Goal: Task Accomplishment & Management: Use online tool/utility

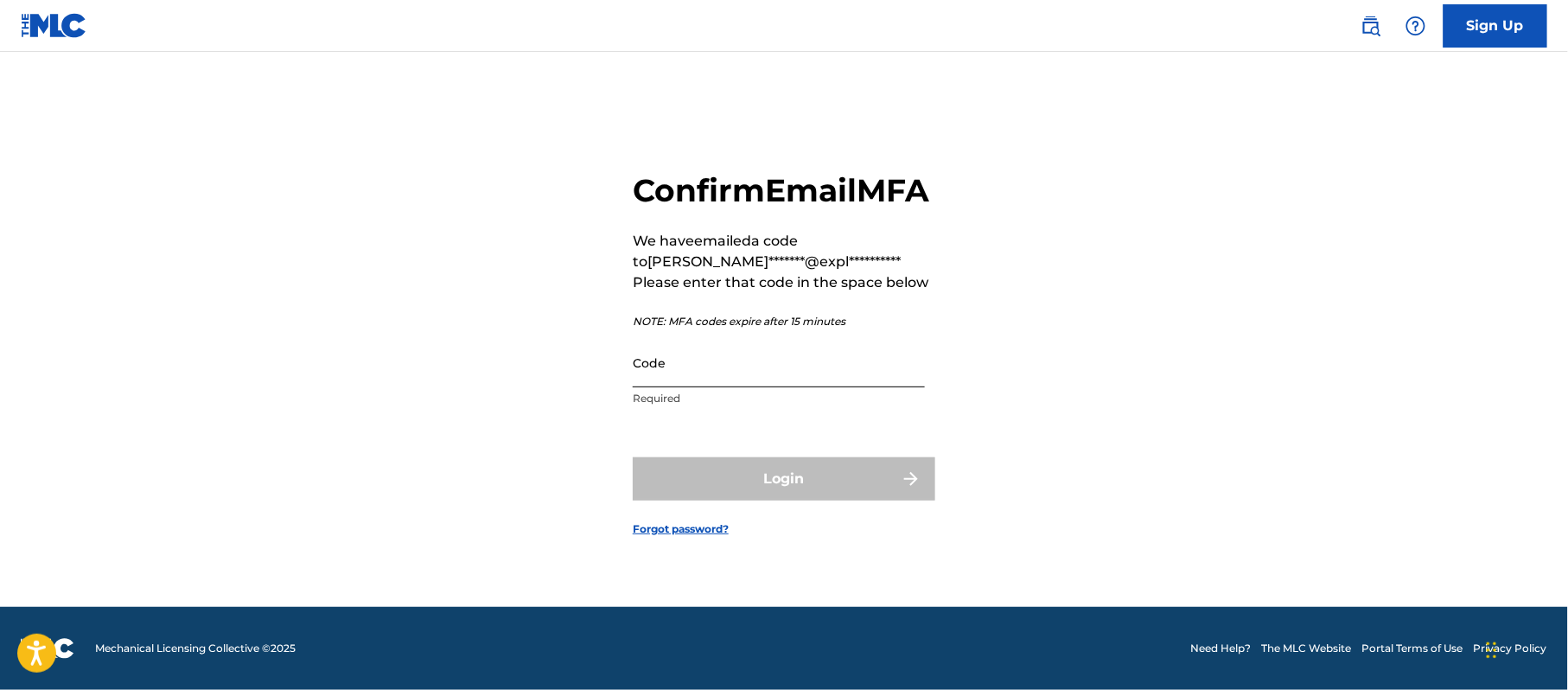
click at [695, 387] on input "Code" at bounding box center [779, 362] width 292 height 49
paste input "124720"
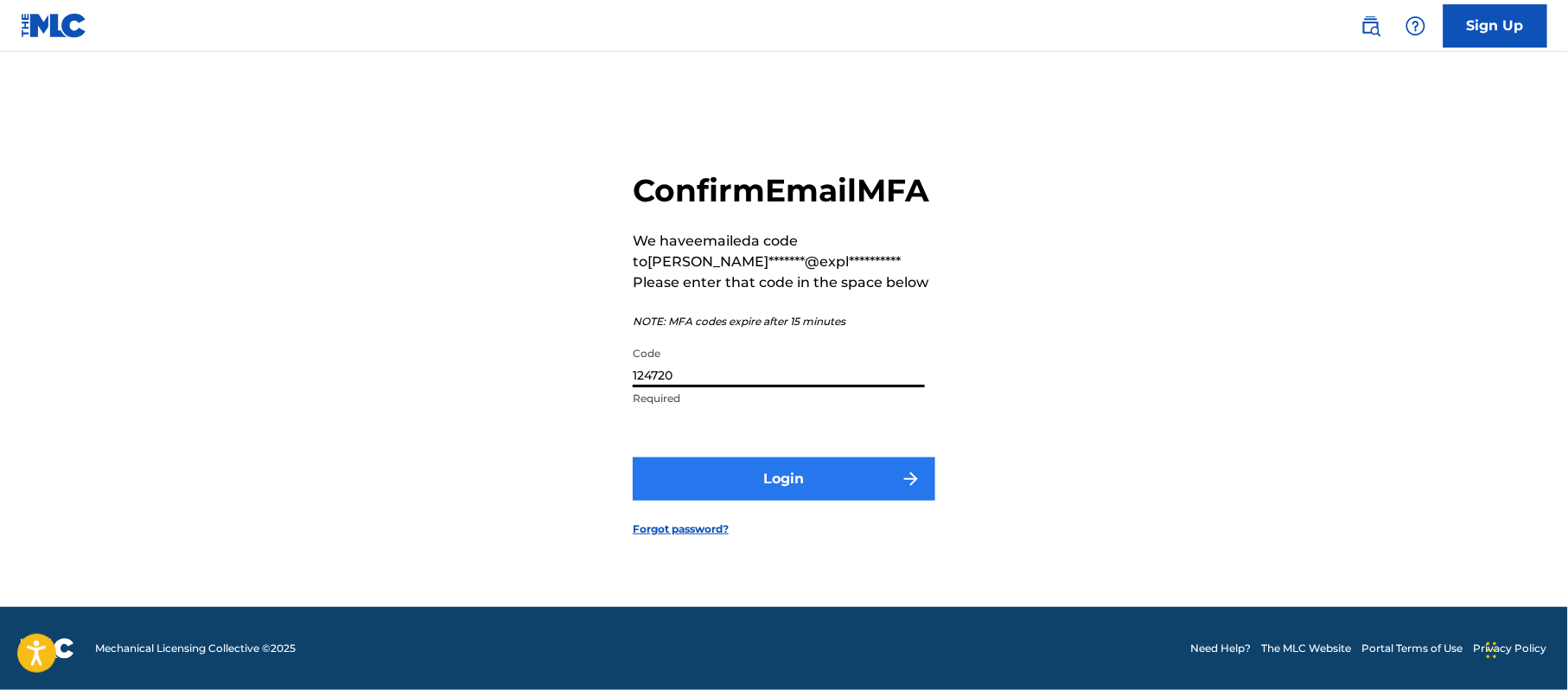
type input "124720"
click at [695, 478] on button "Login" at bounding box center [783, 478] width 302 height 43
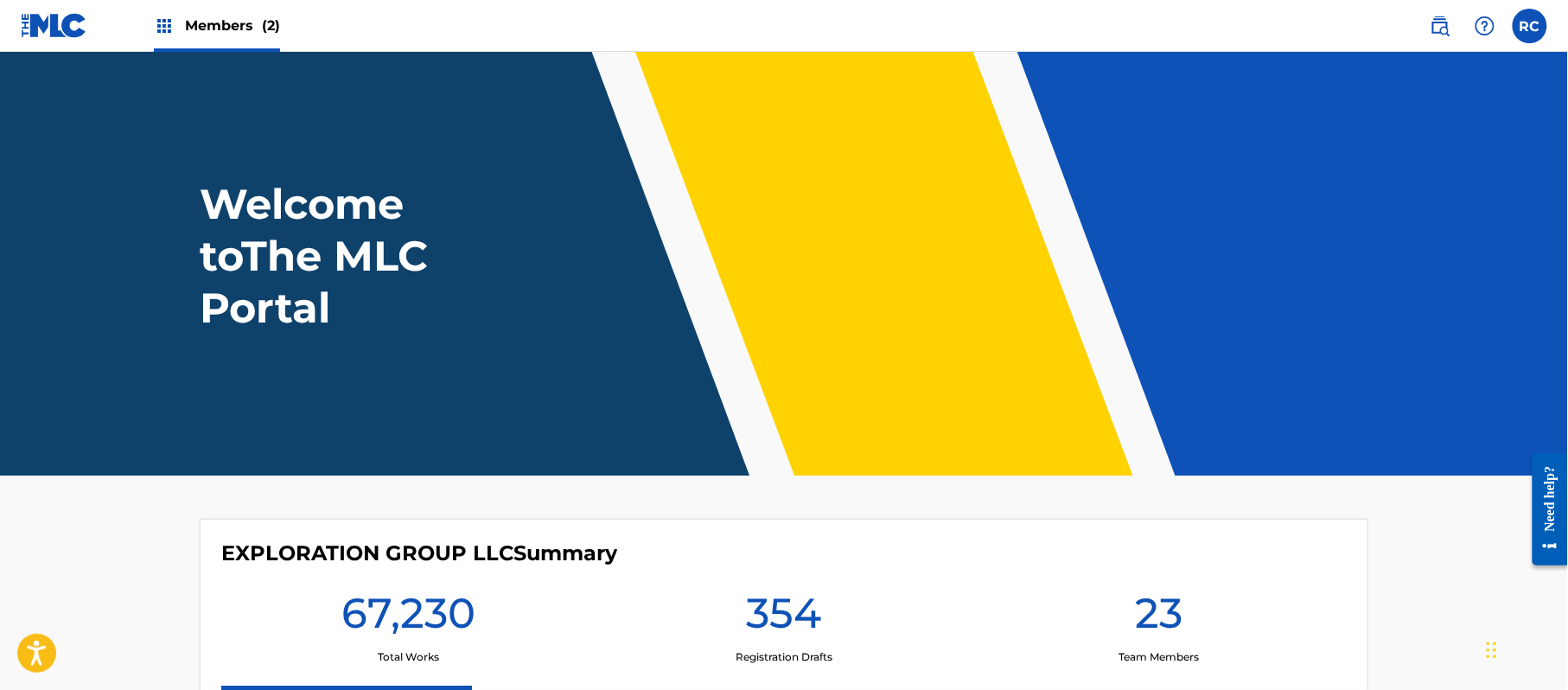
click at [228, 40] on div "Members (2)" at bounding box center [217, 26] width 126 height 51
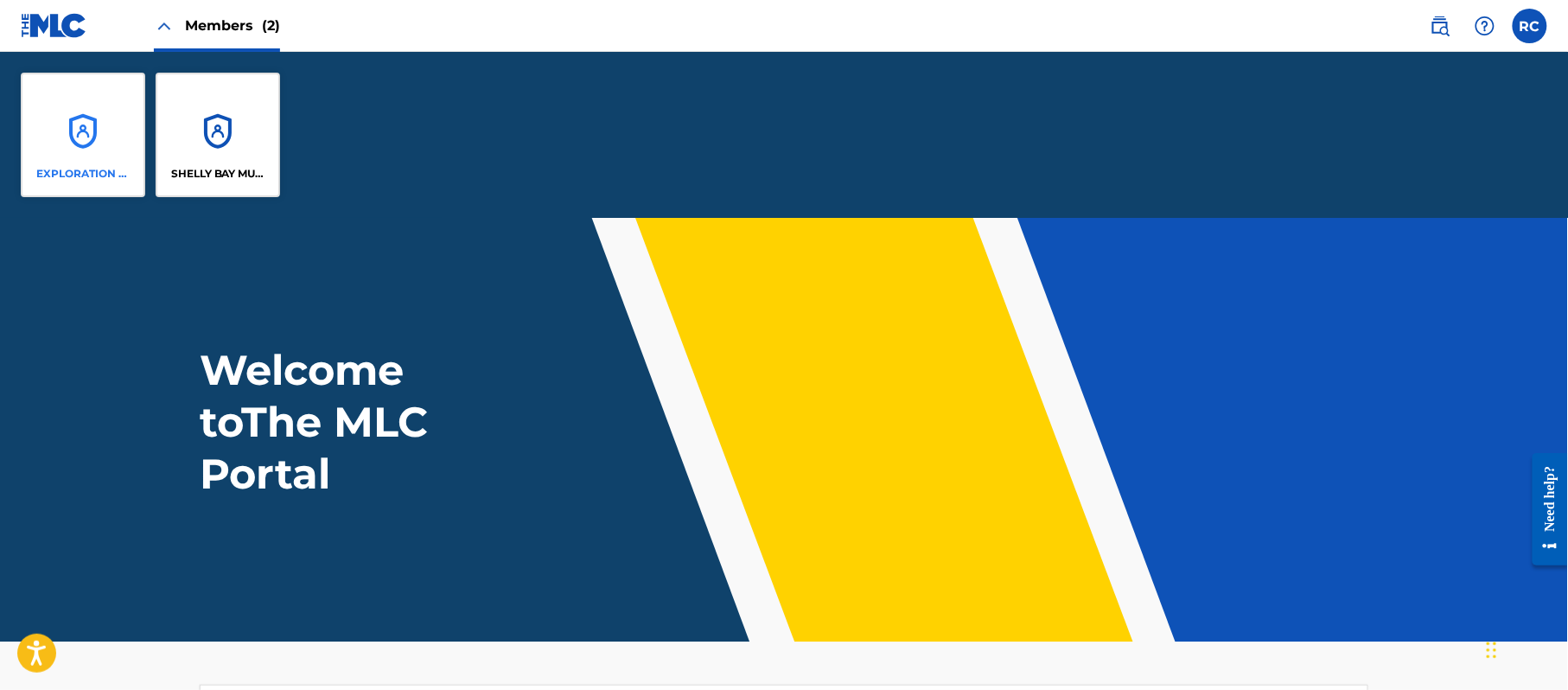
click at [88, 155] on div "EXPLORATION GROUP LLC" at bounding box center [83, 135] width 124 height 124
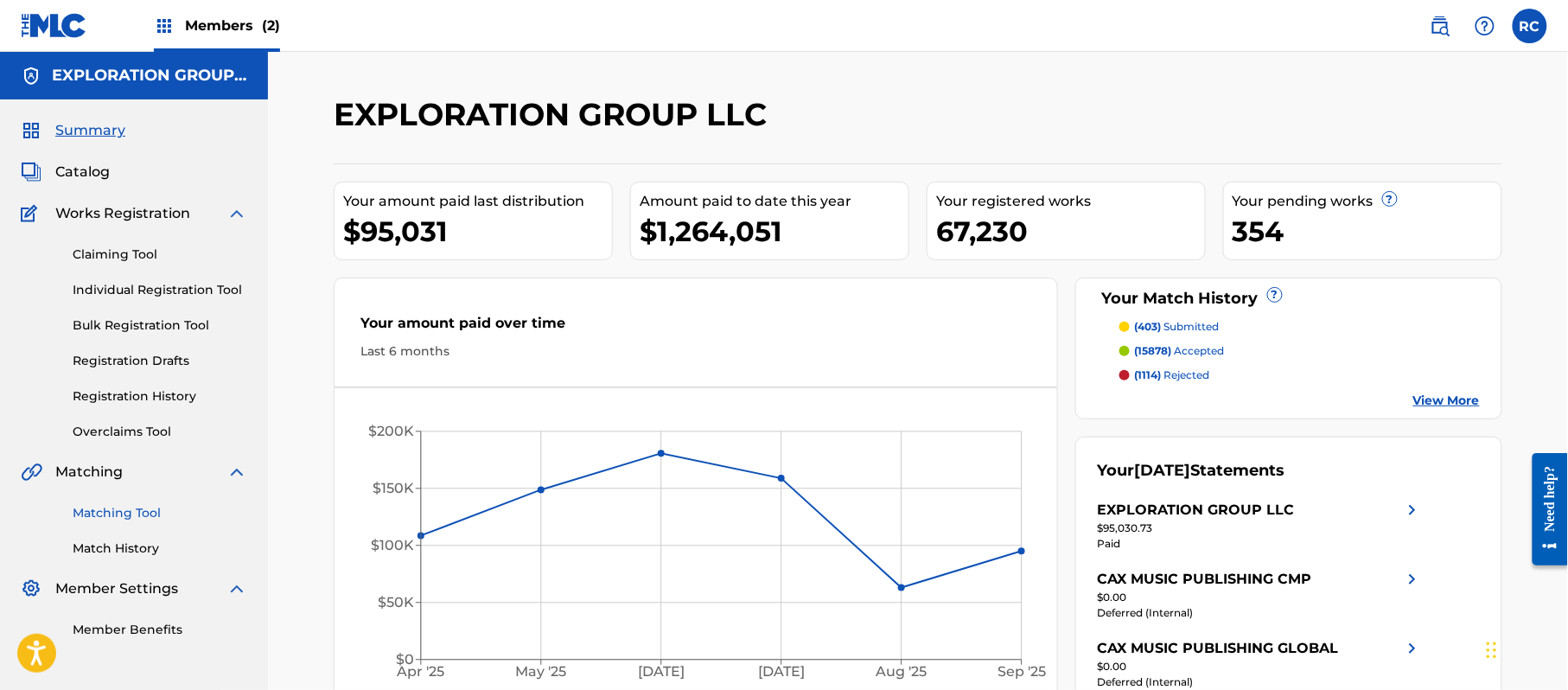
click at [122, 518] on link "Matching Tool" at bounding box center [160, 513] width 174 height 18
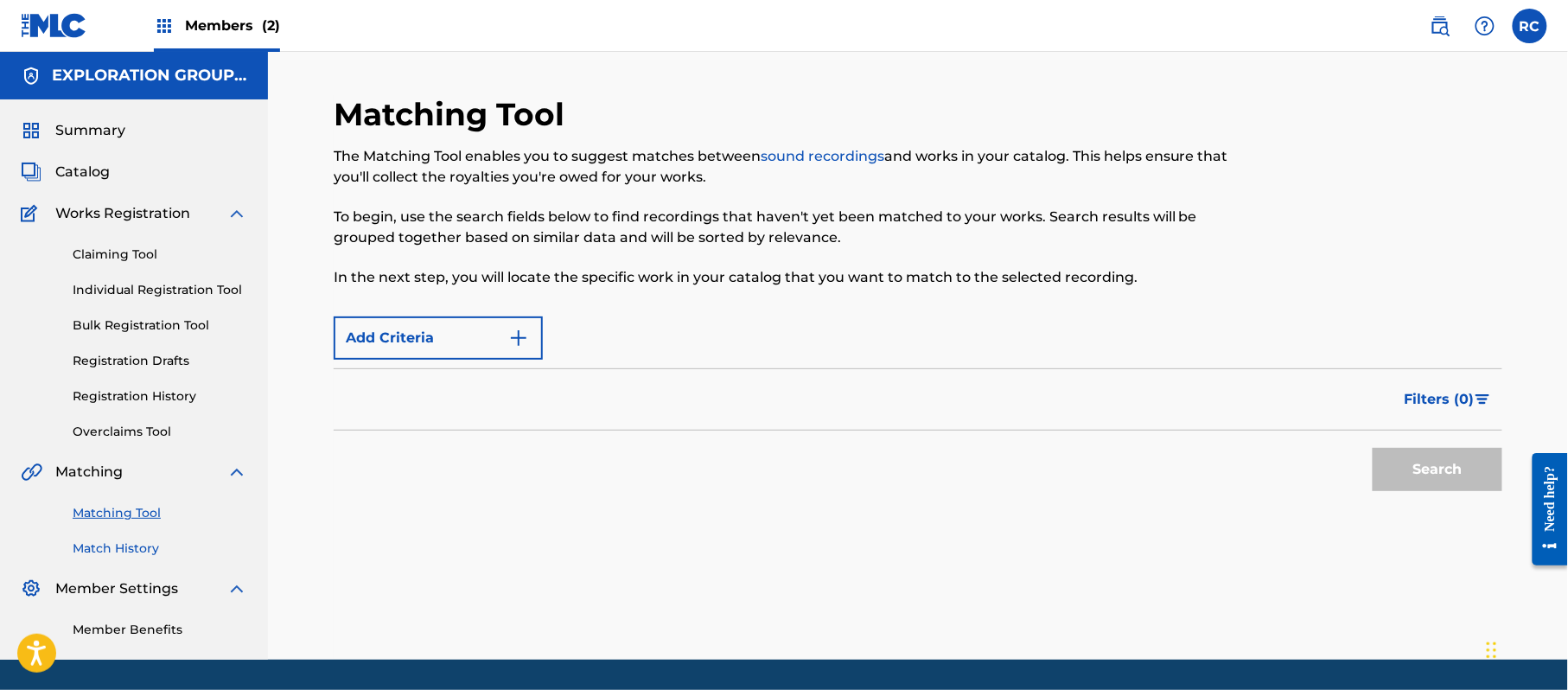
drag, startPoint x: 112, startPoint y: 548, endPoint x: 121, endPoint y: 548, distance: 9.0
click at [112, 548] on link "Match History" at bounding box center [160, 549] width 174 height 18
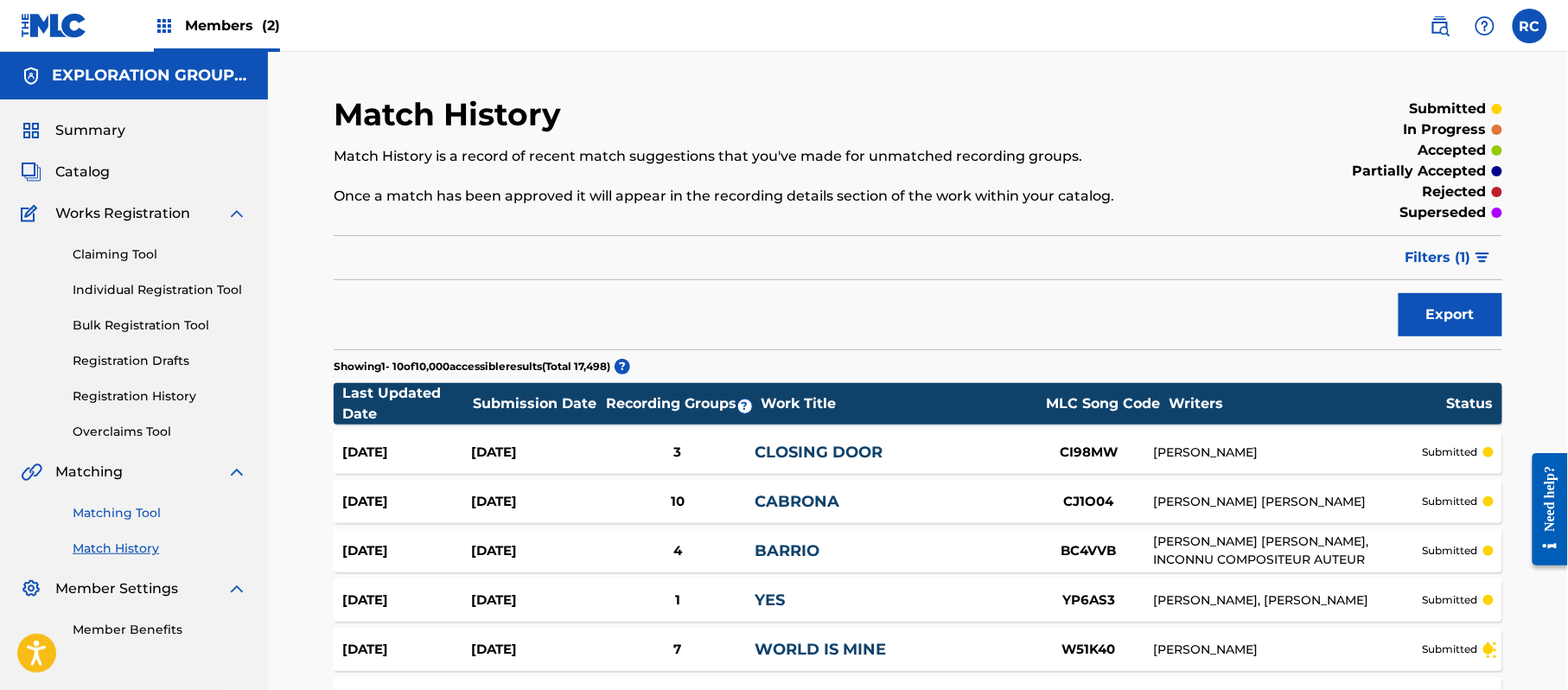
click at [133, 509] on link "Matching Tool" at bounding box center [160, 513] width 174 height 18
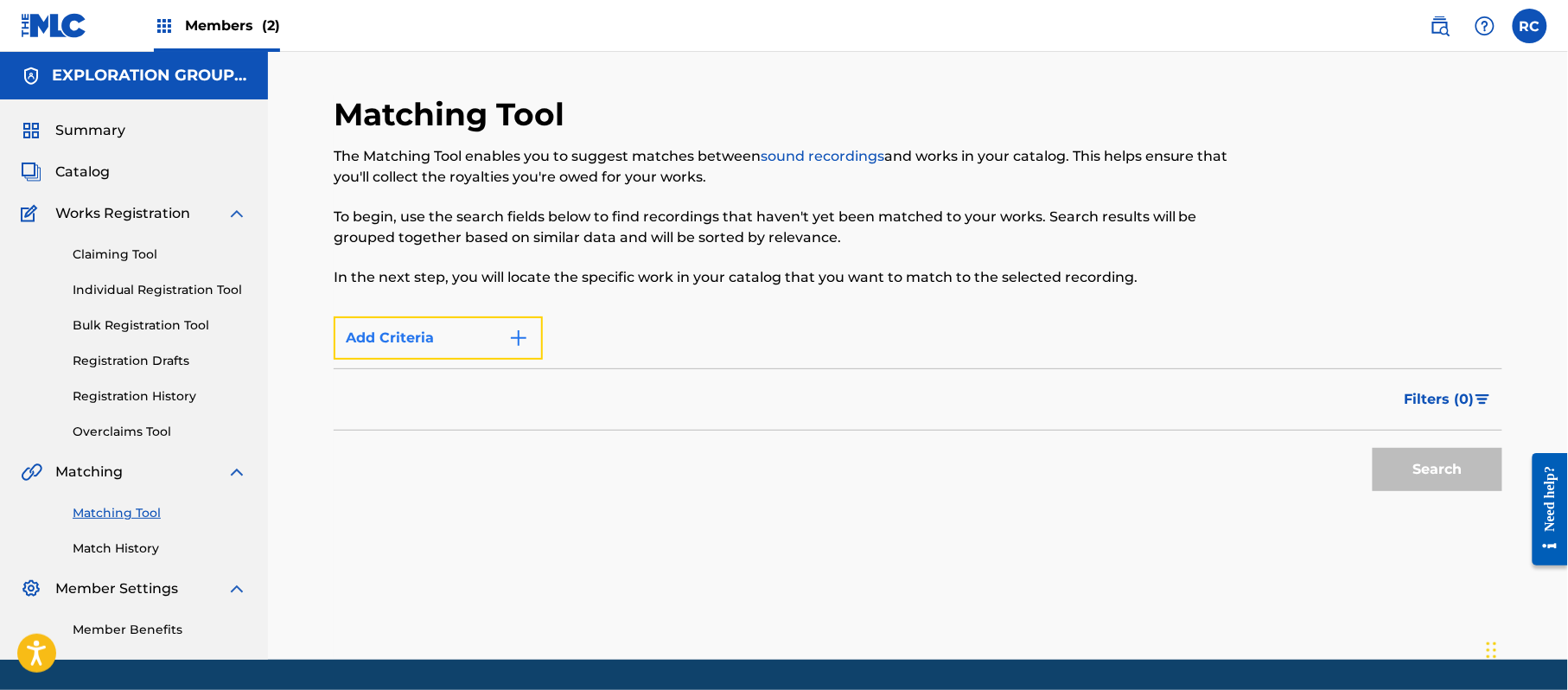
click at [455, 330] on button "Add Criteria" at bounding box center [438, 338] width 209 height 43
click at [516, 337] on img "Search Form" at bounding box center [518, 338] width 21 height 21
click at [522, 340] on div "Max Criteria Reached" at bounding box center [438, 338] width 209 height 43
click at [120, 512] on link "Matching Tool" at bounding box center [160, 513] width 174 height 18
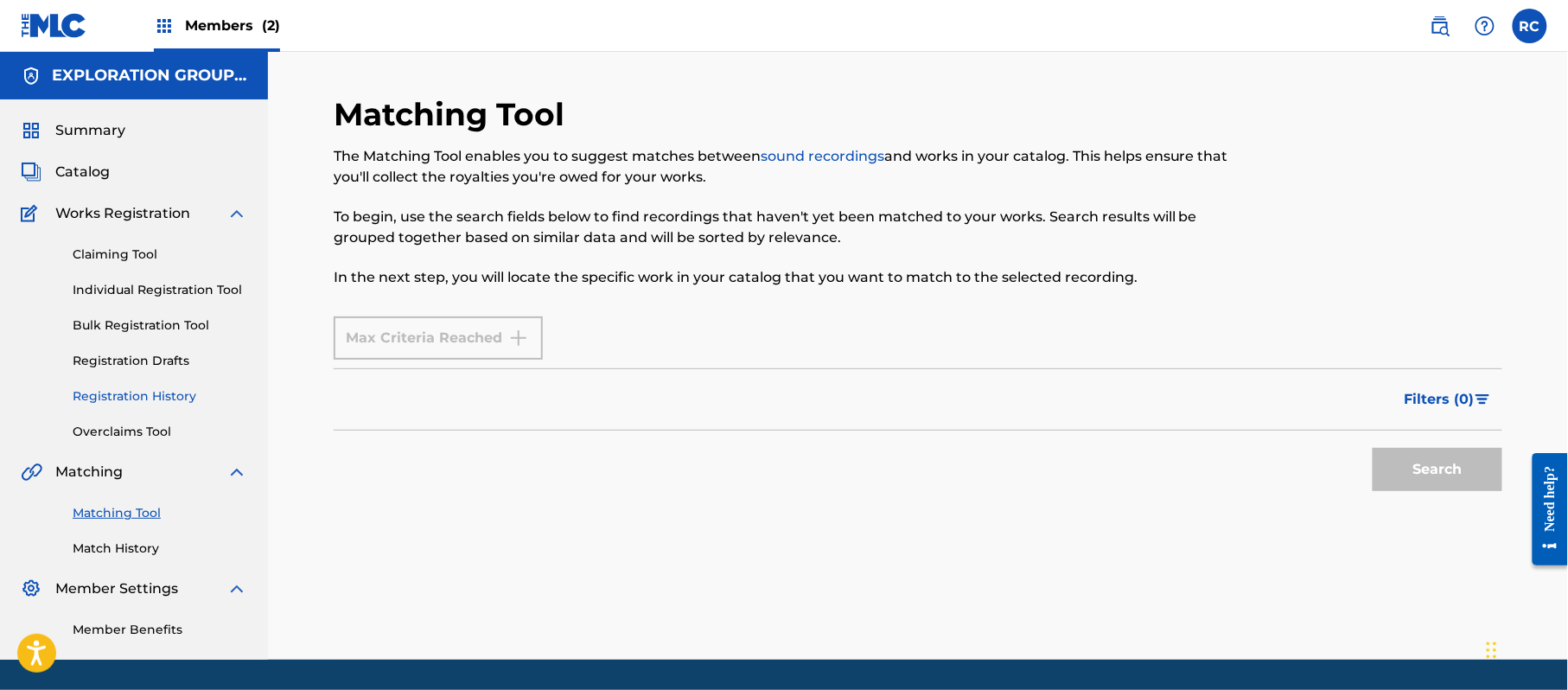
click at [141, 399] on link "Registration History" at bounding box center [160, 396] width 174 height 18
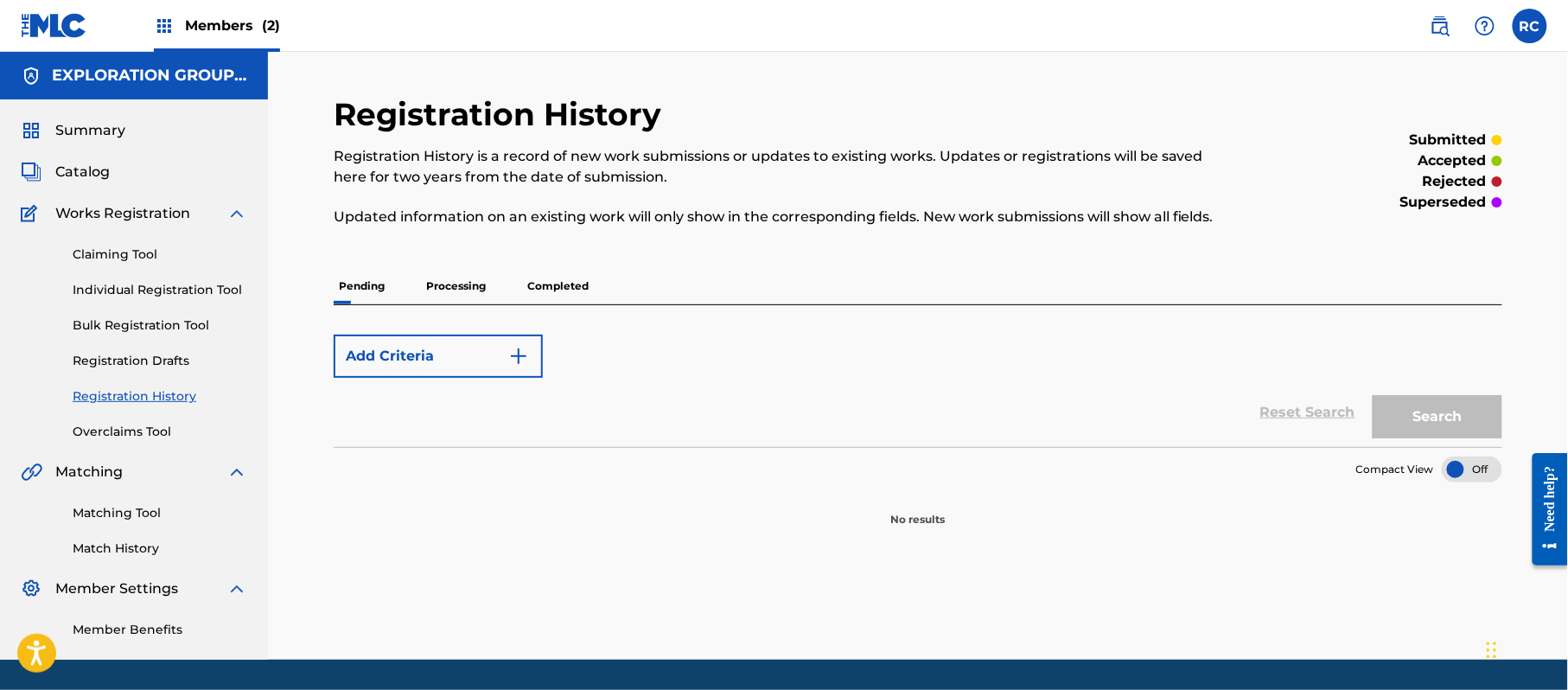
click at [242, 25] on span "Members (2)" at bounding box center [233, 26] width 95 height 20
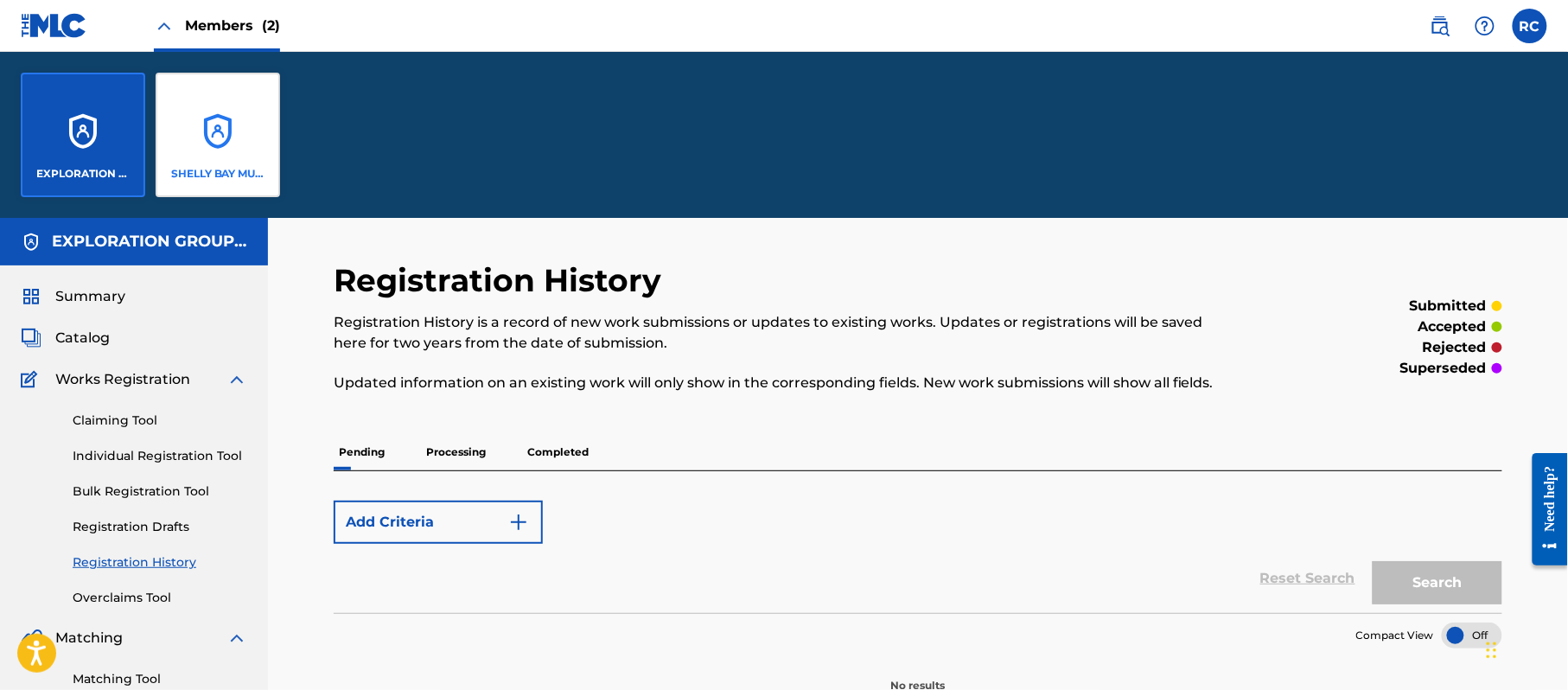
click at [230, 157] on div "SHELLY BAY MUSIC" at bounding box center [217, 135] width 124 height 124
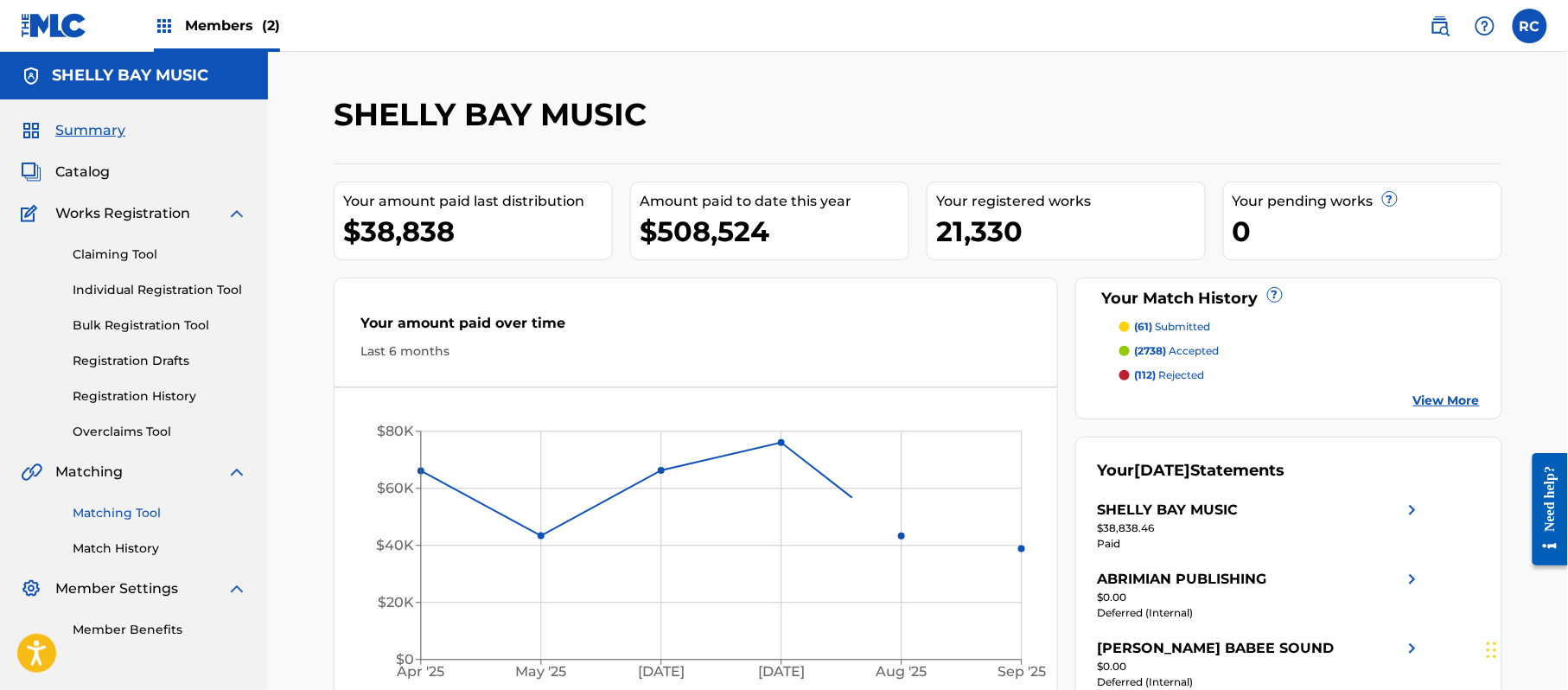
click at [139, 515] on link "Matching Tool" at bounding box center [160, 513] width 174 height 18
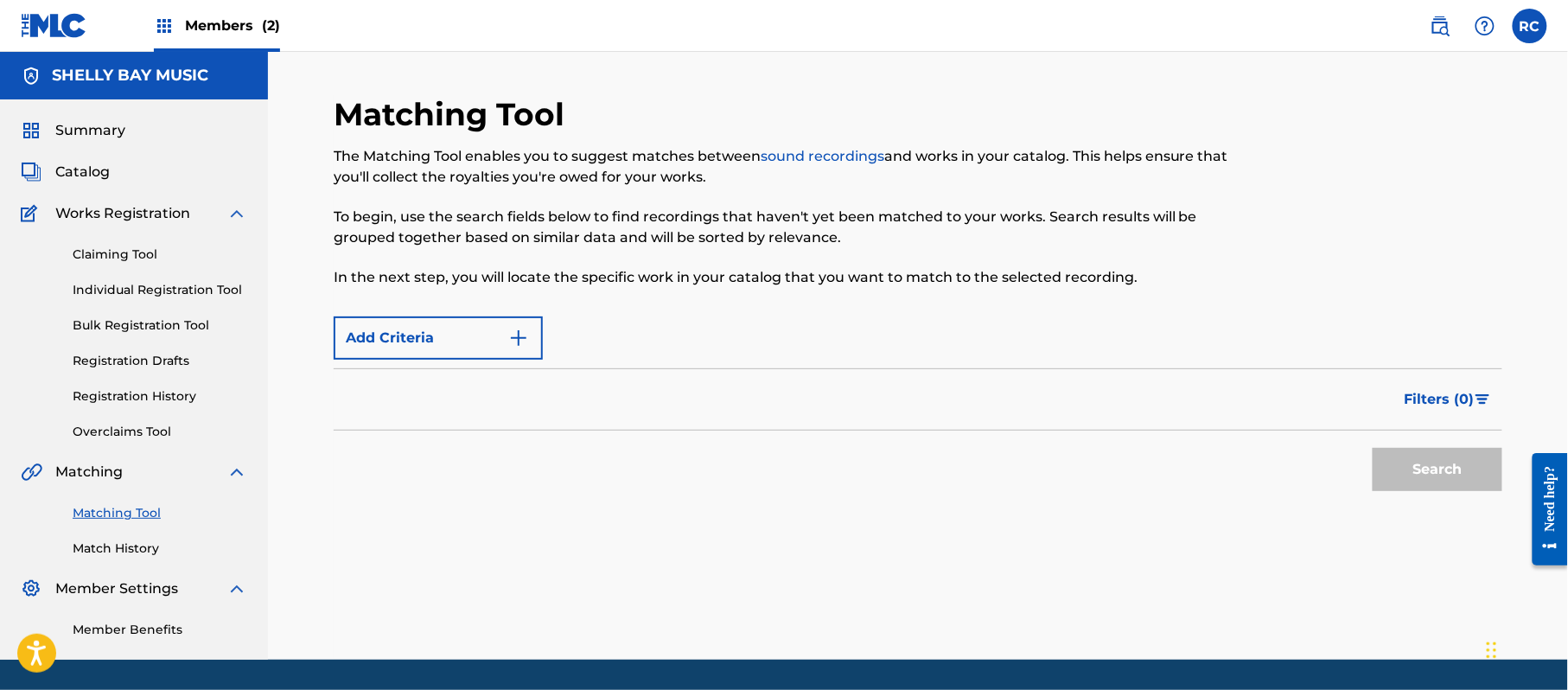
click at [207, 29] on span "Members (2)" at bounding box center [233, 26] width 95 height 20
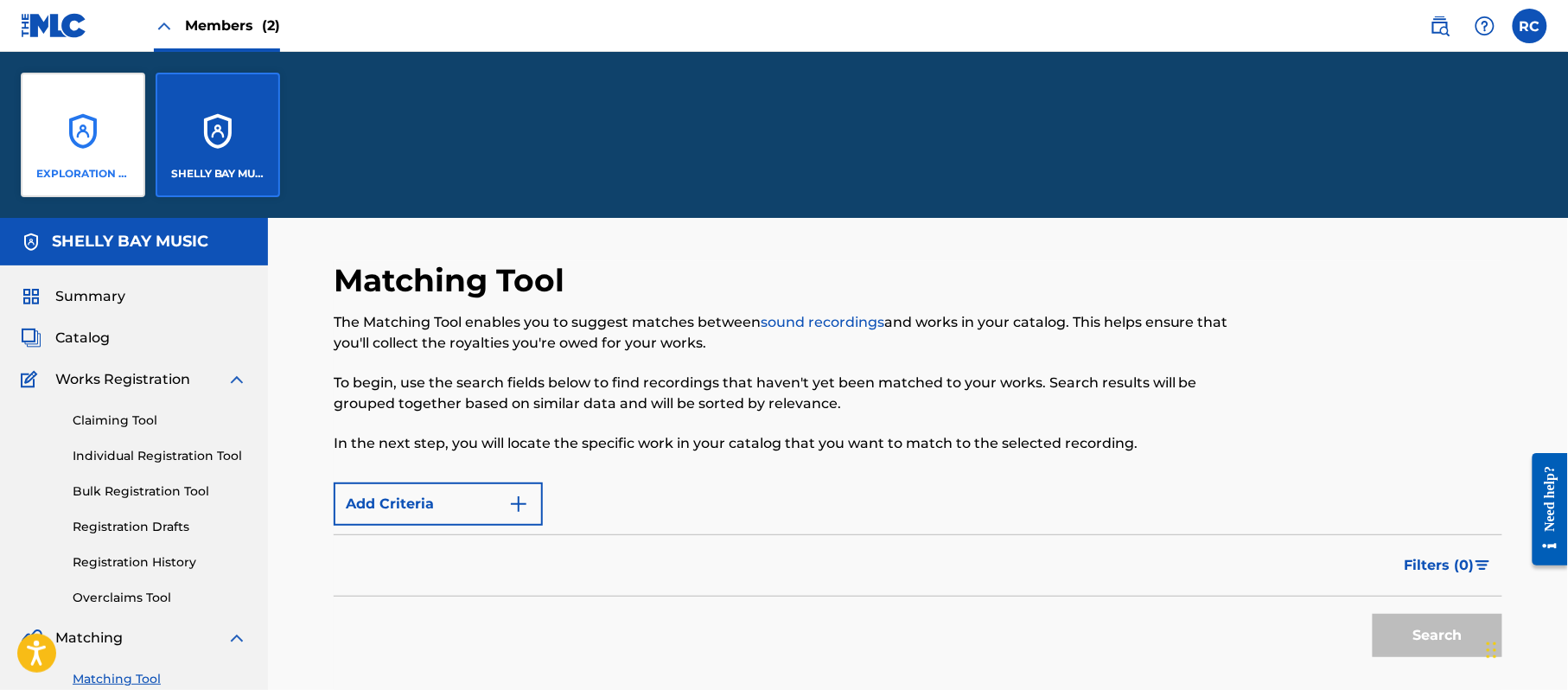
click at [74, 120] on div "EXPLORATION GROUP LLC" at bounding box center [83, 135] width 124 height 124
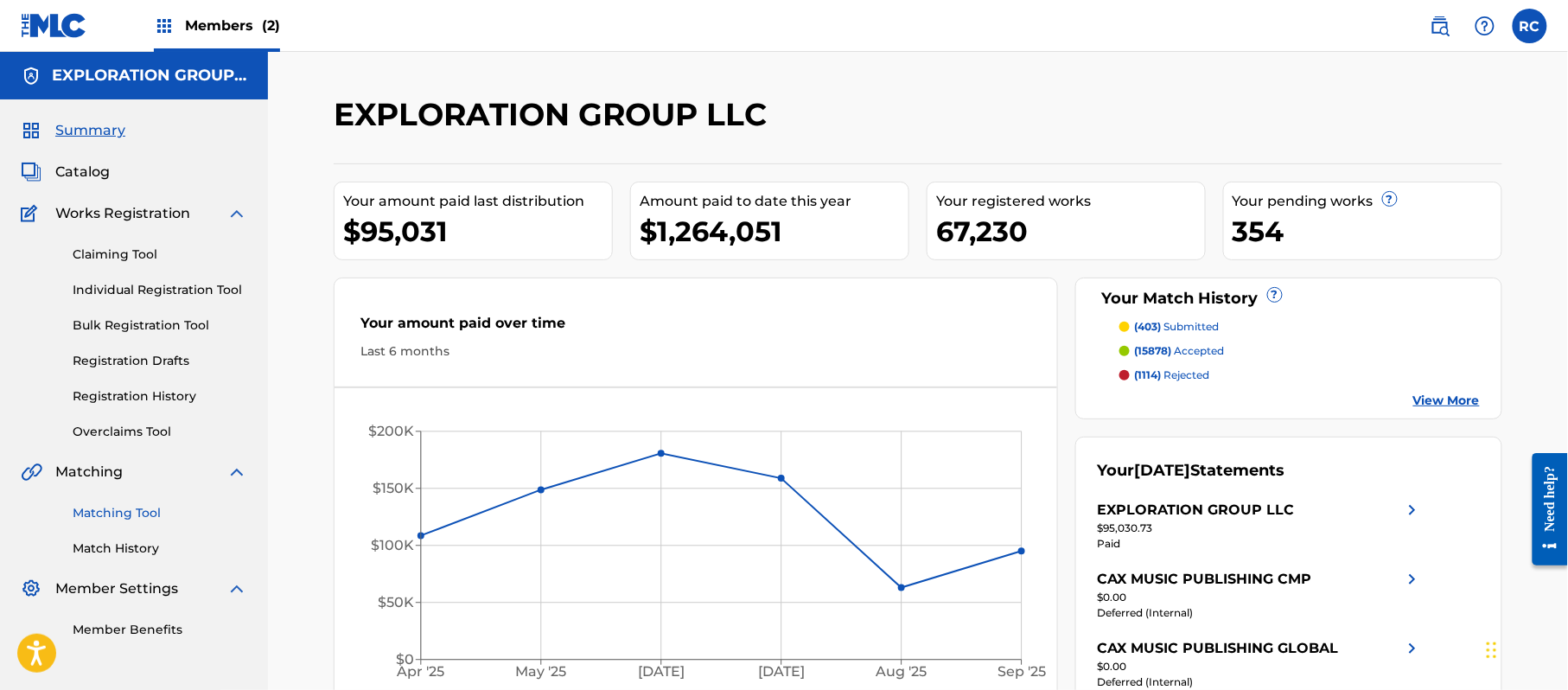
click at [131, 517] on link "Matching Tool" at bounding box center [160, 513] width 174 height 18
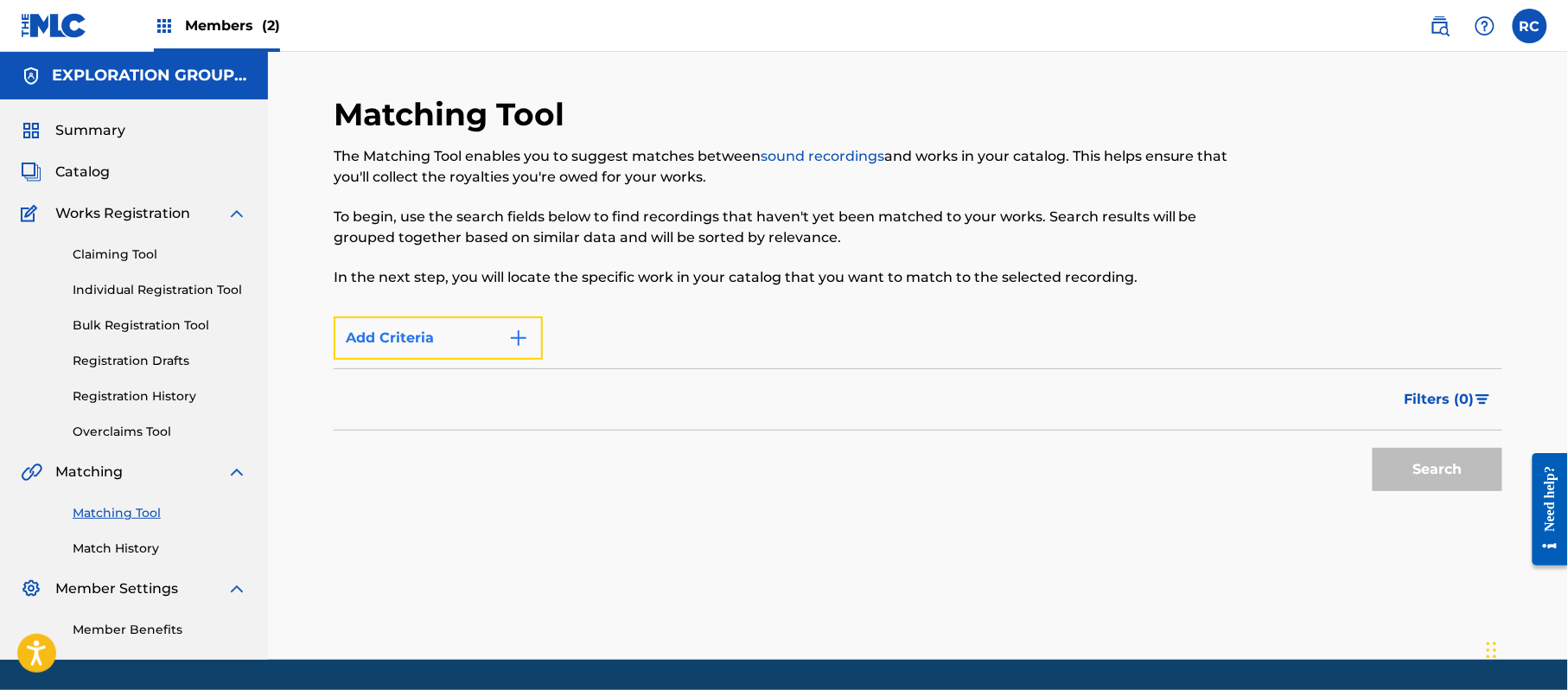
click at [518, 326] on button "Add Criteria" at bounding box center [438, 338] width 209 height 43
click at [1442, 402] on span "Filters ( 0 )" at bounding box center [1439, 399] width 70 height 21
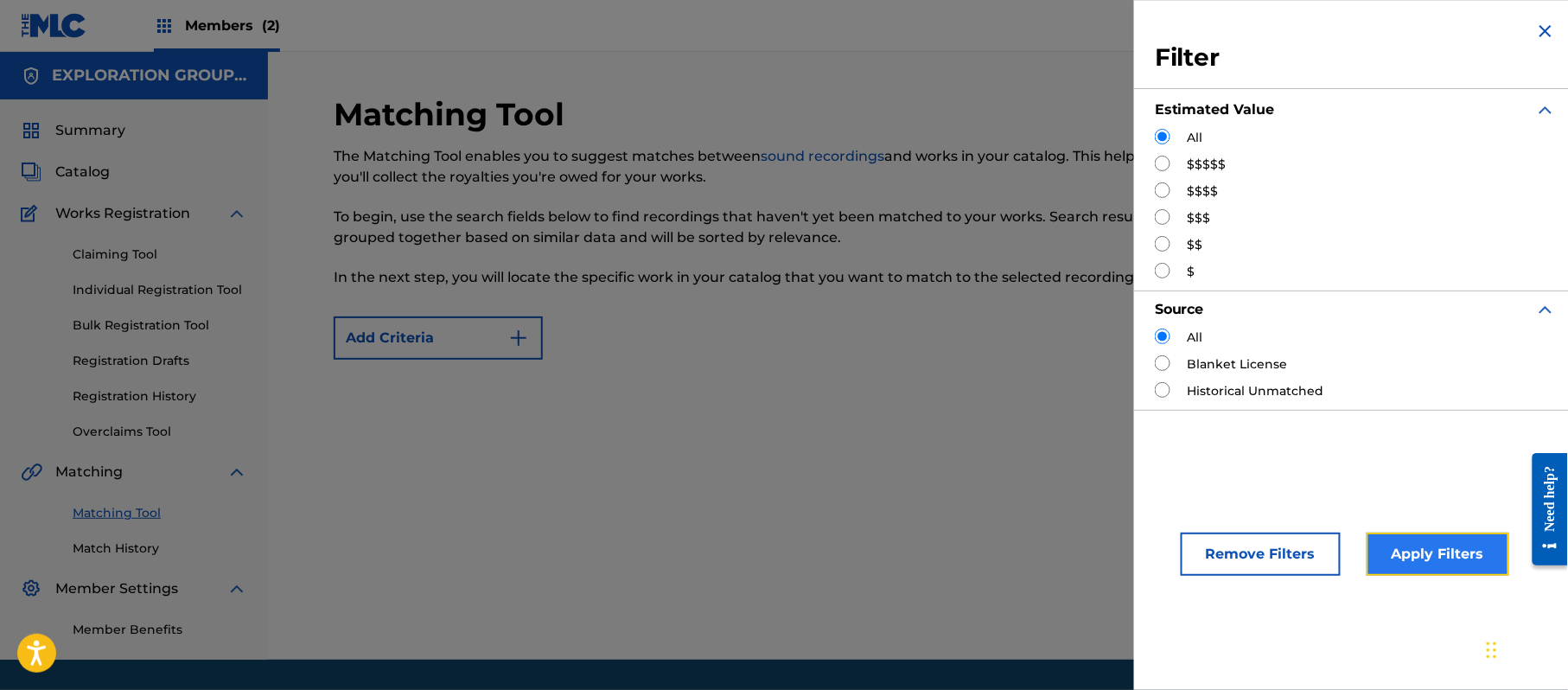
click at [1397, 557] on button "Apply Filters" at bounding box center [1437, 553] width 142 height 43
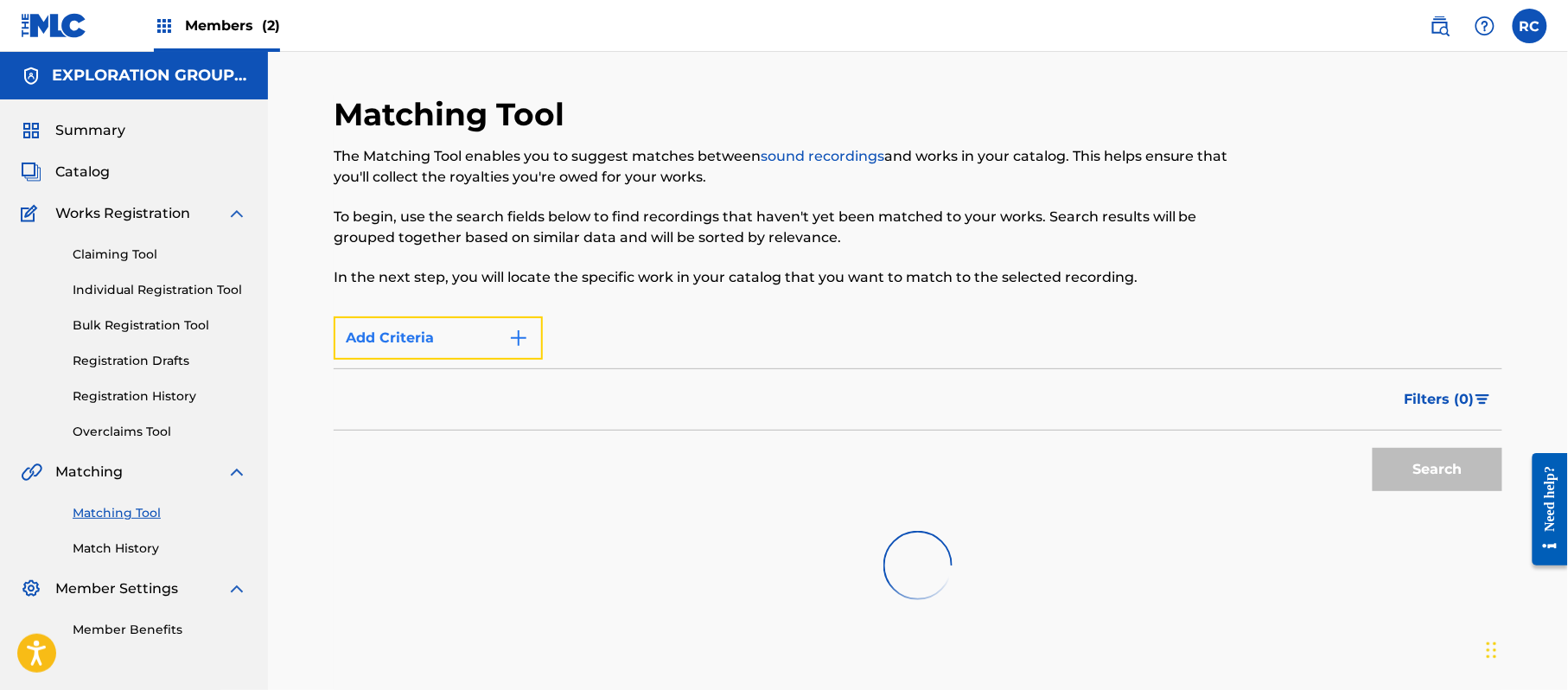
click at [518, 347] on img "Search Form" at bounding box center [518, 338] width 21 height 21
click at [526, 343] on div "Max Criteria Reached" at bounding box center [438, 338] width 209 height 43
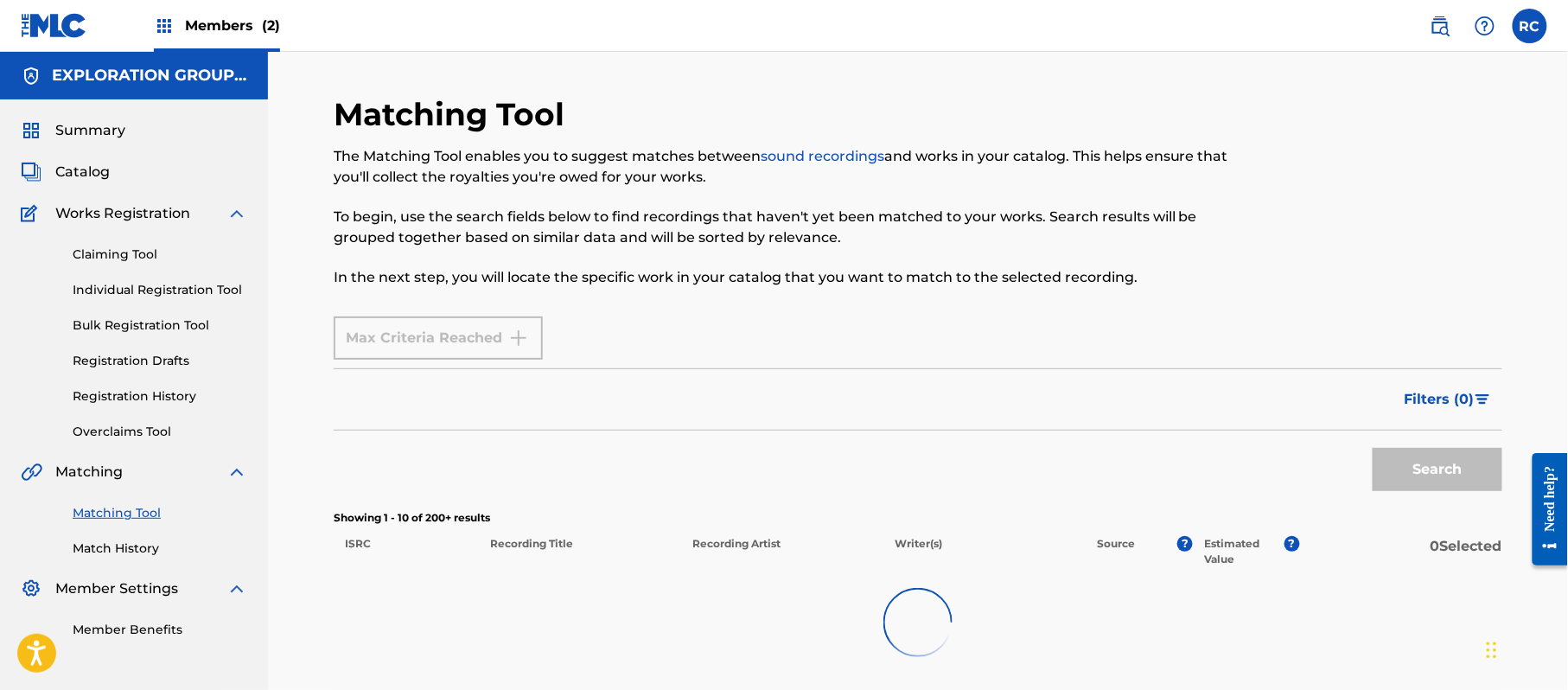
scroll to position [115, 0]
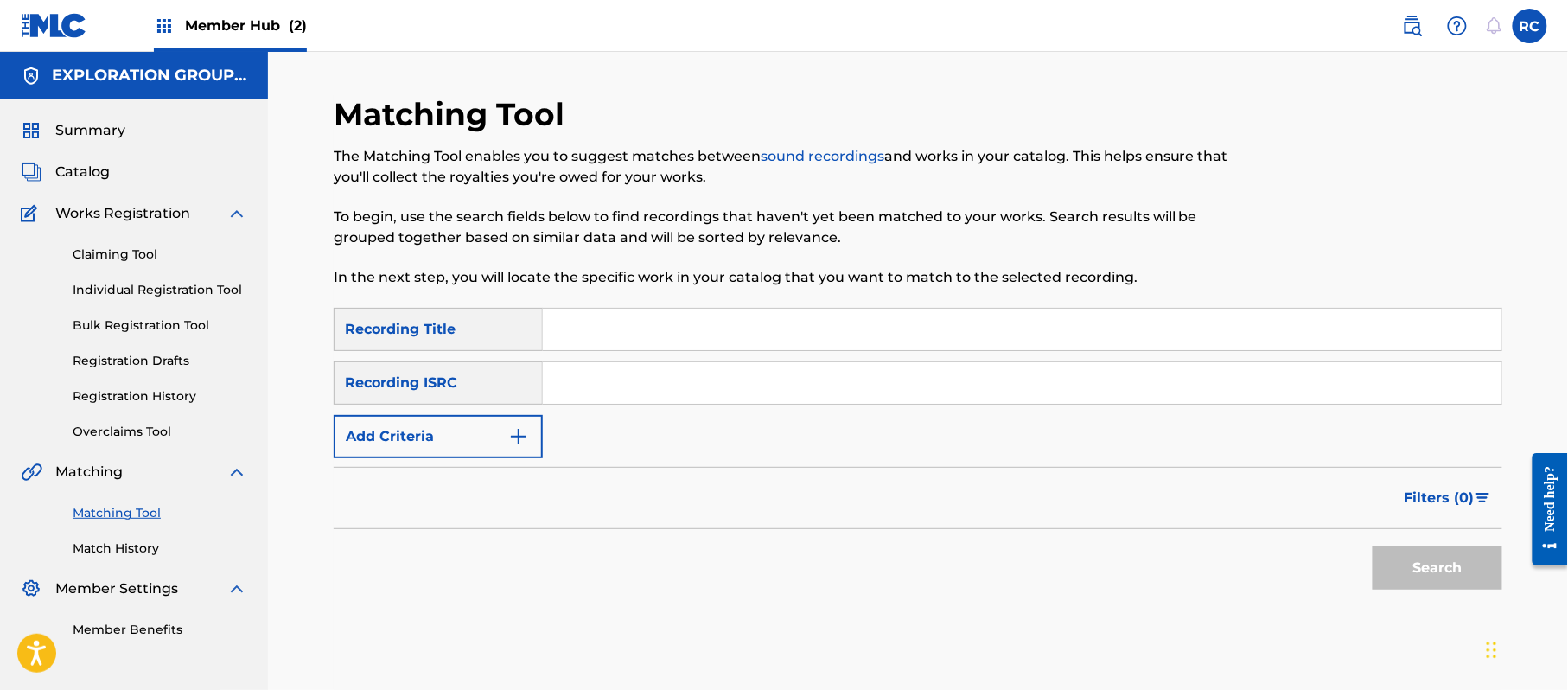
click at [596, 384] on input "Search Form" at bounding box center [1022, 382] width 958 height 41
paste input "JPZ921310069"
type input "JPZ921310069"
click at [1398, 571] on button "Search" at bounding box center [1437, 568] width 130 height 43
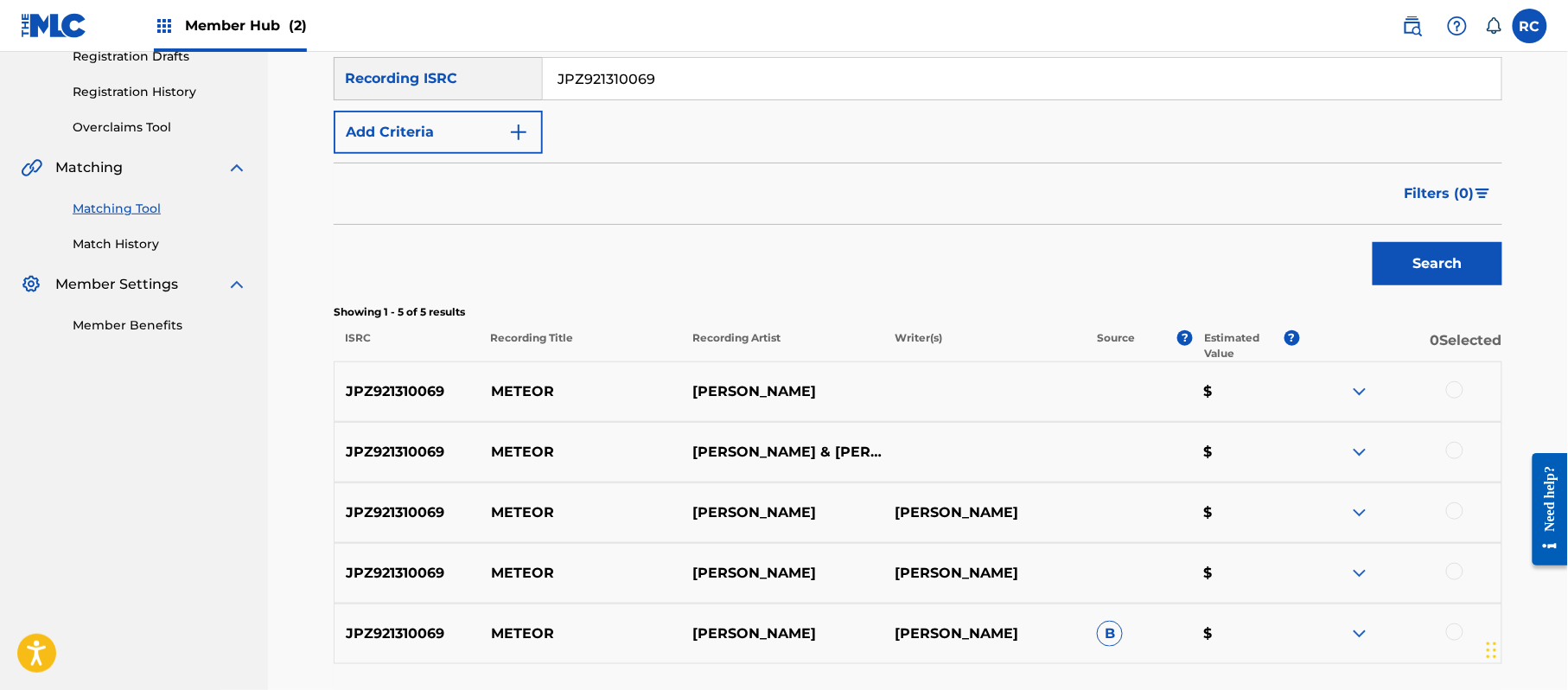
scroll to position [346, 0]
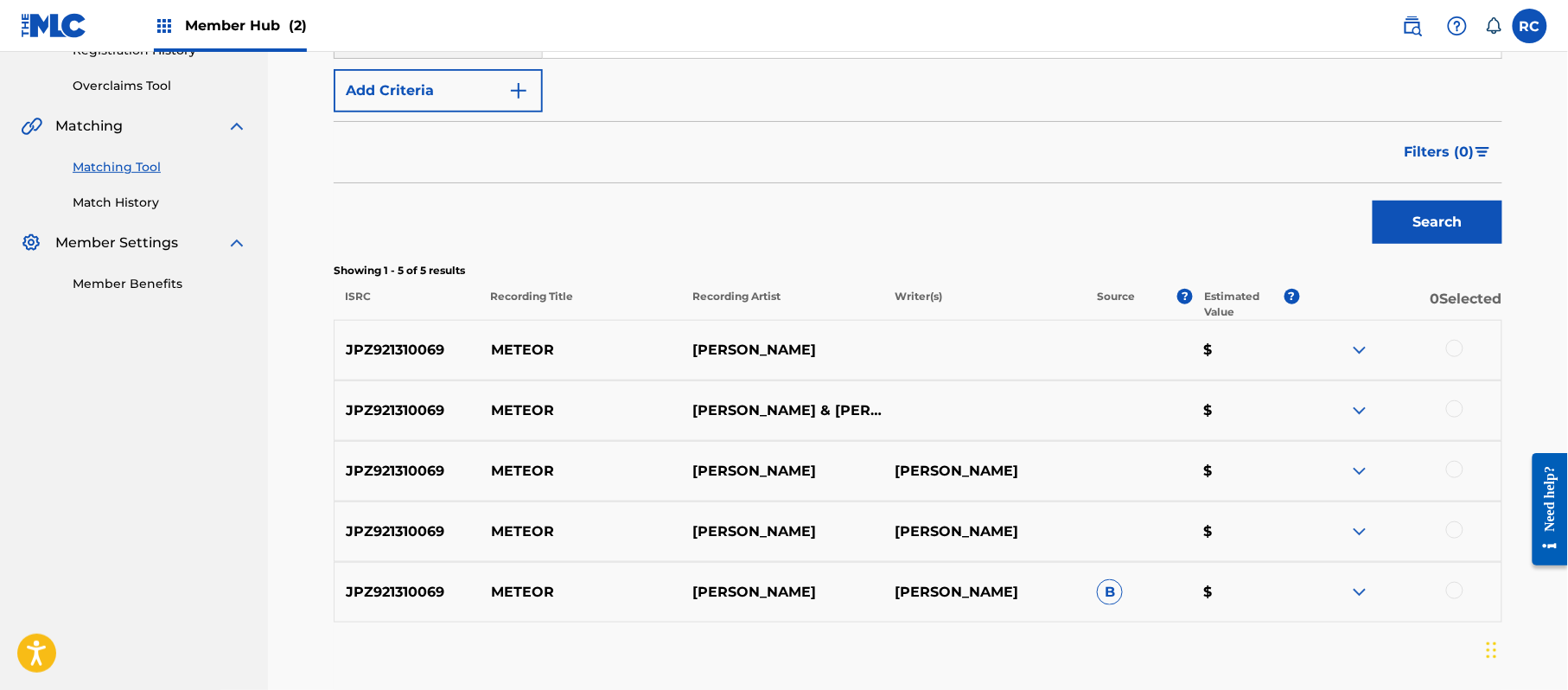
click at [1457, 354] on div at bounding box center [1454, 348] width 17 height 17
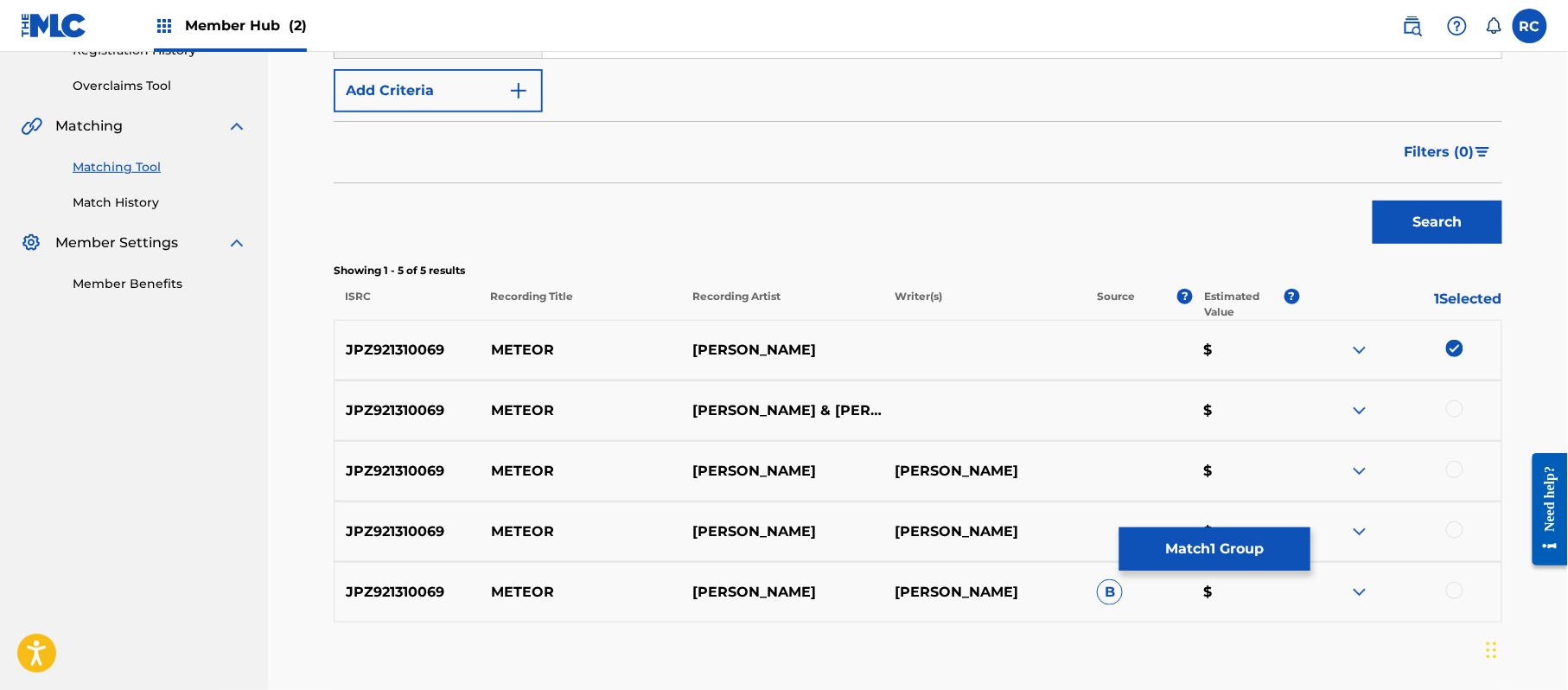
click at [1454, 405] on div at bounding box center [1454, 409] width 17 height 17
click at [1452, 461] on div at bounding box center [1454, 469] width 17 height 17
click at [1452, 537] on div at bounding box center [1454, 529] width 17 height 17
click at [1457, 595] on div at bounding box center [1454, 590] width 17 height 17
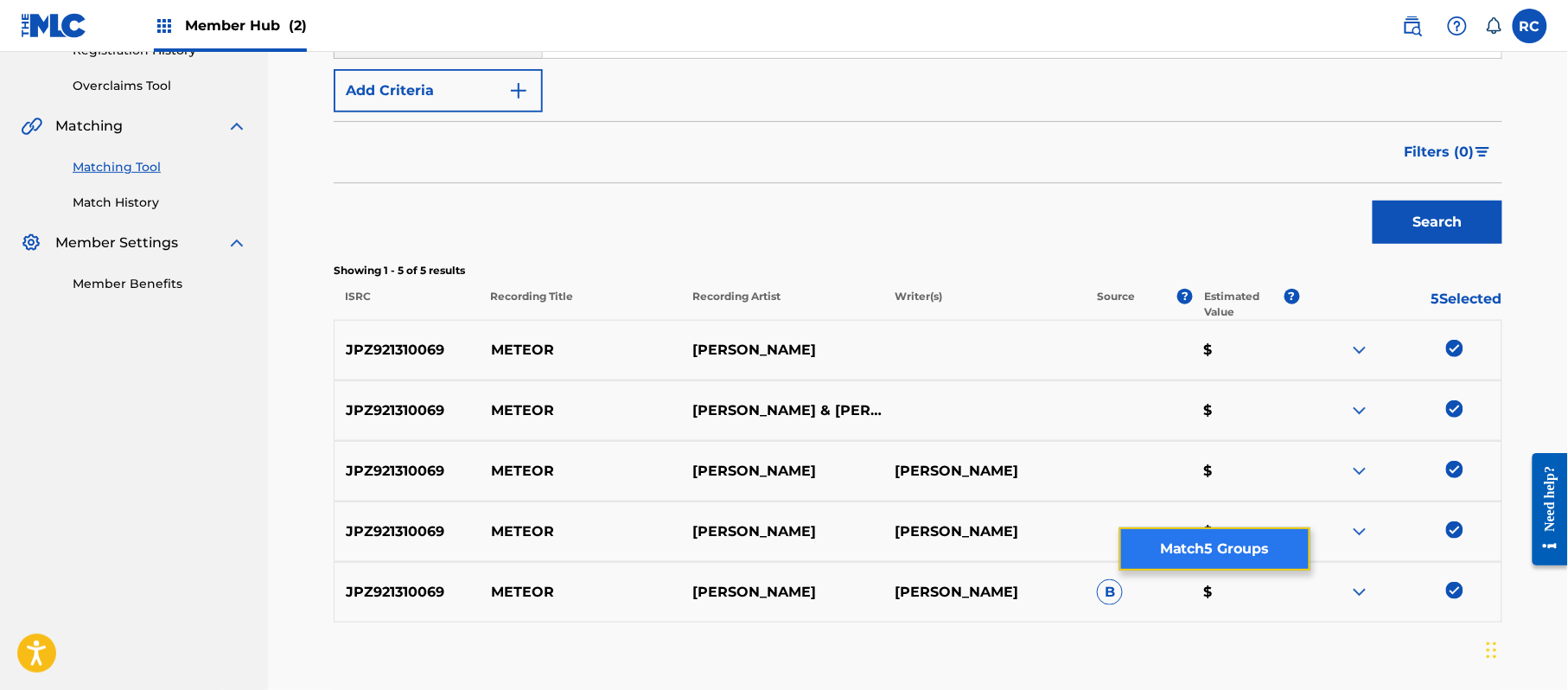
click at [1234, 553] on button "Match 5 Groups" at bounding box center [1214, 549] width 191 height 43
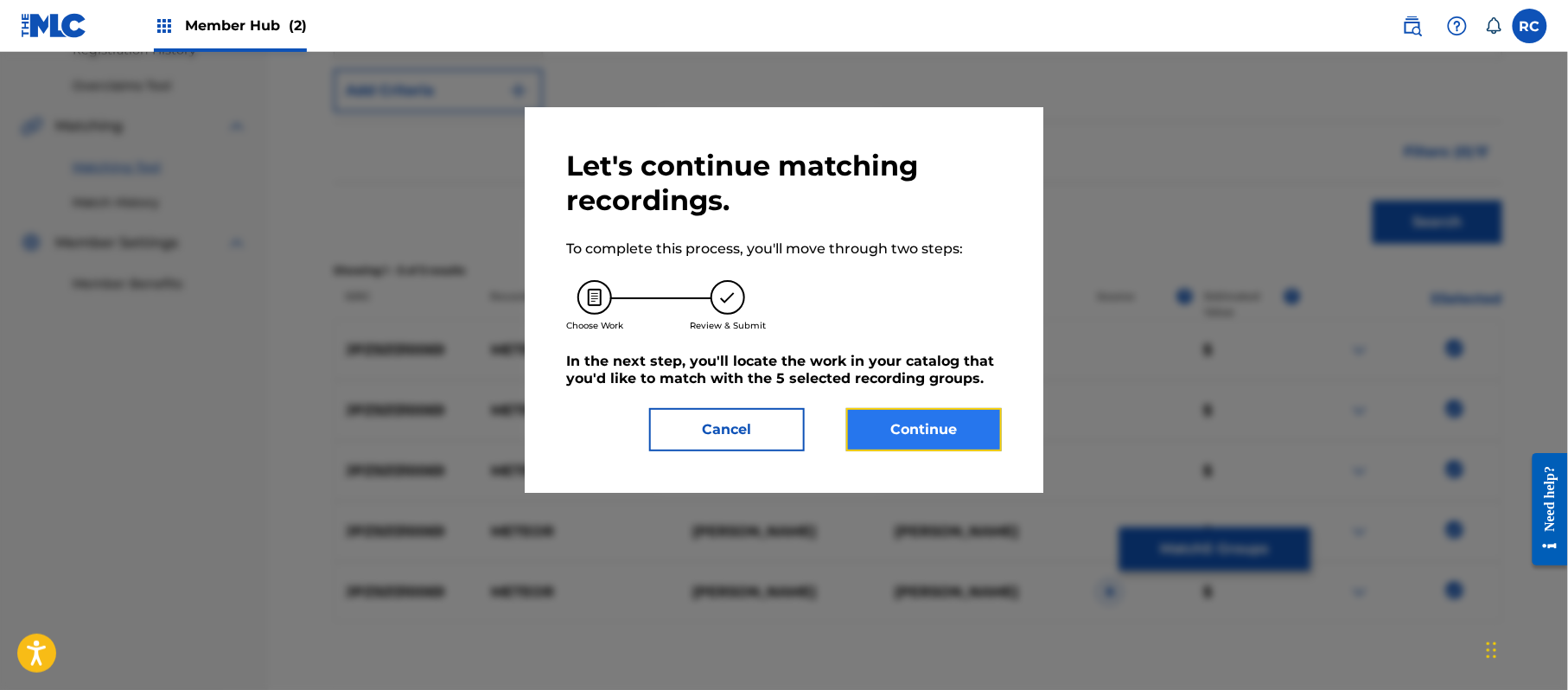
click at [876, 419] on button "Continue" at bounding box center [924, 429] width 155 height 43
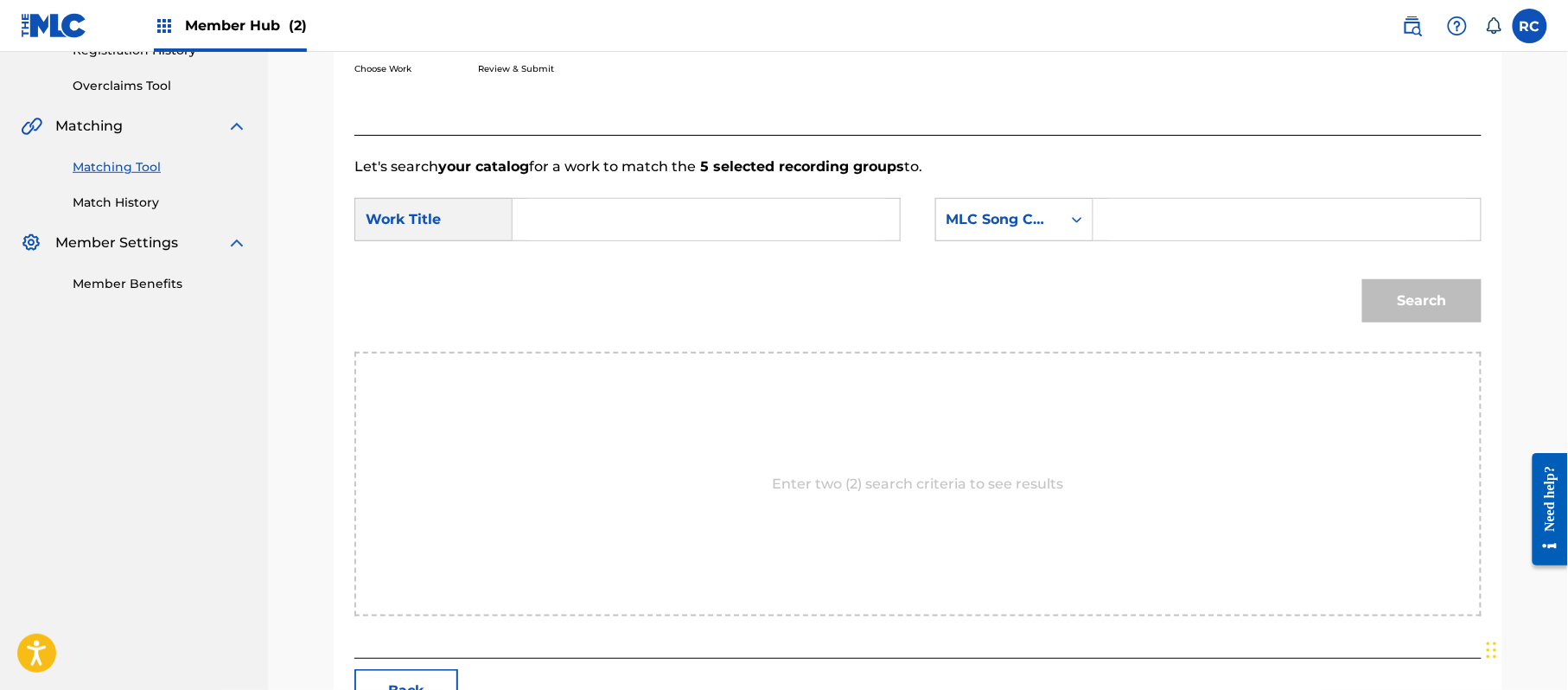
click at [665, 222] on input "Search Form" at bounding box center [706, 219] width 358 height 41
paste input "Meteor MV2O0A"
click at [644, 221] on input "Meteor MV2O0A" at bounding box center [706, 219] width 358 height 41
type input "Meteor"
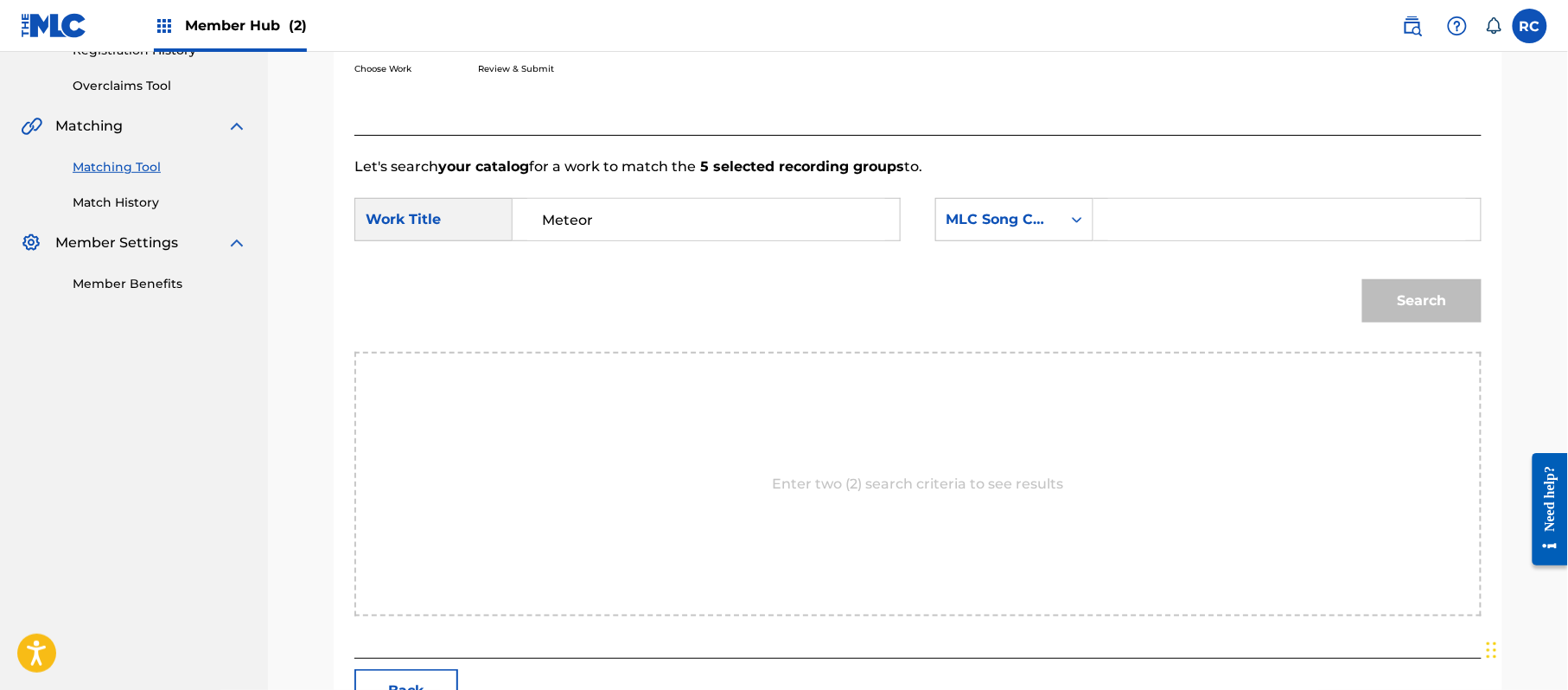
click at [1284, 225] on input "Search Form" at bounding box center [1287, 219] width 358 height 41
paste input "MV2O0A"
type input "MV2O0A"
click at [1395, 287] on button "Search" at bounding box center [1422, 300] width 120 height 43
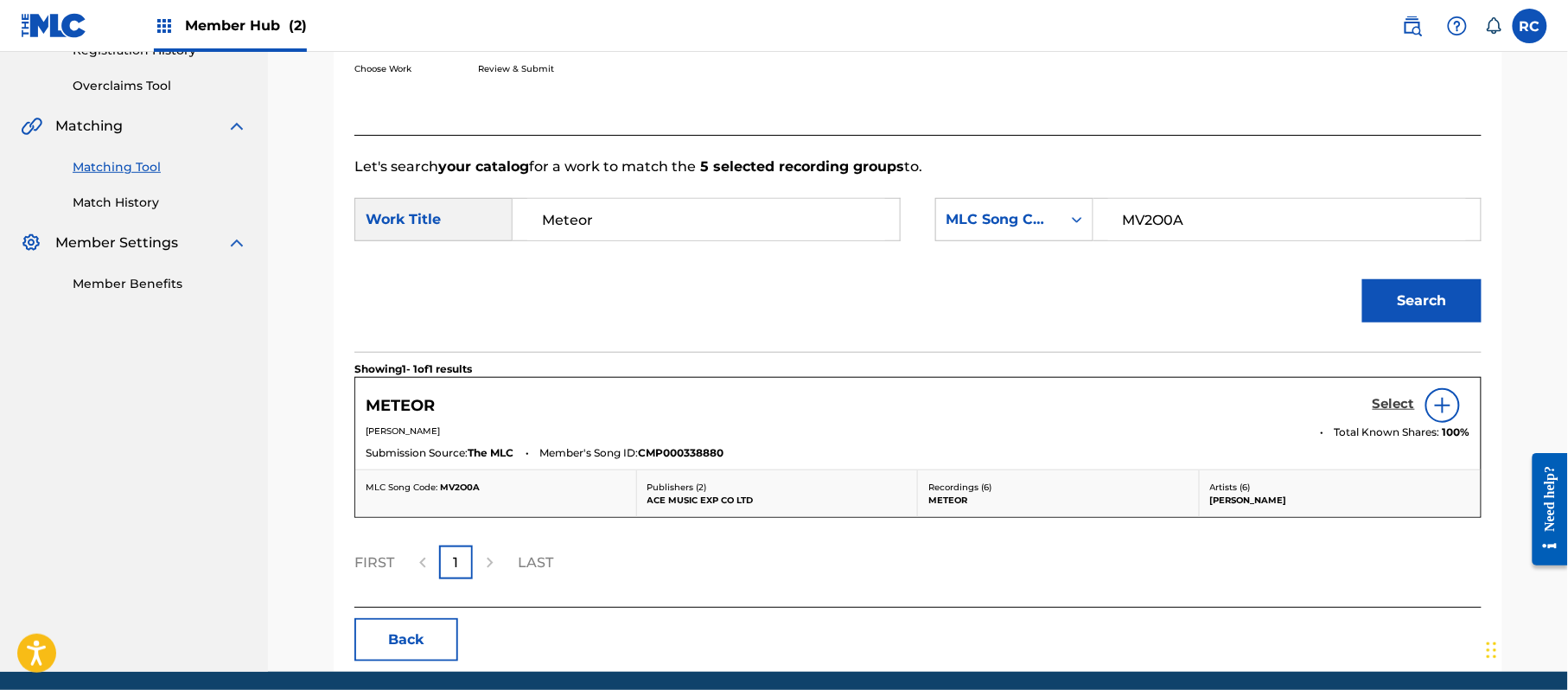
click at [1377, 402] on h5 "Select" at bounding box center [1394, 404] width 42 height 16
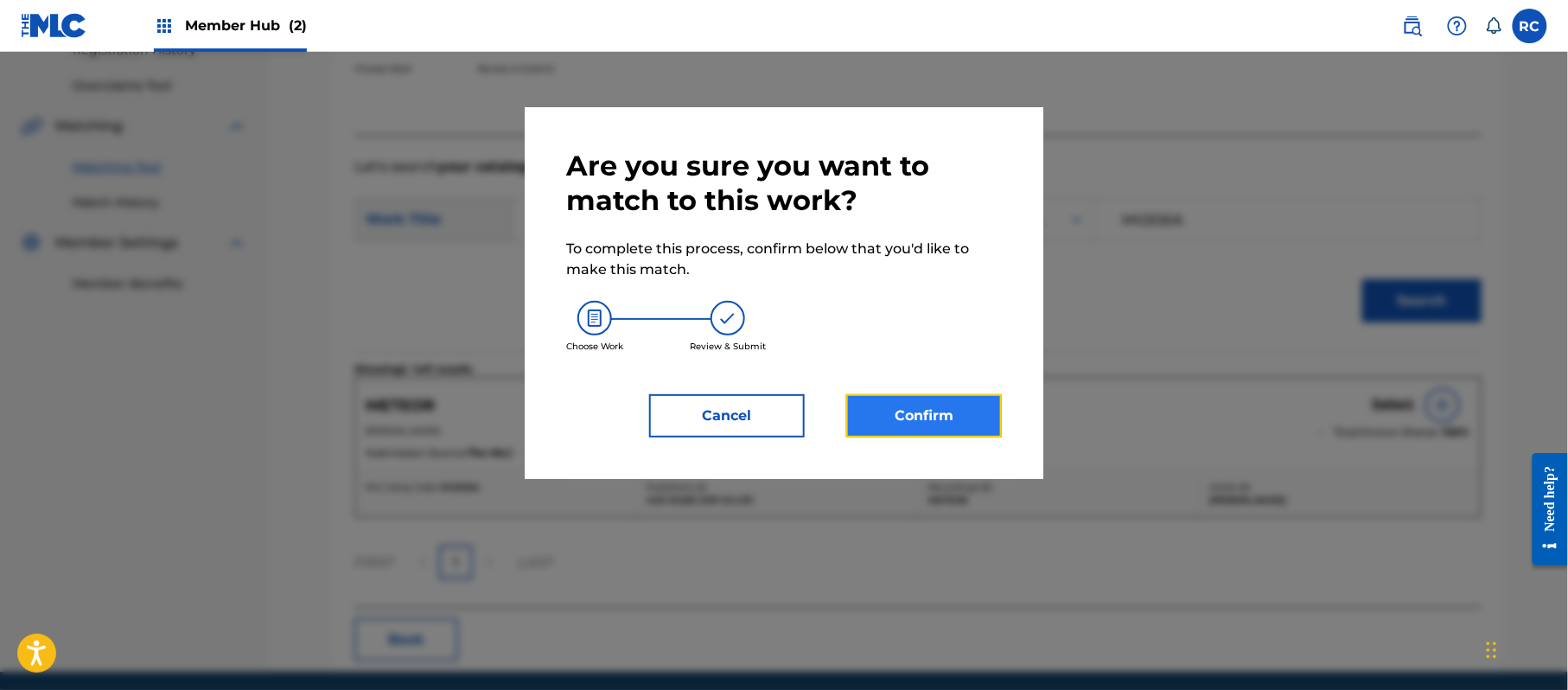
click at [932, 413] on button "Confirm" at bounding box center [924, 415] width 155 height 43
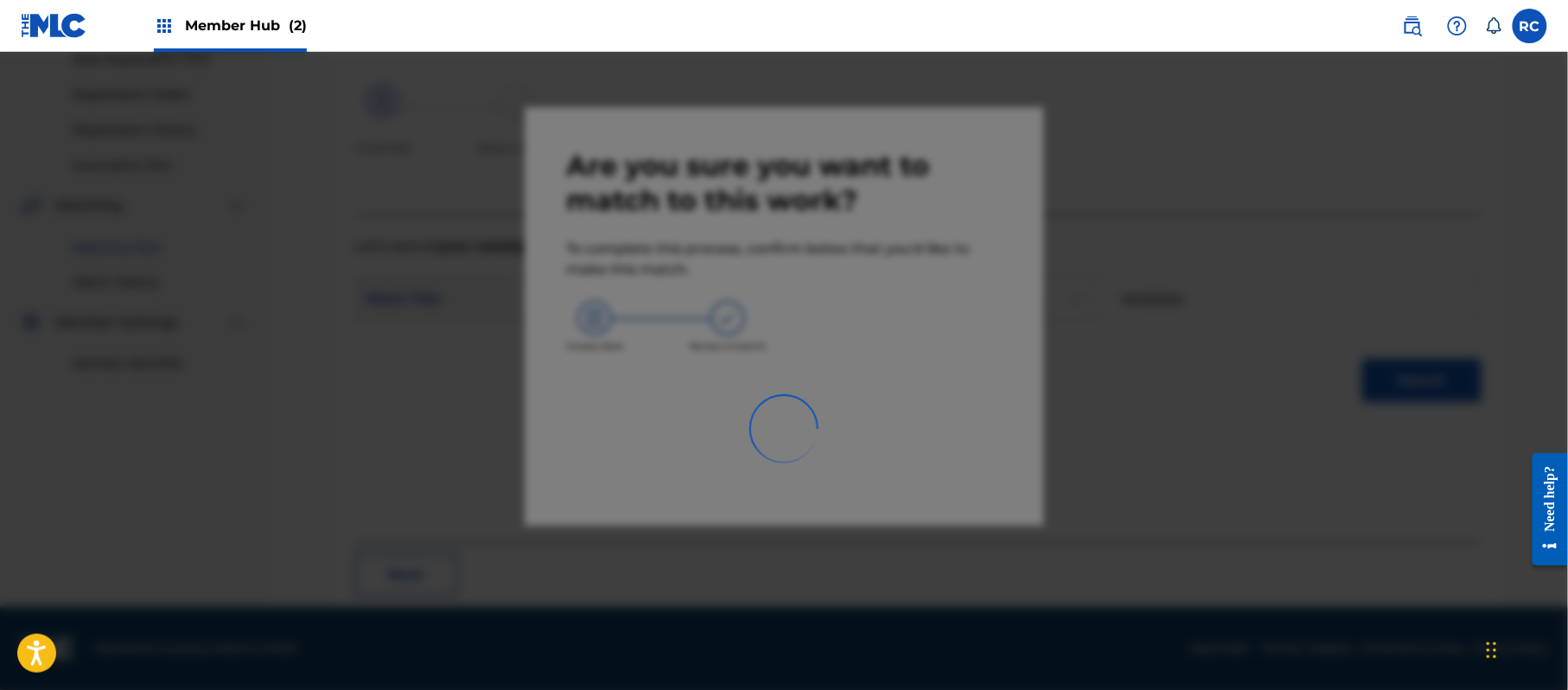
scroll to position [69, 0]
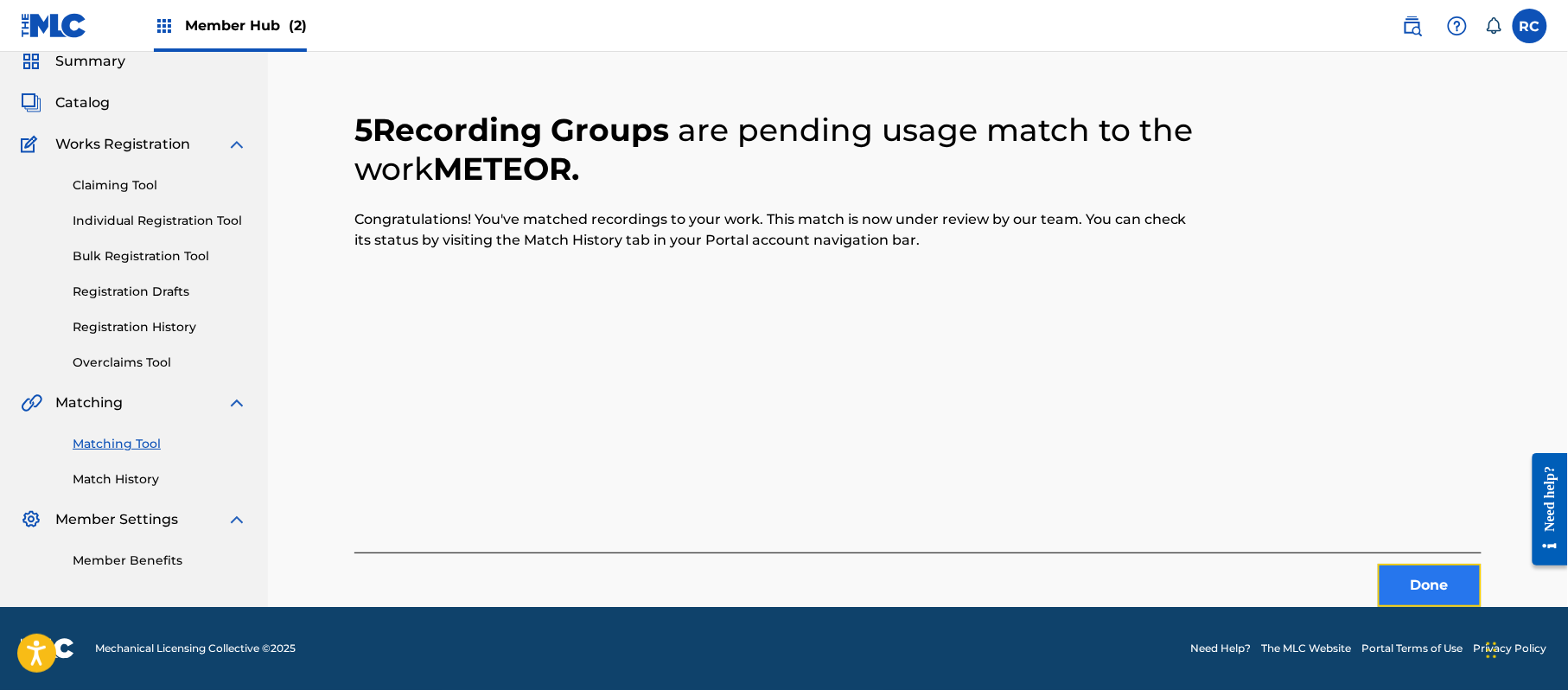
click at [1428, 590] on button "Done" at bounding box center [1430, 585] width 104 height 43
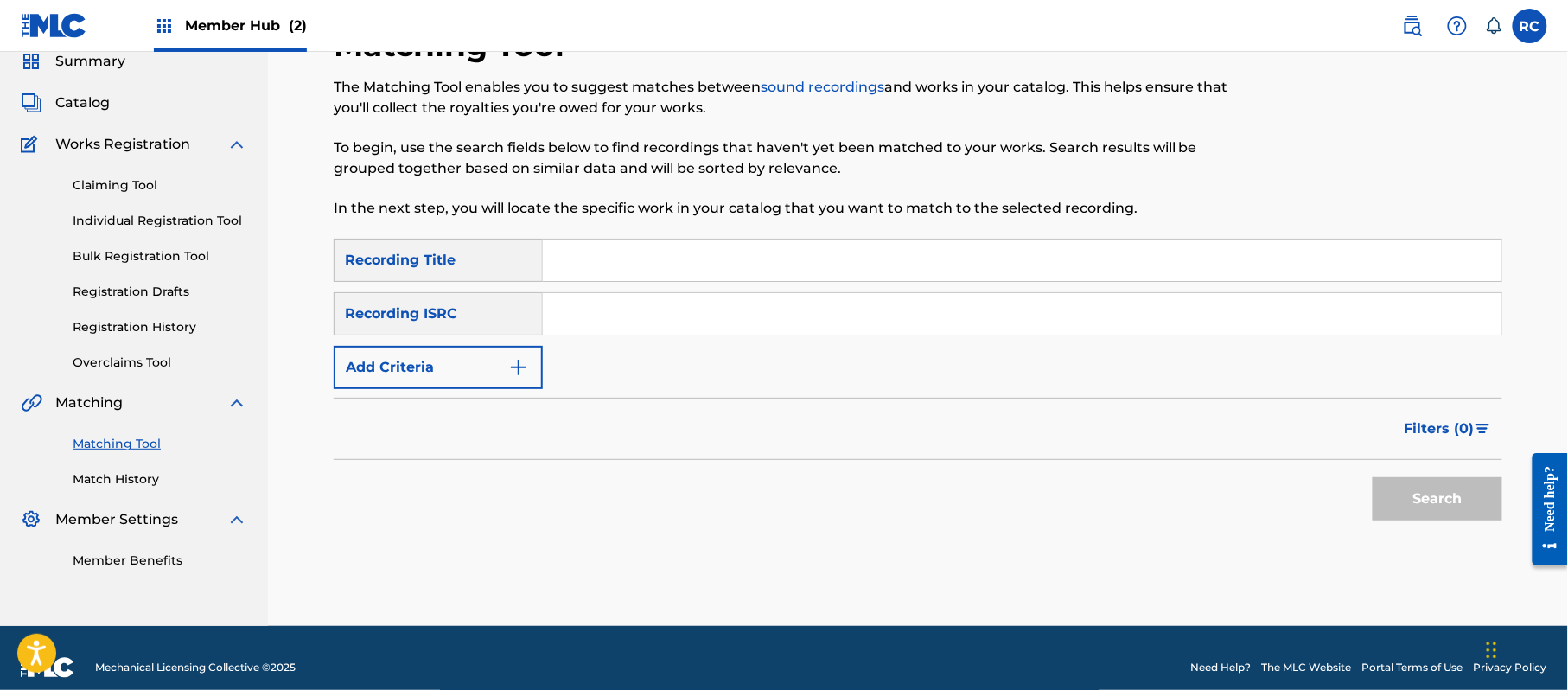
click at [710, 313] on input "Search Form" at bounding box center [1022, 313] width 958 height 41
paste input "JPZ921310068"
type input "JPZ921310068"
click at [1446, 509] on button "Search" at bounding box center [1437, 498] width 130 height 43
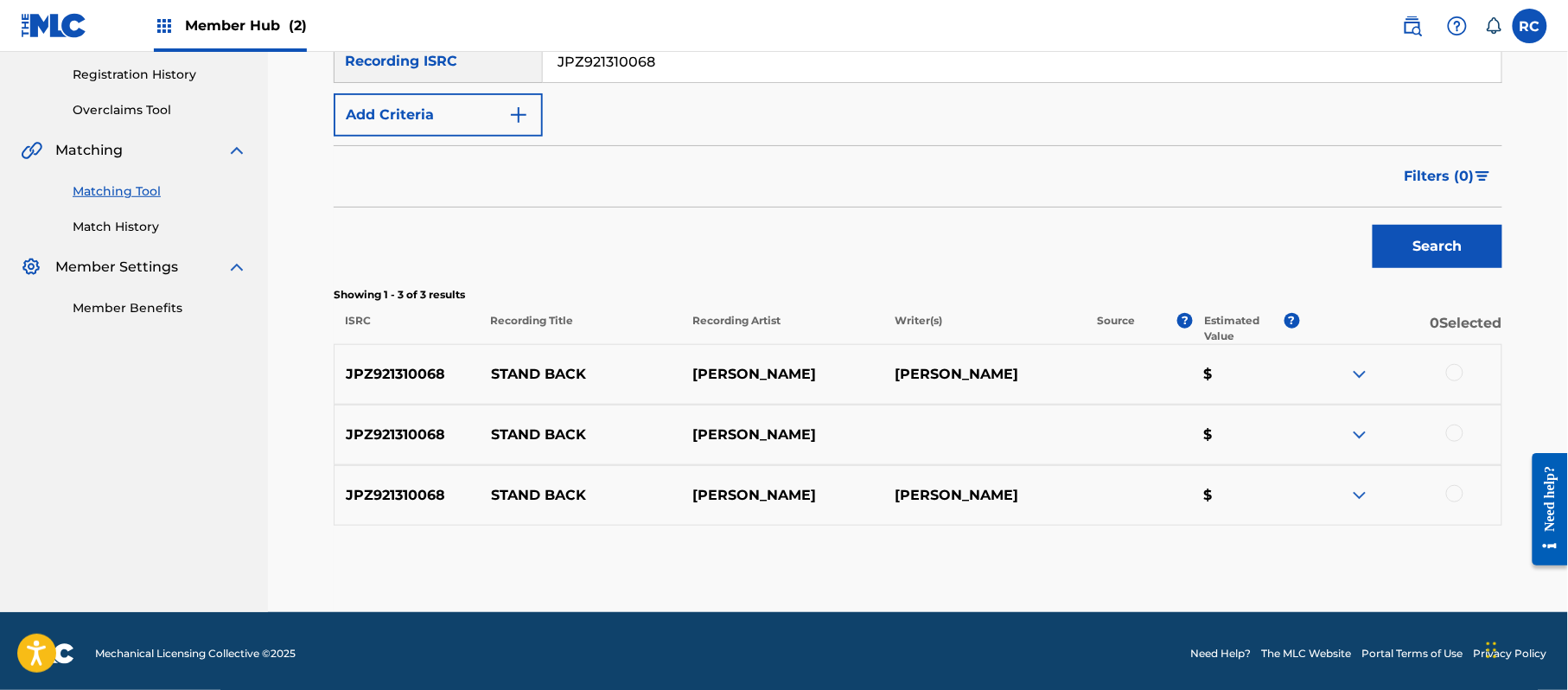
scroll to position [327, 0]
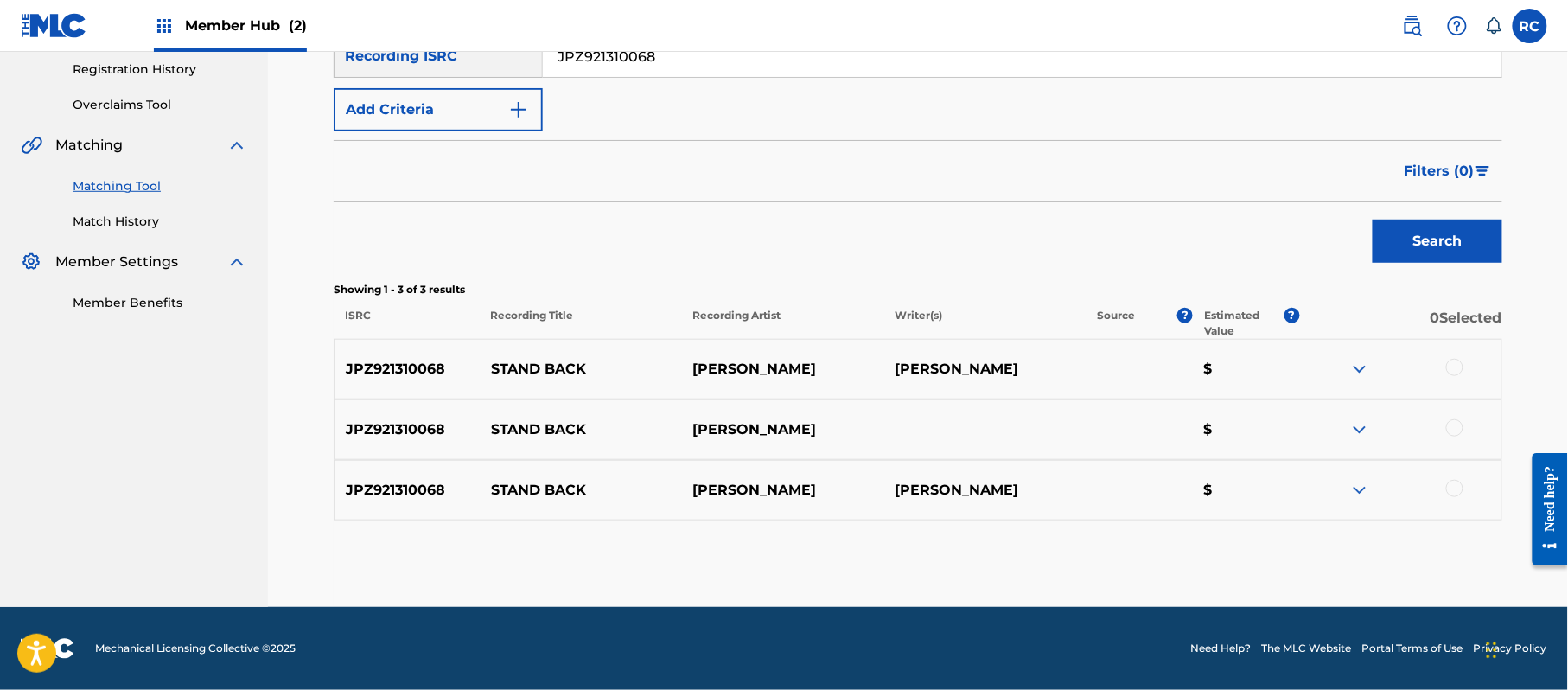
click at [1456, 368] on div at bounding box center [1454, 367] width 17 height 17
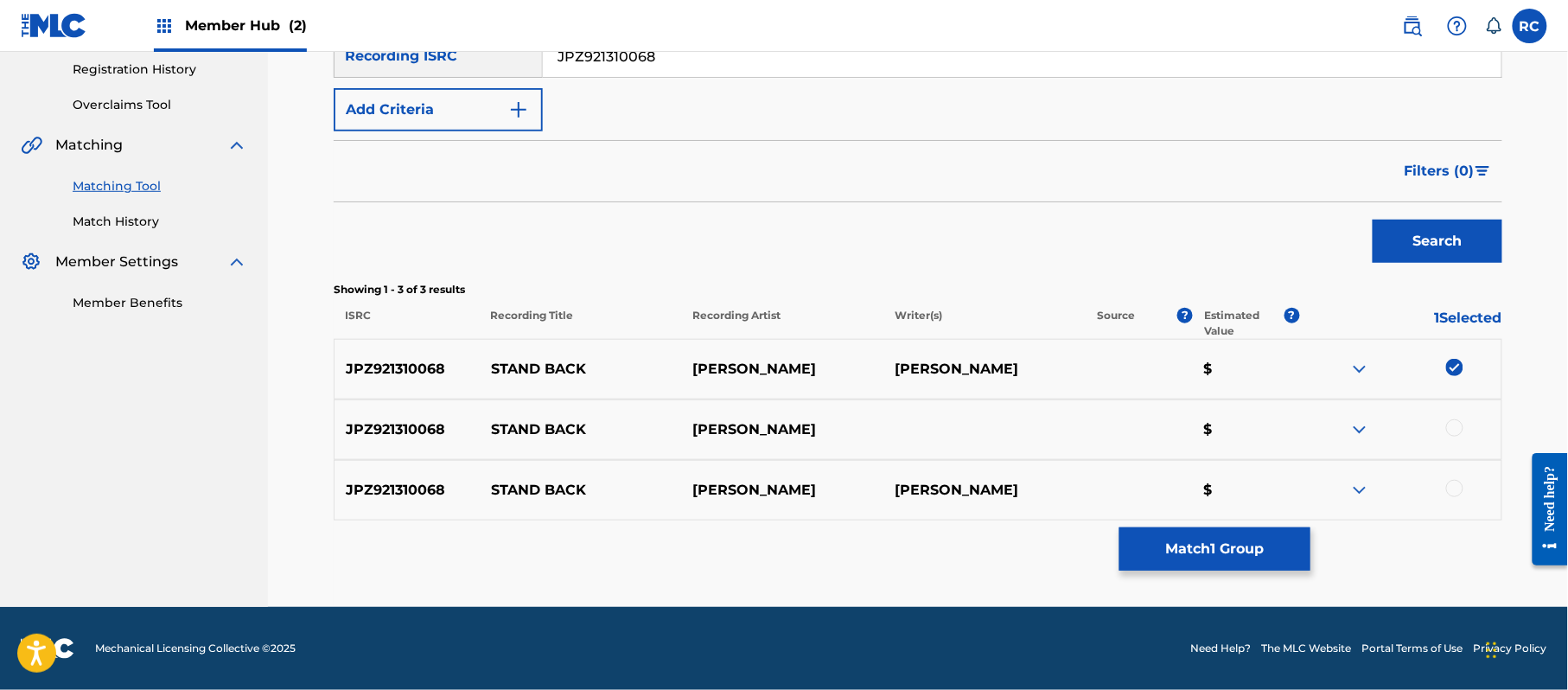
click at [1457, 423] on div at bounding box center [1454, 427] width 17 height 17
click at [1460, 493] on div at bounding box center [1454, 488] width 17 height 17
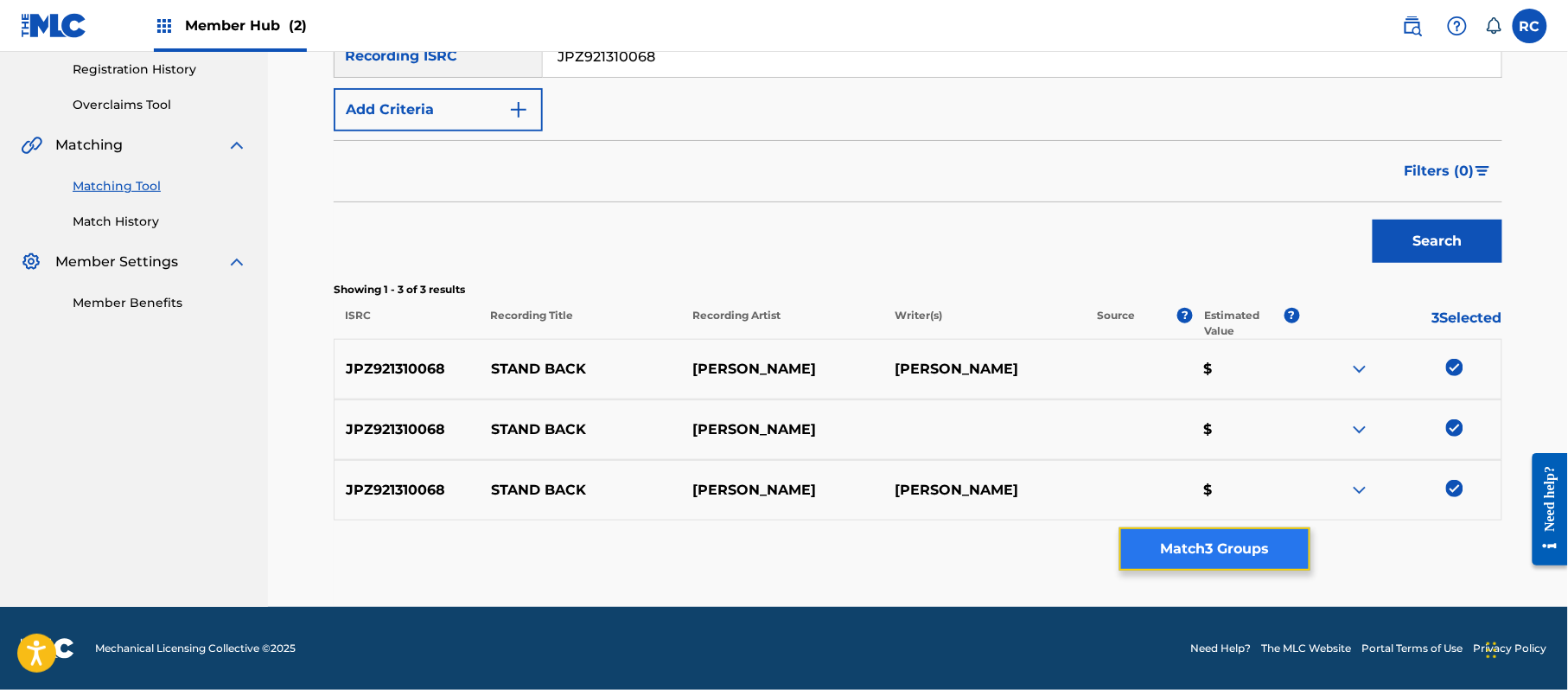
click at [1208, 555] on button "Match 3 Groups" at bounding box center [1214, 549] width 191 height 43
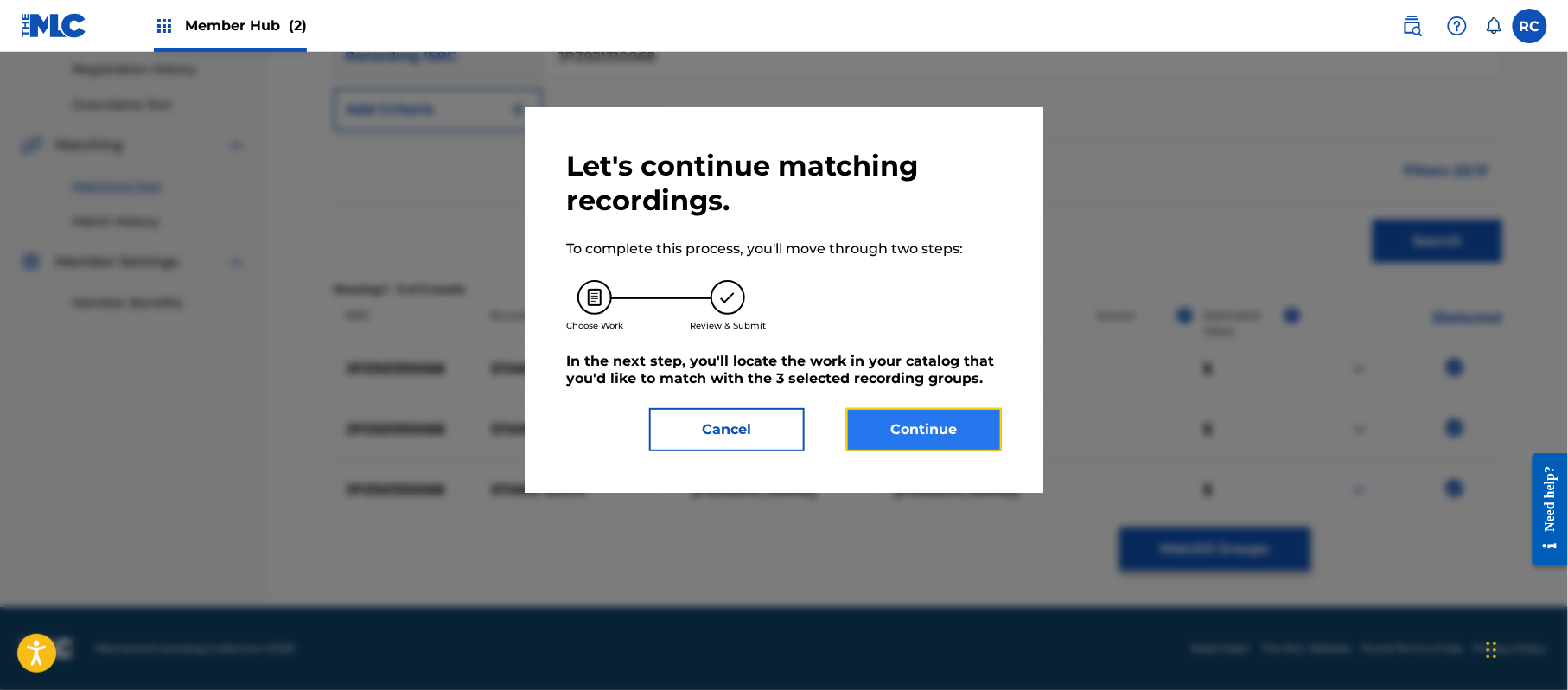
click at [922, 439] on button "Continue" at bounding box center [924, 429] width 155 height 43
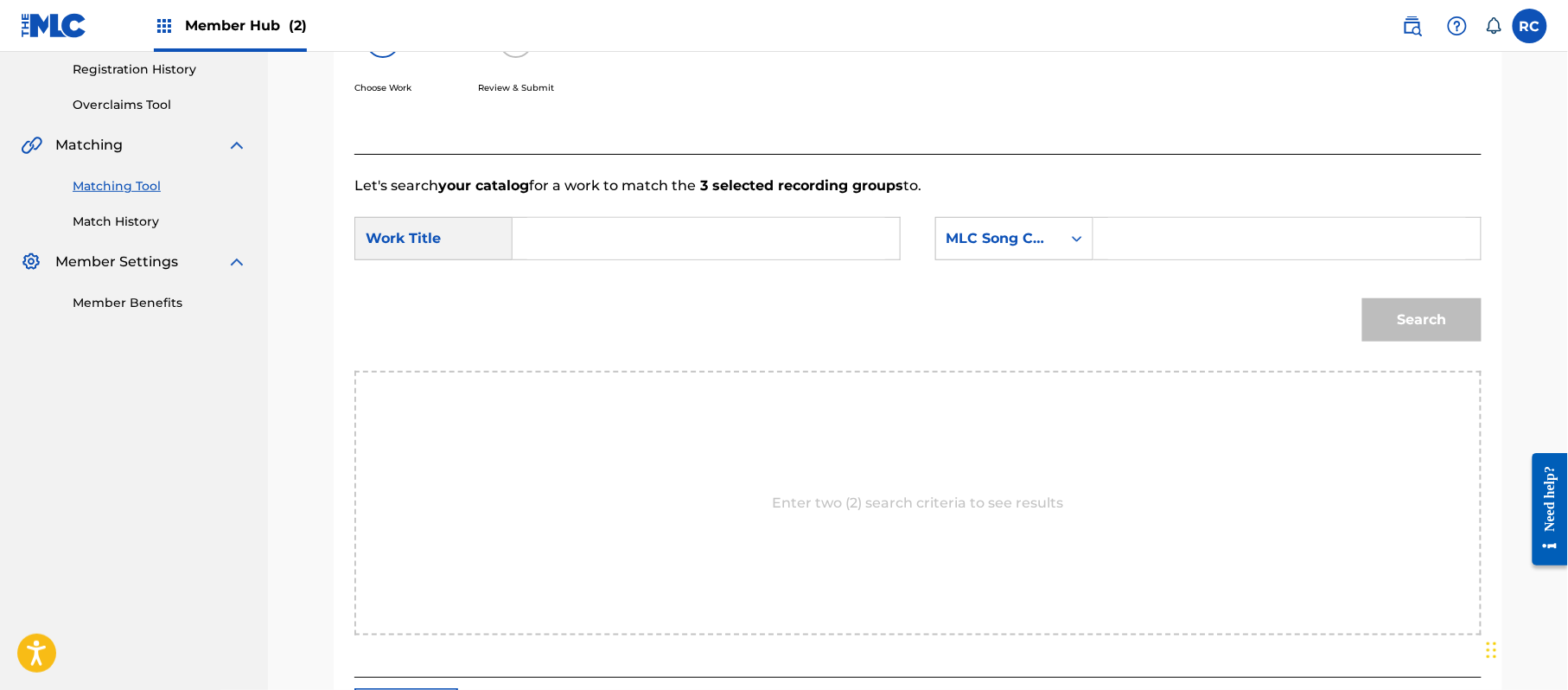
click at [603, 234] on input "Search Form" at bounding box center [706, 238] width 358 height 41
paste input "Stand Back S70H8J"
click at [674, 246] on input "Stand Back S70H8J" at bounding box center [706, 238] width 358 height 41
type input "Stand Back"
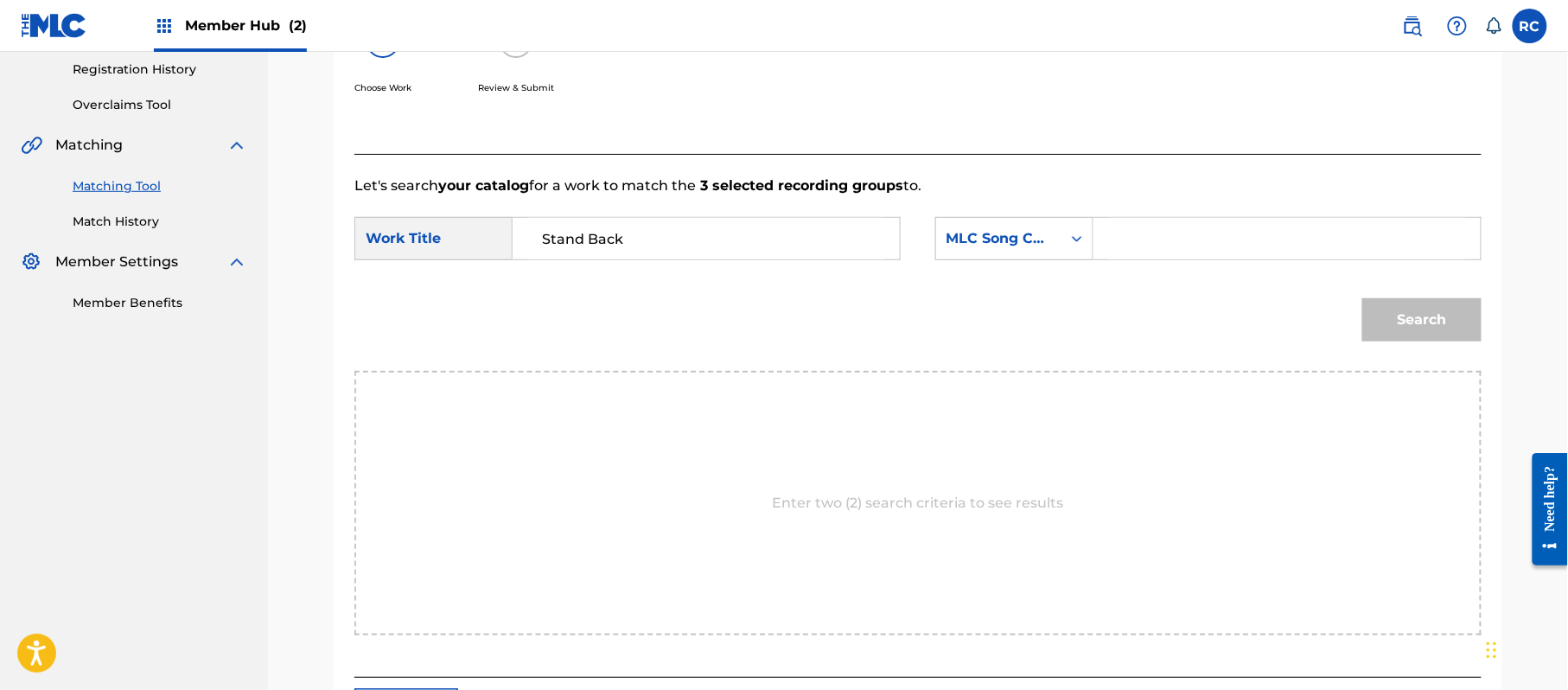
click at [1159, 239] on input "Search Form" at bounding box center [1287, 238] width 358 height 41
paste input "S70H8J"
type input "S70H8J"
click at [1374, 316] on button "Search" at bounding box center [1422, 319] width 120 height 43
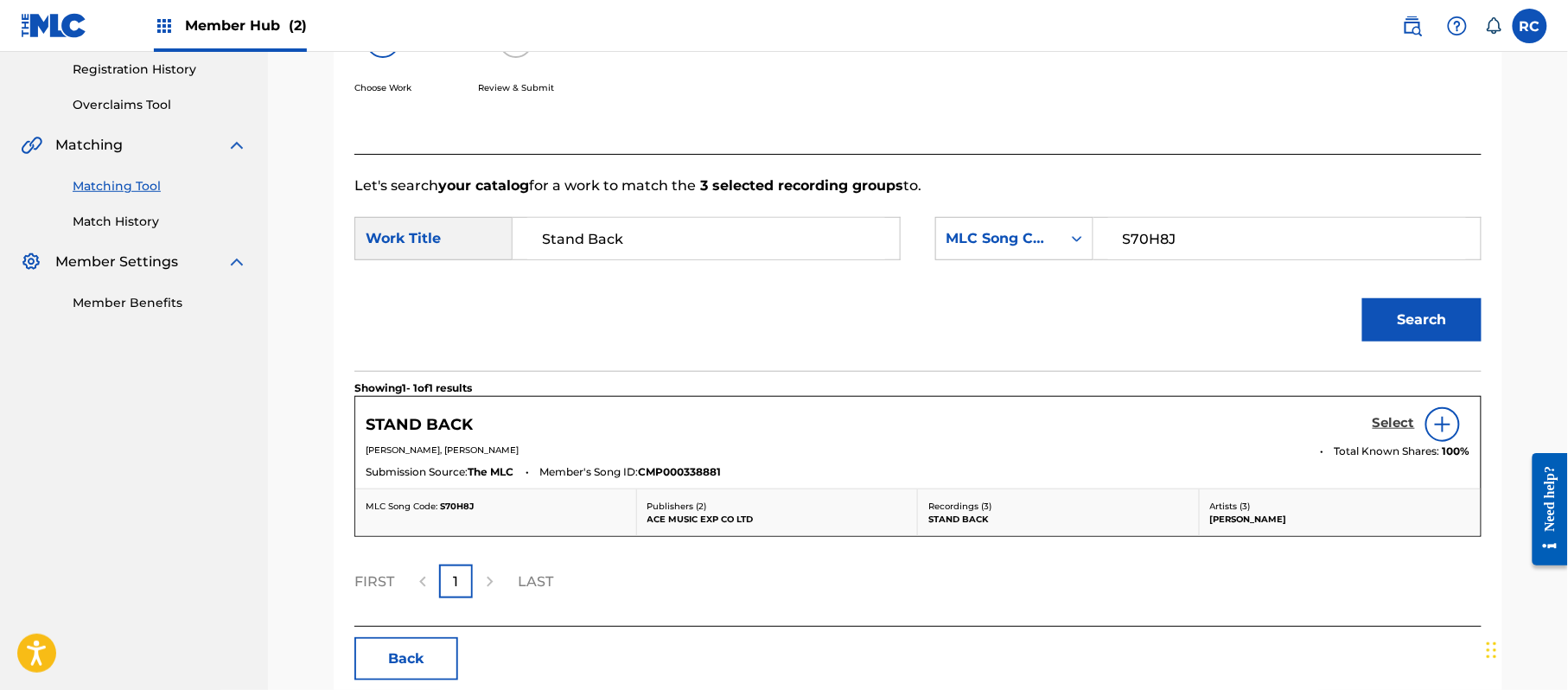
click at [1388, 426] on h5 "Select" at bounding box center [1394, 423] width 42 height 16
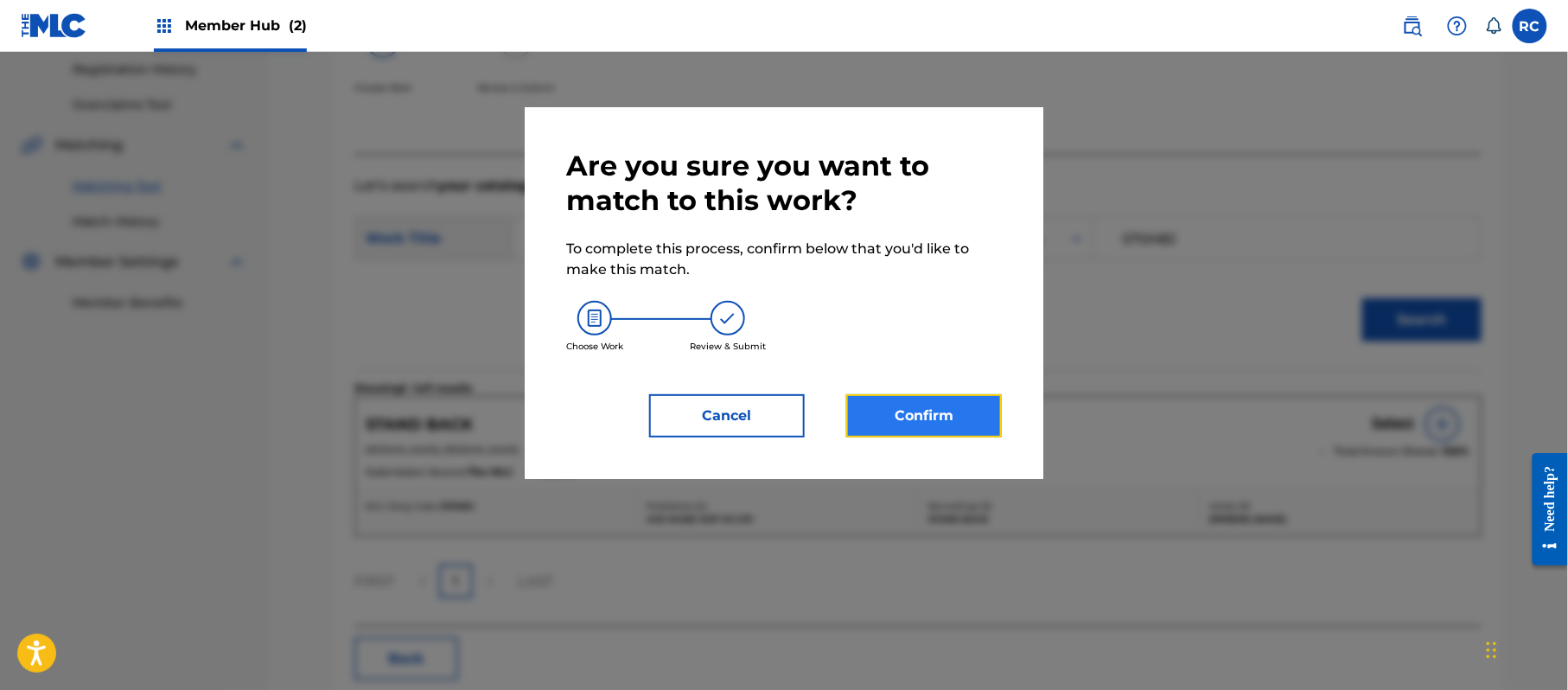
click at [924, 402] on button "Confirm" at bounding box center [924, 415] width 155 height 43
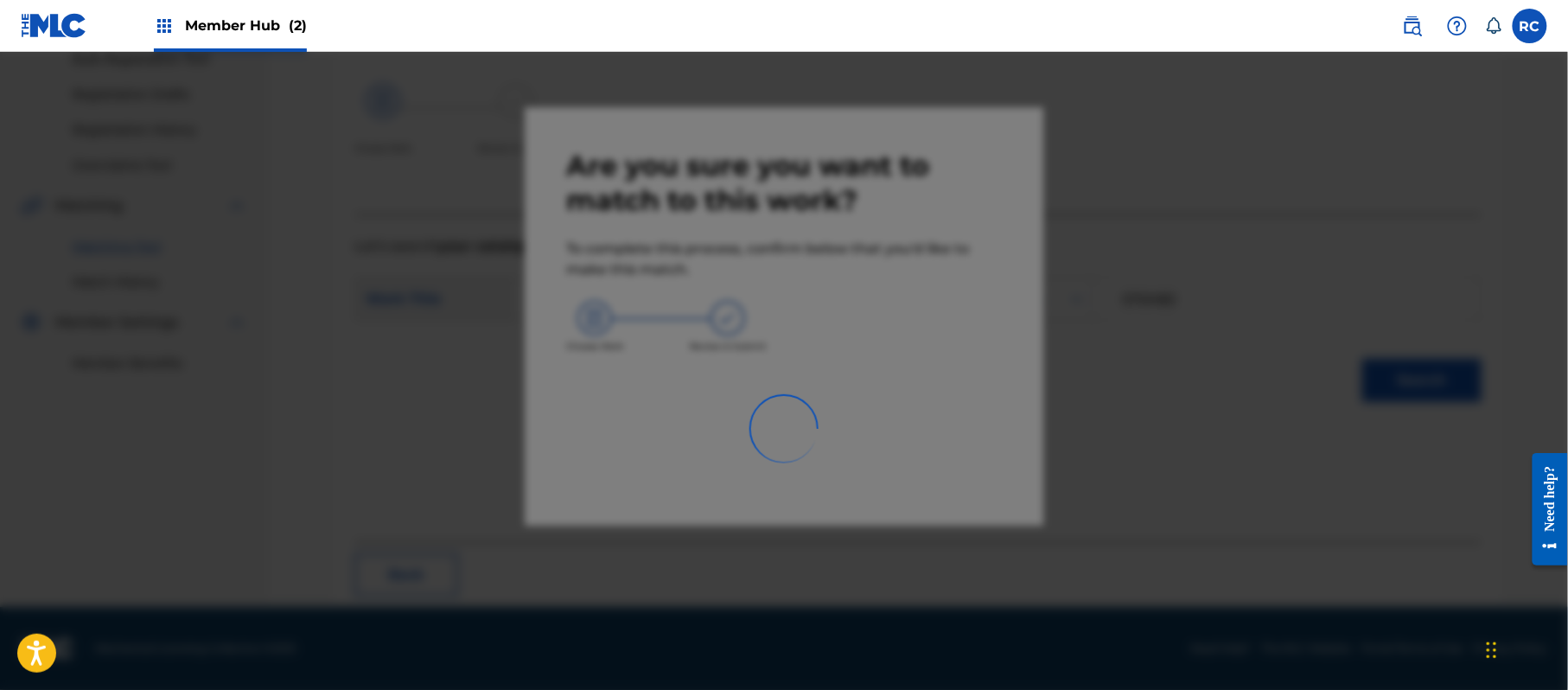
scroll to position [69, 0]
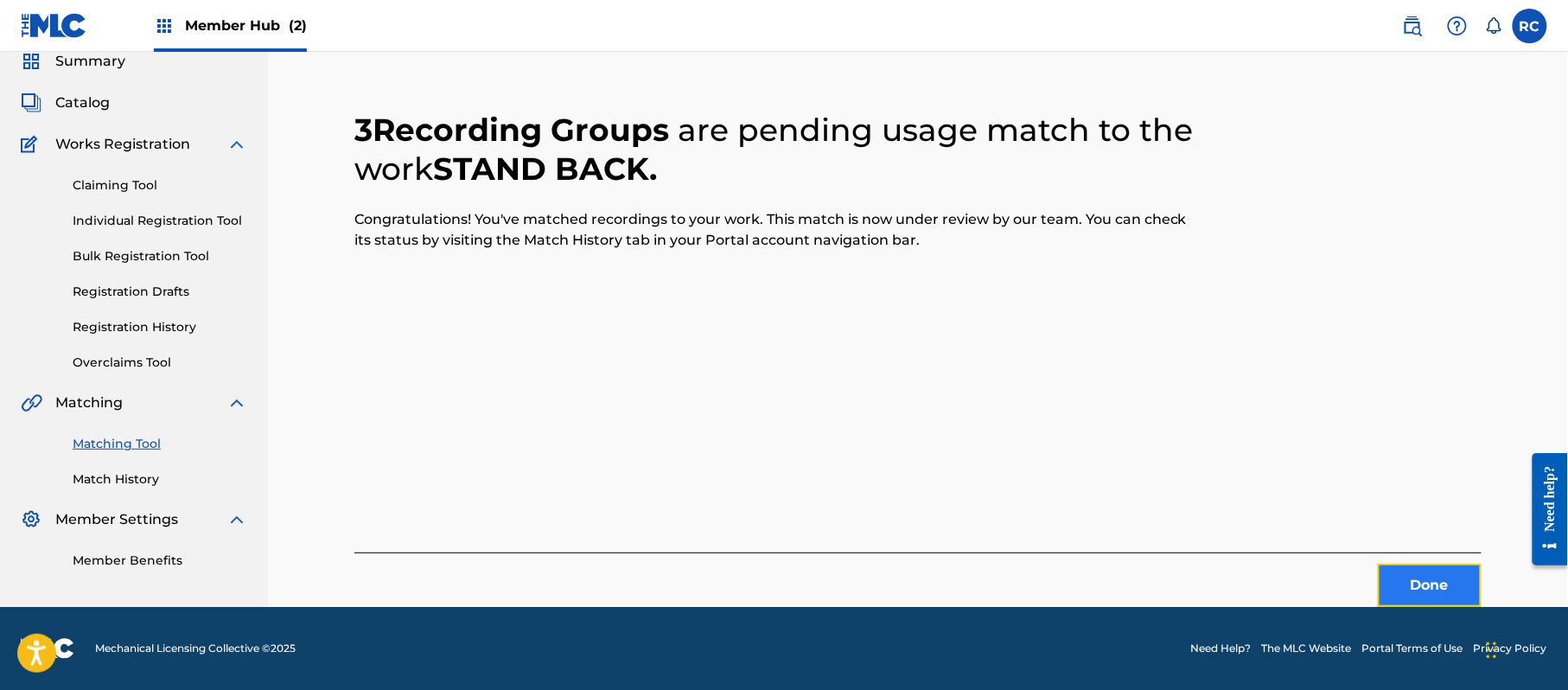
click at [1419, 580] on button "Done" at bounding box center [1430, 585] width 104 height 43
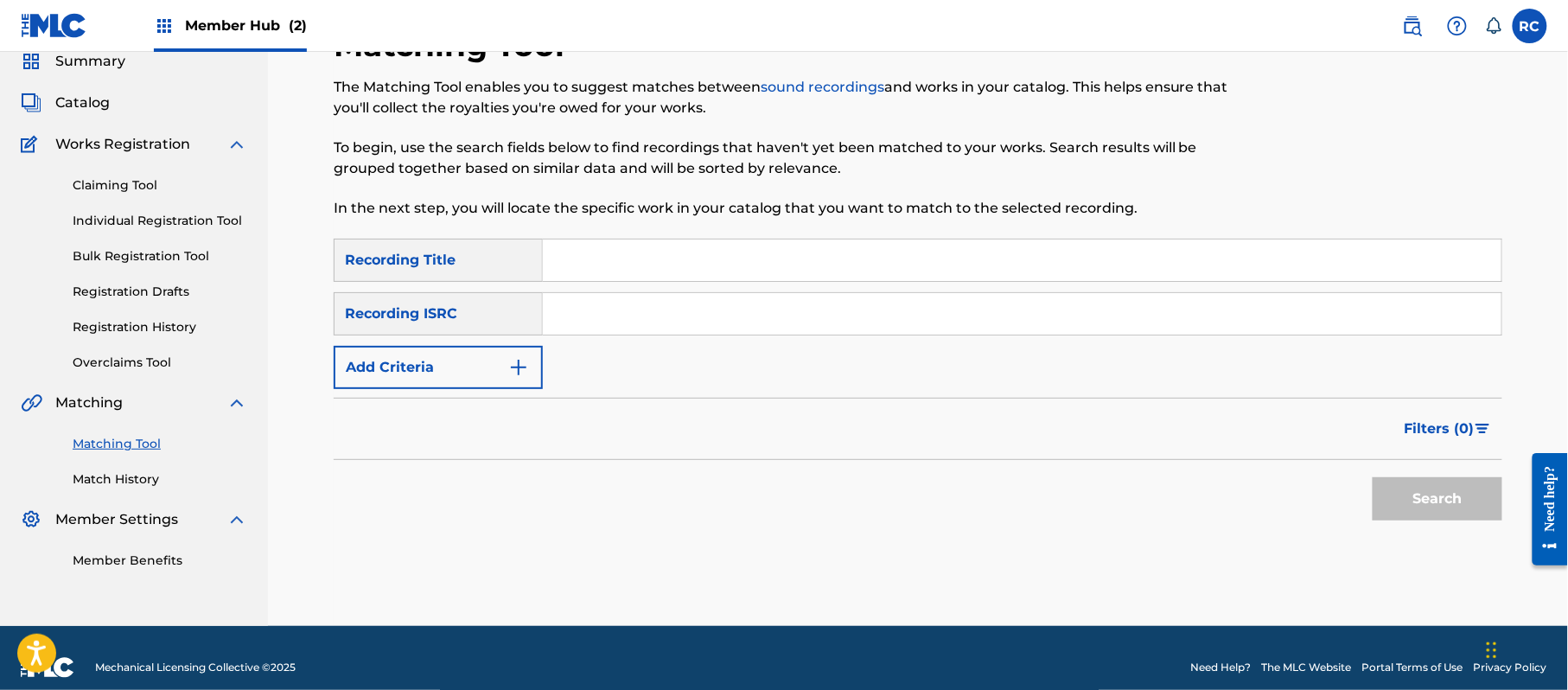
click at [634, 311] on input "Search Form" at bounding box center [1022, 313] width 958 height 41
paste input "JPZ921313163"
click at [1417, 502] on button "Search" at bounding box center [1437, 498] width 130 height 43
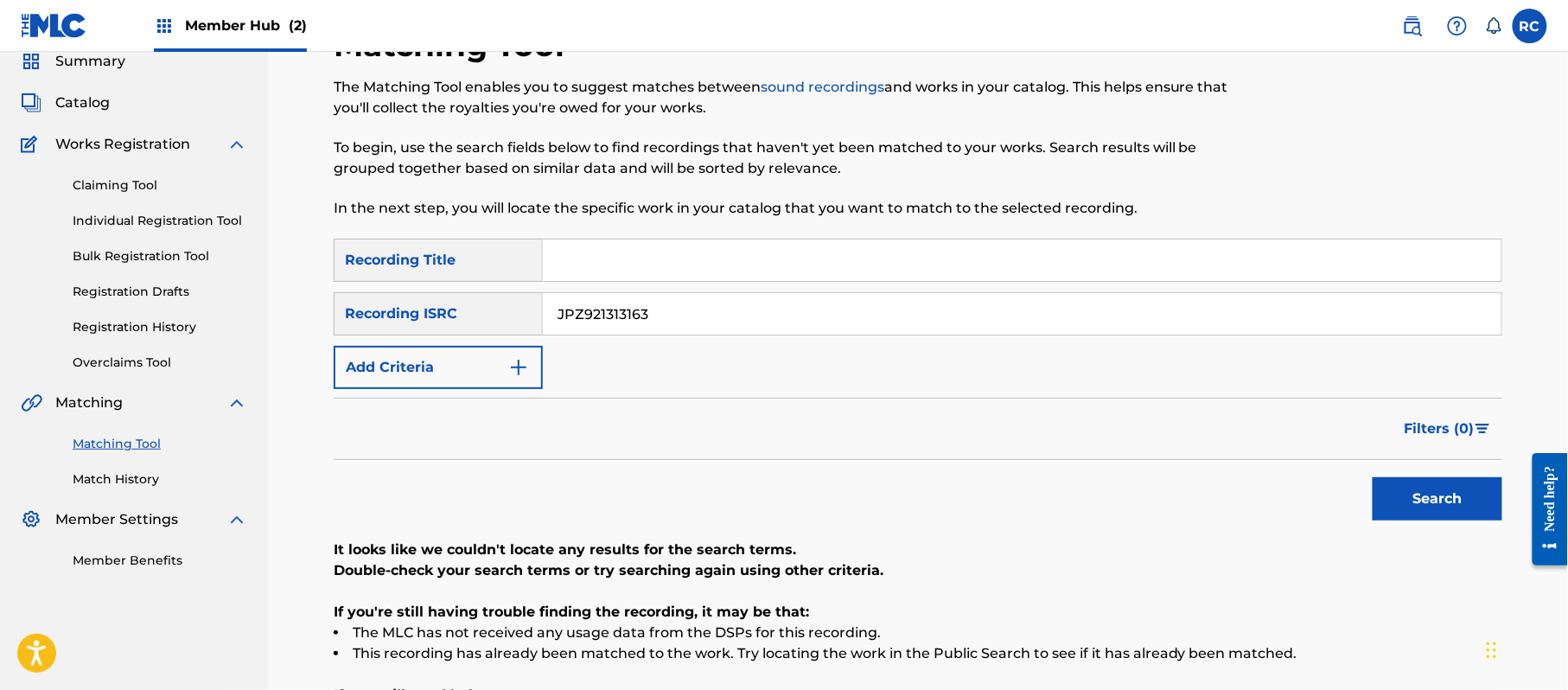
scroll to position [184, 0]
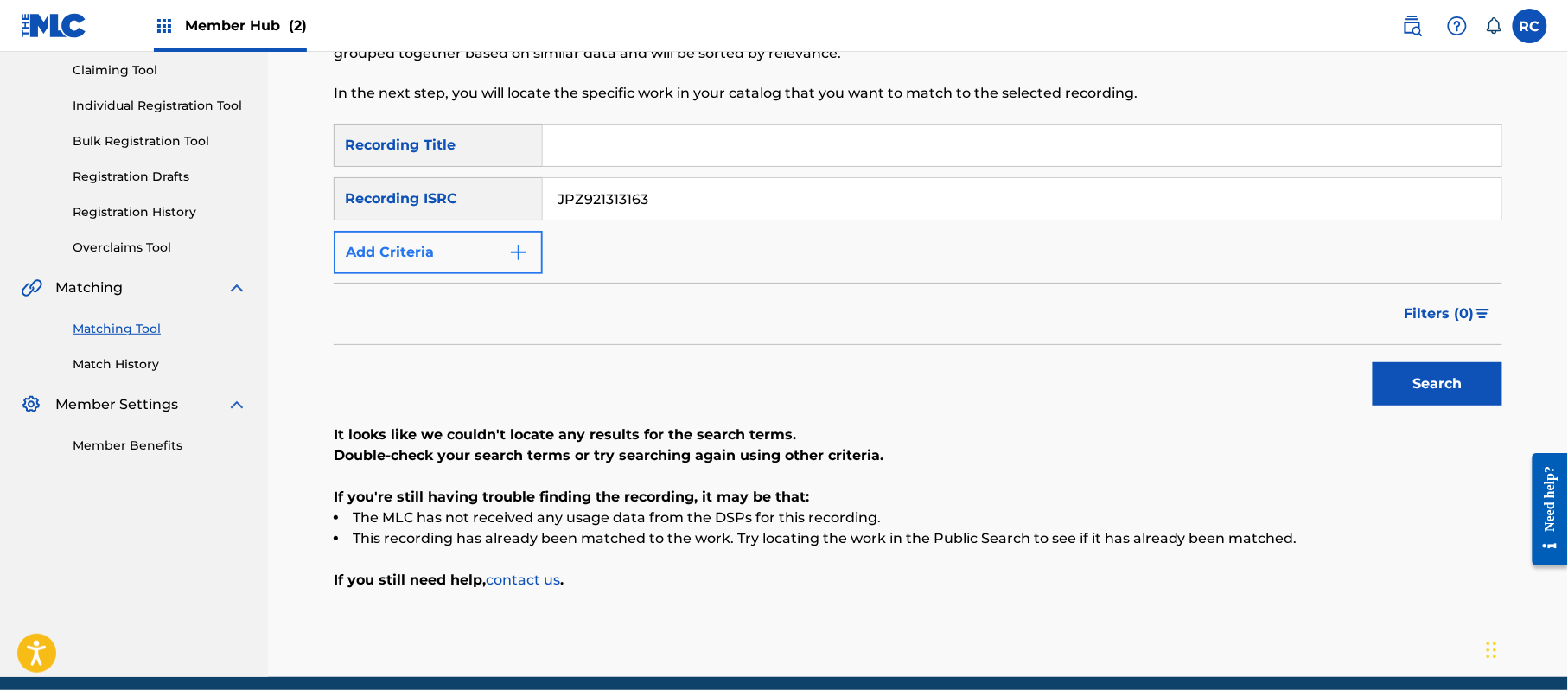
drag, startPoint x: 659, startPoint y: 204, endPoint x: 468, endPoint y: 235, distance: 193.5
click at [461, 233] on div "SearchWithCriteria5df80841-9629-4178-8b4d-cf8d4b60a839 Recording Title SearchWi…" at bounding box center [918, 198] width 1168 height 151
paste input "4"
type input "JPZ921313164"
click at [1453, 387] on button "Search" at bounding box center [1437, 383] width 130 height 43
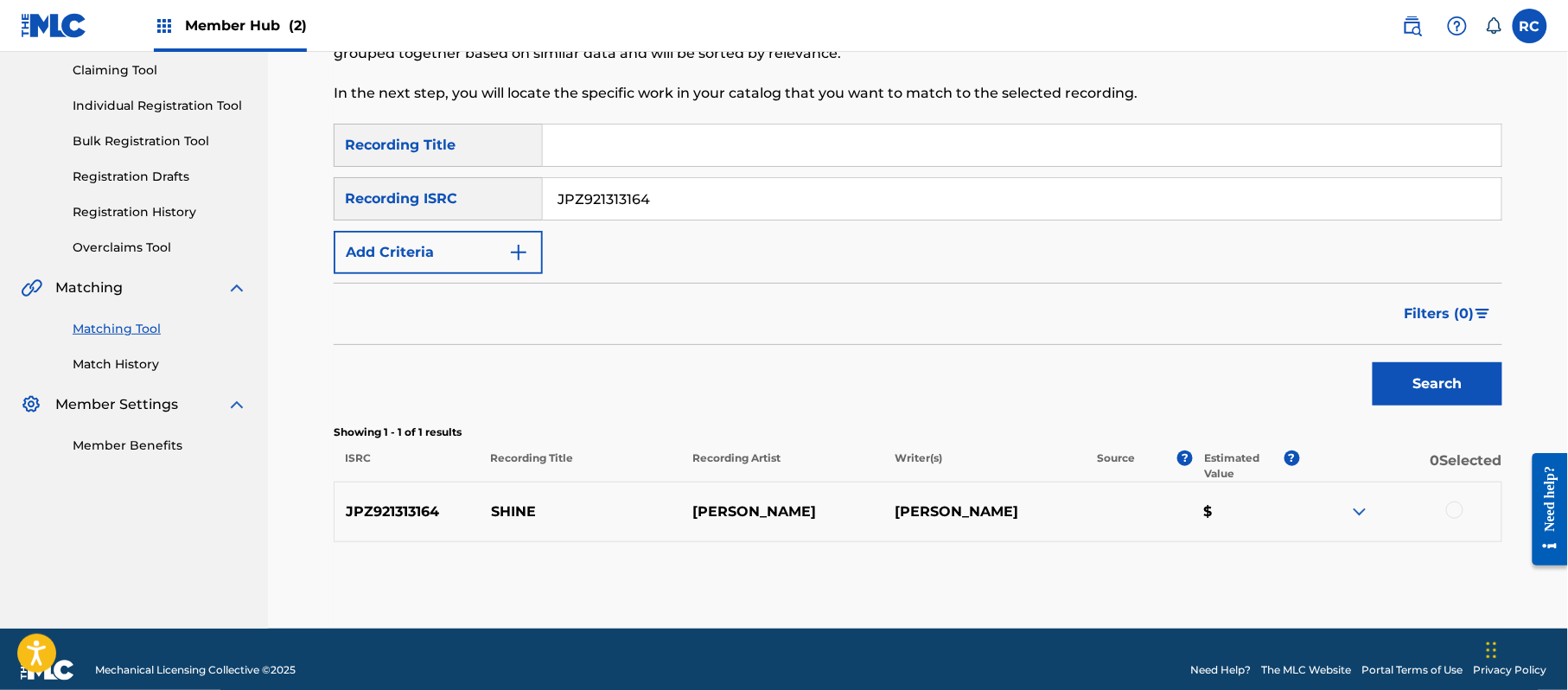
click at [1462, 515] on div at bounding box center [1400, 511] width 203 height 21
click at [1454, 508] on div at bounding box center [1454, 509] width 17 height 17
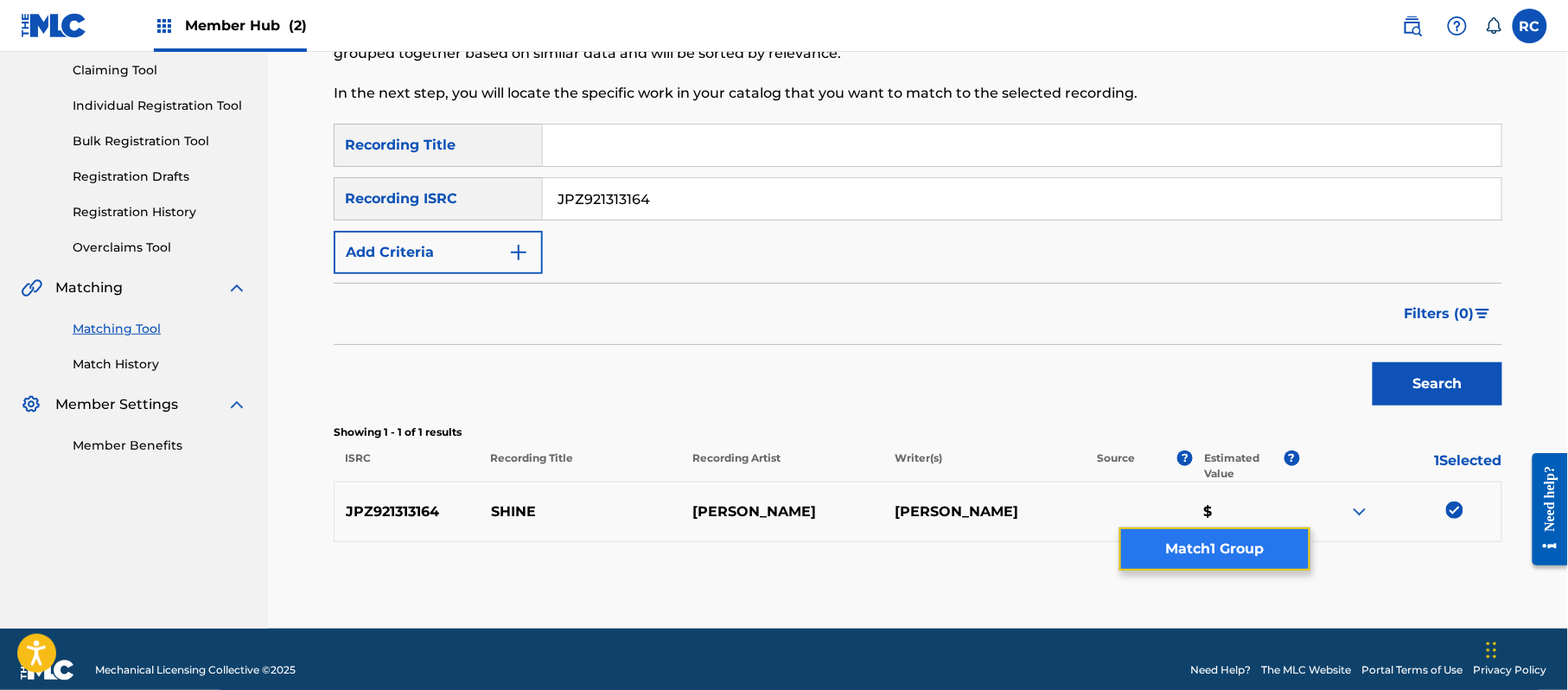
click at [1241, 550] on button "Match 1 Group" at bounding box center [1214, 549] width 191 height 43
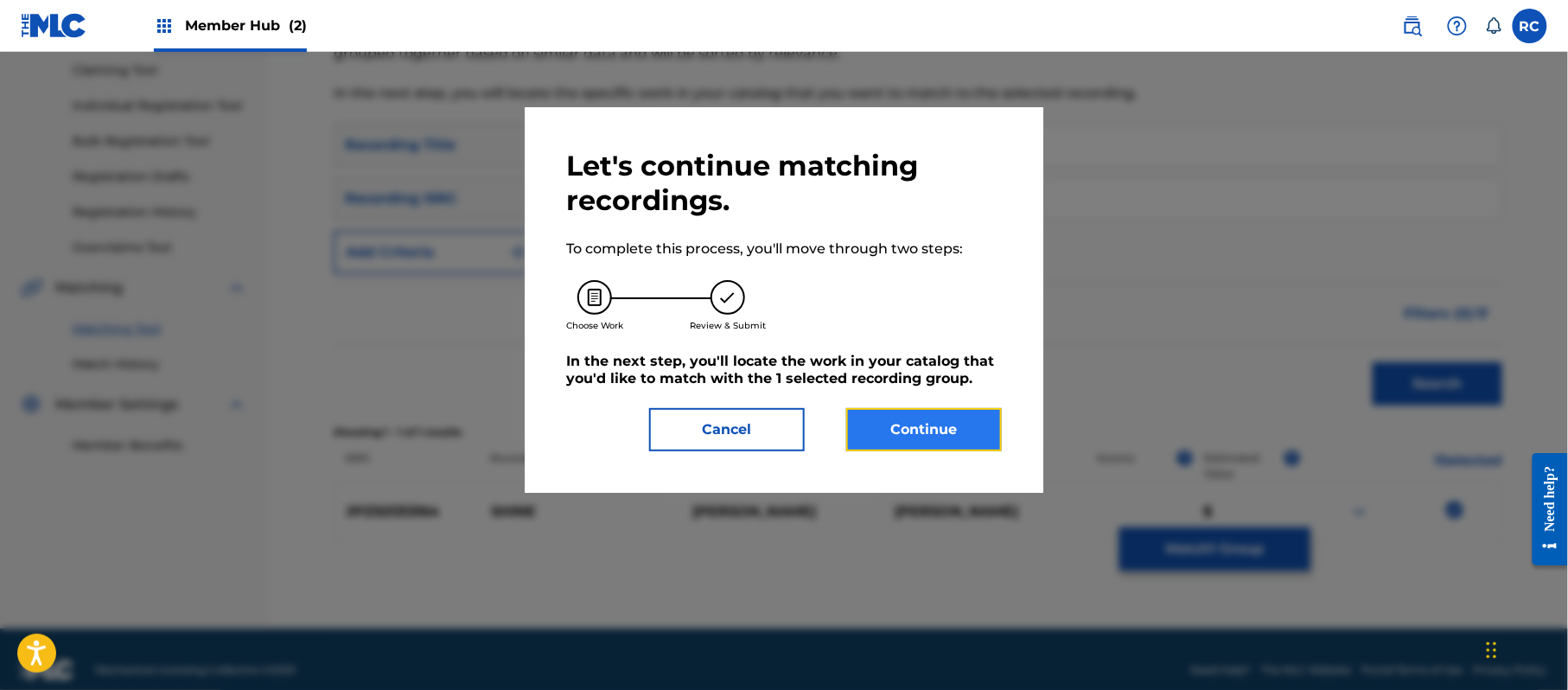
click at [937, 423] on button "Continue" at bounding box center [924, 429] width 155 height 43
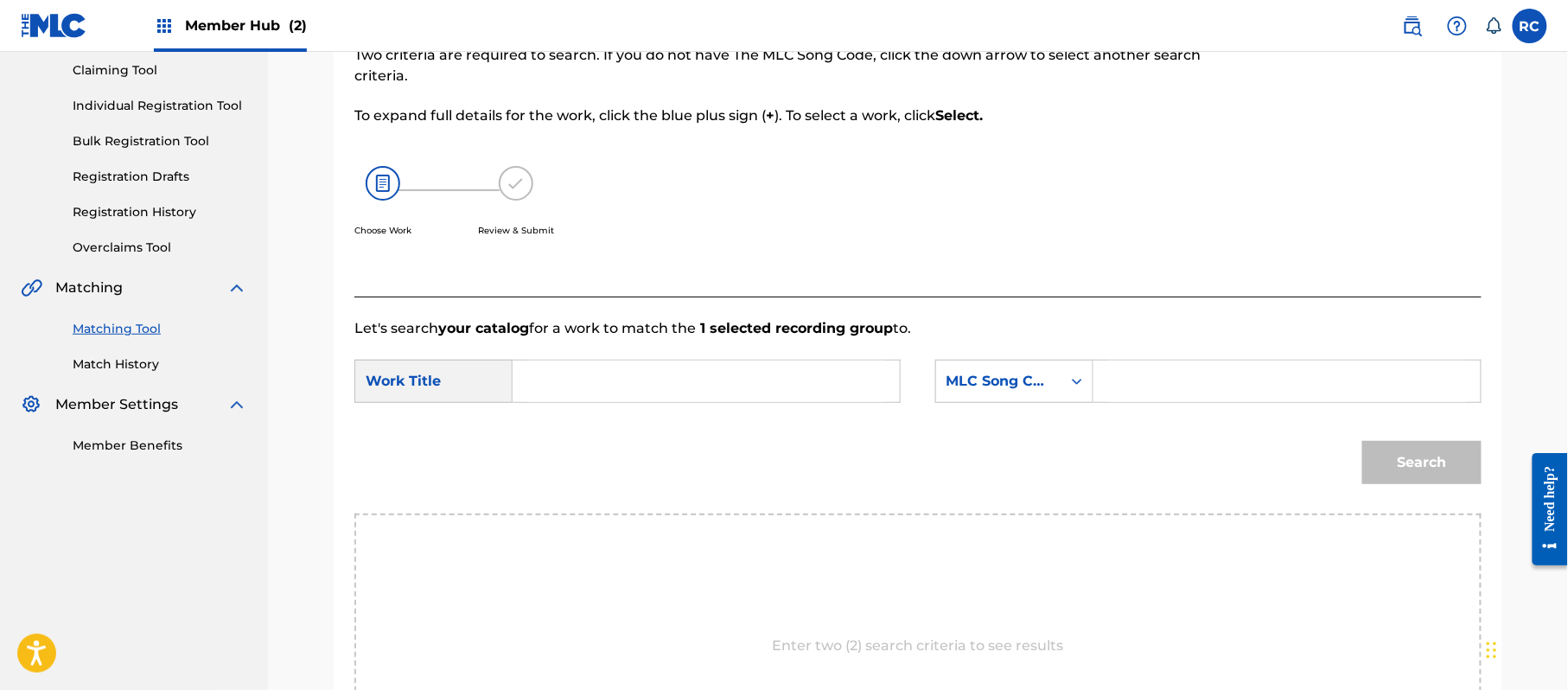
click at [579, 382] on input "Search Form" at bounding box center [706, 381] width 358 height 41
paste input "Shine S70FA8"
click at [627, 388] on input "Shine S70FA8" at bounding box center [706, 381] width 358 height 41
type input "Shine"
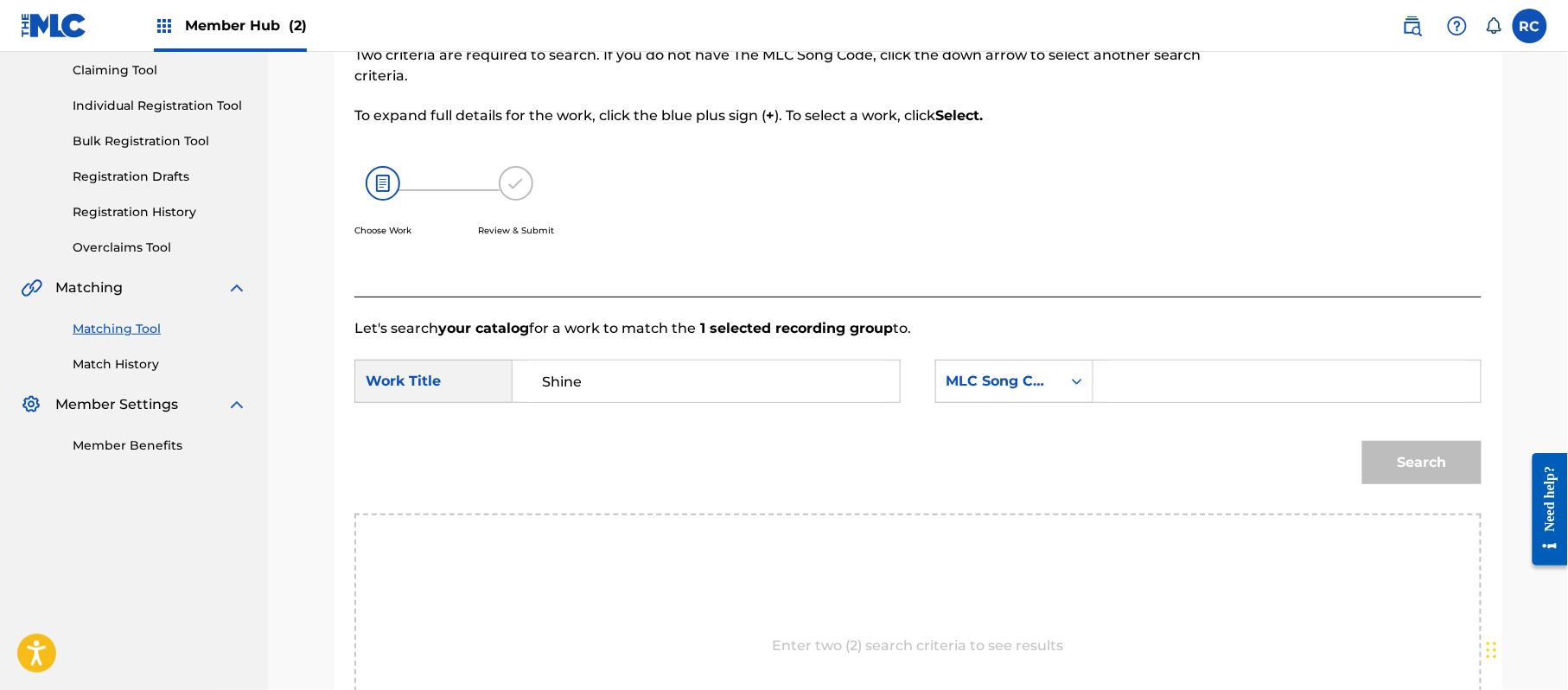
click at [1181, 400] on input "Search Form" at bounding box center [1287, 381] width 358 height 41
paste input "S70FA8"
type input "S70FA8"
click at [1397, 457] on button "Search" at bounding box center [1422, 462] width 120 height 43
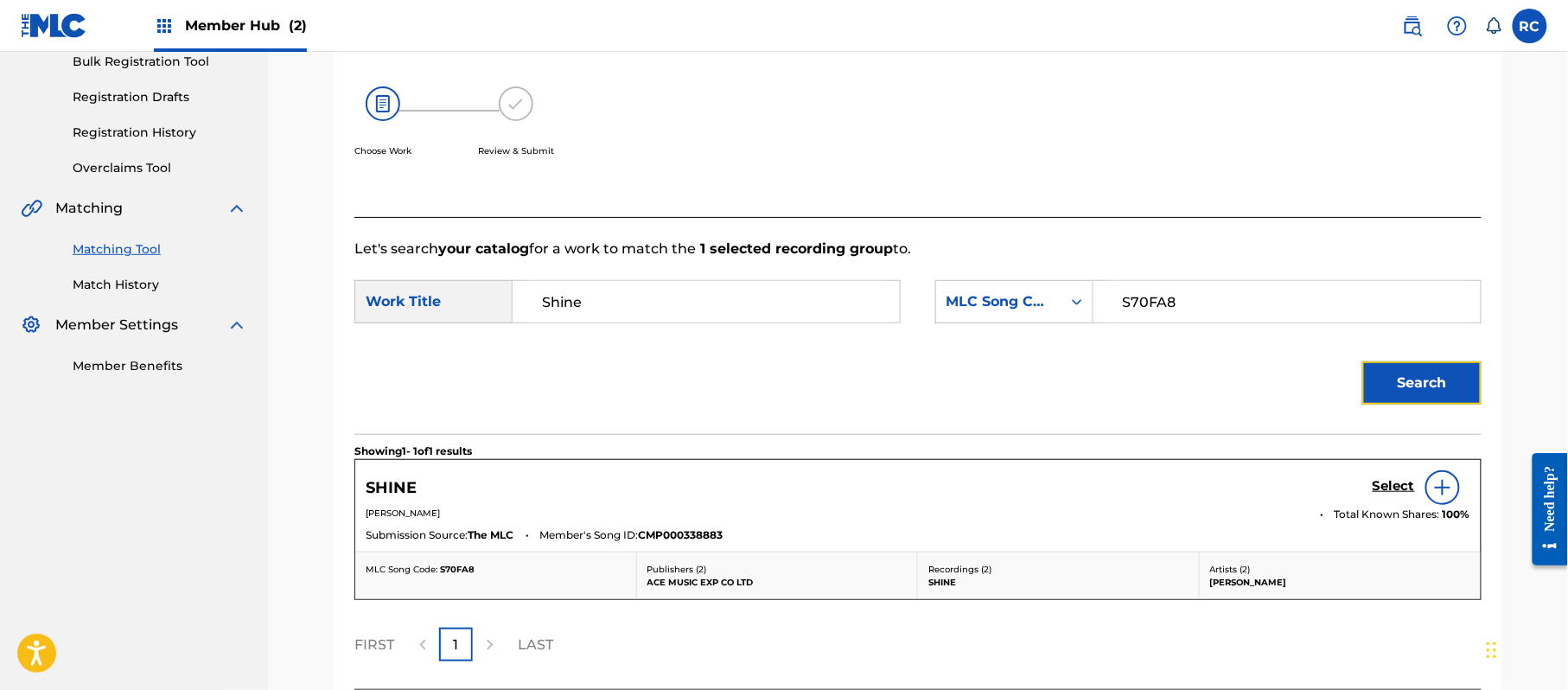
scroll to position [299, 0]
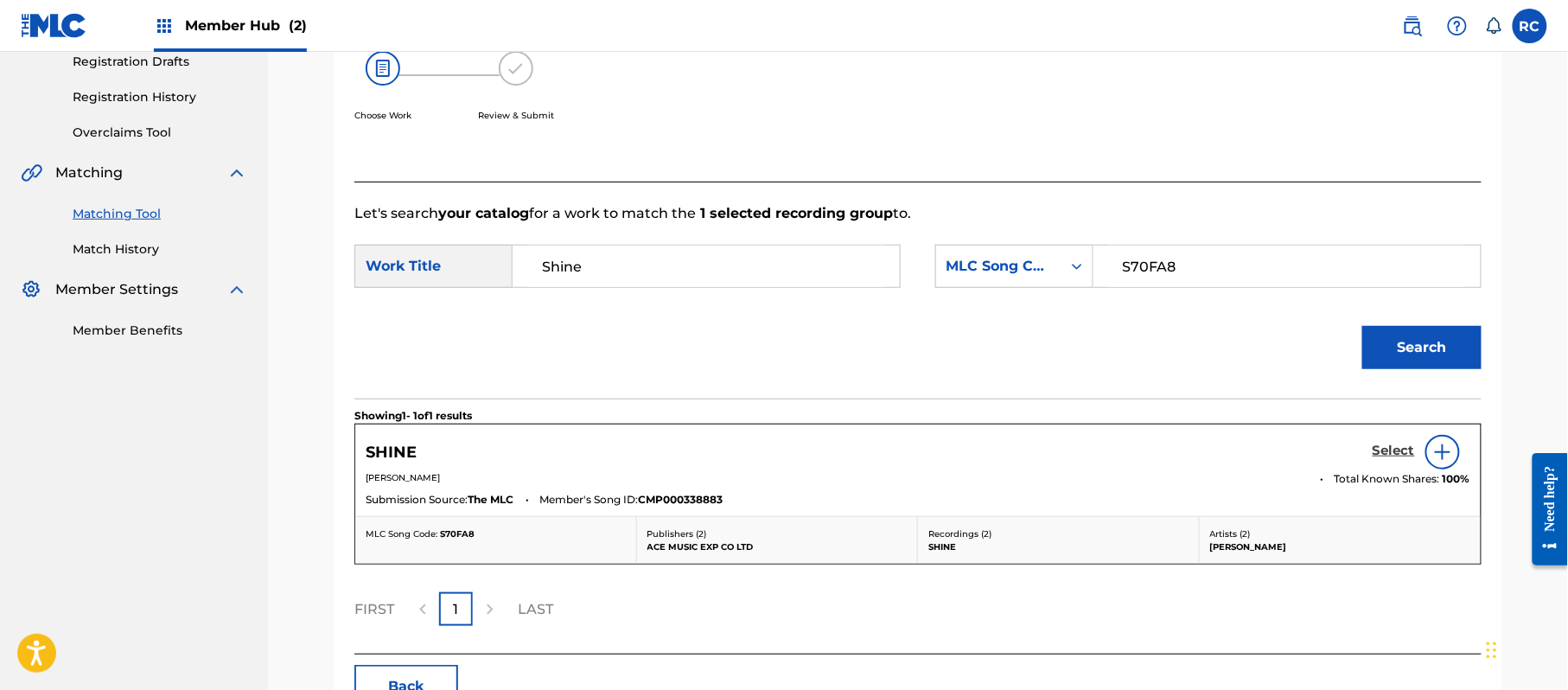
click at [1380, 451] on h5 "Select" at bounding box center [1394, 451] width 42 height 16
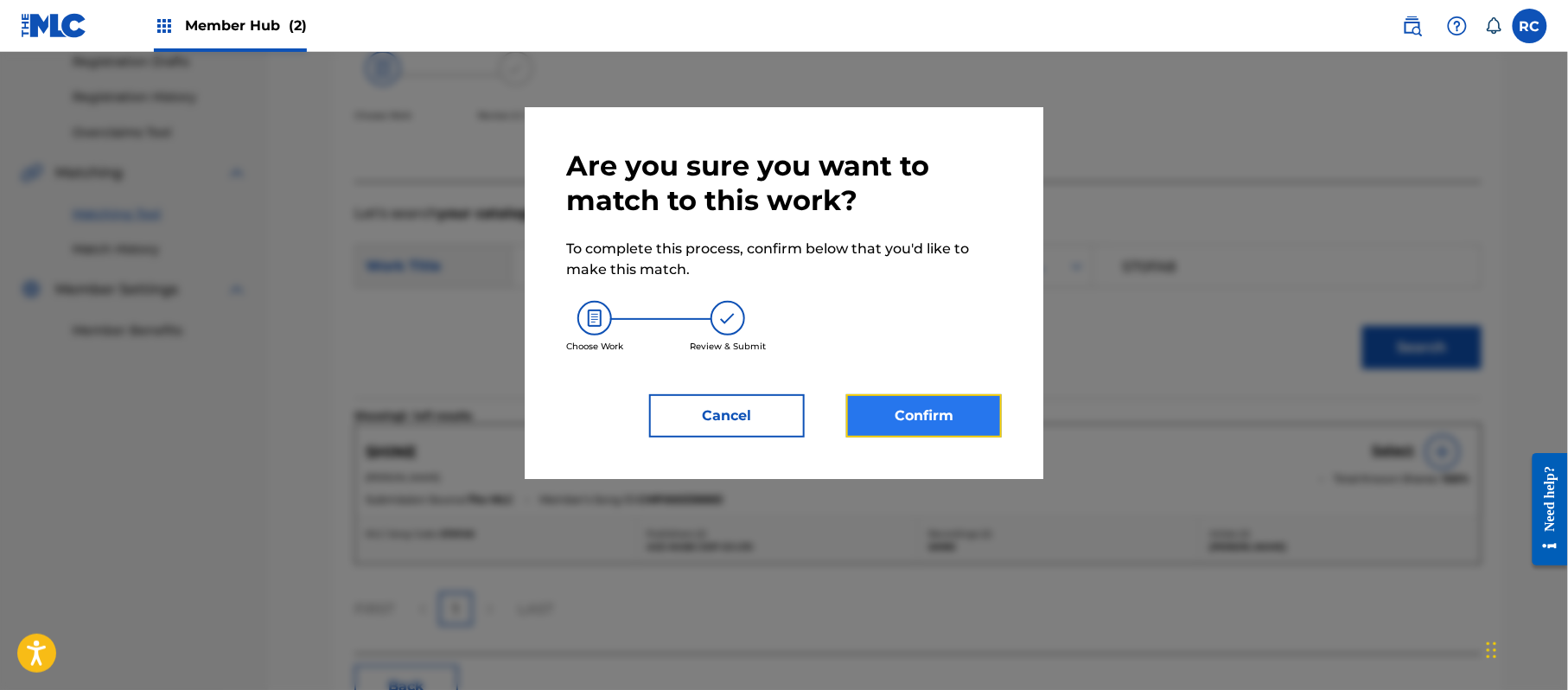
click at [956, 434] on button "Confirm" at bounding box center [924, 415] width 155 height 43
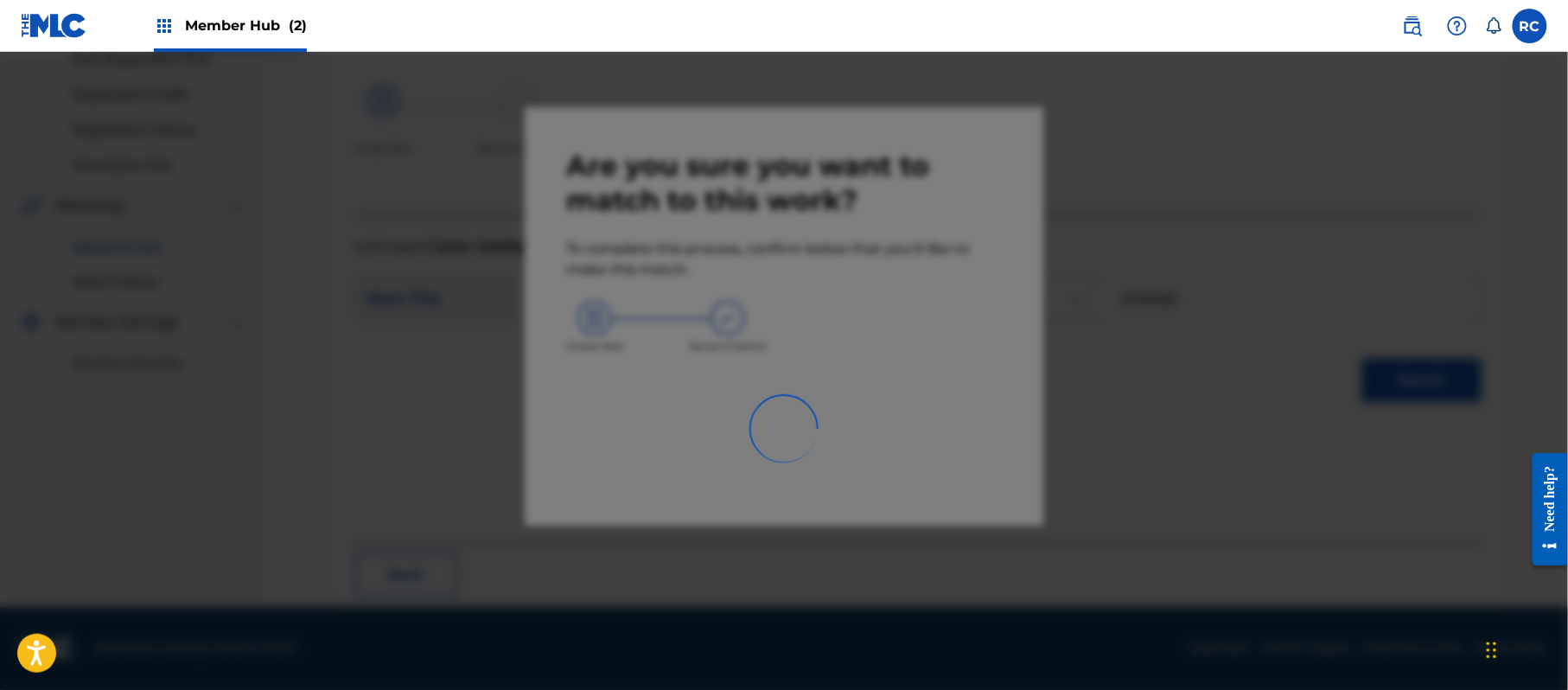
scroll to position [69, 0]
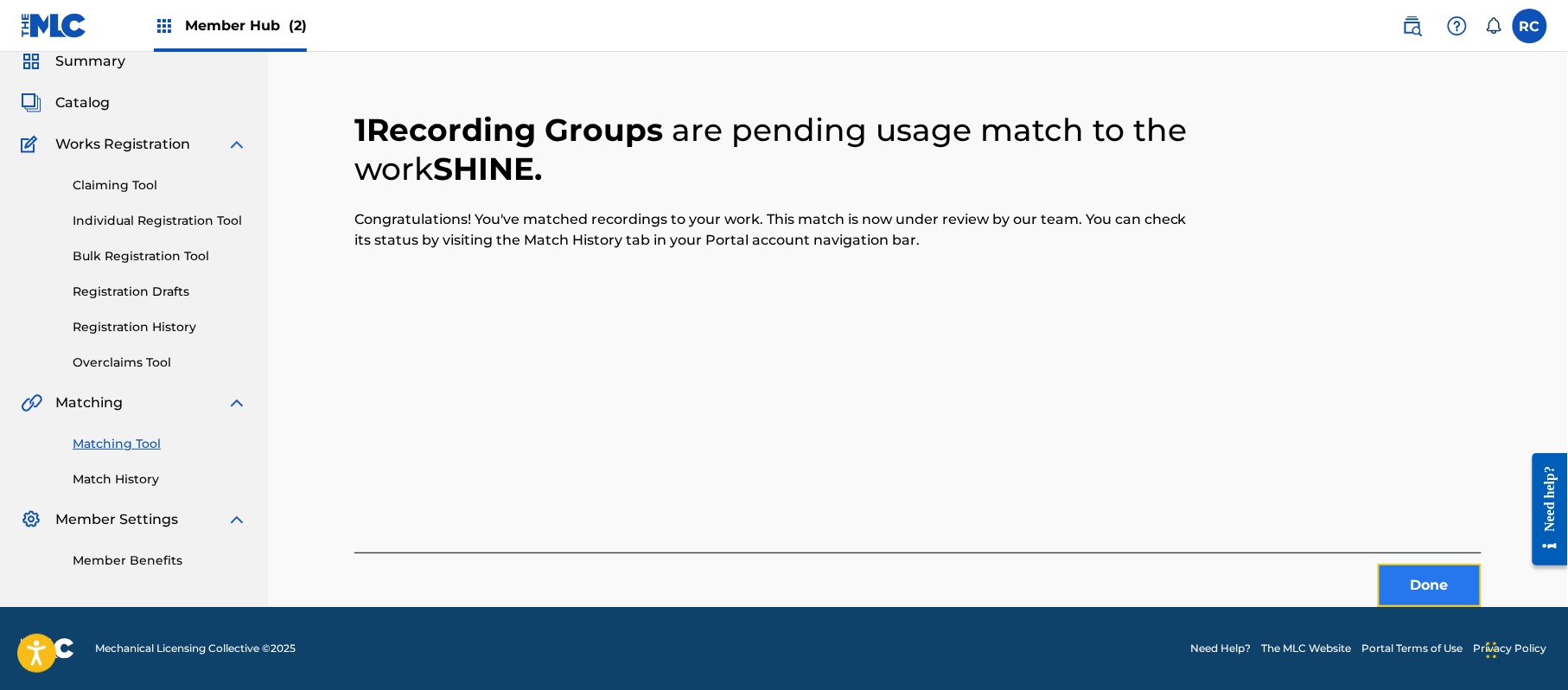
click at [1391, 579] on button "Done" at bounding box center [1430, 585] width 104 height 43
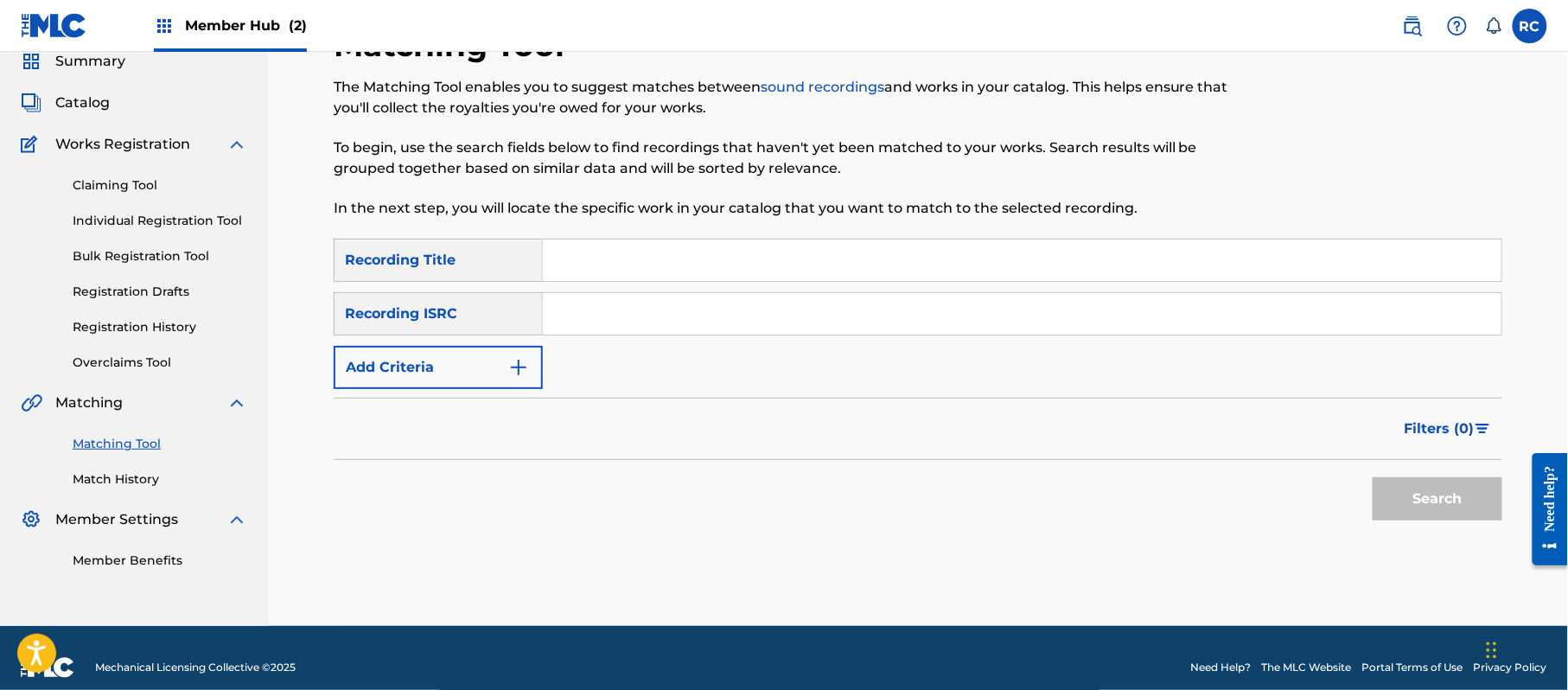
click at [676, 319] on input "Search Form" at bounding box center [1022, 313] width 958 height 41
paste input "JPZ921315094"
type input "JPZ921315094"
click at [1427, 495] on button "Search" at bounding box center [1437, 498] width 130 height 43
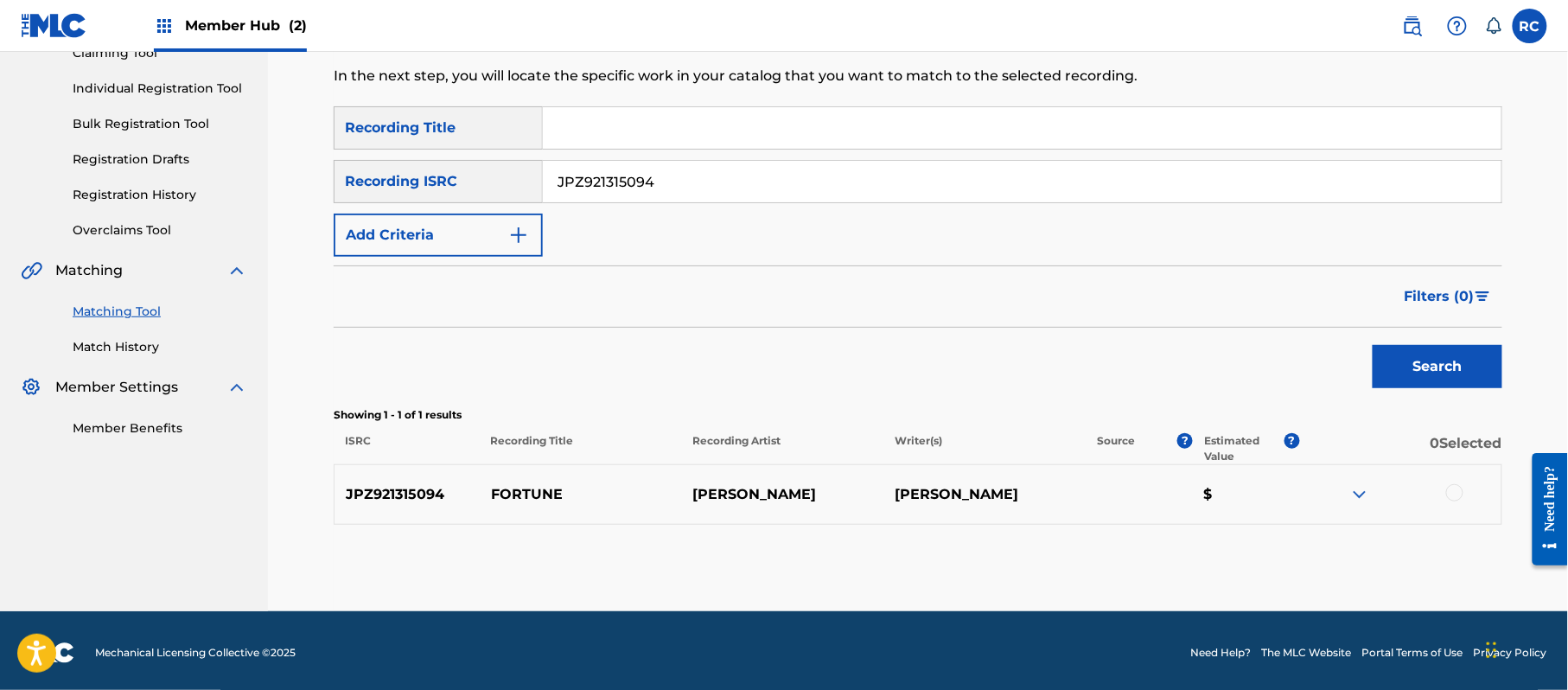
scroll to position [205, 0]
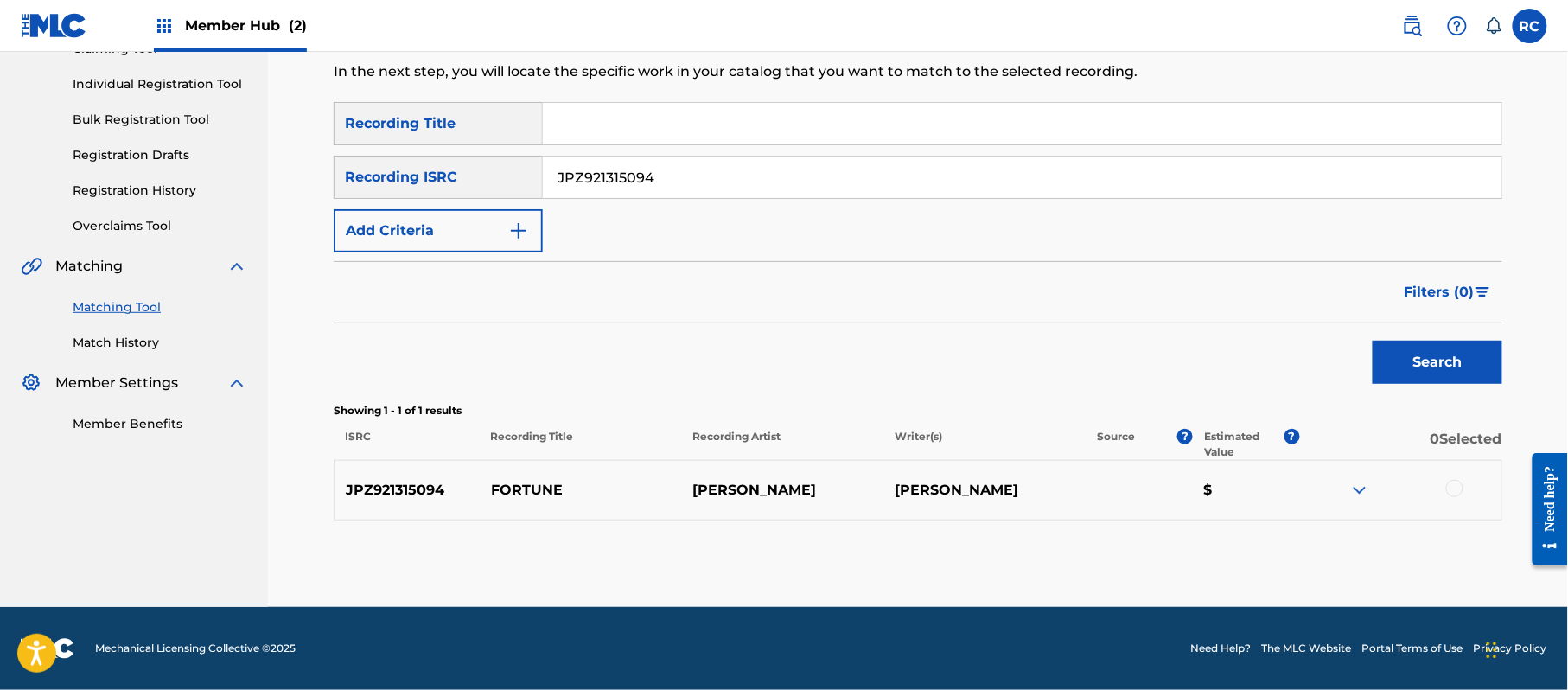
click at [1452, 484] on div at bounding box center [1454, 488] width 17 height 17
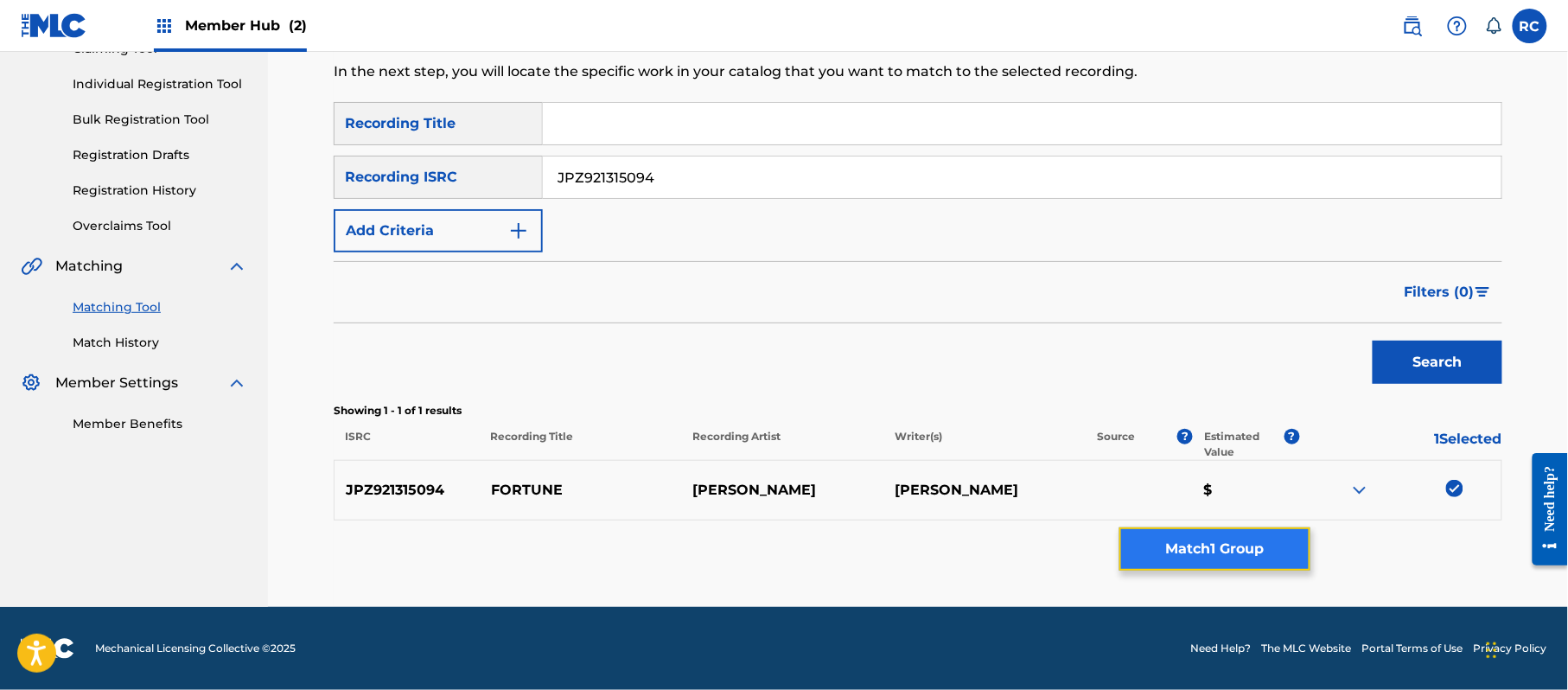
click at [1218, 544] on button "Match 1 Group" at bounding box center [1214, 549] width 191 height 43
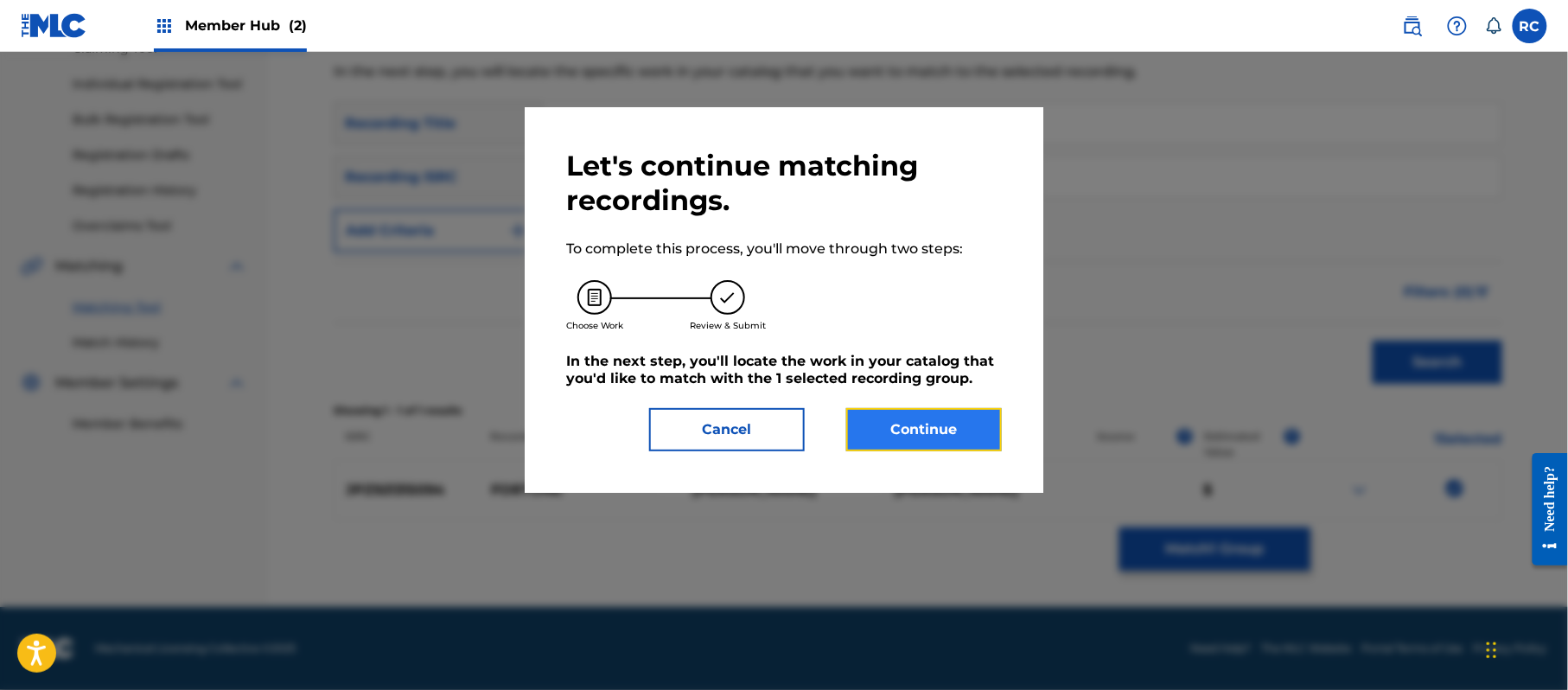
click at [906, 427] on button "Continue" at bounding box center [924, 429] width 155 height 43
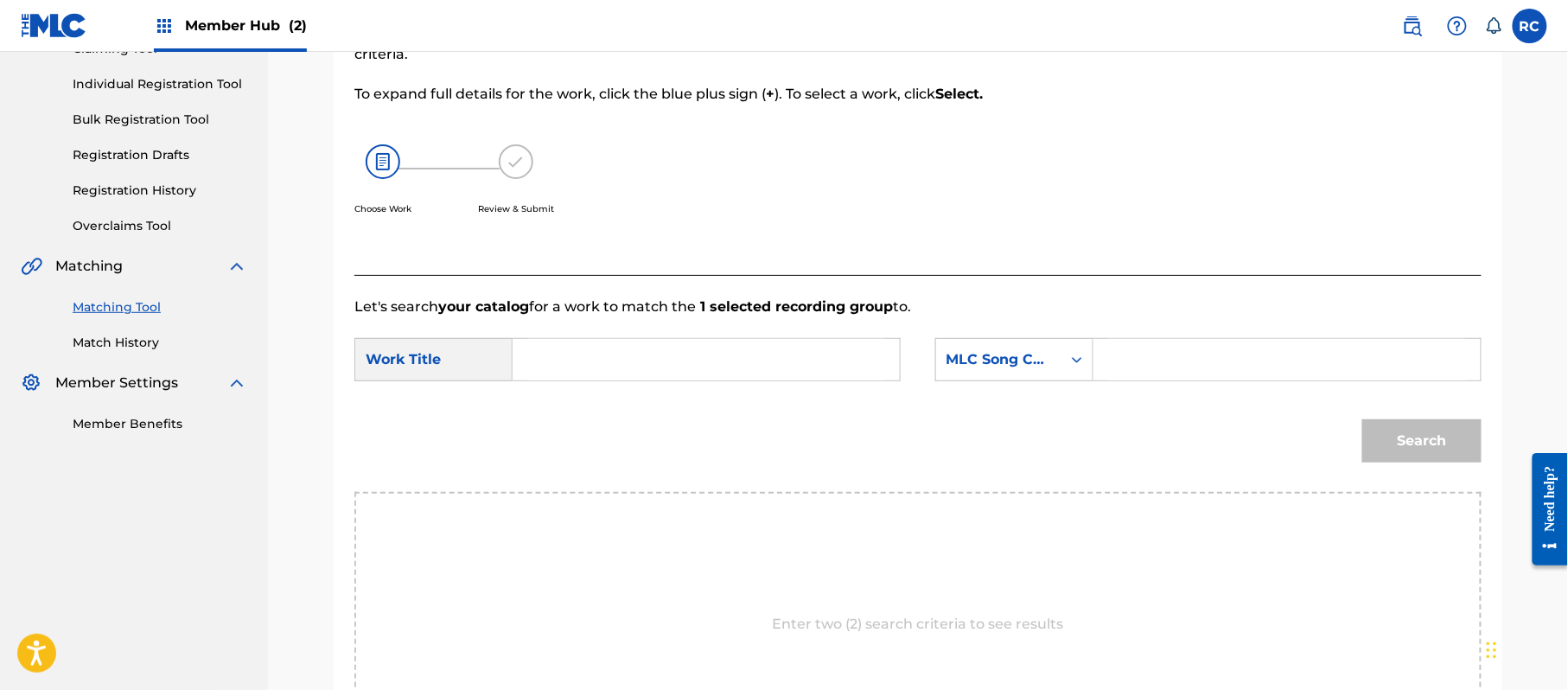
click at [586, 352] on input "Search Form" at bounding box center [706, 359] width 358 height 41
paste input "Fortune FB0Q7O"
click at [616, 361] on input "Fortune FB0Q7O" at bounding box center [706, 359] width 358 height 41
type input "Fortune"
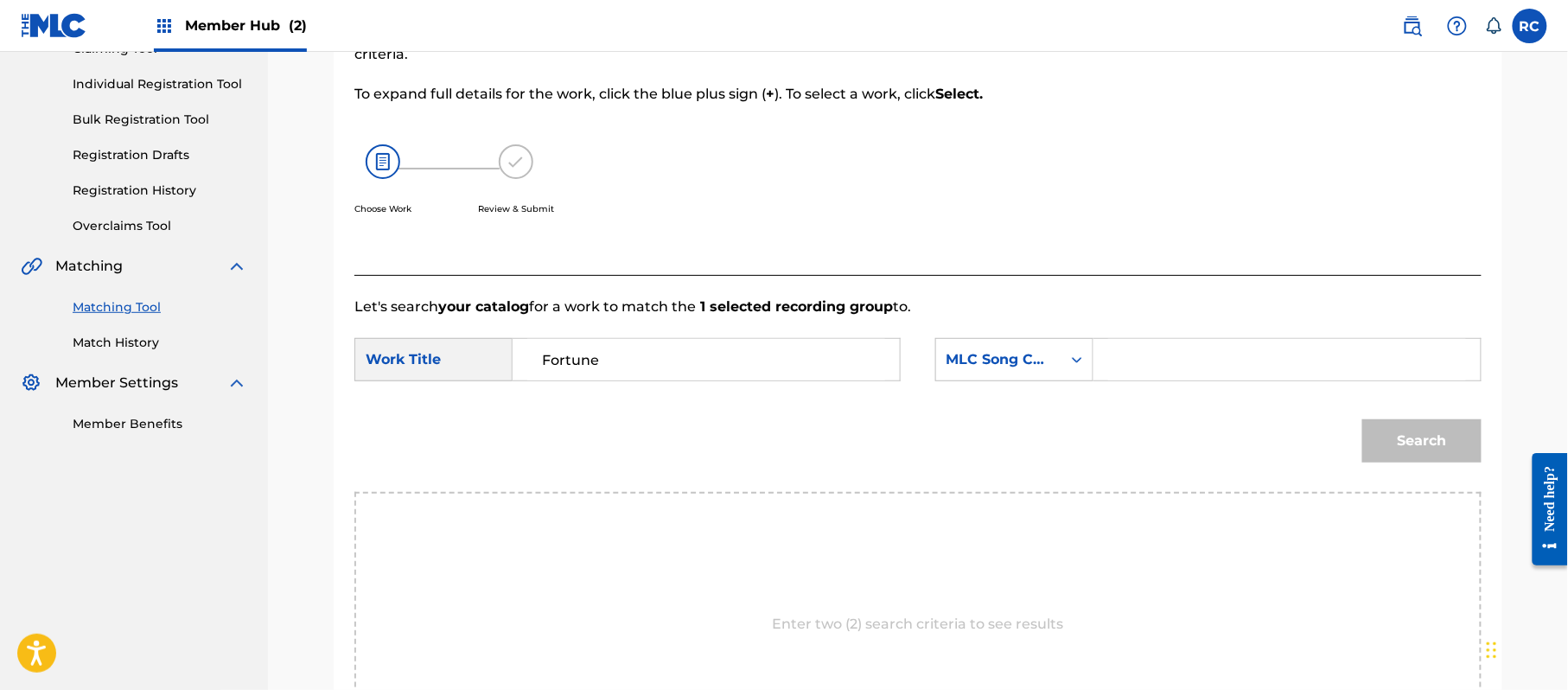
click at [1231, 357] on input "Search Form" at bounding box center [1287, 359] width 358 height 41
paste input "FB0Q7O"
type input "FB0Q7O"
click at [1381, 430] on button "Search" at bounding box center [1422, 440] width 120 height 43
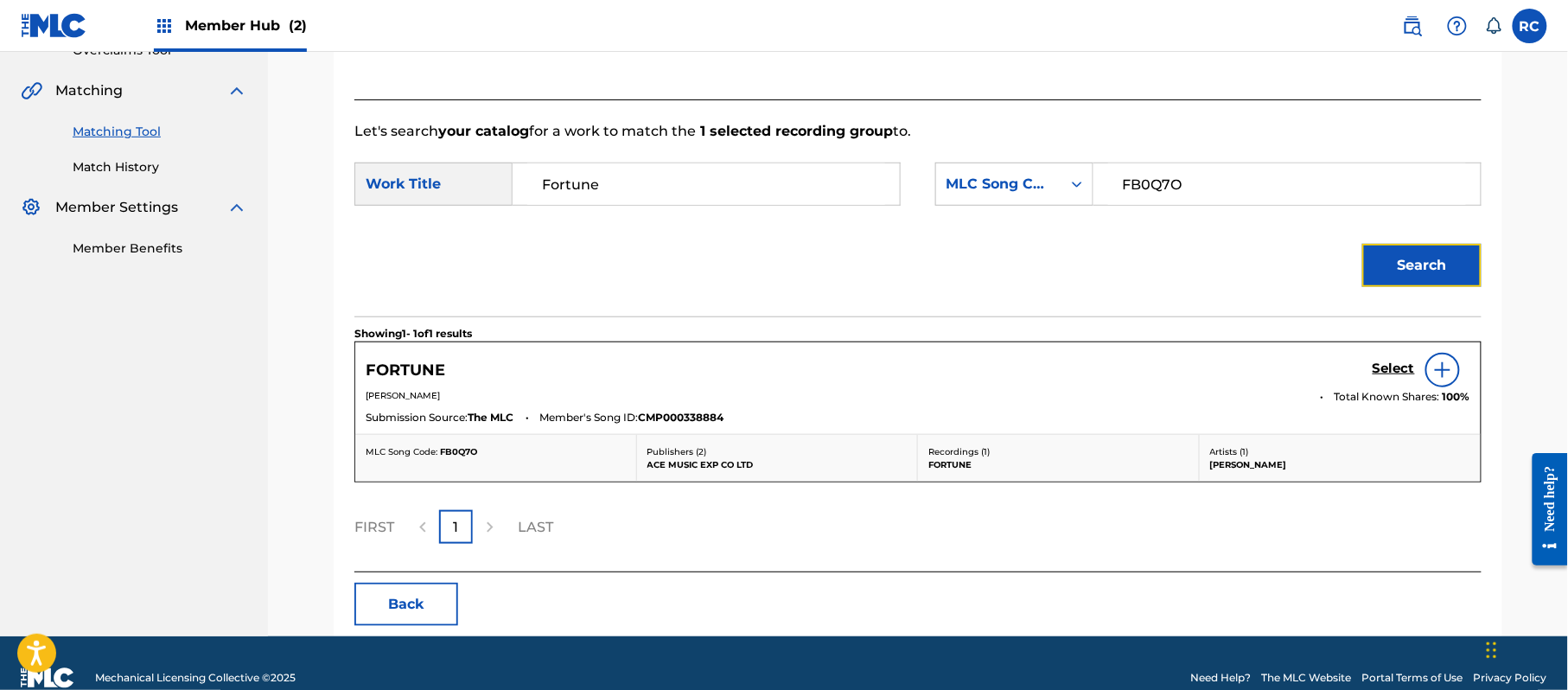
scroll to position [412, 0]
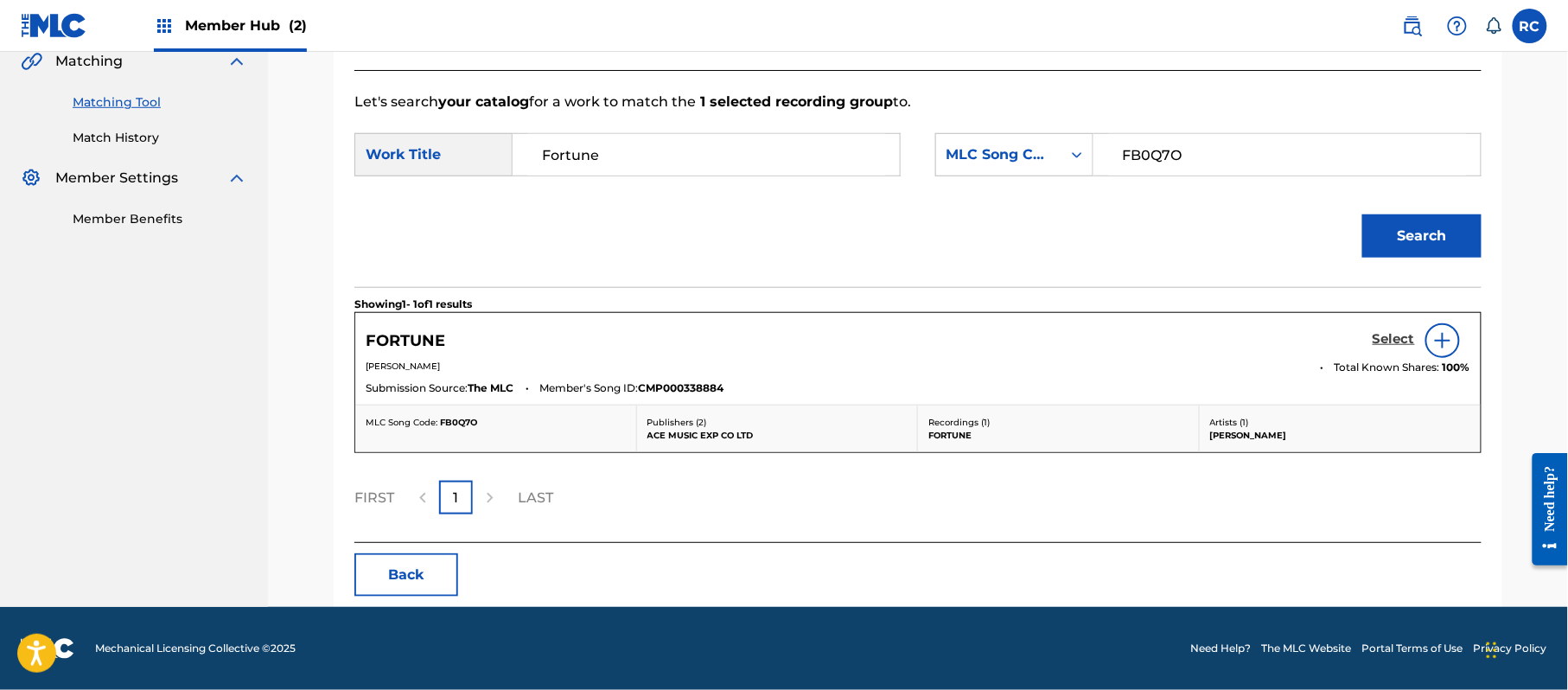
click at [1378, 337] on h5 "Select" at bounding box center [1394, 340] width 42 height 16
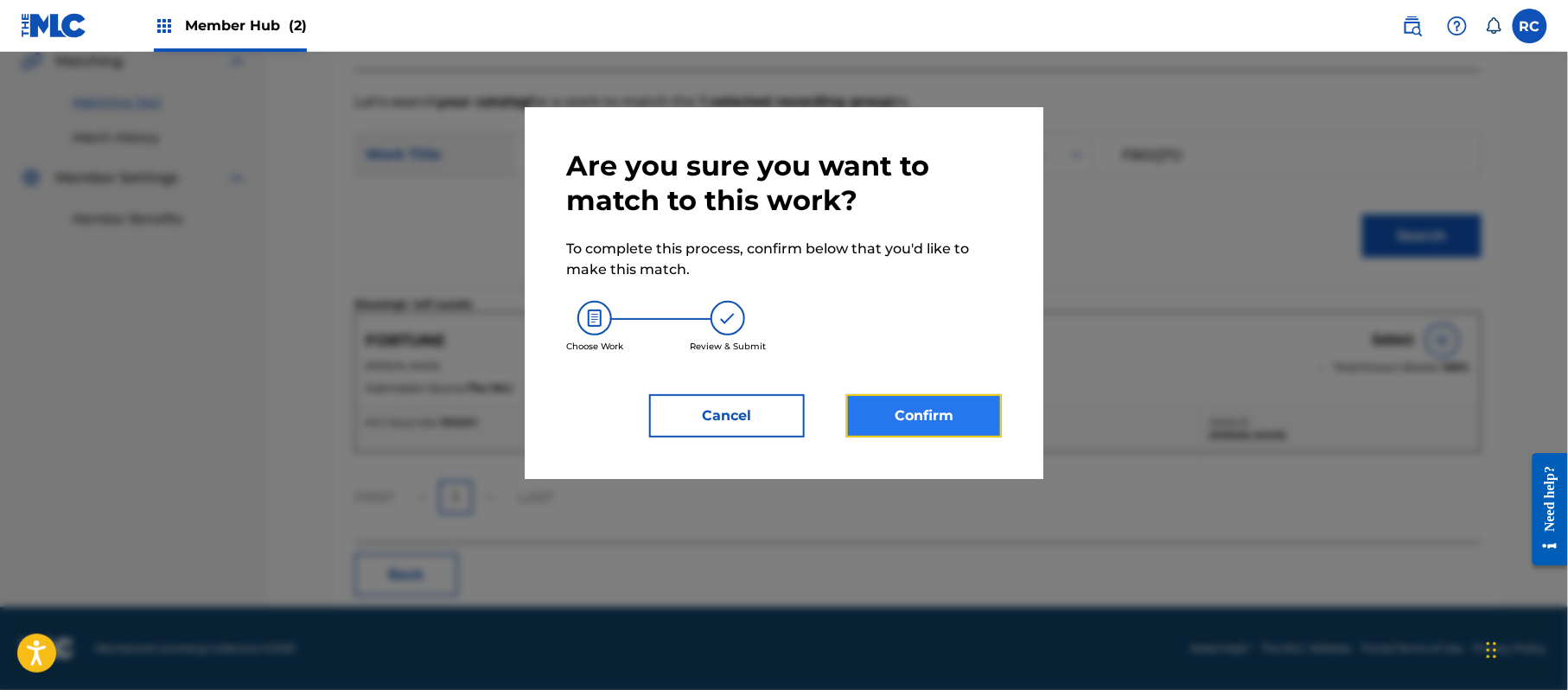
click at [958, 416] on button "Confirm" at bounding box center [924, 415] width 155 height 43
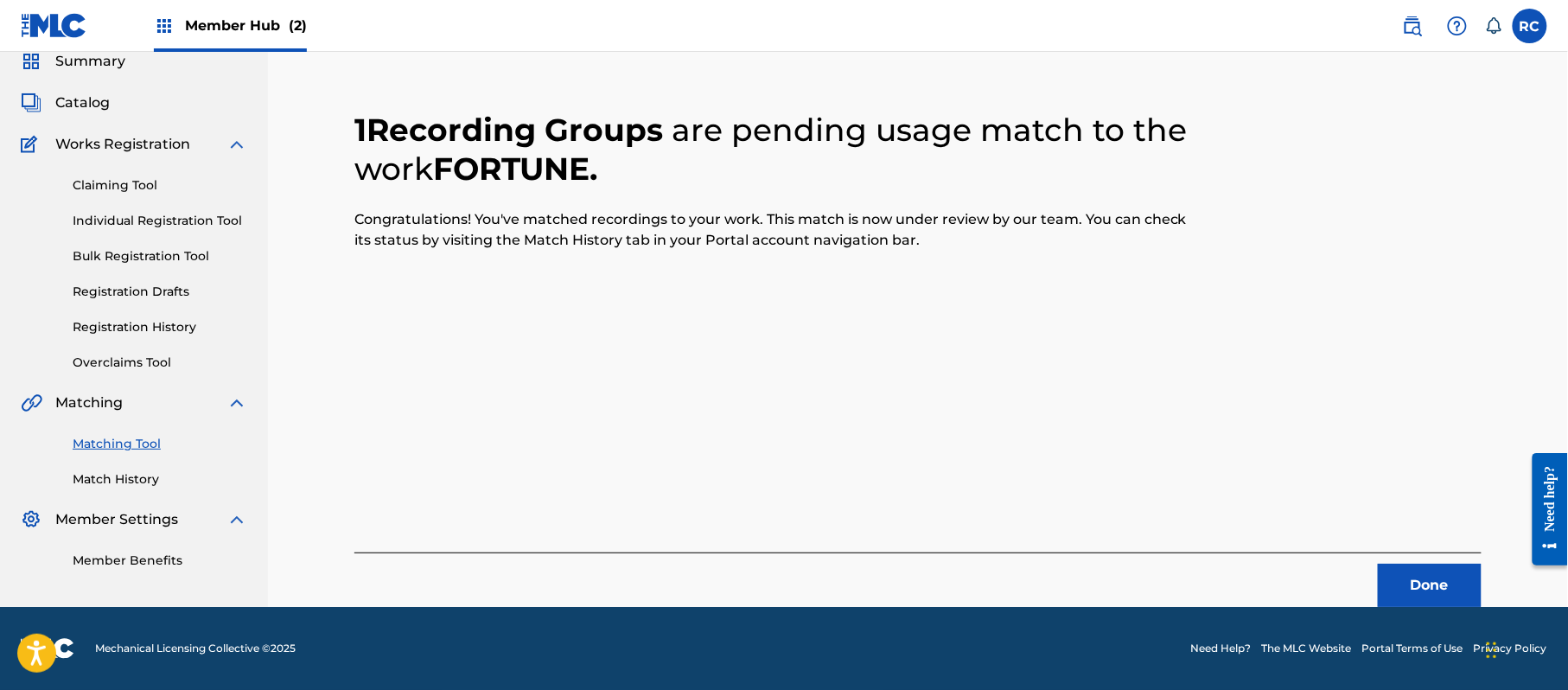
scroll to position [69, 0]
click at [1400, 574] on button "Done" at bounding box center [1430, 585] width 104 height 43
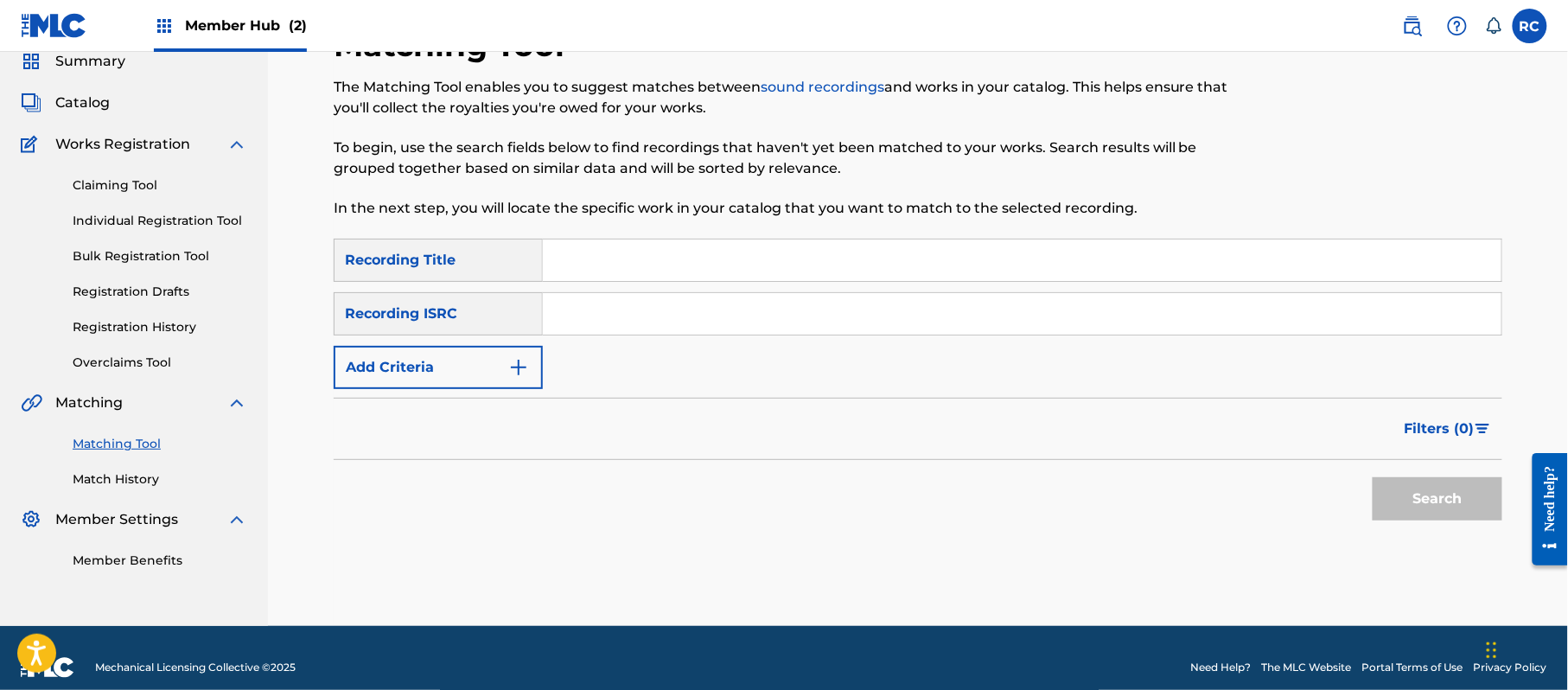
drag, startPoint x: 685, startPoint y: 313, endPoint x: 706, endPoint y: 325, distance: 24.2
click at [685, 313] on input "Search Form" at bounding box center [1022, 313] width 958 height 41
paste input "JPZ921315097"
type input "JPZ921315097"
click at [1414, 487] on button "Search" at bounding box center [1437, 498] width 130 height 43
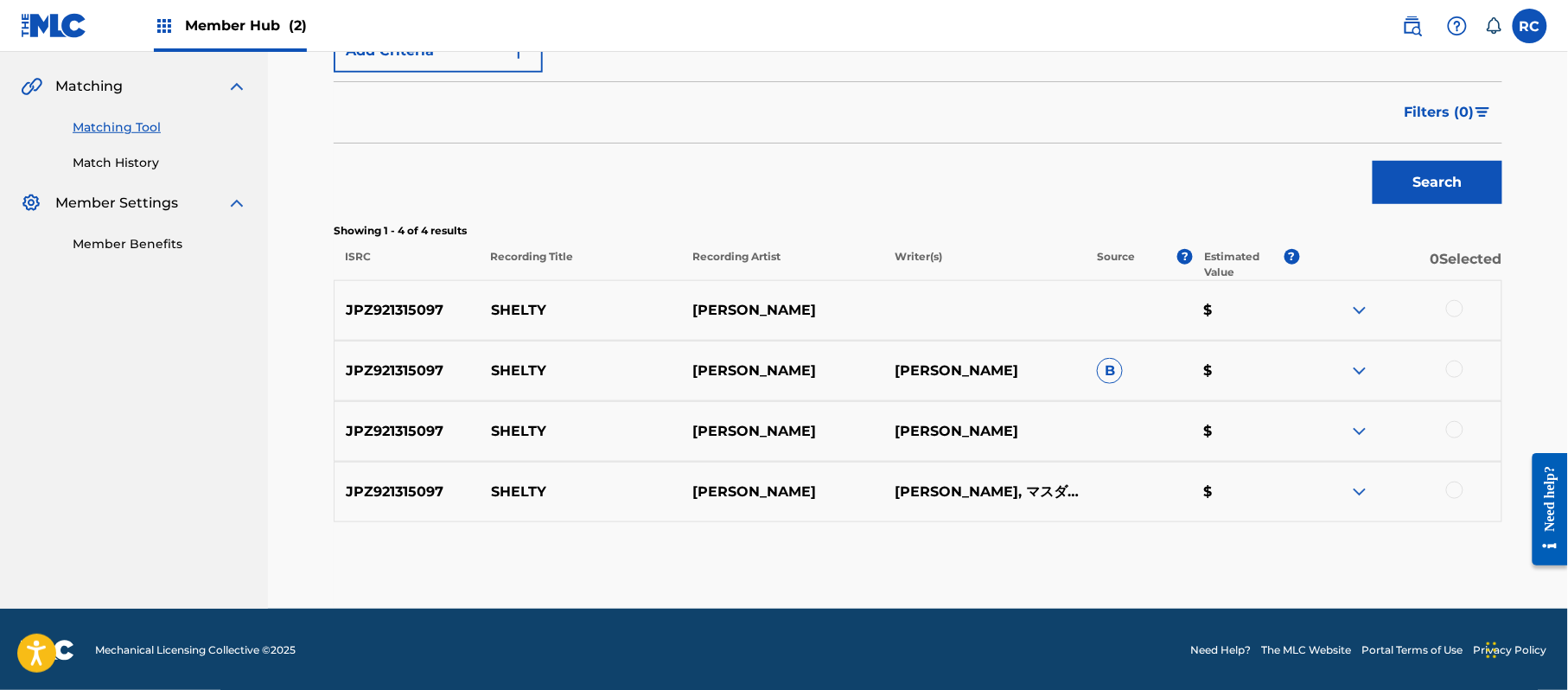
scroll to position [387, 0]
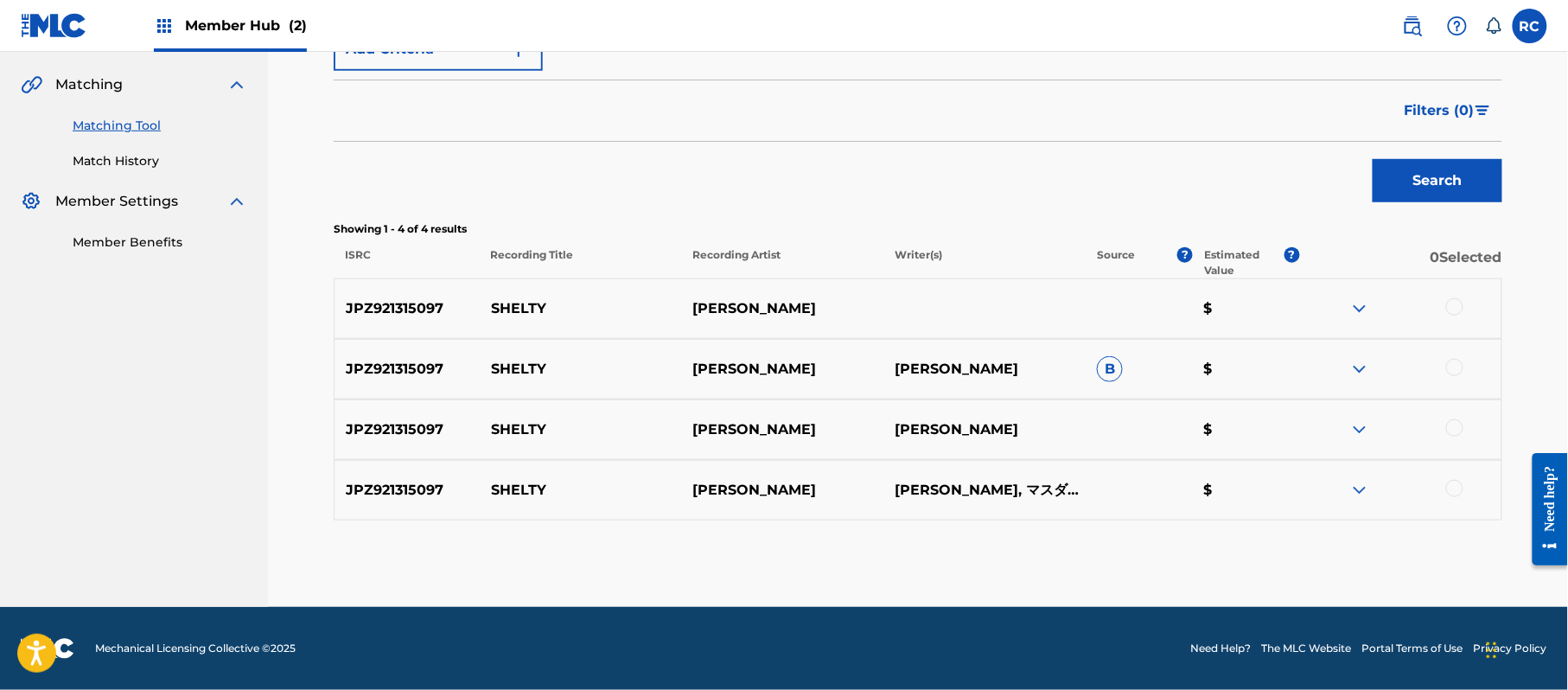
click at [1449, 302] on div at bounding box center [1454, 307] width 17 height 17
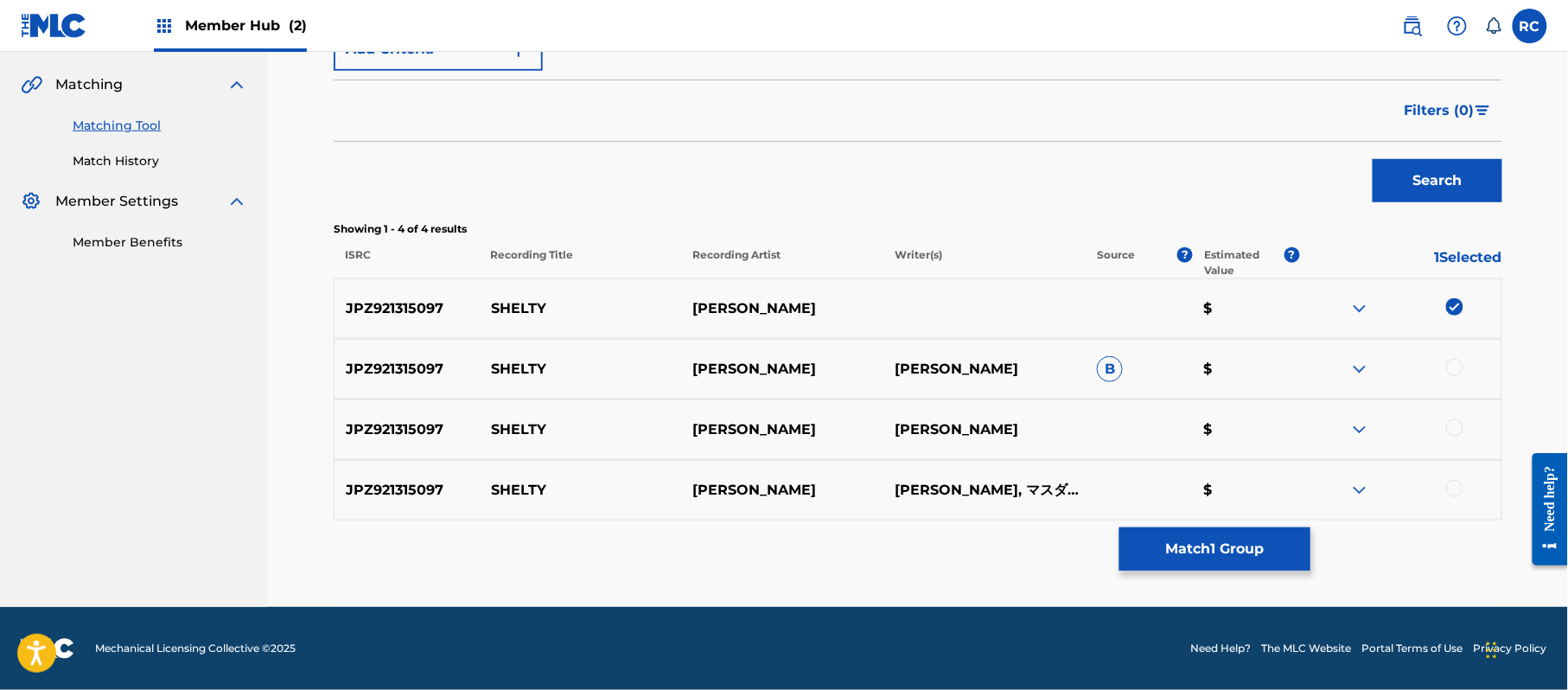
click at [1450, 361] on div at bounding box center [1454, 367] width 17 height 17
click at [1459, 429] on div at bounding box center [1454, 427] width 17 height 17
drag, startPoint x: 1452, startPoint y: 492, endPoint x: 1352, endPoint y: 513, distance: 102.2
click at [1450, 491] on div at bounding box center [1454, 488] width 17 height 17
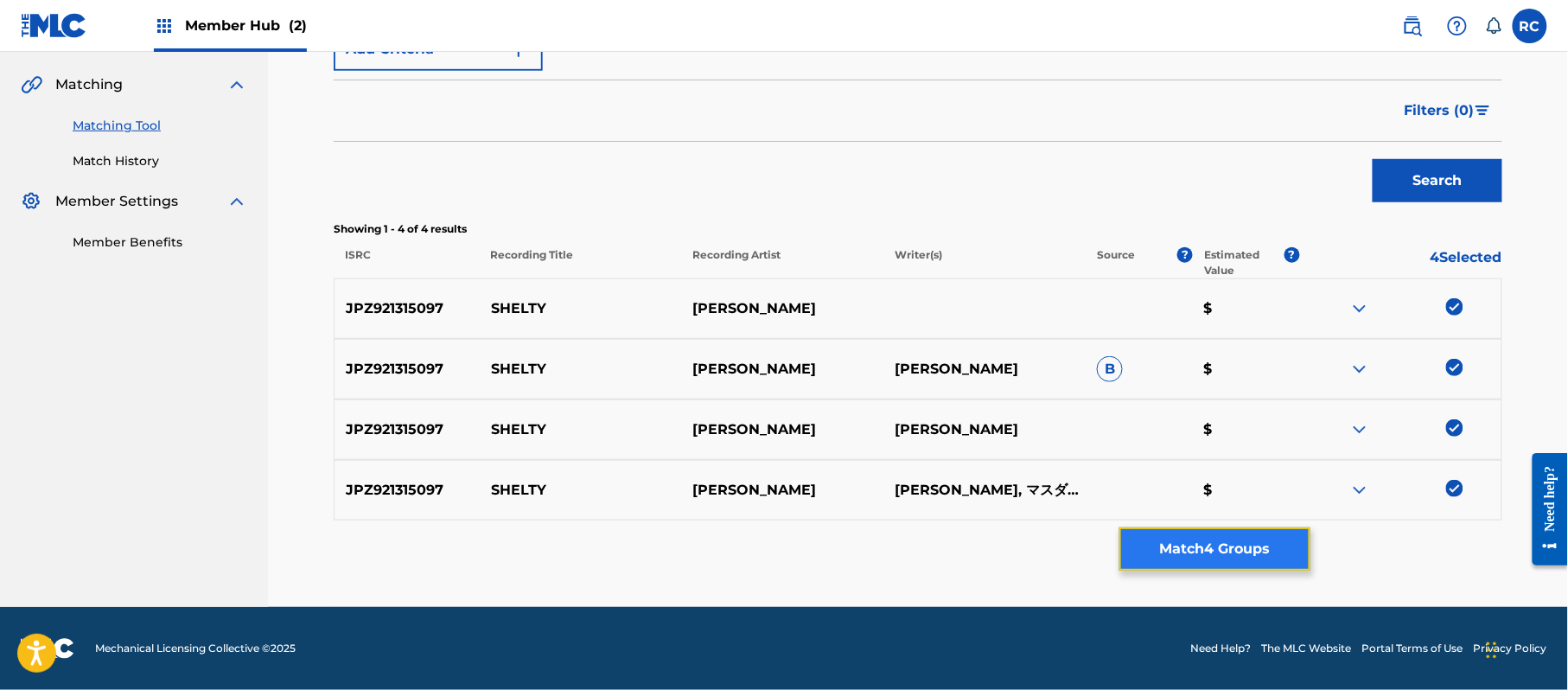
click at [1228, 560] on button "Match 4 Groups" at bounding box center [1214, 549] width 191 height 43
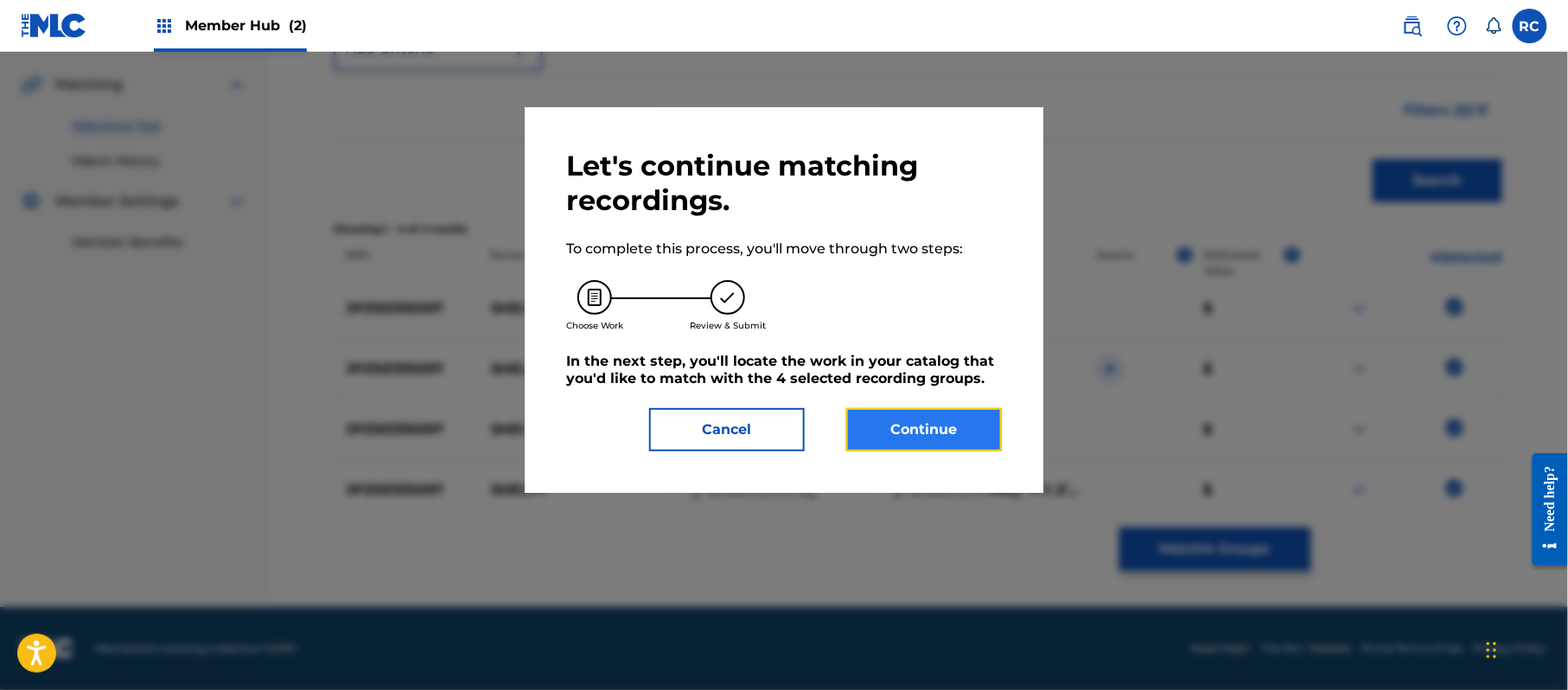
click at [975, 441] on button "Continue" at bounding box center [924, 429] width 155 height 43
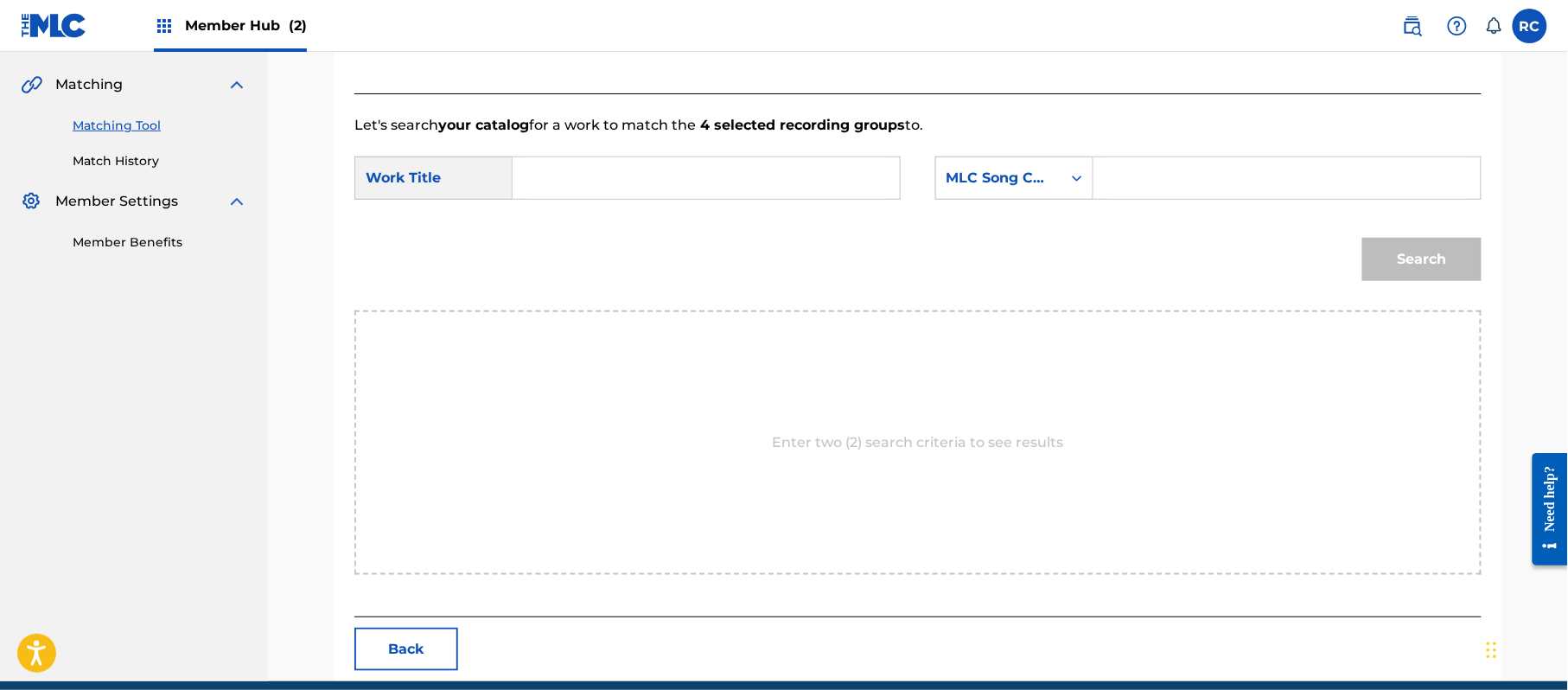
click at [682, 180] on input "Search Form" at bounding box center [706, 177] width 358 height 41
paste input "Shelty S70H5Y"
click at [638, 194] on input "Shelty S70H5Y" at bounding box center [706, 177] width 358 height 41
type input "Shelty"
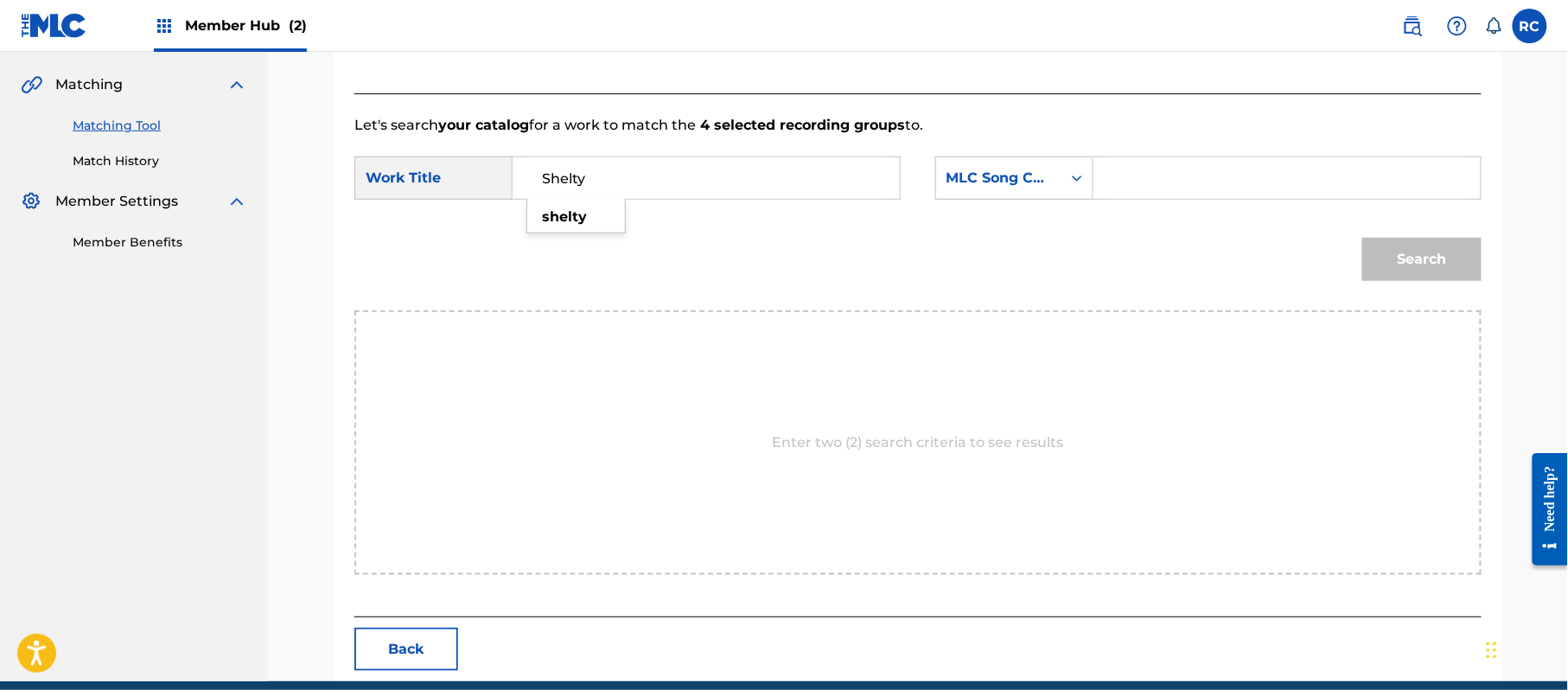
drag, startPoint x: 1267, startPoint y: 185, endPoint x: 1280, endPoint y: 195, distance: 16.4
click at [1267, 185] on input "Search Form" at bounding box center [1287, 177] width 358 height 41
paste input "S70H5Y"
type input "S70H5Y"
click at [1375, 251] on button "Search" at bounding box center [1422, 258] width 120 height 43
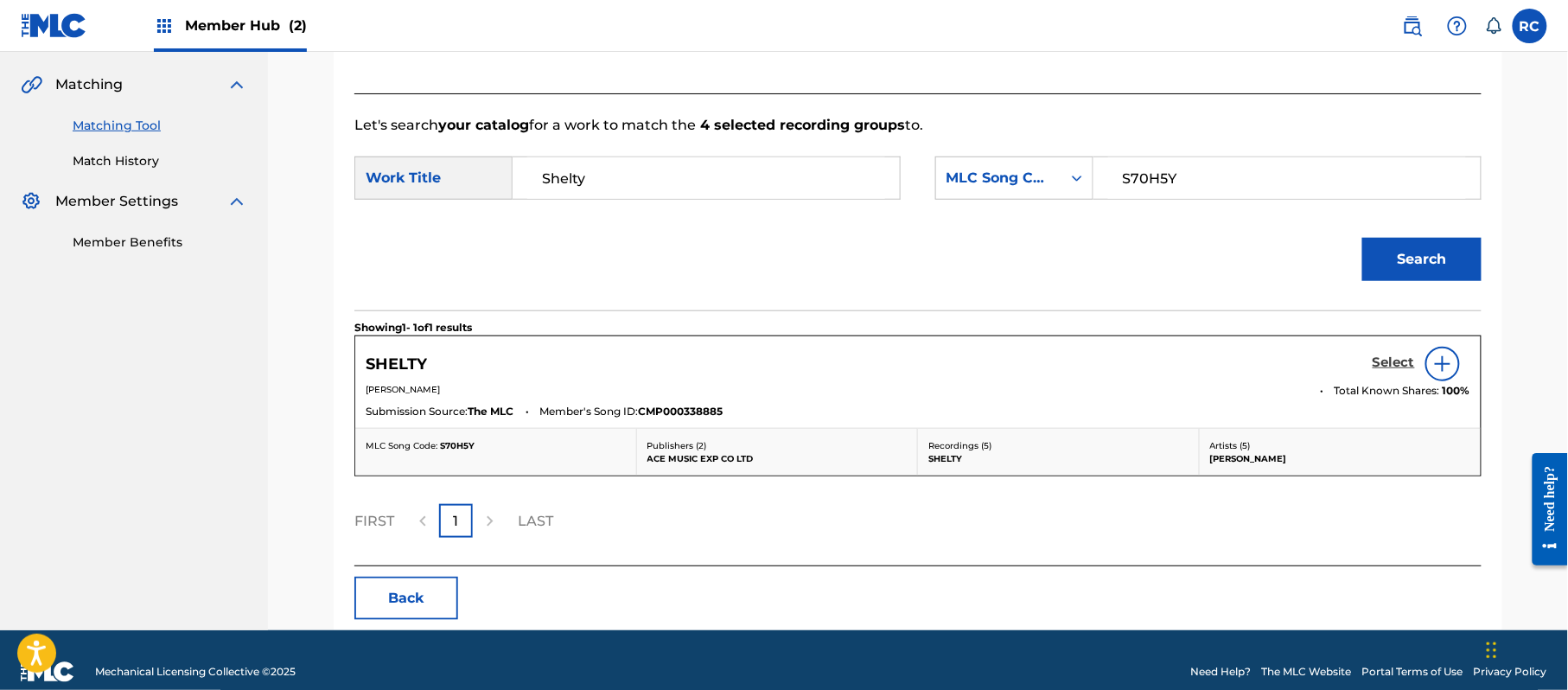
click at [1377, 361] on h5 "Select" at bounding box center [1394, 362] width 42 height 16
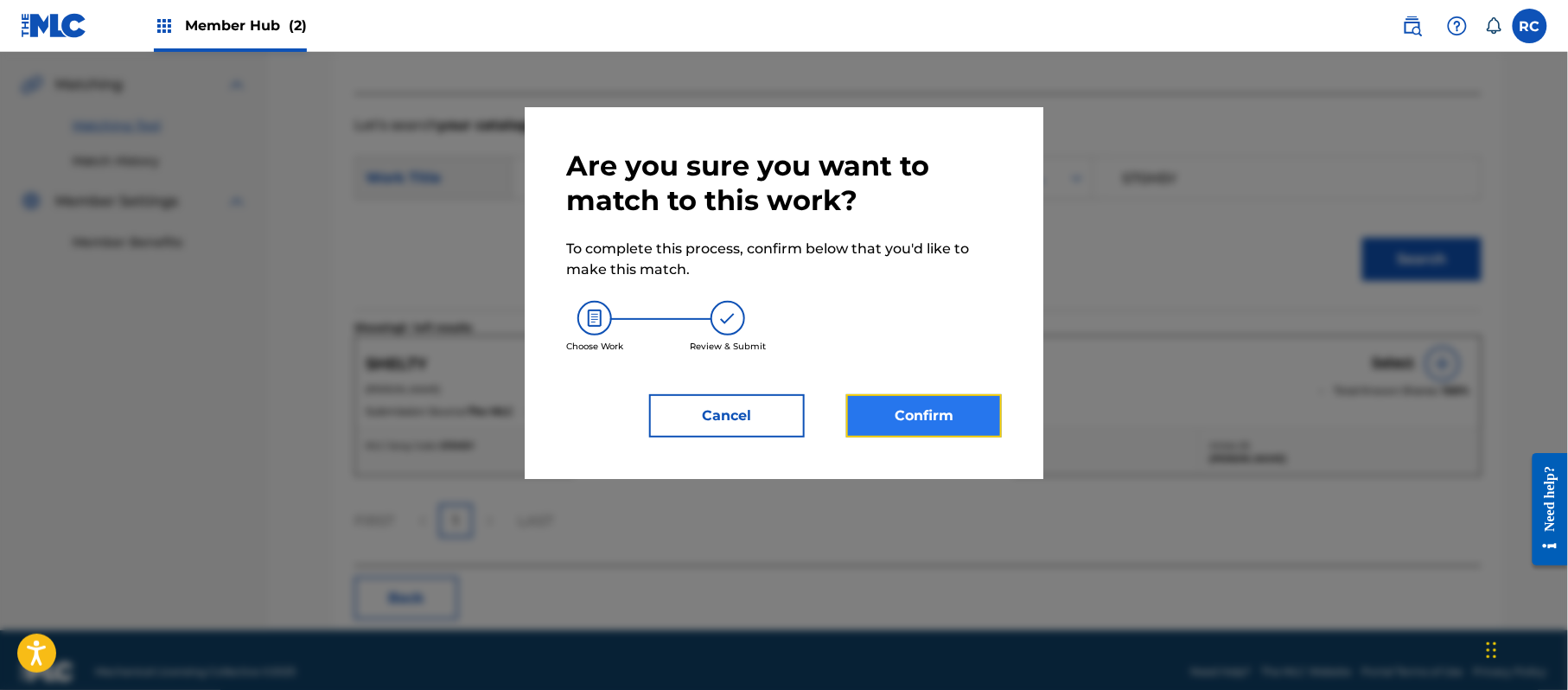
click at [973, 406] on button "Confirm" at bounding box center [924, 415] width 155 height 43
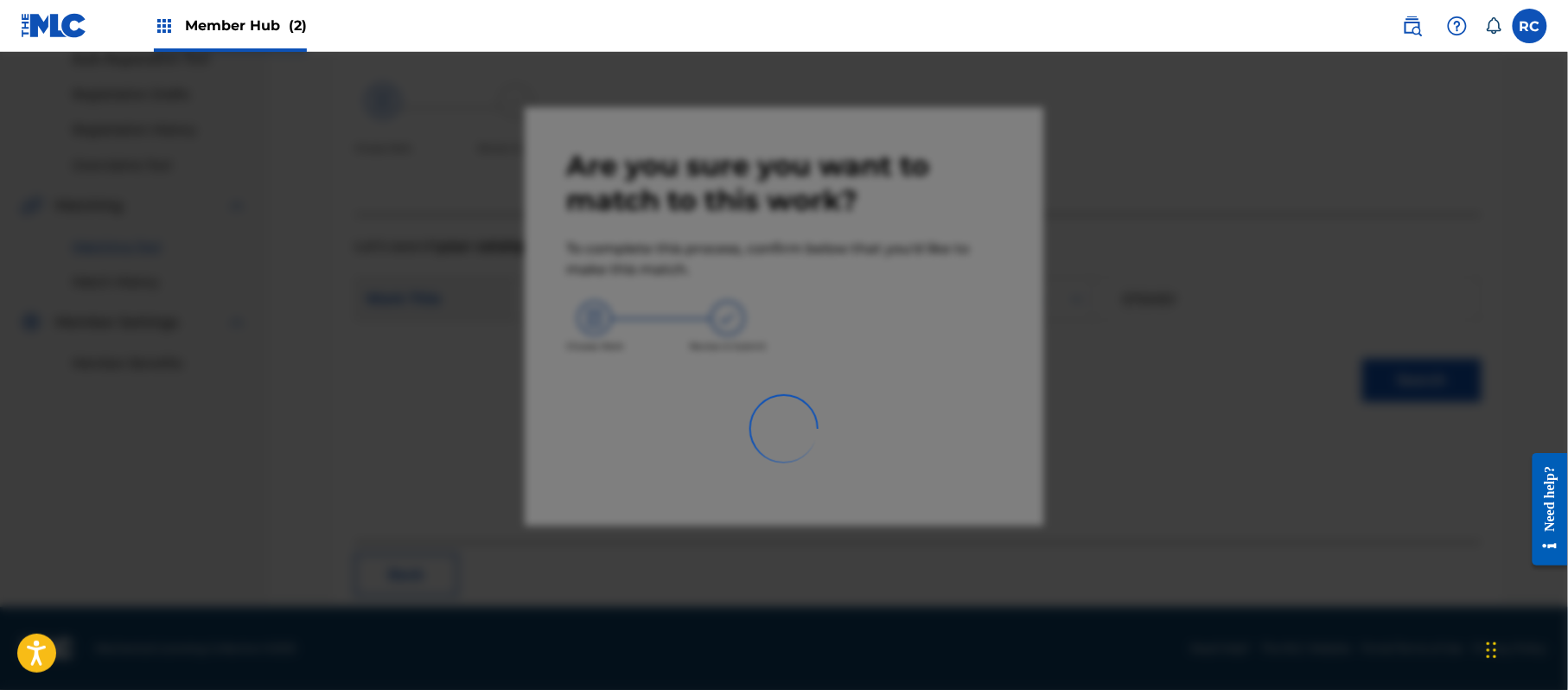
scroll to position [69, 0]
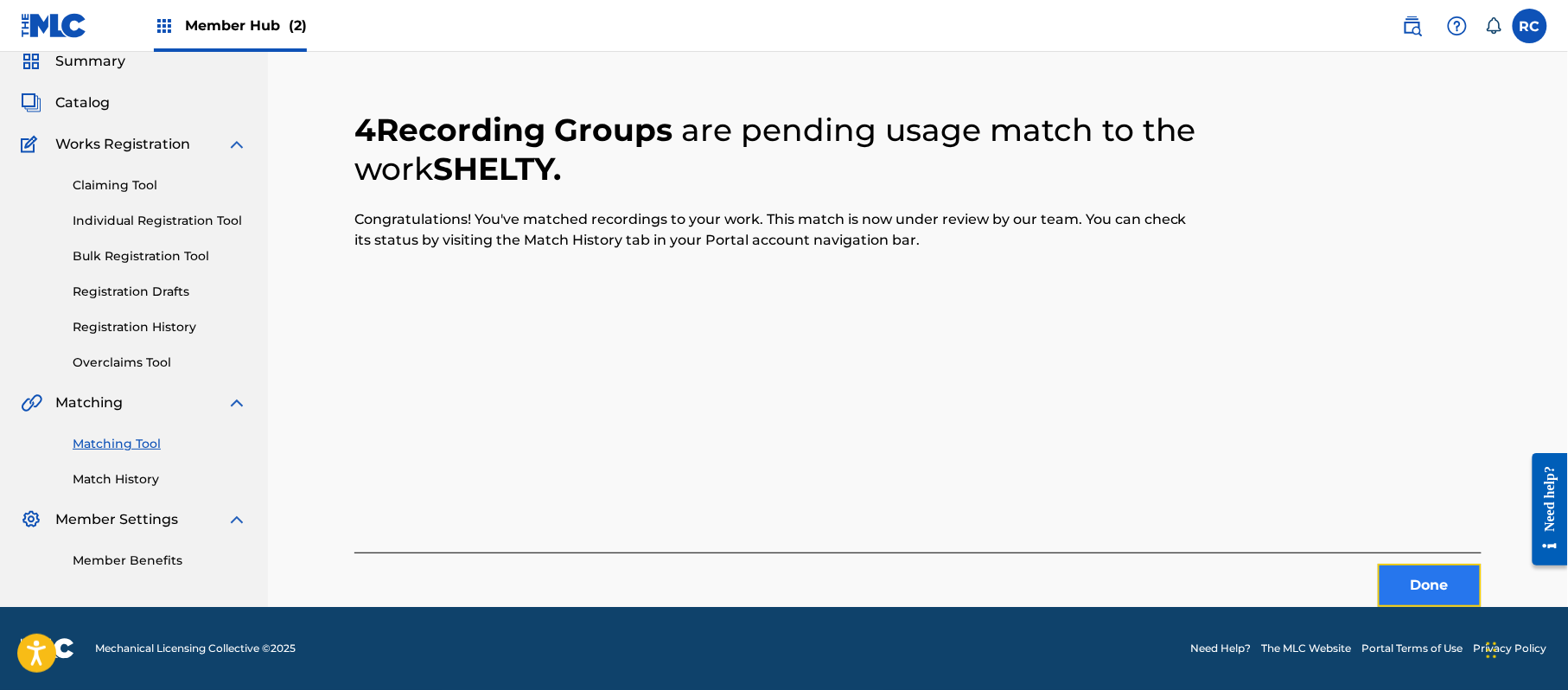
click at [1446, 592] on button "Done" at bounding box center [1430, 585] width 104 height 43
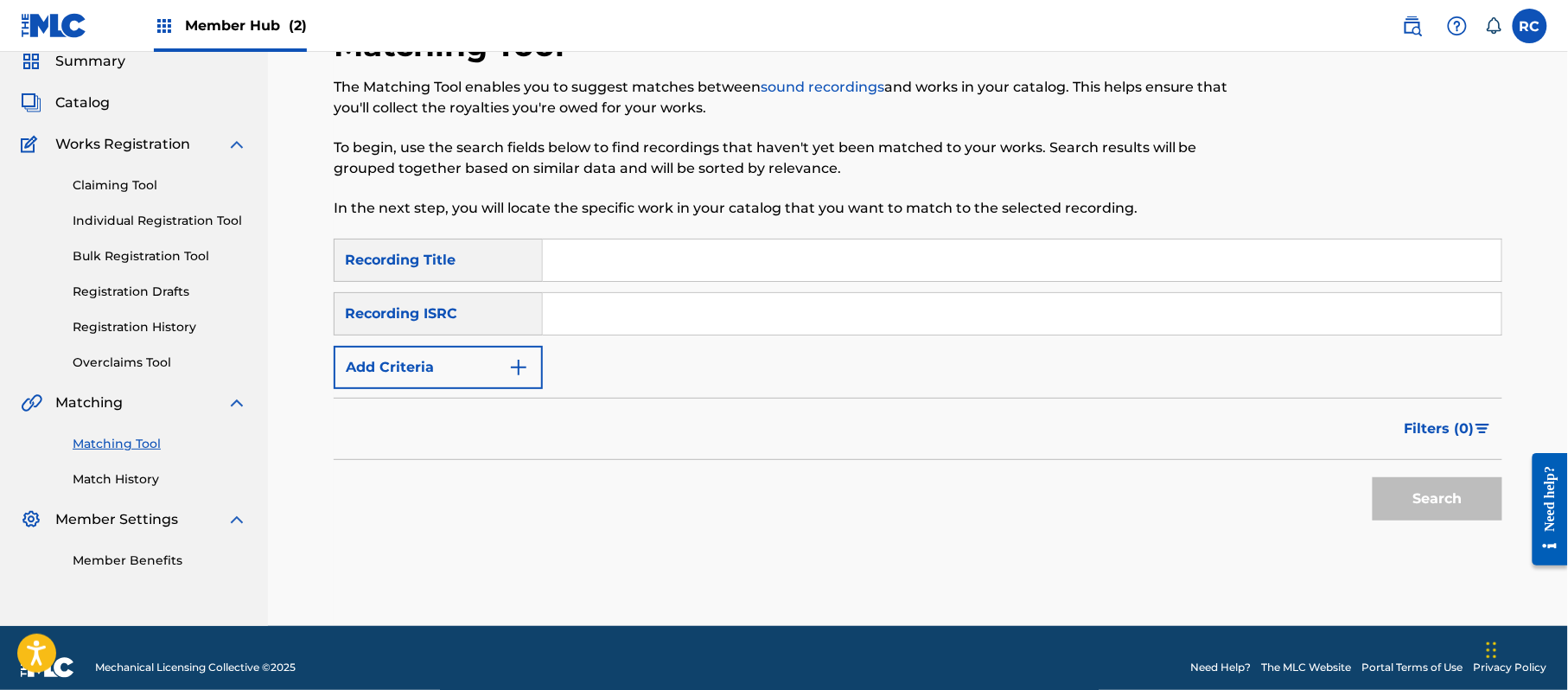
drag, startPoint x: 641, startPoint y: 308, endPoint x: 659, endPoint y: 319, distance: 21.1
click at [641, 308] on input "Search Form" at bounding box center [1022, 313] width 958 height 41
paste input "JPZ921315095"
type input "JPZ921315095"
click at [1394, 493] on button "Search" at bounding box center [1437, 498] width 130 height 43
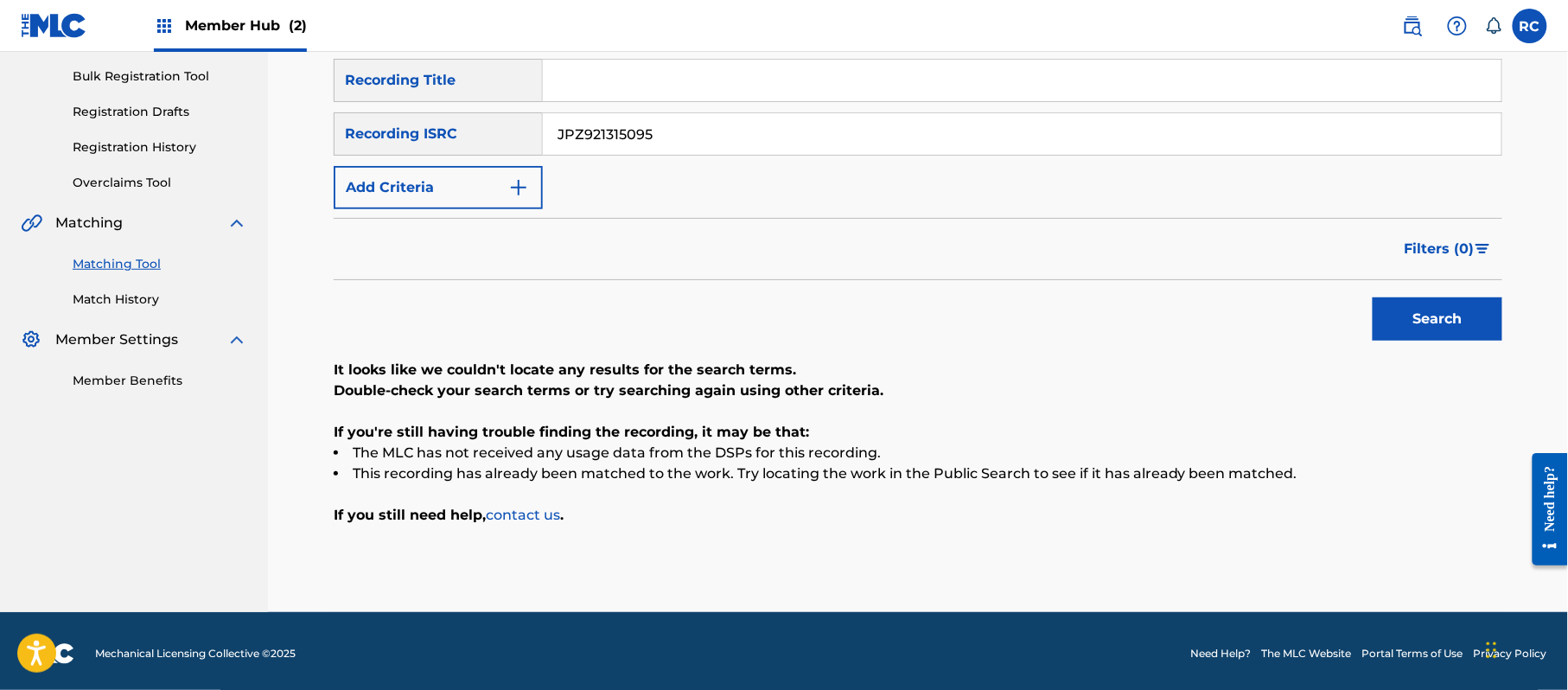
scroll to position [254, 0]
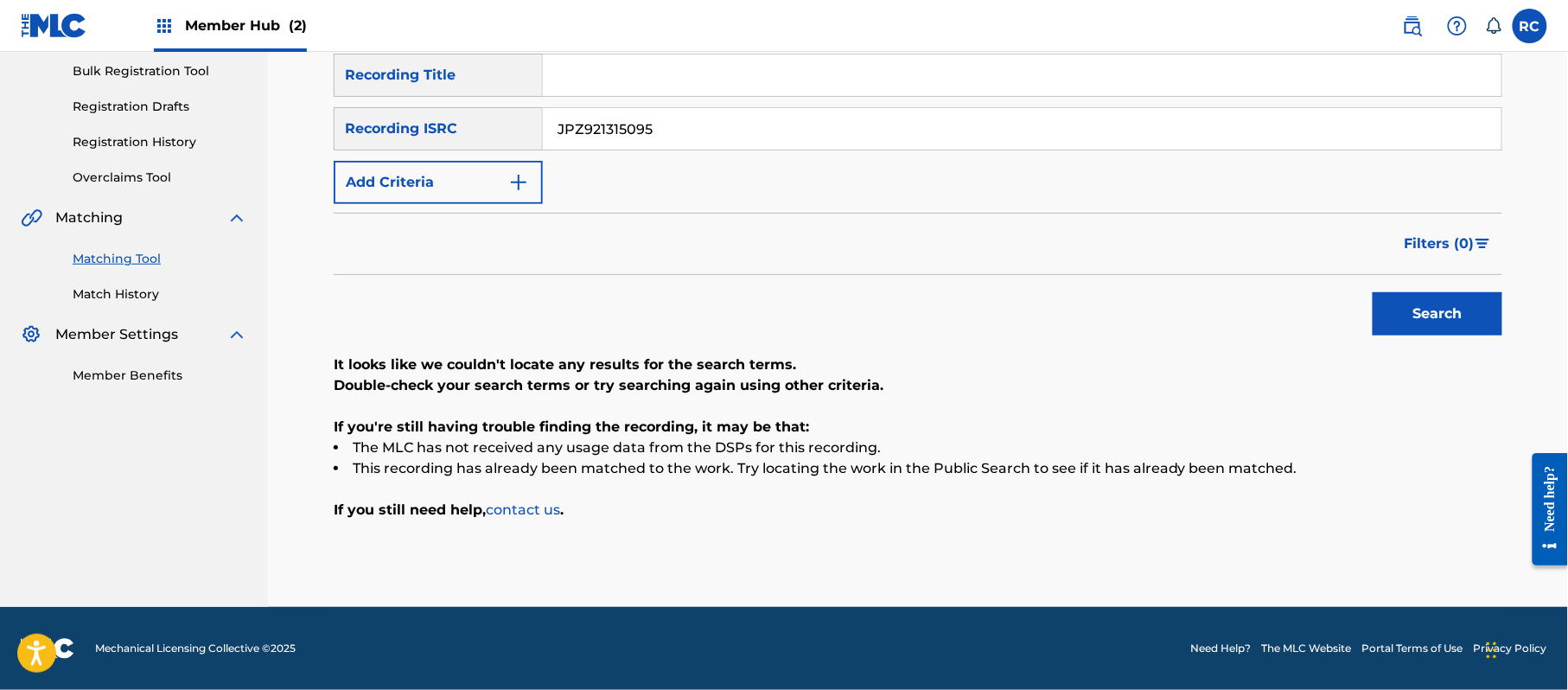
click at [675, 69] on input "Search Form" at bounding box center [1022, 75] width 958 height 41
paste input "[PERSON_NAME] [PERSON_NAME] YUUKA KANDA"
drag, startPoint x: 643, startPoint y: 73, endPoint x: 925, endPoint y: 100, distance: 283.3
click at [925, 100] on div "SearchWithCriteria5df80841-9629-4178-8b4d-cf8d4b60a839 Recording Title [PERSON_…" at bounding box center [918, 129] width 1168 height 151
type input "[PERSON_NAME] [PERSON_NAME]"
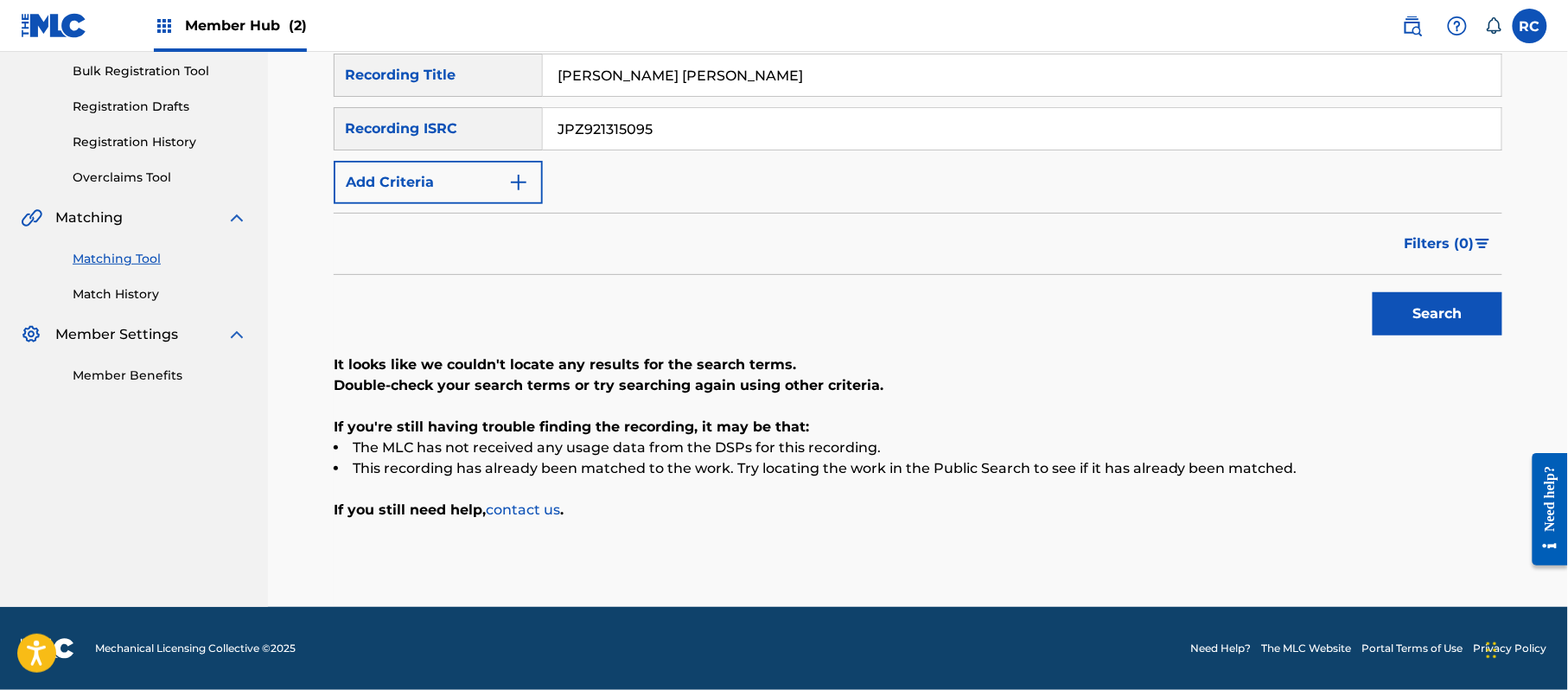
drag, startPoint x: 470, startPoint y: 139, endPoint x: 454, endPoint y: 139, distance: 16.0
click at [454, 139] on div "SearchWithCriteriab6f3cc6c-d650-4231-83bc-d3f57758b126 Recording ISRC JPZ921315…" at bounding box center [918, 128] width 1168 height 43
click at [454, 173] on button "Add Criteria" at bounding box center [438, 182] width 209 height 43
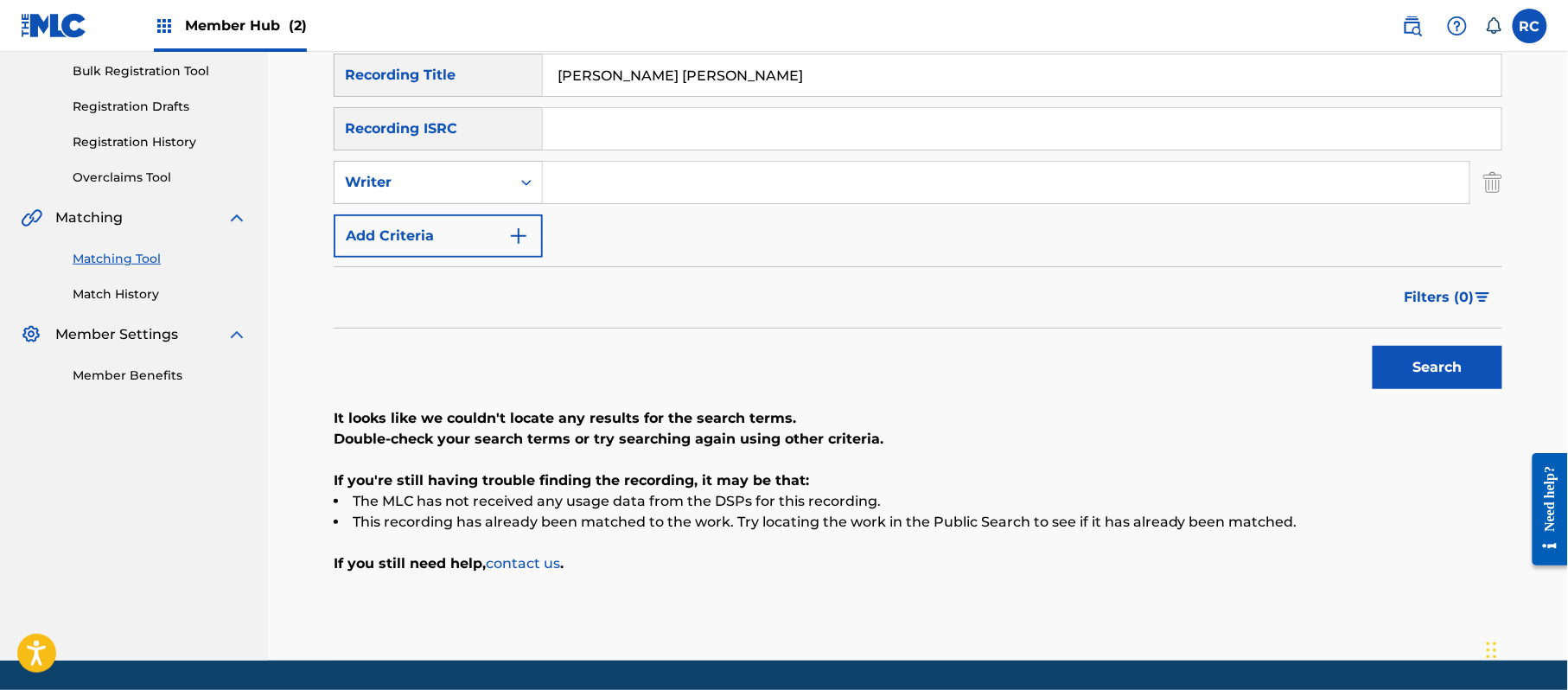
drag, startPoint x: 602, startPoint y: 184, endPoint x: 632, endPoint y: 195, distance: 32.0
click at [602, 184] on input "Search Form" at bounding box center [1006, 182] width 926 height 41
paste input "[PERSON_NAME]"
type input "[PERSON_NAME]"
click at [1418, 364] on button "Search" at bounding box center [1437, 367] width 130 height 43
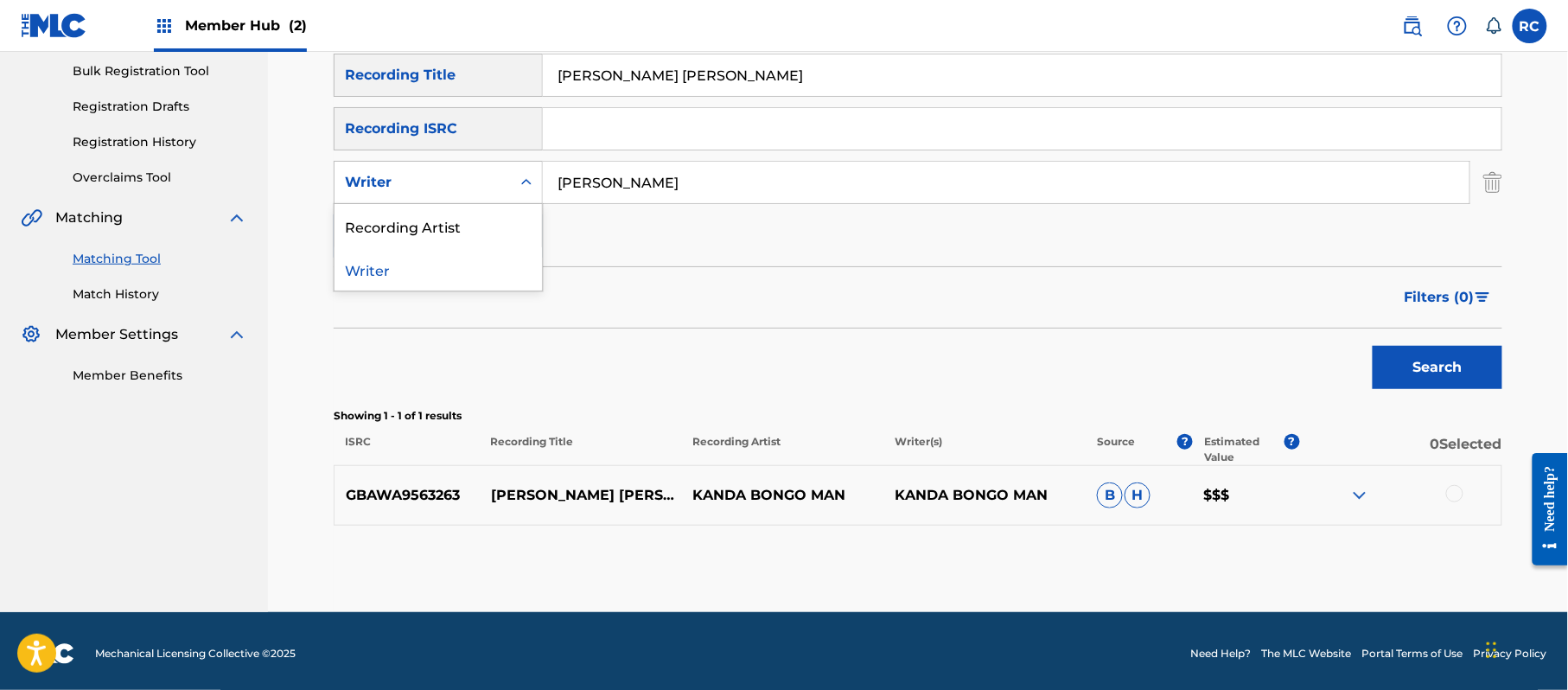
click at [433, 184] on div "Writer" at bounding box center [423, 182] width 155 height 21
click at [413, 230] on div "Recording Artist" at bounding box center [438, 225] width 207 height 43
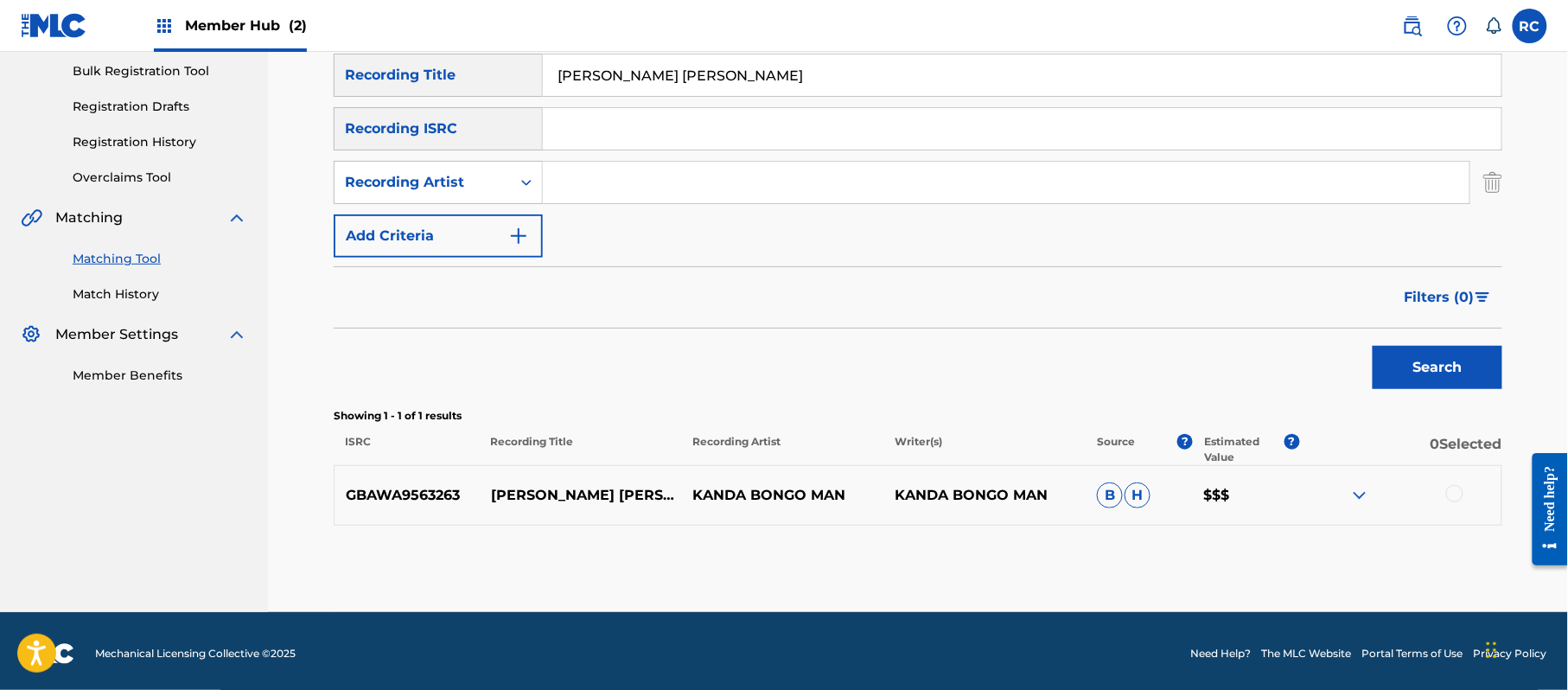
click at [636, 163] on input "Search Form" at bounding box center [1006, 182] width 926 height 41
paste input "[PERSON_NAME]"
type input "[PERSON_NAME]"
click at [1415, 352] on button "Search" at bounding box center [1437, 367] width 130 height 43
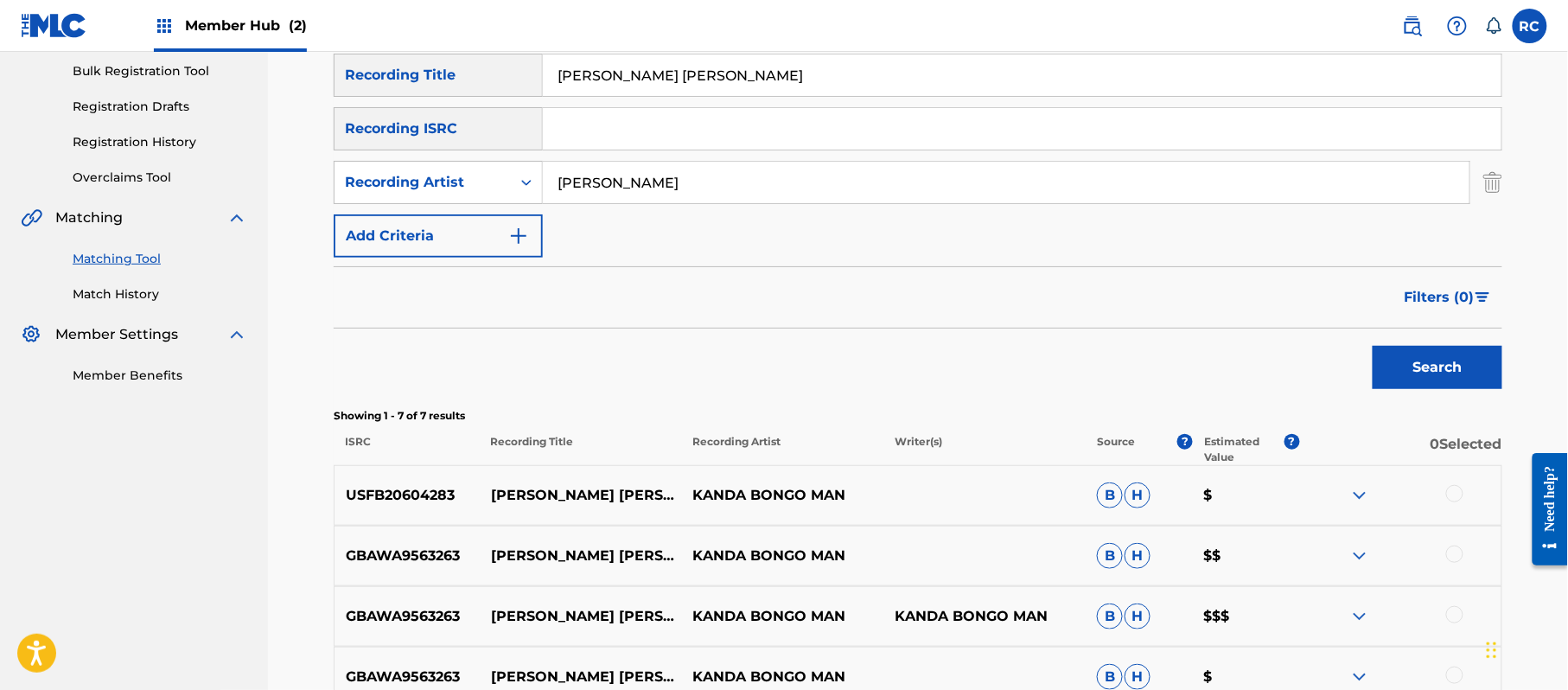
click at [672, 133] on input "Search Form" at bounding box center [1022, 128] width 958 height 41
paste input "JPZ921411254"
type input "JPZ921411254"
drag, startPoint x: 659, startPoint y: 73, endPoint x: 486, endPoint y: 89, distance: 173.7
click at [486, 89] on div "SearchWithCriteria5df80841-9629-4178-8b4d-cf8d4b60a839 Recording Title [PERSON_…" at bounding box center [918, 75] width 1168 height 43
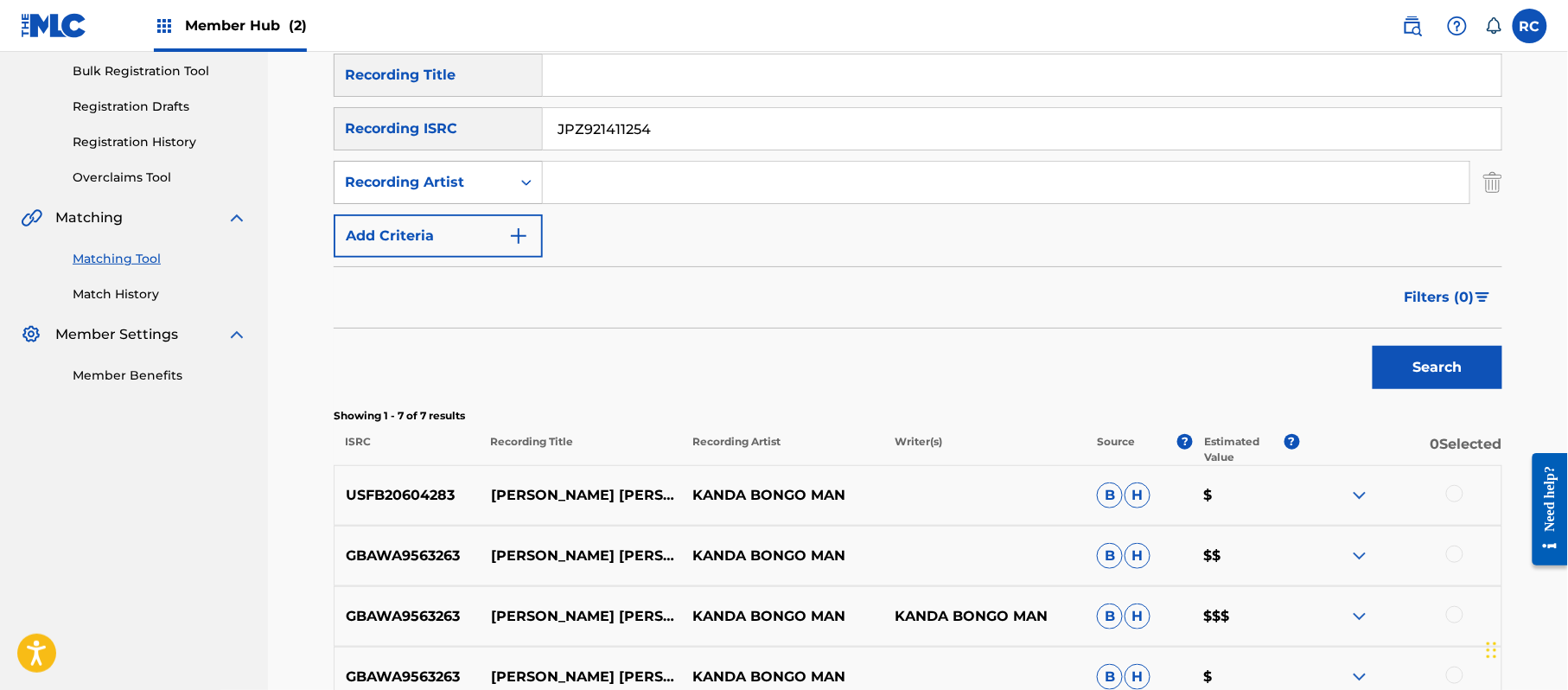
drag, startPoint x: 693, startPoint y: 190, endPoint x: 505, endPoint y: 190, distance: 188.0
click at [505, 190] on div "SearchWithCriteriac7b76062-78fb-44ea-abe6-3ff19b8b4e75 Recording Artist" at bounding box center [918, 182] width 1168 height 43
click at [1454, 371] on button "Search" at bounding box center [1437, 367] width 130 height 43
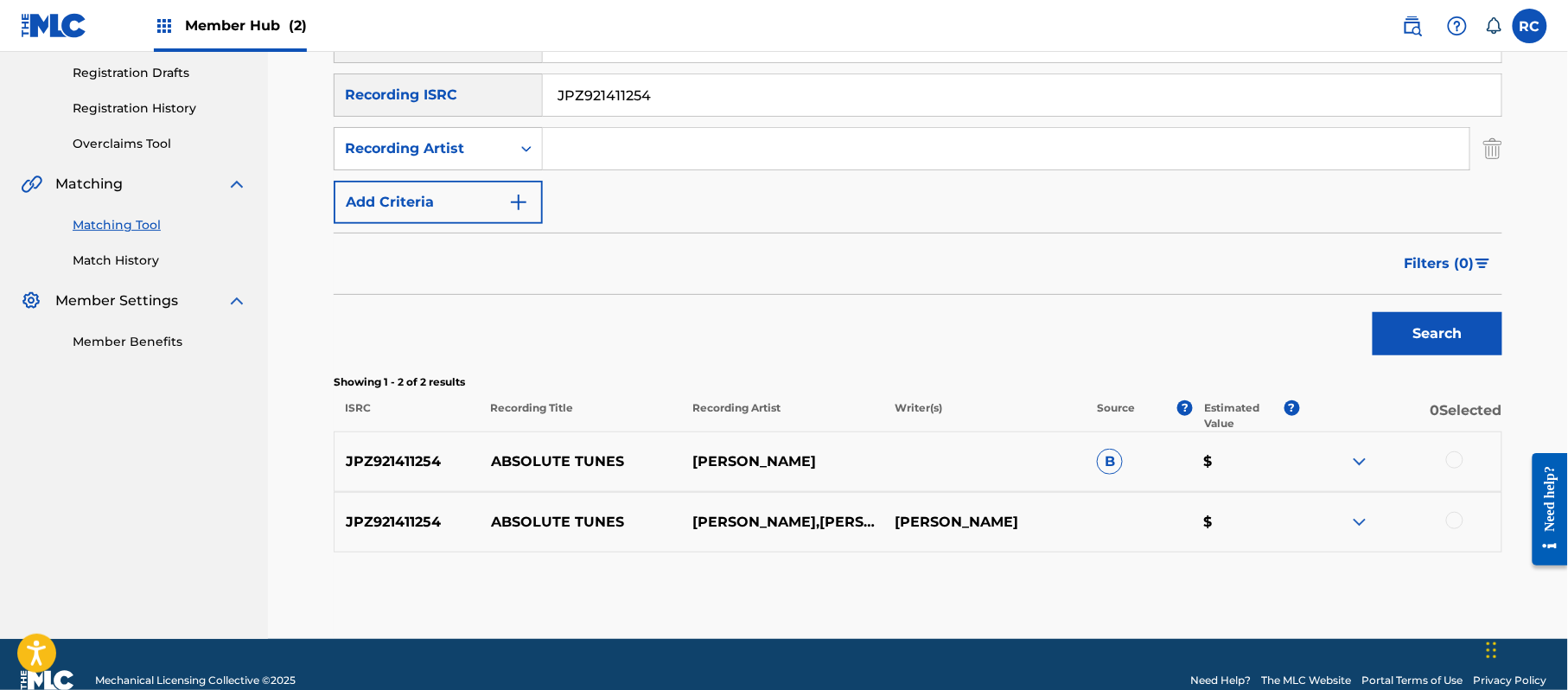
scroll to position [319, 0]
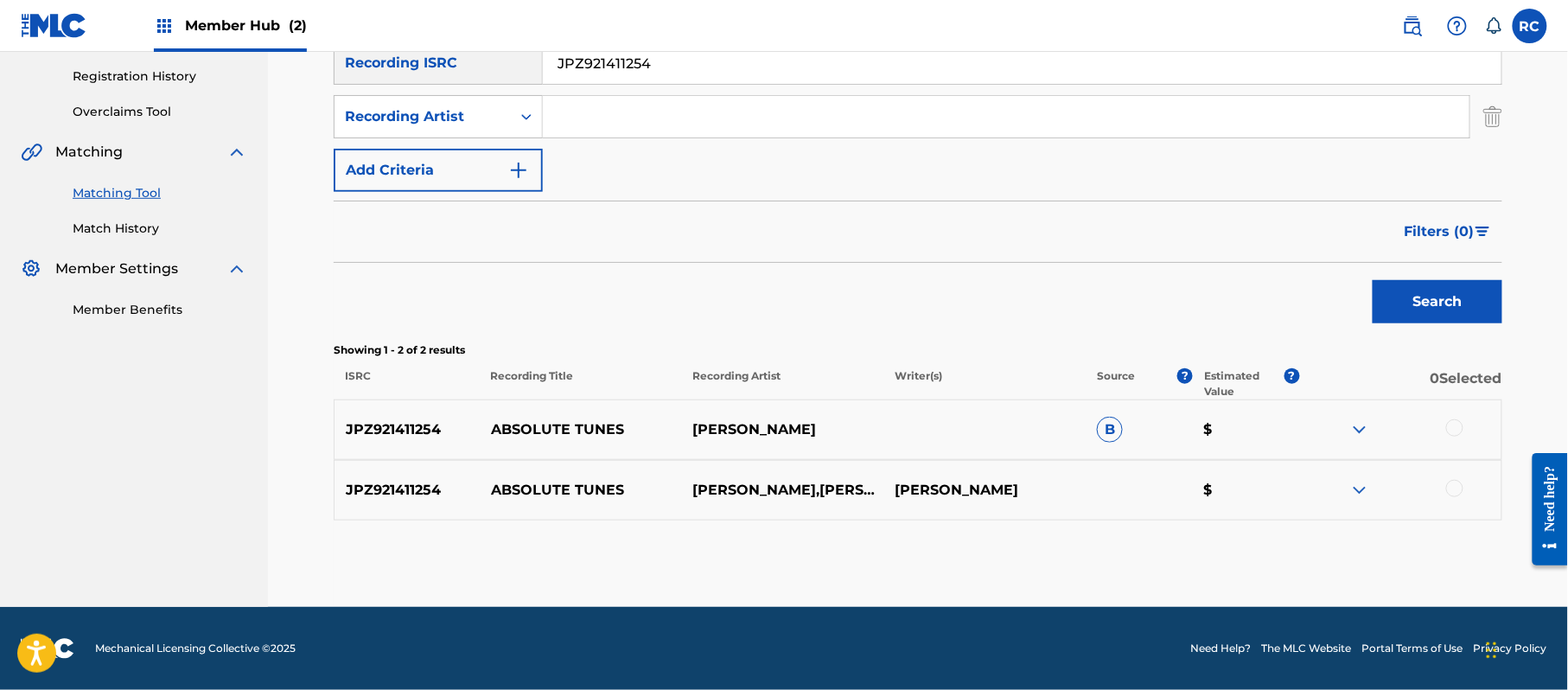
click at [1460, 429] on div at bounding box center [1454, 427] width 17 height 17
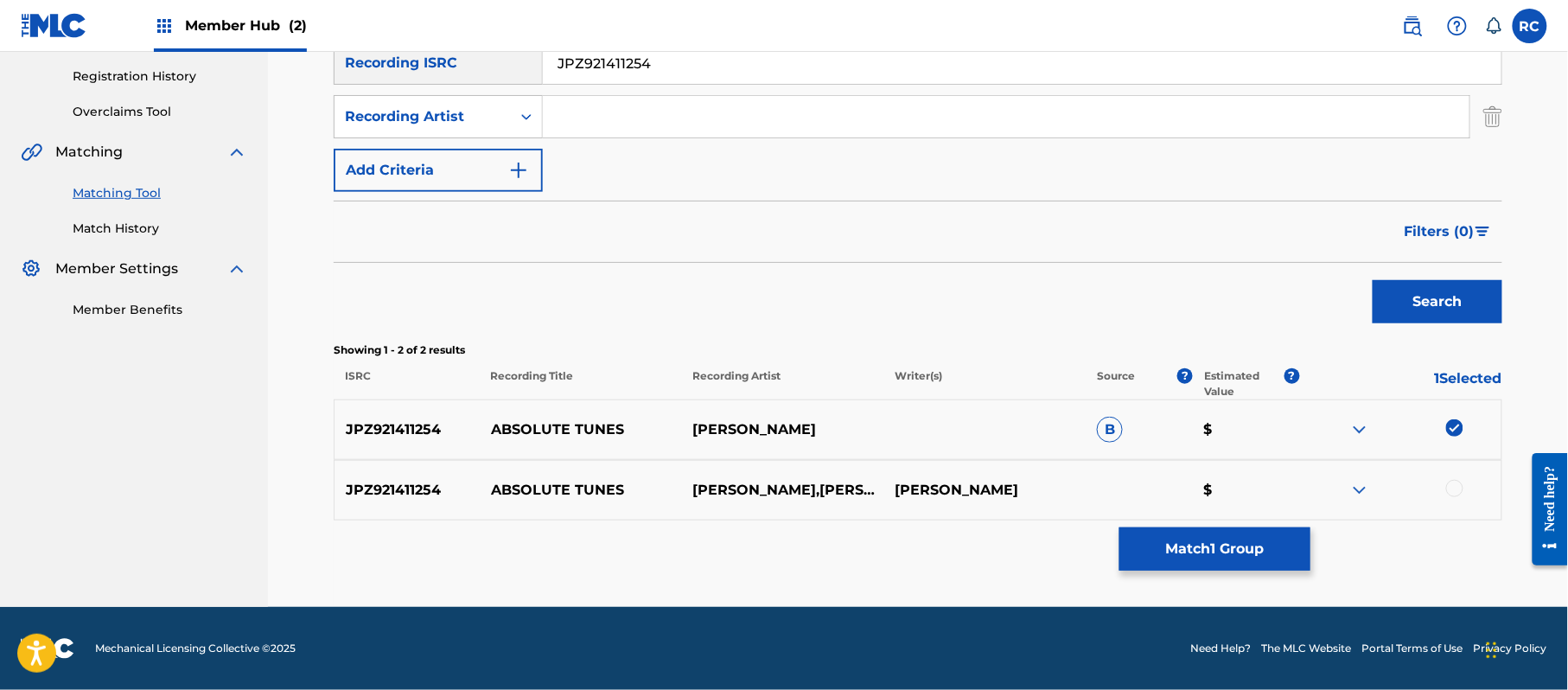
click at [1454, 482] on div at bounding box center [1454, 488] width 17 height 17
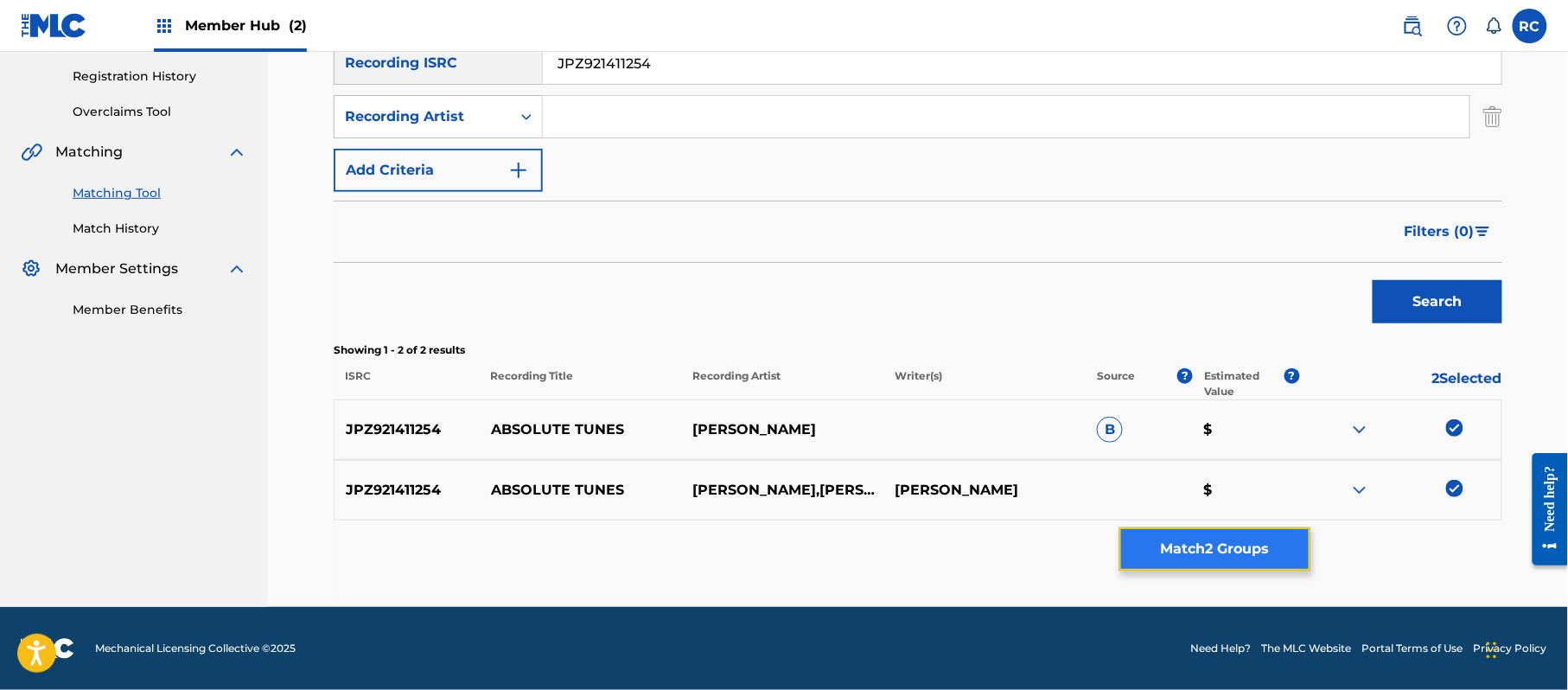
click at [1246, 548] on button "Match 2 Groups" at bounding box center [1214, 549] width 191 height 43
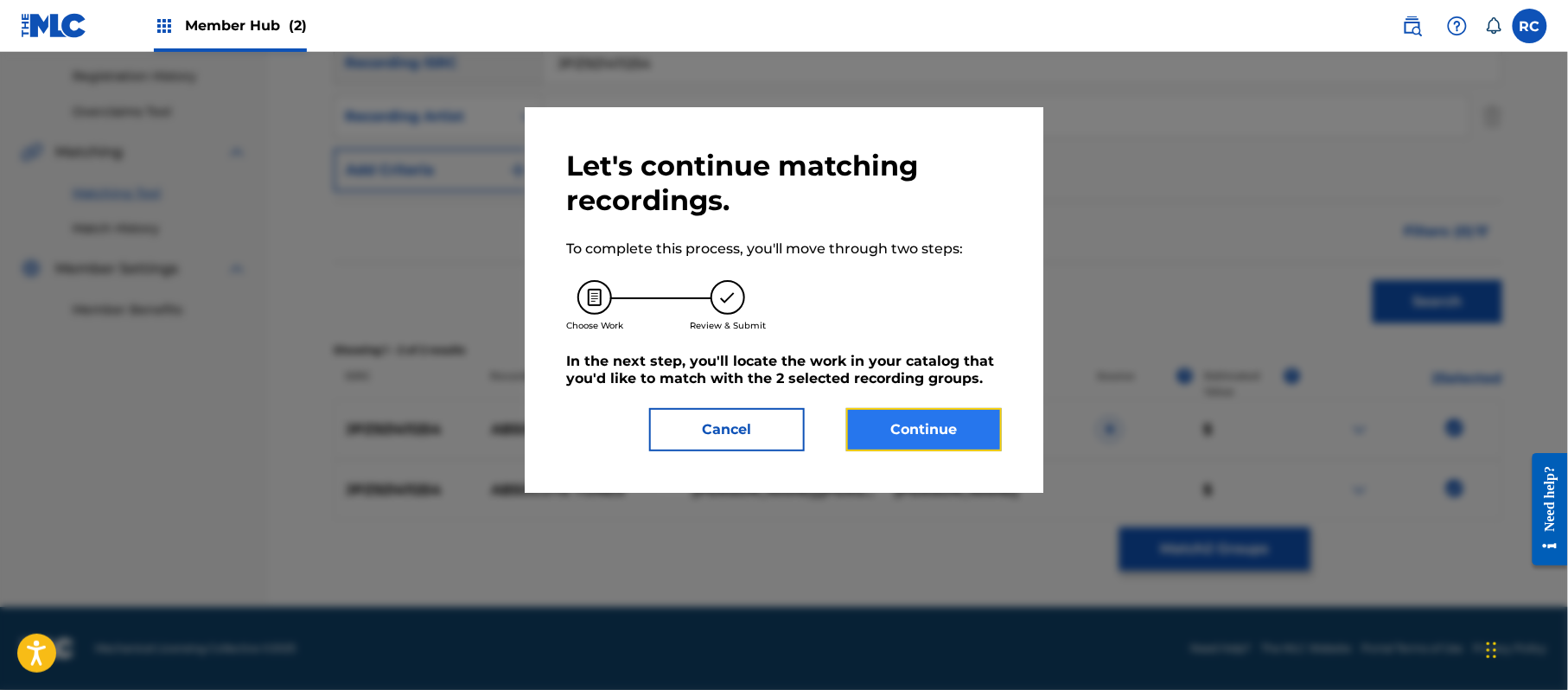
click at [963, 429] on button "Continue" at bounding box center [924, 429] width 155 height 43
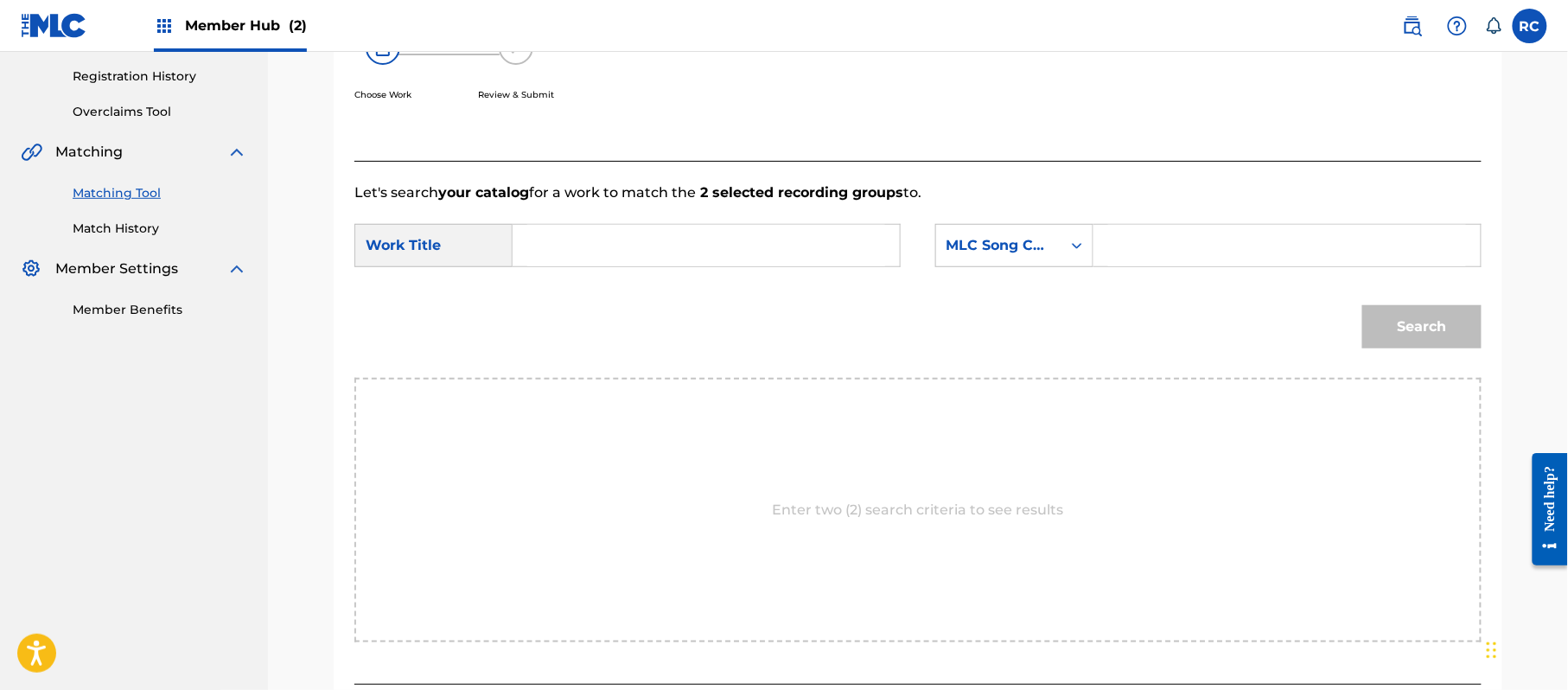
click at [686, 250] on input "Search Form" at bounding box center [706, 245] width 358 height 41
paste input "Absolute Tunes AW42MK"
click at [702, 244] on input "Absolute Tunes AW42MK" at bounding box center [706, 245] width 358 height 41
type input "Absolute Tunes"
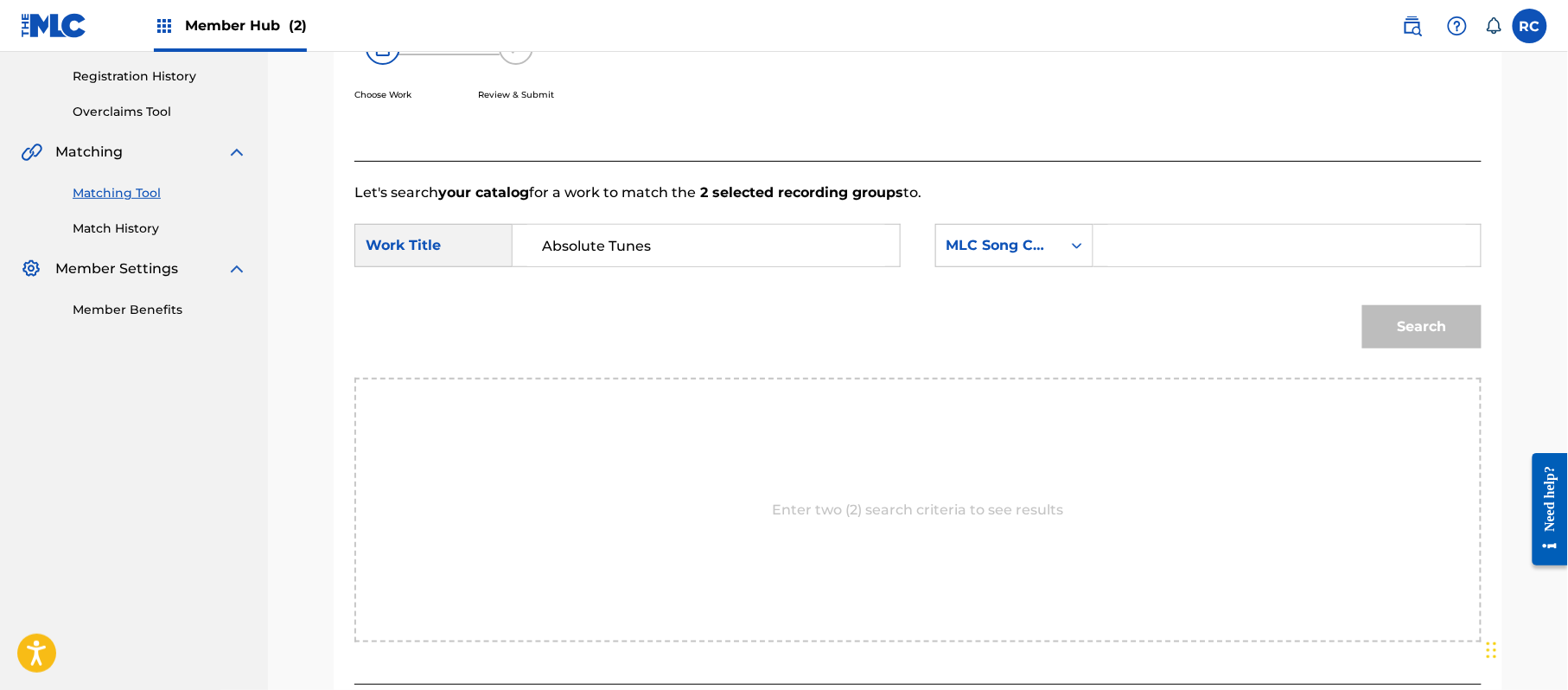
click at [1133, 235] on input "Search Form" at bounding box center [1287, 245] width 358 height 41
paste input "AW42MK"
type input "AW42MK"
click at [1447, 343] on button "Search" at bounding box center [1422, 326] width 120 height 43
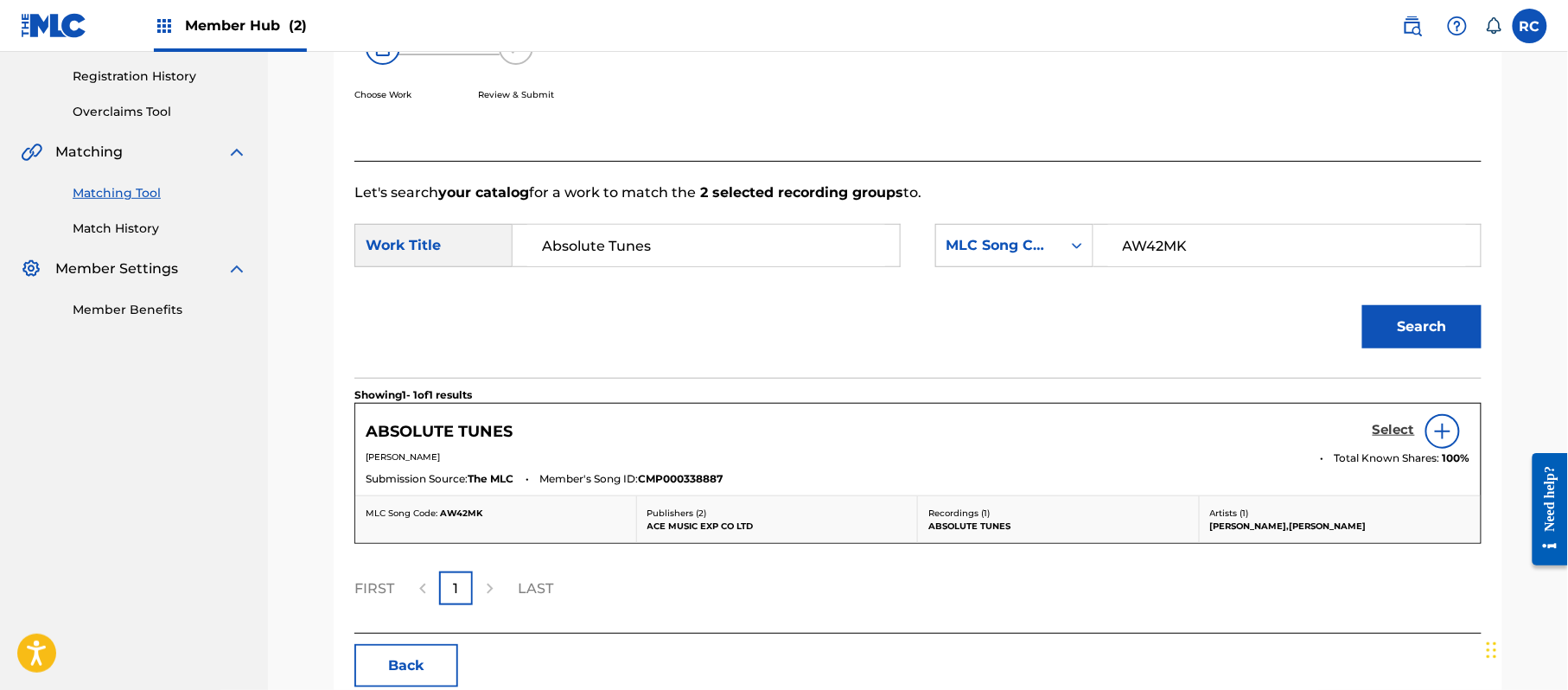
click at [1388, 427] on h5 "Select" at bounding box center [1394, 430] width 42 height 16
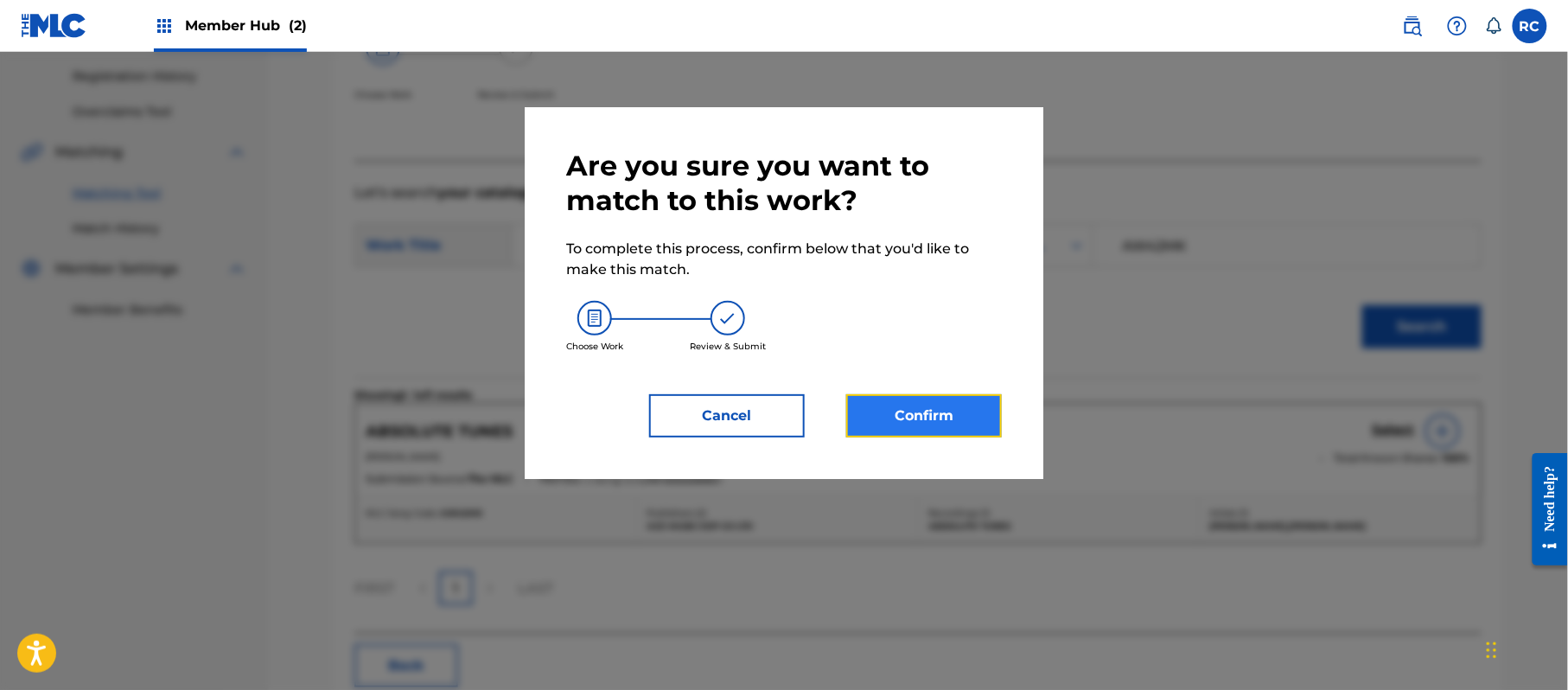
click at [953, 419] on button "Confirm" at bounding box center [924, 415] width 155 height 43
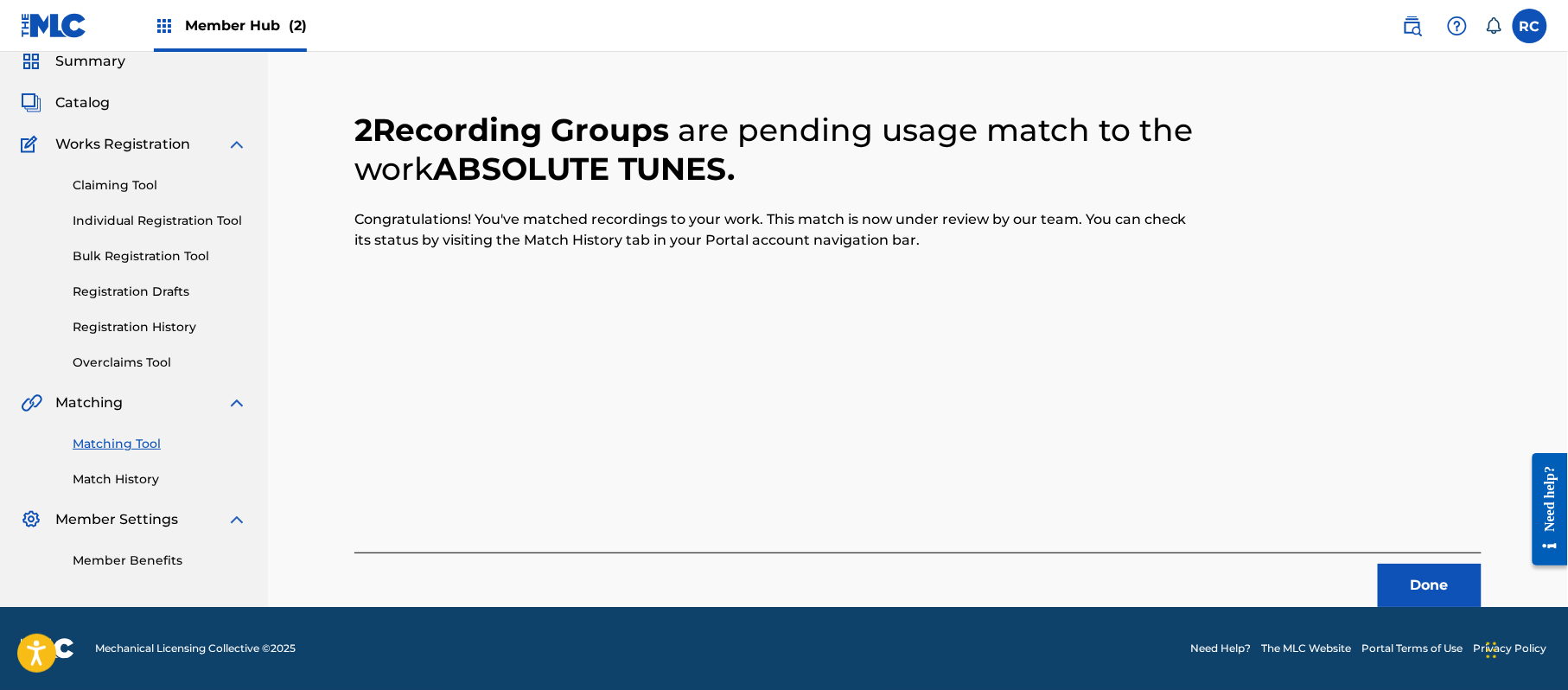
scroll to position [69, 0]
click at [1426, 582] on button "Done" at bounding box center [1430, 585] width 104 height 43
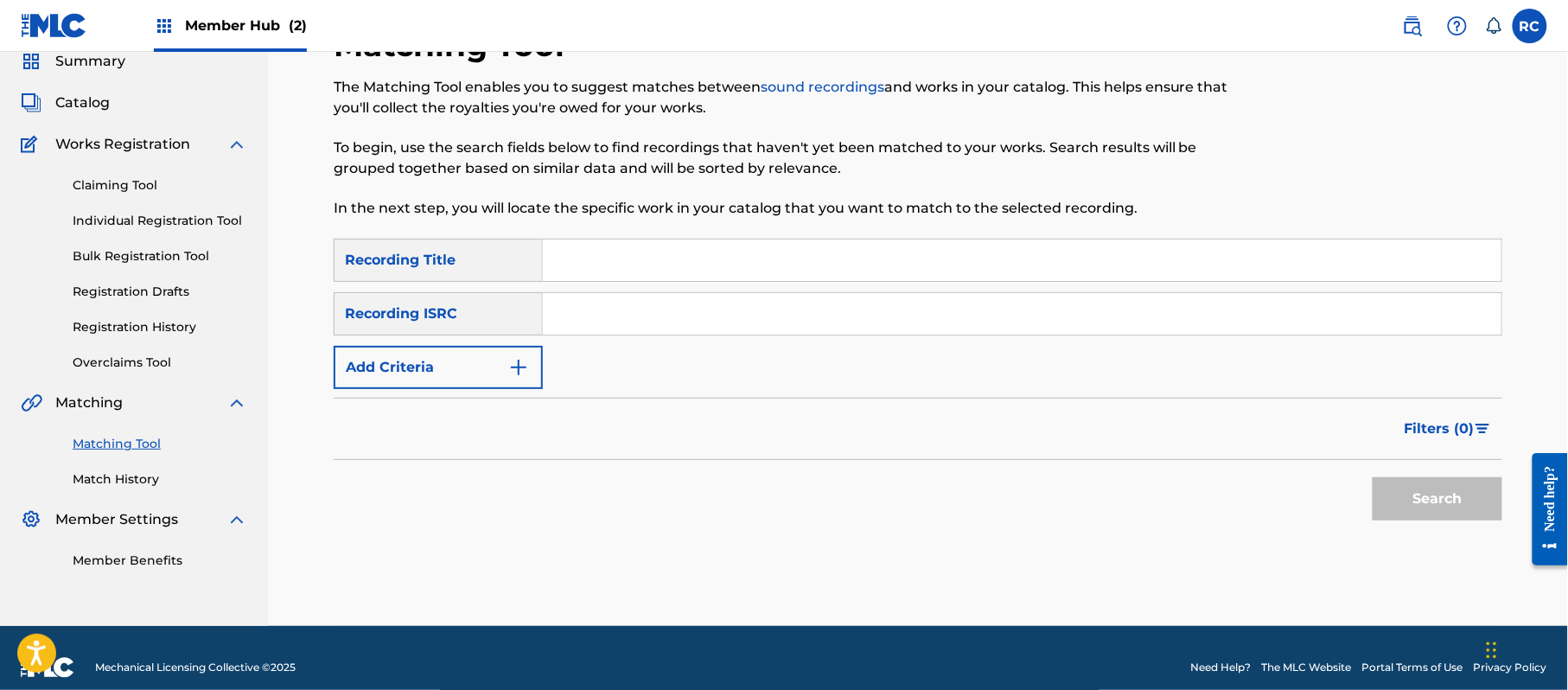
click at [655, 311] on input "Search Form" at bounding box center [1022, 313] width 958 height 41
paste input "JPZ921403948"
type input "JPZ921403948"
click at [1433, 509] on button "Search" at bounding box center [1437, 498] width 130 height 43
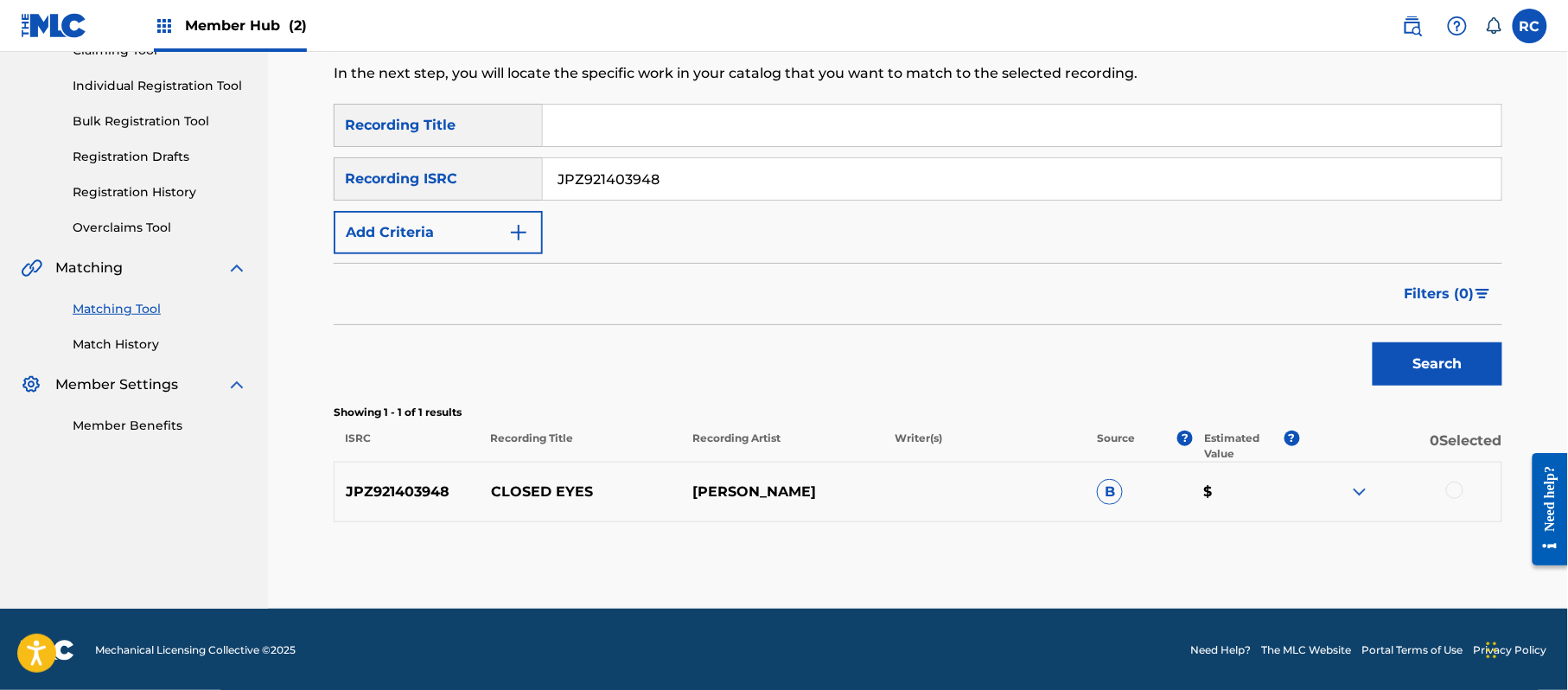
scroll to position [205, 0]
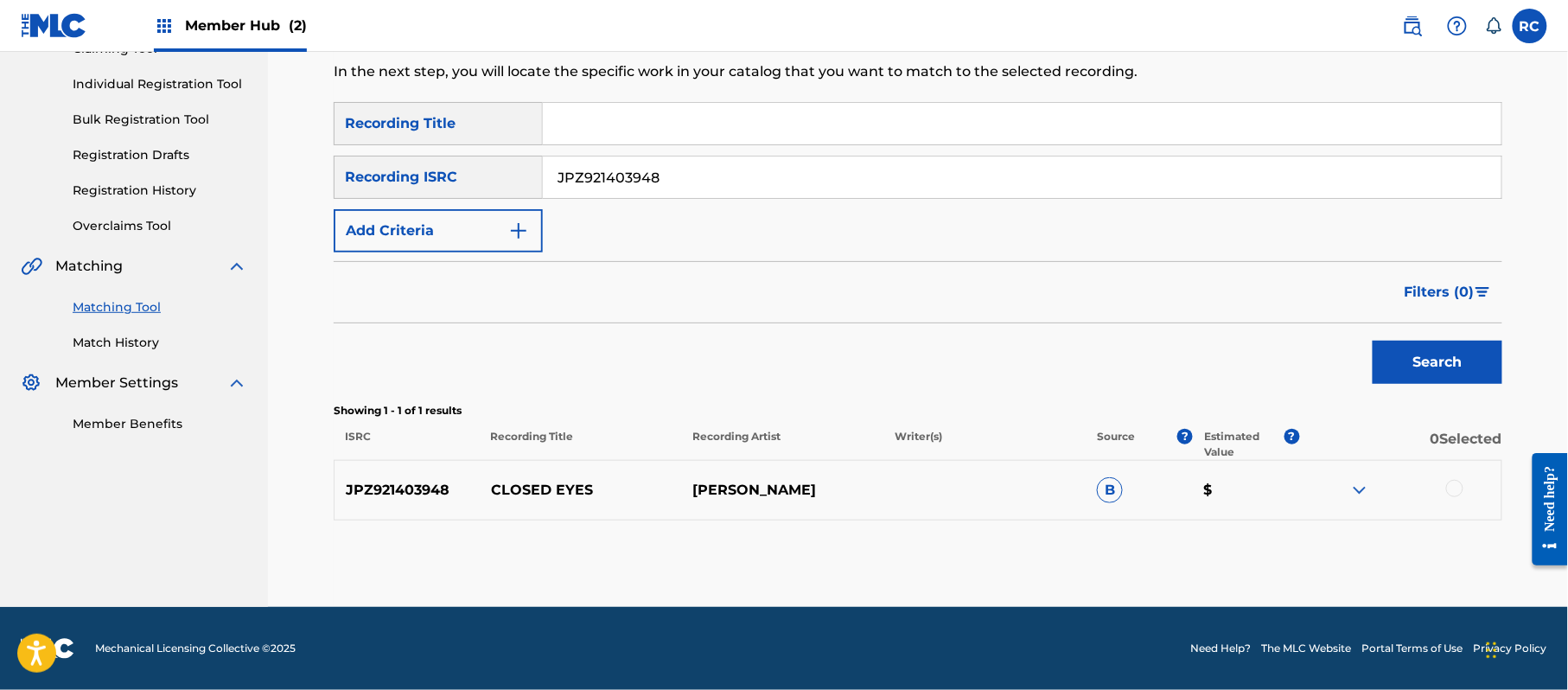
click at [1460, 488] on div at bounding box center [1454, 488] width 17 height 17
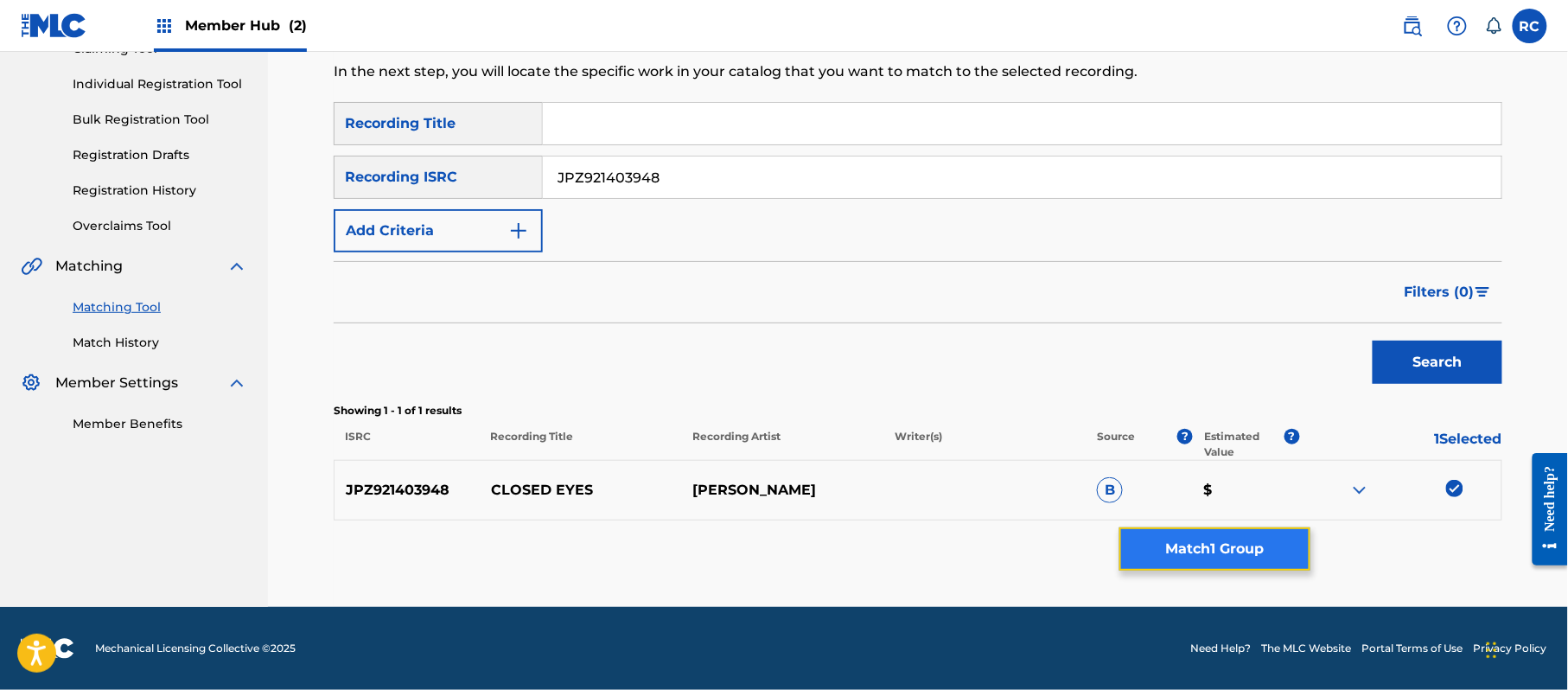
click at [1201, 544] on button "Match 1 Group" at bounding box center [1214, 549] width 191 height 43
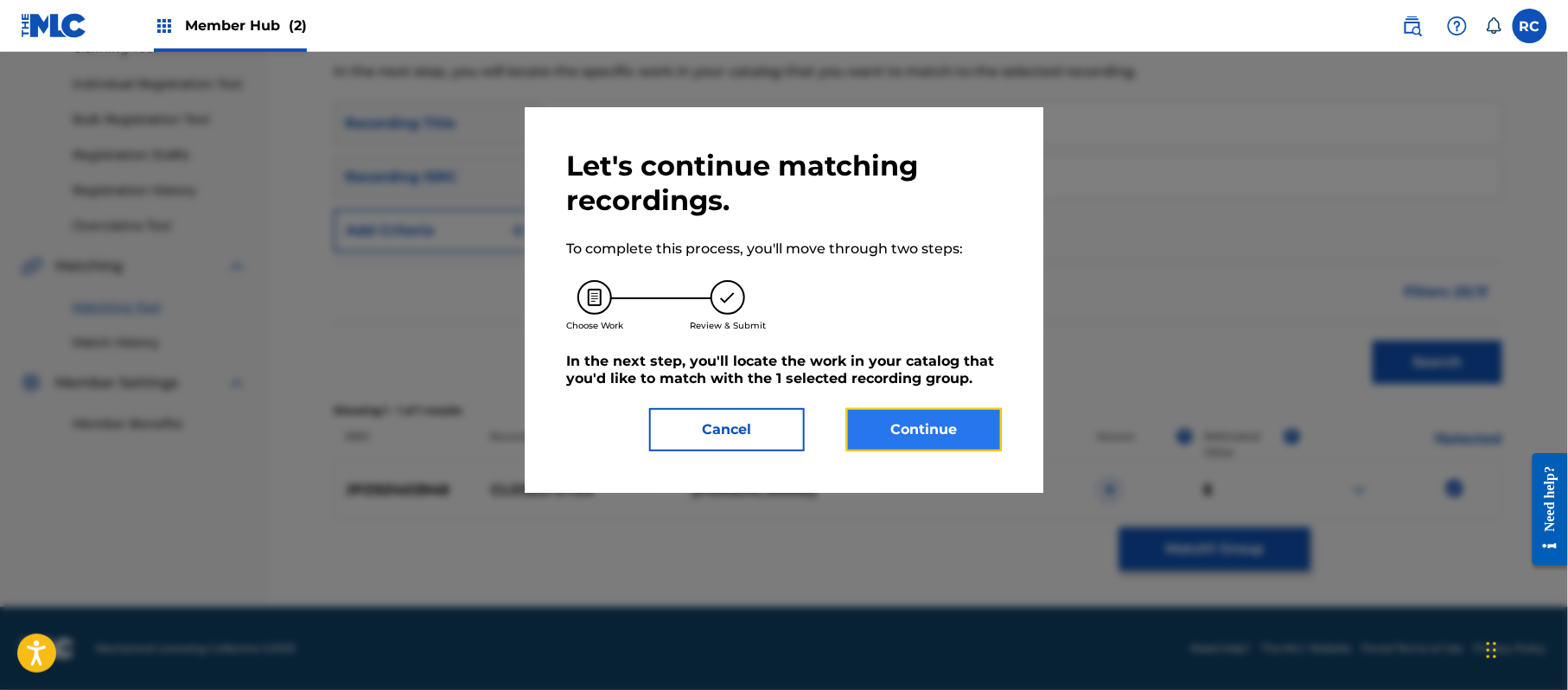
click at [940, 425] on button "Continue" at bounding box center [924, 429] width 155 height 43
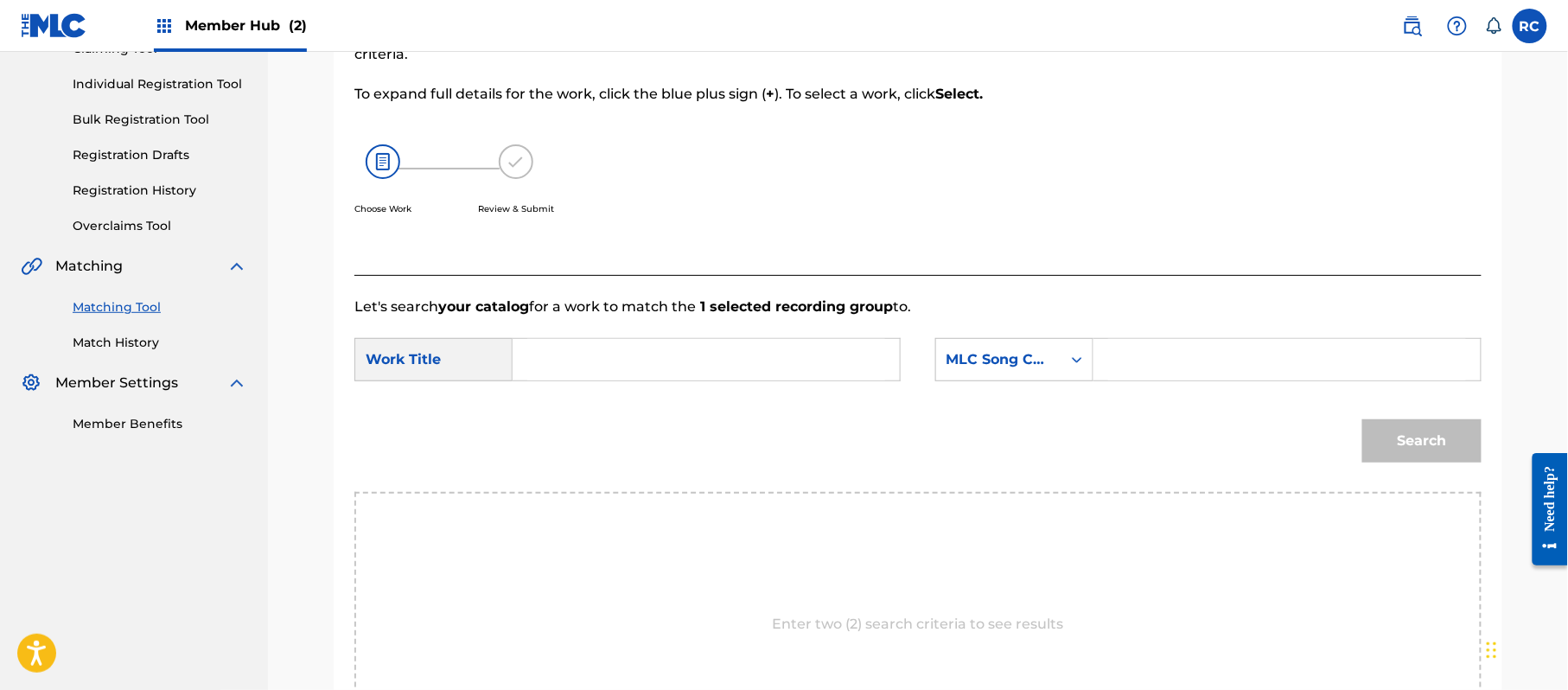
click at [533, 348] on input "Search Form" at bounding box center [706, 359] width 358 height 41
paste input "Closed Eyes CI98G1"
click at [633, 354] on input "Closed Eyes CI98G1" at bounding box center [706, 359] width 358 height 41
type input "Closed Eyes"
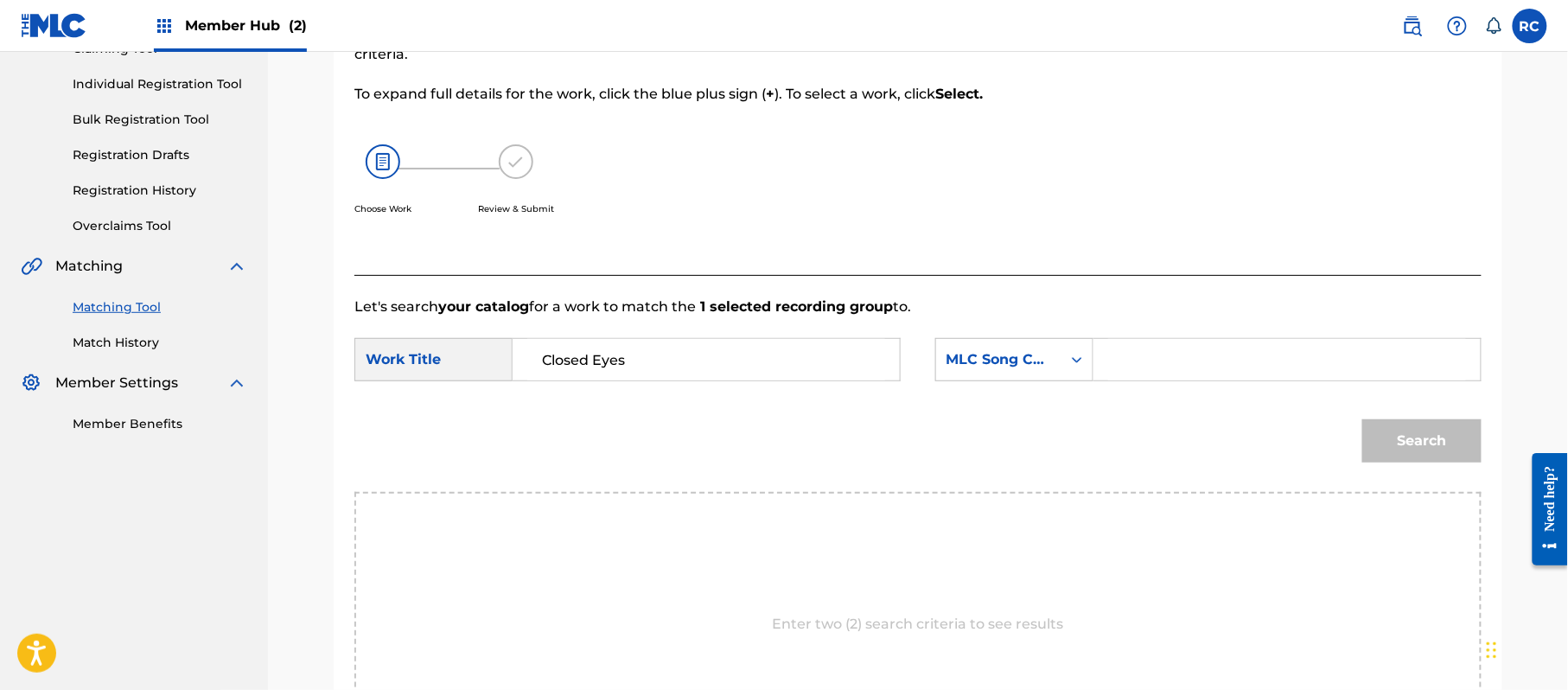
drag, startPoint x: 1174, startPoint y: 354, endPoint x: 1191, endPoint y: 363, distance: 19.2
click at [1174, 354] on input "Search Form" at bounding box center [1287, 359] width 358 height 41
paste input "CI98G1"
type input "CI98G1"
click at [1409, 448] on button "Search" at bounding box center [1422, 440] width 120 height 43
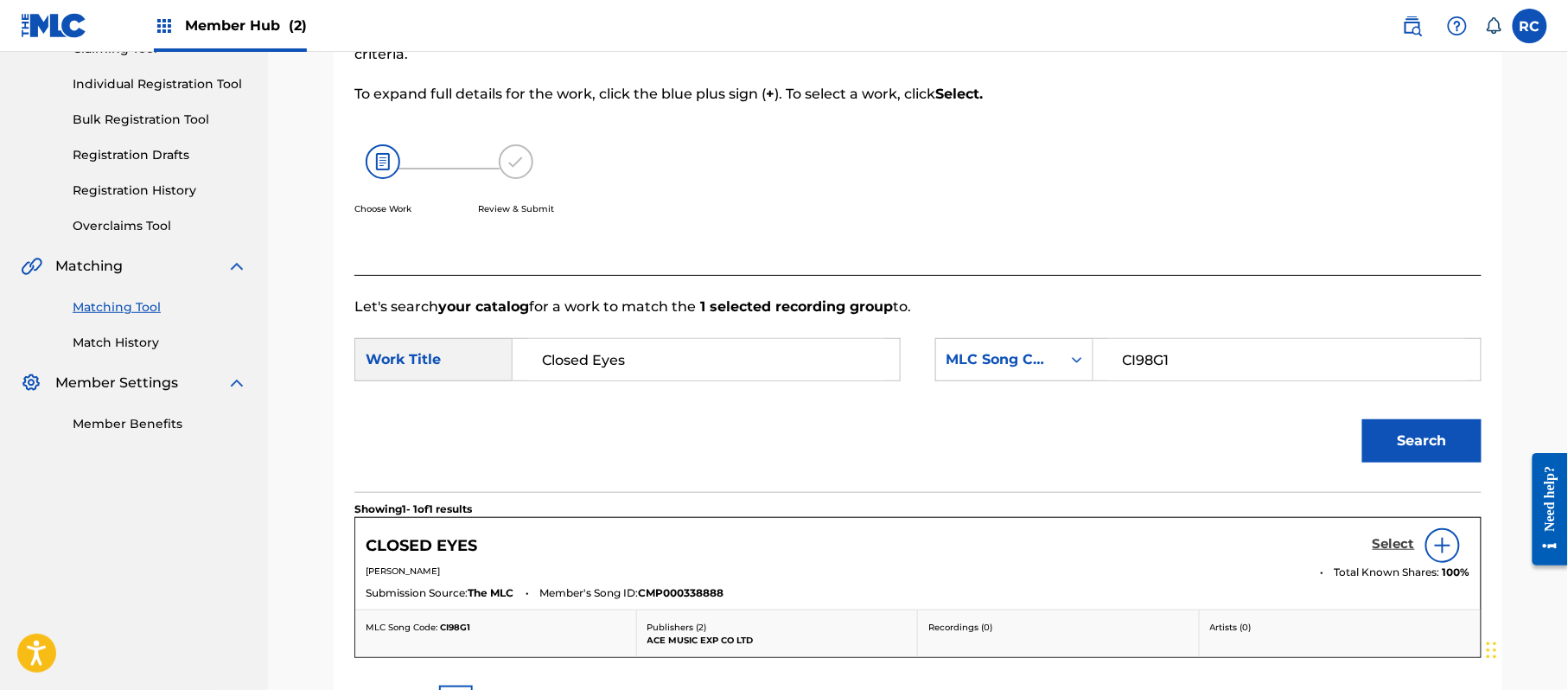
click at [1381, 544] on h5 "Select" at bounding box center [1394, 544] width 42 height 16
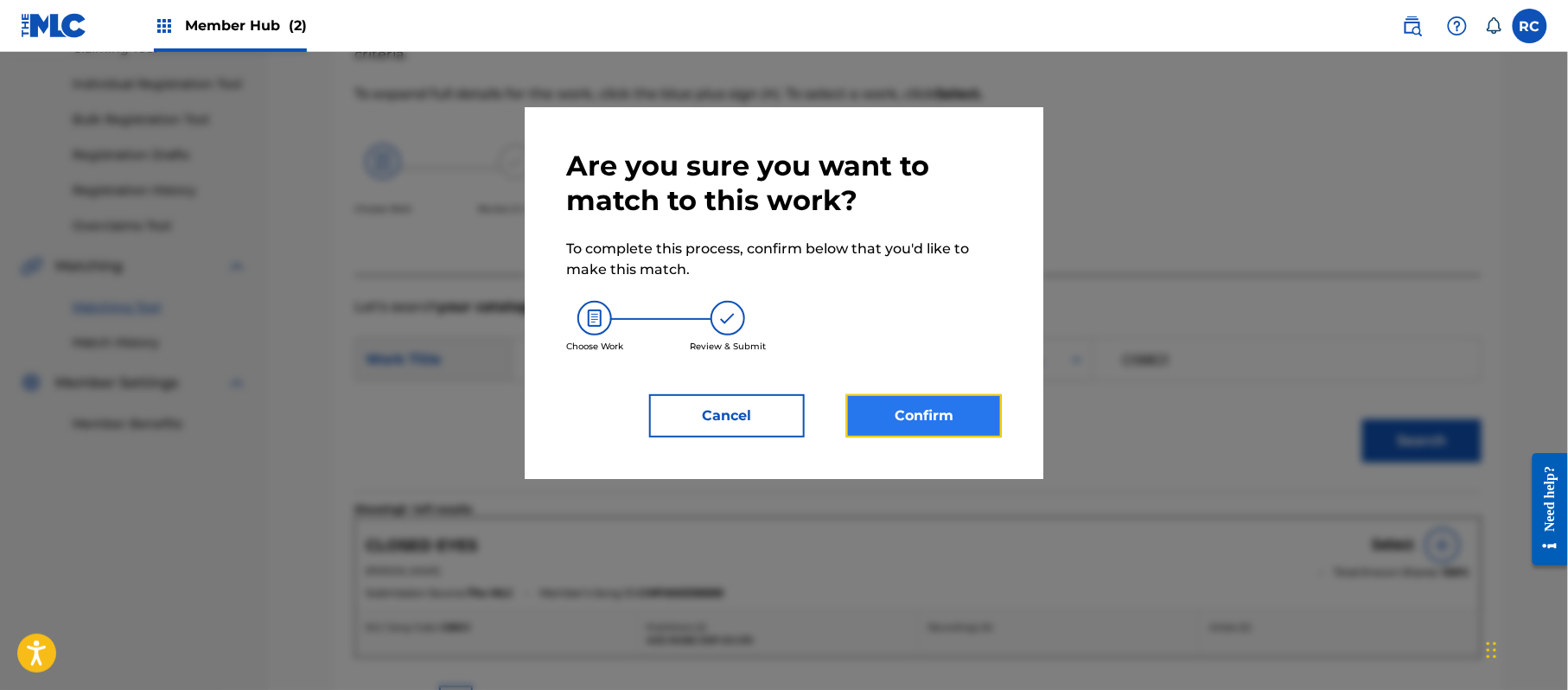
click at [972, 402] on button "Confirm" at bounding box center [924, 415] width 155 height 43
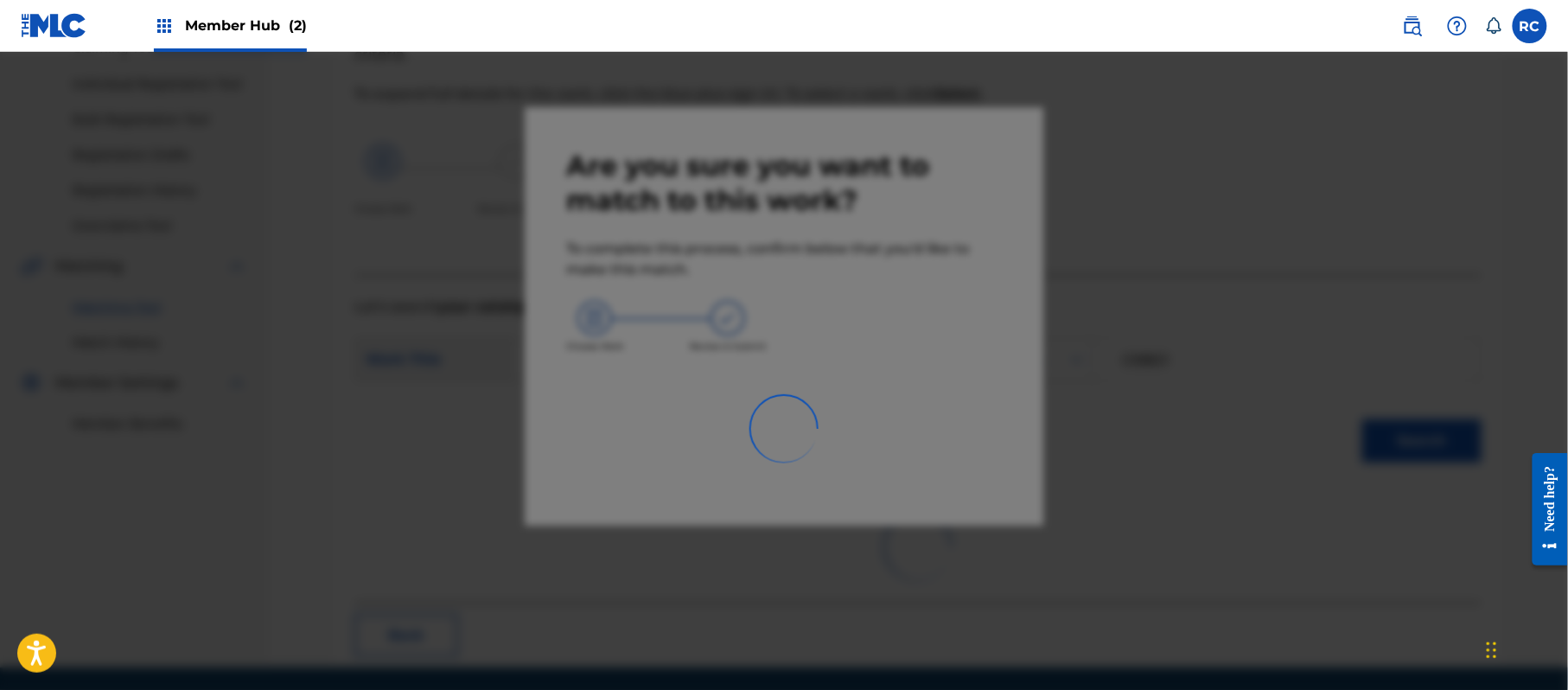
scroll to position [69, 0]
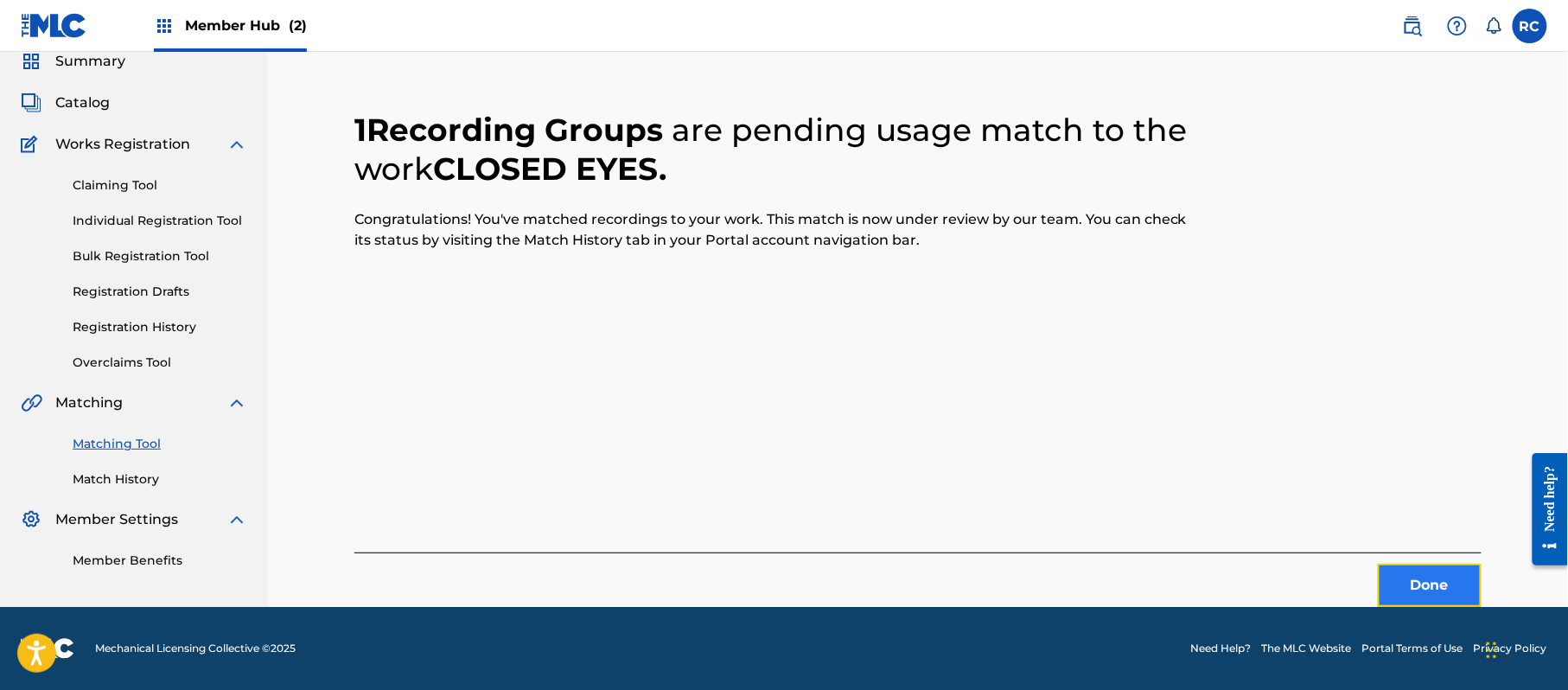
click at [1414, 596] on button "Done" at bounding box center [1430, 585] width 104 height 43
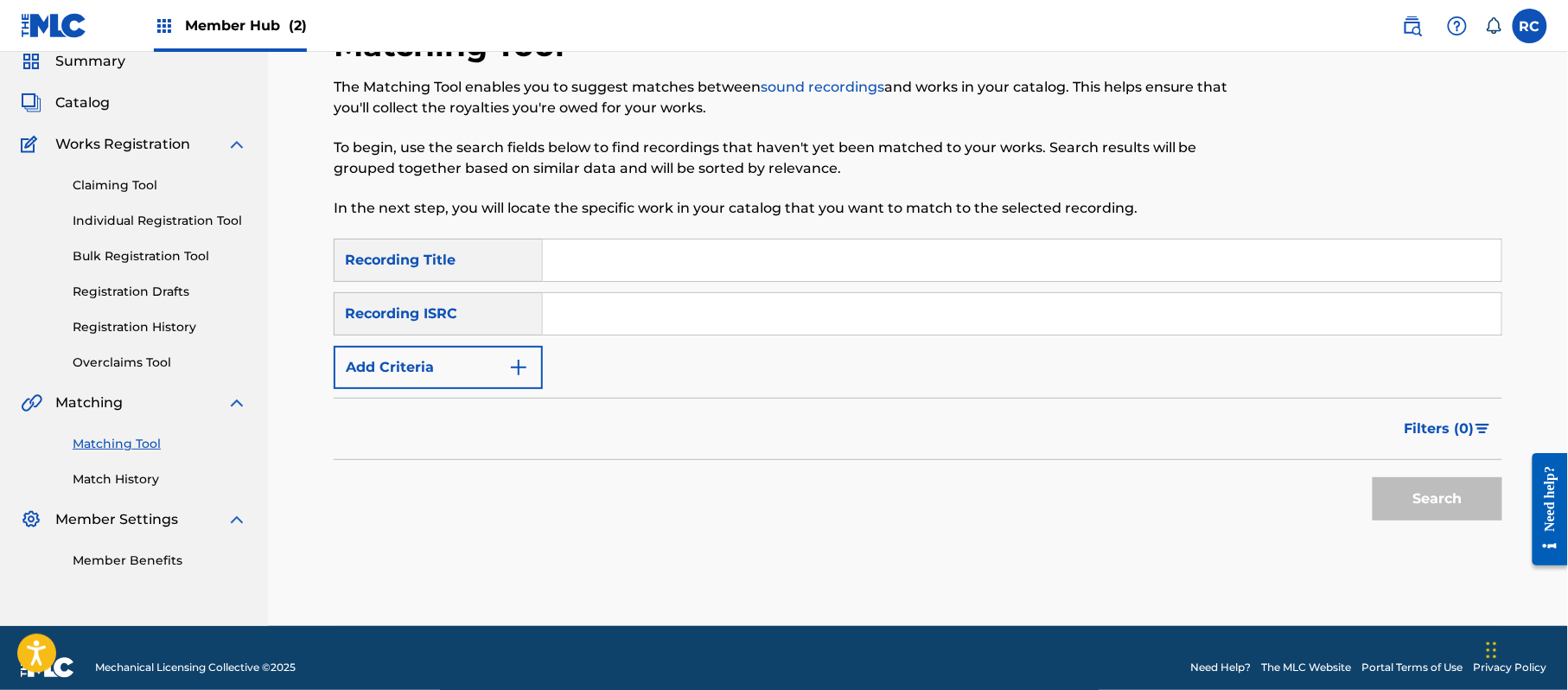
click at [650, 317] on input "Search Form" at bounding box center [1022, 313] width 958 height 41
paste input "JPZ921416052"
type input "JPZ921416052"
click at [1392, 495] on button "Search" at bounding box center [1437, 498] width 130 height 43
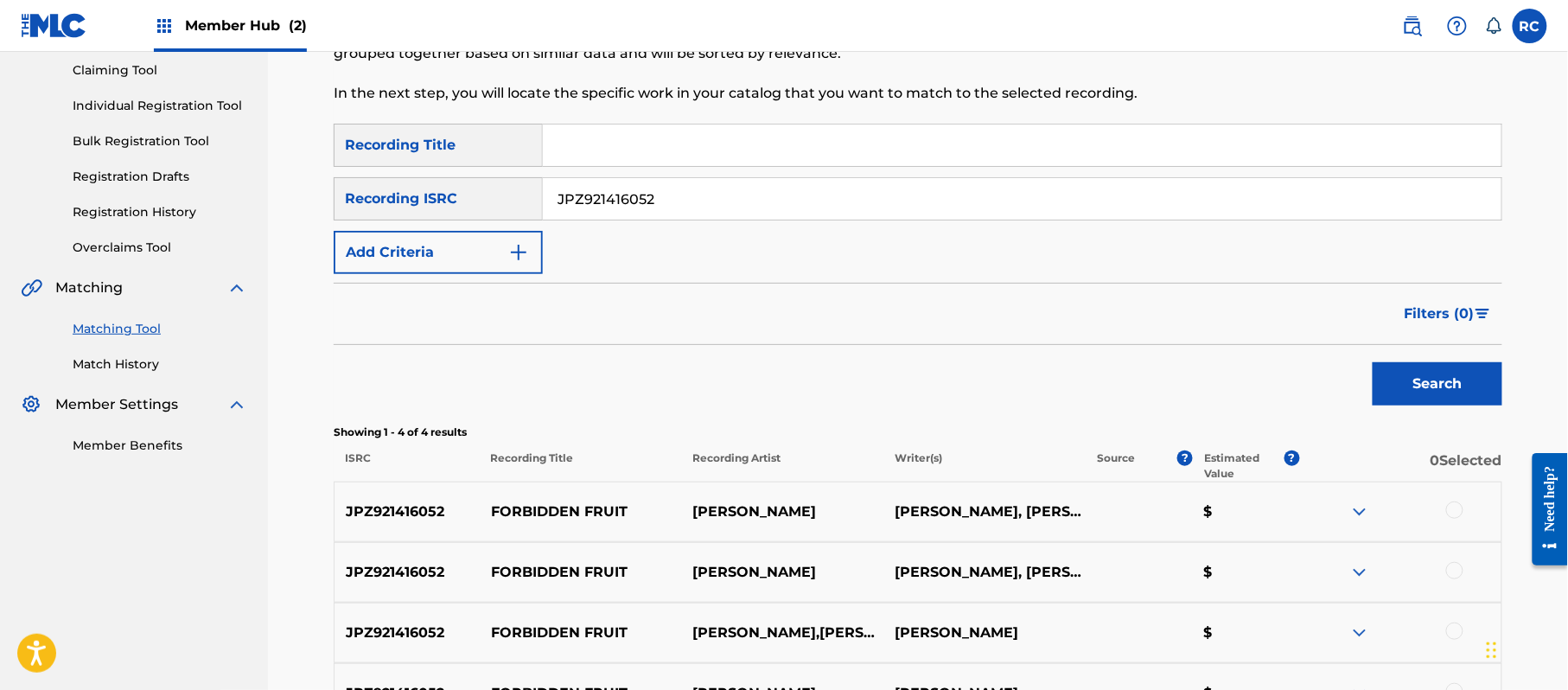
scroll to position [387, 0]
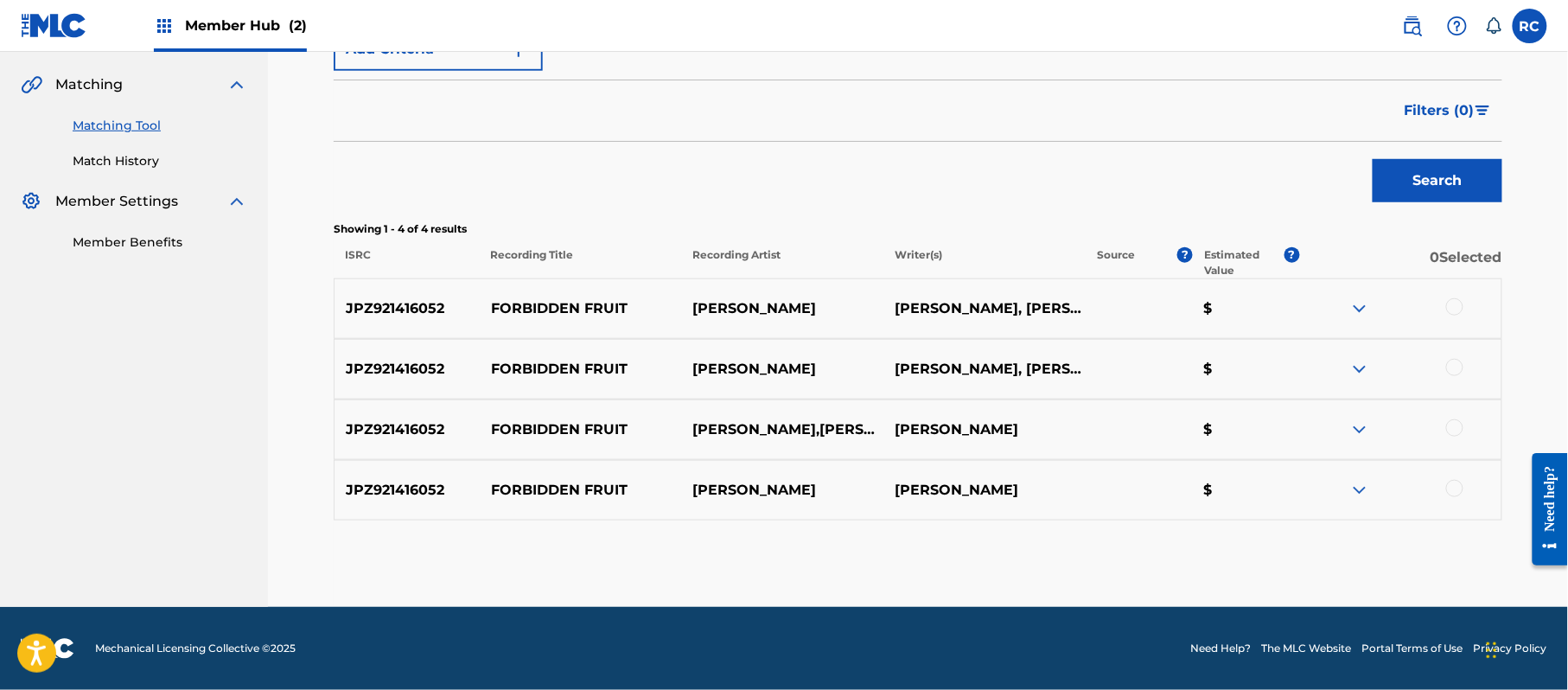
click at [1453, 308] on div at bounding box center [1454, 307] width 17 height 17
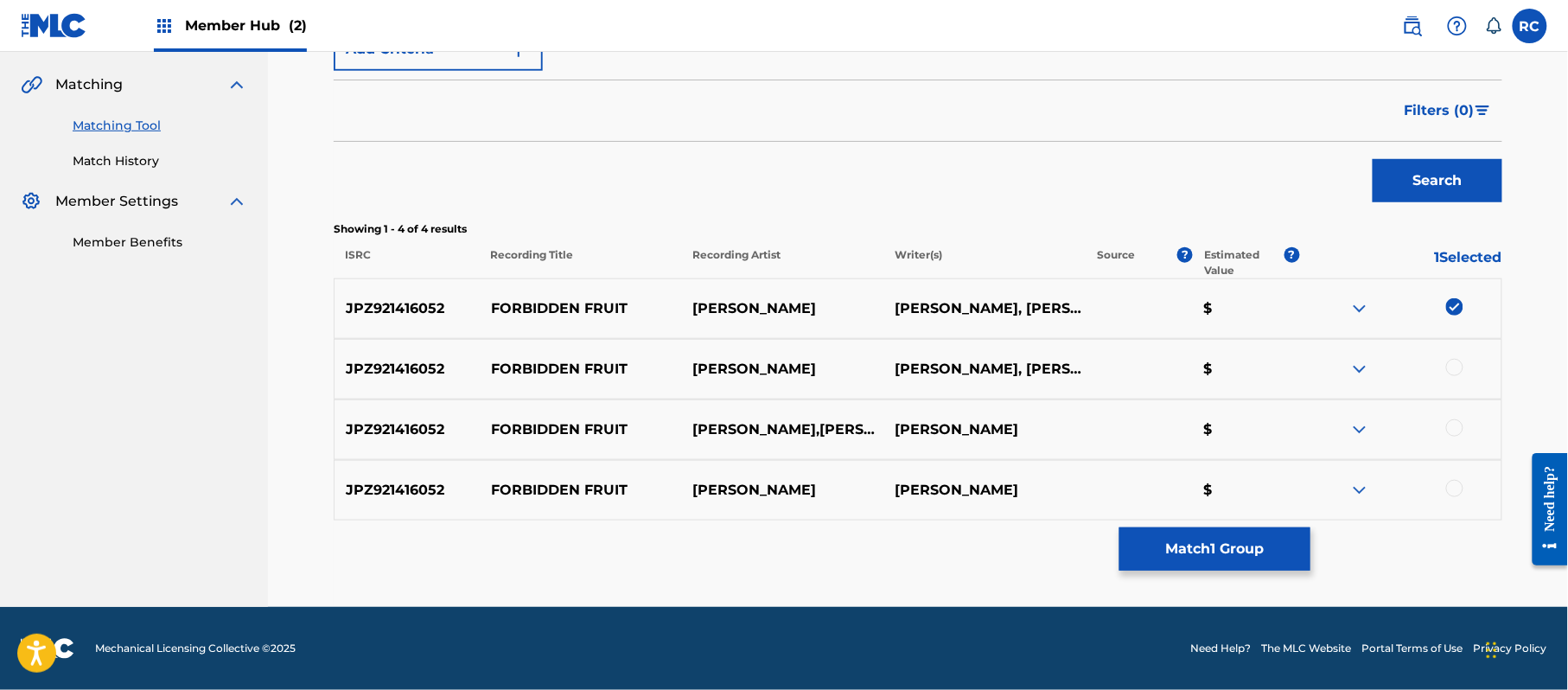
click at [1456, 379] on div at bounding box center [1400, 369] width 203 height 21
click at [1456, 371] on div at bounding box center [1454, 367] width 17 height 17
click at [1453, 426] on div at bounding box center [1454, 427] width 17 height 17
click at [1453, 485] on div at bounding box center [1454, 488] width 17 height 17
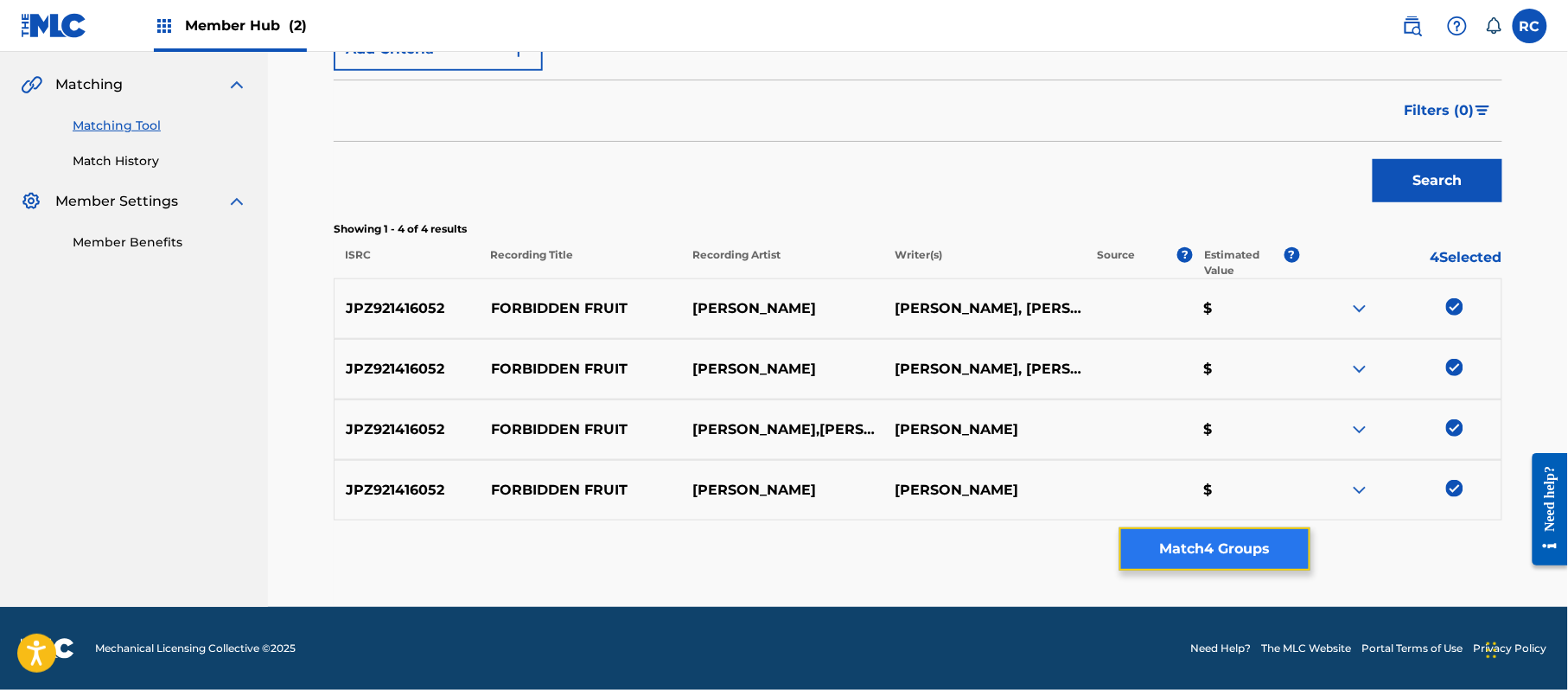
click at [1238, 544] on button "Match 4 Groups" at bounding box center [1214, 549] width 191 height 43
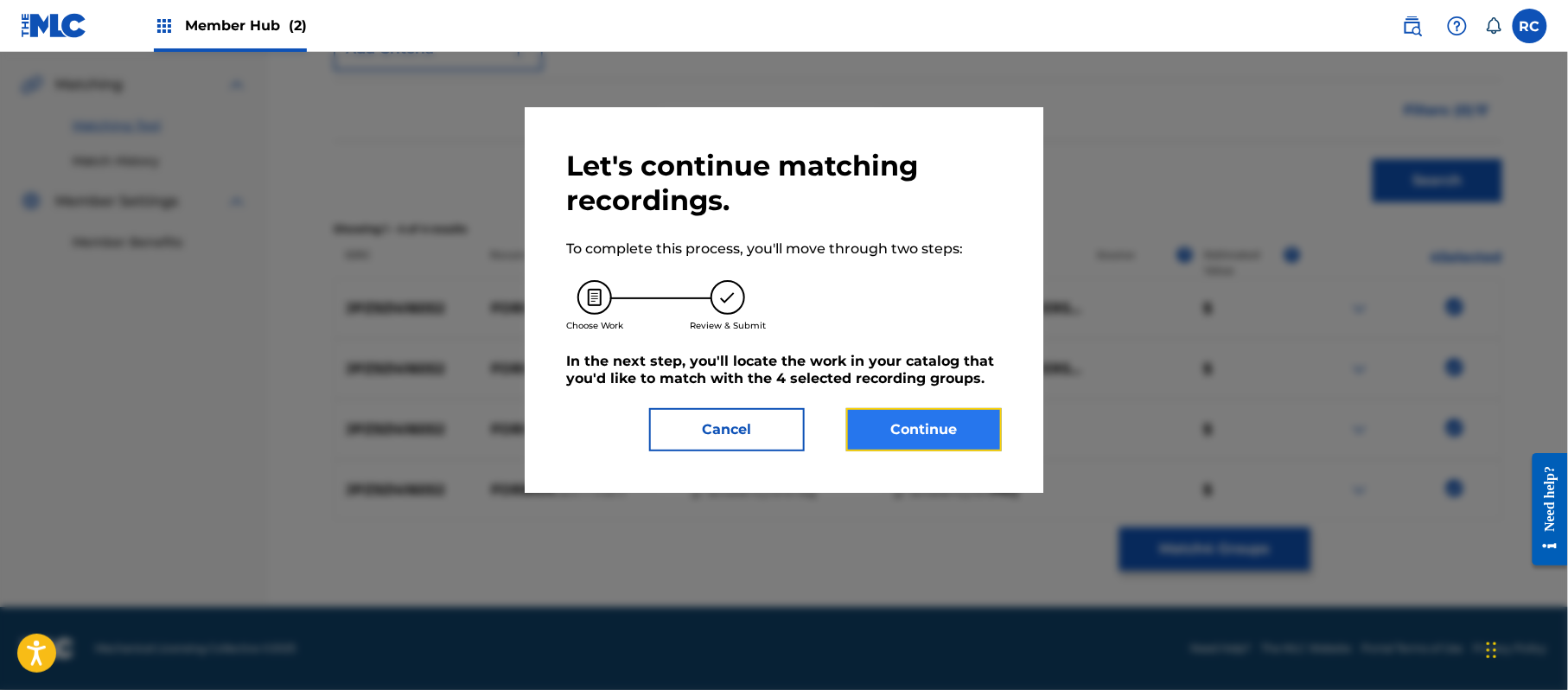
click at [961, 417] on button "Continue" at bounding box center [924, 429] width 155 height 43
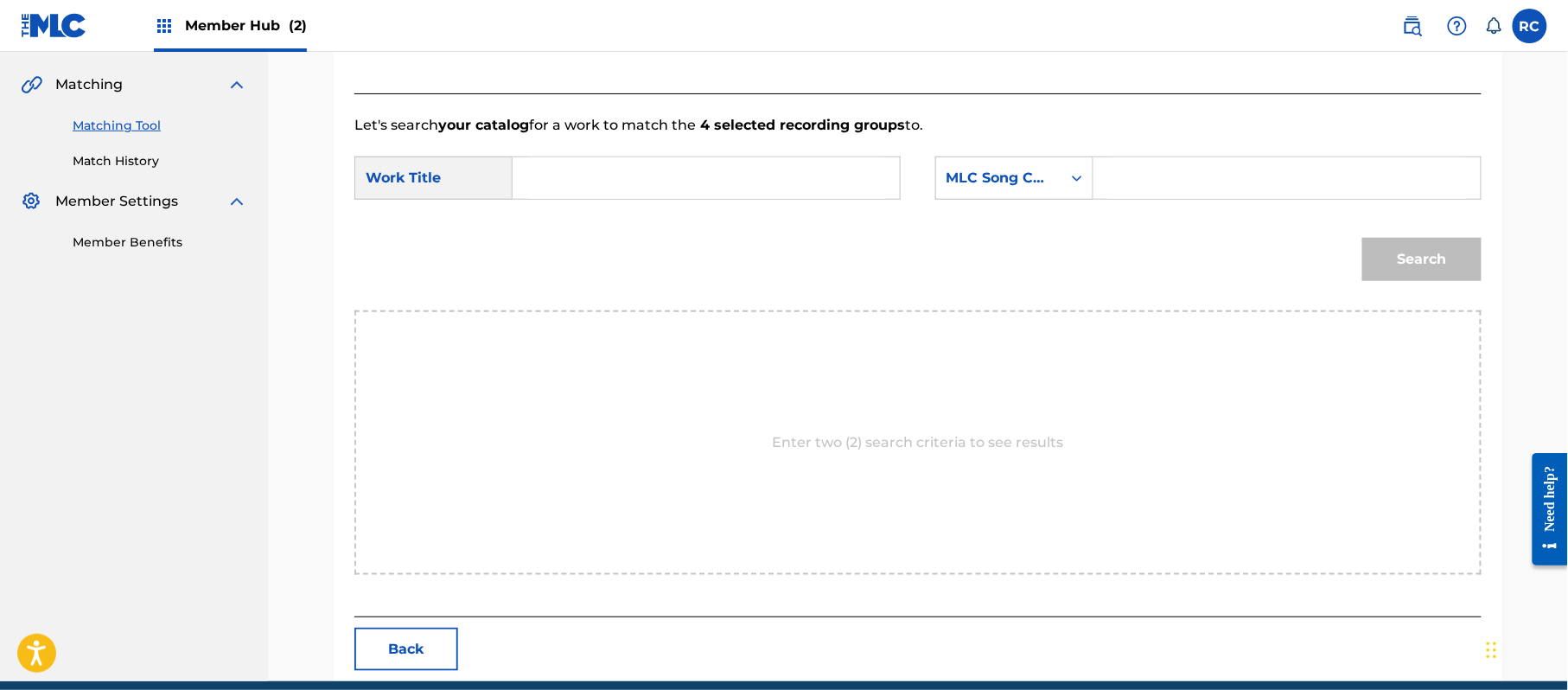
click at [576, 194] on input "Search Form" at bounding box center [706, 177] width 358 height 41
paste input "Forbidden Fruit FB0Q75"
click at [672, 184] on input "Forbidden Fruit FB0Q75" at bounding box center [706, 177] width 358 height 41
type input "Forbidden Fruit"
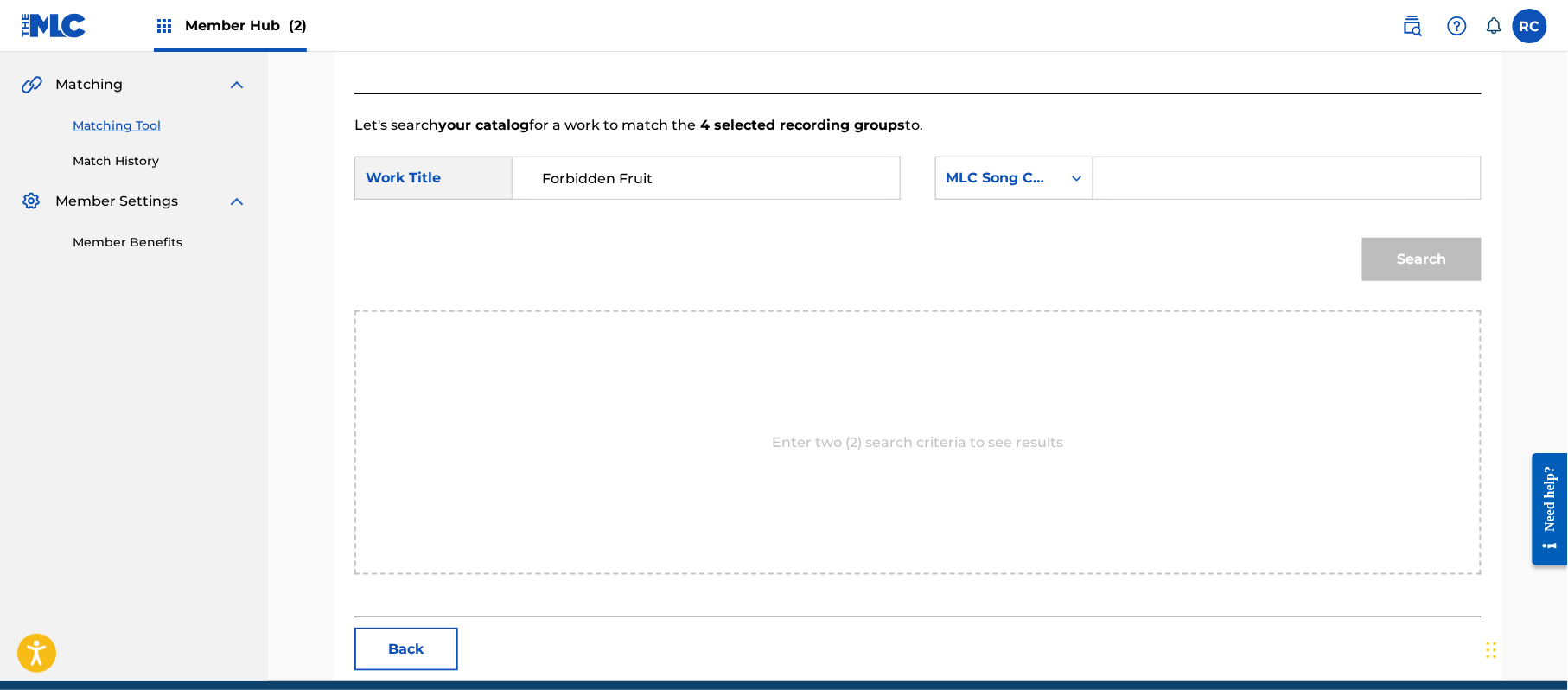
drag, startPoint x: 1122, startPoint y: 174, endPoint x: 1134, endPoint y: 182, distance: 14.4
click at [1122, 174] on input "Search Form" at bounding box center [1287, 177] width 358 height 41
paste input "FB0Q75"
type input "FB0Q75"
click at [1416, 244] on button "Search" at bounding box center [1422, 258] width 120 height 43
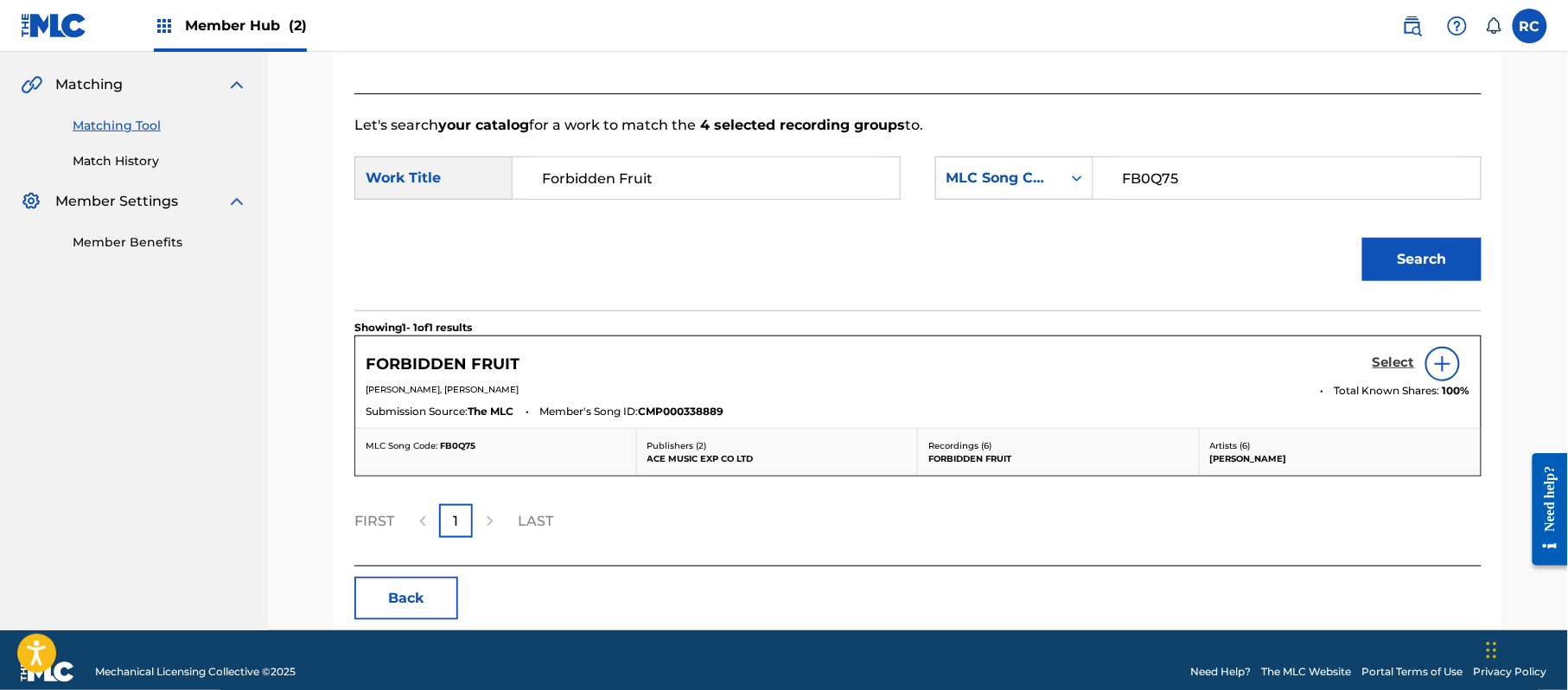
click at [1392, 364] on h5 "Select" at bounding box center [1394, 362] width 42 height 16
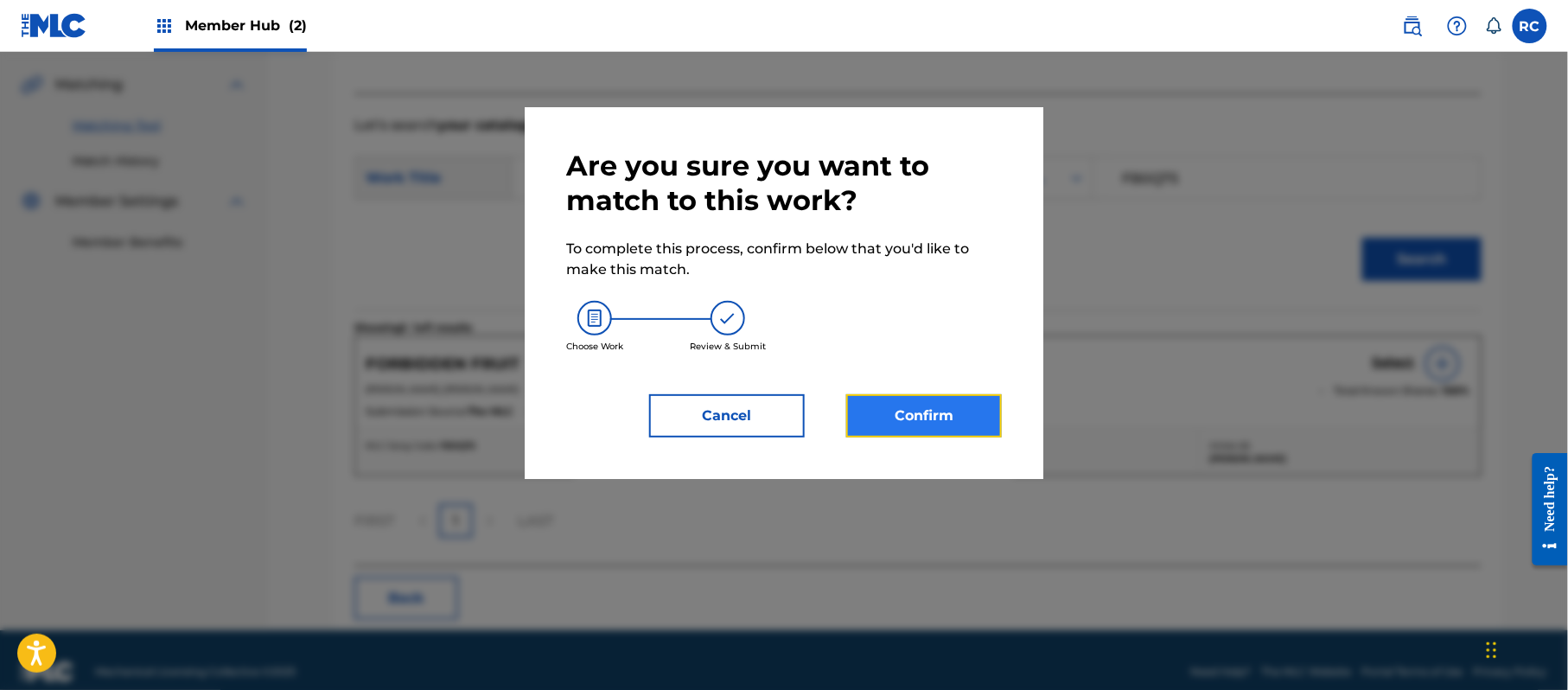
click at [963, 398] on button "Confirm" at bounding box center [924, 415] width 155 height 43
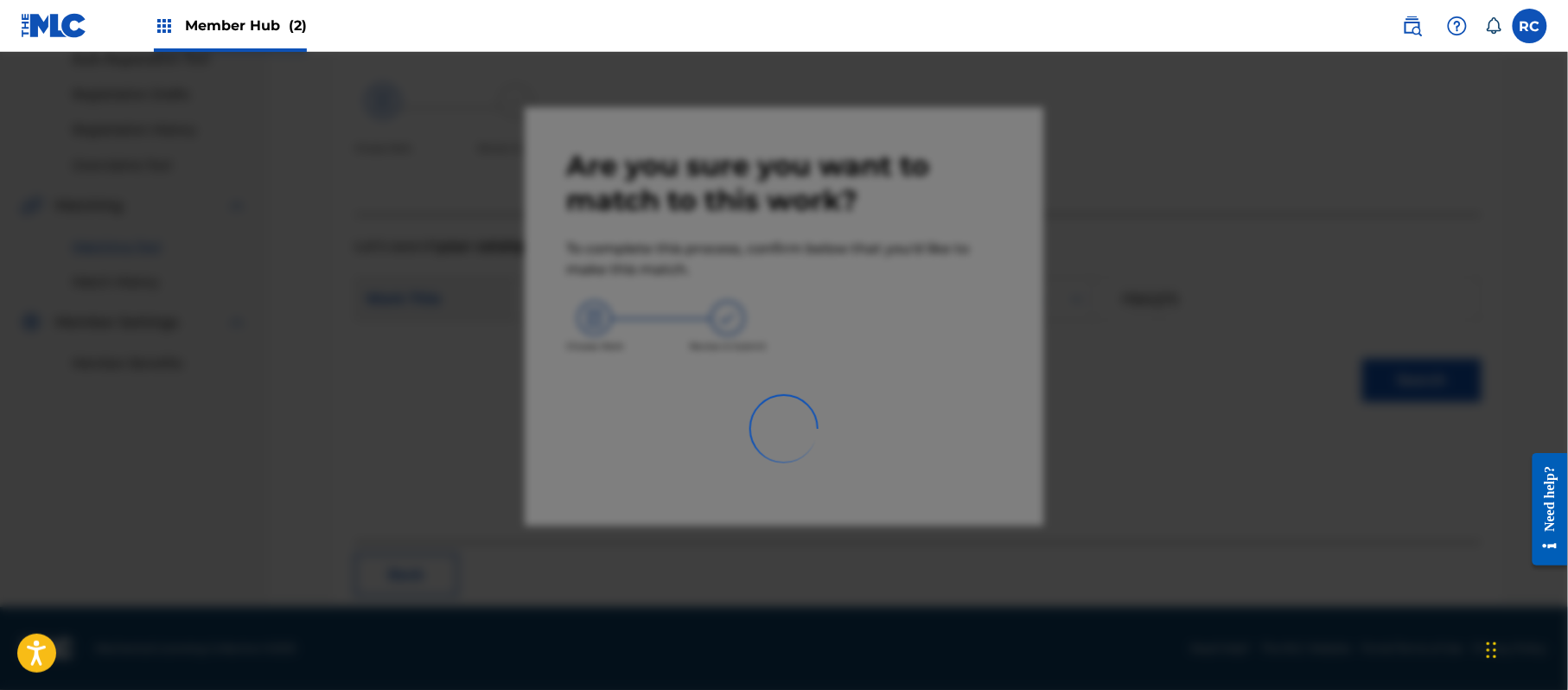
scroll to position [69, 0]
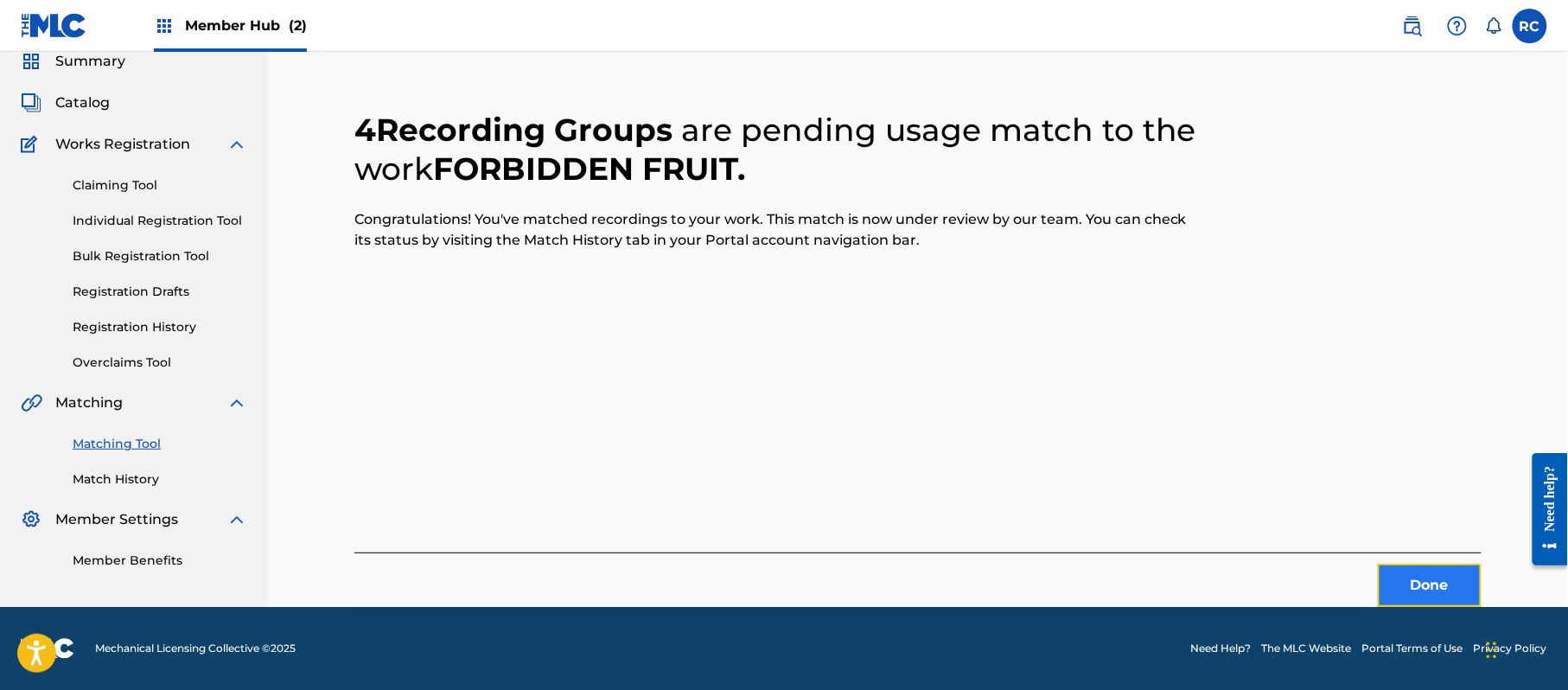
click at [1407, 579] on button "Done" at bounding box center [1430, 585] width 104 height 43
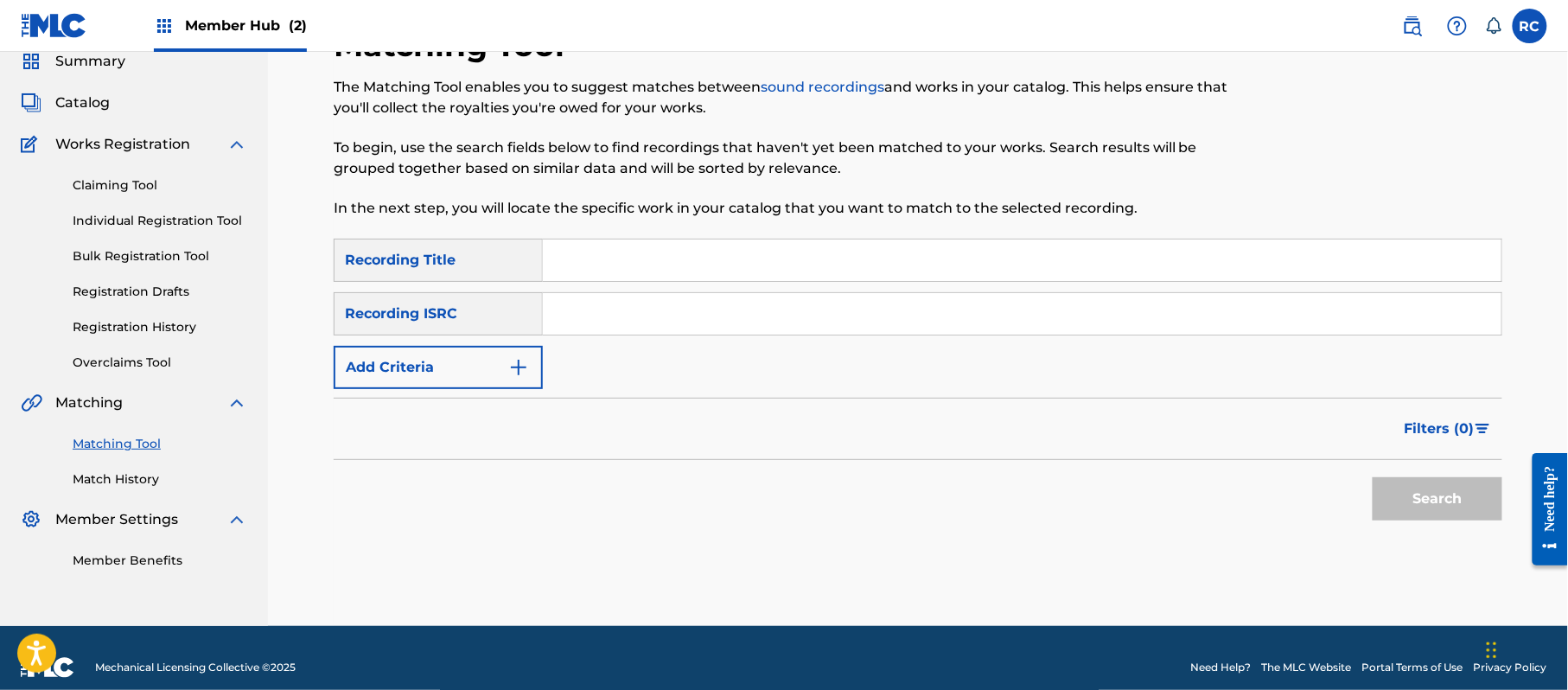
drag, startPoint x: 644, startPoint y: 308, endPoint x: 651, endPoint y: 322, distance: 15.7
click at [644, 309] on input "Search Form" at bounding box center [1022, 313] width 958 height 41
paste input "JPZ921411255"
type input "JPZ921411255"
click at [1404, 499] on button "Search" at bounding box center [1437, 498] width 130 height 43
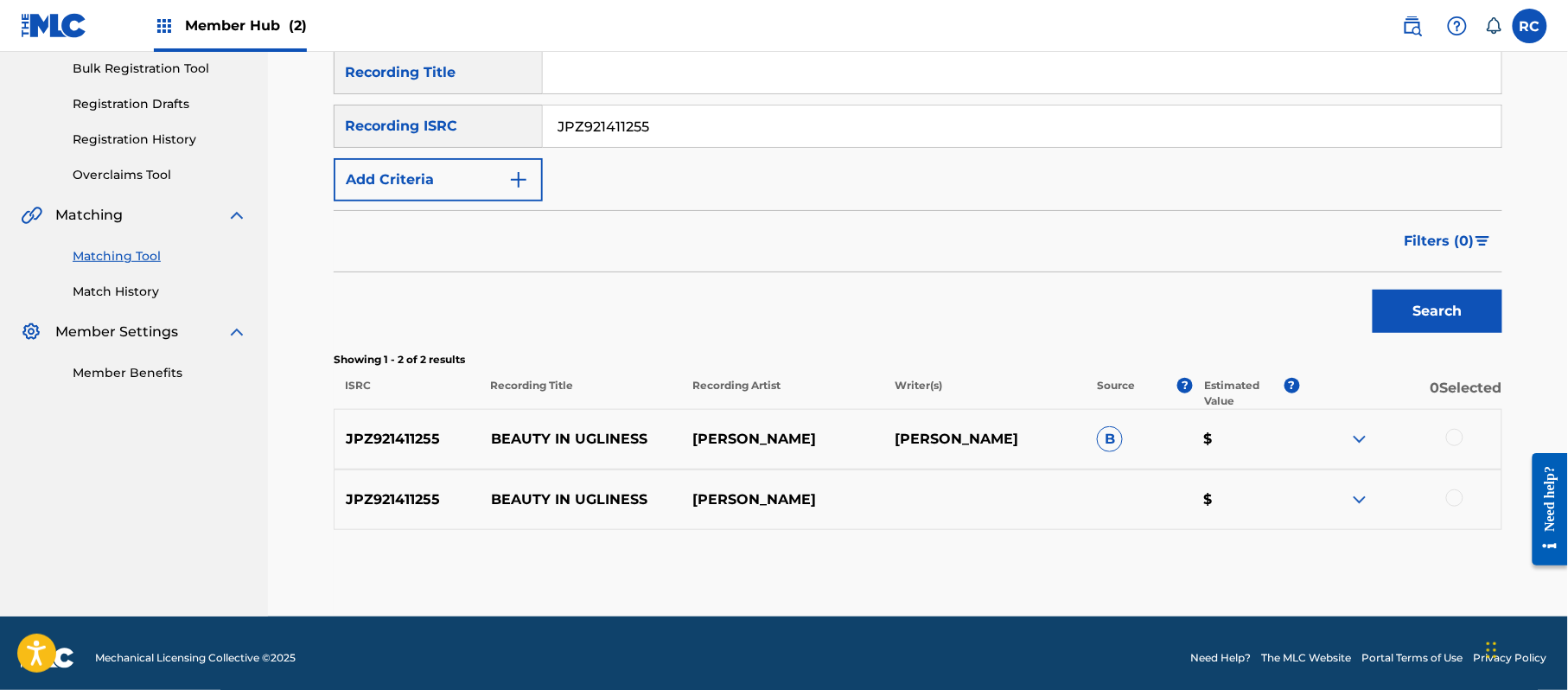
scroll to position [267, 0]
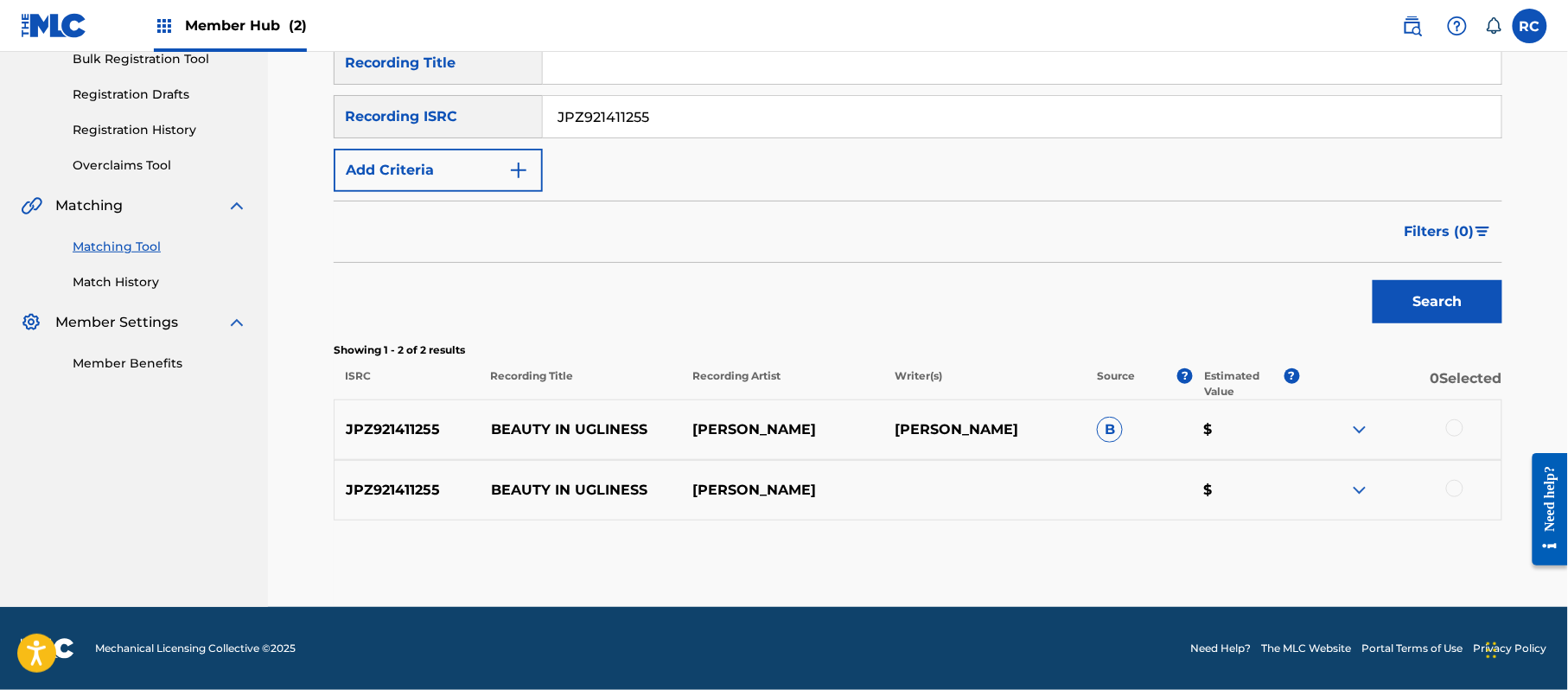
click at [1461, 427] on div at bounding box center [1454, 427] width 17 height 17
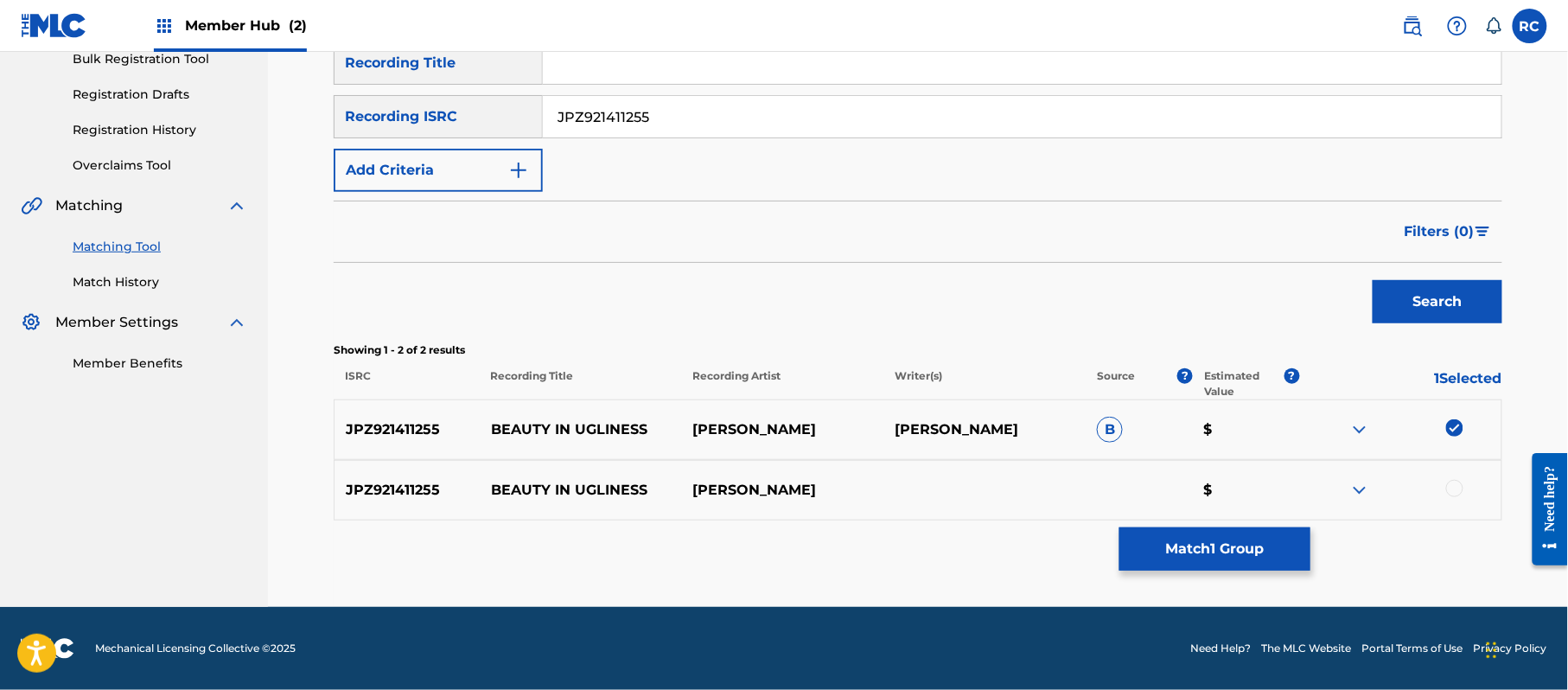
click at [1457, 489] on div at bounding box center [1454, 488] width 17 height 17
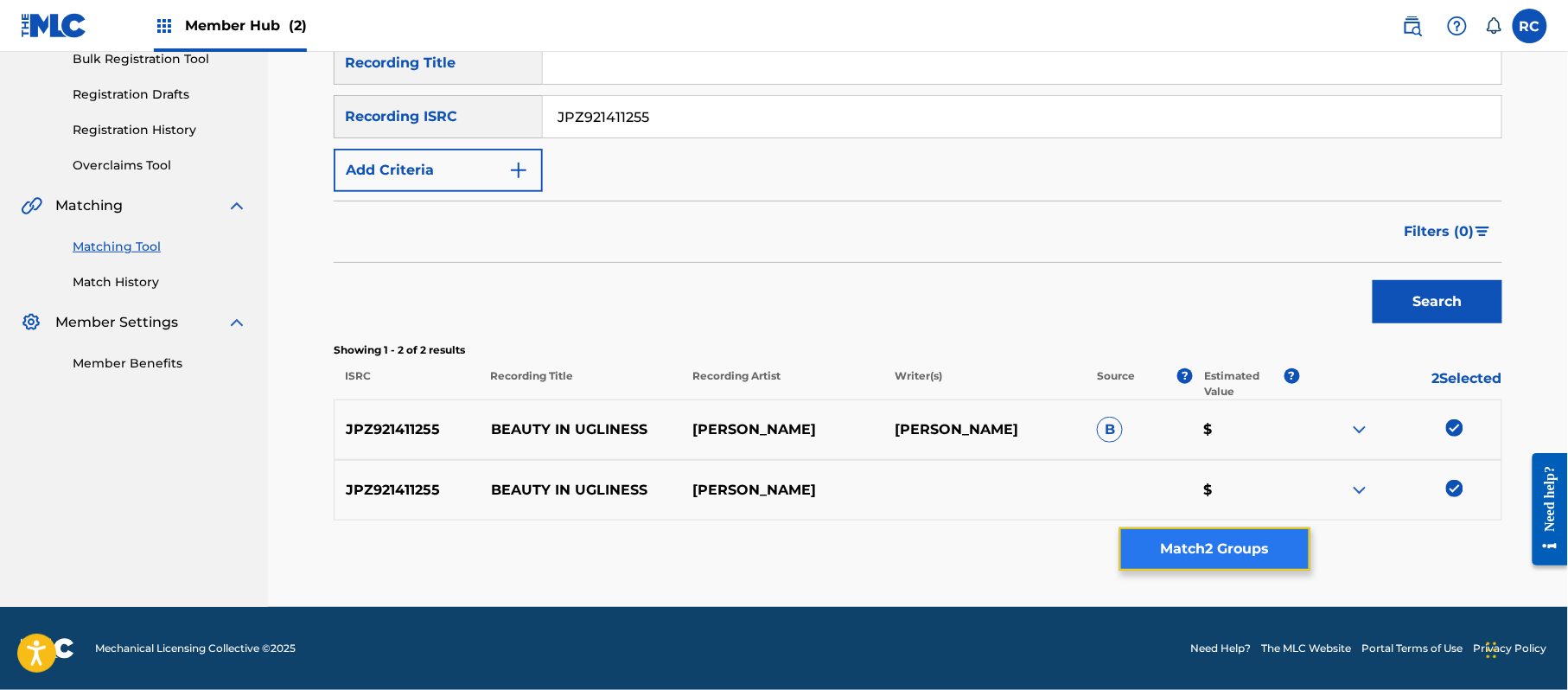
click at [1249, 550] on button "Match 2 Groups" at bounding box center [1214, 549] width 191 height 43
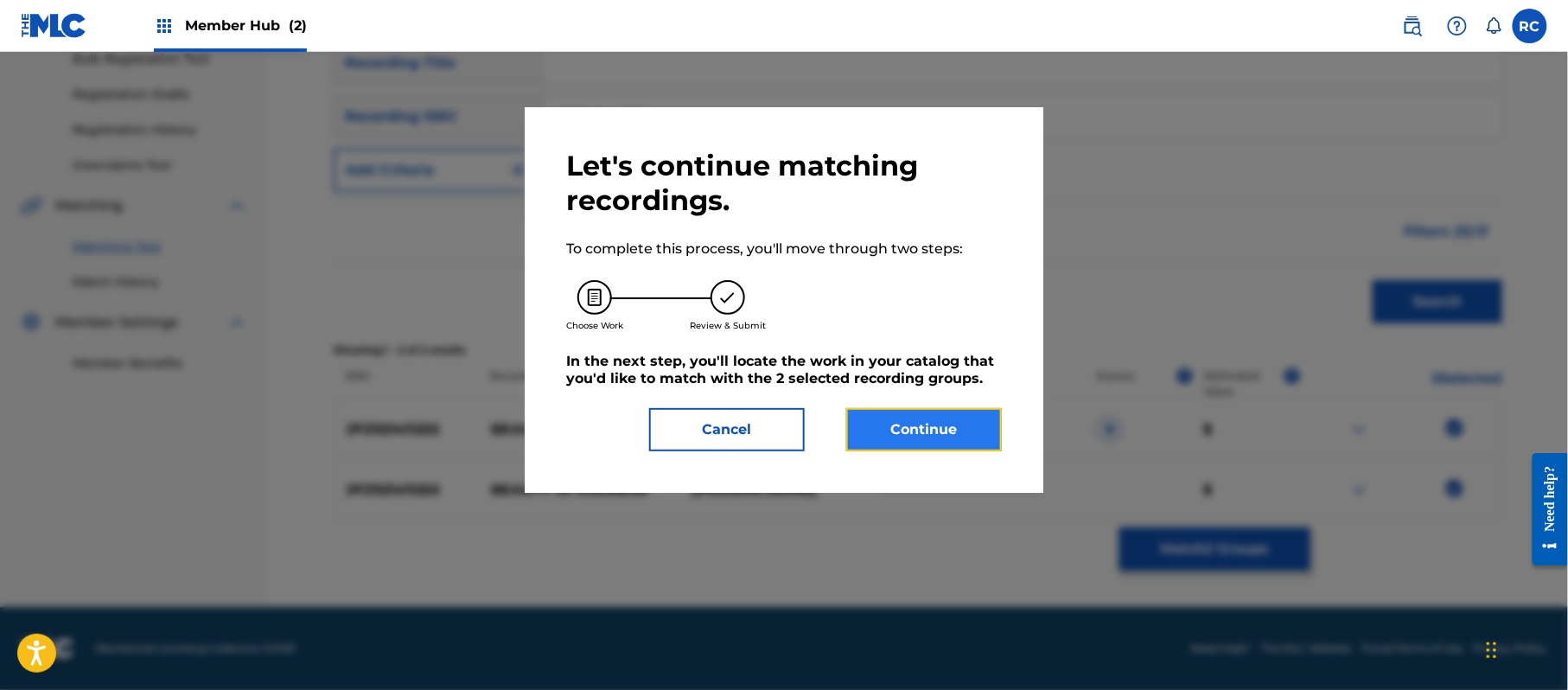
click at [989, 423] on button "Continue" at bounding box center [924, 429] width 155 height 43
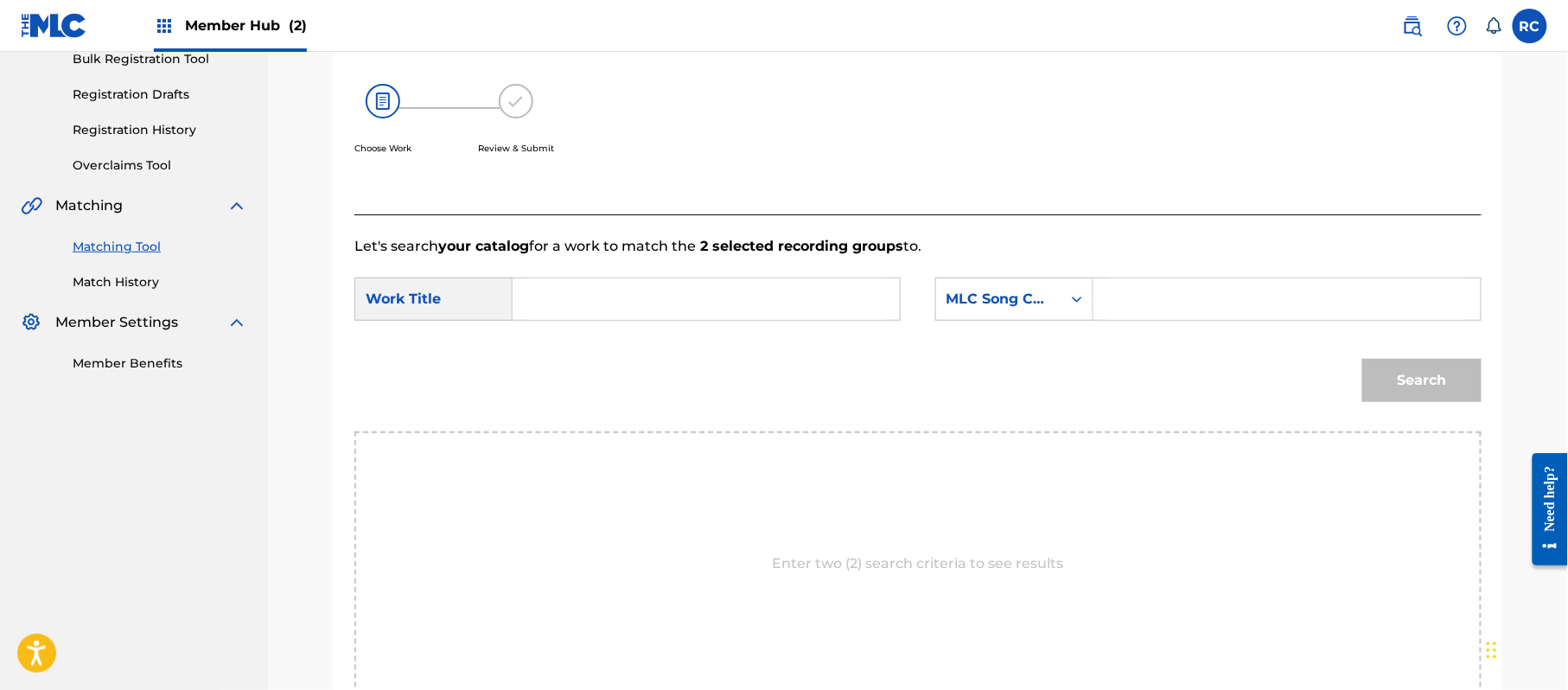
click at [716, 291] on input "Search Form" at bounding box center [706, 298] width 358 height 41
paste input "Beauty In Ugliness BD7P65"
click at [698, 296] on input "Beauty In Ugliness BD7P65" at bounding box center [706, 298] width 358 height 41
type input "Beauty In Ugliness"
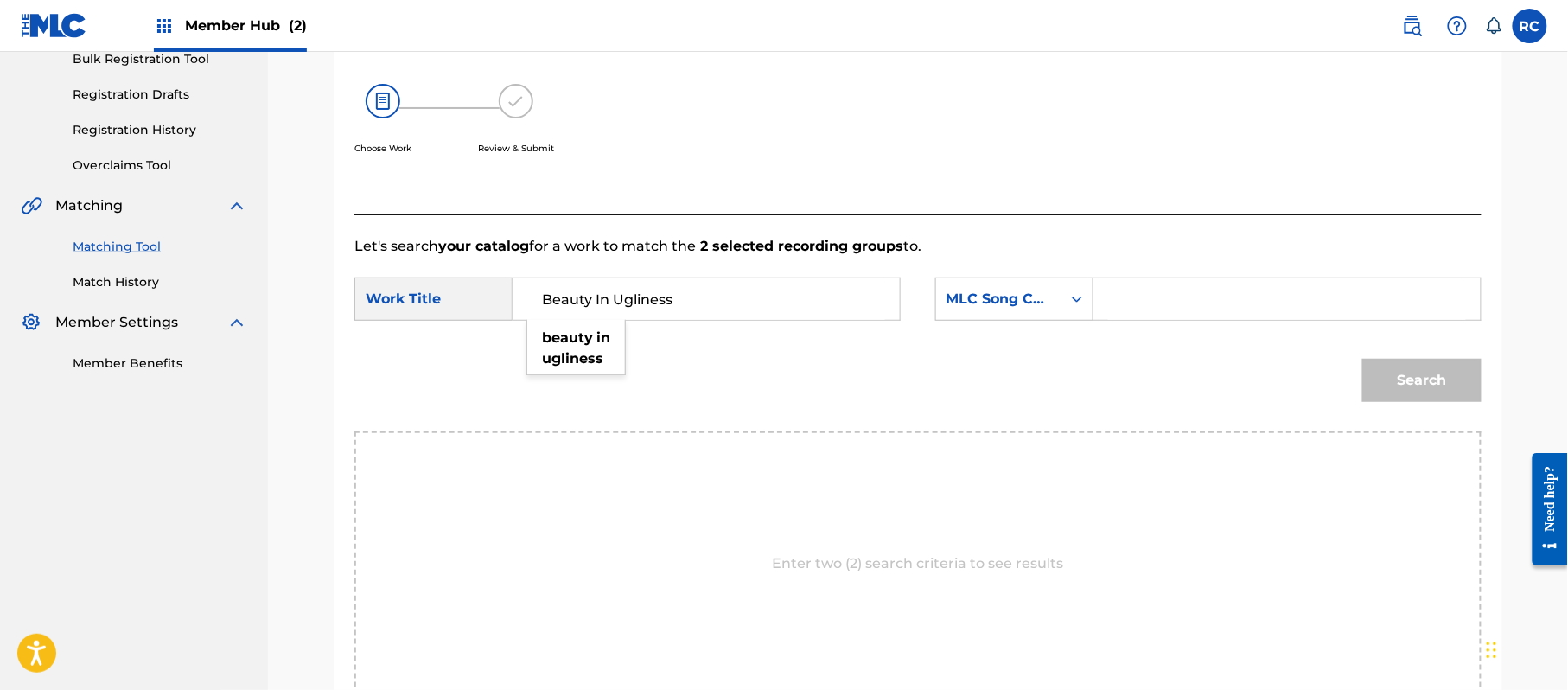
click at [1241, 309] on input "Search Form" at bounding box center [1287, 298] width 358 height 41
paste input "BD7P65"
type input "BD7P65"
click at [1433, 384] on button "Search" at bounding box center [1422, 380] width 120 height 43
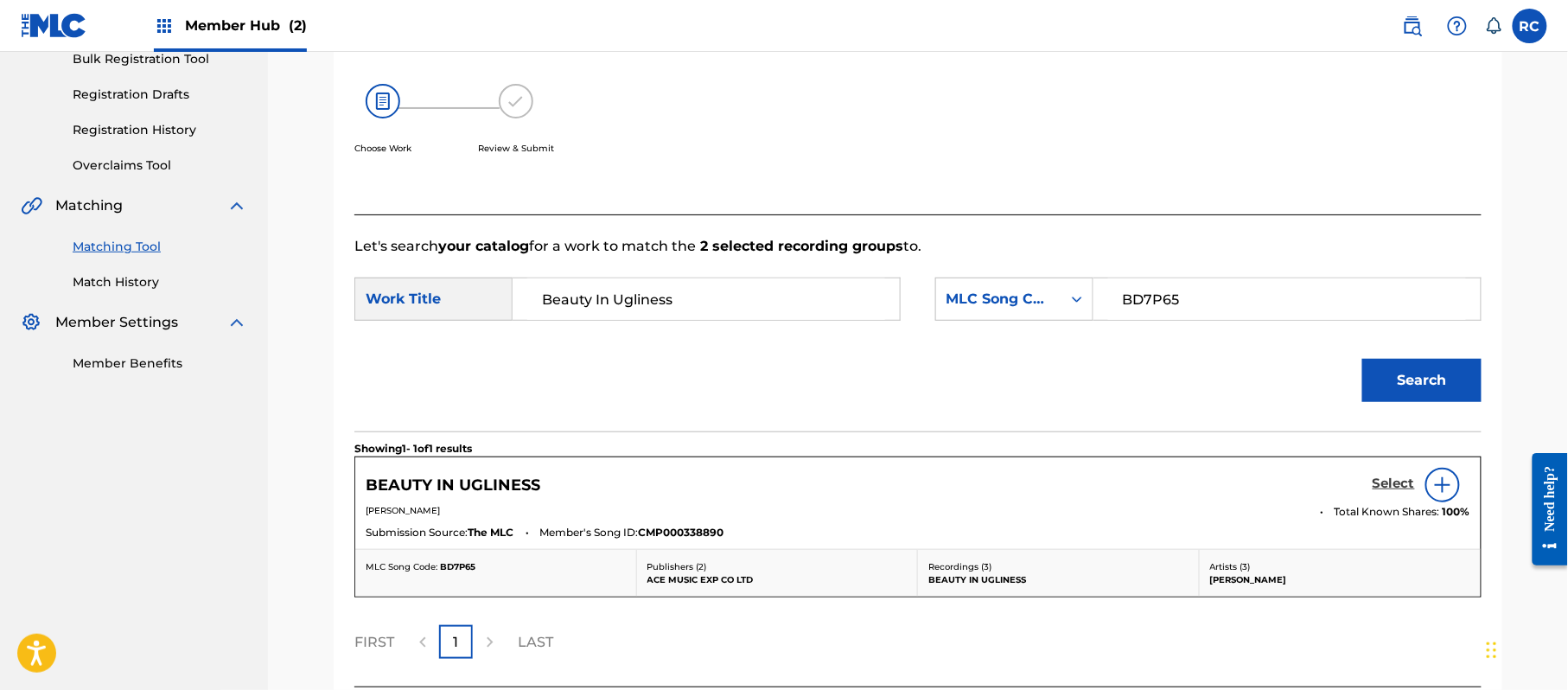
click at [1391, 484] on h5 "Select" at bounding box center [1394, 484] width 42 height 16
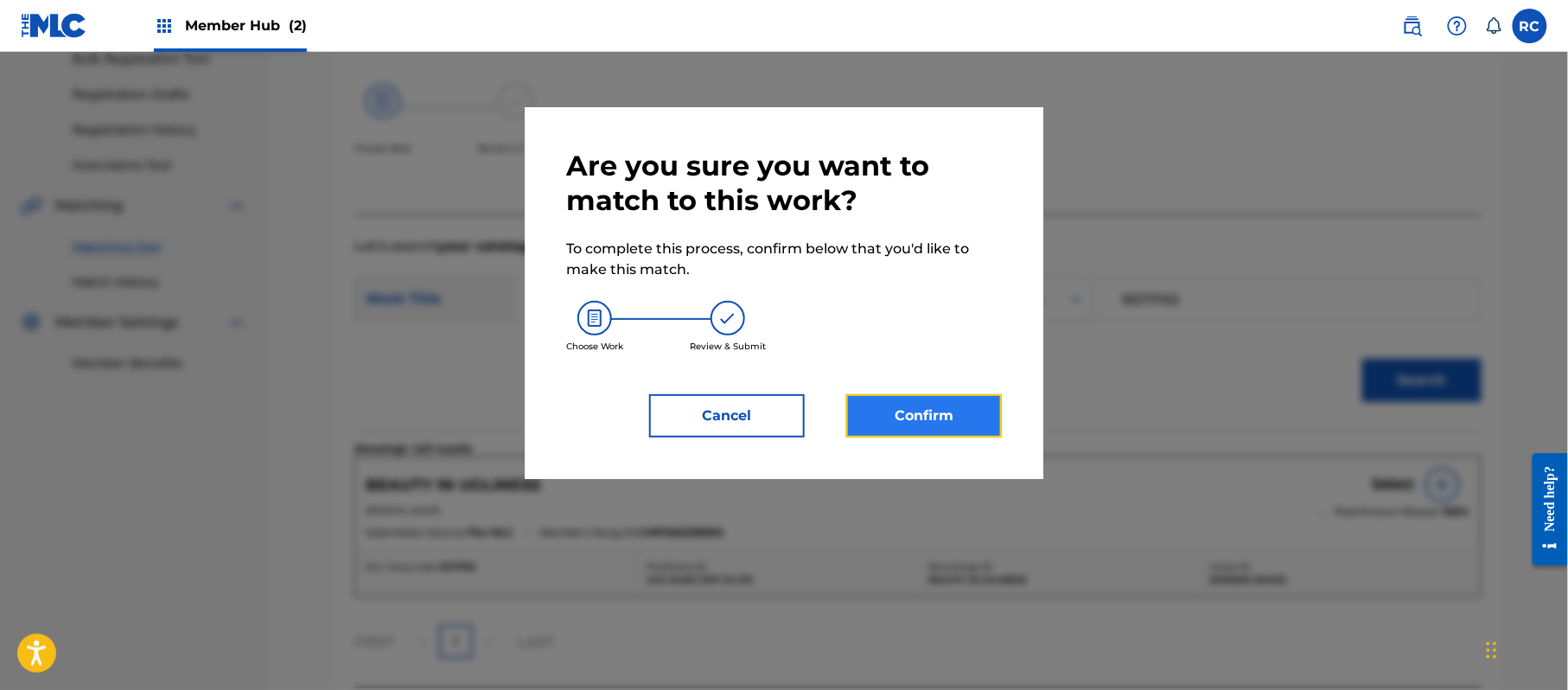
click at [993, 430] on button "Confirm" at bounding box center [924, 415] width 155 height 43
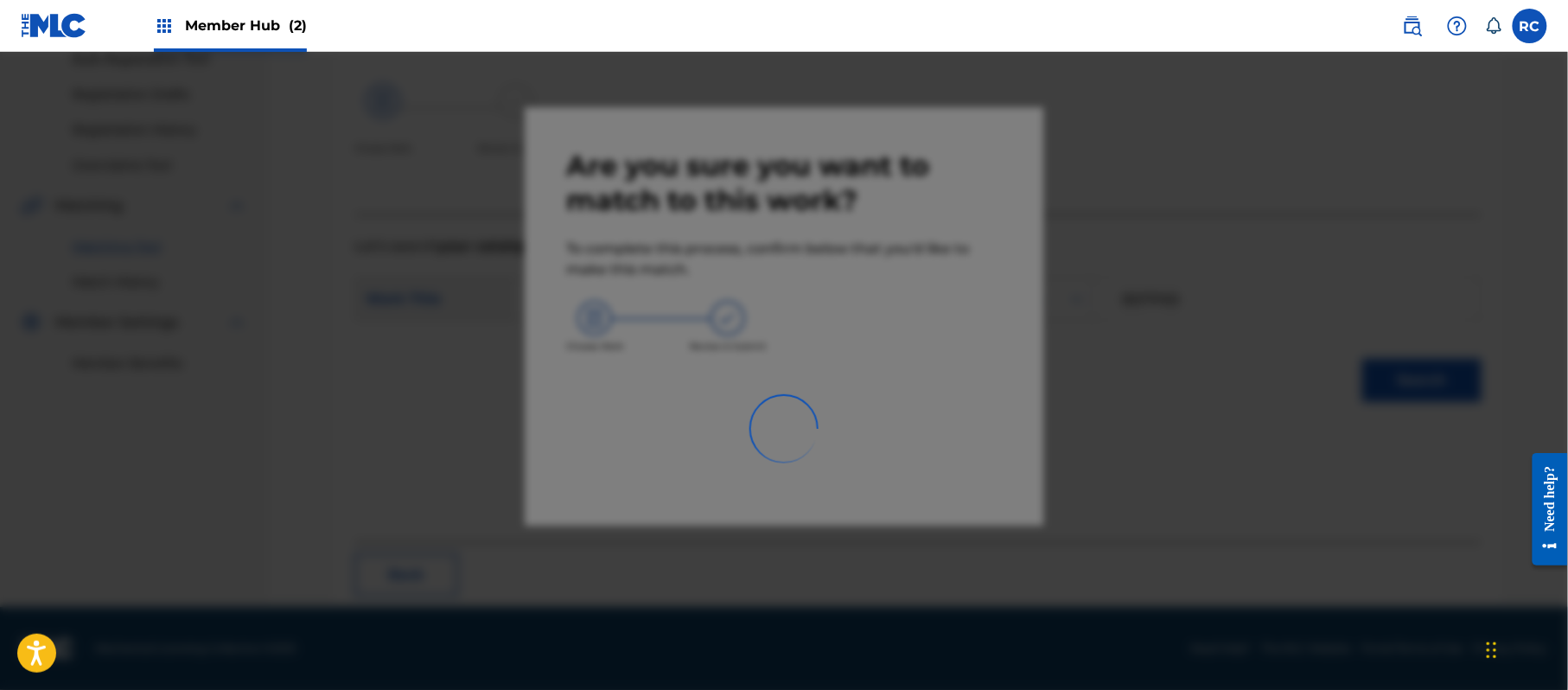
scroll to position [69, 0]
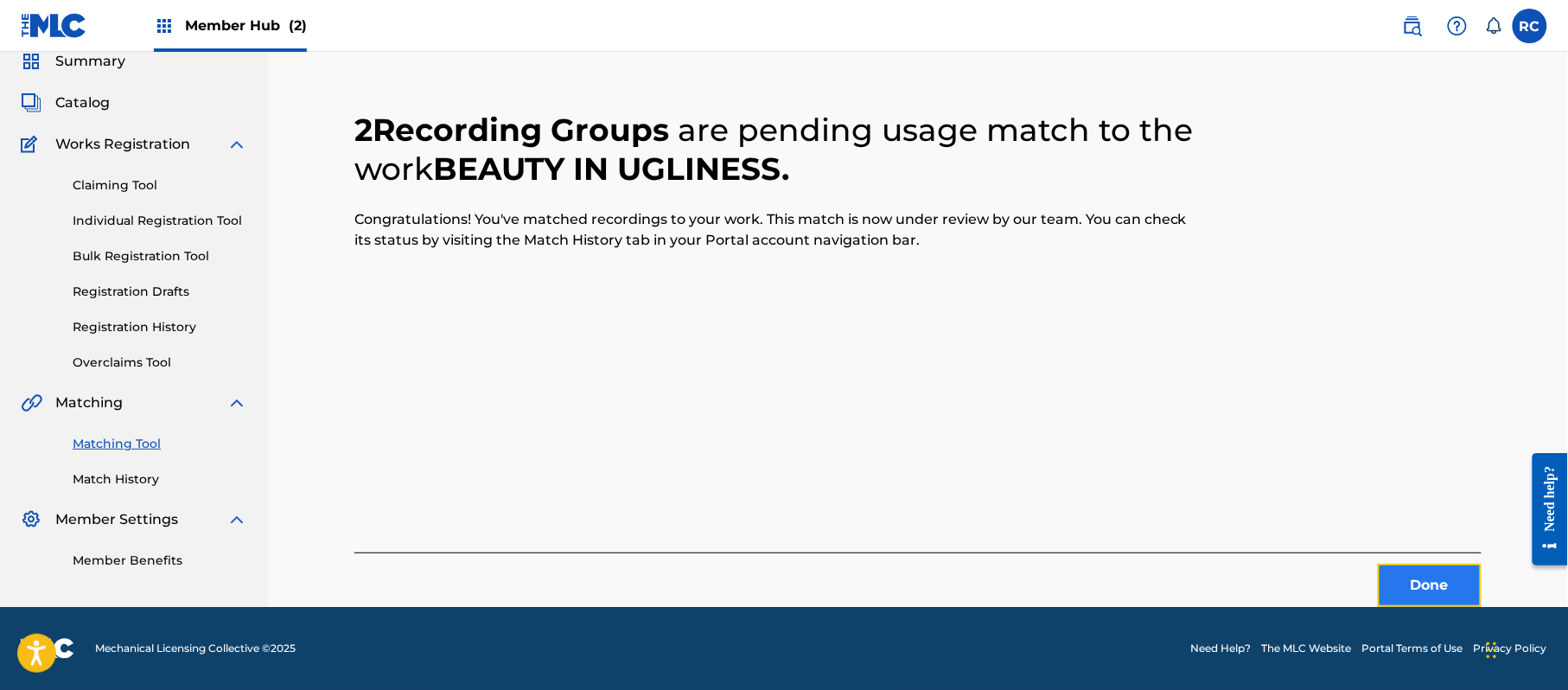
click at [1415, 572] on button "Done" at bounding box center [1430, 585] width 104 height 43
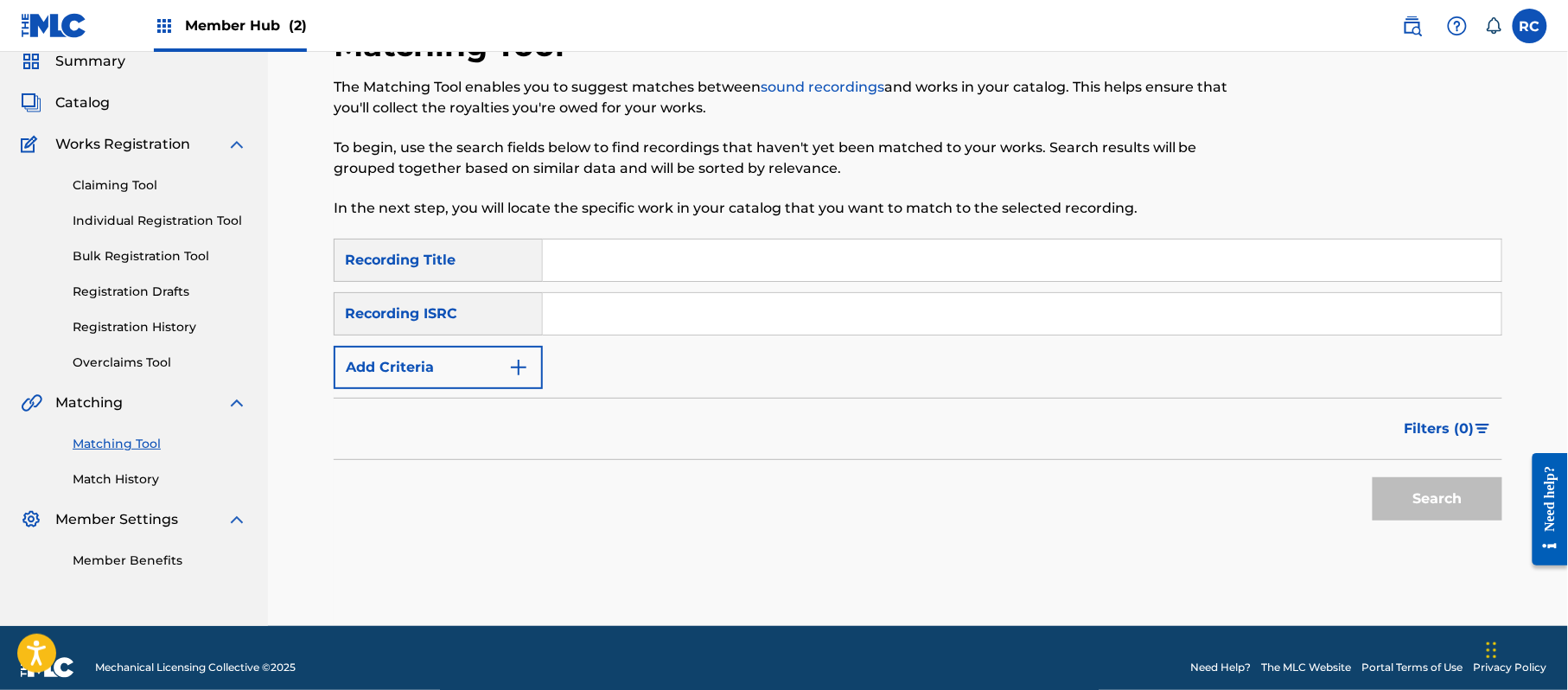
click at [644, 321] on input "Search Form" at bounding box center [1022, 313] width 958 height 41
paste input "JPZ921411262"
type input "JPZ921411262"
click at [1432, 496] on button "Search" at bounding box center [1437, 498] width 130 height 43
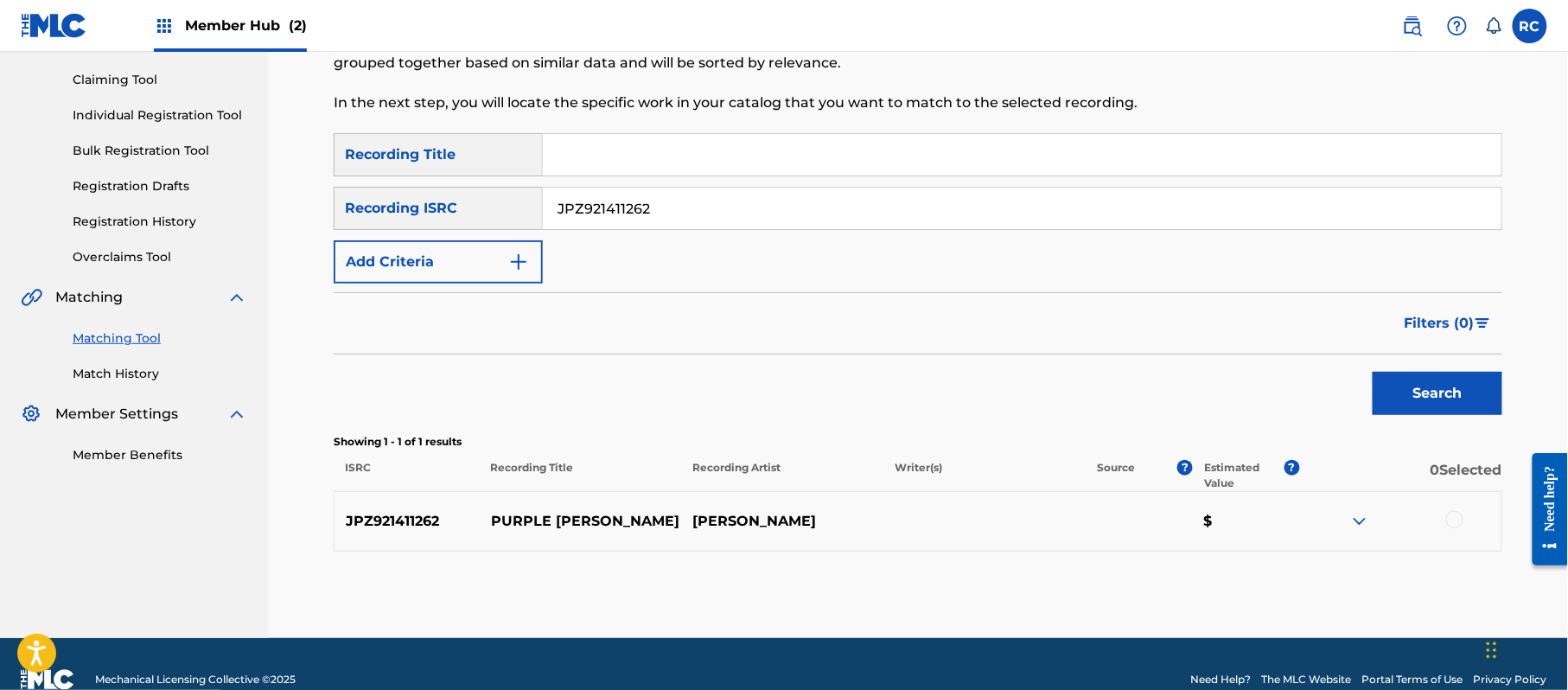
scroll to position [205, 0]
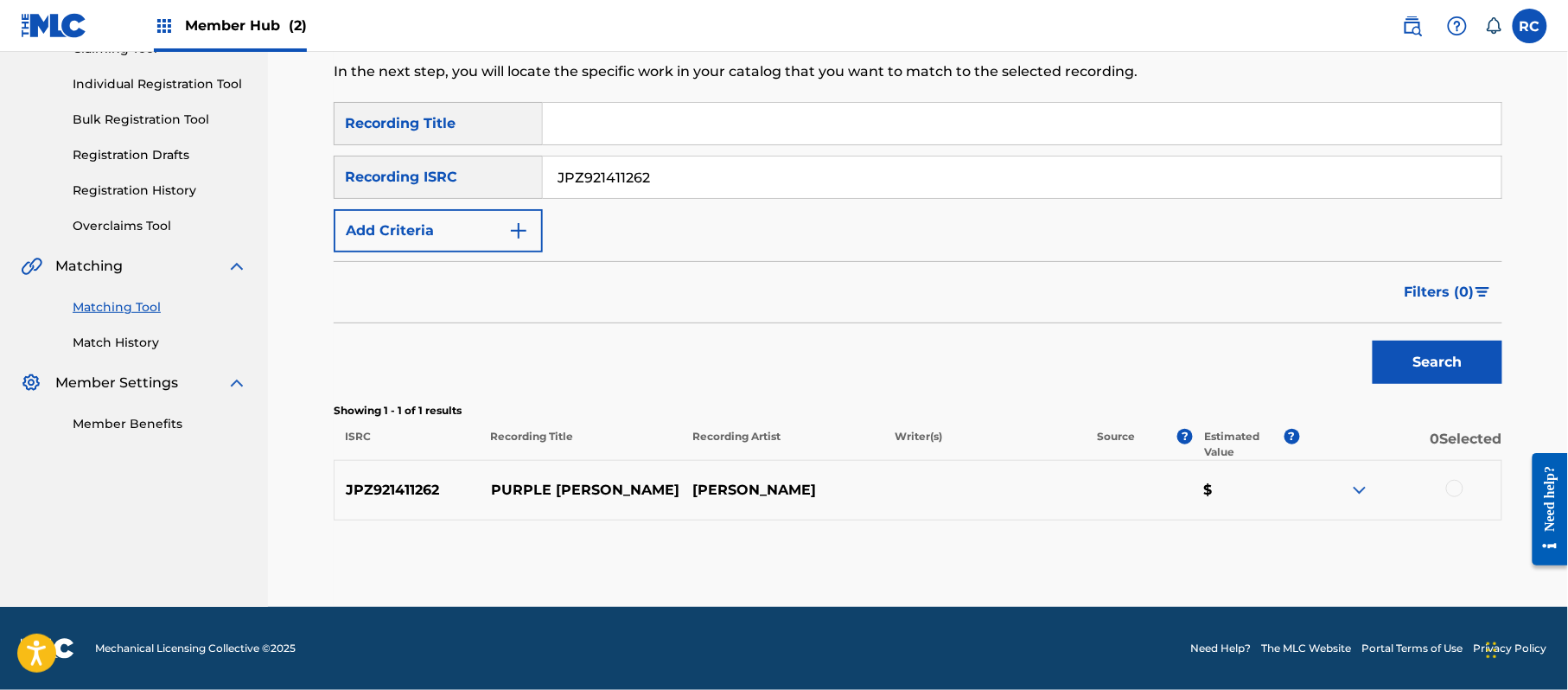
click at [1457, 487] on div at bounding box center [1454, 488] width 17 height 17
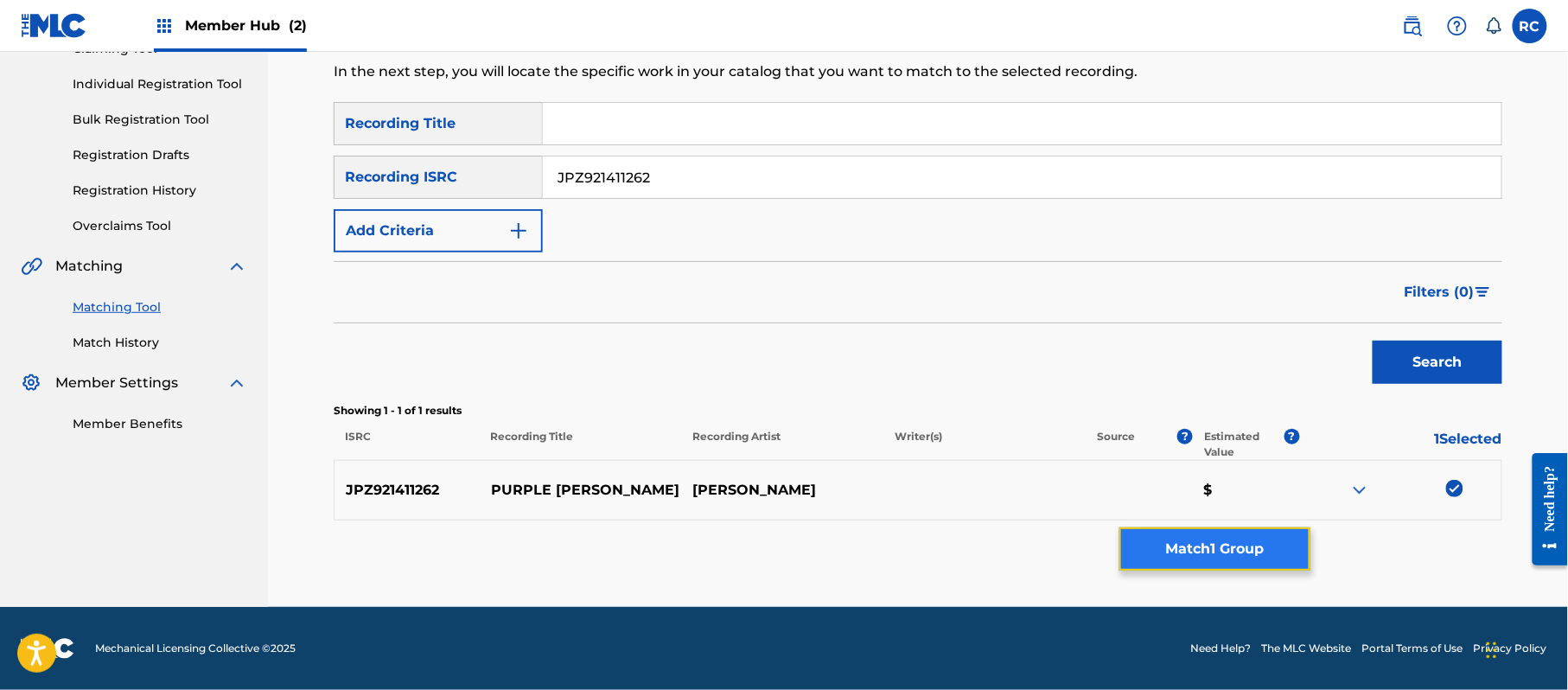
click at [1267, 557] on button "Match 1 Group" at bounding box center [1214, 549] width 191 height 43
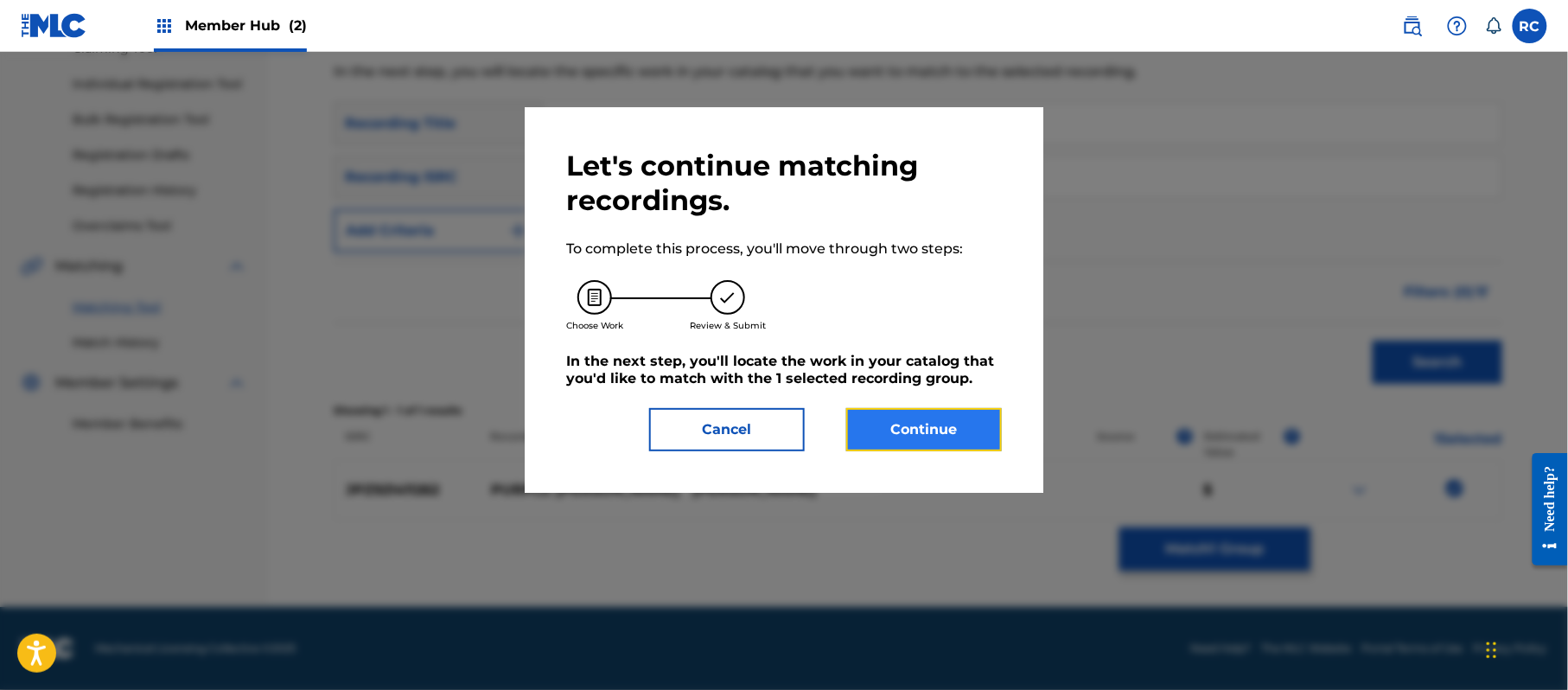
click at [927, 429] on button "Continue" at bounding box center [924, 429] width 155 height 43
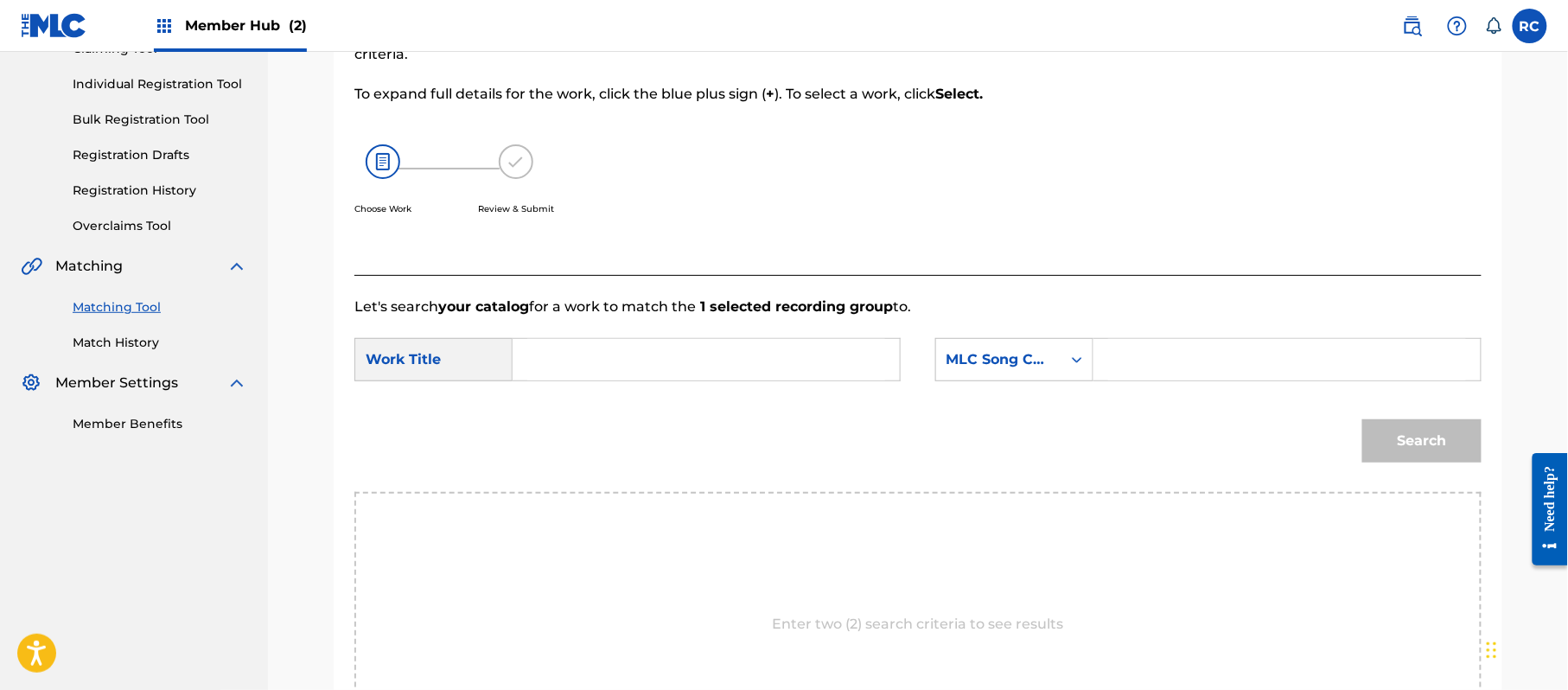
click at [612, 350] on input "Search Form" at bounding box center [706, 359] width 358 height 41
paste input "Purple [PERSON_NAME] PM6O00"
click at [671, 365] on input "Purple [PERSON_NAME] PM6O00" at bounding box center [706, 359] width 358 height 41
type input "Purple [PERSON_NAME]"
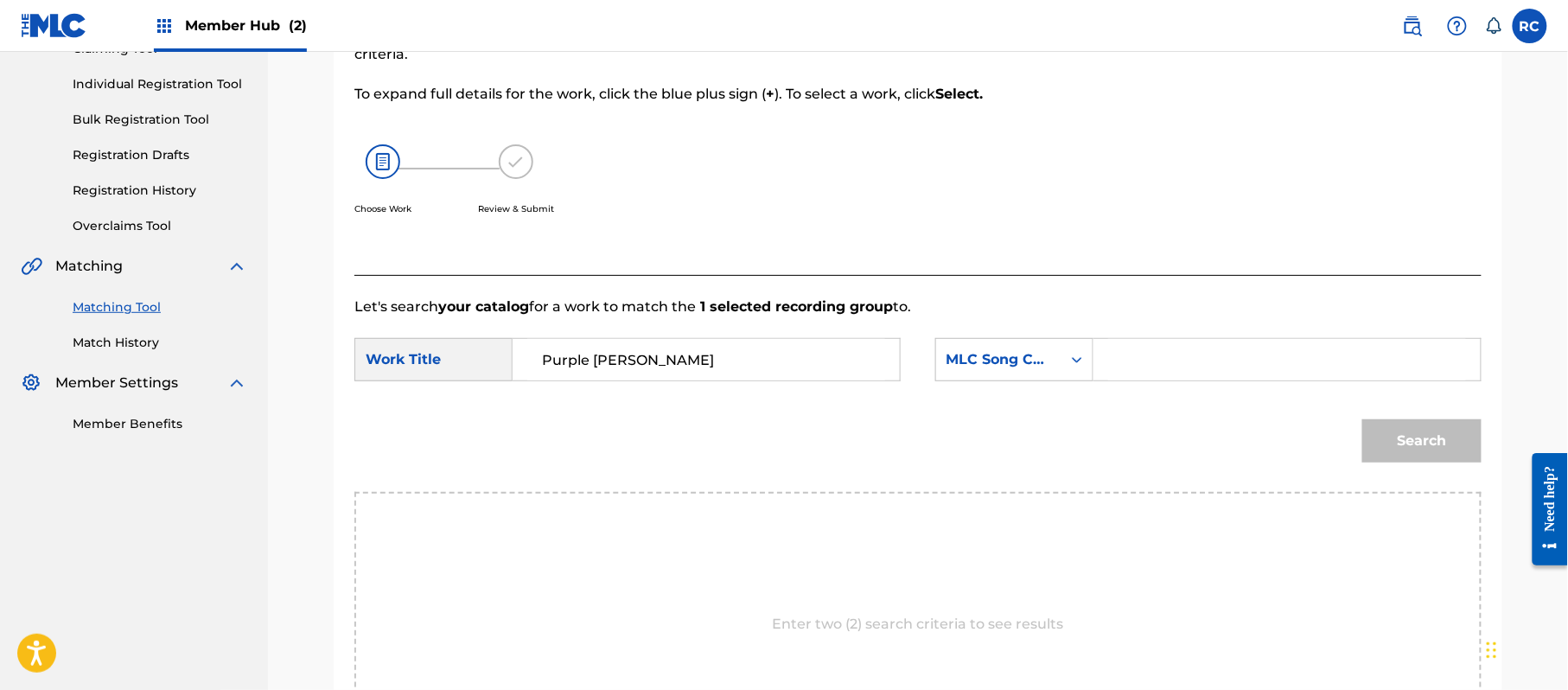
click at [1198, 373] on input "Search Form" at bounding box center [1287, 359] width 358 height 41
paste input "PM6O00"
type input "PM6O00"
click at [1395, 426] on button "Search" at bounding box center [1422, 440] width 120 height 43
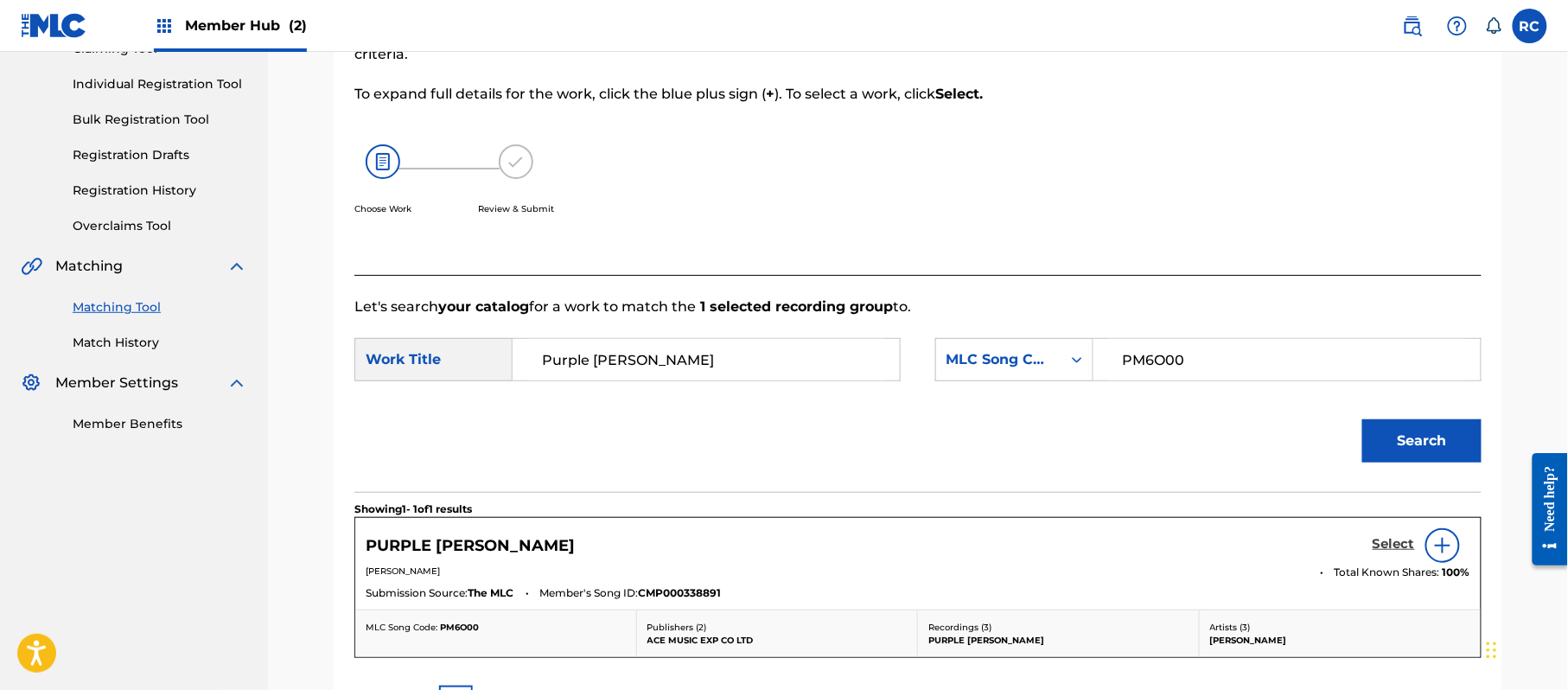
click at [1381, 548] on h5 "Select" at bounding box center [1394, 544] width 42 height 16
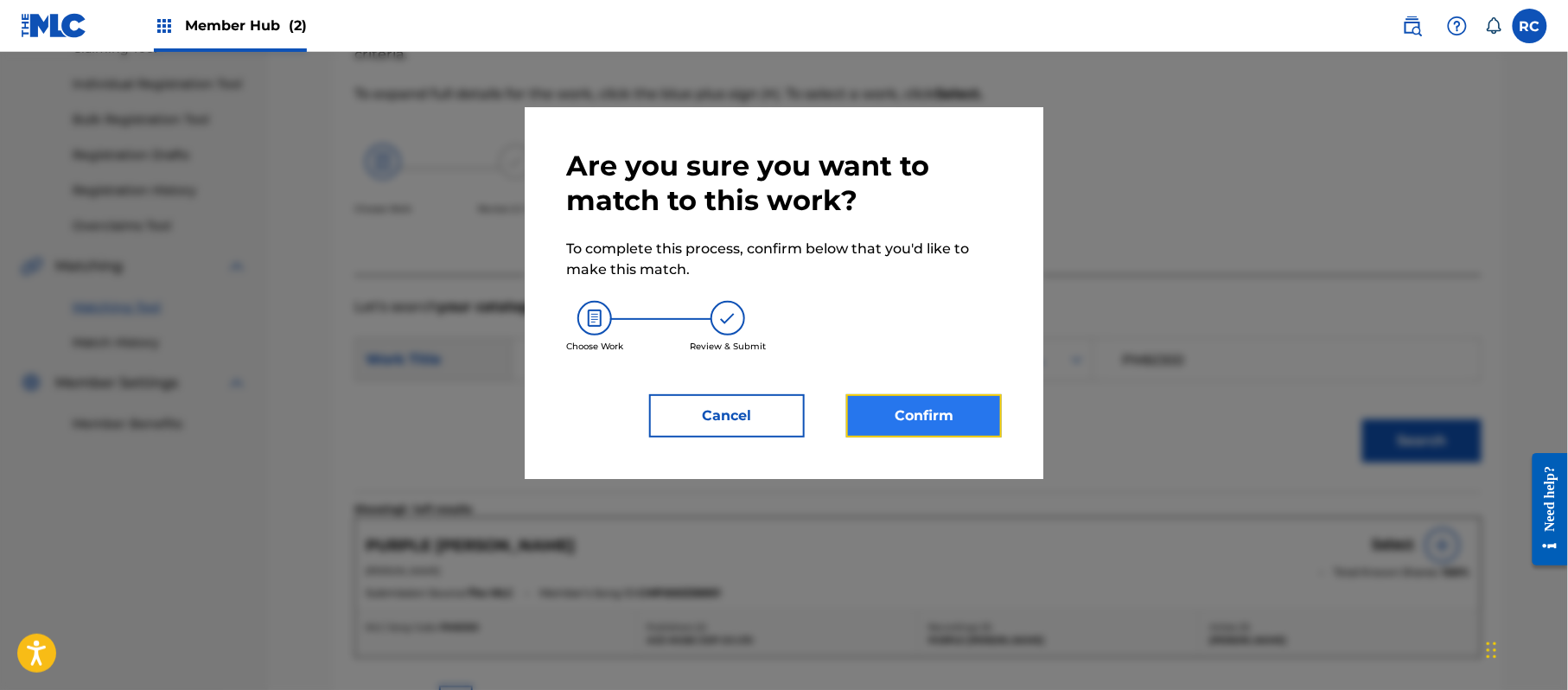
click at [975, 415] on button "Confirm" at bounding box center [924, 415] width 155 height 43
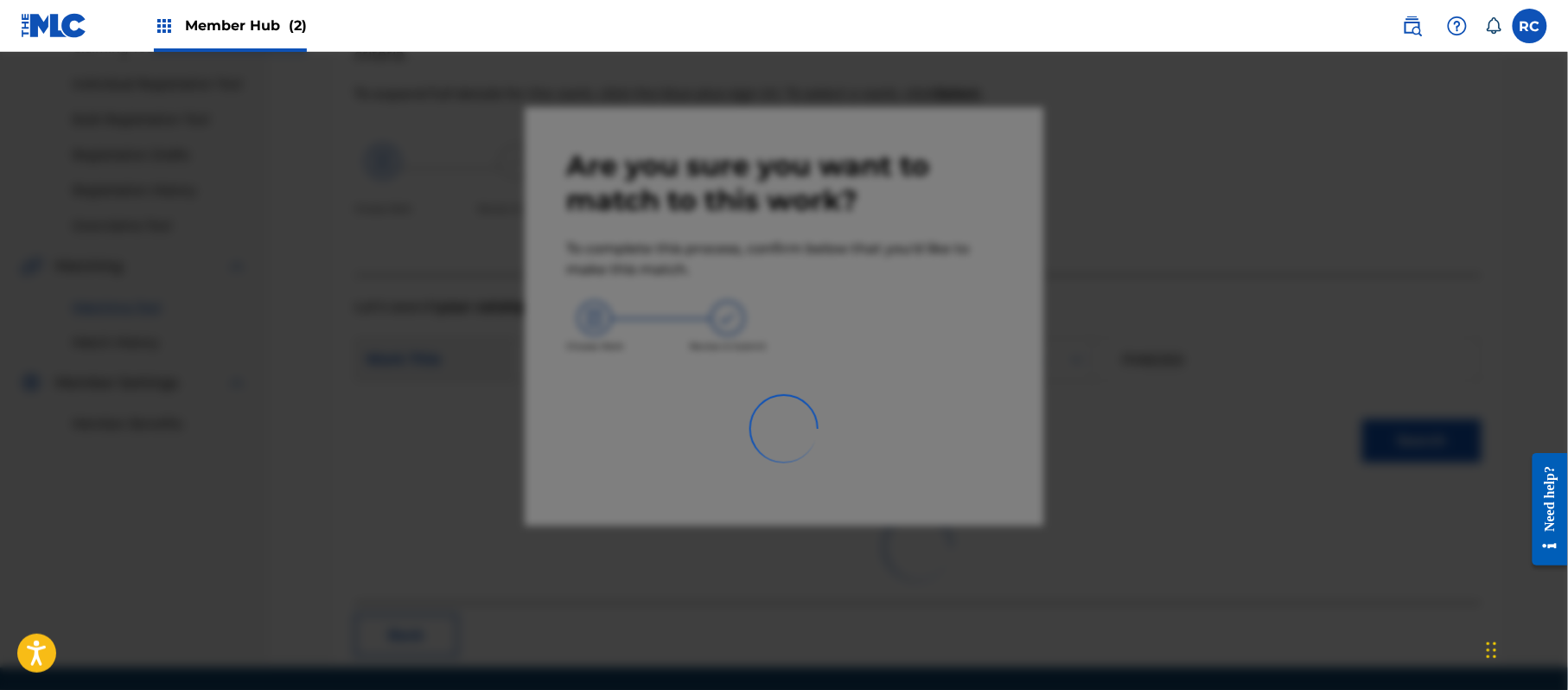
scroll to position [69, 0]
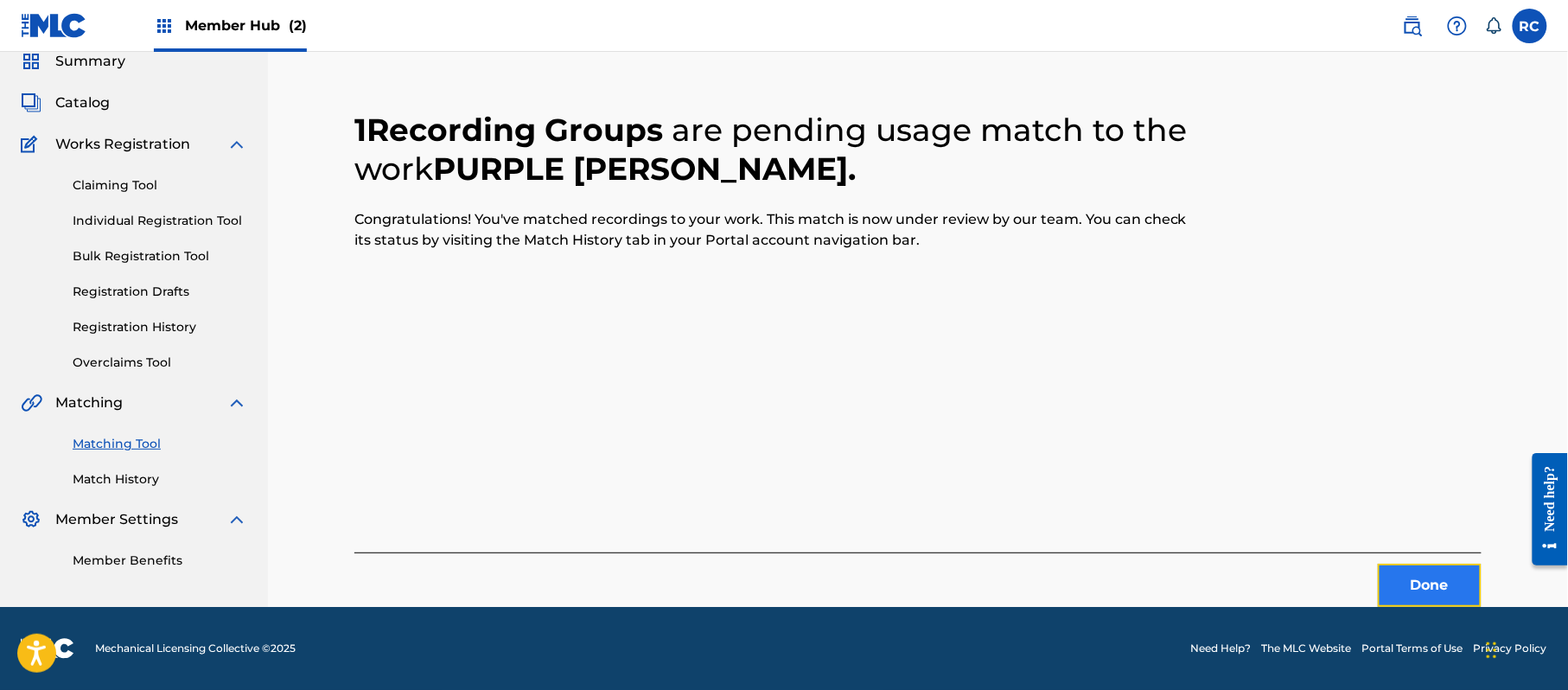
click at [1431, 579] on button "Done" at bounding box center [1430, 585] width 104 height 43
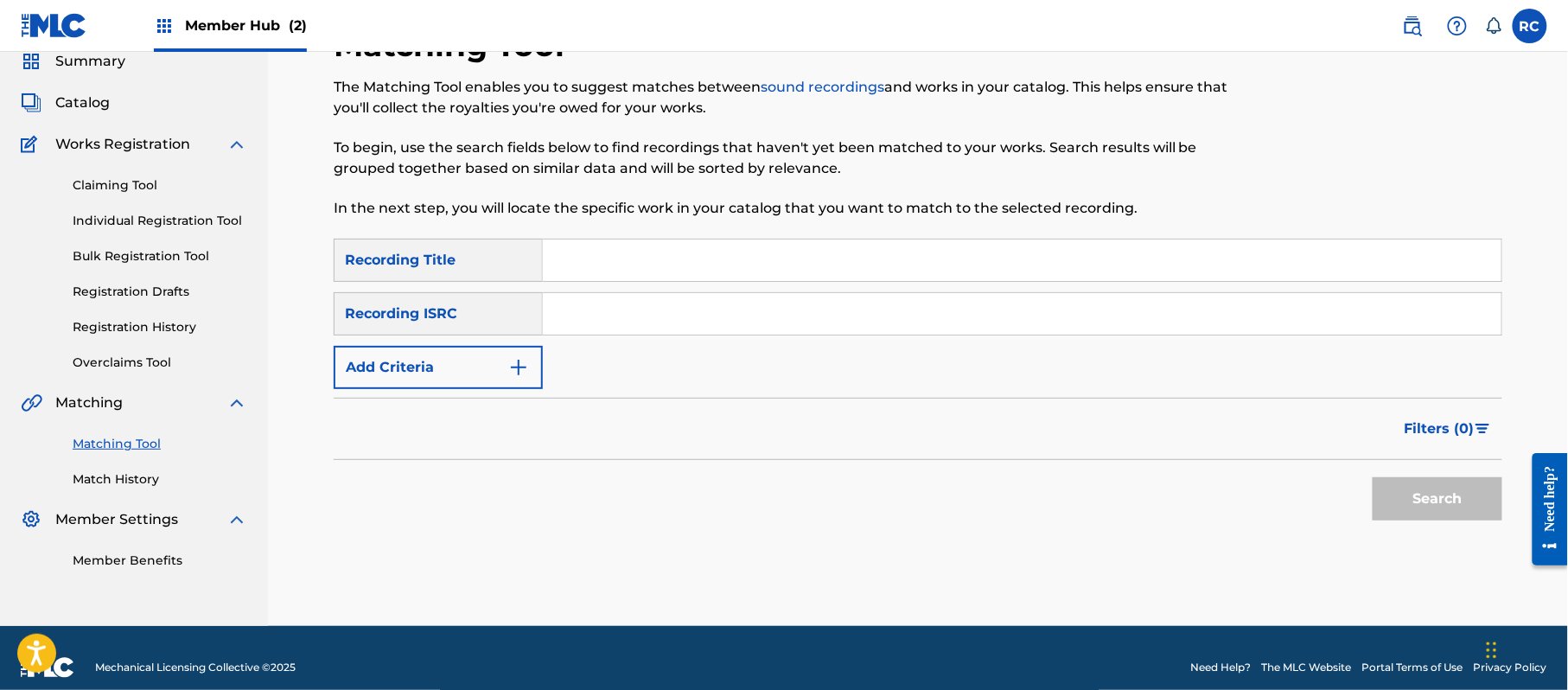
drag, startPoint x: 659, startPoint y: 319, endPoint x: 683, endPoint y: 323, distance: 24.3
click at [659, 319] on input "Search Form" at bounding box center [1022, 313] width 958 height 41
paste input "JPZ921411258"
type input "JPZ921411258"
click at [1427, 491] on button "Search" at bounding box center [1437, 498] width 130 height 43
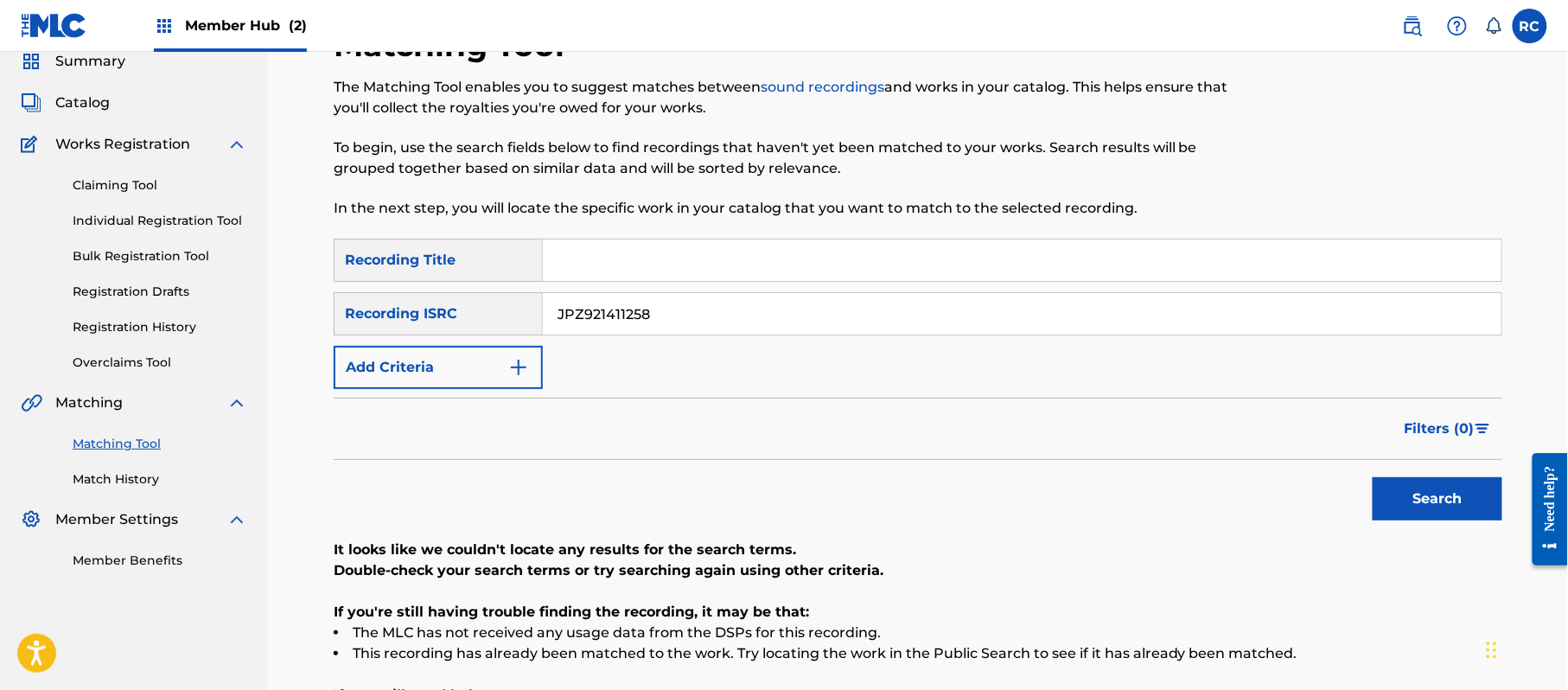
click at [632, 264] on input "Search Form" at bounding box center [1022, 259] width 958 height 41
paste input "Believe [PERSON_NAME]"
drag, startPoint x: 615, startPoint y: 264, endPoint x: 821, endPoint y: 280, distance: 206.6
click at [821, 280] on input "Believe [PERSON_NAME]" at bounding box center [1022, 259] width 958 height 41
type input "Believe"
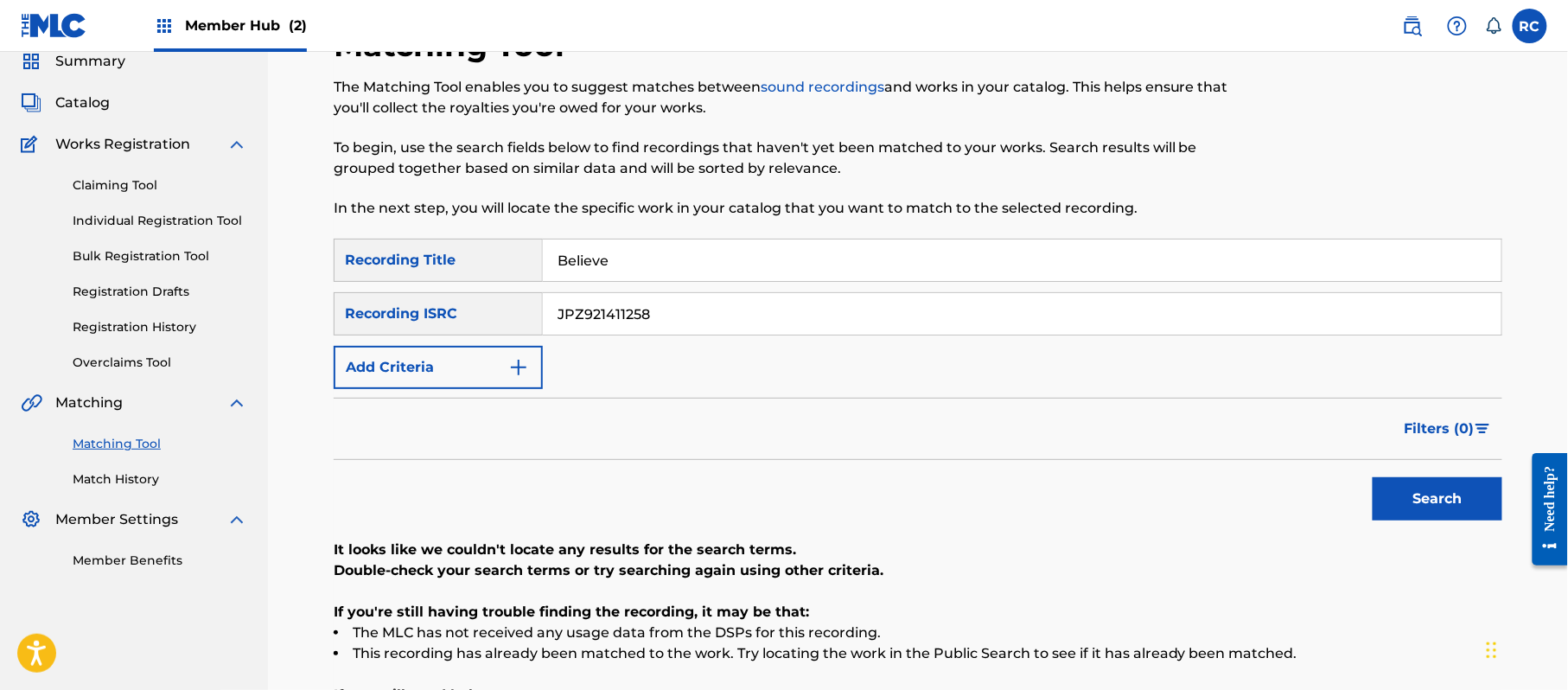
drag, startPoint x: 706, startPoint y: 308, endPoint x: 530, endPoint y: 322, distance: 176.6
click at [530, 322] on div "SearchWithCriteriab6f3cc6c-d650-4231-83bc-d3f57758b126 Recording ISRC JPZ921411…" at bounding box center [918, 313] width 1168 height 43
click at [470, 365] on button "Add Criteria" at bounding box center [438, 367] width 209 height 43
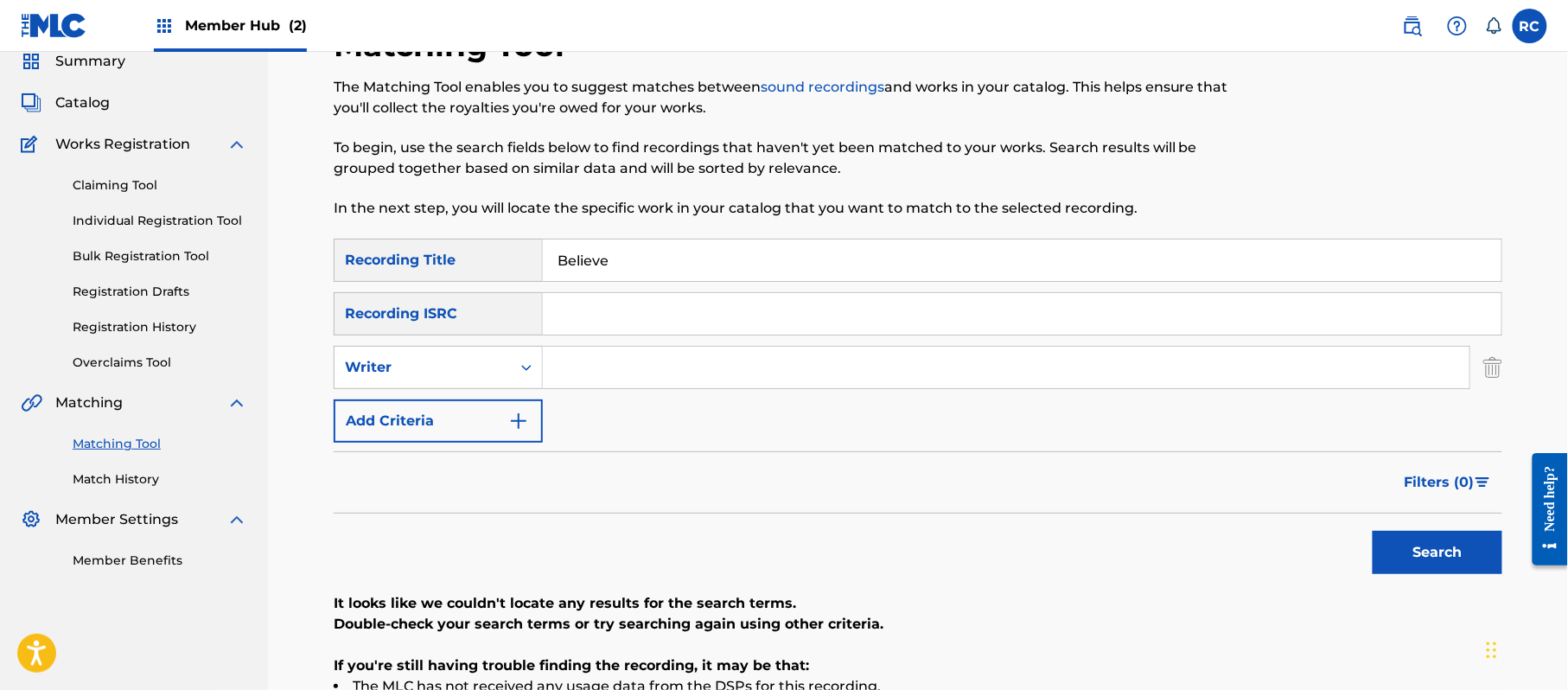
drag, startPoint x: 641, startPoint y: 371, endPoint x: 678, endPoint y: 384, distance: 39.2
click at [641, 371] on input "Search Form" at bounding box center [1006, 367] width 926 height 41
paste input "[PERSON_NAME]"
click at [1404, 533] on button "Search" at bounding box center [1437, 552] width 130 height 43
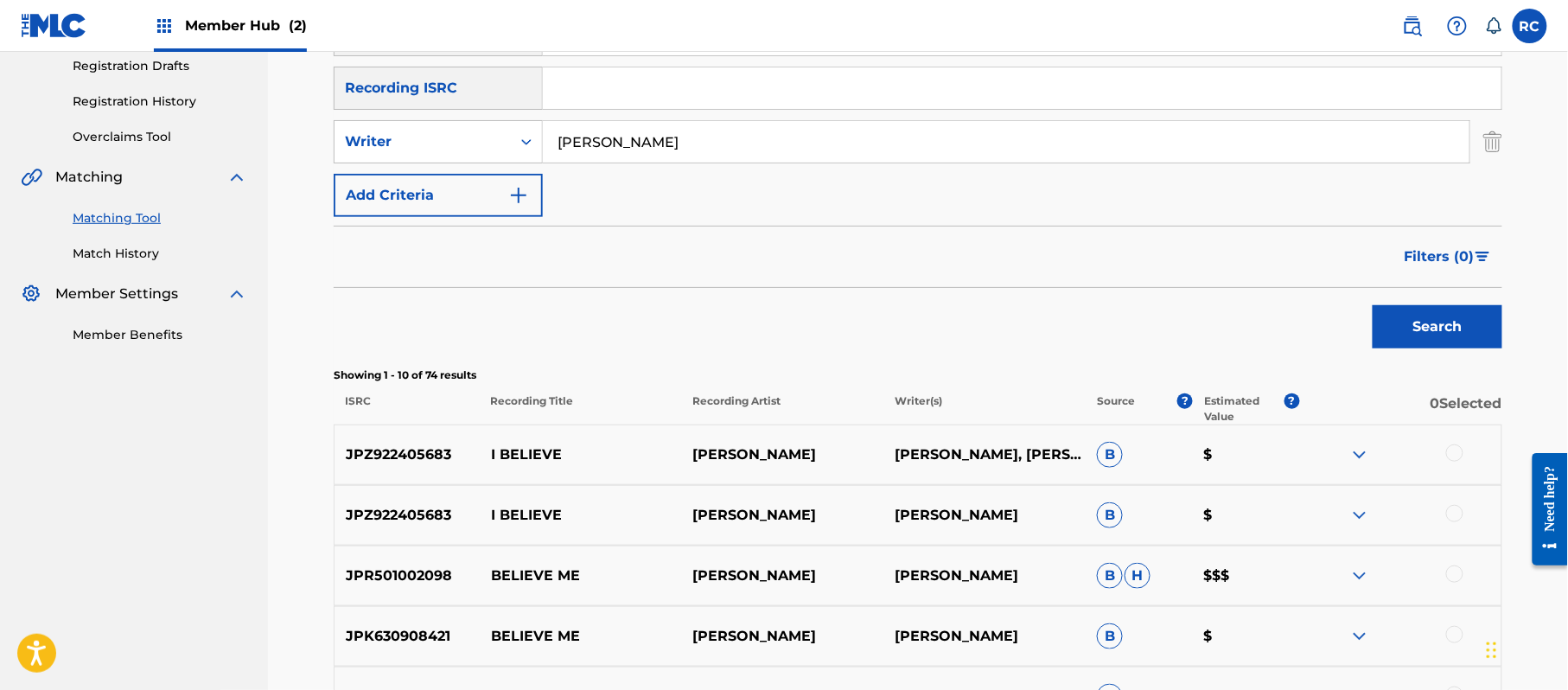
scroll to position [299, 0]
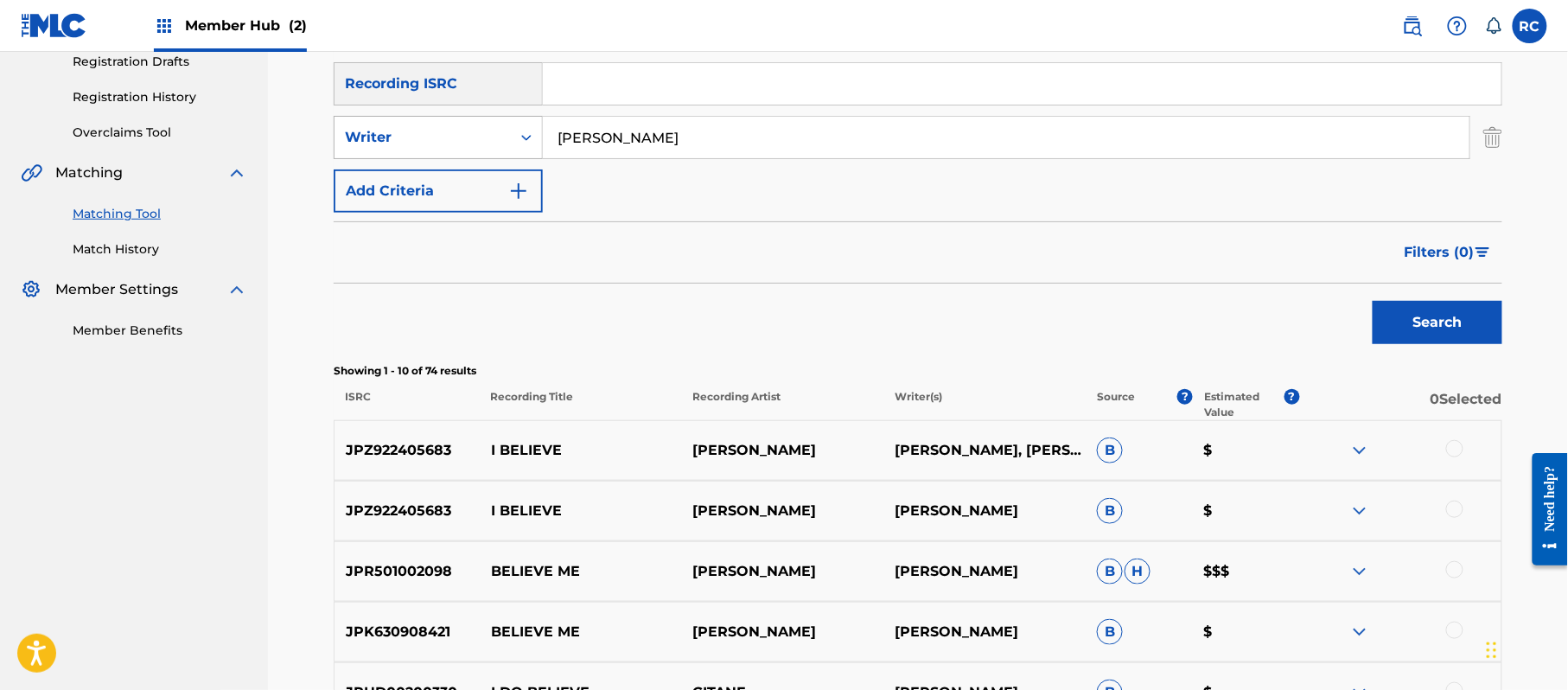
drag, startPoint x: 611, startPoint y: 147, endPoint x: 467, endPoint y: 147, distance: 144.0
click at [467, 147] on div "SearchWithCriteria9b8b1c2f-95fc-4c8c-bb26-16f9c470efde Writer [PERSON_NAME]" at bounding box center [918, 137] width 1168 height 43
paste input "JPZ921411259"
type input "JPZ921411259"
drag, startPoint x: 699, startPoint y: 74, endPoint x: 690, endPoint y: 87, distance: 15.8
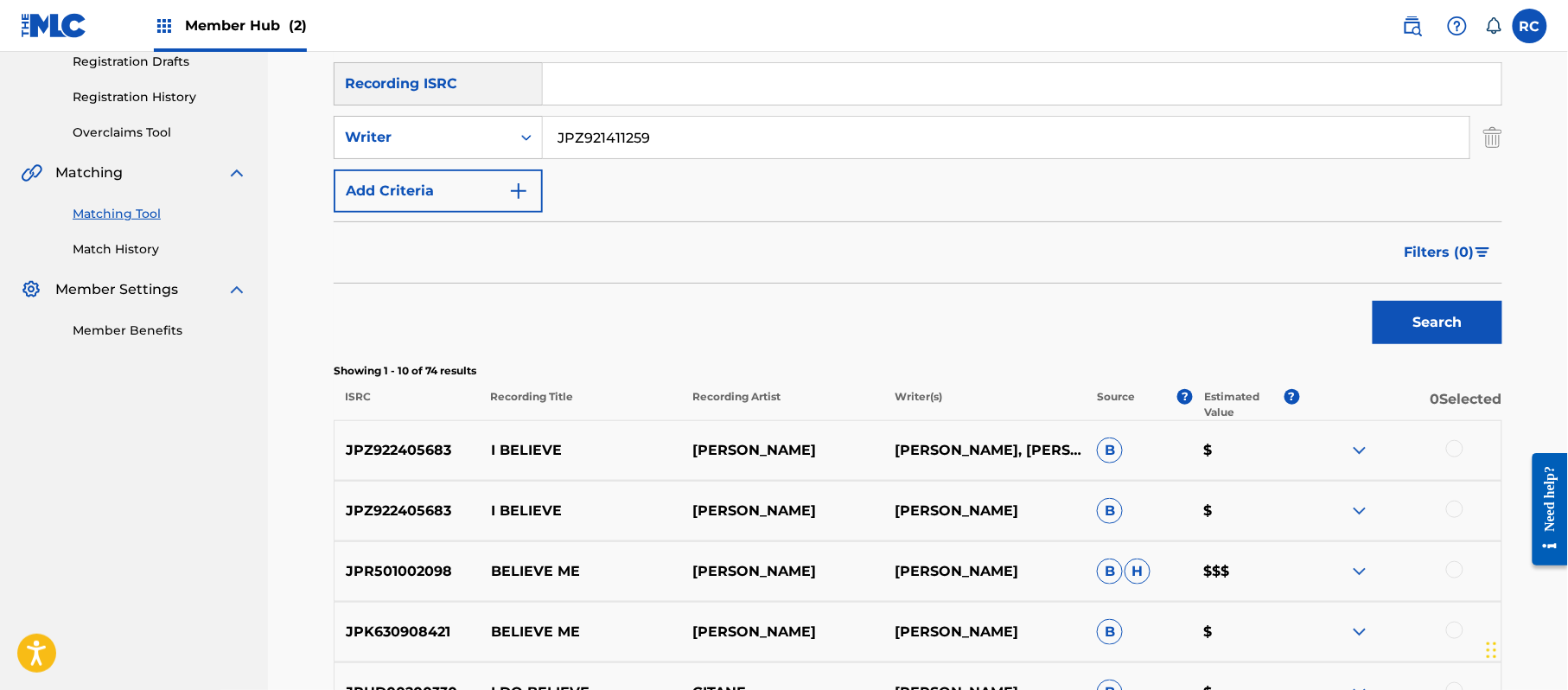
click at [699, 74] on input "Search Form" at bounding box center [1022, 83] width 958 height 41
paste input "JPZ921411259"
type input "JPZ921411259"
drag, startPoint x: 638, startPoint y: 135, endPoint x: 515, endPoint y: 135, distance: 123.0
click at [515, 135] on div "SearchWithCriteria9b8b1c2f-95fc-4c8c-bb26-16f9c470efde Writer JPZ921411259" at bounding box center [918, 137] width 1168 height 43
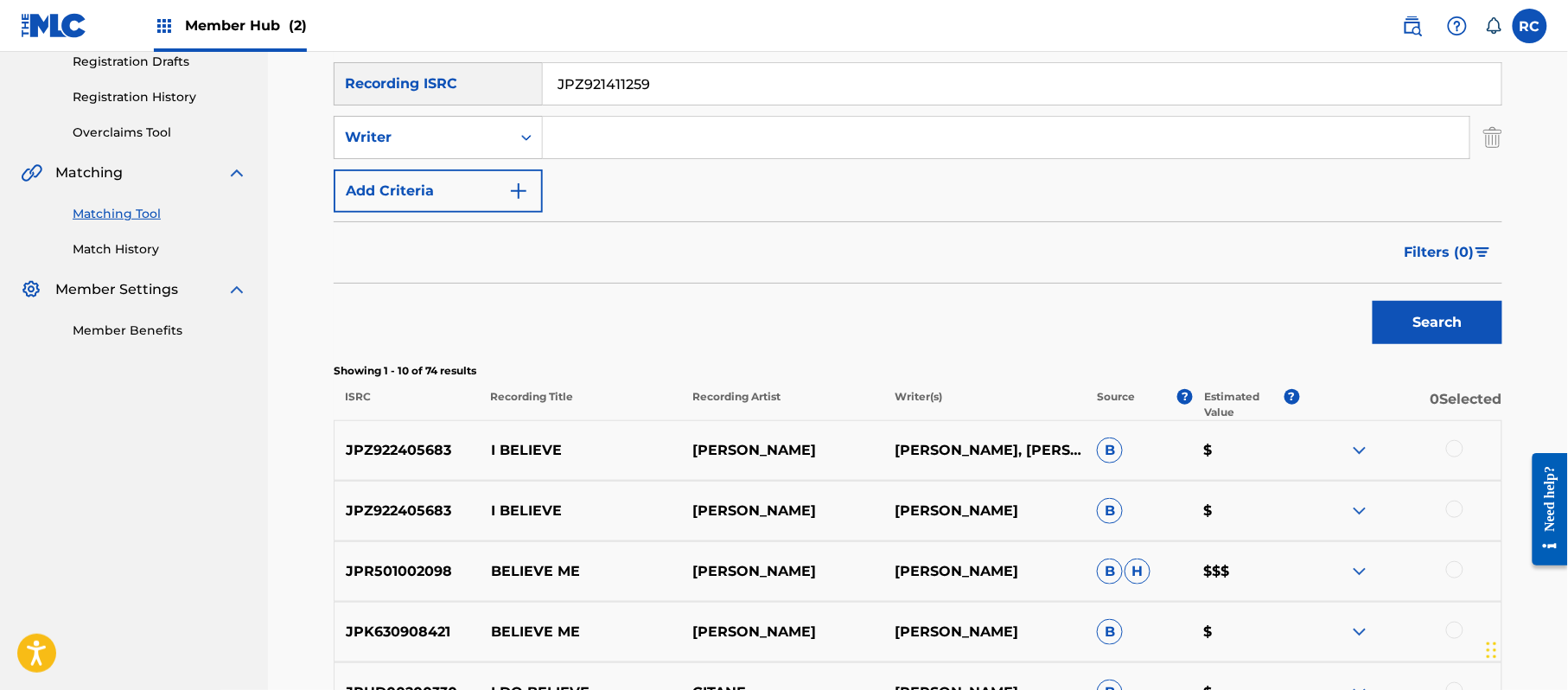
scroll to position [184, 0]
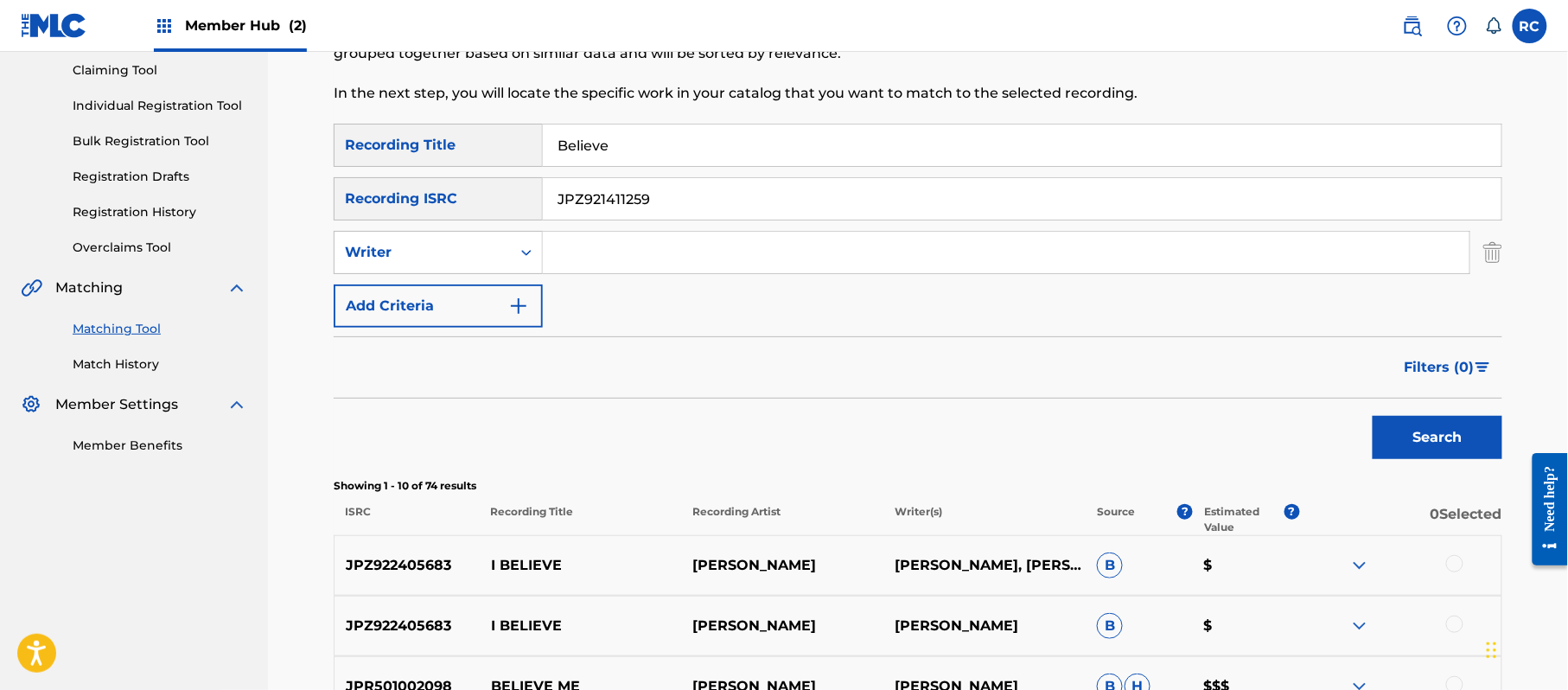
click at [495, 156] on div "SearchWithCriteria5df80841-9629-4178-8b4d-cf8d4b60a839 Recording Title Believe" at bounding box center [918, 144] width 1168 height 43
click at [1396, 434] on button "Search" at bounding box center [1437, 437] width 130 height 43
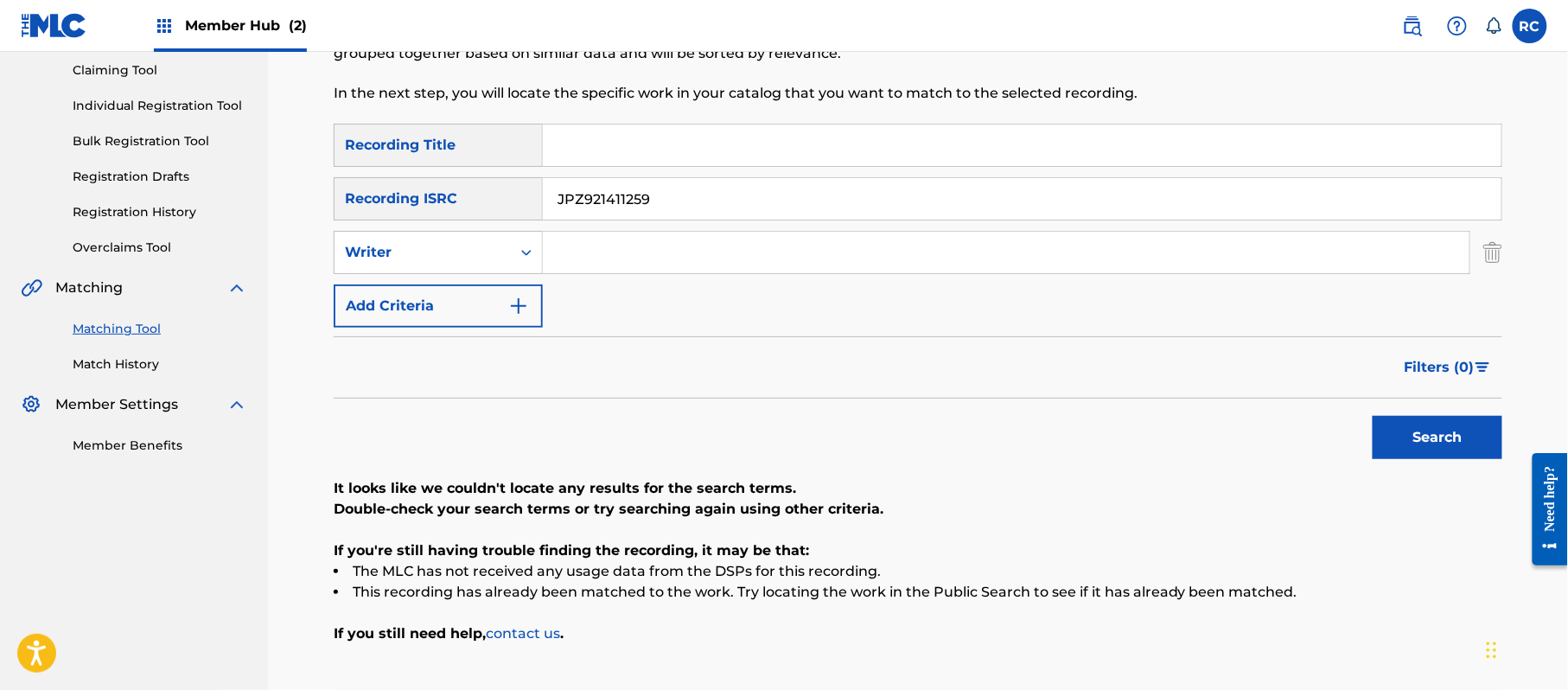
click at [671, 222] on div "SearchWithCriteria5df80841-9629-4178-8b4d-cf8d4b60a839 Recording Title SearchWi…" at bounding box center [918, 225] width 1168 height 204
drag, startPoint x: 668, startPoint y: 212, endPoint x: 493, endPoint y: 215, distance: 175.0
click at [493, 215] on div "SearchWithCriteriab6f3cc6c-d650-4231-83bc-d3f57758b126 Recording ISRC JPZ921411…" at bounding box center [918, 198] width 1168 height 43
paste input "7"
type input "JPZ921411257"
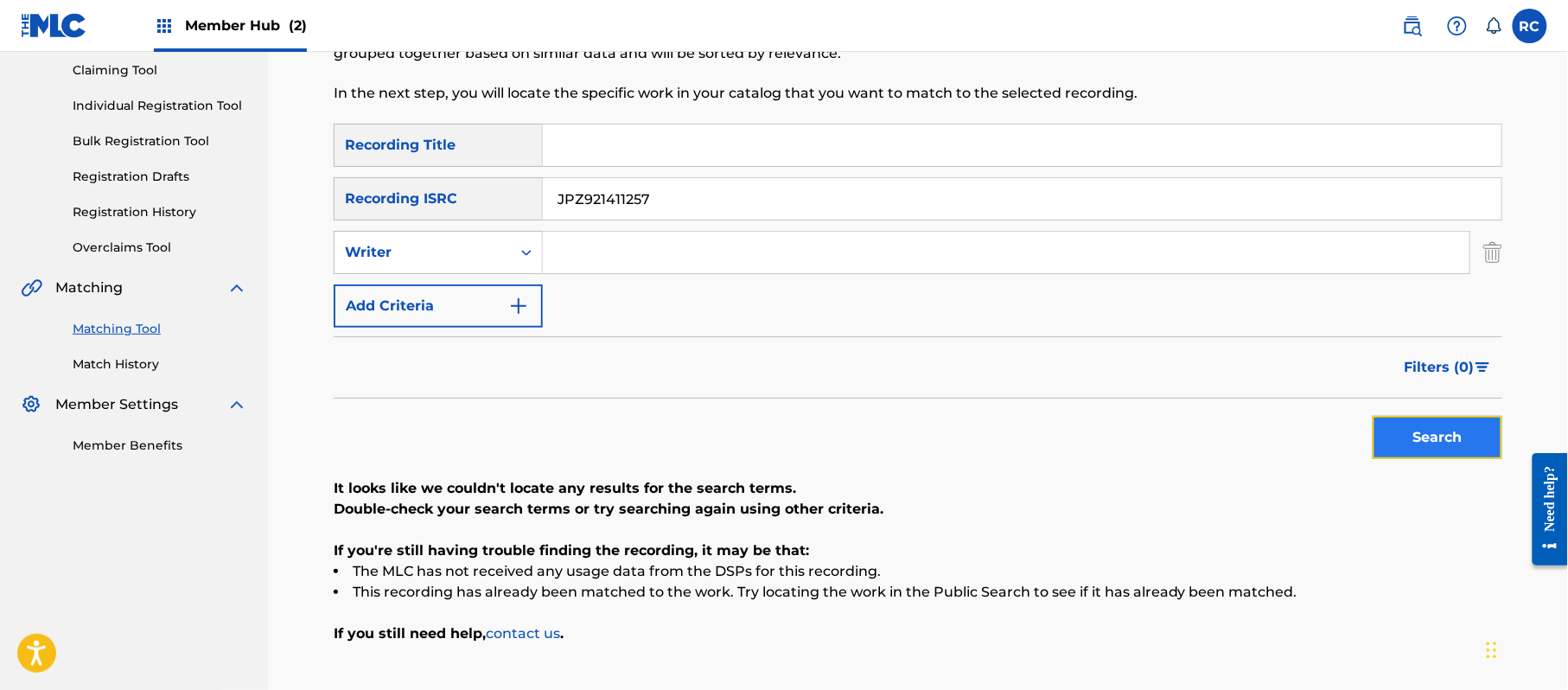
click at [1426, 426] on button "Search" at bounding box center [1437, 437] width 130 height 43
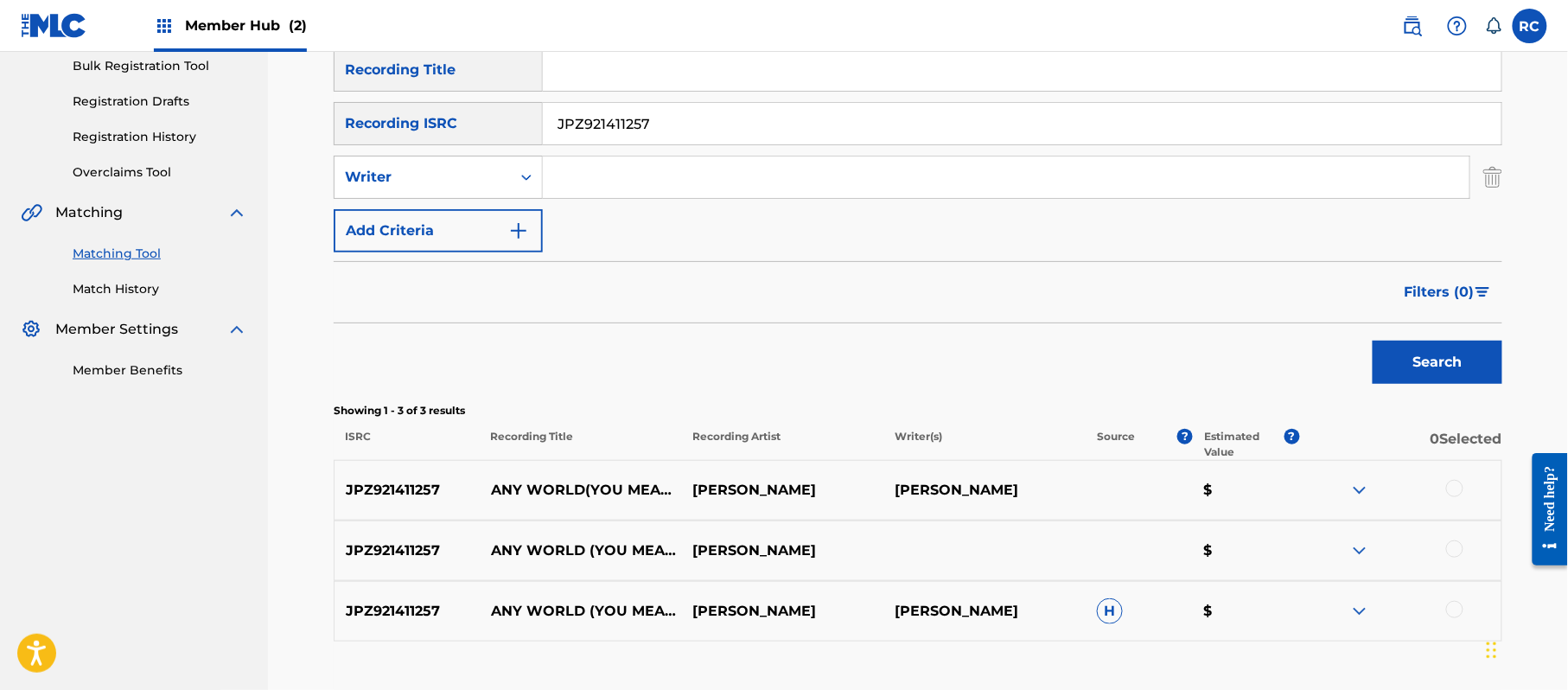
scroll to position [299, 0]
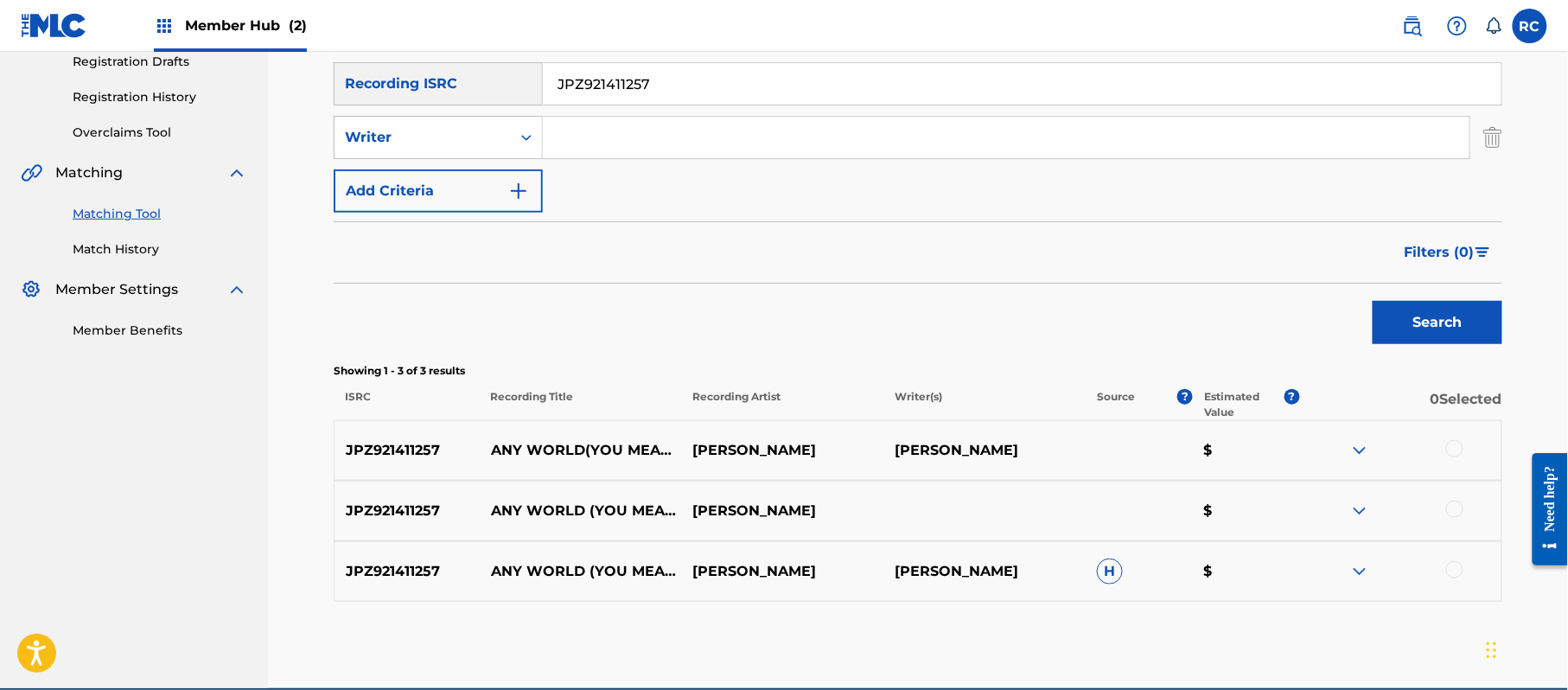
click at [1450, 450] on div at bounding box center [1454, 448] width 17 height 17
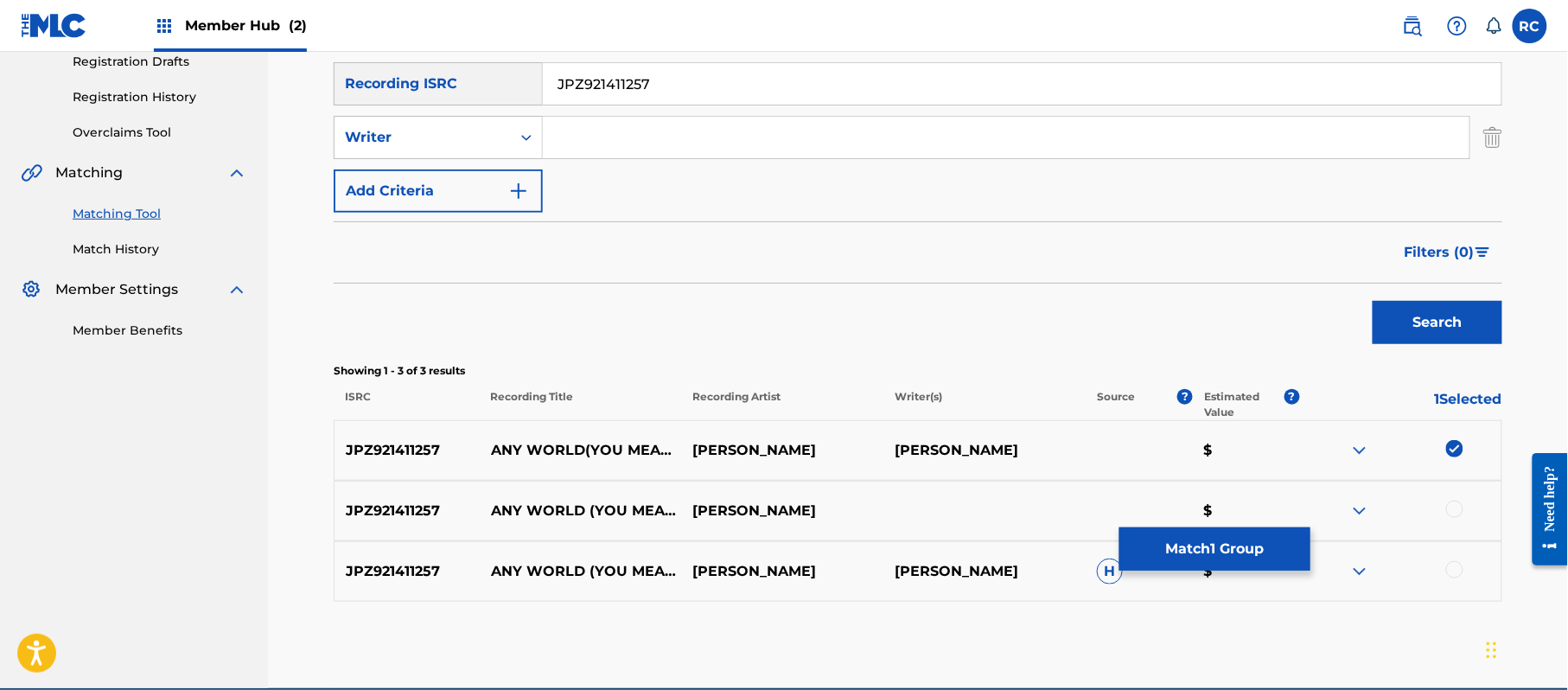
click at [1460, 507] on div at bounding box center [1454, 508] width 17 height 17
click at [1456, 570] on div at bounding box center [1454, 570] width 17 height 17
click at [1251, 572] on p "$" at bounding box center [1246, 571] width 107 height 21
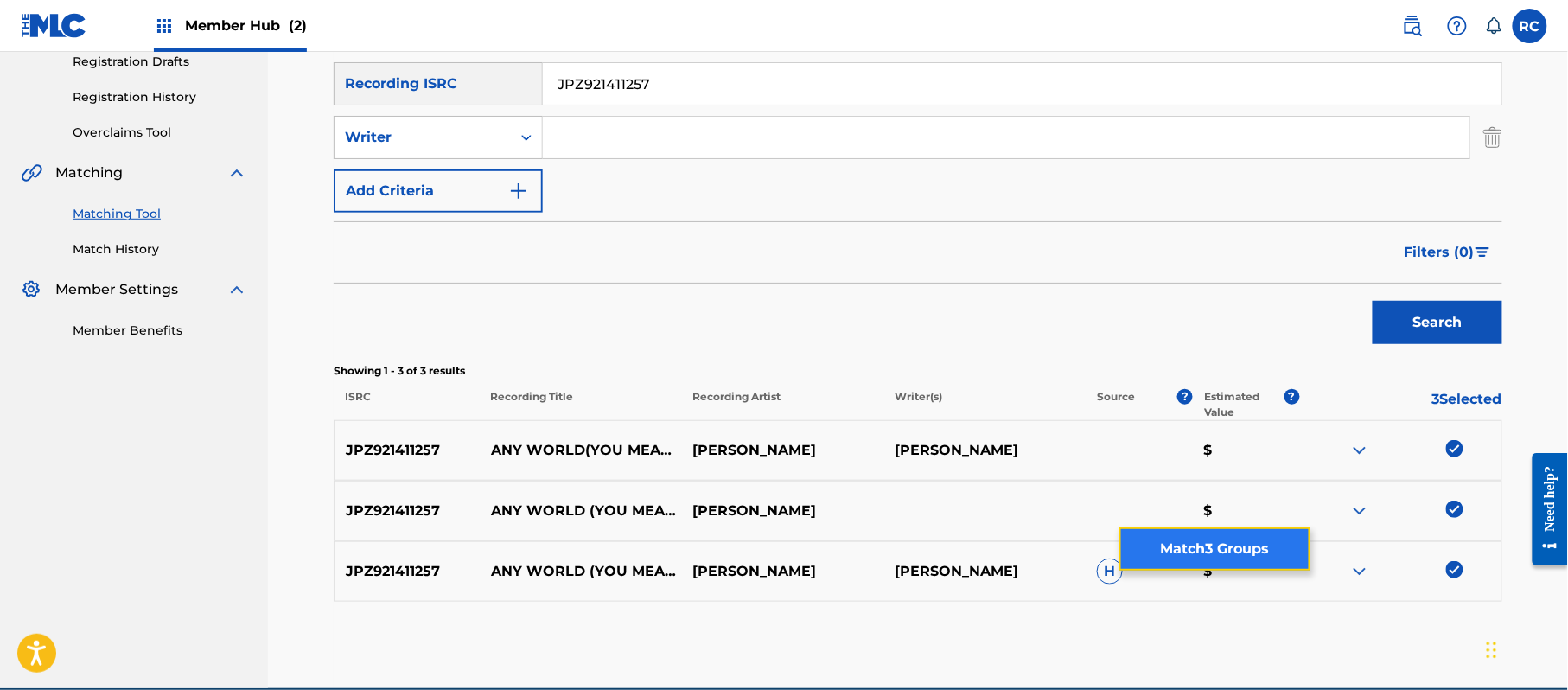
click at [1249, 558] on button "Match 3 Groups" at bounding box center [1214, 549] width 191 height 43
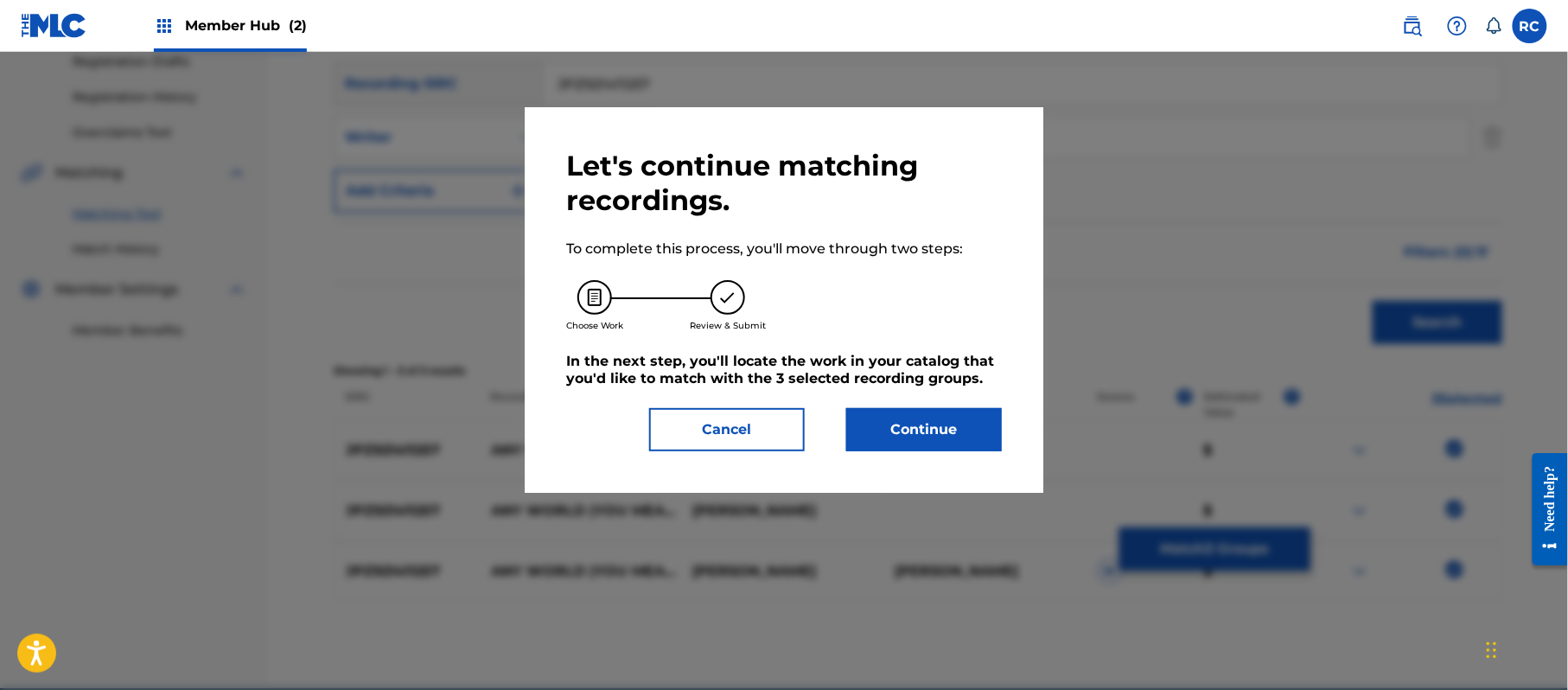
click at [944, 405] on div "Let's continue matching recordings. To complete this process, you'll move throu…" at bounding box center [783, 299] width 435 height 302
click at [906, 418] on button "Continue" at bounding box center [924, 429] width 155 height 43
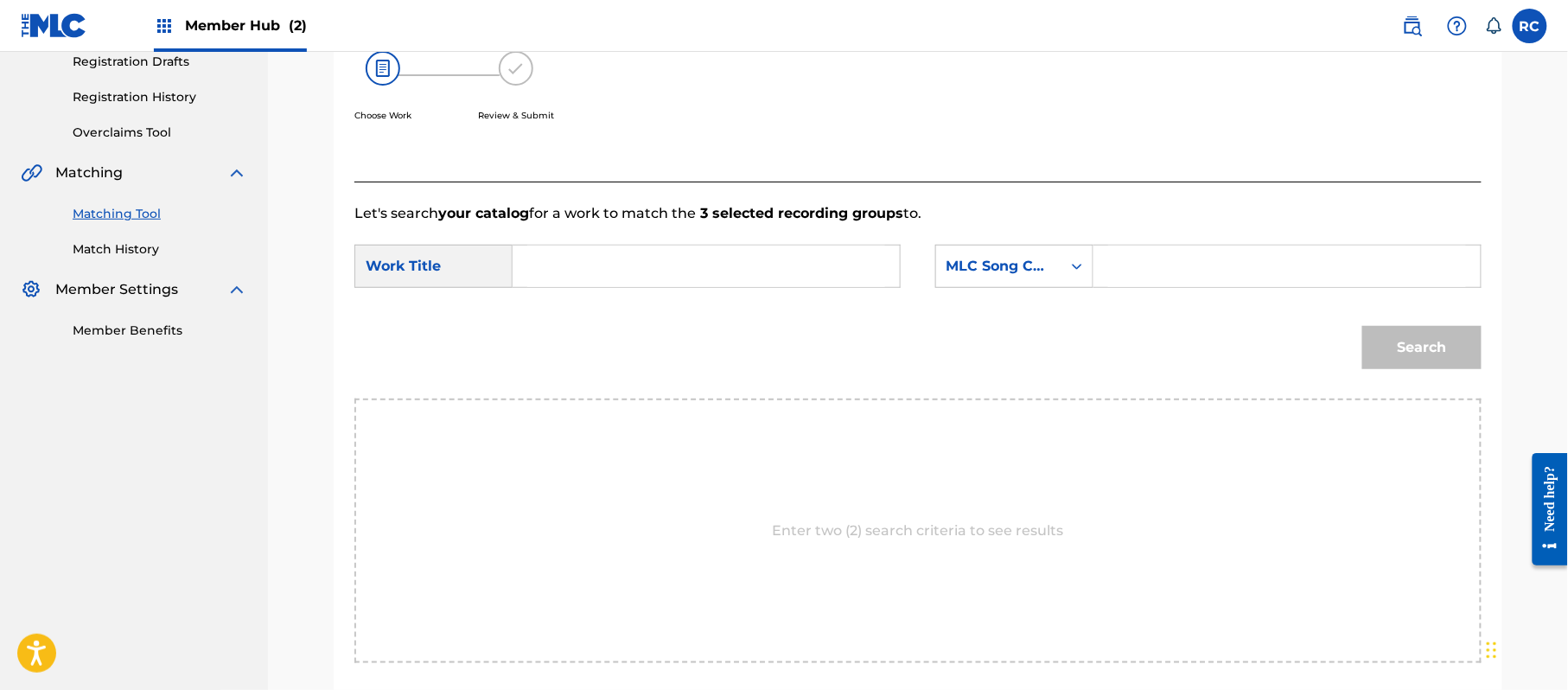
click at [700, 273] on input "Search Form" at bounding box center [706, 266] width 358 height 41
paste input "Any World(You Mean To Be) AW42MI"
click at [773, 264] on input "Any World(You Mean To Be) AW42MI" at bounding box center [706, 266] width 358 height 41
type input "Any World(You Mean To Be)"
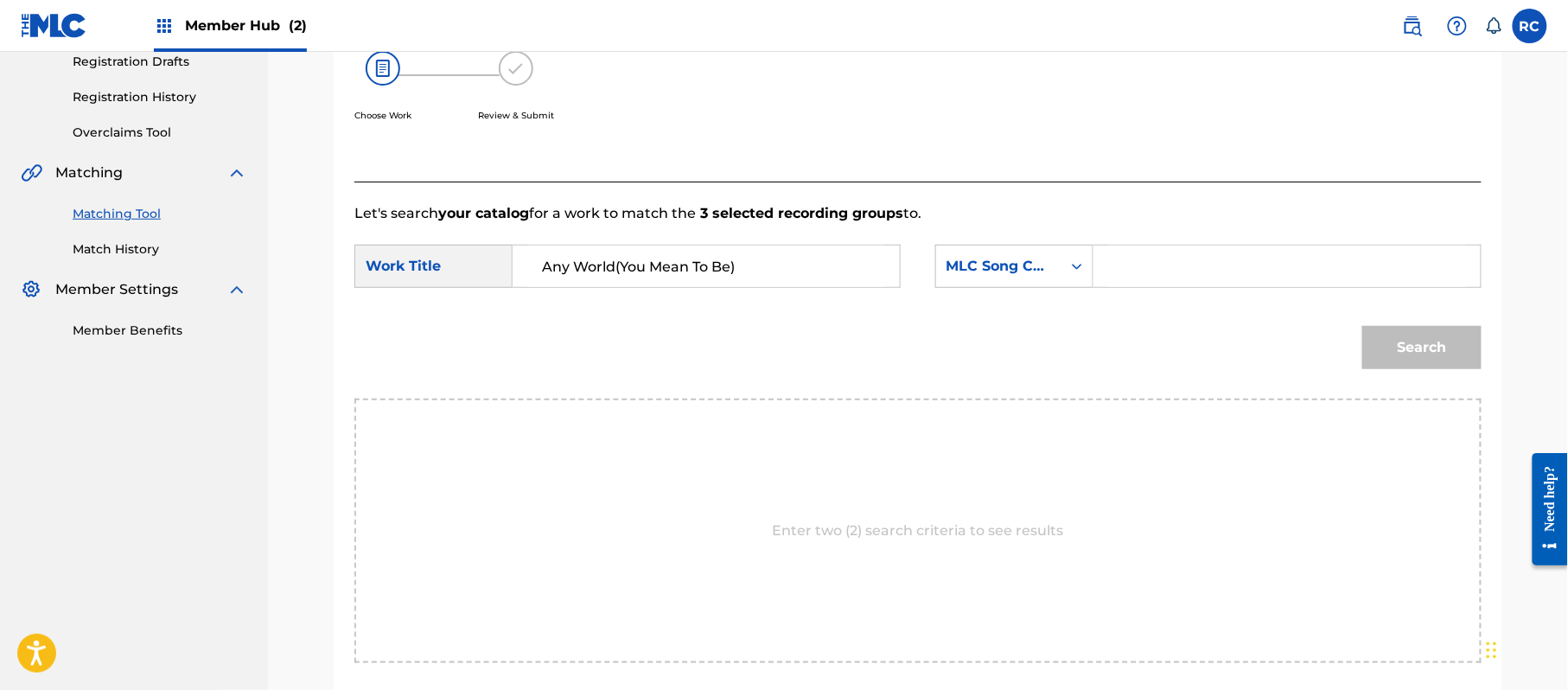
drag, startPoint x: 1152, startPoint y: 264, endPoint x: 1173, endPoint y: 270, distance: 21.8
click at [1152, 264] on input "Search Form" at bounding box center [1287, 266] width 358 height 41
paste input "AW42MI"
type input "AW42MI"
click at [1416, 332] on button "Search" at bounding box center [1422, 347] width 120 height 43
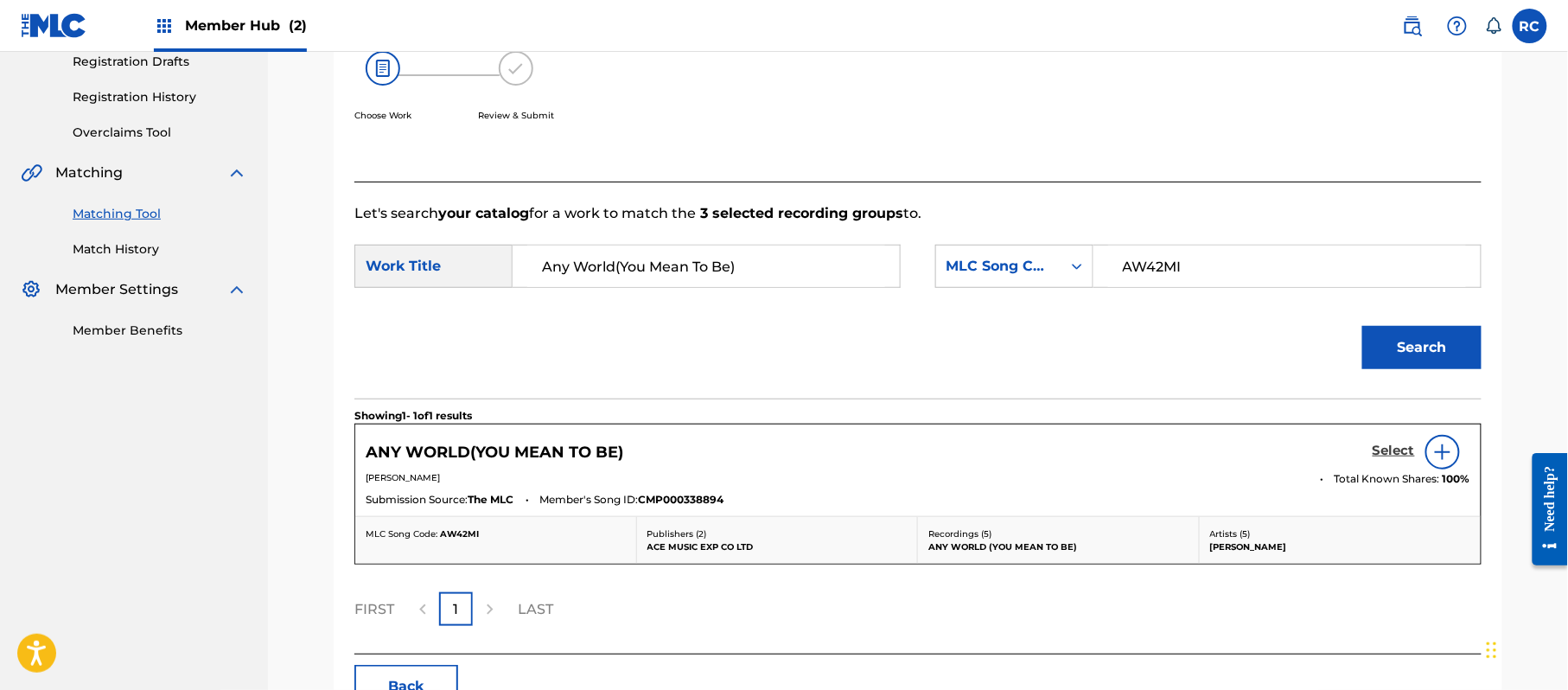
click at [1390, 455] on h5 "Select" at bounding box center [1394, 451] width 42 height 16
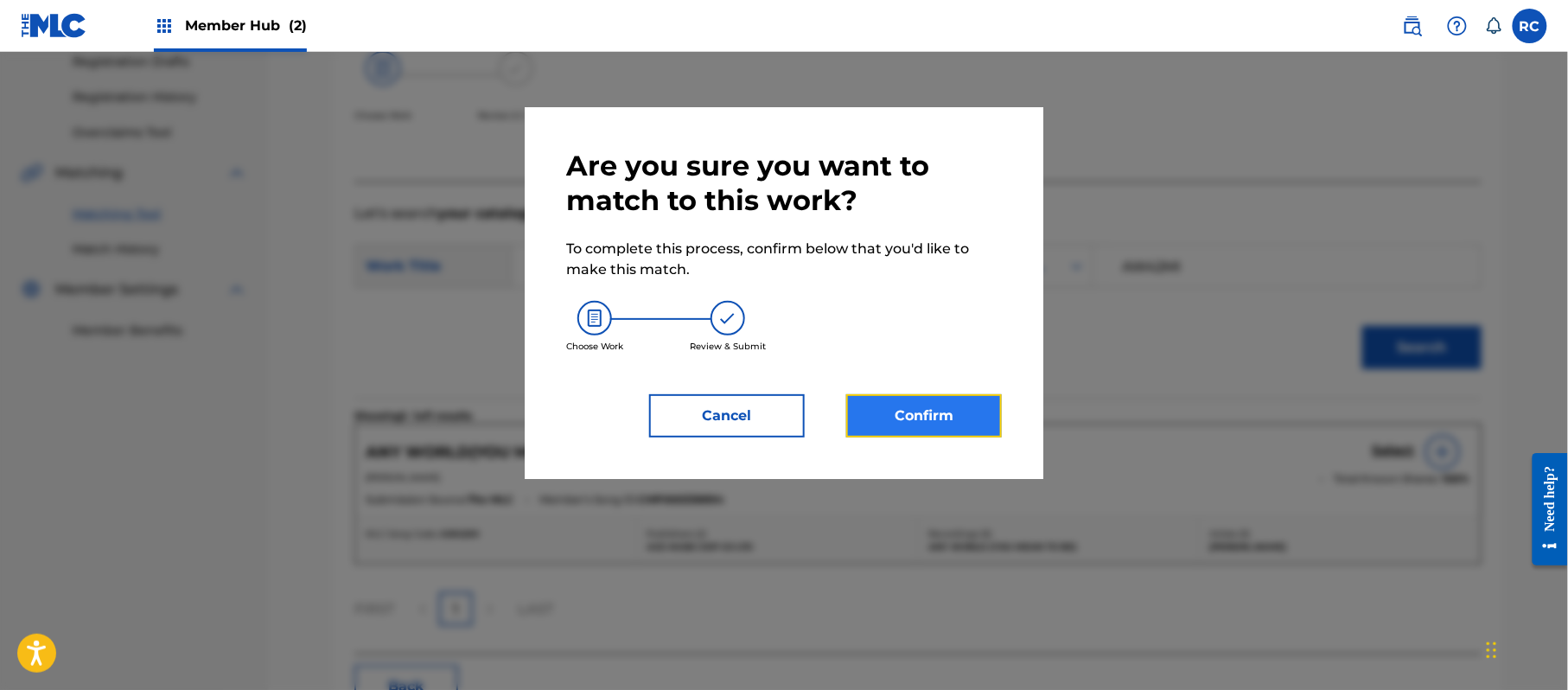
click at [938, 413] on button "Confirm" at bounding box center [924, 415] width 155 height 43
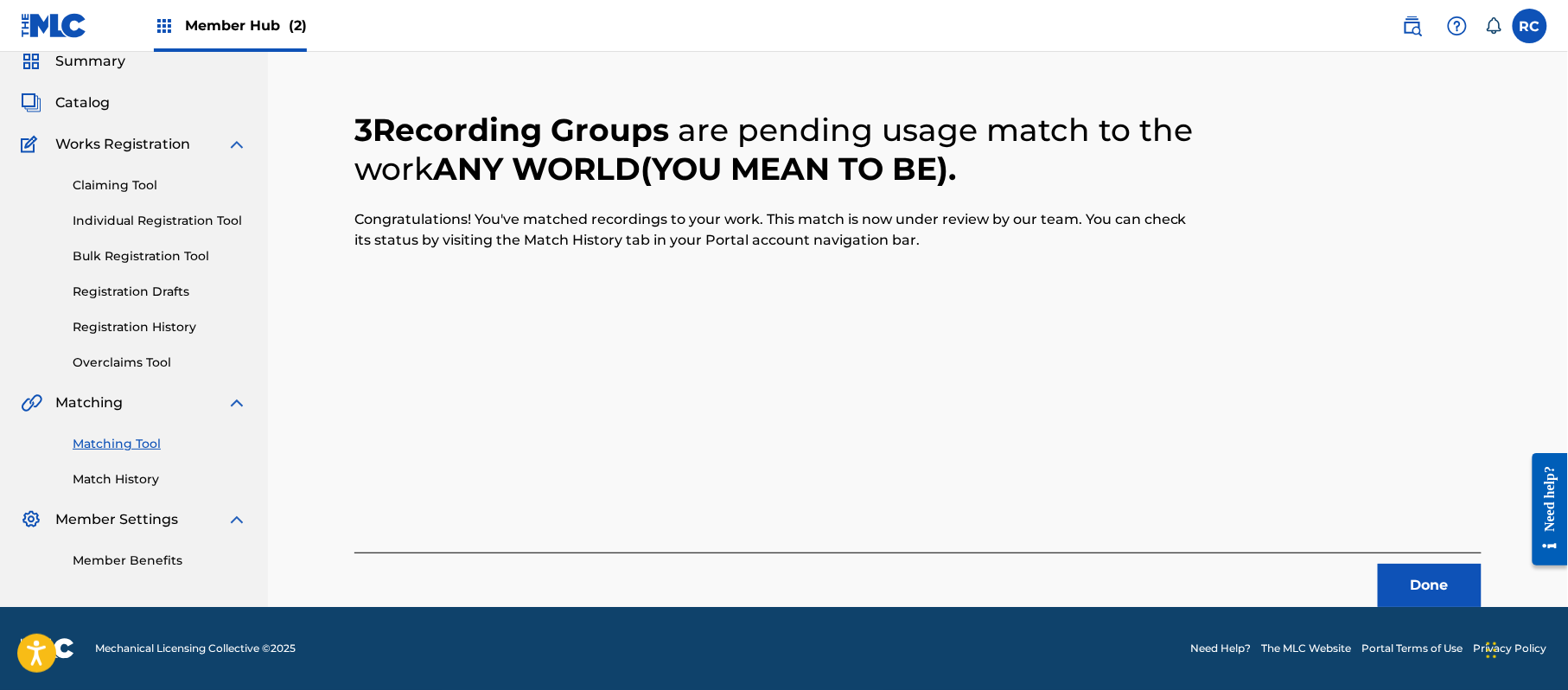
scroll to position [69, 0]
click at [1407, 579] on button "Done" at bounding box center [1430, 585] width 104 height 43
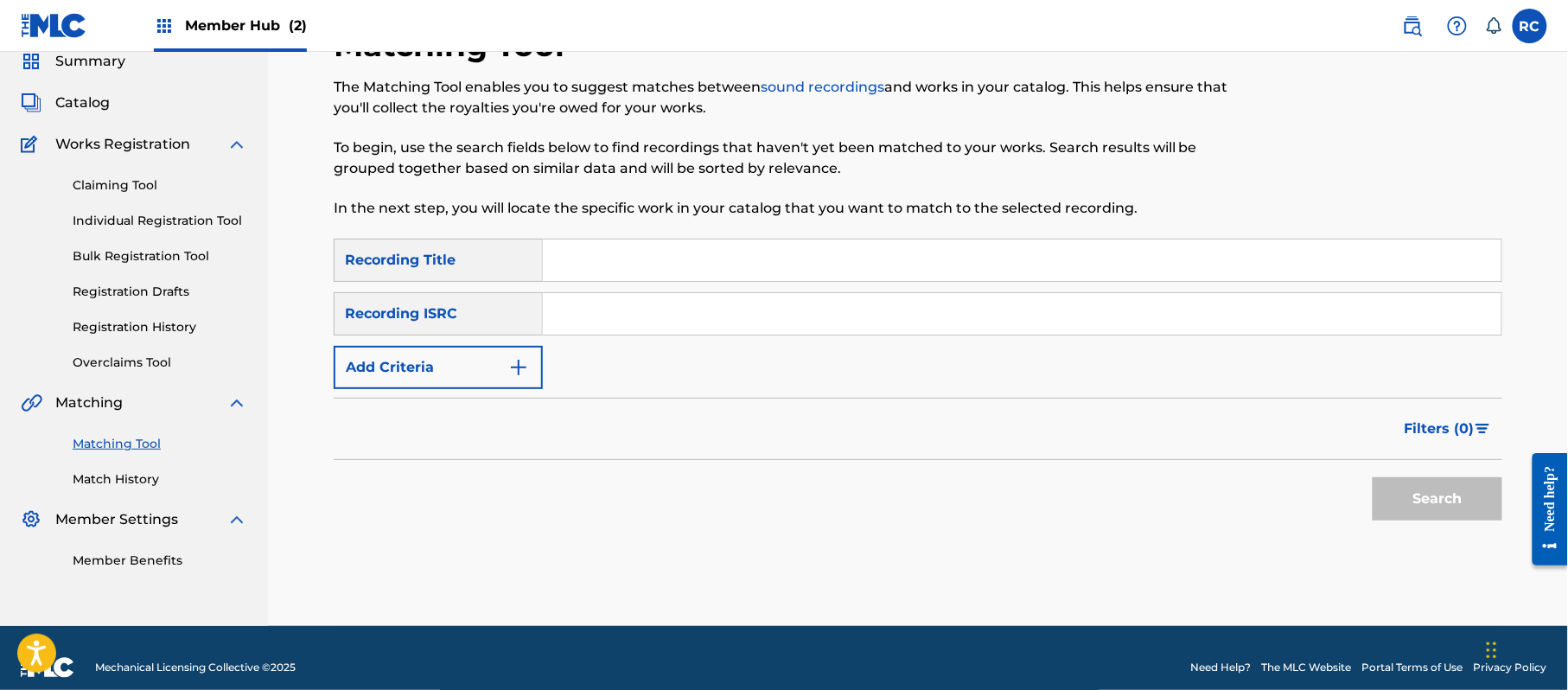
click at [662, 321] on input "Search Form" at bounding box center [1022, 313] width 958 height 41
paste input "JPZ921411261"
click at [1435, 506] on button "Search" at bounding box center [1437, 498] width 130 height 43
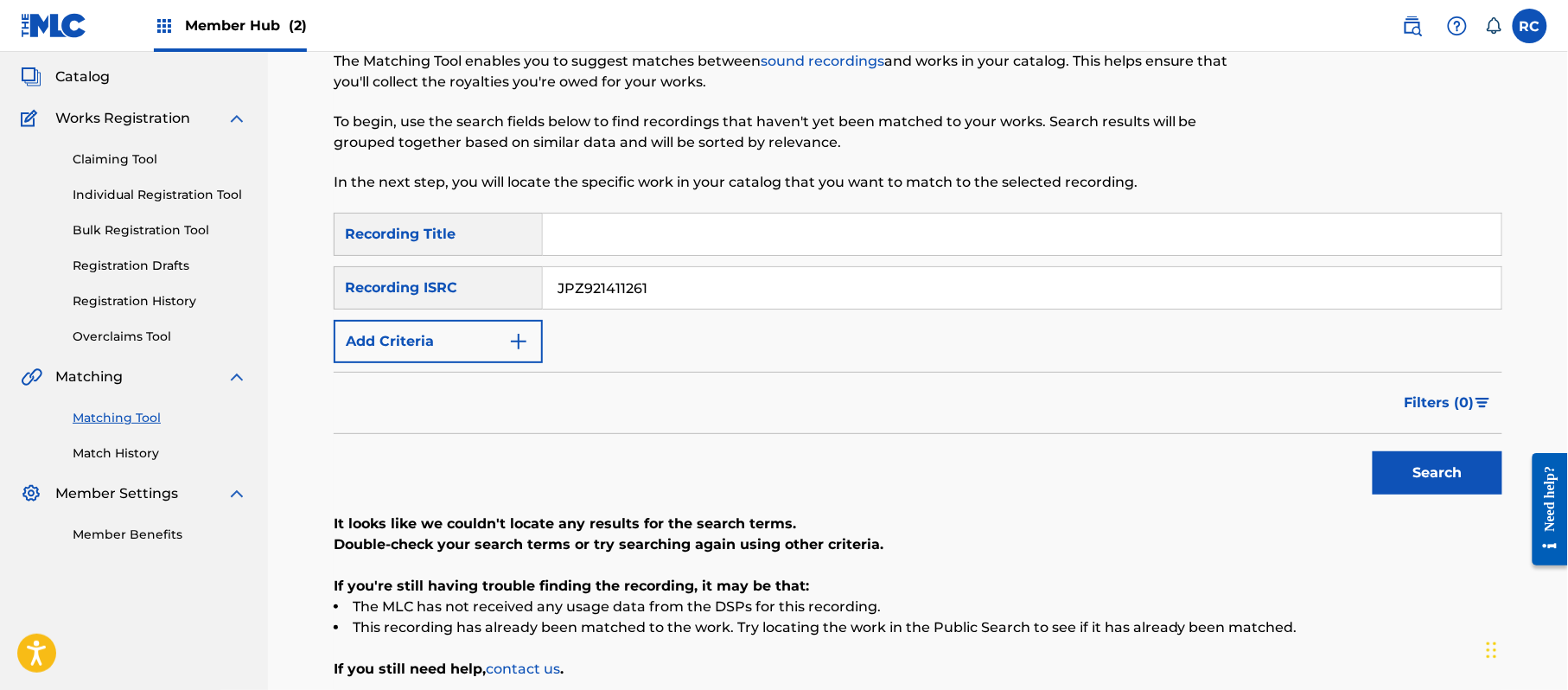
scroll to position [184, 0]
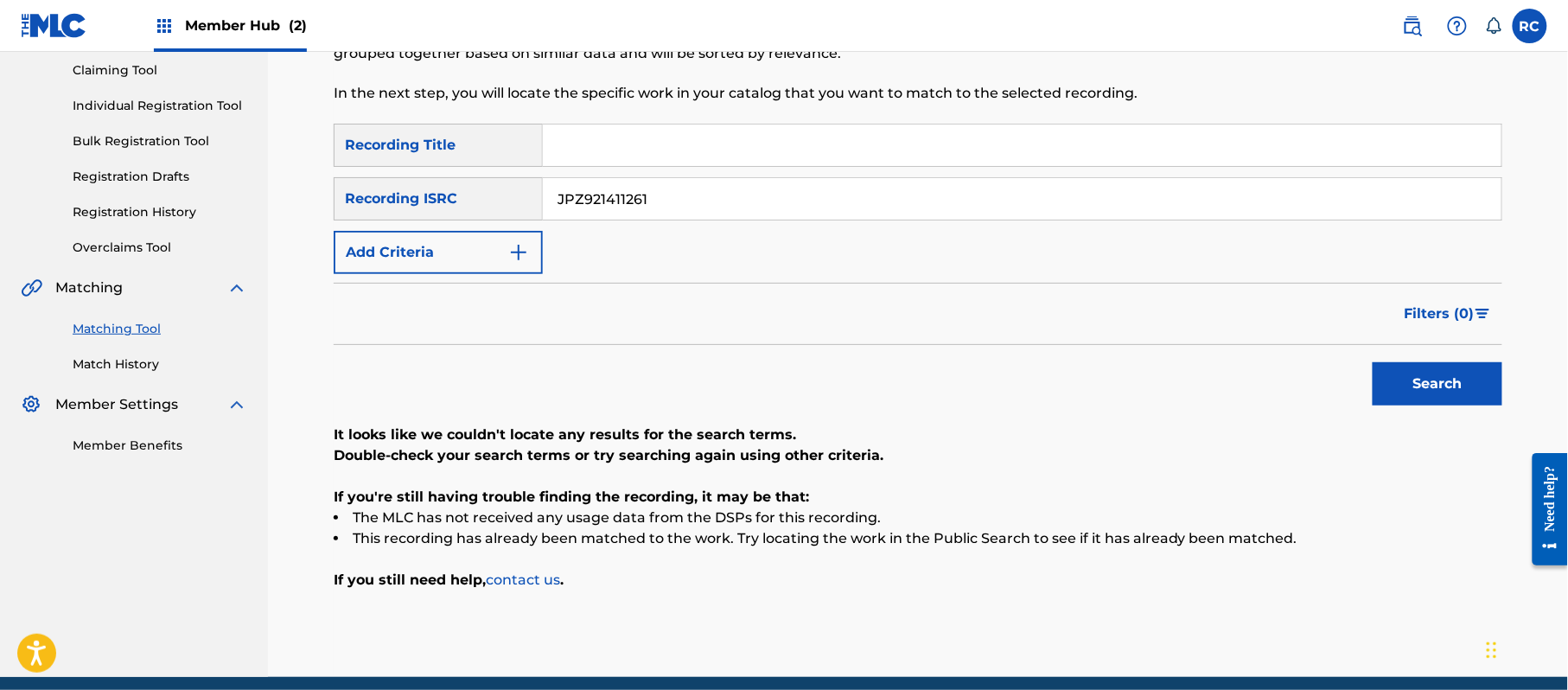
drag, startPoint x: 658, startPoint y: 201, endPoint x: 449, endPoint y: 208, distance: 209.1
click at [449, 208] on div "SearchWithCriteriab6f3cc6c-d650-4231-83bc-d3f57758b126 Recording ISRC JPZ921411…" at bounding box center [918, 198] width 1168 height 43
paste input "6055"
type input "JPZ921416055"
click at [1412, 373] on button "Search" at bounding box center [1437, 383] width 130 height 43
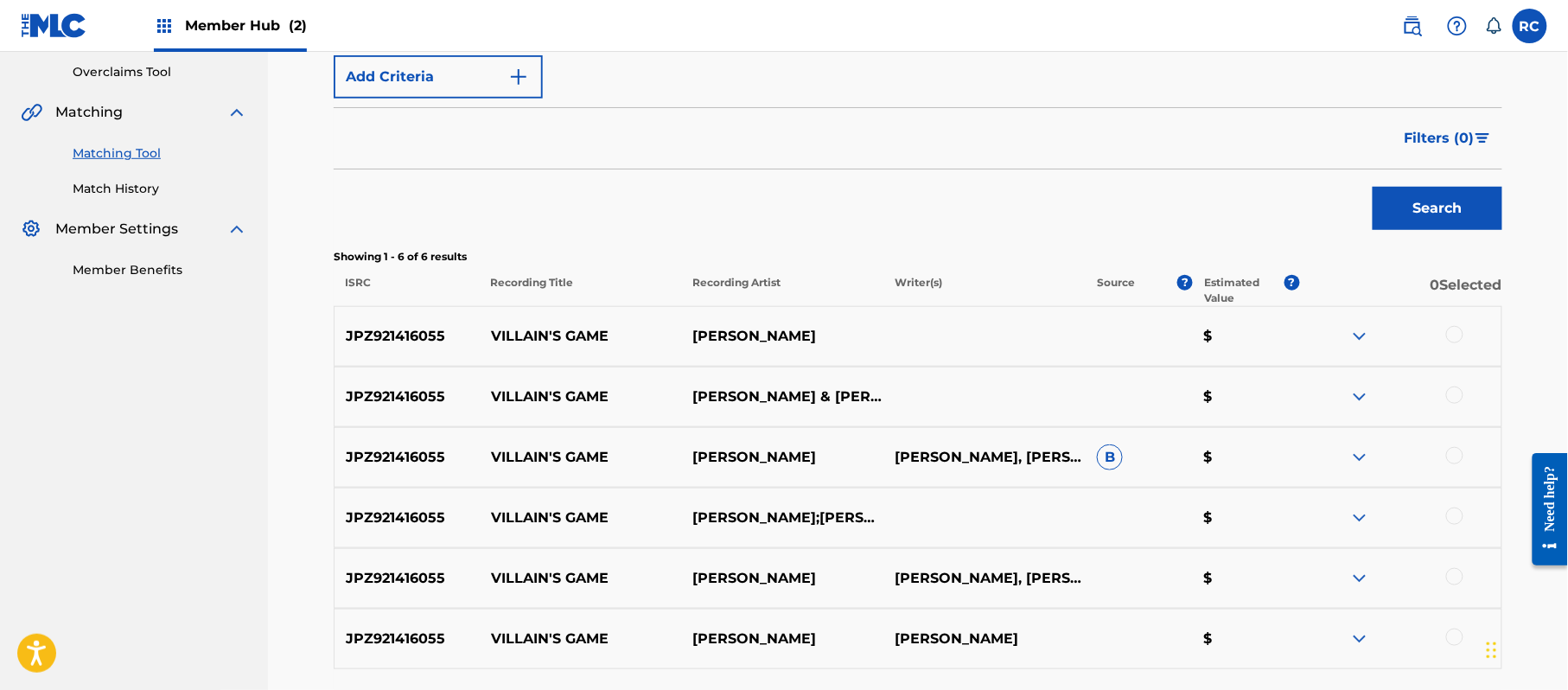
scroll to position [415, 0]
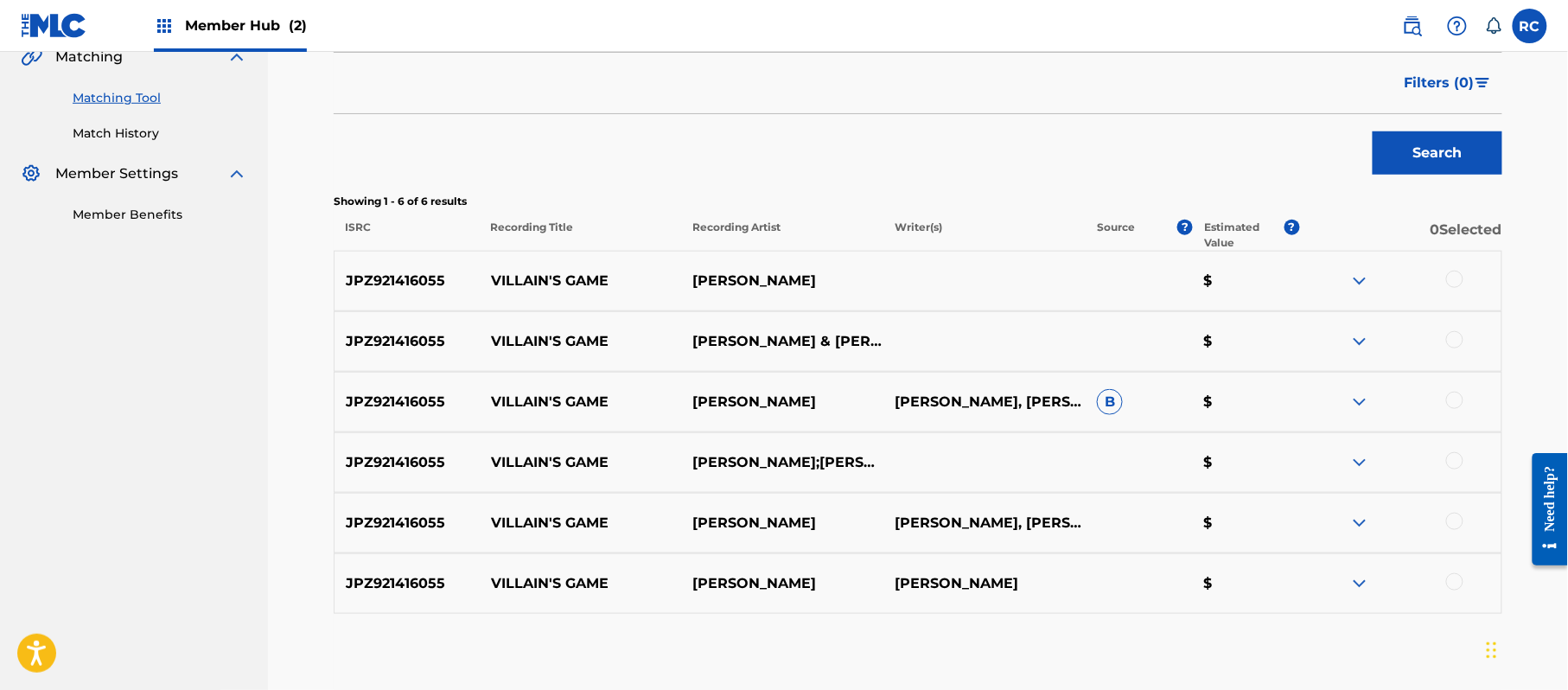
drag, startPoint x: 1459, startPoint y: 281, endPoint x: 1459, endPoint y: 294, distance: 13.0
click at [1459, 282] on div at bounding box center [1454, 278] width 17 height 17
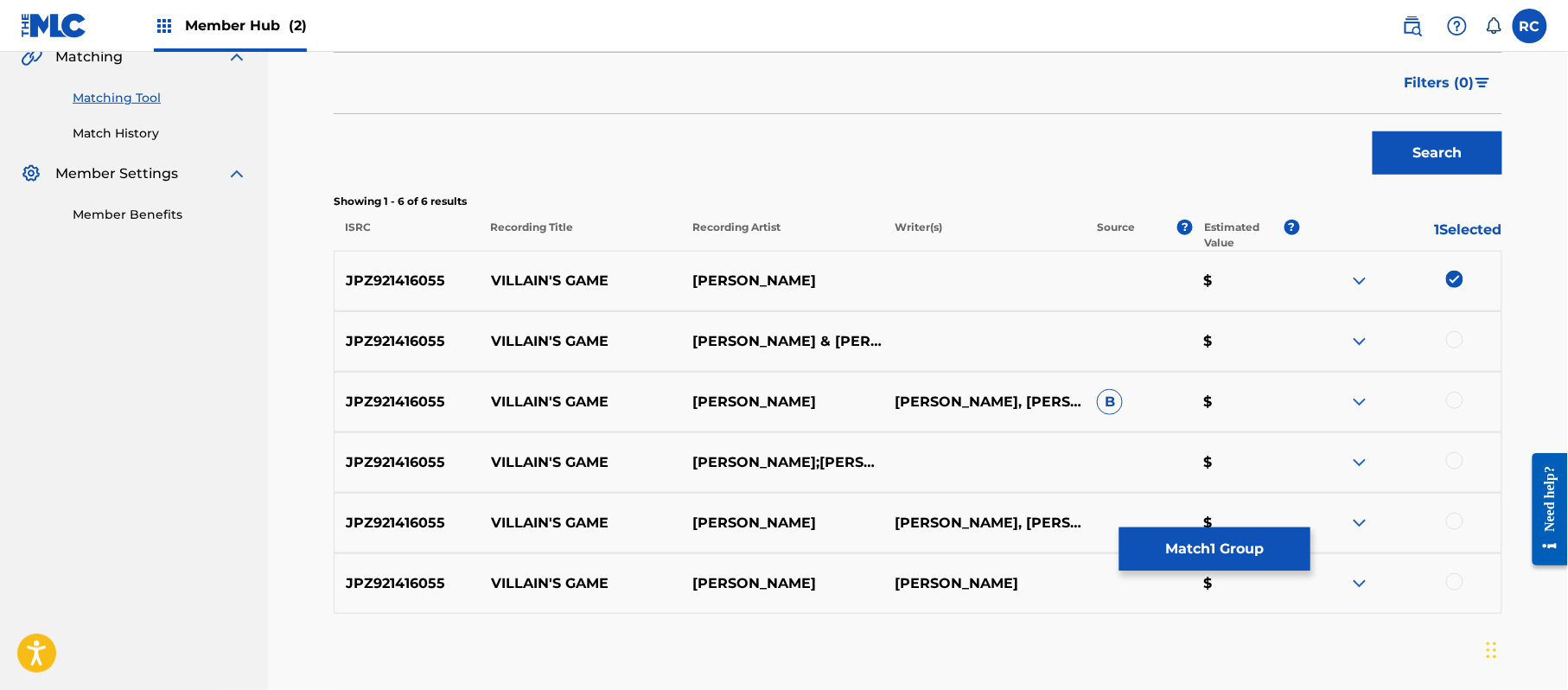
click at [1454, 340] on div at bounding box center [1454, 340] width 17 height 17
click at [1456, 402] on div at bounding box center [1454, 400] width 17 height 17
click at [1454, 465] on div at bounding box center [1454, 460] width 17 height 17
click at [1452, 522] on div at bounding box center [1454, 521] width 17 height 17
drag, startPoint x: 1454, startPoint y: 576, endPoint x: 1315, endPoint y: 579, distance: 139.0
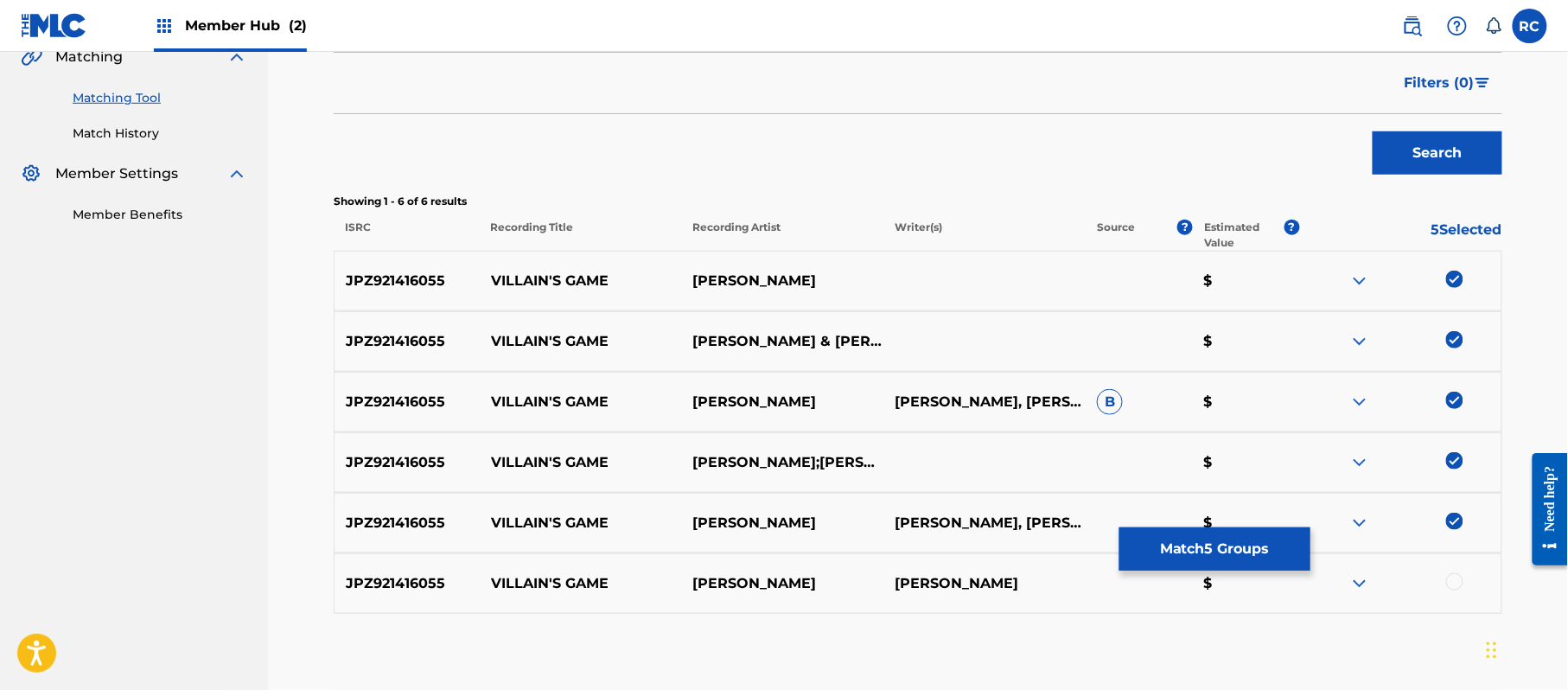
click at [1453, 579] on div at bounding box center [1454, 581] width 17 height 17
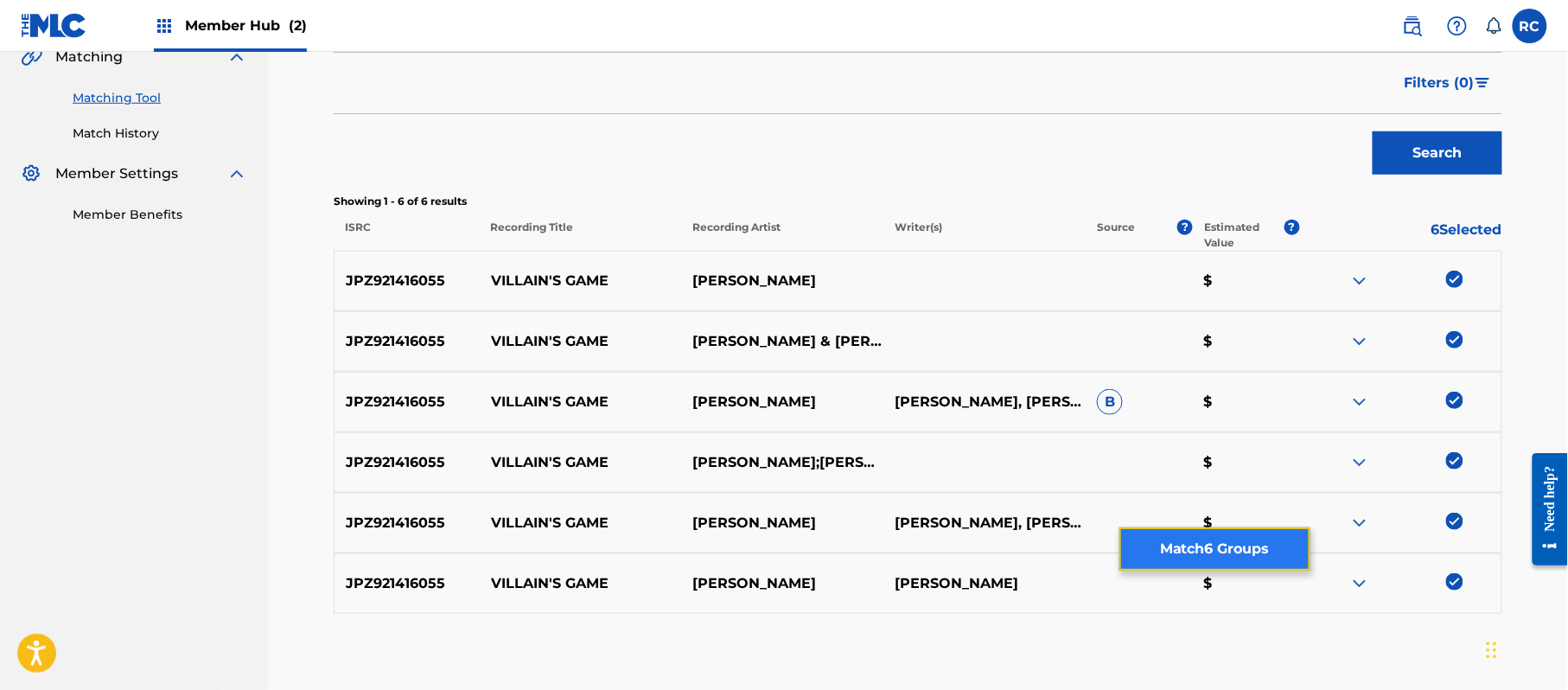
click at [1198, 560] on button "Match 6 Groups" at bounding box center [1214, 549] width 191 height 43
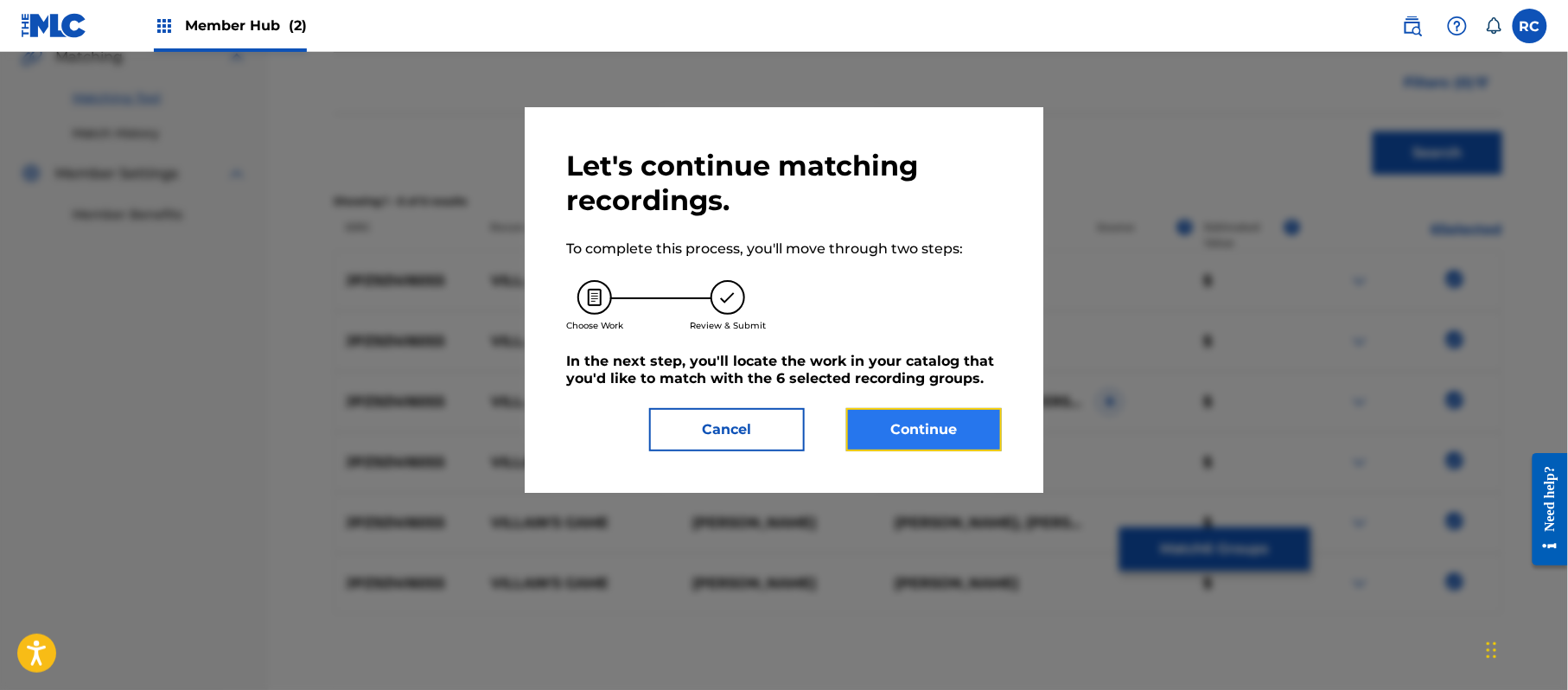
click at [937, 447] on button "Continue" at bounding box center [924, 429] width 155 height 43
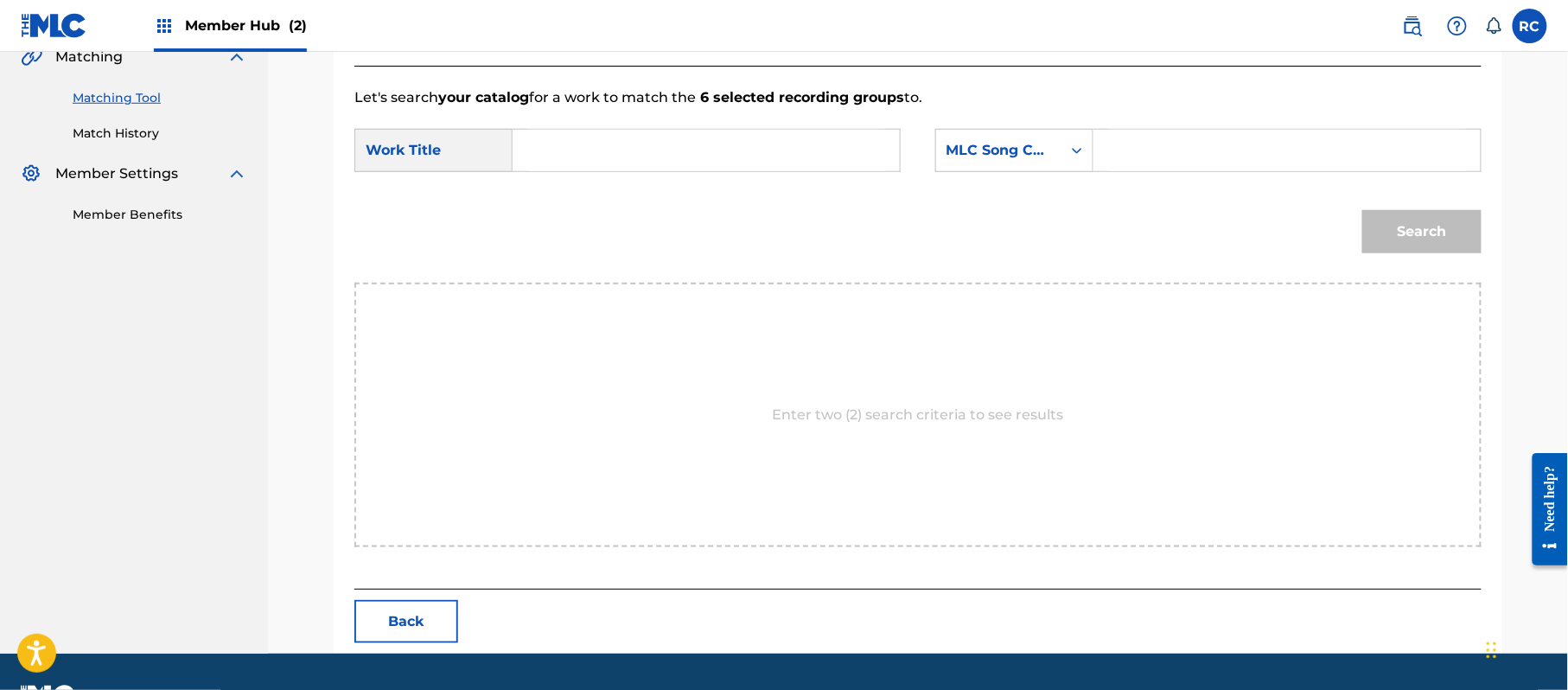
click at [719, 156] on input "Search Form" at bounding box center [706, 150] width 358 height 41
paste input "Villain'S Game VW1SDL"
click at [664, 156] on input "Villain'S Game VW1SDL" at bounding box center [706, 150] width 358 height 41
type input "Villain'S Game"
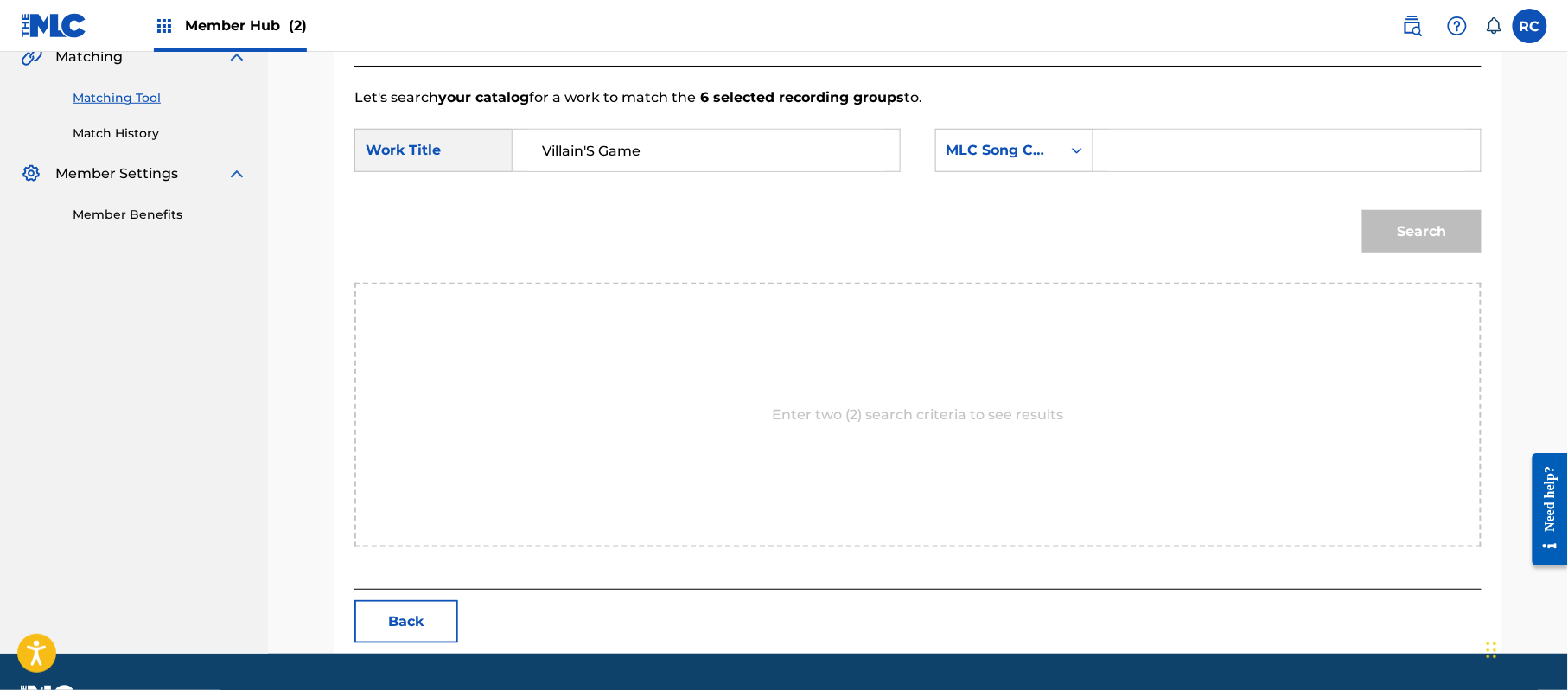
click at [1185, 153] on input "Search Form" at bounding box center [1287, 150] width 358 height 41
paste input "VW1SDL"
type input "VW1SDL"
click at [1377, 220] on button "Search" at bounding box center [1422, 231] width 120 height 43
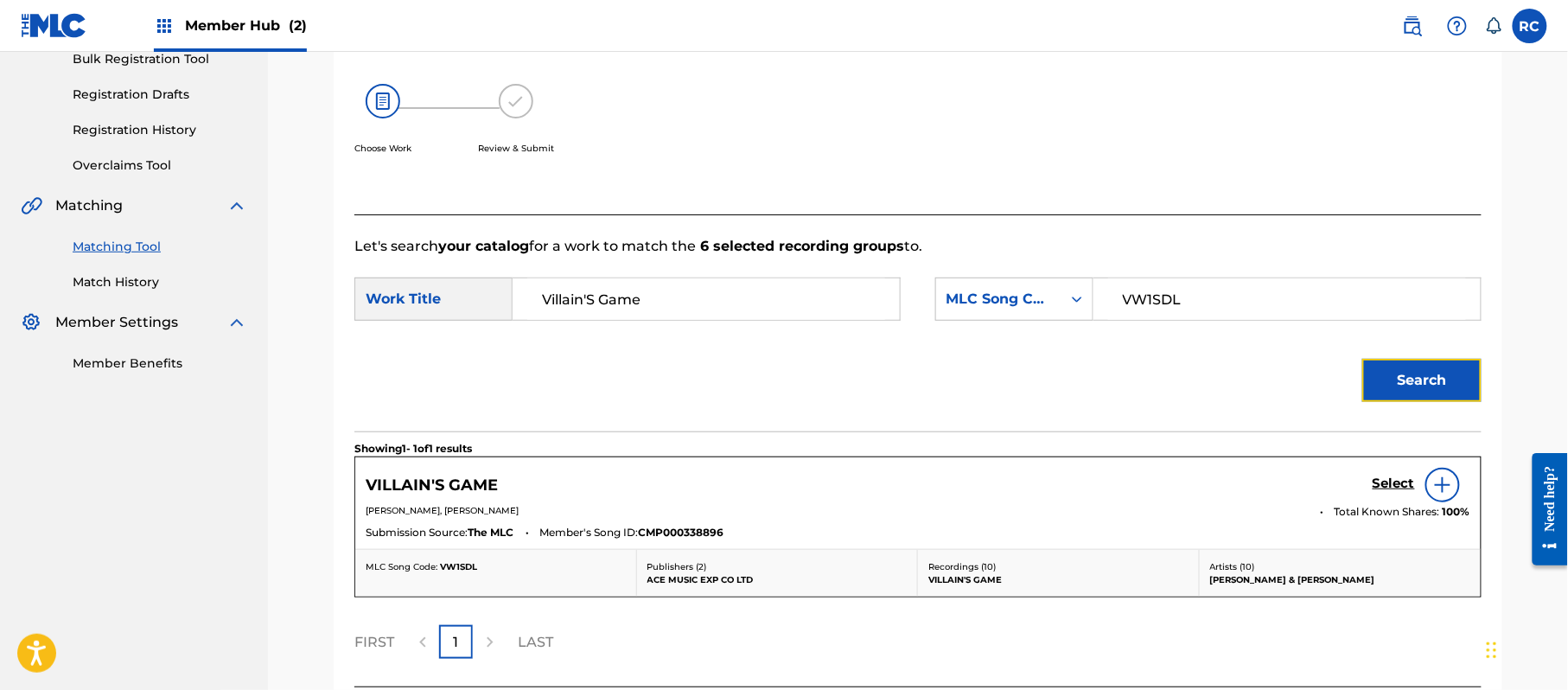
scroll to position [412, 0]
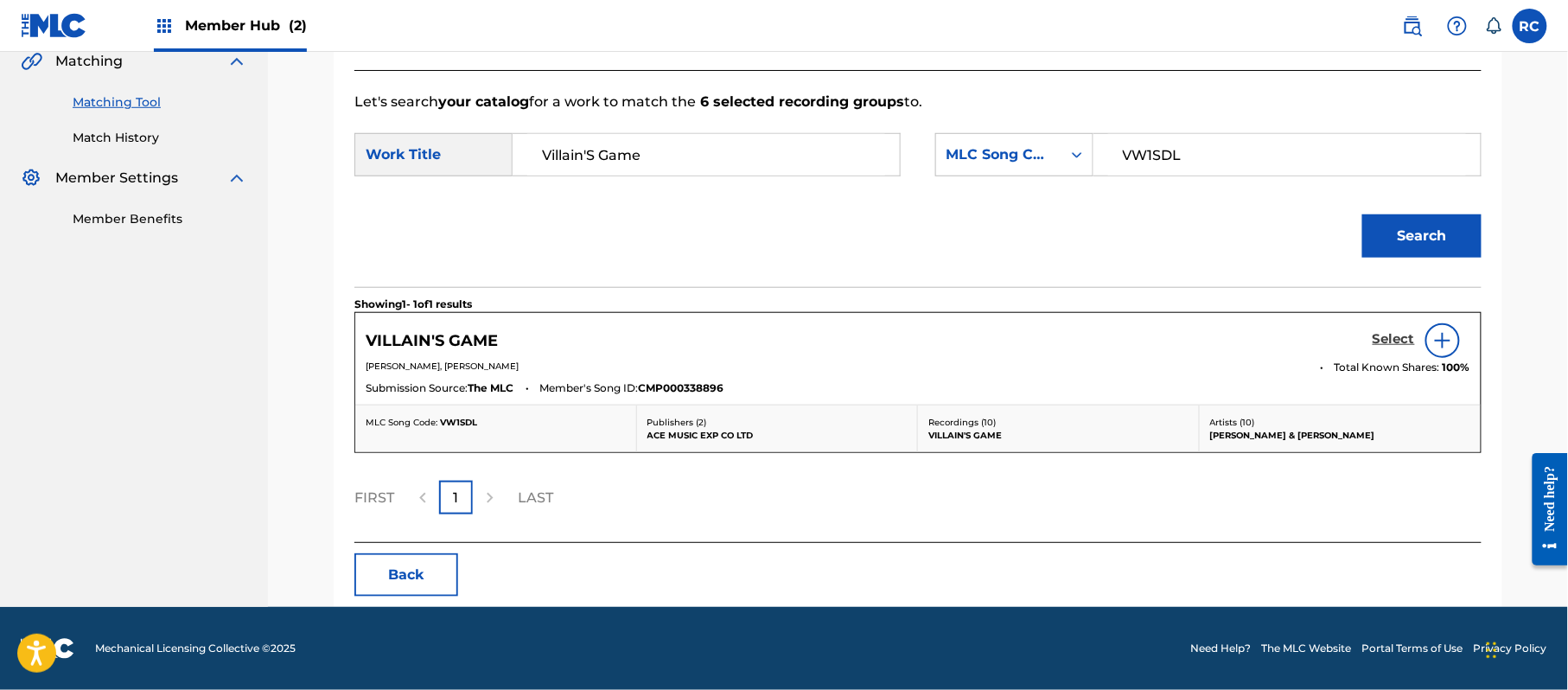
click at [1387, 343] on h5 "Select" at bounding box center [1394, 340] width 42 height 16
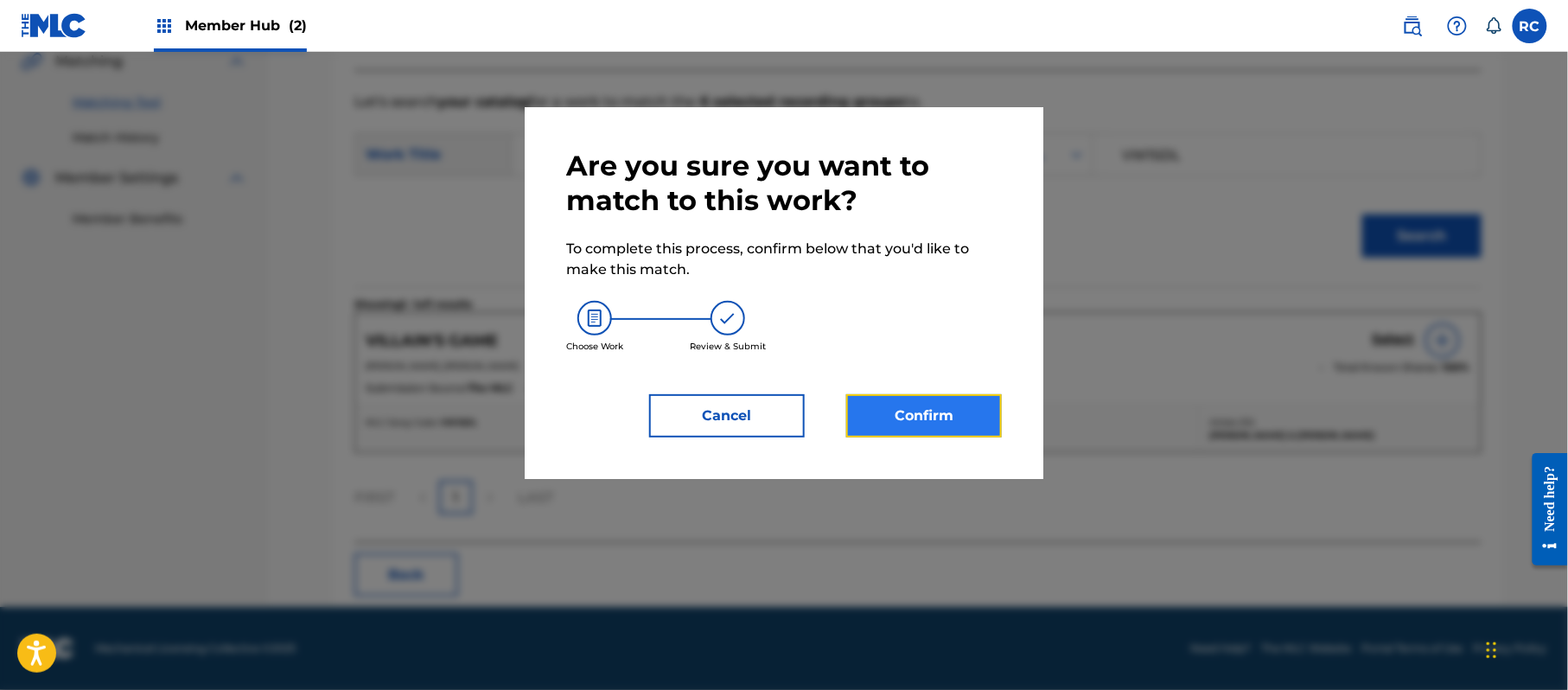
click at [951, 408] on button "Confirm" at bounding box center [924, 415] width 155 height 43
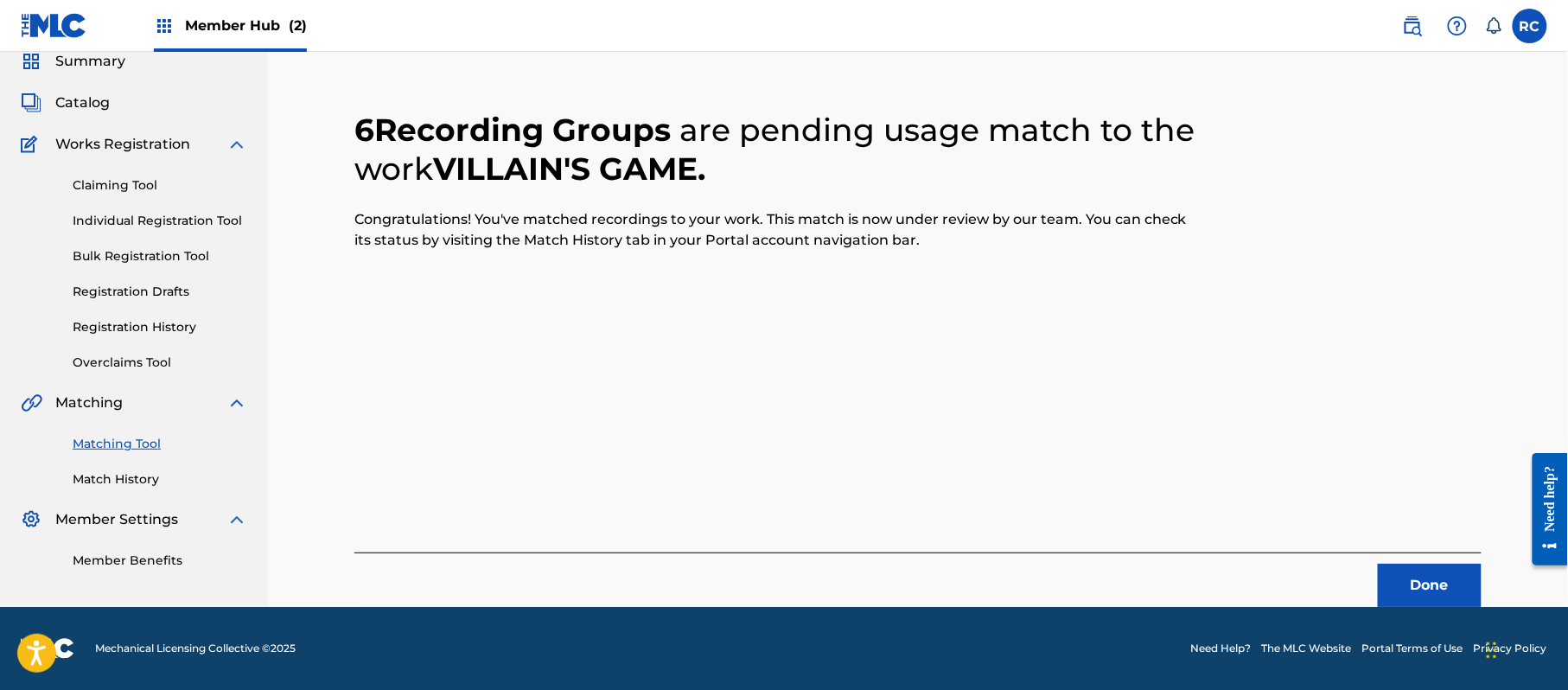
scroll to position [69, 0]
click at [1411, 586] on button "Done" at bounding box center [1430, 585] width 104 height 43
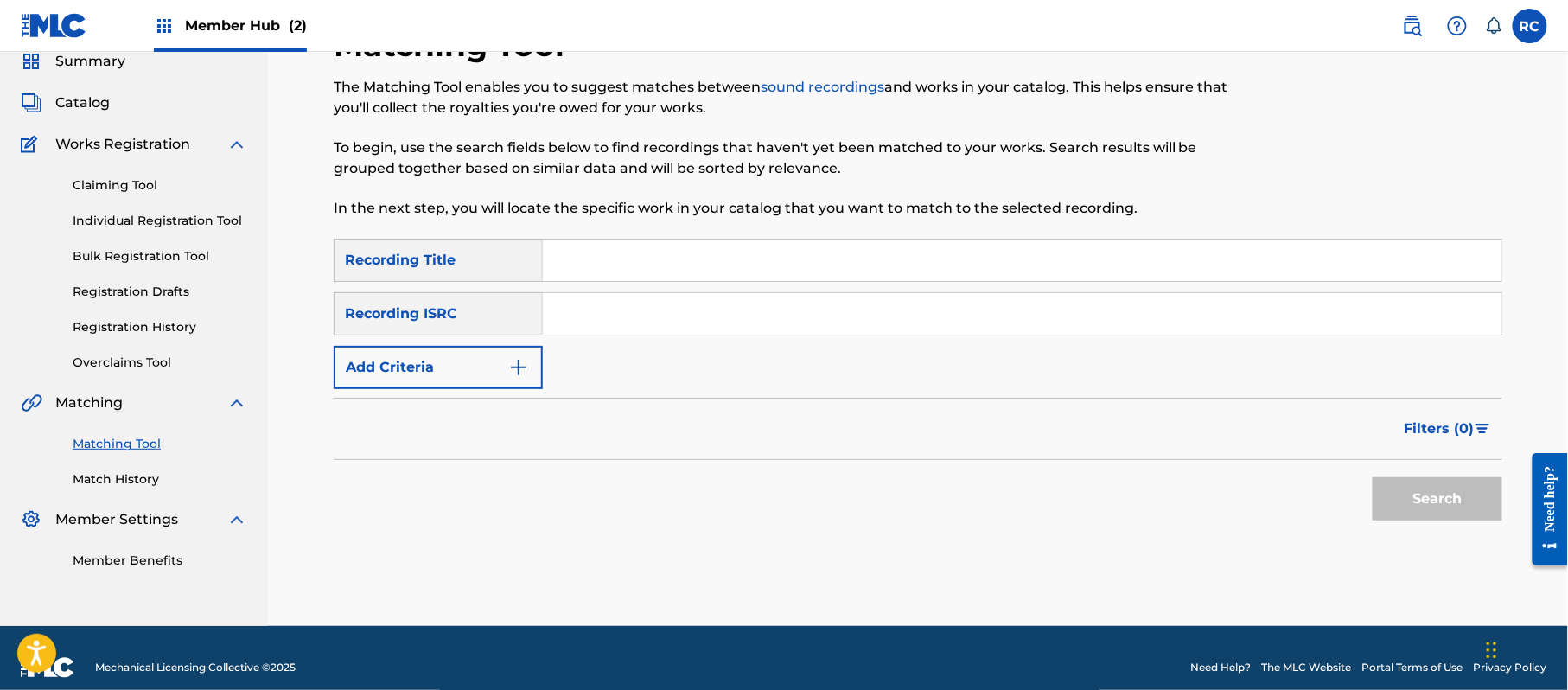
click at [622, 317] on input "Search Form" at bounding box center [1022, 313] width 958 height 41
paste input "JPZ921416043"
type input "JPZ921416043"
click at [1414, 510] on button "Search" at bounding box center [1437, 498] width 130 height 43
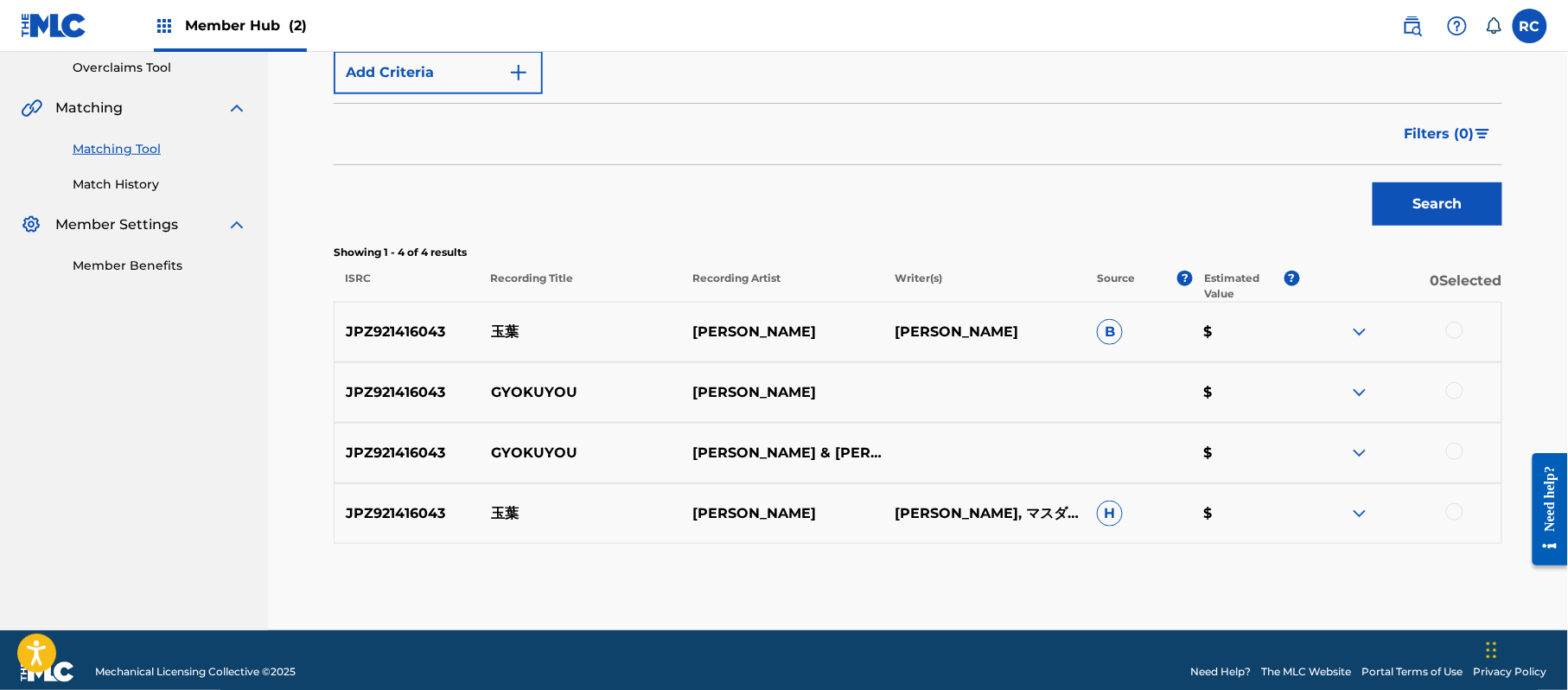
scroll to position [387, 0]
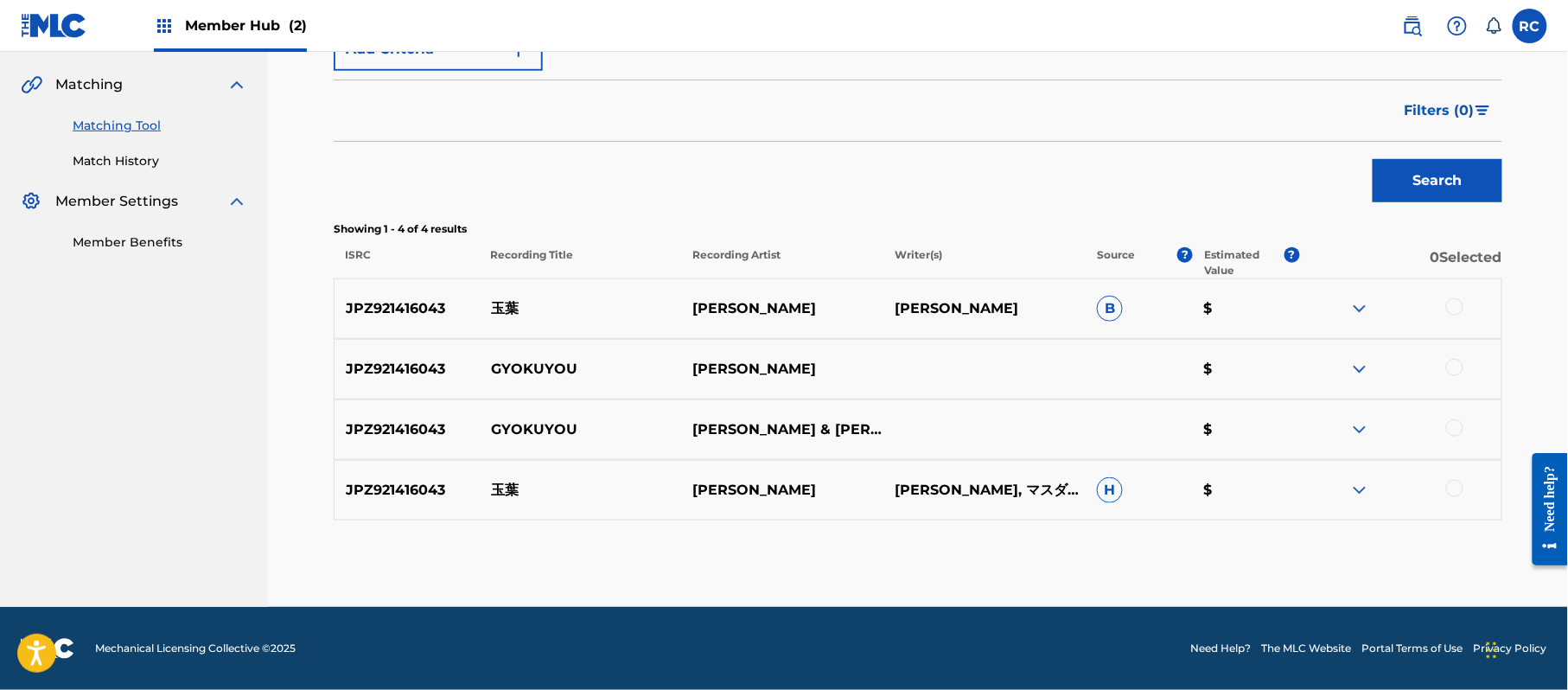
drag, startPoint x: 1456, startPoint y: 306, endPoint x: 1456, endPoint y: 350, distance: 44.0
click at [1457, 306] on div at bounding box center [1454, 307] width 17 height 17
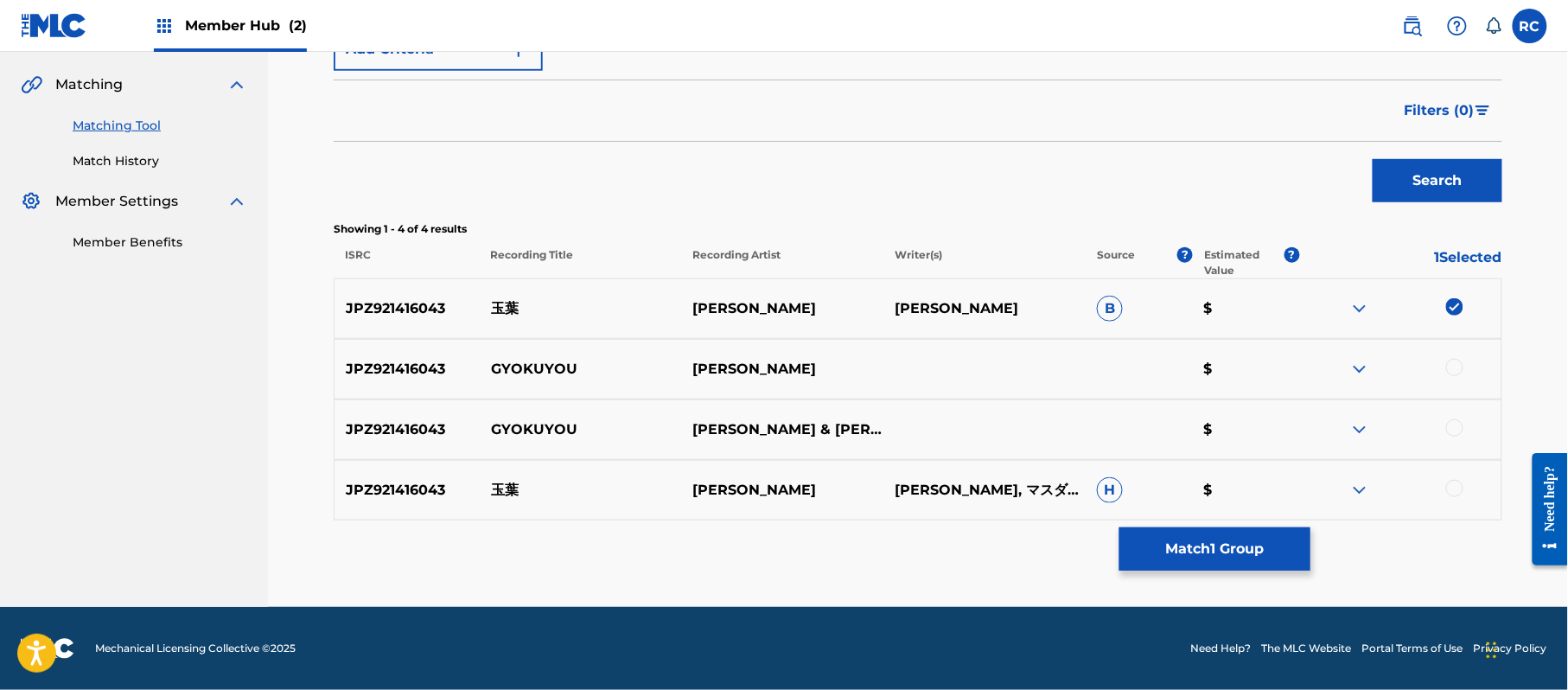
click at [1458, 378] on div at bounding box center [1400, 369] width 203 height 21
click at [1456, 430] on div at bounding box center [1454, 427] width 17 height 17
click at [1454, 365] on div at bounding box center [1454, 367] width 17 height 17
click at [1456, 492] on div at bounding box center [1454, 488] width 17 height 17
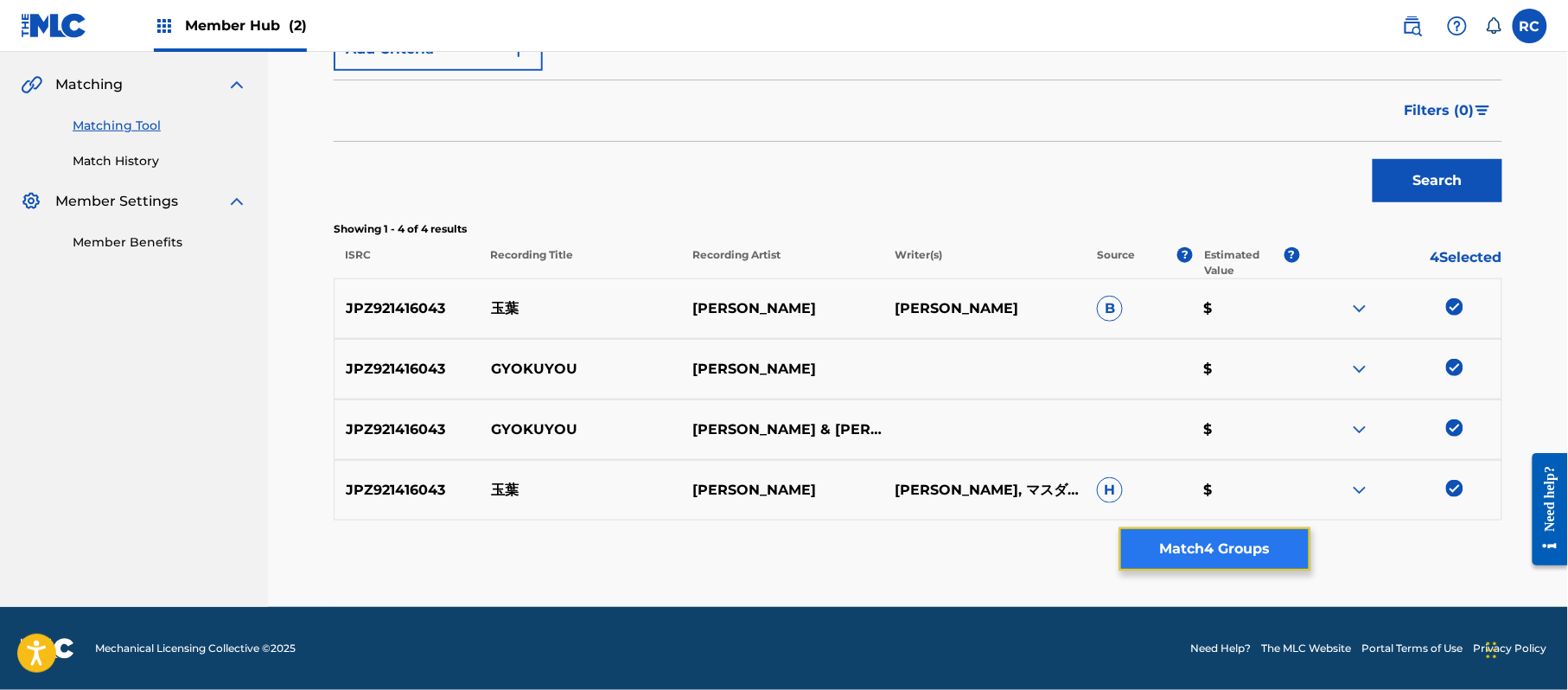
click at [1236, 541] on button "Match 4 Groups" at bounding box center [1214, 549] width 191 height 43
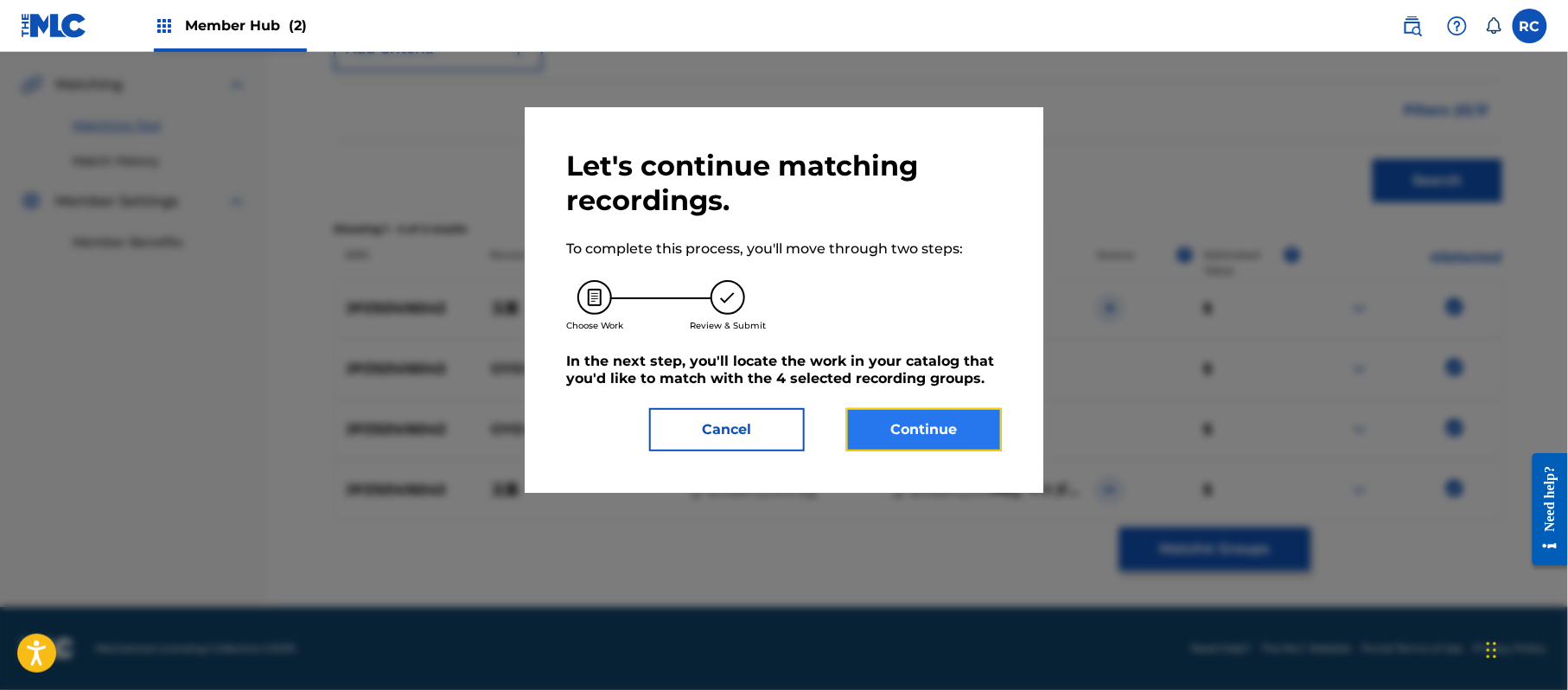
click at [946, 417] on button "Continue" at bounding box center [924, 429] width 155 height 43
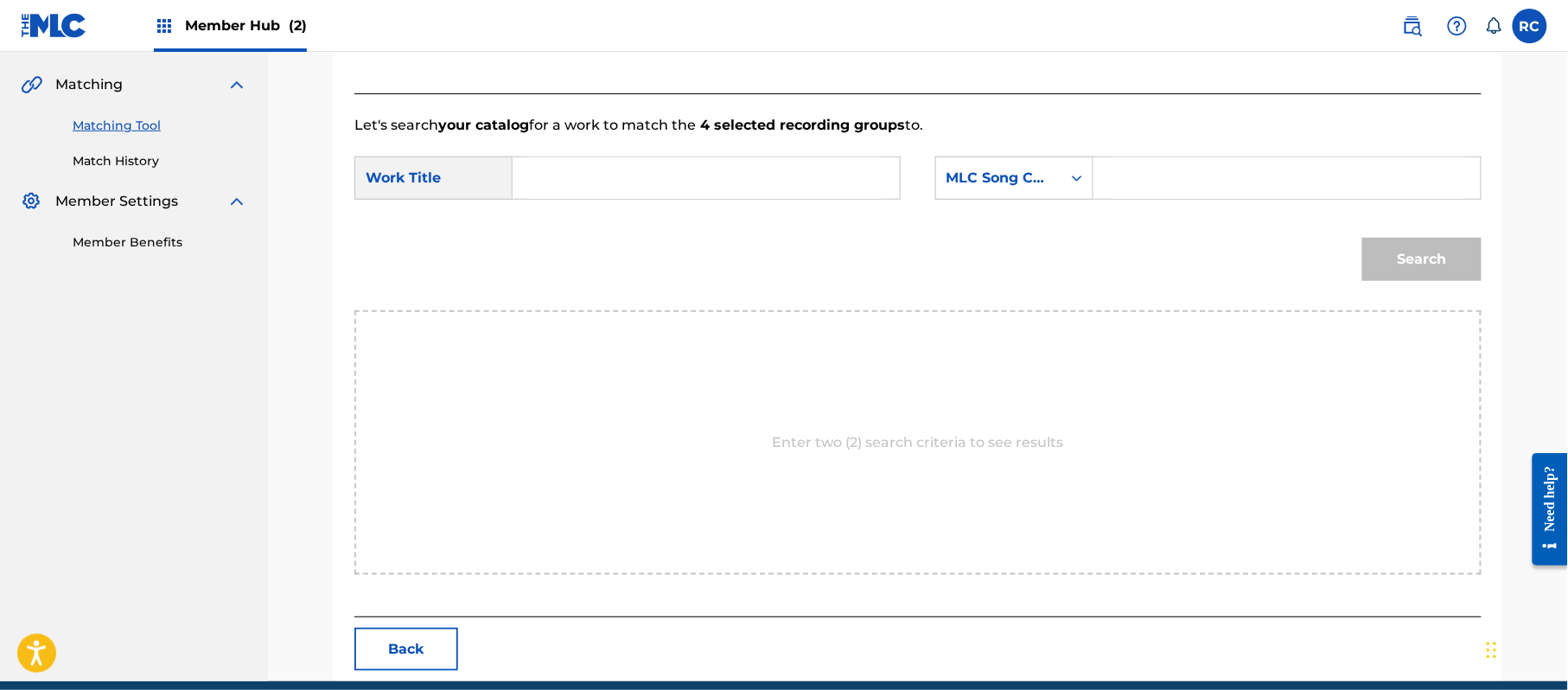
click at [651, 191] on input "Search Form" at bounding box center [706, 177] width 358 height 41
paste input "Gyokuyou GB2G5C"
click at [651, 184] on input "Gyokuyou GB2G5C" at bounding box center [706, 177] width 358 height 41
type input "Gyokuyou"
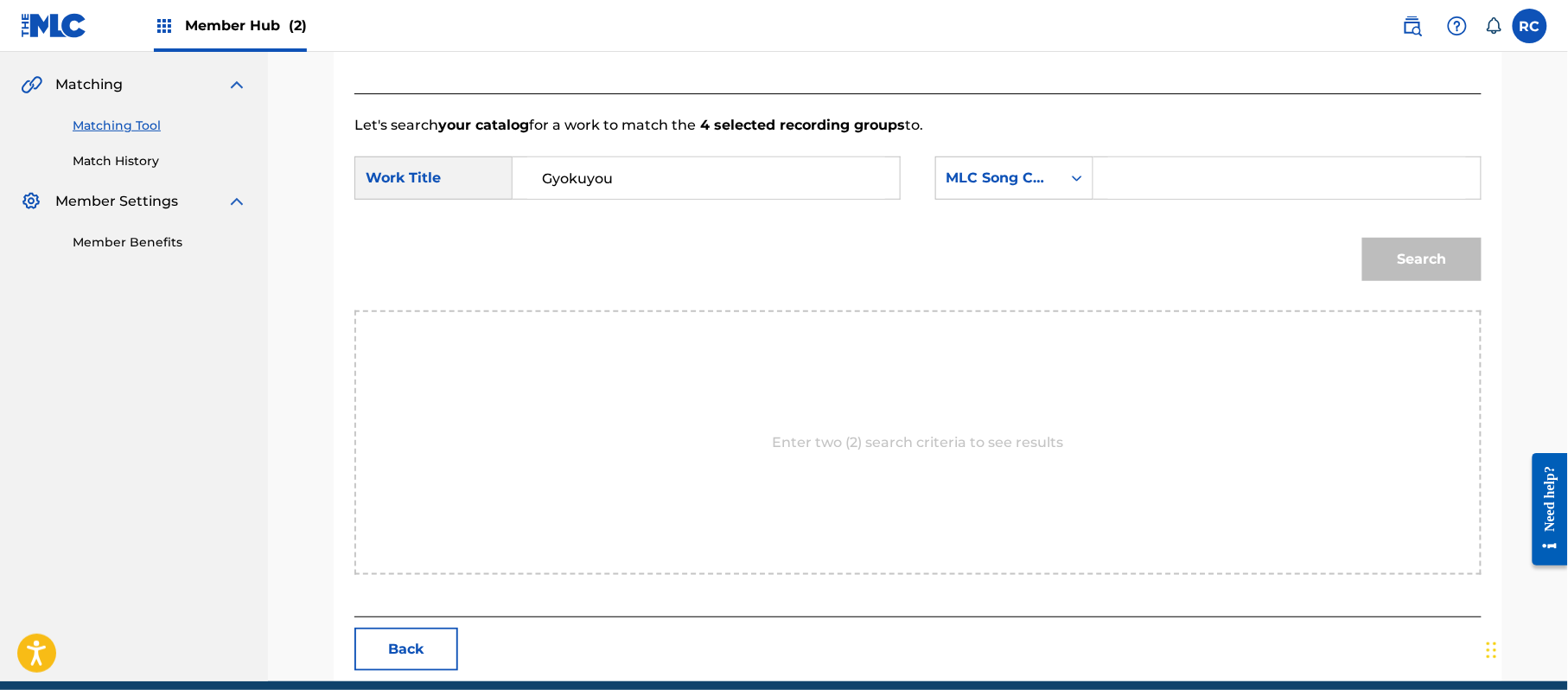
click at [1166, 176] on input "Search Form" at bounding box center [1287, 177] width 358 height 41
paste input "GB2G5C"
type input "GB2G5C"
click at [1418, 267] on button "Search" at bounding box center [1422, 258] width 120 height 43
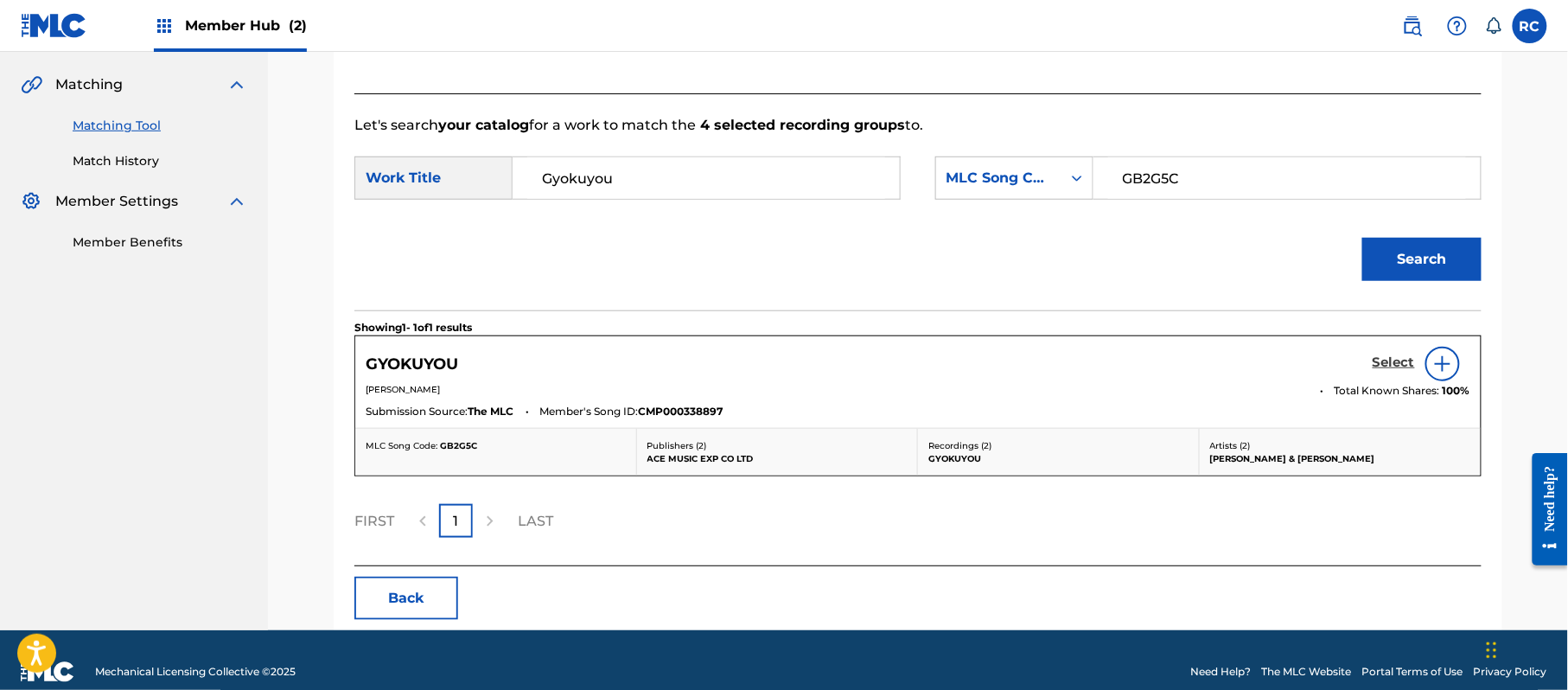
click at [1374, 365] on h5 "Select" at bounding box center [1394, 362] width 42 height 16
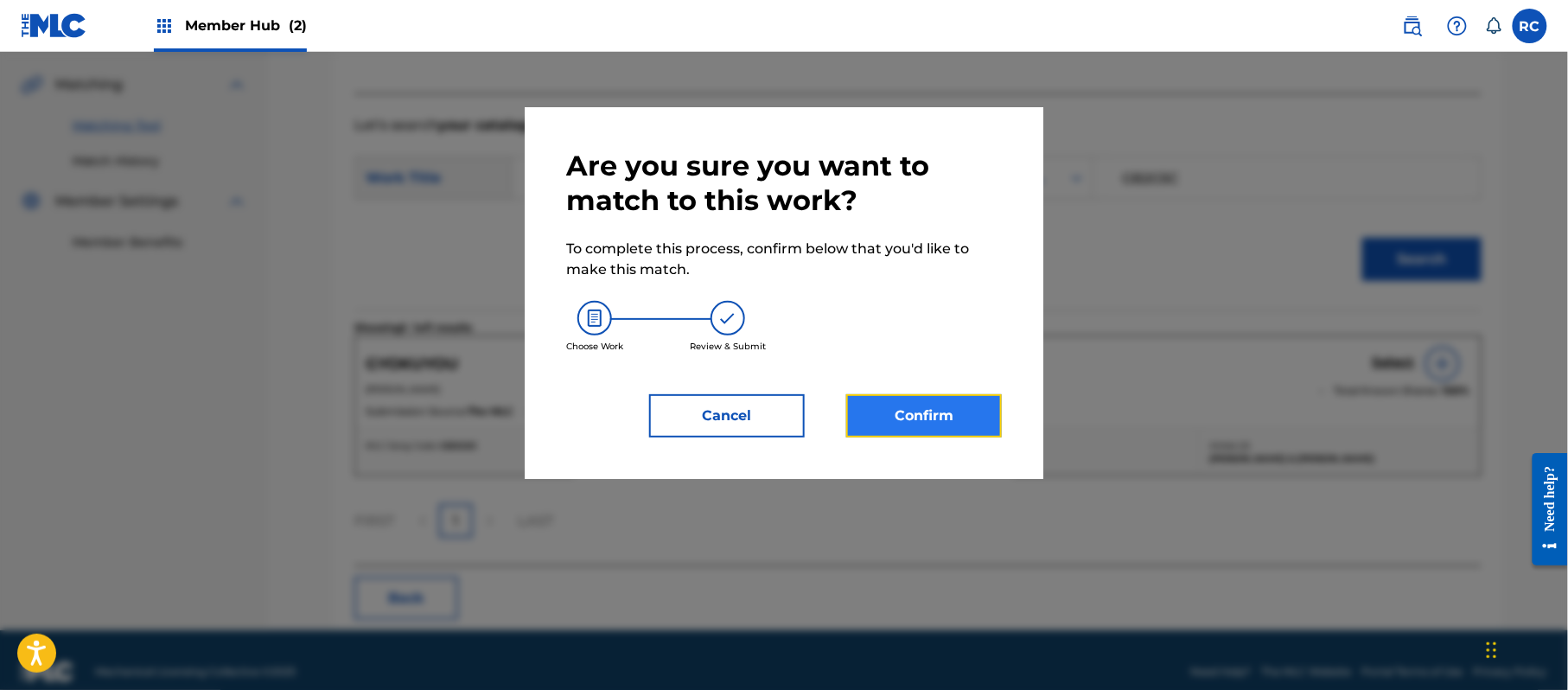
click at [935, 409] on button "Confirm" at bounding box center [924, 415] width 155 height 43
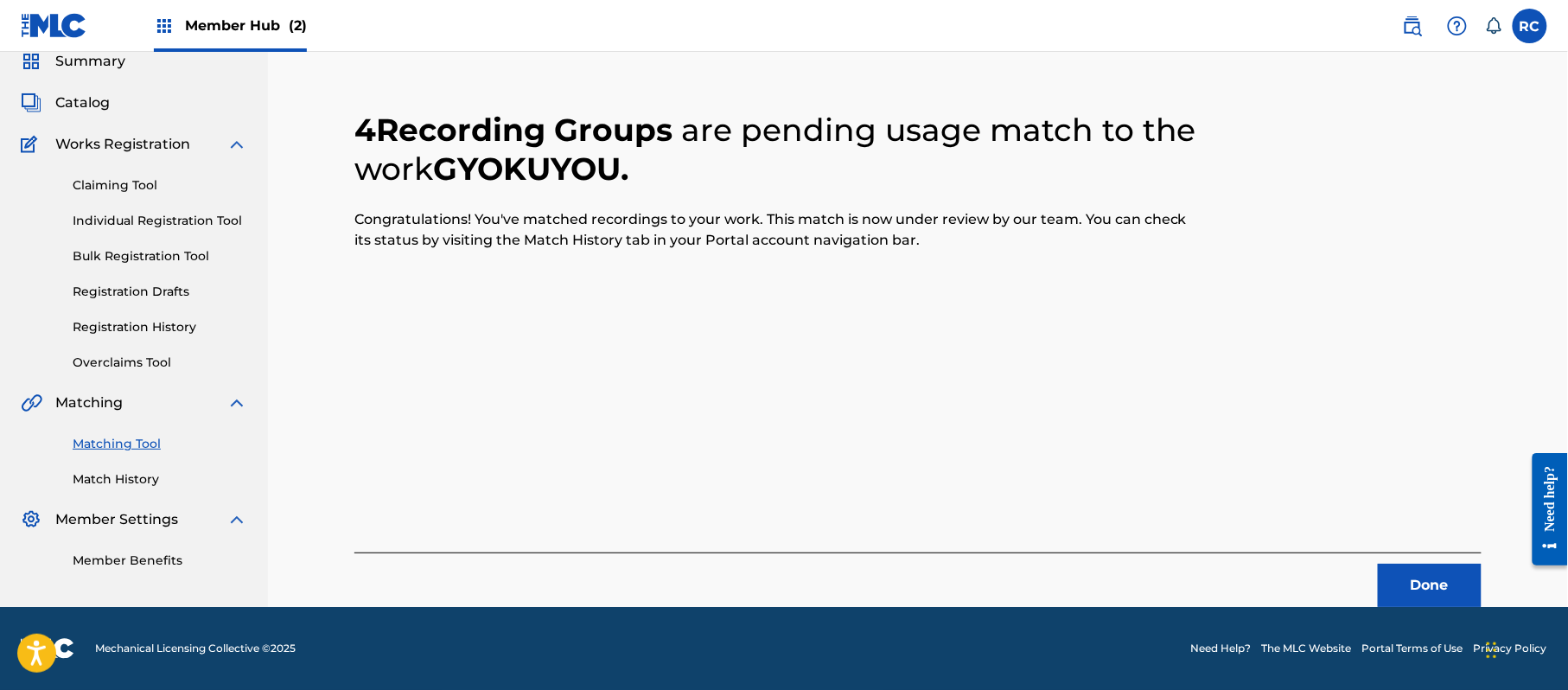
scroll to position [69, 0]
click at [1405, 579] on button "Done" at bounding box center [1430, 585] width 104 height 43
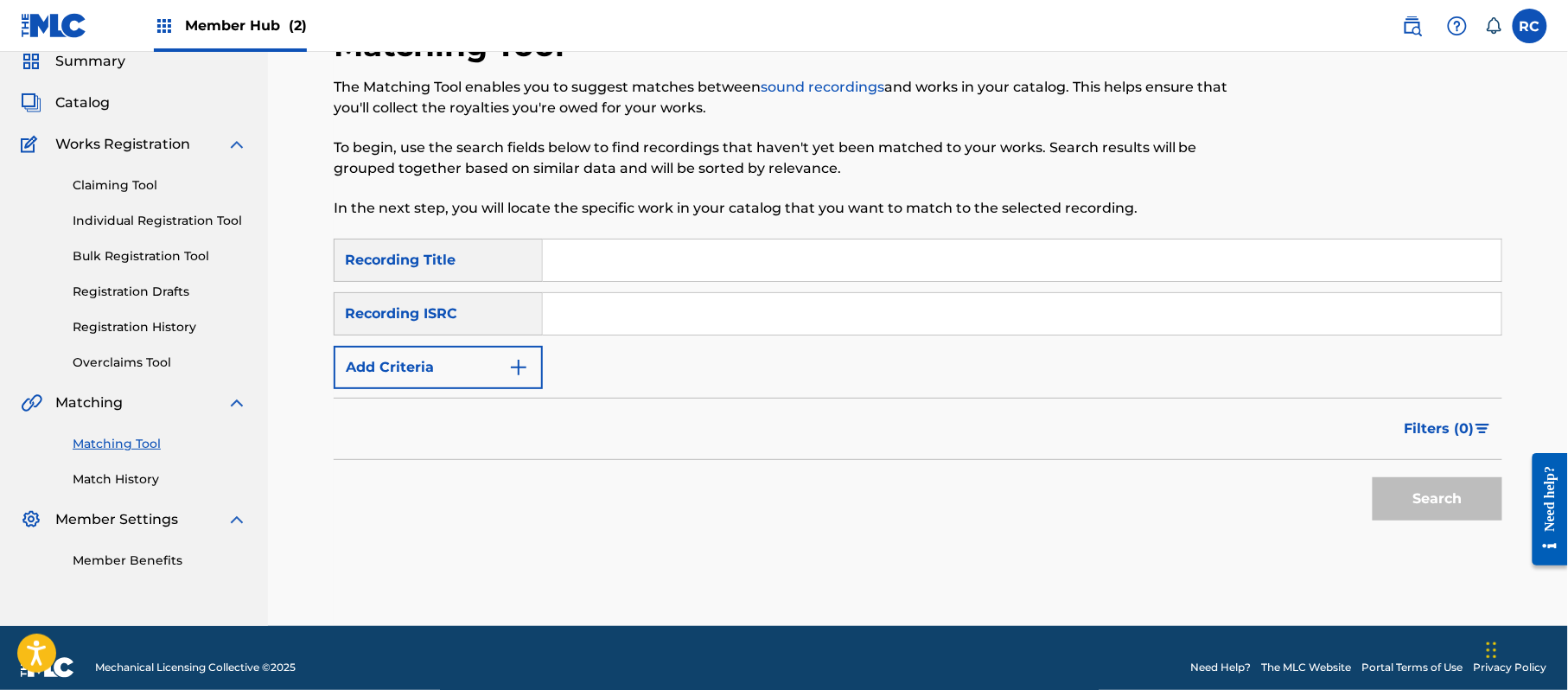
click at [657, 329] on input "Search Form" at bounding box center [1022, 313] width 958 height 41
paste input "JPZ921403952"
type input "JPZ921403952"
click at [1394, 488] on button "Search" at bounding box center [1437, 498] width 130 height 43
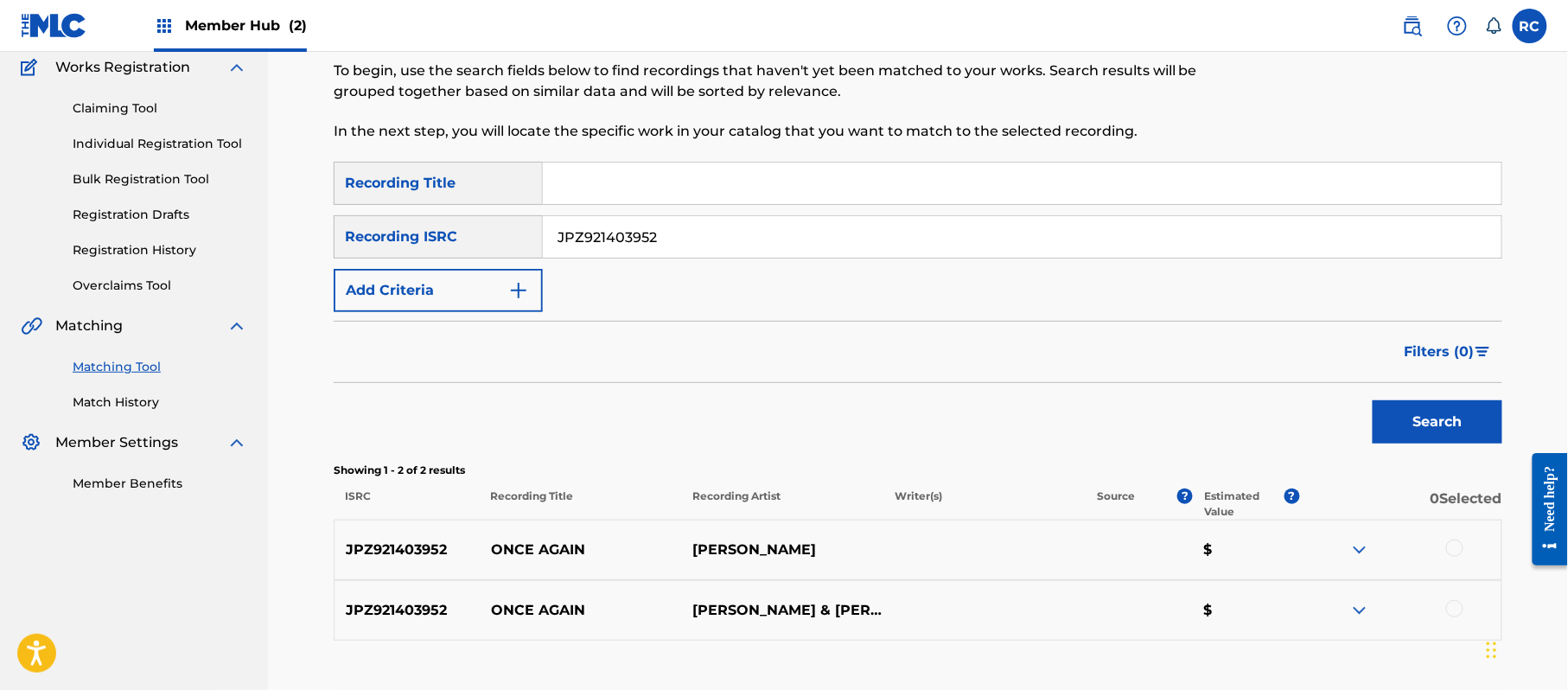
scroll to position [267, 0]
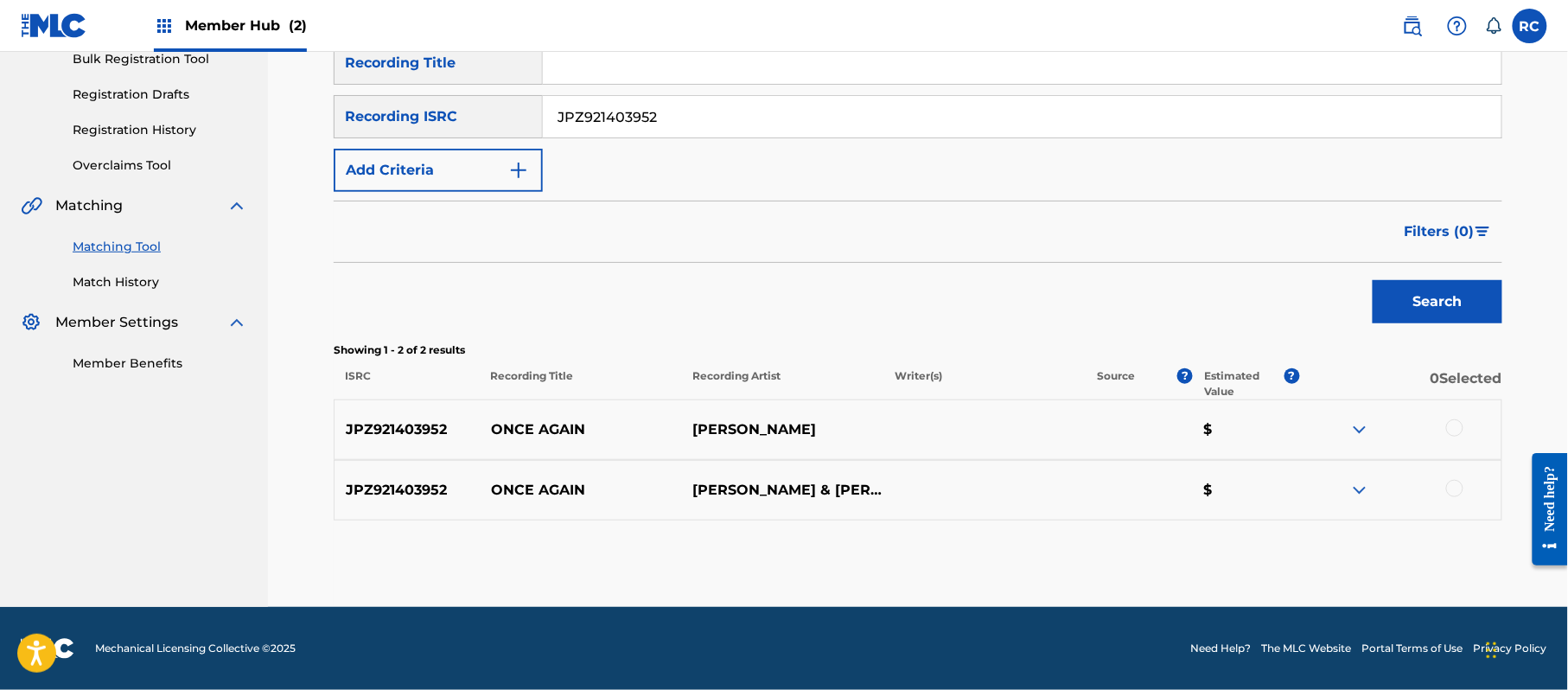
click at [1452, 422] on div at bounding box center [1454, 427] width 17 height 17
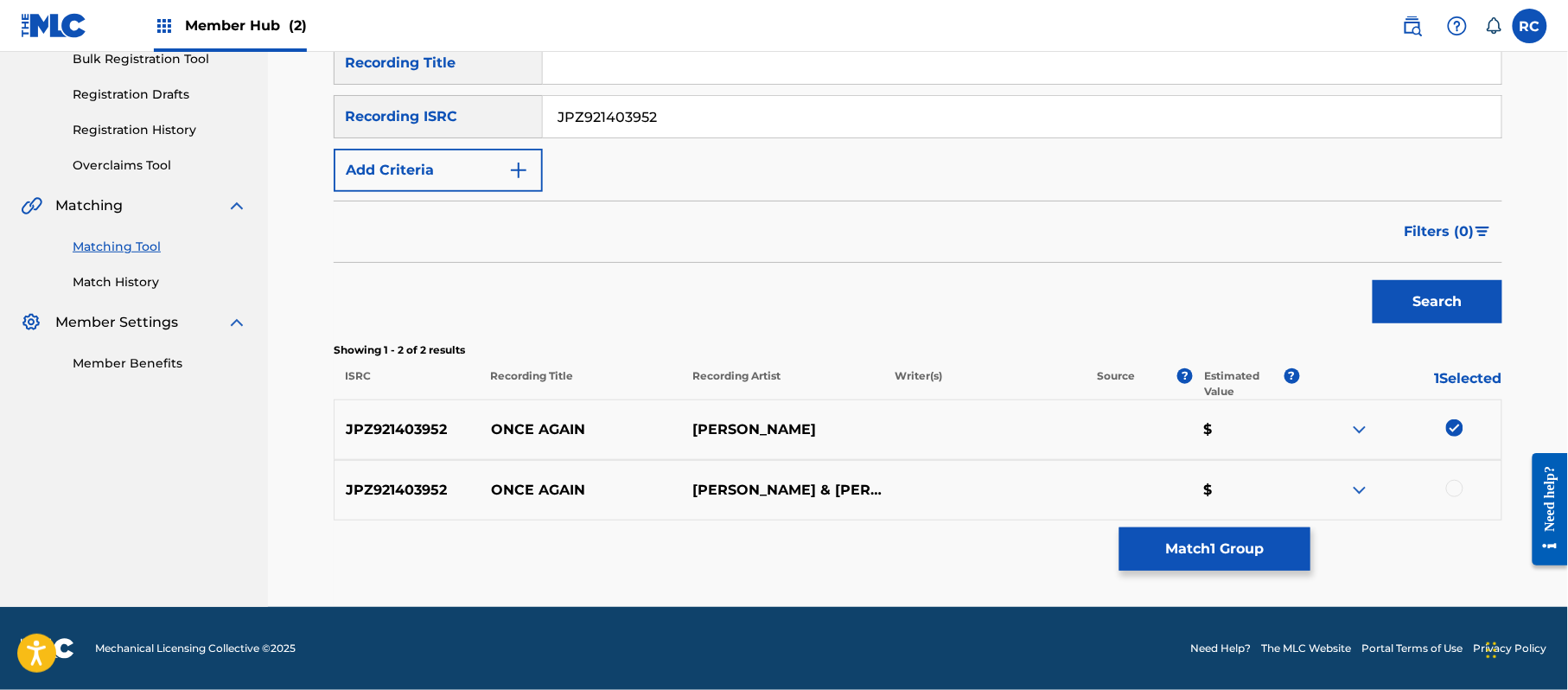
click at [1452, 492] on div at bounding box center [1454, 488] width 17 height 17
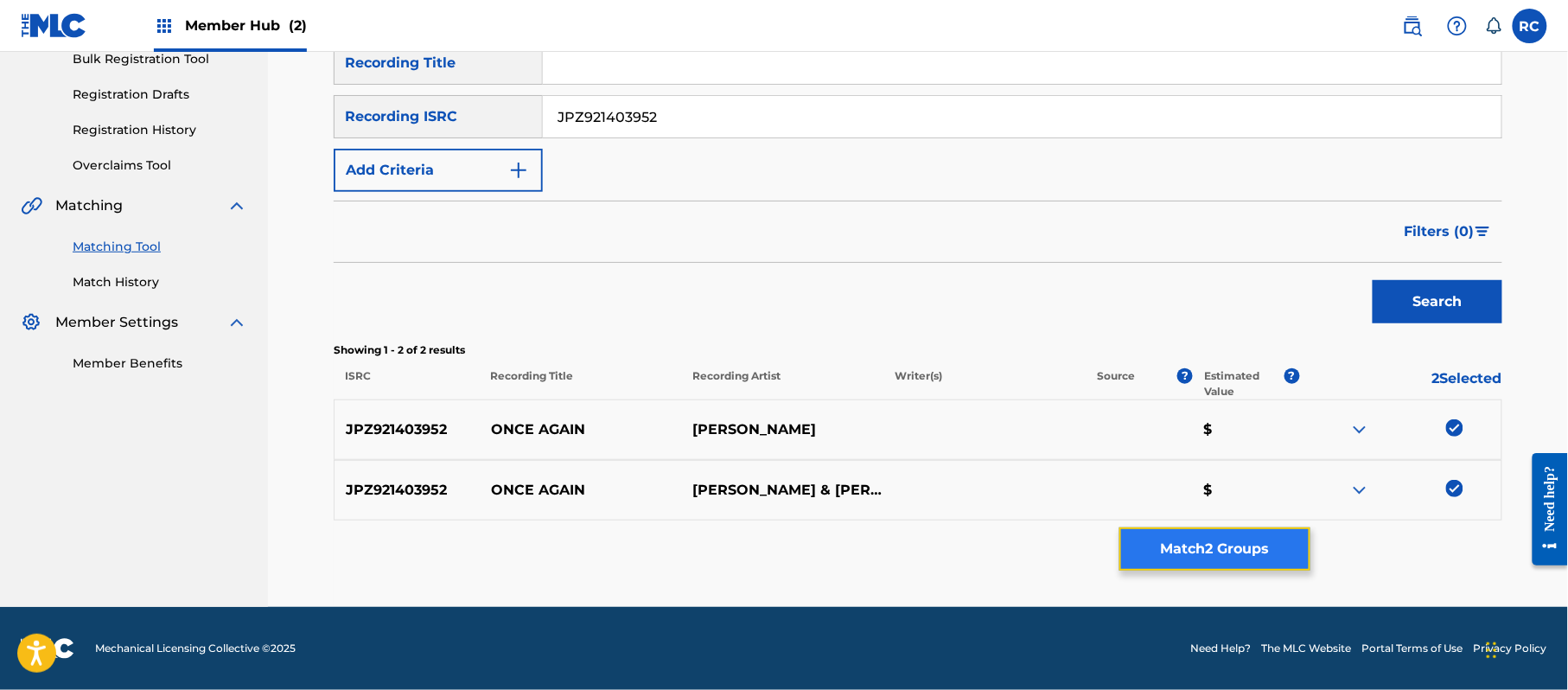
click at [1218, 549] on button "Match 2 Groups" at bounding box center [1214, 549] width 191 height 43
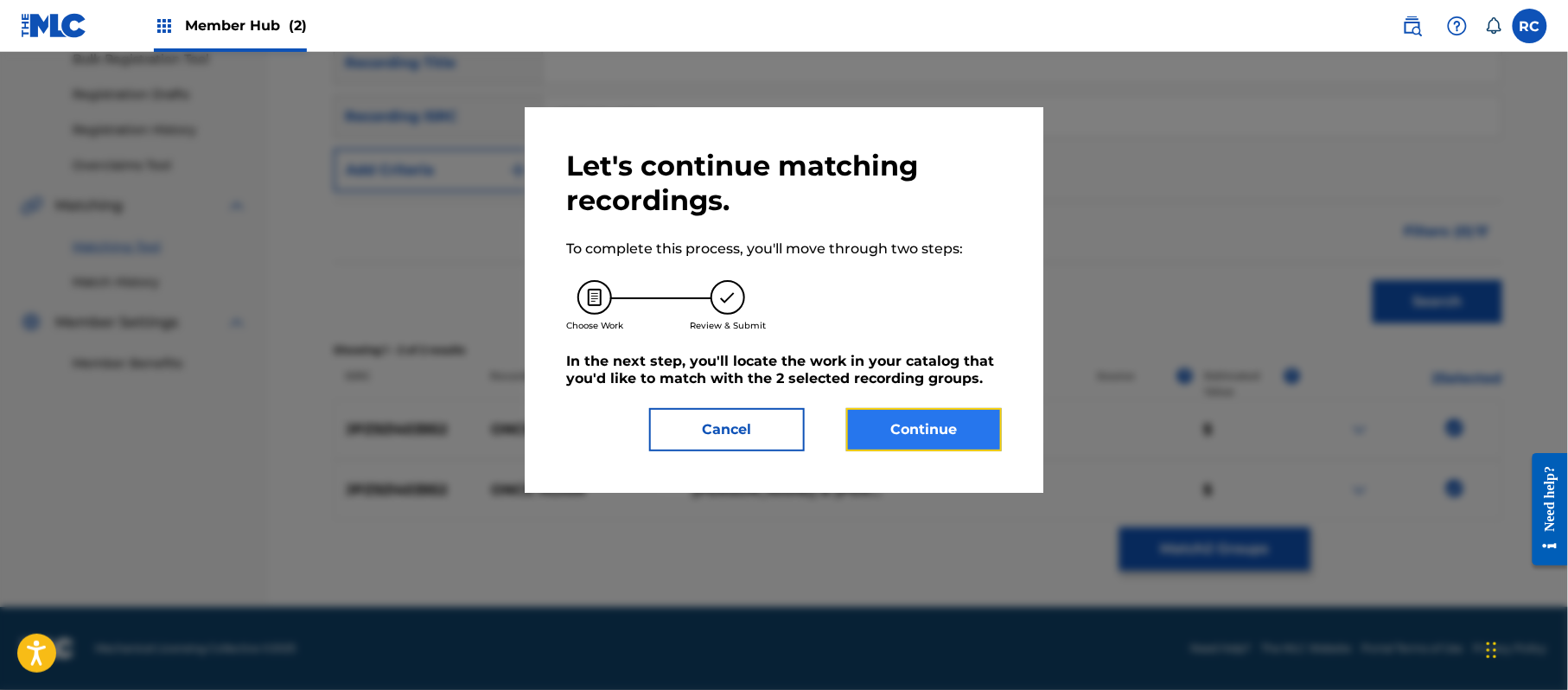
click at [965, 423] on button "Continue" at bounding box center [924, 429] width 155 height 43
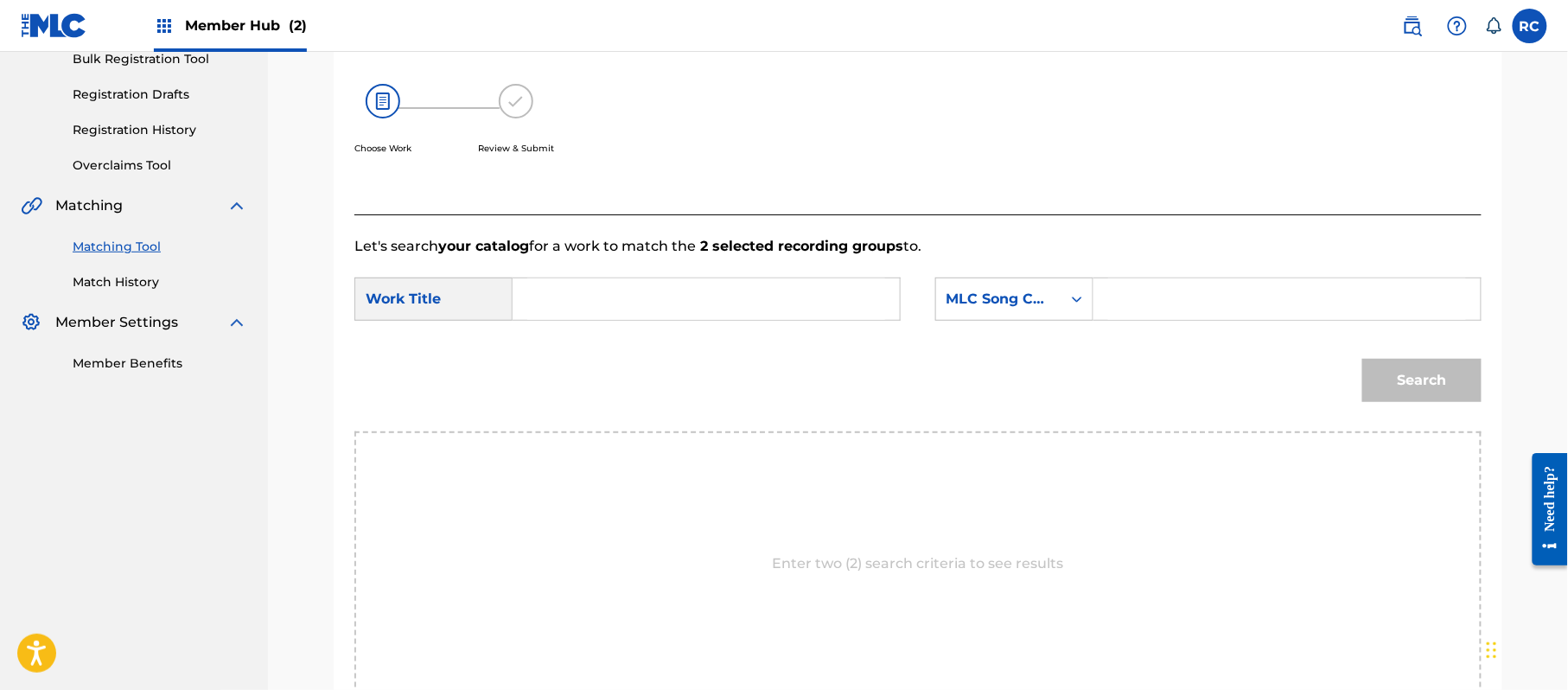
drag, startPoint x: 737, startPoint y: 282, endPoint x: 727, endPoint y: 286, distance: 10.8
click at [734, 282] on input "Search Form" at bounding box center [706, 298] width 358 height 41
paste input "Once Again OM2WF8"
click at [654, 302] on input "Once Again OM2WF8" at bounding box center [706, 298] width 358 height 41
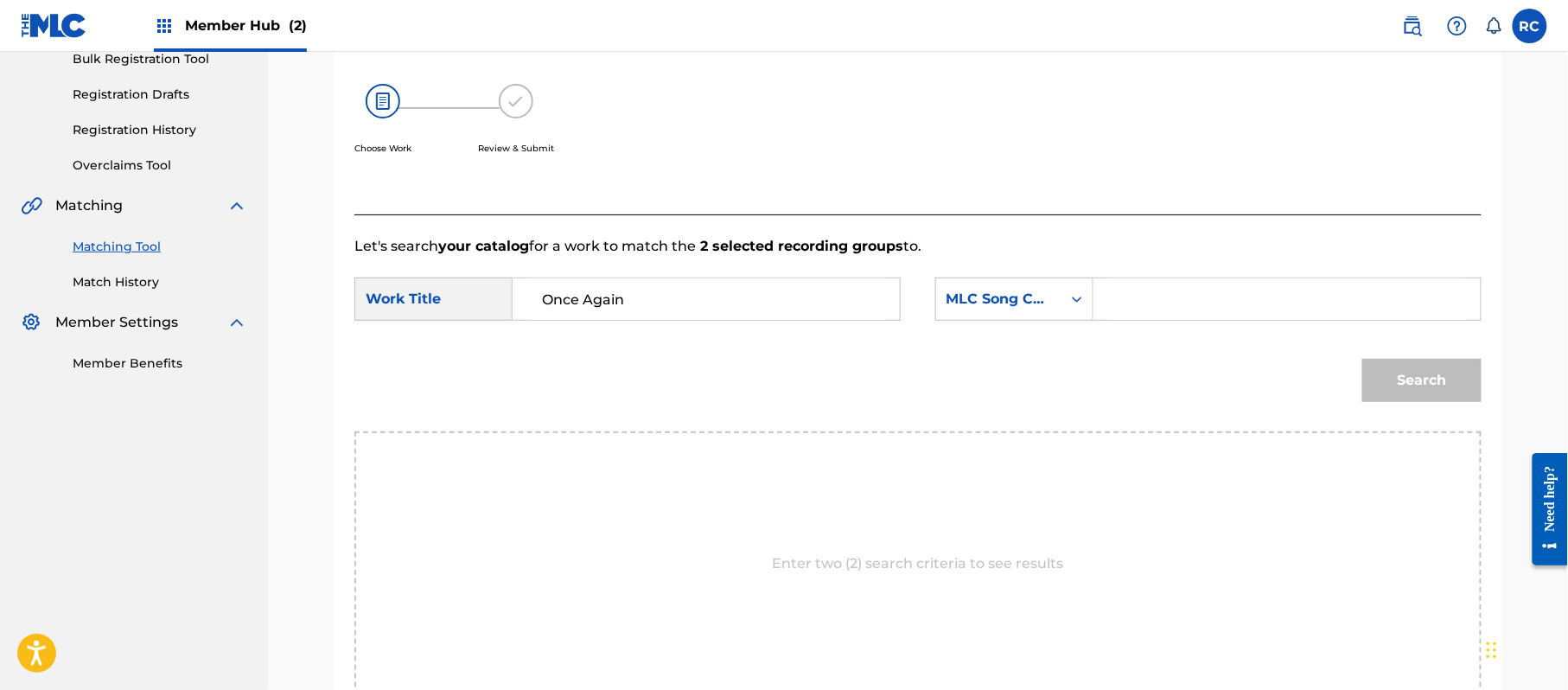
type input "Once Again"
drag, startPoint x: 1139, startPoint y: 304, endPoint x: 1155, endPoint y: 311, distance: 17.5
click at [1139, 304] on input "Search Form" at bounding box center [1287, 298] width 358 height 41
paste input "OM2WF8"
type input "OM2WF8"
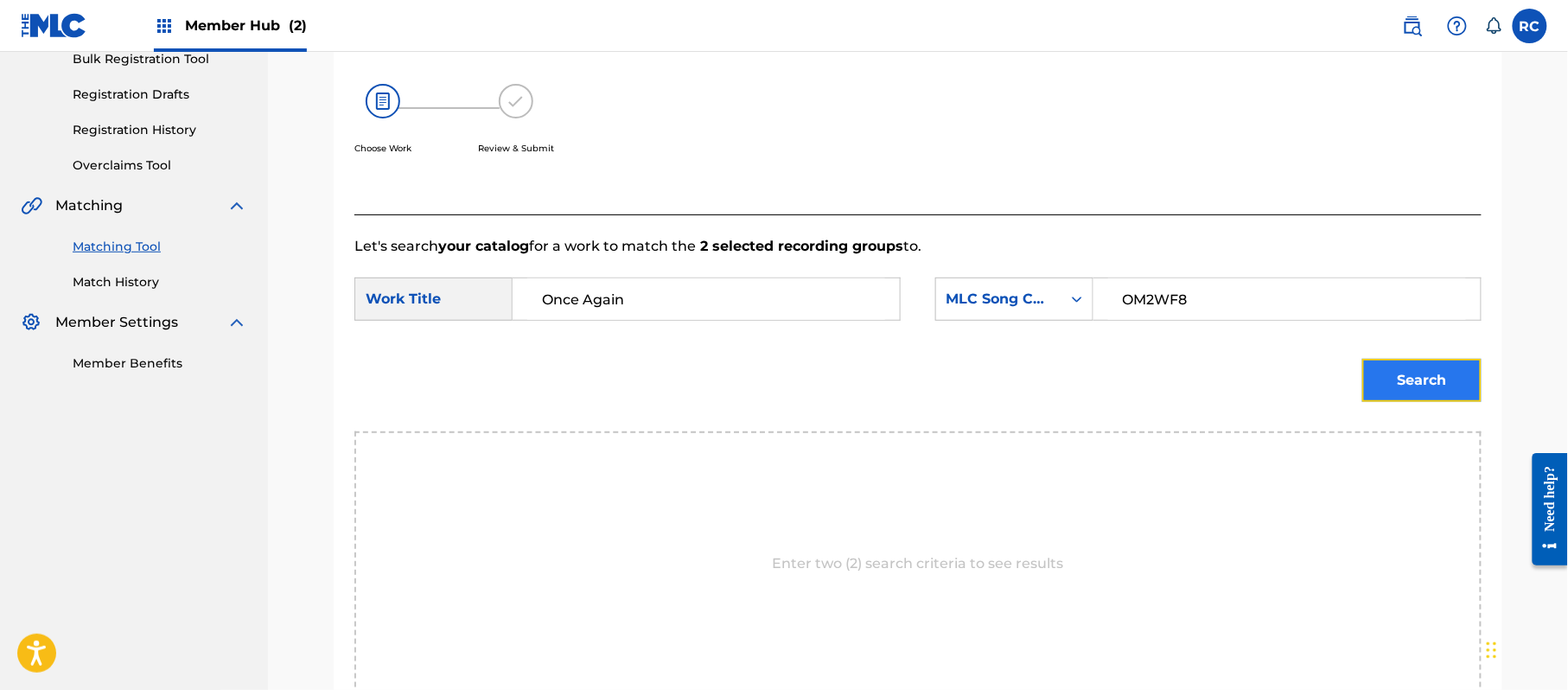
click at [1374, 365] on button "Search" at bounding box center [1422, 380] width 120 height 43
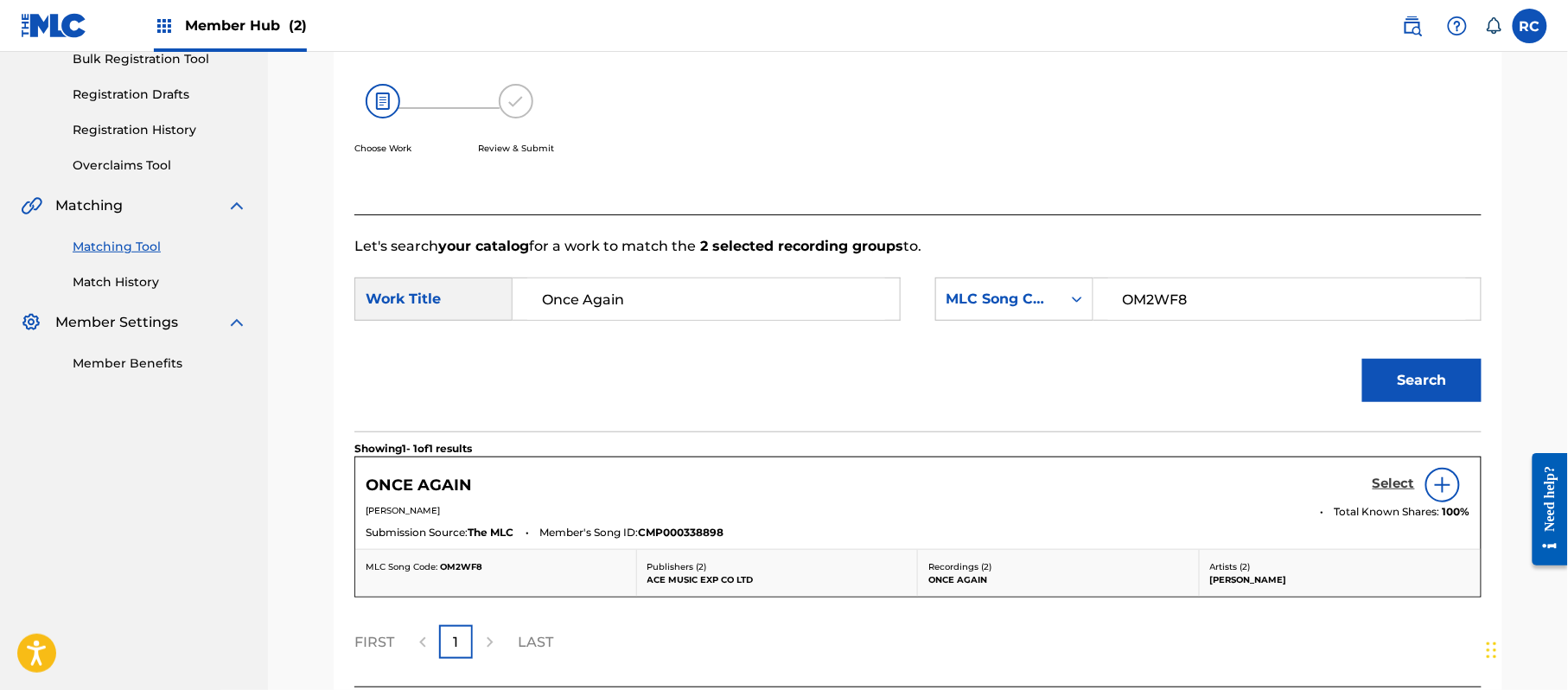
click at [1400, 492] on h5 "Select" at bounding box center [1394, 484] width 42 height 16
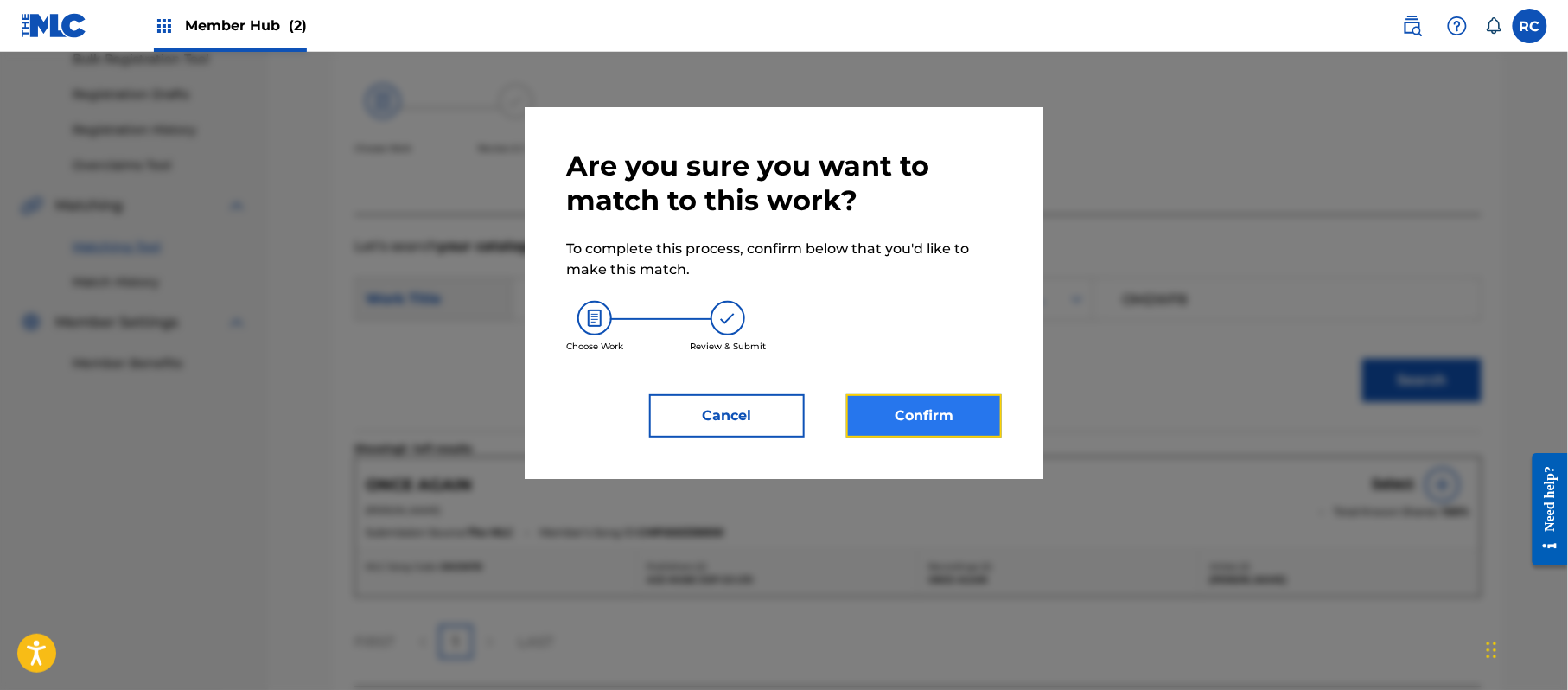
click at [952, 412] on button "Confirm" at bounding box center [924, 415] width 155 height 43
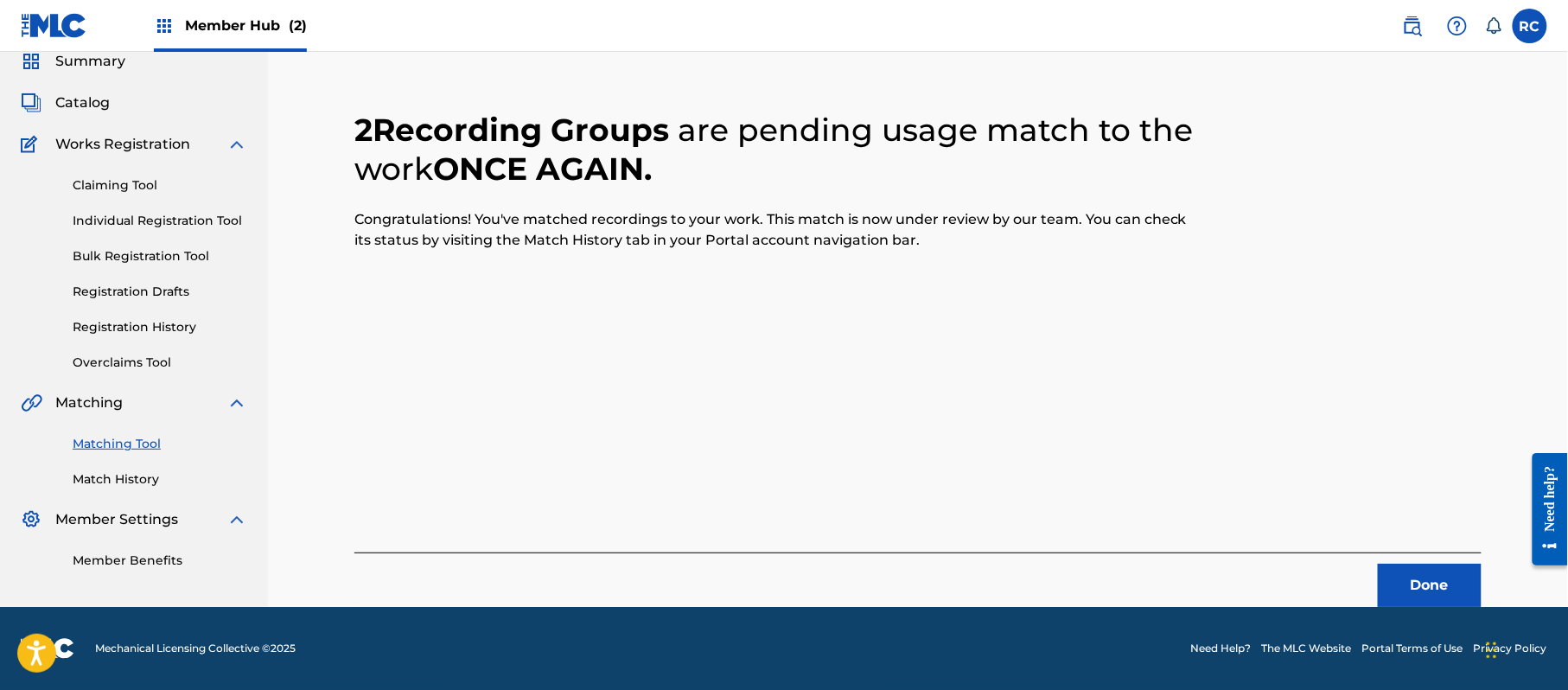
scroll to position [69, 0]
click at [1412, 580] on button "Done" at bounding box center [1430, 585] width 104 height 43
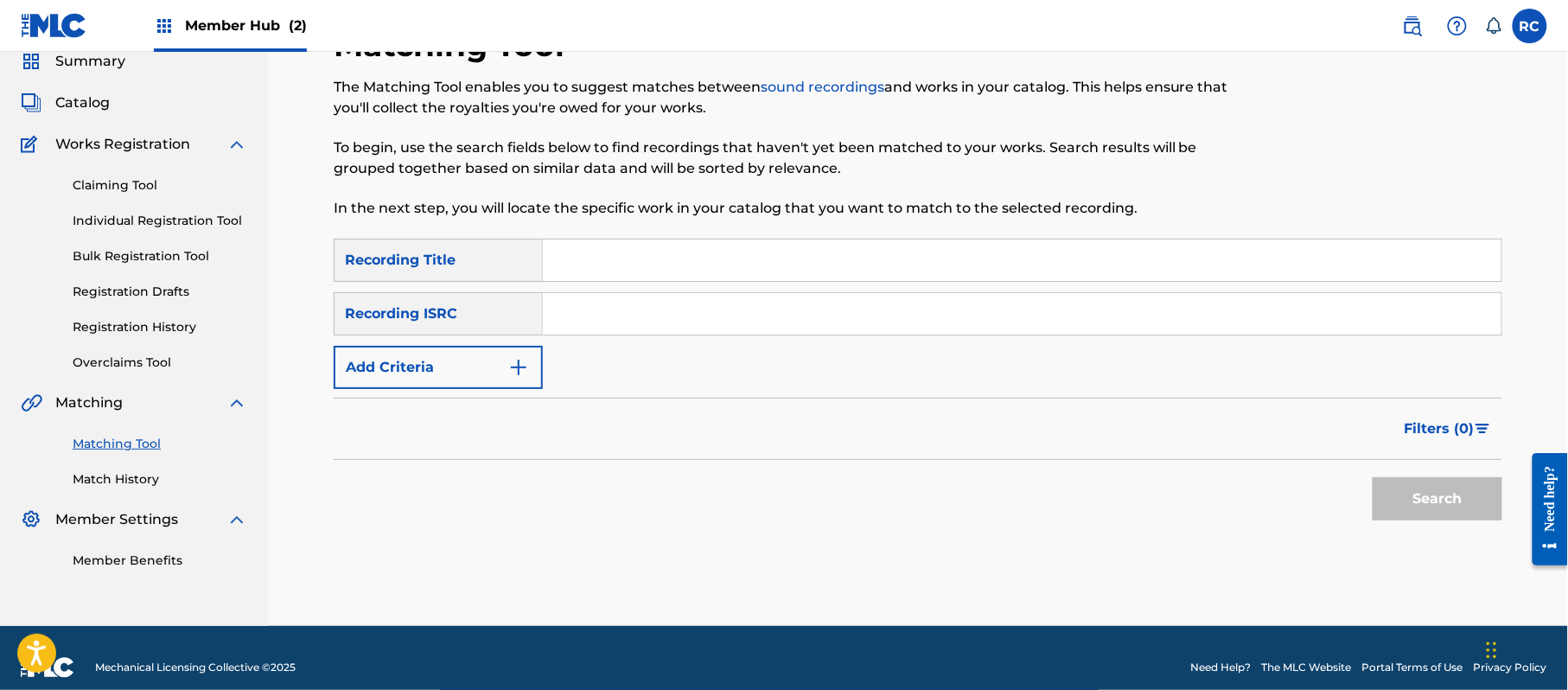
click at [661, 339] on div "SearchWithCriteria5df80841-9629-4178-8b4d-cf8d4b60a839 Recording Title SearchWi…" at bounding box center [918, 313] width 1168 height 151
paste input "JPZ921403951"
click at [664, 329] on input "JPZ921403951" at bounding box center [1022, 313] width 958 height 41
type input "JPZ921403951"
click at [1488, 509] on button "Search" at bounding box center [1437, 498] width 130 height 43
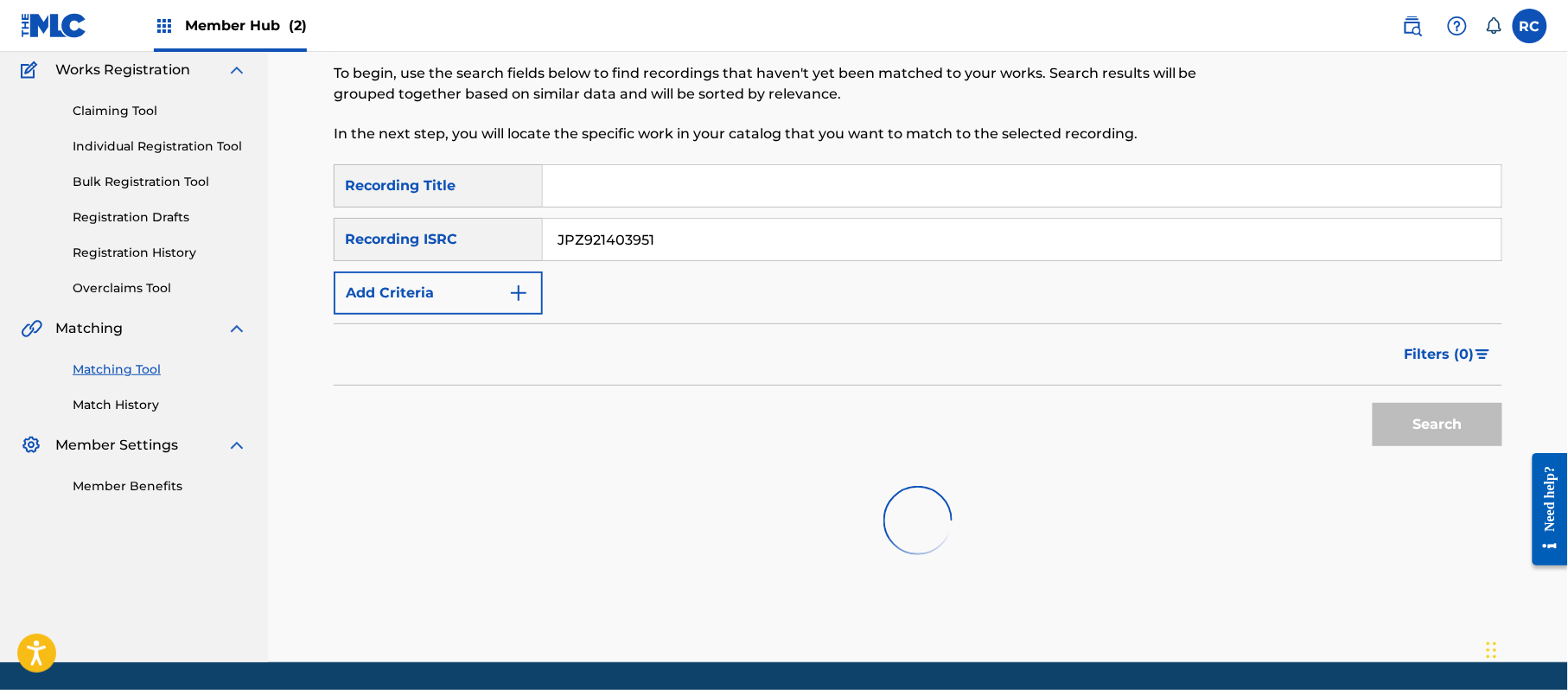
scroll to position [184, 0]
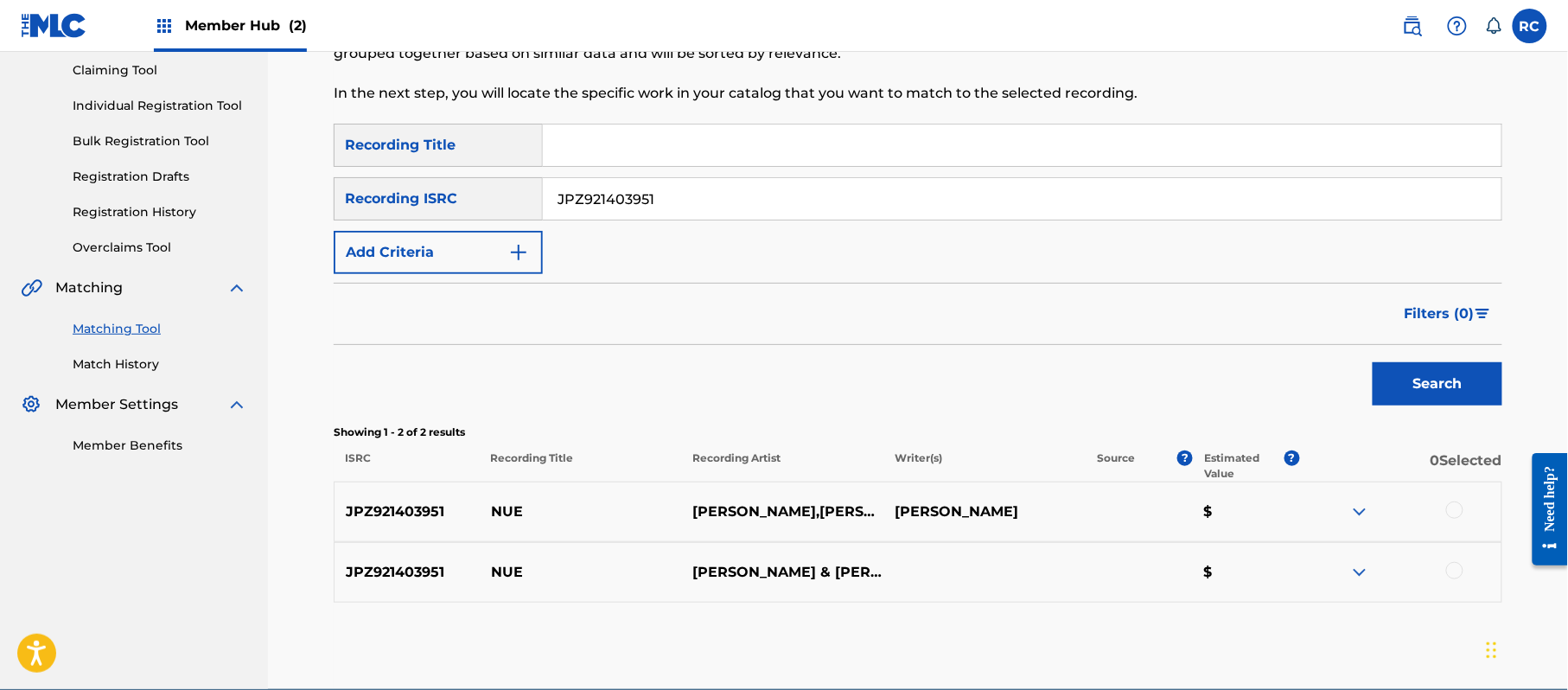
click at [1459, 502] on div at bounding box center [1454, 509] width 17 height 17
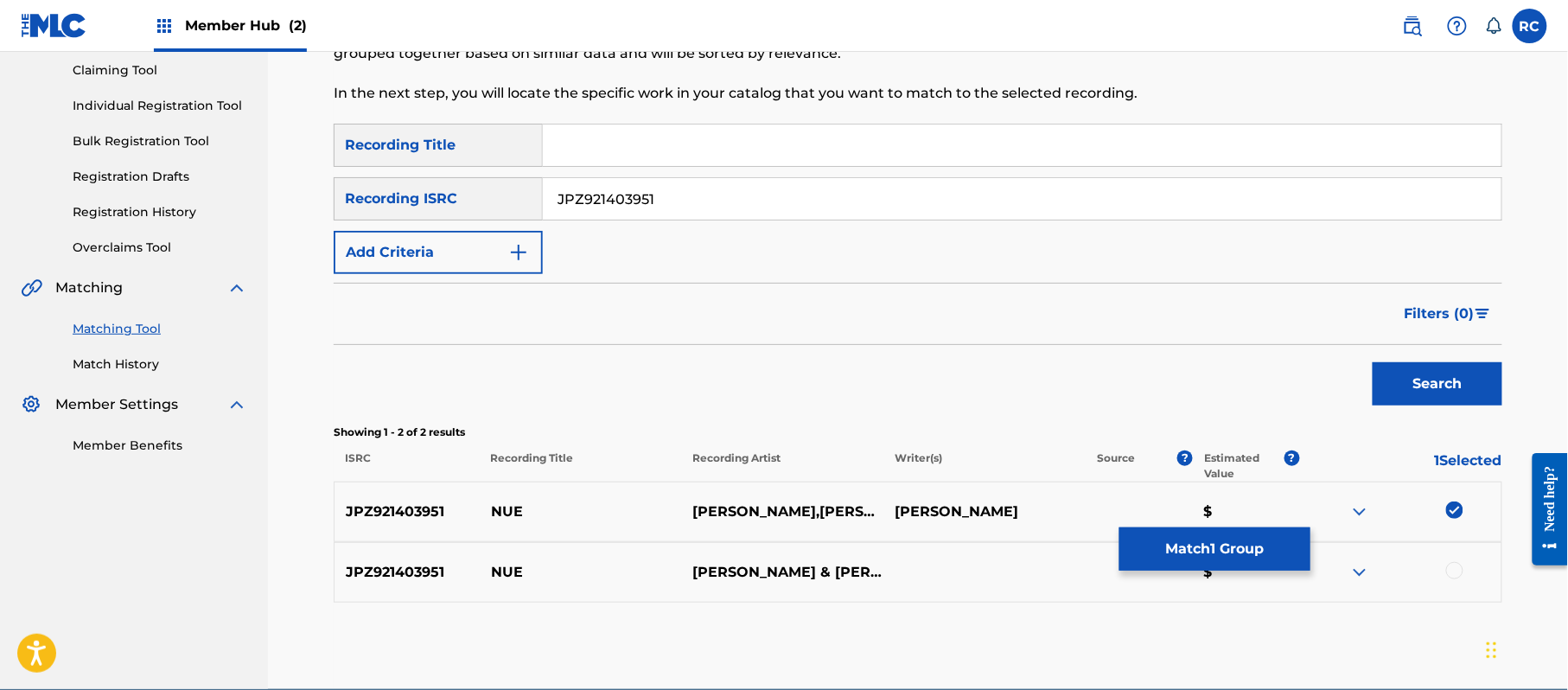
click at [1460, 571] on div at bounding box center [1454, 570] width 17 height 17
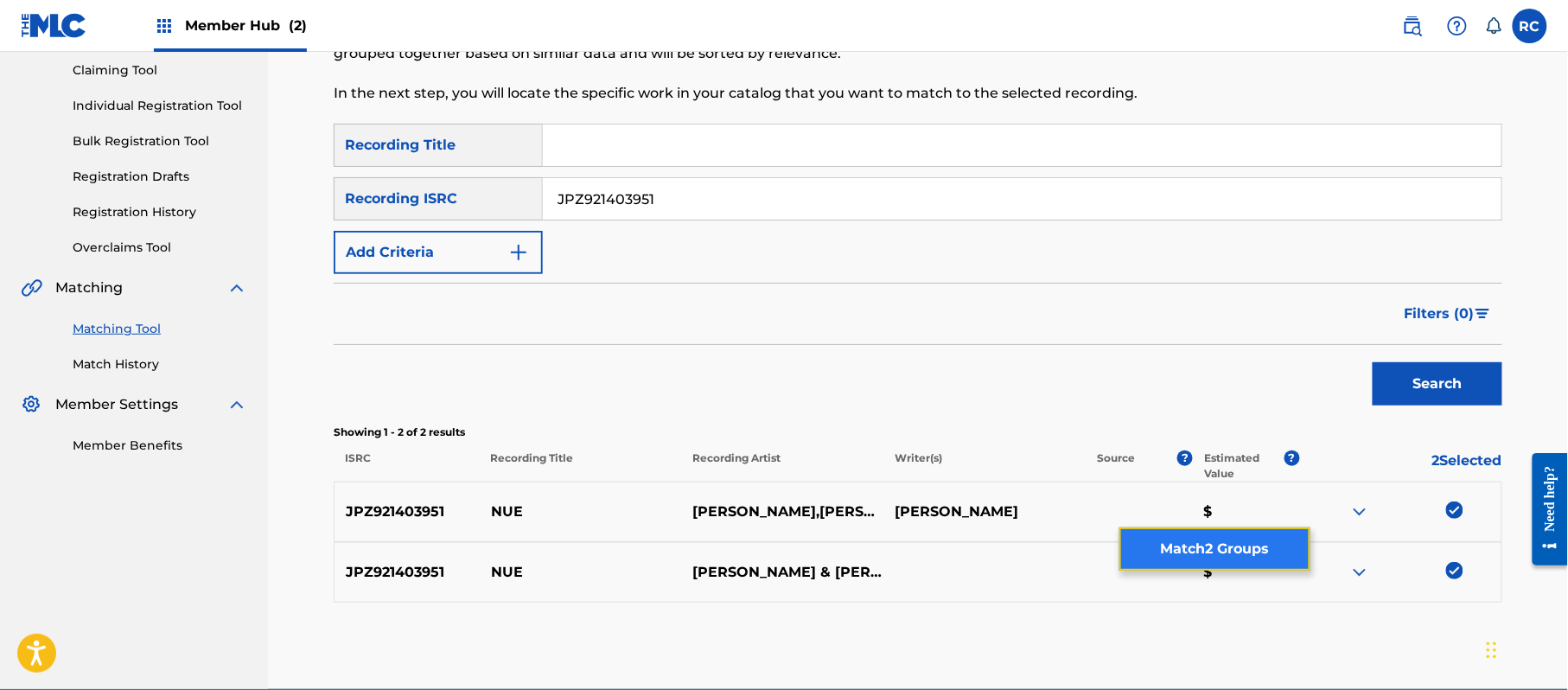
click at [1222, 539] on button "Match 2 Groups" at bounding box center [1214, 549] width 191 height 43
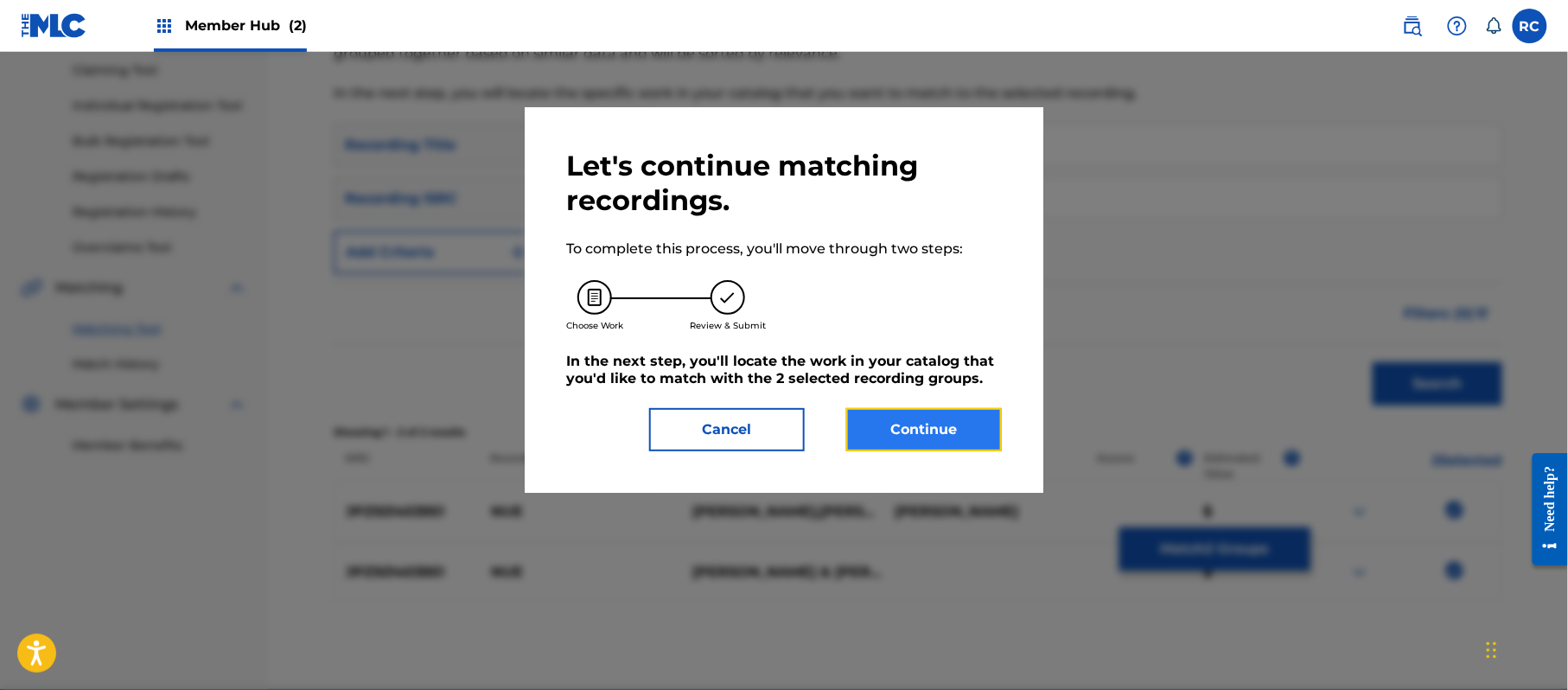
click at [966, 433] on button "Continue" at bounding box center [924, 429] width 155 height 43
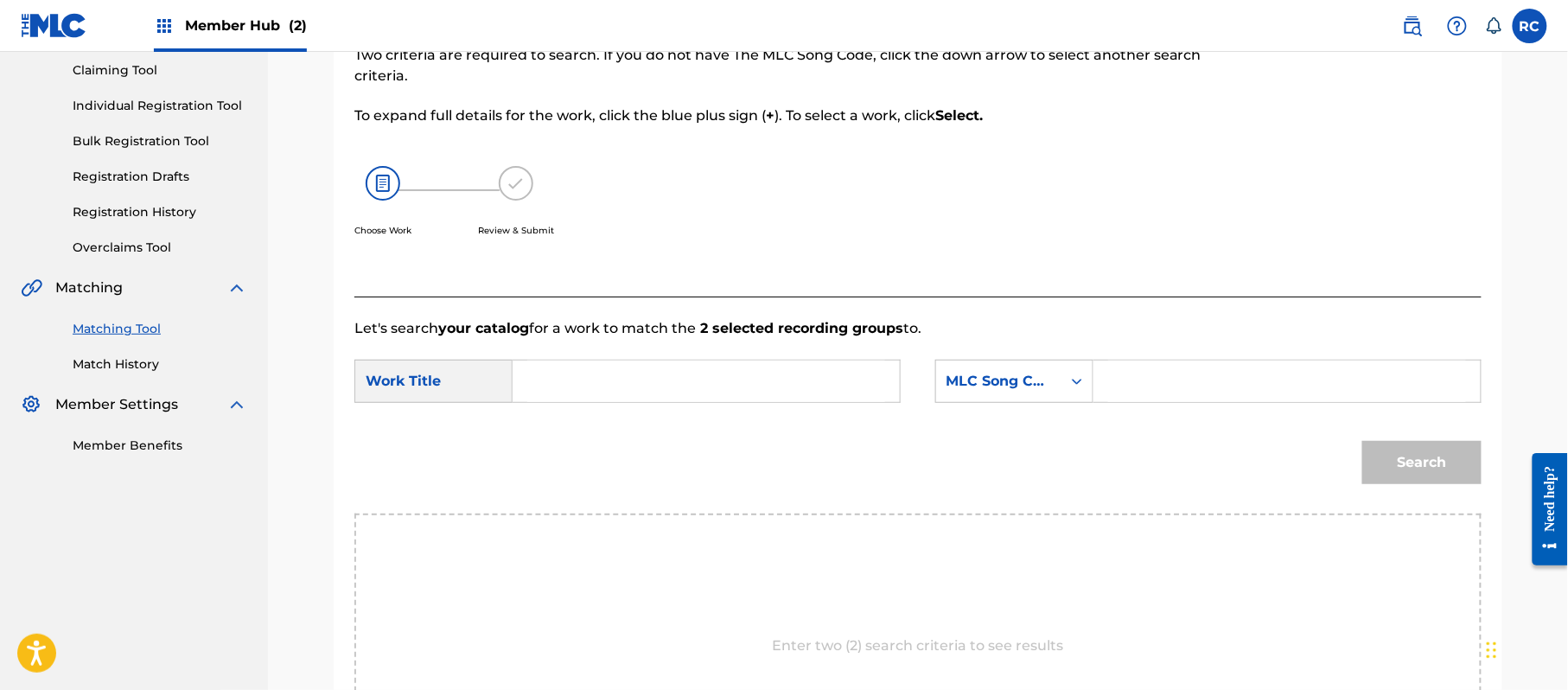
click at [590, 382] on input "Search Form" at bounding box center [706, 381] width 358 height 41
paste input "Nue N70CSS"
click at [622, 375] on input "Nue N70CSS" at bounding box center [706, 381] width 358 height 41
type input "Nue"
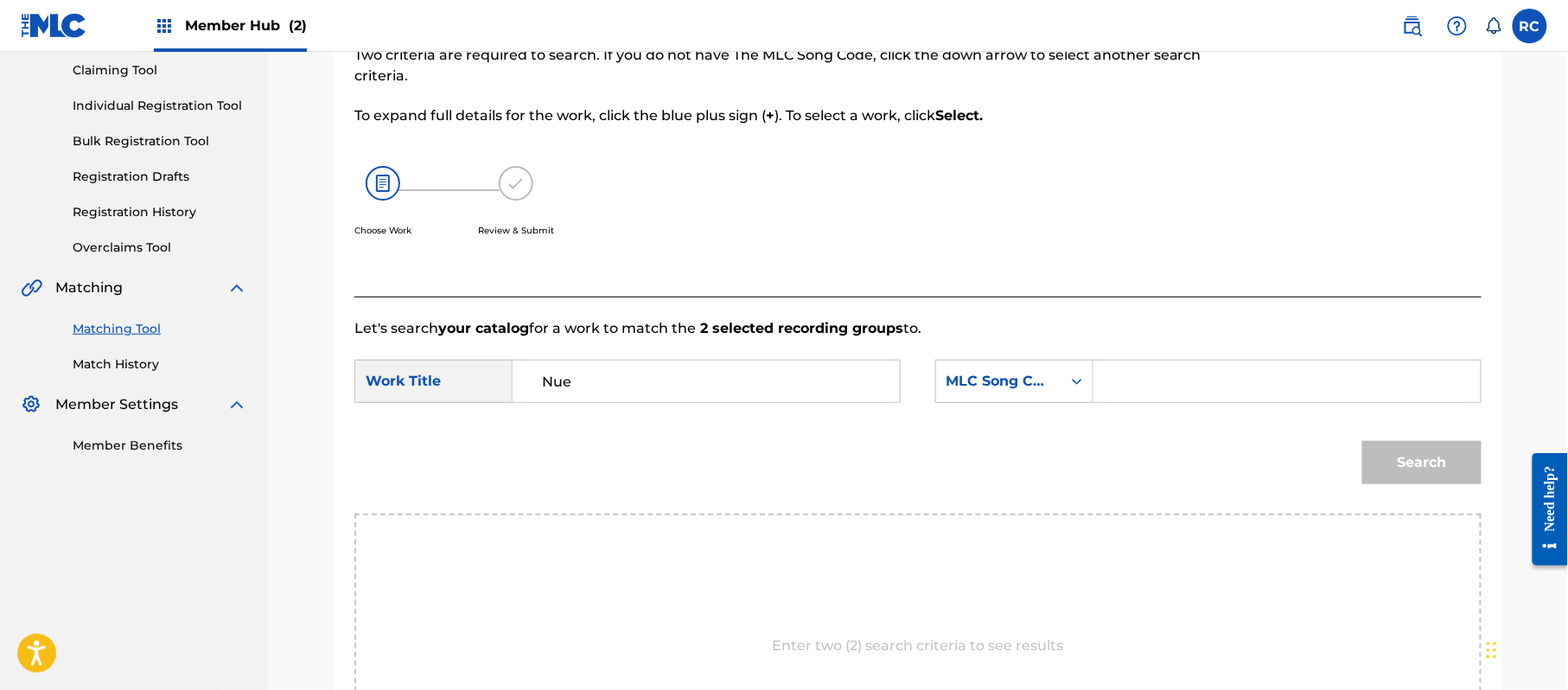
click at [1190, 364] on input "Search Form" at bounding box center [1287, 381] width 358 height 41
paste input "N70CSS"
type input "N70CSS"
click at [1388, 436] on div "Search" at bounding box center [1417, 458] width 128 height 69
click at [1391, 465] on button "Search" at bounding box center [1422, 462] width 120 height 43
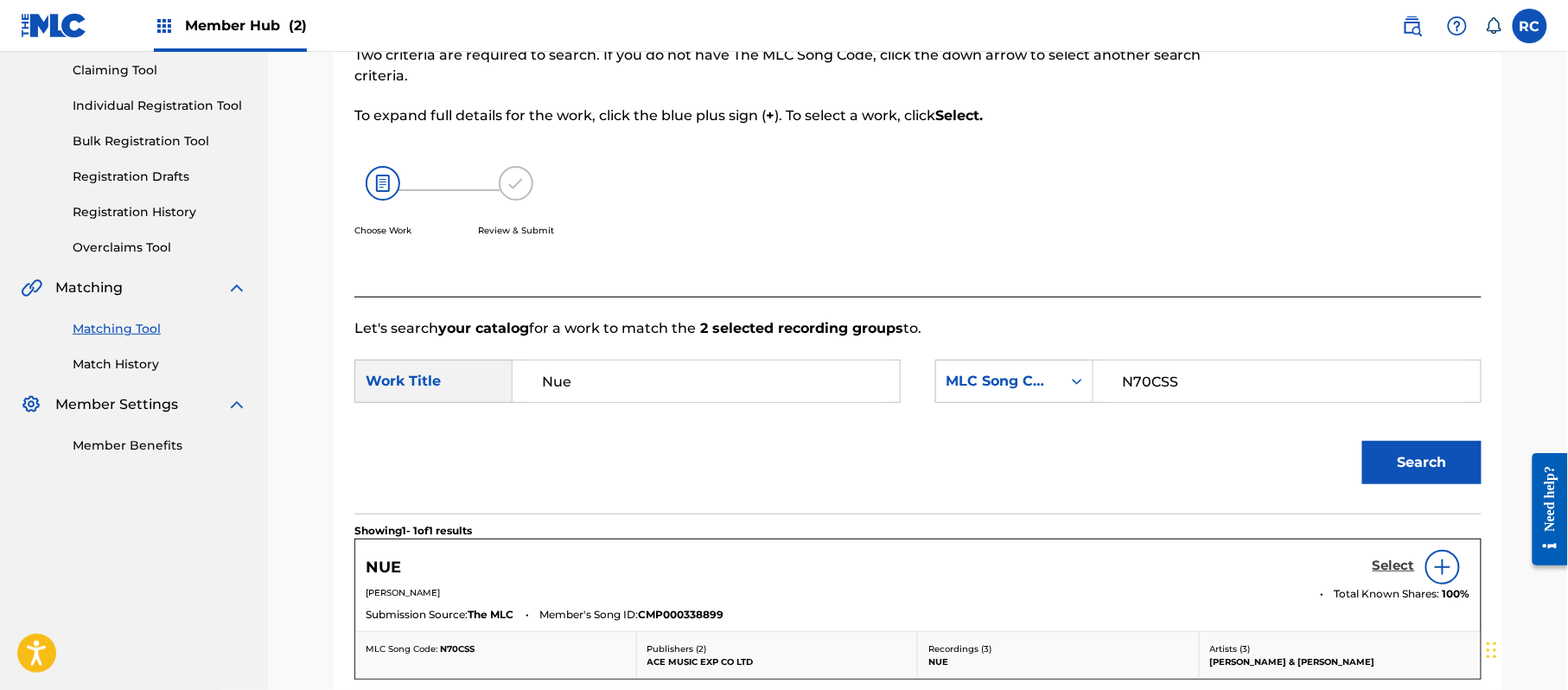
click at [1390, 570] on h5 "Select" at bounding box center [1394, 566] width 42 height 16
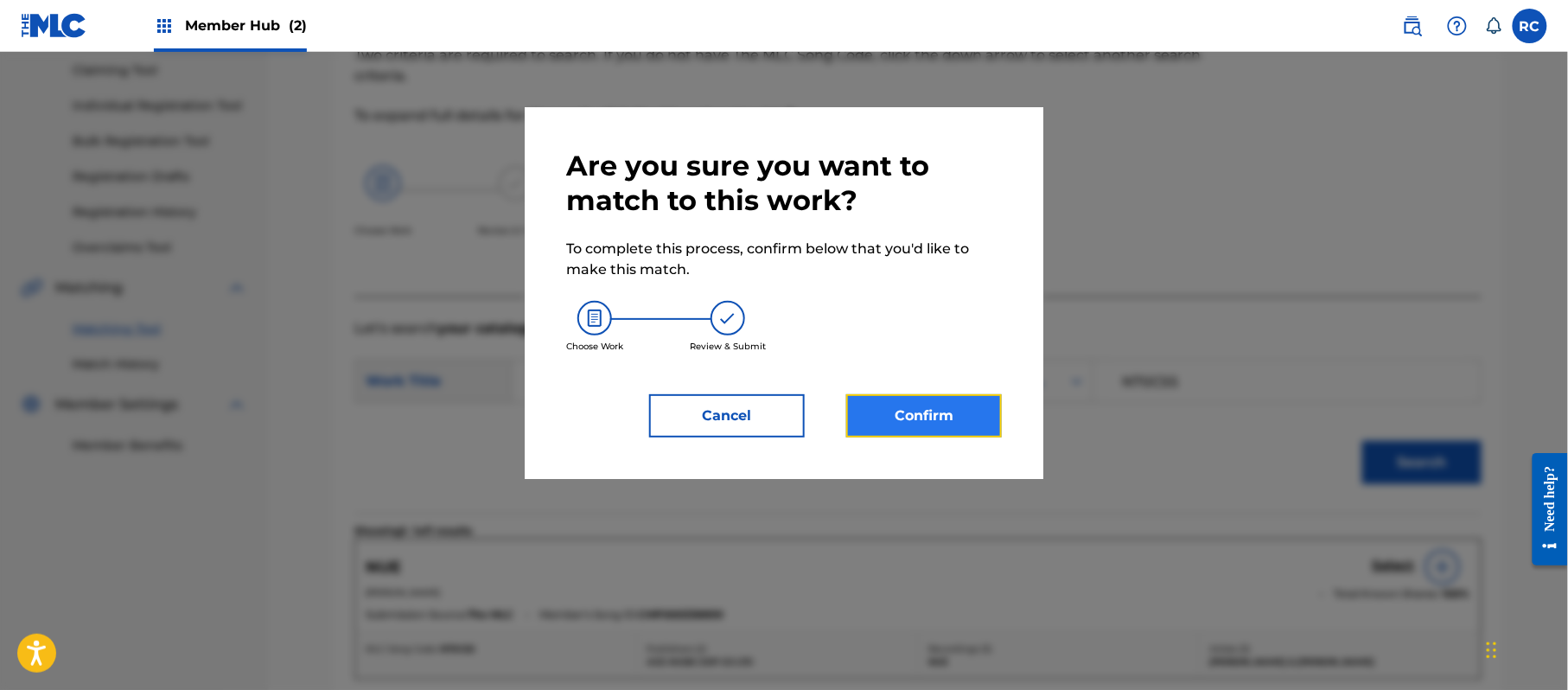
click at [906, 408] on button "Confirm" at bounding box center [924, 415] width 155 height 43
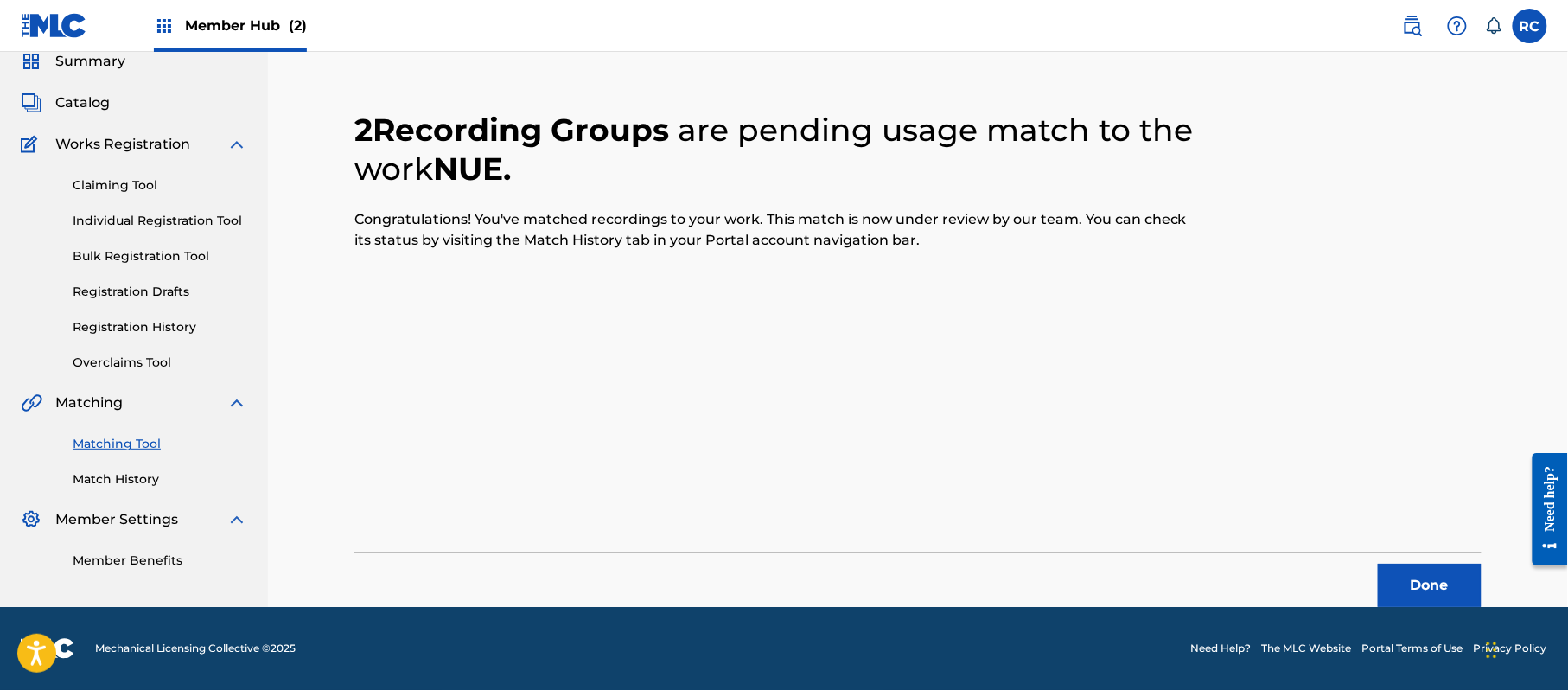
scroll to position [69, 0]
click at [1426, 593] on button "Done" at bounding box center [1430, 585] width 104 height 43
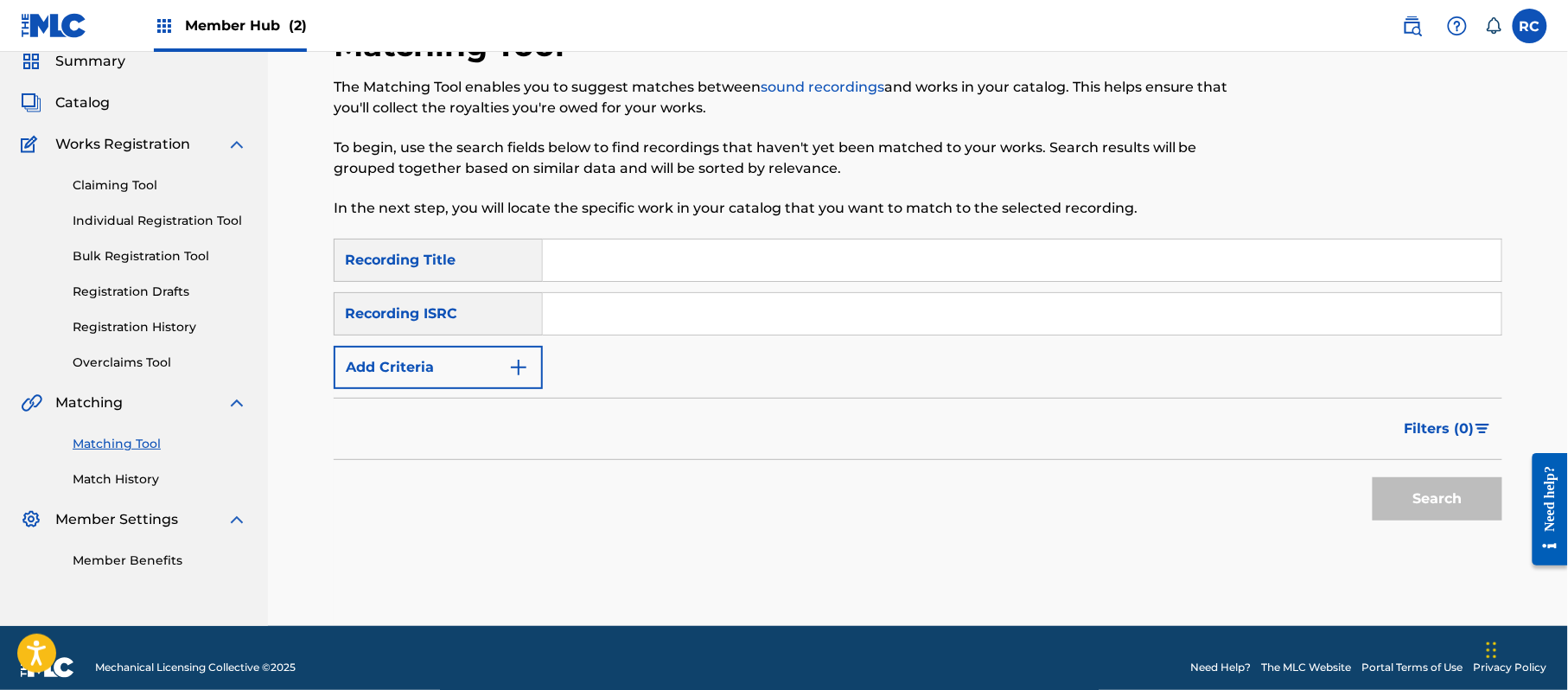
click at [642, 317] on input "Search Form" at bounding box center [1022, 313] width 958 height 41
paste input "JPZ921403950"
type input "JPZ921403950"
click at [1413, 501] on button "Search" at bounding box center [1437, 498] width 130 height 43
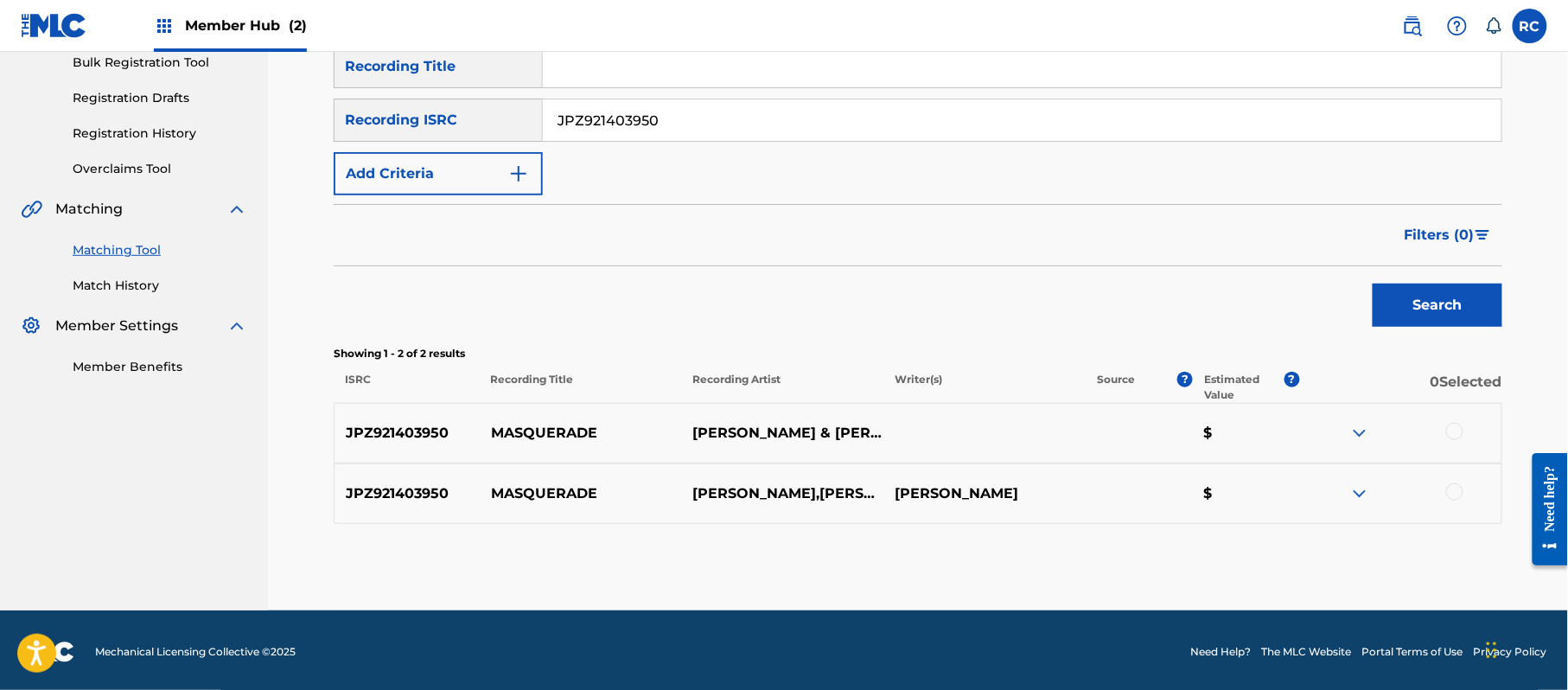
scroll to position [267, 0]
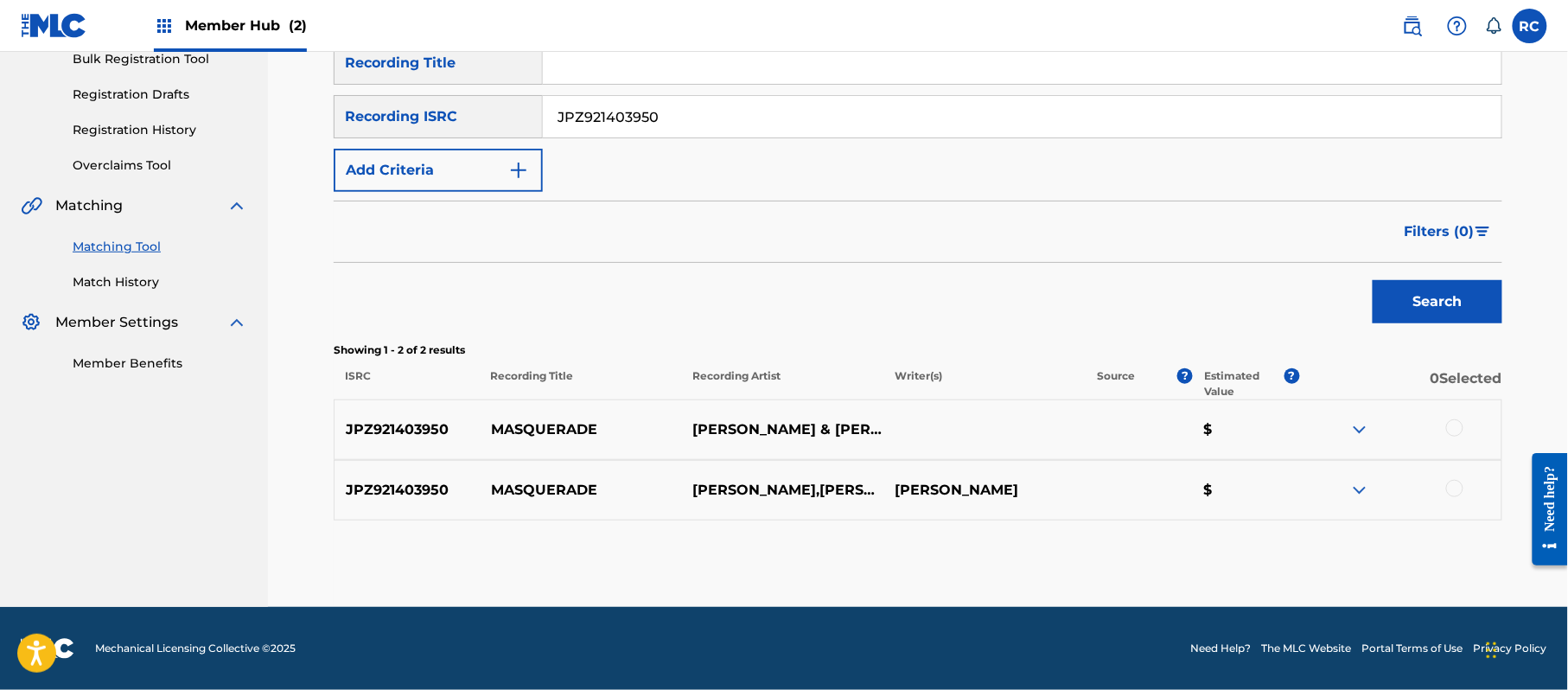
click at [1456, 423] on div at bounding box center [1454, 427] width 17 height 17
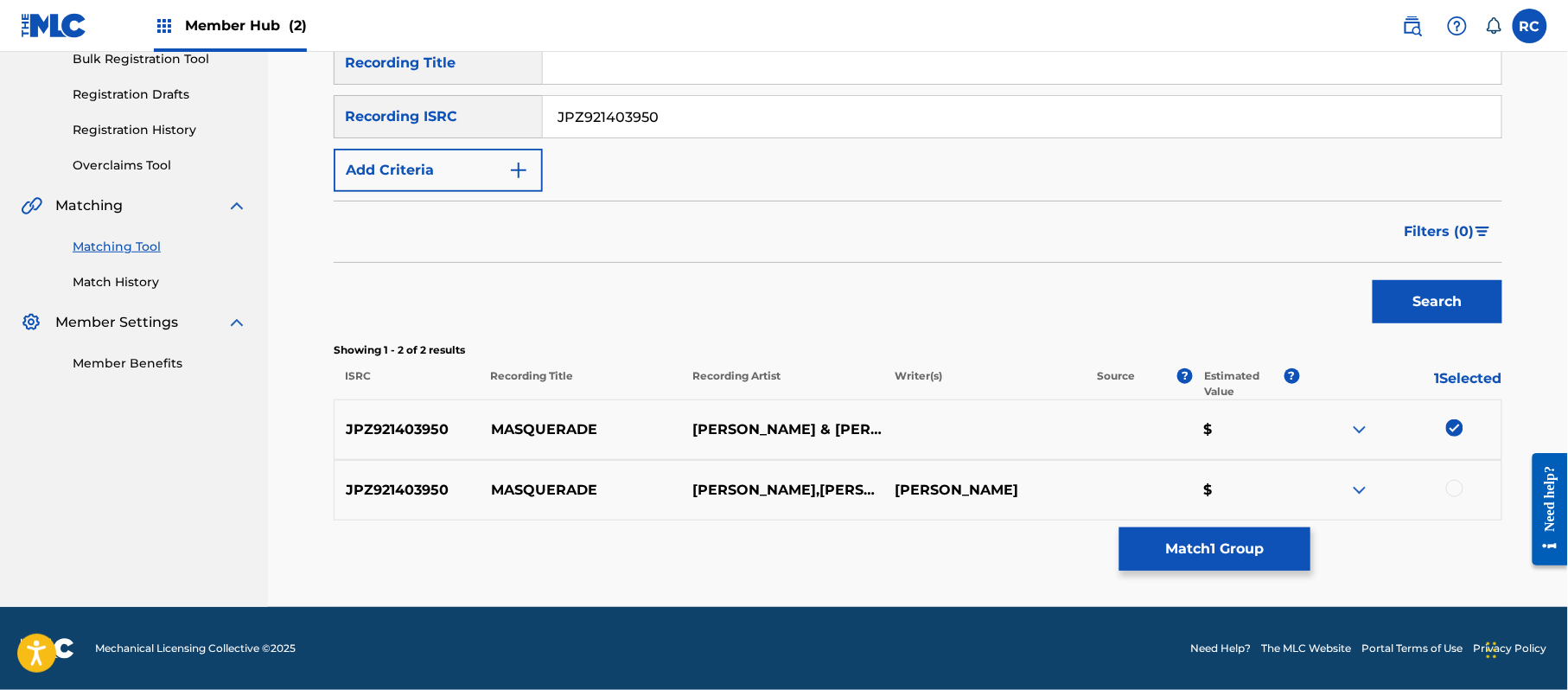
click at [1456, 488] on div at bounding box center [1454, 488] width 17 height 17
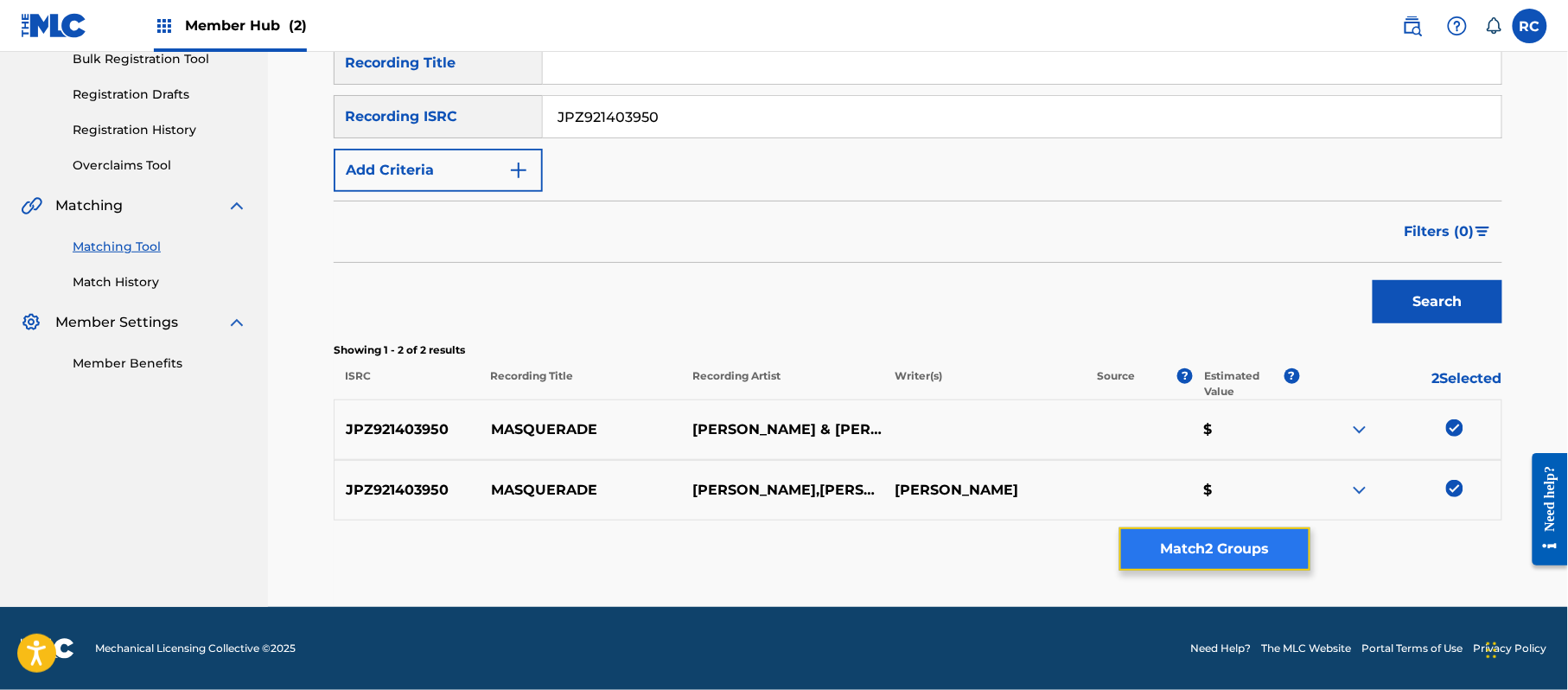
click at [1239, 547] on button "Match 2 Groups" at bounding box center [1214, 549] width 191 height 43
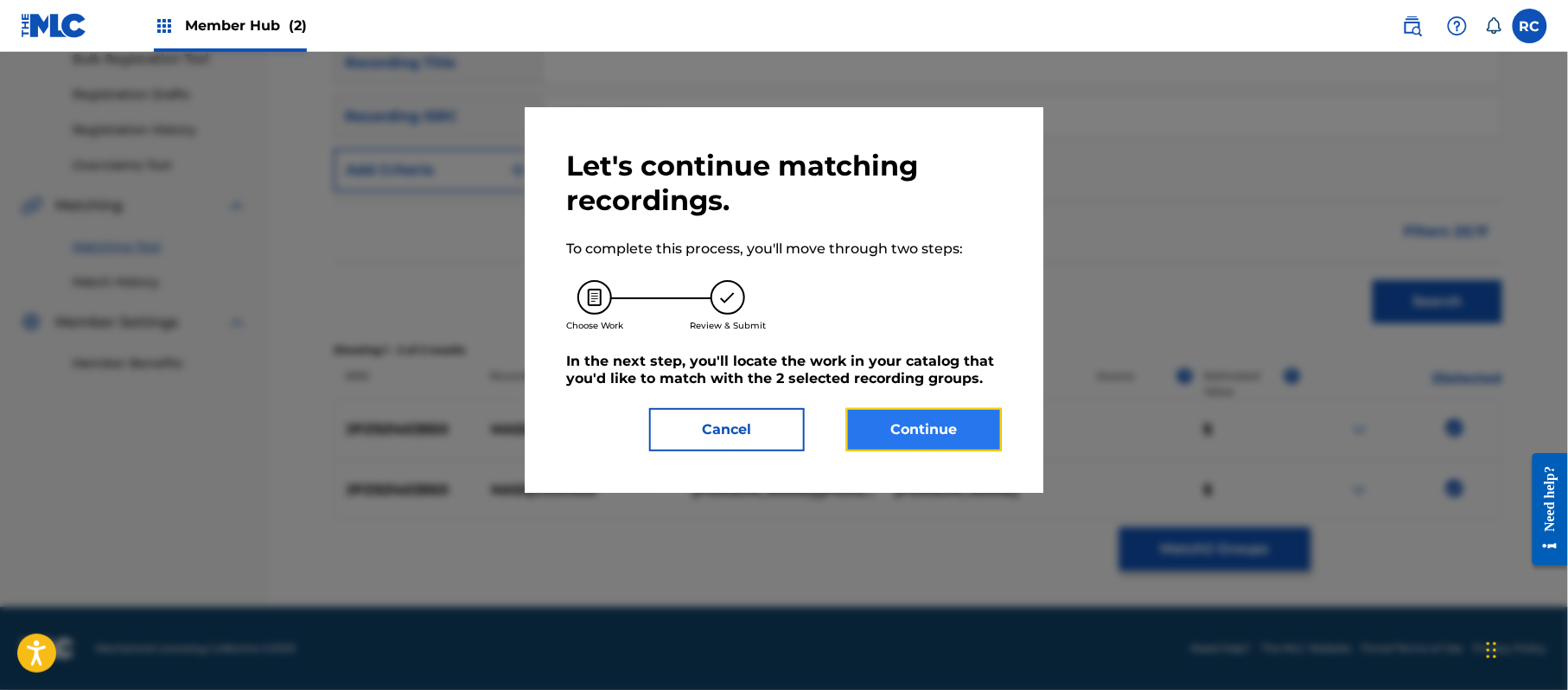
click at [944, 433] on button "Continue" at bounding box center [924, 429] width 155 height 43
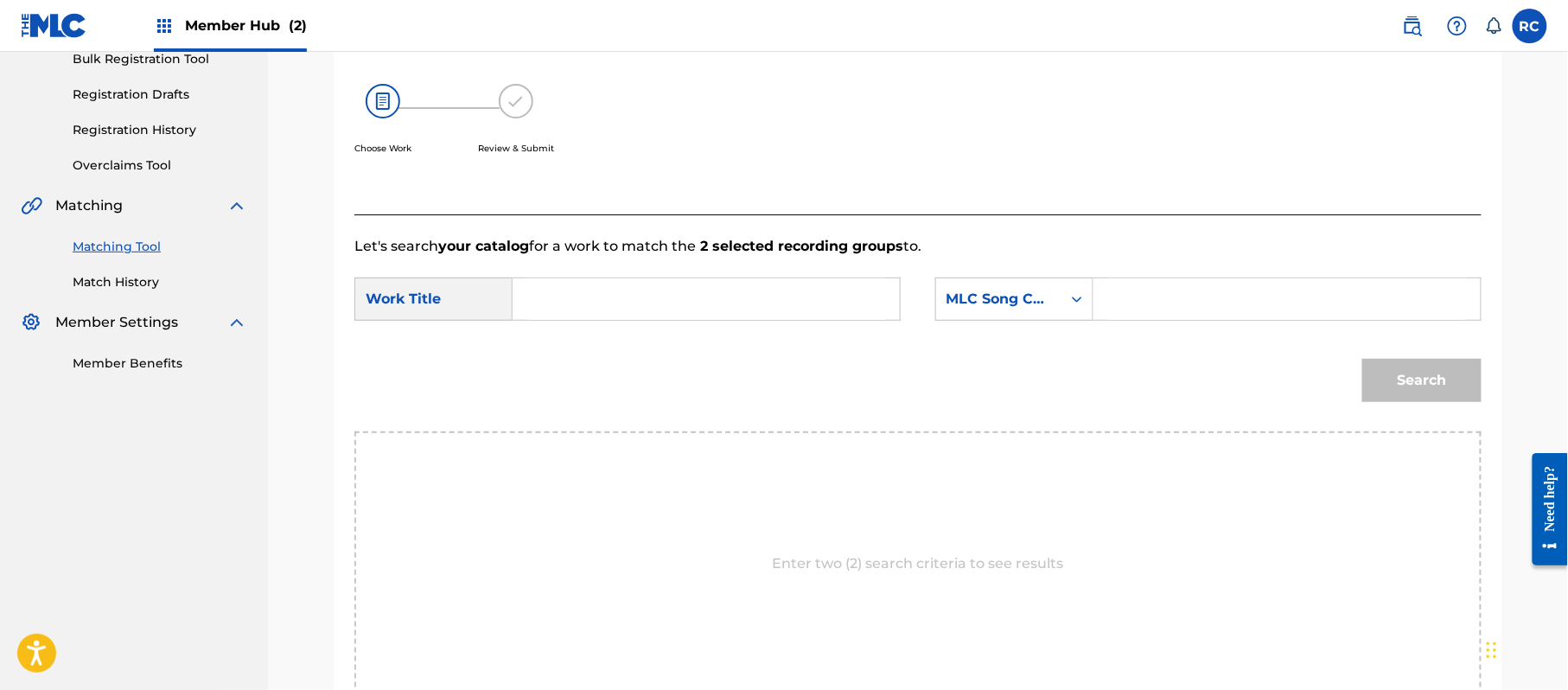
click at [690, 286] on input "Search Form" at bounding box center [706, 298] width 358 height 41
paste input "Masquerade MV2OWX"
click at [678, 301] on input "Masquerade MV2OWX" at bounding box center [706, 298] width 358 height 41
type input "Masquerade"
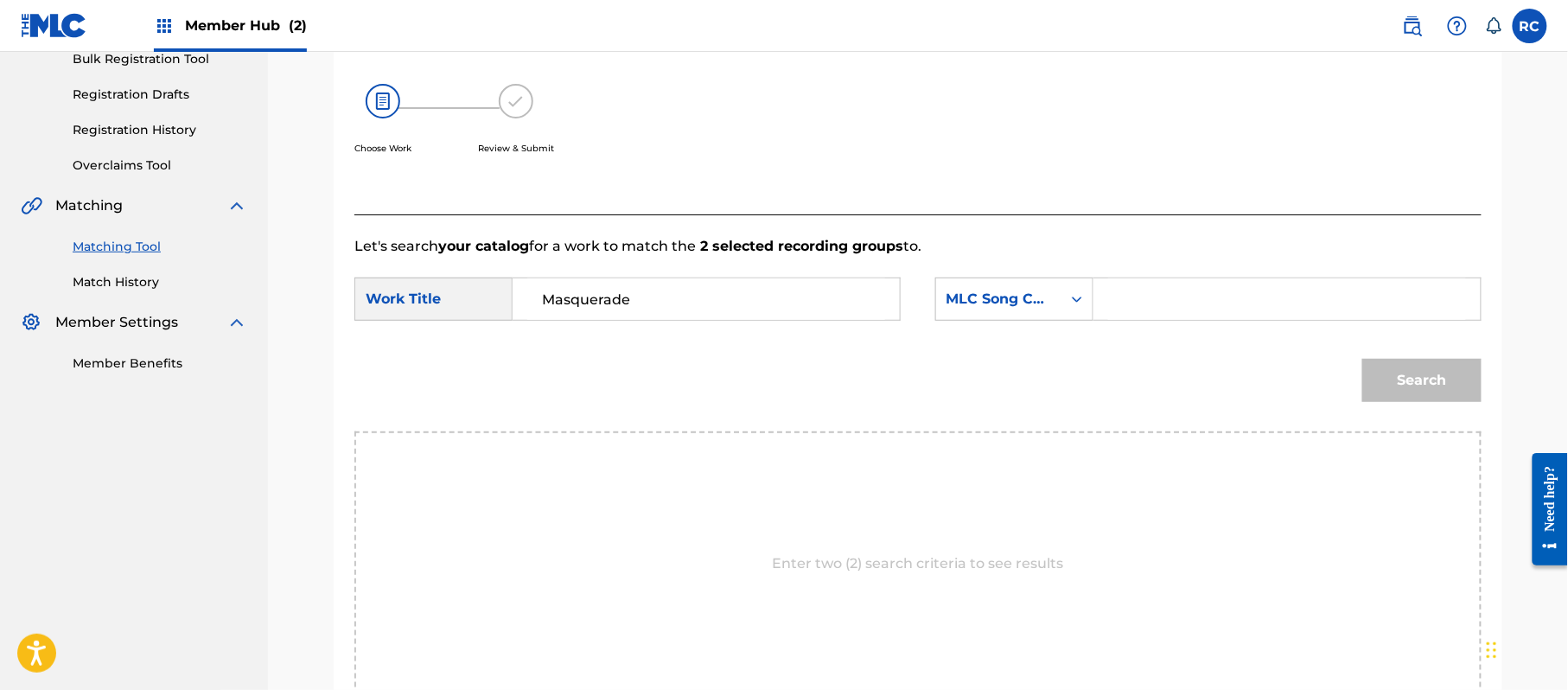
click at [1155, 294] on input "Search Form" at bounding box center [1287, 298] width 358 height 41
paste input "MV2OWX"
type input "MV2OWX"
click at [1380, 384] on button "Search" at bounding box center [1422, 380] width 120 height 43
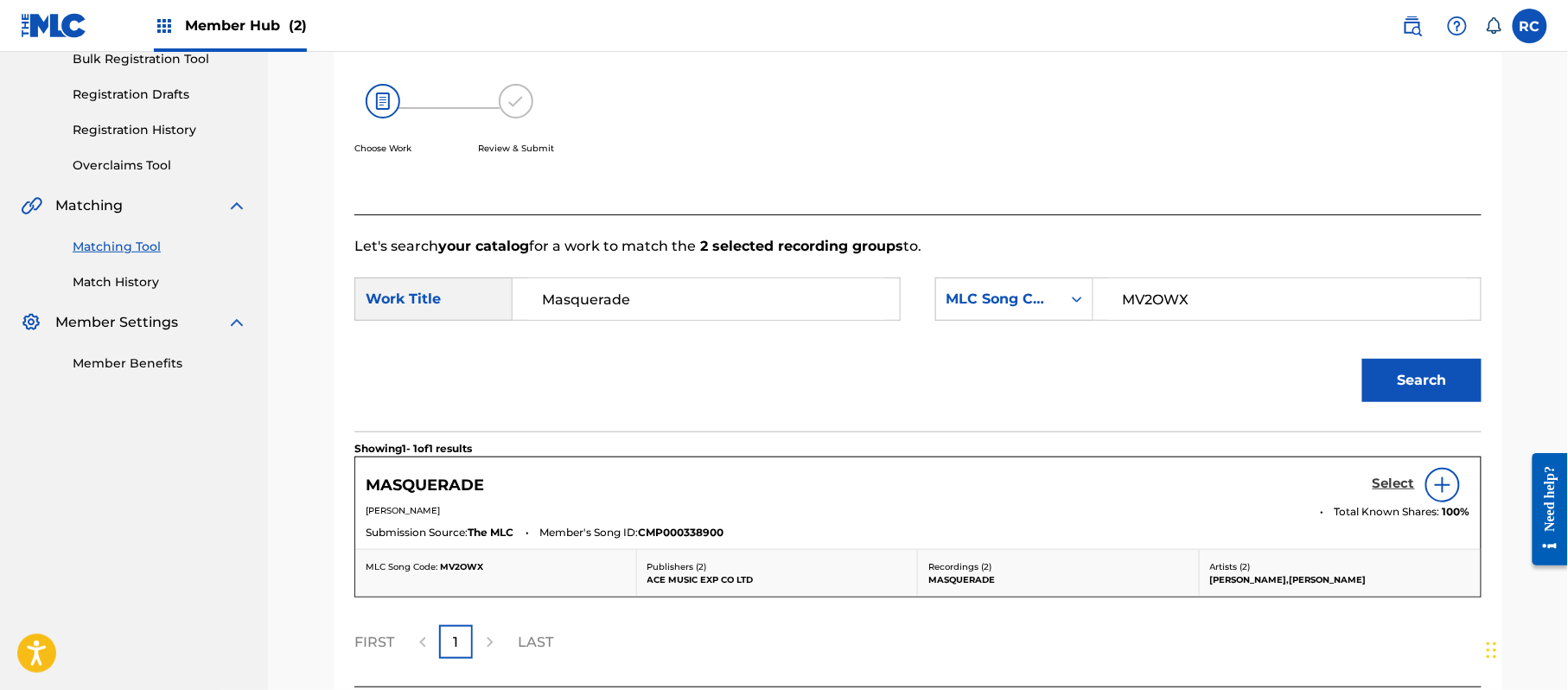
click at [1388, 487] on h5 "Select" at bounding box center [1394, 484] width 42 height 16
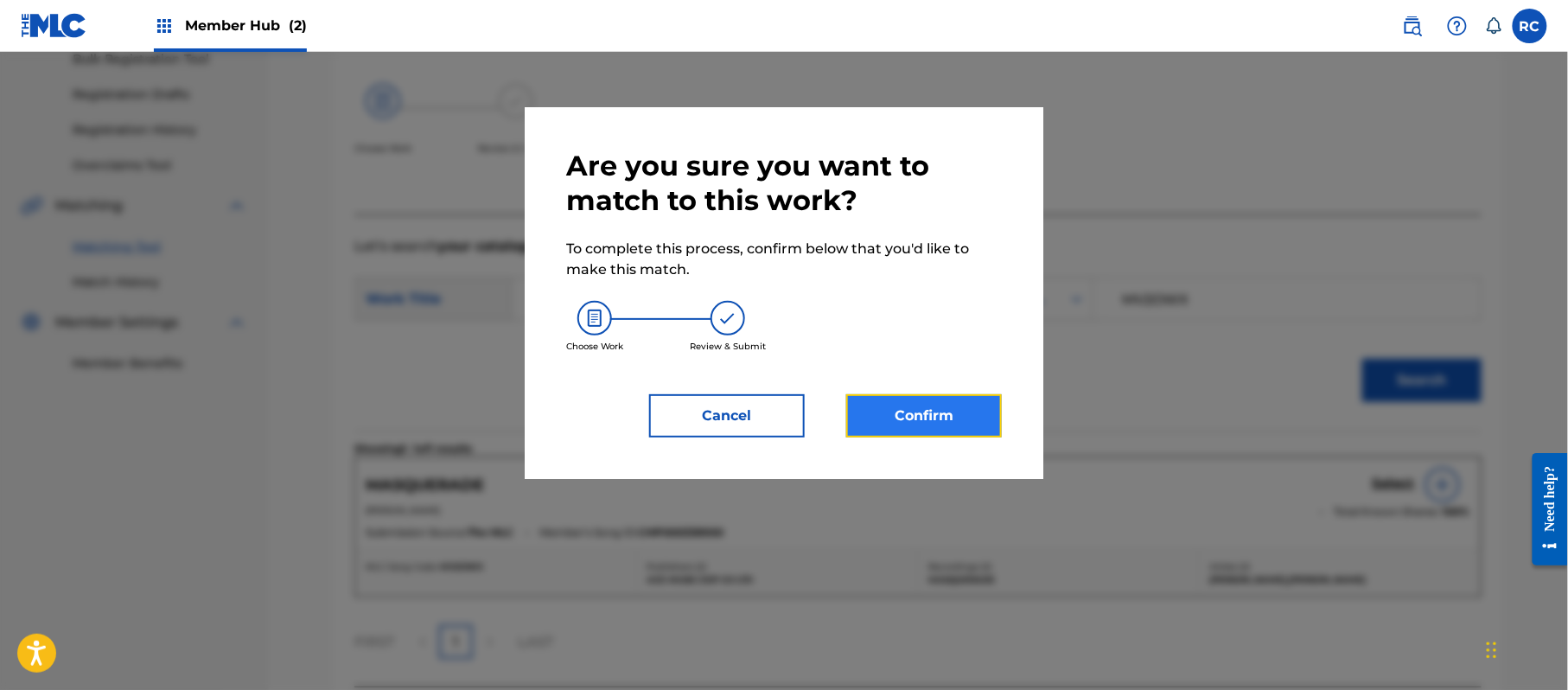
click at [952, 423] on button "Confirm" at bounding box center [924, 415] width 155 height 43
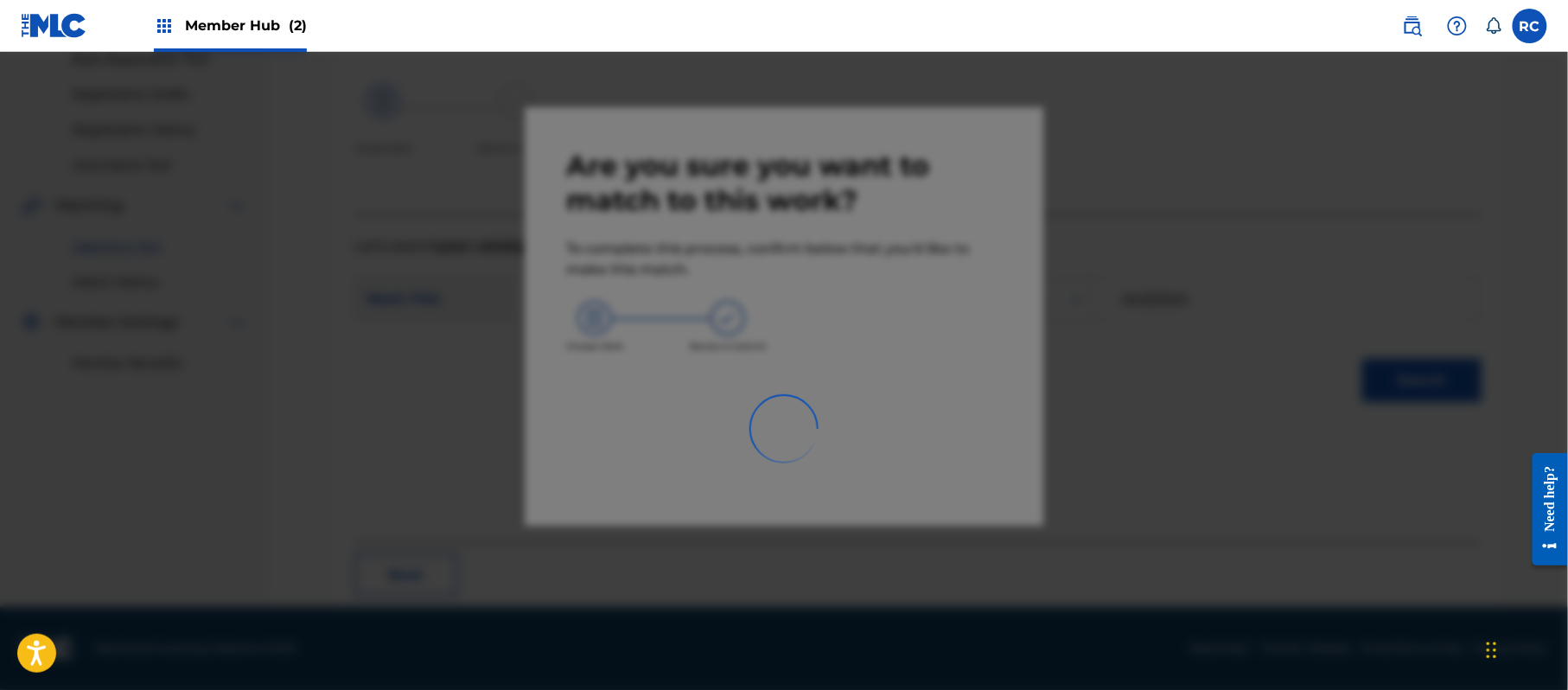
scroll to position [69, 0]
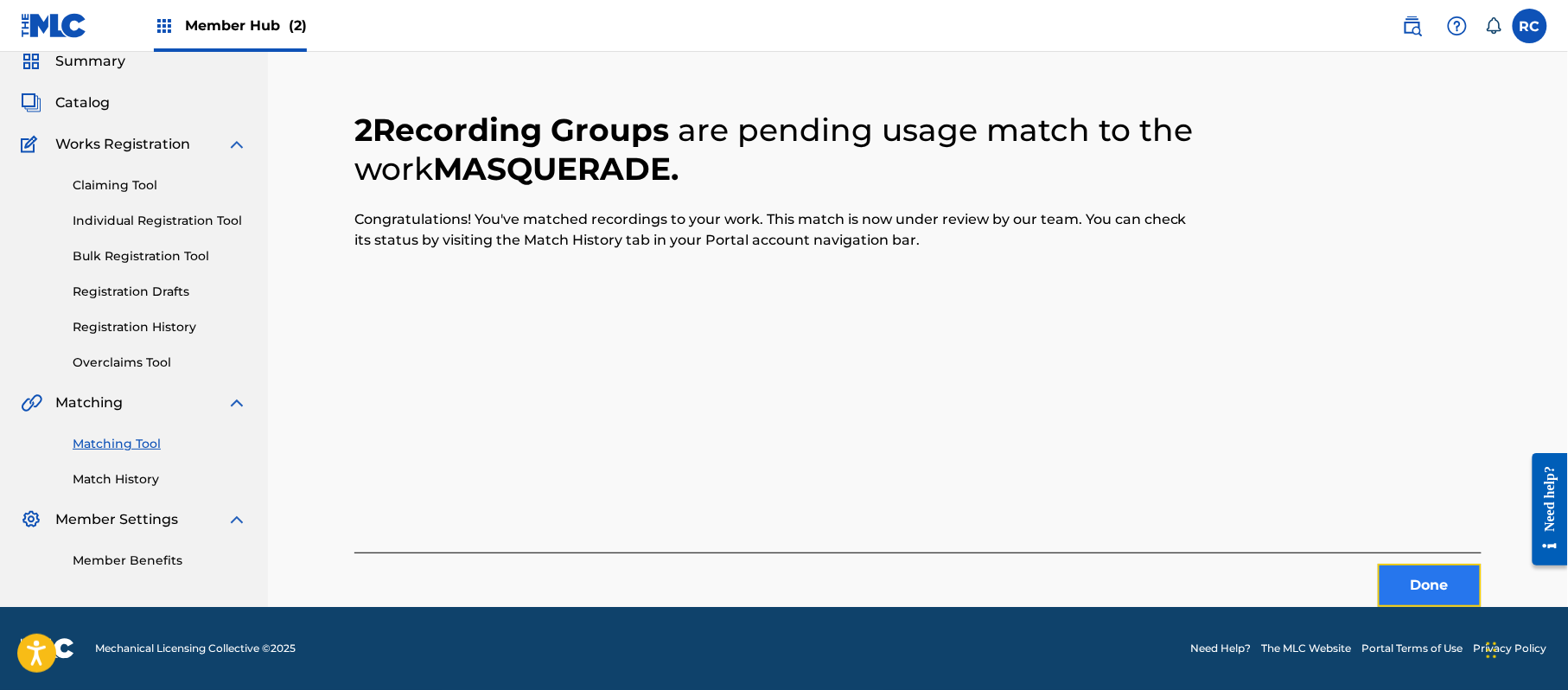
click at [1391, 580] on button "Done" at bounding box center [1430, 585] width 104 height 43
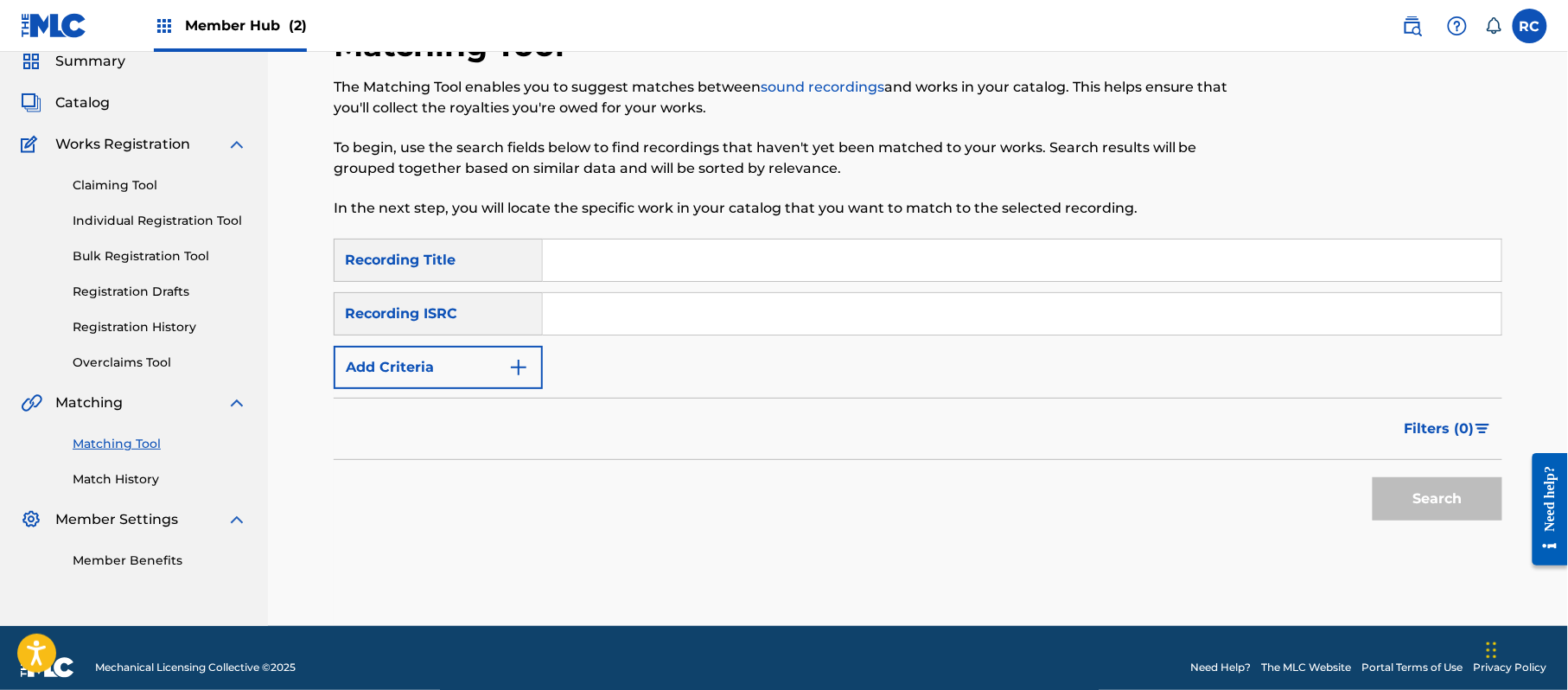
drag, startPoint x: 647, startPoint y: 309, endPoint x: 678, endPoint y: 319, distance: 32.6
click at [647, 309] on input "Search Form" at bounding box center [1022, 313] width 958 height 41
paste input "JPZ921403949"
type input "JPZ921403949"
click at [1435, 499] on button "Search" at bounding box center [1437, 498] width 130 height 43
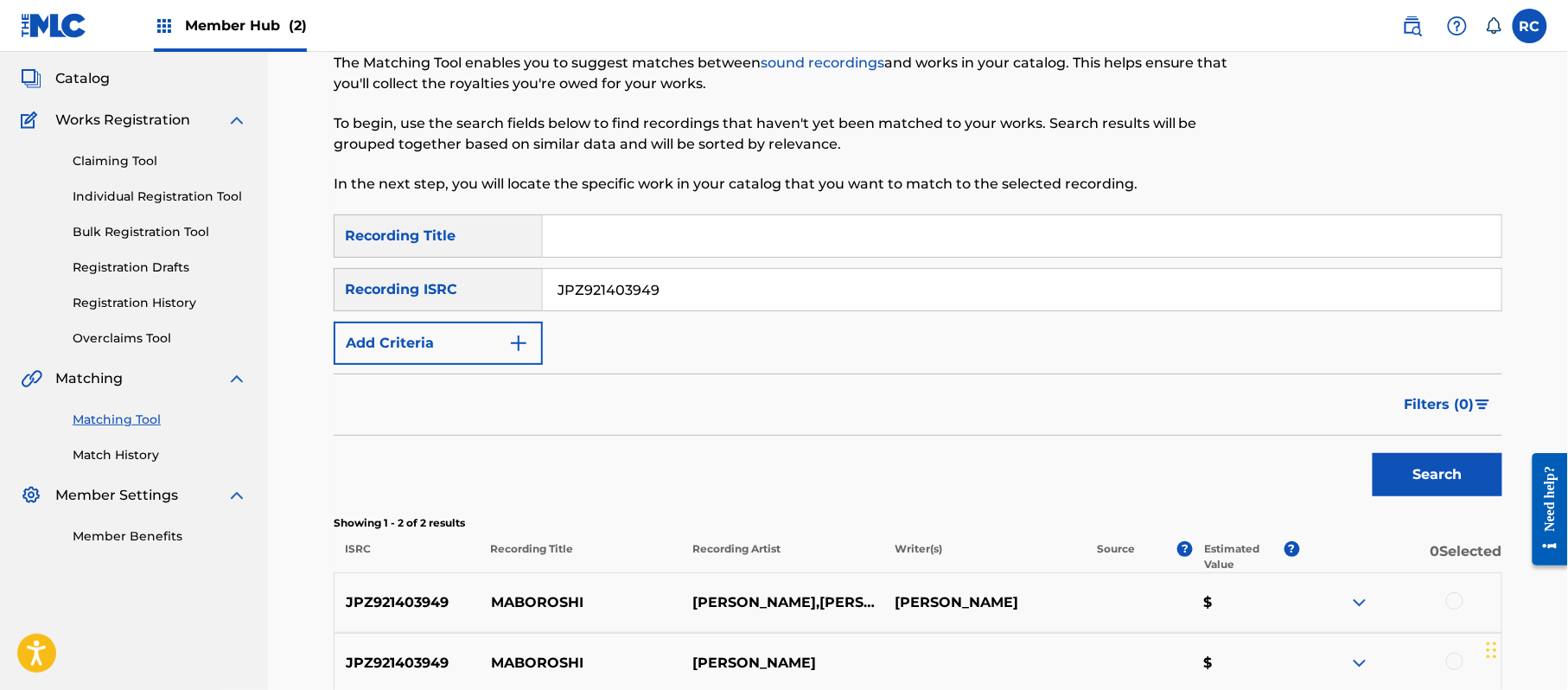
scroll to position [184, 0]
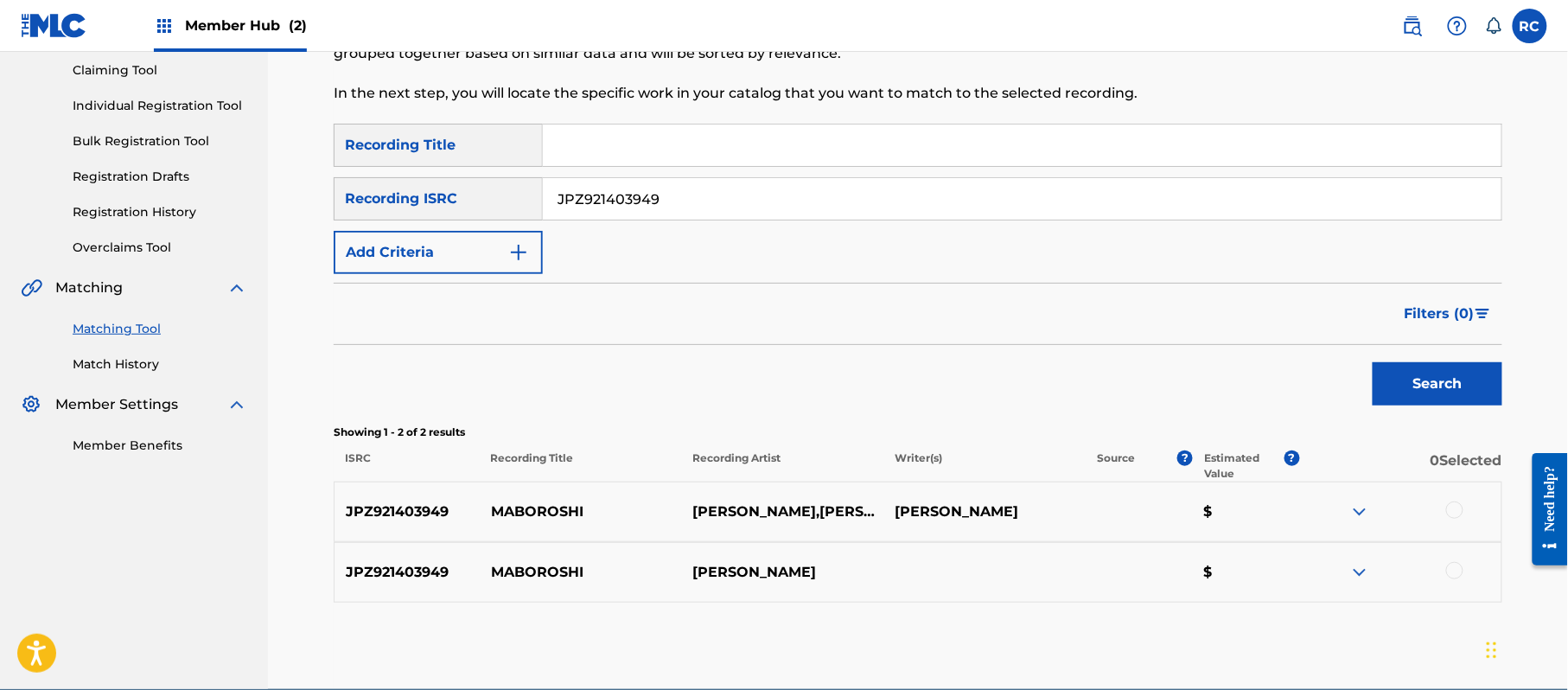
click at [1446, 502] on div at bounding box center [1400, 511] width 203 height 21
click at [1461, 503] on div at bounding box center [1454, 509] width 17 height 17
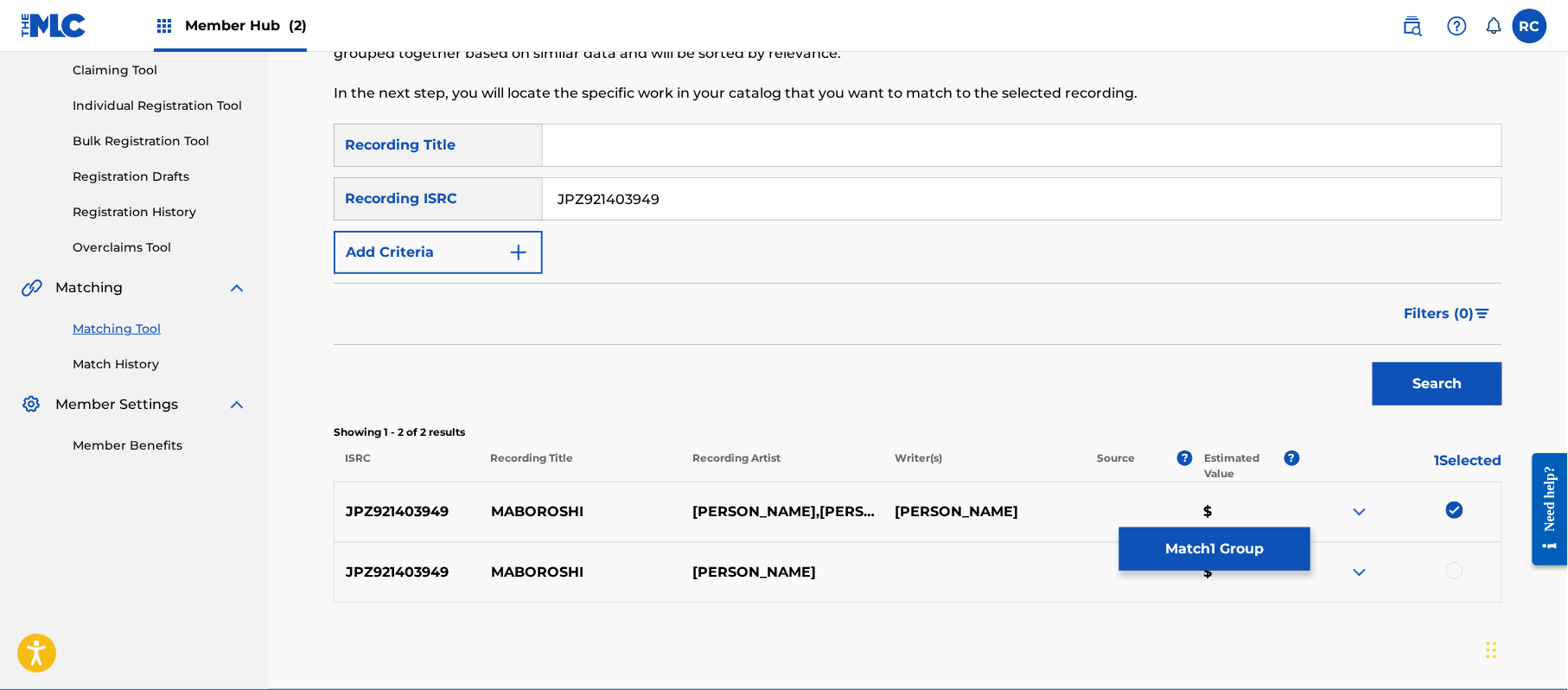
click at [1456, 571] on div at bounding box center [1454, 570] width 17 height 17
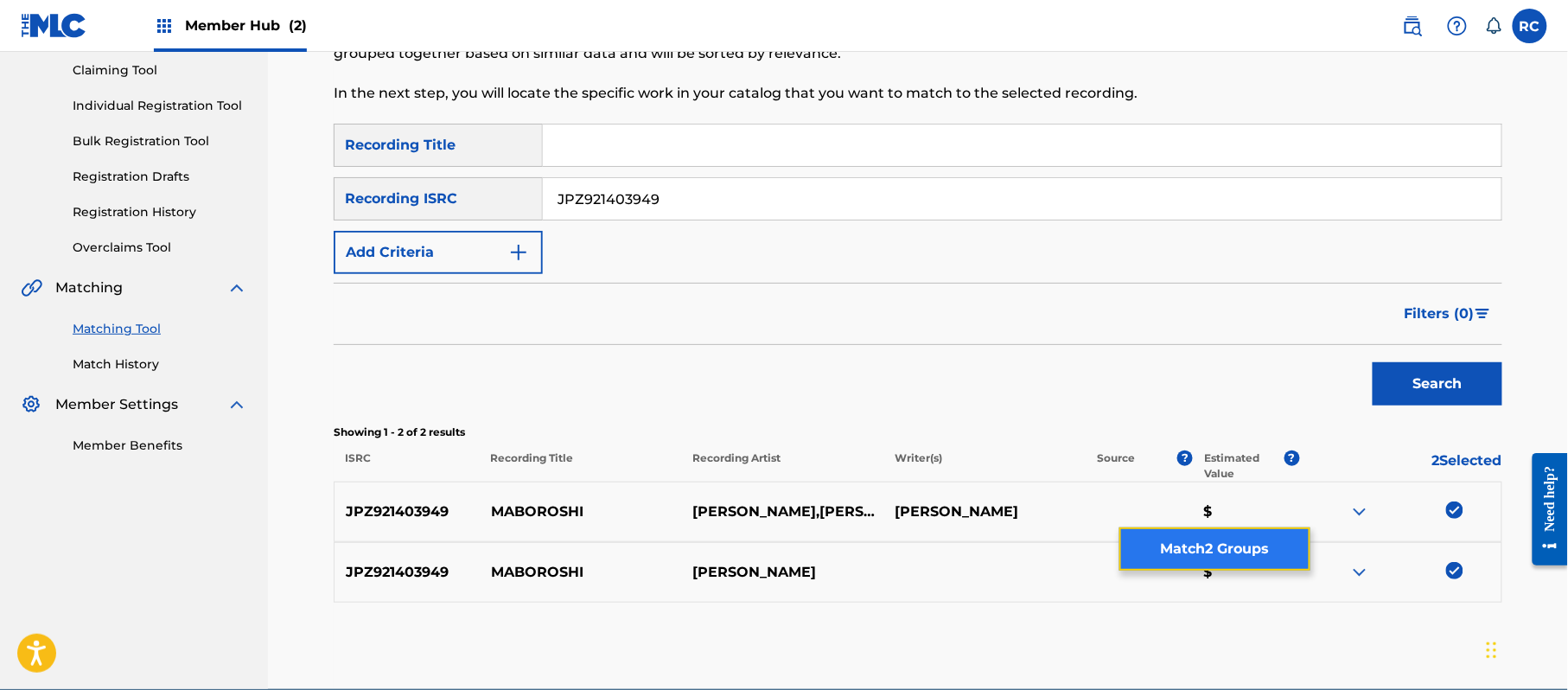
click at [1216, 536] on button "Match 2 Groups" at bounding box center [1214, 549] width 191 height 43
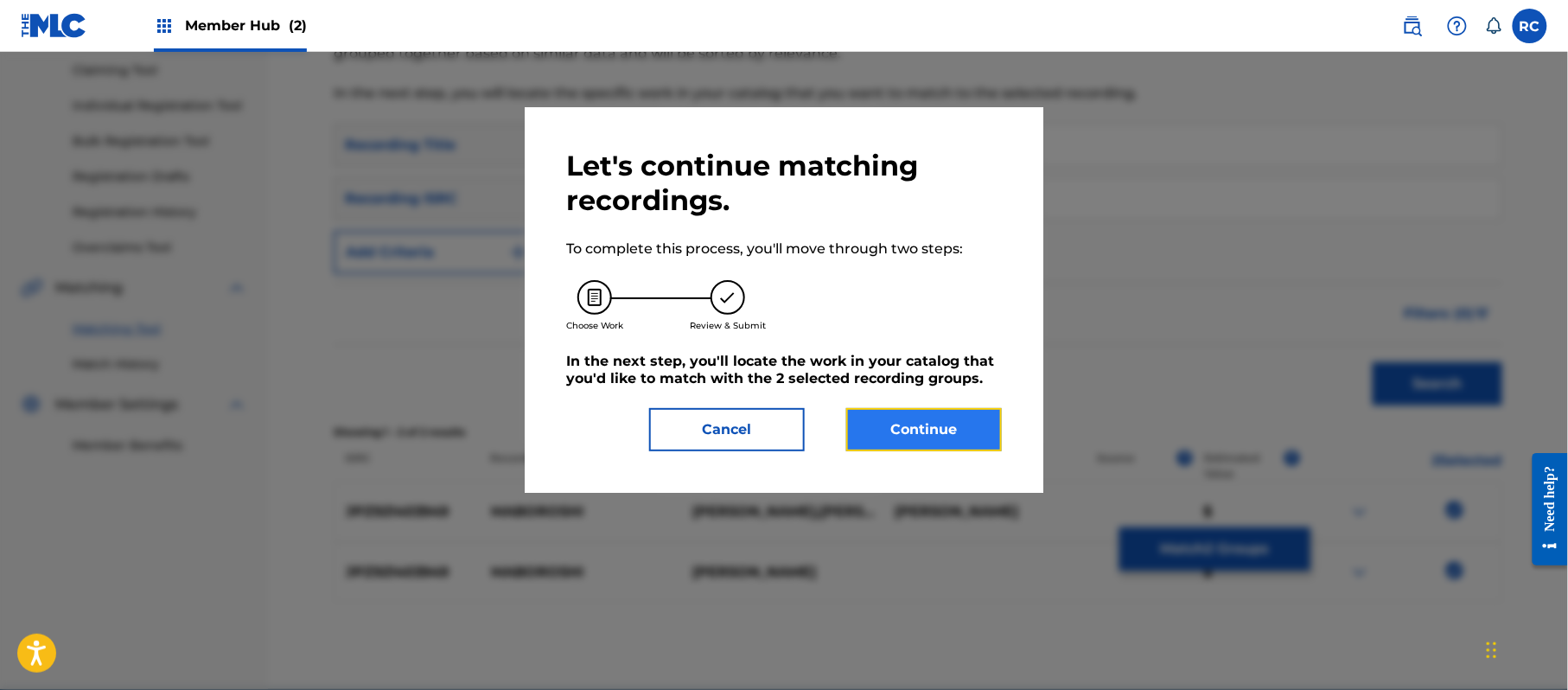
click at [891, 422] on button "Continue" at bounding box center [924, 429] width 155 height 43
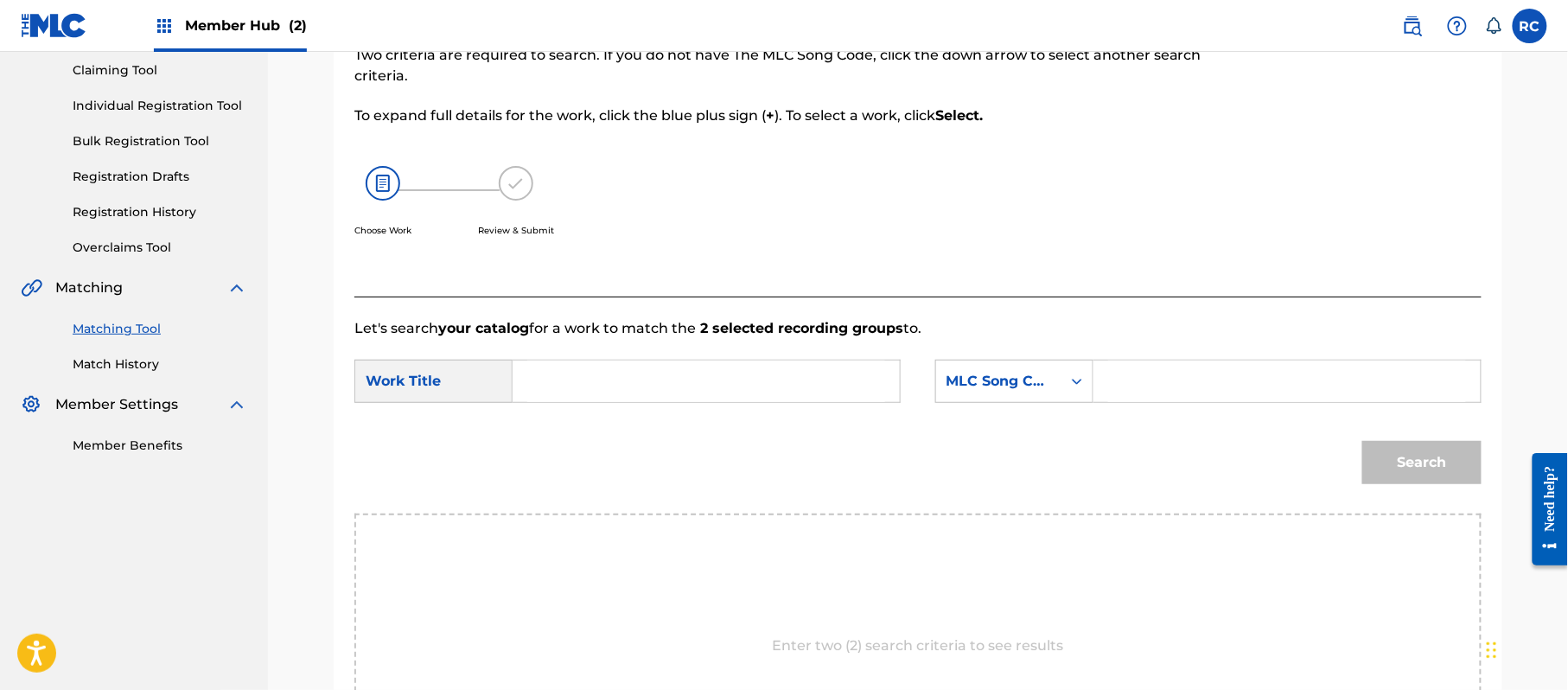
drag, startPoint x: 620, startPoint y: 373, endPoint x: 612, endPoint y: 381, distance: 11.3
click at [620, 375] on input "Search Form" at bounding box center [706, 381] width 358 height 41
paste input "Maboroshi MV2OU8"
click at [652, 381] on input "Maboroshi MV2OU8" at bounding box center [706, 381] width 358 height 41
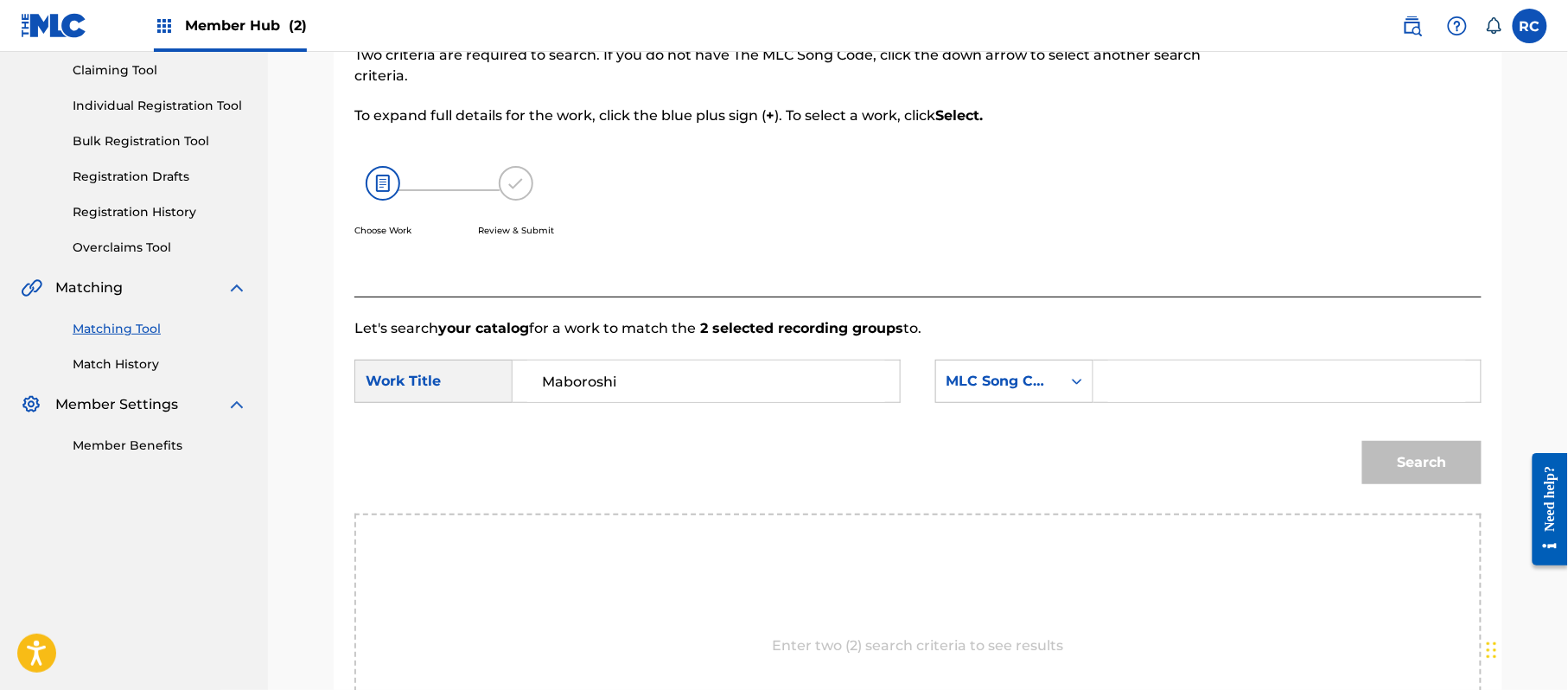
type input "Maboroshi"
click at [1135, 381] on input "Search Form" at bounding box center [1287, 381] width 358 height 41
paste input "MV2OU8"
type input "MV2OU8"
click at [1384, 451] on button "Search" at bounding box center [1422, 462] width 120 height 43
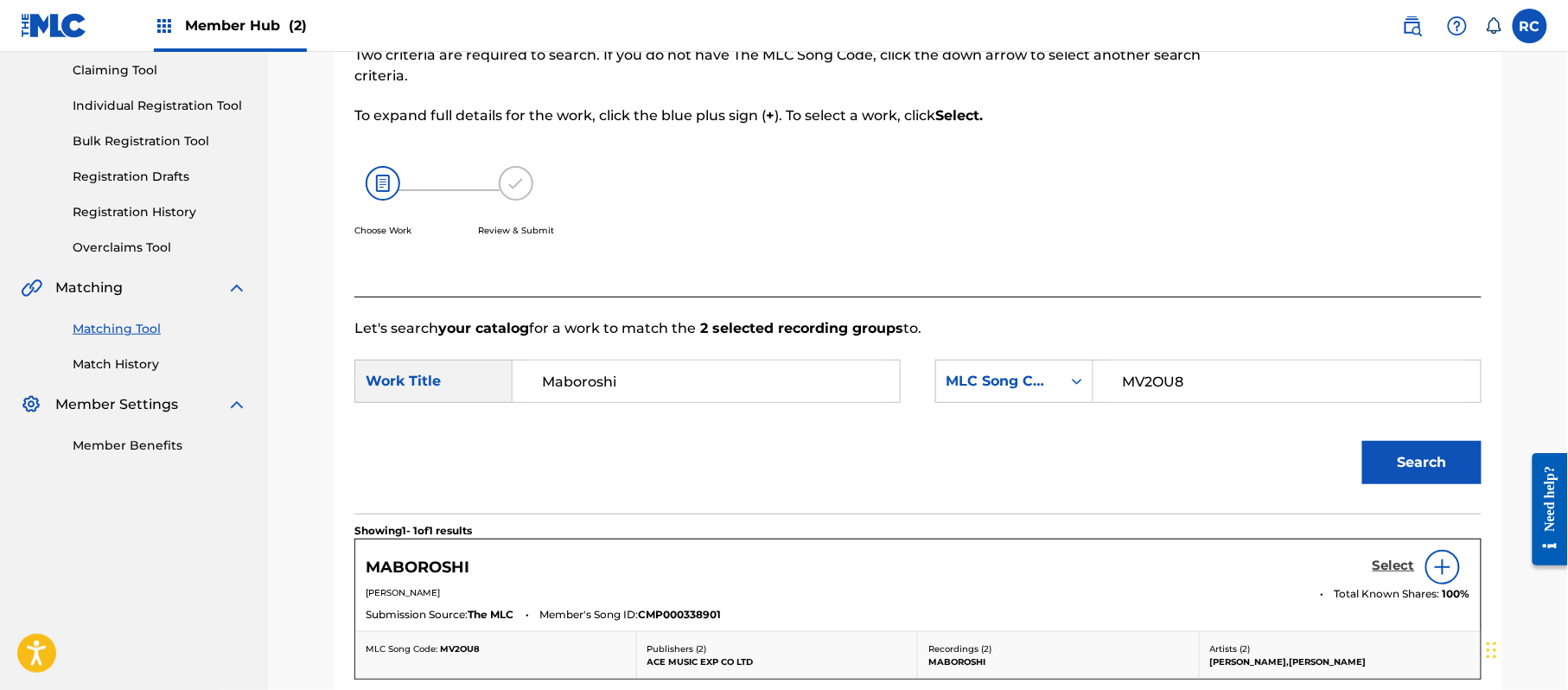
click at [1378, 567] on h5 "Select" at bounding box center [1394, 566] width 42 height 16
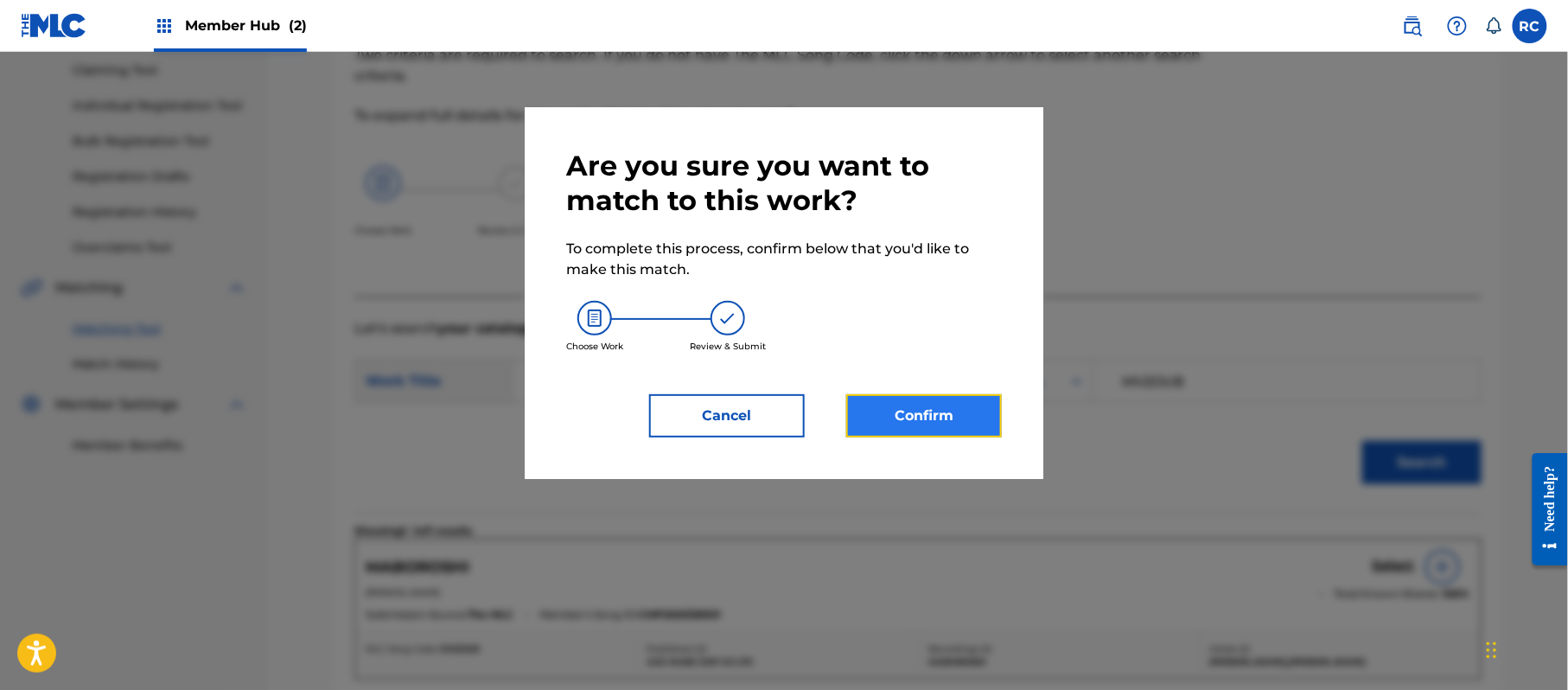
click at [962, 420] on button "Confirm" at bounding box center [924, 415] width 155 height 43
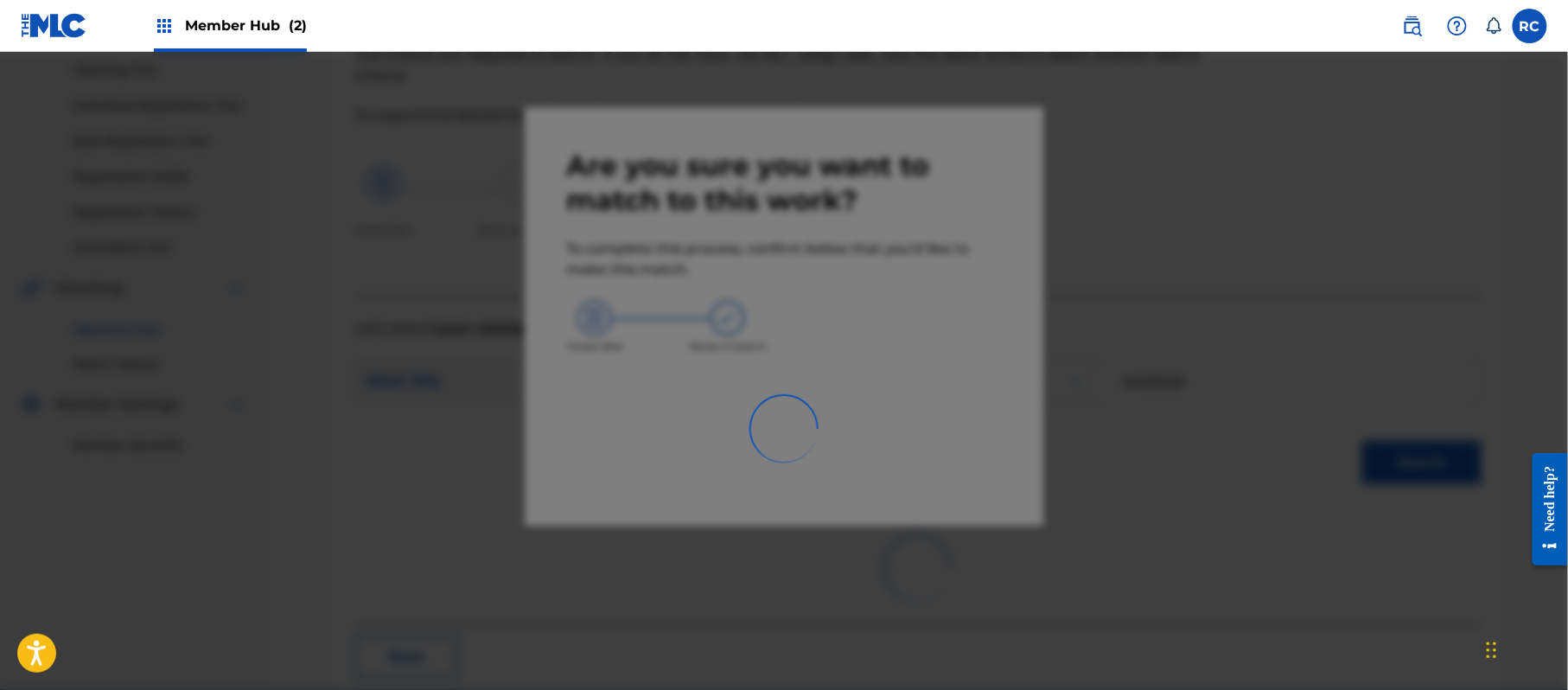
scroll to position [69, 0]
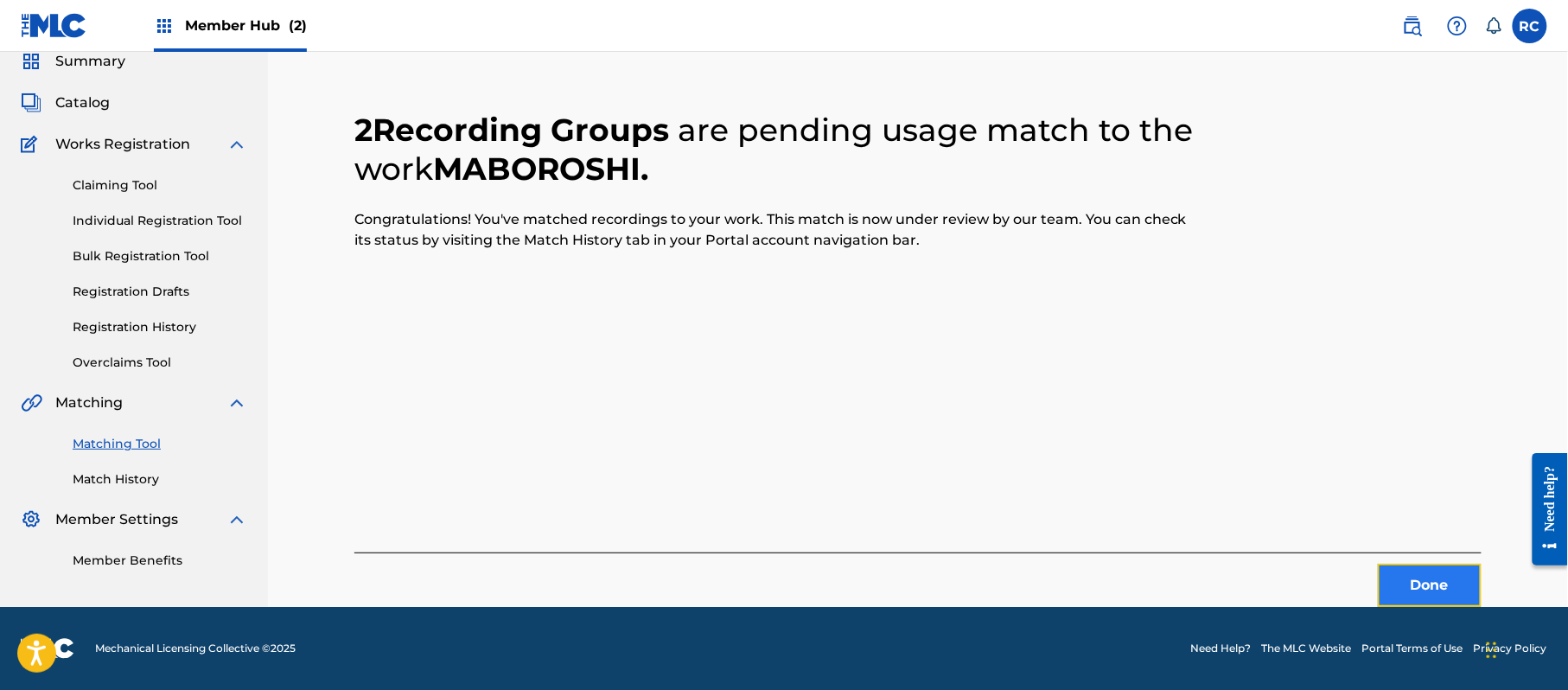
click at [1395, 567] on button "Done" at bounding box center [1430, 585] width 104 height 43
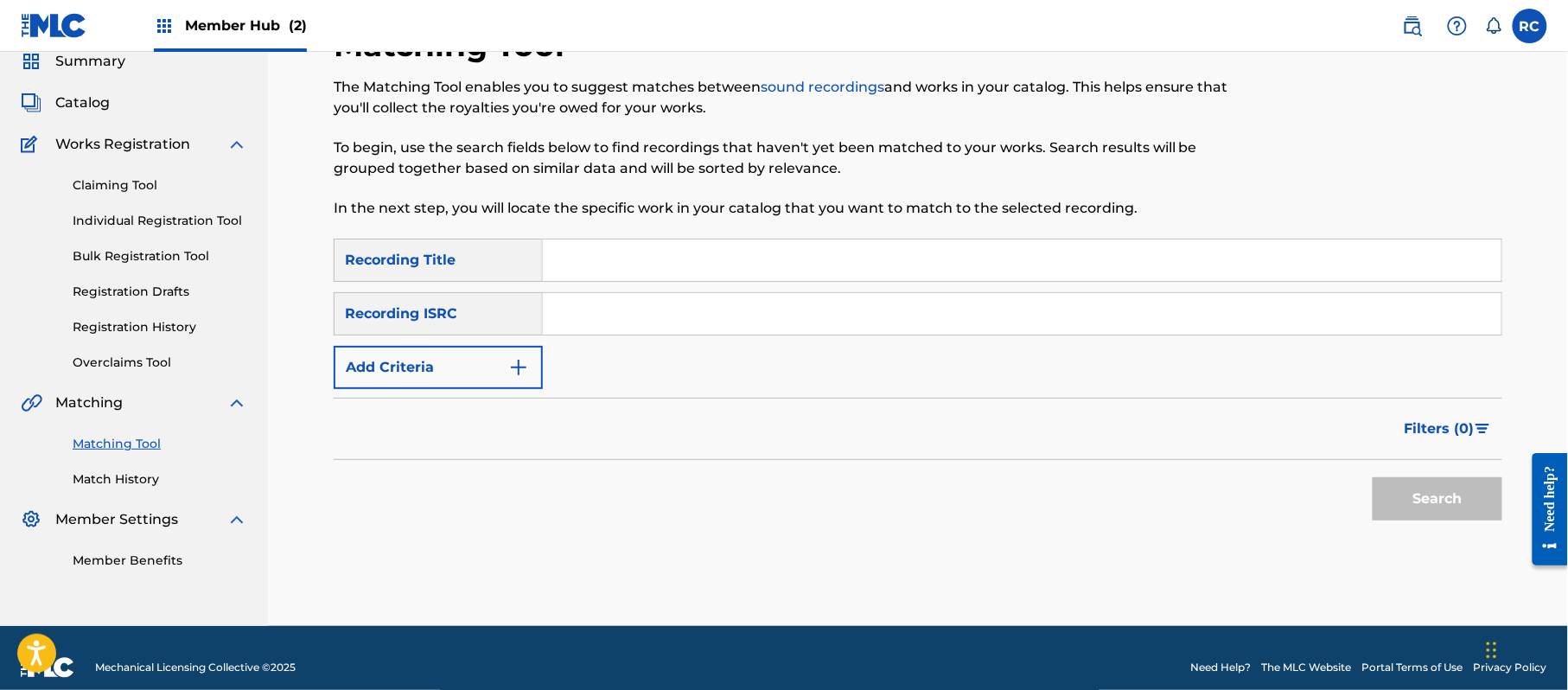
click at [748, 327] on input "Search Form" at bounding box center [1022, 313] width 958 height 41
paste input "JPZ921504899"
type input "JPZ921504899"
click at [1397, 498] on button "Search" at bounding box center [1437, 498] width 130 height 43
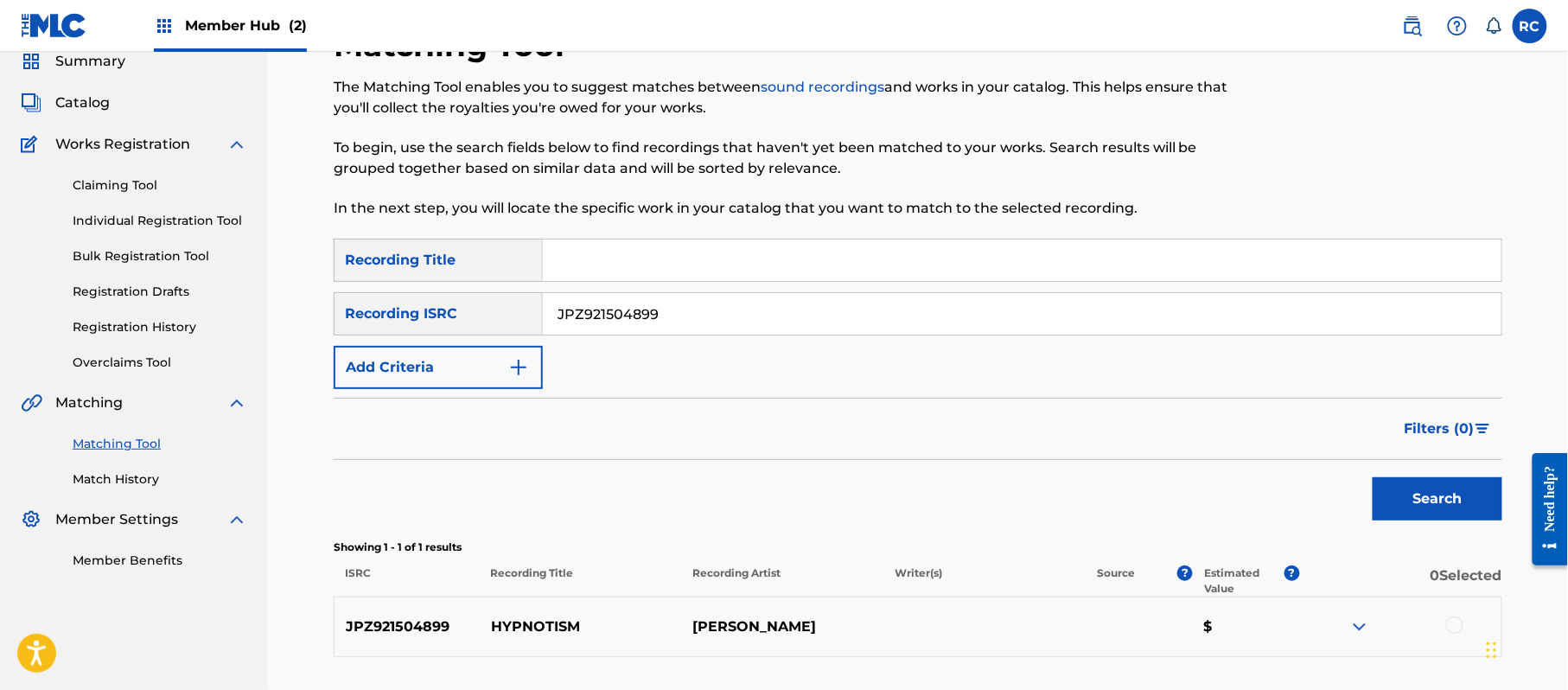
click at [1454, 616] on div at bounding box center [1454, 624] width 17 height 17
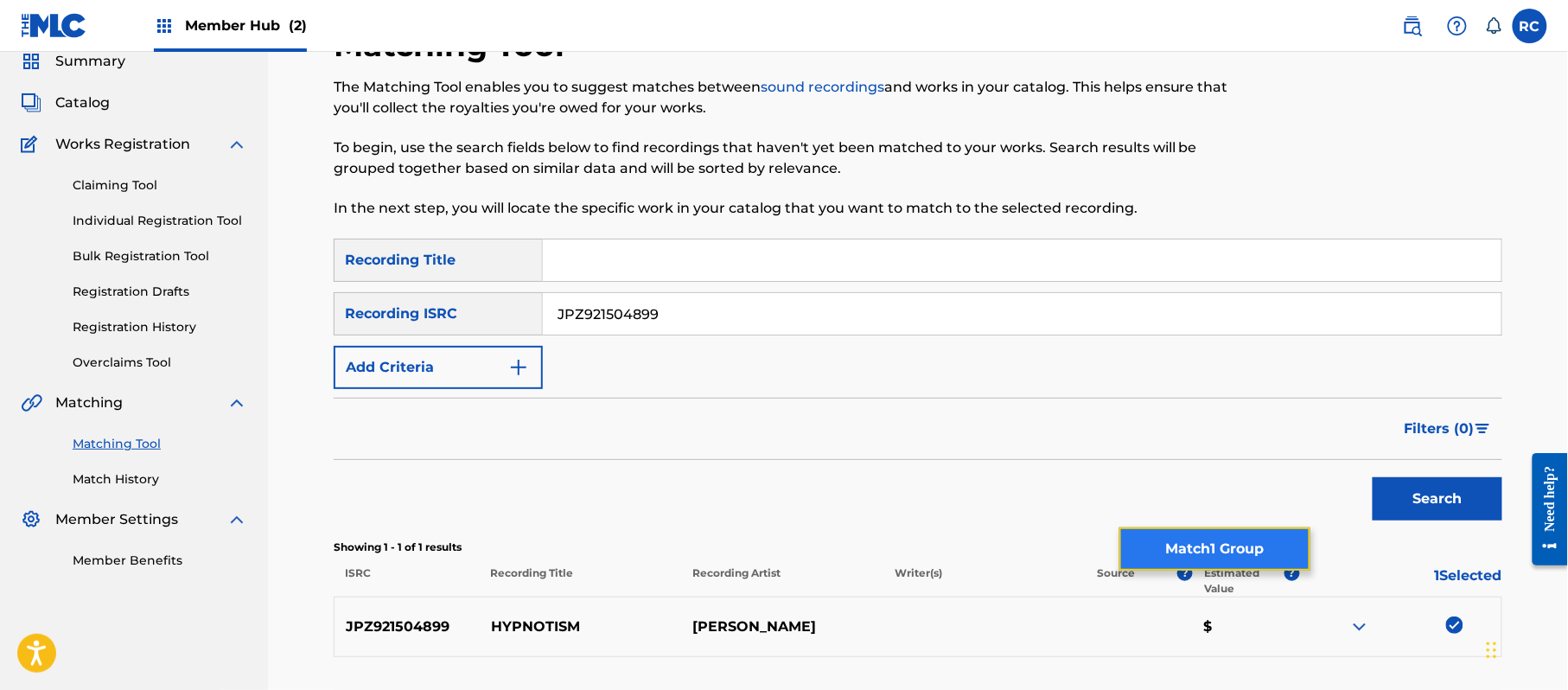
click at [1198, 539] on button "Match 1 Group" at bounding box center [1214, 549] width 191 height 43
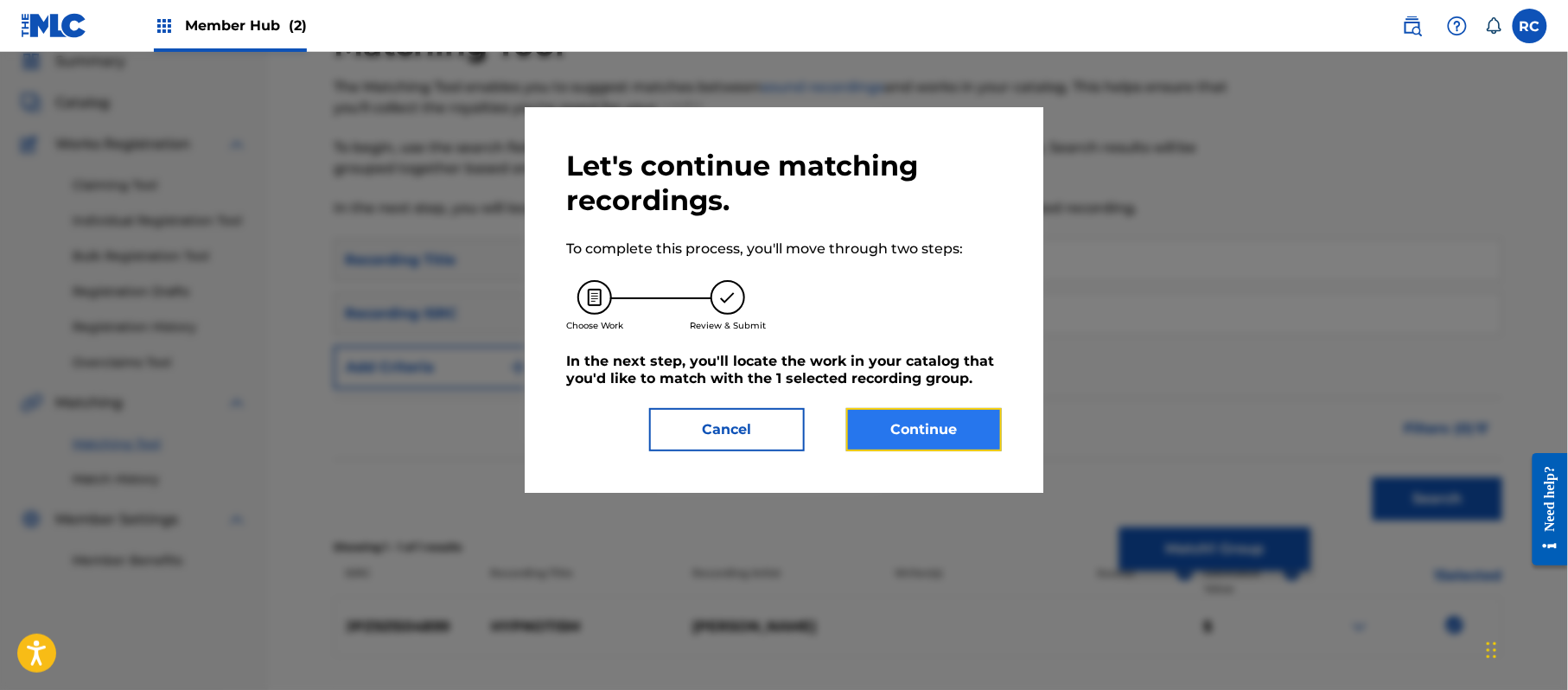
click at [903, 433] on button "Continue" at bounding box center [924, 429] width 155 height 43
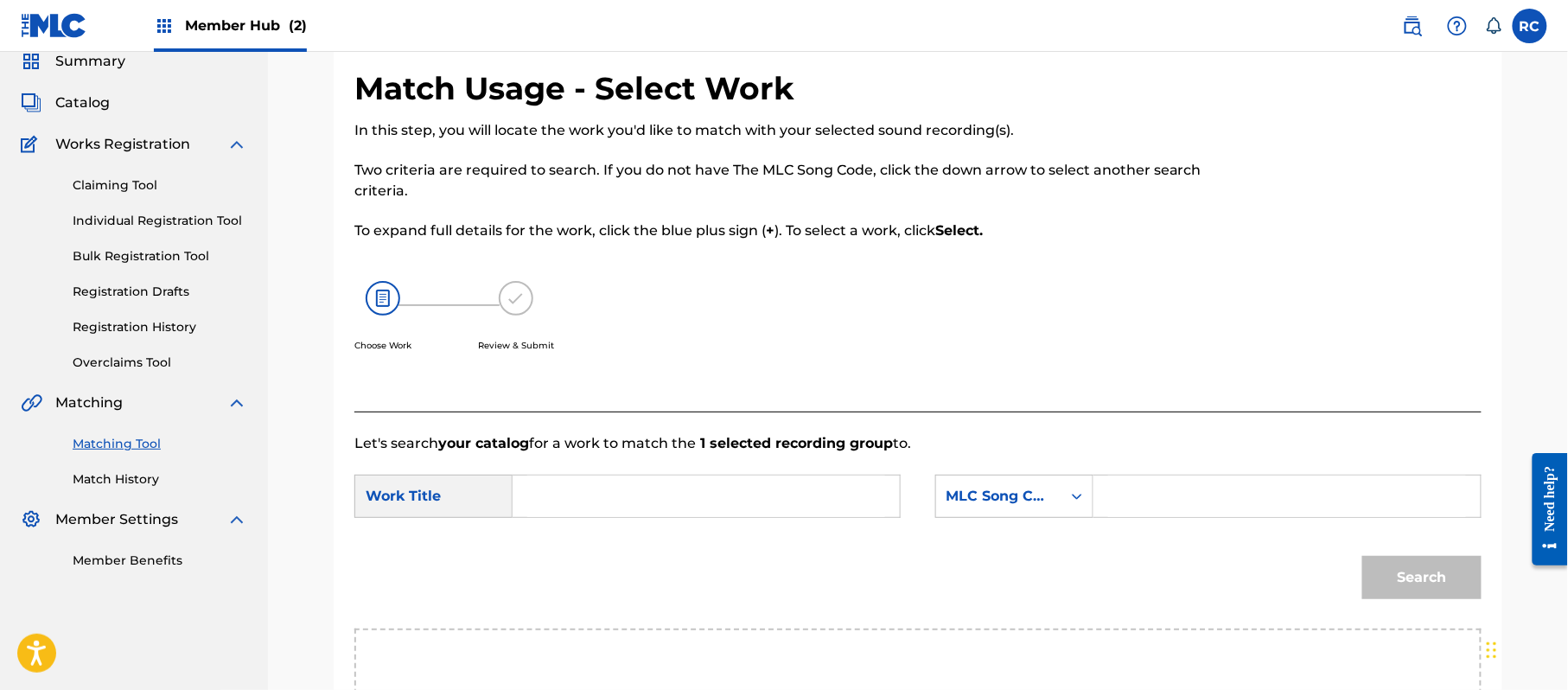
click at [569, 489] on input "Search Form" at bounding box center [706, 496] width 358 height 41
paste input "Hypnotism HP6HTN"
click at [637, 498] on input "Hypnotism HP6HTN" at bounding box center [706, 496] width 358 height 41
type input "Hypnotism"
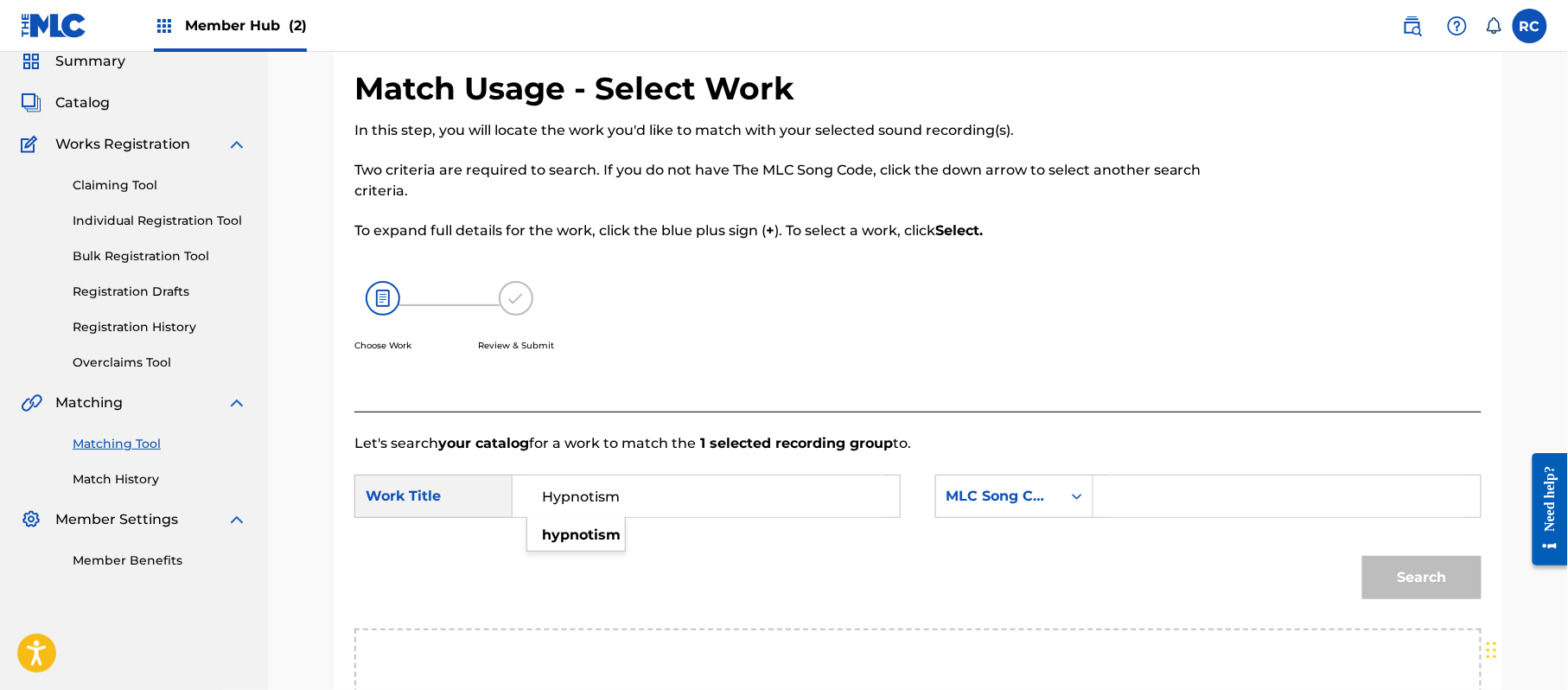
click at [1135, 496] on input "Search Form" at bounding box center [1287, 496] width 358 height 41
paste input "HP6HTN"
type input "HP6HTN"
click at [1394, 568] on button "Search" at bounding box center [1422, 577] width 120 height 43
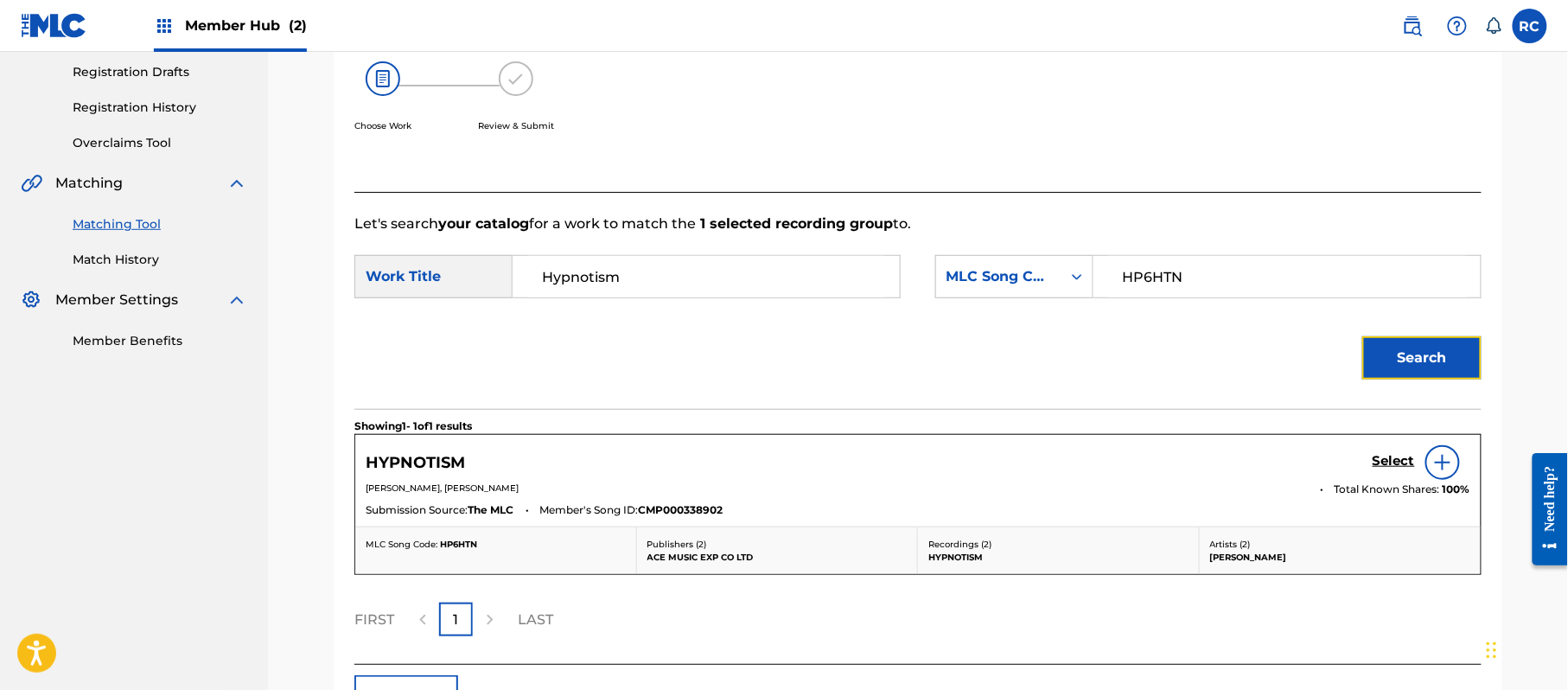
scroll to position [299, 0]
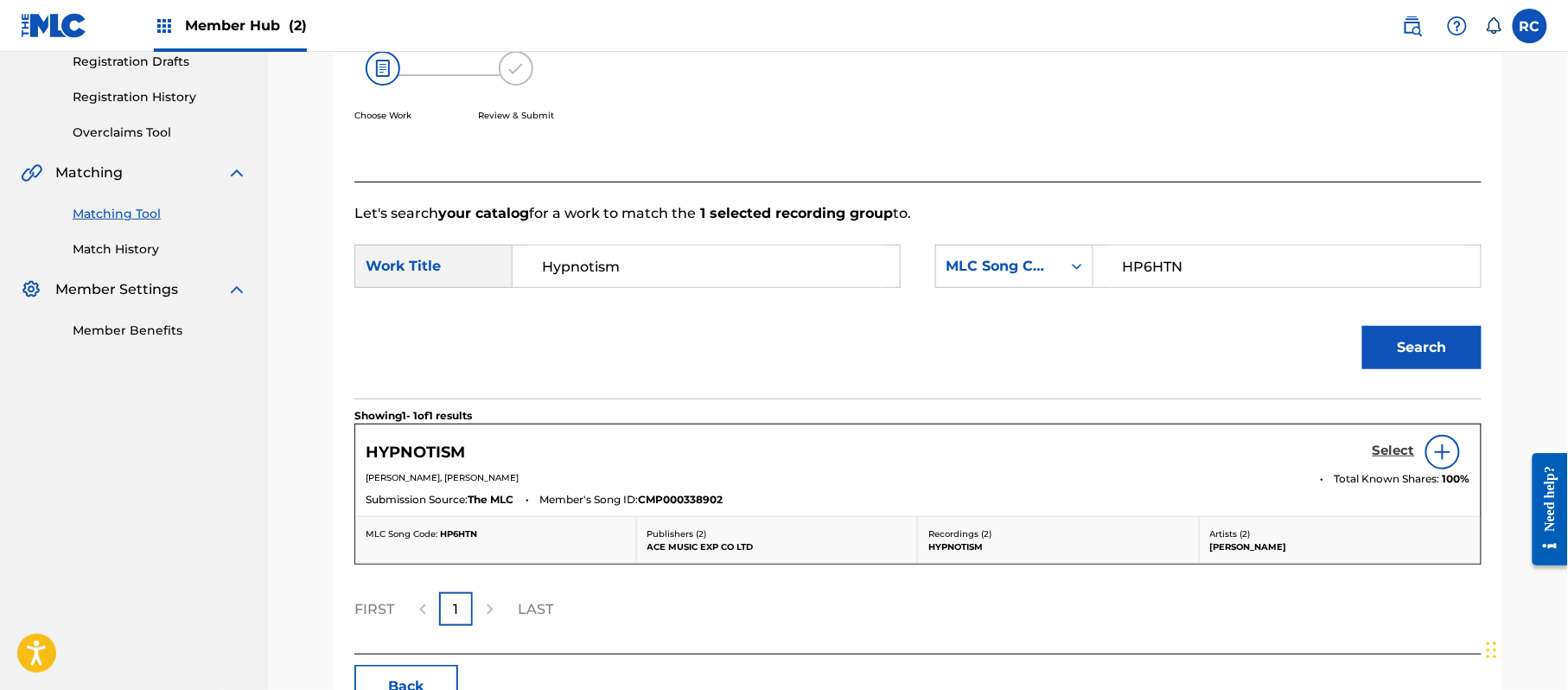
click at [1373, 451] on h5 "Select" at bounding box center [1394, 451] width 42 height 16
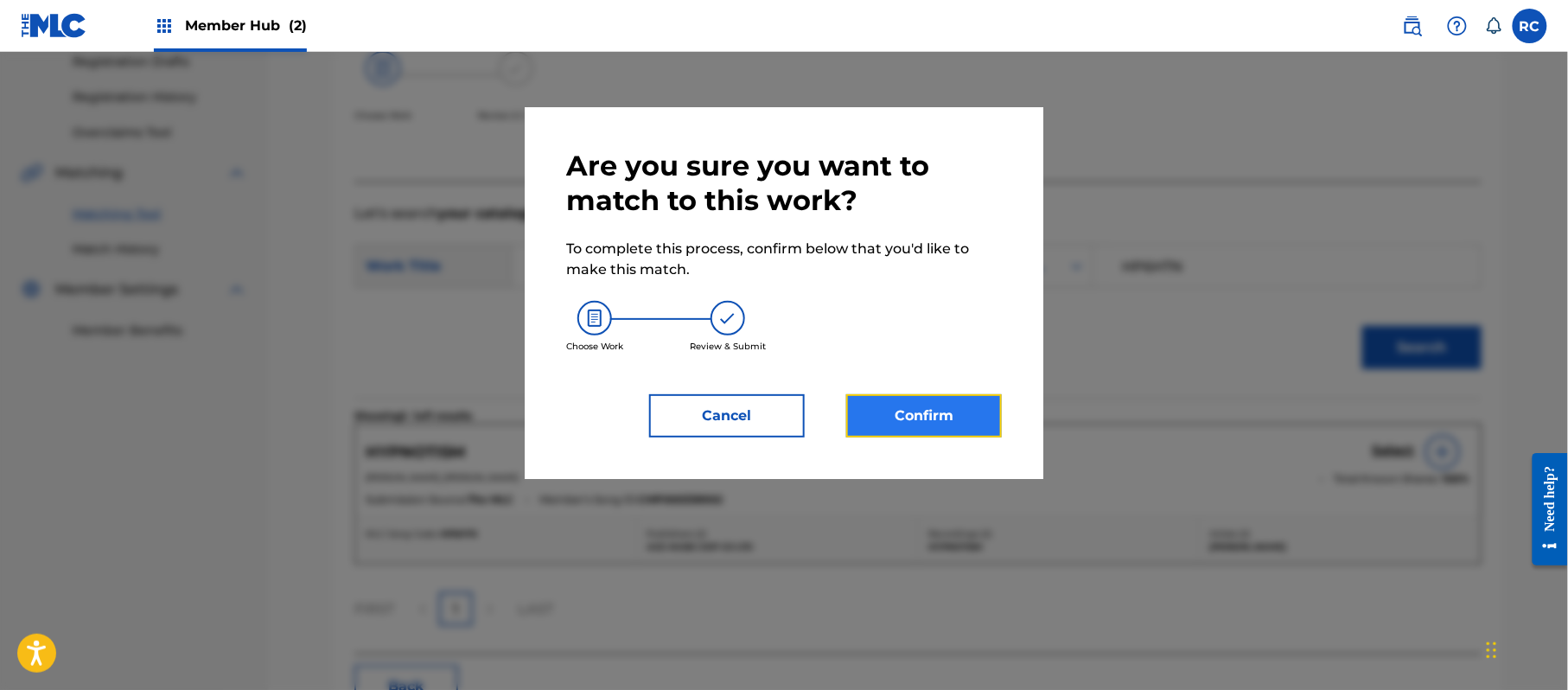
click at [988, 433] on button "Confirm" at bounding box center [924, 415] width 155 height 43
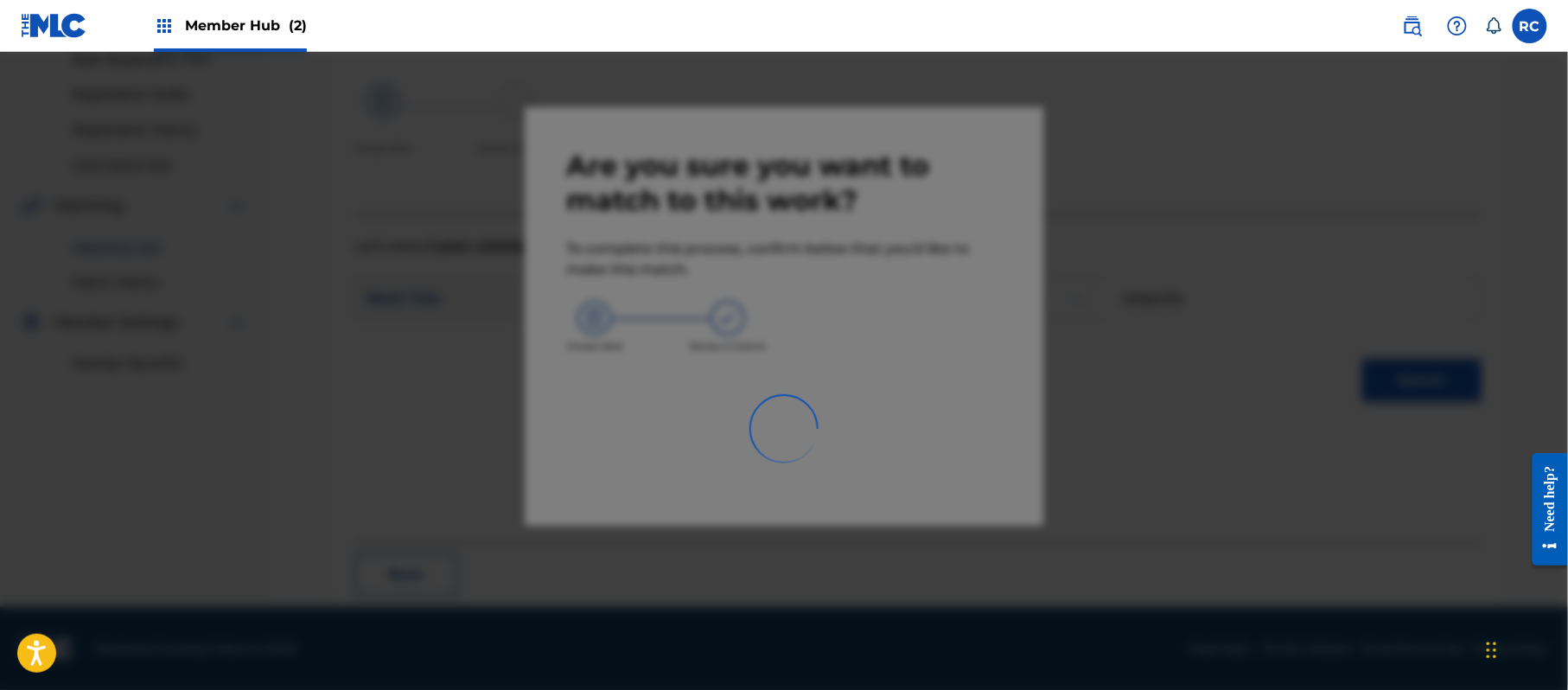
scroll to position [69, 0]
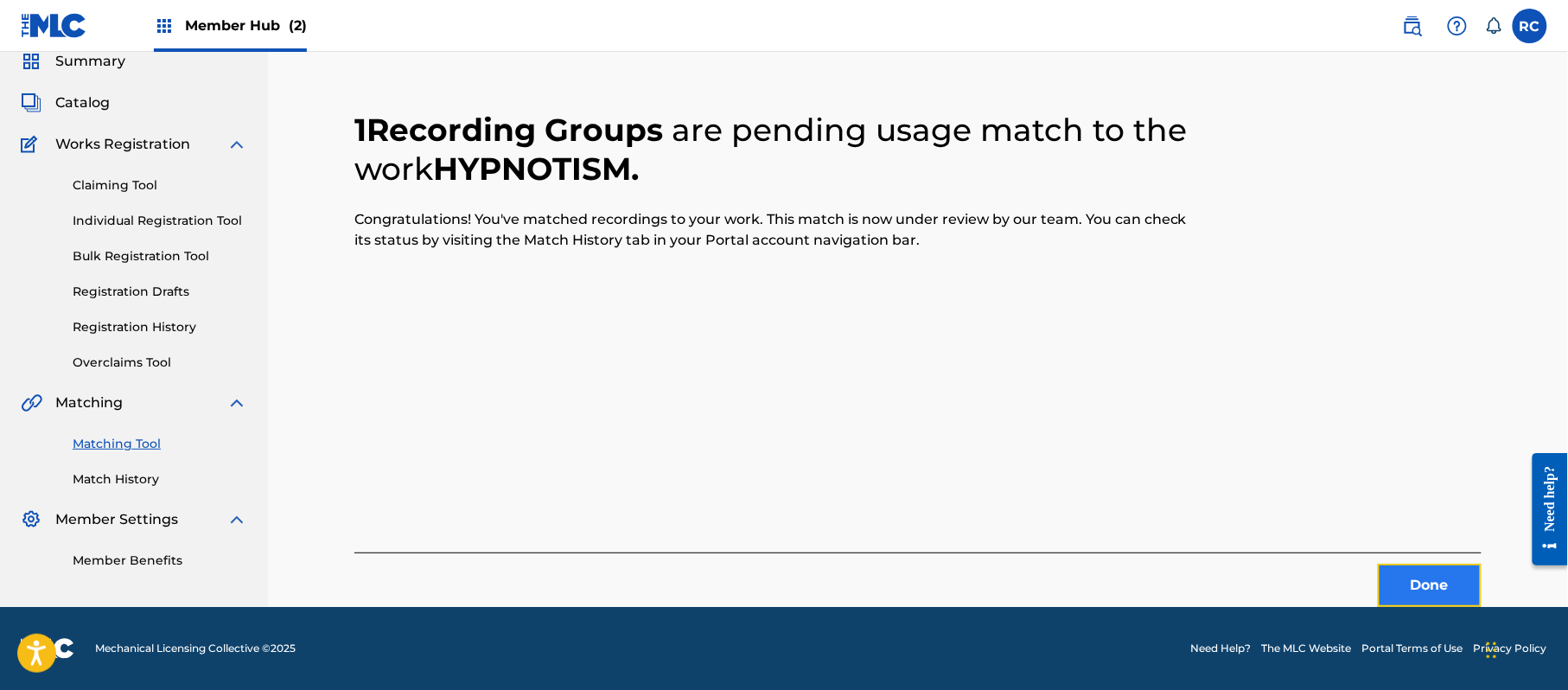
click at [1397, 578] on button "Done" at bounding box center [1430, 585] width 104 height 43
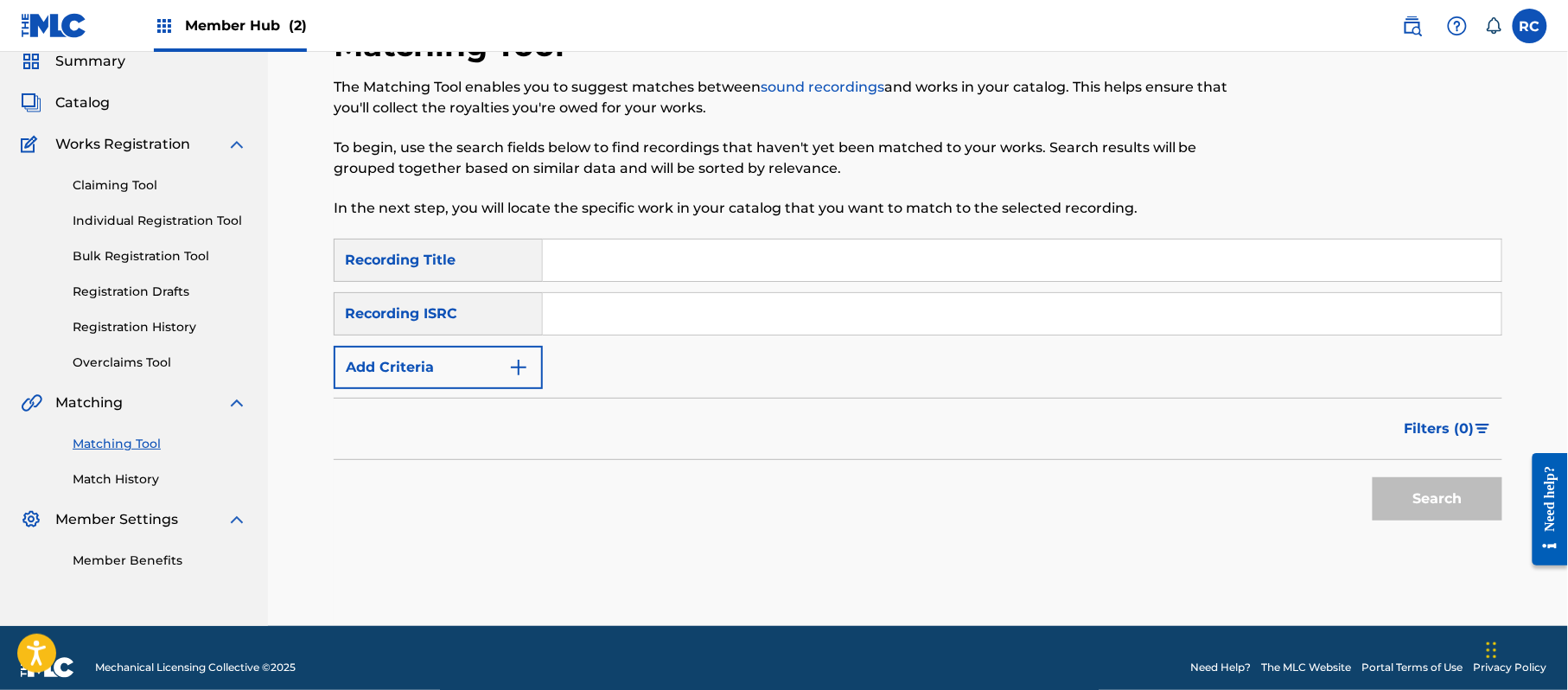
click at [662, 321] on input "Search Form" at bounding box center [1022, 313] width 958 height 41
paste input "JPZ921310053"
type input "JPZ921310053"
click at [142, 475] on link "Match History" at bounding box center [160, 479] width 174 height 18
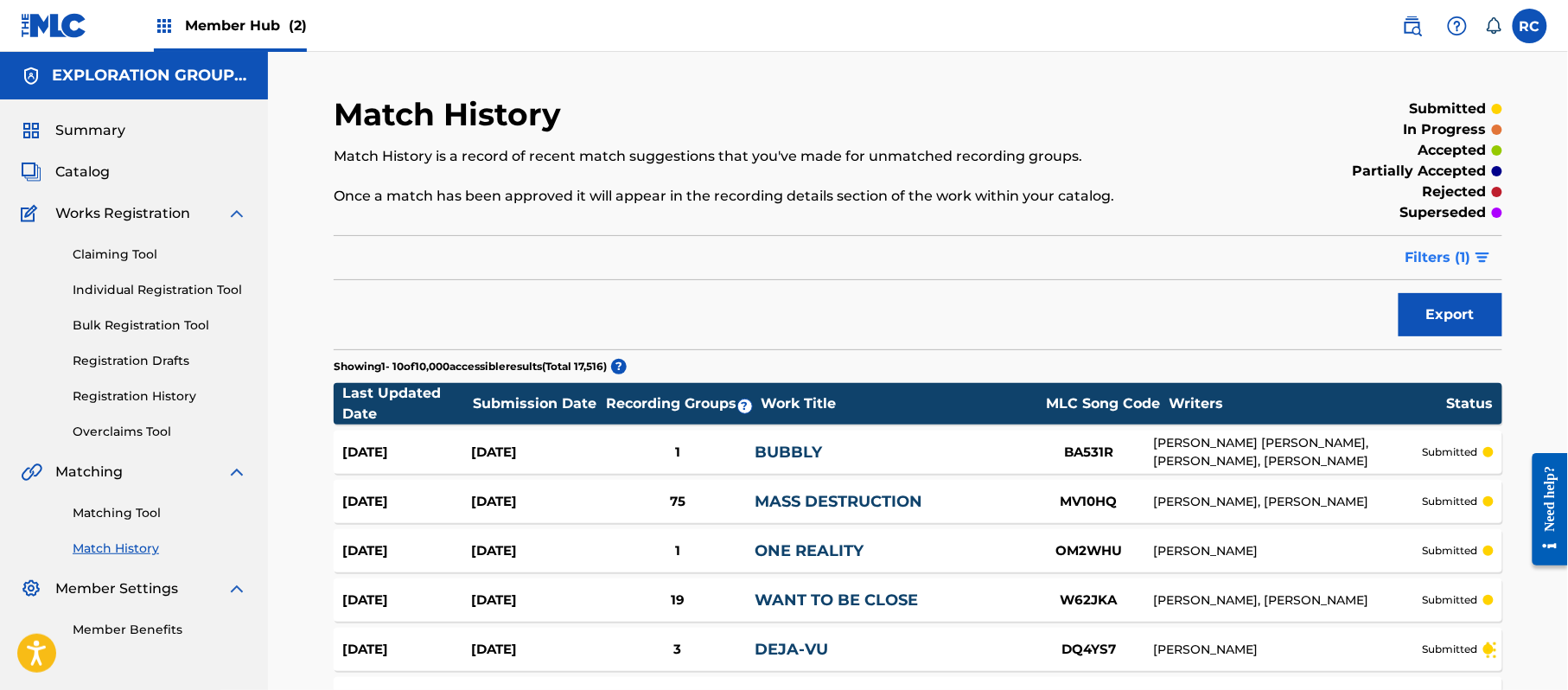
click at [1454, 263] on span "Filters ( 1 )" at bounding box center [1438, 257] width 66 height 21
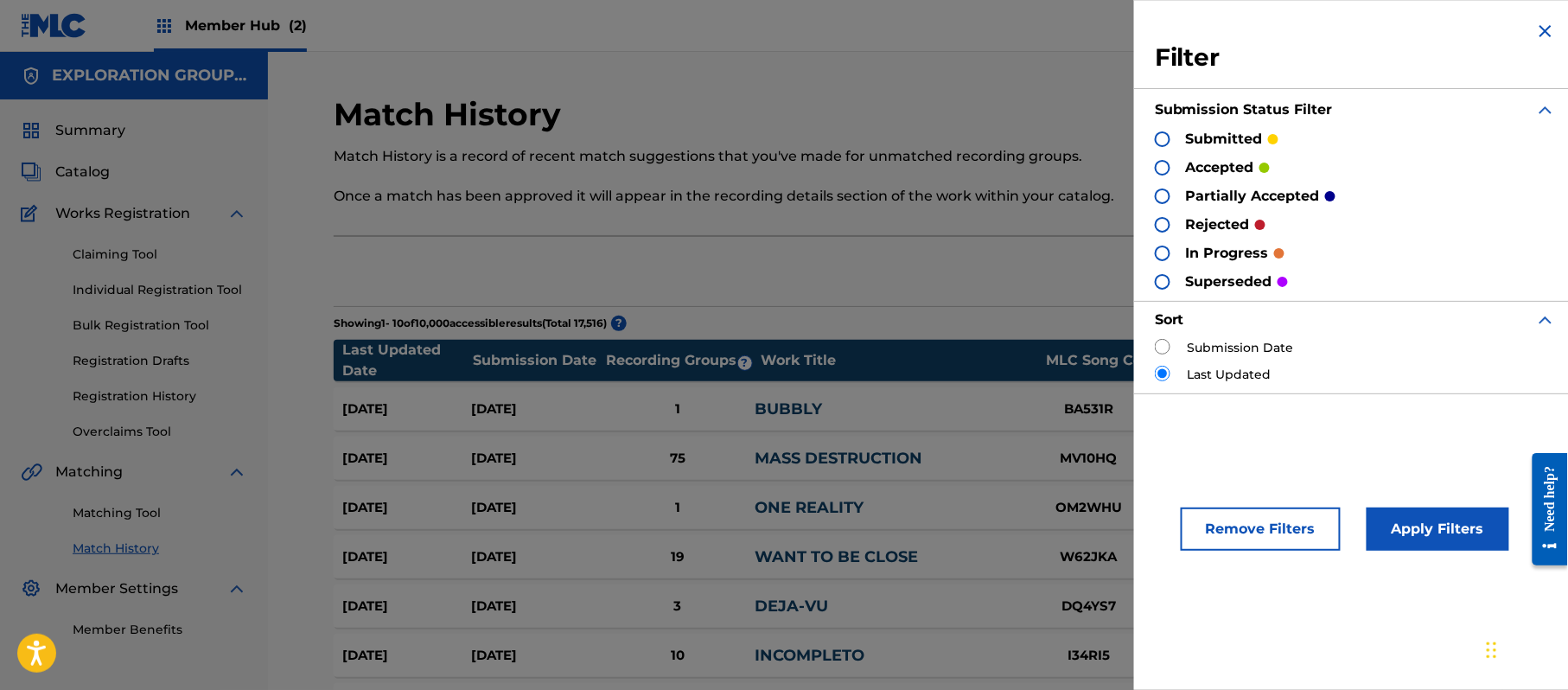
click at [1162, 168] on div at bounding box center [1162, 167] width 16 height 16
click at [1457, 526] on button "Apply Filters" at bounding box center [1437, 528] width 142 height 43
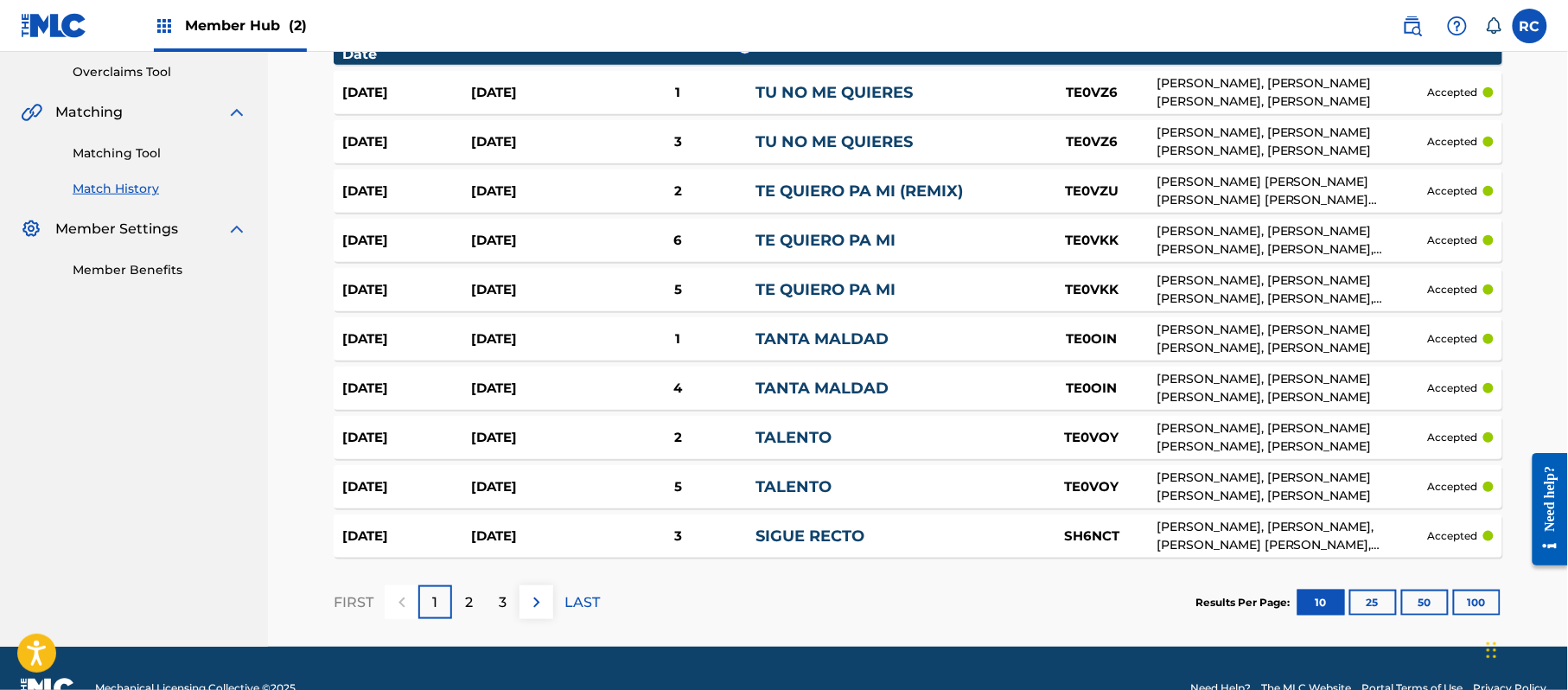
scroll to position [400, 0]
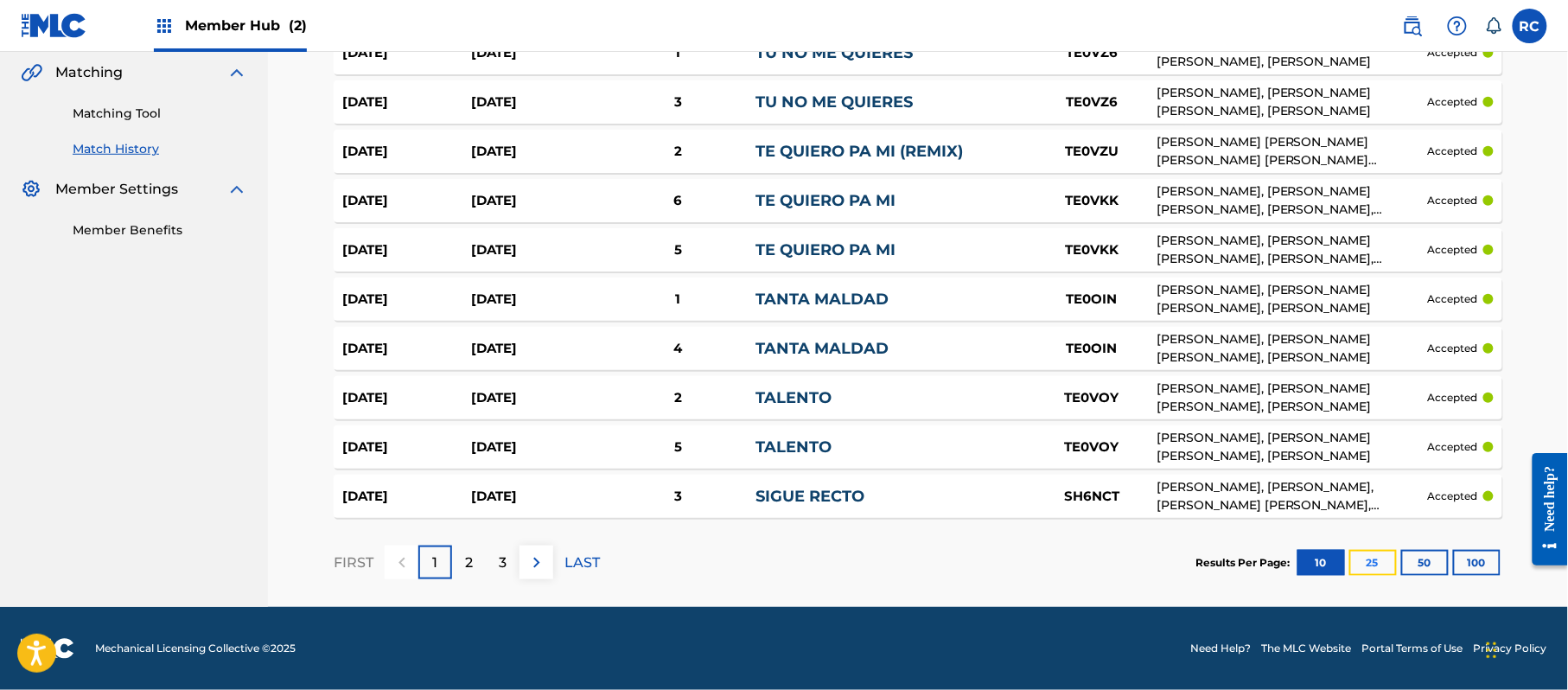
click at [1361, 571] on button "25" at bounding box center [1373, 562] width 47 height 26
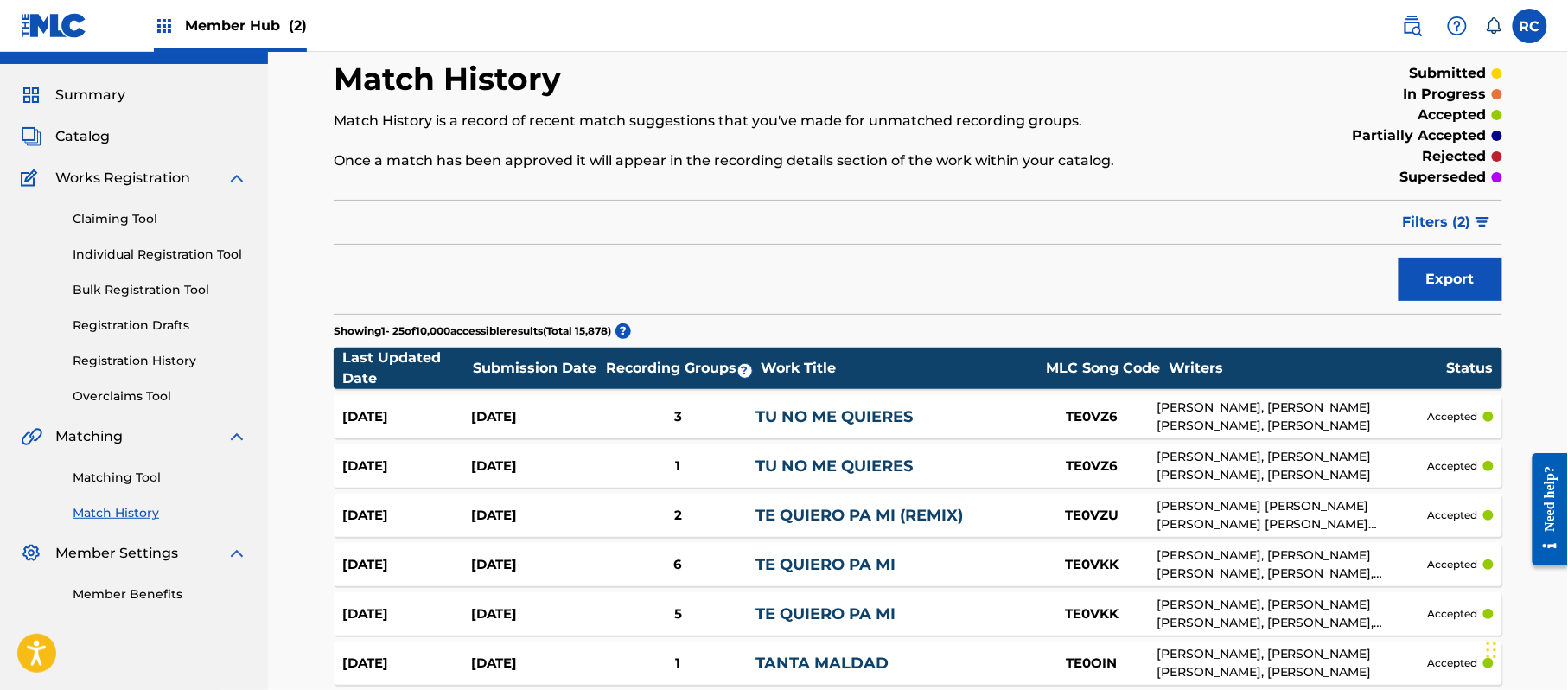
scroll to position [0, 0]
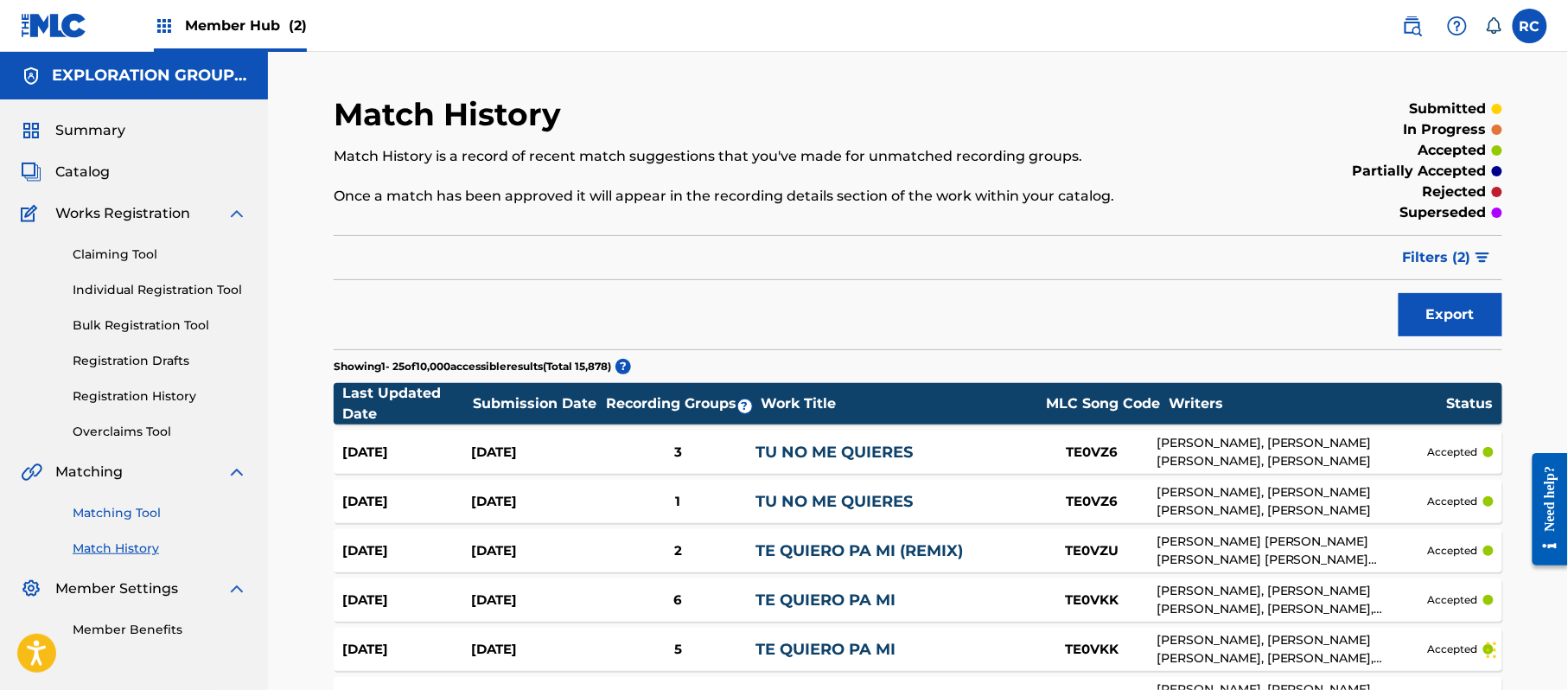
click at [98, 509] on link "Matching Tool" at bounding box center [160, 513] width 174 height 18
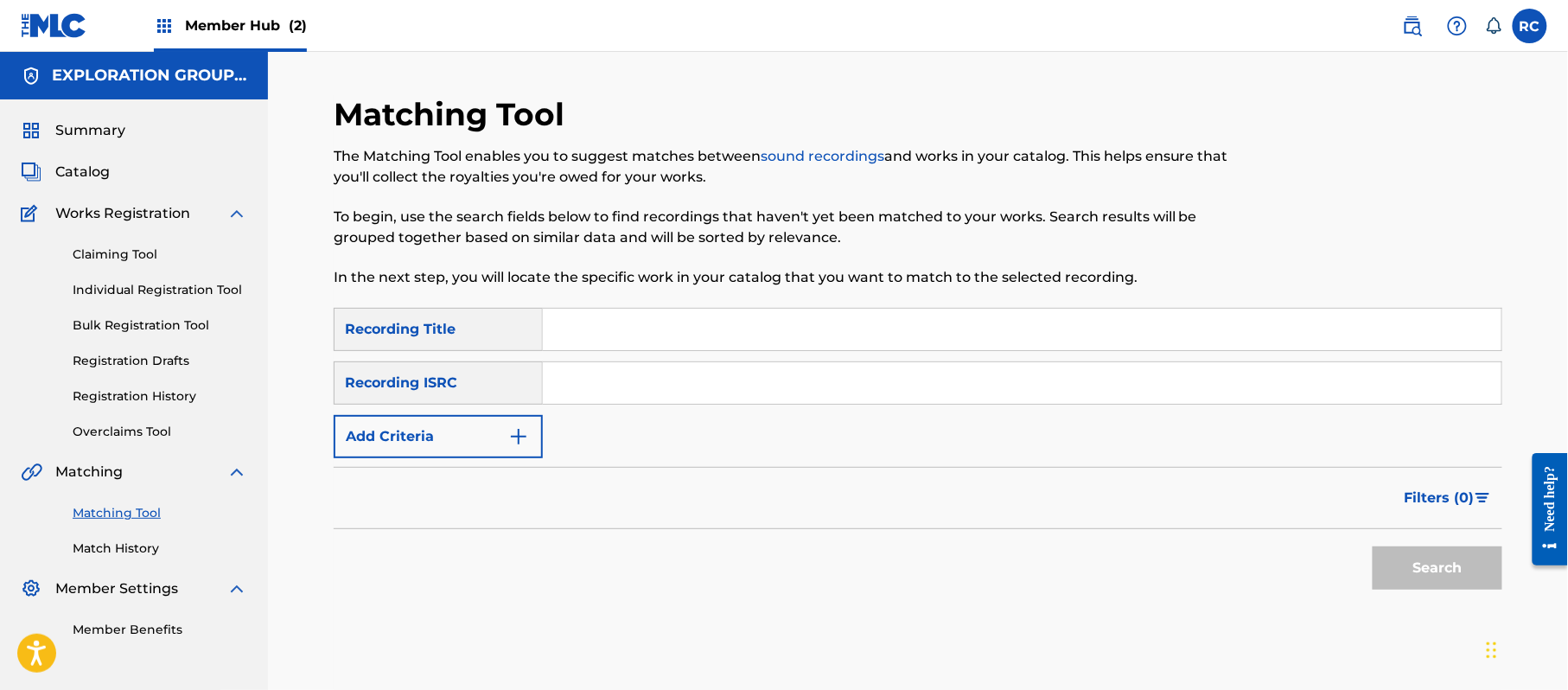
click at [627, 384] on input "Search Form" at bounding box center [1022, 382] width 958 height 41
paste input "JPZ921310053"
type input "JPZ921310053"
click at [1443, 564] on button "Search" at bounding box center [1437, 568] width 130 height 43
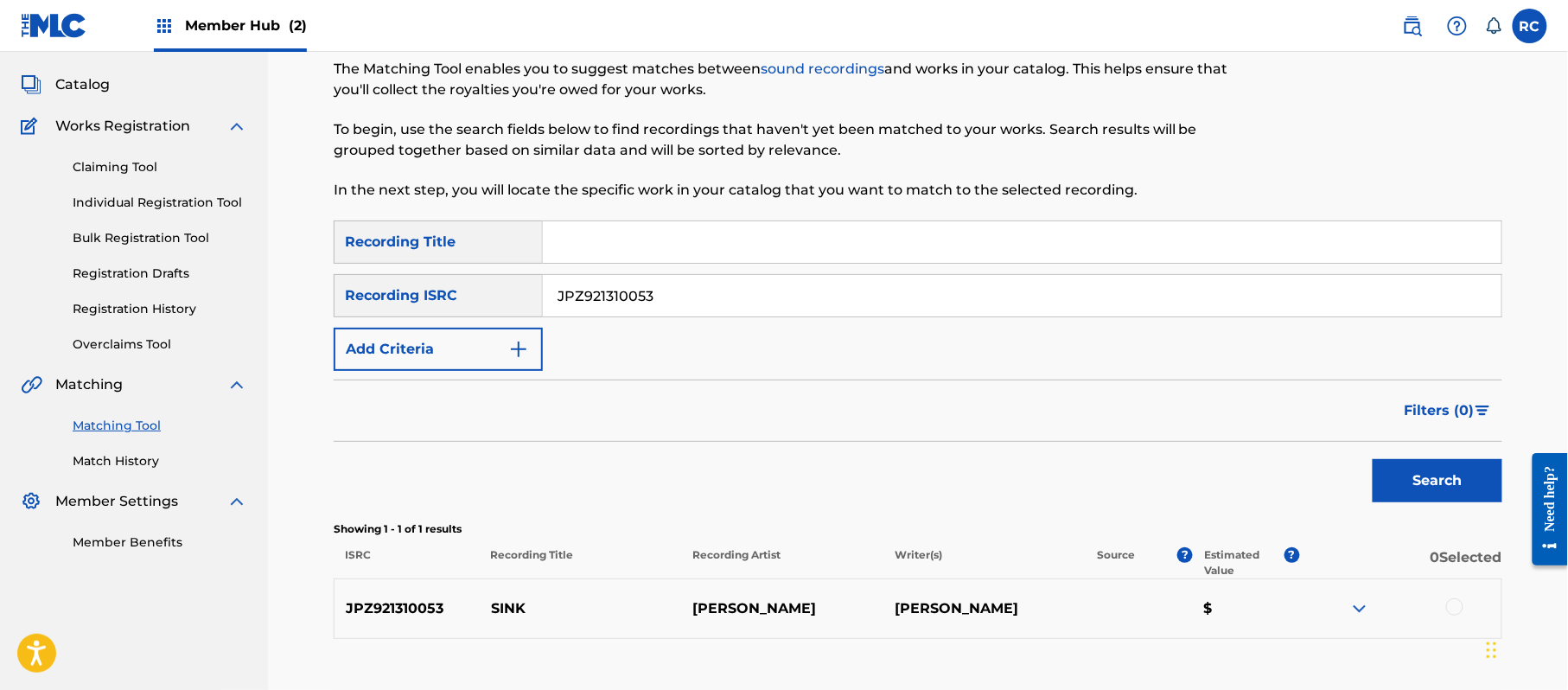
scroll to position [205, 0]
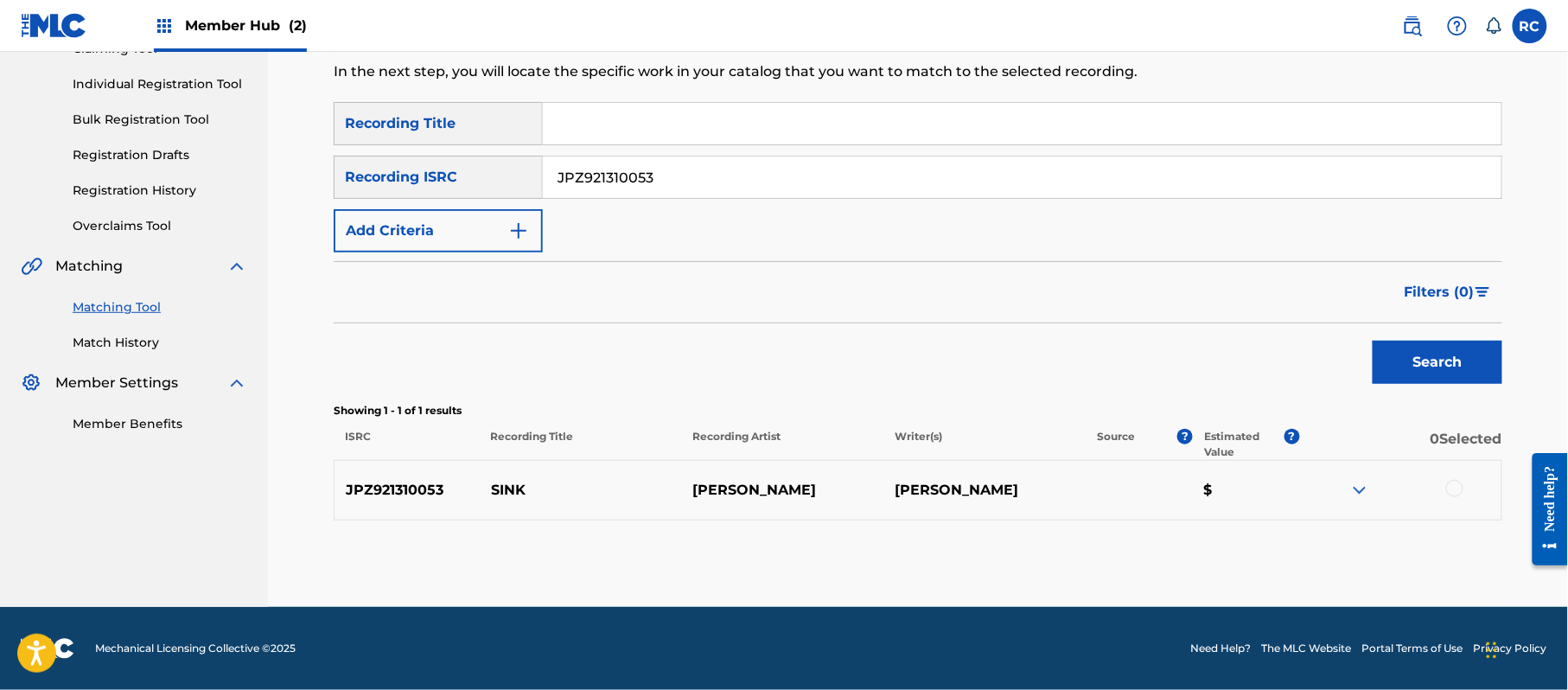
click at [1467, 489] on div at bounding box center [1400, 490] width 203 height 21
click at [1457, 485] on div at bounding box center [1454, 488] width 17 height 17
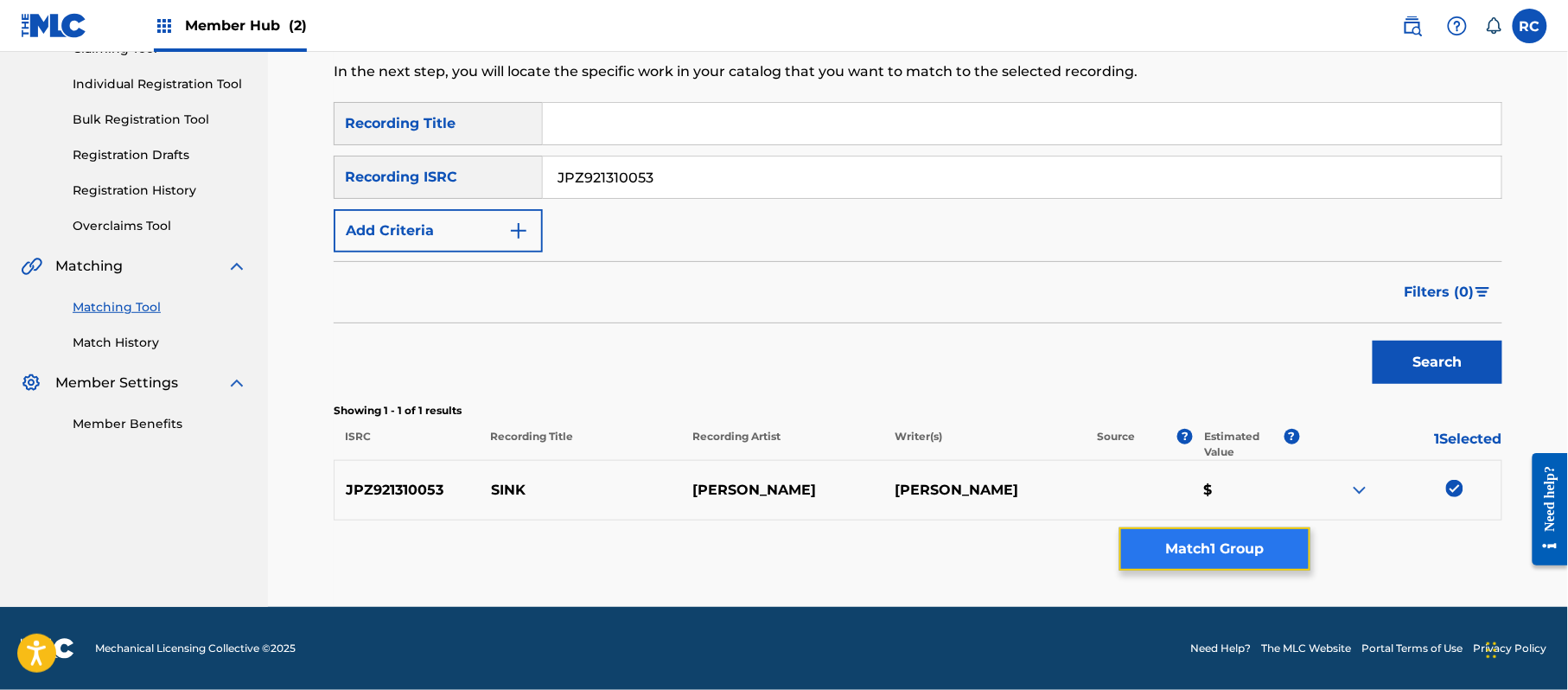
click at [1218, 544] on button "Match 1 Group" at bounding box center [1214, 549] width 191 height 43
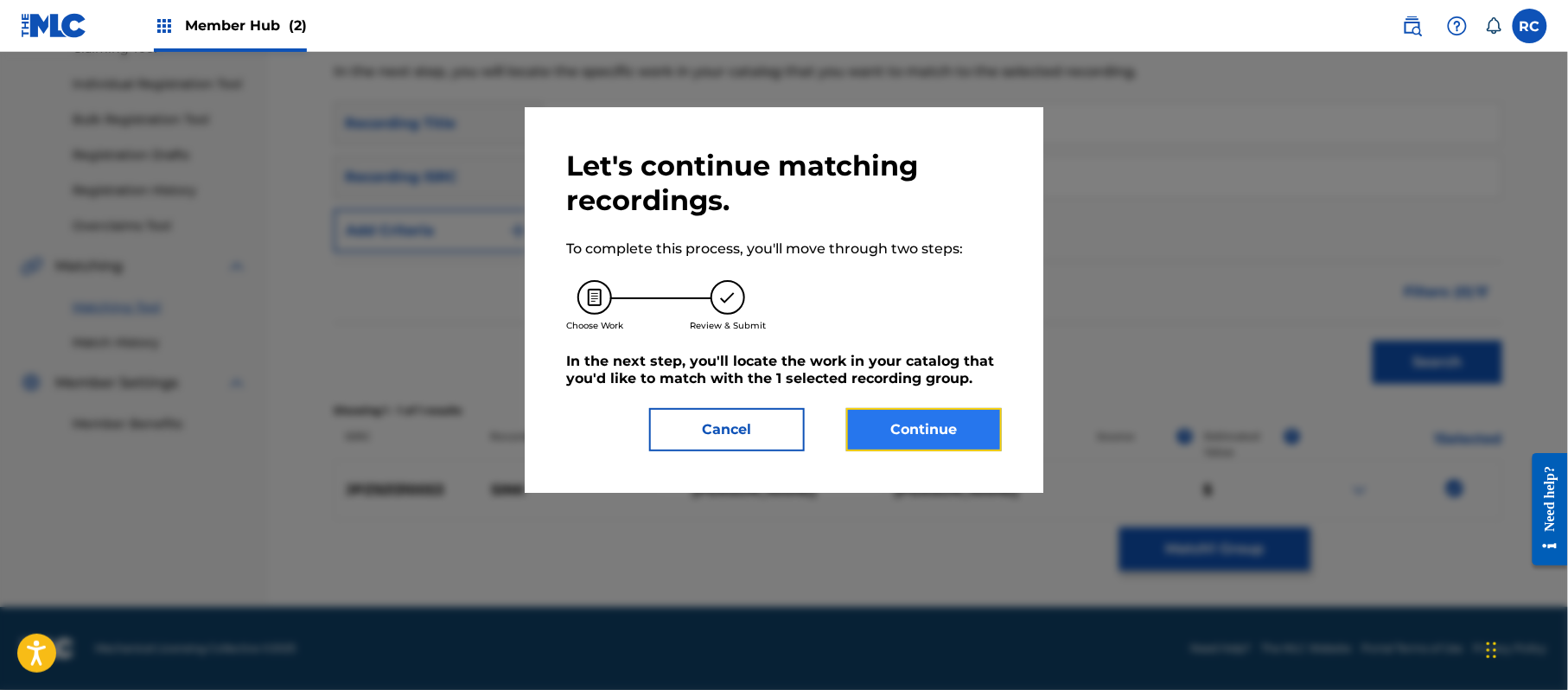
click at [956, 446] on button "Continue" at bounding box center [924, 429] width 155 height 43
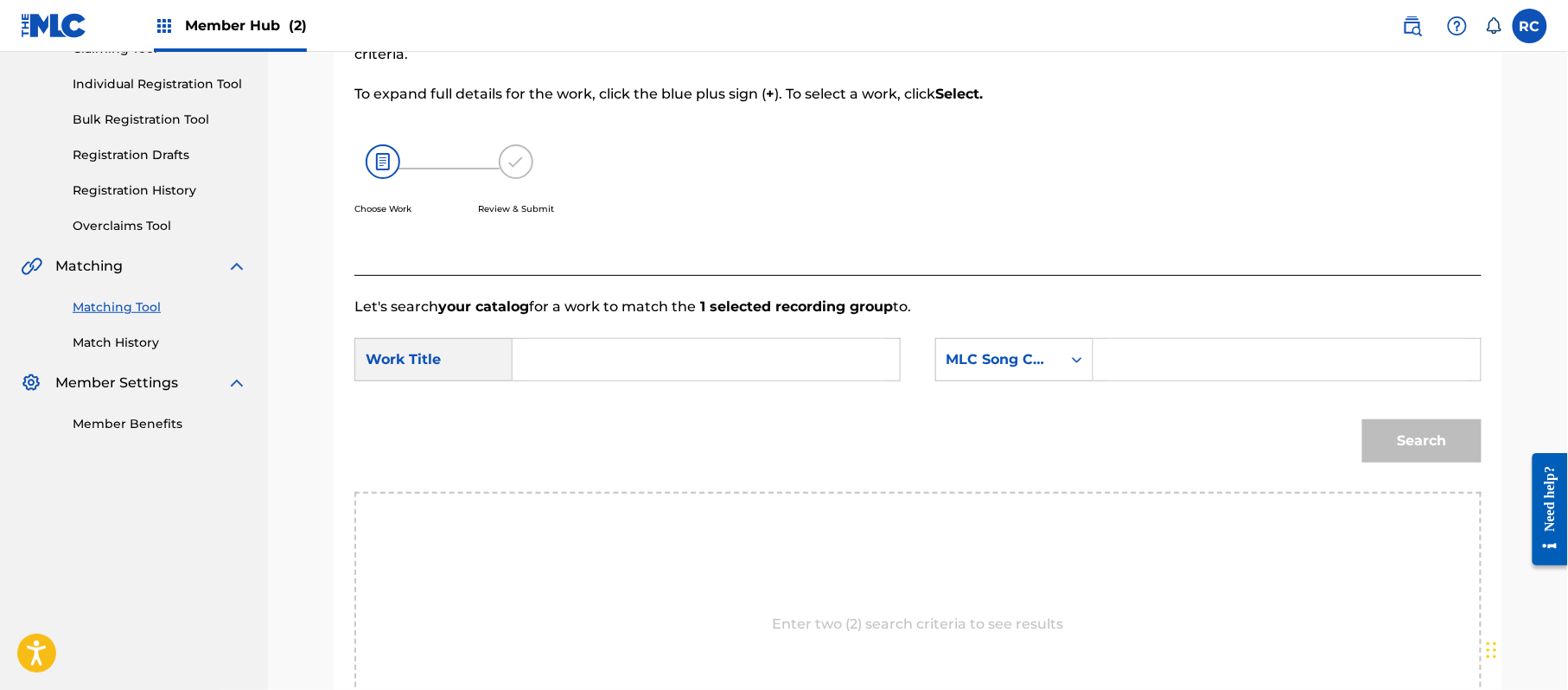
click at [615, 356] on input "Search Form" at bounding box center [706, 359] width 358 height 41
paste input "Sink S70FBC"
click at [631, 367] on input "Sink S70FBC" at bounding box center [706, 359] width 358 height 41
type input "Sink"
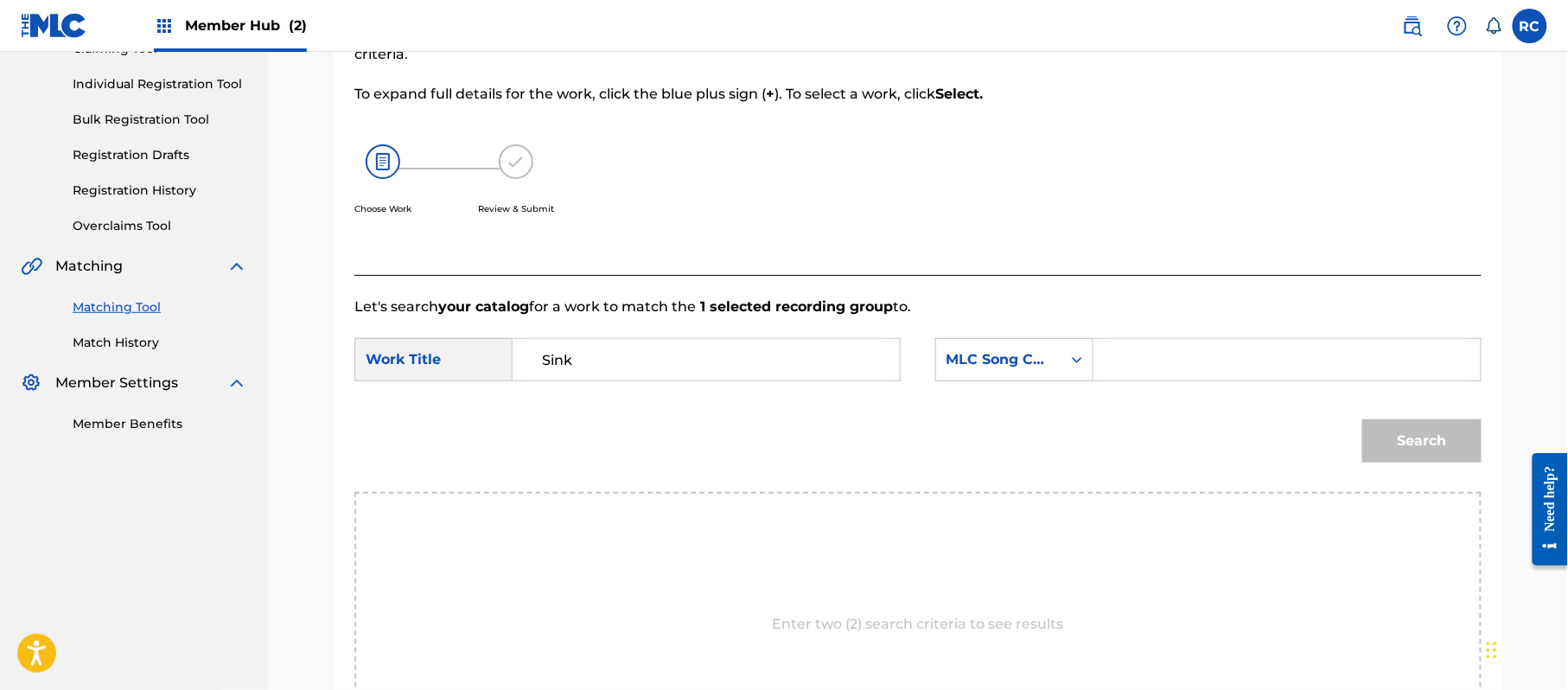
click at [1160, 367] on input "Search Form" at bounding box center [1287, 359] width 358 height 41
paste input "S70FBC"
type input "S70FBC"
click at [1373, 439] on button "Search" at bounding box center [1422, 440] width 120 height 43
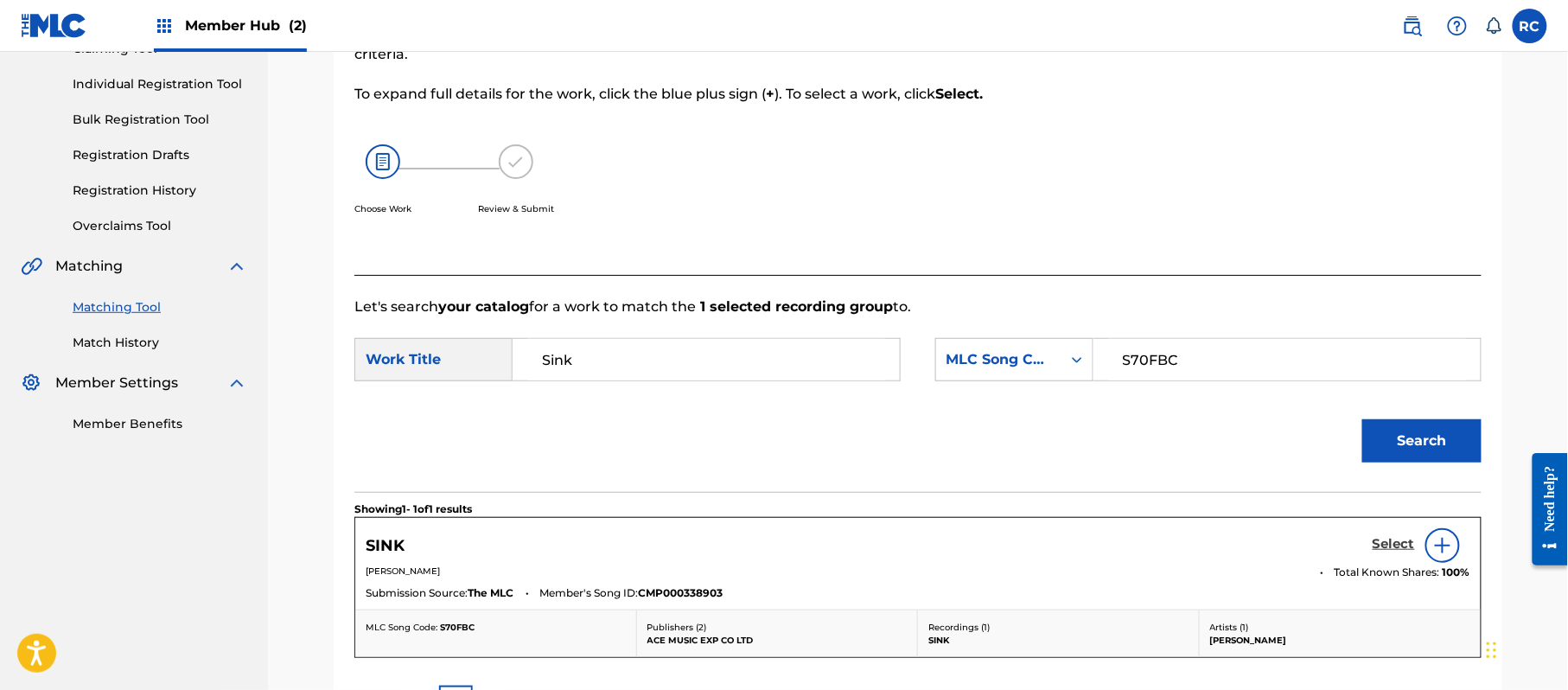
click at [1388, 547] on h5 "Select" at bounding box center [1394, 544] width 42 height 16
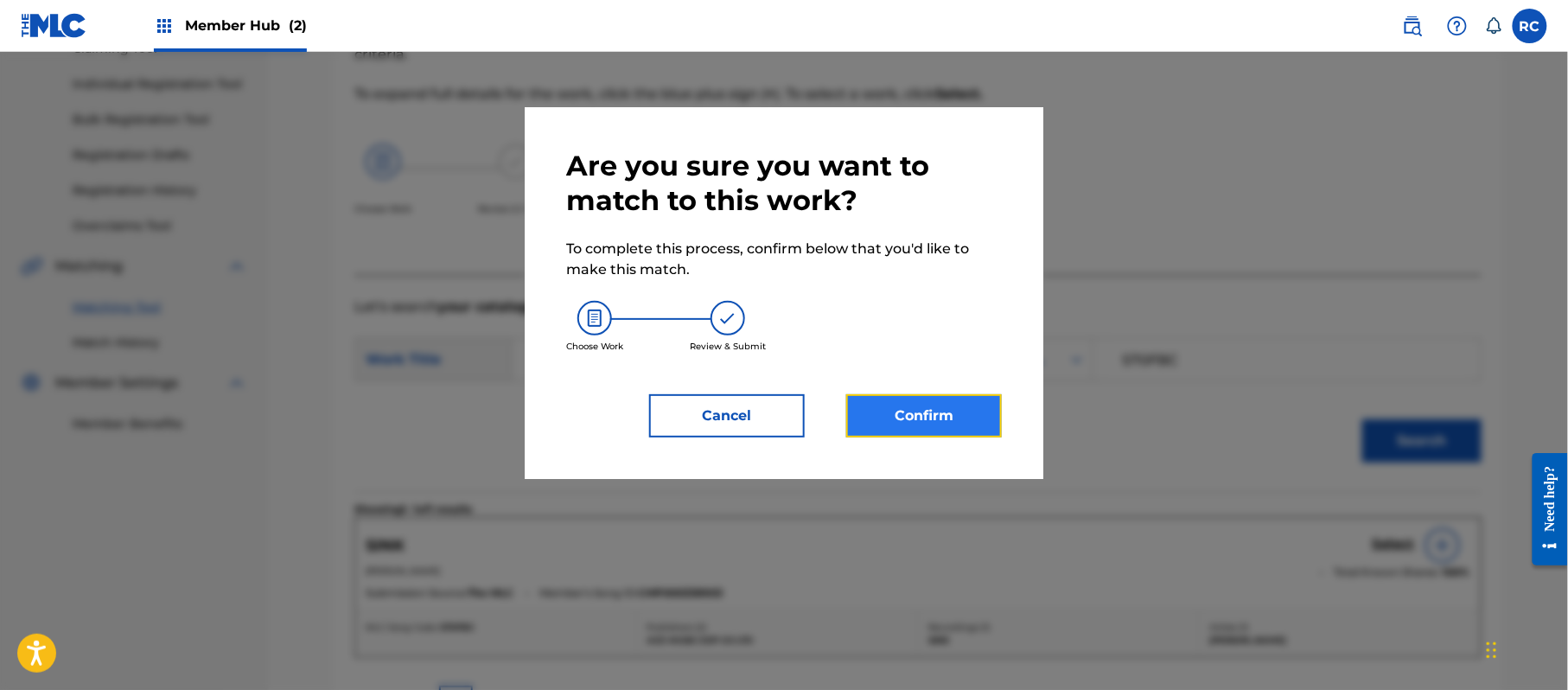
click at [918, 412] on button "Confirm" at bounding box center [924, 415] width 155 height 43
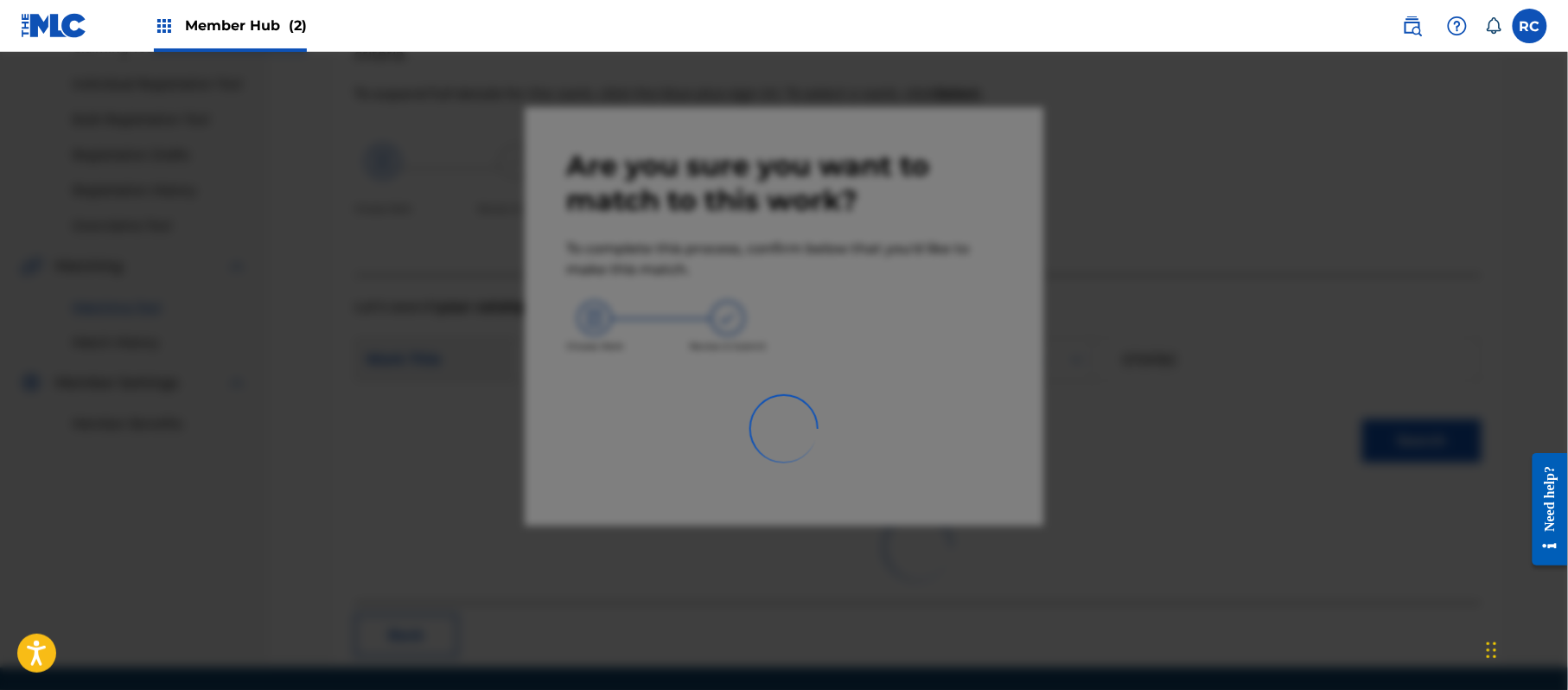
scroll to position [69, 0]
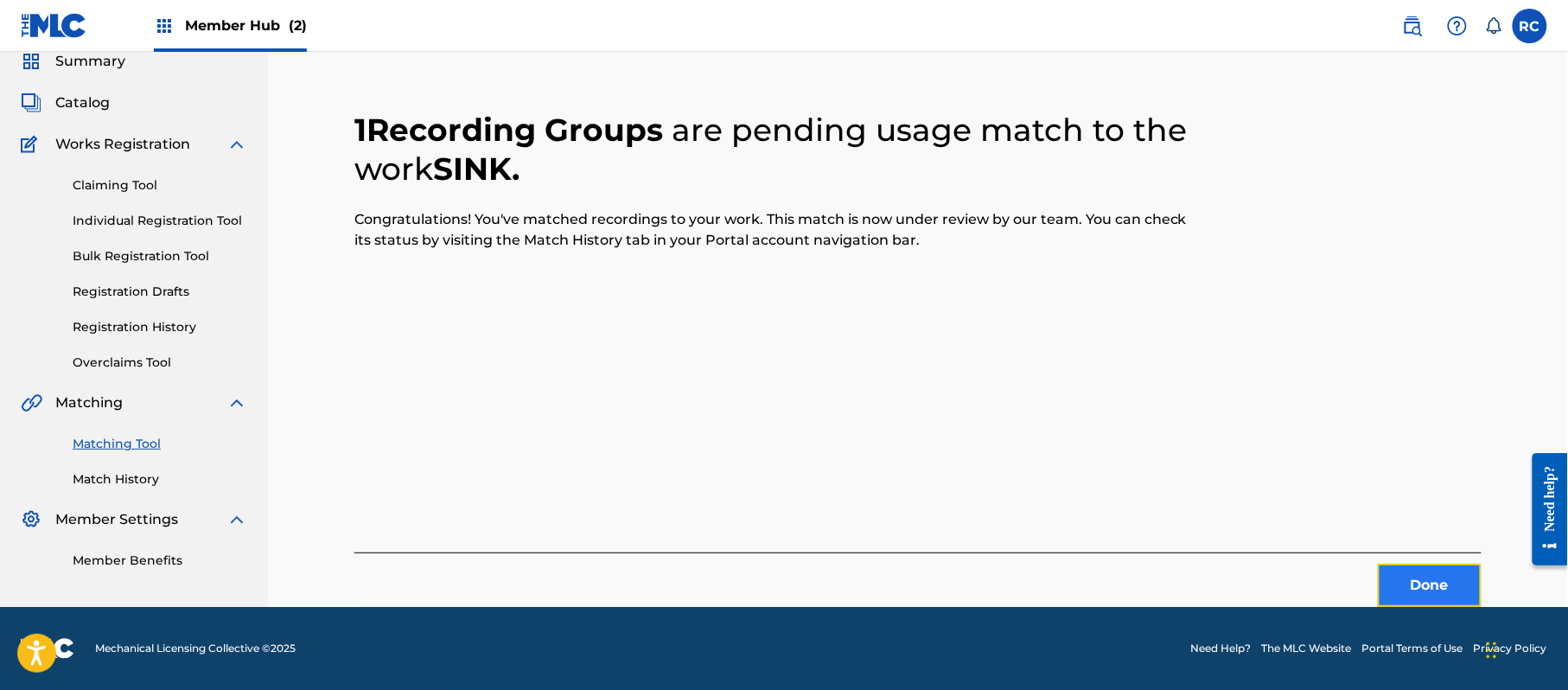
click at [1405, 589] on button "Done" at bounding box center [1430, 585] width 104 height 43
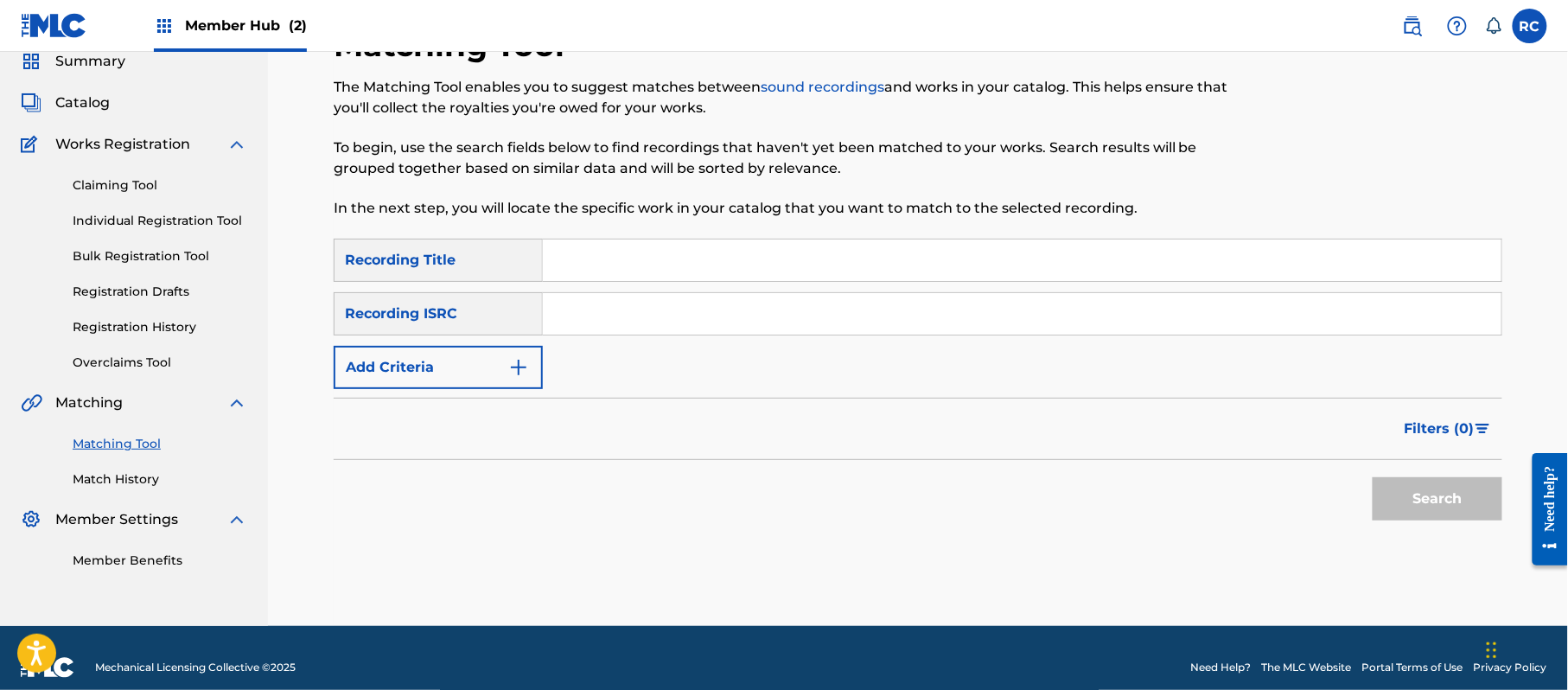
drag, startPoint x: 695, startPoint y: 319, endPoint x: 730, endPoint y: 332, distance: 37.3
click at [695, 319] on input "Search Form" at bounding box center [1022, 313] width 958 height 41
paste input "JPZ921504897"
type input "JPZ921504897"
click at [1414, 484] on button "Search" at bounding box center [1437, 498] width 130 height 43
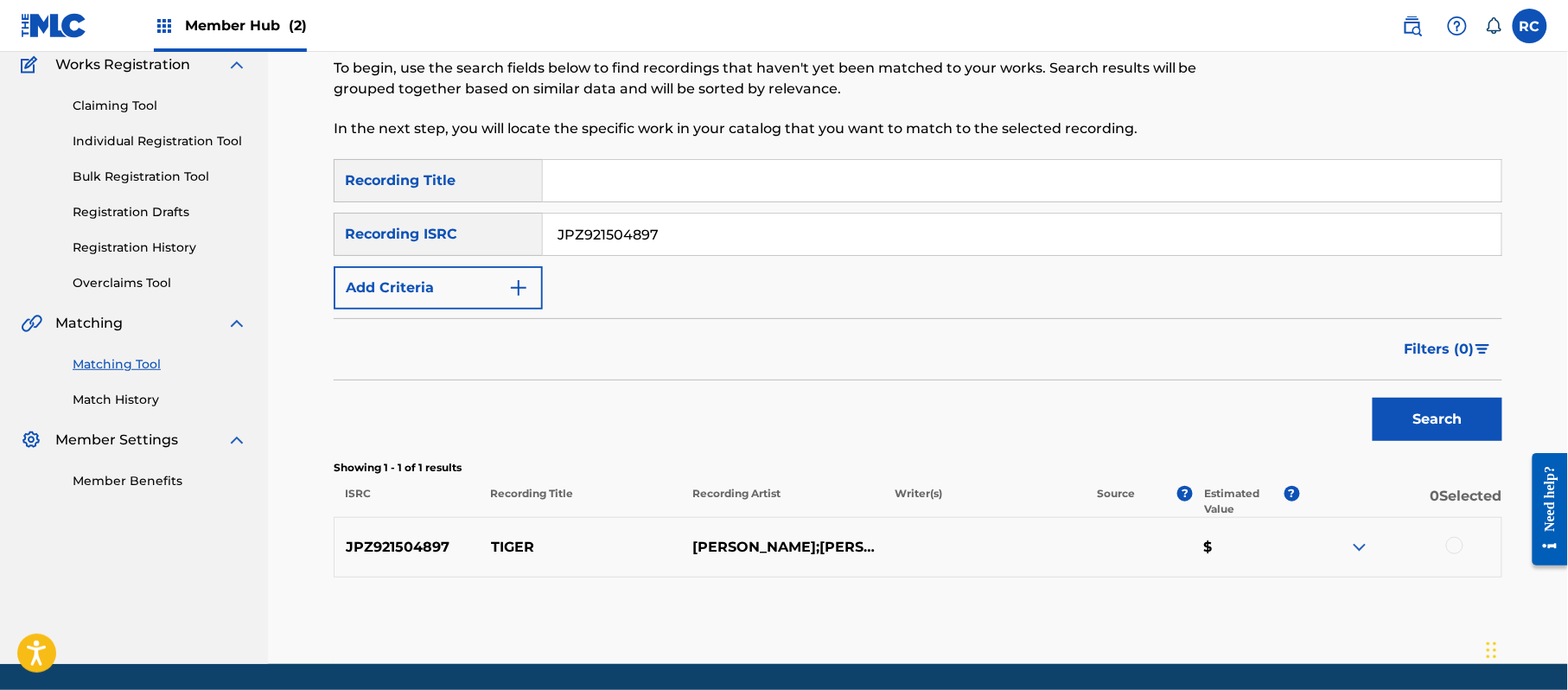
scroll to position [184, 0]
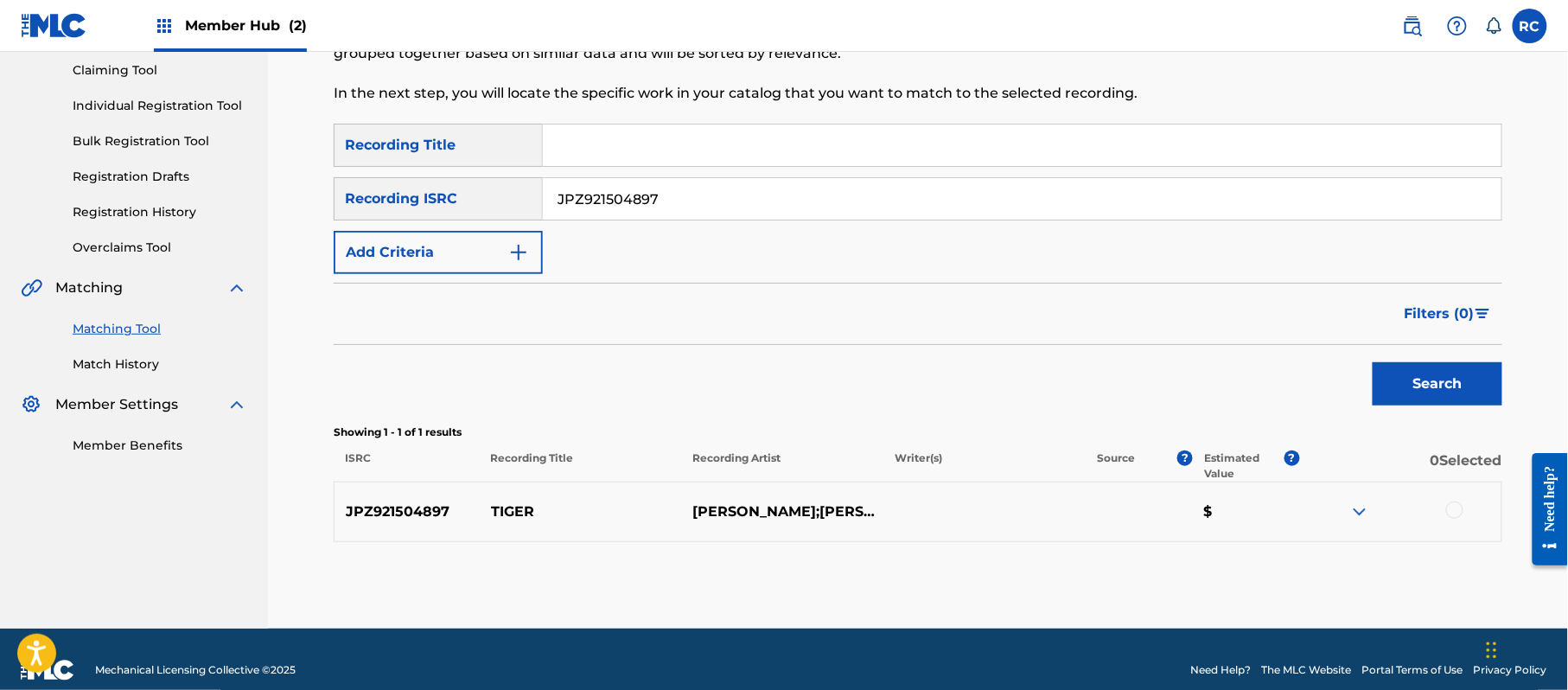
click at [1450, 509] on div at bounding box center [1454, 509] width 17 height 17
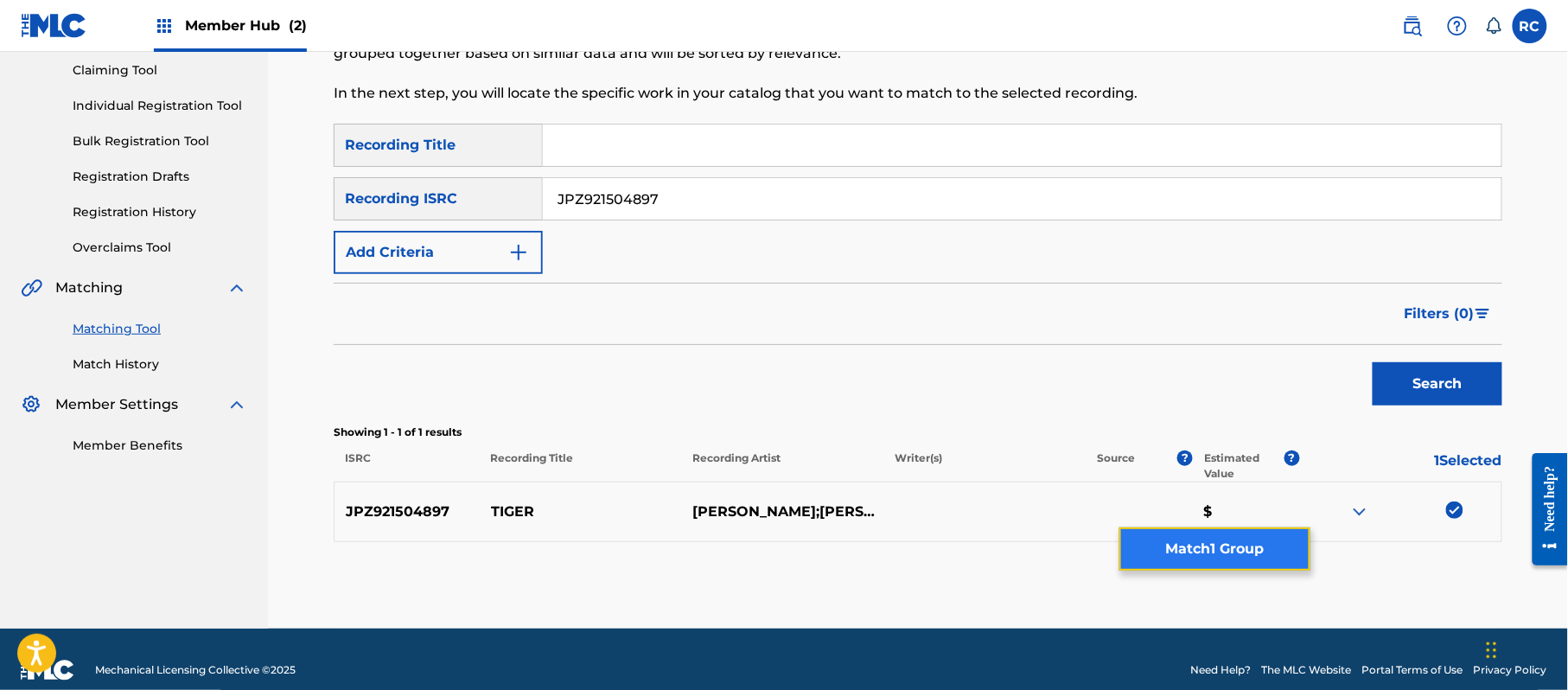
click at [1239, 551] on button "Match 1 Group" at bounding box center [1214, 549] width 191 height 43
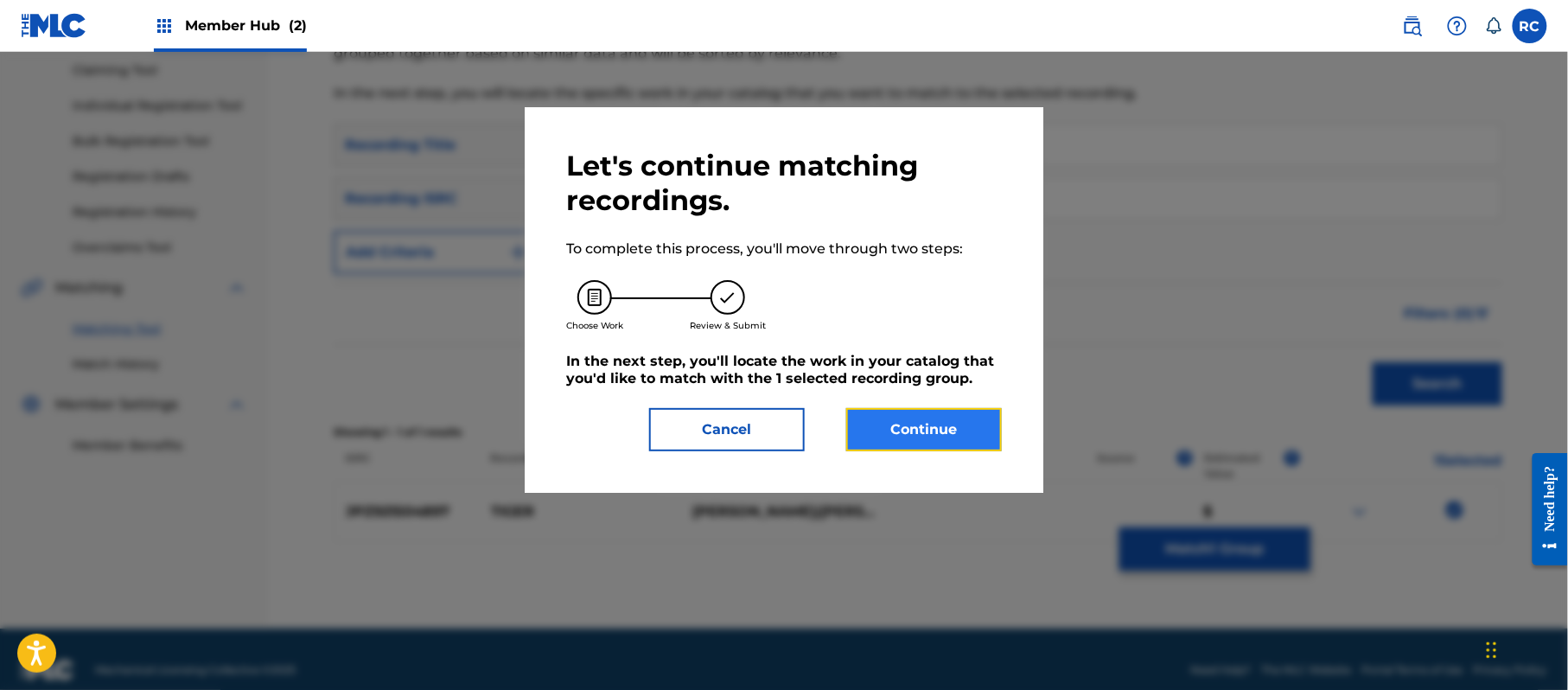
click at [932, 427] on button "Continue" at bounding box center [924, 429] width 155 height 43
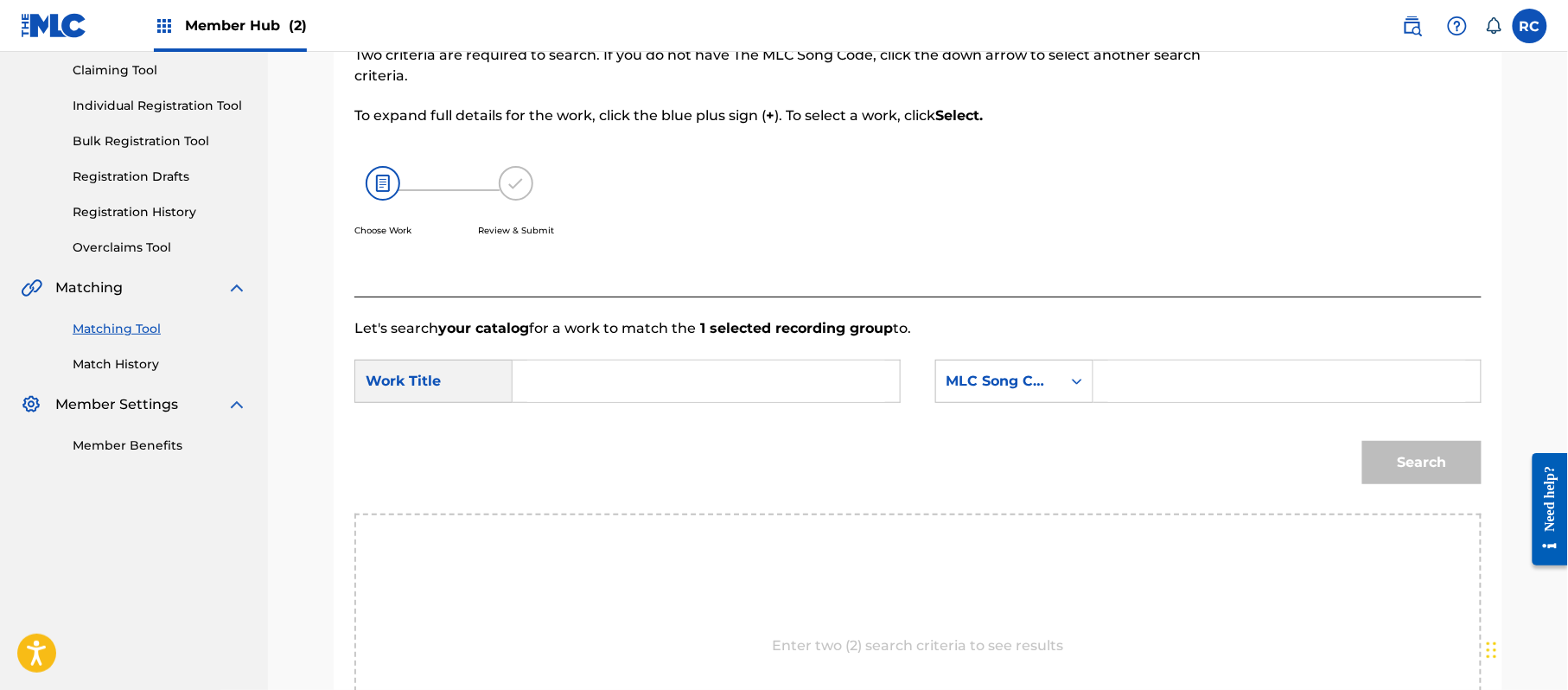
click at [584, 378] on input "Search Form" at bounding box center [706, 381] width 358 height 41
paste input "Tiger TX518E"
click at [624, 371] on input "Tiger TX518E" at bounding box center [706, 381] width 358 height 41
type input "Tiger"
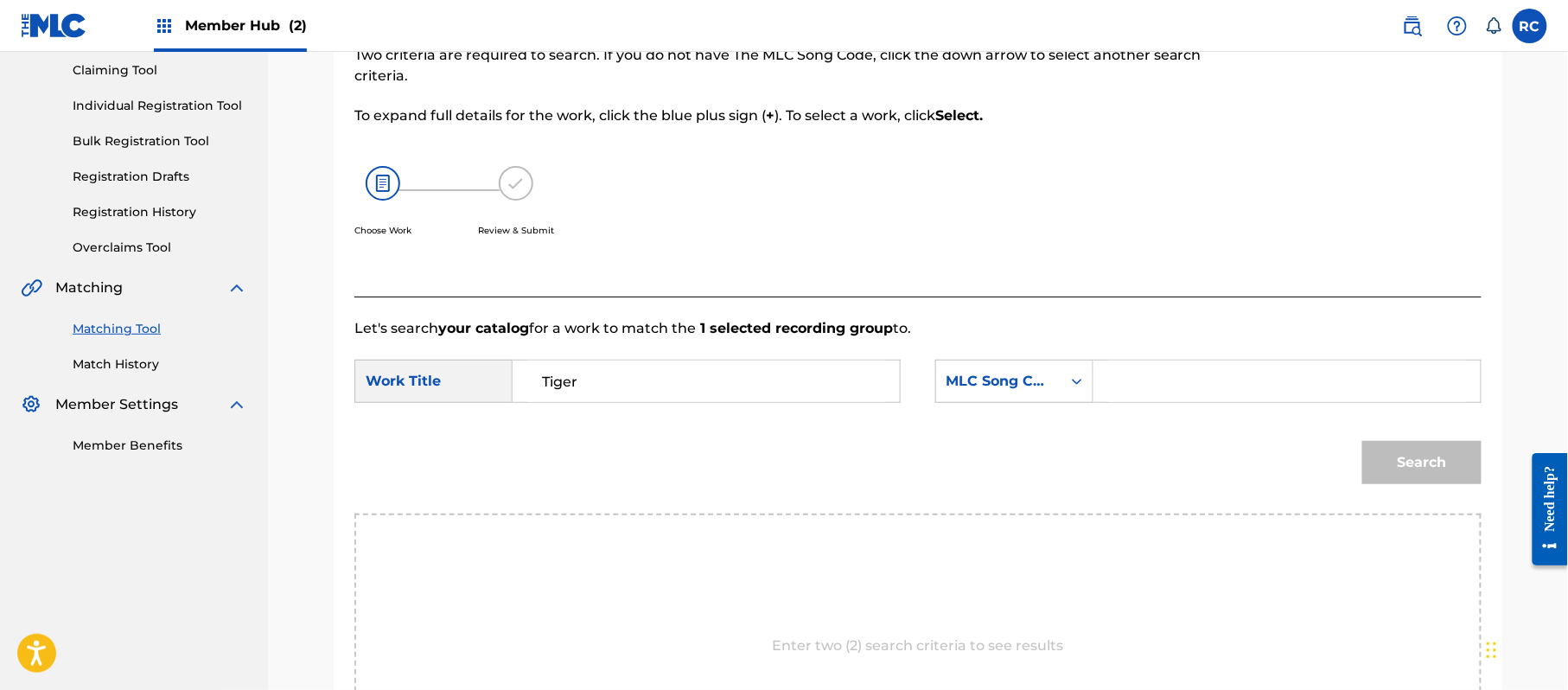
drag, startPoint x: 1218, startPoint y: 378, endPoint x: 1232, endPoint y: 388, distance: 17.2
click at [1218, 378] on input "Search Form" at bounding box center [1287, 381] width 358 height 41
paste input "TX518E"
type input "TX518E"
click at [1406, 462] on button "Search" at bounding box center [1422, 462] width 120 height 43
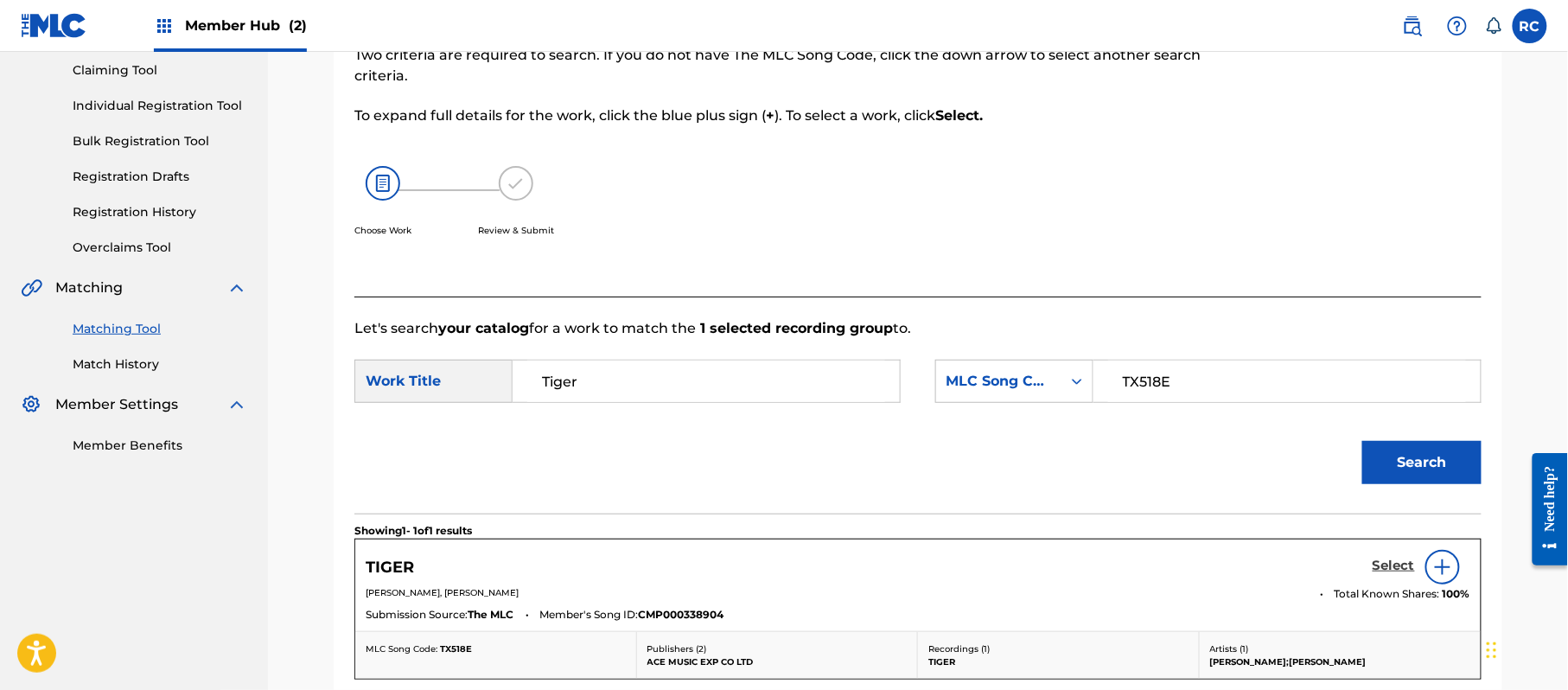
click at [1384, 565] on h5 "Select" at bounding box center [1394, 566] width 42 height 16
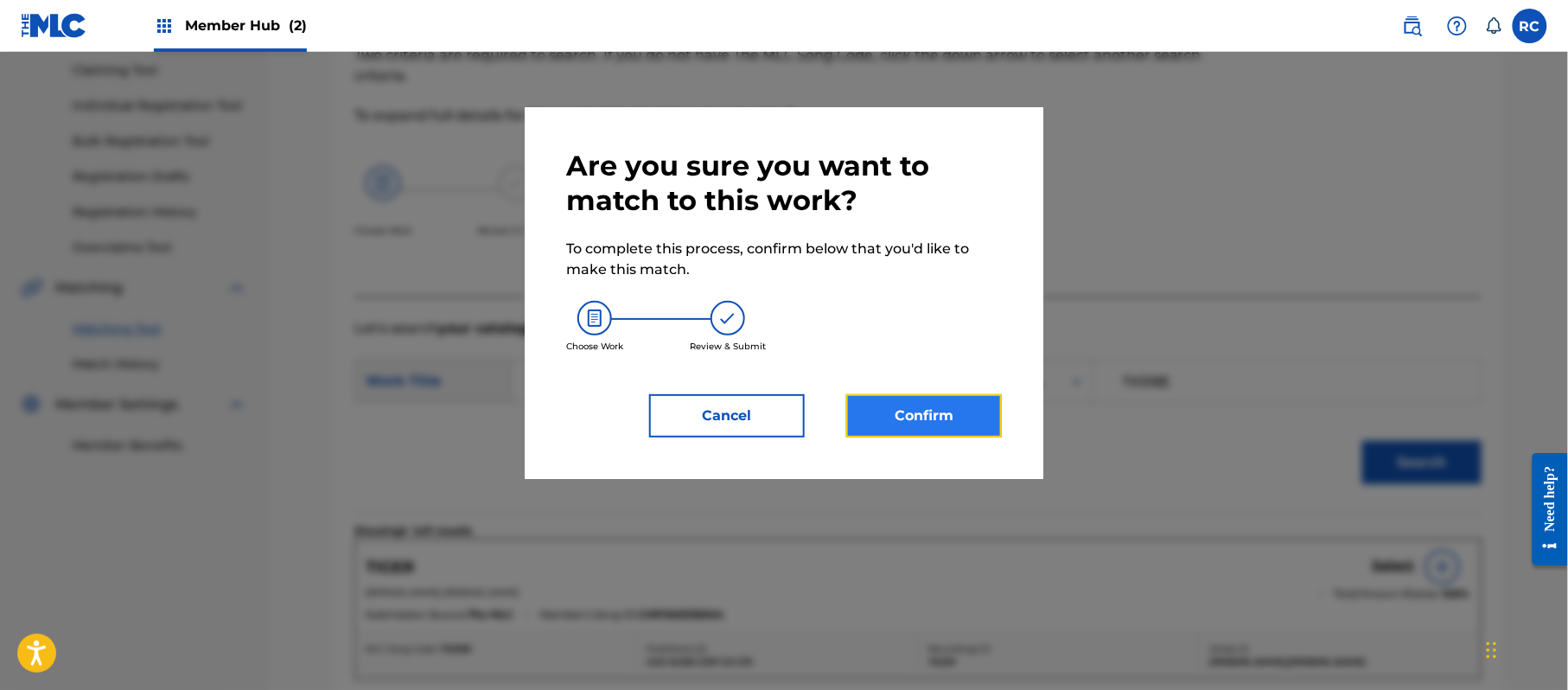
click at [924, 422] on button "Confirm" at bounding box center [924, 415] width 155 height 43
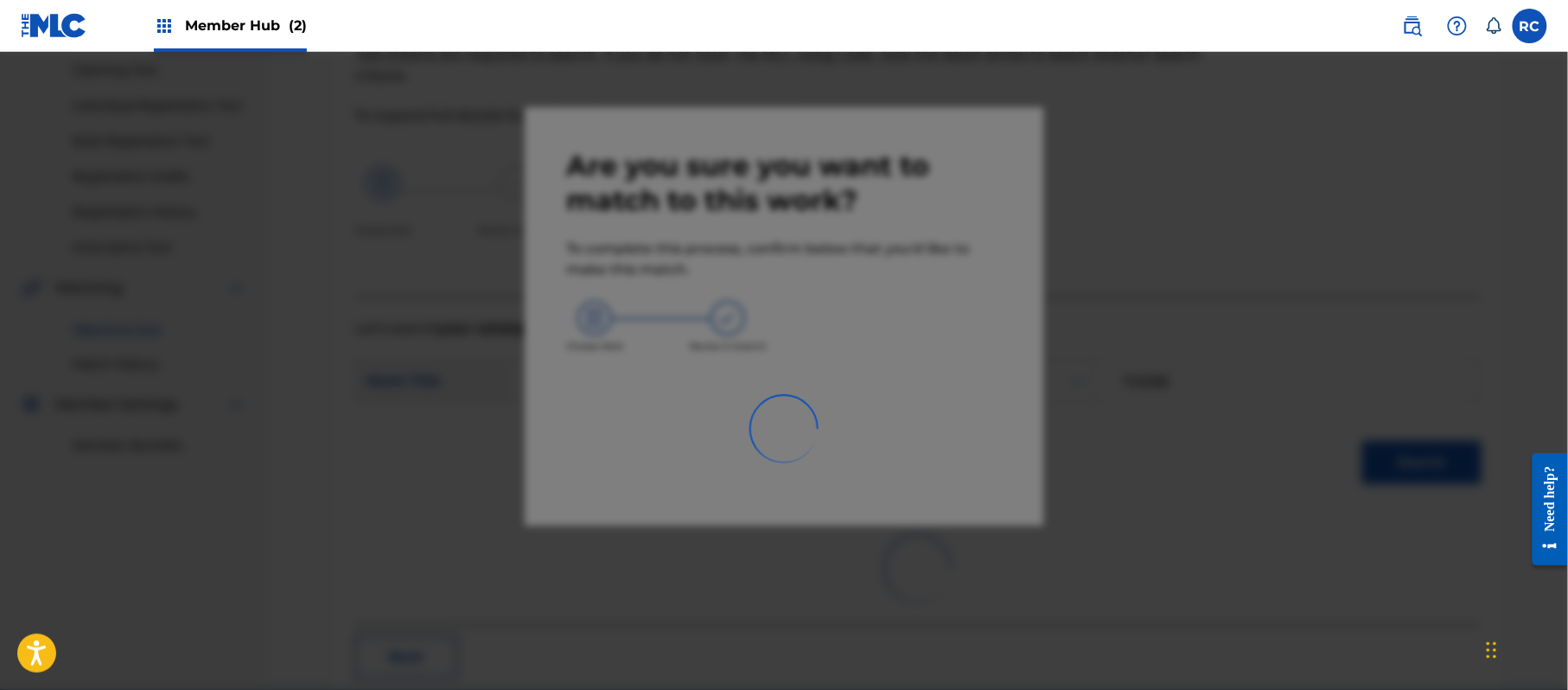
scroll to position [69, 0]
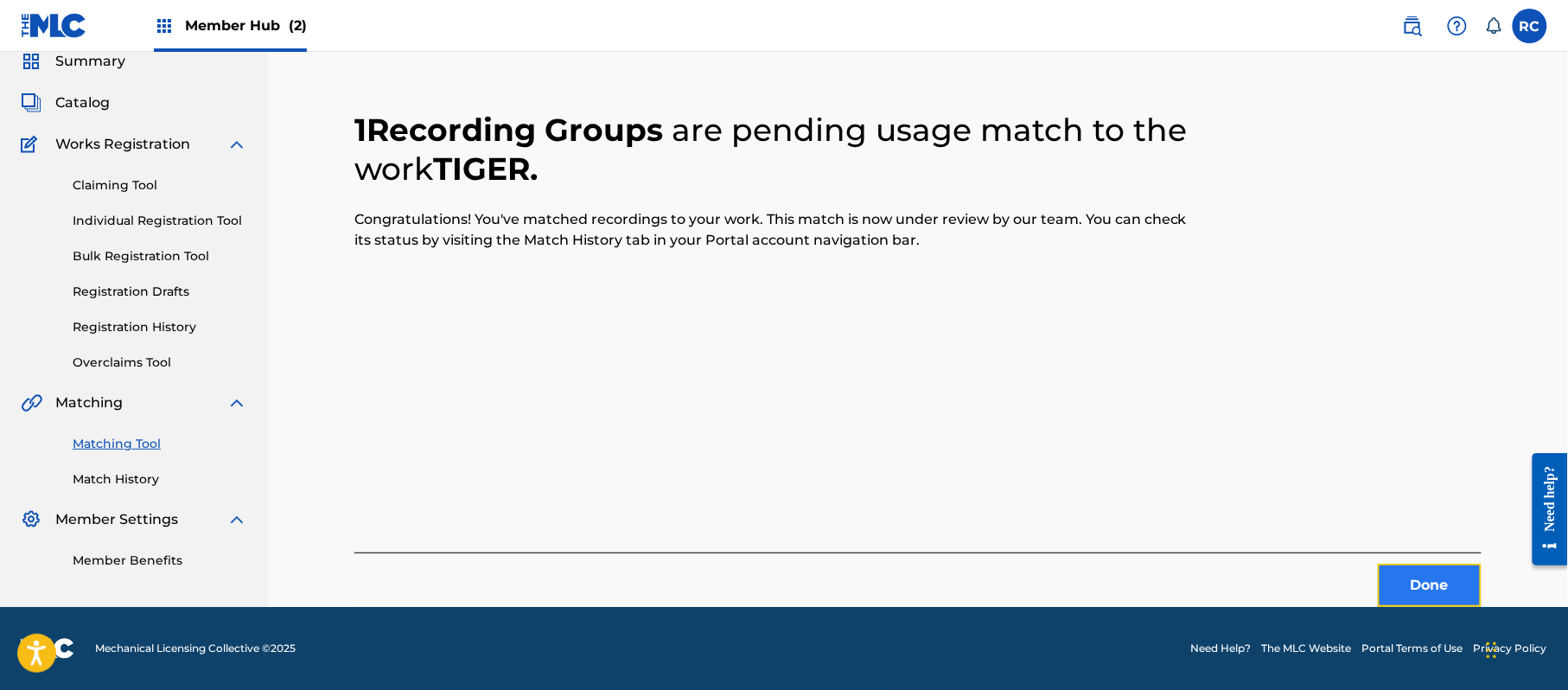
click at [1429, 581] on button "Done" at bounding box center [1430, 585] width 104 height 43
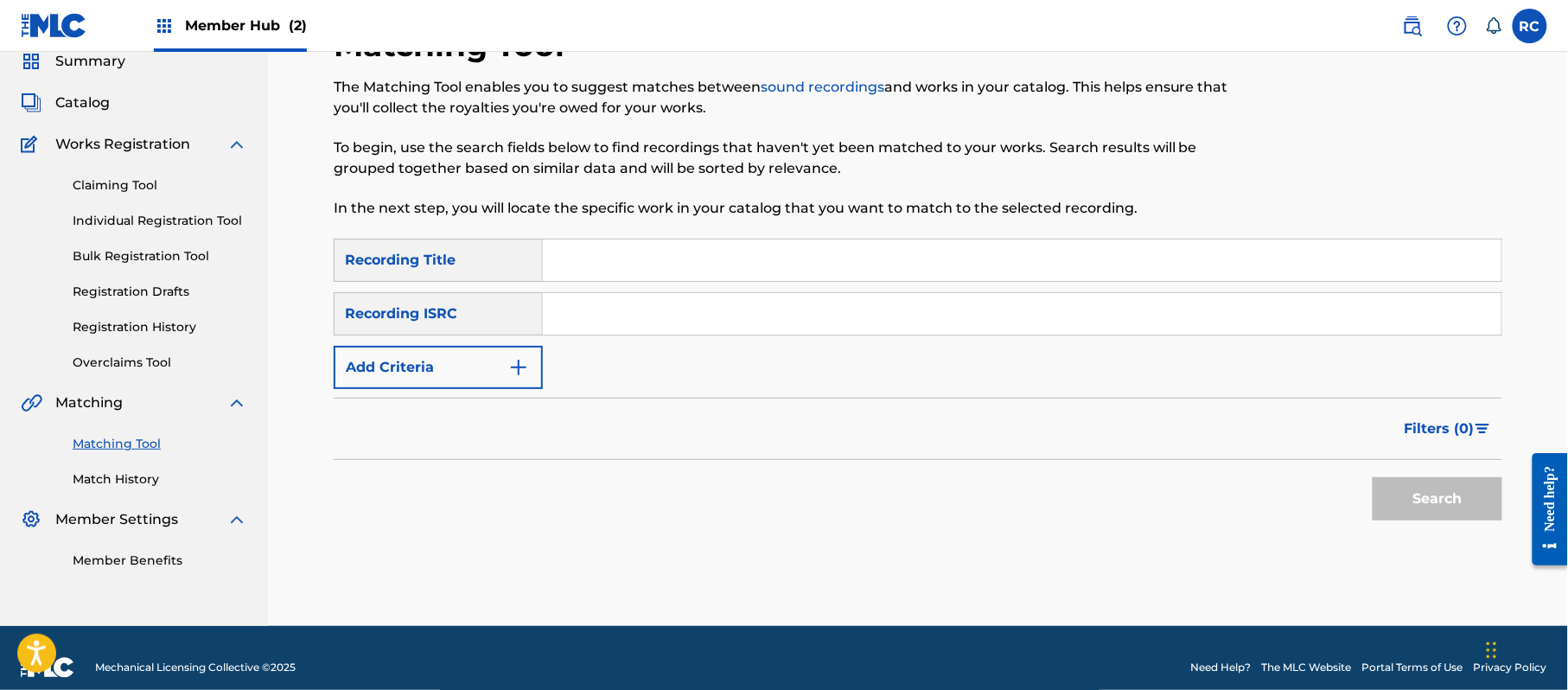
click at [787, 323] on input "Search Form" at bounding box center [1022, 313] width 958 height 41
paste input "JPZ922201478"
type input "JPZ922201478"
click at [1423, 503] on button "Search" at bounding box center [1437, 498] width 130 height 43
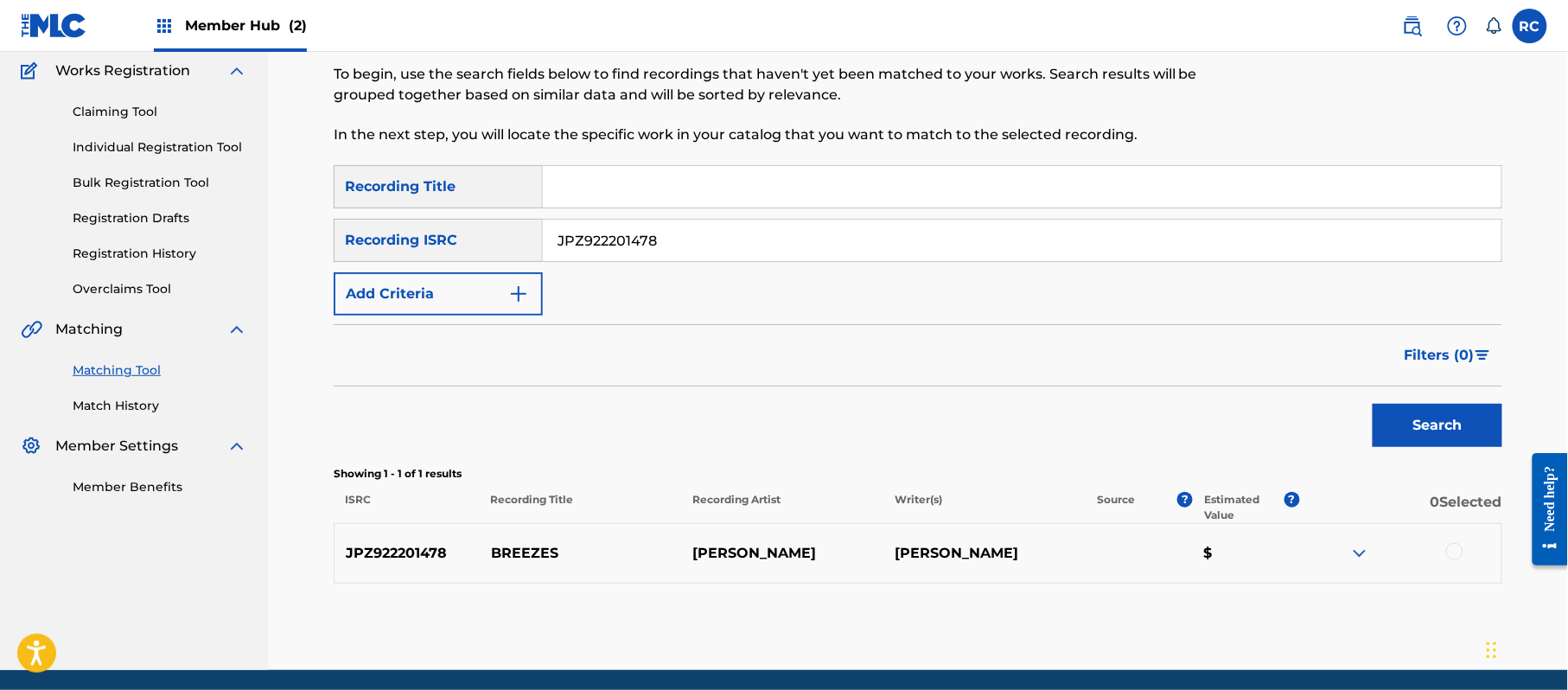
scroll to position [205, 0]
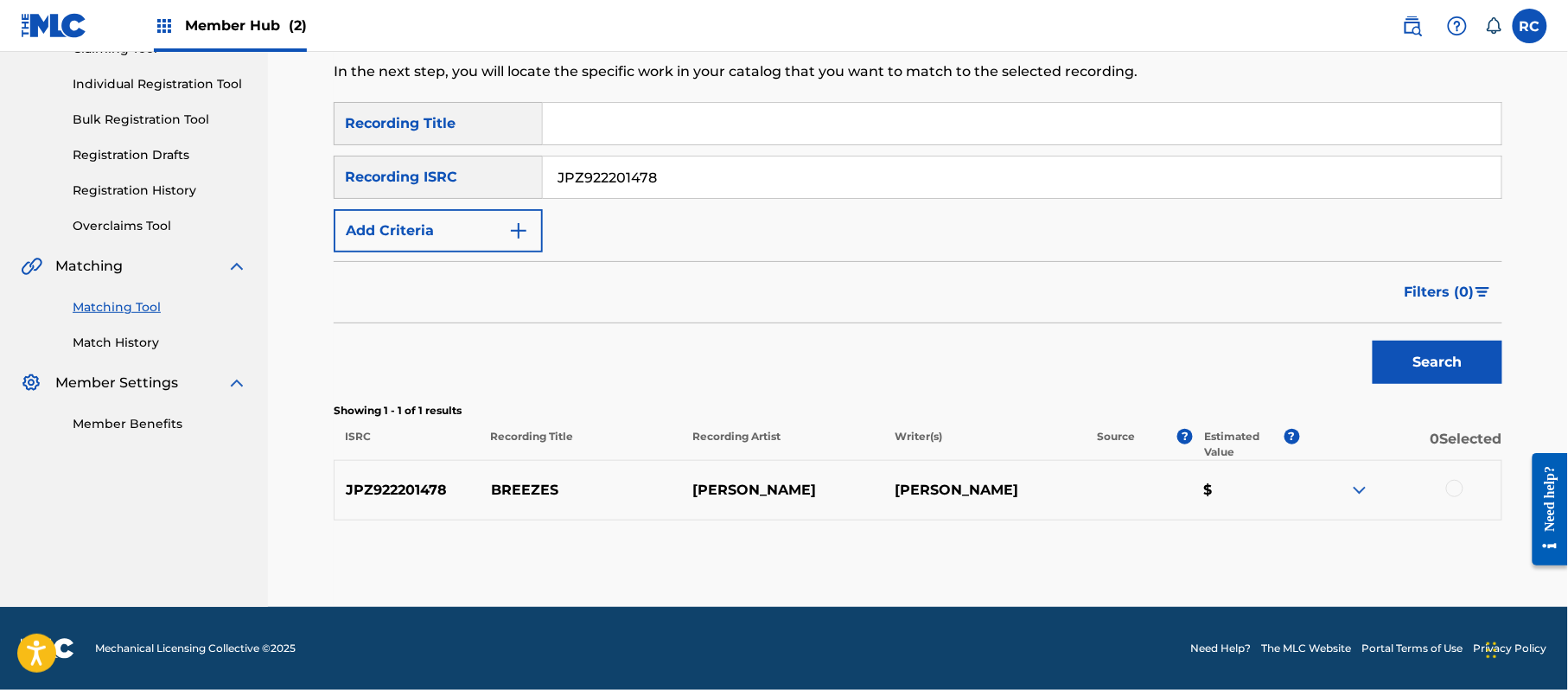
click at [1460, 489] on div at bounding box center [1454, 488] width 17 height 17
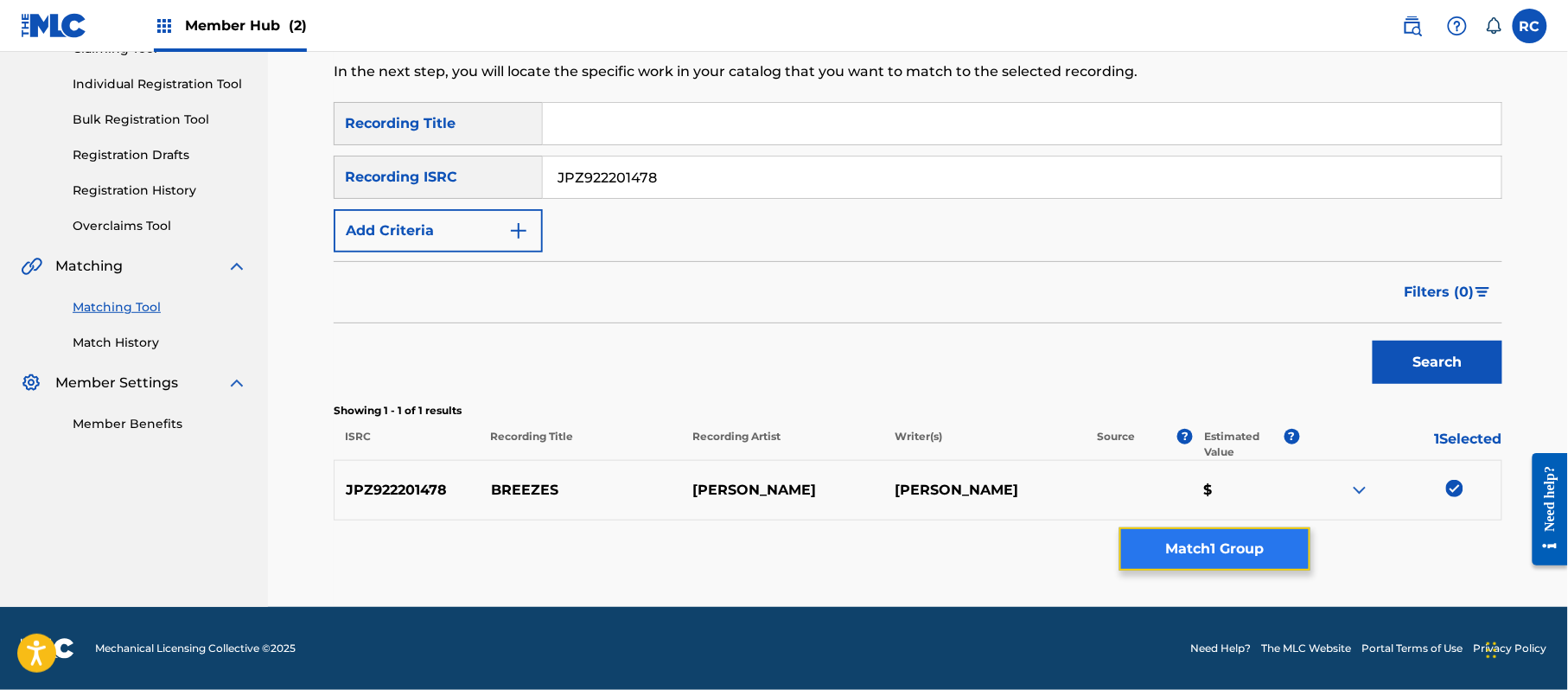
click at [1241, 564] on button "Match 1 Group" at bounding box center [1214, 549] width 191 height 43
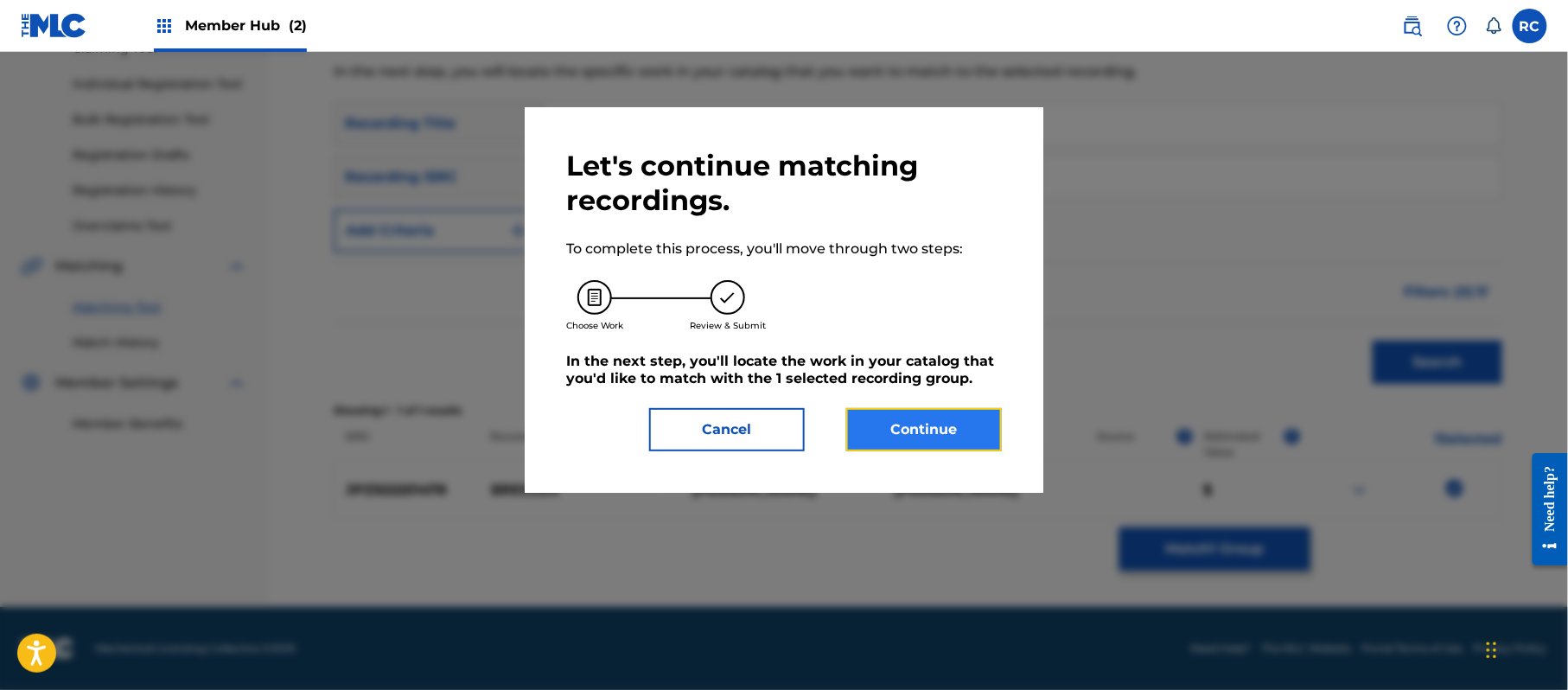
click at [938, 420] on button "Continue" at bounding box center [924, 429] width 155 height 43
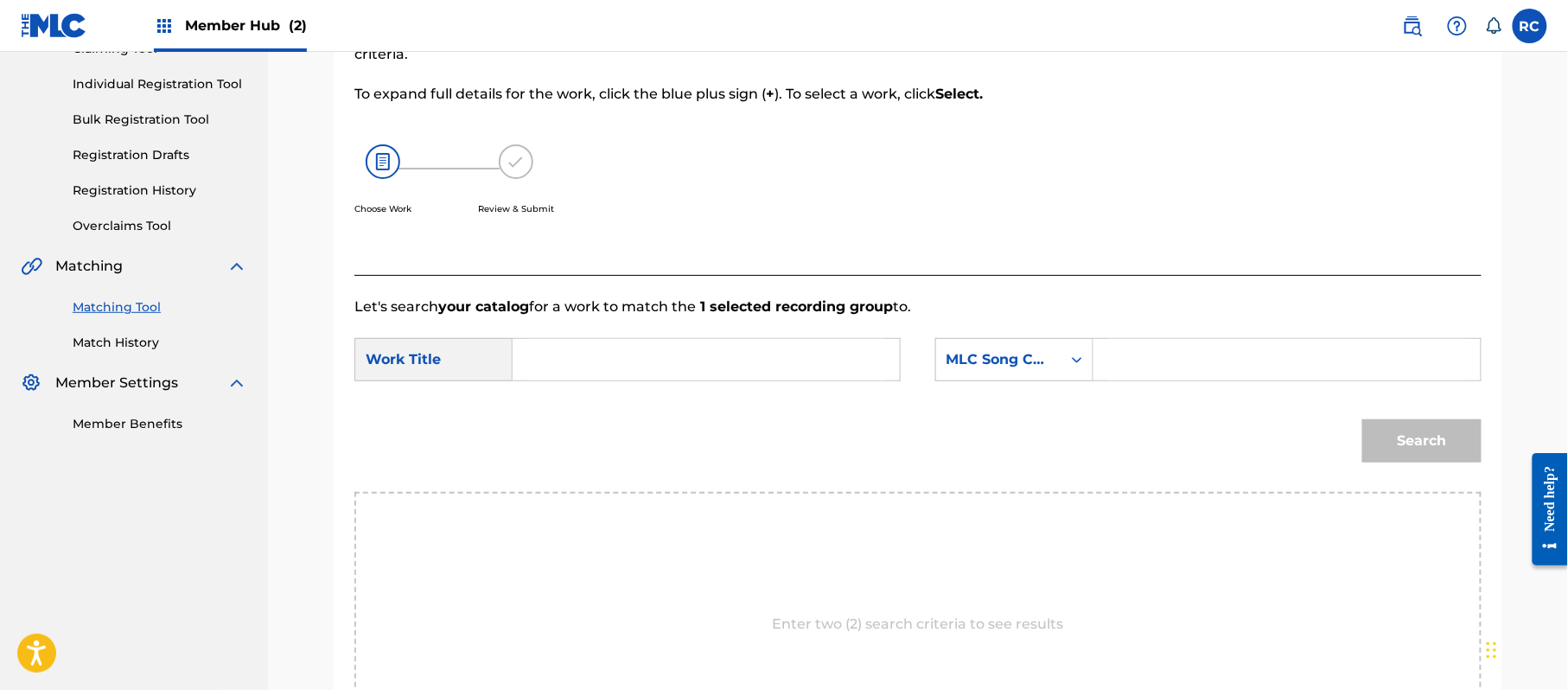
click at [696, 352] on input "Search Form" at bounding box center [706, 359] width 358 height 41
paste input "Breezes BD7QBK"
click at [637, 365] on input "Breezes BD7QBK" at bounding box center [706, 359] width 358 height 41
type input "Breezes"
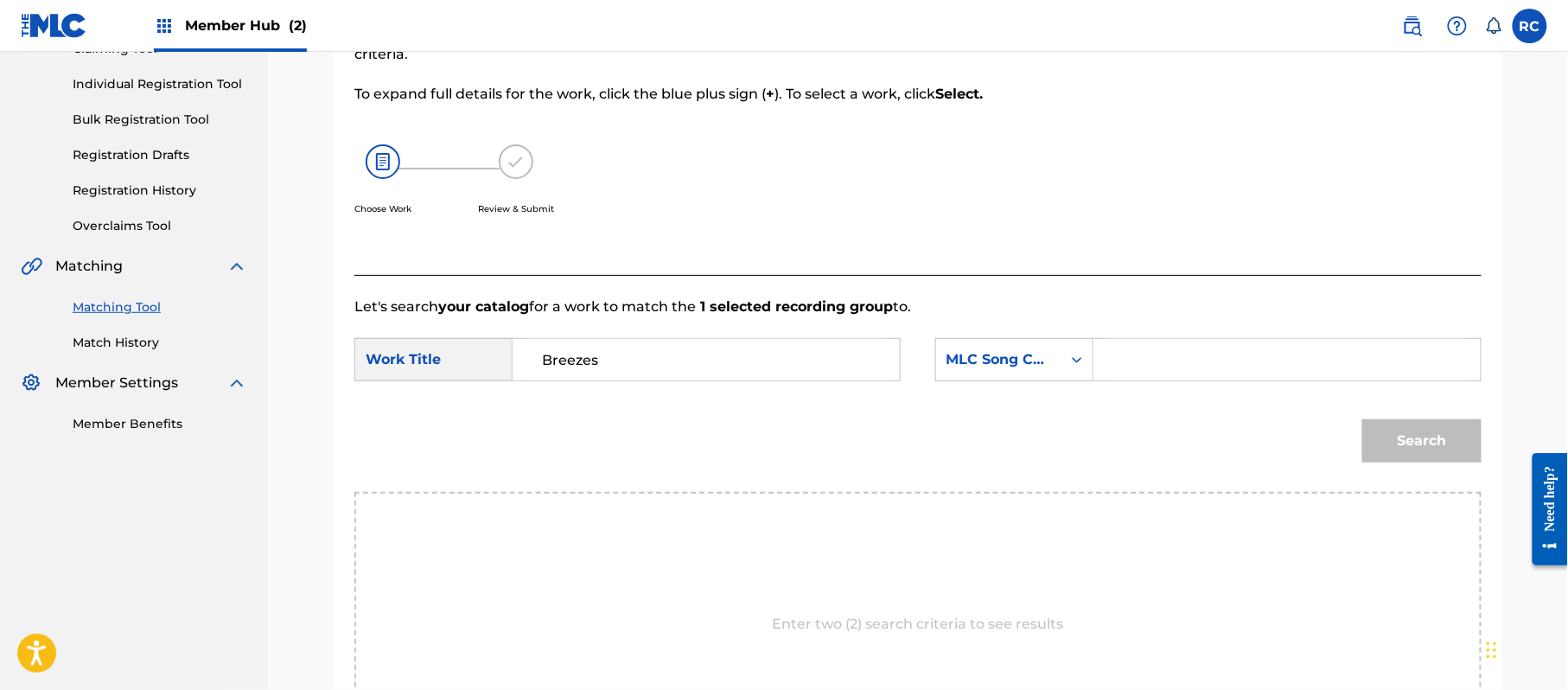
click at [1180, 365] on input "Search Form" at bounding box center [1287, 359] width 358 height 41
paste input "BD7QBK"
type input "BD7QBK"
click at [1435, 460] on button "Search" at bounding box center [1422, 440] width 120 height 43
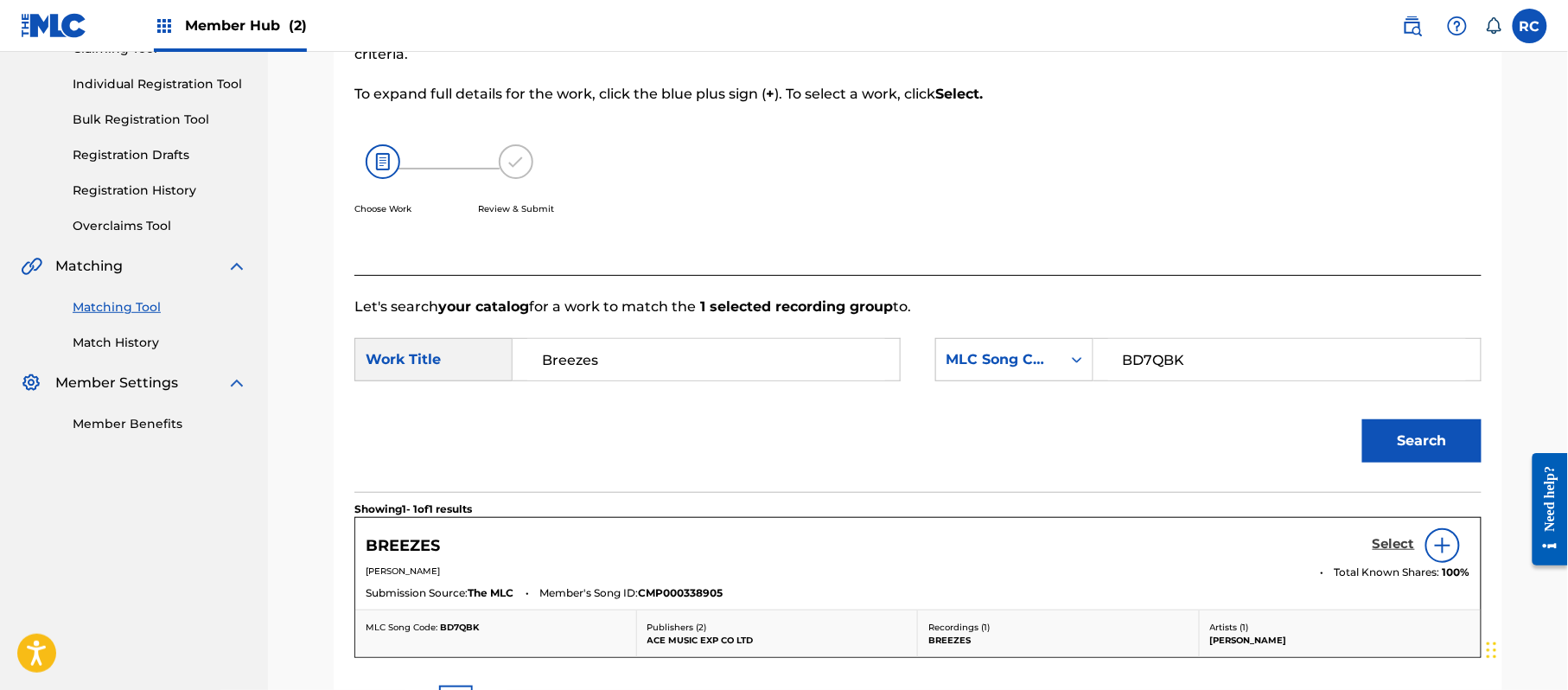
click at [1381, 544] on h5 "Select" at bounding box center [1394, 544] width 42 height 16
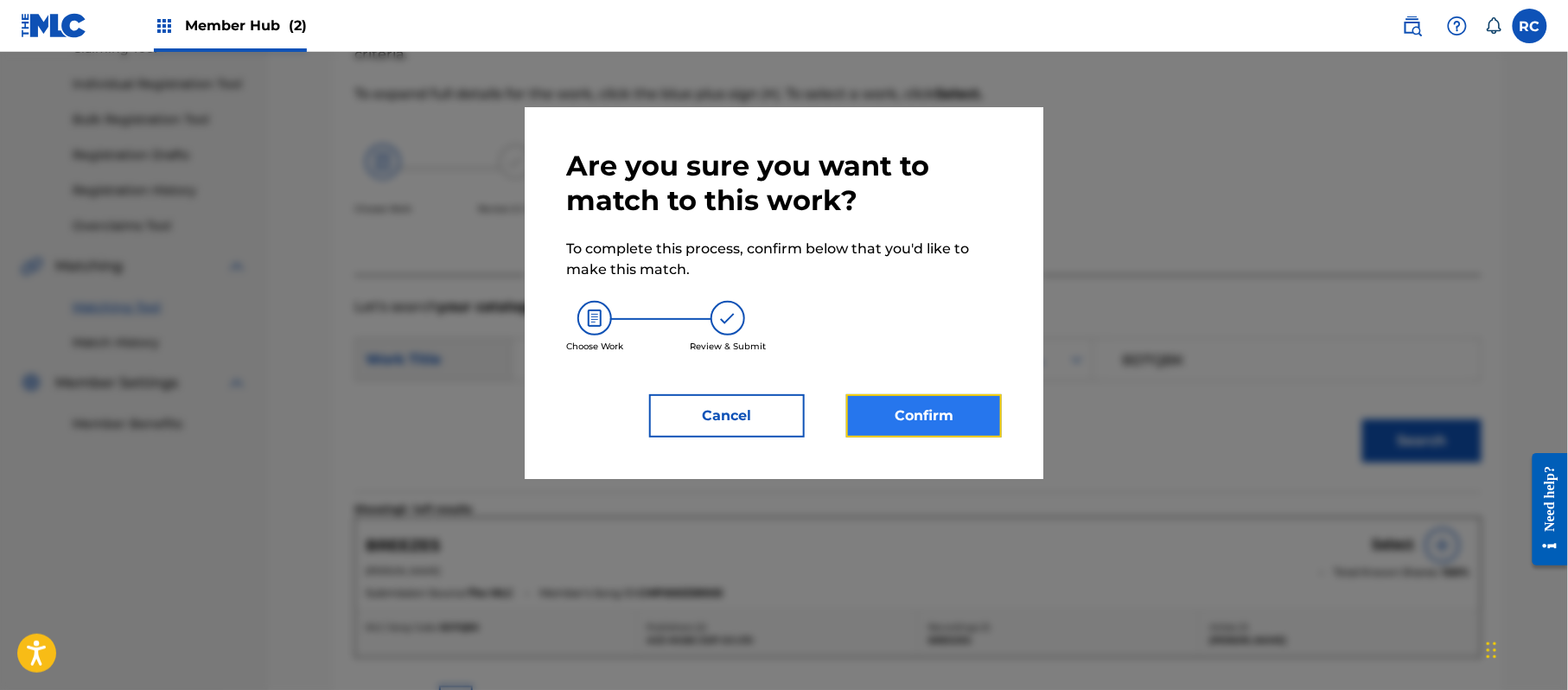
click at [938, 422] on button "Confirm" at bounding box center [924, 415] width 155 height 43
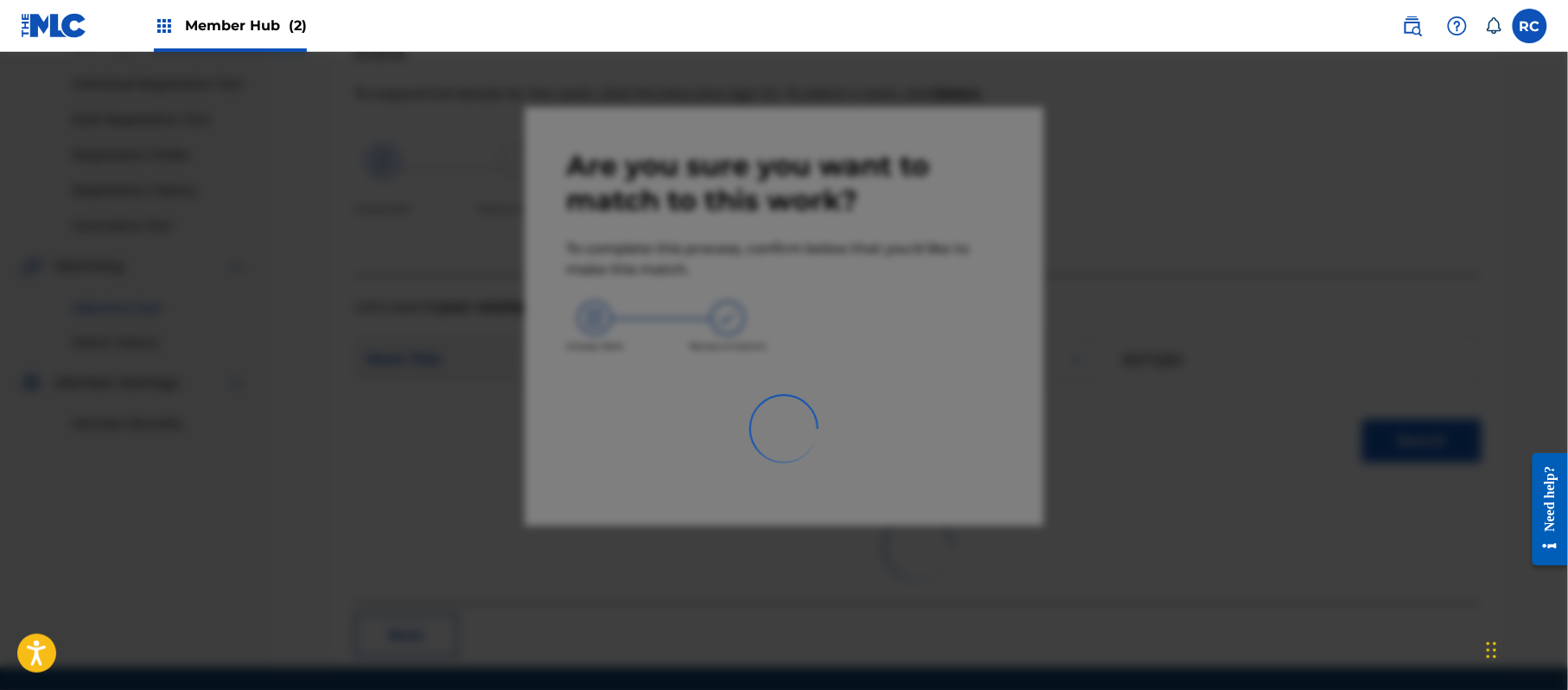
scroll to position [69, 0]
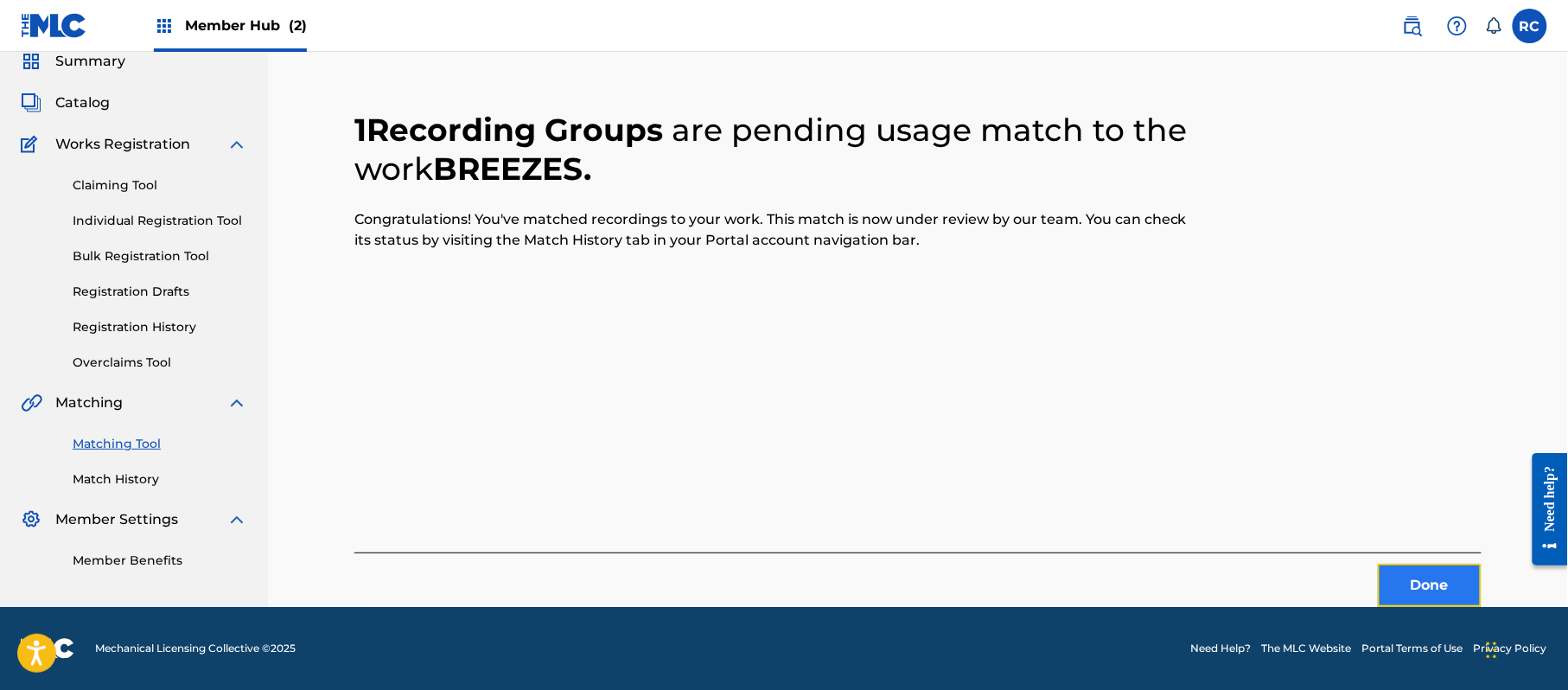
click at [1387, 588] on button "Done" at bounding box center [1430, 585] width 104 height 43
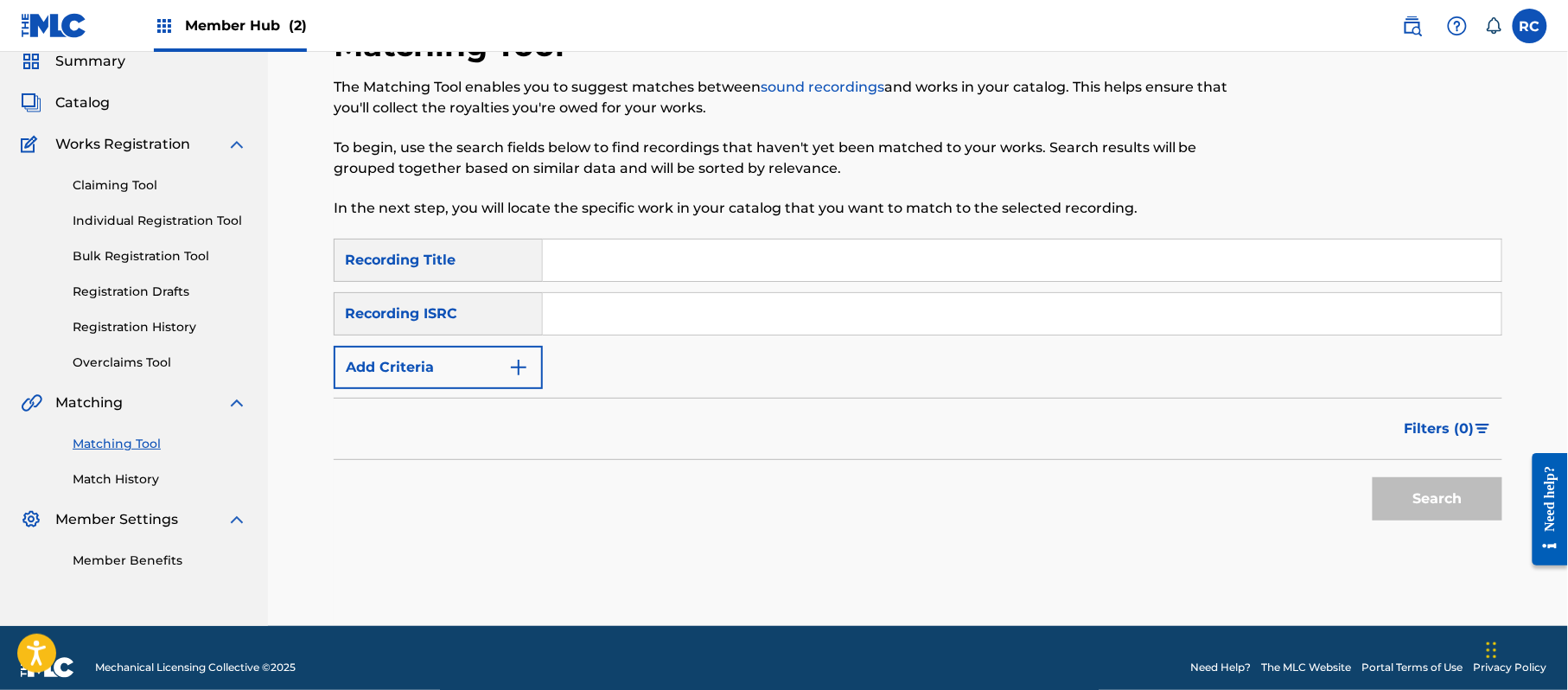
click at [632, 323] on input "Search Form" at bounding box center [1022, 313] width 958 height 41
paste input "JPZ922201477"
type input "JPZ922201477"
click at [1425, 498] on button "Search" at bounding box center [1437, 498] width 130 height 43
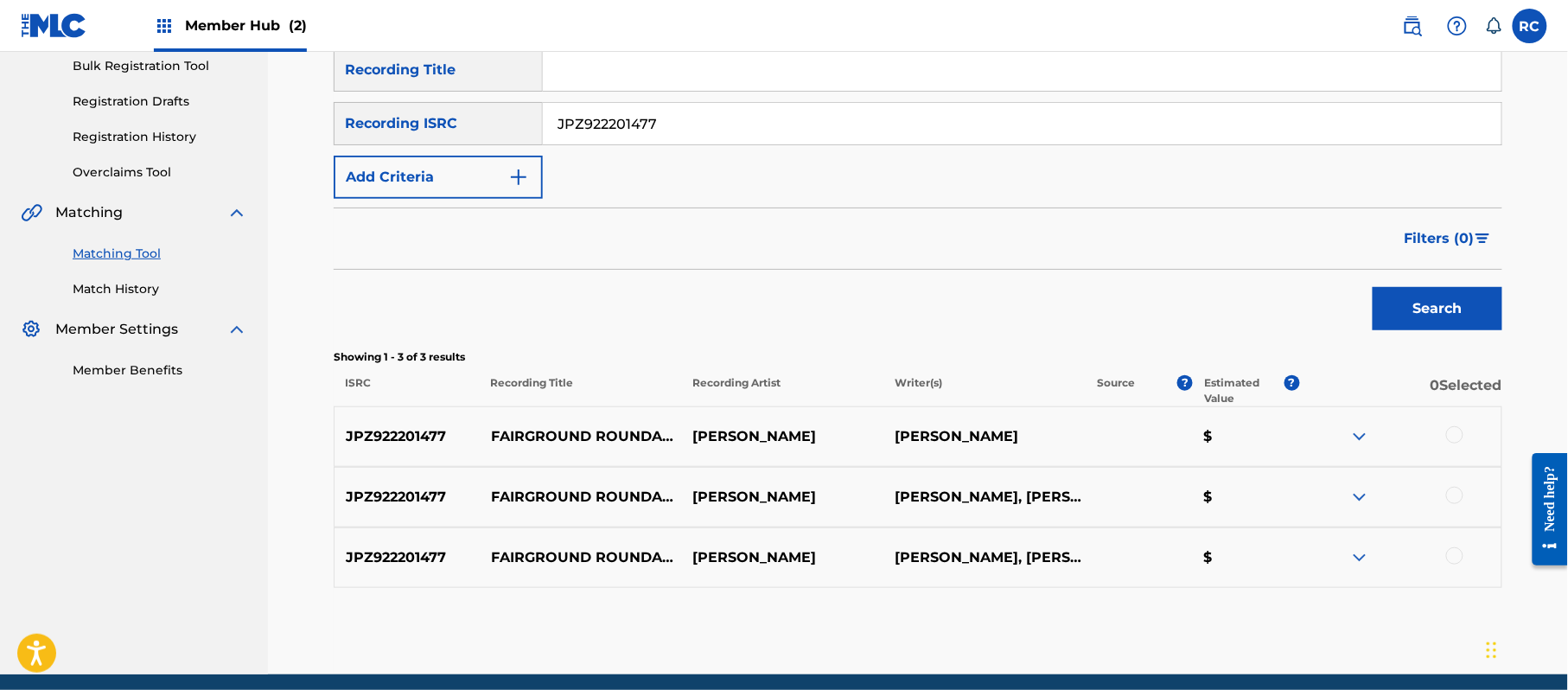
scroll to position [299, 0]
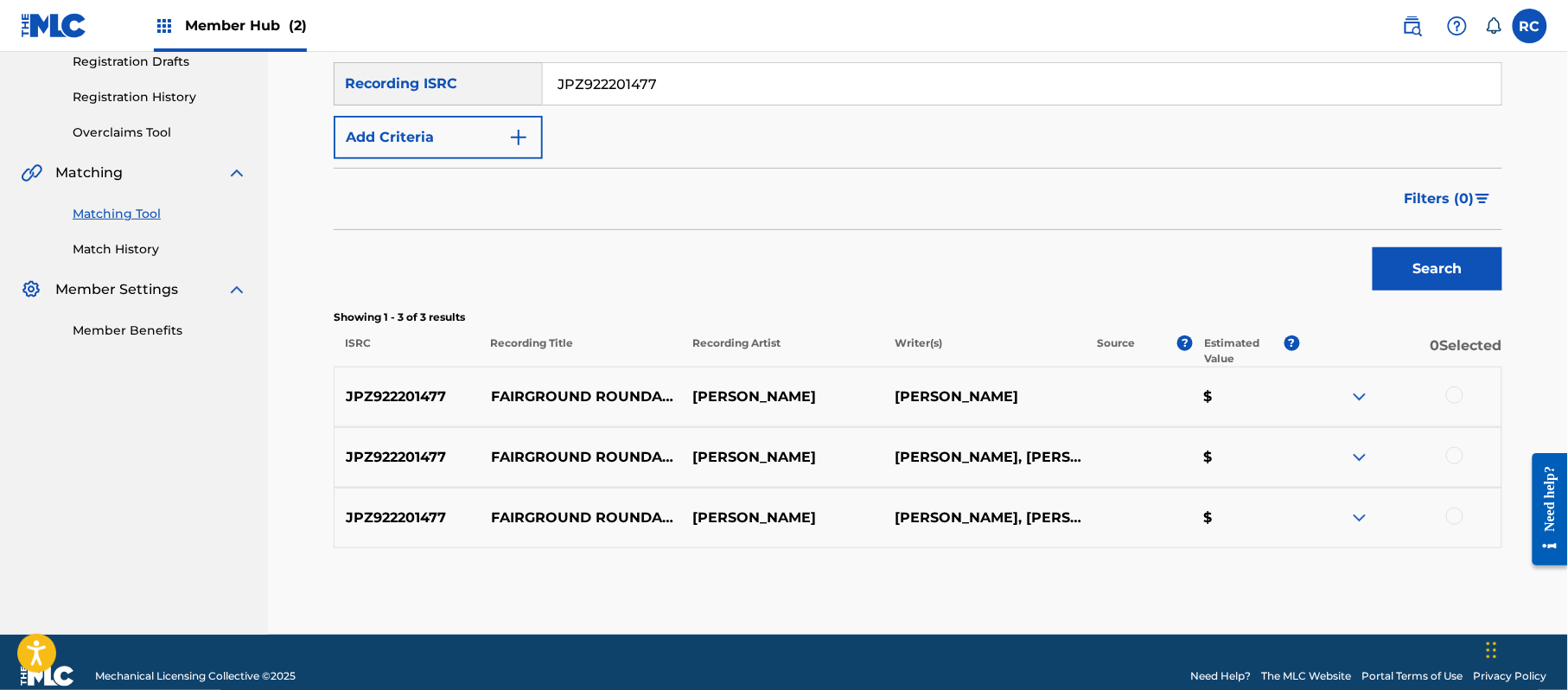
click at [1454, 388] on div at bounding box center [1454, 394] width 17 height 17
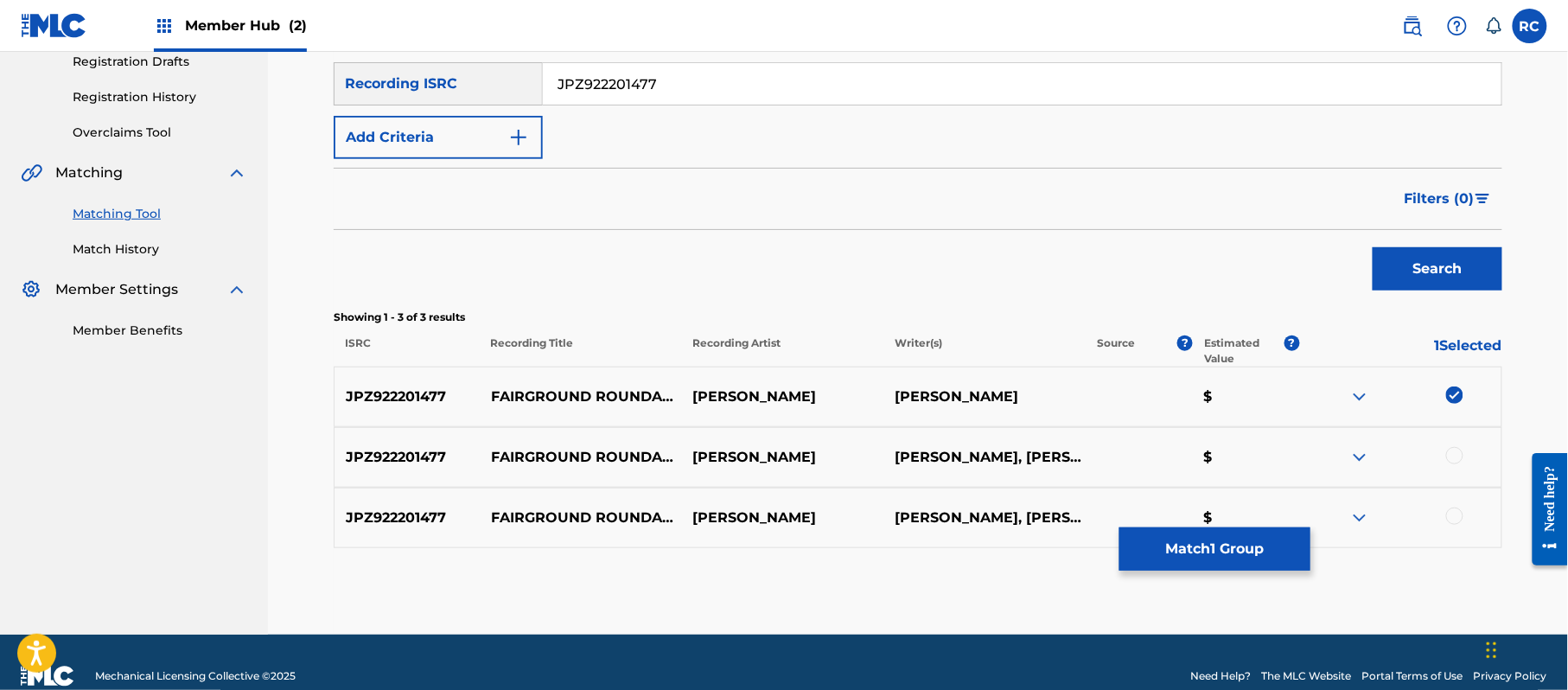
click at [1450, 451] on div at bounding box center [1454, 455] width 17 height 17
click at [1454, 517] on div at bounding box center [1454, 516] width 17 height 17
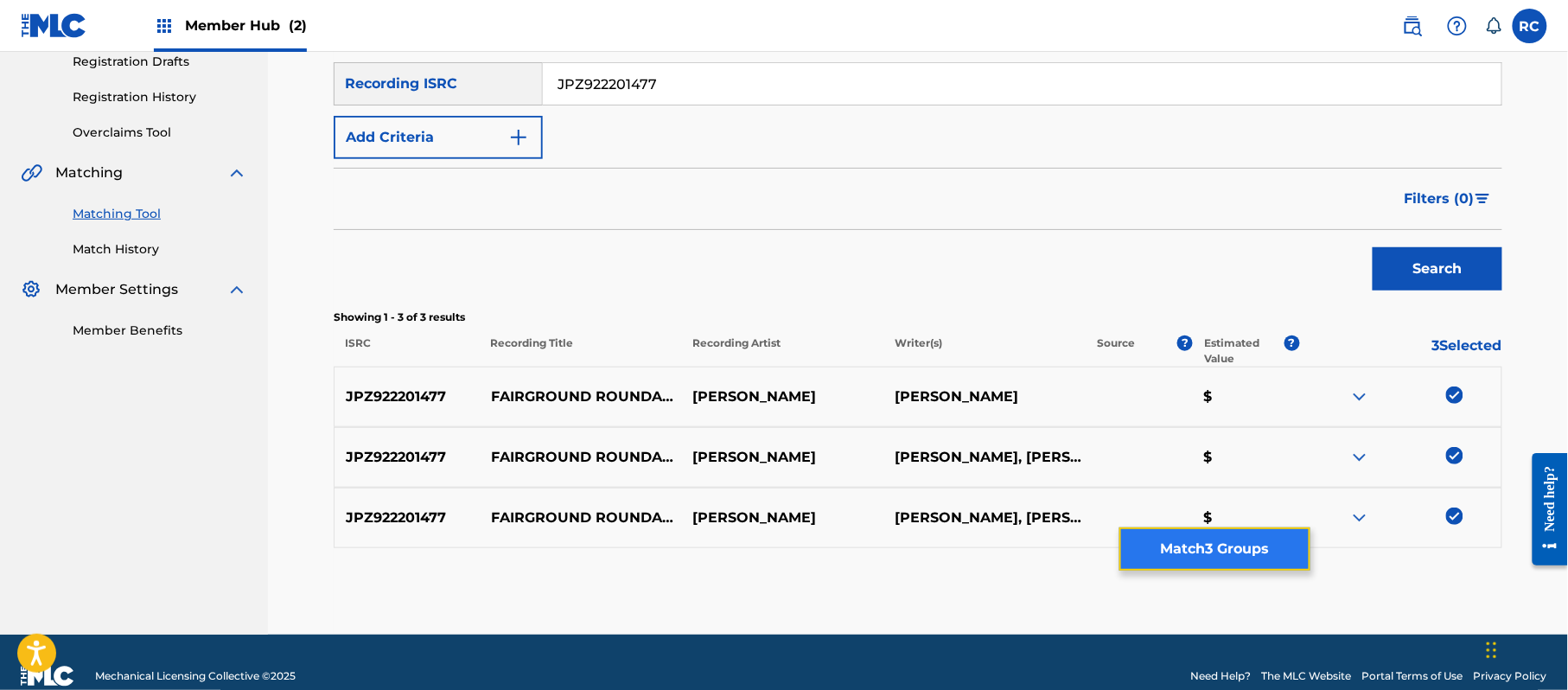
click at [1273, 554] on button "Match 3 Groups" at bounding box center [1214, 549] width 191 height 43
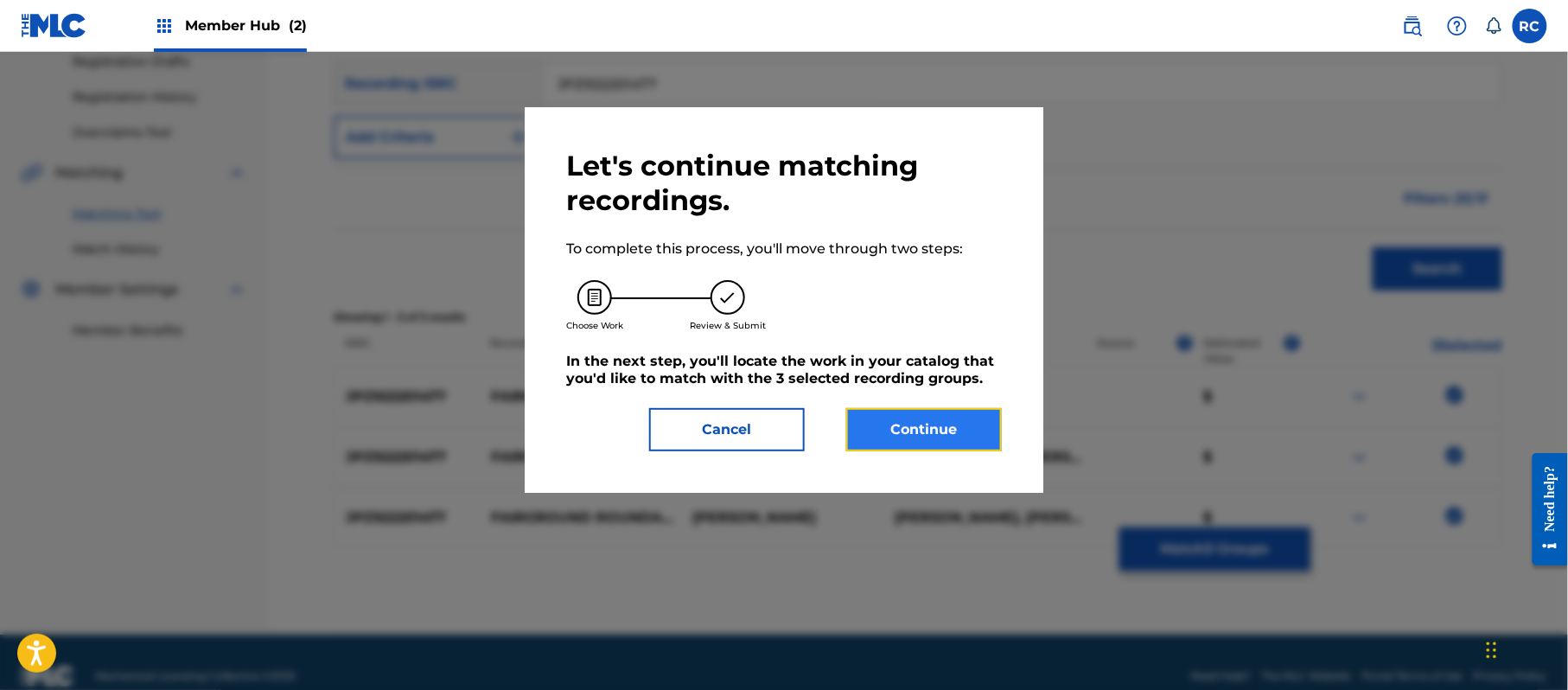
click at [931, 425] on button "Continue" at bounding box center [924, 429] width 155 height 43
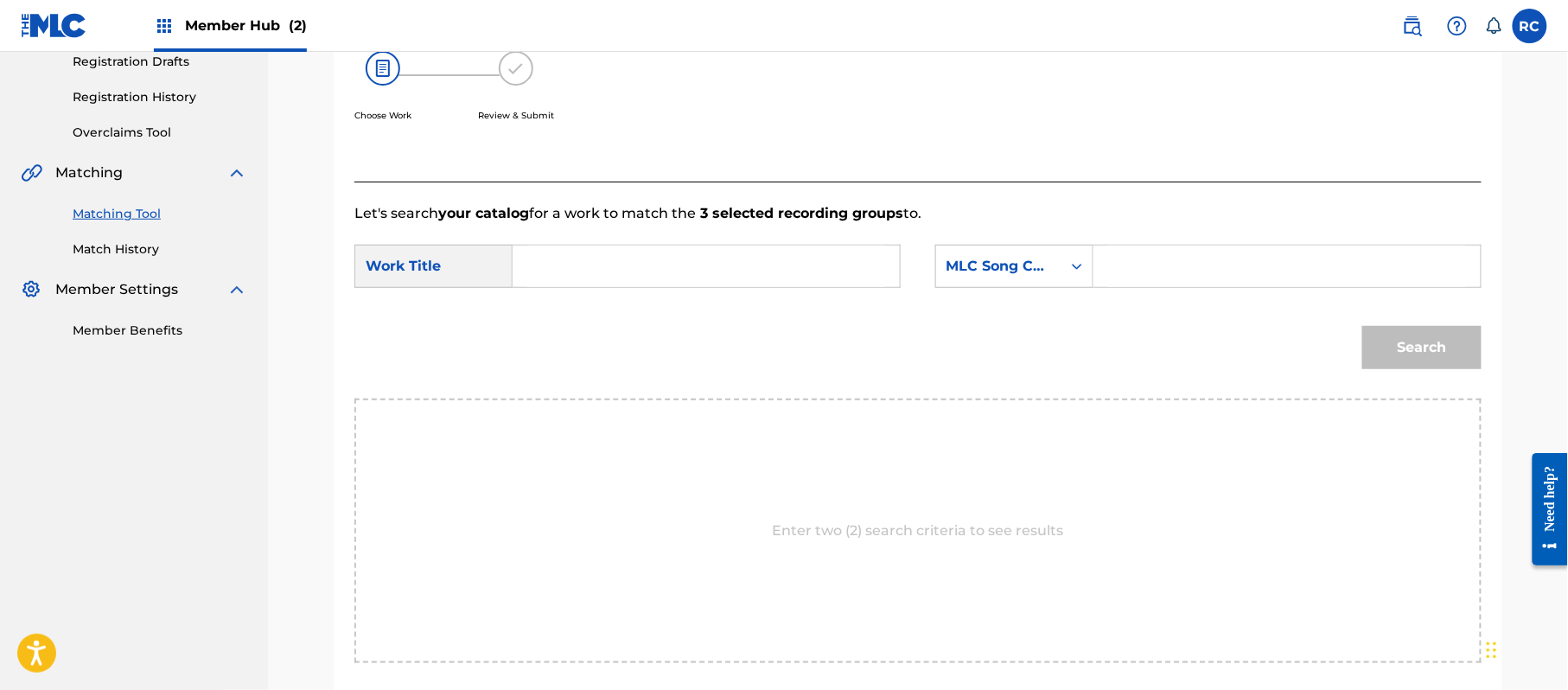
click at [671, 285] on input "Search Form" at bounding box center [706, 266] width 358 height 41
paste input "Fairground Roundabouts FB0Q40"
click at [761, 267] on input "Fairground Roundabouts FB0Q40" at bounding box center [706, 266] width 358 height 41
type input "Fairground Roundabouts"
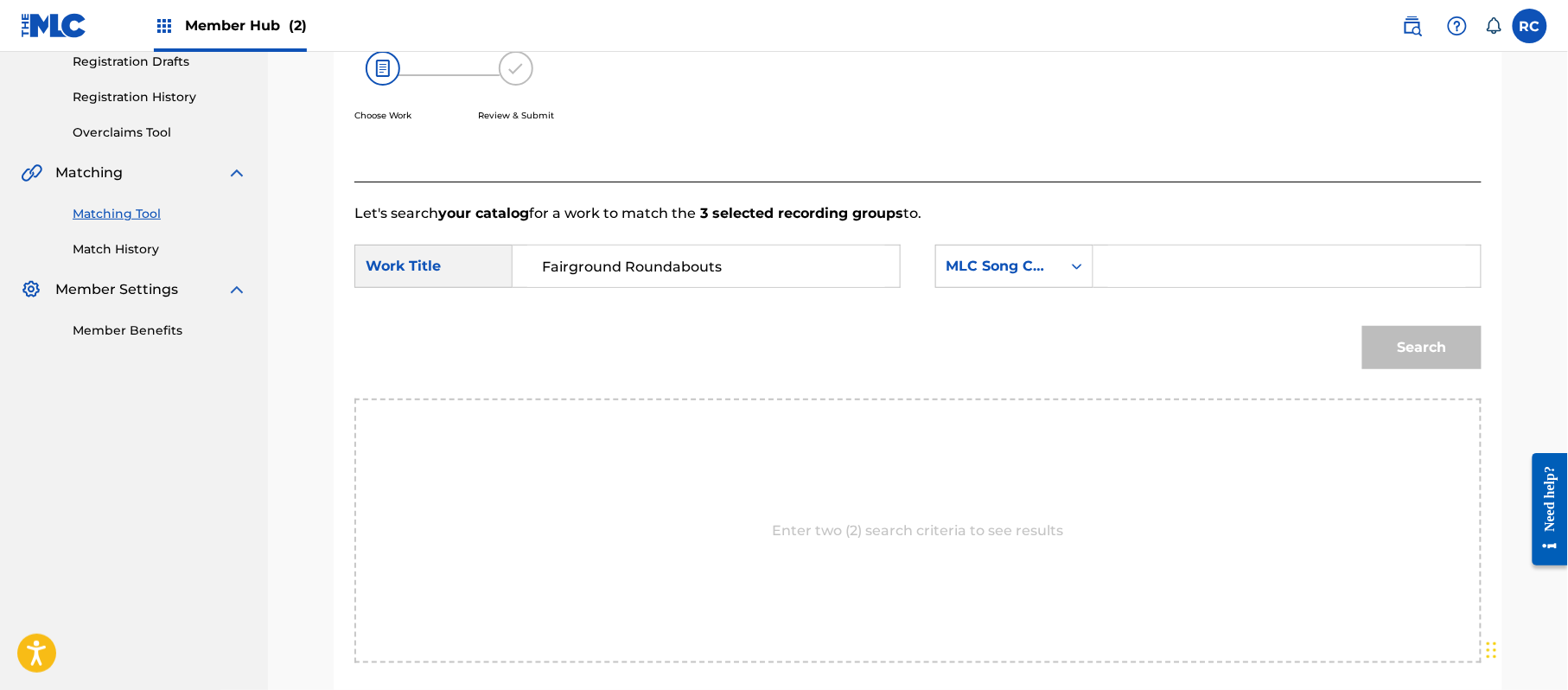
drag, startPoint x: 1141, startPoint y: 264, endPoint x: 1174, endPoint y: 274, distance: 34.5
click at [1141, 264] on input "Search Form" at bounding box center [1287, 266] width 358 height 41
paste input "FB0Q40"
type input "FB0Q40"
click at [1397, 342] on button "Search" at bounding box center [1422, 347] width 120 height 43
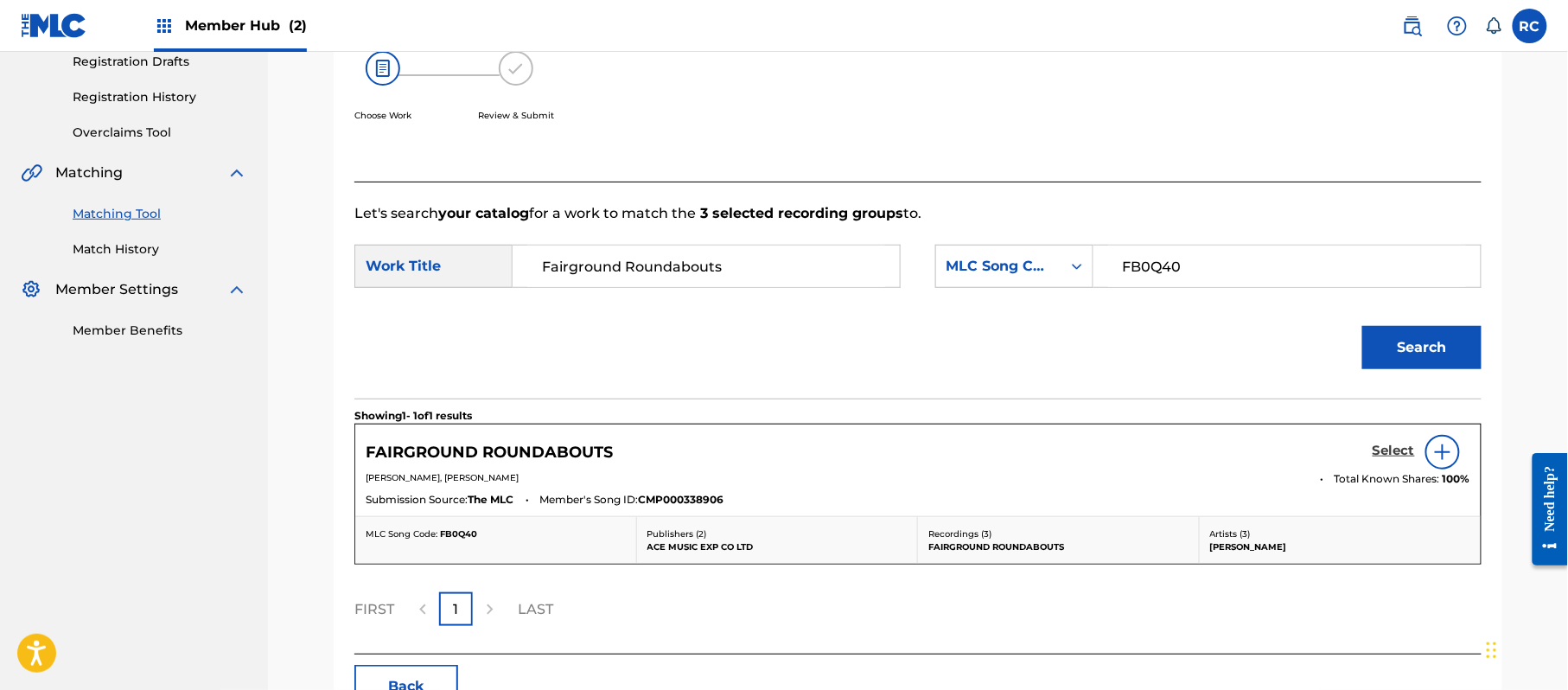
click at [1391, 454] on h5 "Select" at bounding box center [1394, 451] width 42 height 16
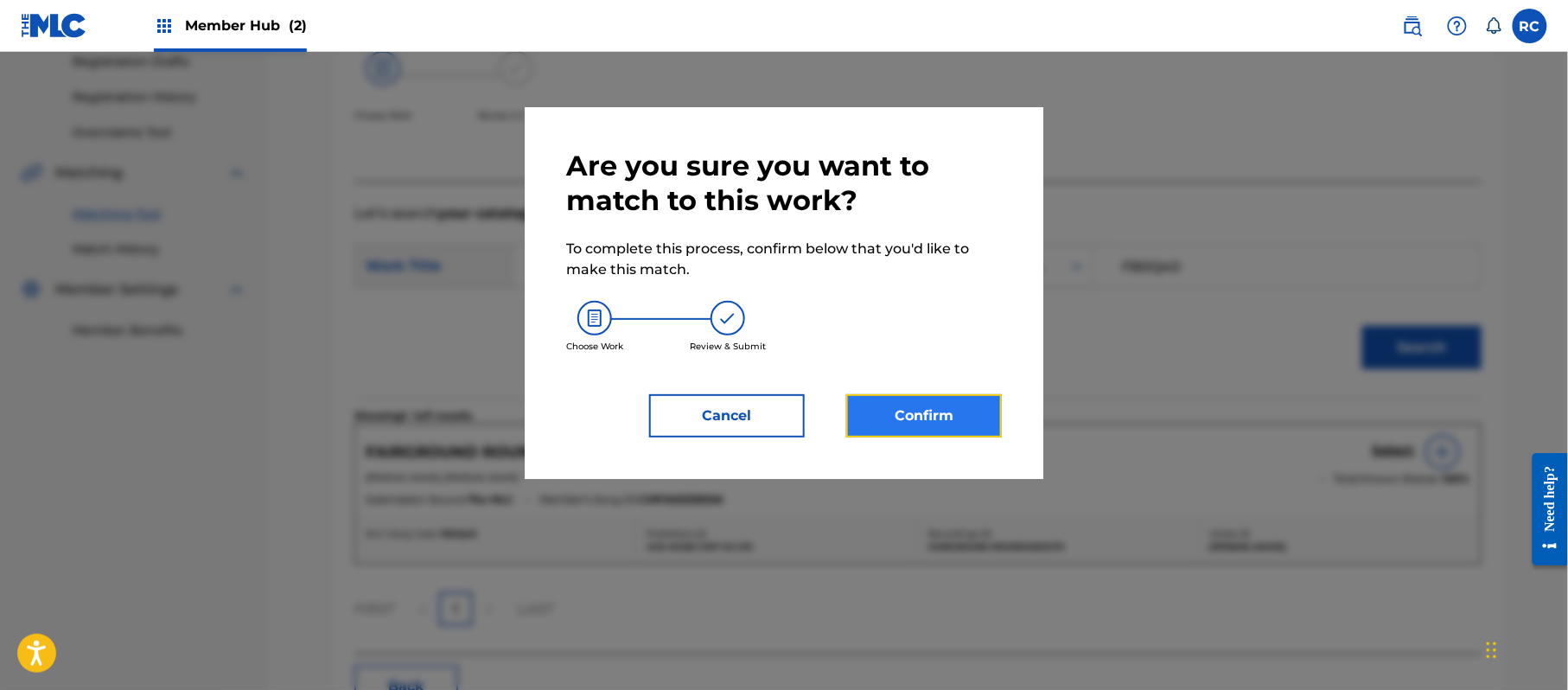
click at [969, 416] on button "Confirm" at bounding box center [924, 415] width 155 height 43
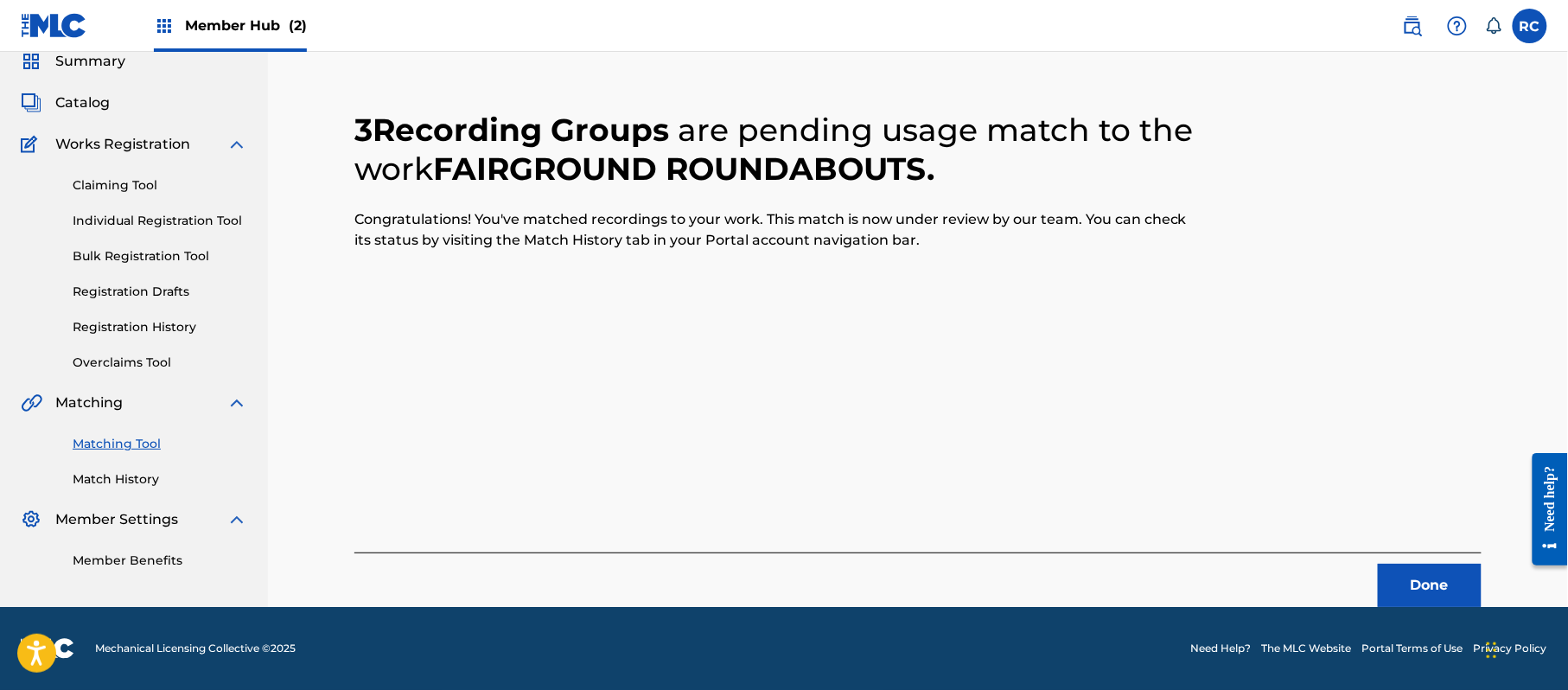
scroll to position [69, 0]
click at [1428, 570] on button "Done" at bounding box center [1430, 585] width 104 height 43
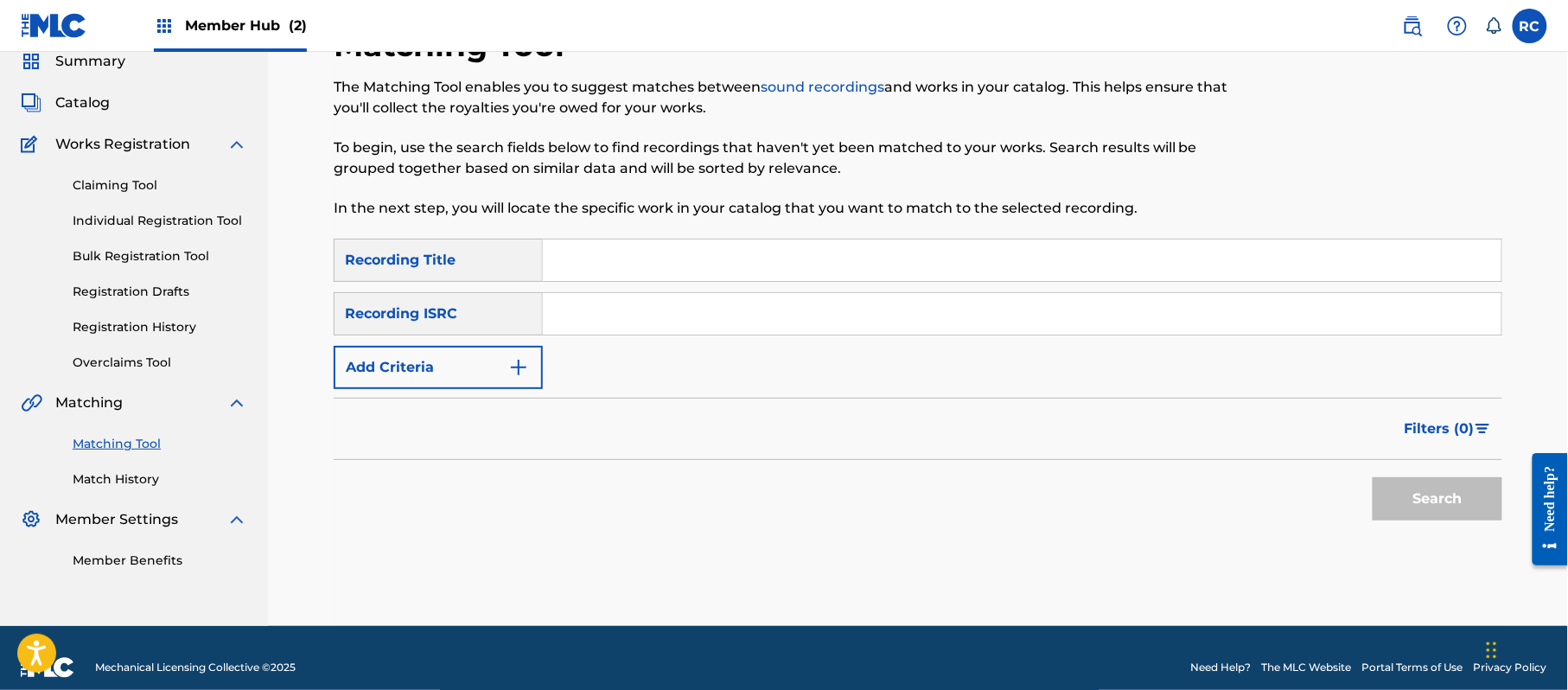
click at [658, 313] on input "Search Form" at bounding box center [1022, 313] width 958 height 41
paste input "JPZ922113806"
type input "JPZ922113806"
click at [1409, 496] on button "Search" at bounding box center [1437, 498] width 130 height 43
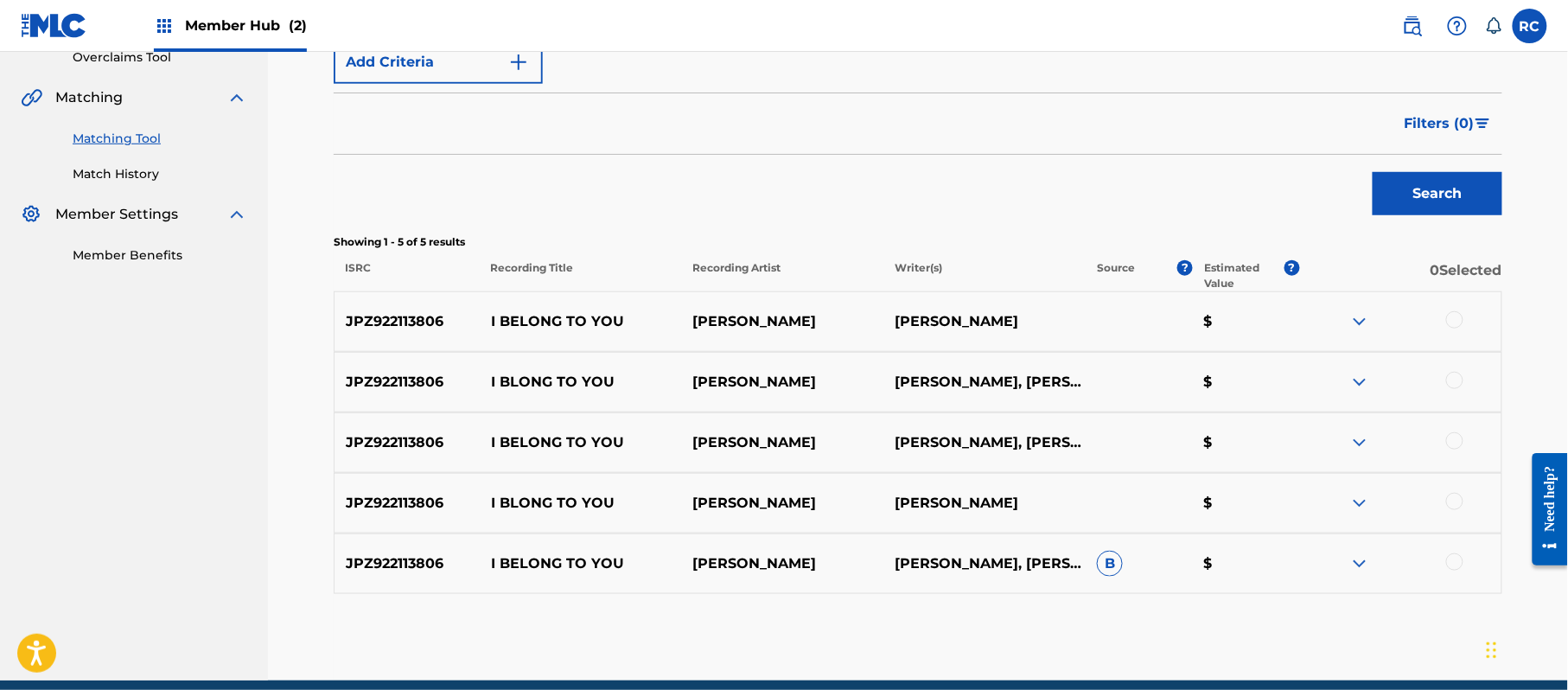
scroll to position [415, 0]
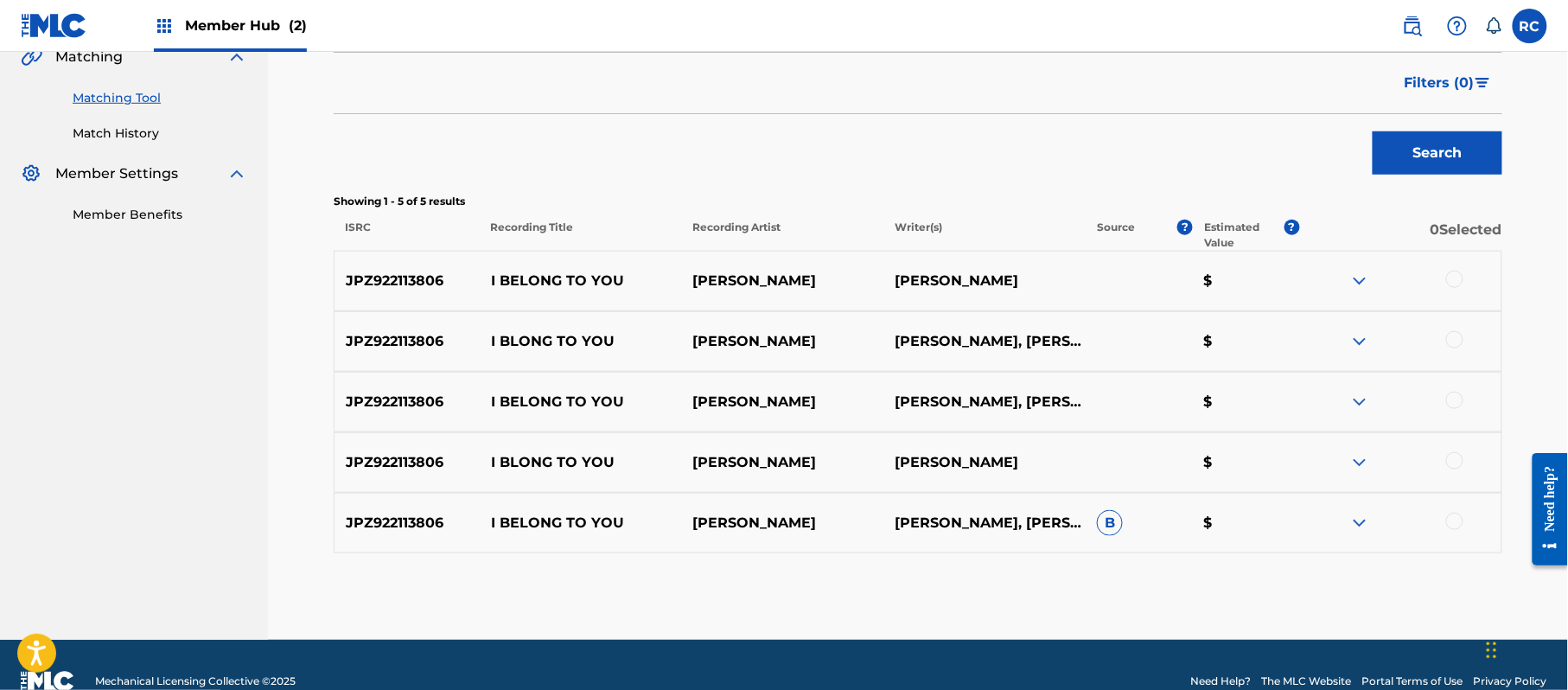
click at [1460, 277] on div at bounding box center [1454, 278] width 17 height 17
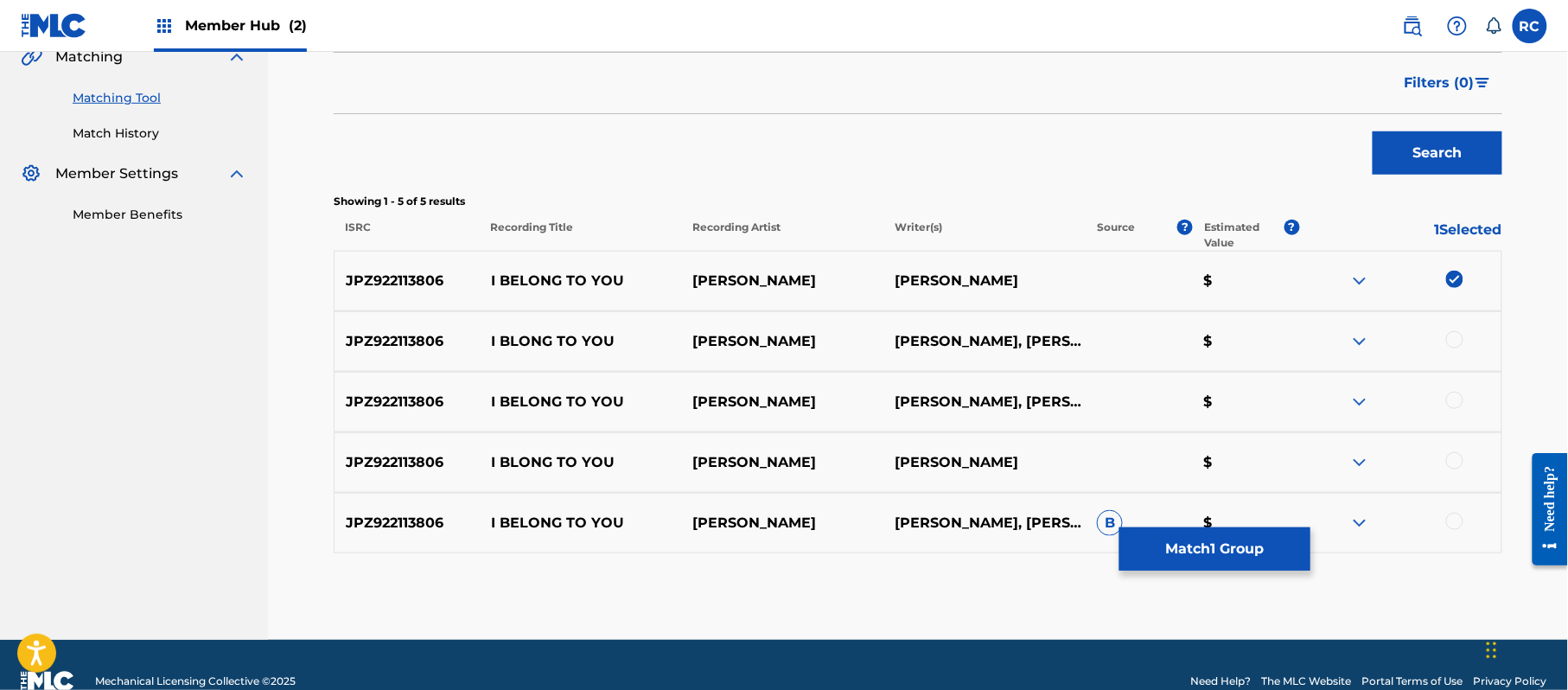
click at [1460, 339] on div at bounding box center [1454, 340] width 17 height 17
click at [1457, 405] on div at bounding box center [1454, 400] width 17 height 17
click at [1448, 462] on div at bounding box center [1454, 460] width 17 height 17
click at [1458, 520] on div at bounding box center [1454, 521] width 17 height 17
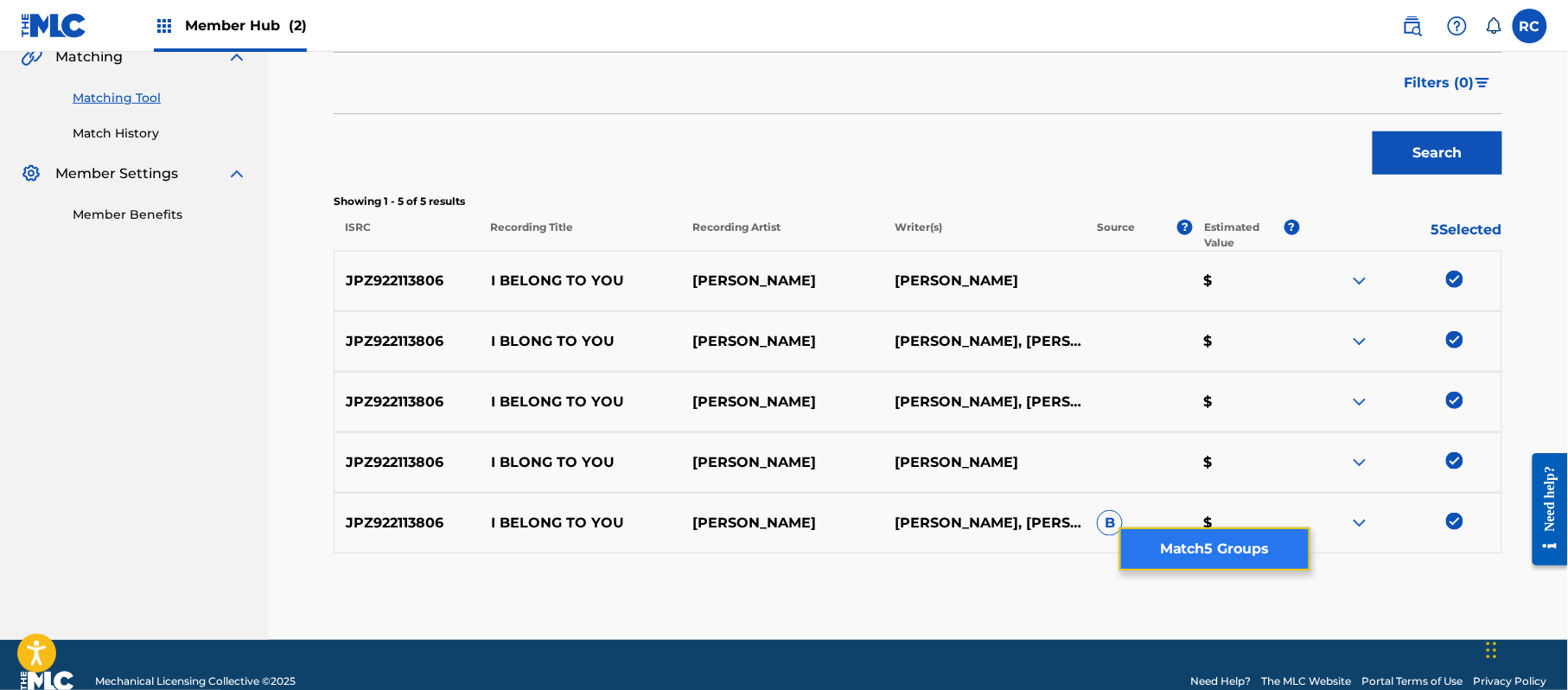
click at [1224, 548] on button "Match 5 Groups" at bounding box center [1214, 549] width 191 height 43
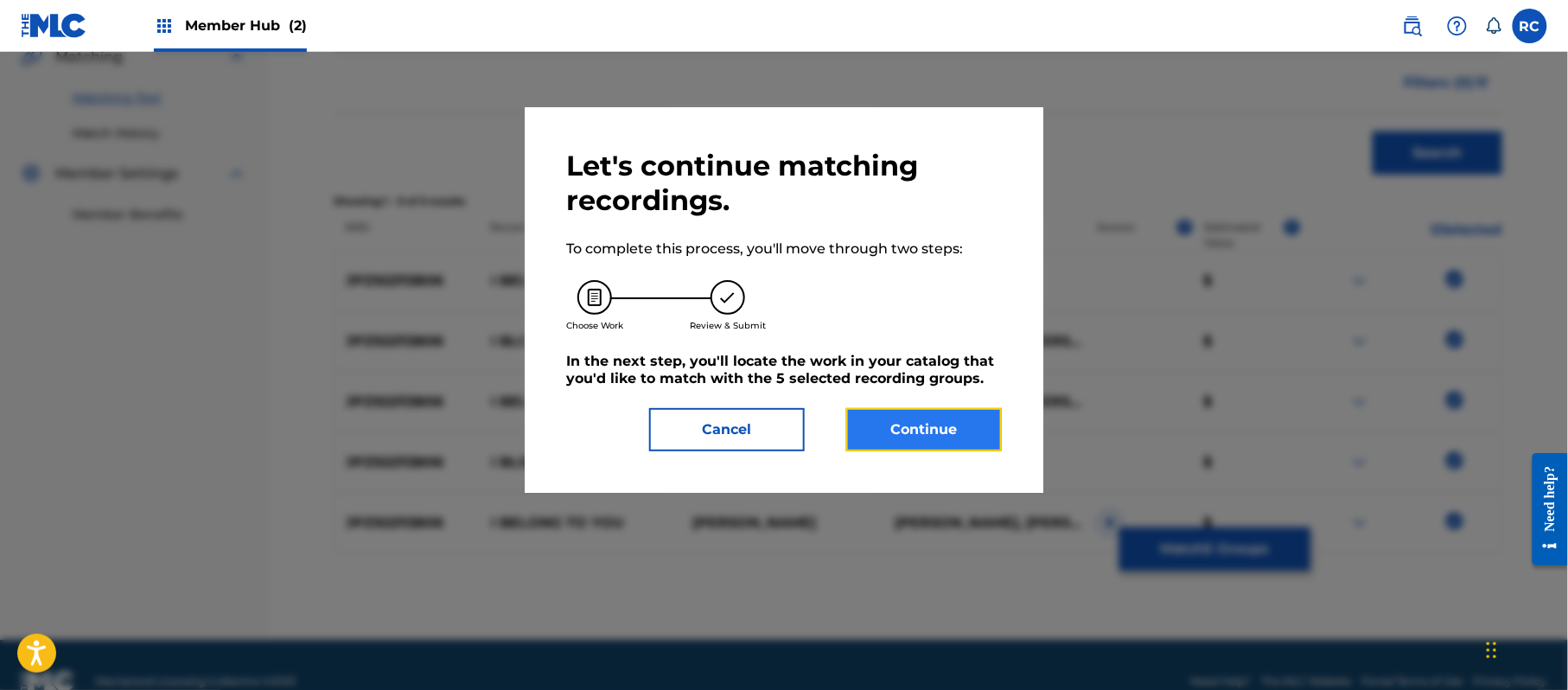
click at [967, 427] on button "Continue" at bounding box center [924, 429] width 155 height 43
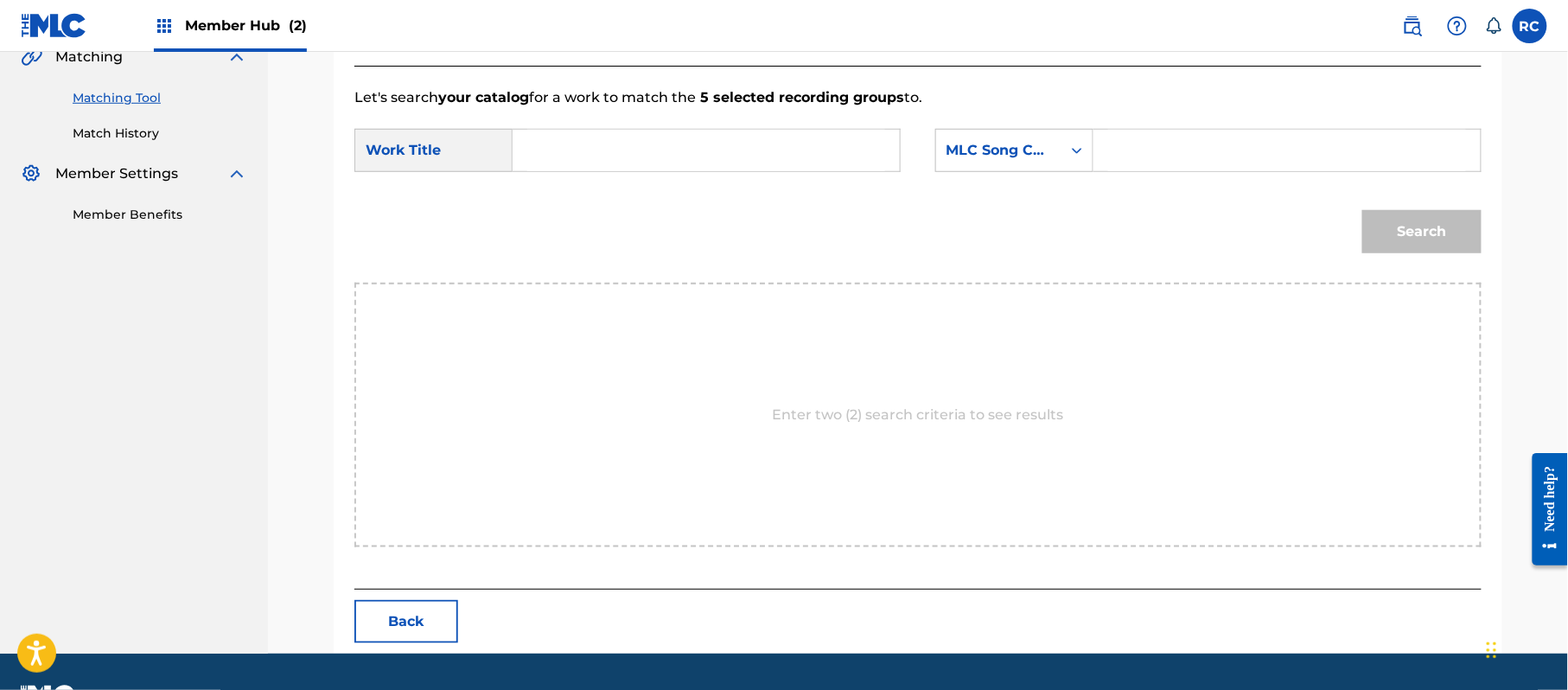
click at [662, 154] on input "Search Form" at bounding box center [706, 150] width 358 height 41
paste input "I Belong To You I33A5L"
click at [664, 145] on input "I Belong To You I33A5L" at bounding box center [706, 150] width 358 height 41
type input "I Belong To You"
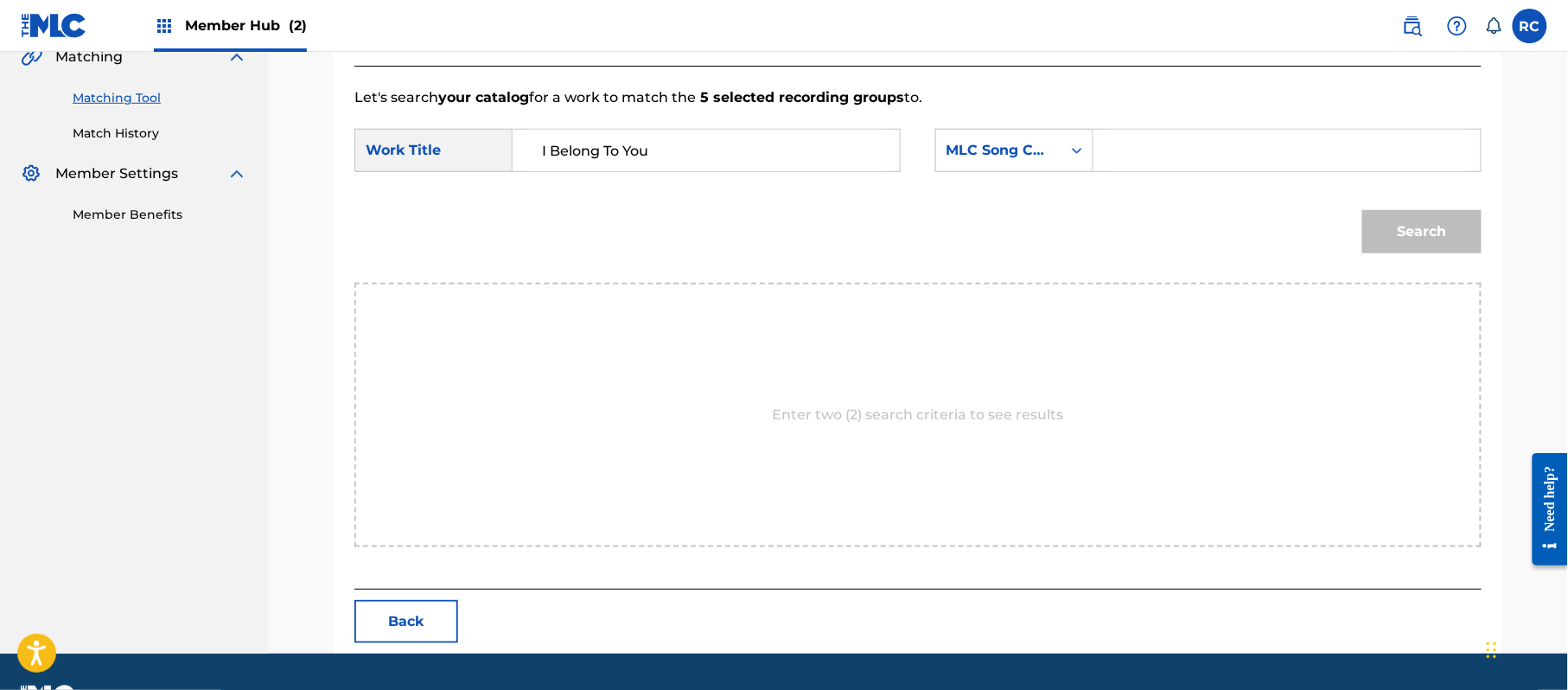
click at [1124, 136] on input "Search Form" at bounding box center [1287, 150] width 358 height 41
paste input "I33A5L"
type input "I33A5L"
click at [1392, 228] on button "Search" at bounding box center [1422, 231] width 120 height 43
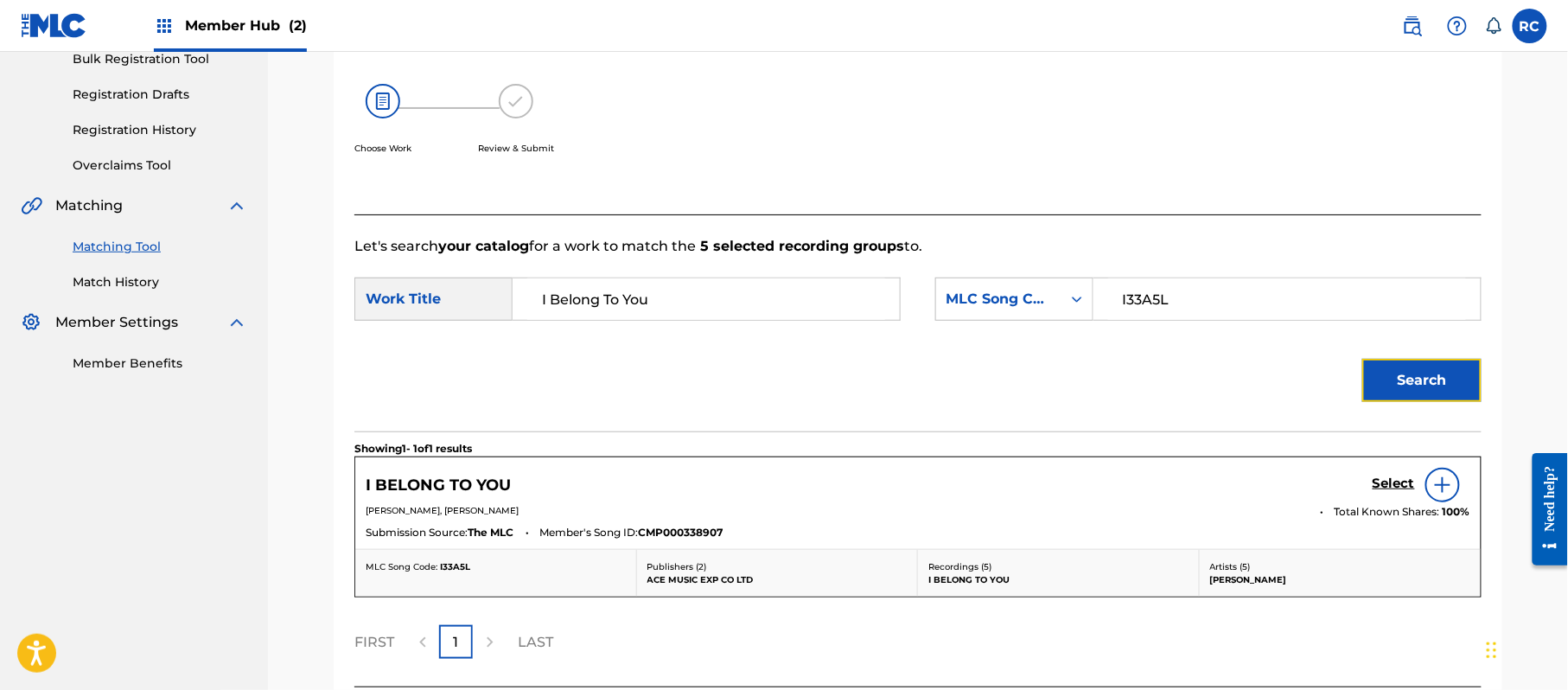
scroll to position [412, 0]
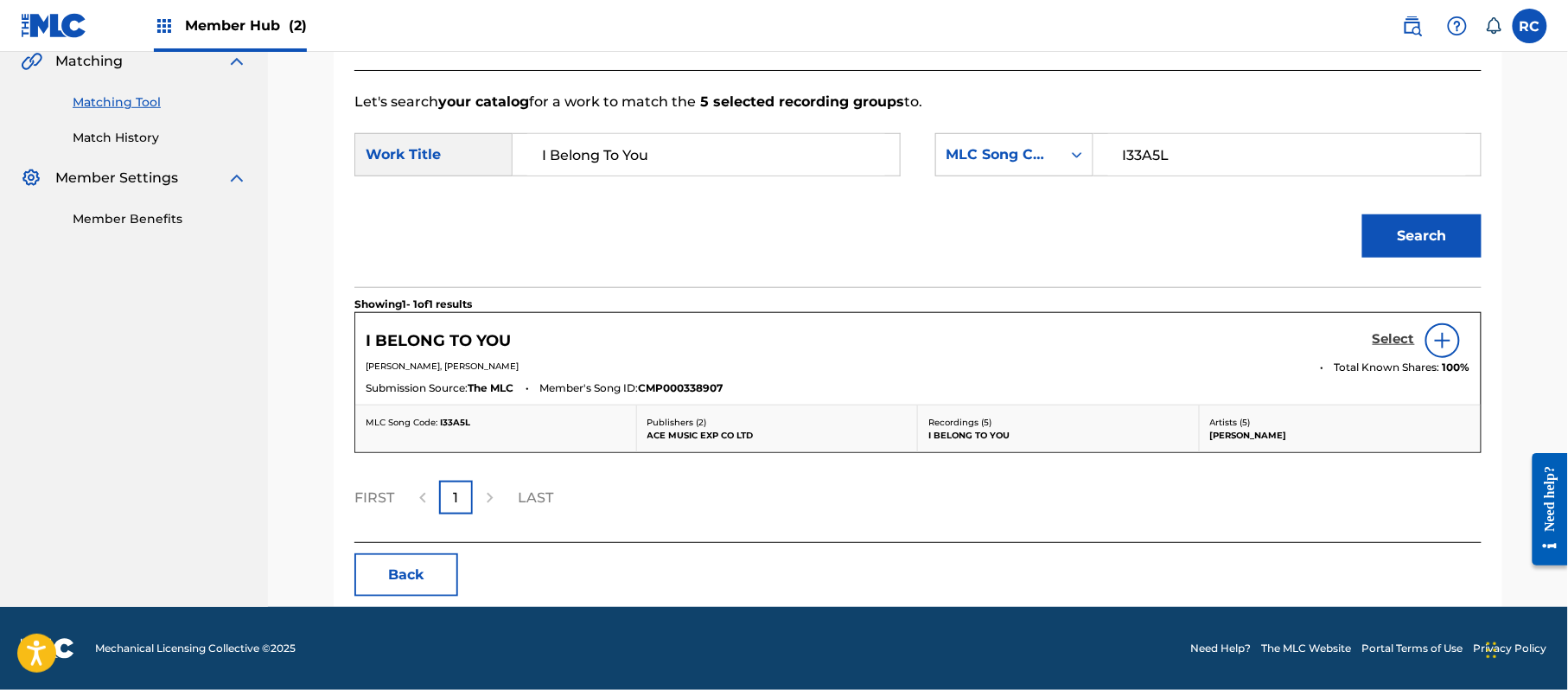
click at [1381, 340] on h5 "Select" at bounding box center [1394, 340] width 42 height 16
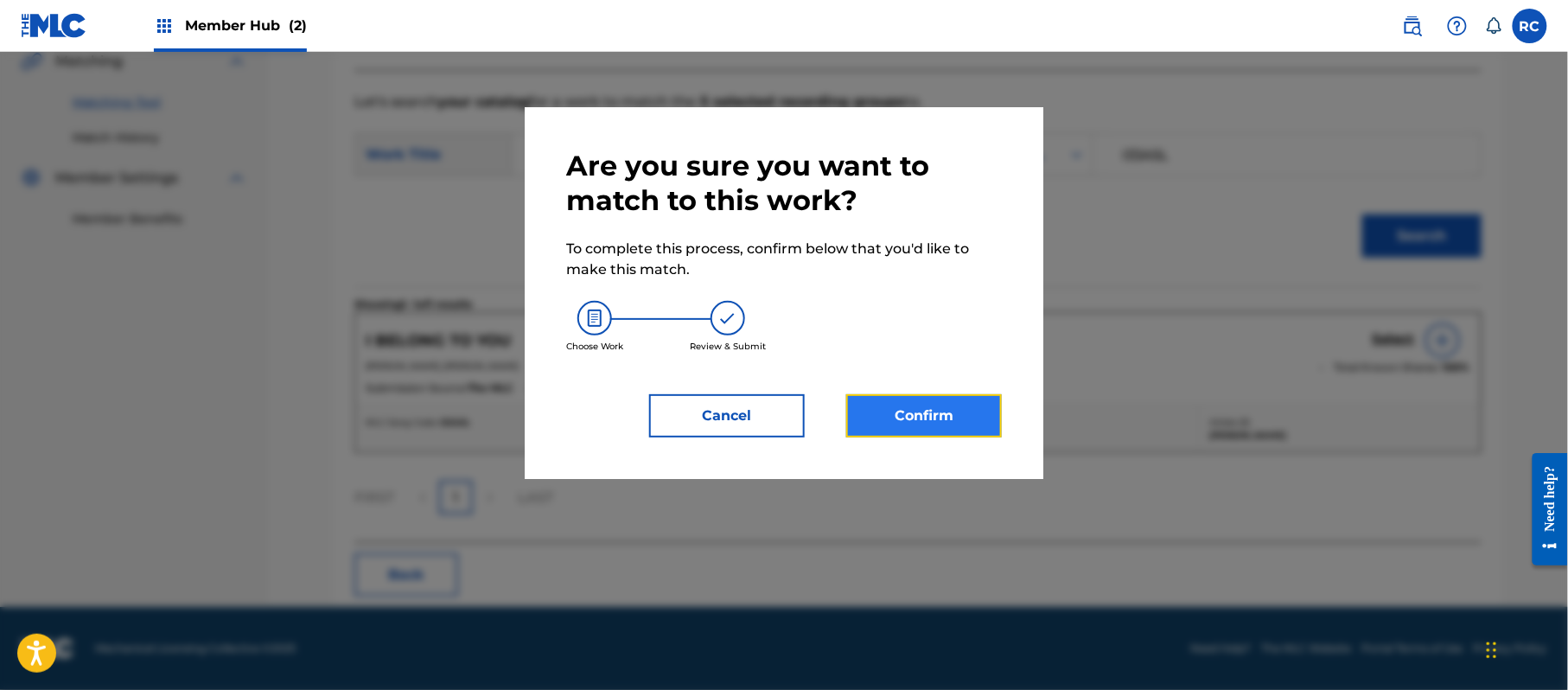
click at [940, 413] on button "Confirm" at bounding box center [924, 415] width 155 height 43
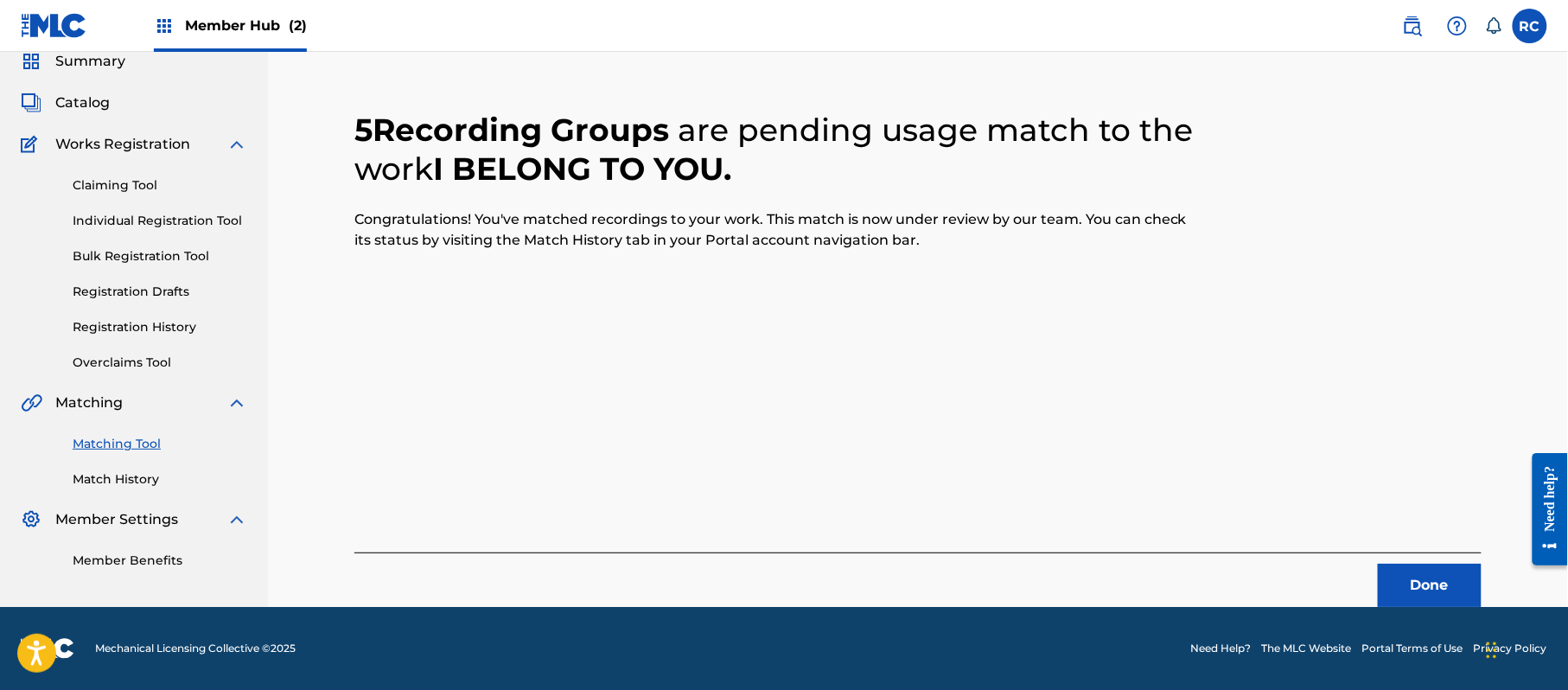
scroll to position [69, 0]
click at [1404, 574] on button "Done" at bounding box center [1430, 585] width 104 height 43
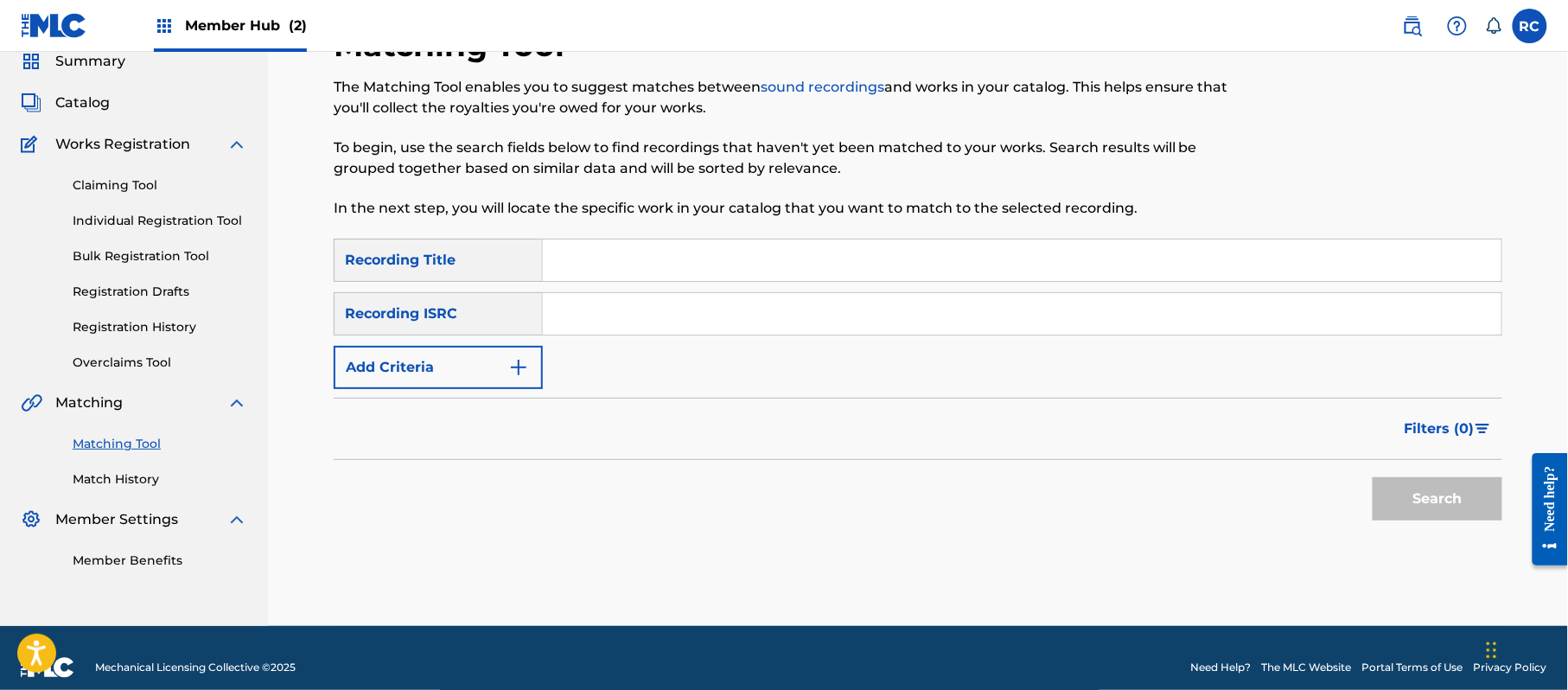
click at [678, 332] on input "Search Form" at bounding box center [1022, 313] width 958 height 41
paste input "JPZ922113801"
click at [679, 325] on input "JPZ922113801" at bounding box center [1022, 313] width 958 height 41
type input "JPZ922113801"
click at [1413, 503] on button "Search" at bounding box center [1437, 498] width 130 height 43
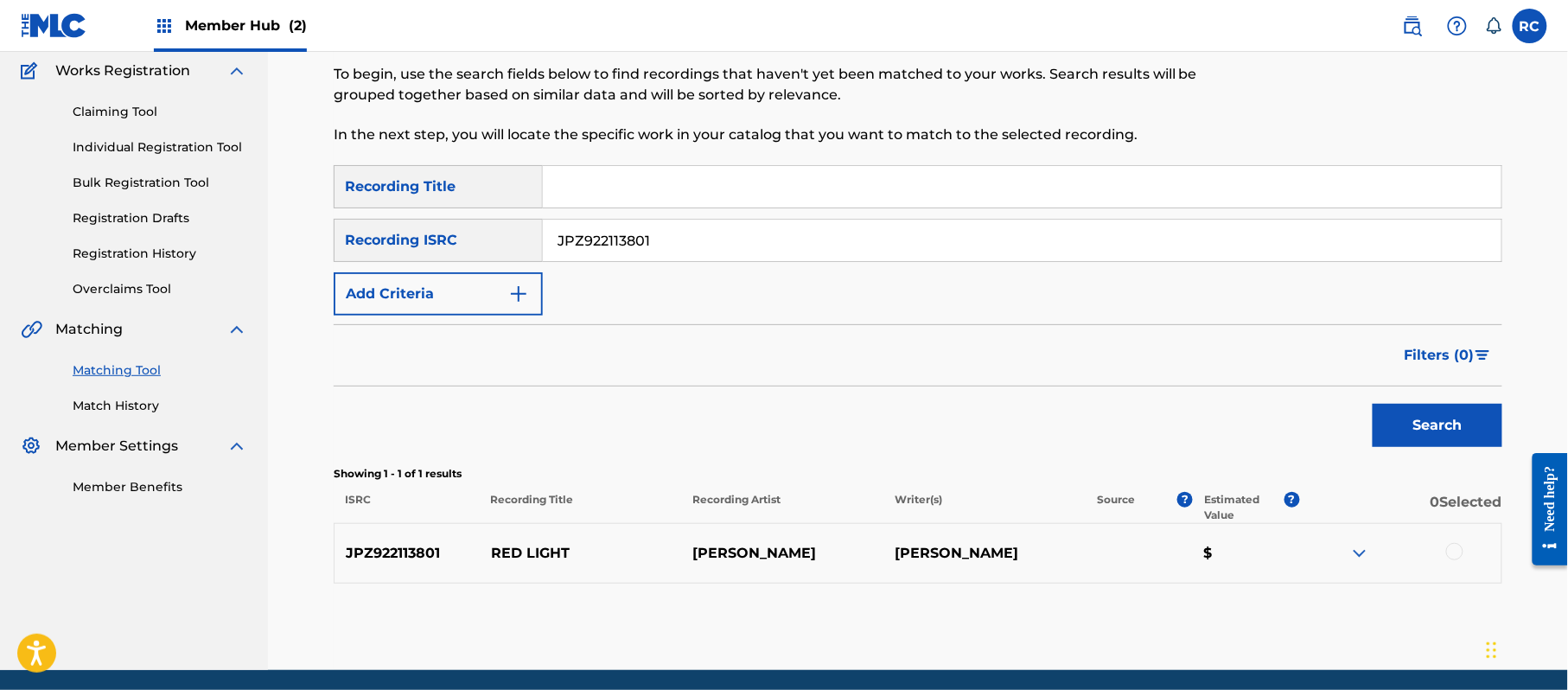
scroll to position [205, 0]
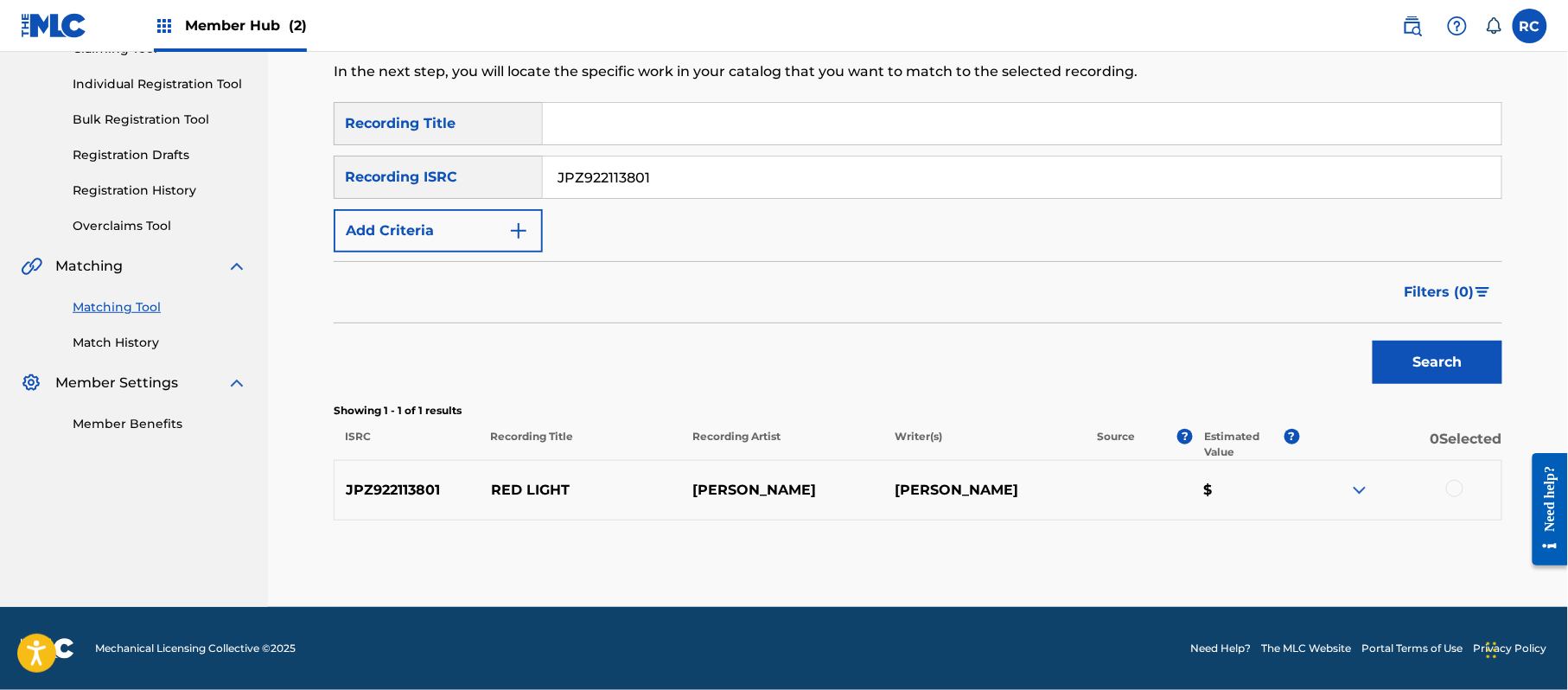
click at [1453, 489] on div at bounding box center [1454, 488] width 17 height 17
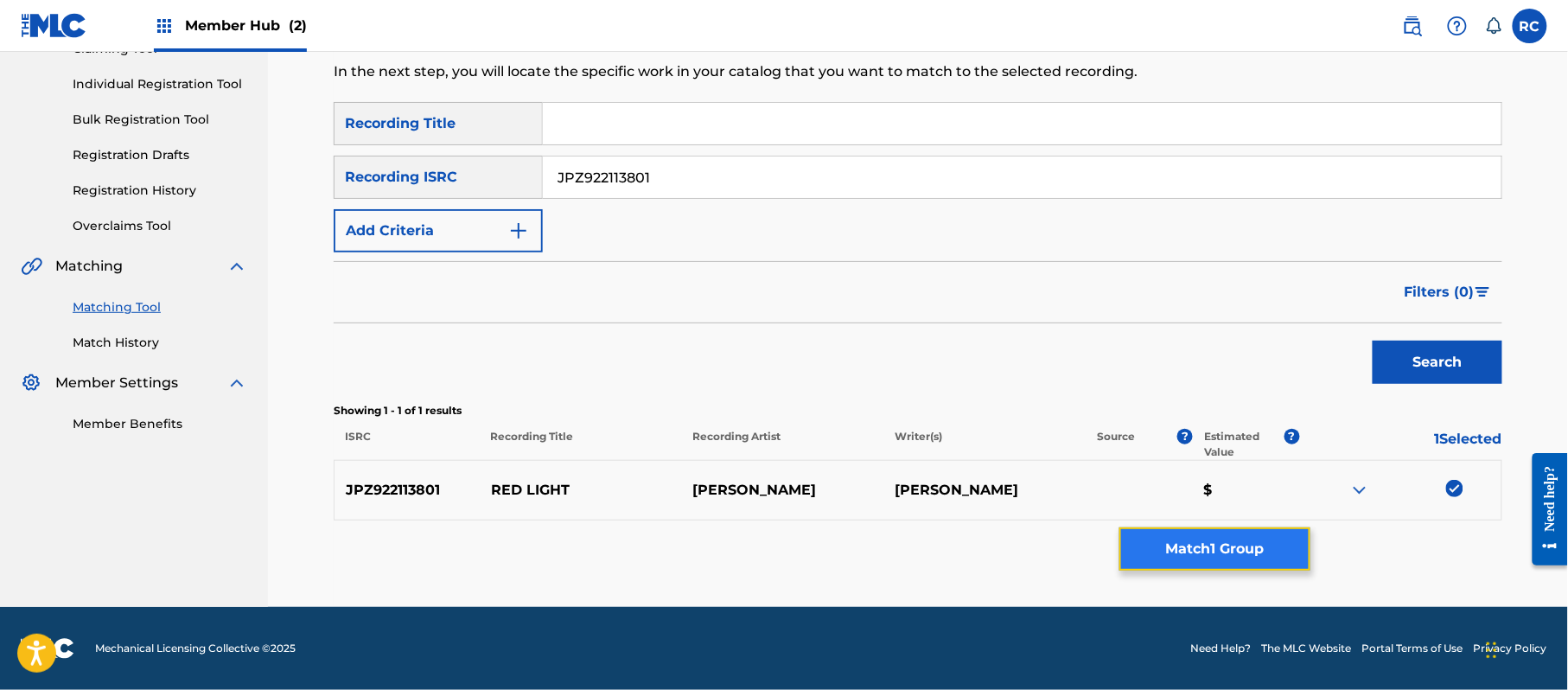
click at [1214, 540] on button "Match 1 Group" at bounding box center [1214, 549] width 191 height 43
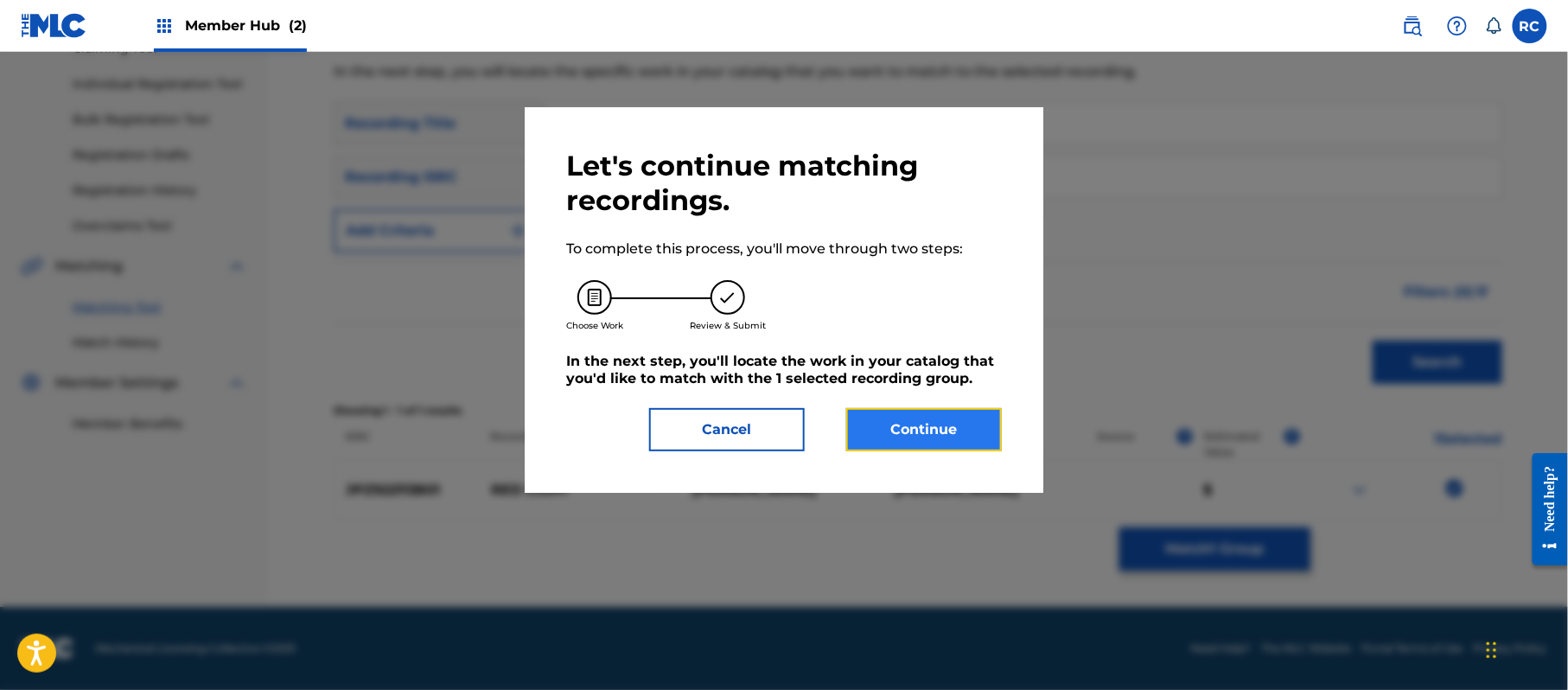
click at [913, 431] on button "Continue" at bounding box center [924, 429] width 155 height 43
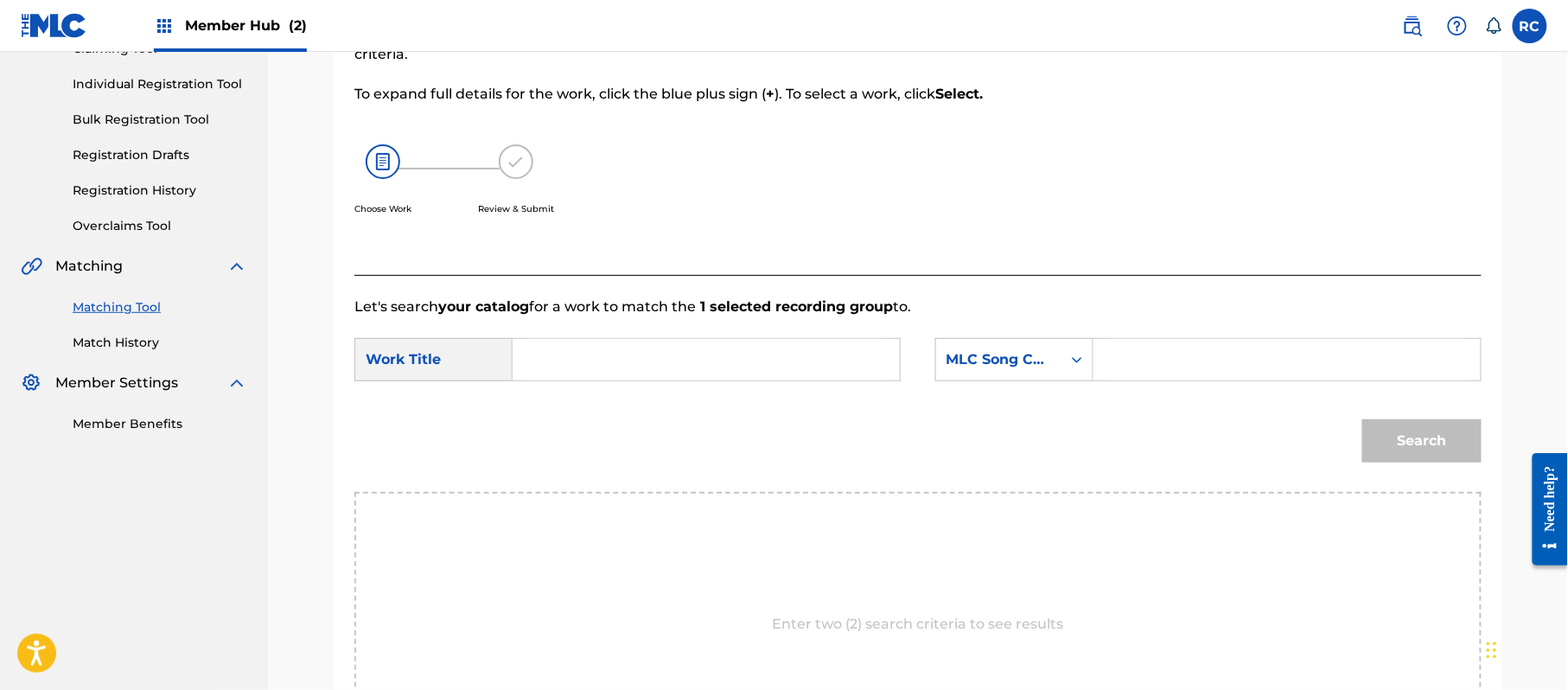
click at [613, 378] on input "Search Form" at bounding box center [706, 359] width 358 height 41
paste input "Red Light RO3P8Z"
click at [665, 363] on input "Red Light RO3P8Z" at bounding box center [706, 359] width 358 height 41
type input "Red Light"
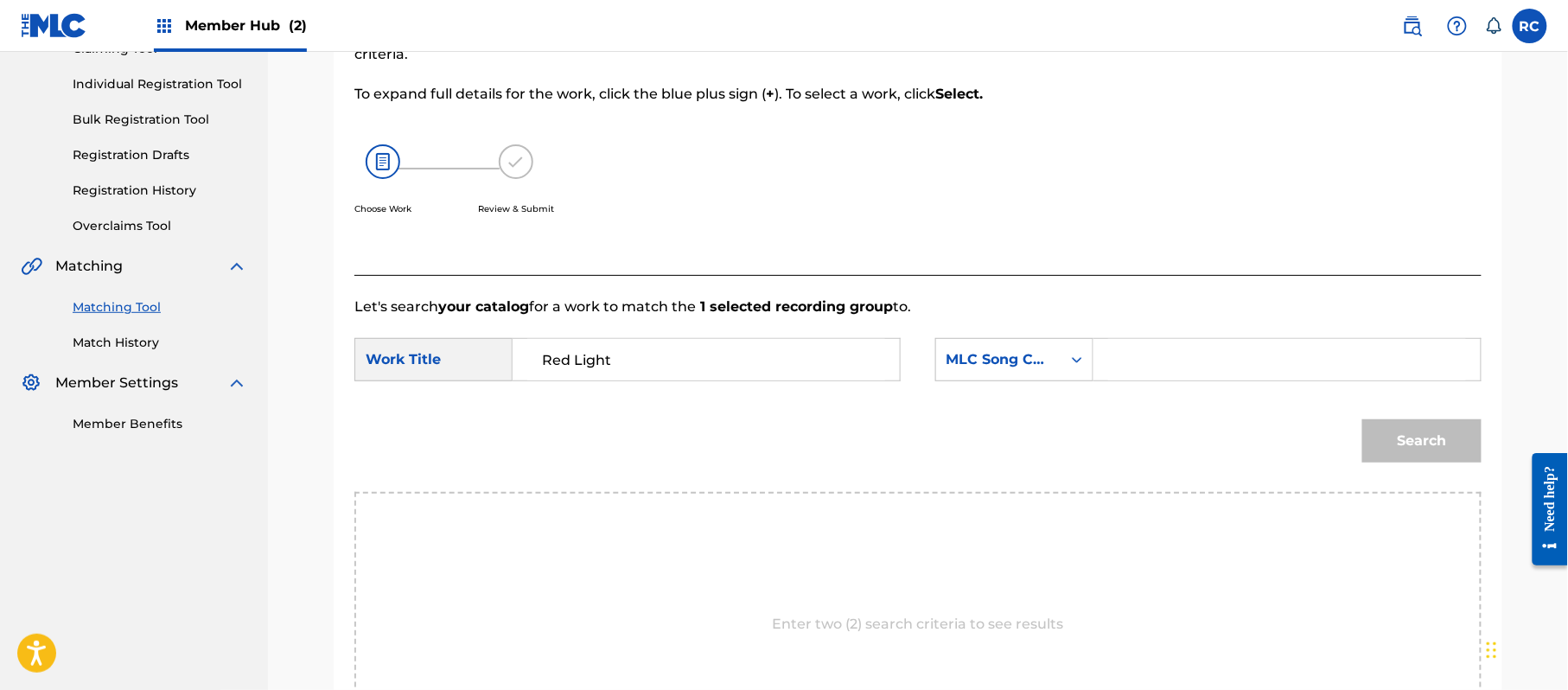
click at [1269, 367] on input "Search Form" at bounding box center [1287, 359] width 358 height 41
paste input "RO3P8Z"
type input "RO3P8Z"
click at [1397, 433] on button "Search" at bounding box center [1422, 440] width 120 height 43
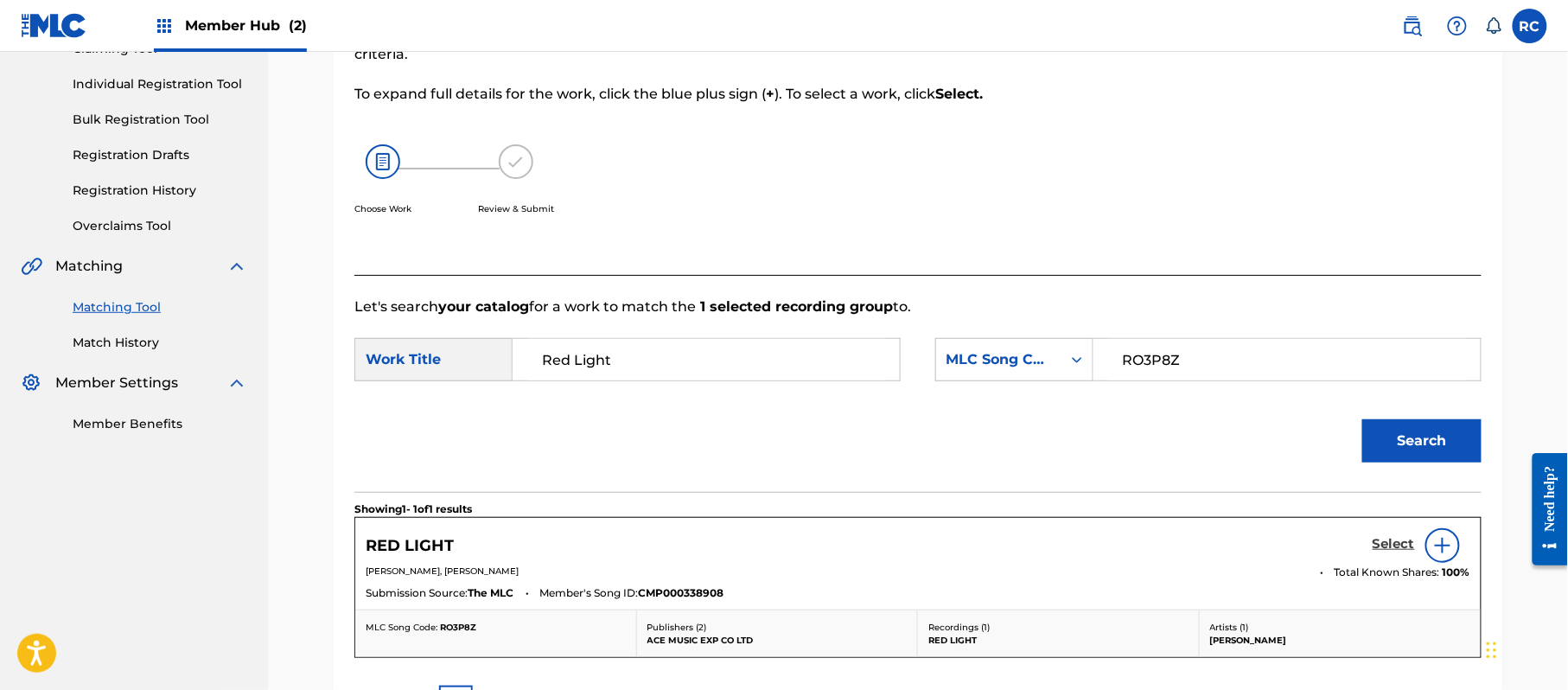
click at [1390, 545] on h5 "Select" at bounding box center [1394, 544] width 42 height 16
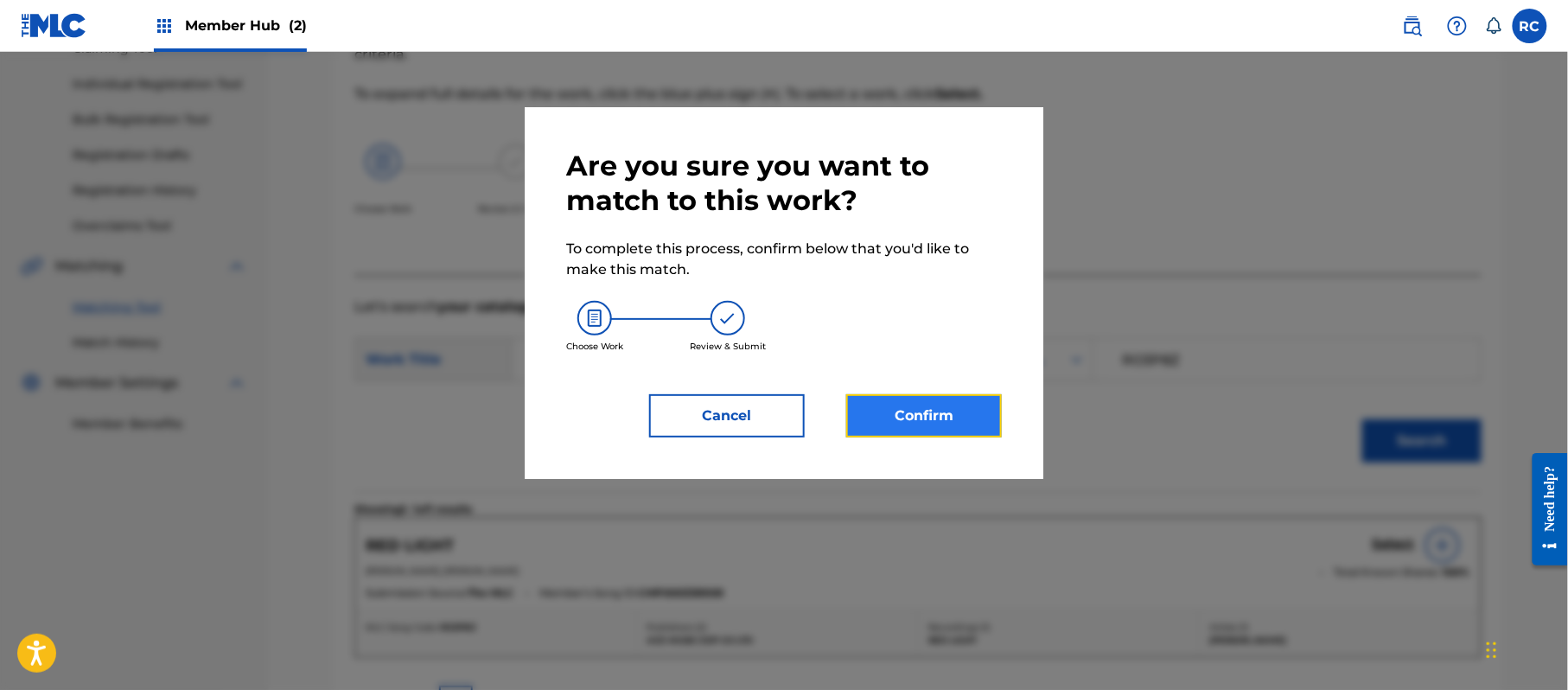
click at [928, 406] on button "Confirm" at bounding box center [924, 415] width 155 height 43
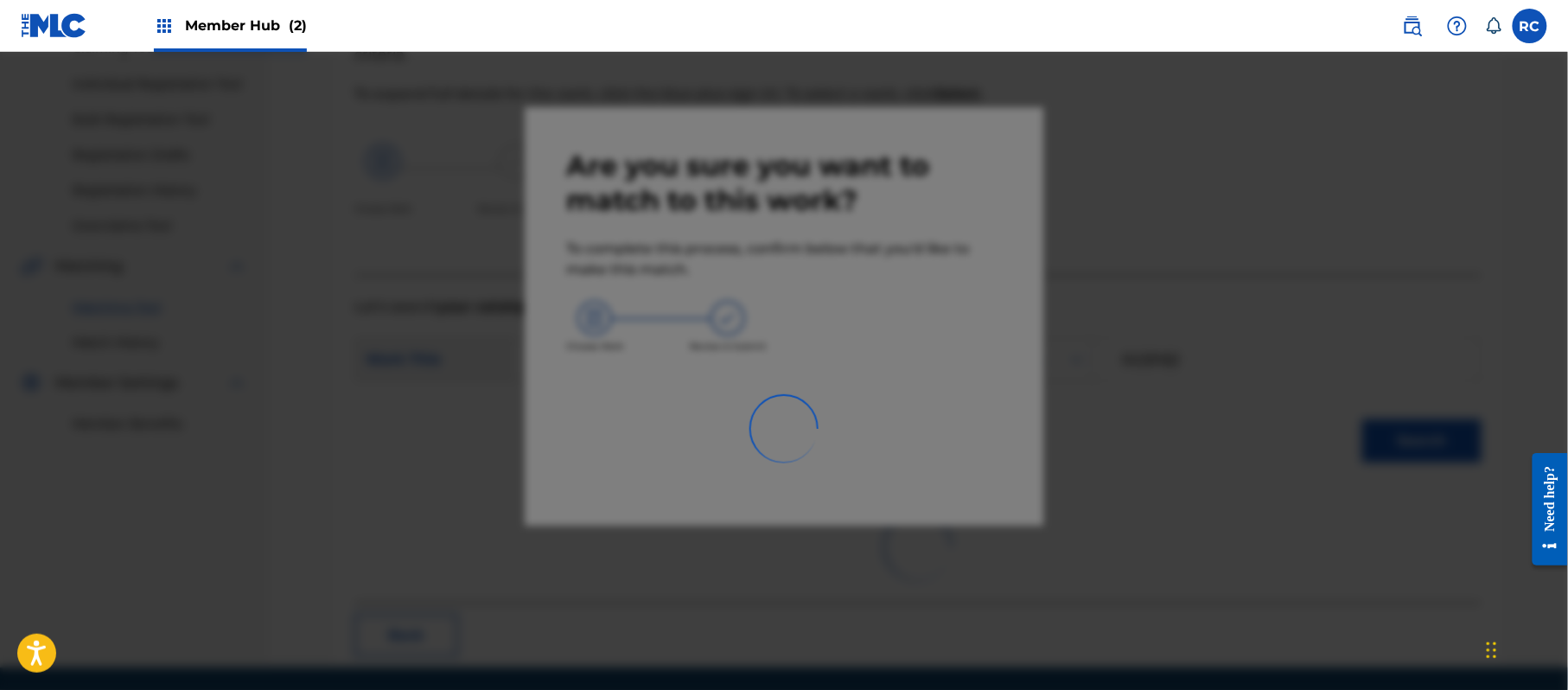
scroll to position [69, 0]
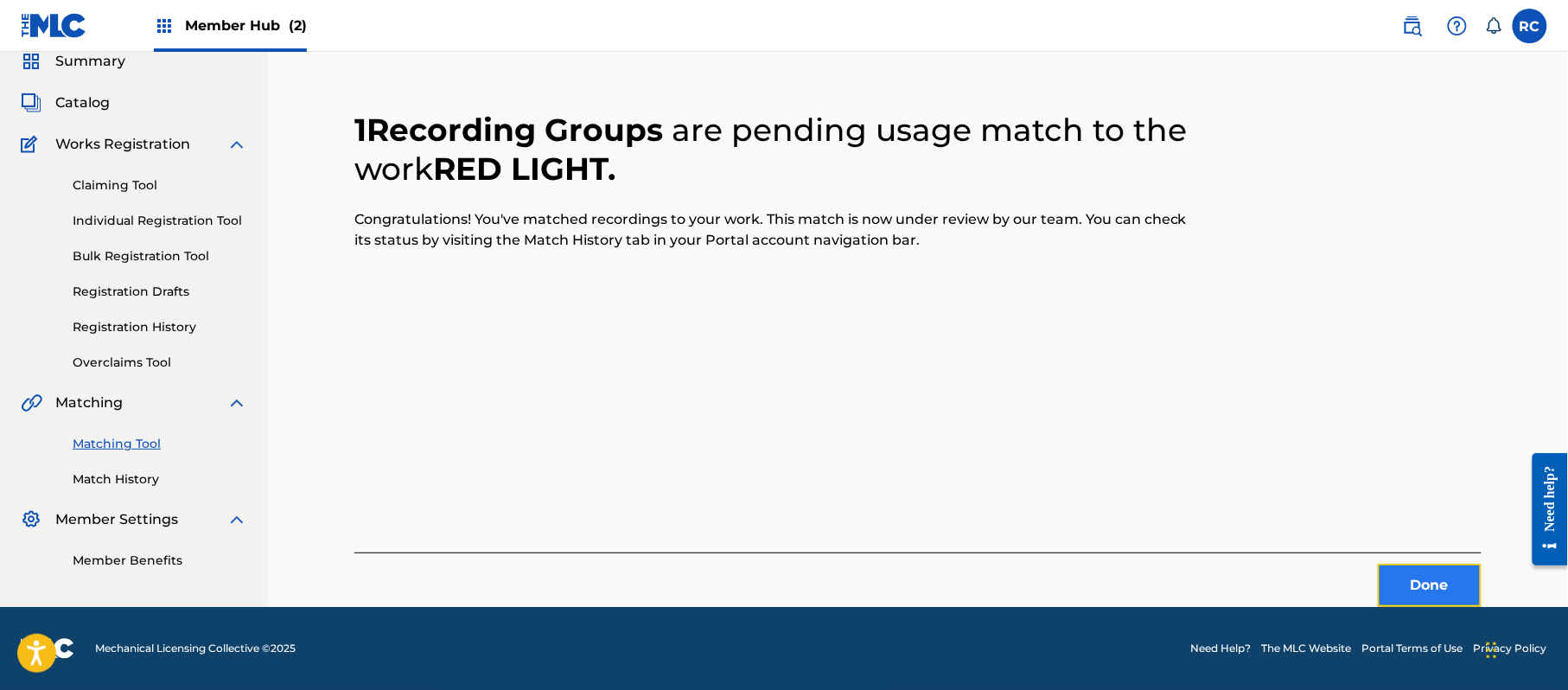
click at [1423, 564] on button "Done" at bounding box center [1430, 585] width 104 height 43
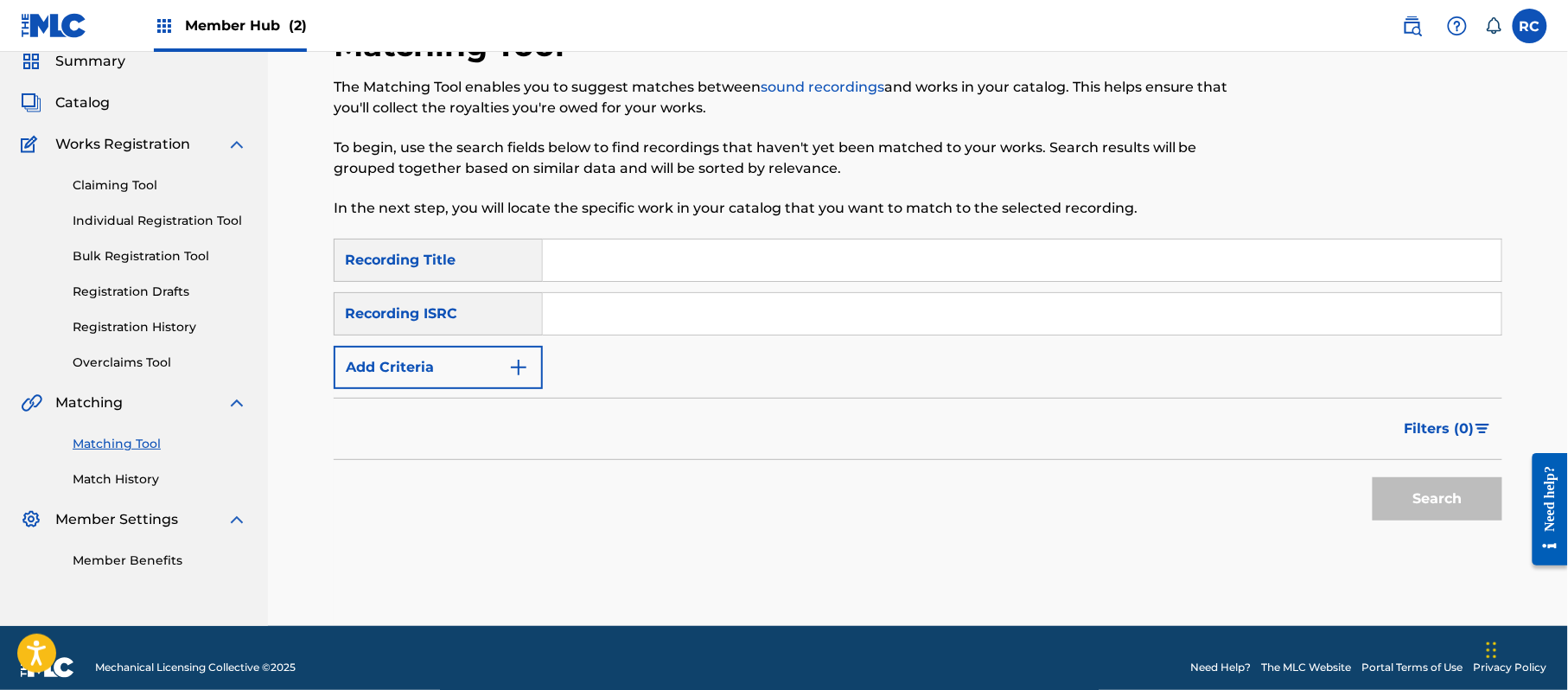
click at [665, 309] on input "Search Form" at bounding box center [1022, 313] width 958 height 41
paste input "JPZ922113803"
type input "JPZ922113803"
click at [1411, 514] on button "Search" at bounding box center [1437, 498] width 130 height 43
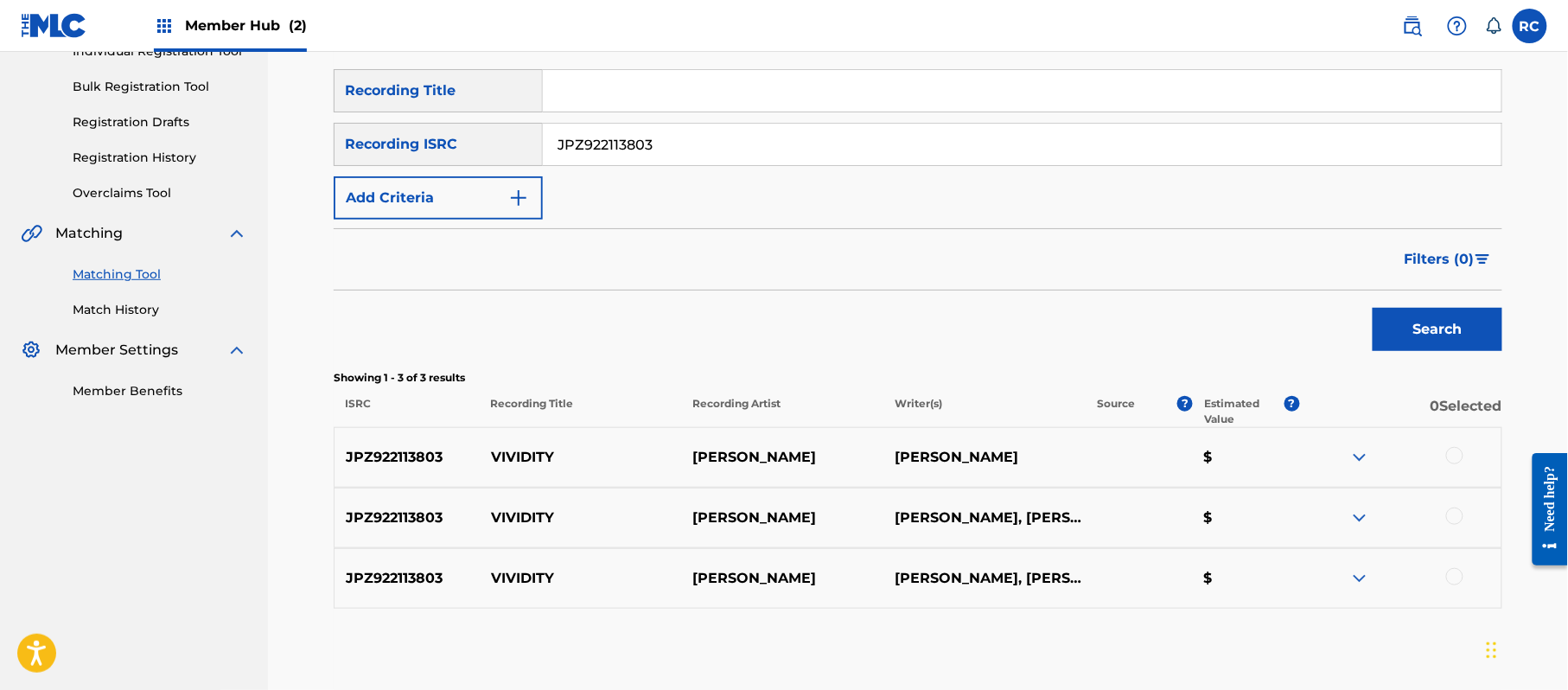
scroll to position [299, 0]
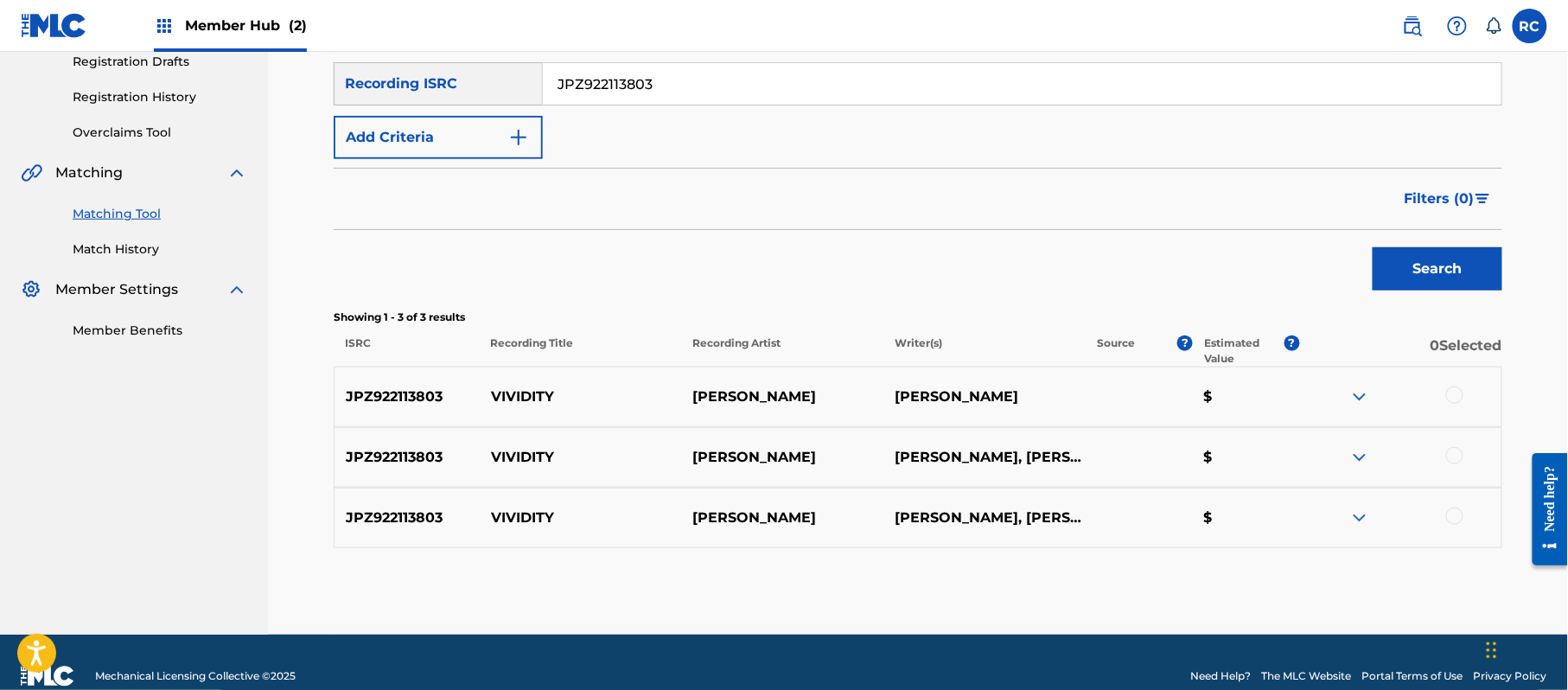
drag, startPoint x: 1456, startPoint y: 392, endPoint x: 1462, endPoint y: 436, distance: 44.4
click at [1454, 392] on div at bounding box center [1454, 394] width 17 height 17
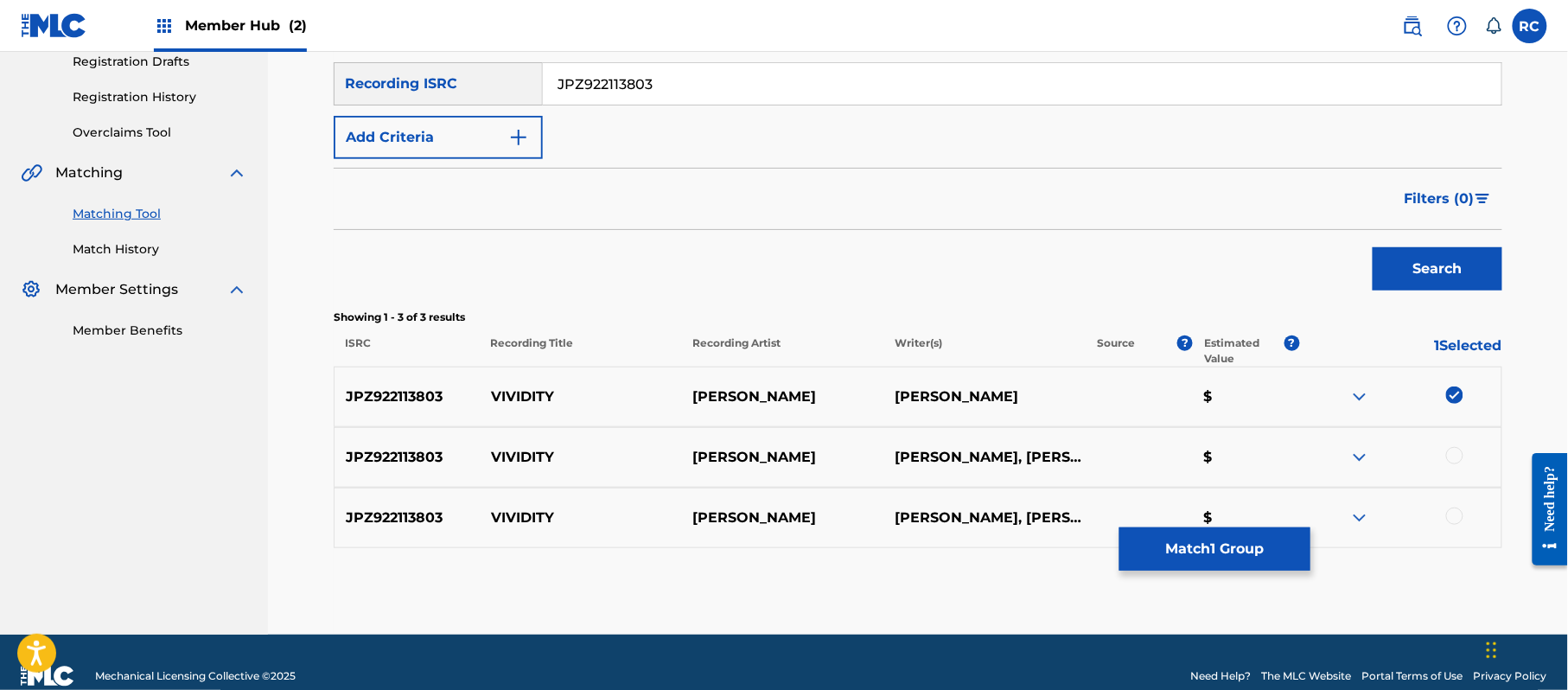
click at [1460, 461] on div at bounding box center [1454, 455] width 17 height 17
click at [1454, 514] on div at bounding box center [1454, 516] width 17 height 17
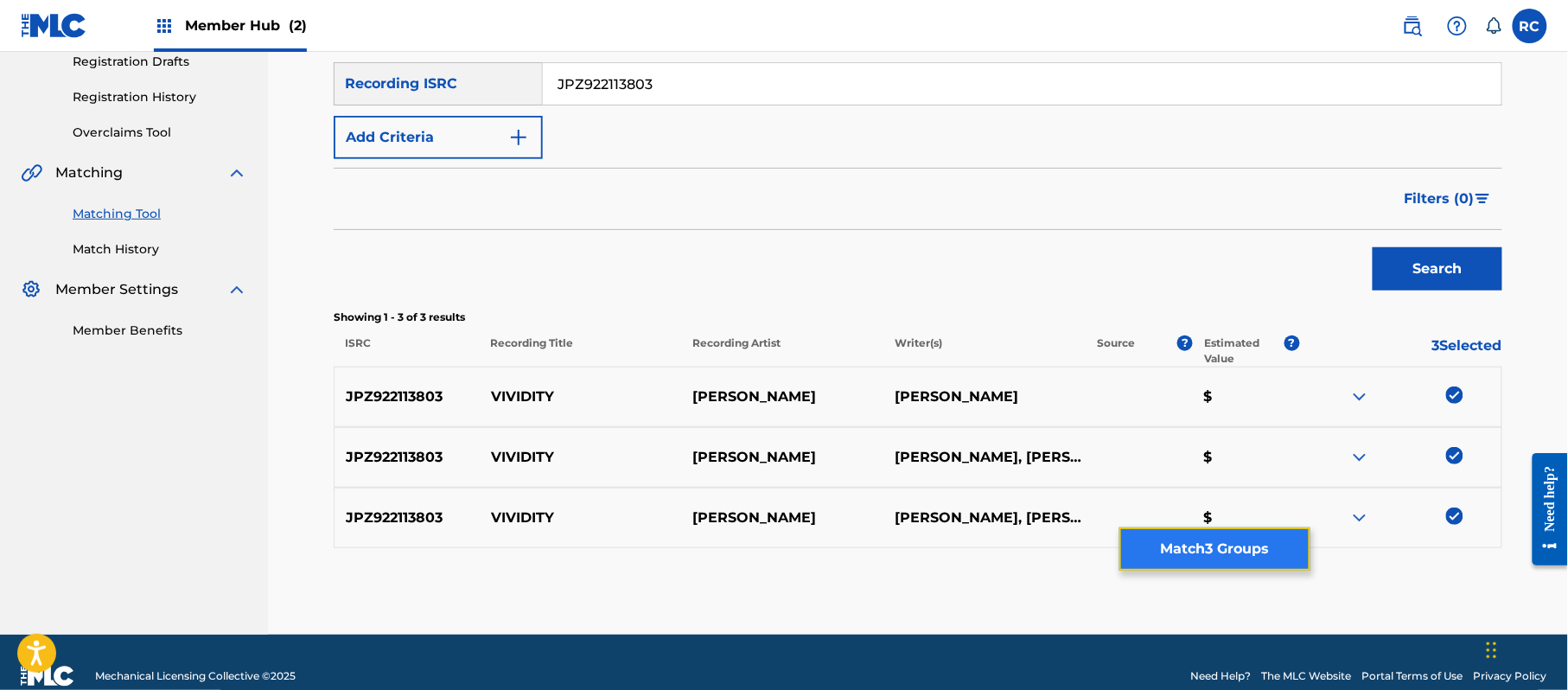
click at [1251, 550] on button "Match 3 Groups" at bounding box center [1214, 549] width 191 height 43
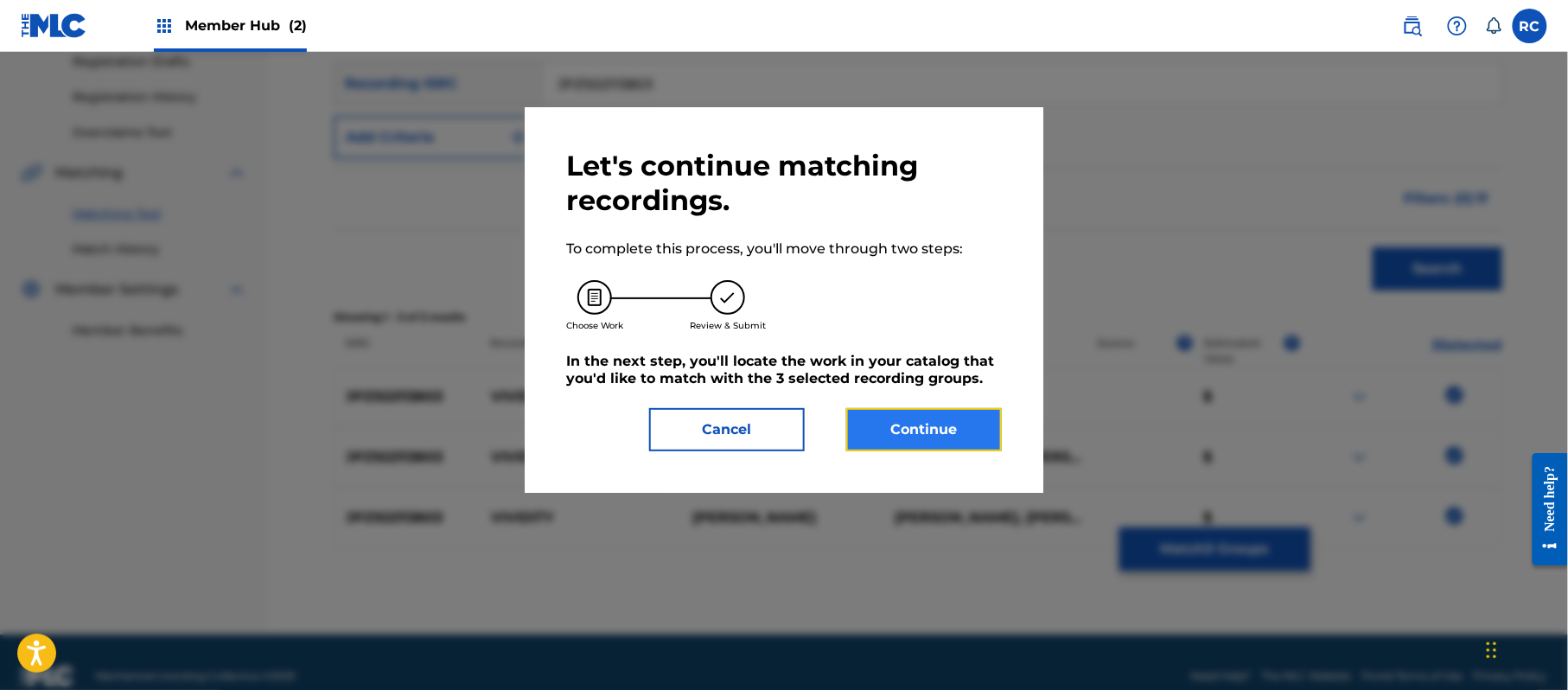
click at [952, 446] on button "Continue" at bounding box center [924, 429] width 155 height 43
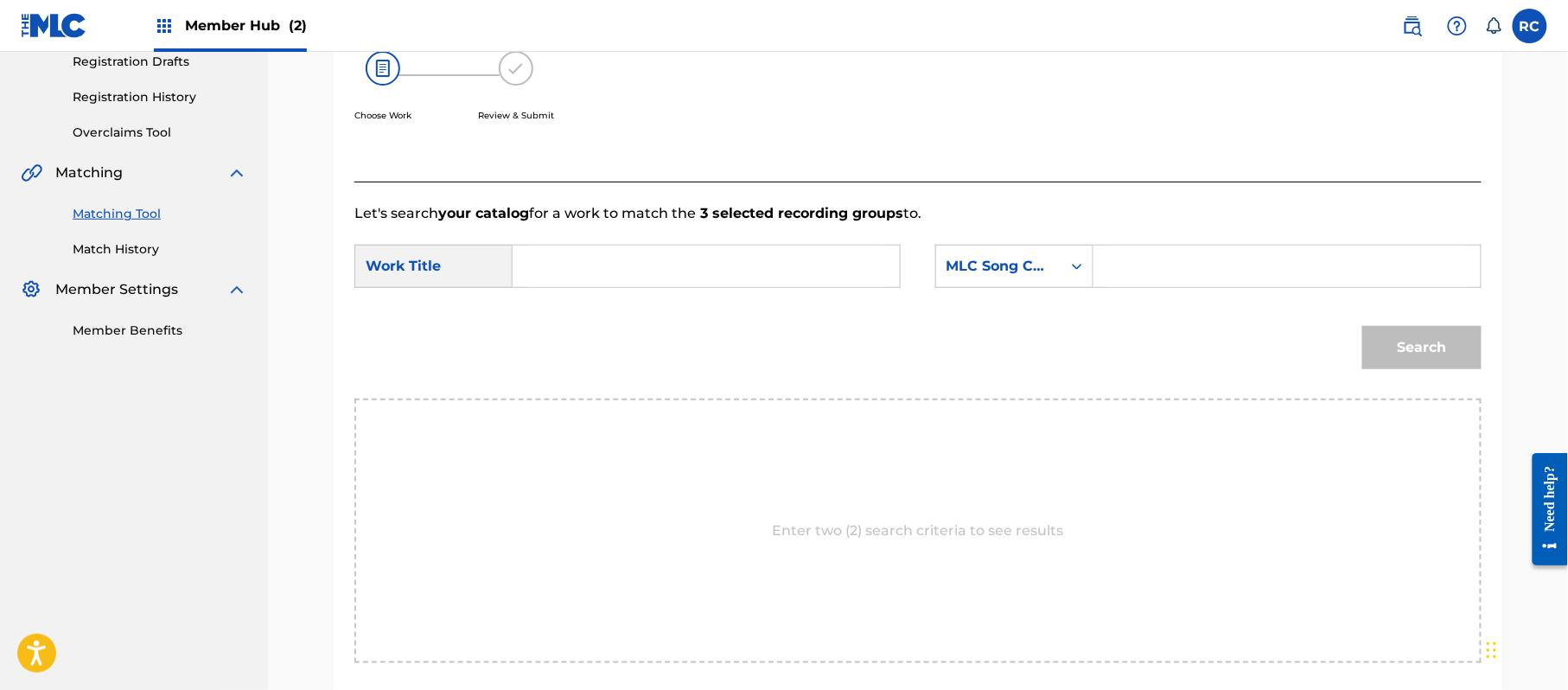
click at [632, 268] on input "Search Form" at bounding box center [706, 266] width 358 height 41
paste input "Vividity VW1SBV"
click at [644, 275] on input "Vividity VW1SBV" at bounding box center [706, 266] width 358 height 41
type input "Vividity"
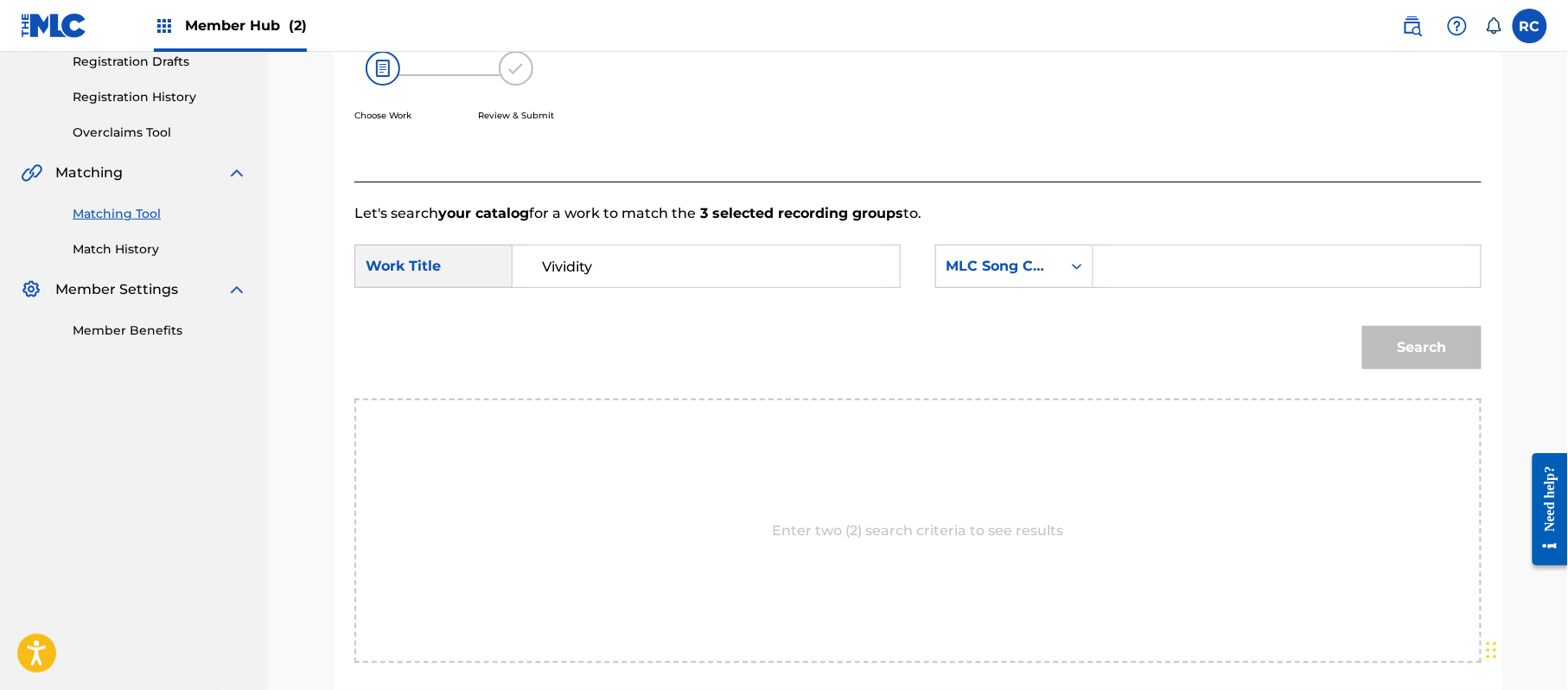
click at [1170, 265] on input "Search Form" at bounding box center [1287, 266] width 358 height 41
paste input "VW1SBV"
type input "VW1SBV"
click at [1383, 352] on button "Search" at bounding box center [1422, 347] width 120 height 43
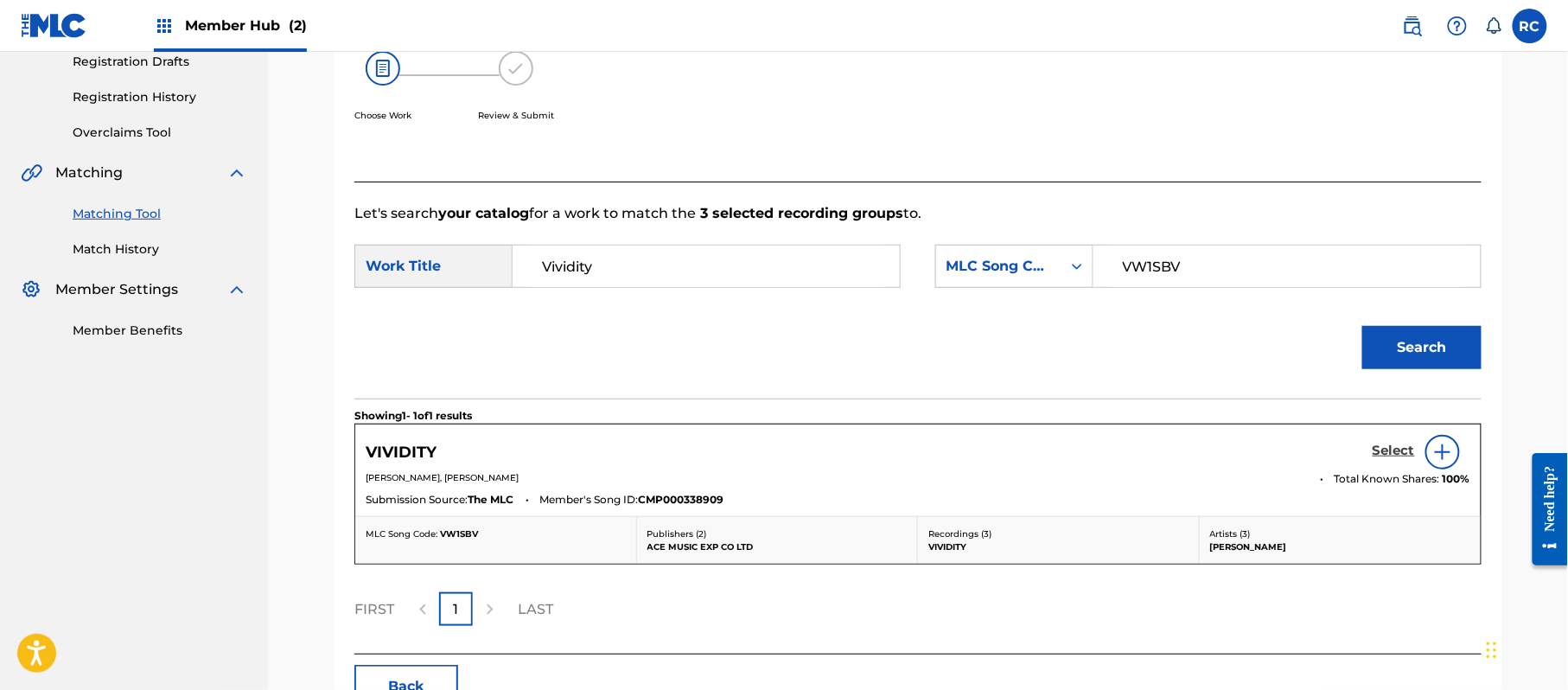
click at [1405, 451] on h5 "Select" at bounding box center [1394, 451] width 42 height 16
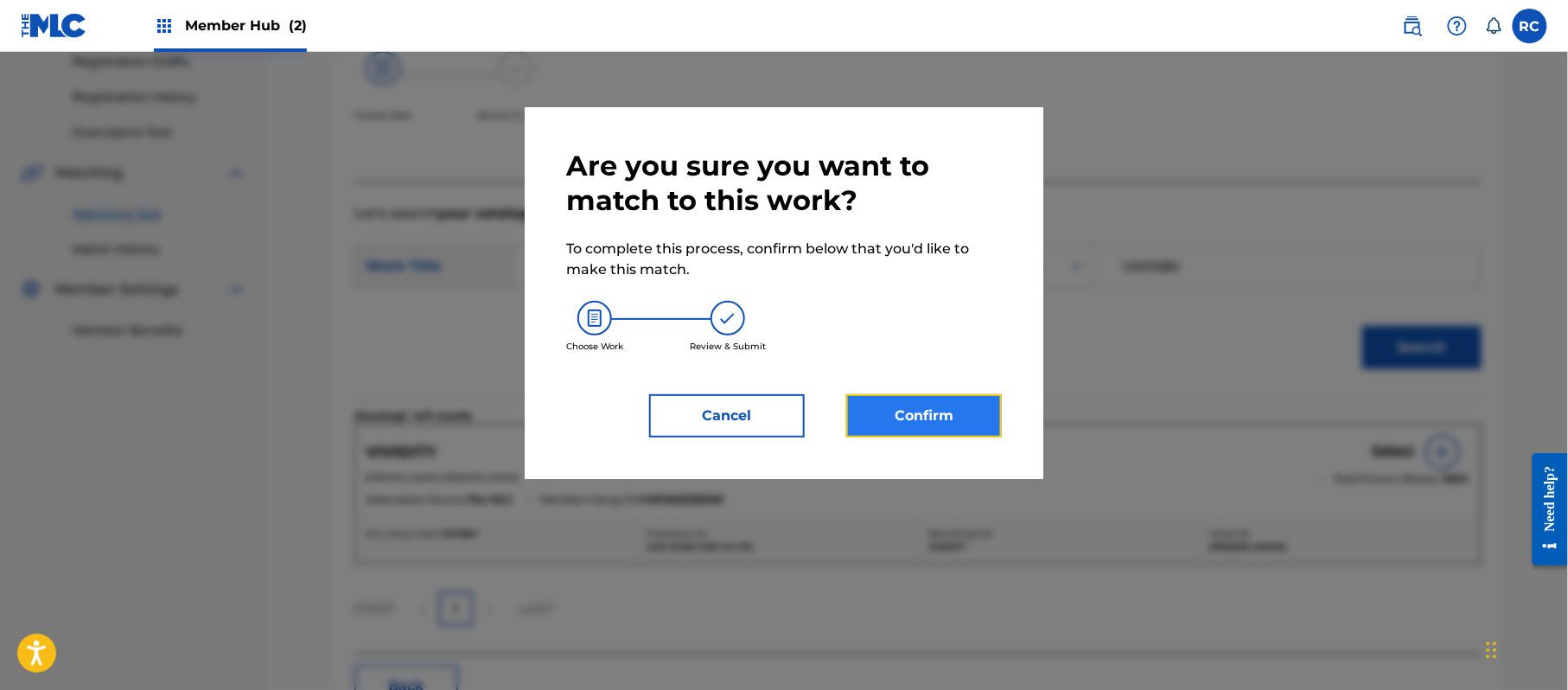
click at [935, 409] on button "Confirm" at bounding box center [924, 415] width 155 height 43
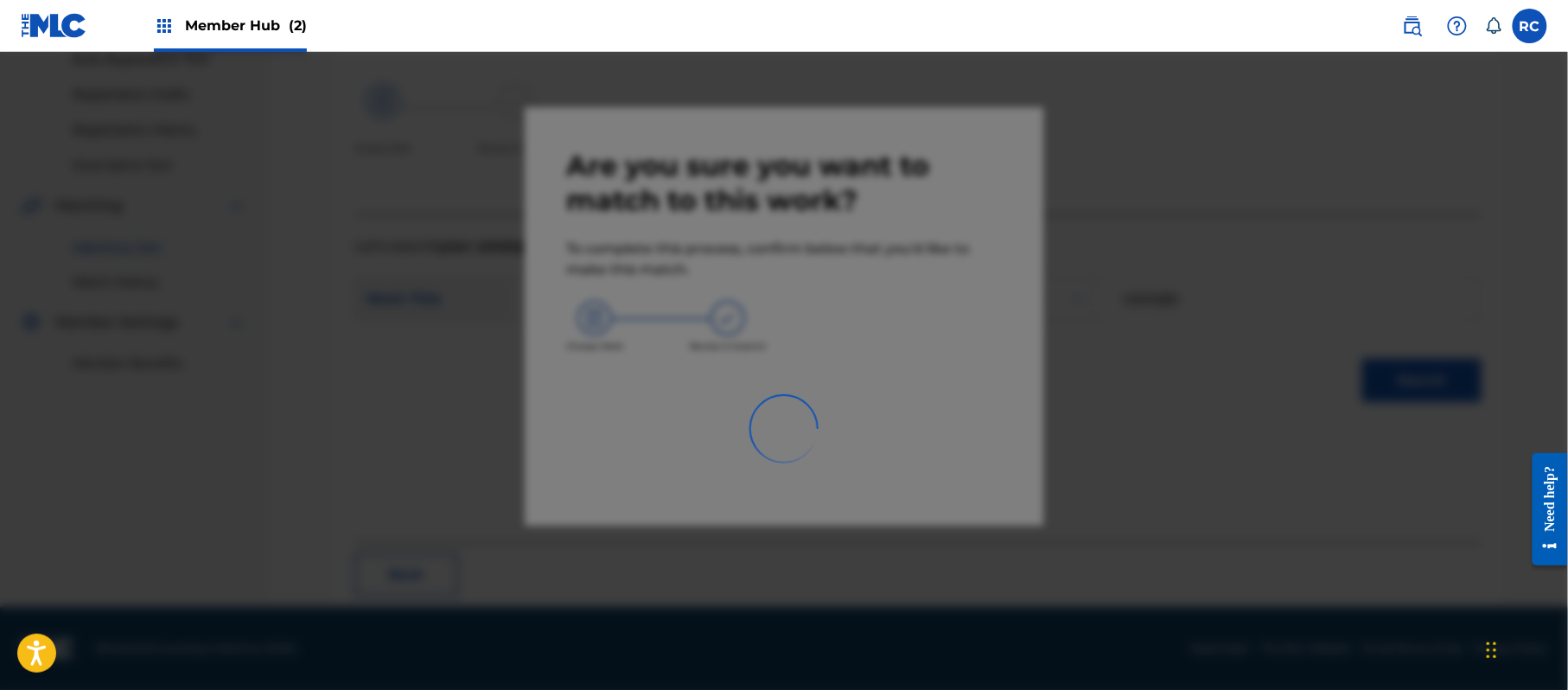
scroll to position [69, 0]
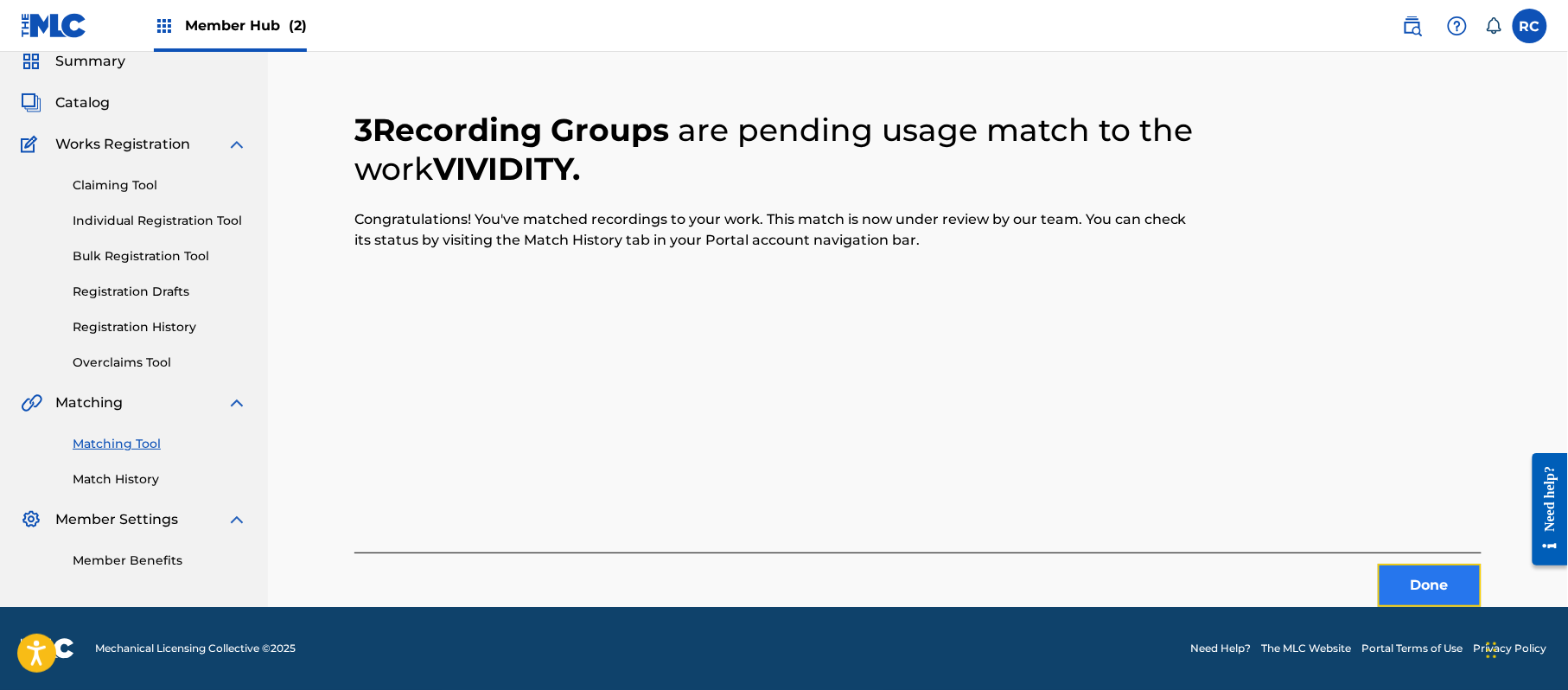
click at [1425, 589] on button "Done" at bounding box center [1430, 585] width 104 height 43
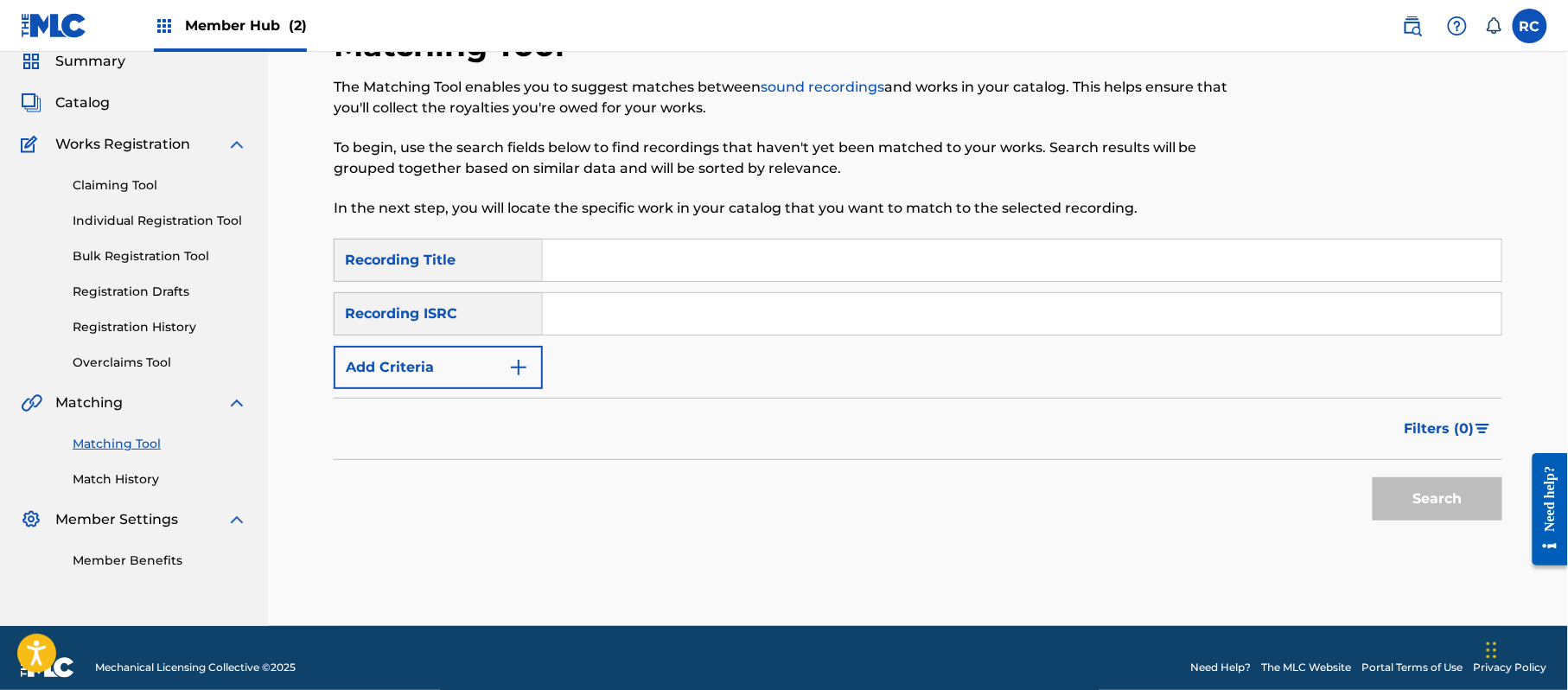
click at [636, 315] on input "Search Form" at bounding box center [1022, 313] width 958 height 41
paste input "JPZ922113800"
type input "JPZ922113800"
click at [1397, 499] on button "Search" at bounding box center [1437, 498] width 130 height 43
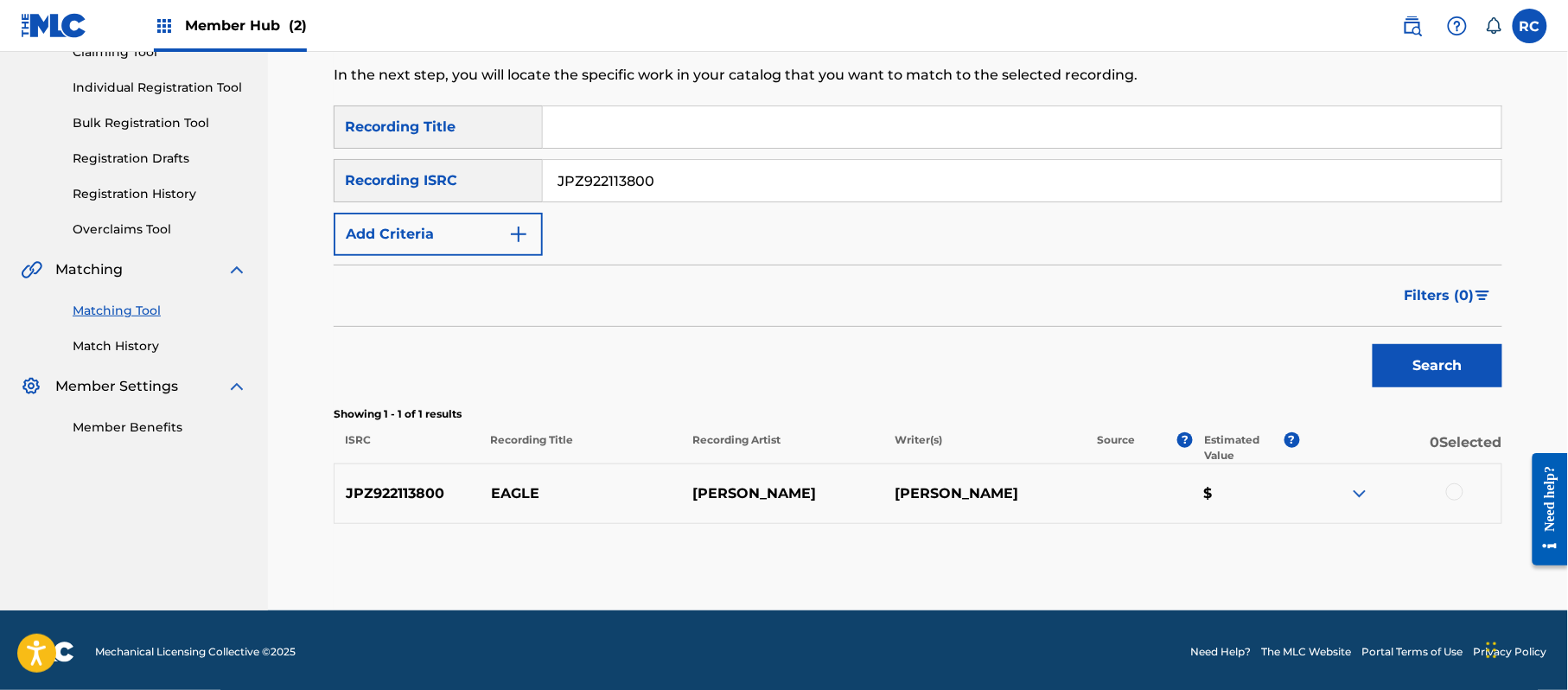
scroll to position [205, 0]
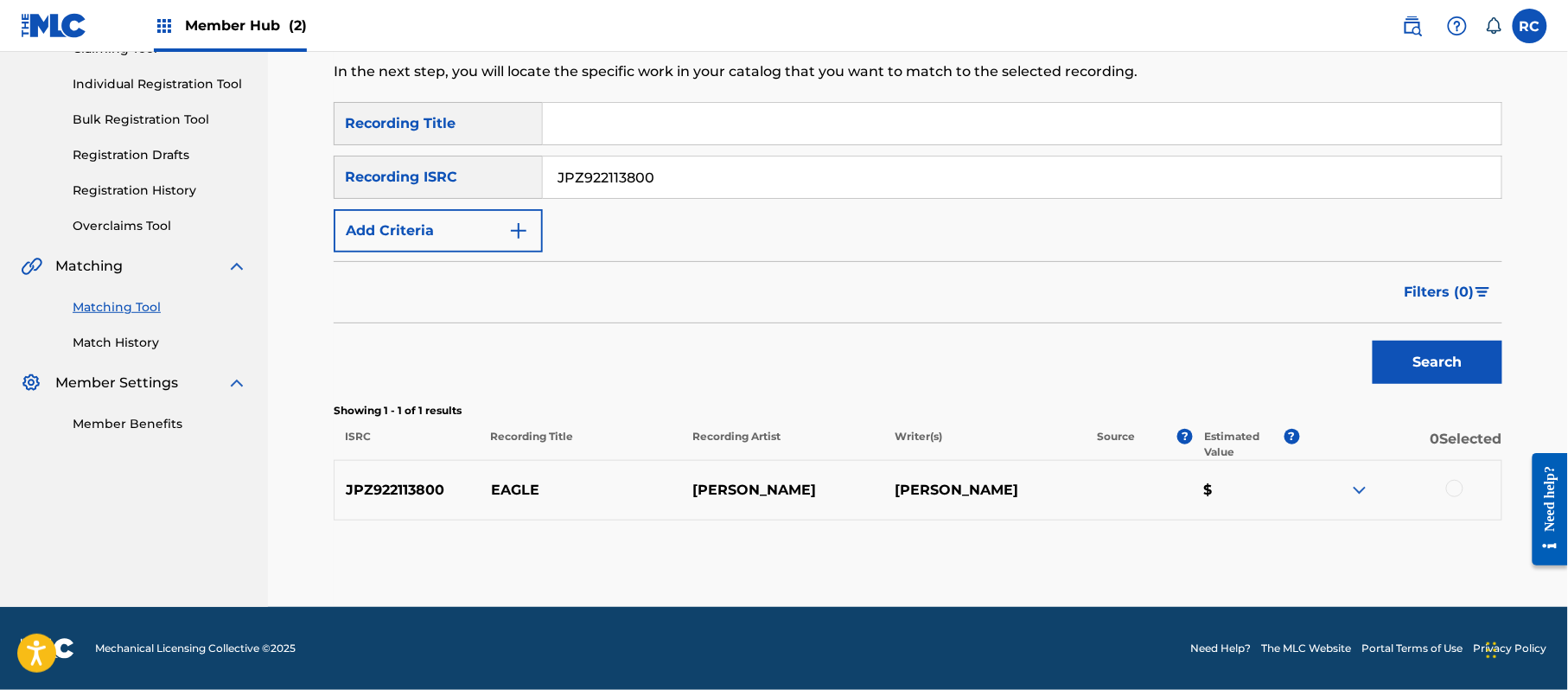
click at [1454, 488] on div at bounding box center [1454, 488] width 17 height 17
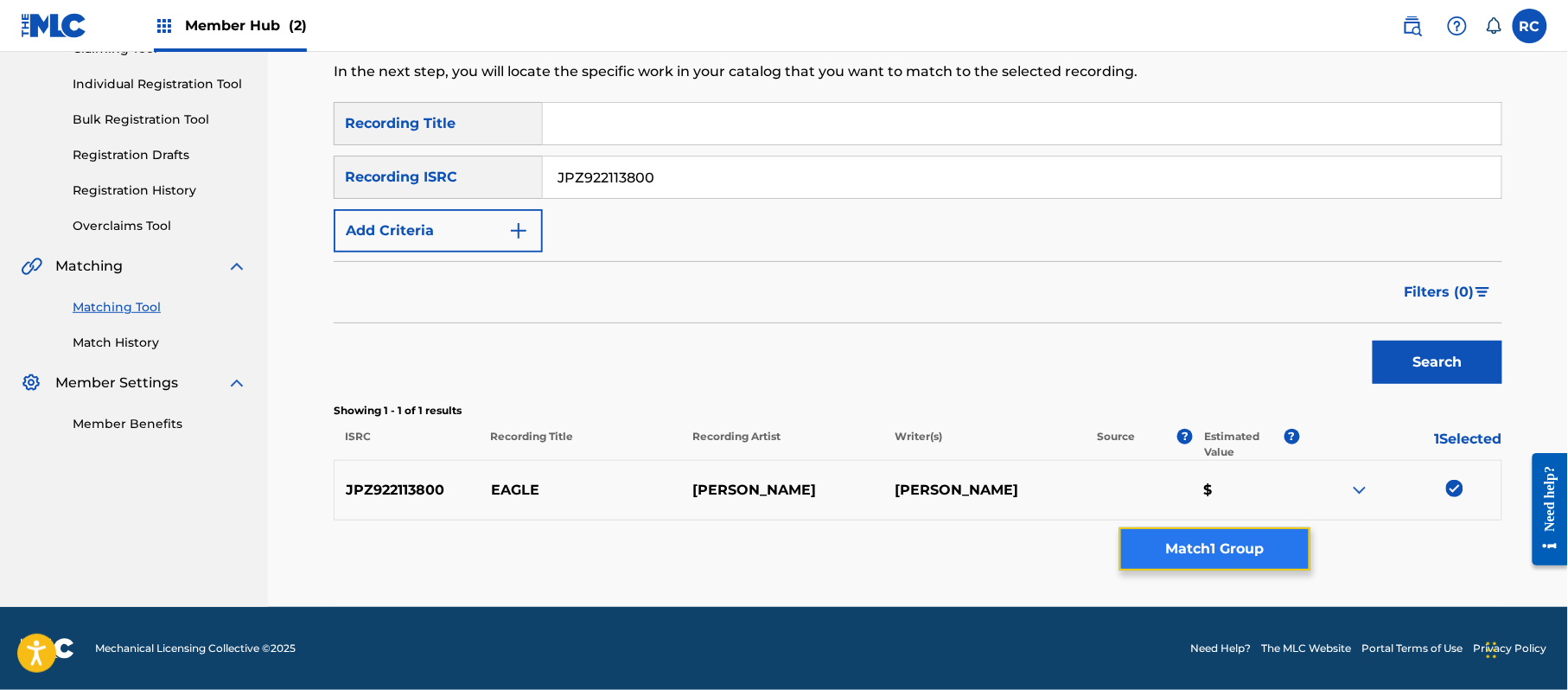
click at [1247, 543] on button "Match 1 Group" at bounding box center [1214, 549] width 191 height 43
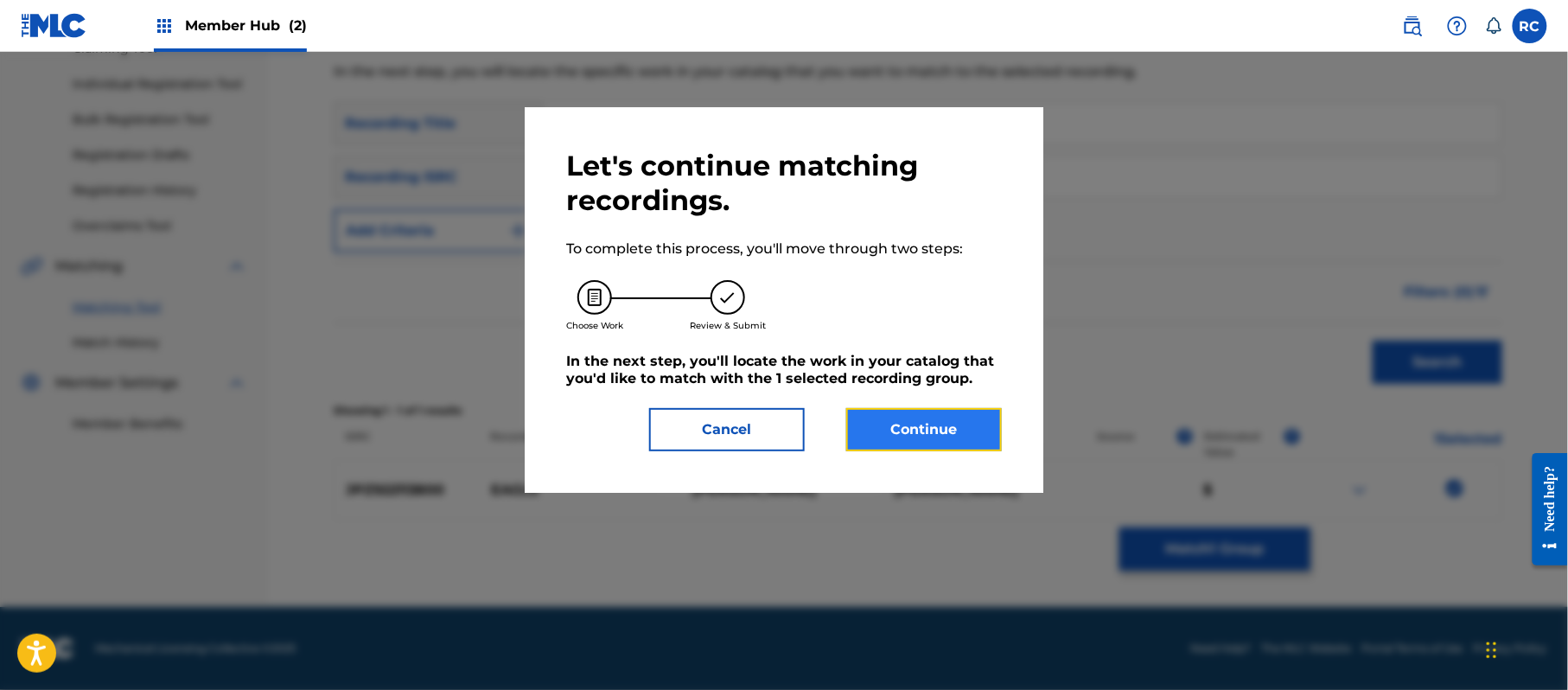
click at [940, 423] on button "Continue" at bounding box center [924, 429] width 155 height 43
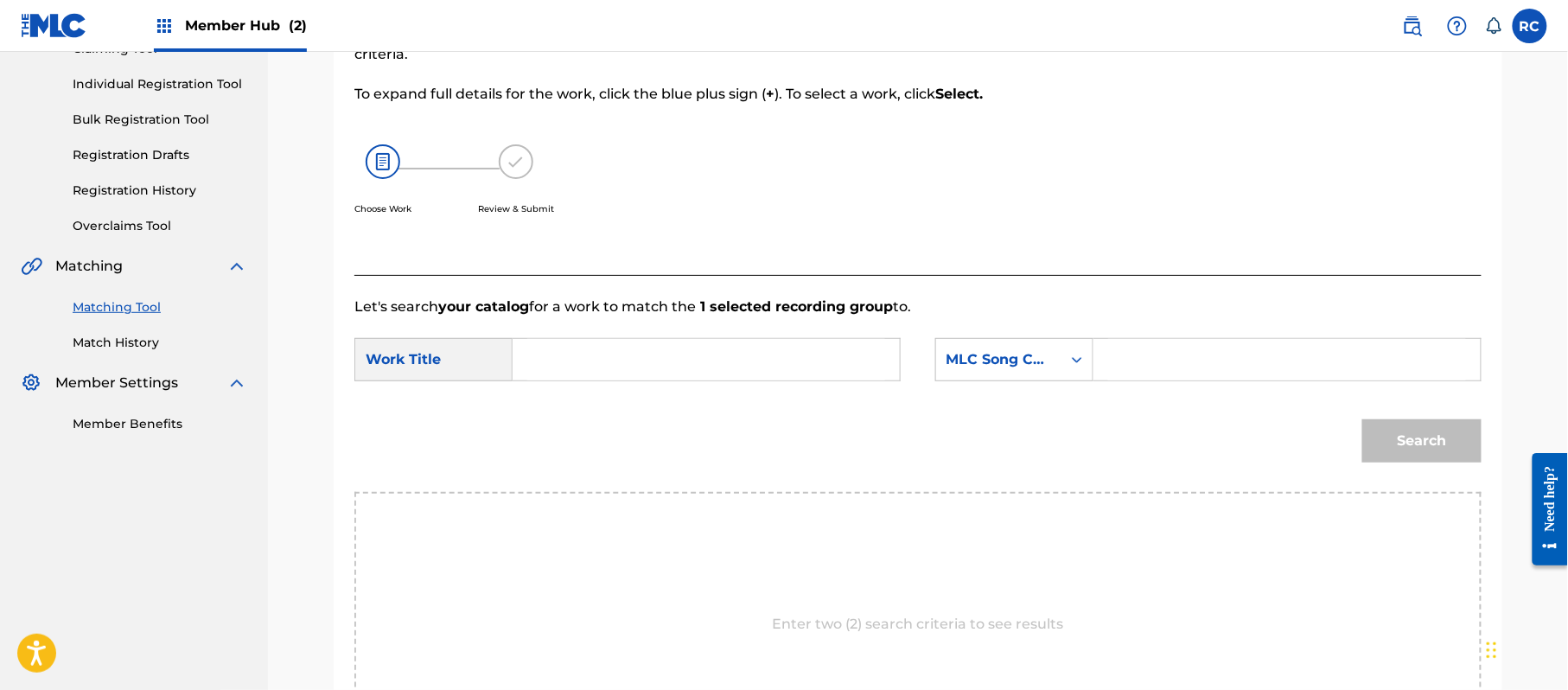
click at [647, 361] on input "Search Form" at bounding box center [706, 359] width 358 height 41
paste input "Eagle ER9B9V"
click at [641, 361] on input "Eagle ER9B9V" at bounding box center [706, 359] width 358 height 41
type input "Eagle"
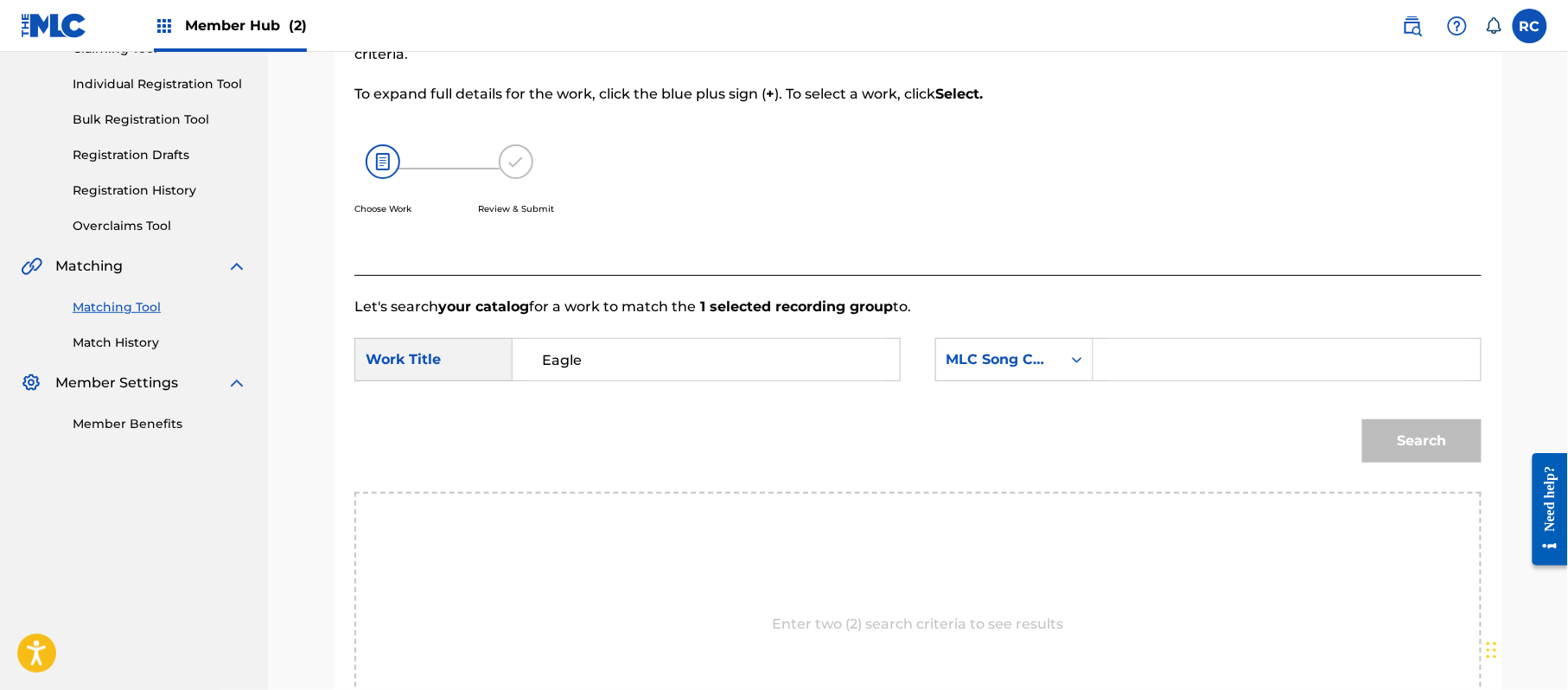
drag, startPoint x: 1168, startPoint y: 361, endPoint x: 1214, endPoint y: 379, distance: 49.4
click at [1168, 361] on input "Search Form" at bounding box center [1287, 359] width 358 height 41
paste input "ER9B9V"
type input "ER9B9V"
click at [1418, 444] on button "Search" at bounding box center [1422, 440] width 120 height 43
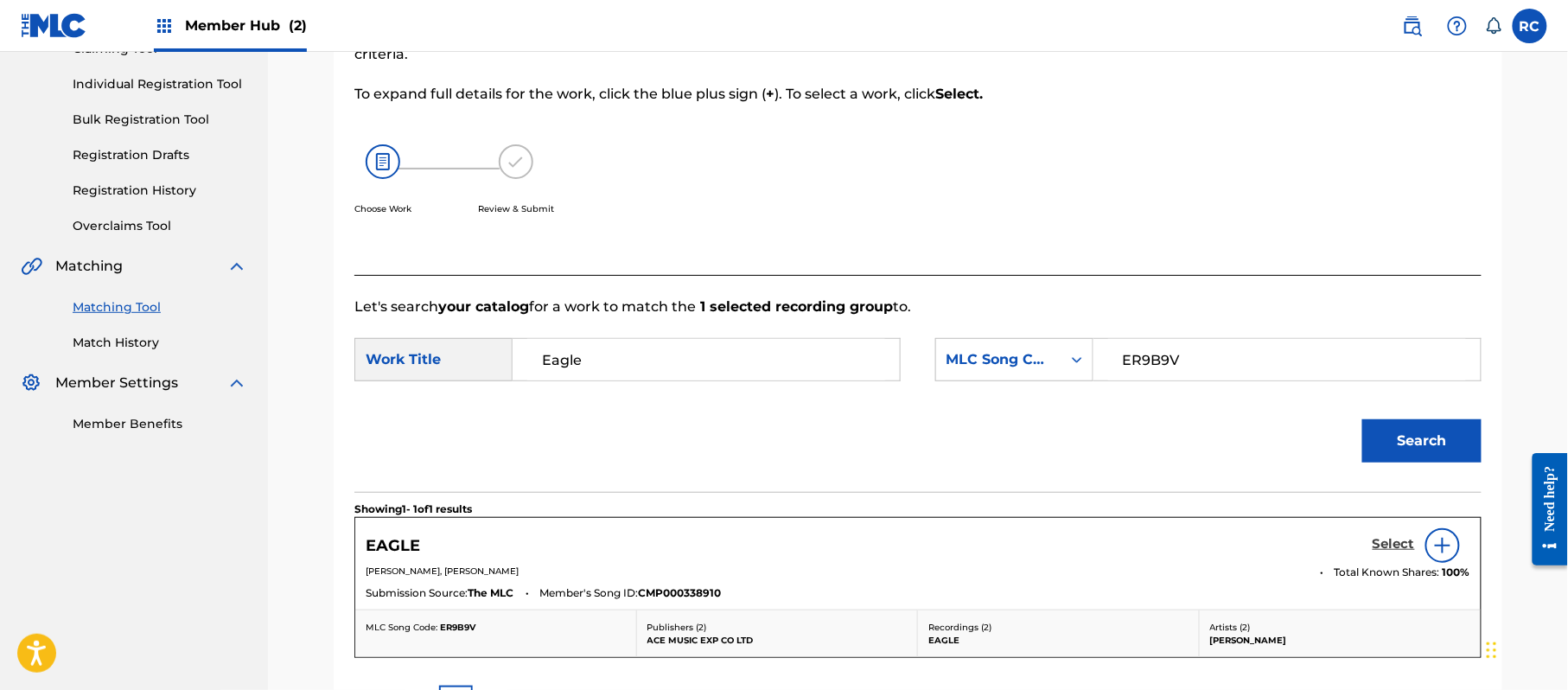
click at [1392, 544] on h5 "Select" at bounding box center [1394, 544] width 42 height 16
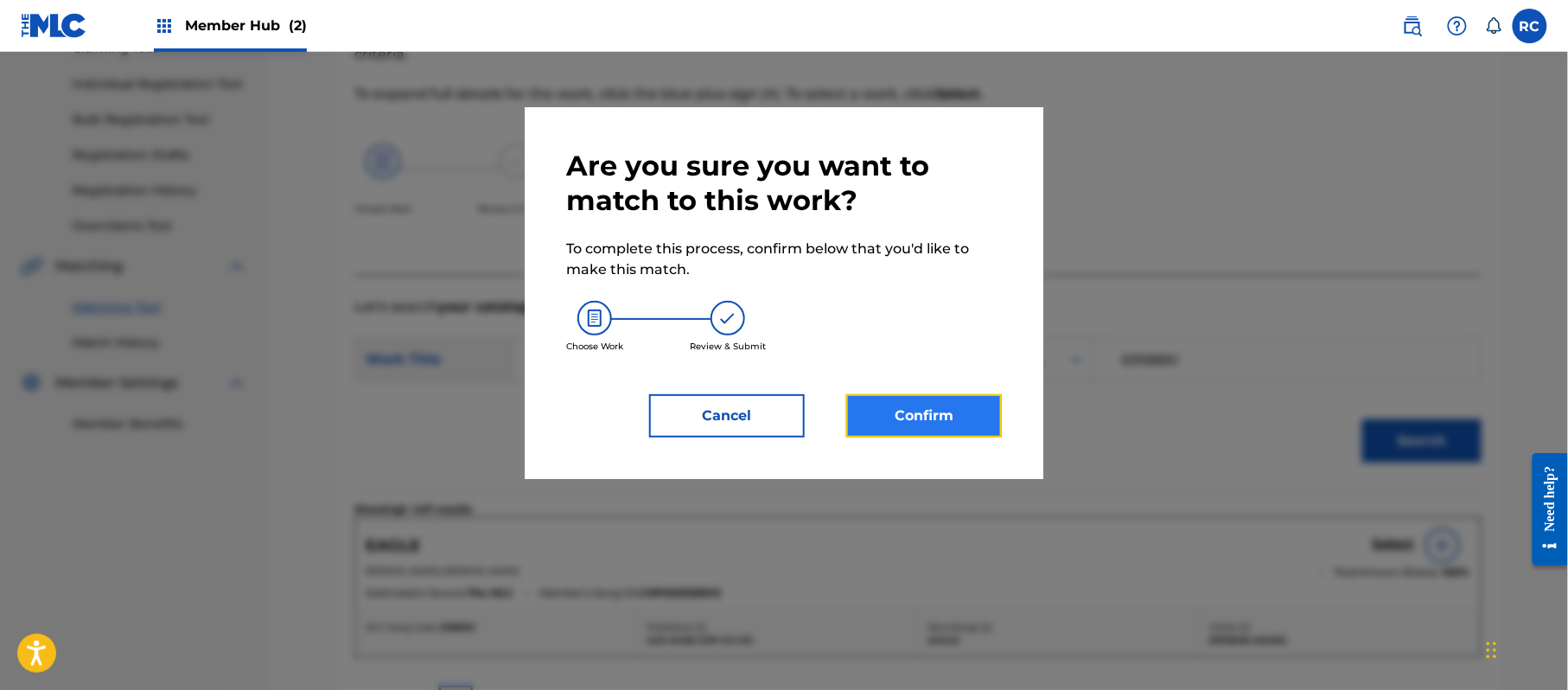
click at [958, 423] on button "Confirm" at bounding box center [924, 415] width 155 height 43
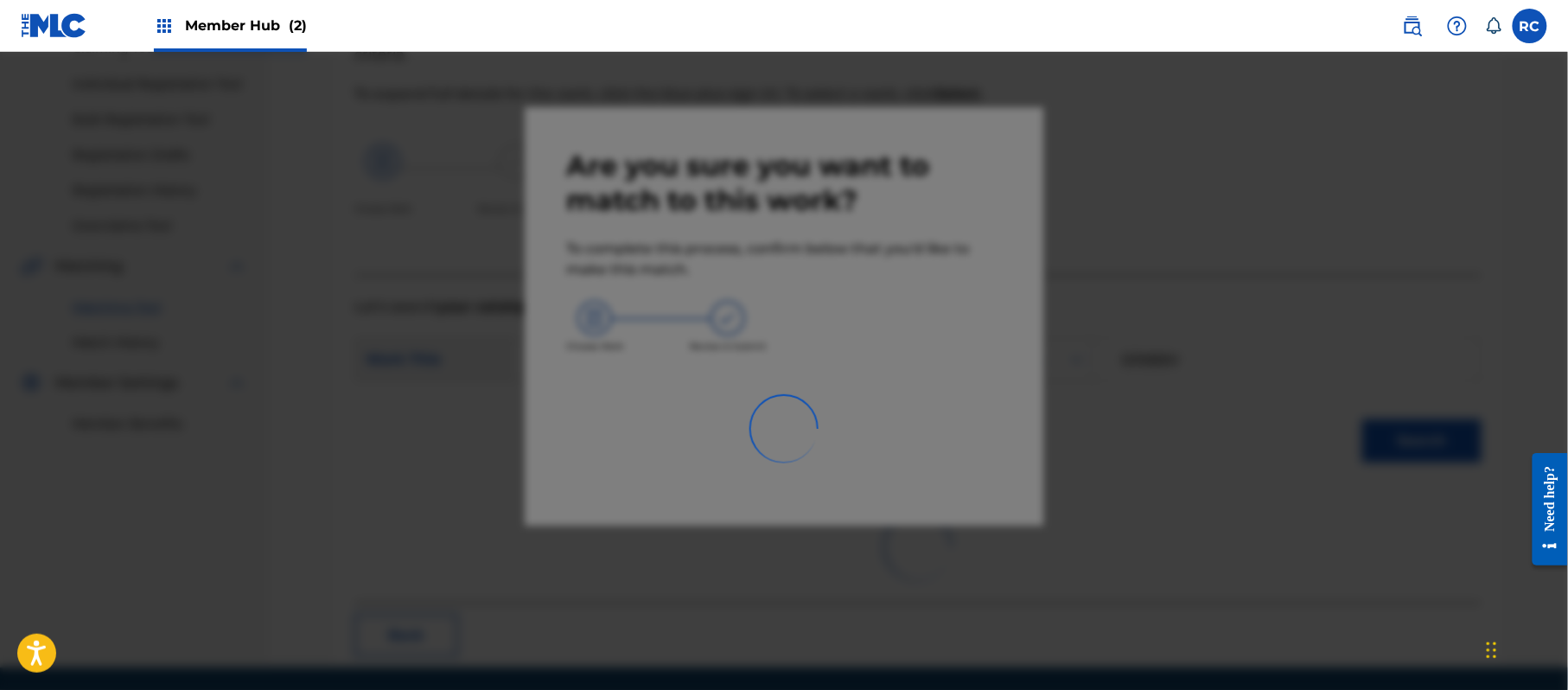
scroll to position [69, 0]
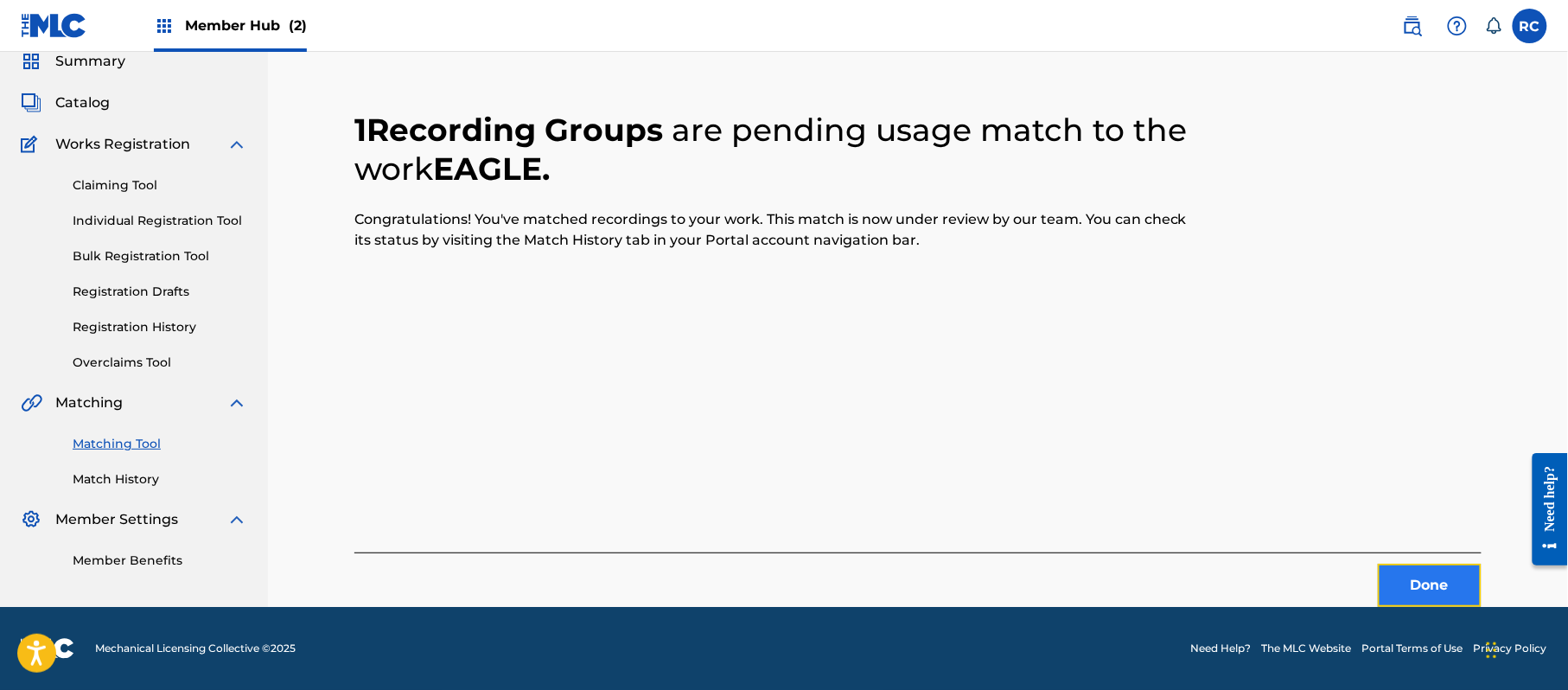
click at [1398, 579] on button "Done" at bounding box center [1430, 585] width 104 height 43
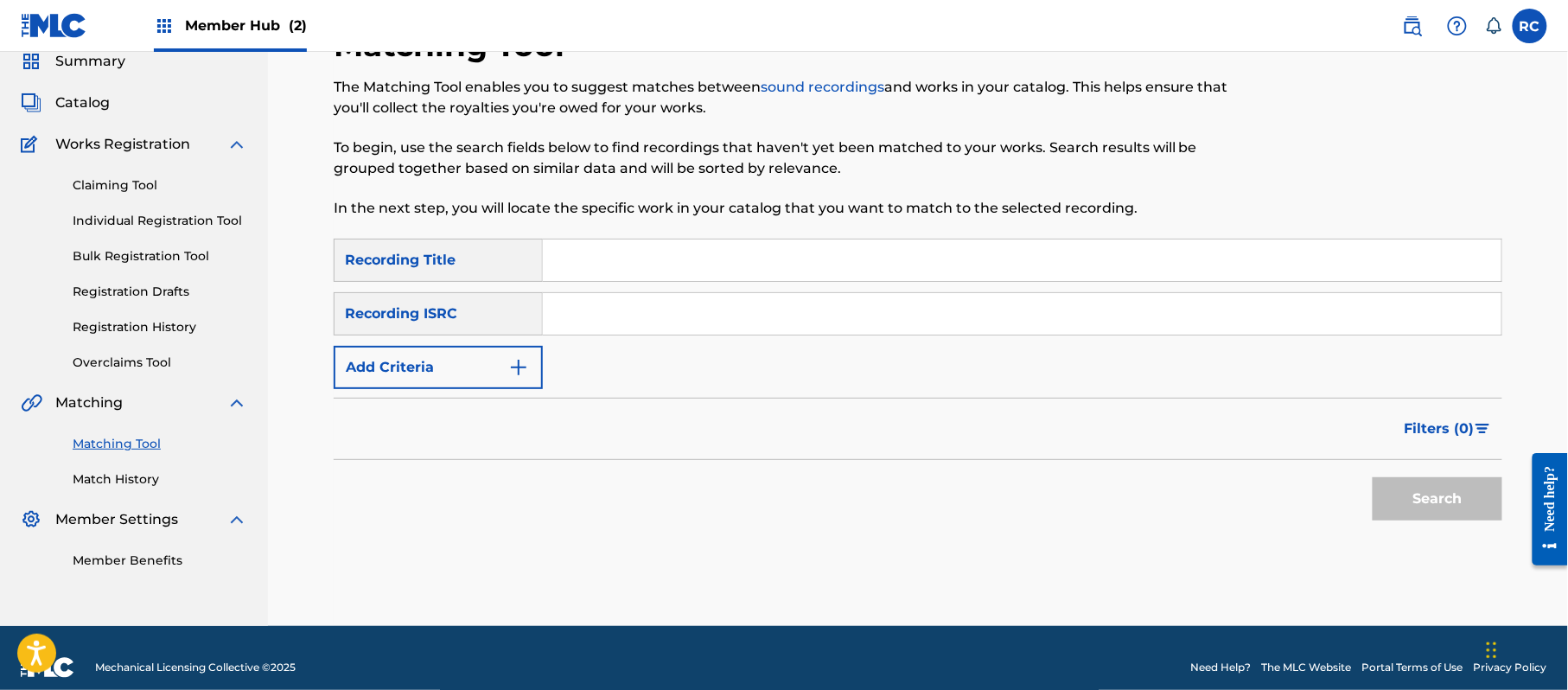
click at [668, 329] on input "Search Form" at bounding box center [1022, 313] width 958 height 41
paste input "JPZ922113802"
type input "JPZ922113802"
click at [1404, 501] on button "Search" at bounding box center [1437, 498] width 130 height 43
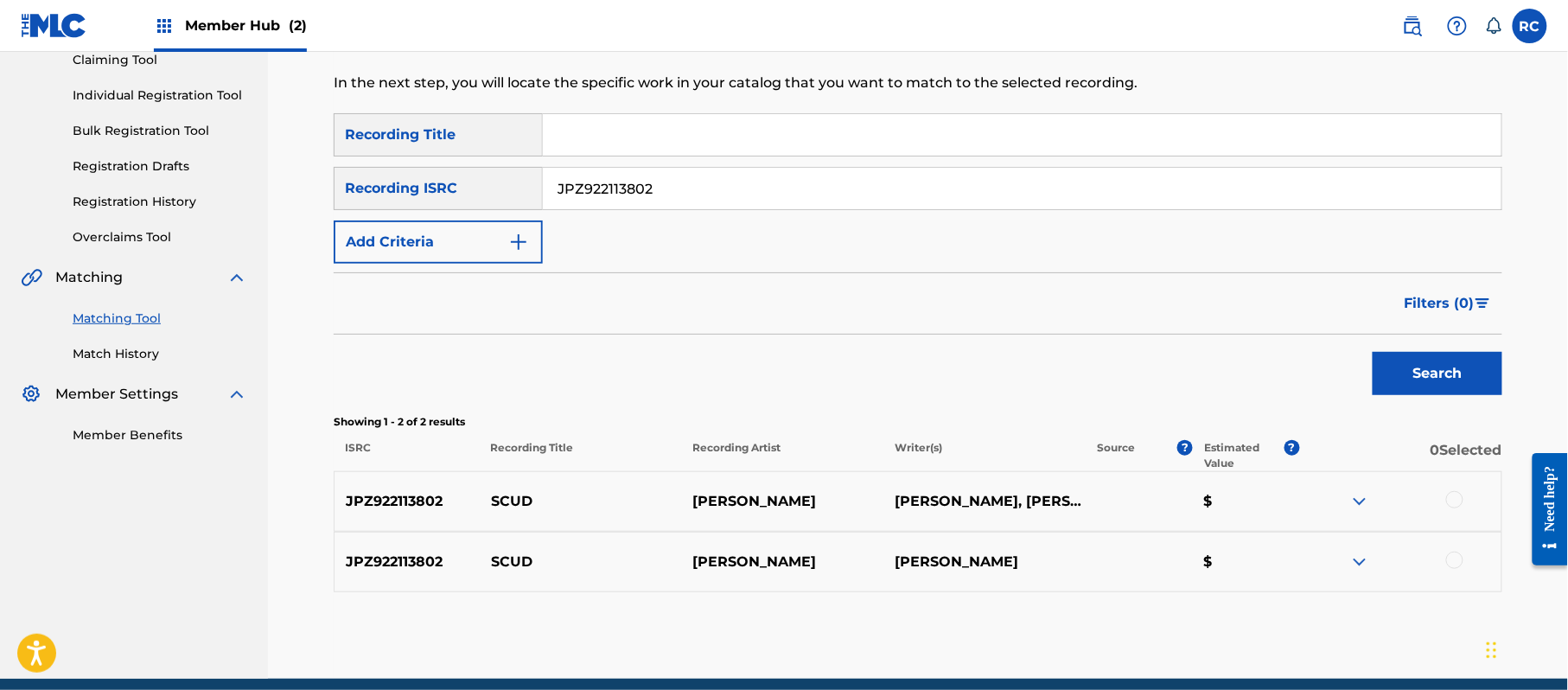
scroll to position [199, 0]
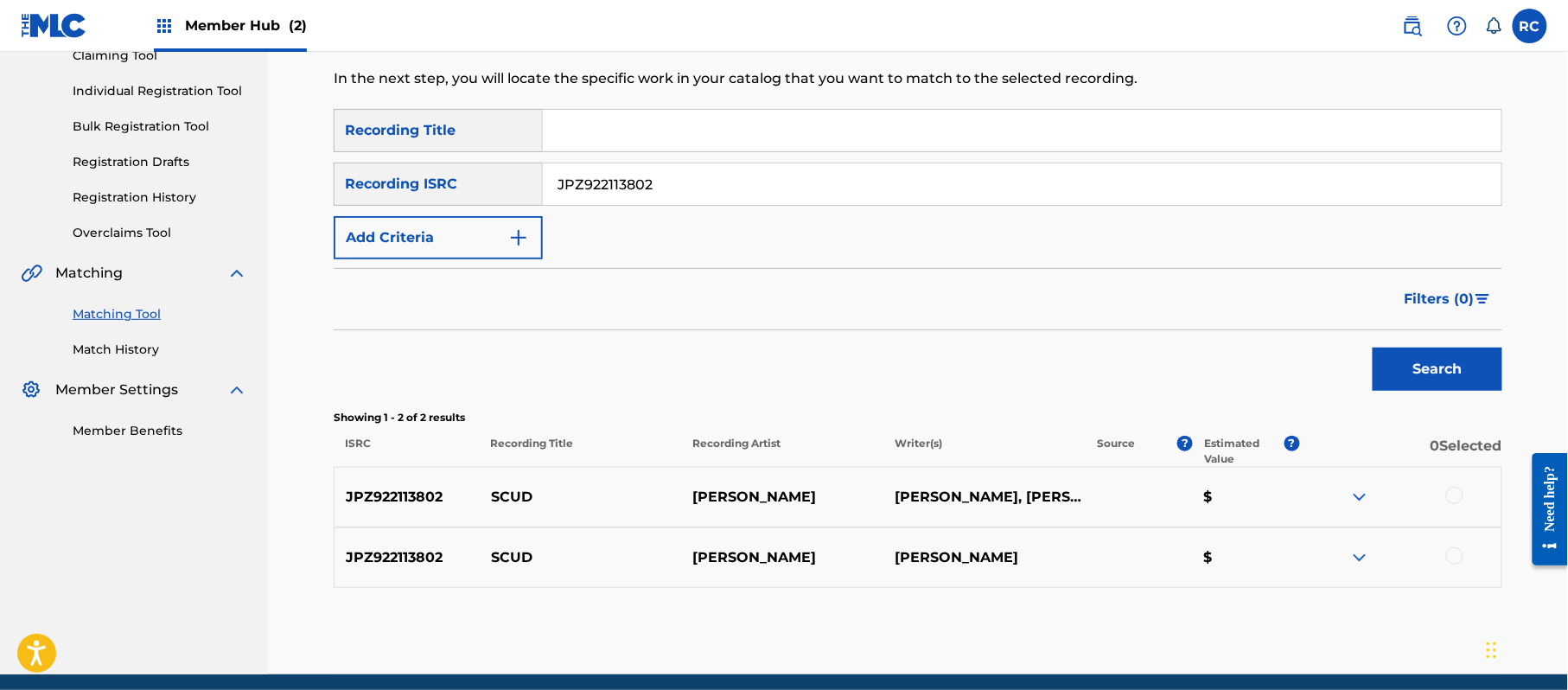
click at [1453, 488] on div at bounding box center [1454, 495] width 17 height 17
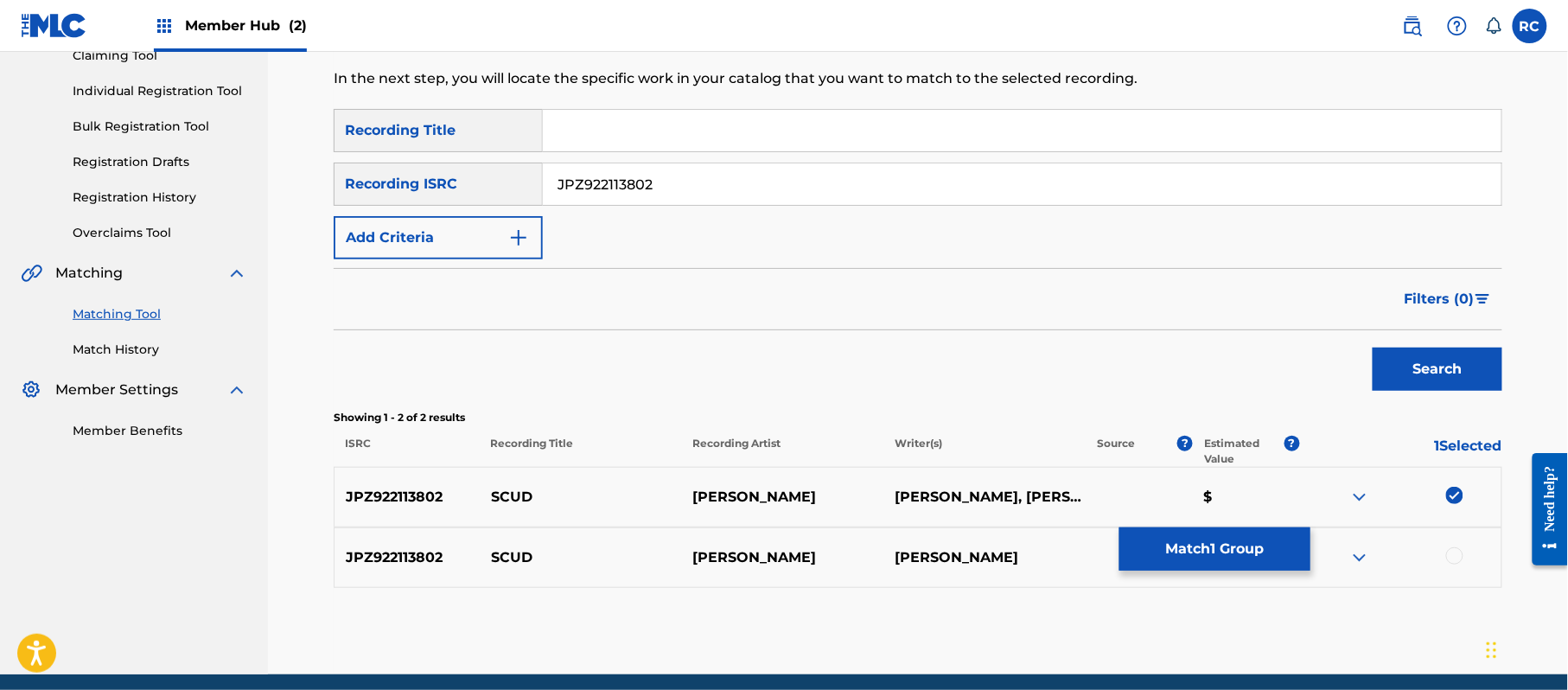
click at [1456, 560] on div at bounding box center [1454, 556] width 17 height 17
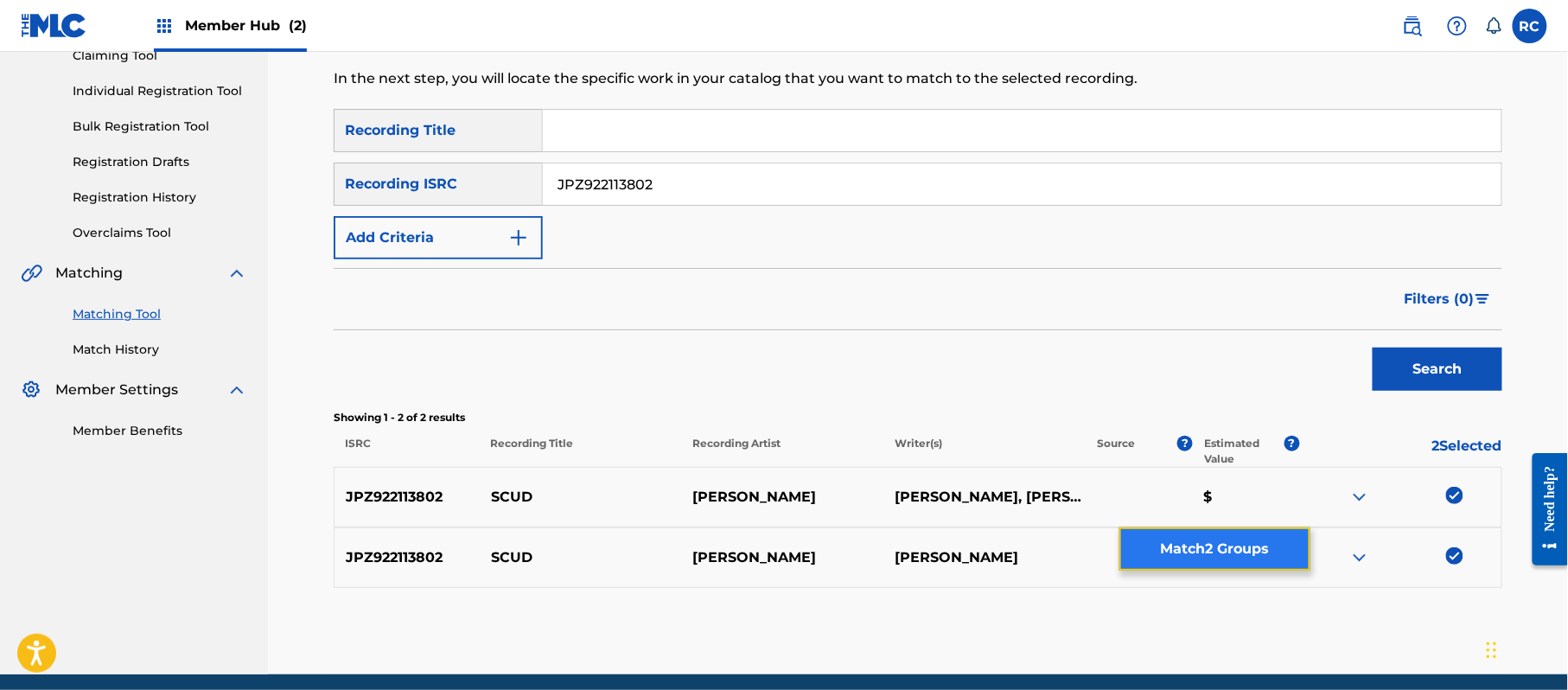
click at [1218, 549] on button "Match 2 Groups" at bounding box center [1214, 549] width 191 height 43
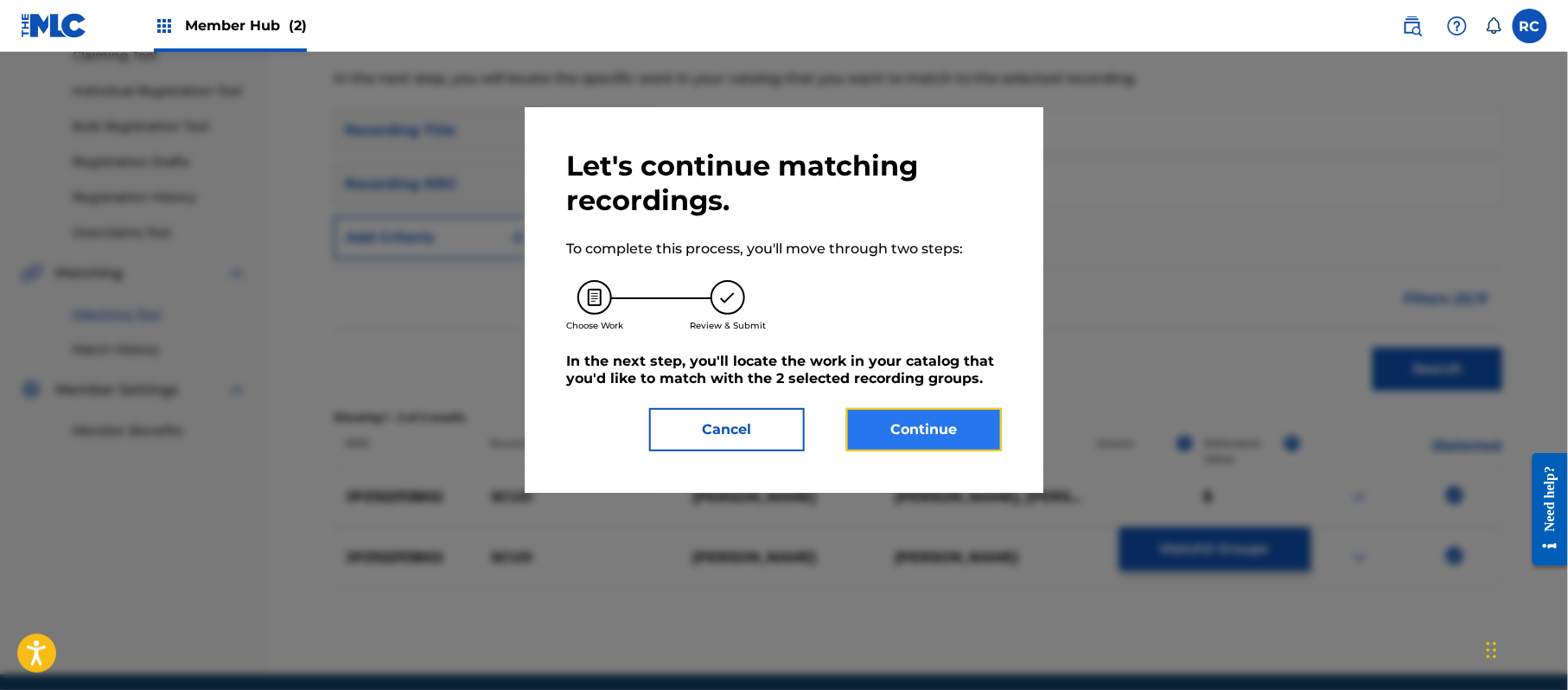
click at [939, 436] on button "Continue" at bounding box center [924, 429] width 155 height 43
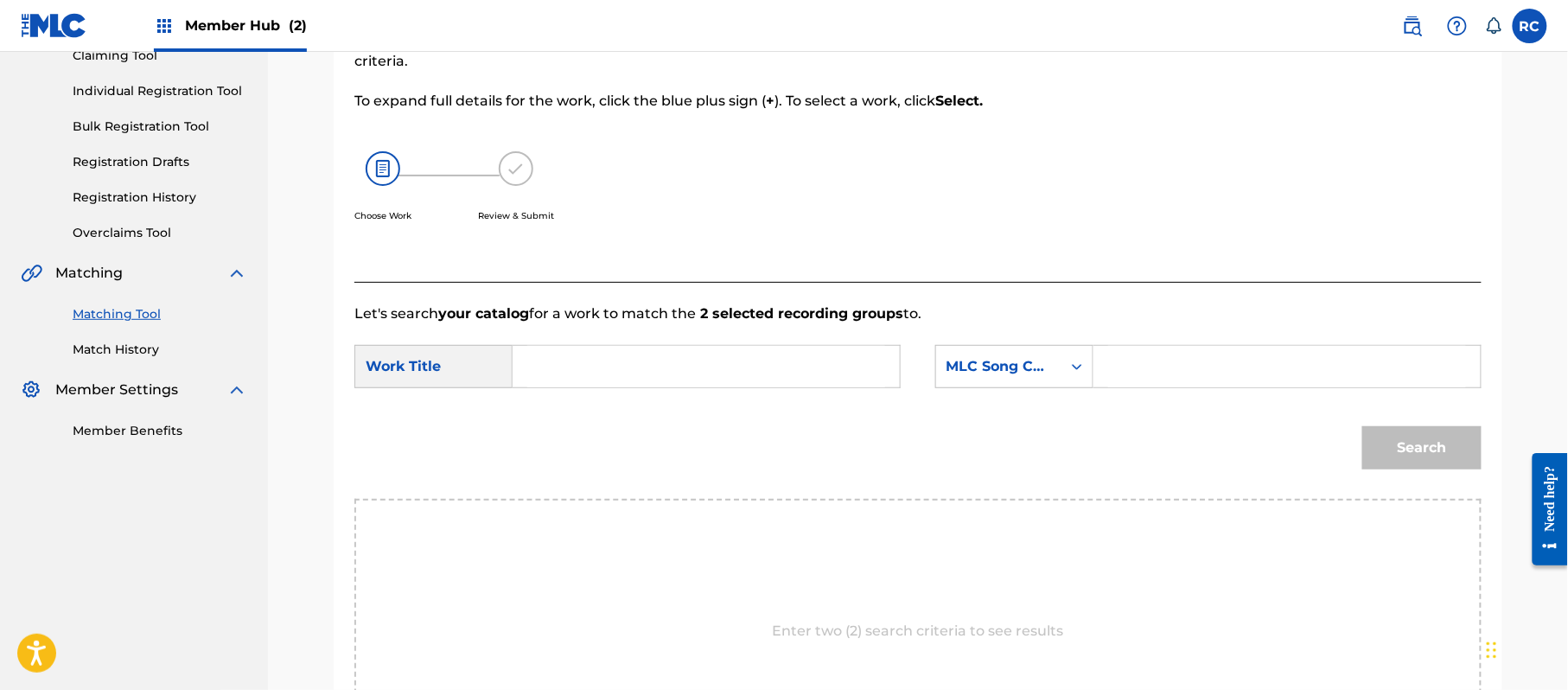
click at [721, 363] on input "Search Form" at bounding box center [706, 366] width 358 height 41
paste input "Scud S70H5G"
click at [623, 364] on input "Scud S70H5G" at bounding box center [706, 366] width 358 height 41
type input "Scud"
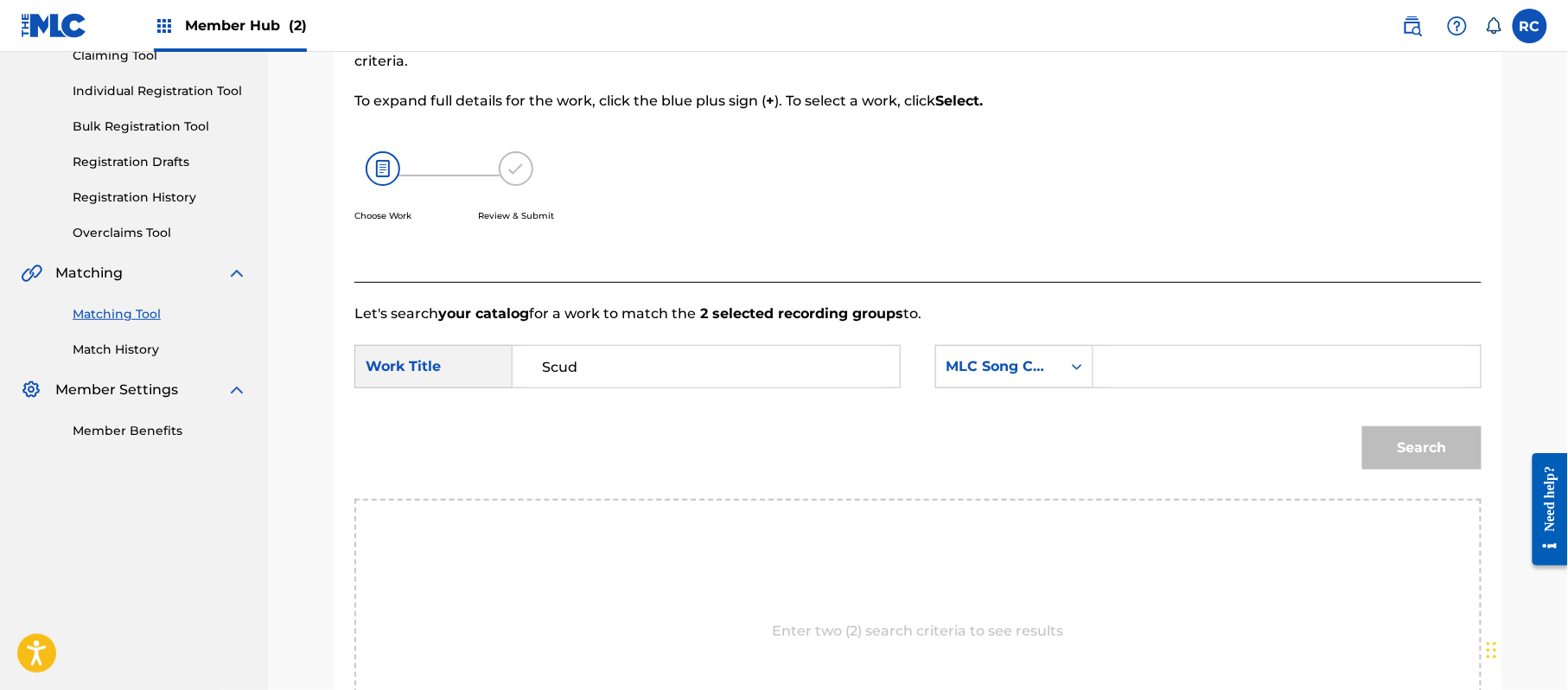
click at [1214, 364] on input "Search Form" at bounding box center [1287, 366] width 358 height 41
paste input "S70H5G"
type input "S70H5G"
click at [1414, 461] on button "Search" at bounding box center [1422, 447] width 120 height 43
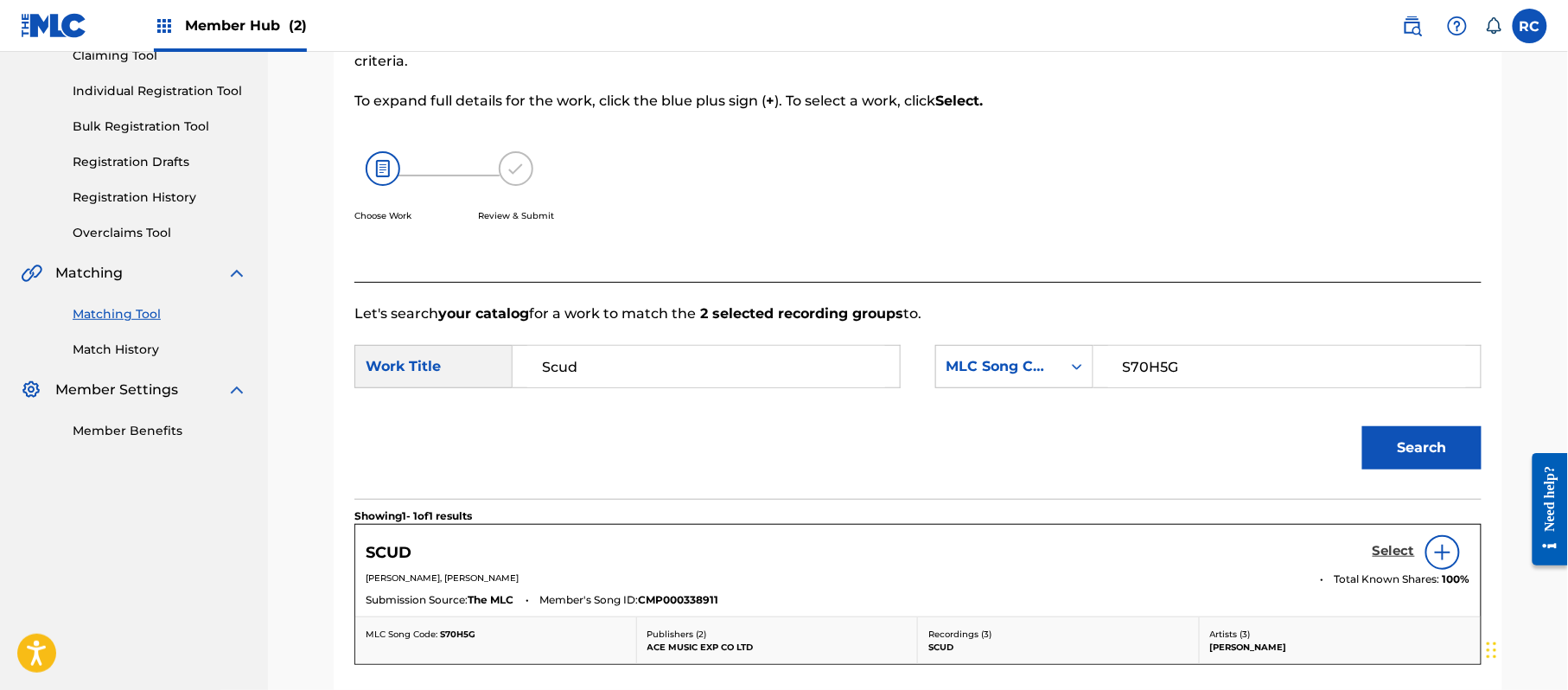
click at [1384, 557] on h5 "Select" at bounding box center [1394, 551] width 42 height 16
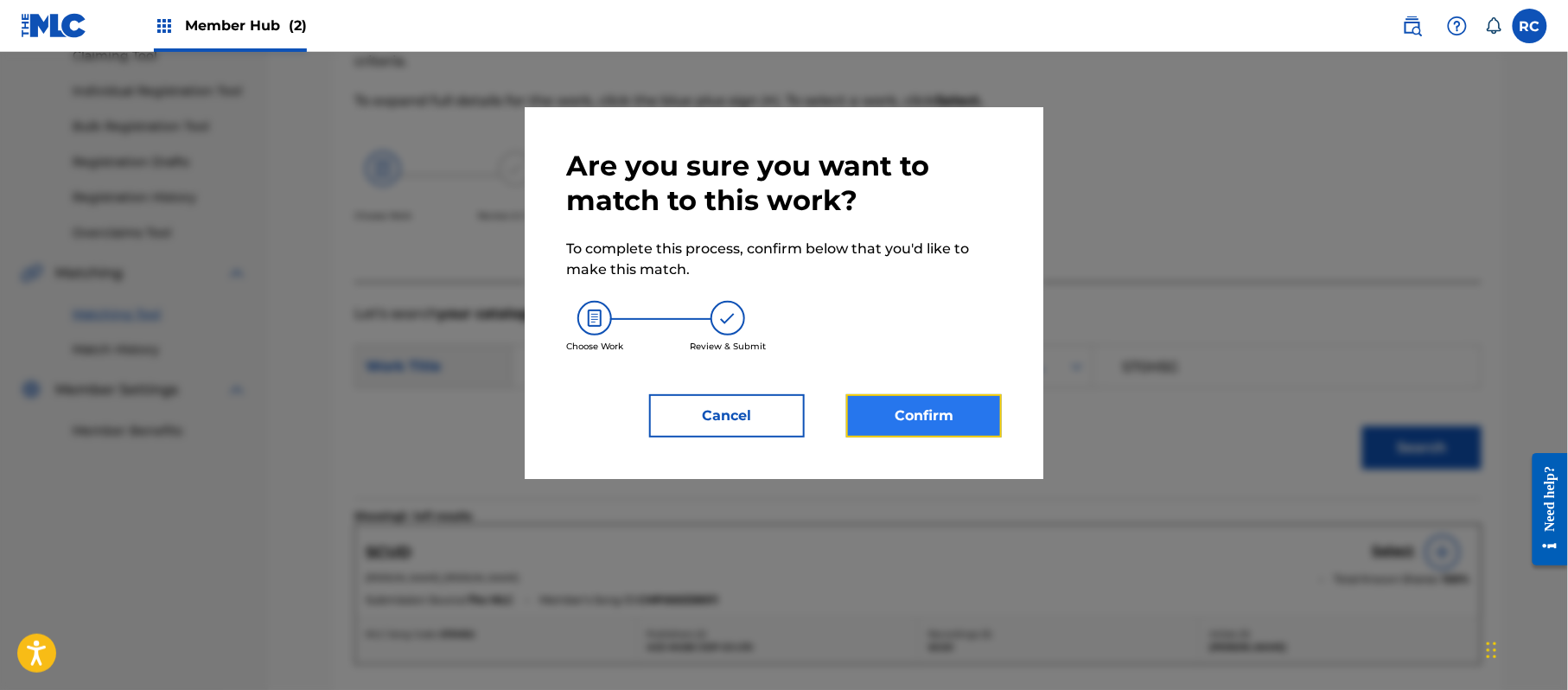
click at [992, 430] on button "Confirm" at bounding box center [924, 415] width 155 height 43
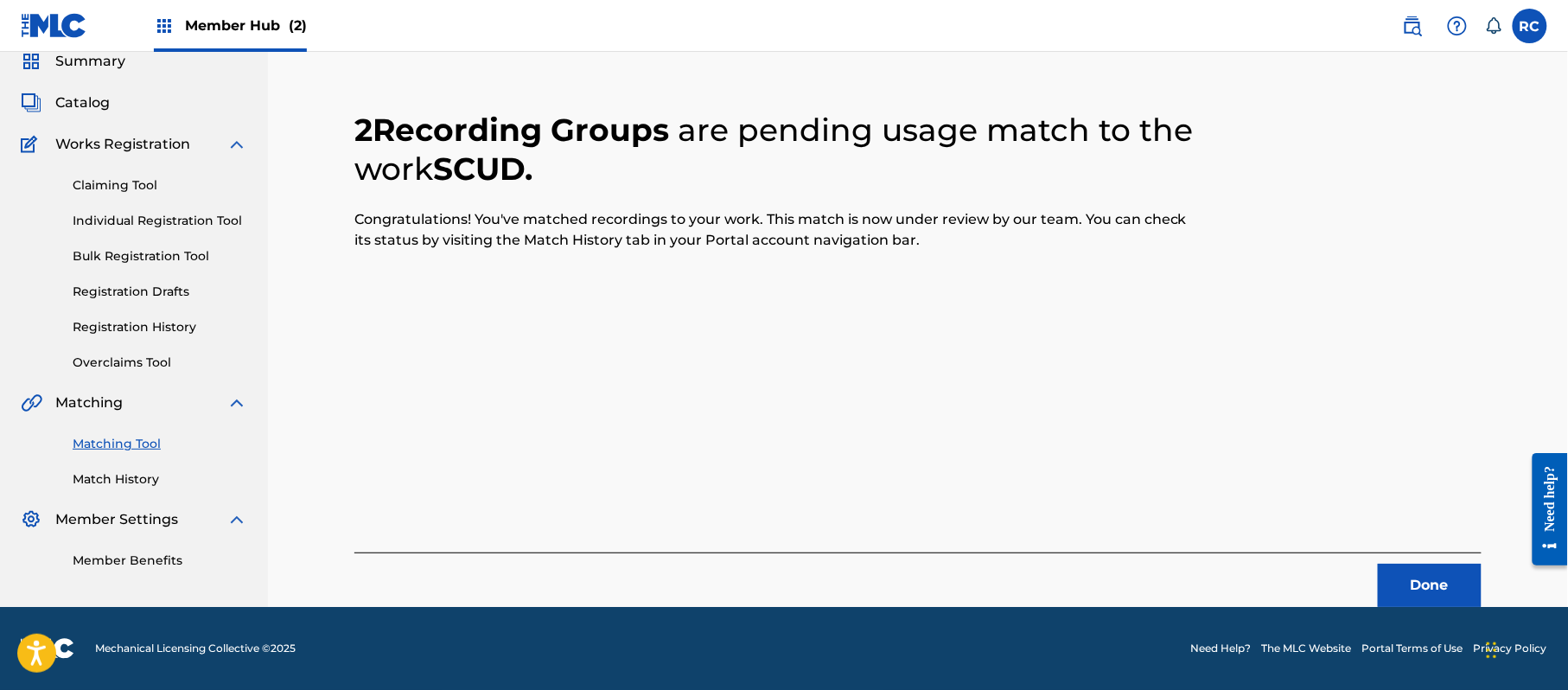
scroll to position [69, 0]
click at [1423, 592] on button "Done" at bounding box center [1430, 585] width 104 height 43
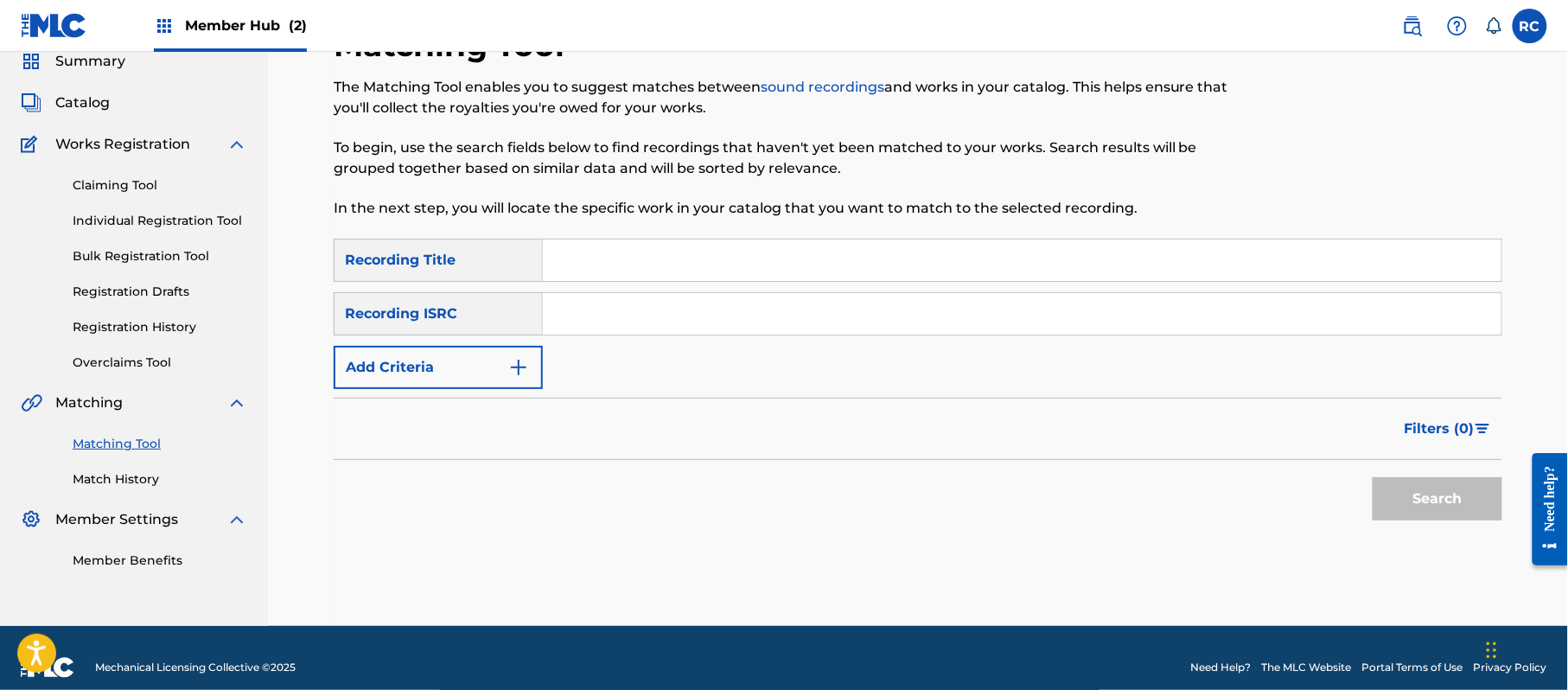
click at [602, 302] on input "Search Form" at bounding box center [1022, 313] width 958 height 41
paste input "JPZ922114495"
type input "JPZ922114495"
click at [1444, 495] on button "Search" at bounding box center [1437, 498] width 130 height 43
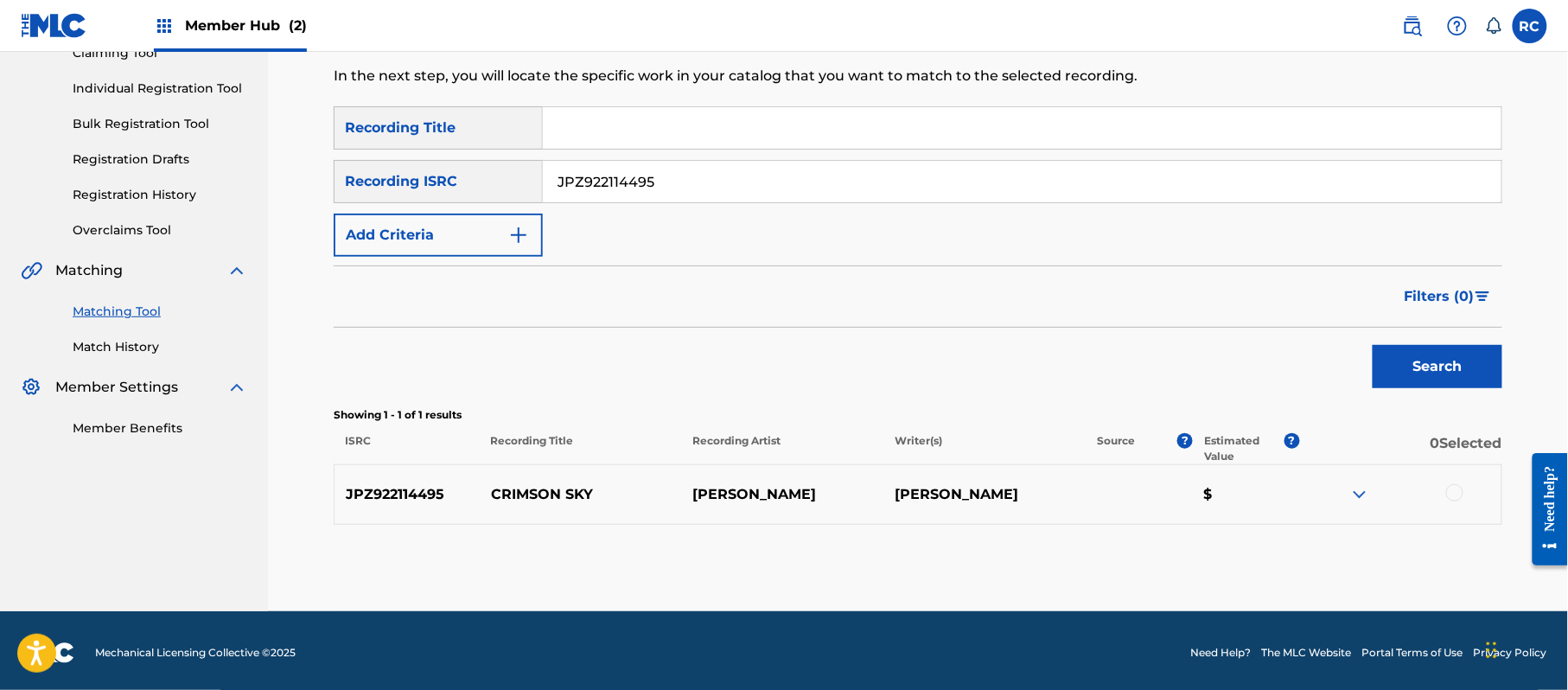
scroll to position [205, 0]
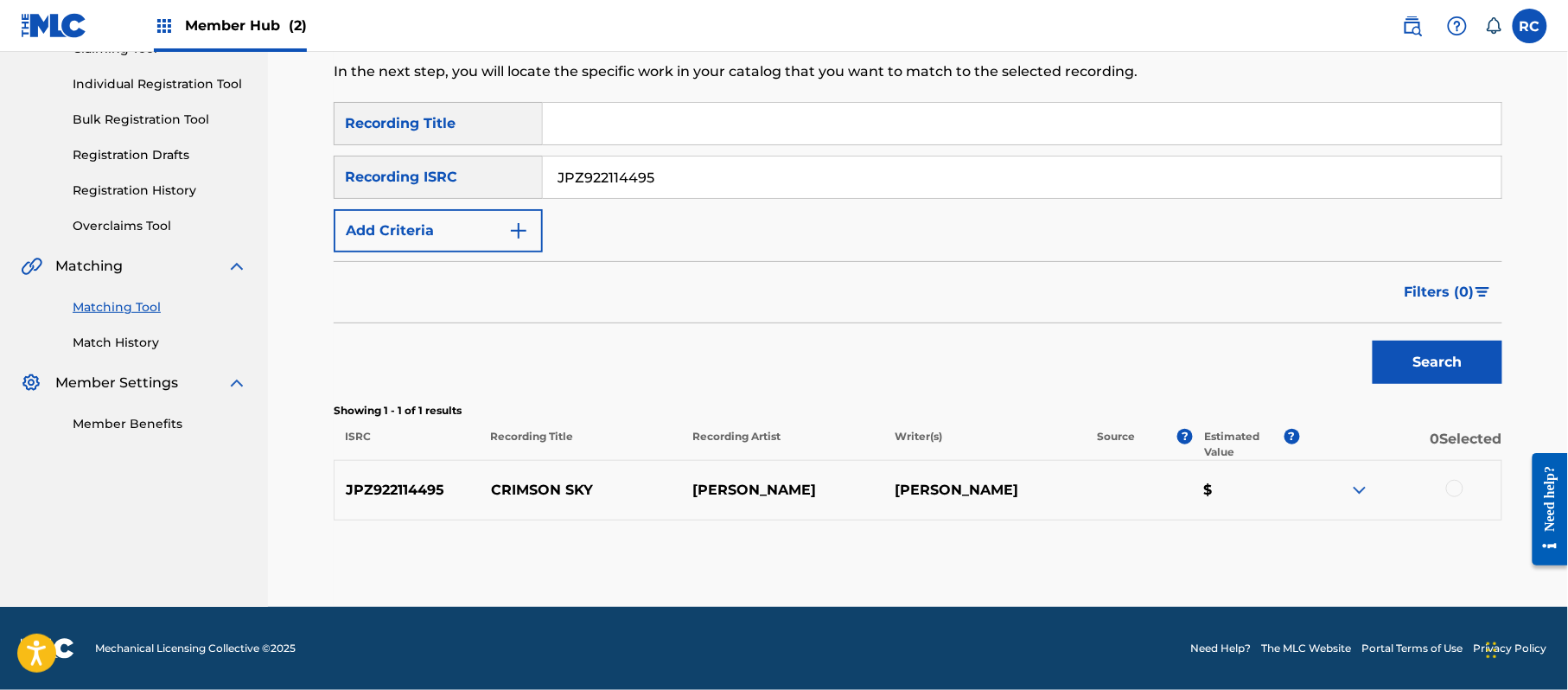
click at [1447, 487] on div at bounding box center [1454, 488] width 17 height 17
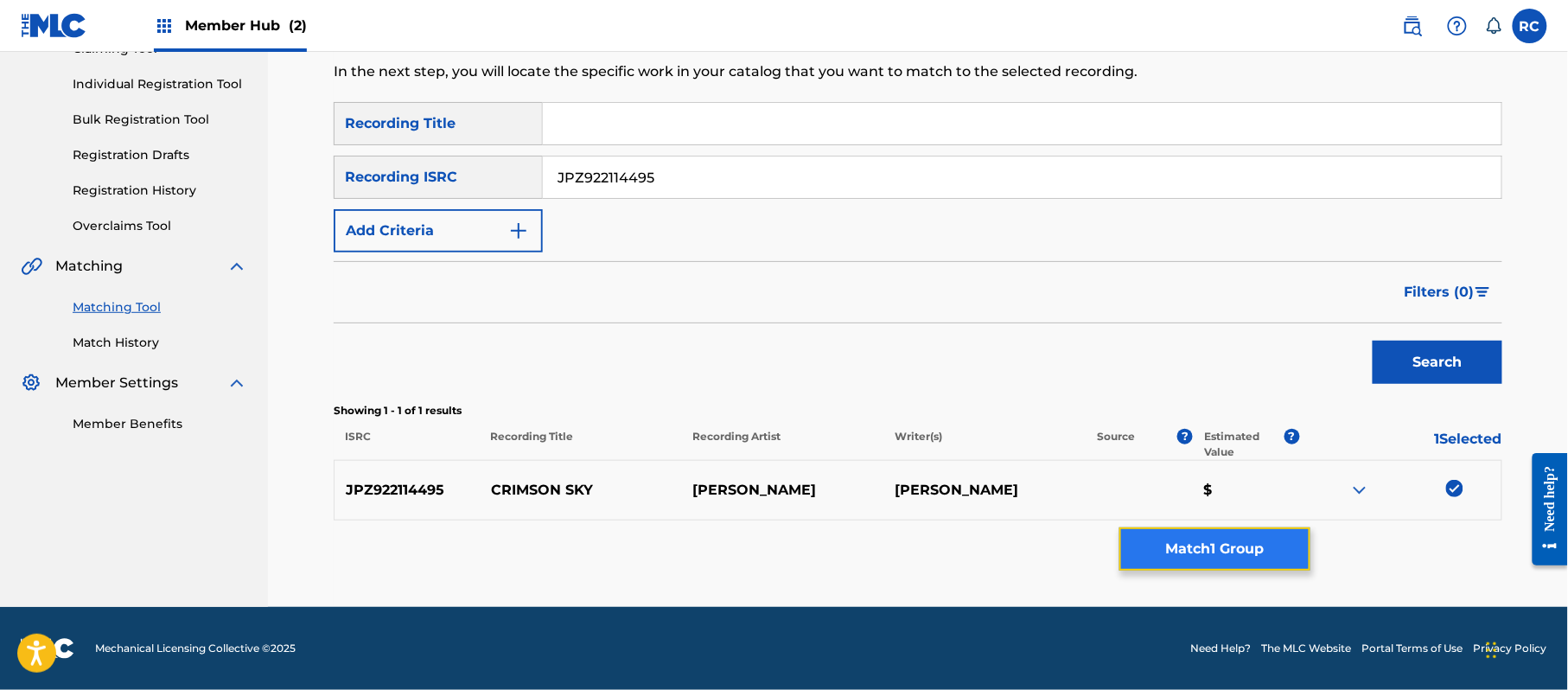
click at [1210, 545] on button "Match 1 Group" at bounding box center [1214, 549] width 191 height 43
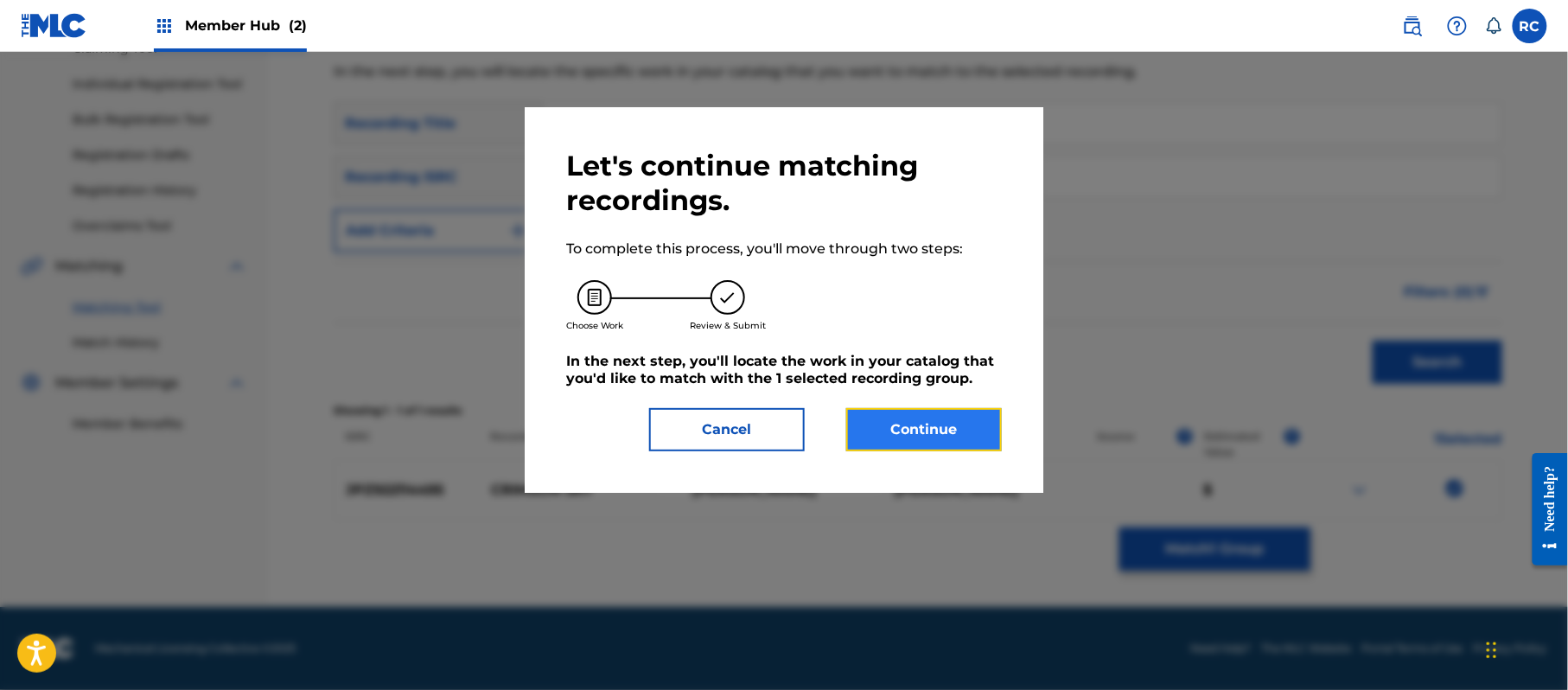
click at [956, 417] on button "Continue" at bounding box center [924, 429] width 155 height 43
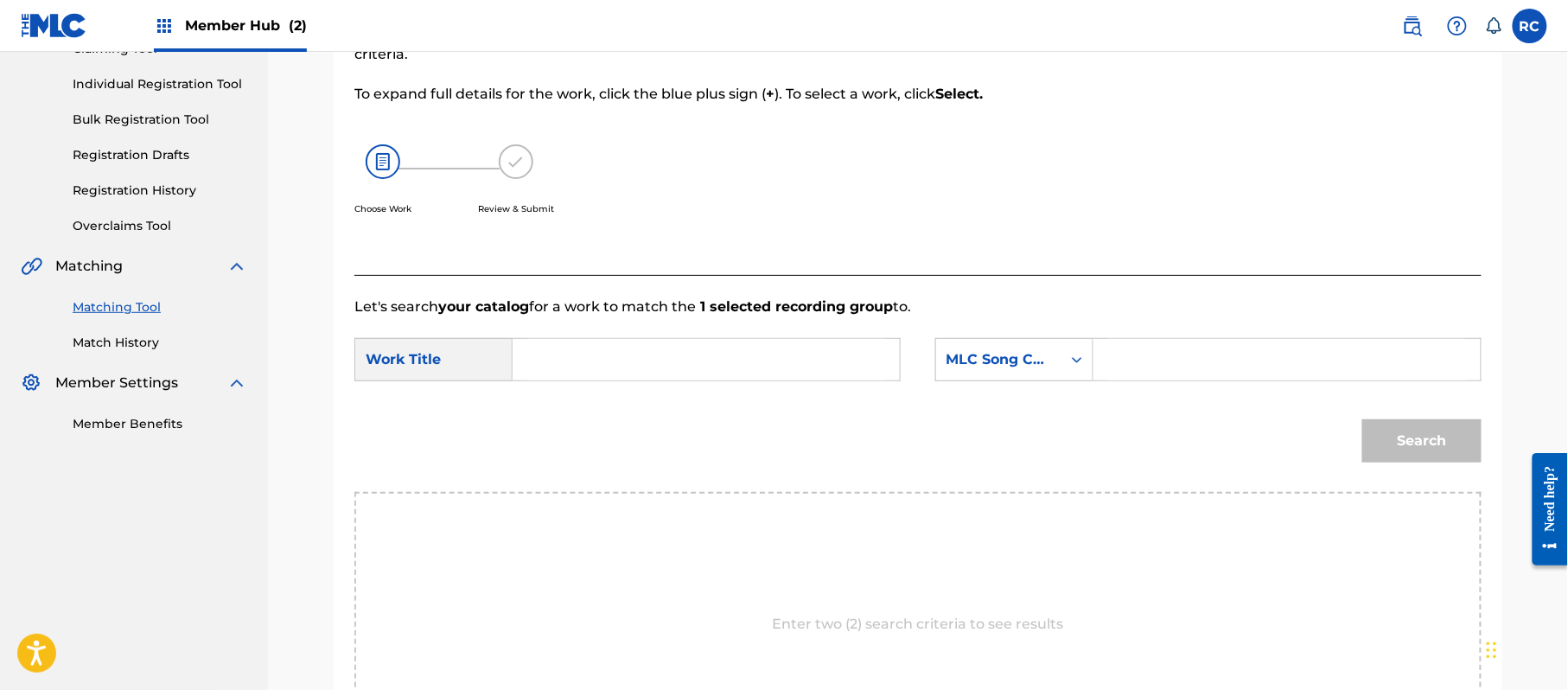
click at [579, 361] on input "Search Form" at bounding box center [706, 359] width 358 height 41
paste input "Crimson Sky CI98G2"
click at [652, 356] on input "Crimson Sky CI98G2" at bounding box center [706, 359] width 358 height 41
type input "Crimson Sky"
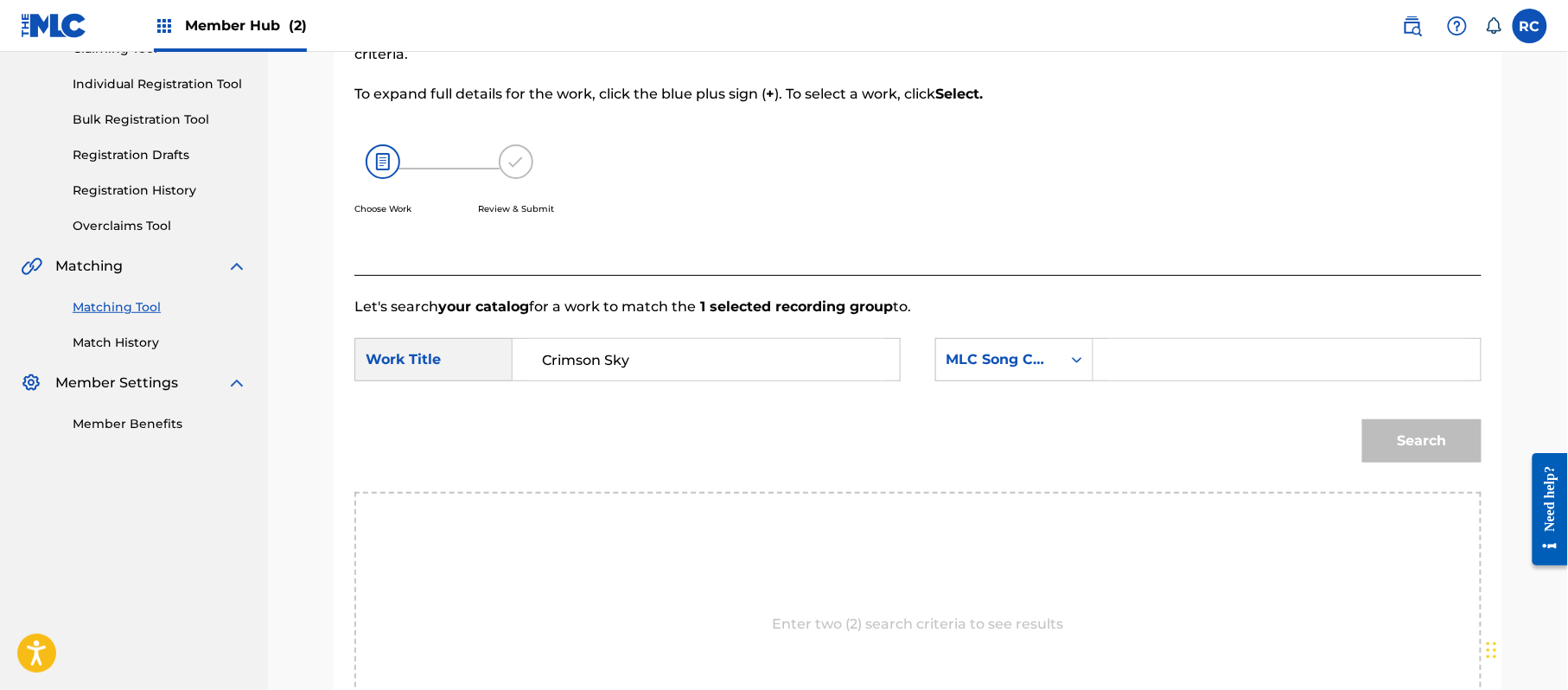
click at [1111, 360] on input "Search Form" at bounding box center [1287, 359] width 358 height 41
paste input "CI98G2"
type input "CI98G2"
click at [1412, 430] on button "Search" at bounding box center [1422, 440] width 120 height 43
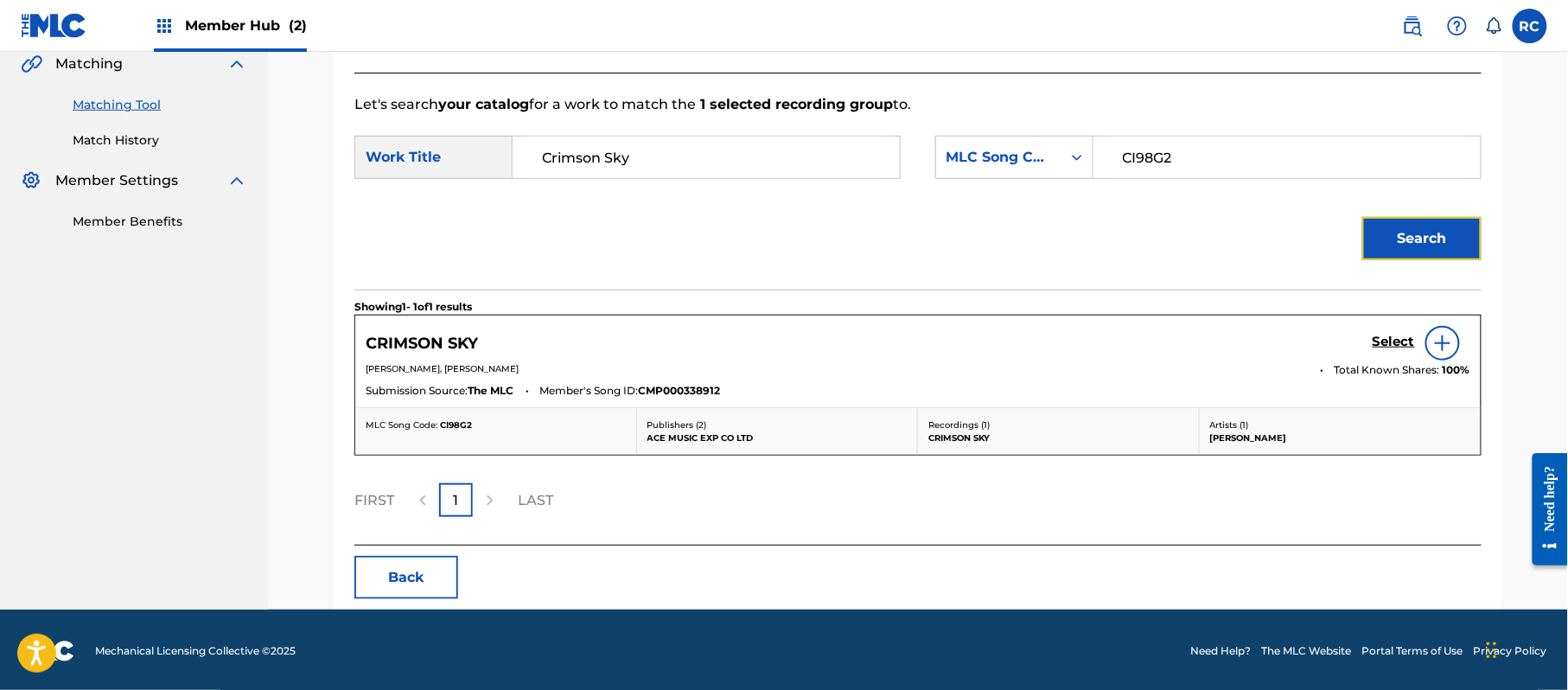
scroll to position [412, 0]
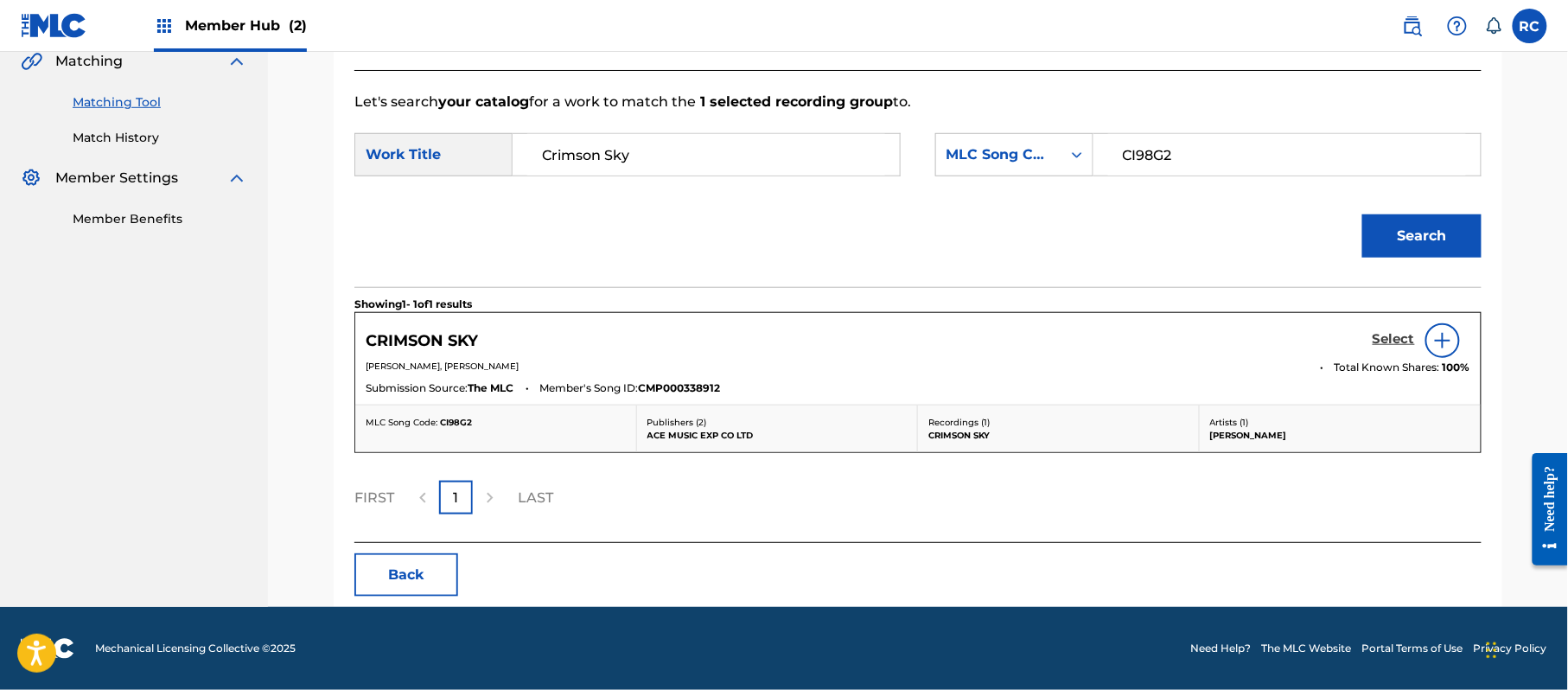
click at [1385, 340] on h5 "Select" at bounding box center [1394, 340] width 42 height 16
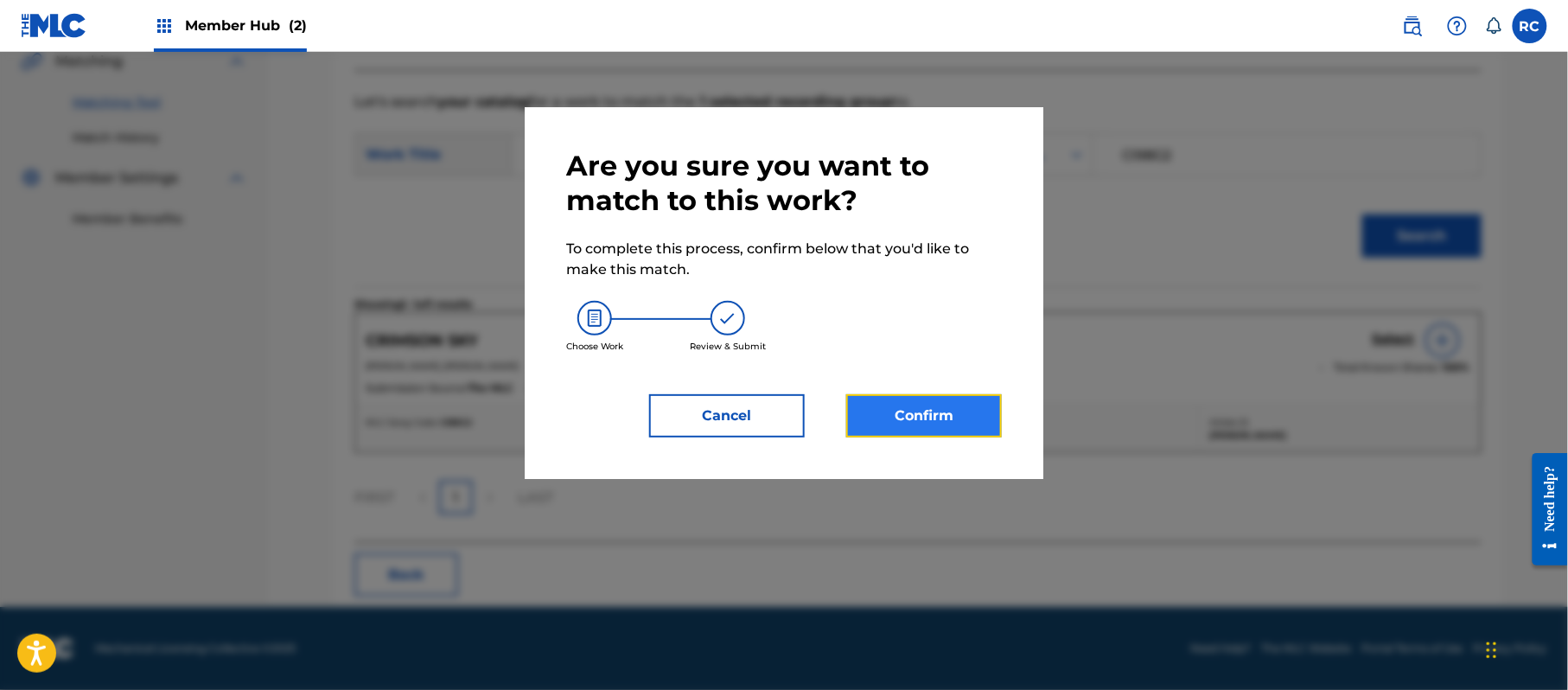
click at [972, 426] on button "Confirm" at bounding box center [924, 415] width 155 height 43
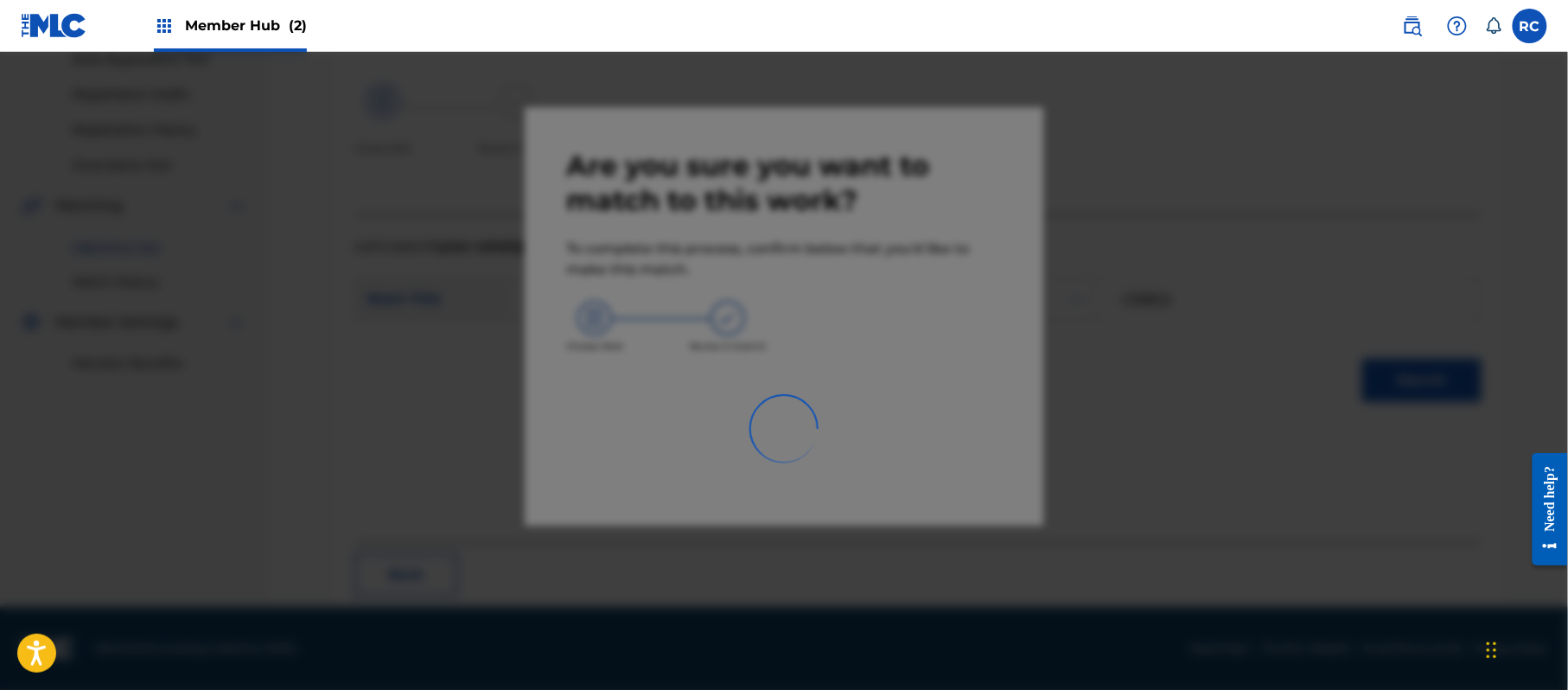
scroll to position [69, 0]
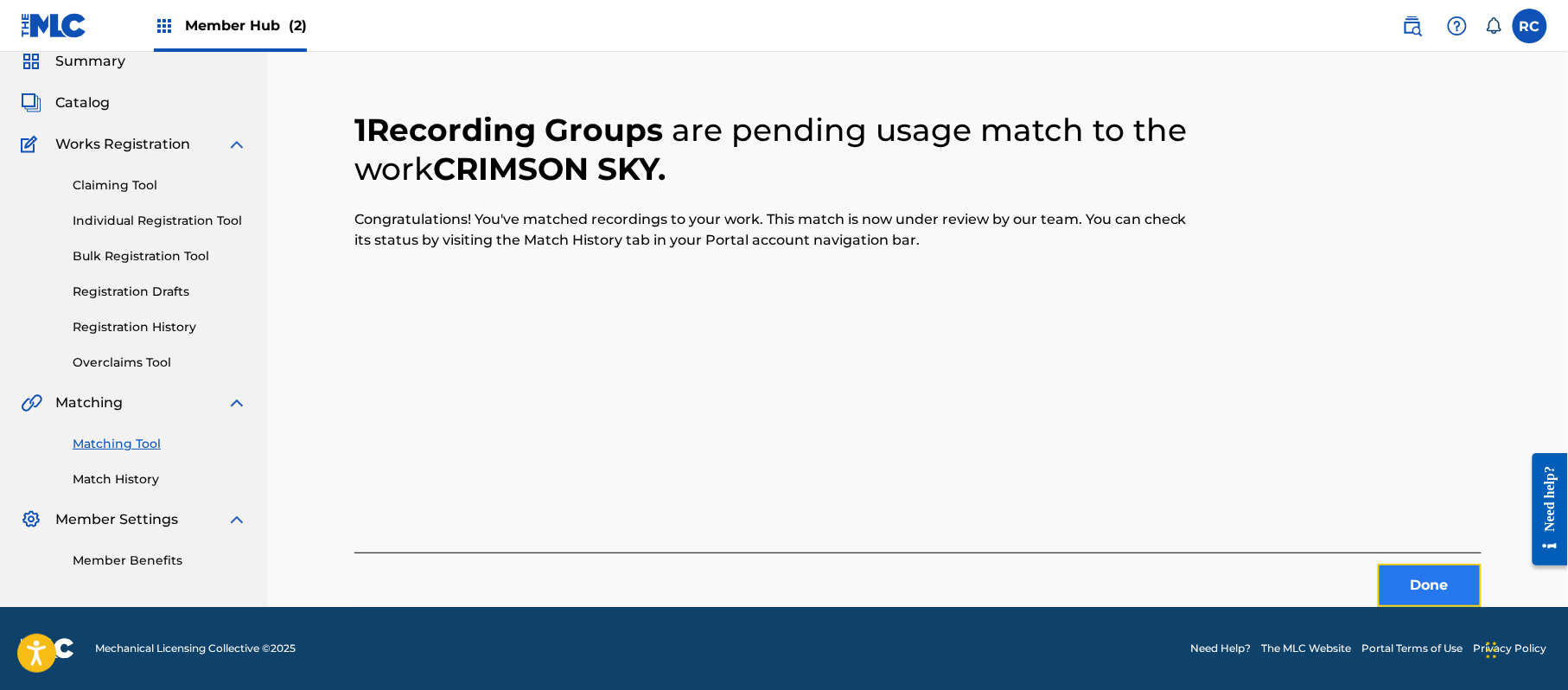
click at [1407, 592] on button "Done" at bounding box center [1430, 585] width 104 height 43
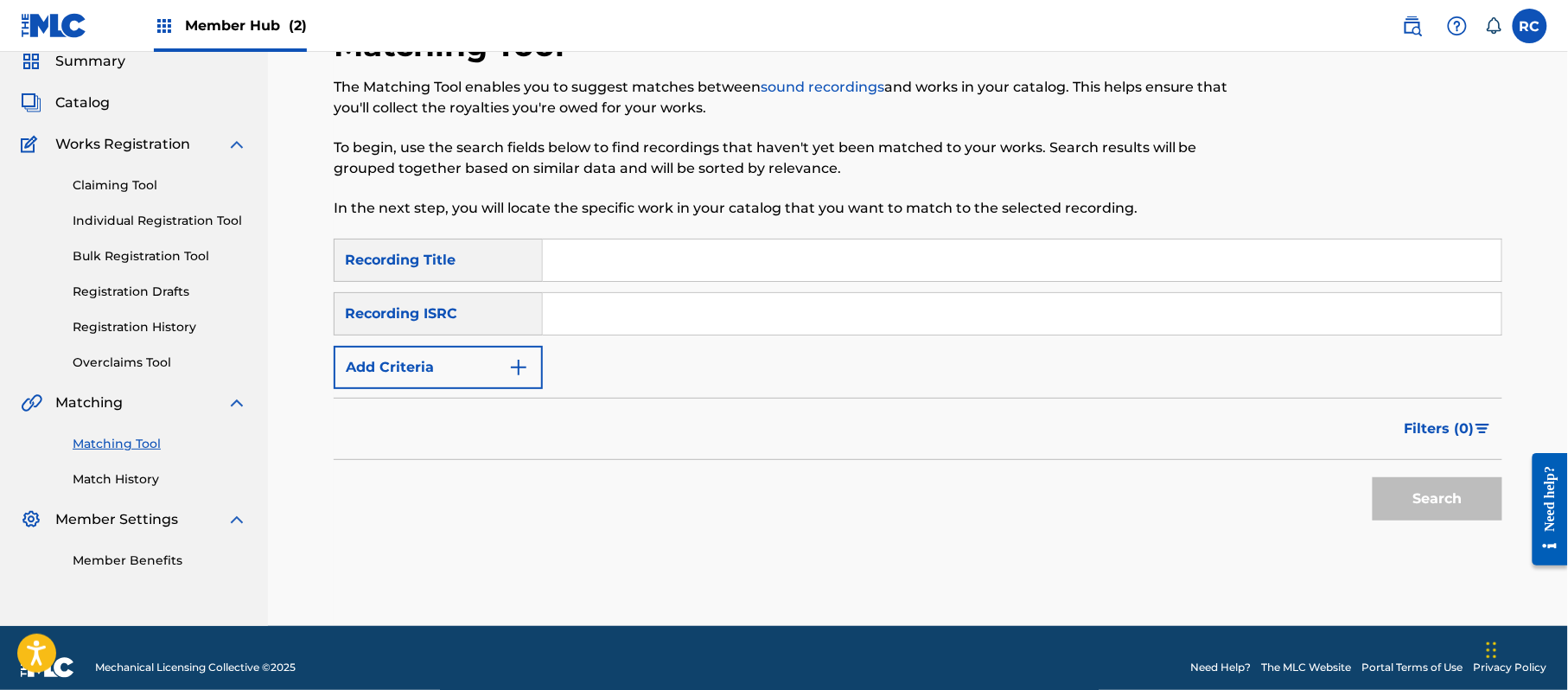
click at [733, 299] on input "Search Form" at bounding box center [1022, 313] width 958 height 41
paste input "JPZ922113808"
type input "JPZ922113808"
click at [1397, 486] on button "Search" at bounding box center [1437, 498] width 130 height 43
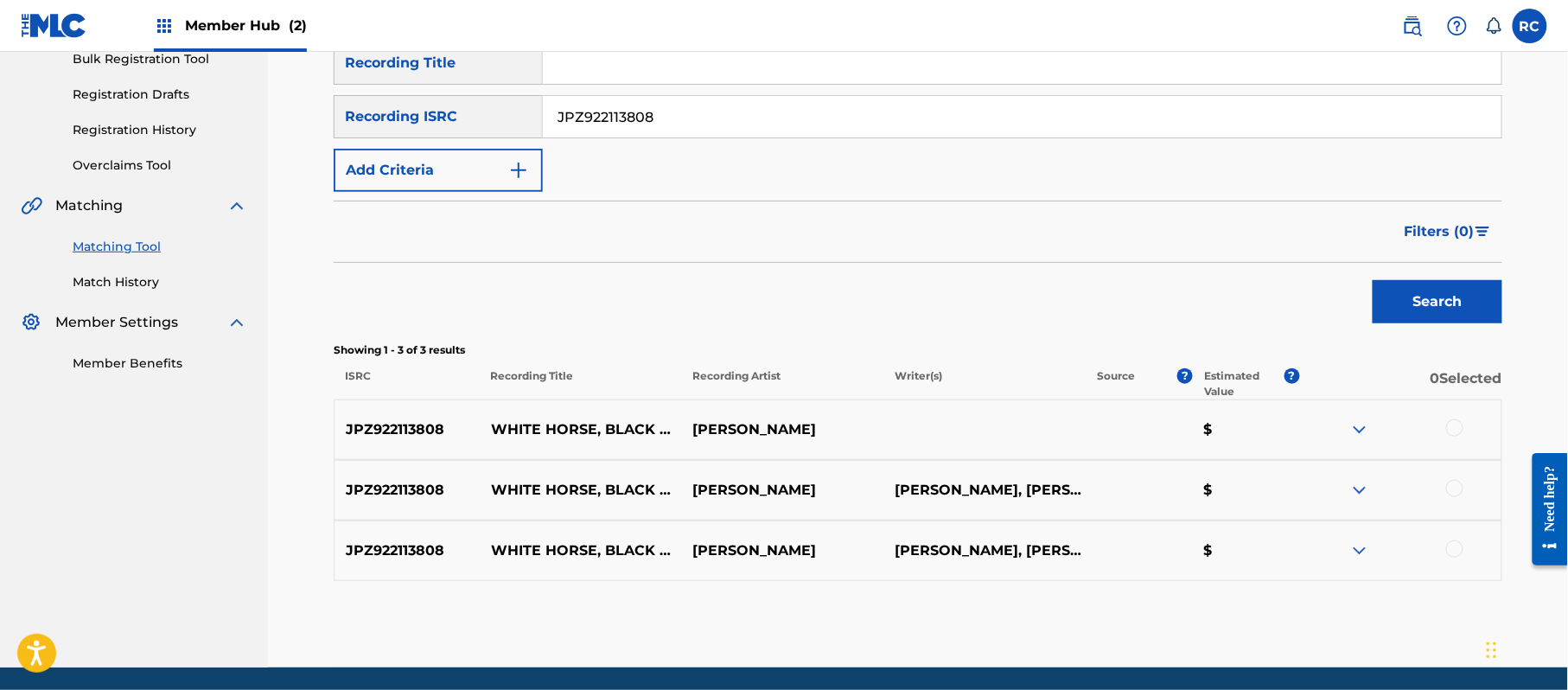
scroll to position [299, 0]
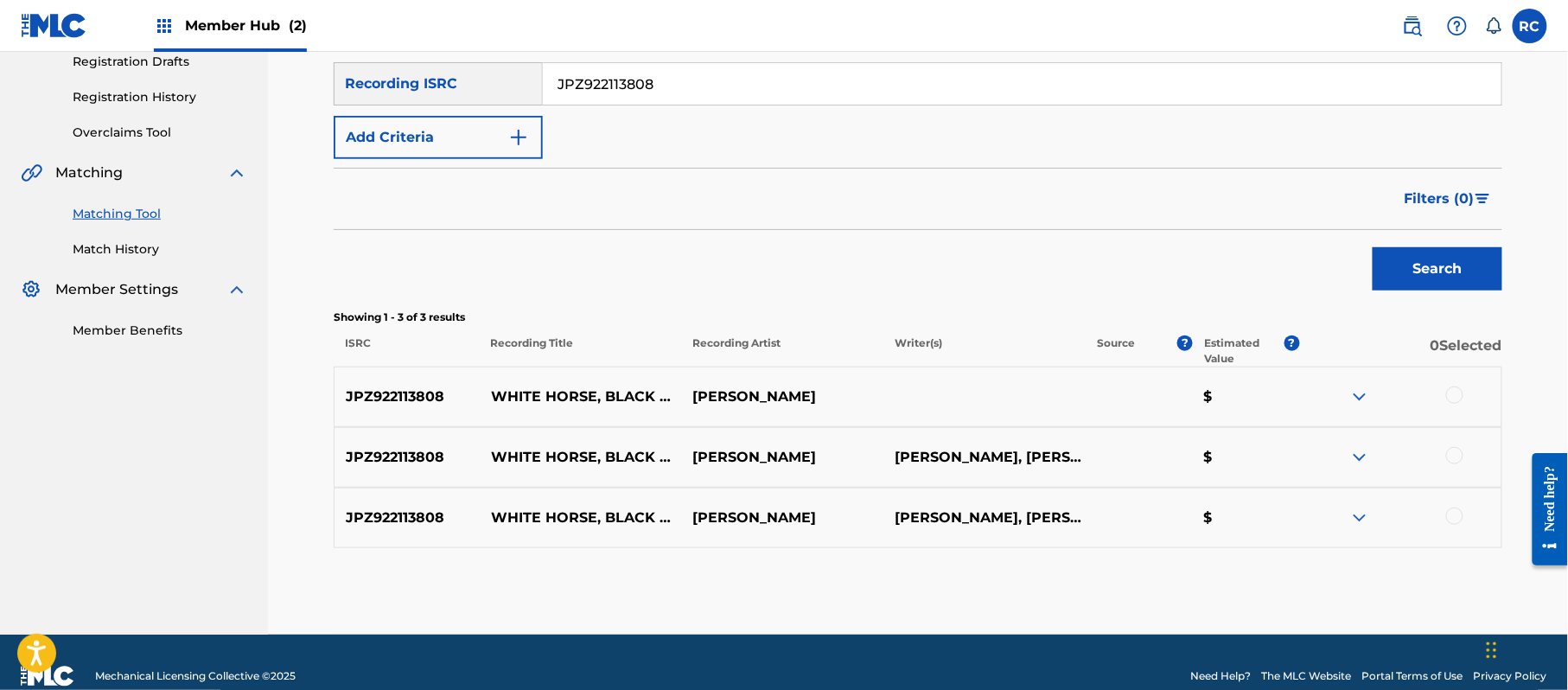
click at [1456, 391] on div at bounding box center [1454, 394] width 17 height 17
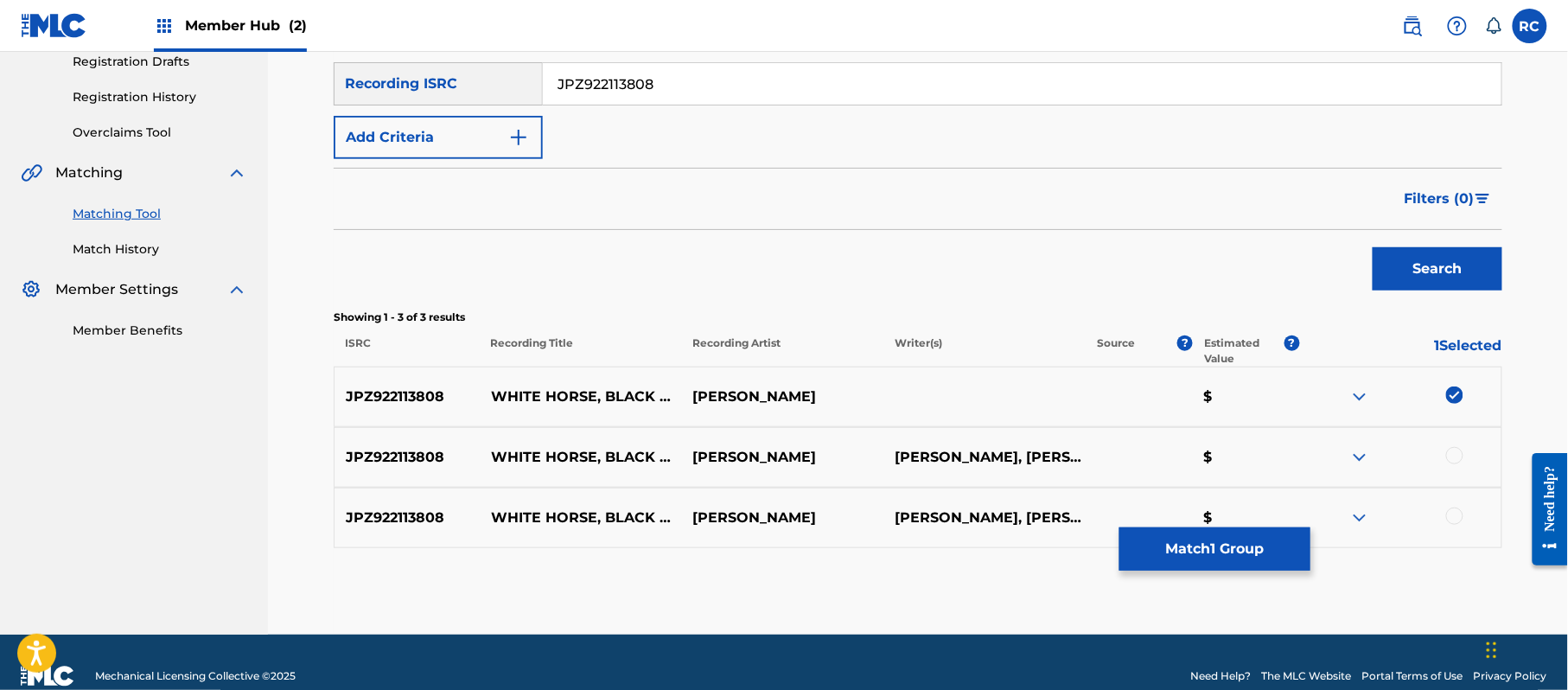
click at [1457, 453] on div at bounding box center [1454, 455] width 17 height 17
click at [1454, 517] on div at bounding box center [1454, 516] width 17 height 17
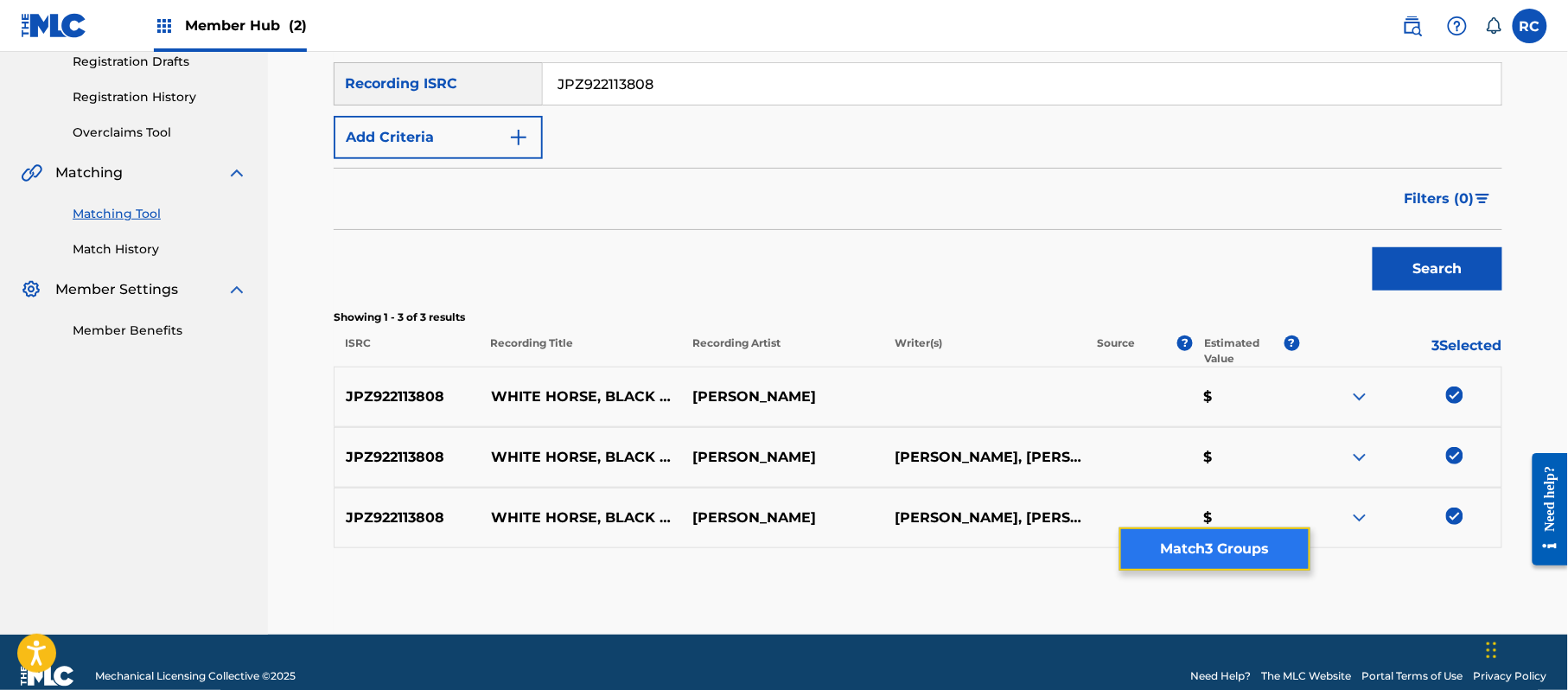
click at [1245, 558] on button "Match 3 Groups" at bounding box center [1214, 549] width 191 height 43
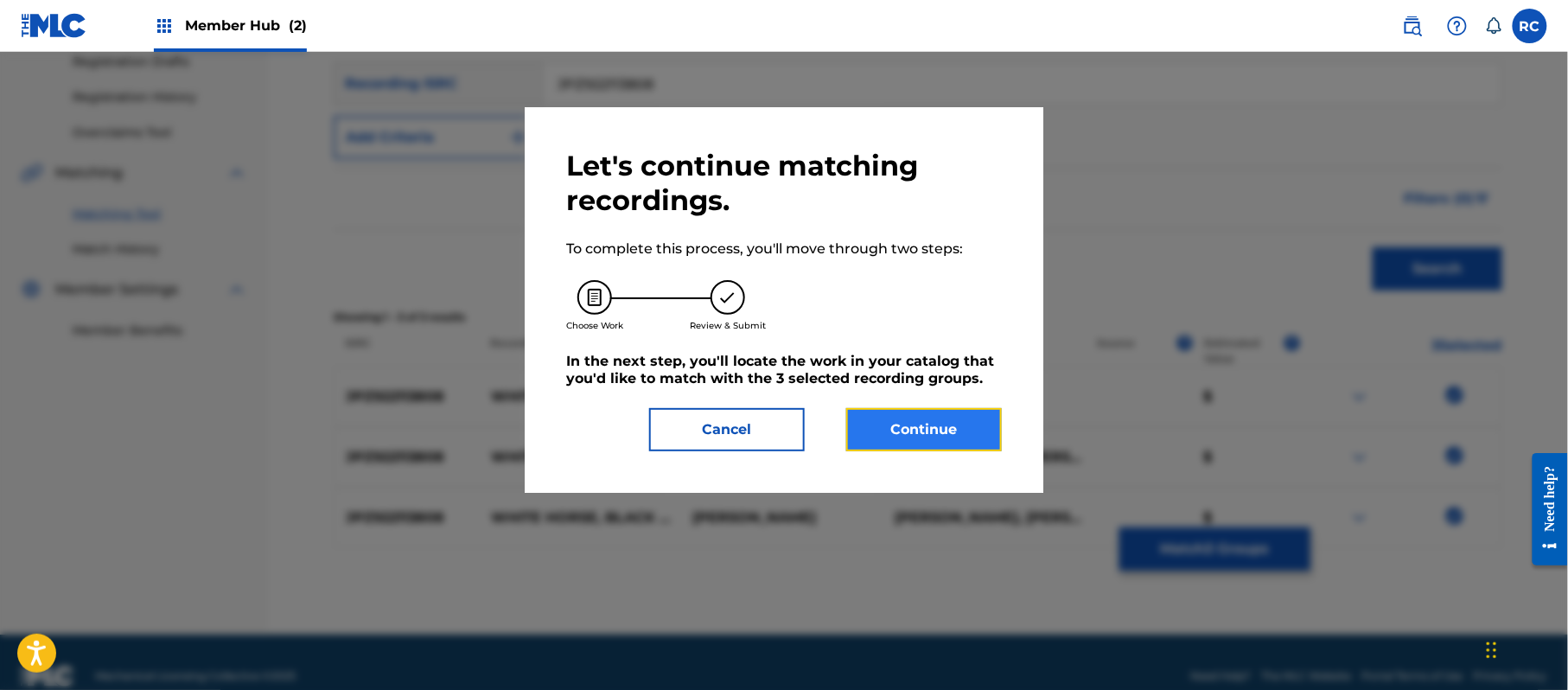
click at [922, 416] on button "Continue" at bounding box center [924, 429] width 155 height 43
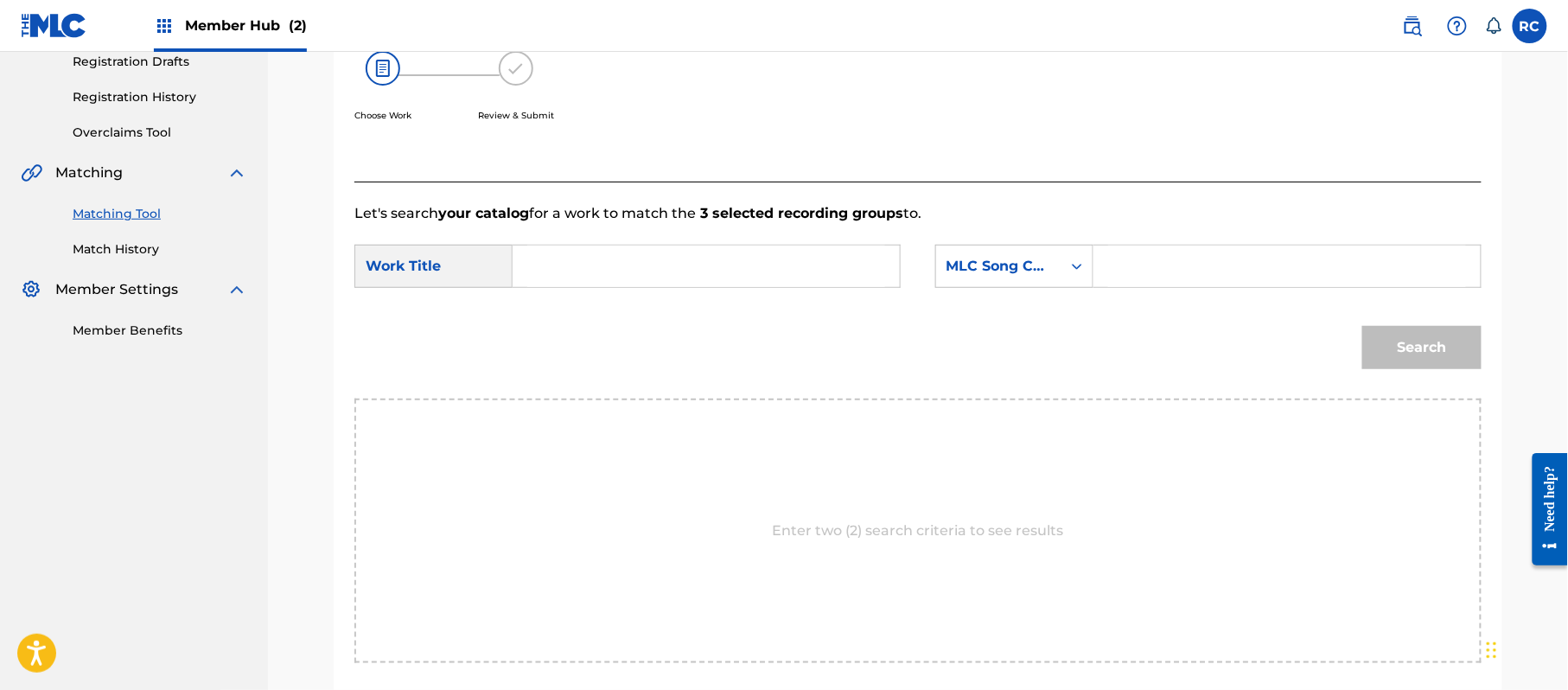
click at [727, 275] on input "Search Form" at bounding box center [706, 266] width 358 height 41
paste input "White Horse, Black Horse W51K7M"
click at [747, 268] on input "White Horse, Black Horse W51K7M" at bounding box center [706, 266] width 358 height 41
type input "White Horse, Black Horse"
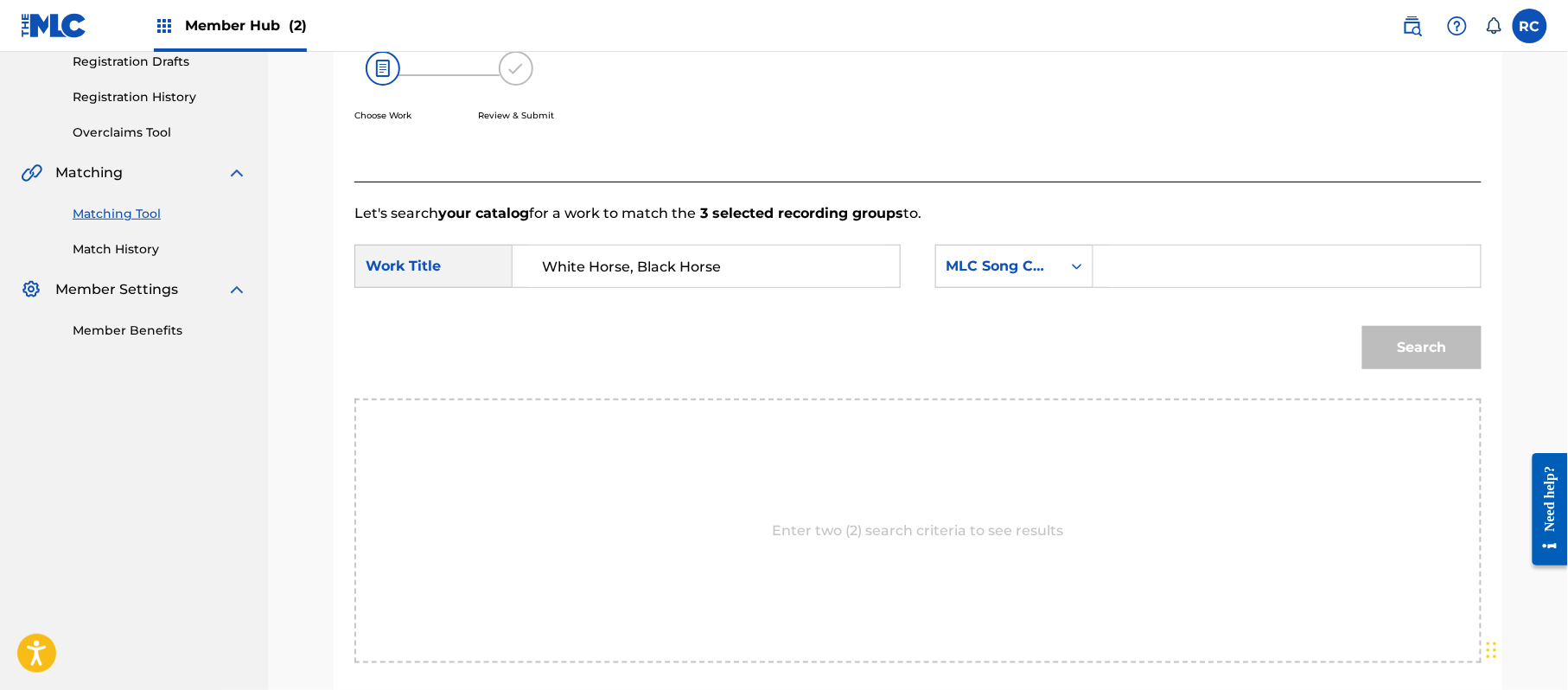
click at [1145, 265] on input "Search Form" at bounding box center [1287, 266] width 358 height 41
paste input "W51K7M"
type input "W51K7M"
click at [1443, 347] on button "Search" at bounding box center [1422, 347] width 120 height 43
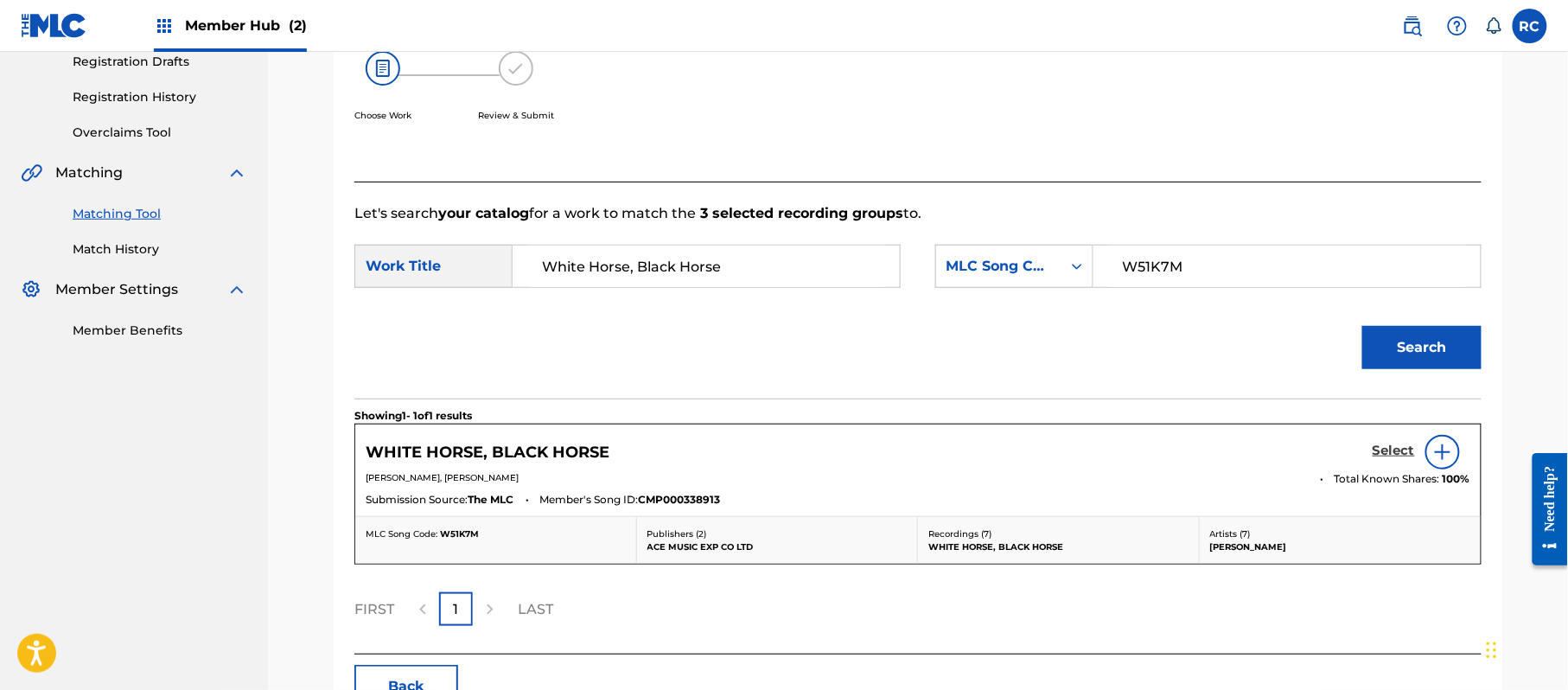
click at [1396, 447] on h5 "Select" at bounding box center [1394, 451] width 42 height 16
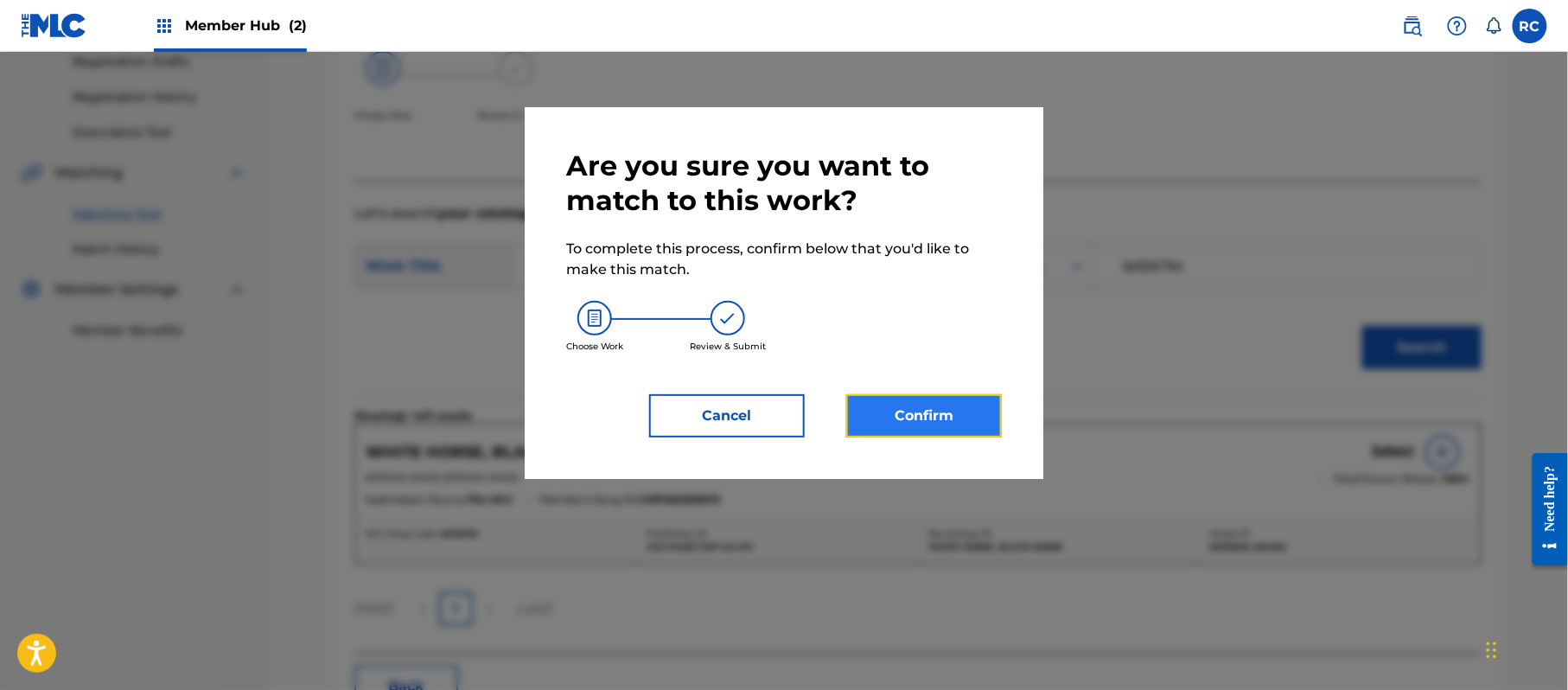
click at [920, 423] on button "Confirm" at bounding box center [924, 415] width 155 height 43
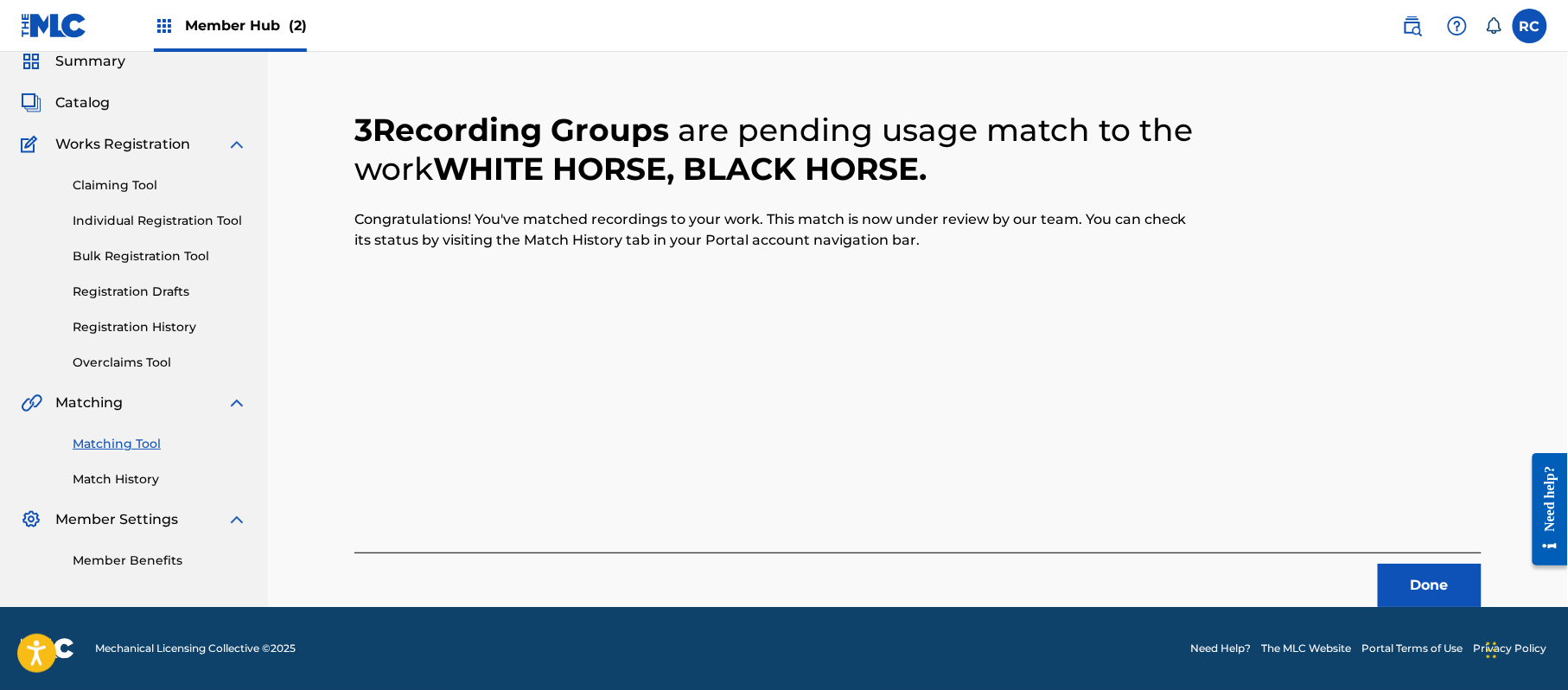
scroll to position [69, 0]
click at [1411, 582] on button "Done" at bounding box center [1430, 585] width 104 height 43
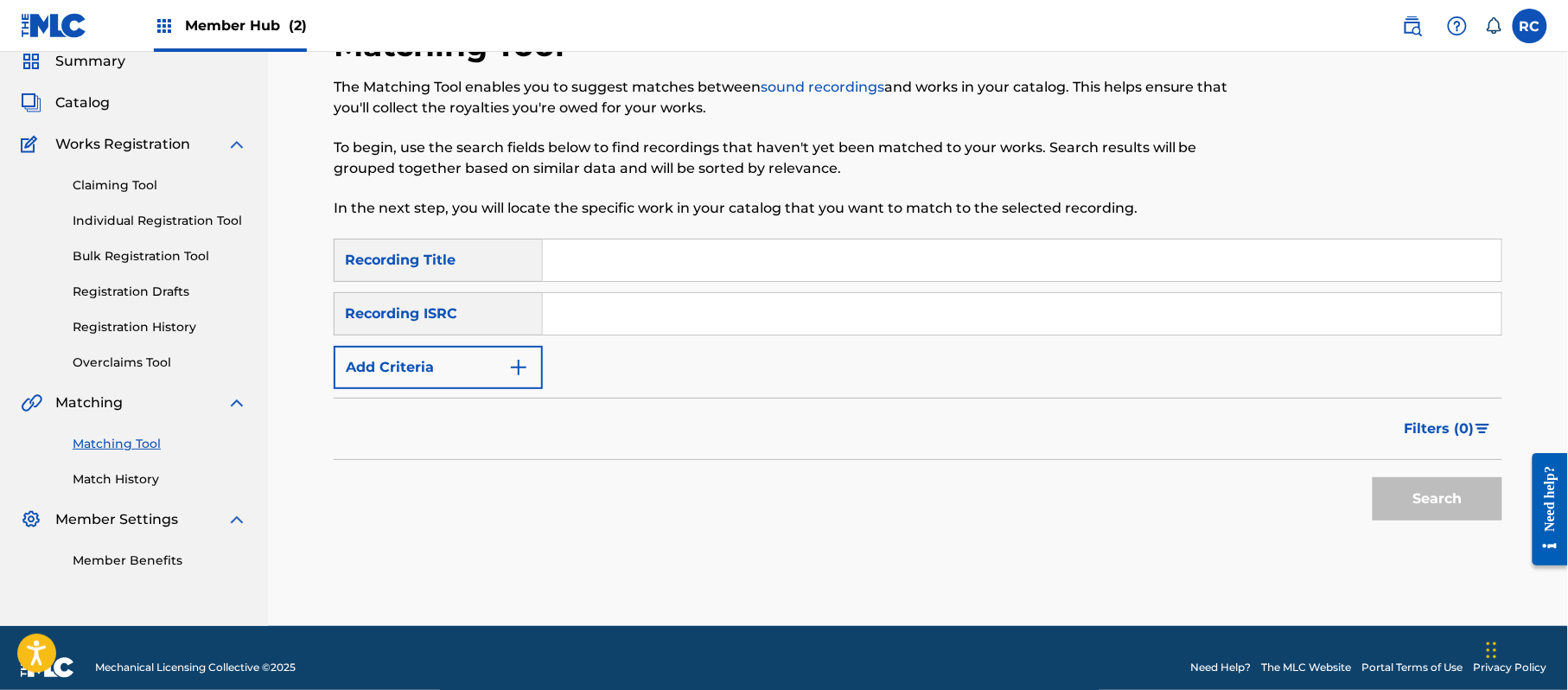
click at [643, 327] on input "Search Form" at bounding box center [1022, 313] width 958 height 41
paste input "JPZ922113807"
click at [1461, 497] on button "Search" at bounding box center [1437, 498] width 130 height 43
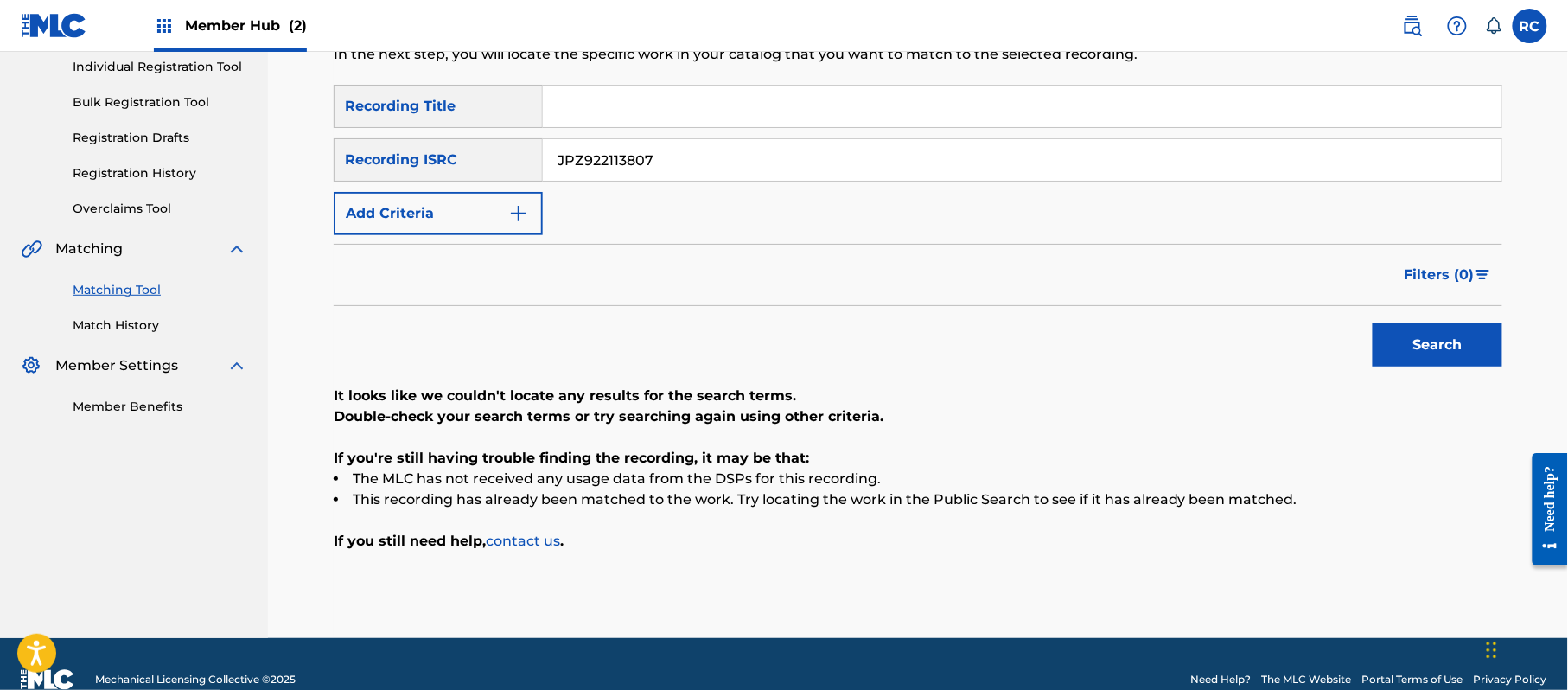
scroll to position [254, 0]
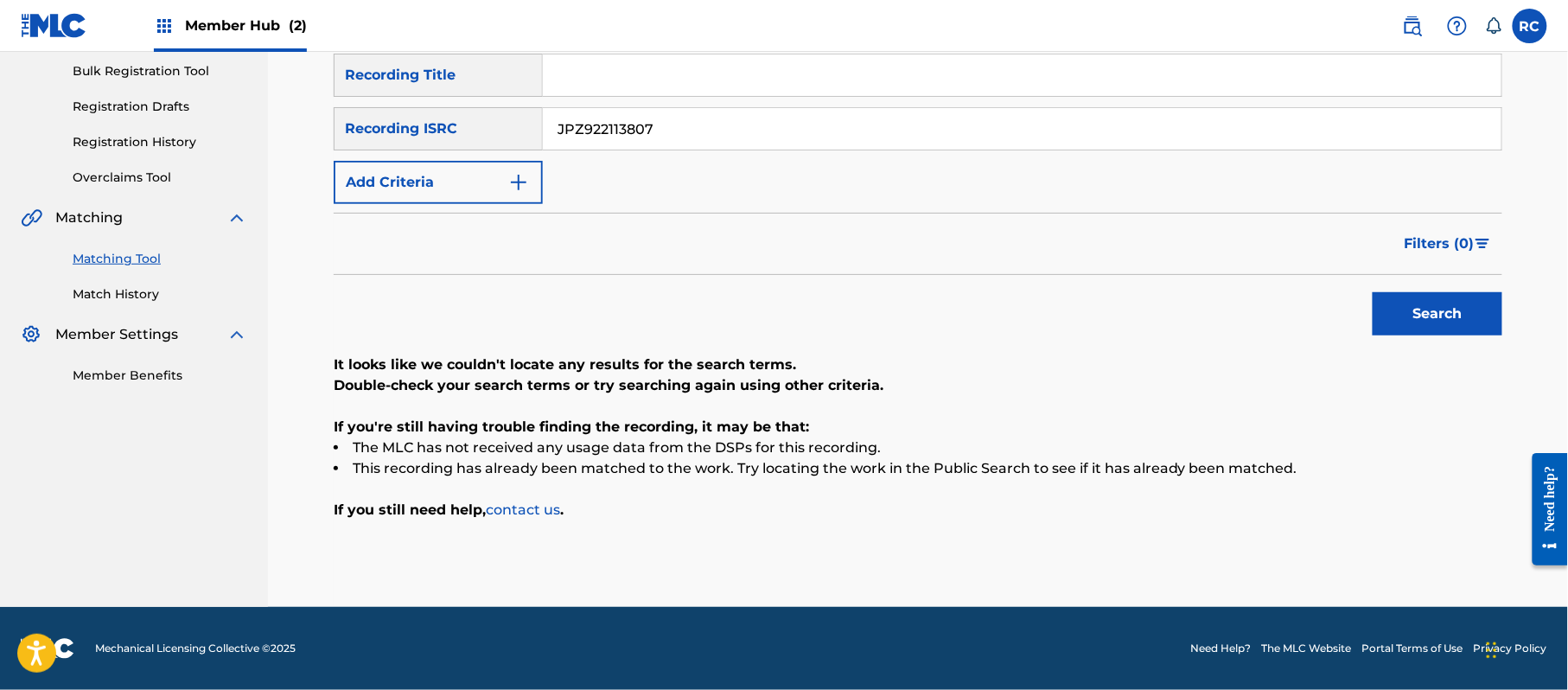
drag, startPoint x: 662, startPoint y: 124, endPoint x: 381, endPoint y: 141, distance: 281.5
click at [381, 141] on div "SearchWithCriteriab6f3cc6c-d650-4231-83bc-d3f57758b126 Recording ISRC JPZ922113…" at bounding box center [918, 128] width 1168 height 43
paste
type input "JPZ922103065"
click at [1404, 313] on button "Search" at bounding box center [1437, 313] width 130 height 43
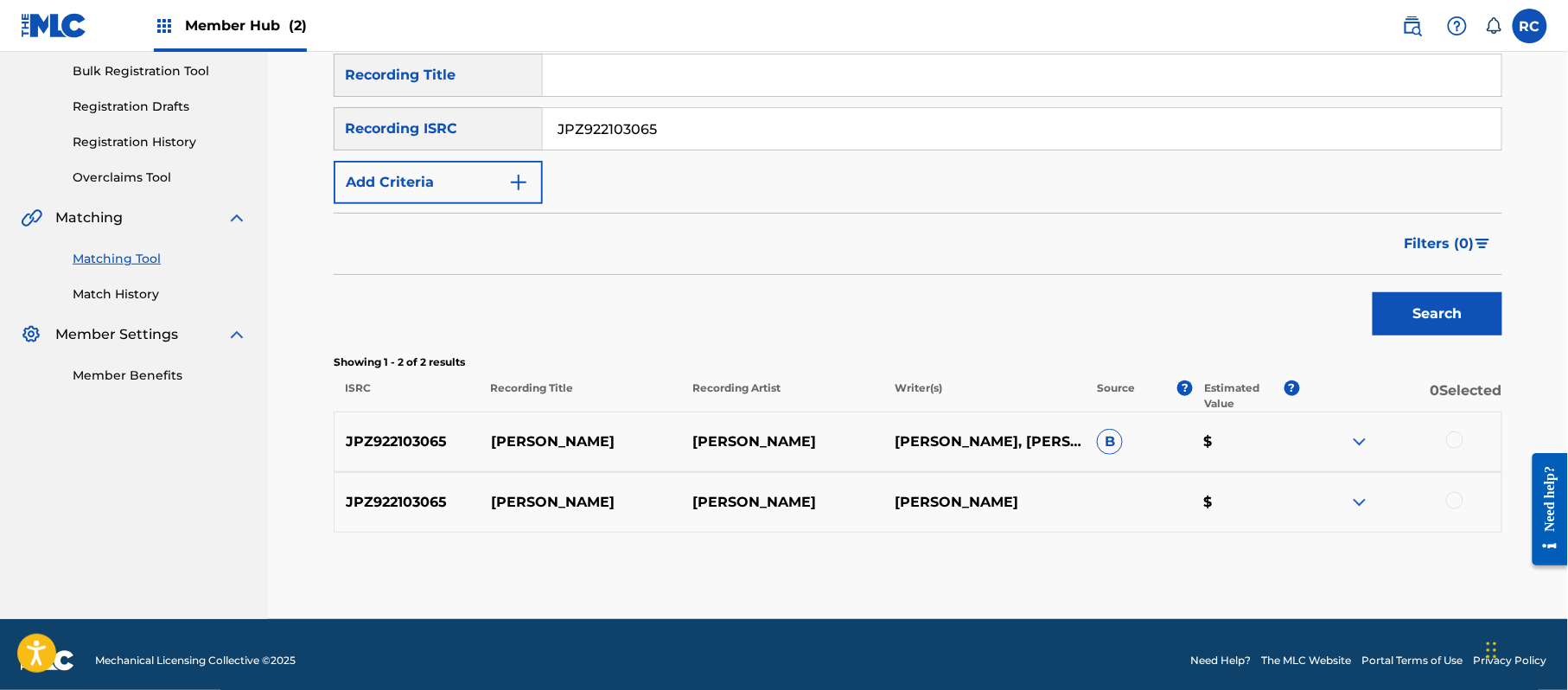
click at [1456, 437] on div at bounding box center [1454, 440] width 17 height 17
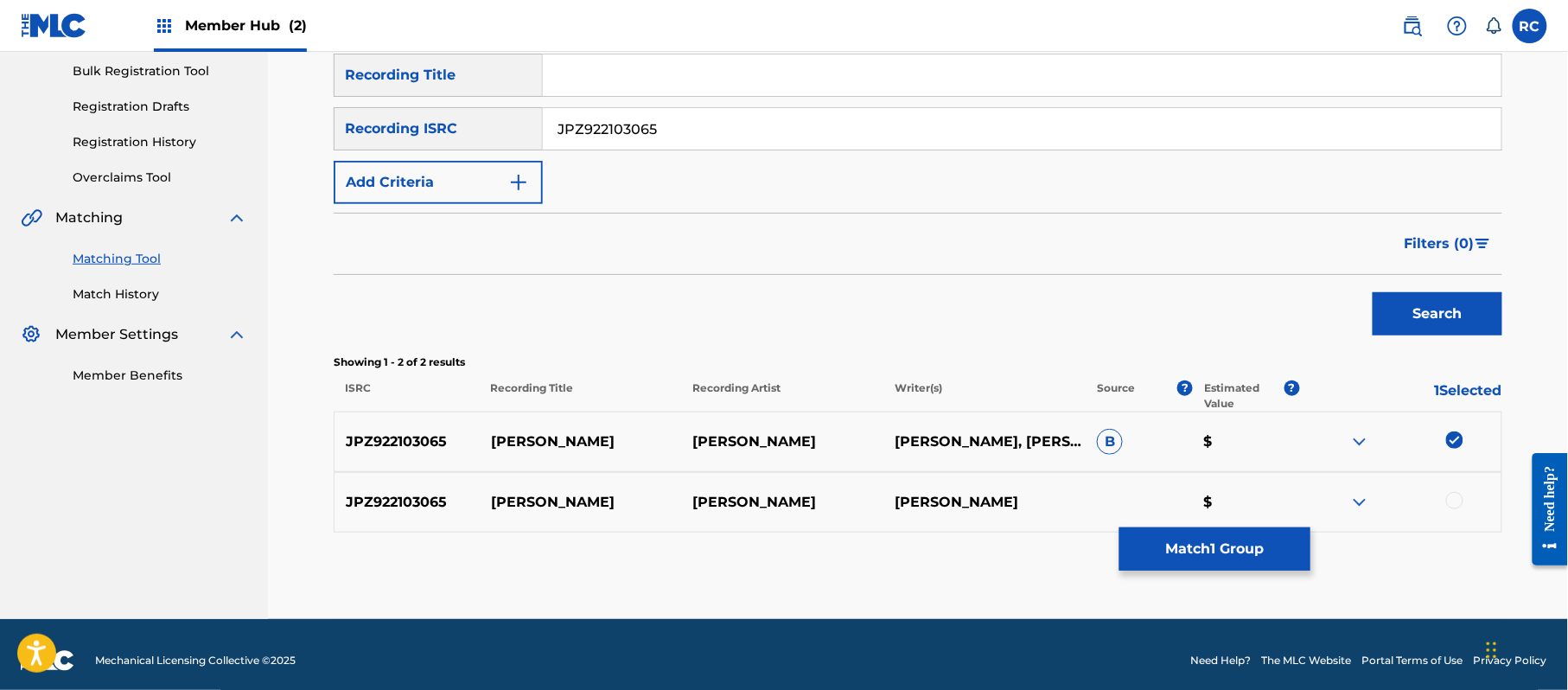
click at [1459, 498] on div at bounding box center [1454, 500] width 17 height 17
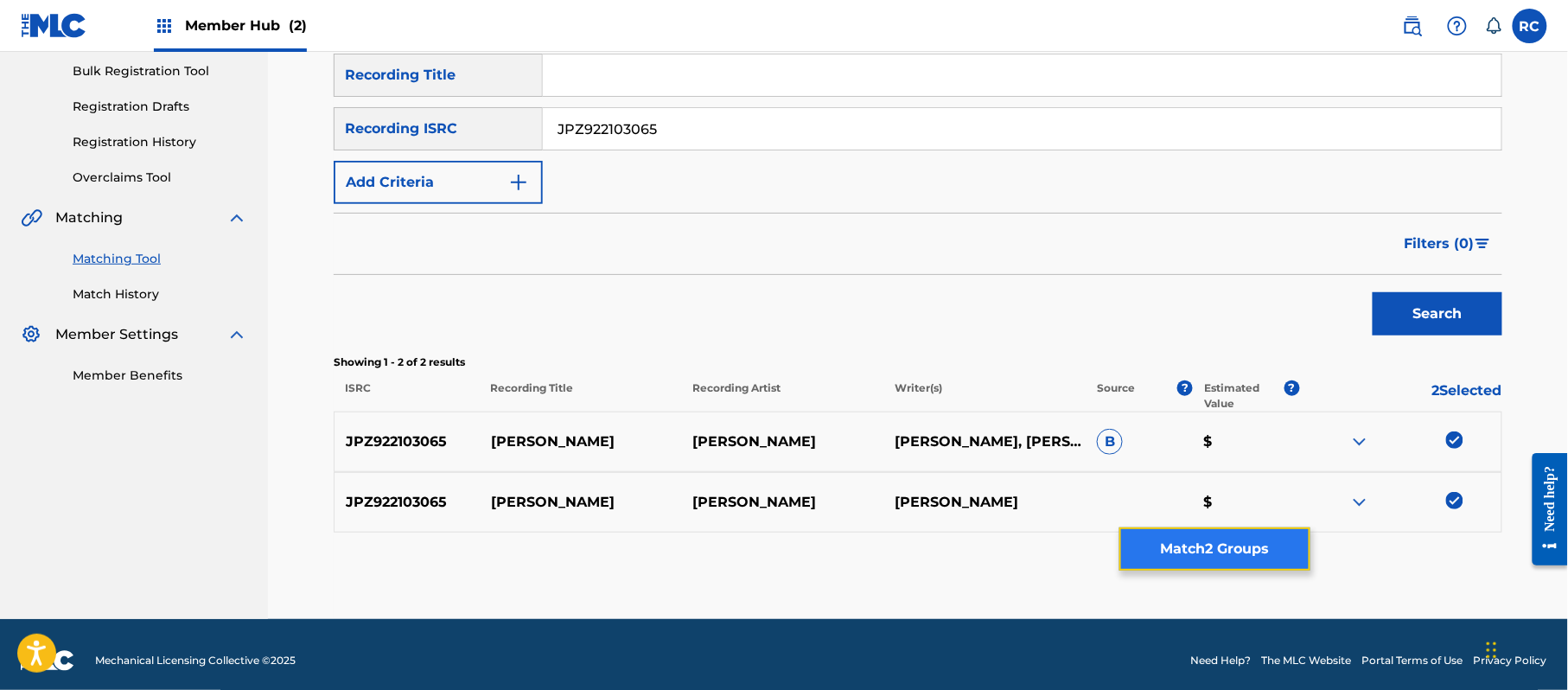
click at [1201, 548] on button "Match 2 Groups" at bounding box center [1214, 549] width 191 height 43
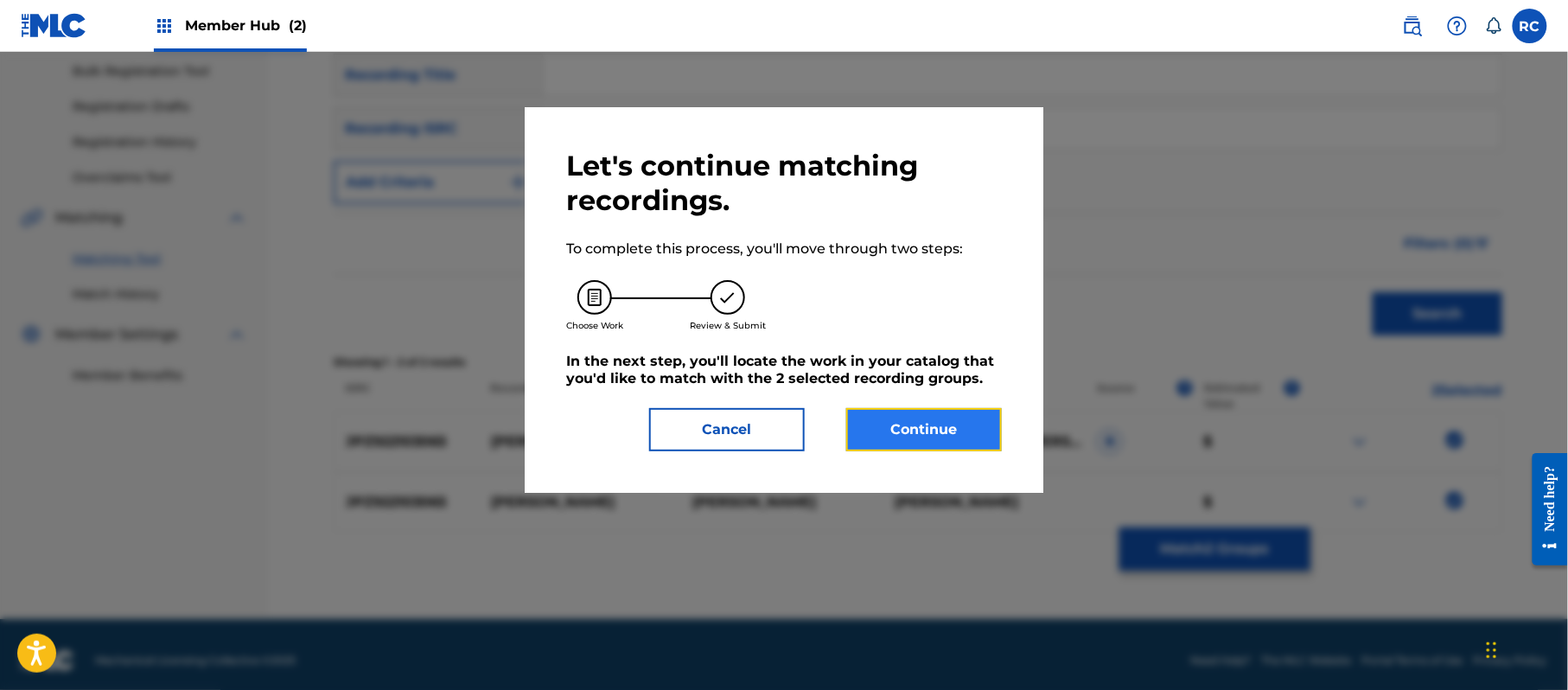
click at [889, 422] on button "Continue" at bounding box center [924, 429] width 155 height 43
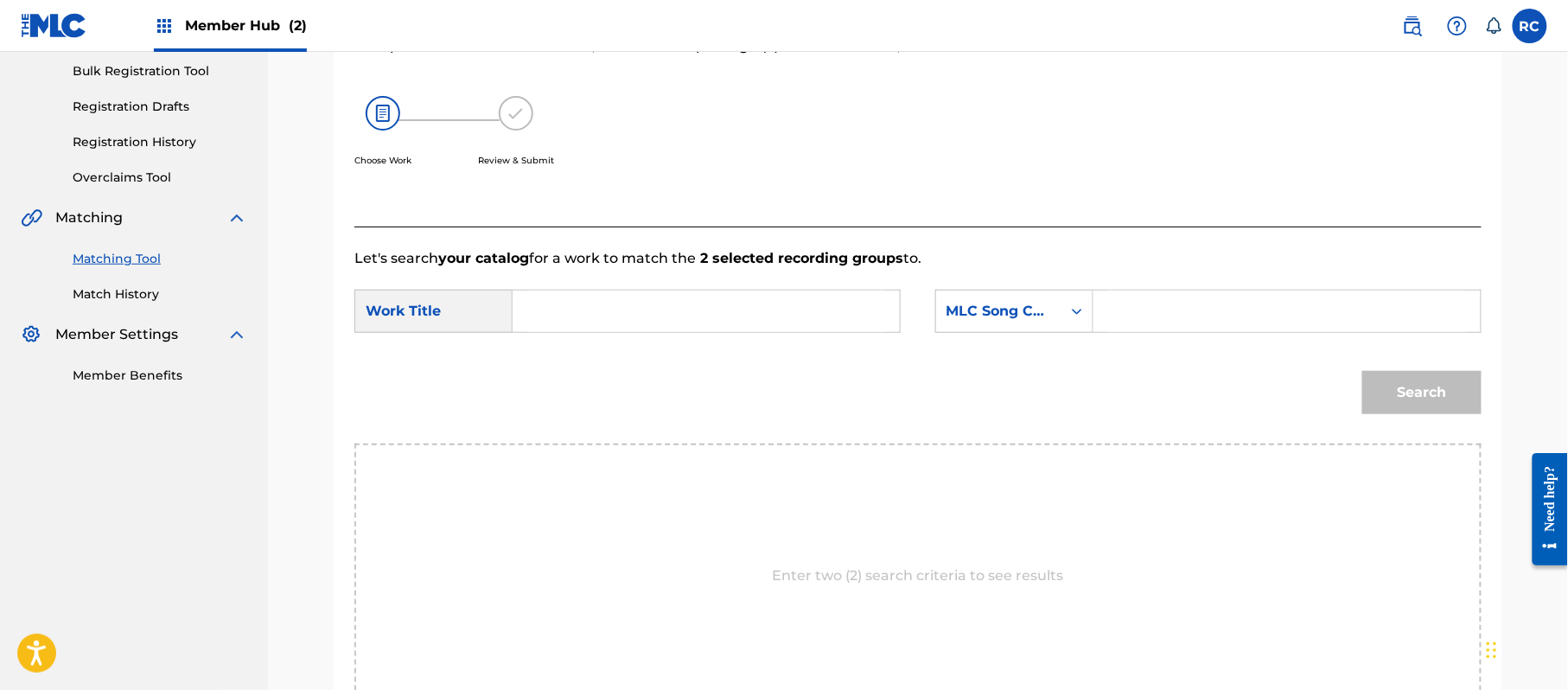
click at [617, 308] on input "Search Form" at bounding box center [706, 310] width 358 height 41
click at [642, 308] on input "Sugar High S70IB7" at bounding box center [706, 310] width 358 height 41
type input "Sugar High"
click at [1145, 312] on input "Search Form" at bounding box center [1287, 310] width 358 height 41
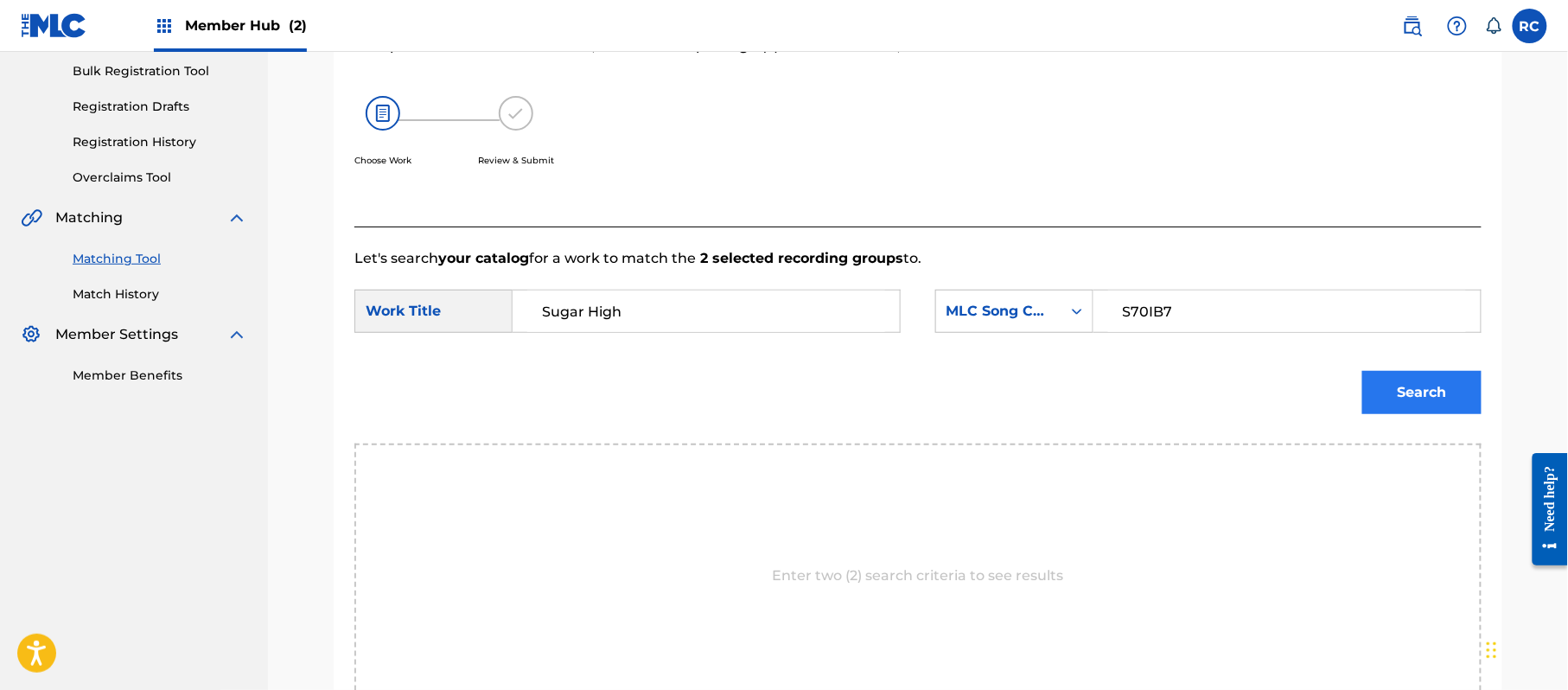
type input "S70IB7"
click at [1414, 384] on button "Search" at bounding box center [1422, 392] width 120 height 43
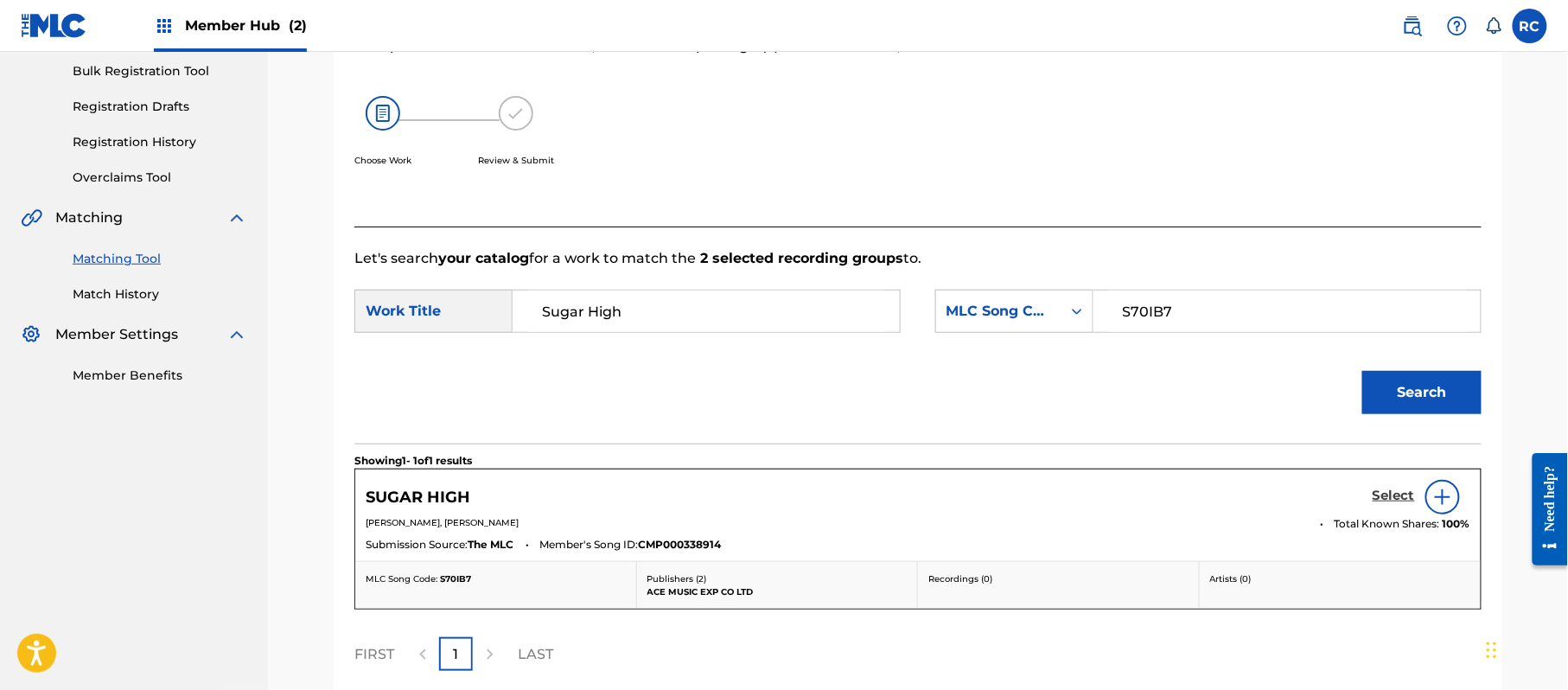
click at [1385, 499] on h5 "Select" at bounding box center [1394, 496] width 42 height 16
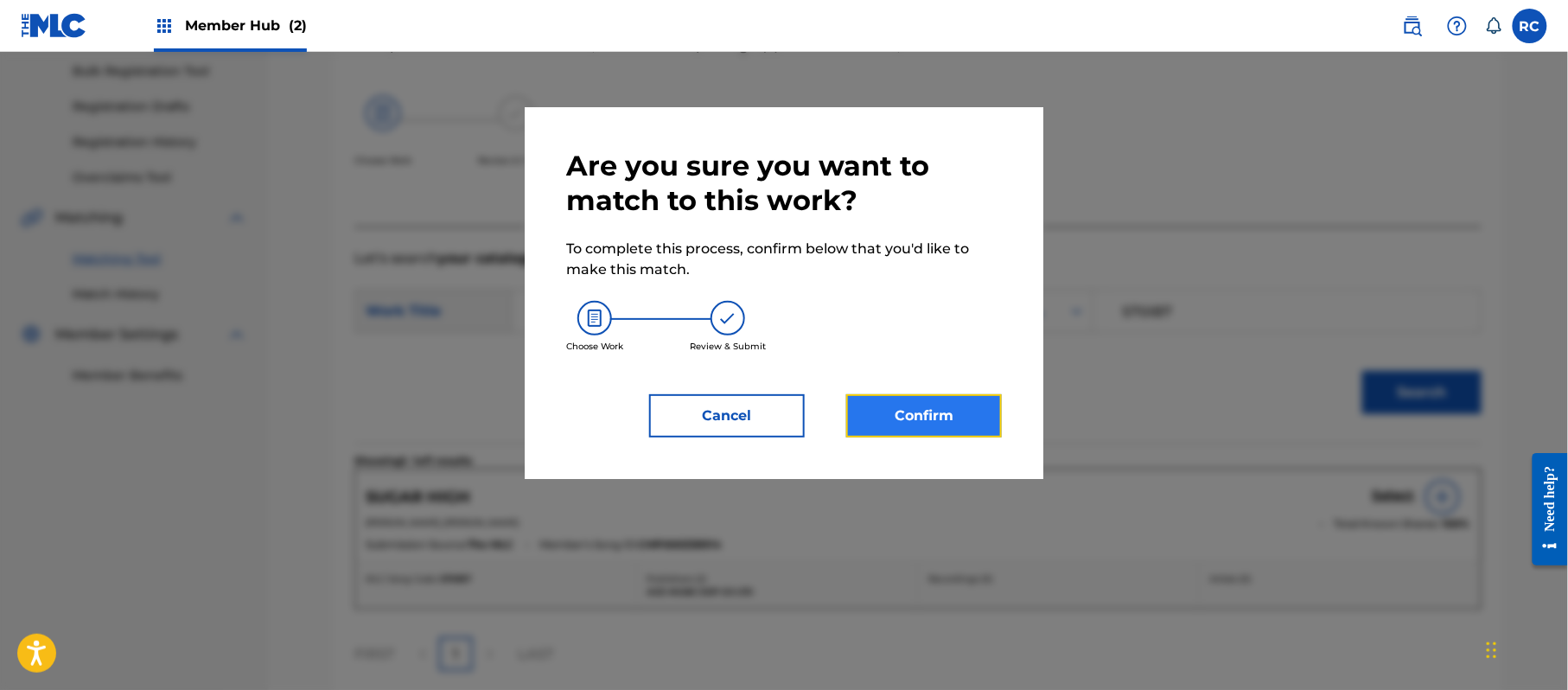
click at [962, 423] on button "Confirm" at bounding box center [924, 415] width 155 height 43
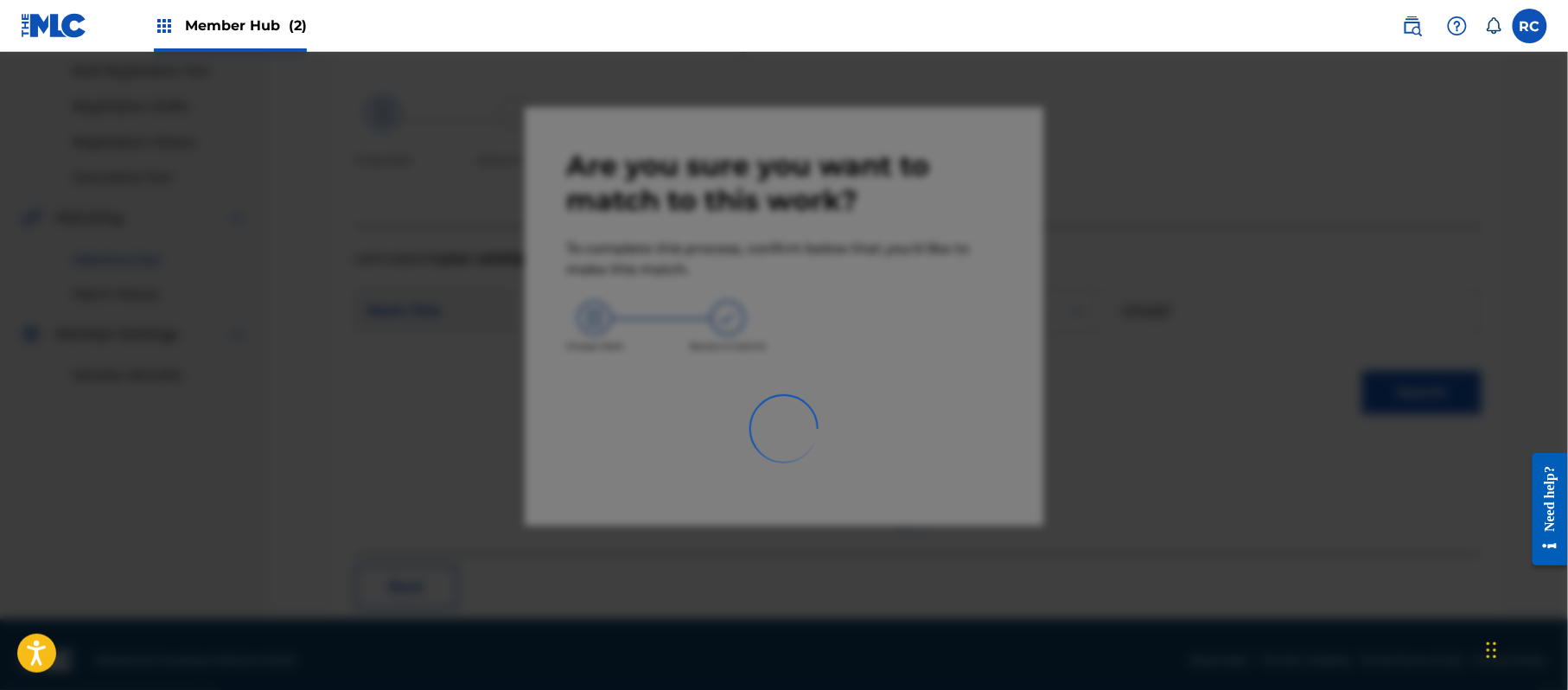
scroll to position [69, 0]
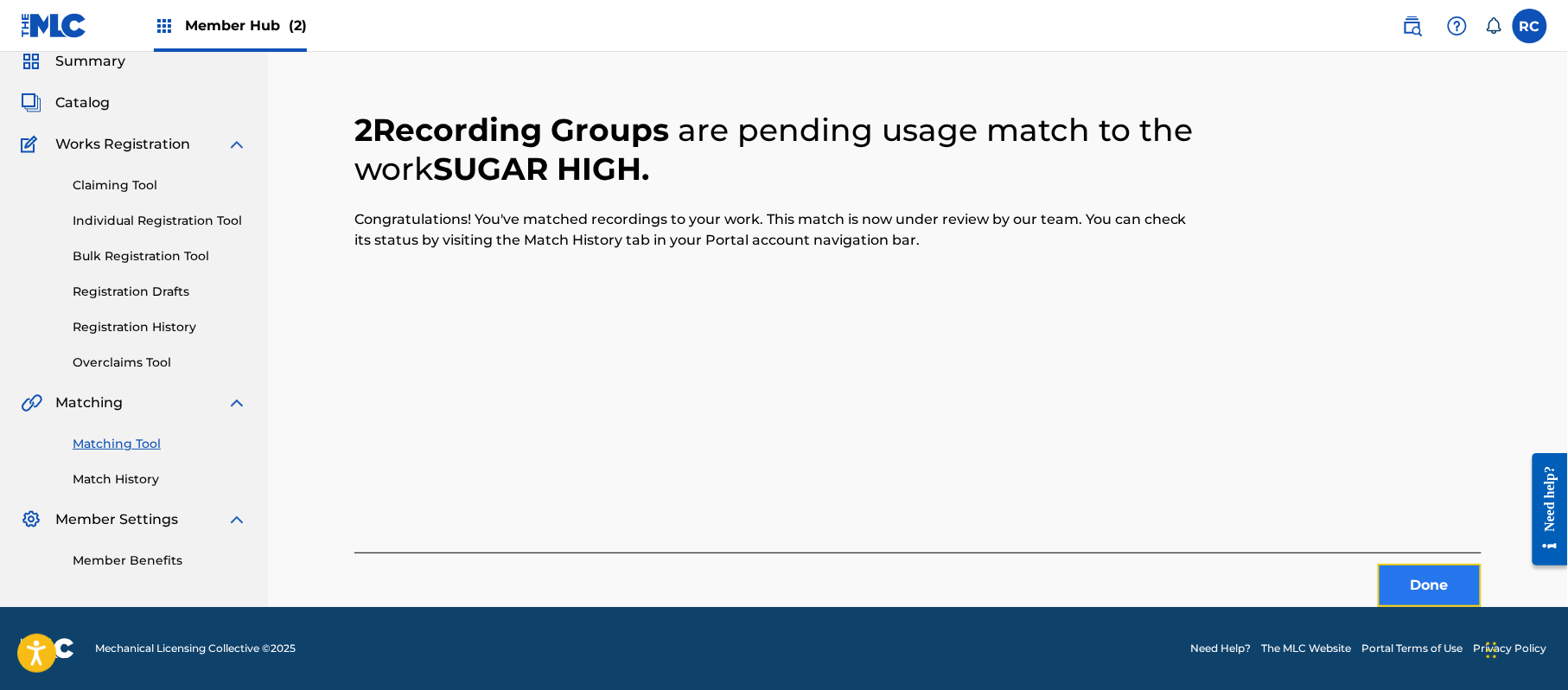
click at [1413, 585] on button "Done" at bounding box center [1430, 585] width 104 height 43
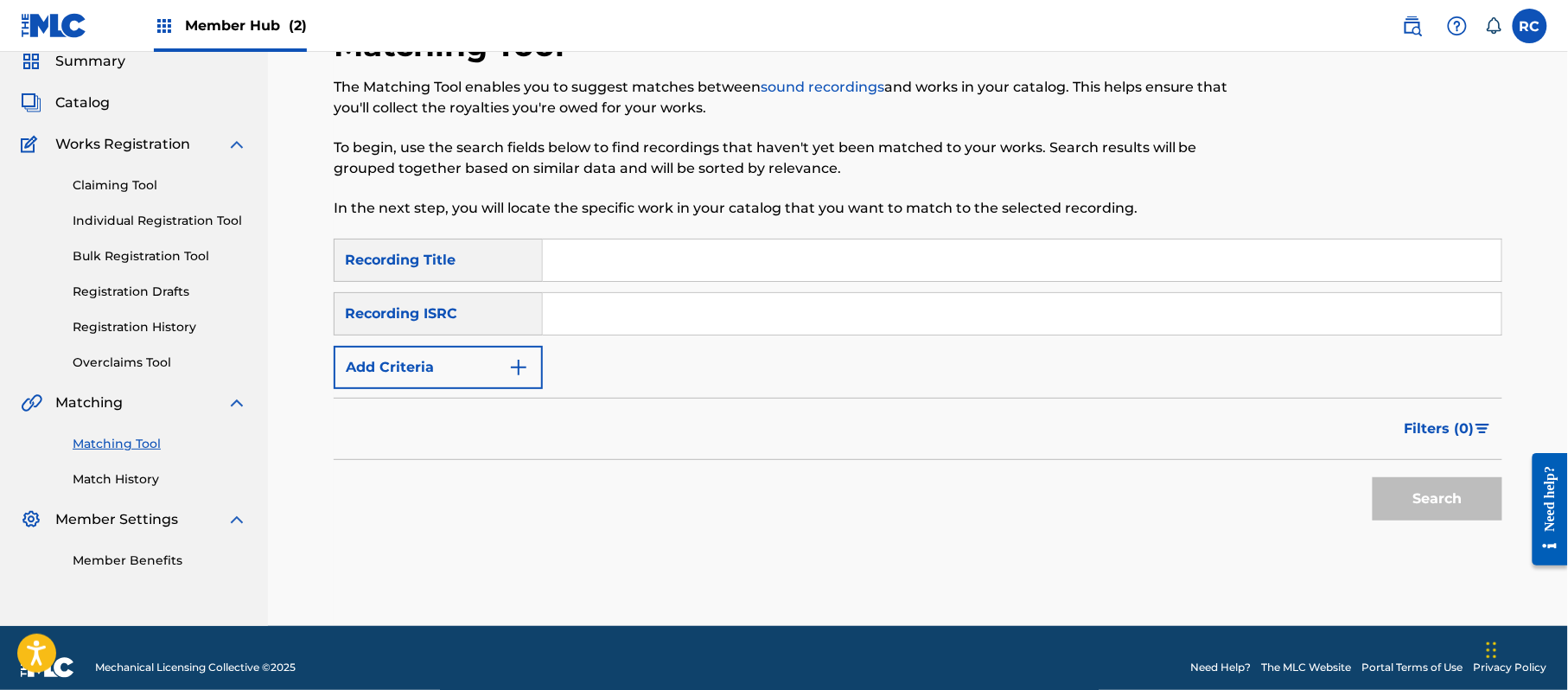
click at [629, 306] on input "Search Form" at bounding box center [1022, 313] width 958 height 41
type input "JPZ922103065"
click at [1423, 501] on button "Search" at bounding box center [1437, 498] width 130 height 43
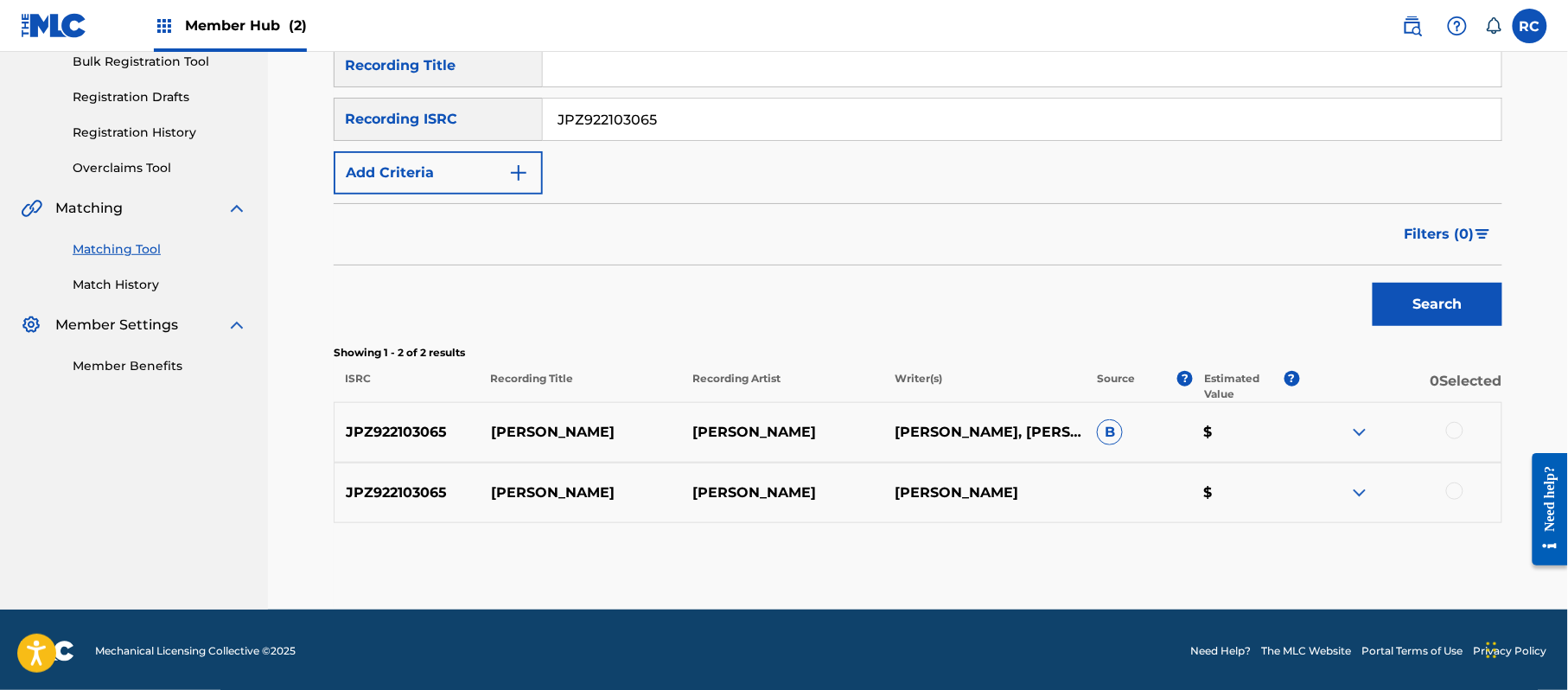
scroll to position [267, 0]
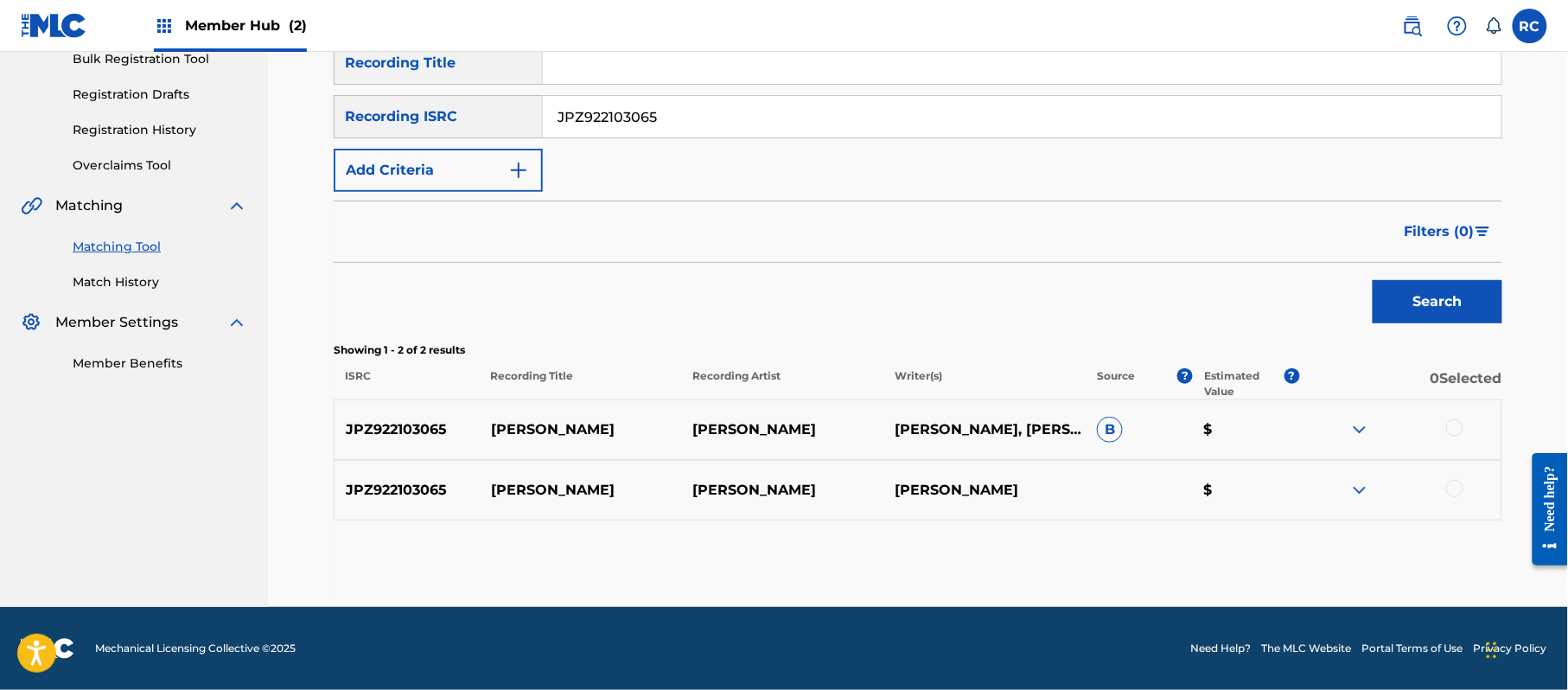
click at [1457, 429] on div at bounding box center [1454, 427] width 17 height 17
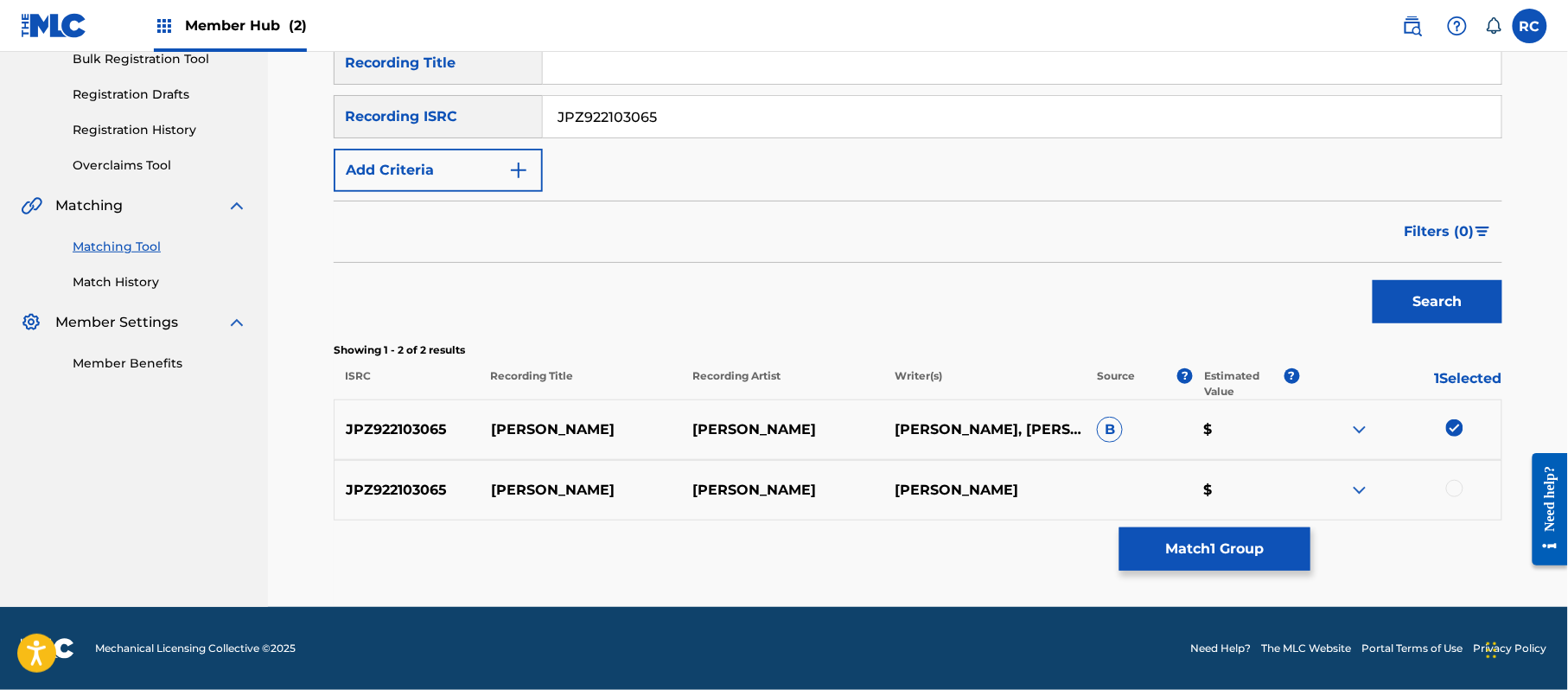
click at [1457, 492] on div at bounding box center [1454, 488] width 17 height 17
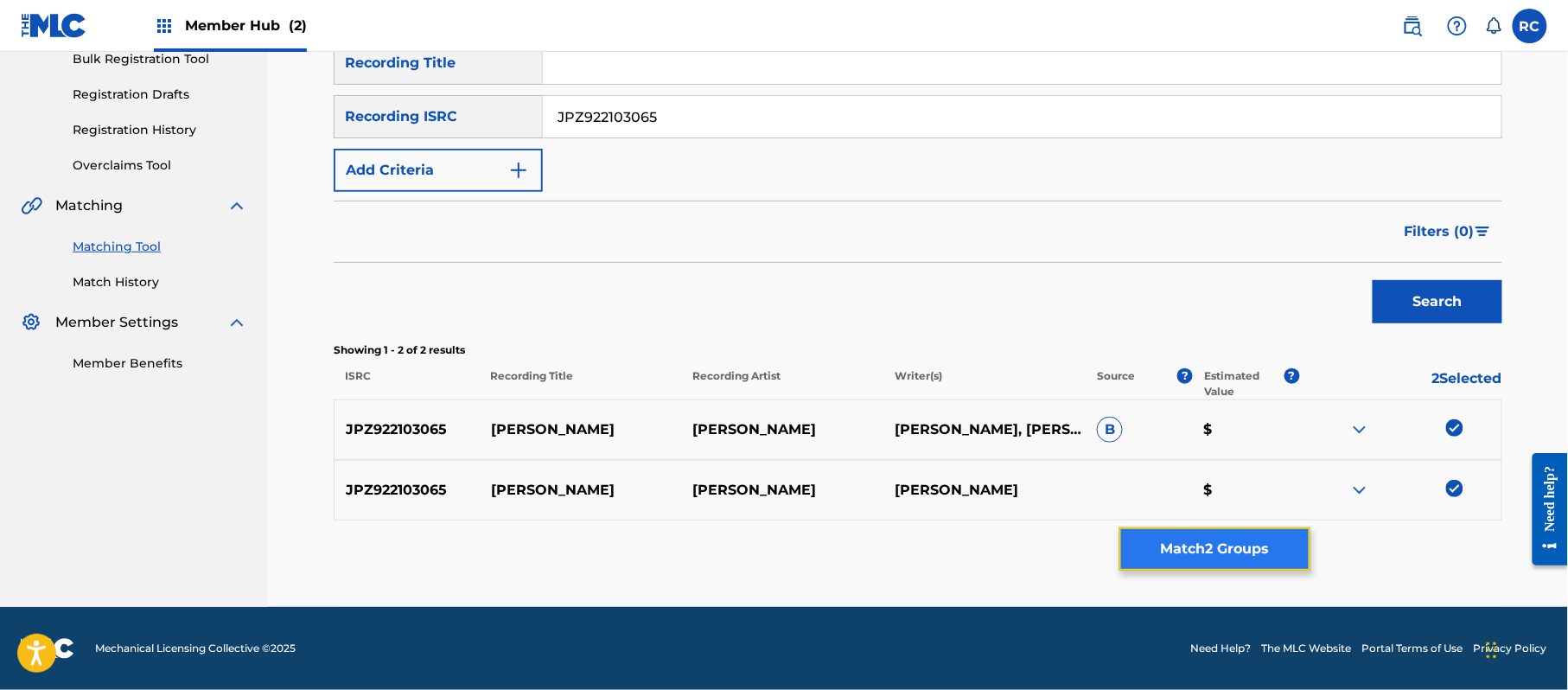
click at [1242, 544] on button "Match 2 Groups" at bounding box center [1214, 549] width 191 height 43
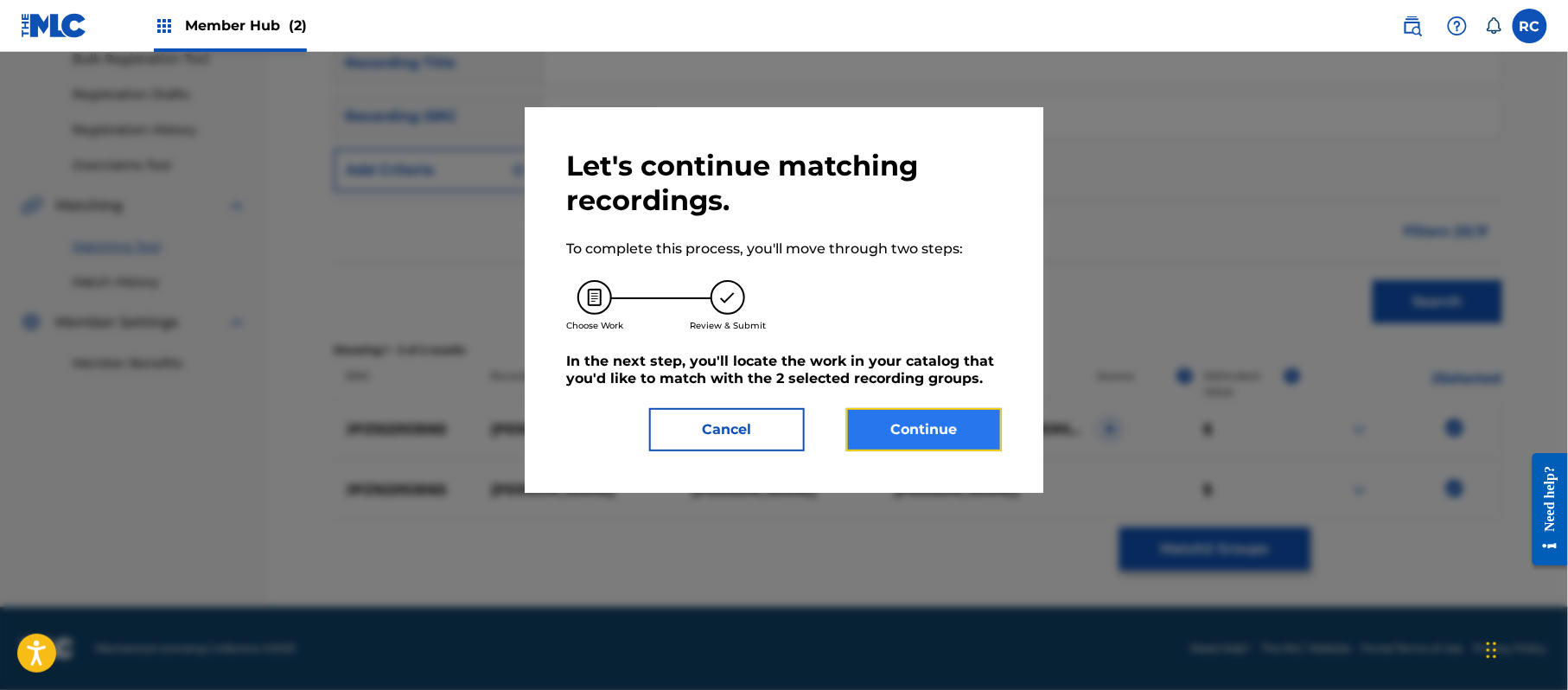
click at [959, 430] on button "Continue" at bounding box center [924, 429] width 155 height 43
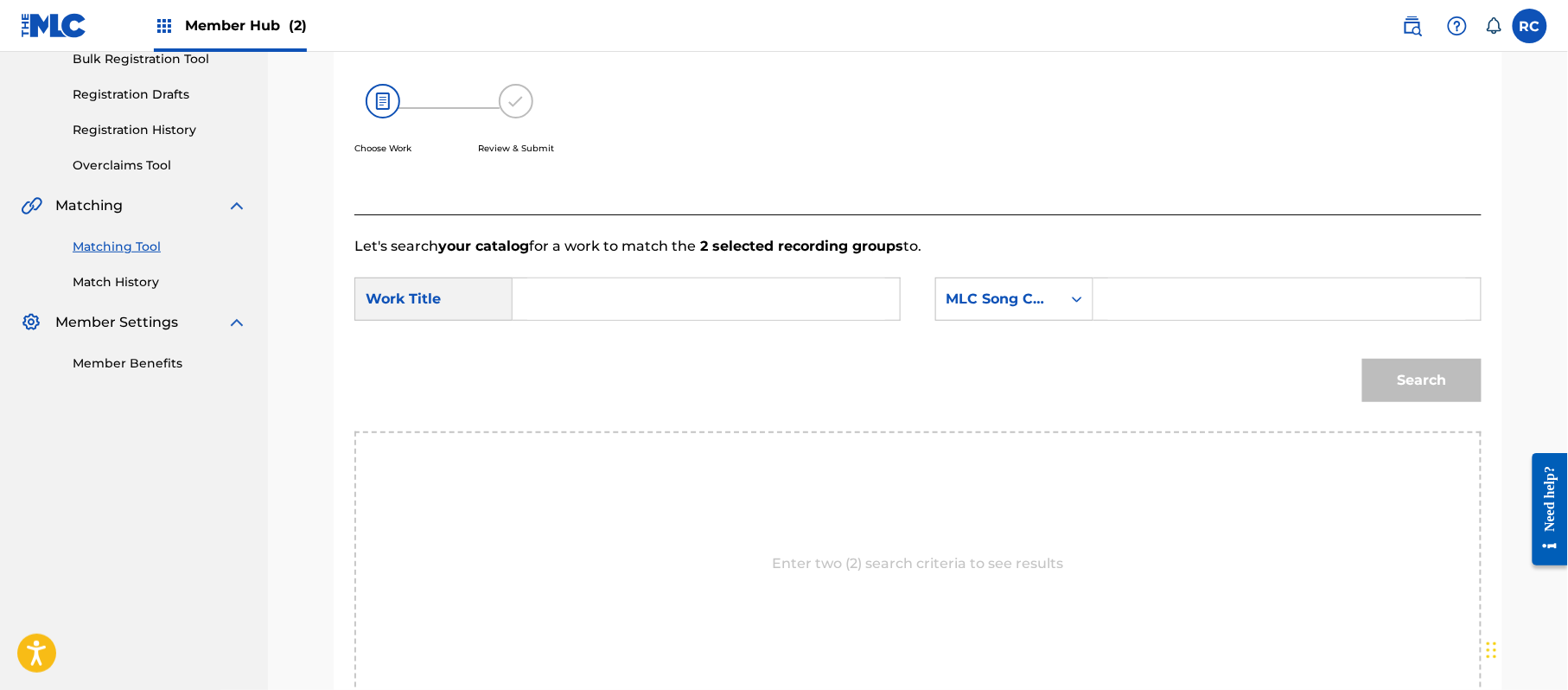
click at [606, 316] on input "Search Form" at bounding box center [706, 298] width 358 height 41
click at [661, 301] on input "[PERSON_NAME] CI98GB" at bounding box center [706, 298] width 358 height 41
type input "[PERSON_NAME]"
click at [1137, 295] on input "Search Form" at bounding box center [1287, 298] width 358 height 41
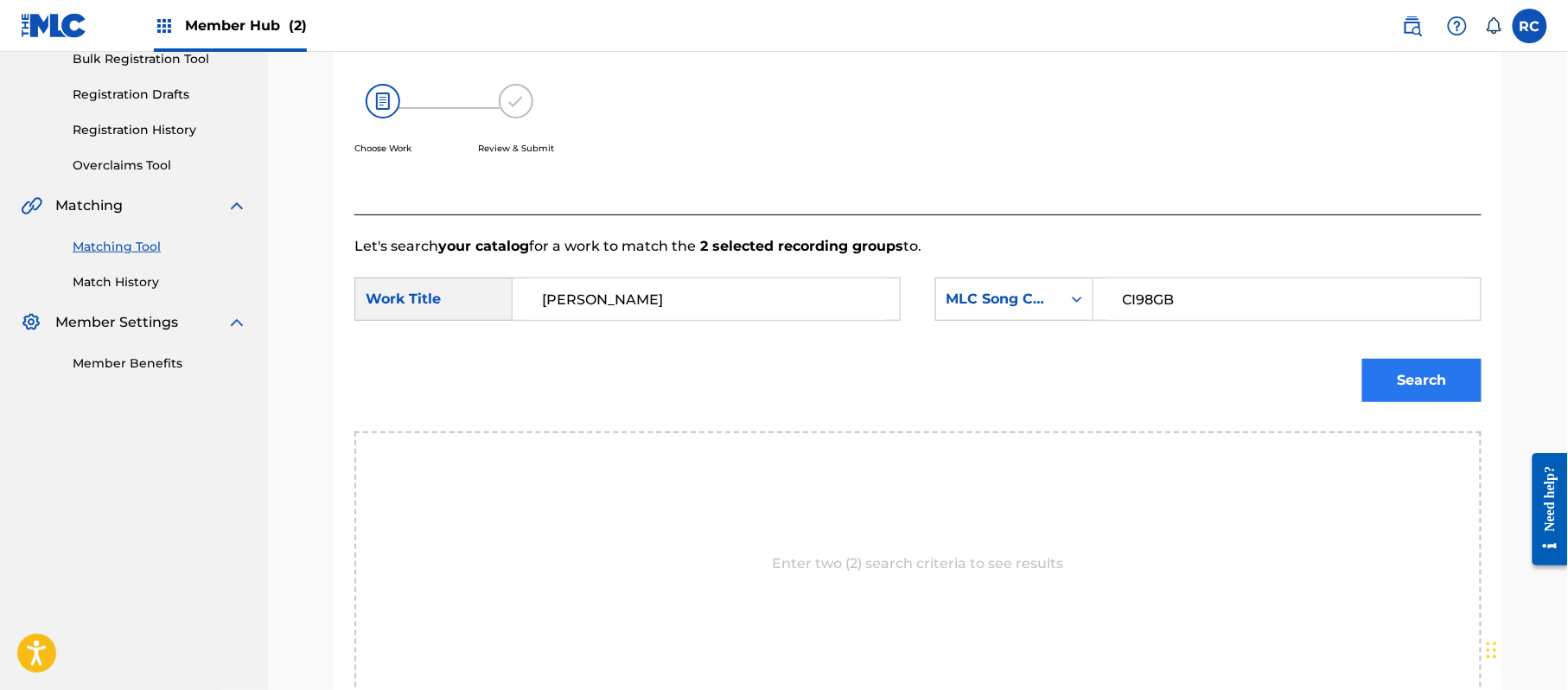
type input "CI98GB"
drag, startPoint x: 1365, startPoint y: 382, endPoint x: 1383, endPoint y: 385, distance: 18.2
click at [1366, 382] on div "Search" at bounding box center [1417, 376] width 128 height 69
click at [1397, 389] on button "Search" at bounding box center [1422, 380] width 120 height 43
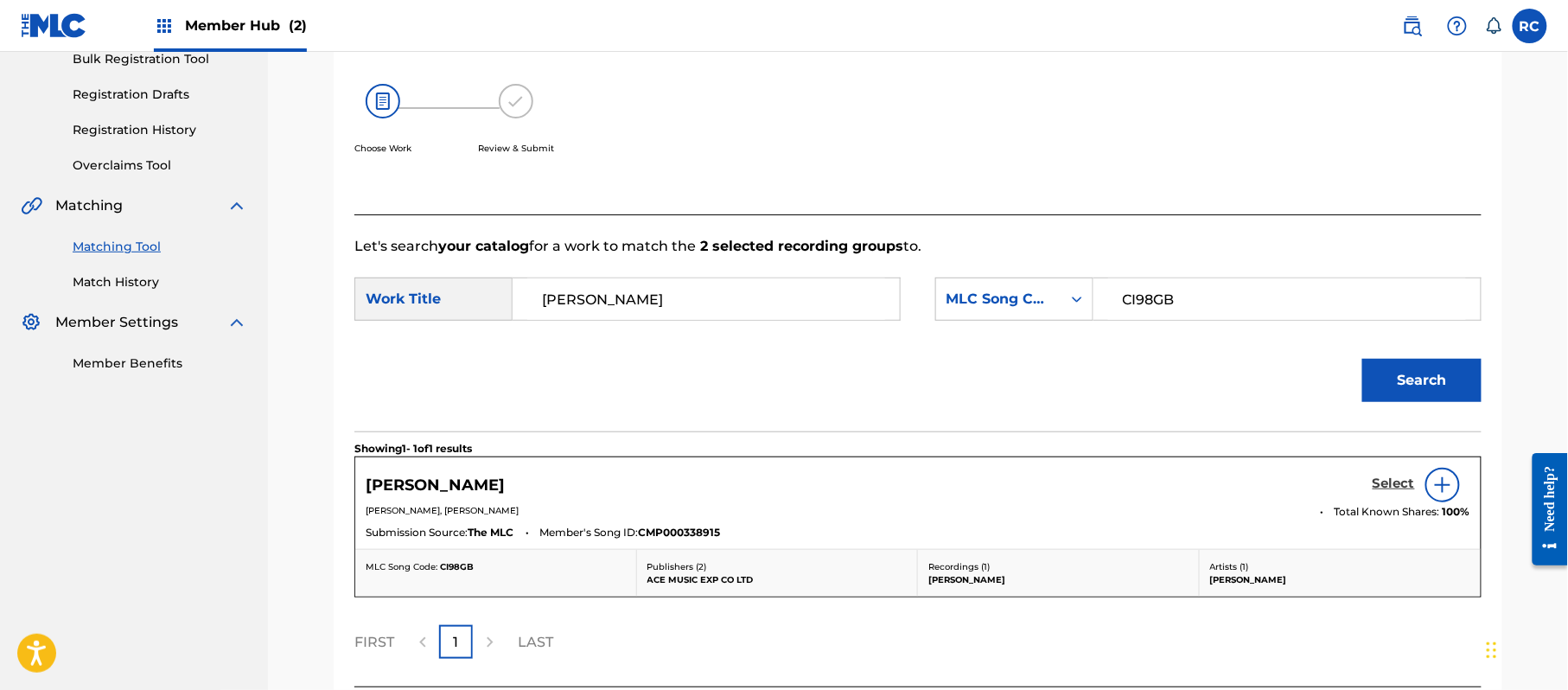
click at [1383, 485] on h5 "Select" at bounding box center [1394, 484] width 42 height 16
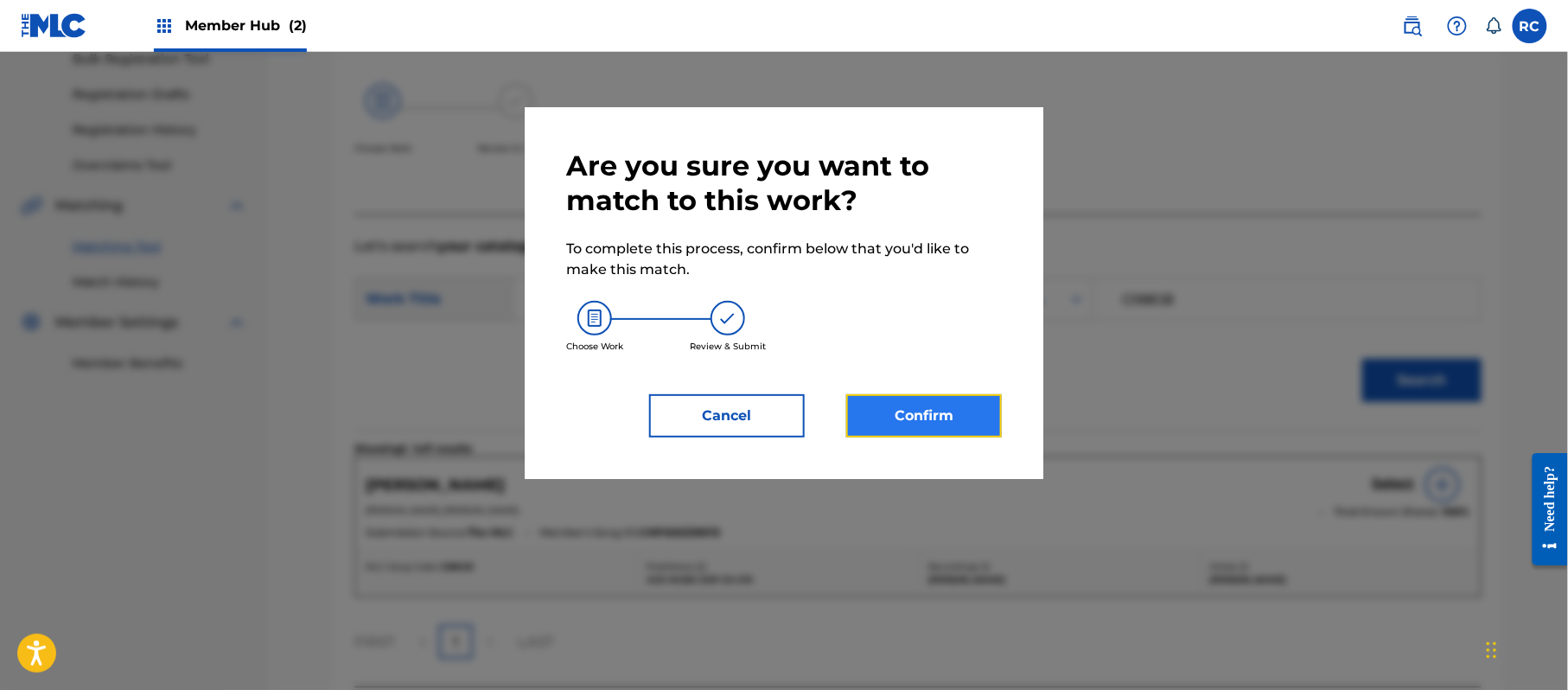
click at [924, 413] on button "Confirm" at bounding box center [924, 415] width 155 height 43
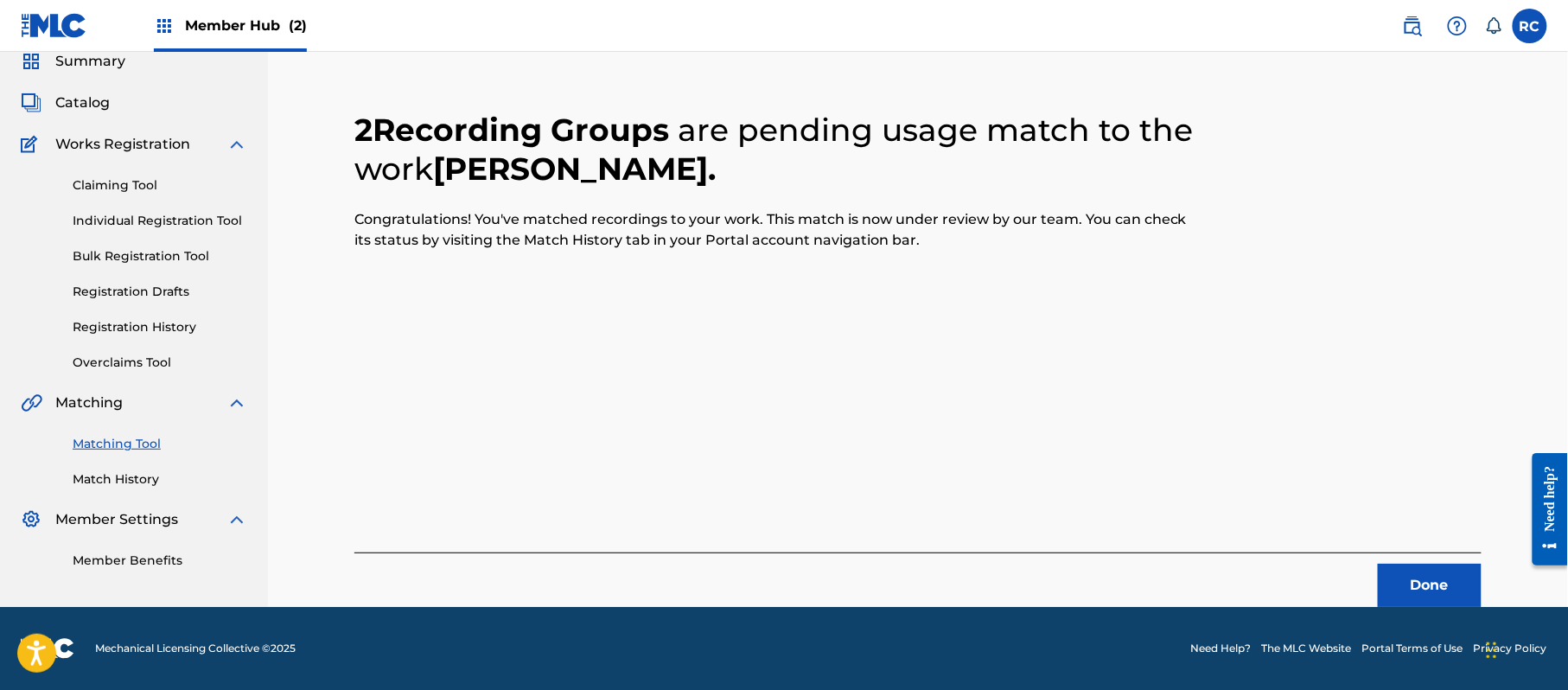
scroll to position [69, 0]
click at [1436, 564] on button "Done" at bounding box center [1430, 585] width 104 height 43
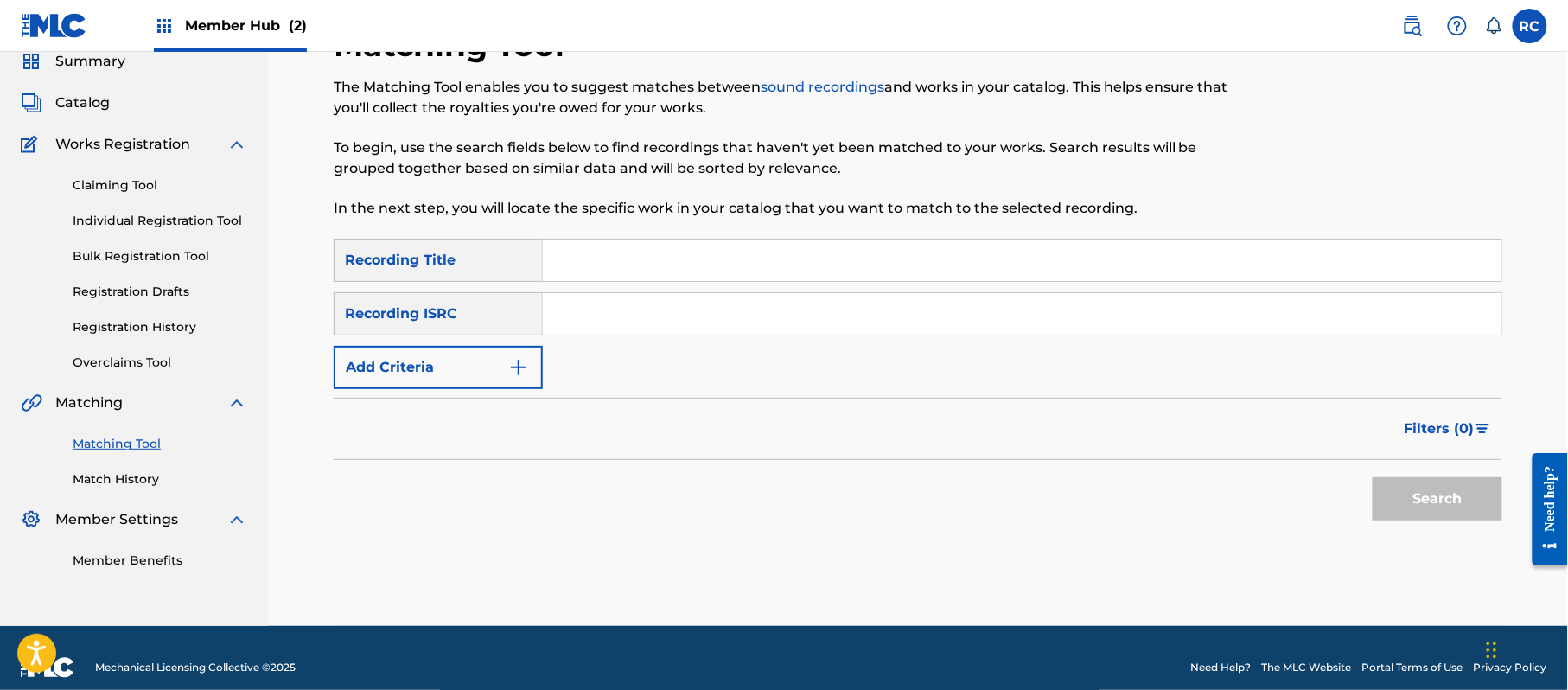
click at [700, 316] on input "Search Form" at bounding box center [1022, 313] width 958 height 41
click at [1435, 509] on button "Search" at bounding box center [1437, 498] width 130 height 43
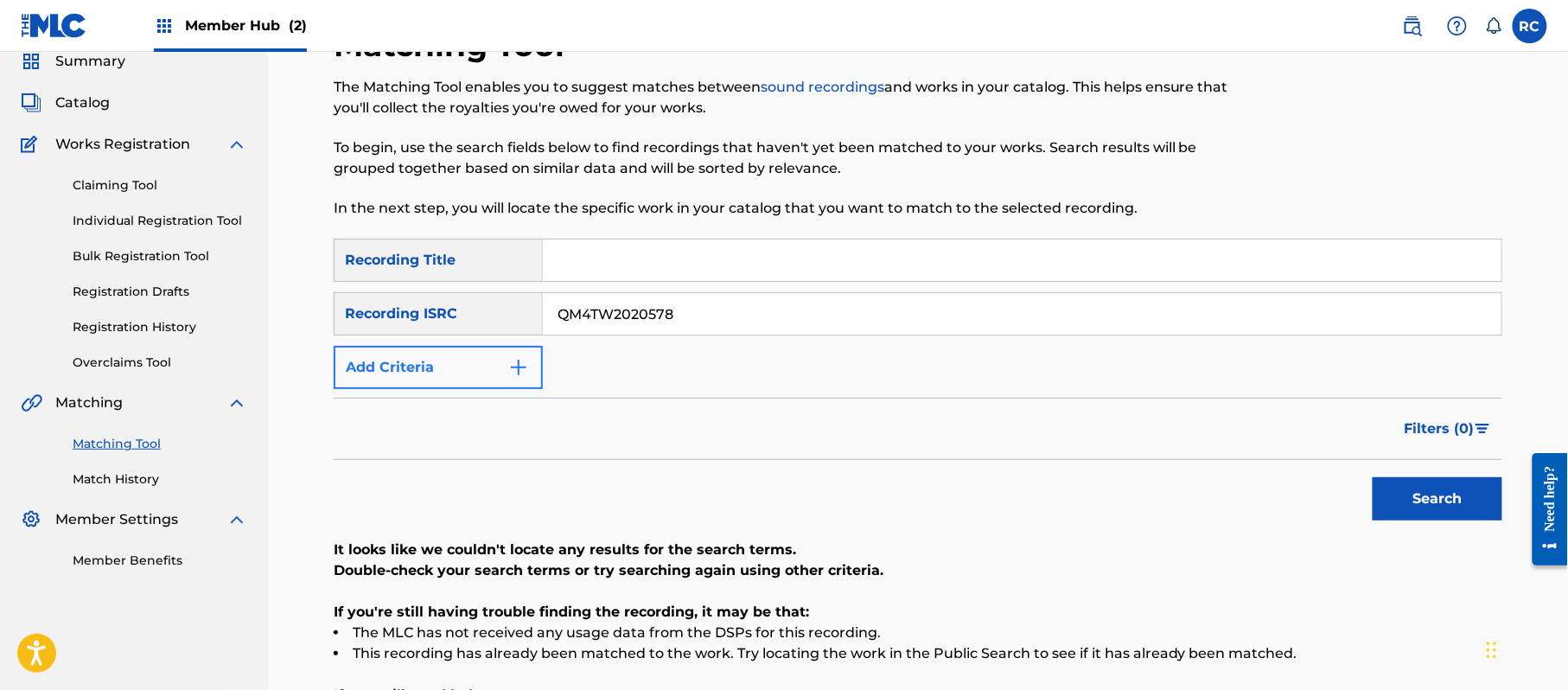
drag, startPoint x: 678, startPoint y: 311, endPoint x: 499, endPoint y: 347, distance: 182.6
click at [491, 347] on div "SearchWithCriteria5df80841-9629-4178-8b4d-cf8d4b60a839 Recording Title SearchWi…" at bounding box center [918, 313] width 1168 height 151
click at [1390, 501] on button "Search" at bounding box center [1437, 498] width 130 height 43
drag, startPoint x: 711, startPoint y: 296, endPoint x: 501, endPoint y: 330, distance: 212.7
click at [501, 330] on div "SearchWithCriteria5df80841-9629-4178-8b4d-cf8d4b60a839 Recording Title SearchWi…" at bounding box center [918, 313] width 1168 height 151
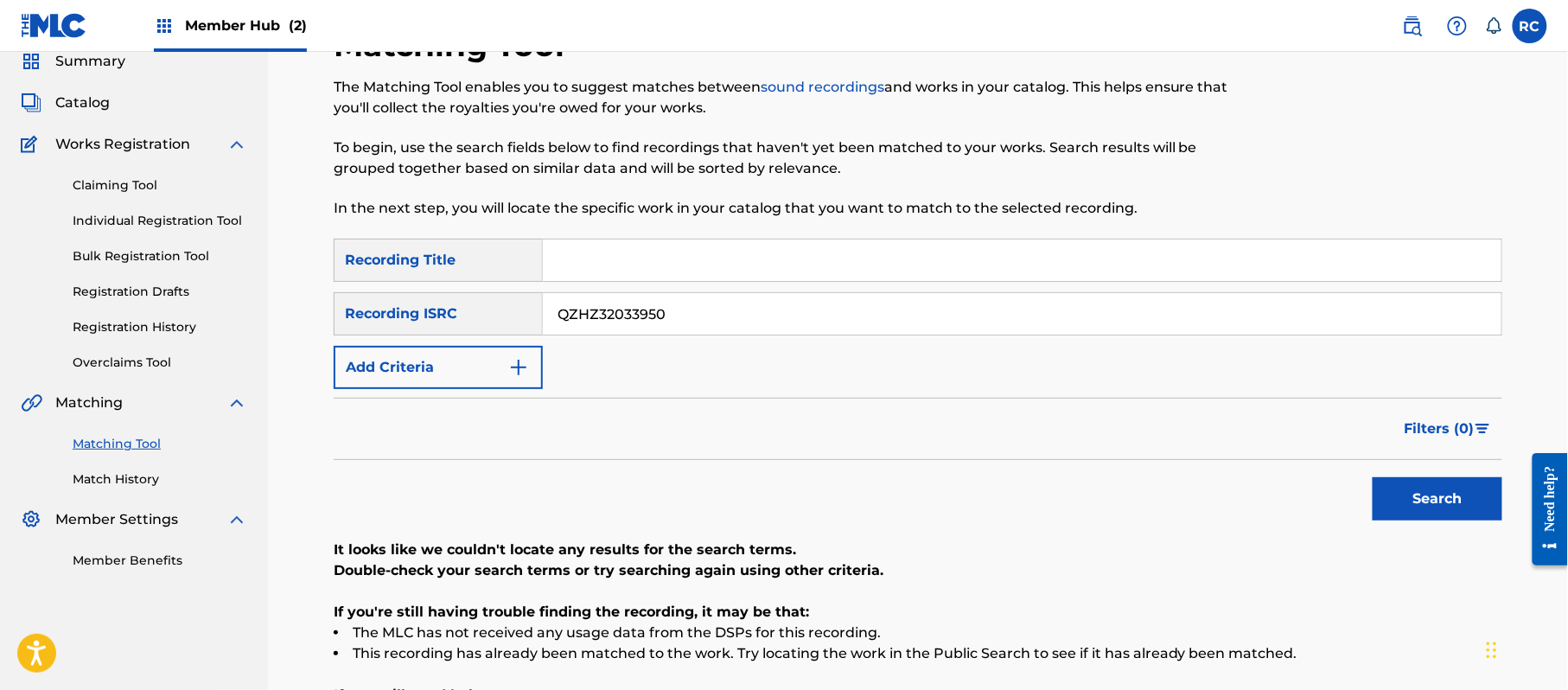
drag, startPoint x: 659, startPoint y: 301, endPoint x: 456, endPoint y: 327, distance: 204.7
click at [456, 327] on div "SearchWithCriteriab6f3cc6c-d650-4231-83bc-d3f57758b126 Recording ISRC QZHZ32033…" at bounding box center [918, 313] width 1168 height 43
drag, startPoint x: 664, startPoint y: 321, endPoint x: 462, endPoint y: 322, distance: 202.0
click at [462, 322] on div "SearchWithCriteriab6f3cc6c-d650-4231-83bc-d3f57758b126 Recording ISRC QZHZ32033…" at bounding box center [918, 313] width 1168 height 43
click at [1459, 493] on button "Search" at bounding box center [1437, 498] width 130 height 43
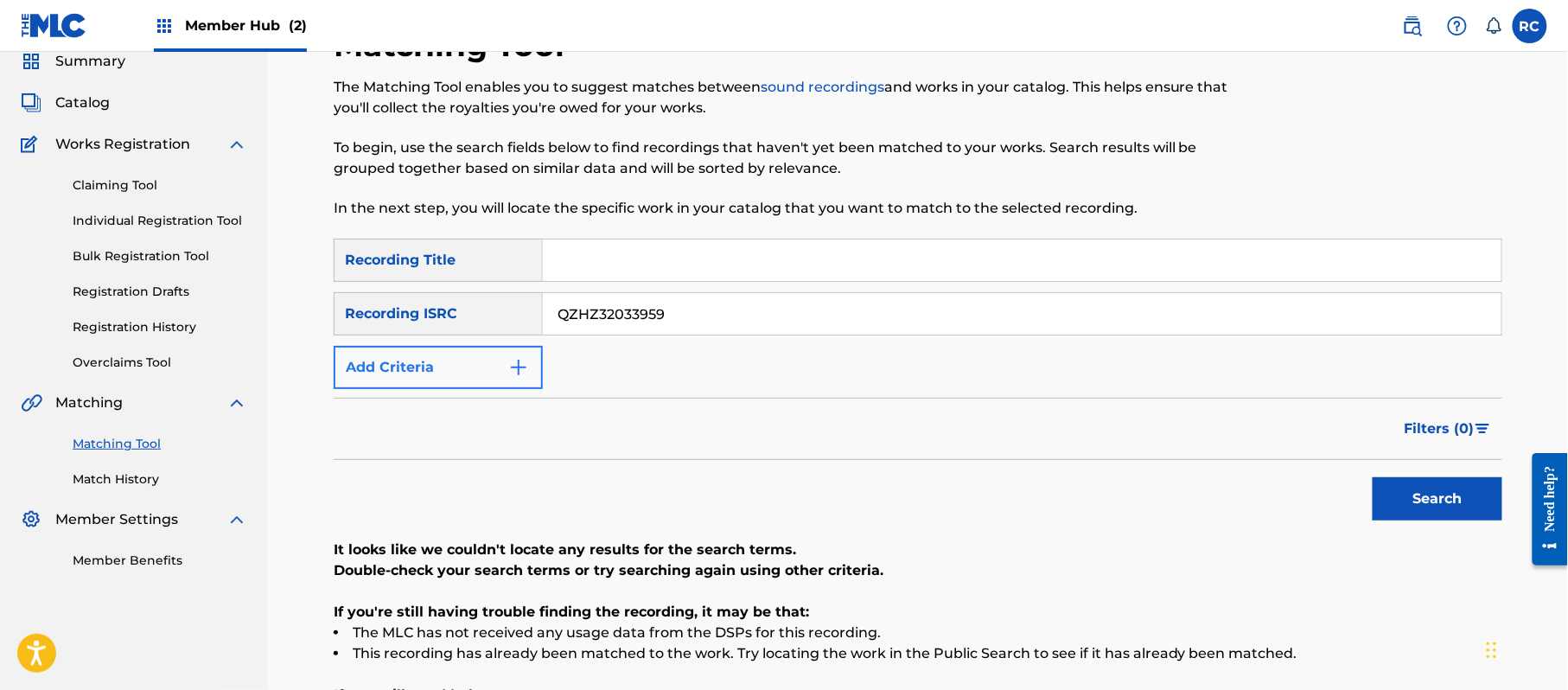
drag, startPoint x: 700, startPoint y: 325, endPoint x: 456, endPoint y: 361, distance: 246.6
click at [456, 361] on div "SearchWithCriteria5df80841-9629-4178-8b4d-cf8d4b60a839 Recording Title SearchWi…" at bounding box center [918, 313] width 1168 height 151
click at [1466, 505] on button "Search" at bounding box center [1437, 498] width 130 height 43
drag, startPoint x: 668, startPoint y: 326, endPoint x: 530, endPoint y: 322, distance: 138.1
click at [482, 326] on div "SearchWithCriteriab6f3cc6c-d650-4231-83bc-d3f57758b126 Recording ISRC QM4TW1985…" at bounding box center [918, 313] width 1168 height 43
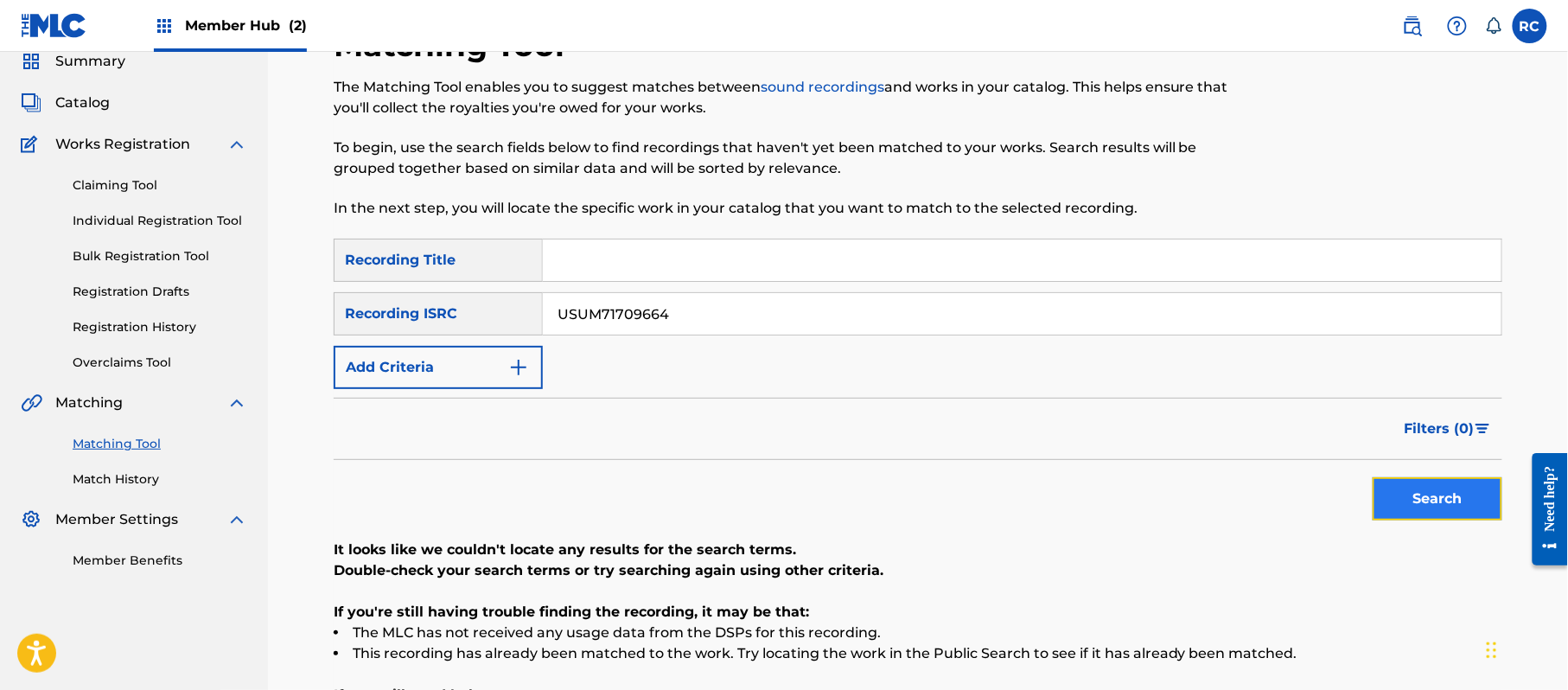
click at [1437, 517] on button "Search" at bounding box center [1437, 498] width 130 height 43
drag, startPoint x: 686, startPoint y: 332, endPoint x: 528, endPoint y: 335, distance: 158.0
click at [496, 335] on div "SearchWithCriteria5df80841-9629-4178-8b4d-cf8d4b60a839 Recording Title SearchWi…" at bounding box center [918, 313] width 1168 height 151
type input "QZ5AB2071792"
click at [1450, 506] on button "Search" at bounding box center [1437, 498] width 130 height 43
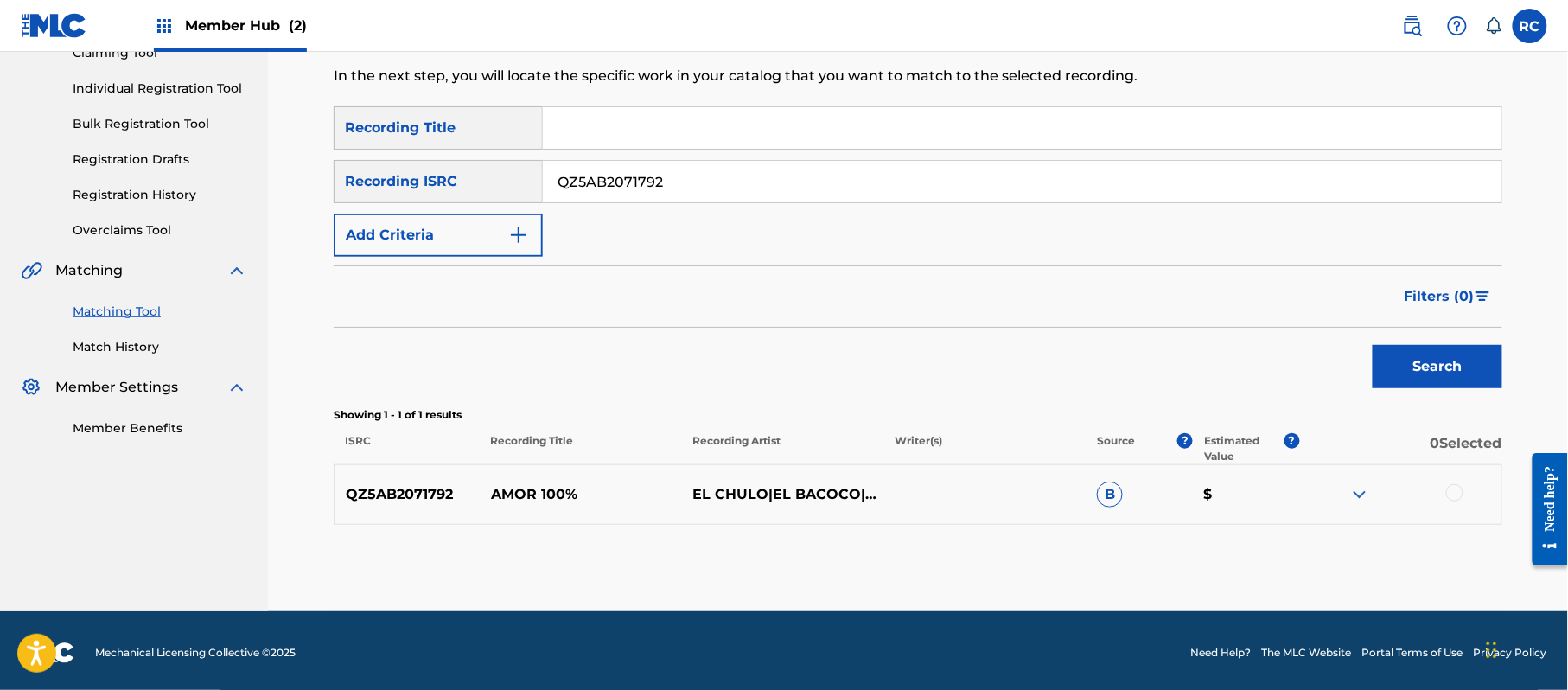
scroll to position [205, 0]
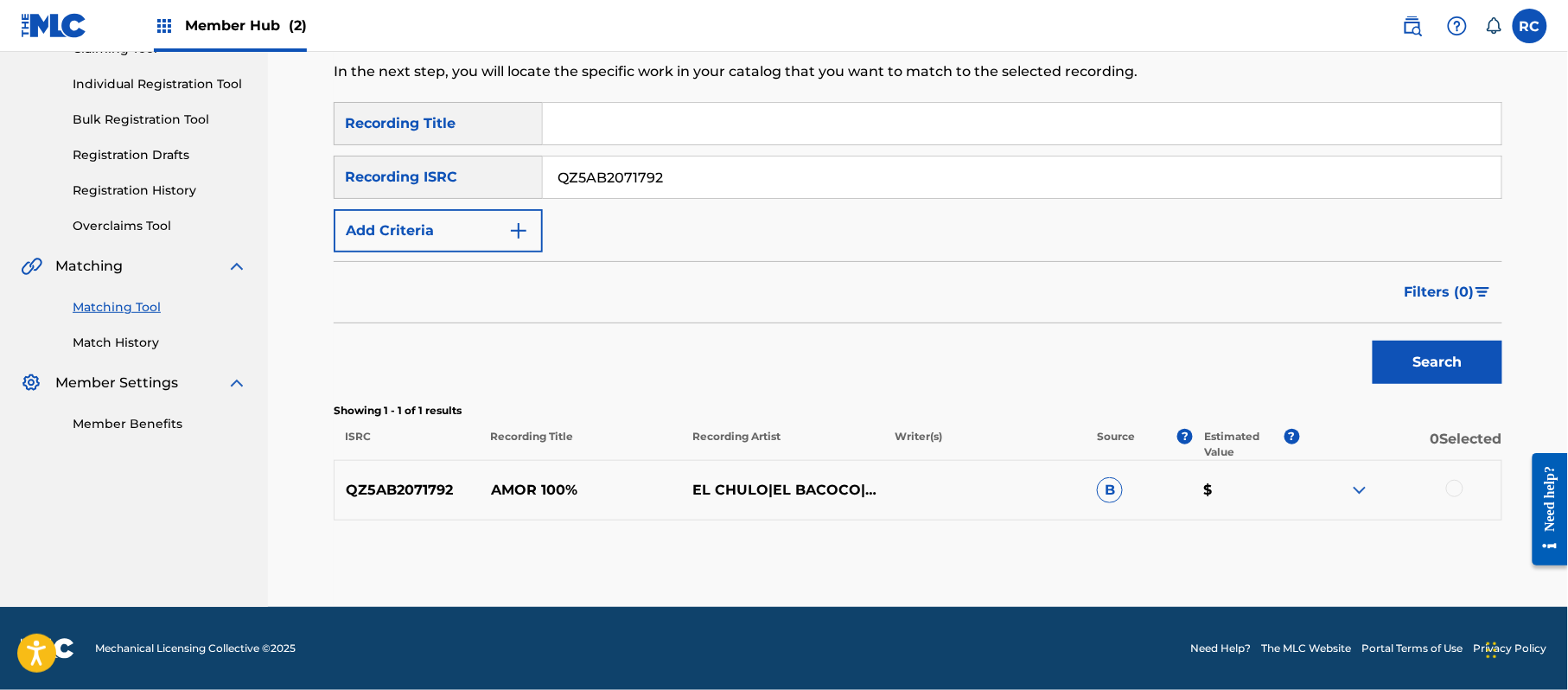
click at [1461, 486] on div at bounding box center [1454, 488] width 17 height 17
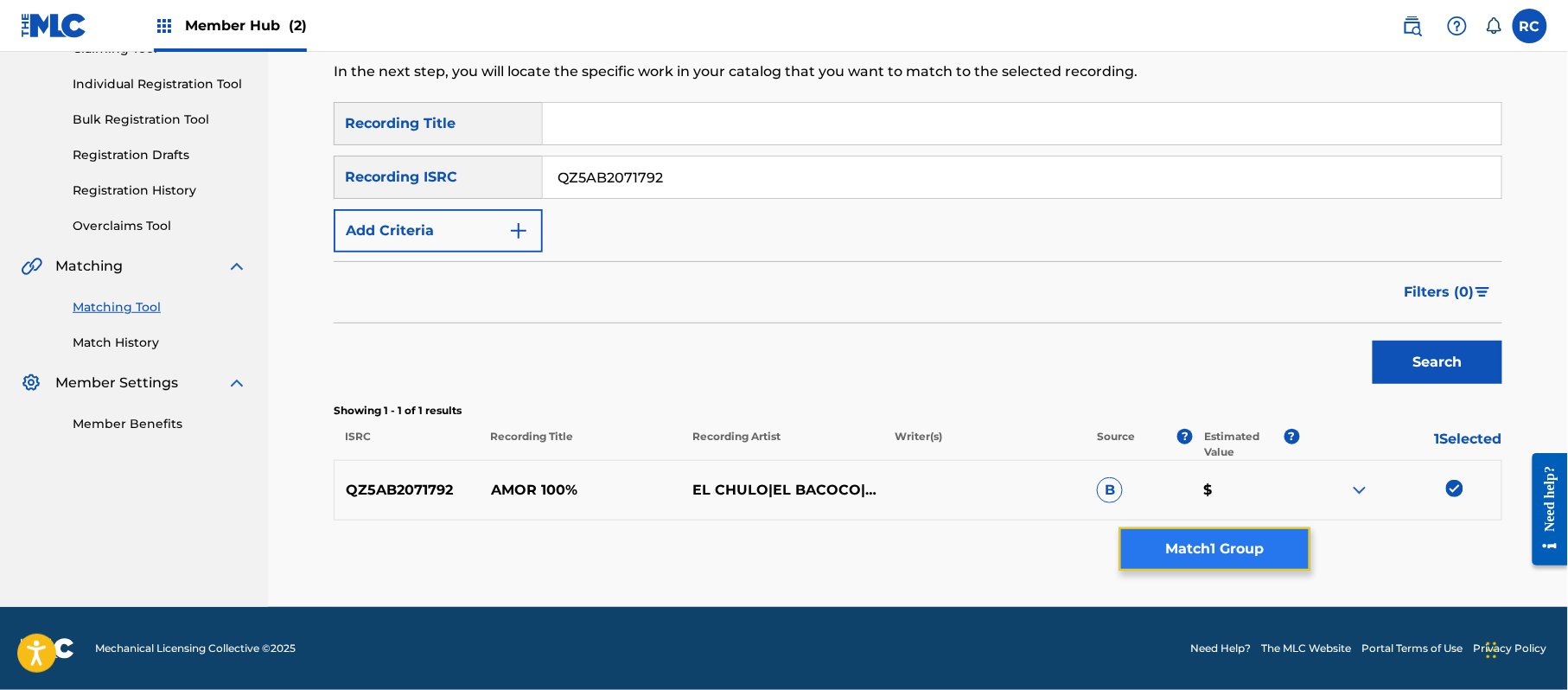
click at [1269, 551] on button "Match 1 Group" at bounding box center [1214, 549] width 191 height 43
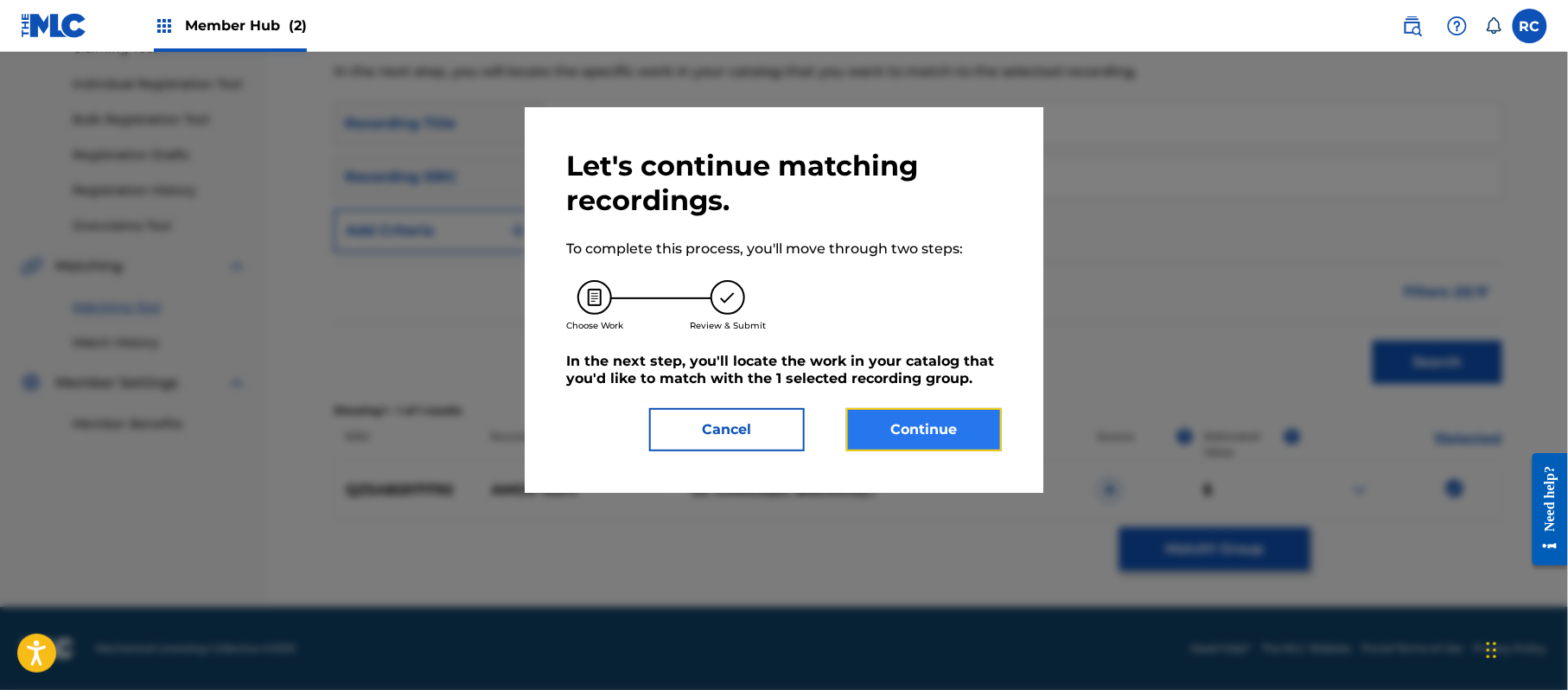
click at [959, 433] on button "Continue" at bounding box center [924, 429] width 155 height 43
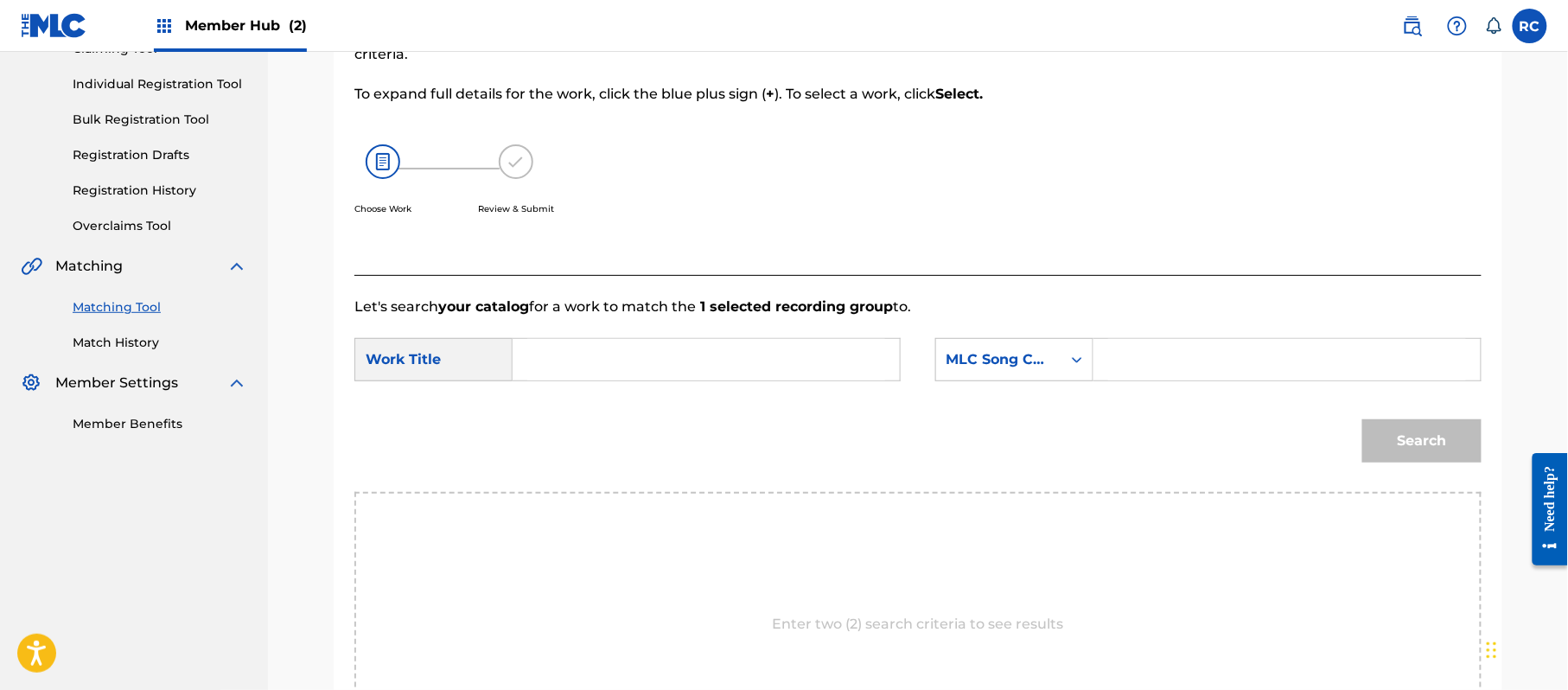
click at [585, 347] on input "Search Form" at bounding box center [706, 359] width 358 height 41
click at [689, 357] on input "Amor 100% AB5CY6" at bounding box center [706, 359] width 358 height 41
type input "Amor 100%"
click at [1174, 368] on input "Search Form" at bounding box center [1287, 359] width 358 height 41
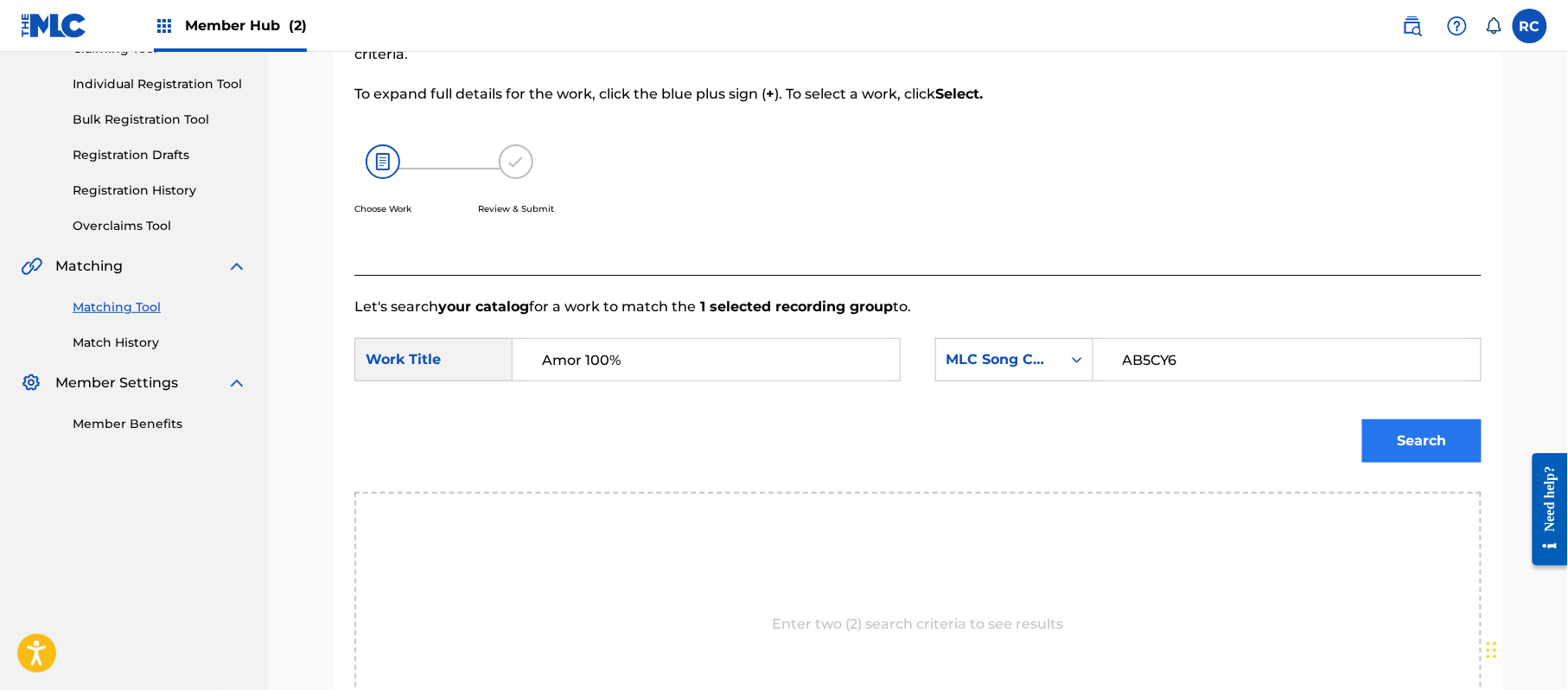
type input "AB5CY6"
click at [1383, 437] on button "Search" at bounding box center [1422, 440] width 120 height 43
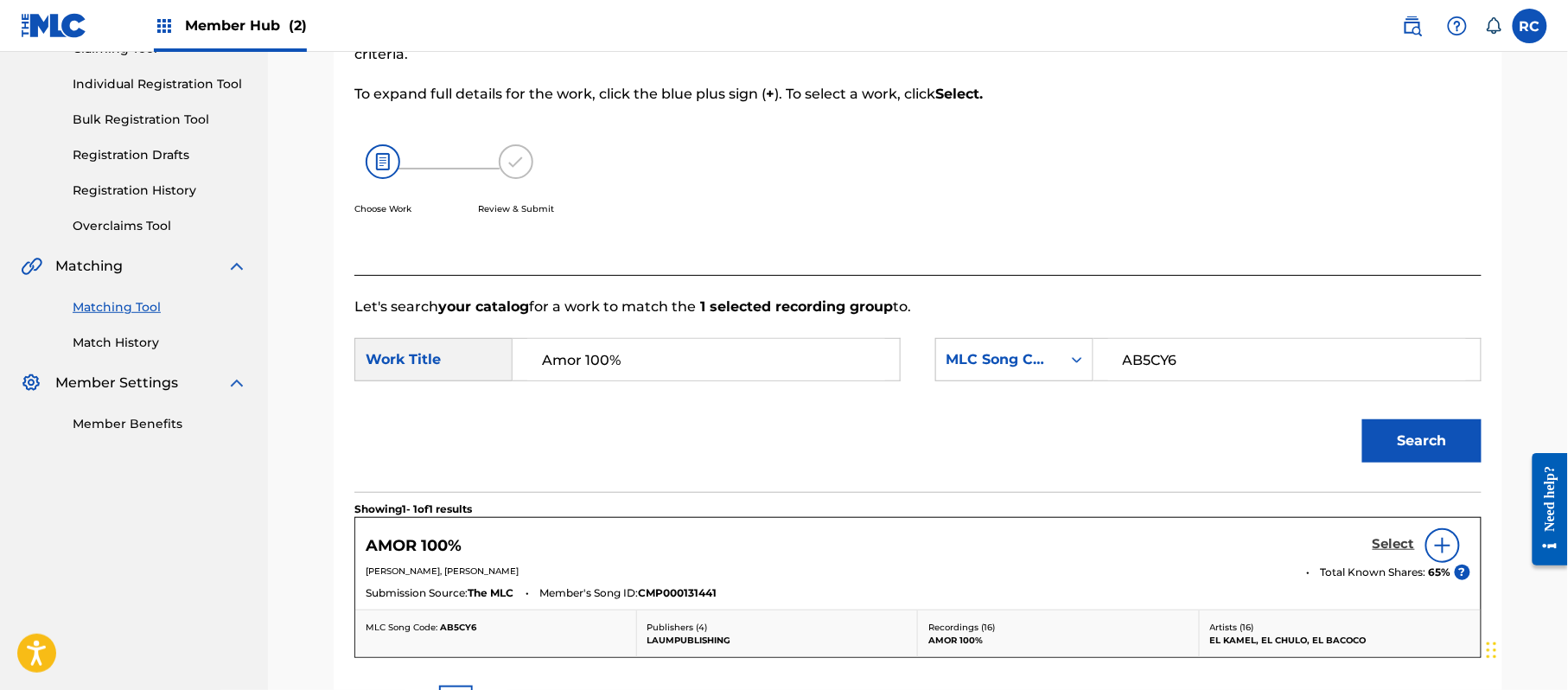
click at [1394, 536] on h5 "Select" at bounding box center [1394, 544] width 42 height 16
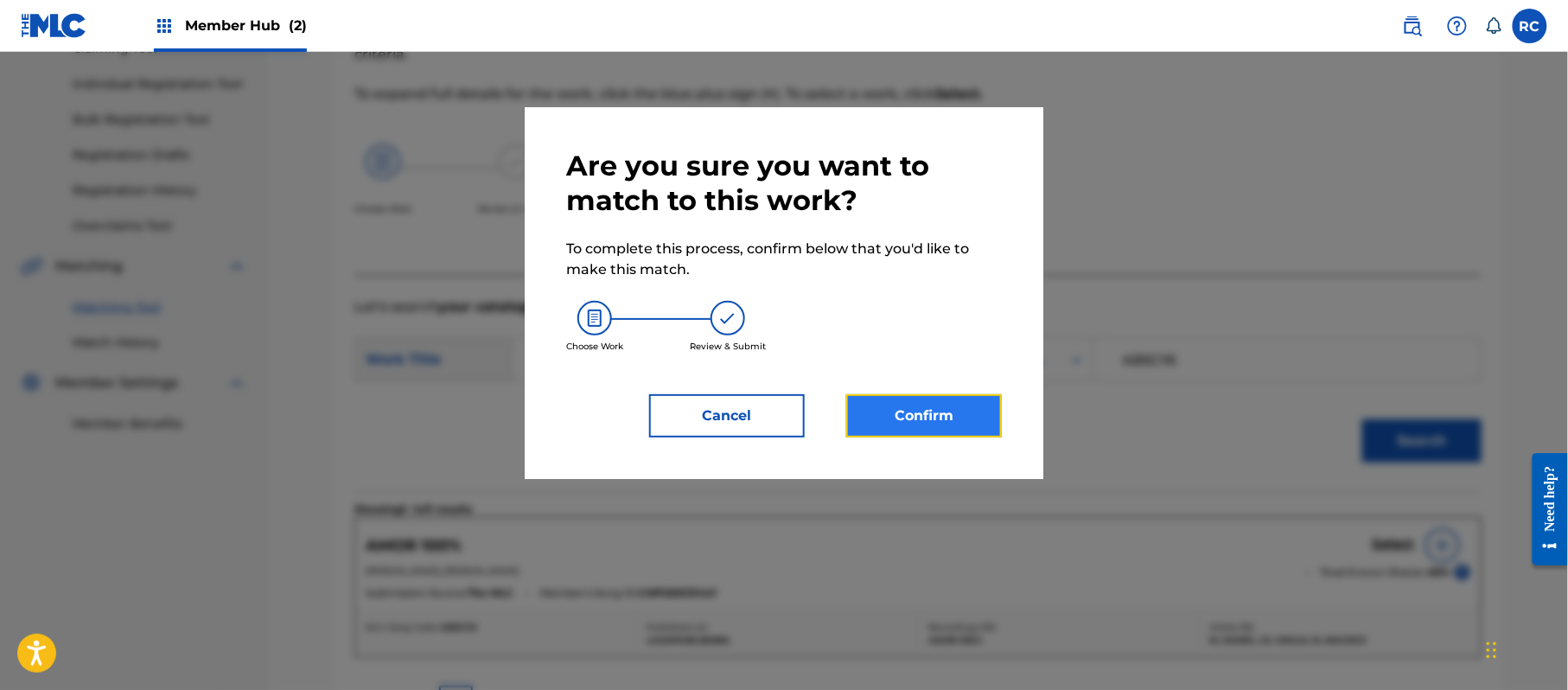
click at [956, 413] on button "Confirm" at bounding box center [924, 415] width 155 height 43
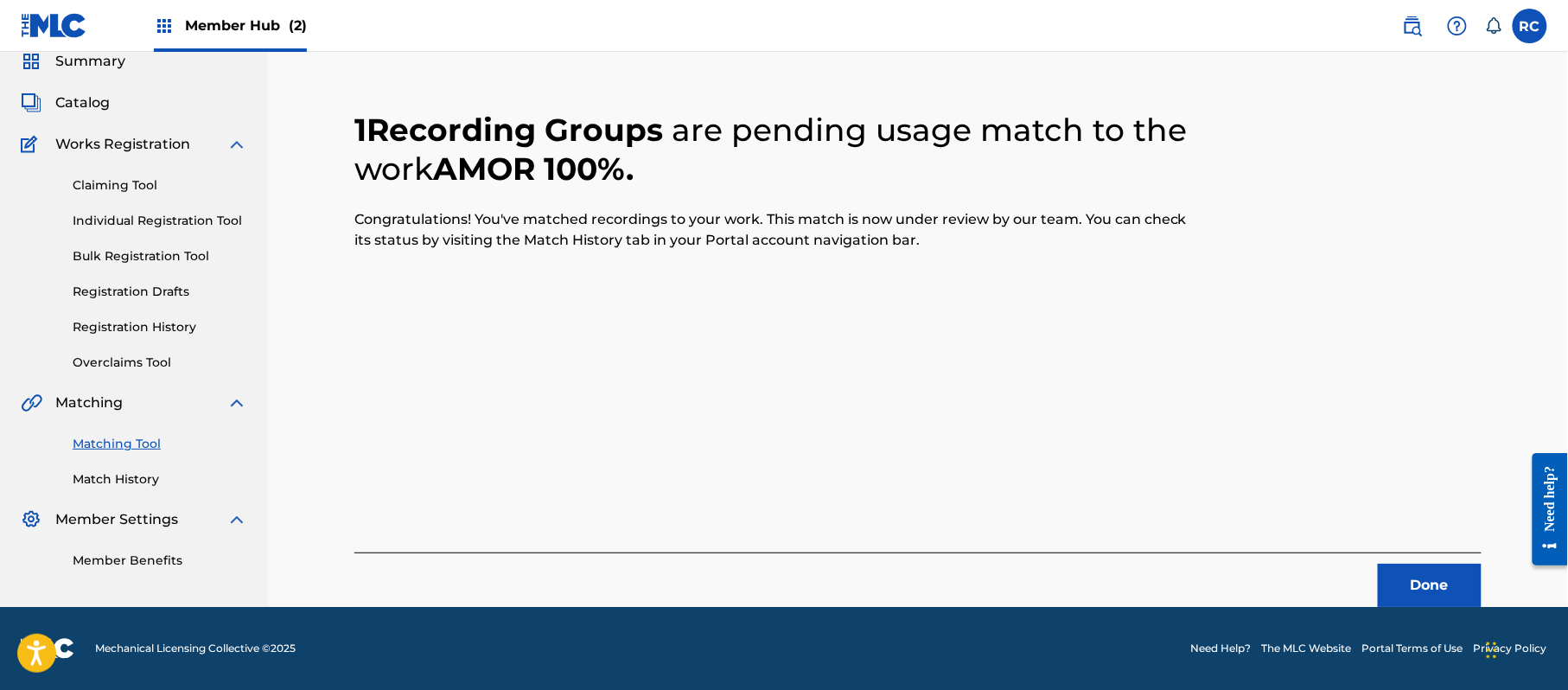
scroll to position [69, 0]
click at [1431, 578] on button "Done" at bounding box center [1430, 585] width 104 height 43
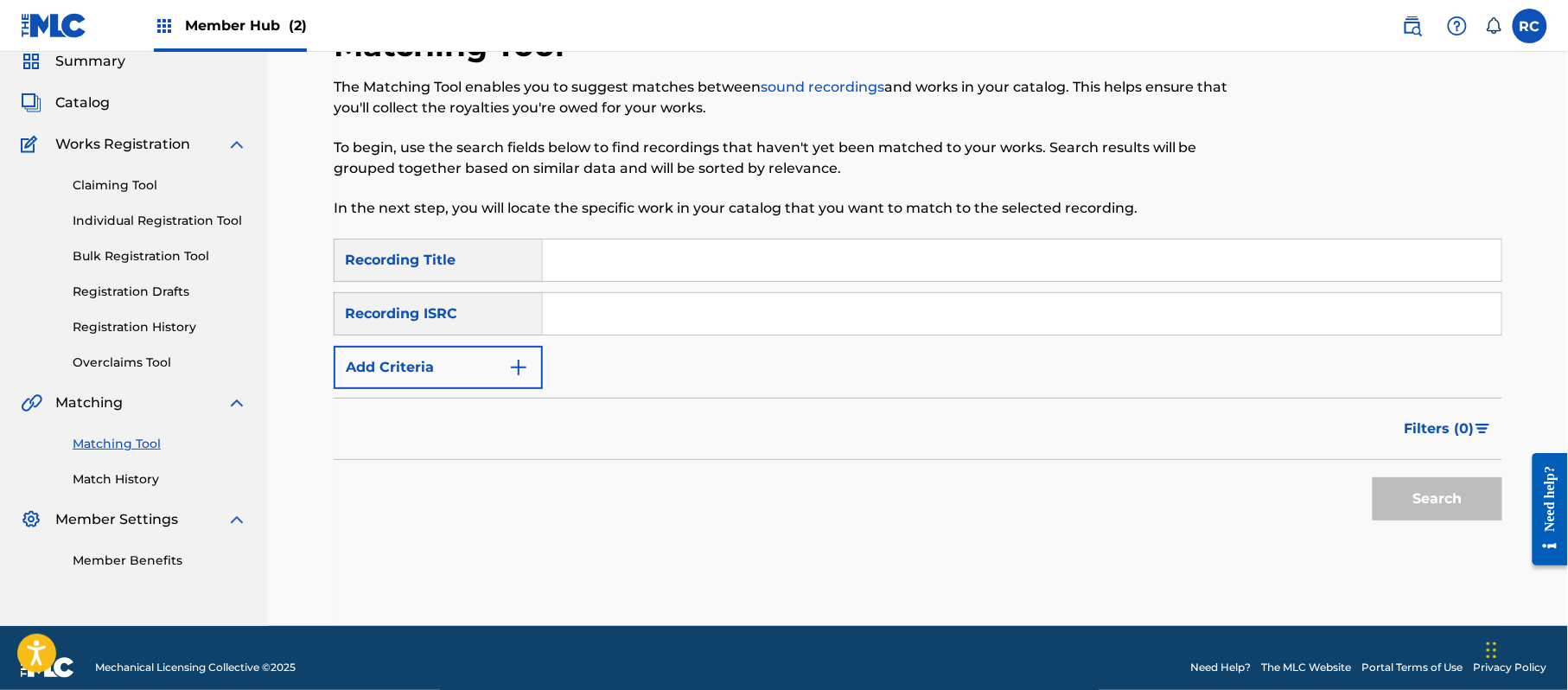
click at [657, 267] on input "Search Form" at bounding box center [1022, 259] width 958 height 41
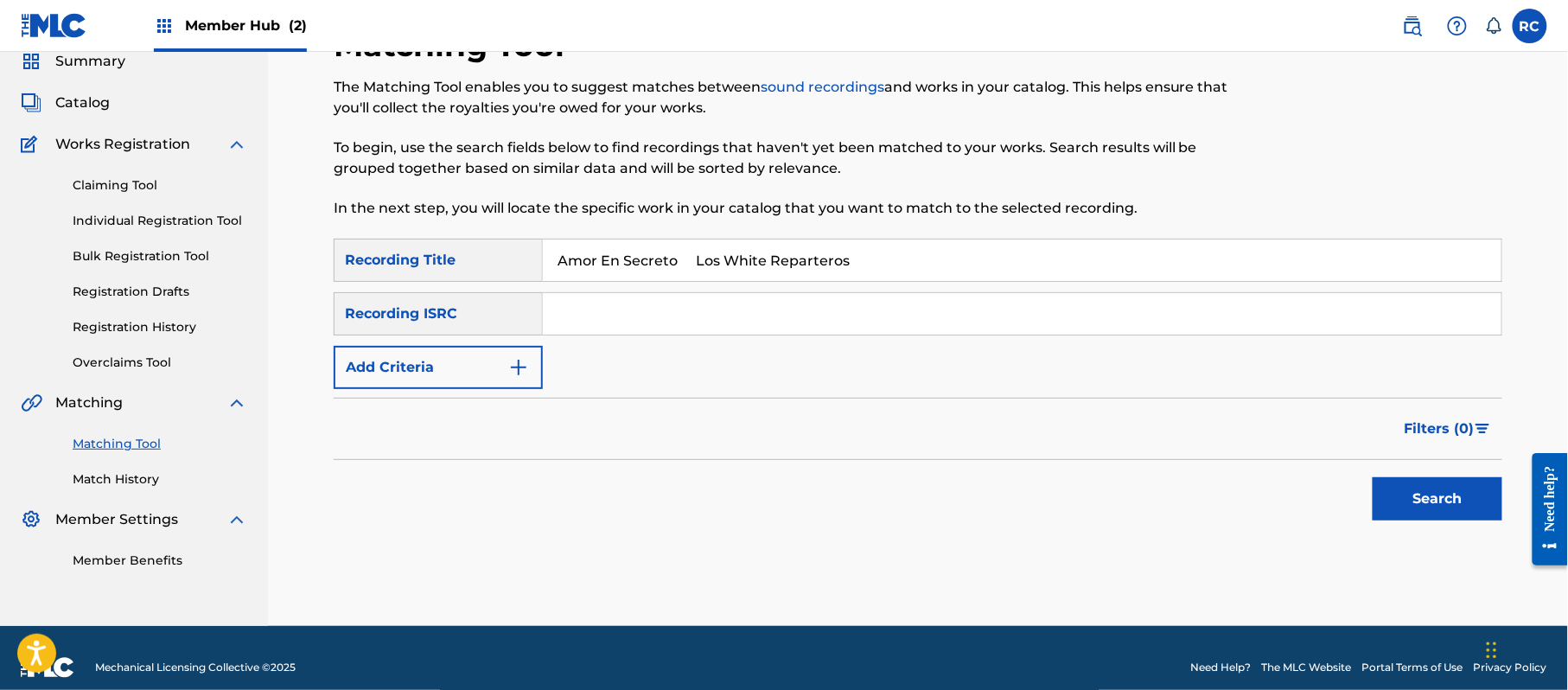
drag, startPoint x: 703, startPoint y: 268, endPoint x: 1045, endPoint y: 319, distance: 345.8
click at [1045, 319] on div "SearchWithCriteria5df80841-9629-4178-8b4d-cf8d4b60a839 Recording Title Amor En …" at bounding box center [918, 313] width 1168 height 151
type input "Amor En Secreto"
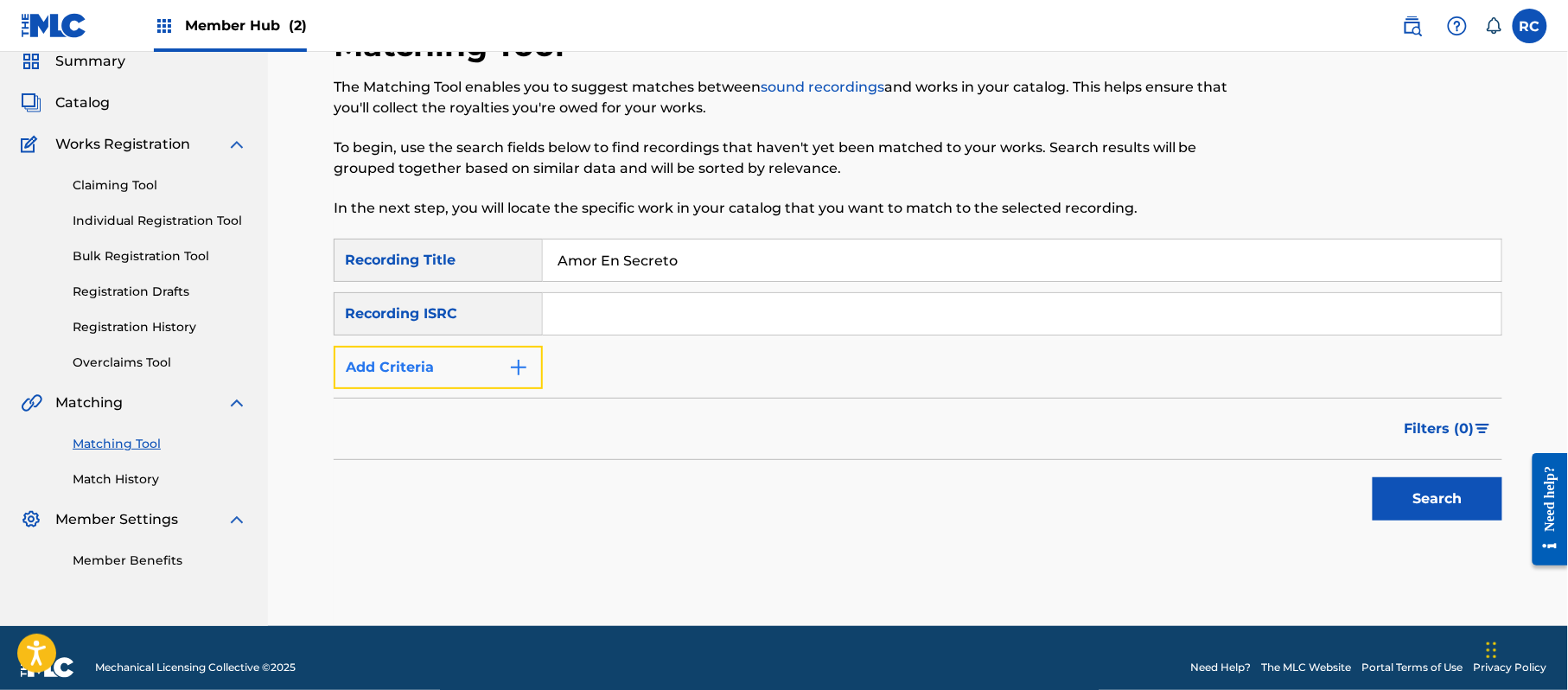
click at [498, 374] on button "Add Criteria" at bounding box center [438, 367] width 209 height 43
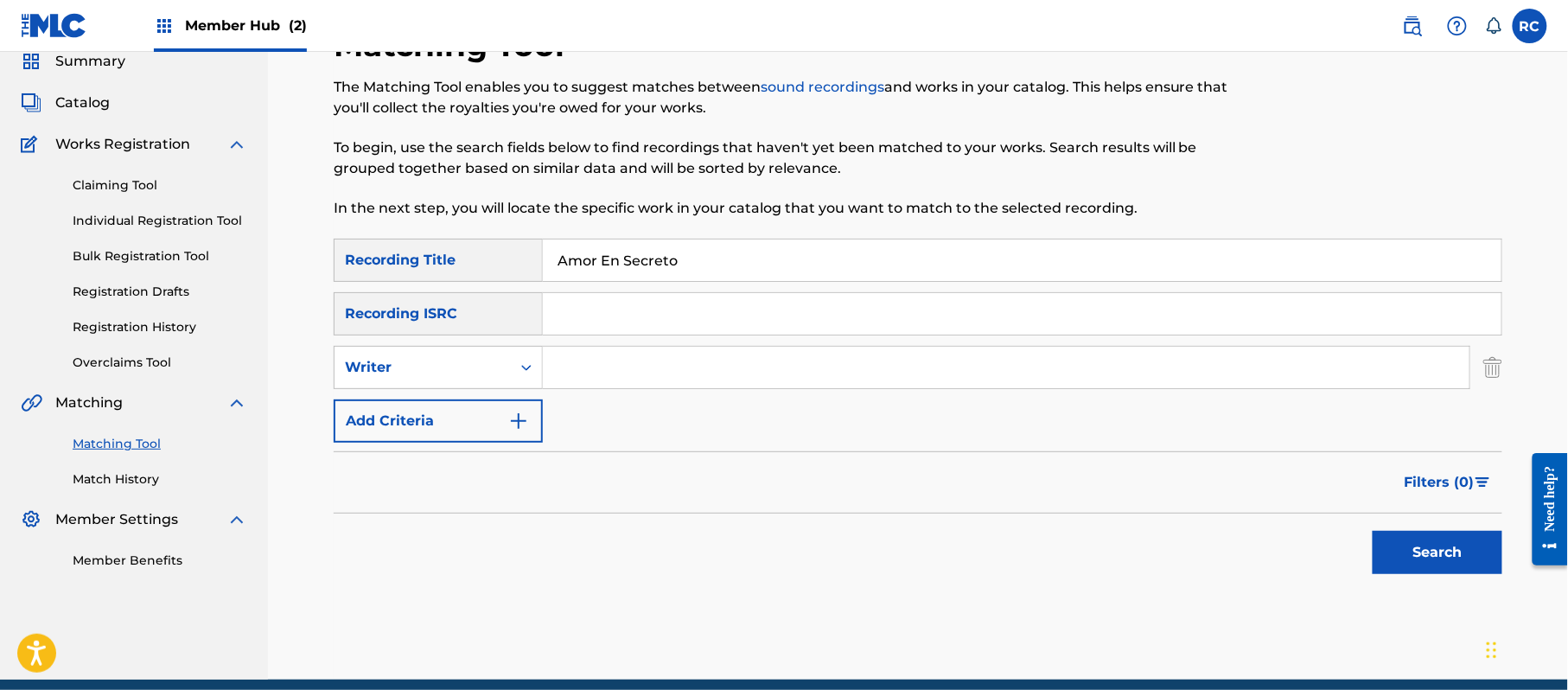
drag, startPoint x: 611, startPoint y: 373, endPoint x: 662, endPoint y: 385, distance: 52.4
click at [611, 373] on input "Search Form" at bounding box center [1006, 367] width 926 height 41
type input "Los White Reparteros"
click at [1436, 549] on button "Search" at bounding box center [1437, 552] width 130 height 43
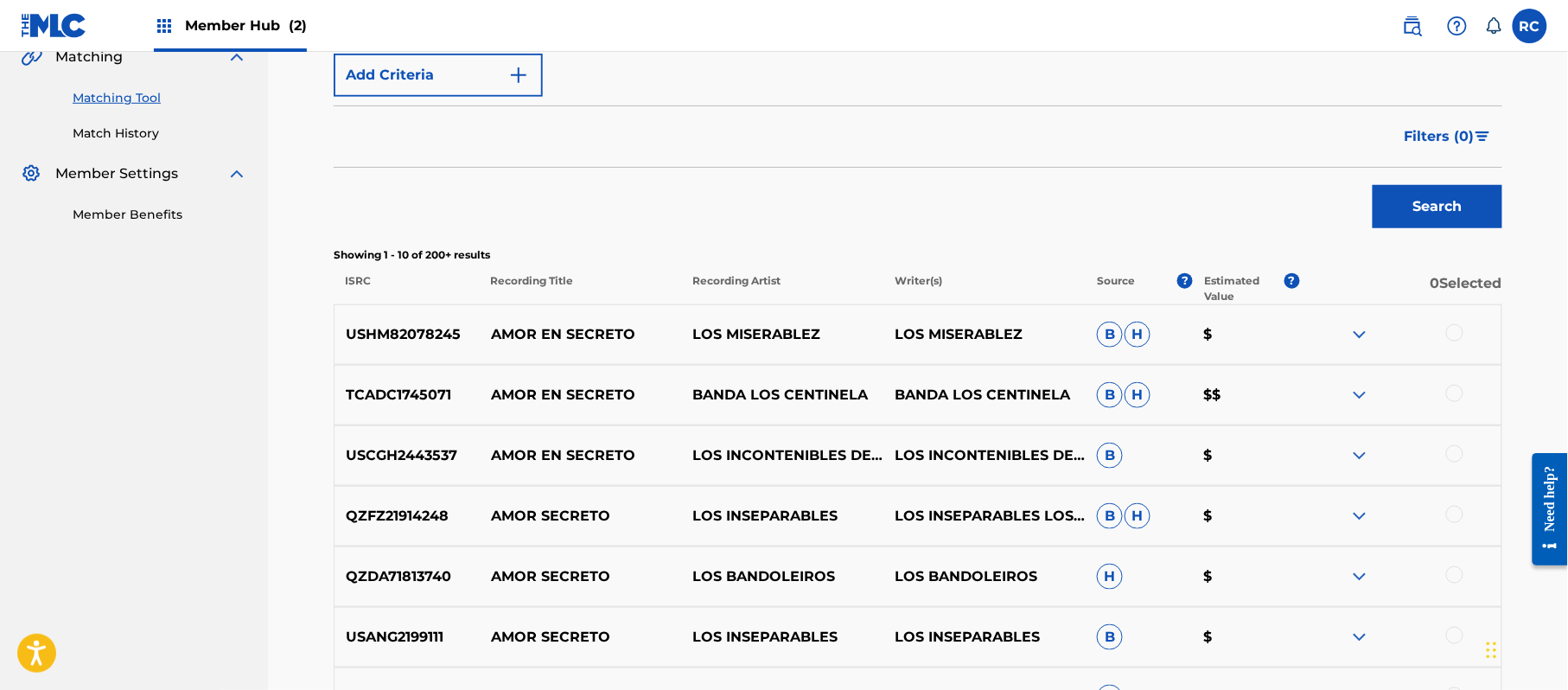
scroll to position [299, 0]
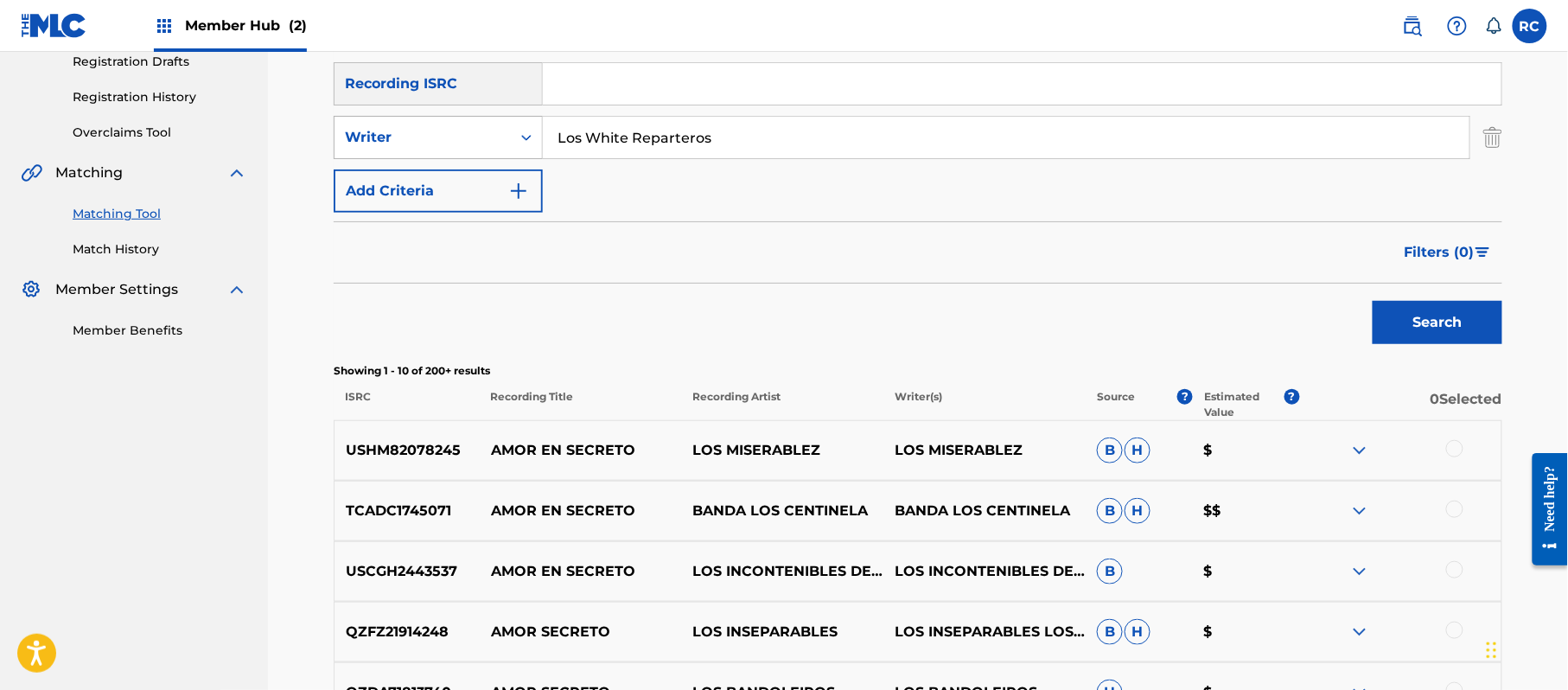
drag, startPoint x: 725, startPoint y: 121, endPoint x: 455, endPoint y: 140, distance: 270.7
click at [455, 140] on div "SearchWithCriteria9b8b1c2f-95fc-4c8c-bb26-16f9c470efde Writer Los White Reparte…" at bounding box center [918, 137] width 1168 height 43
click at [512, 139] on div "Search Form" at bounding box center [527, 138] width 31 height 31
drag, startPoint x: 730, startPoint y: 151, endPoint x: 517, endPoint y: 151, distance: 213.0
click at [517, 151] on div "SearchWithCriteria9b8b1c2f-95fc-4c8c-bb26-16f9c470efde Writer Los White Reparte…" at bounding box center [918, 137] width 1168 height 43
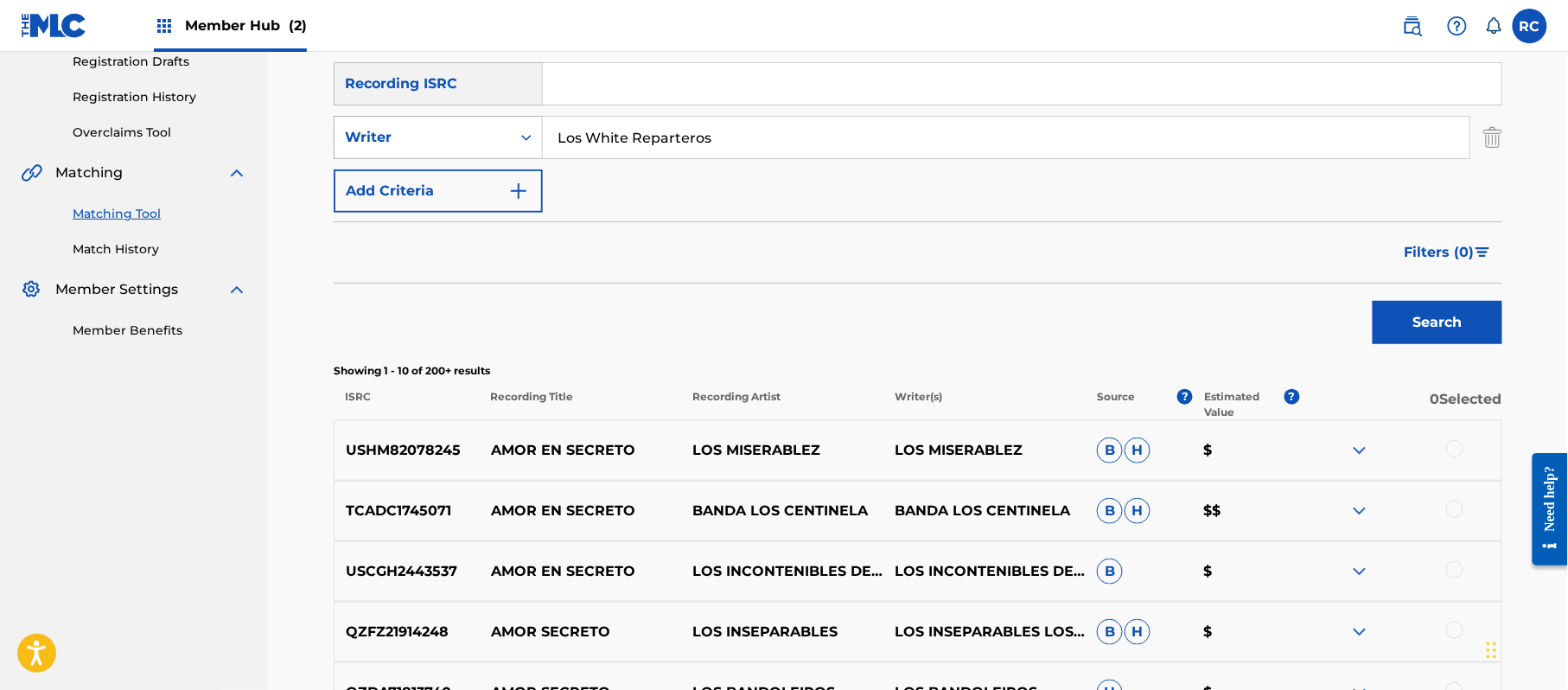
click at [478, 145] on div "Writer" at bounding box center [423, 137] width 155 height 21
click at [467, 191] on div "Recording Artist" at bounding box center [438, 180] width 207 height 43
click at [641, 136] on input "Search Form" at bounding box center [1006, 137] width 926 height 41
type input "Los White Reparteros"
click at [1414, 308] on button "Search" at bounding box center [1437, 322] width 130 height 43
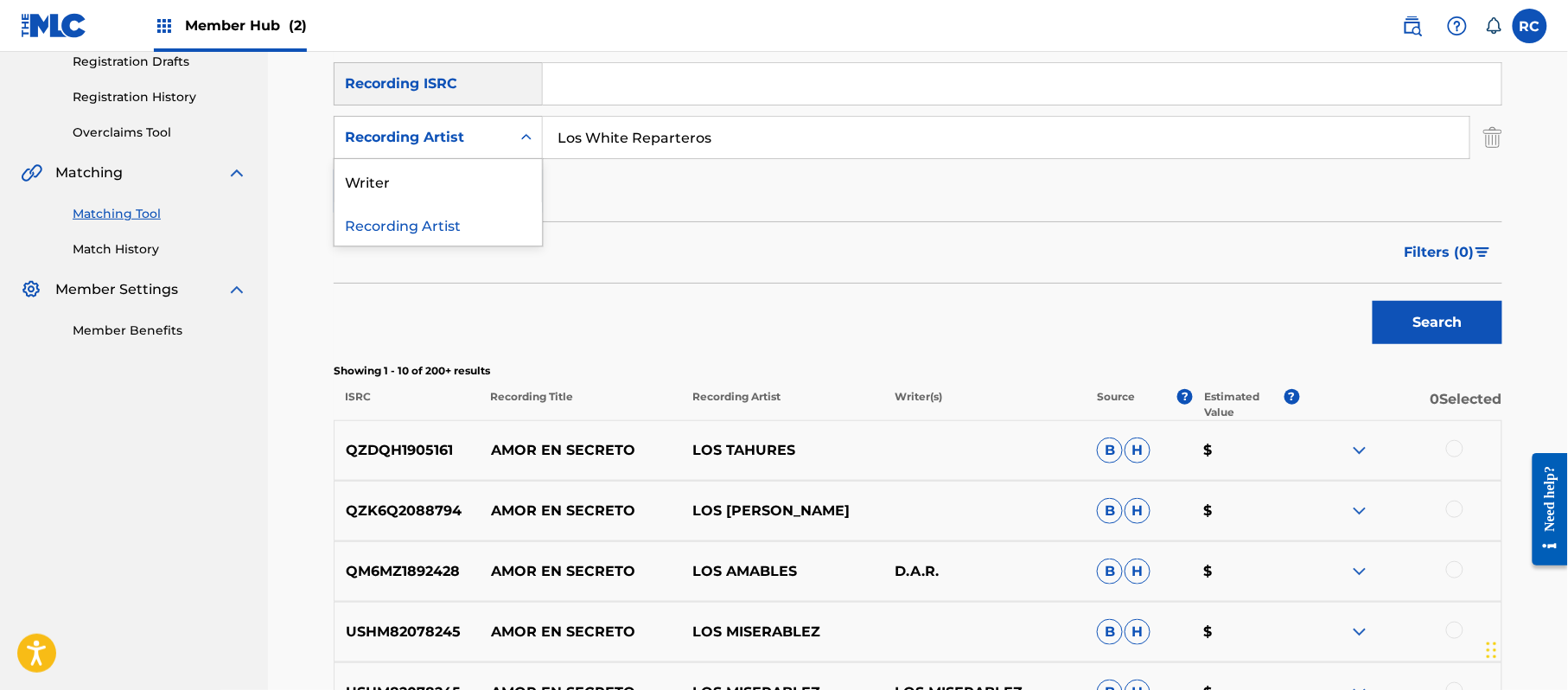
click at [520, 143] on icon "Search Form" at bounding box center [526, 137] width 17 height 17
click at [460, 188] on div "Writer" at bounding box center [438, 180] width 207 height 43
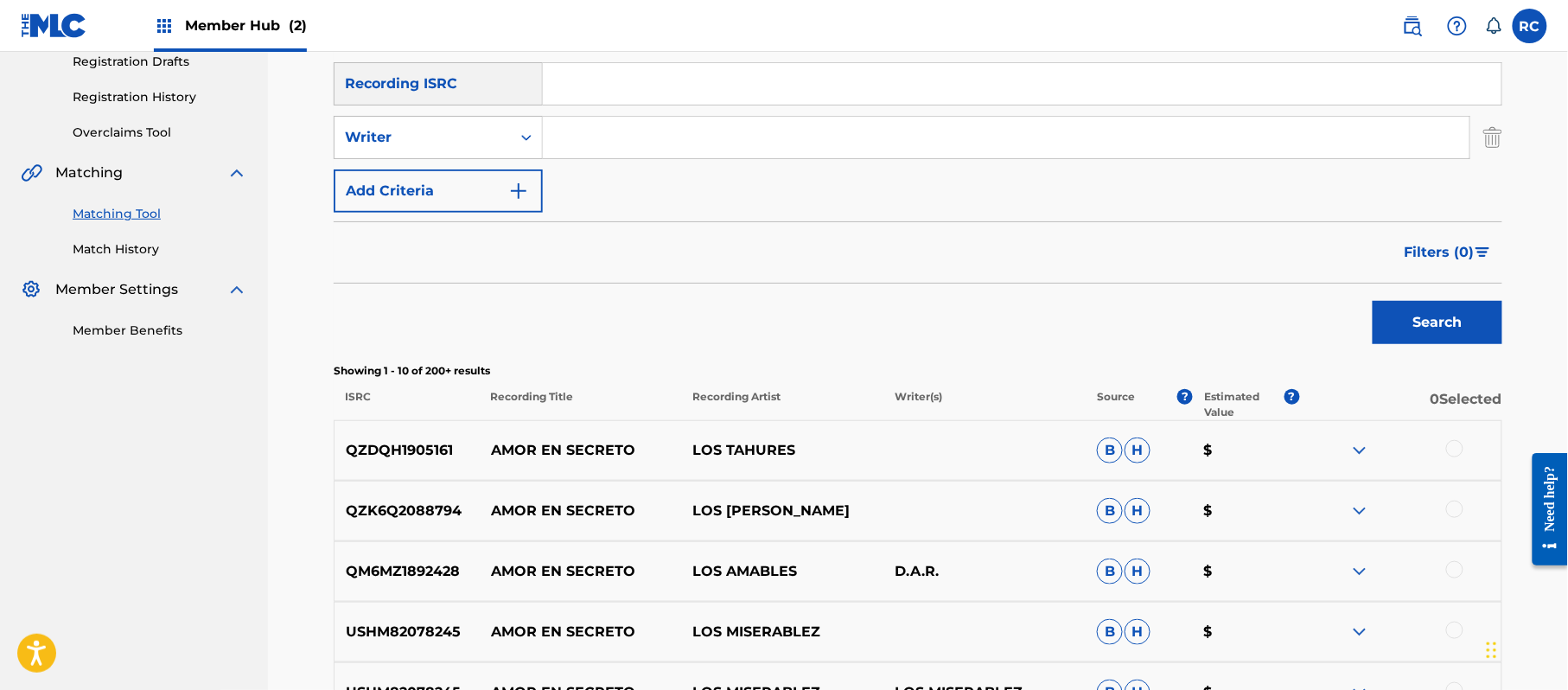
click at [598, 156] on input "Search Form" at bounding box center [1006, 137] width 926 height 41
type input "[PERSON_NAME]"
click at [1459, 316] on button "Search" at bounding box center [1437, 322] width 130 height 43
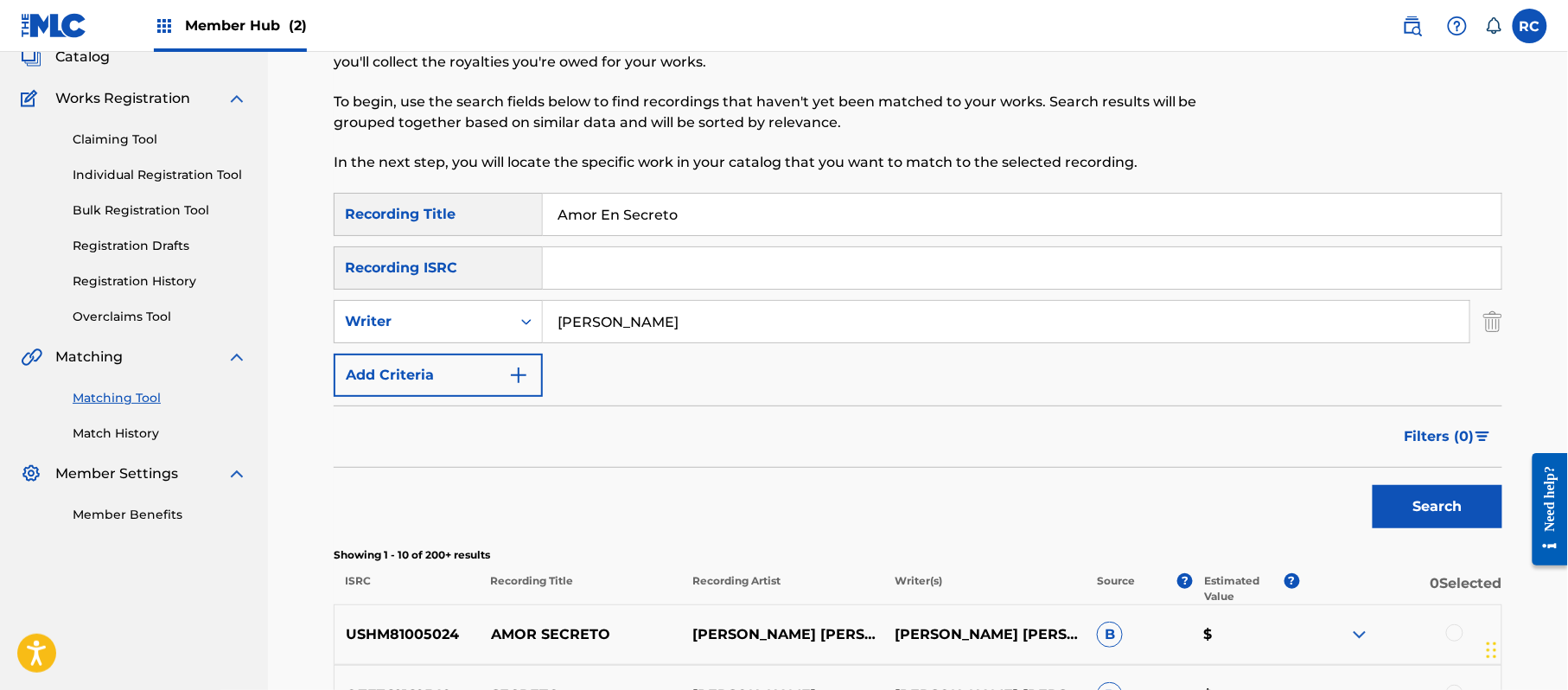
scroll to position [230, 0]
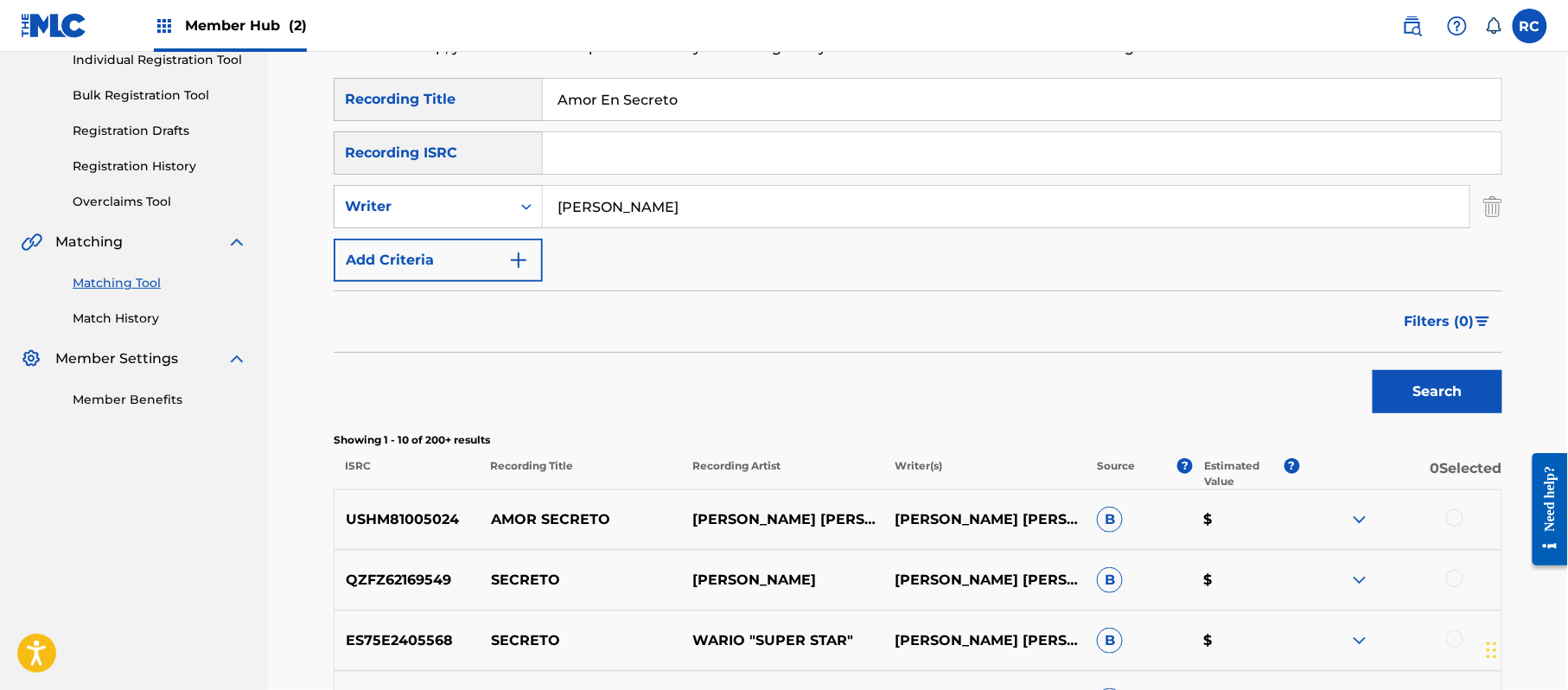
click at [703, 162] on input "Search Form" at bounding box center [1022, 152] width 958 height 41
type input "TCADW1822491"
drag, startPoint x: 717, startPoint y: 106, endPoint x: 413, endPoint y: 106, distance: 304.0
click at [413, 106] on div "SearchWithCriteria5df80841-9629-4178-8b4d-cf8d4b60a839 Recording Title Amor En …" at bounding box center [918, 99] width 1168 height 43
drag, startPoint x: 679, startPoint y: 202, endPoint x: 531, endPoint y: 212, distance: 148.3
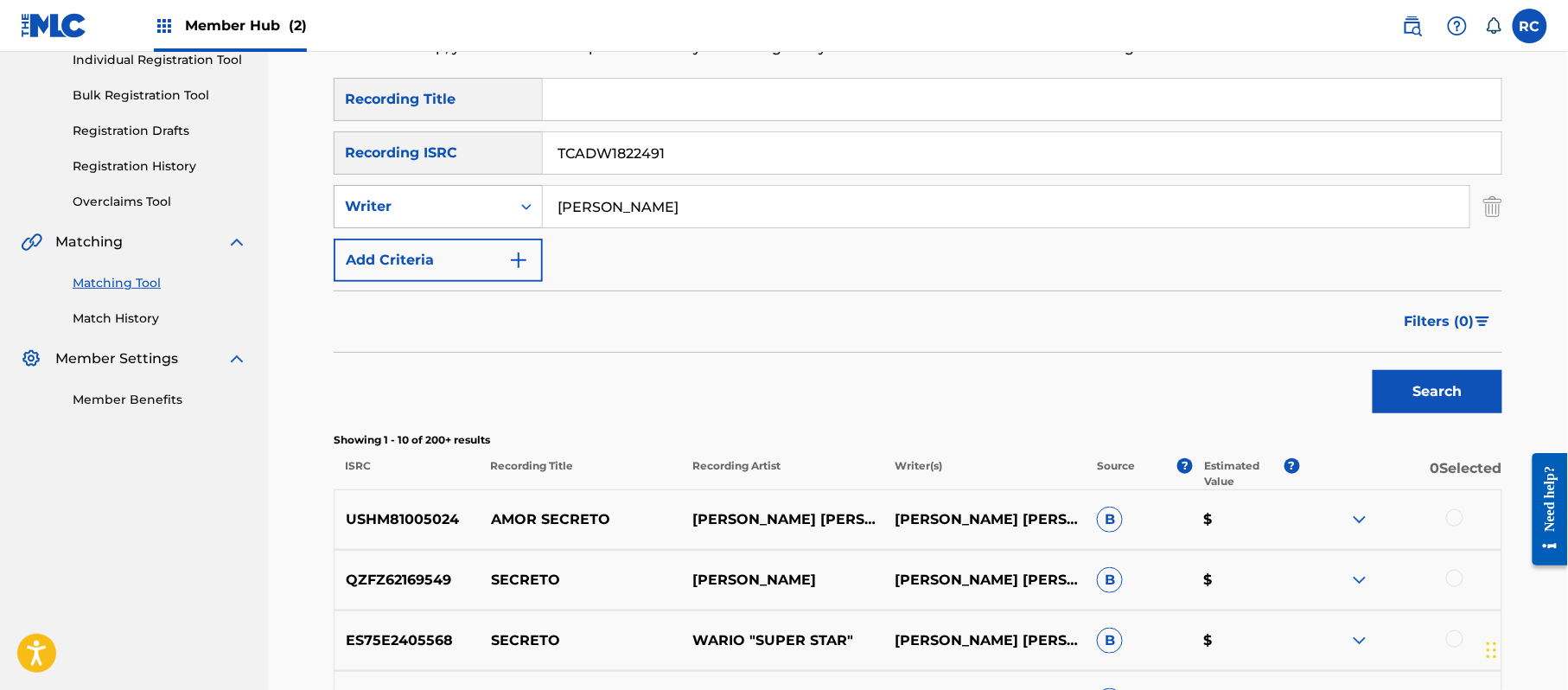
click at [531, 212] on div "SearchWithCriteria882e8841-4477-42a1-aafc-33192c748dea Writer [PERSON_NAME]" at bounding box center [918, 206] width 1168 height 43
click at [1454, 395] on button "Search" at bounding box center [1437, 391] width 130 height 43
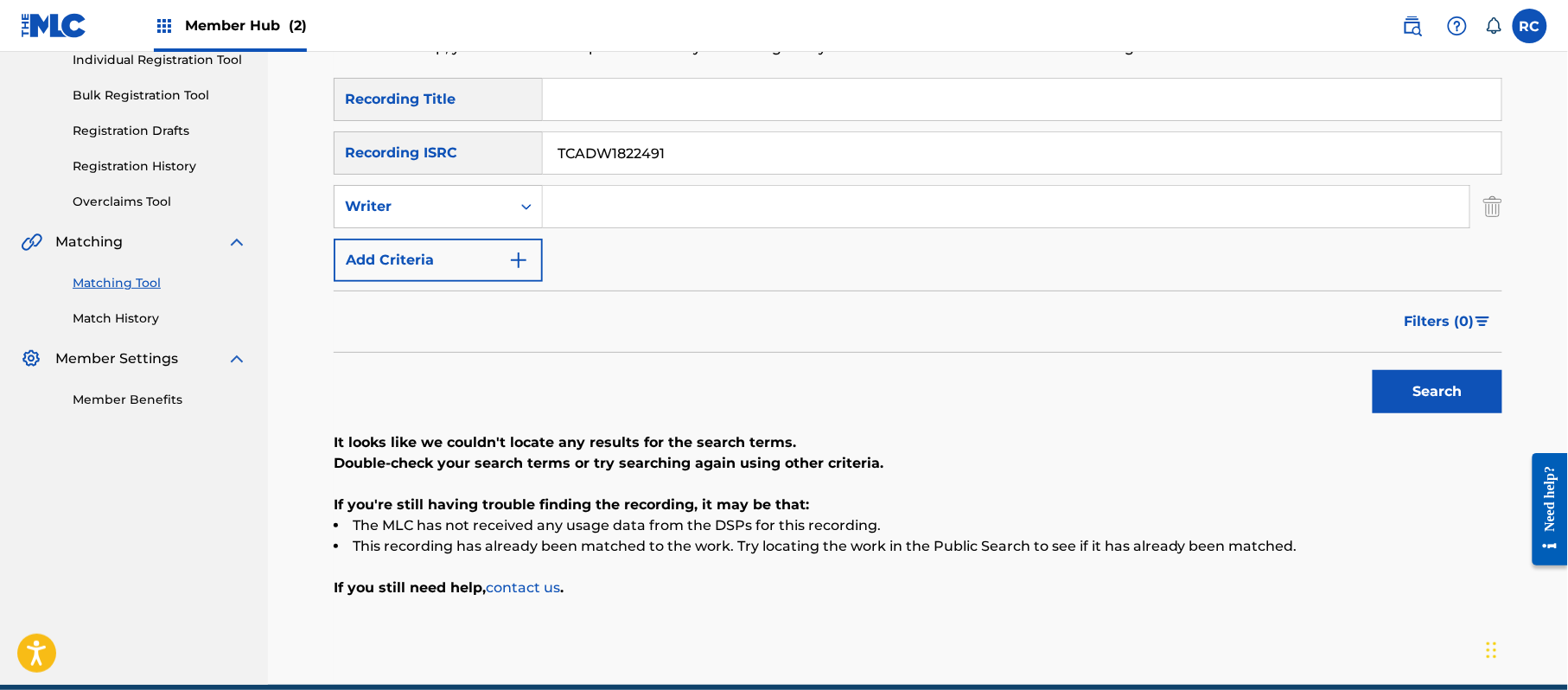
drag, startPoint x: 723, startPoint y: 146, endPoint x: 426, endPoint y: 154, distance: 297.1
click at [375, 154] on div "SearchWithCriteriab6f3cc6c-d650-4231-83bc-d3f57758b126 Recording ISRC TCADW1822…" at bounding box center [918, 152] width 1168 height 43
click at [1413, 402] on button "Search" at bounding box center [1437, 391] width 130 height 43
drag, startPoint x: 488, startPoint y: 178, endPoint x: 472, endPoint y: 183, distance: 16.8
click at [472, 183] on div "SearchWithCriteria5df80841-9629-4178-8b4d-cf8d4b60a839 Recording Title SearchWi…" at bounding box center [918, 180] width 1168 height 204
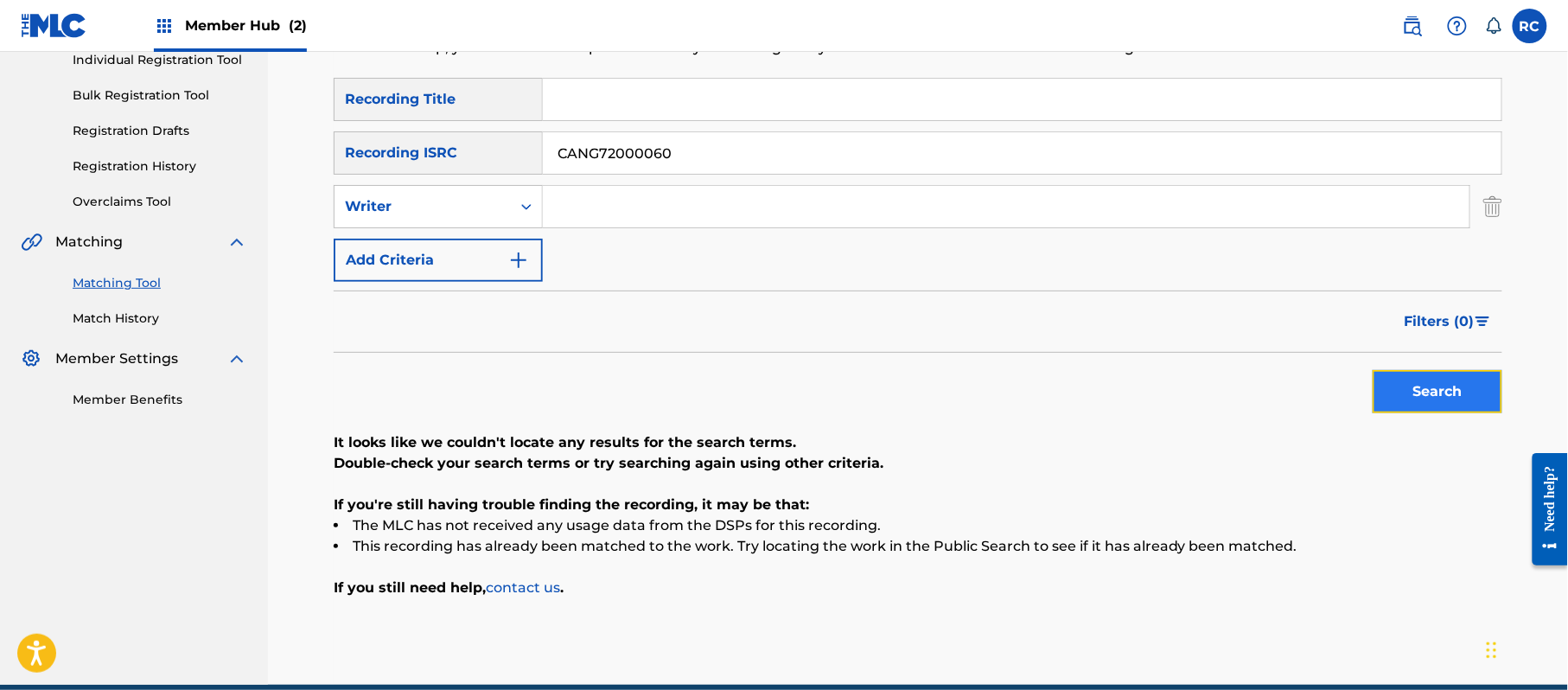
click at [1394, 392] on button "Search" at bounding box center [1437, 391] width 130 height 43
drag, startPoint x: 673, startPoint y: 157, endPoint x: 470, endPoint y: 184, distance: 204.8
click at [470, 184] on div "SearchWithCriteria5df80841-9629-4178-8b4d-cf8d4b60a839 Recording Title SearchWi…" at bounding box center [918, 180] width 1168 height 204
type input "QM6N21845286"
click at [1400, 395] on button "Search" at bounding box center [1437, 391] width 130 height 43
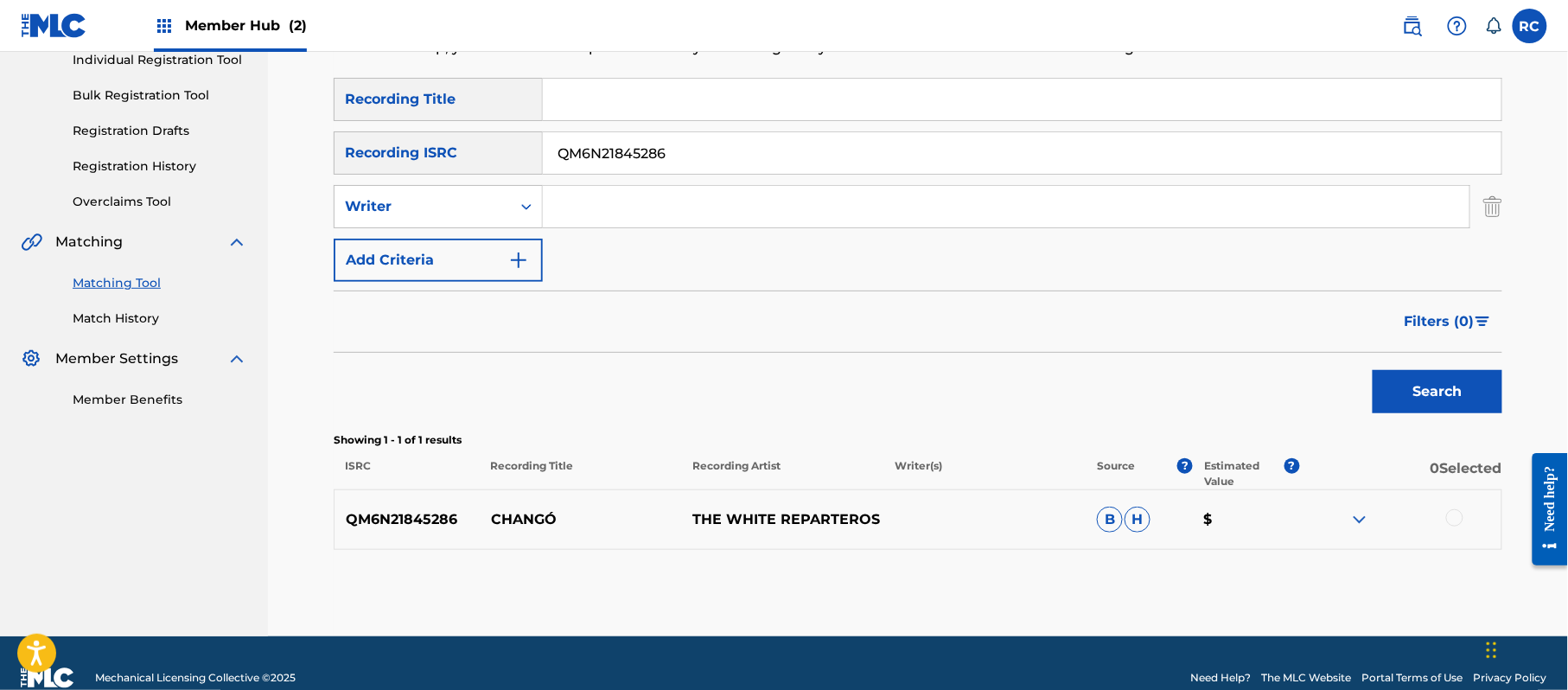
click at [1449, 515] on div at bounding box center [1454, 518] width 17 height 17
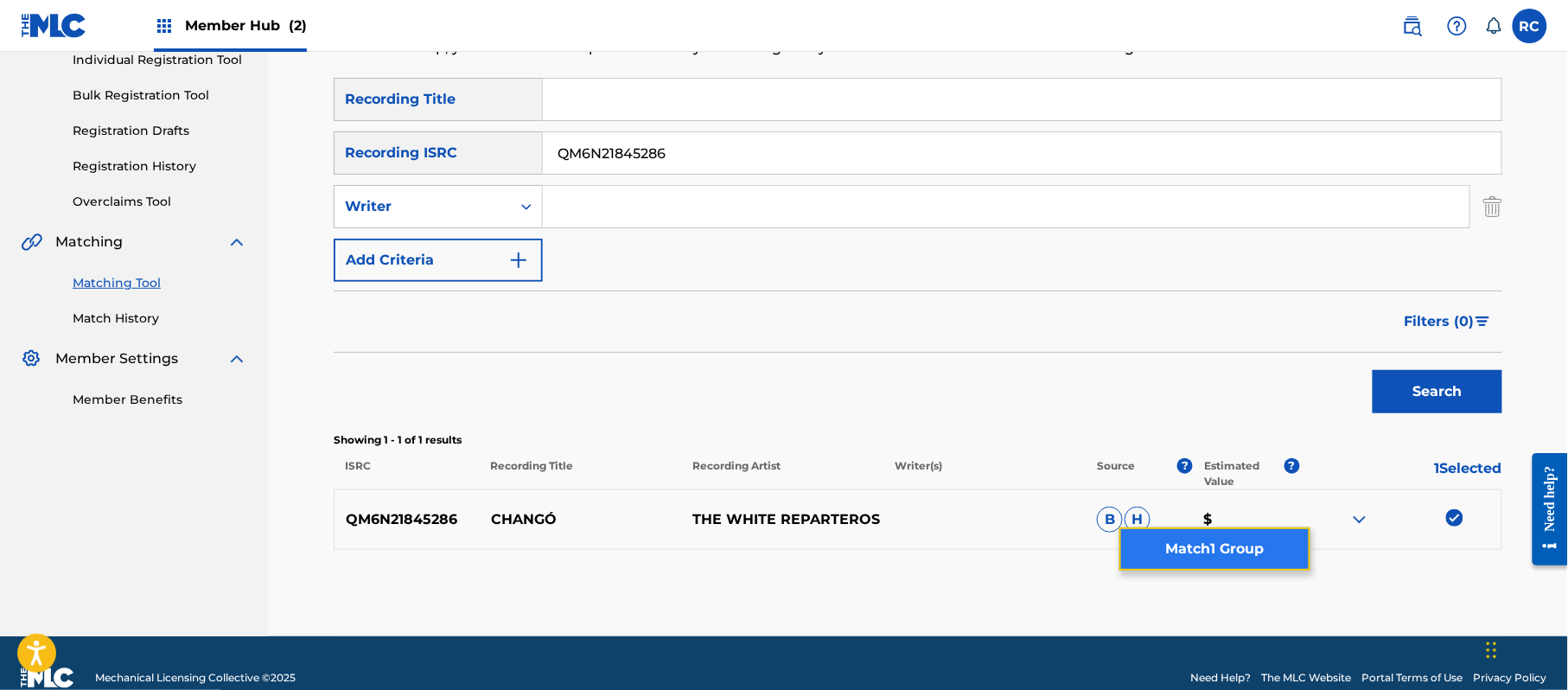
click at [1215, 548] on button "Match 1 Group" at bounding box center [1214, 549] width 191 height 43
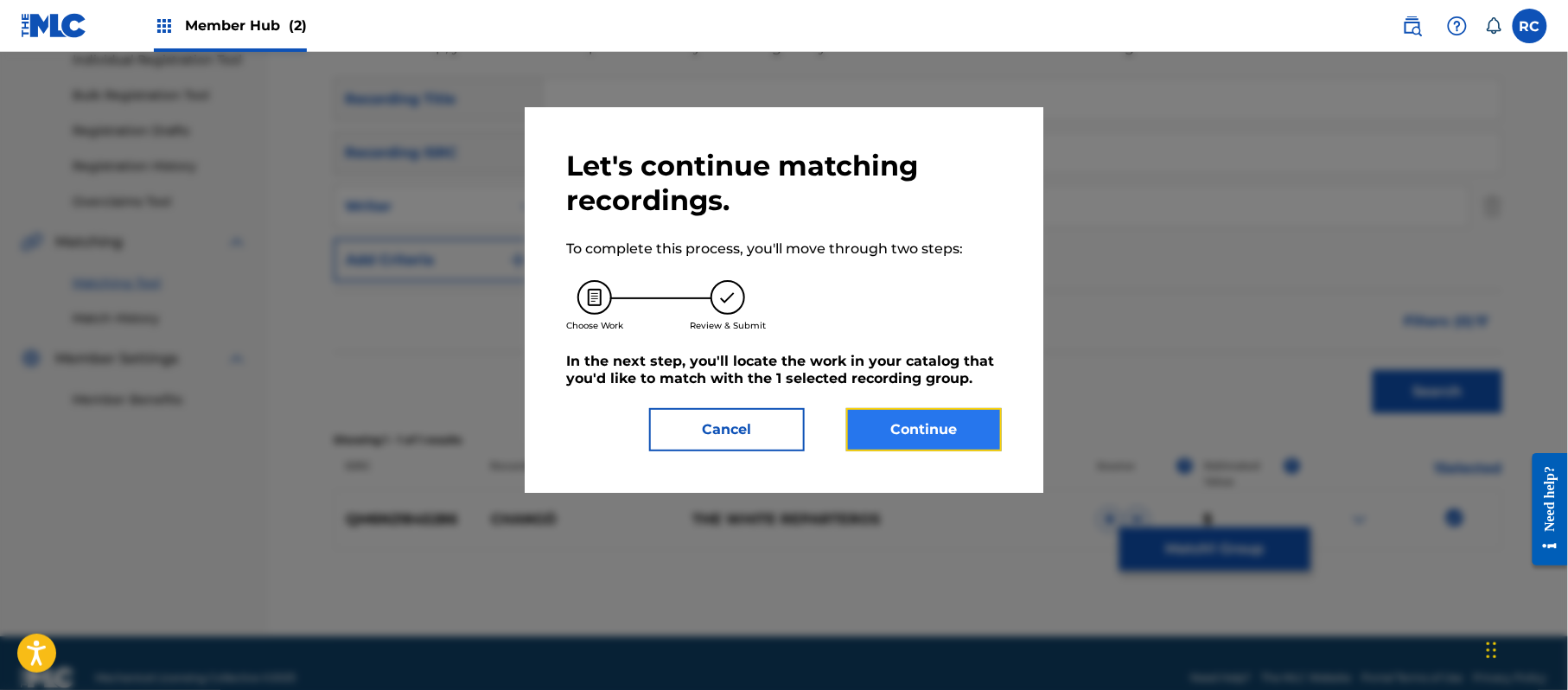
click at [913, 425] on button "Continue" at bounding box center [924, 429] width 155 height 43
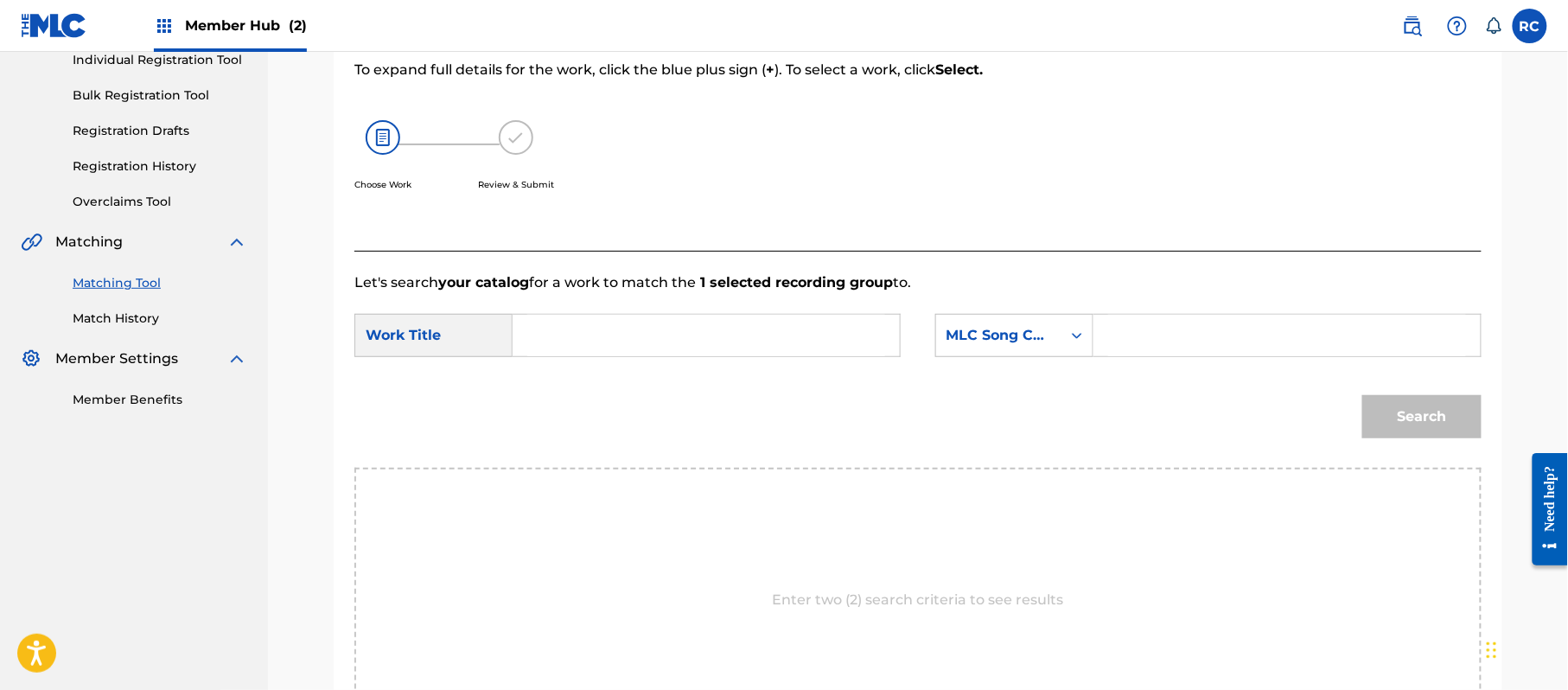
click at [644, 343] on input "Search Form" at bounding box center [706, 335] width 358 height 41
click at [640, 337] on input "Chango CB6C7W" at bounding box center [706, 335] width 358 height 41
type input "Chango"
click at [1145, 340] on input "Search Form" at bounding box center [1287, 335] width 358 height 41
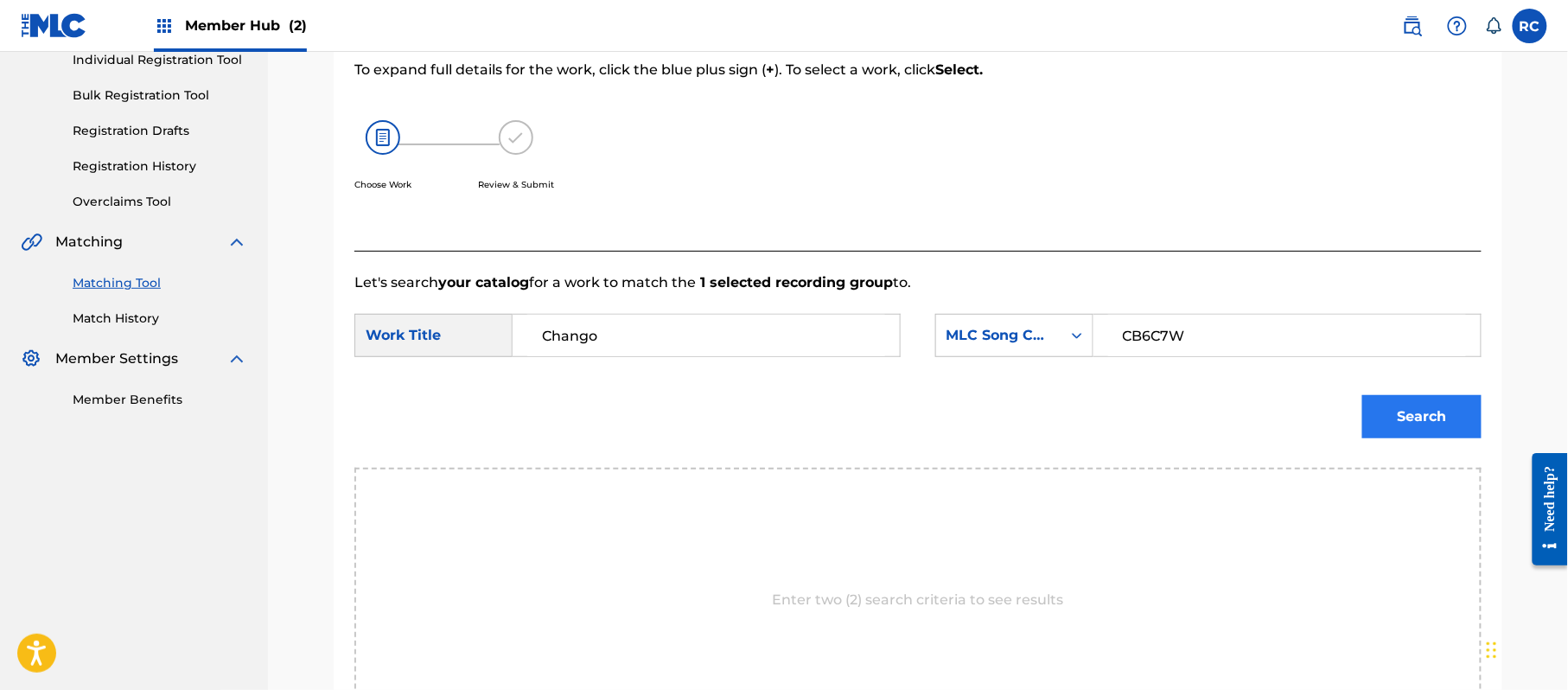
type input "CB6C7W"
click at [1384, 404] on button "Search" at bounding box center [1422, 416] width 120 height 43
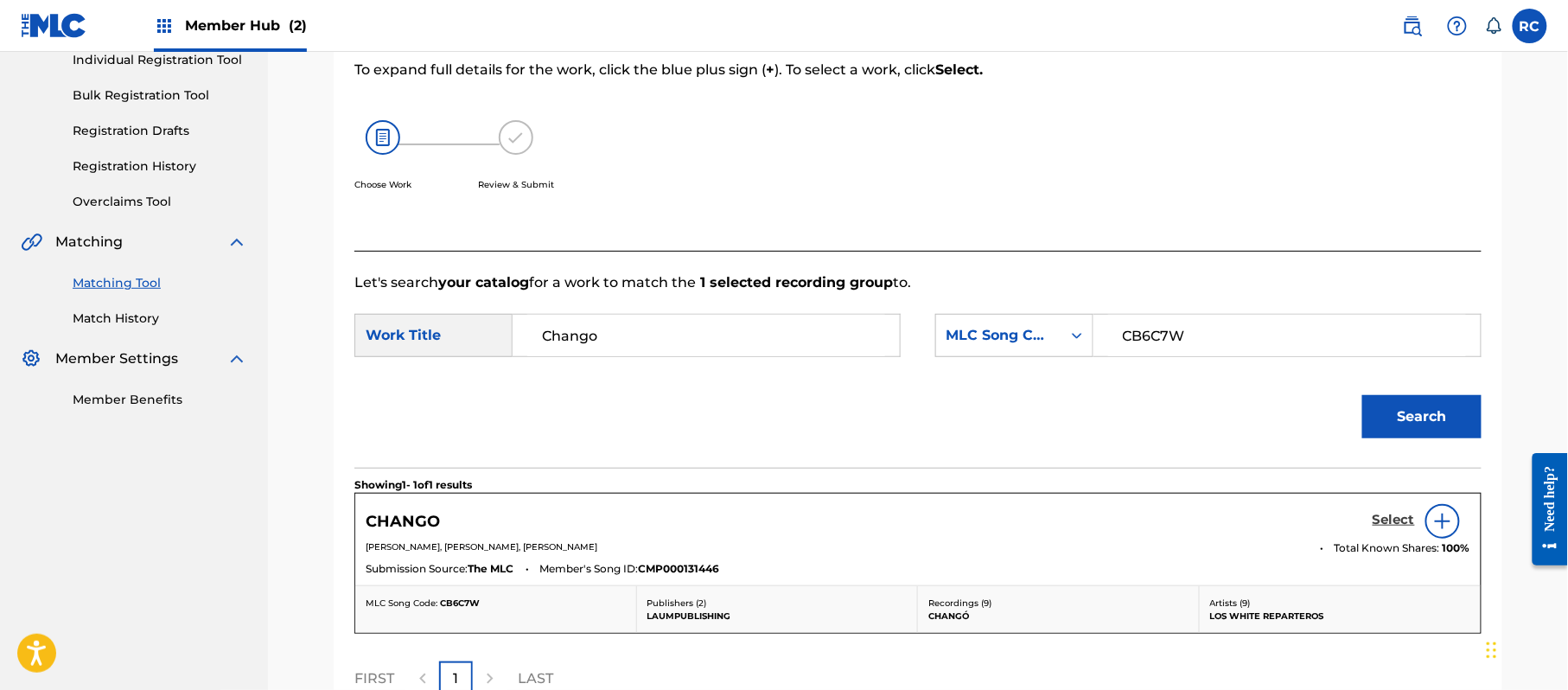
click at [1381, 528] on h5 "Select" at bounding box center [1394, 520] width 42 height 16
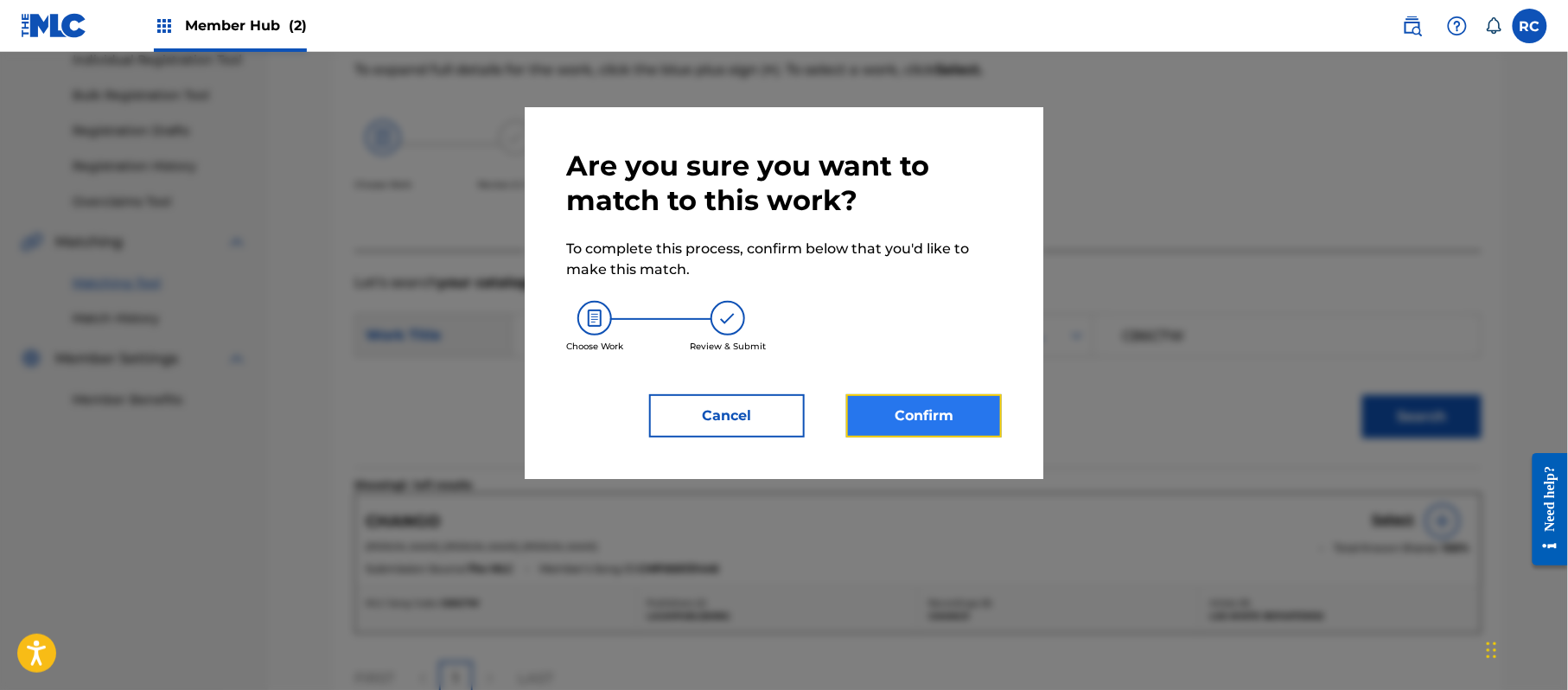
click at [947, 415] on button "Confirm" at bounding box center [924, 415] width 155 height 43
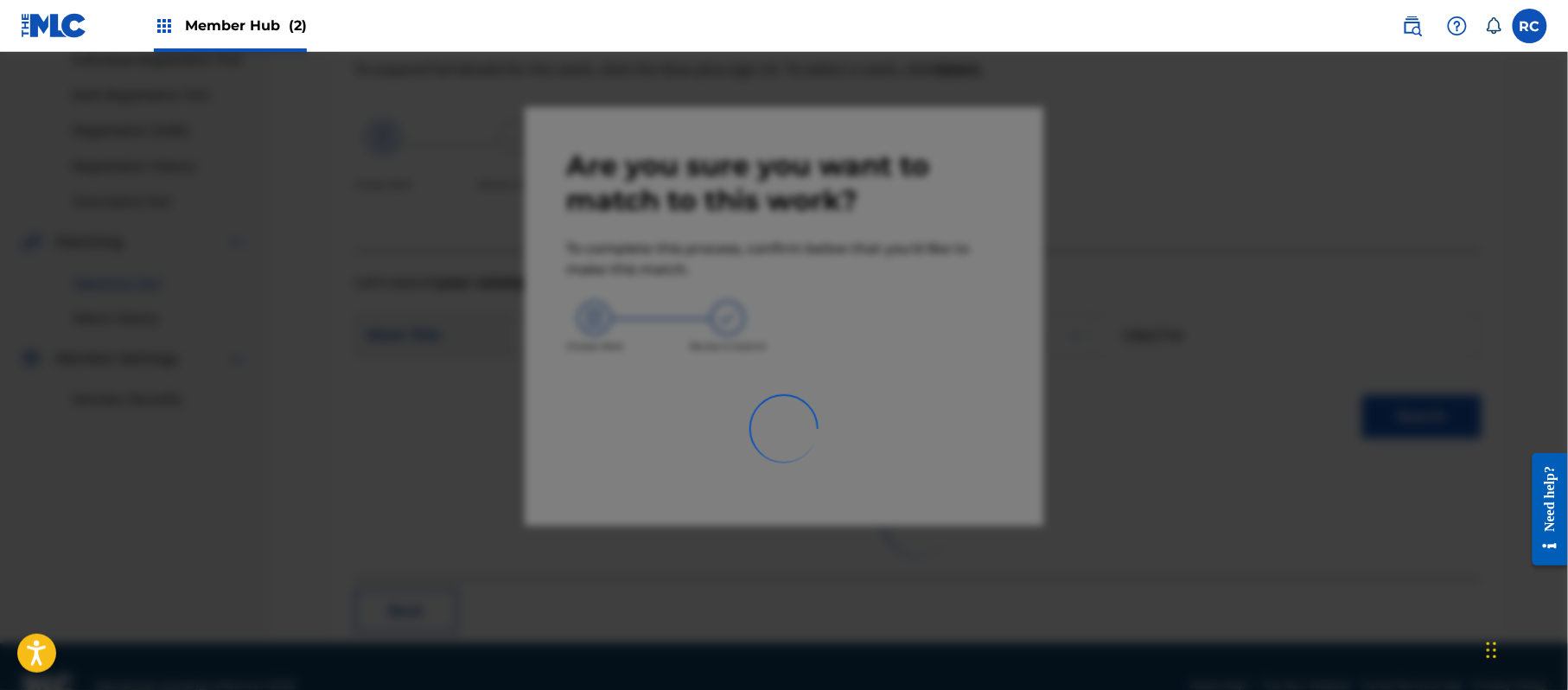
scroll to position [69, 0]
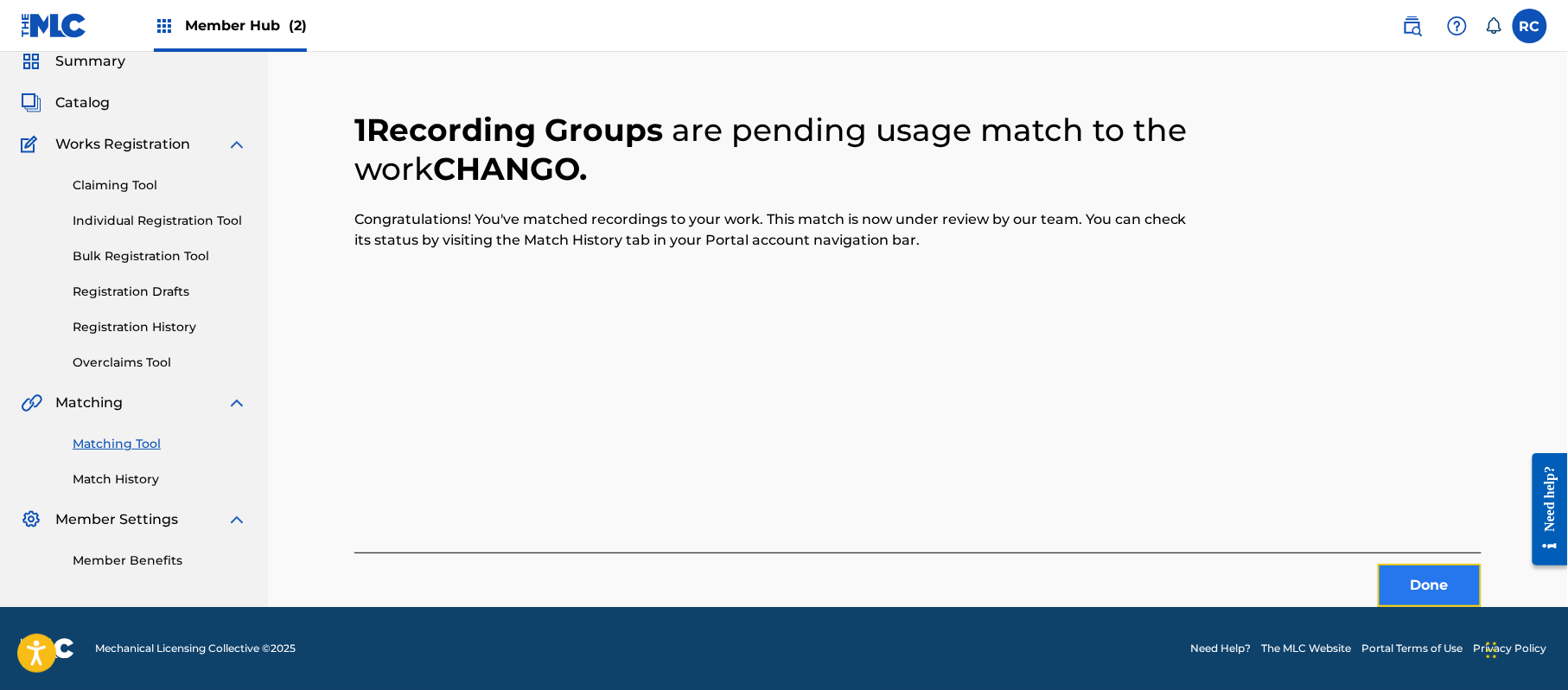
click at [1429, 586] on button "Done" at bounding box center [1430, 585] width 104 height 43
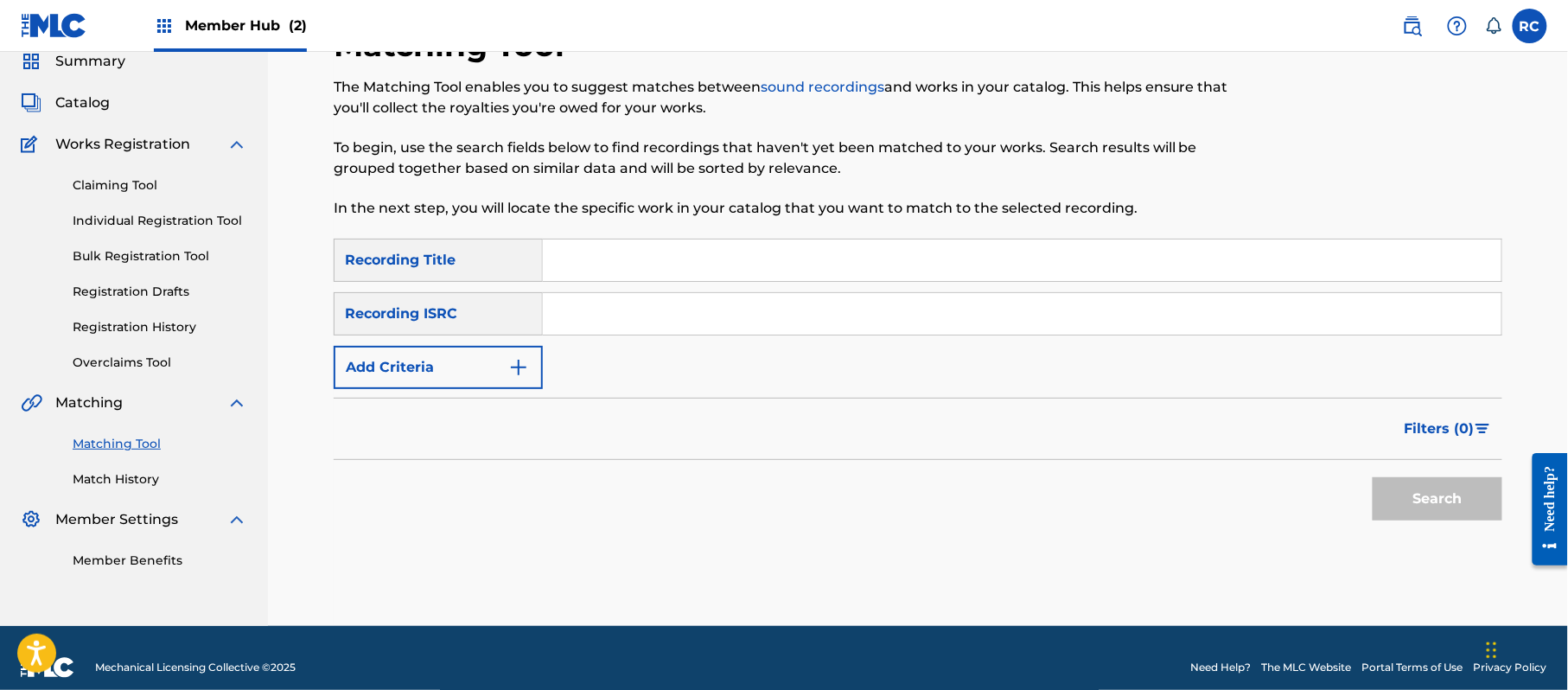
click at [605, 282] on div "SearchWithCriteria5df80841-9629-4178-8b4d-cf8d4b60a839 Recording Title SearchWi…" at bounding box center [918, 313] width 1168 height 151
click at [617, 263] on input "Search Form" at bounding box center [1022, 259] width 958 height 41
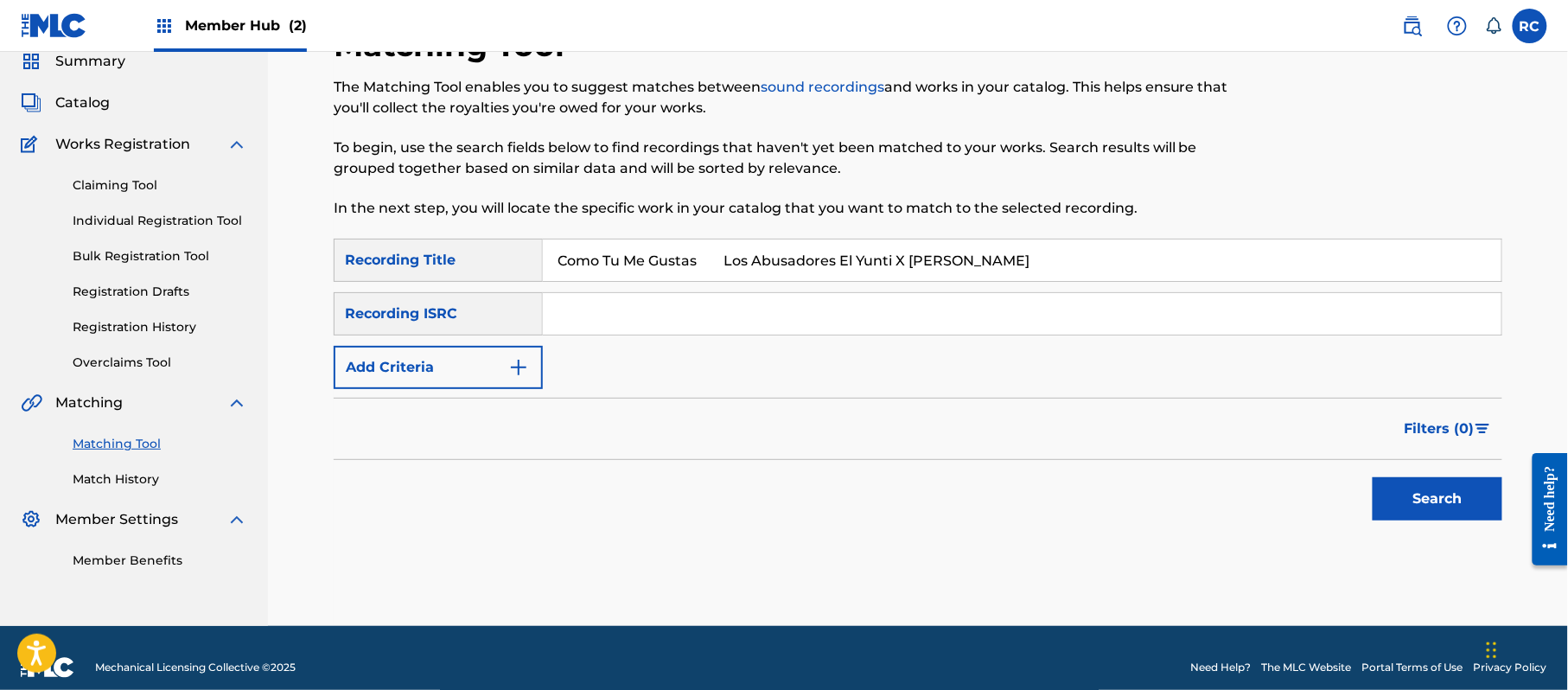
drag, startPoint x: 706, startPoint y: 261, endPoint x: 1132, endPoint y: 280, distance: 426.4
click at [1132, 280] on input "Como Tu Me Gustas Los Abusadores El Yunti X [PERSON_NAME]" at bounding box center [1022, 259] width 958 height 41
type input "Como Tu Me Gustas"
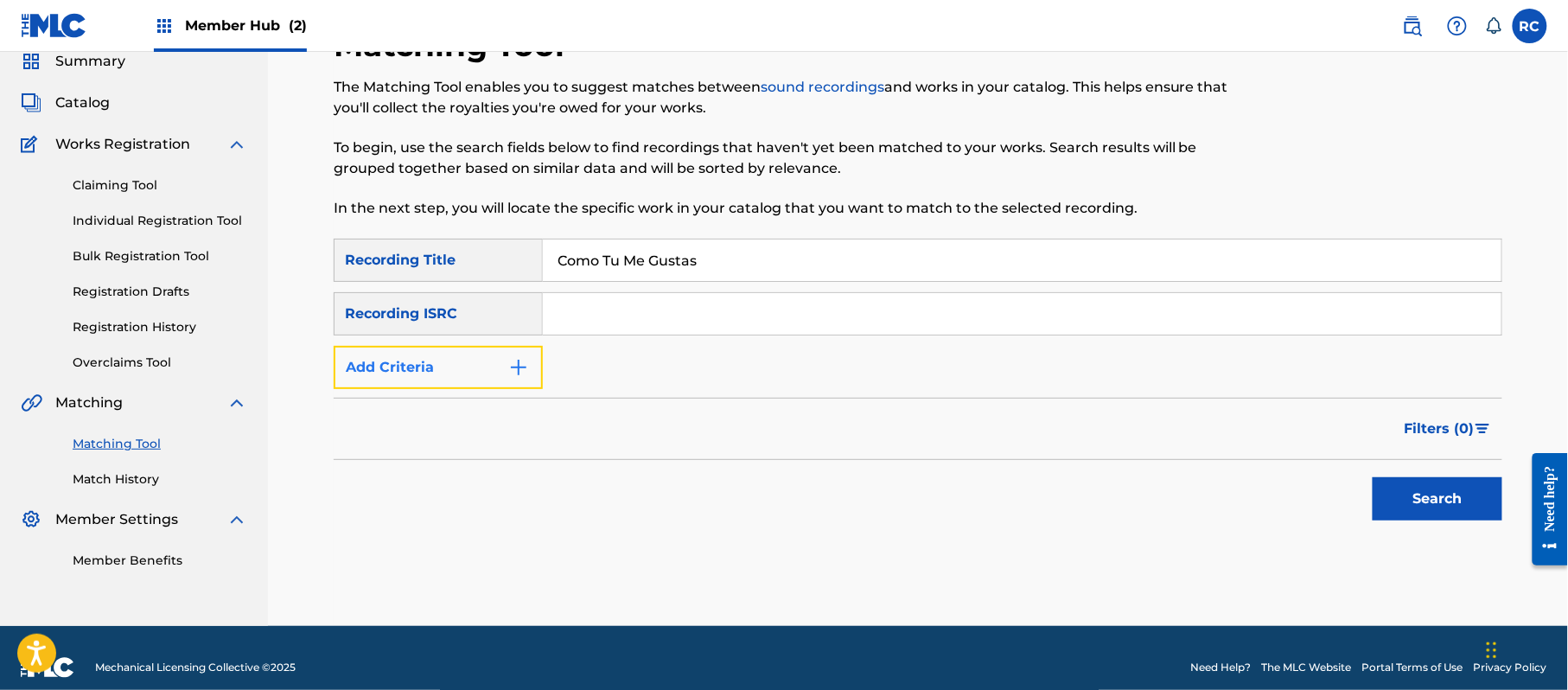
click at [474, 356] on button "Add Criteria" at bounding box center [438, 367] width 209 height 43
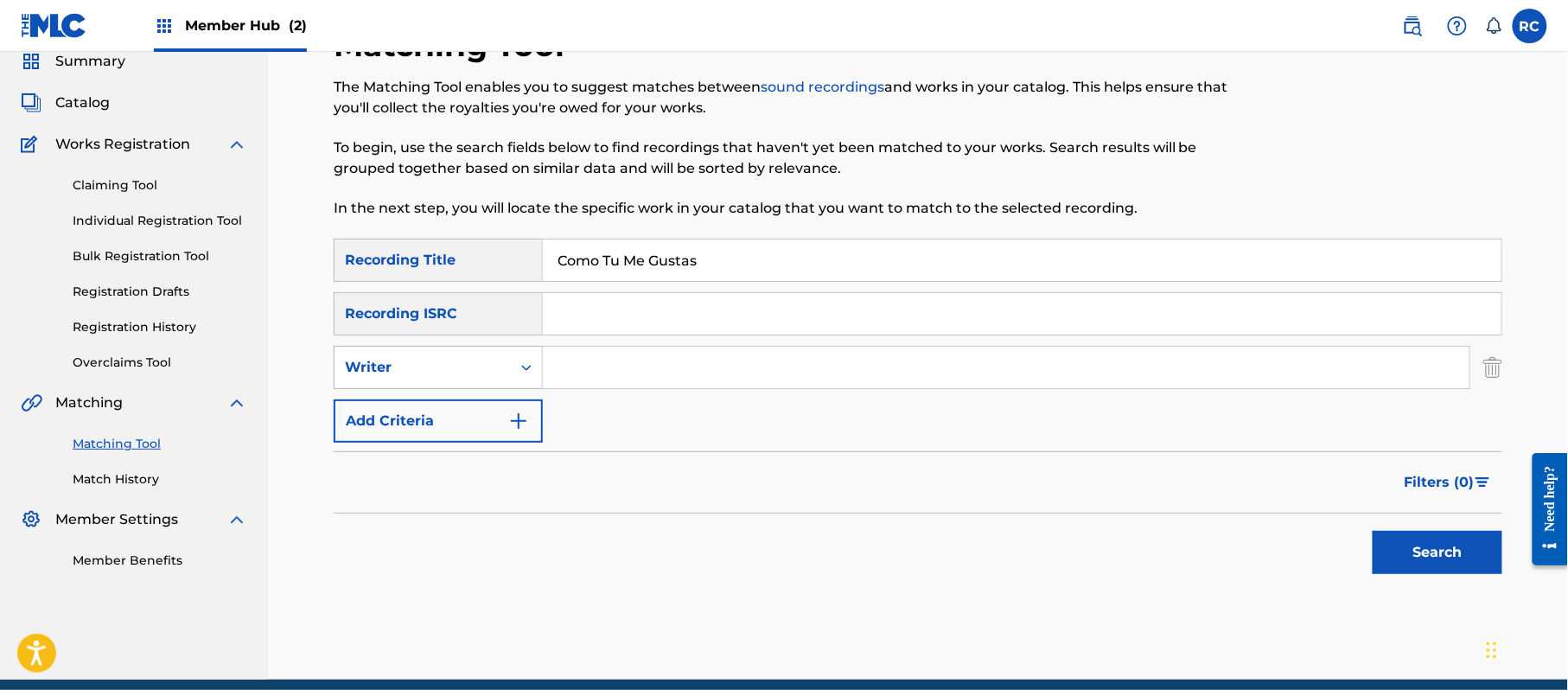
click at [501, 371] on div "Writer" at bounding box center [423, 368] width 176 height 33
click at [462, 401] on div "Recording Artist" at bounding box center [438, 410] width 207 height 43
click at [581, 368] on input "Search Form" at bounding box center [1006, 367] width 926 height 41
drag, startPoint x: 731, startPoint y: 370, endPoint x: 1015, endPoint y: 398, distance: 285.4
click at [1015, 398] on div "SearchWithCriteria5df80841-9629-4178-8b4d-cf8d4b60a839 Recording Title Como Tu …" at bounding box center [918, 340] width 1168 height 204
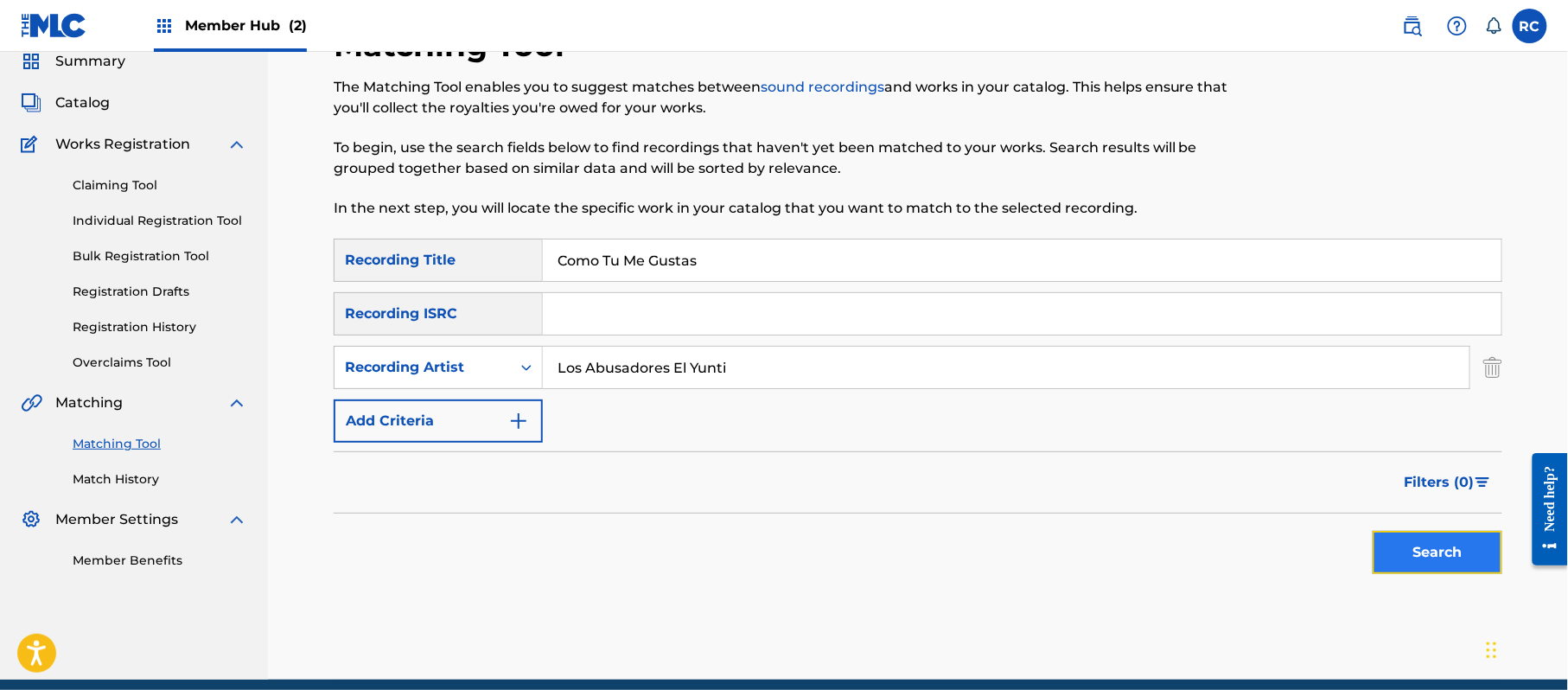
click at [1401, 553] on button "Search" at bounding box center [1437, 552] width 130 height 43
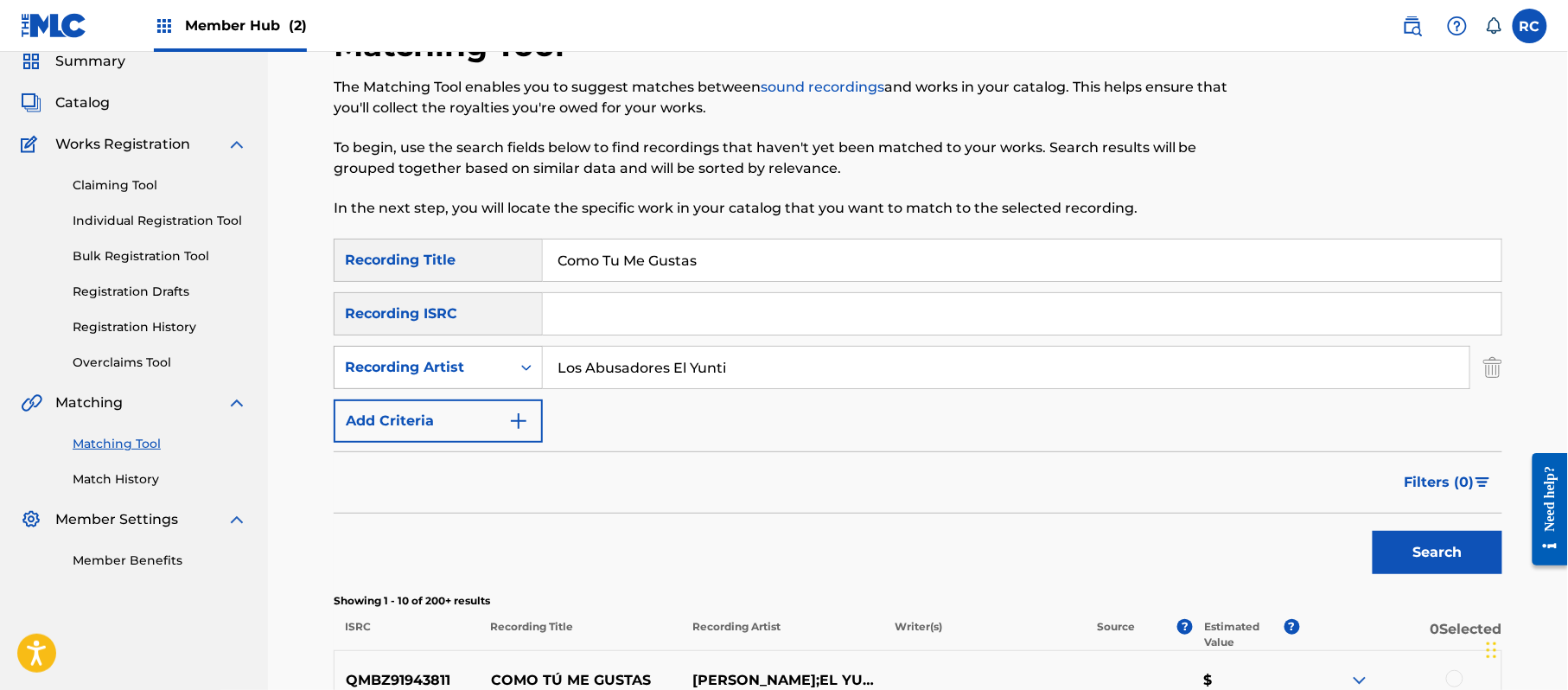
drag, startPoint x: 761, startPoint y: 368, endPoint x: 514, endPoint y: 381, distance: 247.3
click at [514, 381] on div "SearchWithCriteria2b427830-20a7-45bb-90b6-2aa063b51bb9 Recording Artist Los Abu…" at bounding box center [918, 367] width 1168 height 43
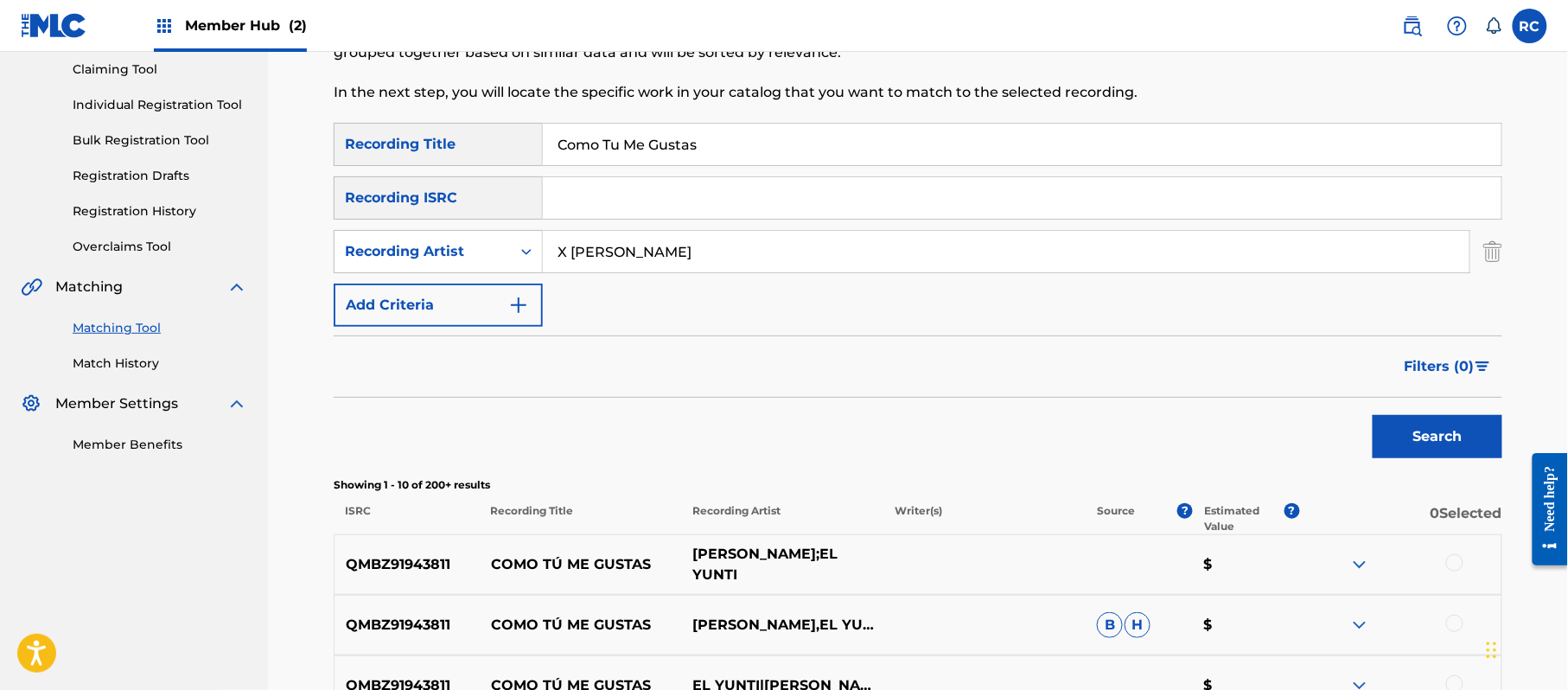
scroll to position [184, 0]
type input "X [PERSON_NAME]"
click at [395, 562] on p "QMBZ91943811" at bounding box center [407, 565] width 145 height 21
copy p "QMBZ91943811"
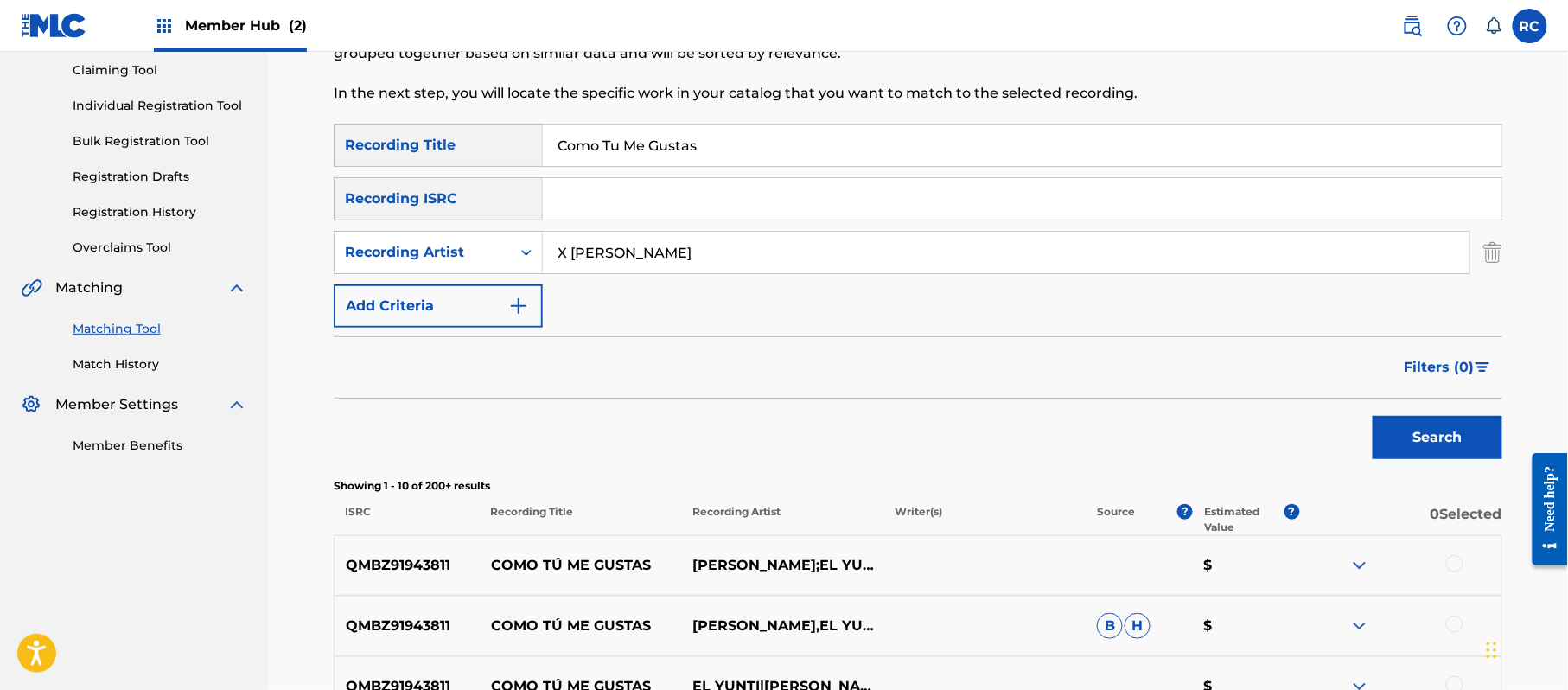
click at [627, 211] on input "Search Form" at bounding box center [1022, 198] width 958 height 41
type input "QMBZ91943811"
drag, startPoint x: 766, startPoint y: 161, endPoint x: 455, endPoint y: 164, distance: 311.0
click at [455, 164] on div "SearchWithCriteria5df80841-9629-4178-8b4d-cf8d4b60a839 Recording Title Como Tu …" at bounding box center [918, 144] width 1168 height 43
drag, startPoint x: 524, startPoint y: 265, endPoint x: 447, endPoint y: 265, distance: 77.0
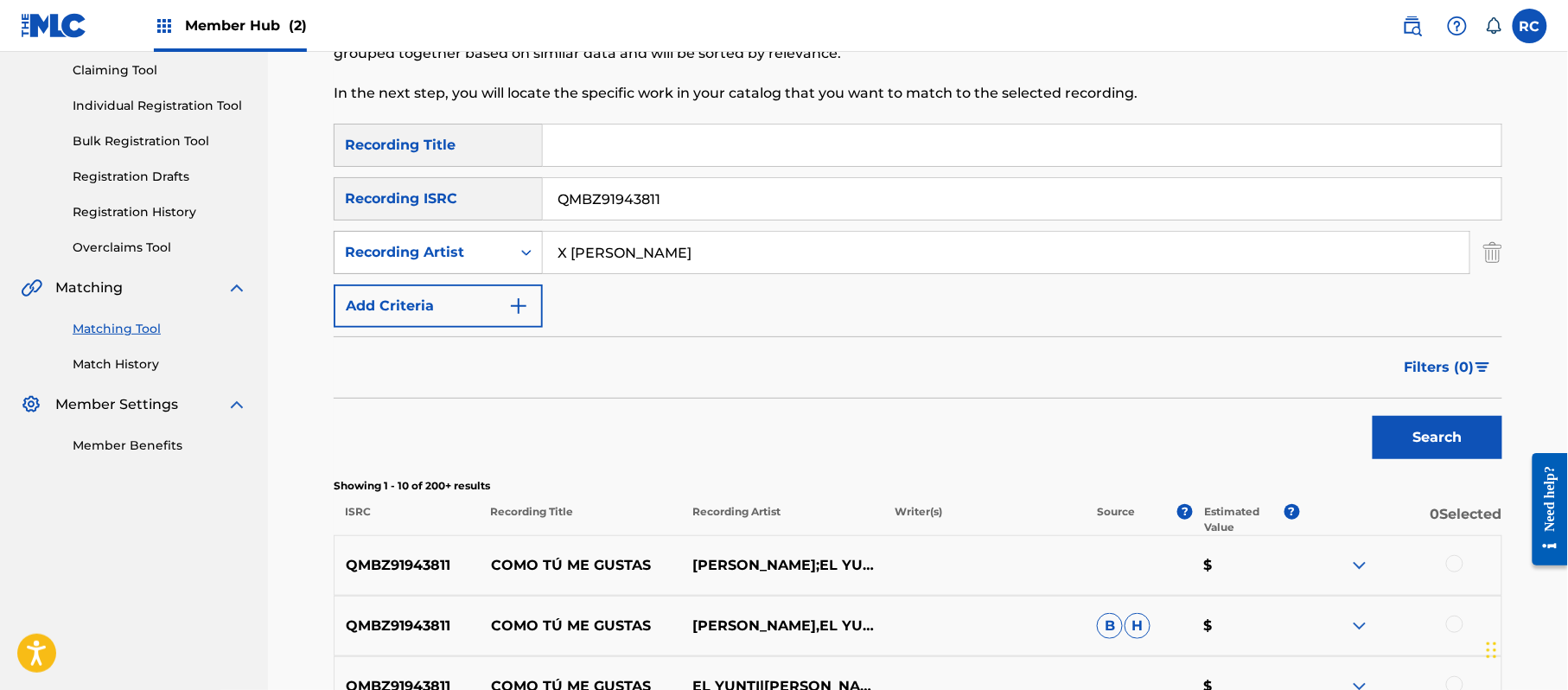
click at [447, 265] on div "SearchWithCriteria2b427830-20a7-45bb-90b6-2aa063b51bb9 Recording Artist X [PERS…" at bounding box center [918, 252] width 1168 height 43
click at [1401, 430] on button "Search" at bounding box center [1437, 437] width 130 height 43
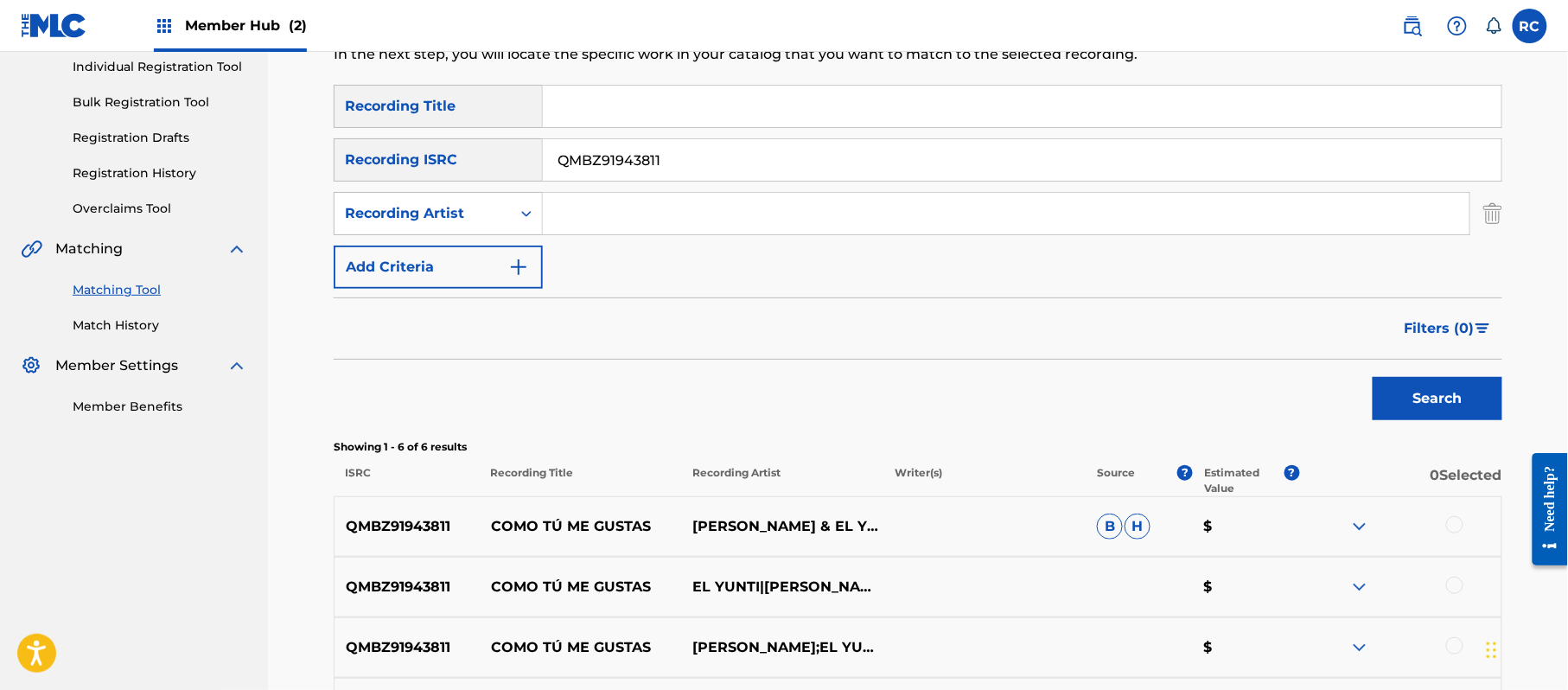
scroll to position [216, 0]
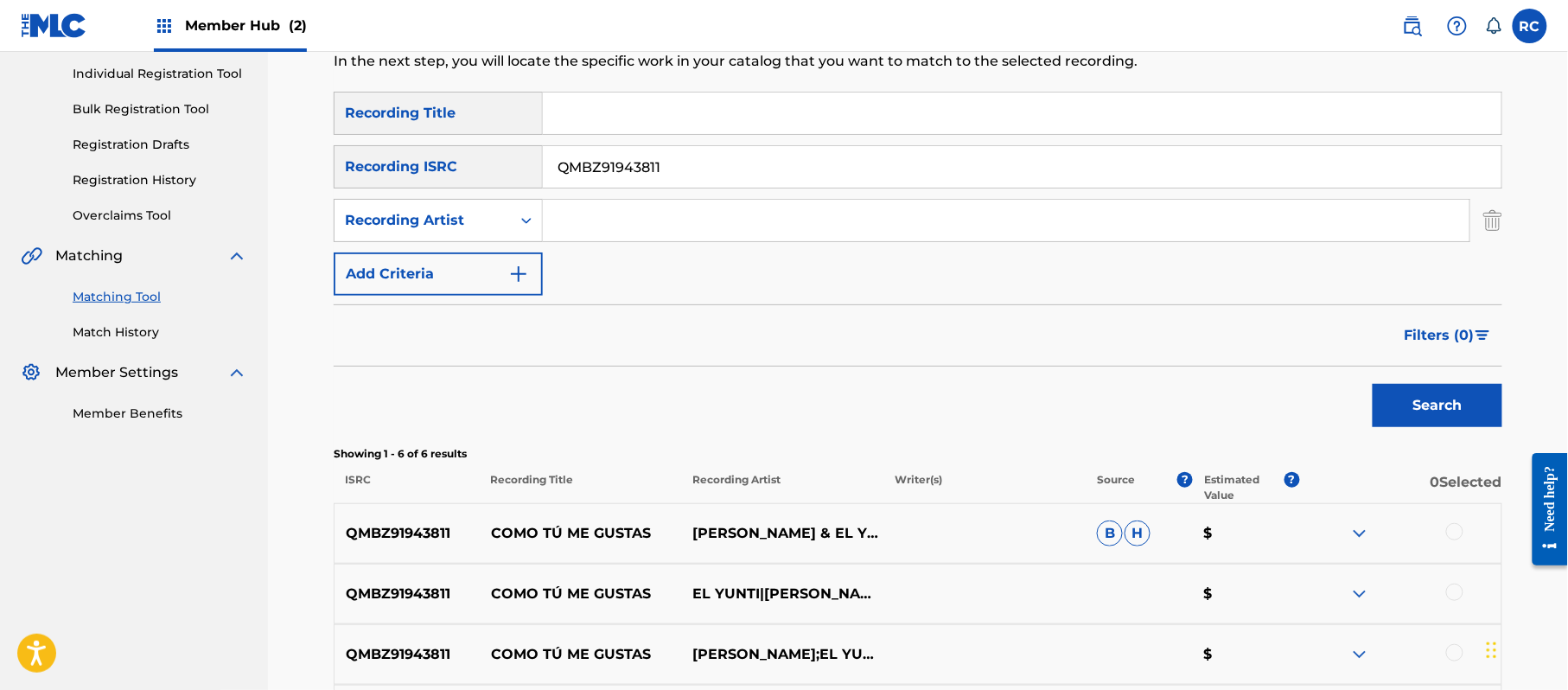
drag, startPoint x: 678, startPoint y: 173, endPoint x: 475, endPoint y: 177, distance: 203.0
click at [475, 178] on div "SearchWithCriteriab6f3cc6c-d650-4231-83bc-d3f57758b126 Recording ISRC QMBZ91943…" at bounding box center [918, 166] width 1168 height 43
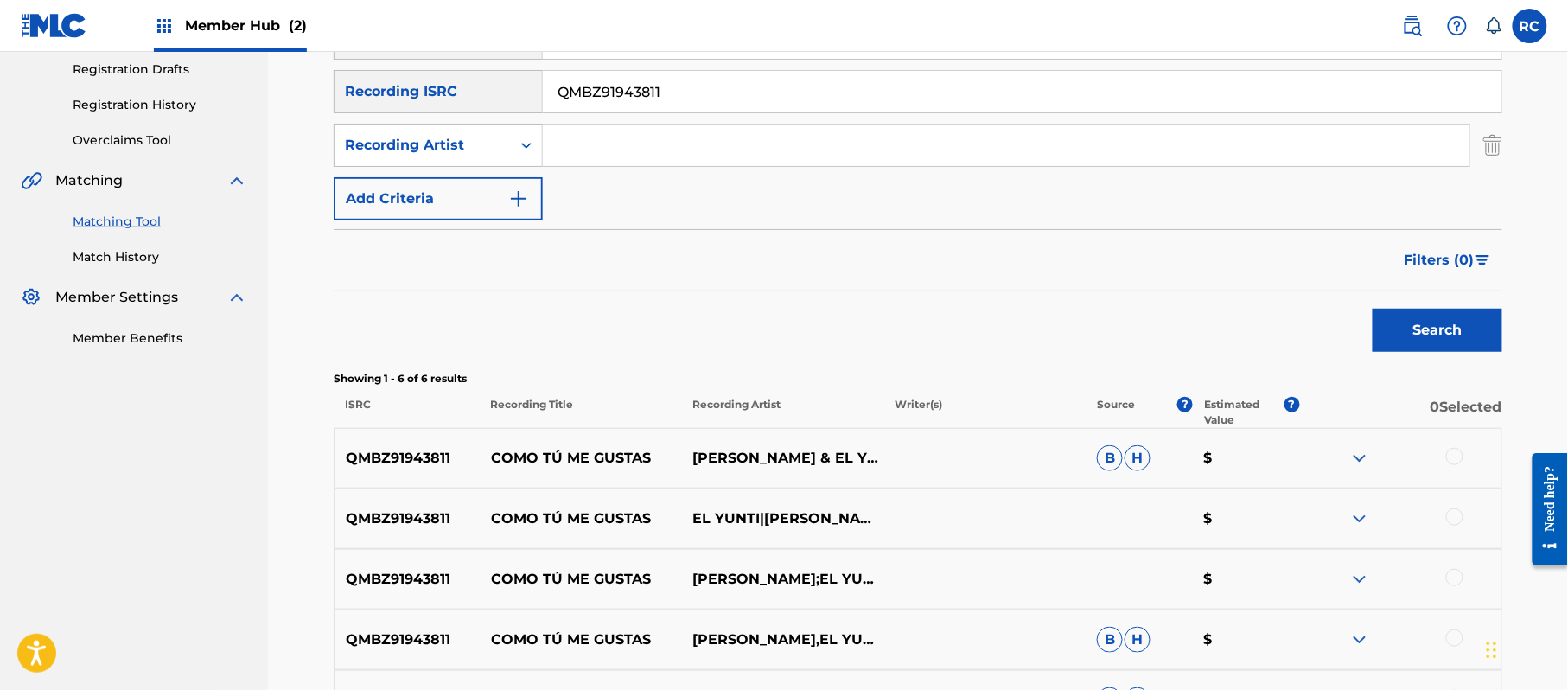
scroll to position [332, 0]
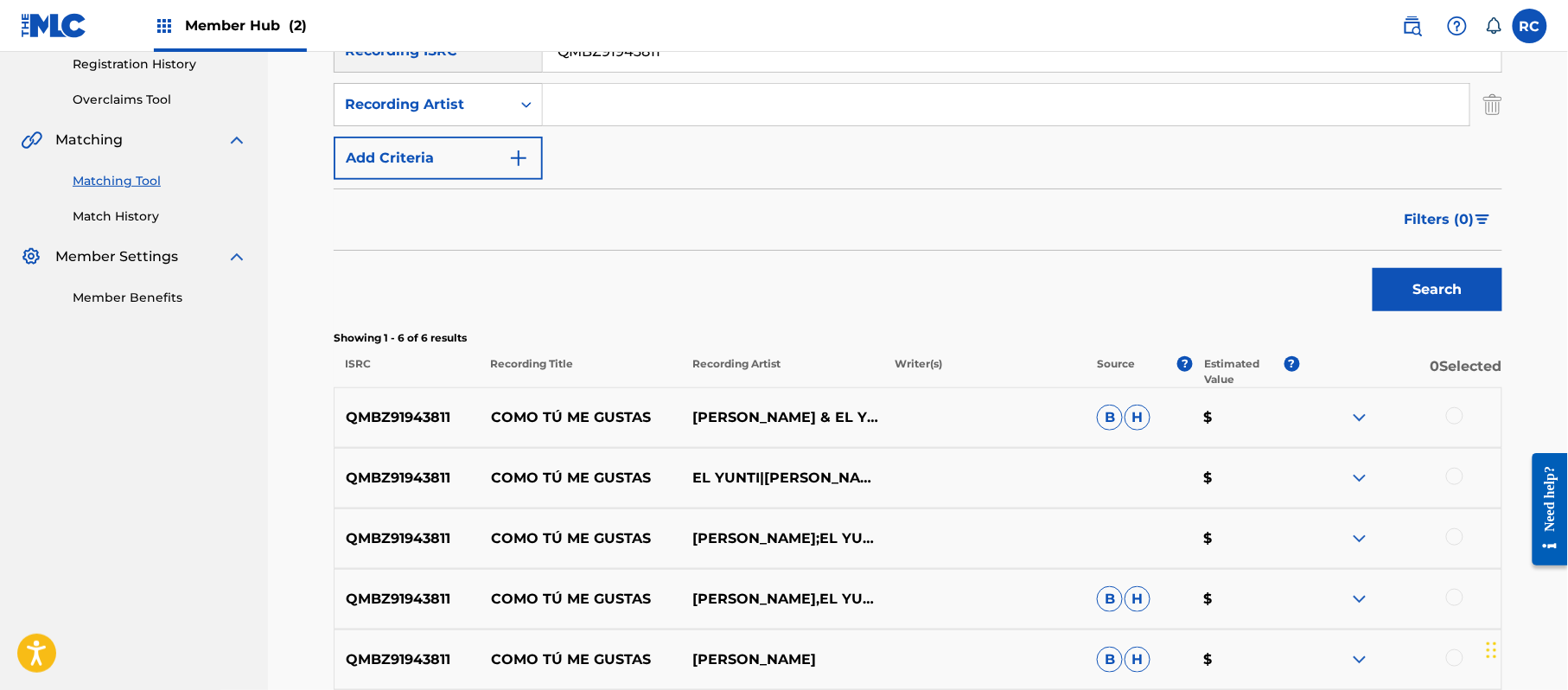
click at [1456, 419] on div at bounding box center [1454, 415] width 17 height 17
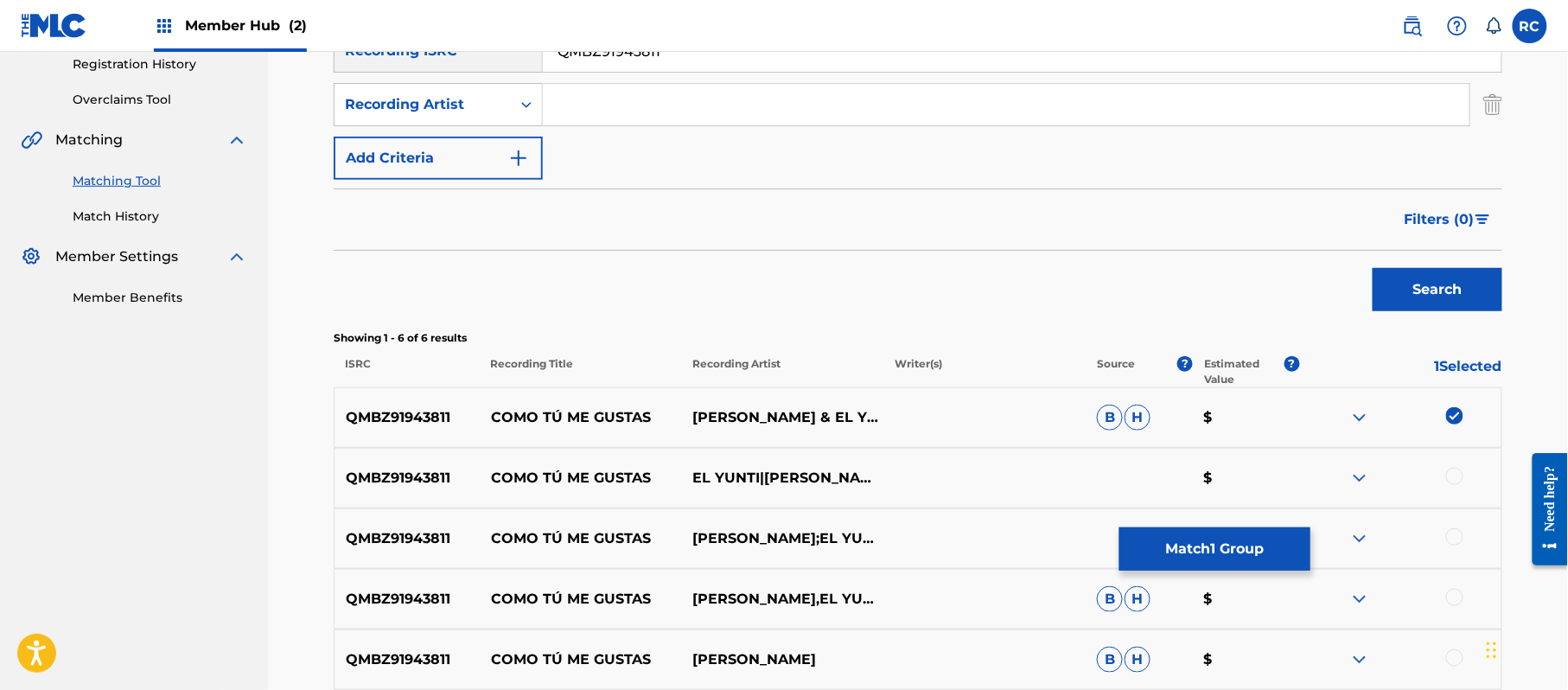
click at [1447, 477] on div at bounding box center [1454, 476] width 17 height 17
click at [1454, 536] on div at bounding box center [1454, 537] width 17 height 17
click at [1452, 596] on div at bounding box center [1454, 597] width 17 height 17
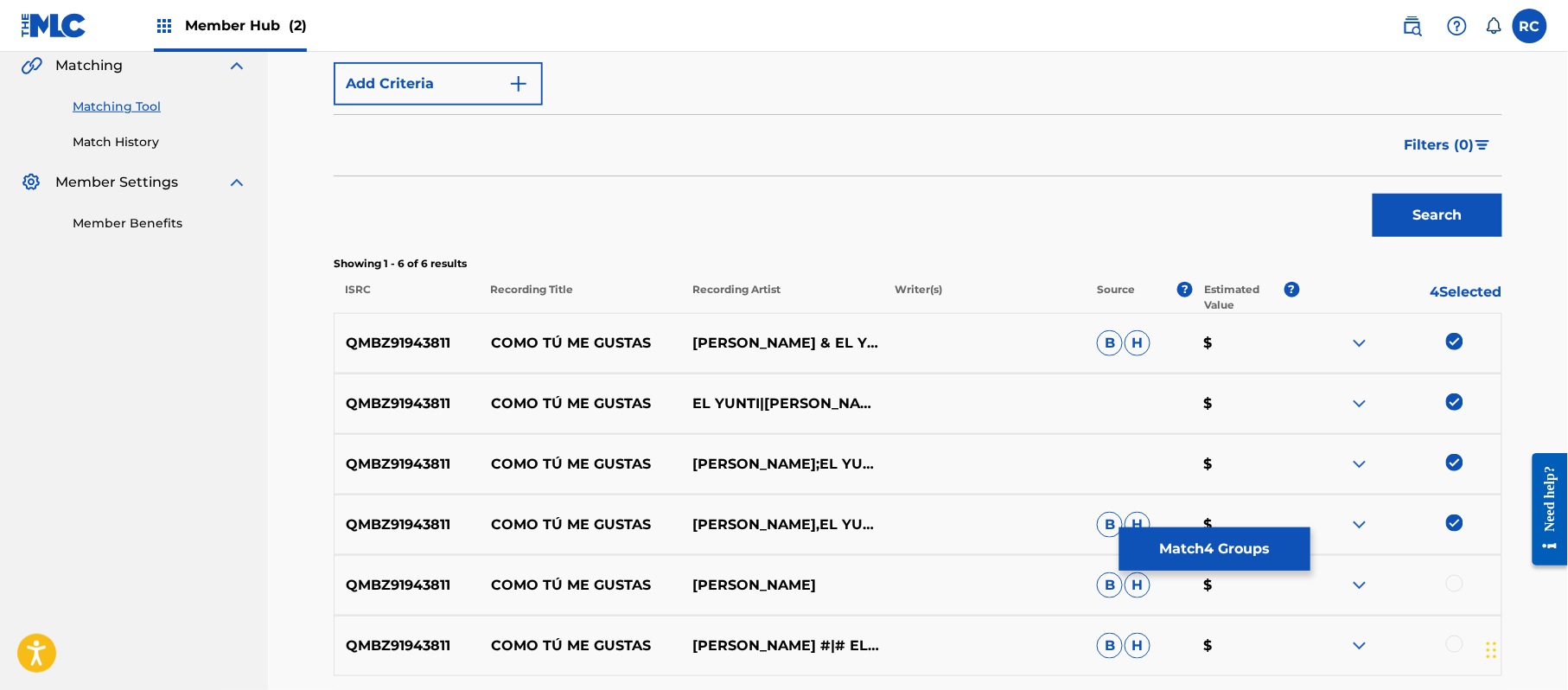
scroll to position [447, 0]
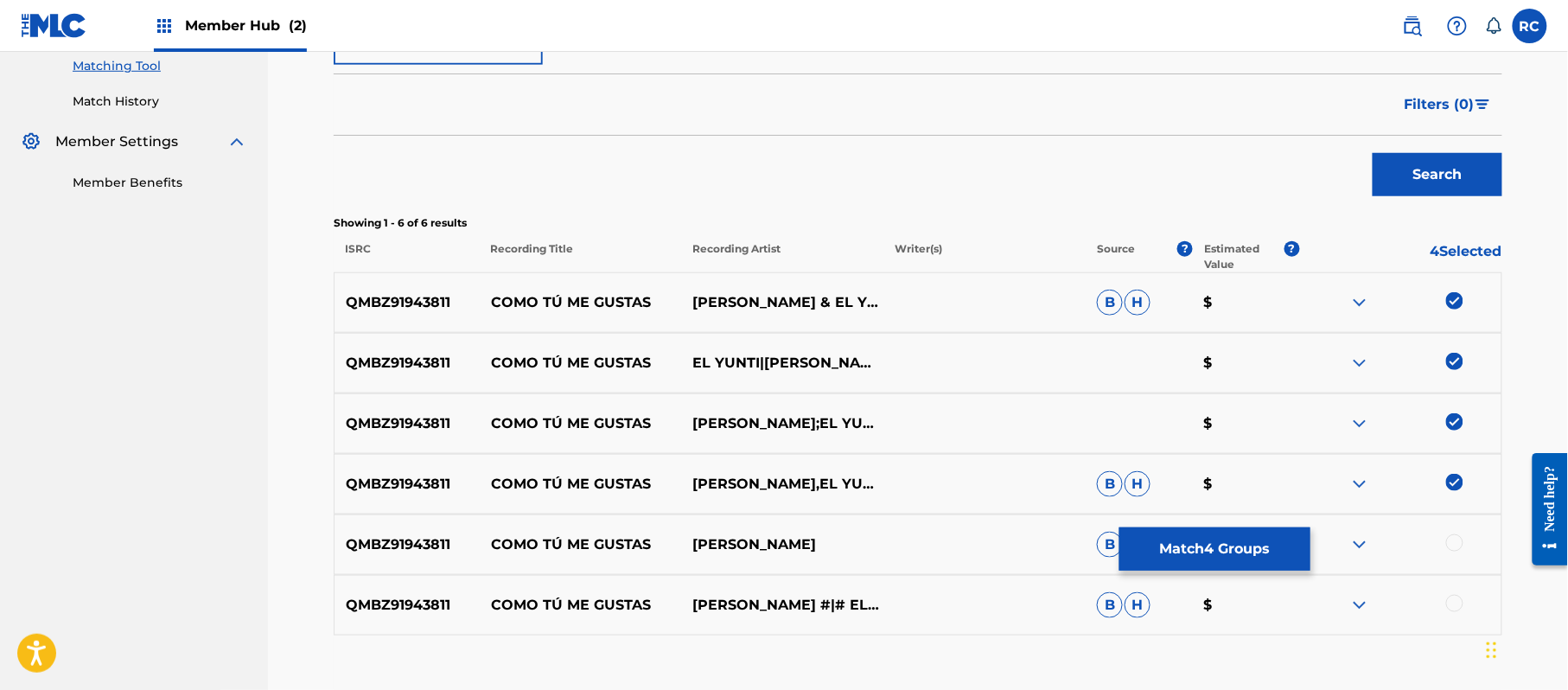
click at [1453, 551] on div at bounding box center [1400, 544] width 203 height 21
click at [1458, 549] on div at bounding box center [1454, 542] width 17 height 17
click at [1457, 601] on div at bounding box center [1454, 603] width 17 height 17
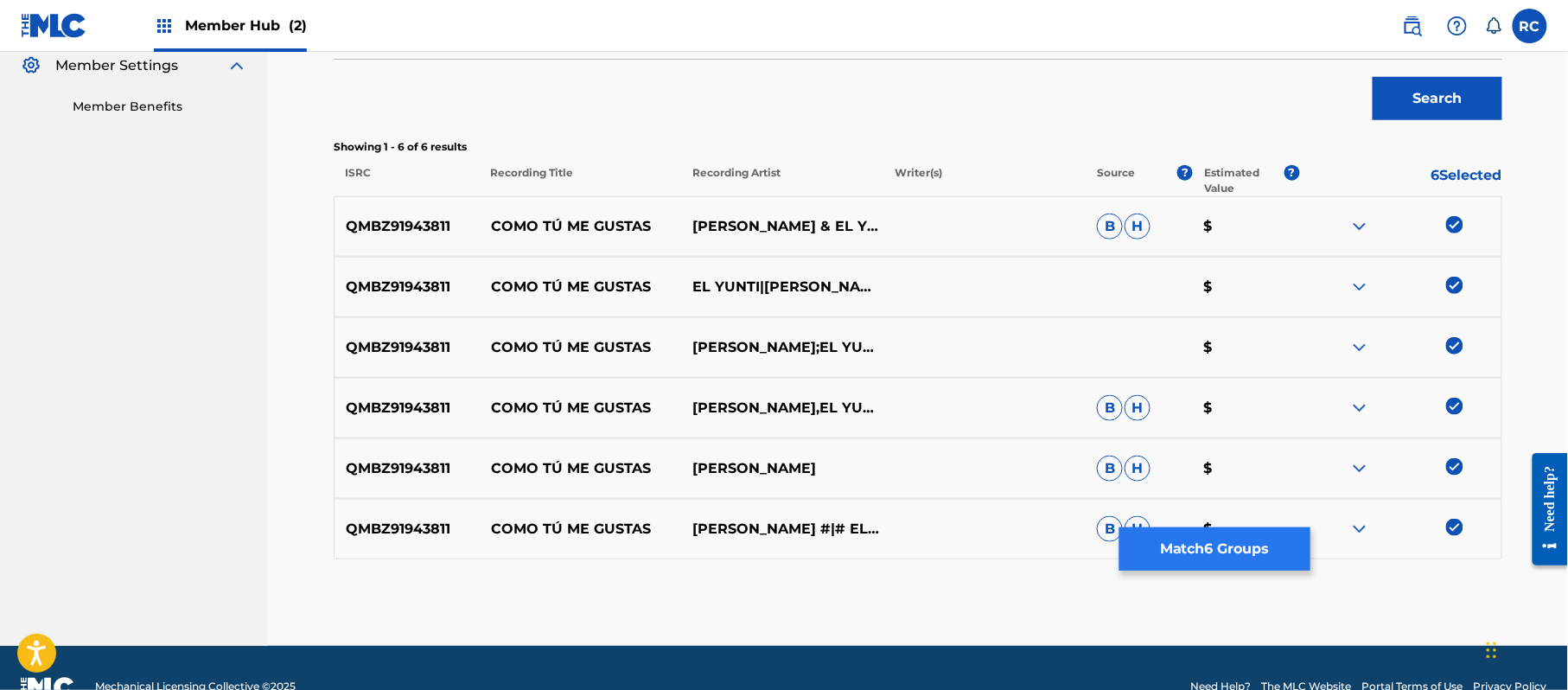
scroll to position [562, 0]
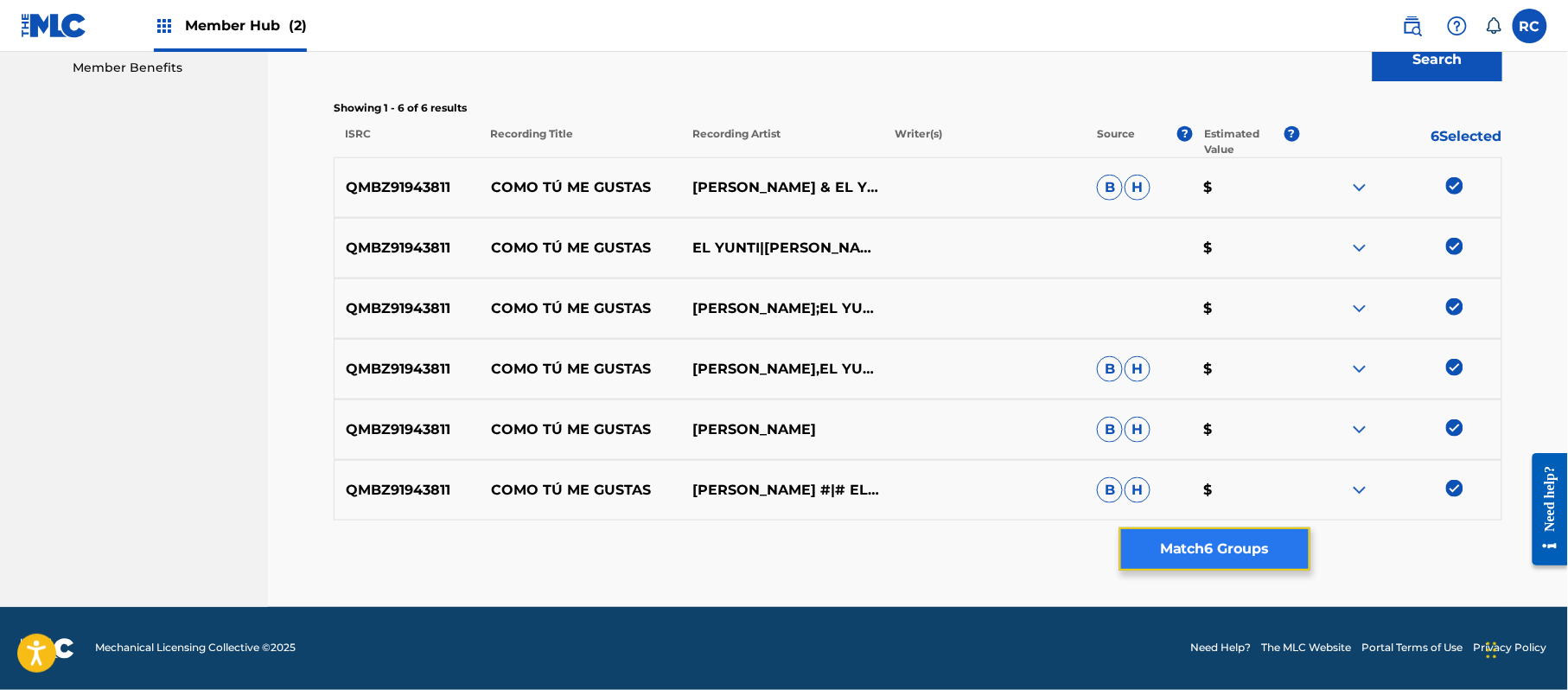
click at [1253, 543] on button "Match 6 Groups" at bounding box center [1214, 549] width 191 height 43
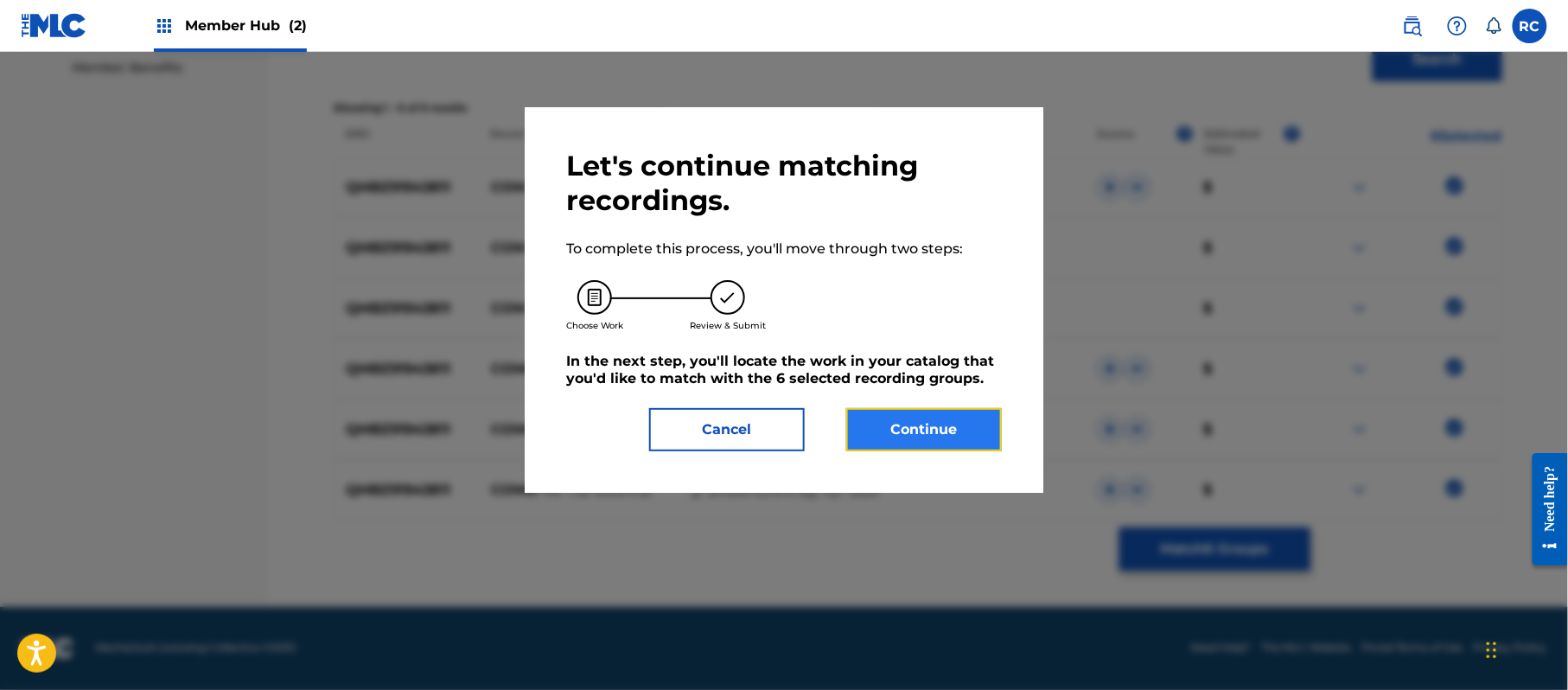
click at [938, 413] on button "Continue" at bounding box center [924, 429] width 155 height 43
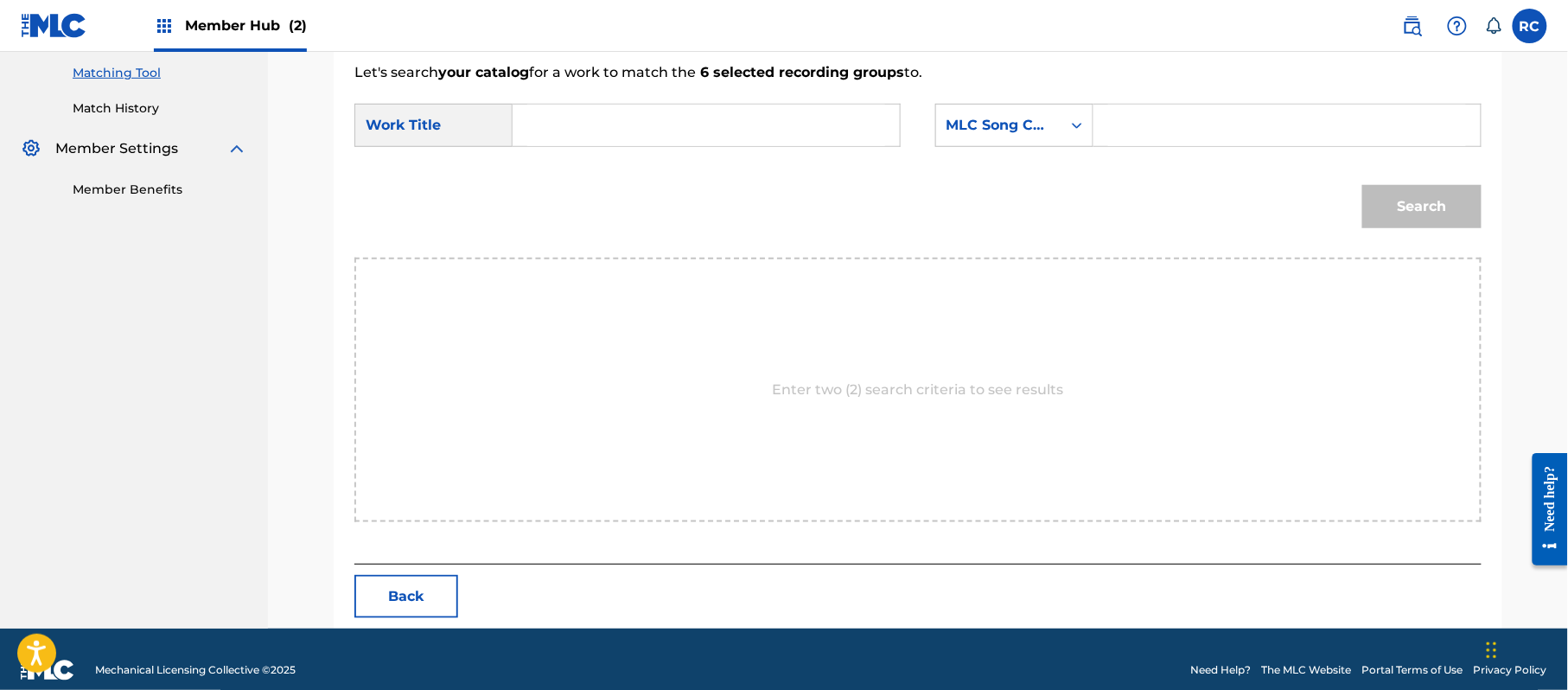
scroll to position [462, 0]
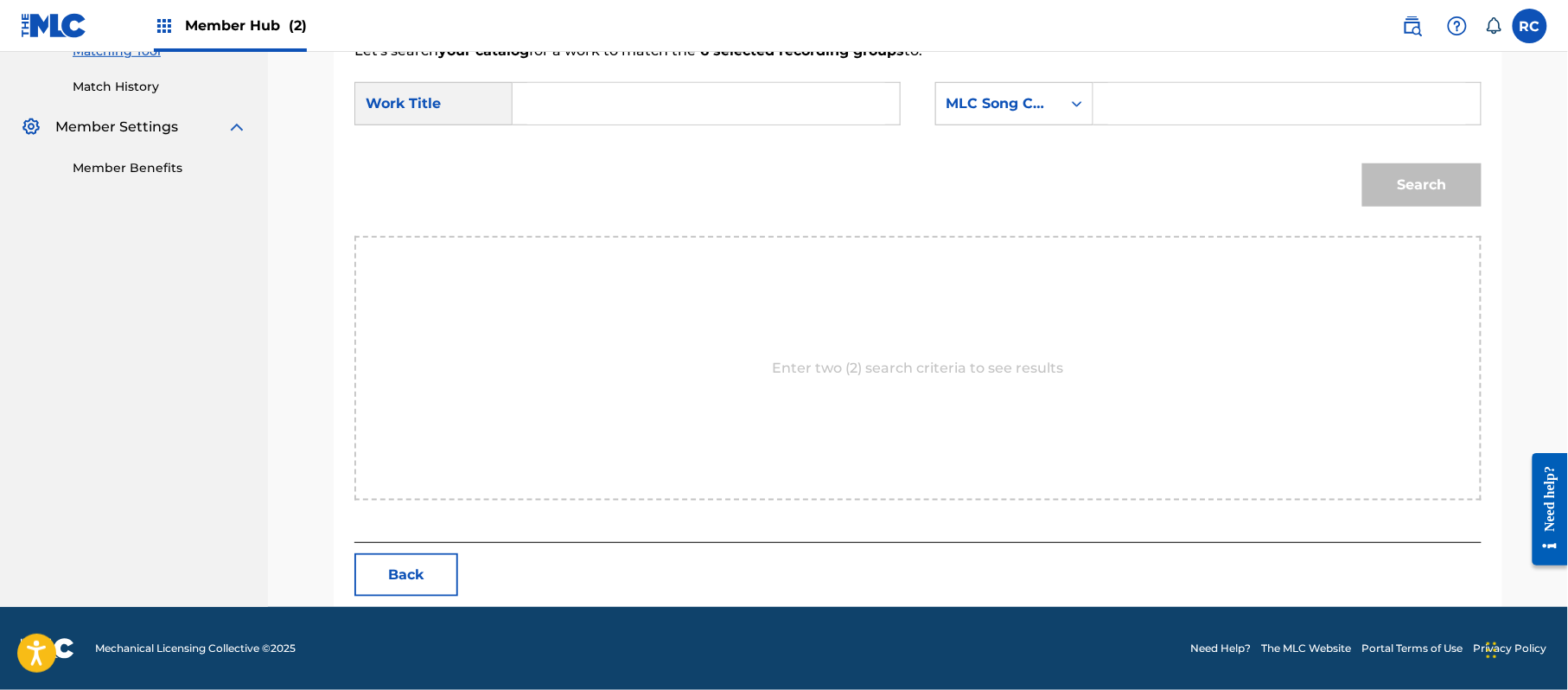
click at [653, 101] on input "Search Form" at bounding box center [706, 103] width 358 height 41
click at [699, 106] on input "Como Tu Me Gustas CA80D6" at bounding box center [706, 103] width 358 height 41
type input "Como Tu Me Gustas"
click at [1173, 100] on input "Search Form" at bounding box center [1287, 103] width 358 height 41
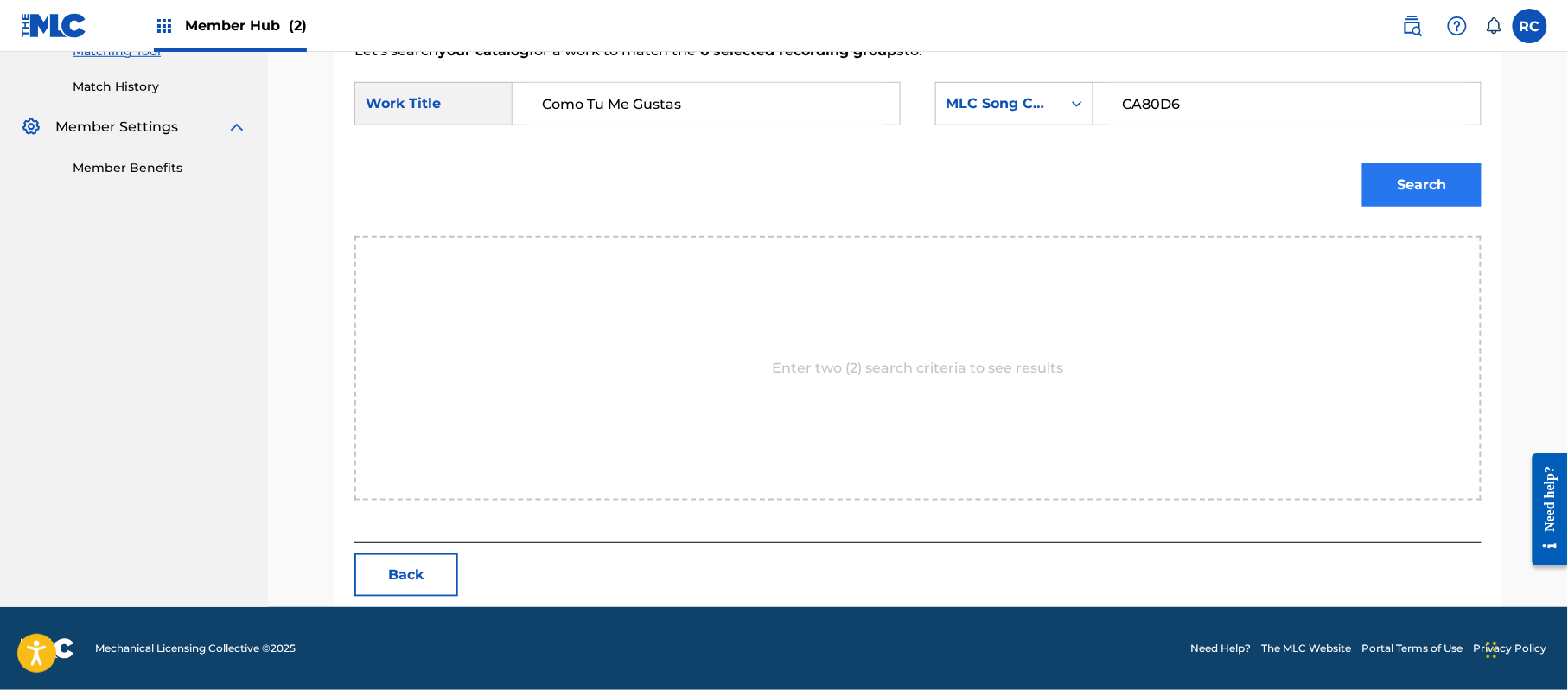
type input "CA80D6"
click at [1407, 178] on button "Search" at bounding box center [1422, 184] width 120 height 43
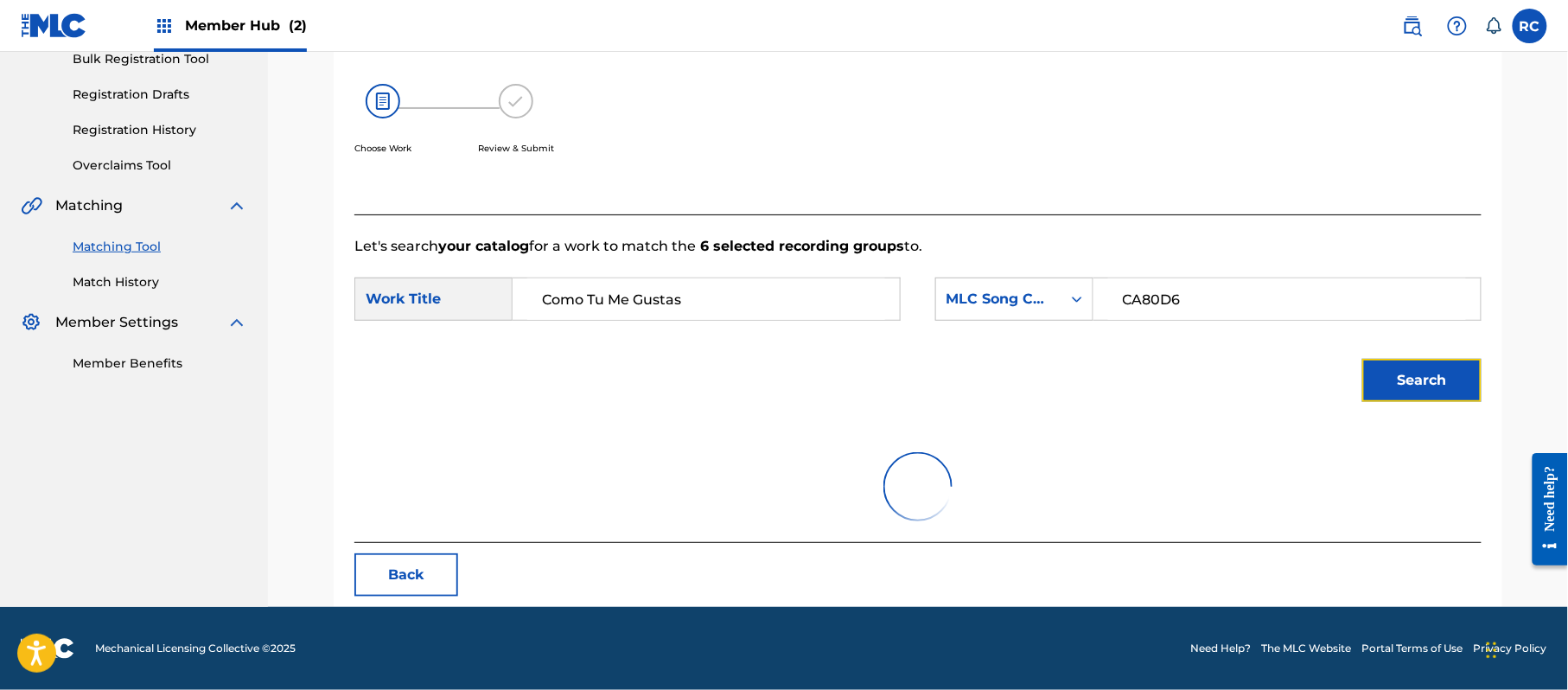
scroll to position [412, 0]
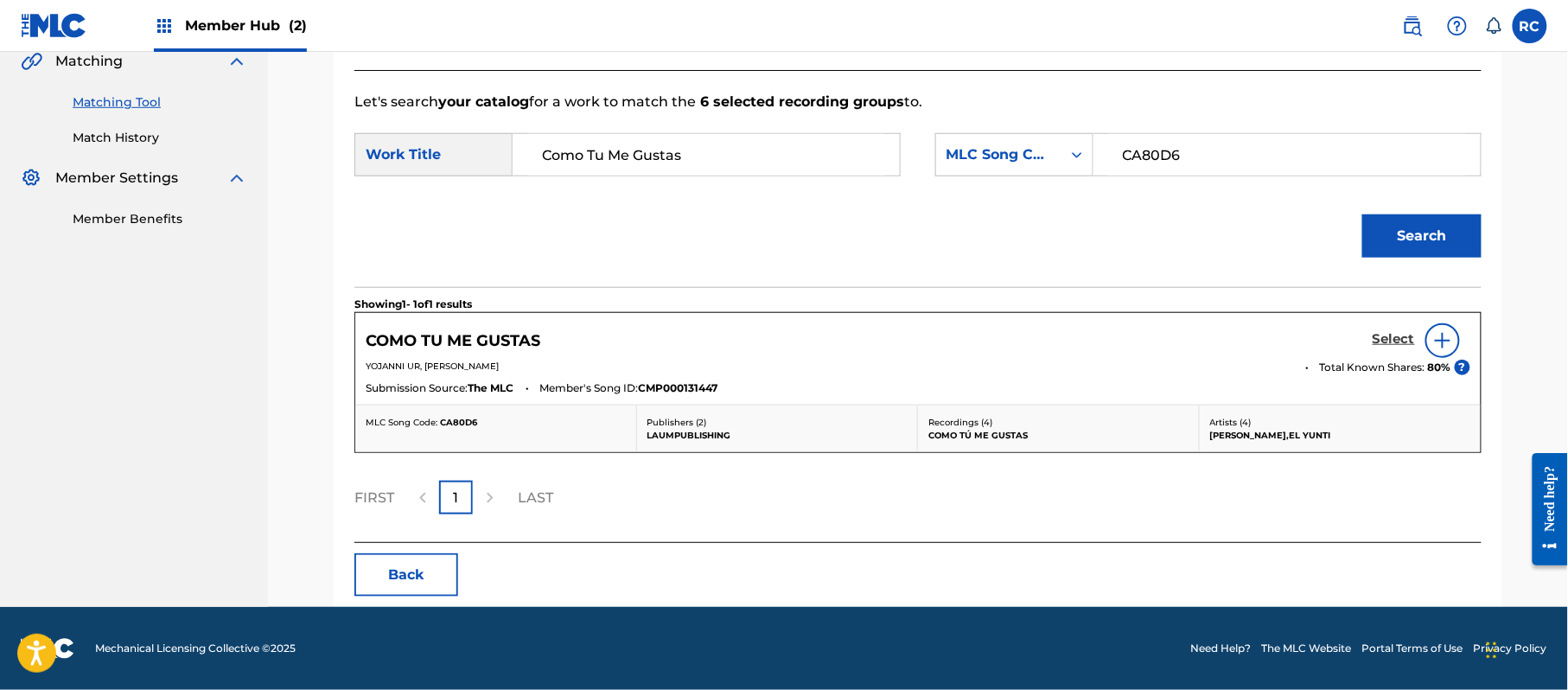
click at [1376, 342] on h5 "Select" at bounding box center [1394, 340] width 42 height 16
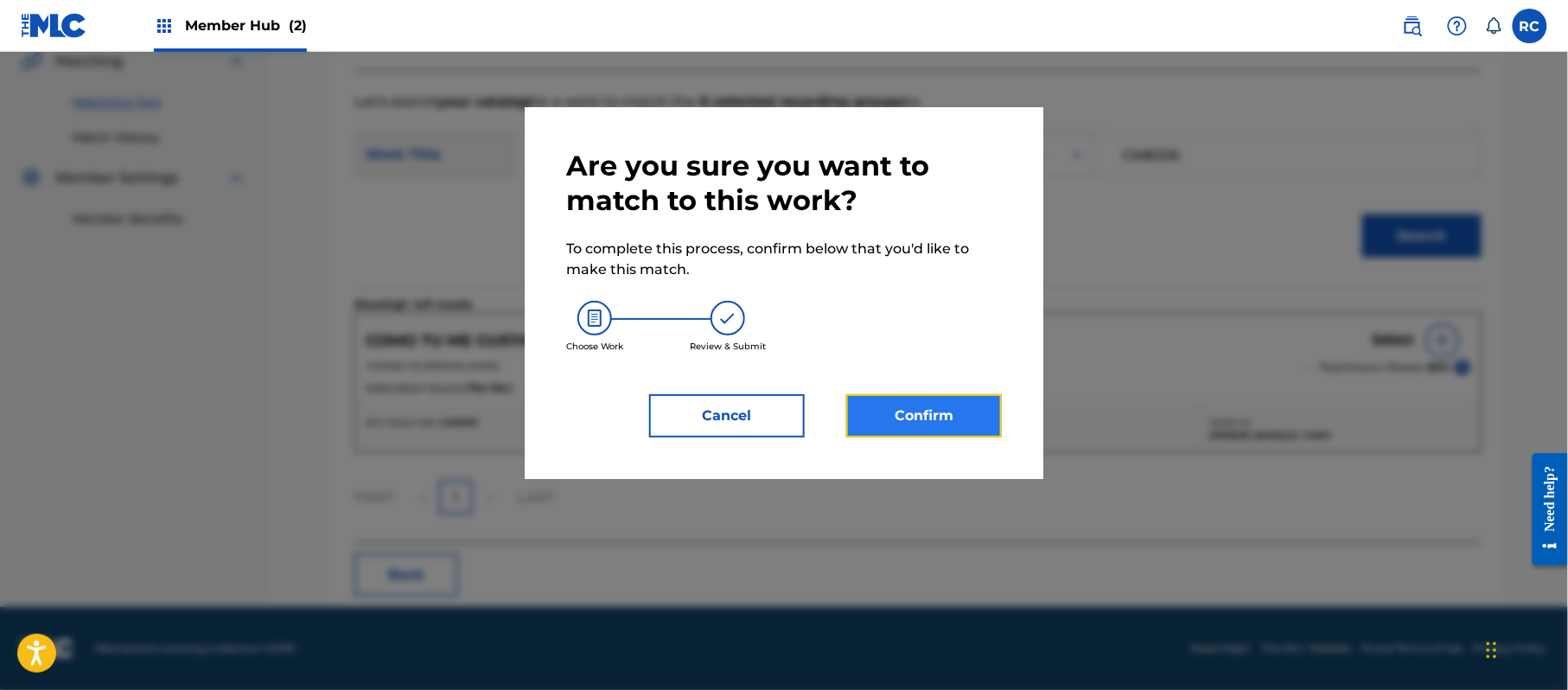
click at [899, 412] on button "Confirm" at bounding box center [924, 415] width 155 height 43
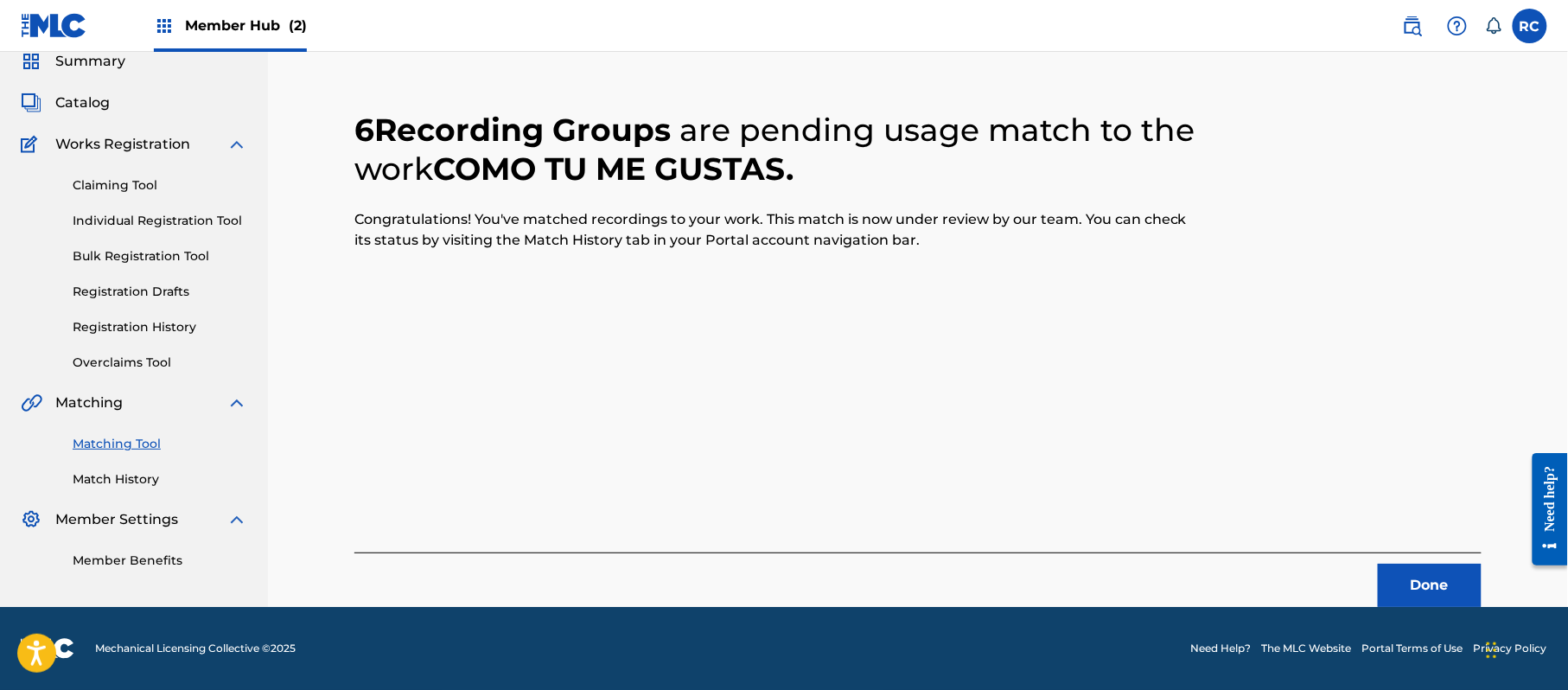
scroll to position [69, 0]
click at [1412, 579] on button "Done" at bounding box center [1430, 585] width 104 height 43
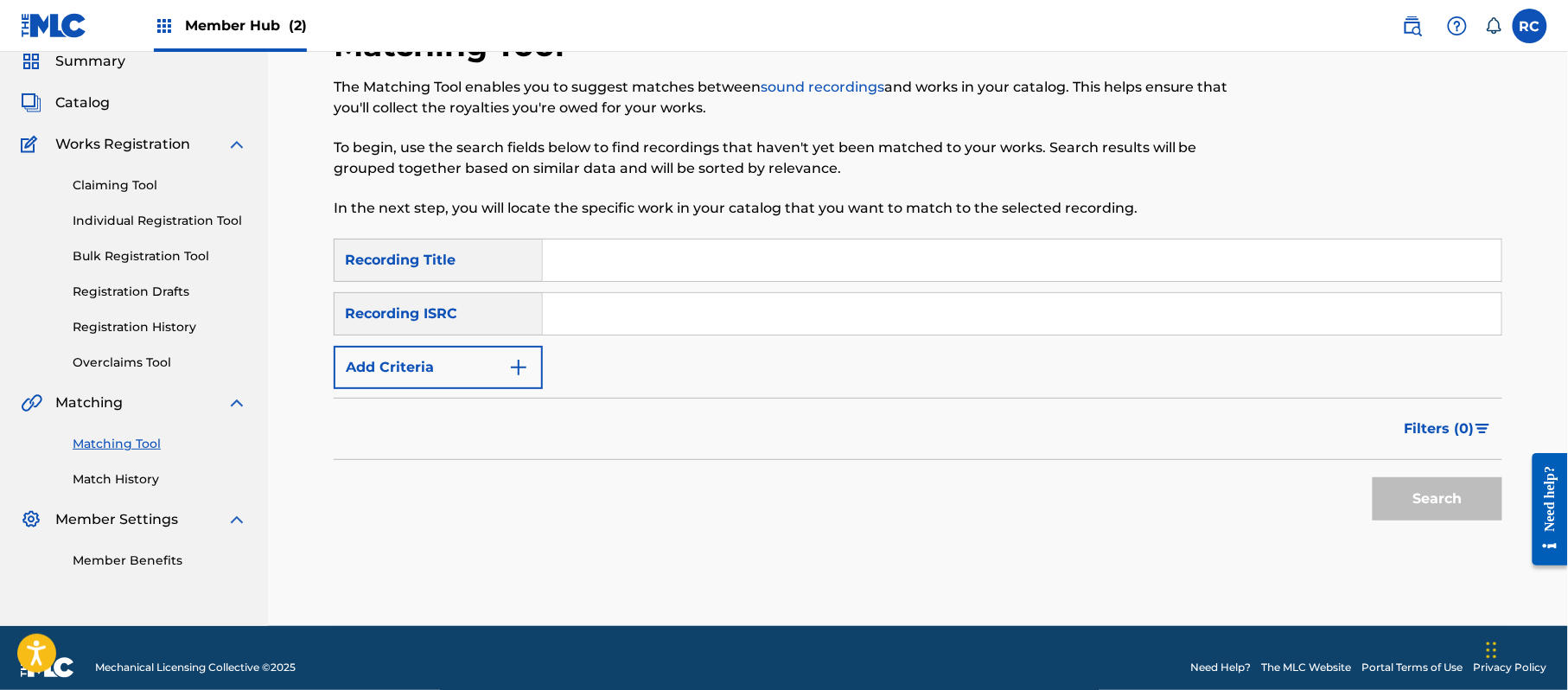
click at [653, 316] on input "Search Form" at bounding box center [1022, 313] width 958 height 41
click at [1419, 503] on button "Search" at bounding box center [1437, 498] width 130 height 43
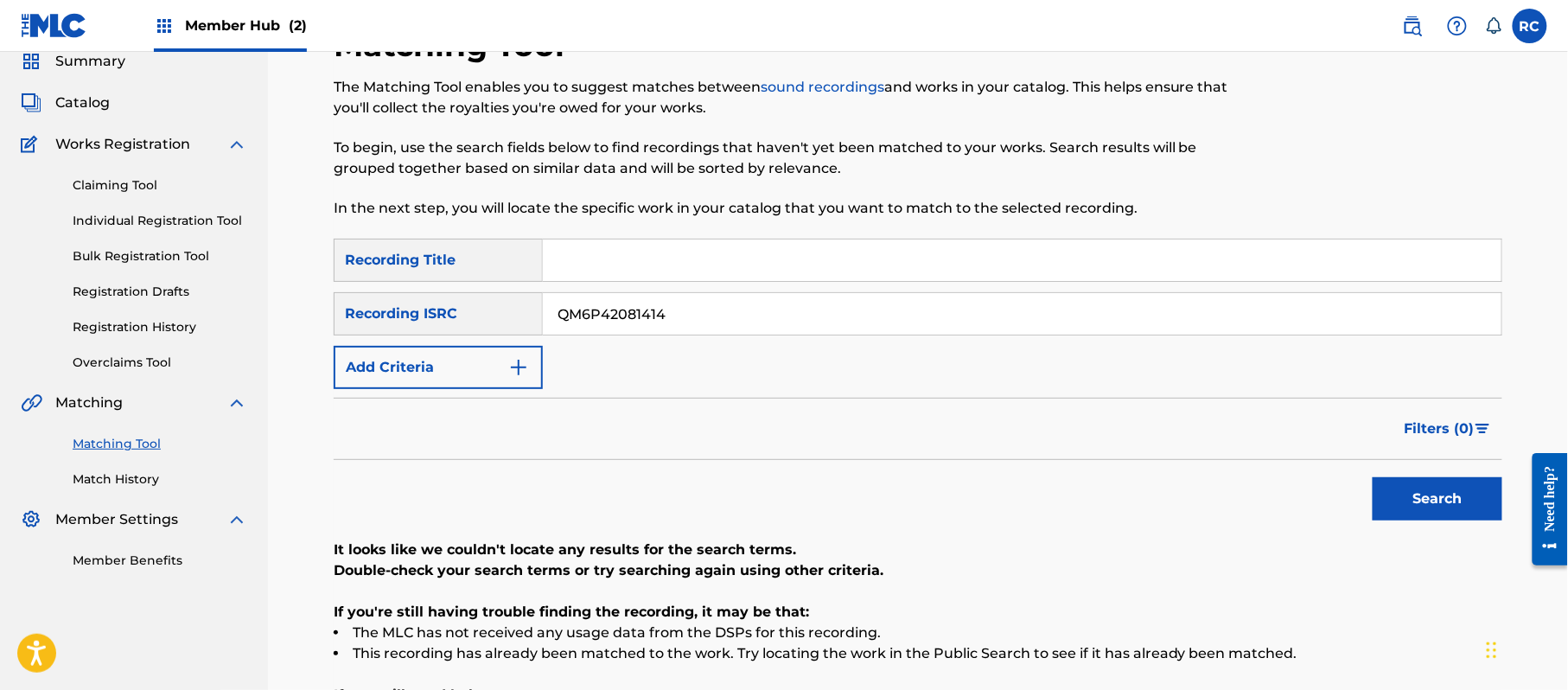
drag, startPoint x: 673, startPoint y: 316, endPoint x: 509, endPoint y: 322, distance: 164.1
click at [509, 322] on div "SearchWithCriteriab6f3cc6c-d650-4231-83bc-d3f57758b126 Recording ISRC QM6P42081…" at bounding box center [918, 313] width 1168 height 43
click at [1423, 503] on button "Search" at bounding box center [1437, 498] width 130 height 43
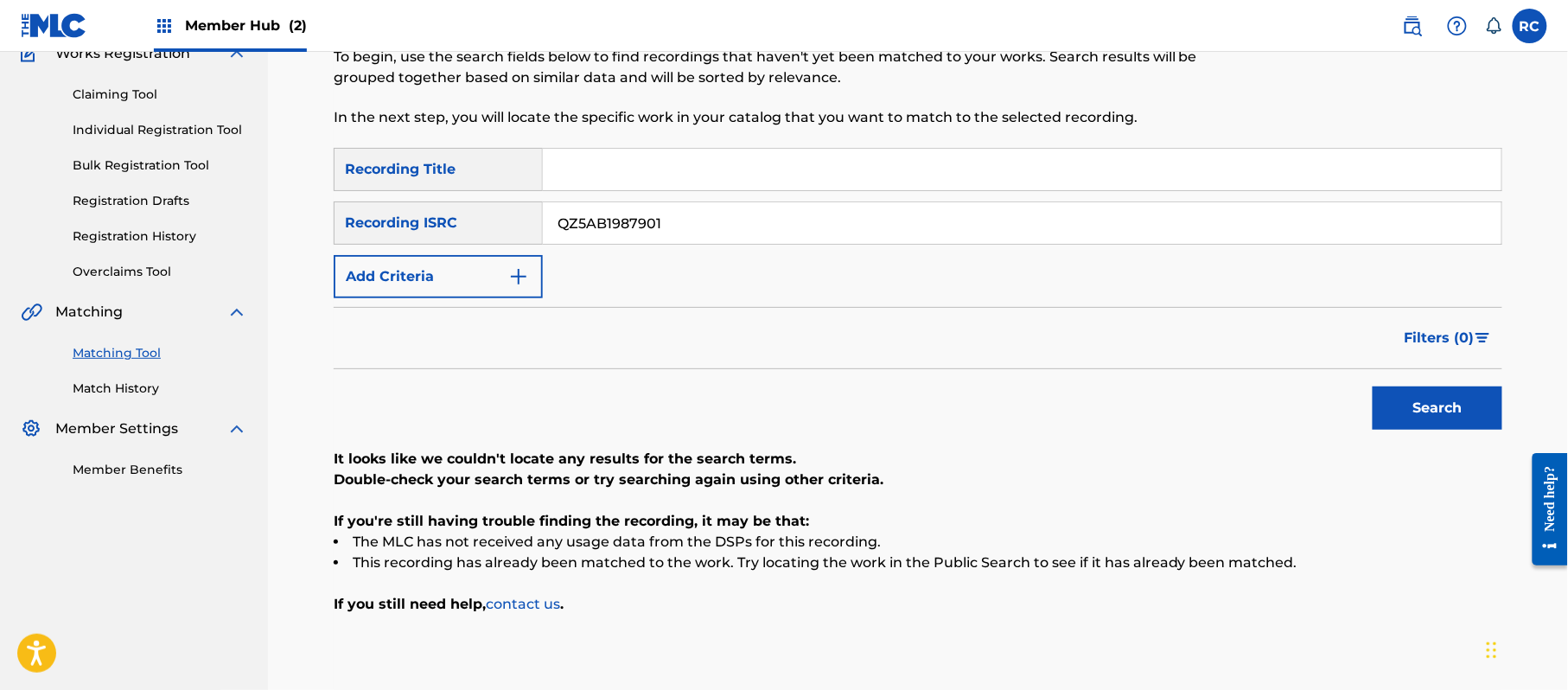
scroll to position [254, 0]
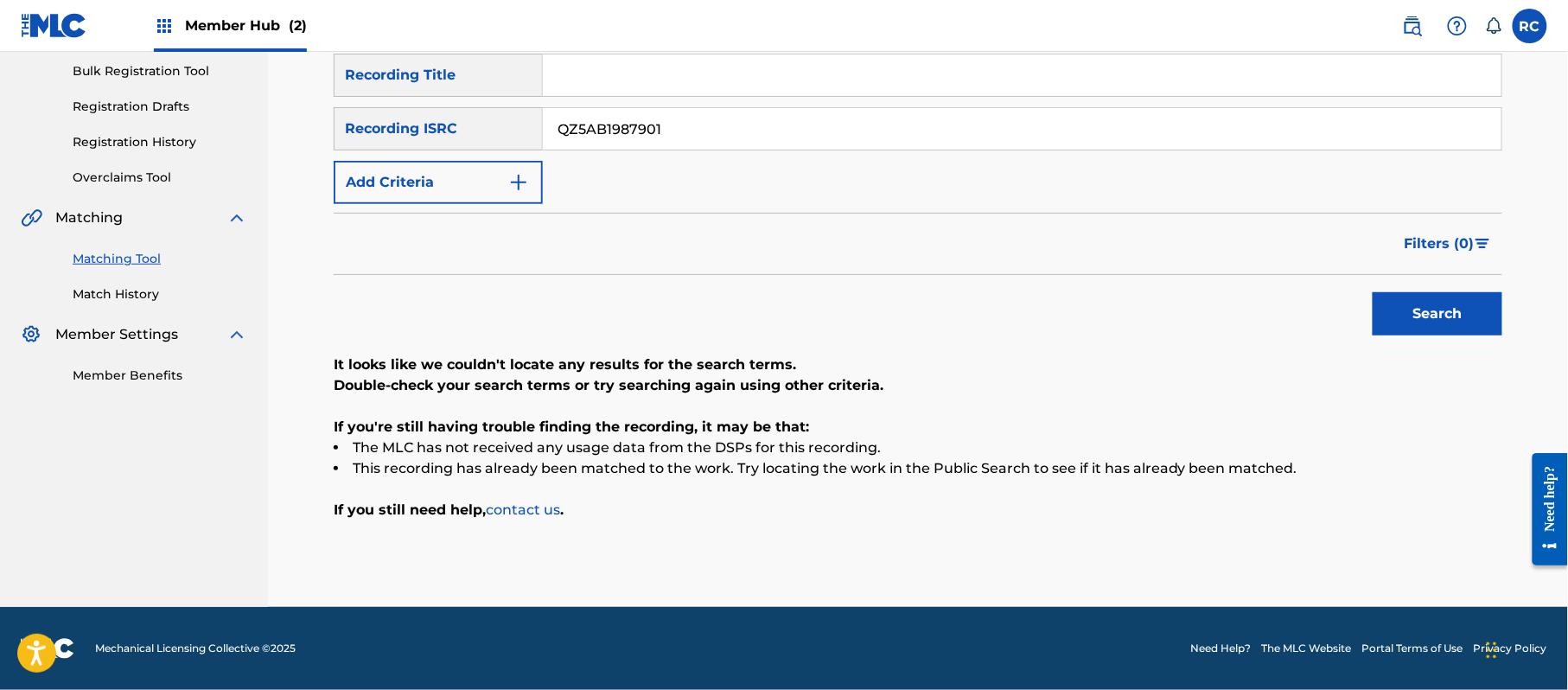
drag, startPoint x: 719, startPoint y: 131, endPoint x: 450, endPoint y: 139, distance: 269.1
click at [450, 139] on div "SearchWithCriteriab6f3cc6c-d650-4231-83bc-d3f57758b126 Recording ISRC QZ5AB1987…" at bounding box center [918, 128] width 1168 height 43
type input "QZ7D51700258"
click at [1421, 311] on button "Search" at bounding box center [1437, 313] width 130 height 43
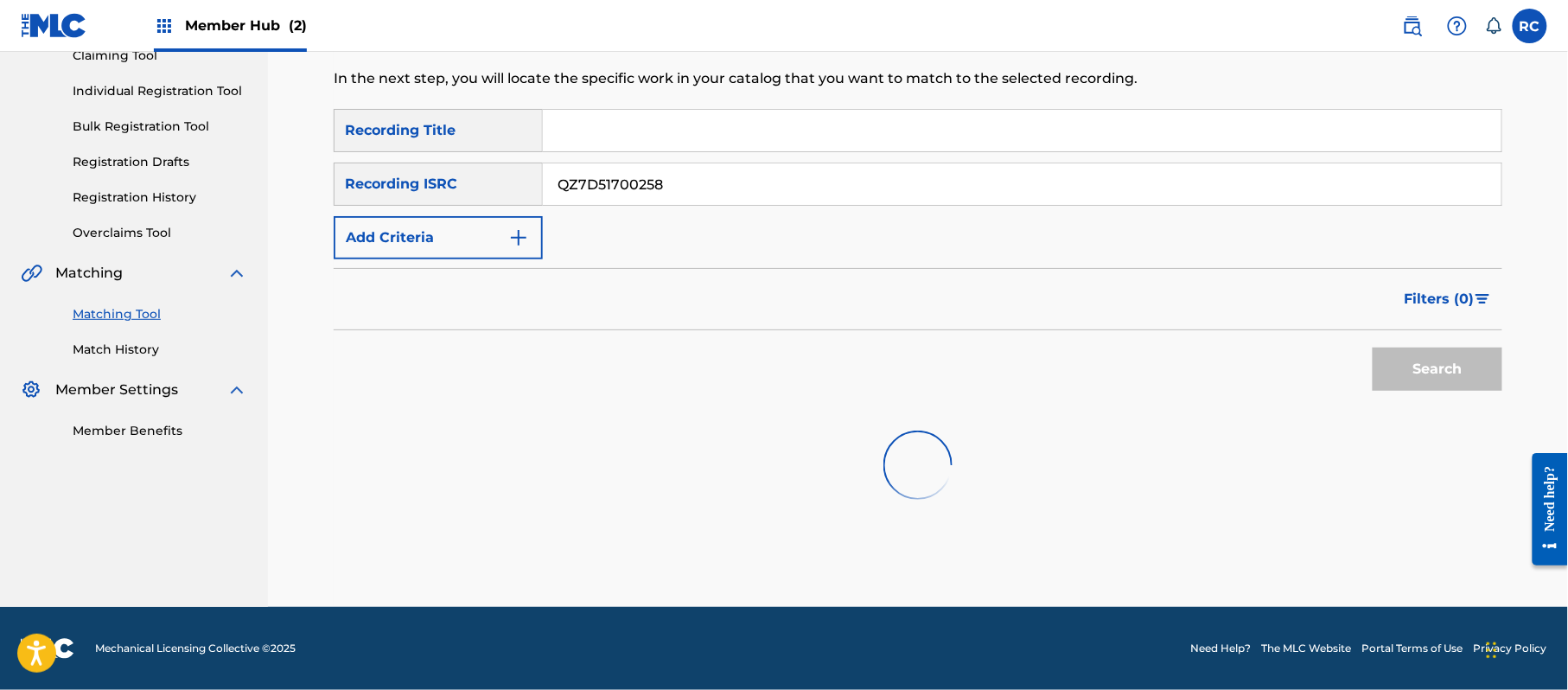
scroll to position [205, 0]
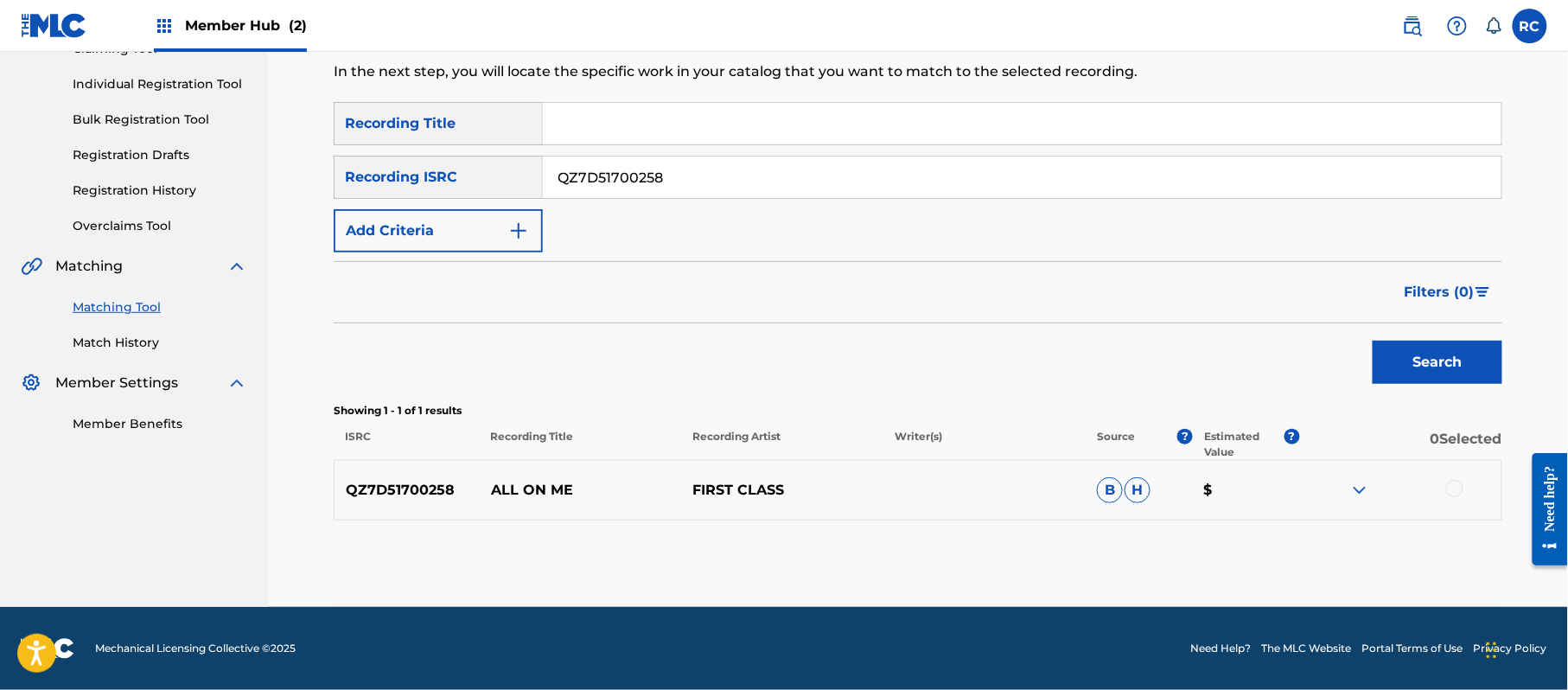
click at [685, 129] on input "Search Form" at bounding box center [1022, 123] width 958 height 41
drag, startPoint x: 703, startPoint y: 121, endPoint x: 1021, endPoint y: 130, distance: 318.1
click at [1021, 130] on input "Cosa Gorda(Remix) El Chulo Ft Chocolate & El Kamel" at bounding box center [1022, 123] width 958 height 41
type input "[PERSON_NAME](Remix)"
drag, startPoint x: 678, startPoint y: 192, endPoint x: 507, endPoint y: 195, distance: 171.0
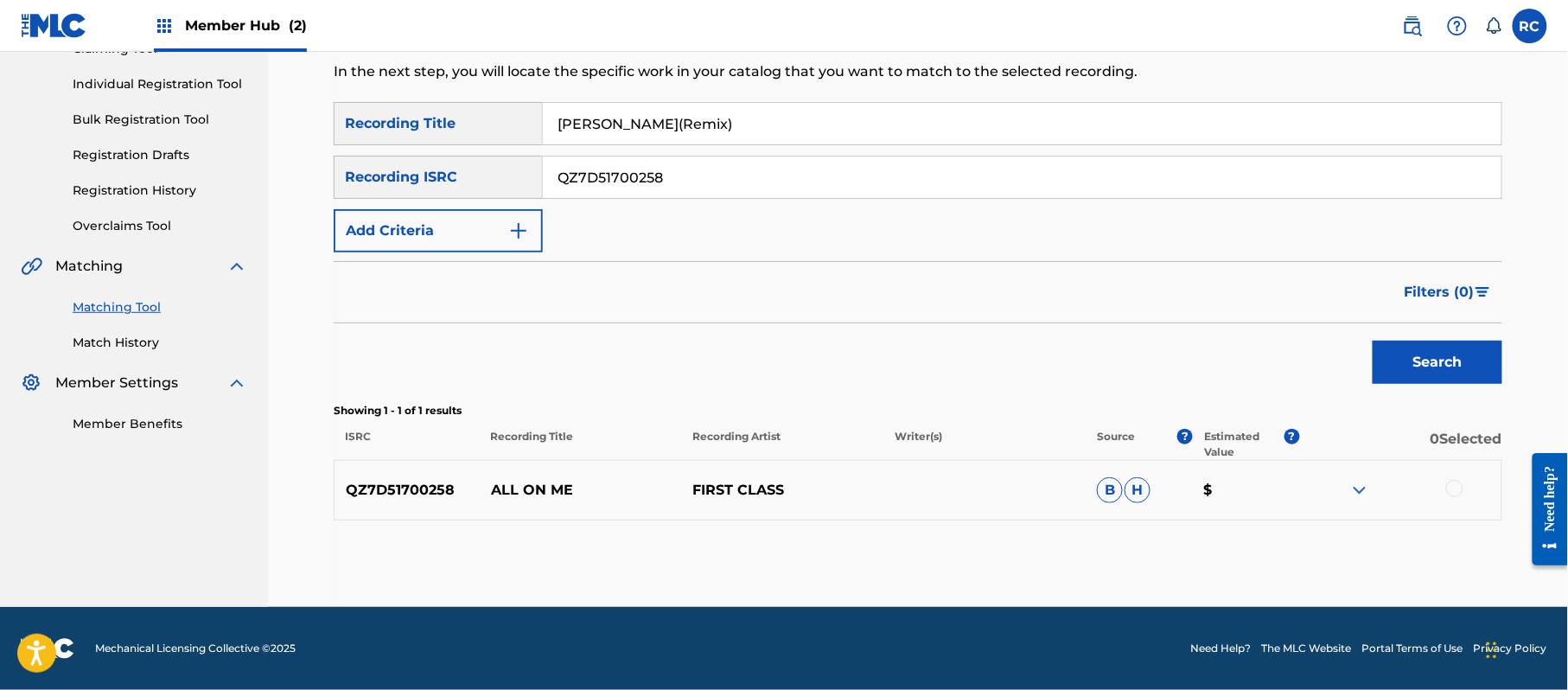
click at [507, 195] on div "SearchWithCriteriab6f3cc6c-d650-4231-83bc-d3f57758b126 Recording ISRC QZ7D51700…" at bounding box center [918, 176] width 1168 height 43
click at [484, 234] on button "Add Criteria" at bounding box center [438, 230] width 209 height 43
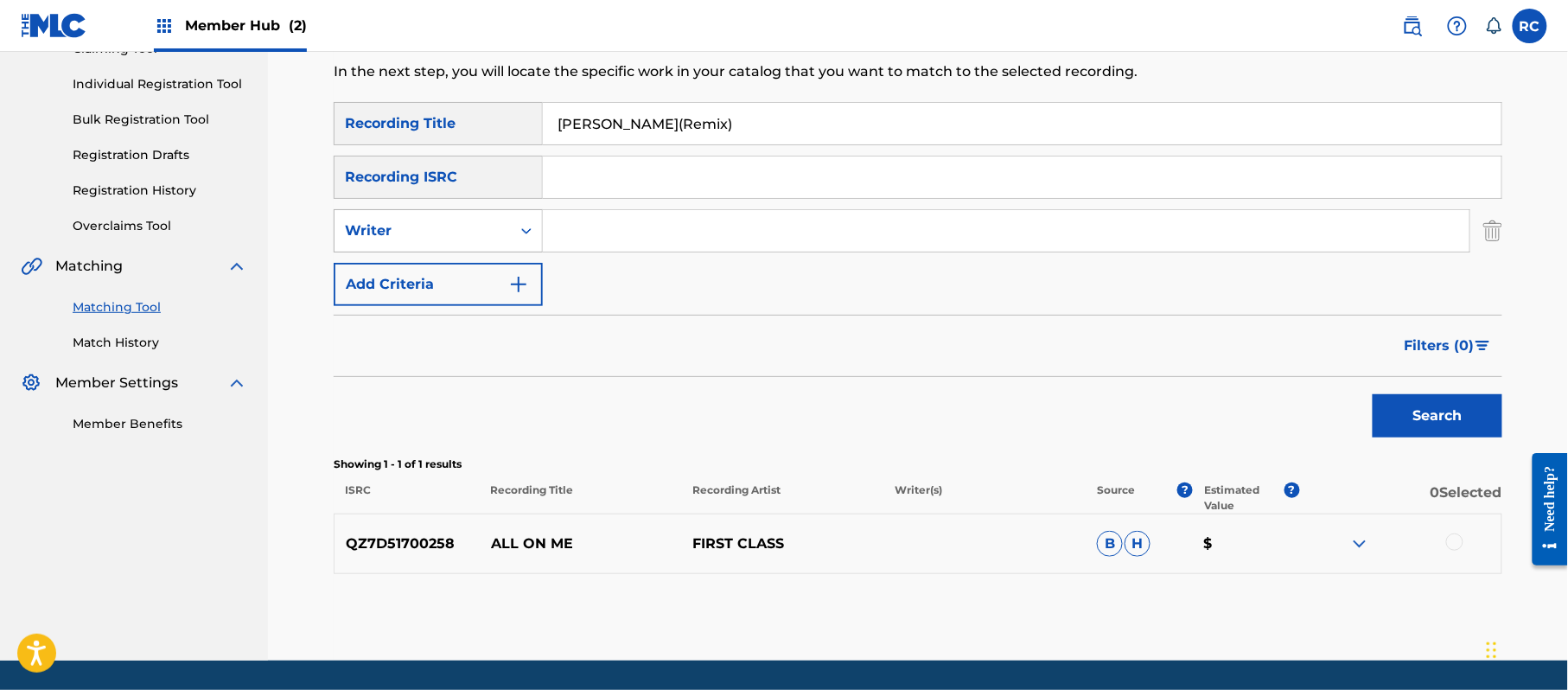
click at [456, 243] on div "Writer" at bounding box center [423, 231] width 176 height 33
click at [471, 274] on div "Recording Artist" at bounding box center [438, 274] width 207 height 43
click at [602, 228] on input "Search Form" at bounding box center [1006, 230] width 926 height 41
drag, startPoint x: 741, startPoint y: 230, endPoint x: 910, endPoint y: 235, distance: 169.1
click at [909, 234] on input "El Chulo Ft Chocolate & El Kamel" at bounding box center [1006, 230] width 926 height 41
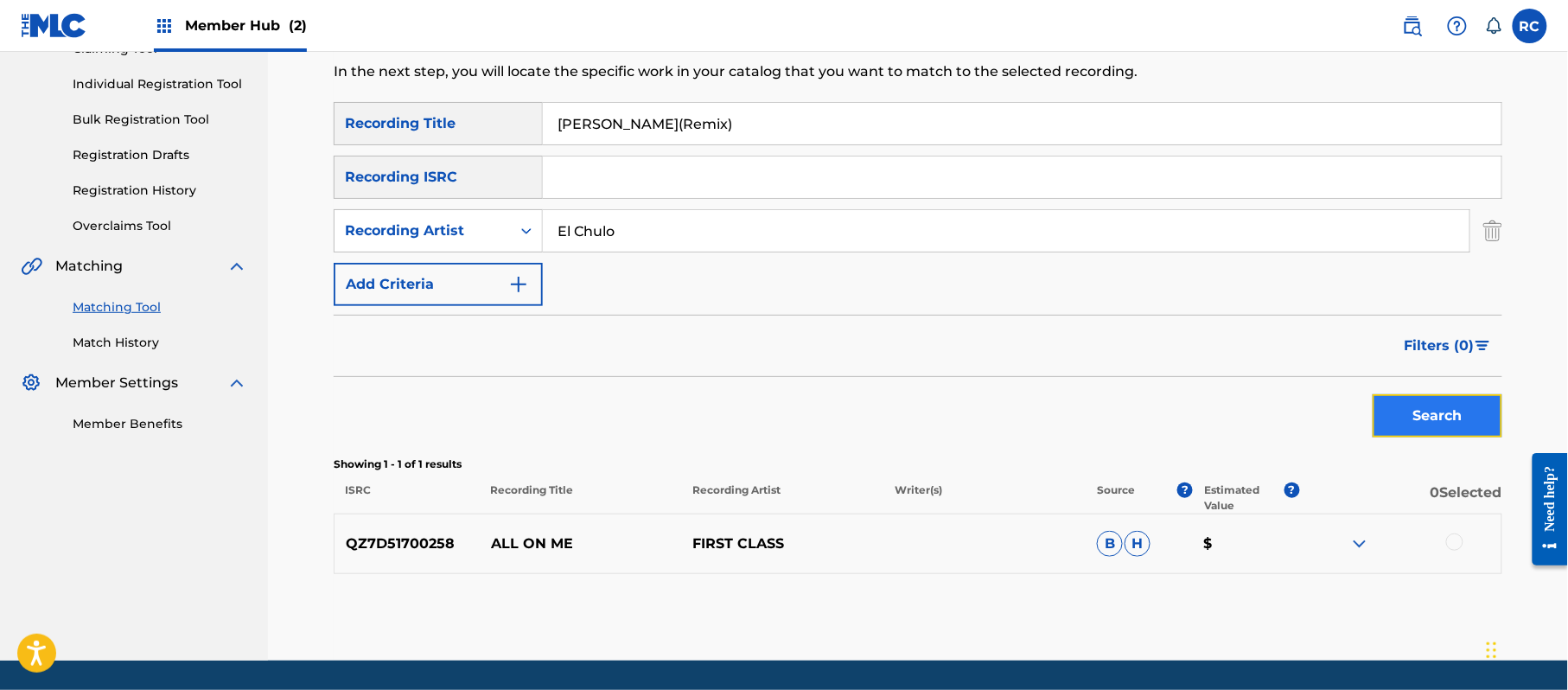
click at [1450, 412] on button "Search" at bounding box center [1437, 415] width 130 height 43
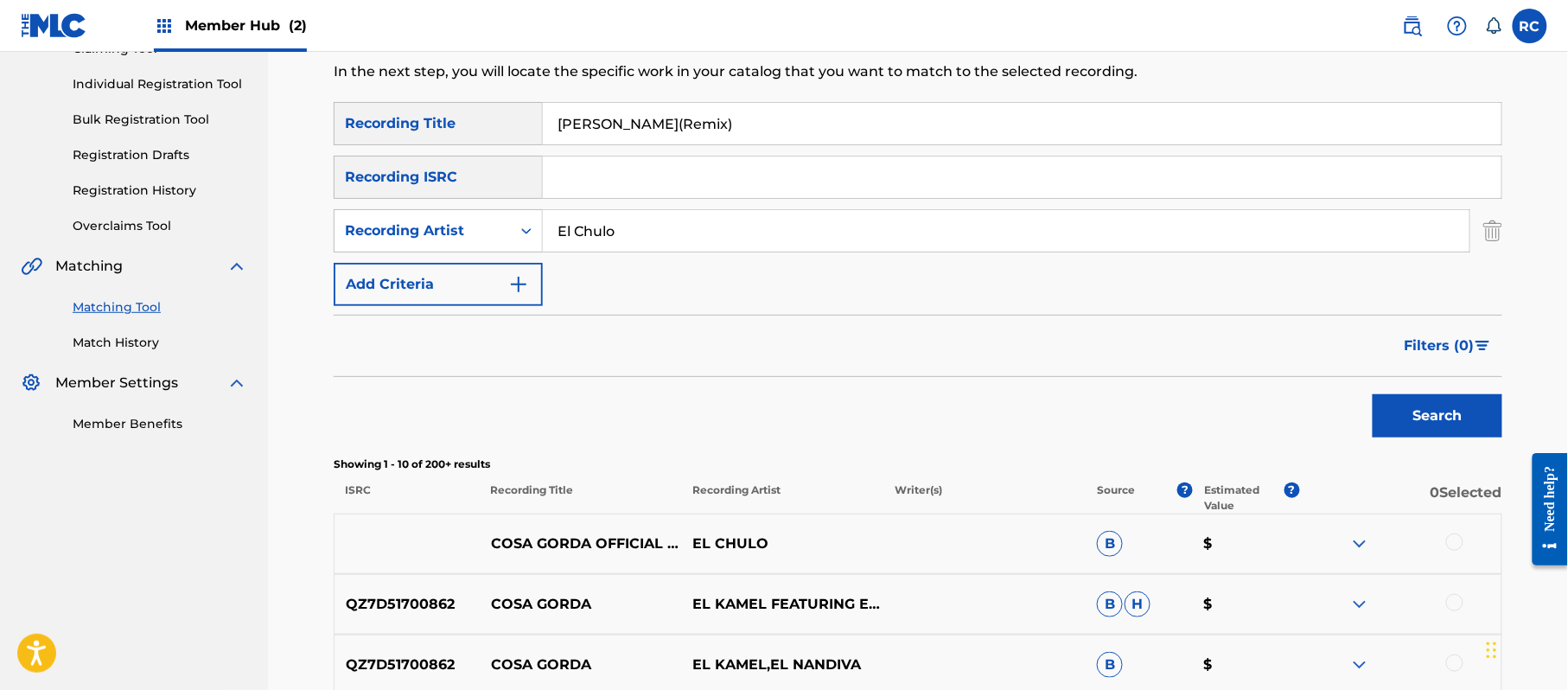
click at [417, 610] on p "QZ7D51700862" at bounding box center [407, 604] width 145 height 21
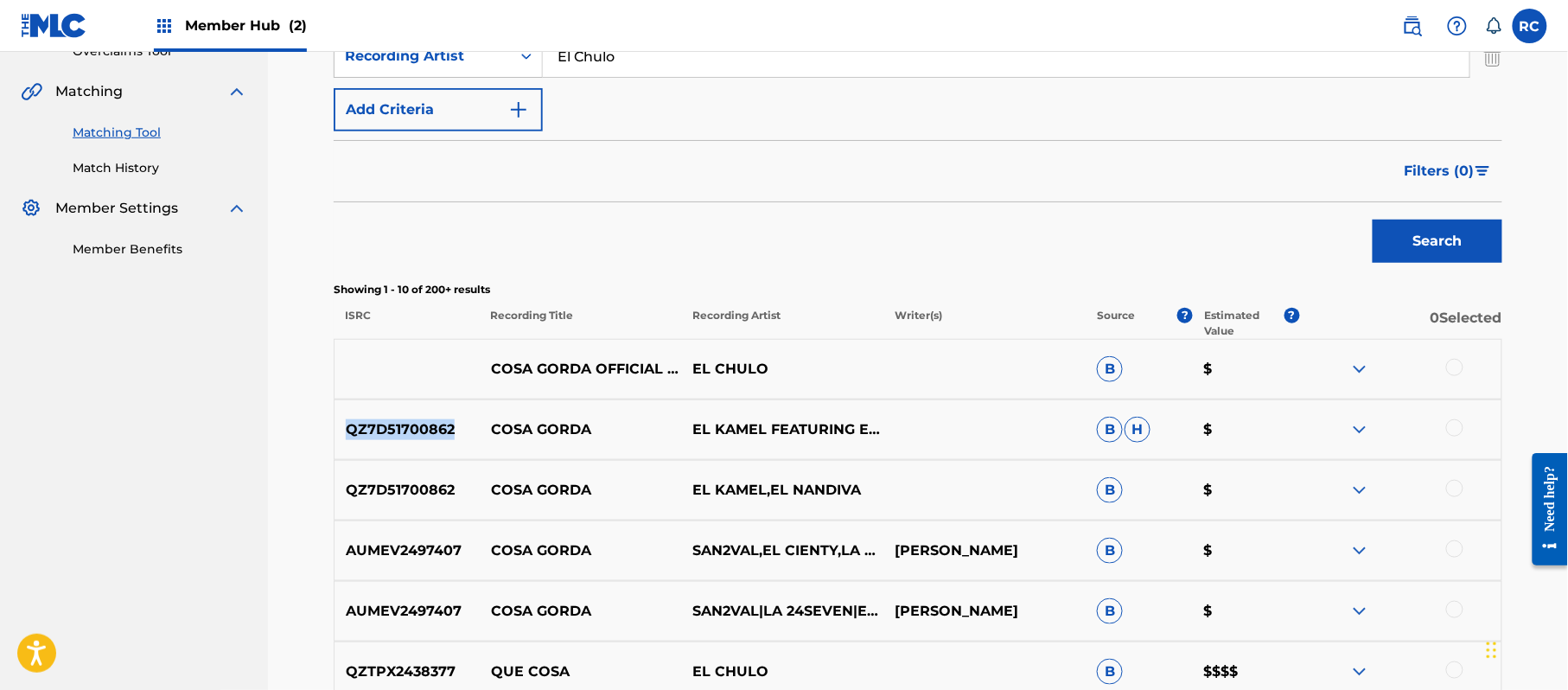
scroll to position [436, 0]
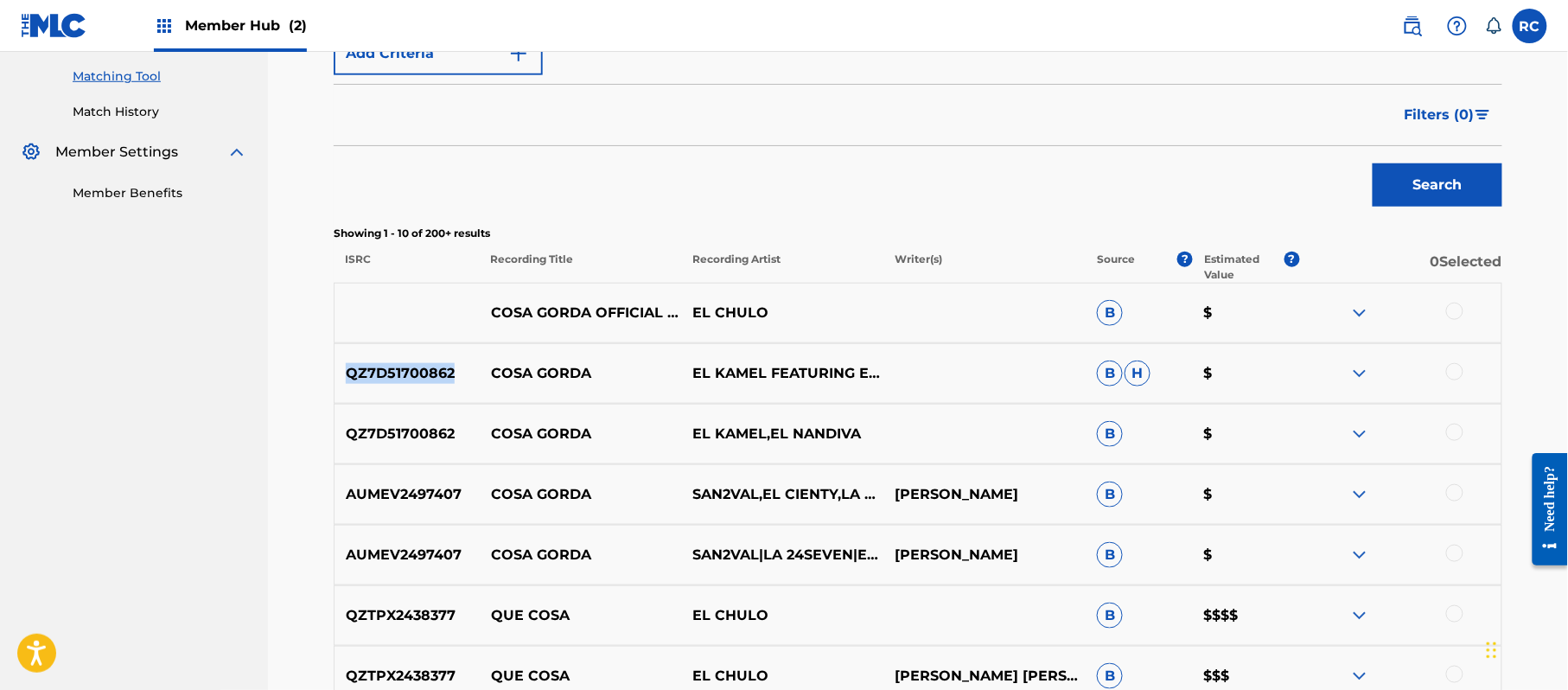
copy p "QZ7D51700862"
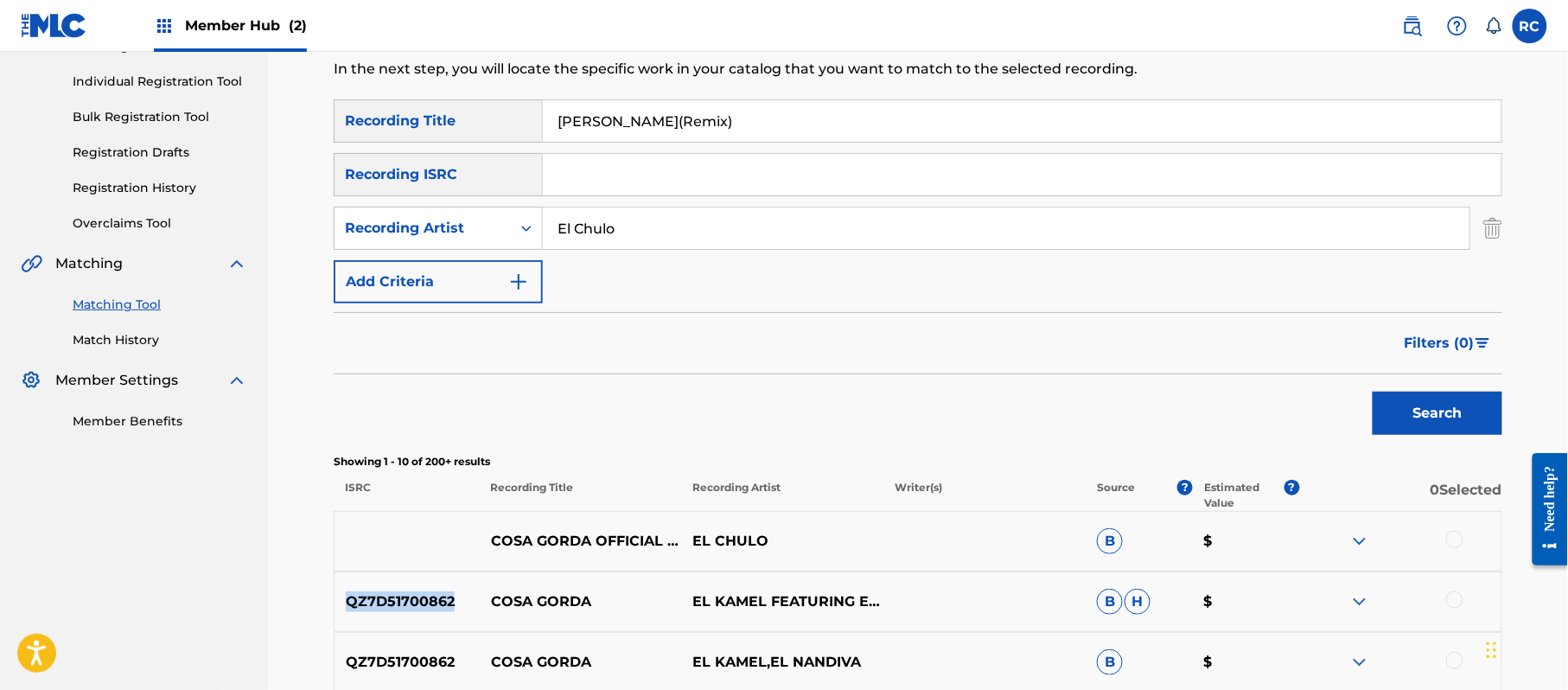
scroll to position [205, 0]
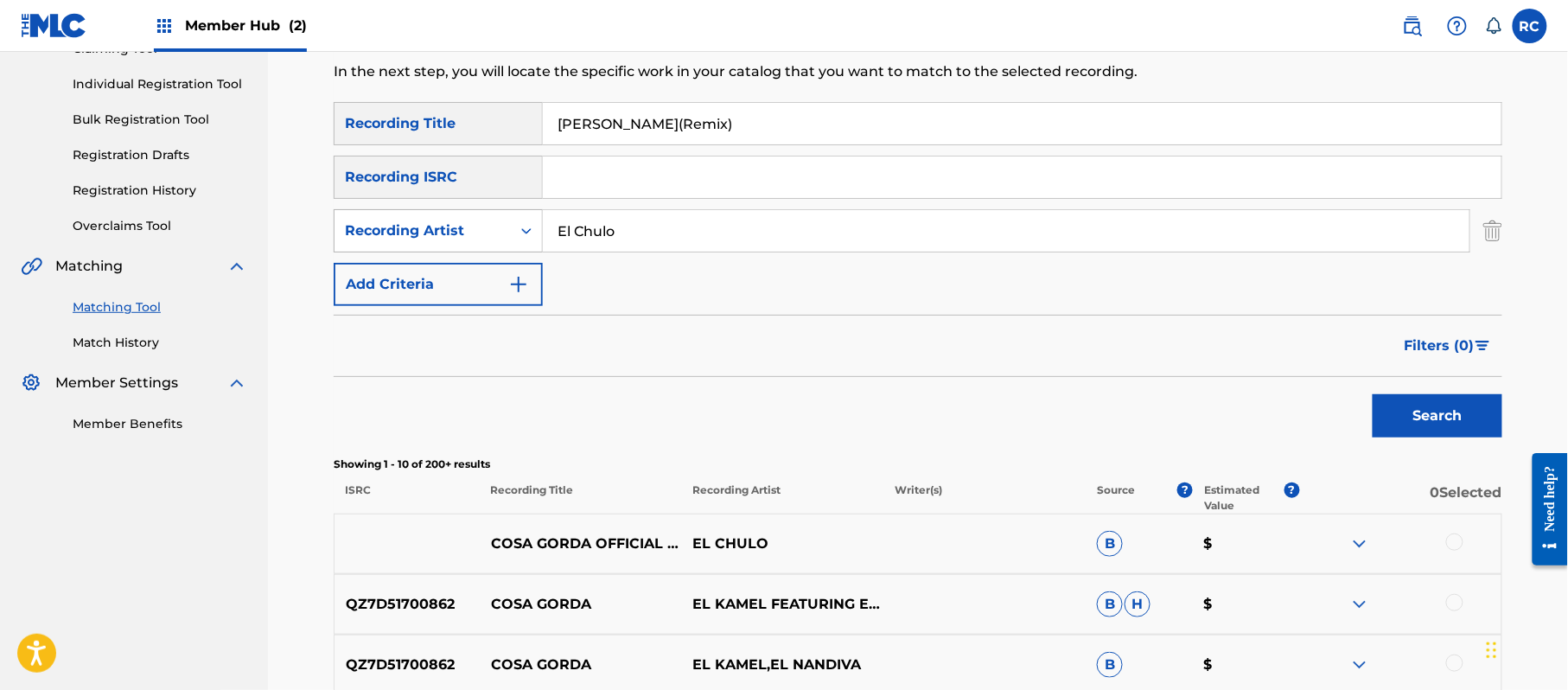
drag, startPoint x: 655, startPoint y: 223, endPoint x: 444, endPoint y: 225, distance: 211.0
click at [441, 225] on div "SearchWithCriteria8ddb2ef6-36e0-4890-9225-92a417979534 Recording Artist [PERSON…" at bounding box center [918, 230] width 1168 height 43
click at [501, 239] on div "SearchWithCriteria8ddb2ef6-36e0-4890-9225-92a417979534 Recording Artist v" at bounding box center [918, 230] width 1168 height 43
type input "Chocolate"
click at [1431, 417] on button "Search" at bounding box center [1437, 415] width 130 height 43
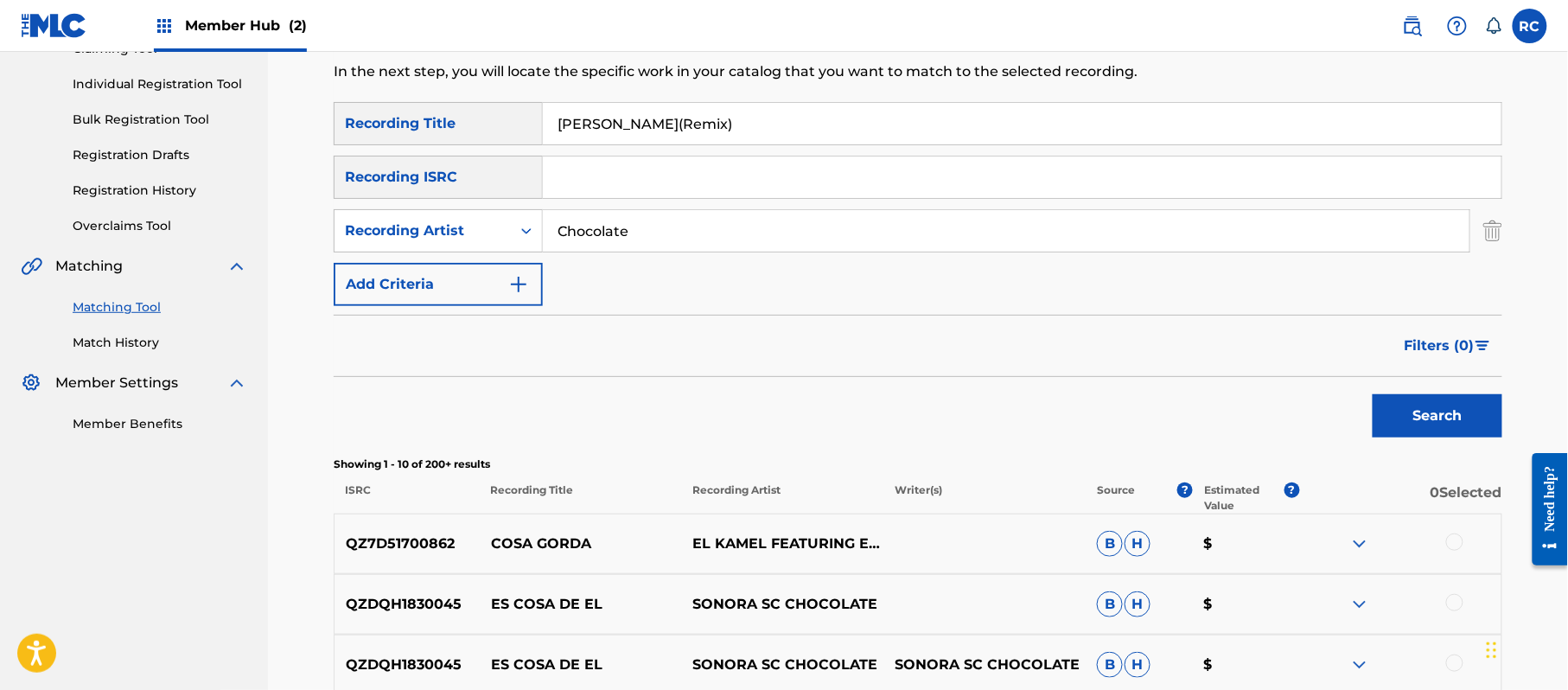
click at [406, 538] on p "QZ7D51700862" at bounding box center [407, 543] width 145 height 21
copy p "QZ7D51700862"
click at [672, 198] on div "SearchWithCriteria5df80841-9629-4178-8b4d-cf8d4b60a839 Recording Title Cosa Gor…" at bounding box center [918, 204] width 1168 height 204
click at [654, 174] on input "Search Form" at bounding box center [1022, 176] width 958 height 41
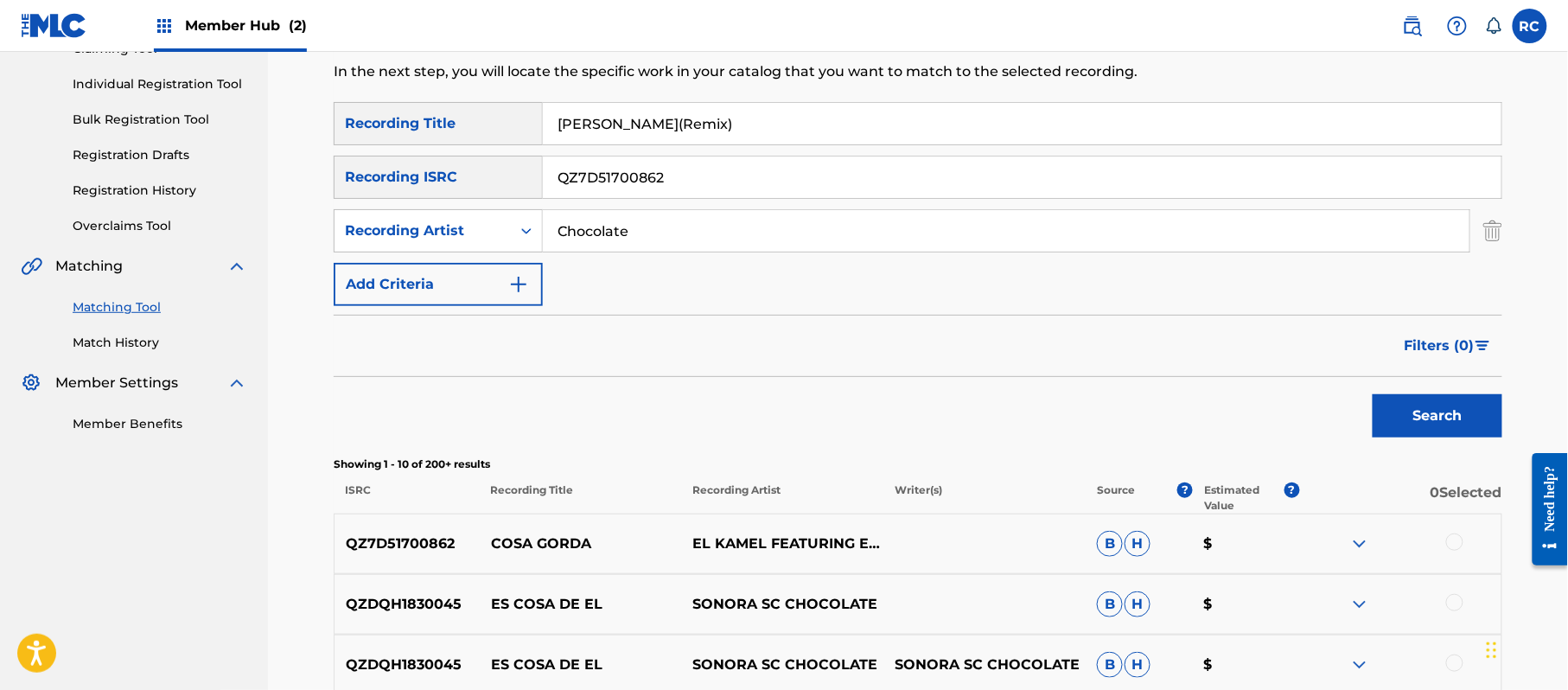
type input "QZ7D51700862"
drag, startPoint x: 716, startPoint y: 126, endPoint x: 497, endPoint y: 143, distance: 219.7
click at [497, 143] on div "SearchWithCriteria5df80841-9629-4178-8b4d-cf8d4b60a839 Recording Title [PERSON_…" at bounding box center [918, 123] width 1168 height 43
drag, startPoint x: 661, startPoint y: 246, endPoint x: 462, endPoint y: 246, distance: 199.0
click at [462, 246] on div "SearchWithCriteria8ddb2ef6-36e0-4890-9225-92a417979534 Recording Artist Chocola…" at bounding box center [918, 230] width 1168 height 43
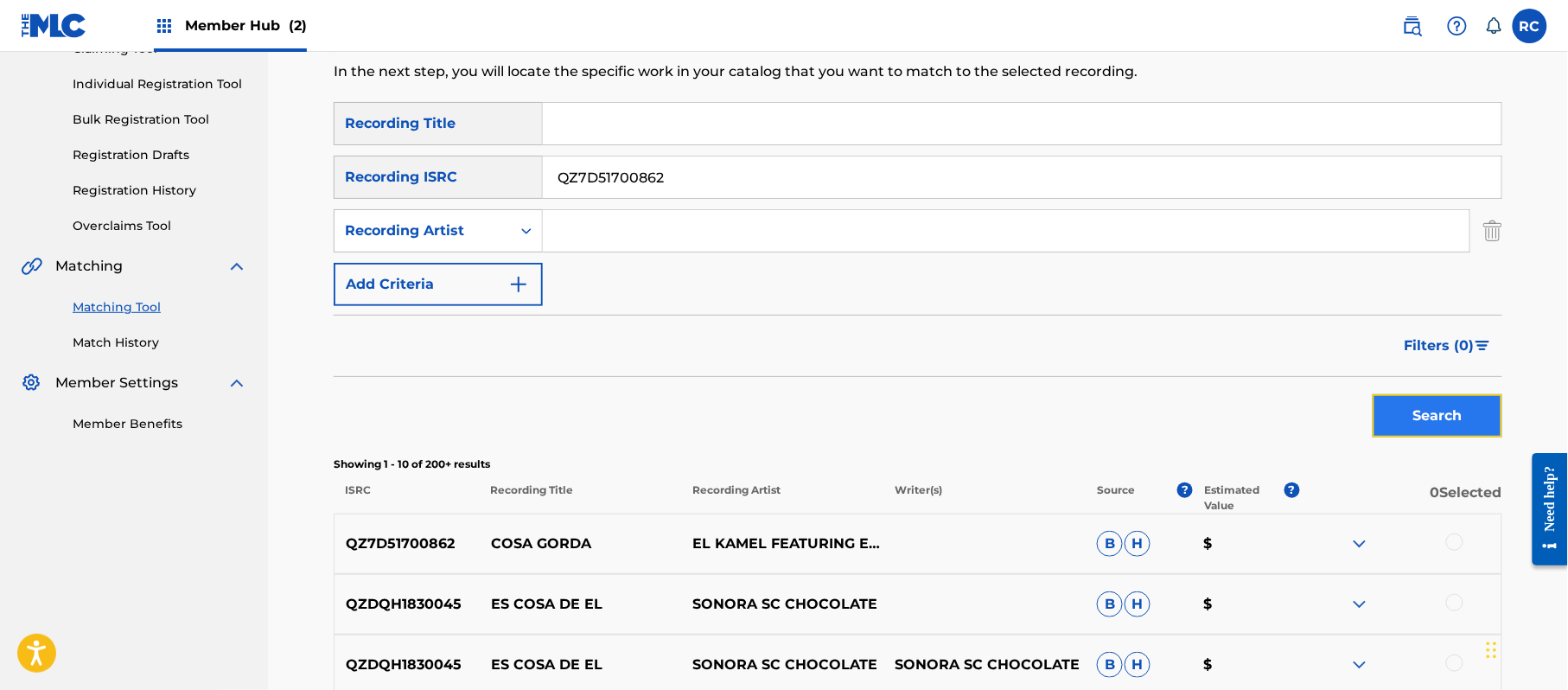
click at [1427, 416] on button "Search" at bounding box center [1437, 415] width 130 height 43
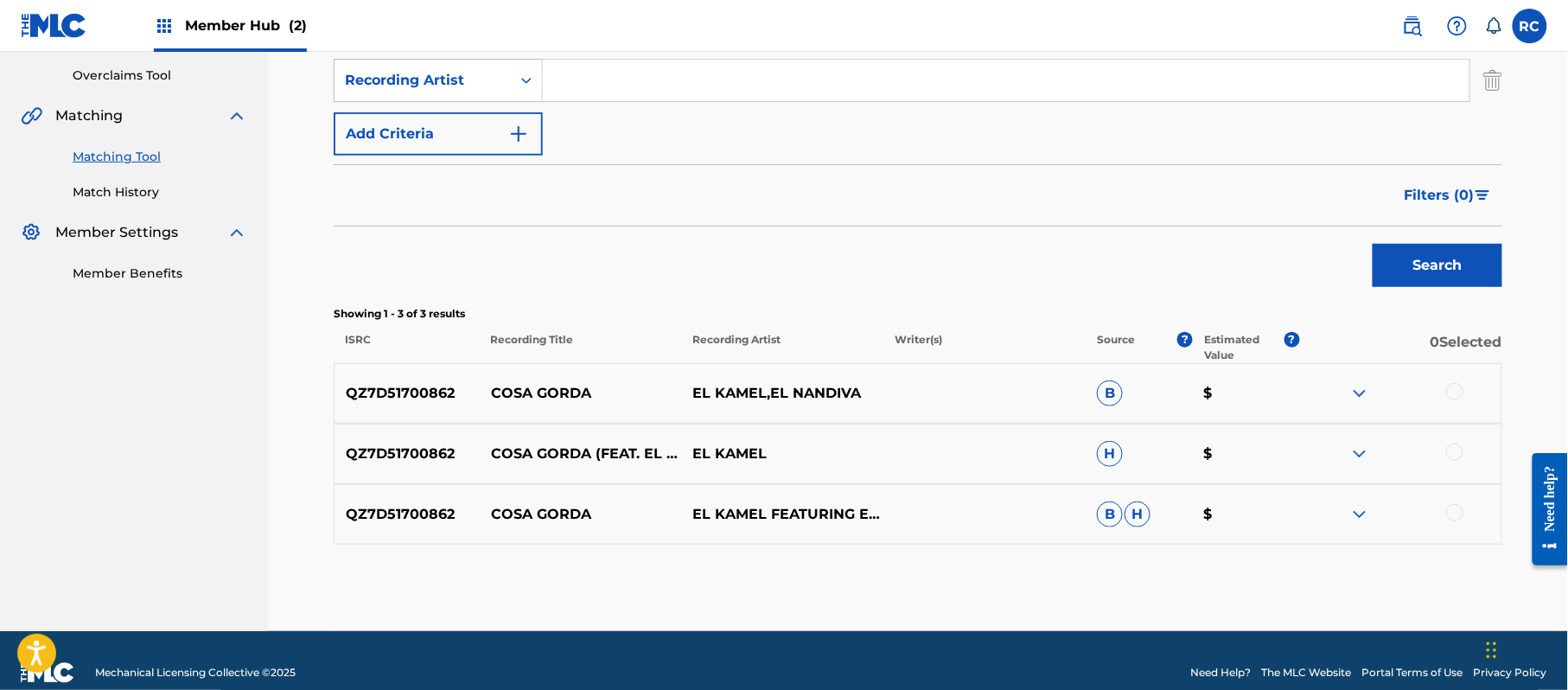
scroll to position [381, 0]
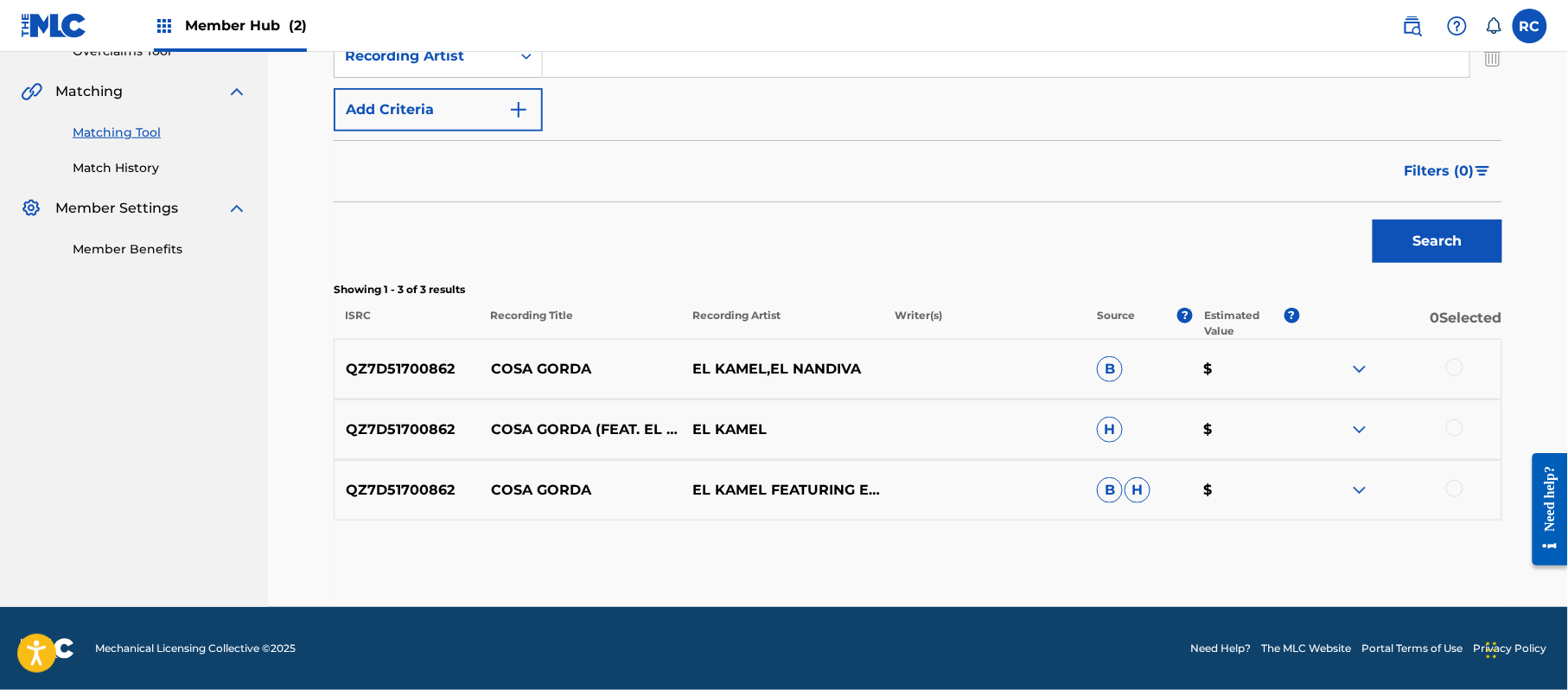
click at [1449, 370] on div at bounding box center [1454, 367] width 17 height 17
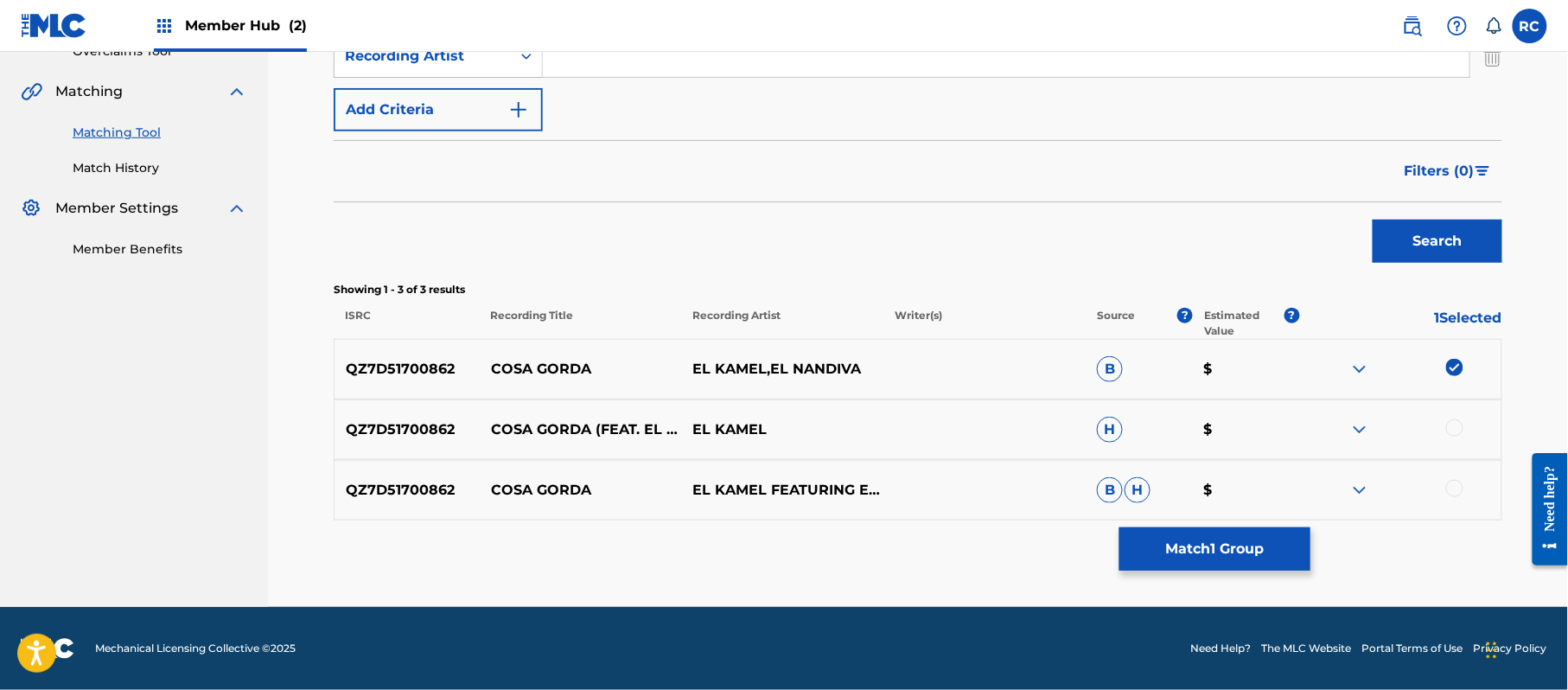
click at [1452, 429] on div at bounding box center [1454, 427] width 17 height 17
click at [1452, 489] on div at bounding box center [1454, 488] width 17 height 17
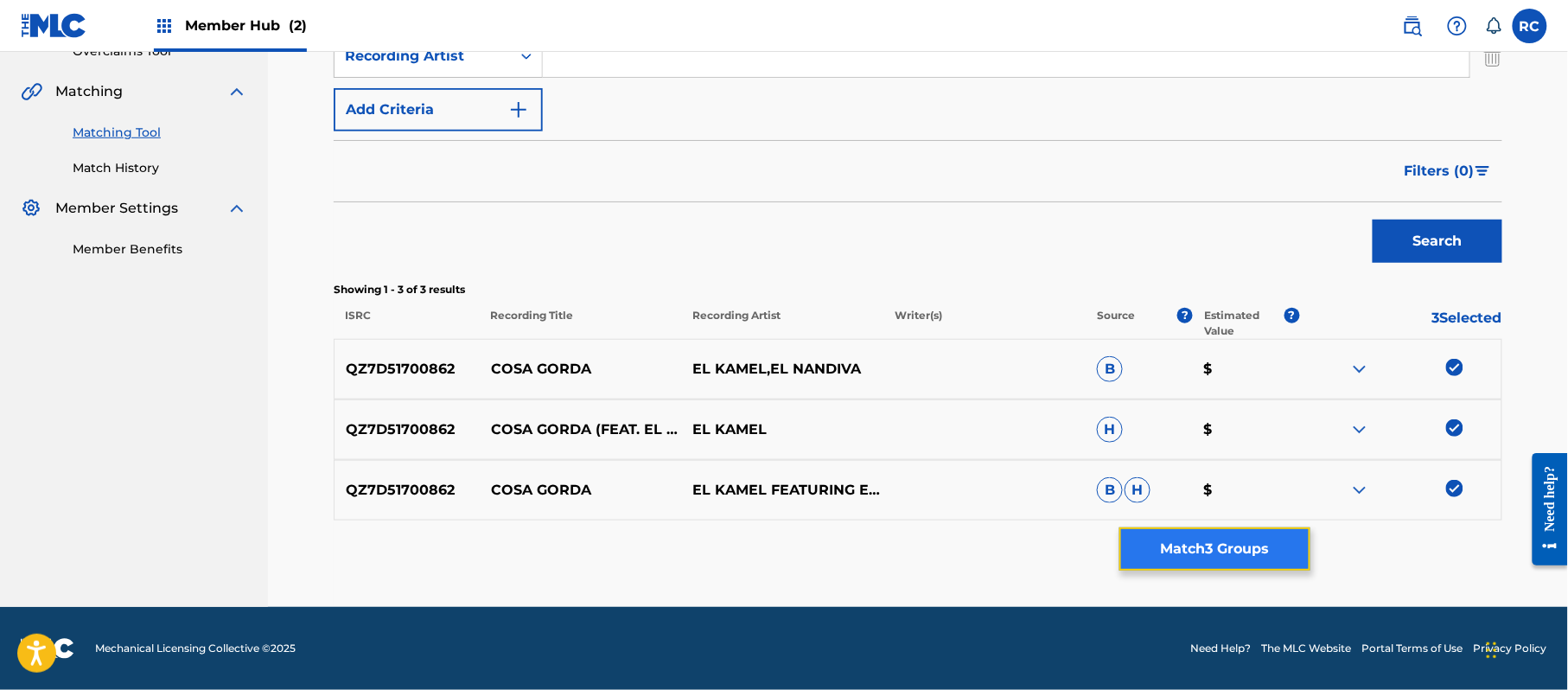
click at [1238, 540] on button "Match 3 Groups" at bounding box center [1214, 549] width 191 height 43
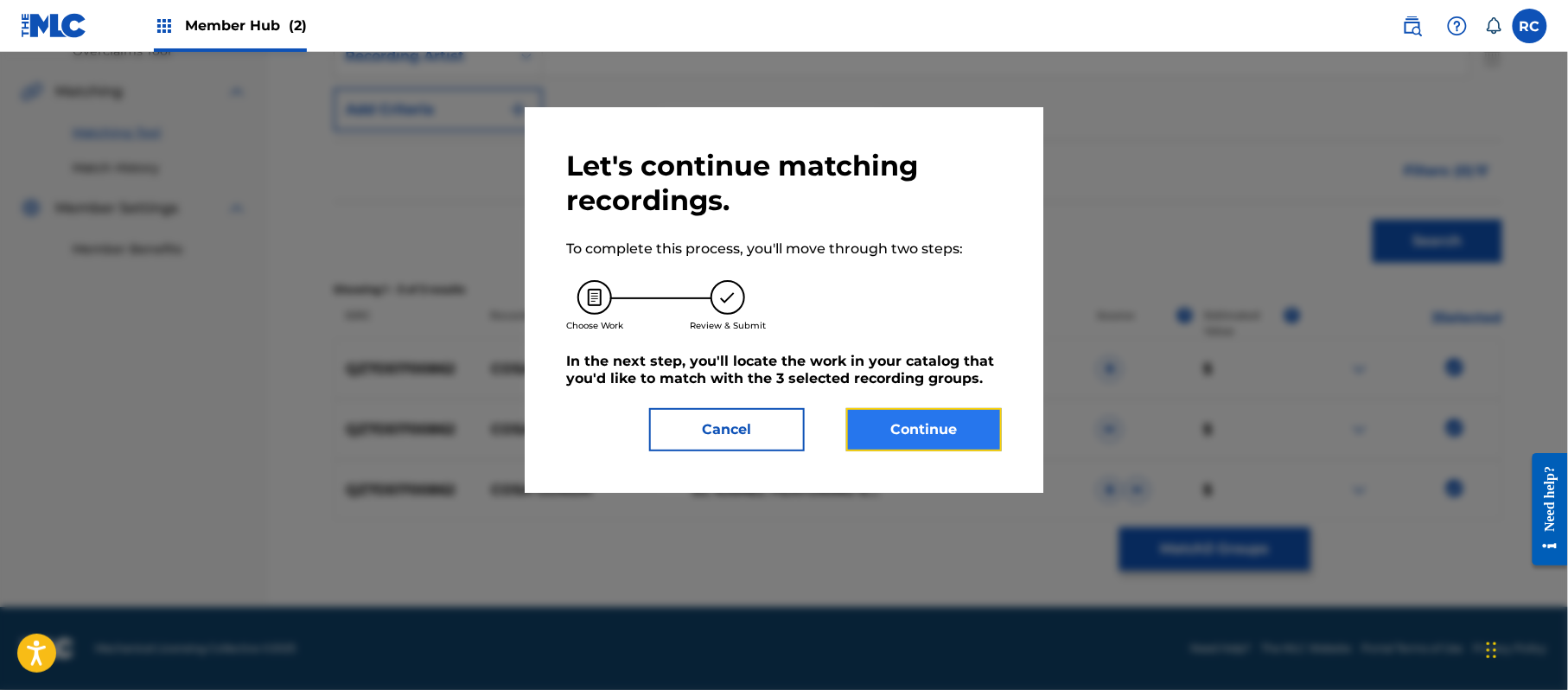
click at [932, 417] on button "Continue" at bounding box center [924, 429] width 155 height 43
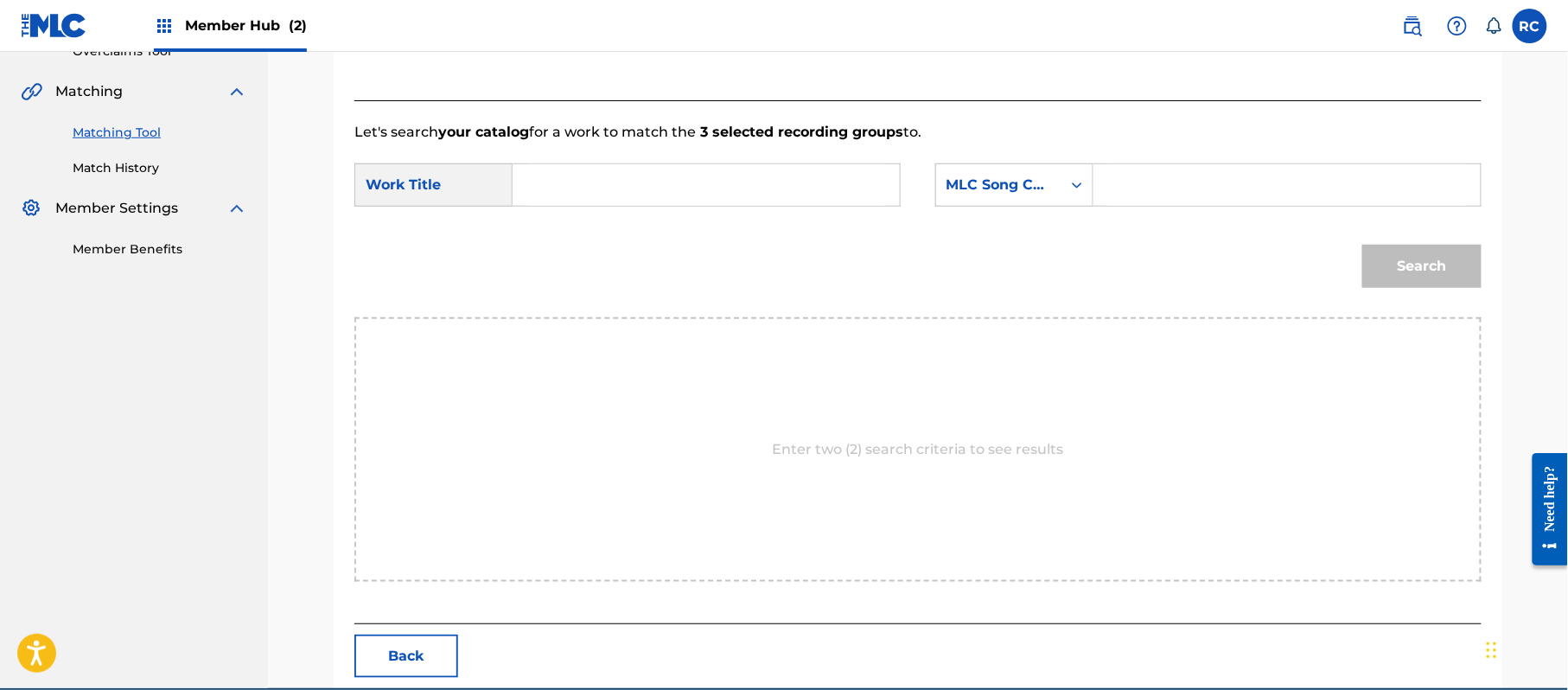
click at [634, 178] on input "Search Form" at bounding box center [706, 184] width 358 height 41
click at [706, 190] on input "[PERSON_NAME](Remix) CA8202" at bounding box center [706, 184] width 358 height 41
type input "[PERSON_NAME](Remix)"
click at [1170, 190] on input "Search Form" at bounding box center [1287, 184] width 358 height 41
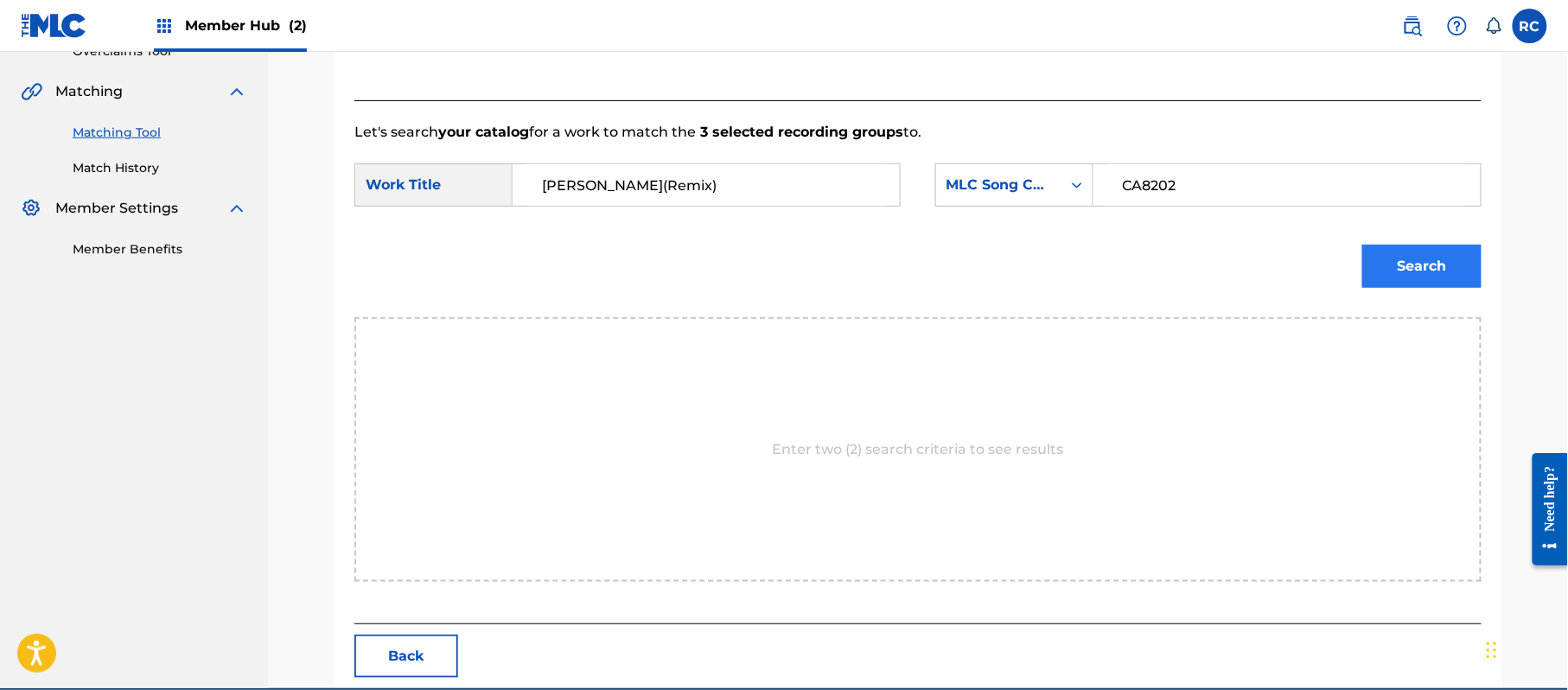
type input "CA8202"
click at [1425, 282] on button "Search" at bounding box center [1422, 266] width 120 height 43
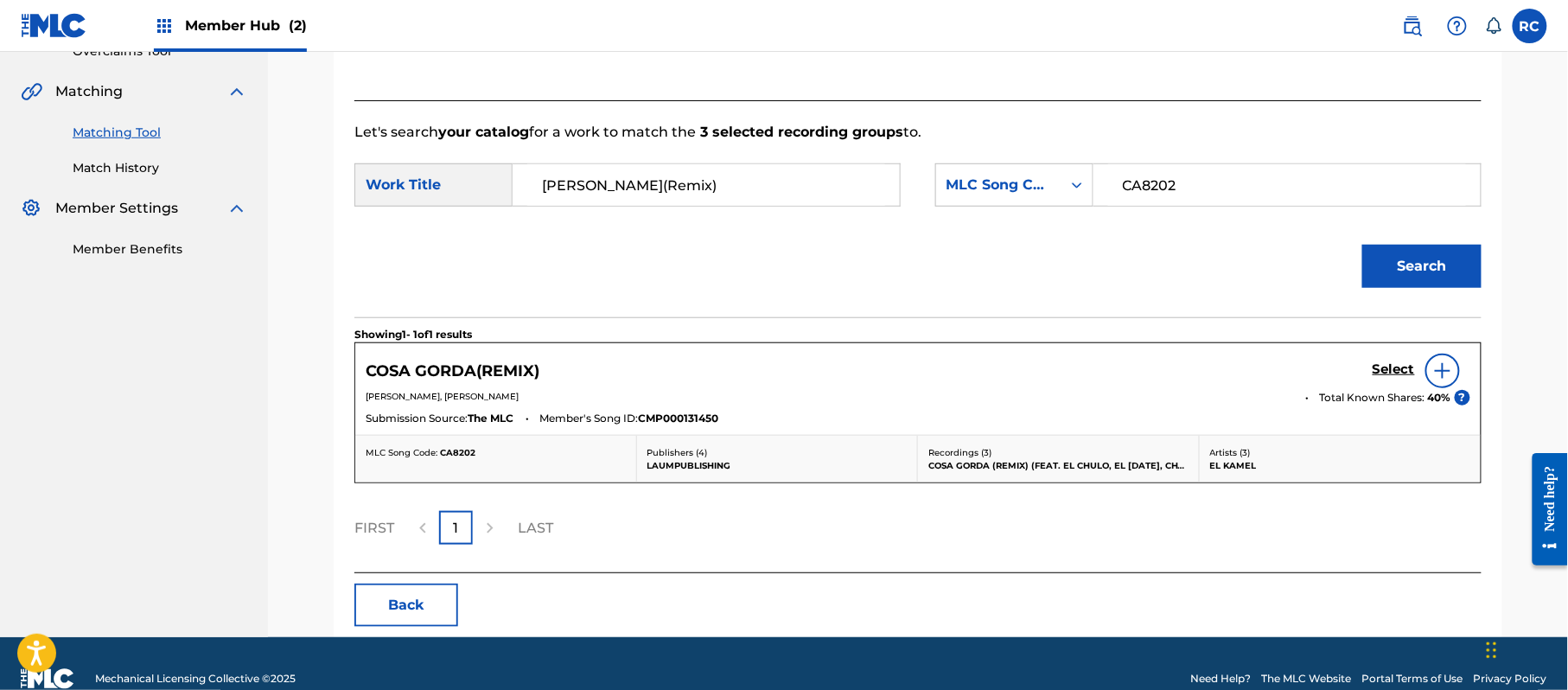
click at [1402, 358] on div "Select" at bounding box center [1421, 371] width 98 height 35
click at [1380, 367] on h5 "Select" at bounding box center [1394, 370] width 42 height 16
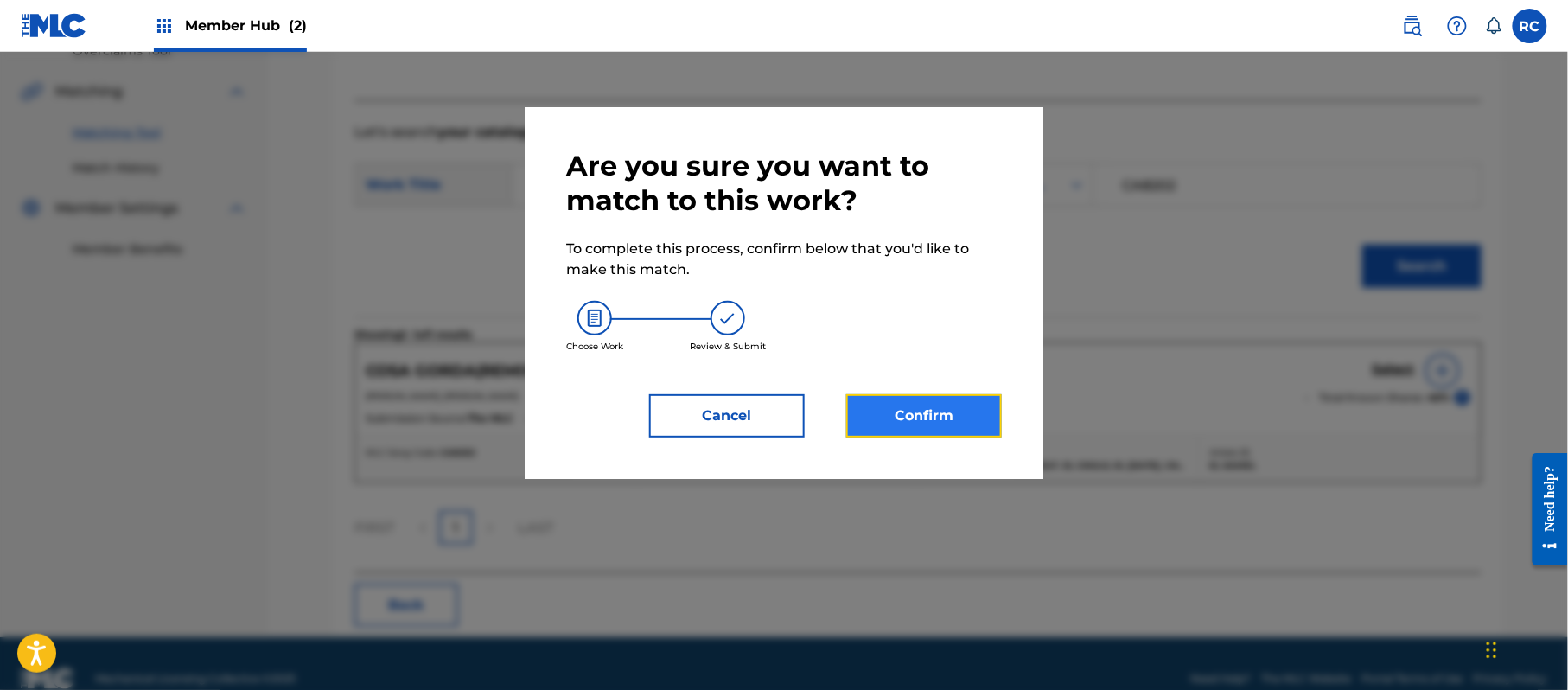
click at [975, 423] on button "Confirm" at bounding box center [924, 415] width 155 height 43
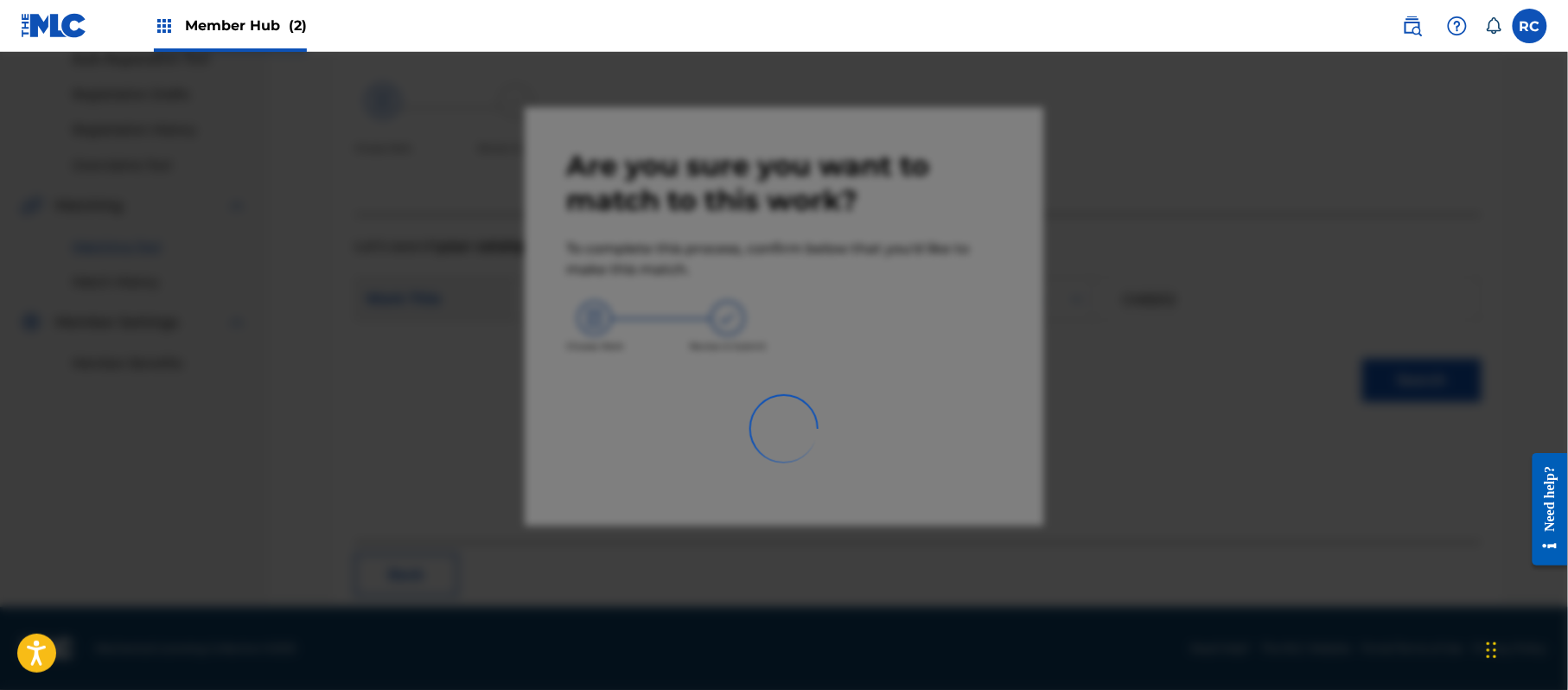
scroll to position [69, 0]
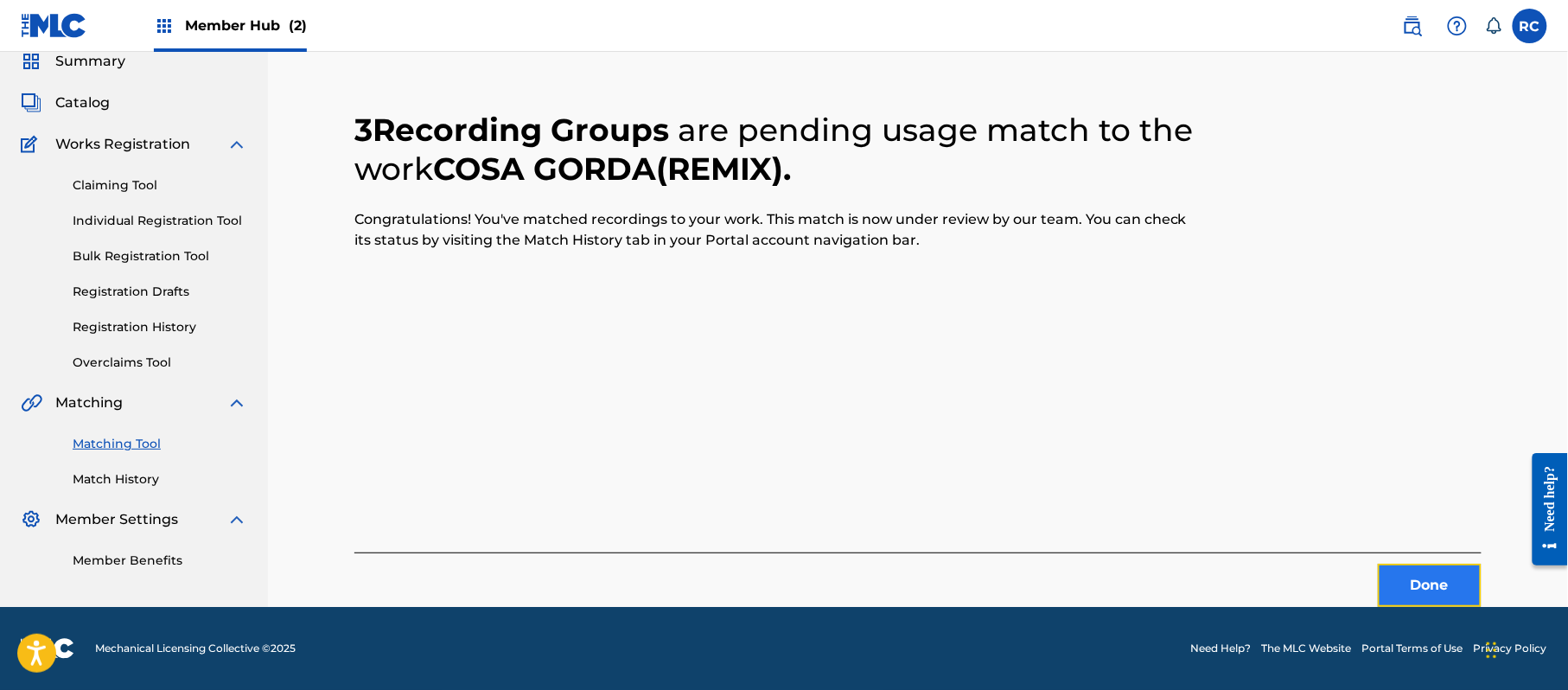
click at [1419, 581] on button "Done" at bounding box center [1430, 585] width 104 height 43
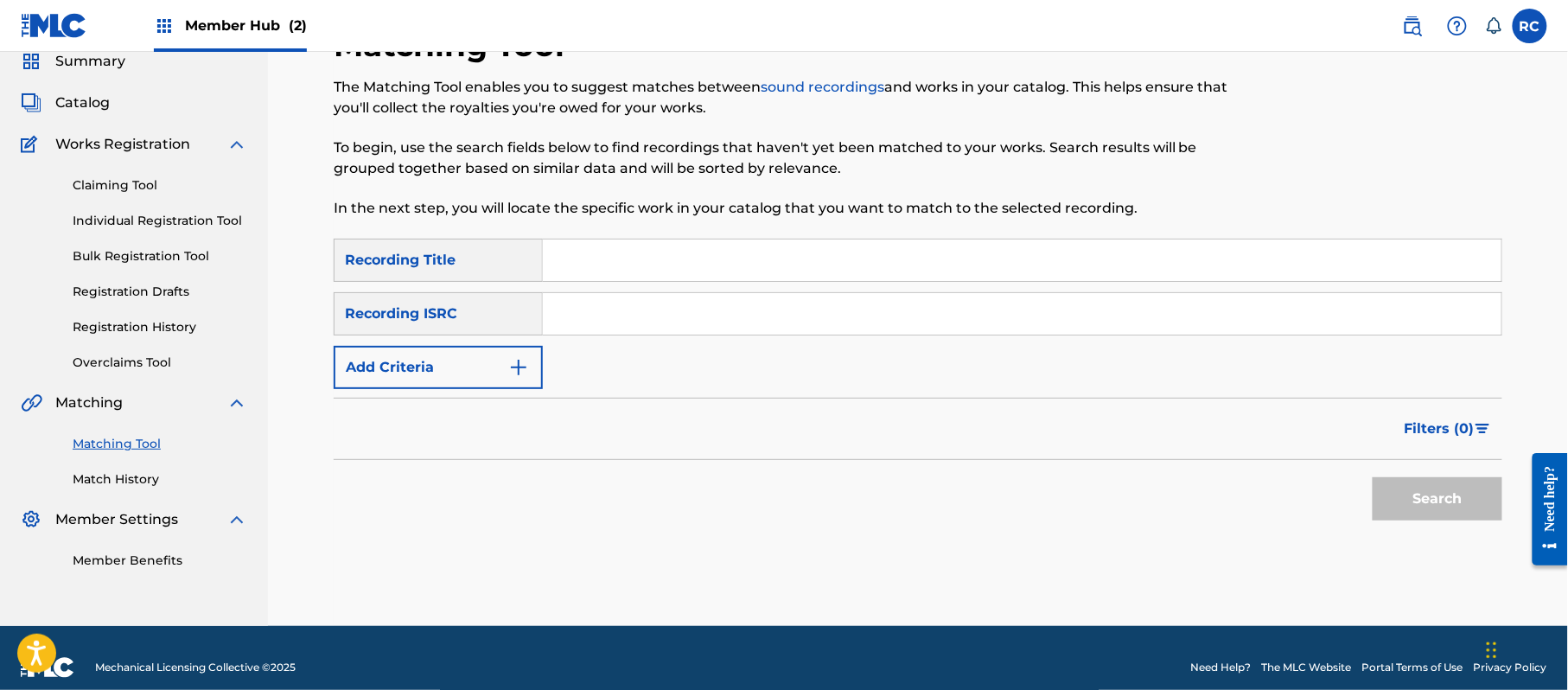
click at [679, 309] on input "Search Form" at bounding box center [1022, 313] width 958 height 41
type input "QM4TW2060970"
click at [1460, 487] on button "Search" at bounding box center [1437, 498] width 130 height 43
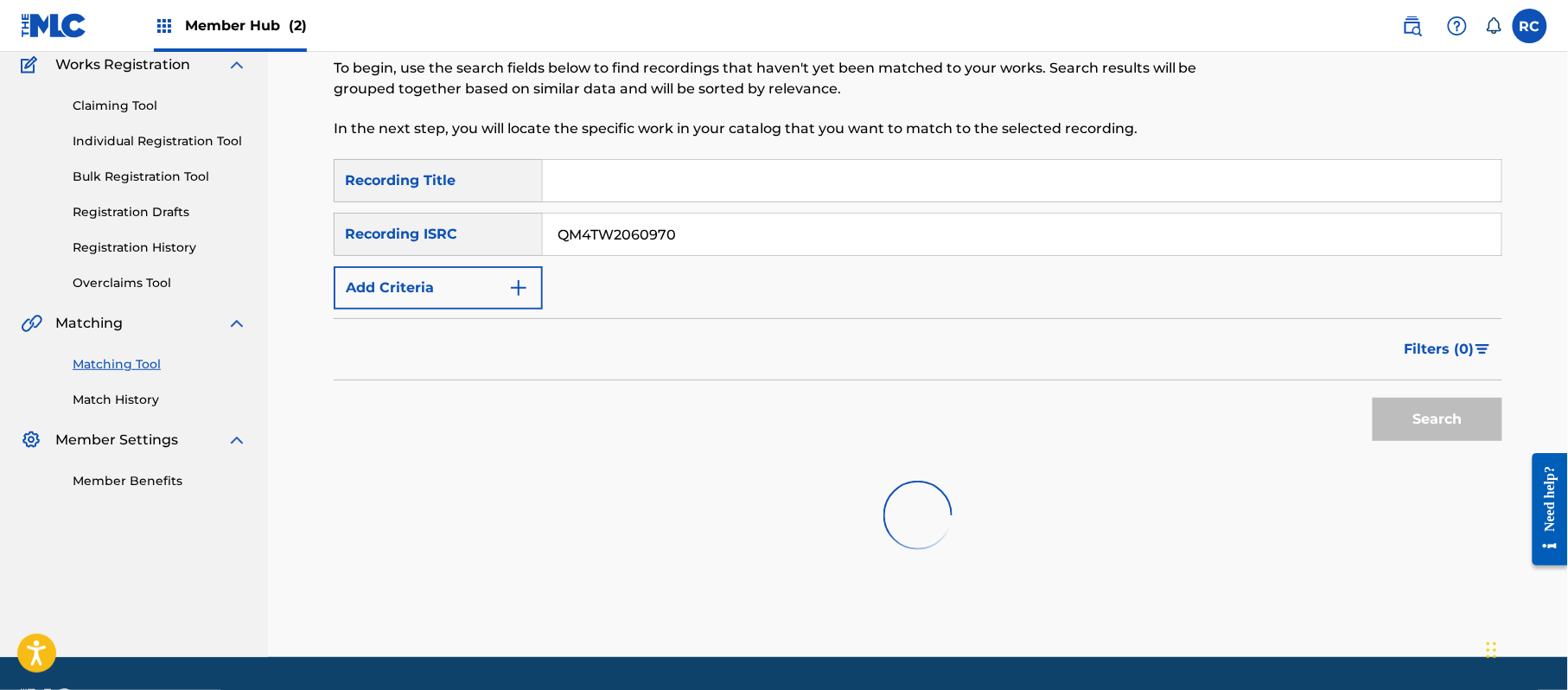
scroll to position [199, 0]
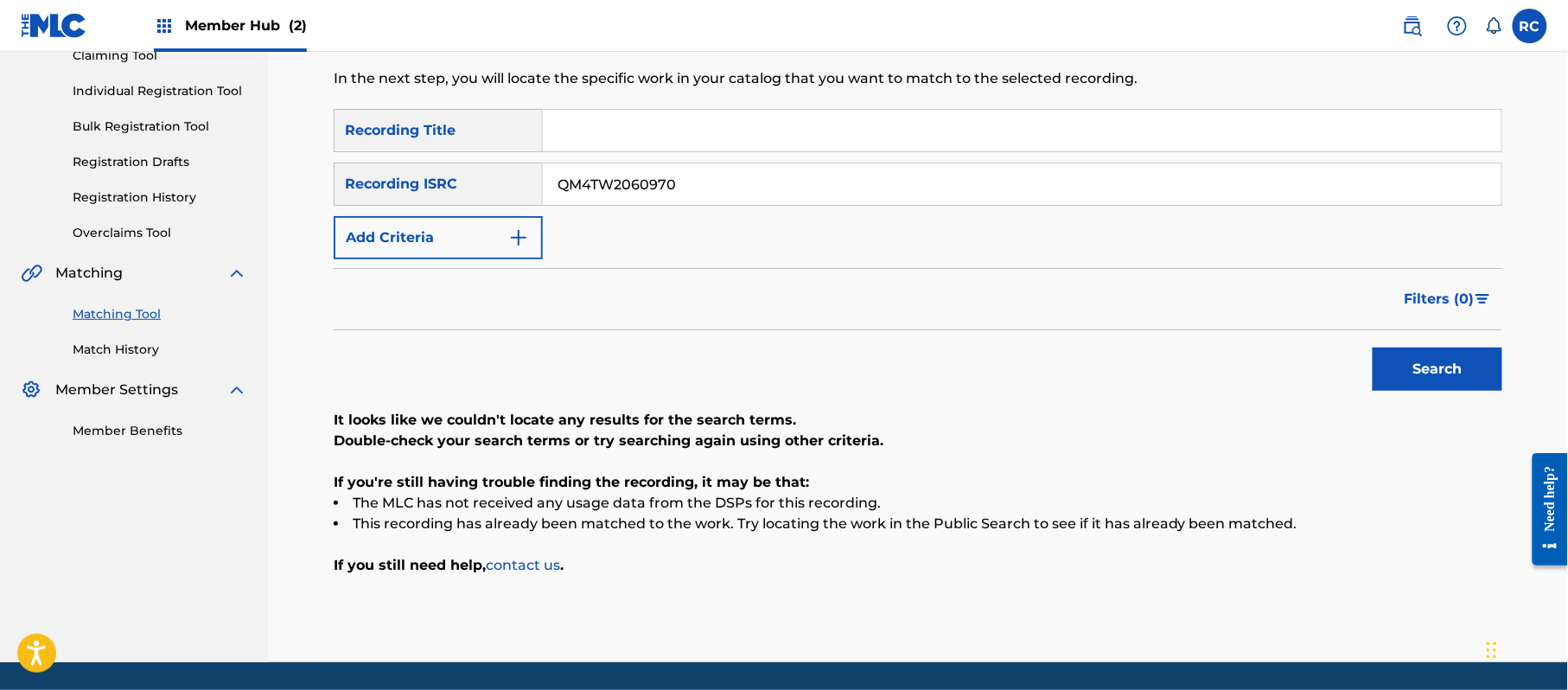
click at [644, 120] on input "Search Form" at bounding box center [1022, 130] width 958 height 41
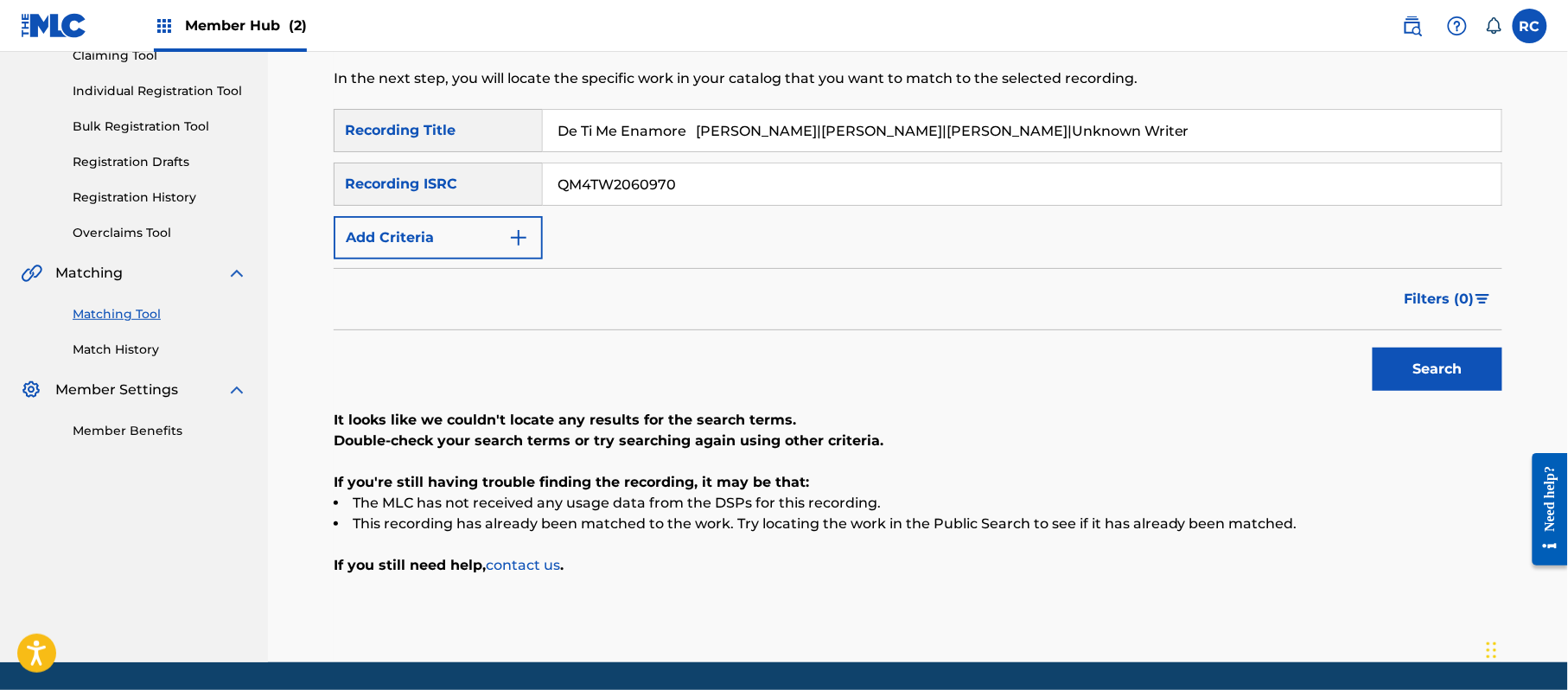
drag, startPoint x: 707, startPoint y: 129, endPoint x: 1405, endPoint y: 240, distance: 706.8
click at [1405, 240] on div "SearchWithCriteria5df80841-9629-4178-8b4d-cf8d4b60a839 Recording Title De Ti Me…" at bounding box center [918, 183] width 1168 height 151
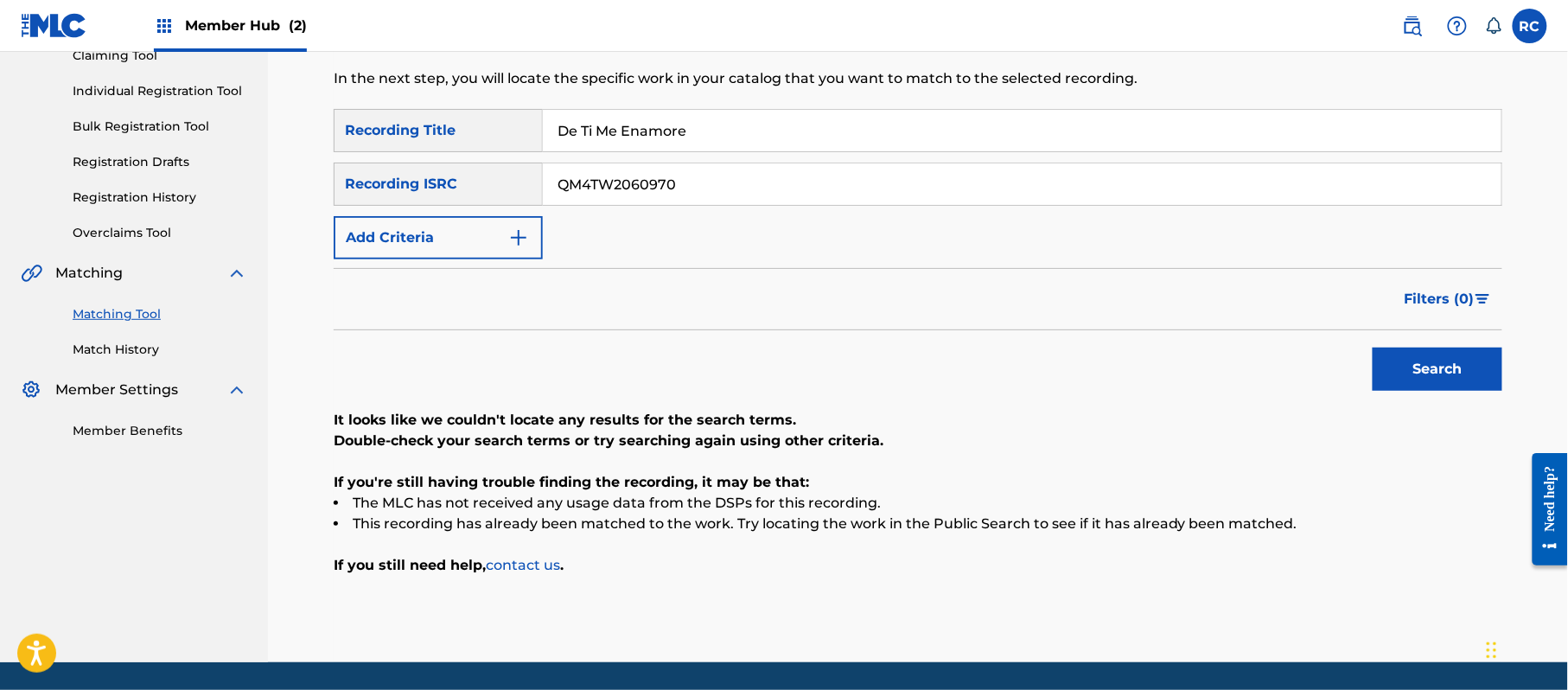
type input "De Ti Me Enamore"
click at [612, 191] on input "QM4TW2060970" at bounding box center [1022, 183] width 958 height 41
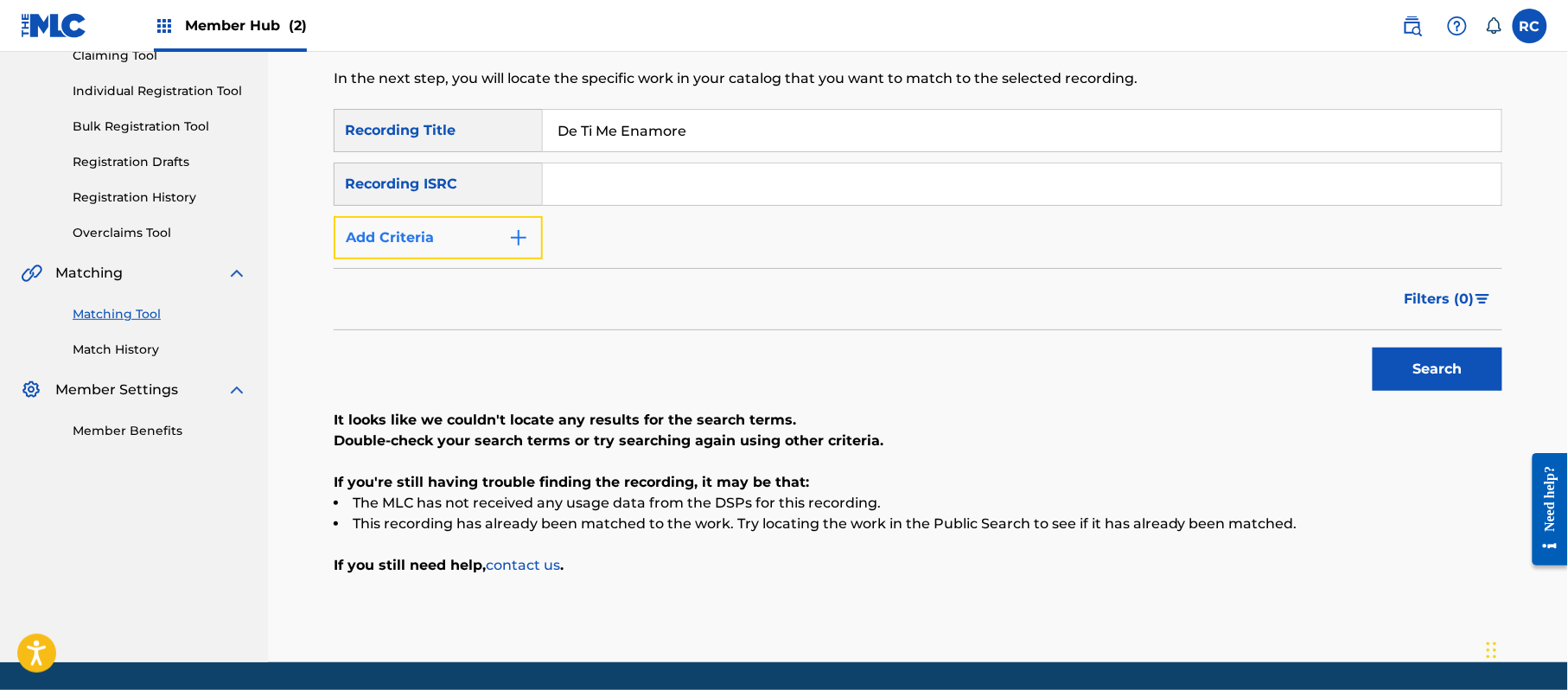
click at [467, 242] on button "Add Criteria" at bounding box center [438, 237] width 209 height 43
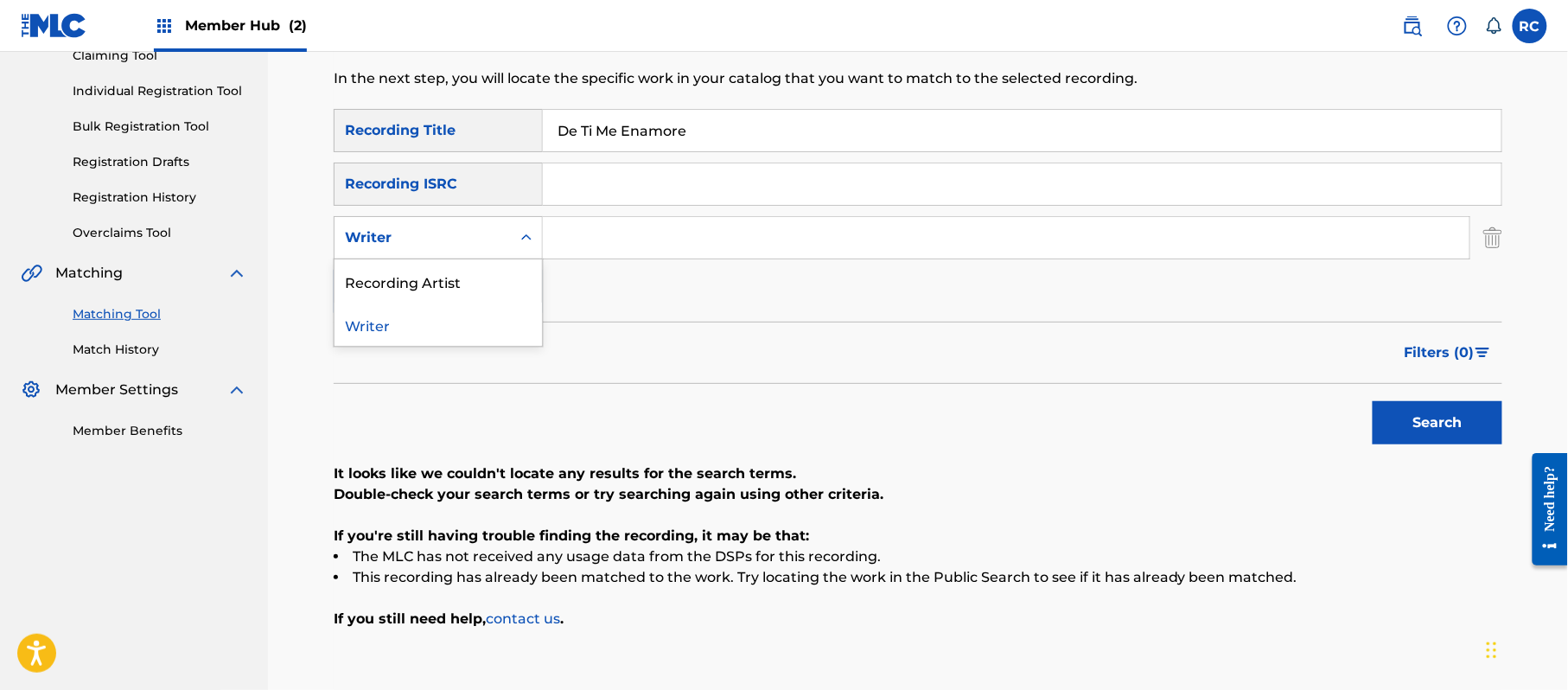
click at [517, 242] on icon "Search Form" at bounding box center [526, 237] width 17 height 17
click at [568, 235] on input "Search Form" at bounding box center [1006, 237] width 926 height 41
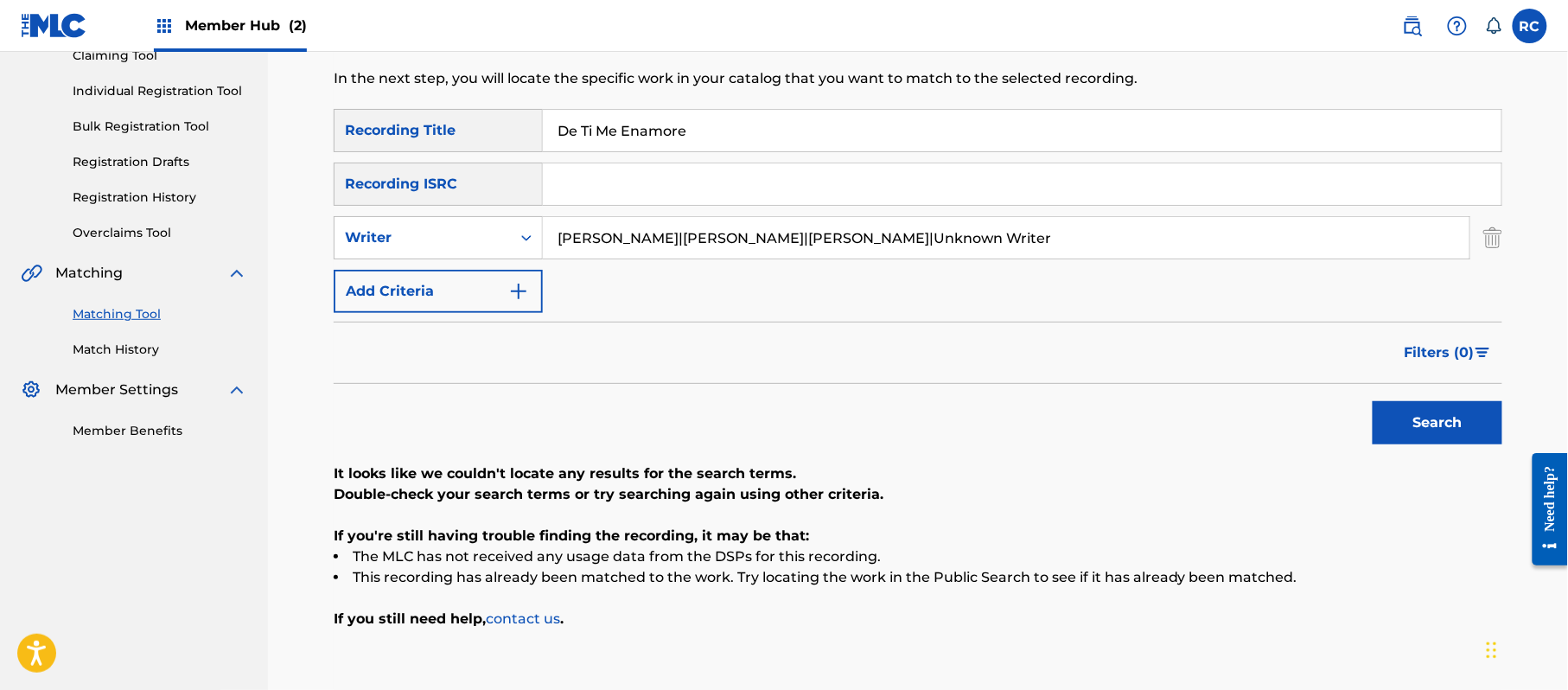
drag, startPoint x: 689, startPoint y: 242, endPoint x: 1264, endPoint y: 285, distance: 576.6
click at [1264, 285] on div "SearchWithCriteria5df80841-9629-4178-8b4d-cf8d4b60a839 Recording Title De Ti Me…" at bounding box center [918, 211] width 1168 height 204
click at [1415, 420] on button "Search" at bounding box center [1437, 422] width 130 height 43
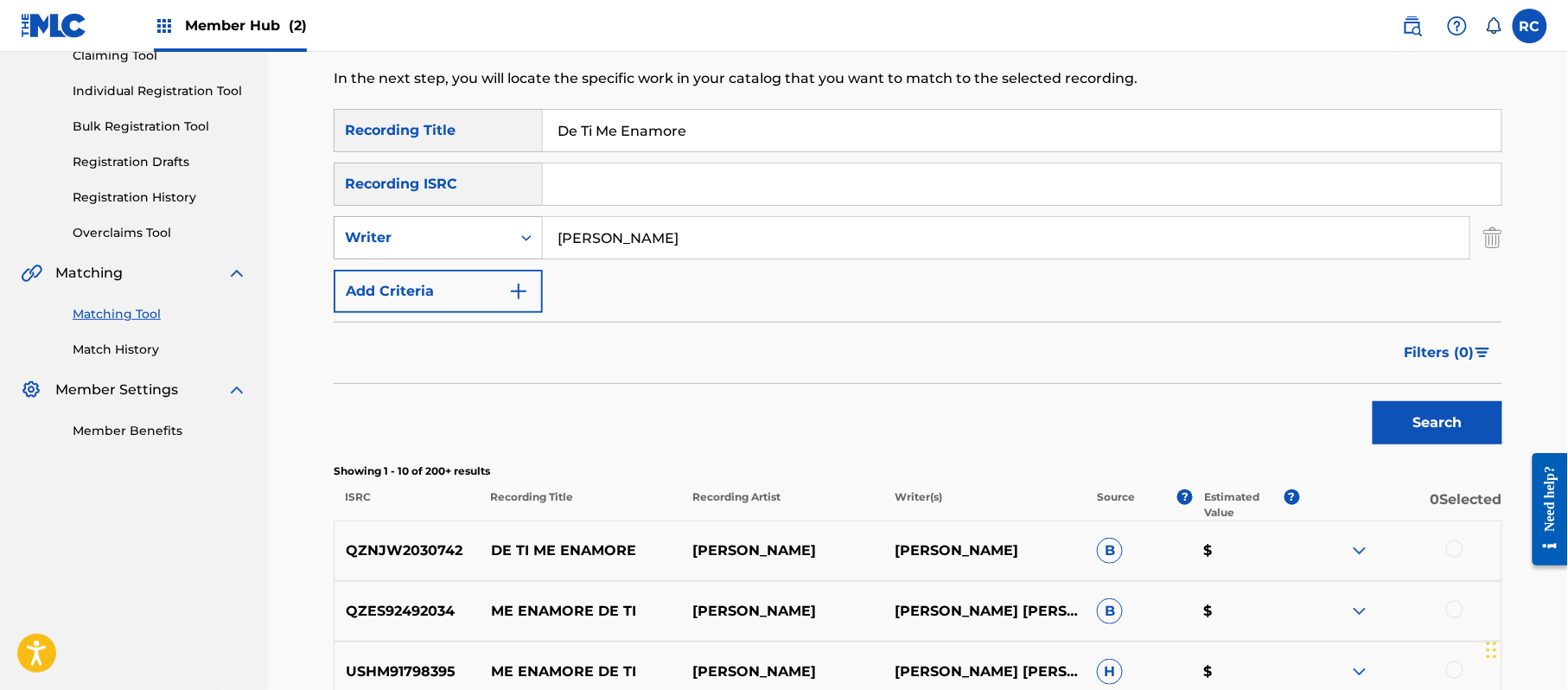
drag, startPoint x: 725, startPoint y: 235, endPoint x: 481, endPoint y: 236, distance: 244.0
click at [481, 236] on div "SearchWithCriteria9b8b1c2f-95fc-4c8c-bb26-16f9c470efde Writer [PERSON_NAME]" at bounding box center [918, 237] width 1168 height 43
drag, startPoint x: 678, startPoint y: 239, endPoint x: 1197, endPoint y: 286, distance: 521.1
click at [1197, 286] on div "SearchWithCriteria5df80841-9629-4178-8b4d-cf8d4b60a839 Recording Title De Ti Me…" at bounding box center [918, 211] width 1168 height 204
click at [1447, 418] on button "Search" at bounding box center [1437, 422] width 130 height 43
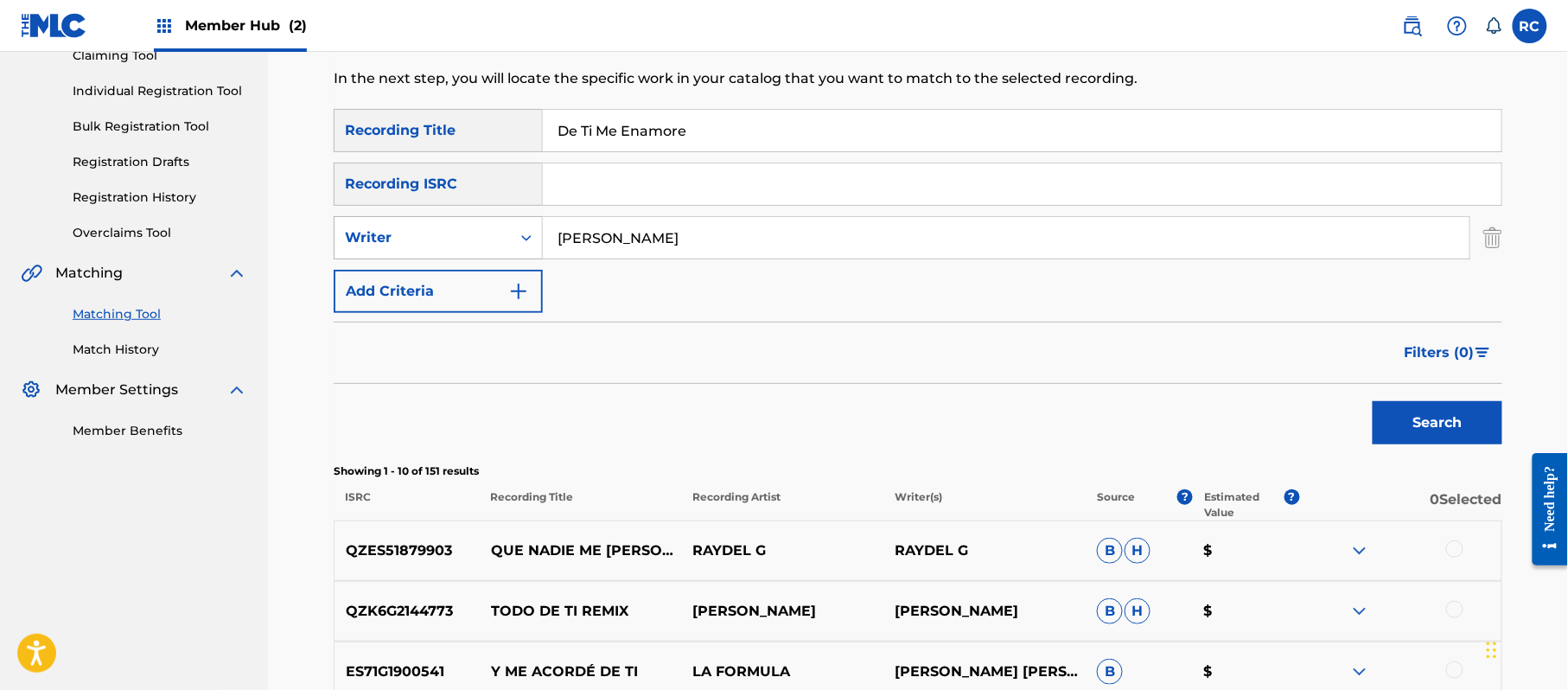
drag, startPoint x: 698, startPoint y: 243, endPoint x: 485, endPoint y: 243, distance: 213.0
click at [485, 243] on div "SearchWithCriteria9b8b1c2f-95fc-4c8c-bb26-16f9c470efde Writer [PERSON_NAME]" at bounding box center [918, 237] width 1168 height 43
drag, startPoint x: 751, startPoint y: 236, endPoint x: 973, endPoint y: 277, distance: 225.8
click at [973, 277] on div "SearchWithCriteria5df80841-9629-4178-8b4d-cf8d4b60a839 Recording Title De Ti Me…" at bounding box center [918, 211] width 1168 height 204
type input "[PERSON_NAME]"
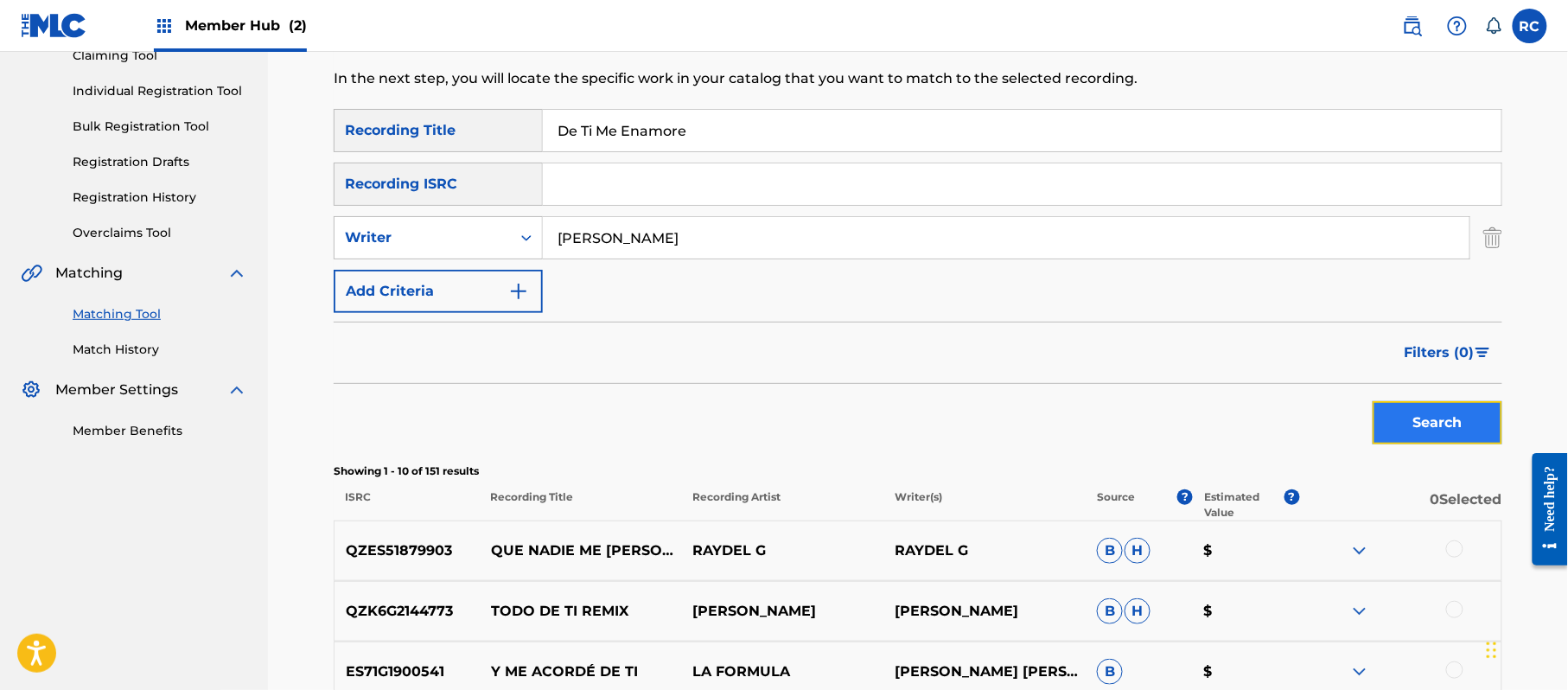
click at [1407, 418] on button "Search" at bounding box center [1437, 422] width 130 height 43
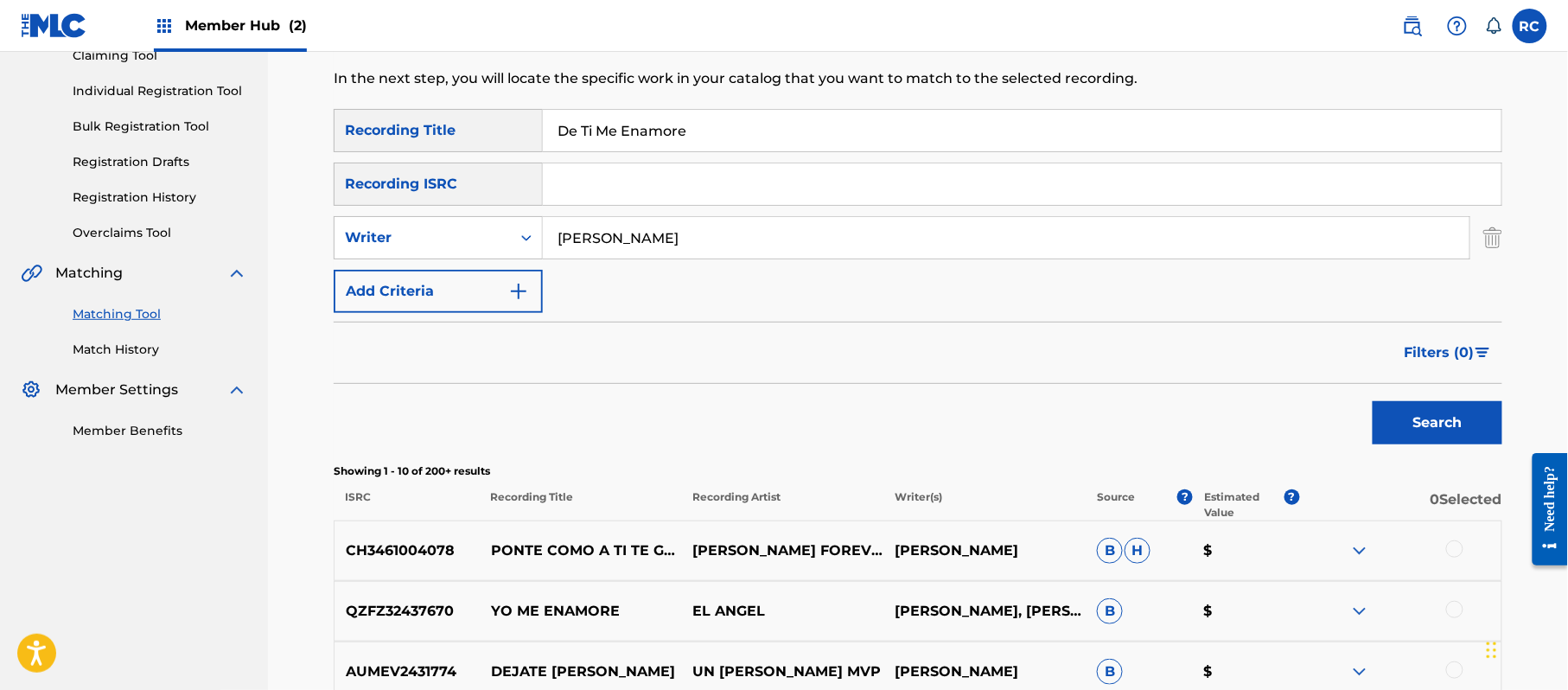
click at [683, 190] on input "Search Form" at bounding box center [1022, 183] width 958 height 41
type input "A614373923033821"
drag, startPoint x: 707, startPoint y: 126, endPoint x: 498, endPoint y: 129, distance: 209.0
click at [498, 129] on div "SearchWithCriteria5df80841-9629-4178-8b4d-cf8d4b60a839 Recording Title De Ti Me…" at bounding box center [918, 130] width 1168 height 43
drag, startPoint x: 748, startPoint y: 242, endPoint x: 477, endPoint y: 249, distance: 271.1
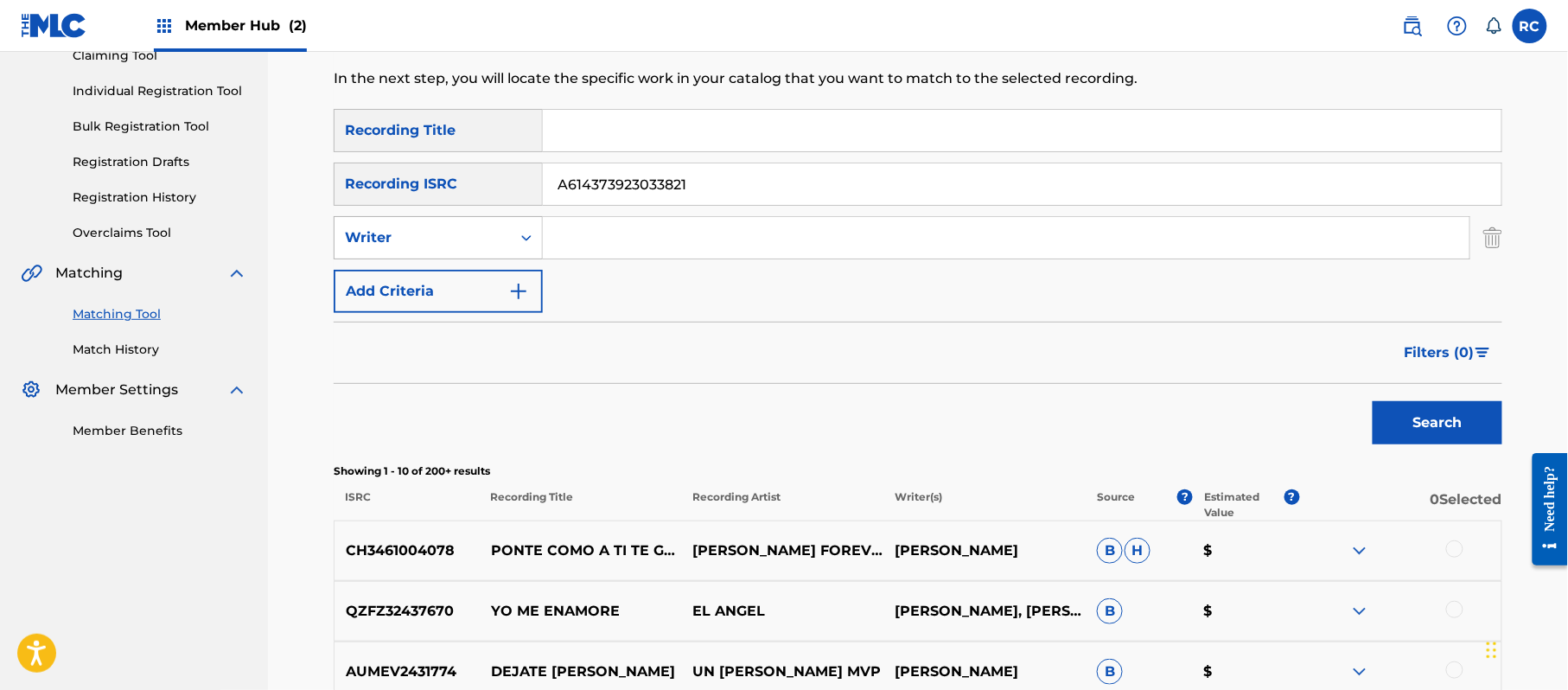
click at [458, 246] on div "SearchWithCriteria9b8b1c2f-95fc-4c8c-bb26-16f9c470efde Writer" at bounding box center [918, 237] width 1168 height 43
click at [1387, 423] on button "Search" at bounding box center [1437, 422] width 130 height 43
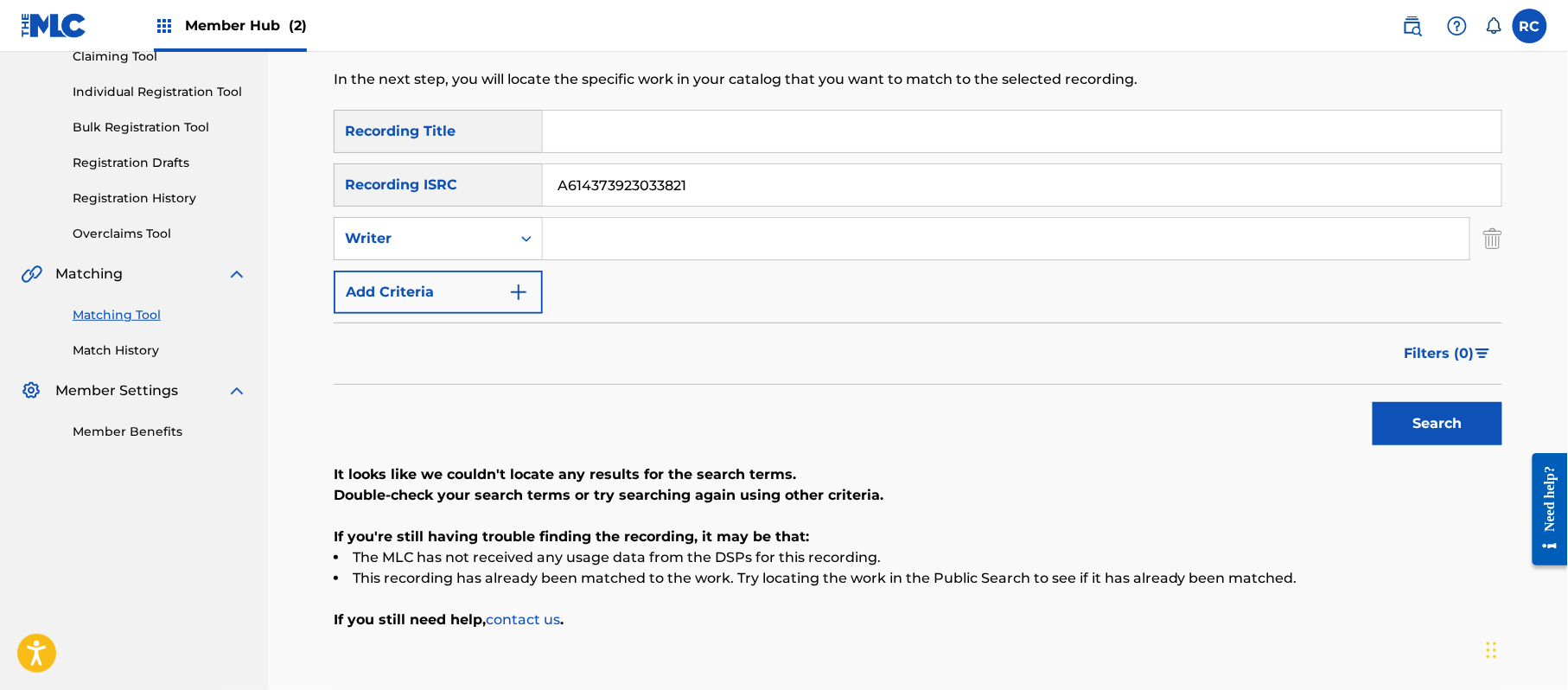
scroll to position [192, 0]
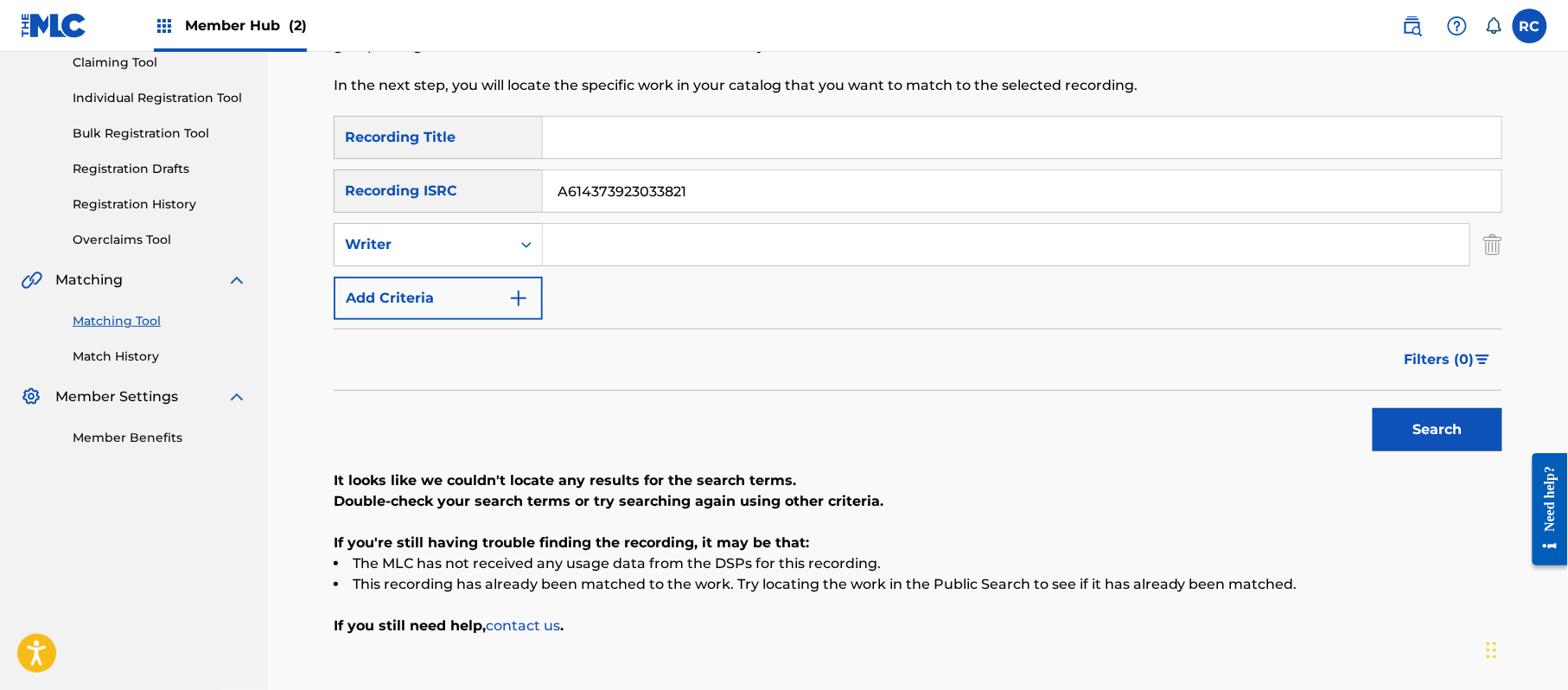
click at [643, 139] on input "Search Form" at bounding box center [1022, 137] width 958 height 41
drag, startPoint x: 647, startPoint y: 139, endPoint x: 865, endPoint y: 152, distance: 218.4
click at [865, 152] on input "Desnudate El Chulo ft [GEOGRAPHIC_DATA]" at bounding box center [1022, 137] width 958 height 41
type input "Desnudate"
click at [498, 247] on div "Writer" at bounding box center [423, 245] width 155 height 21
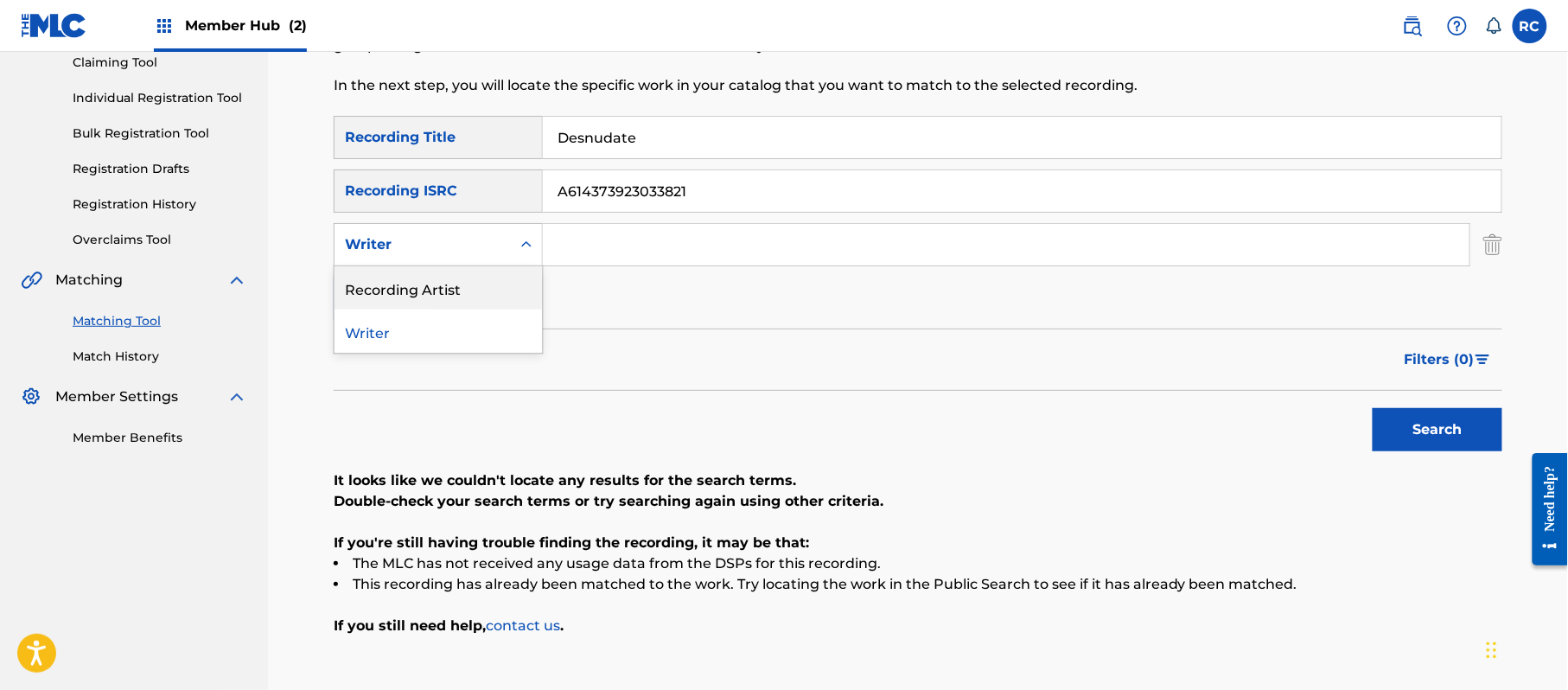
click at [481, 290] on div "Recording Artist" at bounding box center [438, 288] width 207 height 43
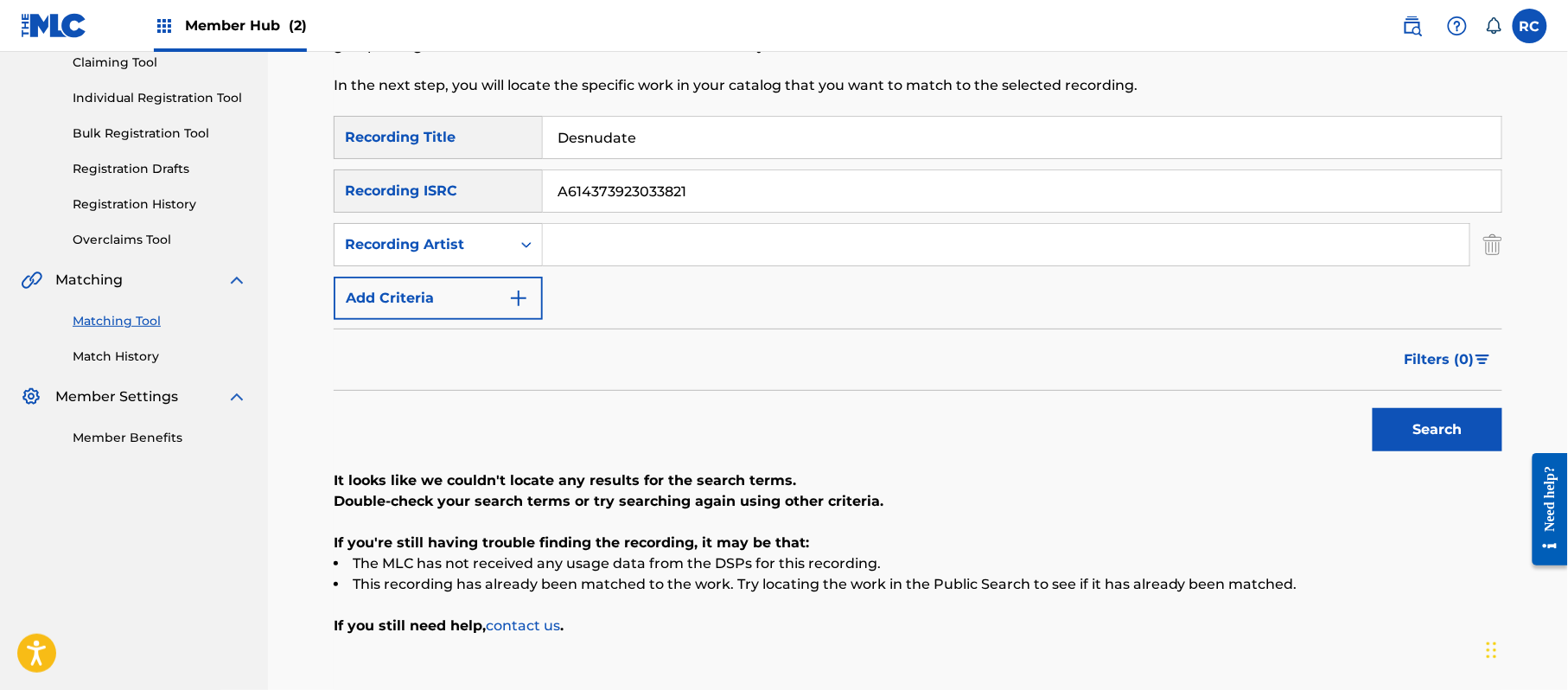
click at [578, 243] on input "Search Form" at bounding box center [1006, 244] width 926 height 41
drag, startPoint x: 633, startPoint y: 244, endPoint x: 758, endPoint y: 250, distance: 125.1
click at [758, 250] on input "El Chulo ft [GEOGRAPHIC_DATA]" at bounding box center [1006, 244] width 926 height 41
type input "El Chulo"
drag, startPoint x: 724, startPoint y: 197, endPoint x: 475, endPoint y: 197, distance: 249.0
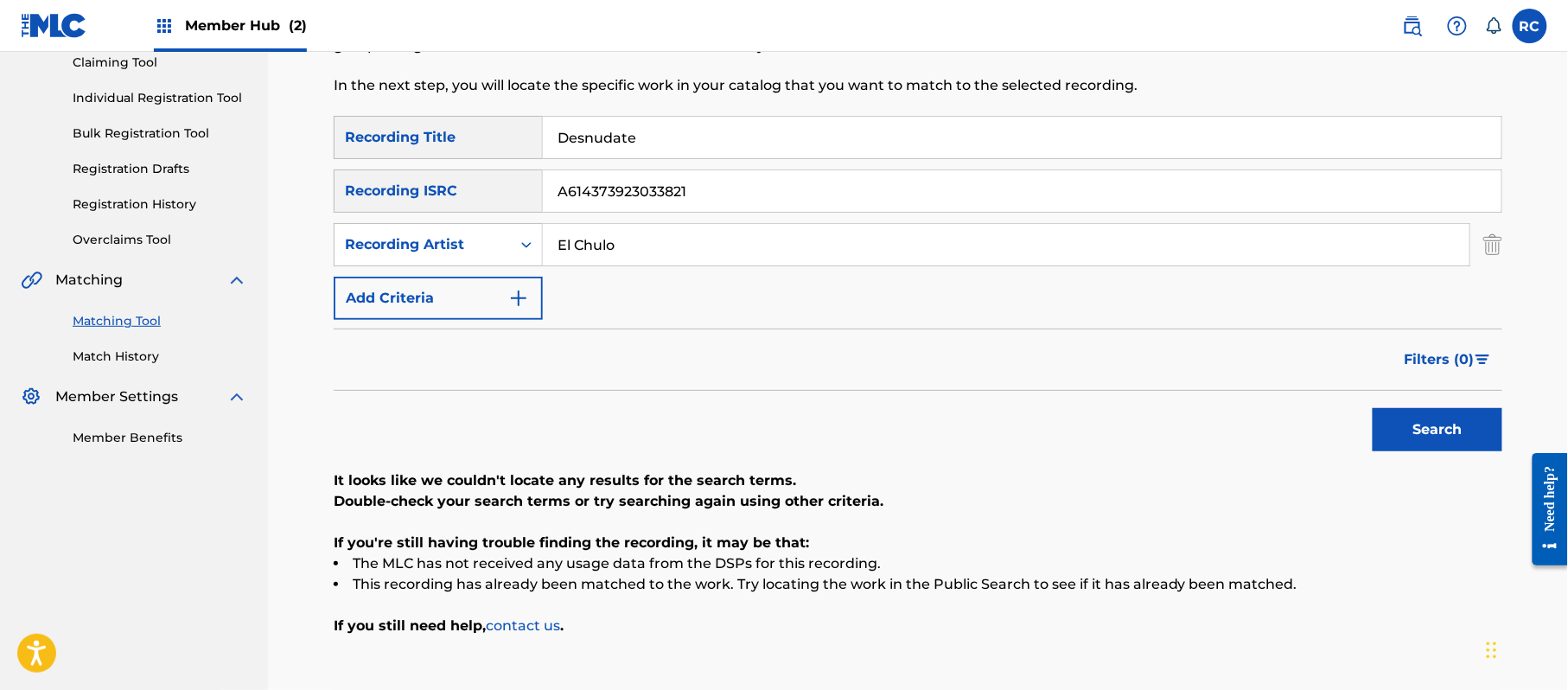
click at [475, 197] on div "SearchWithCriteriab6f3cc6c-d650-4231-83bc-d3f57758b126 Recording ISRC A61437392…" at bounding box center [918, 191] width 1168 height 43
click at [1395, 444] on button "Search" at bounding box center [1437, 429] width 130 height 43
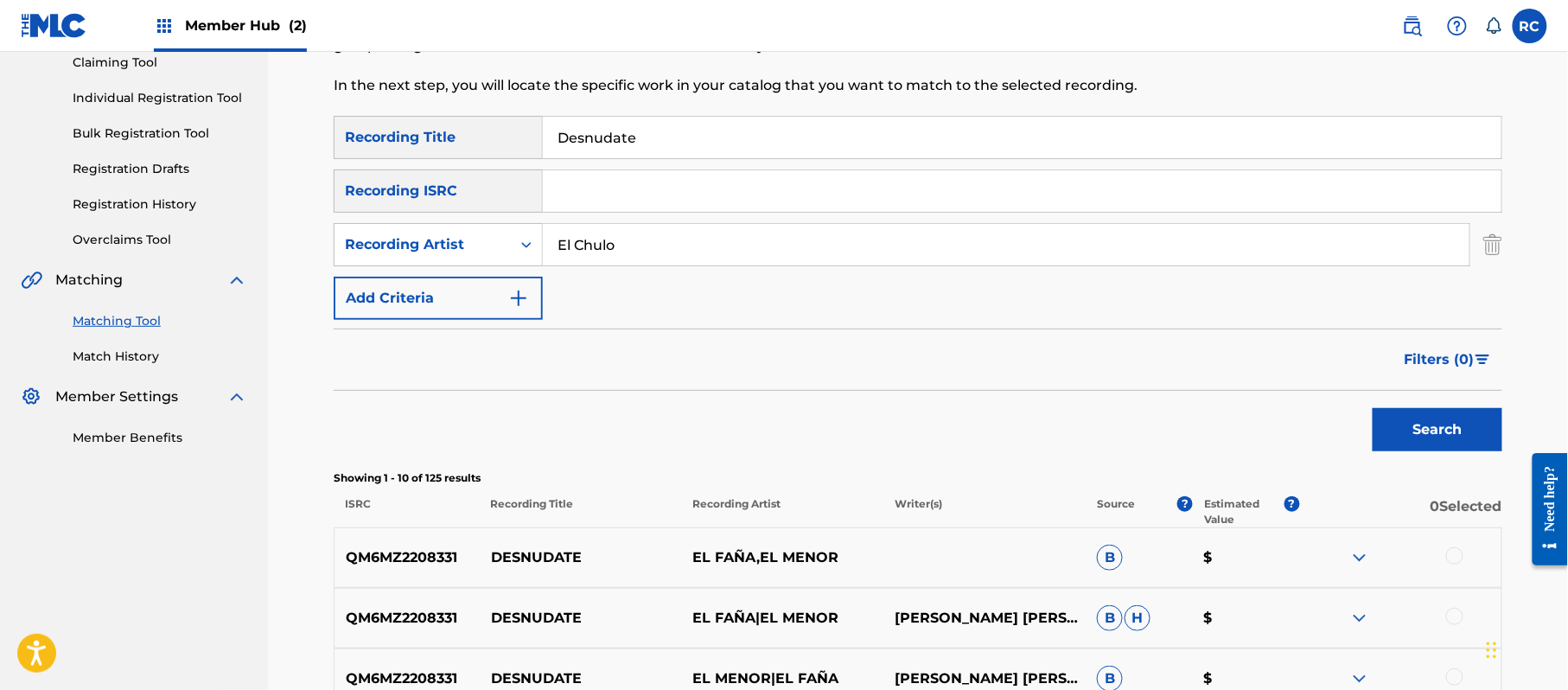
scroll to position [308, 0]
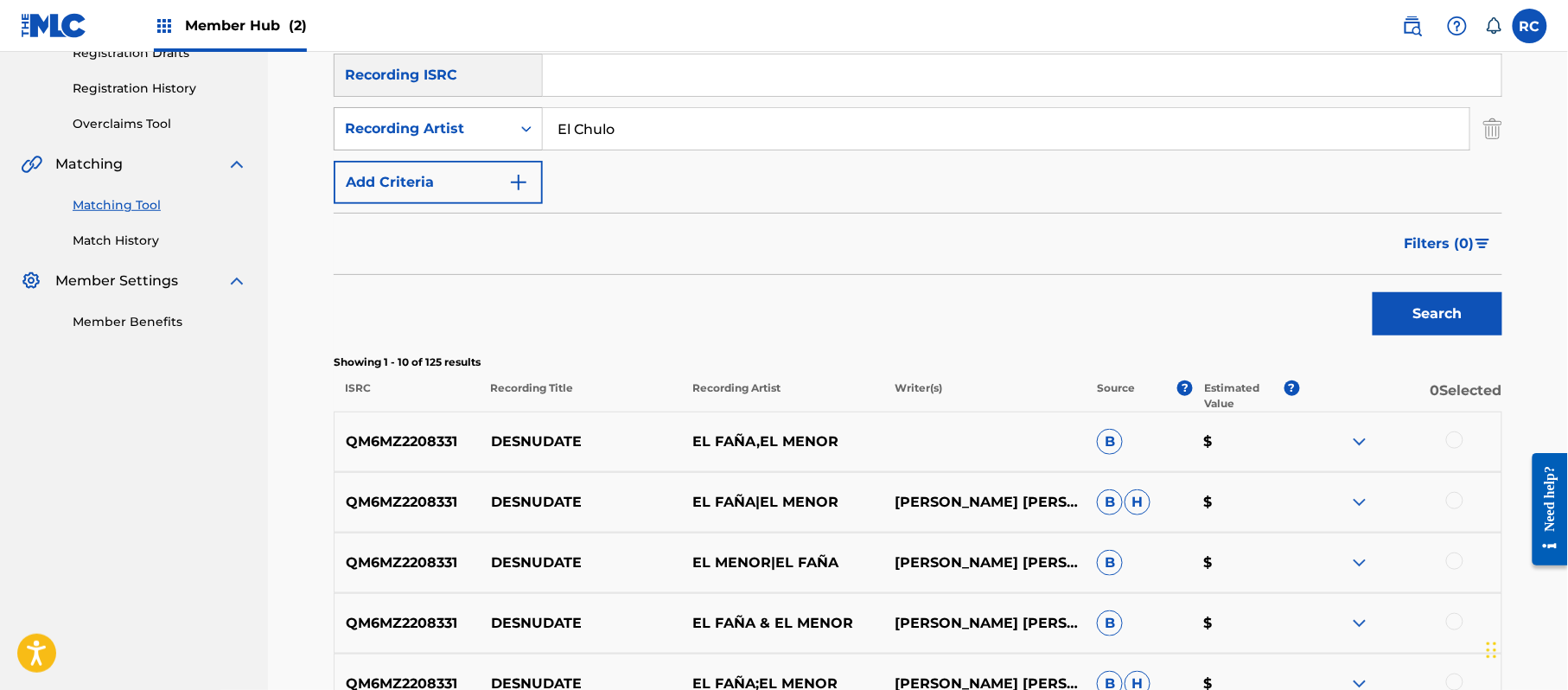
drag, startPoint x: 628, startPoint y: 119, endPoint x: 465, endPoint y: 124, distance: 163.1
click at [461, 122] on div "SearchWithCriteria45f84a69-b556-47a1-a83b-5b1f9cfd3221 Recording Artist El Chulo" at bounding box center [918, 128] width 1168 height 43
type input "El Kamel"
click at [1397, 312] on button "Search" at bounding box center [1437, 313] width 130 height 43
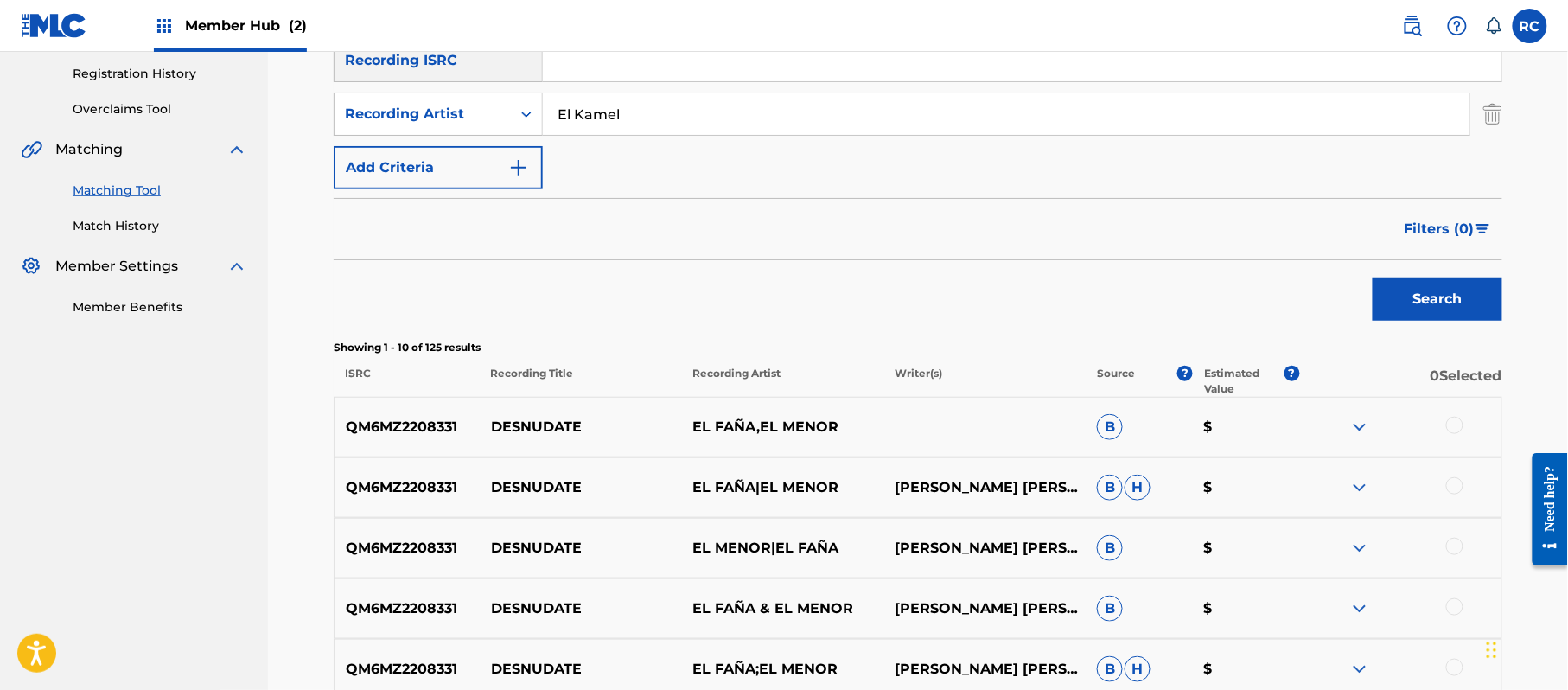
scroll to position [192, 0]
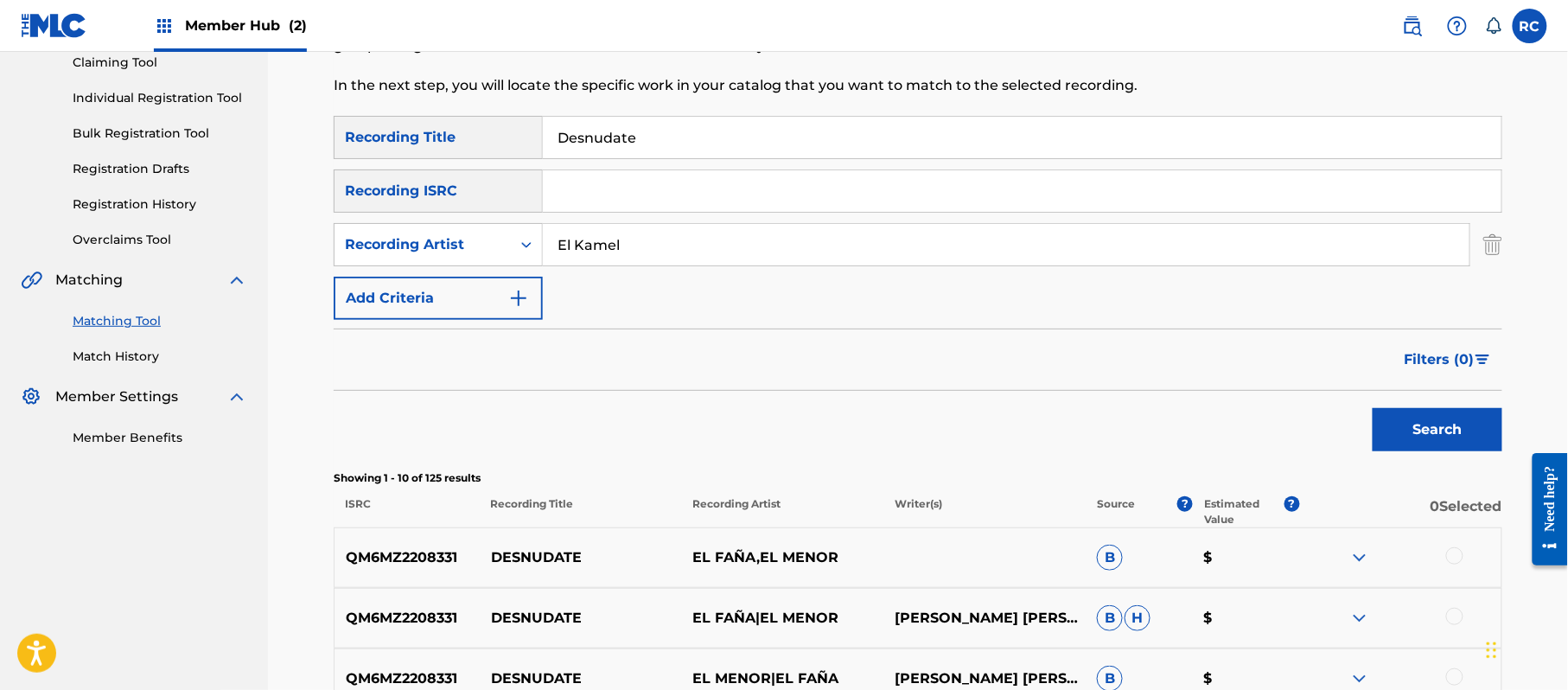
click at [637, 185] on input "Search Form" at bounding box center [1022, 191] width 958 height 41
type input "ITF252000042"
drag, startPoint x: 690, startPoint y: 153, endPoint x: 502, endPoint y: 160, distance: 188.1
click at [502, 160] on div "SearchWithCriteria5df80841-9629-4178-8b4d-cf8d4b60a839 Recording Title Desnudat…" at bounding box center [918, 218] width 1168 height 204
drag, startPoint x: 683, startPoint y: 254, endPoint x: 540, endPoint y: 261, distance: 143.2
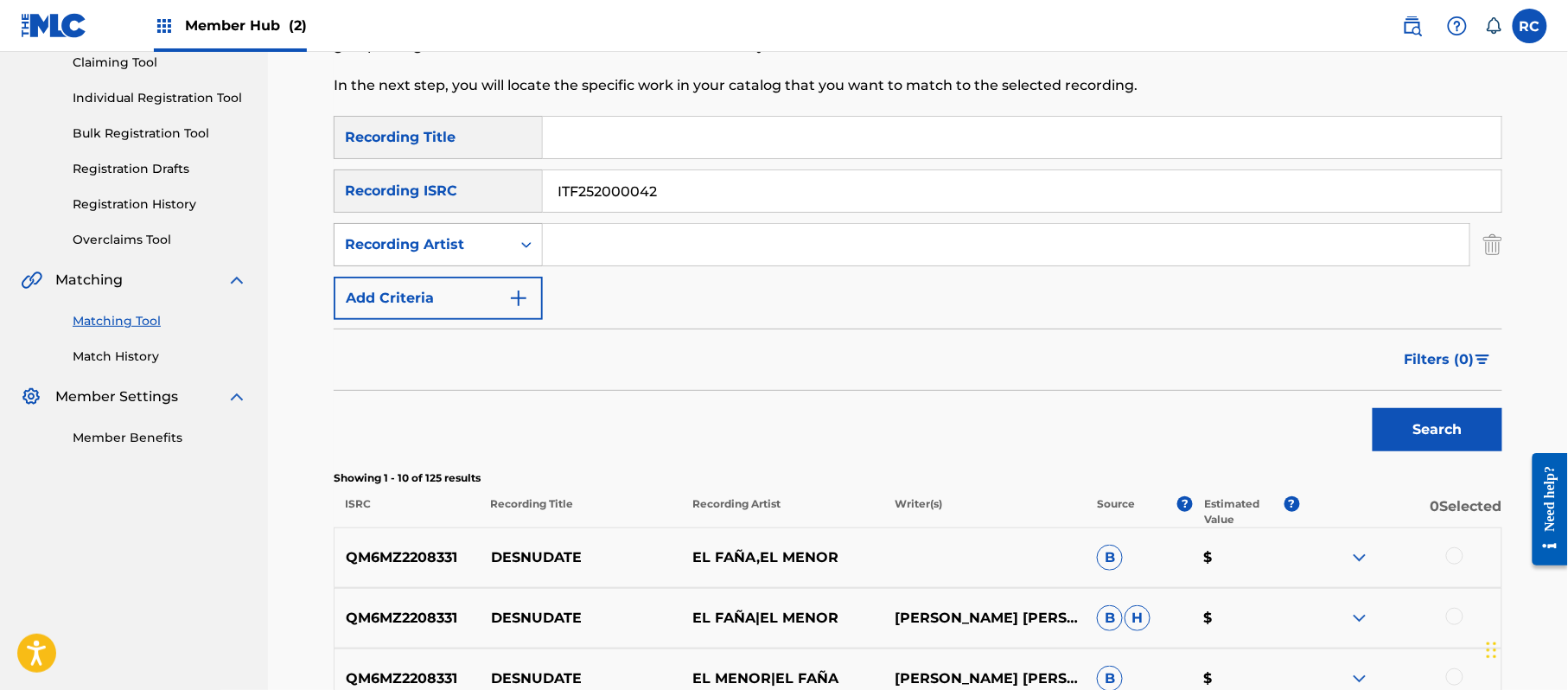
click at [493, 256] on div "SearchWithCriteria45f84a69-b556-47a1-a83b-5b1f9cfd3221 Recording Artist" at bounding box center [918, 244] width 1168 height 43
click at [1435, 433] on button "Search" at bounding box center [1437, 429] width 130 height 43
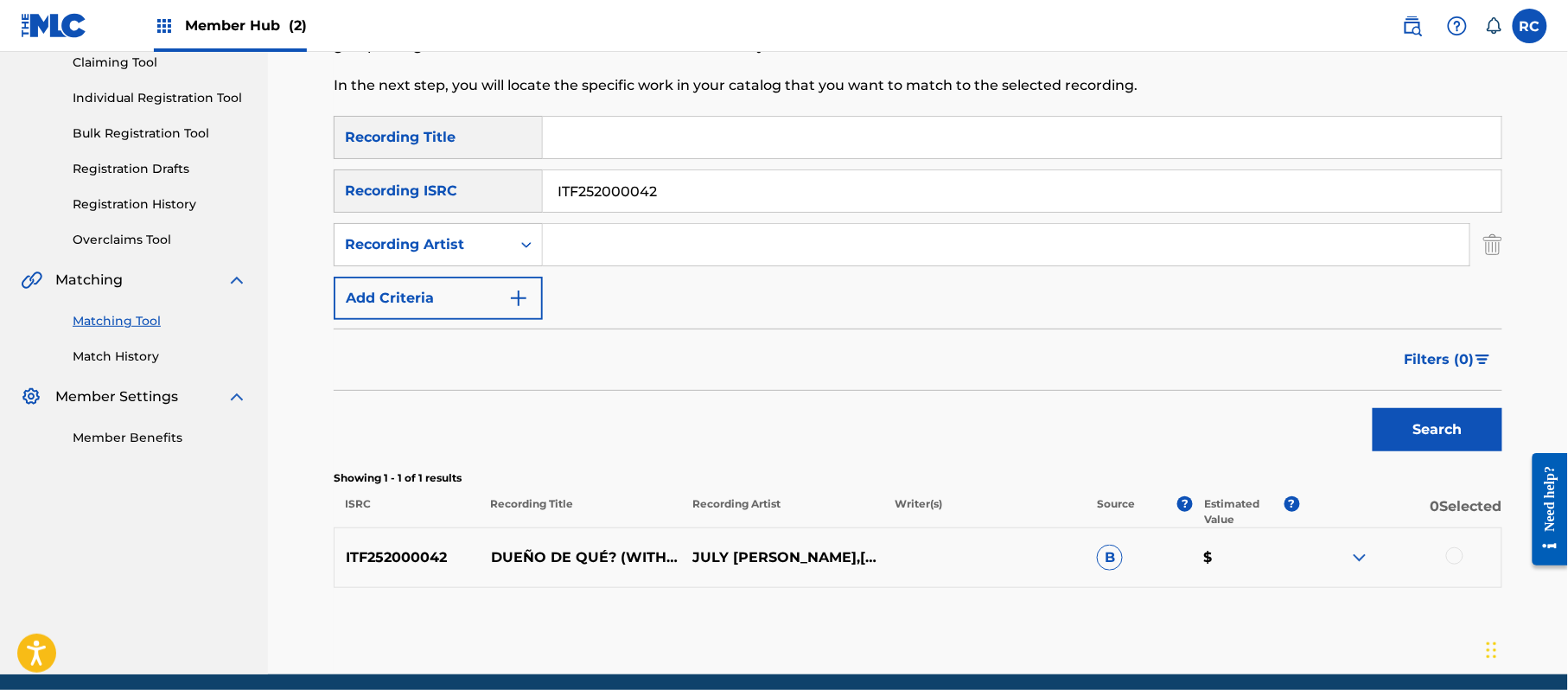
click at [1452, 554] on div at bounding box center [1454, 556] width 17 height 17
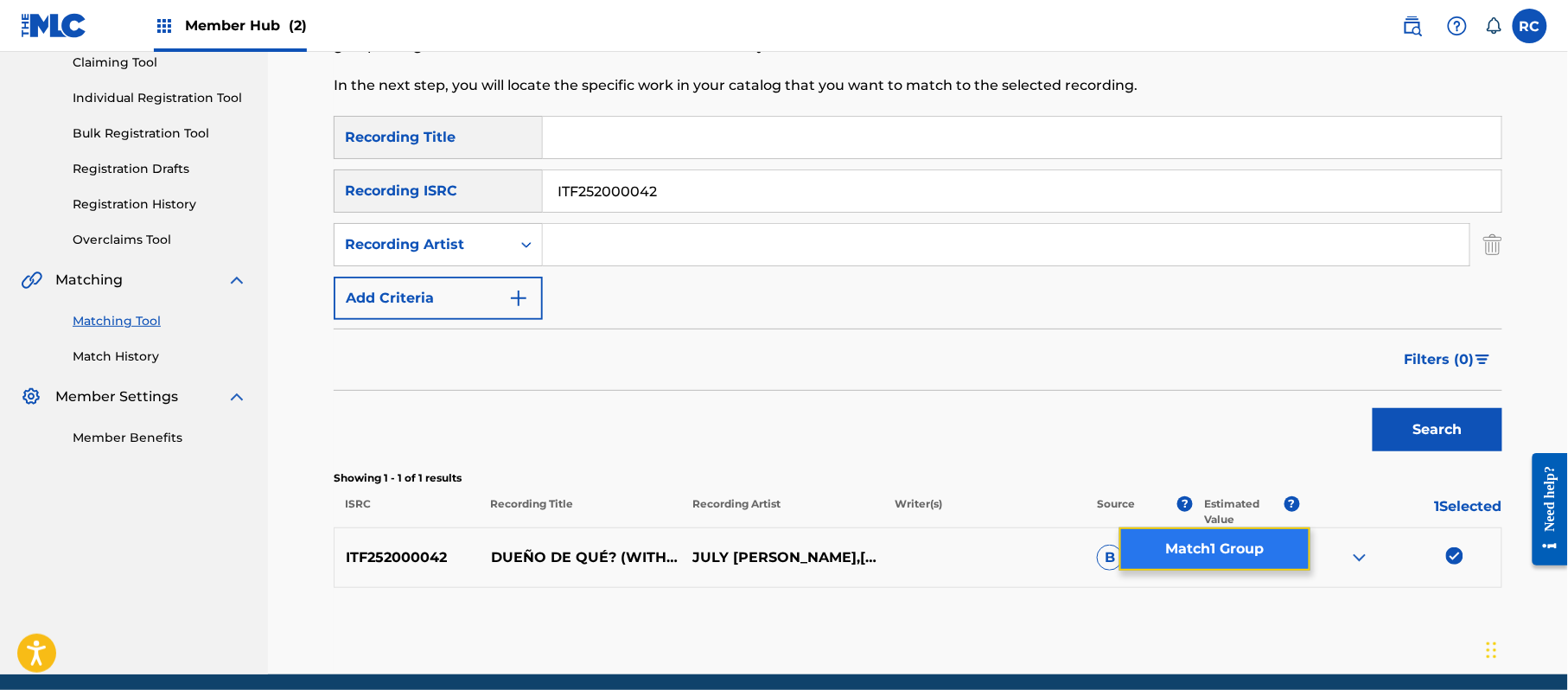
click at [1247, 554] on button "Match 1 Group" at bounding box center [1214, 549] width 191 height 43
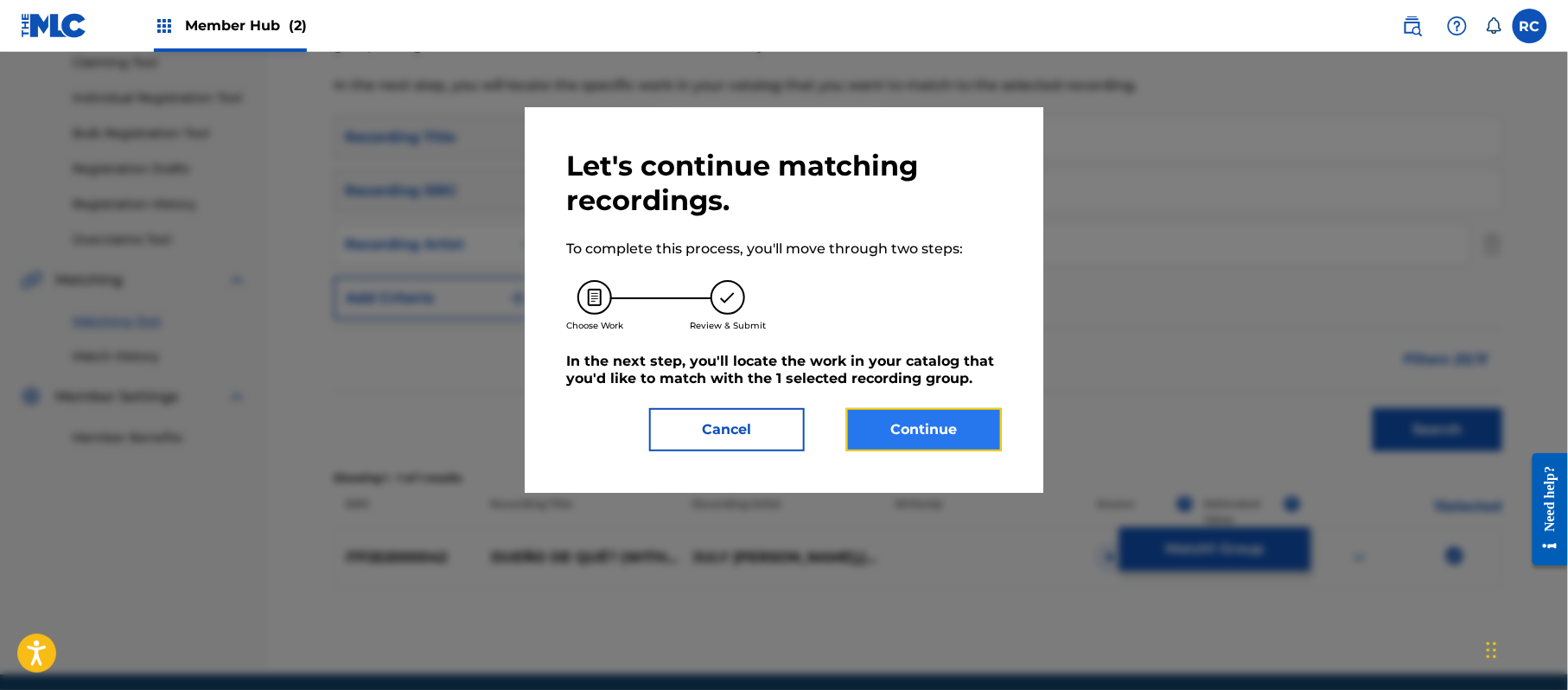
click at [972, 423] on button "Continue" at bounding box center [924, 429] width 155 height 43
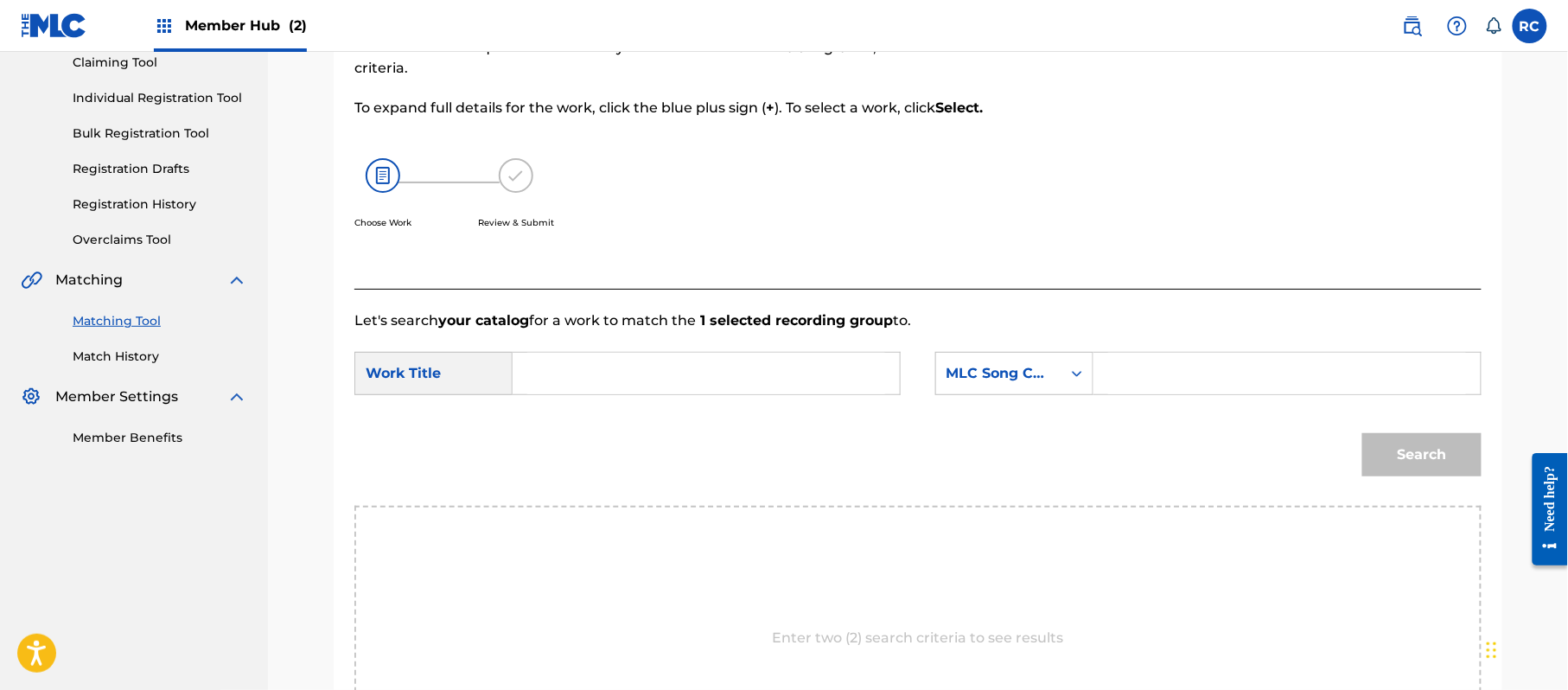
click at [673, 375] on input "Search Form" at bounding box center [706, 372] width 358 height 41
click at [658, 378] on input "Dueno De Que DA5M4A" at bounding box center [706, 372] width 358 height 41
type input "Dueno De Que"
drag, startPoint x: 1119, startPoint y: 371, endPoint x: 1134, endPoint y: 378, distance: 16.6
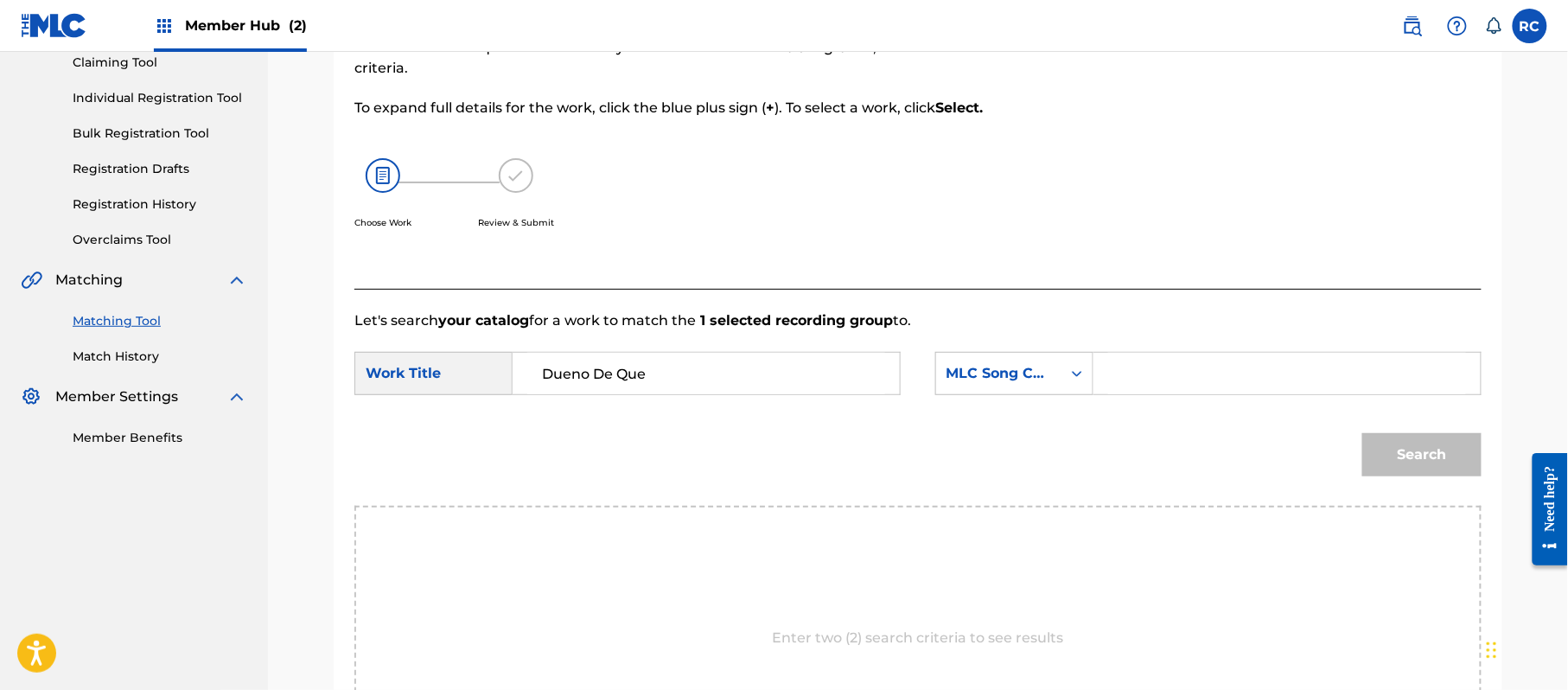
click at [1119, 371] on input "Search Form" at bounding box center [1287, 372] width 358 height 41
type input "DA5M4A"
click at [1425, 454] on button "Search" at bounding box center [1422, 454] width 120 height 43
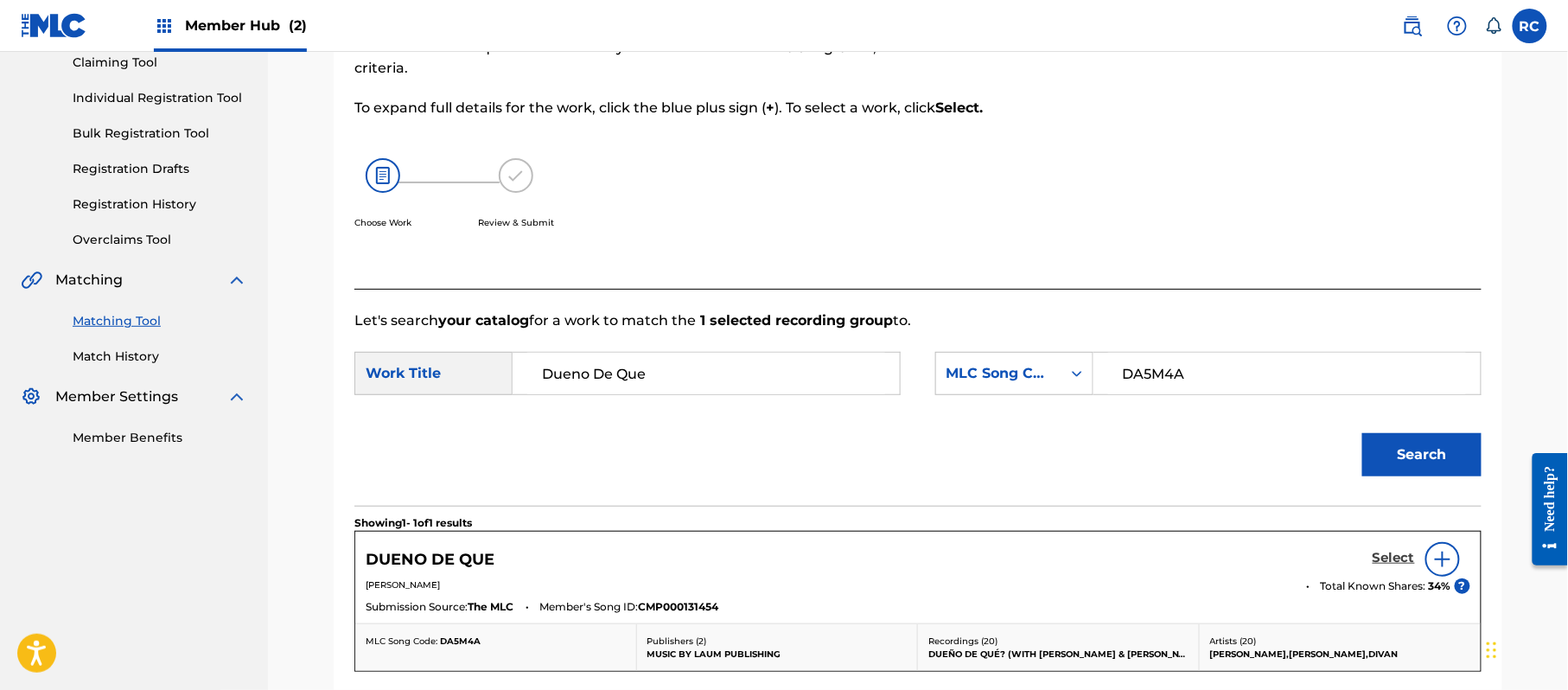
click at [1374, 549] on h5 "Select" at bounding box center [1394, 558] width 42 height 16
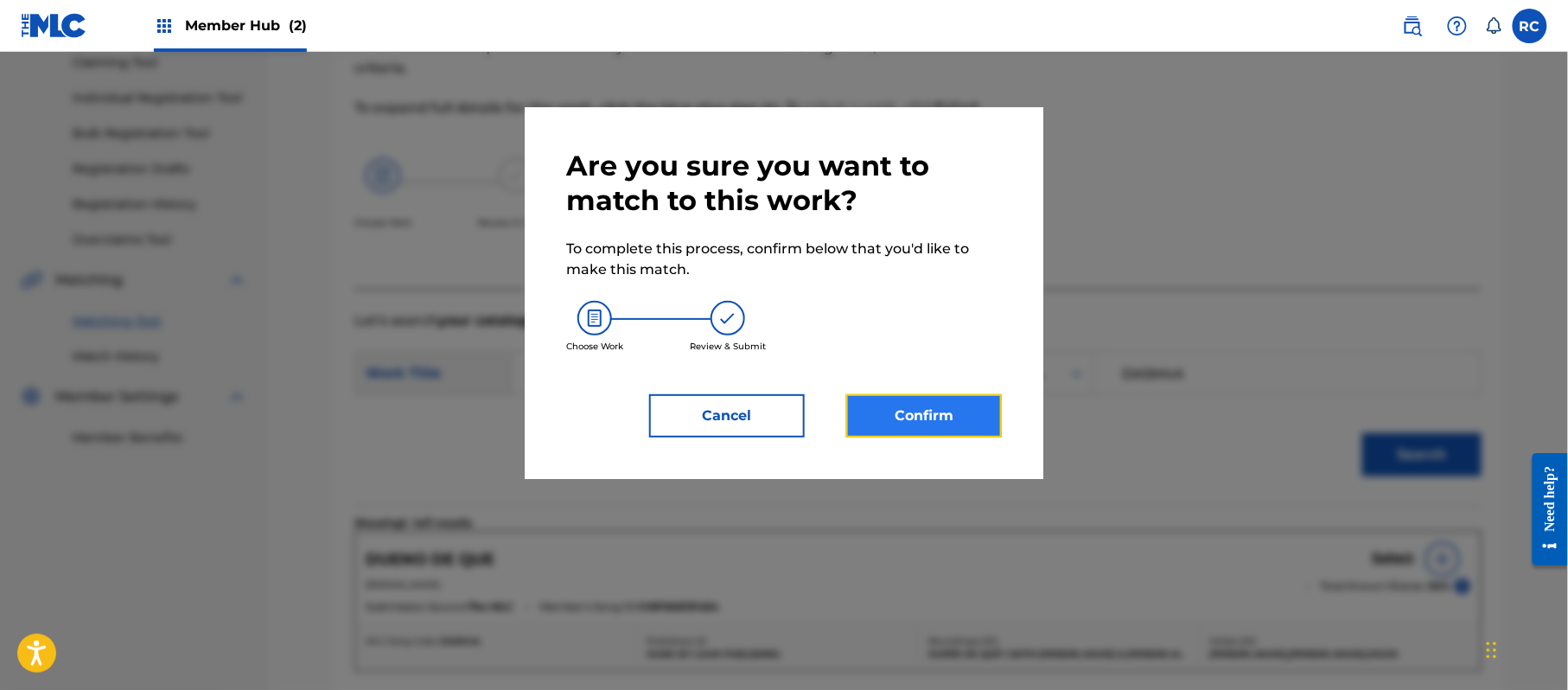
click at [928, 417] on button "Confirm" at bounding box center [924, 415] width 155 height 43
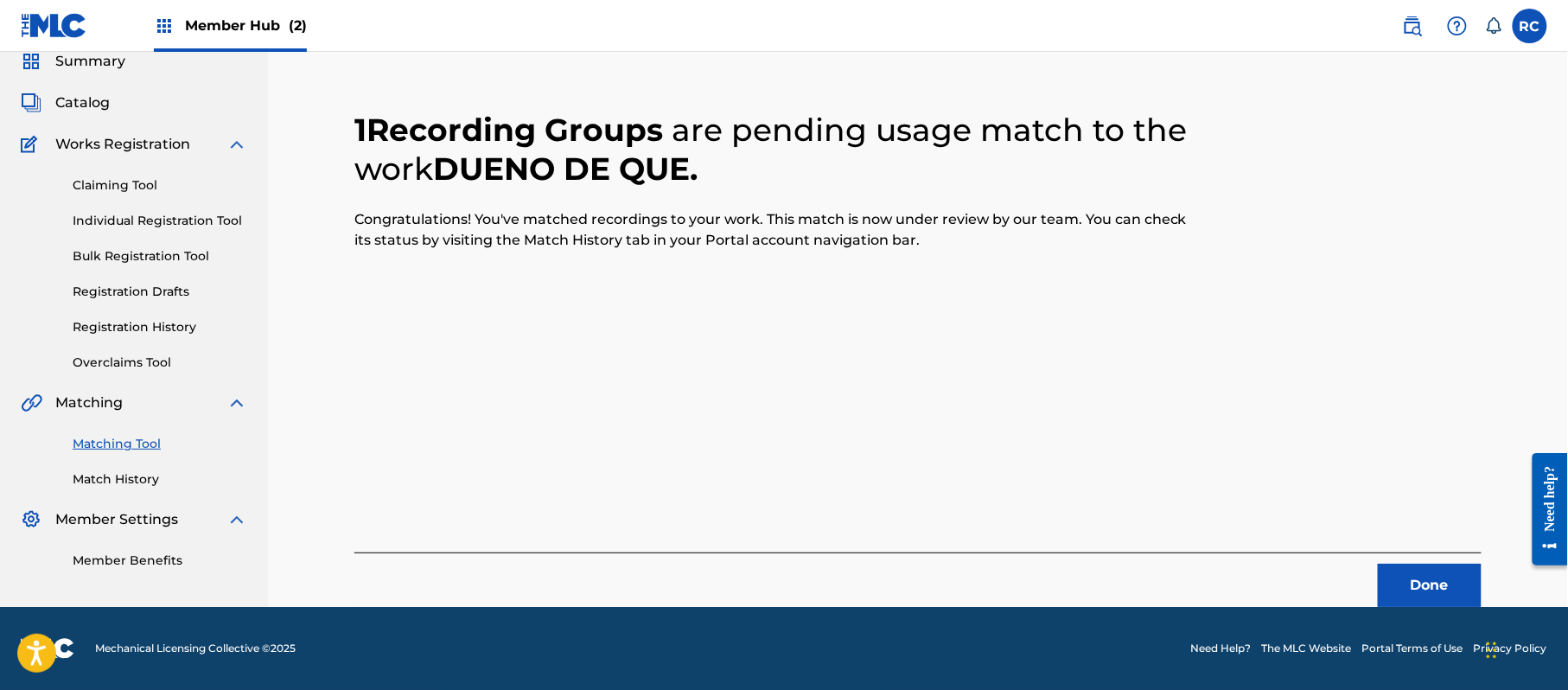
scroll to position [69, 0]
click at [1419, 588] on button "Done" at bounding box center [1430, 585] width 104 height 43
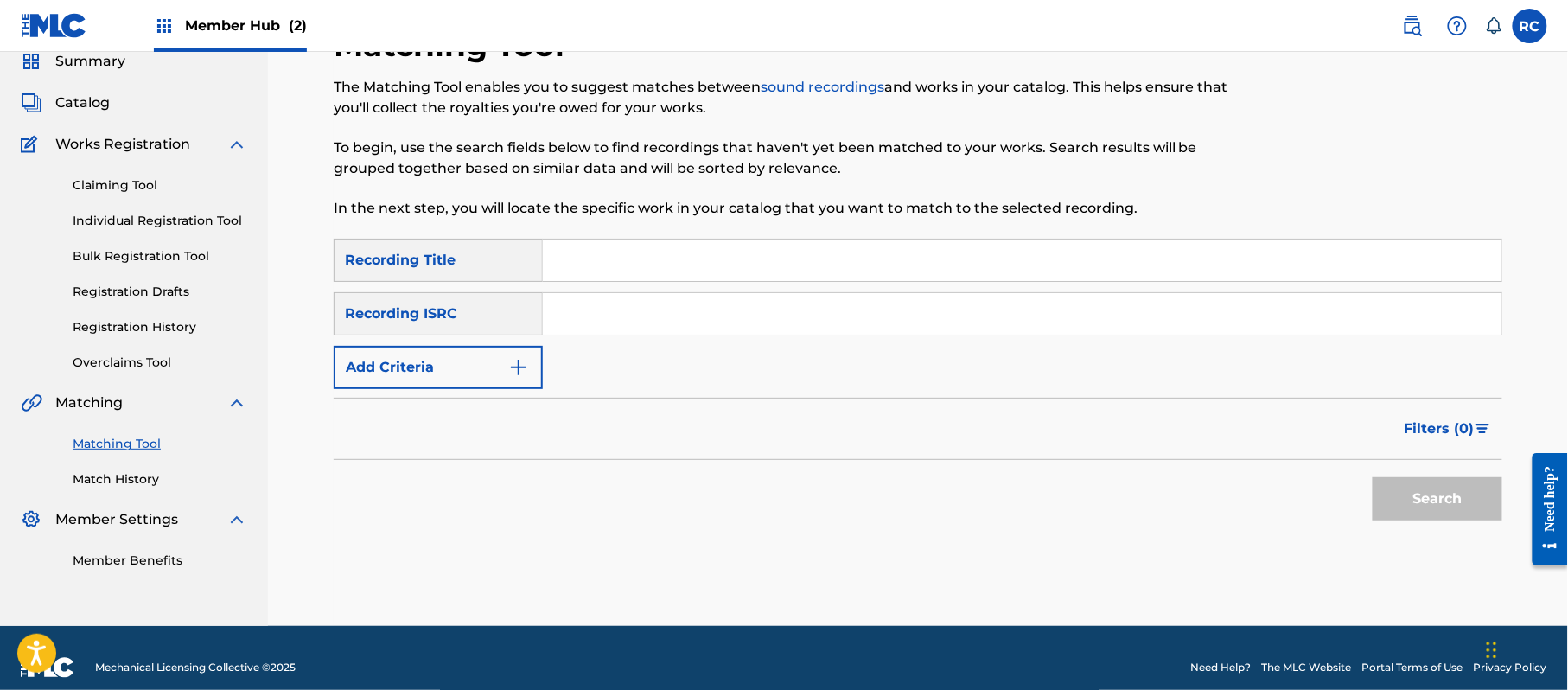
click at [657, 319] on input "Search Form" at bounding box center [1022, 313] width 958 height 41
type input "TCADU1898055"
click at [1408, 497] on button "Search" at bounding box center [1437, 498] width 130 height 43
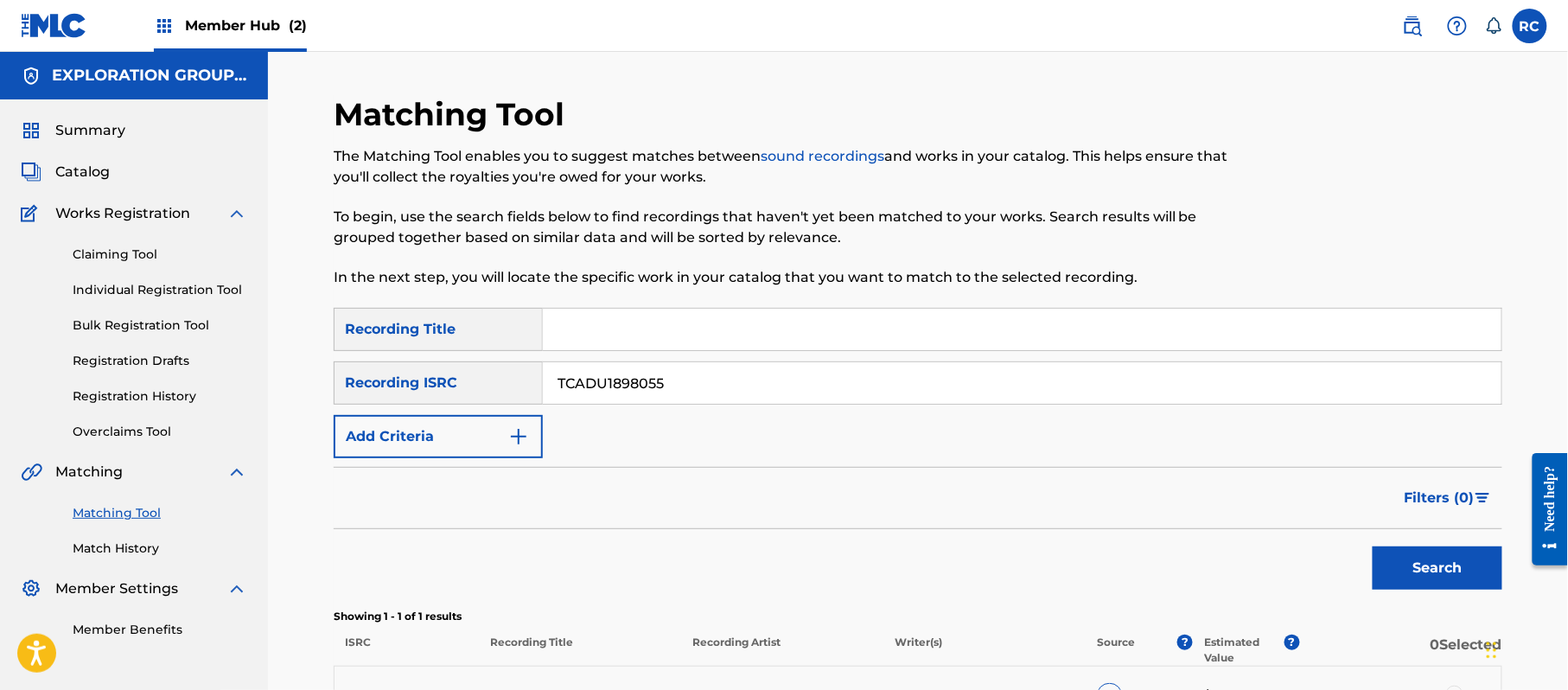
scroll to position [115, 0]
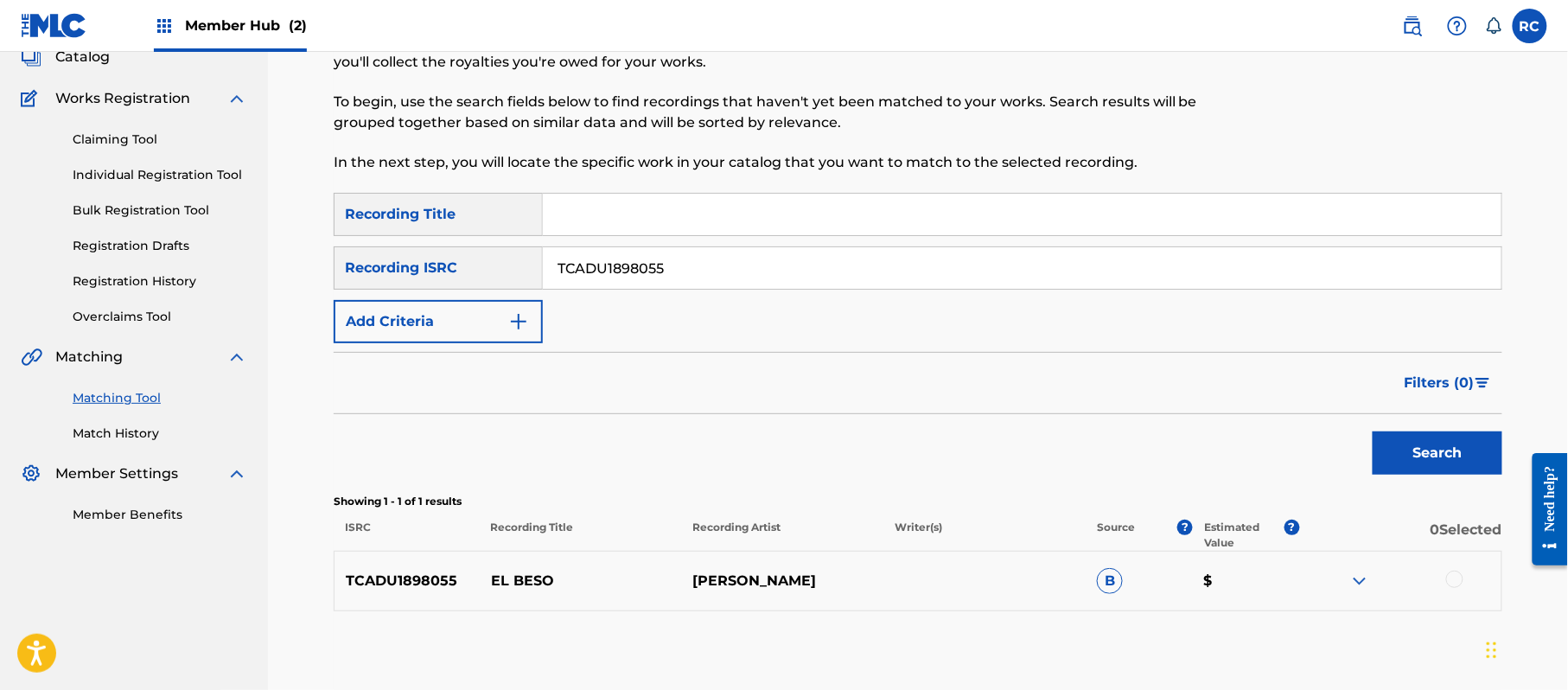
click at [1457, 581] on div at bounding box center [1454, 579] width 17 height 17
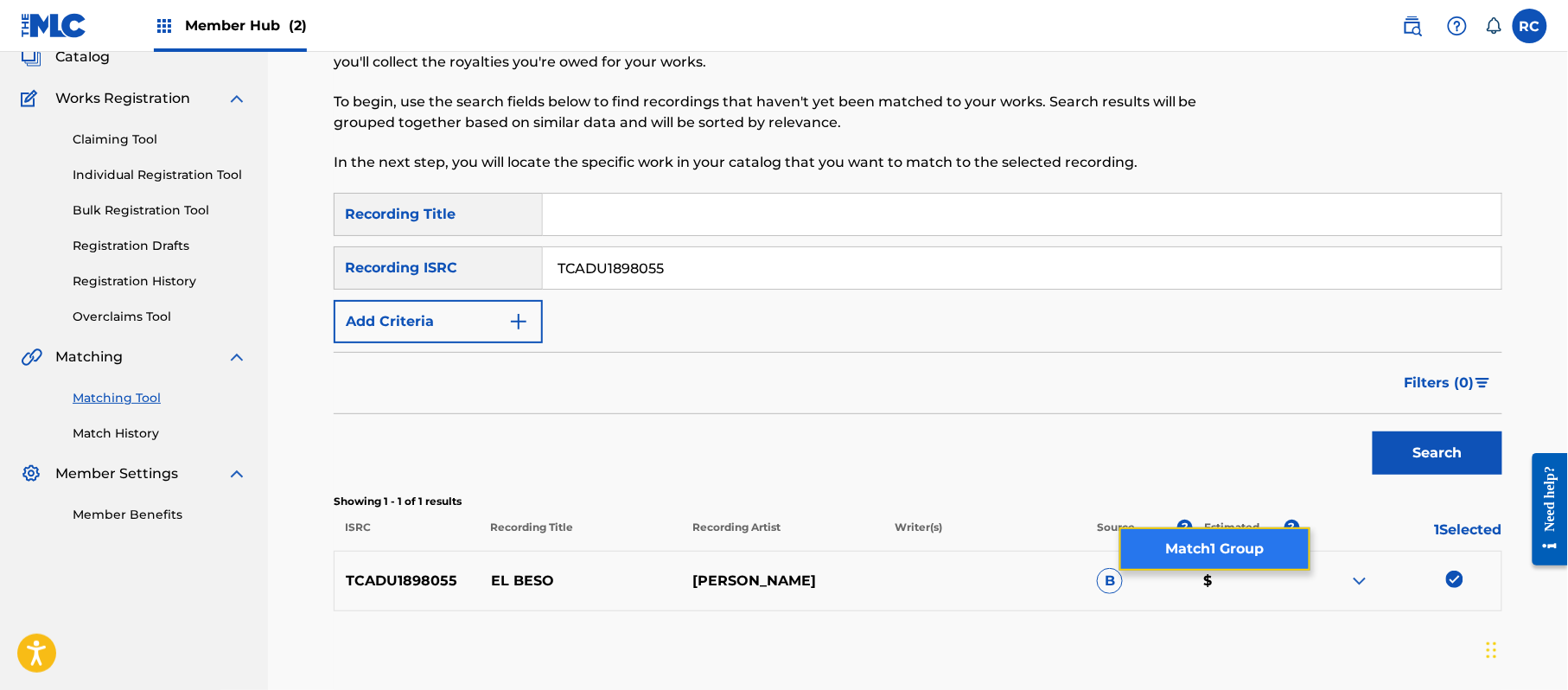
click at [1229, 560] on button "Match 1 Group" at bounding box center [1214, 549] width 191 height 43
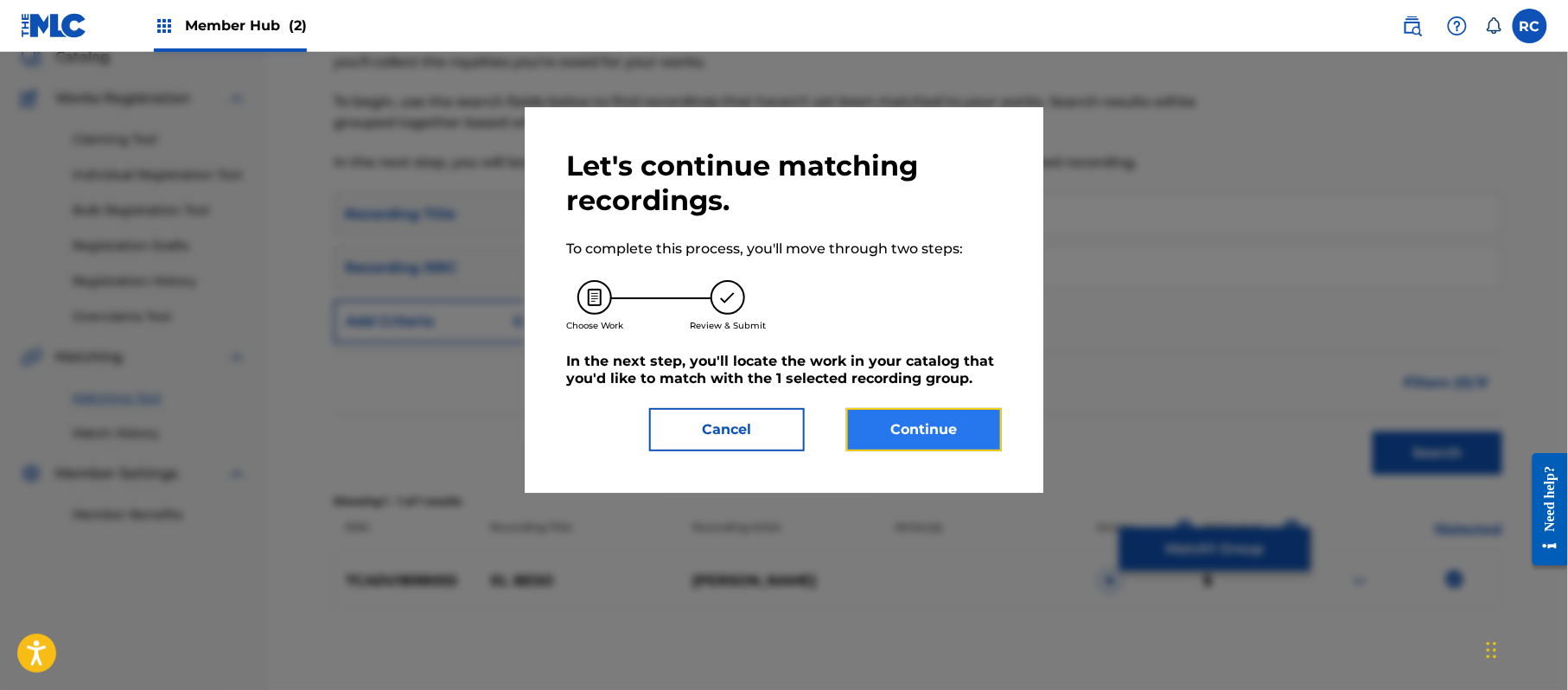
click at [944, 430] on button "Continue" at bounding box center [924, 429] width 155 height 43
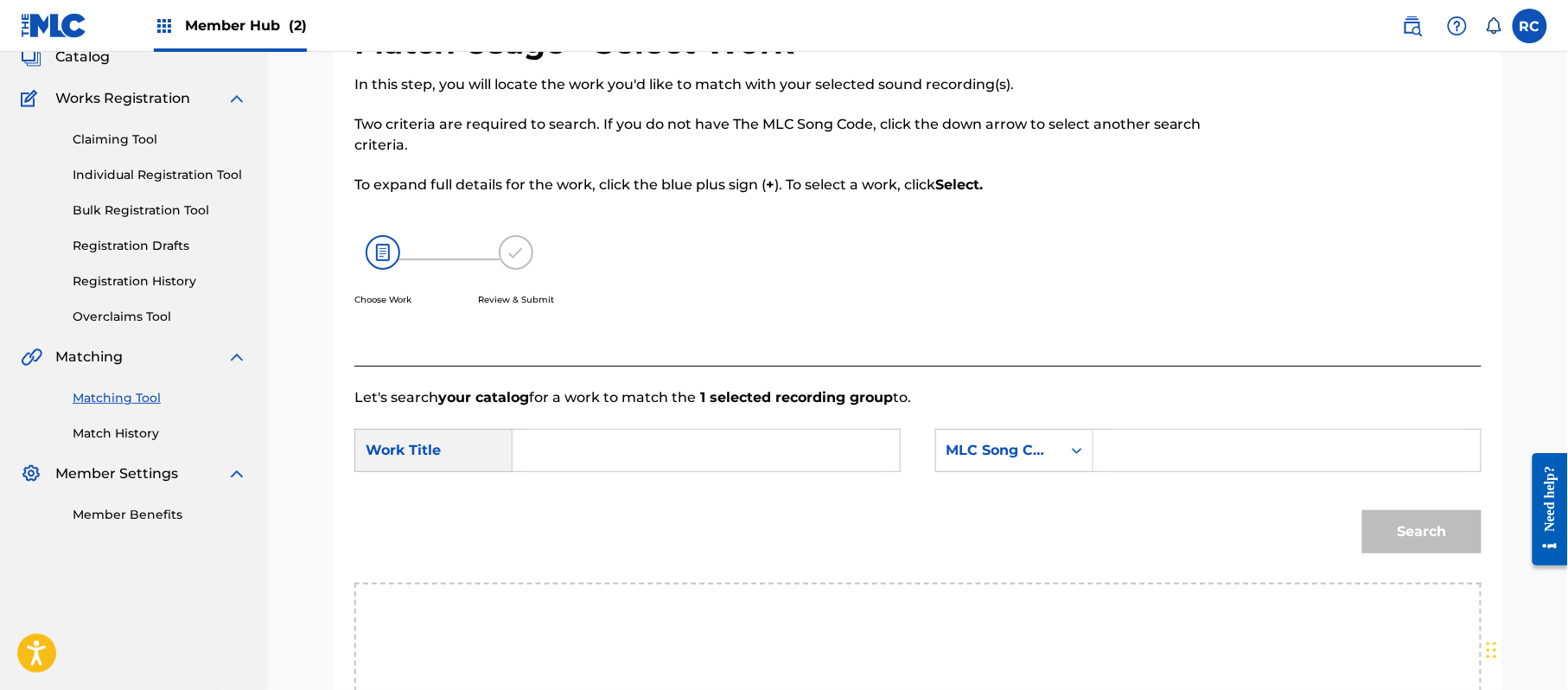
click at [613, 451] on input "Search Form" at bounding box center [706, 450] width 358 height 41
click at [650, 447] on input "El Beso EB0WAC" at bounding box center [706, 450] width 358 height 41
type input "El Beso"
click at [1166, 464] on input "Search Form" at bounding box center [1287, 450] width 358 height 41
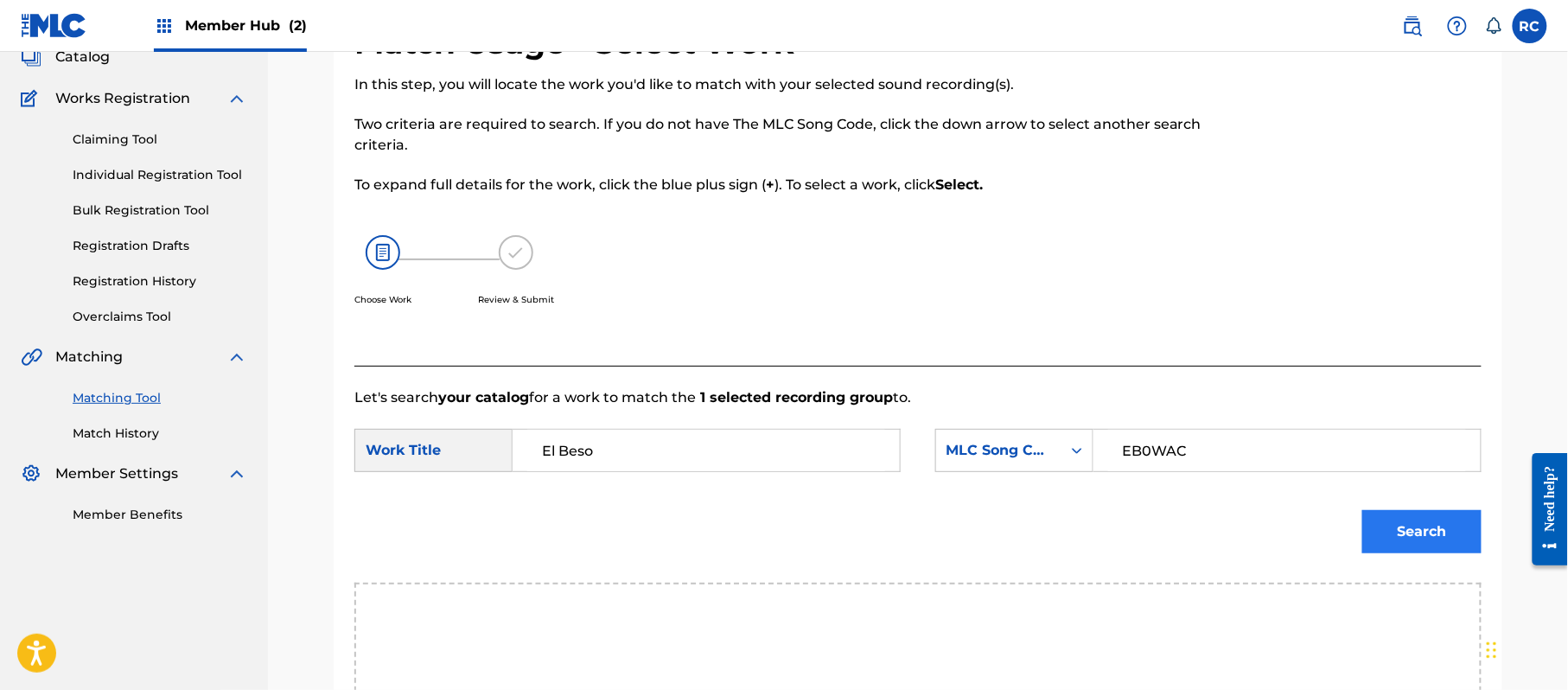
type input "EB0WAC"
click at [1405, 519] on button "Search" at bounding box center [1422, 531] width 120 height 43
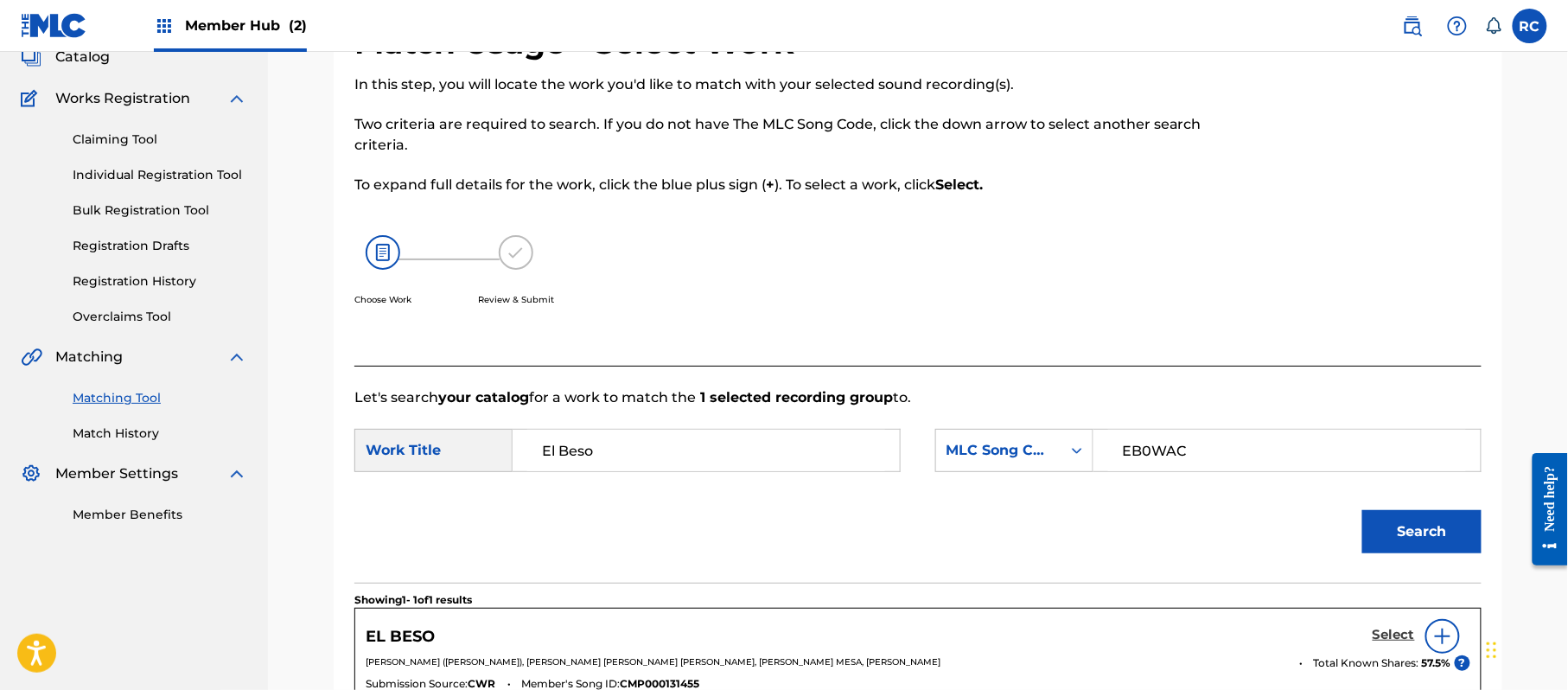
click at [1381, 632] on h5 "Select" at bounding box center [1394, 635] width 42 height 16
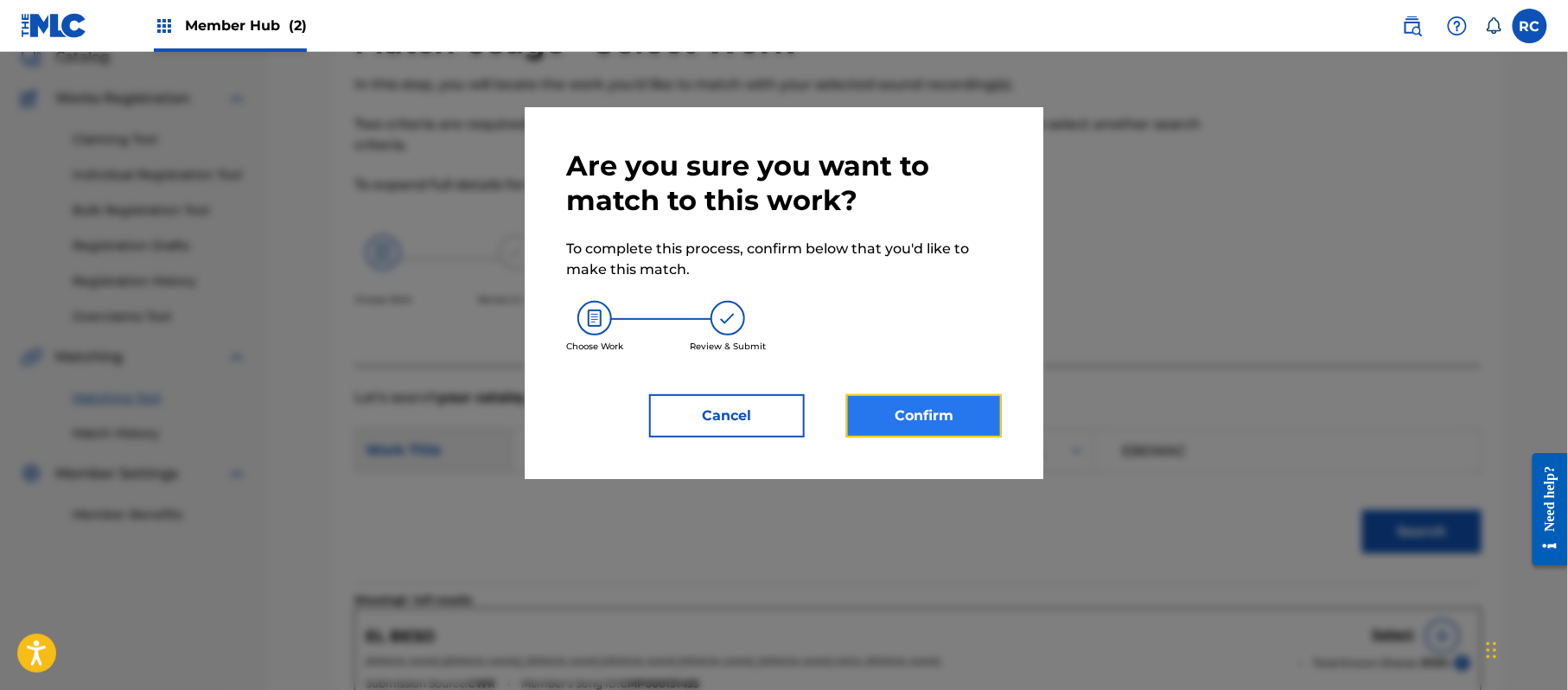
click at [979, 418] on button "Confirm" at bounding box center [924, 415] width 155 height 43
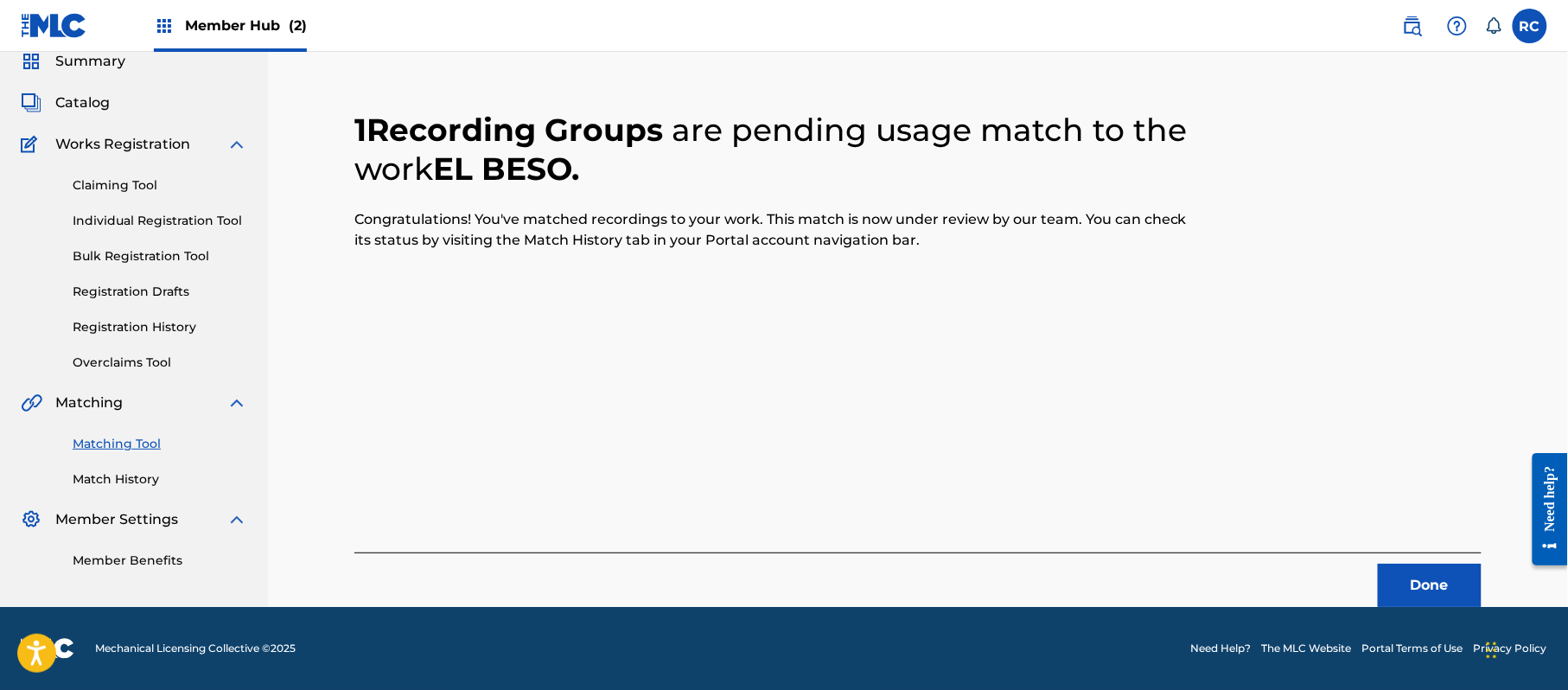
scroll to position [69, 0]
click at [1406, 586] on button "Done" at bounding box center [1430, 585] width 104 height 43
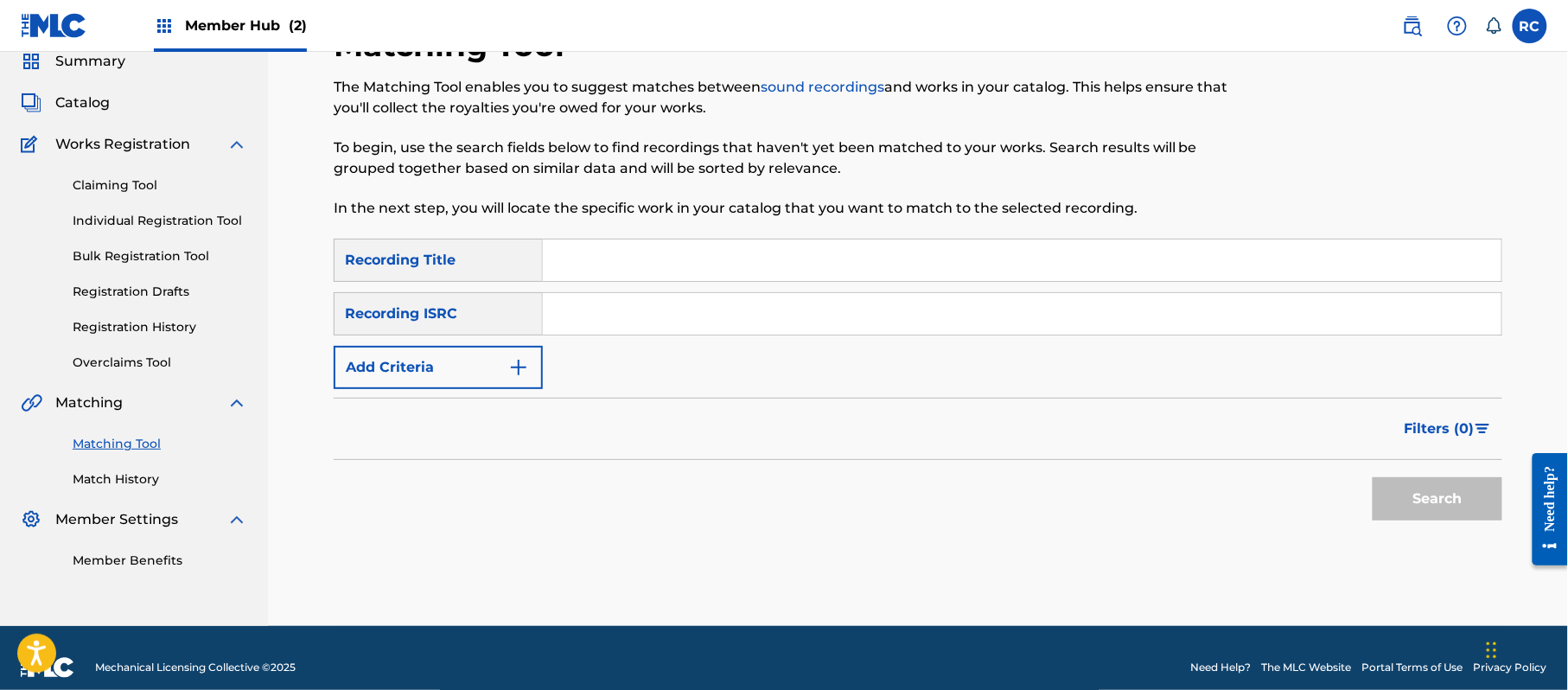
click at [669, 321] on input "Search Form" at bounding box center [1022, 313] width 958 height 41
type input "USUM71813822"
click at [1422, 499] on button "Search" at bounding box center [1437, 498] width 130 height 43
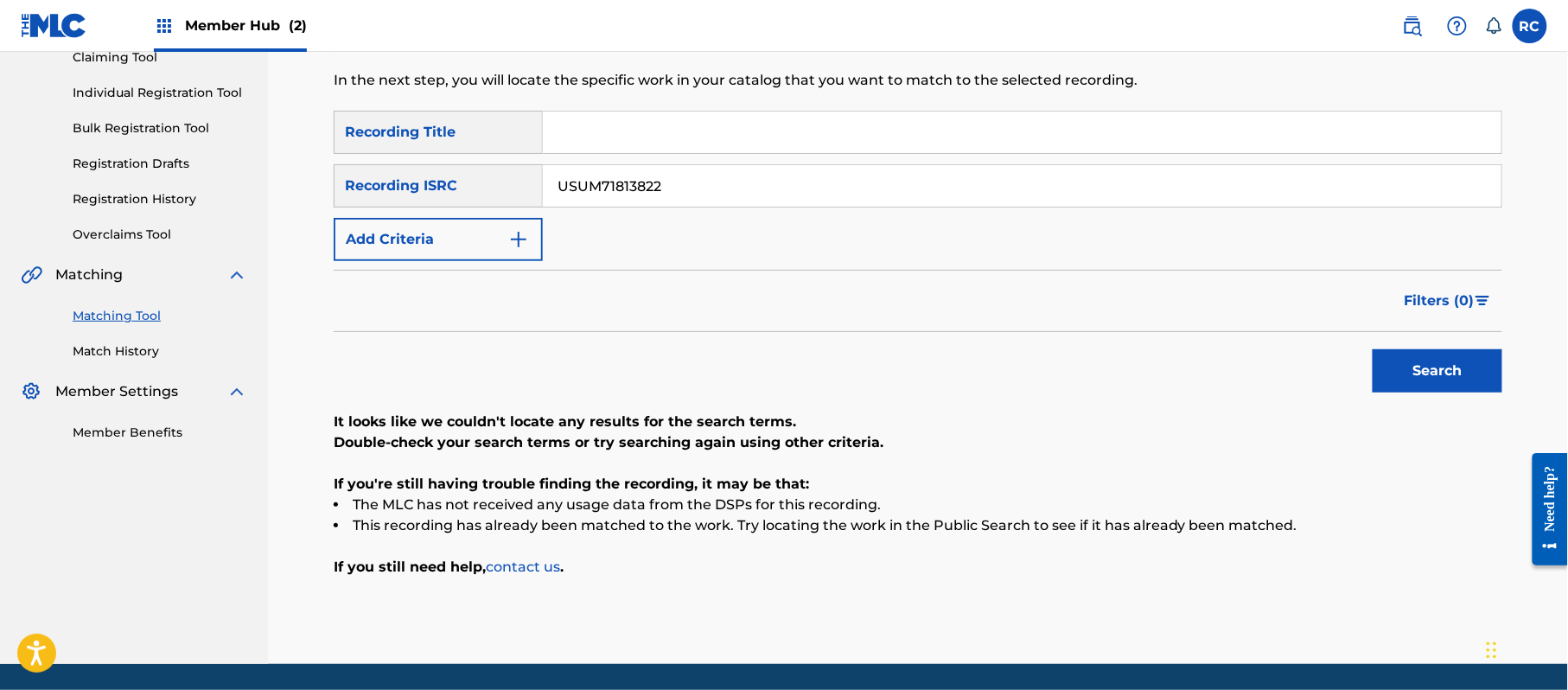
scroll to position [199, 0]
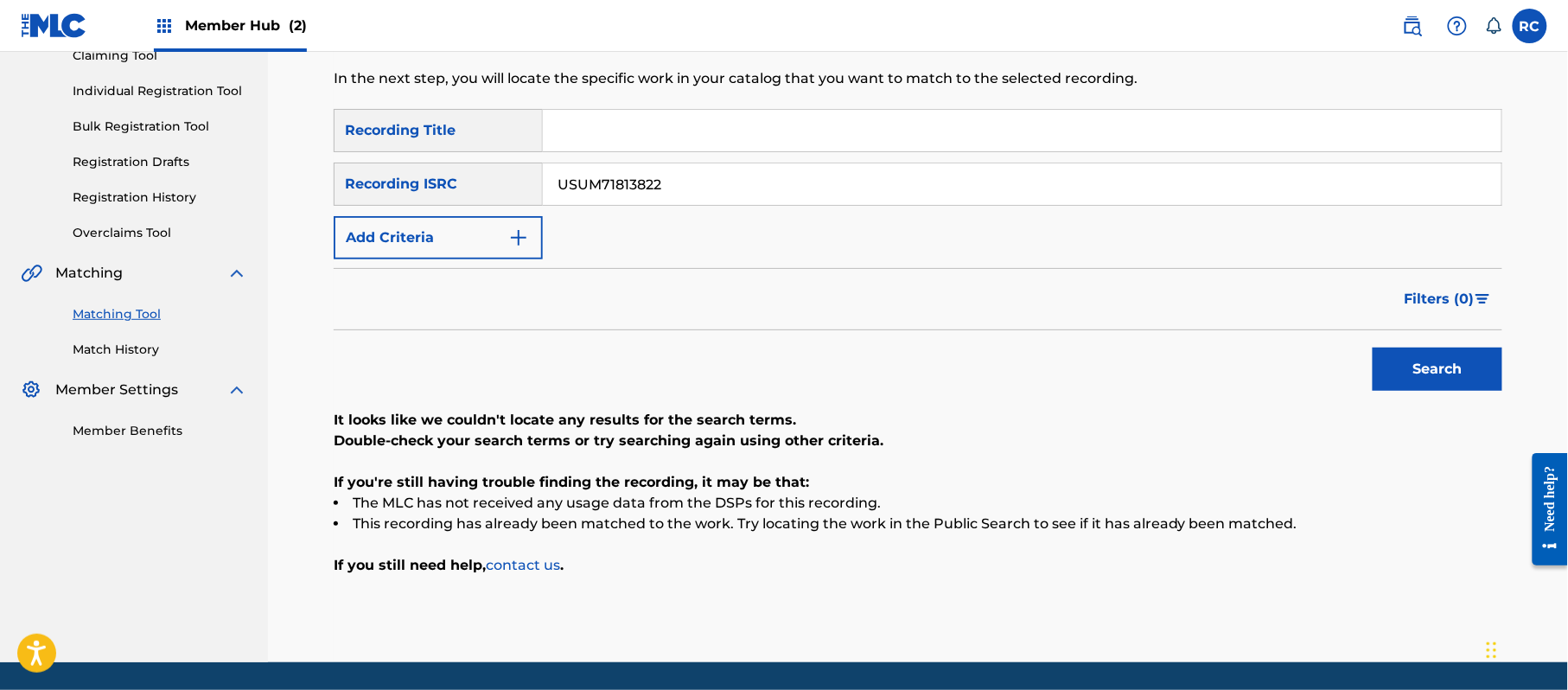
click at [617, 139] on input "Search Form" at bounding box center [1022, 130] width 958 height 41
drag, startPoint x: 665, startPoint y: 130, endPoint x: 816, endPoint y: 162, distance: 154.4
click at [845, 141] on input "El Desnalgue [PERSON_NAME][US_STATE]" at bounding box center [1022, 130] width 958 height 41
type input "El Desnalgue"
drag, startPoint x: 710, startPoint y: 185, endPoint x: 493, endPoint y: 188, distance: 217.0
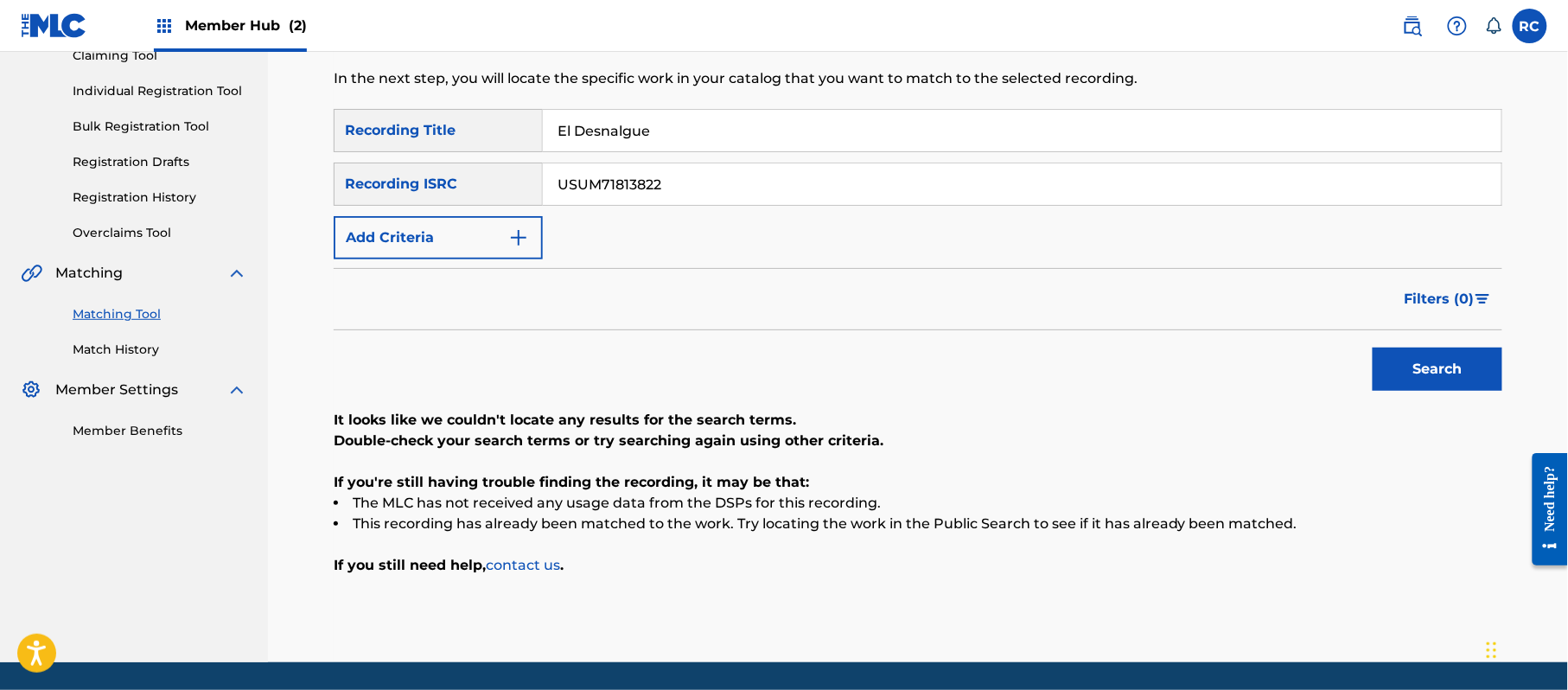
click at [493, 188] on div "SearchWithCriteriab6f3cc6c-d650-4231-83bc-d3f57758b126 Recording ISRC USUM71813…" at bounding box center [918, 183] width 1168 height 43
click at [468, 242] on button "Add Criteria" at bounding box center [438, 237] width 209 height 43
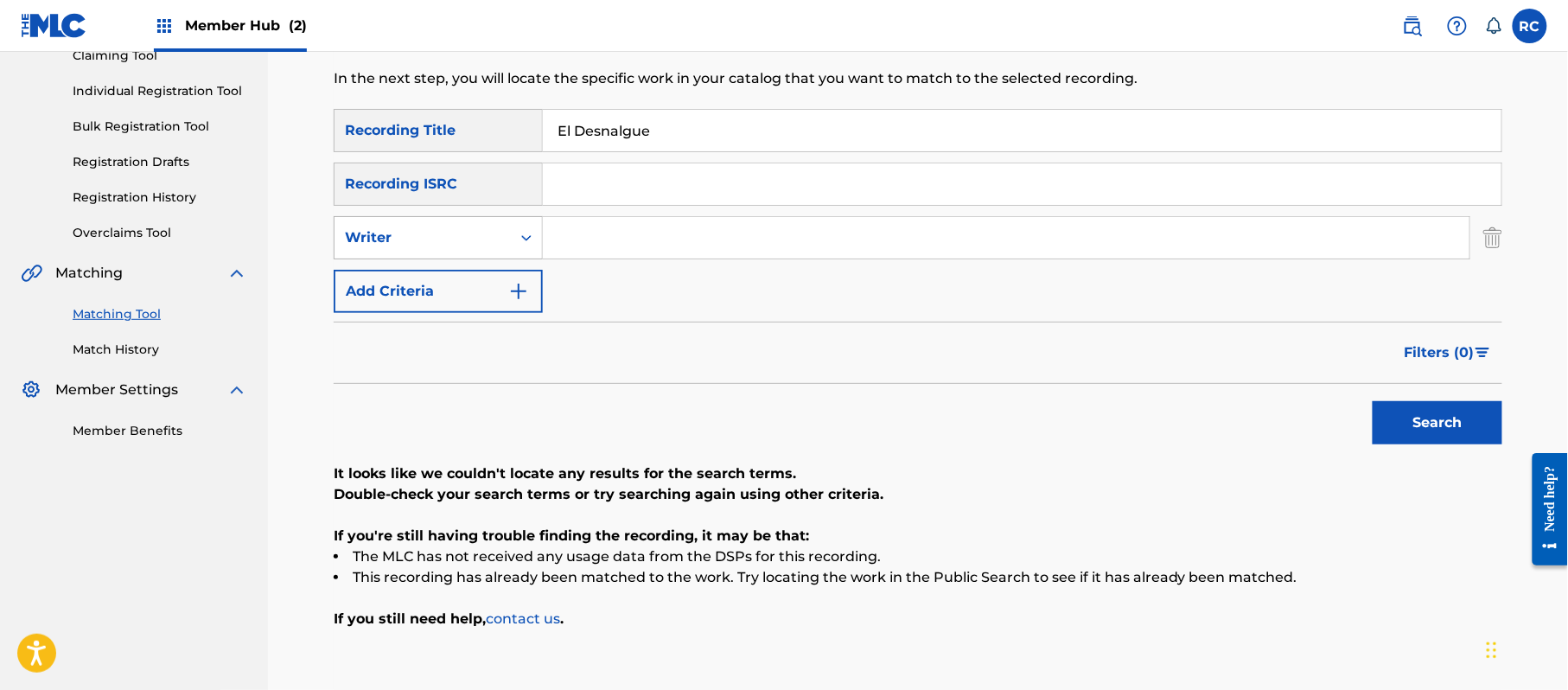
click at [460, 246] on div "Writer" at bounding box center [423, 237] width 155 height 21
click at [449, 288] on div "Recording Artist" at bounding box center [438, 280] width 207 height 43
click at [575, 247] on input "Search Form" at bounding box center [1006, 237] width 926 height 41
type input "[PERSON_NAME][US_STATE]"
click at [1406, 413] on button "Search" at bounding box center [1437, 422] width 130 height 43
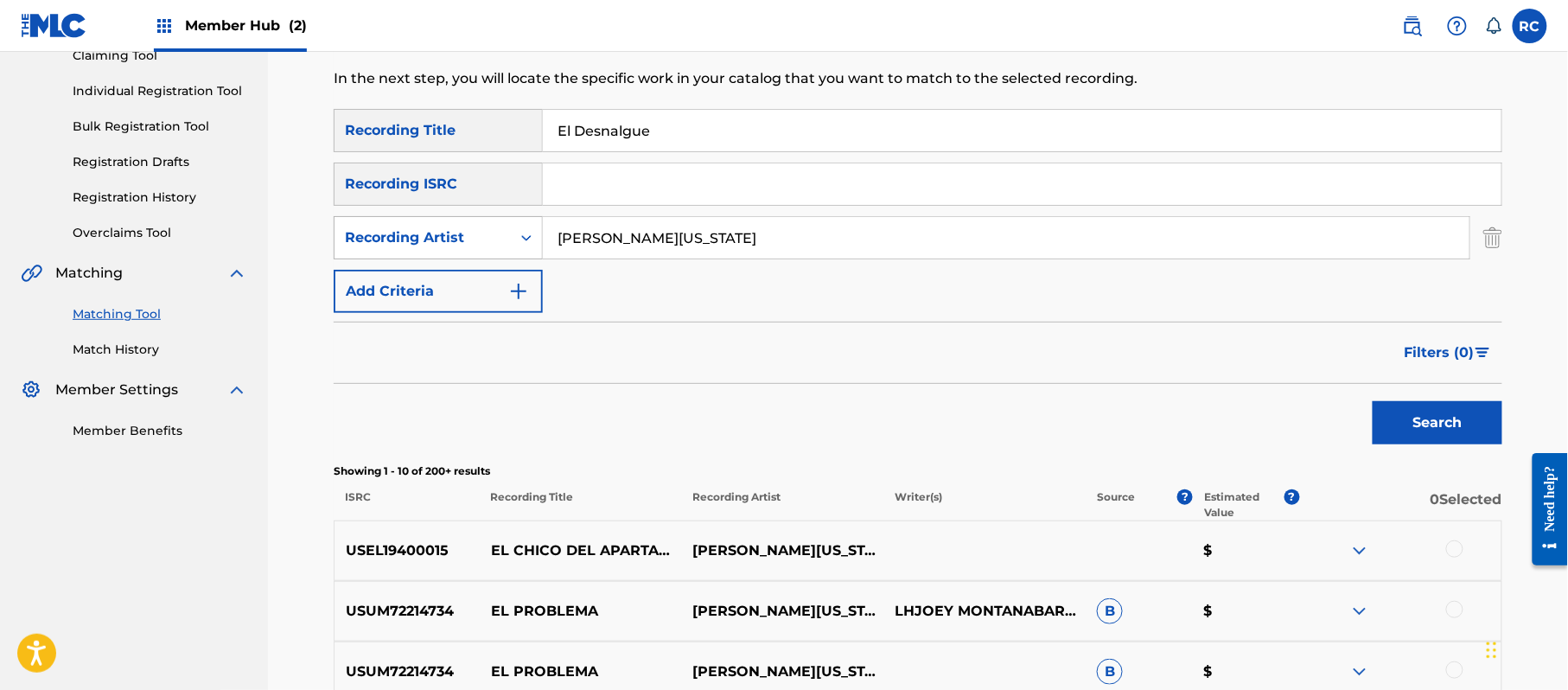
drag, startPoint x: 704, startPoint y: 240, endPoint x: 513, endPoint y: 239, distance: 191.0
click at [513, 239] on div "SearchWithCriteria27a4fad2-f368-4057-ab22-24407b7e98bb Recording Artist [PERSON…" at bounding box center [918, 237] width 1168 height 43
drag, startPoint x: 673, startPoint y: 131, endPoint x: 508, endPoint y: 129, distance: 165.0
click at [508, 130] on div "SearchWithCriteria5df80841-9629-4178-8b4d-cf8d4b60a839 Recording Title" at bounding box center [918, 130] width 1168 height 43
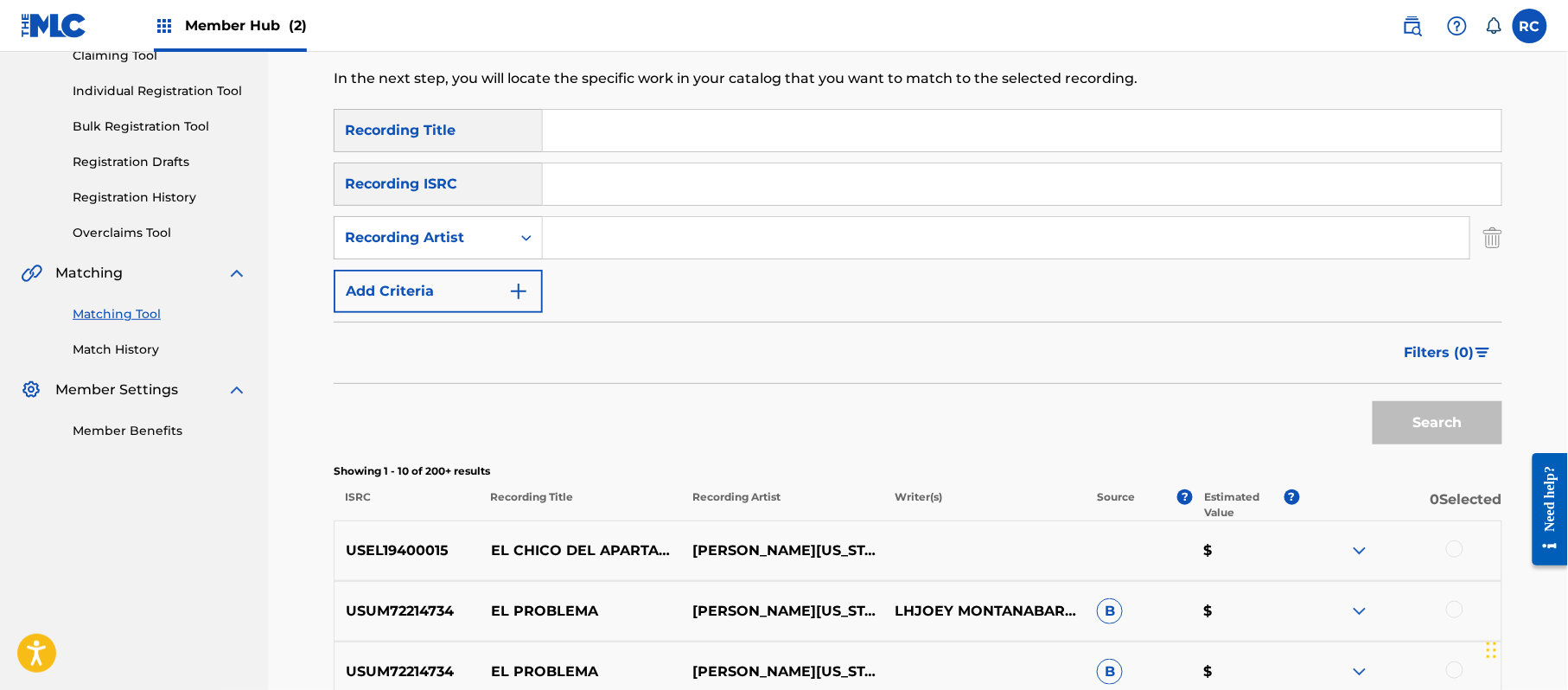
click at [675, 197] on input "Search Form" at bounding box center [1022, 183] width 958 height 41
click at [1435, 420] on button "Search" at bounding box center [1437, 422] width 130 height 43
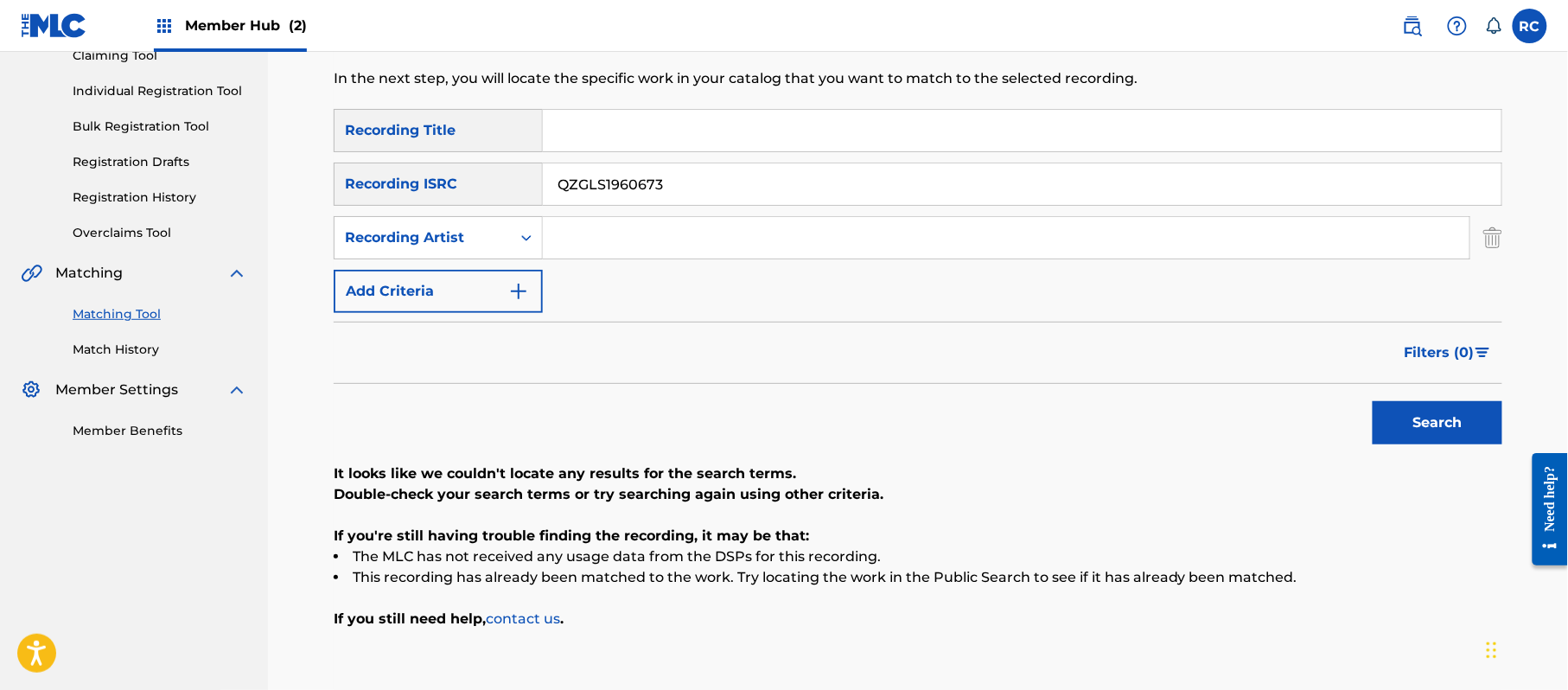
drag, startPoint x: 706, startPoint y: 195, endPoint x: 451, endPoint y: 192, distance: 255.0
click at [451, 192] on div "SearchWithCriteriab6f3cc6c-d650-4231-83bc-d3f57758b126 Recording ISRC QZGLS1960…" at bounding box center [918, 183] width 1168 height 43
type input "QM6N22078059"
click at [1421, 410] on button "Search" at bounding box center [1437, 422] width 130 height 43
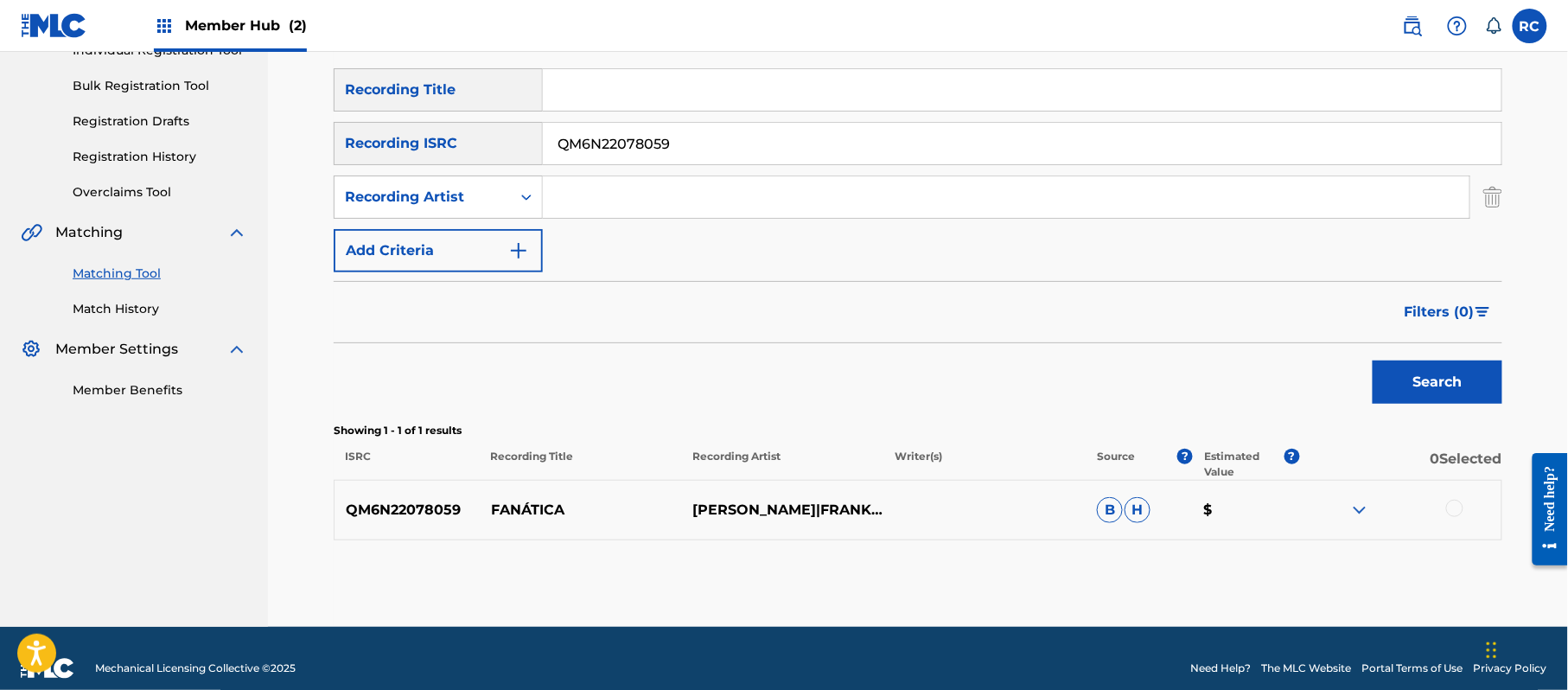
scroll to position [259, 0]
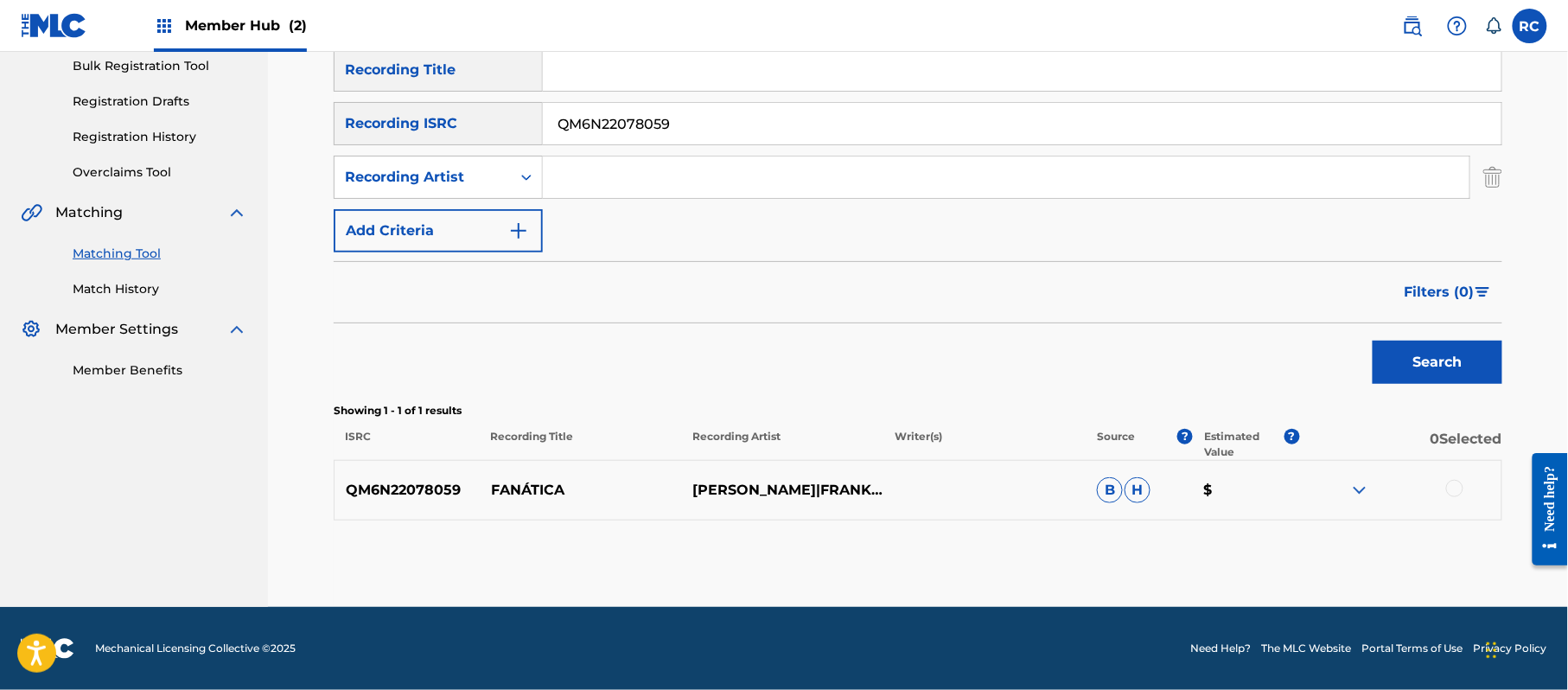
drag, startPoint x: 1461, startPoint y: 487, endPoint x: 1448, endPoint y: 487, distance: 13.0
click at [1459, 487] on div at bounding box center [1454, 488] width 17 height 17
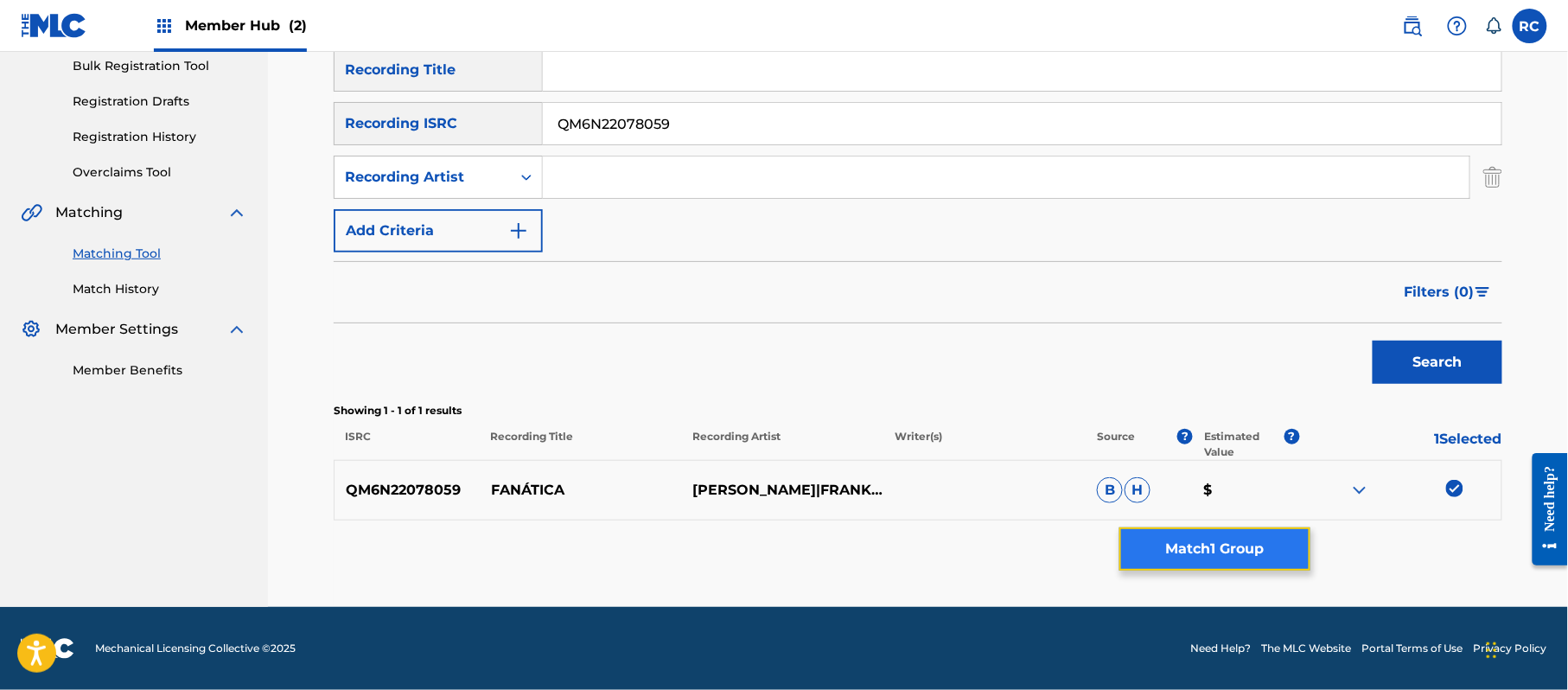
click at [1245, 534] on button "Match 1 Group" at bounding box center [1214, 549] width 191 height 43
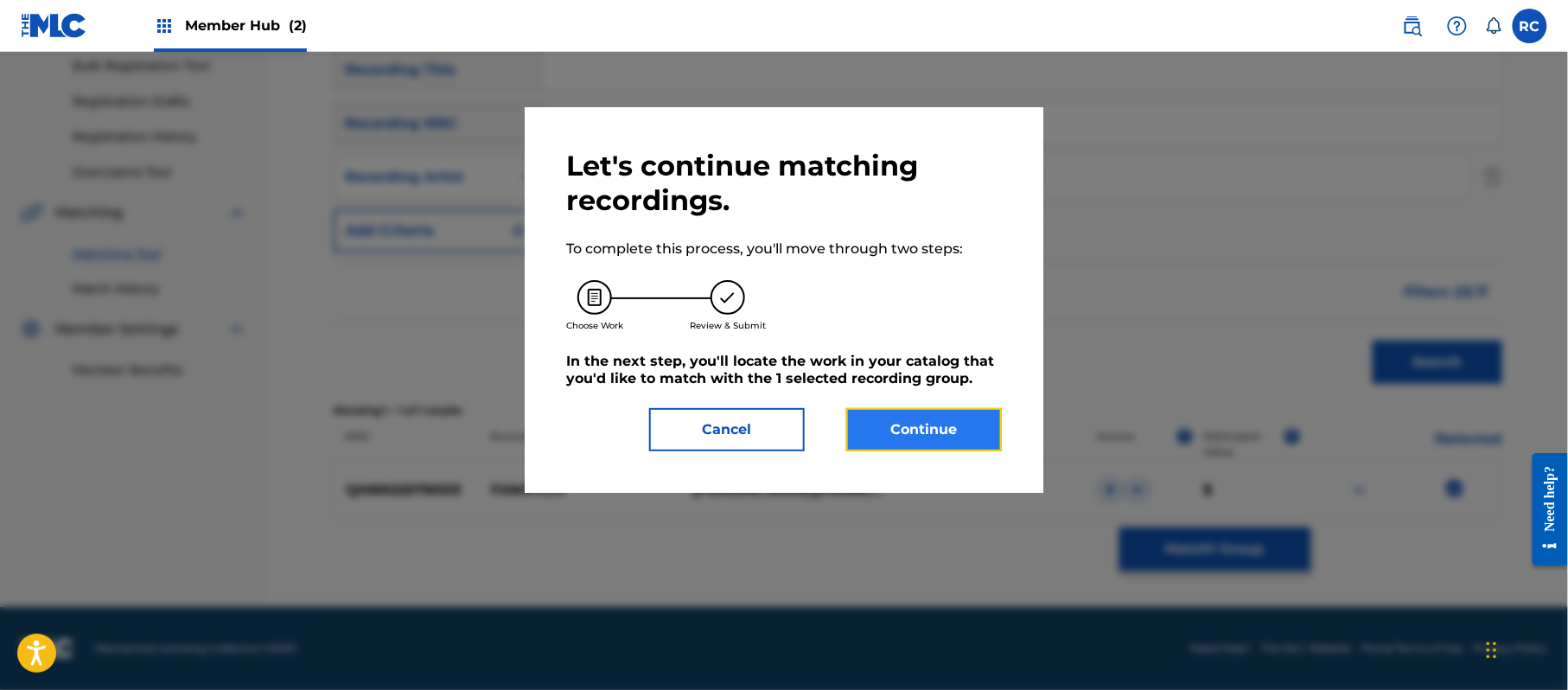
click at [945, 413] on button "Continue" at bounding box center [924, 429] width 155 height 43
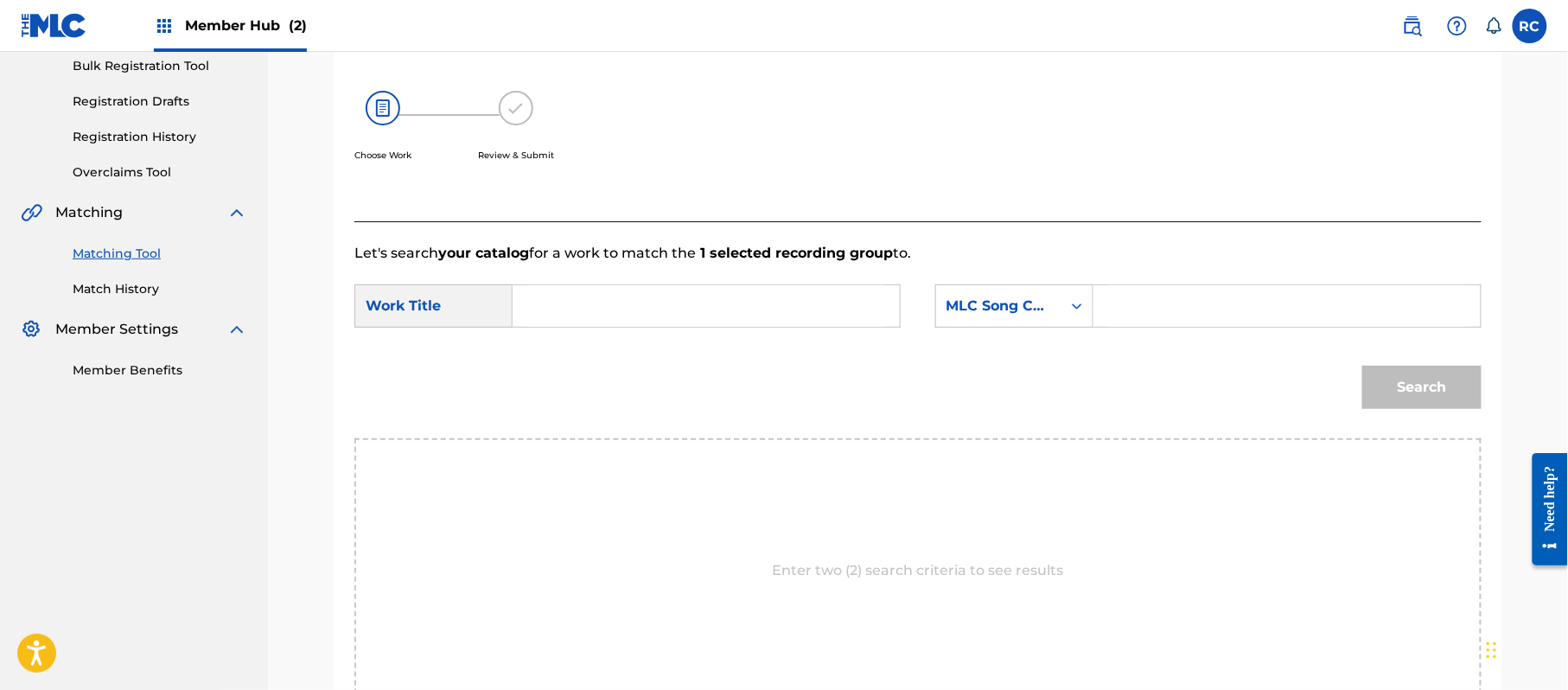
drag, startPoint x: 724, startPoint y: 295, endPoint x: 683, endPoint y: 315, distance: 45.6
click at [723, 296] on input "Search Form" at bounding box center [706, 306] width 358 height 41
click at [658, 317] on input "Fanatica FE4T5U" at bounding box center [706, 306] width 358 height 41
type input "Fanatica"
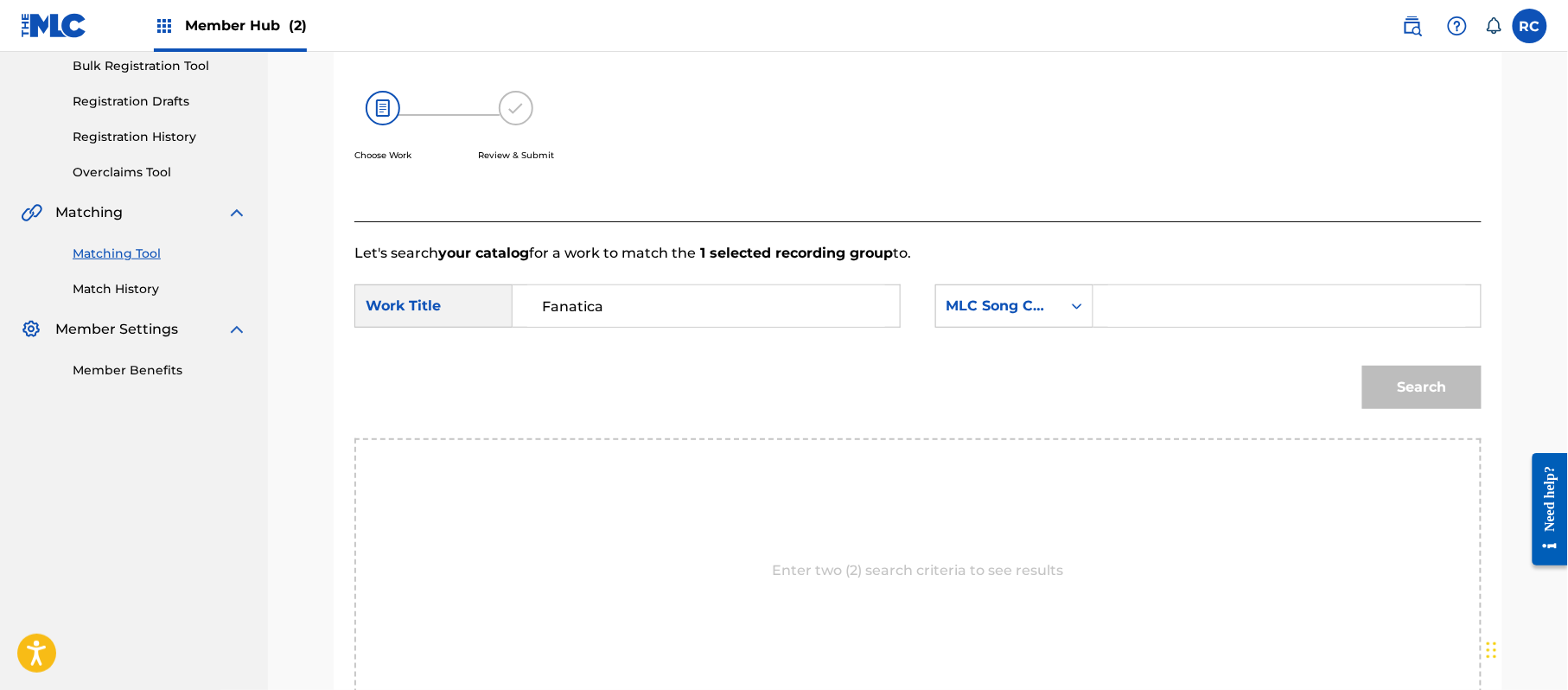
click at [1191, 317] on input "Search Form" at bounding box center [1287, 306] width 358 height 41
type input "FE4T5U"
click at [1384, 384] on button "Search" at bounding box center [1422, 387] width 120 height 43
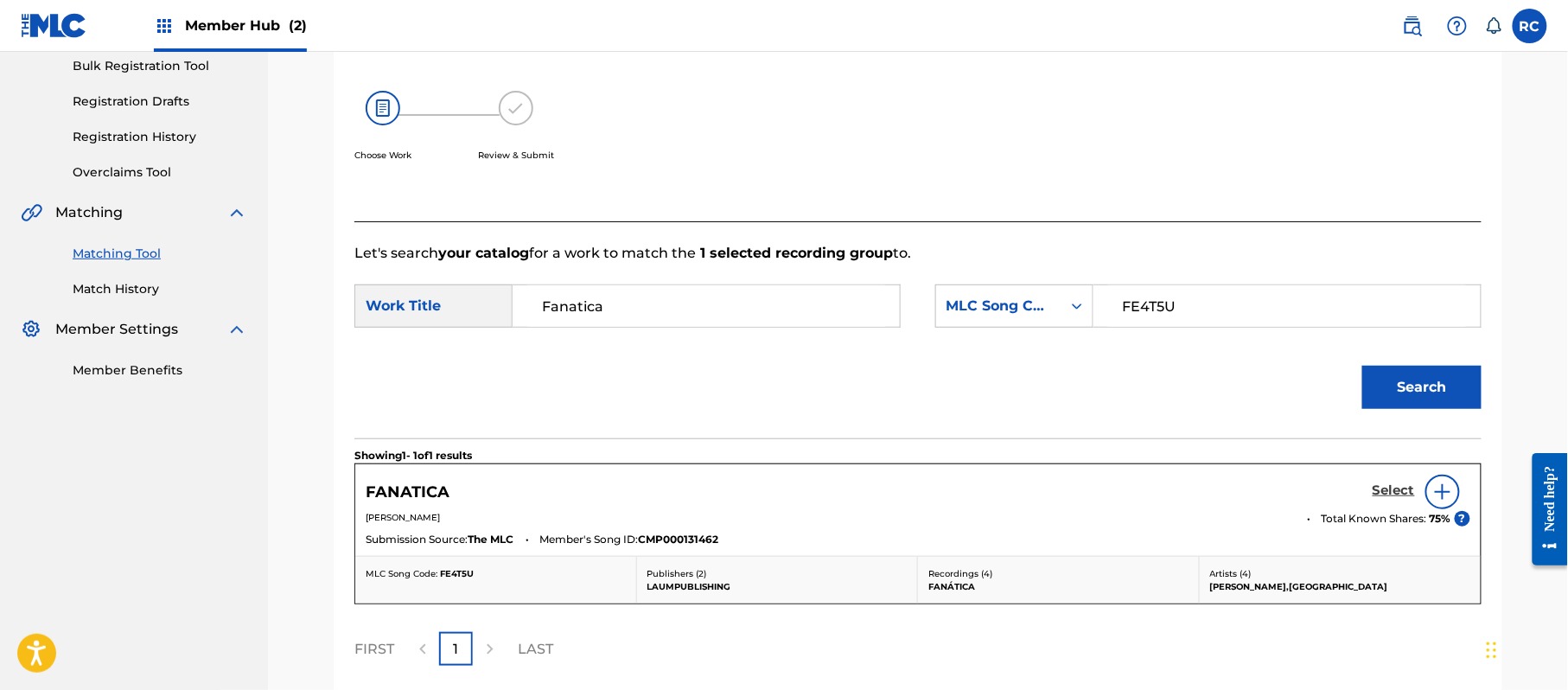
click at [1386, 485] on h5 "Select" at bounding box center [1394, 490] width 42 height 16
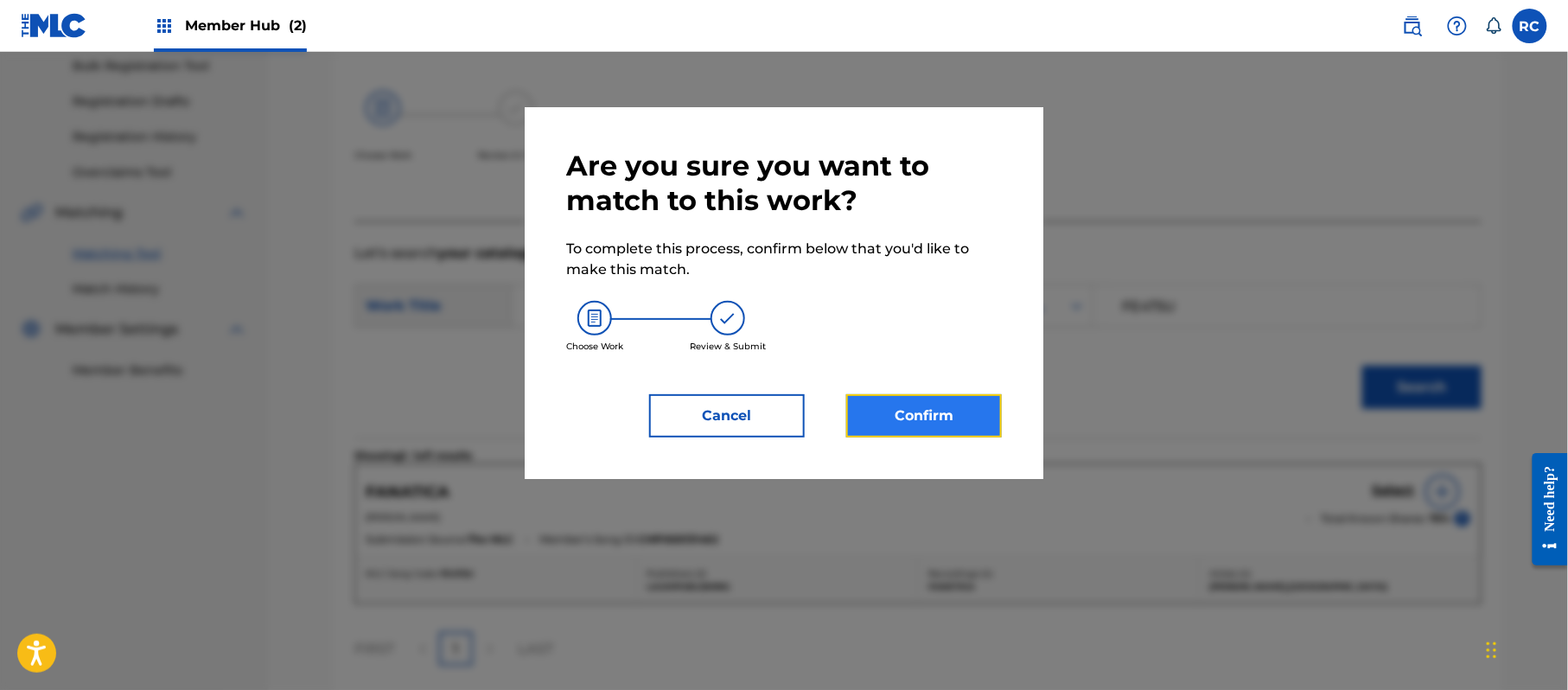
click at [941, 427] on button "Confirm" at bounding box center [924, 415] width 155 height 43
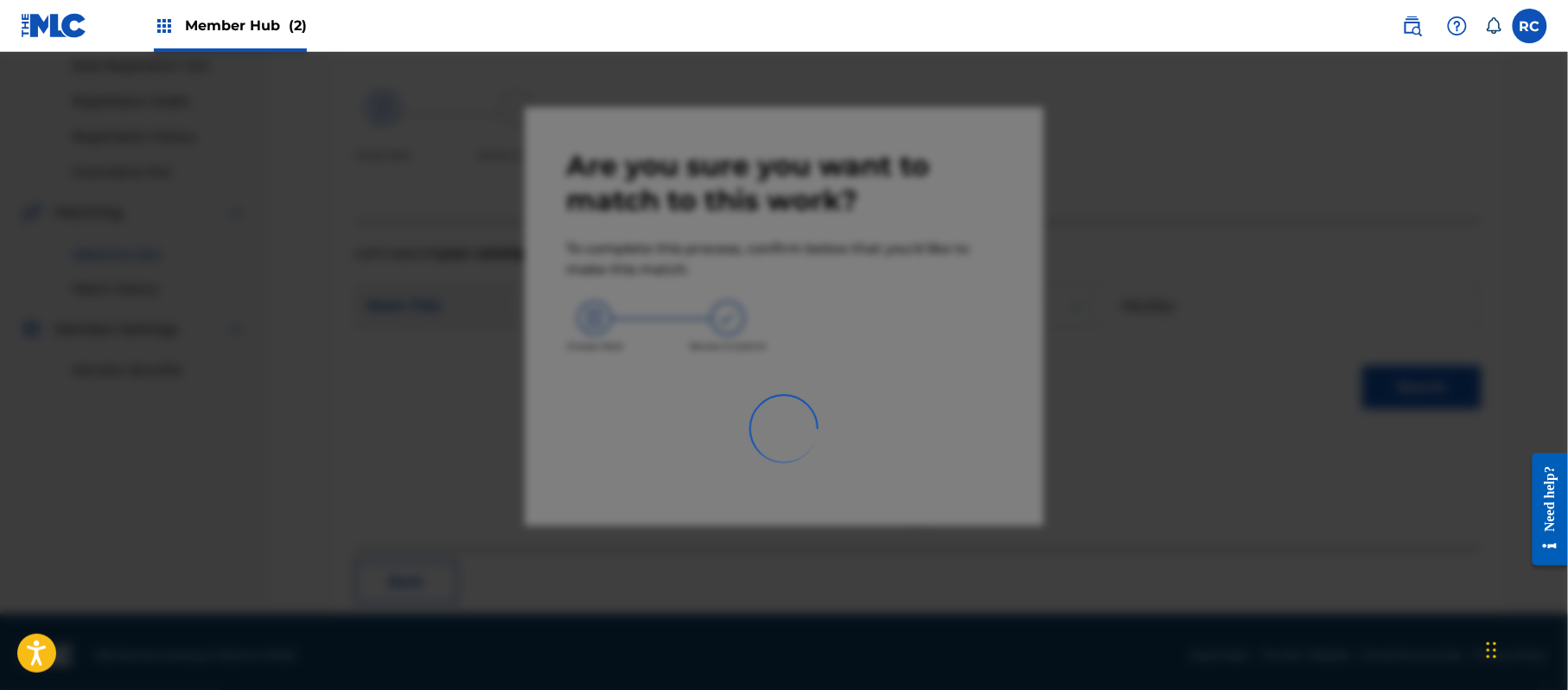
scroll to position [69, 0]
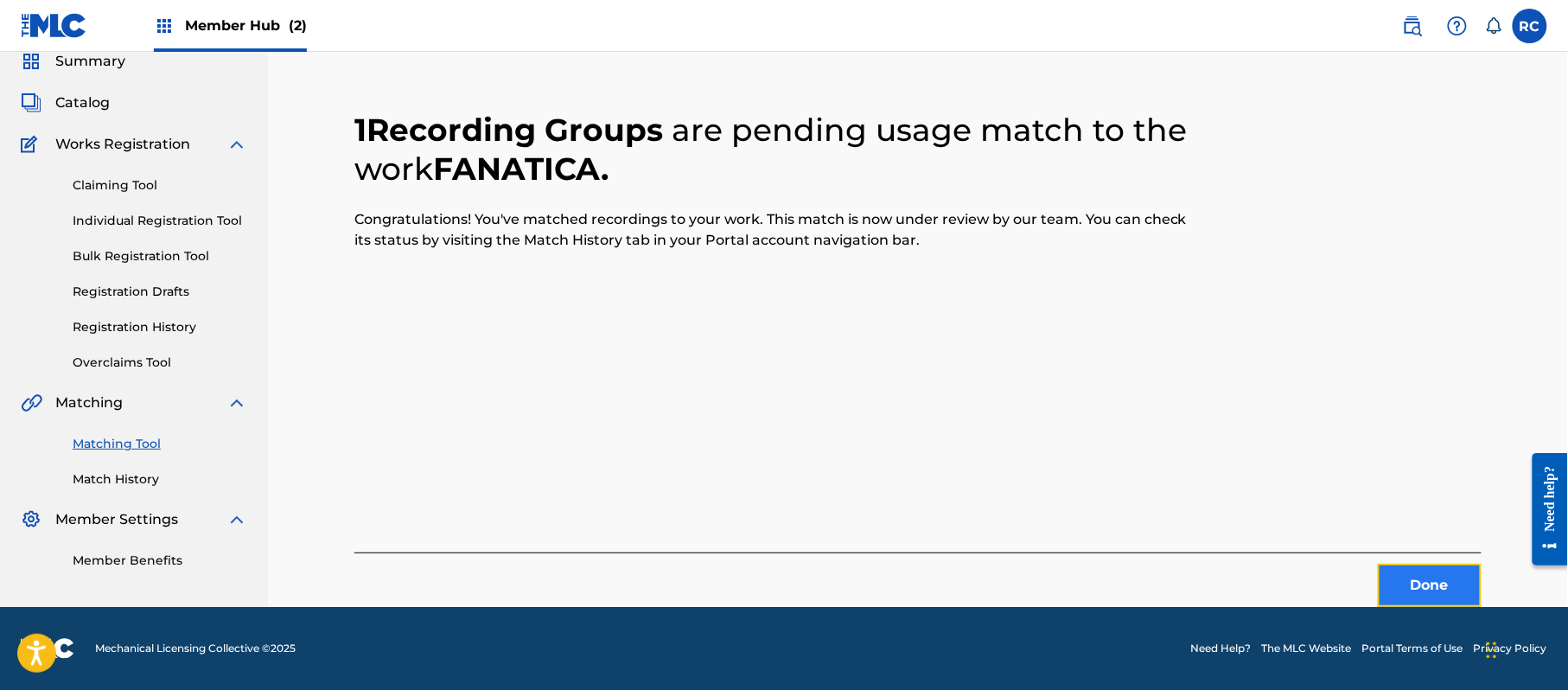
click at [1428, 585] on button "Done" at bounding box center [1430, 585] width 104 height 43
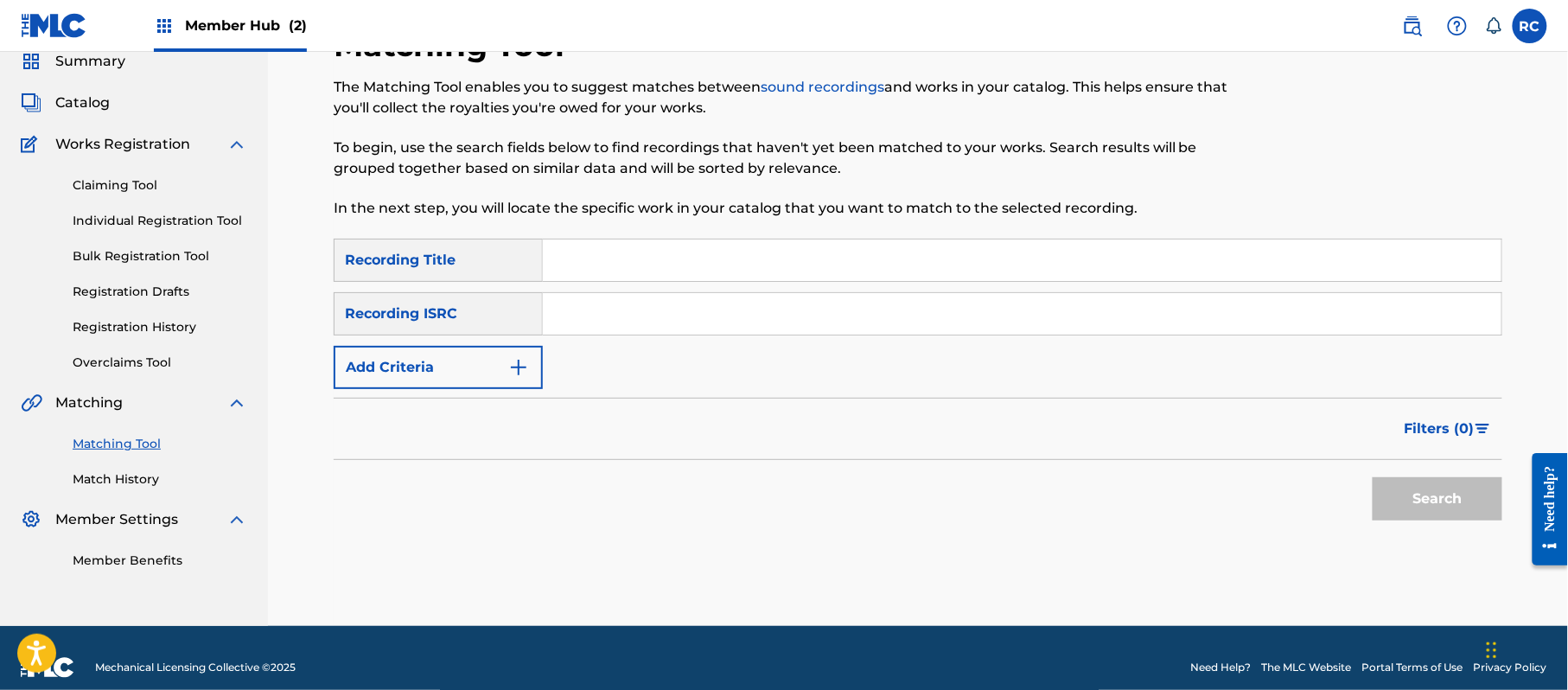
drag, startPoint x: 665, startPoint y: 319, endPoint x: 714, endPoint y: 329, distance: 50.0
click at [665, 319] on input "Search Form" at bounding box center [1022, 313] width 958 height 41
click at [1397, 497] on button "Search" at bounding box center [1437, 498] width 130 height 43
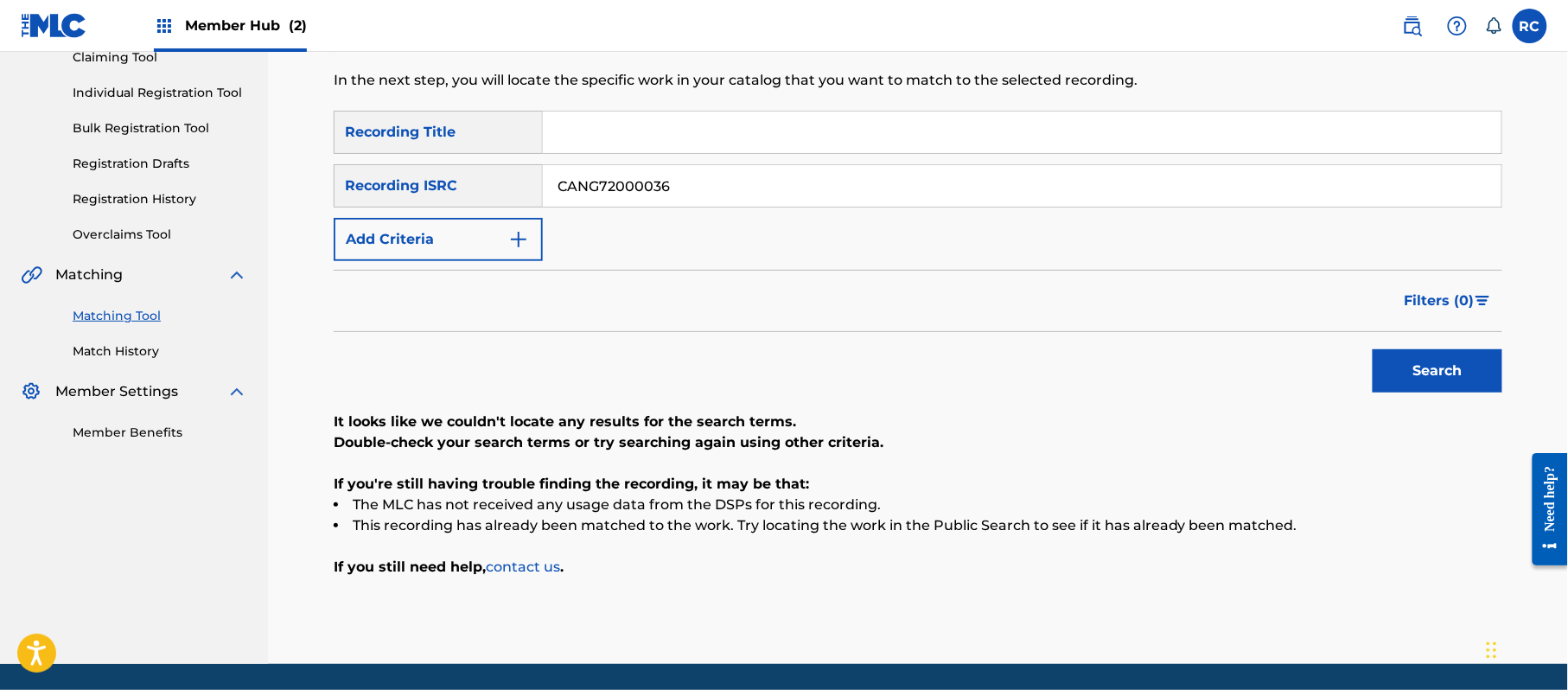
scroll to position [199, 0]
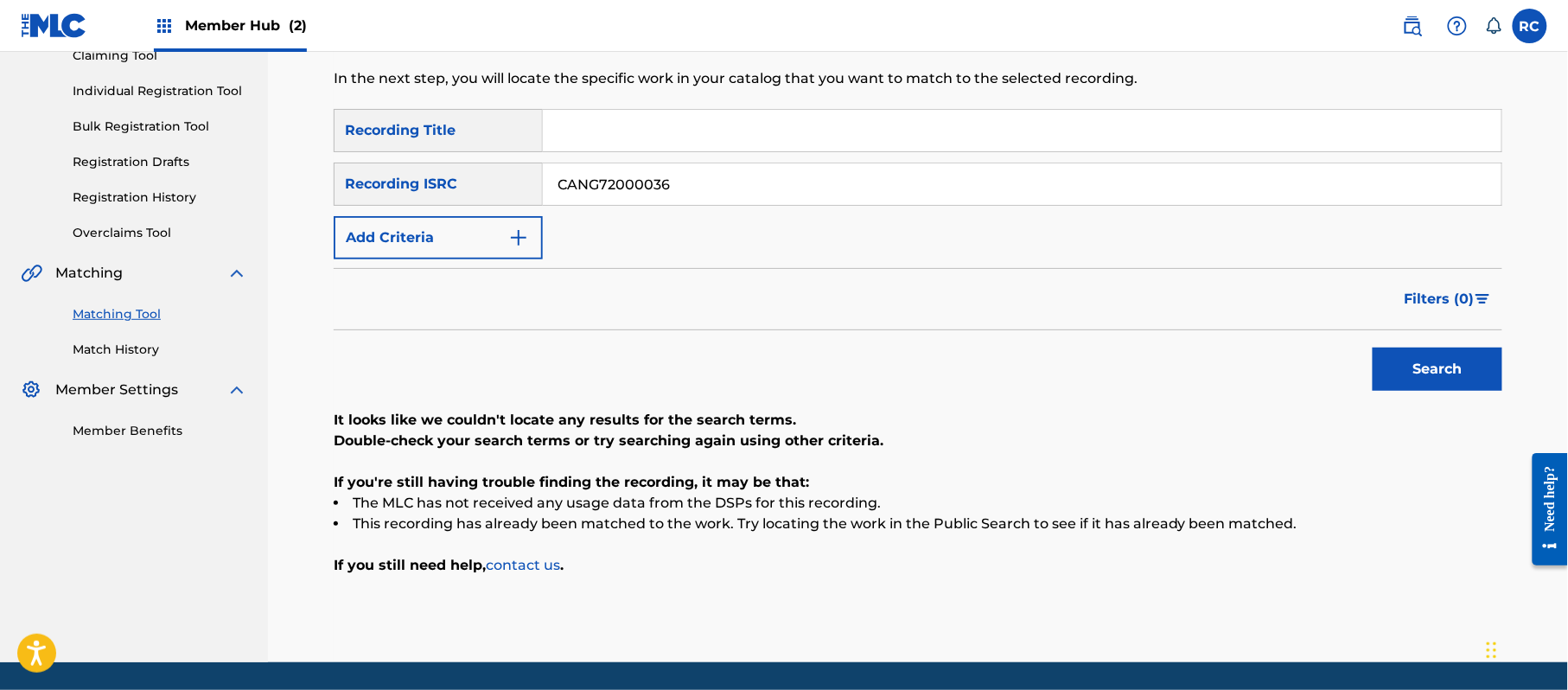
drag, startPoint x: 694, startPoint y: 181, endPoint x: 509, endPoint y: 192, distance: 185.3
click at [509, 192] on div "SearchWithCriteriab6f3cc6c-d650-4231-83bc-d3f57758b126 Recording ISRC CANG72000…" at bounding box center [918, 183] width 1168 height 43
click at [1430, 365] on button "Search" at bounding box center [1437, 369] width 130 height 43
drag, startPoint x: 676, startPoint y: 194, endPoint x: 484, endPoint y: 198, distance: 192.0
click at [484, 198] on div "SearchWithCriteriab6f3cc6c-d650-4231-83bc-d3f57758b126 Recording ISRC QMBZ91943…" at bounding box center [918, 183] width 1168 height 43
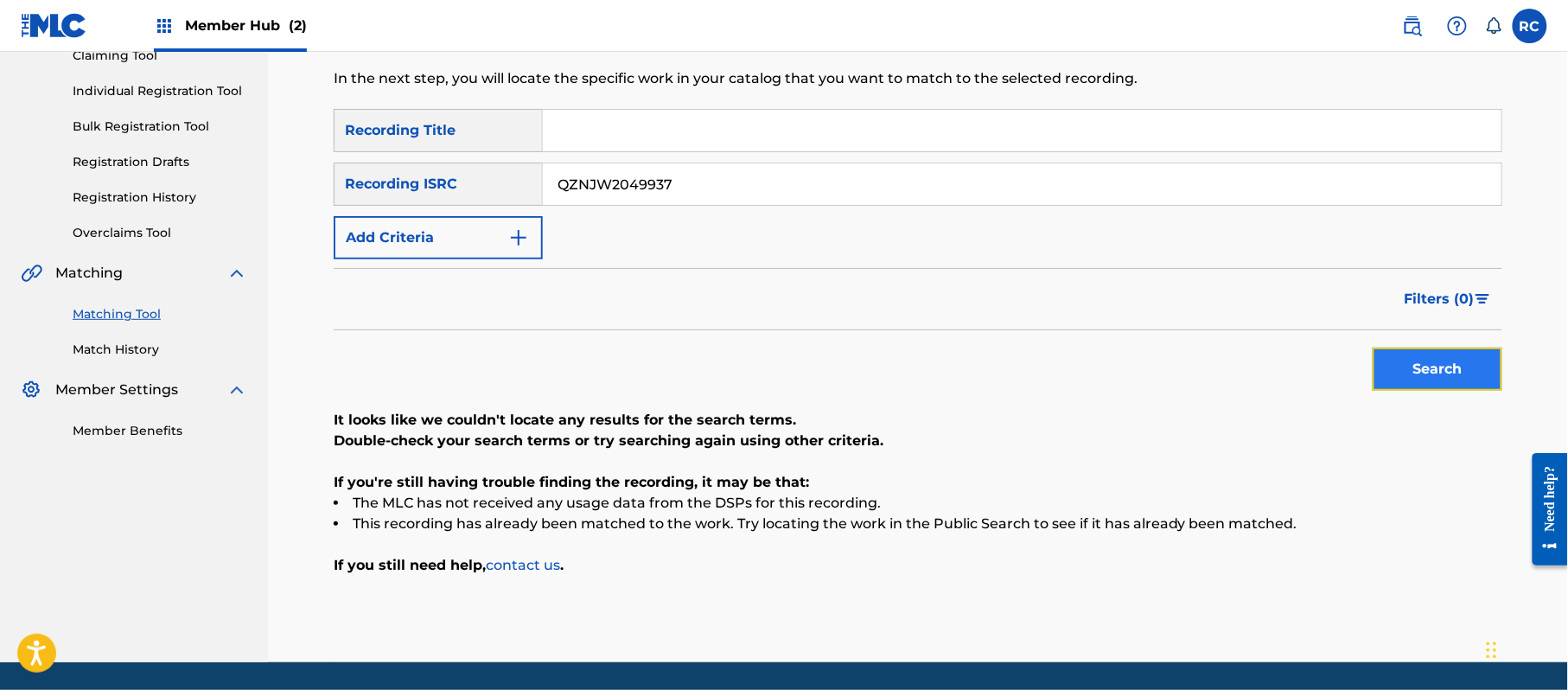
click at [1387, 371] on button "Search" at bounding box center [1437, 369] width 130 height 43
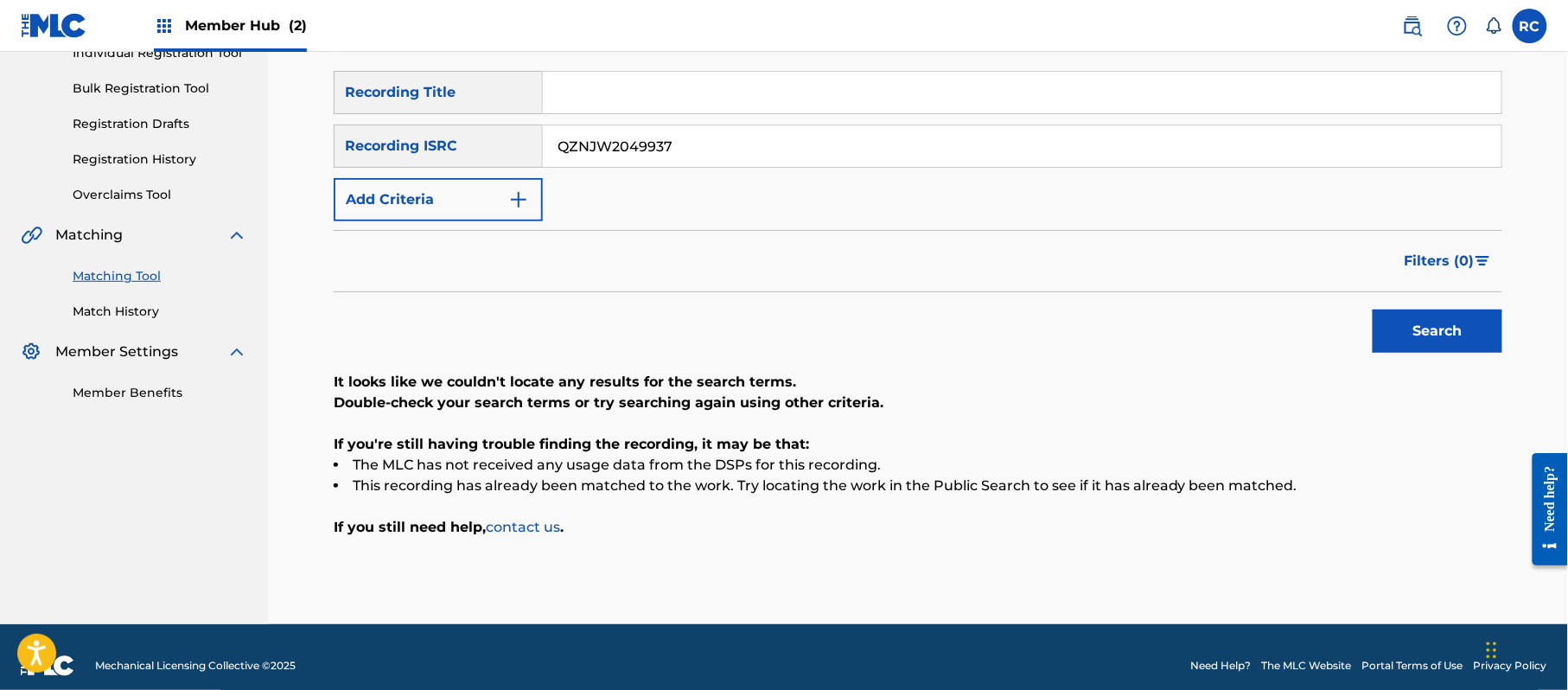
scroll to position [254, 0]
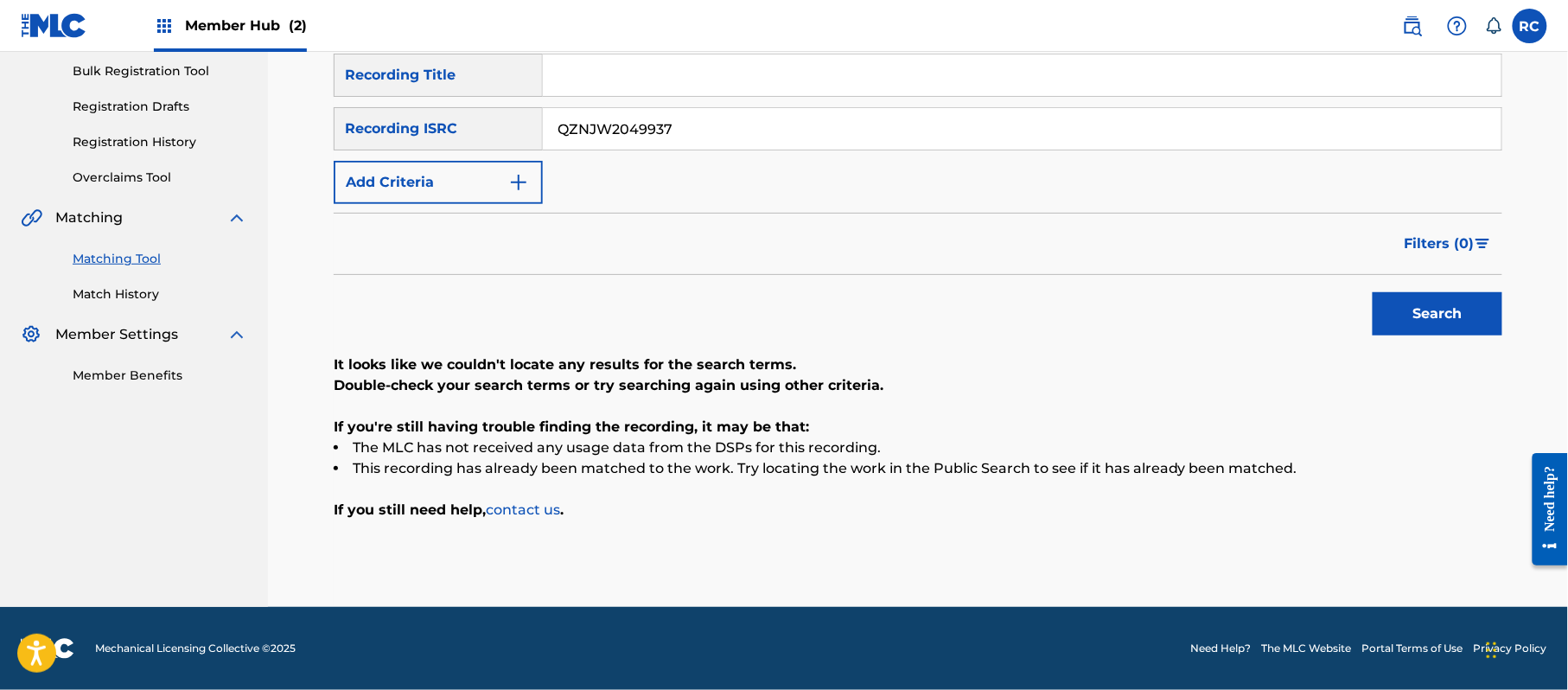
drag, startPoint x: 685, startPoint y: 133, endPoint x: 564, endPoint y: 155, distance: 123.0
click at [487, 153] on div "SearchWithCriteria5df80841-9629-4178-8b4d-cf8d4b60a839 Recording Title SearchWi…" at bounding box center [918, 129] width 1168 height 151
click at [1417, 309] on button "Search" at bounding box center [1437, 313] width 130 height 43
drag, startPoint x: 509, startPoint y: 125, endPoint x: 467, endPoint y: 125, distance: 42.0
click at [467, 125] on div "SearchWithCriteriab6f3cc6c-d650-4231-83bc-d3f57758b126 Recording ISRC CANG72000…" at bounding box center [918, 128] width 1168 height 43
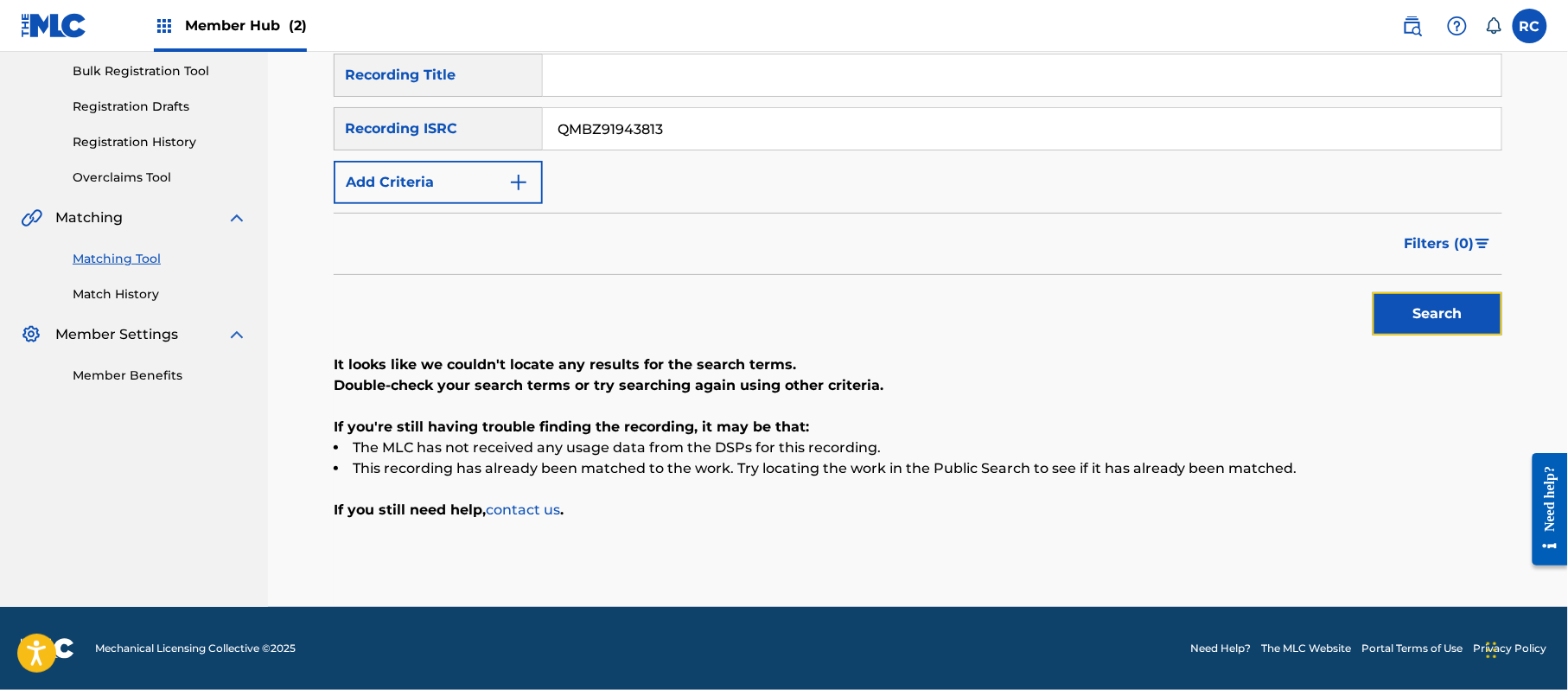
click at [1405, 315] on button "Search" at bounding box center [1437, 313] width 130 height 43
drag, startPoint x: 720, startPoint y: 129, endPoint x: 515, endPoint y: 130, distance: 205.0
click at [515, 130] on div "SearchWithCriteriab6f3cc6c-d650-4231-83bc-d3f57758b126 Recording ISRC QMBZ91943…" at bounding box center [918, 128] width 1168 height 43
drag, startPoint x: 1448, startPoint y: 319, endPoint x: 1235, endPoint y: 322, distance: 213.0
click at [1447, 322] on button "Search" at bounding box center [1437, 313] width 130 height 43
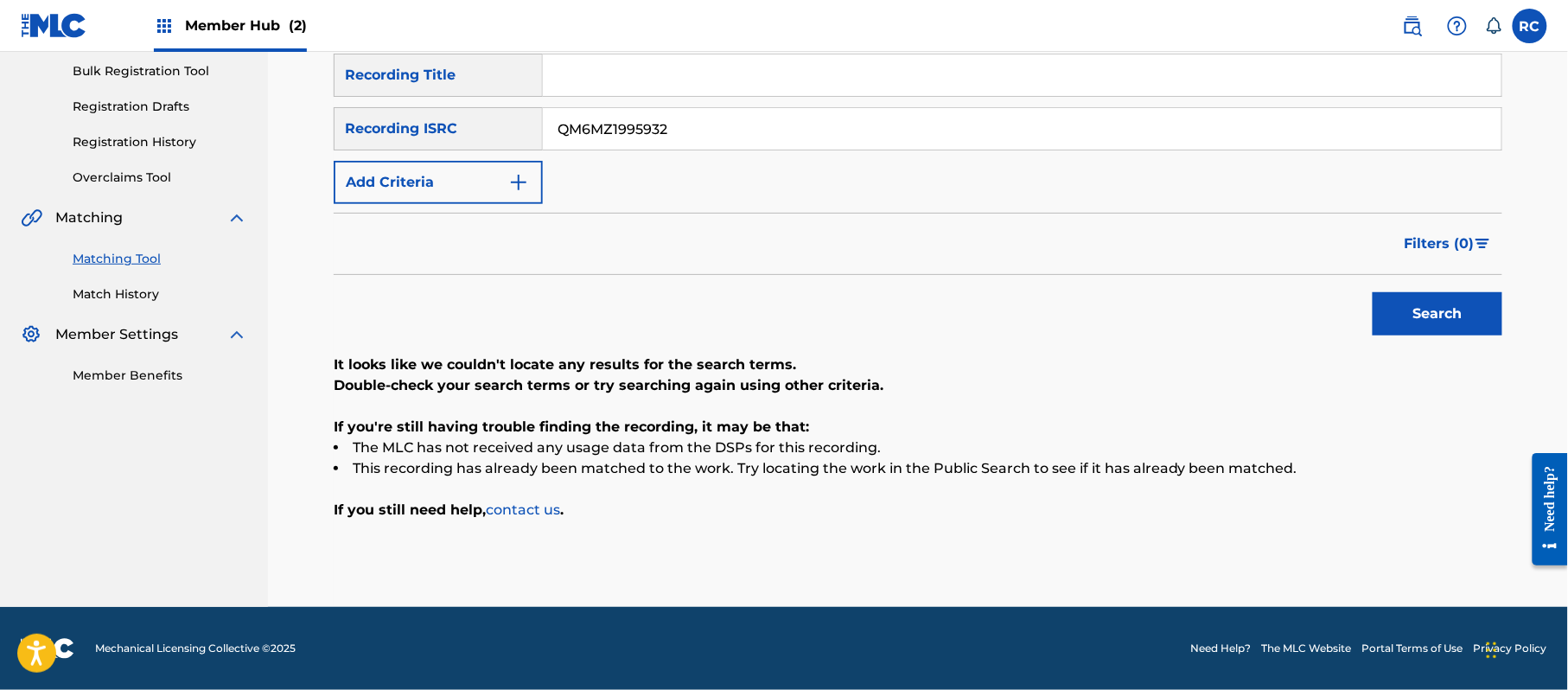
drag, startPoint x: 716, startPoint y: 143, endPoint x: 514, endPoint y: 143, distance: 202.0
click at [513, 143] on div "SearchWithCriteriab6f3cc6c-d650-4231-83bc-d3f57758b126 Recording ISRC QM6MZ1995…" at bounding box center [918, 128] width 1168 height 43
click at [1463, 319] on button "Search" at bounding box center [1437, 313] width 130 height 43
drag, startPoint x: 704, startPoint y: 139, endPoint x: 498, endPoint y: 143, distance: 206.0
click at [498, 143] on div "SearchWithCriteriab6f3cc6c-d650-4231-83bc-d3f57758b126 Recording ISRC QM6MZ1995…" at bounding box center [918, 128] width 1168 height 43
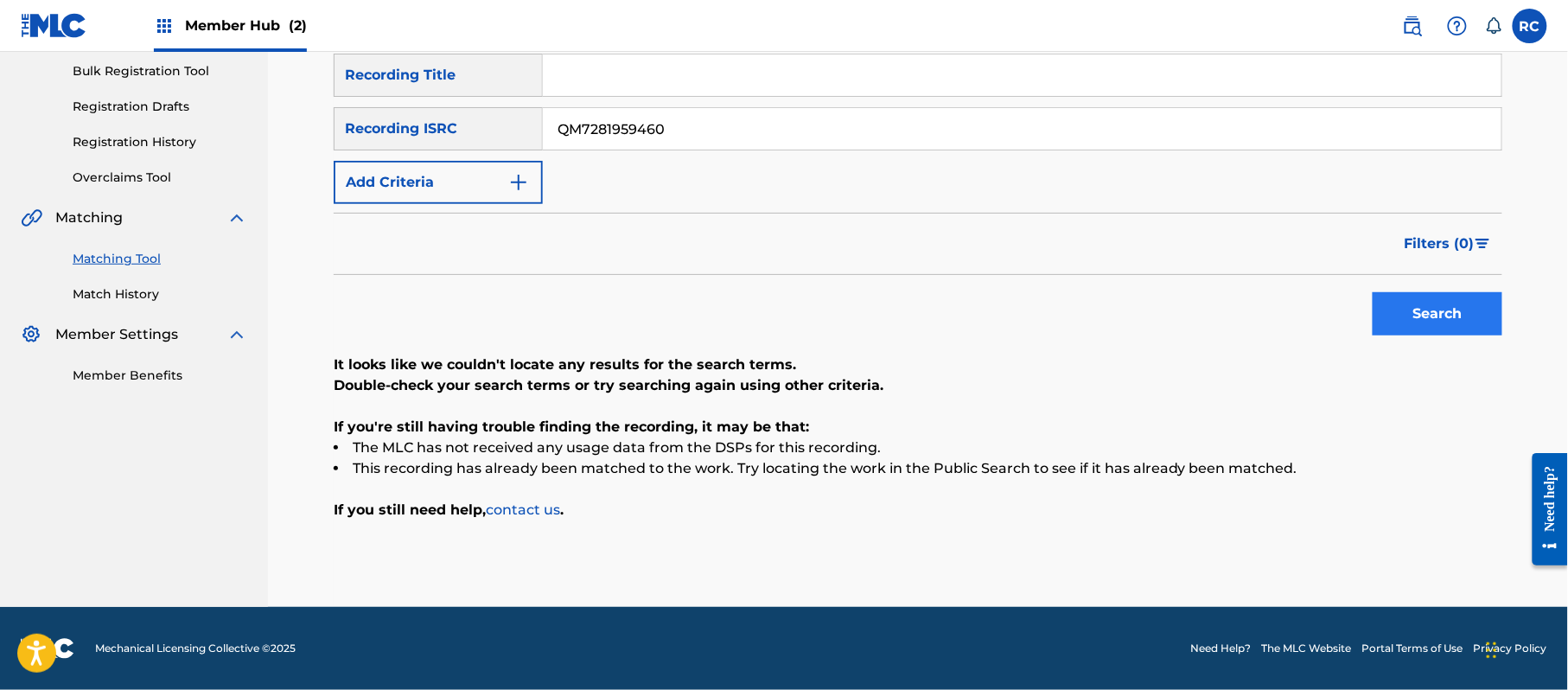
type input "QM7281959460"
click at [1433, 330] on button "Search" at bounding box center [1437, 313] width 130 height 43
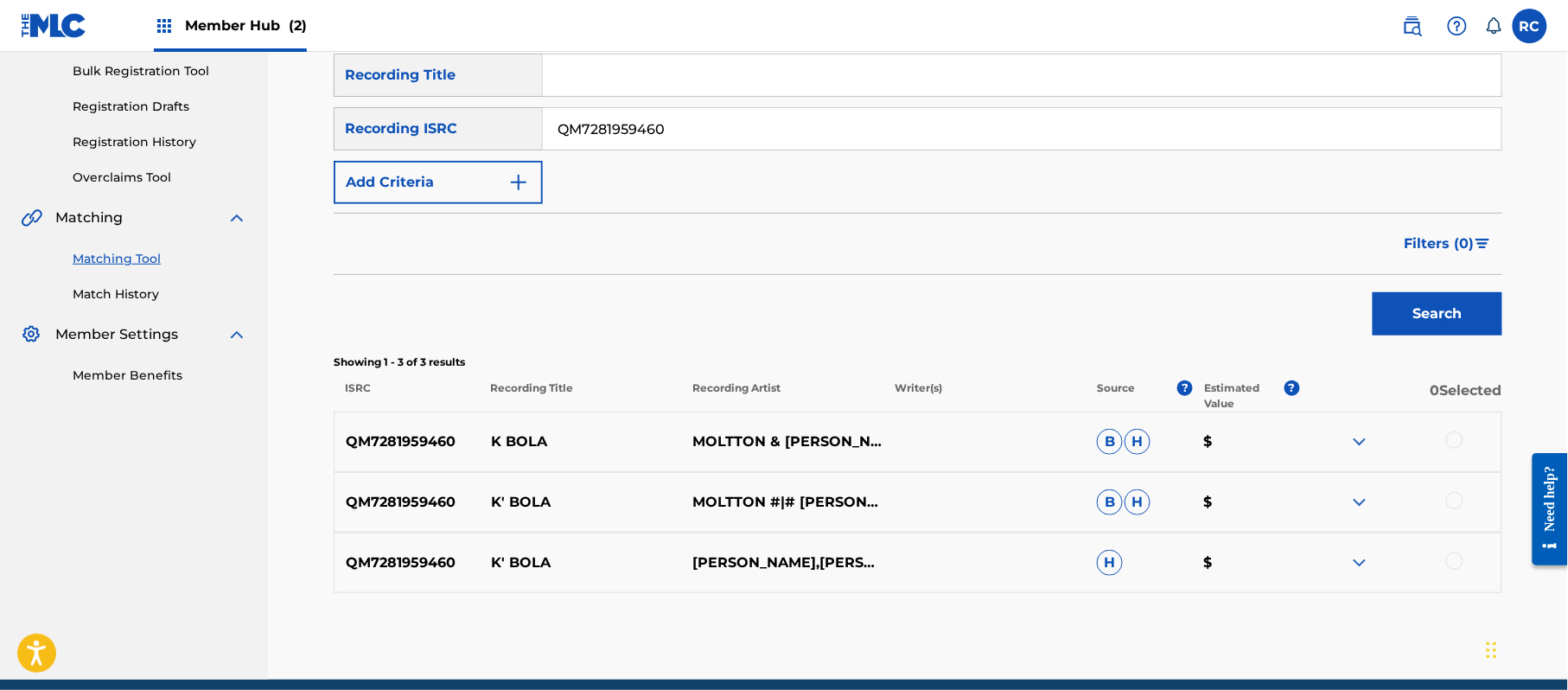
click at [1458, 439] on div at bounding box center [1454, 440] width 17 height 17
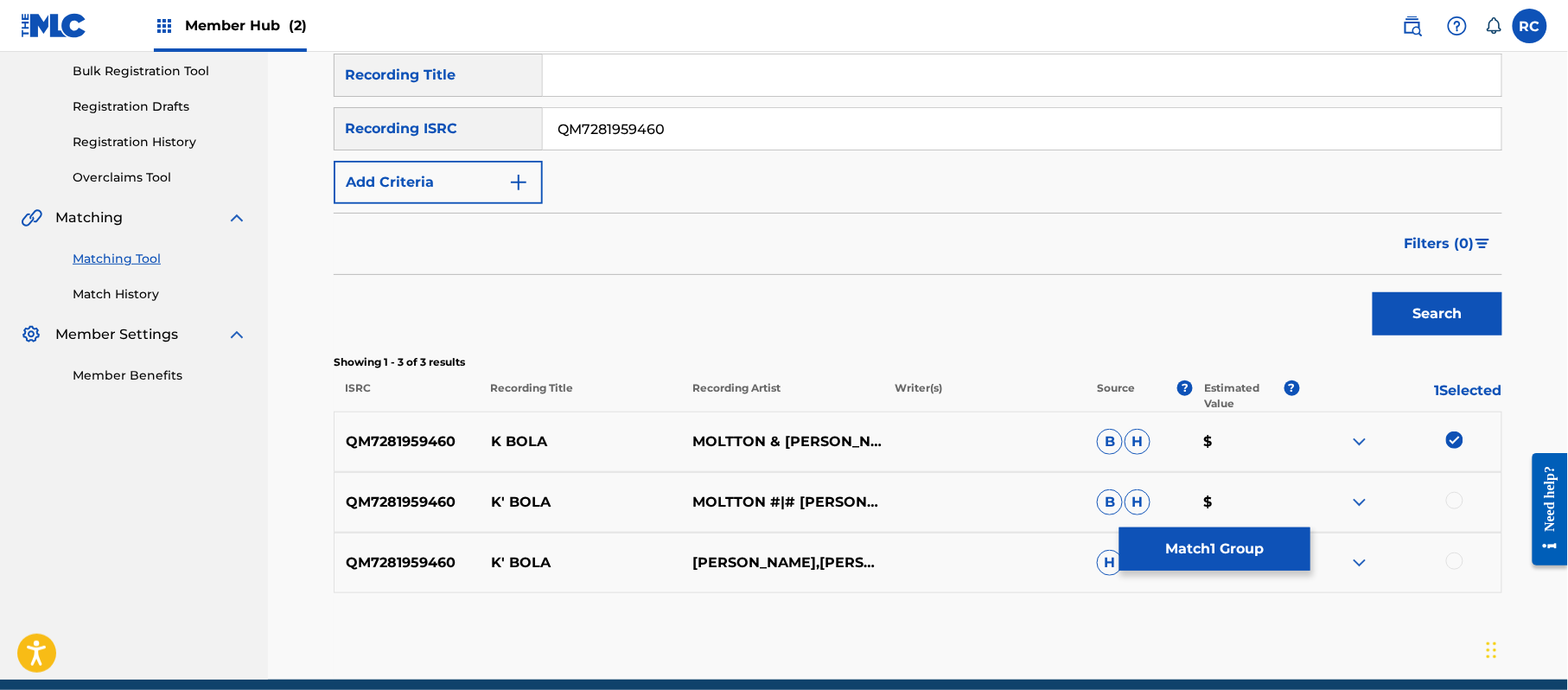
click at [1462, 499] on div at bounding box center [1454, 500] width 17 height 17
click at [1454, 567] on div at bounding box center [1454, 560] width 17 height 17
click at [1232, 555] on button "Match 3 Groups" at bounding box center [1214, 549] width 191 height 43
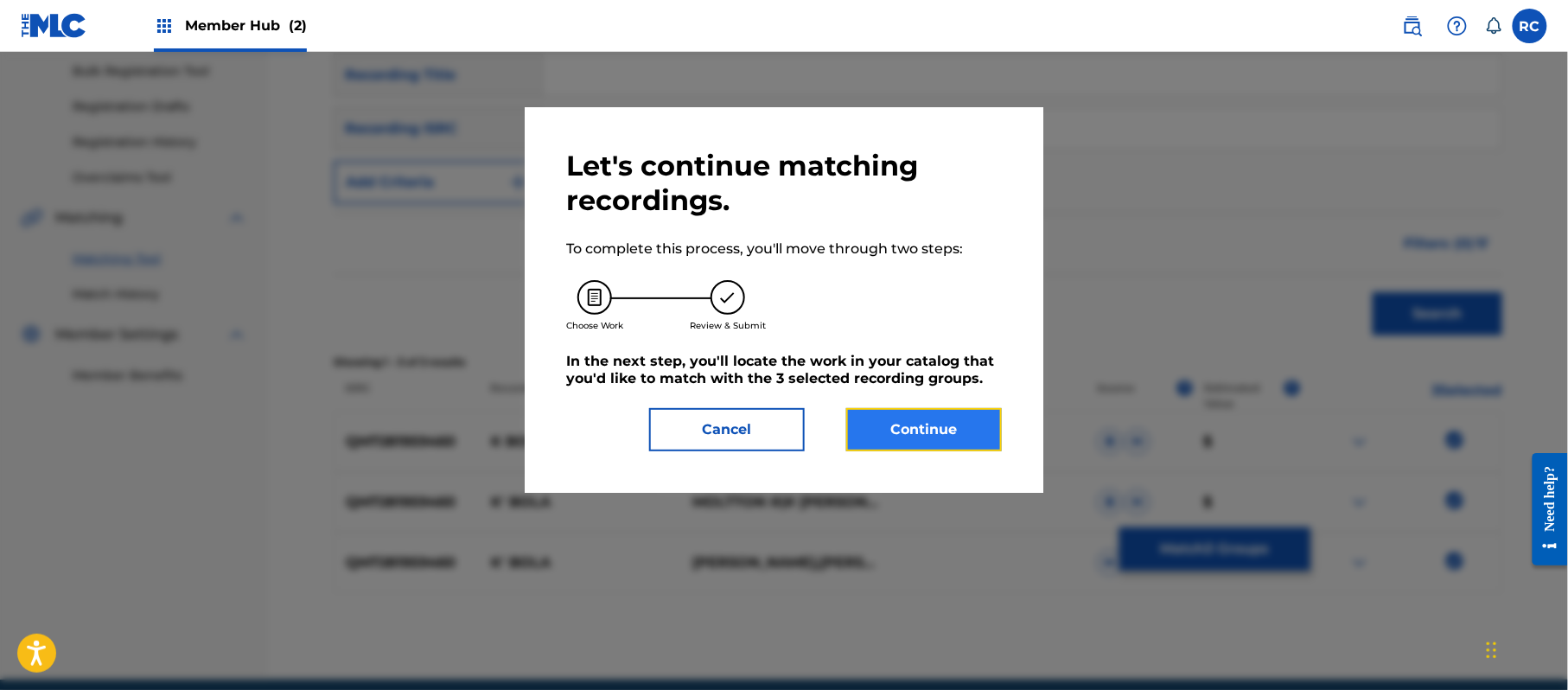
click at [900, 422] on button "Continue" at bounding box center [924, 429] width 155 height 43
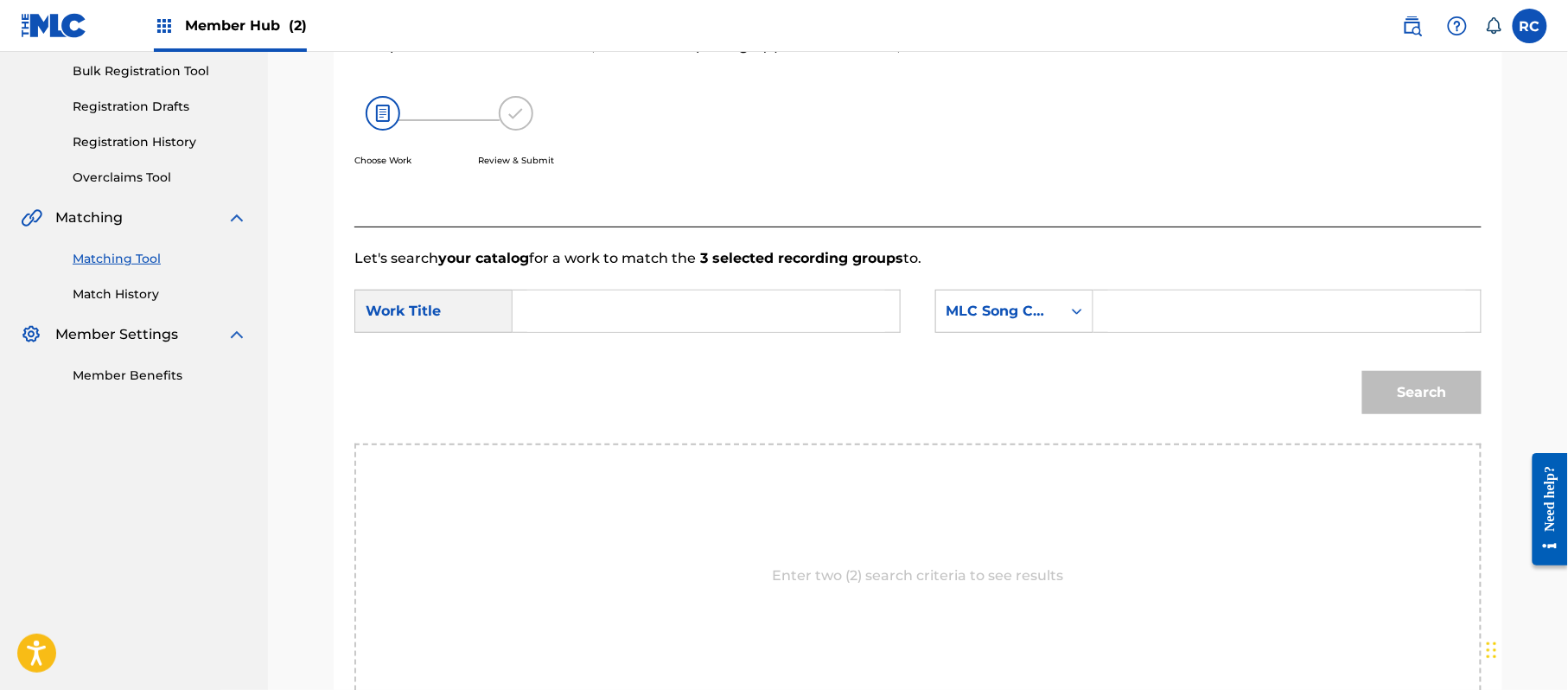
click at [576, 289] on div "Search Form" at bounding box center [706, 310] width 388 height 43
click at [580, 312] on input "Search Form" at bounding box center [706, 310] width 358 height 41
click at [632, 319] on input "K'Bola KF270W" at bounding box center [706, 310] width 358 height 41
type input "K'Bola"
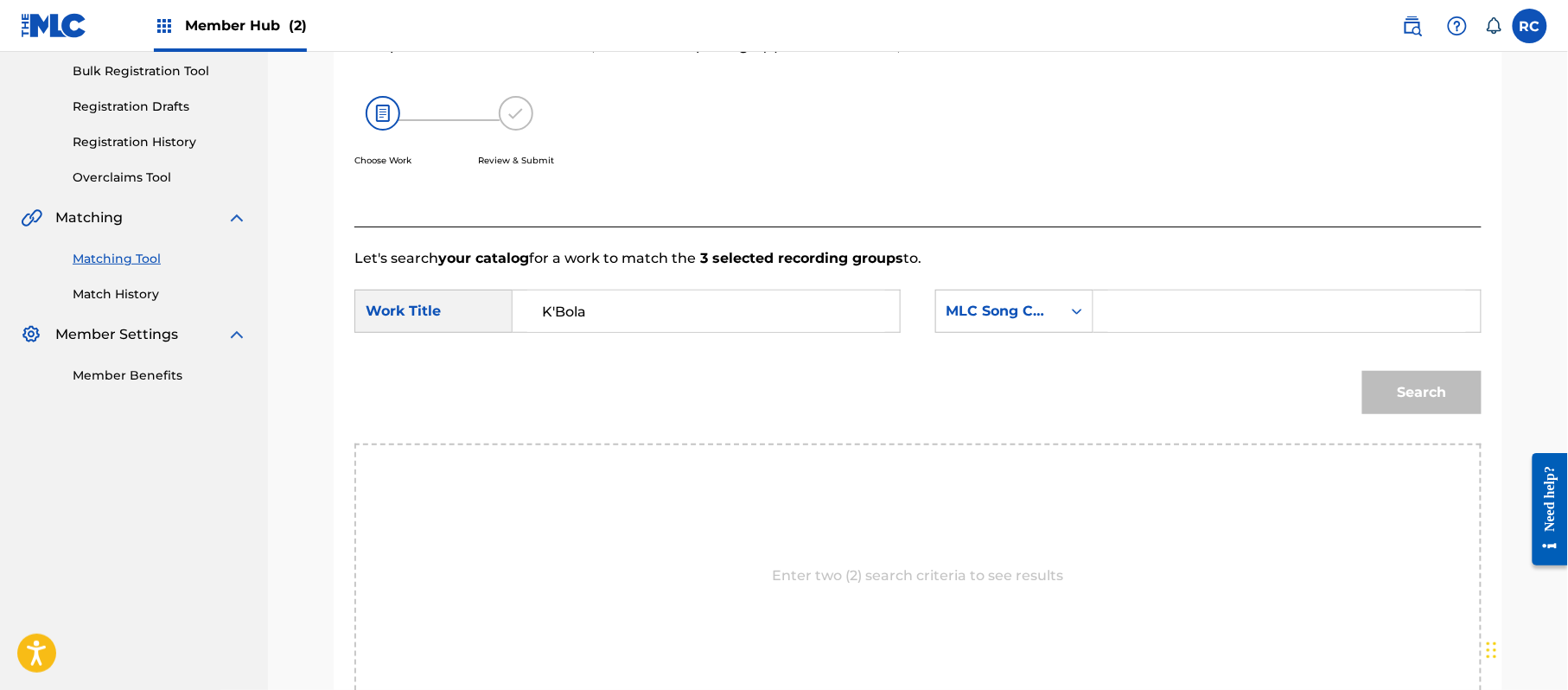
drag, startPoint x: 1210, startPoint y: 319, endPoint x: 1226, endPoint y: 329, distance: 18.9
click at [1210, 319] on input "Search Form" at bounding box center [1287, 310] width 358 height 41
type input "KF270W"
click at [1408, 401] on button "Search" at bounding box center [1422, 392] width 120 height 43
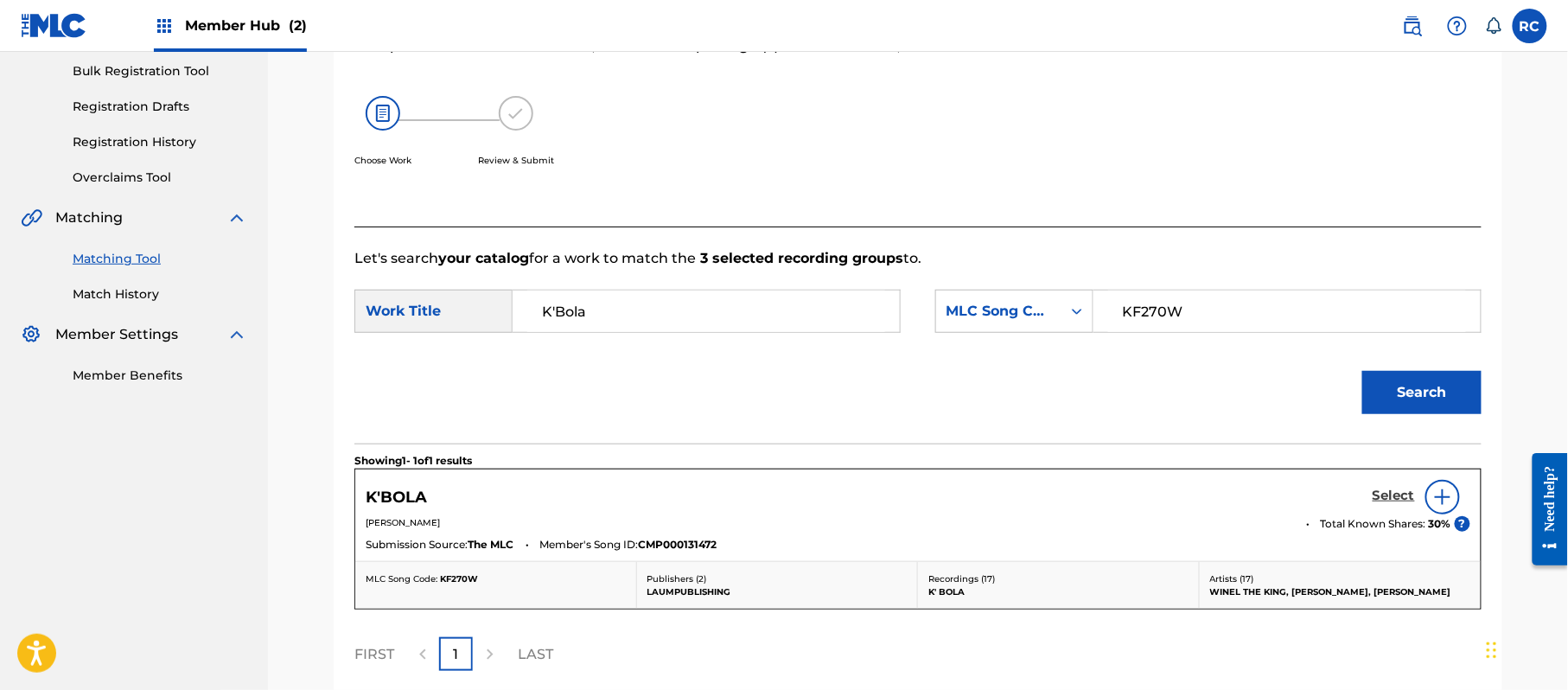
click at [1378, 497] on h5 "Select" at bounding box center [1394, 496] width 42 height 16
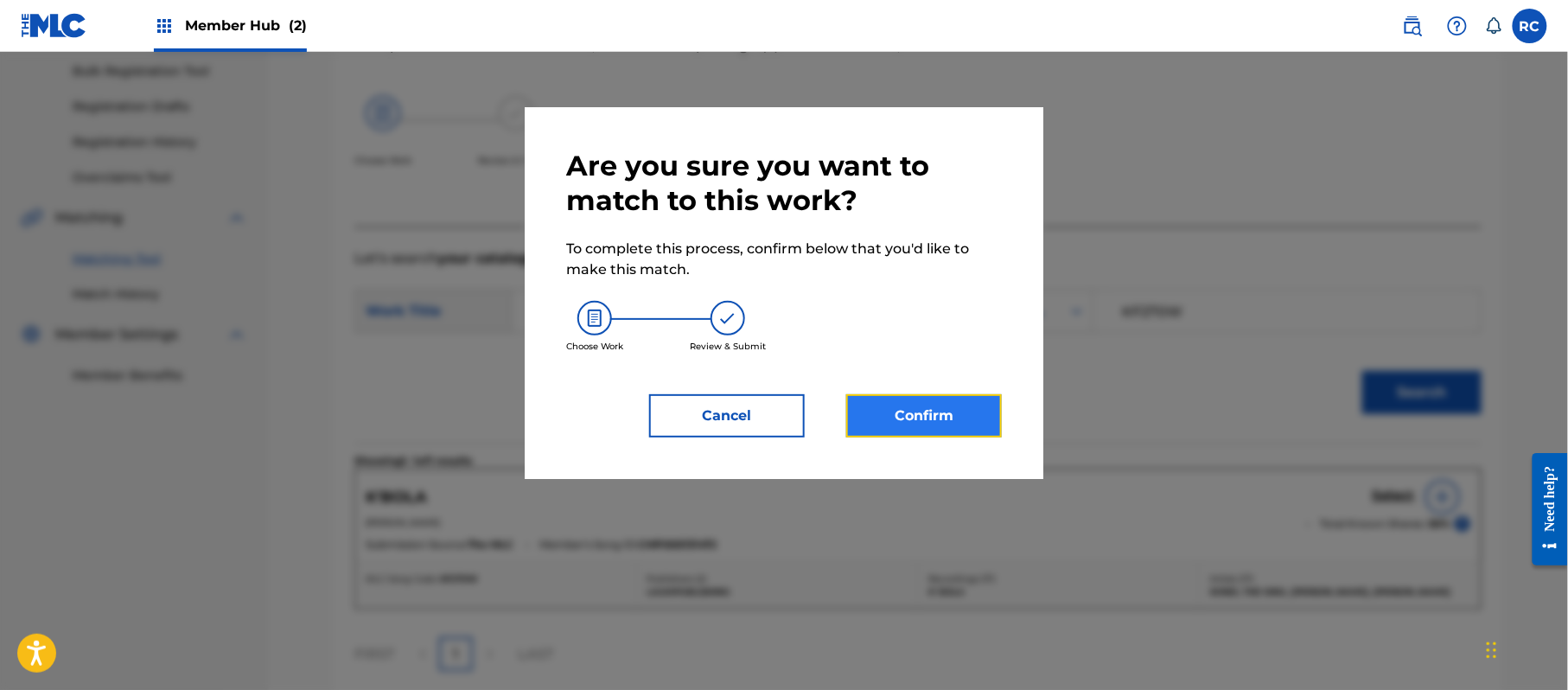
click at [921, 420] on button "Confirm" at bounding box center [924, 415] width 155 height 43
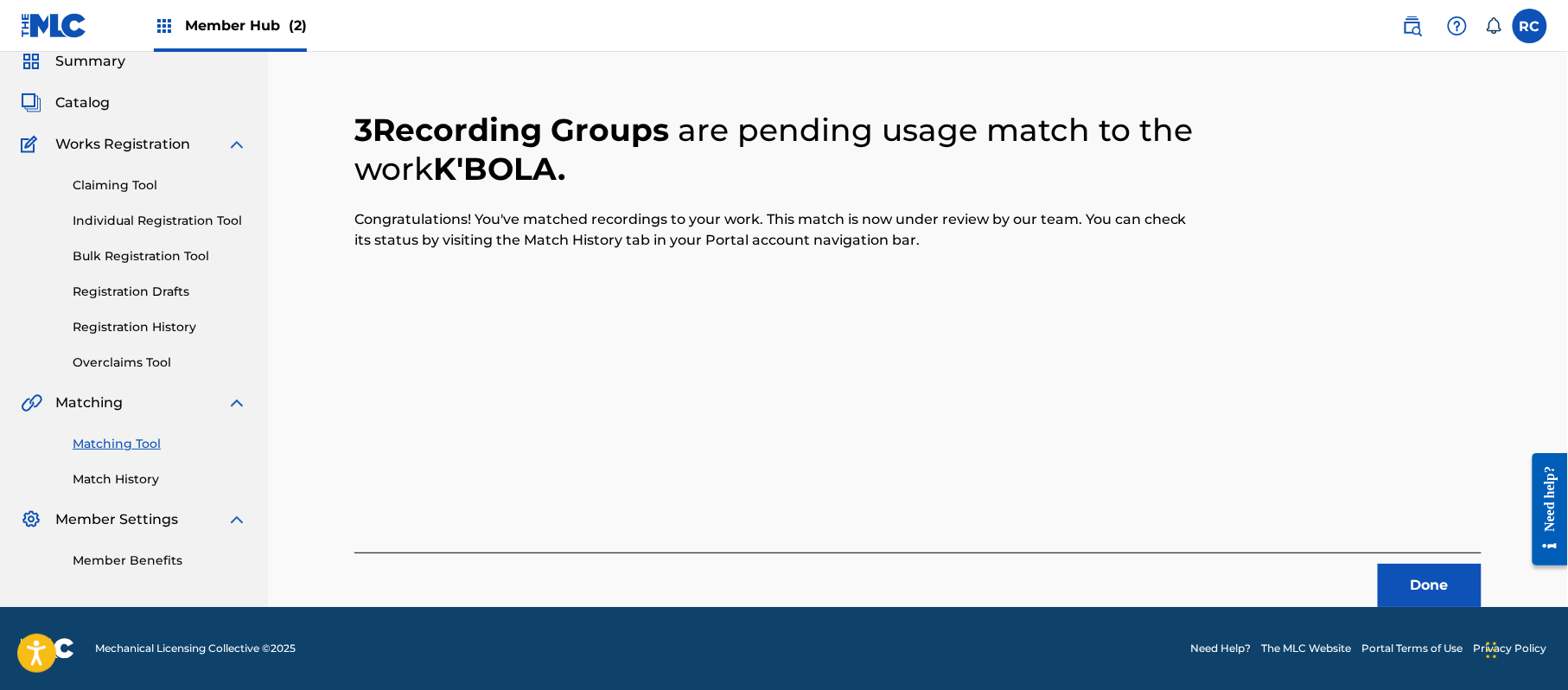
scroll to position [69, 0]
click at [1444, 580] on button "Done" at bounding box center [1430, 585] width 104 height 43
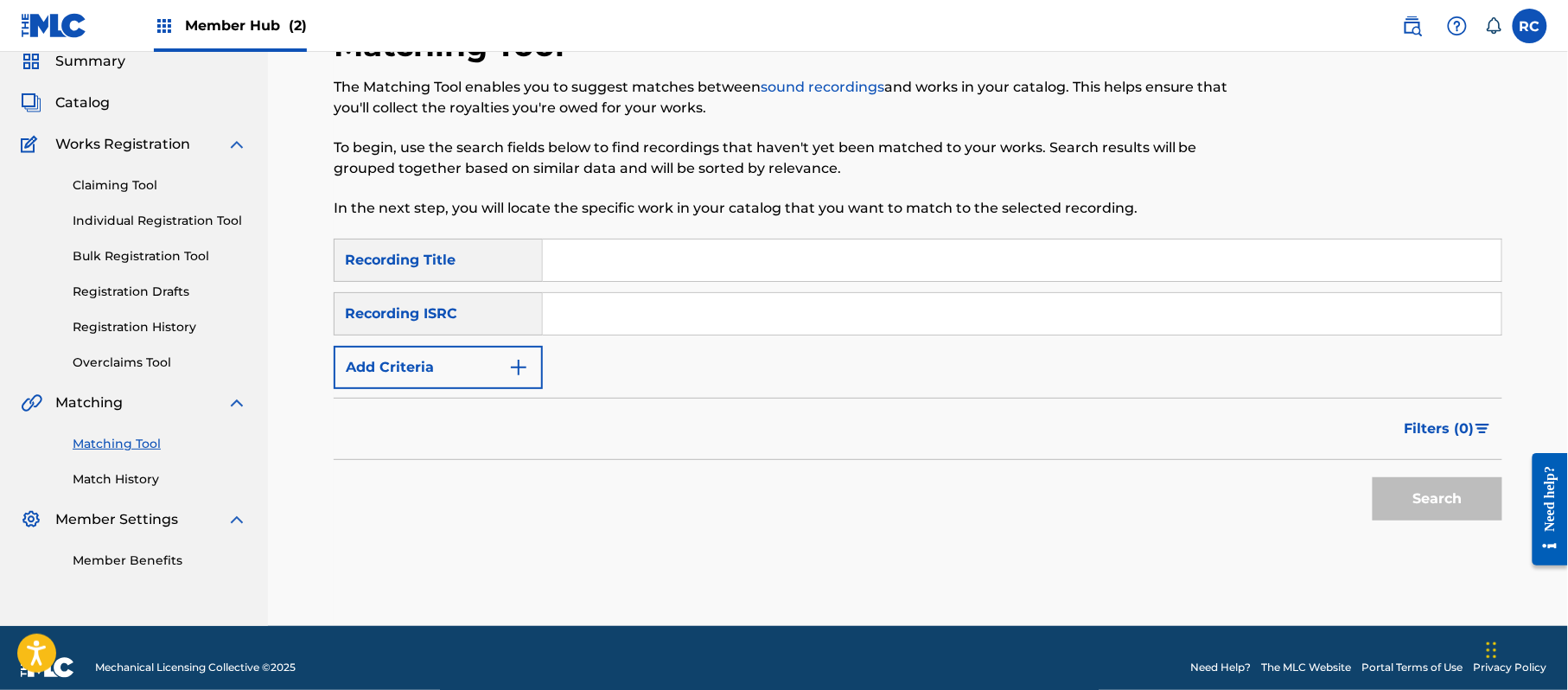
drag, startPoint x: 711, startPoint y: 321, endPoint x: 758, endPoint y: 334, distance: 48.8
click at [711, 321] on input "Search Form" at bounding box center [1022, 313] width 958 height 41
click at [1443, 482] on button "Search" at bounding box center [1437, 498] width 130 height 43
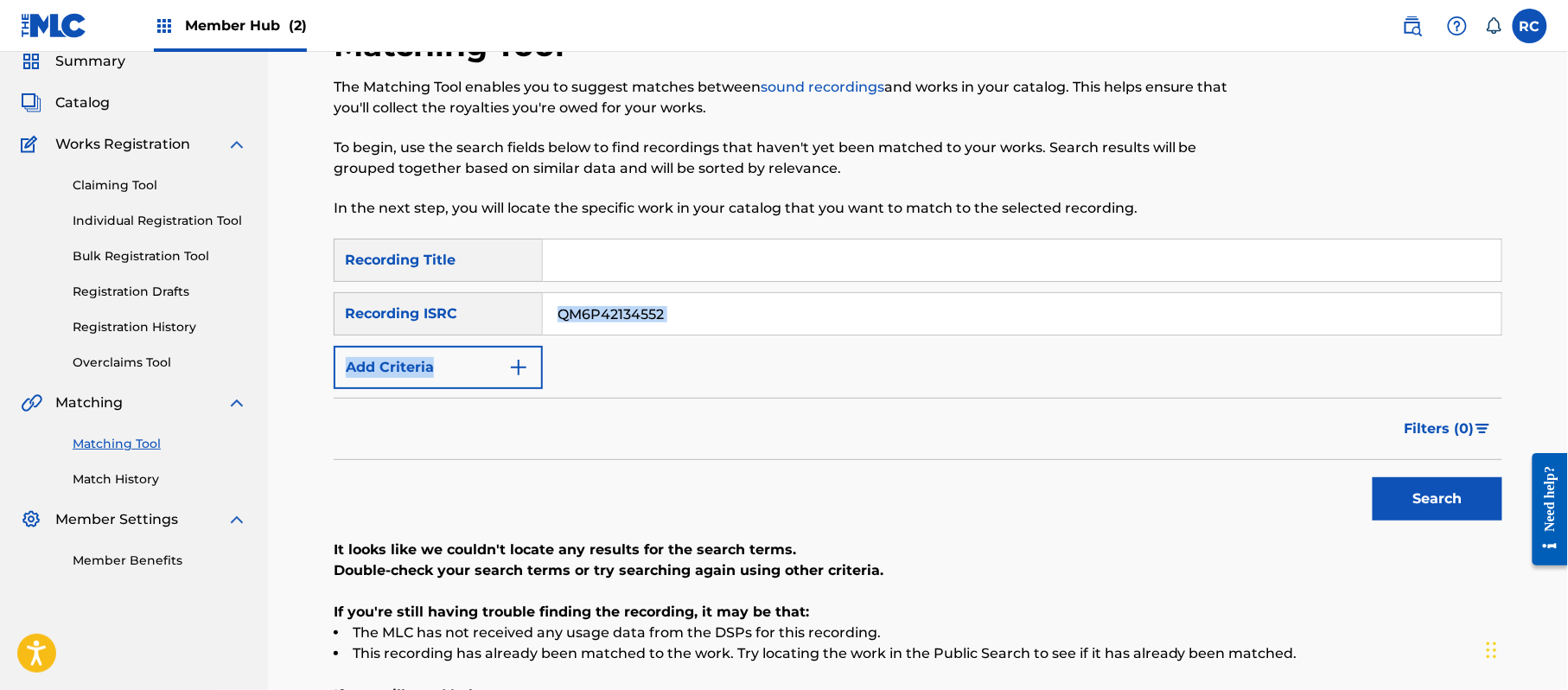
drag, startPoint x: 678, startPoint y: 334, endPoint x: 497, endPoint y: 335, distance: 181.0
click at [497, 335] on div "SearchWithCriteria5df80841-9629-4178-8b4d-cf8d4b60a839 Recording Title SearchWi…" at bounding box center [918, 313] width 1168 height 151
click at [633, 326] on input "QM6P42134552" at bounding box center [1022, 313] width 958 height 41
click at [1452, 506] on button "Search" at bounding box center [1437, 498] width 130 height 43
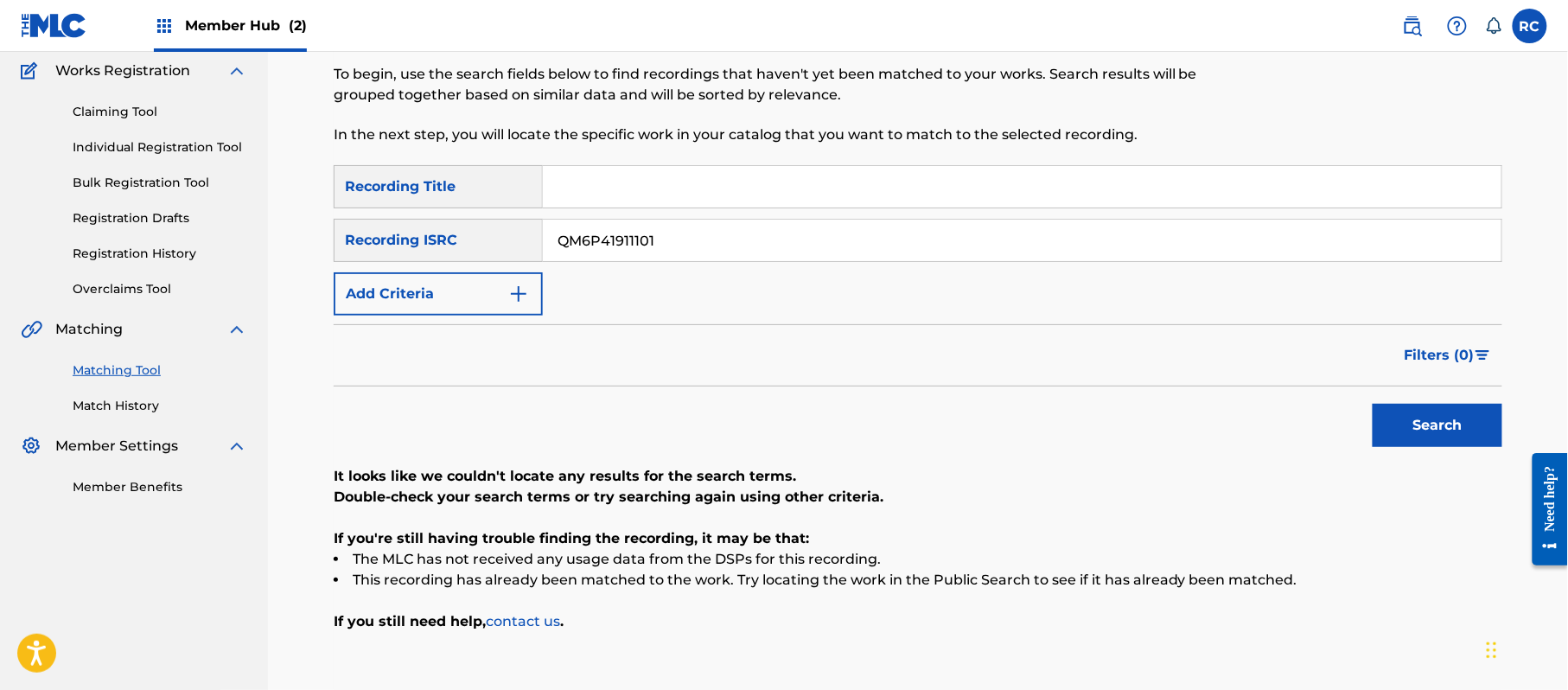
scroll to position [184, 0]
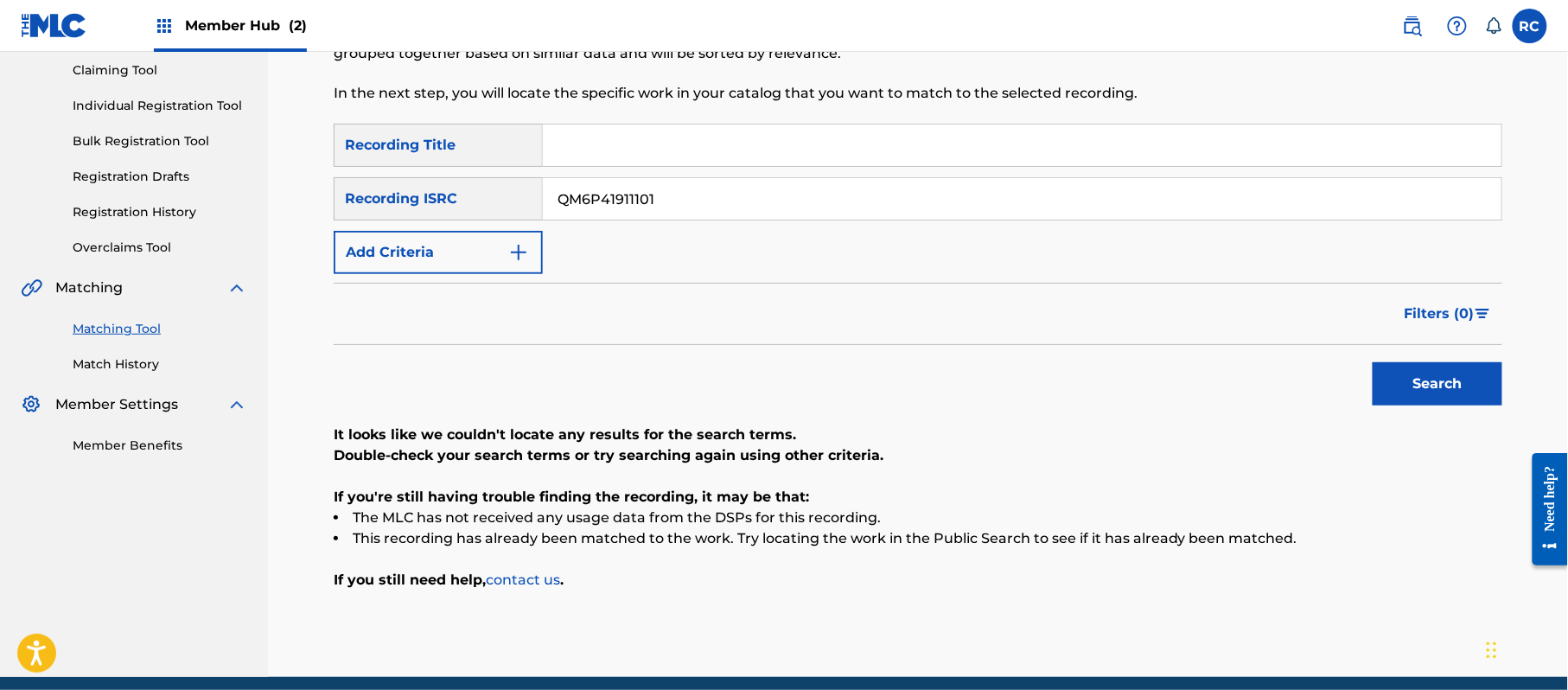
drag, startPoint x: 506, startPoint y: 213, endPoint x: 419, endPoint y: 218, distance: 87.1
click at [419, 218] on div "SearchWithCriteriab6f3cc6c-d650-4231-83bc-d3f57758b126 Recording ISRC QM6P41911…" at bounding box center [918, 198] width 1168 height 43
click at [1401, 399] on button "Search" at bounding box center [1437, 383] width 130 height 43
drag, startPoint x: 662, startPoint y: 187, endPoint x: 468, endPoint y: 202, distance: 194.6
click at [468, 202] on div "SearchWithCriteriab6f3cc6c-d650-4231-83bc-d3f57758b126 Recording ISRC QM4TX2025…" at bounding box center [918, 198] width 1168 height 43
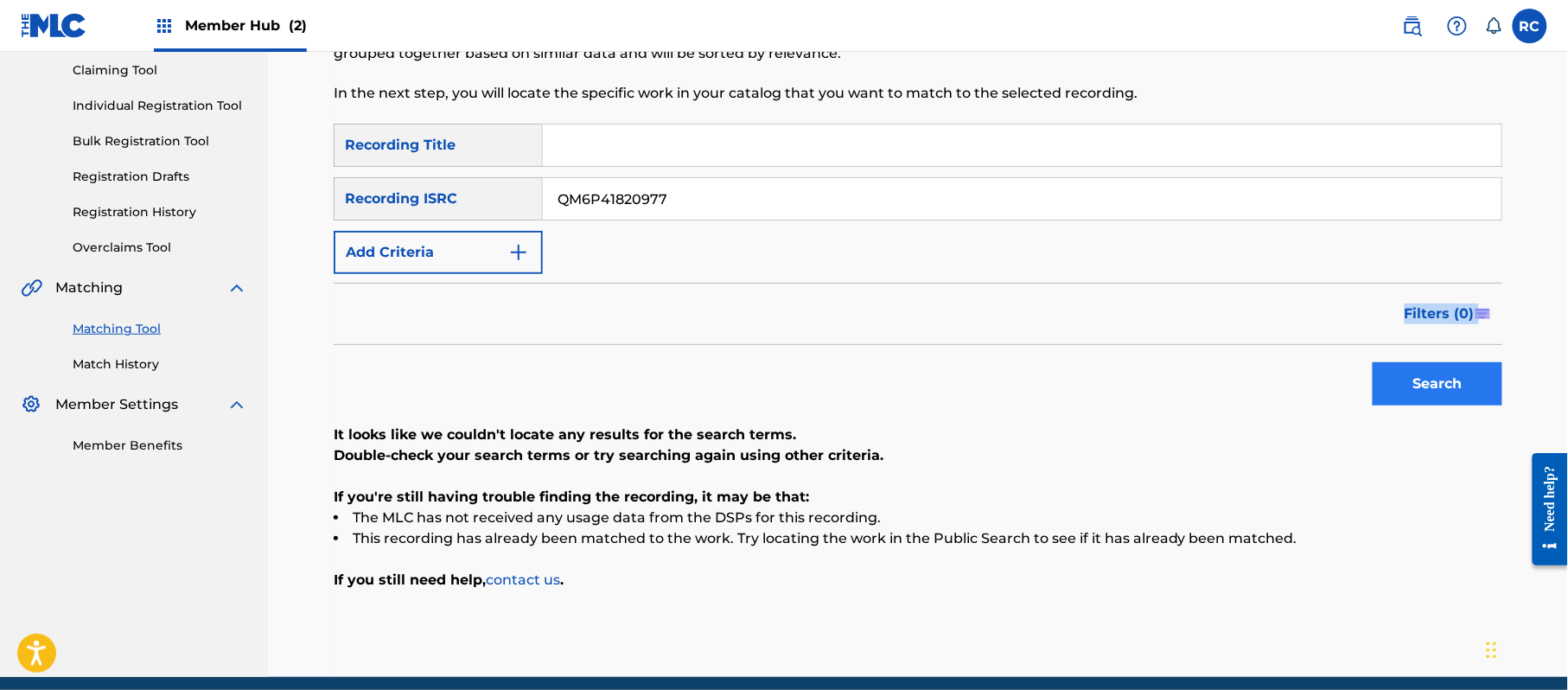
drag, startPoint x: 1062, startPoint y: 295, endPoint x: 1481, endPoint y: 391, distance: 429.9
click at [1429, 374] on form "SearchWithCriteria5df80841-9629-4178-8b4d-cf8d4b60a839 Recording Title SearchWi…" at bounding box center [918, 268] width 1168 height 290
click at [1485, 391] on button "Search" at bounding box center [1437, 383] width 130 height 43
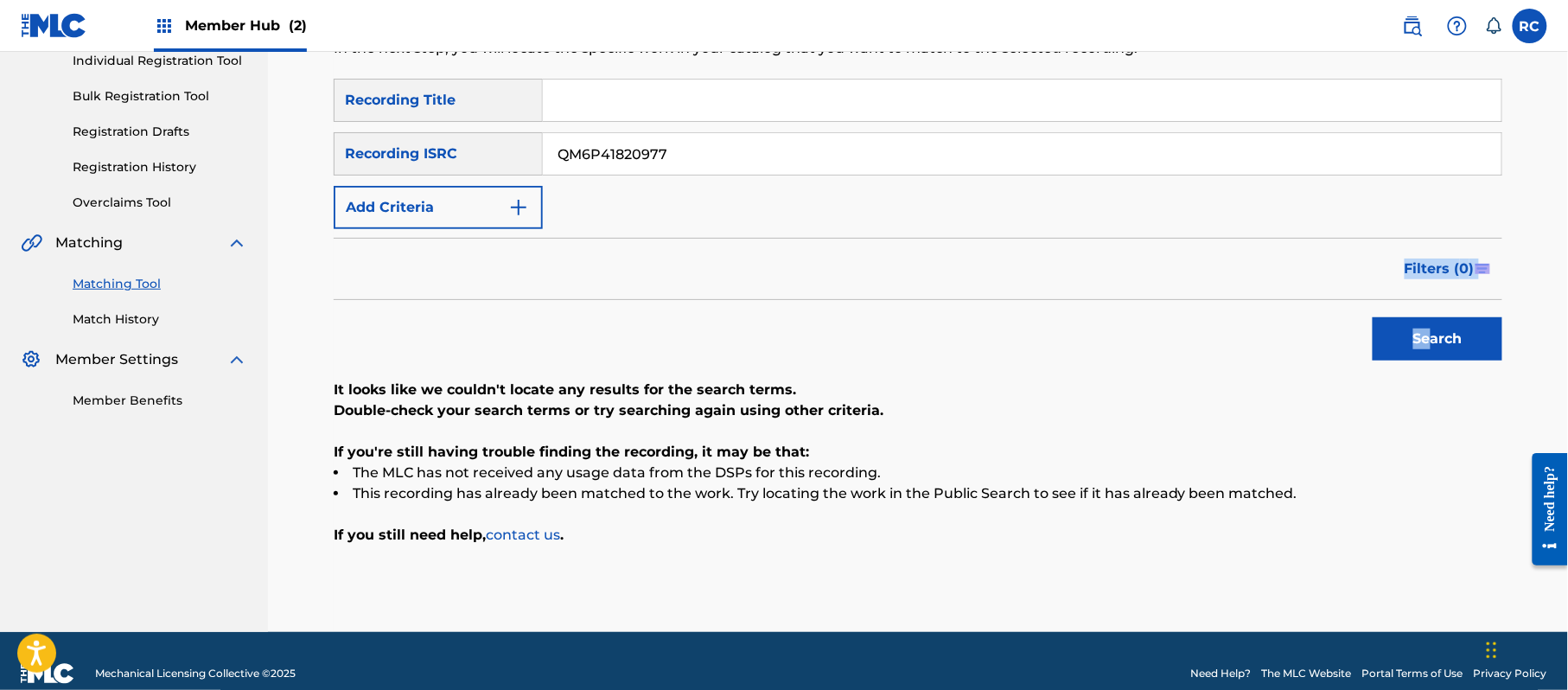
scroll to position [254, 0]
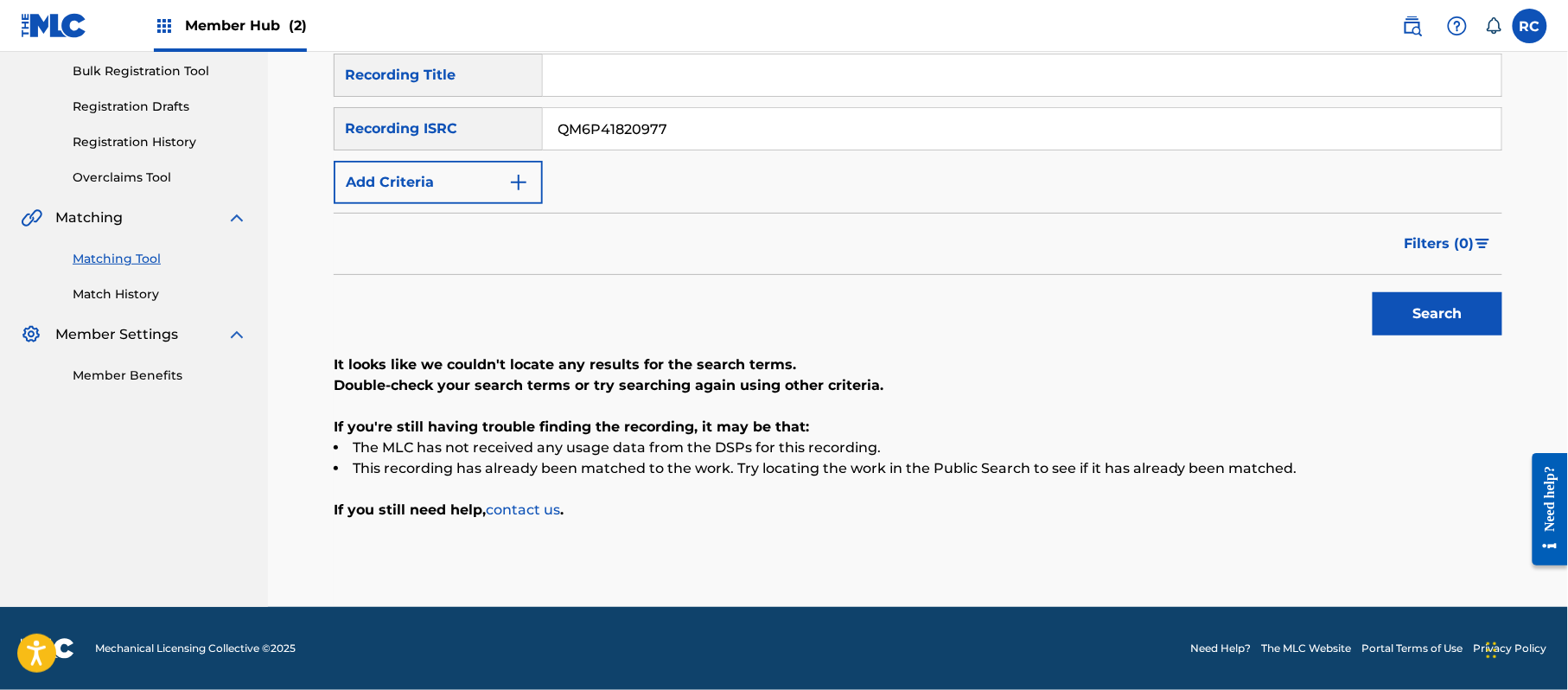
drag, startPoint x: 524, startPoint y: 128, endPoint x: 506, endPoint y: 133, distance: 18.7
click at [489, 129] on div "SearchWithCriteriab6f3cc6c-d650-4231-83bc-d3f57758b126 Recording ISRC QM6P41820…" at bounding box center [918, 128] width 1168 height 43
click at [1440, 316] on button "Search" at bounding box center [1437, 313] width 130 height 43
drag, startPoint x: 694, startPoint y: 128, endPoint x: 472, endPoint y: 129, distance: 222.0
click at [472, 129] on div "SearchWithCriteriab6f3cc6c-d650-4231-83bc-d3f57758b126 Recording ISRC QMFME1997…" at bounding box center [918, 128] width 1168 height 43
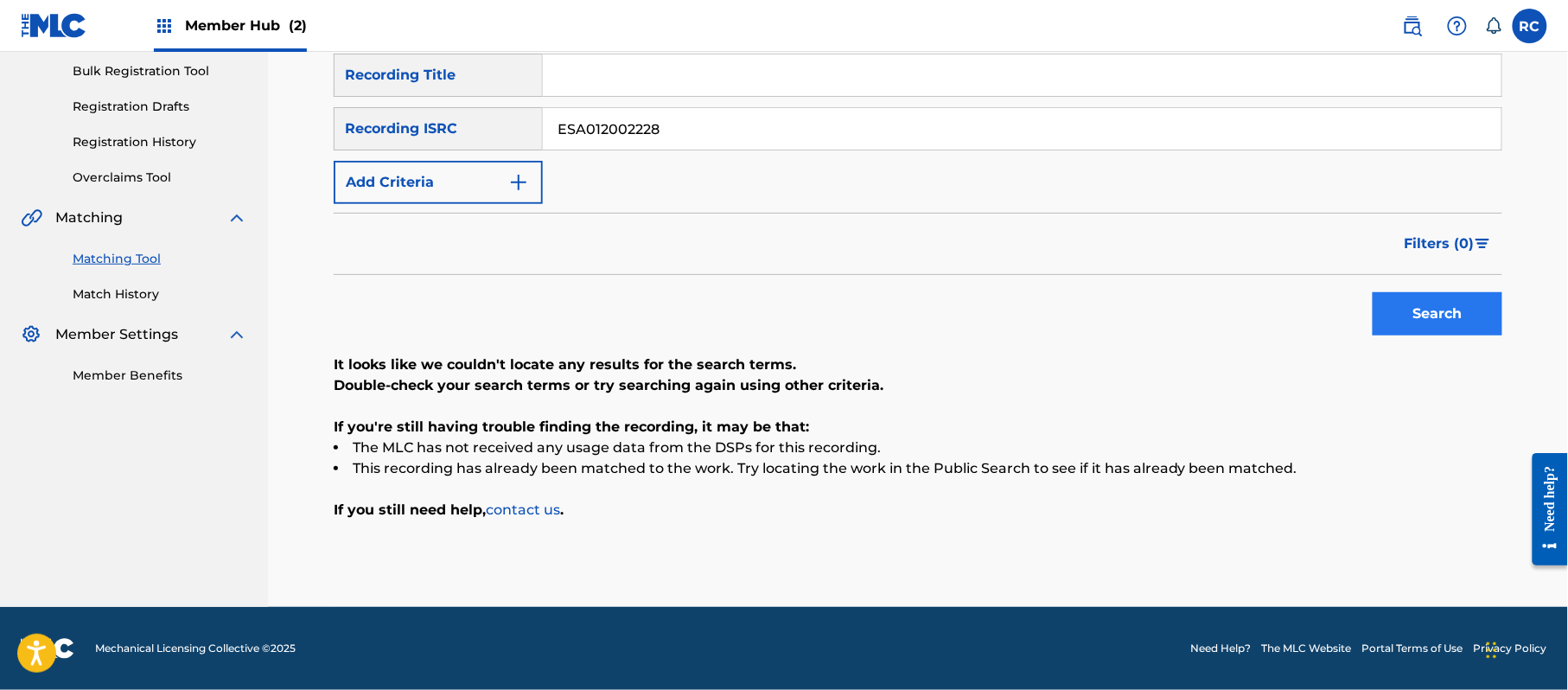
type input "ESA012002228"
click at [1435, 319] on button "Search" at bounding box center [1437, 313] width 130 height 43
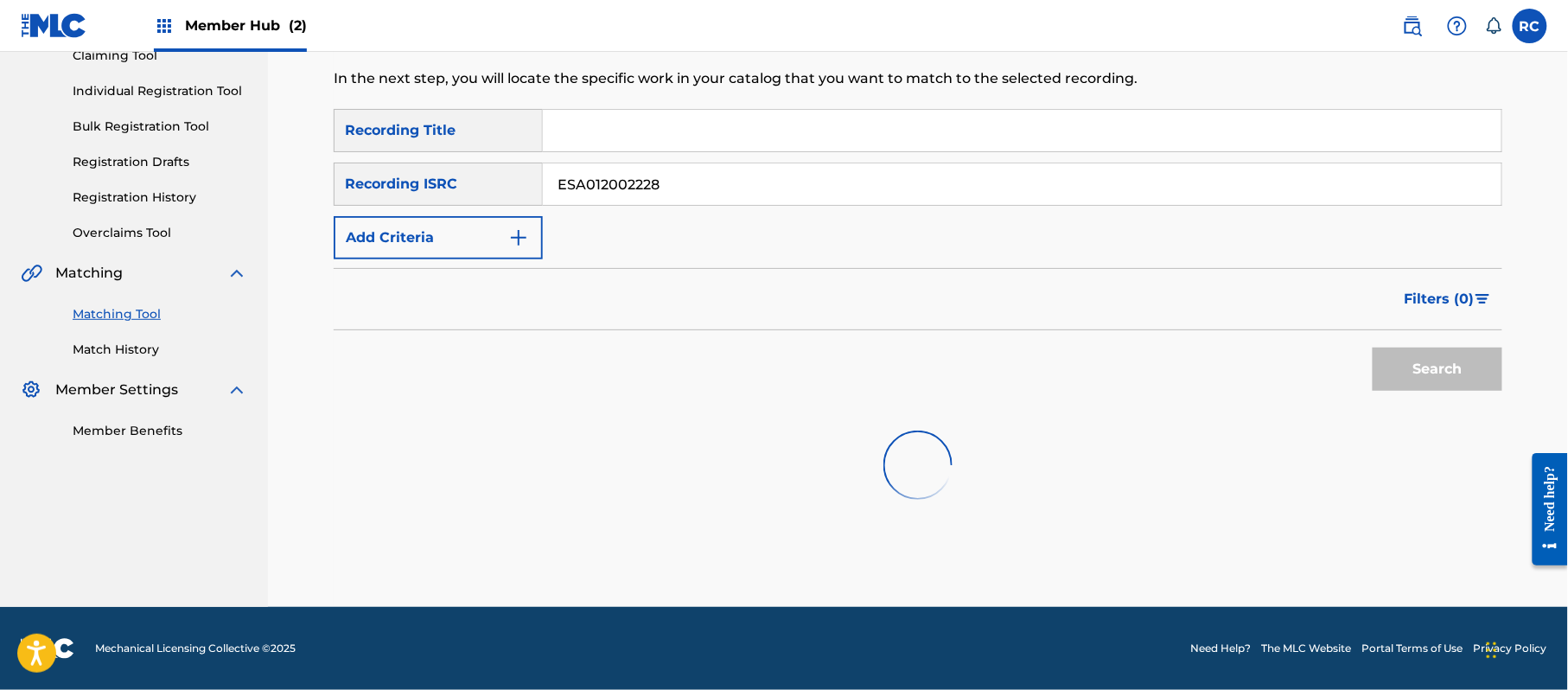
scroll to position [205, 0]
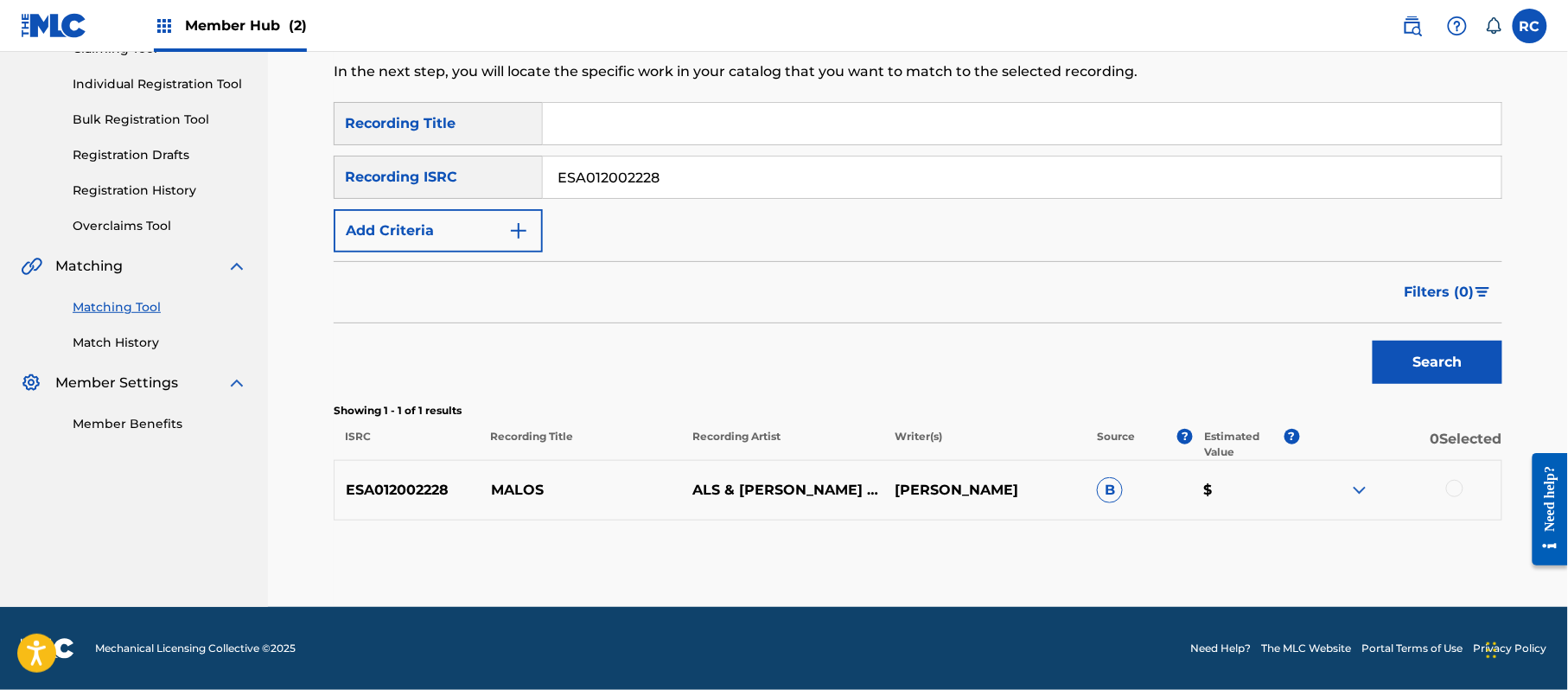
click at [1456, 486] on div at bounding box center [1454, 488] width 17 height 17
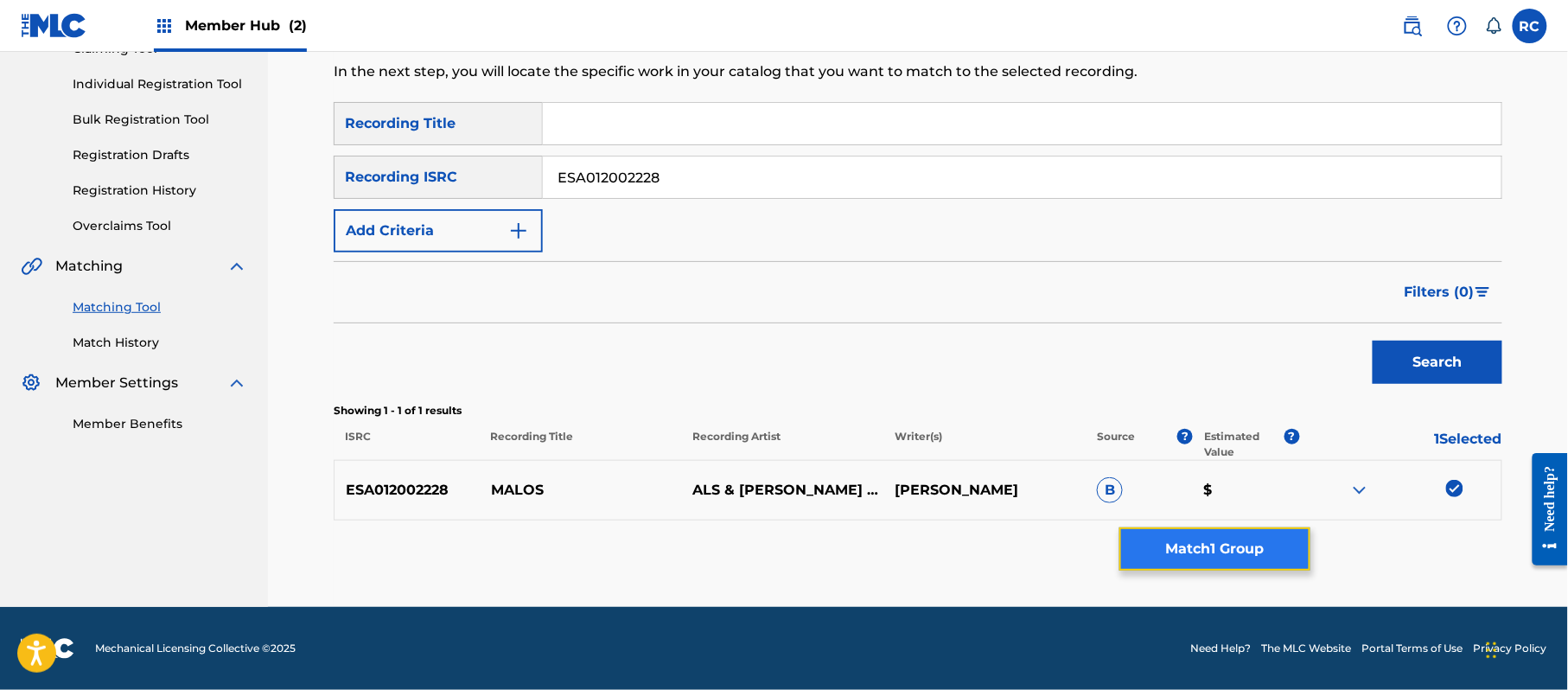
click at [1186, 553] on button "Match 1 Group" at bounding box center [1214, 549] width 191 height 43
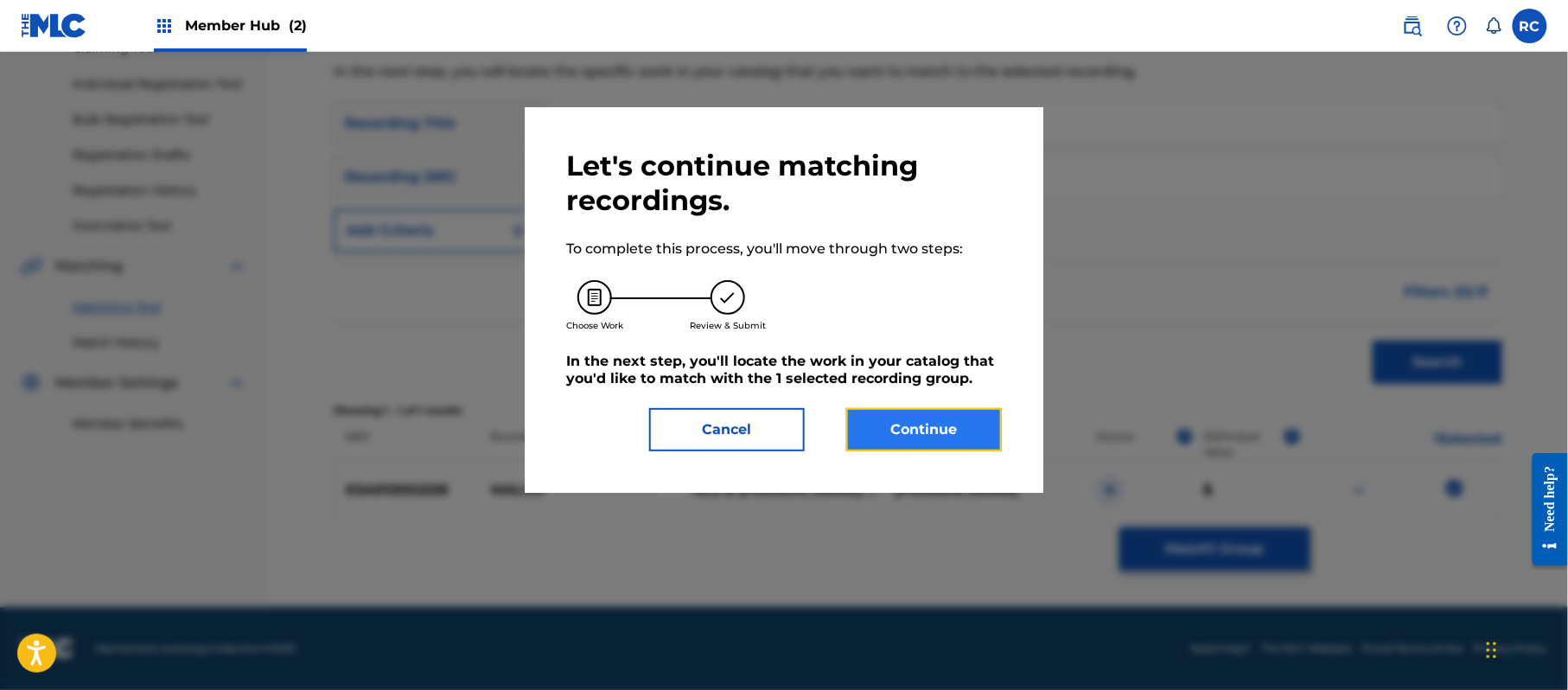
click at [891, 422] on button "Continue" at bounding box center [924, 429] width 155 height 43
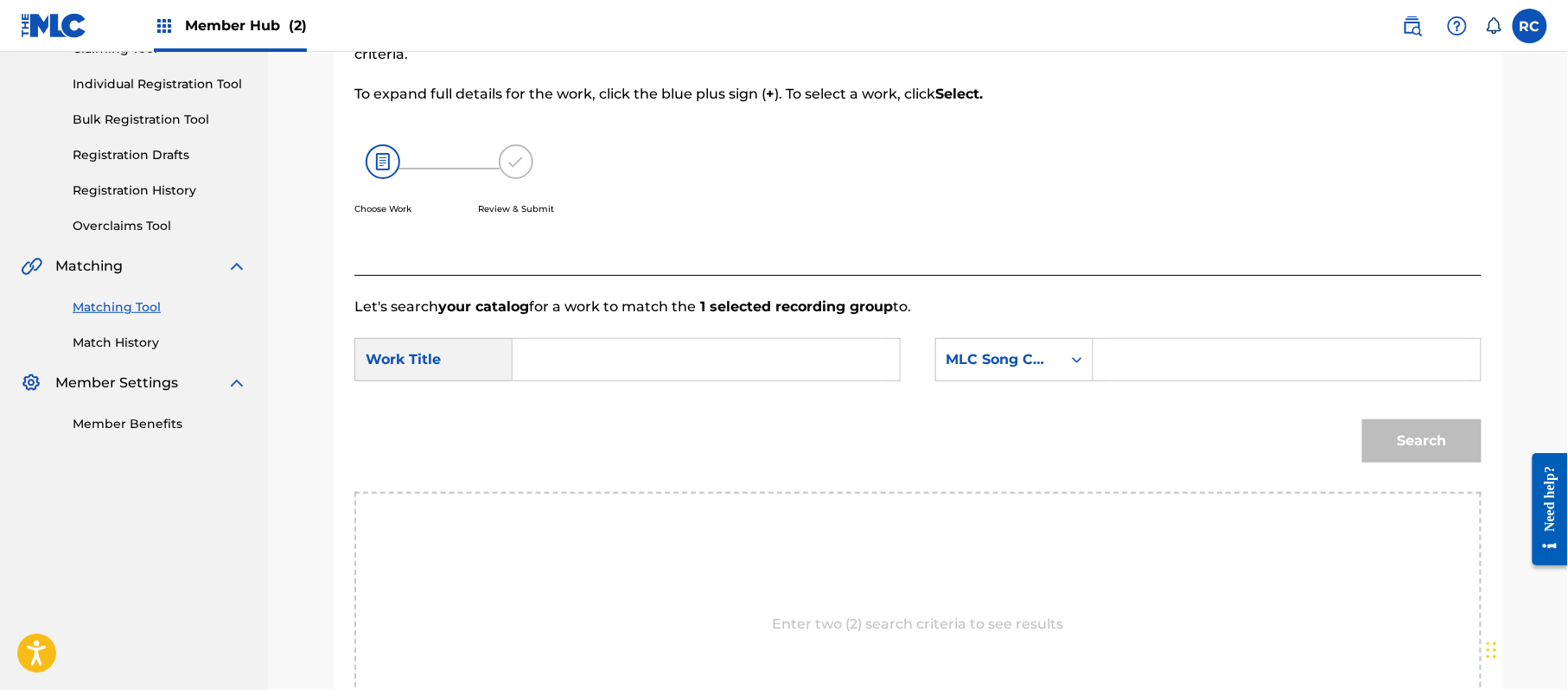
drag, startPoint x: 650, startPoint y: 364, endPoint x: 633, endPoint y: 371, distance: 18.4
click at [648, 365] on input "Search Form" at bounding box center [706, 359] width 358 height 41
click at [648, 361] on input "Malos MB2UR1" at bounding box center [706, 359] width 358 height 41
type input "Malos"
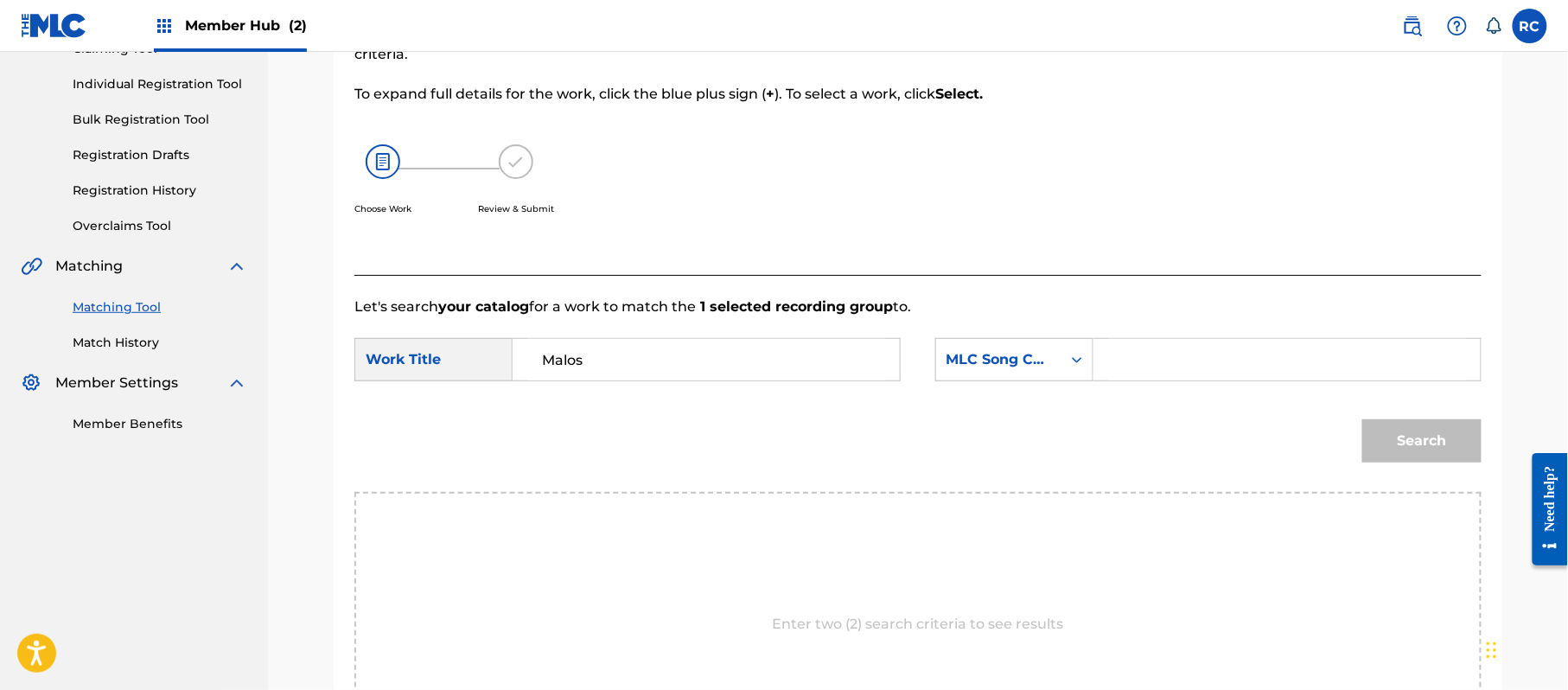
click at [1207, 356] on input "Search Form" at bounding box center [1287, 359] width 358 height 41
type input "MB2UR1"
click at [1400, 441] on button "Search" at bounding box center [1422, 440] width 120 height 43
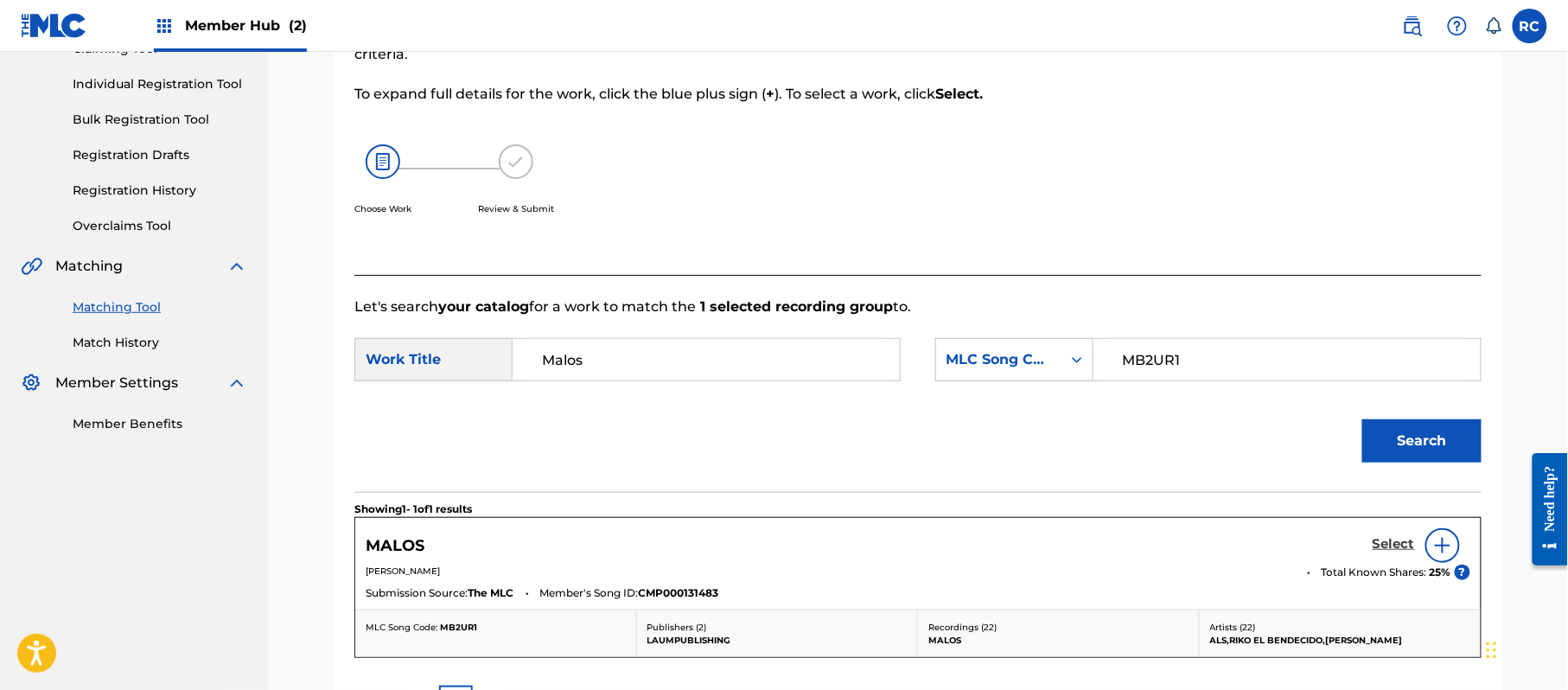
drag, startPoint x: 1387, startPoint y: 532, endPoint x: 1381, endPoint y: 544, distance: 13.4
click at [1388, 532] on div "Select" at bounding box center [1421, 546] width 98 height 35
click at [1381, 545] on h5 "Select" at bounding box center [1394, 544] width 42 height 16
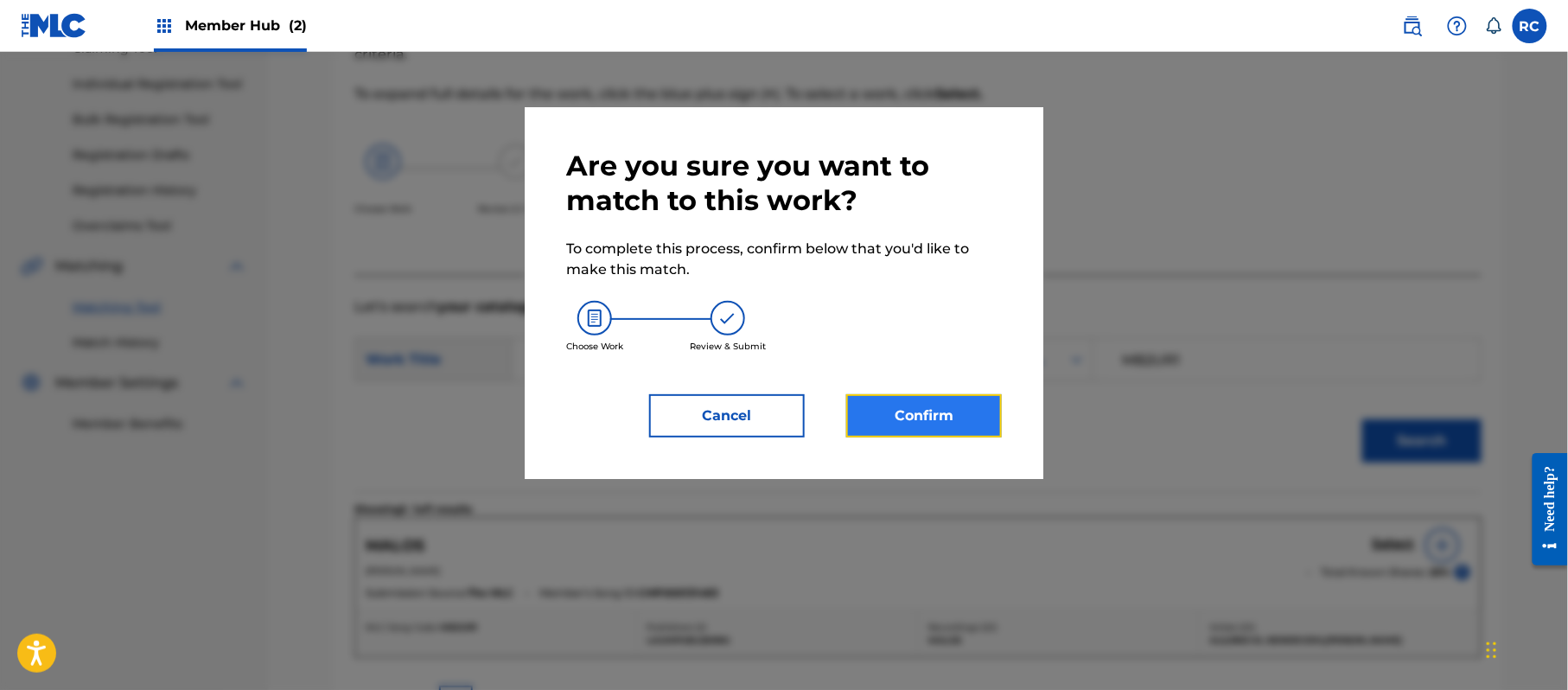
click at [976, 426] on button "Confirm" at bounding box center [924, 415] width 155 height 43
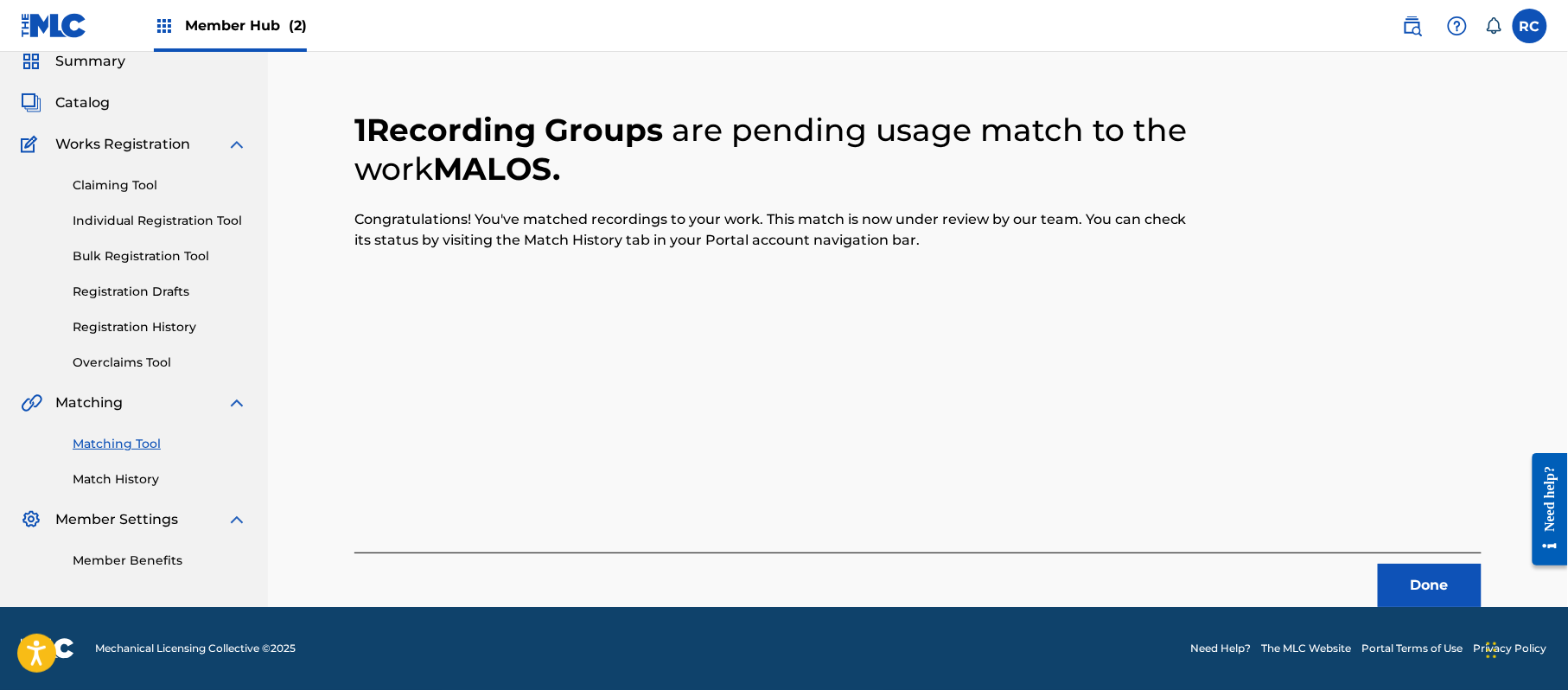
scroll to position [69, 0]
click at [1419, 581] on button "Done" at bounding box center [1430, 585] width 104 height 43
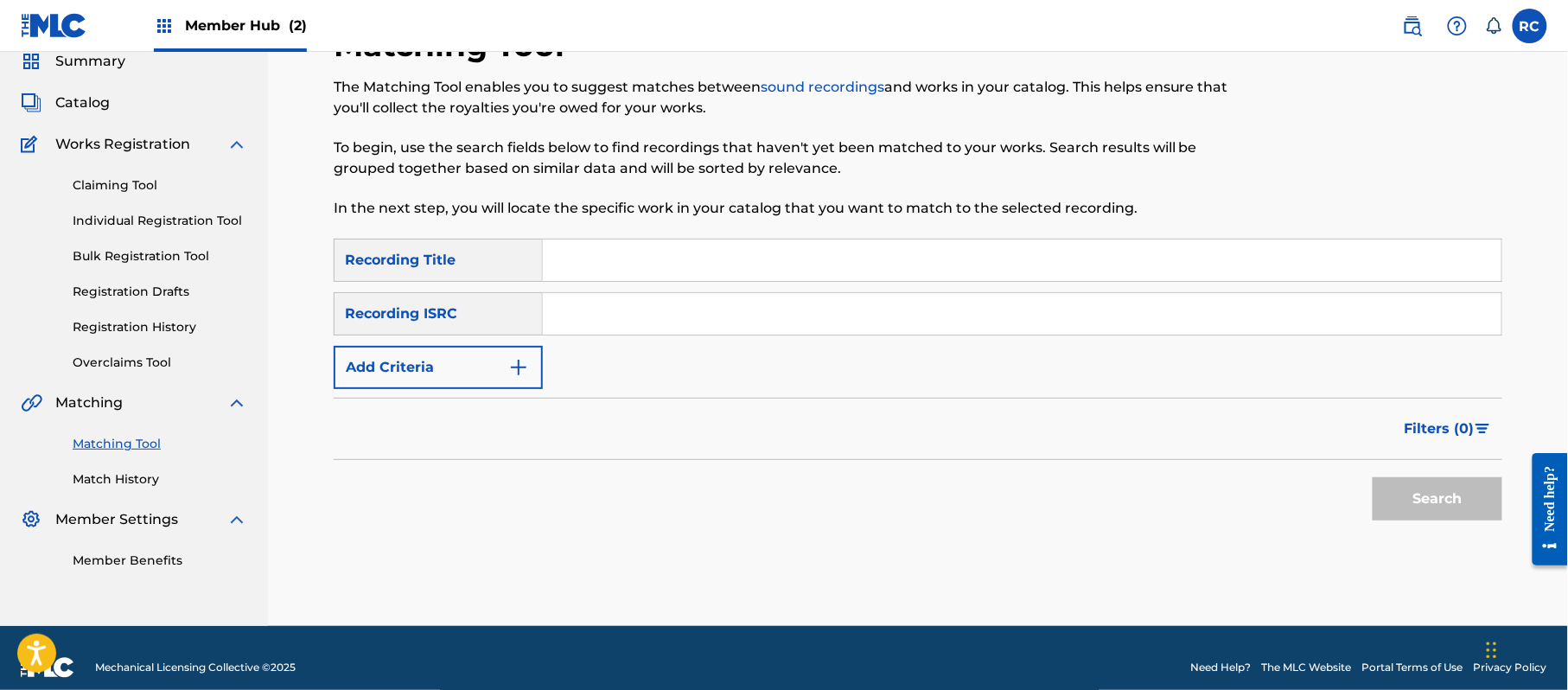
drag, startPoint x: 674, startPoint y: 319, endPoint x: 696, endPoint y: 333, distance: 26.1
click at [674, 319] on input "Search Form" at bounding box center [1022, 313] width 958 height 41
click at [1458, 497] on button "Search" at bounding box center [1437, 498] width 130 height 43
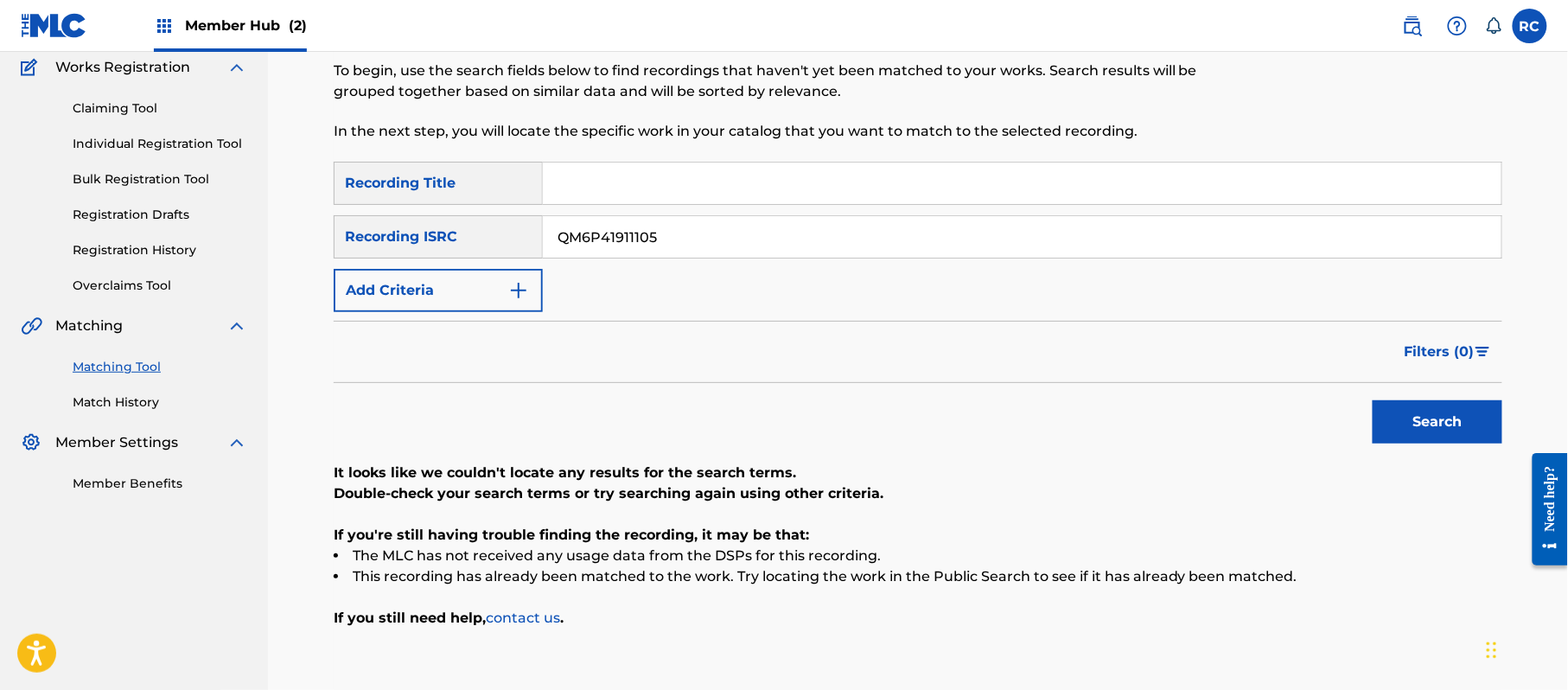
scroll to position [184, 0]
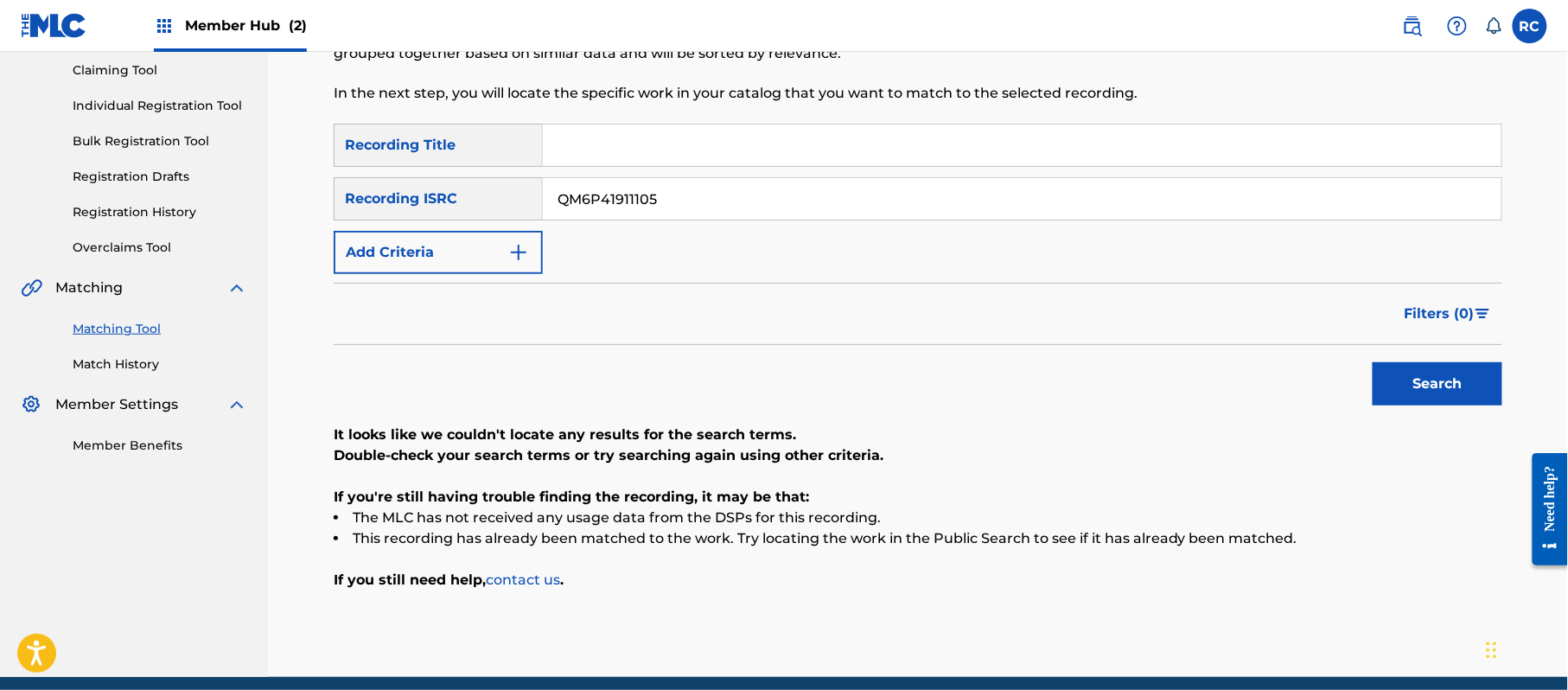
drag, startPoint x: 676, startPoint y: 202, endPoint x: 522, endPoint y: 207, distance: 154.1
click at [499, 204] on div "SearchWithCriteriab6f3cc6c-d650-4231-83bc-d3f57758b126 Recording ISRC QM6P41911…" at bounding box center [918, 198] width 1168 height 43
click at [1449, 388] on button "Search" at bounding box center [1437, 383] width 130 height 43
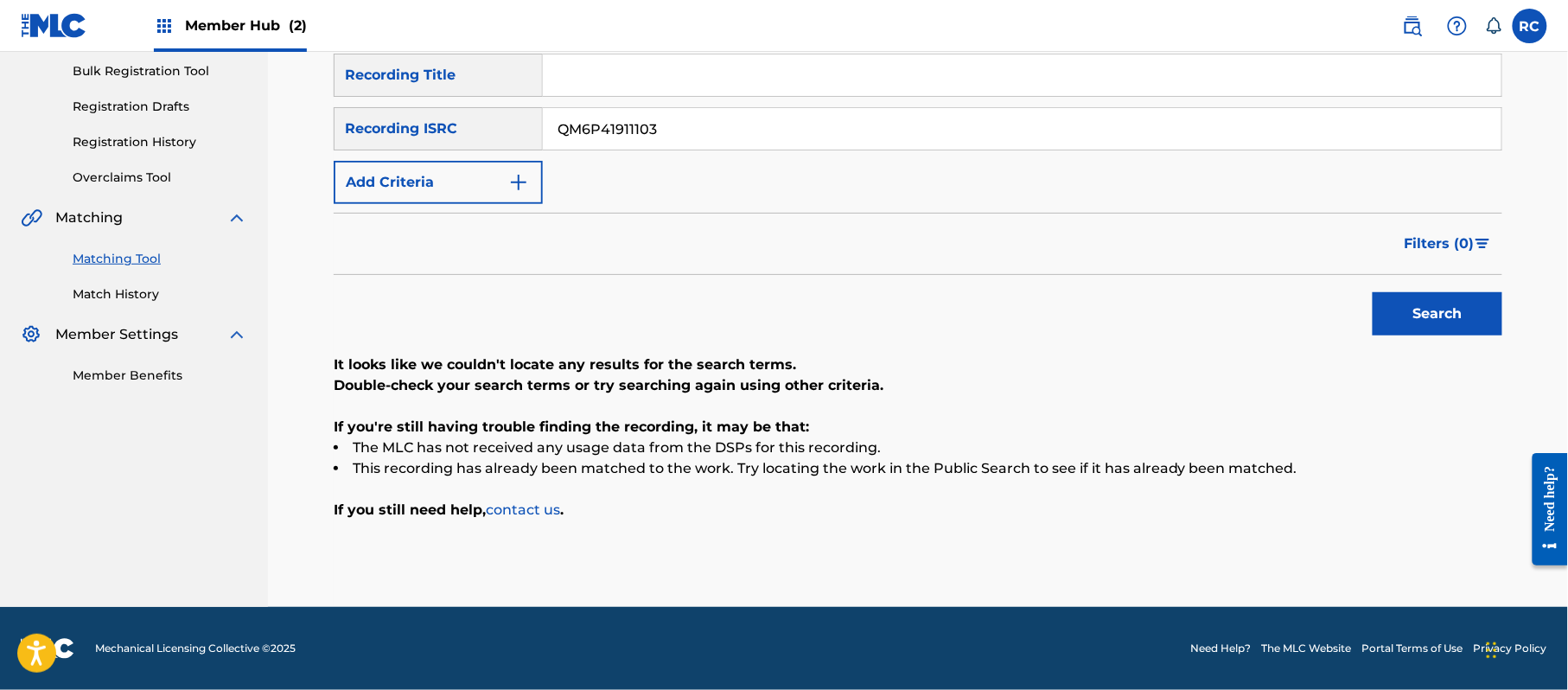
drag, startPoint x: 695, startPoint y: 132, endPoint x: 534, endPoint y: 136, distance: 161.0
click at [465, 135] on div "SearchWithCriteriab6f3cc6c-d650-4231-83bc-d3f57758b126 Recording ISRC QM6P41911…" at bounding box center [918, 128] width 1168 height 43
click at [1415, 315] on button "Search" at bounding box center [1437, 313] width 130 height 43
drag, startPoint x: 696, startPoint y: 132, endPoint x: 520, endPoint y: 133, distance: 176.0
click at [520, 133] on div "SearchWithCriteriab6f3cc6c-d650-4231-83bc-d3f57758b126 Recording ISRC QMLD61906…" at bounding box center [918, 128] width 1168 height 43
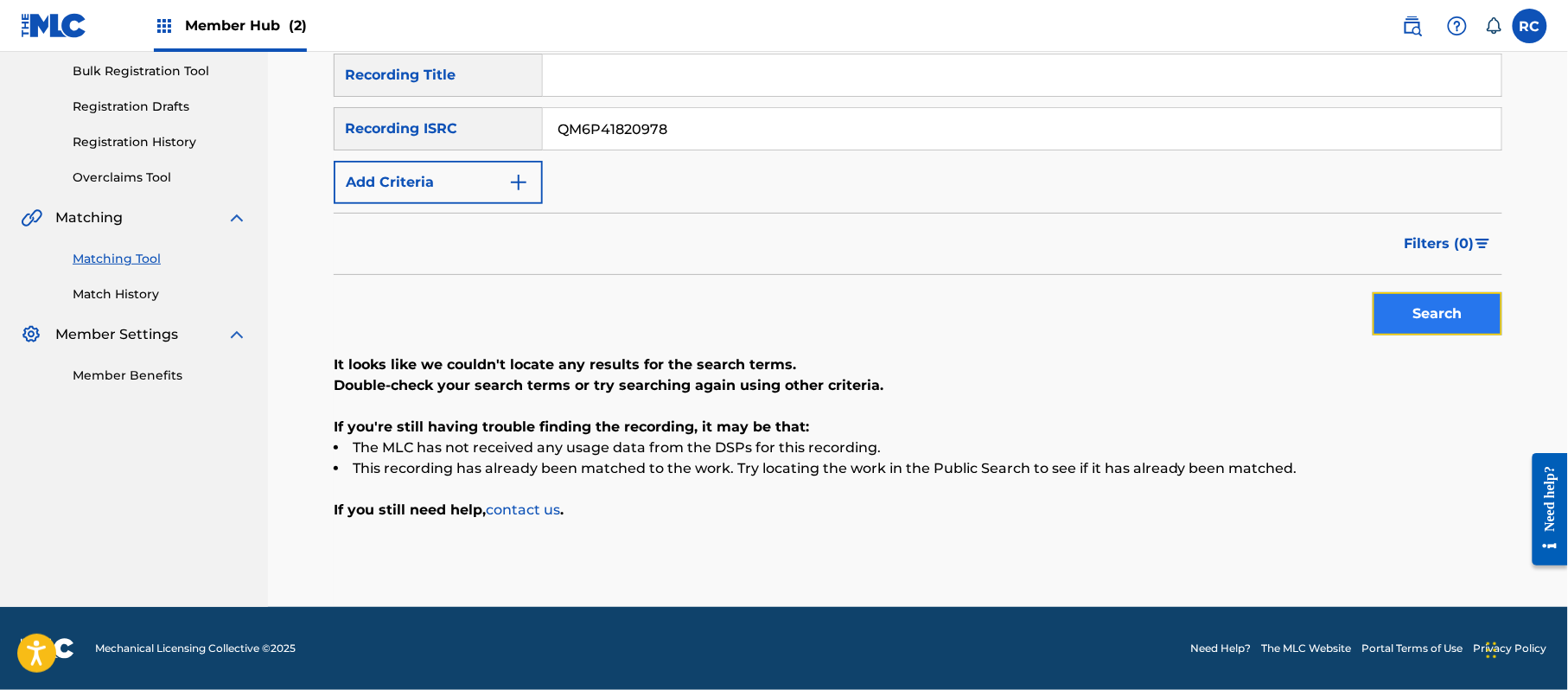
click at [1432, 299] on button "Search" at bounding box center [1437, 313] width 130 height 43
drag, startPoint x: 686, startPoint y: 132, endPoint x: 381, endPoint y: 136, distance: 305.0
click at [381, 136] on div "SearchWithCriteriab6f3cc6c-d650-4231-83bc-d3f57758b126 Recording ISRC QM6P41820…" at bounding box center [918, 128] width 1168 height 43
click at [1406, 317] on button "Search" at bounding box center [1437, 313] width 130 height 43
drag, startPoint x: 700, startPoint y: 137, endPoint x: 466, endPoint y: 139, distance: 234.0
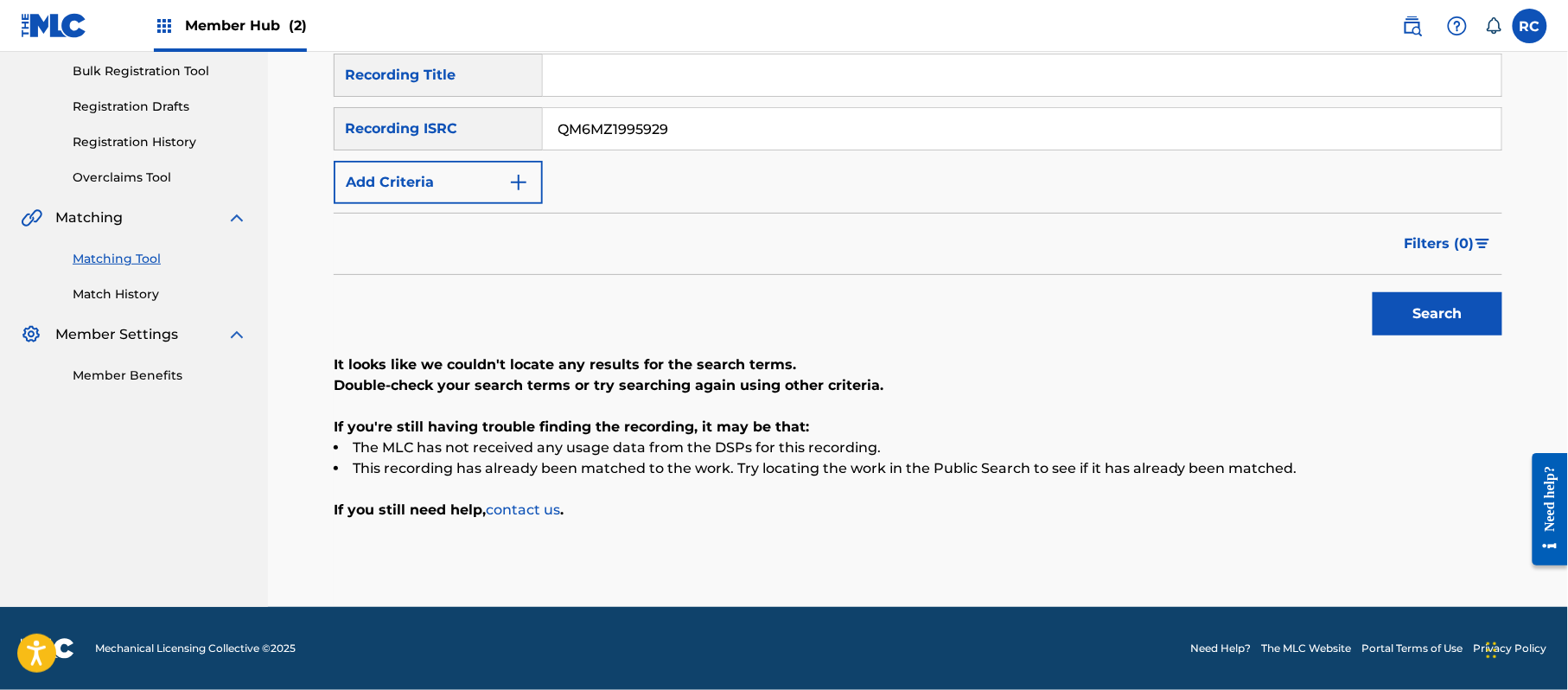
click at [466, 139] on div "SearchWithCriteriab6f3cc6c-d650-4231-83bc-d3f57758b126 Recording ISRC QM6MZ1995…" at bounding box center [918, 128] width 1168 height 43
click at [1411, 305] on button "Search" at bounding box center [1437, 313] width 130 height 43
drag, startPoint x: 493, startPoint y: 119, endPoint x: 478, endPoint y: 124, distance: 15.8
click at [444, 119] on div "SearchWithCriteriab6f3cc6c-d650-4231-83bc-d3f57758b126 Recording ISRC QMBZ91943…" at bounding box center [918, 128] width 1168 height 43
click at [1397, 316] on button "Search" at bounding box center [1437, 313] width 130 height 43
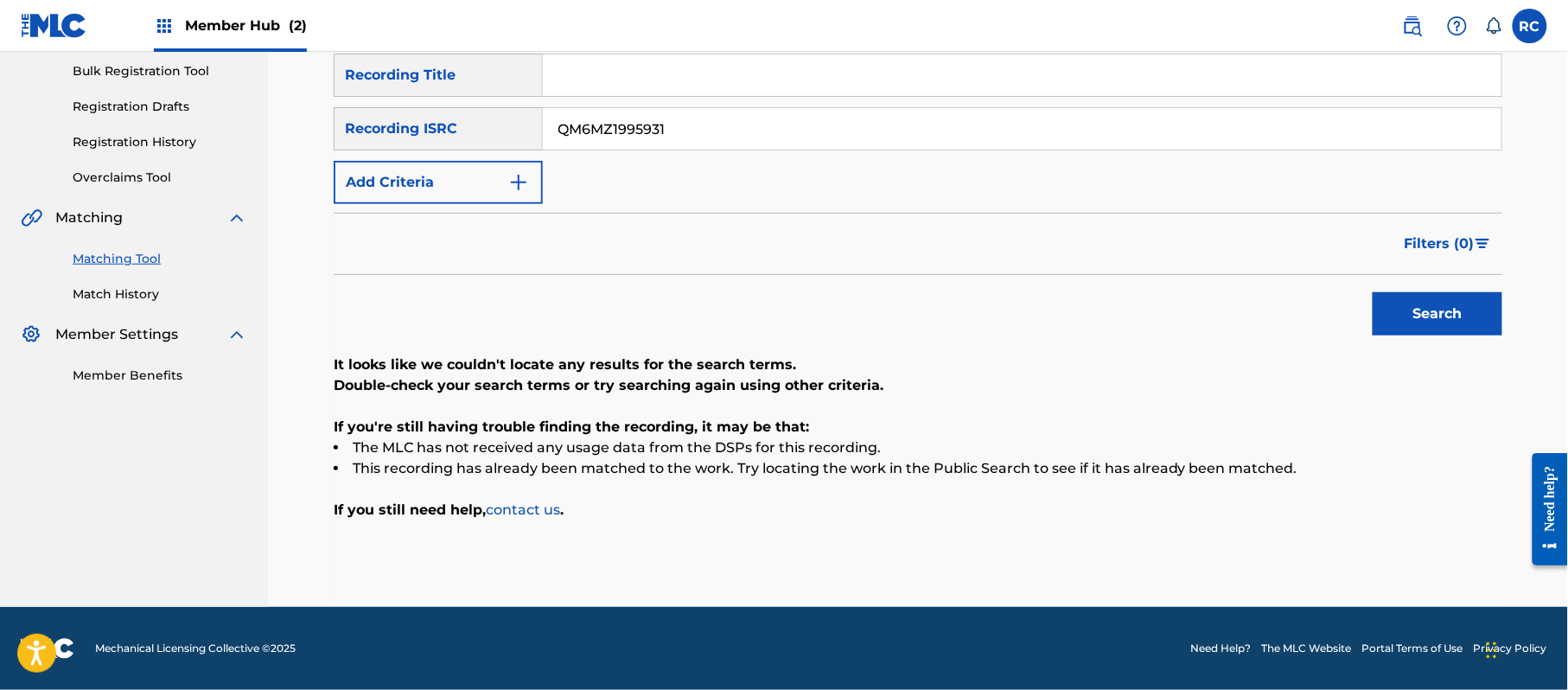
drag, startPoint x: 695, startPoint y: 140, endPoint x: 508, endPoint y: 139, distance: 187.0
click at [508, 139] on div "SearchWithCriteriab6f3cc6c-d650-4231-83bc-d3f57758b126 Recording ISRC QM6MZ1995…" at bounding box center [918, 128] width 1168 height 43
drag, startPoint x: 1433, startPoint y: 309, endPoint x: 1246, endPoint y: 325, distance: 187.7
click at [1433, 311] on button "Search" at bounding box center [1437, 313] width 130 height 43
drag, startPoint x: 695, startPoint y: 125, endPoint x: 439, endPoint y: 132, distance: 256.1
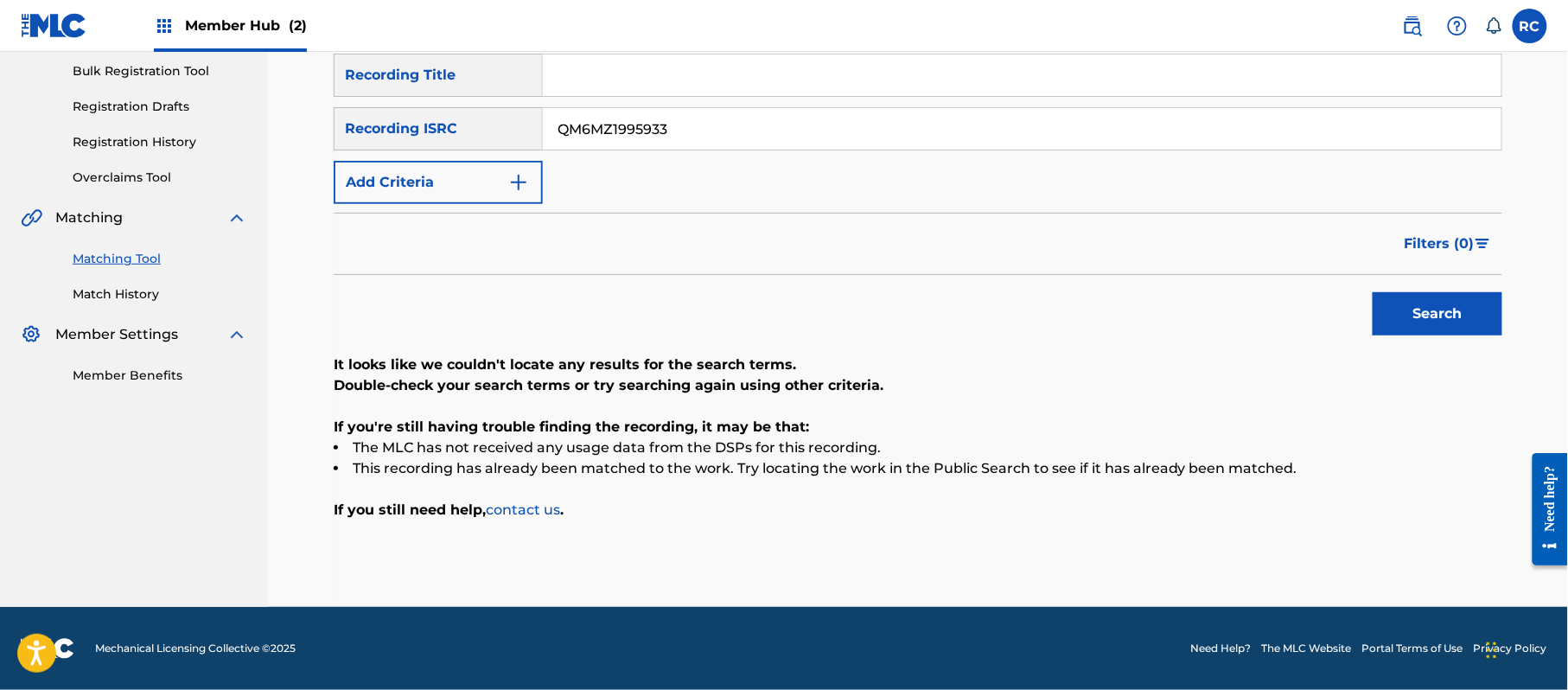
click at [439, 132] on div "SearchWithCriteriab6f3cc6c-d650-4231-83bc-d3f57758b126 Recording ISRC QM6MZ1995…" at bounding box center [918, 128] width 1168 height 43
click at [1402, 309] on button "Search" at bounding box center [1437, 313] width 130 height 43
drag, startPoint x: 693, startPoint y: 133, endPoint x: 465, endPoint y: 137, distance: 228.0
click at [437, 137] on div "SearchWithCriteriab6f3cc6c-d650-4231-83bc-d3f57758b126 Recording ISRC QZHZ32033…" at bounding box center [918, 128] width 1168 height 43
click at [1400, 317] on button "Search" at bounding box center [1437, 313] width 130 height 43
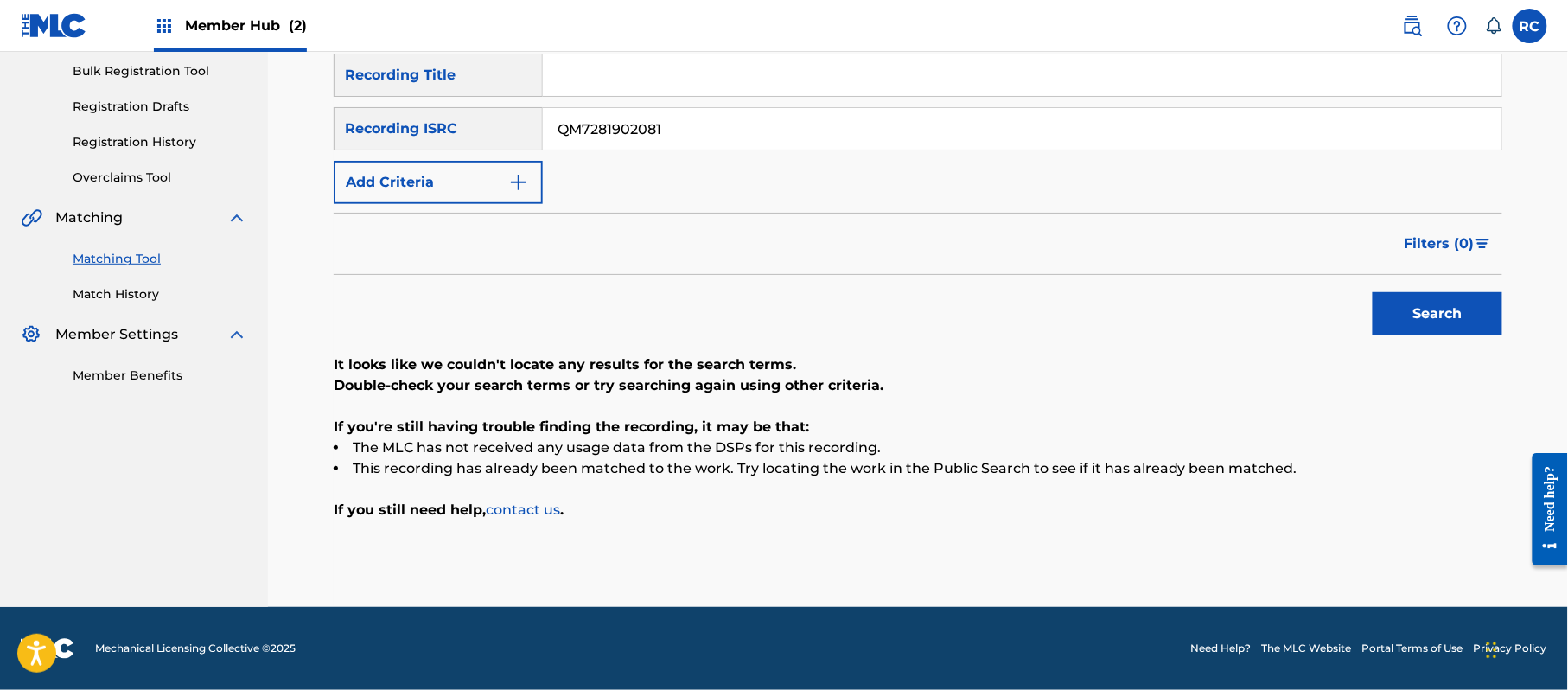
drag, startPoint x: 520, startPoint y: 122, endPoint x: 477, endPoint y: 124, distance: 43.0
click at [477, 124] on div "SearchWithCriteriab6f3cc6c-d650-4231-83bc-d3f57758b126 Recording ISRC QM7281902…" at bounding box center [918, 128] width 1168 height 43
drag, startPoint x: 1462, startPoint y: 322, endPoint x: 1221, endPoint y: 374, distance: 246.5
click at [1463, 323] on button "Search" at bounding box center [1437, 313] width 130 height 43
drag, startPoint x: 675, startPoint y: 118, endPoint x: 464, endPoint y: 121, distance: 211.0
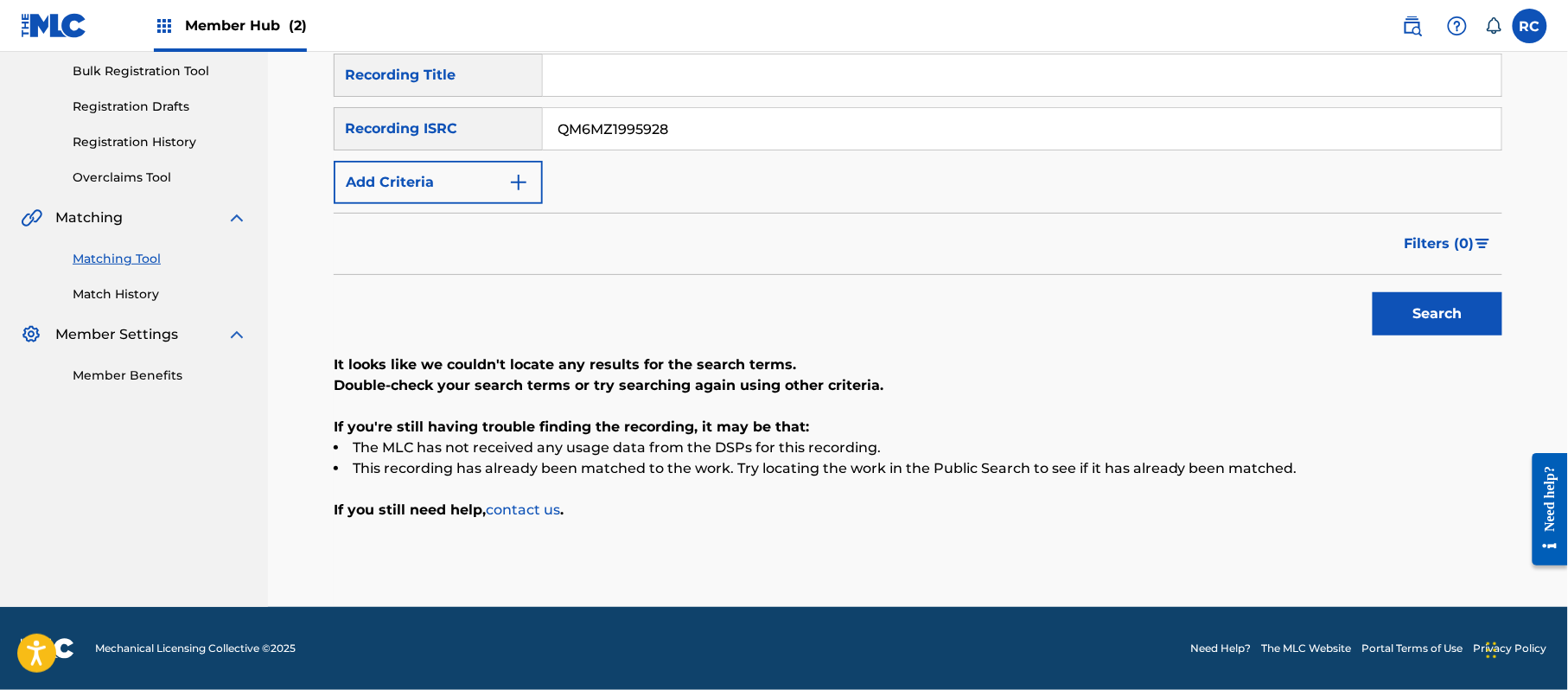
click at [433, 121] on div "SearchWithCriteriab6f3cc6c-d650-4231-83bc-d3f57758b126 Recording ISRC QM6MZ1995…" at bounding box center [918, 128] width 1168 height 43
type input "USUM71821738"
click at [1407, 330] on button "Search" at bounding box center [1437, 313] width 130 height 43
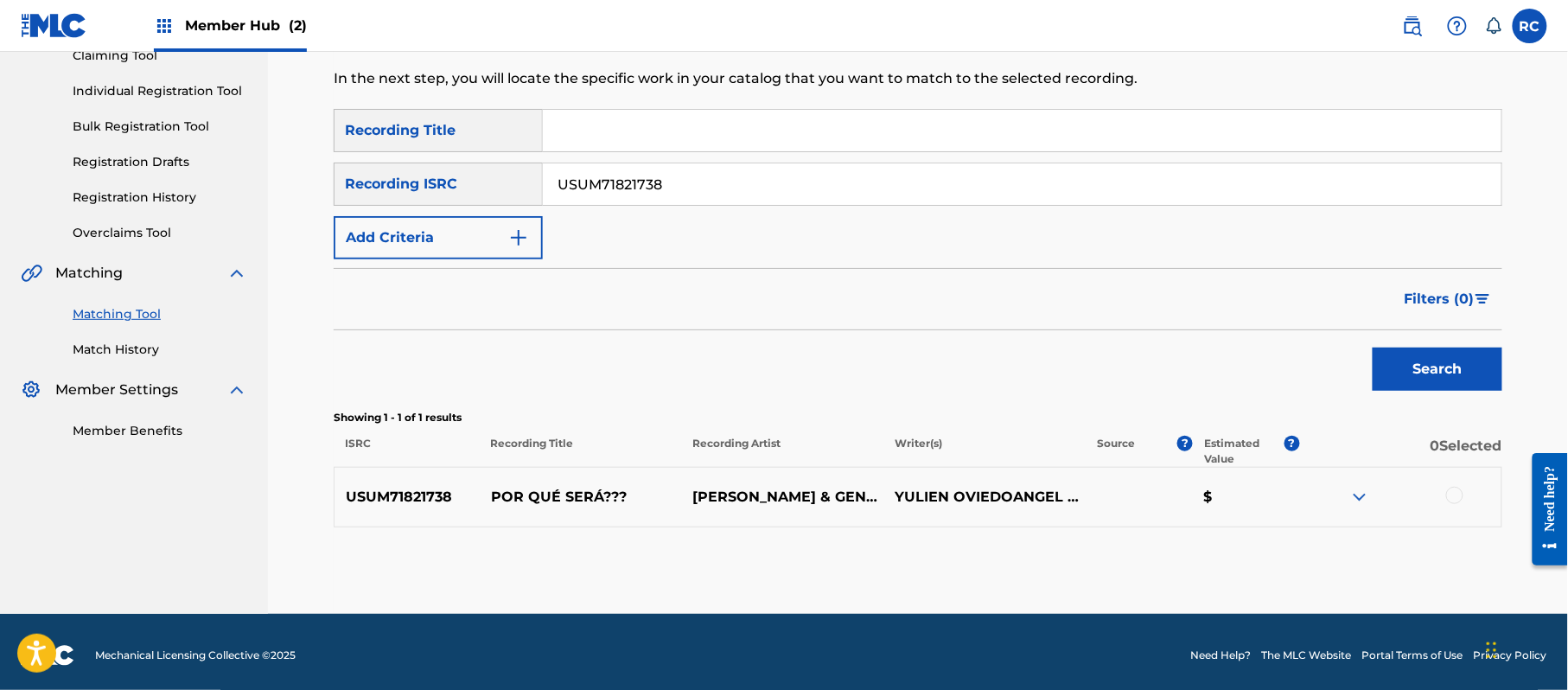
scroll to position [205, 0]
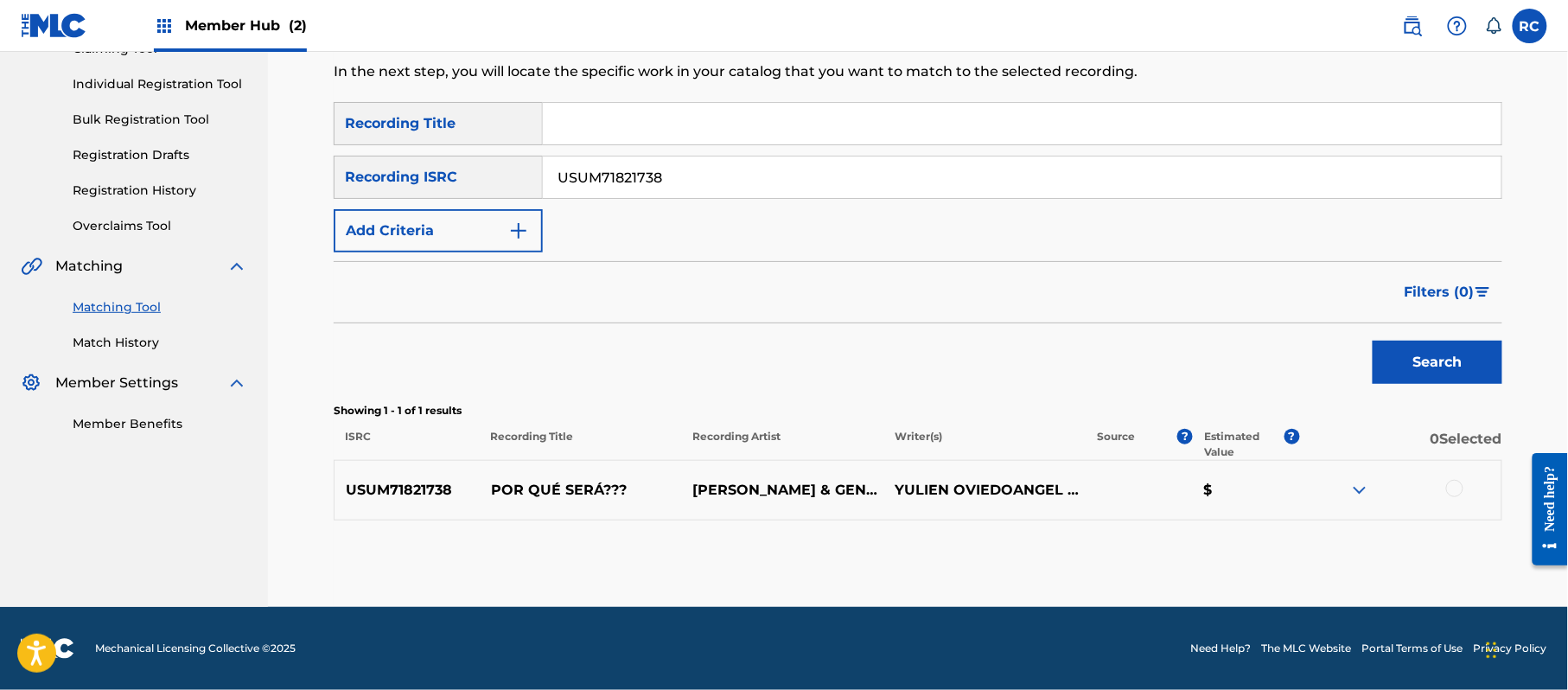
click at [1457, 485] on div at bounding box center [1454, 488] width 17 height 17
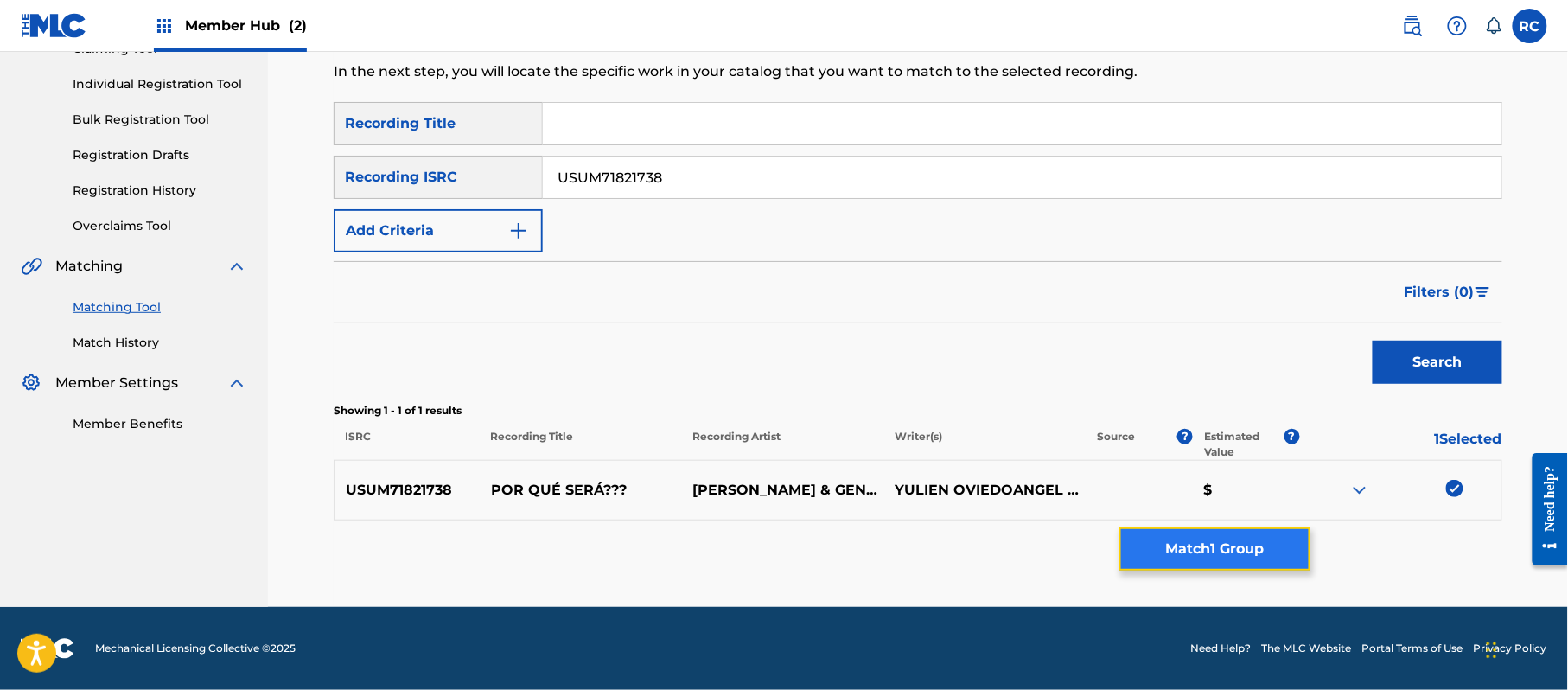
click at [1235, 564] on button "Match 1 Group" at bounding box center [1214, 549] width 191 height 43
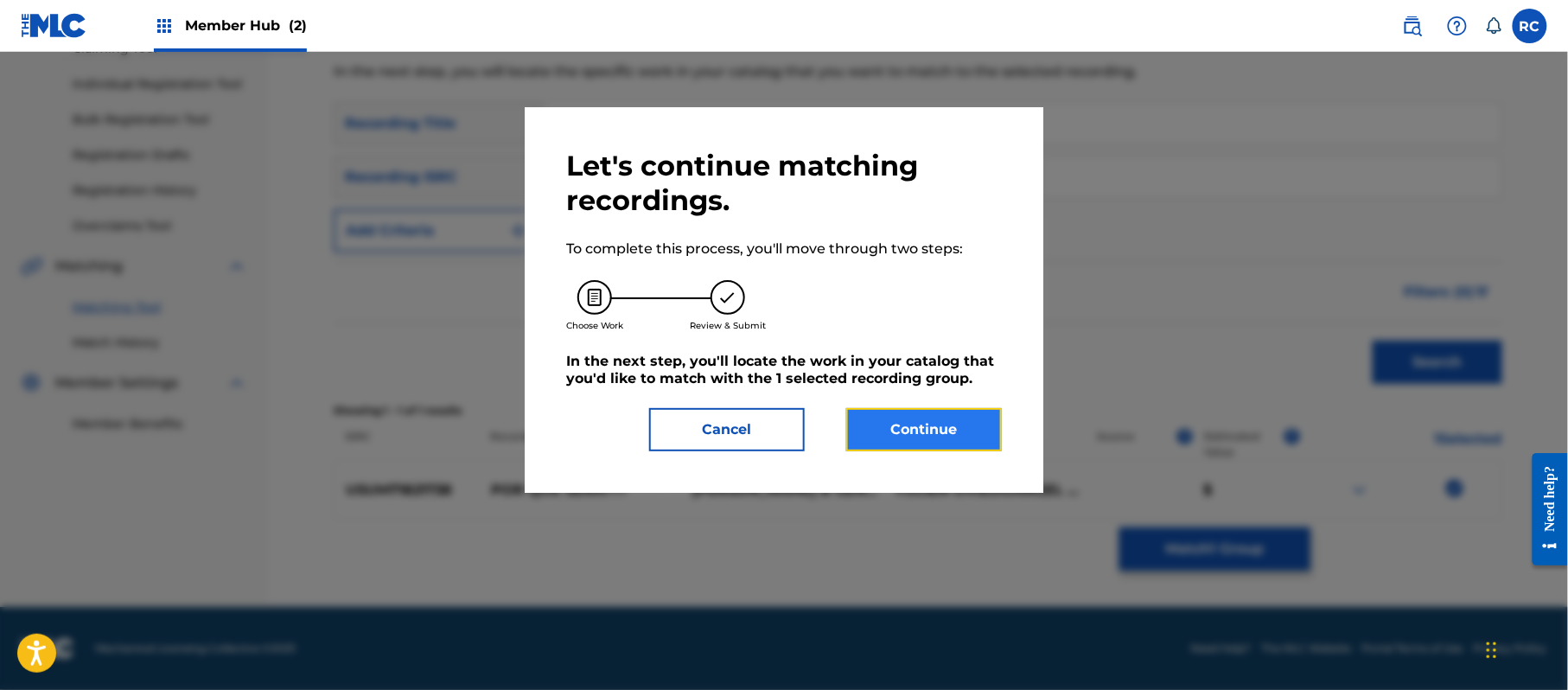
click at [953, 447] on button "Continue" at bounding box center [924, 429] width 155 height 43
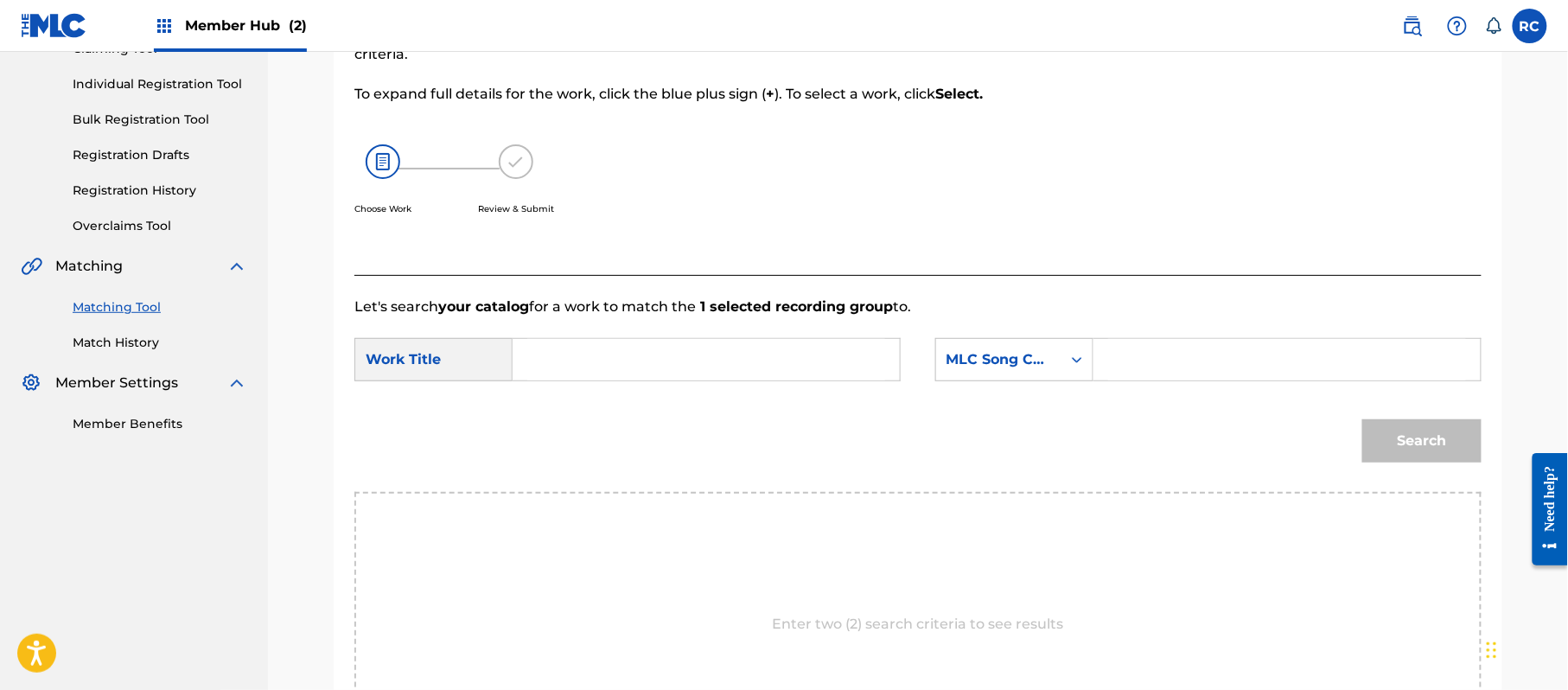
click at [596, 374] on input "Search Form" at bounding box center [706, 359] width 358 height 41
click at [662, 361] on input "Por Que Sera PF5W61" at bounding box center [706, 359] width 358 height 41
type input "Por Que Sera"
click at [1174, 346] on input "Search Form" at bounding box center [1287, 359] width 358 height 41
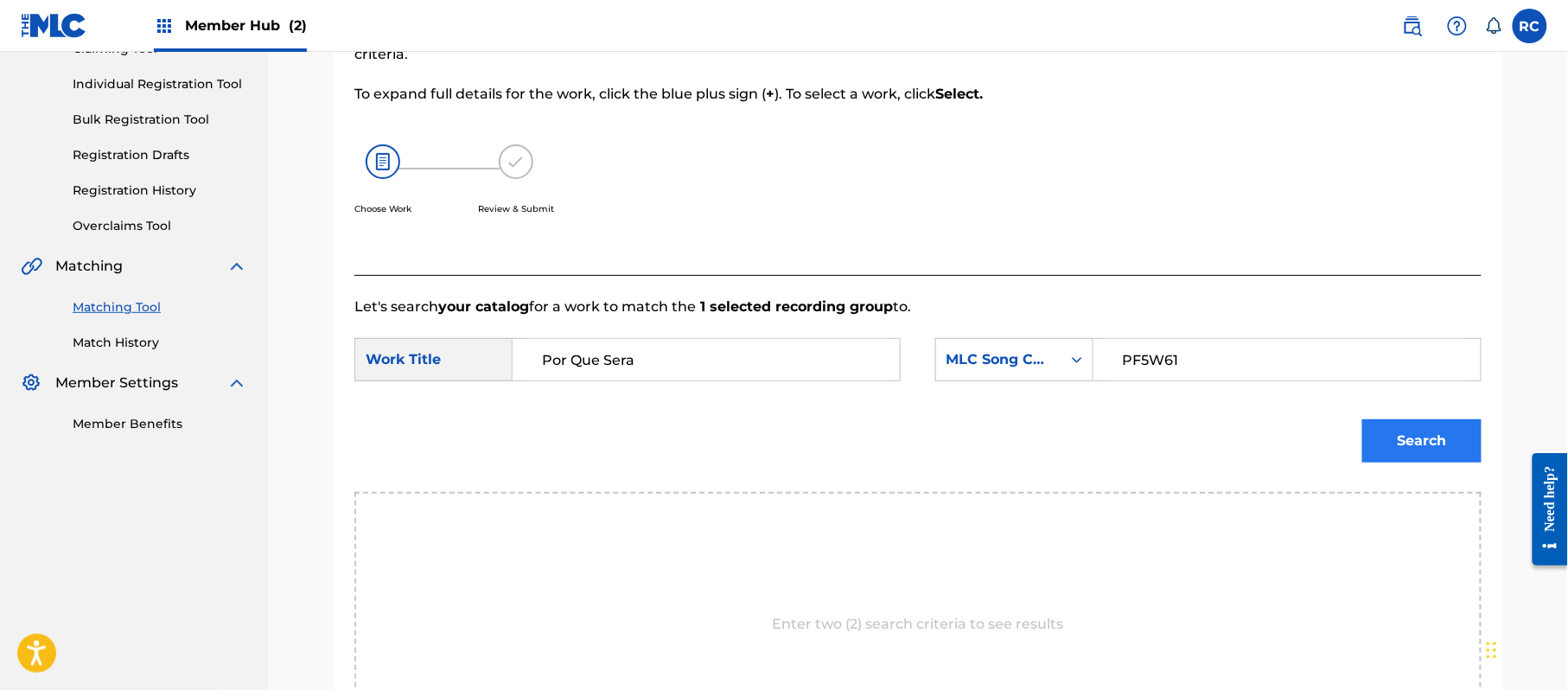
type input "PF5W61"
click at [1415, 425] on button "Search" at bounding box center [1422, 440] width 120 height 43
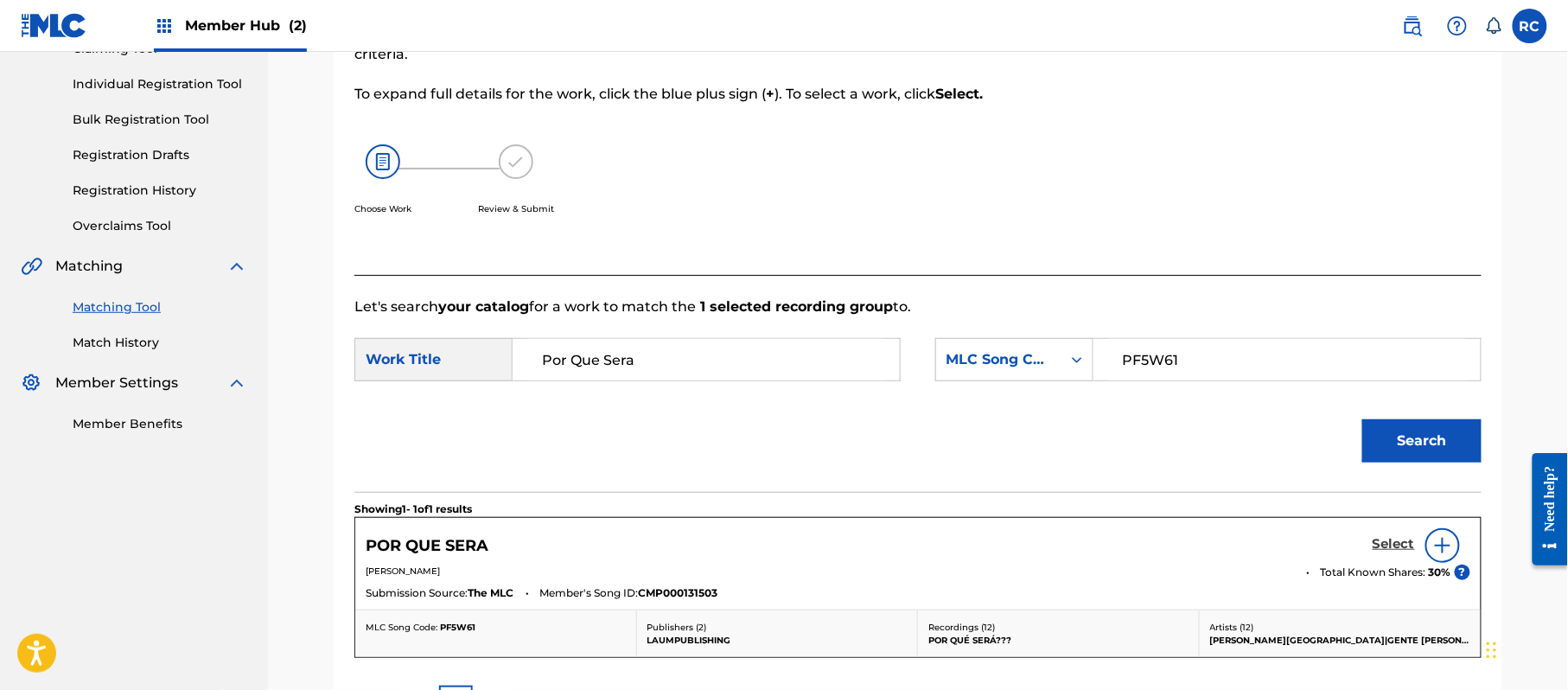
click at [1381, 543] on h5 "Select" at bounding box center [1394, 544] width 42 height 16
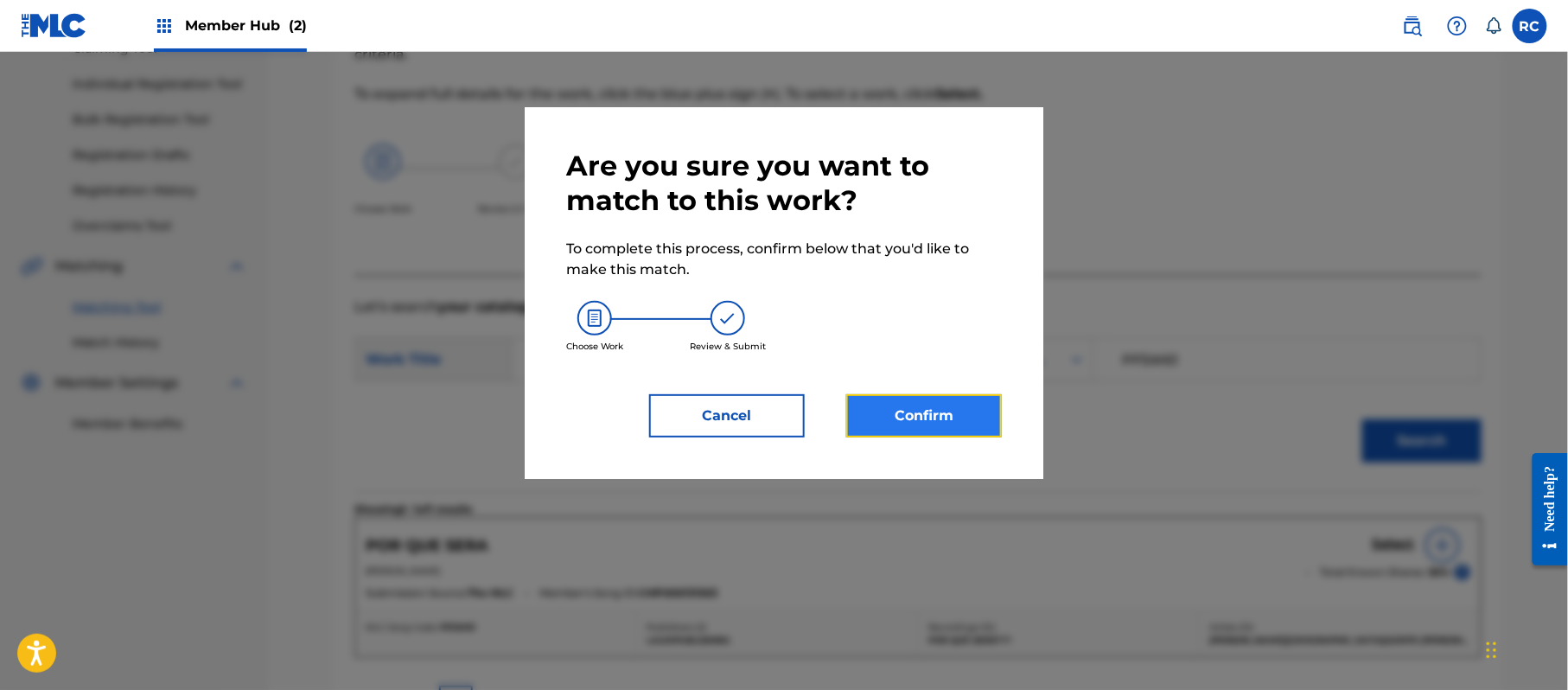
click at [955, 404] on button "Confirm" at bounding box center [924, 415] width 155 height 43
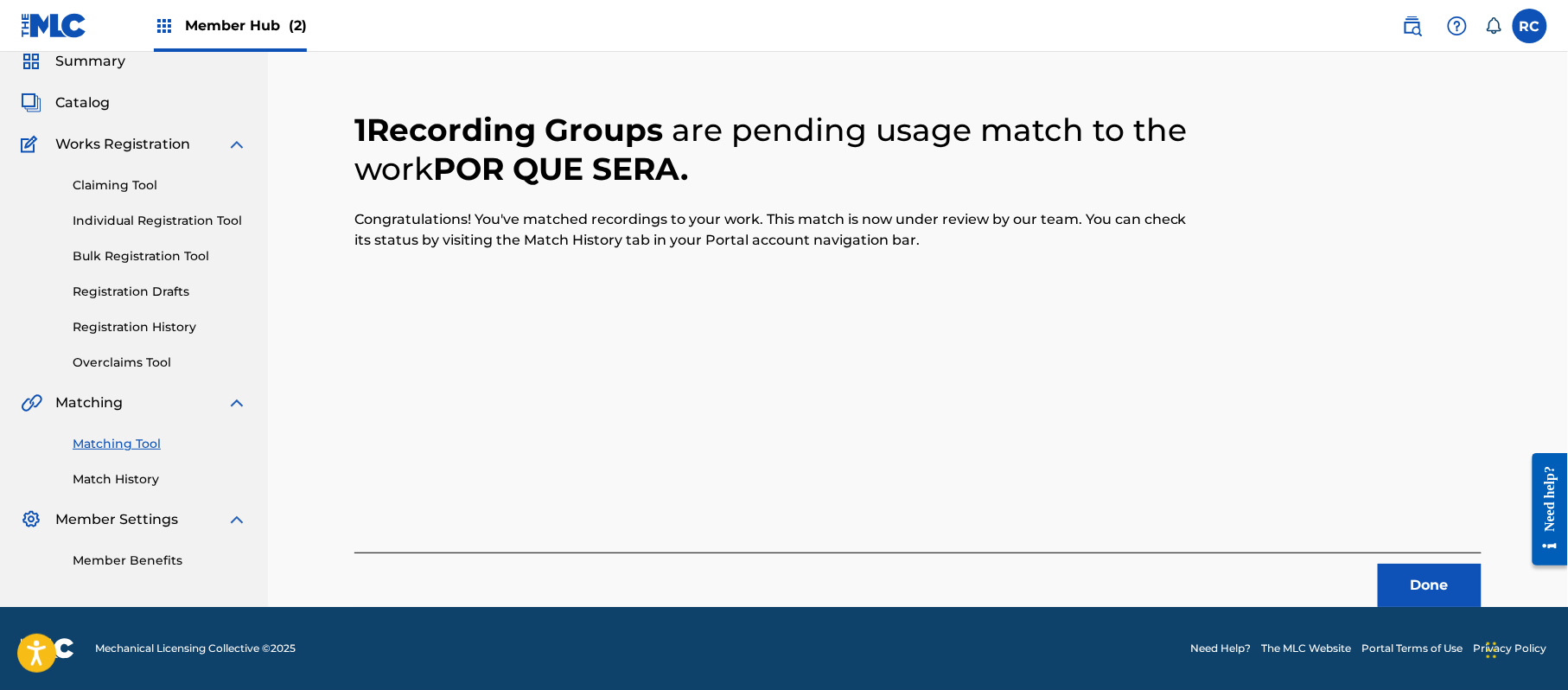
scroll to position [69, 0]
click at [1412, 586] on button "Done" at bounding box center [1430, 585] width 104 height 43
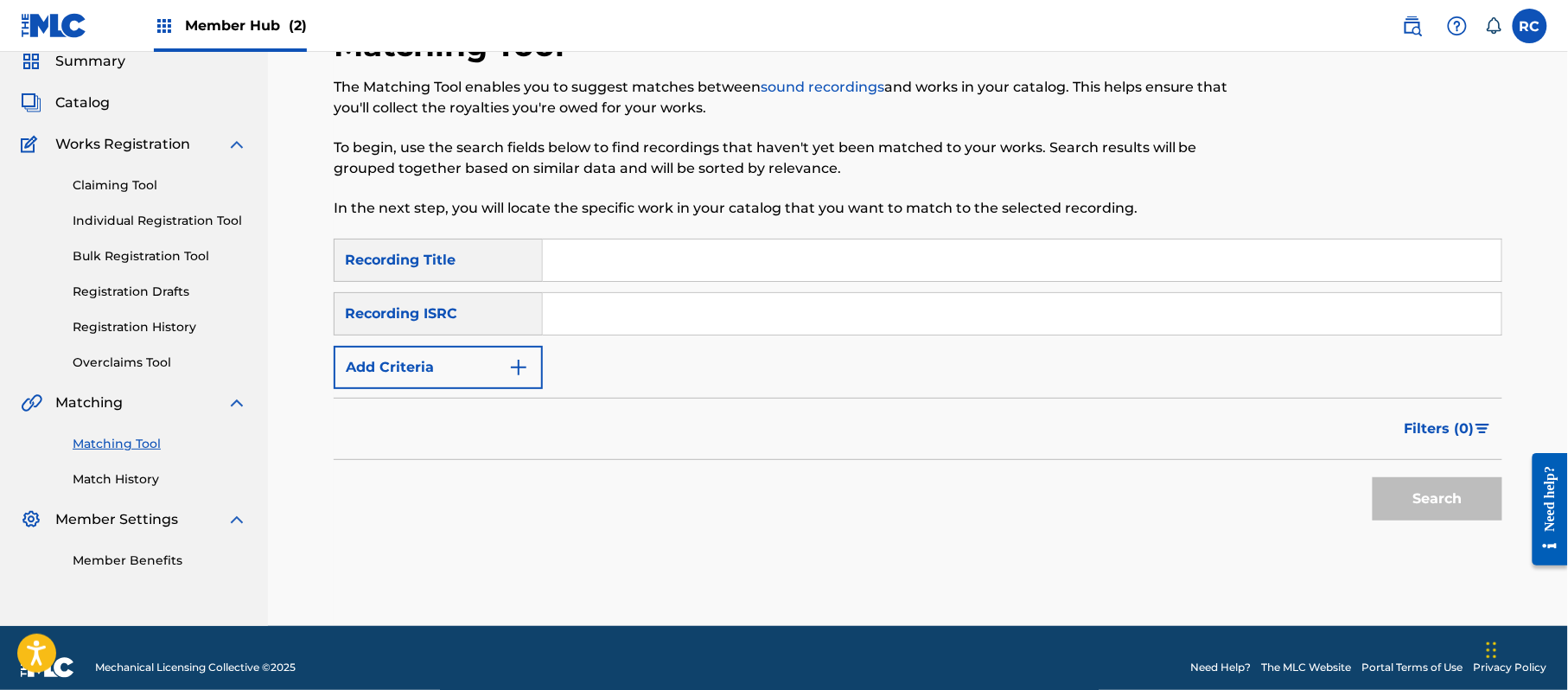
click at [647, 322] on input "Search Form" at bounding box center [1022, 313] width 958 height 41
click at [1423, 493] on button "Search" at bounding box center [1437, 498] width 130 height 43
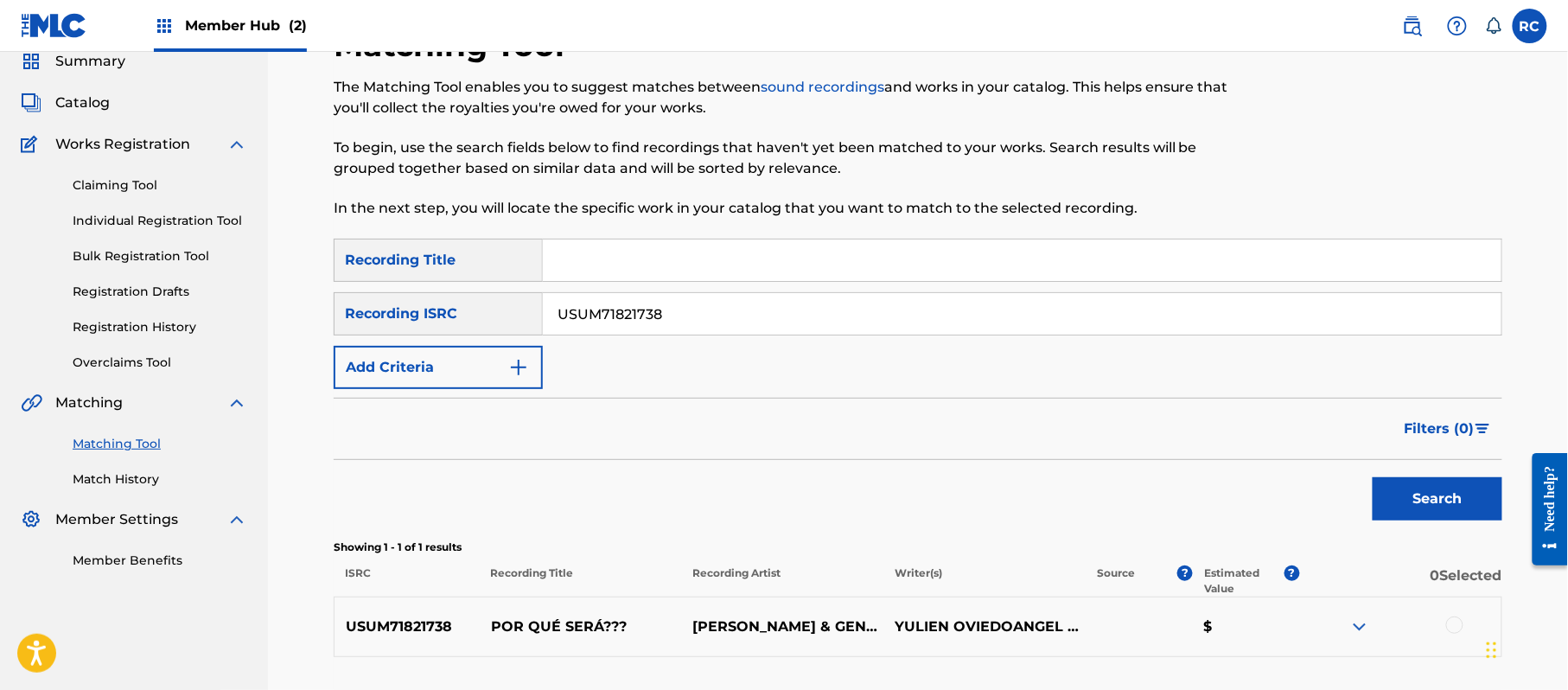
click at [624, 306] on input "USUM71821738" at bounding box center [1022, 313] width 958 height 41
type input "TCAEL1980390"
click at [1479, 509] on button "Search" at bounding box center [1437, 498] width 130 height 43
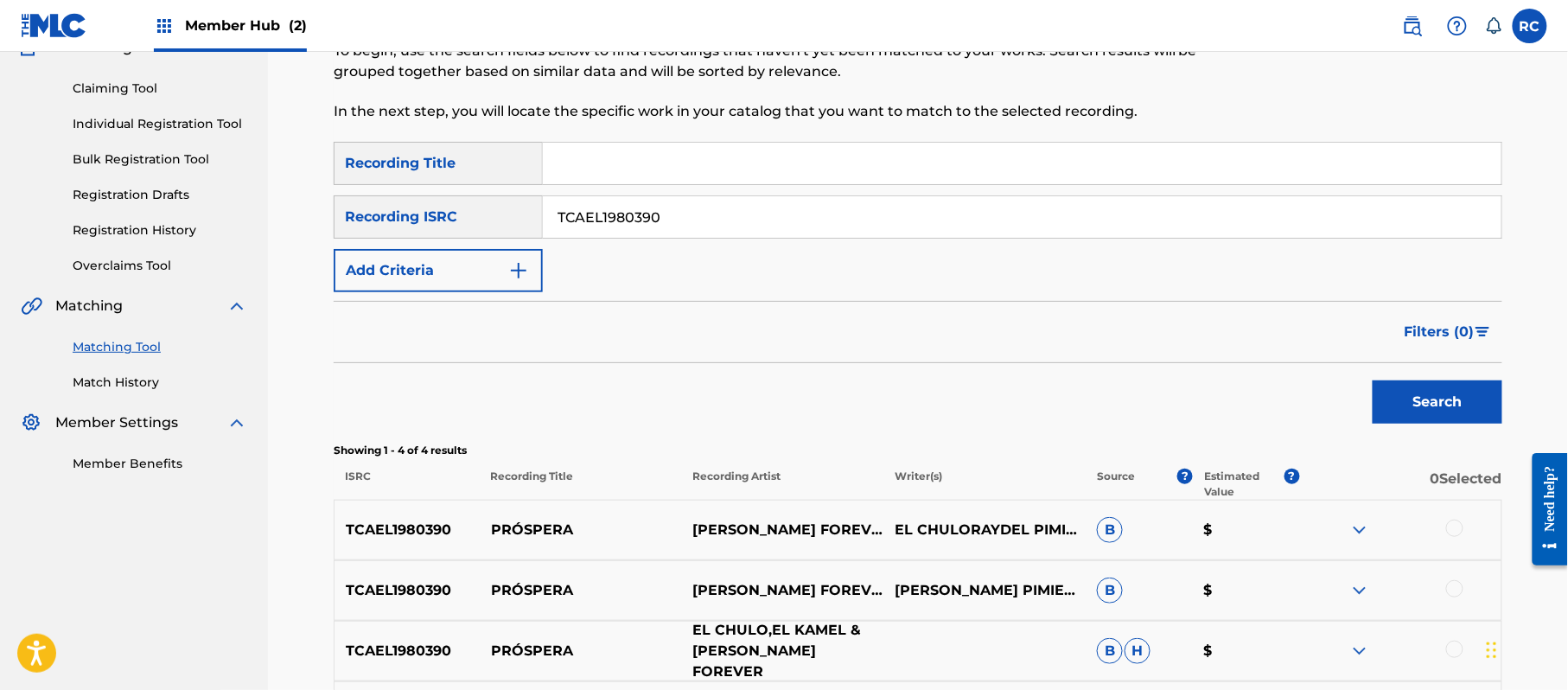
scroll to position [299, 0]
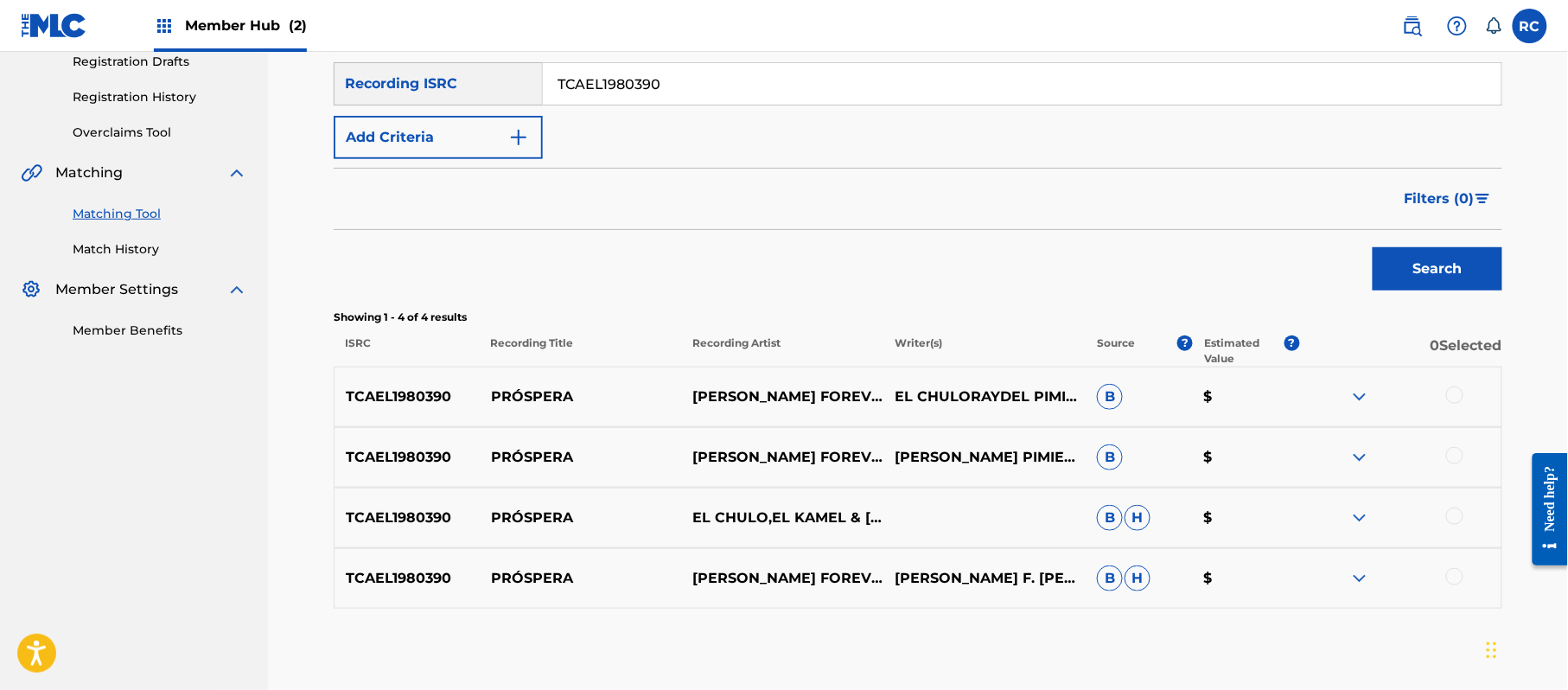
click at [1454, 394] on div at bounding box center [1454, 394] width 17 height 17
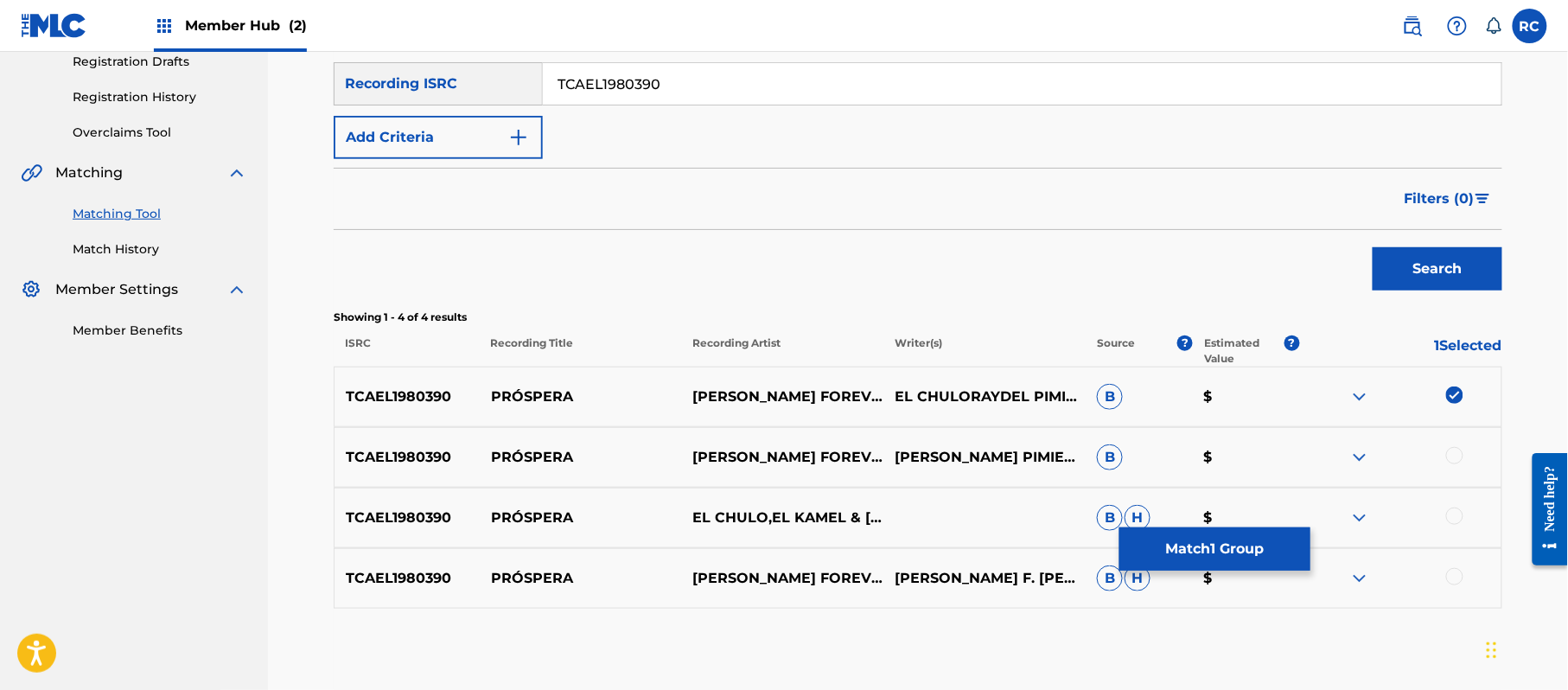
click at [1458, 455] on div at bounding box center [1454, 455] width 17 height 17
click at [1458, 515] on div at bounding box center [1454, 516] width 17 height 17
click at [1461, 576] on div at bounding box center [1454, 576] width 17 height 17
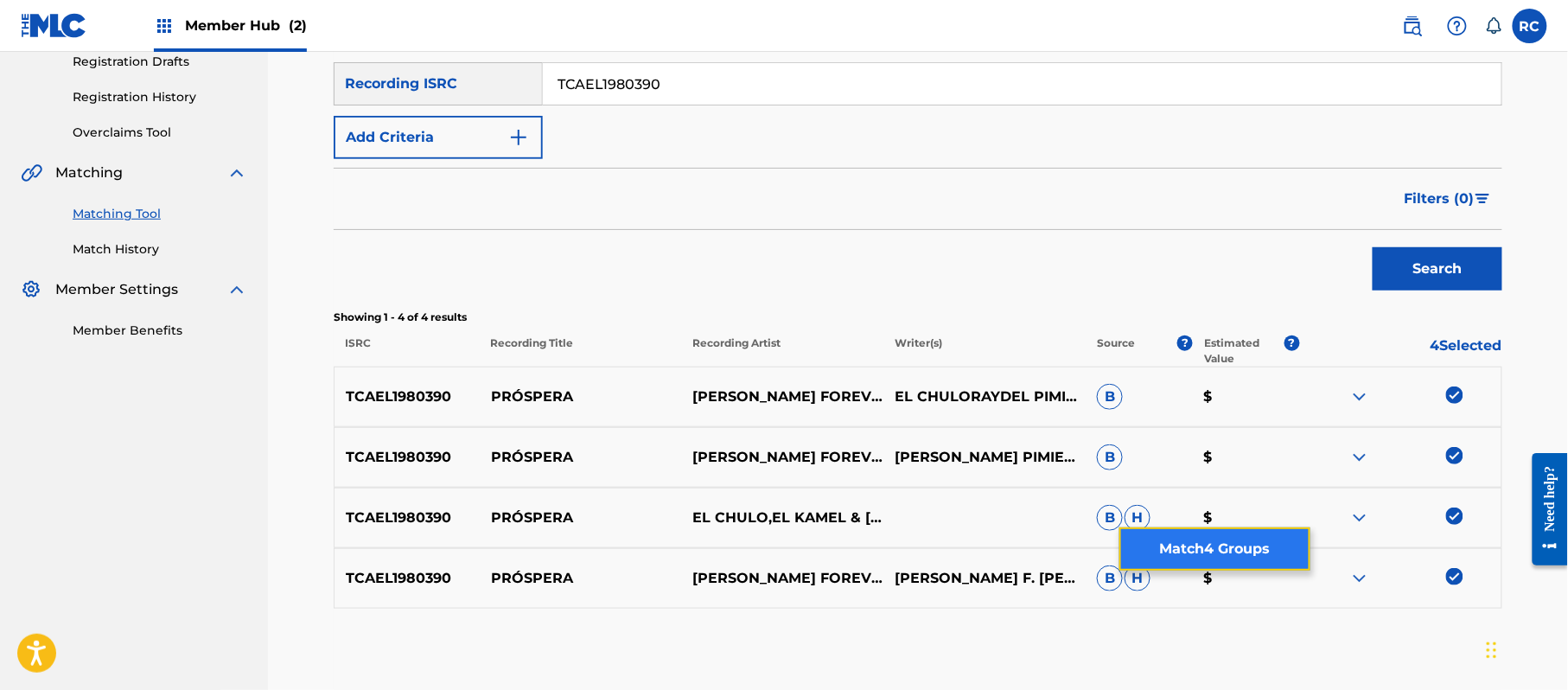
click at [1226, 547] on button "Match 4 Groups" at bounding box center [1214, 549] width 191 height 43
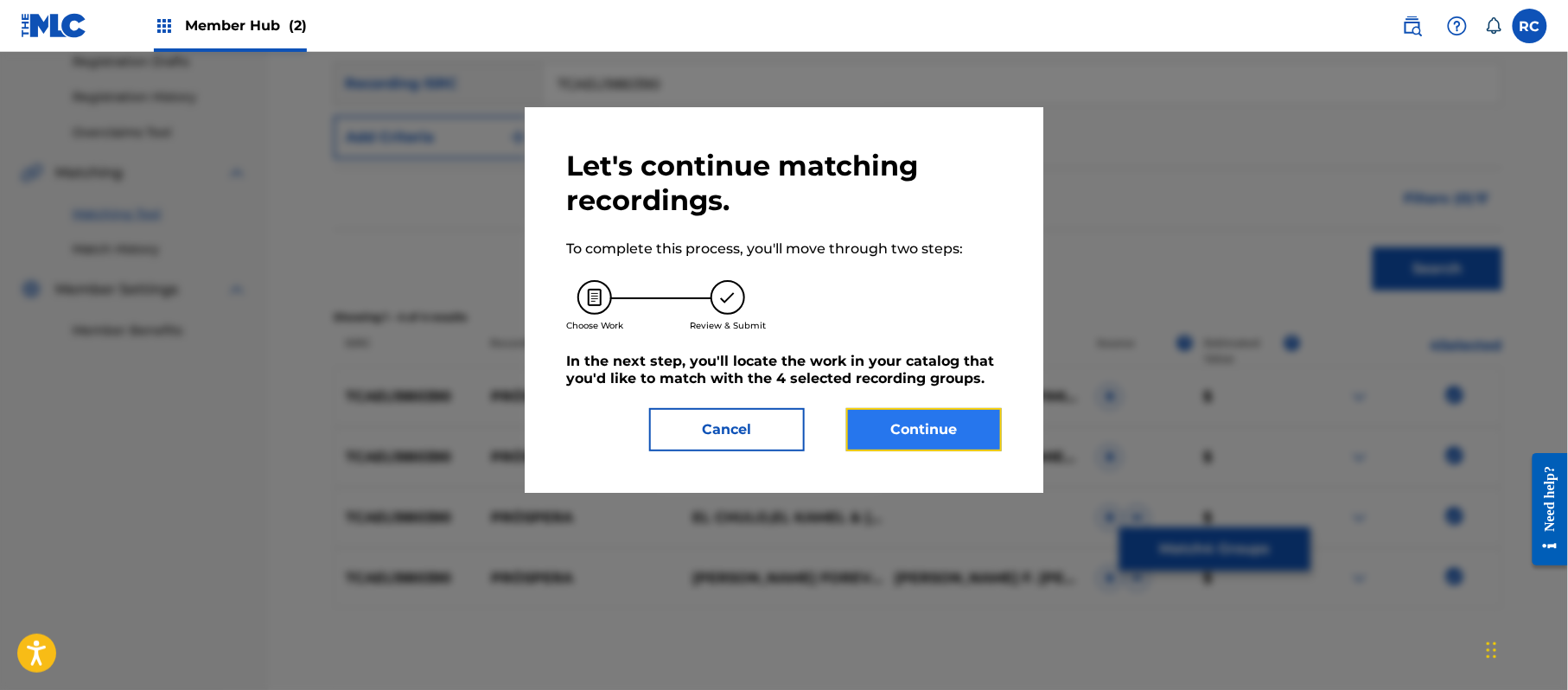
click at [957, 418] on button "Continue" at bounding box center [924, 429] width 155 height 43
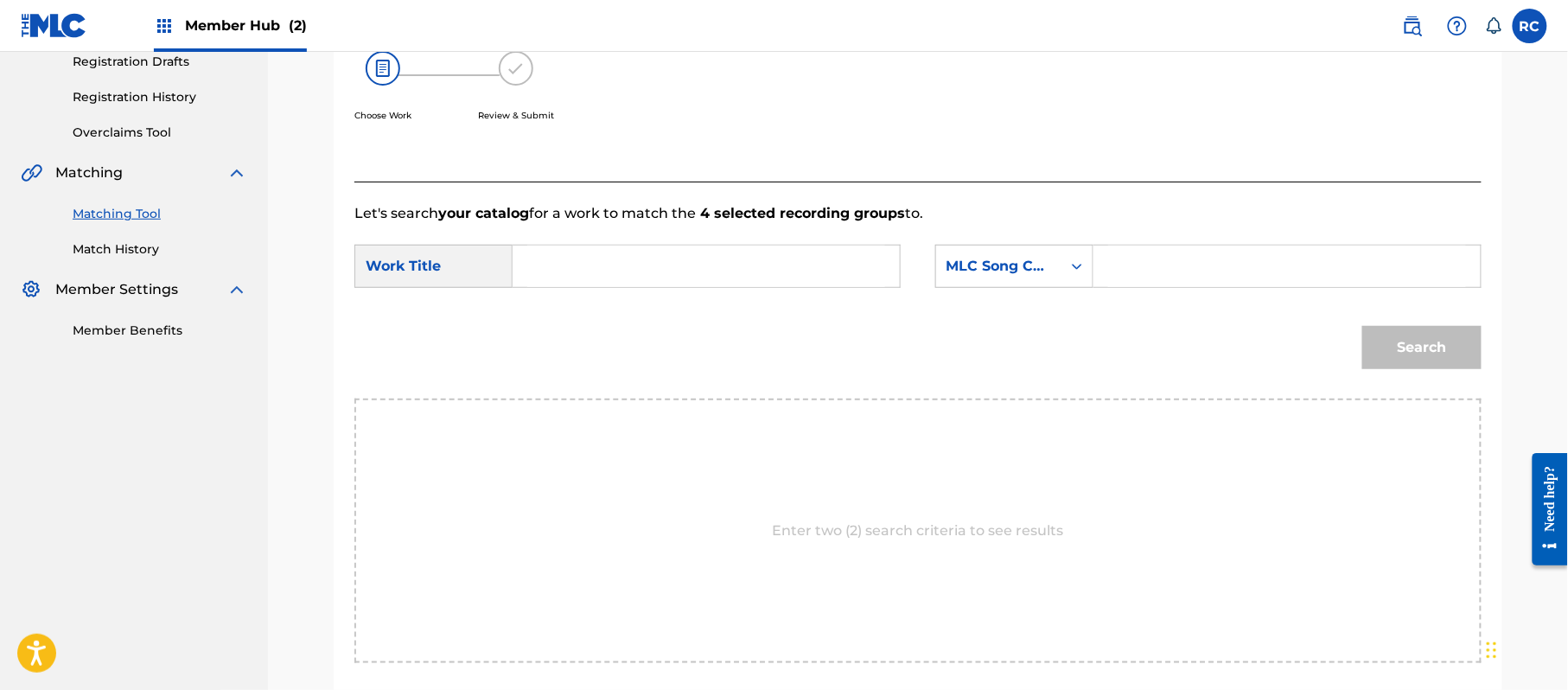
click at [652, 269] on input "Search Form" at bounding box center [706, 266] width 358 height 41
click at [636, 270] on input "Prospera PF5PWR" at bounding box center [706, 266] width 358 height 41
drag, startPoint x: 672, startPoint y: 256, endPoint x: 498, endPoint y: 259, distance: 174.0
click at [498, 259] on div "SearchWithCriteria116754d8-d51e-4542-8427-6facf1cfe1a0 Work Title Prospera x" at bounding box center [627, 266] width 547 height 43
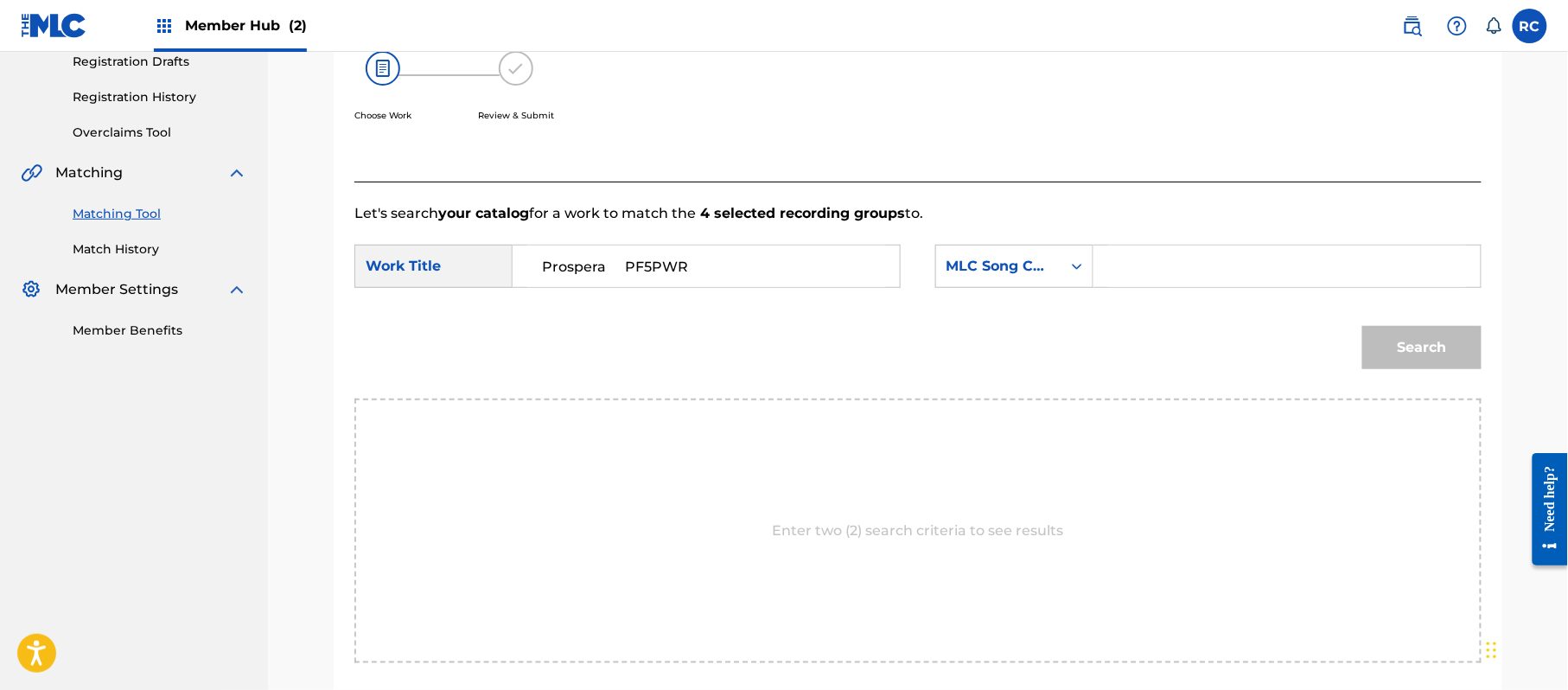
click at [648, 277] on input "Prospera PF5PWR" at bounding box center [706, 266] width 358 height 41
type input "Prospera"
click at [1162, 275] on input "Search Form" at bounding box center [1287, 266] width 358 height 41
click at [1413, 353] on button "Search" at bounding box center [1422, 347] width 120 height 43
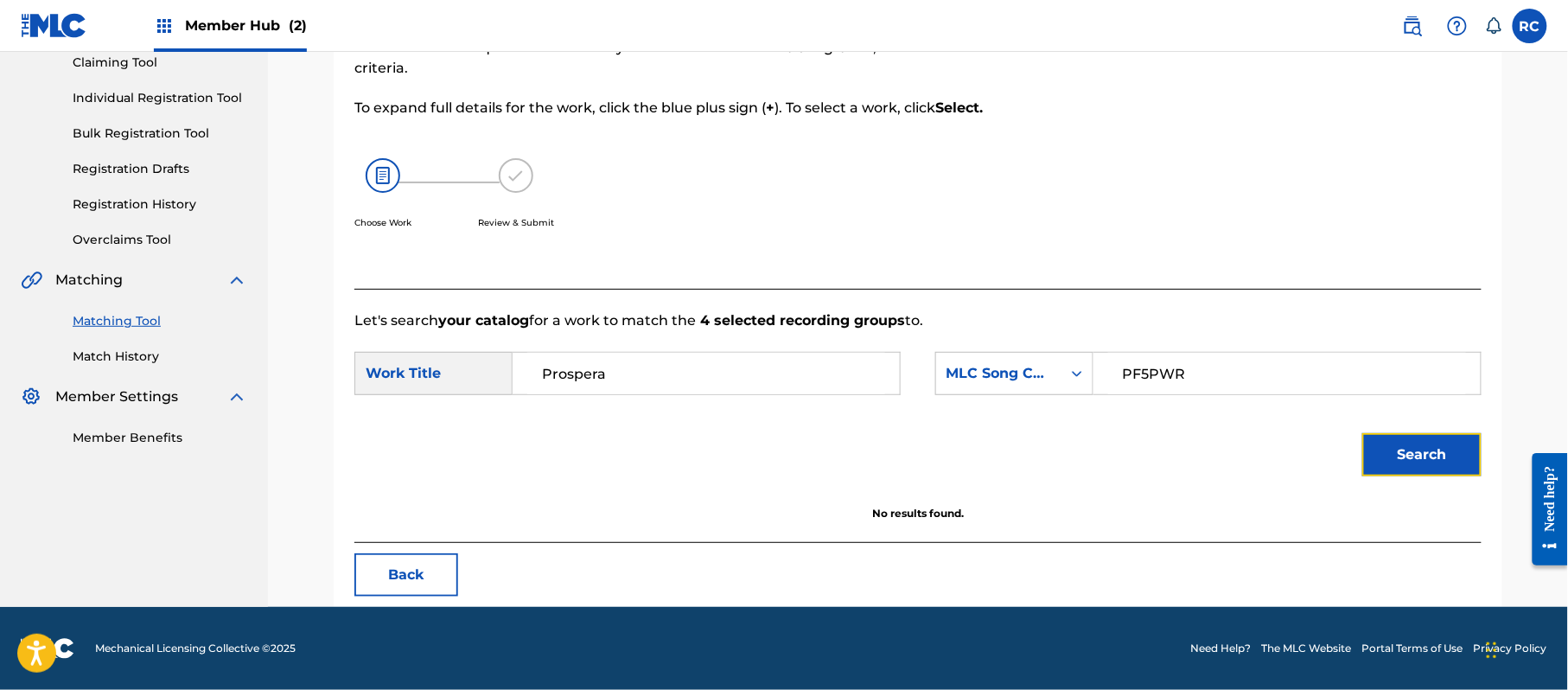
scroll to position [192, 0]
click at [1402, 449] on button "Search" at bounding box center [1422, 454] width 120 height 43
drag, startPoint x: 1241, startPoint y: 378, endPoint x: 1003, endPoint y: 385, distance: 238.1
click at [1003, 385] on div "SearchWithCriteria27bc2199-78c4-46d2-a999-e363225a5b18 MLC Song Code PF5PWR" at bounding box center [1208, 372] width 547 height 43
type input "PE92PK"
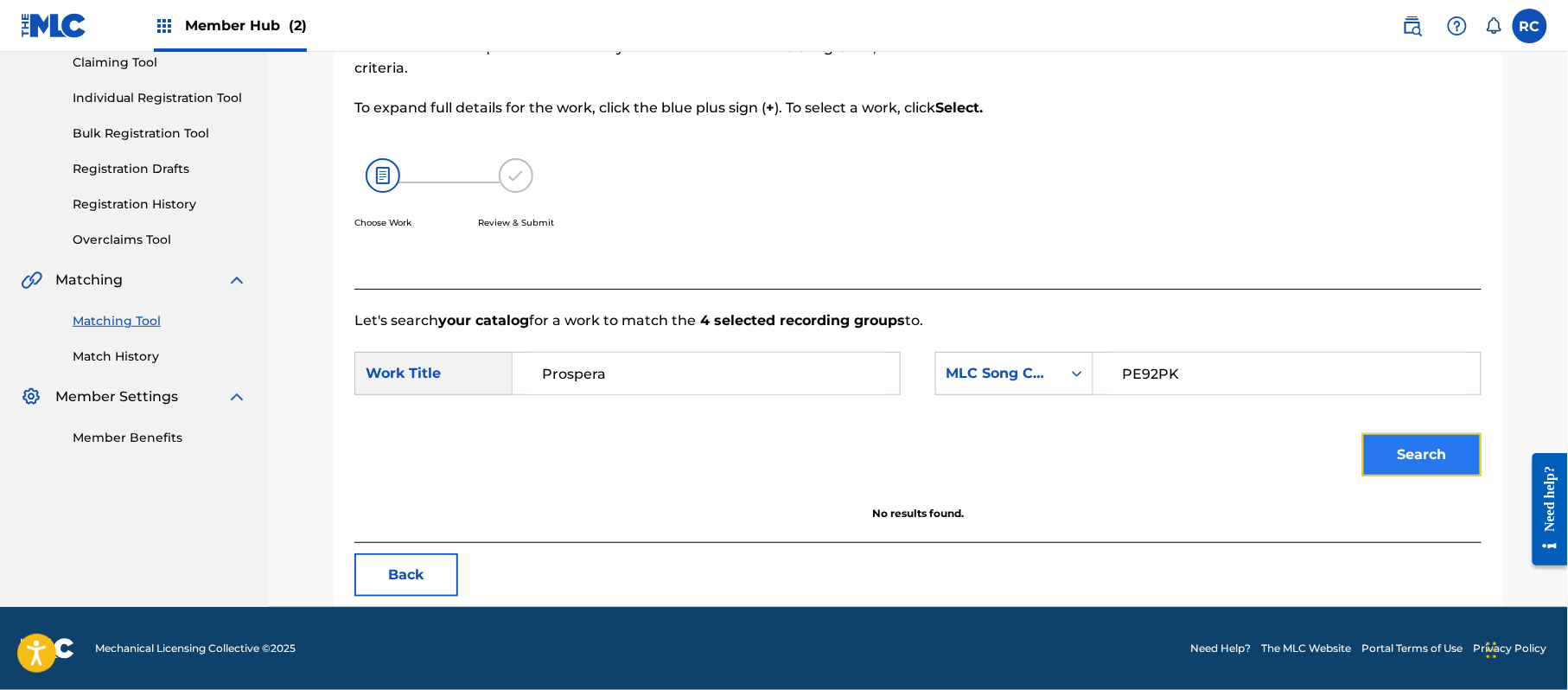
click at [1447, 446] on button "Search" at bounding box center [1422, 454] width 120 height 43
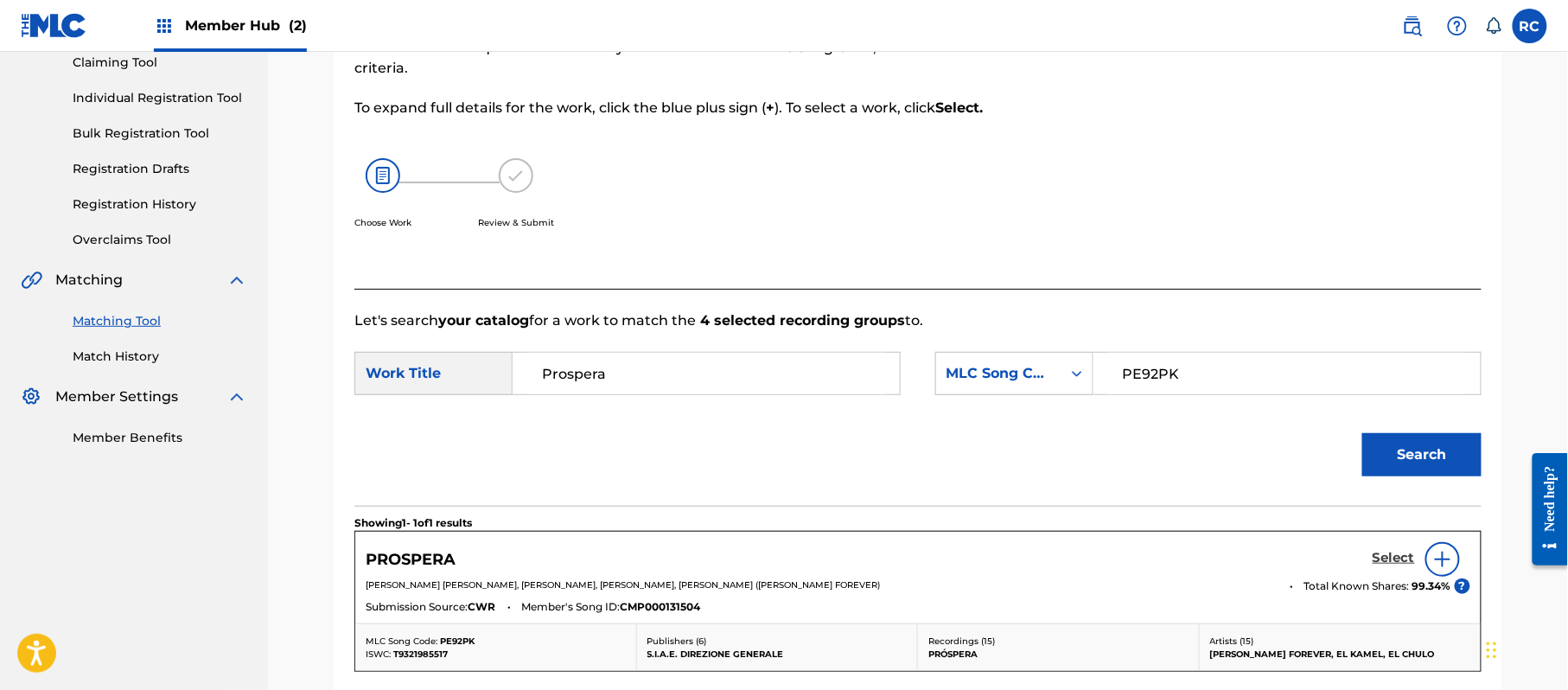
click at [1404, 559] on h5 "Select" at bounding box center [1394, 558] width 42 height 16
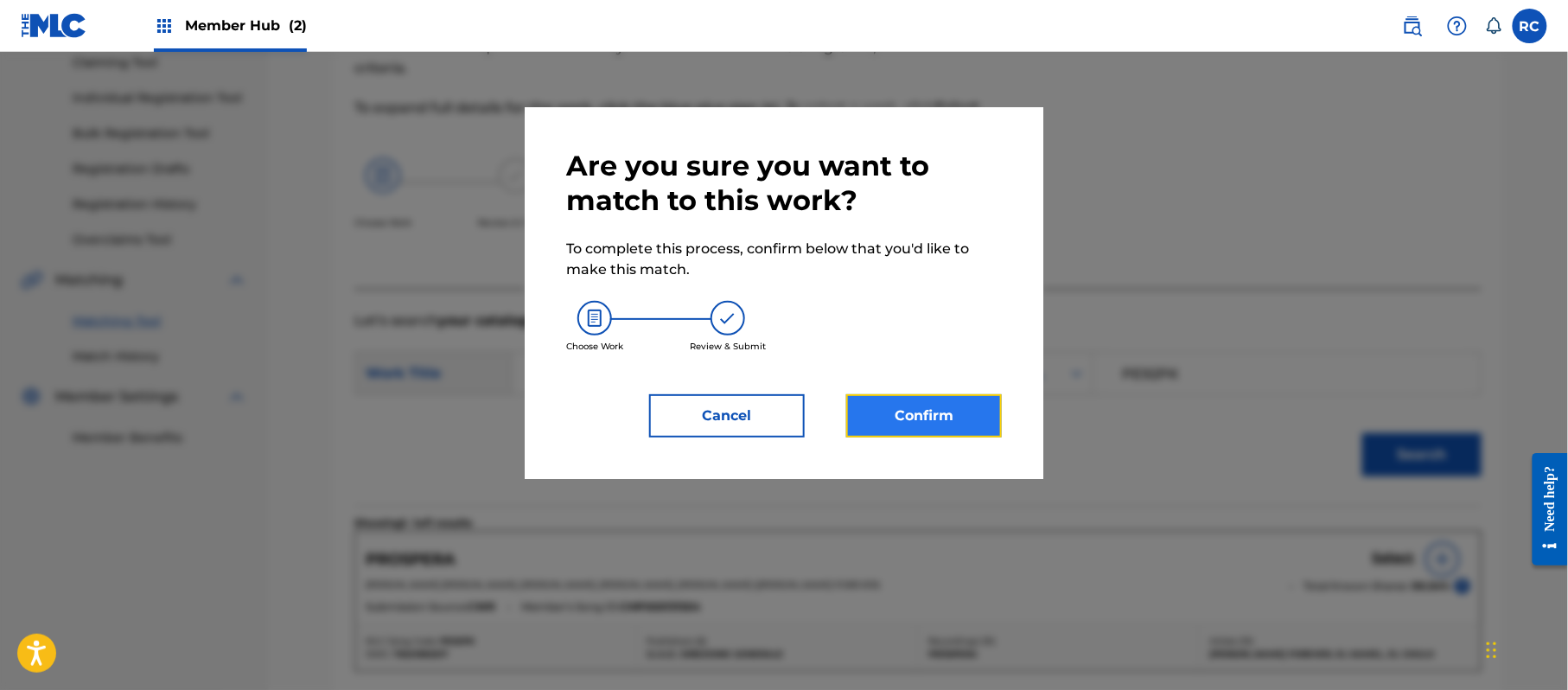
click at [958, 427] on button "Confirm" at bounding box center [924, 415] width 155 height 43
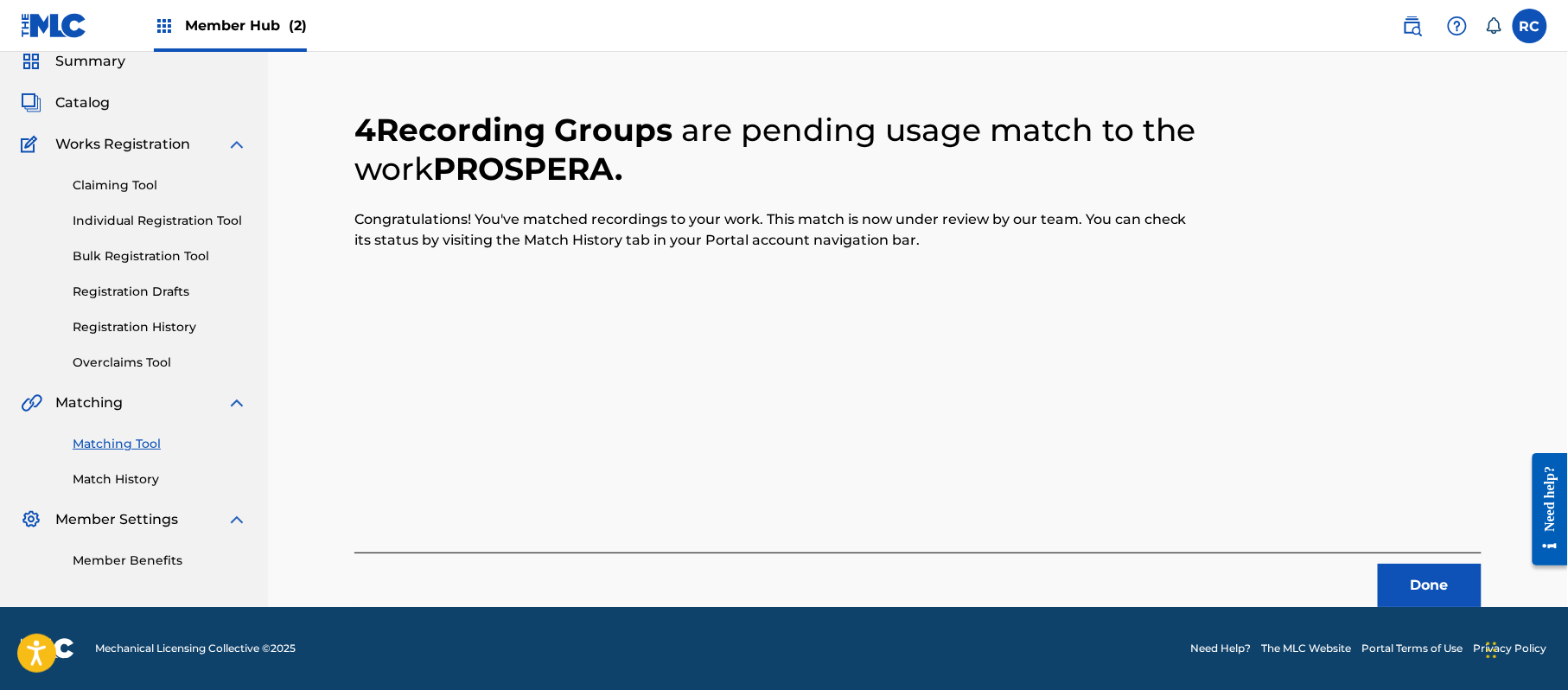
scroll to position [69, 0]
click at [1419, 574] on button "Done" at bounding box center [1430, 585] width 104 height 43
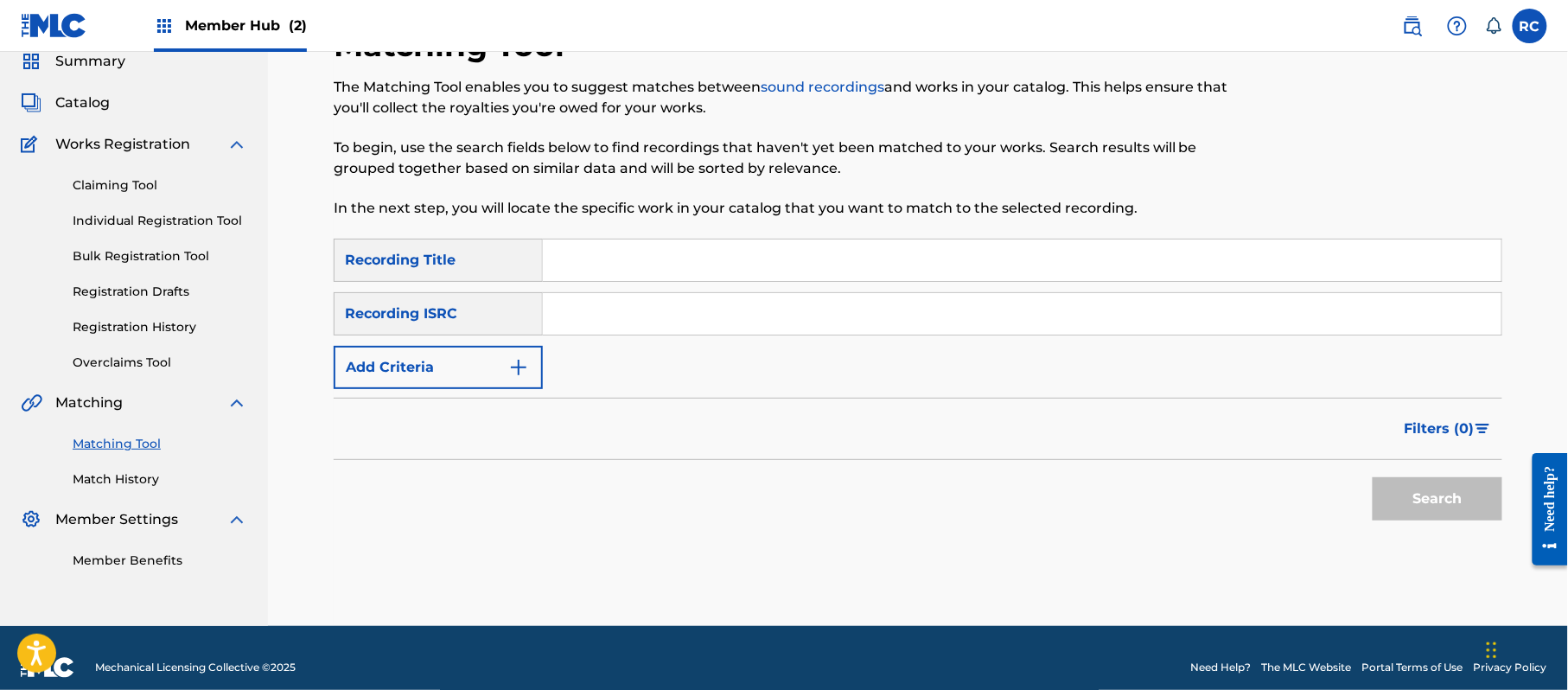
click at [603, 323] on input "Search Form" at bounding box center [1022, 313] width 958 height 41
click at [1416, 495] on button "Search" at bounding box center [1437, 498] width 130 height 43
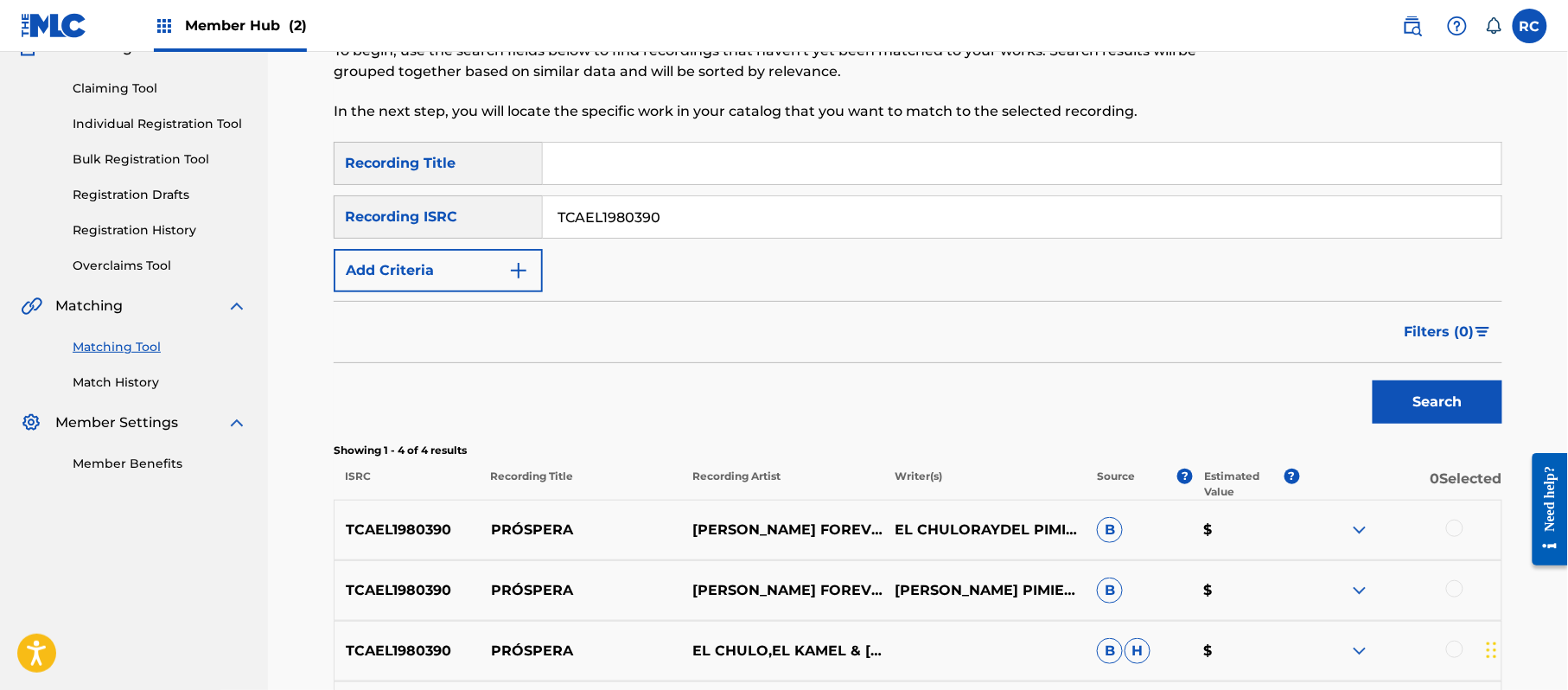
scroll to position [156, 0]
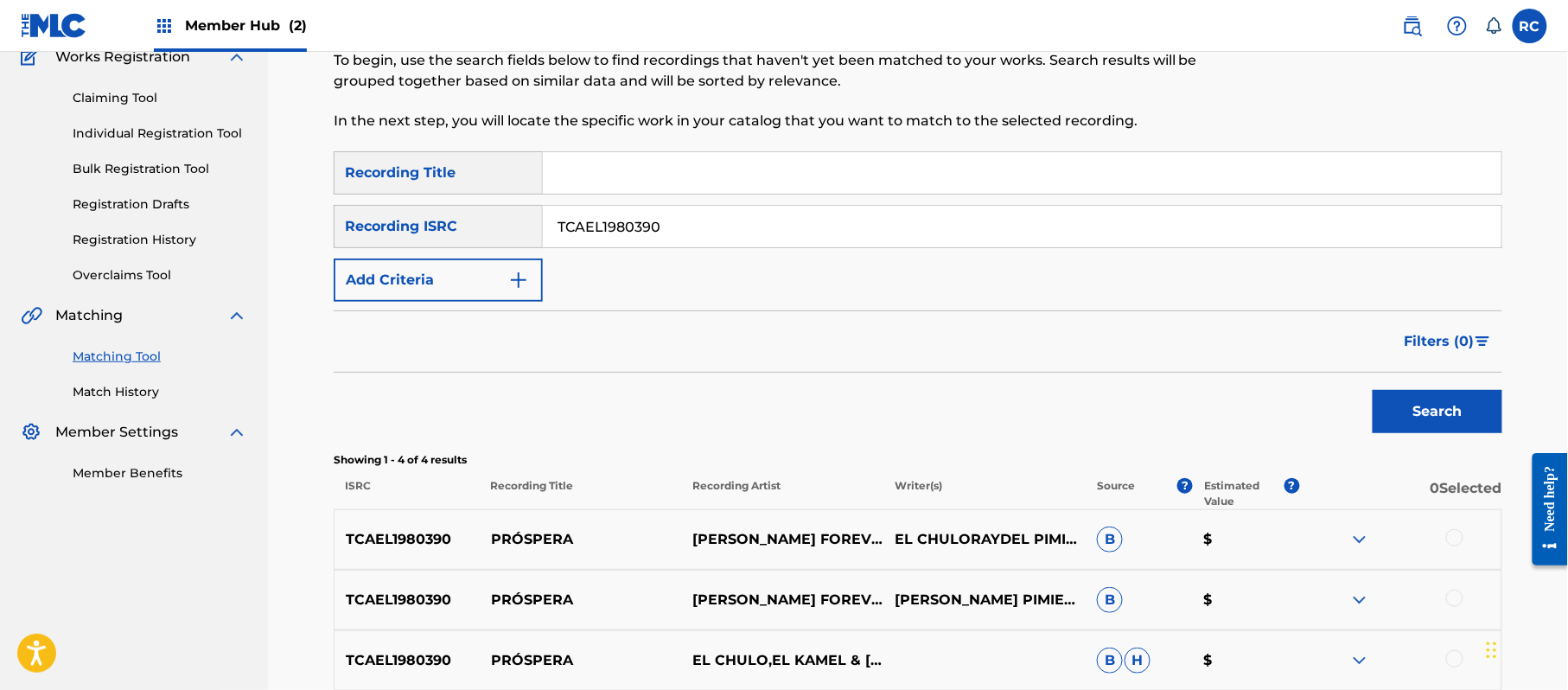
click at [628, 218] on input "TCAEL1980390" at bounding box center [1022, 225] width 958 height 41
click at [1466, 399] on button "Search" at bounding box center [1437, 411] width 130 height 43
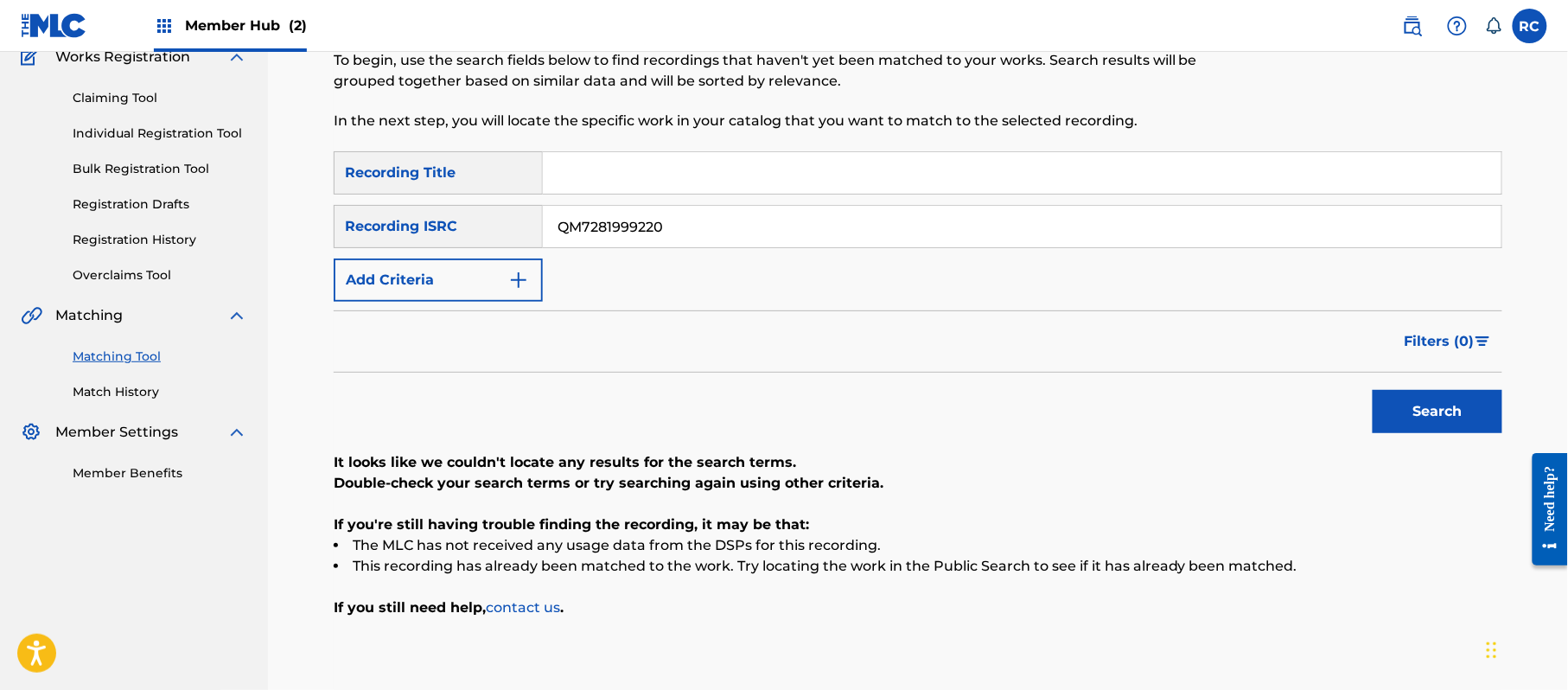
drag, startPoint x: 685, startPoint y: 246, endPoint x: 539, endPoint y: 246, distance: 146.0
click at [539, 246] on div "SearchWithCriteriab6f3cc6c-d650-4231-83bc-d3f57758b126 Recording ISRC QM7281999…" at bounding box center [918, 225] width 1168 height 43
click at [1397, 391] on button "Search" at bounding box center [1437, 411] width 130 height 43
drag, startPoint x: 700, startPoint y: 238, endPoint x: 412, endPoint y: 246, distance: 288.1
click at [412, 246] on div "SearchWithCriteriab6f3cc6c-d650-4231-83bc-d3f57758b126 Recording ISRC QZGLM1998…" at bounding box center [918, 225] width 1168 height 43
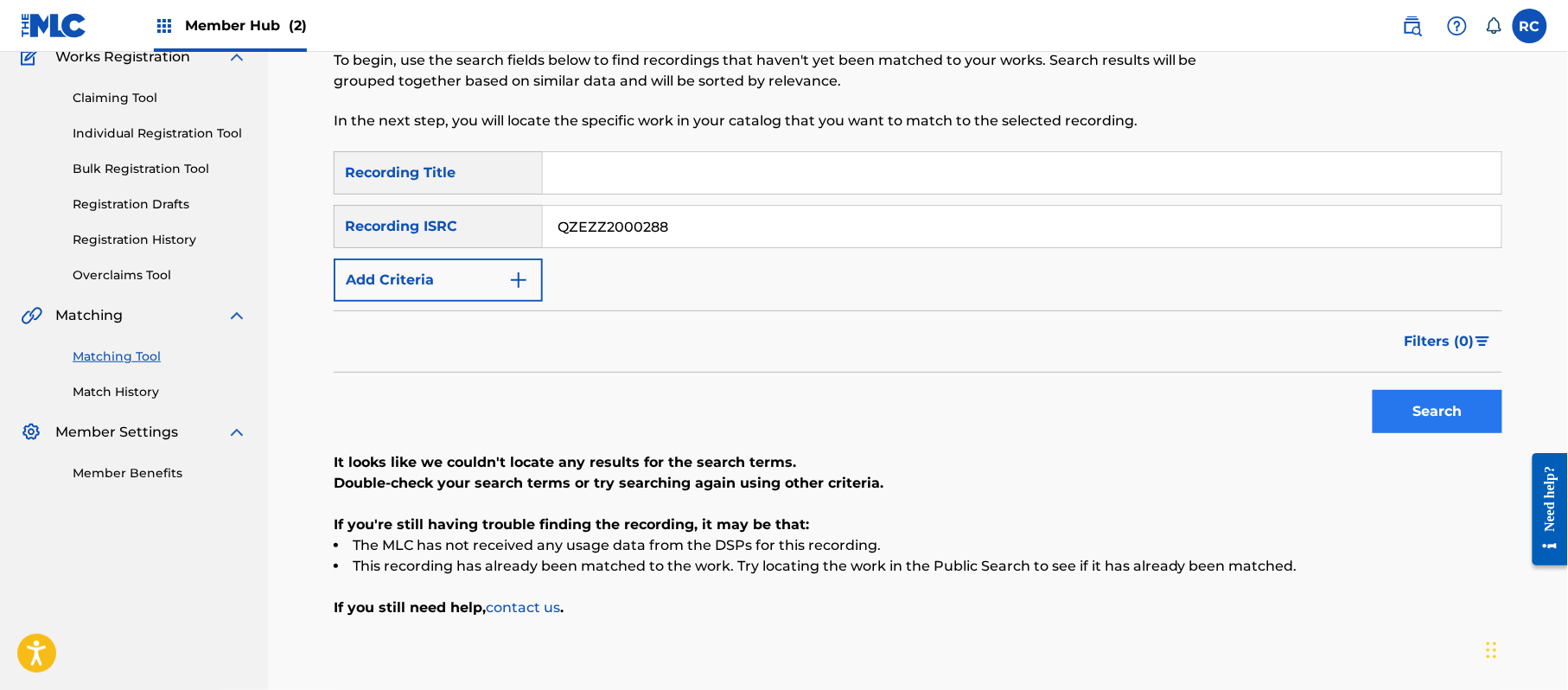
type input "QZEZZ2000288"
drag, startPoint x: 1435, startPoint y: 413, endPoint x: 1198, endPoint y: 443, distance: 238.9
click at [1432, 416] on button "Search" at bounding box center [1437, 411] width 130 height 43
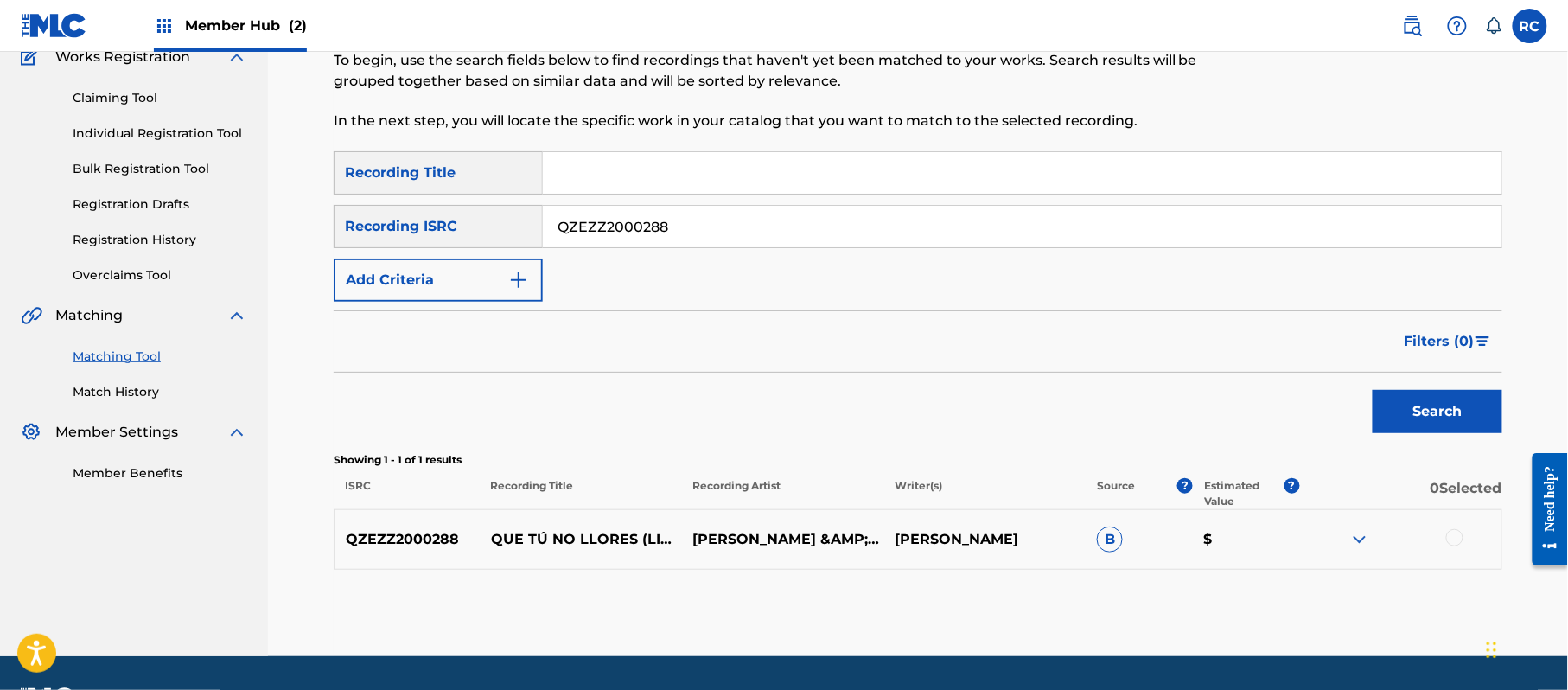
scroll to position [205, 0]
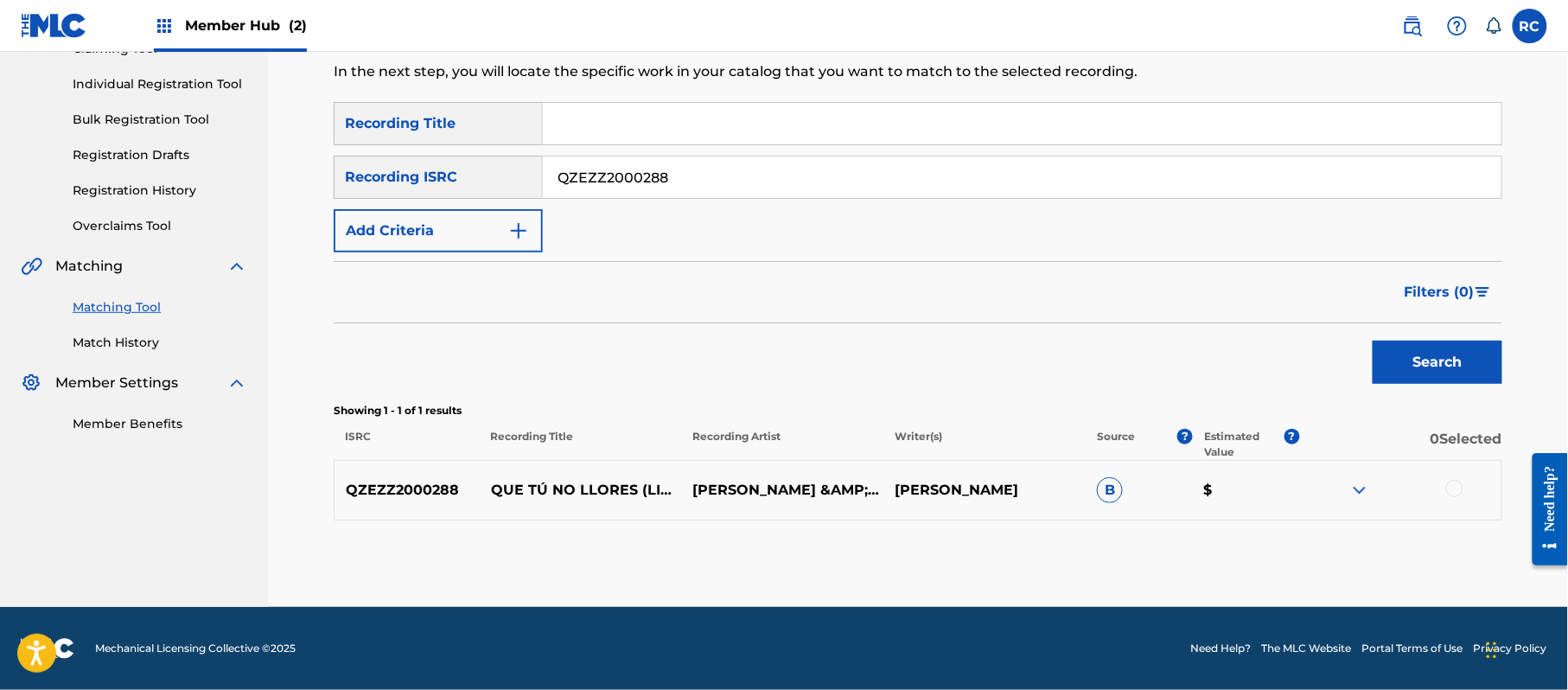
drag, startPoint x: 1457, startPoint y: 484, endPoint x: 1426, endPoint y: 496, distance: 33.2
click at [1458, 485] on div at bounding box center [1454, 488] width 17 height 17
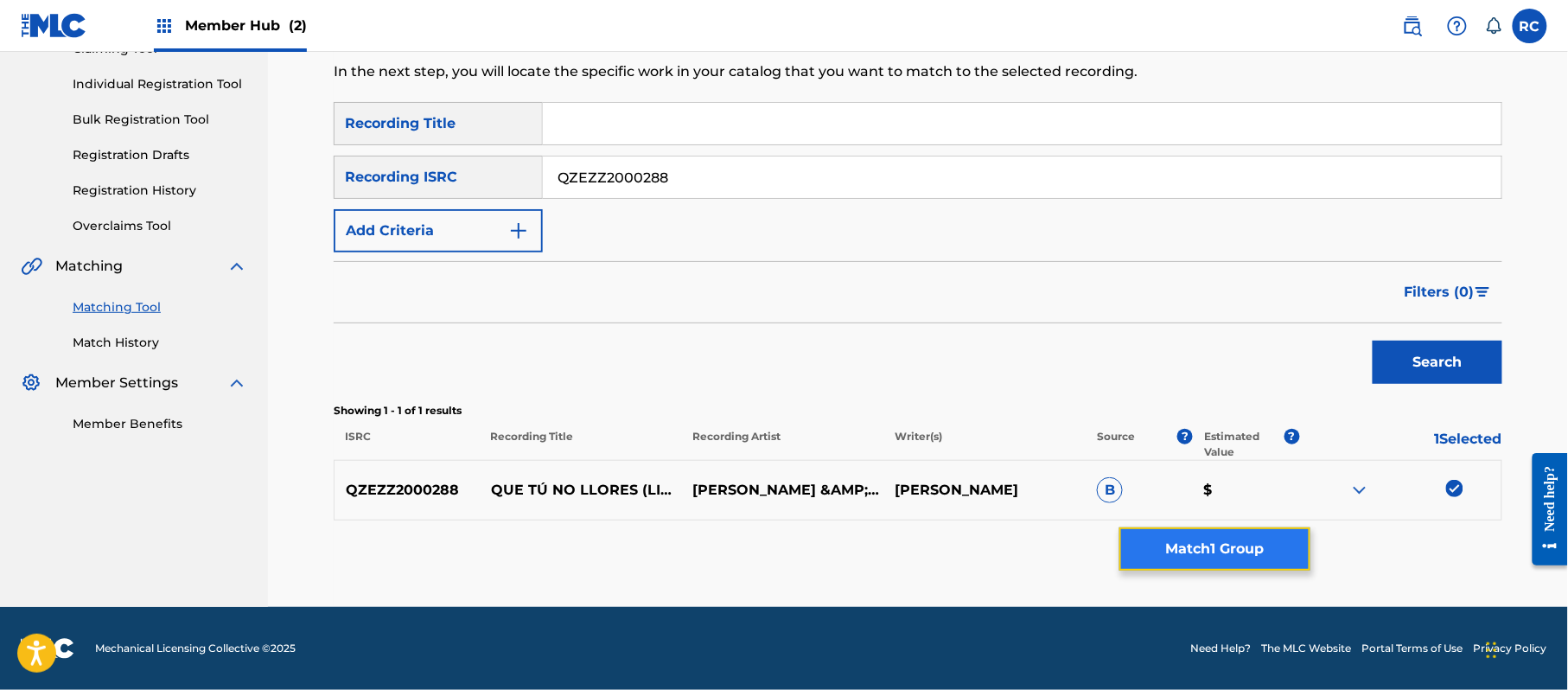
click at [1241, 549] on button "Match 1 Group" at bounding box center [1214, 549] width 191 height 43
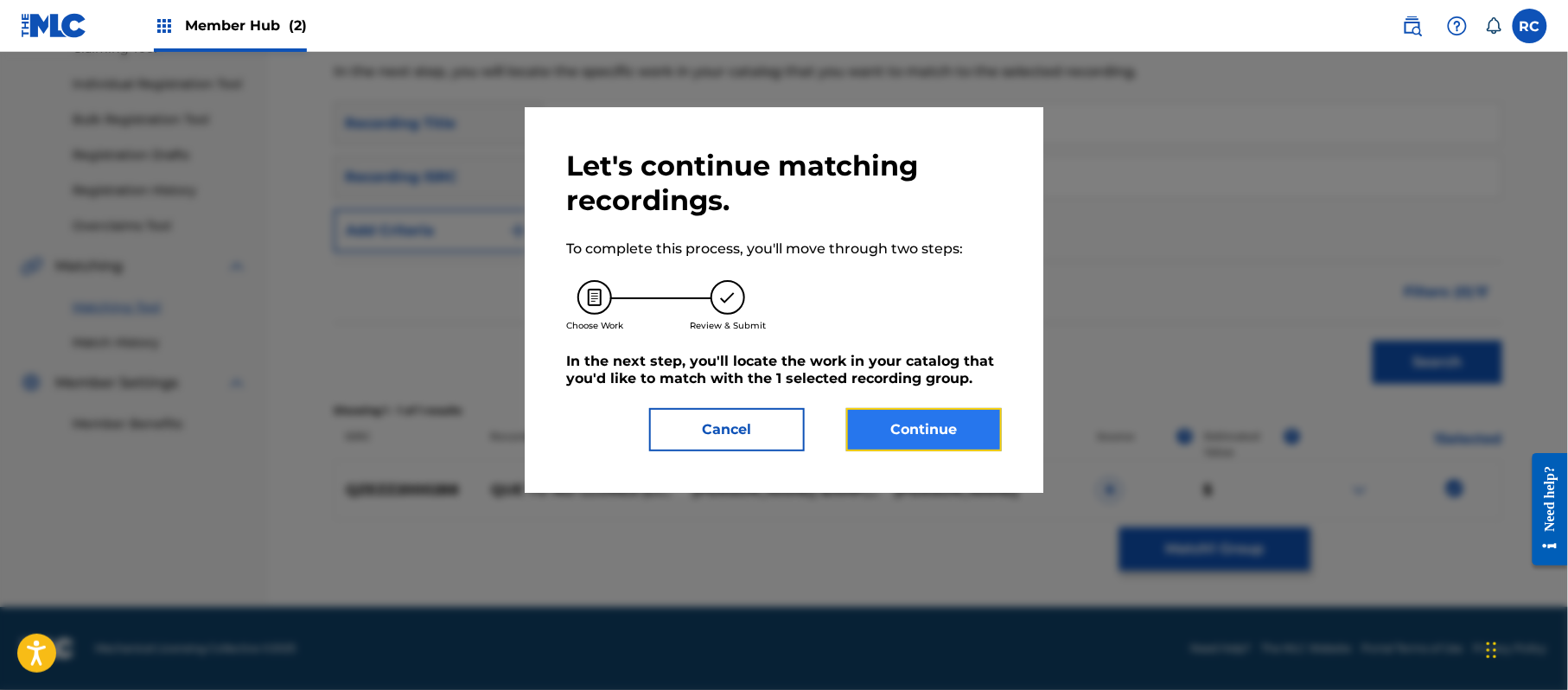
click at [916, 419] on button "Continue" at bounding box center [924, 429] width 155 height 43
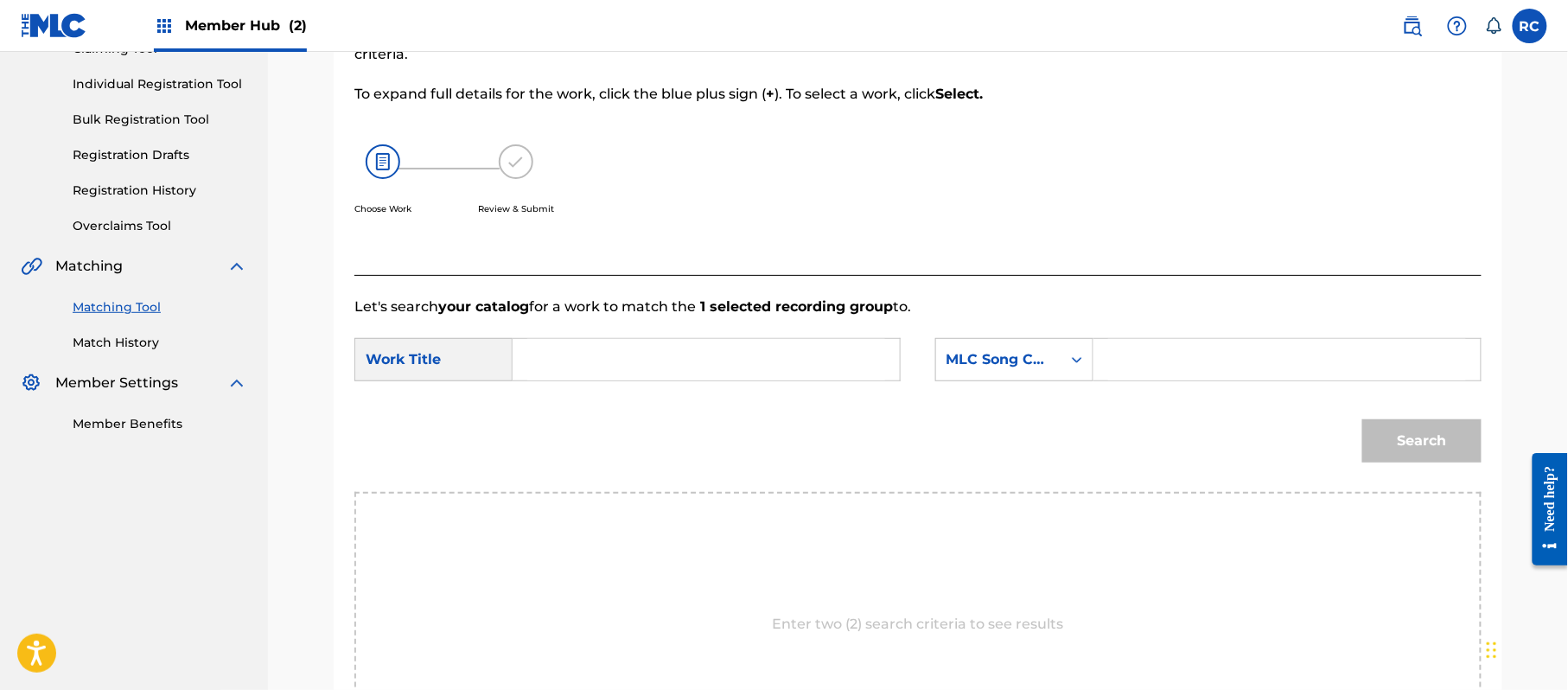
click at [595, 357] on input "Search Form" at bounding box center [706, 359] width 358 height 41
click at [690, 357] on input "Que Tu No Llores QB0268" at bounding box center [706, 359] width 358 height 41
type input "Que Tu No Llores"
click at [1207, 353] on input "Search Form" at bounding box center [1287, 359] width 358 height 41
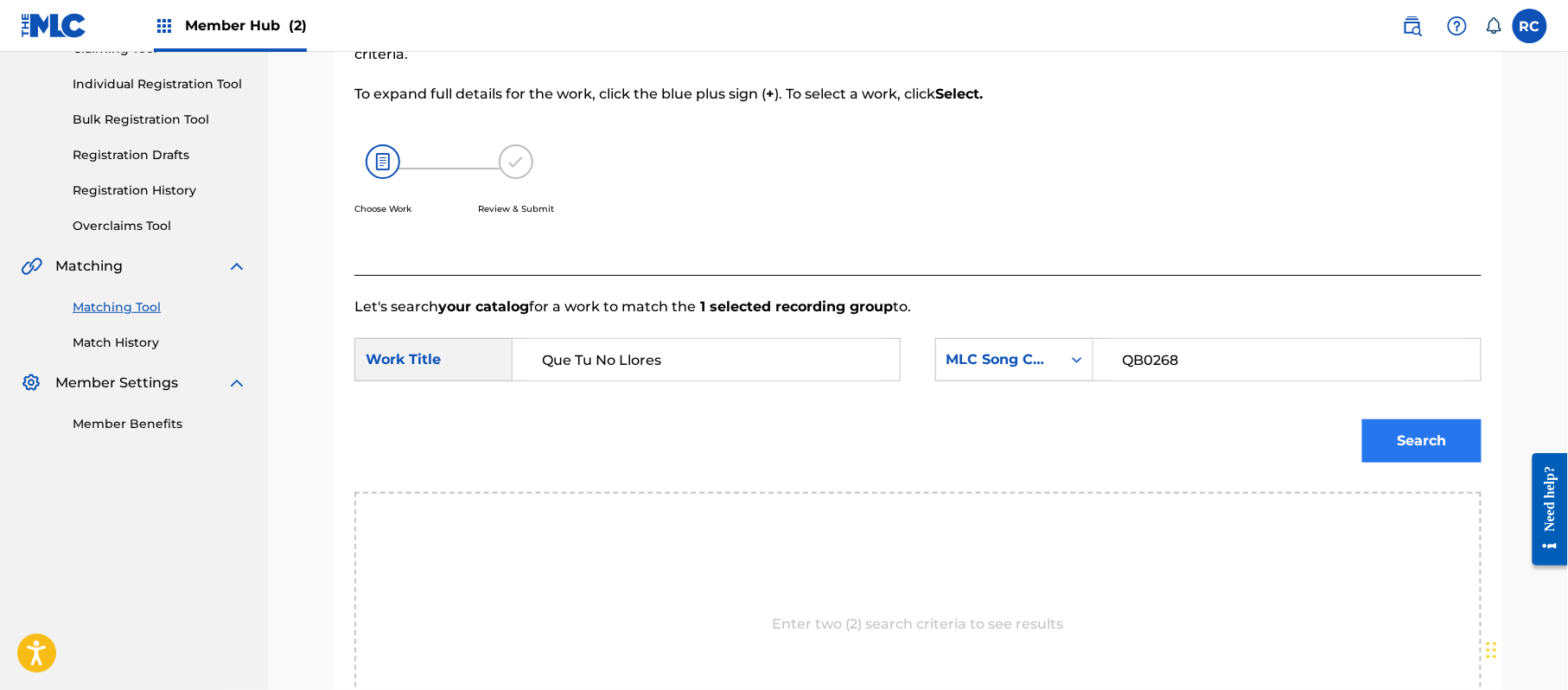
type input "QB0268"
click at [1430, 447] on button "Search" at bounding box center [1422, 440] width 120 height 43
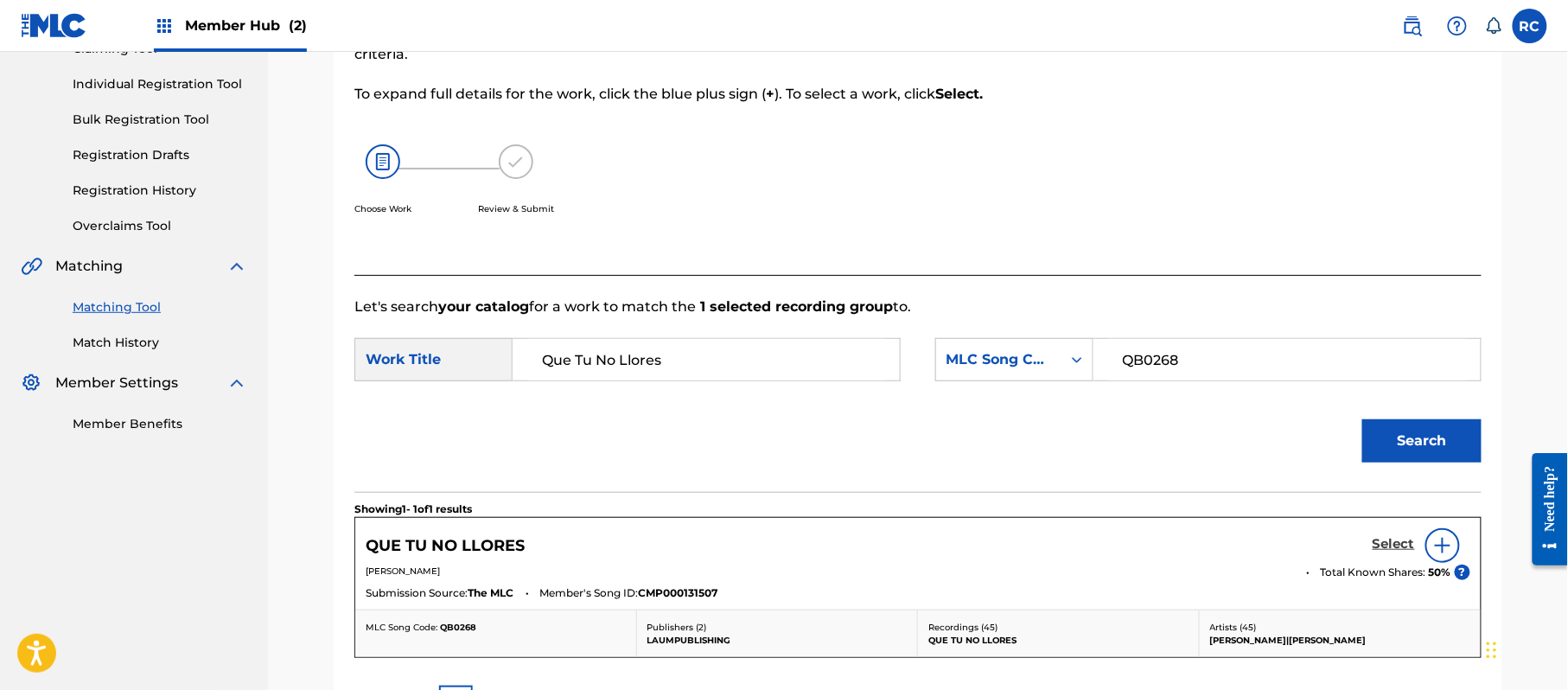
click at [1388, 544] on h5 "Select" at bounding box center [1394, 544] width 42 height 16
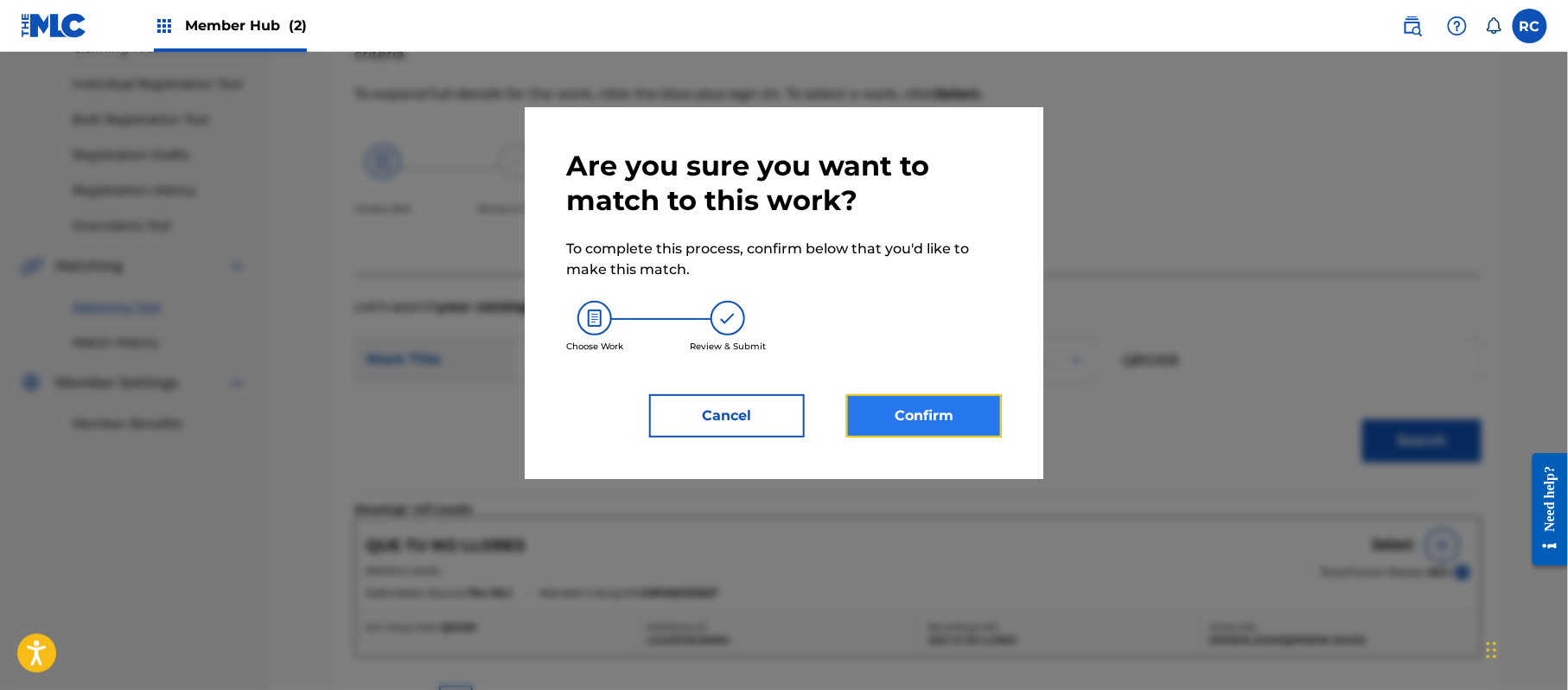
click at [956, 410] on button "Confirm" at bounding box center [924, 415] width 155 height 43
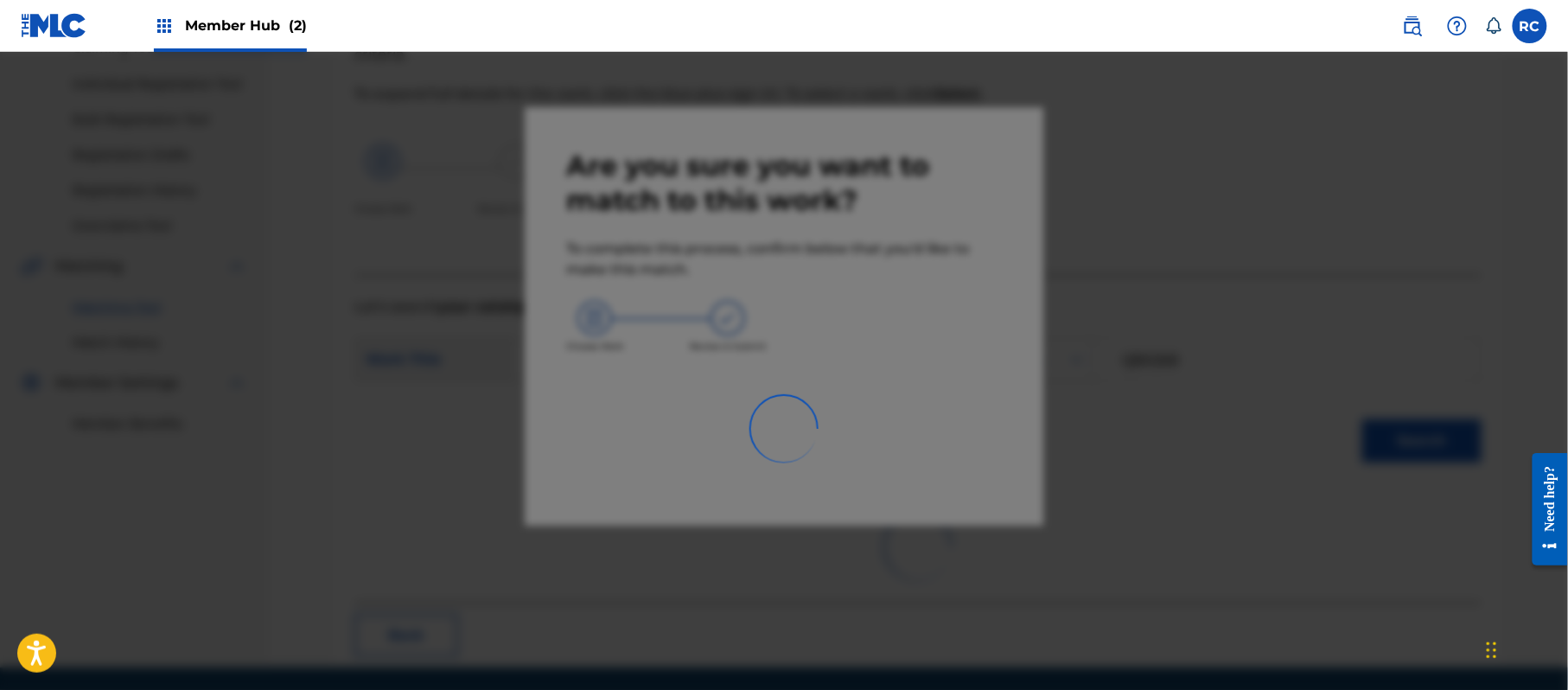
scroll to position [69, 0]
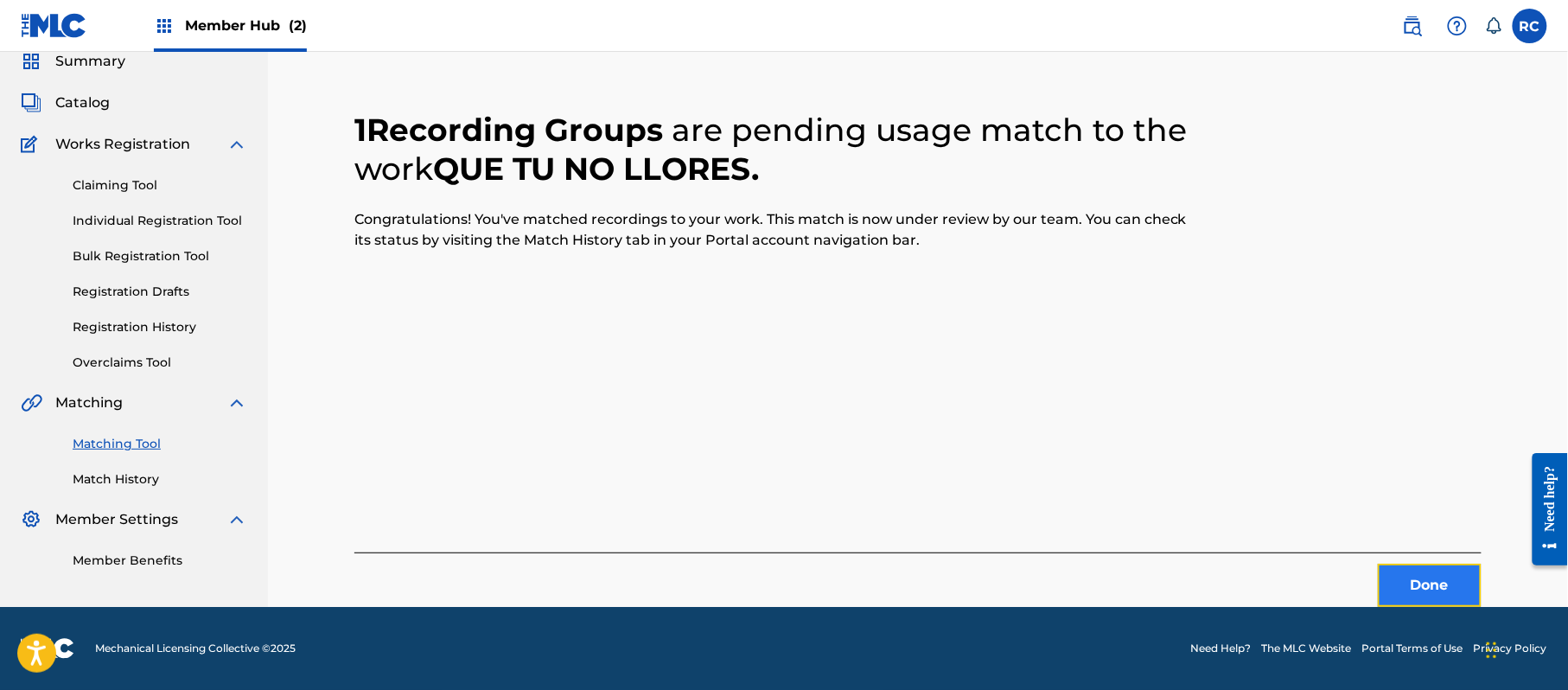
click at [1408, 588] on button "Done" at bounding box center [1430, 585] width 104 height 43
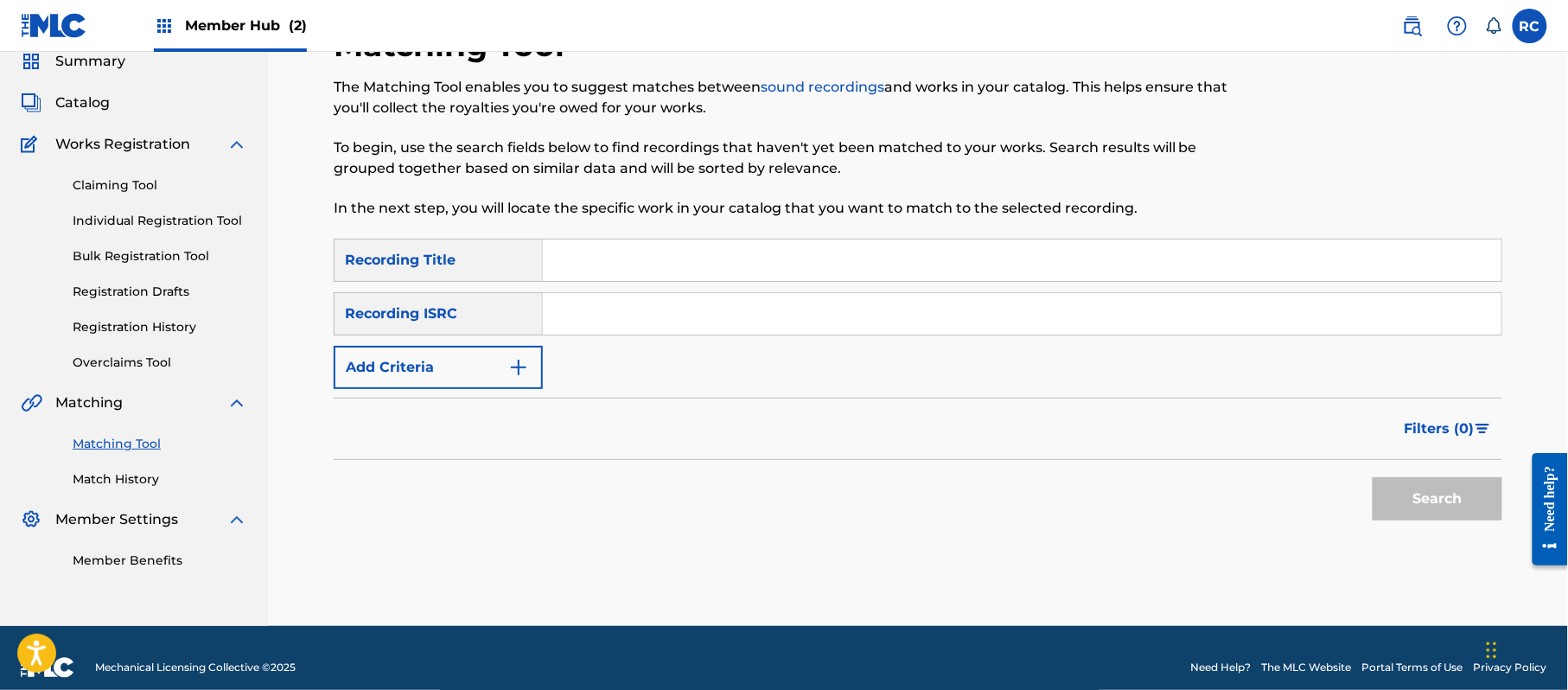
drag, startPoint x: 612, startPoint y: 296, endPoint x: 631, endPoint y: 311, distance: 24.2
click at [612, 296] on input "Search Form" at bounding box center [1022, 313] width 958 height 41
click at [1401, 509] on button "Search" at bounding box center [1437, 498] width 130 height 43
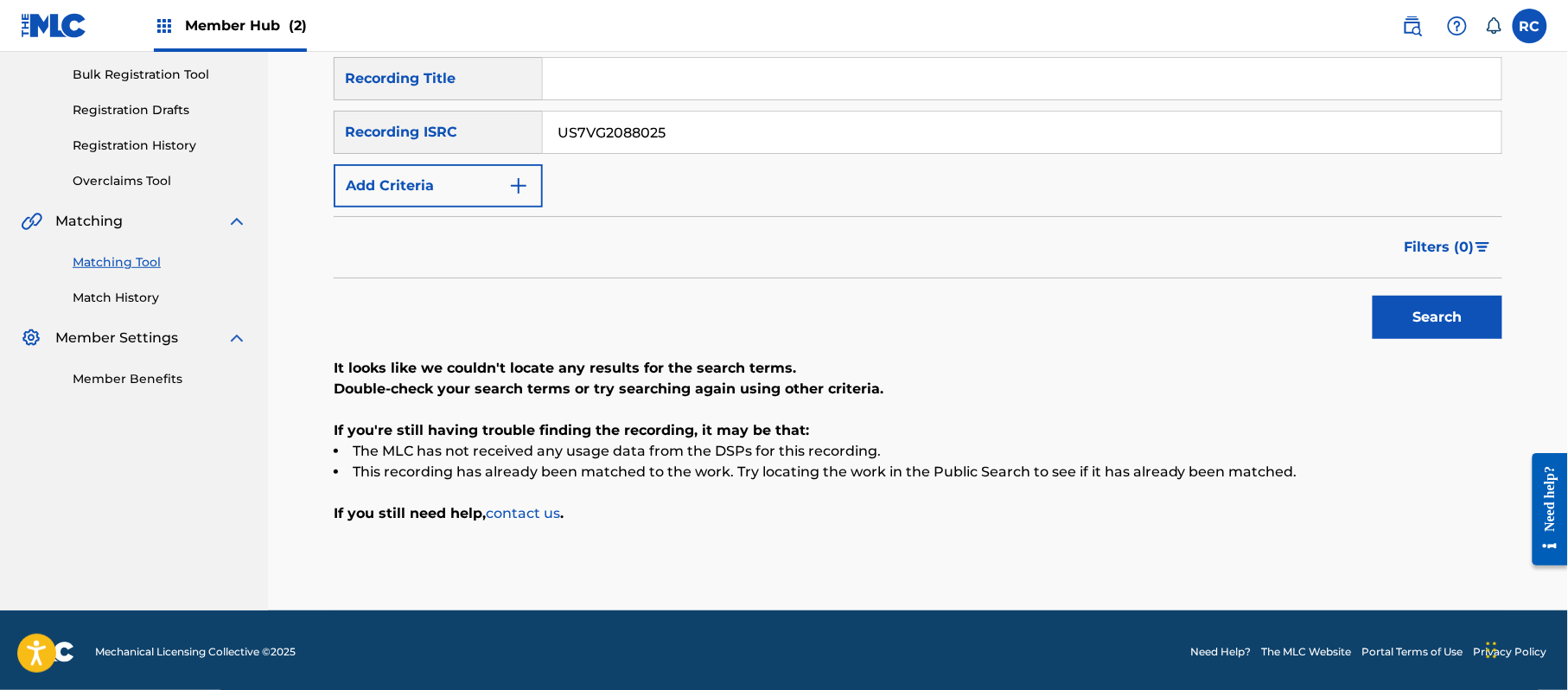
scroll to position [254, 0]
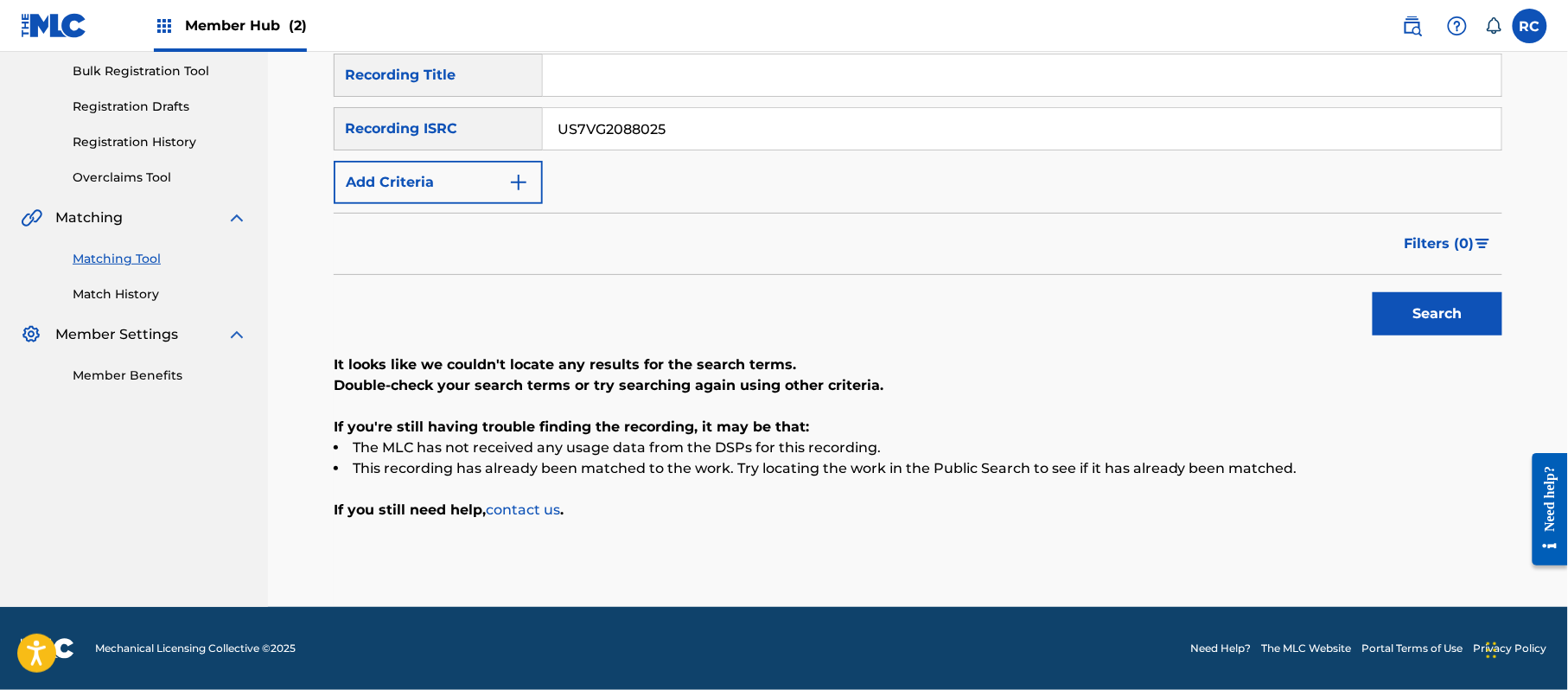
drag, startPoint x: 706, startPoint y: 128, endPoint x: 412, endPoint y: 129, distance: 294.0
click at [412, 129] on div "SearchWithCriteriab6f3cc6c-d650-4231-83bc-d3f57758b126 Recording ISRC US7VG2088…" at bounding box center [918, 128] width 1168 height 43
drag, startPoint x: 1475, startPoint y: 321, endPoint x: 1267, endPoint y: 365, distance: 212.6
click at [1475, 322] on button "Search" at bounding box center [1437, 313] width 130 height 43
drag, startPoint x: 679, startPoint y: 136, endPoint x: 448, endPoint y: 143, distance: 231.1
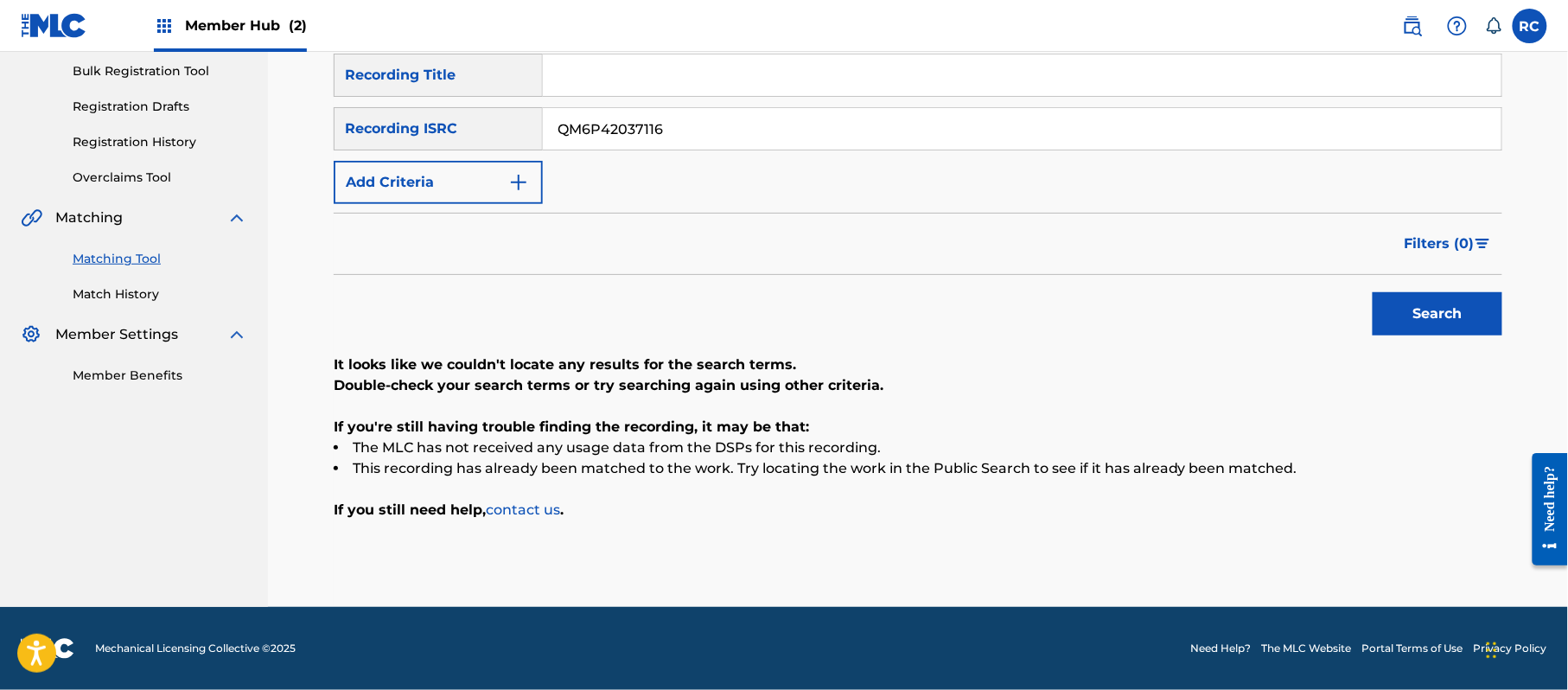
click at [448, 143] on div "SearchWithCriteriab6f3cc6c-d650-4231-83bc-d3f57758b126 Recording ISRC QM6P42037…" at bounding box center [918, 128] width 1168 height 43
click at [1415, 311] on button "Search" at bounding box center [1437, 313] width 130 height 43
drag, startPoint x: 612, startPoint y: 140, endPoint x: 451, endPoint y: 146, distance: 161.1
click at [451, 146] on div "SearchWithCriteriab6f3cc6c-d650-4231-83bc-d3f57758b126 Recording ISRC US7VG2088…" at bounding box center [918, 128] width 1168 height 43
click at [1467, 329] on button "Search" at bounding box center [1437, 313] width 130 height 43
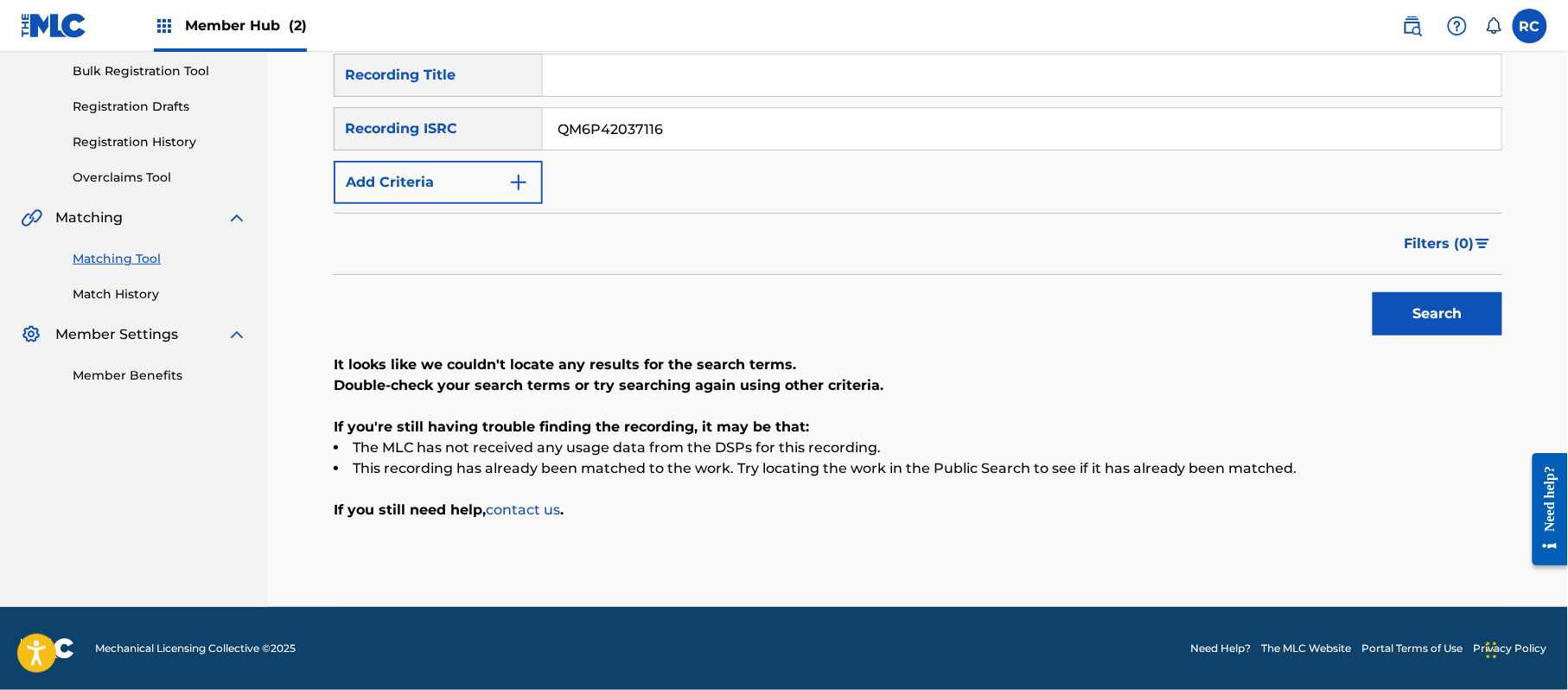
drag, startPoint x: 682, startPoint y: 126, endPoint x: 529, endPoint y: 152, distance: 155.2
click at [499, 152] on div "SearchWithCriteria5df80841-9629-4178-8b4d-cf8d4b60a839 Recording Title SearchWi…" at bounding box center [918, 129] width 1168 height 151
click at [1495, 322] on button "Search" at bounding box center [1437, 313] width 130 height 43
drag, startPoint x: 679, startPoint y: 131, endPoint x: 493, endPoint y: 146, distance: 186.6
click at [478, 150] on div "SearchWithCriteria5df80841-9629-4178-8b4d-cf8d4b60a839 Recording Title SearchWi…" at bounding box center [918, 129] width 1168 height 151
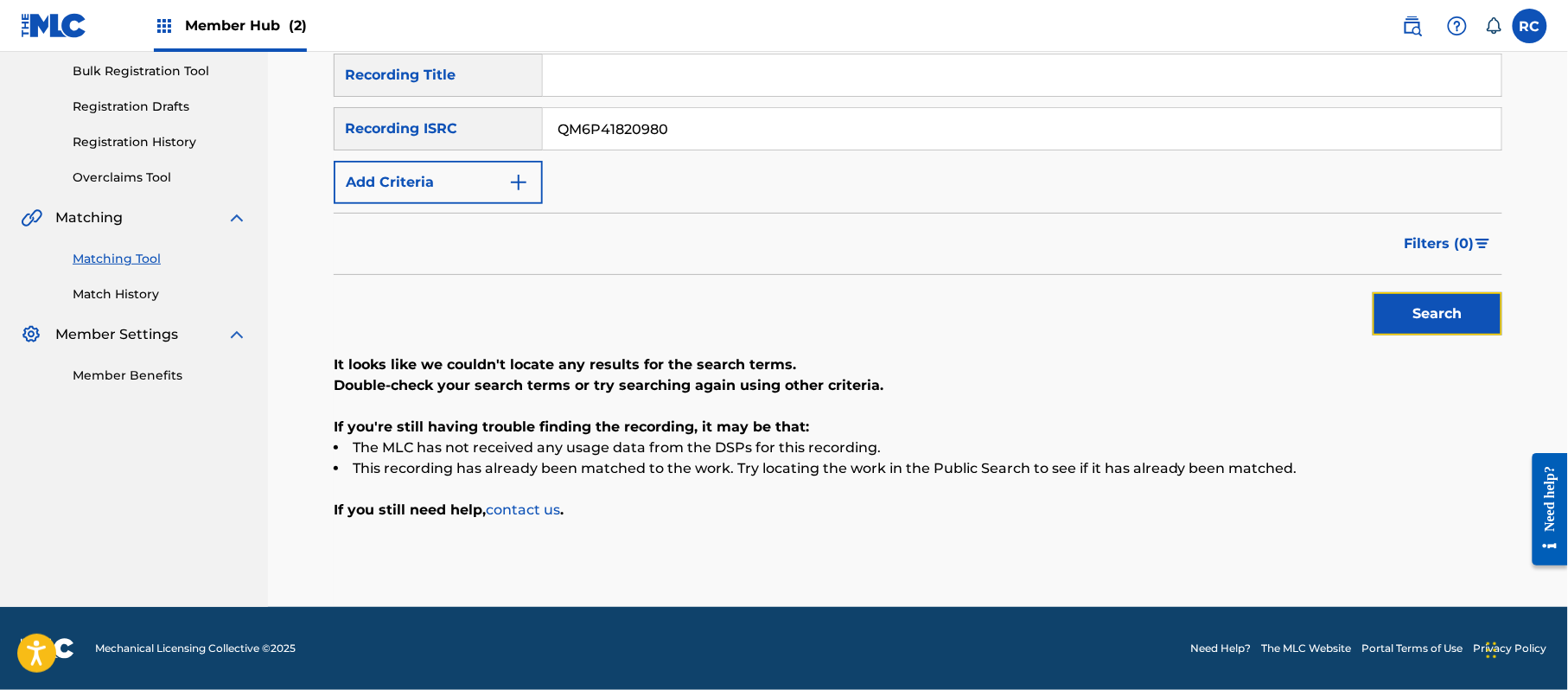
drag, startPoint x: 1479, startPoint y: 323, endPoint x: 1184, endPoint y: 387, distance: 301.9
click at [1480, 325] on button "Search" at bounding box center [1437, 313] width 130 height 43
drag, startPoint x: 633, startPoint y: 154, endPoint x: 455, endPoint y: 154, distance: 178.0
click at [455, 154] on div "SearchWithCriteria5df80841-9629-4178-8b4d-cf8d4b60a839 Recording Title SearchWi…" at bounding box center [918, 129] width 1168 height 151
click at [1414, 308] on button "Search" at bounding box center [1437, 313] width 130 height 43
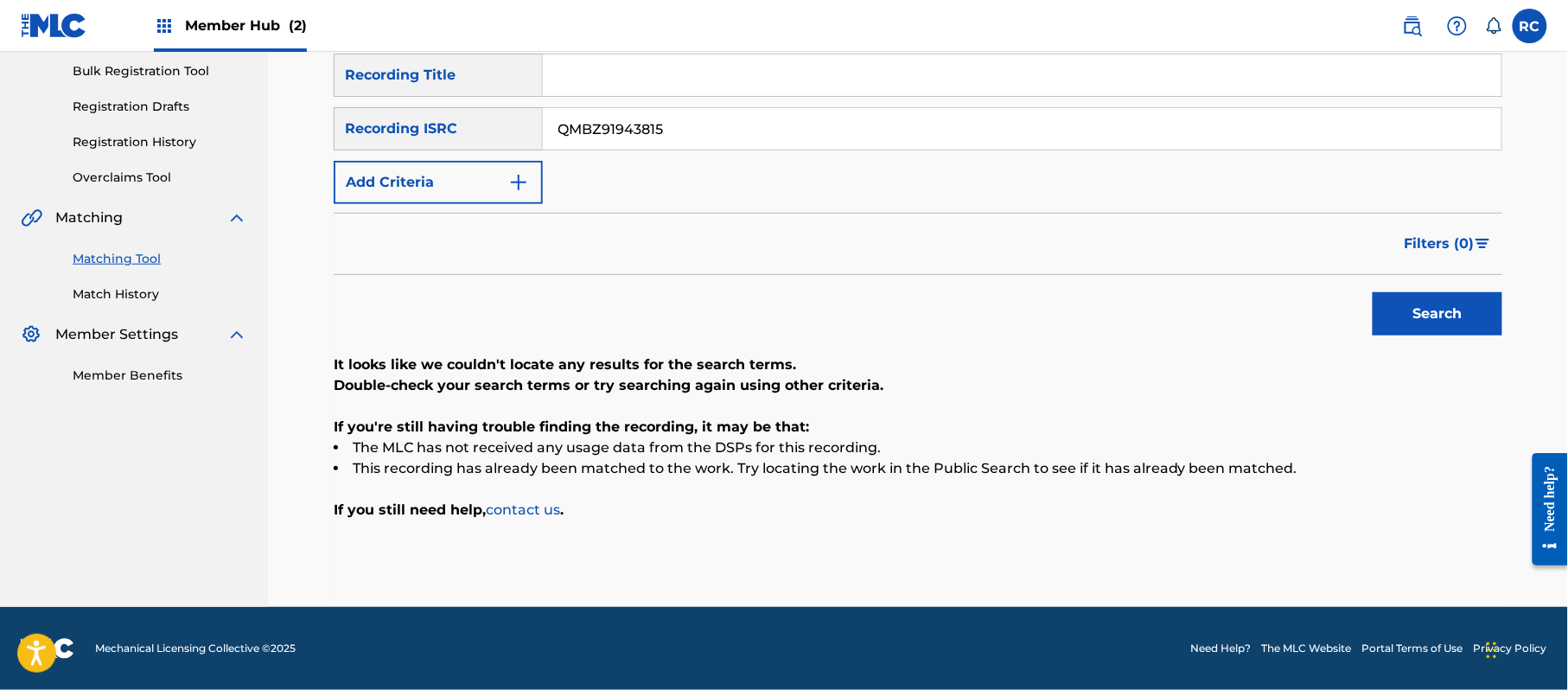
drag, startPoint x: 624, startPoint y: 136, endPoint x: 467, endPoint y: 136, distance: 157.0
click at [467, 136] on div "SearchWithCriteriab6f3cc6c-d650-4231-83bc-d3f57758b126 Recording ISRC QMBZ91943…" at bounding box center [918, 128] width 1168 height 43
type input "ESA012012042"
click at [1453, 327] on button "Search" at bounding box center [1437, 313] width 130 height 43
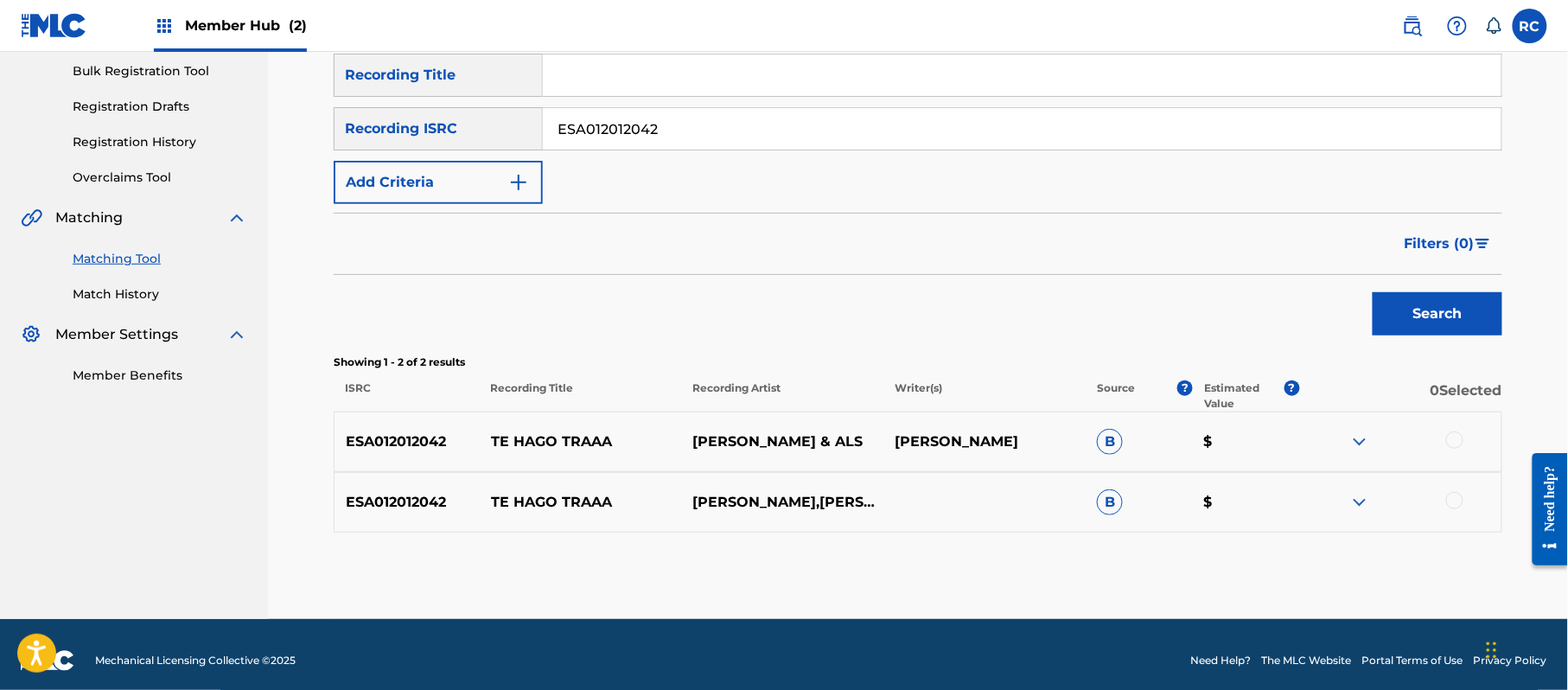
click at [1457, 432] on div at bounding box center [1454, 440] width 17 height 17
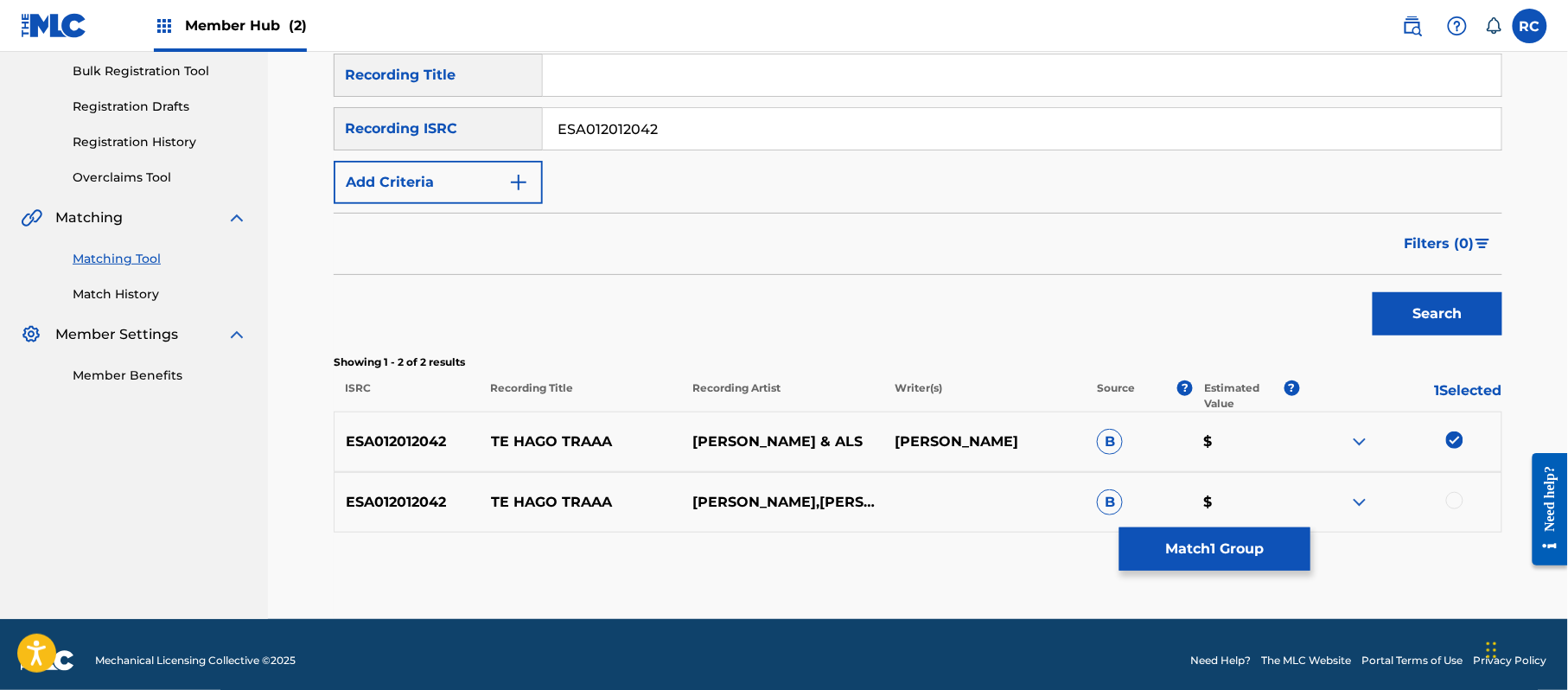
click at [1454, 503] on div at bounding box center [1454, 500] width 17 height 17
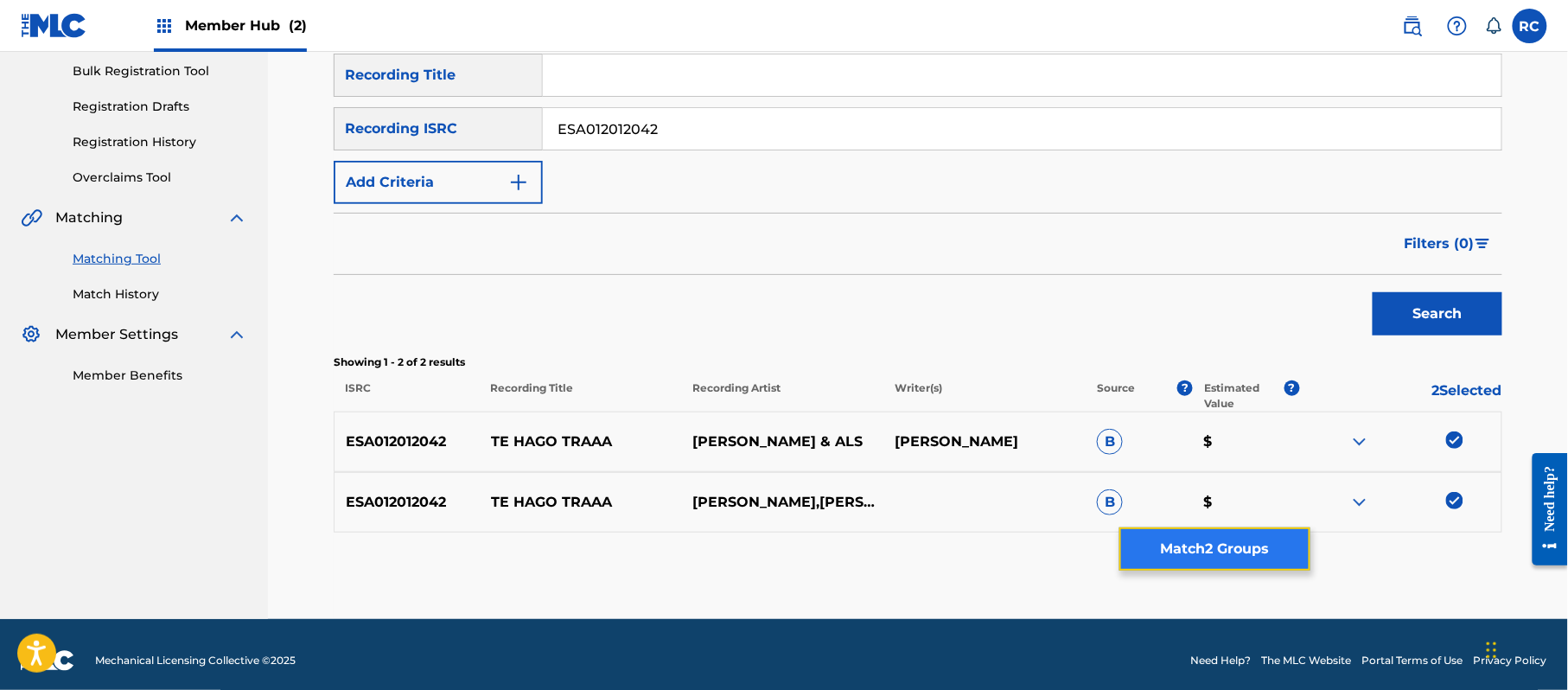
click at [1225, 536] on button "Match 2 Groups" at bounding box center [1214, 549] width 191 height 43
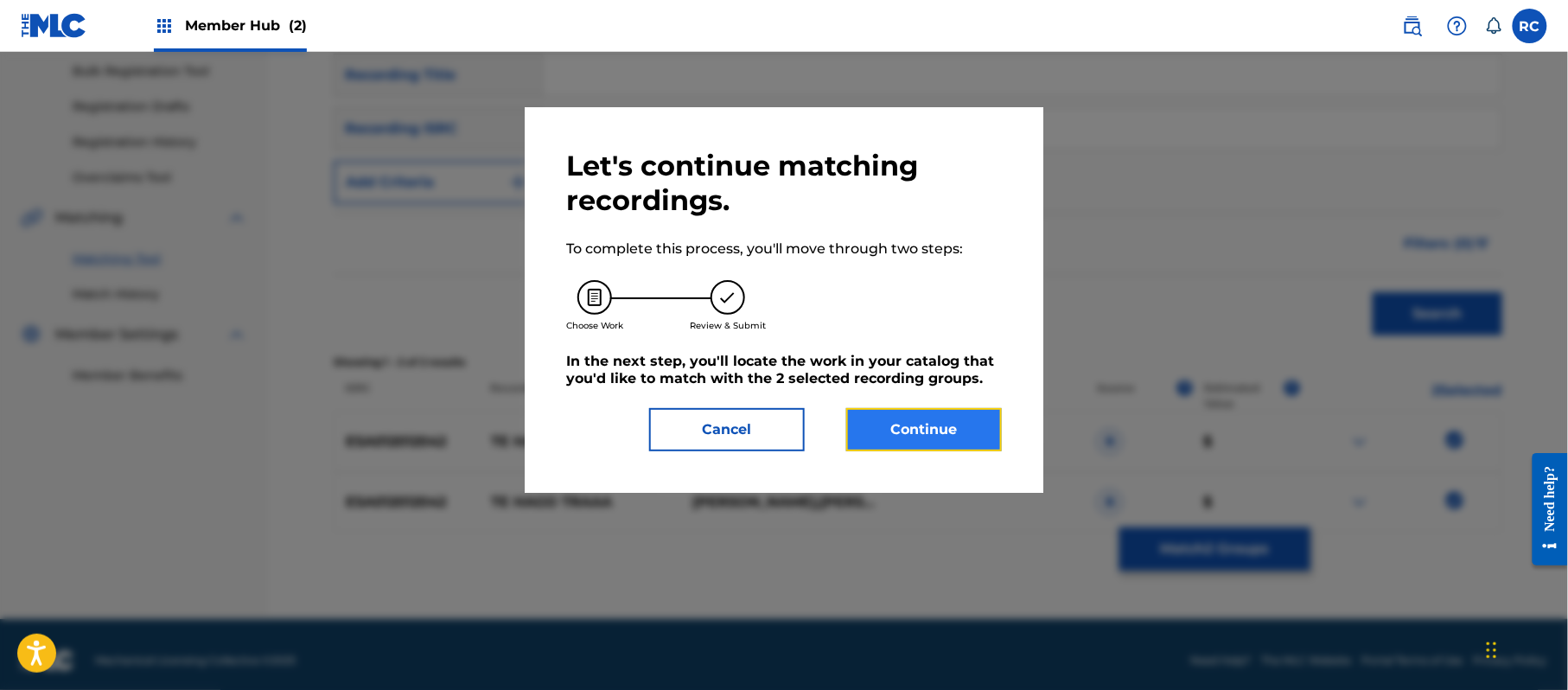
click at [987, 447] on button "Continue" at bounding box center [924, 429] width 155 height 43
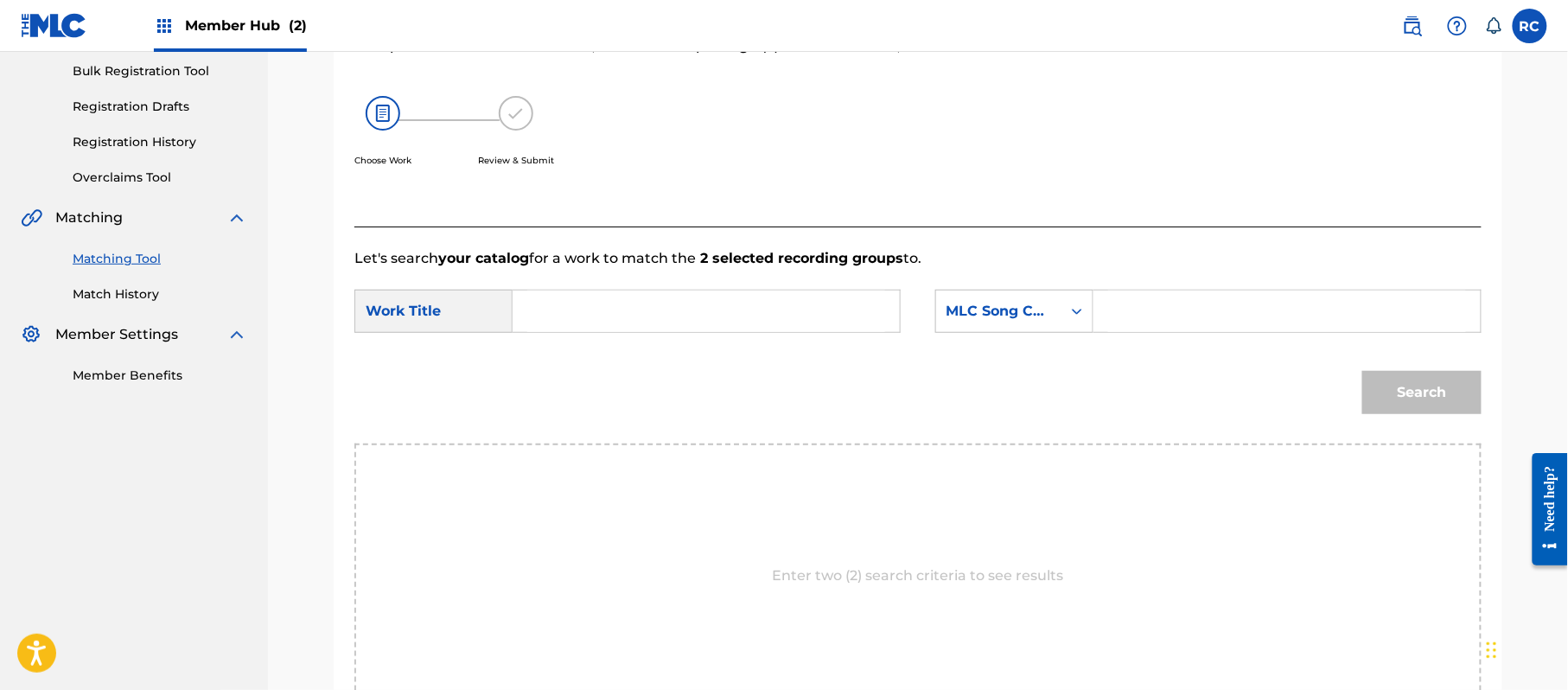
drag, startPoint x: 683, startPoint y: 319, endPoint x: 676, endPoint y: 326, distance: 9.9
click at [682, 319] on input "Search Form" at bounding box center [706, 310] width 358 height 41
click at [674, 319] on input "Te Hago Traaa TE1XY7" at bounding box center [706, 310] width 358 height 41
type input "Te Hago Traaa"
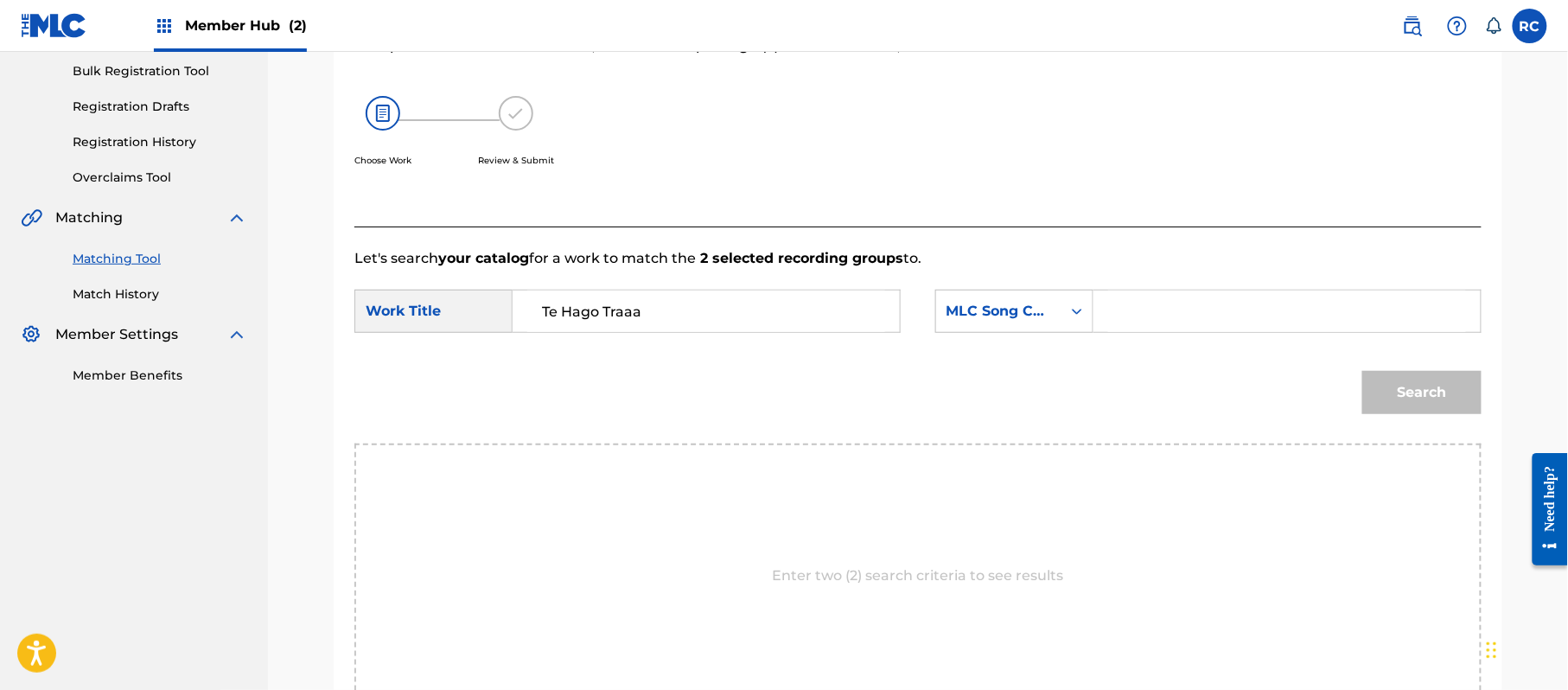
click at [1141, 315] on input "Search Form" at bounding box center [1287, 310] width 358 height 41
type input "TE1XY7"
click at [1391, 374] on button "Search" at bounding box center [1422, 392] width 120 height 43
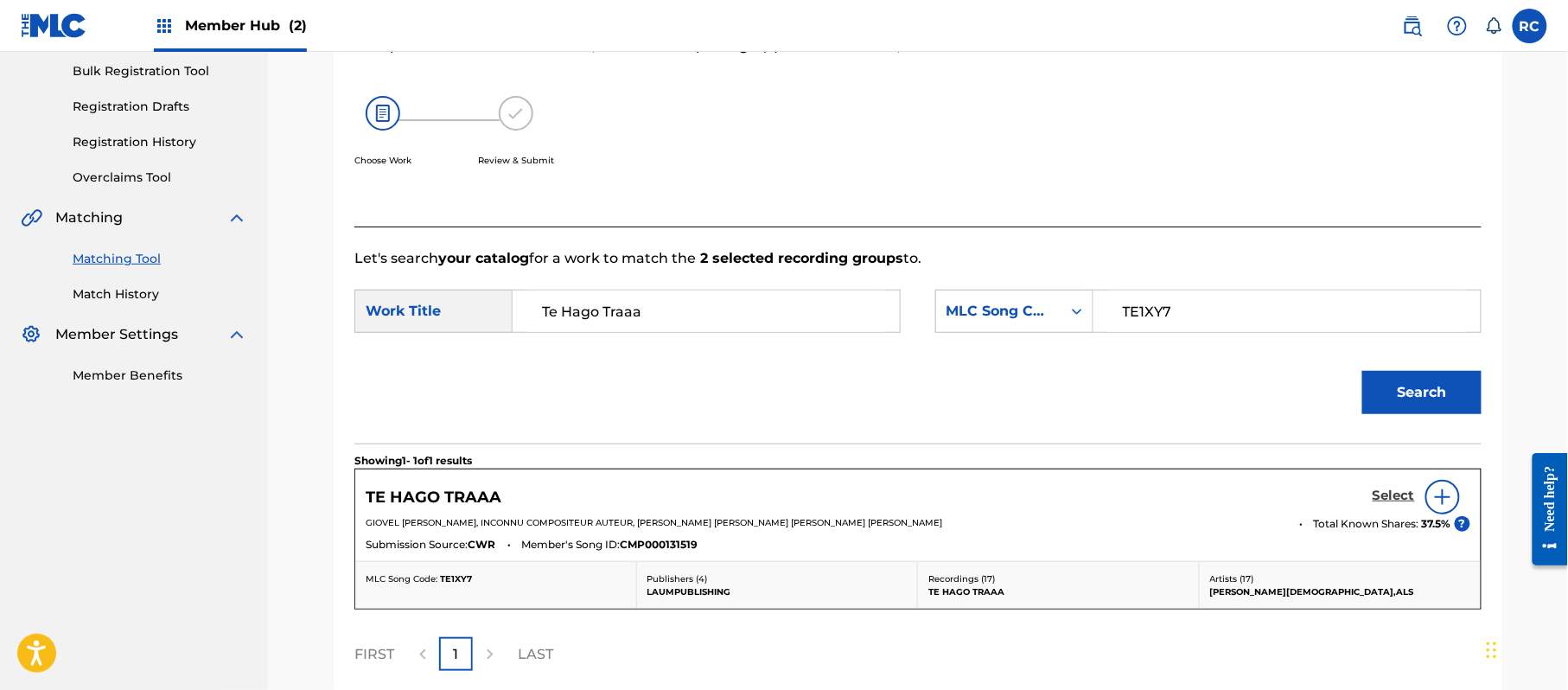
click at [1400, 497] on h5 "Select" at bounding box center [1394, 496] width 42 height 16
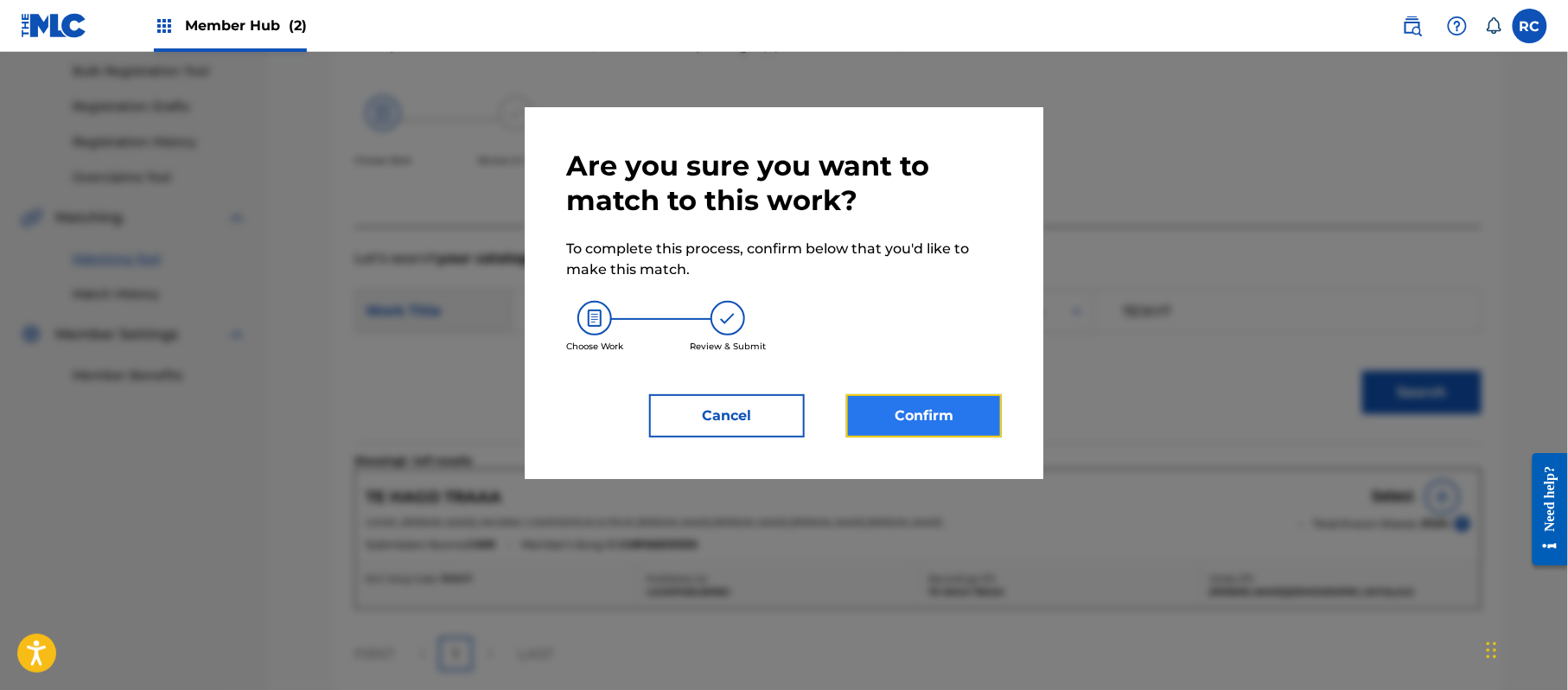
click at [921, 423] on button "Confirm" at bounding box center [924, 415] width 155 height 43
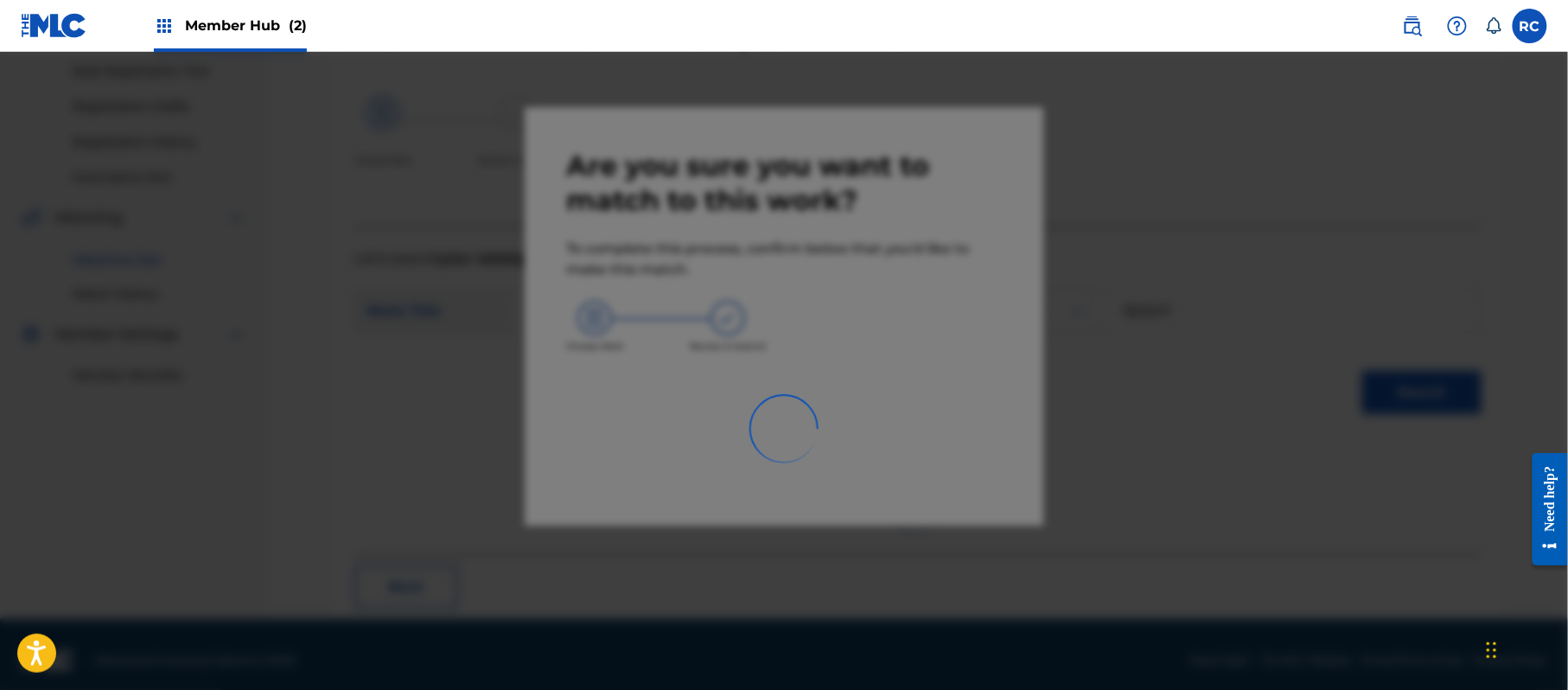
scroll to position [69, 0]
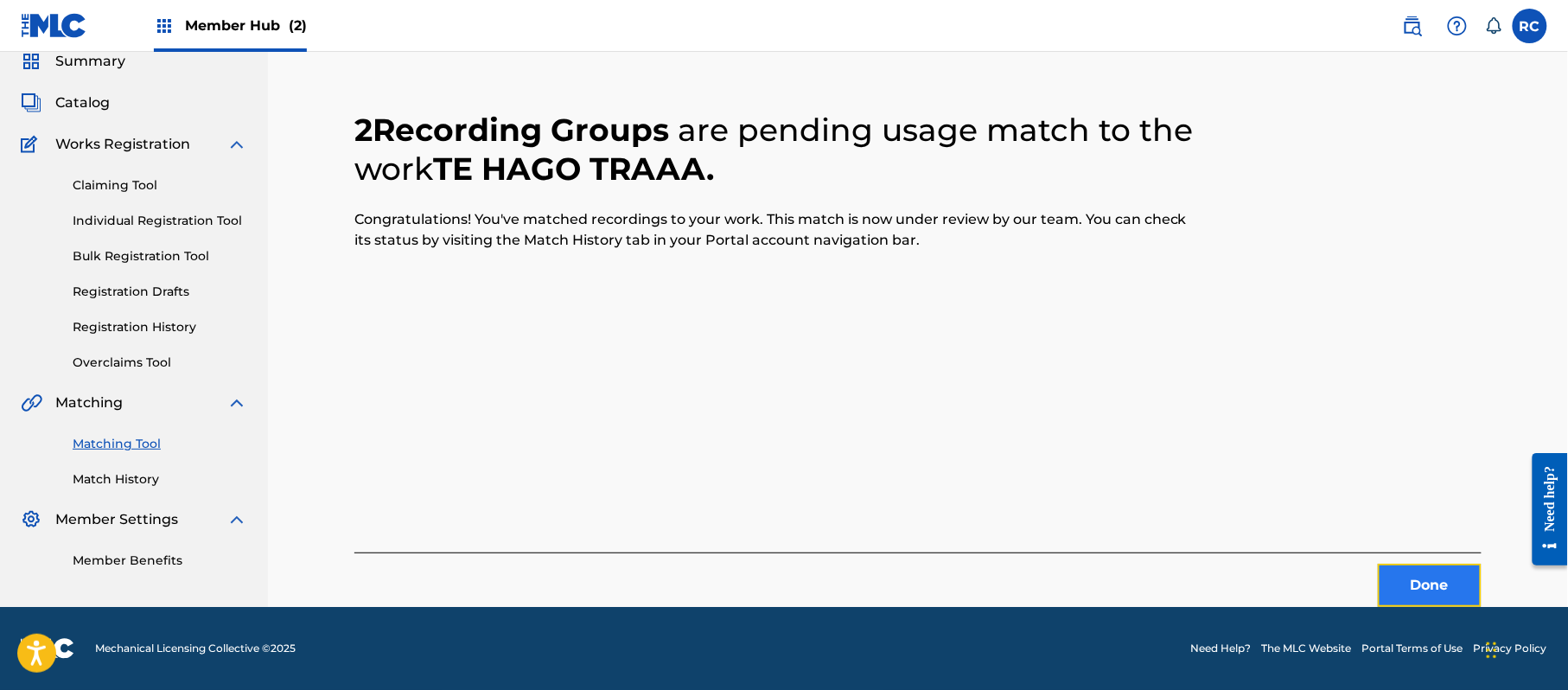
click at [1419, 586] on button "Done" at bounding box center [1430, 585] width 104 height 43
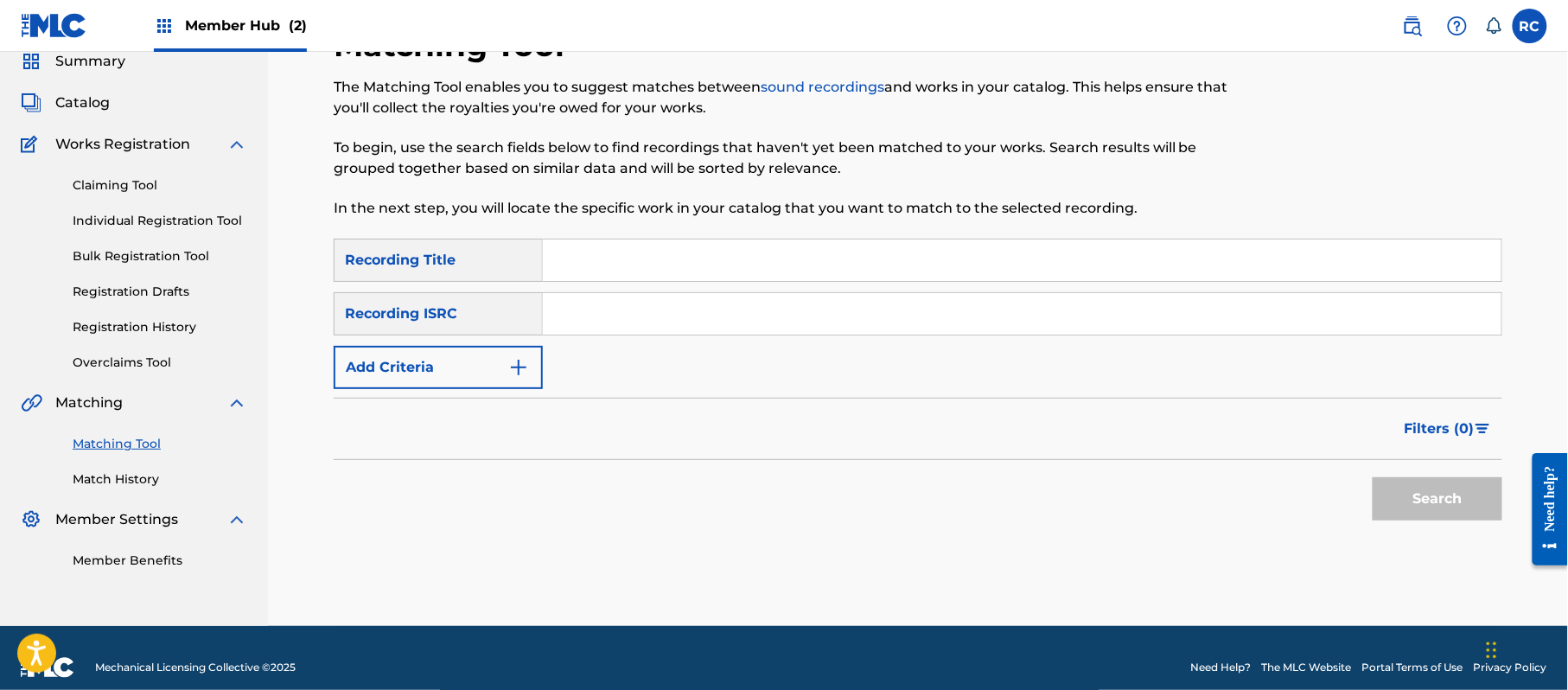
click at [615, 325] on input "Search Form" at bounding box center [1022, 313] width 958 height 41
type input "AUXN22050486"
click at [1413, 510] on button "Search" at bounding box center [1437, 498] width 130 height 43
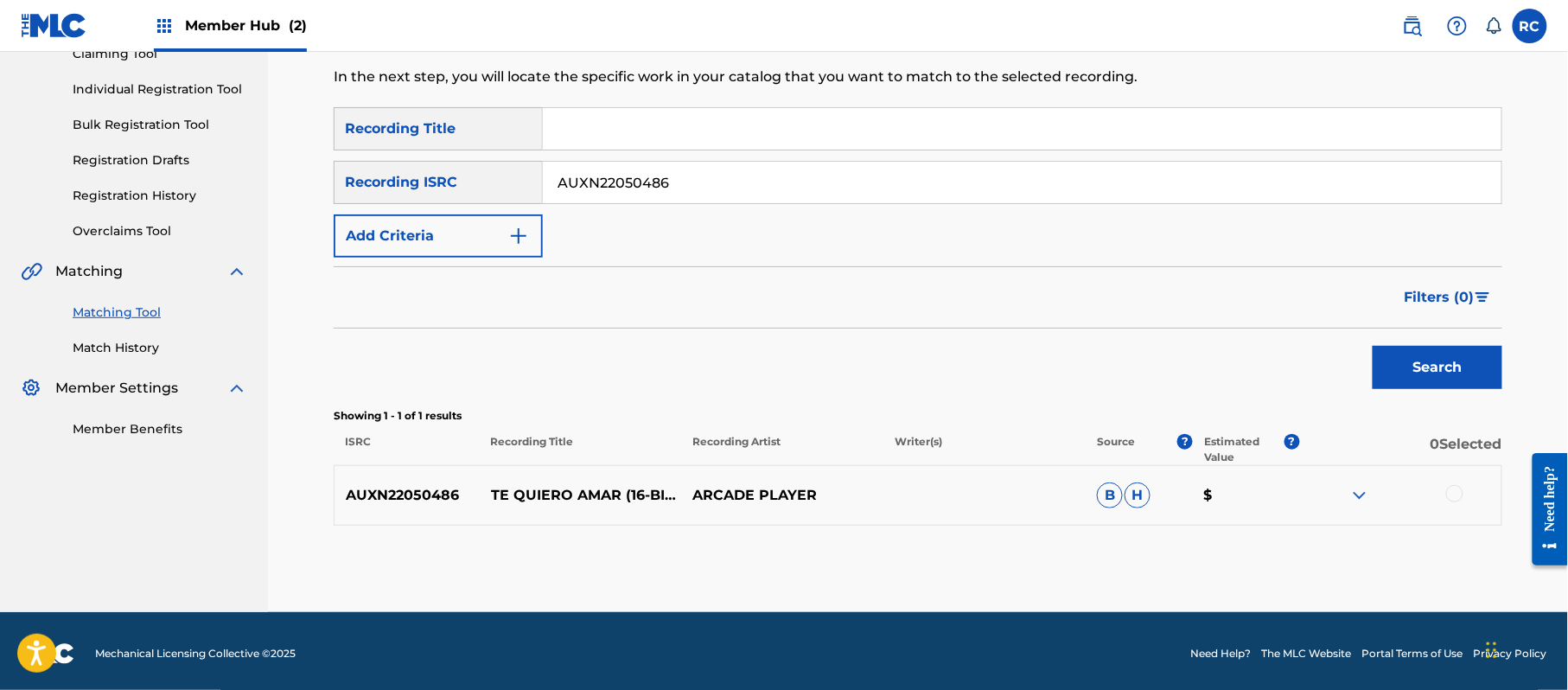
scroll to position [205, 0]
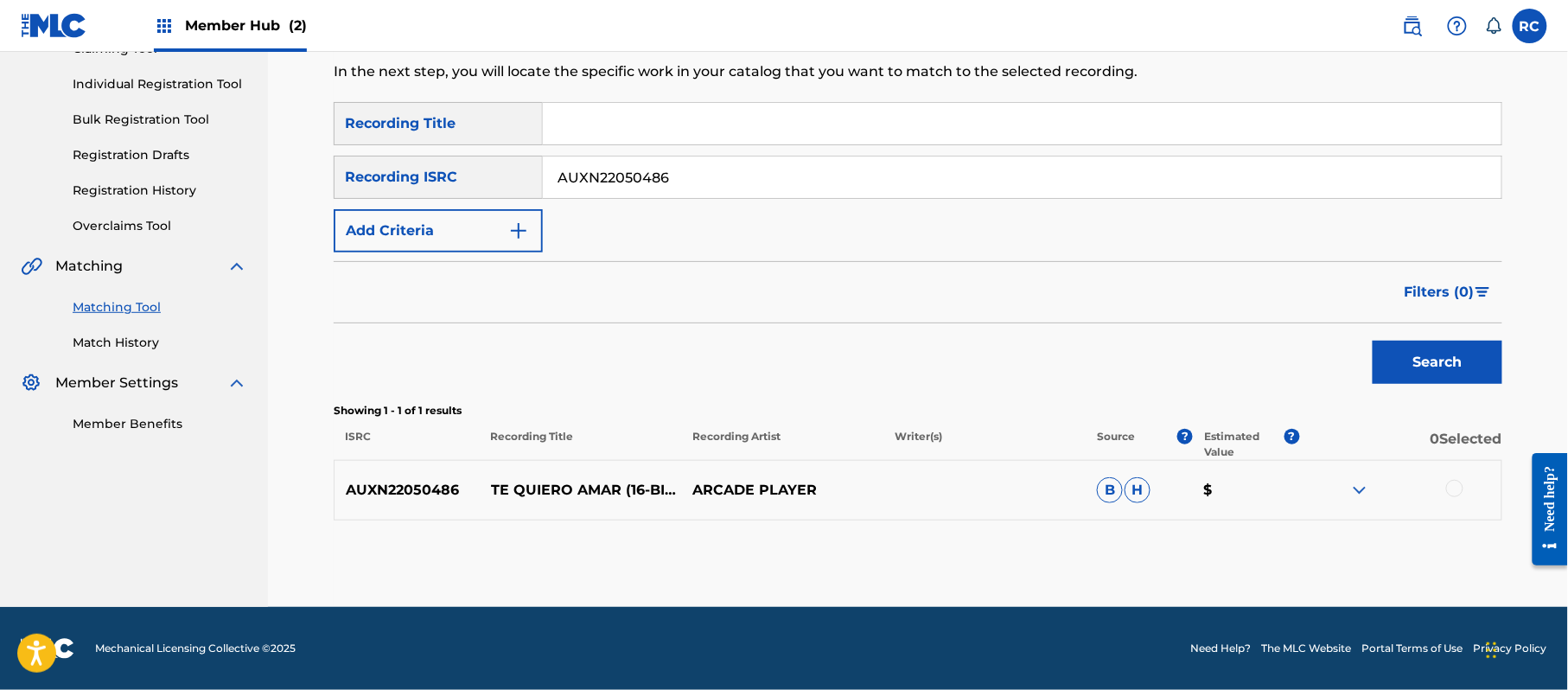
click at [593, 114] on input "Search Form" at bounding box center [1022, 123] width 958 height 41
drag, startPoint x: 669, startPoint y: 132, endPoint x: 694, endPoint y: 176, distance: 50.6
click at [751, 157] on div "SearchWithCriteria5df80841-9629-4178-8b4d-cf8d4b60a839 Recording Title Te Quier…" at bounding box center [918, 177] width 1168 height 151
type input "Te Quiero Amar"
drag, startPoint x: 533, startPoint y: 181, endPoint x: 455, endPoint y: 182, distance: 78.0
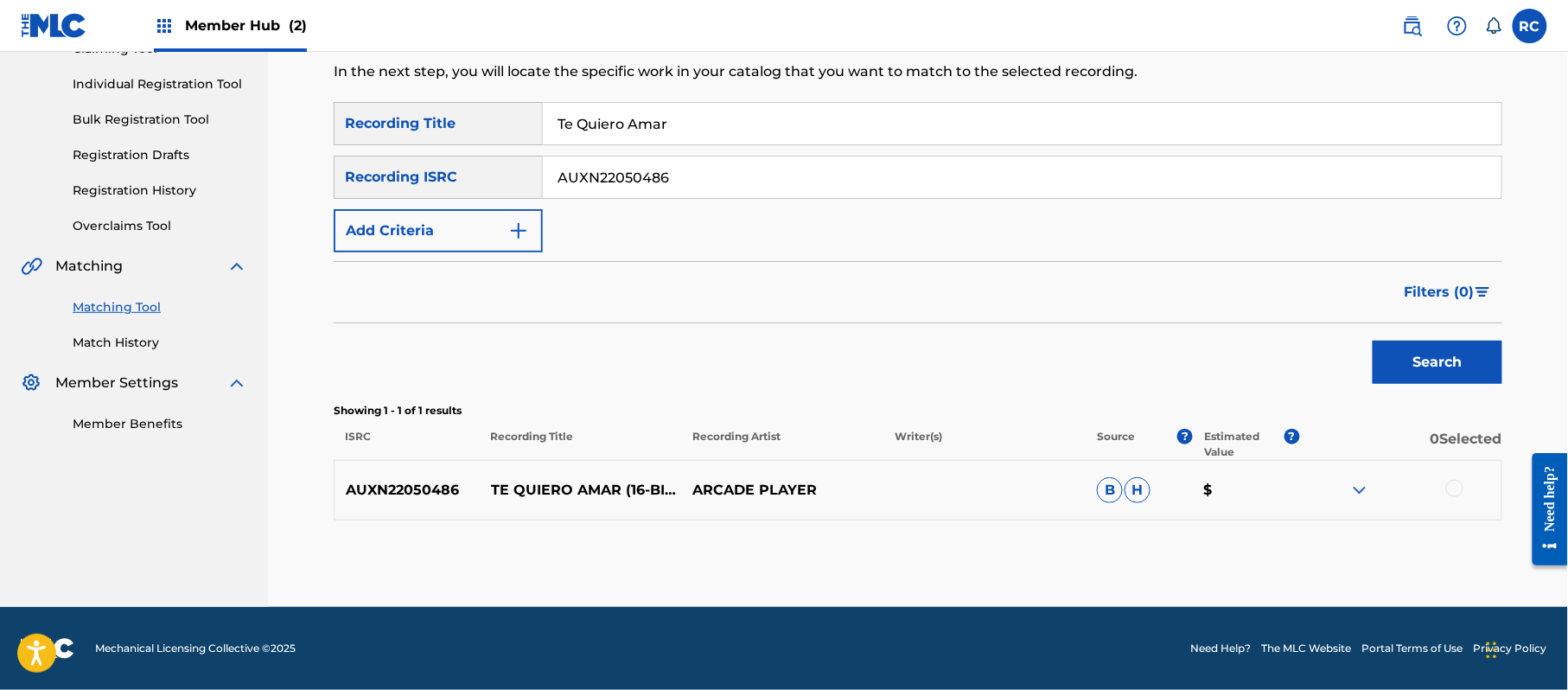
click at [455, 182] on div "SearchWithCriteriab6f3cc6c-d650-4231-83bc-d3f57758b126 Recording ISRC AUXN22050…" at bounding box center [918, 176] width 1168 height 43
click at [433, 219] on button "Add Criteria" at bounding box center [438, 230] width 209 height 43
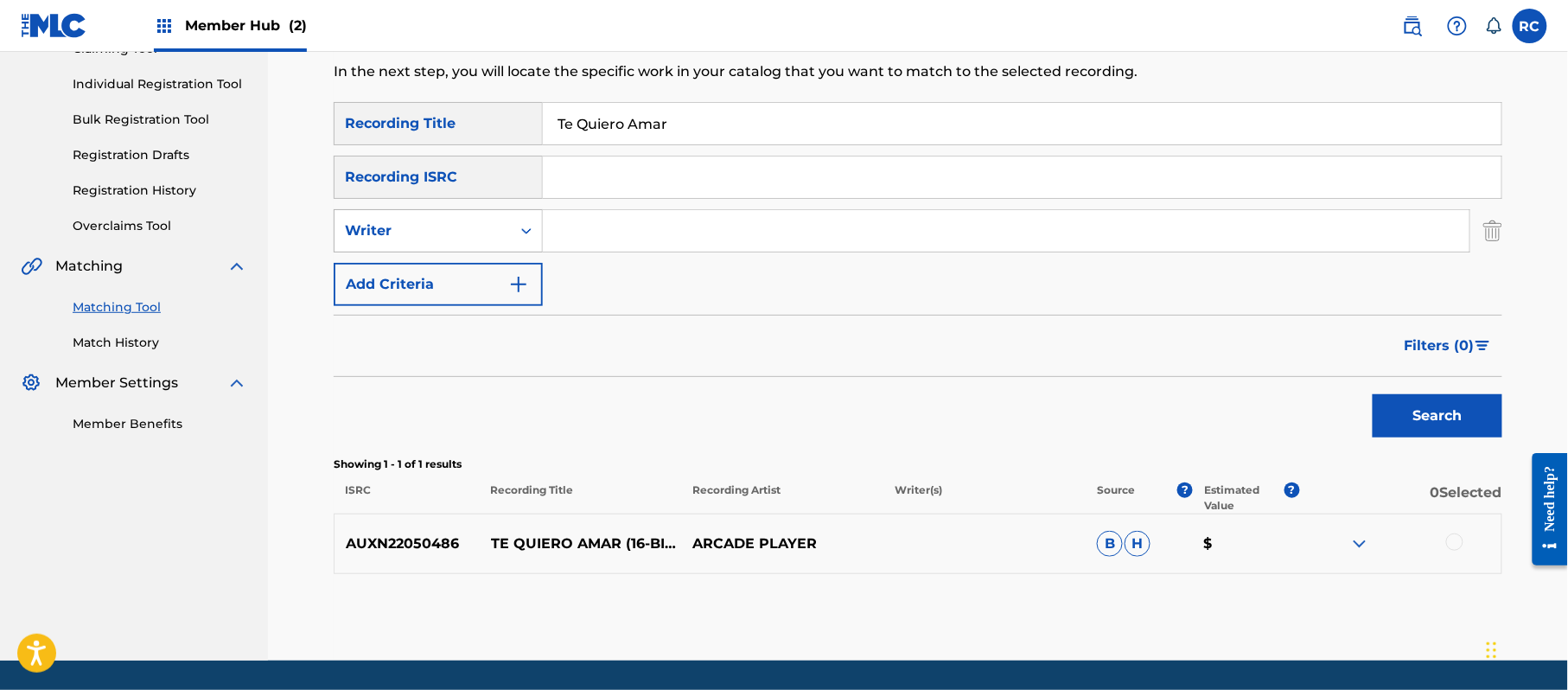
click at [433, 233] on div "Writer" at bounding box center [423, 231] width 155 height 21
click at [425, 280] on div "Recording Artist" at bounding box center [438, 274] width 207 height 43
click at [592, 228] on input "Search Form" at bounding box center [1006, 230] width 926 height 41
type input "[PERSON_NAME]"
click at [1484, 404] on button "Search" at bounding box center [1437, 415] width 130 height 43
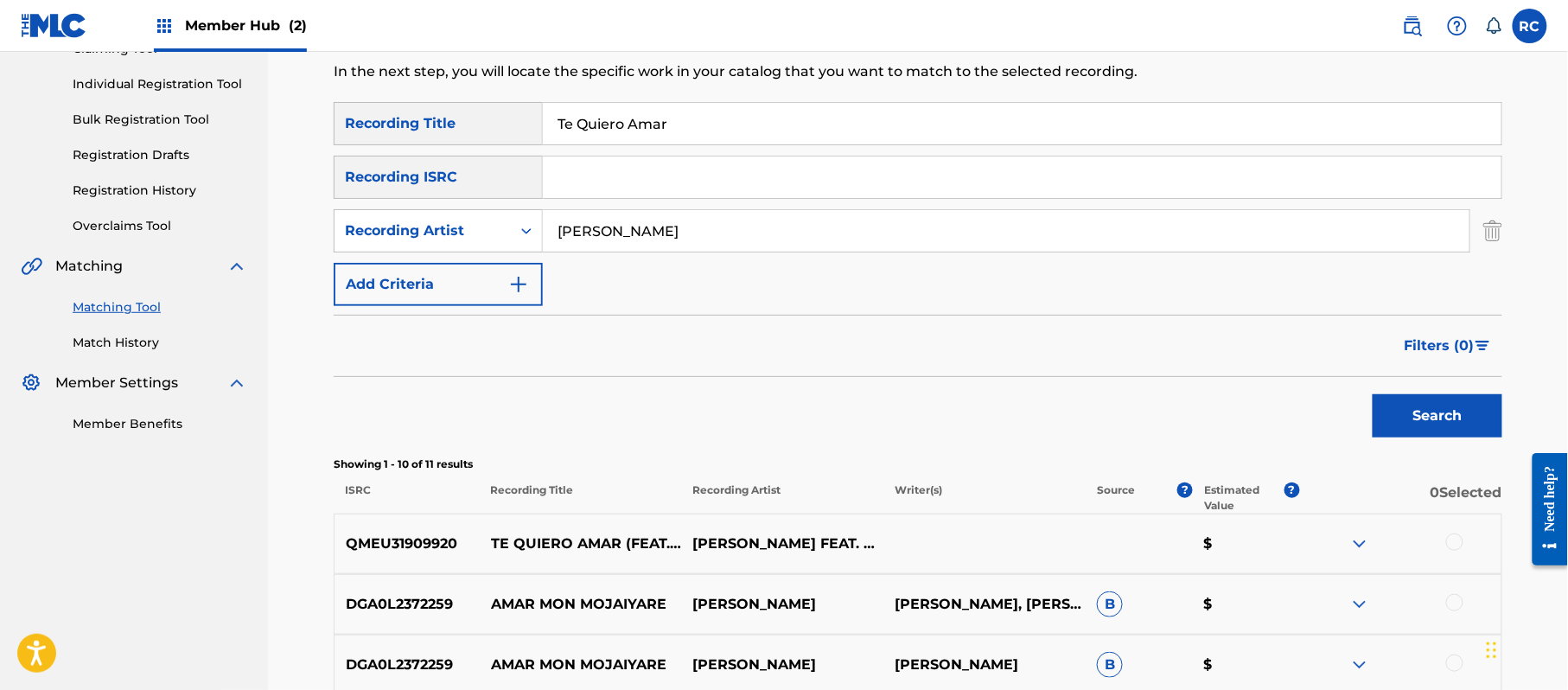
click at [422, 549] on p "QMEU31909920" at bounding box center [407, 543] width 145 height 21
copy p "QMEU31909920"
click at [678, 192] on input "Search Form" at bounding box center [1022, 176] width 958 height 41
type input "QMEU31909920"
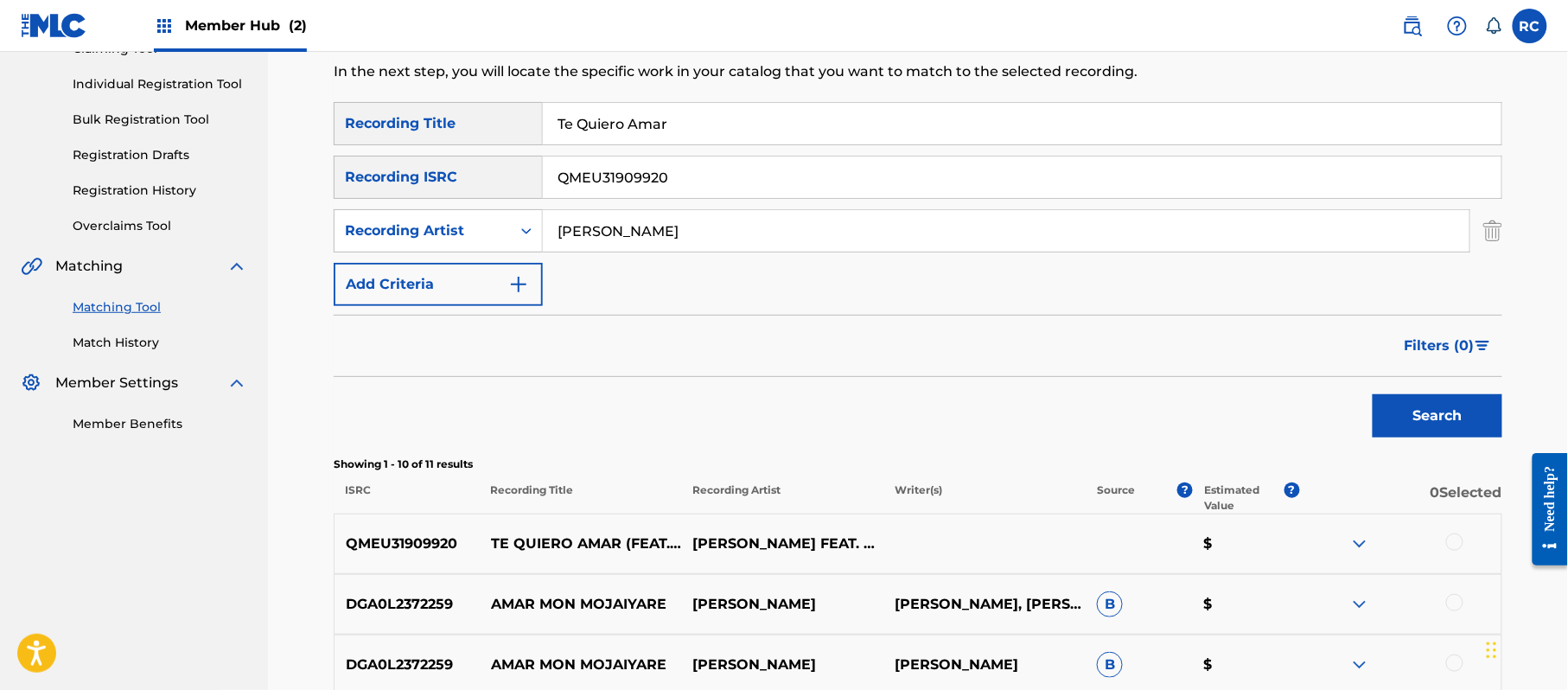
click at [517, 139] on div "SearchWithCriteria5df80841-9629-4178-8b4d-cf8d4b60a839 Recording Title Te Quier…" at bounding box center [918, 123] width 1168 height 43
drag, startPoint x: 658, startPoint y: 235, endPoint x: 515, endPoint y: 236, distance: 143.0
click at [515, 236] on div "SearchWithCriteriaacd8471b-535b-4a1e-8f14-25f78752fa5c Recording Artist [PERSON…" at bounding box center [918, 230] width 1168 height 43
click at [1402, 409] on button "Search" at bounding box center [1437, 415] width 130 height 43
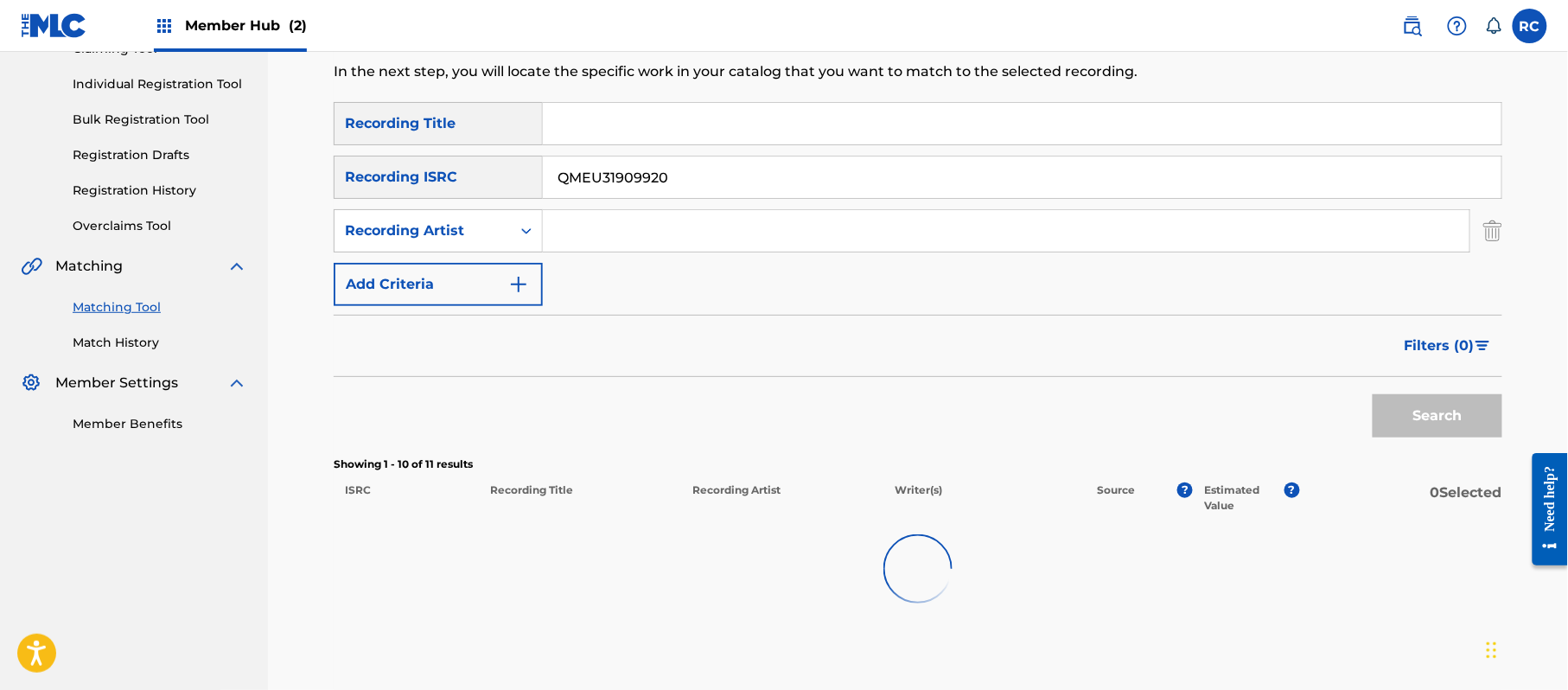
scroll to position [259, 0]
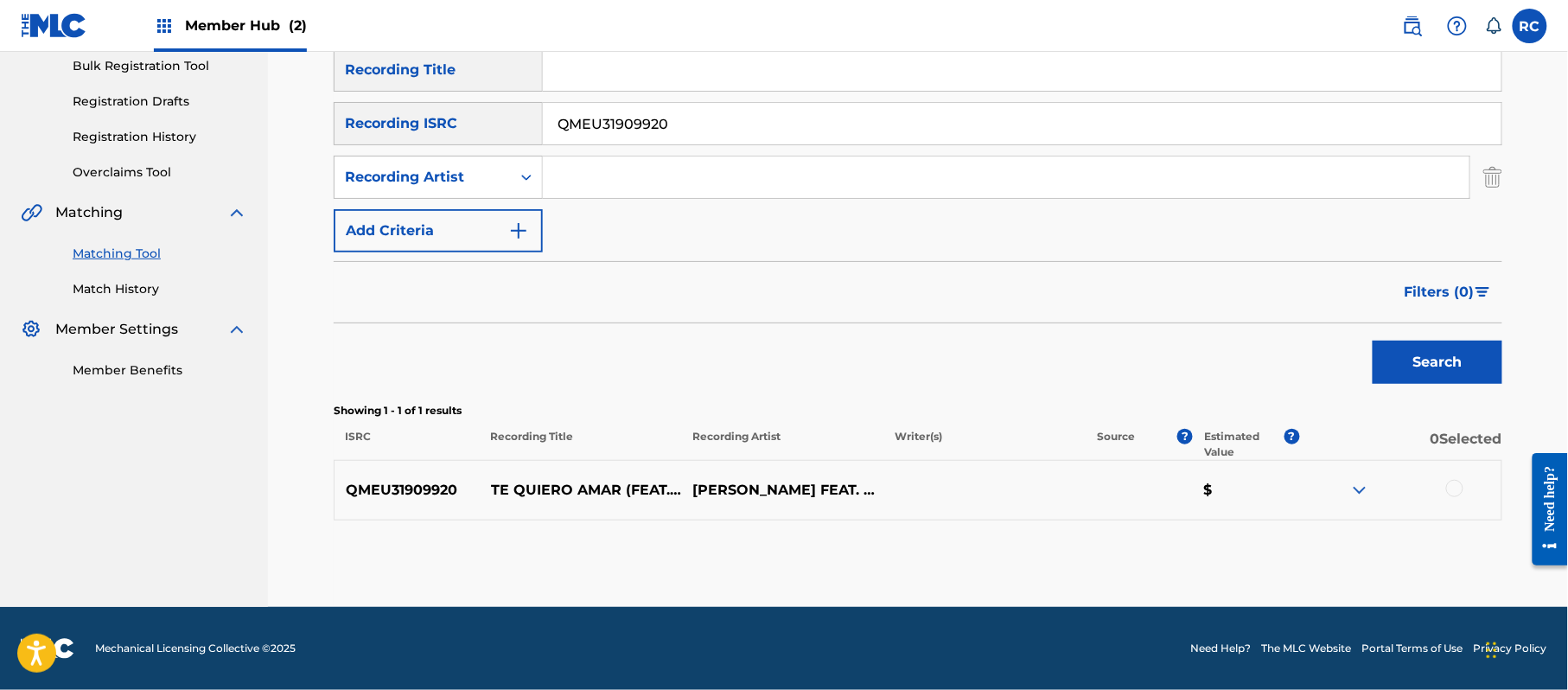
click at [1456, 493] on div at bounding box center [1454, 488] width 17 height 17
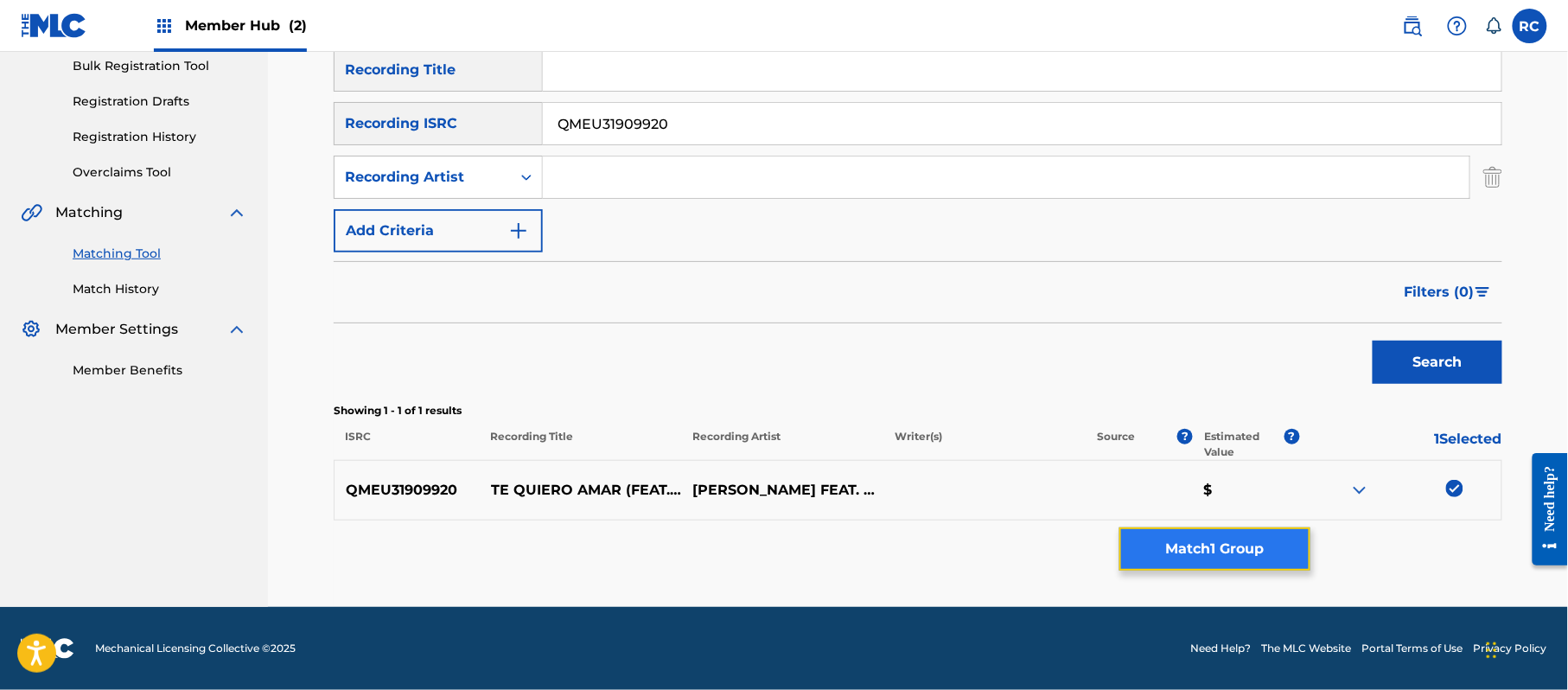
click at [1282, 561] on button "Match 1 Group" at bounding box center [1214, 549] width 191 height 43
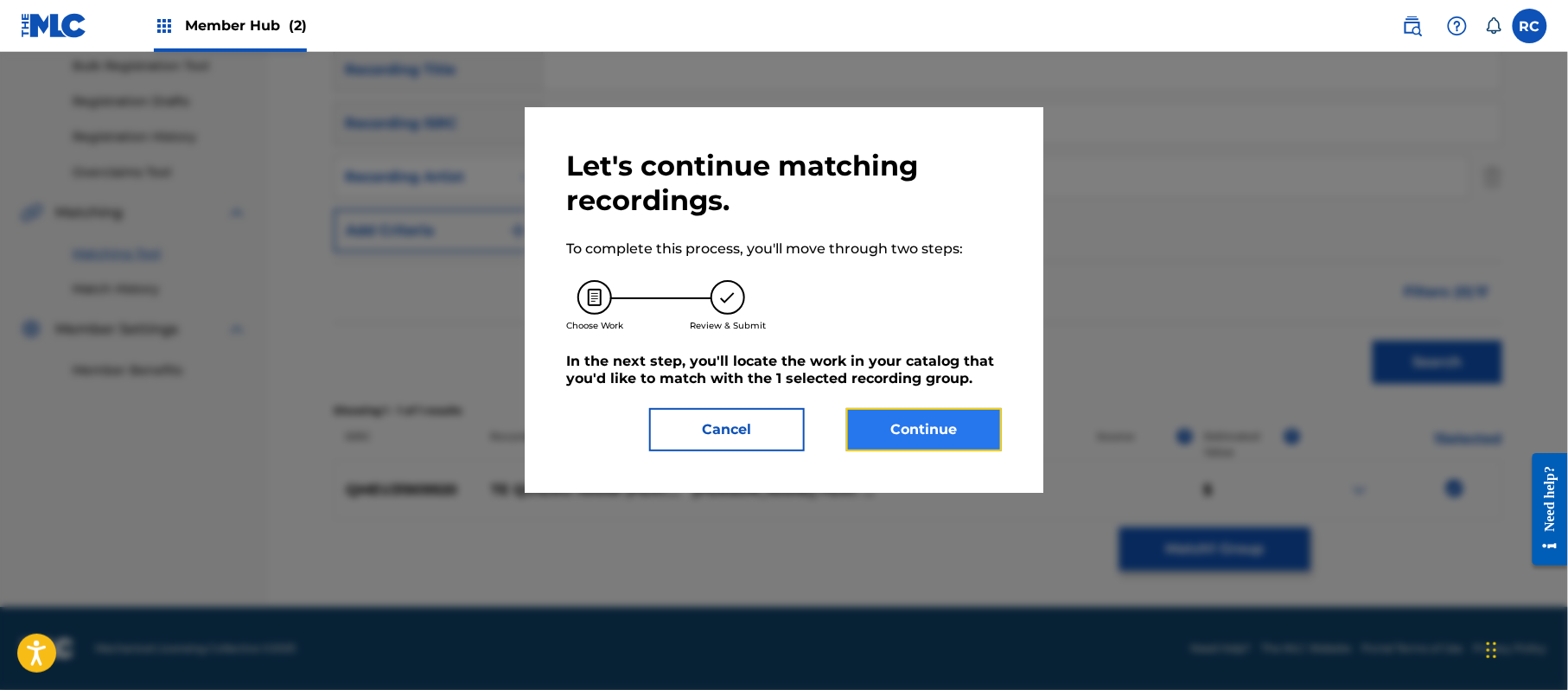
click at [952, 417] on button "Continue" at bounding box center [924, 429] width 155 height 43
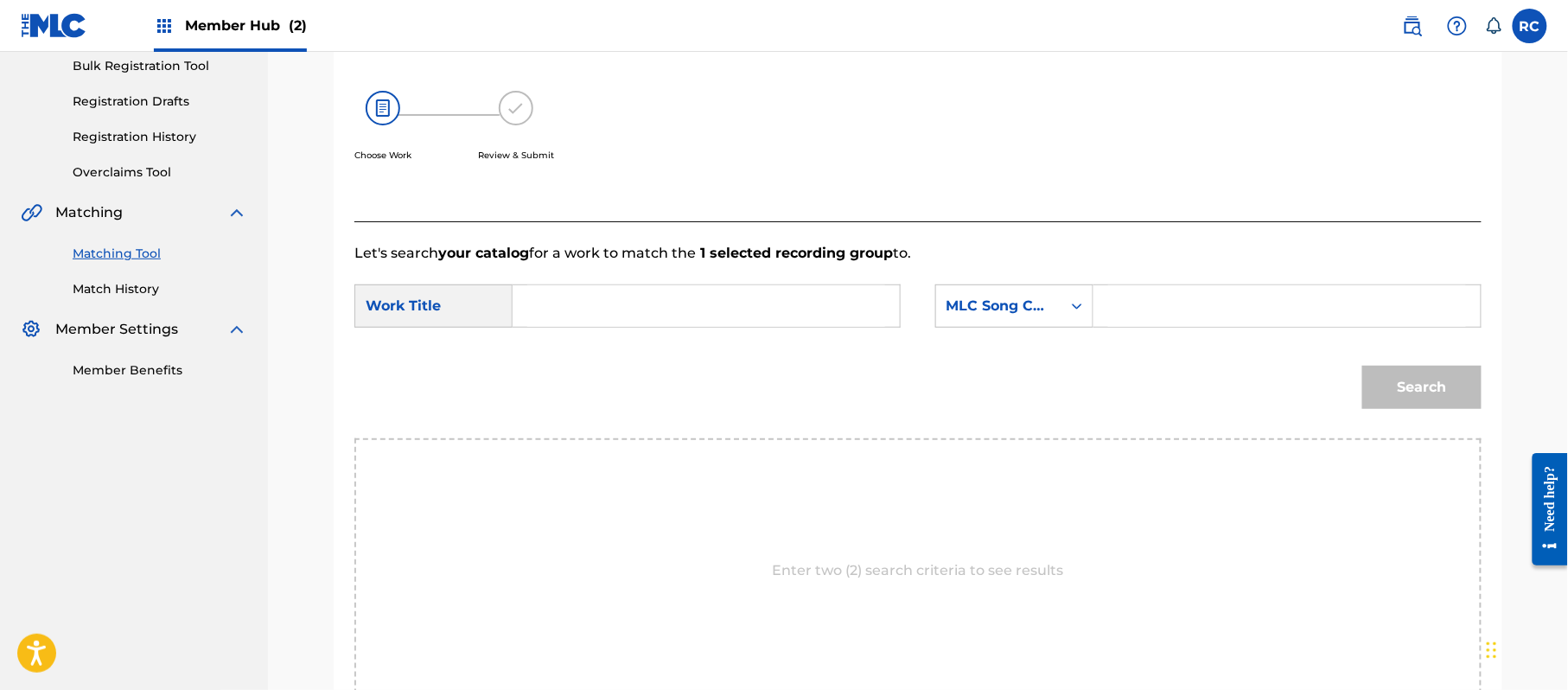
drag, startPoint x: 690, startPoint y: 309, endPoint x: 654, endPoint y: 319, distance: 37.4
click at [686, 313] on input "Search Form" at bounding box center [706, 306] width 358 height 41
click at [678, 304] on input "Te Quiero Amar TE3FKR" at bounding box center [706, 306] width 358 height 41
type input "Te Quiero Amar"
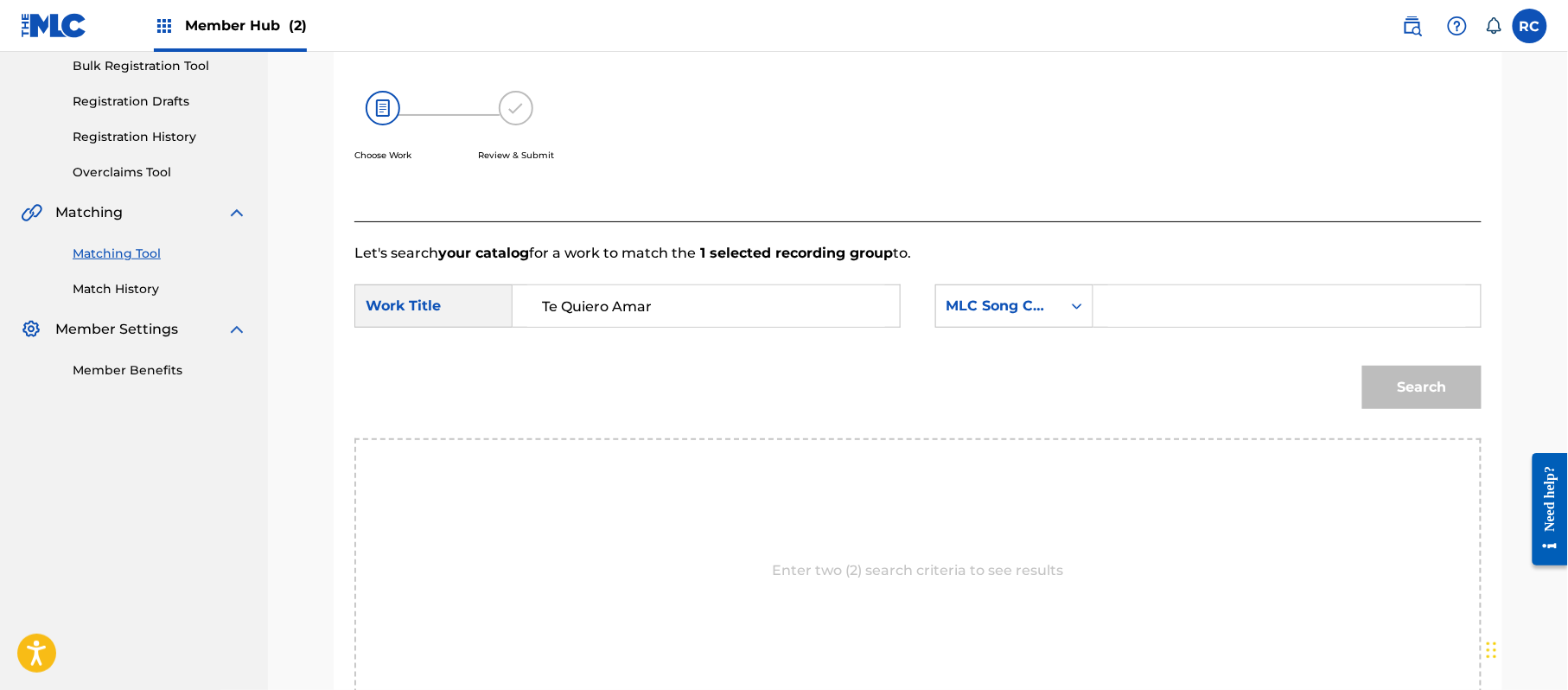
click at [1121, 301] on input "Search Form" at bounding box center [1287, 306] width 358 height 41
click at [1422, 394] on button "Search" at bounding box center [1422, 387] width 120 height 43
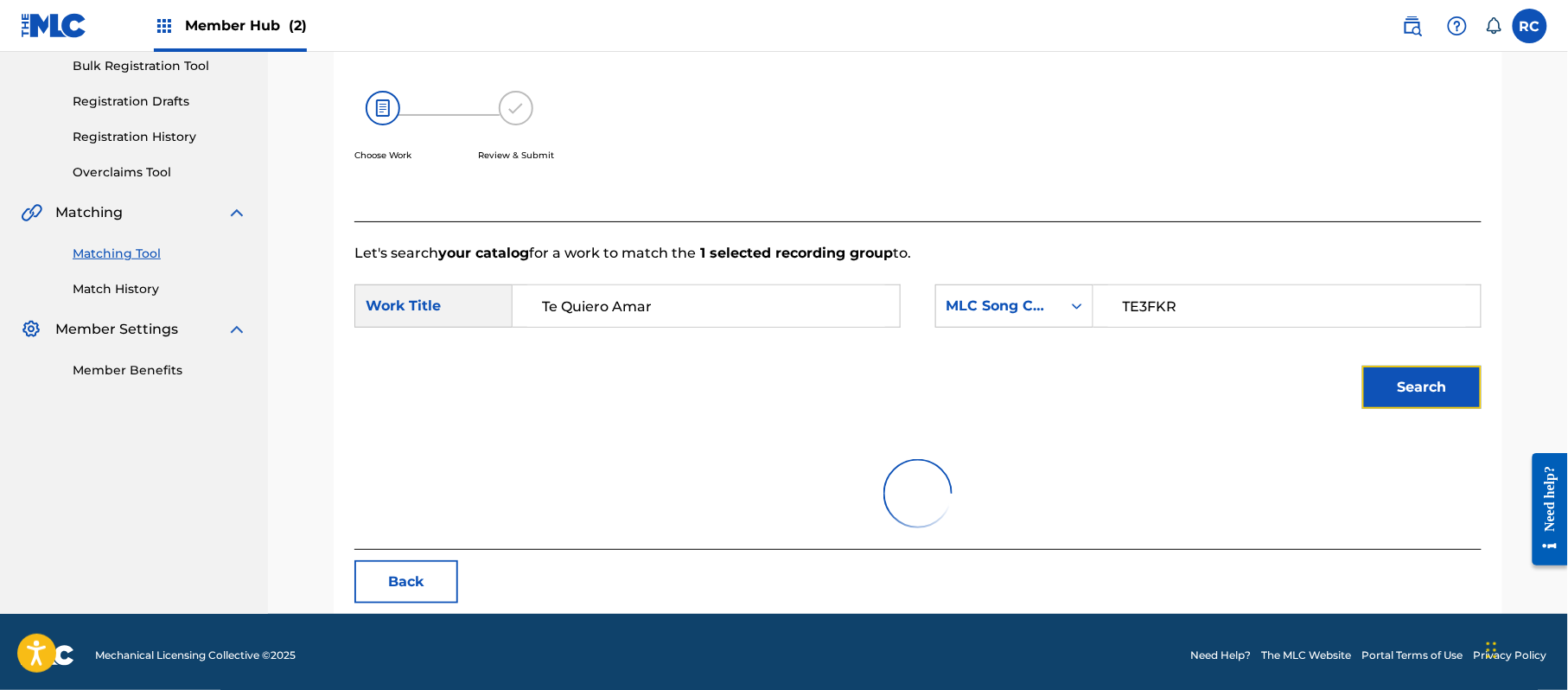
scroll to position [192, 0]
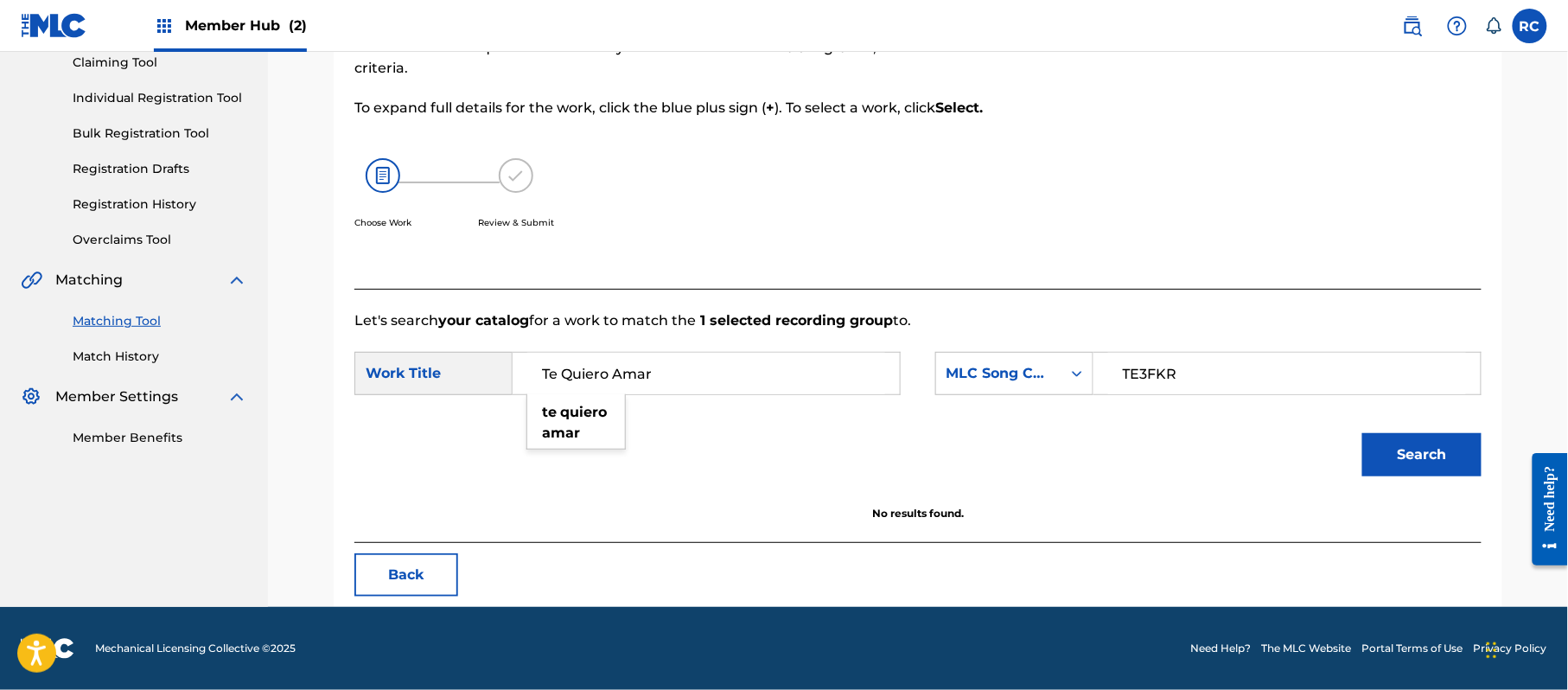
drag, startPoint x: 650, startPoint y: 382, endPoint x: 470, endPoint y: 381, distance: 180.0
click at [470, 381] on div "SearchWithCriteria116754d8-d51e-4542-8427-6facf1cfe1a0 Work Title Te Quiero Ama…" at bounding box center [627, 372] width 547 height 43
click at [1146, 378] on input "TE3FKR" at bounding box center [1287, 372] width 358 height 41
type input "TC8GUI"
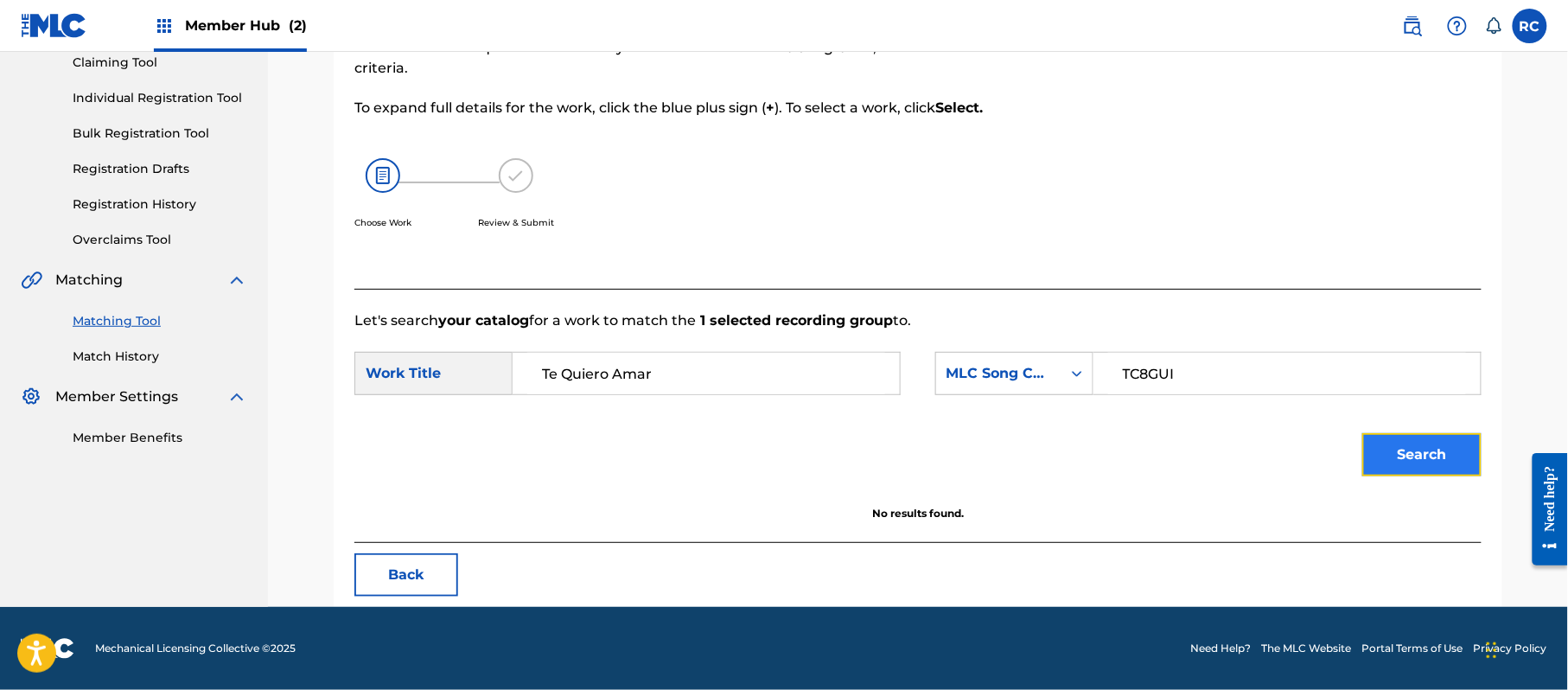
click at [1381, 447] on button "Search" at bounding box center [1422, 454] width 120 height 43
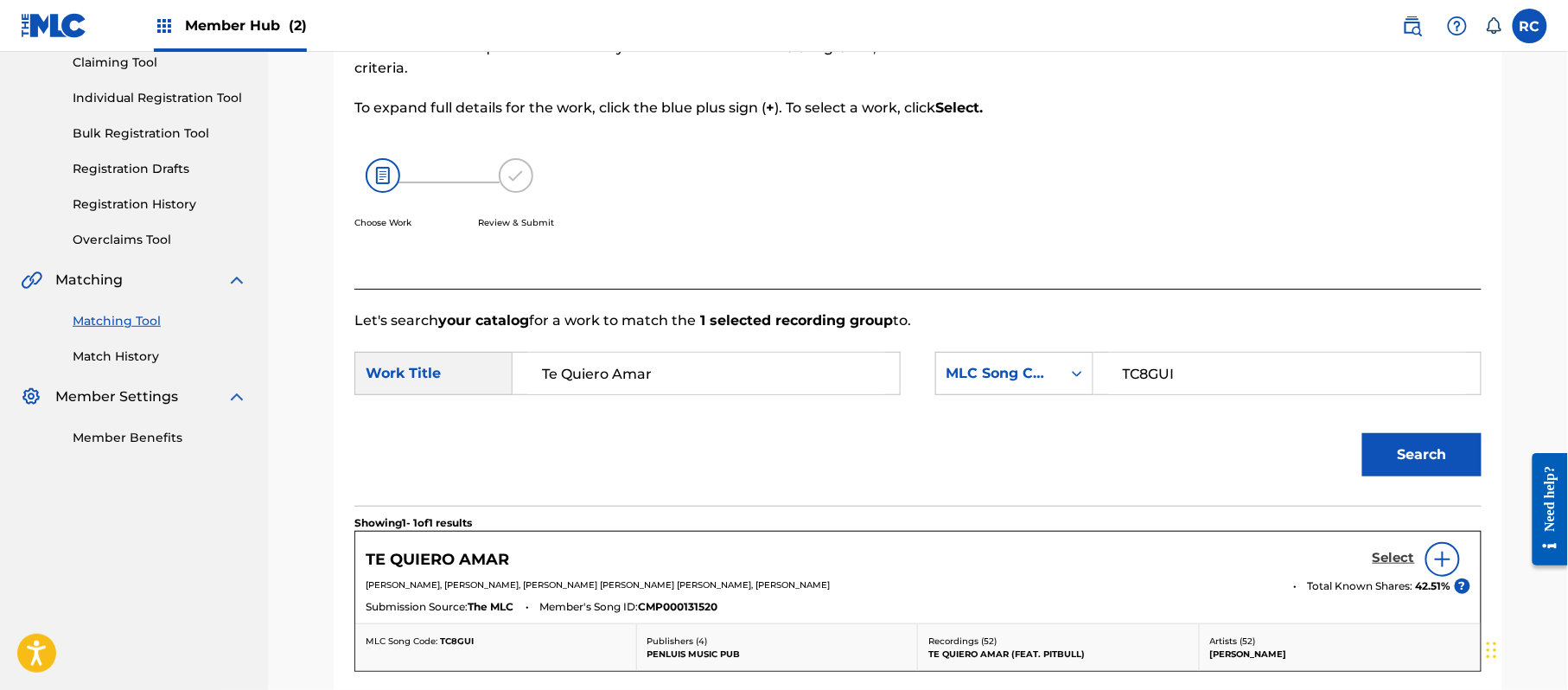
click at [1381, 554] on h5 "Select" at bounding box center [1394, 558] width 42 height 16
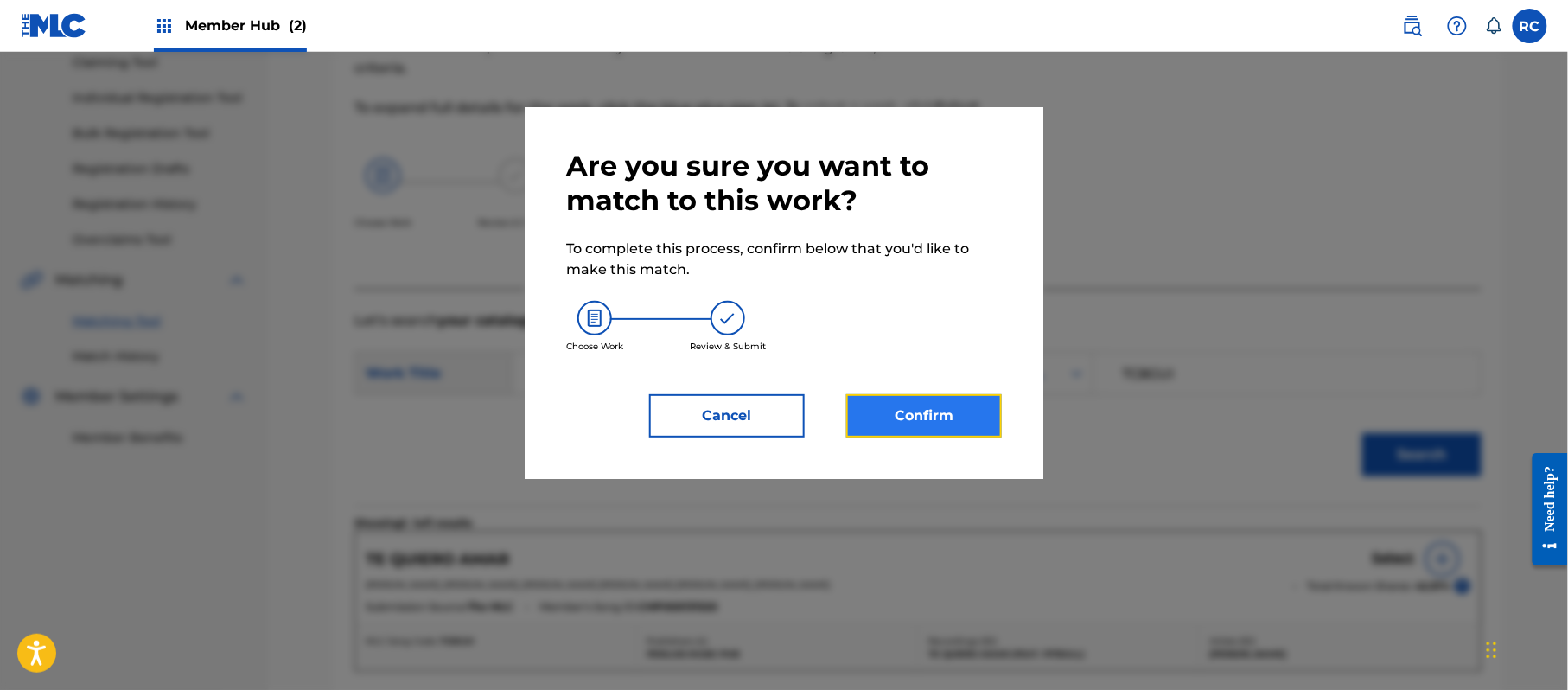
click at [973, 402] on button "Confirm" at bounding box center [924, 415] width 155 height 43
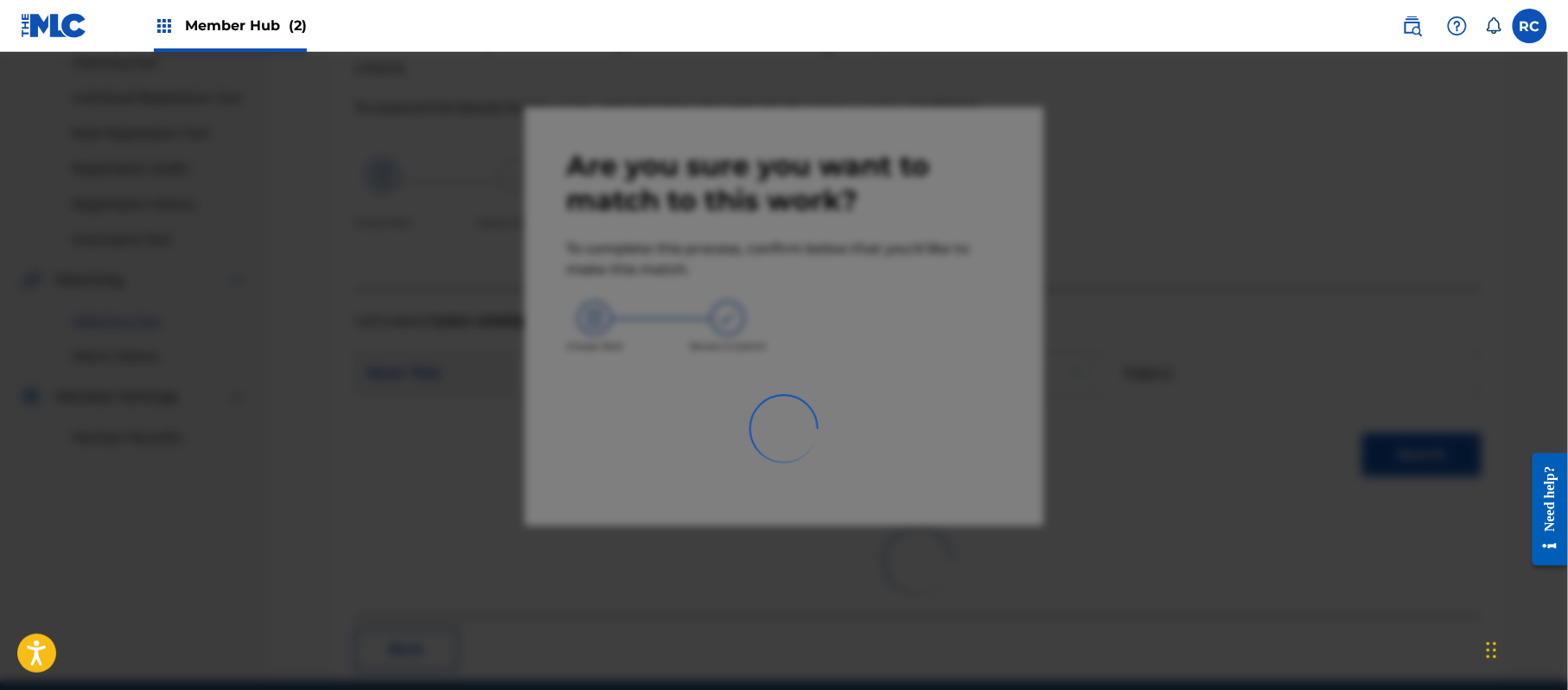
scroll to position [69, 0]
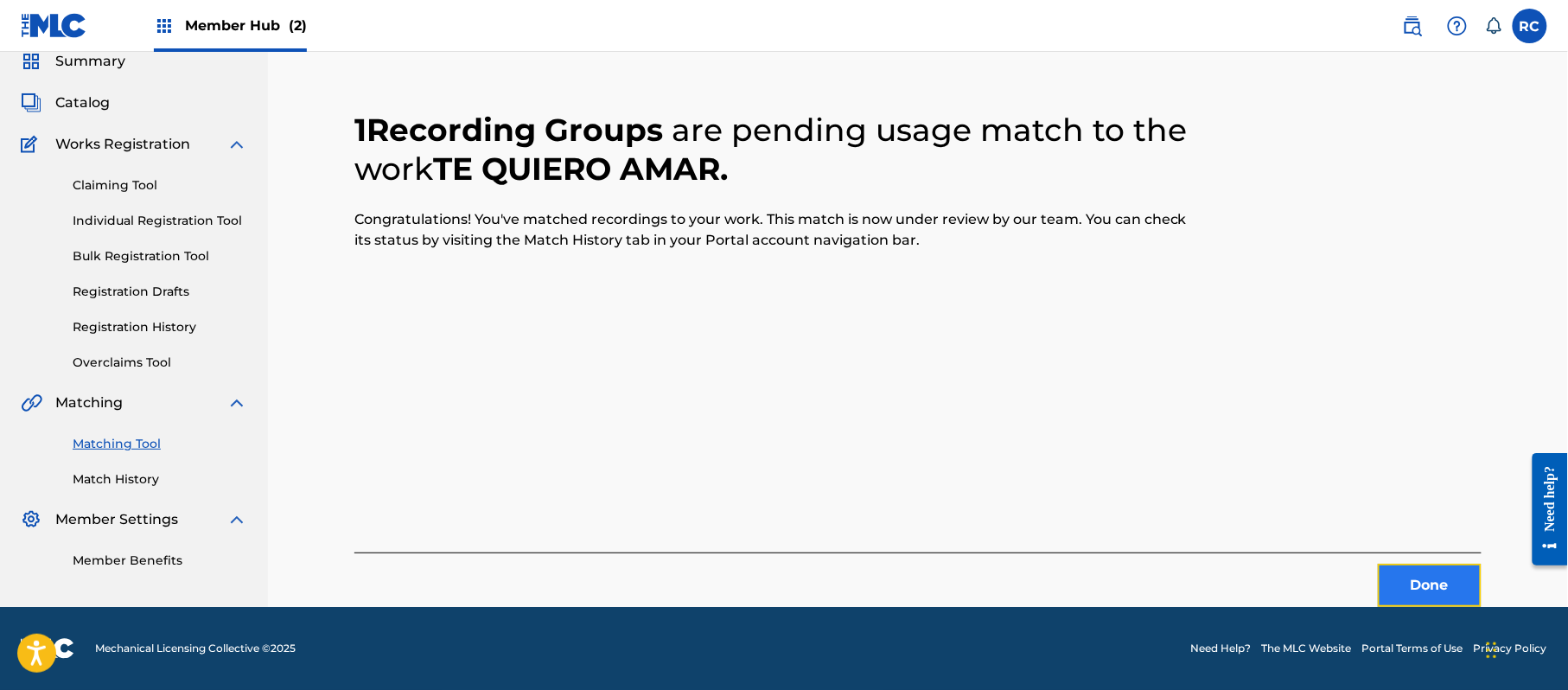
click at [1411, 600] on button "Done" at bounding box center [1430, 585] width 104 height 43
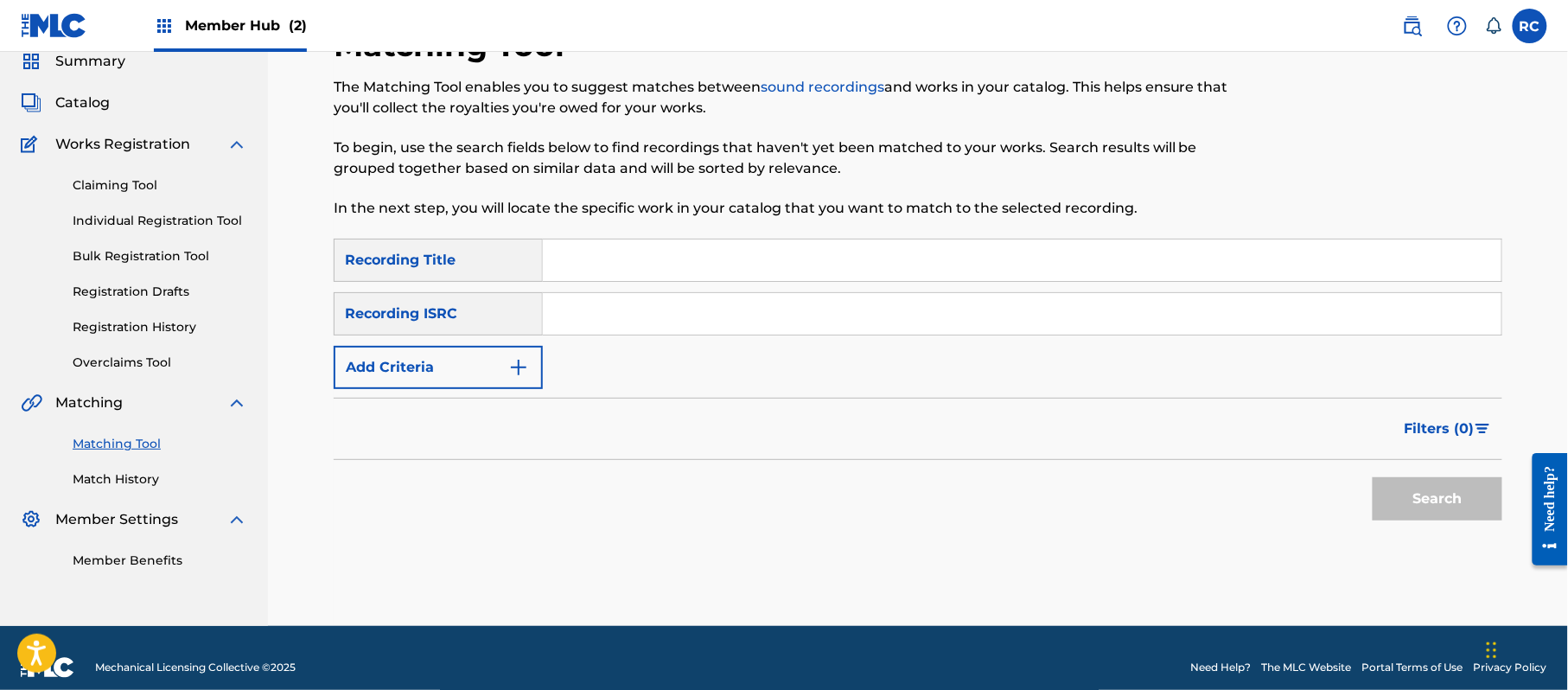
drag, startPoint x: 582, startPoint y: 315, endPoint x: 651, endPoint y: 329, distance: 70.4
click at [582, 315] on input "Search Form" at bounding box center [1022, 313] width 958 height 41
type input "AUXN22050486"
click at [1422, 487] on button "Search" at bounding box center [1437, 498] width 130 height 43
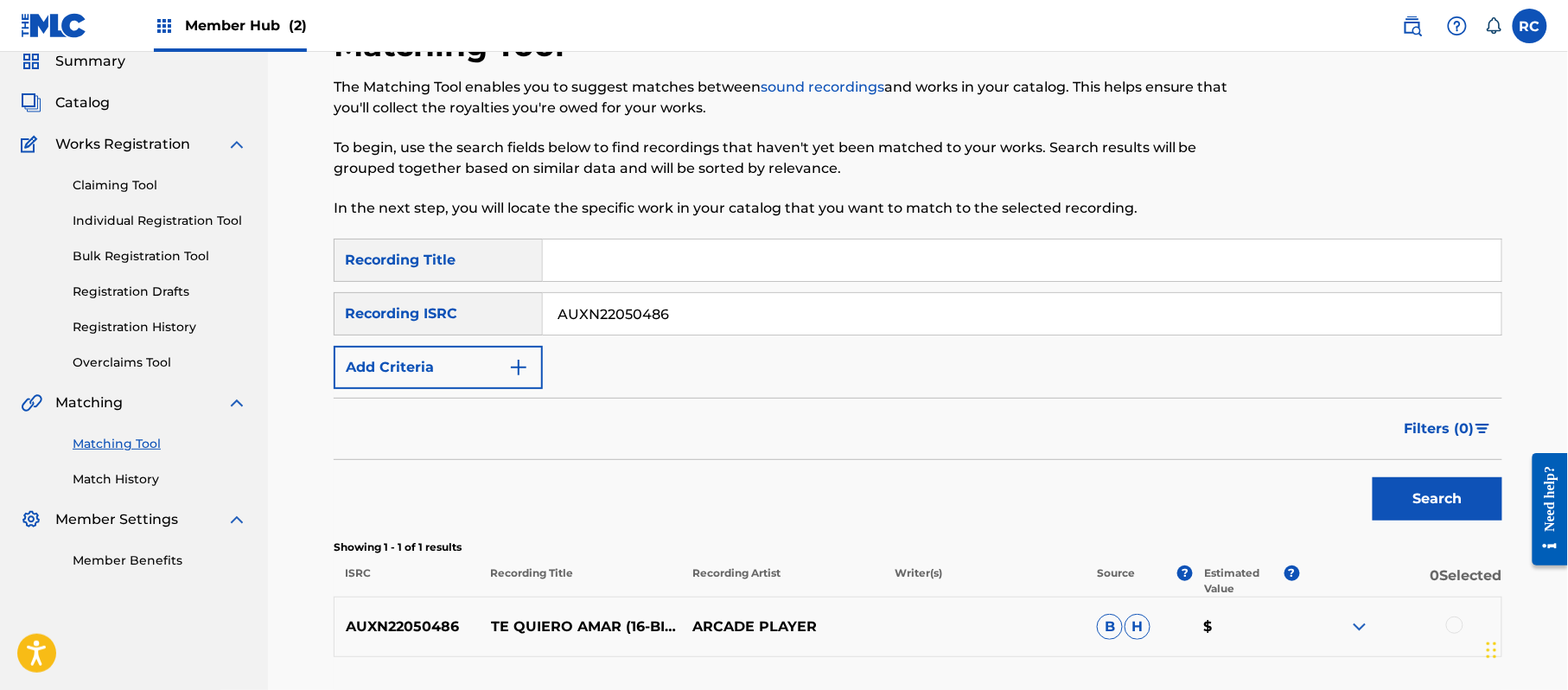
click at [1456, 622] on div at bounding box center [1454, 624] width 17 height 17
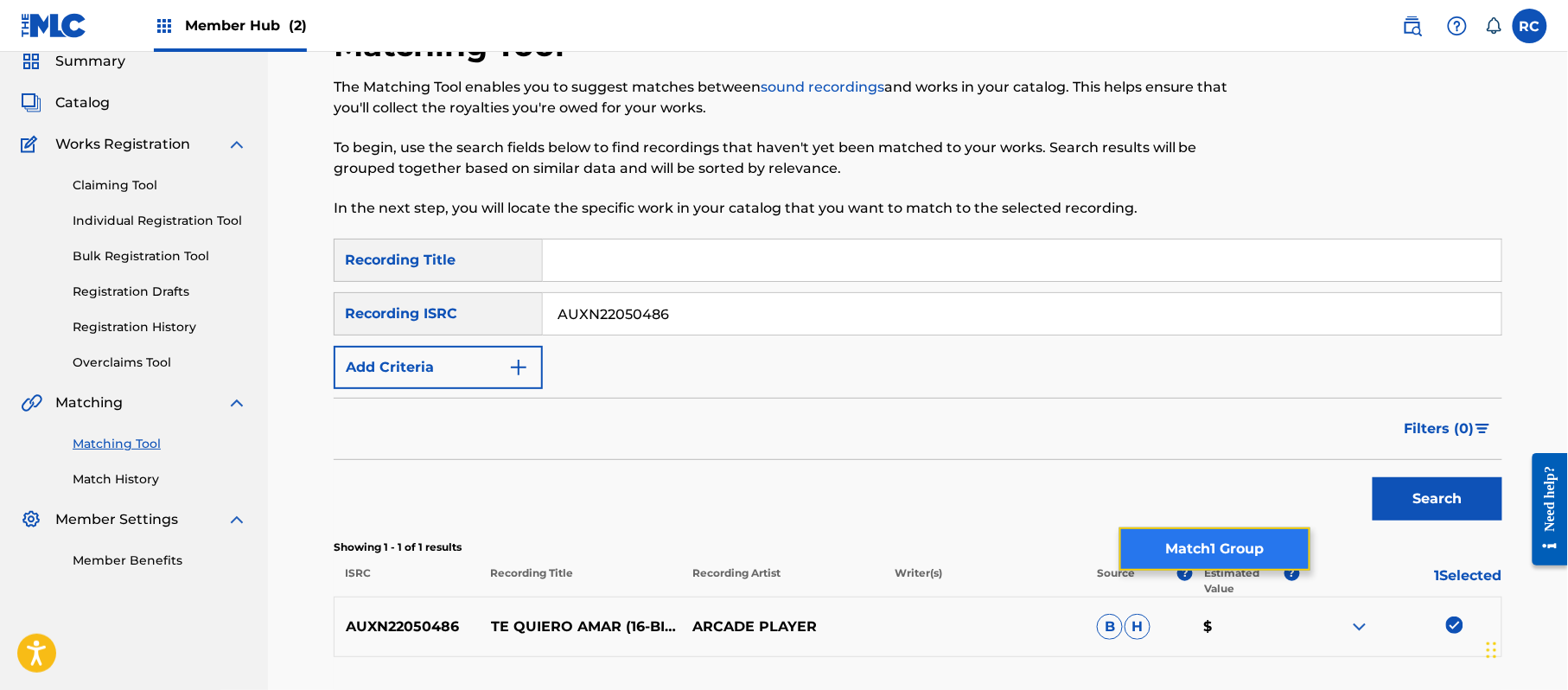
click at [1181, 561] on button "Match 1 Group" at bounding box center [1214, 549] width 191 height 43
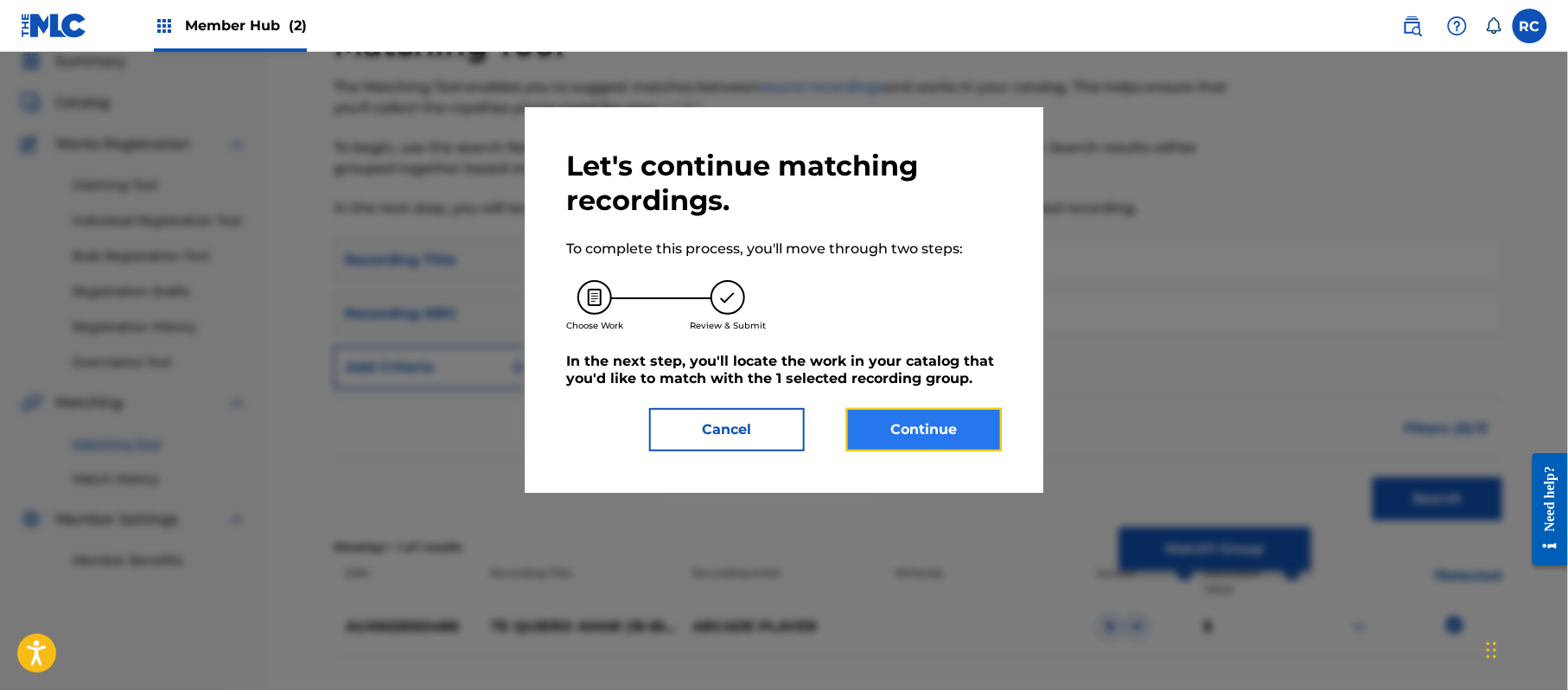
click at [891, 436] on button "Continue" at bounding box center [924, 429] width 155 height 43
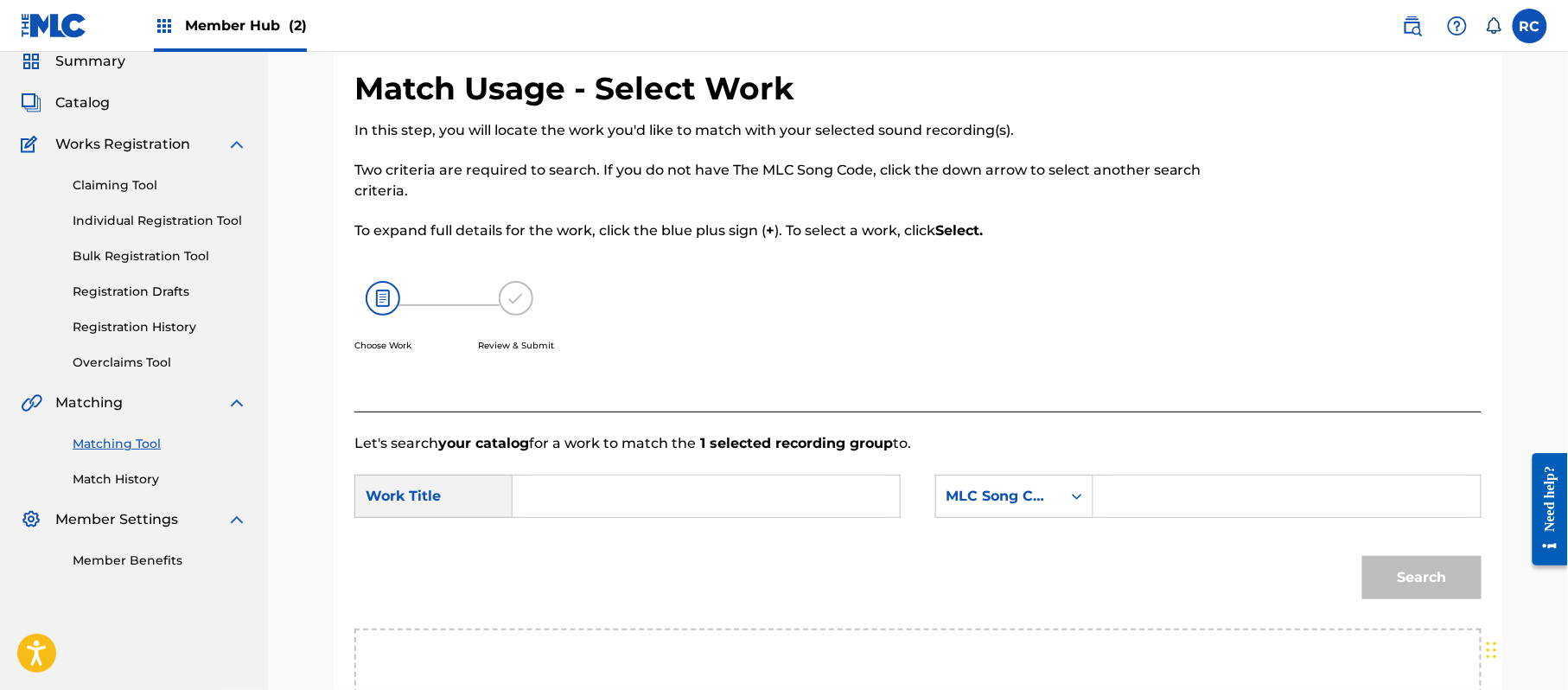
click at [570, 496] on input "Search Form" at bounding box center [706, 496] width 358 height 41
click at [654, 496] on input "Te Quiero Amar TC8GUI" at bounding box center [706, 496] width 358 height 41
click at [679, 493] on input "Te Quiero Amar TC8GUI" at bounding box center [706, 496] width 358 height 41
type input "Te Quiero Amar"
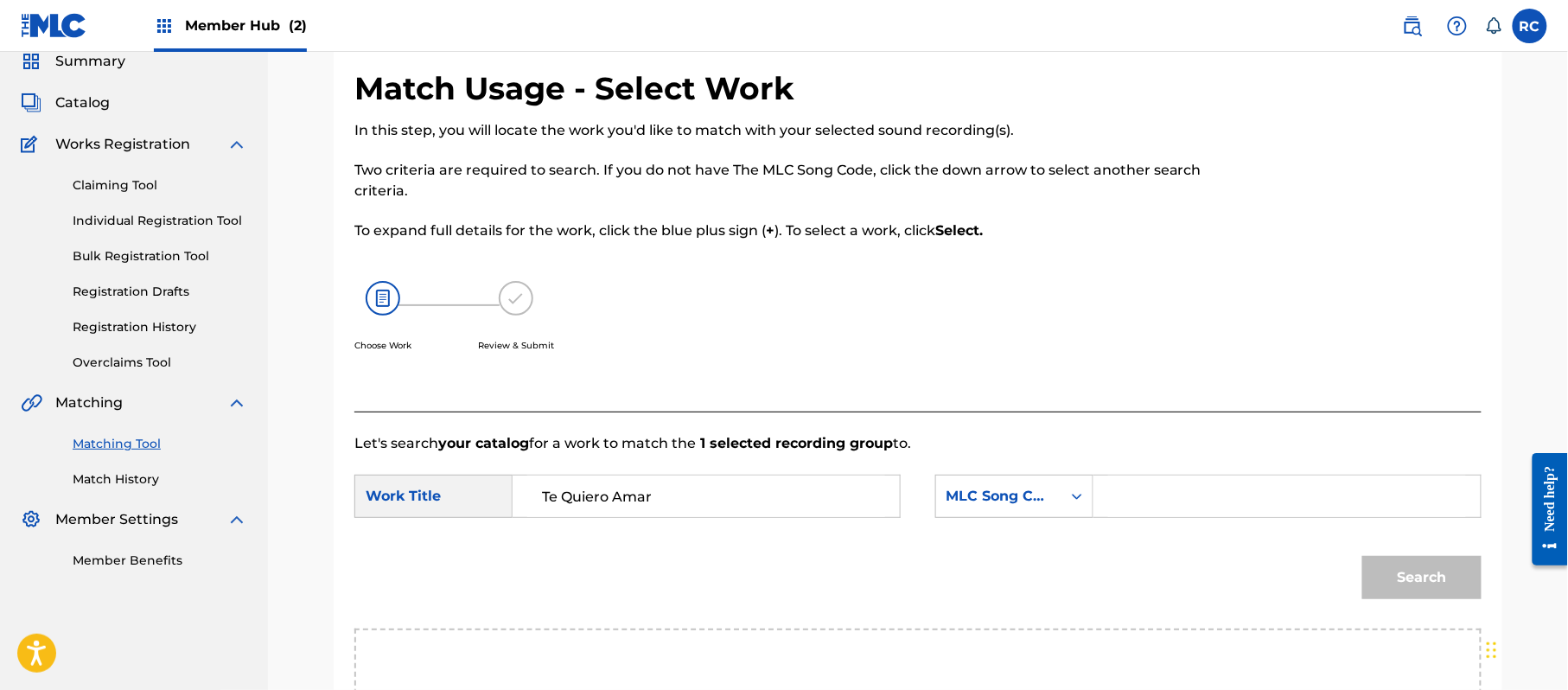
click at [1166, 518] on div "SearchWithCriteria116754d8-d51e-4542-8427-6facf1cfe1a0 Work Title Te Quiero Ama…" at bounding box center [917, 501] width 1127 height 54
drag, startPoint x: 1187, startPoint y: 503, endPoint x: 1233, endPoint y: 508, distance: 46.3
click at [1187, 503] on input "Search Form" at bounding box center [1287, 496] width 358 height 41
type input "TC8GUI"
click at [1406, 574] on button "Search" at bounding box center [1422, 577] width 120 height 43
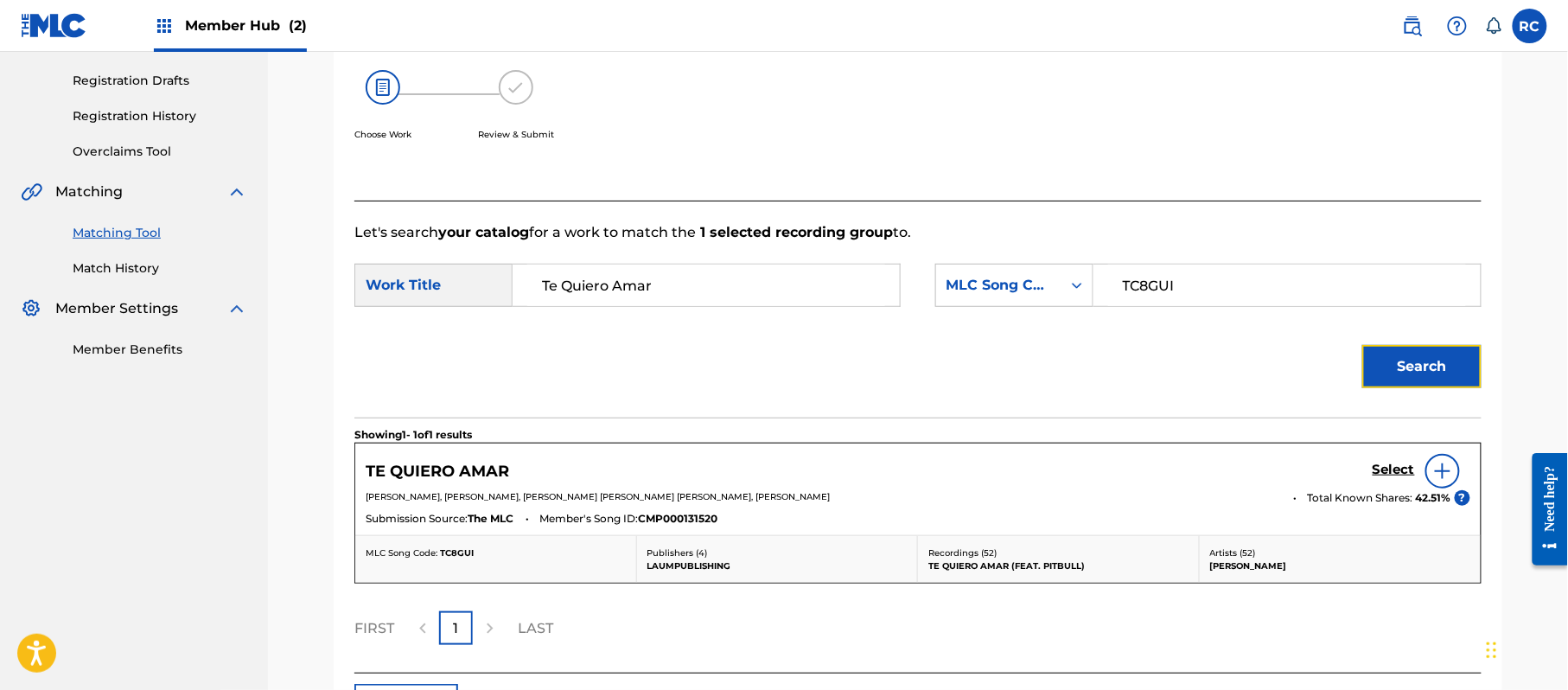
scroll to position [299, 0]
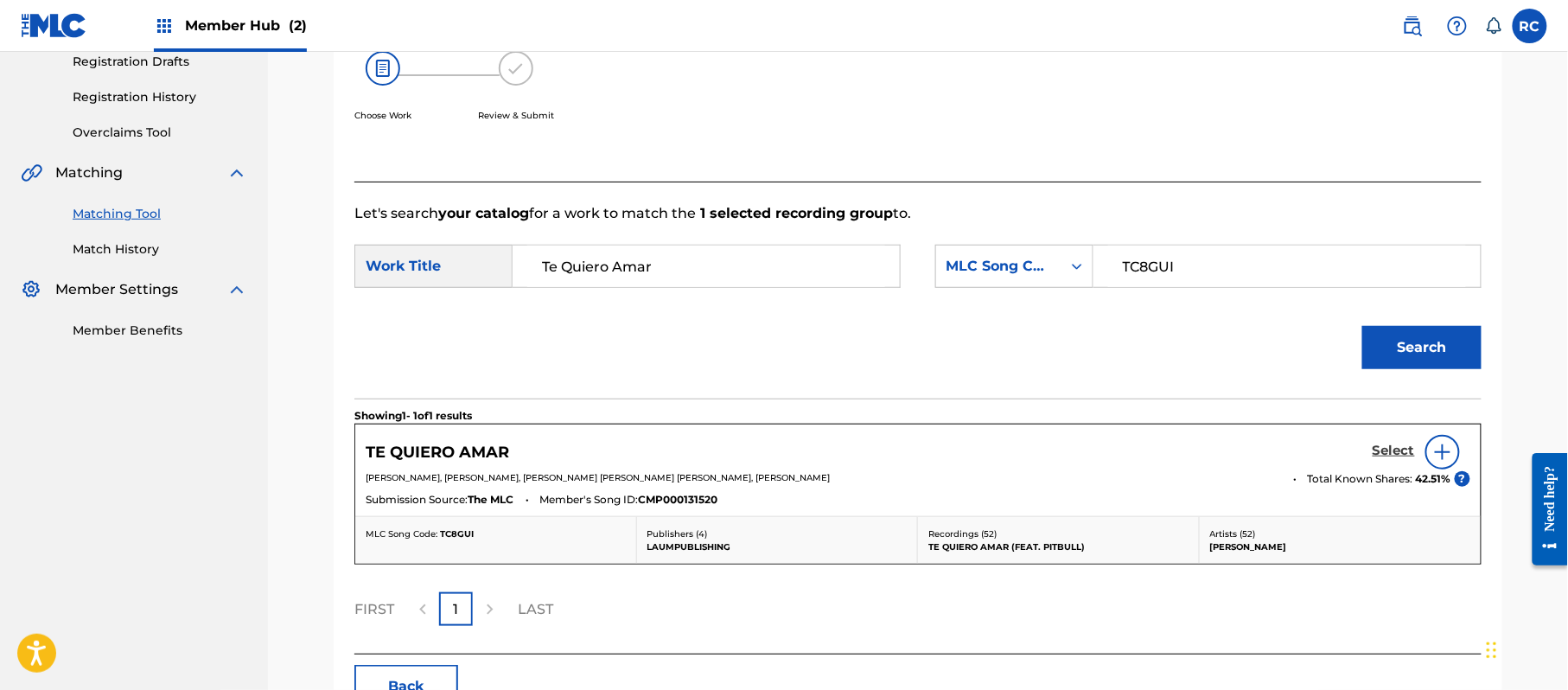
click at [1378, 448] on h5 "Select" at bounding box center [1394, 451] width 42 height 16
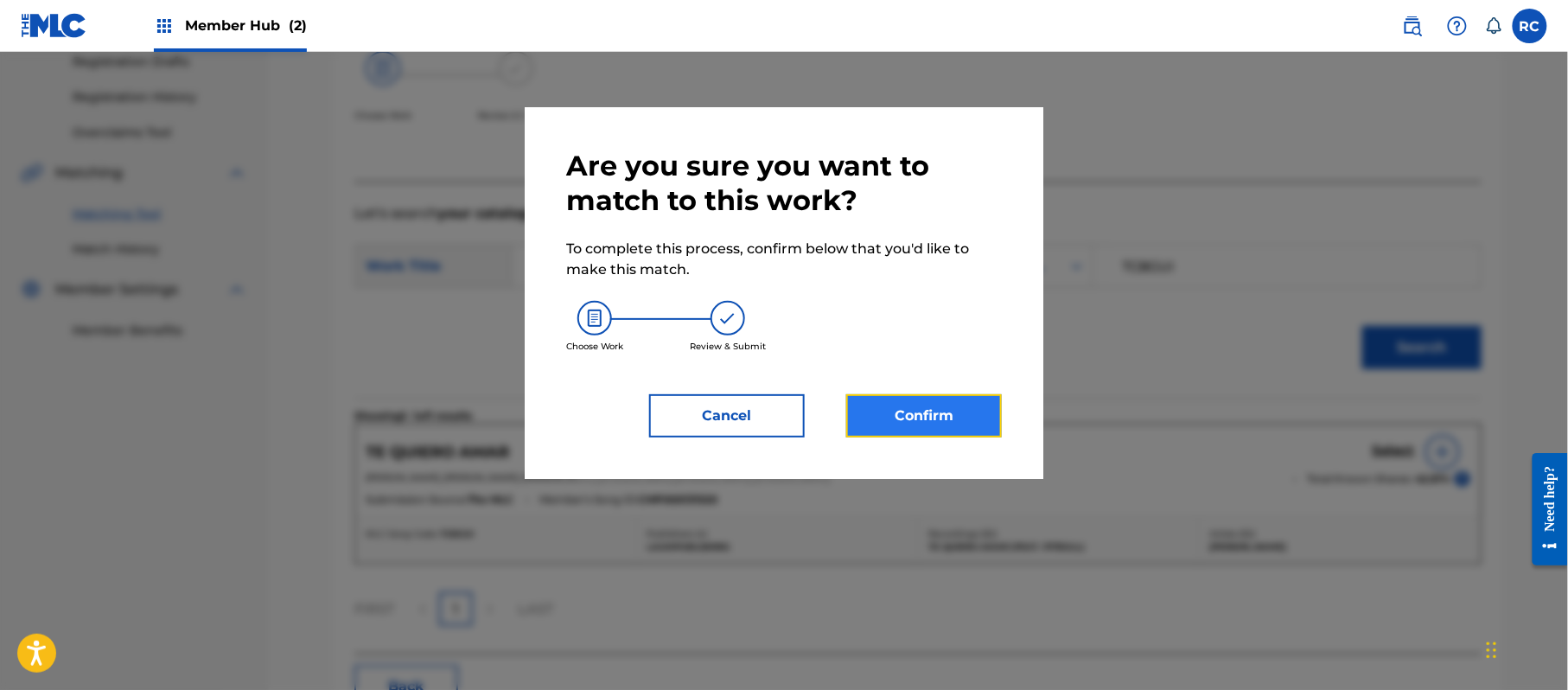
click at [983, 413] on button "Confirm" at bounding box center [924, 415] width 155 height 43
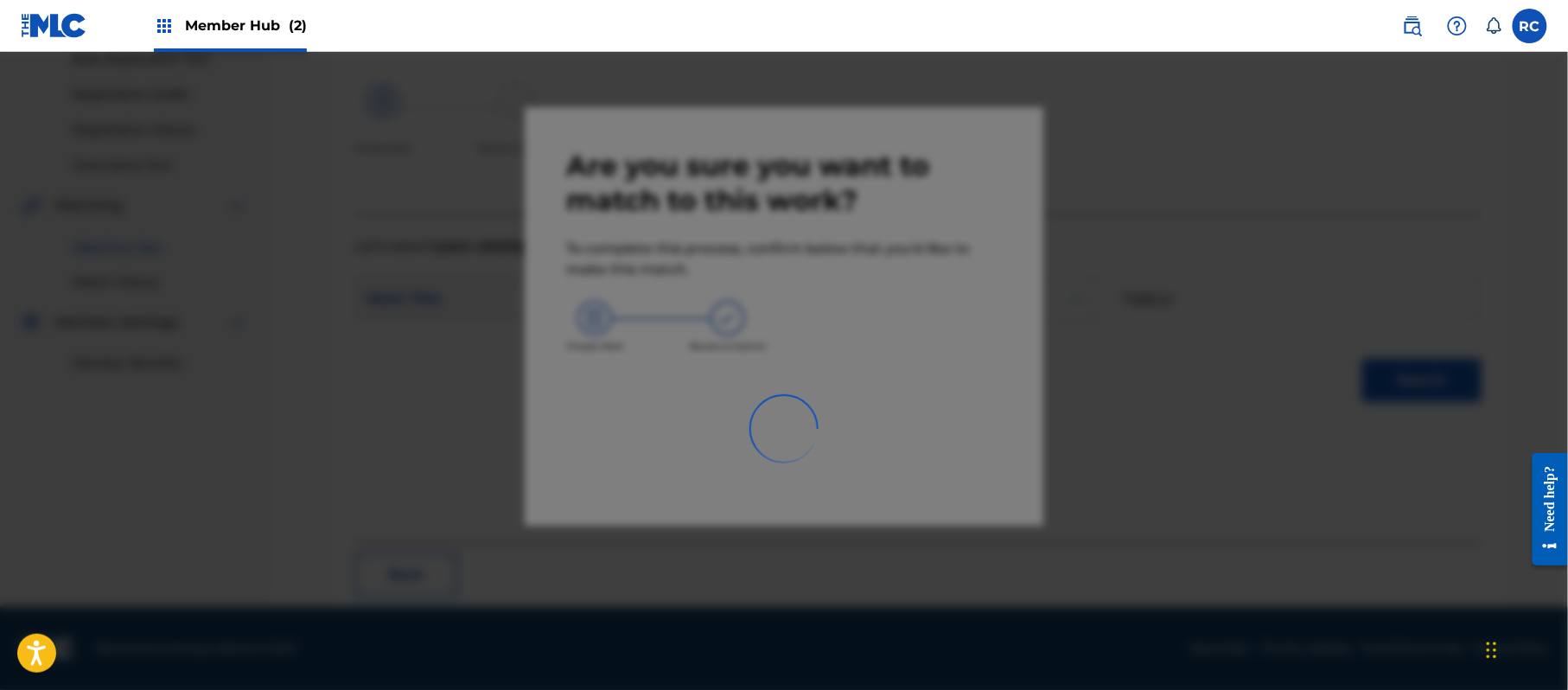
scroll to position [69, 0]
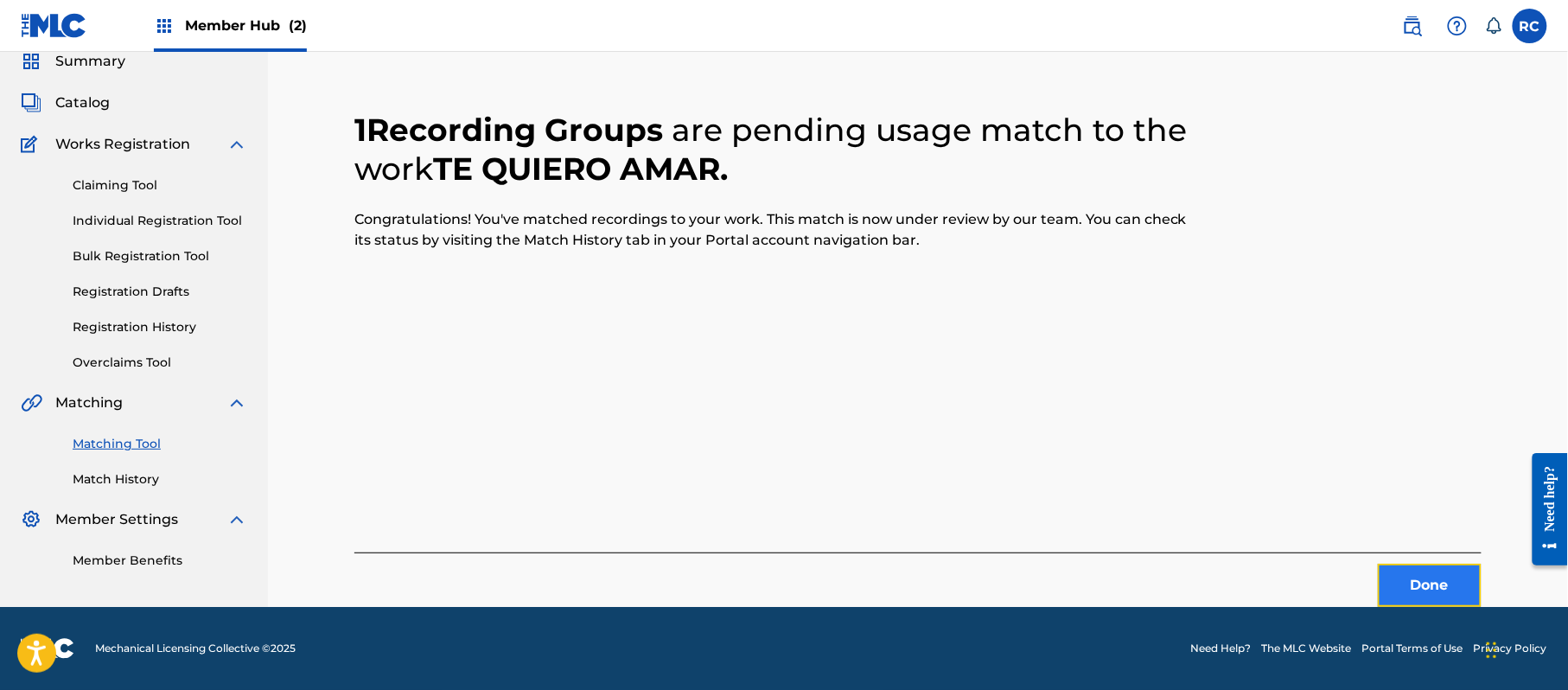
click at [1394, 572] on button "Done" at bounding box center [1430, 585] width 104 height 43
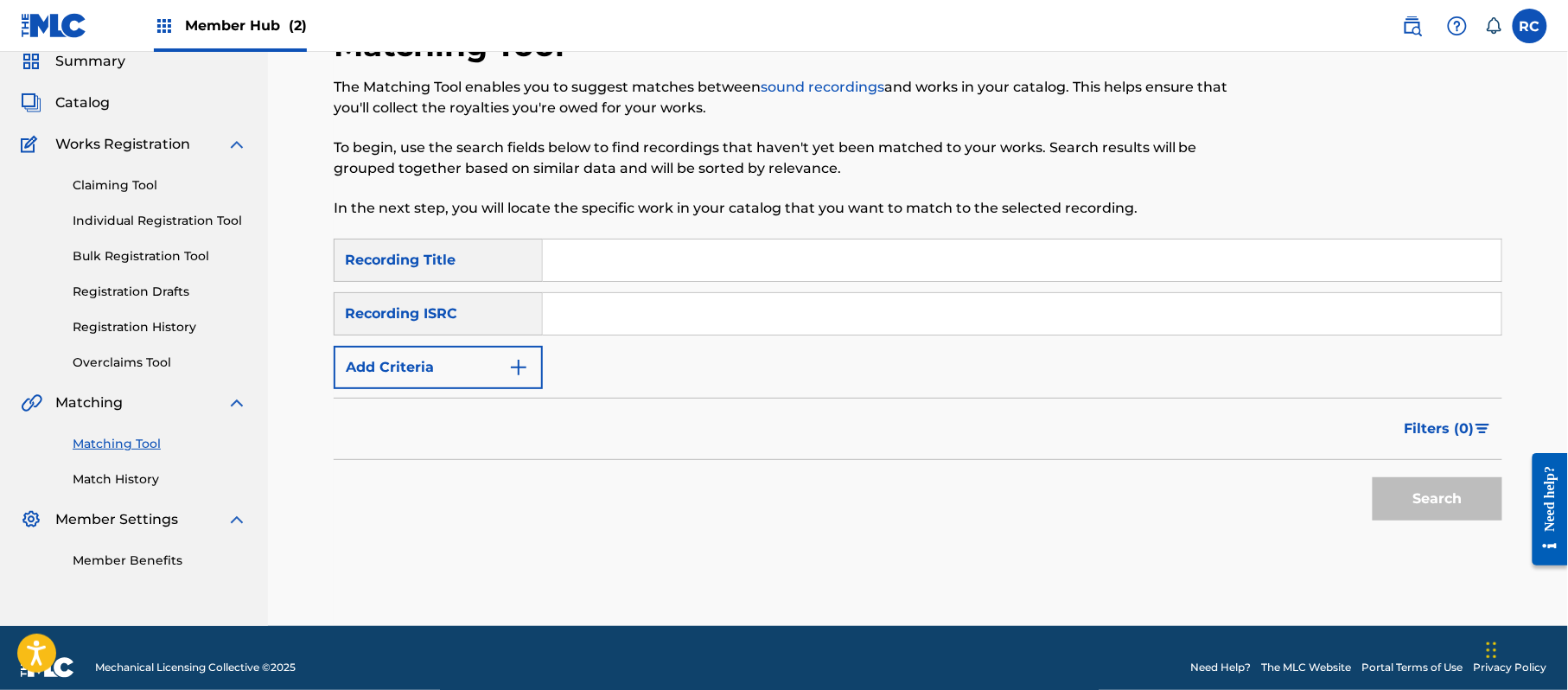
click at [576, 326] on input "Search Form" at bounding box center [1022, 313] width 958 height 41
click at [1415, 503] on button "Search" at bounding box center [1437, 498] width 130 height 43
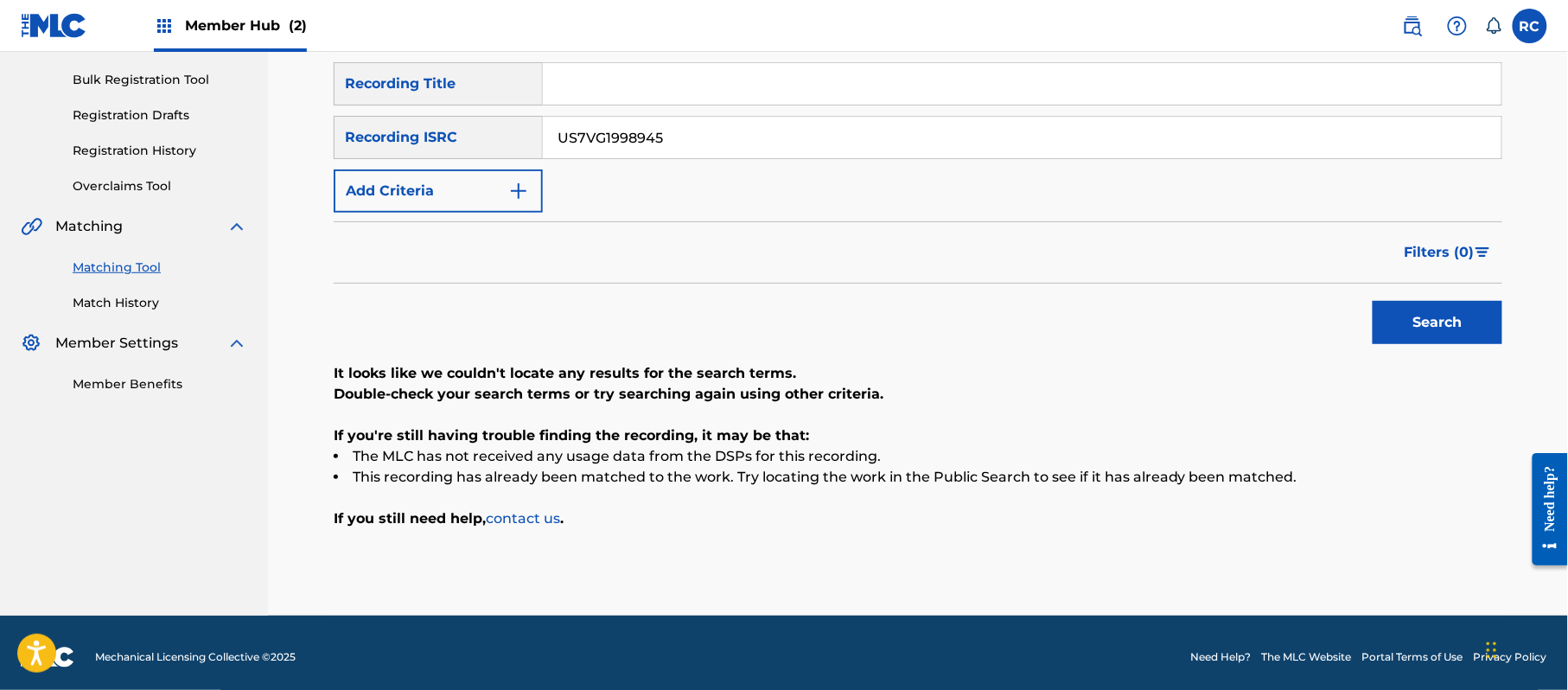
scroll to position [254, 0]
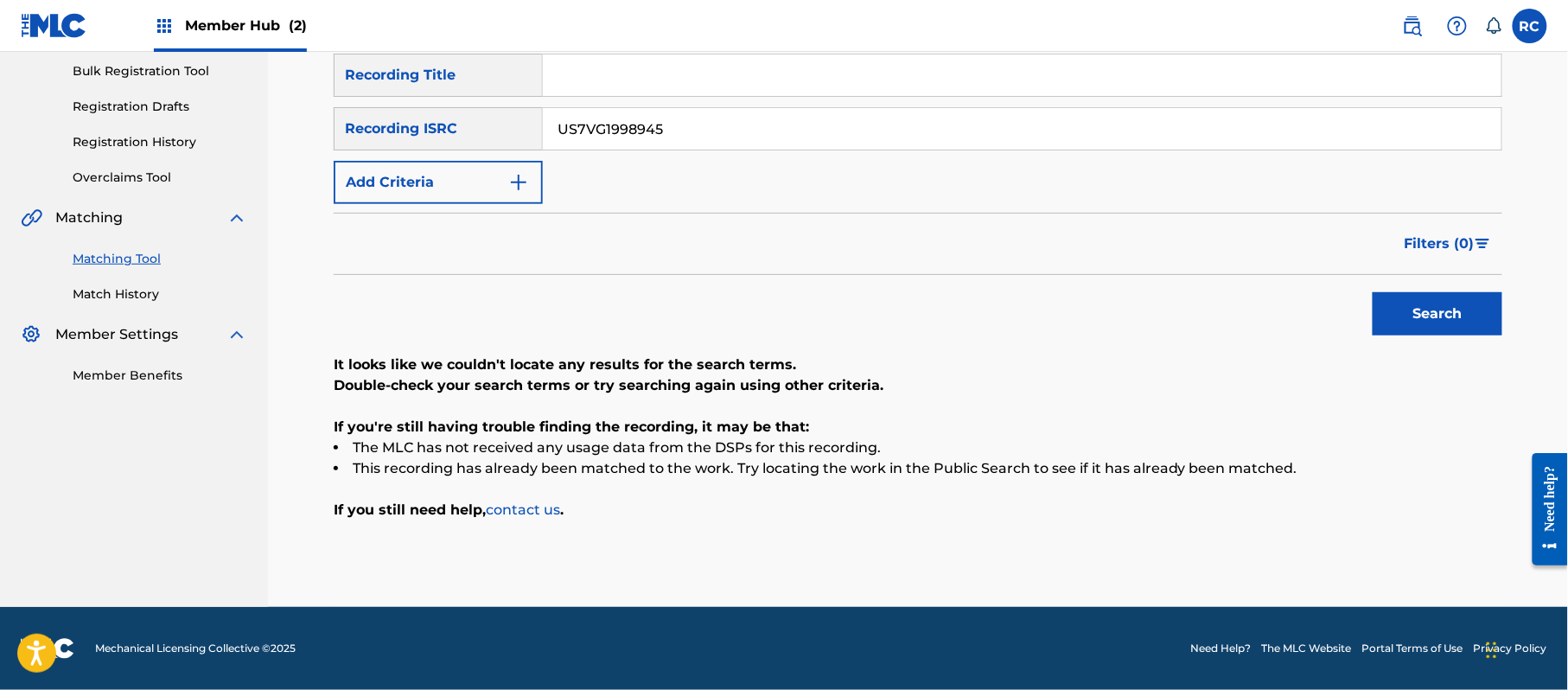
drag, startPoint x: 678, startPoint y: 128, endPoint x: 543, endPoint y: 149, distance: 136.6
click at [543, 149] on div "US7VG1998945" at bounding box center [1022, 128] width 959 height 43
click at [1397, 319] on button "Search" at bounding box center [1437, 313] width 130 height 43
drag, startPoint x: 502, startPoint y: 142, endPoint x: 548, endPoint y: 142, distance: 46.0
click at [485, 142] on div "SearchWithCriteriab6f3cc6c-d650-4231-83bc-d3f57758b126 Recording ISRC QM4TX2088…" at bounding box center [918, 128] width 1168 height 43
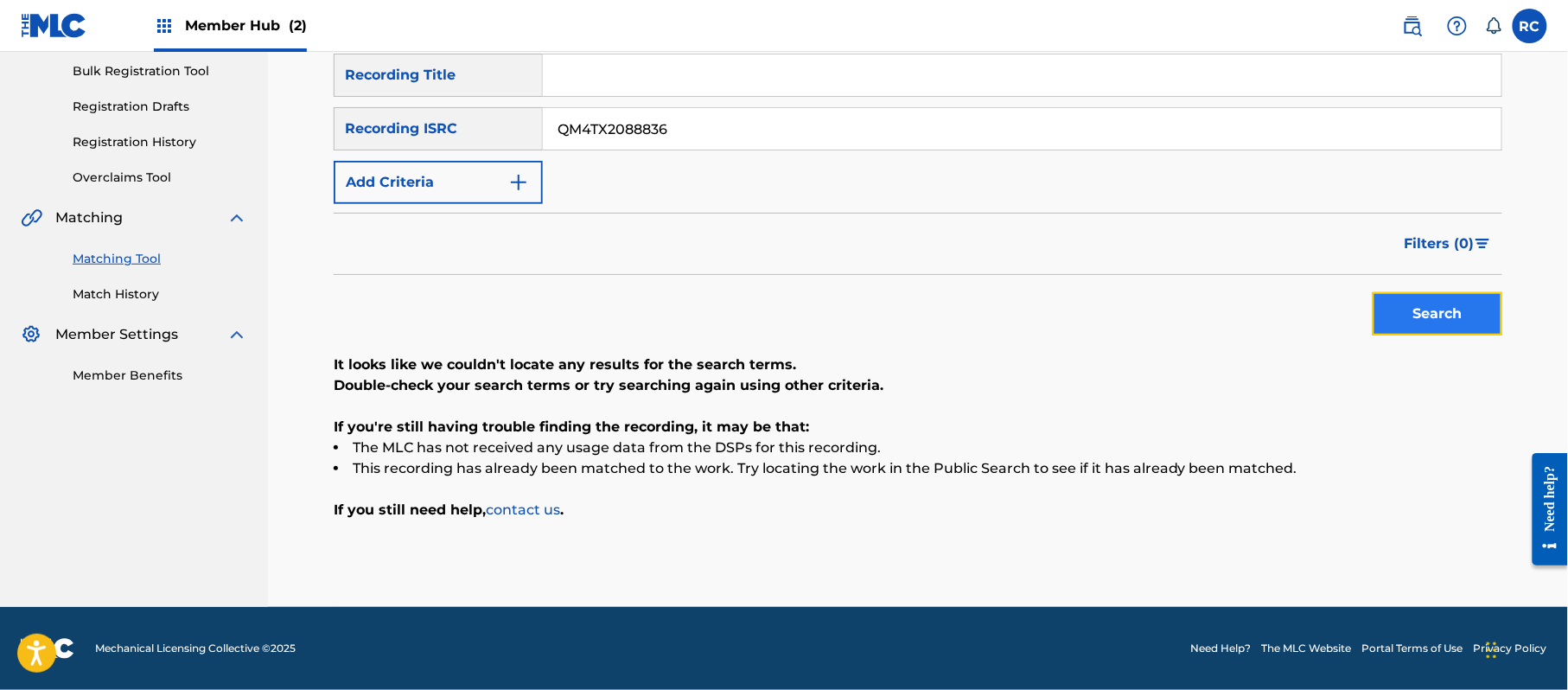
click at [1483, 321] on button "Search" at bounding box center [1437, 313] width 130 height 43
drag, startPoint x: 678, startPoint y: 130, endPoint x: 492, endPoint y: 141, distance: 186.3
click at [492, 141] on div "SearchWithCriteriab6f3cc6c-d650-4231-83bc-d3f57758b126 Recording ISRC QM4TX2088…" at bounding box center [918, 128] width 1168 height 43
click at [1422, 327] on button "Search" at bounding box center [1437, 313] width 130 height 43
drag, startPoint x: 700, startPoint y: 122, endPoint x: 497, endPoint y: 141, distance: 203.9
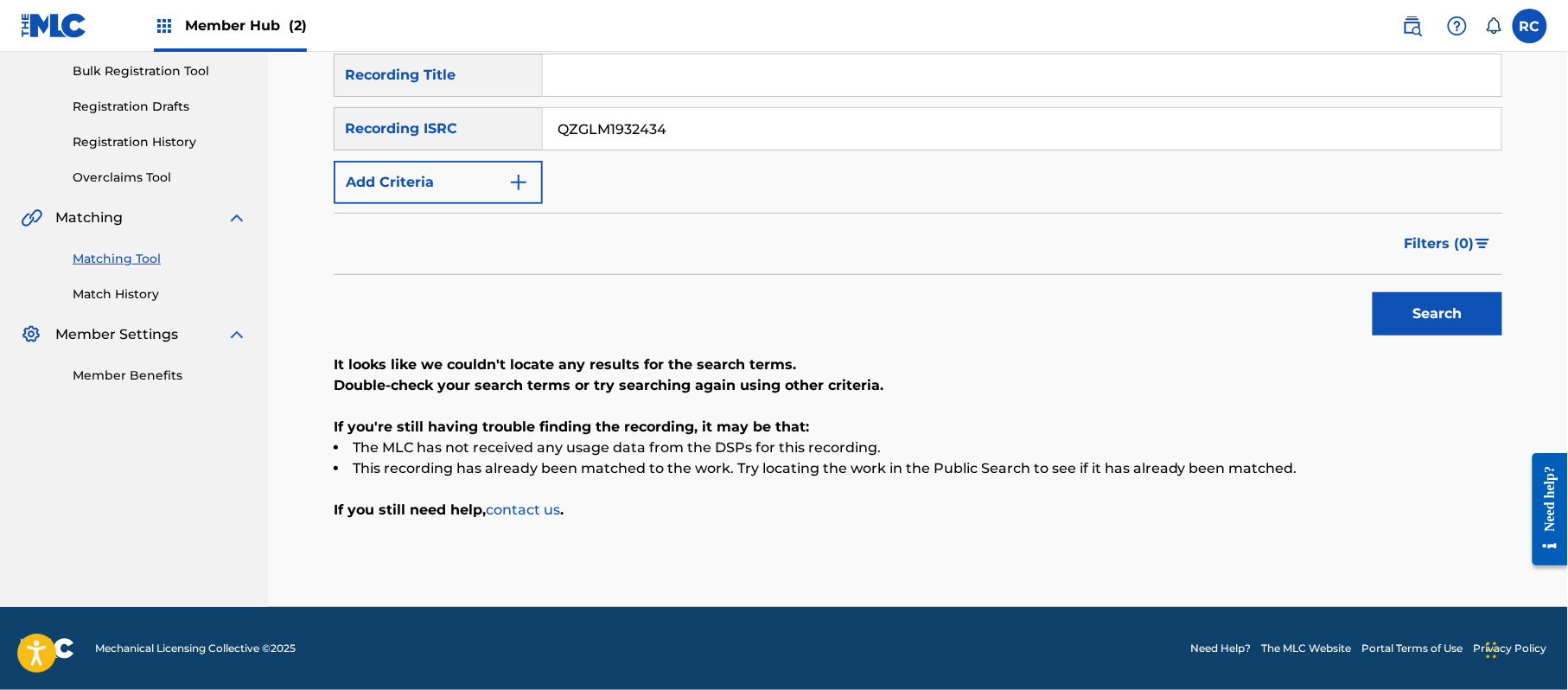
click at [497, 141] on div "SearchWithCriteriab6f3cc6c-d650-4231-83bc-d3f57758b126 Recording ISRC QZGLM1932…" at bounding box center [918, 128] width 1168 height 43
type input "QZ7D51700260"
click at [1421, 302] on button "Search" at bounding box center [1437, 313] width 130 height 43
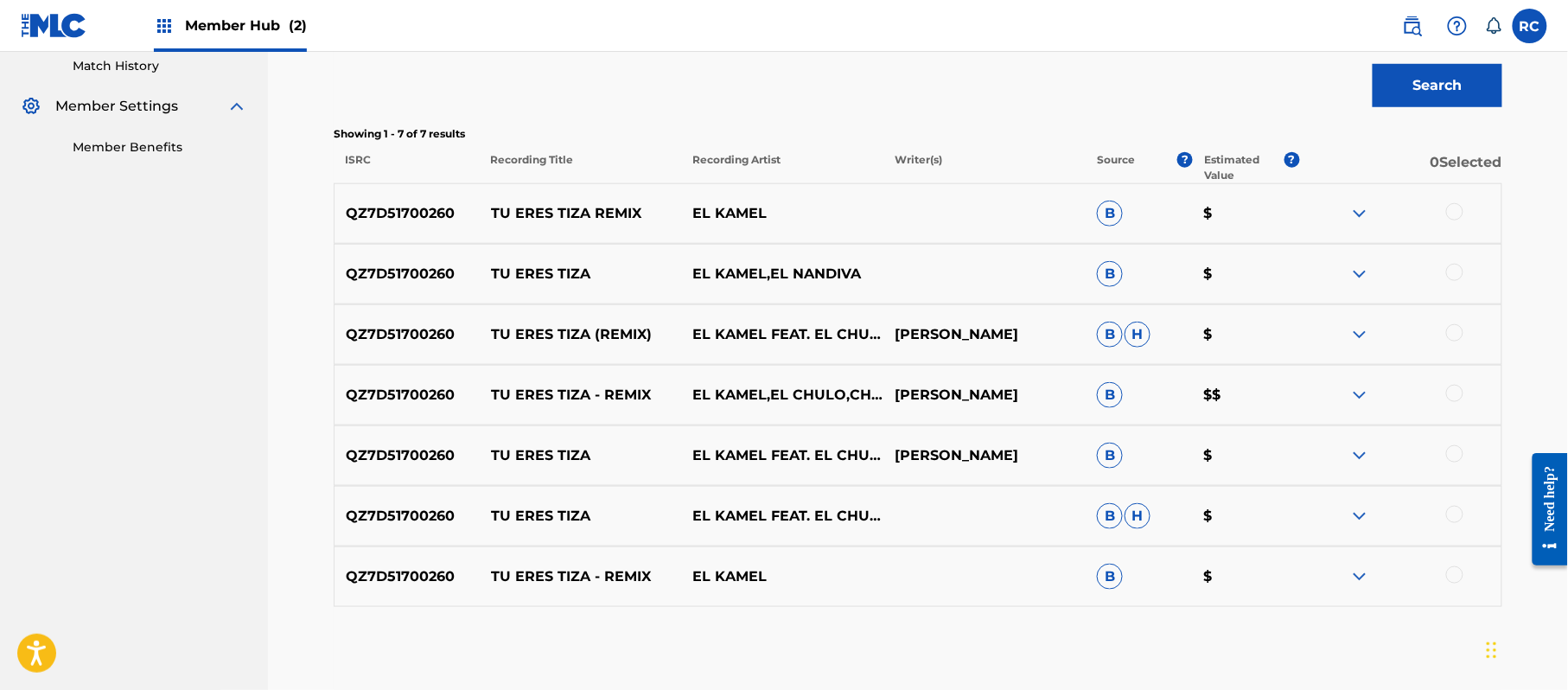
scroll to position [485, 0]
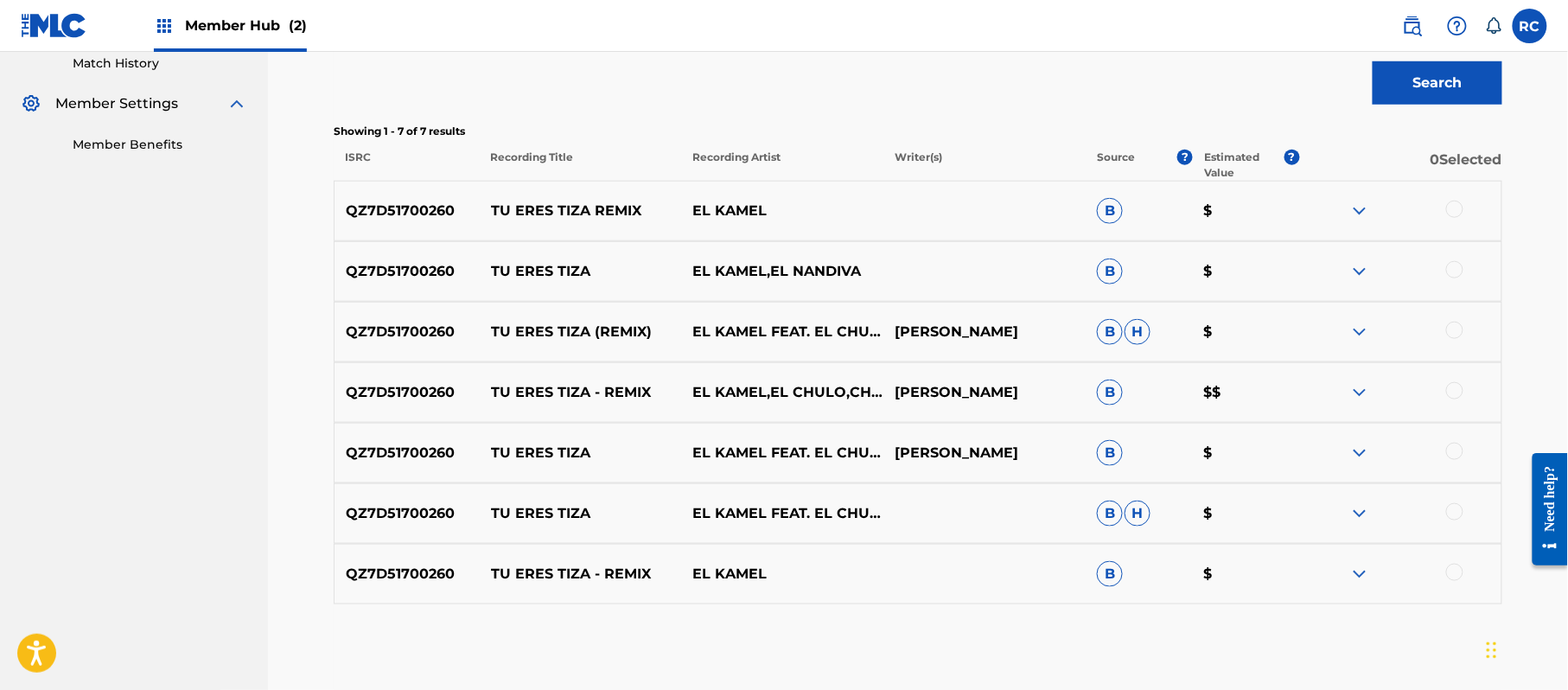
click at [1453, 211] on div at bounding box center [1454, 209] width 17 height 17
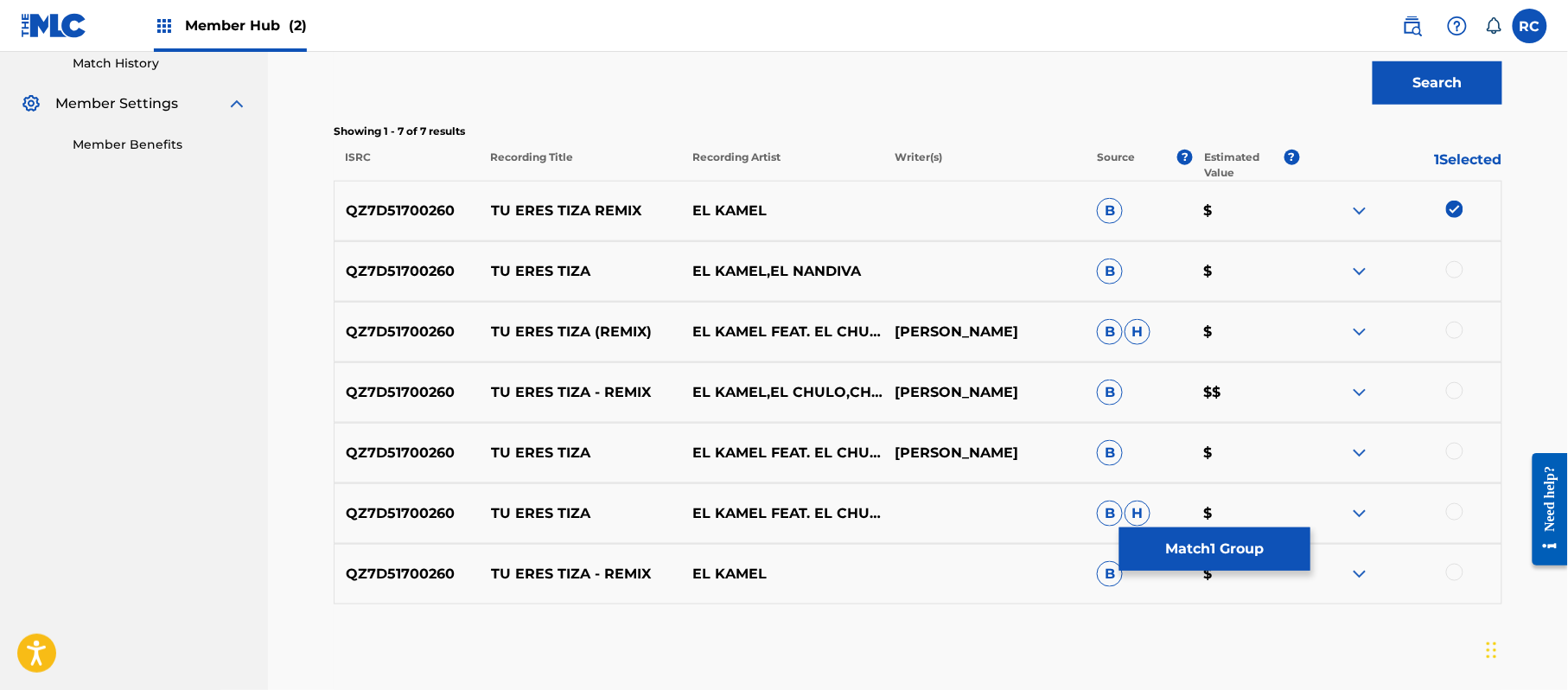
click at [1450, 337] on div at bounding box center [1454, 329] width 17 height 17
click at [1454, 394] on div at bounding box center [1454, 391] width 17 height 17
click at [1452, 576] on div at bounding box center [1454, 572] width 17 height 17
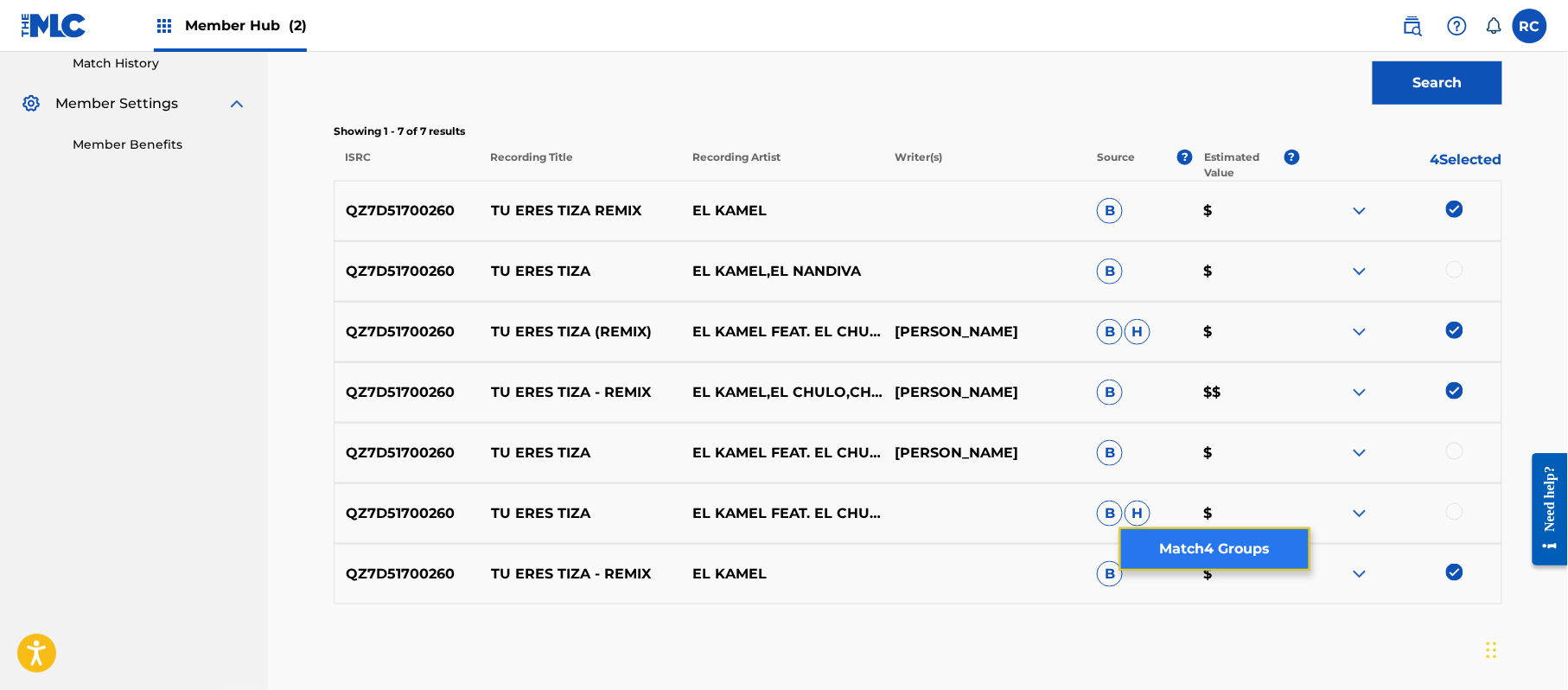
click at [1246, 545] on button "Match 4 Groups" at bounding box center [1214, 549] width 191 height 43
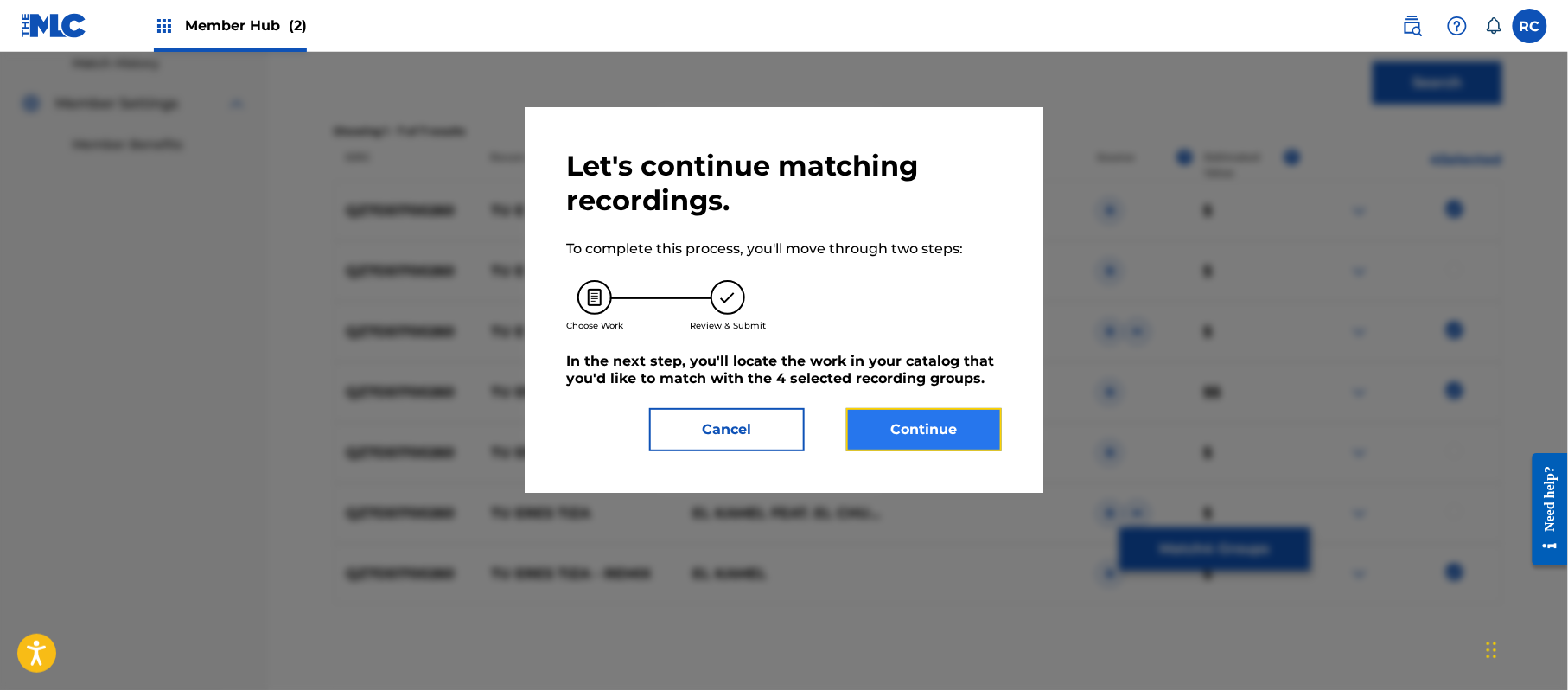
click at [939, 412] on button "Continue" at bounding box center [924, 429] width 155 height 43
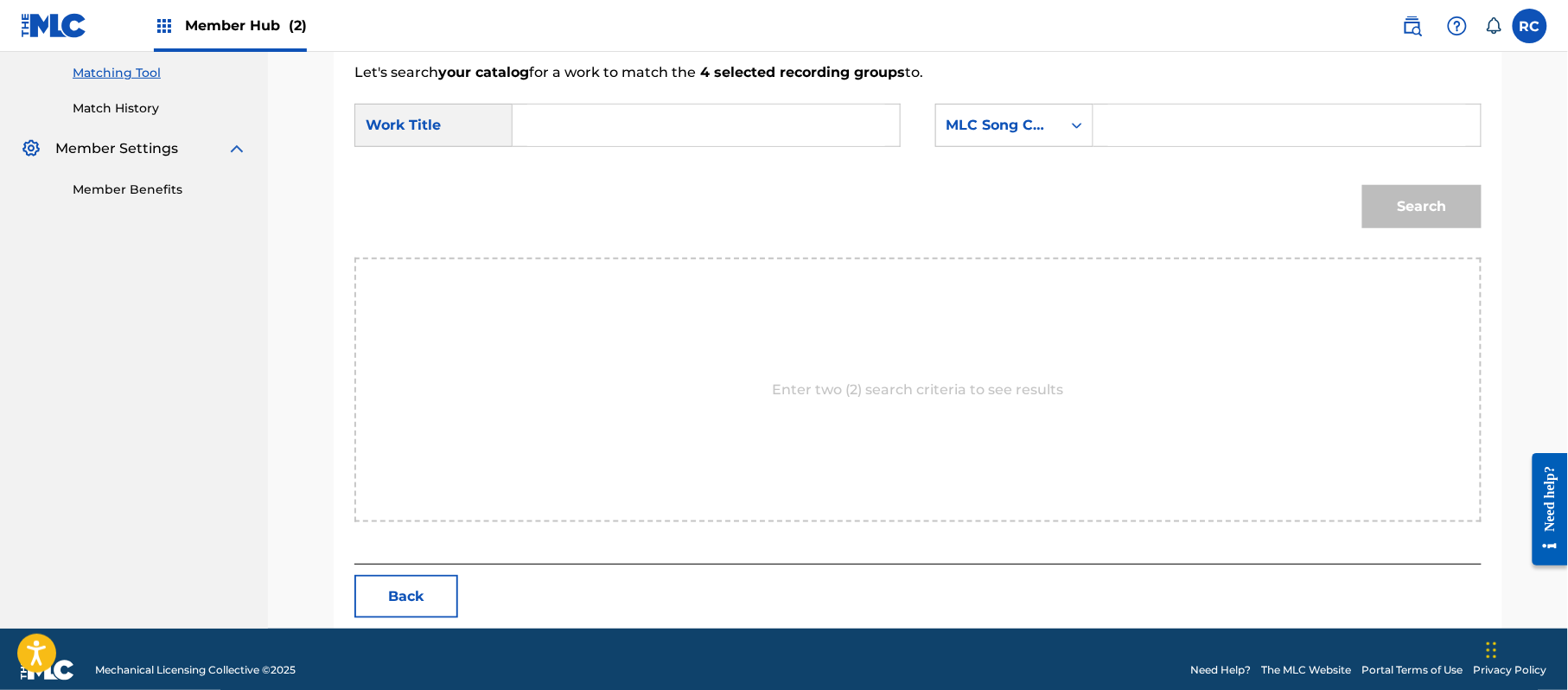
scroll to position [462, 0]
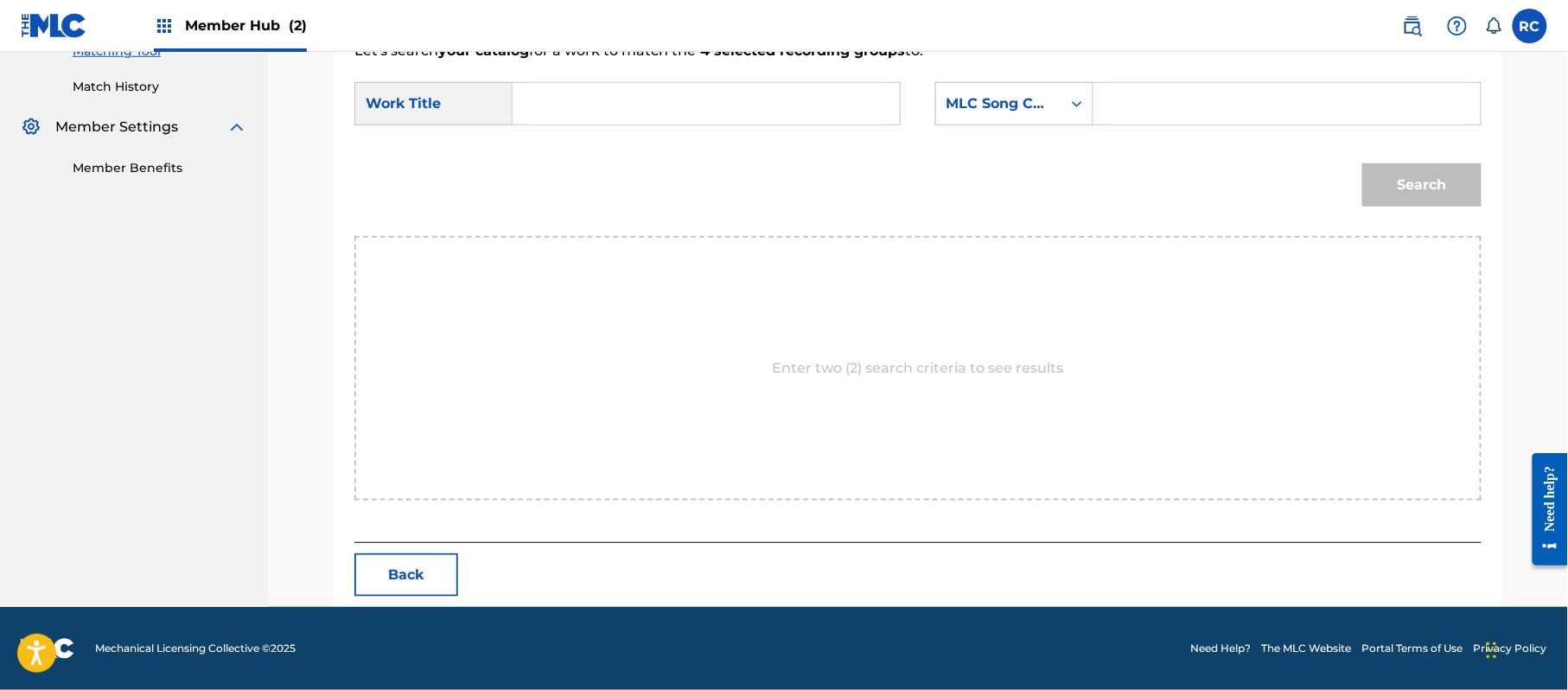
click at [620, 99] on input "Search Form" at bounding box center [706, 103] width 358 height 41
click at [693, 100] on input "Tu Eres Tiza (Remix) TE041N" at bounding box center [706, 103] width 358 height 41
type input "Tu [PERSON_NAME] (Remix)"
drag, startPoint x: 1179, startPoint y: 105, endPoint x: 1216, endPoint y: 122, distance: 40.7
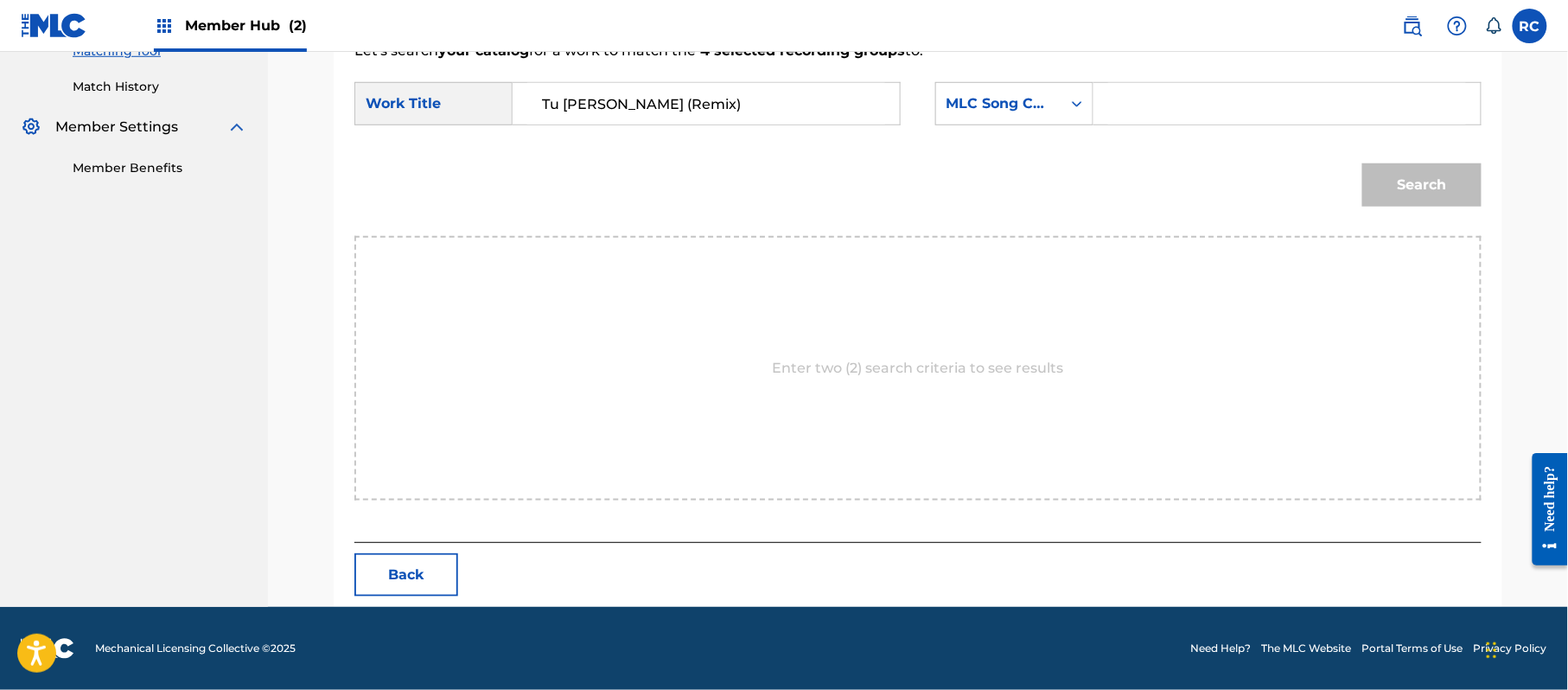
click at [1179, 105] on input "Search Form" at bounding box center [1287, 103] width 358 height 41
type input "TE041N"
click at [1421, 184] on button "Search" at bounding box center [1422, 184] width 120 height 43
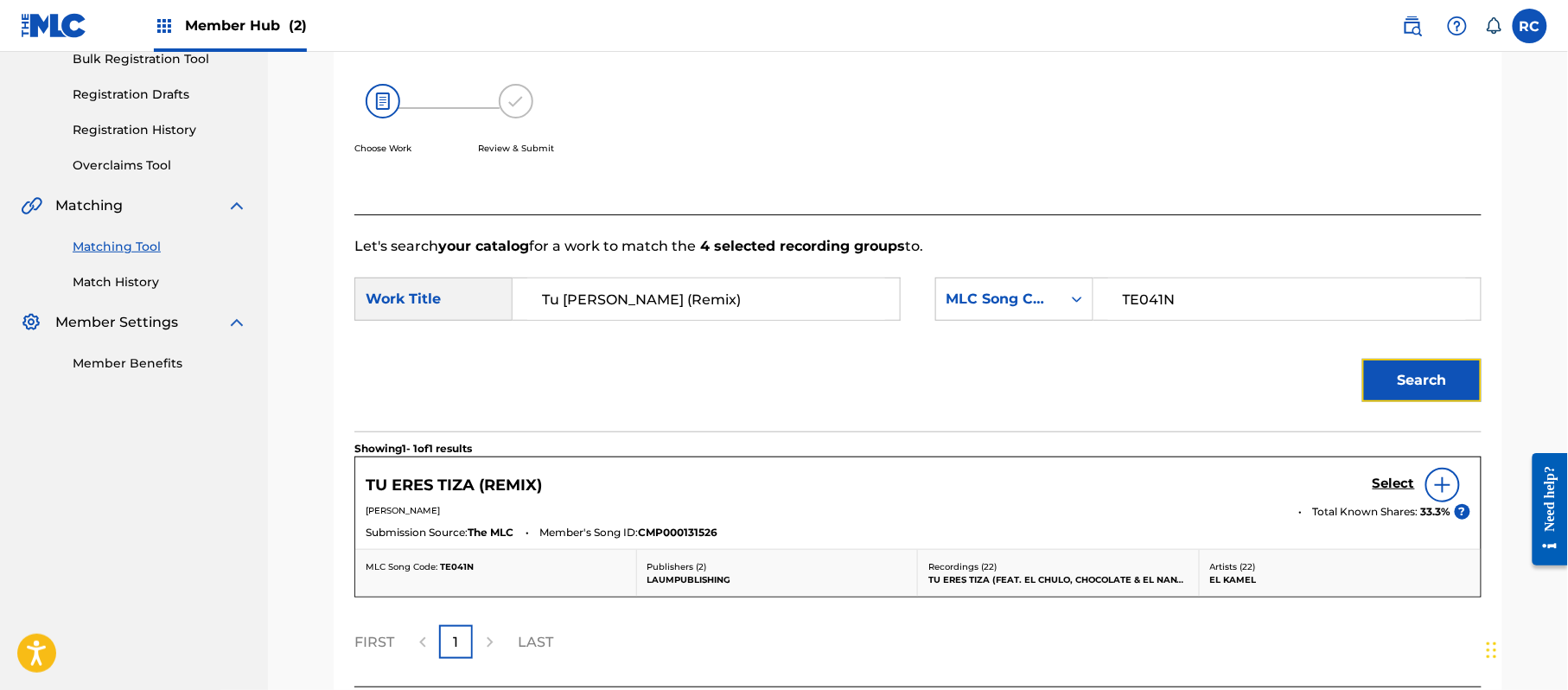
scroll to position [412, 0]
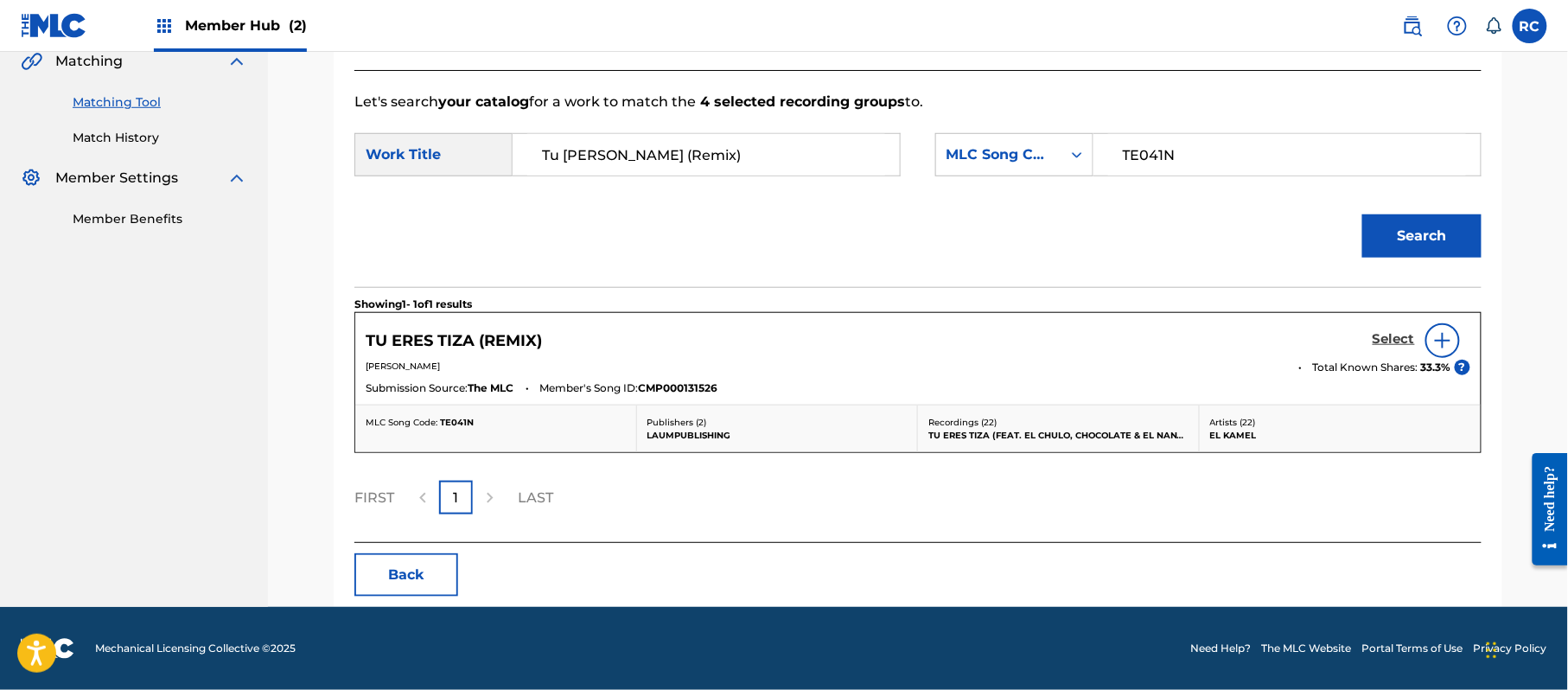
click at [1398, 342] on h5 "Select" at bounding box center [1394, 340] width 42 height 16
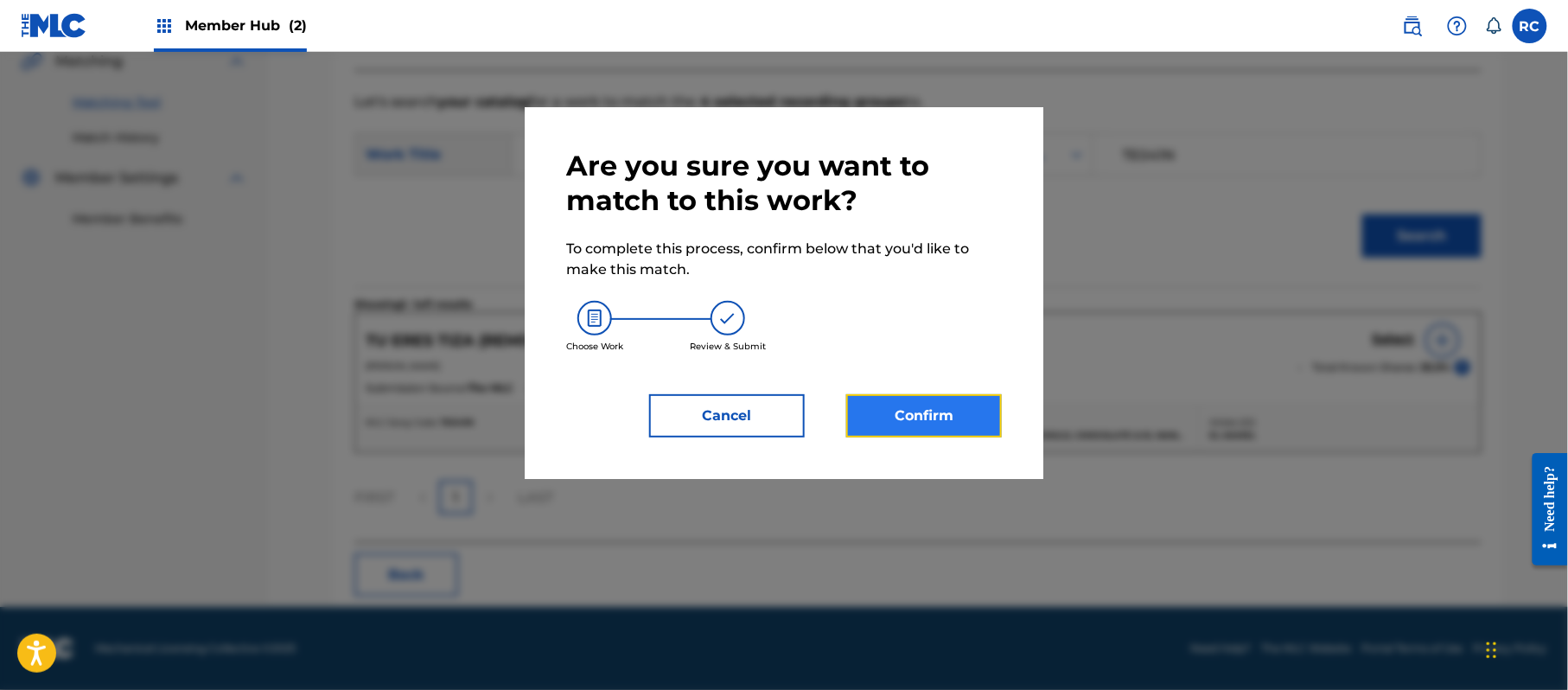
click at [947, 425] on button "Confirm" at bounding box center [924, 415] width 155 height 43
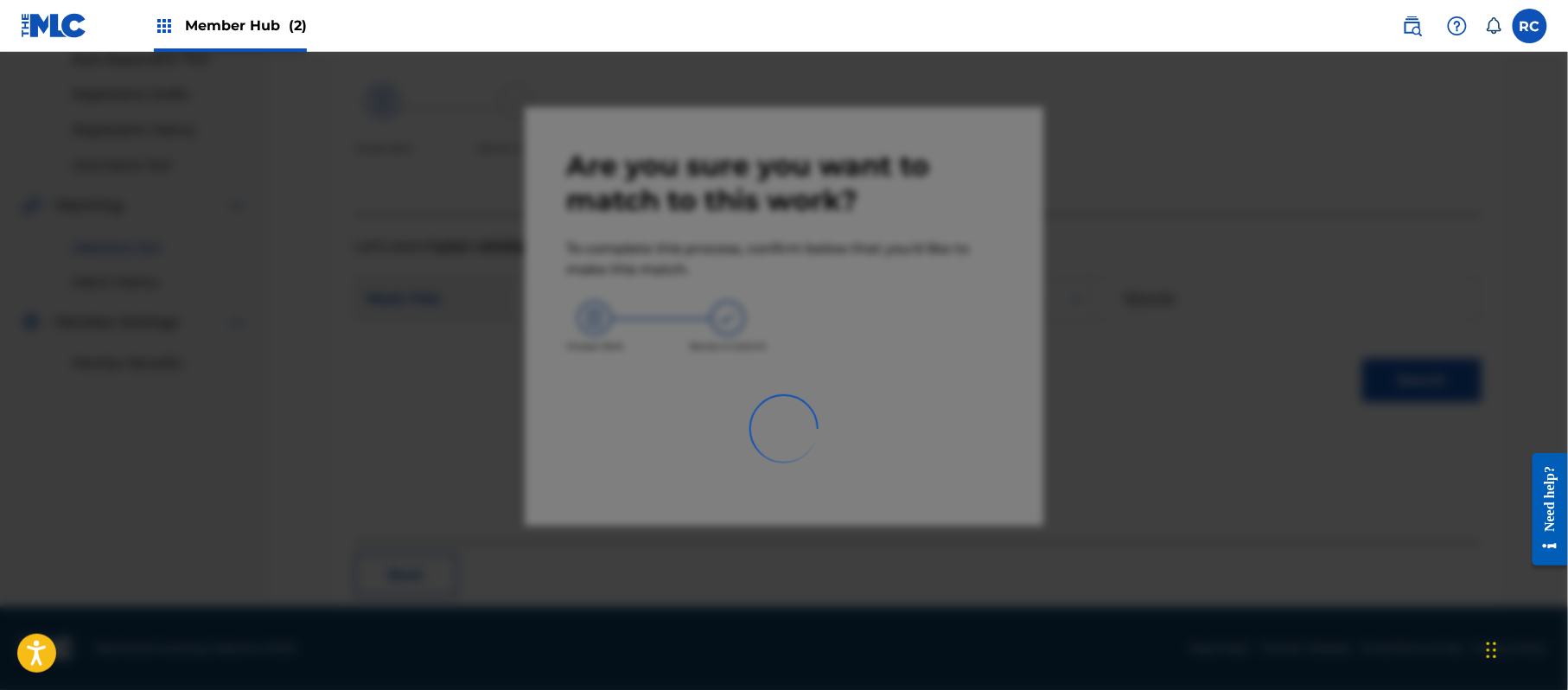
scroll to position [69, 0]
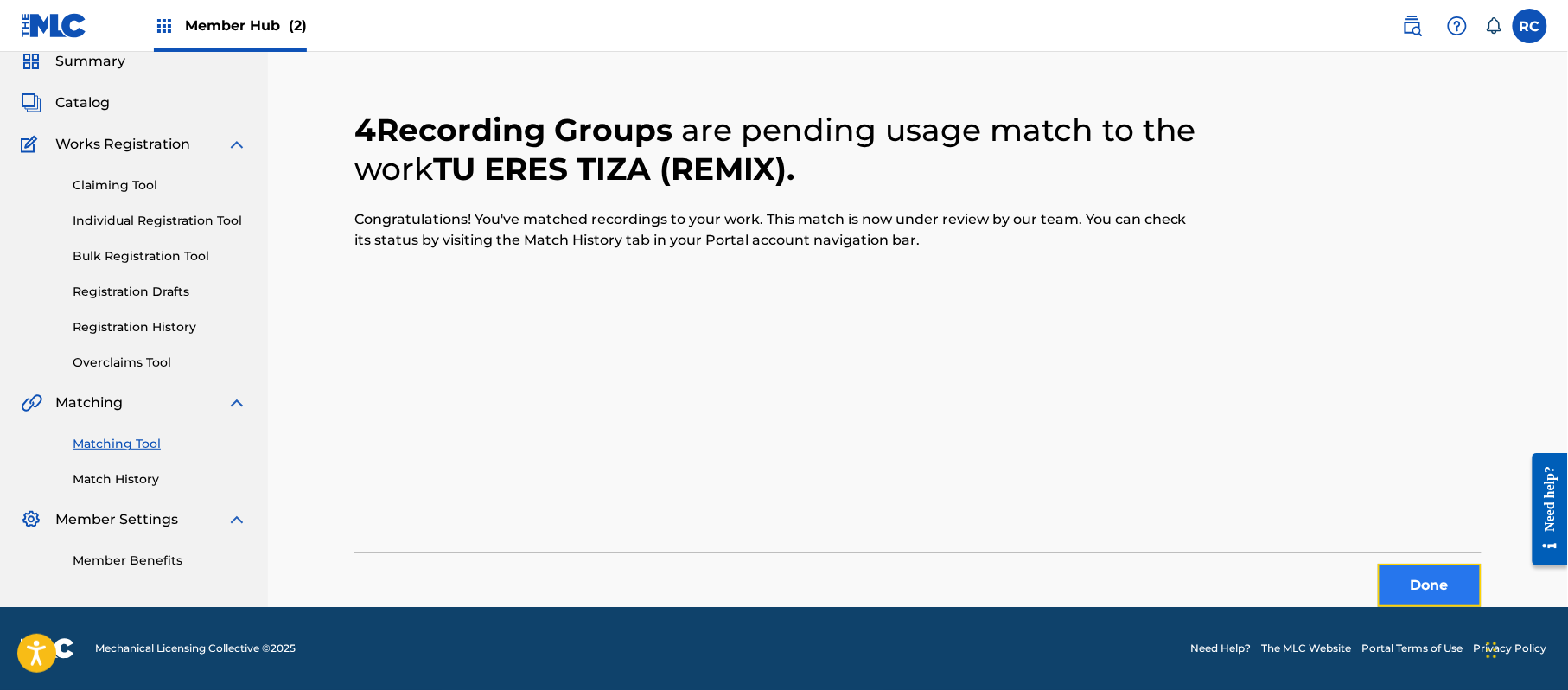
click at [1422, 596] on button "Done" at bounding box center [1430, 585] width 104 height 43
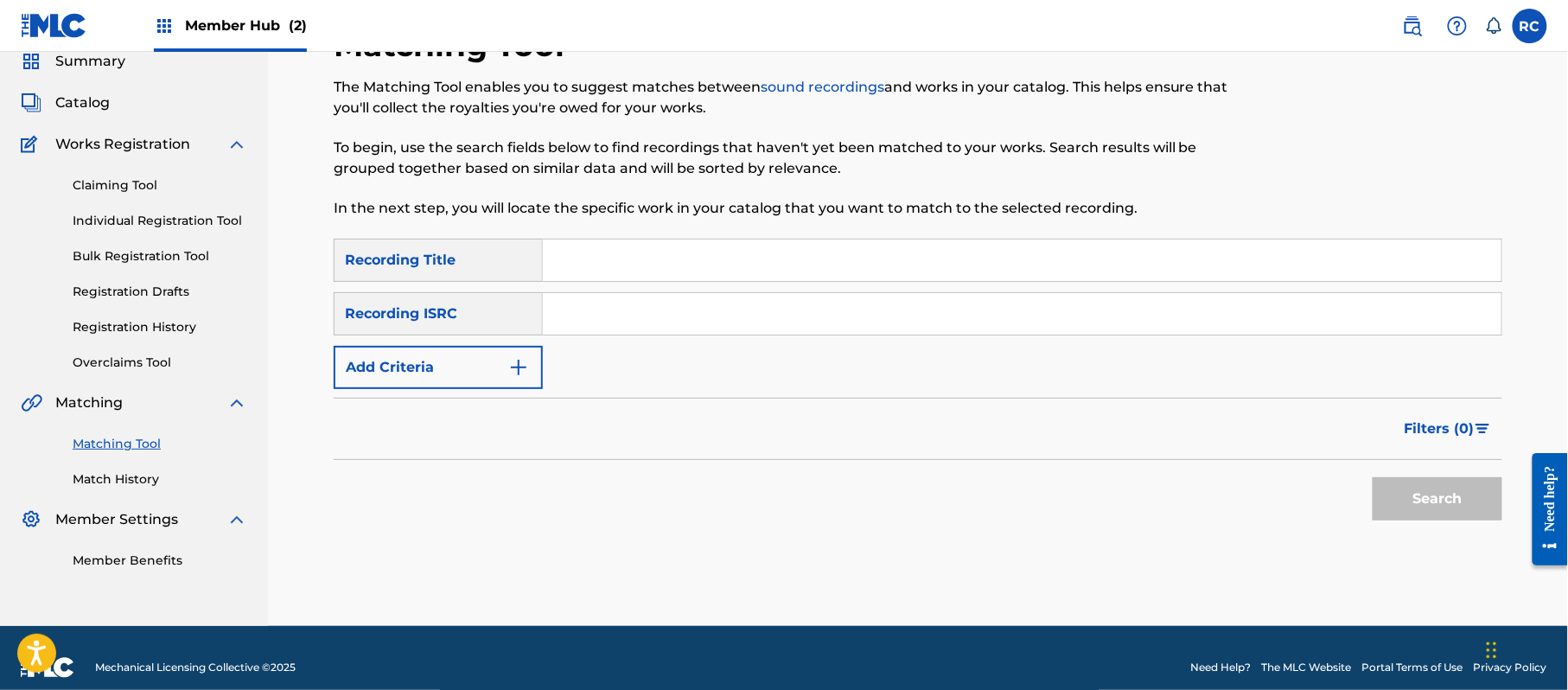
drag, startPoint x: 641, startPoint y: 309, endPoint x: 645, endPoint y: 319, distance: 10.8
click at [641, 316] on input "Search Form" at bounding box center [1022, 313] width 958 height 41
click at [1462, 488] on button "Search" at bounding box center [1437, 498] width 130 height 43
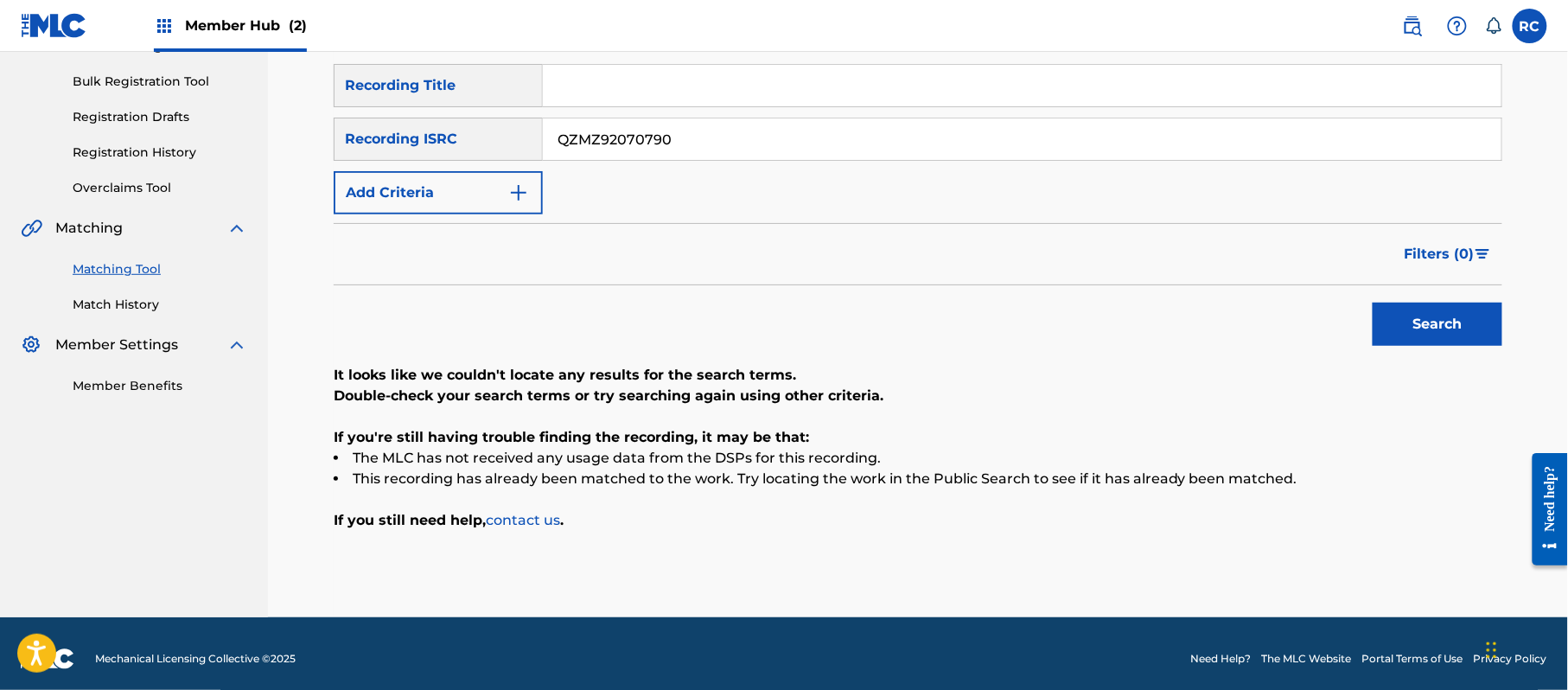
scroll to position [254, 0]
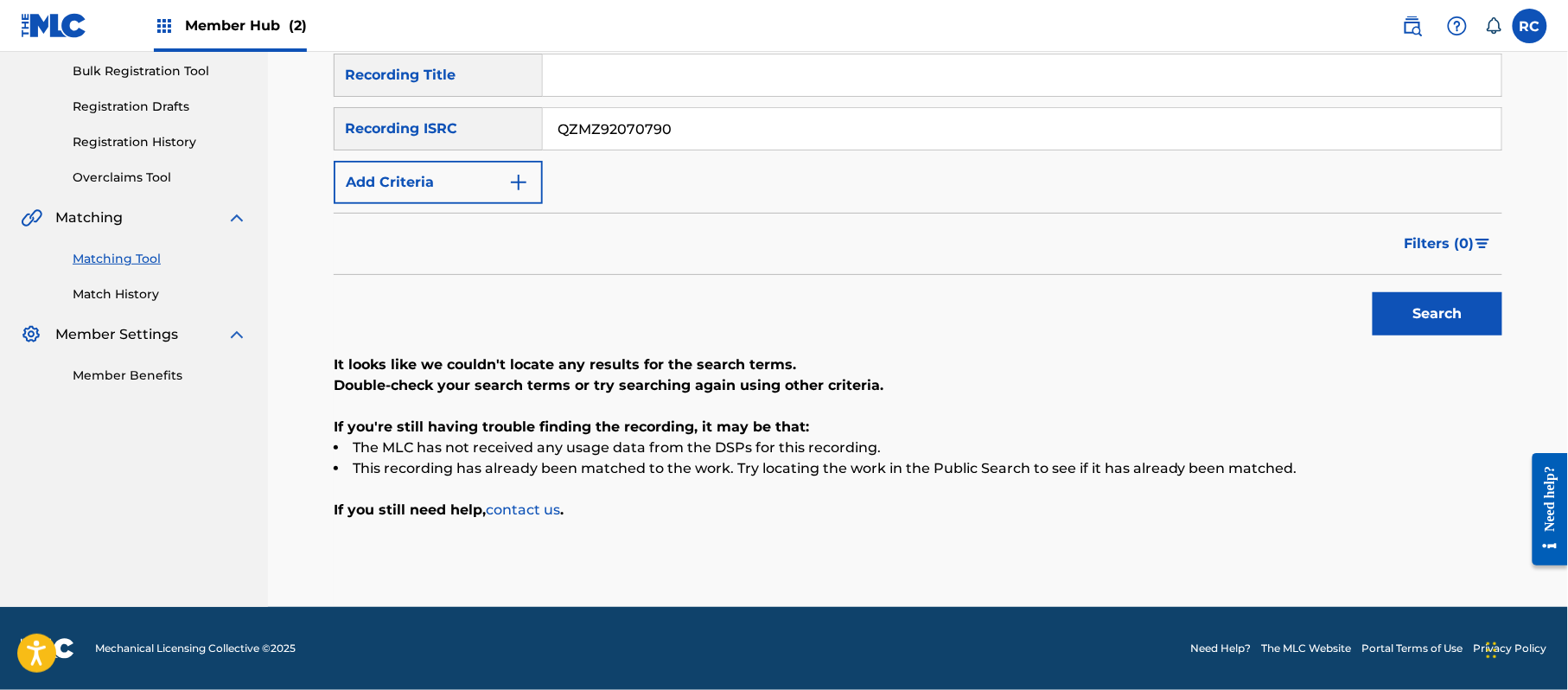
drag, startPoint x: 531, startPoint y: 139, endPoint x: 501, endPoint y: 139, distance: 30.0
click at [501, 139] on div "SearchWithCriteriab6f3cc6c-d650-4231-83bc-d3f57758b126 Recording ISRC QZMZ92070…" at bounding box center [918, 128] width 1168 height 43
click at [1446, 308] on button "Search" at bounding box center [1437, 313] width 130 height 43
drag, startPoint x: 686, startPoint y: 129, endPoint x: 536, endPoint y: 136, distance: 150.2
click at [507, 133] on div "SearchWithCriteriab6f3cc6c-d650-4231-83bc-d3f57758b126 Recording ISRC QZGLS1953…" at bounding box center [918, 128] width 1168 height 43
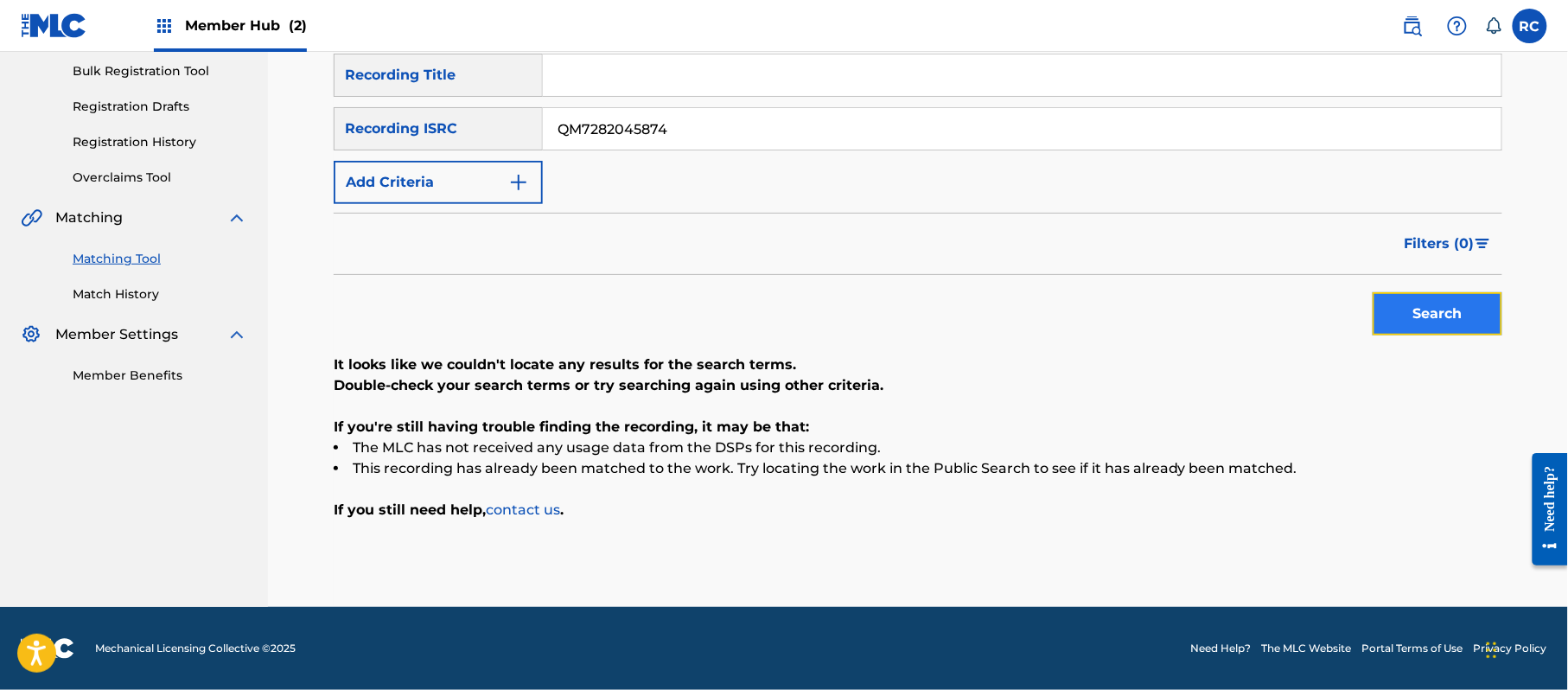
click at [1438, 326] on button "Search" at bounding box center [1437, 313] width 130 height 43
drag, startPoint x: 698, startPoint y: 126, endPoint x: 462, endPoint y: 133, distance: 236.1
click at [462, 133] on div "SearchWithCriteriab6f3cc6c-d650-4231-83bc-d3f57758b126 Recording ISRC QM7282045…" at bounding box center [918, 128] width 1168 height 43
click at [1404, 313] on button "Search" at bounding box center [1437, 313] width 130 height 43
drag, startPoint x: 682, startPoint y: 140, endPoint x: 478, endPoint y: 142, distance: 204.0
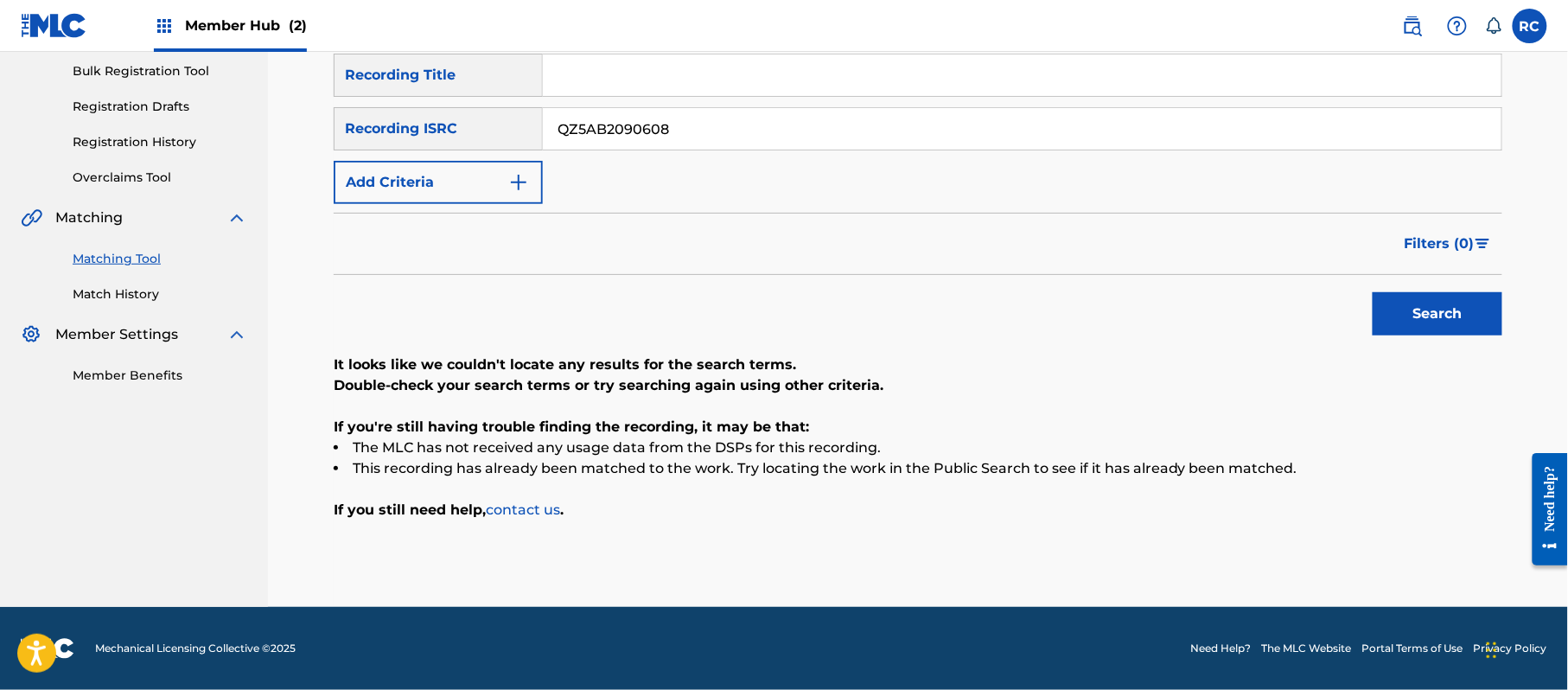
click at [478, 142] on div "SearchWithCriteriab6f3cc6c-d650-4231-83bc-d3f57758b126 Recording ISRC QZ5AB2090…" at bounding box center [918, 128] width 1168 height 43
drag, startPoint x: 1474, startPoint y: 317, endPoint x: 1448, endPoint y: 327, distance: 27.9
click at [1473, 319] on button "Search" at bounding box center [1437, 313] width 130 height 43
drag, startPoint x: 475, startPoint y: 139, endPoint x: 435, endPoint y: 142, distance: 40.1
click at [435, 142] on div "SearchWithCriteriab6f3cc6c-d650-4231-83bc-d3f57758b126 Recording ISRC TCAEL1988…" at bounding box center [918, 128] width 1168 height 43
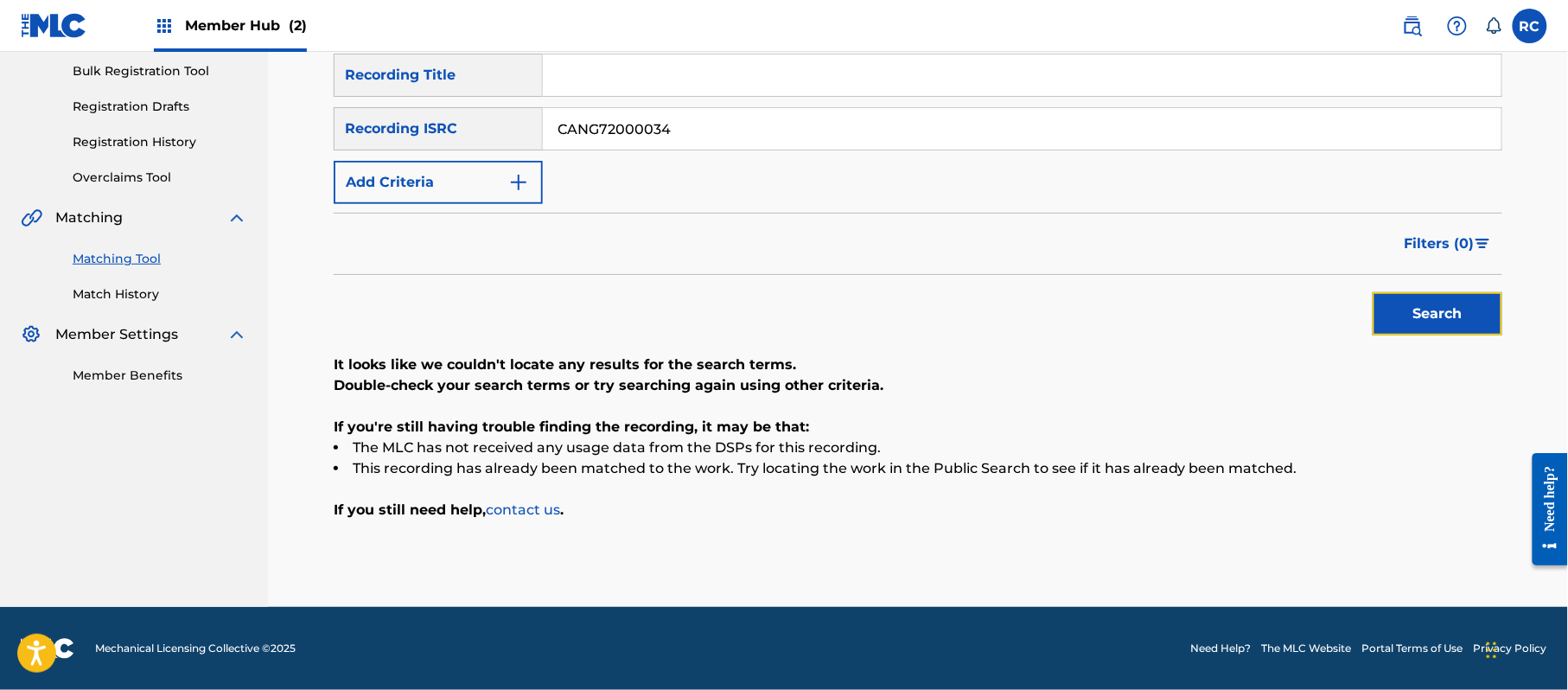
drag, startPoint x: 1409, startPoint y: 295, endPoint x: 1270, endPoint y: 360, distance: 153.4
click at [1411, 296] on button "Search" at bounding box center [1437, 313] width 130 height 43
drag, startPoint x: 671, startPoint y: 132, endPoint x: 474, endPoint y: 149, distance: 197.7
click at [474, 149] on div "SearchWithCriteriab6f3cc6c-d650-4231-83bc-d3f57758b126 Recording ISRC CANG72000…" at bounding box center [918, 128] width 1168 height 43
click at [1404, 309] on button "Search" at bounding box center [1437, 313] width 130 height 43
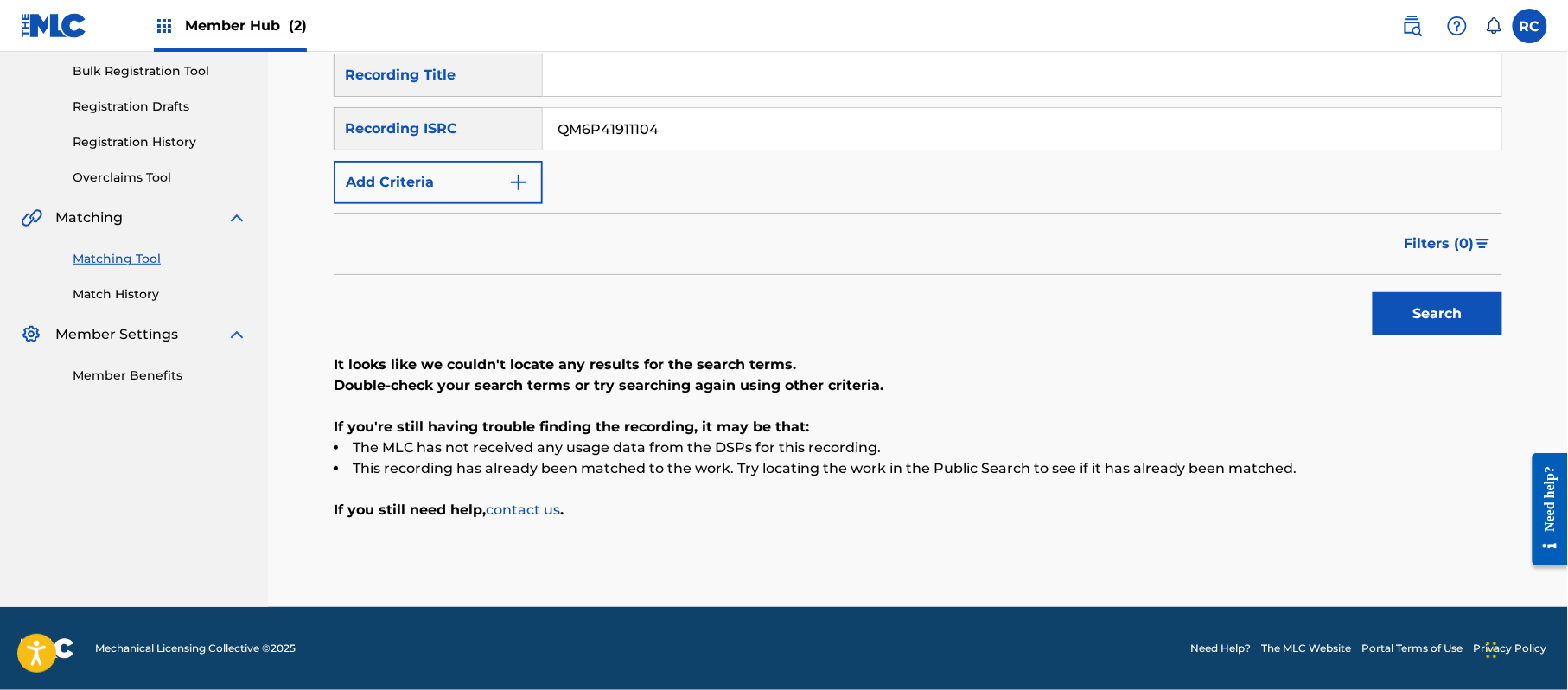
drag, startPoint x: 662, startPoint y: 129, endPoint x: 516, endPoint y: 140, distance: 146.4
click at [416, 140] on div "SearchWithCriteriab6f3cc6c-d650-4231-83bc-d3f57758b126 Recording ISRC QM6P41911…" at bounding box center [918, 128] width 1168 height 43
type input "QM4TX1833634"
click at [1387, 306] on button "Search" at bounding box center [1437, 313] width 130 height 43
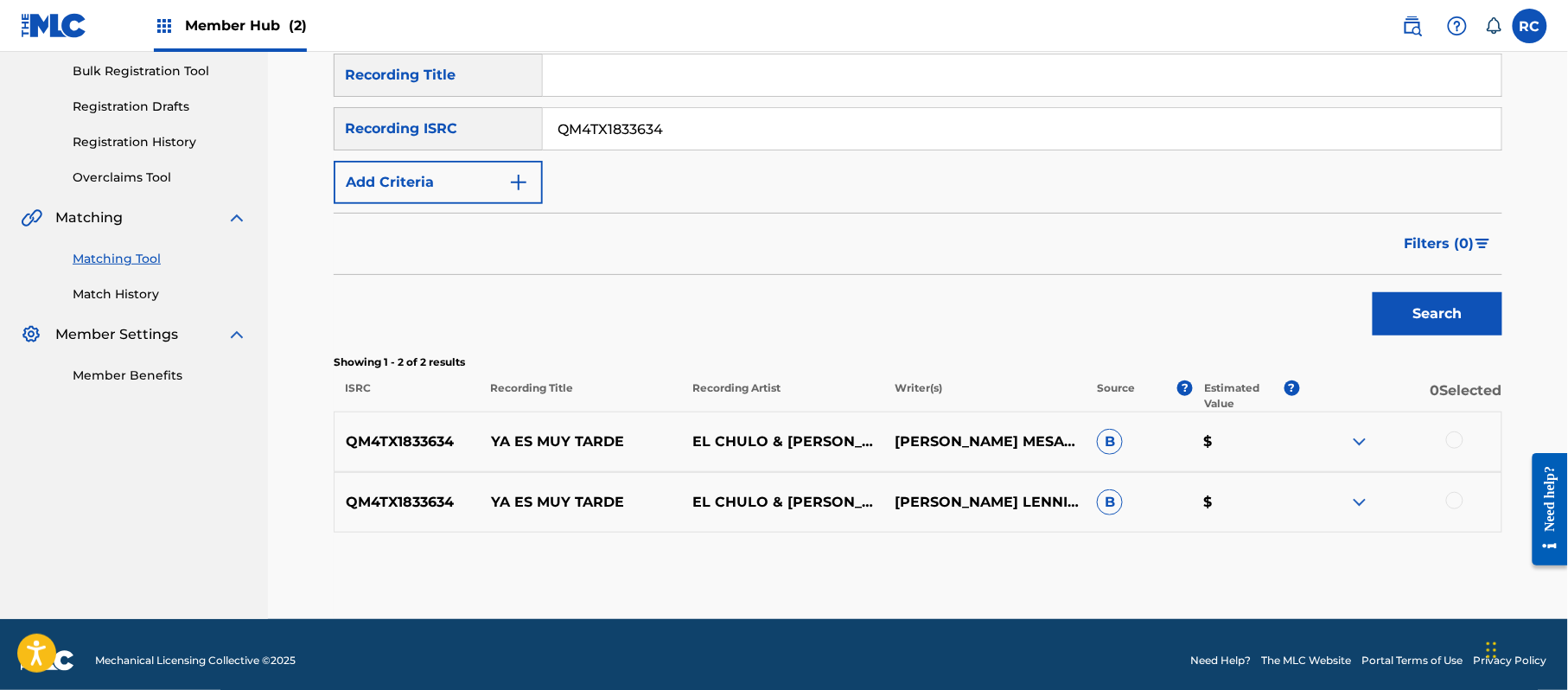
click at [1458, 443] on div at bounding box center [1454, 440] width 17 height 17
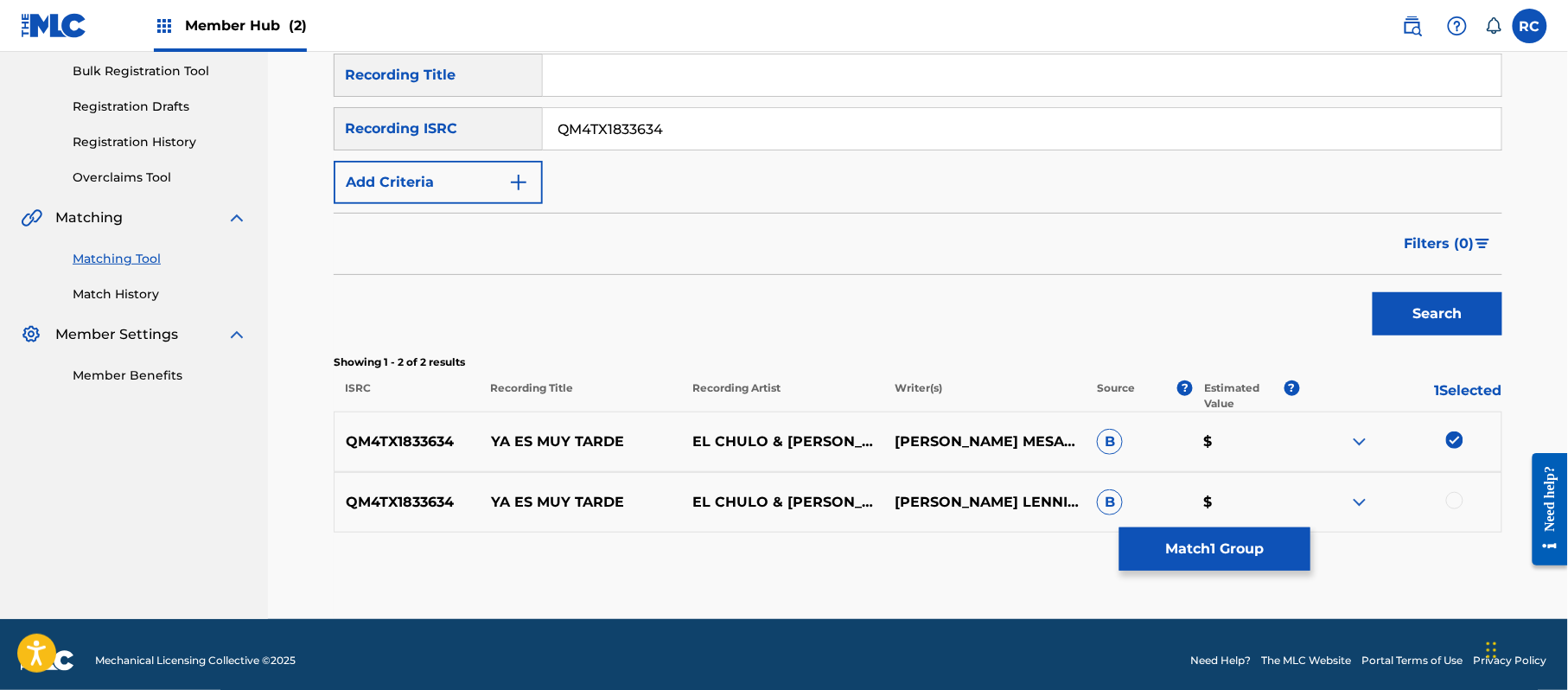
click at [1459, 501] on div at bounding box center [1454, 500] width 17 height 17
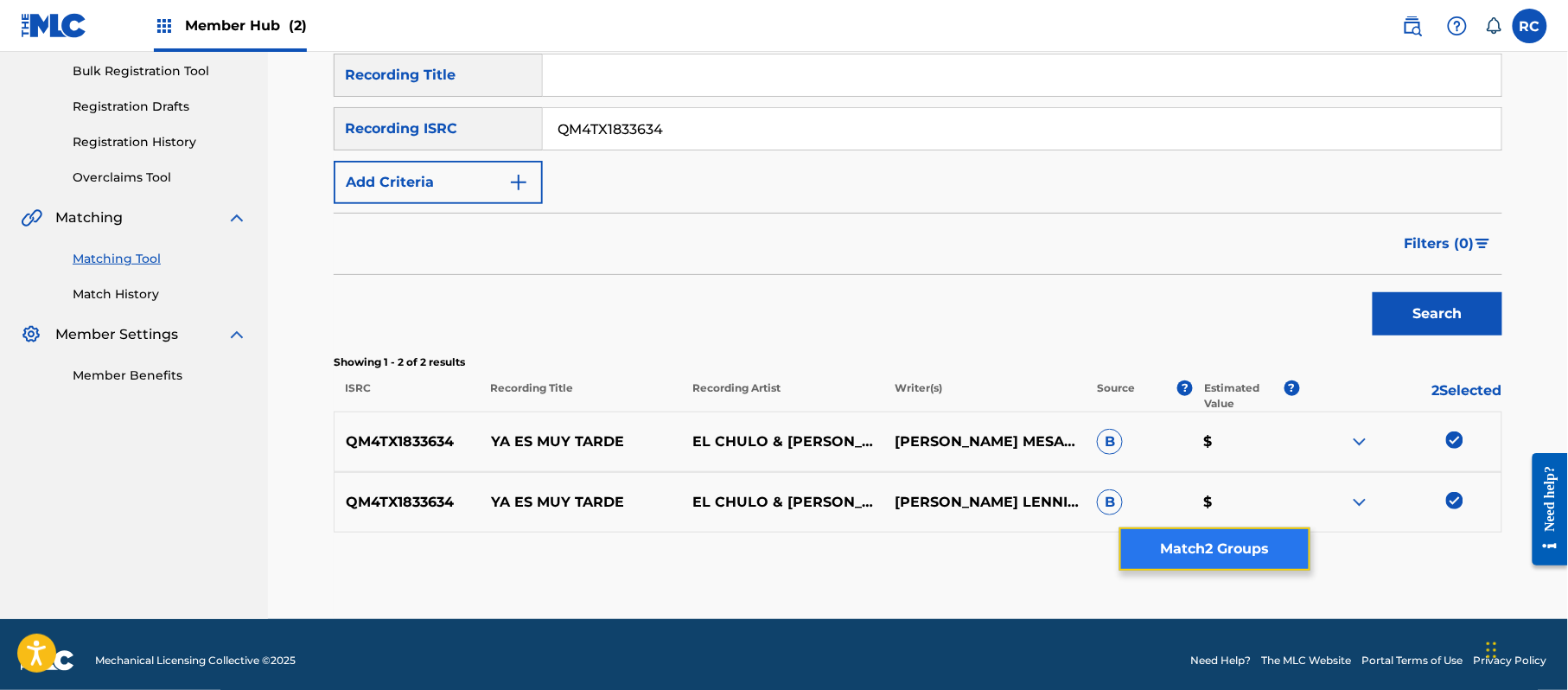
click at [1197, 558] on button "Match 2 Groups" at bounding box center [1214, 549] width 191 height 43
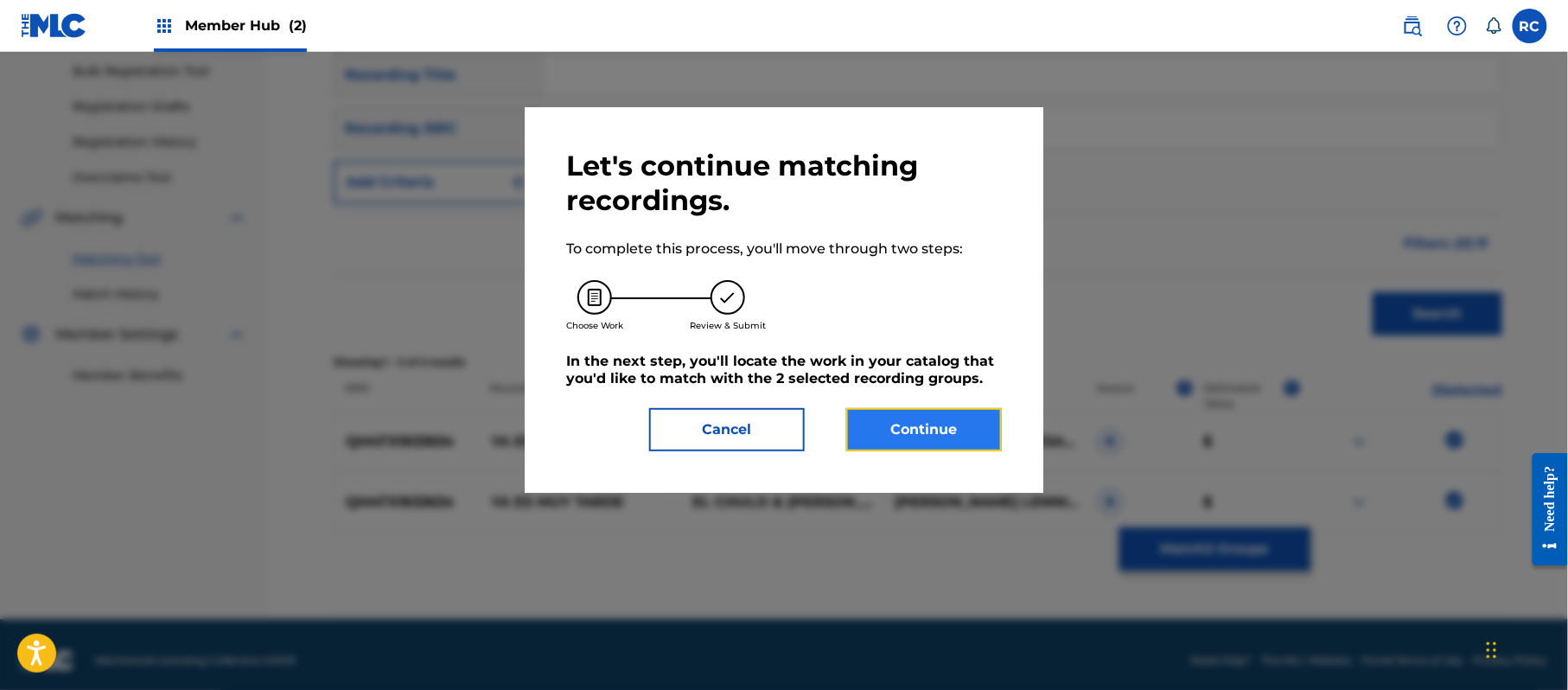
click at [925, 413] on button "Continue" at bounding box center [924, 429] width 155 height 43
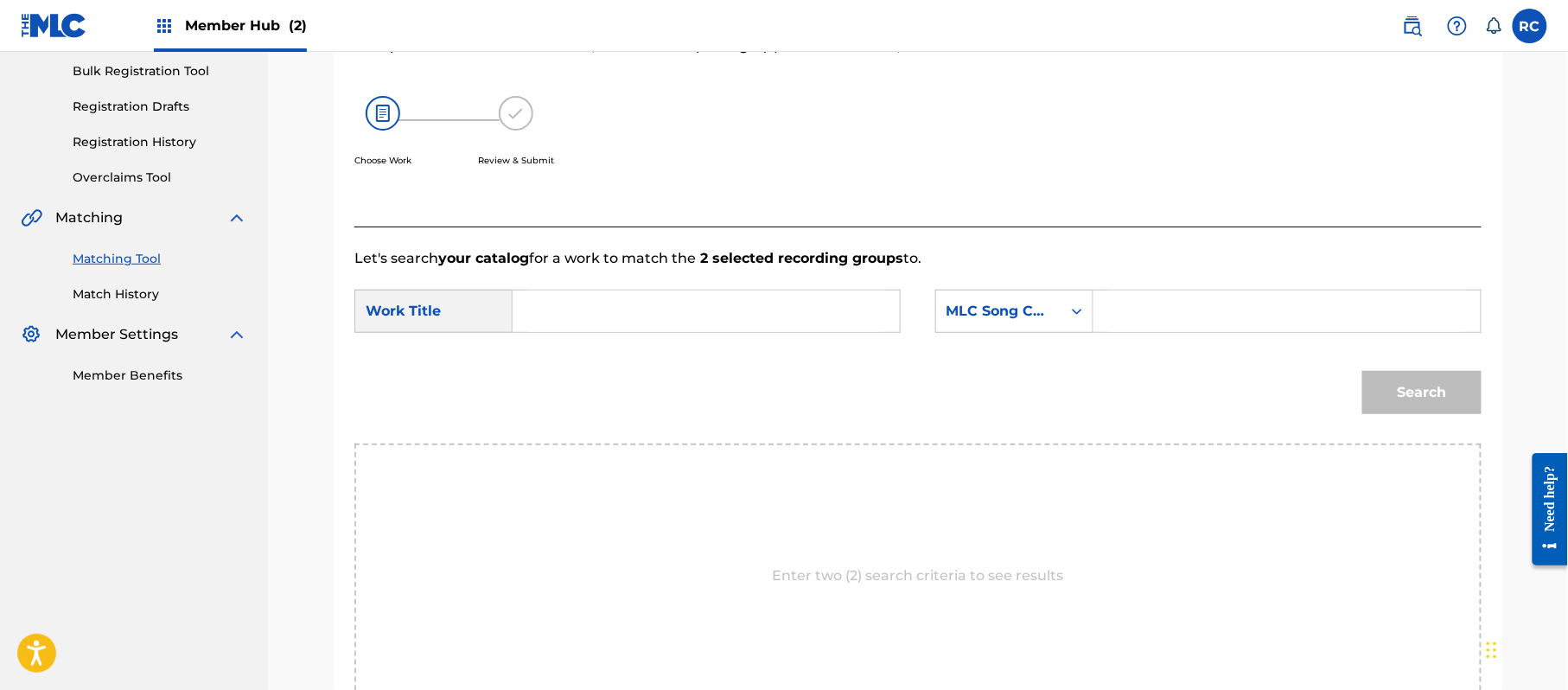
click at [657, 302] on input "Search Form" at bounding box center [706, 310] width 358 height 41
click at [688, 311] on input "Ya Es Muy Tarde YD7IAV" at bounding box center [706, 310] width 358 height 41
type input "Ya Es Muy Tarde"
click at [1125, 298] on input "Search Form" at bounding box center [1287, 310] width 358 height 41
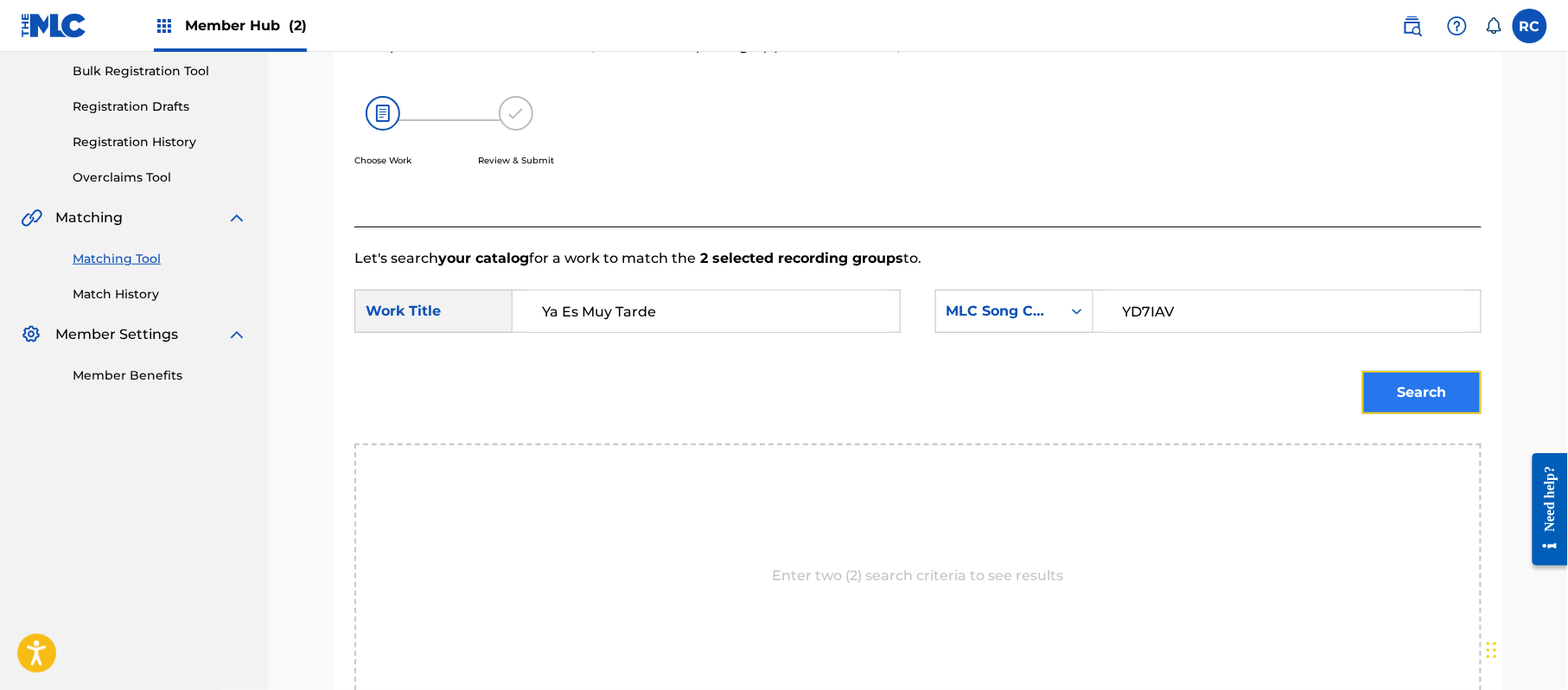
click at [1453, 394] on button "Search" at bounding box center [1422, 392] width 120 height 43
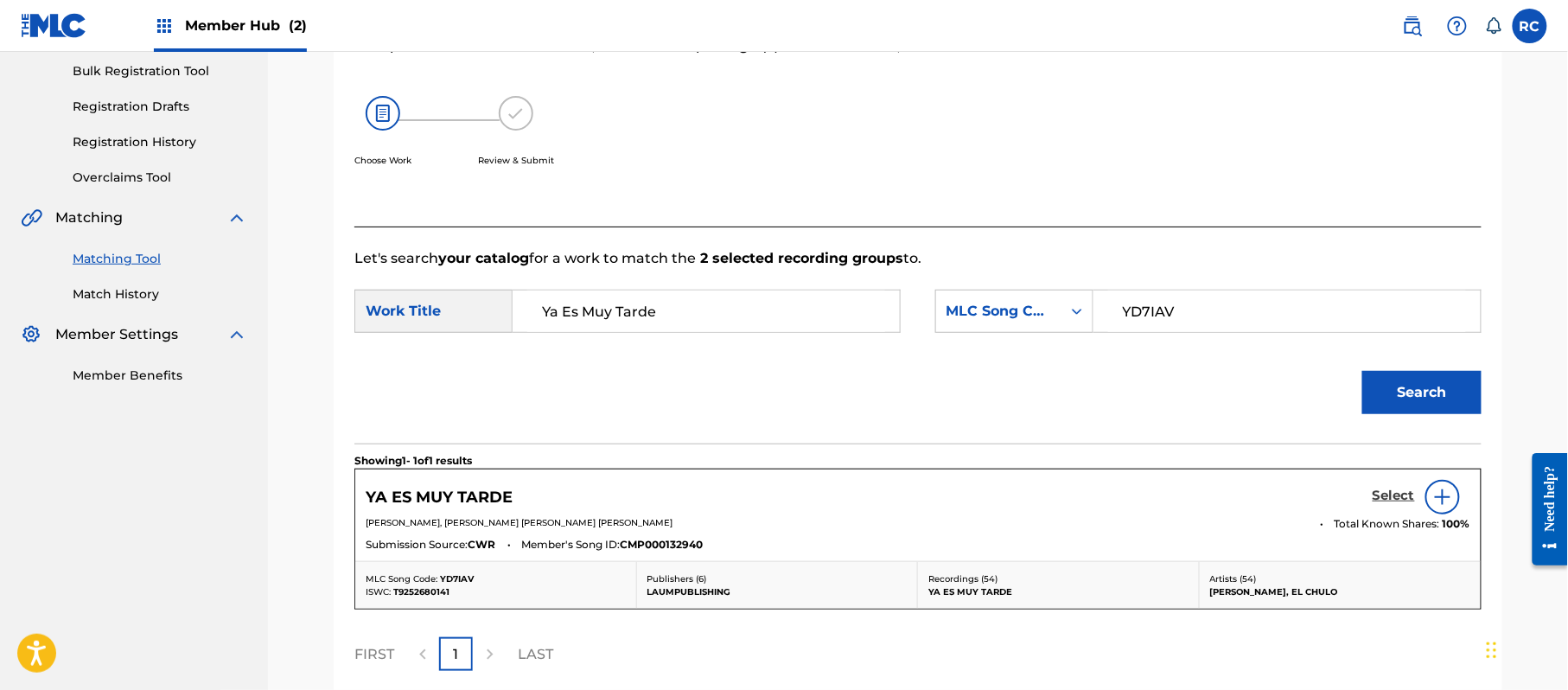
click at [1388, 497] on h5 "Select" at bounding box center [1394, 496] width 42 height 16
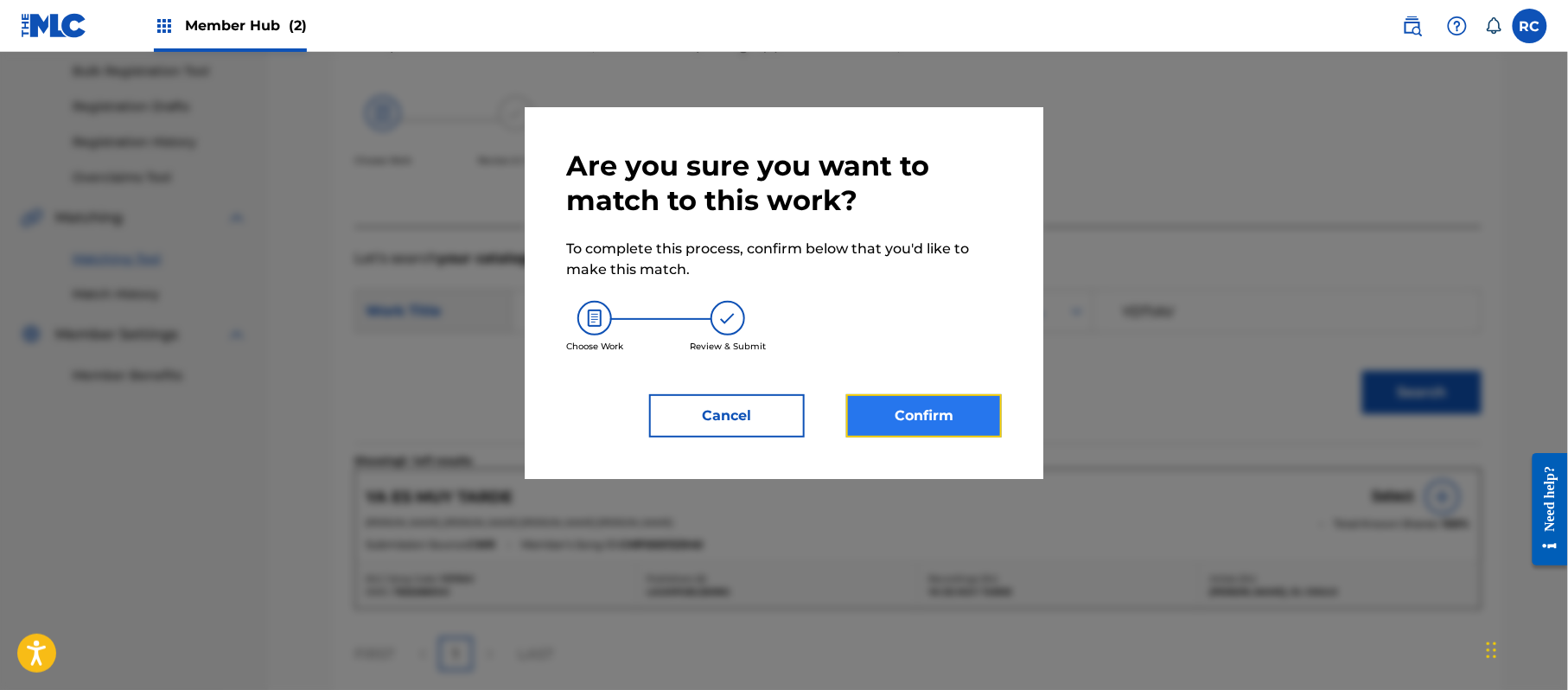
click at [963, 408] on button "Confirm" at bounding box center [924, 415] width 155 height 43
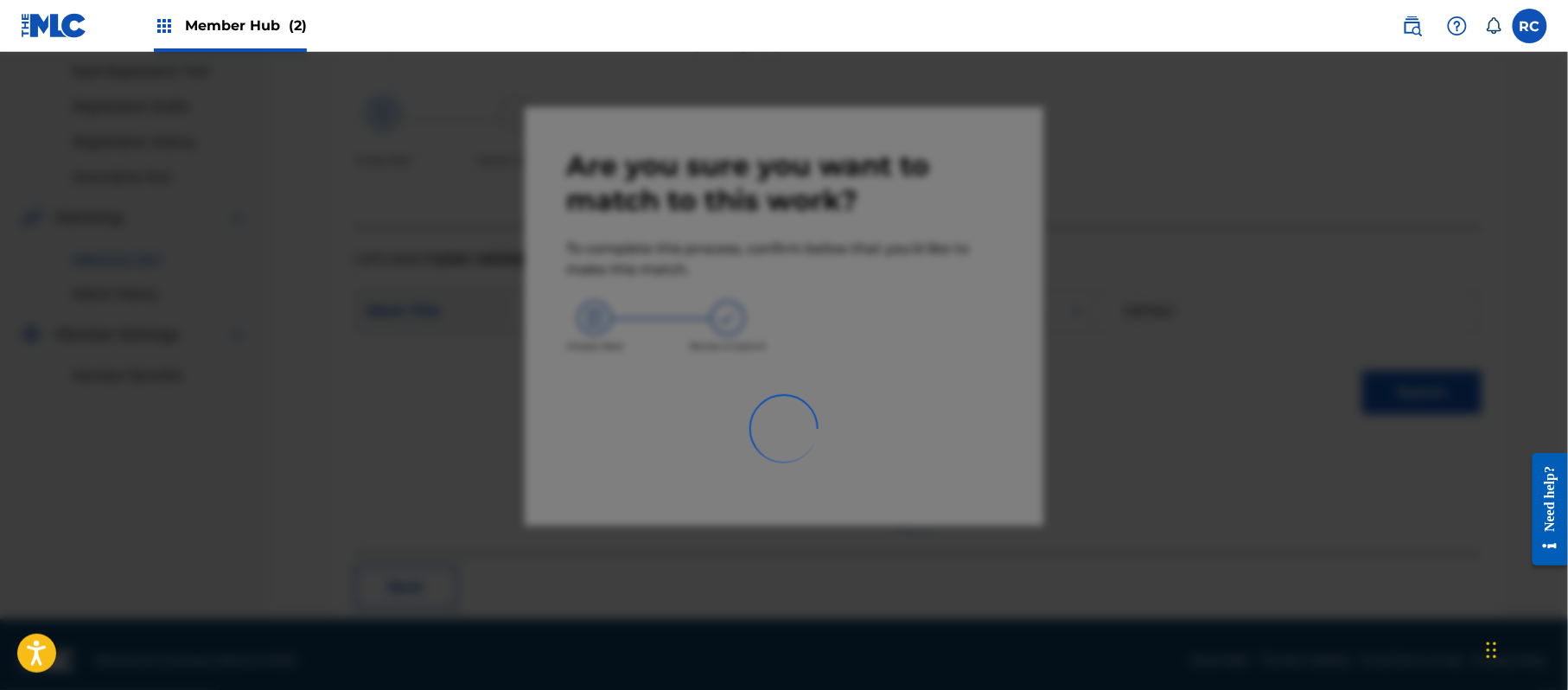
scroll to position [69, 0]
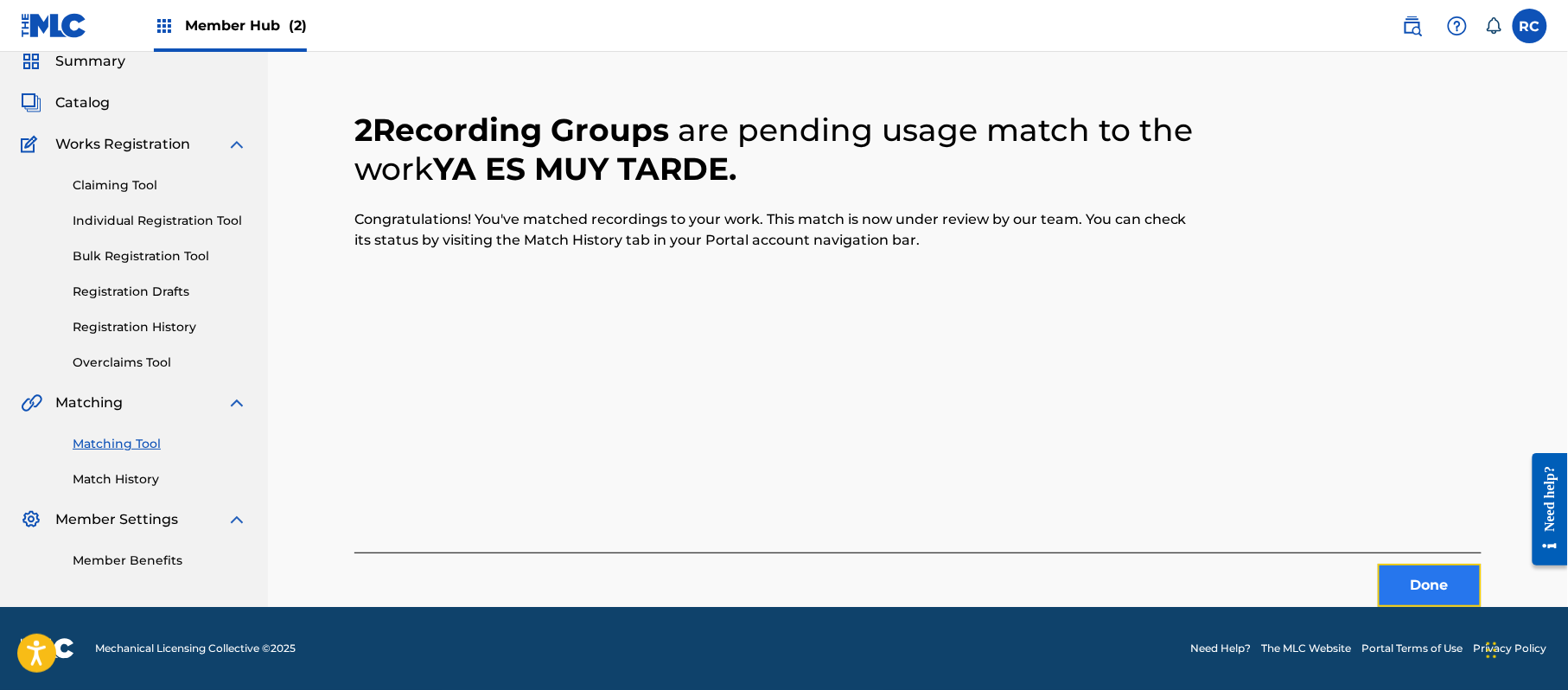
click at [1428, 571] on button "Done" at bounding box center [1430, 585] width 104 height 43
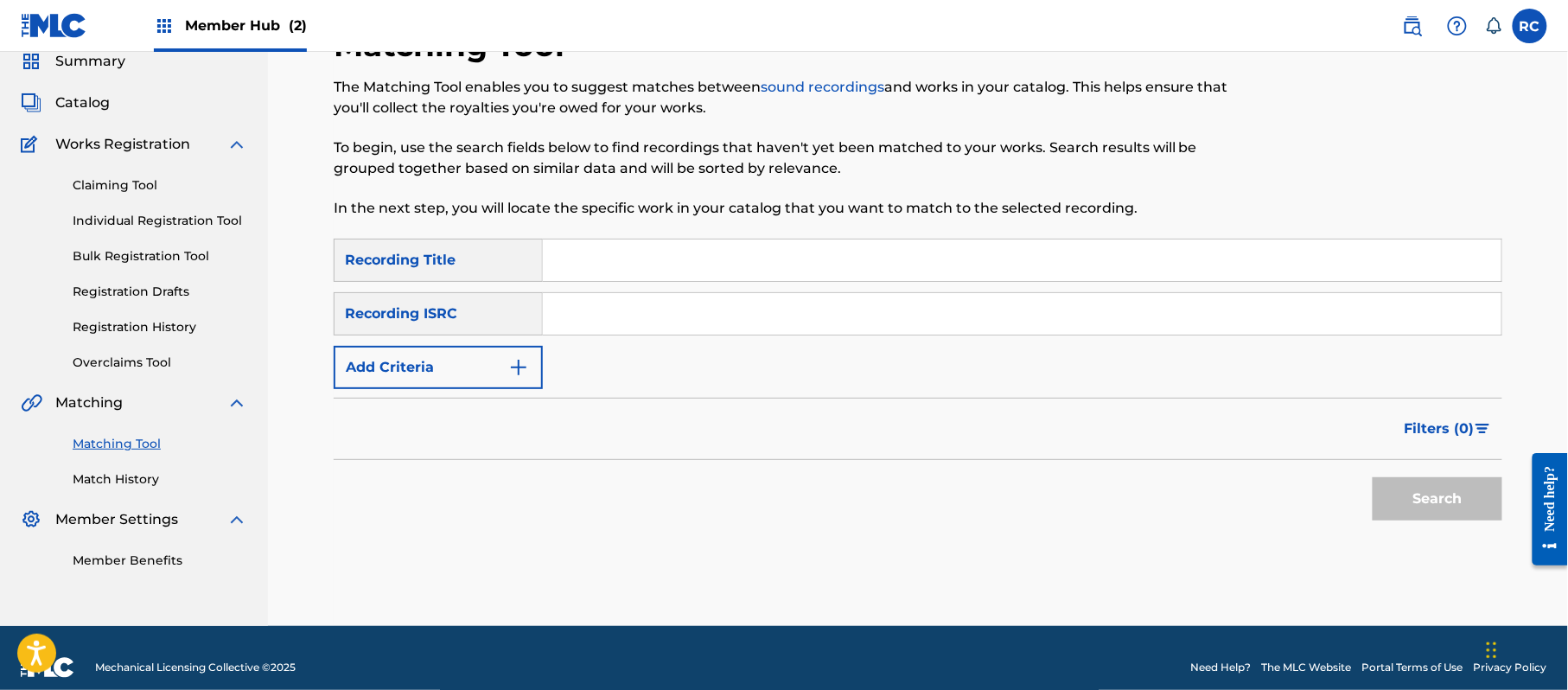
click at [590, 259] on input "Search Form" at bounding box center [1022, 259] width 958 height 41
drag, startPoint x: 617, startPoint y: 264, endPoint x: 834, endPoint y: 269, distance: 217.1
click at [834, 269] on input "El Amor Jacob Forever" at bounding box center [1022, 259] width 958 height 41
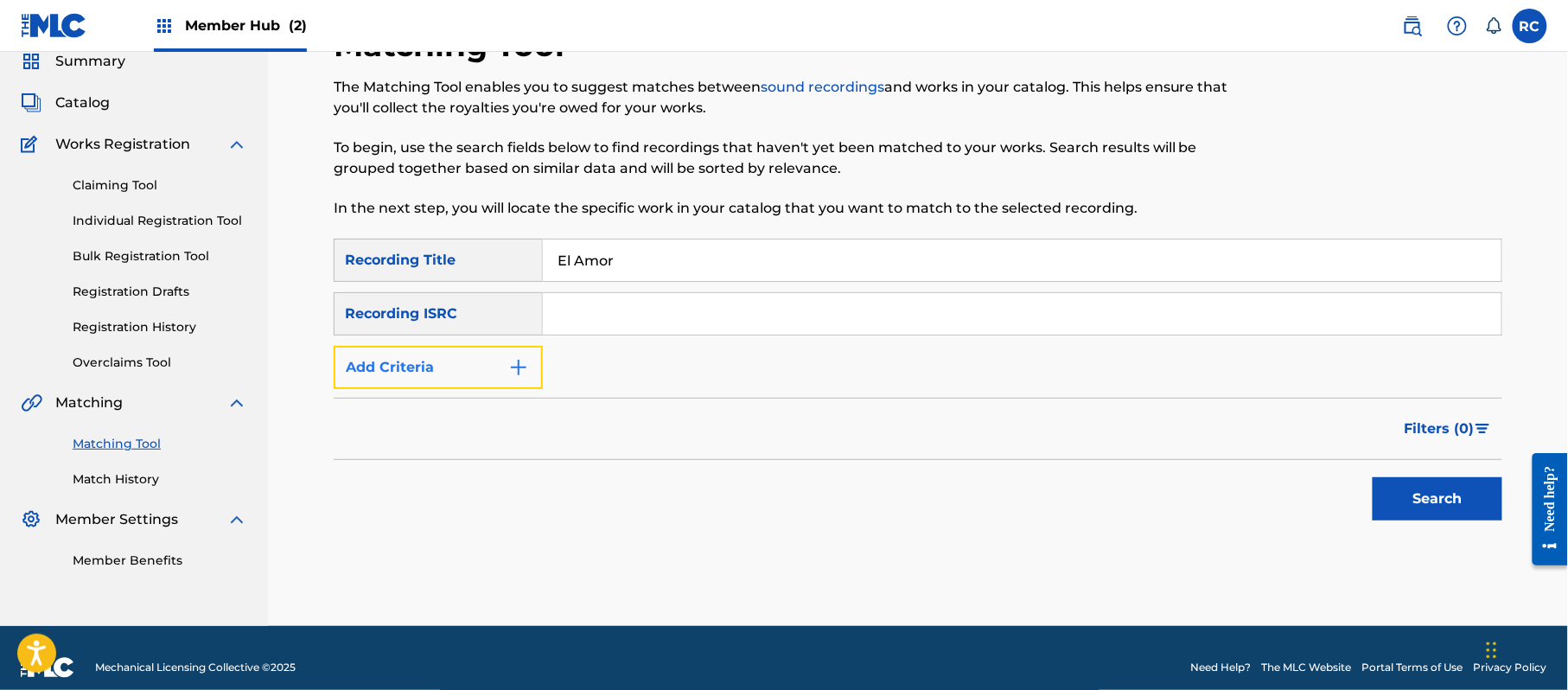
click at [460, 356] on button "Add Criteria" at bounding box center [438, 367] width 209 height 43
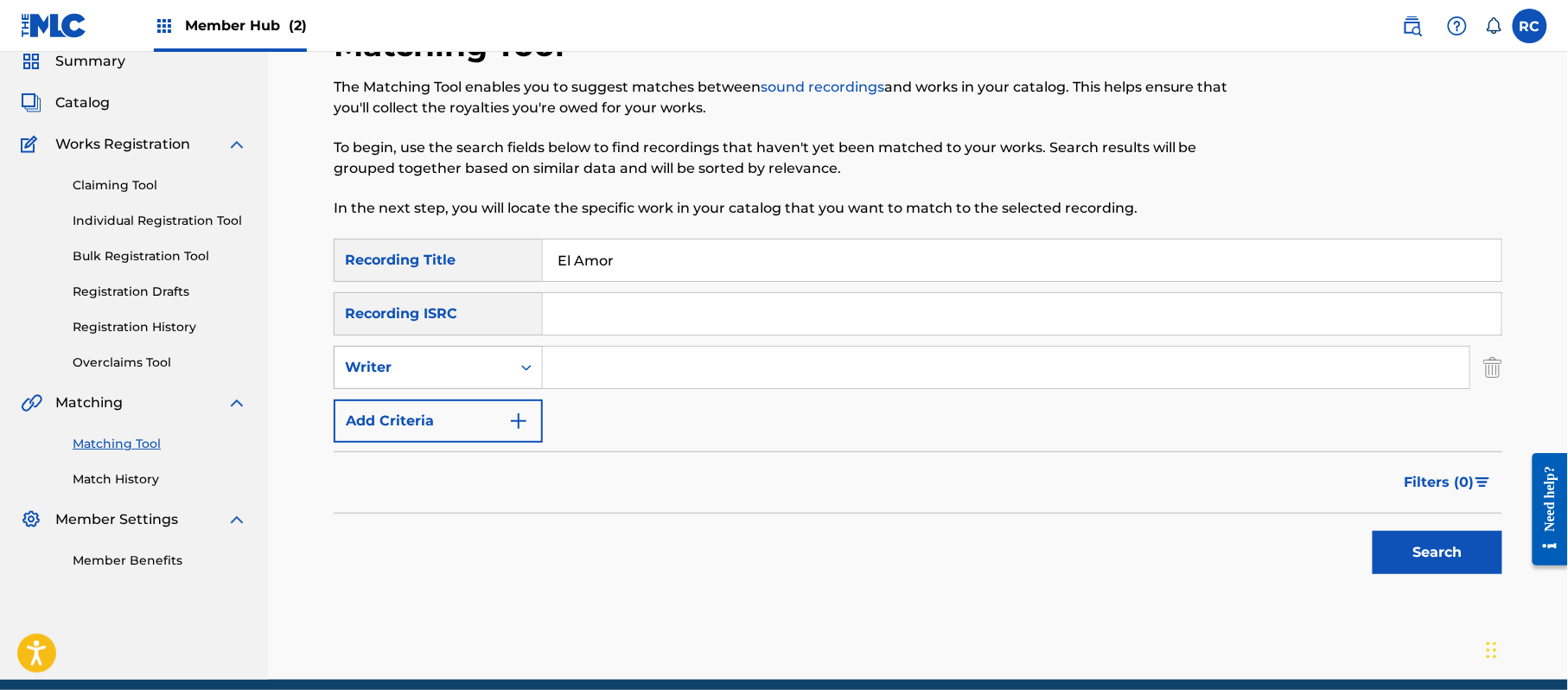
click at [527, 368] on icon "Search Form" at bounding box center [526, 367] width 17 height 17
drag, startPoint x: 492, startPoint y: 412, endPoint x: 508, endPoint y: 410, distance: 16.1
click at [492, 413] on div "Recording Artist" at bounding box center [438, 410] width 207 height 43
drag, startPoint x: 638, startPoint y: 367, endPoint x: 678, endPoint y: 374, distance: 40.6
click at [638, 367] on input "Search Form" at bounding box center [1006, 367] width 926 height 41
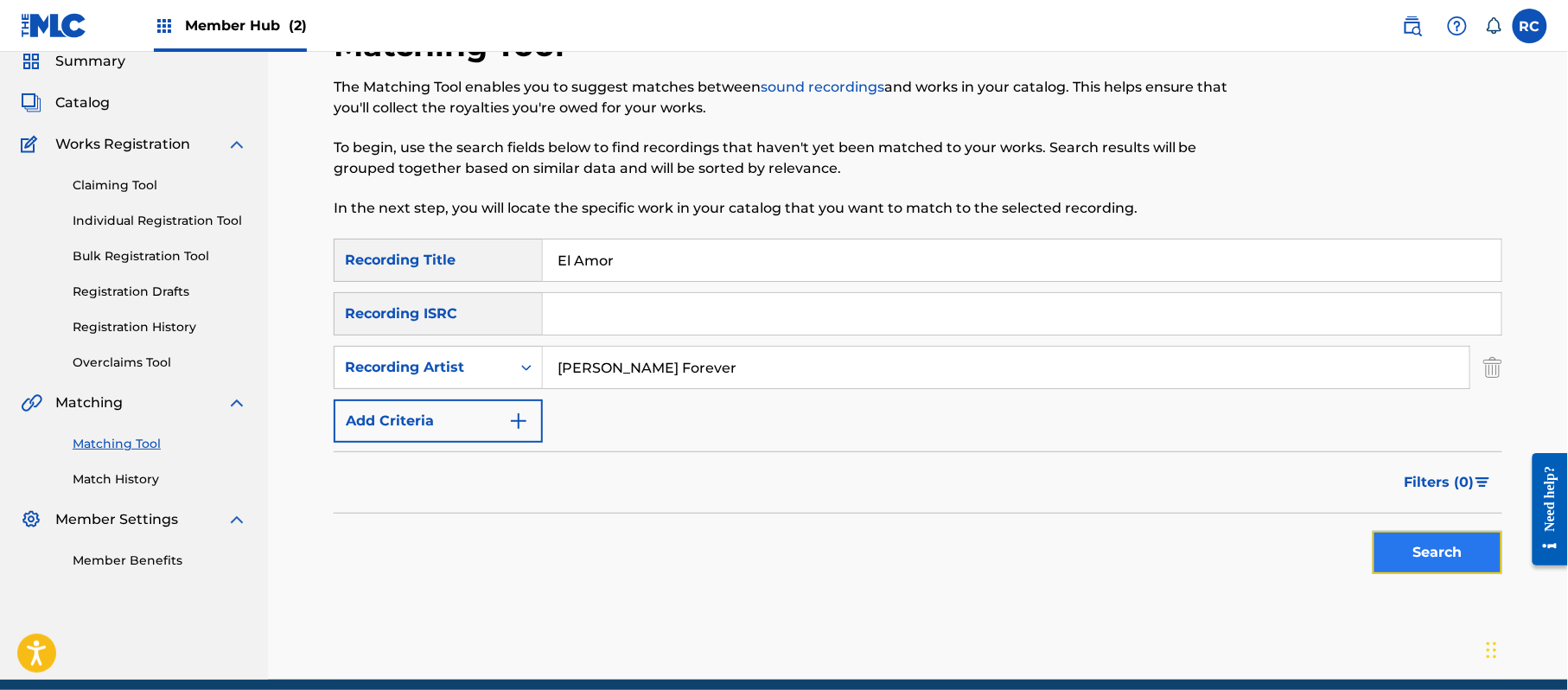
click at [1384, 543] on button "Search" at bounding box center [1437, 552] width 130 height 43
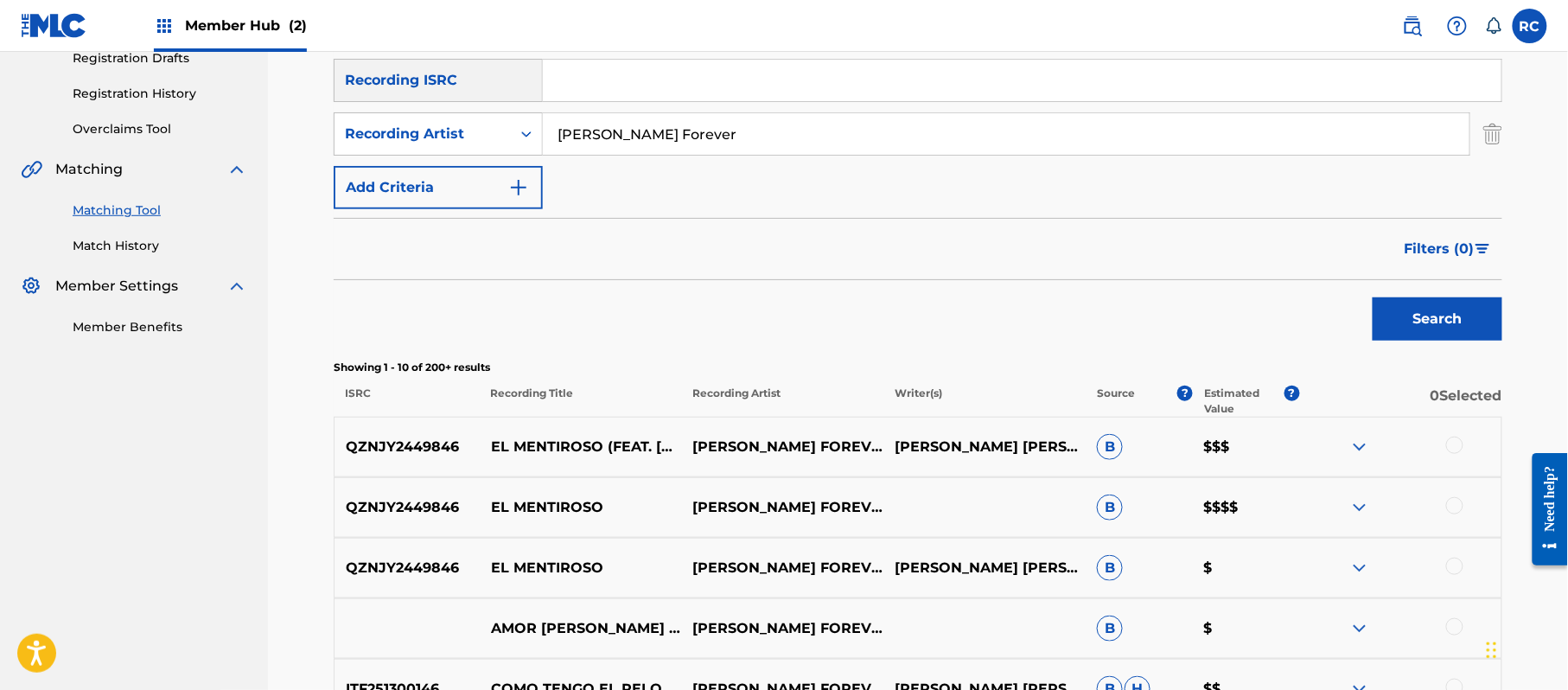
scroll to position [346, 0]
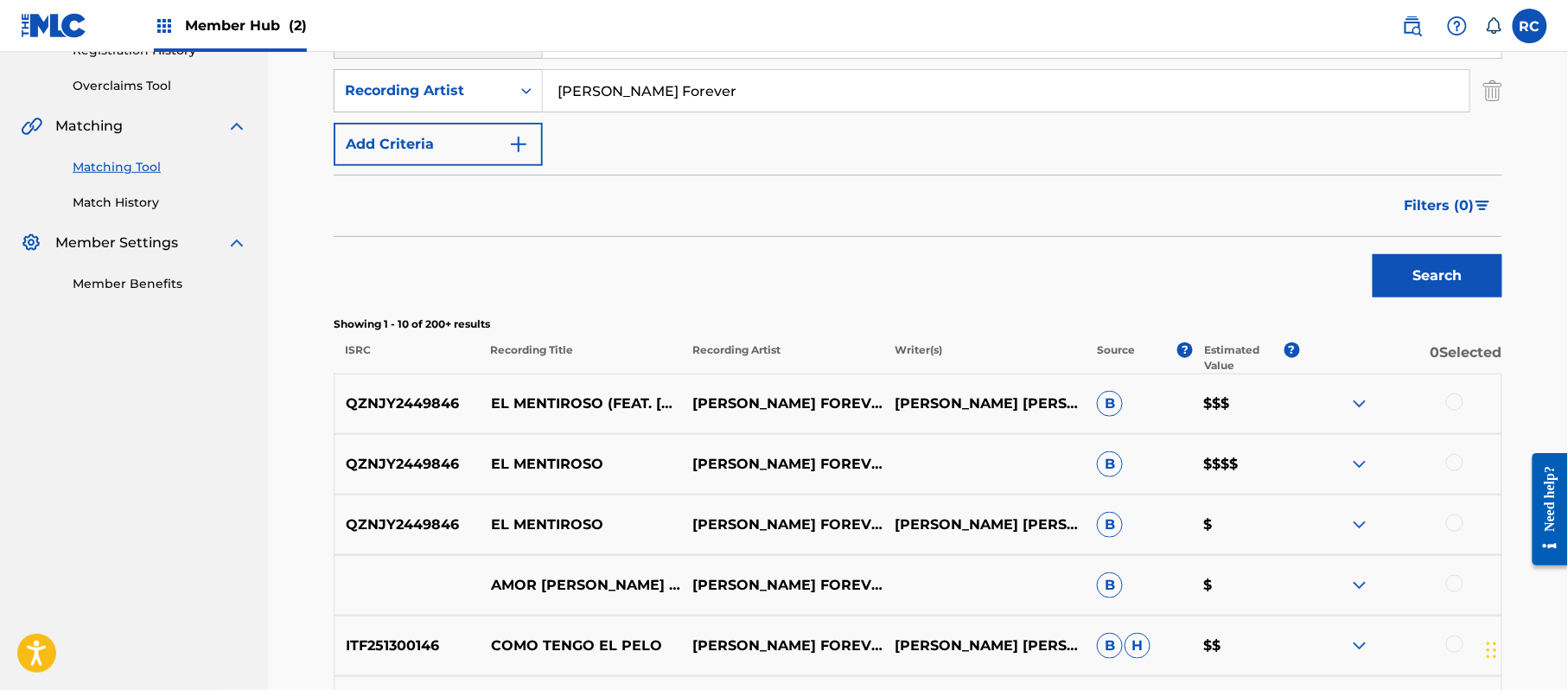
click at [505, 465] on p "EL MENTIROSO" at bounding box center [581, 464] width 203 height 21
copy p "EL MENTIROSO"
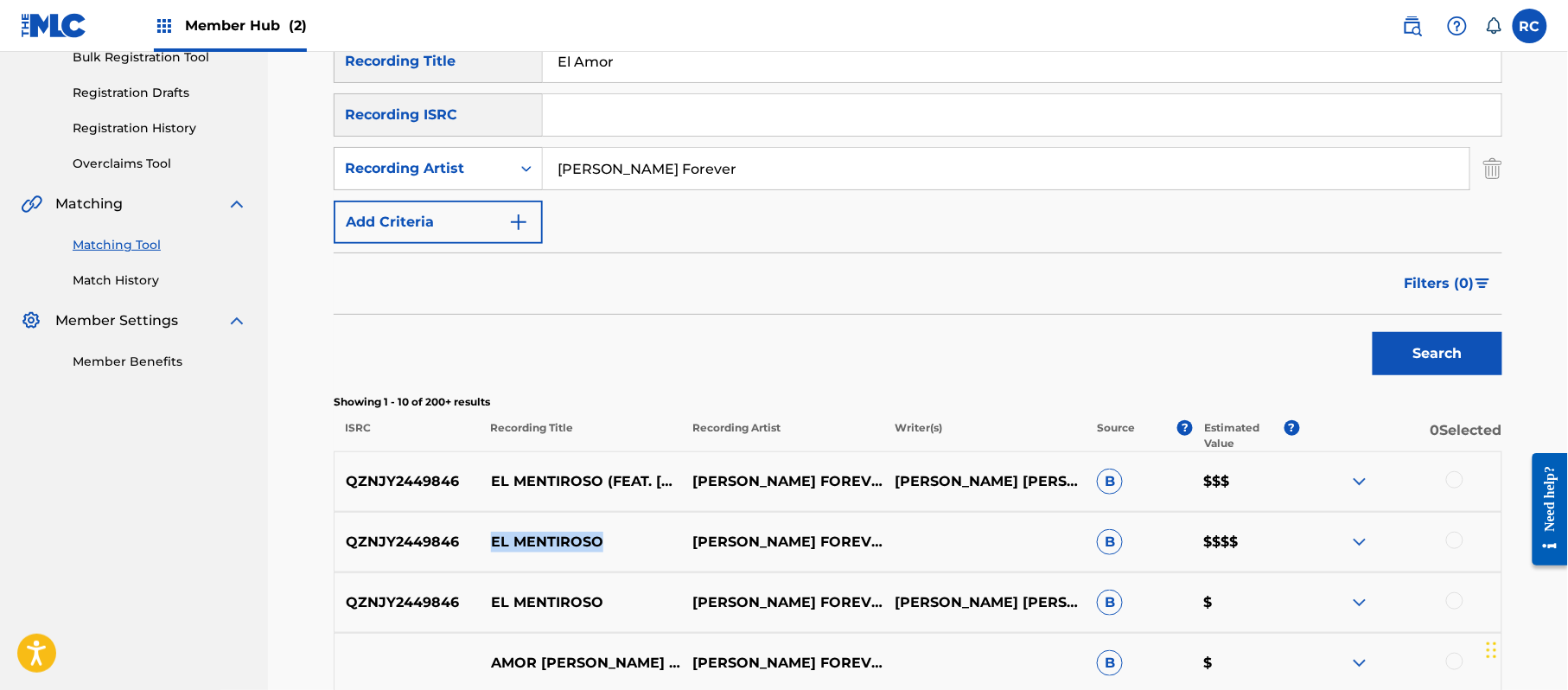
scroll to position [230, 0]
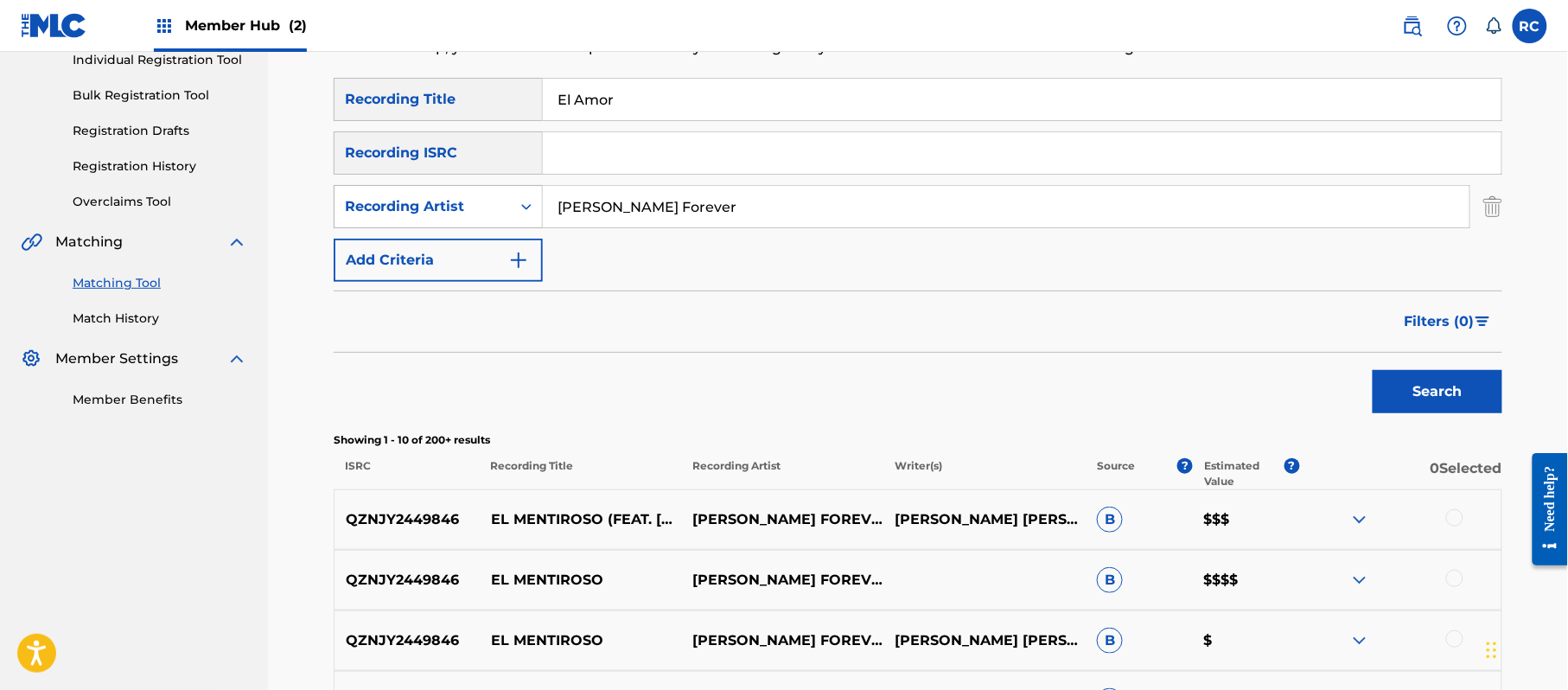
drag, startPoint x: 457, startPoint y: 209, endPoint x: 436, endPoint y: 209, distance: 21.0
click at [436, 209] on div "SearchWithCriteria55cdb28f-0a45-4814-b9db-ee93c8927747 Recording Artist [PERSON…" at bounding box center [918, 206] width 1168 height 43
drag, startPoint x: 653, startPoint y: 90, endPoint x: 496, endPoint y: 94, distance: 157.1
click at [496, 94] on div "SearchWithCriteria5df80841-9629-4178-8b4d-cf8d4b60a839 Recording Title" at bounding box center [918, 99] width 1168 height 43
click at [560, 160] on input "Search Form" at bounding box center [1022, 152] width 958 height 41
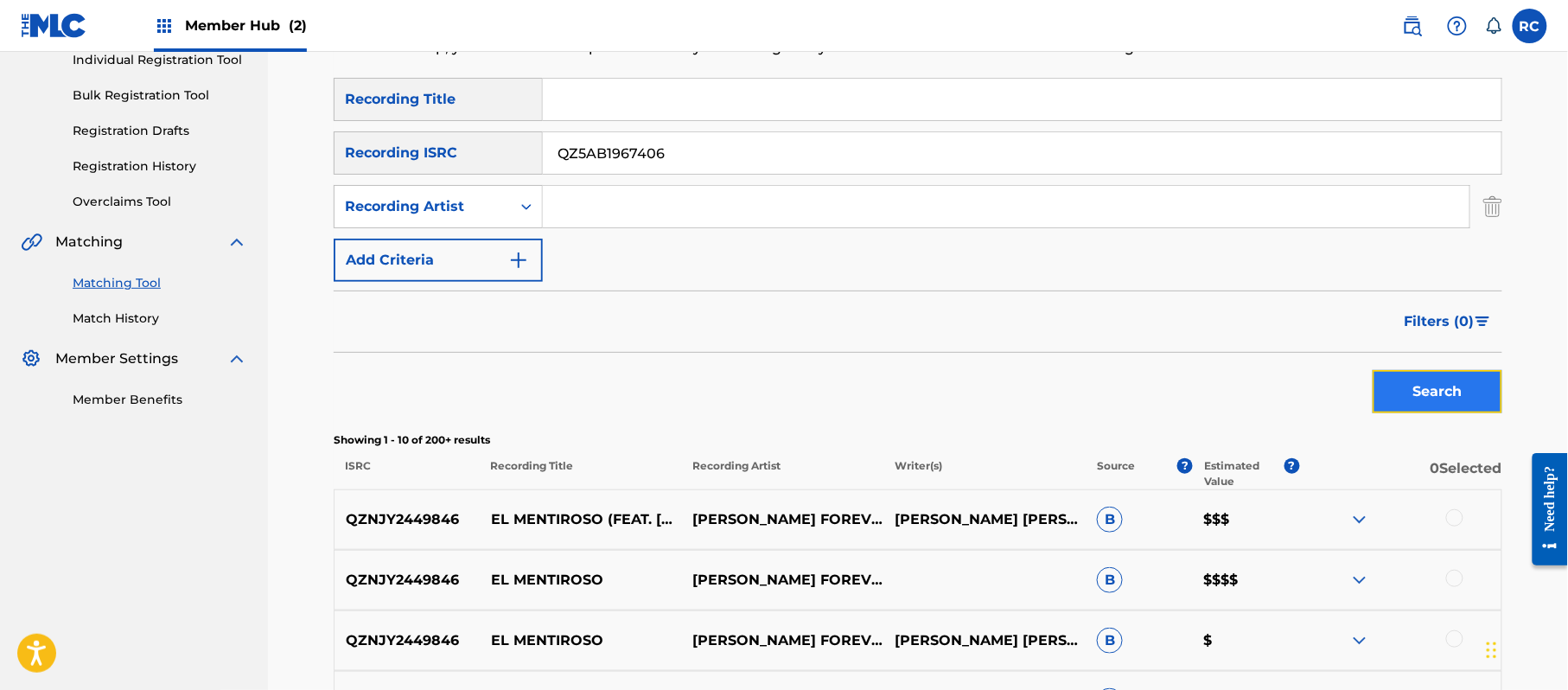
click at [1381, 392] on button "Search" at bounding box center [1437, 391] width 130 height 43
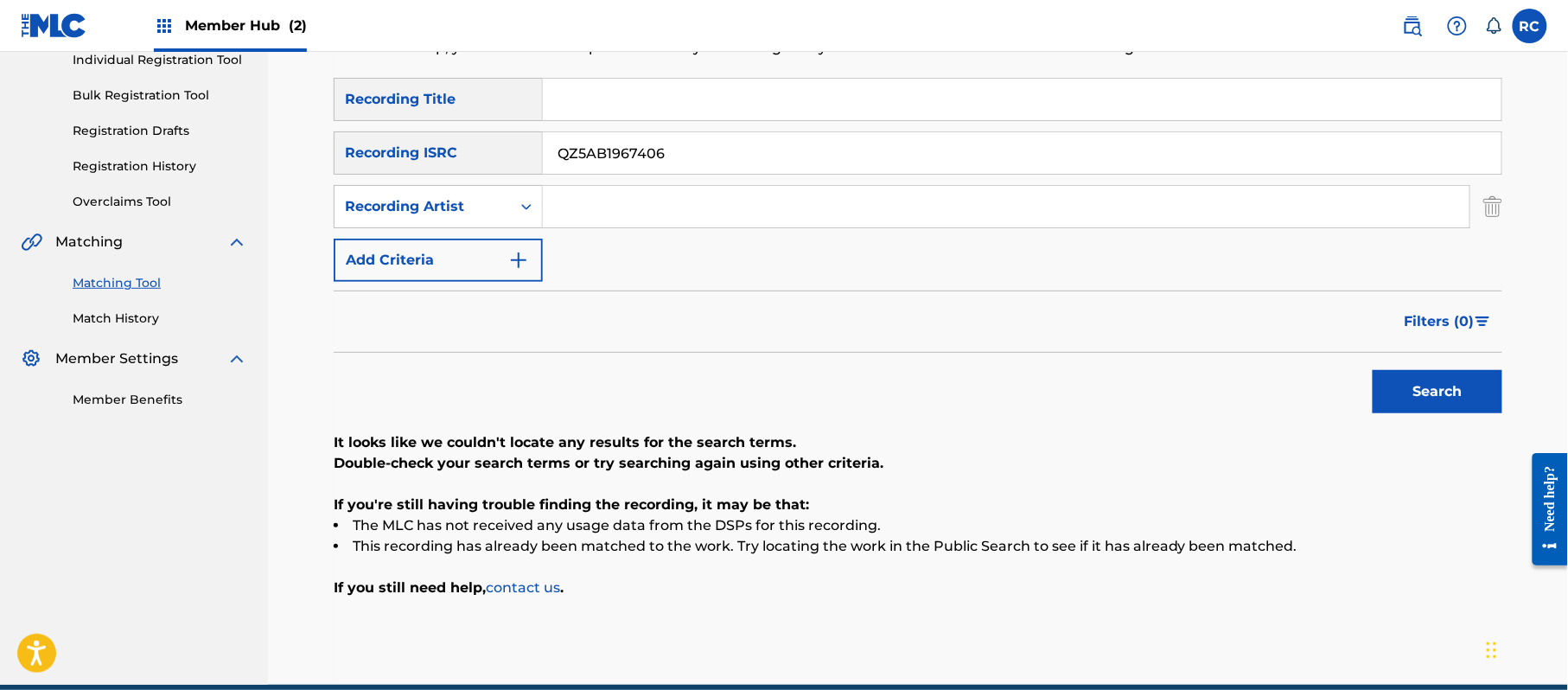
click at [481, 164] on div "SearchWithCriteriab6f3cc6c-d650-4231-83bc-d3f57758b126 Recording ISRC QZ5AB1967…" at bounding box center [918, 152] width 1168 height 43
click at [1395, 401] on button "Search" at bounding box center [1437, 391] width 130 height 43
drag, startPoint x: 716, startPoint y: 164, endPoint x: 506, endPoint y: 163, distance: 210.0
click at [506, 163] on div "SearchWithCriteriab6f3cc6c-d650-4231-83bc-d3f57758b126 Recording ISRC US7VG1934…" at bounding box center [918, 152] width 1168 height 43
click at [1406, 401] on button "Search" at bounding box center [1437, 391] width 130 height 43
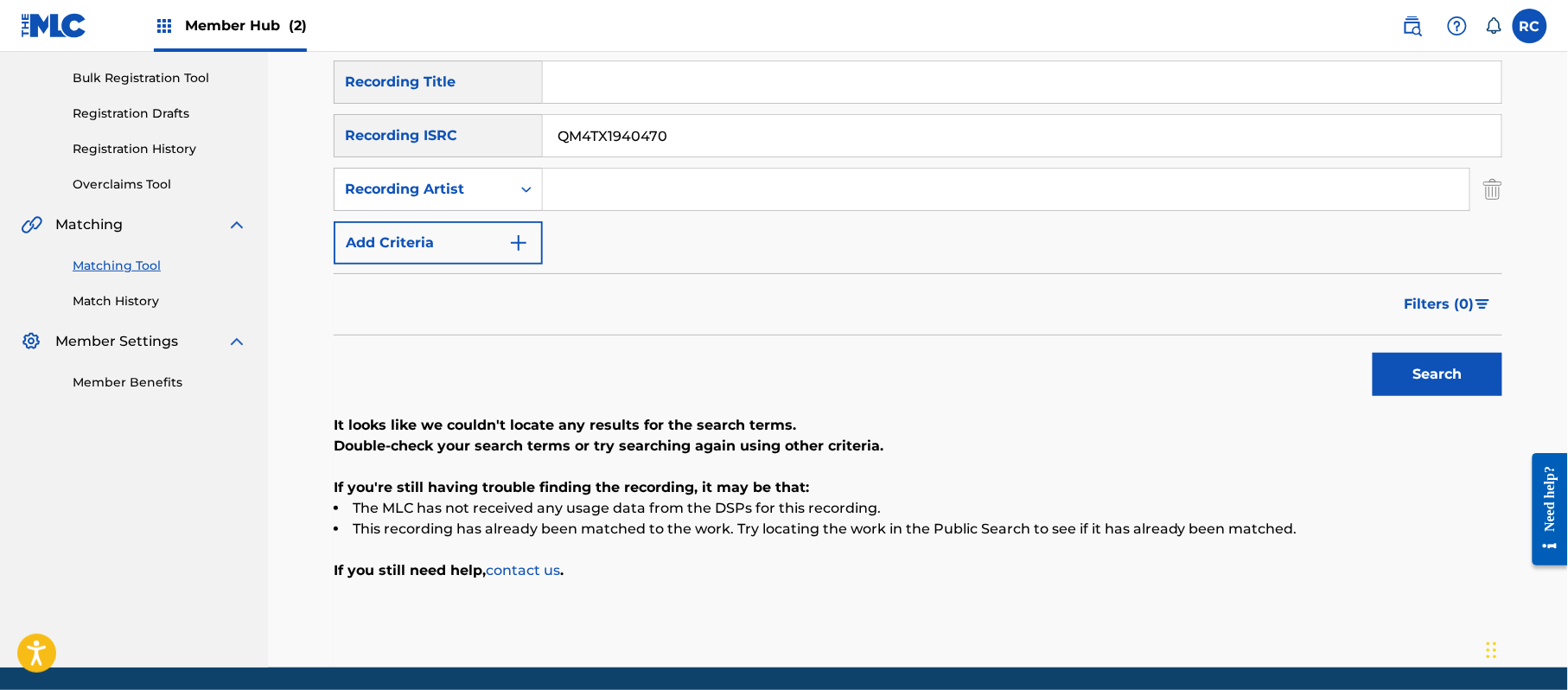
scroll to position [253, 0]
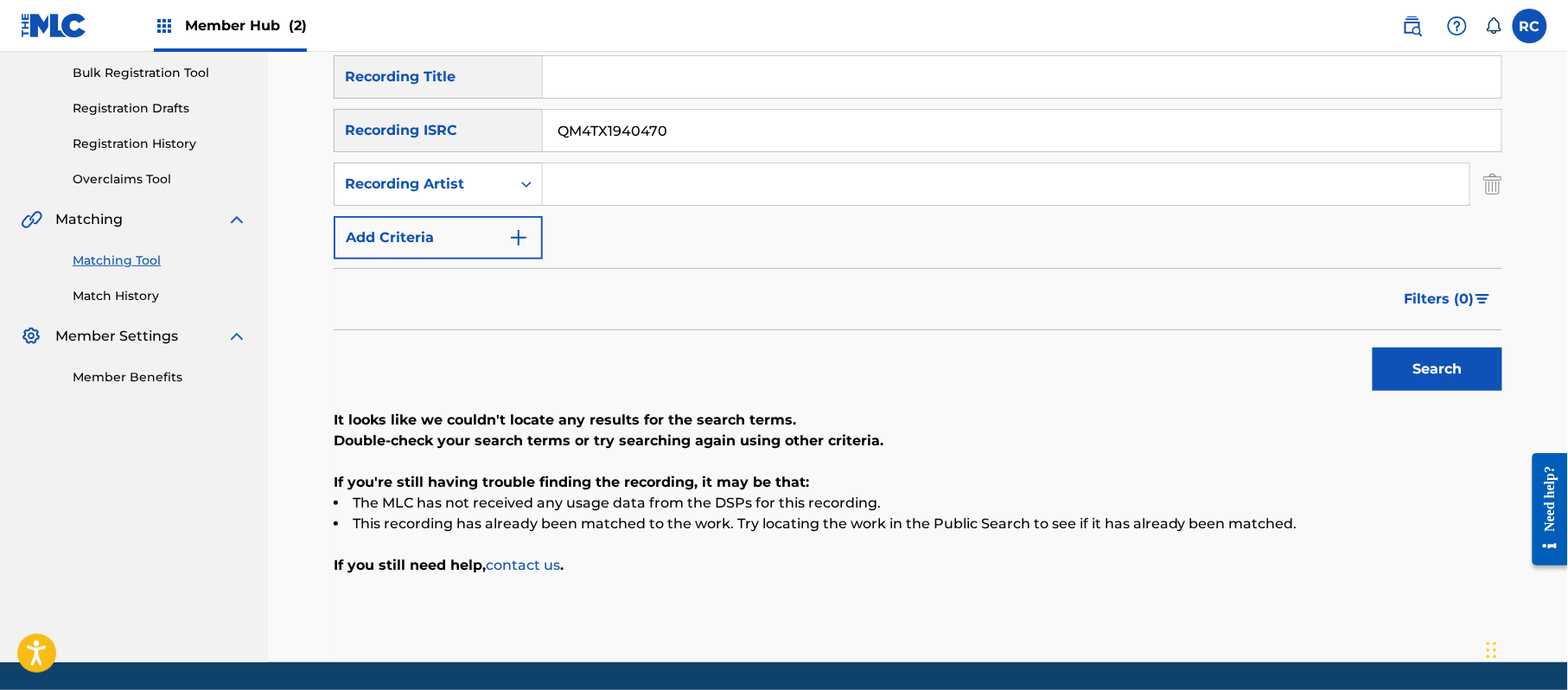
drag, startPoint x: 672, startPoint y: 129, endPoint x: 478, endPoint y: 129, distance: 194.0
click at [478, 129] on div "SearchWithCriteriab6f3cc6c-d650-4231-83bc-d3f57758b126 Recording ISRC QM4TX1940…" at bounding box center [918, 130] width 1168 height 43
click at [1409, 371] on button "Search" at bounding box center [1437, 369] width 130 height 43
drag, startPoint x: 690, startPoint y: 143, endPoint x: 467, endPoint y: 145, distance: 223.0
click at [467, 145] on div "SearchWithCriteriab6f3cc6c-d650-4231-83bc-d3f57758b126 Recording ISRC USUM71912…" at bounding box center [918, 130] width 1168 height 43
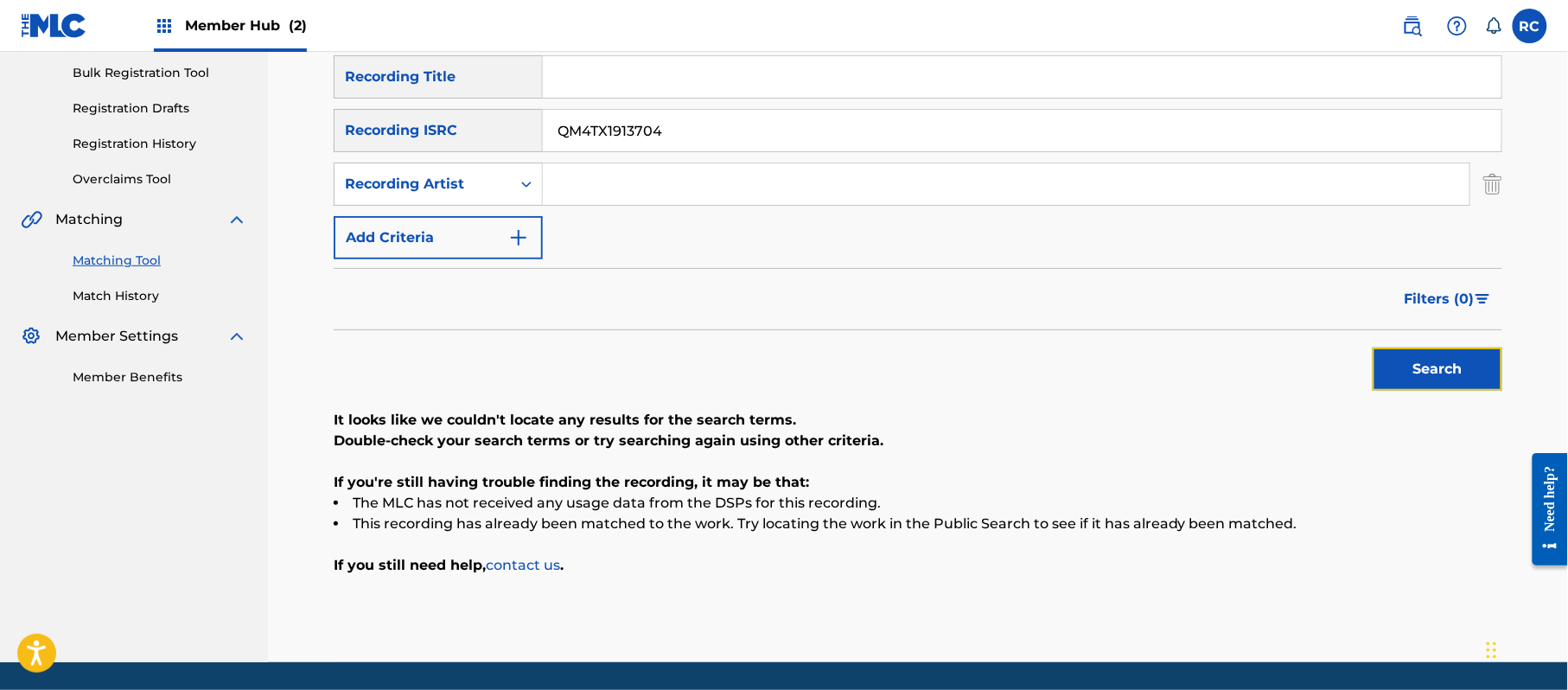
drag, startPoint x: 1478, startPoint y: 363, endPoint x: 1386, endPoint y: 379, distance: 93.4
click at [1477, 364] on button "Search" at bounding box center [1437, 369] width 130 height 43
drag, startPoint x: 678, startPoint y: 129, endPoint x: 454, endPoint y: 137, distance: 224.1
click at [454, 137] on div "SearchWithCriteriab6f3cc6c-d650-4231-83bc-d3f57758b126 Recording ISRC QM4TX1913…" at bounding box center [918, 130] width 1168 height 43
click at [1396, 361] on button "Search" at bounding box center [1437, 369] width 130 height 43
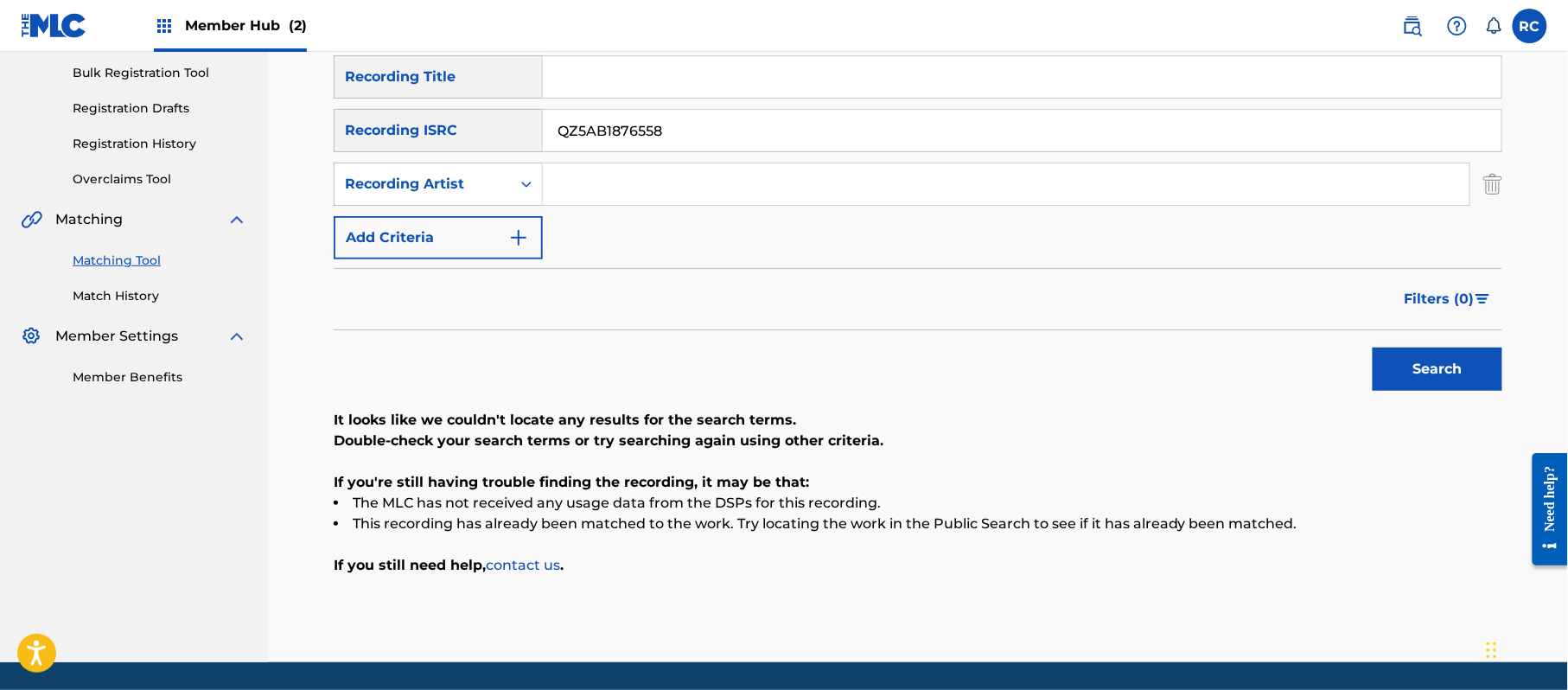
drag, startPoint x: 706, startPoint y: 129, endPoint x: 488, endPoint y: 133, distance: 218.0
click at [488, 133] on div "SearchWithCriteriab6f3cc6c-d650-4231-83bc-d3f57758b126 Recording ISRC QZ5AB1876…" at bounding box center [918, 130] width 1168 height 43
click at [1401, 384] on button "Search" at bounding box center [1437, 369] width 130 height 43
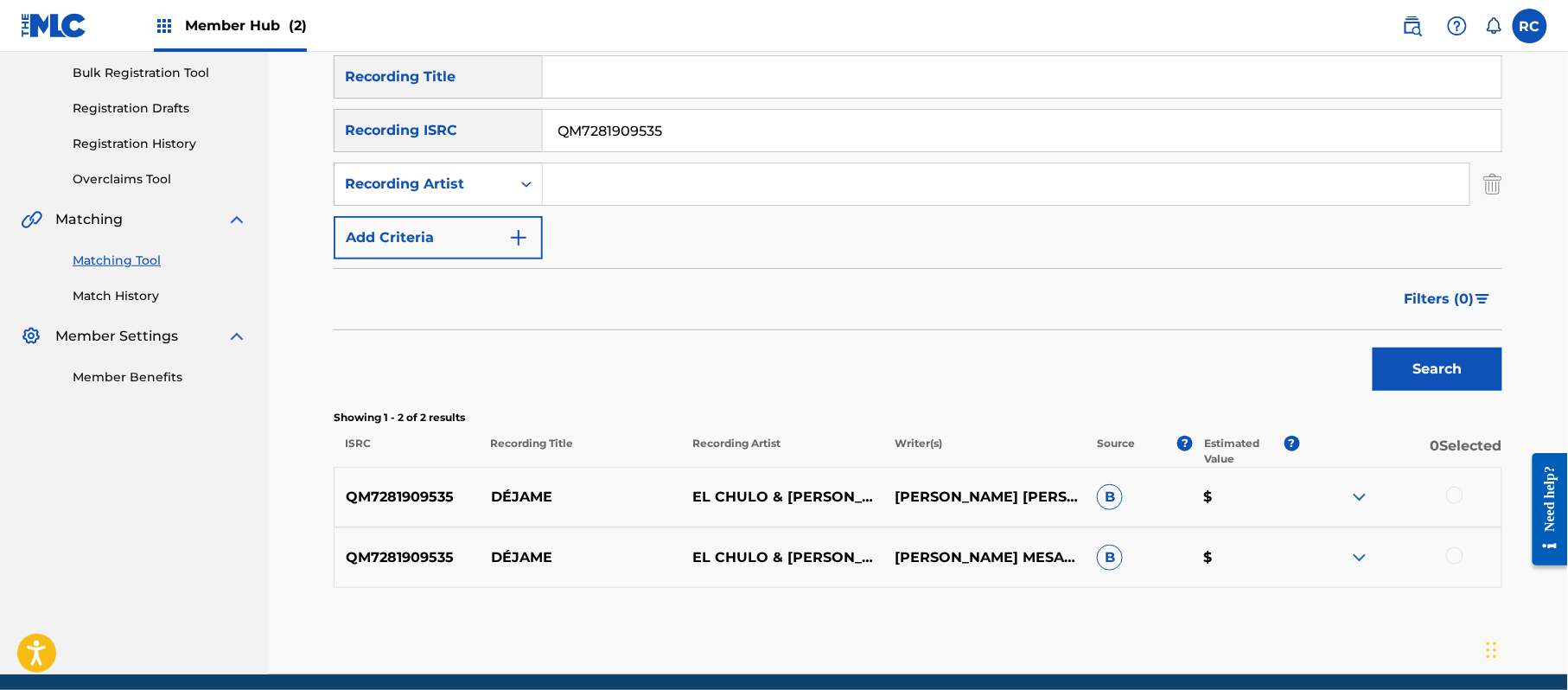
click at [1454, 491] on div at bounding box center [1454, 495] width 17 height 17
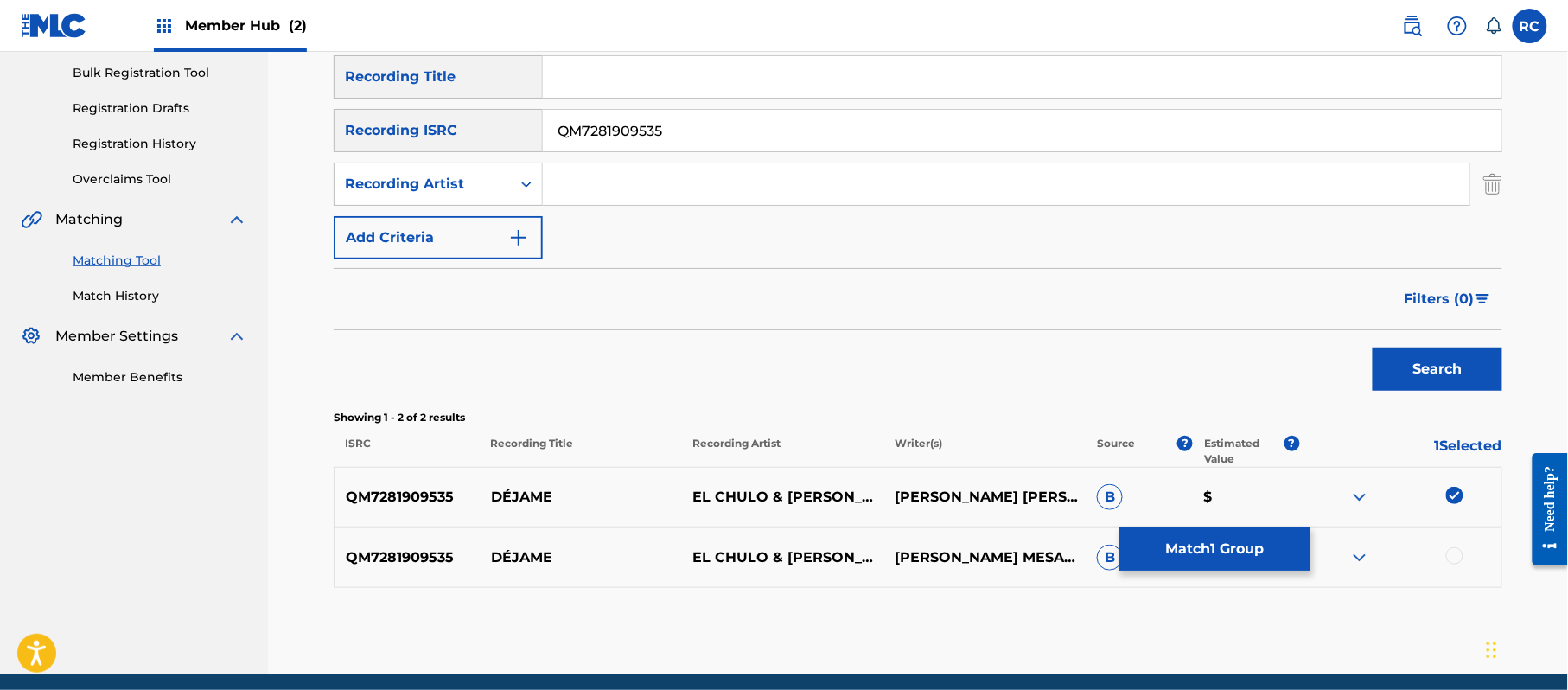
click at [1452, 550] on div at bounding box center [1454, 556] width 17 height 17
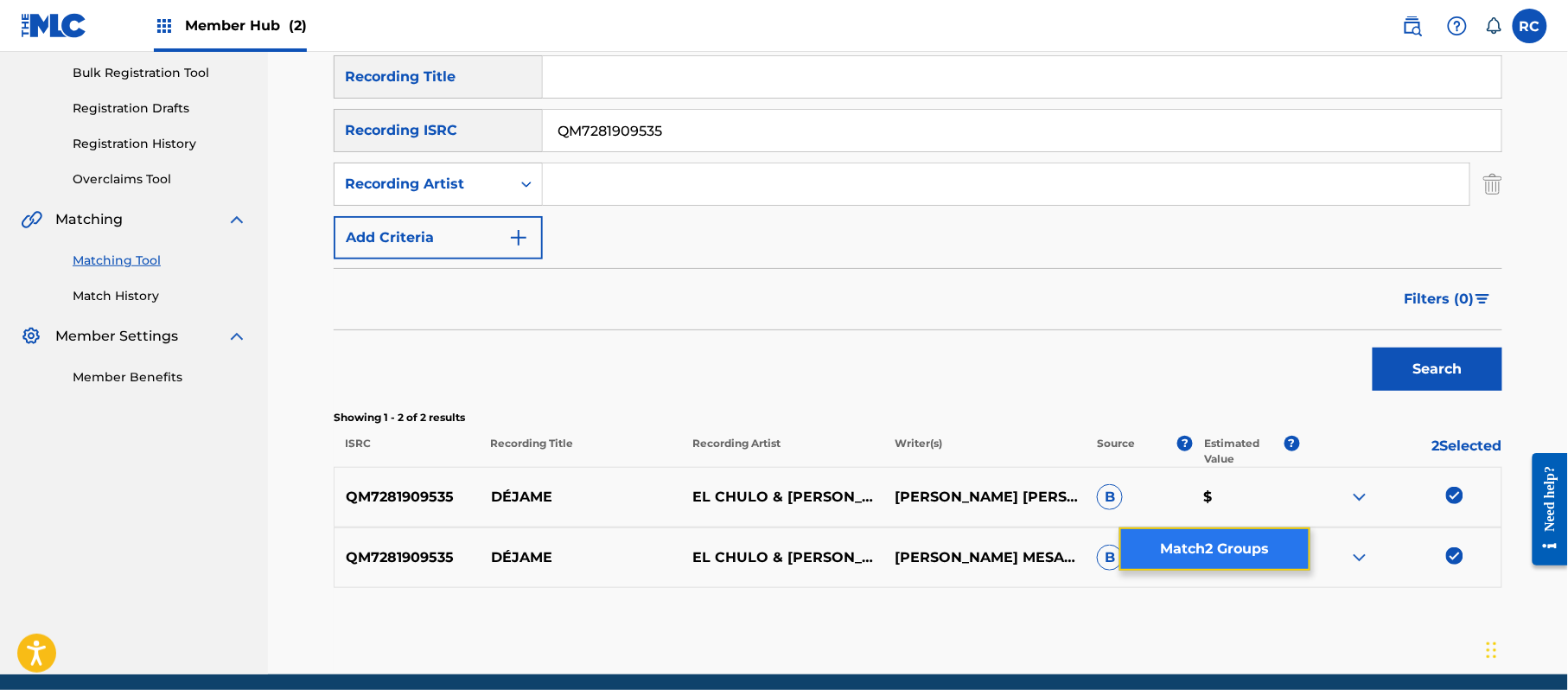
click at [1229, 549] on button "Match 2 Groups" at bounding box center [1214, 549] width 191 height 43
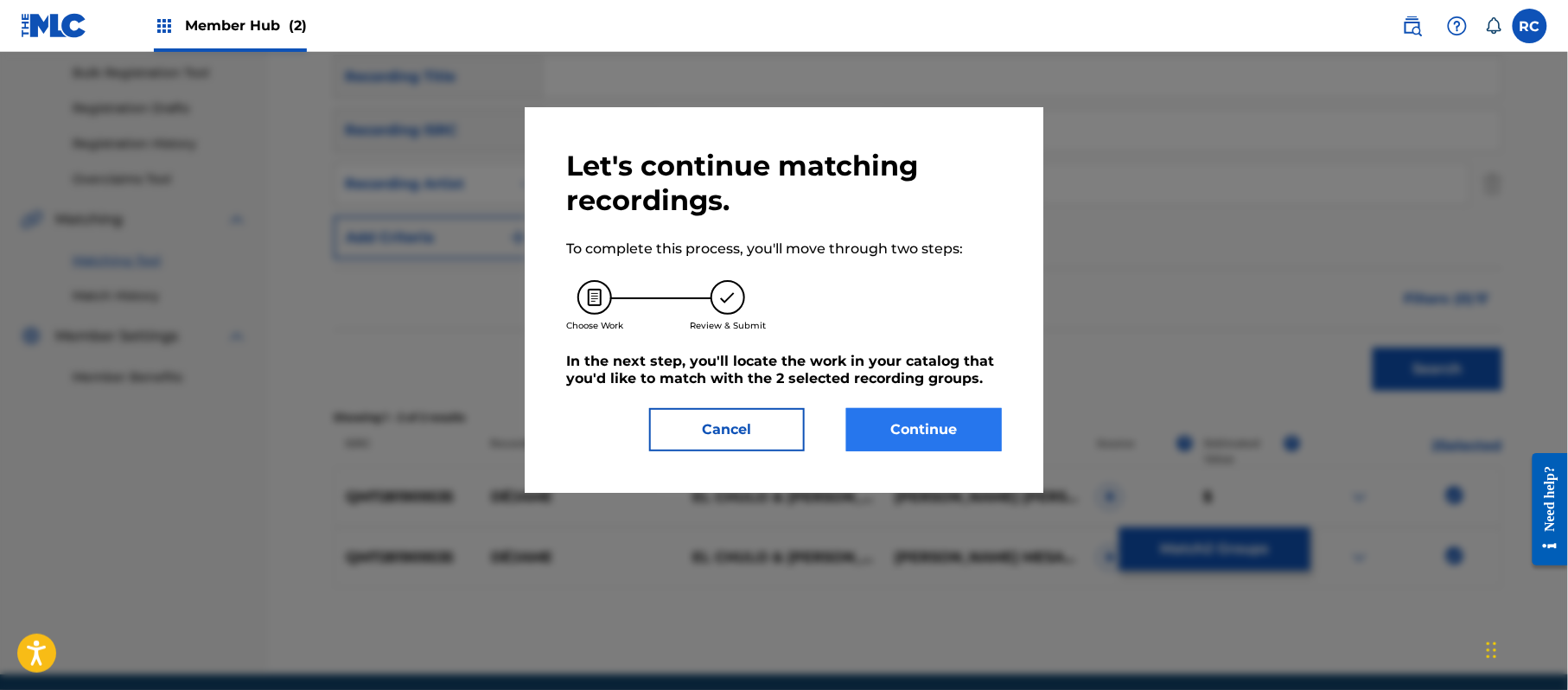
click at [937, 406] on div "Let's continue matching recordings. To complete this process, you'll move throu…" at bounding box center [783, 299] width 435 height 302
click at [907, 436] on button "Continue" at bounding box center [924, 429] width 155 height 43
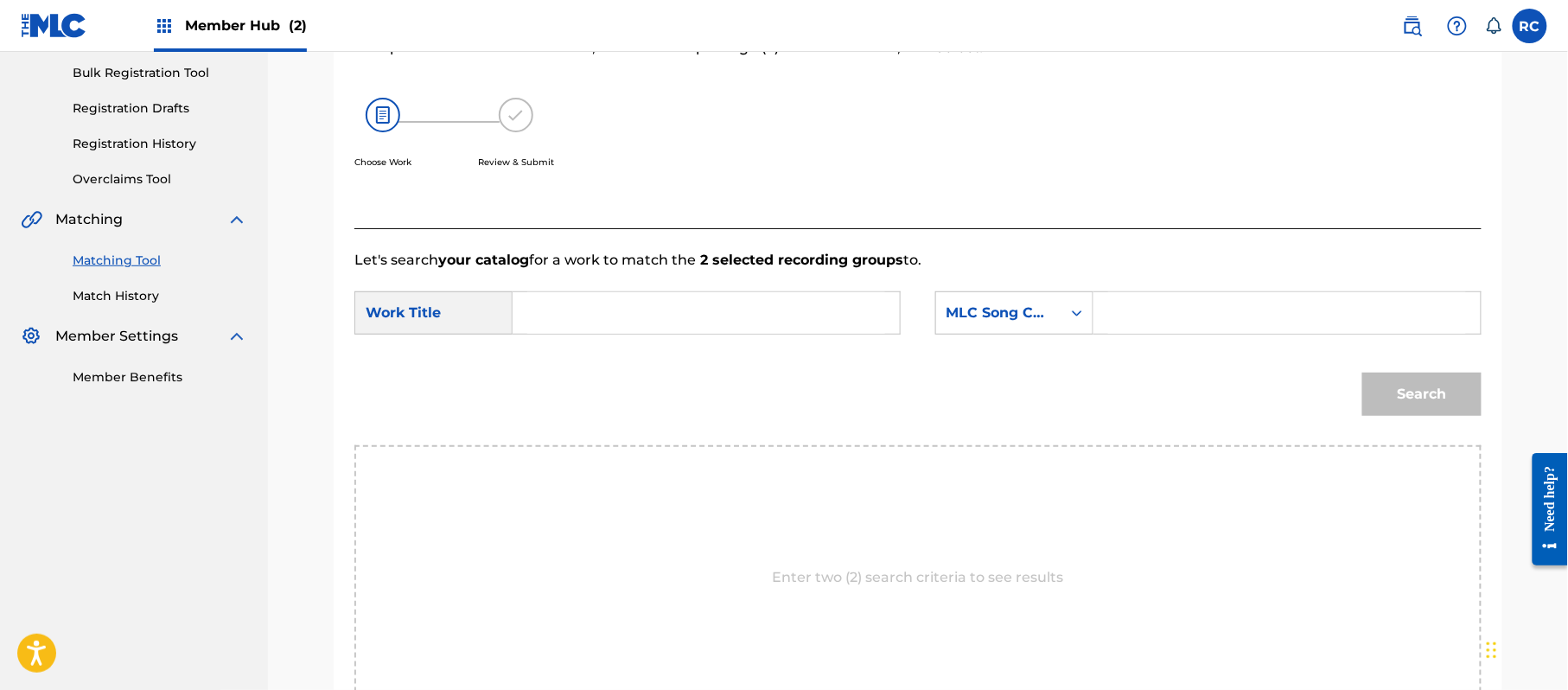
click at [580, 312] on input "Search Form" at bounding box center [706, 312] width 358 height 41
click at [636, 315] on input "Dejame DA3RUW" at bounding box center [706, 312] width 358 height 41
drag, startPoint x: 1153, startPoint y: 309, endPoint x: 1211, endPoint y: 346, distance: 68.8
click at [1153, 309] on input "Search Form" at bounding box center [1287, 312] width 358 height 41
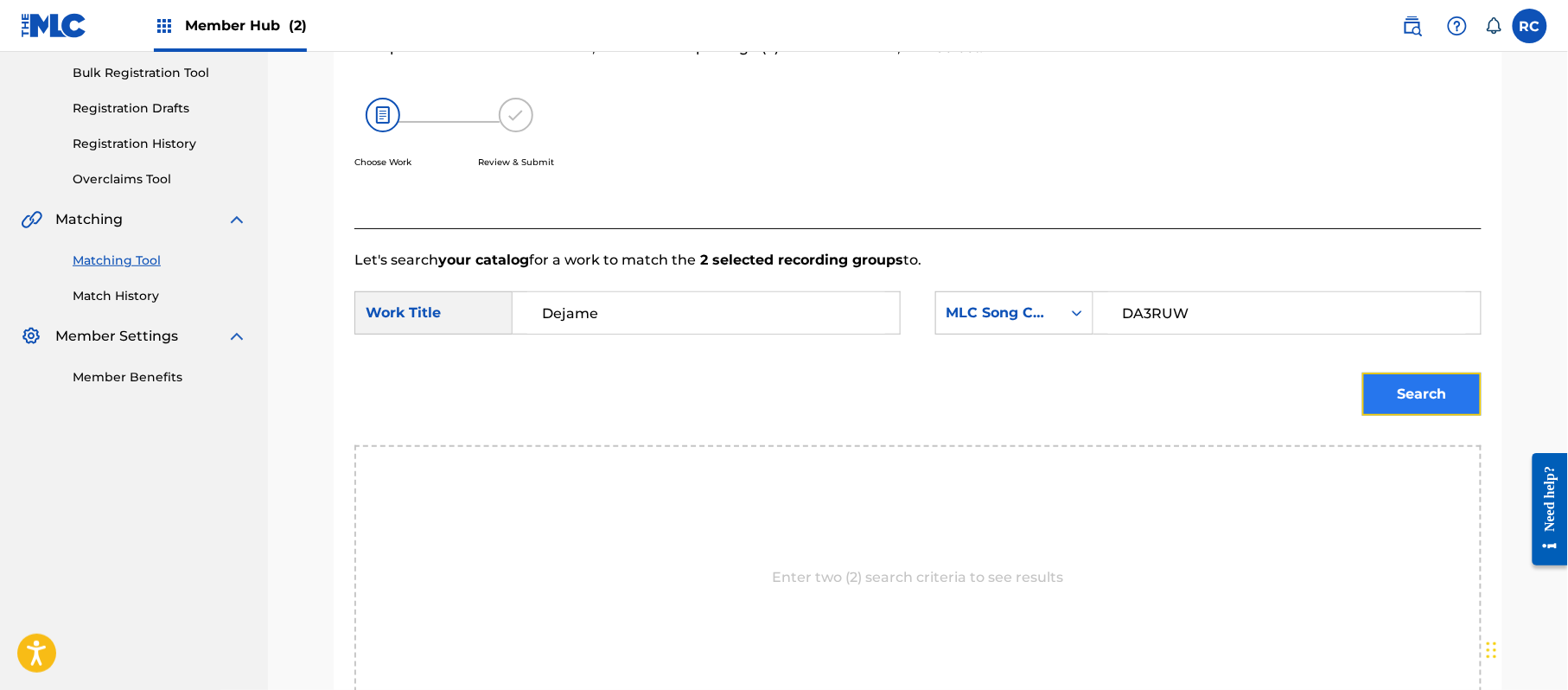
click at [1446, 399] on button "Search" at bounding box center [1422, 393] width 120 height 43
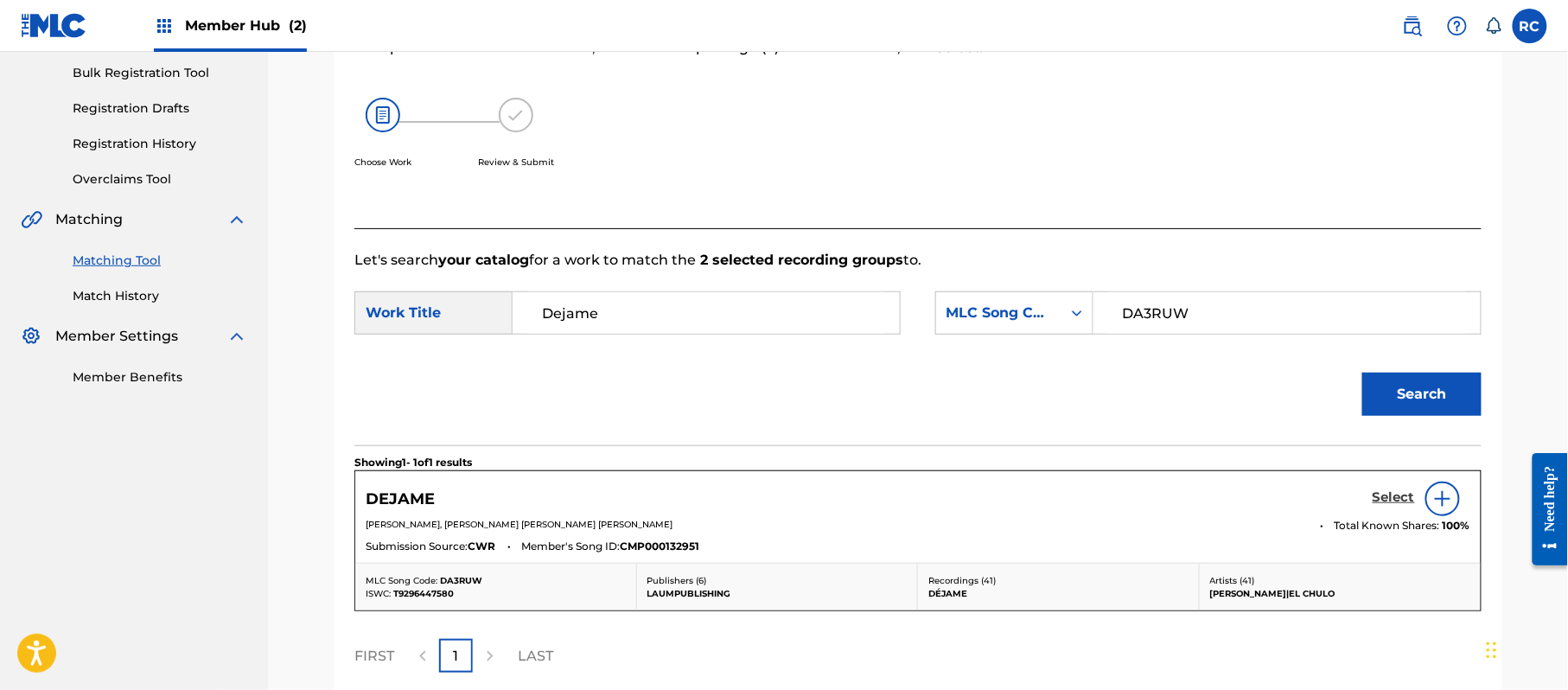
click at [1383, 498] on h5 "Select" at bounding box center [1394, 497] width 42 height 16
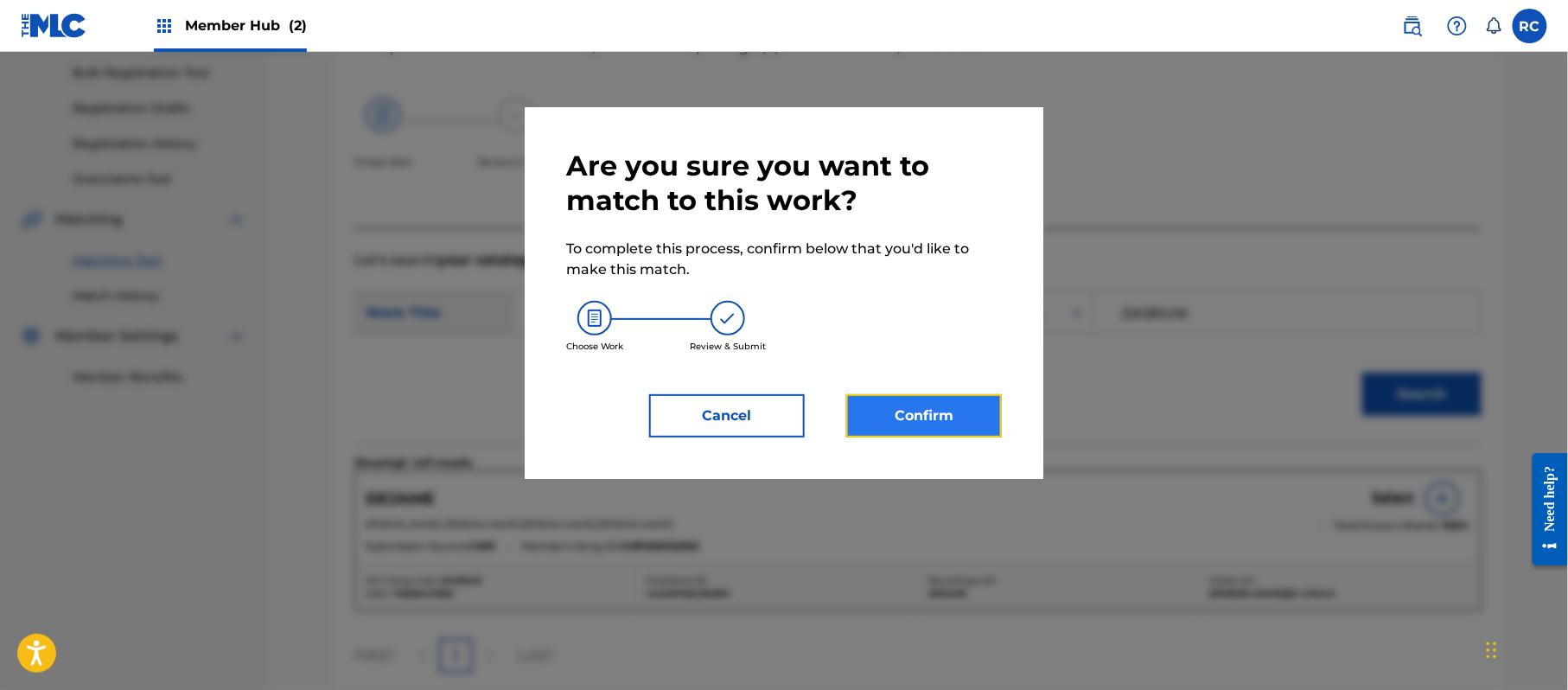
click at [925, 419] on button "Confirm" at bounding box center [924, 415] width 155 height 43
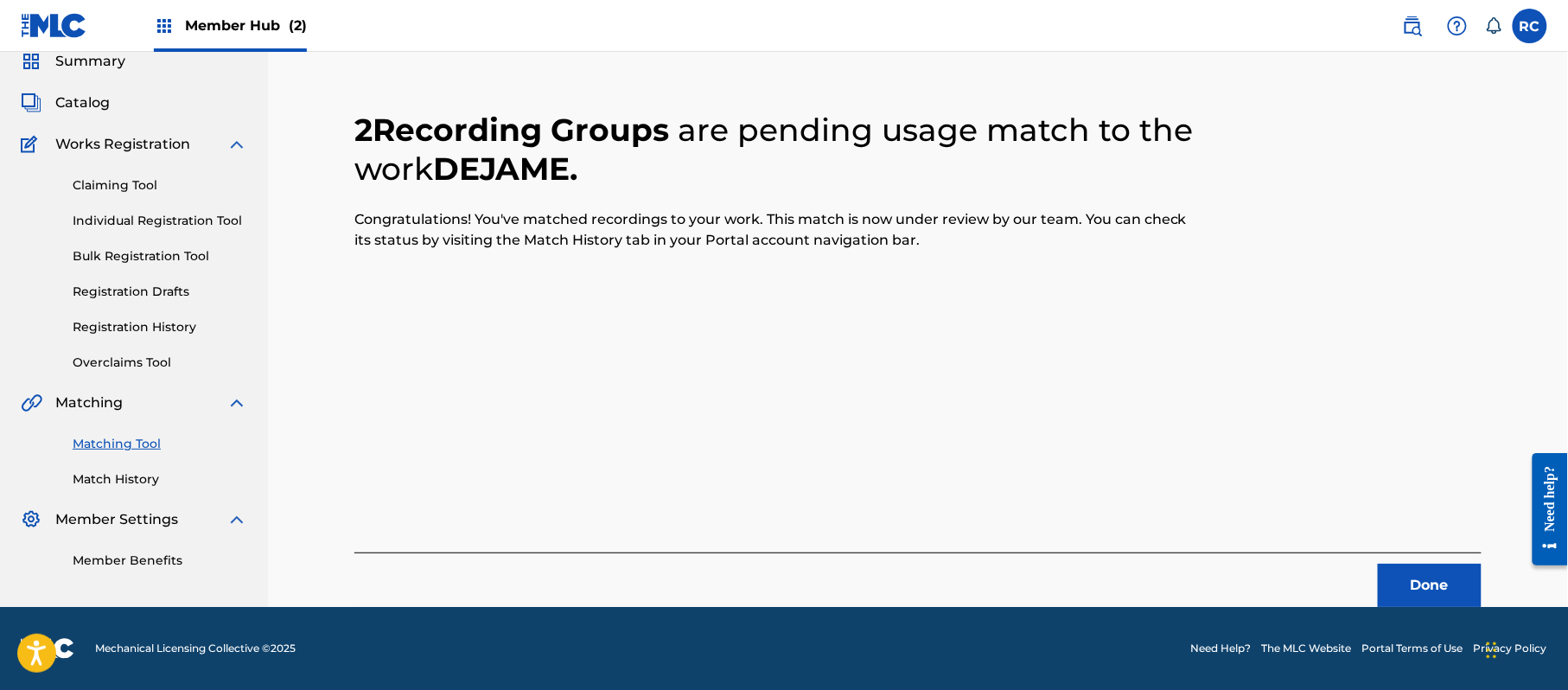
scroll to position [69, 0]
click at [1413, 579] on button "Done" at bounding box center [1430, 585] width 104 height 43
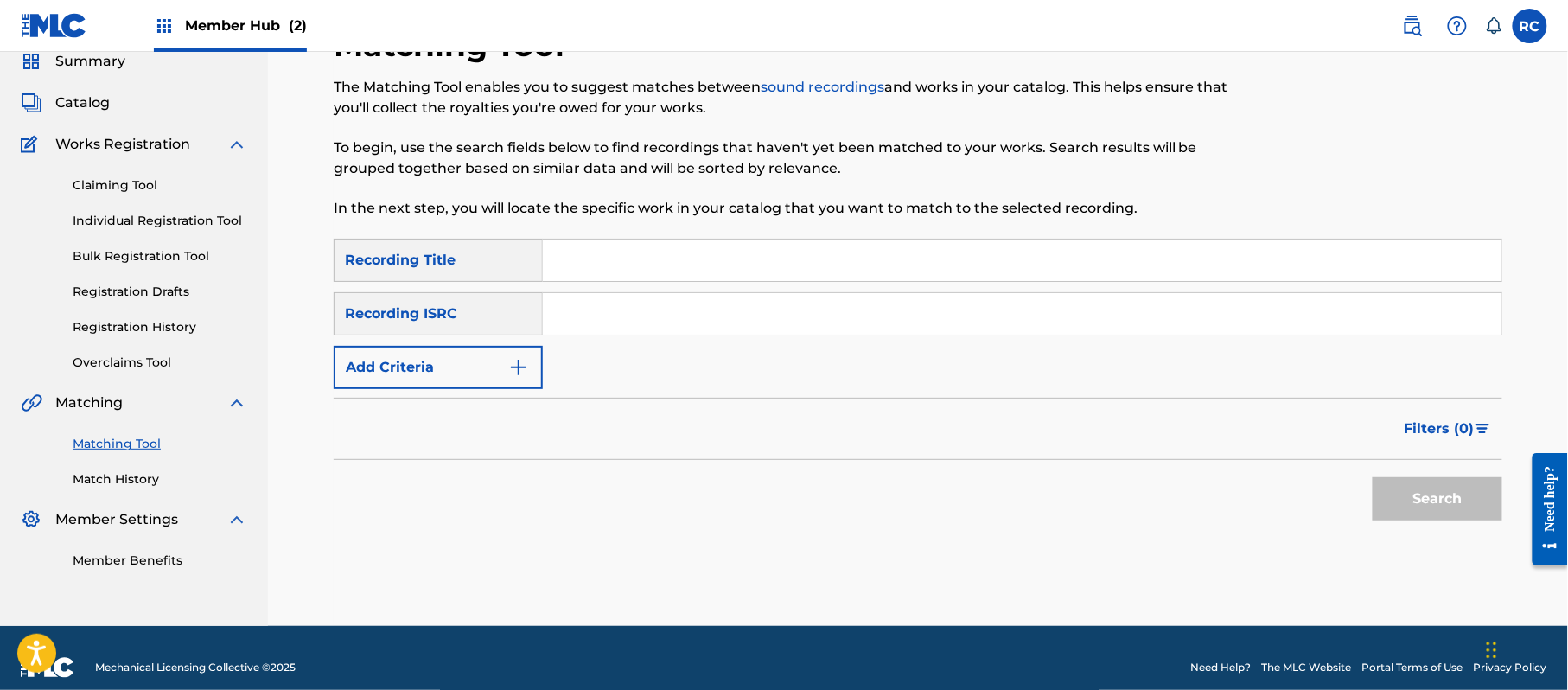
click at [657, 319] on input "Search Form" at bounding box center [1022, 313] width 958 height 41
click at [1405, 503] on button "Search" at bounding box center [1437, 498] width 130 height 43
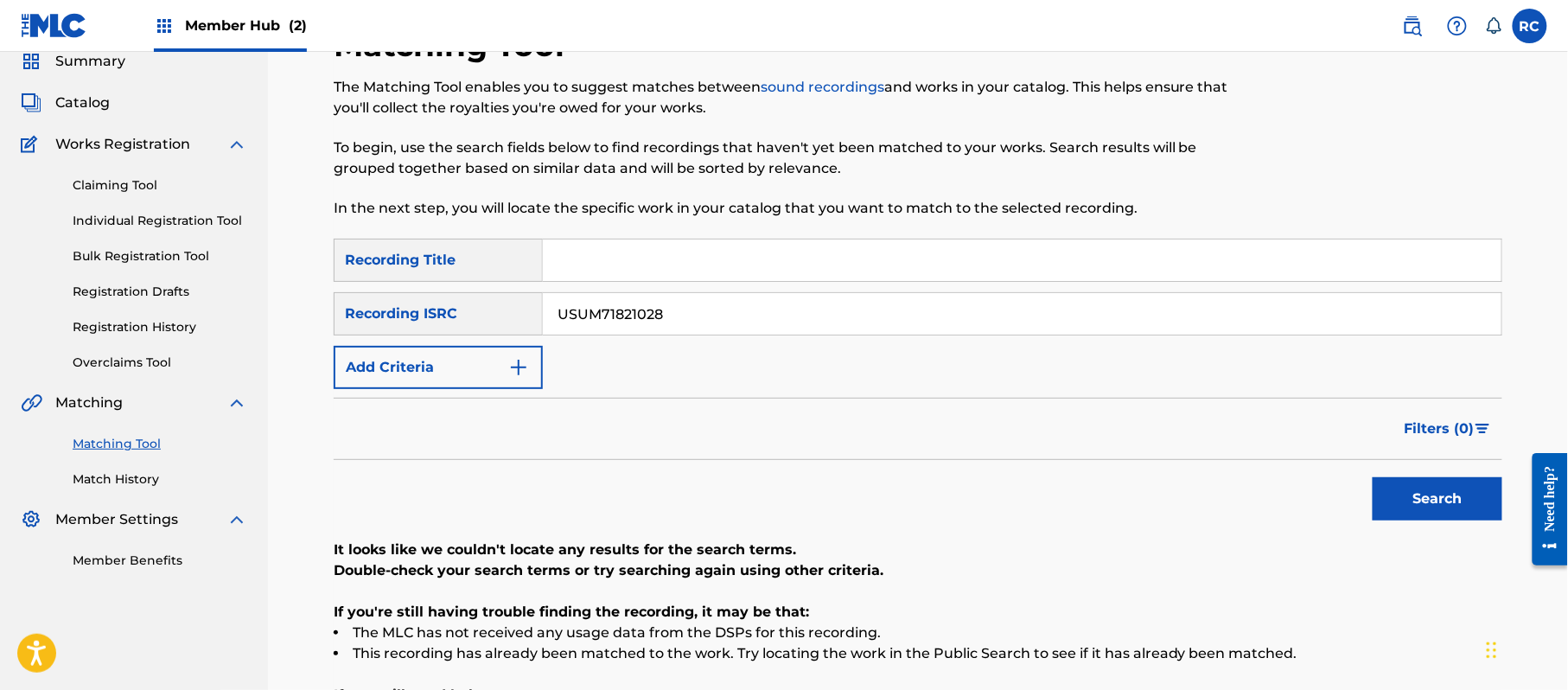
drag, startPoint x: 671, startPoint y: 322, endPoint x: 523, endPoint y: 325, distance: 148.0
click at [523, 325] on div "SearchWithCriteriab6f3cc6c-d650-4231-83bc-d3f57758b126 Recording ISRC USUM71821…" at bounding box center [918, 313] width 1168 height 43
click at [1426, 503] on button "Search" at bounding box center [1437, 498] width 130 height 43
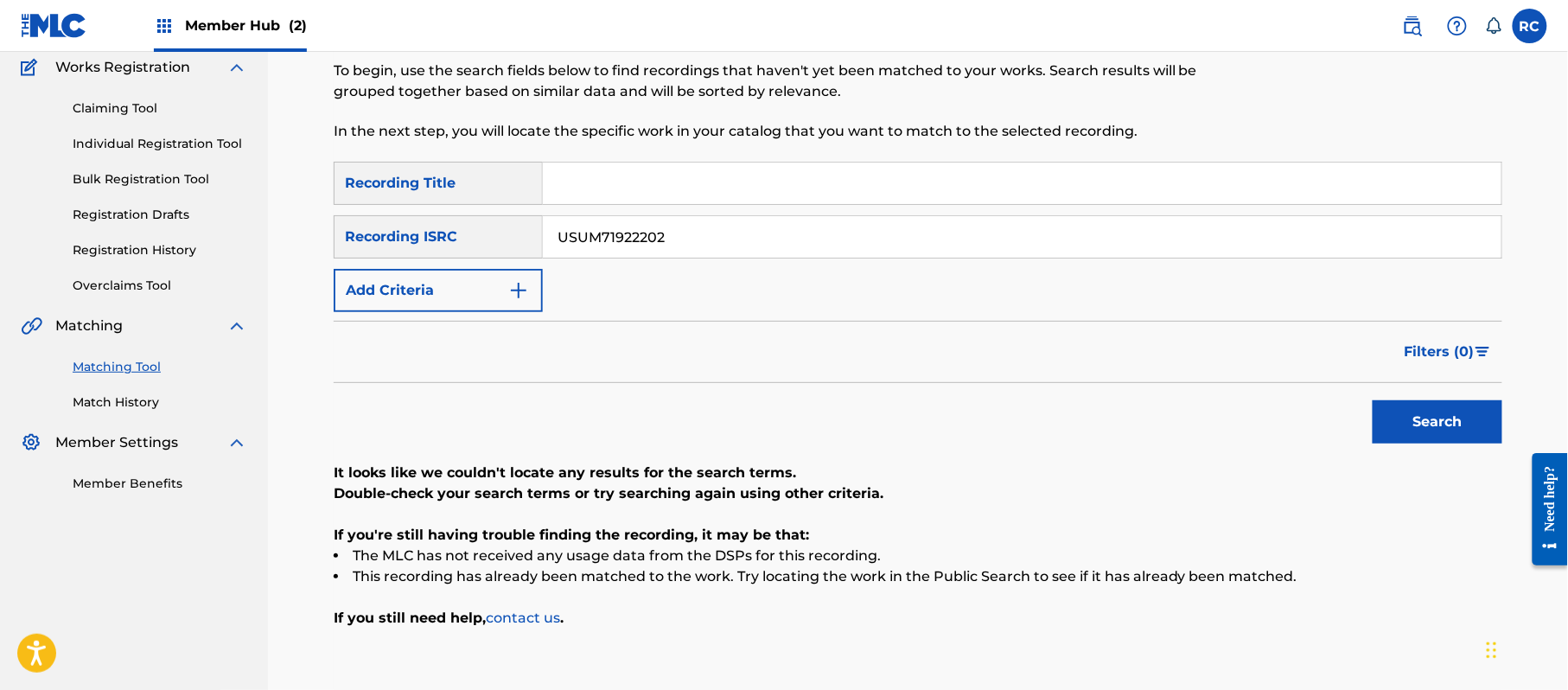
scroll to position [254, 0]
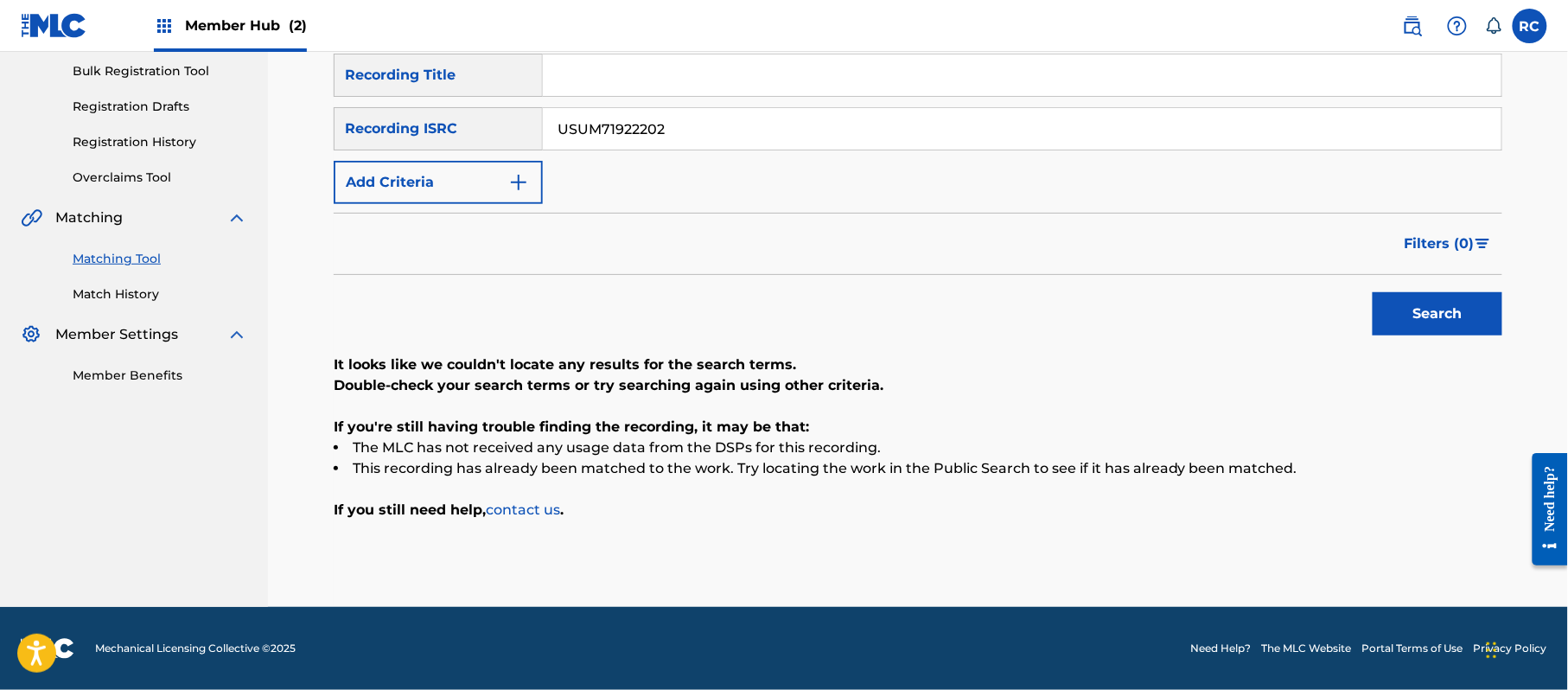
drag, startPoint x: 704, startPoint y: 118, endPoint x: 492, endPoint y: 137, distance: 212.8
click at [492, 136] on div "SearchWithCriteriab6f3cc6c-d650-4231-83bc-d3f57758b126 Recording ISRC USUM71922…" at bounding box center [918, 128] width 1168 height 43
click at [1405, 308] on button "Search" at bounding box center [1437, 313] width 130 height 43
drag, startPoint x: 730, startPoint y: 133, endPoint x: 478, endPoint y: 122, distance: 252.2
click at [478, 122] on div "SearchWithCriteriab6f3cc6c-d650-4231-83bc-d3f57758b126 Recording ISRC USUM71922…" at bounding box center [918, 128] width 1168 height 43
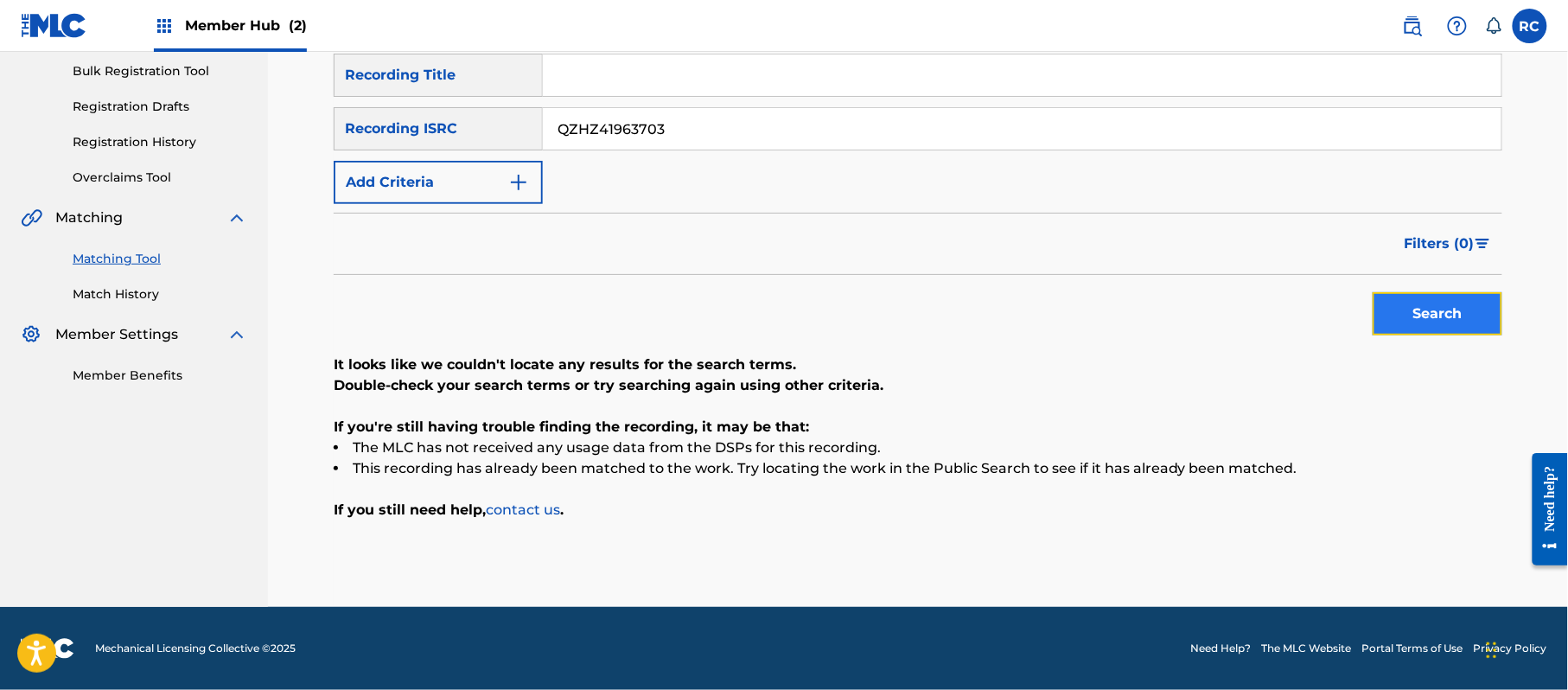
click at [1384, 308] on button "Search" at bounding box center [1437, 313] width 130 height 43
drag, startPoint x: 575, startPoint y: 143, endPoint x: 517, endPoint y: 154, distance: 59.0
click at [510, 153] on div "SearchWithCriteria5df80841-9629-4178-8b4d-cf8d4b60a839 Recording Title SearchWi…" at bounding box center [918, 129] width 1168 height 151
click at [1404, 317] on button "Search" at bounding box center [1437, 313] width 130 height 43
drag, startPoint x: 703, startPoint y: 131, endPoint x: 458, endPoint y: 143, distance: 245.3
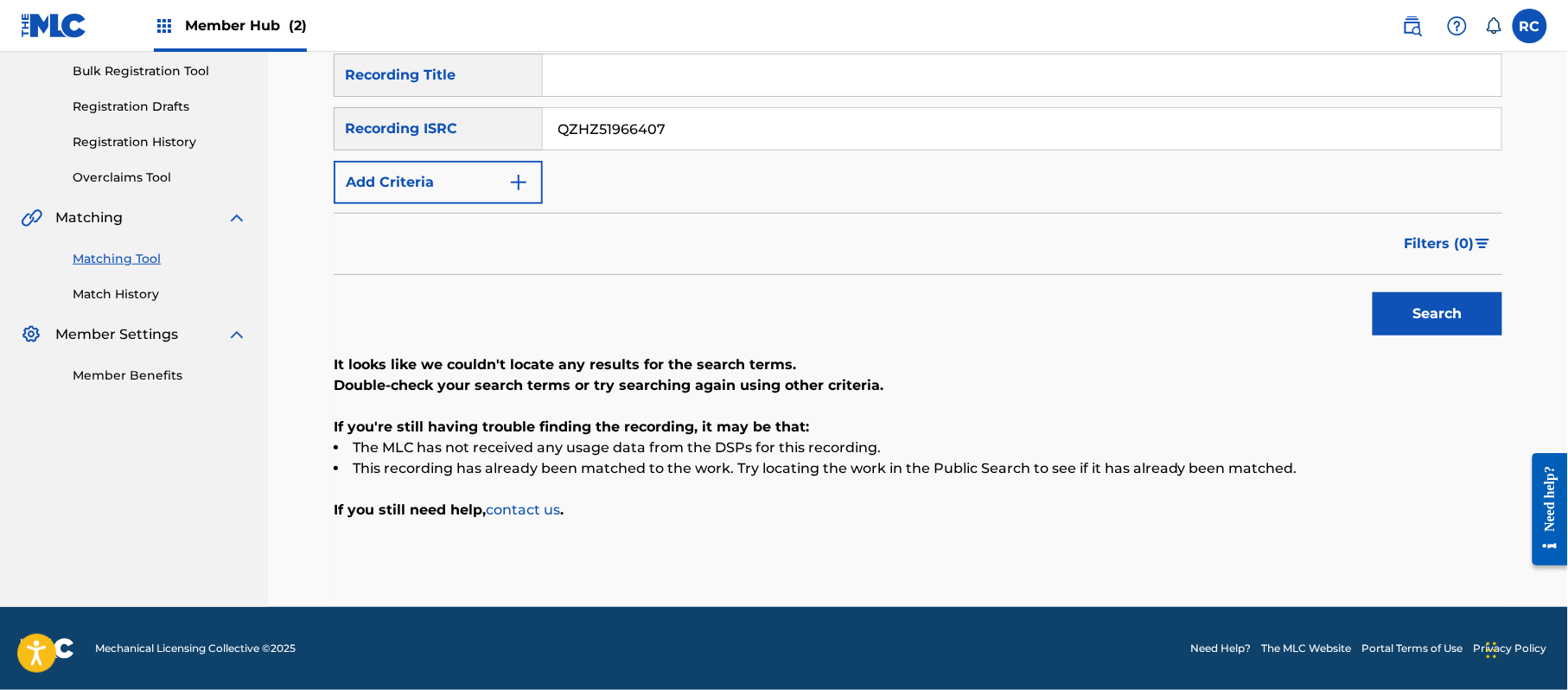
click at [458, 143] on div "SearchWithCriteriab6f3cc6c-d650-4231-83bc-d3f57758b126 Recording ISRC QZHZ51966…" at bounding box center [918, 128] width 1168 height 43
click at [1414, 319] on button "Search" at bounding box center [1437, 313] width 130 height 43
drag, startPoint x: 672, startPoint y: 128, endPoint x: 512, endPoint y: 142, distance: 160.6
click at [512, 142] on div "SearchWithCriteriab6f3cc6c-d650-4231-83bc-d3f57758b126 Recording ISRC QZHZ51986…" at bounding box center [918, 128] width 1168 height 43
drag, startPoint x: 1412, startPoint y: 305, endPoint x: 298, endPoint y: 316, distance: 1114.1
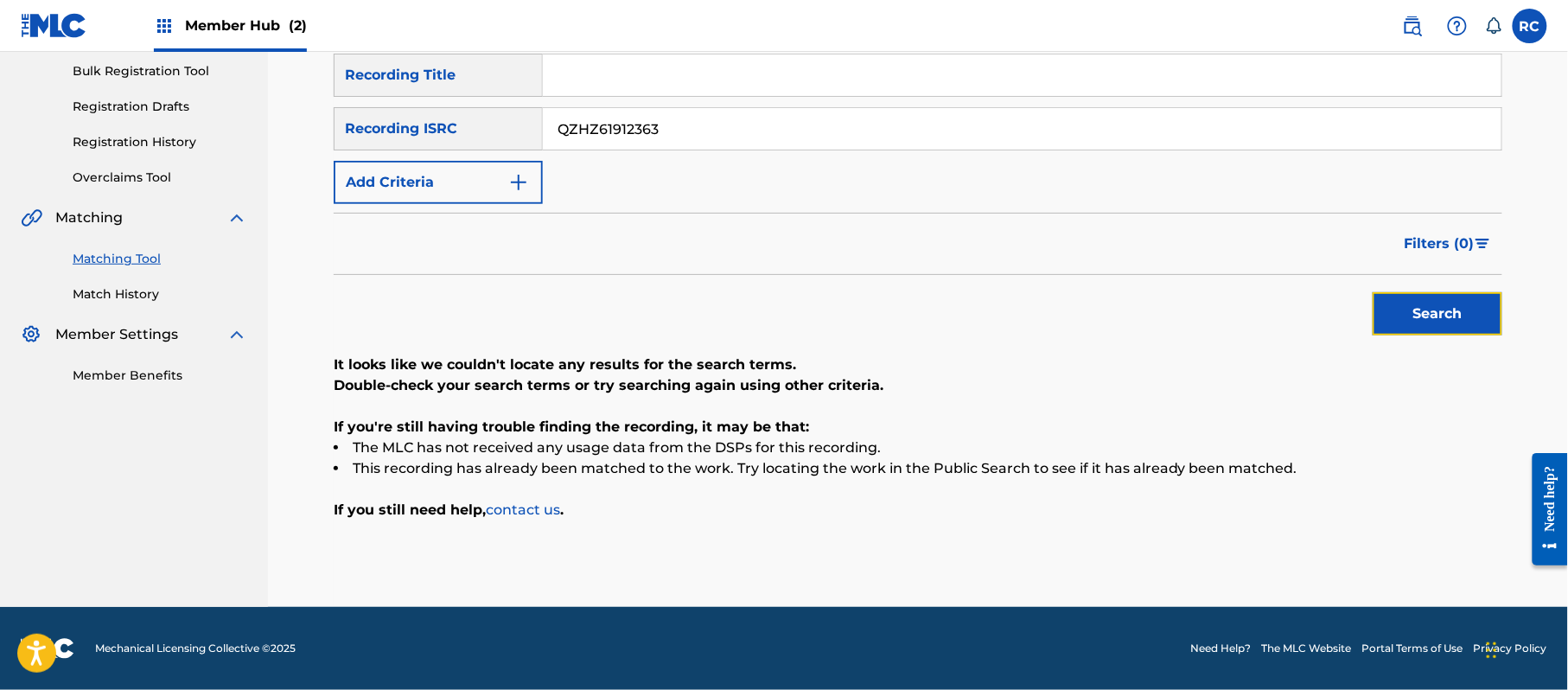
click at [1411, 305] on button "Search" at bounding box center [1437, 313] width 130 height 43
drag, startPoint x: 707, startPoint y: 122, endPoint x: 531, endPoint y: 161, distance: 180.3
click at [512, 160] on div "SearchWithCriteria5df80841-9629-4178-8b4d-cf8d4b60a839 Recording Title SearchWi…" at bounding box center [918, 129] width 1168 height 151
click at [1409, 312] on button "Search" at bounding box center [1437, 313] width 130 height 43
drag, startPoint x: 685, startPoint y: 126, endPoint x: 475, endPoint y: 160, distance: 212.7
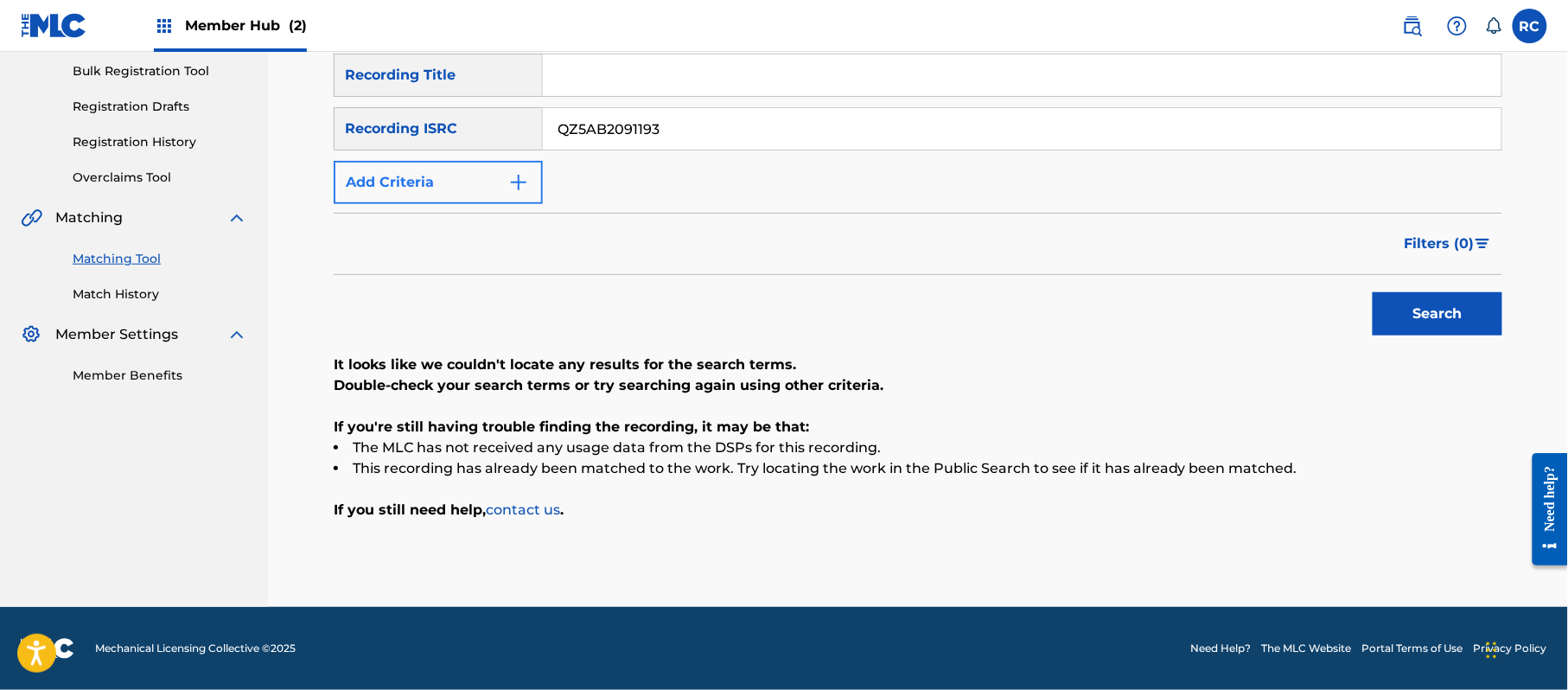
click at [475, 160] on div "SearchWithCriteria5df80841-9629-4178-8b4d-cf8d4b60a839 Recording Title SearchWi…" at bounding box center [918, 129] width 1168 height 151
drag, startPoint x: 1444, startPoint y: 329, endPoint x: 1435, endPoint y: 335, distance: 10.8
click at [1444, 332] on button "Search" at bounding box center [1437, 313] width 130 height 43
drag, startPoint x: 733, startPoint y: 126, endPoint x: 391, endPoint y: 136, distance: 342.1
click at [391, 136] on div "SearchWithCriteriab6f3cc6c-d650-4231-83bc-d3f57758b126 Recording ISRC QZHZ32033…" at bounding box center [918, 128] width 1168 height 43
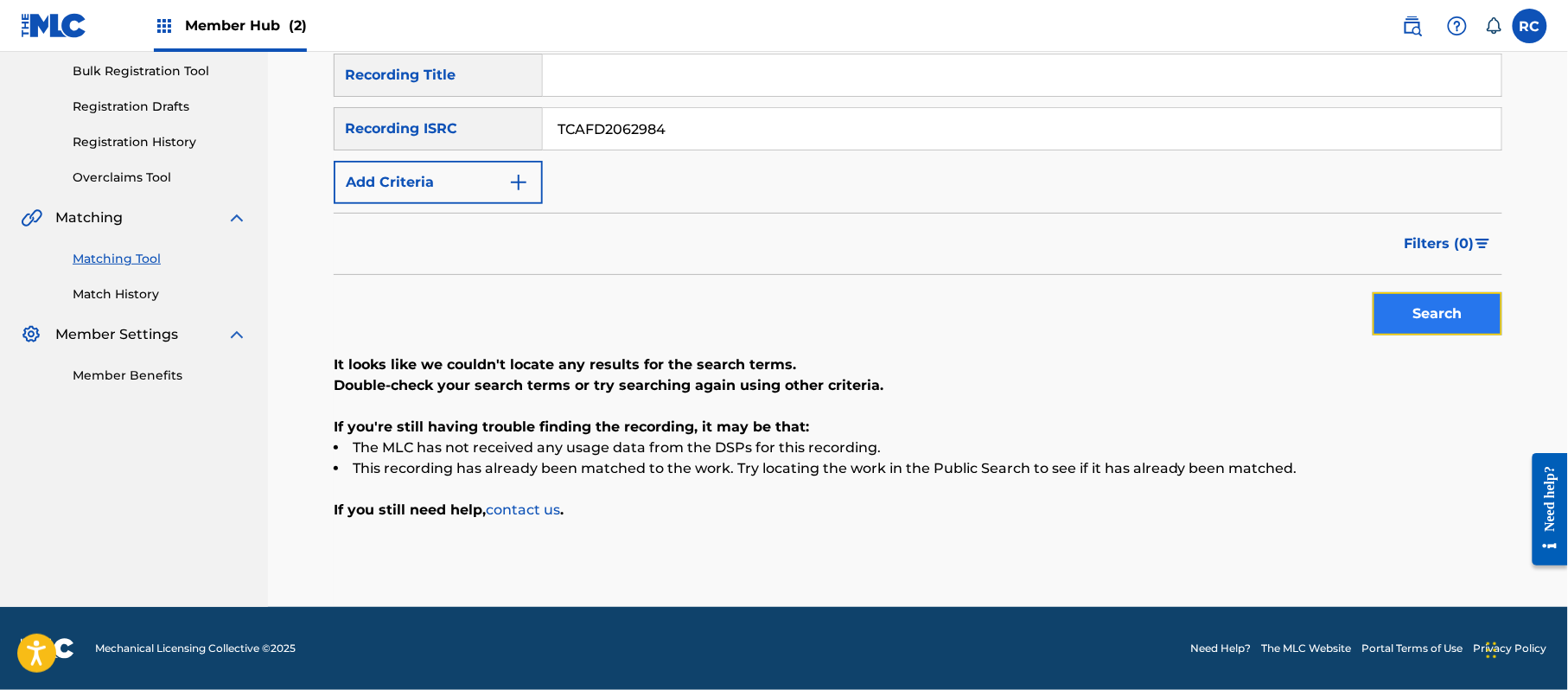
drag, startPoint x: 1444, startPoint y: 305, endPoint x: 1142, endPoint y: 382, distance: 311.7
click at [1439, 313] on button "Search" at bounding box center [1437, 313] width 130 height 43
drag, startPoint x: 685, startPoint y: 122, endPoint x: 470, endPoint y: 136, distance: 215.5
click at [470, 136] on div "SearchWithCriteriab6f3cc6c-d650-4231-83bc-d3f57758b126 Recording ISRC TCAFD2062…" at bounding box center [918, 128] width 1168 height 43
click at [1417, 304] on button "Search" at bounding box center [1437, 313] width 130 height 43
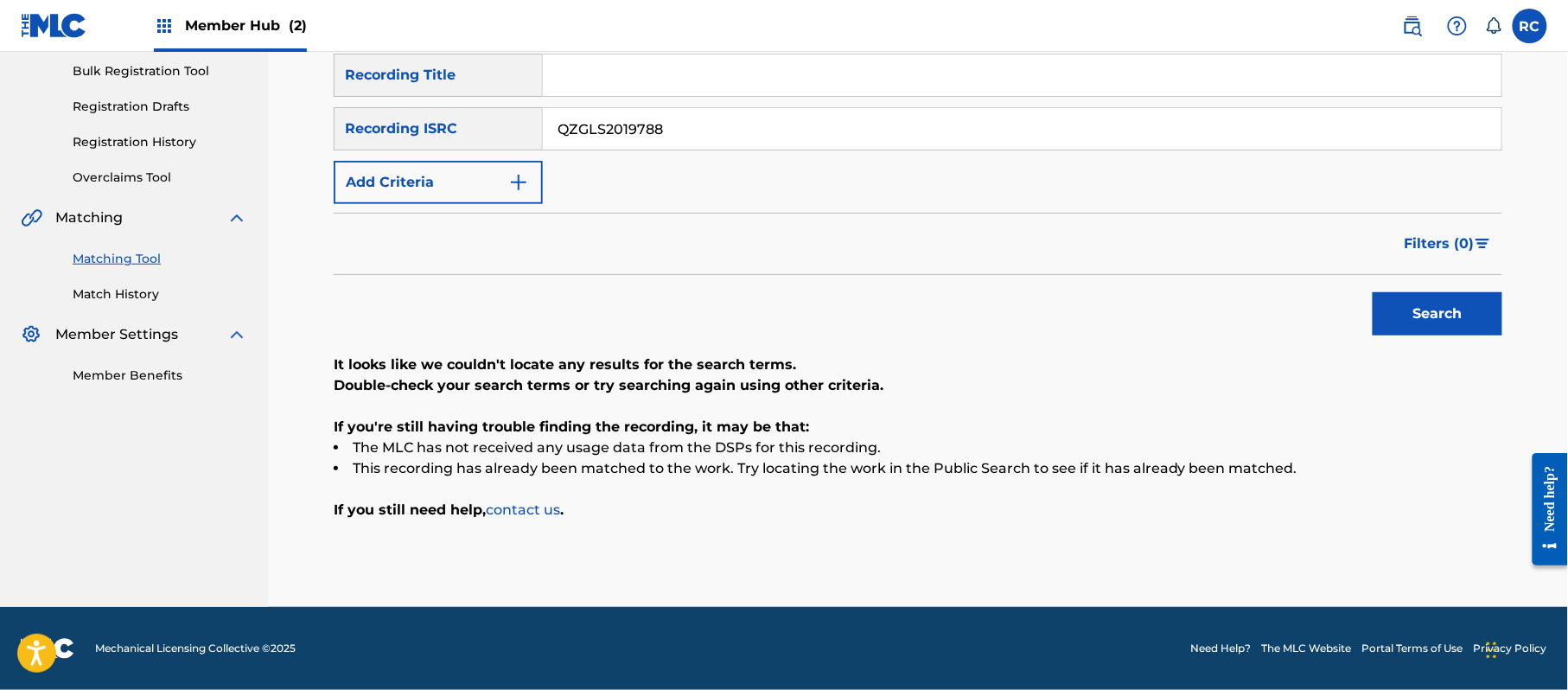
drag, startPoint x: 626, startPoint y: 131, endPoint x: 475, endPoint y: 140, distance: 151.3
click at [475, 140] on div "SearchWithCriteriab6f3cc6c-d650-4231-83bc-d3f57758b126 Recording ISRC QZGLS2019…" at bounding box center [918, 128] width 1168 height 43
click at [1426, 317] on button "Search" at bounding box center [1437, 313] width 130 height 43
drag, startPoint x: 510, startPoint y: 139, endPoint x: 491, endPoint y: 142, distance: 19.2
click at [491, 142] on div "SearchWithCriteriab6f3cc6c-d650-4231-83bc-d3f57758b126 Recording ISRC QM4TW2097…" at bounding box center [918, 128] width 1168 height 43
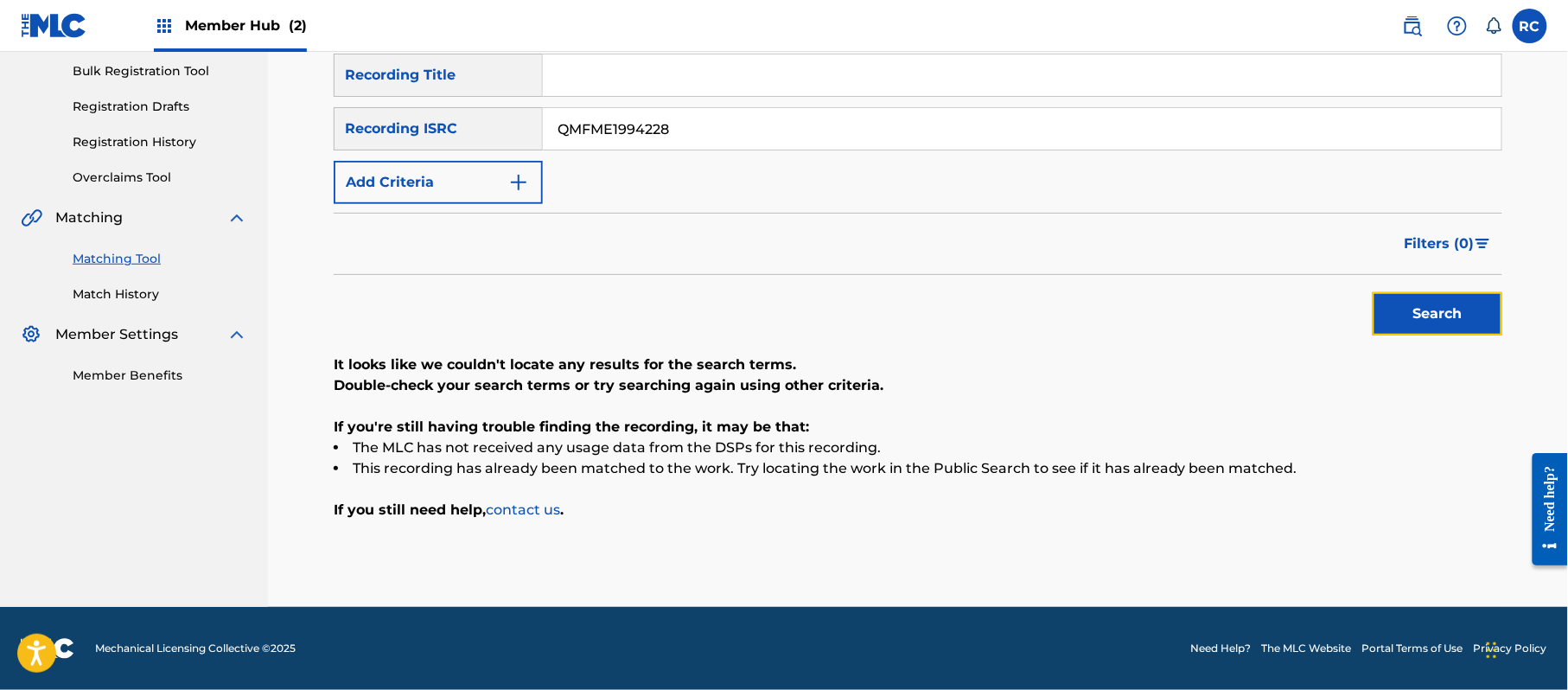
drag, startPoint x: 1458, startPoint y: 321, endPoint x: 1446, endPoint y: 323, distance: 12.2
click at [1457, 321] on button "Search" at bounding box center [1437, 313] width 130 height 43
drag, startPoint x: 572, startPoint y: 141, endPoint x: 437, endPoint y: 157, distance: 135.9
click at [439, 157] on div "SearchWithCriteria5df80841-9629-4178-8b4d-cf8d4b60a839 Recording Title SearchWi…" at bounding box center [918, 129] width 1168 height 151
click at [1450, 316] on button "Search" at bounding box center [1437, 313] width 130 height 43
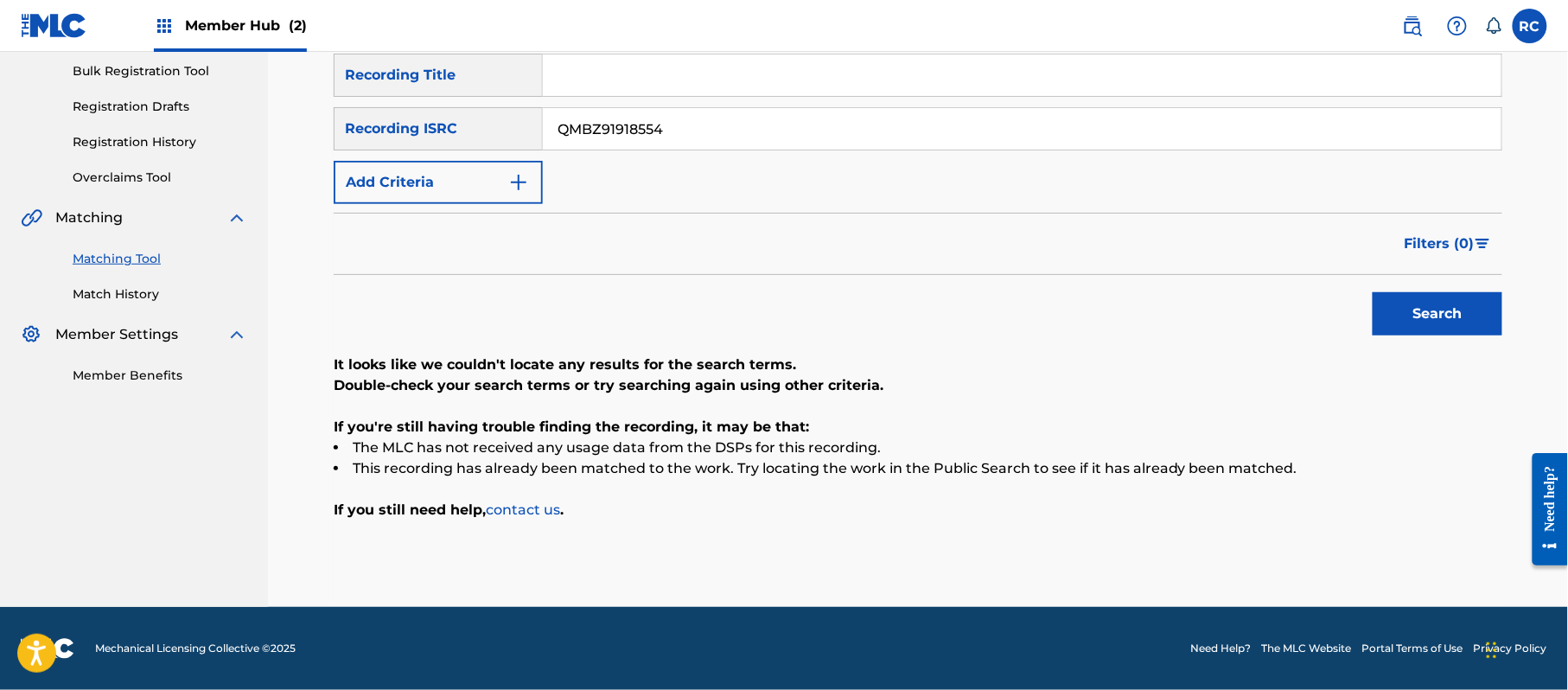
drag, startPoint x: 678, startPoint y: 132, endPoint x: 408, endPoint y: 133, distance: 270.0
click at [408, 133] on div "SearchWithCriteriab6f3cc6c-d650-4231-83bc-d3f57758b126 Recording ISRC QMBZ91918…" at bounding box center [918, 128] width 1168 height 43
click at [1461, 334] on button "Search" at bounding box center [1437, 313] width 130 height 43
drag, startPoint x: 611, startPoint y: 141, endPoint x: 487, endPoint y: 149, distance: 124.3
click at [487, 149] on div "SearchWithCriteriab6f3cc6c-d650-4231-83bc-d3f57758b126 Recording ISRC QM6MZ2002…" at bounding box center [918, 128] width 1168 height 43
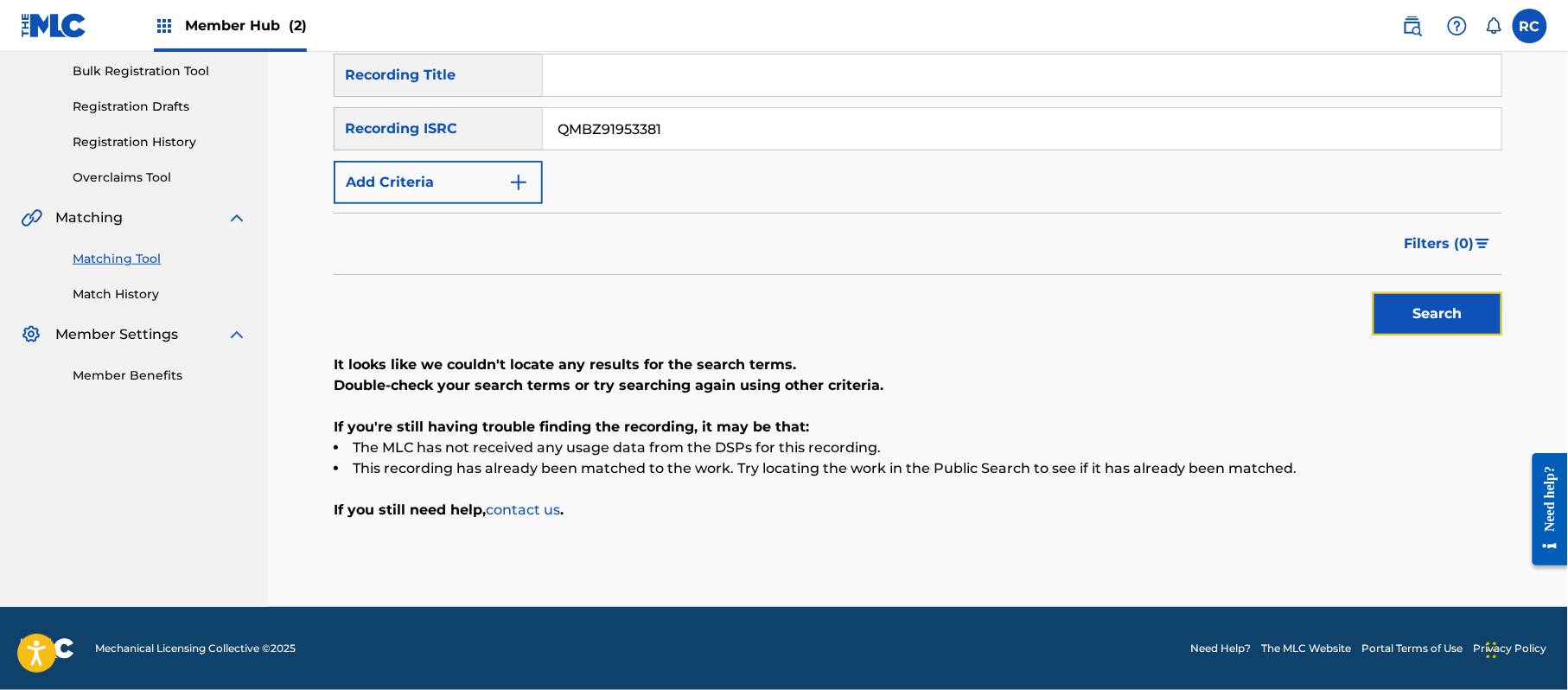
drag, startPoint x: 1435, startPoint y: 309, endPoint x: 1260, endPoint y: 354, distance: 180.7
click at [1433, 312] on button "Search" at bounding box center [1437, 313] width 130 height 43
drag, startPoint x: 674, startPoint y: 140, endPoint x: 495, endPoint y: 150, distance: 179.3
click at [464, 150] on div "SearchWithCriteria5df80841-9629-4178-8b4d-cf8d4b60a839 Recording Title SearchWi…" at bounding box center [918, 129] width 1168 height 151
drag, startPoint x: 1468, startPoint y: 299, endPoint x: 1315, endPoint y: 319, distance: 154.3
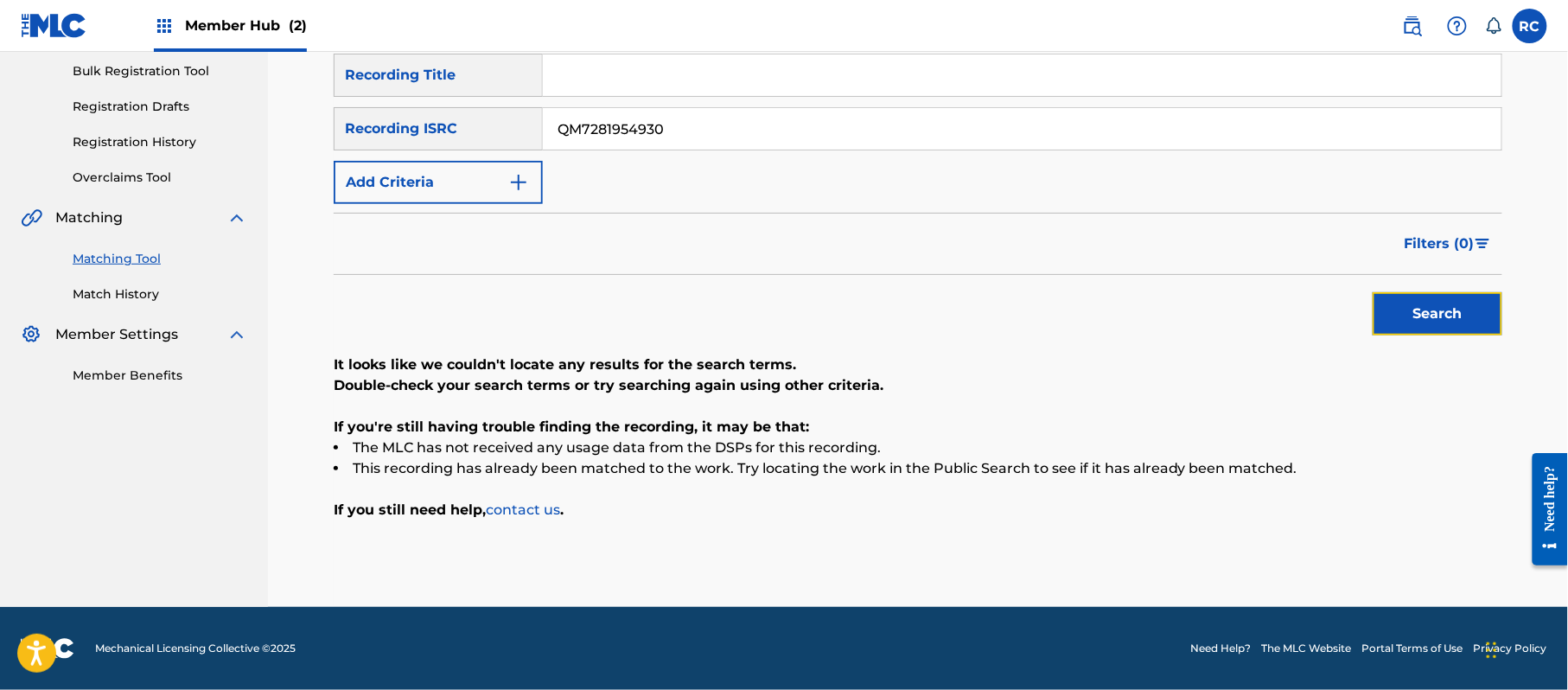
click at [1468, 301] on button "Search" at bounding box center [1437, 313] width 130 height 43
drag, startPoint x: 683, startPoint y: 128, endPoint x: 553, endPoint y: 149, distance: 131.7
click at [502, 136] on div "SearchWithCriteriab6f3cc6c-d650-4231-83bc-d3f57758b126 Recording ISRC QM7281954…" at bounding box center [918, 128] width 1168 height 43
click at [1413, 309] on button "Search" at bounding box center [1437, 313] width 130 height 43
drag, startPoint x: 541, startPoint y: 147, endPoint x: 517, endPoint y: 152, distance: 24.5
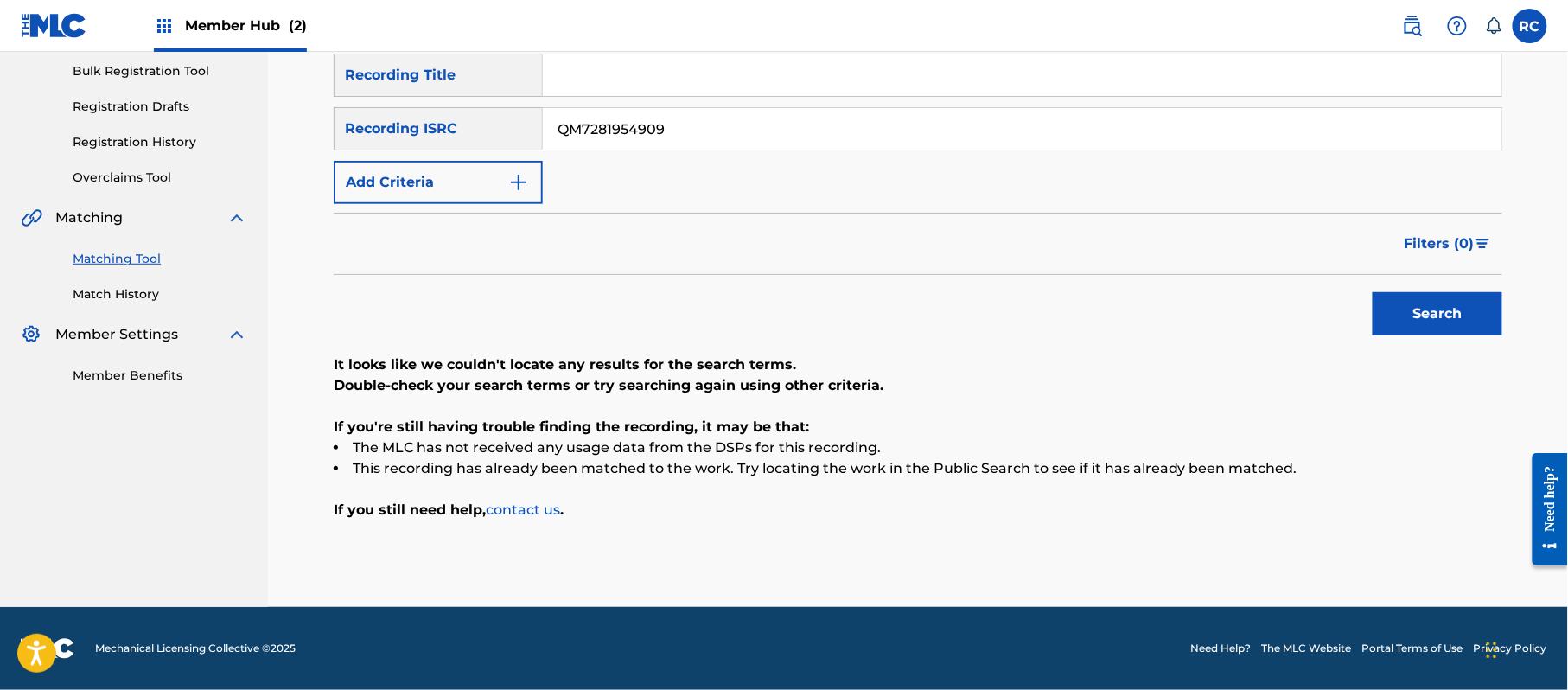
click at [517, 152] on div "SearchWithCriteria5df80841-9629-4178-8b4d-cf8d4b60a839 Recording Title SearchWi…" at bounding box center [918, 129] width 1168 height 151
click at [1397, 317] on button "Search" at bounding box center [1437, 313] width 130 height 43
drag, startPoint x: 579, startPoint y: 161, endPoint x: 513, endPoint y: 172, distance: 66.9
click at [513, 172] on div "SearchWithCriteria5df80841-9629-4178-8b4d-cf8d4b60a839 Recording Title SearchWi…" at bounding box center [918, 129] width 1168 height 151
click at [1462, 322] on button "Search" at bounding box center [1437, 313] width 130 height 43
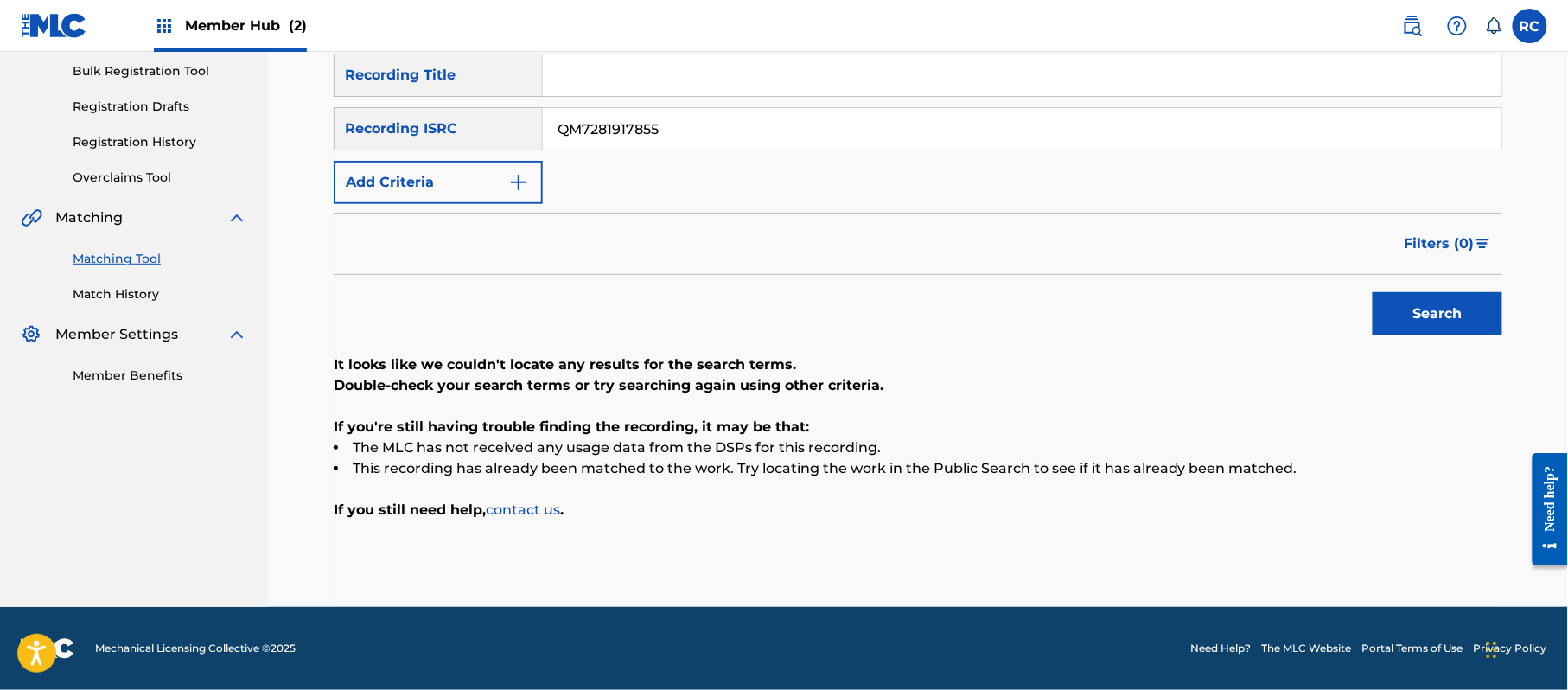
drag, startPoint x: 596, startPoint y: 142, endPoint x: 487, endPoint y: 145, distance: 109.0
click at [487, 145] on div "SearchWithCriteriab6f3cc6c-d650-4231-83bc-d3f57758b126 Recording ISRC QM7281917…" at bounding box center [918, 128] width 1168 height 43
click at [1397, 312] on button "Search" at bounding box center [1437, 313] width 130 height 43
drag, startPoint x: 676, startPoint y: 131, endPoint x: 454, endPoint y: 137, distance: 222.1
click at [454, 137] on div "SearchWithCriteriab6f3cc6c-d650-4231-83bc-d3f57758b126 Recording ISRC QM7281914…" at bounding box center [918, 128] width 1168 height 43
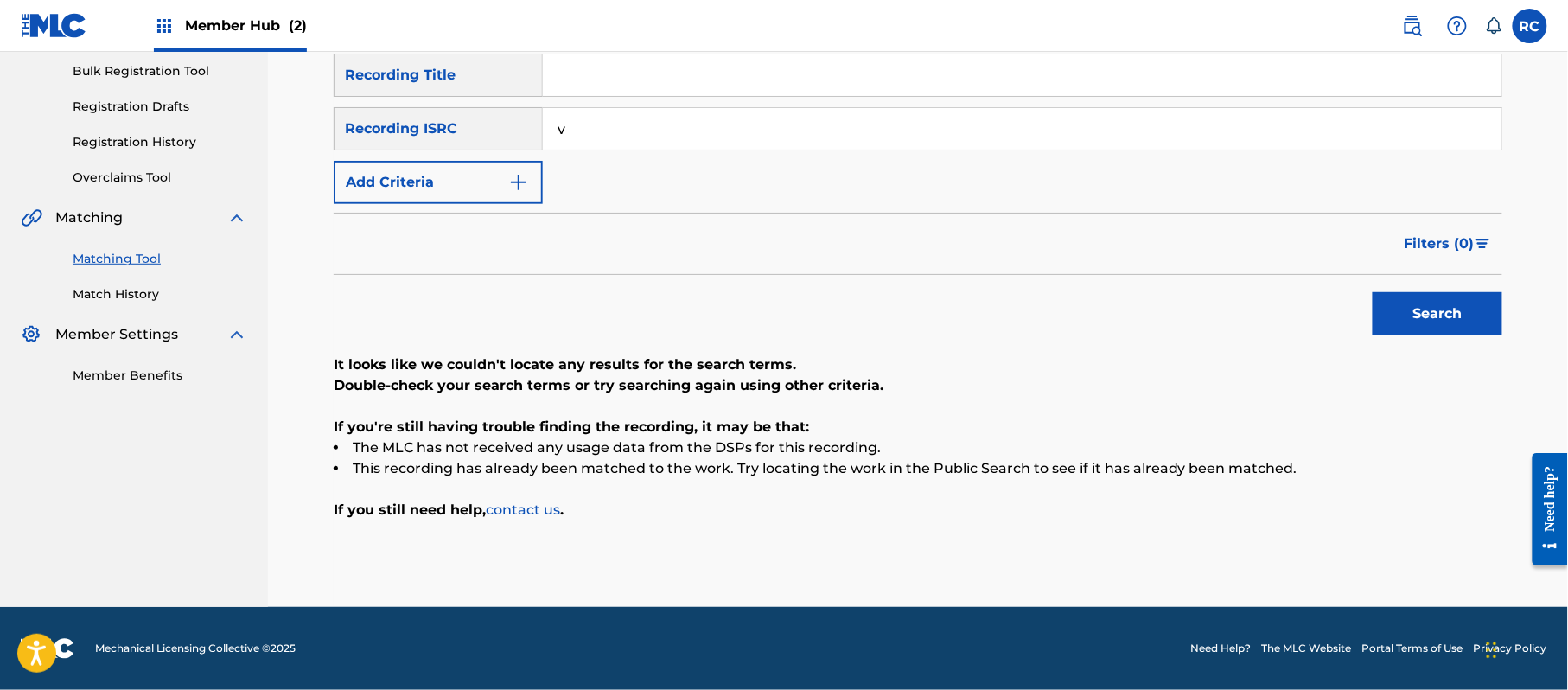
drag, startPoint x: 619, startPoint y: 124, endPoint x: 477, endPoint y: 128, distance: 142.1
click at [477, 128] on div "SearchWithCriteriab6f3cc6c-d650-4231-83bc-d3f57758b126 Recording ISRC v" at bounding box center [918, 128] width 1168 height 43
click at [1413, 319] on button "Search" at bounding box center [1437, 313] width 130 height 43
drag, startPoint x: 554, startPoint y: 139, endPoint x: 491, endPoint y: 141, distance: 63.0
click at [491, 141] on div "SearchWithCriteriab6f3cc6c-d650-4231-83bc-d3f57758b126 Recording ISRC QZHZ32033…" at bounding box center [918, 128] width 1168 height 43
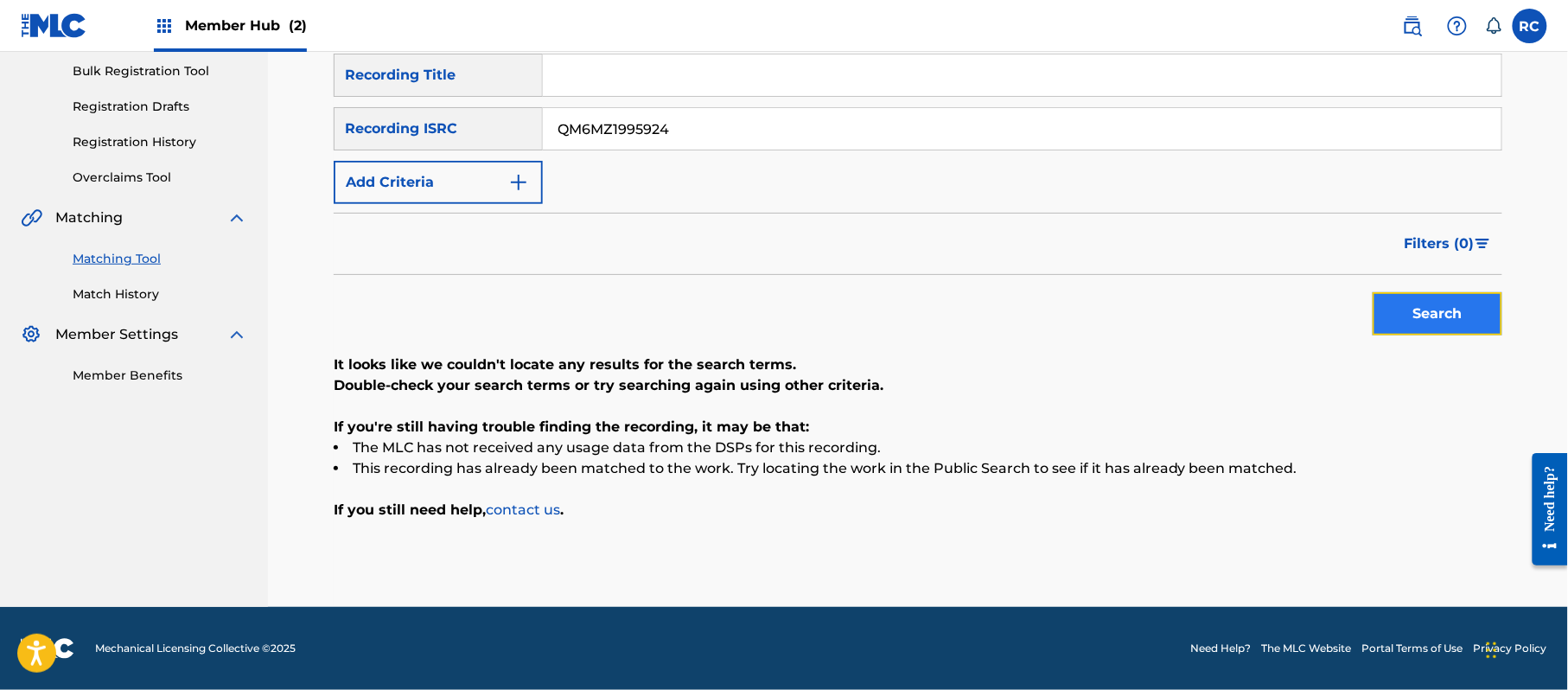
click at [1418, 317] on button "Search" at bounding box center [1437, 313] width 130 height 43
drag, startPoint x: 557, startPoint y: 128, endPoint x: 464, endPoint y: 128, distance: 93.0
click at [464, 128] on div "SearchWithCriteriab6f3cc6c-d650-4231-83bc-d3f57758b126 Recording ISRC QM6MZ1995…" at bounding box center [918, 128] width 1168 height 43
click at [1390, 311] on button "Search" at bounding box center [1437, 313] width 130 height 43
drag, startPoint x: 681, startPoint y: 136, endPoint x: 518, endPoint y: 132, distance: 163.0
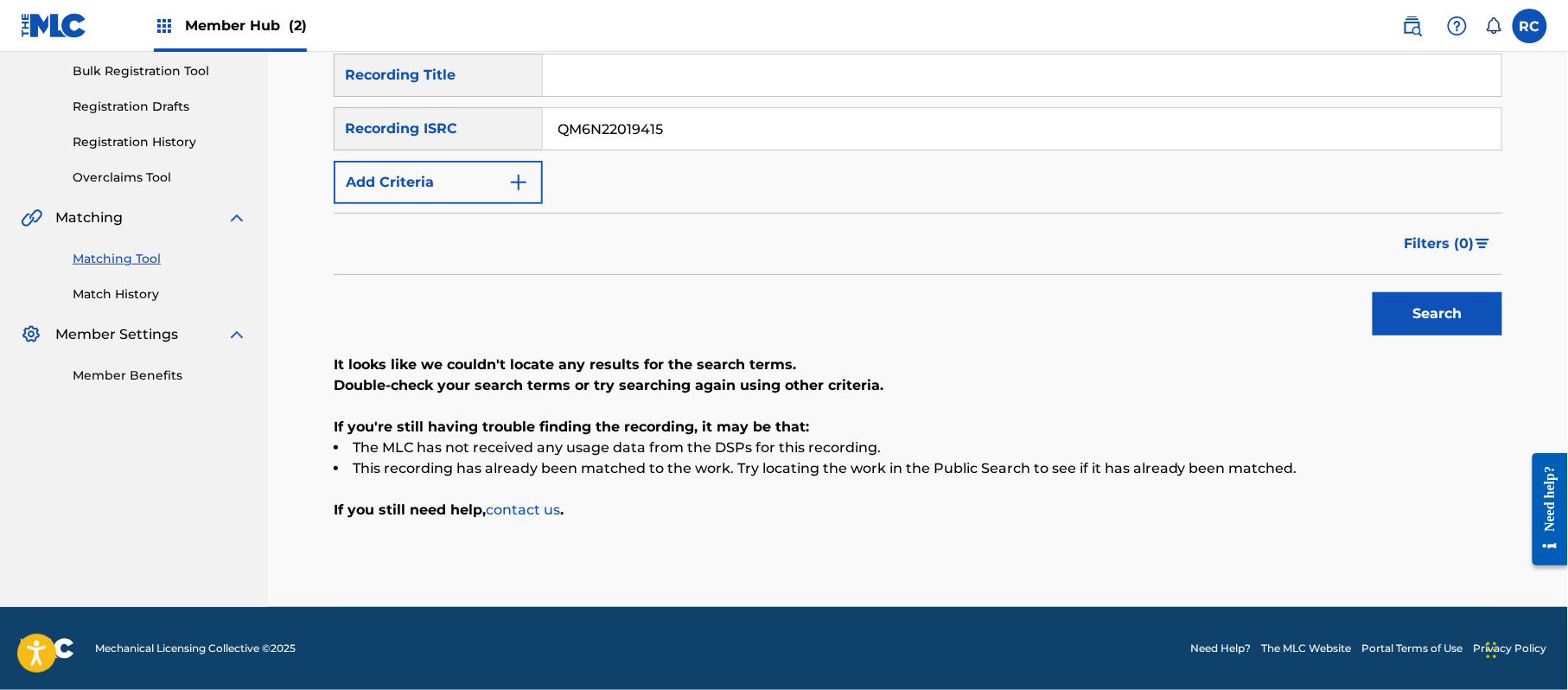
click at [482, 136] on div "SearchWithCriteriab6f3cc6c-d650-4231-83bc-d3f57758b126 Recording ISRC QM6N22019…" at bounding box center [918, 128] width 1168 height 43
click at [1392, 309] on button "Search" at bounding box center [1437, 313] width 130 height 43
drag, startPoint x: 631, startPoint y: 152, endPoint x: 491, endPoint y: 178, distance: 142.4
click at [491, 178] on div "SearchWithCriteria5df80841-9629-4178-8b4d-cf8d4b60a839 Recording Title SearchWi…" at bounding box center [918, 129] width 1168 height 151
drag, startPoint x: 1392, startPoint y: 315, endPoint x: 1184, endPoint y: 378, distance: 217.3
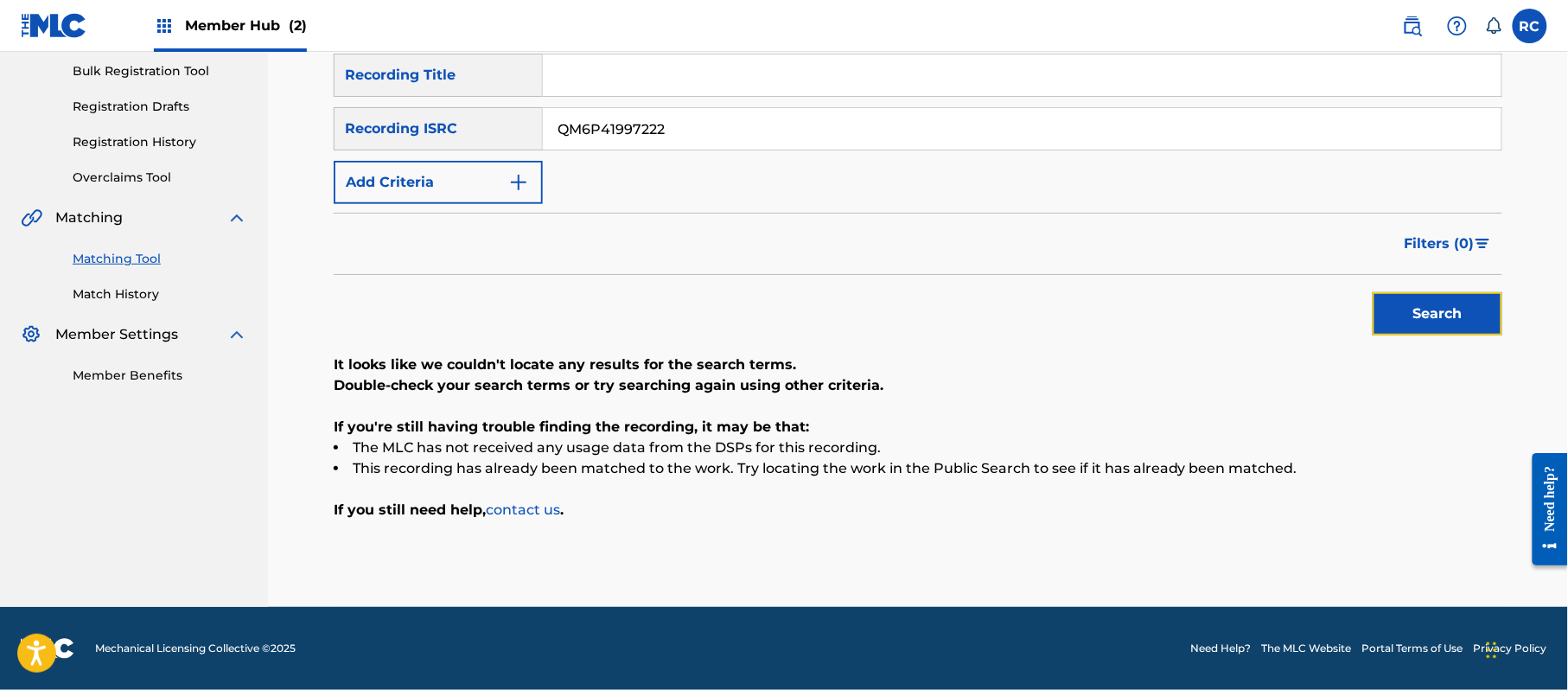
click at [1394, 316] on button "Search" at bounding box center [1437, 313] width 130 height 43
drag, startPoint x: 695, startPoint y: 129, endPoint x: 503, endPoint y: 149, distance: 193.0
click at [503, 149] on div "SearchWithCriteriab6f3cc6c-d650-4231-83bc-d3f57758b126 Recording ISRC QM6P41997…" at bounding box center [918, 128] width 1168 height 43
drag, startPoint x: 1417, startPoint y: 313, endPoint x: 1414, endPoint y: 321, distance: 8.5
click at [1417, 316] on button "Search" at bounding box center [1437, 313] width 130 height 43
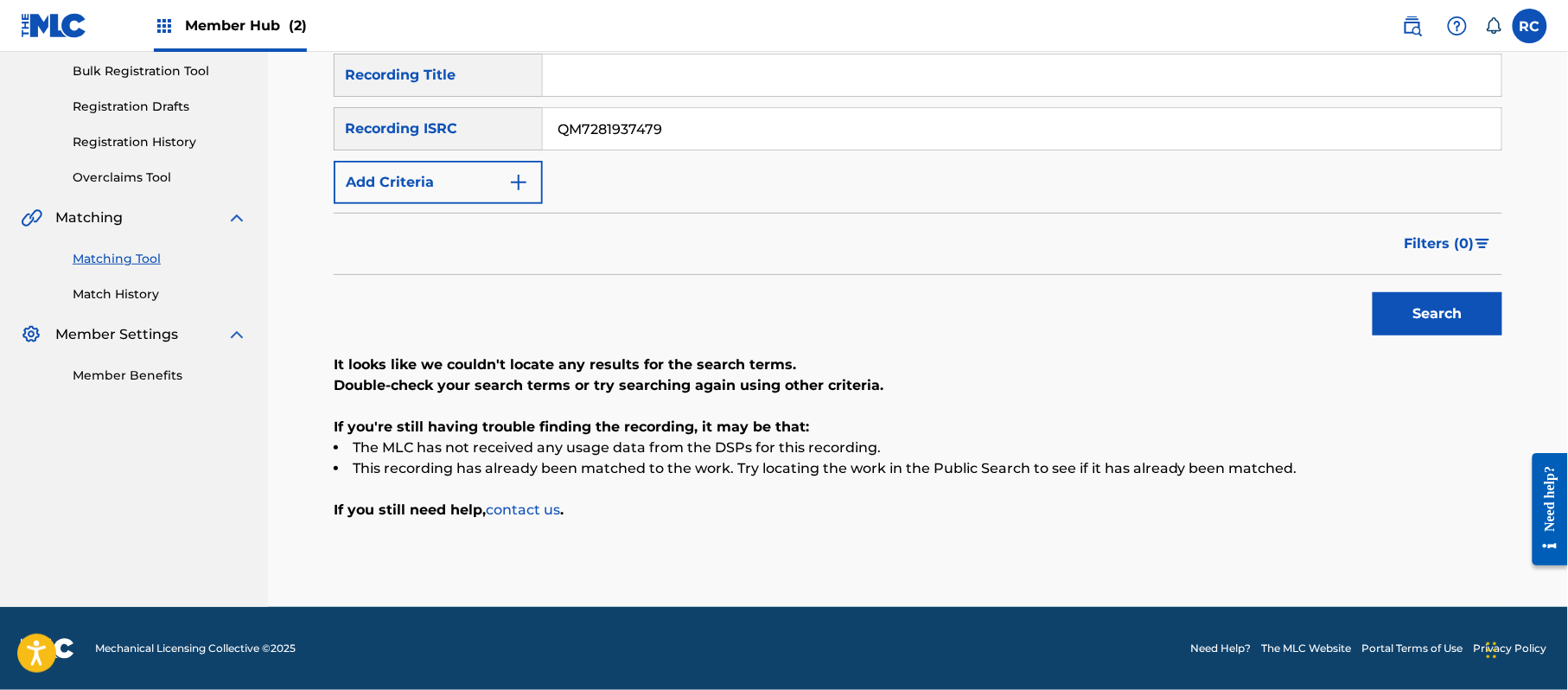
drag, startPoint x: 578, startPoint y: 133, endPoint x: 476, endPoint y: 149, distance: 103.2
click at [476, 149] on div "SearchWithCriteriab6f3cc6c-d650-4231-83bc-d3f57758b126 Recording ISRC QM7281937…" at bounding box center [918, 128] width 1168 height 43
click at [1452, 321] on button "Search" at bounding box center [1437, 313] width 130 height 43
drag, startPoint x: 681, startPoint y: 137, endPoint x: 429, endPoint y: 142, distance: 252.0
click at [429, 142] on div "SearchWithCriteriab6f3cc6c-d650-4231-83bc-d3f57758b126 Recording ISRC QM6P41994…" at bounding box center [918, 128] width 1168 height 43
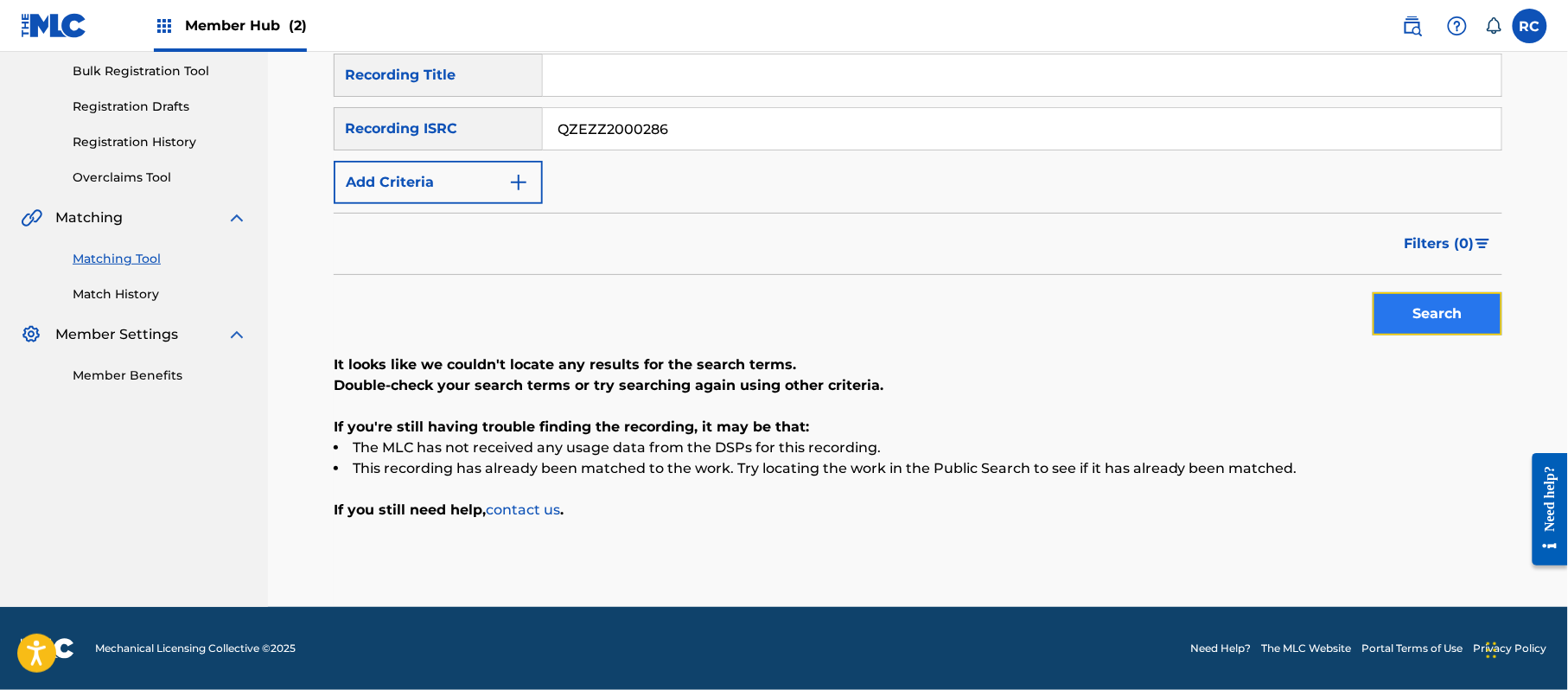
click at [1398, 312] on button "Search" at bounding box center [1437, 313] width 130 height 43
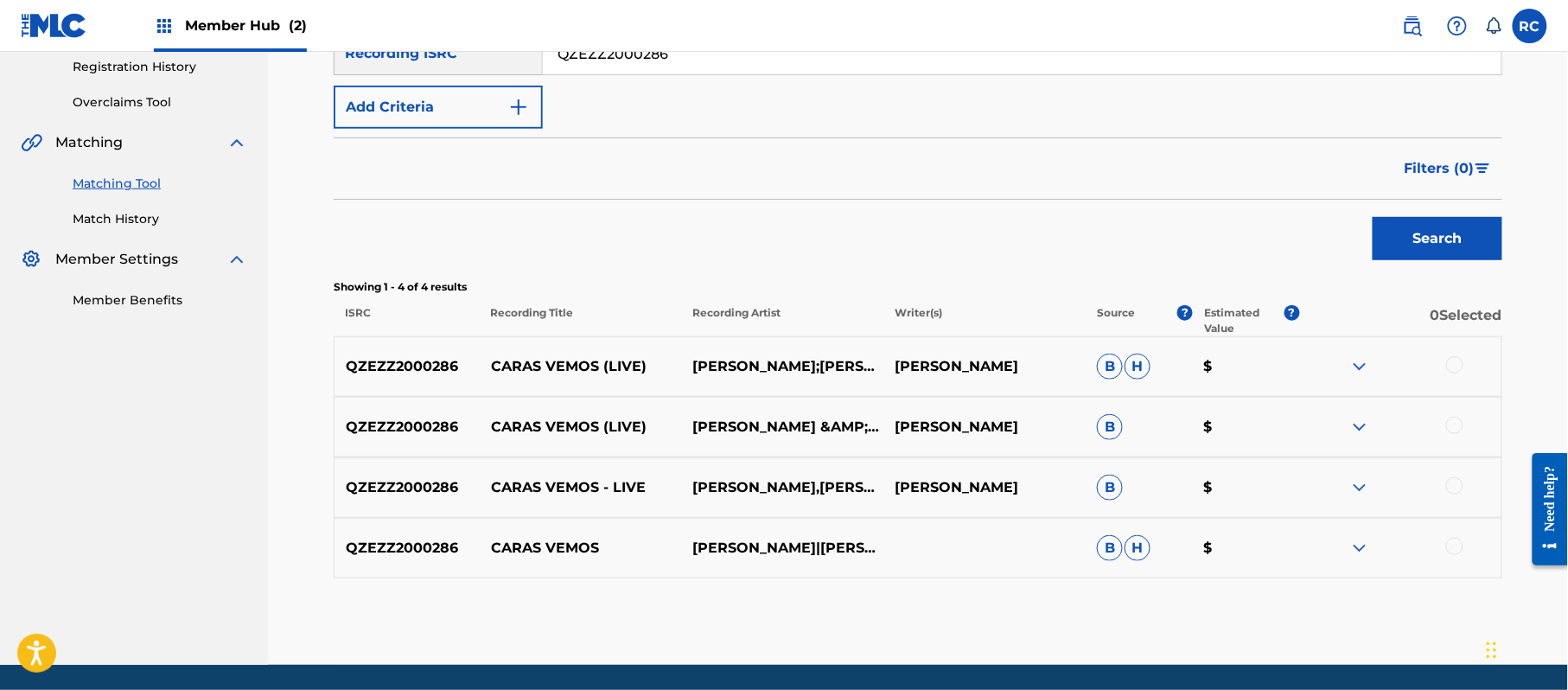
scroll to position [370, 0]
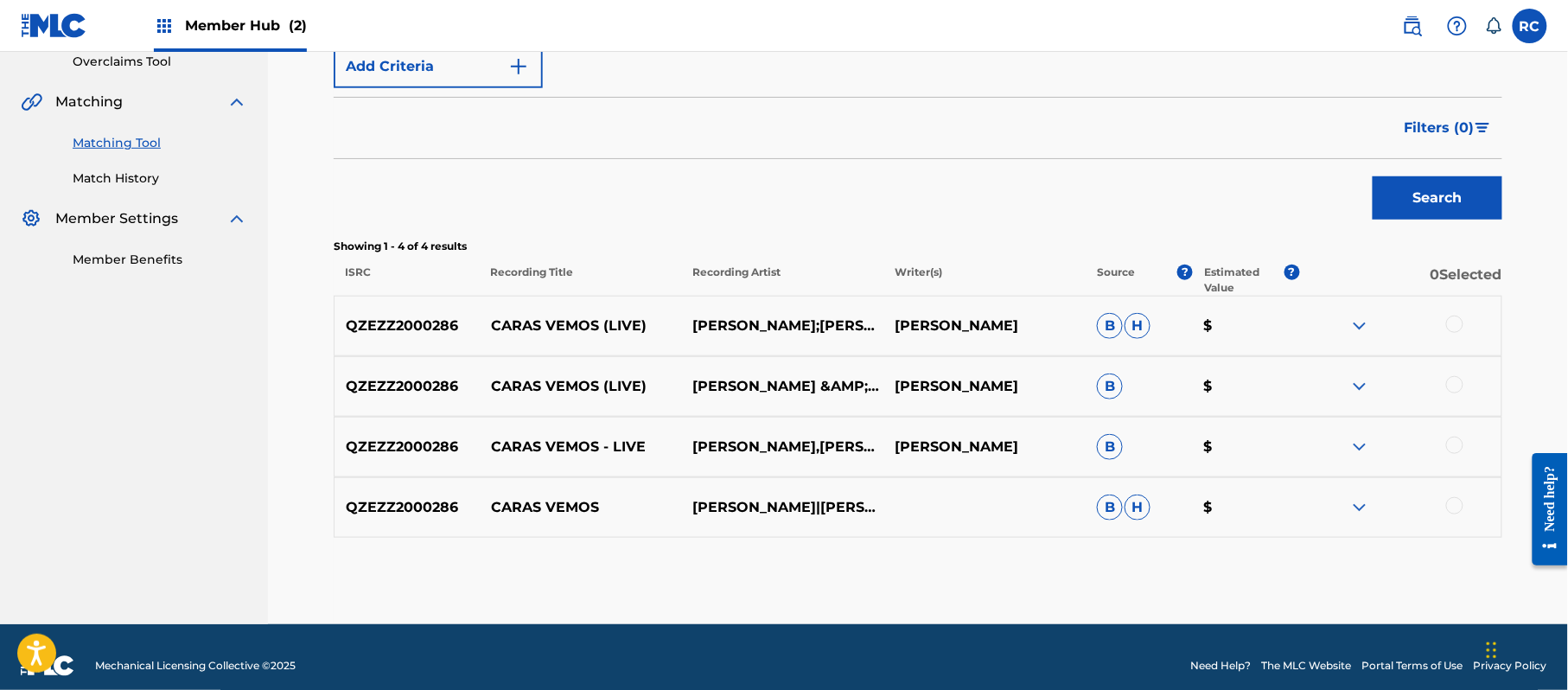
click at [1450, 319] on div at bounding box center [1454, 324] width 17 height 17
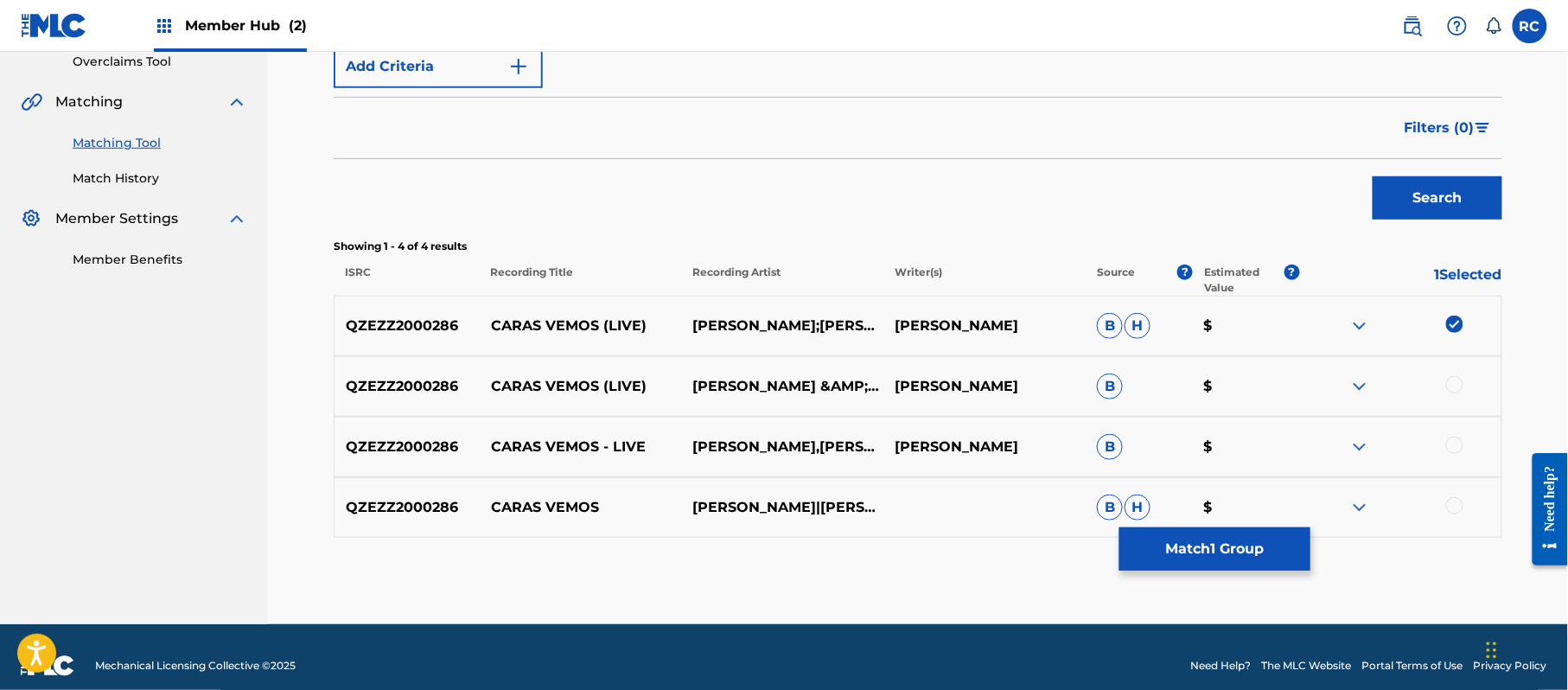
click at [1460, 387] on div at bounding box center [1454, 384] width 17 height 17
click at [1453, 444] on div at bounding box center [1454, 444] width 17 height 17
click at [1453, 506] on div at bounding box center [1454, 506] width 17 height 17
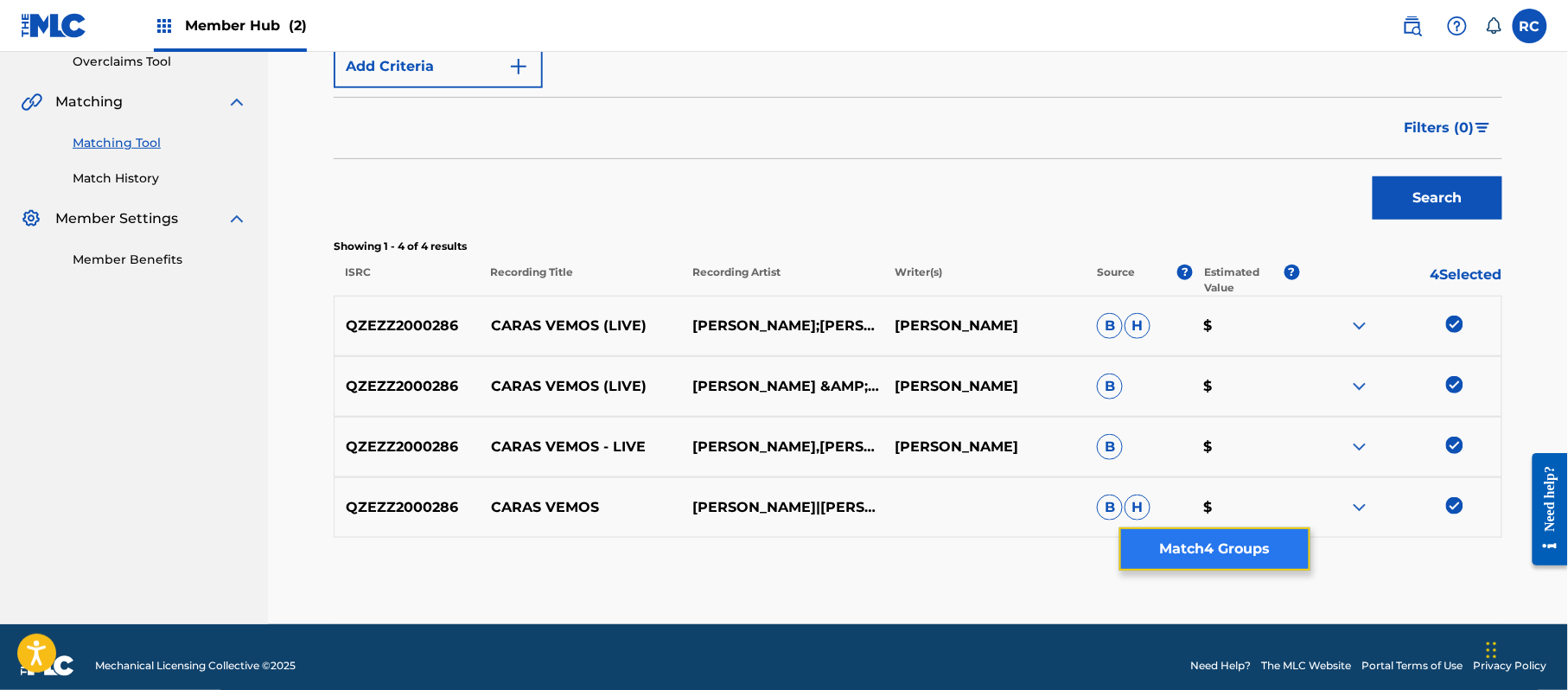
click at [1208, 540] on button "Match 4 Groups" at bounding box center [1214, 549] width 191 height 43
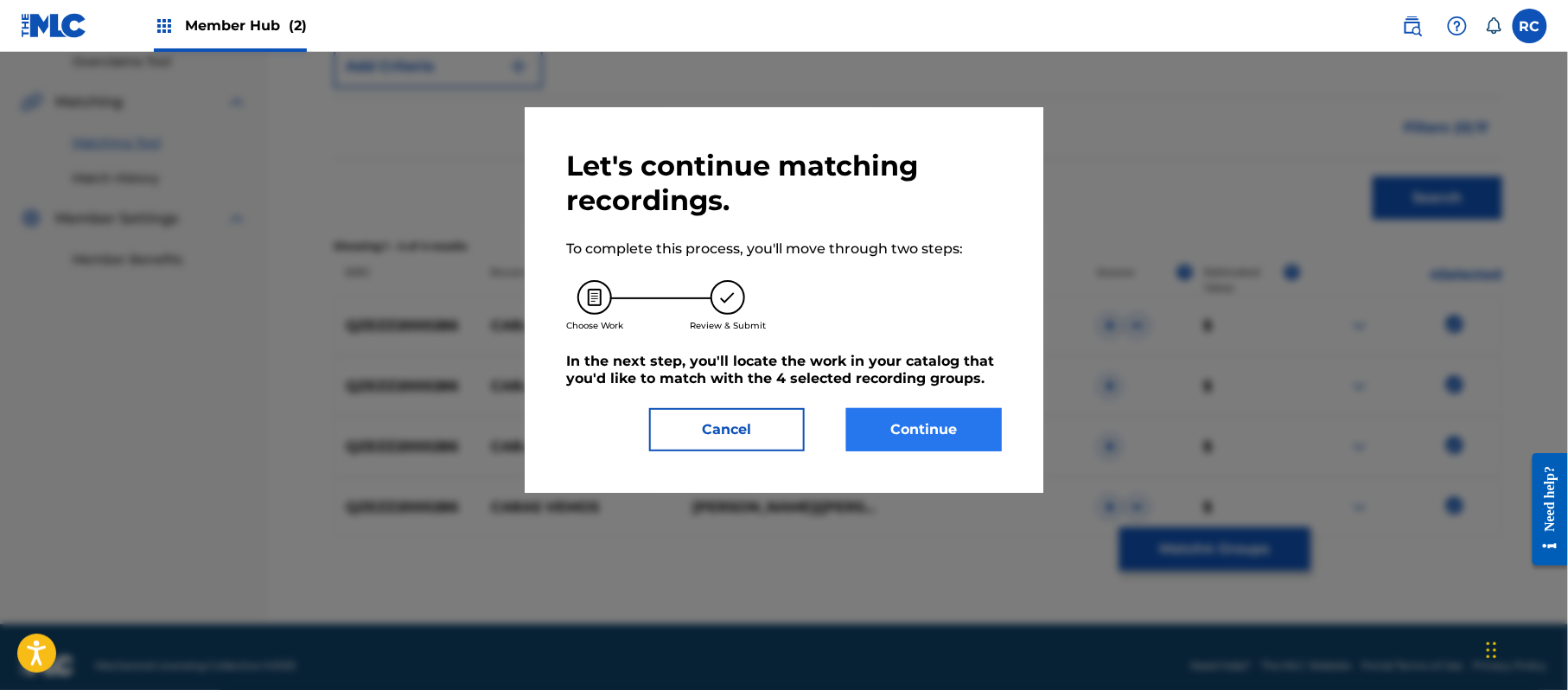
drag, startPoint x: 956, startPoint y: 401, endPoint x: 952, endPoint y: 413, distance: 12.6
click at [953, 408] on div "Let's continue matching recordings. To complete this process, you'll move throu…" at bounding box center [783, 299] width 435 height 302
click at [949, 425] on button "Continue" at bounding box center [924, 429] width 155 height 43
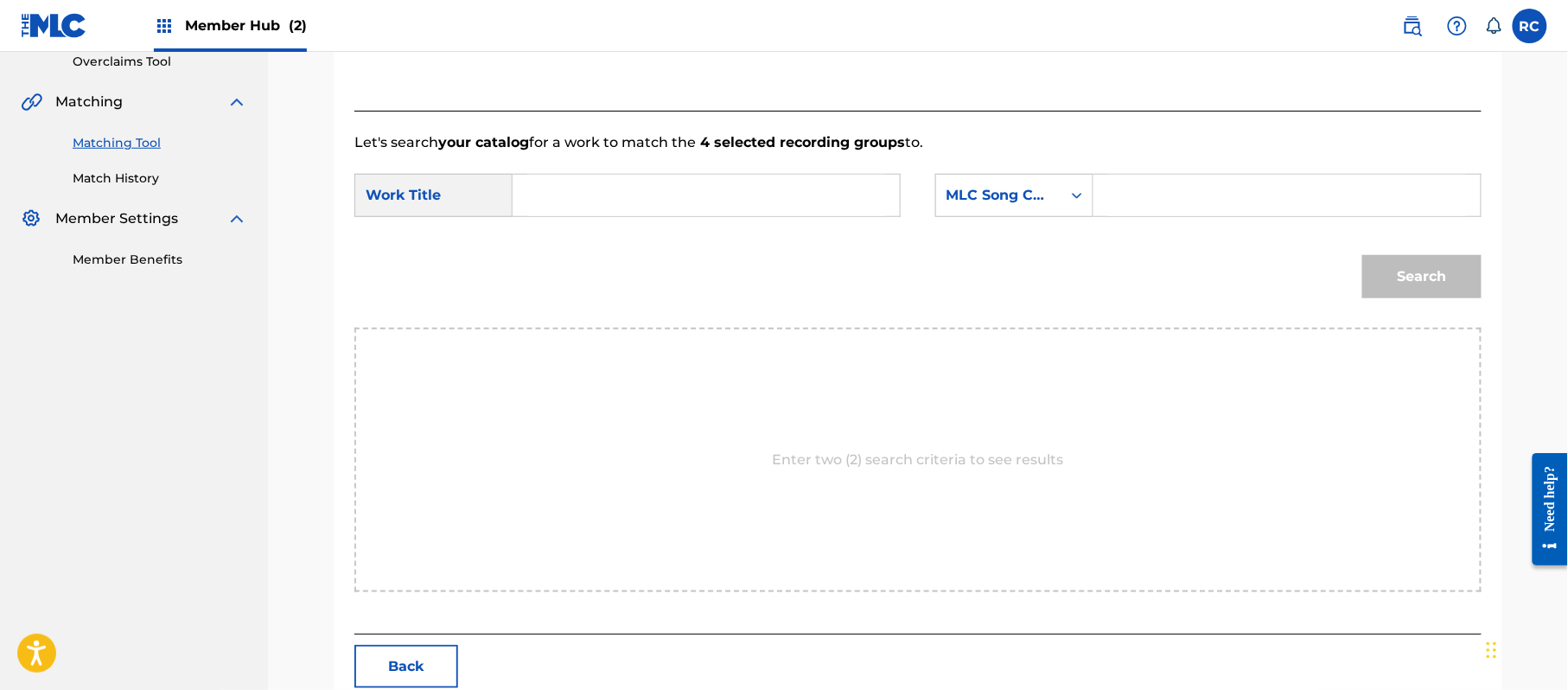
click at [581, 204] on input "Search Form" at bounding box center [706, 194] width 358 height 41
click at [675, 204] on input "Caras Vemos CA65AE" at bounding box center [706, 194] width 358 height 41
click at [1194, 193] on input "Search Form" at bounding box center [1287, 194] width 358 height 41
click at [1436, 288] on button "Search" at bounding box center [1422, 276] width 120 height 43
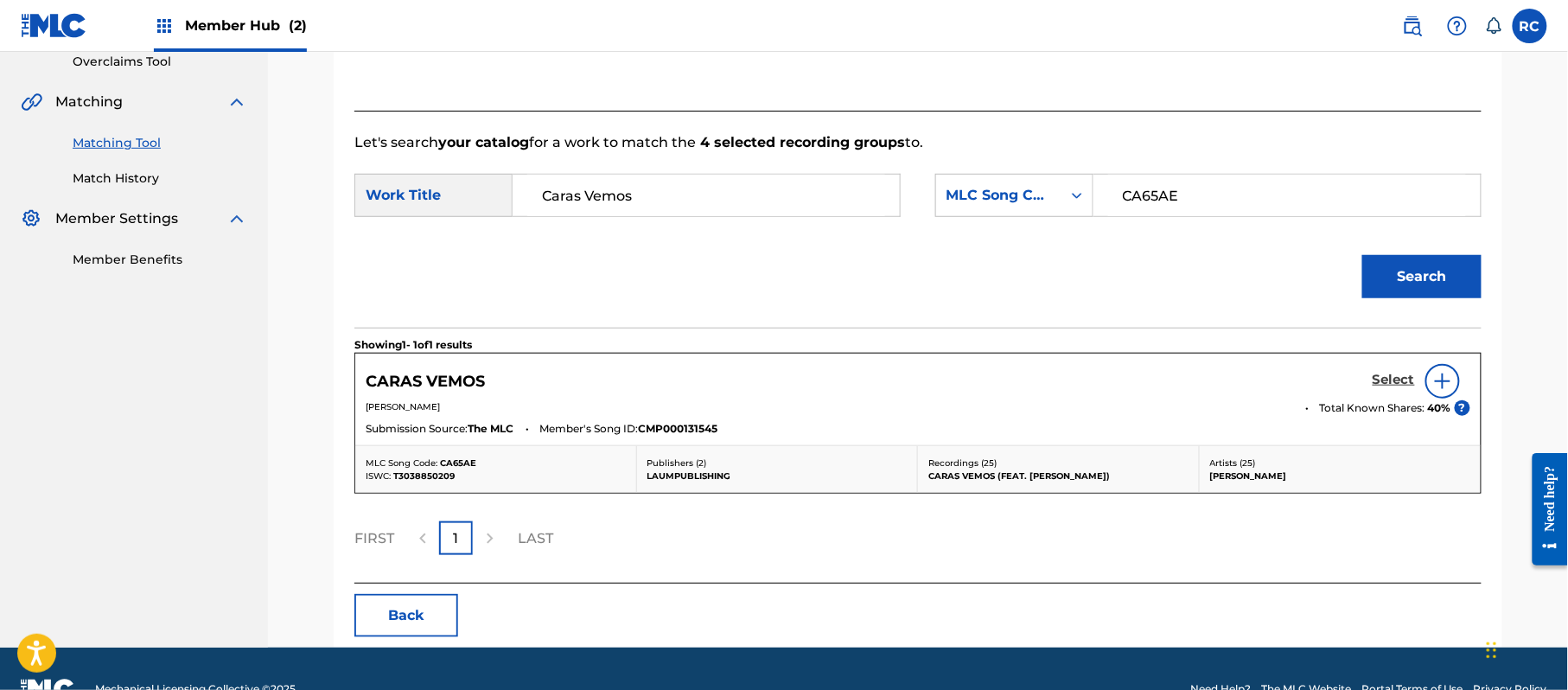
click at [1381, 384] on h5 "Select" at bounding box center [1394, 380] width 42 height 16
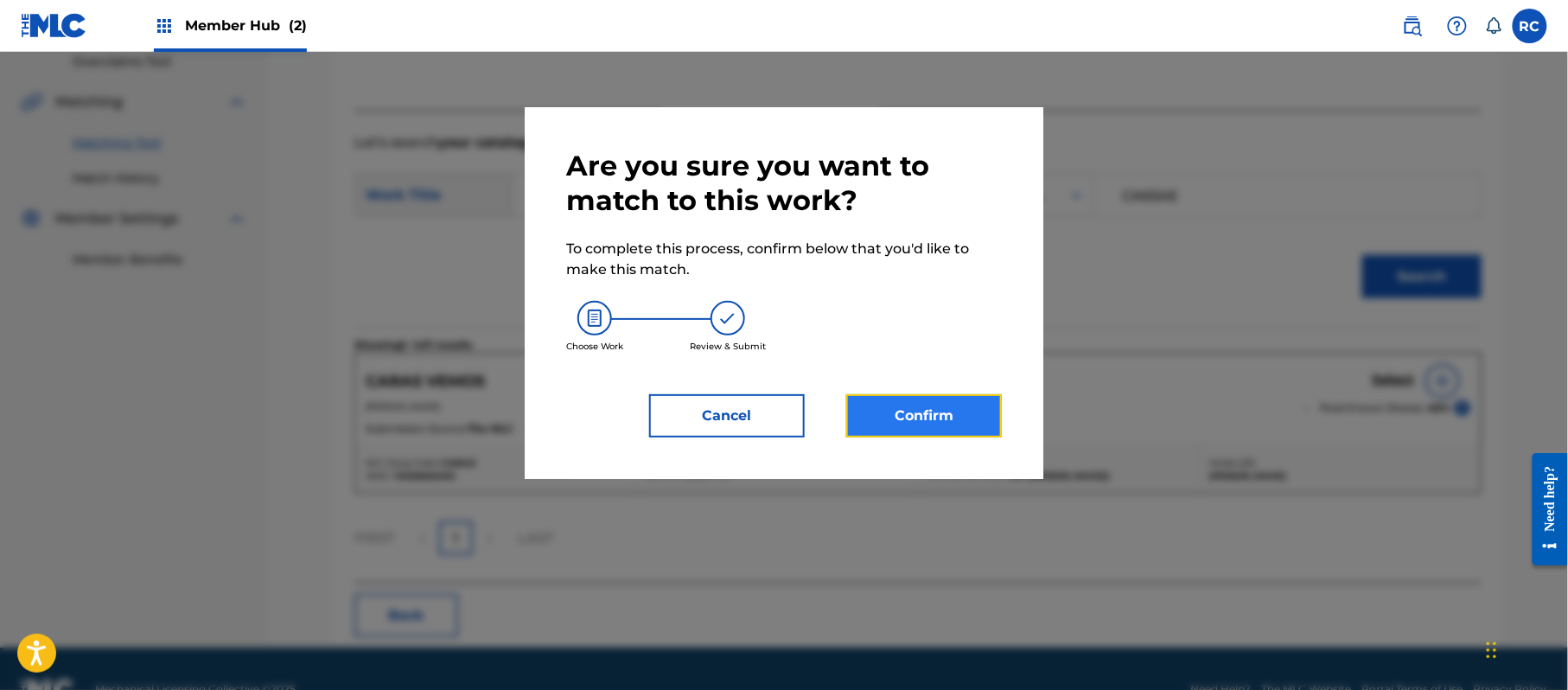
click at [951, 420] on button "Confirm" at bounding box center [924, 415] width 155 height 43
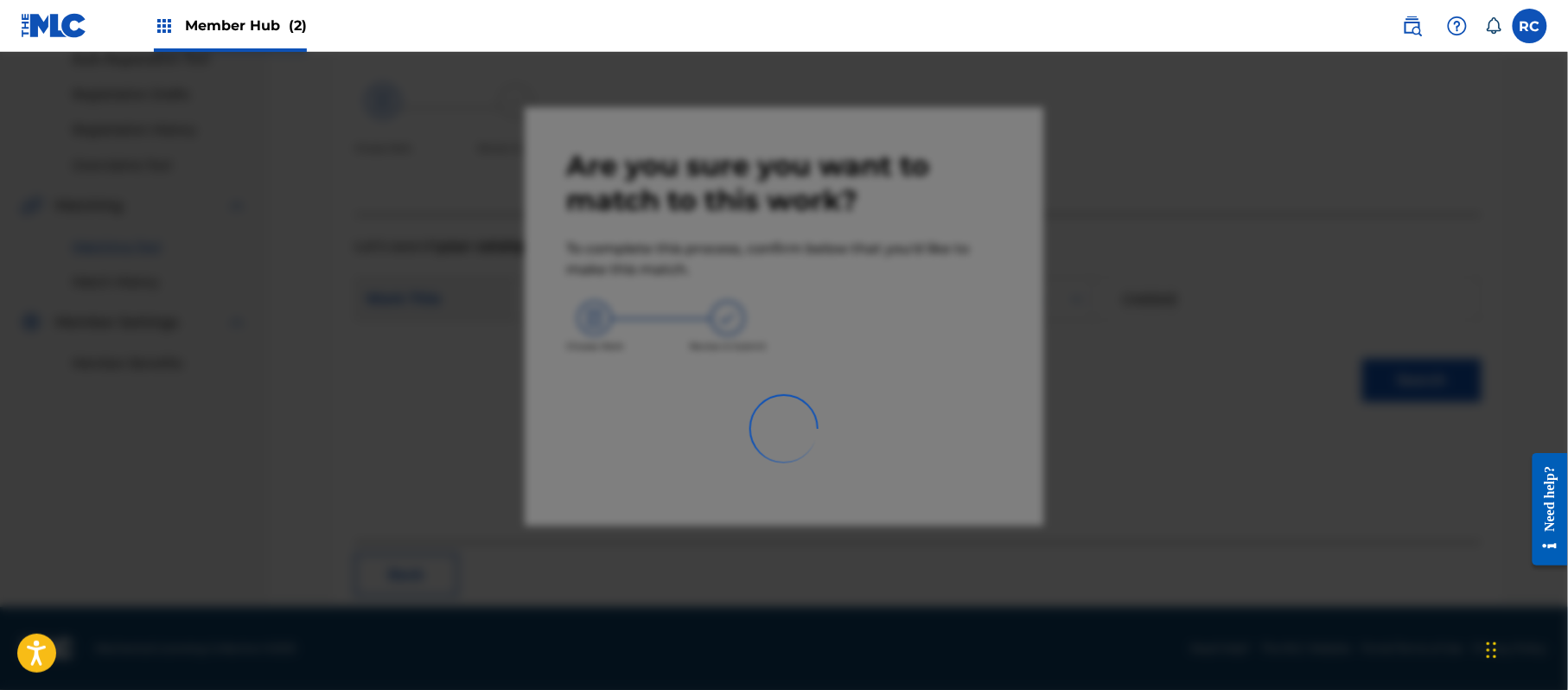
scroll to position [69, 0]
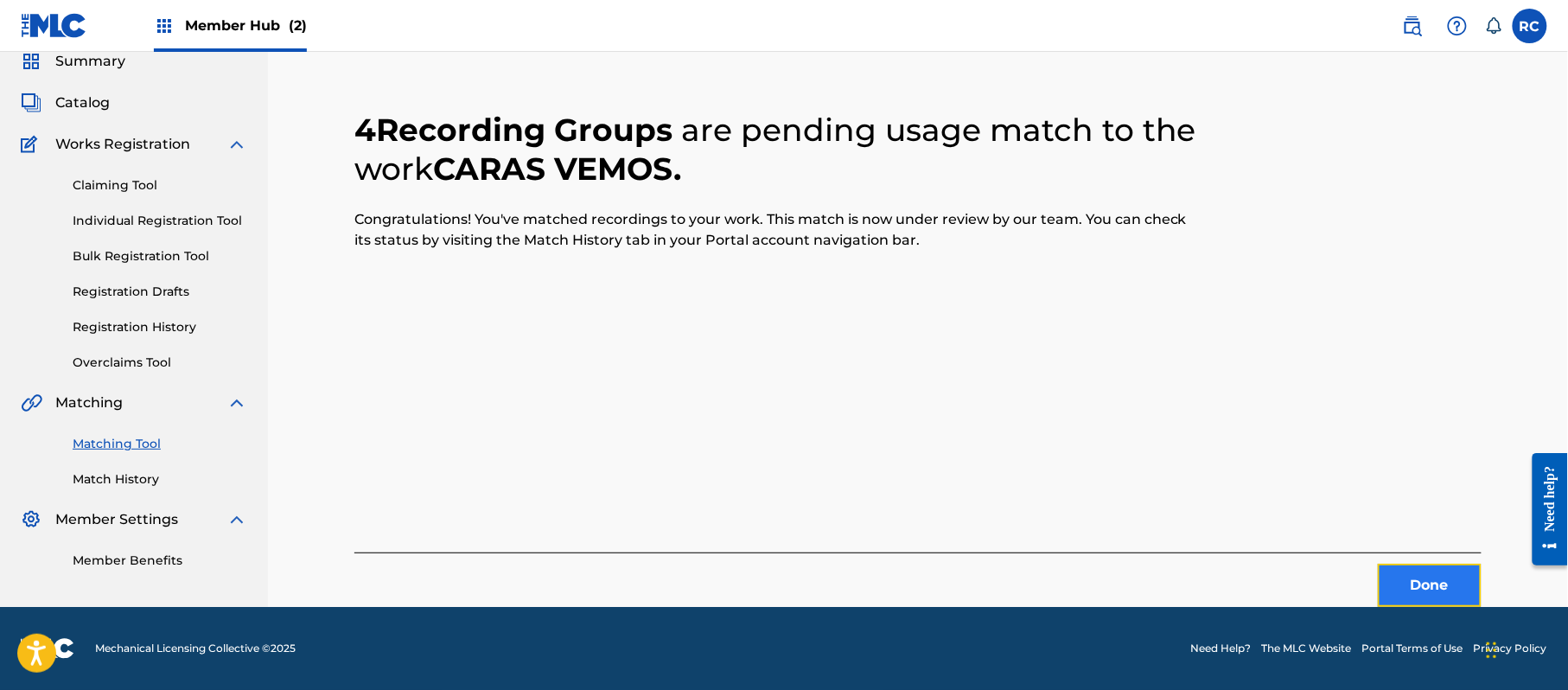
click at [1405, 578] on button "Done" at bounding box center [1430, 585] width 104 height 43
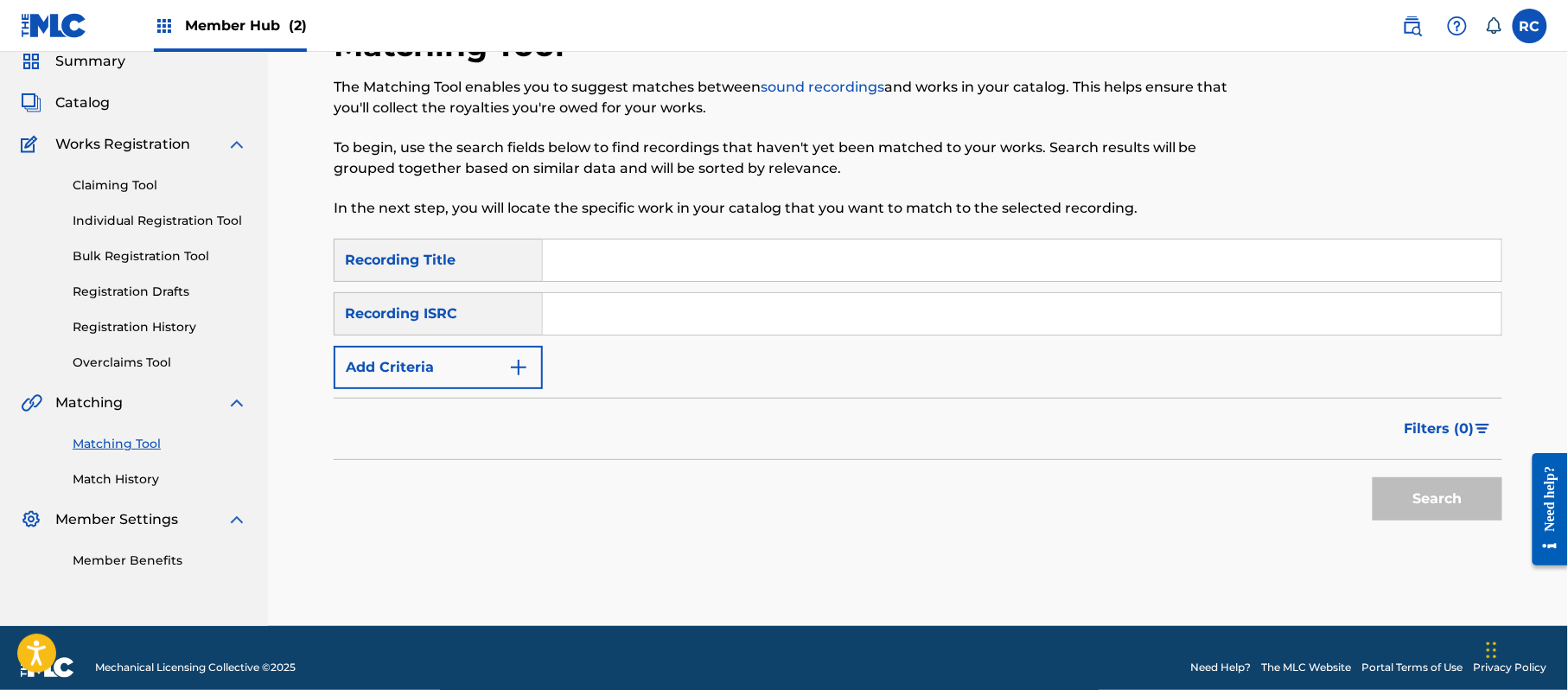
click at [624, 319] on input "Search Form" at bounding box center [1022, 313] width 958 height 41
click at [1429, 489] on button "Search" at bounding box center [1437, 498] width 130 height 43
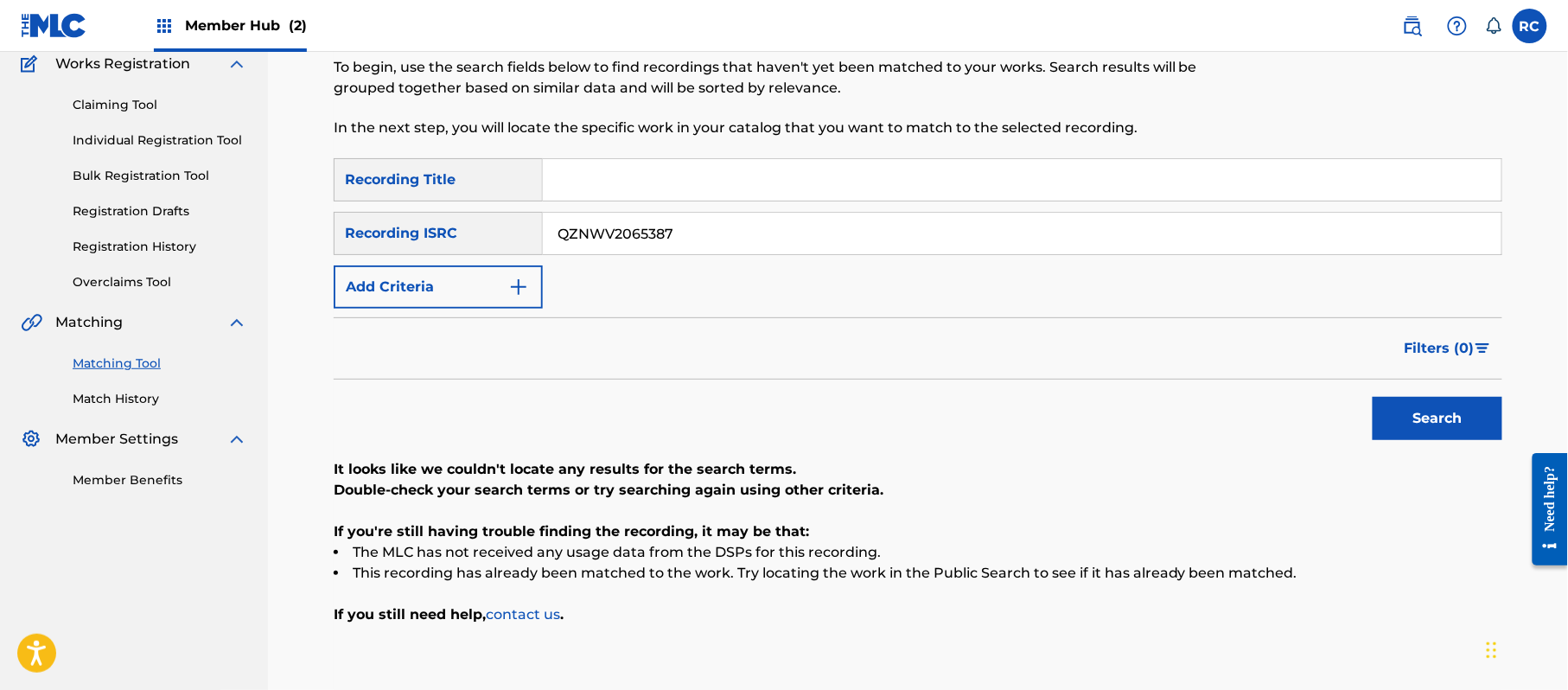
scroll to position [254, 0]
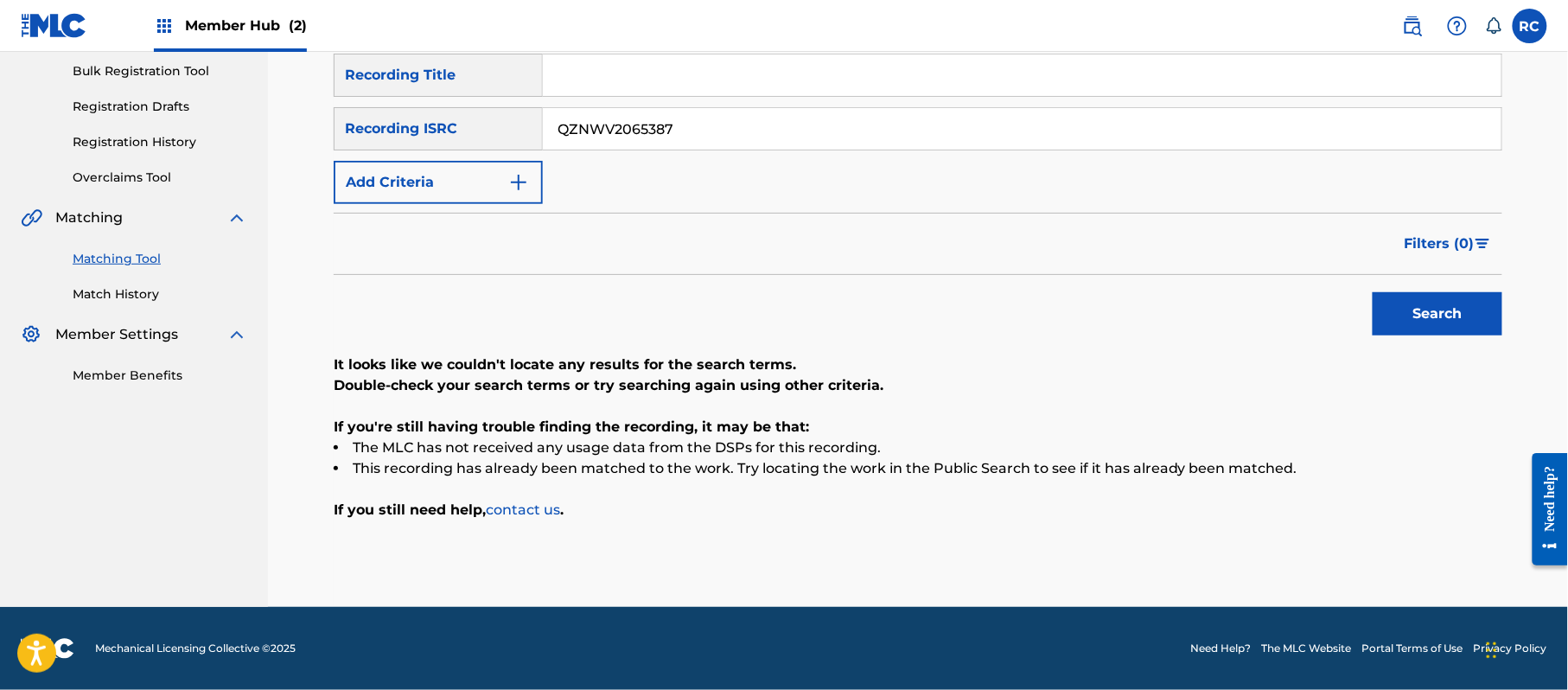
drag, startPoint x: 611, startPoint y: 139, endPoint x: 451, endPoint y: 142, distance: 160.0
click at [451, 142] on div "SearchWithCriteriab6f3cc6c-d650-4231-83bc-d3f57758b126 Recording ISRC QZNWV2065…" at bounding box center [918, 128] width 1168 height 43
drag, startPoint x: 1442, startPoint y: 316, endPoint x: 1397, endPoint y: 330, distance: 47.1
click at [1439, 319] on button "Search" at bounding box center [1437, 313] width 130 height 43
drag, startPoint x: 693, startPoint y: 147, endPoint x: 499, endPoint y: 142, distance: 194.1
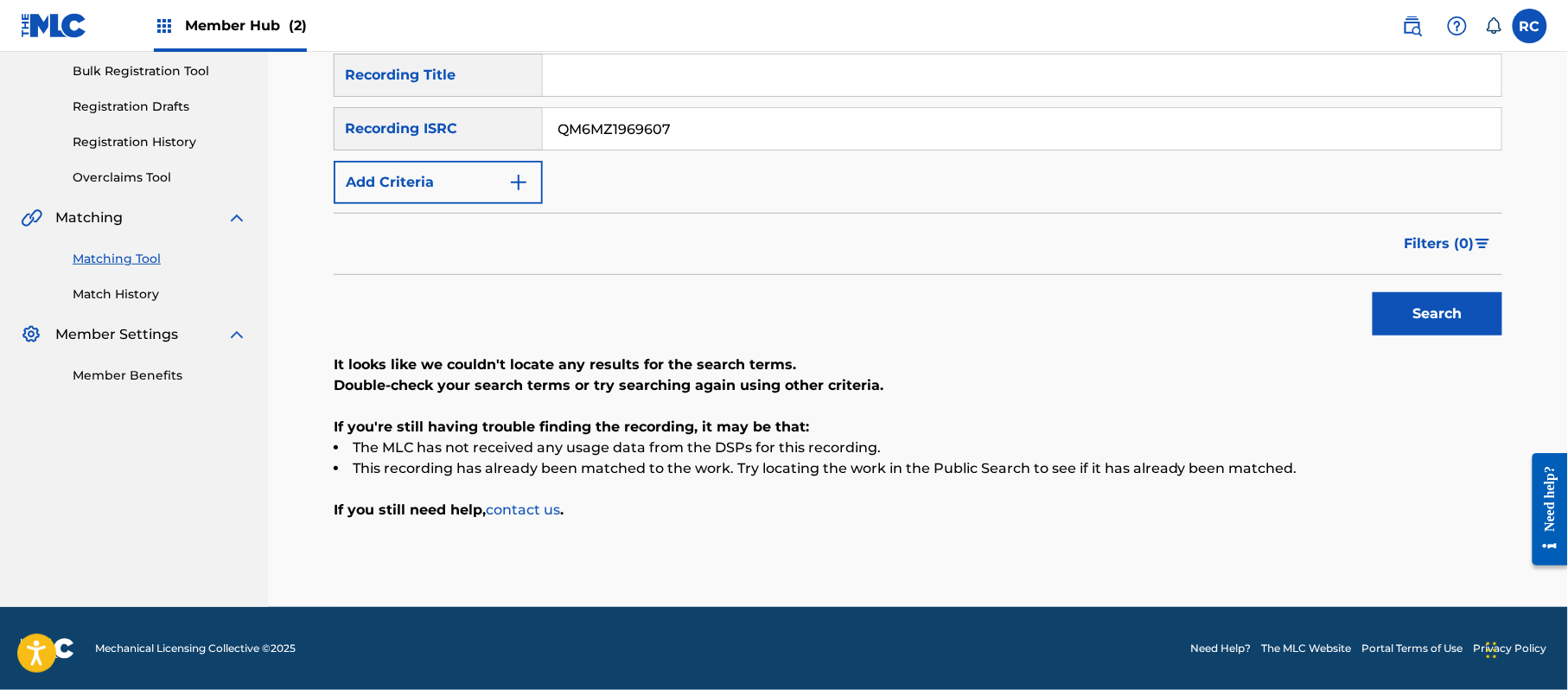
click at [499, 142] on div "SearchWithCriteriab6f3cc6c-d650-4231-83bc-d3f57758b126 Recording ISRC QM6MZ1969…" at bounding box center [918, 128] width 1168 height 43
drag, startPoint x: 1464, startPoint y: 308, endPoint x: 1342, endPoint y: 348, distance: 128.4
click at [1464, 311] on button "Search" at bounding box center [1437, 313] width 130 height 43
drag, startPoint x: 696, startPoint y: 141, endPoint x: 492, endPoint y: 132, distance: 204.2
click at [437, 136] on div "SearchWithCriteriab6f3cc6c-d650-4231-83bc-d3f57758b126 Recording ISRC QM6MZ1980…" at bounding box center [918, 128] width 1168 height 43
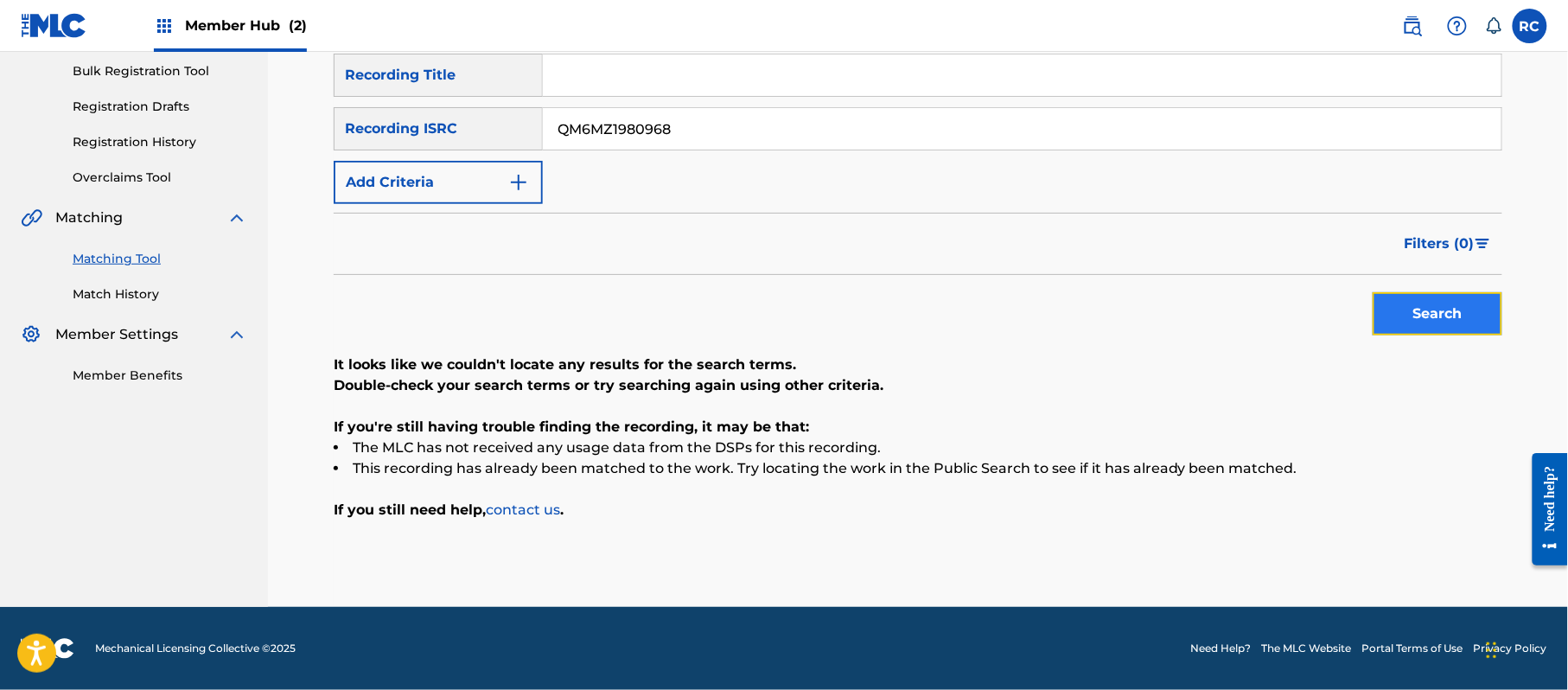
click at [1454, 312] on button "Search" at bounding box center [1437, 313] width 130 height 43
drag, startPoint x: 699, startPoint y: 135, endPoint x: 368, endPoint y: 139, distance: 331.0
click at [368, 139] on div "SearchWithCriteriab6f3cc6c-d650-4231-83bc-d3f57758b126 Recording ISRC QM6MZ1980…" at bounding box center [918, 128] width 1168 height 43
drag, startPoint x: 1411, startPoint y: 304, endPoint x: 1201, endPoint y: 364, distance: 218.4
click at [1411, 305] on button "Search" at bounding box center [1437, 313] width 130 height 43
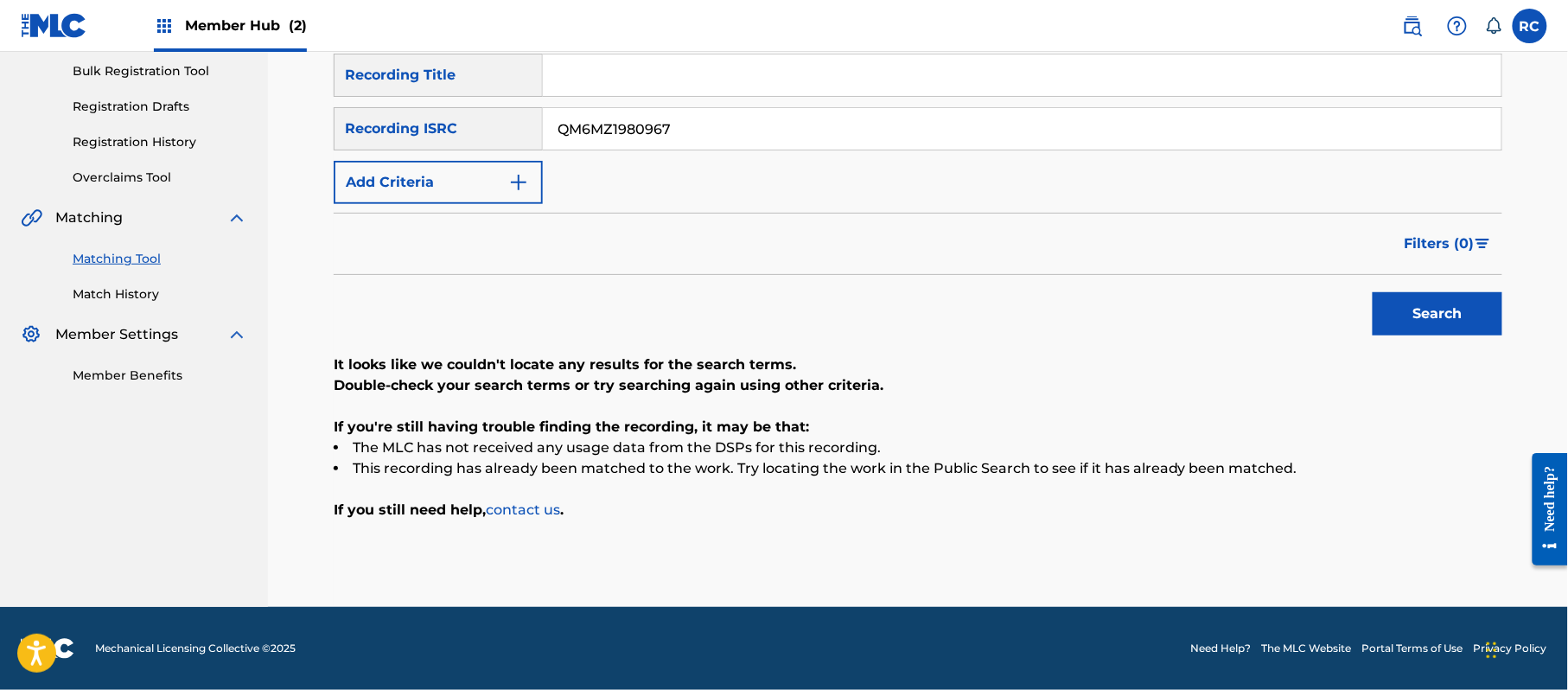
drag, startPoint x: 643, startPoint y: 143, endPoint x: 507, endPoint y: 143, distance: 136.0
click at [507, 143] on div "SearchWithCriteriab6f3cc6c-d650-4231-83bc-d3f57758b126 Recording ISRC QM6MZ1980…" at bounding box center [918, 128] width 1168 height 43
click at [1449, 311] on button "Search" at bounding box center [1437, 313] width 130 height 43
drag, startPoint x: 492, startPoint y: 145, endPoint x: 450, endPoint y: 145, distance: 42.0
click at [450, 145] on div "SearchWithCriteriab6f3cc6c-d650-4231-83bc-d3f57758b126 Recording ISRC QM6MZ1980…" at bounding box center [918, 128] width 1168 height 43
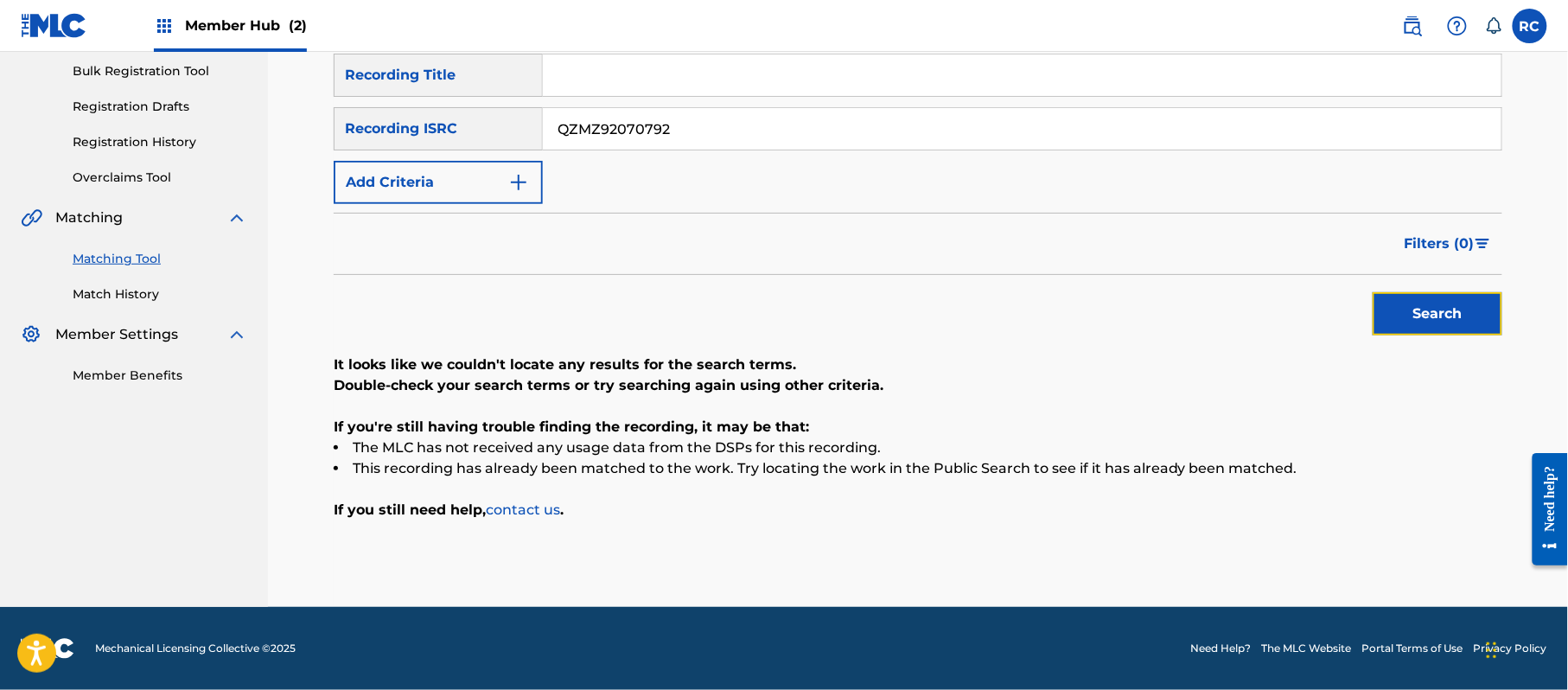
drag, startPoint x: 1466, startPoint y: 319, endPoint x: 1453, endPoint y: 325, distance: 14.3
click at [1467, 319] on button "Search" at bounding box center [1437, 313] width 130 height 43
drag, startPoint x: 696, startPoint y: 137, endPoint x: 497, endPoint y: 137, distance: 199.0
click at [497, 137] on div "SearchWithCriteriab6f3cc6c-d650-4231-83bc-d3f57758b126 Recording ISRC QZMZ92070…" at bounding box center [918, 128] width 1168 height 43
drag, startPoint x: 1417, startPoint y: 319, endPoint x: 1402, endPoint y: 346, distance: 30.9
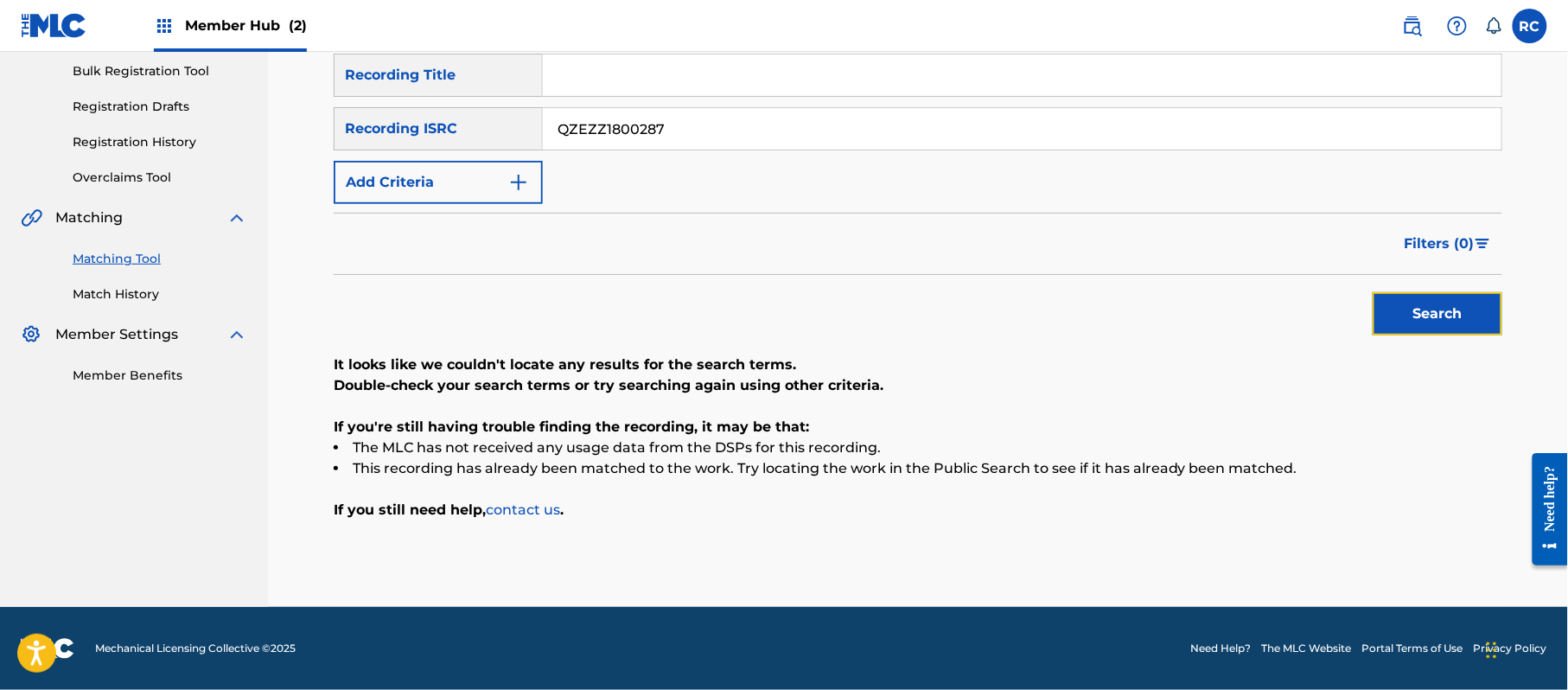
click at [1417, 321] on button "Search" at bounding box center [1437, 313] width 130 height 43
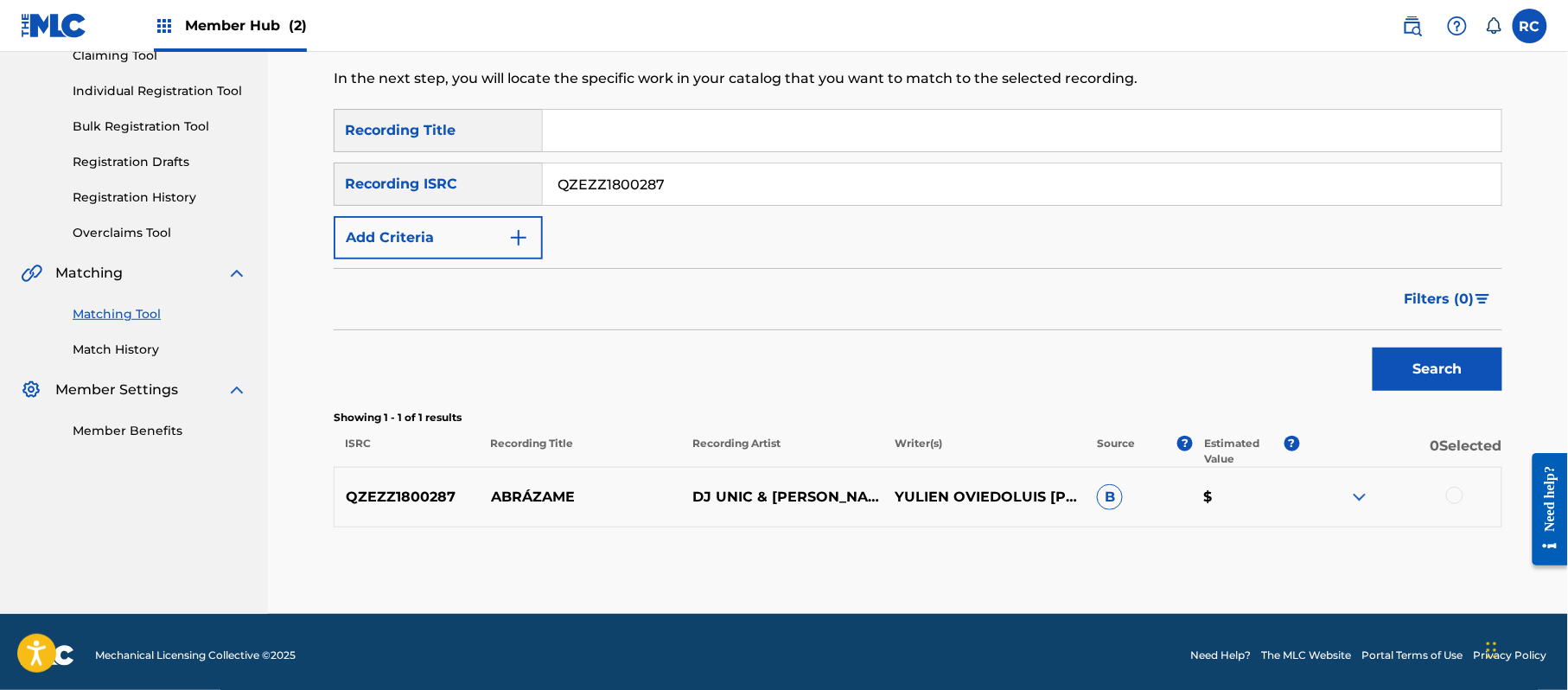
scroll to position [205, 0]
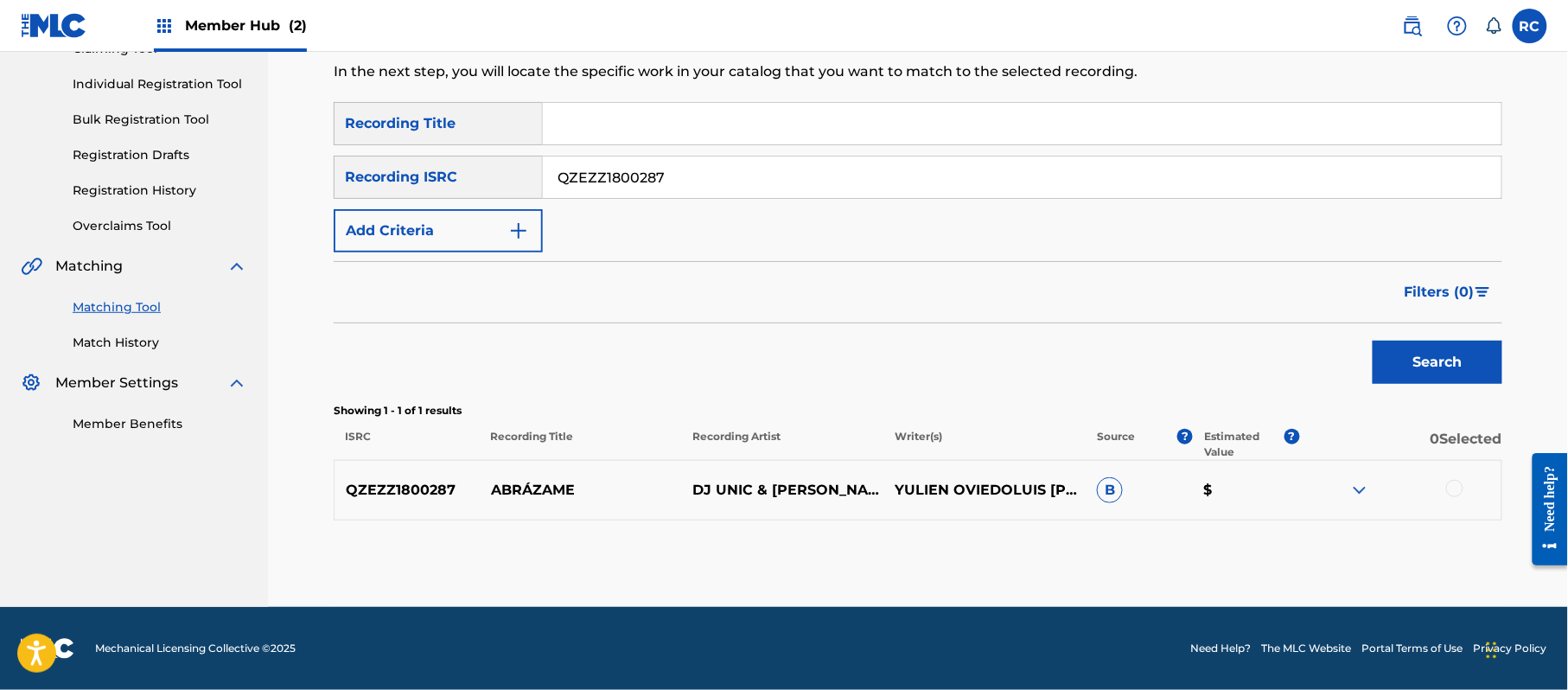
click at [1461, 491] on div at bounding box center [1454, 488] width 17 height 17
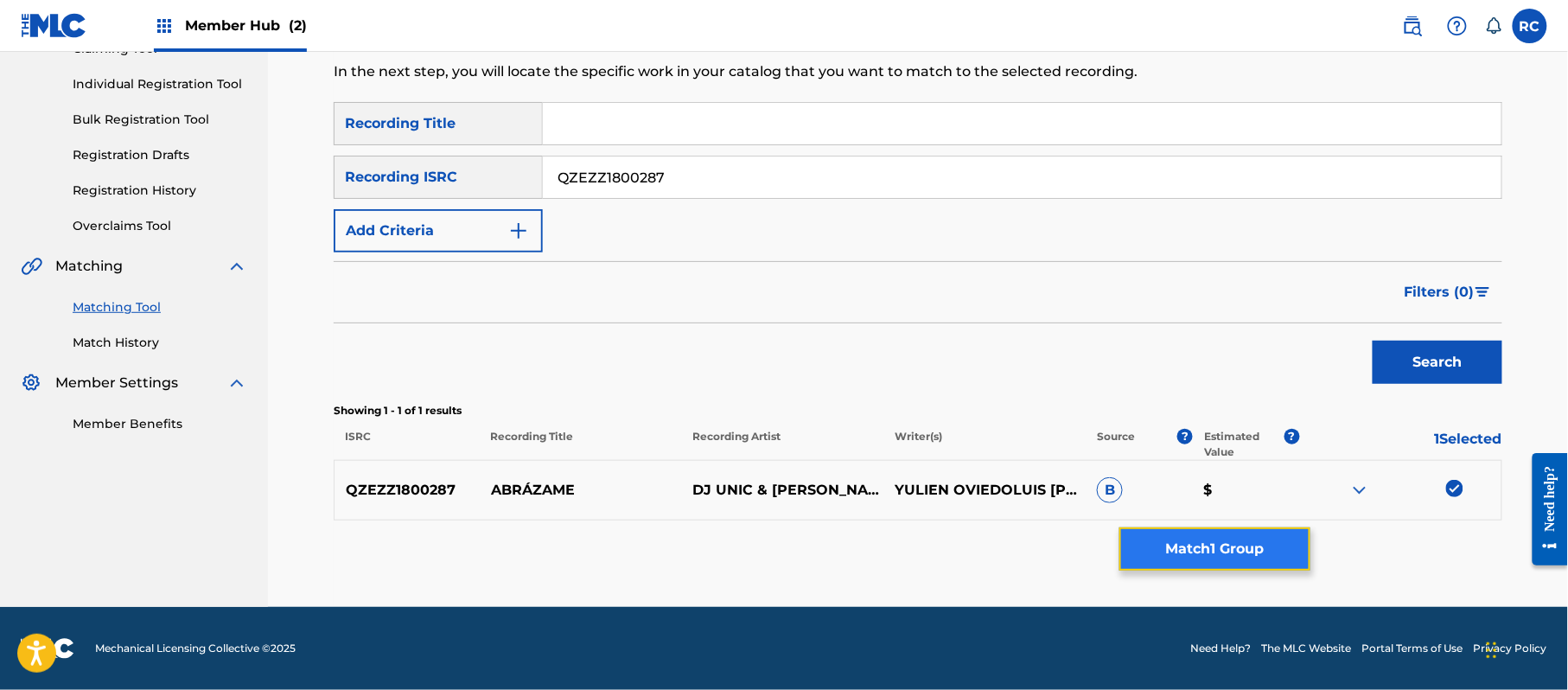
click at [1155, 541] on button "Match 1 Group" at bounding box center [1214, 549] width 191 height 43
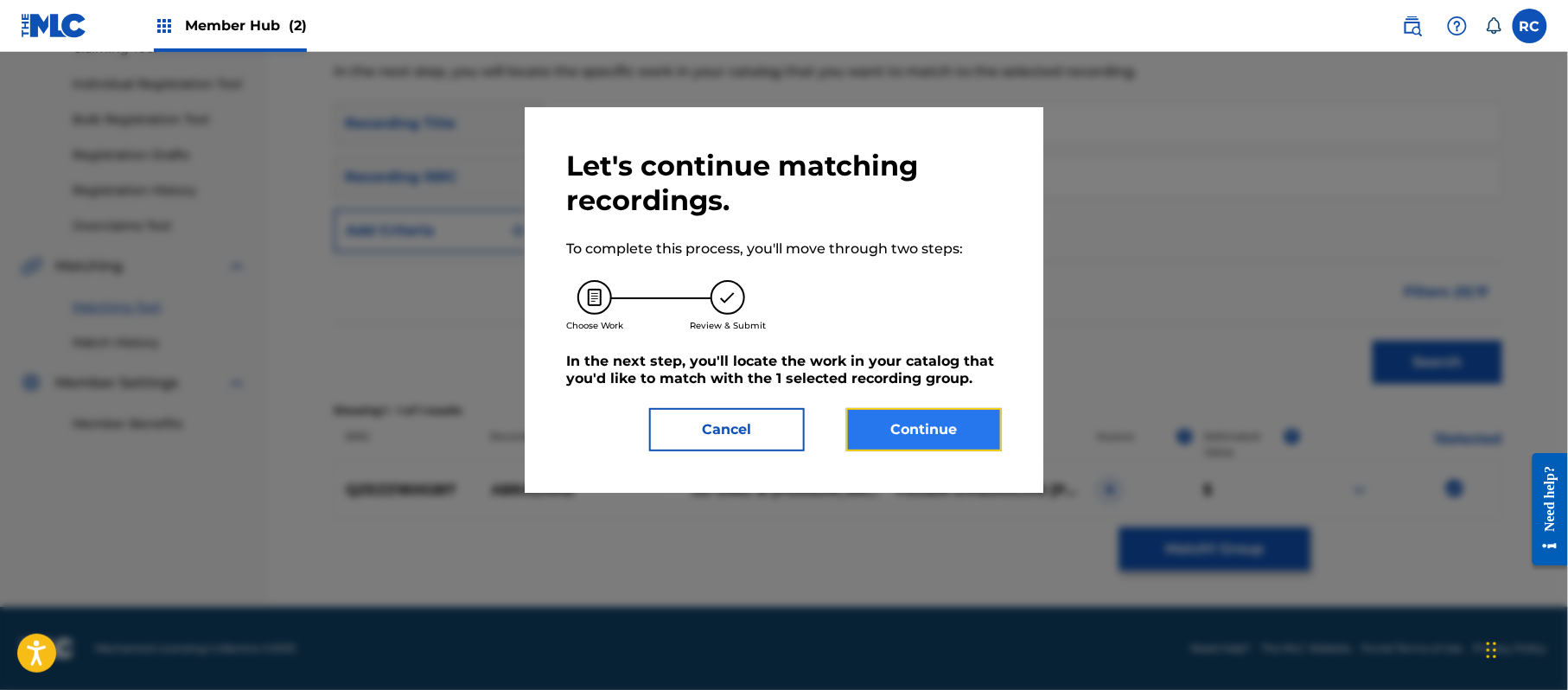
click at [936, 435] on button "Continue" at bounding box center [924, 429] width 155 height 43
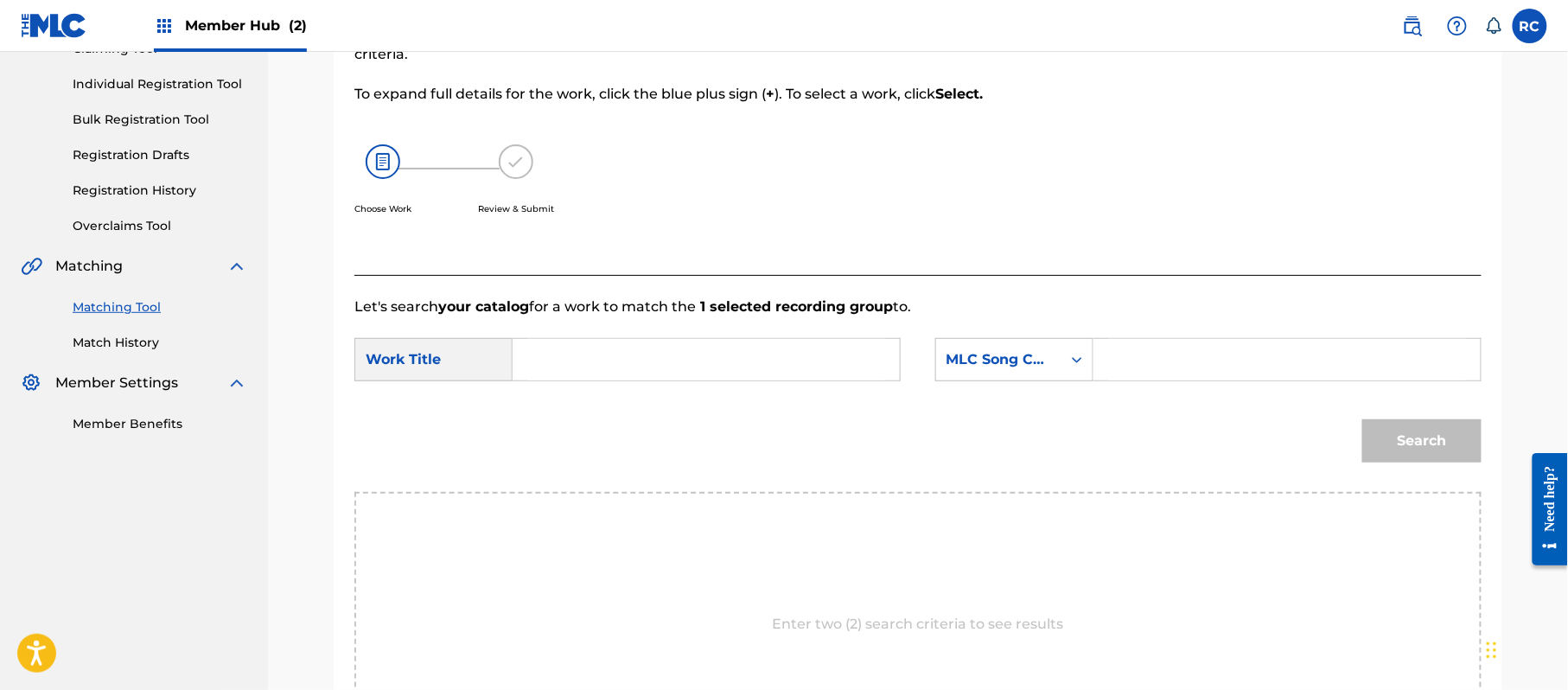
click at [731, 381] on div "Search Form" at bounding box center [706, 359] width 388 height 43
click at [695, 363] on input "Search Form" at bounding box center [706, 359] width 358 height 41
click at [685, 365] on input "Abrazame AB8GPV" at bounding box center [706, 359] width 358 height 41
click at [1176, 358] on input "Search Form" at bounding box center [1287, 359] width 358 height 41
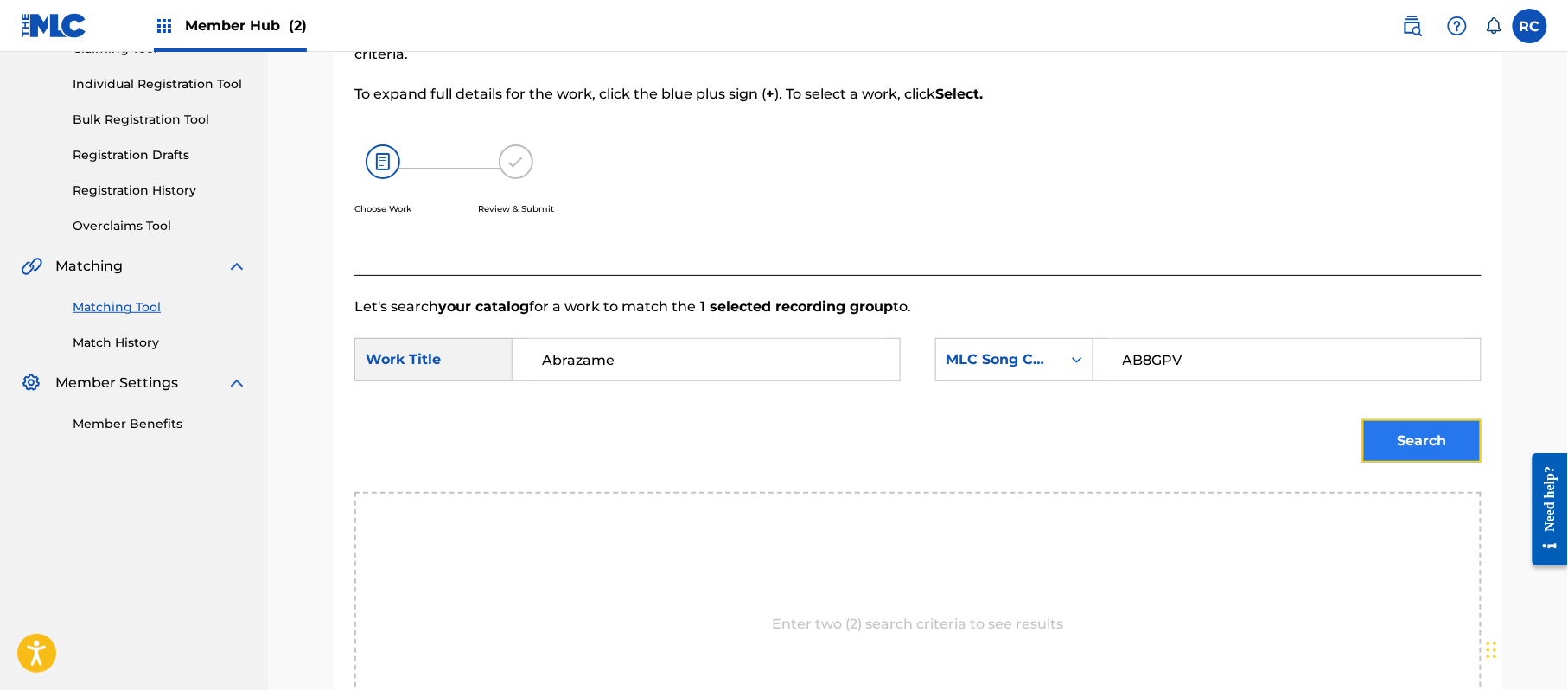
click at [1429, 423] on button "Search" at bounding box center [1422, 440] width 120 height 43
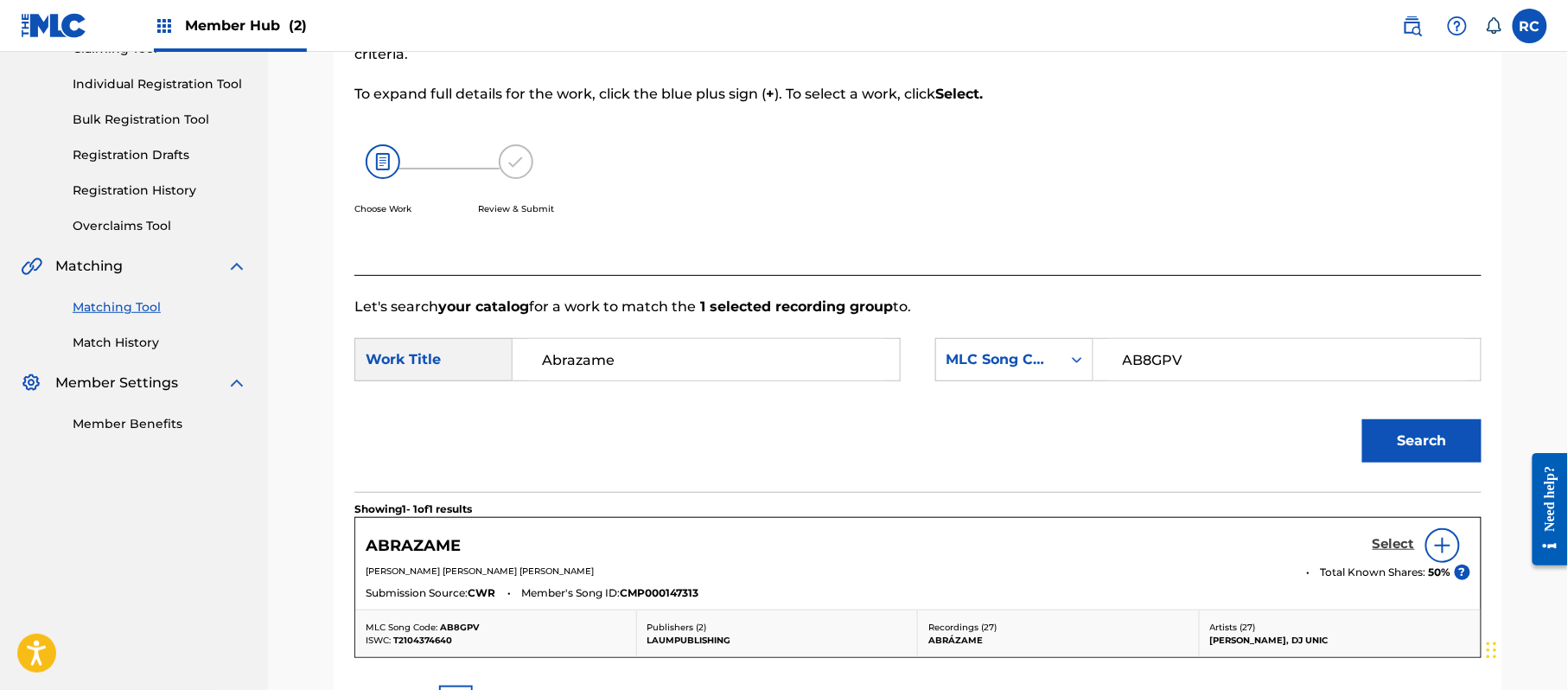
click at [1385, 547] on h5 "Select" at bounding box center [1394, 544] width 42 height 16
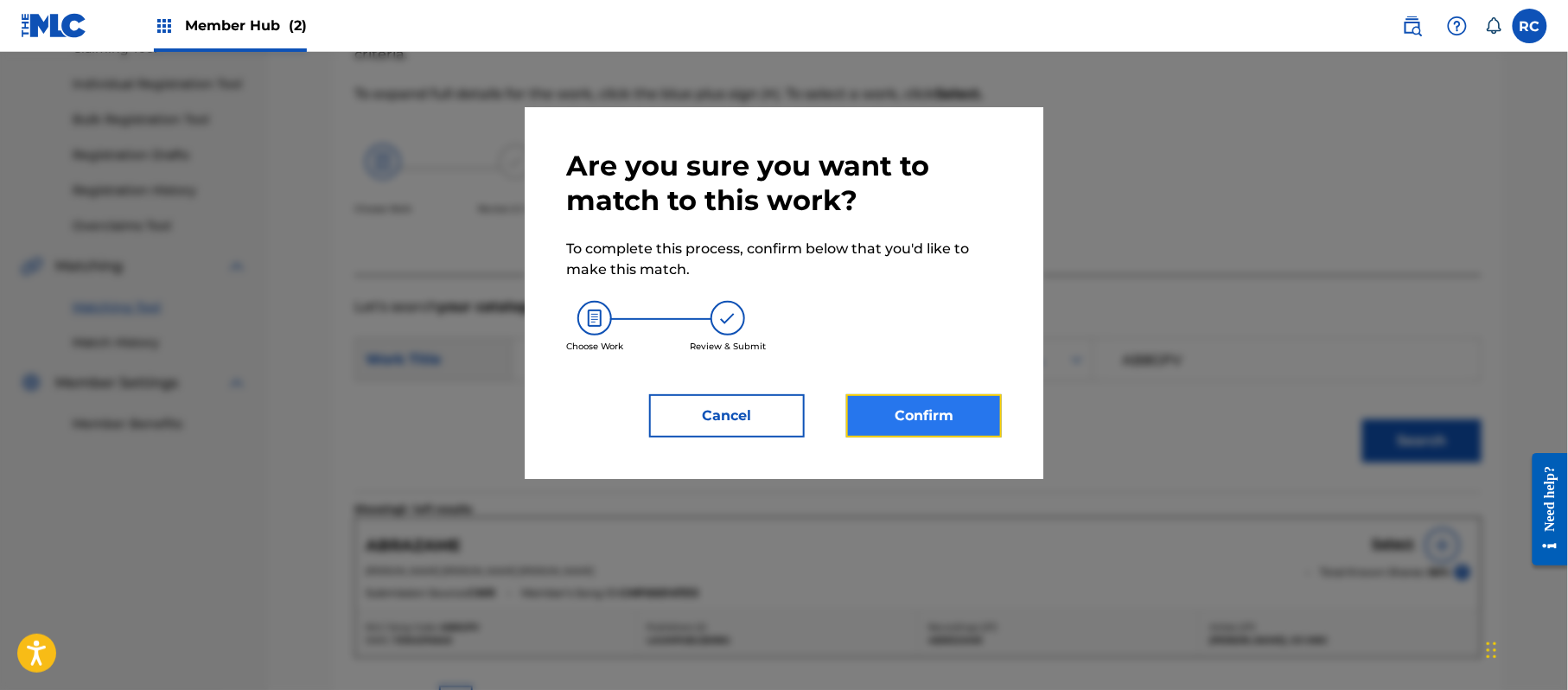
click at [922, 423] on button "Confirm" at bounding box center [924, 415] width 155 height 43
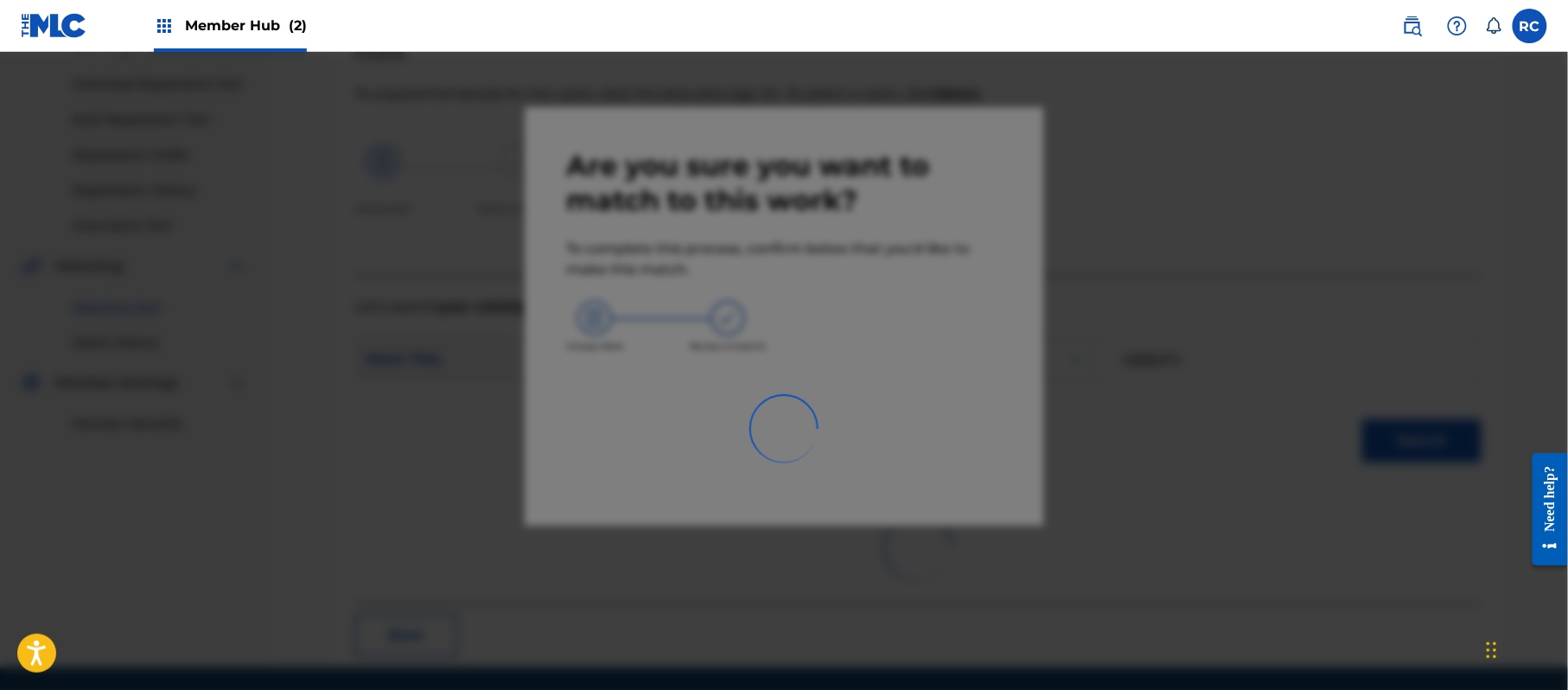
scroll to position [69, 0]
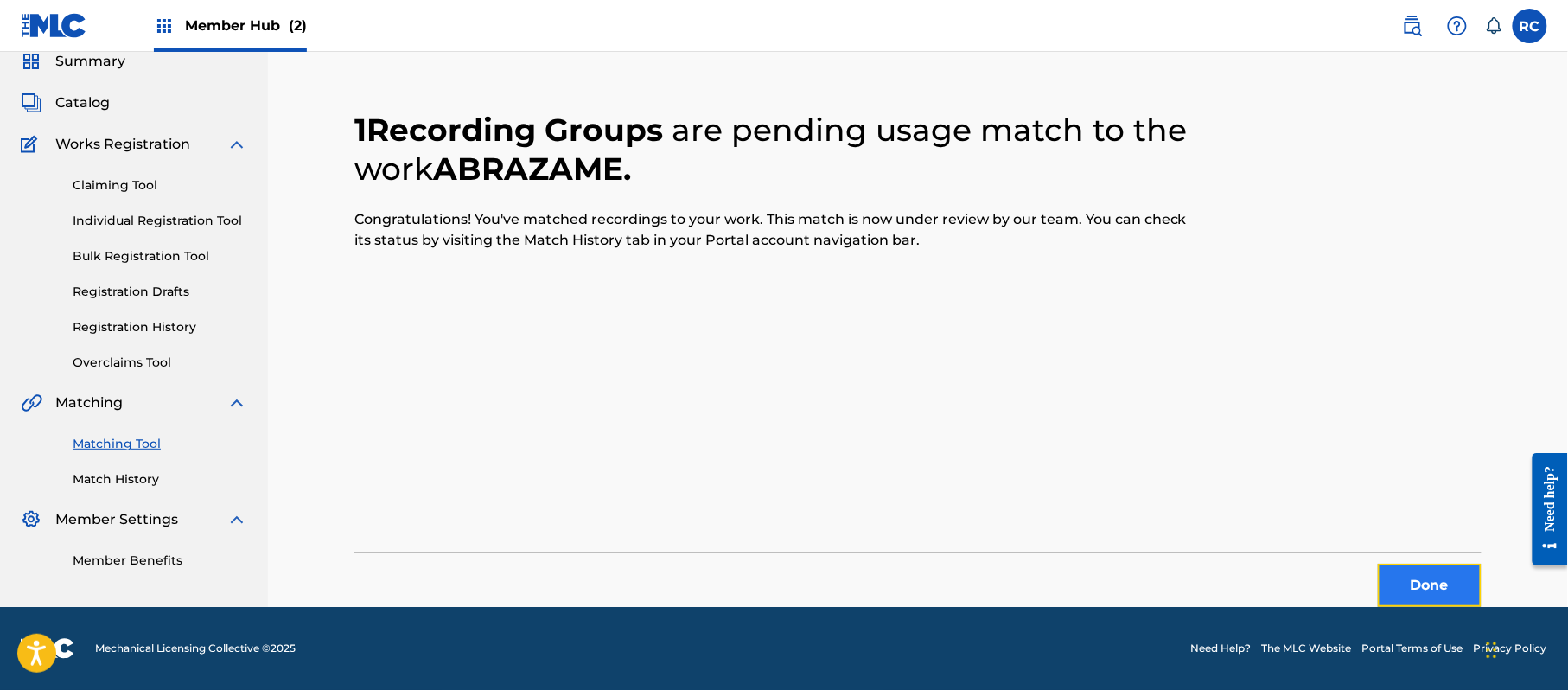
click at [1398, 578] on button "Done" at bounding box center [1430, 585] width 104 height 43
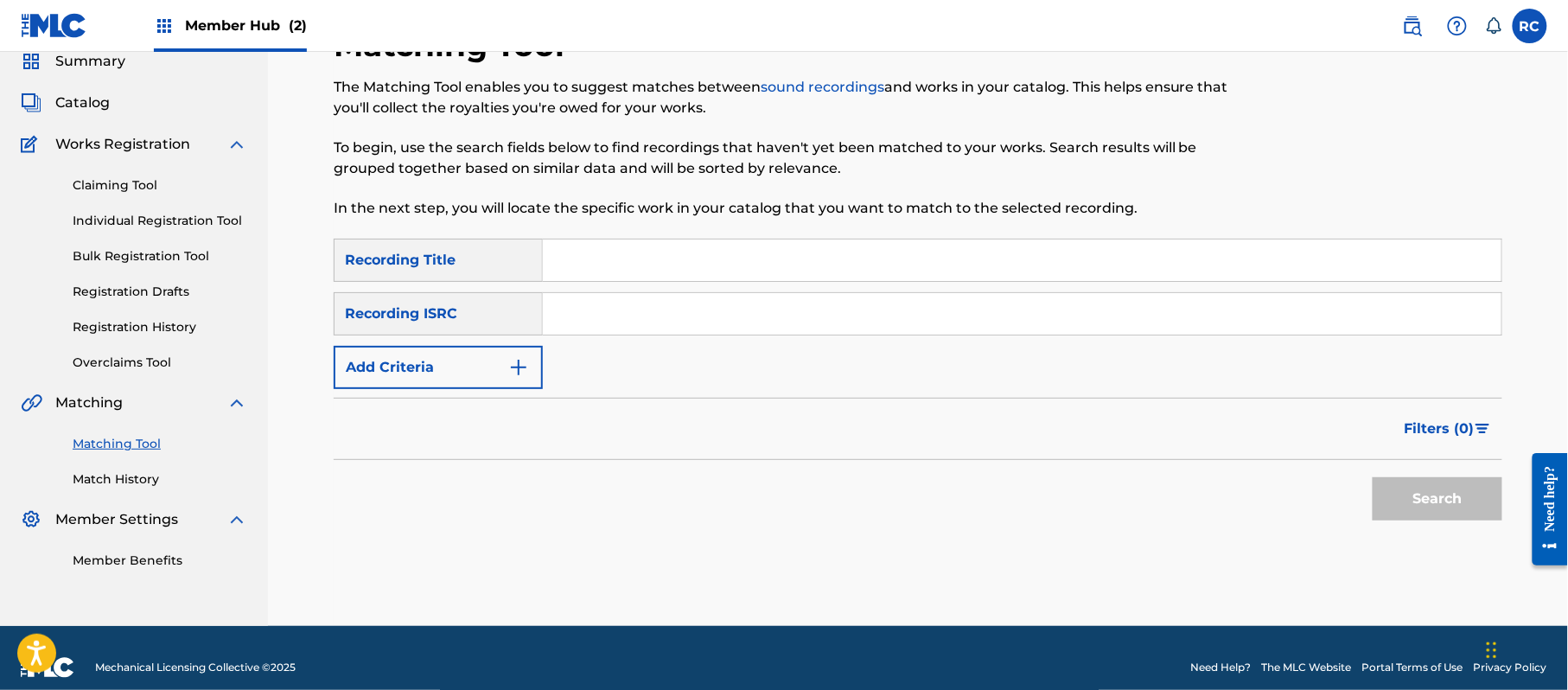
click at [590, 299] on input "Search Form" at bounding box center [1022, 313] width 958 height 41
click at [1448, 492] on button "Search" at bounding box center [1437, 498] width 130 height 43
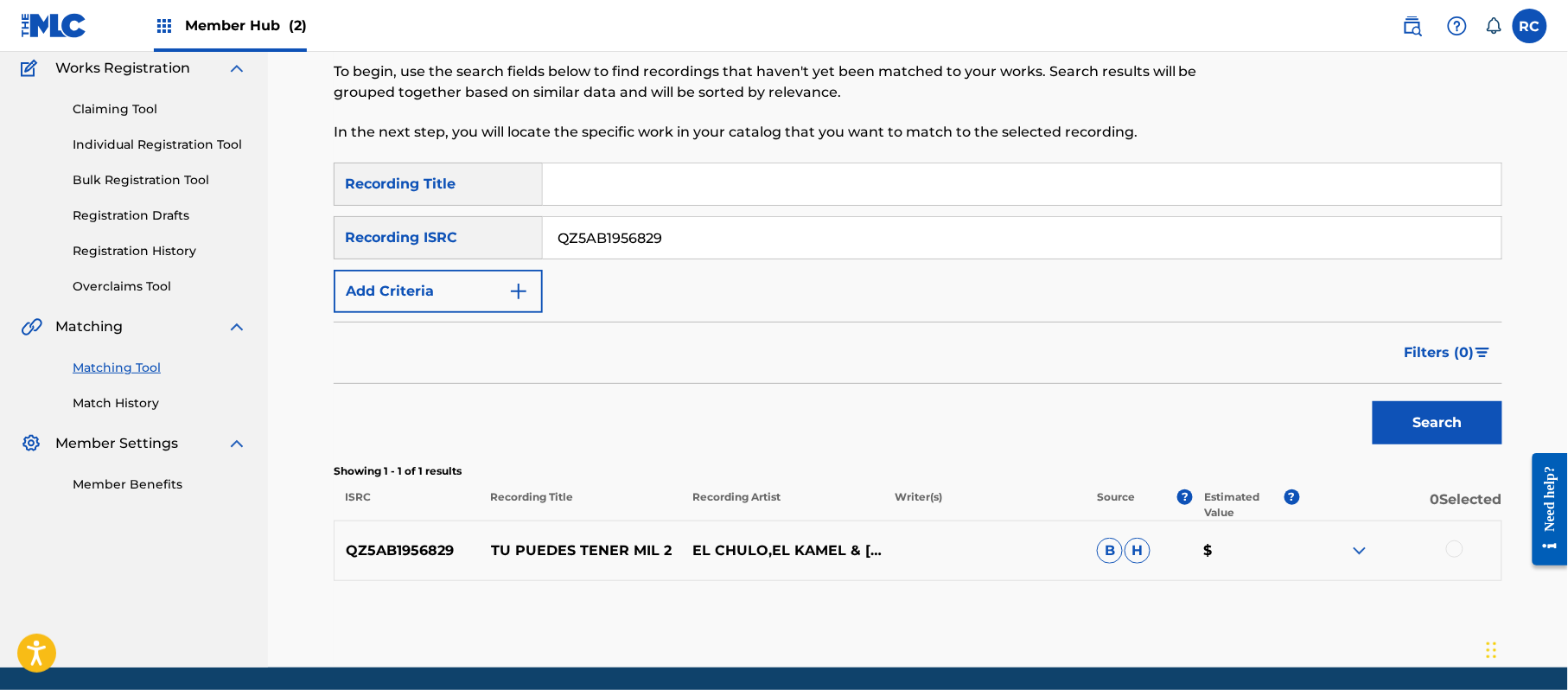
scroll to position [205, 0]
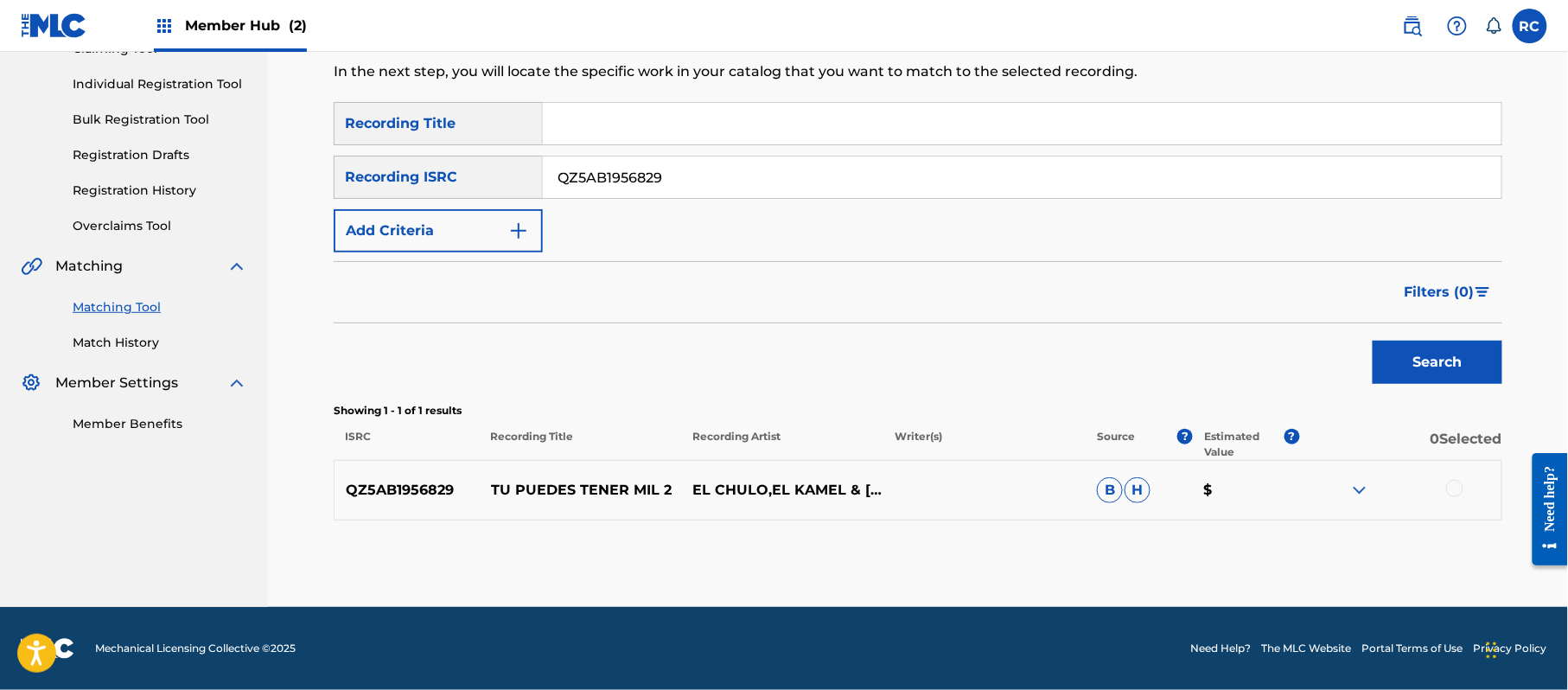
click at [1447, 482] on div at bounding box center [1454, 488] width 17 height 17
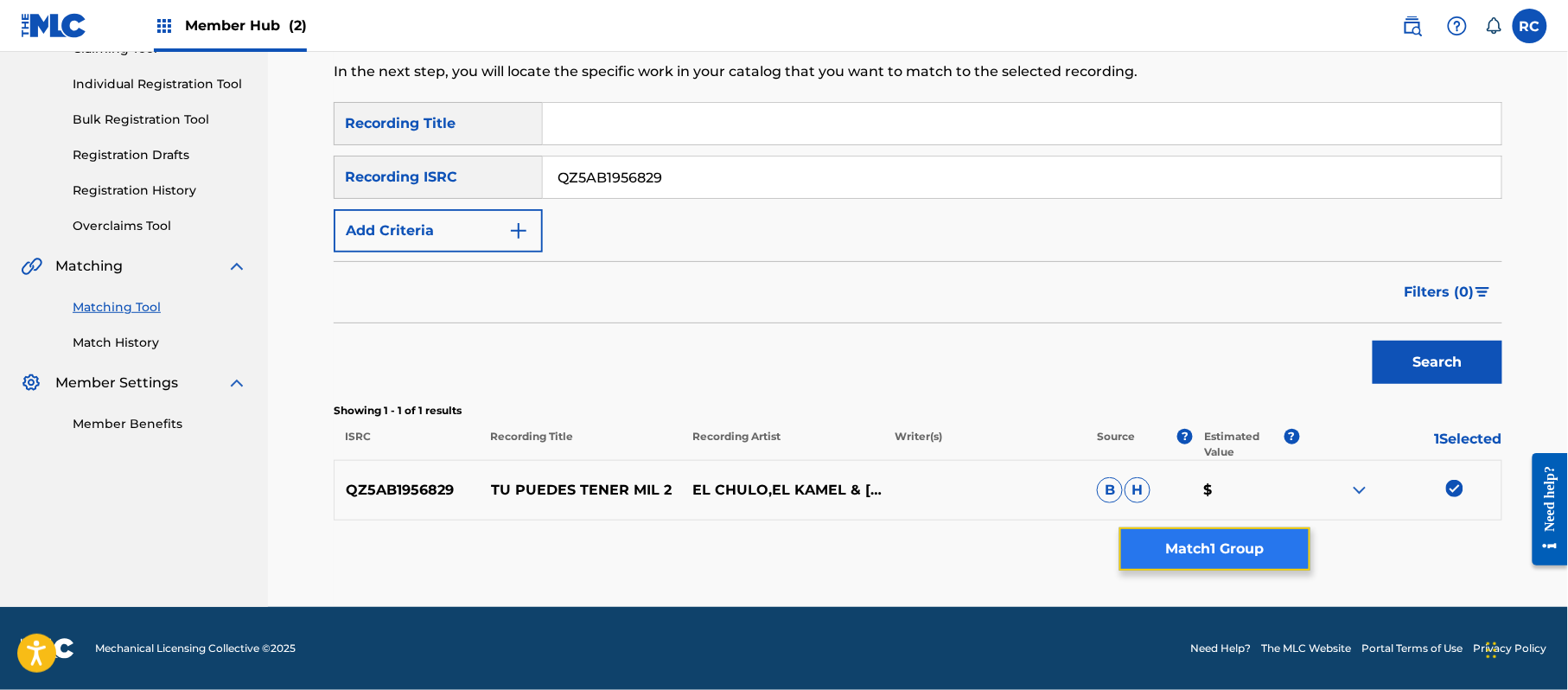
click at [1235, 548] on button "Match 1 Group" at bounding box center [1214, 549] width 191 height 43
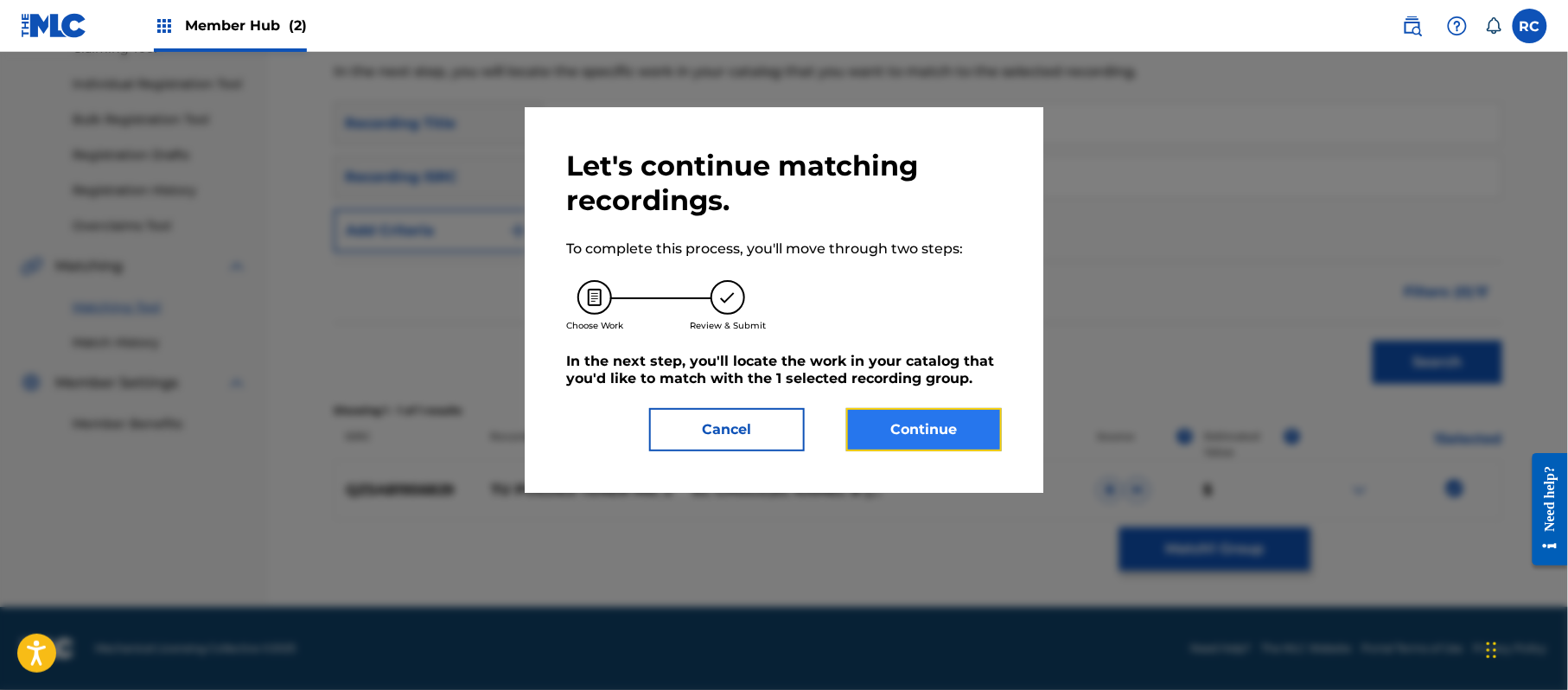
click at [977, 446] on button "Continue" at bounding box center [924, 429] width 155 height 43
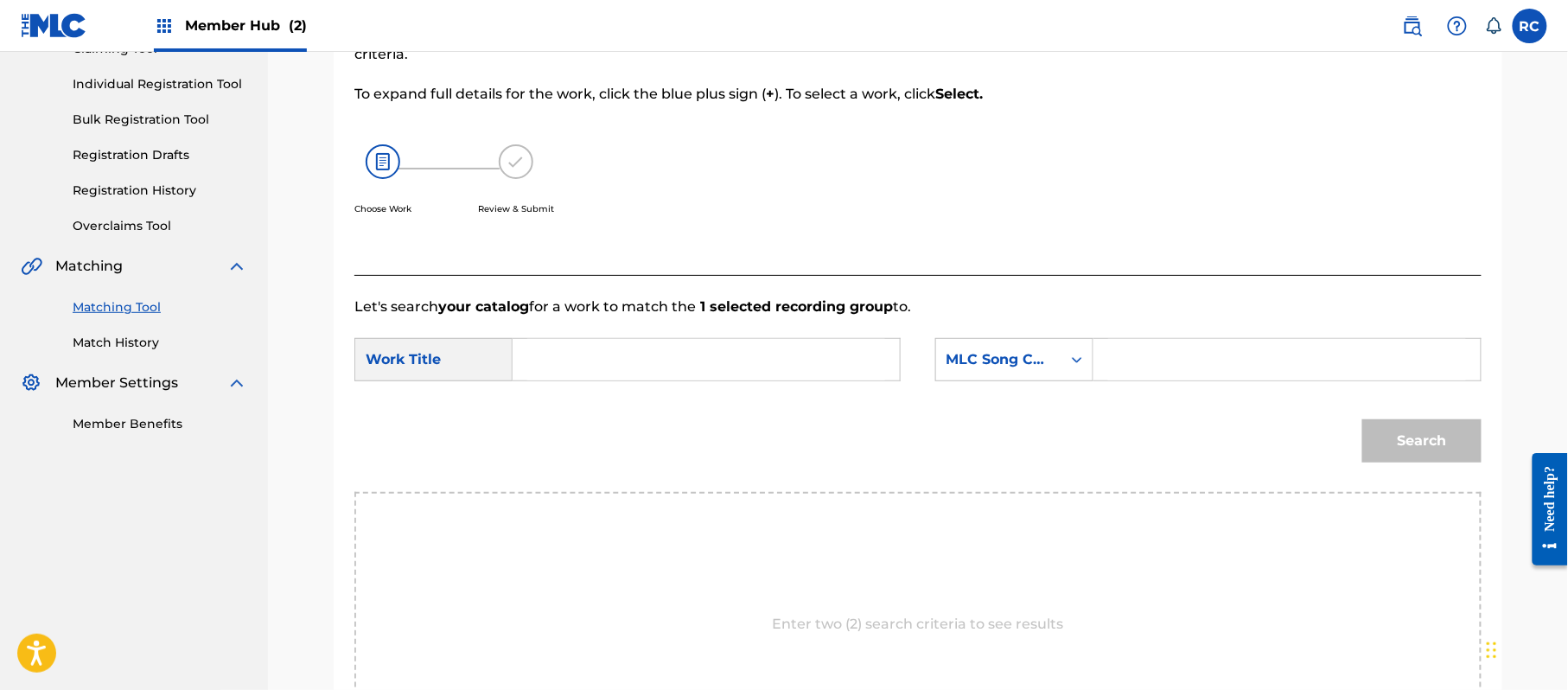
click at [706, 363] on input "Search Form" at bounding box center [706, 359] width 358 height 41
click at [761, 371] on input "Tu Puedes Tener Mil 2 TE0BWH" at bounding box center [706, 359] width 358 height 41
click at [1195, 361] on input "Search Form" at bounding box center [1287, 359] width 358 height 41
click at [1431, 450] on button "Search" at bounding box center [1422, 440] width 120 height 43
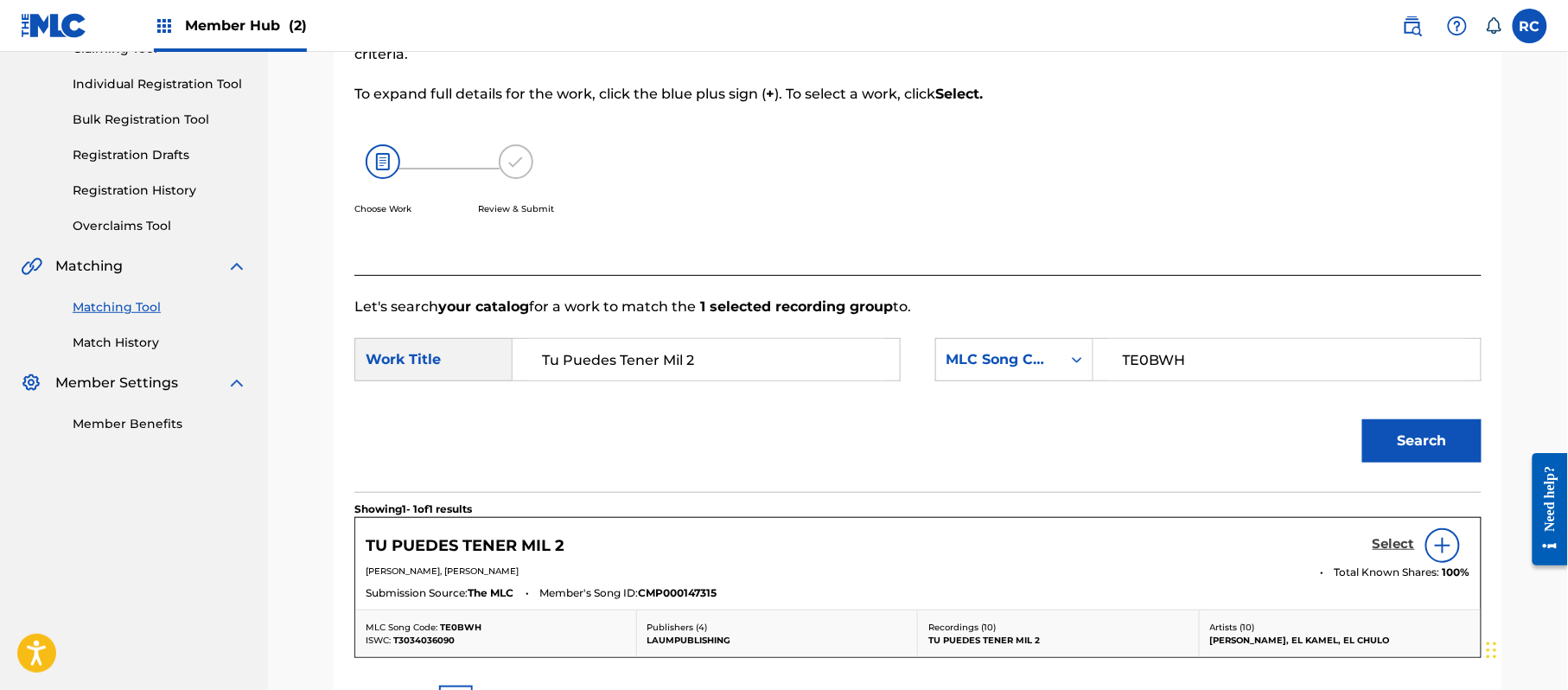
click at [1404, 539] on h5 "Select" at bounding box center [1394, 544] width 42 height 16
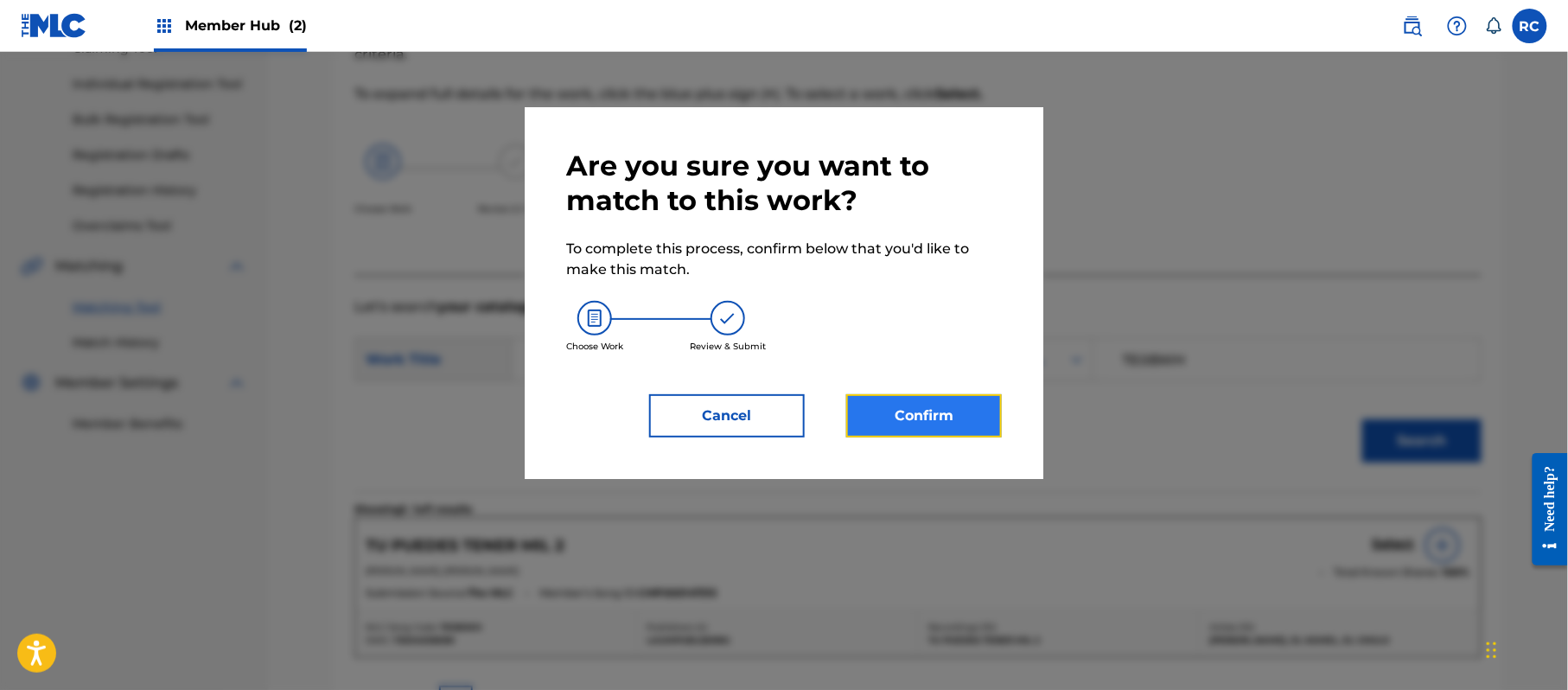
click at [946, 398] on button "Confirm" at bounding box center [924, 415] width 155 height 43
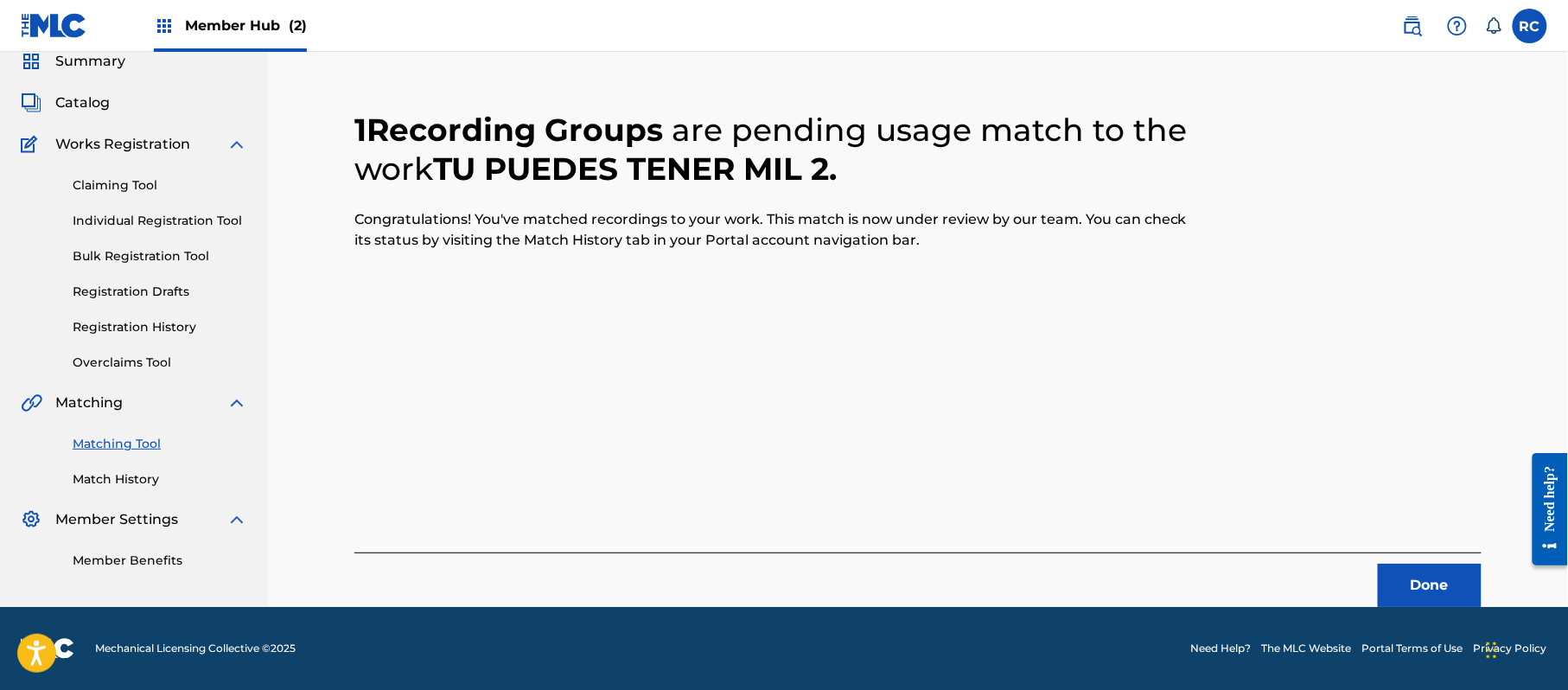
scroll to position [69, 0]
click at [1400, 579] on button "Done" at bounding box center [1430, 585] width 104 height 43
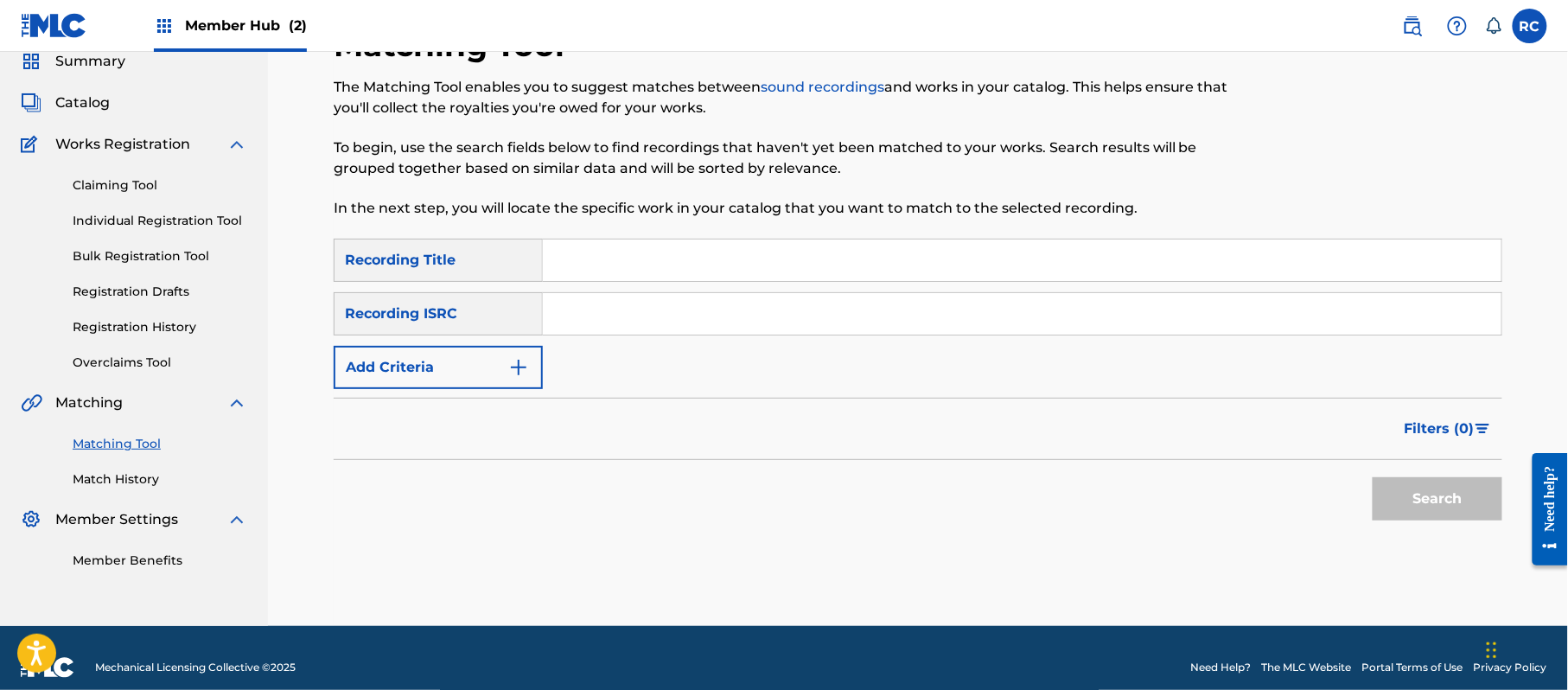
click at [620, 323] on input "Search Form" at bounding box center [1022, 313] width 958 height 41
click at [1446, 509] on button "Search" at bounding box center [1437, 498] width 130 height 43
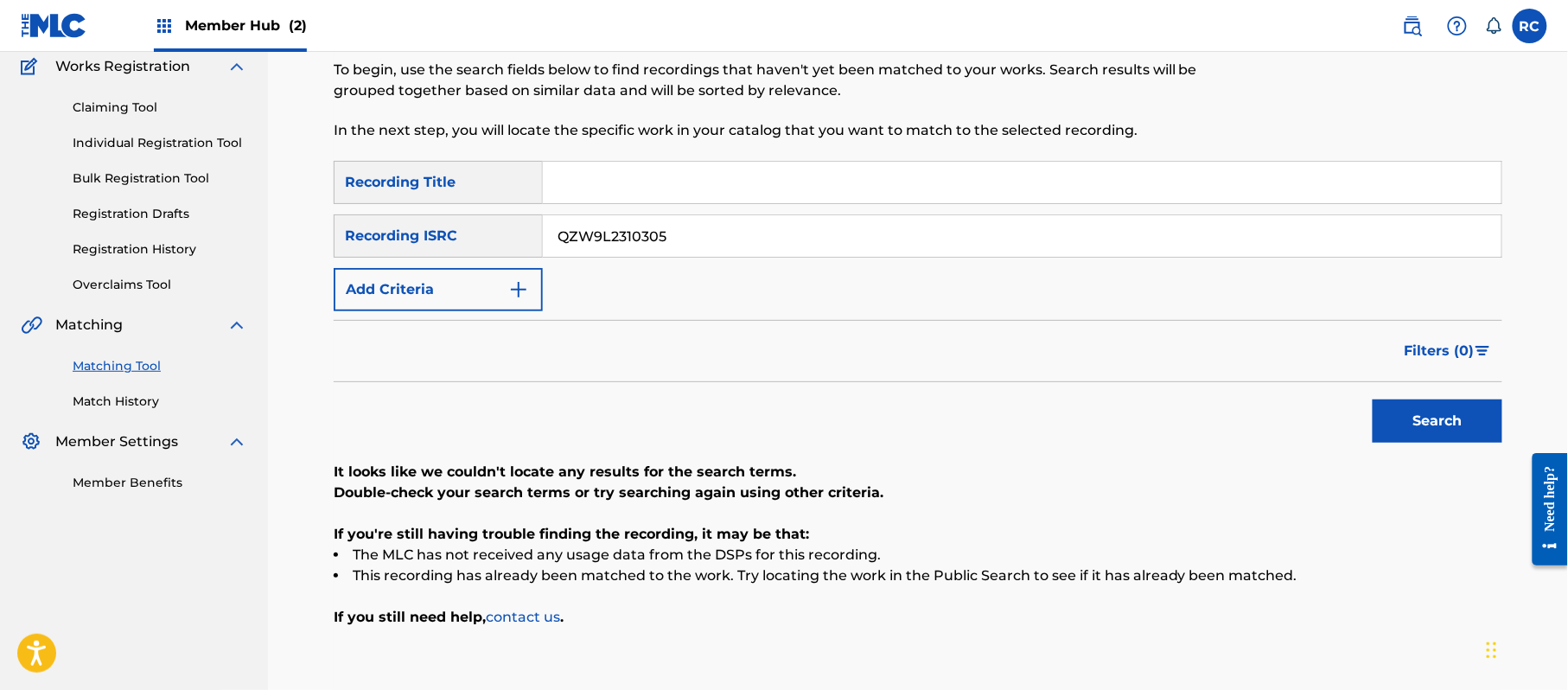
scroll to position [184, 0]
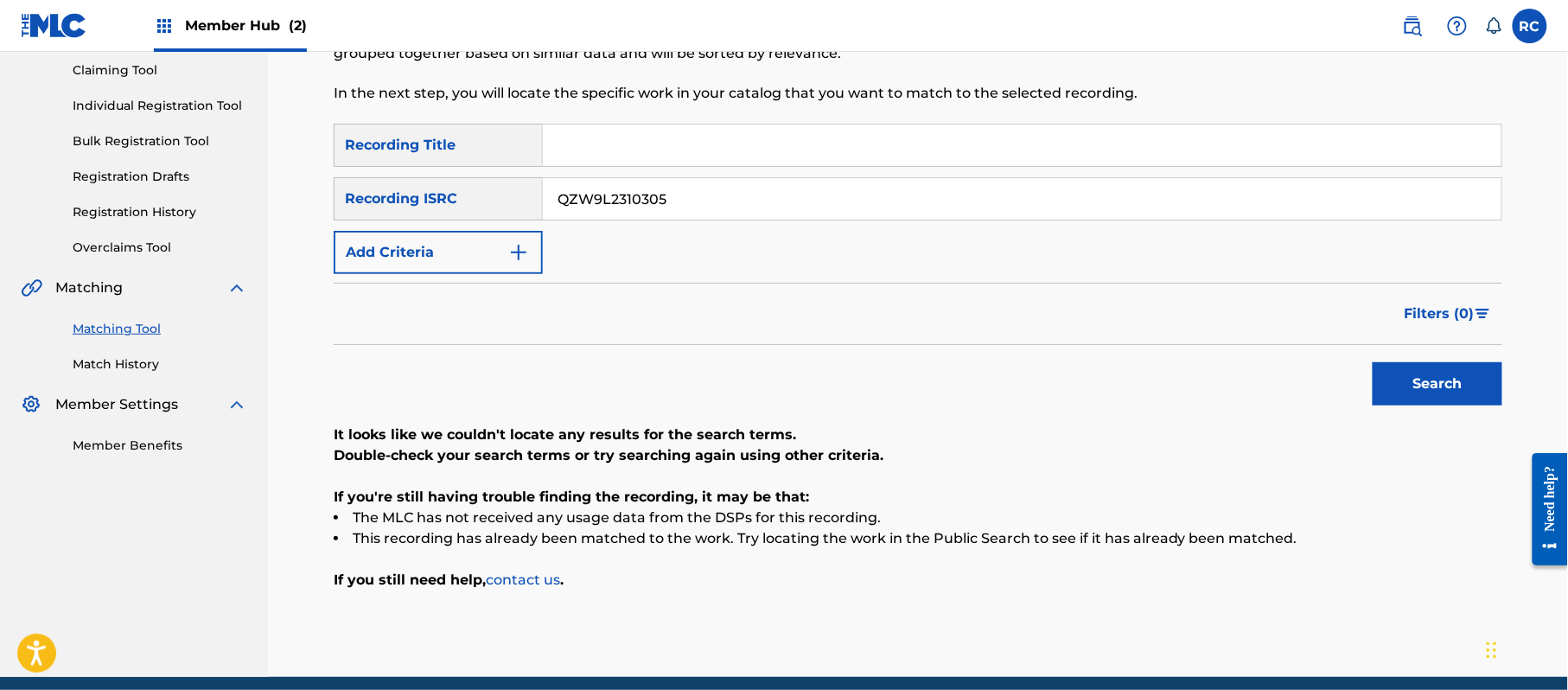
drag, startPoint x: 676, startPoint y: 199, endPoint x: 465, endPoint y: 219, distance: 211.9
click at [465, 219] on div "SearchWithCriteriab6f3cc6c-d650-4231-83bc-d3f57758b126 Recording ISRC QZW9L2310…" at bounding box center [918, 198] width 1168 height 43
click at [1483, 387] on button "Search" at bounding box center [1437, 383] width 130 height 43
drag, startPoint x: 509, startPoint y: 209, endPoint x: 485, endPoint y: 208, distance: 24.0
click at [485, 208] on div "SearchWithCriteriab6f3cc6c-d650-4231-83bc-d3f57758b126 Recording ISRC QM4TW2382…" at bounding box center [918, 198] width 1168 height 43
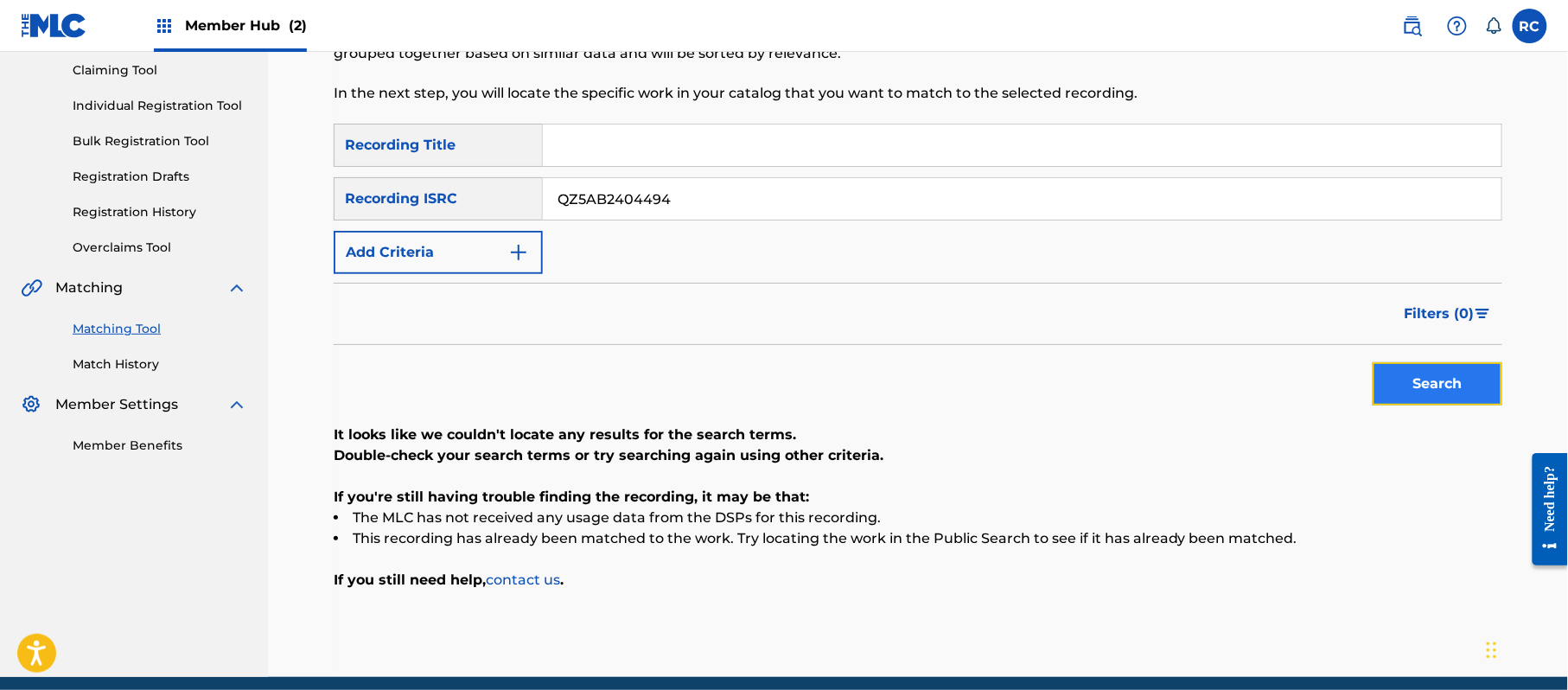
click at [1427, 392] on button "Search" at bounding box center [1437, 383] width 130 height 43
drag, startPoint x: 678, startPoint y: 199, endPoint x: 451, endPoint y: 212, distance: 227.4
click at [451, 212] on div "SearchWithCriteriab6f3cc6c-d650-4231-83bc-d3f57758b126 Recording ISRC QZ5AB2404…" at bounding box center [918, 198] width 1168 height 43
click at [1468, 389] on button "Search" at bounding box center [1437, 383] width 130 height 43
drag, startPoint x: 692, startPoint y: 198, endPoint x: 450, endPoint y: 209, distance: 242.2
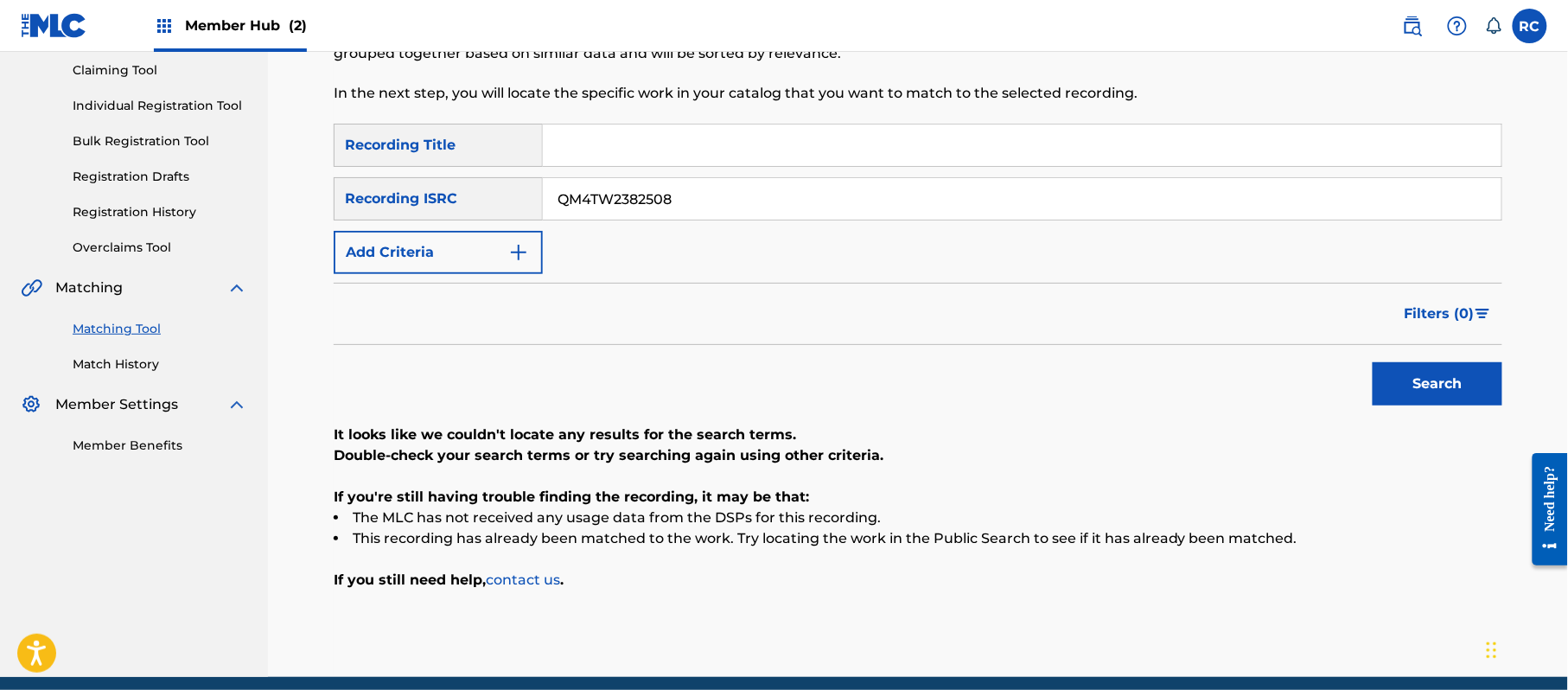
click at [450, 209] on div "SearchWithCriteriab6f3cc6c-d650-4231-83bc-d3f57758b126 Recording ISRC QM4TW2382…" at bounding box center [918, 198] width 1168 height 43
click at [1426, 401] on button "Search" at bounding box center [1437, 383] width 130 height 43
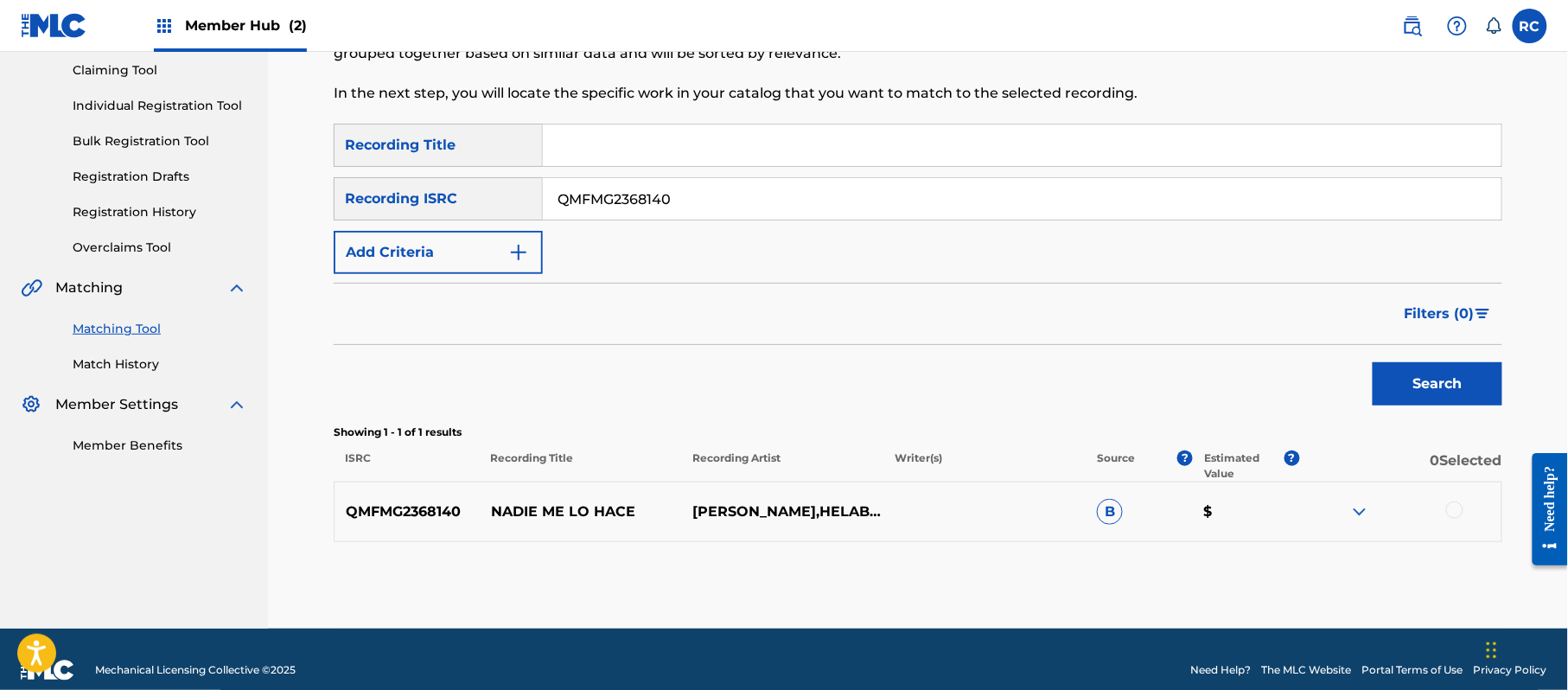
click at [1458, 508] on div at bounding box center [1454, 509] width 17 height 17
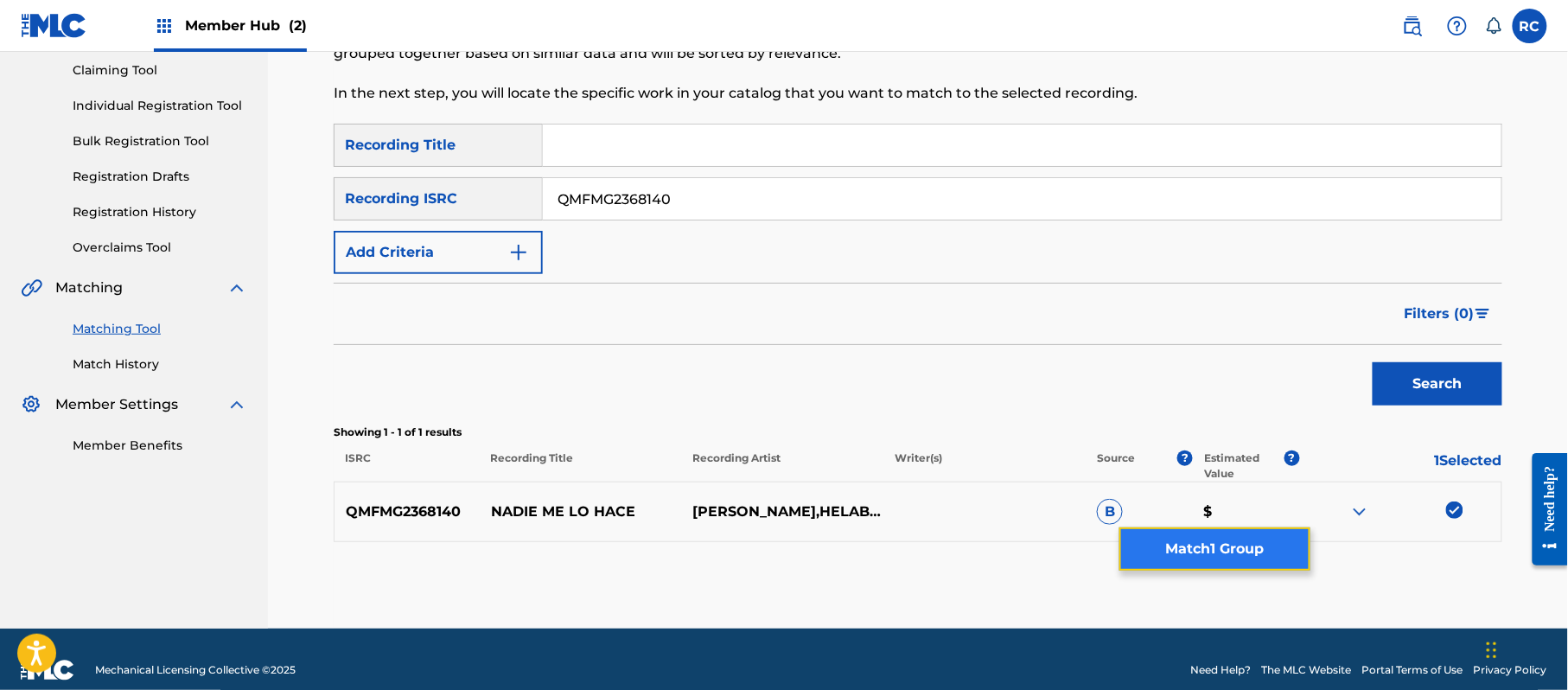
click at [1280, 555] on button "Match 1 Group" at bounding box center [1214, 549] width 191 height 43
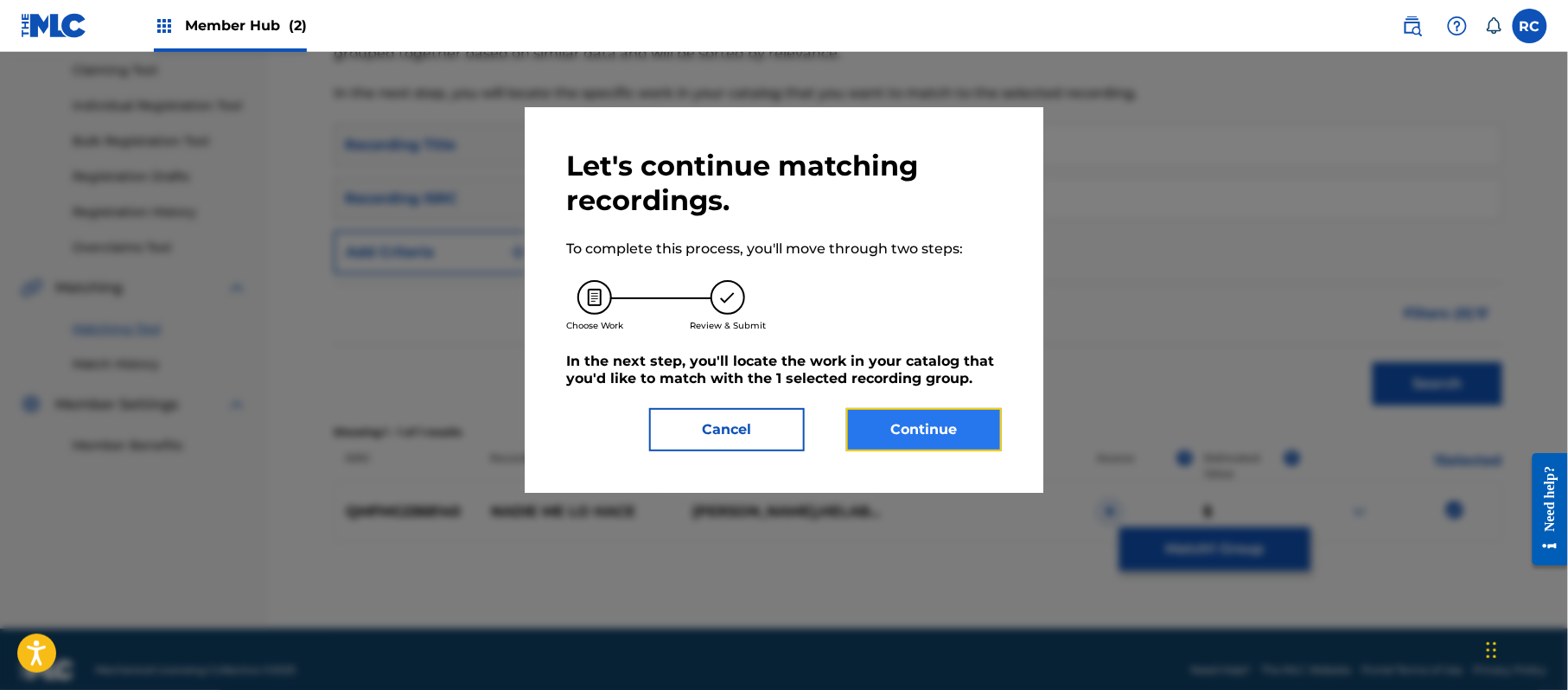
click at [958, 441] on button "Continue" at bounding box center [924, 429] width 155 height 43
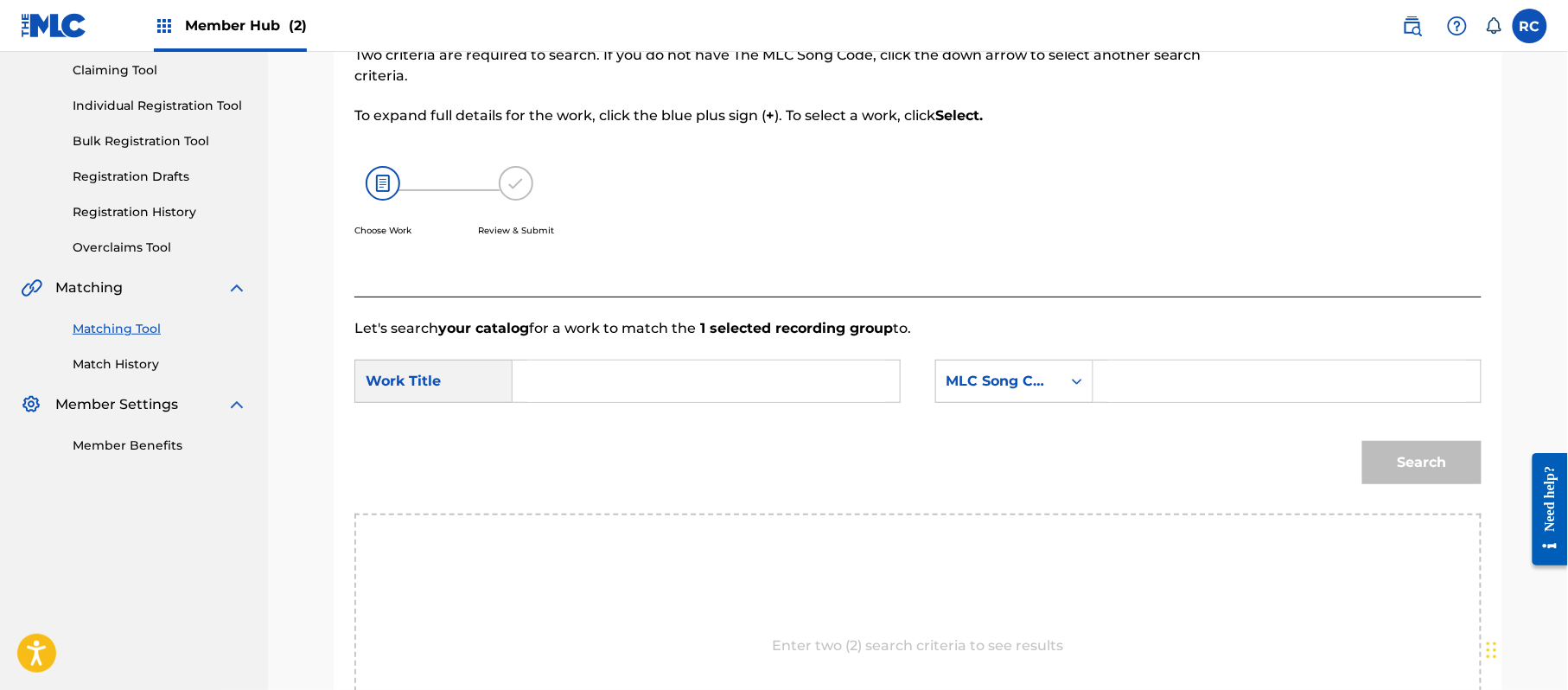
click at [650, 391] on input "Search Form" at bounding box center [706, 381] width 358 height 41
click at [696, 384] on input "Nadie Me Lo Hace N75OBU" at bounding box center [706, 381] width 358 height 41
drag, startPoint x: 1167, startPoint y: 384, endPoint x: 1200, endPoint y: 394, distance: 34.5
click at [1167, 384] on input "Search Form" at bounding box center [1287, 381] width 358 height 41
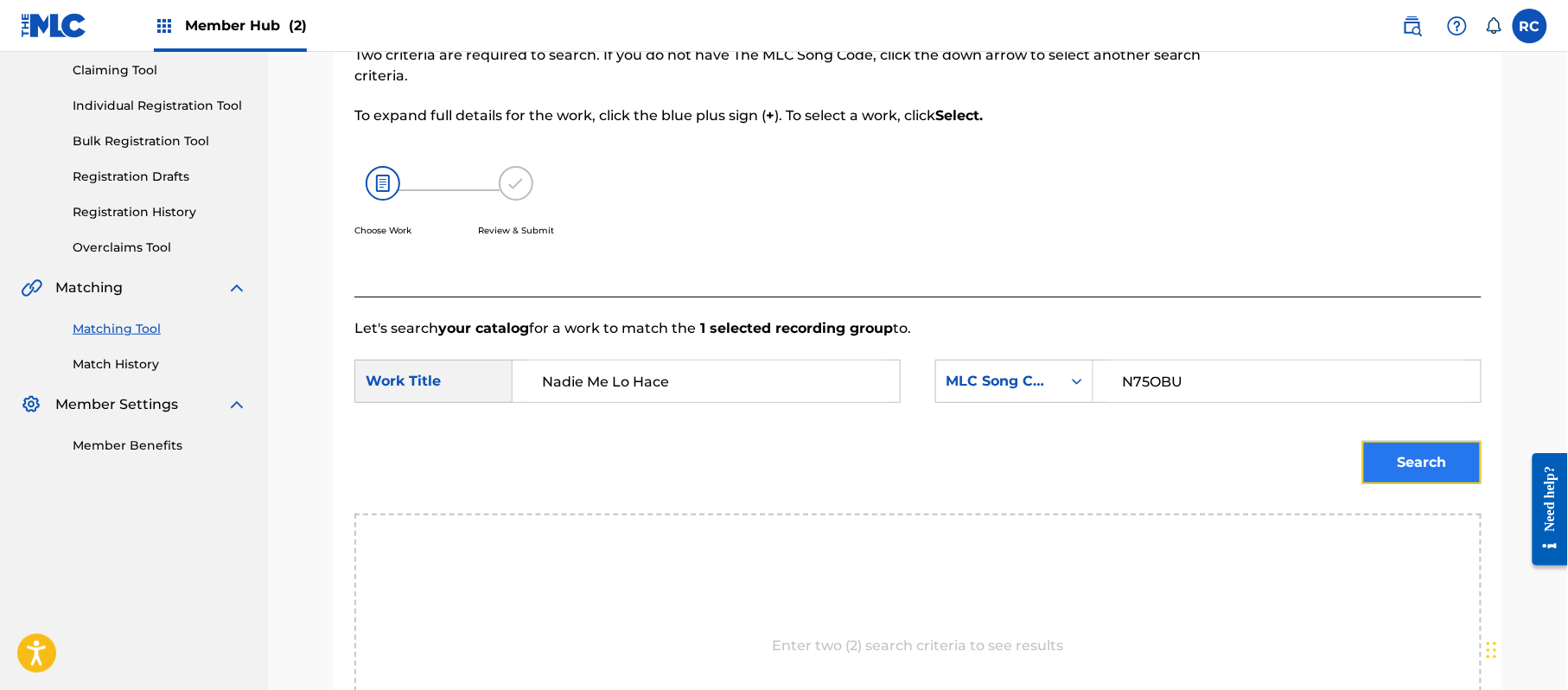
click at [1425, 462] on button "Search" at bounding box center [1422, 462] width 120 height 43
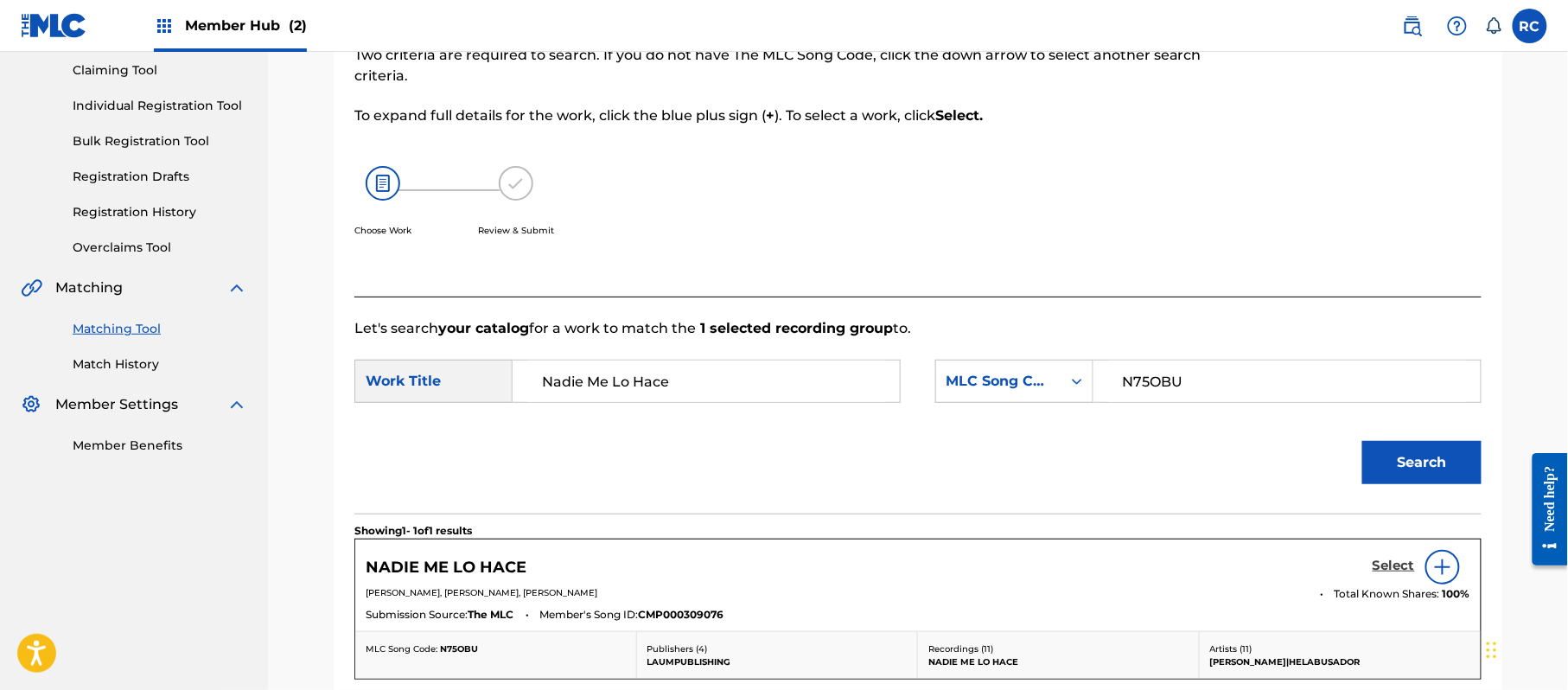
click at [1392, 567] on h5 "Select" at bounding box center [1394, 566] width 42 height 16
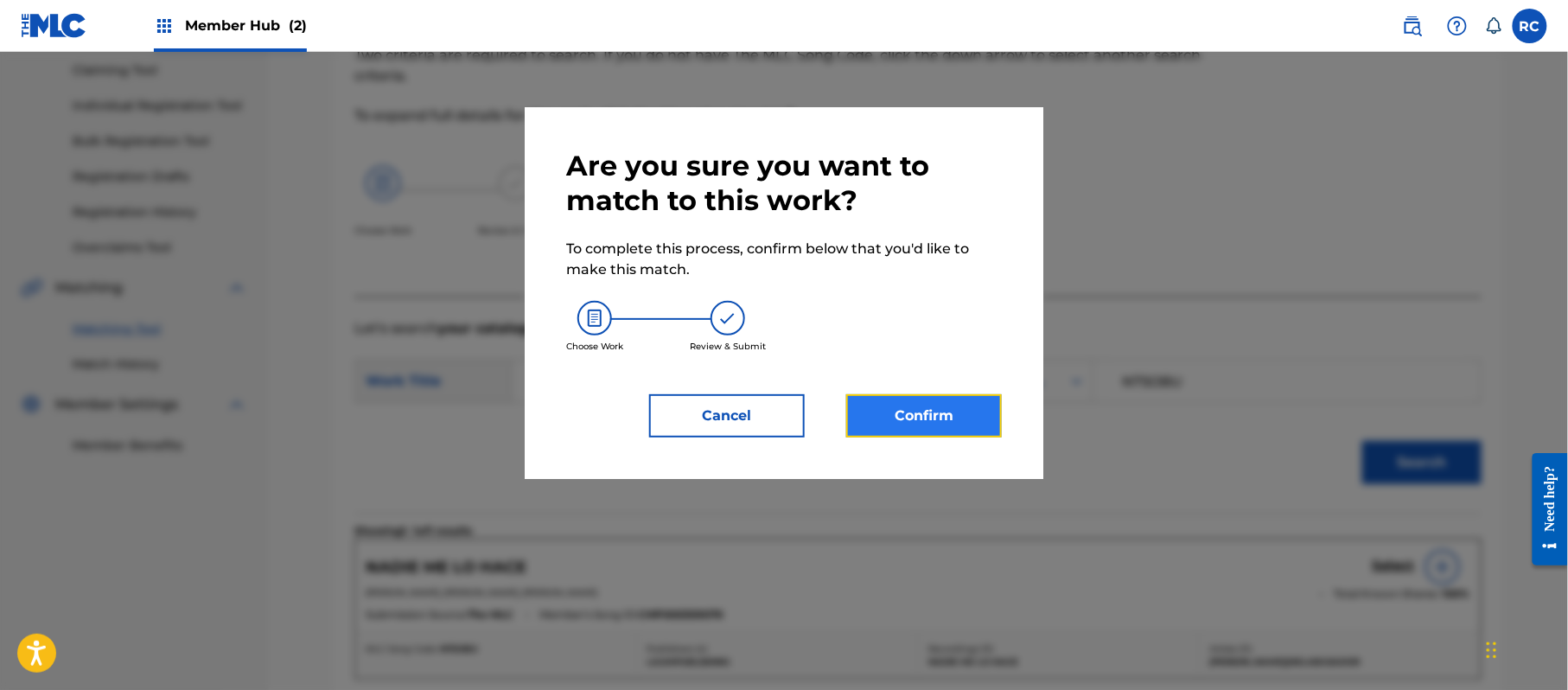
click at [944, 418] on button "Confirm" at bounding box center [924, 415] width 155 height 43
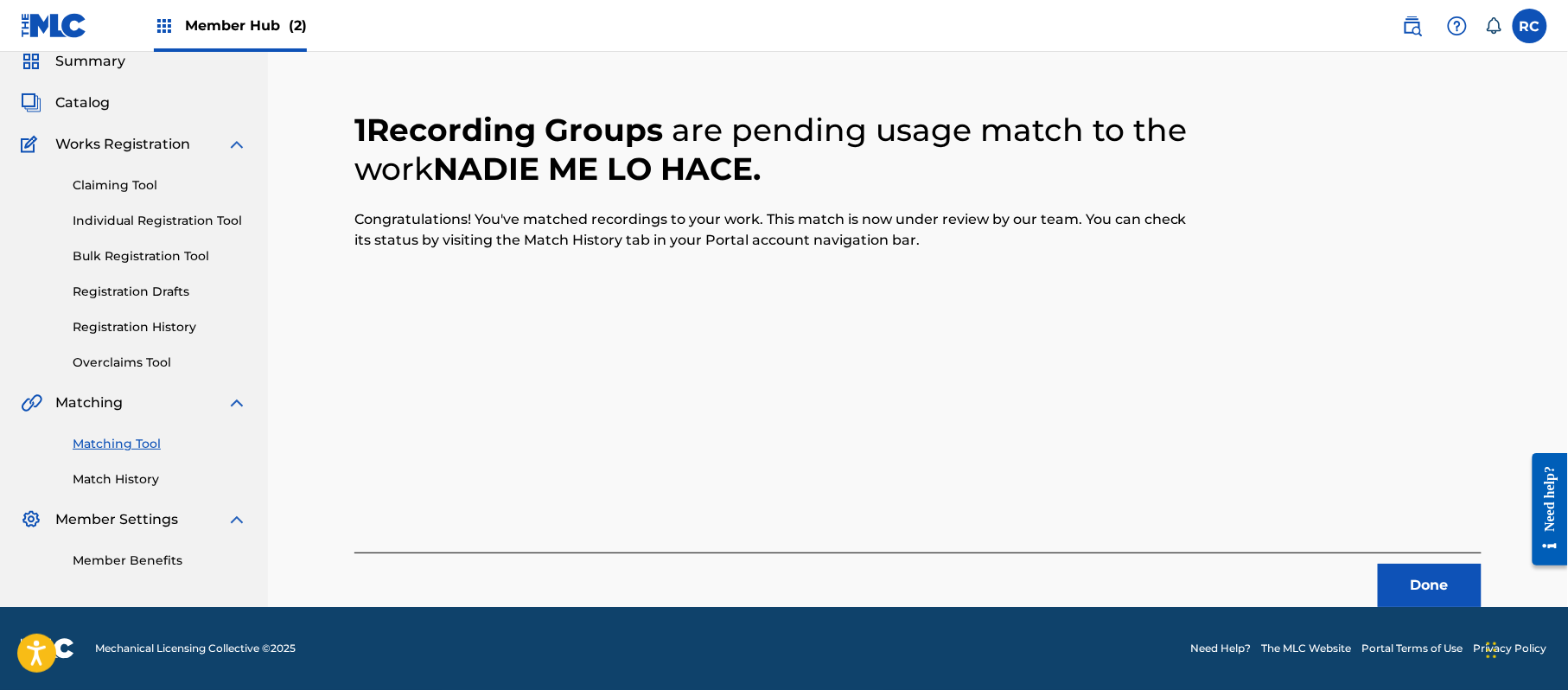
scroll to position [69, 0]
click at [1408, 584] on button "Done" at bounding box center [1430, 585] width 104 height 43
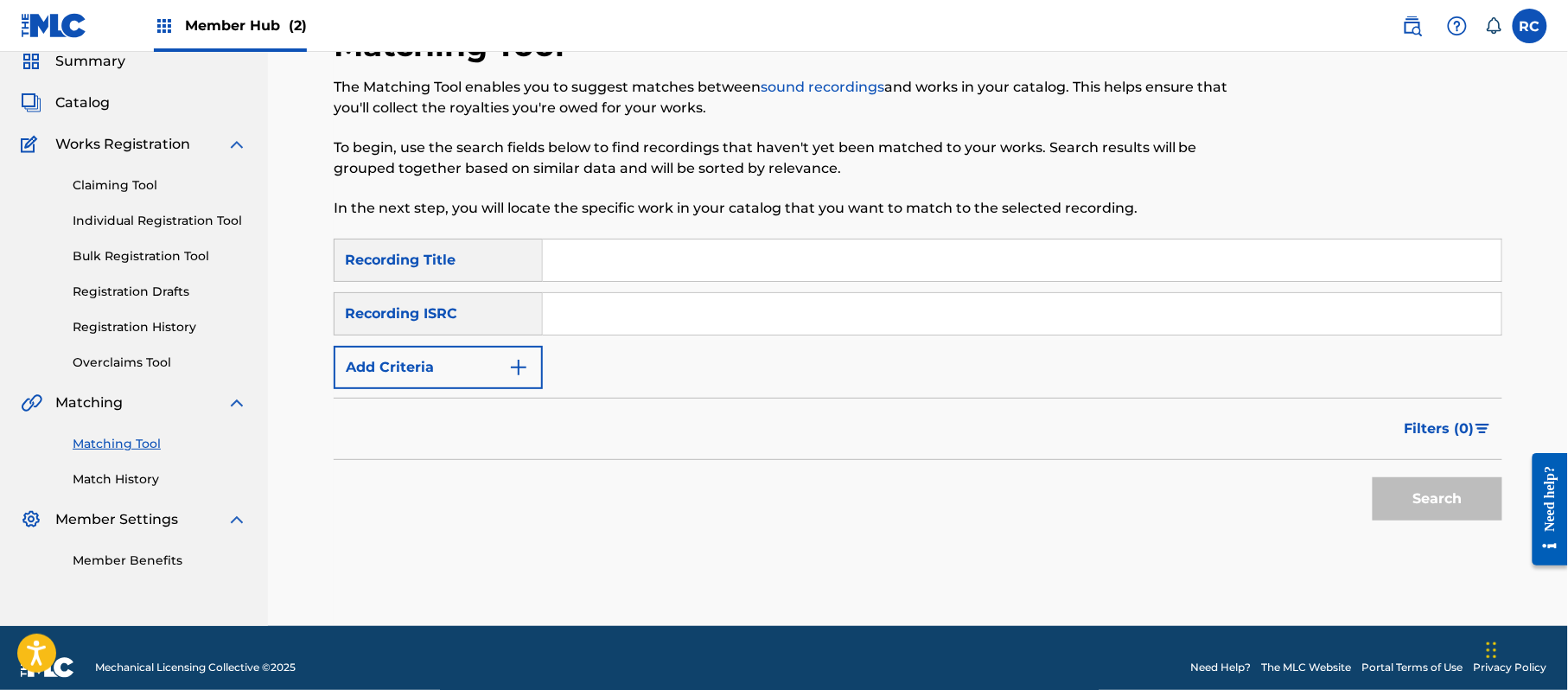
click at [629, 319] on input "Search Form" at bounding box center [1022, 313] width 958 height 41
click at [1417, 499] on button "Search" at bounding box center [1437, 498] width 130 height 43
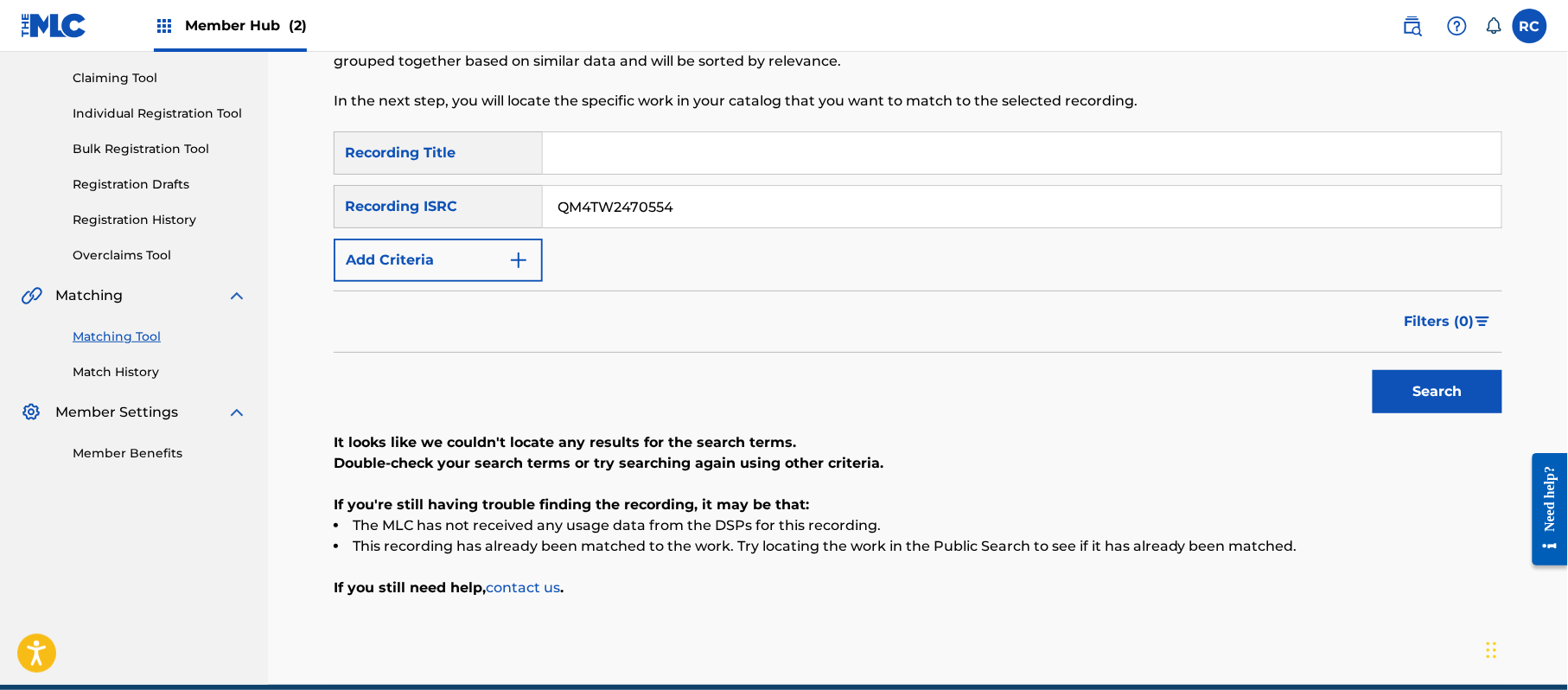
scroll to position [184, 0]
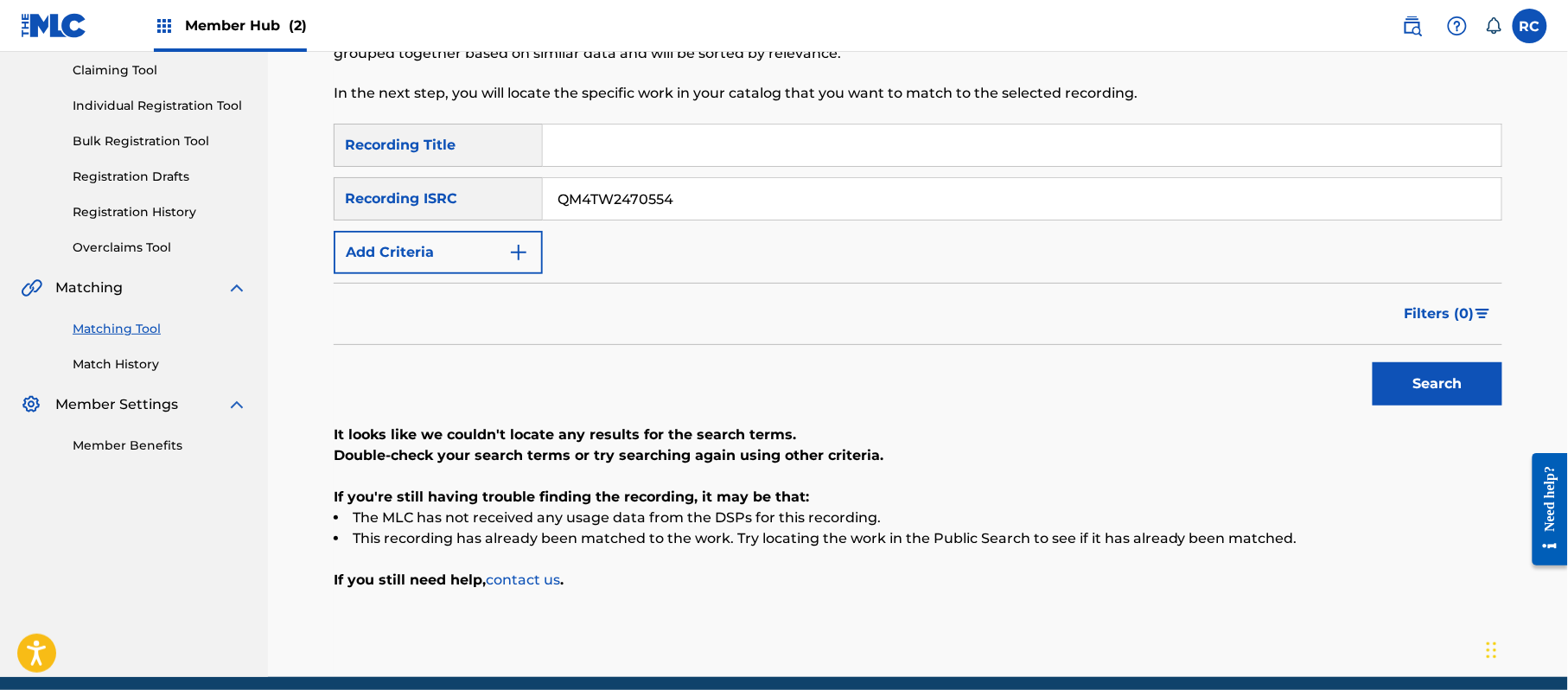
drag, startPoint x: 574, startPoint y: 197, endPoint x: 471, endPoint y: 201, distance: 103.1
click at [471, 201] on div "SearchWithCriteriab6f3cc6c-d650-4231-83bc-d3f57758b126 Recording ISRC QM4TW2470…" at bounding box center [918, 198] width 1168 height 43
click at [1433, 384] on button "Search" at bounding box center [1437, 383] width 130 height 43
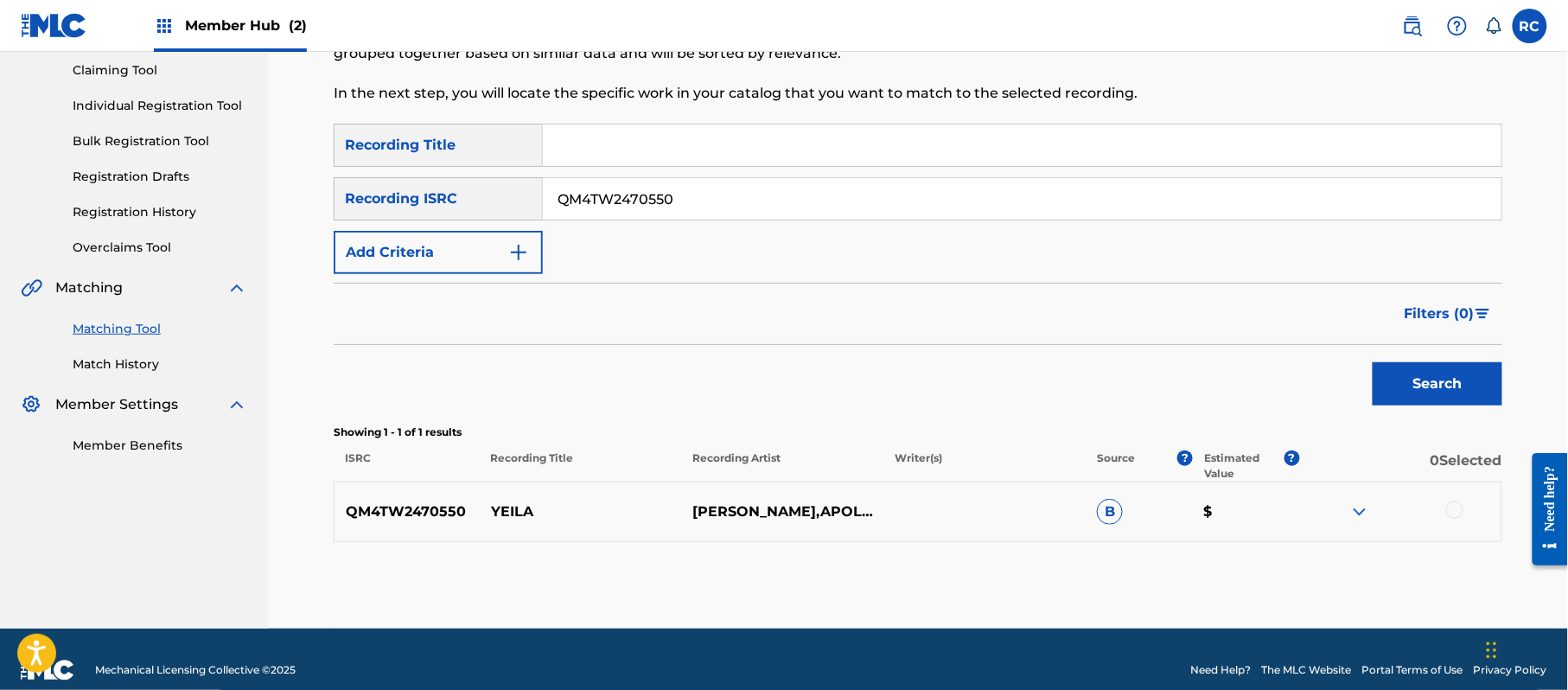
scroll to position [199, 0]
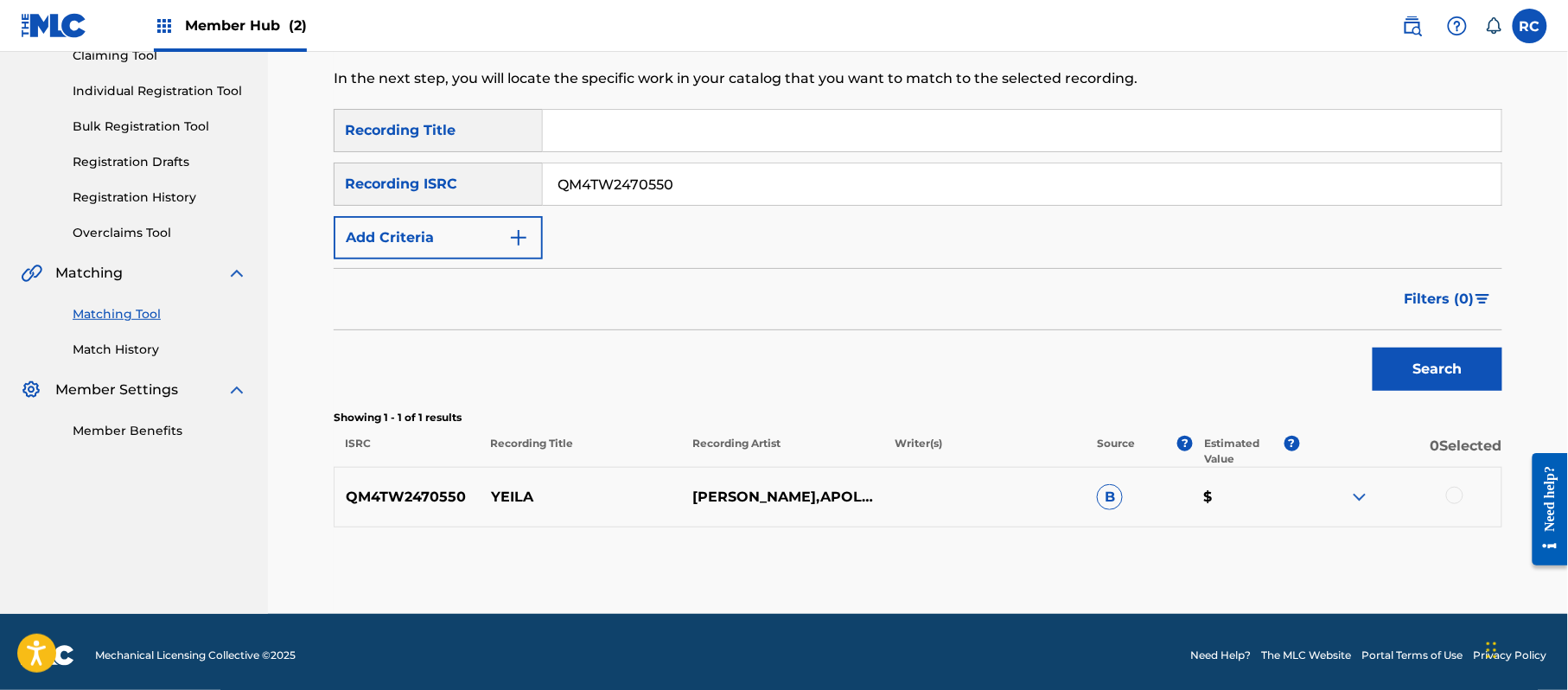
click at [1449, 493] on div at bounding box center [1454, 495] width 17 height 17
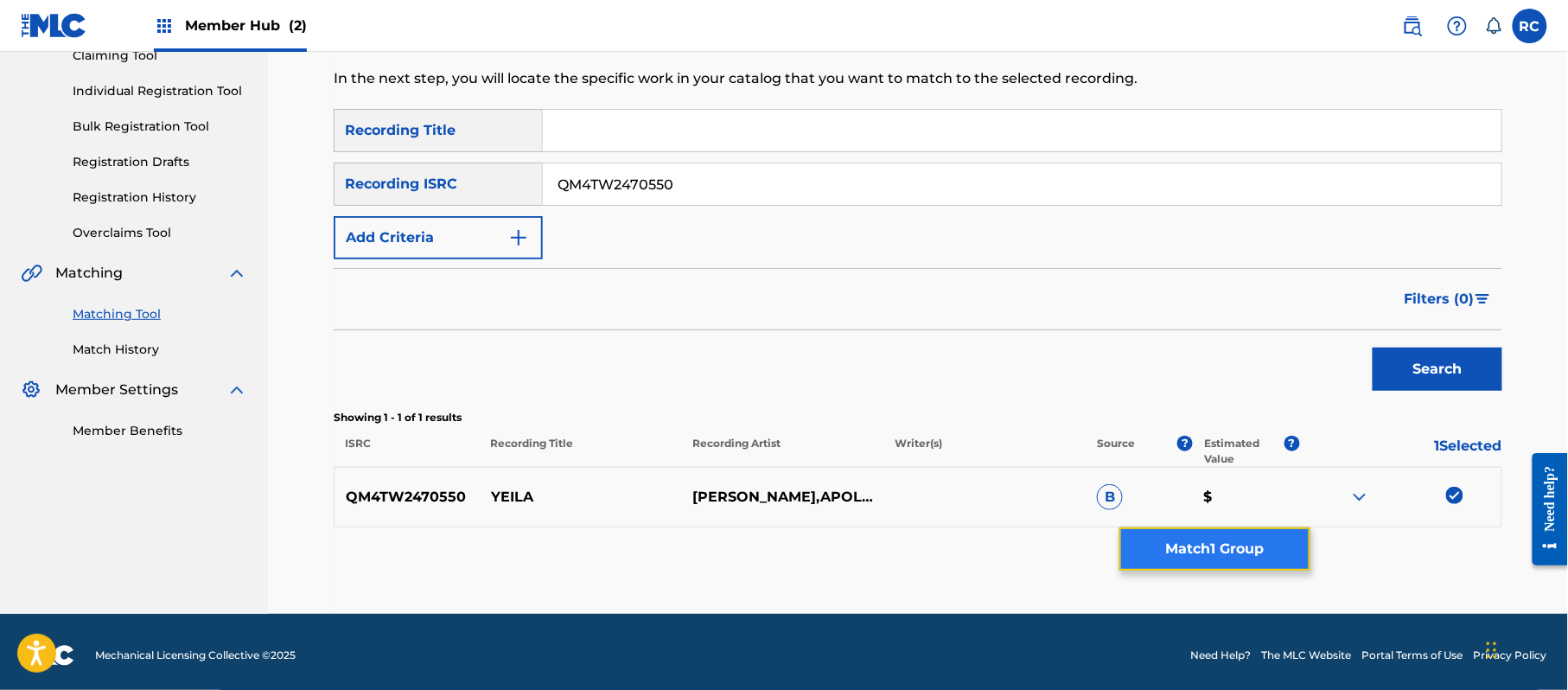
click at [1216, 551] on button "Match 1 Group" at bounding box center [1214, 549] width 191 height 43
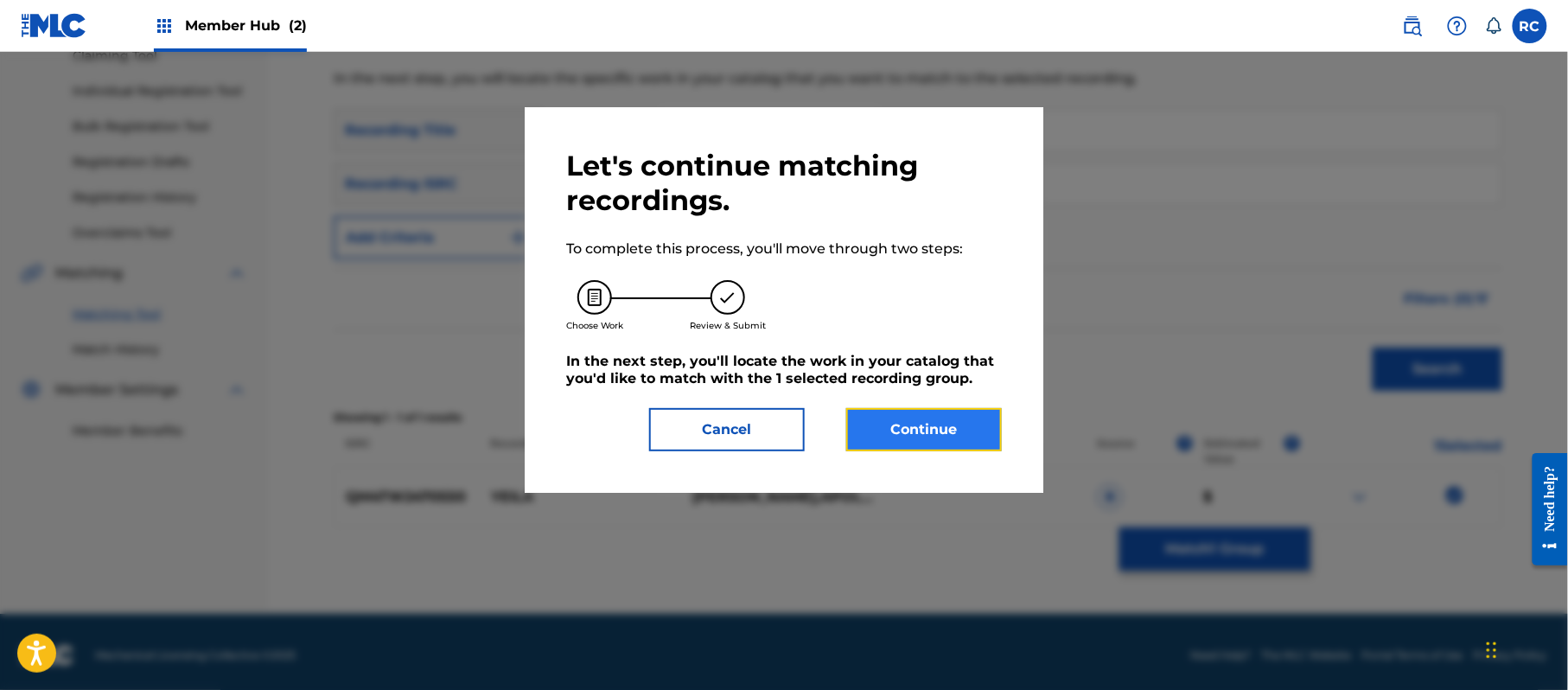
click at [956, 435] on button "Continue" at bounding box center [924, 429] width 155 height 43
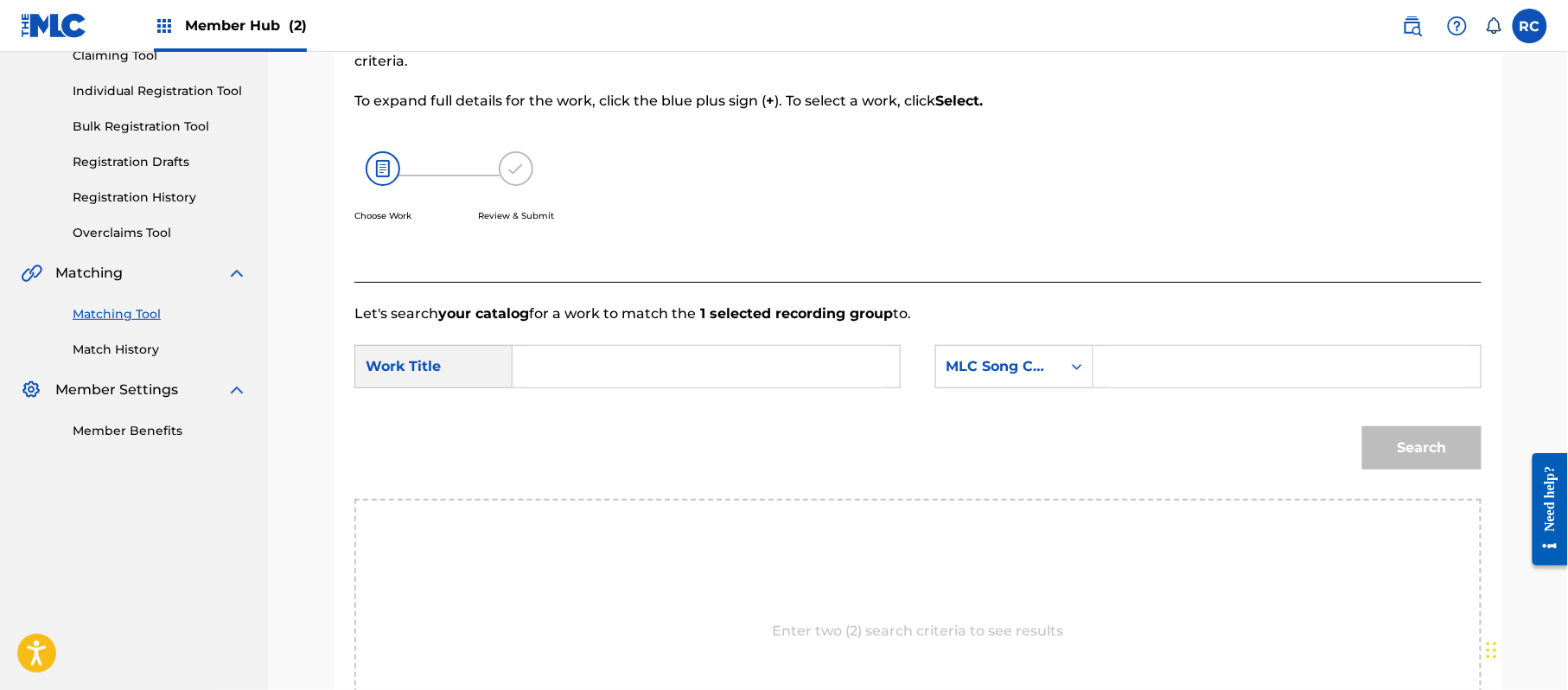
click at [693, 353] on input "Search Form" at bounding box center [706, 366] width 358 height 41
click at [622, 367] on input "Yeila YP4TLD" at bounding box center [706, 366] width 358 height 41
drag, startPoint x: 1234, startPoint y: 367, endPoint x: 1242, endPoint y: 371, distance: 8.9
click at [1234, 367] on input "Search Form" at bounding box center [1287, 366] width 358 height 41
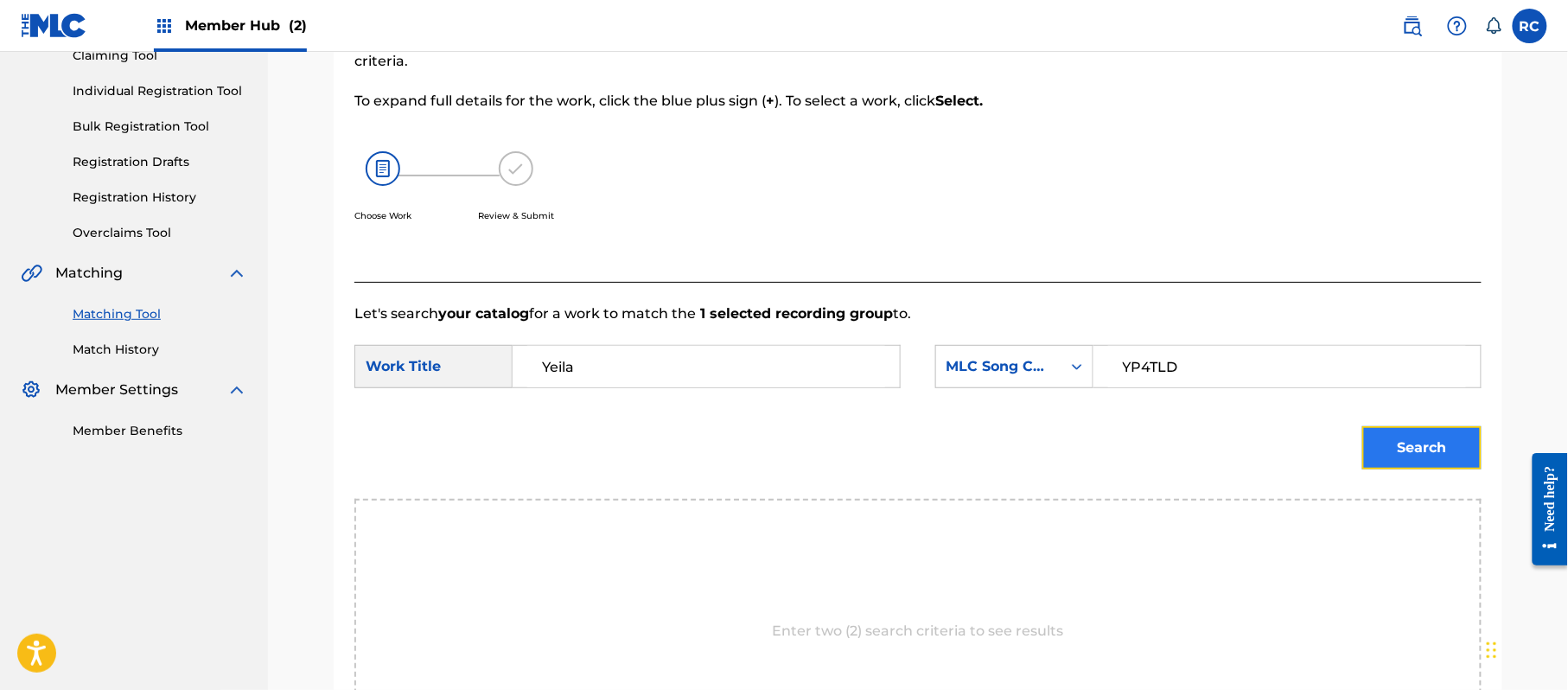
click at [1406, 446] on button "Search" at bounding box center [1422, 447] width 120 height 43
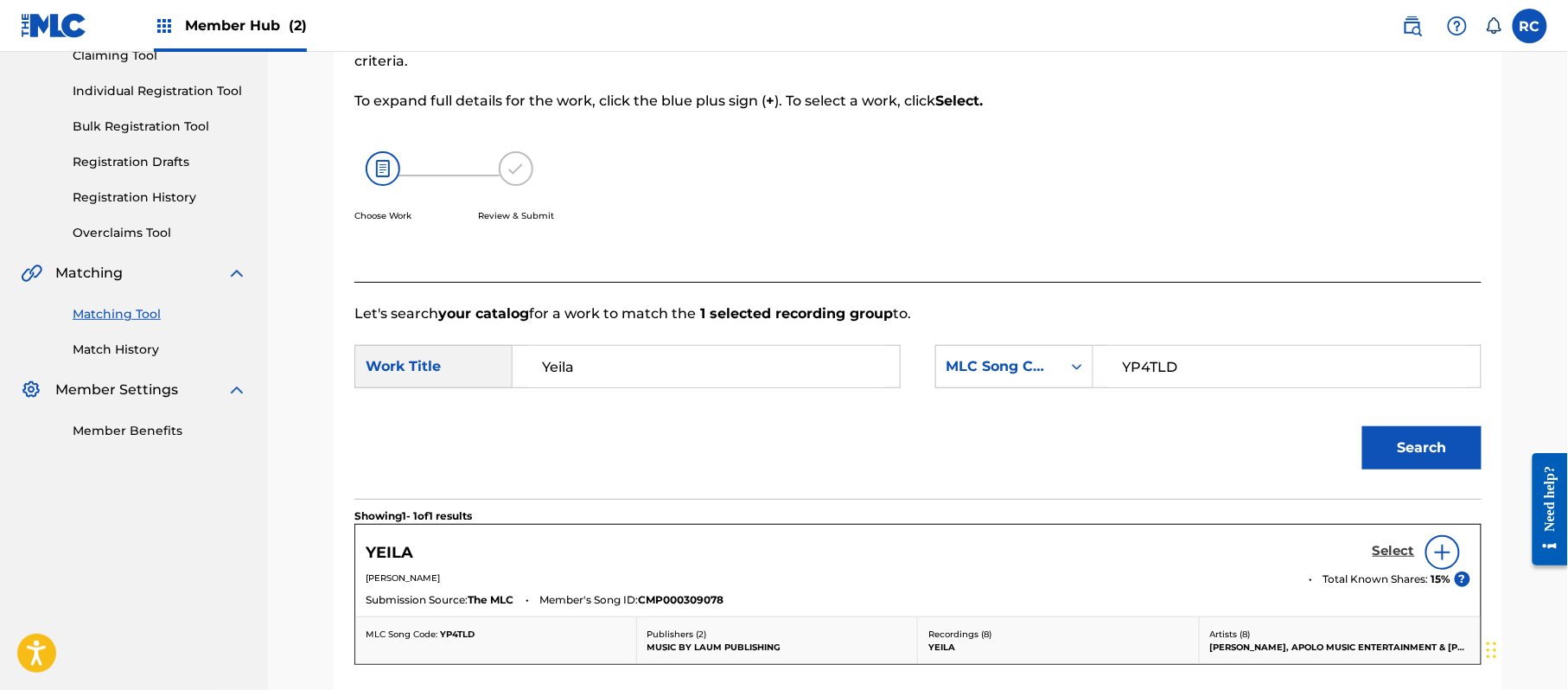
click at [1384, 555] on h5 "Select" at bounding box center [1394, 551] width 42 height 16
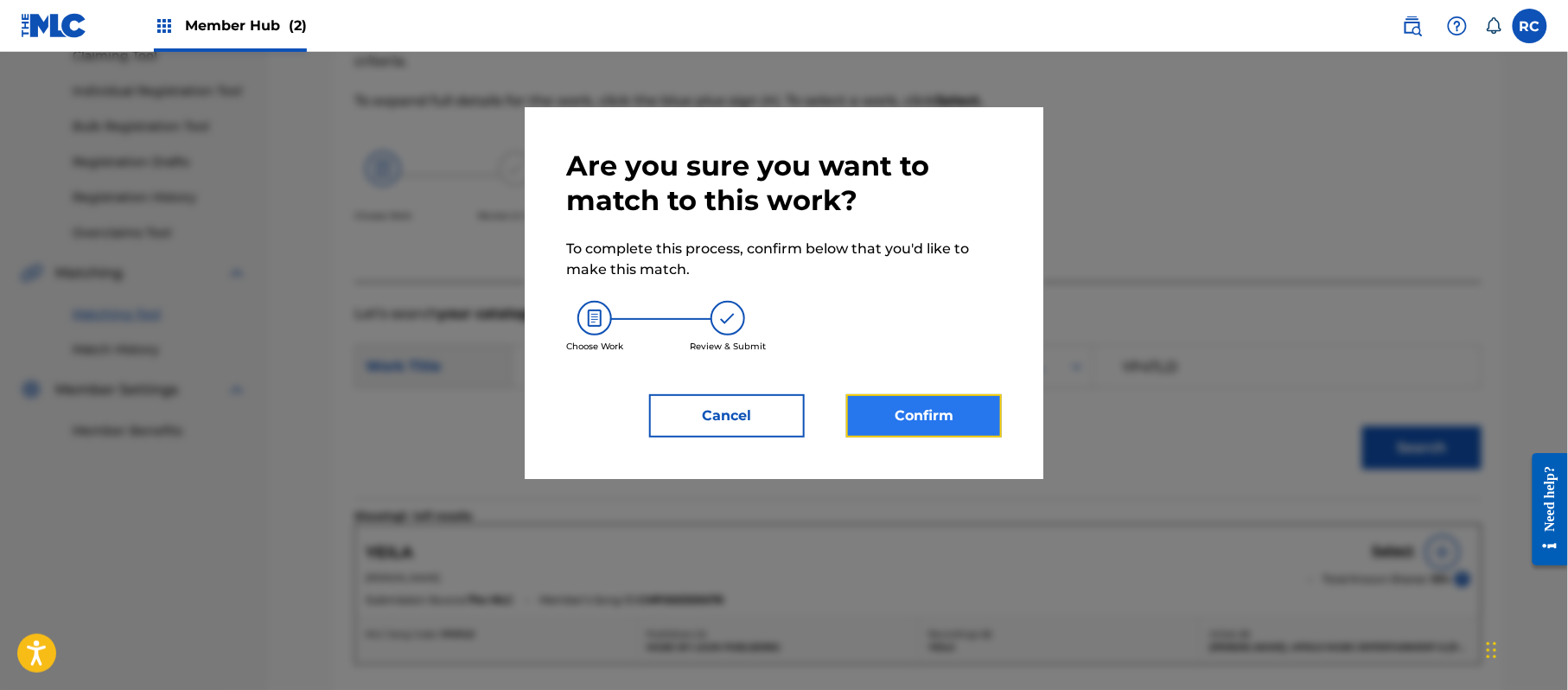
click at [944, 416] on button "Confirm" at bounding box center [924, 415] width 155 height 43
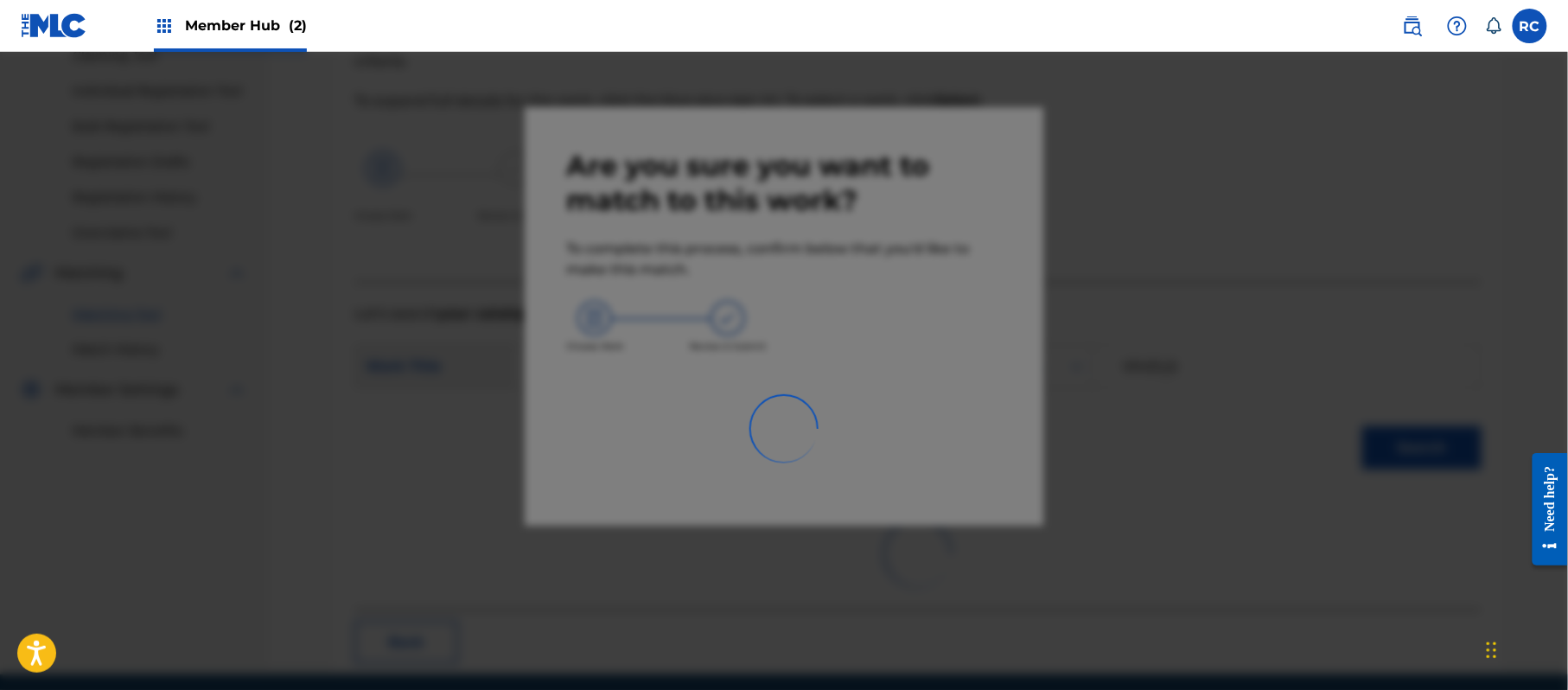
scroll to position [69, 0]
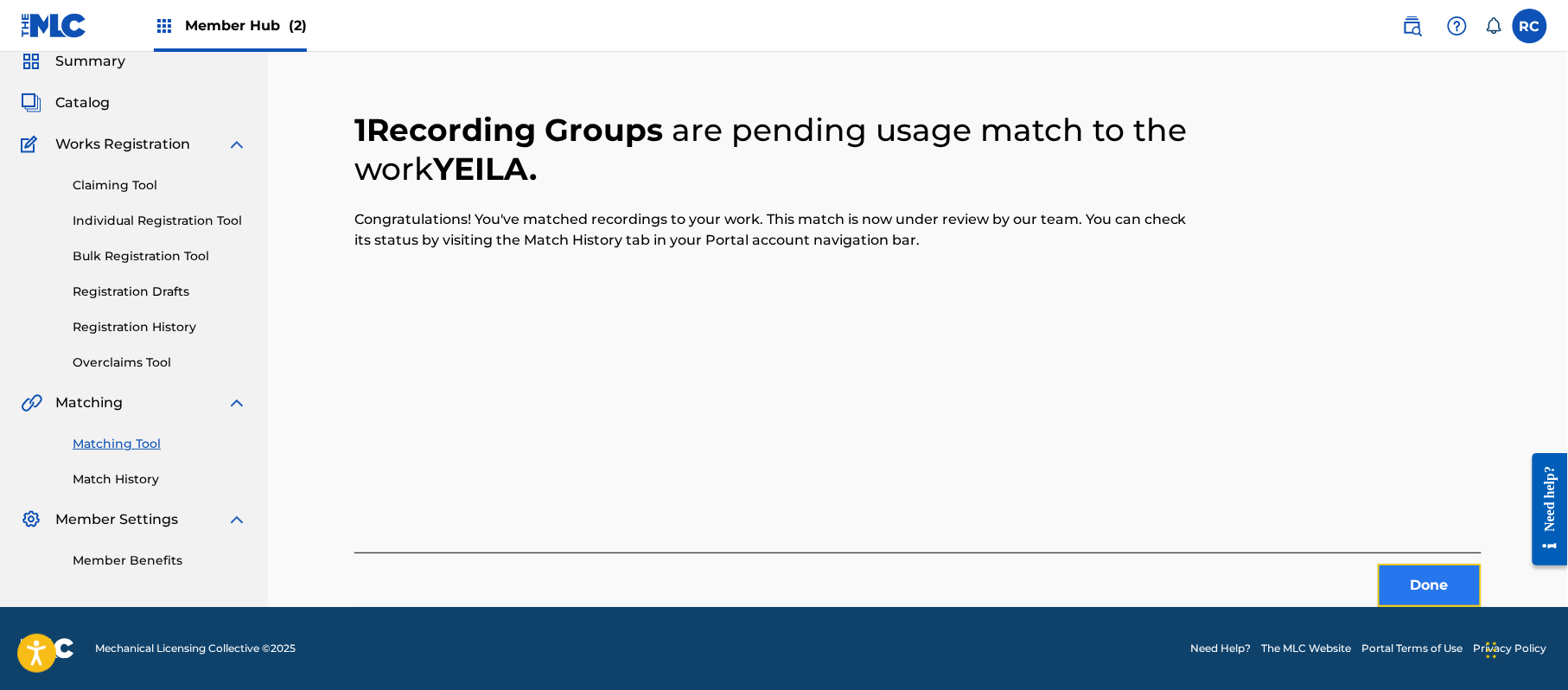
click at [1411, 582] on button "Done" at bounding box center [1430, 585] width 104 height 43
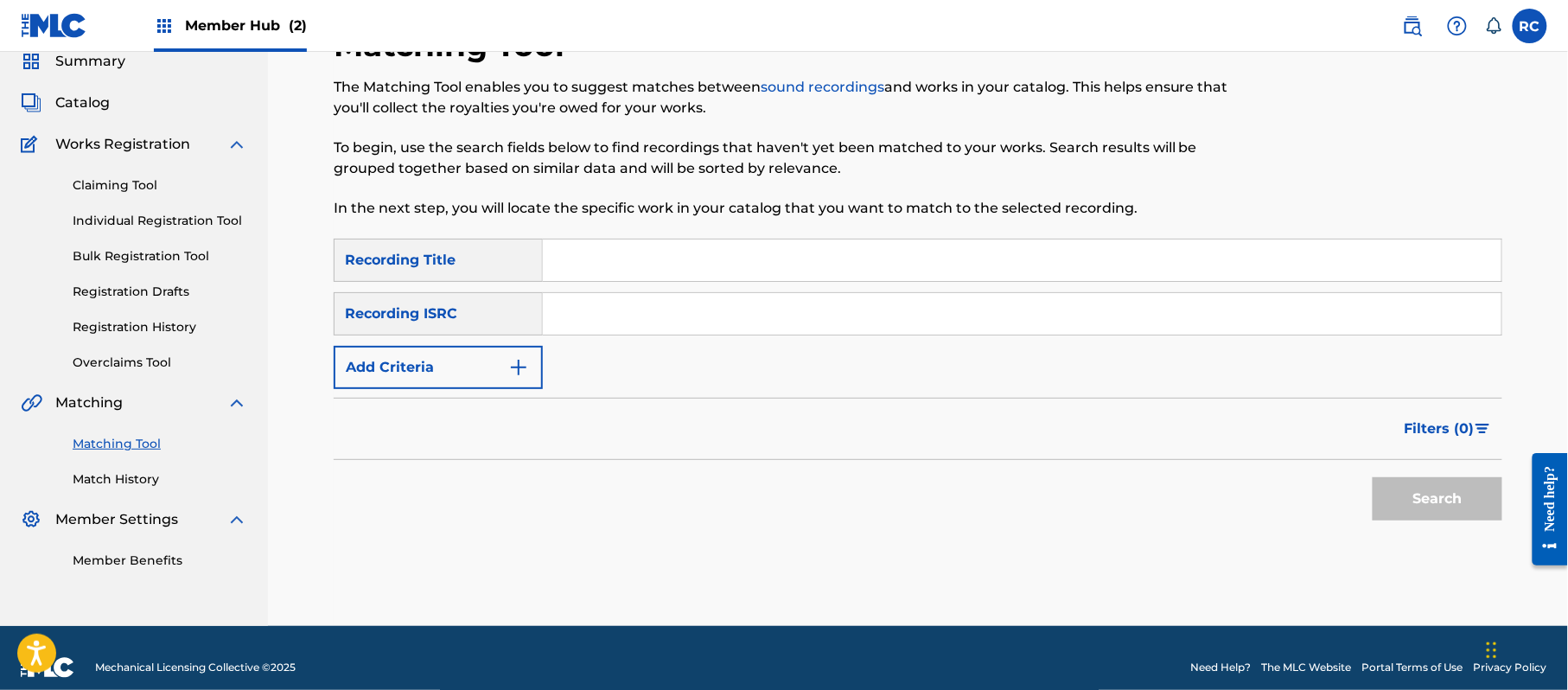
click at [612, 312] on div "SearchWithCriteria5df80841-9629-4178-8b4d-cf8d4b60a839 Recording Title SearchWi…" at bounding box center [918, 313] width 1168 height 151
click at [612, 313] on input "Search Form" at bounding box center [1022, 313] width 958 height 41
click at [1408, 484] on button "Search" at bounding box center [1437, 498] width 130 height 43
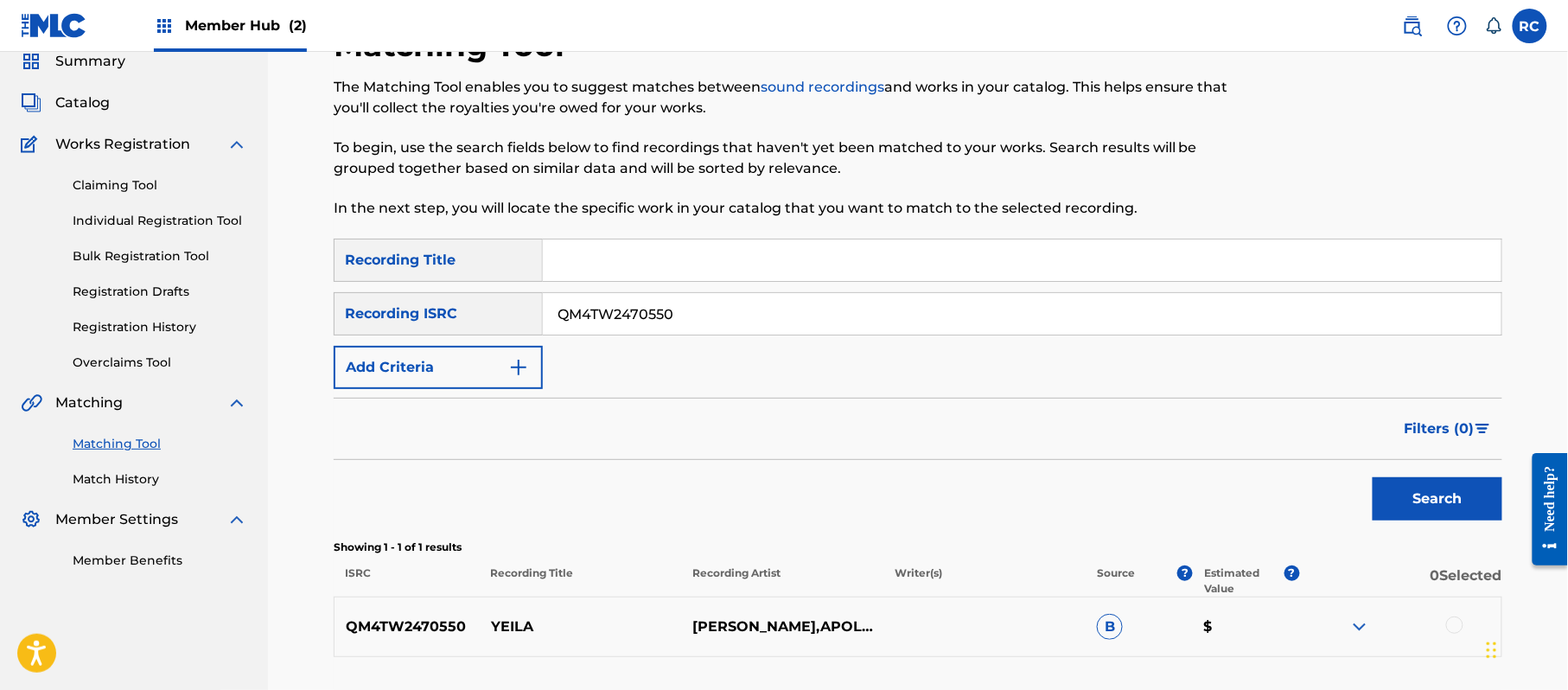
drag, startPoint x: 678, startPoint y: 329, endPoint x: 465, endPoint y: 330, distance: 213.0
click at [465, 330] on div "SearchWithCriteriab6f3cc6c-d650-4231-83bc-d3f57758b126 Recording ISRC QM4TW2470…" at bounding box center [918, 313] width 1168 height 43
click at [1405, 489] on button "Search" at bounding box center [1437, 498] width 130 height 43
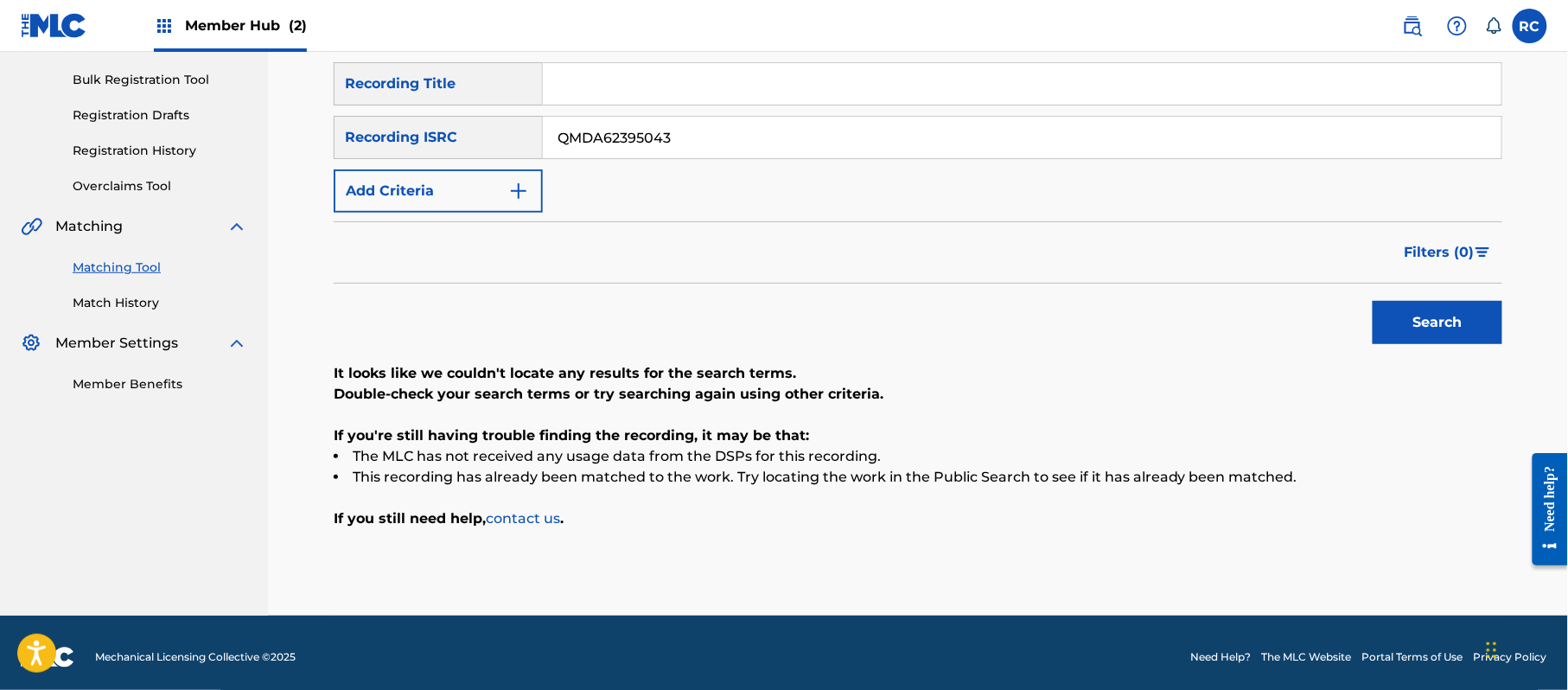
scroll to position [254, 0]
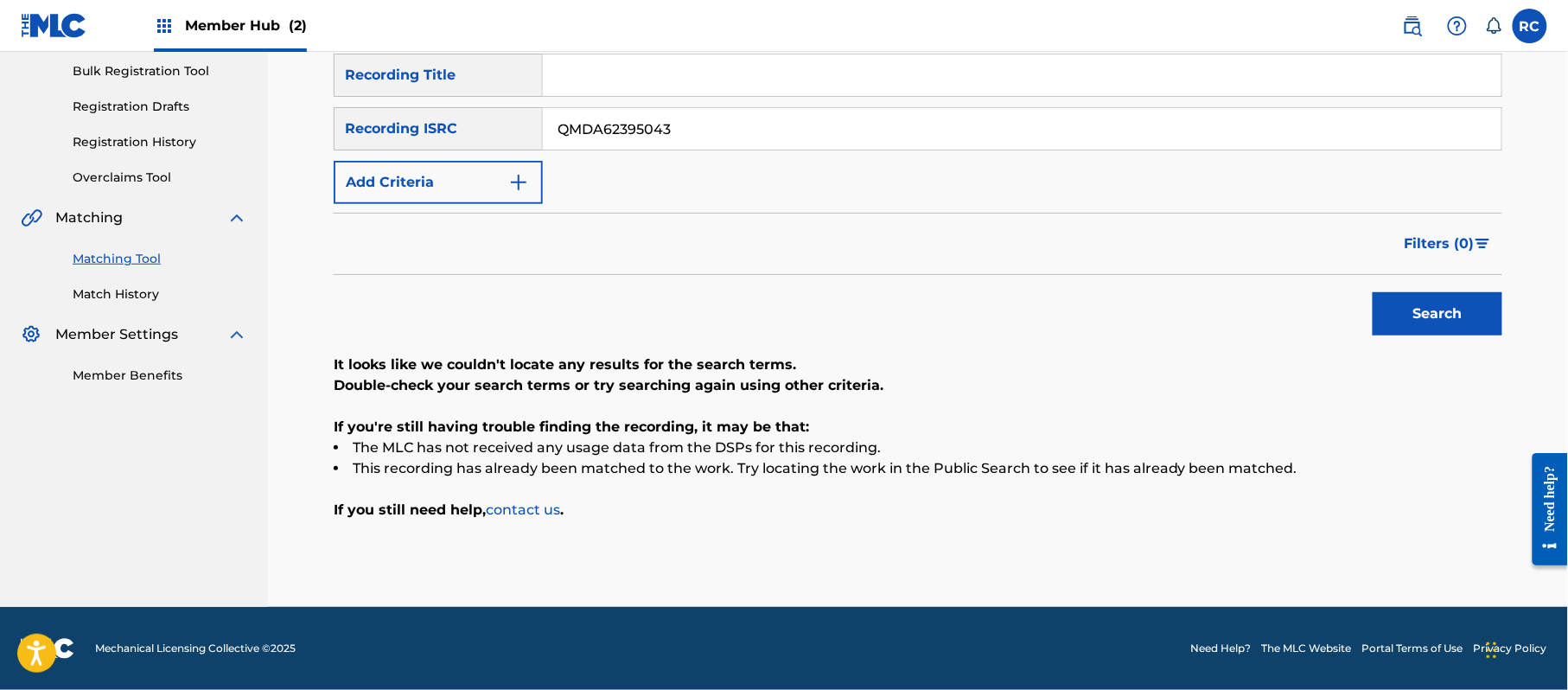
click at [495, 128] on div "SearchWithCriteriab6f3cc6c-d650-4231-83bc-d3f57758b126 Recording ISRC QMDA62395…" at bounding box center [918, 128] width 1168 height 43
click at [1419, 329] on button "Search" at bounding box center [1437, 313] width 130 height 43
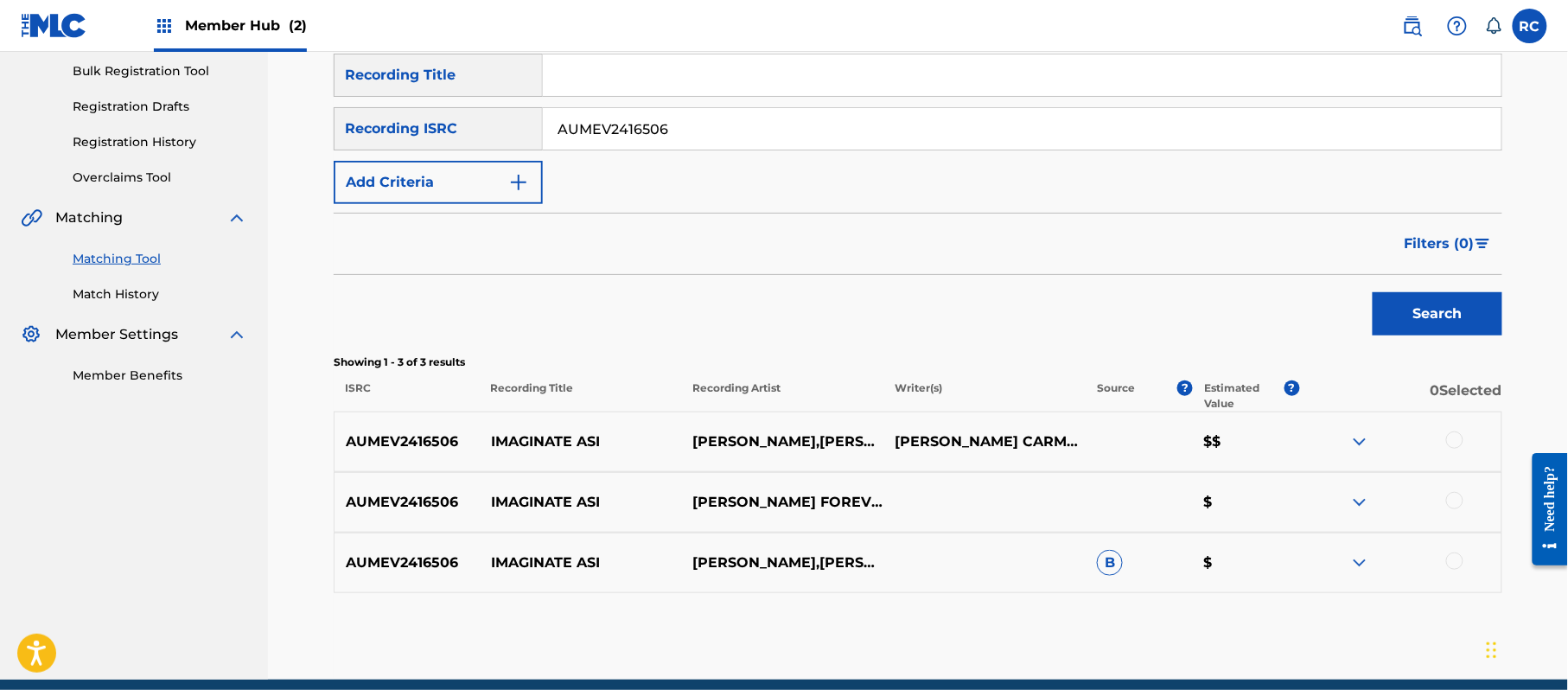
click at [1446, 433] on div at bounding box center [1400, 442] width 203 height 21
drag, startPoint x: 1454, startPoint y: 444, endPoint x: 1454, endPoint y: 475, distance: 31.0
click at [1454, 444] on div at bounding box center [1454, 440] width 17 height 17
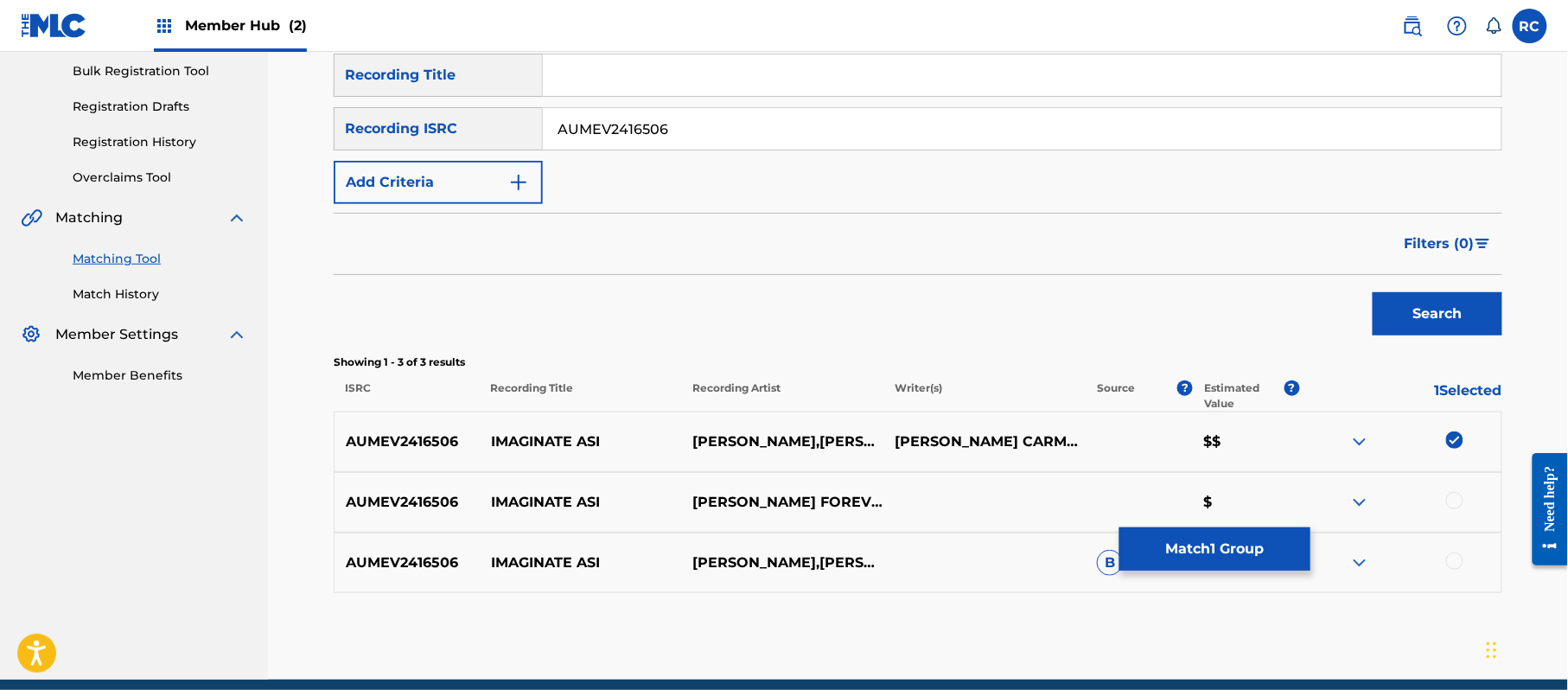
click at [1457, 498] on div at bounding box center [1454, 500] width 17 height 17
click at [1454, 562] on div at bounding box center [1454, 560] width 17 height 17
click at [1241, 567] on button "Match 3 Groups" at bounding box center [1214, 549] width 191 height 43
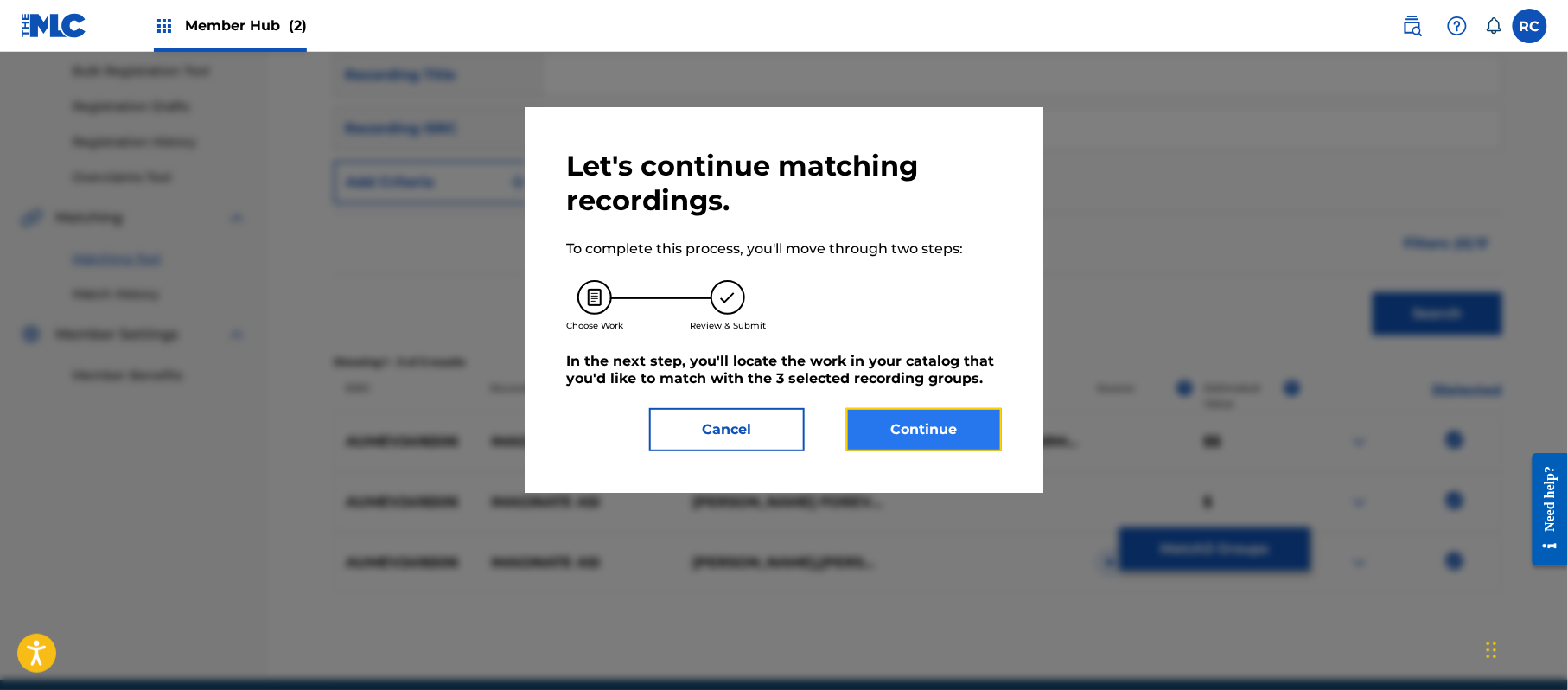
click at [934, 433] on button "Continue" at bounding box center [924, 429] width 155 height 43
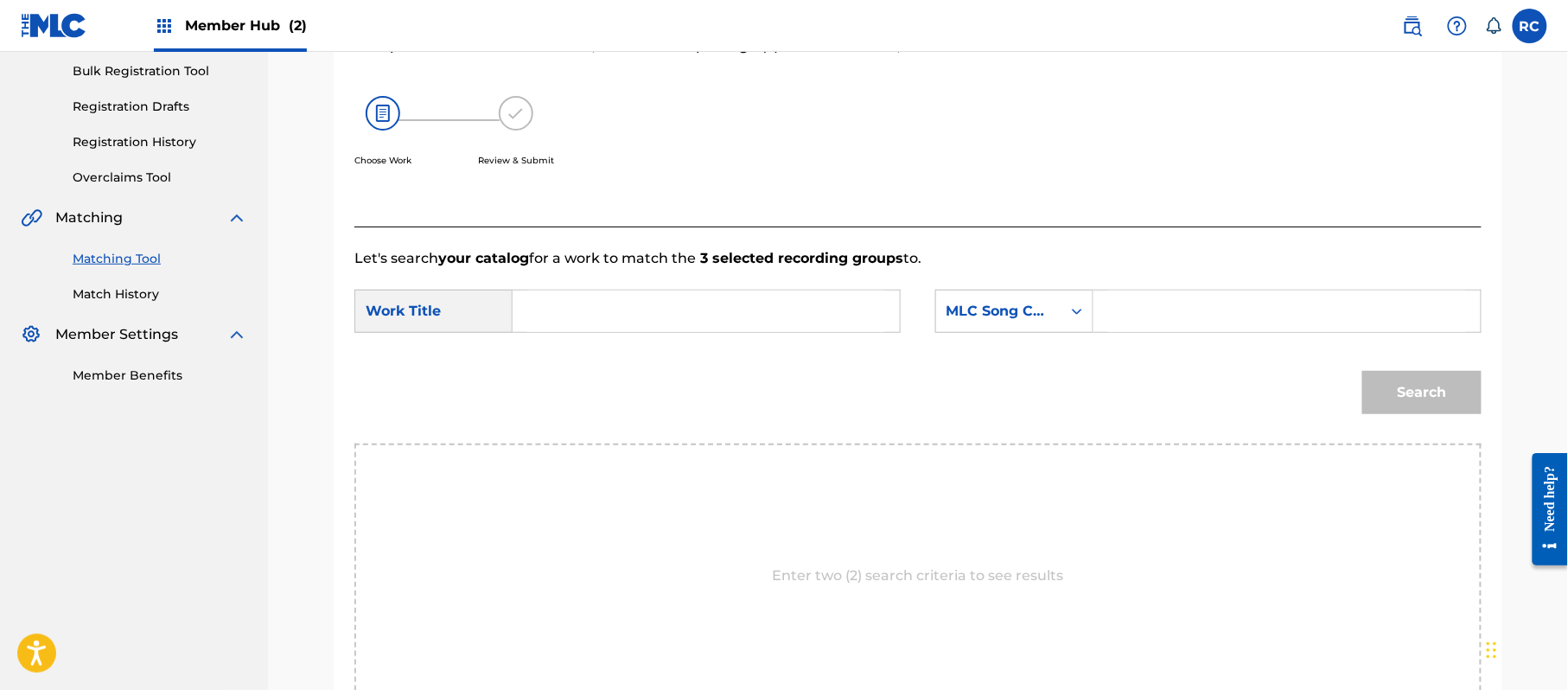
click at [651, 313] on input "Search Form" at bounding box center [706, 310] width 358 height 41
click at [672, 308] on input "Imaginate Asi I30ANK" at bounding box center [706, 310] width 358 height 41
click at [1155, 305] on input "Search Form" at bounding box center [1287, 310] width 358 height 41
click at [1469, 405] on button "Search" at bounding box center [1422, 392] width 120 height 43
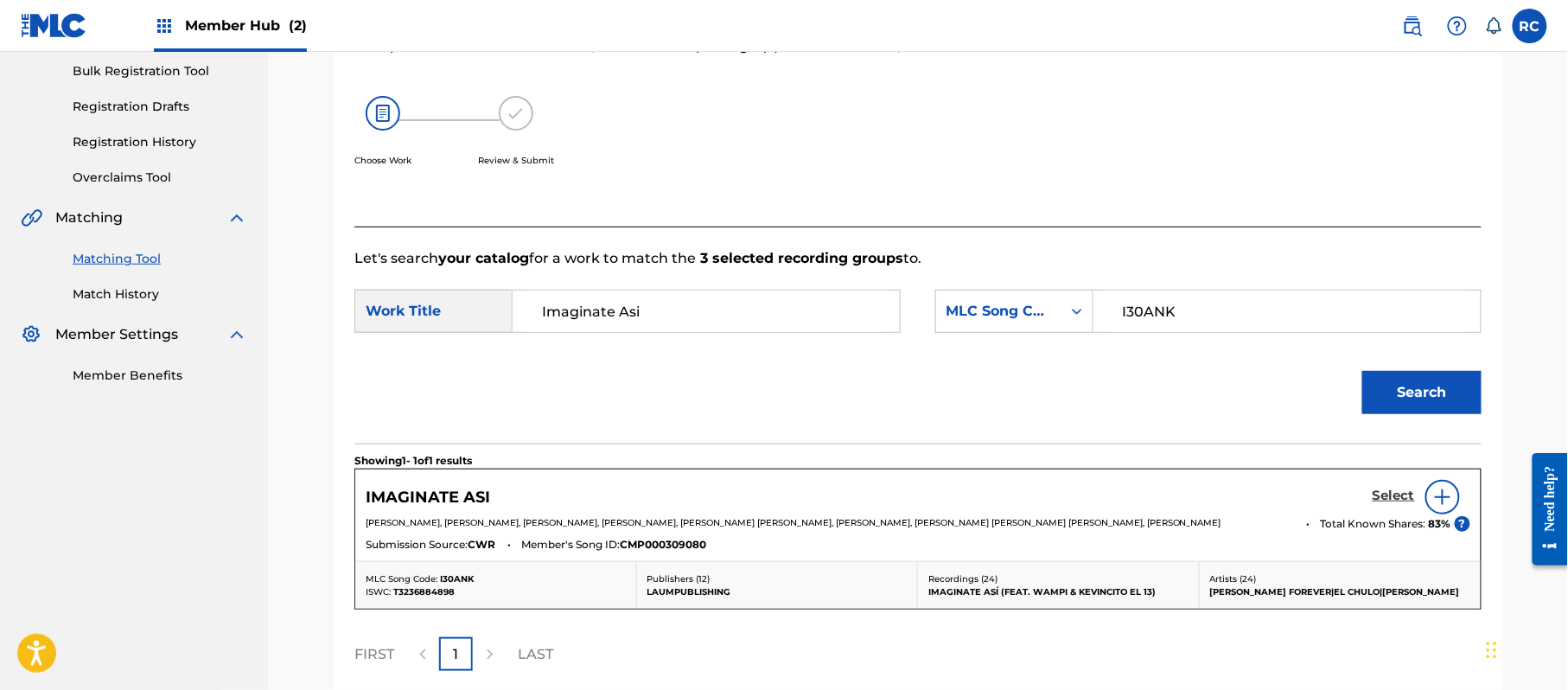
click at [1377, 495] on h5 "Select" at bounding box center [1394, 496] width 42 height 16
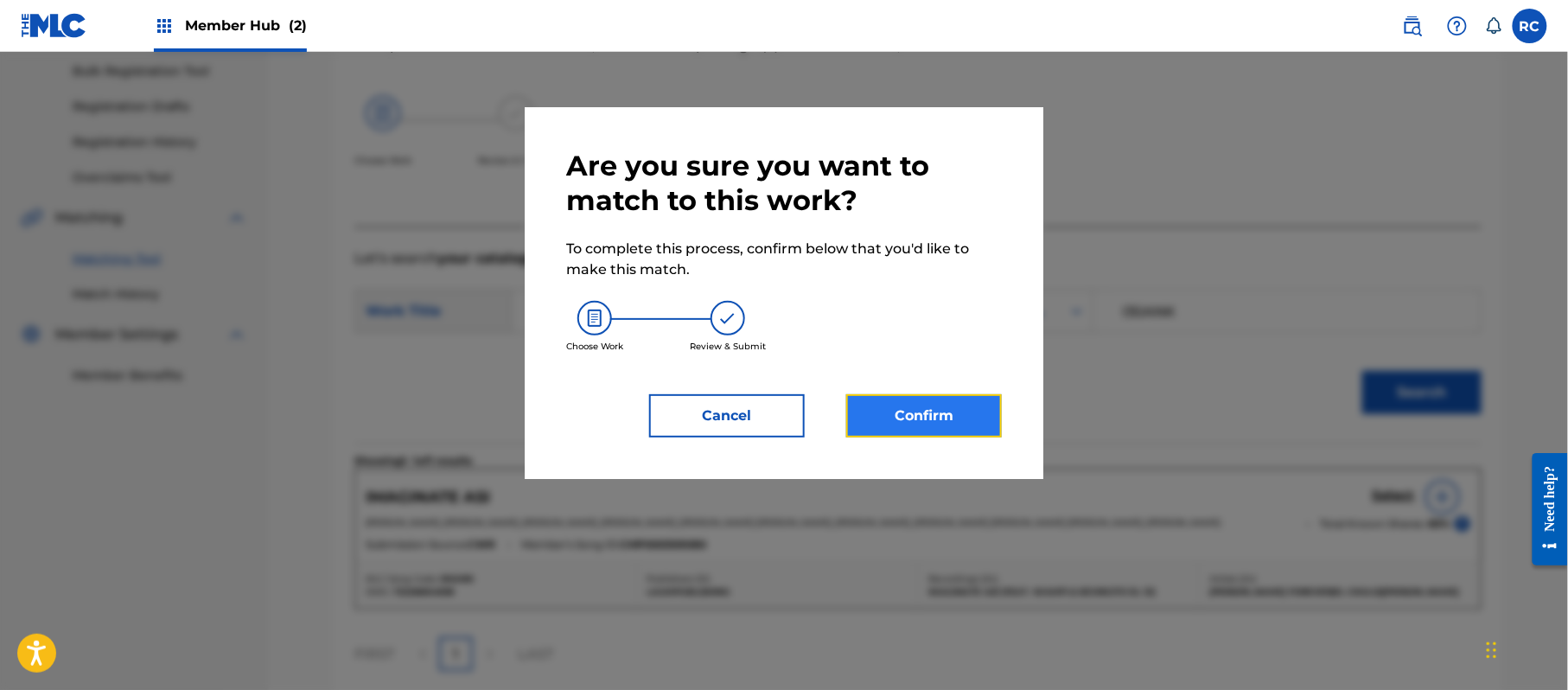
click at [937, 426] on button "Confirm" at bounding box center [924, 415] width 155 height 43
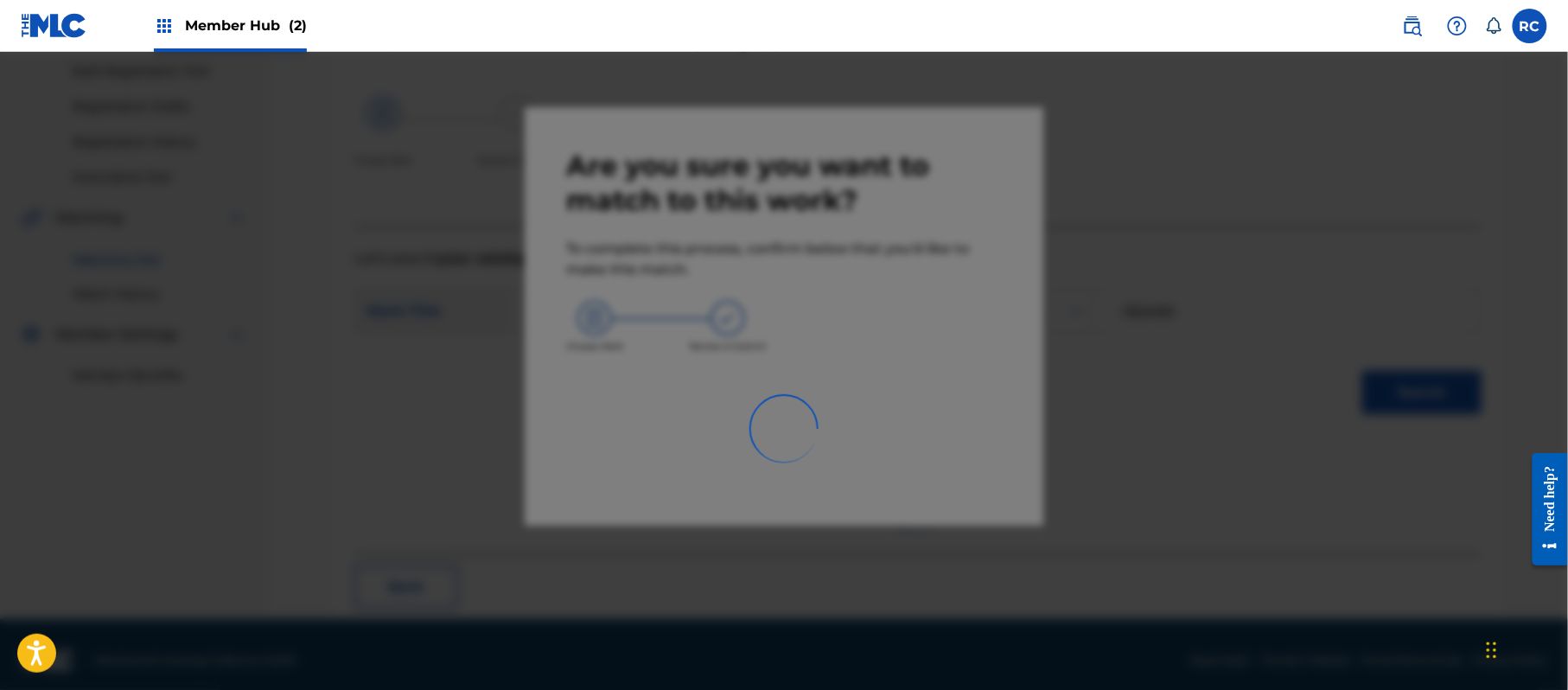
scroll to position [69, 0]
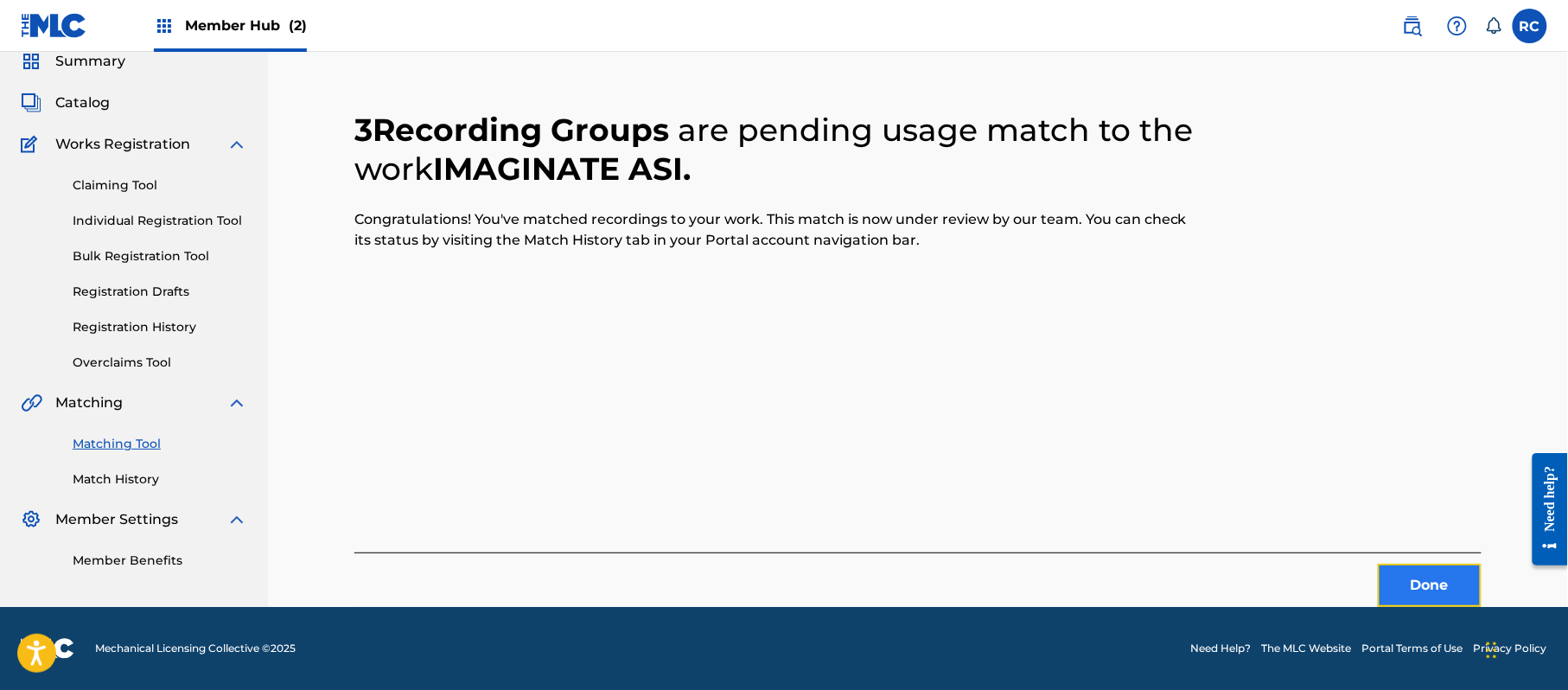
click at [1442, 590] on button "Done" at bounding box center [1430, 585] width 104 height 43
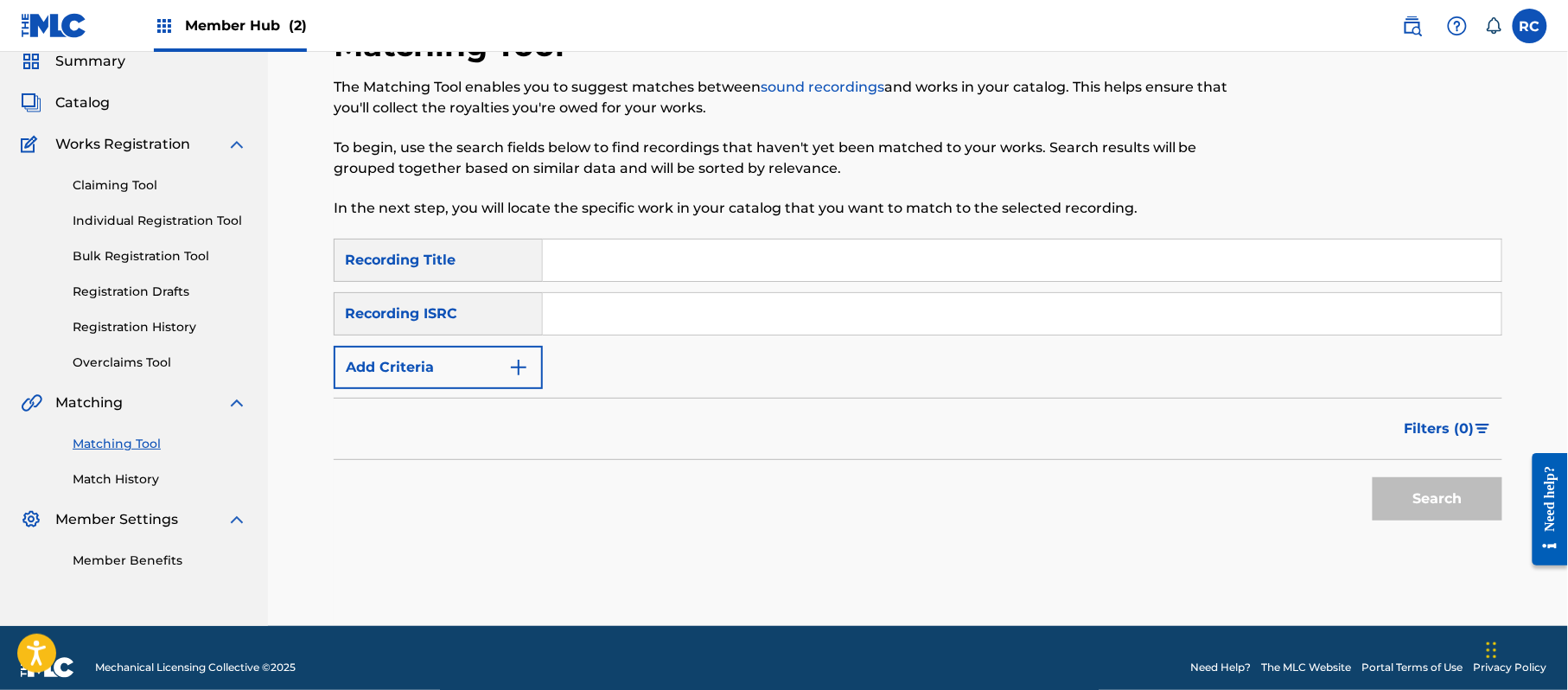
drag, startPoint x: 615, startPoint y: 319, endPoint x: 631, endPoint y: 327, distance: 17.9
click at [615, 319] on input "Search Form" at bounding box center [1022, 313] width 958 height 41
click at [1473, 508] on button "Search" at bounding box center [1437, 498] width 130 height 43
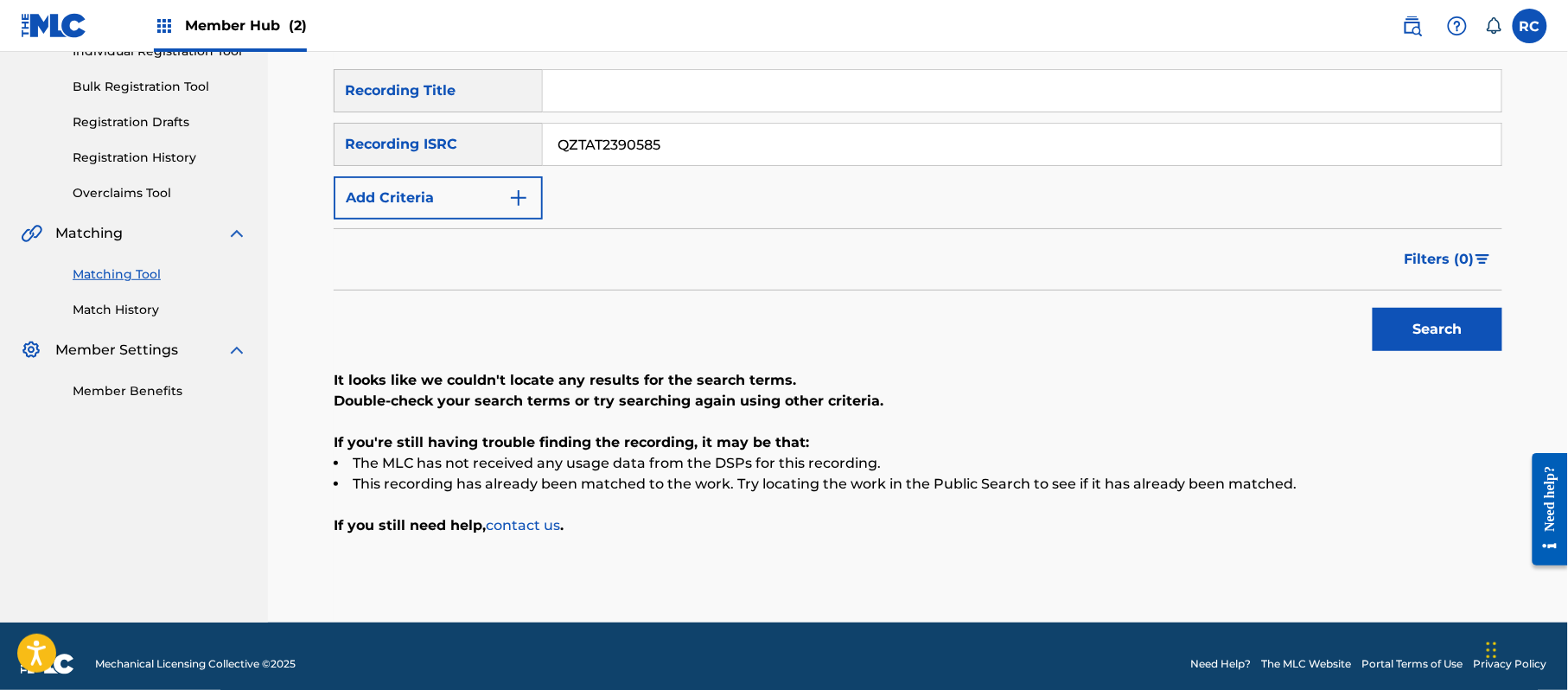
scroll to position [254, 0]
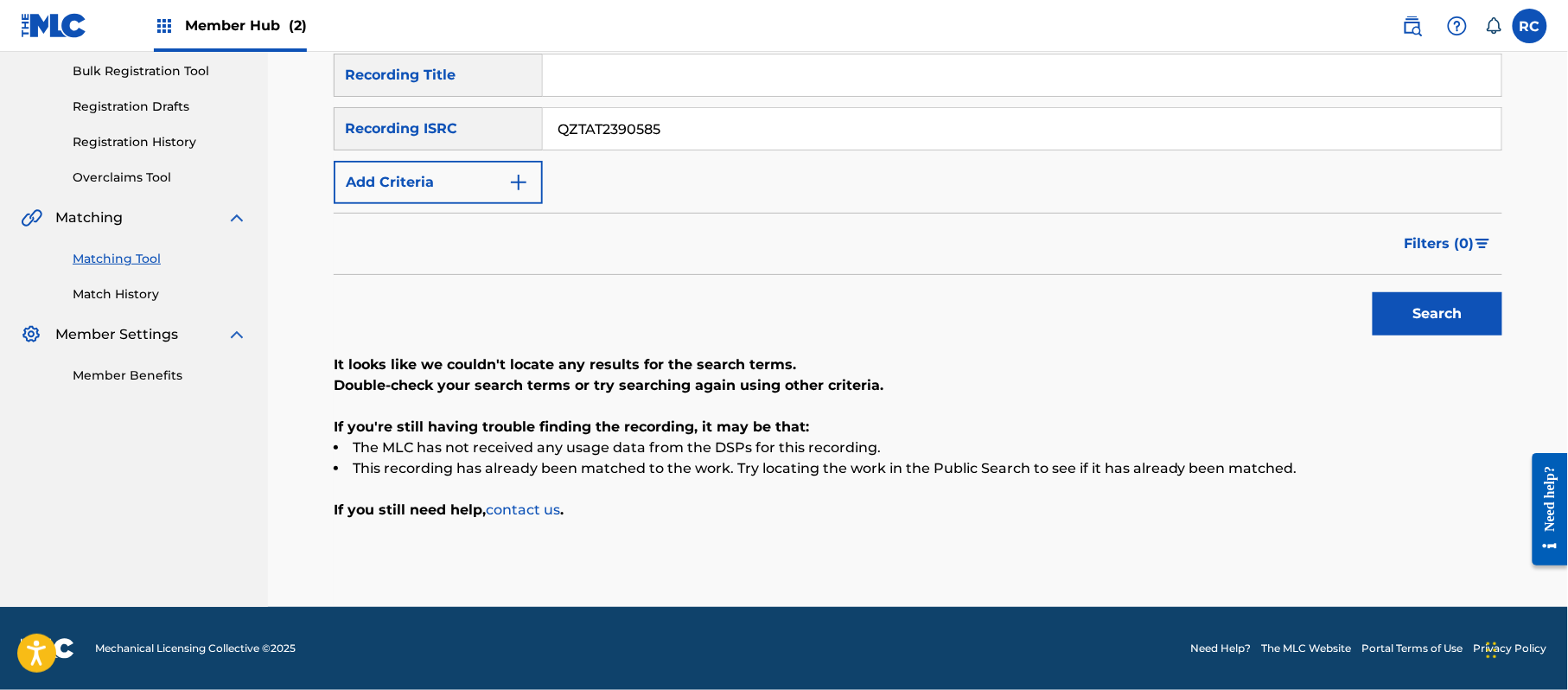
drag, startPoint x: 496, startPoint y: 131, endPoint x: 394, endPoint y: 137, distance: 102.2
click at [394, 137] on div "SearchWithCriteriab6f3cc6c-d650-4231-83bc-d3f57758b126 Recording ISRC QZTAT2390…" at bounding box center [918, 128] width 1168 height 43
click at [1448, 319] on button "Search" at bounding box center [1437, 313] width 130 height 43
drag, startPoint x: 612, startPoint y: 122, endPoint x: 409, endPoint y: 122, distance: 203.0
click at [404, 122] on div "SearchWithCriteriab6f3cc6c-d650-4231-83bc-d3f57758b126 Recording ISRC TCAHL2323…" at bounding box center [918, 128] width 1168 height 43
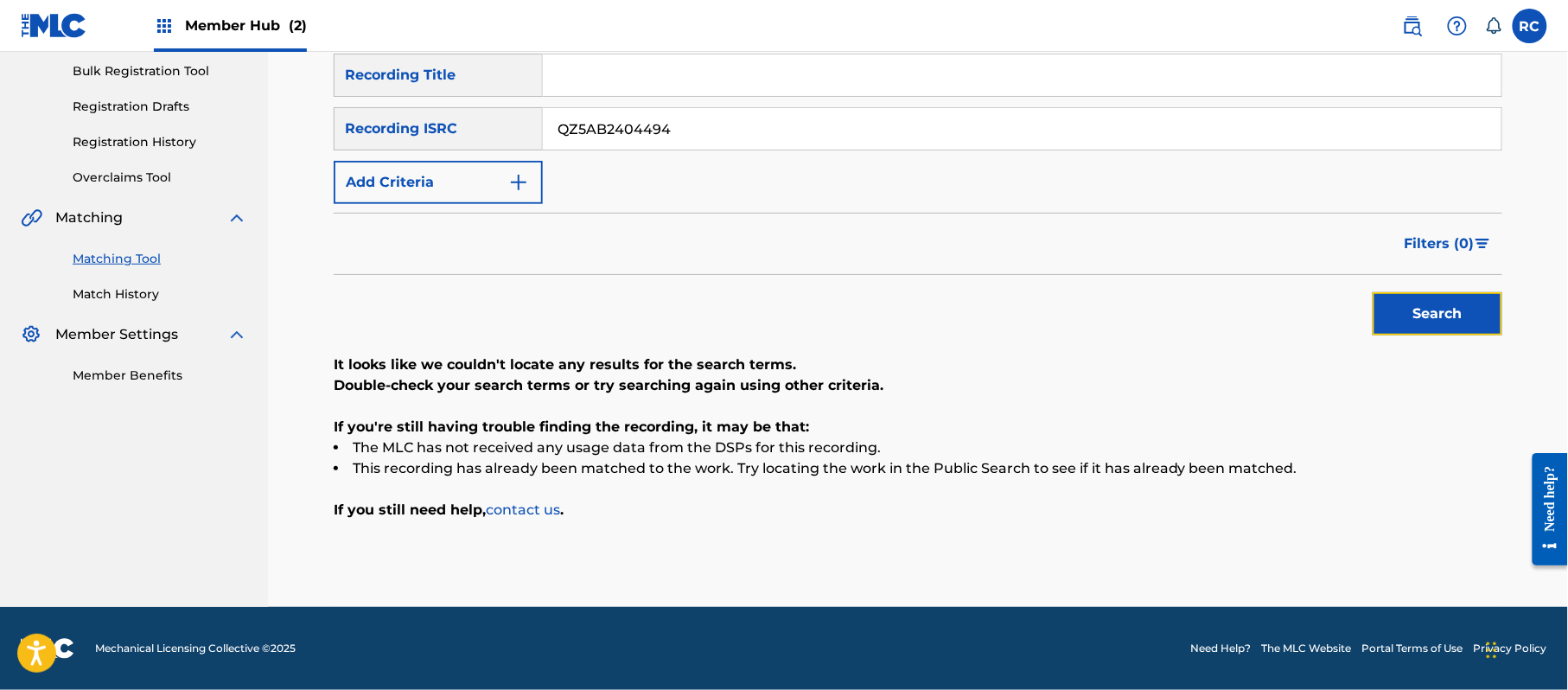
drag, startPoint x: 1438, startPoint y: 321, endPoint x: 1328, endPoint y: 378, distance: 123.9
click at [1438, 322] on button "Search" at bounding box center [1437, 313] width 130 height 43
drag, startPoint x: 700, startPoint y: 124, endPoint x: 435, endPoint y: 139, distance: 265.4
click at [435, 139] on div "SearchWithCriteriab6f3cc6c-d650-4231-83bc-d3f57758b126 Recording ISRC QZ5AB2404…" at bounding box center [918, 128] width 1168 height 43
click at [1495, 332] on button "Search" at bounding box center [1437, 313] width 130 height 43
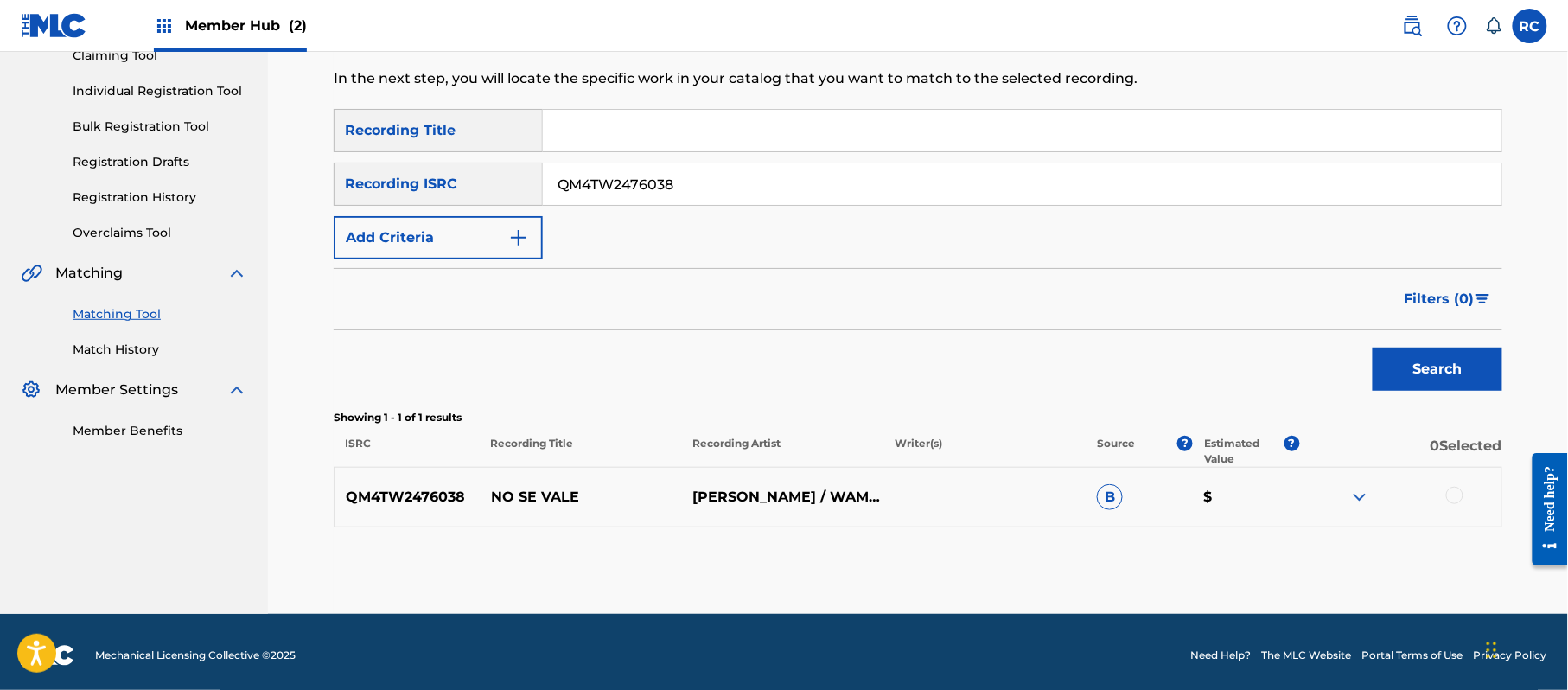
scroll to position [205, 0]
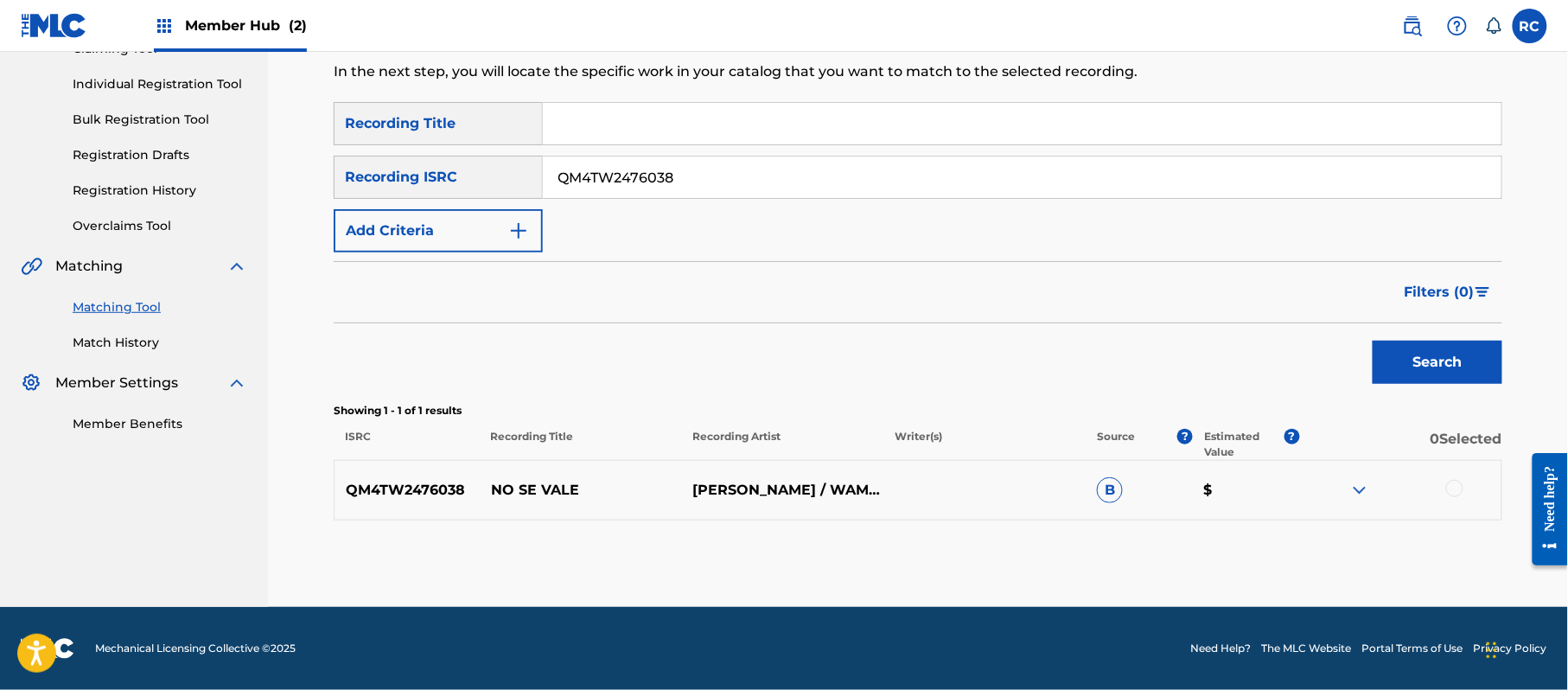
drag, startPoint x: 1461, startPoint y: 488, endPoint x: 1433, endPoint y: 495, distance: 28.9
click at [1459, 489] on div at bounding box center [1454, 488] width 17 height 17
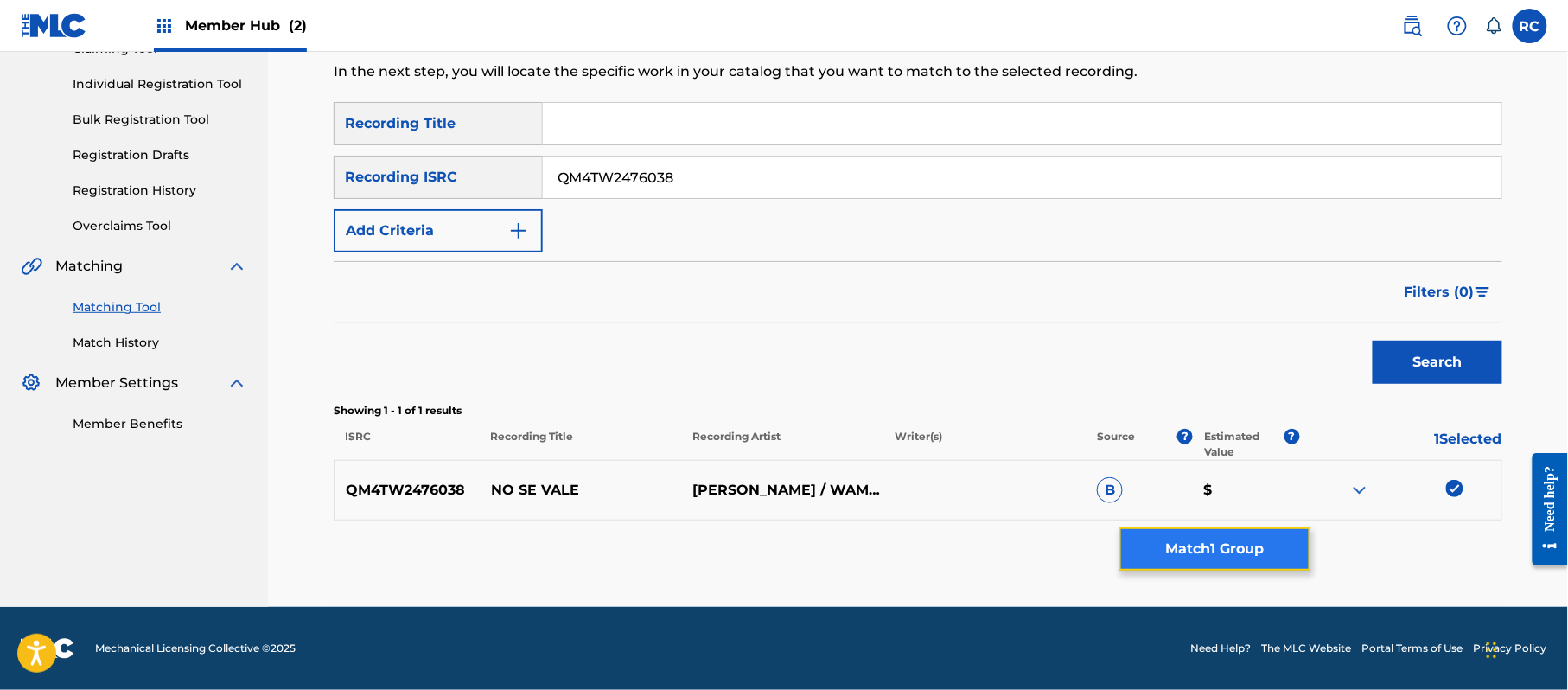
click at [1195, 541] on button "Match 1 Group" at bounding box center [1214, 549] width 191 height 43
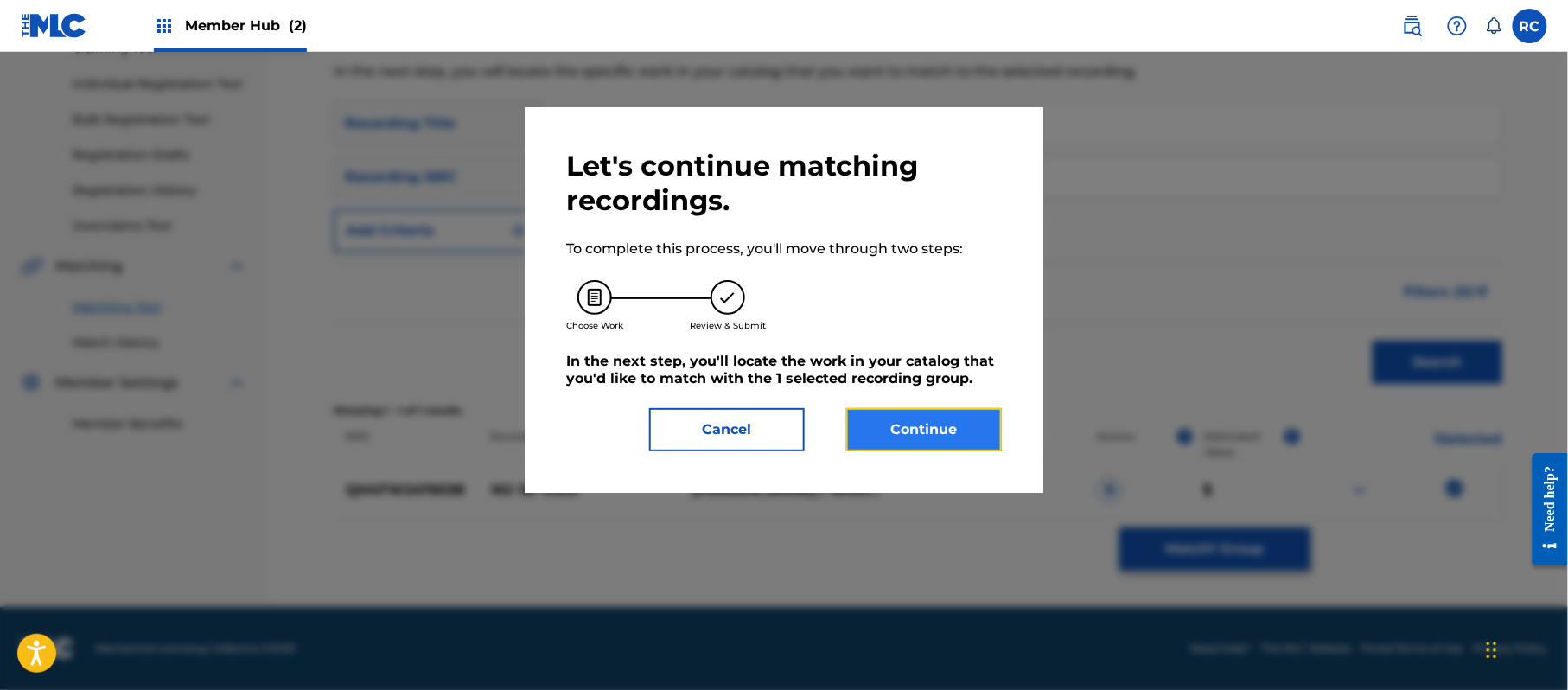
click at [914, 422] on button "Continue" at bounding box center [924, 429] width 155 height 43
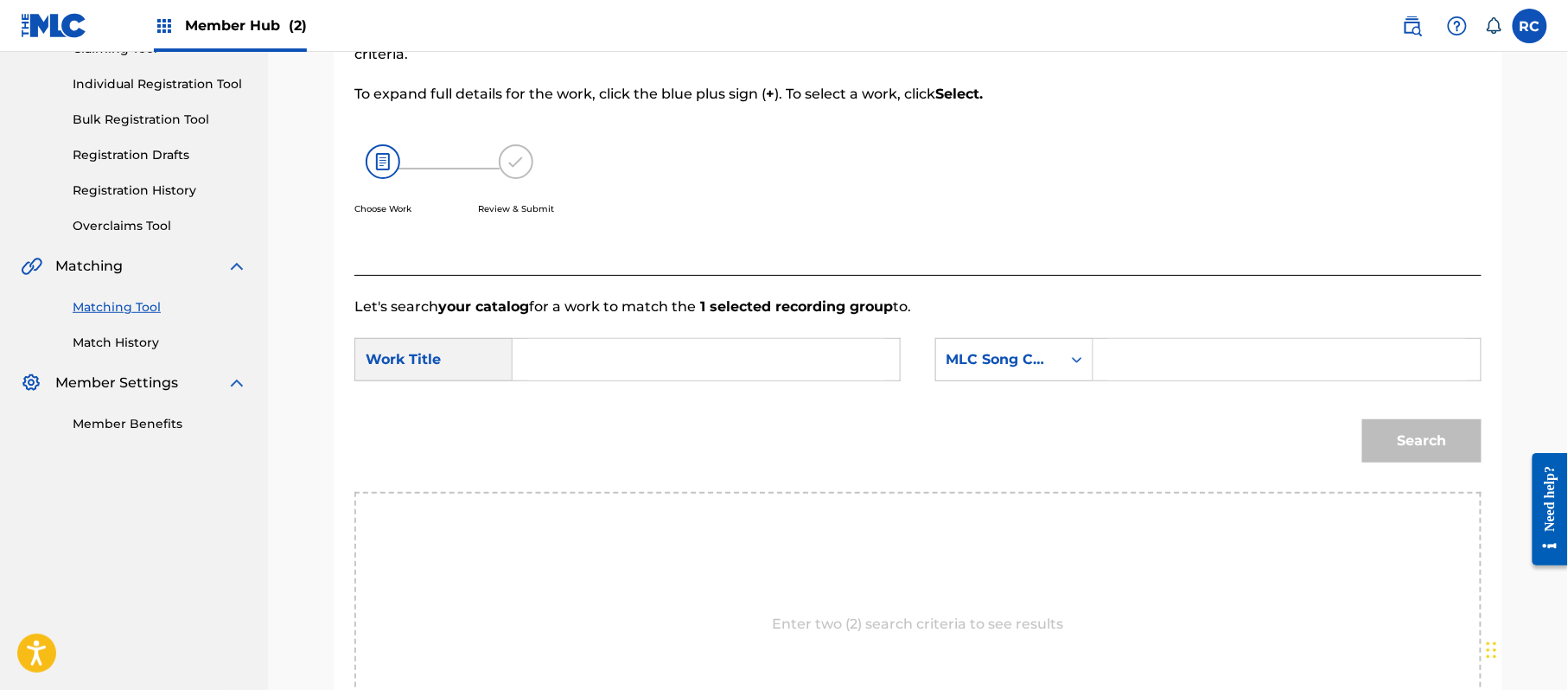
click at [675, 374] on input "Search Form" at bounding box center [706, 359] width 358 height 41
click at [667, 364] on input "No Se Vale N75VK9" at bounding box center [706, 359] width 358 height 41
click at [1167, 361] on input "Search Form" at bounding box center [1287, 359] width 358 height 41
click at [1411, 446] on button "Search" at bounding box center [1422, 440] width 120 height 43
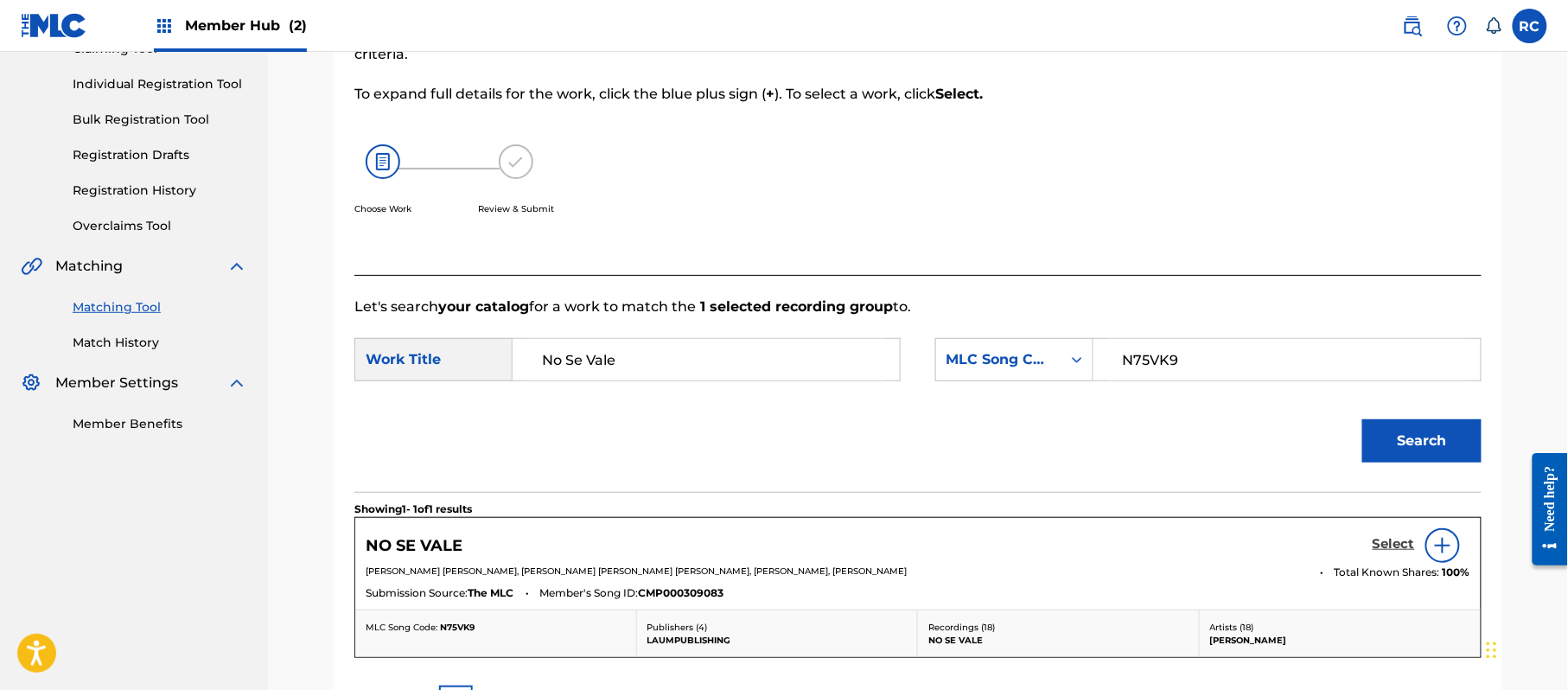
click at [1387, 541] on h5 "Select" at bounding box center [1394, 544] width 42 height 16
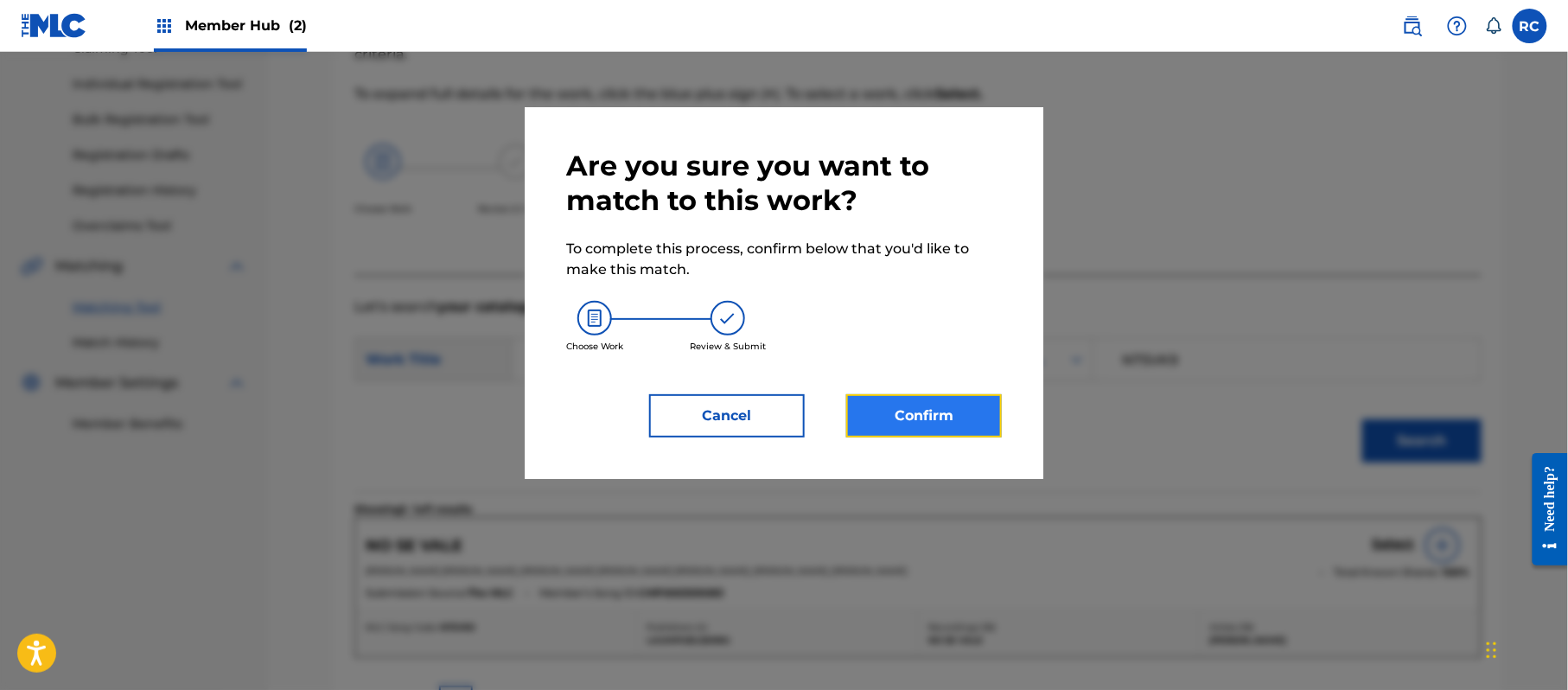
click at [947, 409] on button "Confirm" at bounding box center [924, 415] width 155 height 43
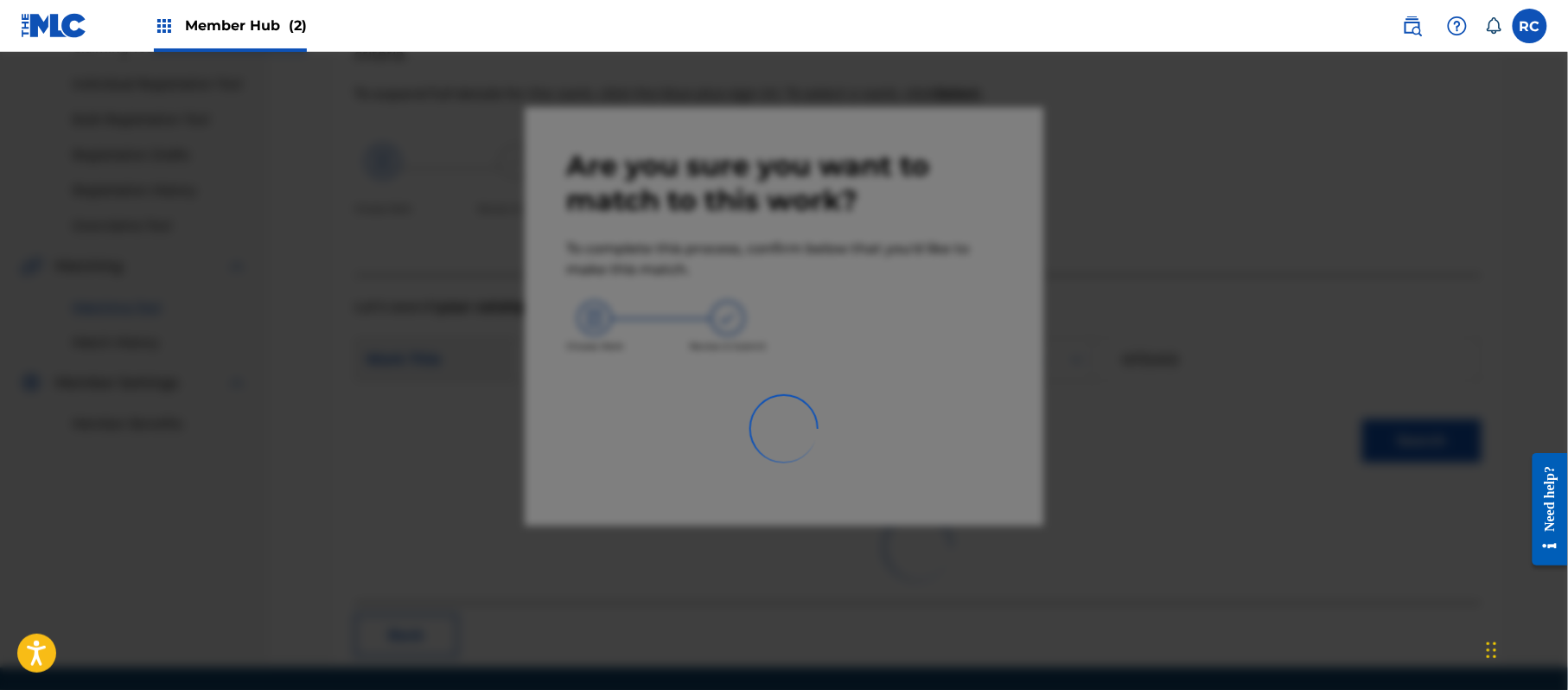
scroll to position [69, 0]
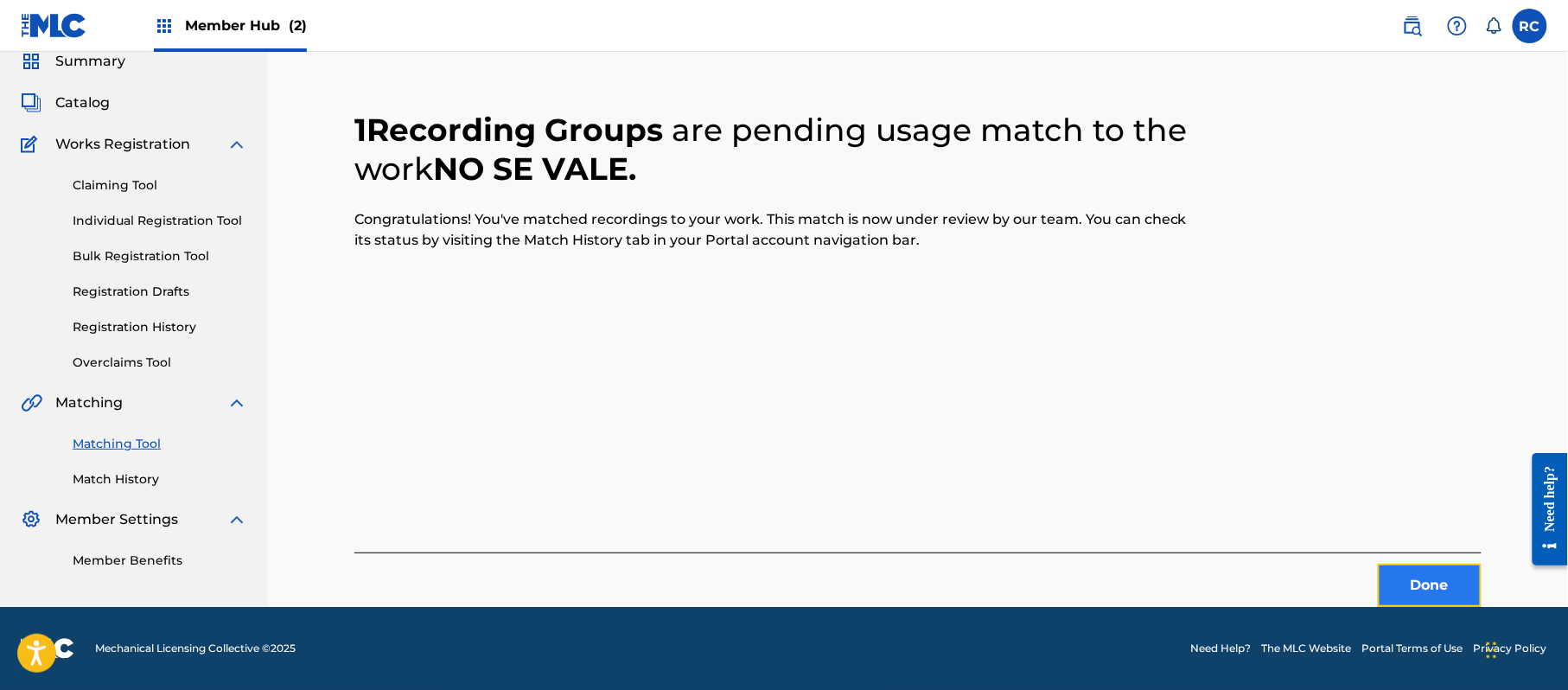
click at [1400, 592] on button "Done" at bounding box center [1430, 585] width 104 height 43
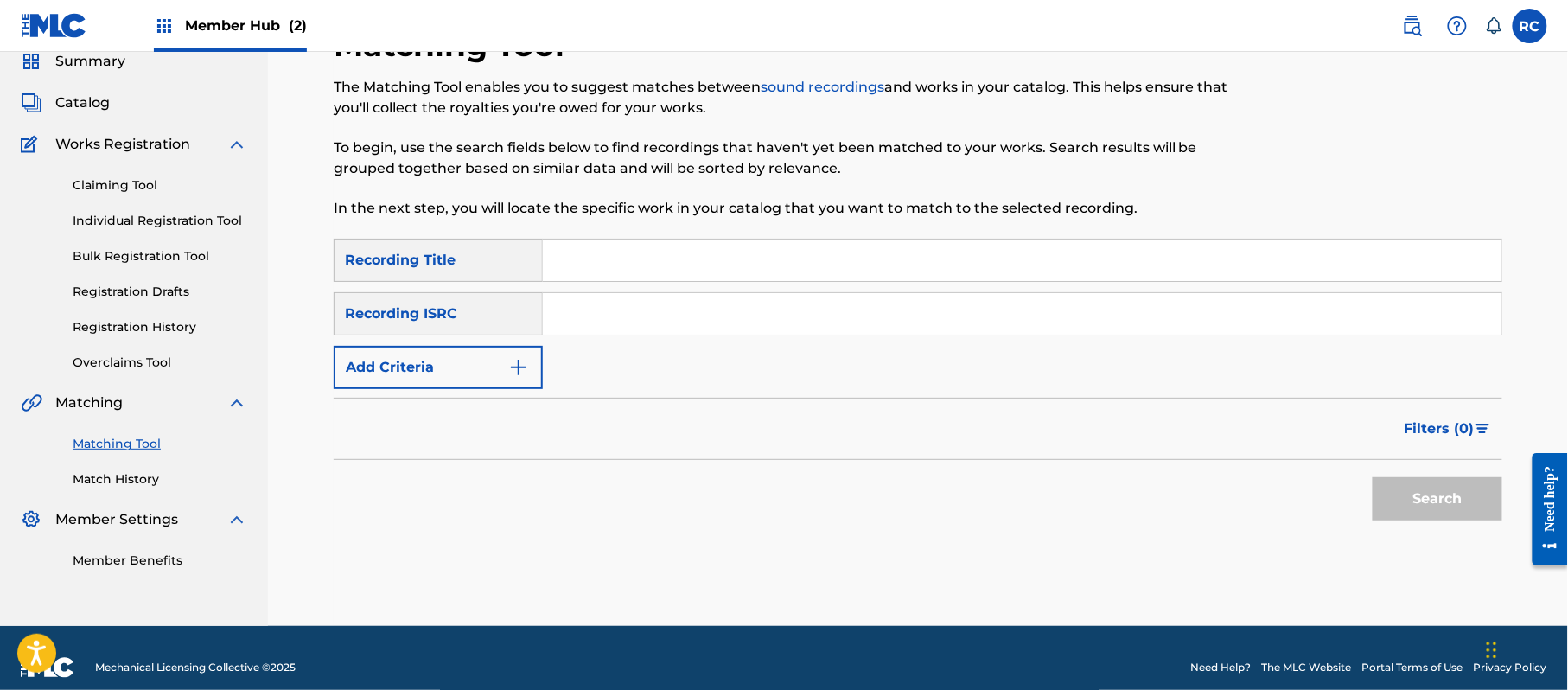
click at [622, 323] on input "Search Form" at bounding box center [1022, 313] width 958 height 41
click at [1462, 491] on button "Search" at bounding box center [1437, 498] width 130 height 43
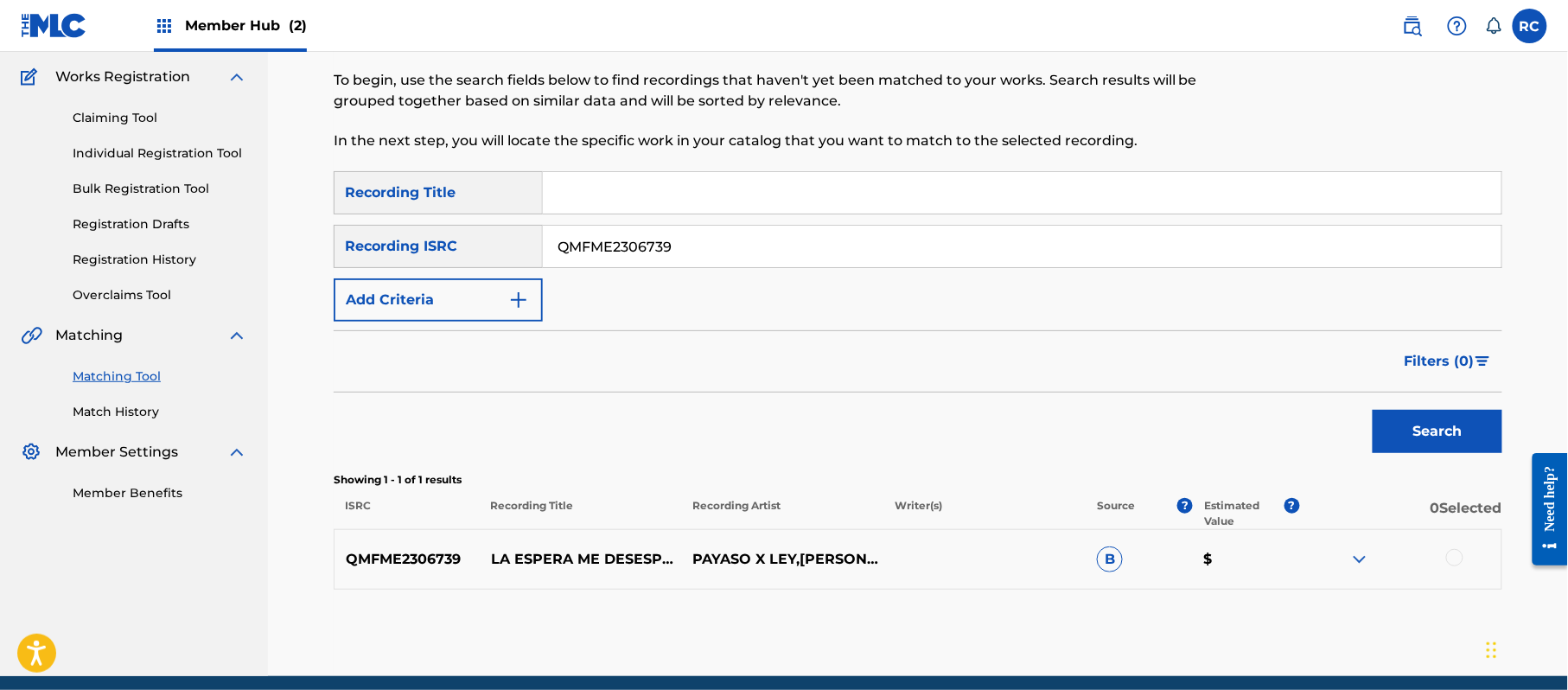
scroll to position [199, 0]
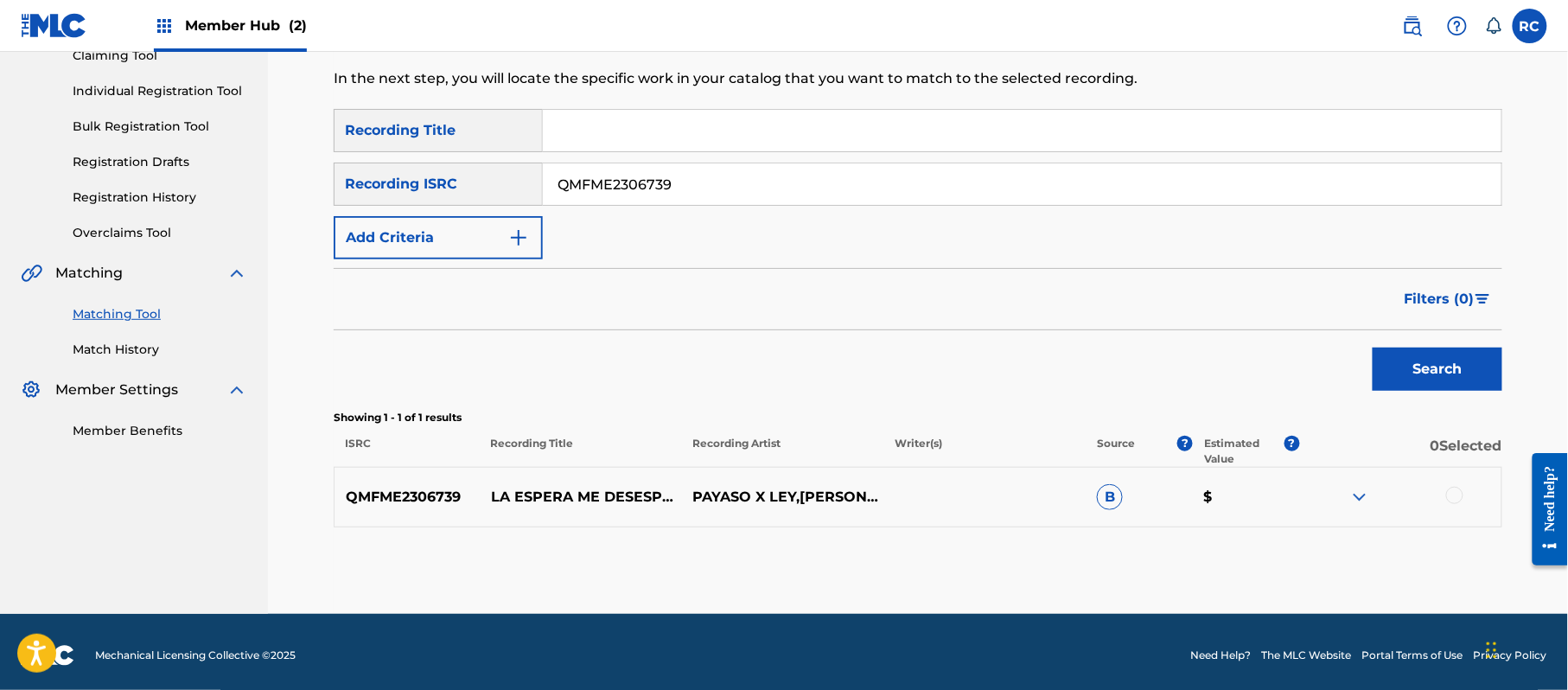
click at [1453, 498] on div at bounding box center [1454, 495] width 17 height 17
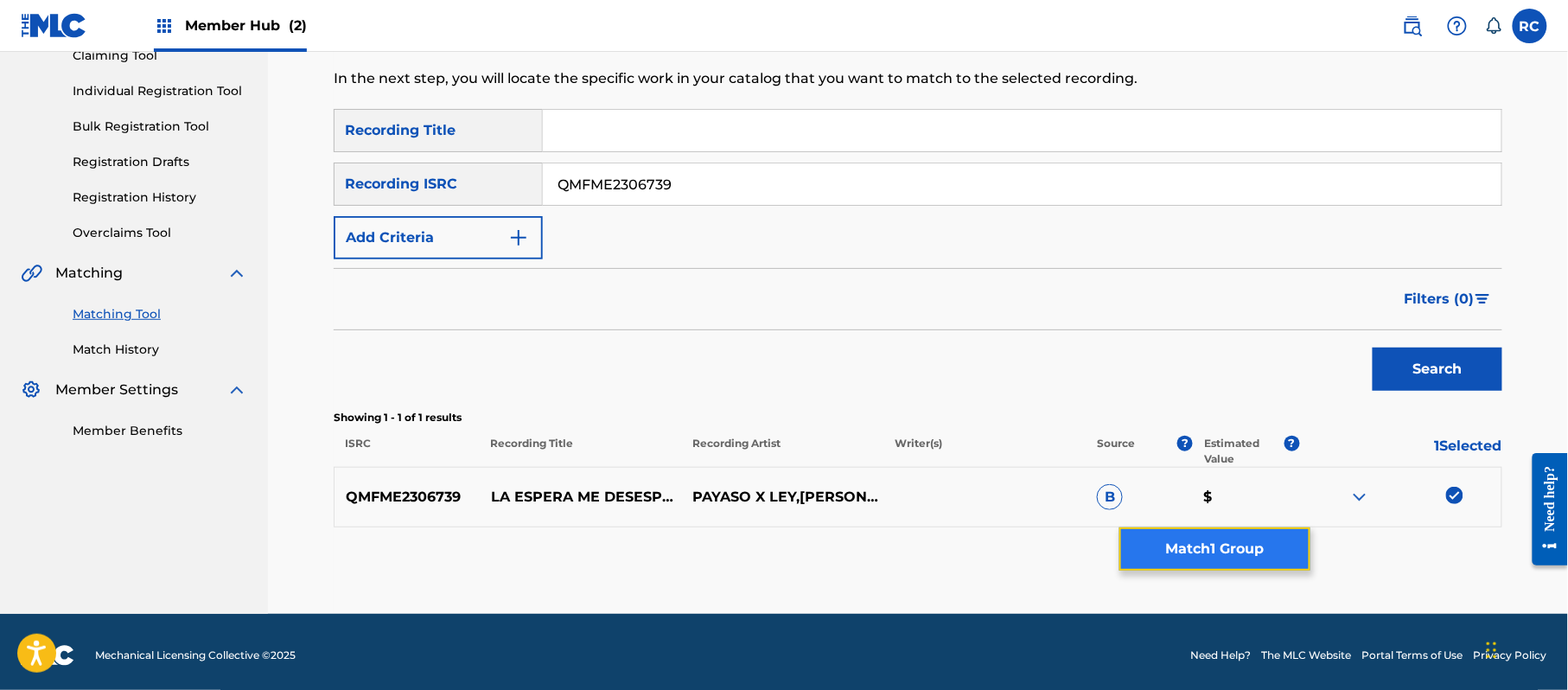
click at [1247, 549] on button "Match 1 Group" at bounding box center [1214, 549] width 191 height 43
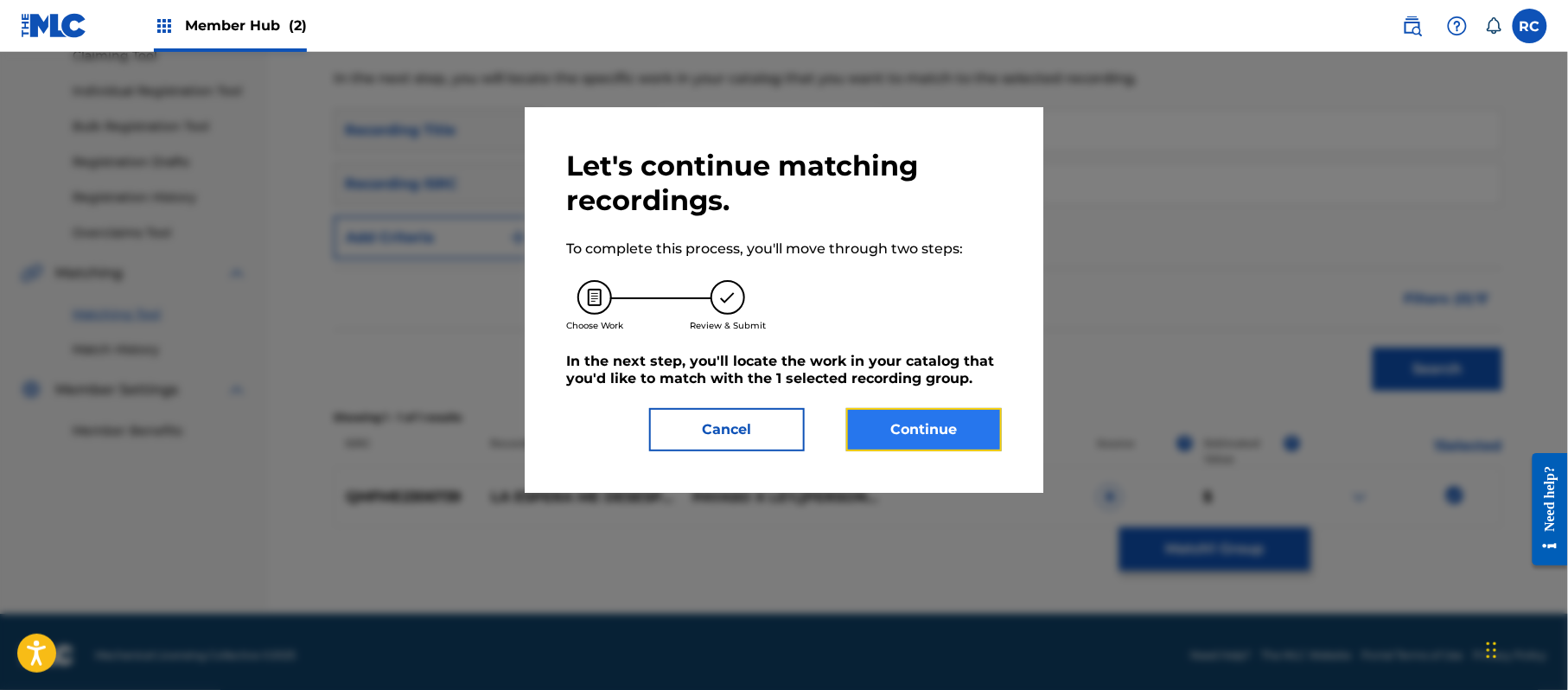
click at [906, 418] on button "Continue" at bounding box center [924, 429] width 155 height 43
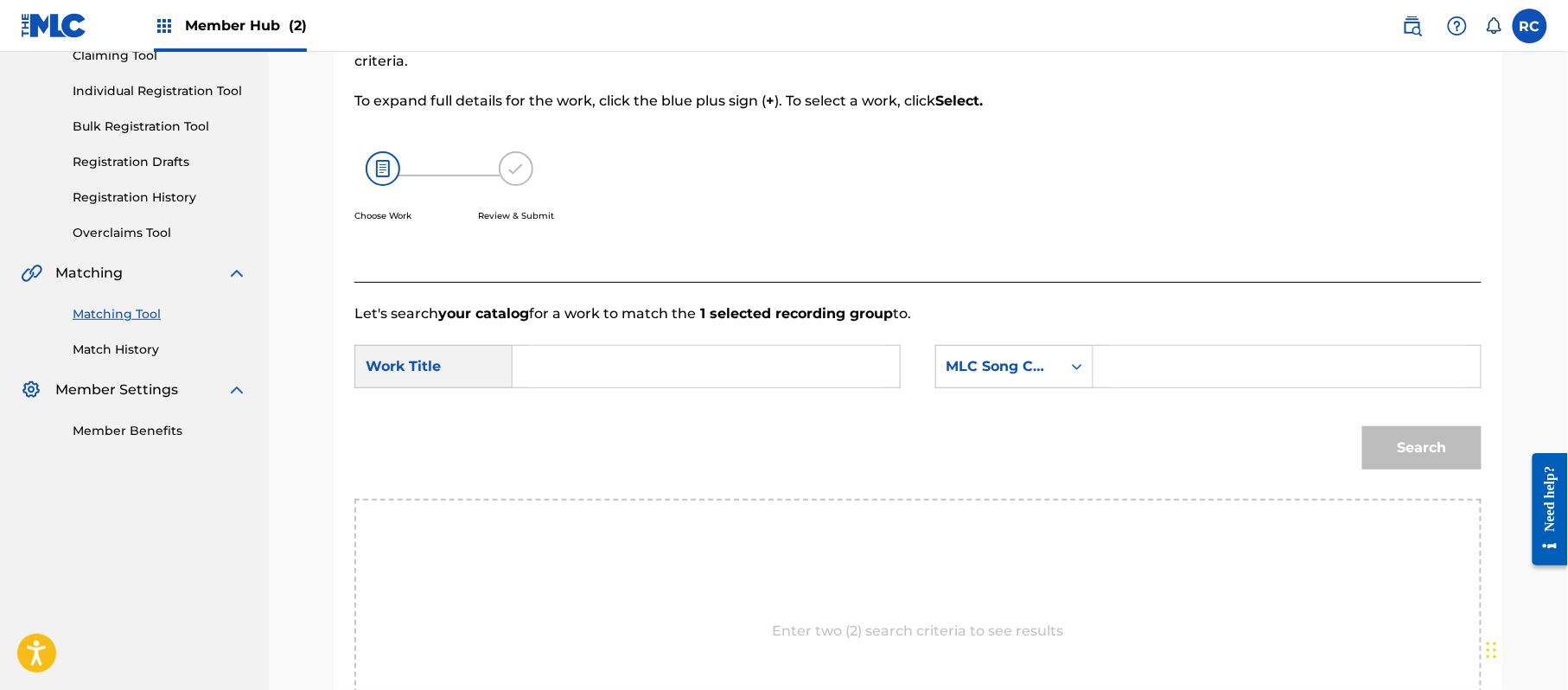
click at [575, 368] on input "Search Form" at bounding box center [706, 366] width 358 height 41
click at [740, 365] on input "La Espera Me Desespera LS2U97" at bounding box center [706, 366] width 358 height 41
drag, startPoint x: 1184, startPoint y: 367, endPoint x: 1218, endPoint y: 385, distance: 38.5
click at [1184, 367] on input "Search Form" at bounding box center [1287, 366] width 358 height 41
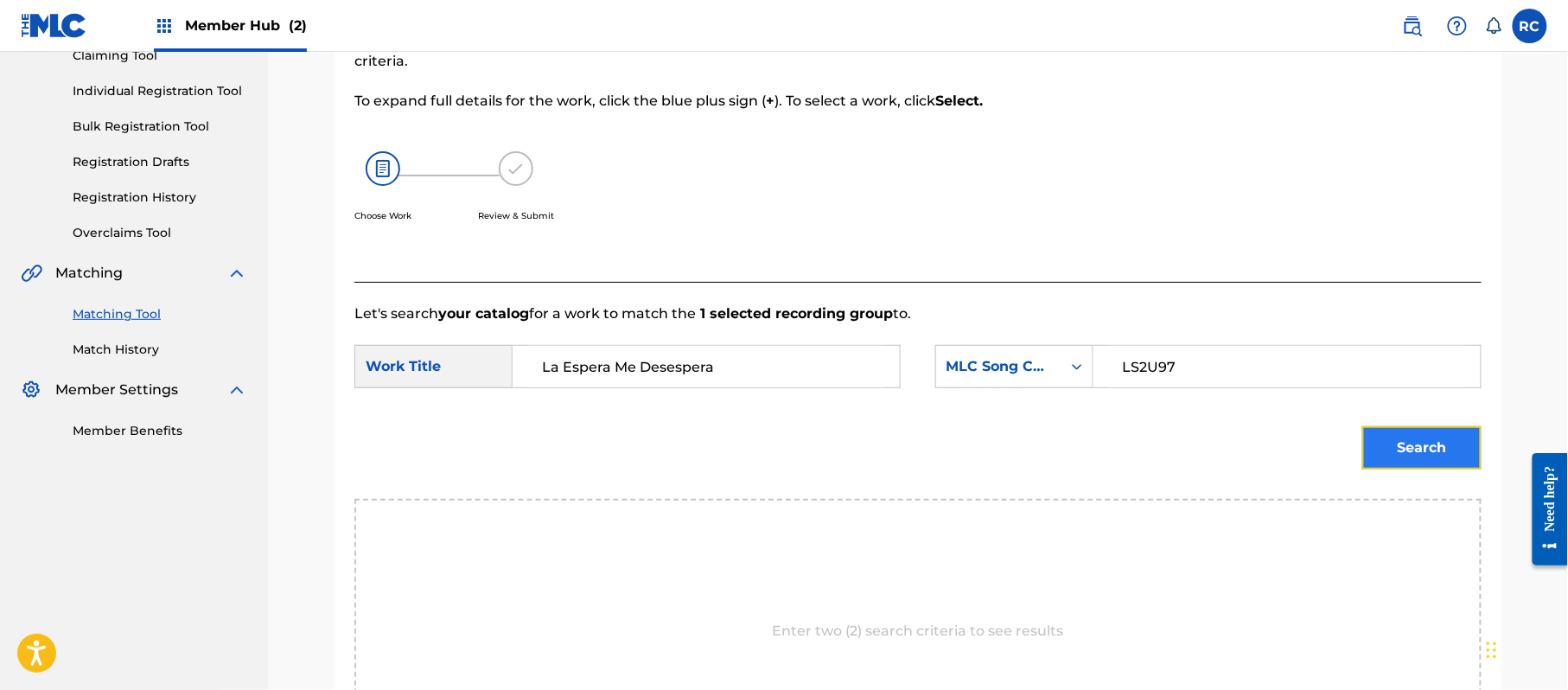
click at [1419, 454] on button "Search" at bounding box center [1422, 447] width 120 height 43
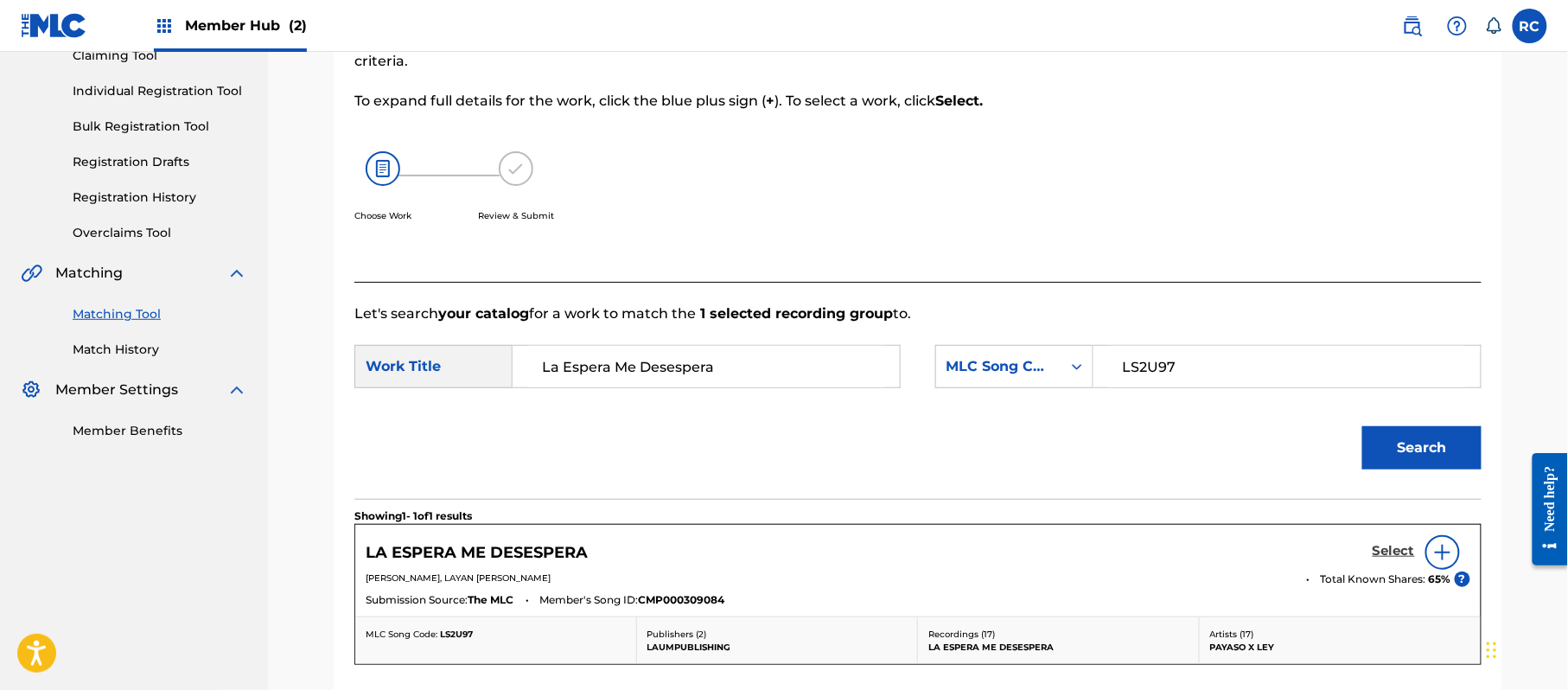
click at [1384, 550] on h5 "Select" at bounding box center [1394, 551] width 42 height 16
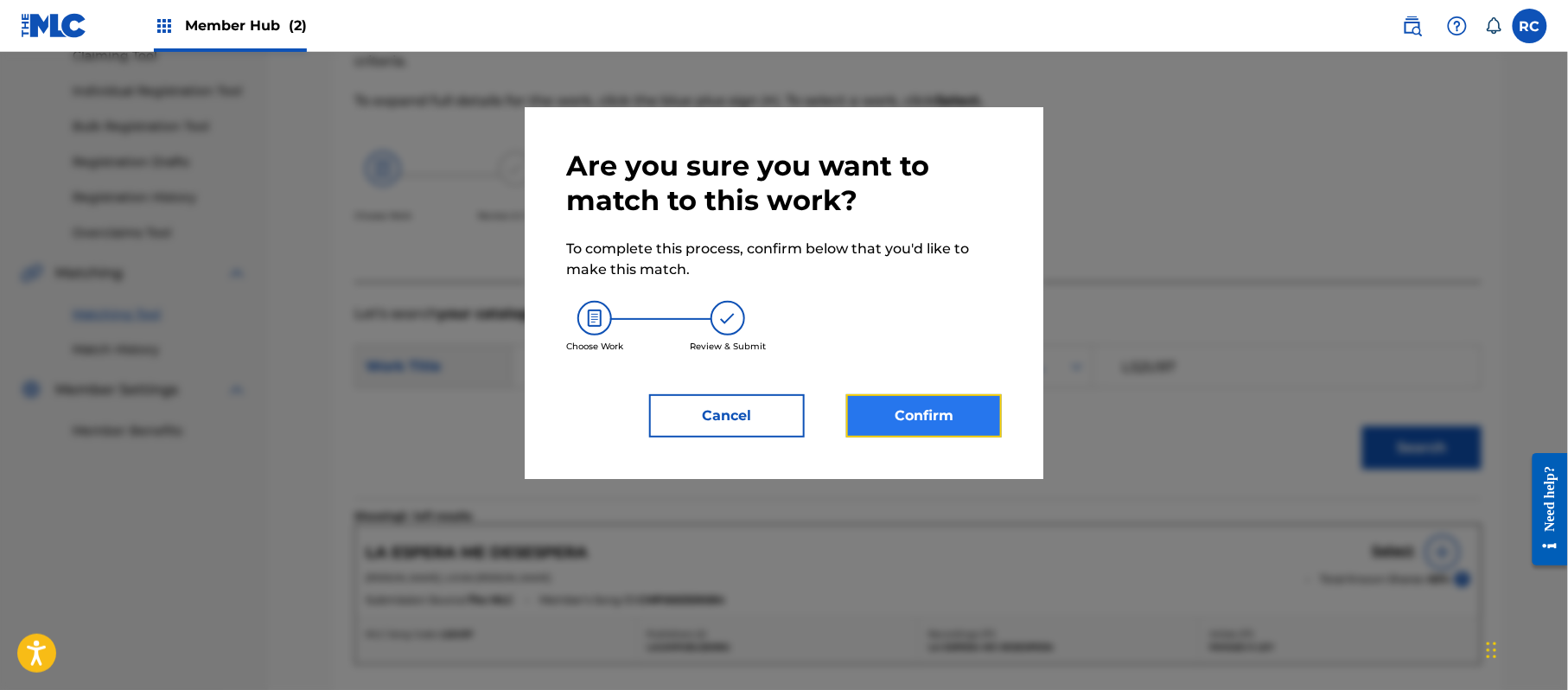
click at [951, 413] on button "Confirm" at bounding box center [924, 415] width 155 height 43
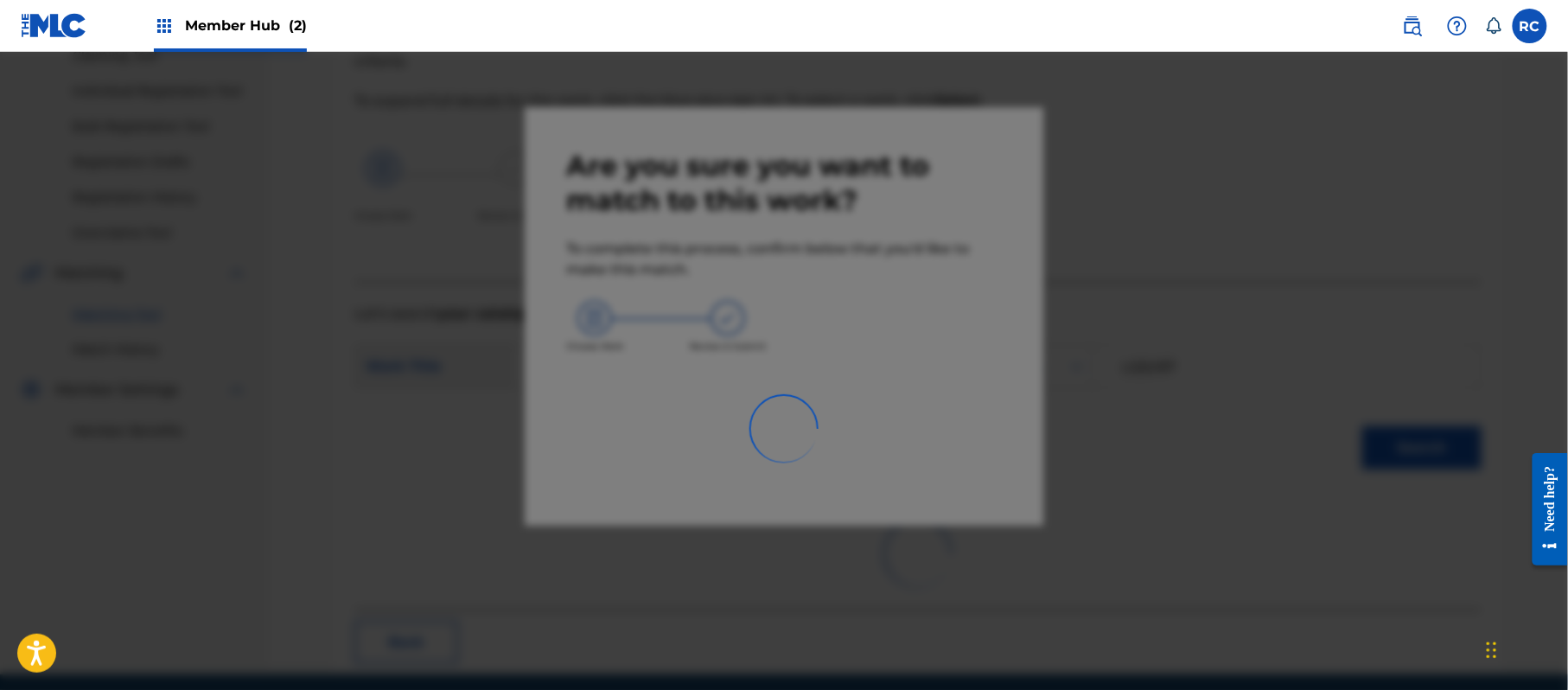
scroll to position [69, 0]
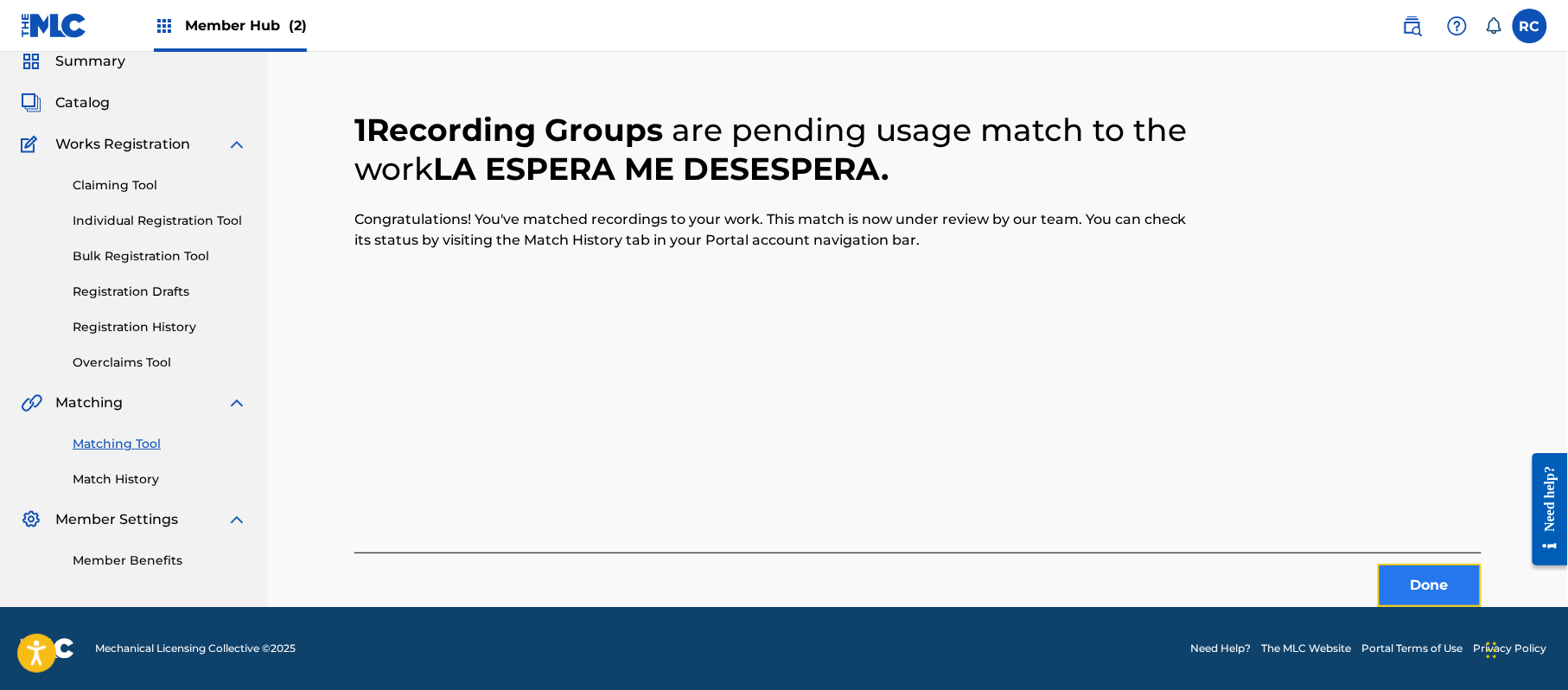
click at [1392, 578] on button "Done" at bounding box center [1430, 585] width 104 height 43
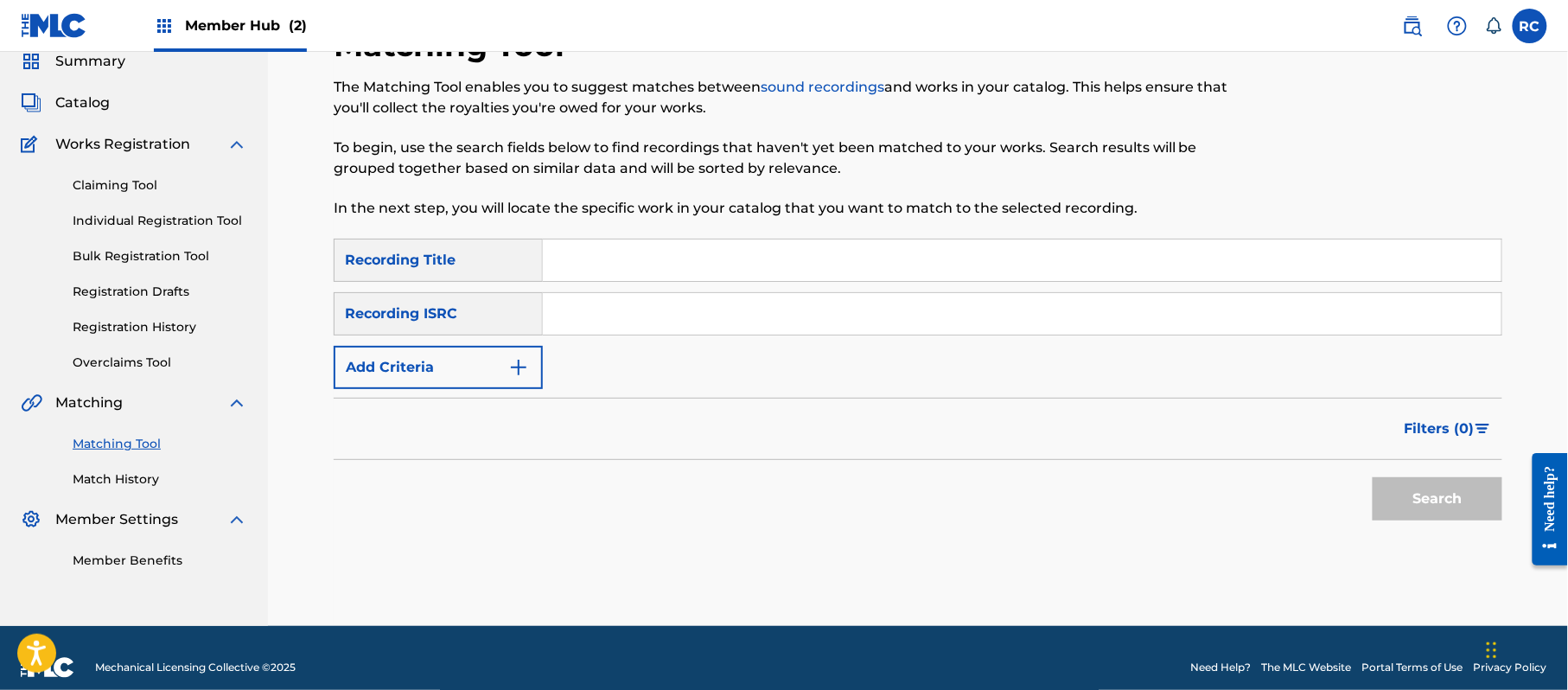
click at [706, 316] on input "Search Form" at bounding box center [1022, 313] width 958 height 41
click at [1400, 486] on button "Search" at bounding box center [1437, 498] width 130 height 43
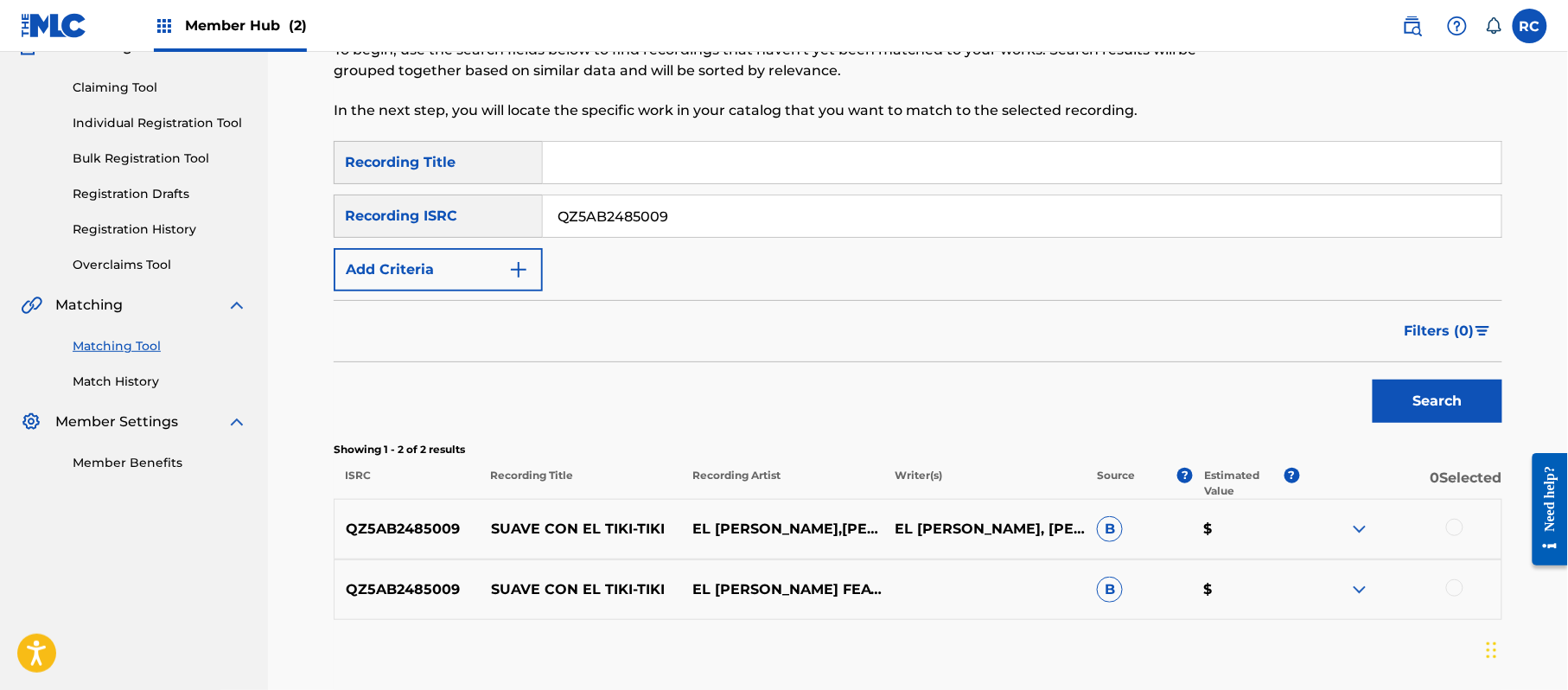
scroll to position [267, 0]
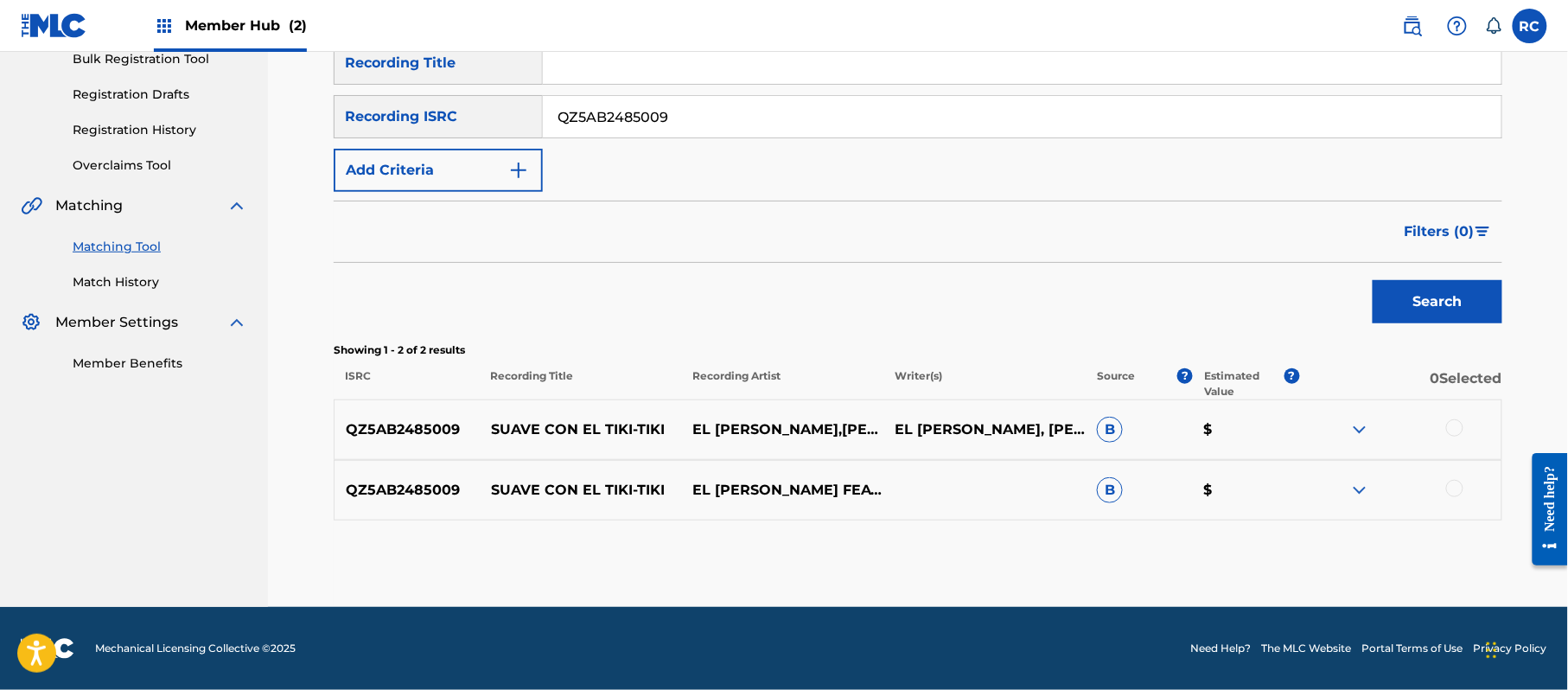
click at [1458, 433] on div at bounding box center [1454, 427] width 17 height 17
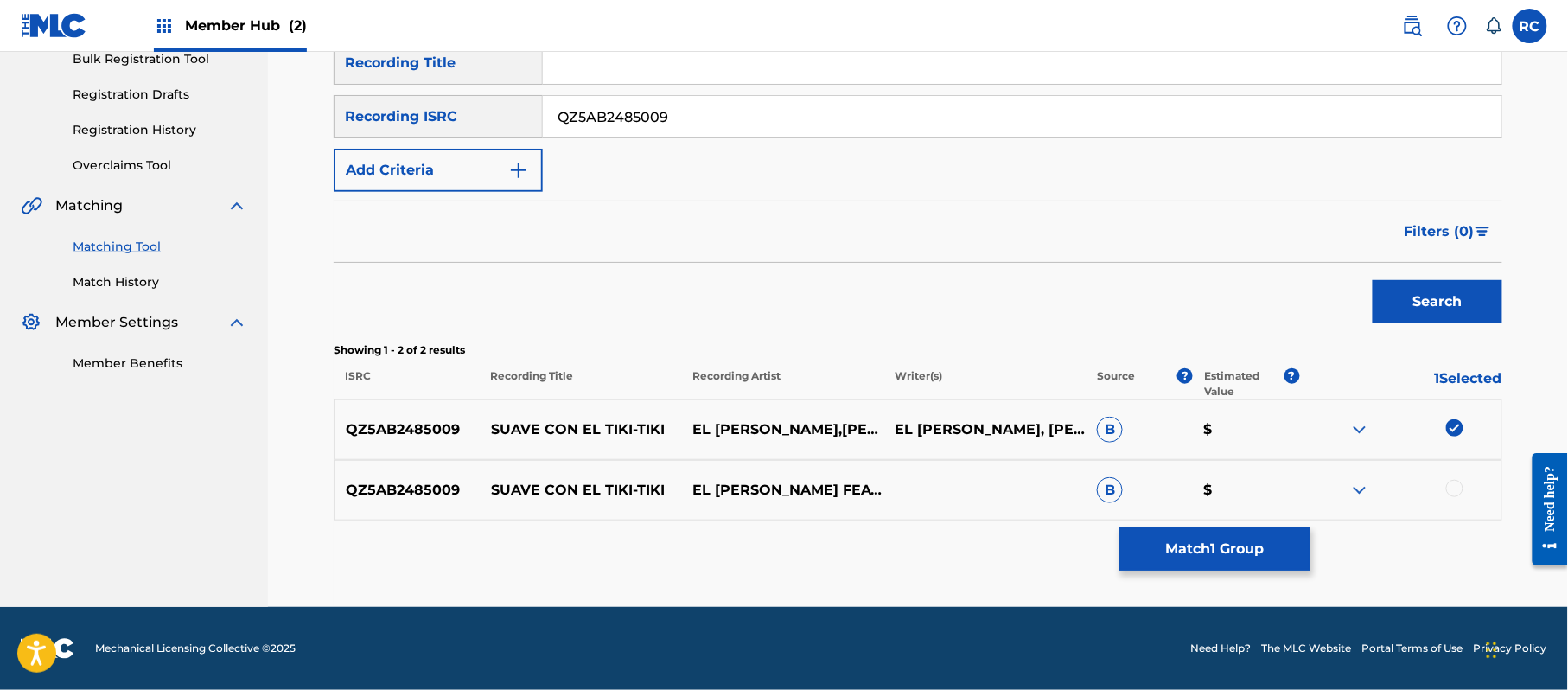
drag, startPoint x: 1453, startPoint y: 493, endPoint x: 1444, endPoint y: 495, distance: 9.2
click at [1453, 492] on div at bounding box center [1454, 488] width 17 height 17
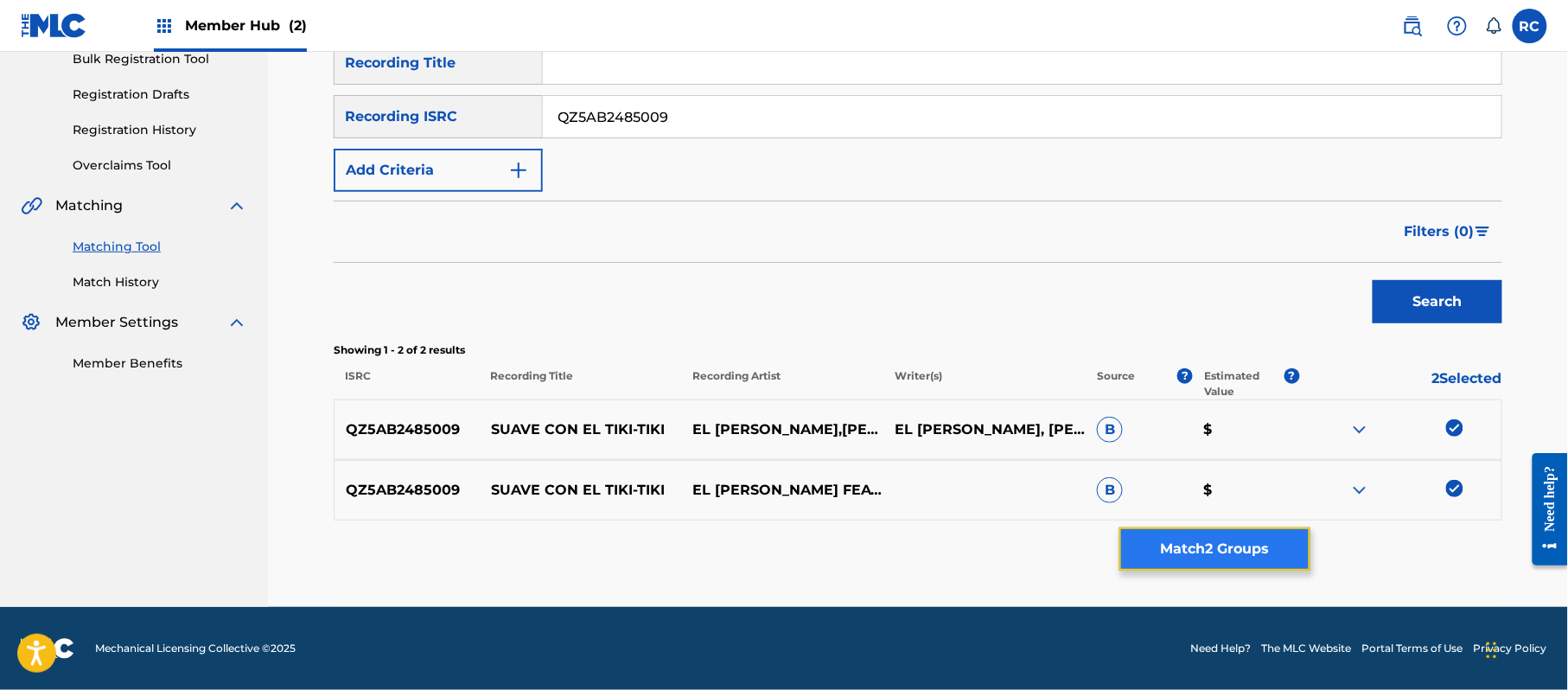
click at [1233, 555] on button "Match 2 Groups" at bounding box center [1214, 549] width 191 height 43
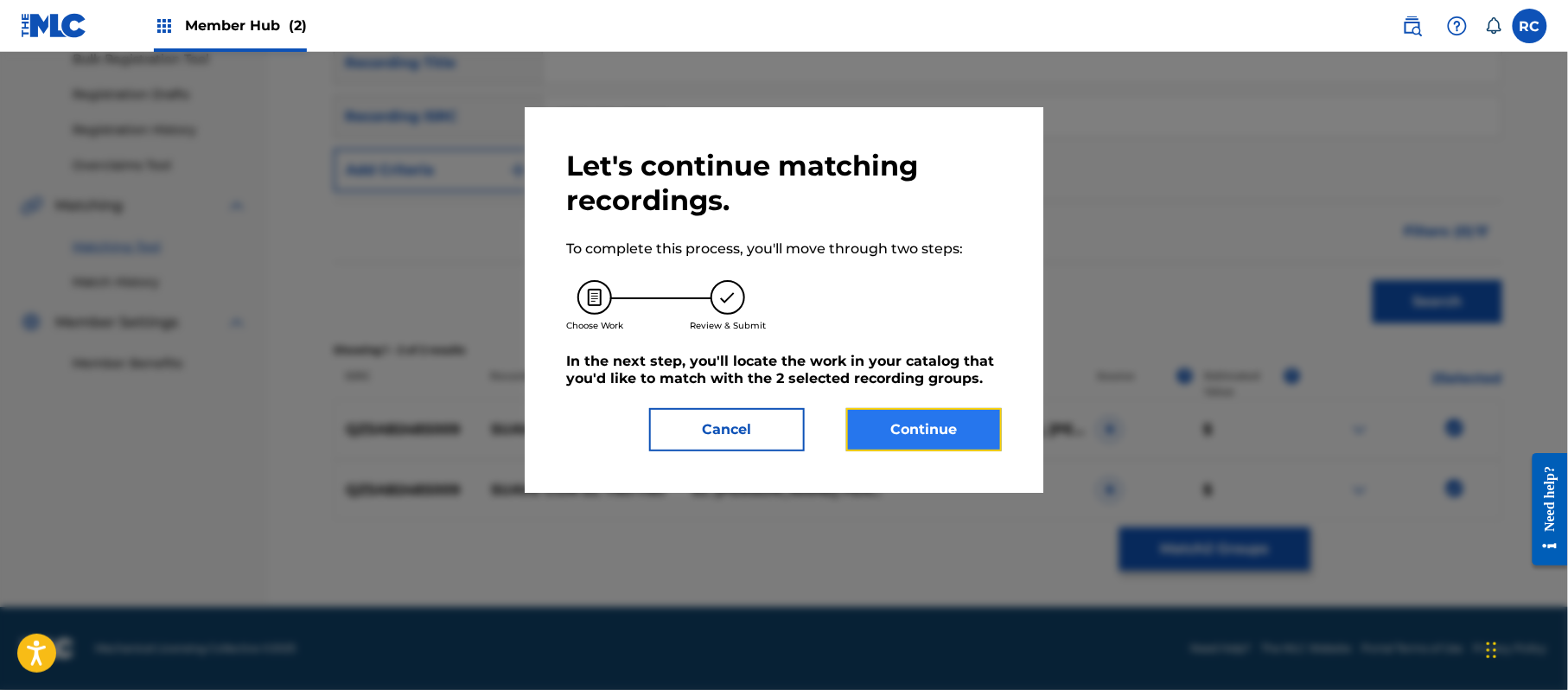
click at [965, 433] on button "Continue" at bounding box center [924, 429] width 155 height 43
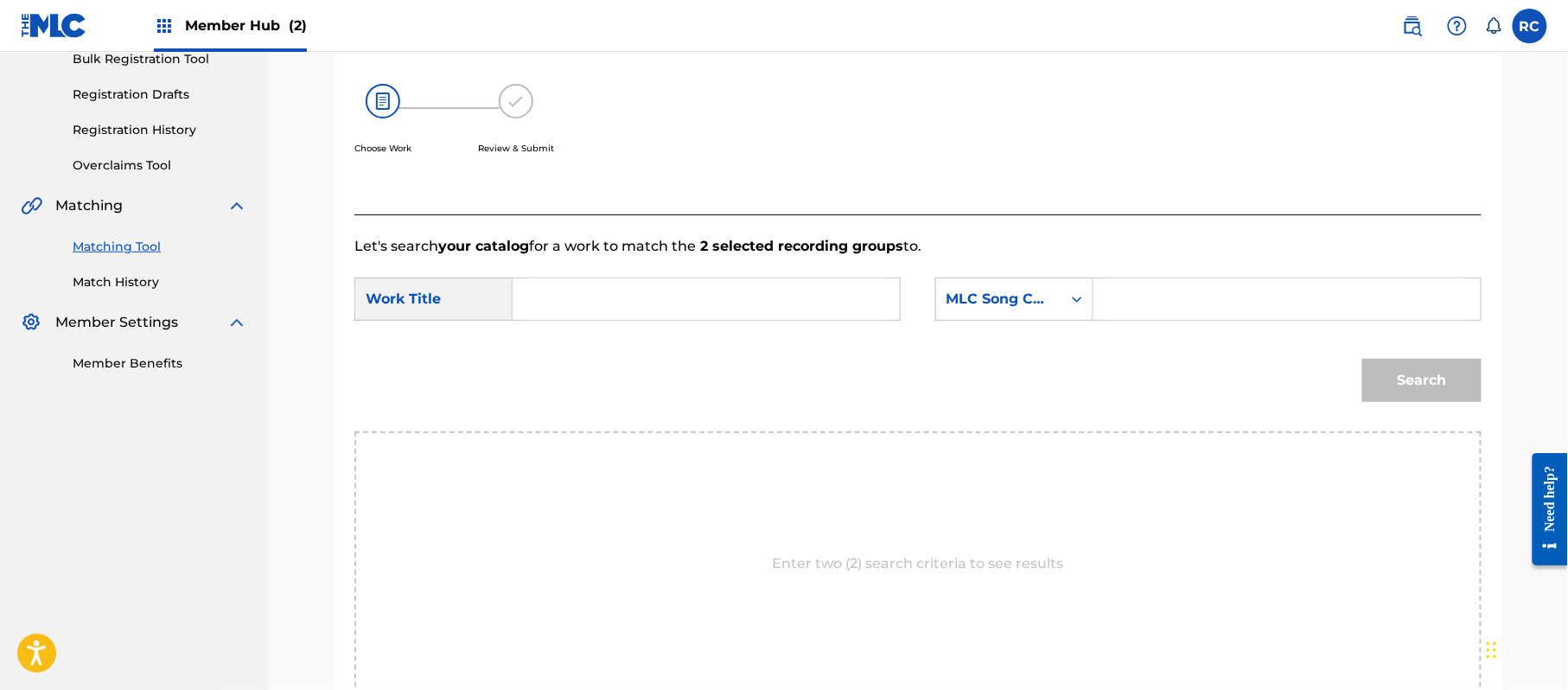
click at [699, 298] on input "Search Form" at bounding box center [706, 298] width 358 height 41
click at [695, 305] on input "Suave Con El Tiki Tiki S85V5P" at bounding box center [706, 298] width 358 height 41
click at [1162, 292] on input "Search Form" at bounding box center [1287, 298] width 358 height 41
click at [1375, 378] on button "Search" at bounding box center [1422, 380] width 120 height 43
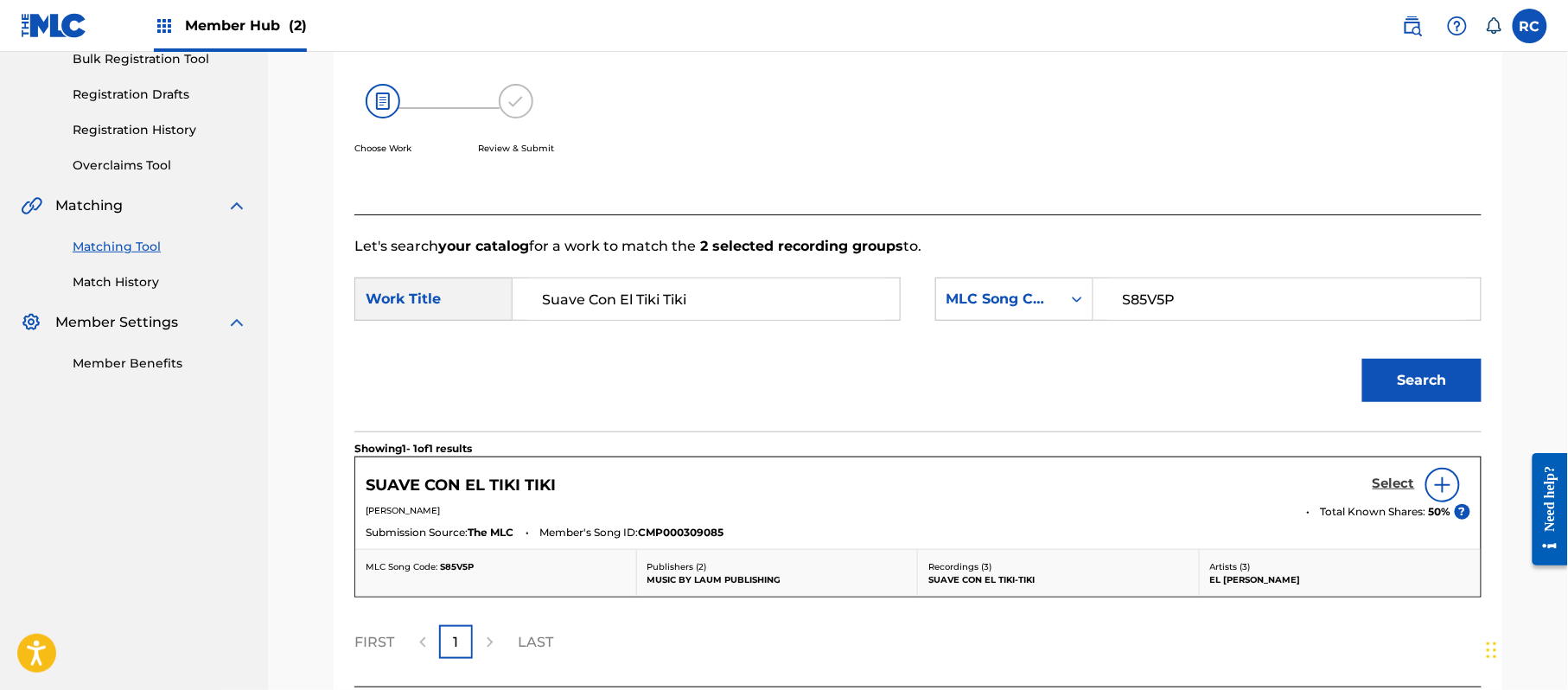
click at [1394, 477] on h5 "Select" at bounding box center [1394, 484] width 42 height 16
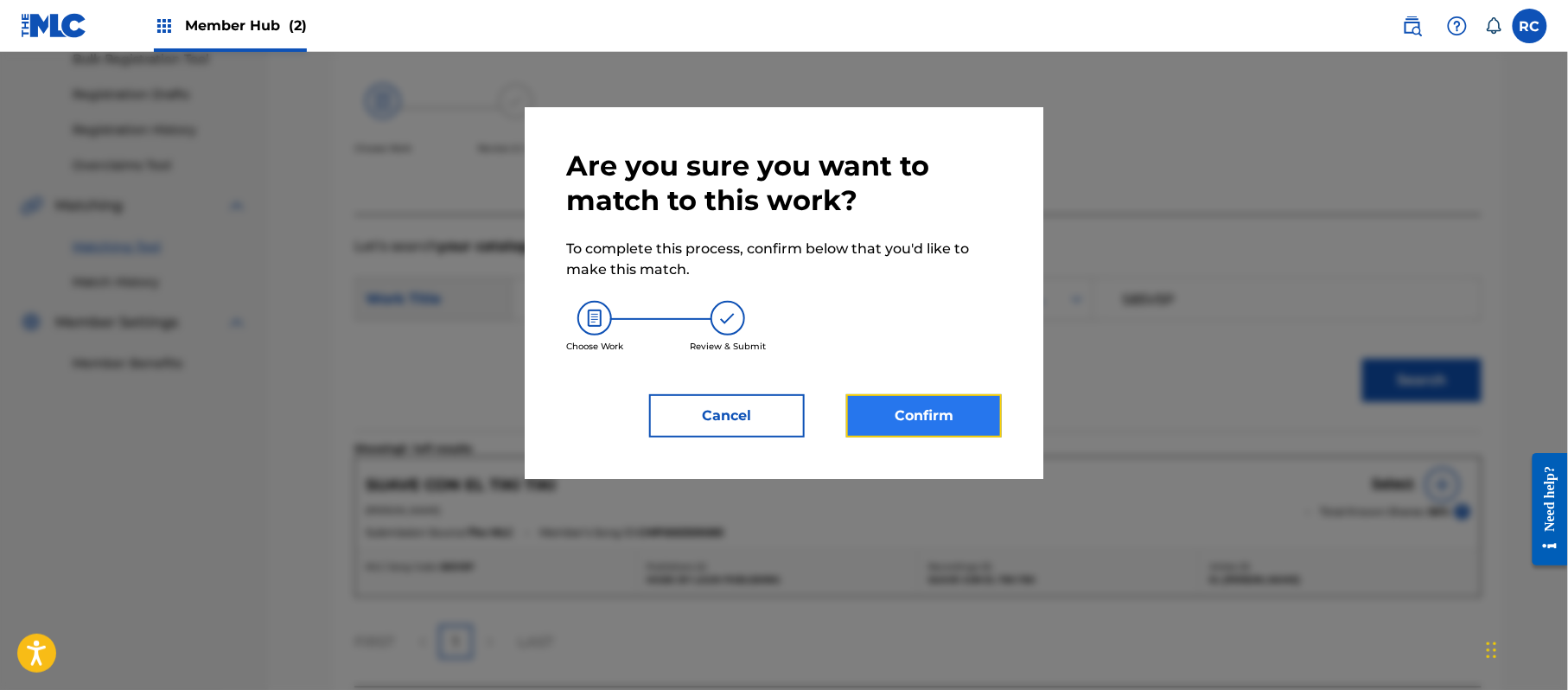
click at [957, 416] on button "Confirm" at bounding box center [924, 415] width 155 height 43
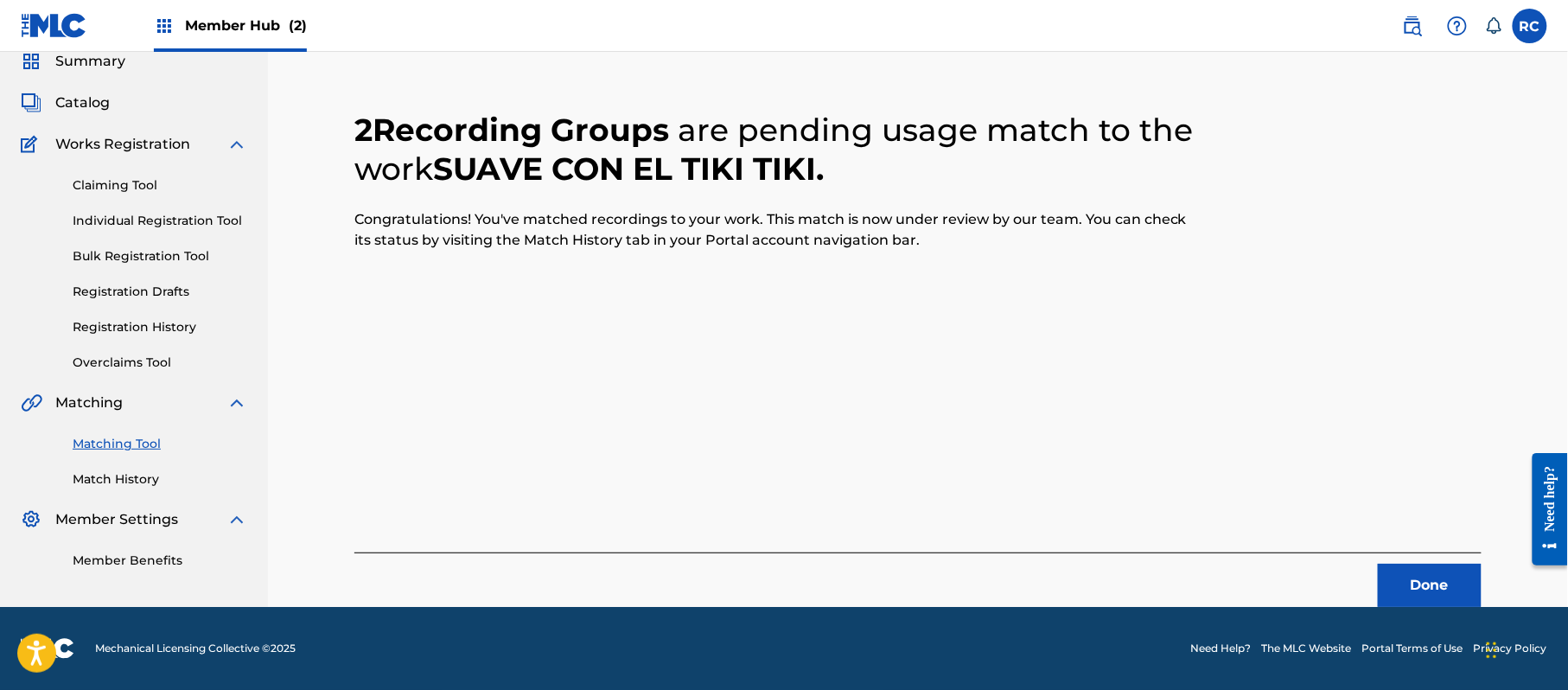
scroll to position [69, 0]
click at [1408, 593] on button "Done" at bounding box center [1430, 585] width 104 height 43
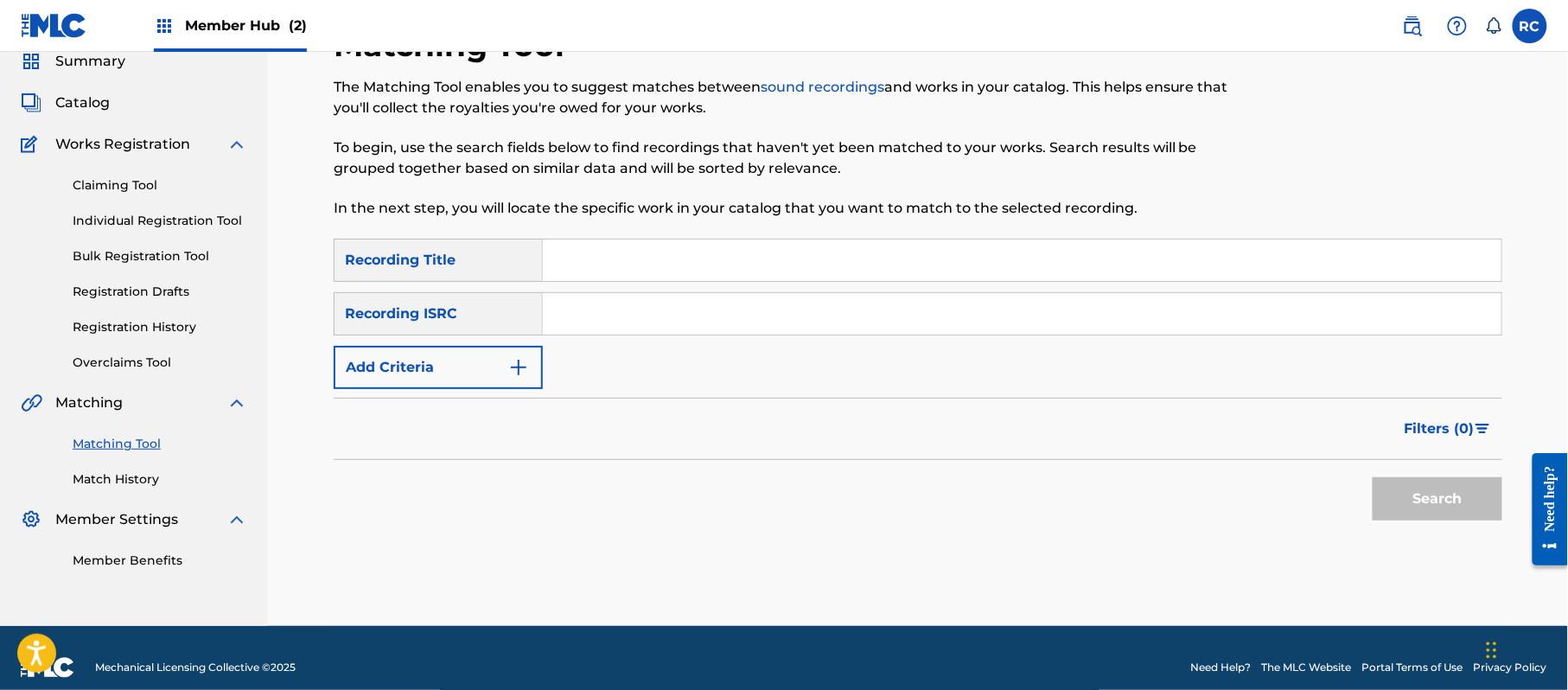
drag, startPoint x: 622, startPoint y: 299, endPoint x: 621, endPoint y: 308, distance: 9.1
click at [621, 306] on input "Search Form" at bounding box center [1022, 313] width 958 height 41
click at [1447, 482] on button "Search" at bounding box center [1437, 498] width 130 height 43
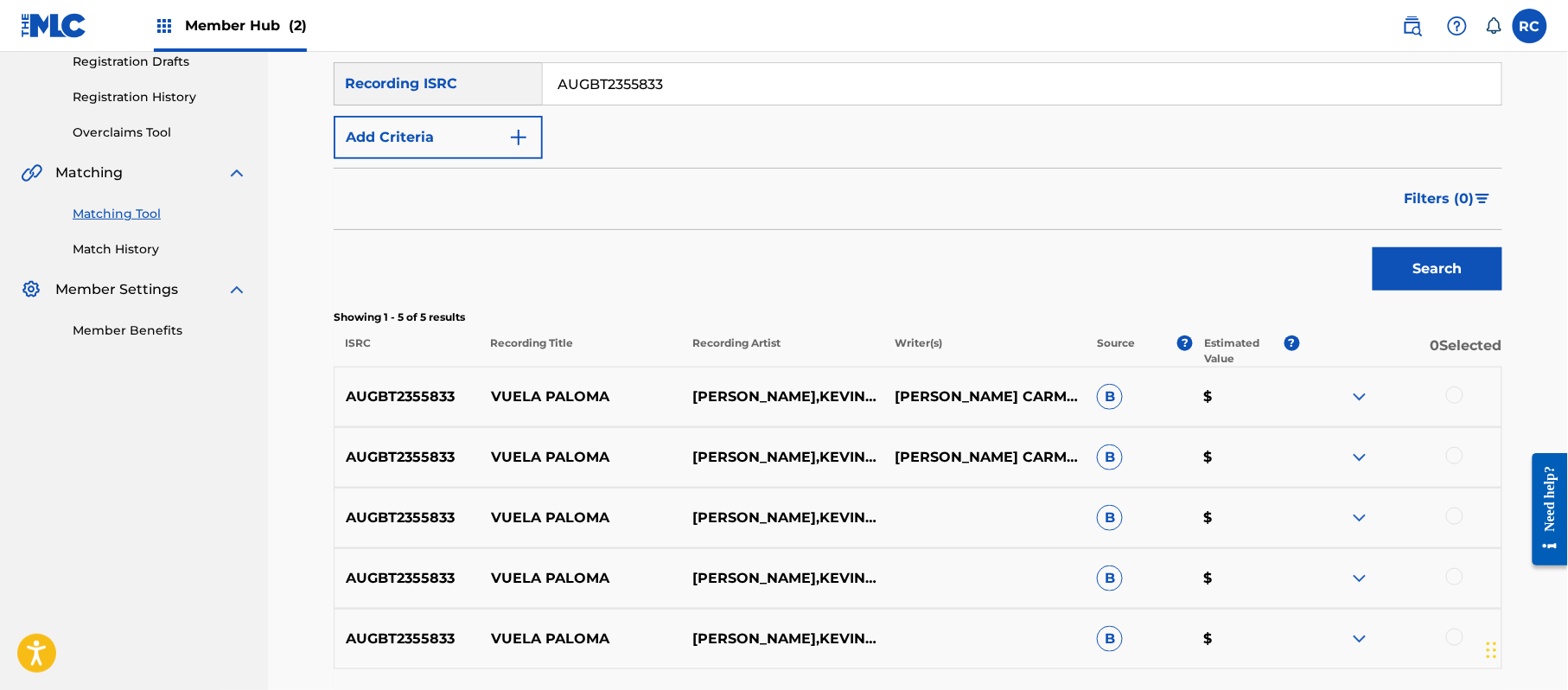
scroll to position [415, 0]
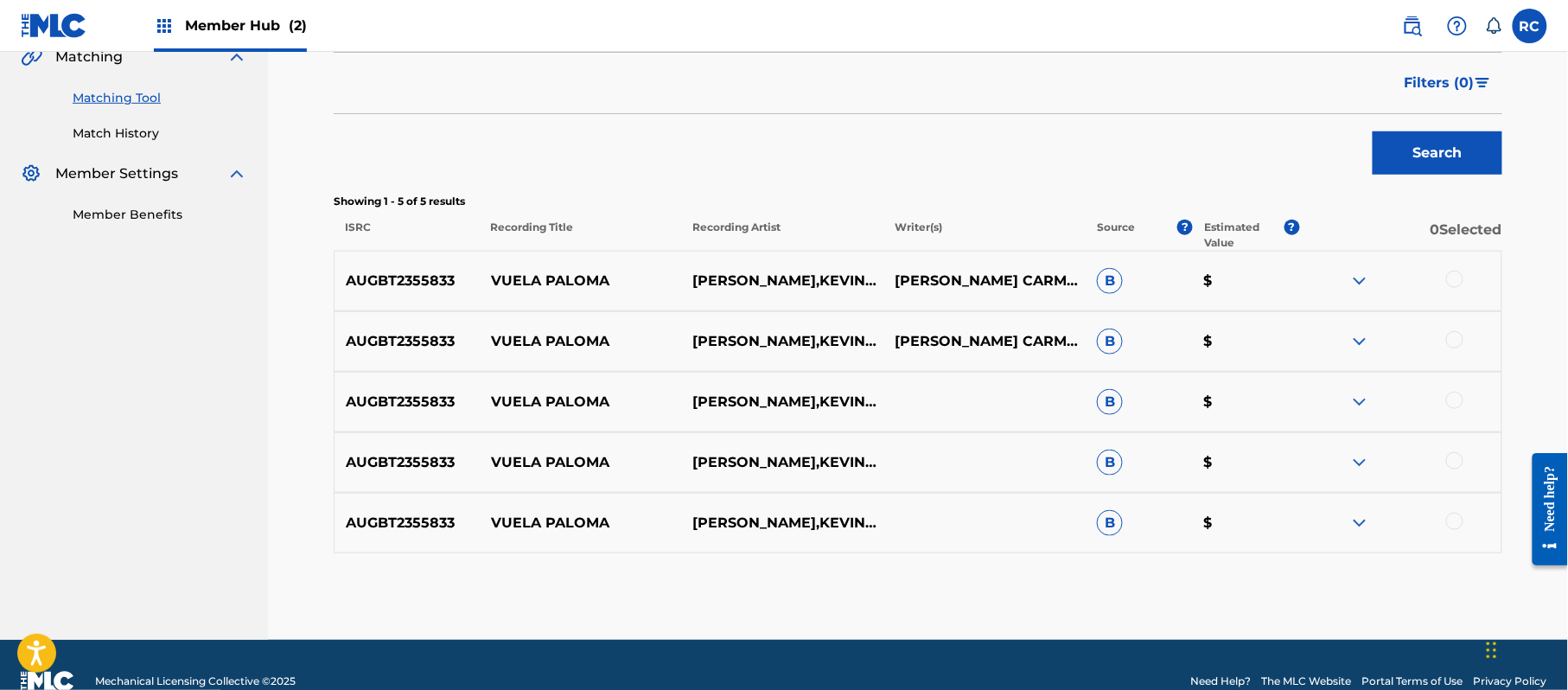
click at [1458, 284] on div at bounding box center [1454, 278] width 17 height 17
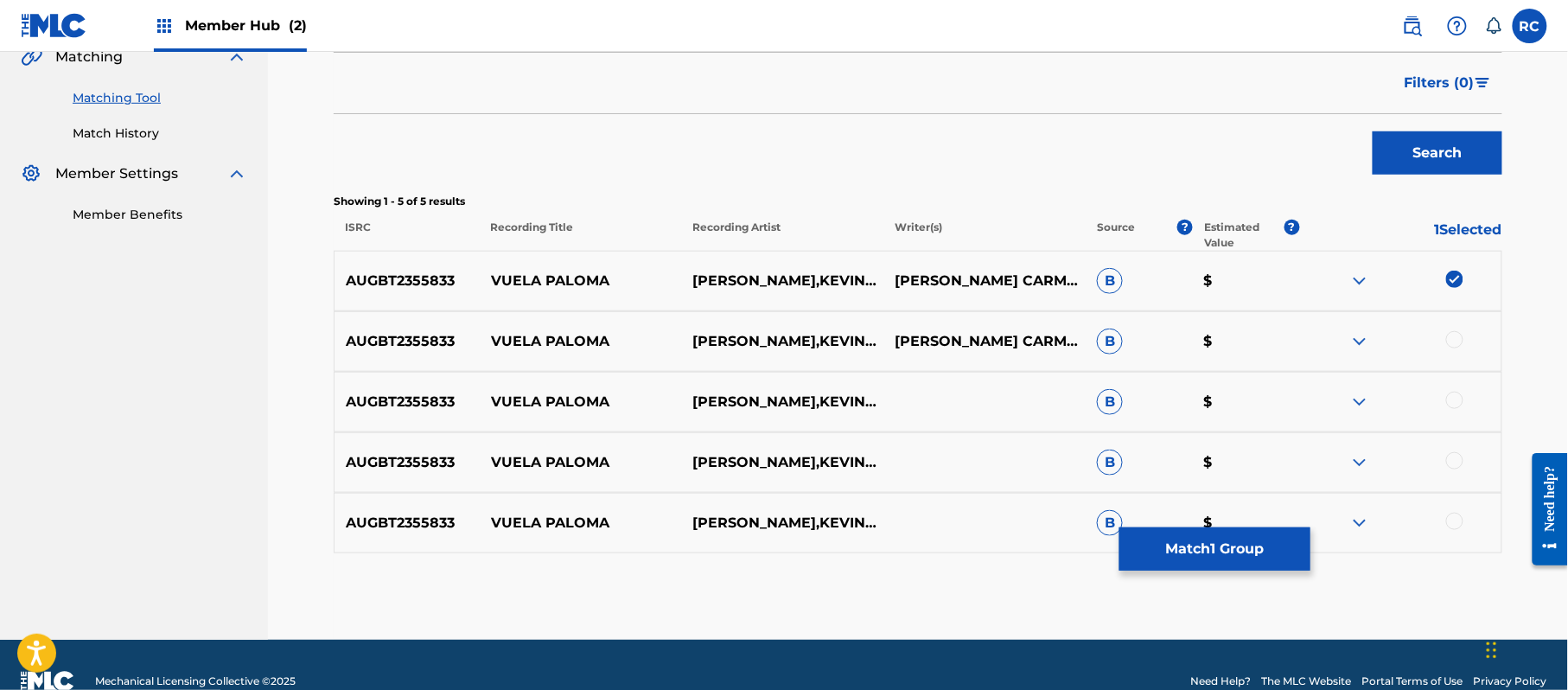
click at [1459, 348] on div at bounding box center [1454, 340] width 17 height 17
click at [1458, 400] on div at bounding box center [1454, 400] width 17 height 17
click at [1453, 462] on div at bounding box center [1454, 460] width 17 height 17
click at [1453, 524] on div at bounding box center [1454, 521] width 17 height 17
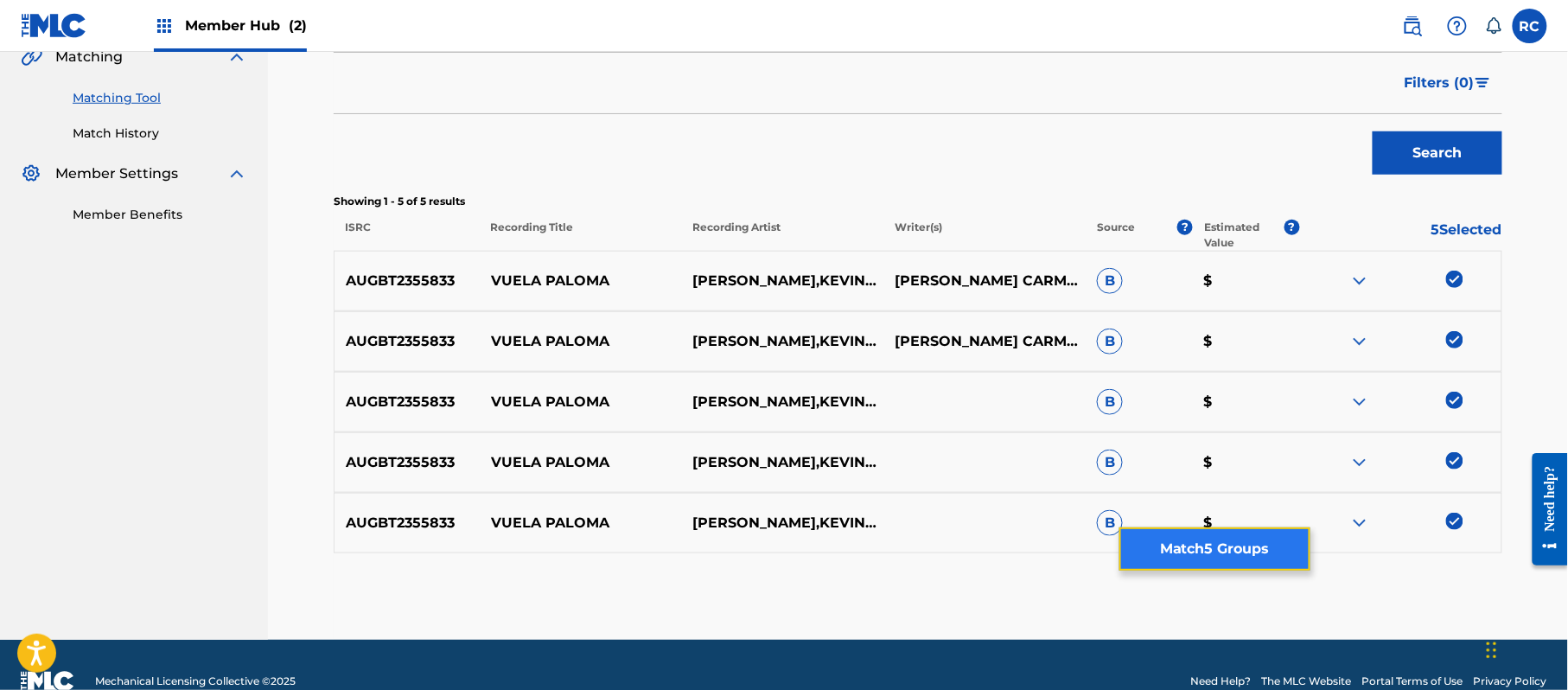
click at [1249, 545] on button "Match 5 Groups" at bounding box center [1214, 549] width 191 height 43
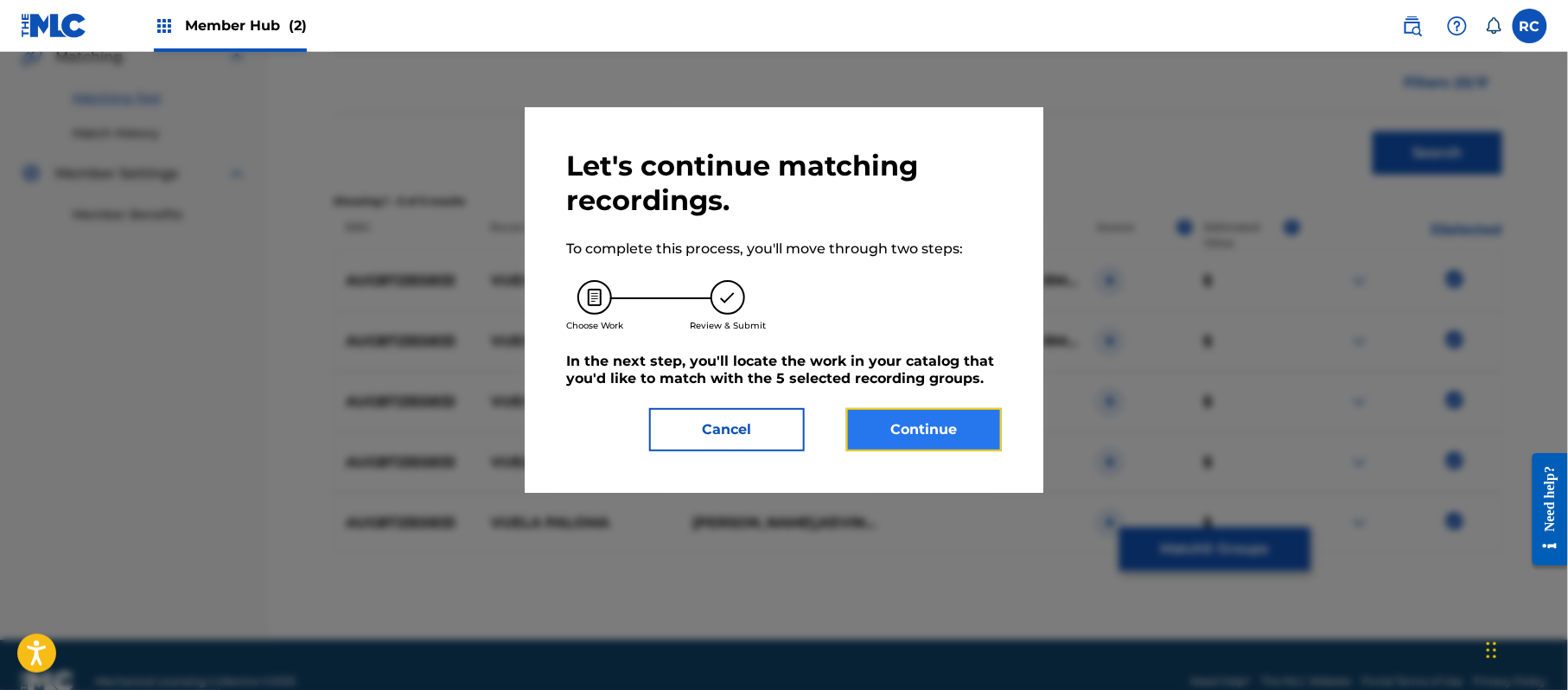
click at [956, 427] on button "Continue" at bounding box center [924, 429] width 155 height 43
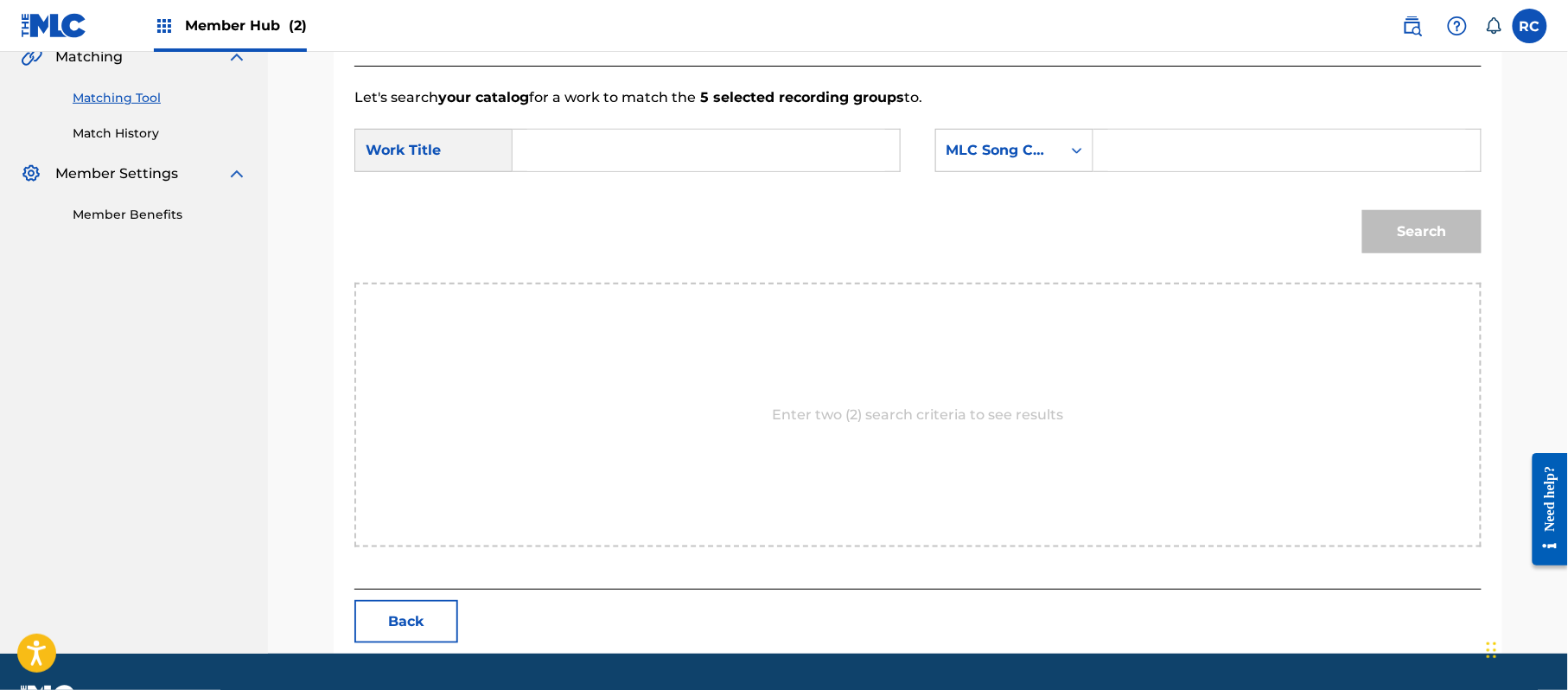
click at [615, 172] on div "SearchWithCriteria116754d8-d51e-4542-8427-6facf1cfe1a0 Work Title SearchWithCri…" at bounding box center [917, 155] width 1127 height 54
click at [607, 151] on input "Search Form" at bounding box center [706, 150] width 358 height 41
click at [671, 150] on input "Vuela Paloma VW6LTP" at bounding box center [706, 150] width 358 height 41
click at [1208, 163] on input "Search Form" at bounding box center [1287, 150] width 358 height 41
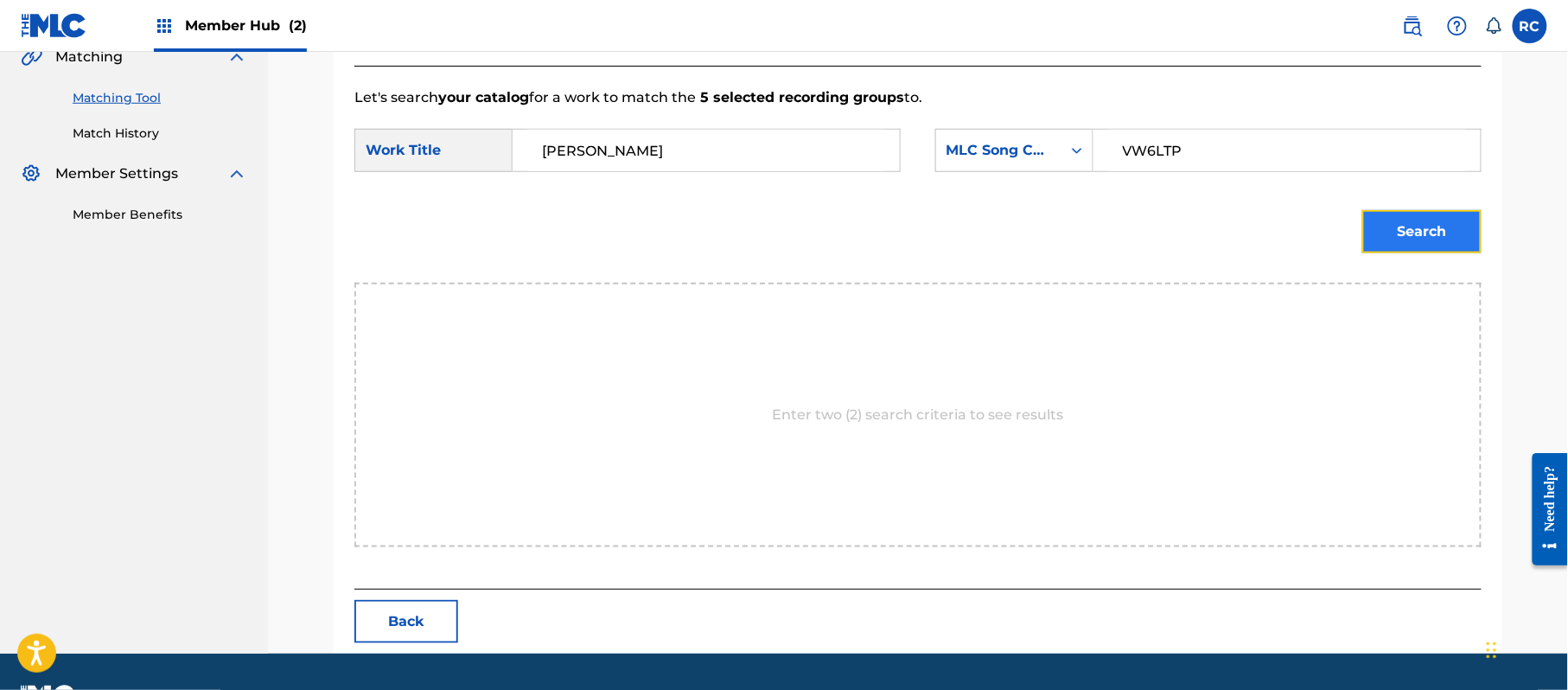
click at [1405, 228] on button "Search" at bounding box center [1422, 231] width 120 height 43
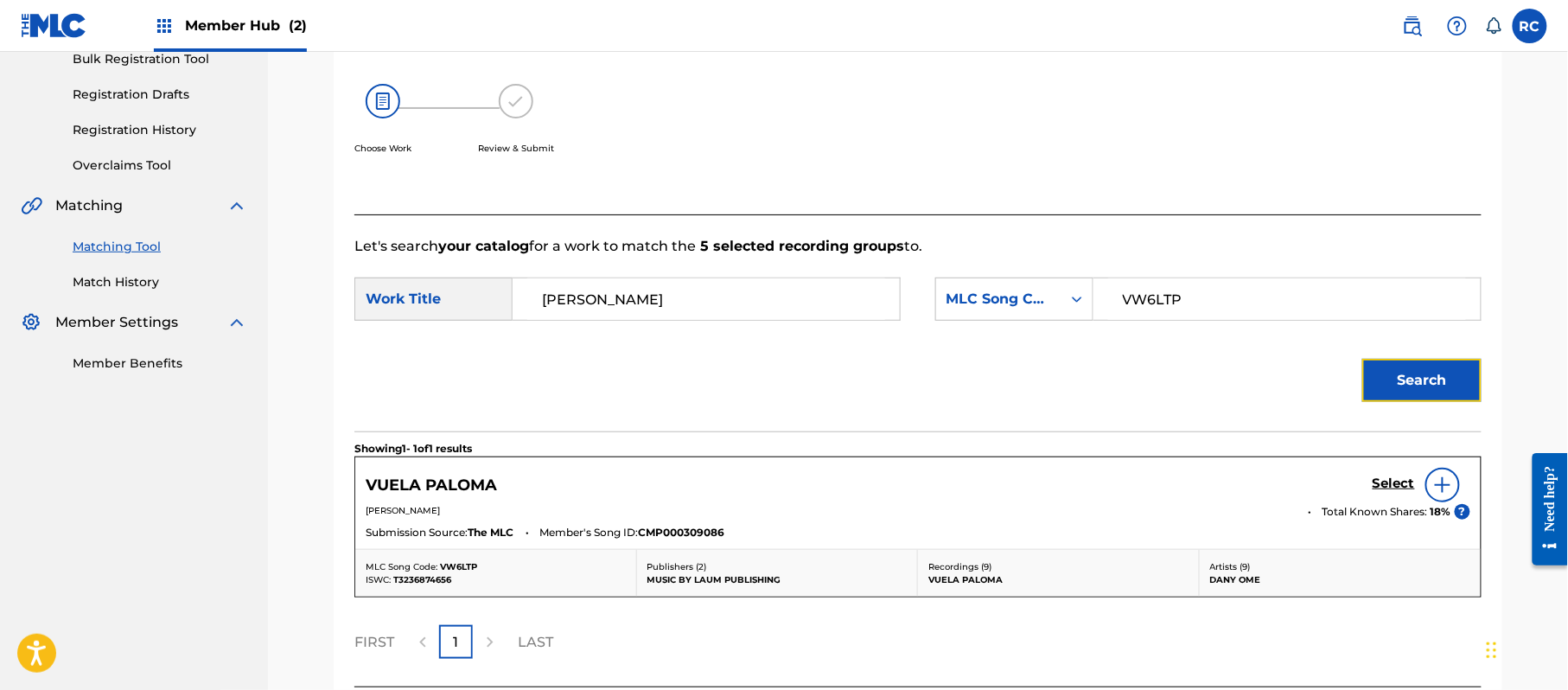
scroll to position [412, 0]
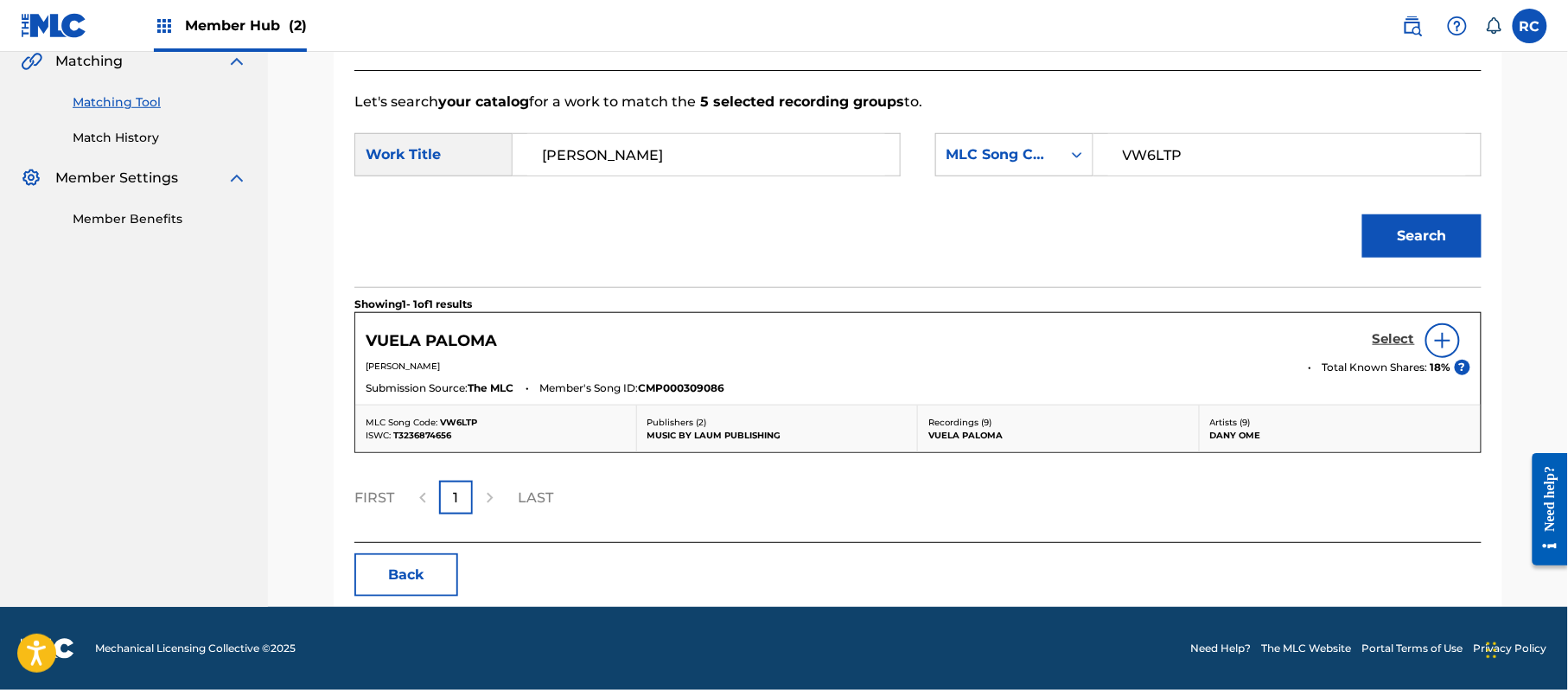
click at [1392, 337] on h5 "Select" at bounding box center [1394, 340] width 42 height 16
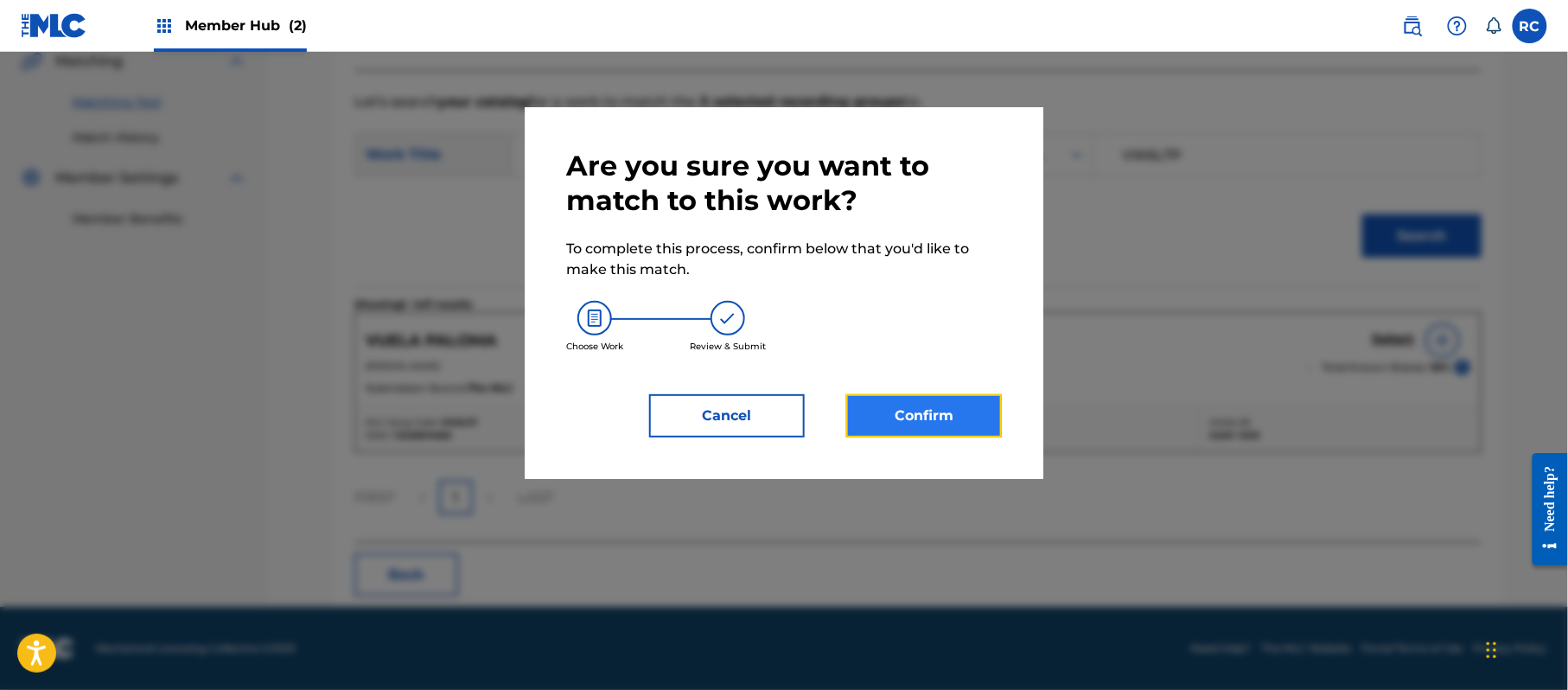
click at [970, 408] on button "Confirm" at bounding box center [924, 415] width 155 height 43
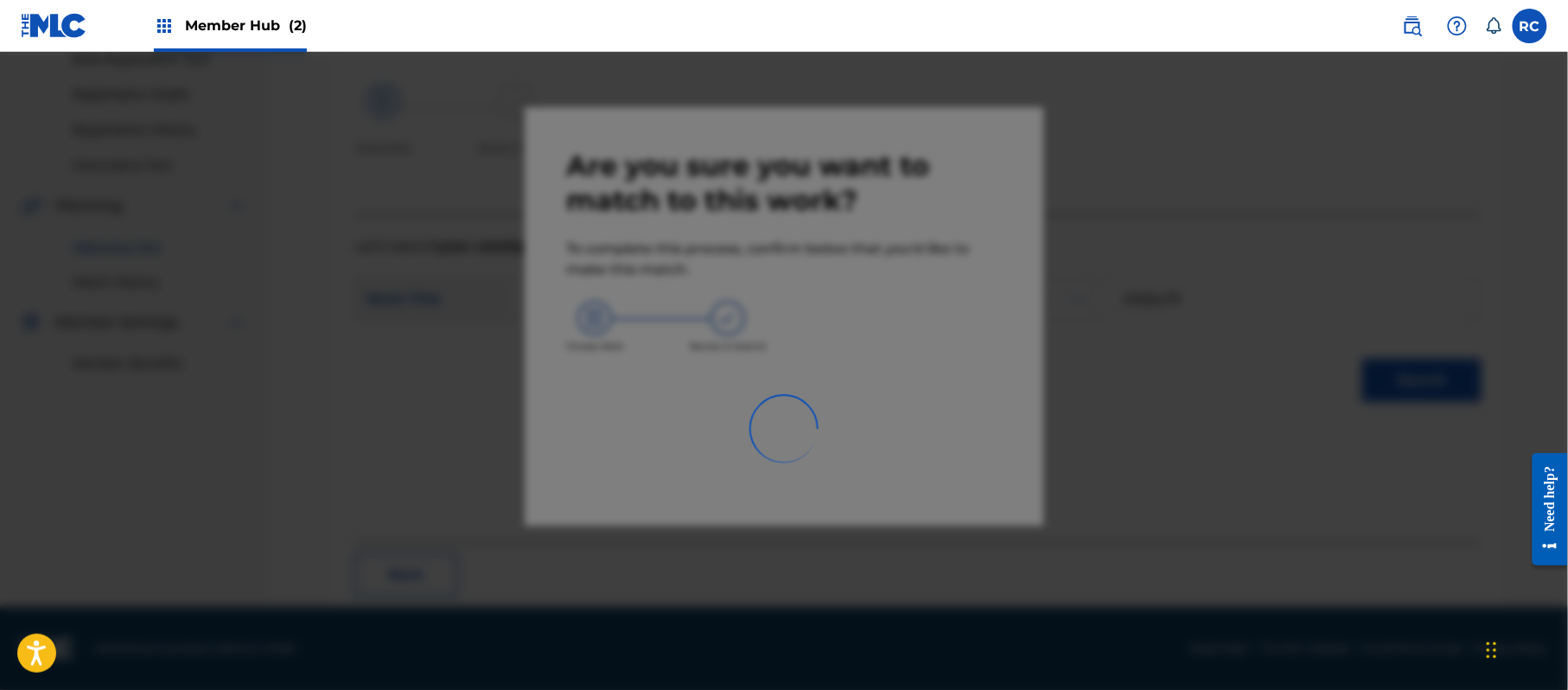
scroll to position [69, 0]
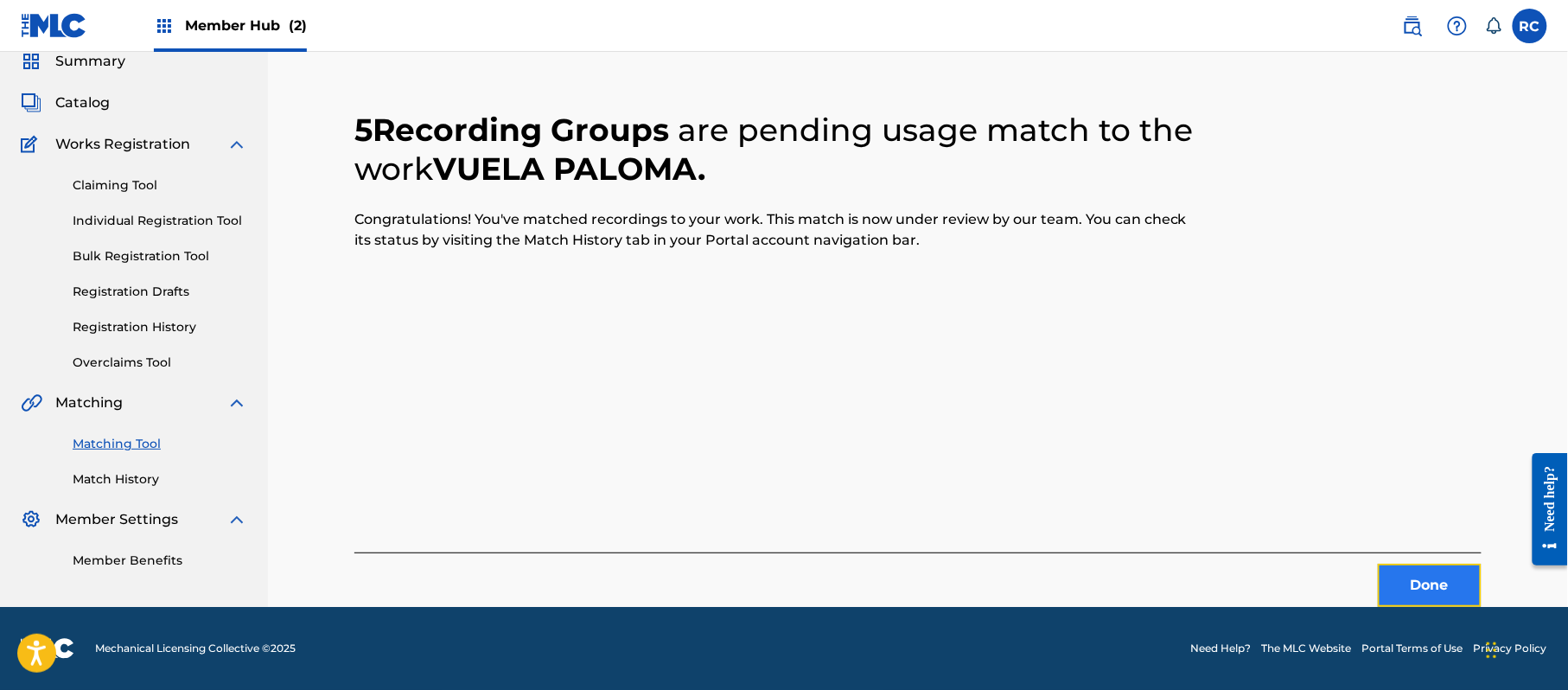
click at [1412, 592] on button "Done" at bounding box center [1430, 585] width 104 height 43
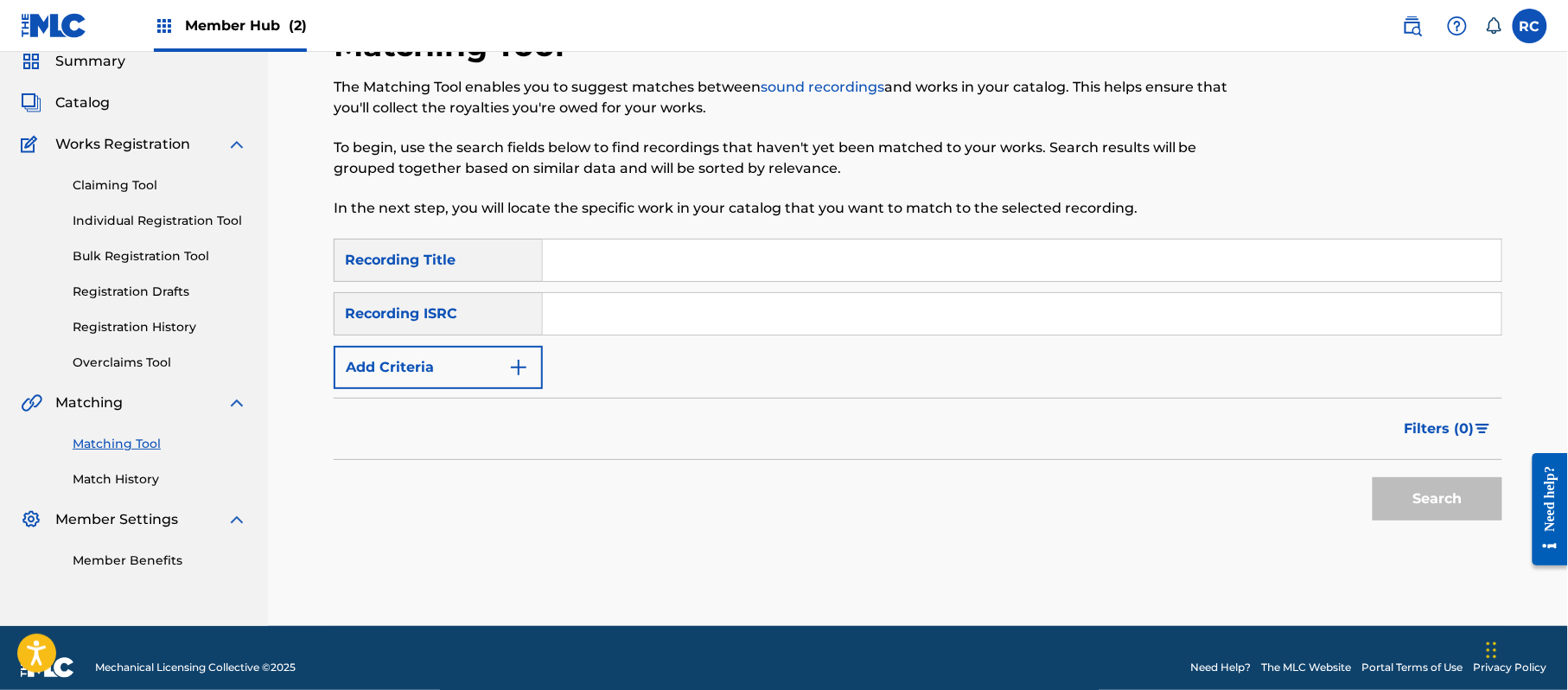
click at [855, 332] on input "Search Form" at bounding box center [1022, 313] width 958 height 41
click at [1447, 501] on button "Search" at bounding box center [1437, 498] width 130 height 43
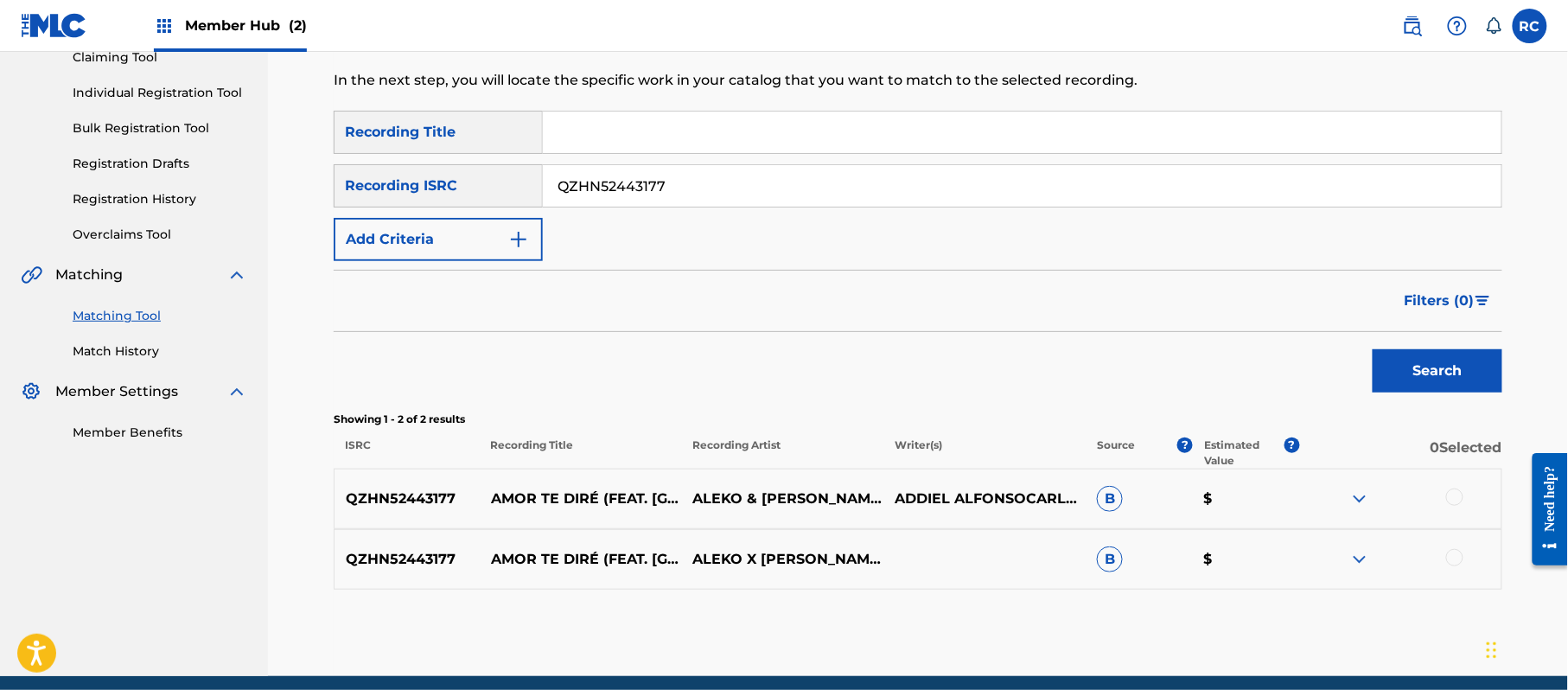
scroll to position [199, 0]
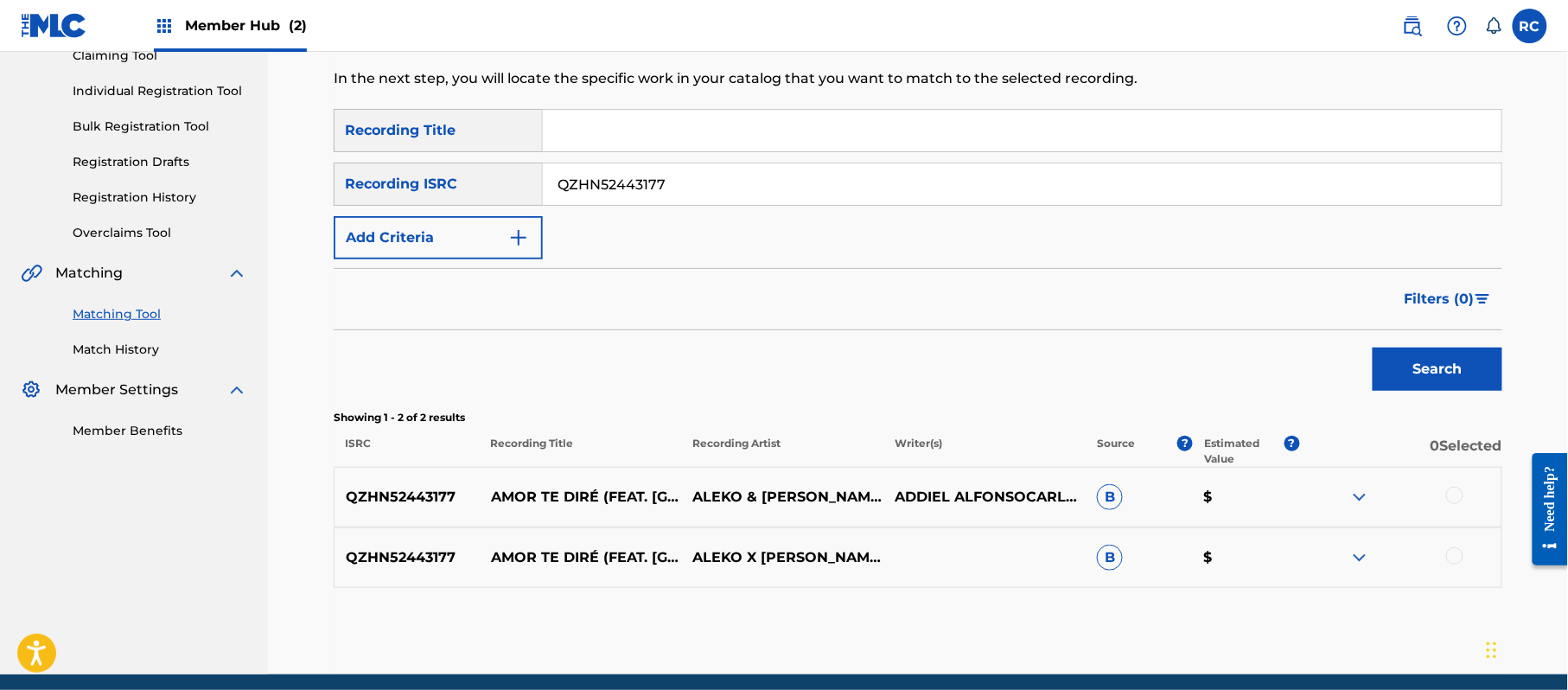
click at [1457, 495] on div at bounding box center [1454, 495] width 17 height 17
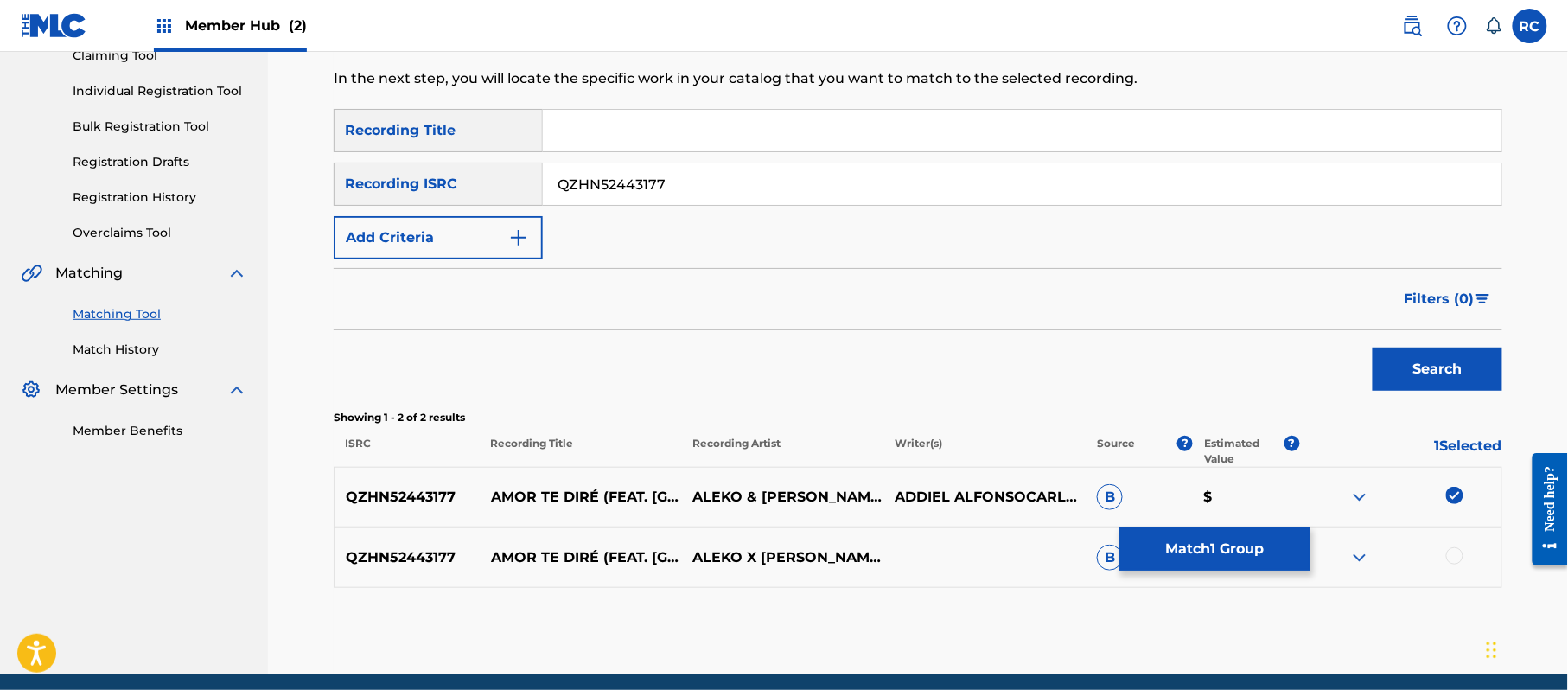
click at [1456, 555] on div at bounding box center [1454, 556] width 17 height 17
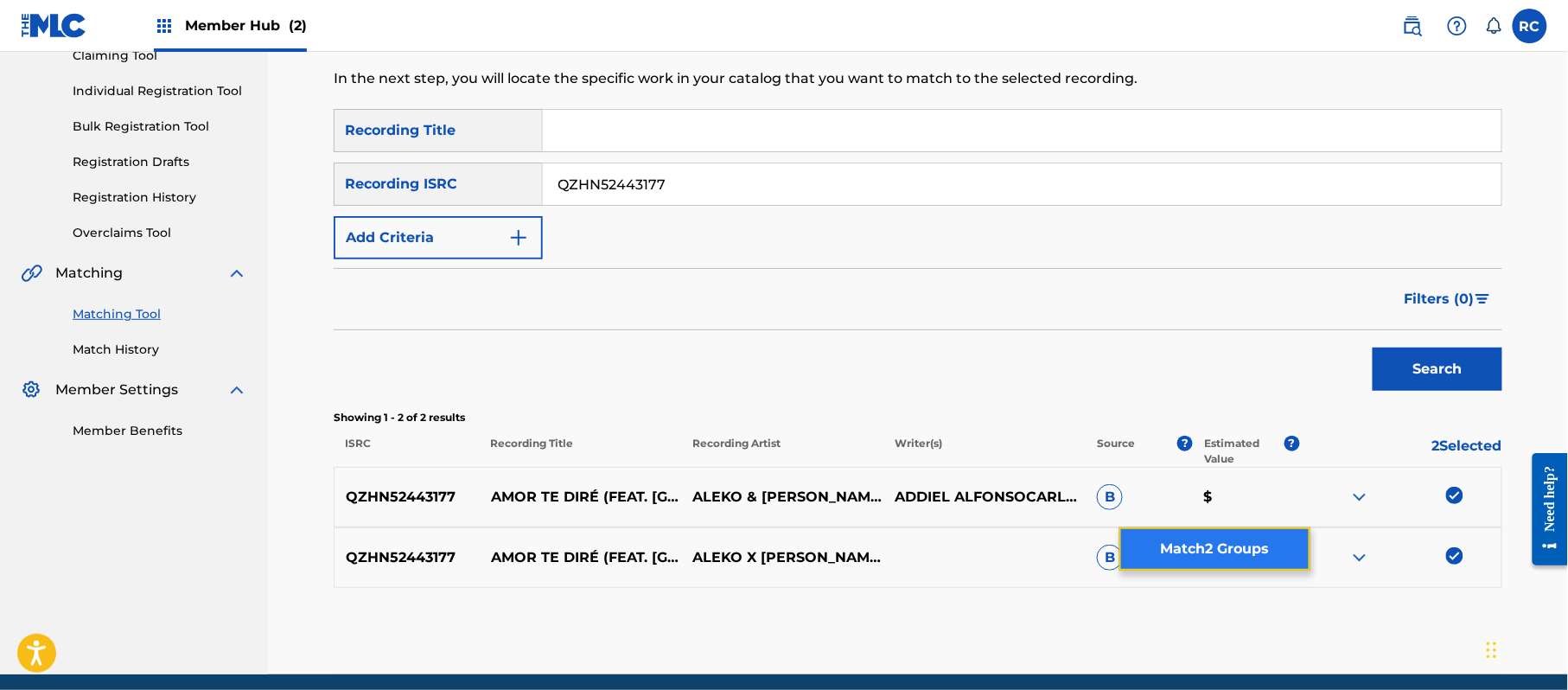
click at [1250, 561] on button "Match 2 Groups" at bounding box center [1214, 549] width 191 height 43
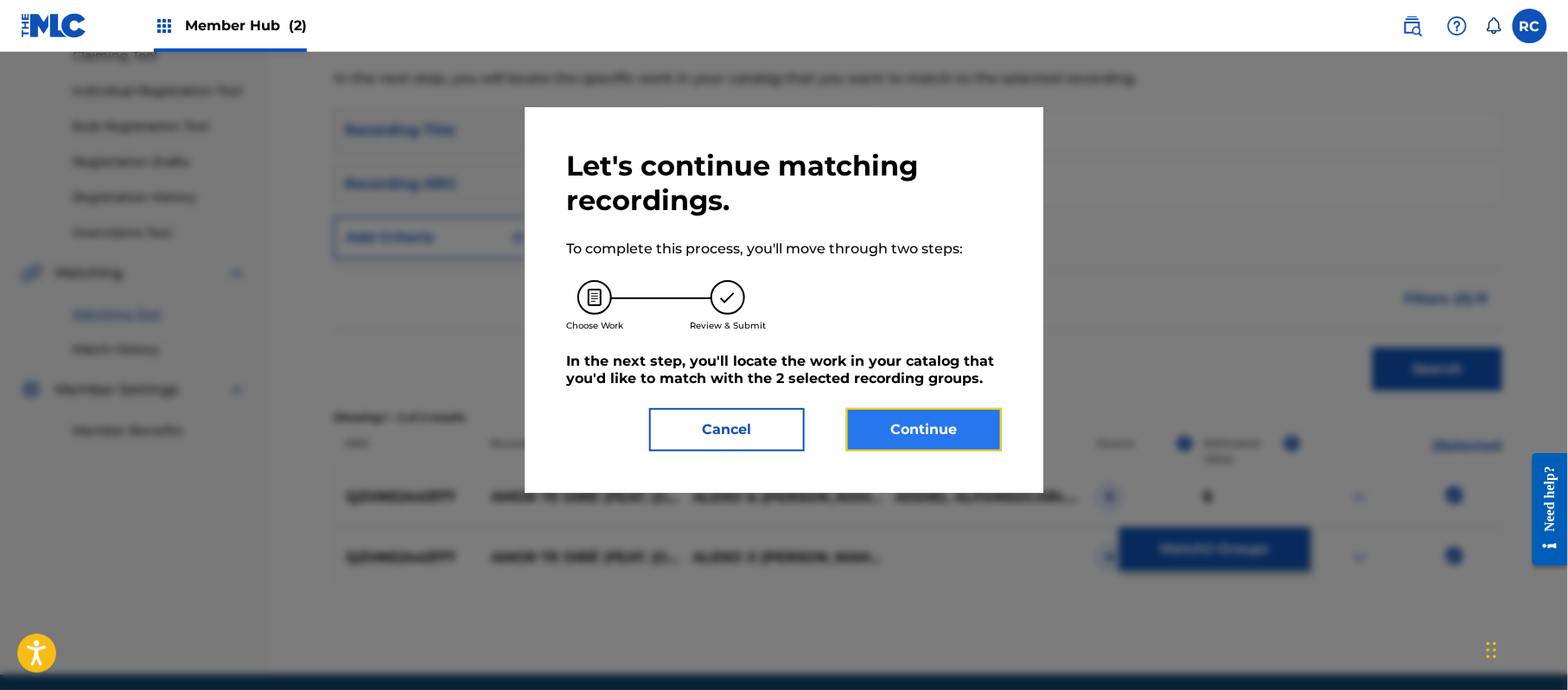
click at [926, 443] on button "Continue" at bounding box center [924, 429] width 155 height 43
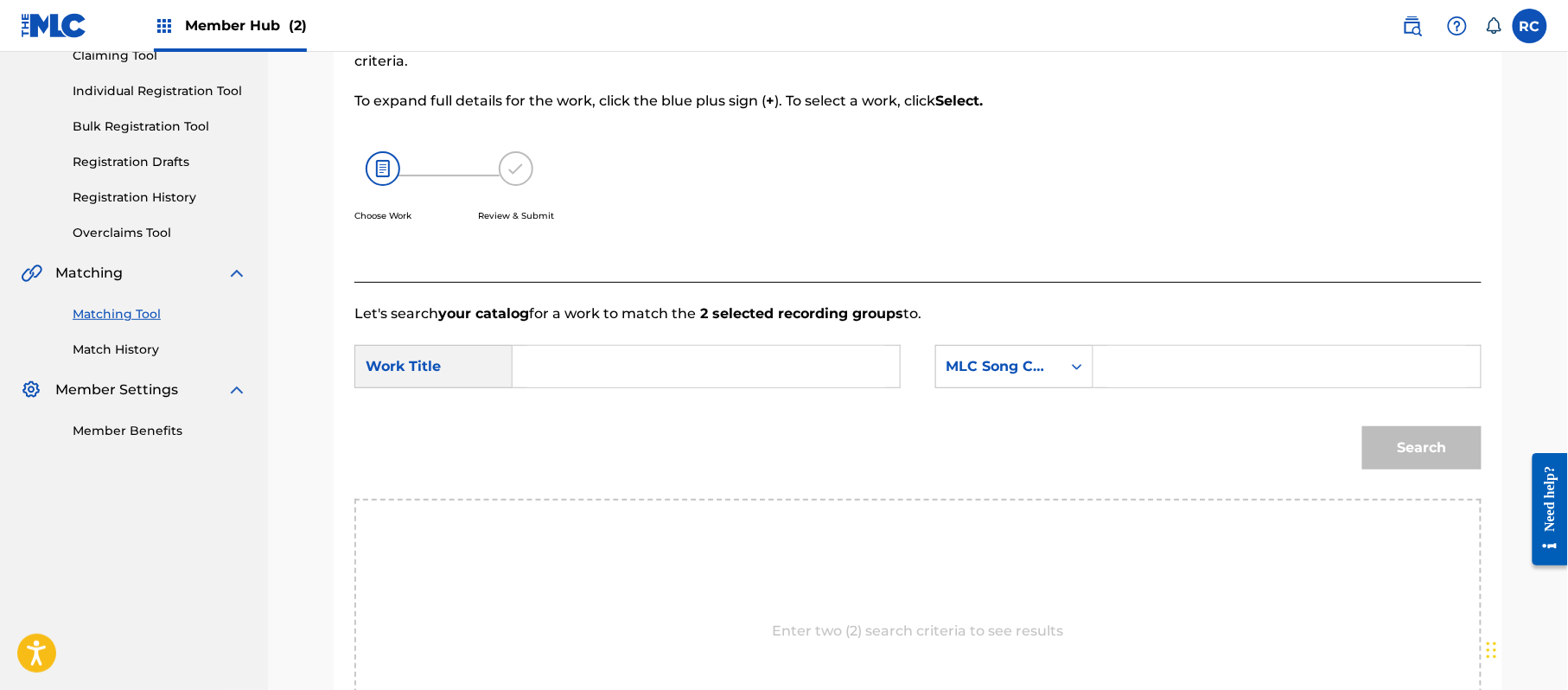
click at [599, 371] on input "Search Form" at bounding box center [706, 366] width 358 height 41
click at [678, 370] on input "Amor Te Dire AV0901" at bounding box center [706, 366] width 358 height 41
drag, startPoint x: 1214, startPoint y: 364, endPoint x: 1238, endPoint y: 379, distance: 28.3
click at [1214, 364] on input "Search Form" at bounding box center [1287, 366] width 358 height 41
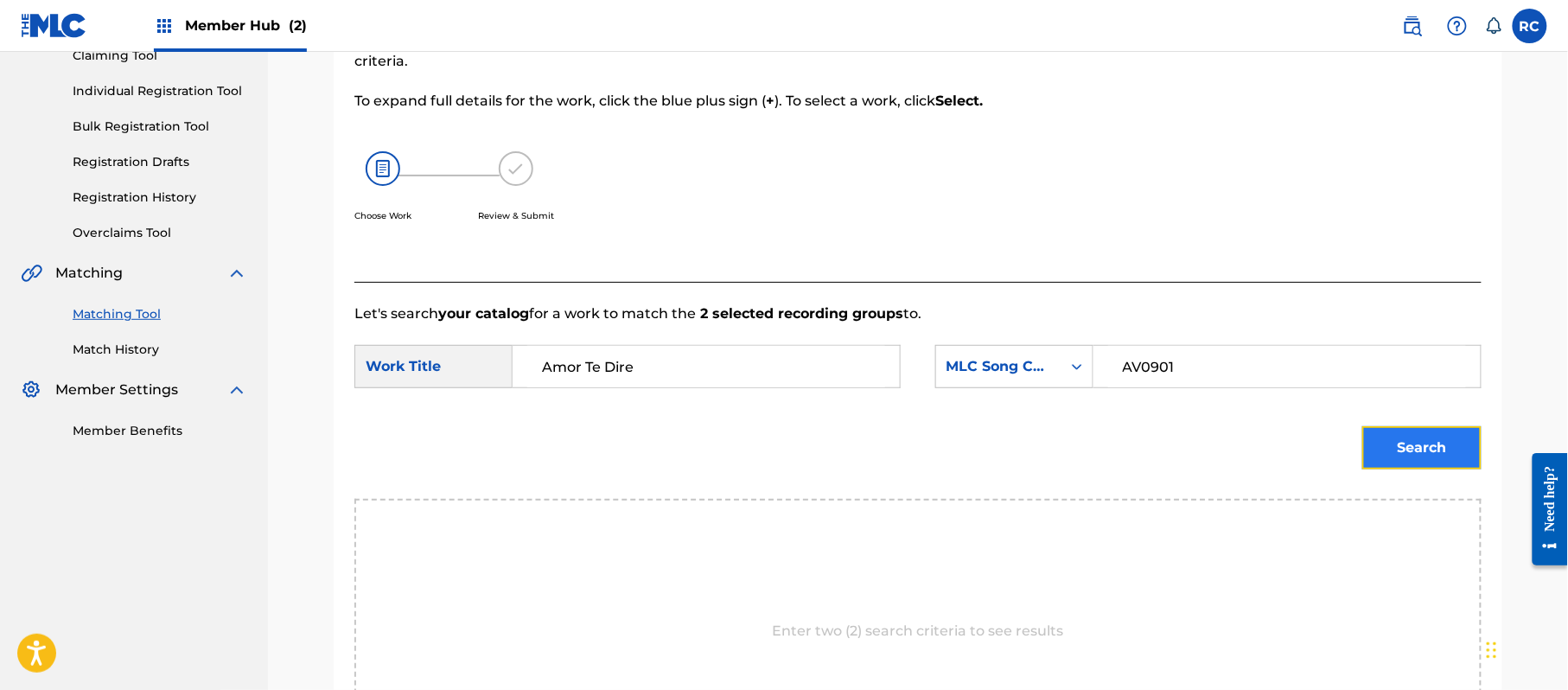
click at [1385, 433] on button "Search" at bounding box center [1422, 447] width 120 height 43
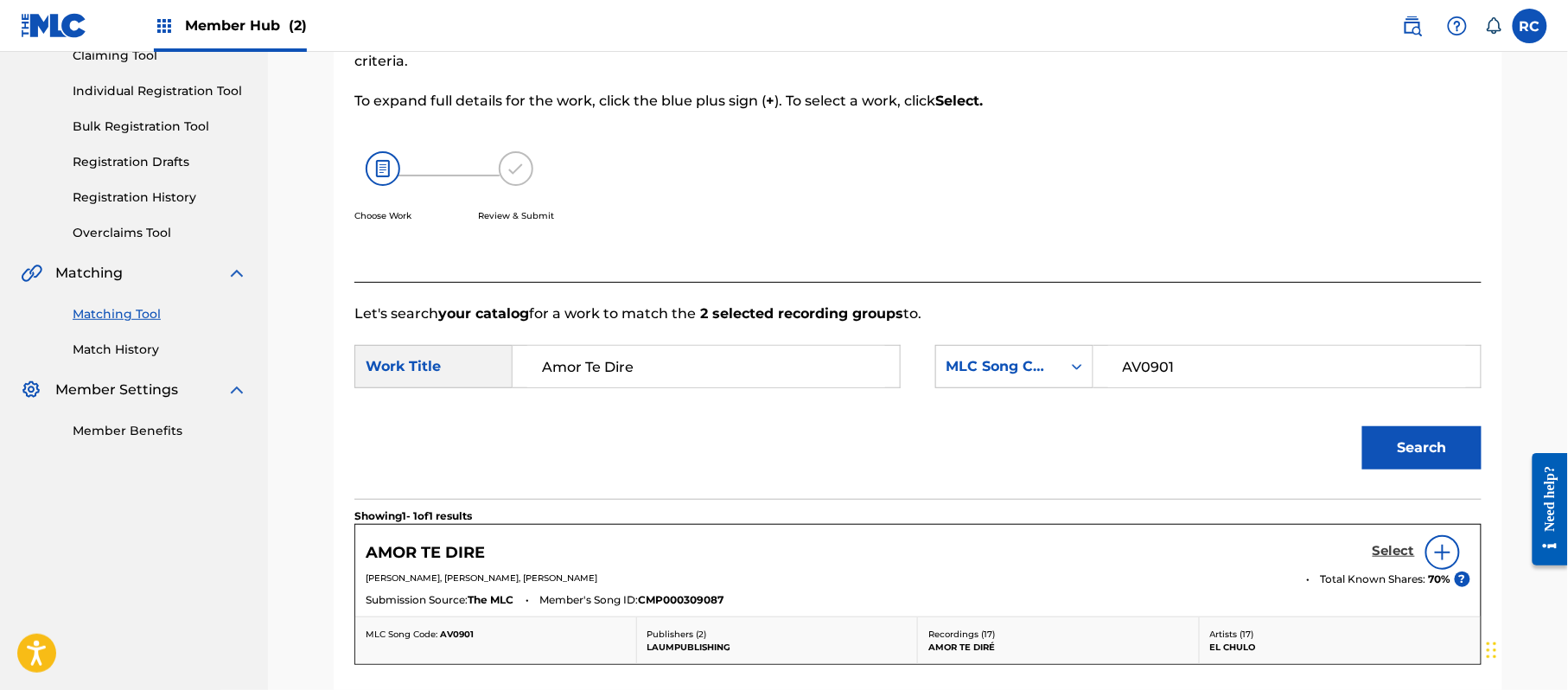
click at [1391, 554] on h5 "Select" at bounding box center [1394, 551] width 42 height 16
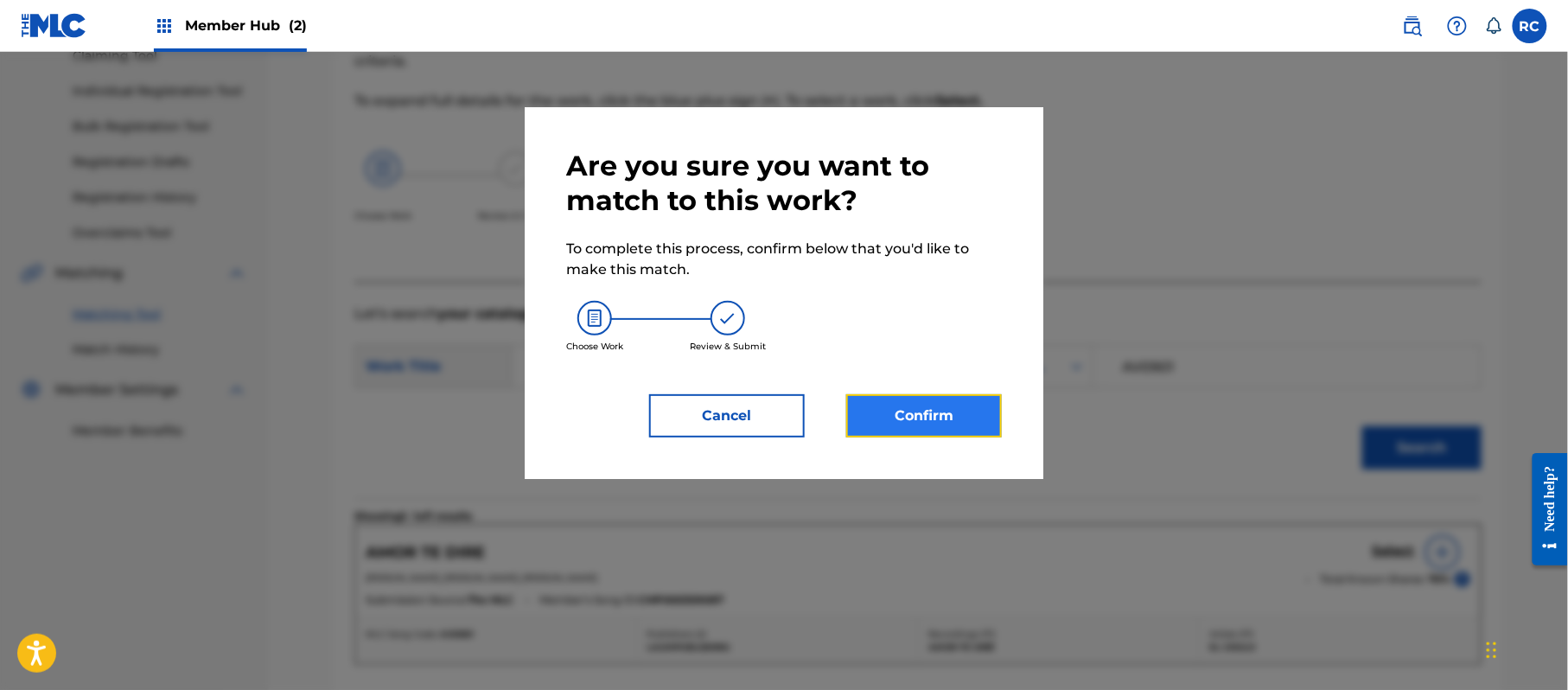
click at [994, 425] on button "Confirm" at bounding box center [924, 415] width 155 height 43
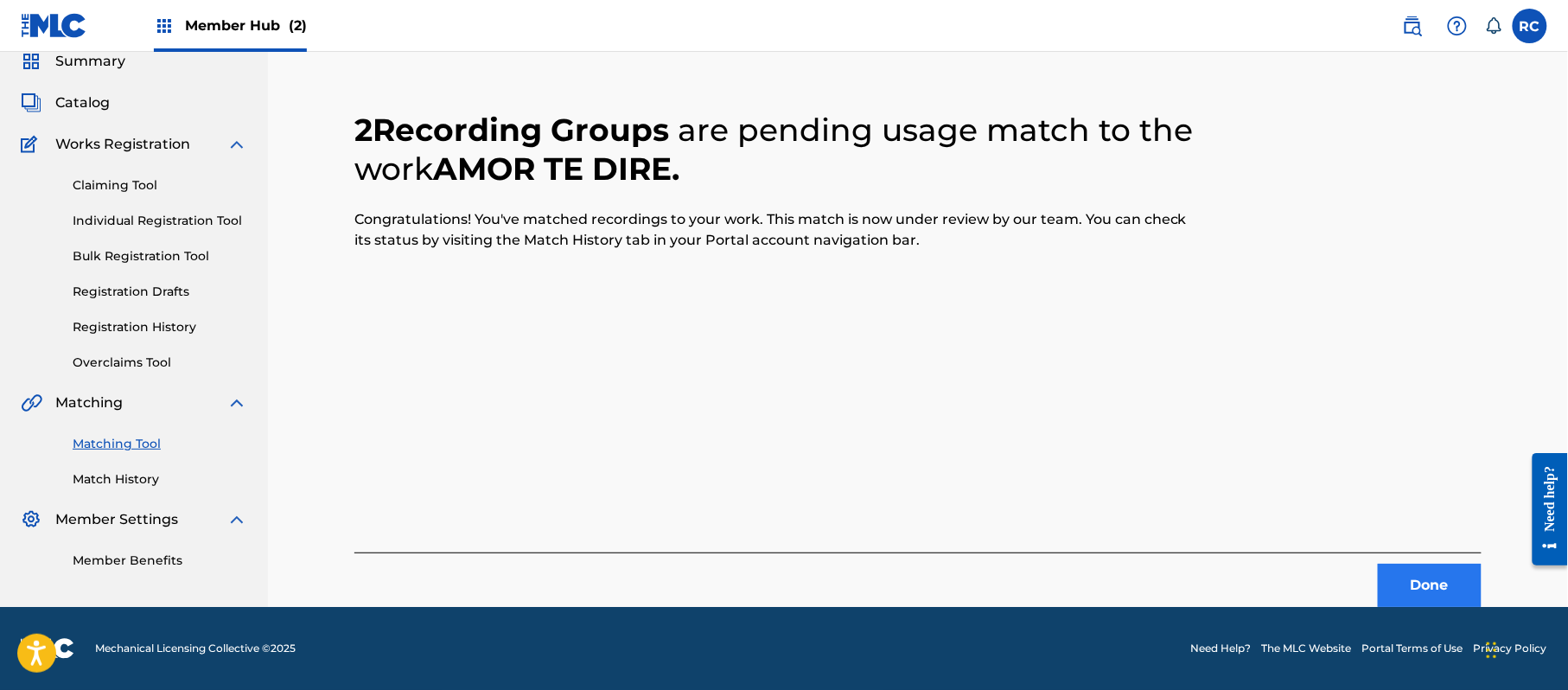
scroll to position [69, 0]
click at [1411, 591] on button "Done" at bounding box center [1430, 585] width 104 height 43
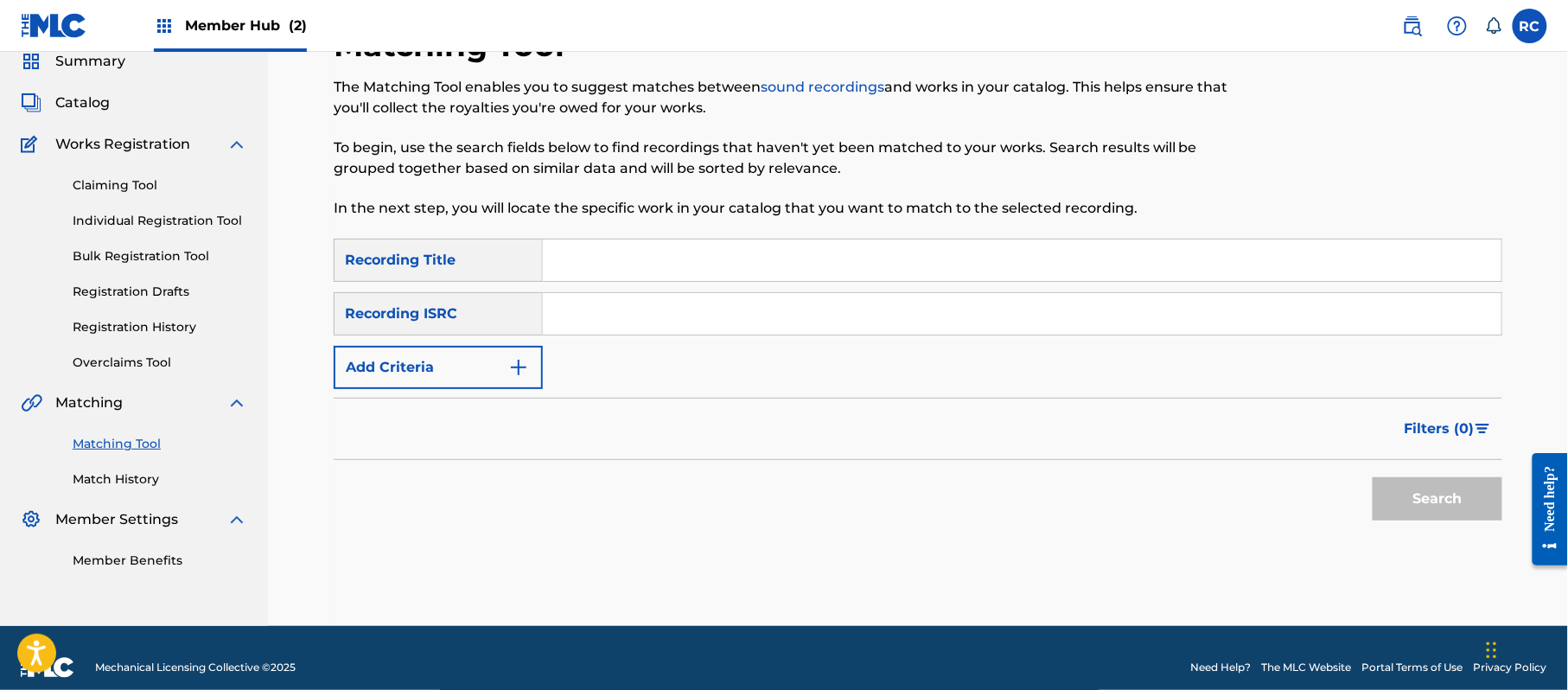
click at [695, 325] on input "Search Form" at bounding box center [1022, 313] width 958 height 41
click at [1442, 486] on button "Search" at bounding box center [1437, 498] width 130 height 43
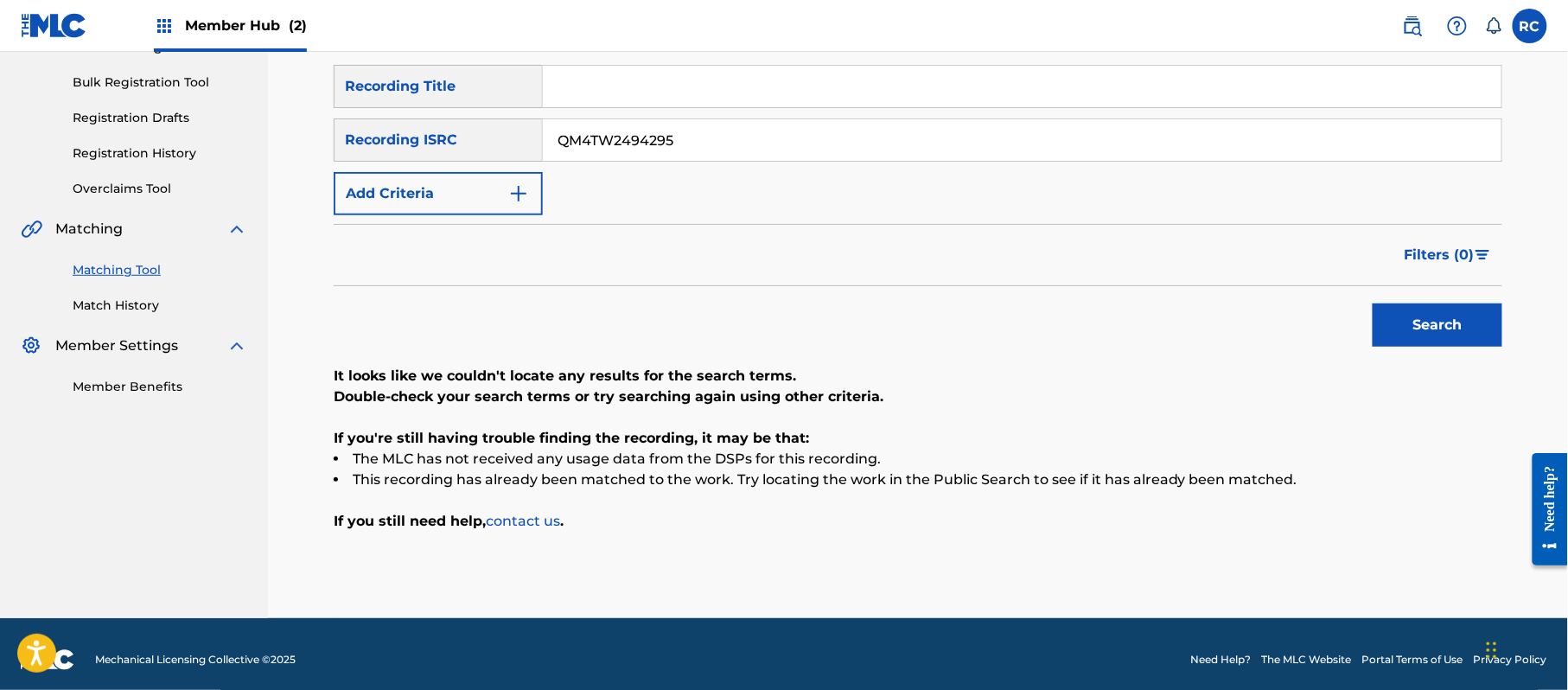
scroll to position [254, 0]
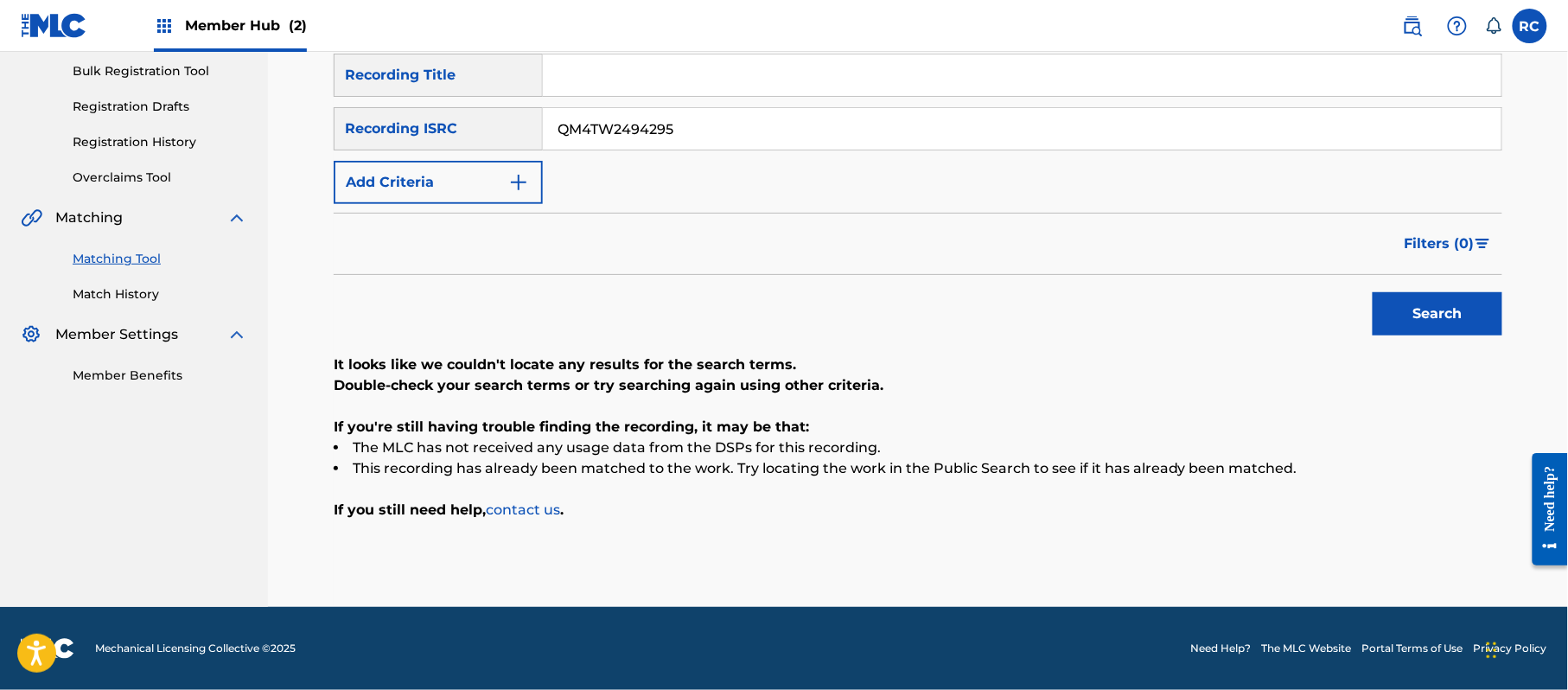
drag, startPoint x: 710, startPoint y: 120, endPoint x: 399, endPoint y: 131, distance: 311.2
click at [377, 125] on div "SearchWithCriteriab6f3cc6c-d650-4231-83bc-d3f57758b126 Recording ISRC QM4TW2494…" at bounding box center [918, 128] width 1168 height 43
click at [1411, 319] on button "Search" at bounding box center [1437, 313] width 130 height 43
click at [482, 135] on div "SearchWithCriteriab6f3cc6c-d650-4231-83bc-d3f57758b126 Recording ISRC QM4TW2495…" at bounding box center [918, 128] width 1168 height 43
click at [1394, 313] on button "Search" at bounding box center [1437, 313] width 130 height 43
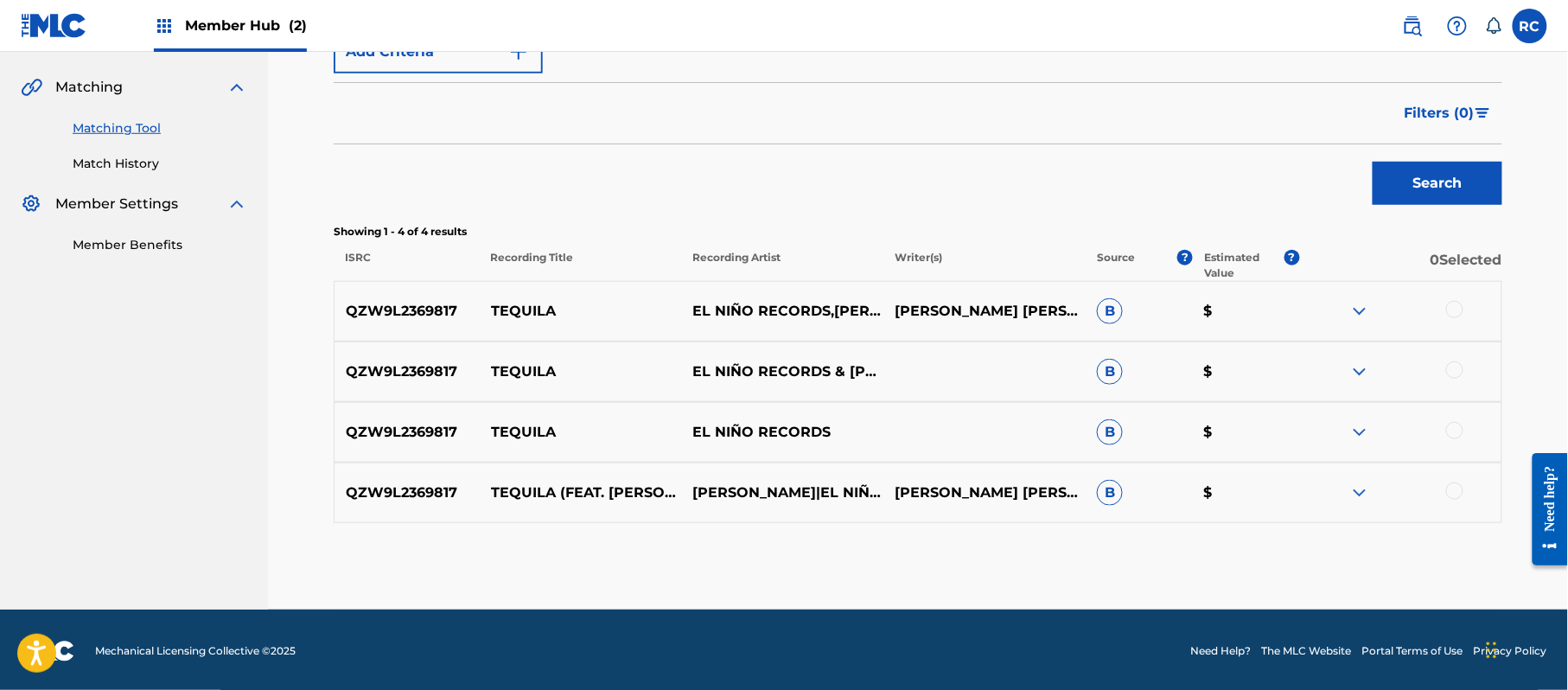
scroll to position [387, 0]
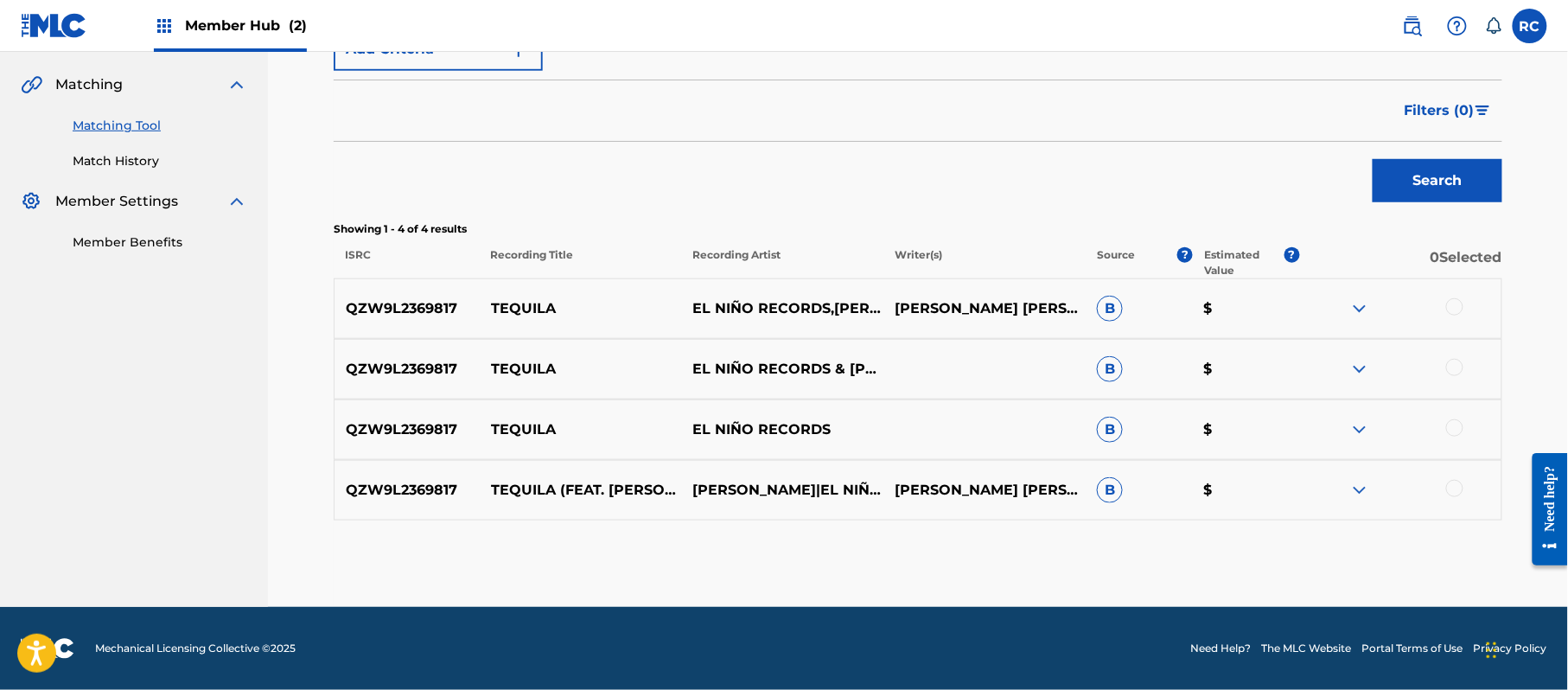
click at [1456, 309] on div at bounding box center [1454, 307] width 17 height 17
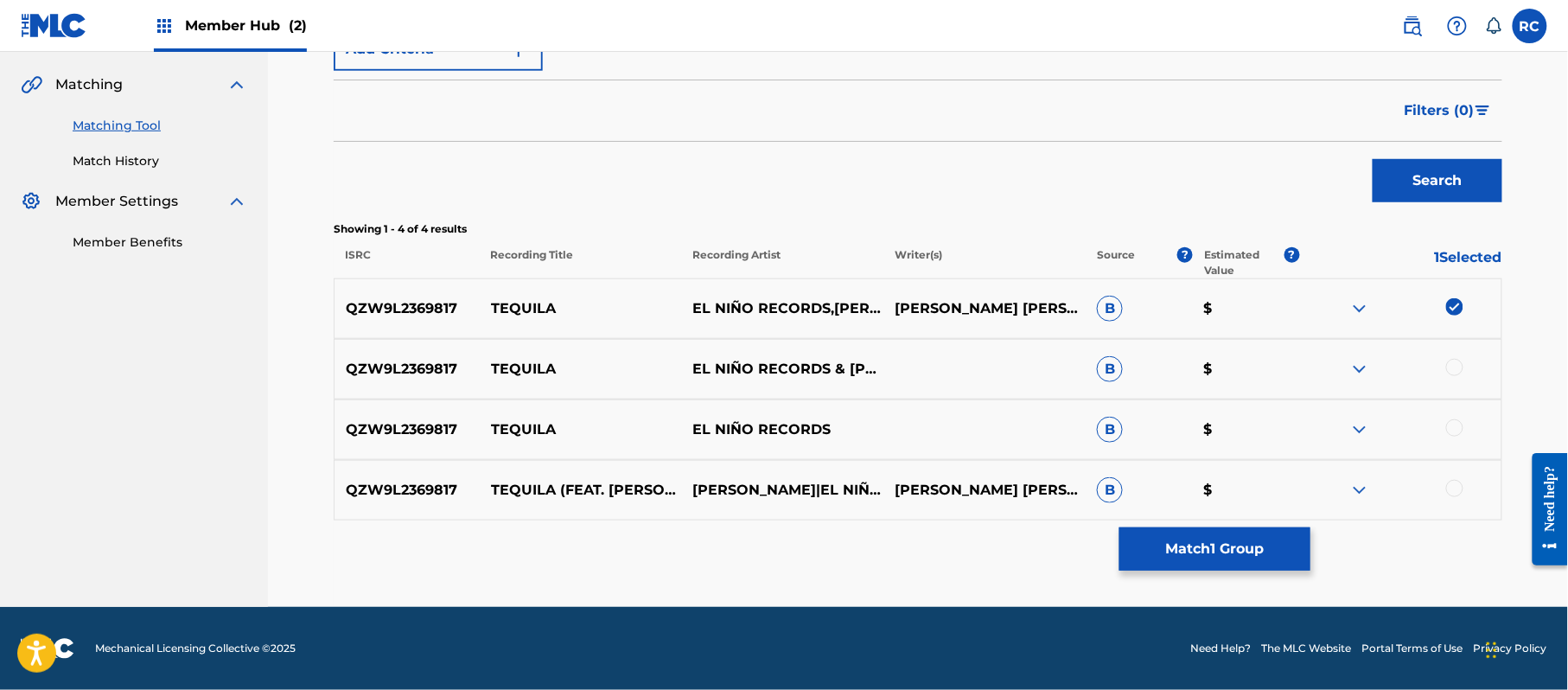
click at [1450, 368] on div at bounding box center [1454, 367] width 17 height 17
click at [1452, 423] on div at bounding box center [1454, 427] width 17 height 17
click at [1453, 484] on div at bounding box center [1454, 488] width 17 height 17
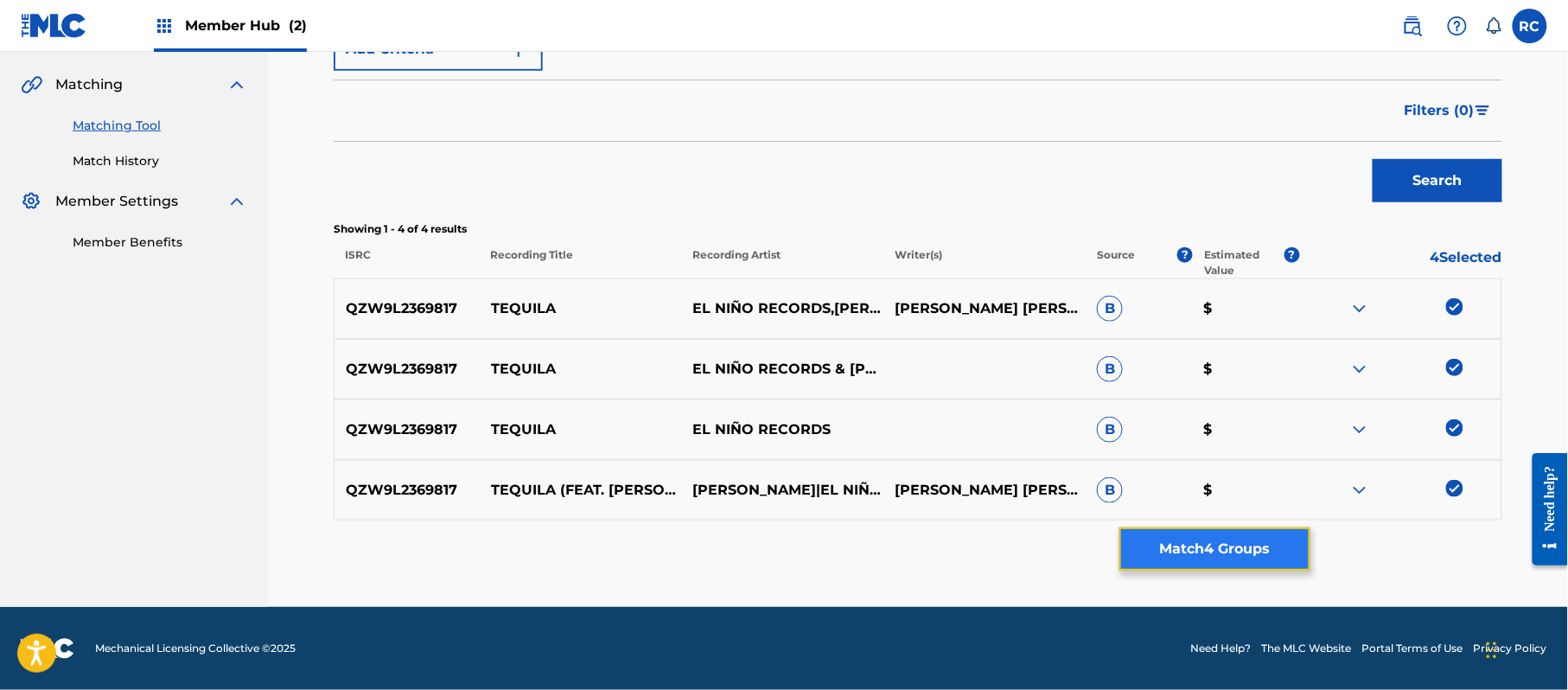
click at [1253, 538] on button "Match 4 Groups" at bounding box center [1214, 549] width 191 height 43
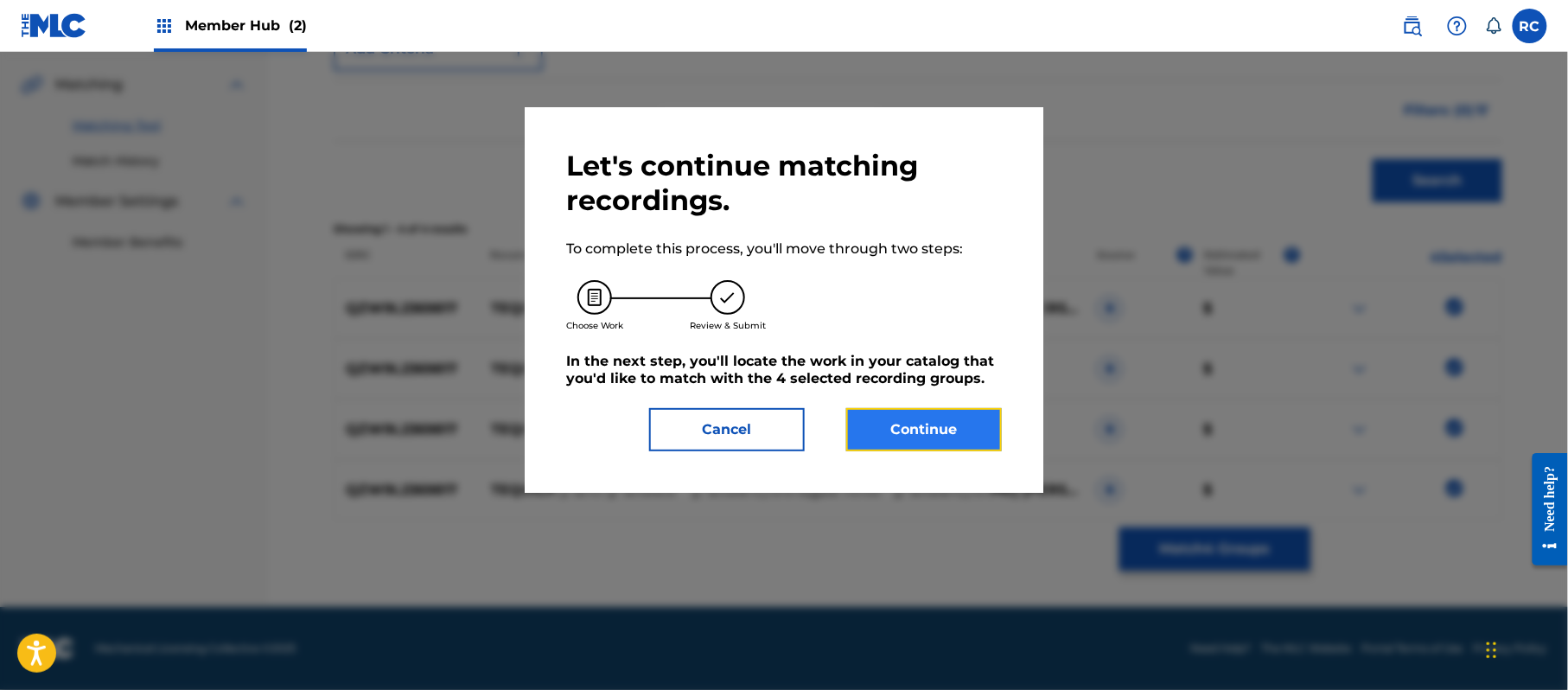
click at [972, 444] on button "Continue" at bounding box center [924, 429] width 155 height 43
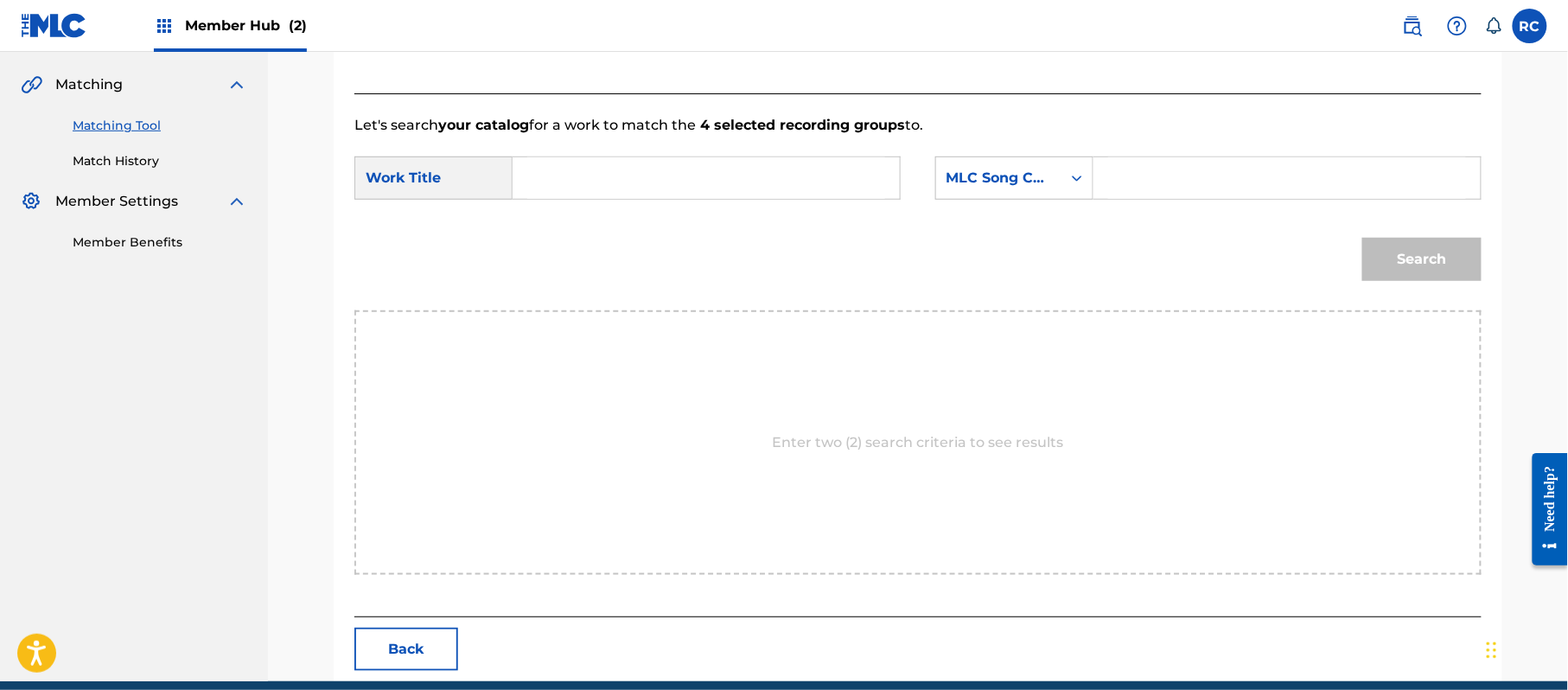
click at [643, 183] on input "Search Form" at bounding box center [706, 177] width 358 height 41
click at [659, 180] on input "Tequila TE67YM" at bounding box center [706, 177] width 358 height 41
click at [641, 180] on input "Tequila TE67YM" at bounding box center [706, 177] width 358 height 41
click at [1247, 159] on input "Search Form" at bounding box center [1287, 177] width 358 height 41
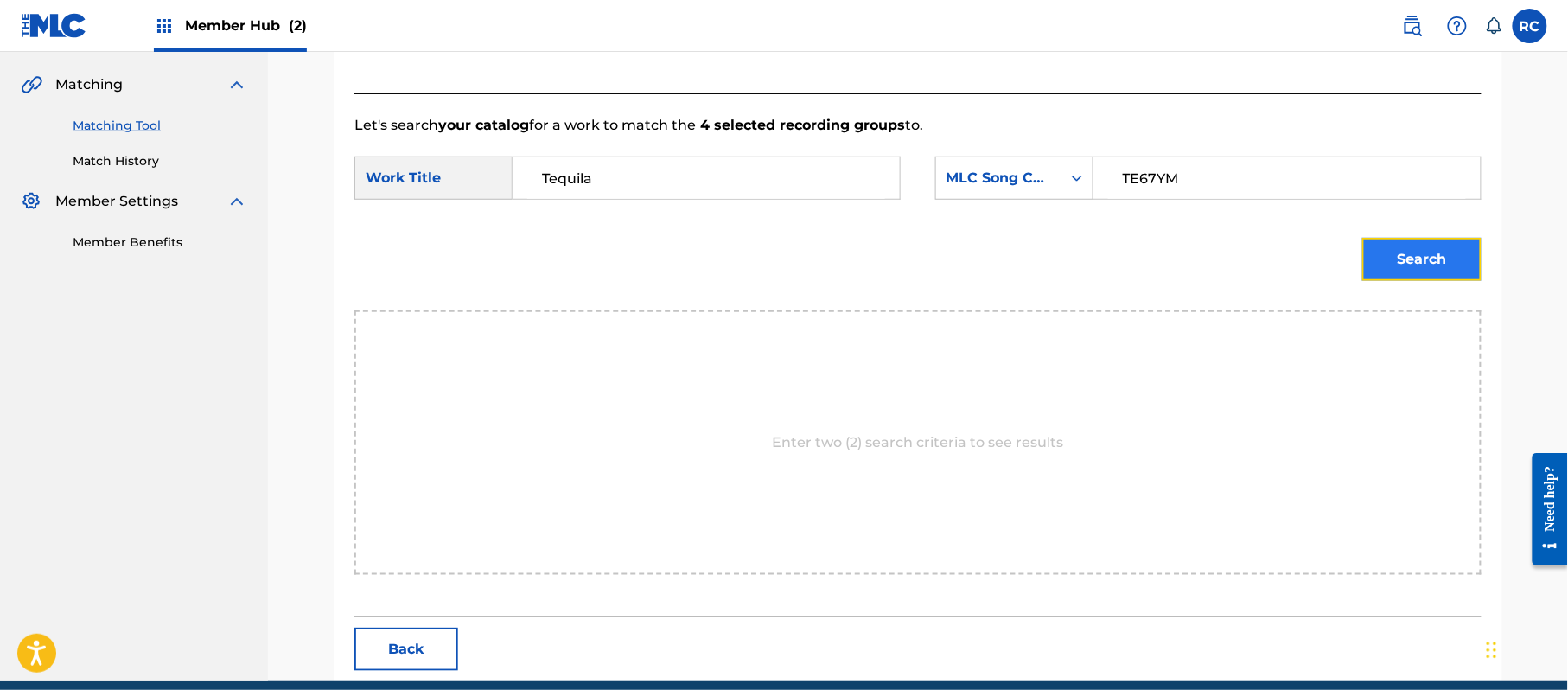
click at [1431, 256] on button "Search" at bounding box center [1422, 258] width 120 height 43
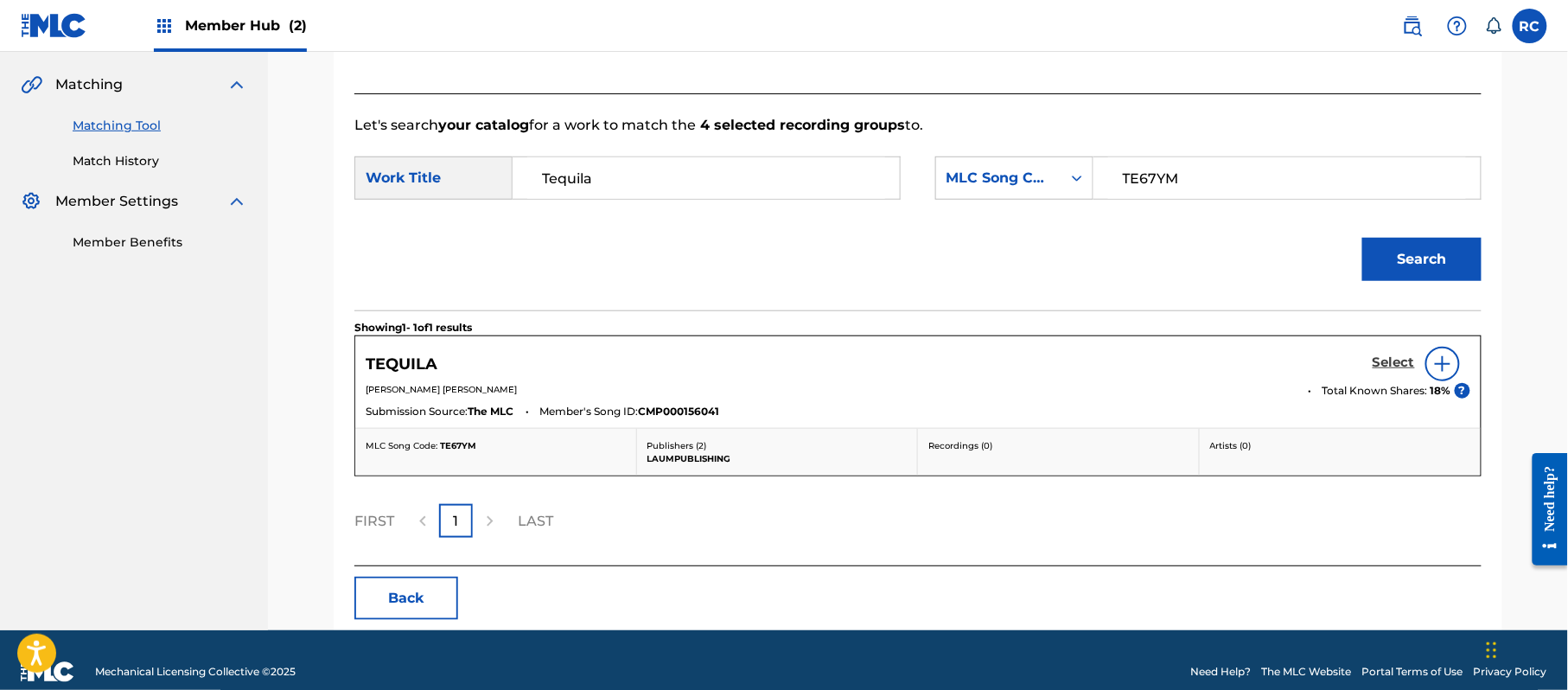
click at [1394, 371] on h5 "Select" at bounding box center [1394, 362] width 42 height 16
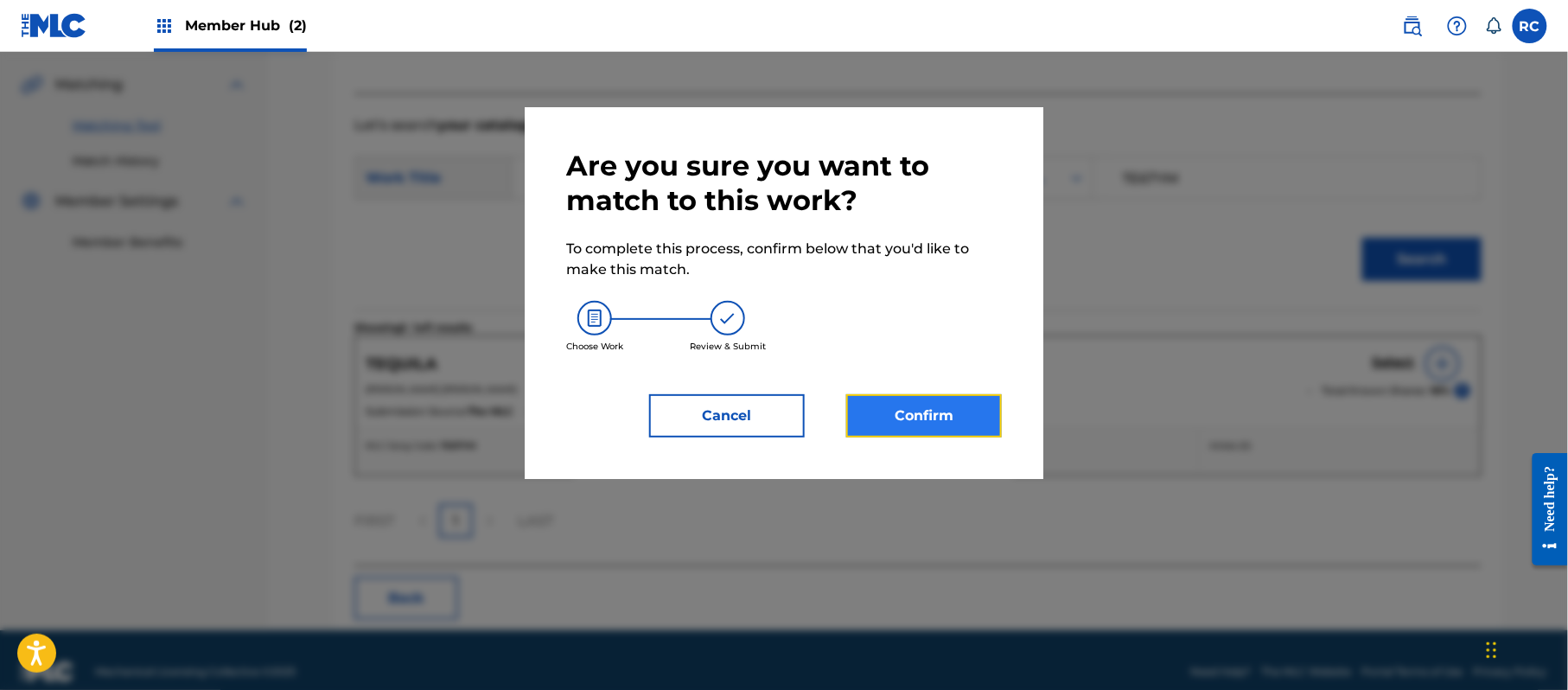
click at [961, 413] on button "Confirm" at bounding box center [924, 415] width 155 height 43
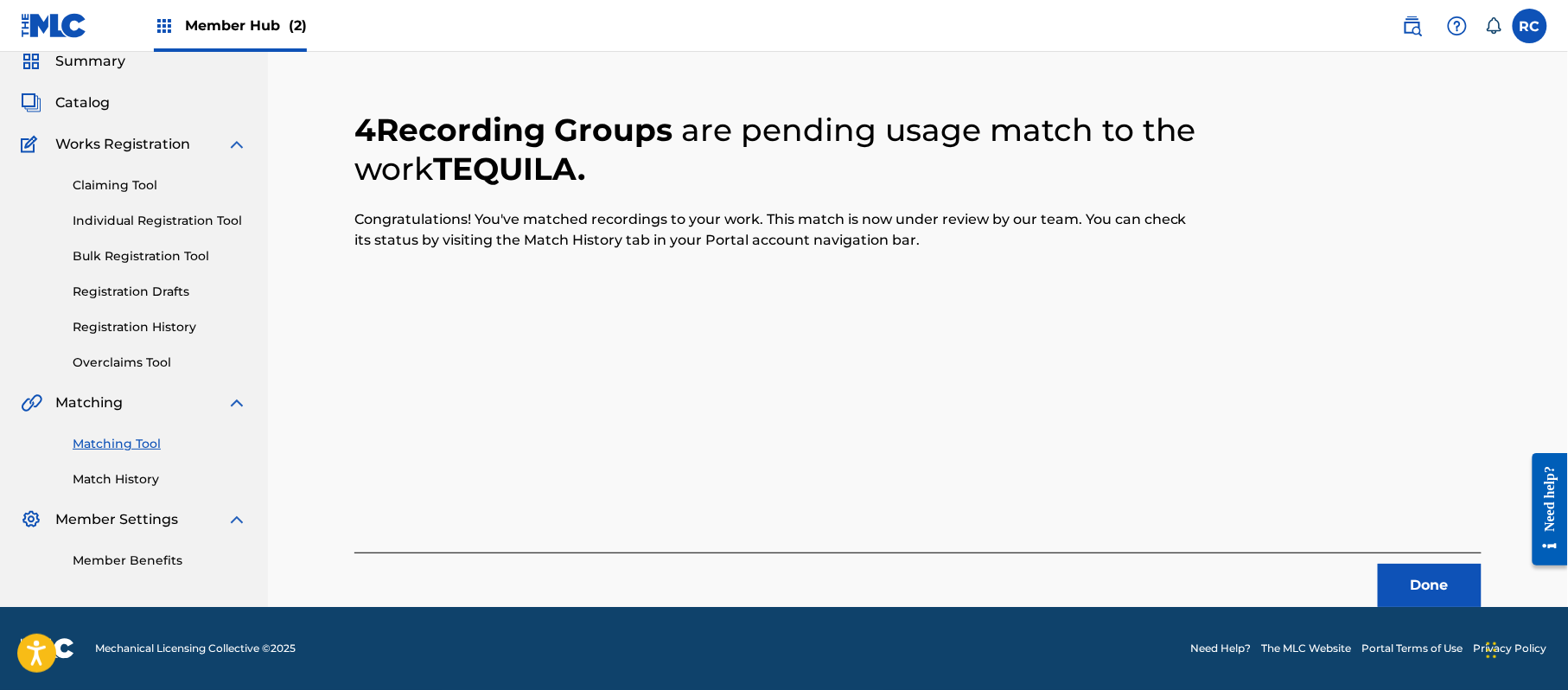
scroll to position [69, 0]
click at [1397, 580] on button "Done" at bounding box center [1430, 585] width 104 height 43
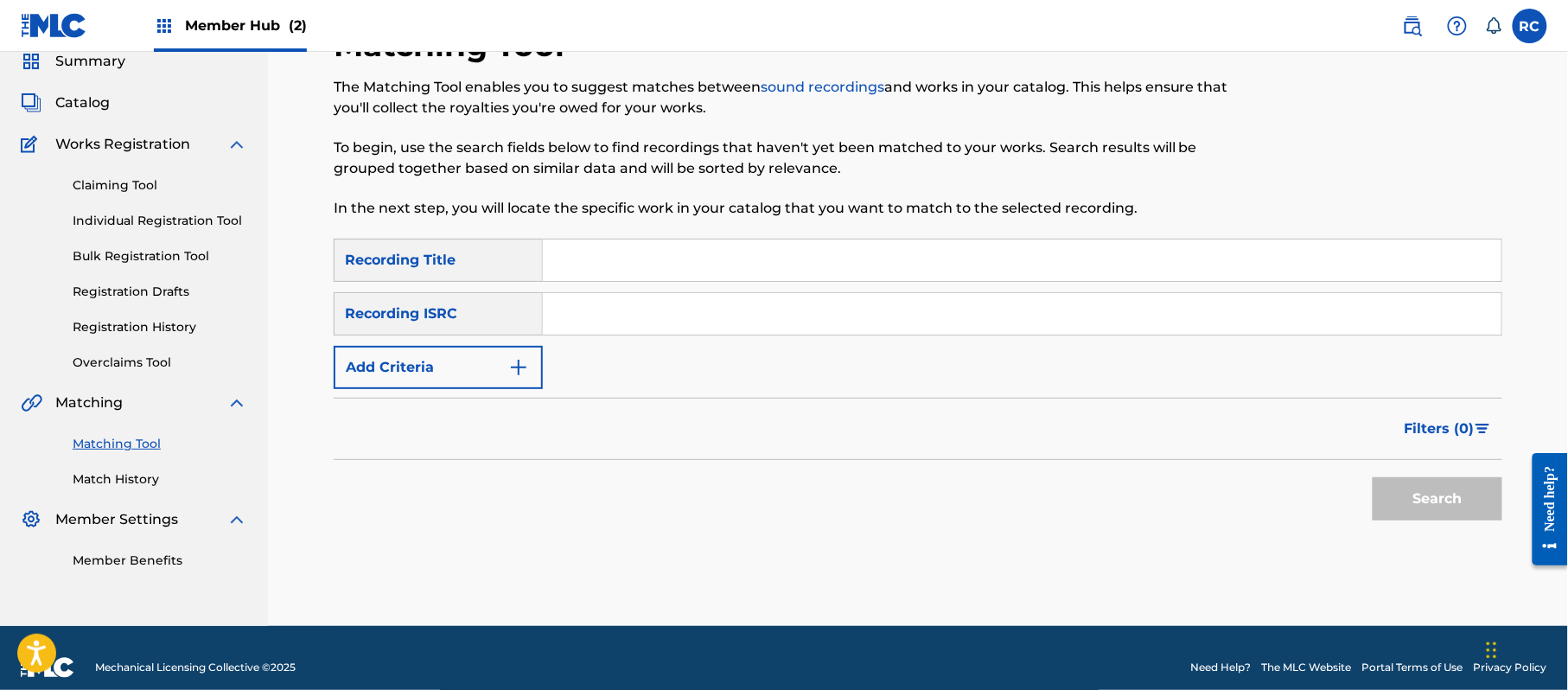
click at [716, 319] on input "Search Form" at bounding box center [1022, 313] width 958 height 41
click at [1405, 497] on button "Search" at bounding box center [1437, 498] width 130 height 43
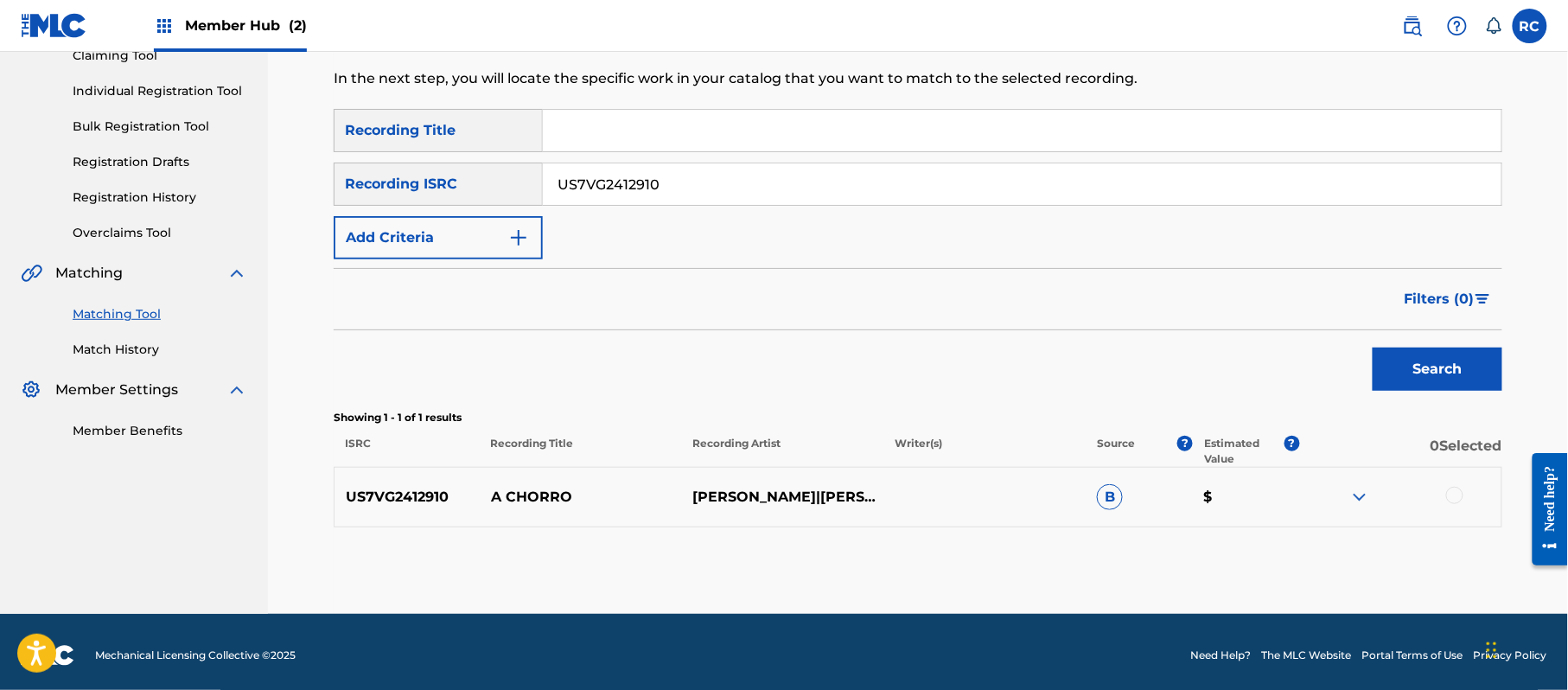
scroll to position [205, 0]
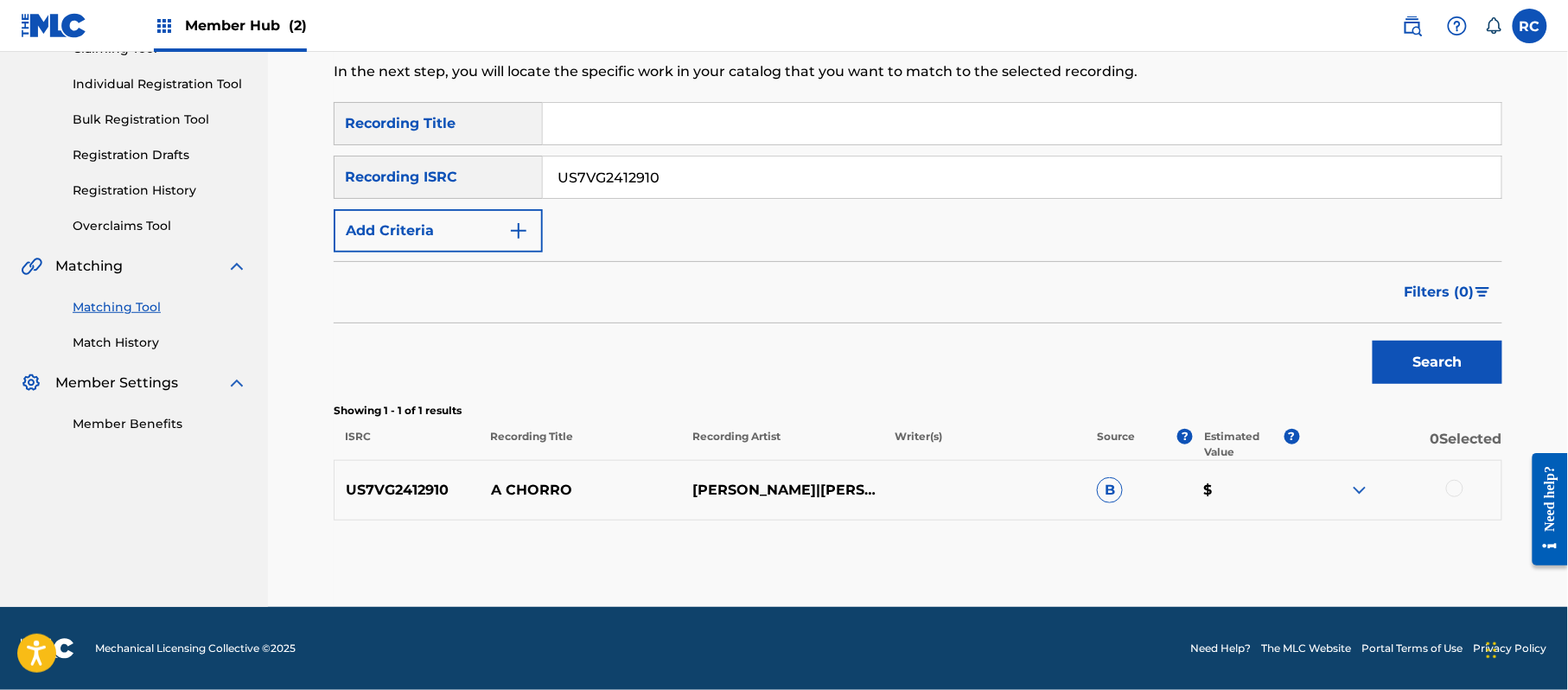
click at [1461, 491] on div at bounding box center [1454, 488] width 17 height 17
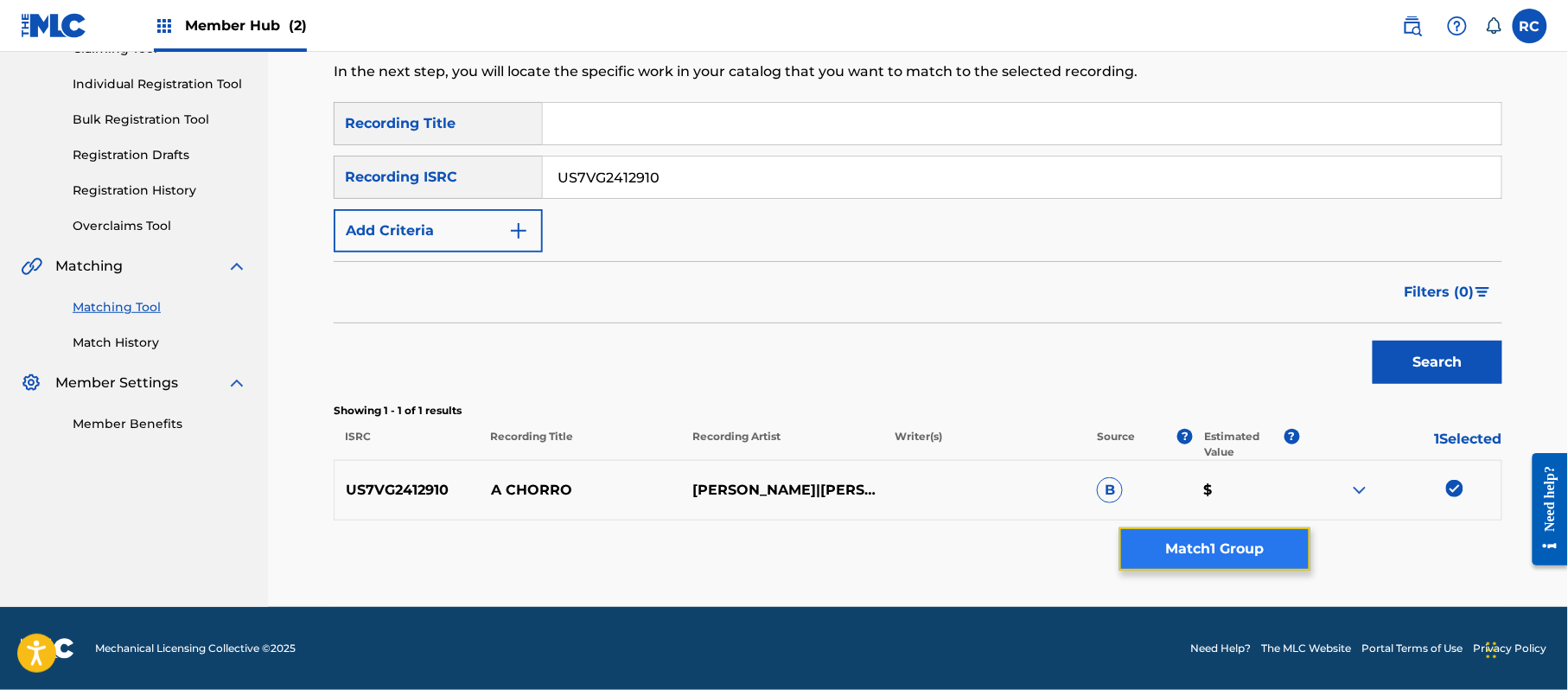
click at [1218, 551] on button "Match 1 Group" at bounding box center [1214, 549] width 191 height 43
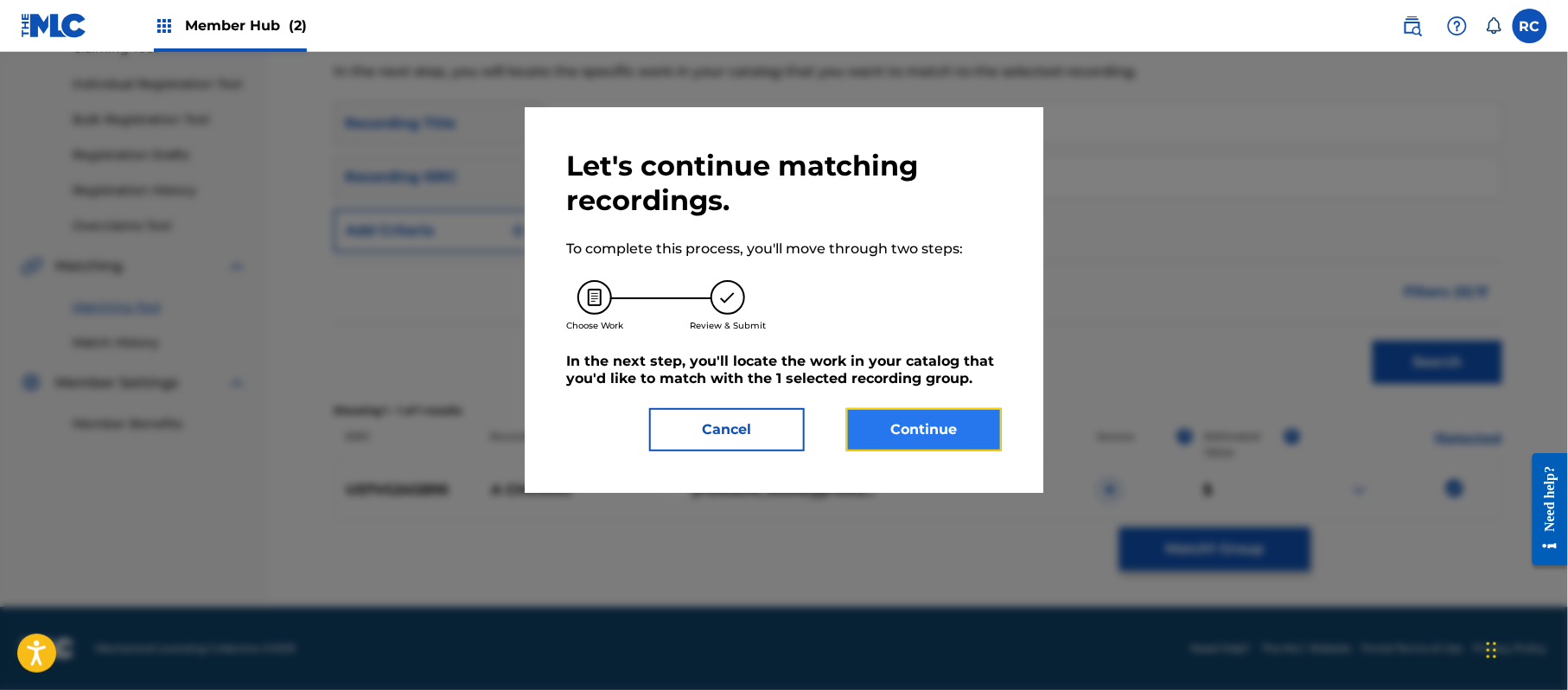
click at [922, 429] on button "Continue" at bounding box center [924, 429] width 155 height 43
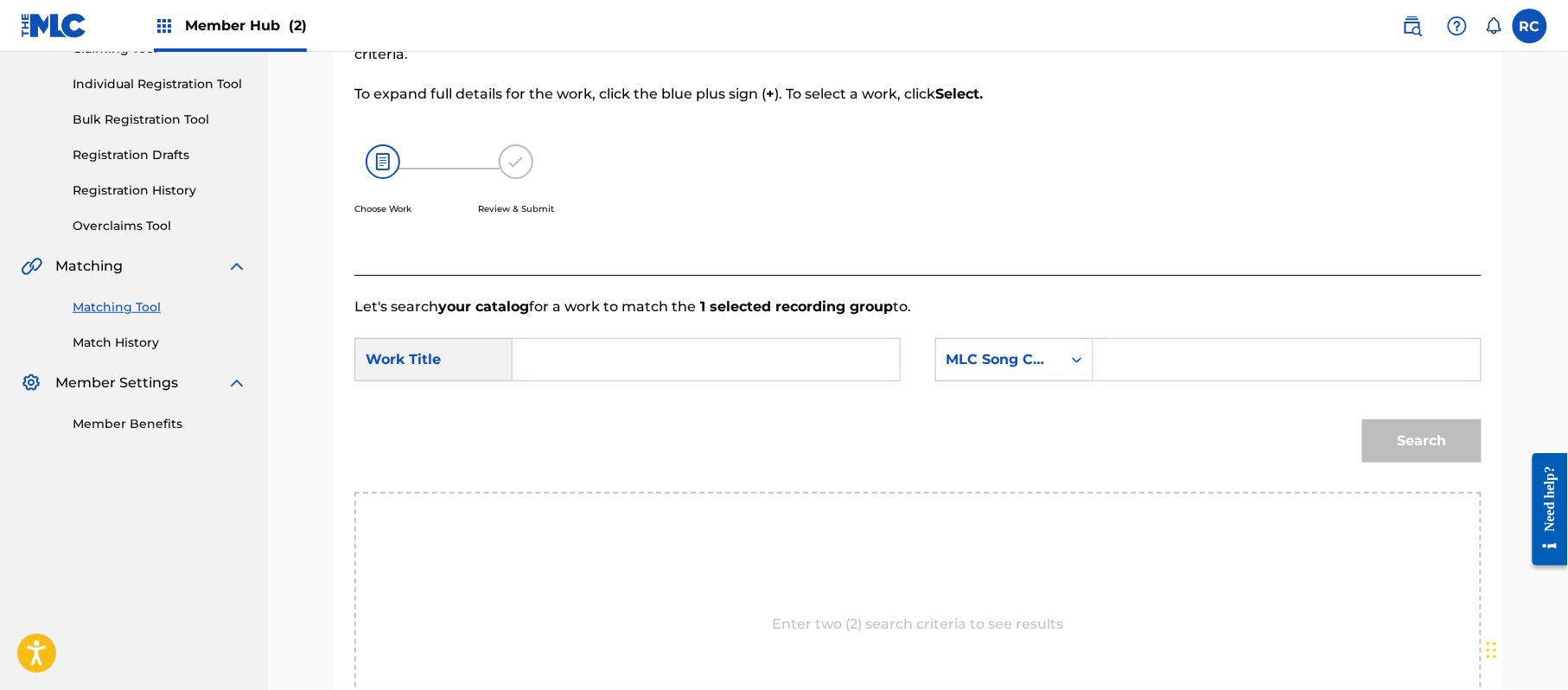
click at [653, 360] on input "Search Form" at bounding box center [706, 359] width 358 height 41
click at [667, 357] on input "A Chorro AV4JH4" at bounding box center [706, 359] width 358 height 41
click at [1145, 365] on input "Search Form" at bounding box center [1287, 359] width 358 height 41
click at [1442, 434] on button "Search" at bounding box center [1422, 440] width 120 height 43
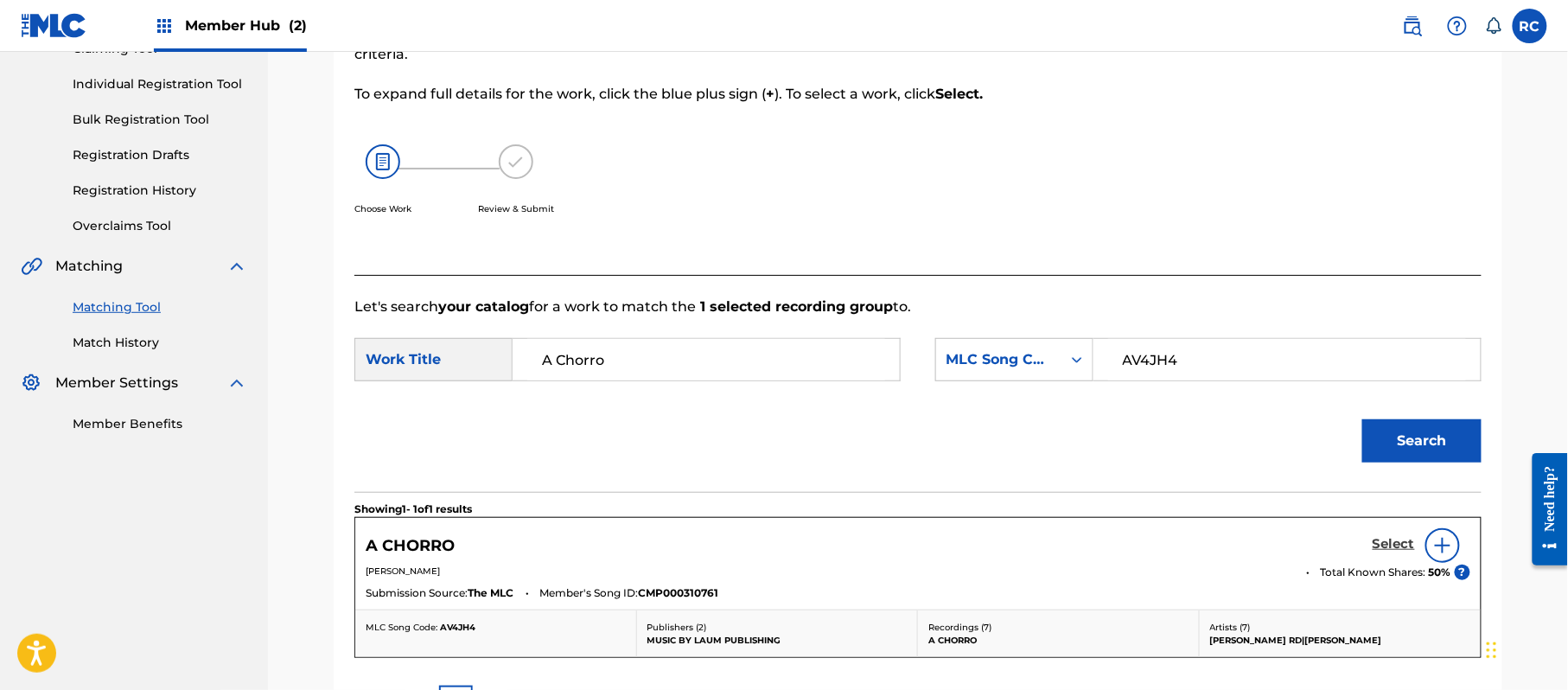
click at [1381, 543] on h5 "Select" at bounding box center [1394, 544] width 42 height 16
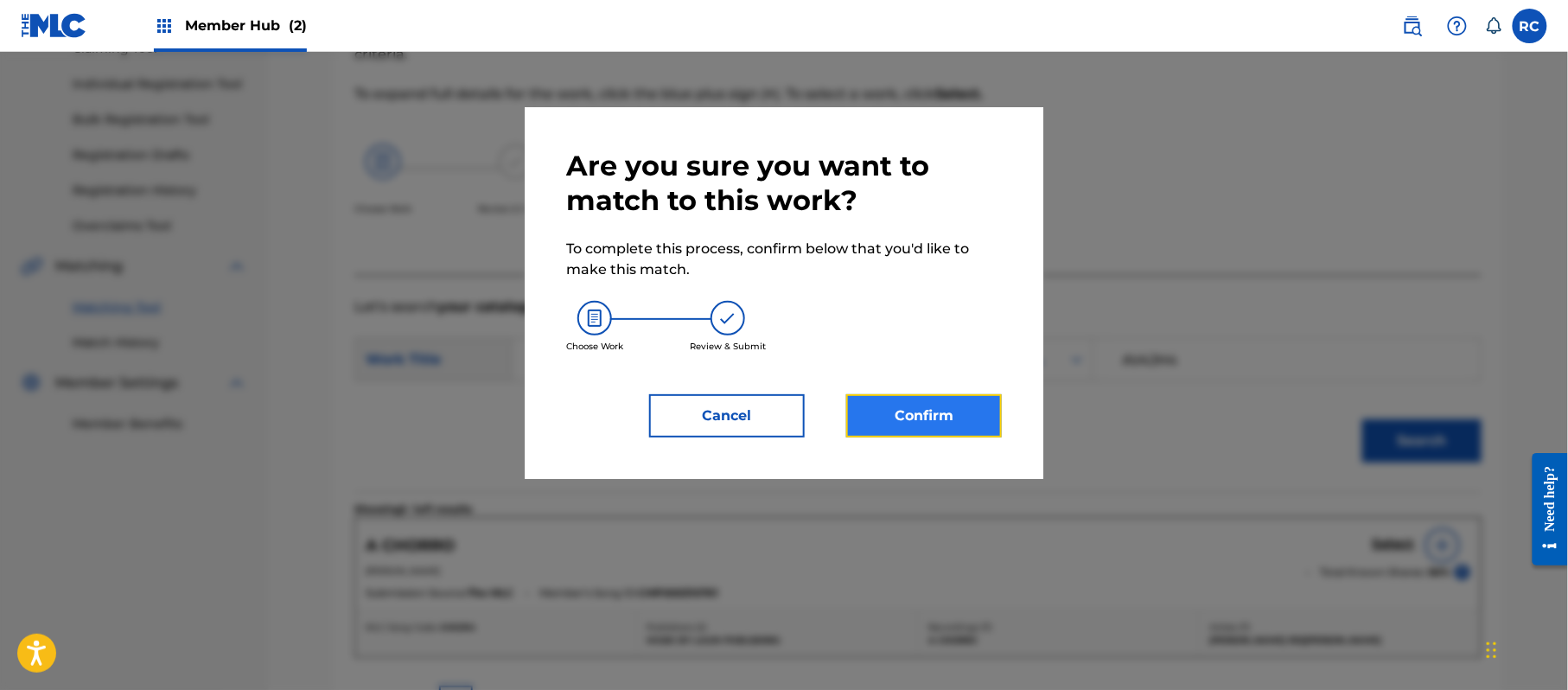
click at [969, 434] on button "Confirm" at bounding box center [924, 415] width 155 height 43
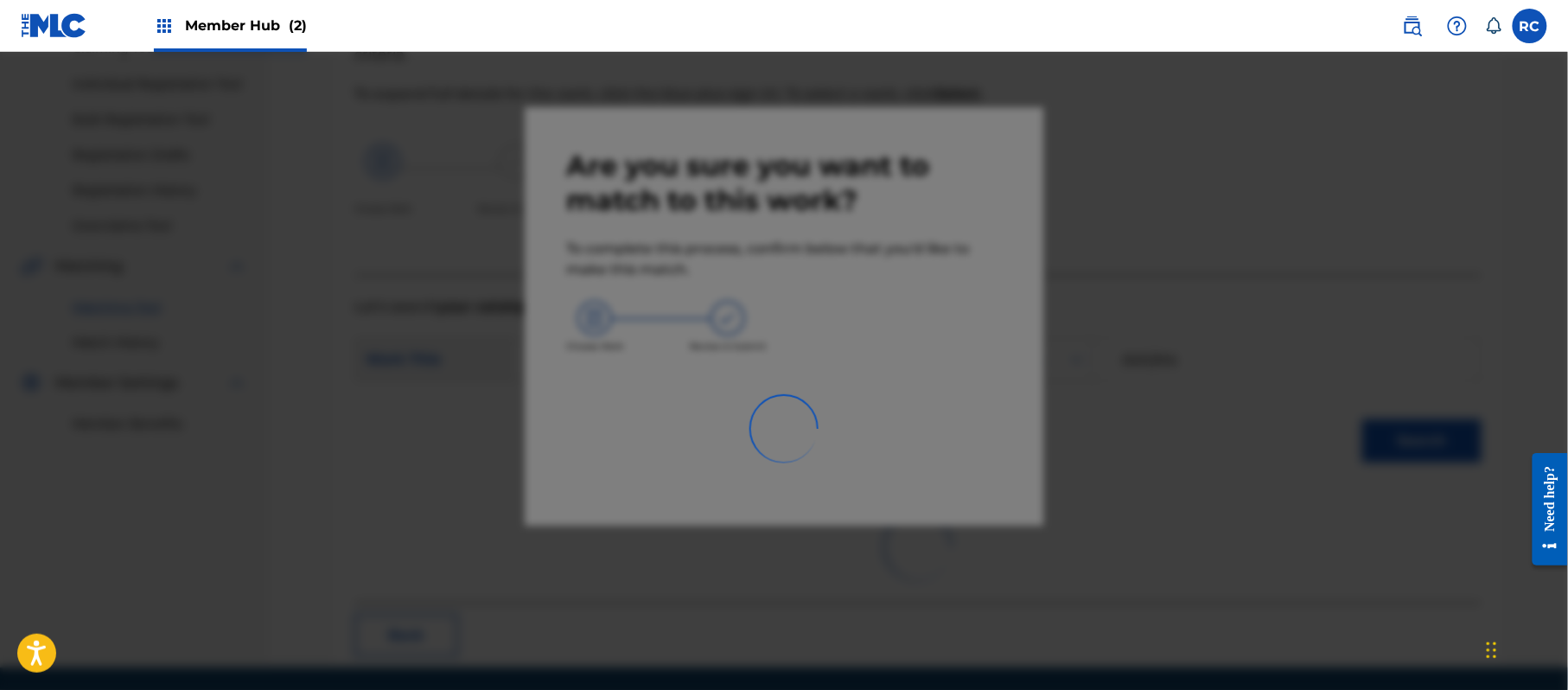
scroll to position [69, 0]
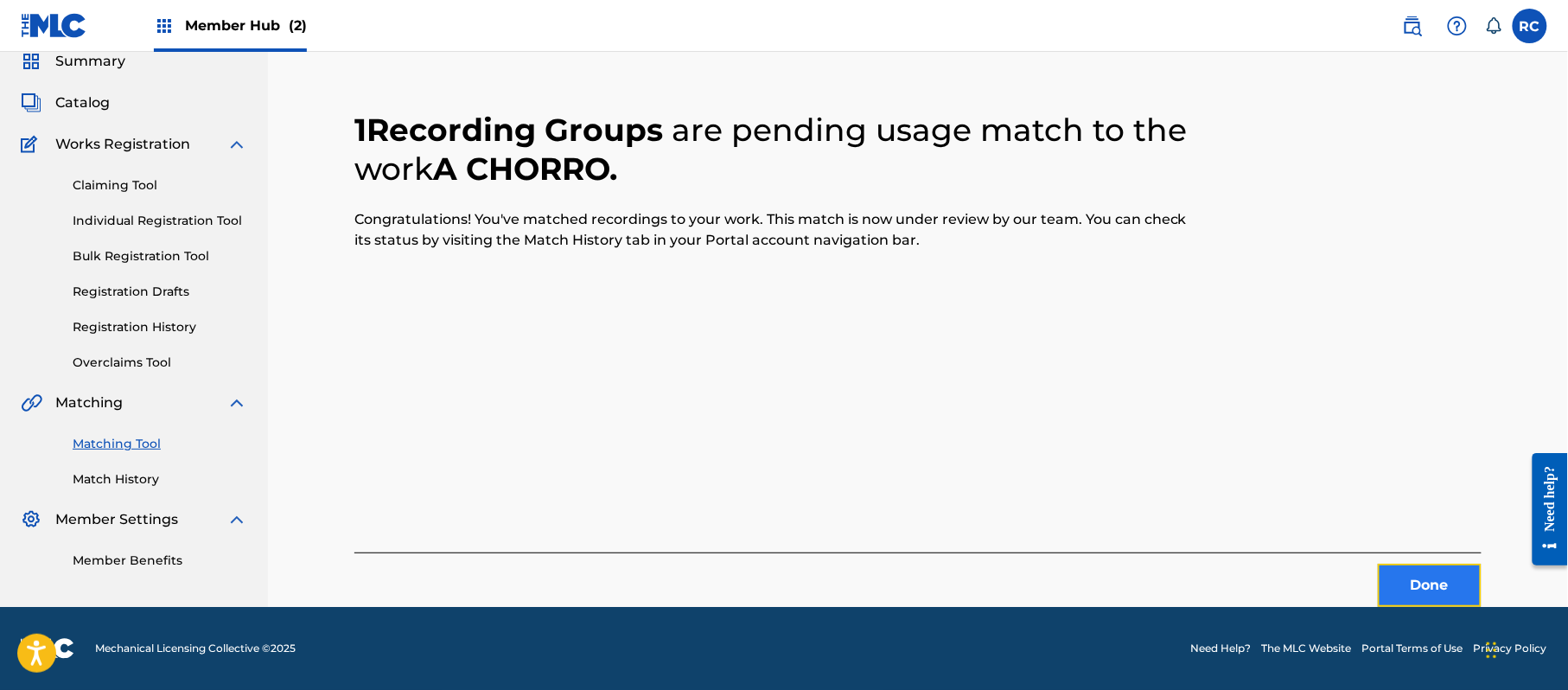
click at [1428, 591] on button "Done" at bounding box center [1430, 585] width 104 height 43
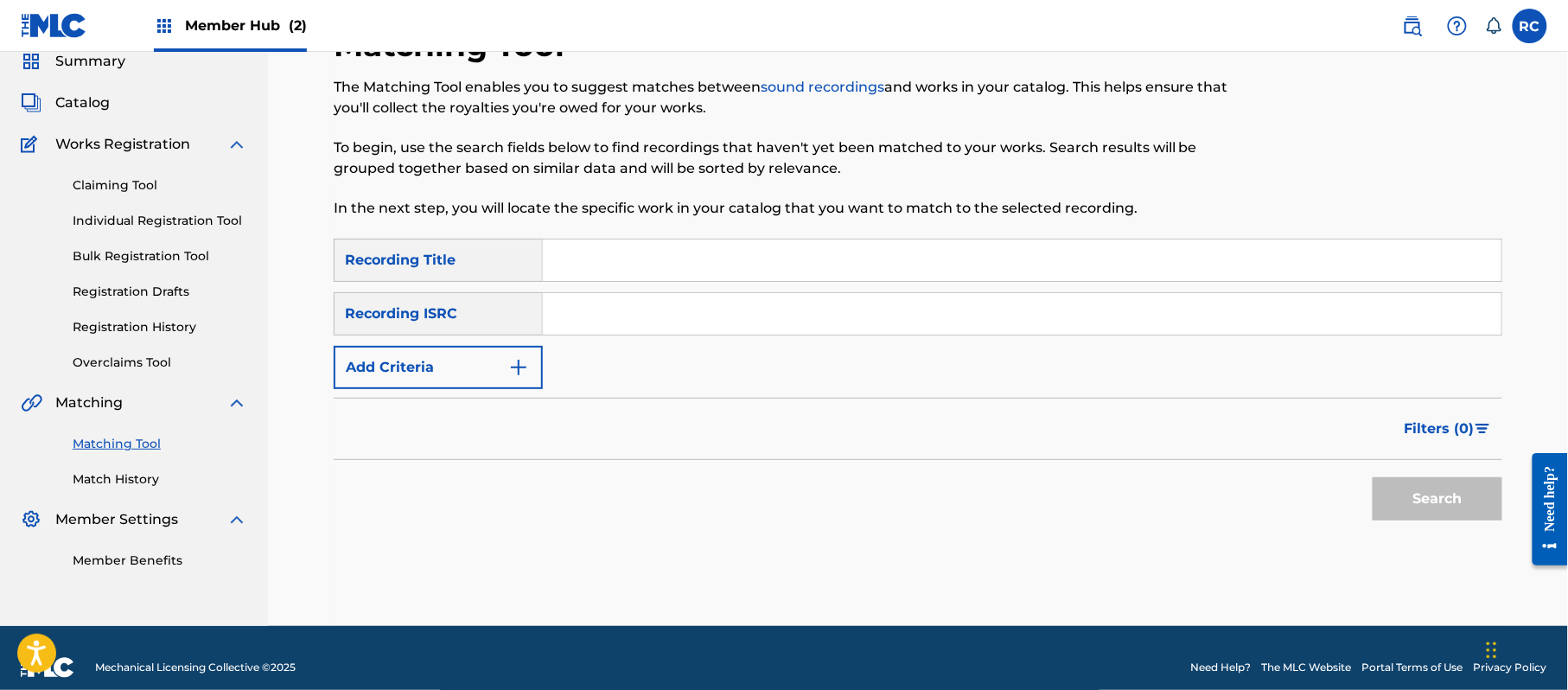
click at [221, 22] on span "Member Hub (2)" at bounding box center [246, 26] width 122 height 20
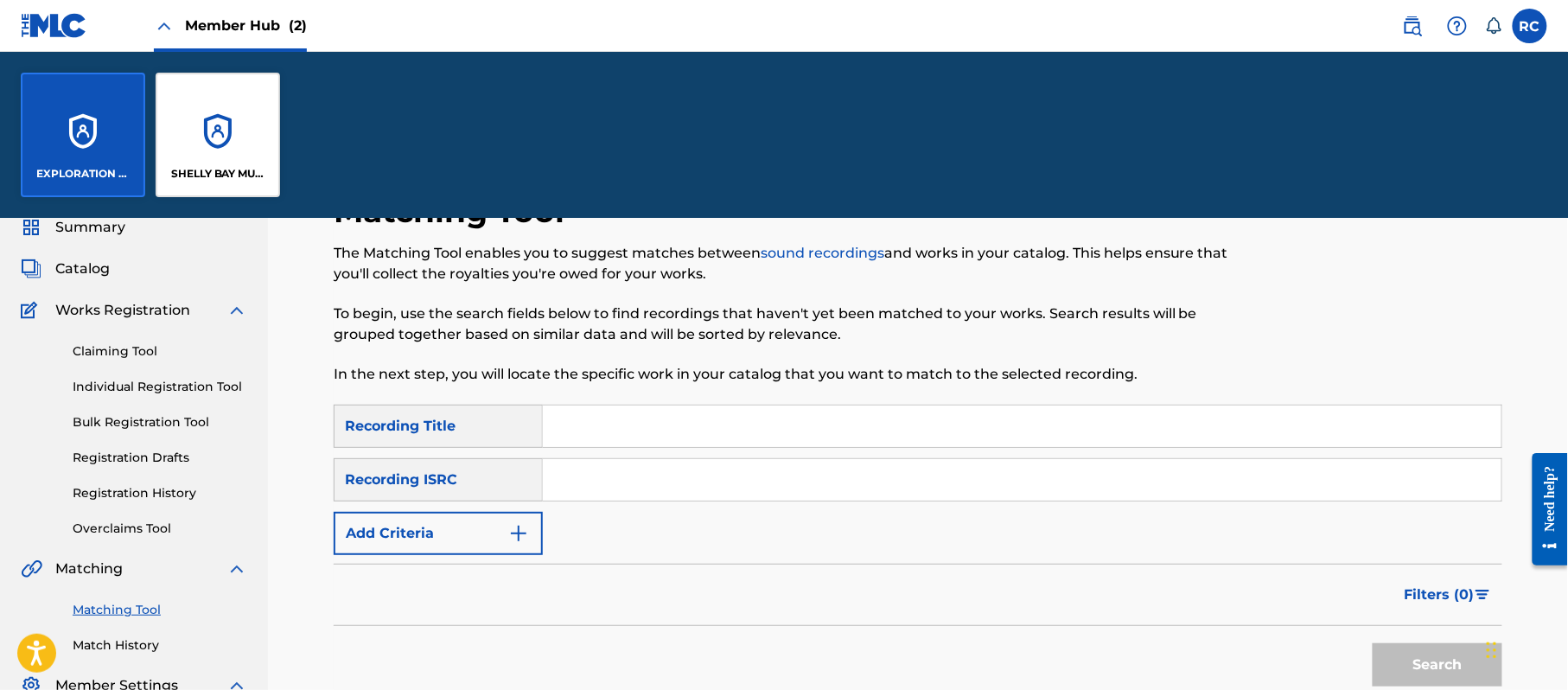
scroll to position [235, 0]
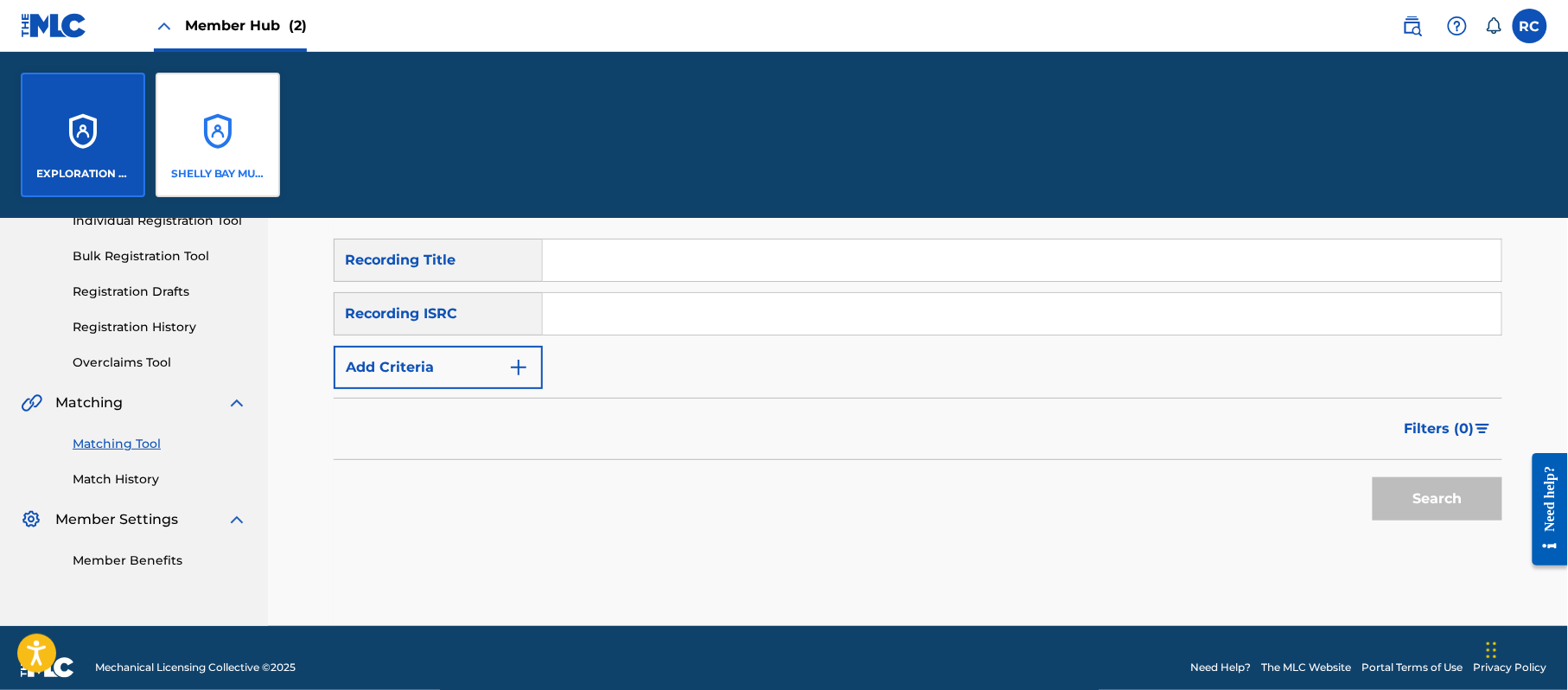
click at [204, 147] on div "SHELLY BAY MUSIC" at bounding box center [217, 135] width 124 height 124
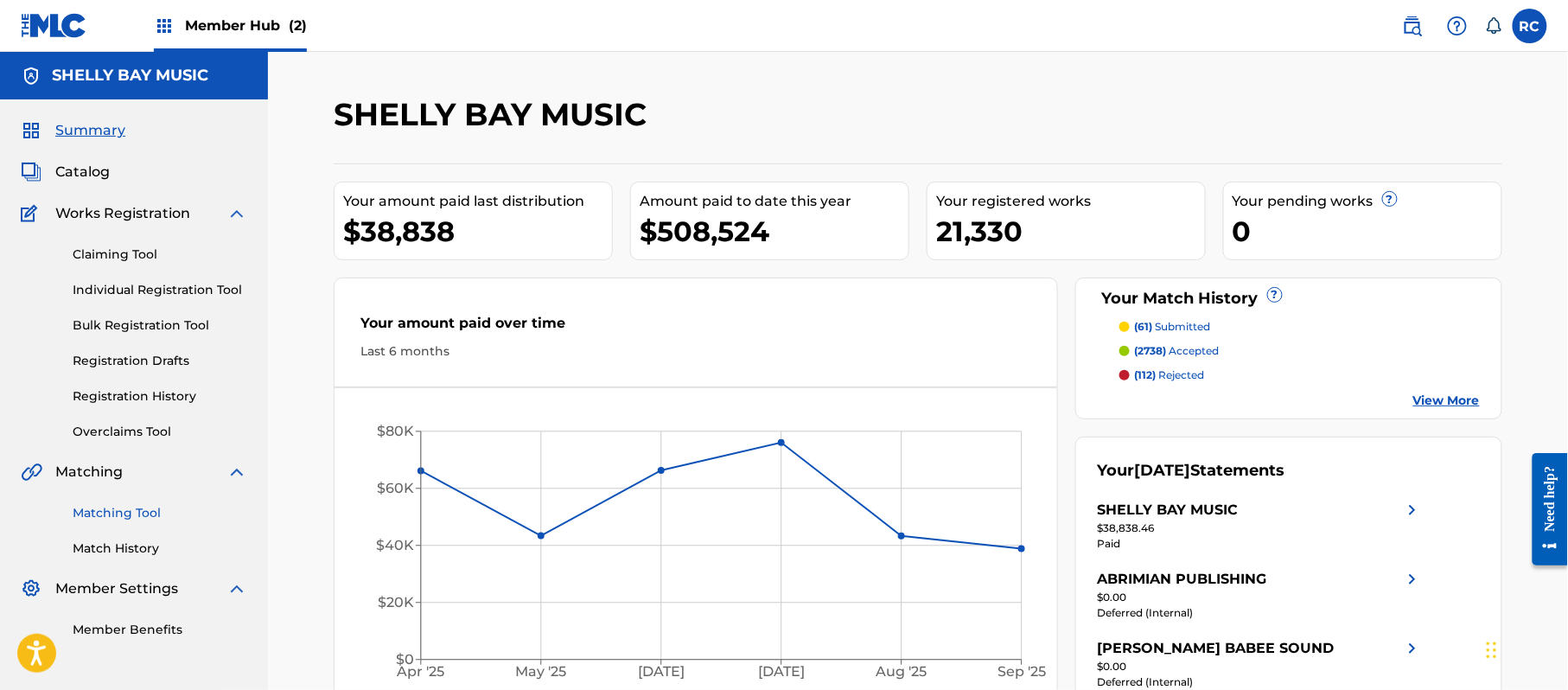
click at [120, 510] on link "Matching Tool" at bounding box center [160, 513] width 174 height 18
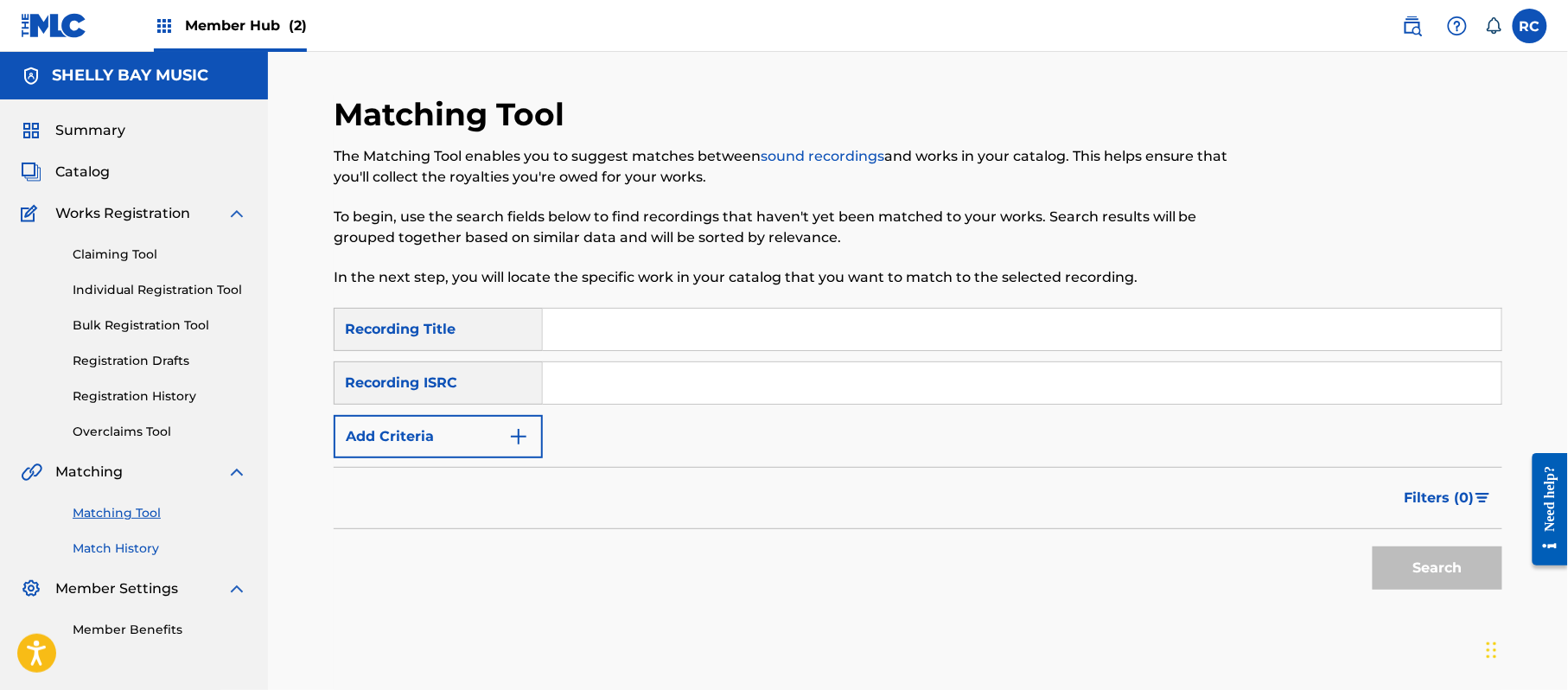
click at [121, 545] on link "Match History" at bounding box center [160, 549] width 174 height 18
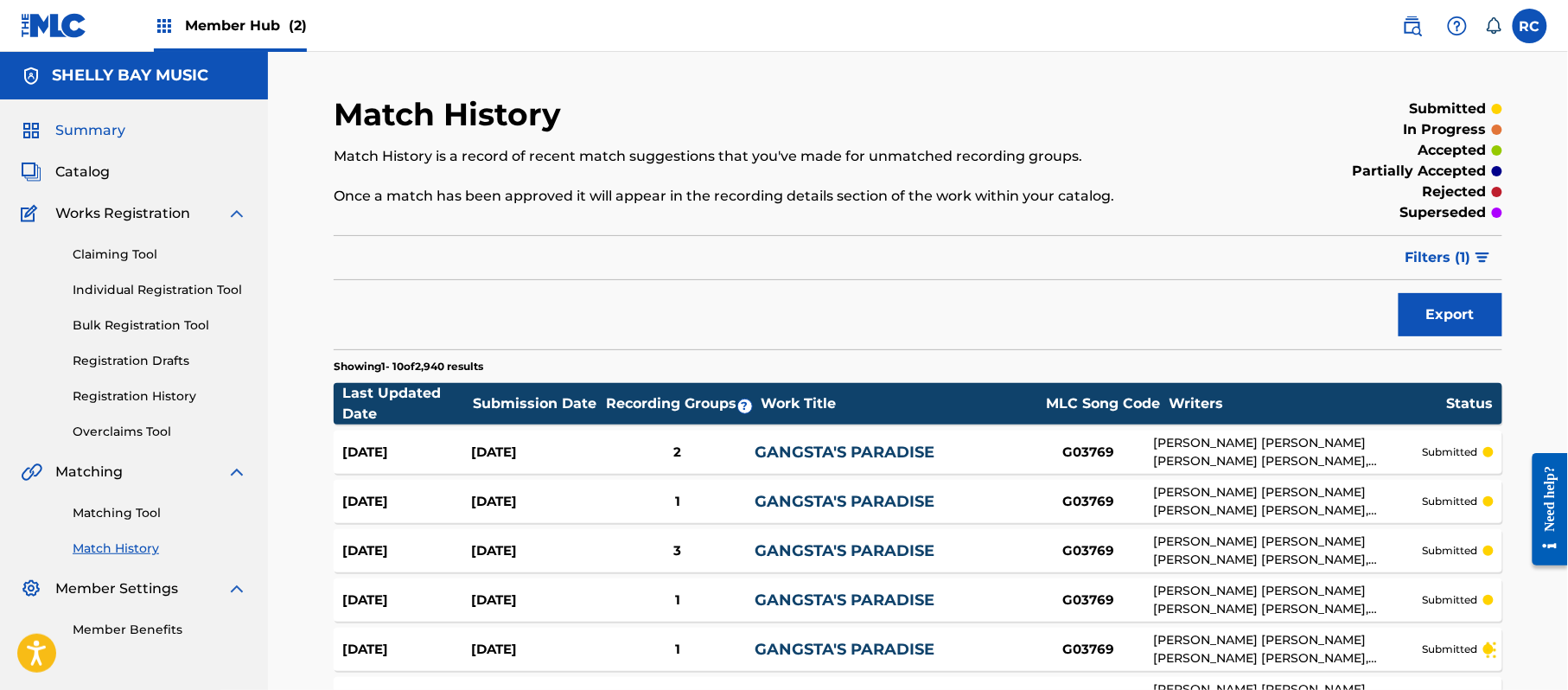
click at [87, 133] on span "Summary" at bounding box center [90, 131] width 70 height 21
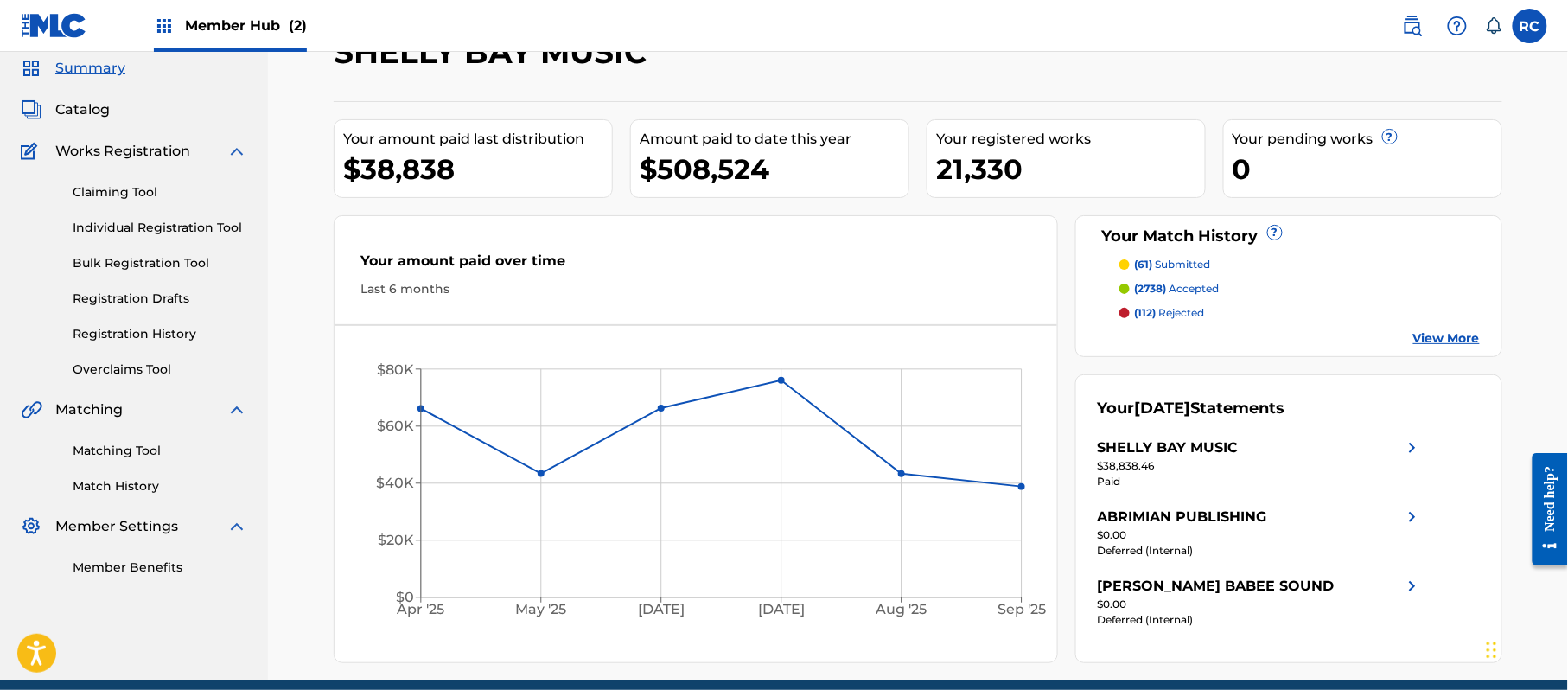
scroll to position [22, 0]
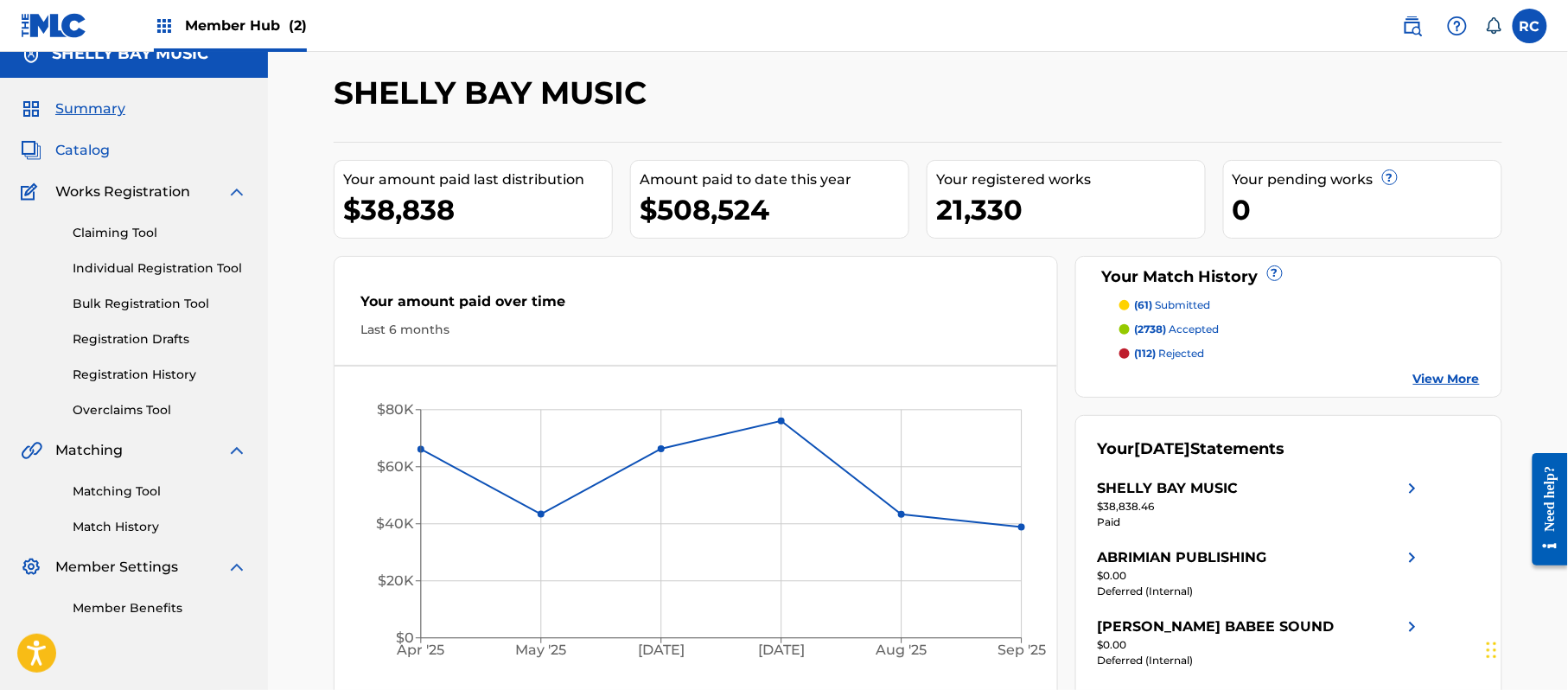
click at [78, 146] on span "Catalog" at bounding box center [83, 150] width 55 height 21
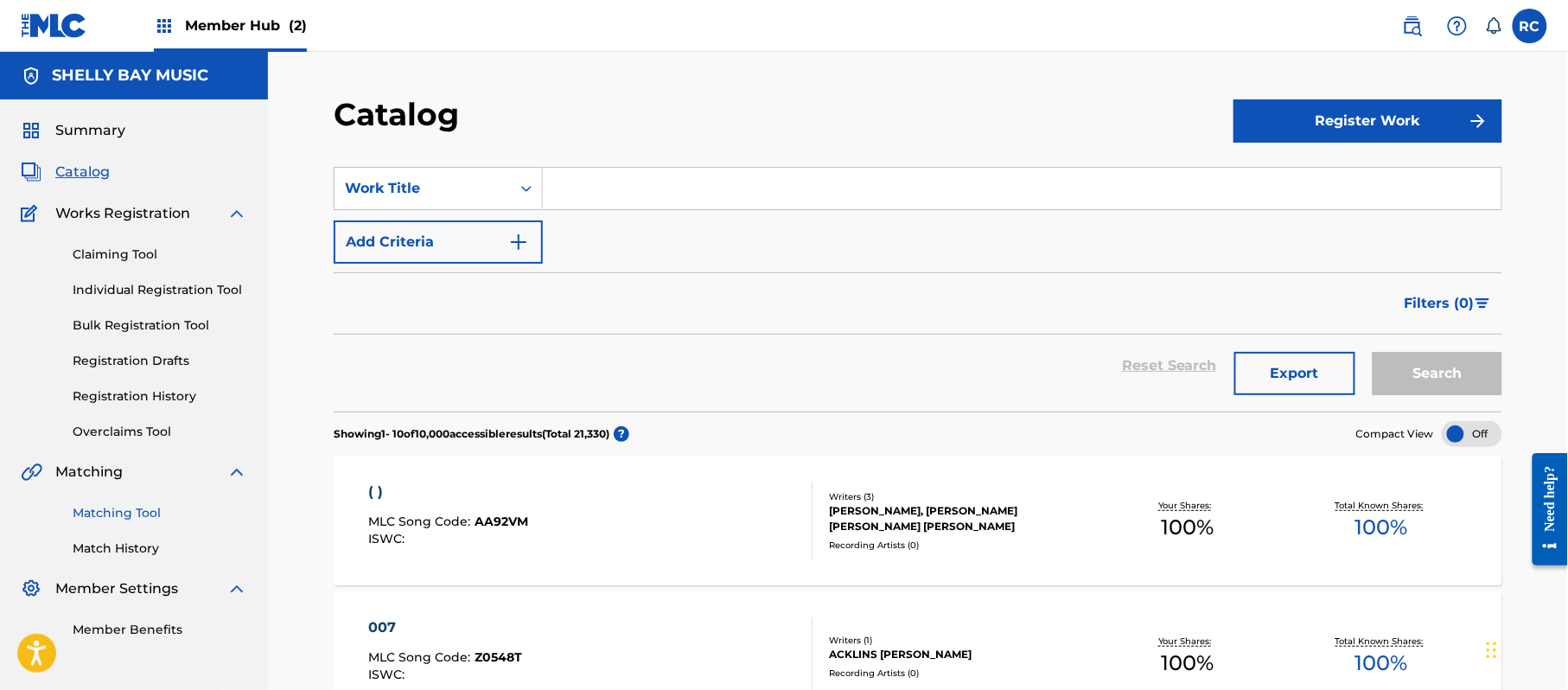
click at [122, 510] on link "Matching Tool" at bounding box center [160, 513] width 174 height 18
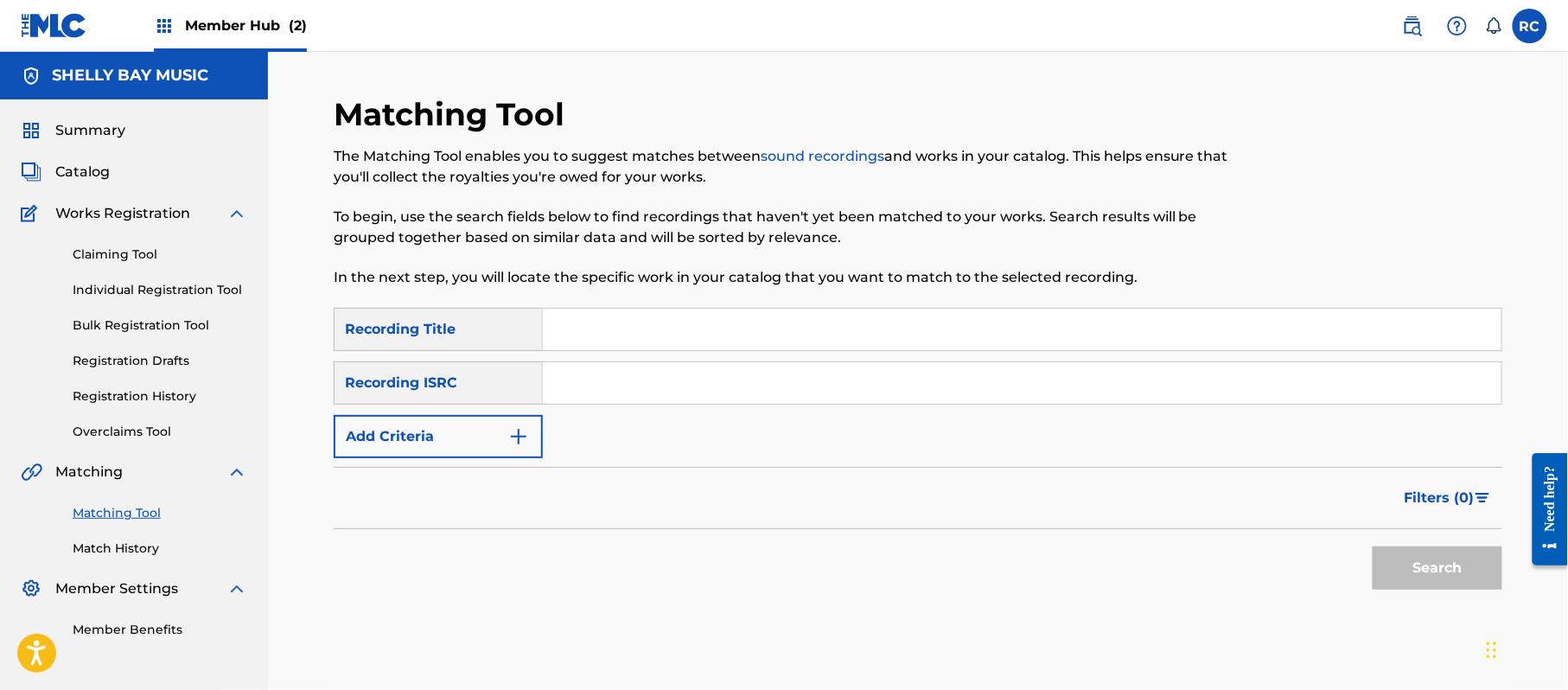
click at [588, 395] on input "Search Form" at bounding box center [1022, 382] width 958 height 41
click at [1411, 576] on button "Search" at bounding box center [1437, 568] width 130 height 43
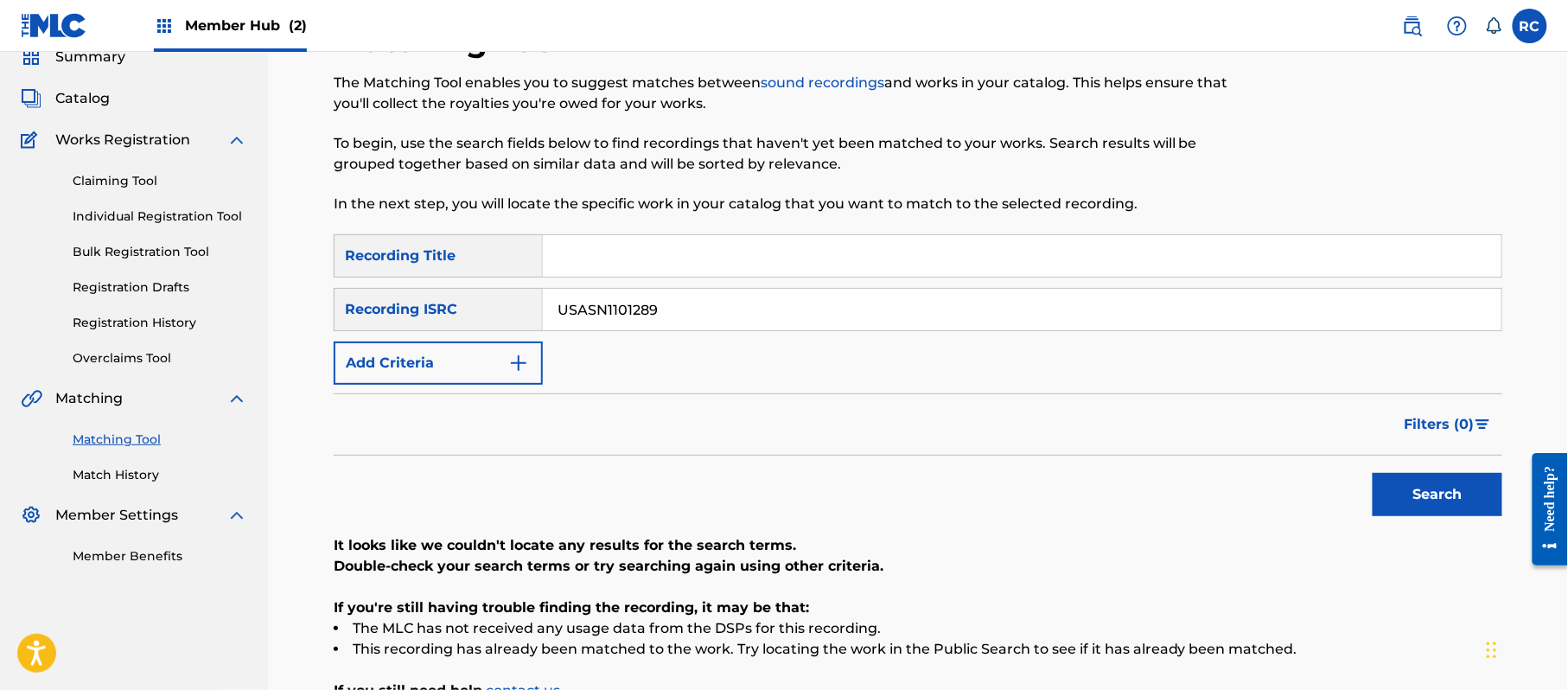
scroll to position [115, 0]
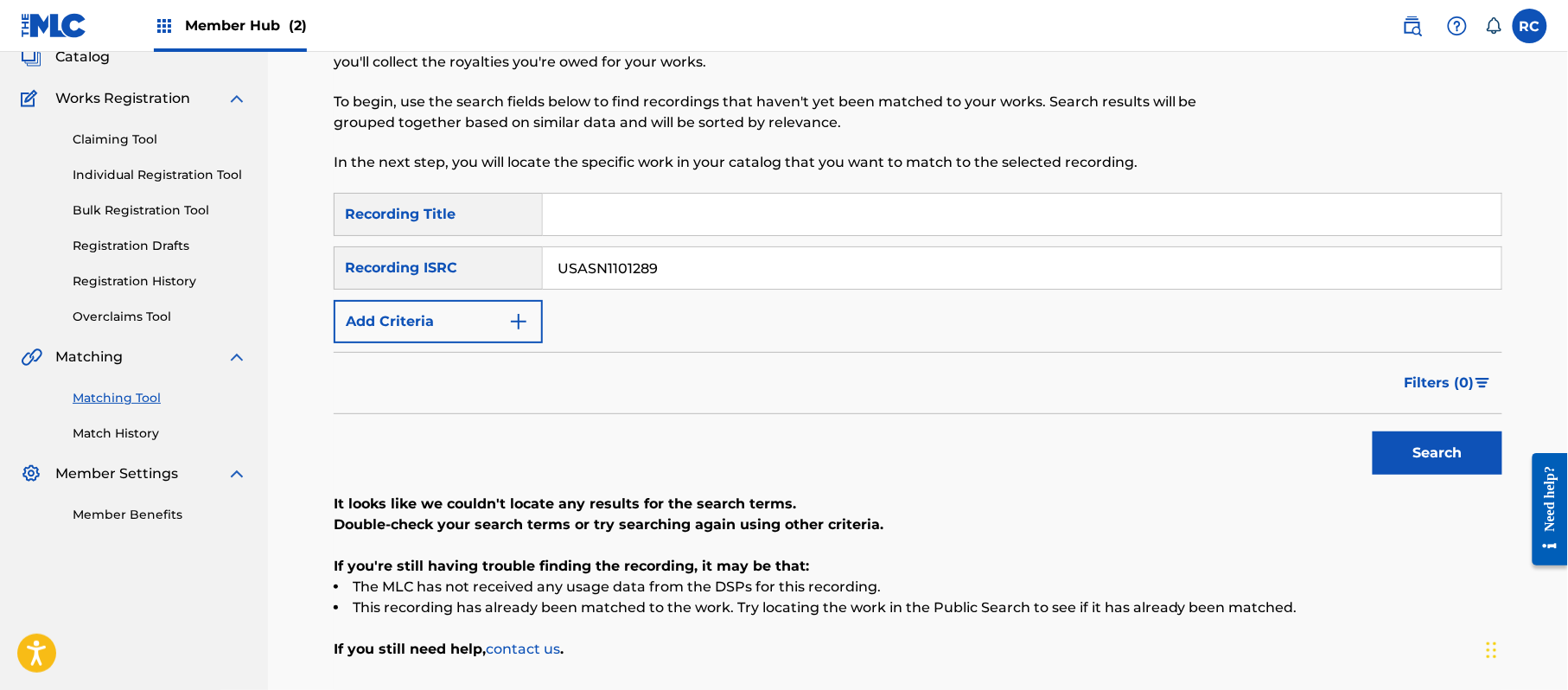
drag, startPoint x: 636, startPoint y: 285, endPoint x: 534, endPoint y: 281, distance: 102.1
click at [534, 281] on div "SearchWithCriteriab6f3cc6c-d650-4231-83bc-d3f57758b126 Recording ISRC USASN1101…" at bounding box center [918, 267] width 1168 height 43
click at [1397, 453] on button "Search" at bounding box center [1437, 453] width 130 height 43
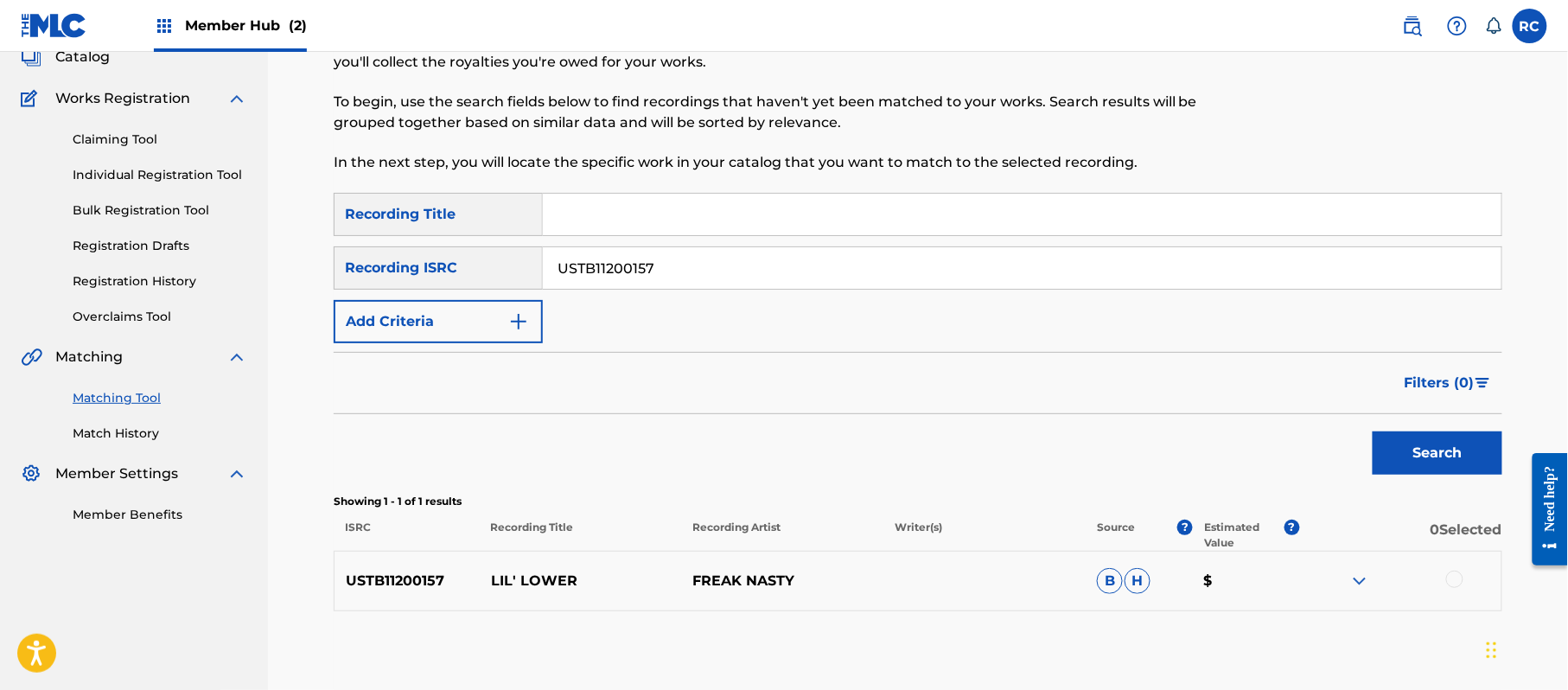
click at [664, 271] on input "USTB11200157" at bounding box center [1022, 267] width 958 height 41
click at [1461, 458] on button "Search" at bounding box center [1437, 453] width 130 height 43
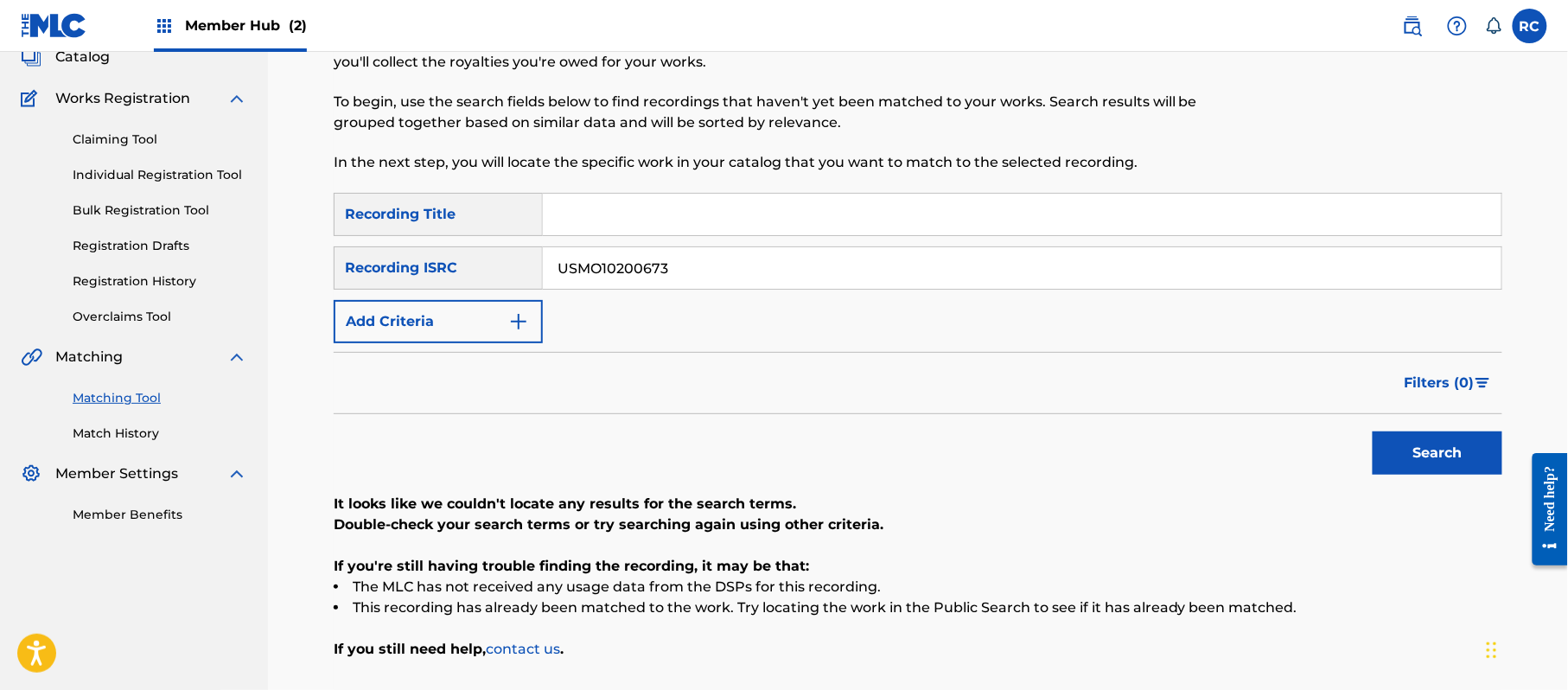
drag, startPoint x: 695, startPoint y: 267, endPoint x: 489, endPoint y: 273, distance: 206.1
click at [460, 268] on div "SearchWithCriteriab6f3cc6c-d650-4231-83bc-d3f57758b126 Recording ISRC USMO10200…" at bounding box center [918, 267] width 1168 height 43
click at [1427, 461] on button "Search" at bounding box center [1437, 453] width 130 height 43
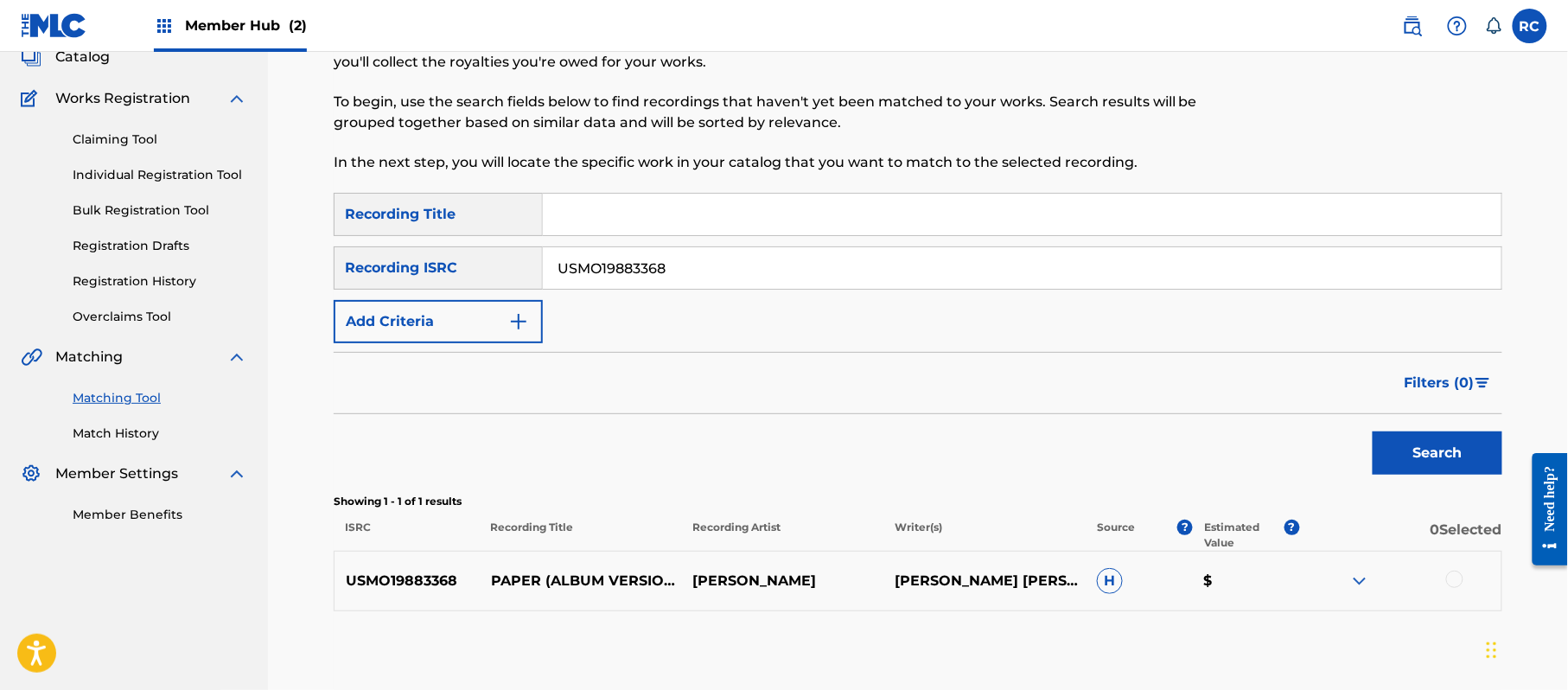
click at [1452, 579] on div at bounding box center [1454, 579] width 17 height 17
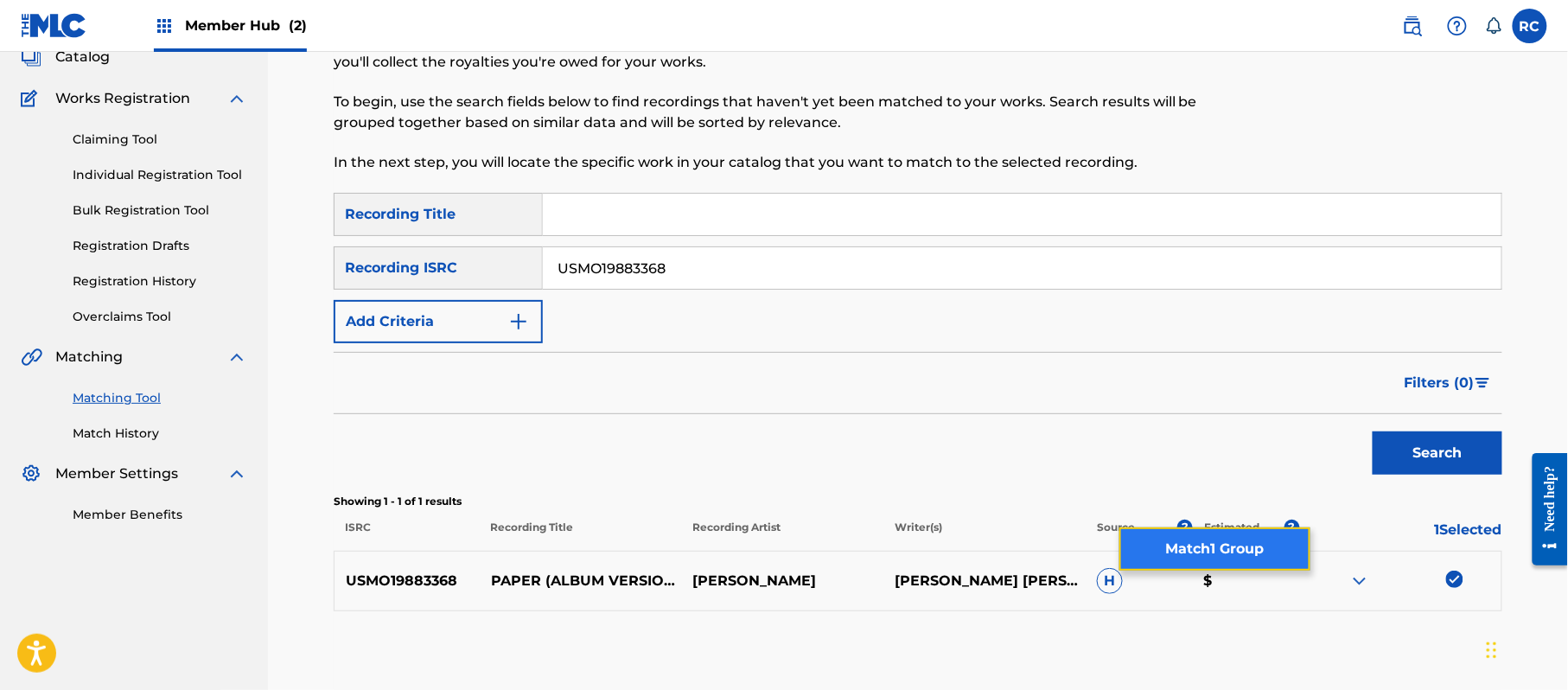
click at [1198, 547] on button "Match 1 Group" at bounding box center [1214, 549] width 191 height 43
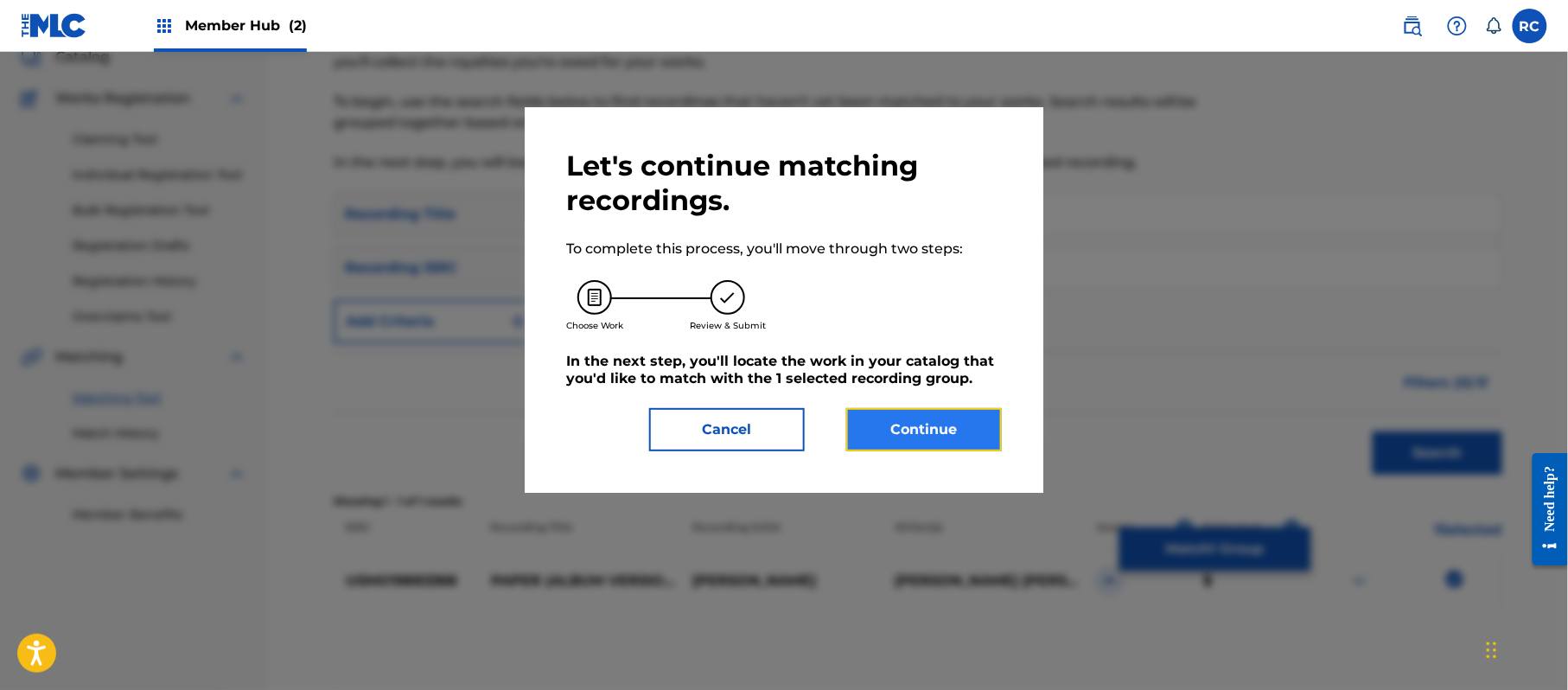
click at [956, 418] on button "Continue" at bounding box center [924, 429] width 155 height 43
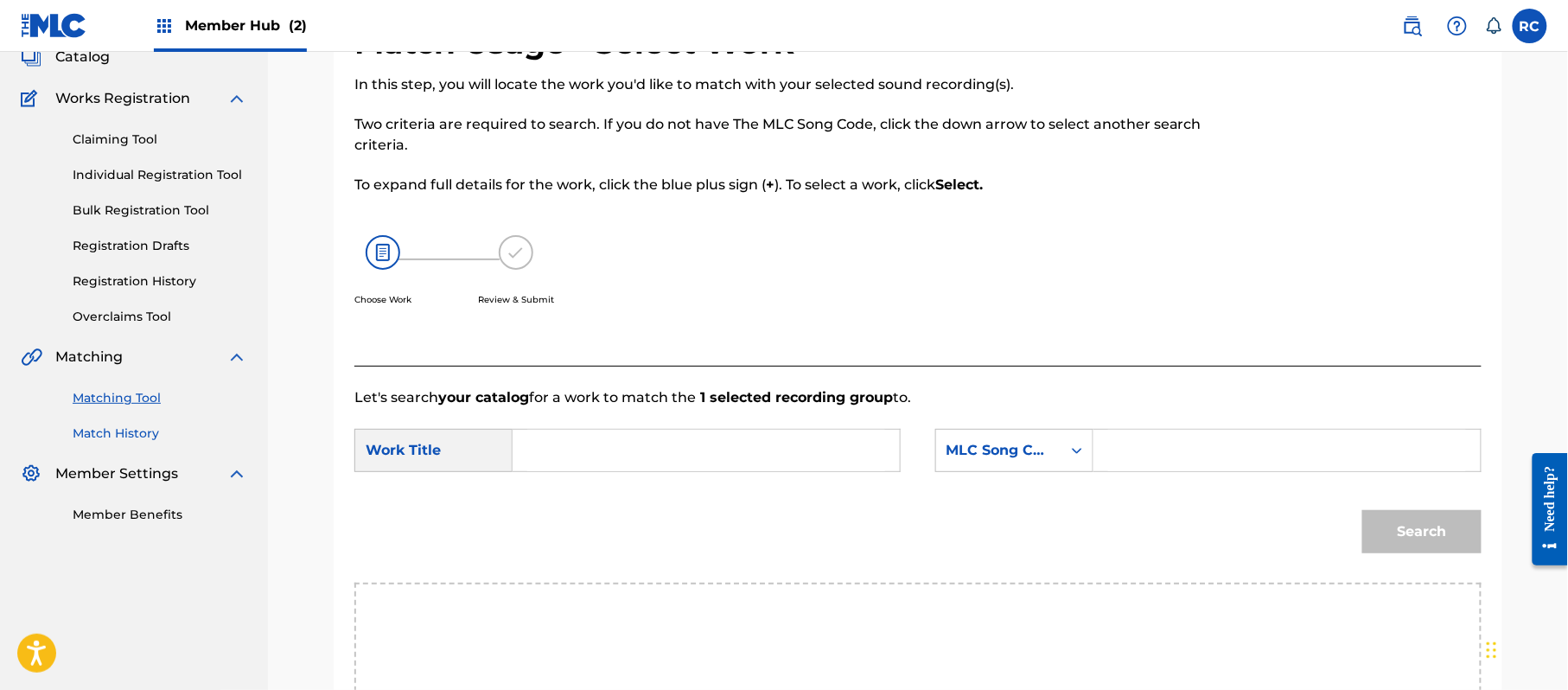
click at [107, 435] on link "Match History" at bounding box center [160, 434] width 174 height 18
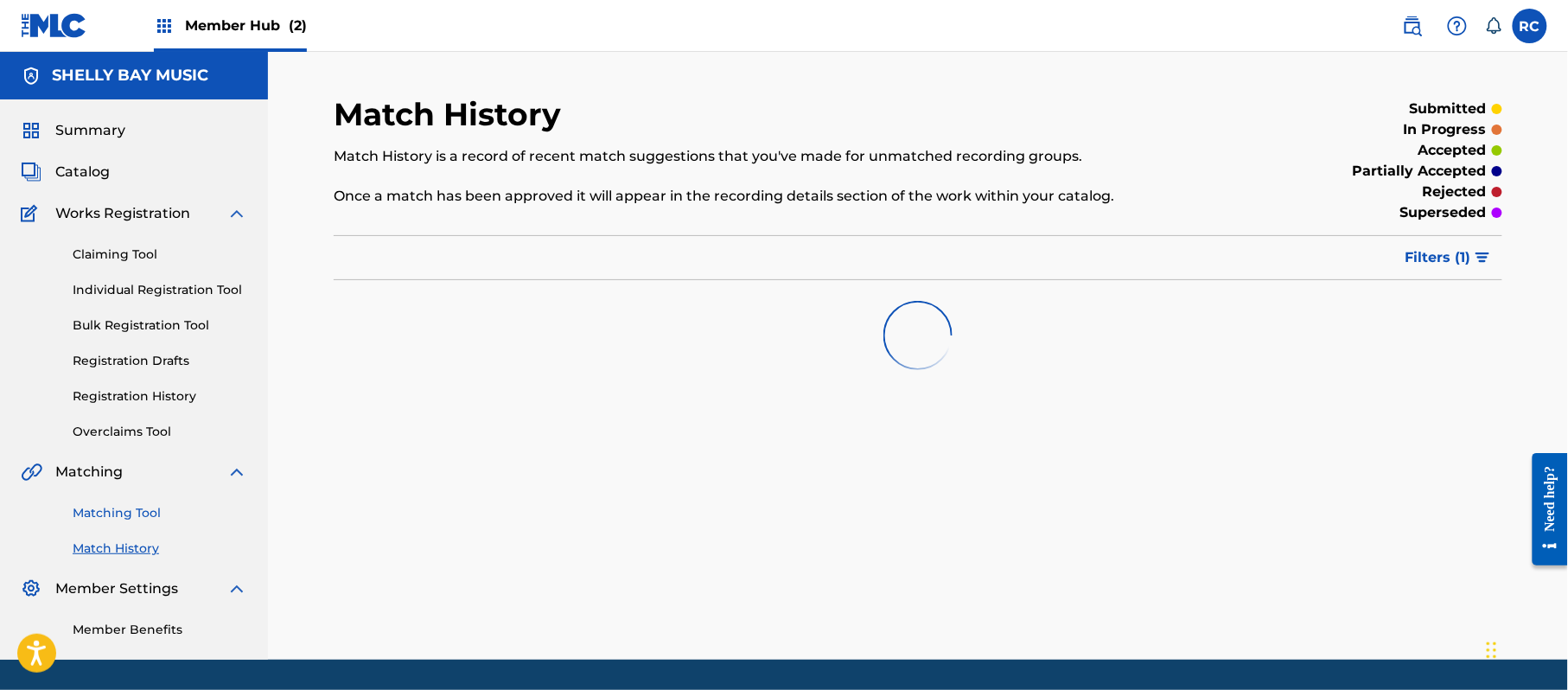
click at [116, 507] on link "Matching Tool" at bounding box center [160, 513] width 174 height 18
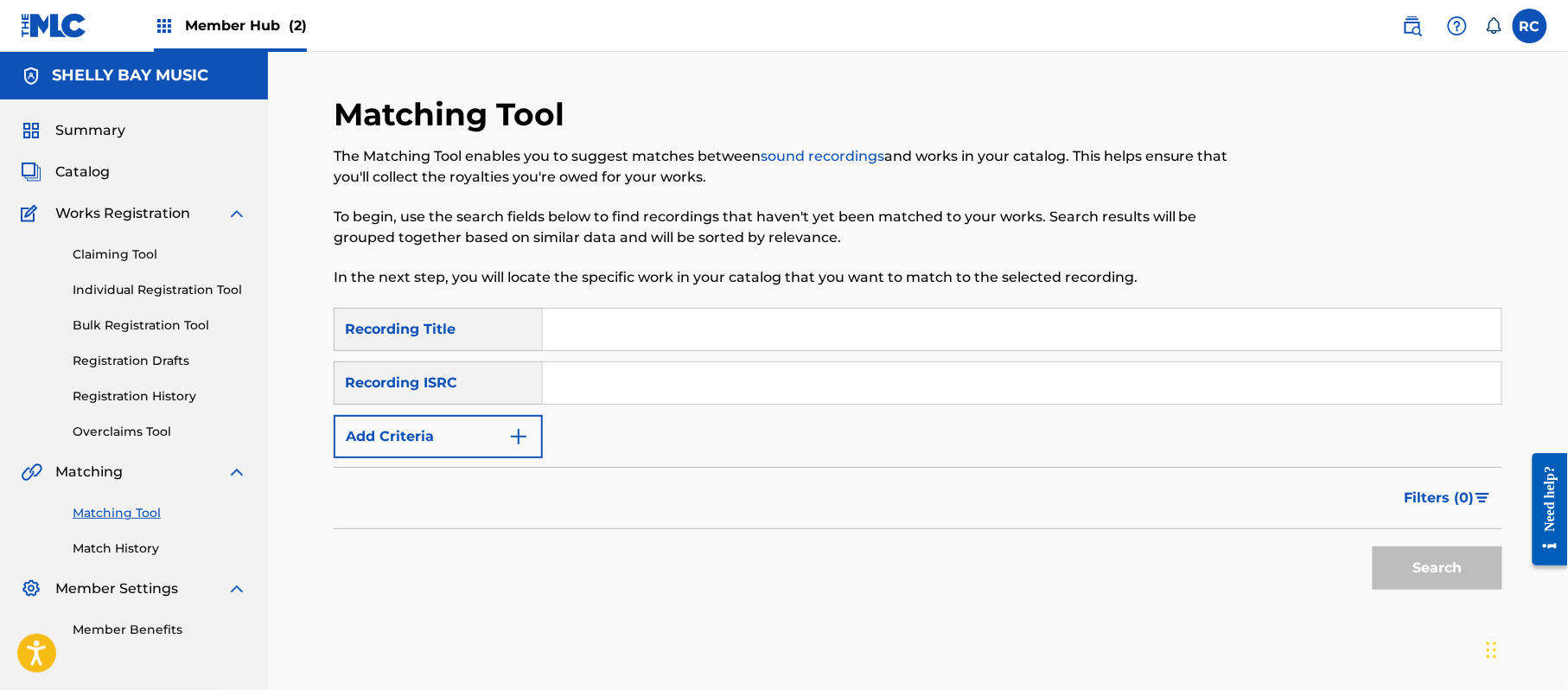
click at [658, 385] on input "Search Form" at bounding box center [1022, 382] width 958 height 41
click at [1406, 564] on button "Search" at bounding box center [1437, 568] width 130 height 43
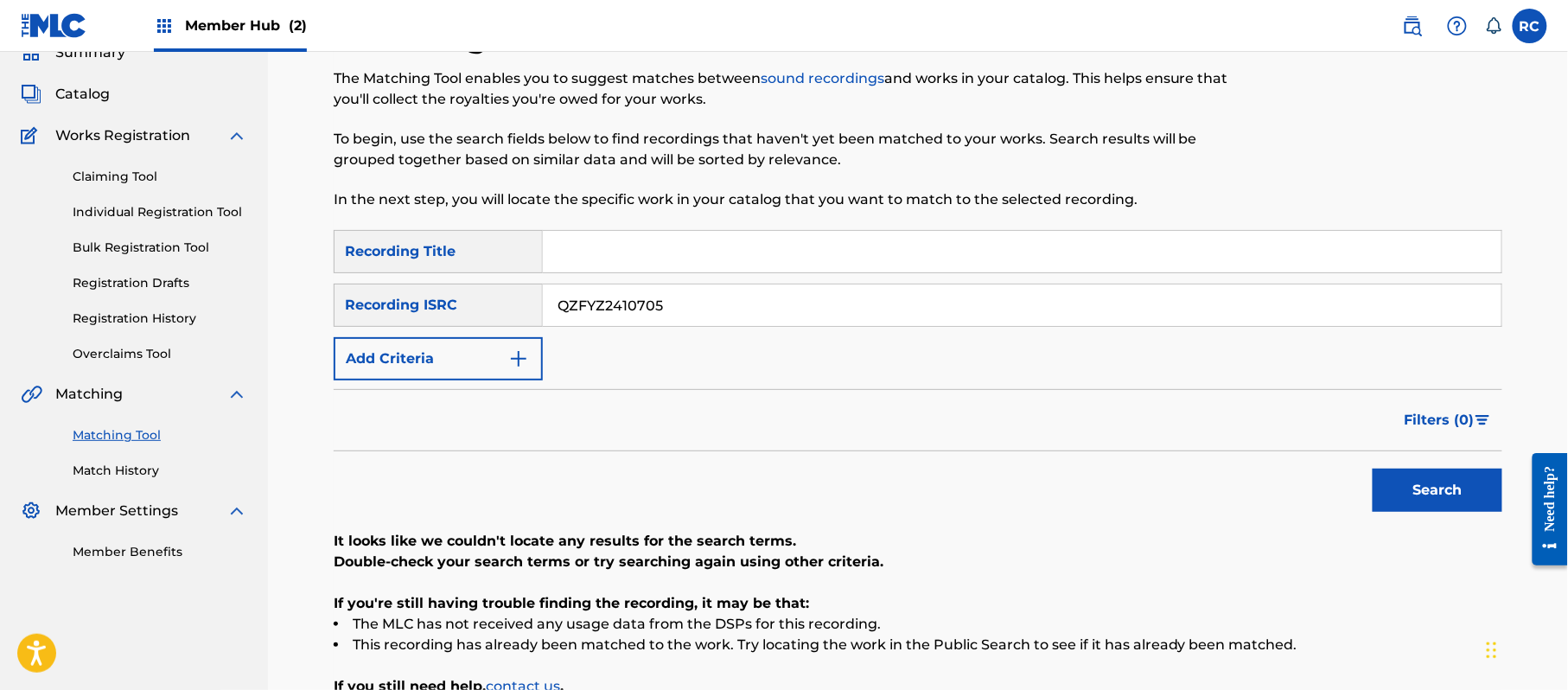
scroll to position [115, 0]
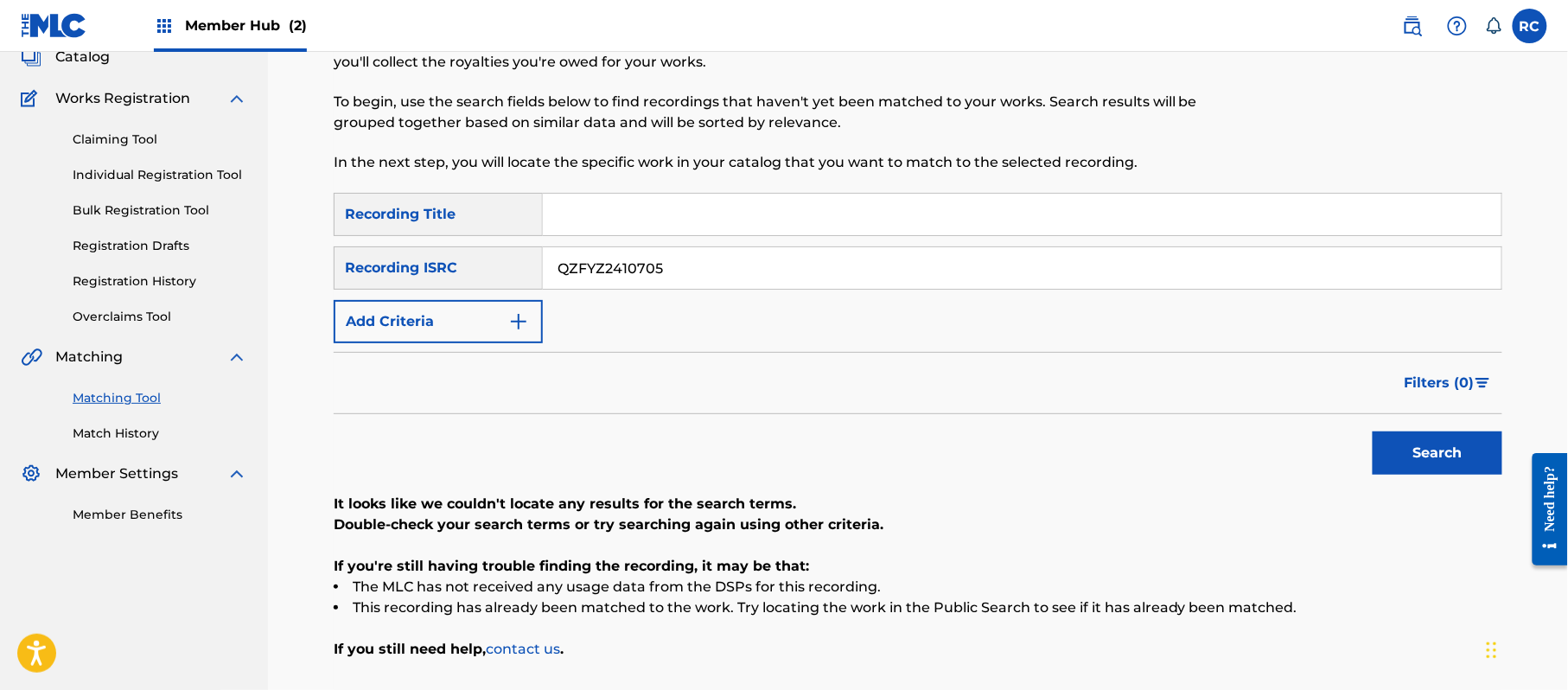
drag, startPoint x: 674, startPoint y: 278, endPoint x: 481, endPoint y: 280, distance: 193.0
click at [481, 280] on div "SearchWithCriteriab6f3cc6c-d650-4231-83bc-d3f57758b126 Recording ISRC QZFYZ2410…" at bounding box center [918, 267] width 1168 height 43
click at [1449, 456] on button "Search" at bounding box center [1437, 453] width 130 height 43
drag, startPoint x: 682, startPoint y: 277, endPoint x: 541, endPoint y: 285, distance: 141.2
click at [541, 285] on div "SearchWithCriteriab6f3cc6c-d650-4231-83bc-d3f57758b126 Recording ISRC USUM72316…" at bounding box center [918, 267] width 1168 height 43
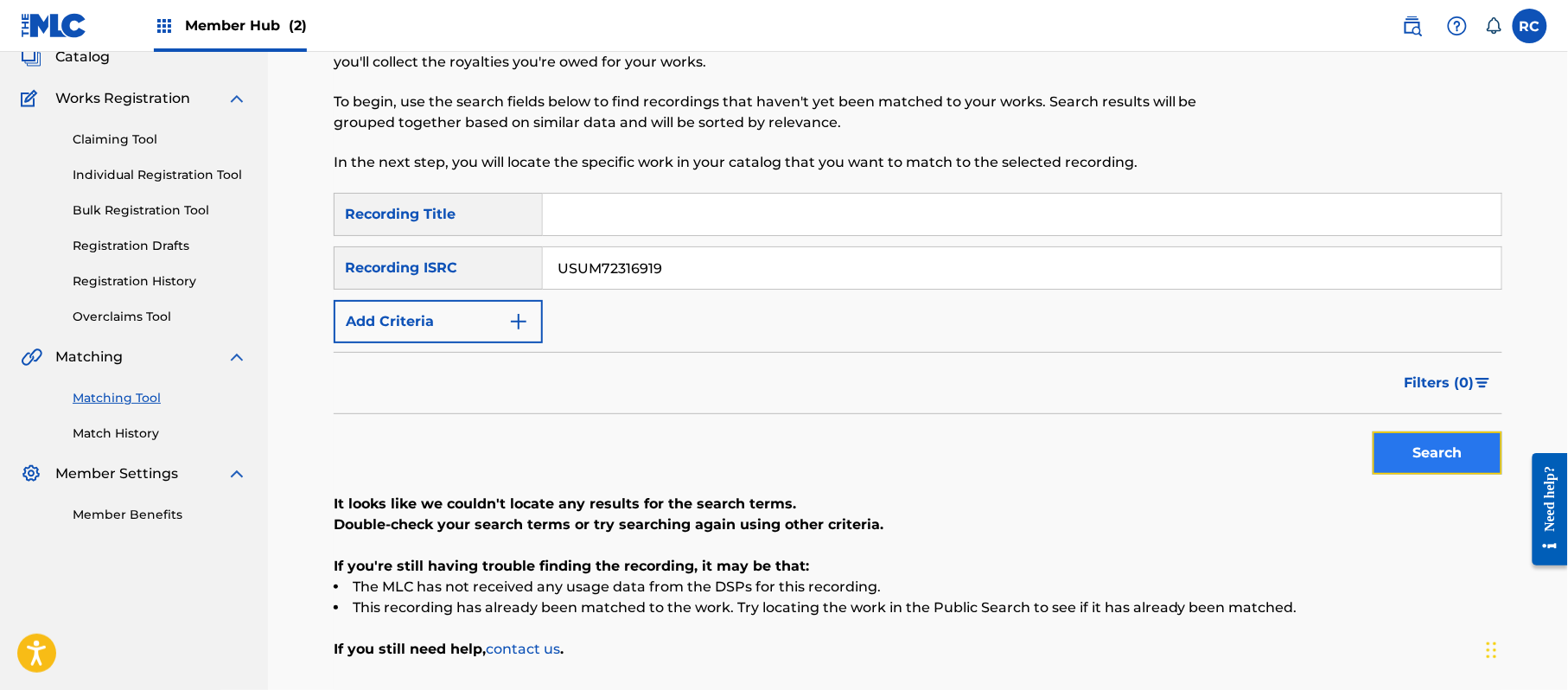
click at [1402, 449] on button "Search" at bounding box center [1437, 453] width 130 height 43
drag, startPoint x: 695, startPoint y: 274, endPoint x: 482, endPoint y: 274, distance: 213.0
click at [482, 274] on div "SearchWithCriteriab6f3cc6c-d650-4231-83bc-d3f57758b126 Recording ISRC USUM72316…" at bounding box center [918, 267] width 1168 height 43
click at [1452, 456] on button "Search" at bounding box center [1437, 453] width 130 height 43
drag, startPoint x: 690, startPoint y: 275, endPoint x: 517, endPoint y: 282, distance: 173.1
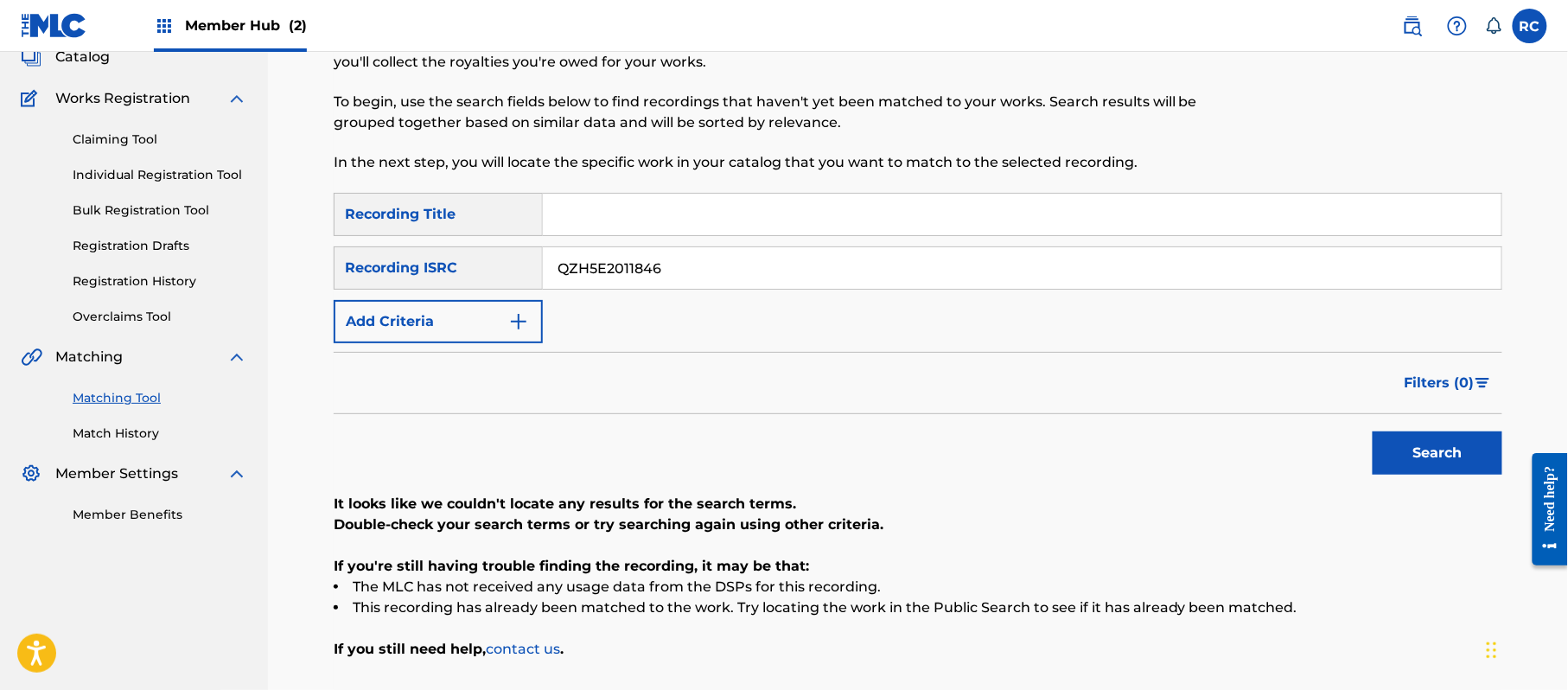
click at [470, 277] on div "SearchWithCriteriab6f3cc6c-d650-4231-83bc-d3f57758b126 Recording ISRC QZH5E2011…" at bounding box center [918, 267] width 1168 height 43
click at [1448, 462] on button "Search" at bounding box center [1437, 453] width 130 height 43
drag, startPoint x: 671, startPoint y: 277, endPoint x: 470, endPoint y: 274, distance: 201.0
click at [466, 274] on div "SearchWithCriteriab6f3cc6c-d650-4231-83bc-d3f57758b126 Recording ISRC US38Y2346…" at bounding box center [918, 267] width 1168 height 43
click at [1436, 464] on button "Search" at bounding box center [1437, 453] width 130 height 43
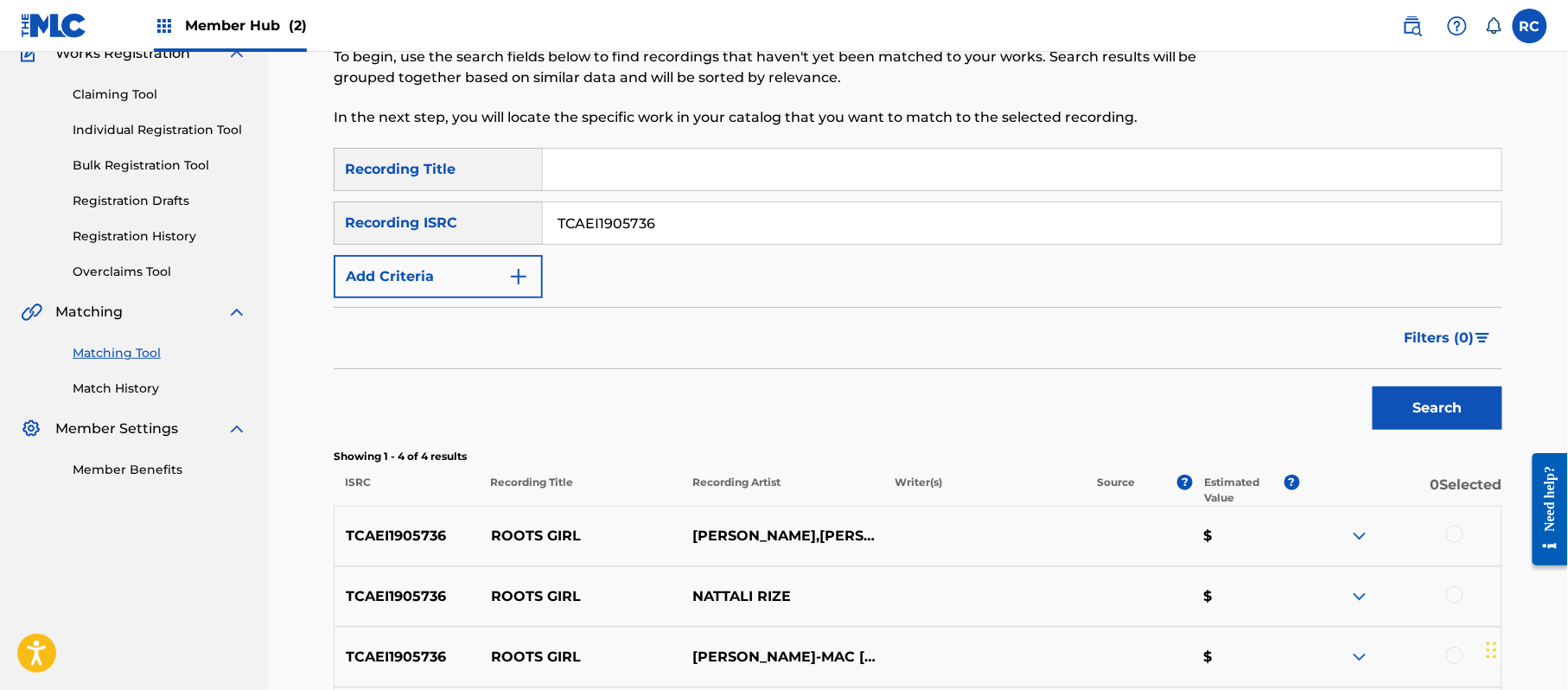
scroll to position [156, 0]
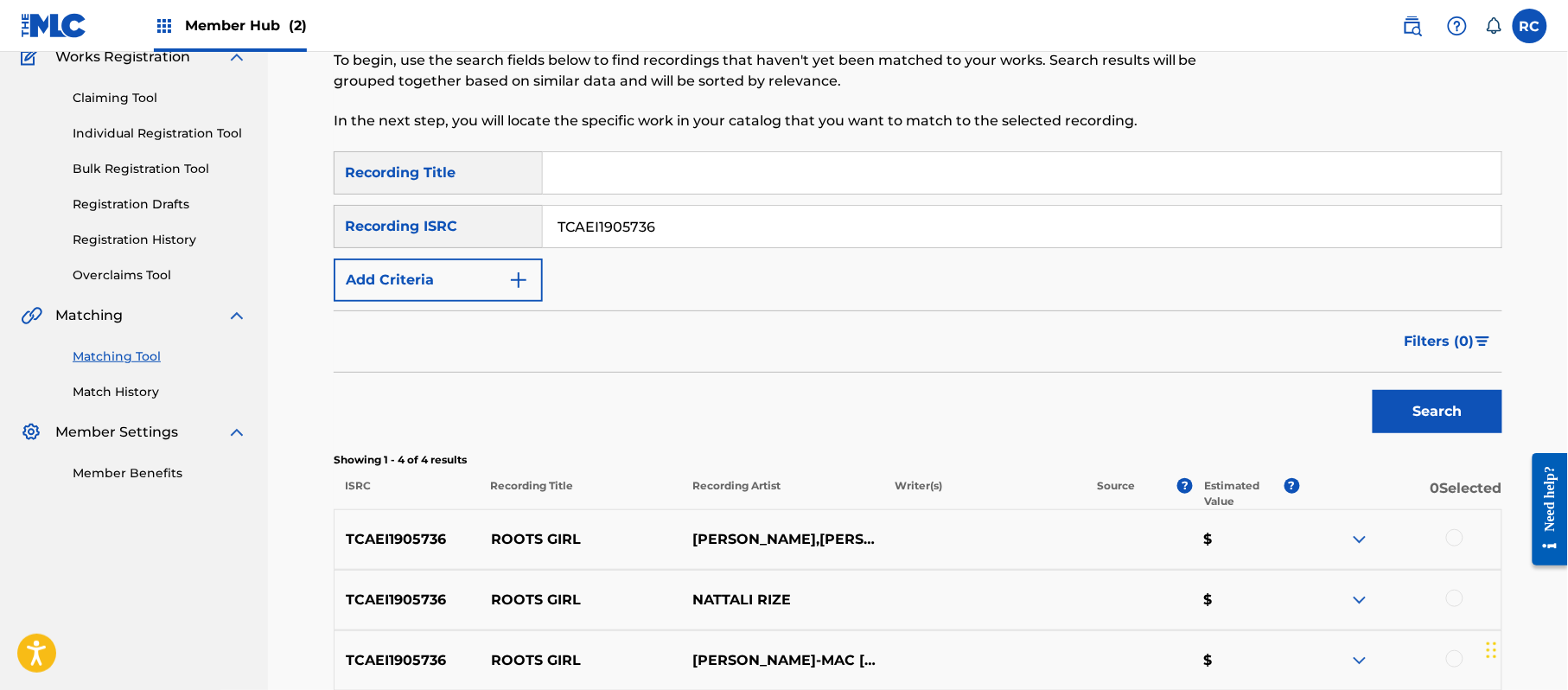
click at [648, 225] on input "TCAEI1905736" at bounding box center [1022, 225] width 958 height 41
drag, startPoint x: 1483, startPoint y: 406, endPoint x: 1422, endPoint y: 418, distance: 62.2
click at [1481, 406] on button "Search" at bounding box center [1437, 411] width 130 height 43
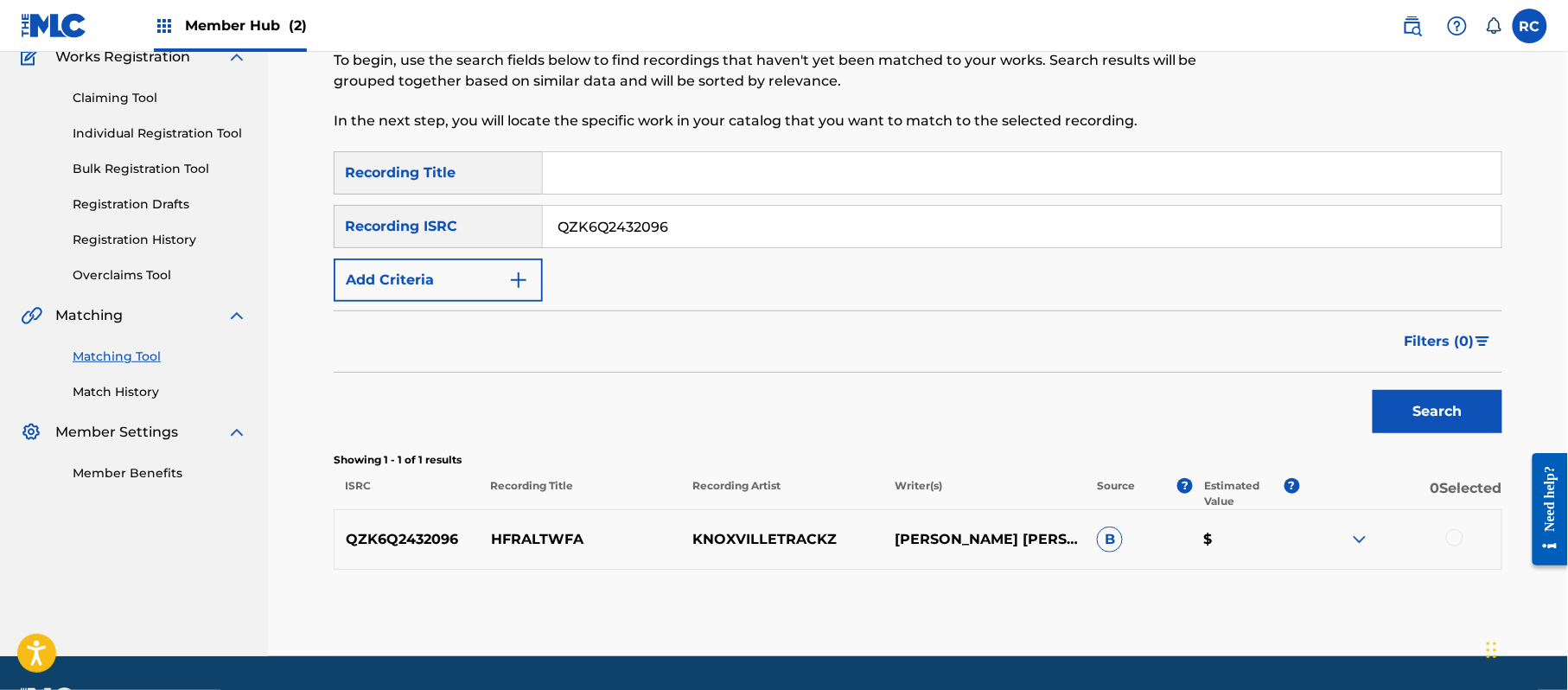
click at [590, 225] on input "QZK6Q2432096" at bounding box center [1022, 225] width 958 height 41
drag, startPoint x: 695, startPoint y: 225, endPoint x: 498, endPoint y: 235, distance: 197.3
click at [498, 235] on div "SearchWithCriteriab6f3cc6c-d650-4231-83bc-d3f57758b126 Recording ISRC QZK6Q2432…" at bounding box center [918, 225] width 1168 height 43
click at [1454, 538] on div at bounding box center [1454, 538] width 17 height 17
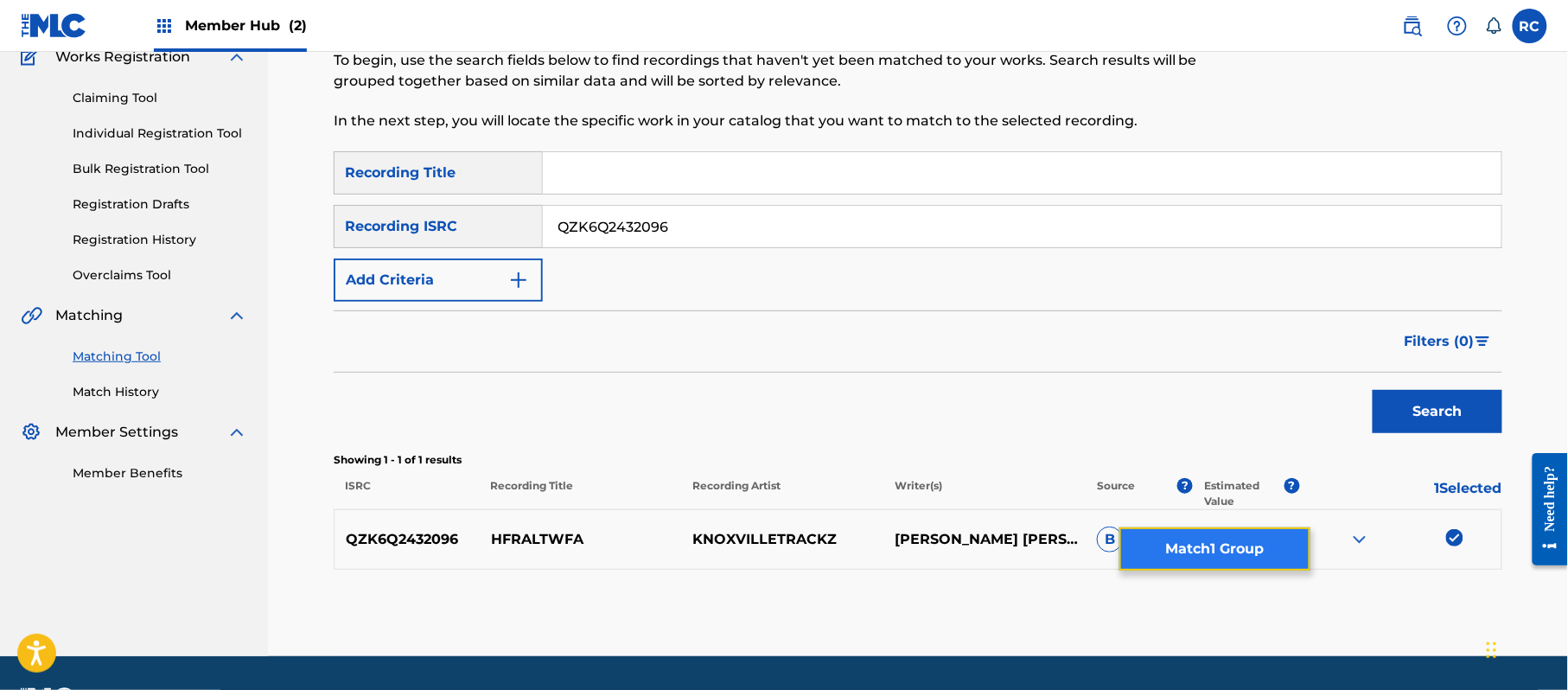
click at [1231, 558] on button "Match 1 Group" at bounding box center [1214, 549] width 191 height 43
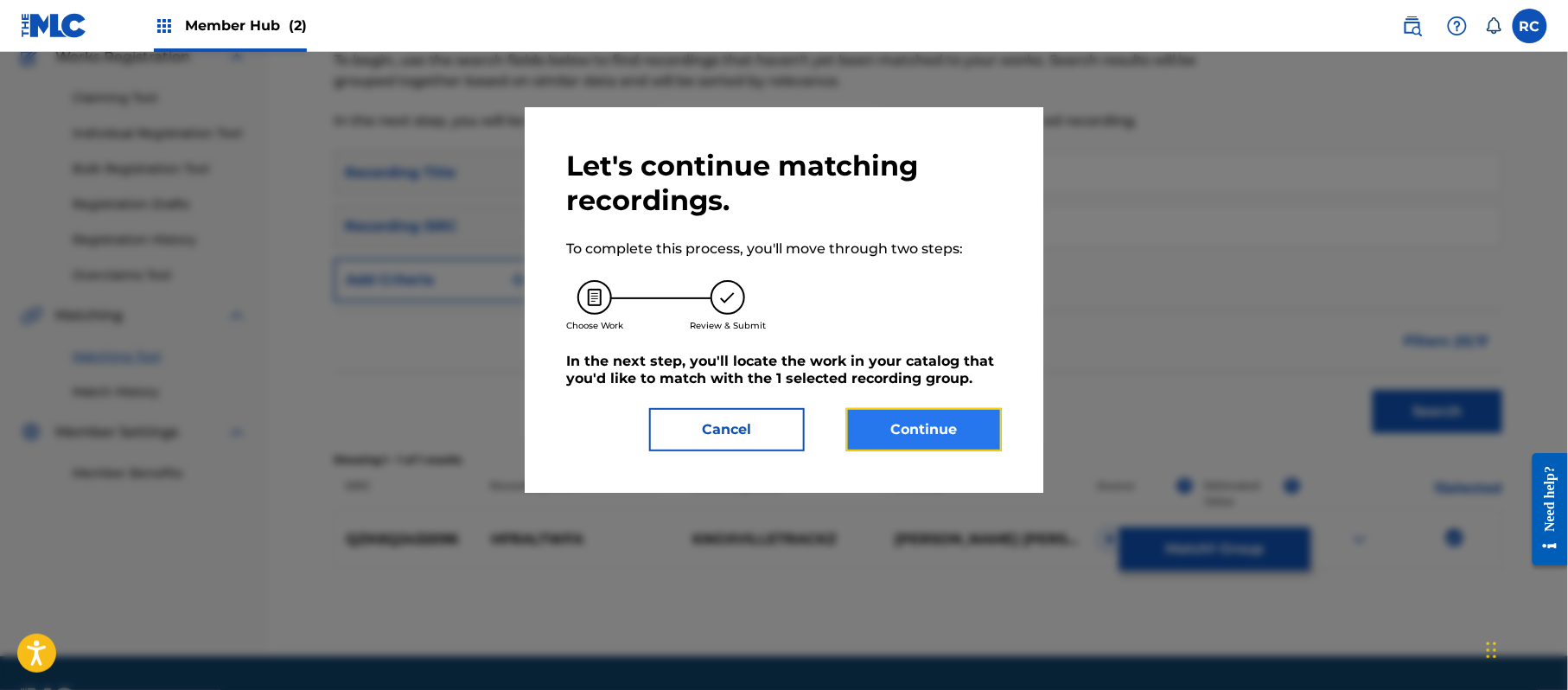
click at [955, 425] on button "Continue" at bounding box center [924, 429] width 155 height 43
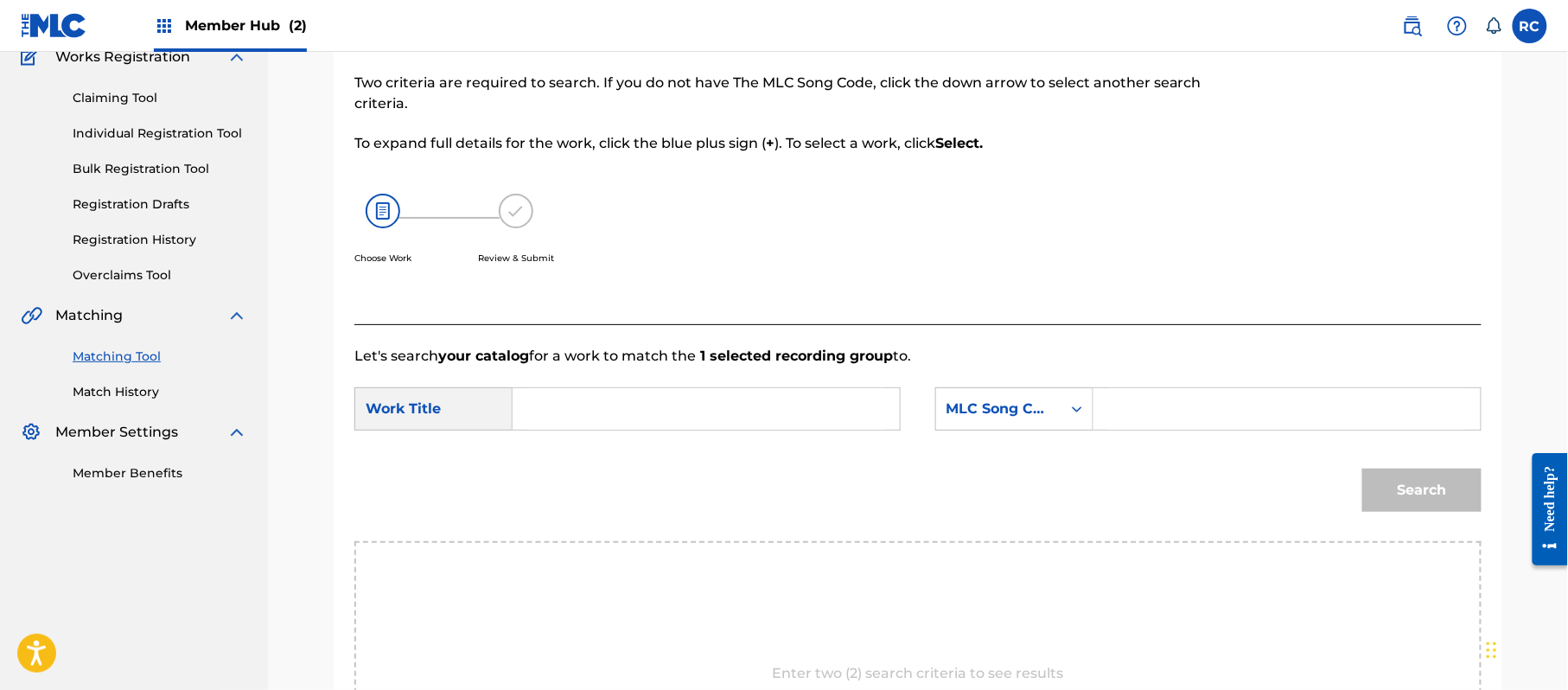
click at [646, 410] on input "Search Form" at bounding box center [706, 408] width 358 height 41
click at [650, 413] on input "Hfraltwfa HP9C3F" at bounding box center [706, 408] width 358 height 41
drag, startPoint x: 1201, startPoint y: 418, endPoint x: 1210, endPoint y: 420, distance: 9.2
click at [1201, 418] on input "Search Form" at bounding box center [1287, 408] width 358 height 41
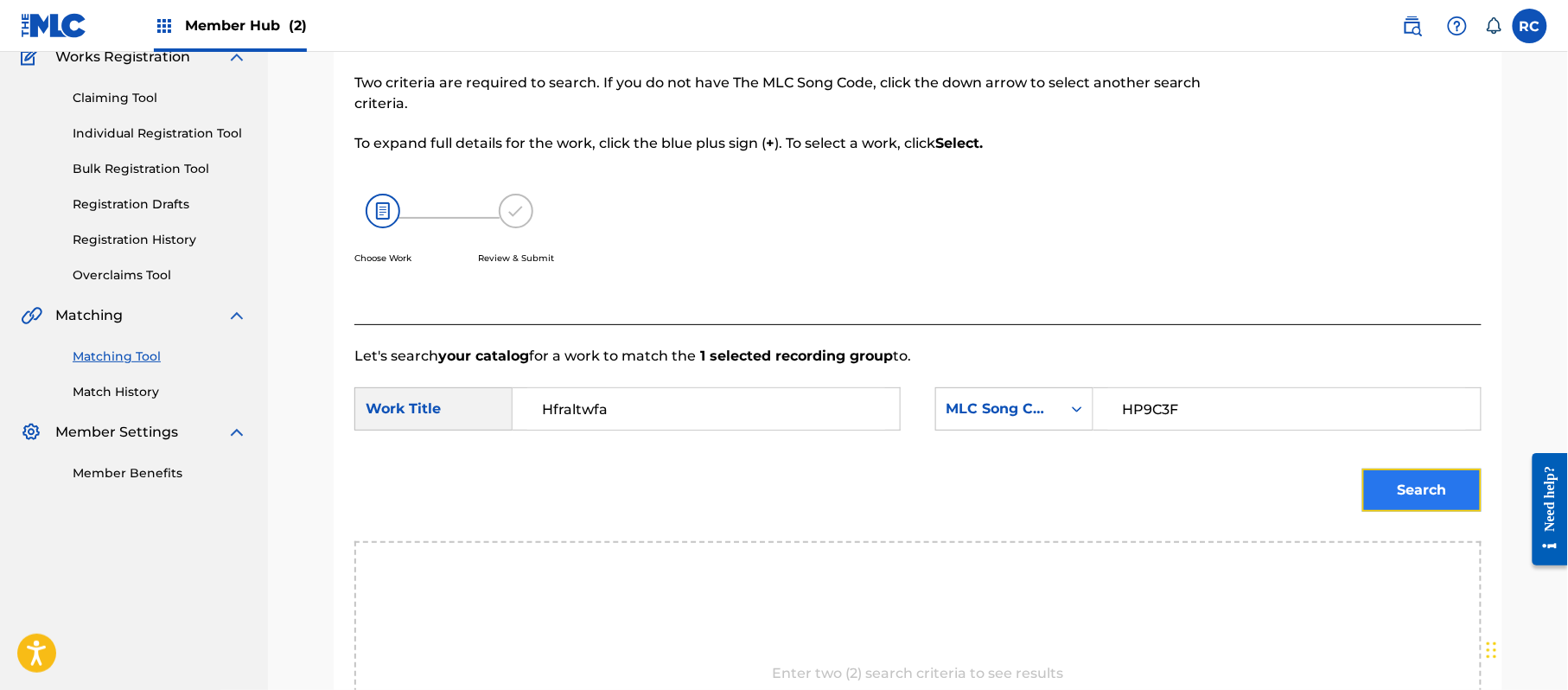
click at [1398, 499] on button "Search" at bounding box center [1422, 489] width 120 height 43
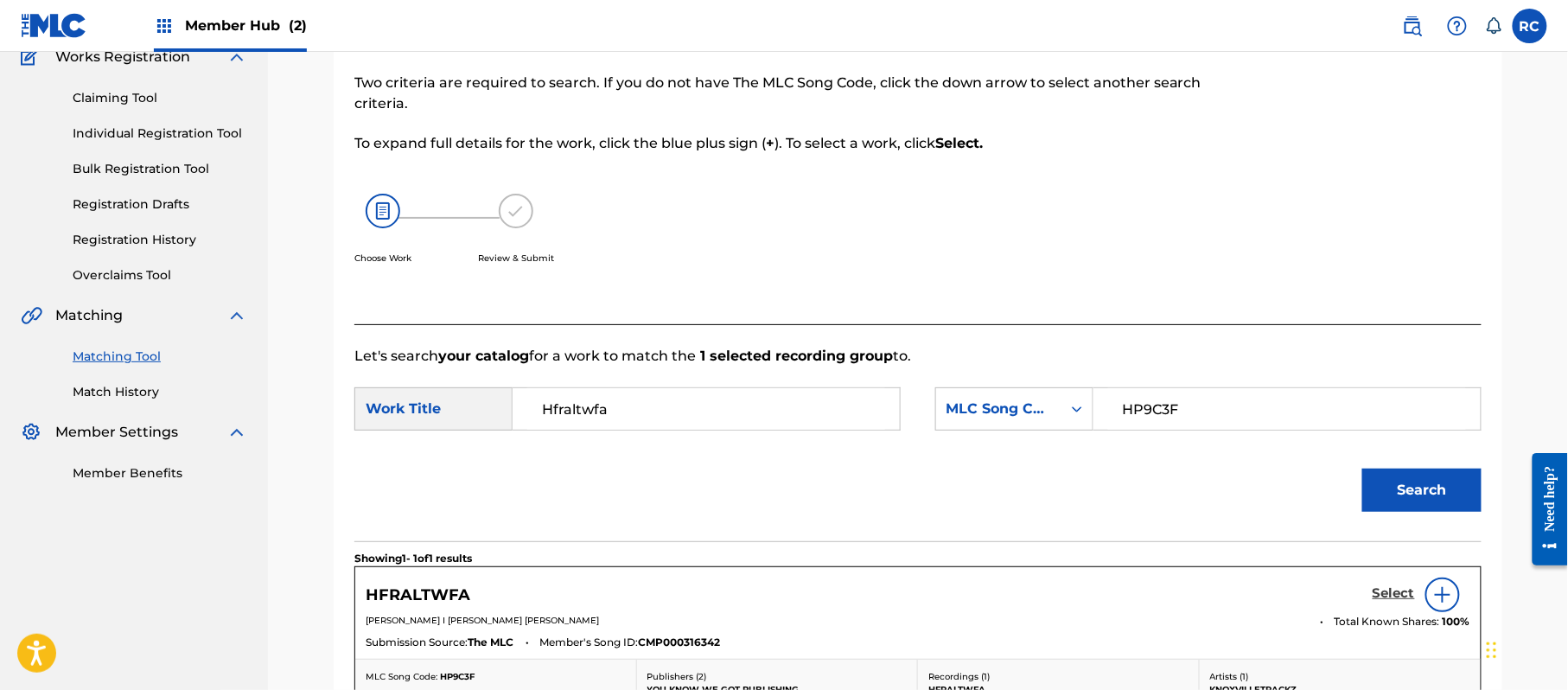
click at [1385, 593] on h5 "Select" at bounding box center [1394, 593] width 42 height 16
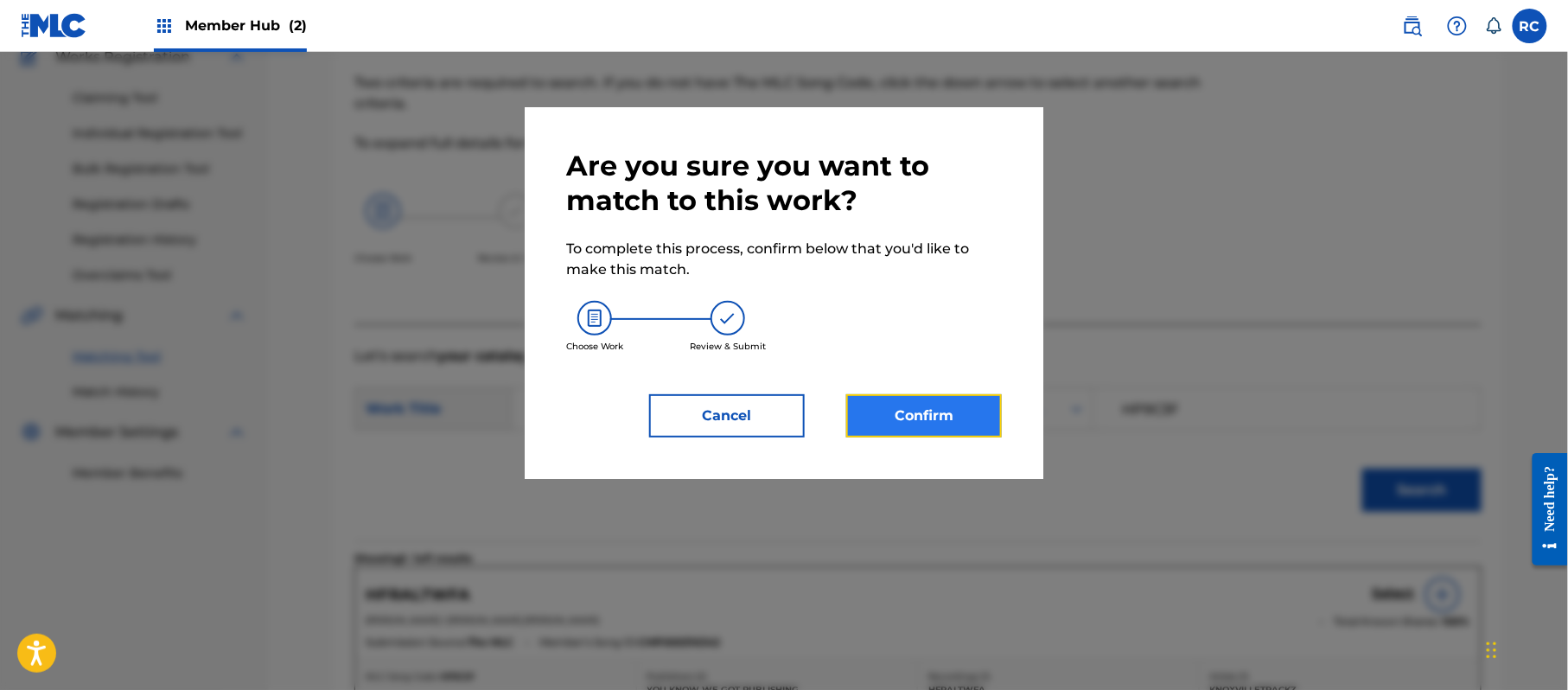
click at [949, 425] on button "Confirm" at bounding box center [924, 415] width 155 height 43
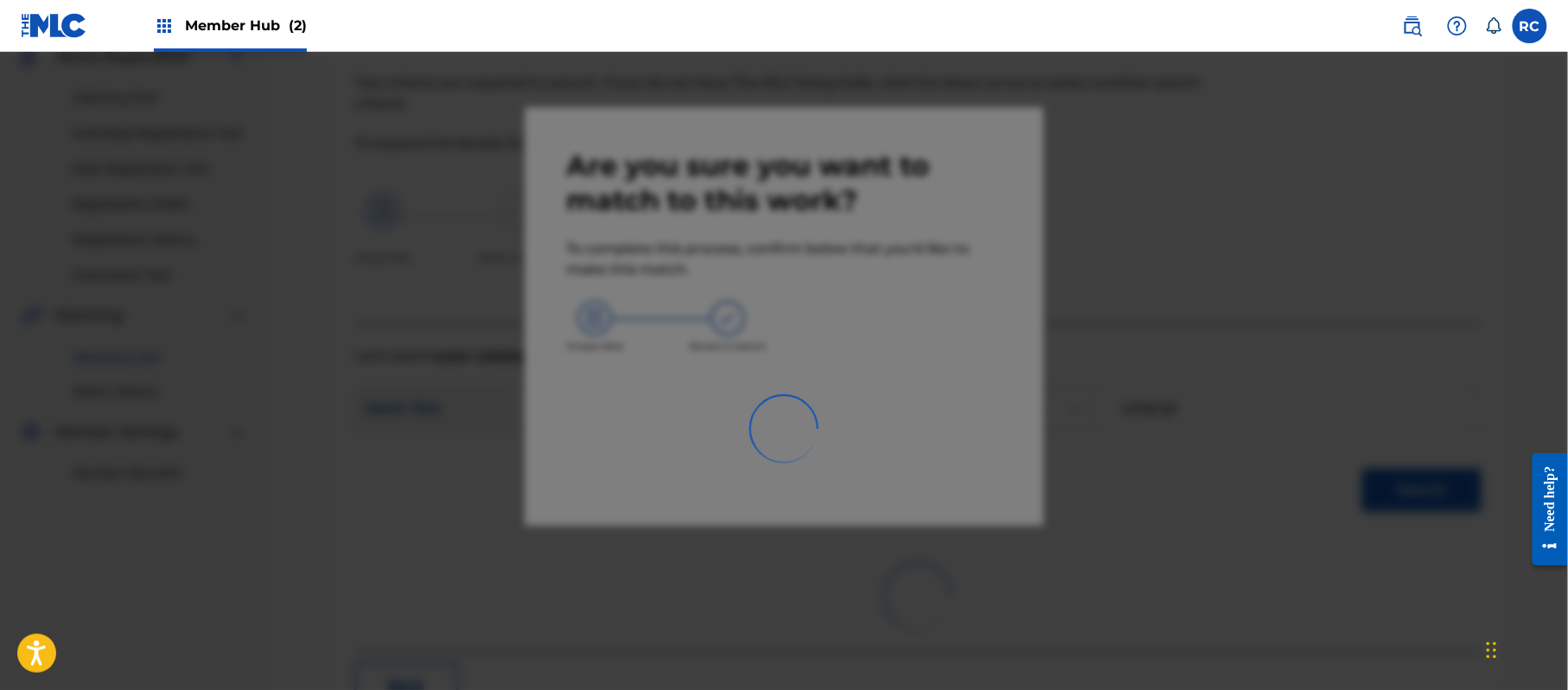
scroll to position [69, 0]
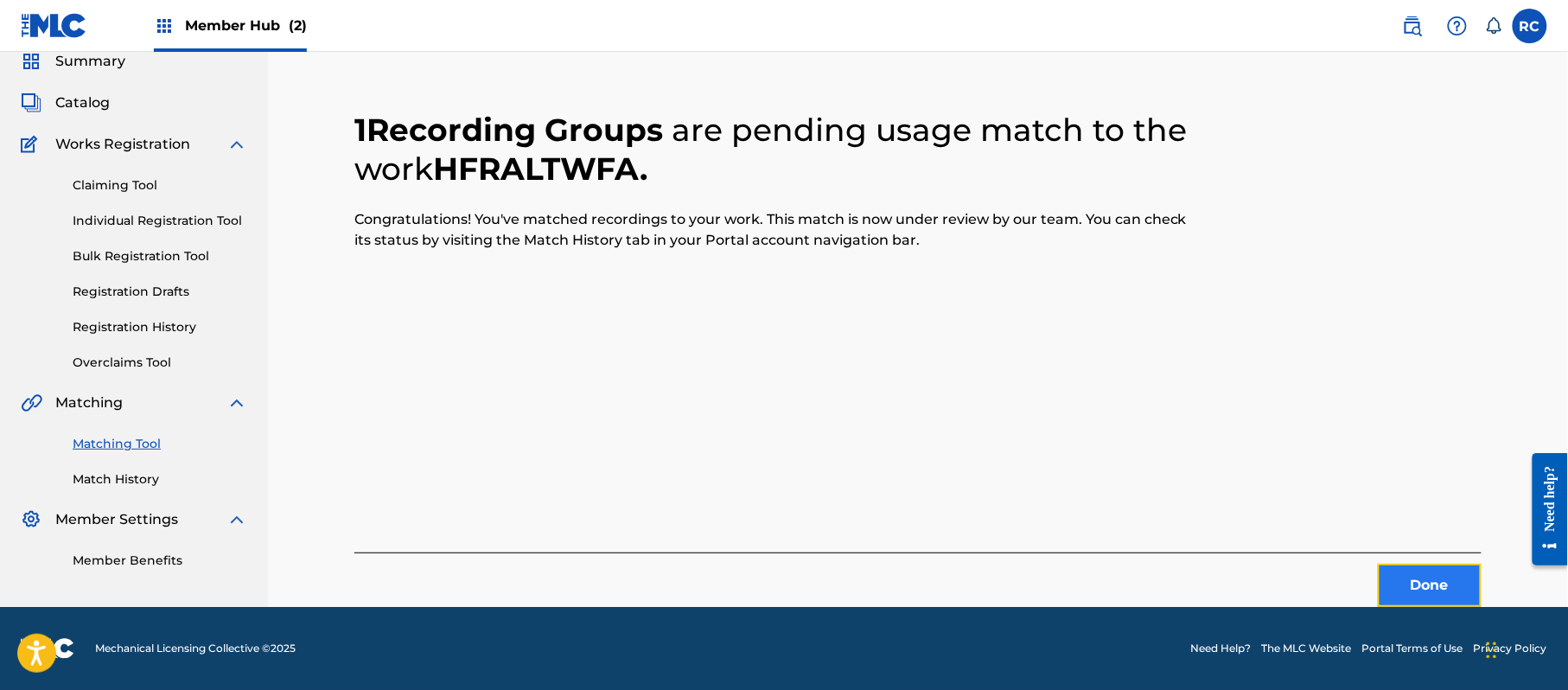
click at [1416, 580] on button "Done" at bounding box center [1430, 585] width 104 height 43
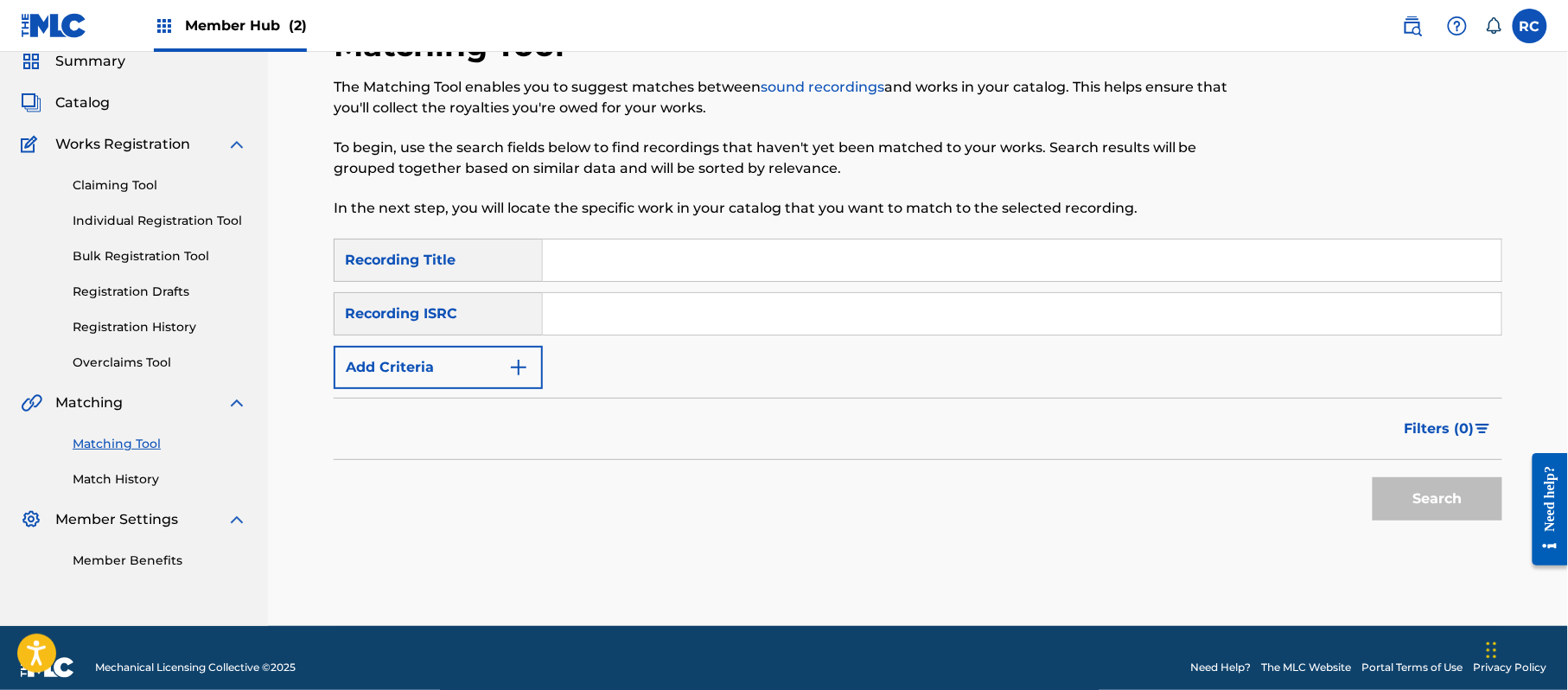
click at [626, 317] on input "Search Form" at bounding box center [1022, 313] width 958 height 41
click at [1433, 510] on button "Search" at bounding box center [1437, 498] width 130 height 43
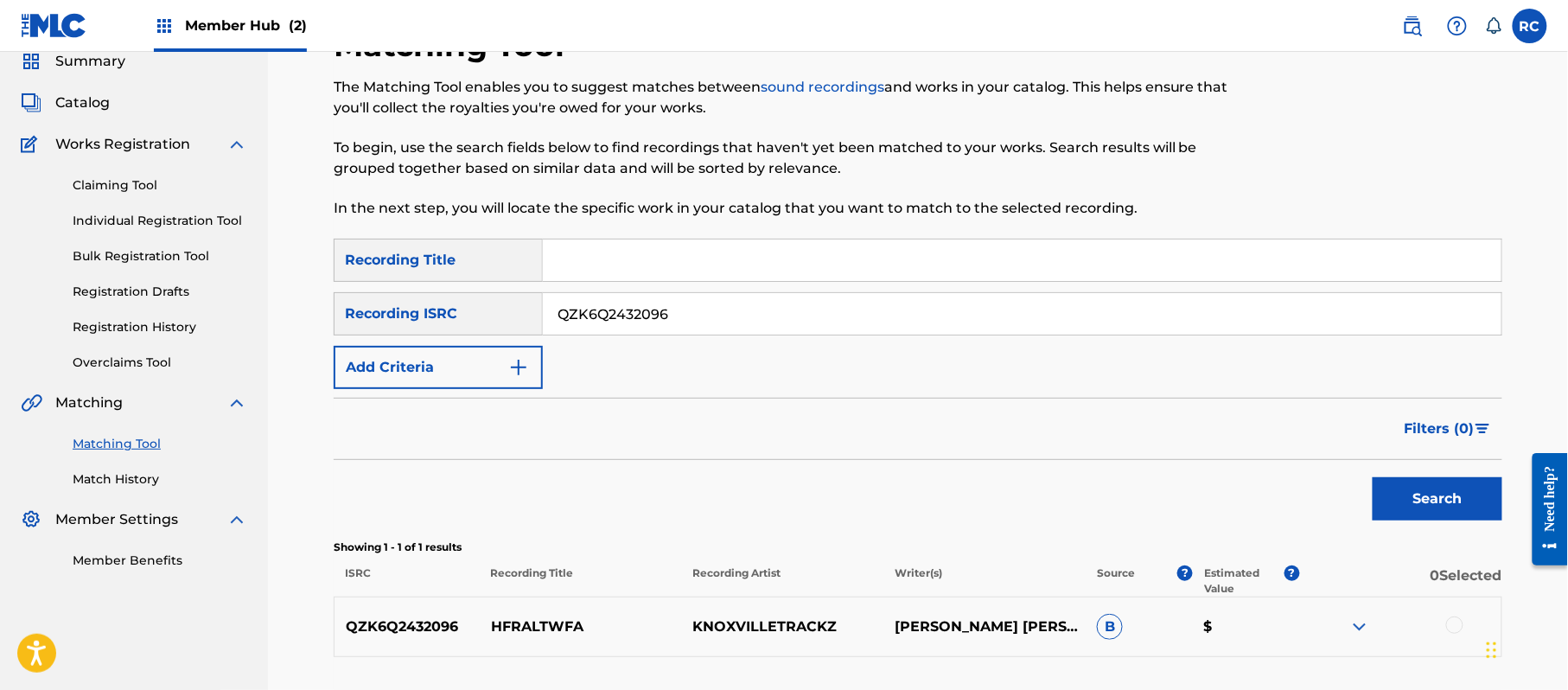
click at [1456, 627] on div at bounding box center [1454, 624] width 17 height 17
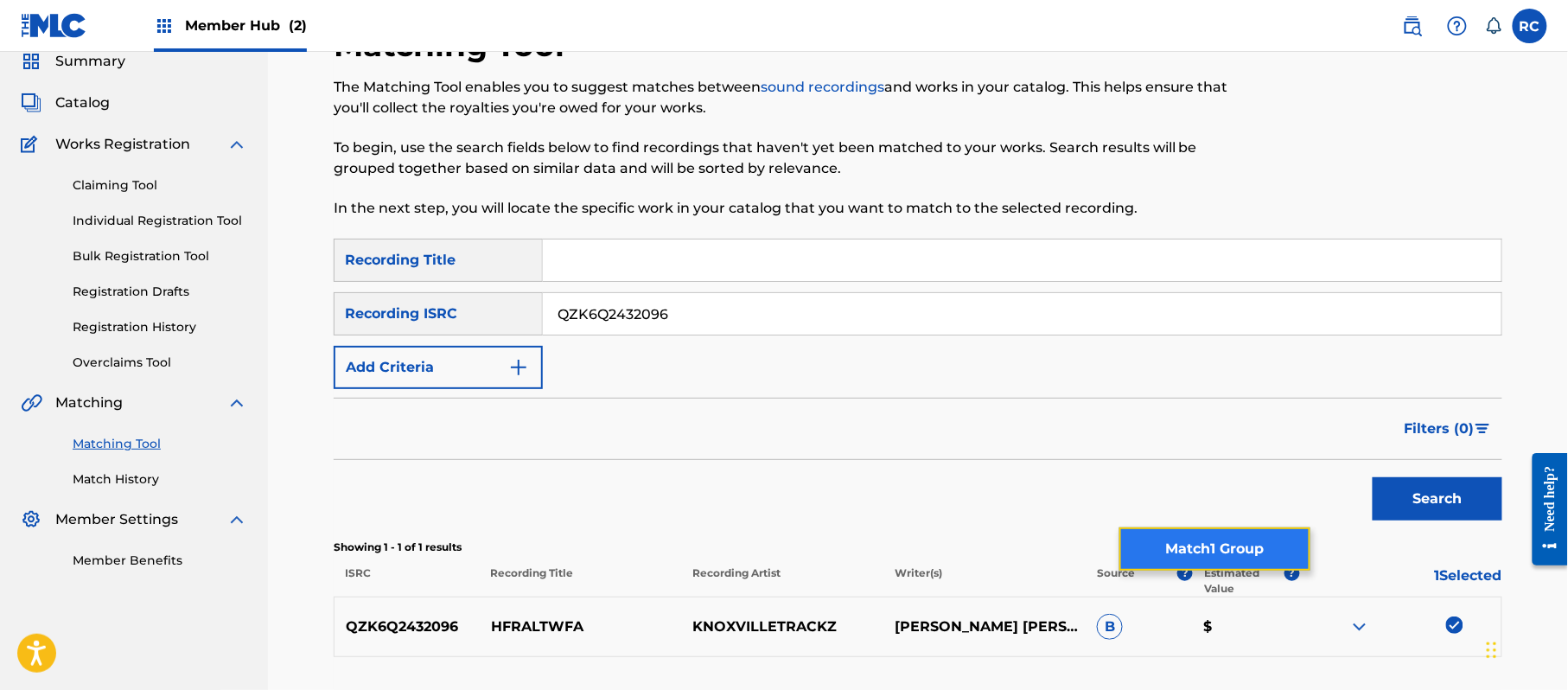
click at [1183, 543] on button "Match 1 Group" at bounding box center [1214, 549] width 191 height 43
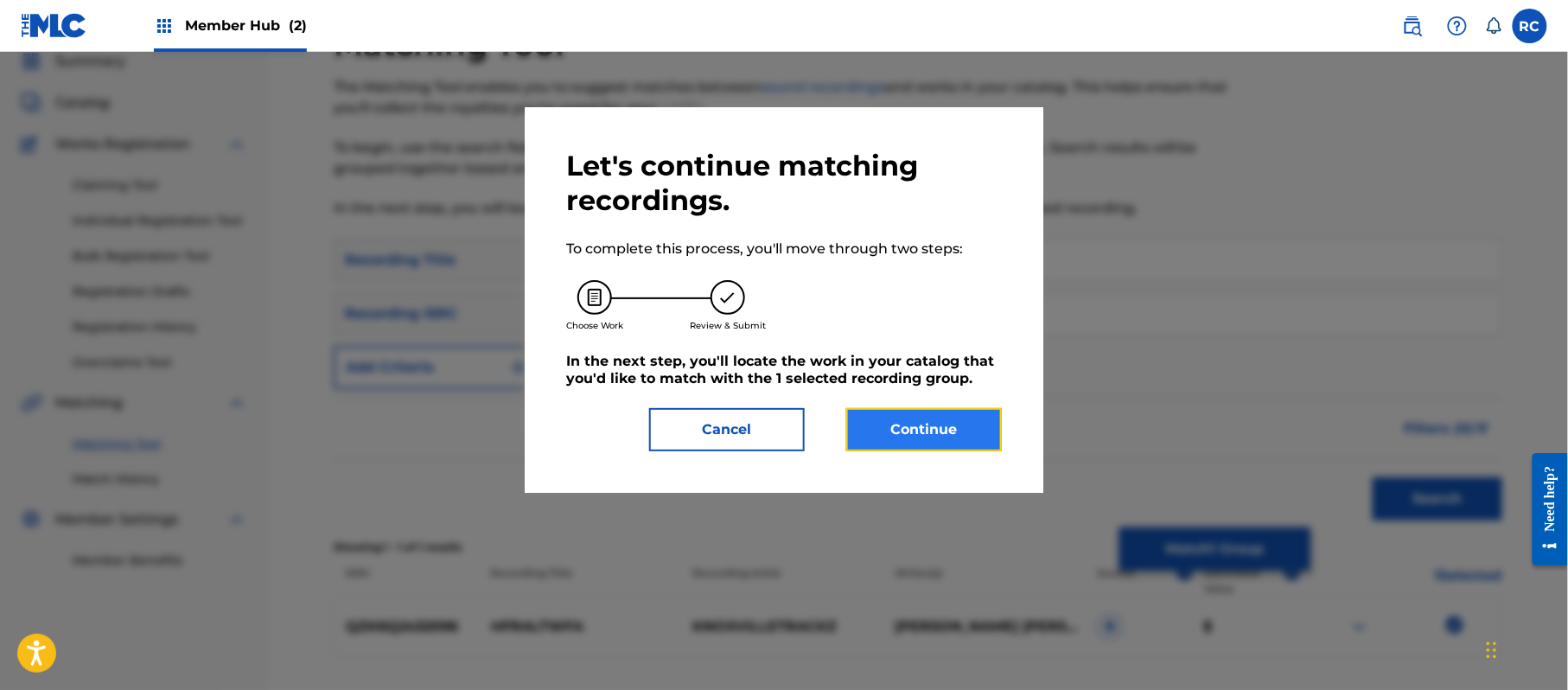
click at [890, 423] on button "Continue" at bounding box center [924, 429] width 155 height 43
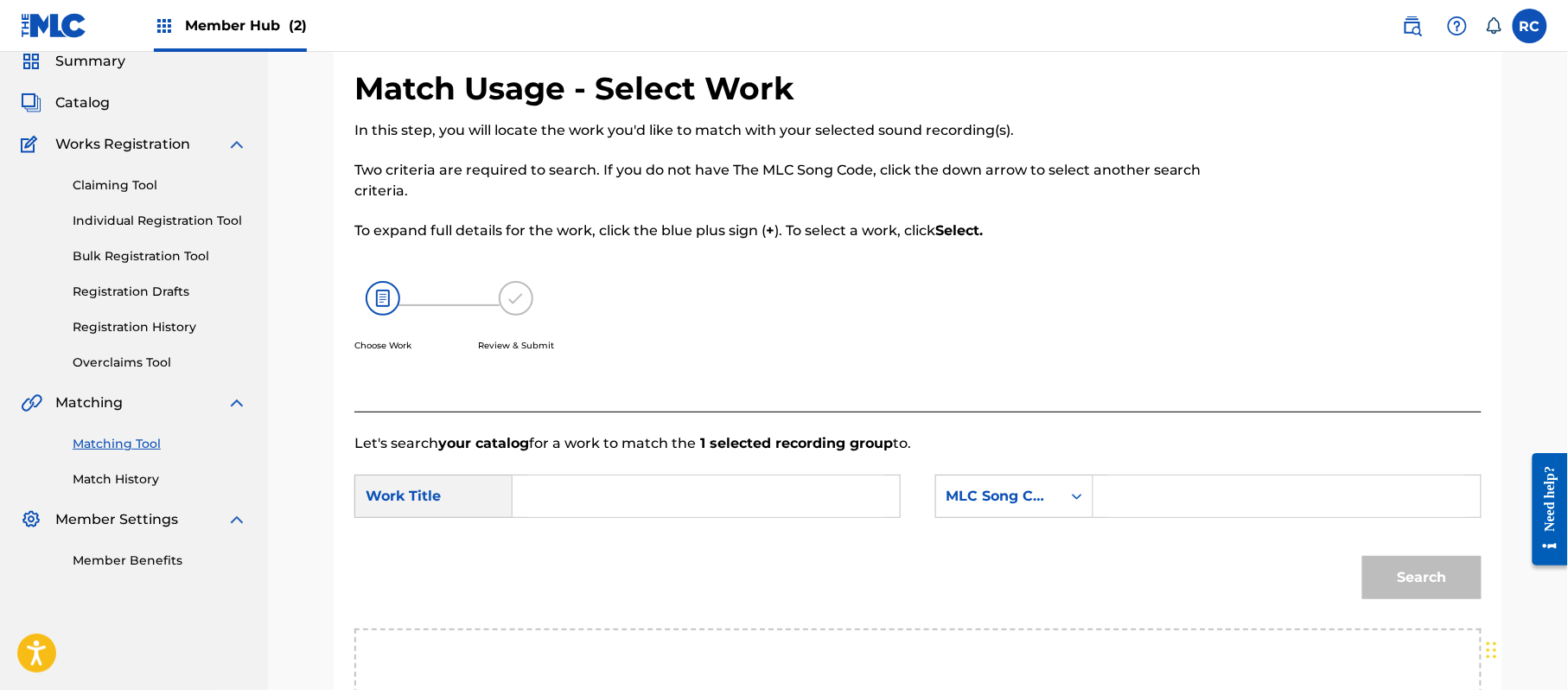
click at [612, 512] on input "Search Form" at bounding box center [706, 496] width 358 height 41
click at [667, 499] on input "Hfraltwfa HP9C3F" at bounding box center [706, 496] width 358 height 41
drag, startPoint x: 667, startPoint y: 499, endPoint x: 931, endPoint y: 498, distance: 264.0
click at [669, 498] on input "Hfraltwfa HP9C3F" at bounding box center [706, 496] width 358 height 41
drag, startPoint x: 1241, startPoint y: 495, endPoint x: 1266, endPoint y: 517, distance: 33.3
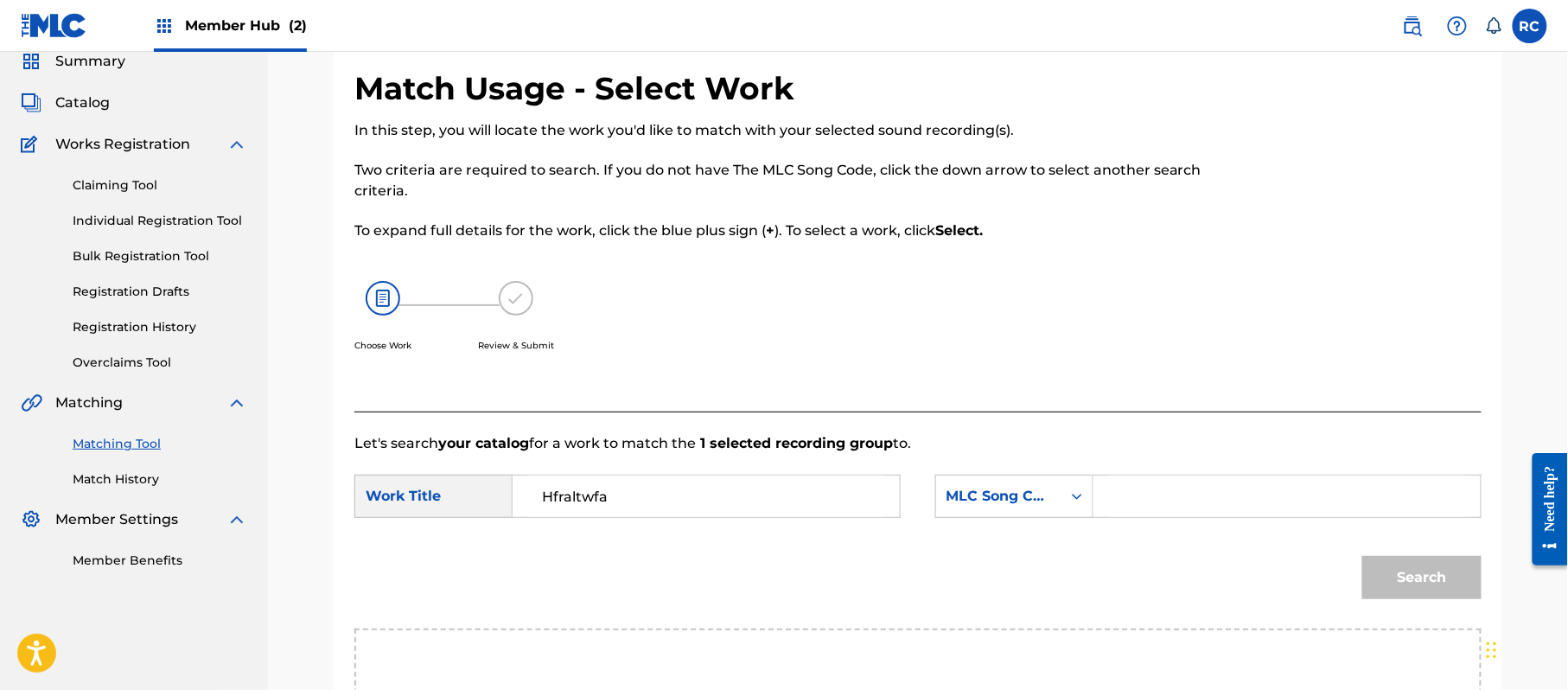
click at [1241, 495] on input "Search Form" at bounding box center [1287, 496] width 358 height 41
click at [1387, 574] on button "Search" at bounding box center [1422, 577] width 120 height 43
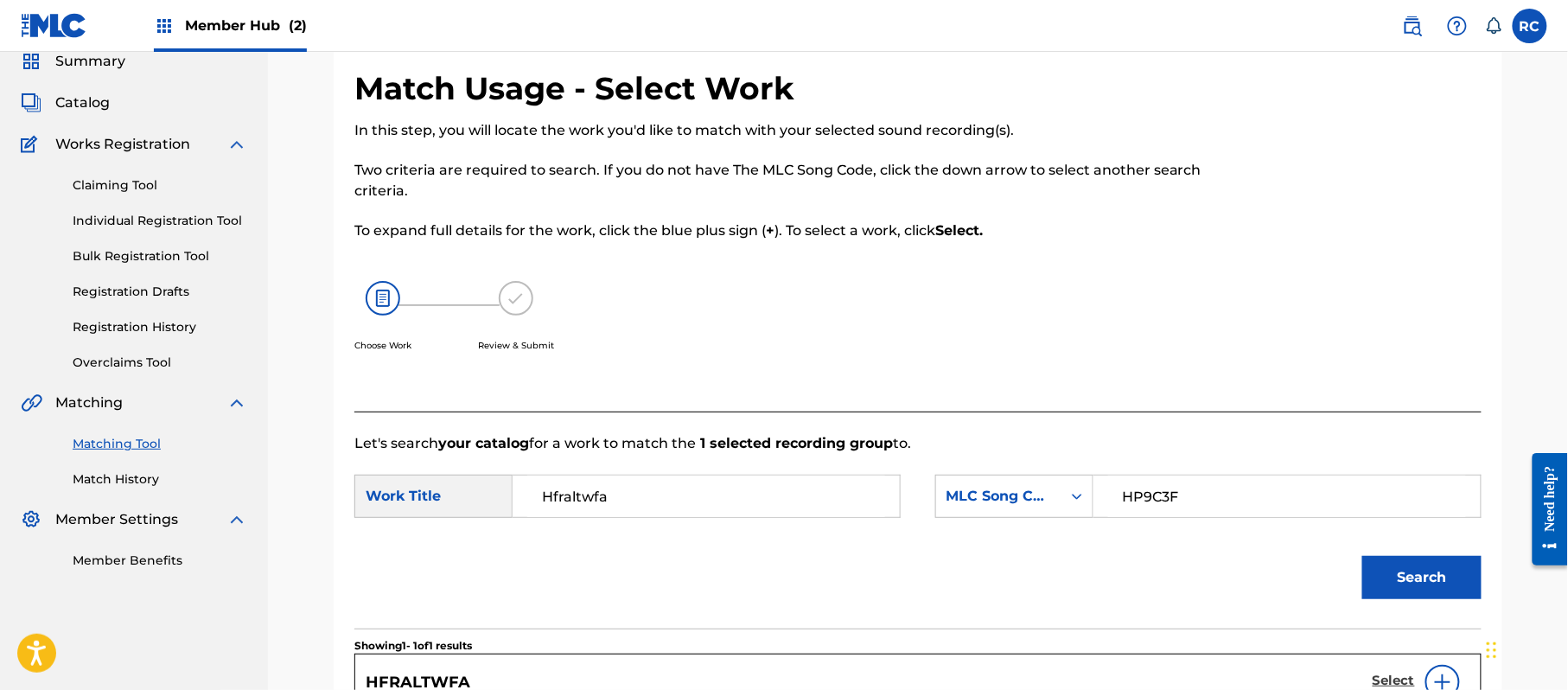
click at [1381, 678] on h5 "Select" at bounding box center [1394, 681] width 42 height 16
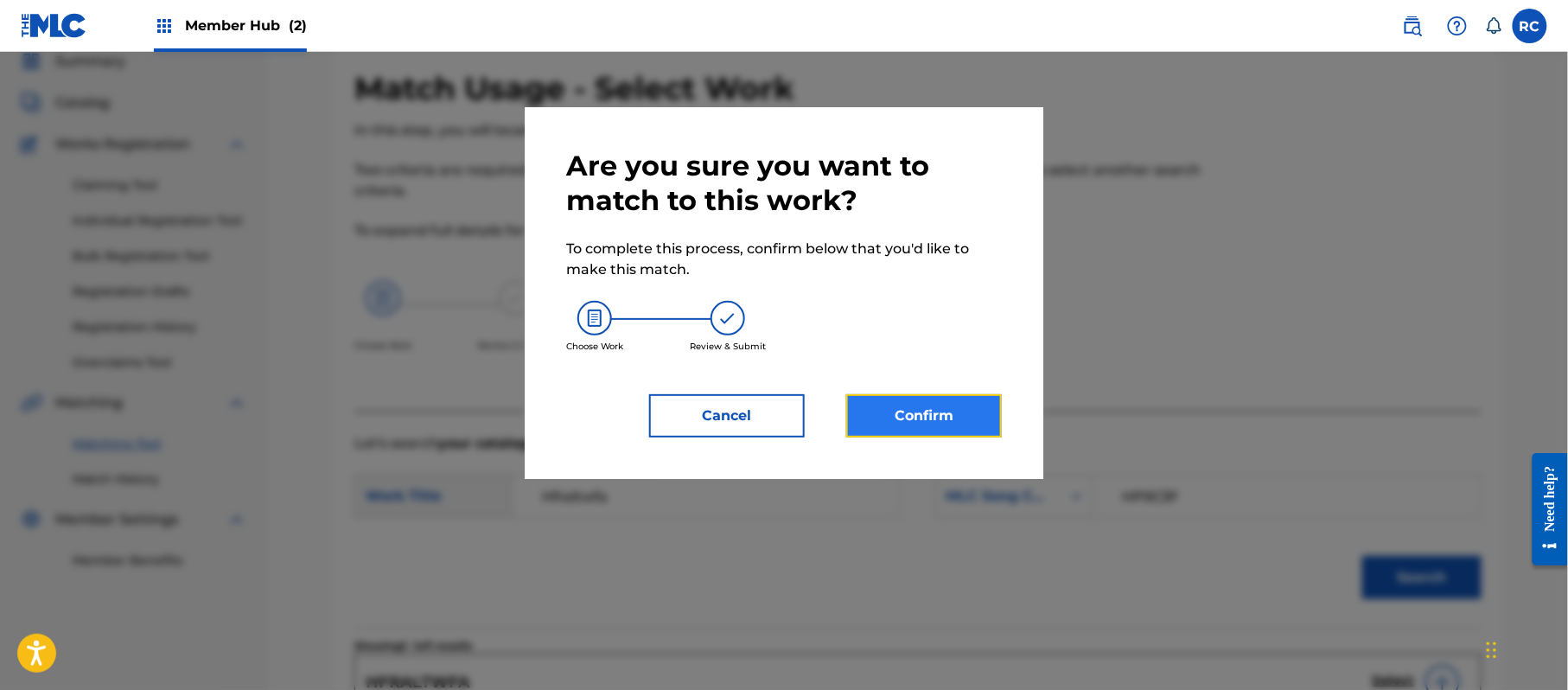
click at [953, 415] on button "Confirm" at bounding box center [924, 415] width 155 height 43
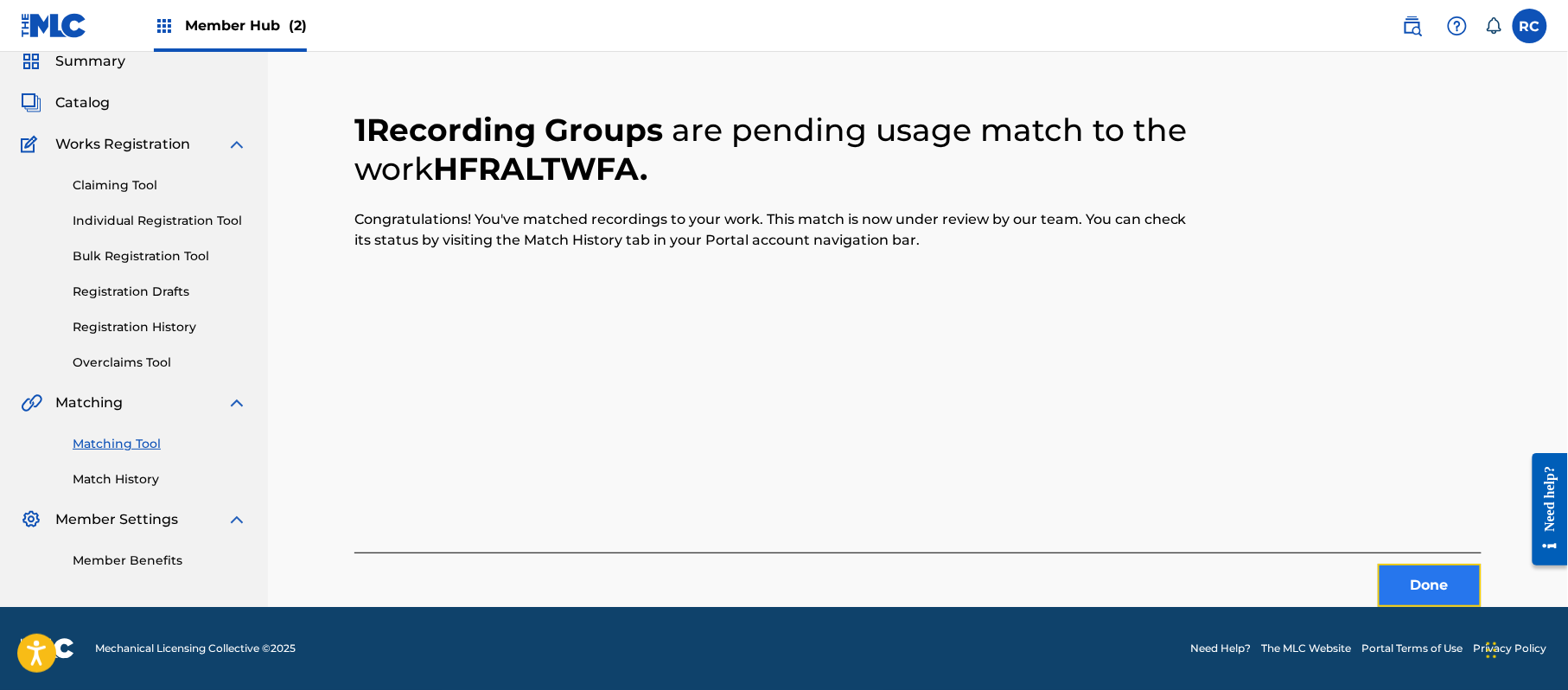
click at [1386, 592] on button "Done" at bounding box center [1430, 585] width 104 height 43
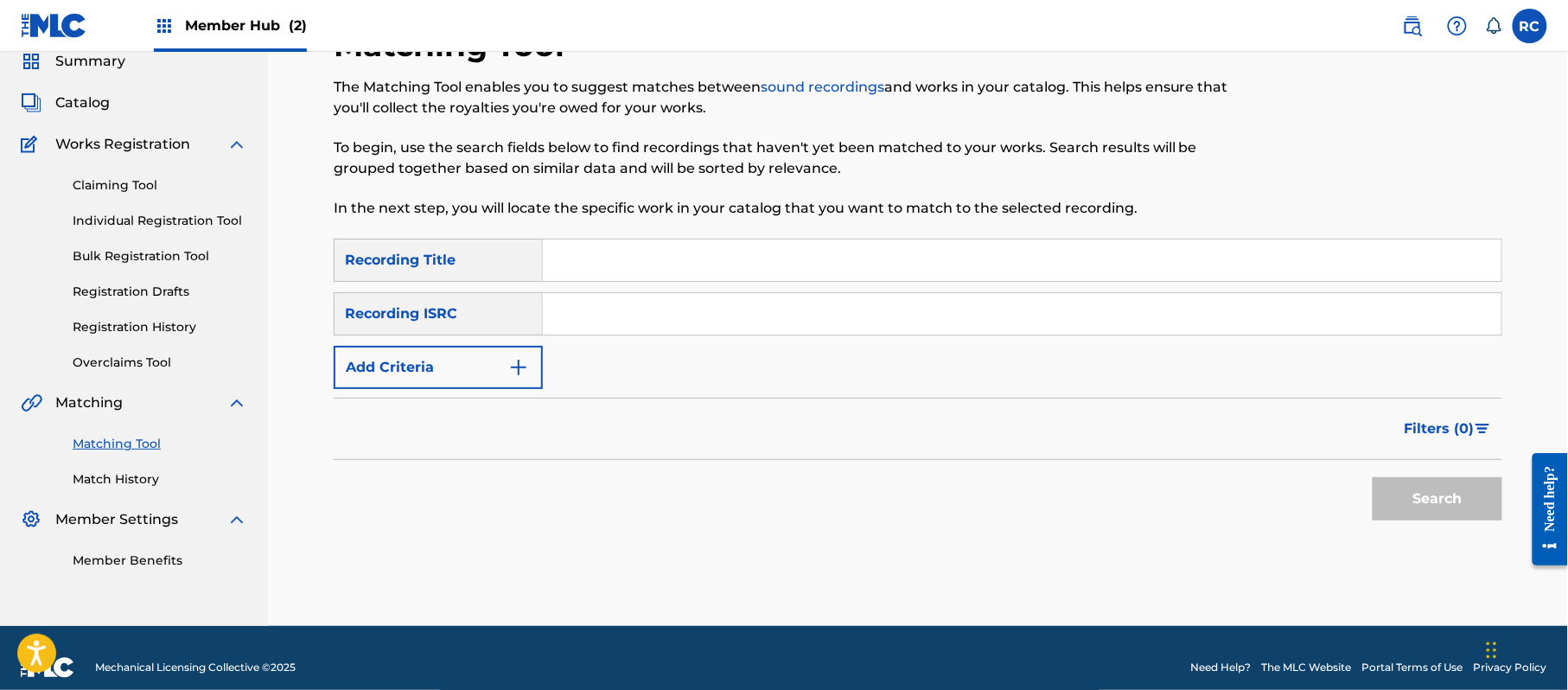
click at [619, 321] on input "Search Form" at bounding box center [1022, 313] width 958 height 41
drag, startPoint x: 540, startPoint y: 325, endPoint x: 549, endPoint y: 325, distance: 9.0
click at [528, 325] on div "SearchWithCriteriab6f3cc6c-d650-4231-83bc-d3f57758b126 Recording ISRC v" at bounding box center [918, 313] width 1168 height 43
drag, startPoint x: 592, startPoint y: 319, endPoint x: 516, endPoint y: 319, distance: 76.0
click at [516, 319] on div "SearchWithCriteriab6f3cc6c-d650-4231-83bc-d3f57758b126 Recording ISRC v" at bounding box center [918, 313] width 1168 height 43
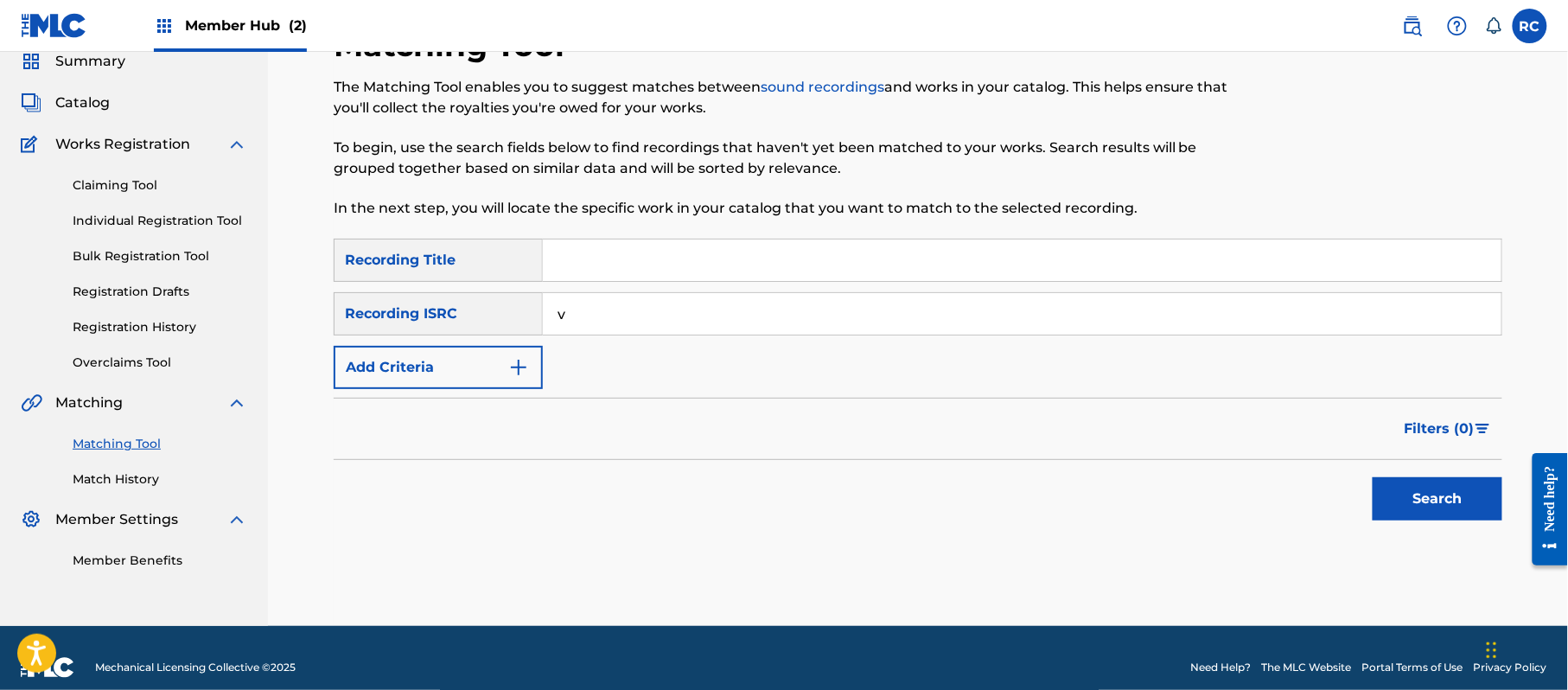
drag, startPoint x: 507, startPoint y: 321, endPoint x: 484, endPoint y: 326, distance: 23.5
click at [484, 326] on div "SearchWithCriteriab6f3cc6c-d650-4231-83bc-d3f57758b126 Recording ISRC v" at bounding box center [918, 313] width 1168 height 43
click at [1444, 491] on button "Search" at bounding box center [1437, 498] width 130 height 43
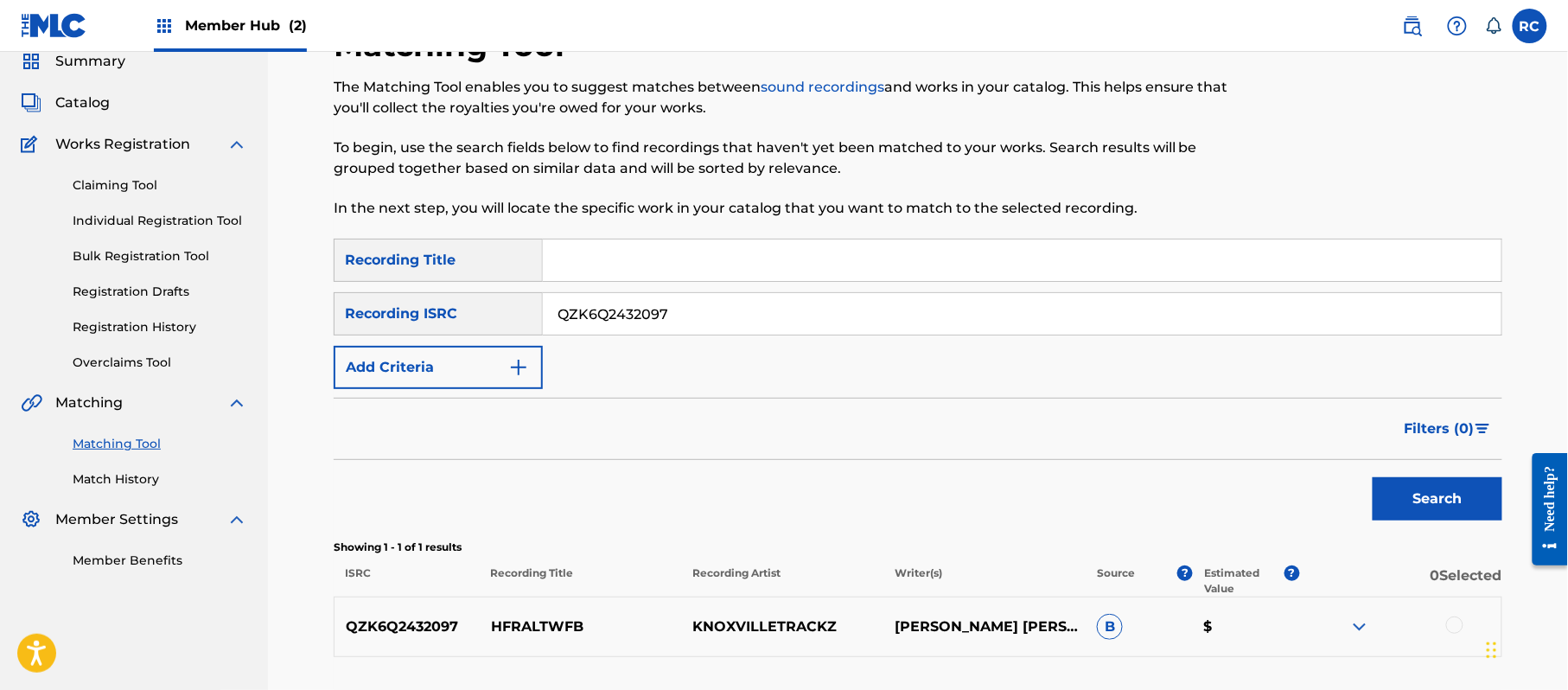
click at [1457, 619] on div at bounding box center [1454, 624] width 17 height 17
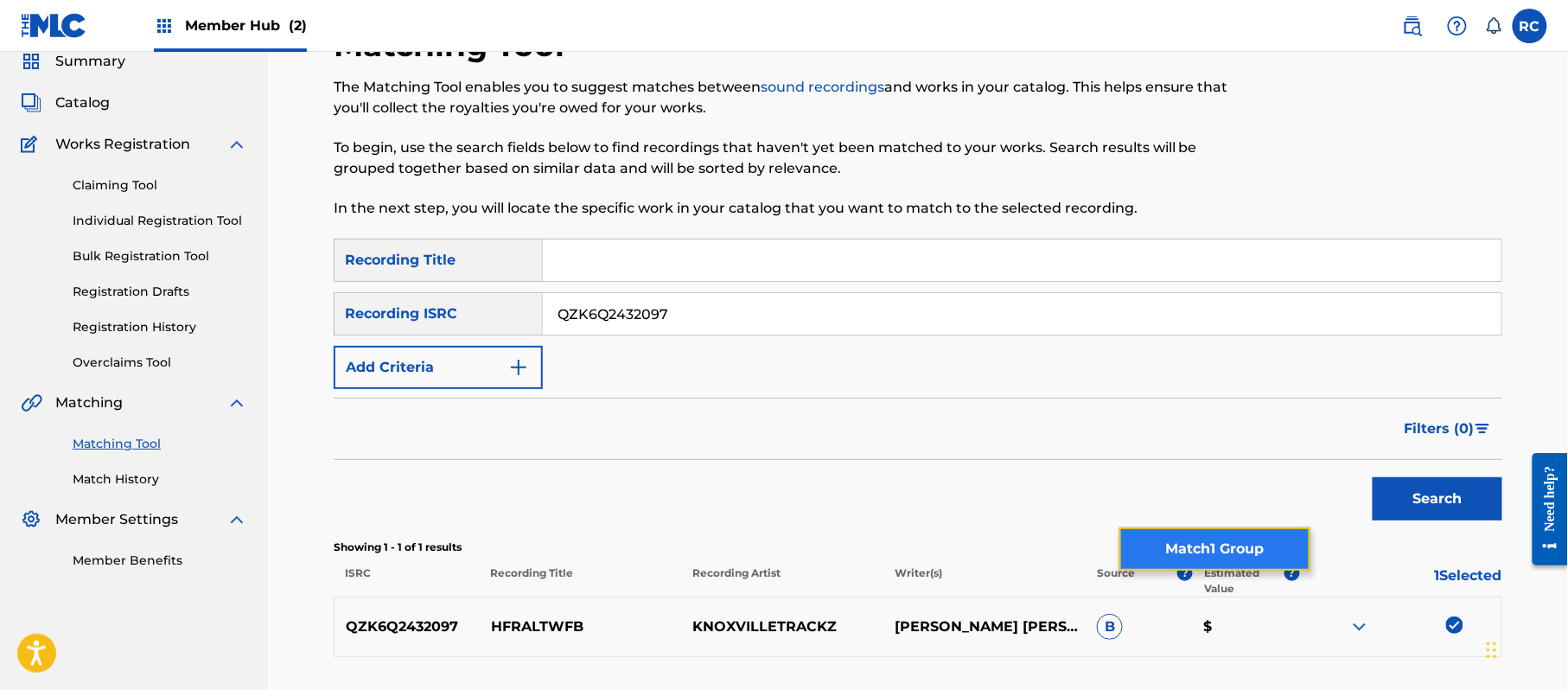
click at [1243, 534] on button "Match 1 Group" at bounding box center [1214, 549] width 191 height 43
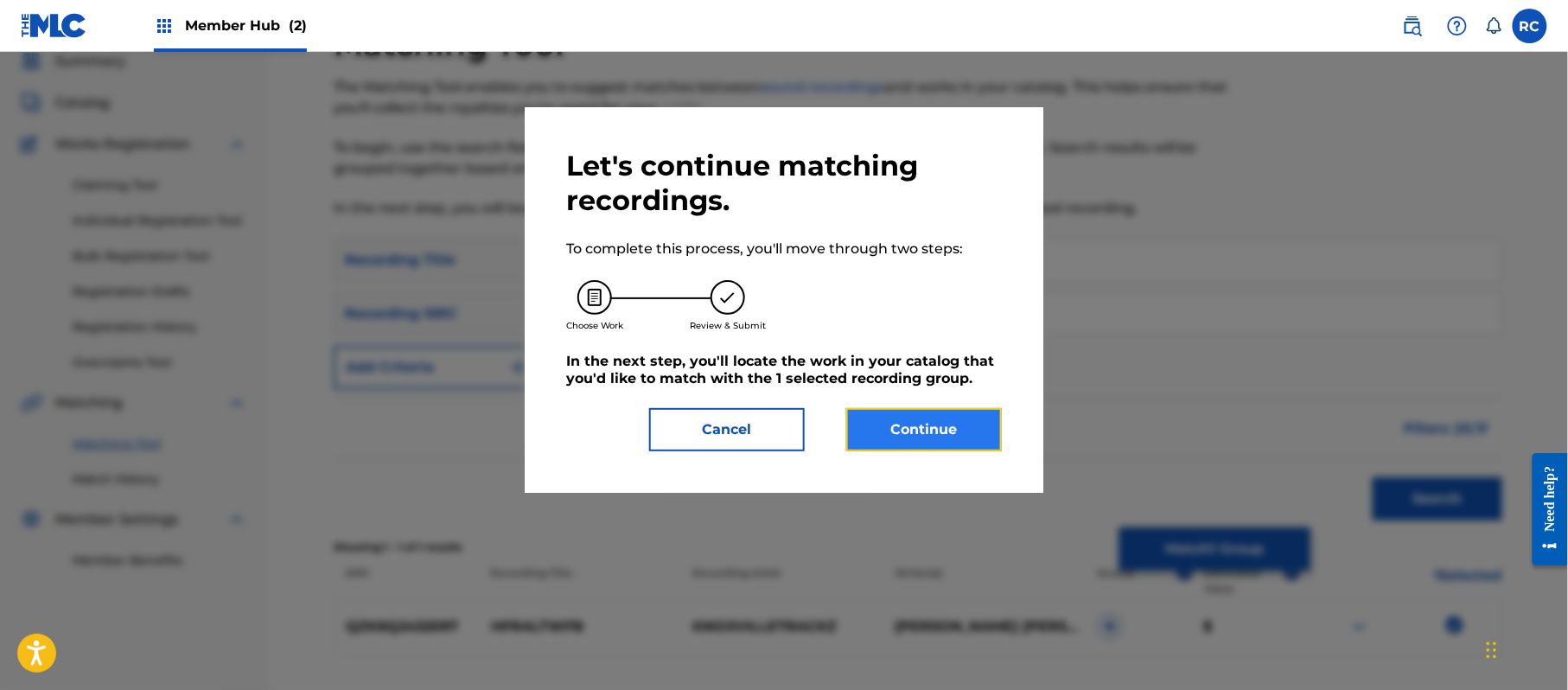
click at [922, 427] on button "Continue" at bounding box center [924, 429] width 155 height 43
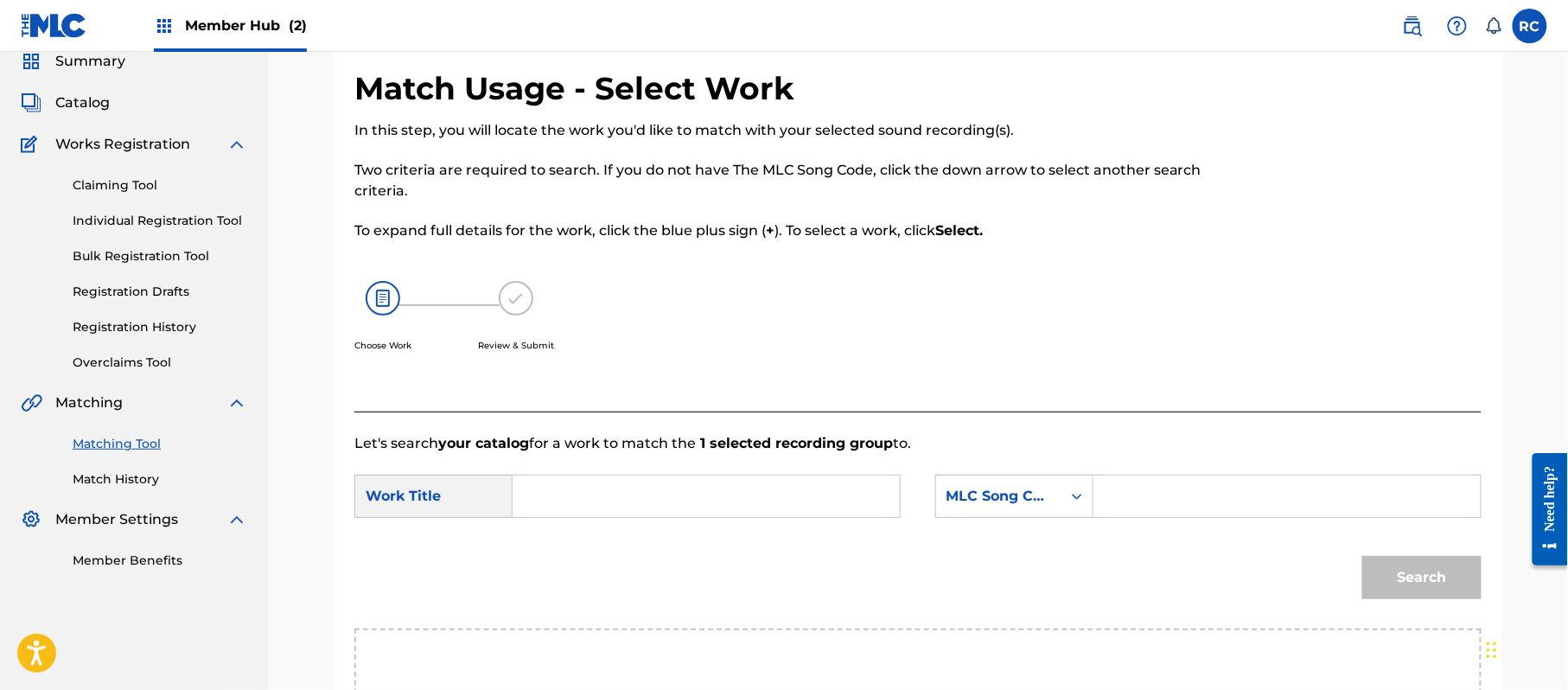
click at [678, 503] on input "Search Form" at bounding box center [706, 496] width 358 height 41
click at [661, 502] on input "Hfraltwfb HP9C80" at bounding box center [706, 496] width 358 height 41
click at [1164, 502] on input "Search Form" at bounding box center [1287, 496] width 358 height 41
click at [1398, 565] on button "Search" at bounding box center [1422, 577] width 120 height 43
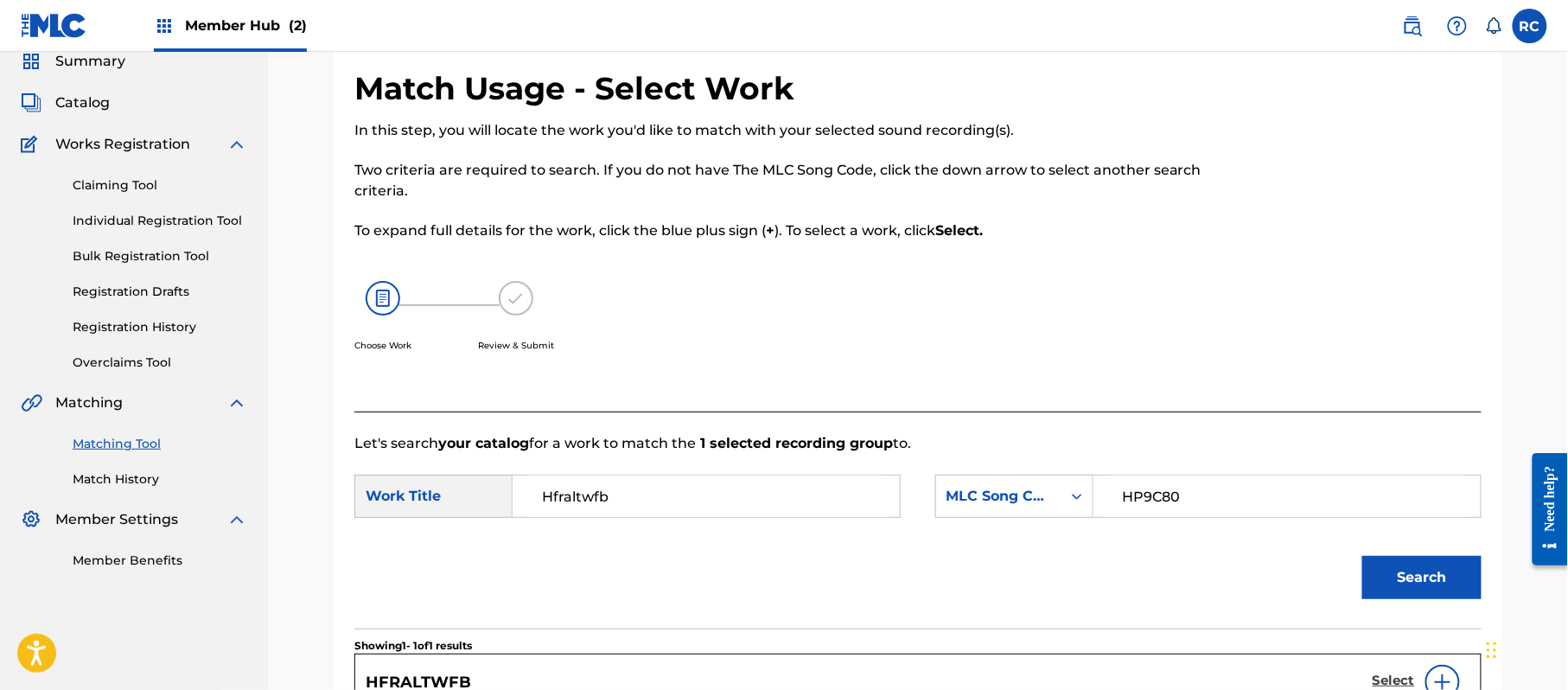
click at [1390, 679] on h5 "Select" at bounding box center [1394, 681] width 42 height 16
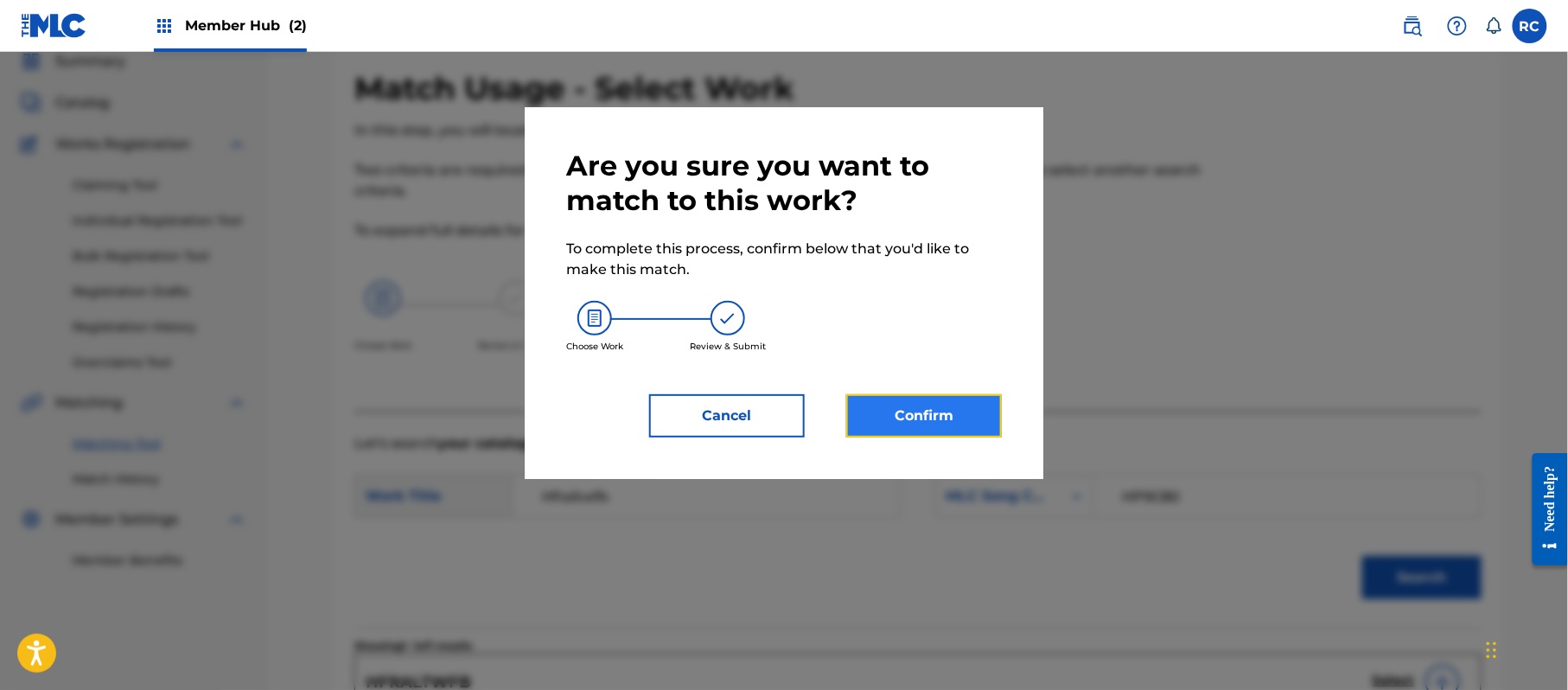
click at [992, 422] on button "Confirm" at bounding box center [924, 415] width 155 height 43
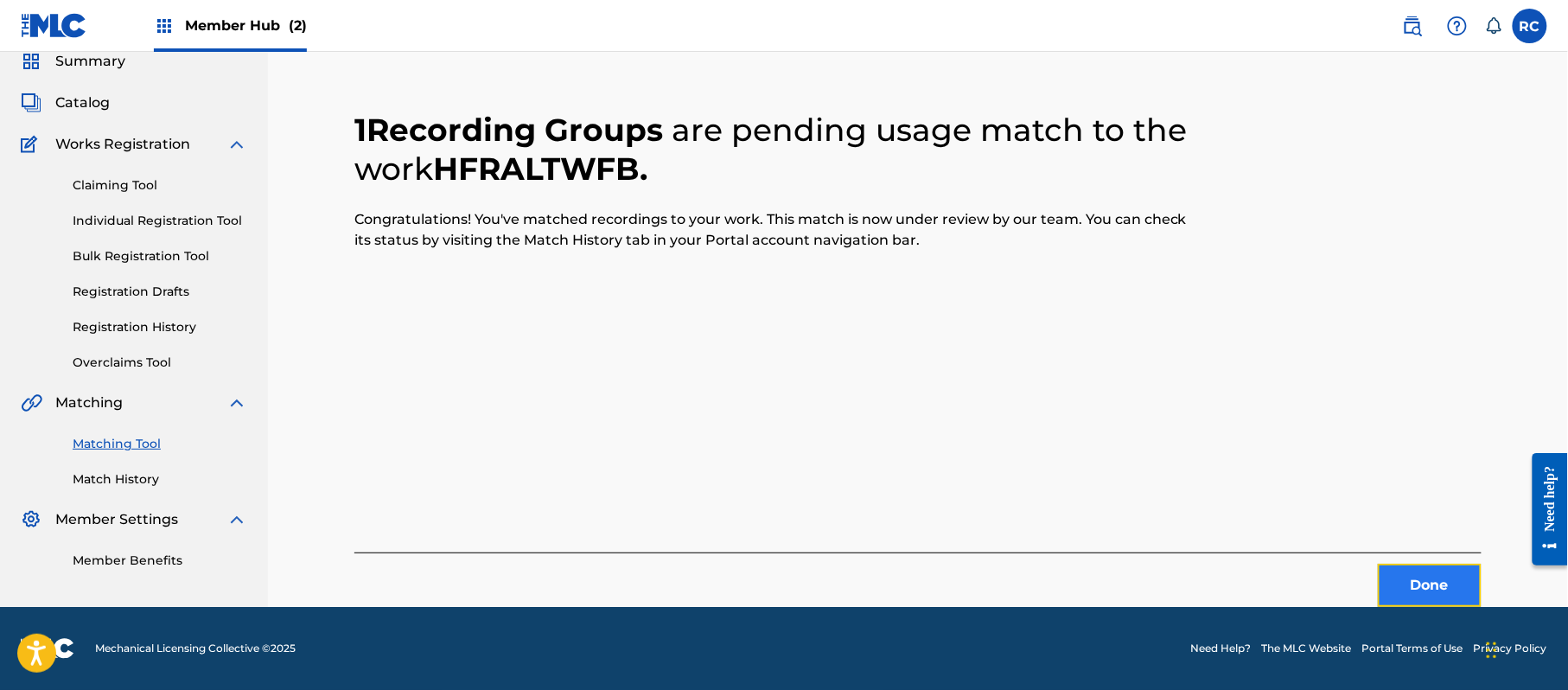
click at [1388, 582] on button "Done" at bounding box center [1430, 585] width 104 height 43
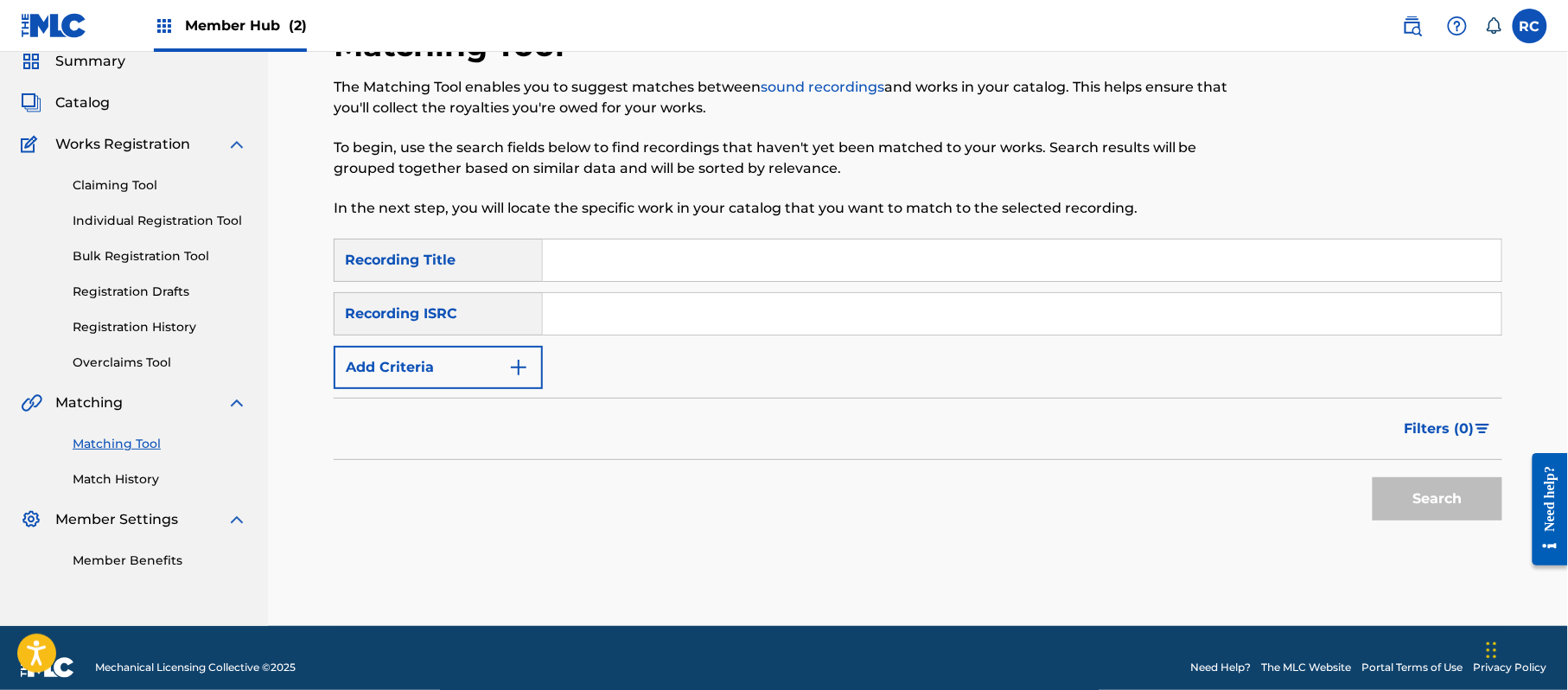
drag, startPoint x: 596, startPoint y: 322, endPoint x: 637, endPoint y: 335, distance: 43.0
click at [596, 322] on input "Search Form" at bounding box center [1022, 313] width 958 height 41
click at [1408, 502] on button "Search" at bounding box center [1437, 498] width 130 height 43
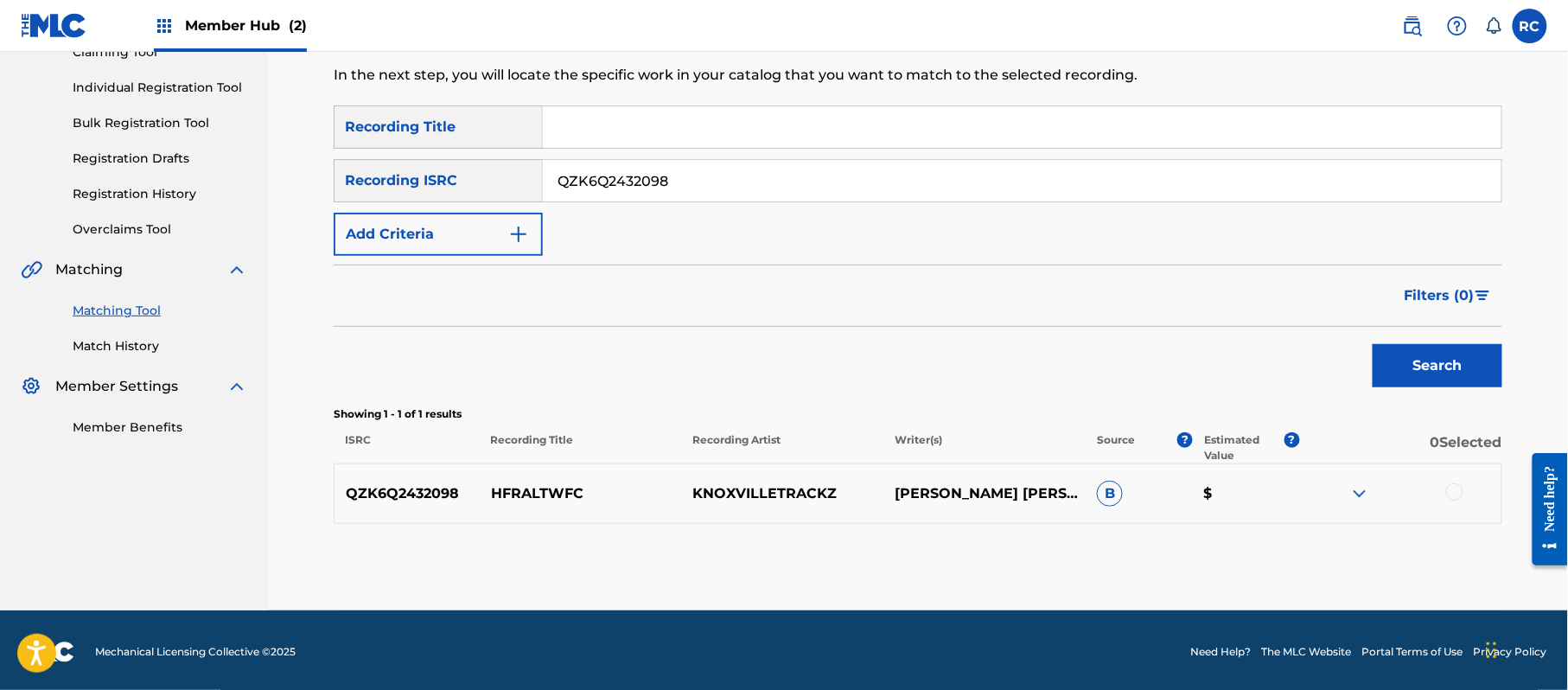
scroll to position [205, 0]
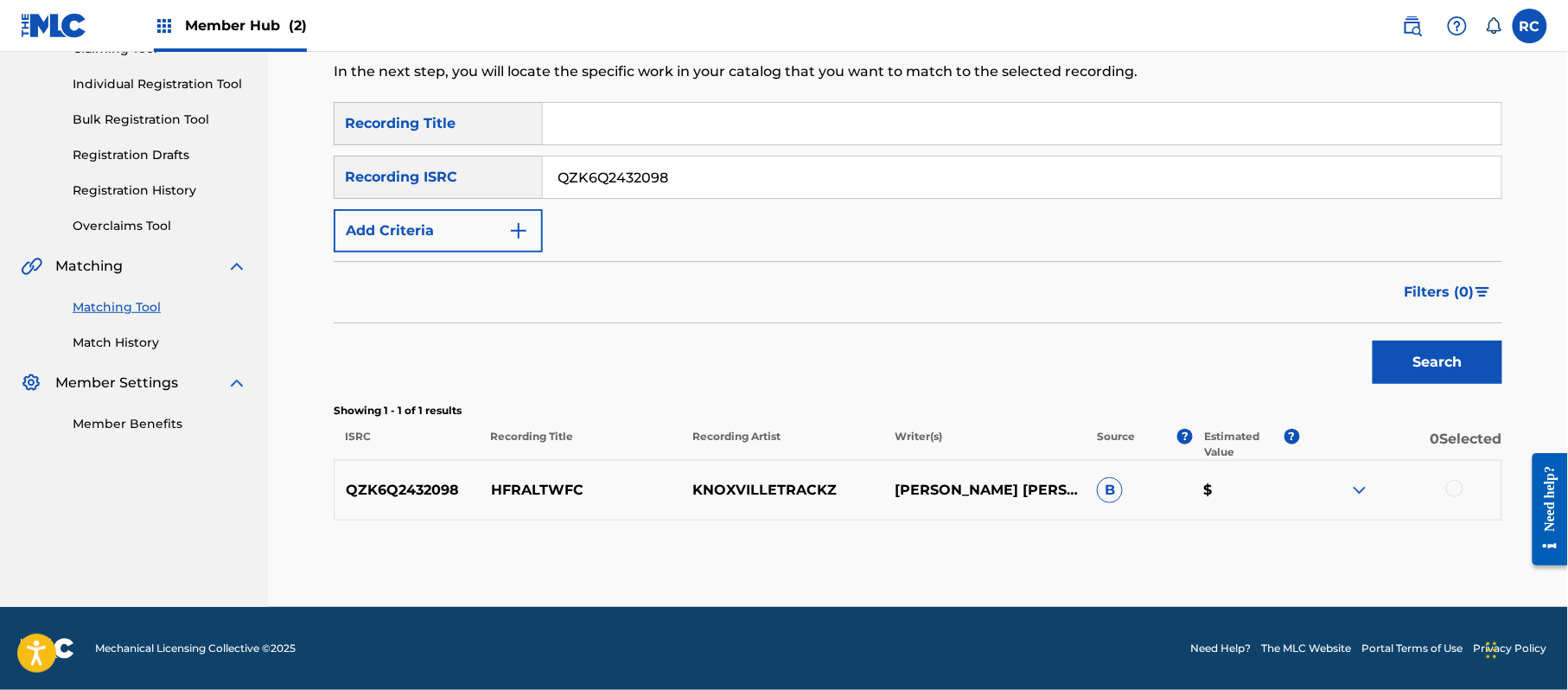
click at [1456, 484] on div at bounding box center [1454, 488] width 17 height 17
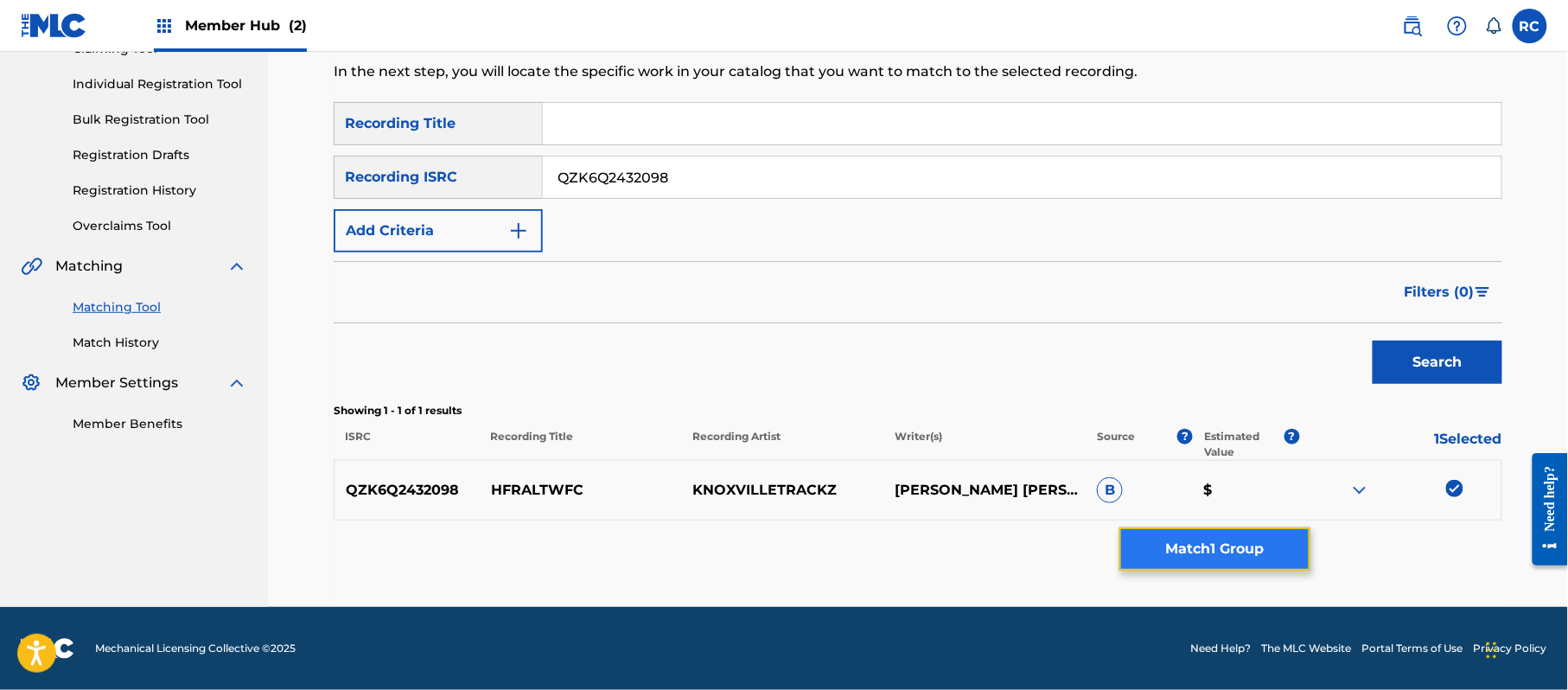
click at [1212, 549] on button "Match 1 Group" at bounding box center [1214, 549] width 191 height 43
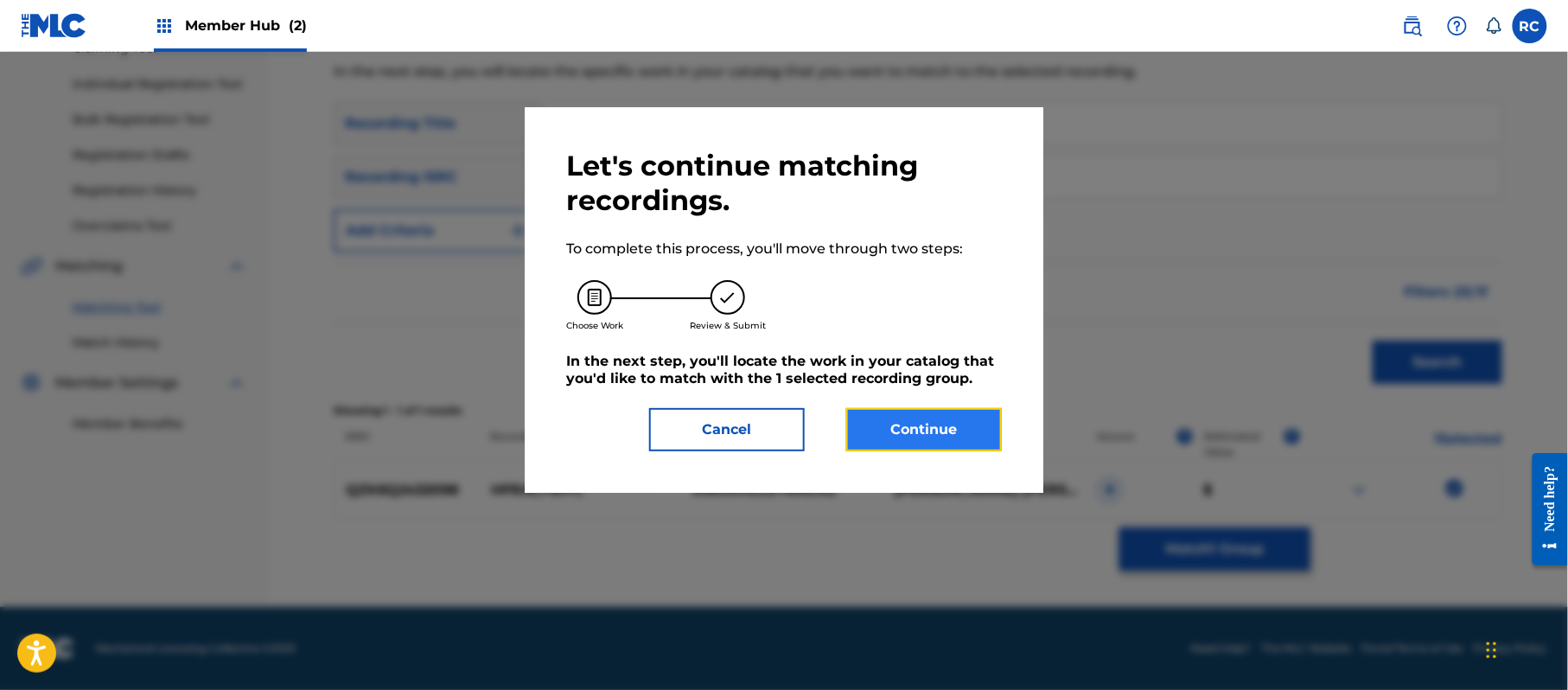
click at [959, 433] on button "Continue" at bounding box center [924, 429] width 155 height 43
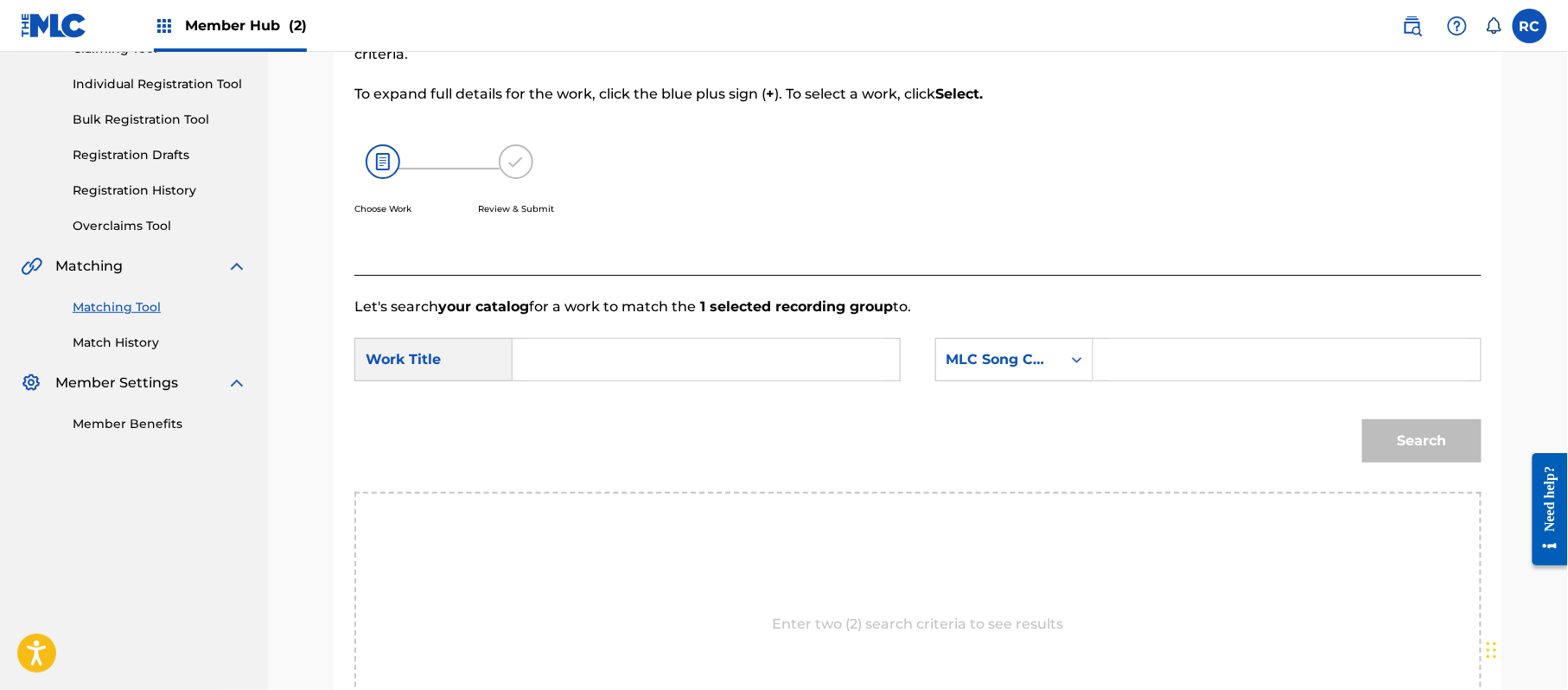
drag, startPoint x: 772, startPoint y: 371, endPoint x: 641, endPoint y: 371, distance: 131.0
click at [768, 371] on input "Search Form" at bounding box center [706, 359] width 358 height 41
click at [664, 367] on input "Hfraltwfc HP9C14" at bounding box center [706, 359] width 358 height 41
click at [1204, 367] on input "Search Form" at bounding box center [1287, 359] width 358 height 41
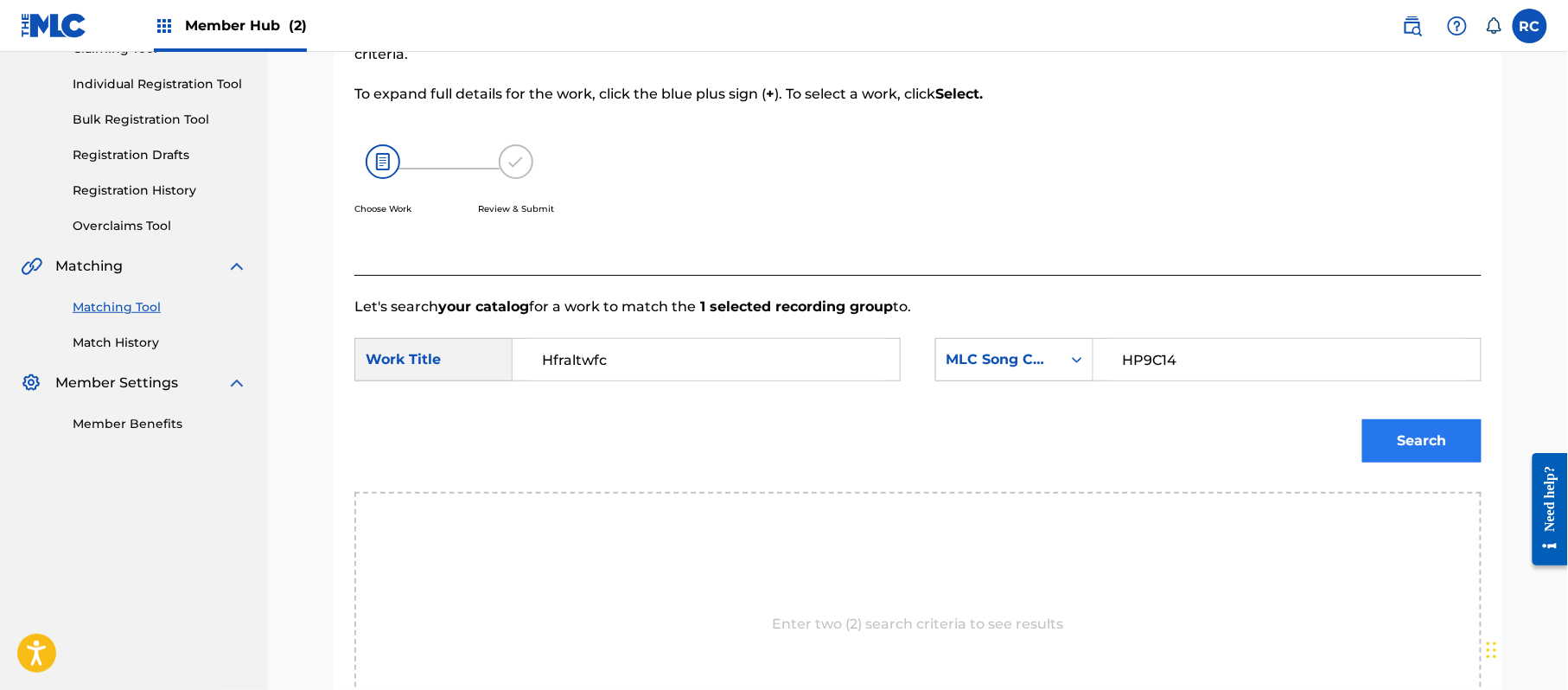
drag, startPoint x: 1412, startPoint y: 413, endPoint x: 1415, endPoint y: 427, distance: 14.3
click at [1415, 420] on div "Search" at bounding box center [1417, 436] width 128 height 69
click at [1416, 446] on button "Search" at bounding box center [1422, 440] width 120 height 43
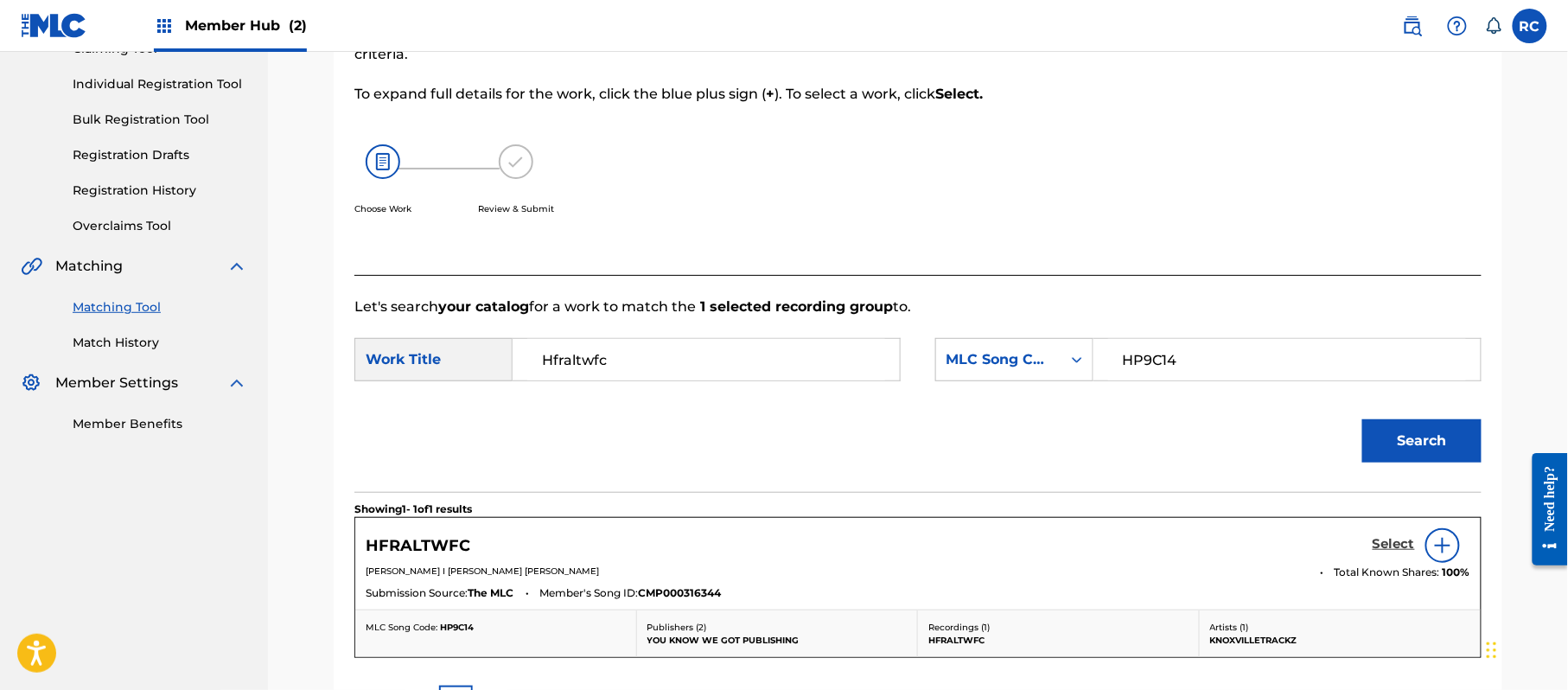
click at [1391, 554] on link "Select" at bounding box center [1394, 545] width 42 height 19
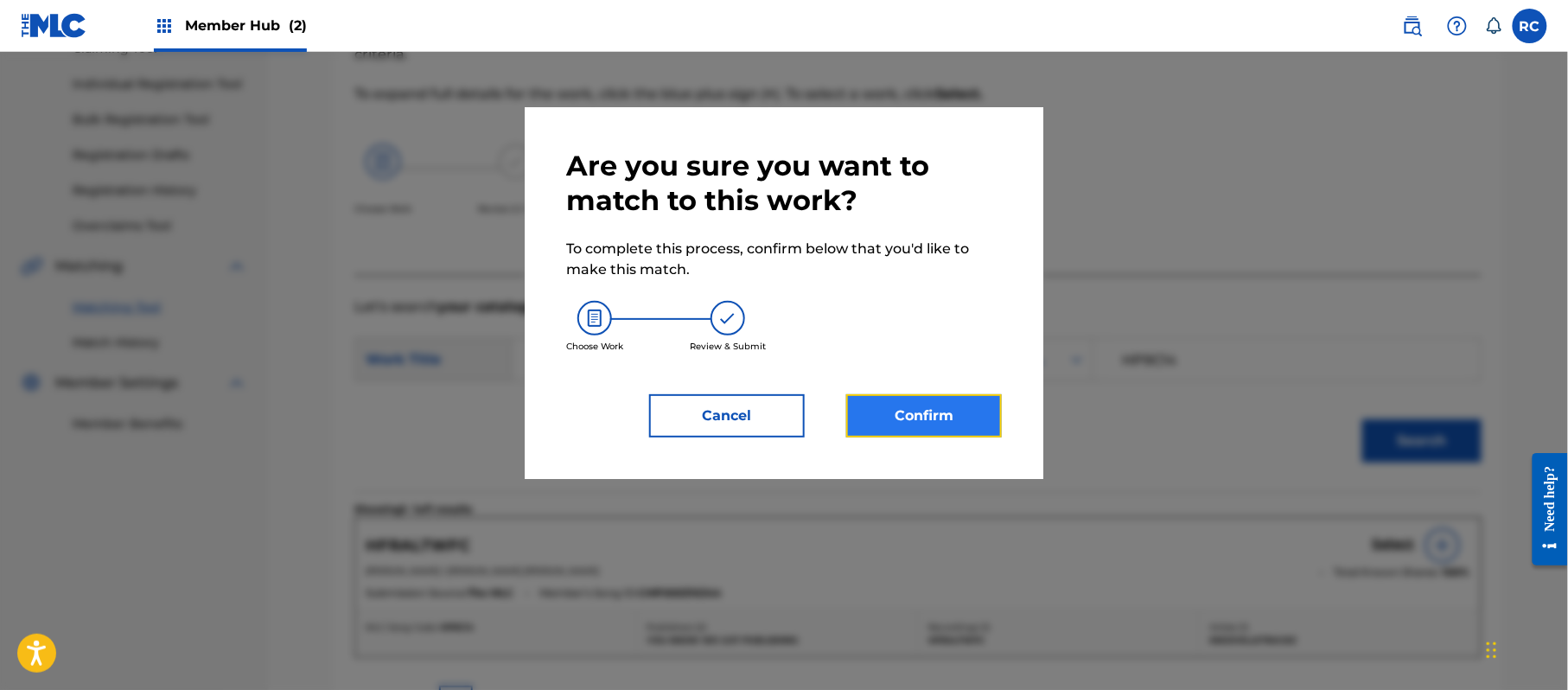
click at [897, 394] on button "Confirm" at bounding box center [924, 415] width 155 height 43
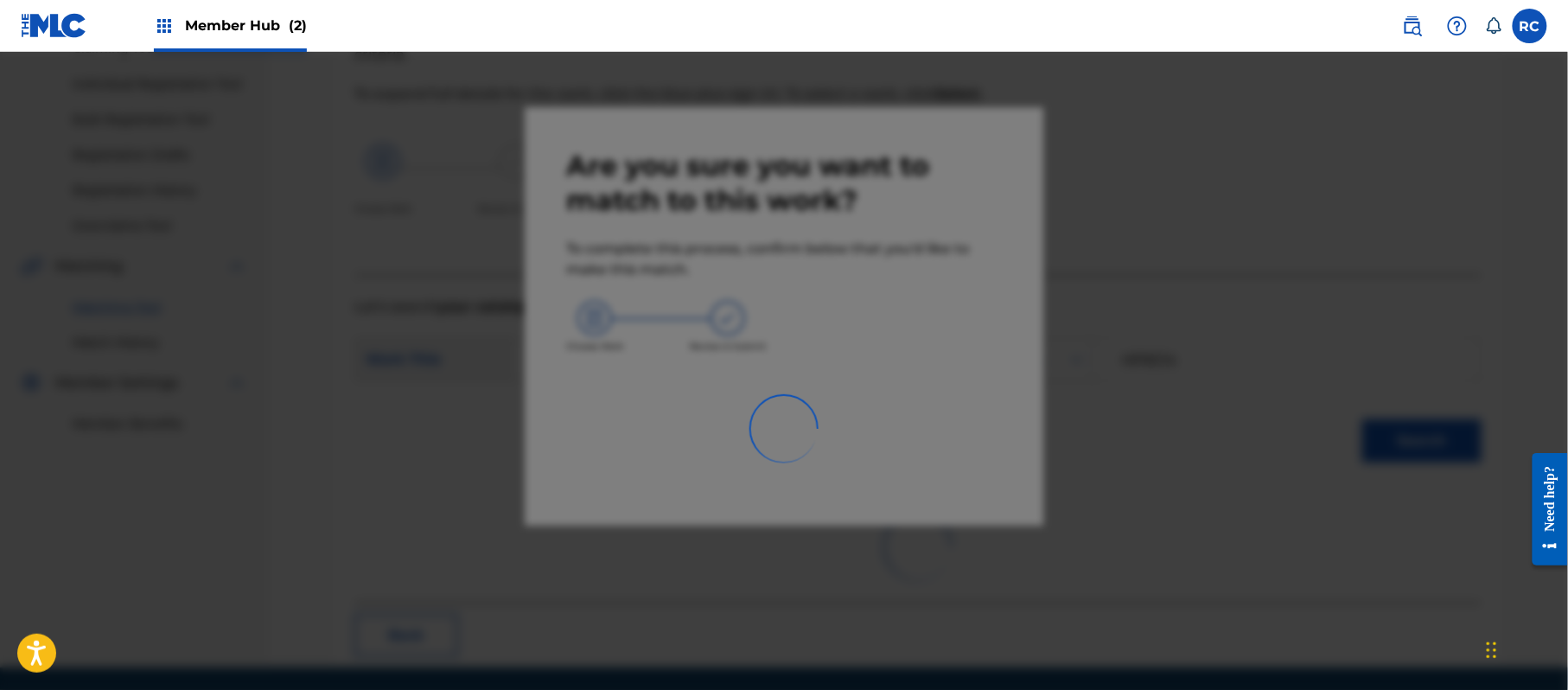
scroll to position [69, 0]
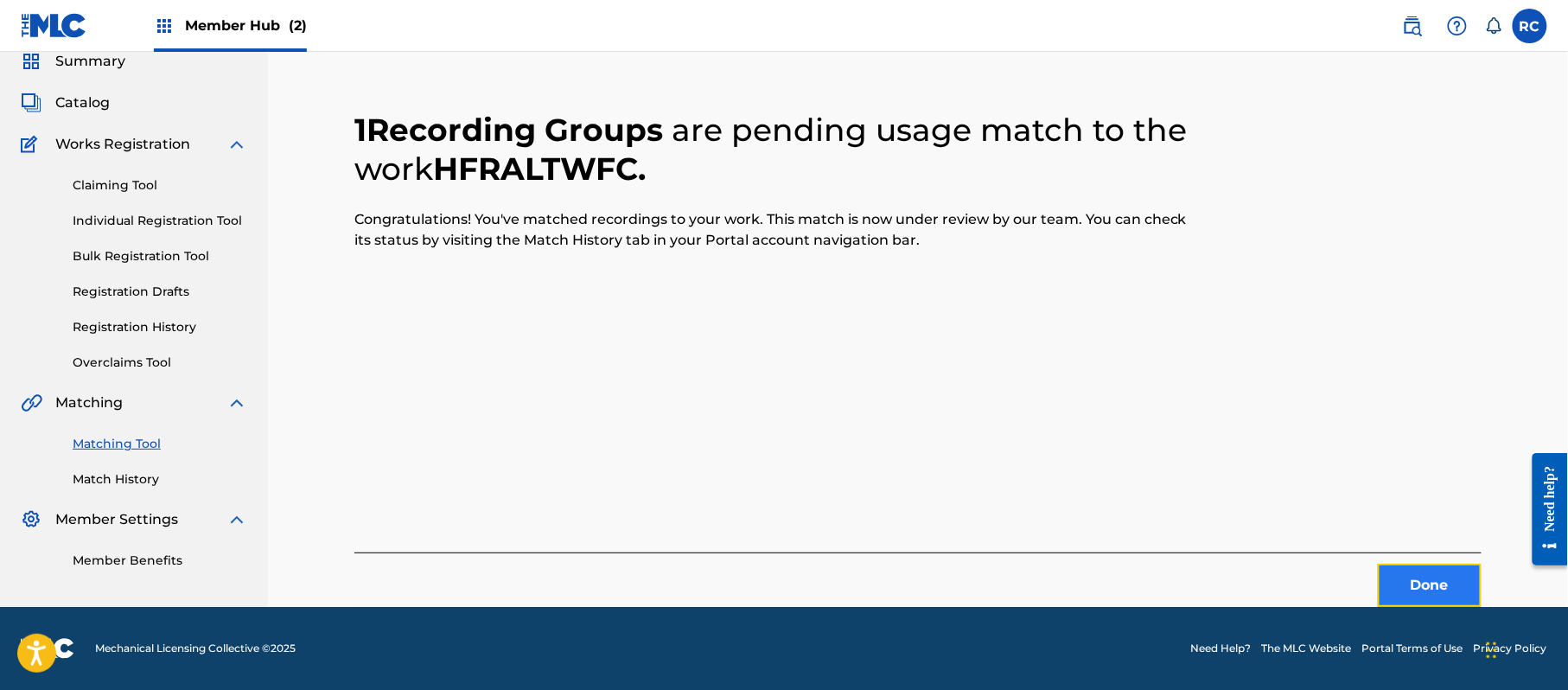
click at [1396, 576] on button "Done" at bounding box center [1430, 585] width 104 height 43
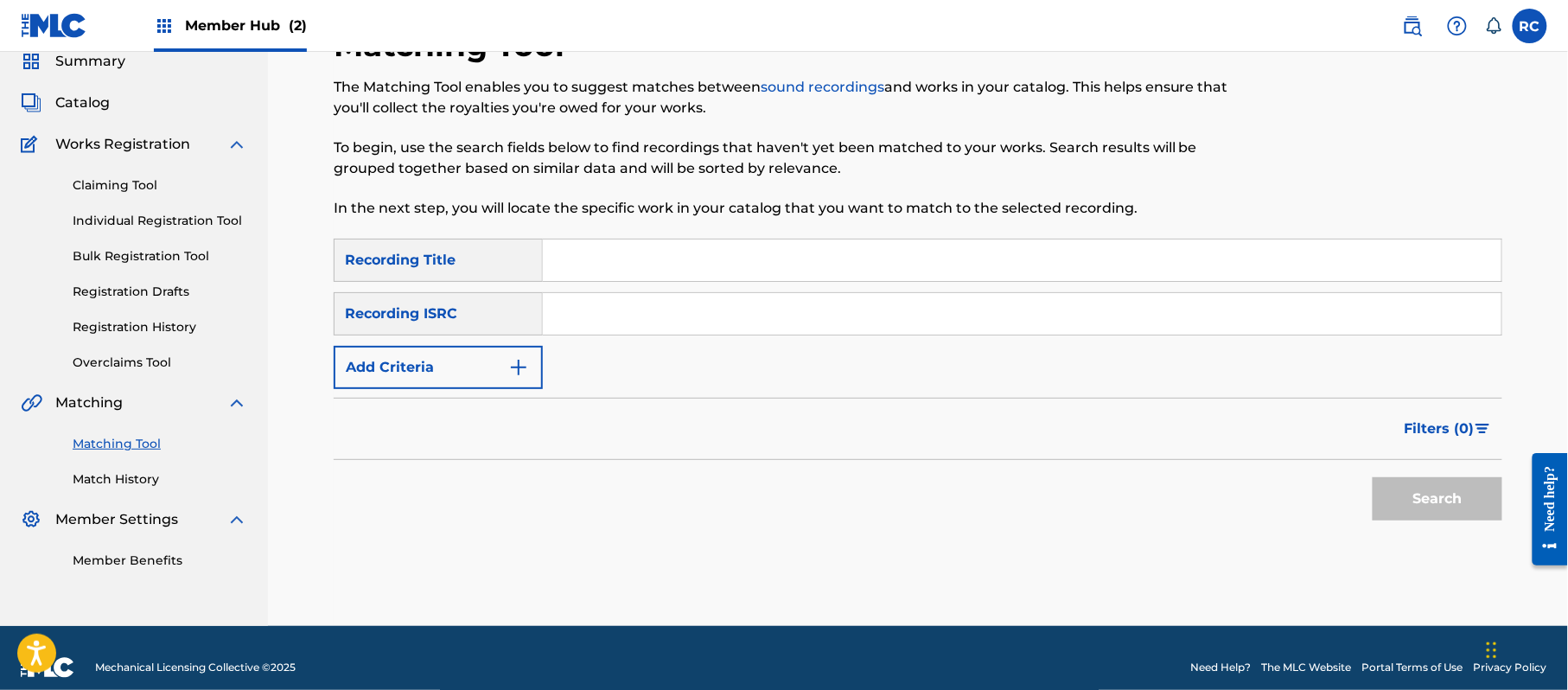
click at [598, 306] on input "Search Form" at bounding box center [1022, 313] width 958 height 41
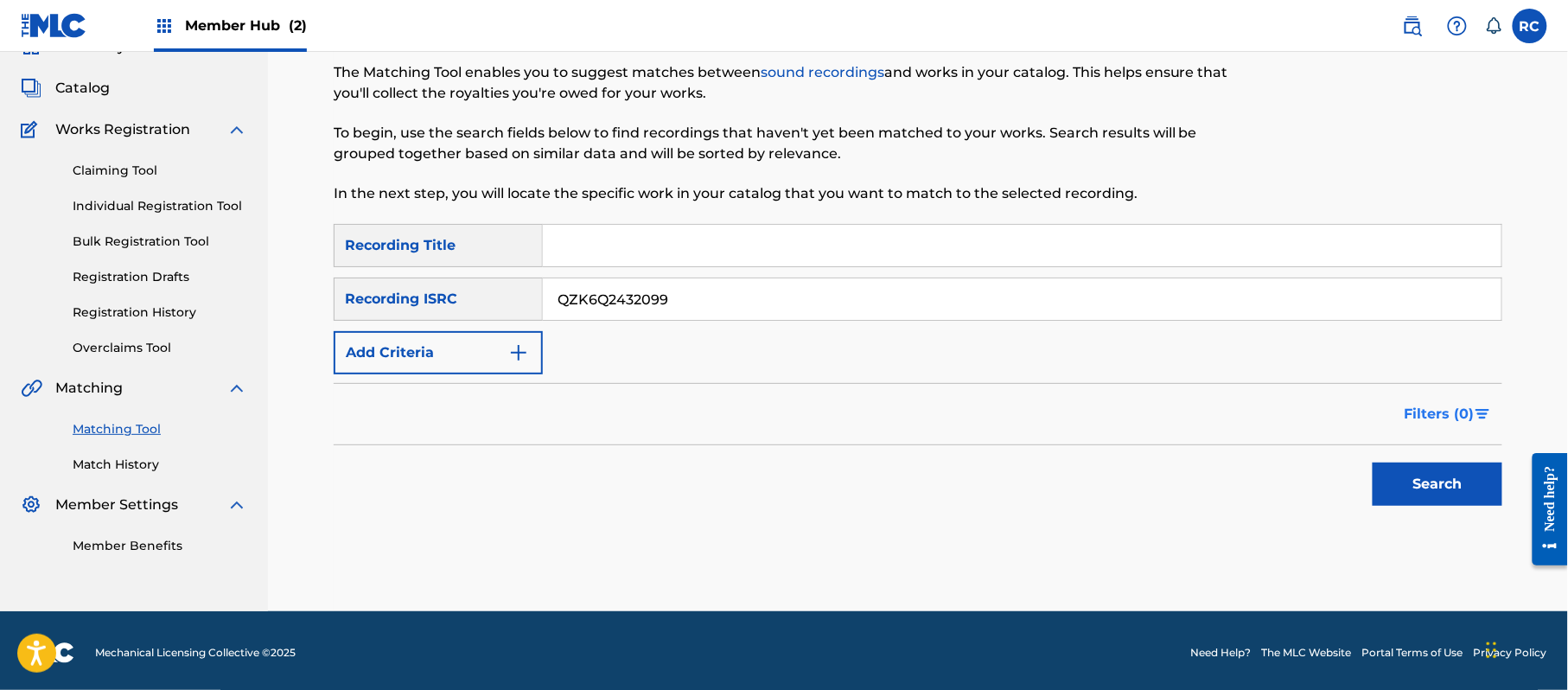
scroll to position [89, 0]
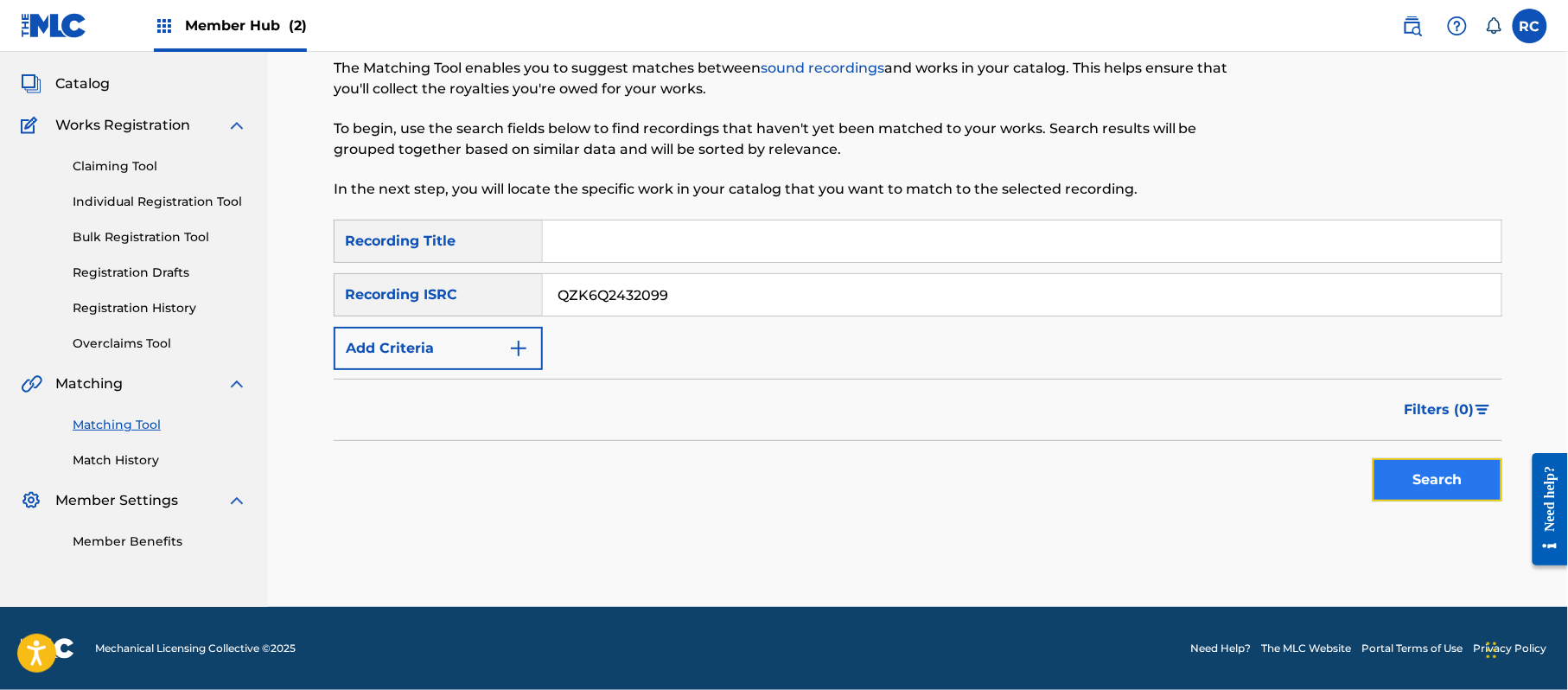
click at [1425, 474] on button "Search" at bounding box center [1437, 479] width 130 height 43
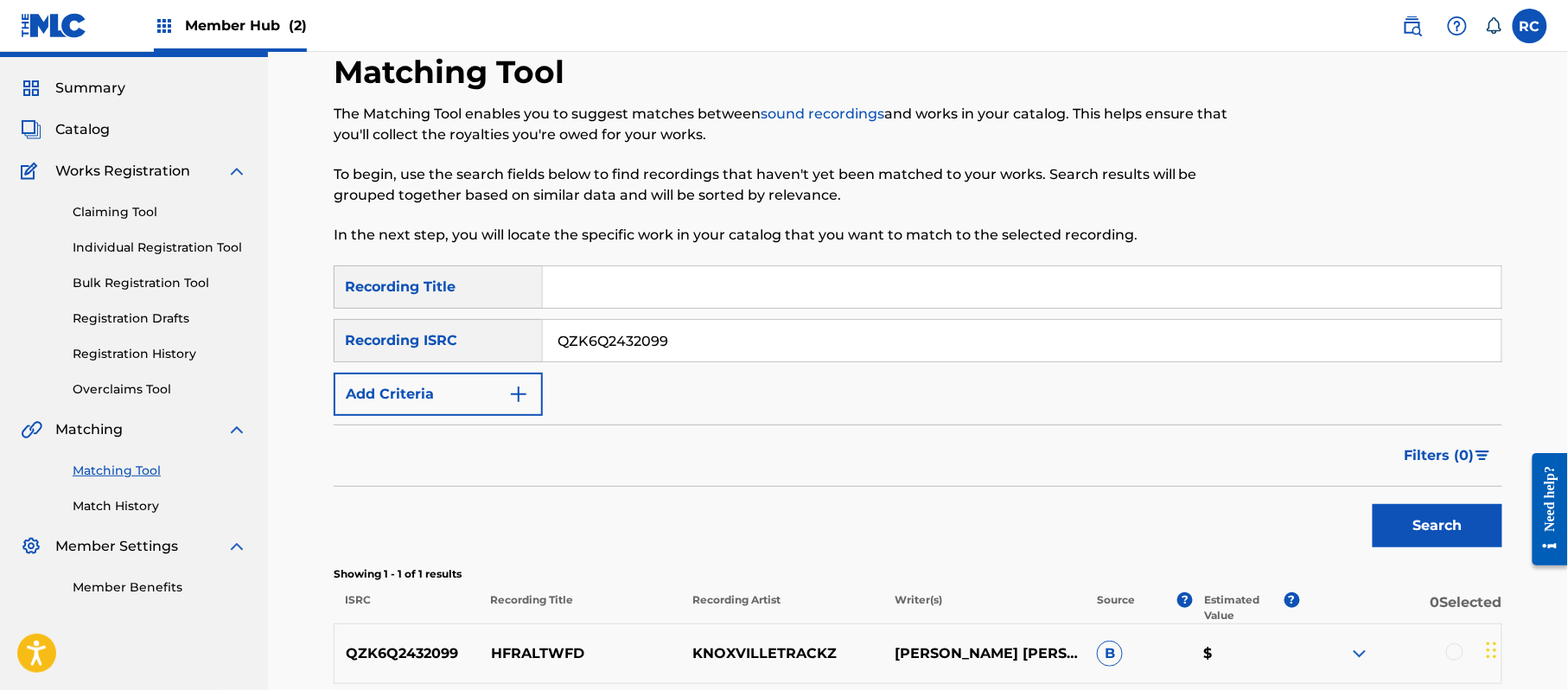
scroll to position [115, 0]
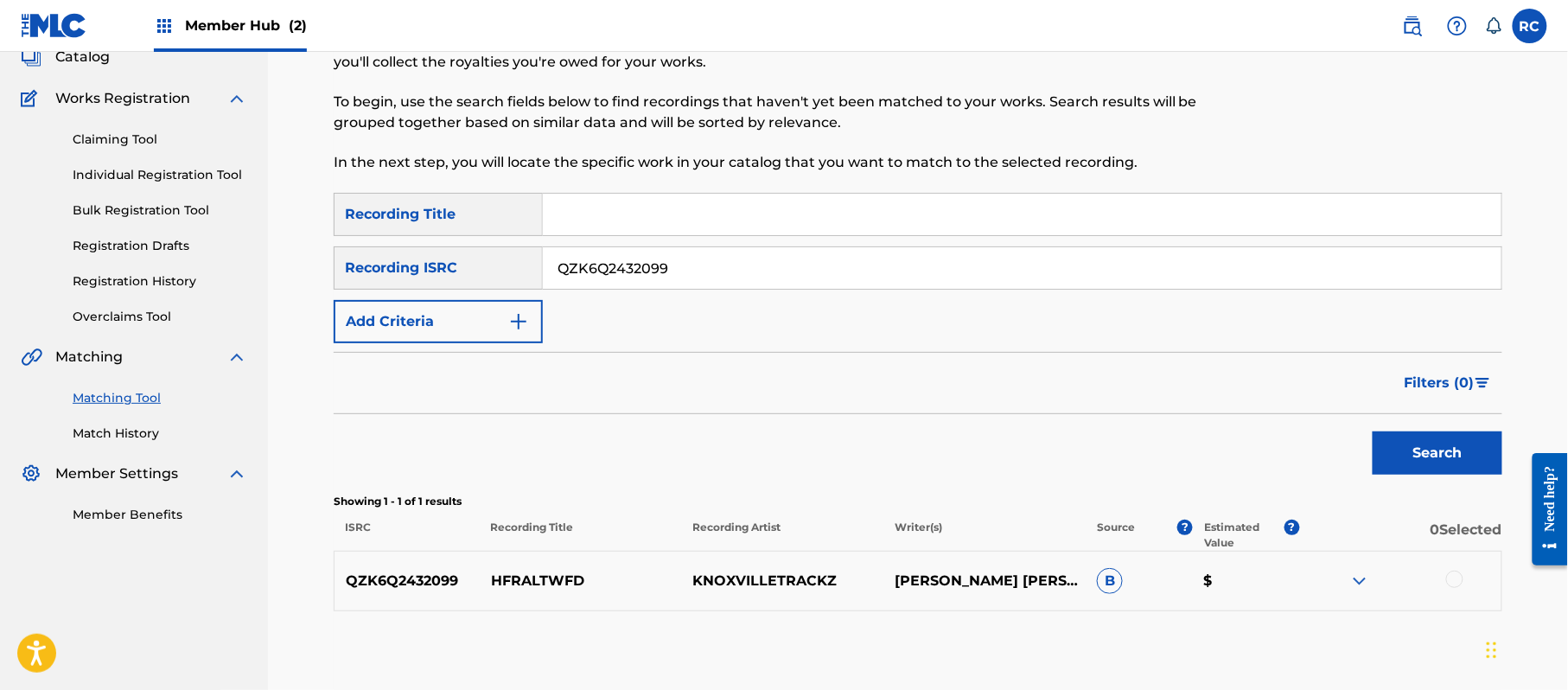
drag, startPoint x: 1457, startPoint y: 582, endPoint x: 1436, endPoint y: 579, distance: 21.2
click at [1457, 581] on div at bounding box center [1454, 579] width 17 height 17
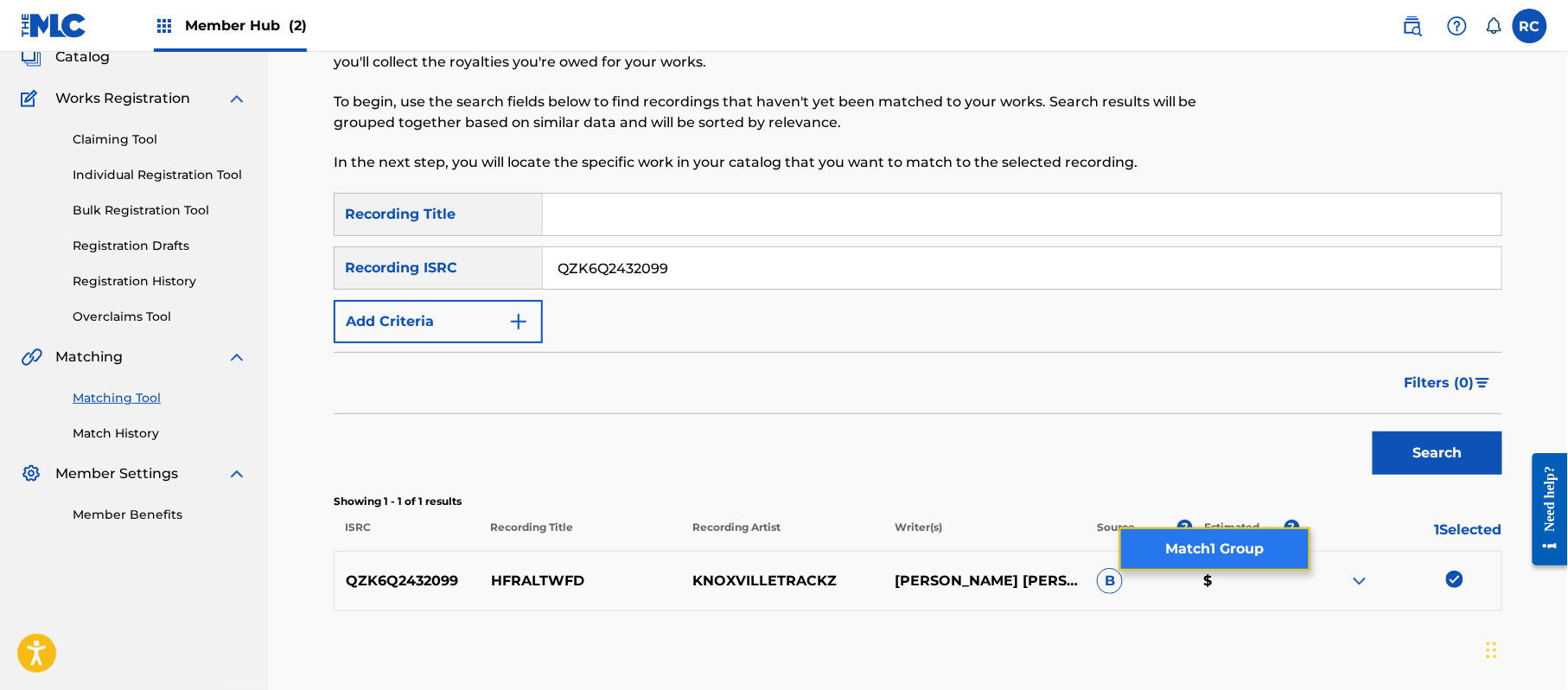
click at [1193, 557] on button "Match 1 Group" at bounding box center [1214, 549] width 191 height 43
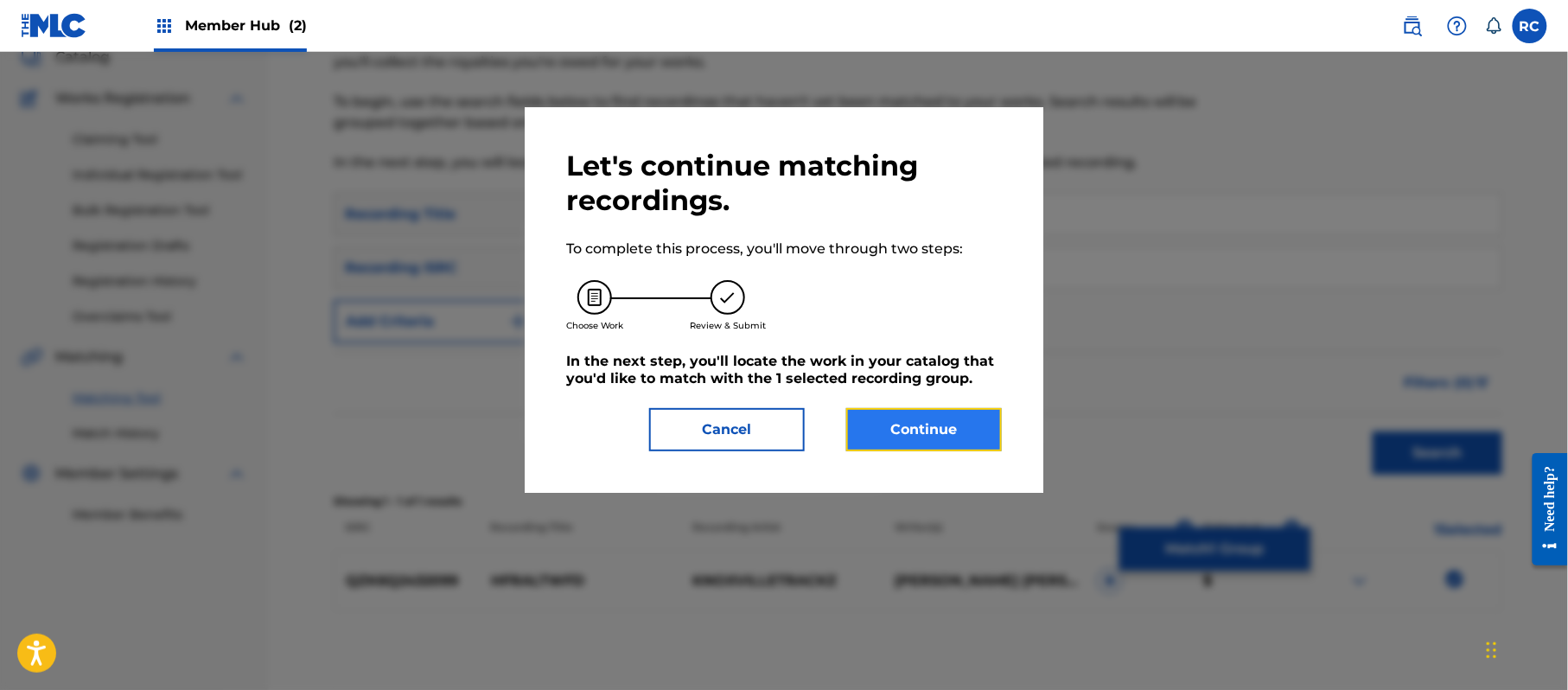
click at [924, 427] on button "Continue" at bounding box center [924, 429] width 155 height 43
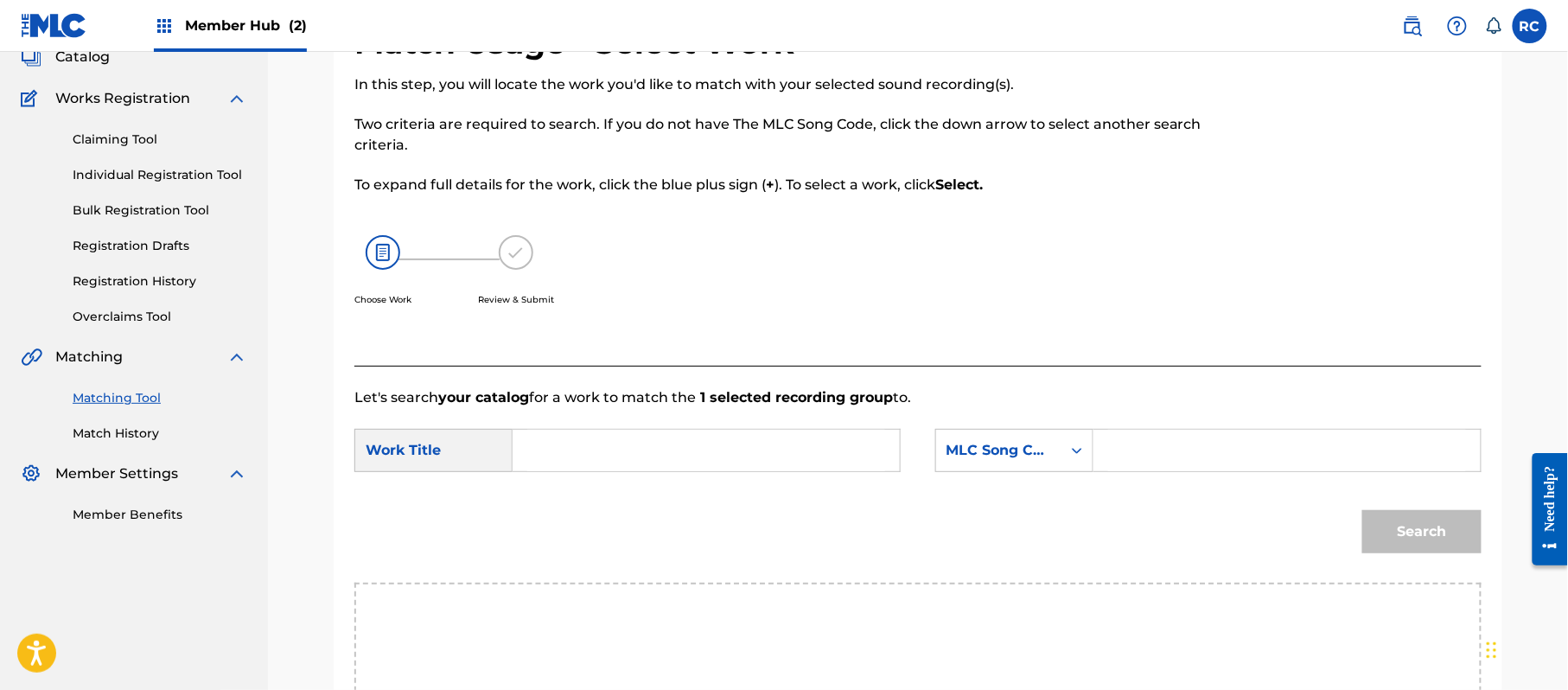
click at [671, 465] on input "Search Form" at bounding box center [706, 450] width 358 height 41
click at [652, 453] on input "Hfraltwfd HP9C9M" at bounding box center [706, 450] width 358 height 41
drag, startPoint x: 1185, startPoint y: 447, endPoint x: 1207, endPoint y: 457, distance: 24.2
click at [1185, 447] on input "Search Form" at bounding box center [1287, 450] width 358 height 41
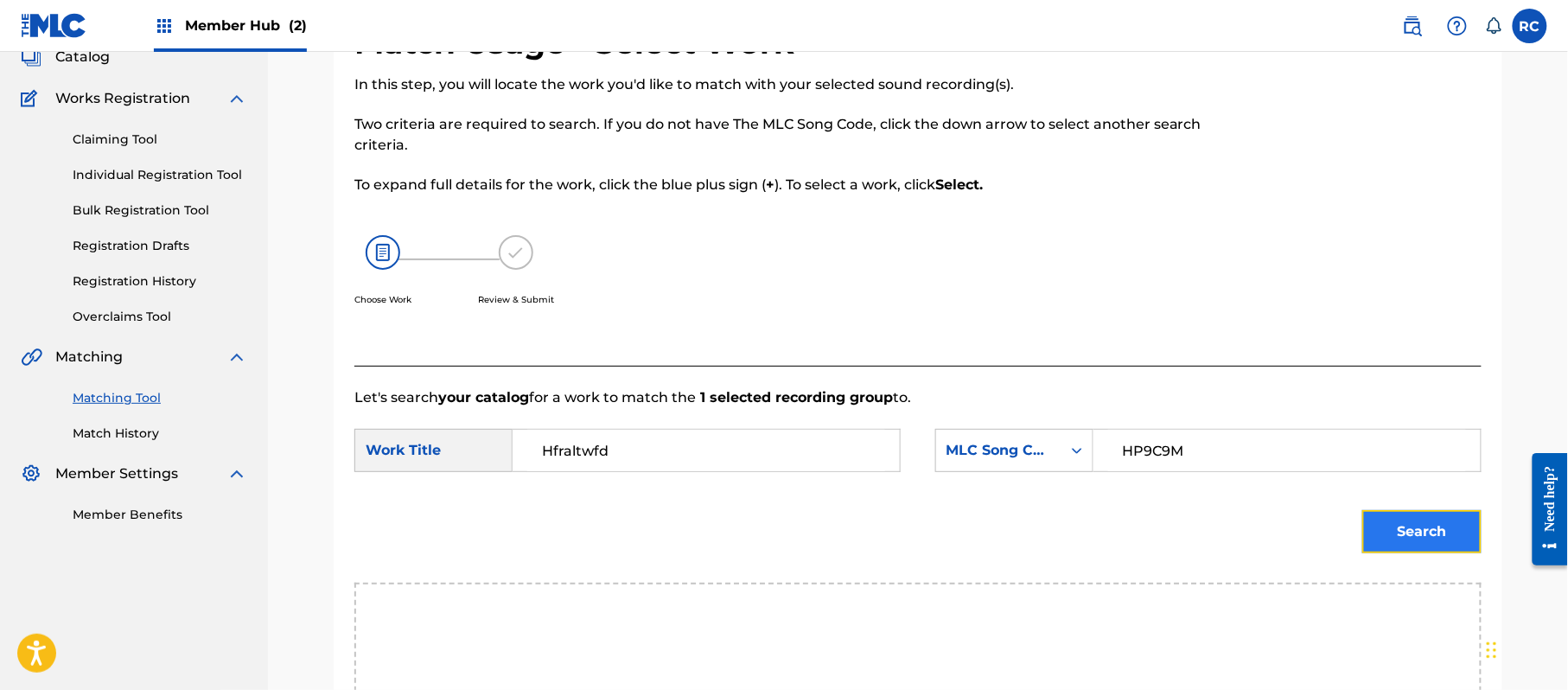
click at [1439, 522] on button "Search" at bounding box center [1422, 531] width 120 height 43
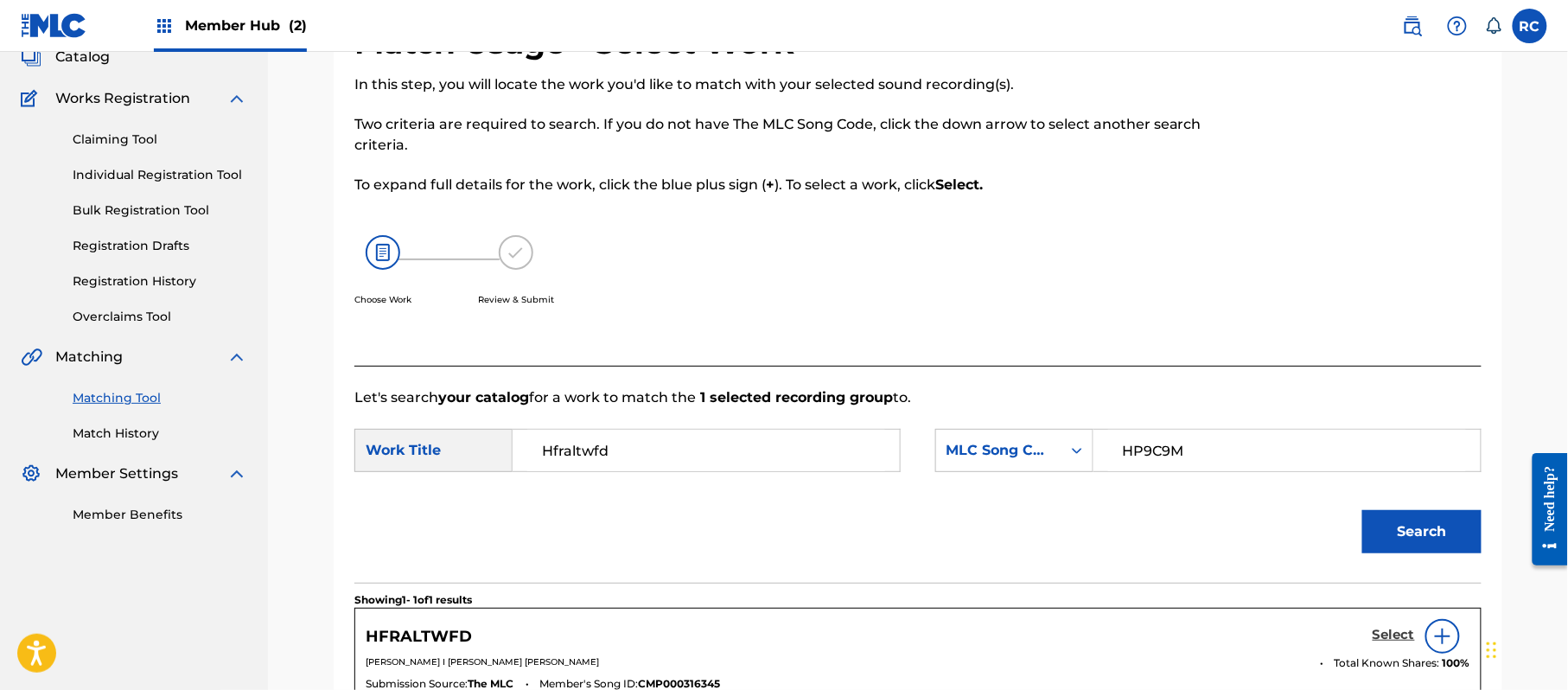
click at [1386, 637] on h5 "Select" at bounding box center [1394, 635] width 42 height 16
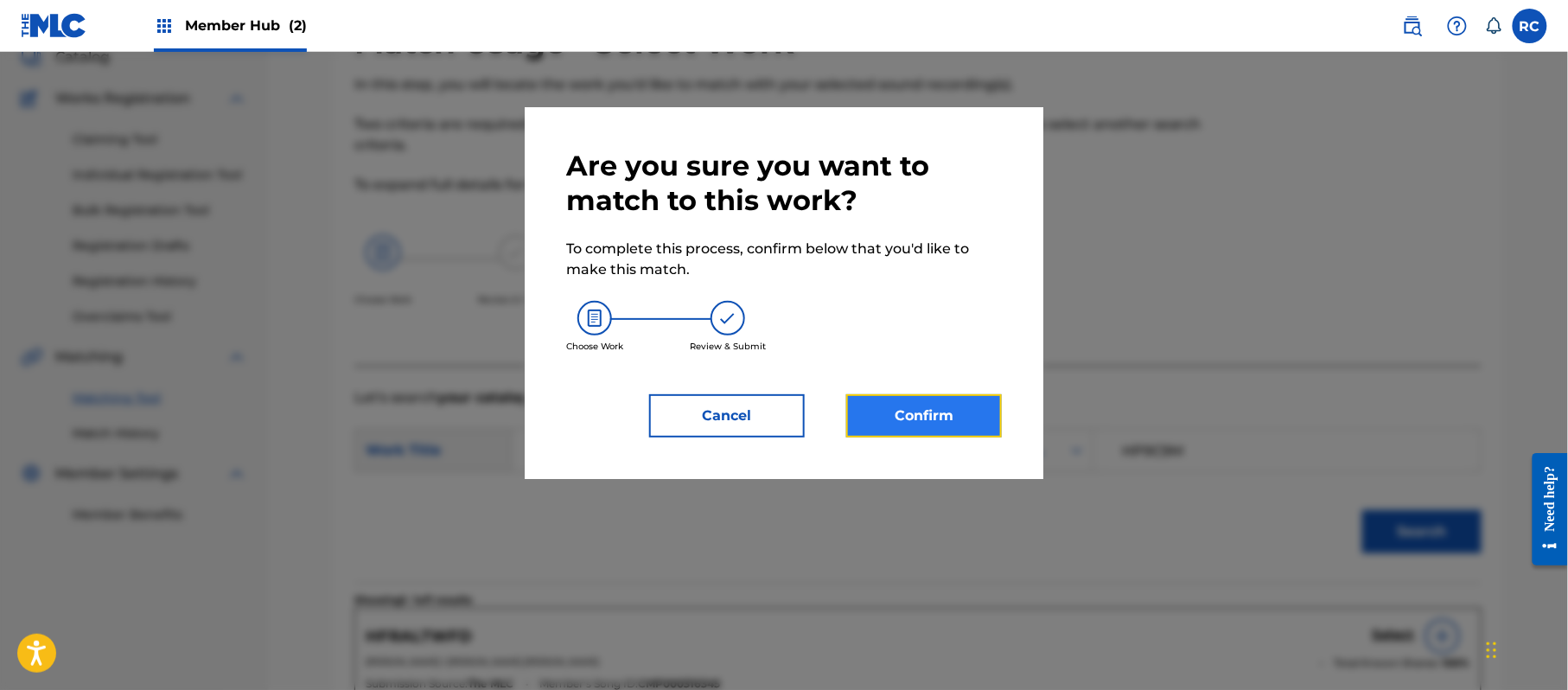
click at [959, 423] on button "Confirm" at bounding box center [924, 415] width 155 height 43
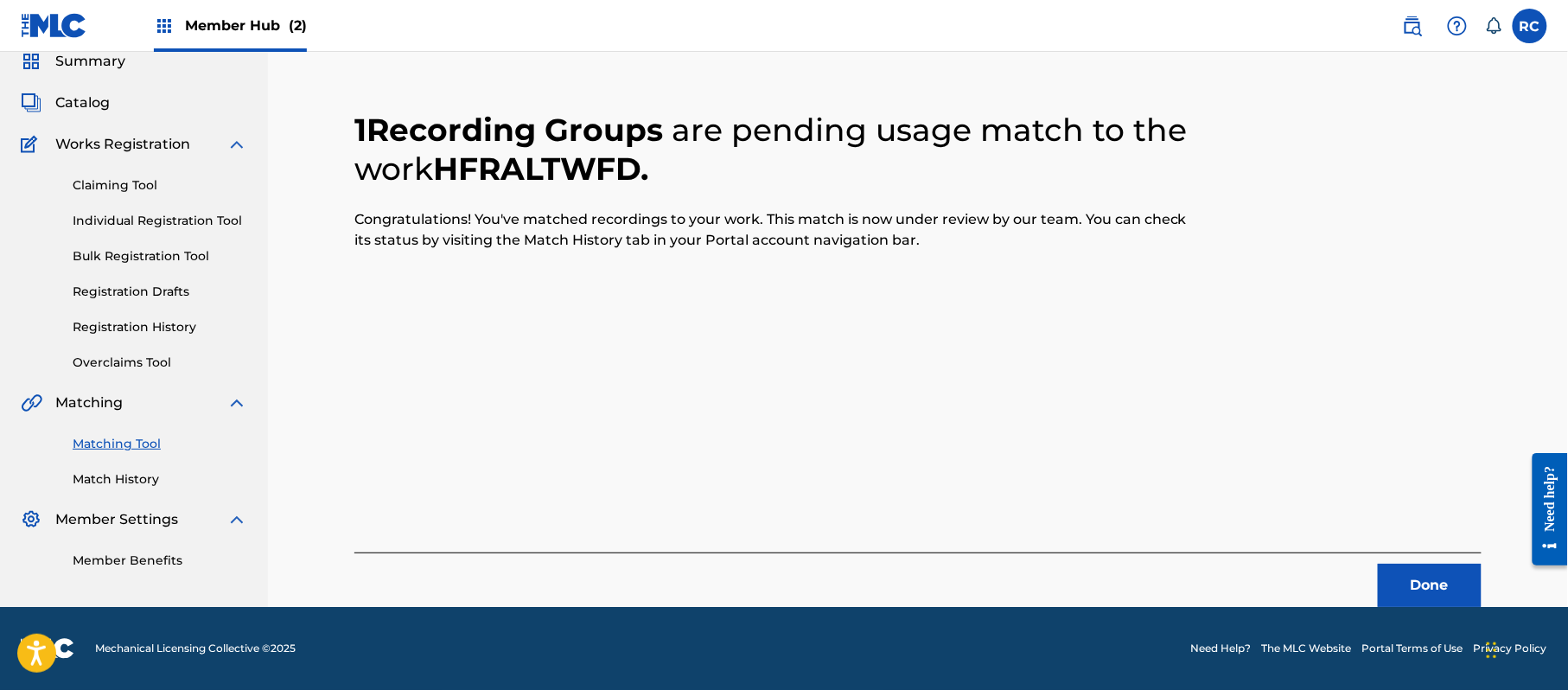
scroll to position [69, 0]
click at [1397, 581] on button "Done" at bounding box center [1430, 585] width 104 height 43
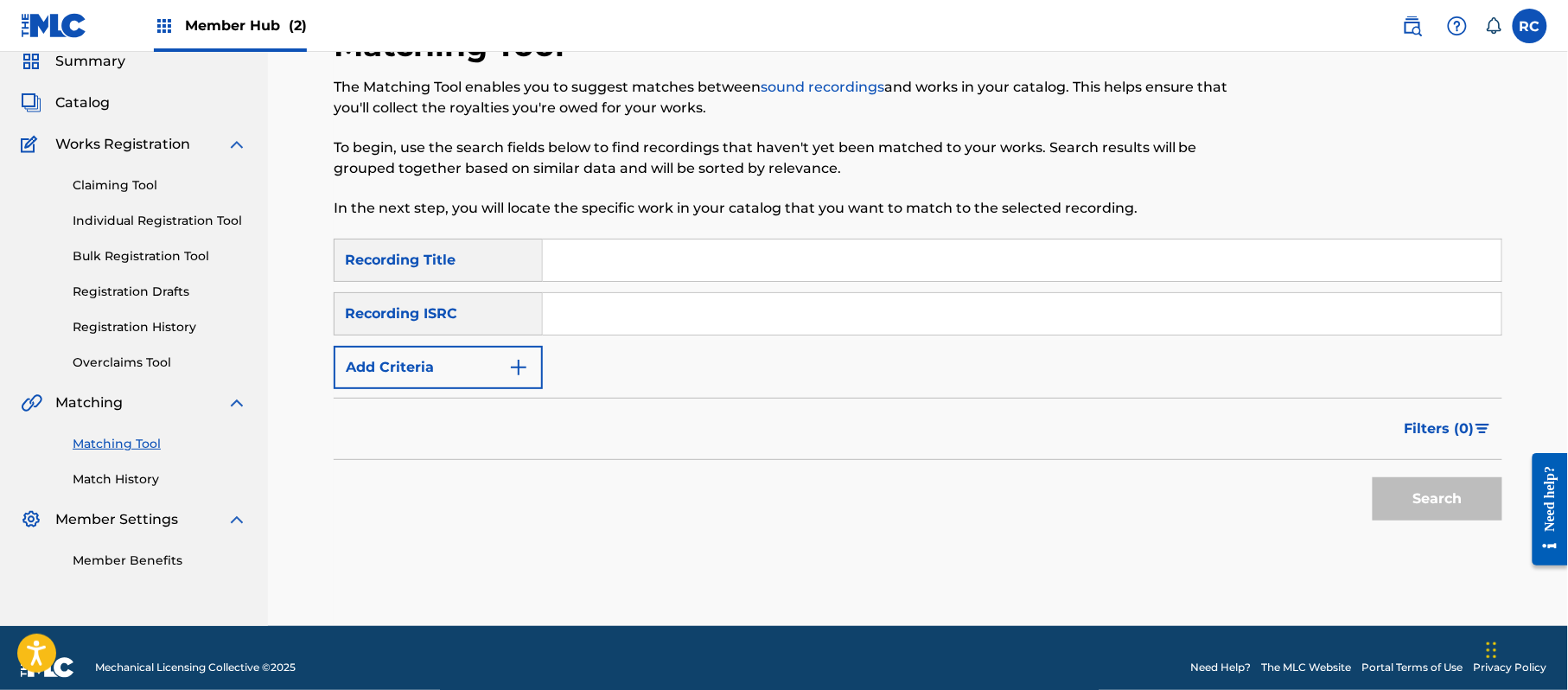
click at [611, 319] on input "Search Form" at bounding box center [1022, 313] width 958 height 41
click at [1444, 507] on button "Search" at bounding box center [1437, 498] width 130 height 43
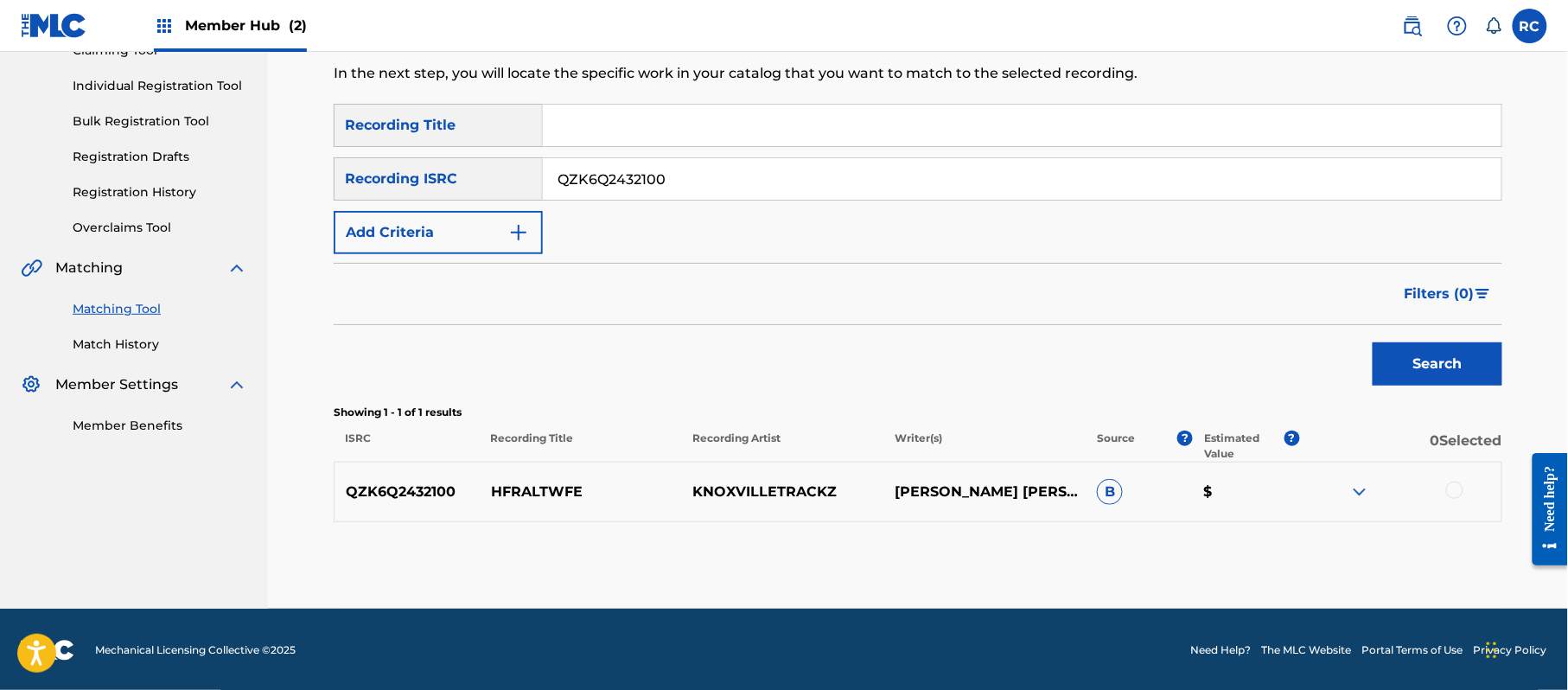
scroll to position [205, 0]
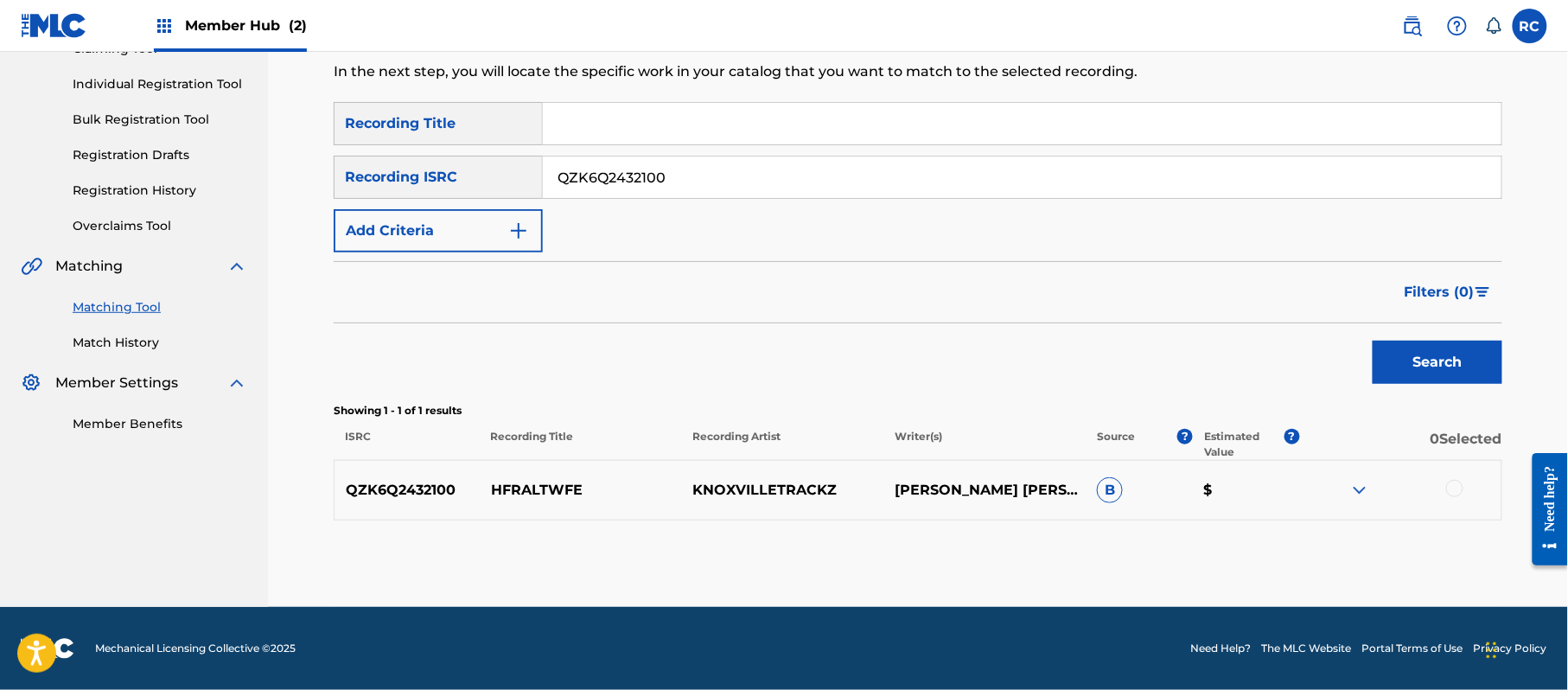
click at [1452, 484] on div at bounding box center [1454, 488] width 17 height 17
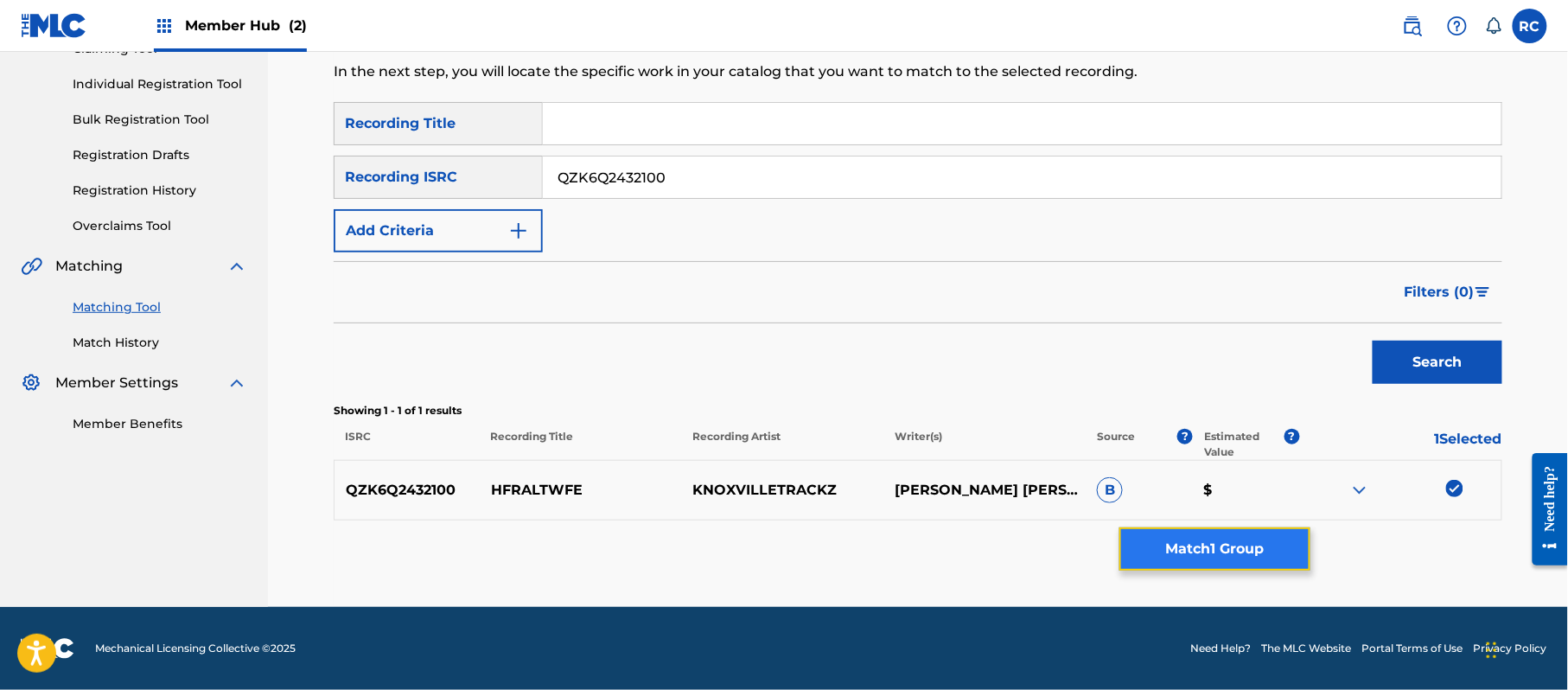
click at [1195, 555] on button "Match 1 Group" at bounding box center [1214, 549] width 191 height 43
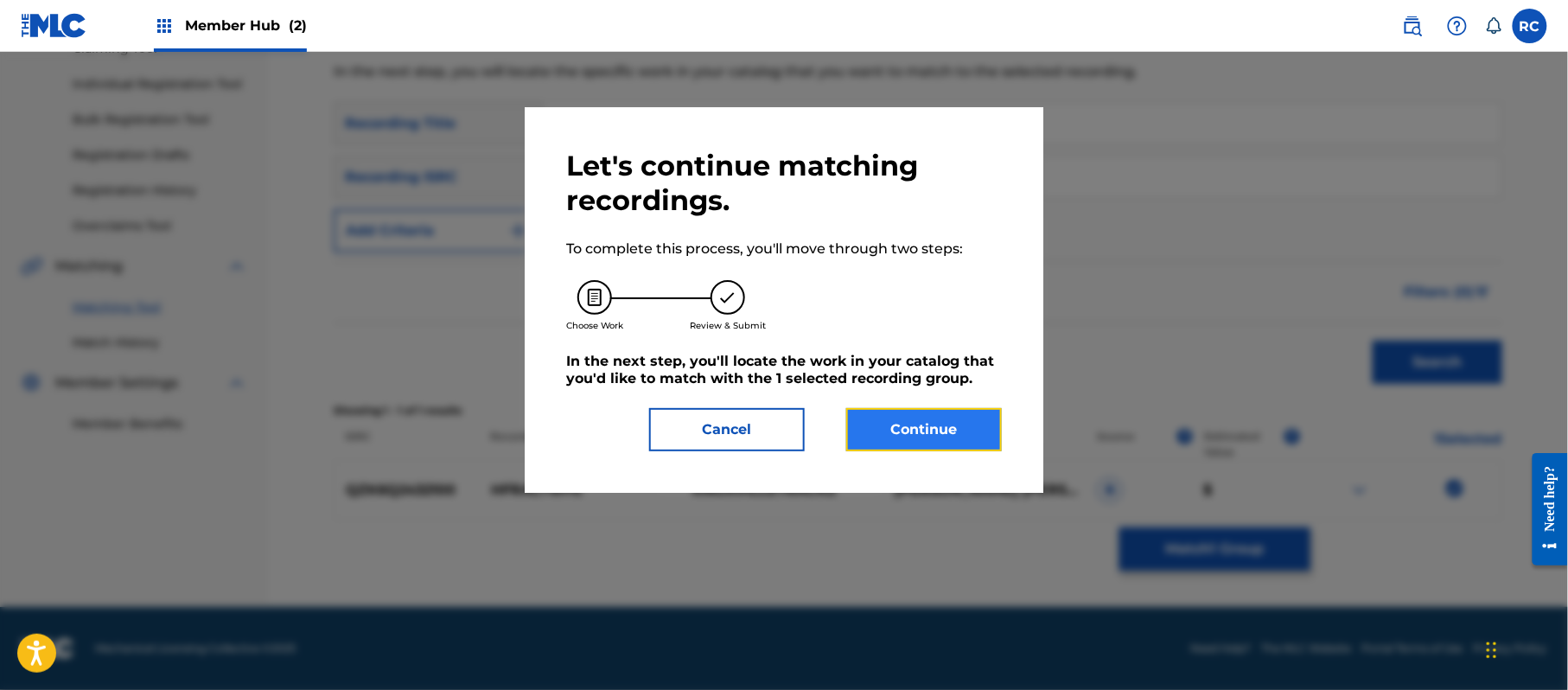
click at [956, 422] on button "Continue" at bounding box center [924, 429] width 155 height 43
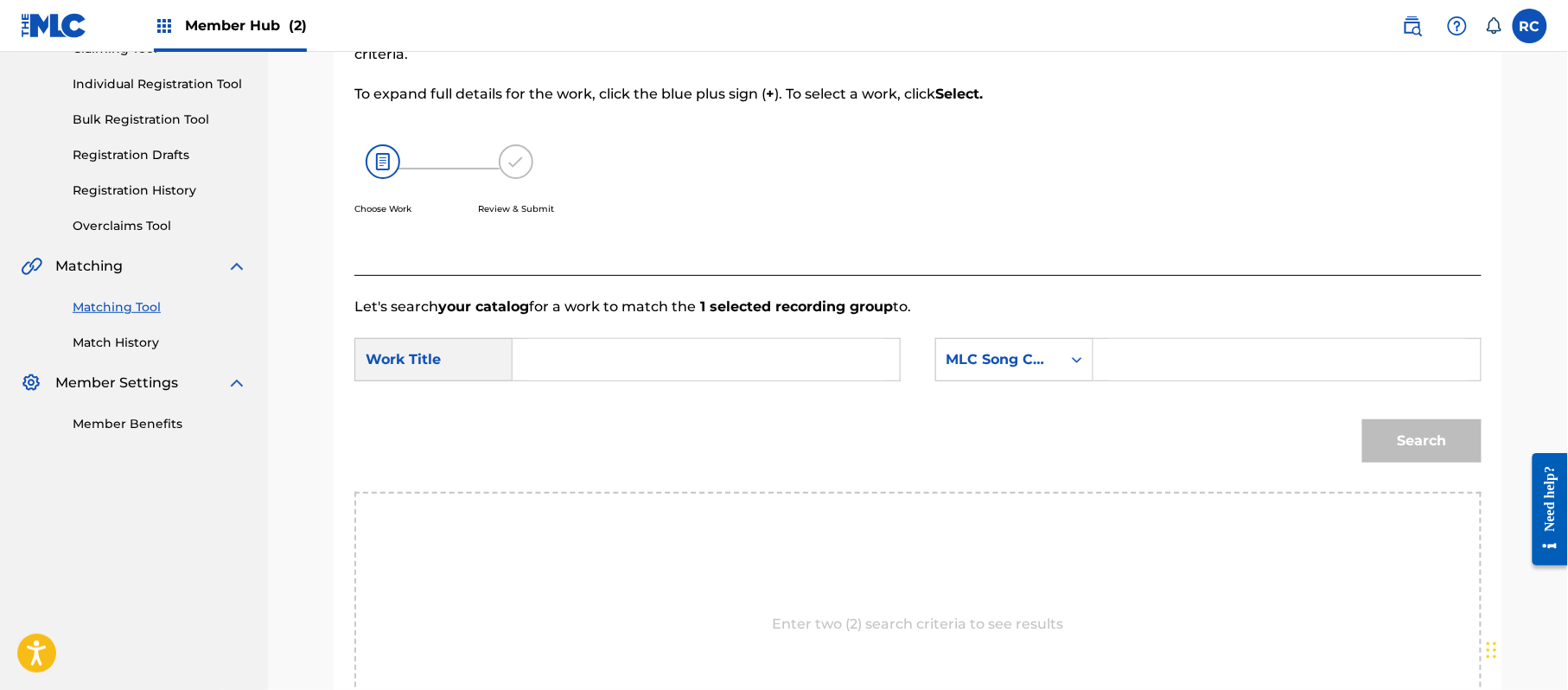
click at [601, 368] on input "Search Form" at bounding box center [706, 359] width 358 height 41
click at [631, 370] on input "Hfraltwfe HP9C74" at bounding box center [706, 359] width 358 height 41
drag, startPoint x: 631, startPoint y: 370, endPoint x: 683, endPoint y: 367, distance: 52.1
click at [632, 370] on input "Hfraltwfe HP9C74" at bounding box center [706, 359] width 358 height 41
click at [1155, 367] on input "Search Form" at bounding box center [1287, 359] width 358 height 41
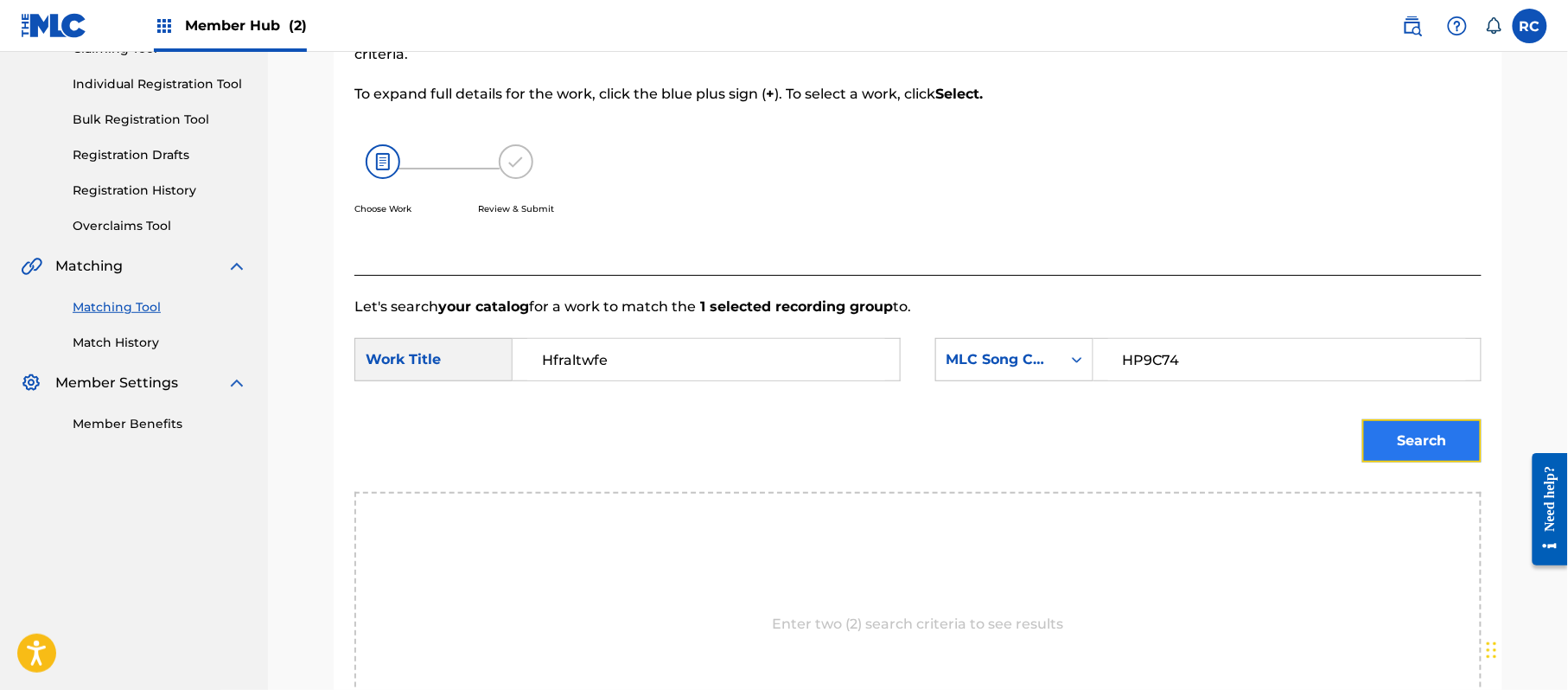
click at [1423, 426] on button "Search" at bounding box center [1422, 440] width 120 height 43
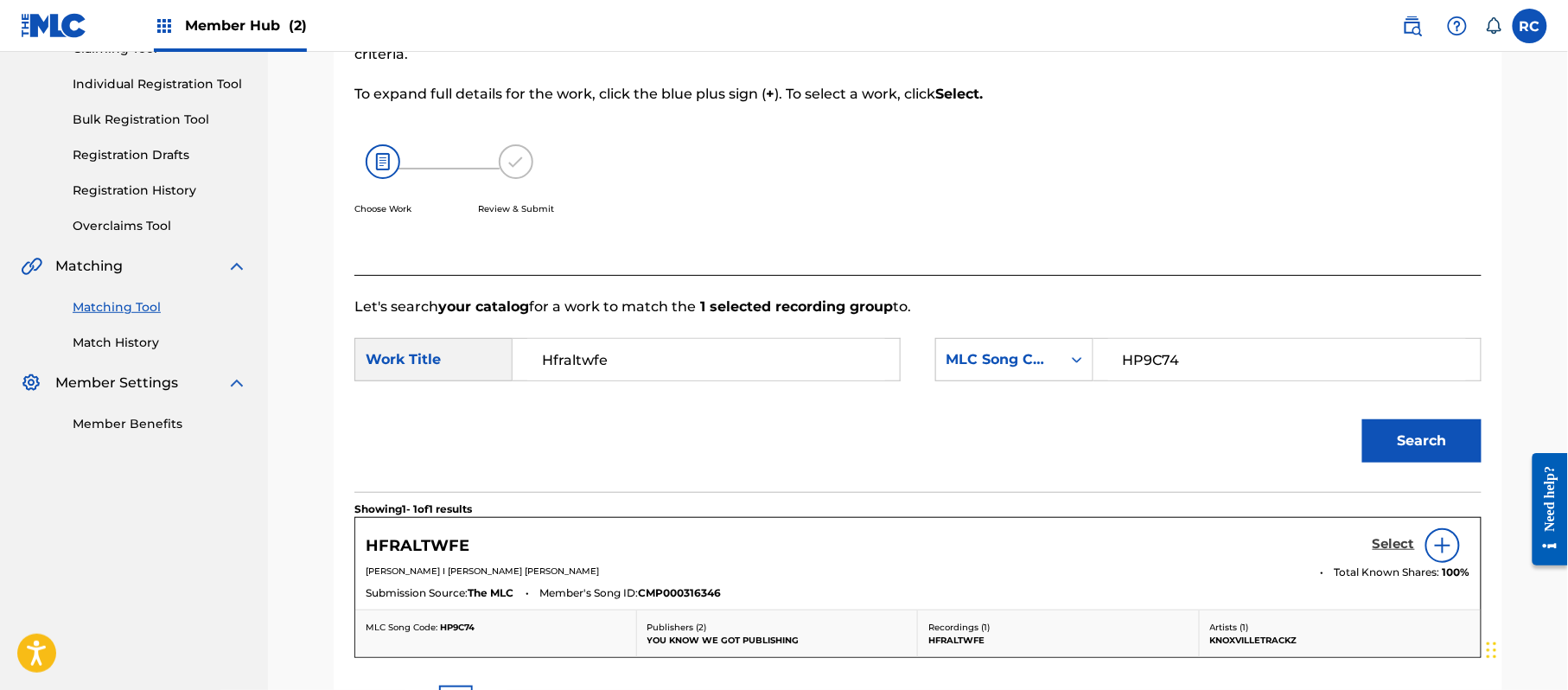
click at [1387, 550] on h5 "Select" at bounding box center [1394, 544] width 42 height 16
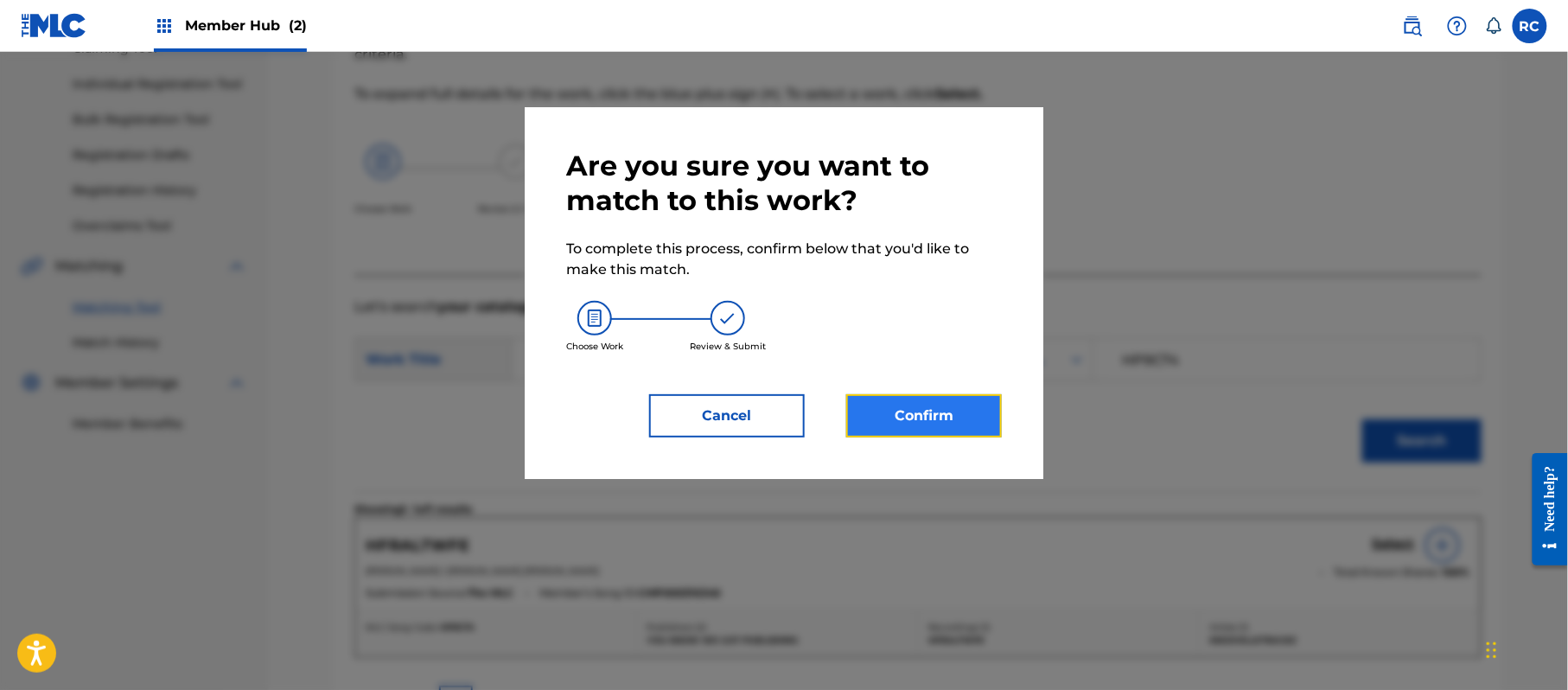
click at [936, 419] on button "Confirm" at bounding box center [924, 415] width 155 height 43
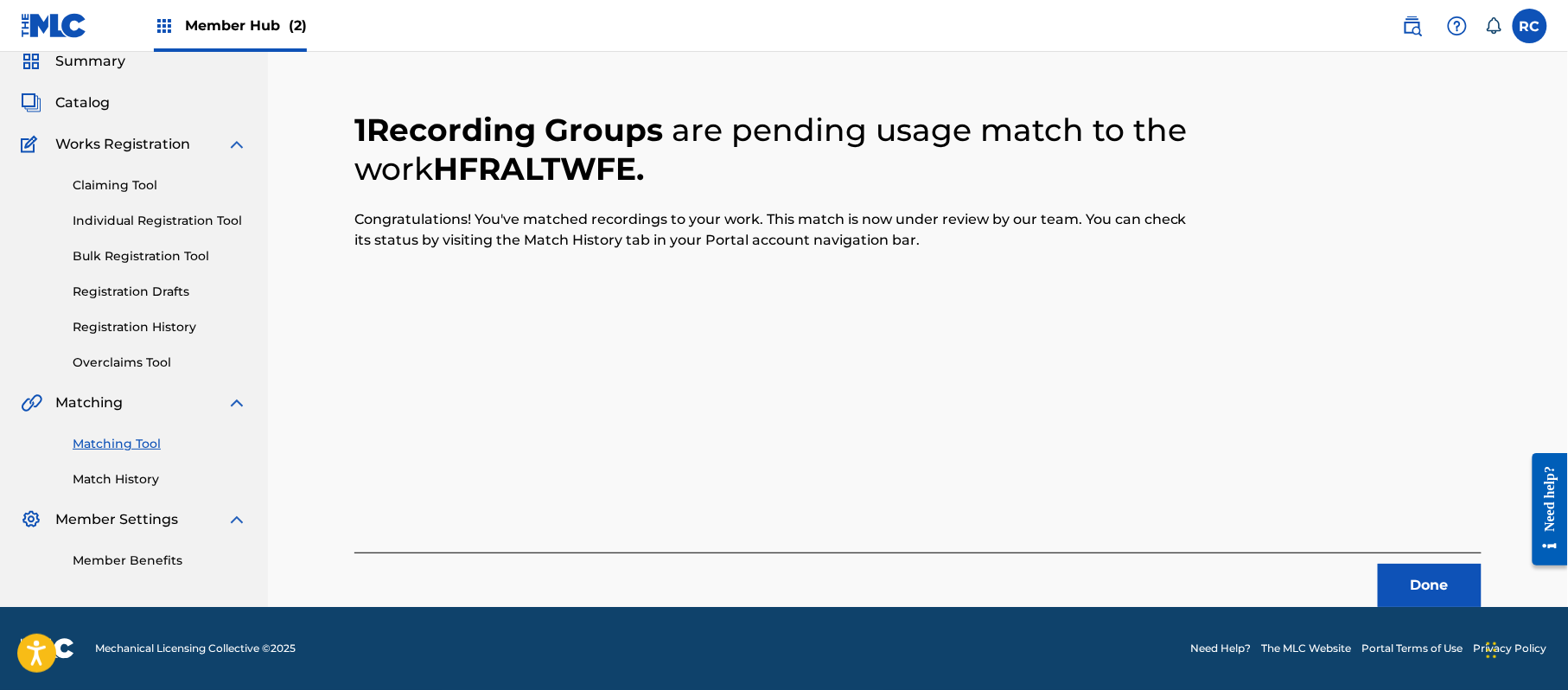
scroll to position [69, 0]
click at [1435, 590] on button "Done" at bounding box center [1430, 585] width 104 height 43
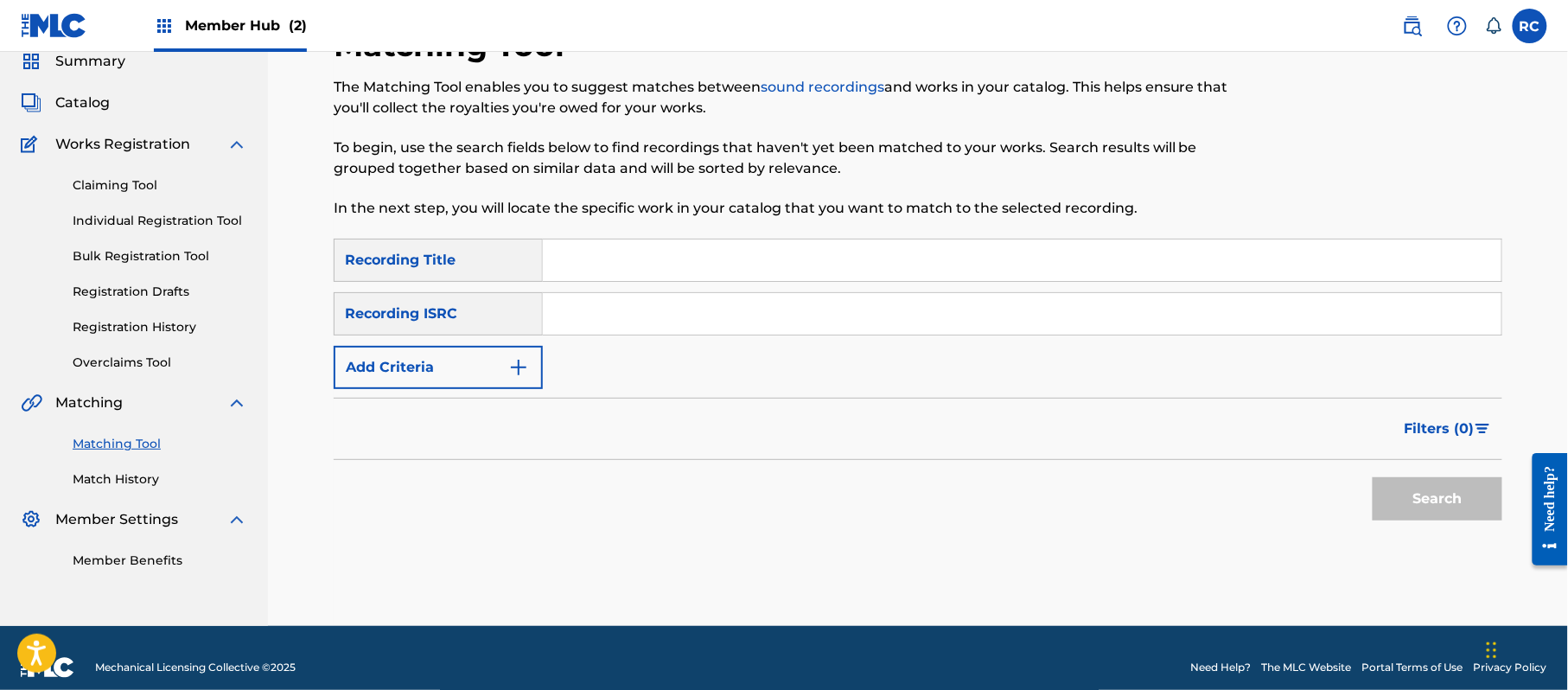
drag, startPoint x: 627, startPoint y: 322, endPoint x: 672, endPoint y: 330, distance: 45.7
click at [627, 322] on input "Search Form" at bounding box center [1022, 313] width 958 height 41
click at [1402, 495] on button "Search" at bounding box center [1437, 498] width 130 height 43
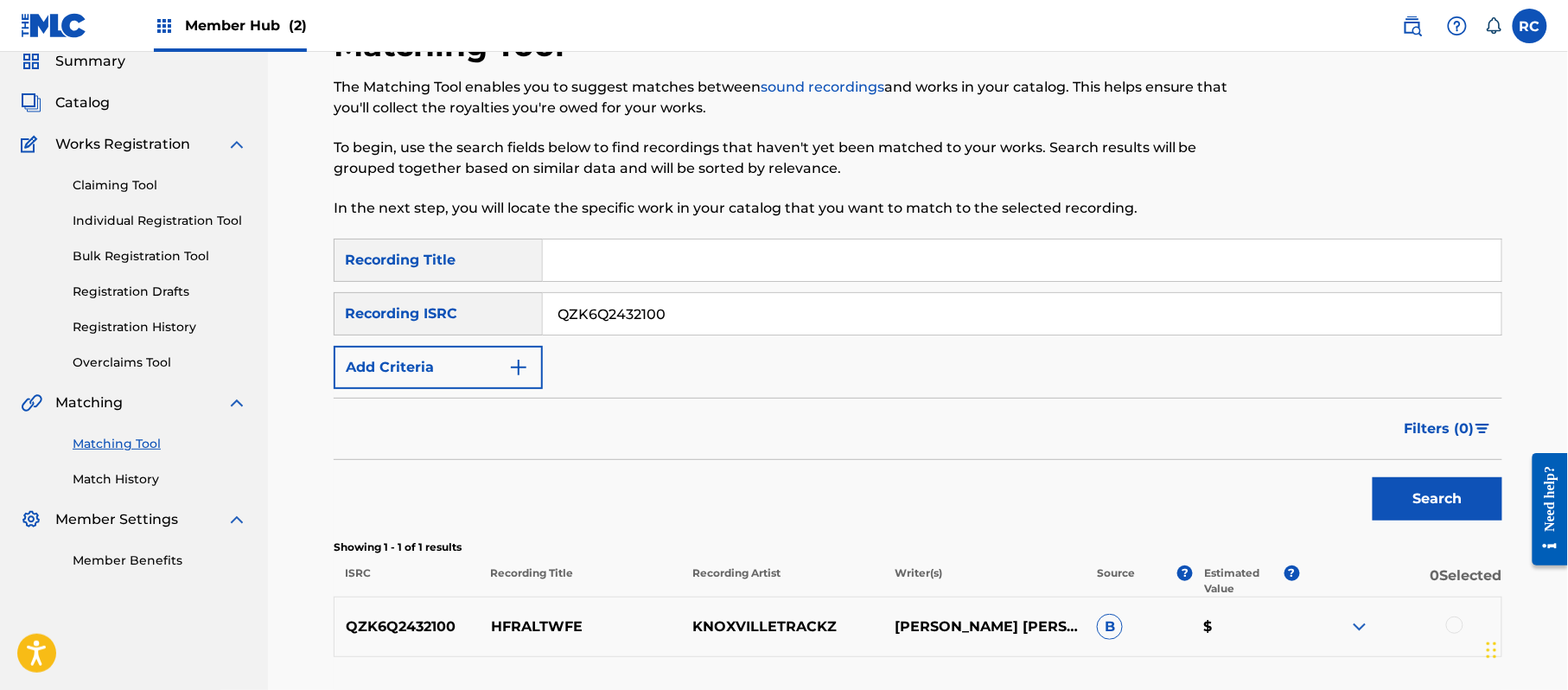
click at [1453, 626] on div at bounding box center [1454, 624] width 17 height 17
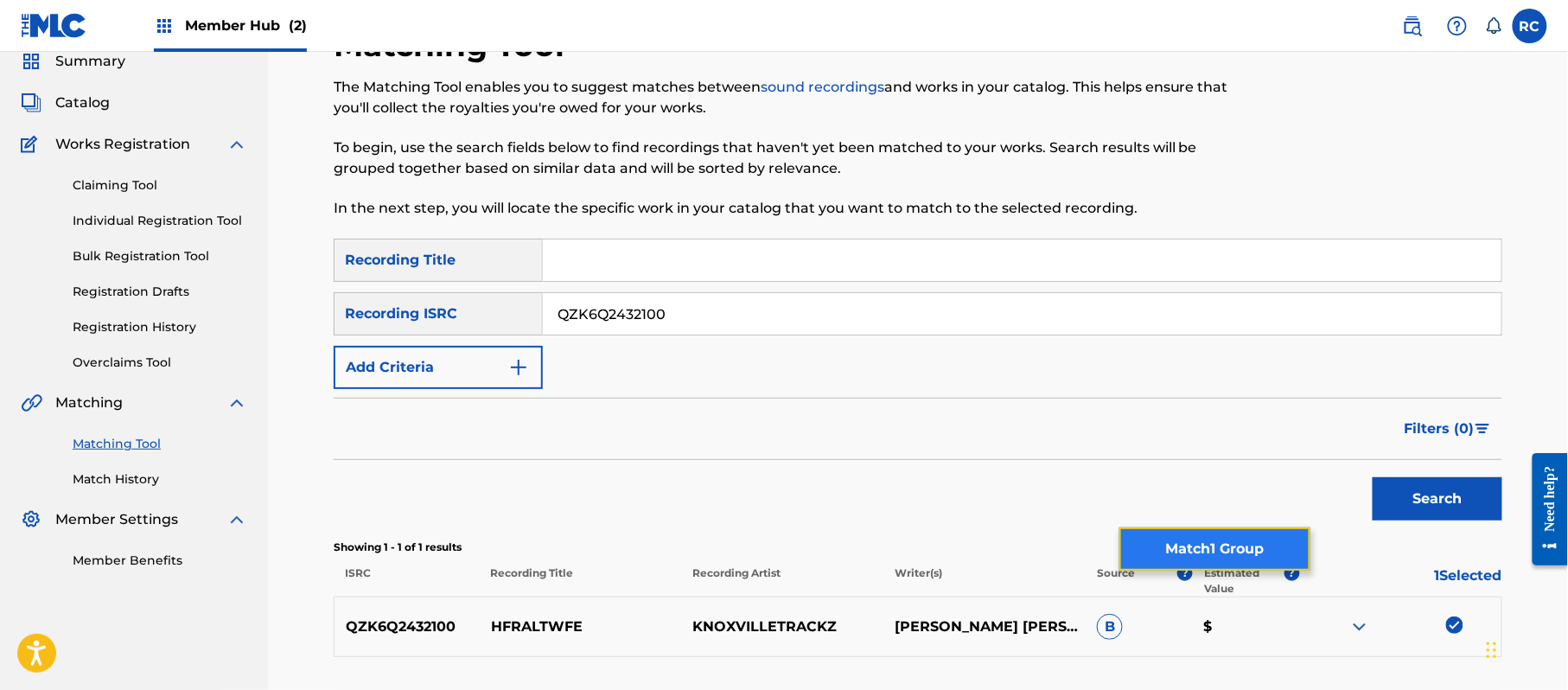
click at [1224, 539] on button "Match 1 Group" at bounding box center [1214, 549] width 191 height 43
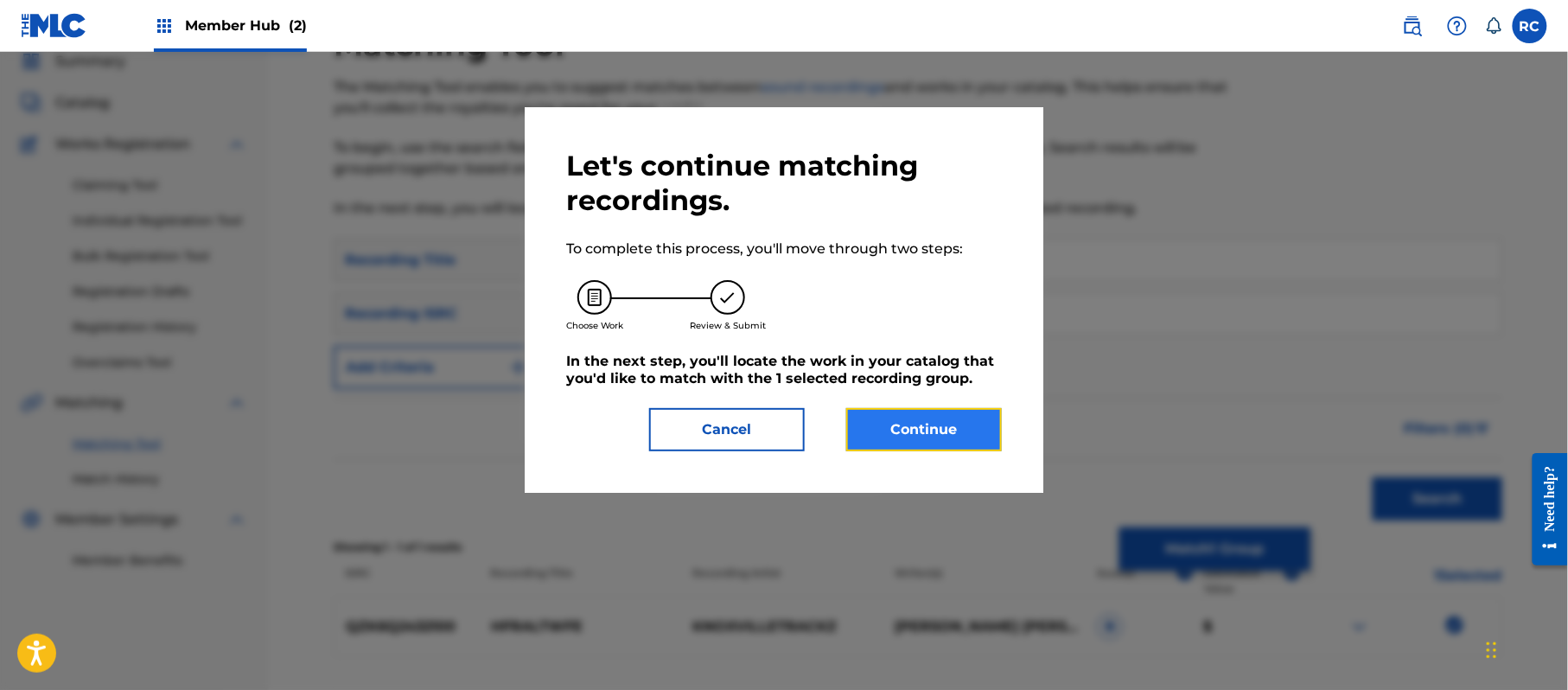
click at [922, 440] on button "Continue" at bounding box center [924, 429] width 155 height 43
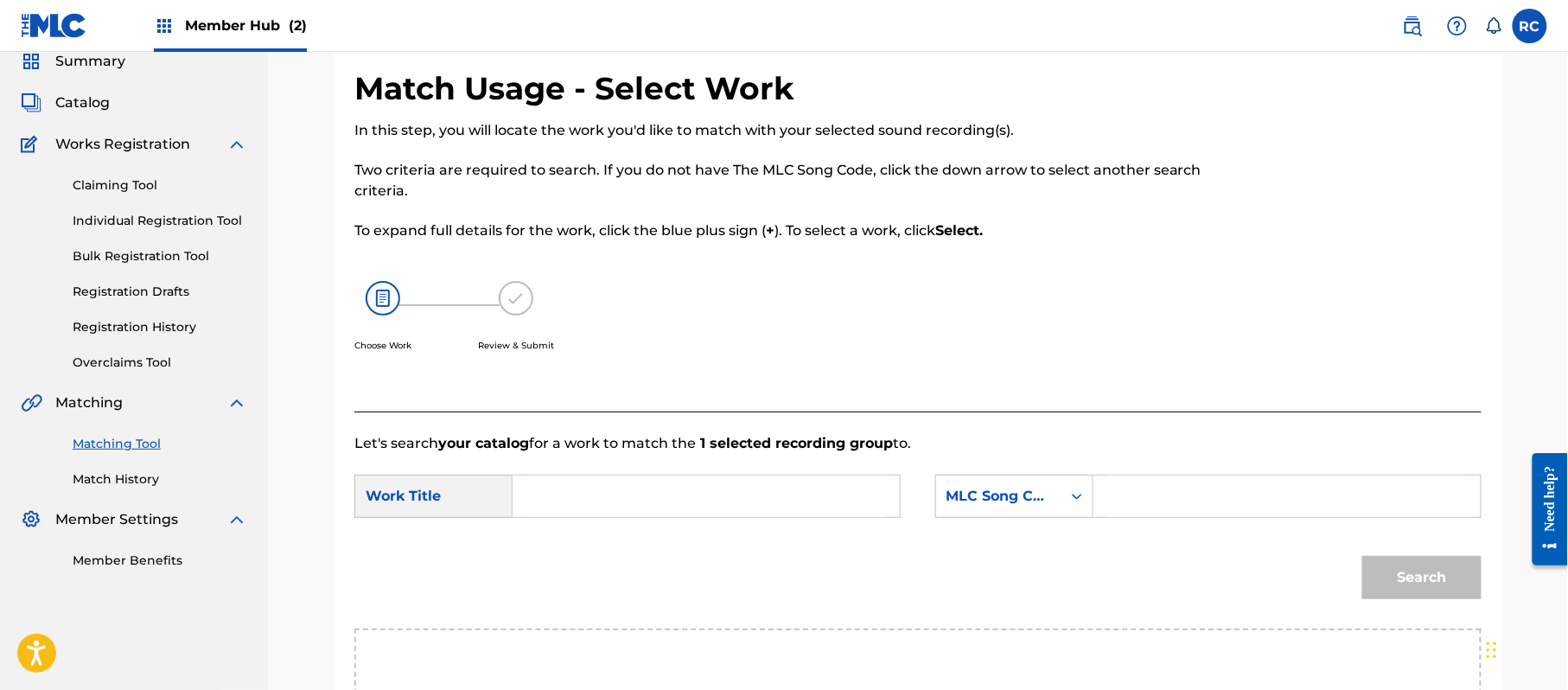
click at [624, 489] on input "Search Form" at bounding box center [706, 496] width 358 height 41
click at [653, 488] on input "Hfraltwfe HP9C74" at bounding box center [706, 496] width 358 height 41
drag, startPoint x: 1153, startPoint y: 487, endPoint x: 1170, endPoint y: 493, distance: 18.0
click at [1153, 487] on input "Search Form" at bounding box center [1287, 496] width 358 height 41
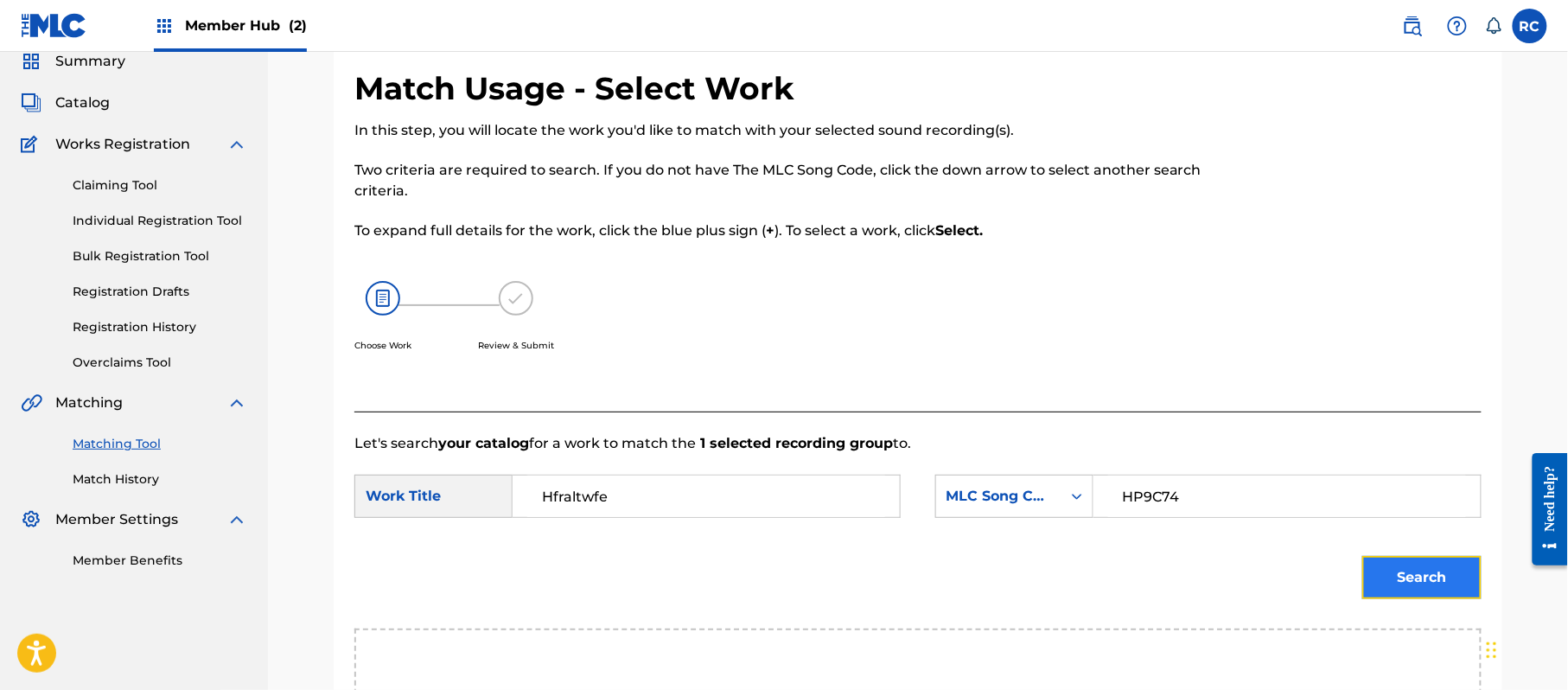
click at [1427, 580] on button "Search" at bounding box center [1422, 577] width 120 height 43
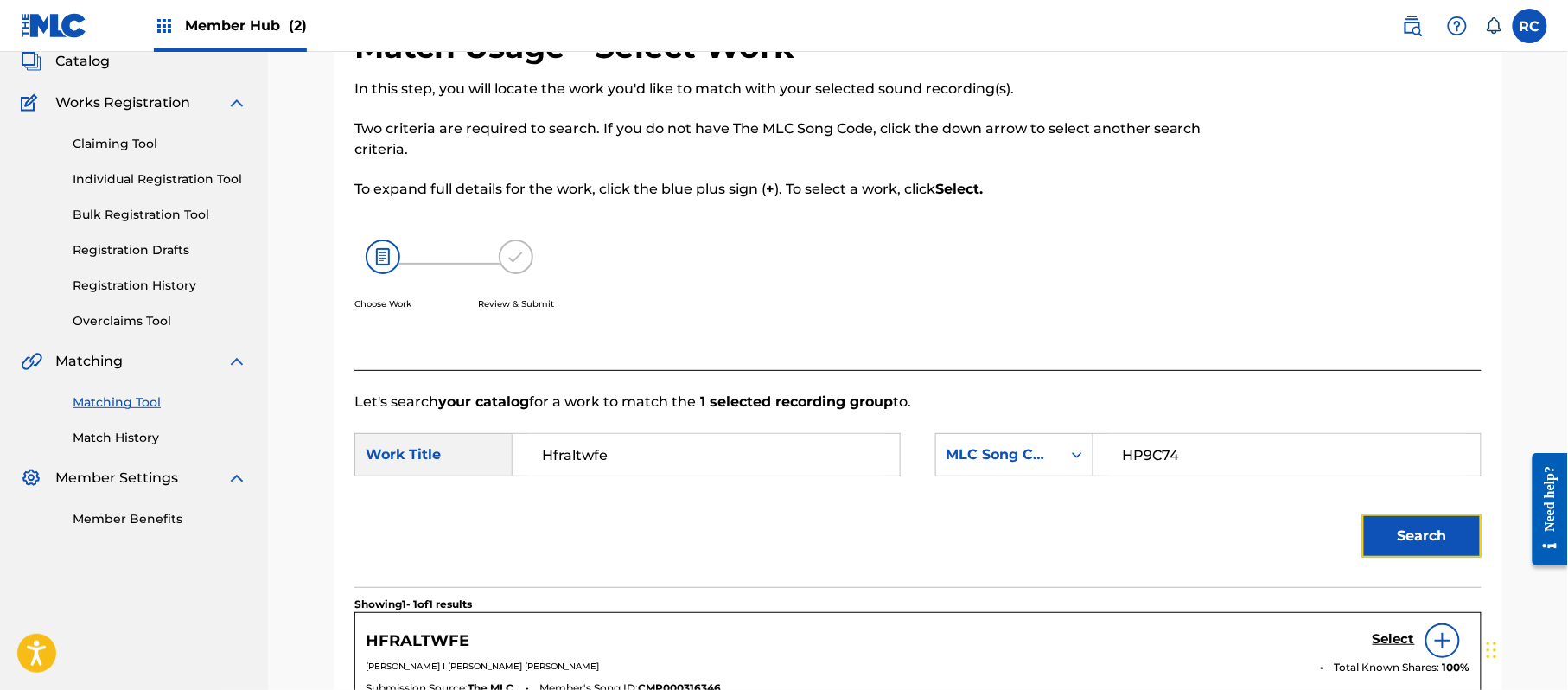
scroll to position [184, 0]
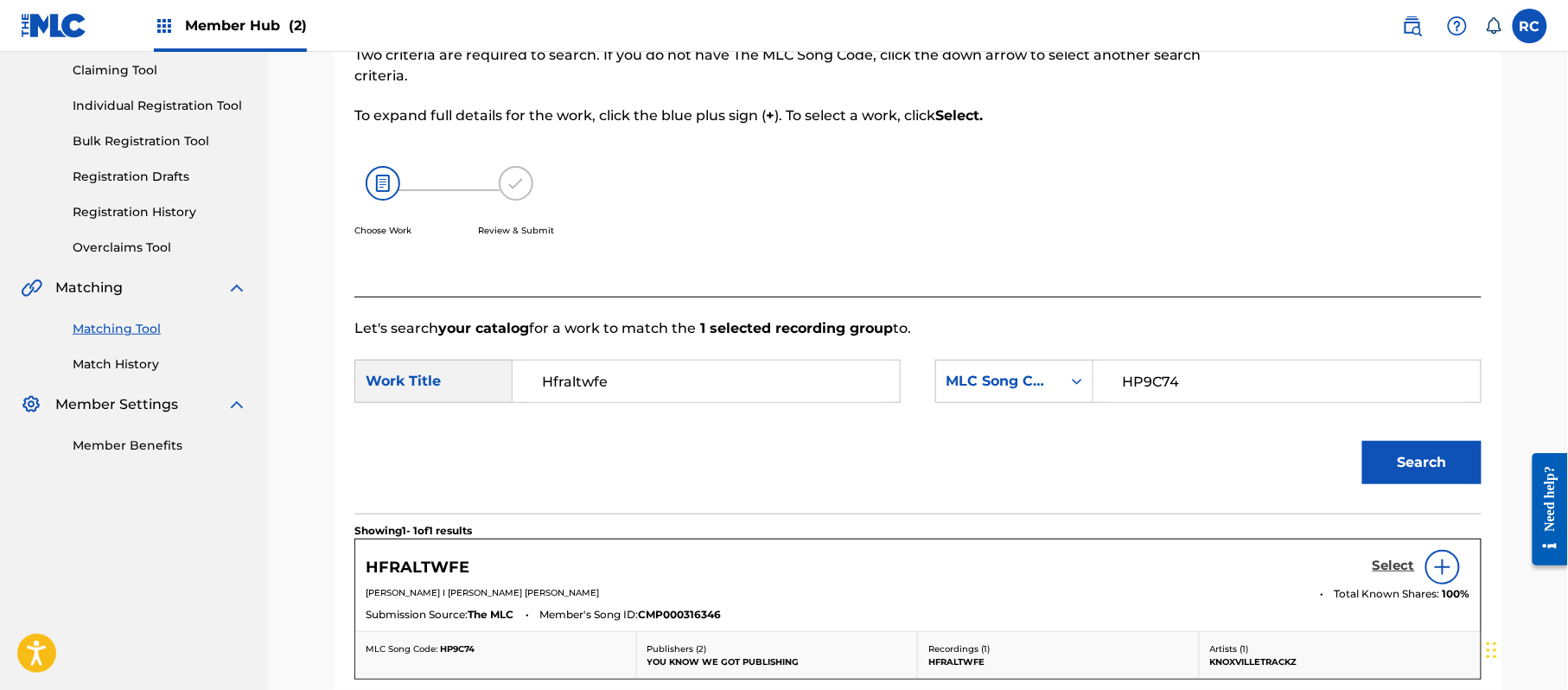
click at [1386, 562] on h5 "Select" at bounding box center [1394, 566] width 42 height 16
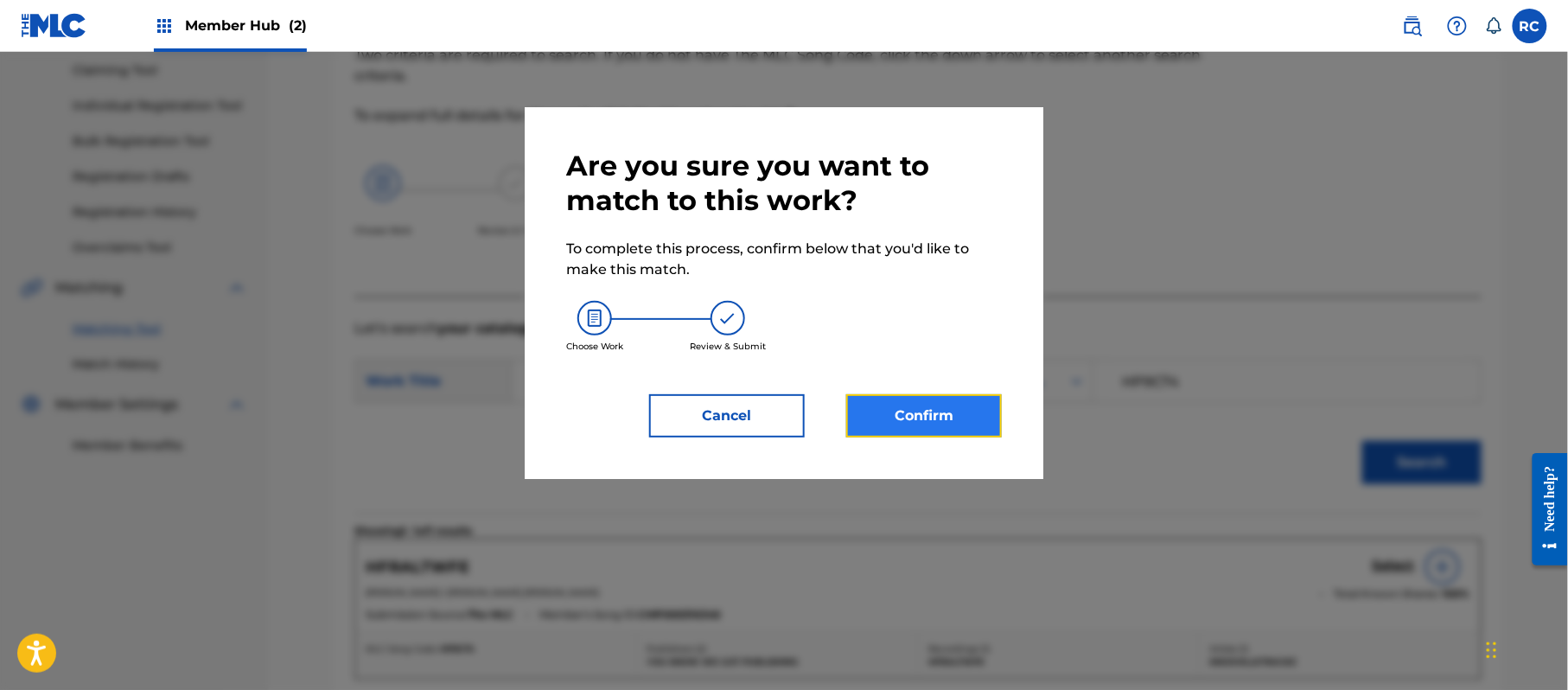
click at [980, 427] on button "Confirm" at bounding box center [924, 415] width 155 height 43
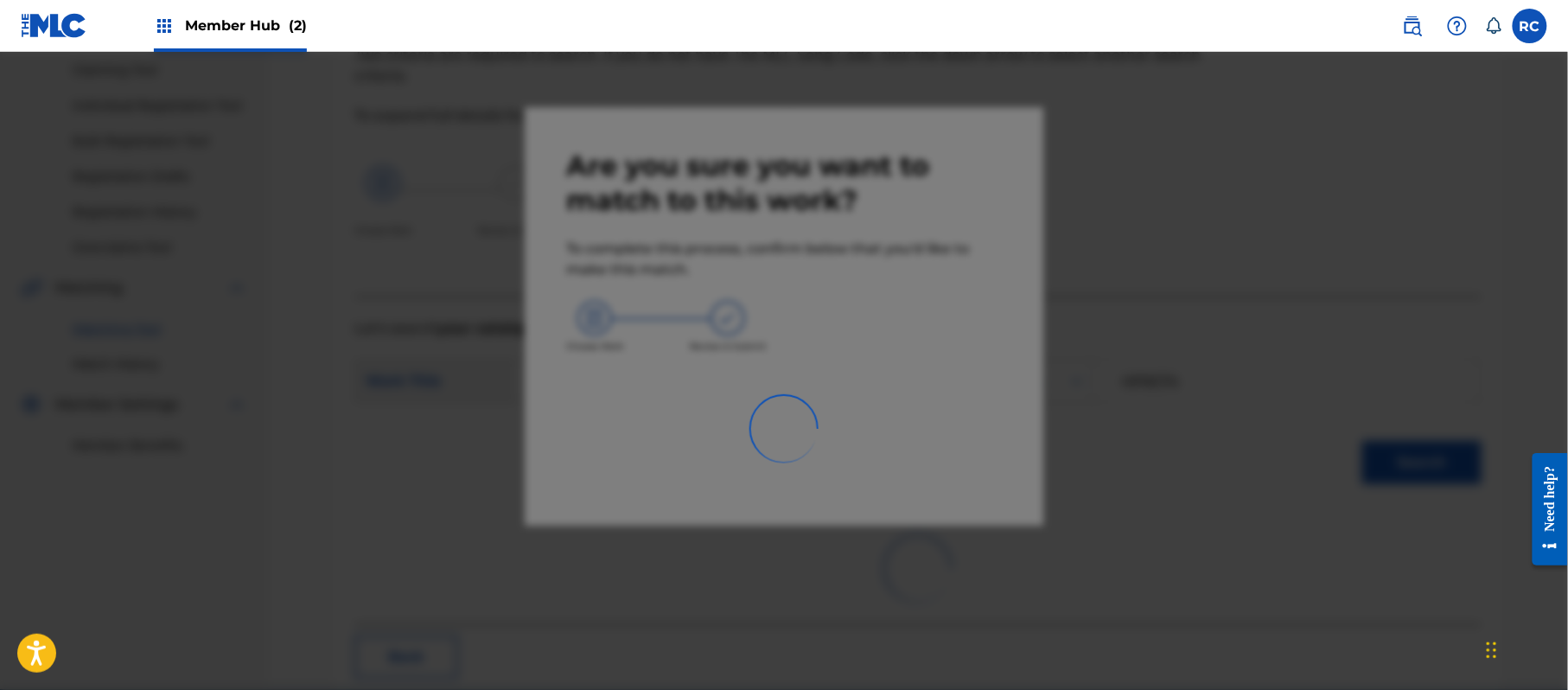
scroll to position [69, 0]
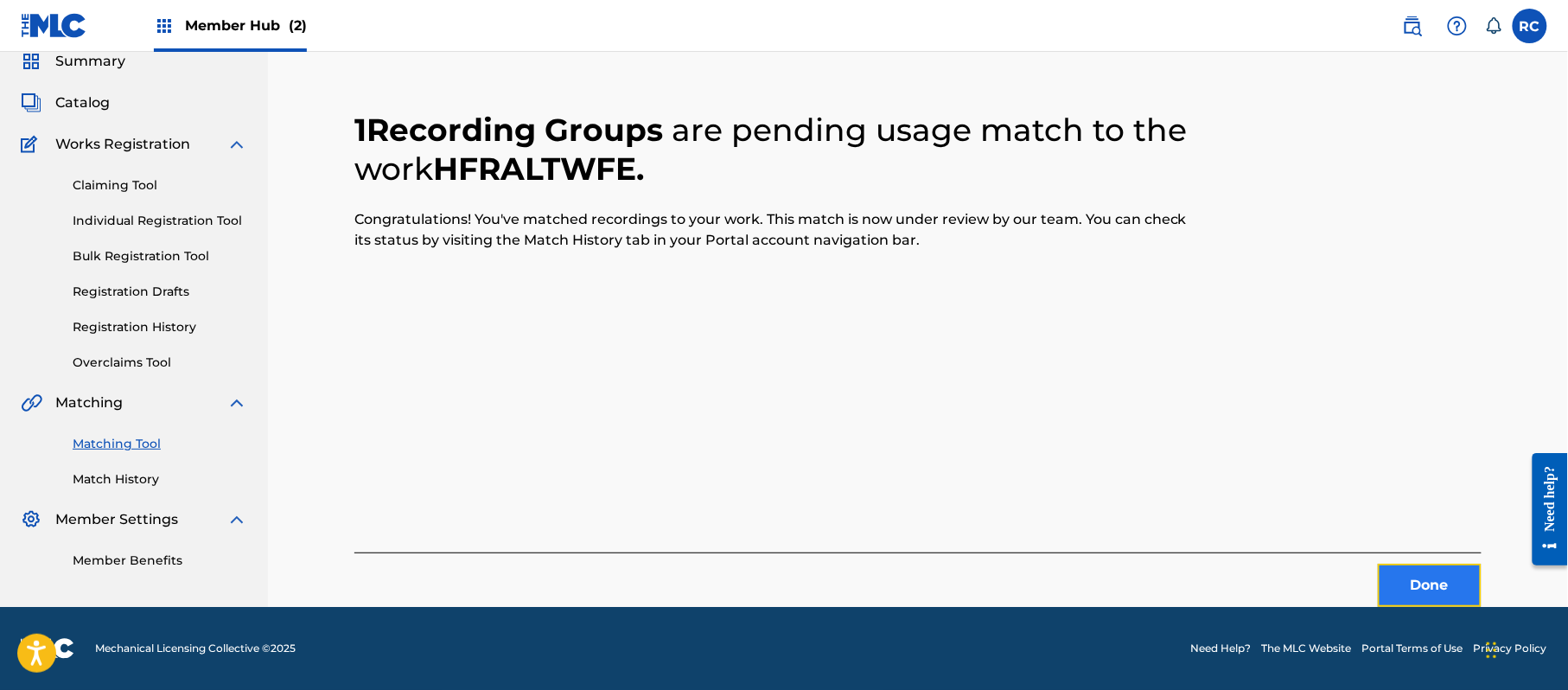
click at [1405, 592] on button "Done" at bounding box center [1430, 585] width 104 height 43
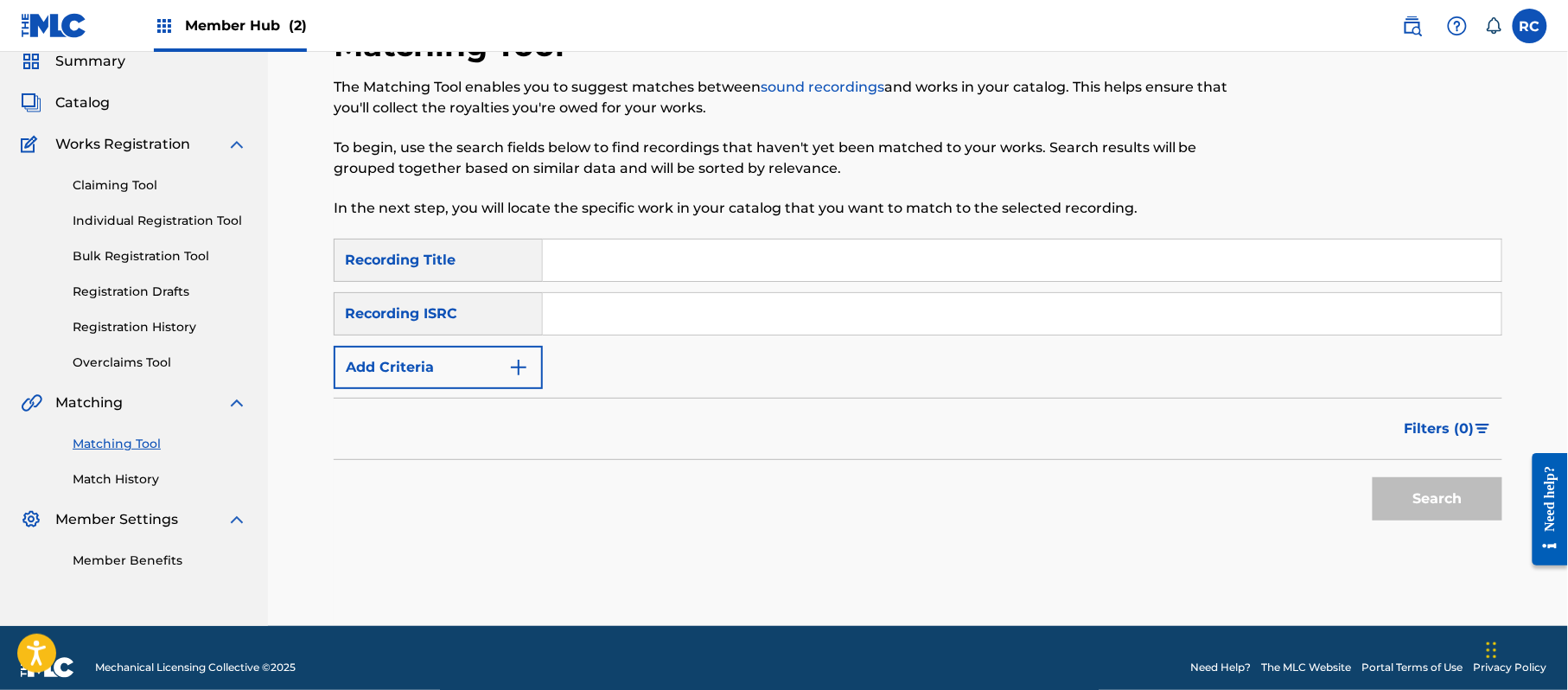
drag, startPoint x: 662, startPoint y: 305, endPoint x: 679, endPoint y: 321, distance: 23.3
click at [662, 305] on input "Search Form" at bounding box center [1022, 313] width 958 height 41
drag, startPoint x: 1450, startPoint y: 481, endPoint x: 1446, endPoint y: 488, distance: 8.1
click at [1447, 488] on button "Search" at bounding box center [1437, 498] width 130 height 43
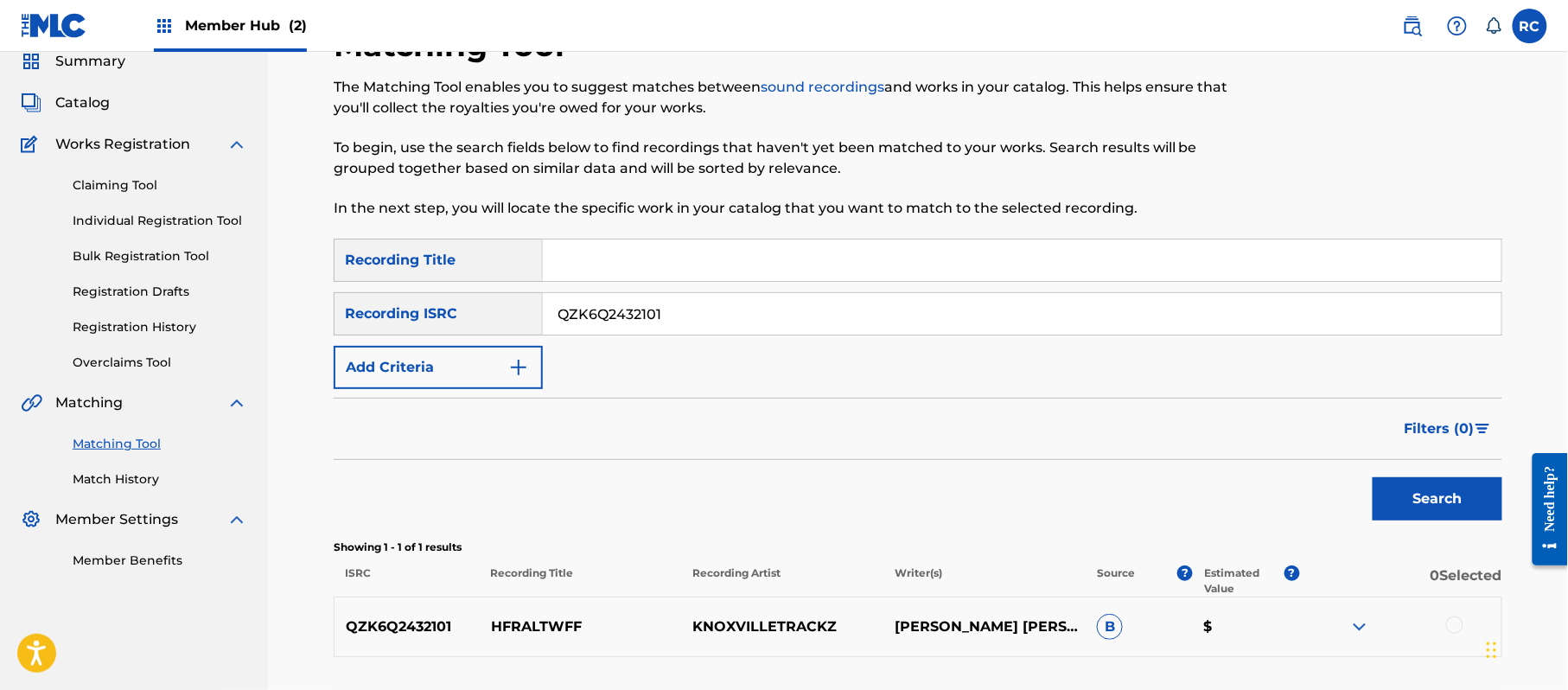
click at [1449, 626] on div at bounding box center [1454, 624] width 17 height 17
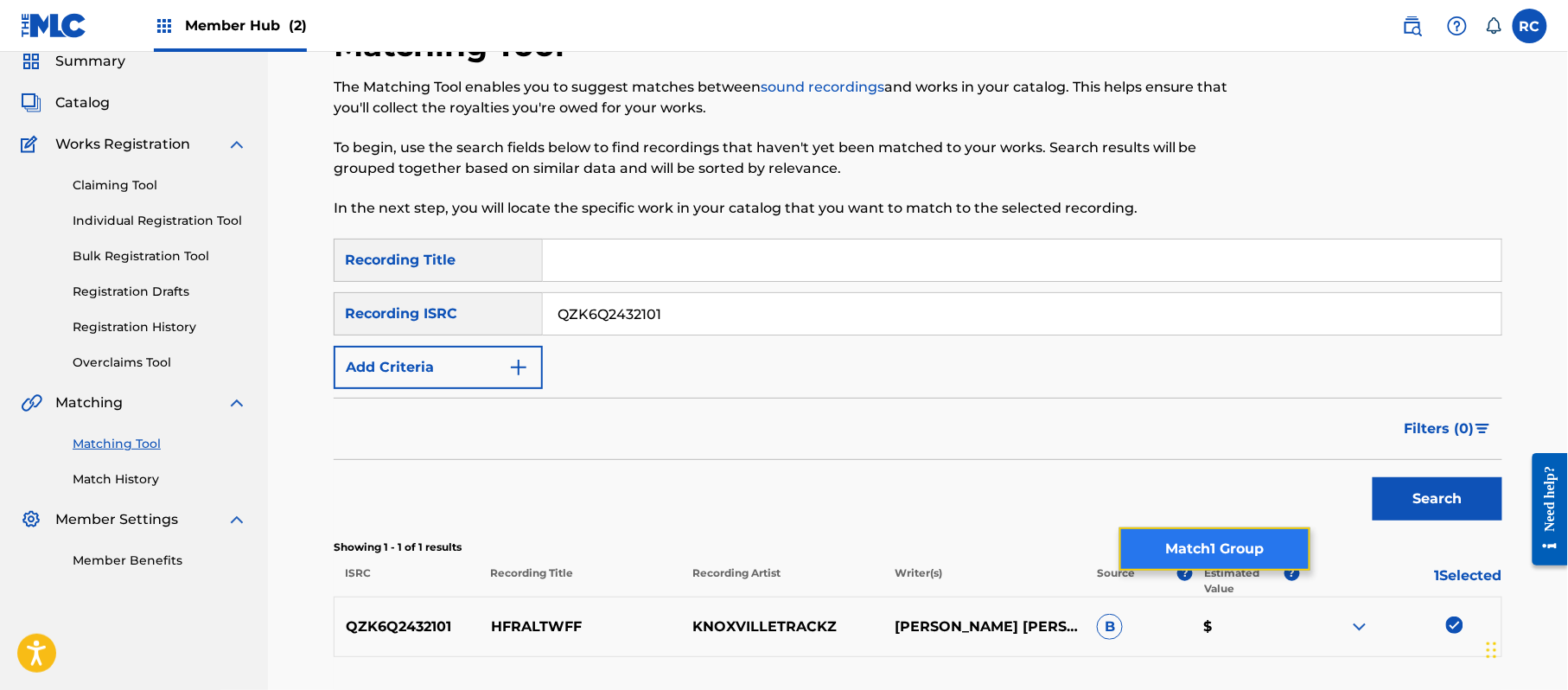
click at [1190, 547] on button "Match 1 Group" at bounding box center [1214, 549] width 191 height 43
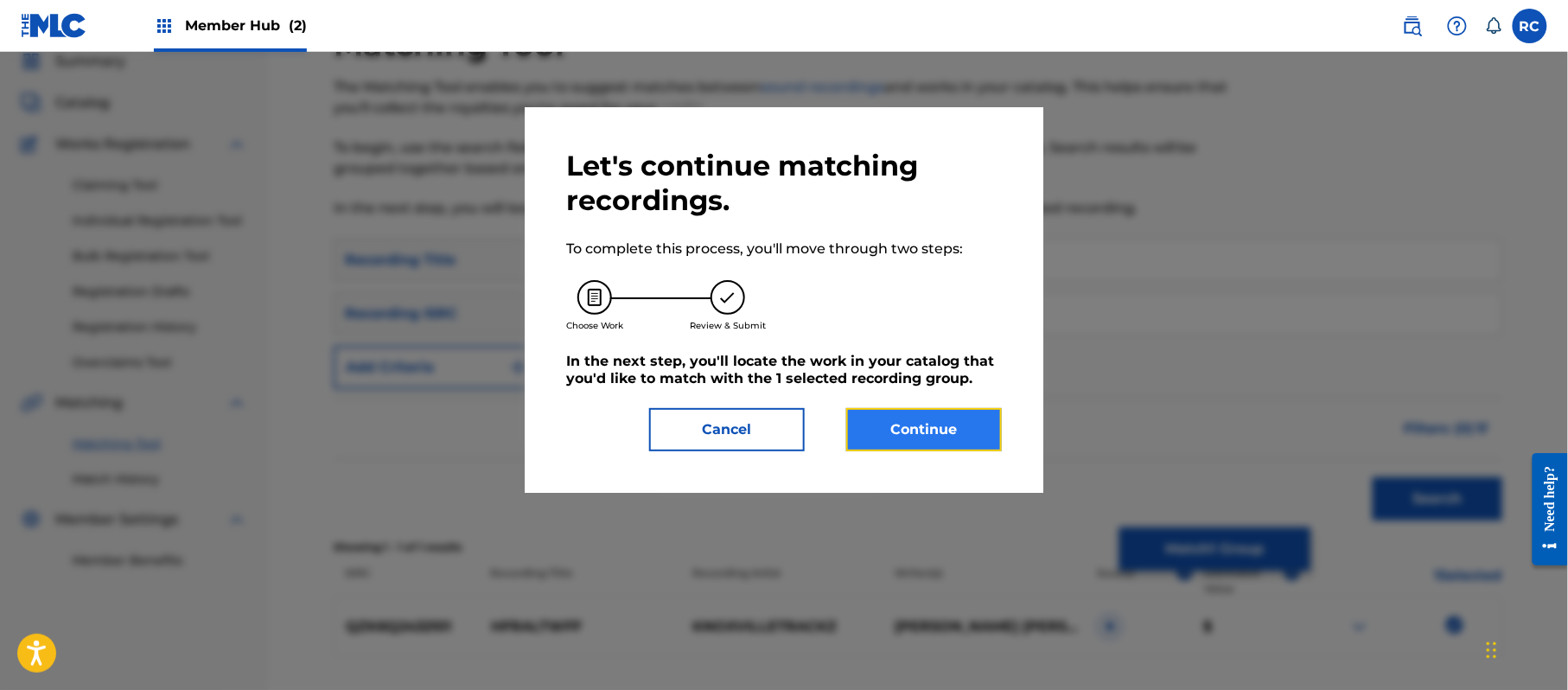
click at [891, 429] on button "Continue" at bounding box center [924, 429] width 155 height 43
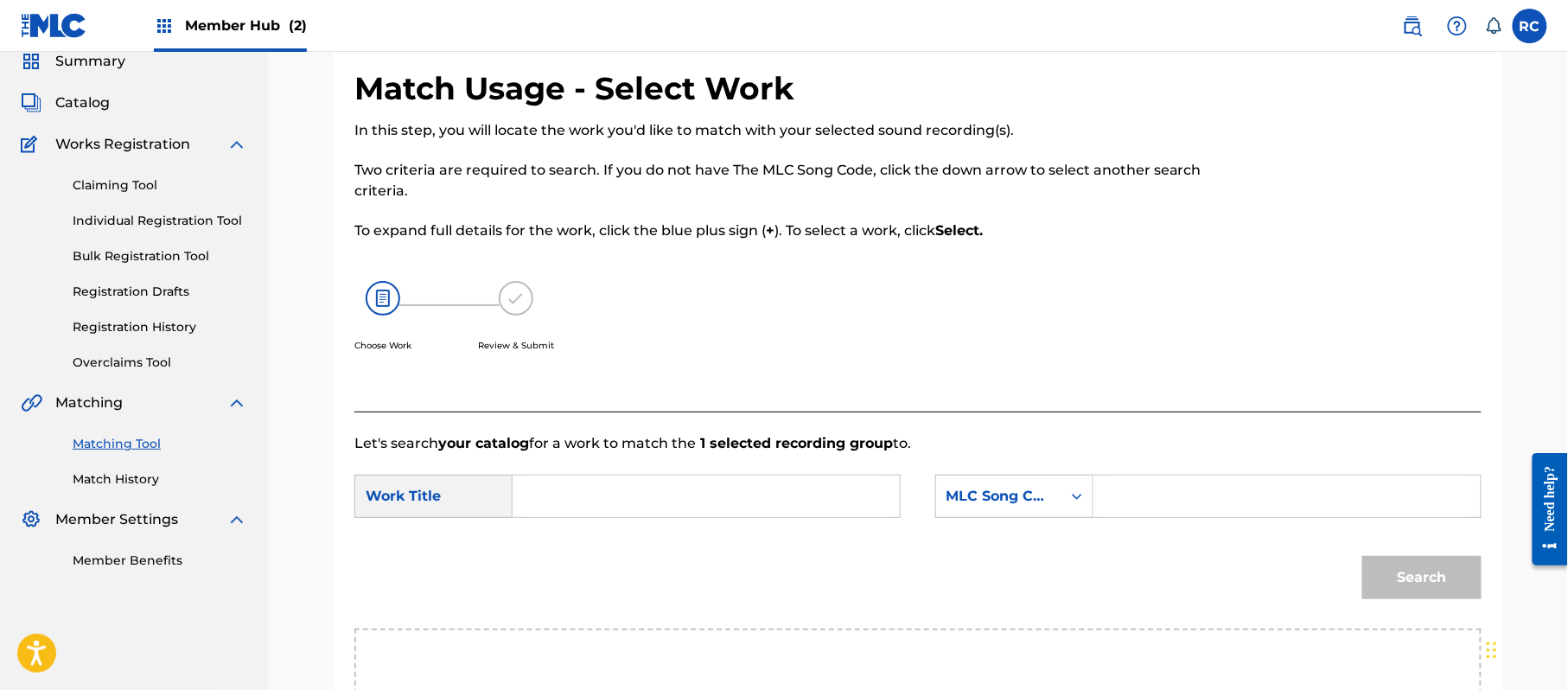
click at [557, 488] on input "Search Form" at bounding box center [706, 496] width 358 height 41
click at [630, 495] on input "Hfraltwff HP9C7D" at bounding box center [706, 496] width 358 height 41
drag, startPoint x: 630, startPoint y: 495, endPoint x: 810, endPoint y: 495, distance: 180.0
click at [631, 495] on input "Hfraltwff HP9C7D" at bounding box center [706, 496] width 358 height 41
click at [1158, 496] on input "Search Form" at bounding box center [1287, 496] width 358 height 41
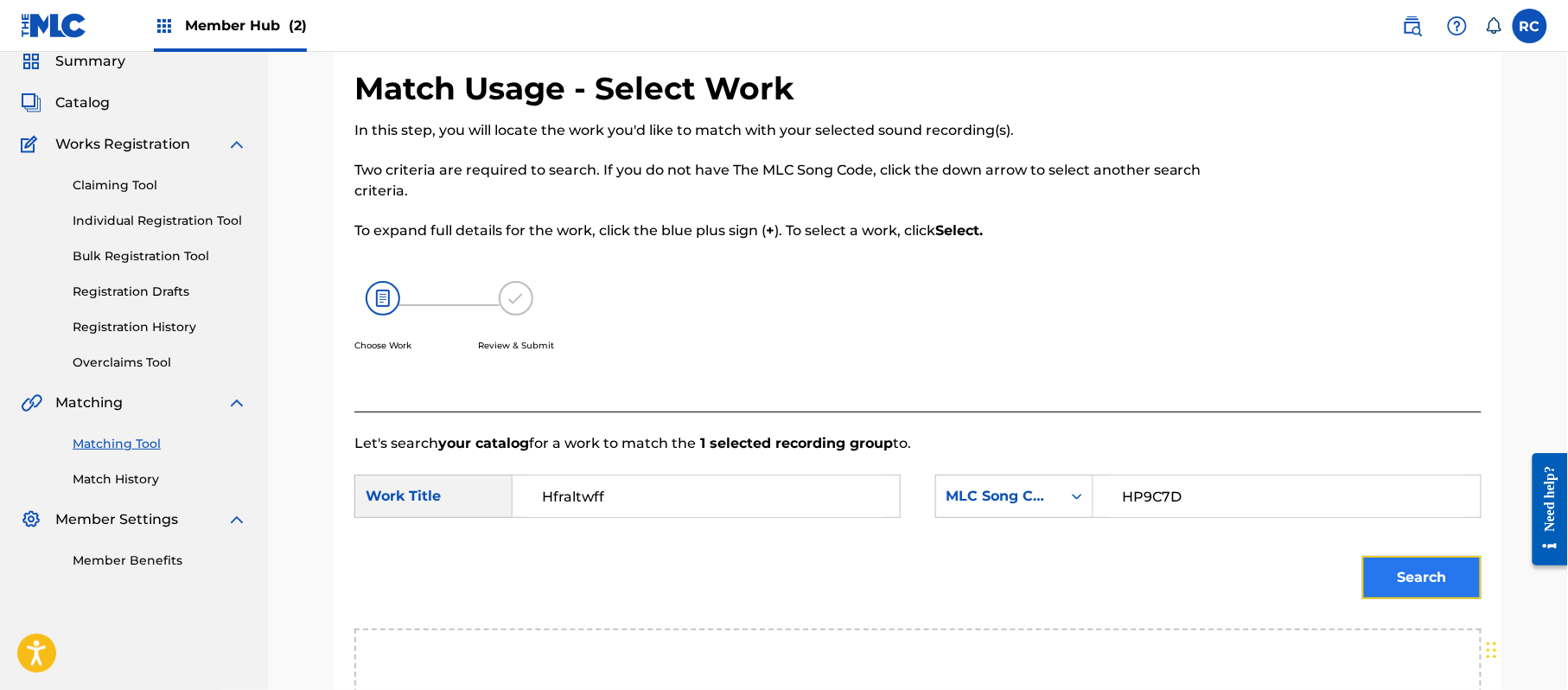
click at [1397, 561] on button "Search" at bounding box center [1422, 577] width 120 height 43
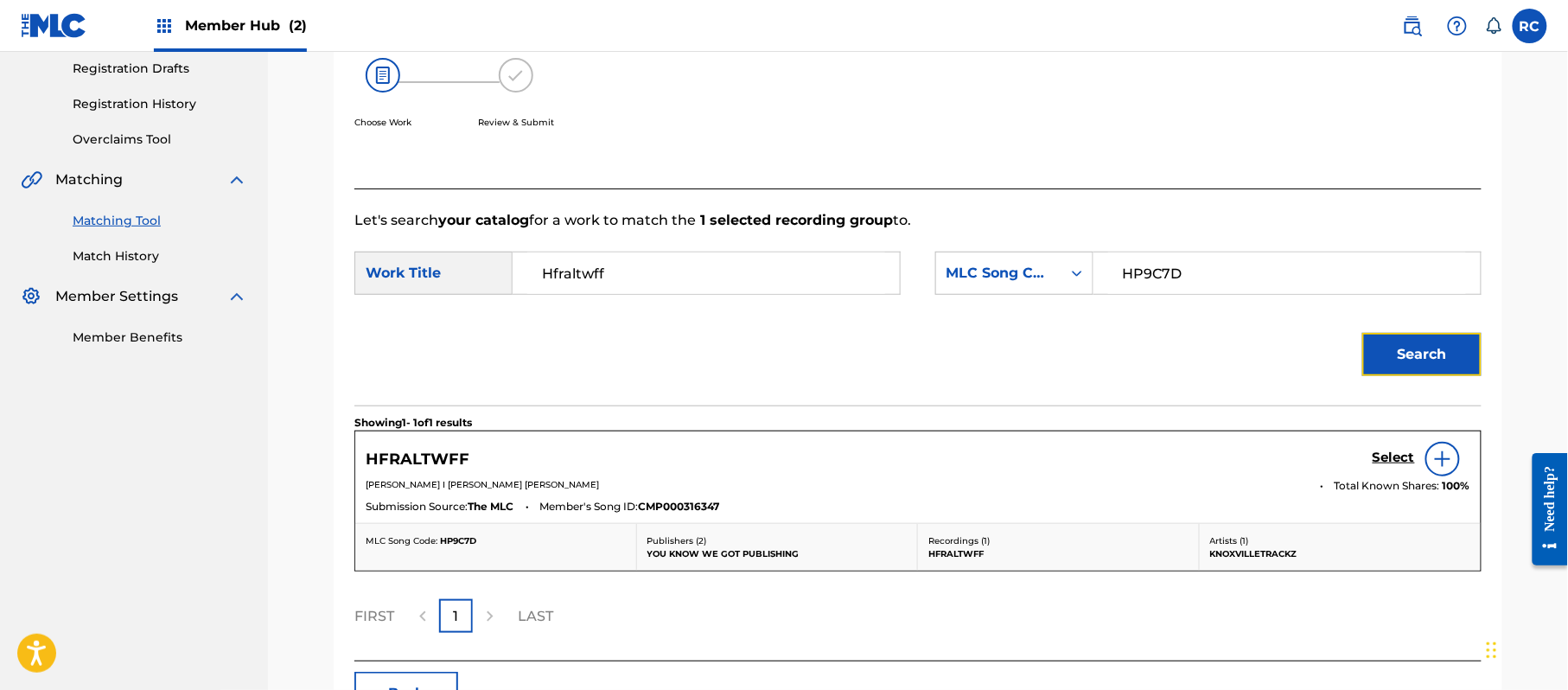
scroll to position [299, 0]
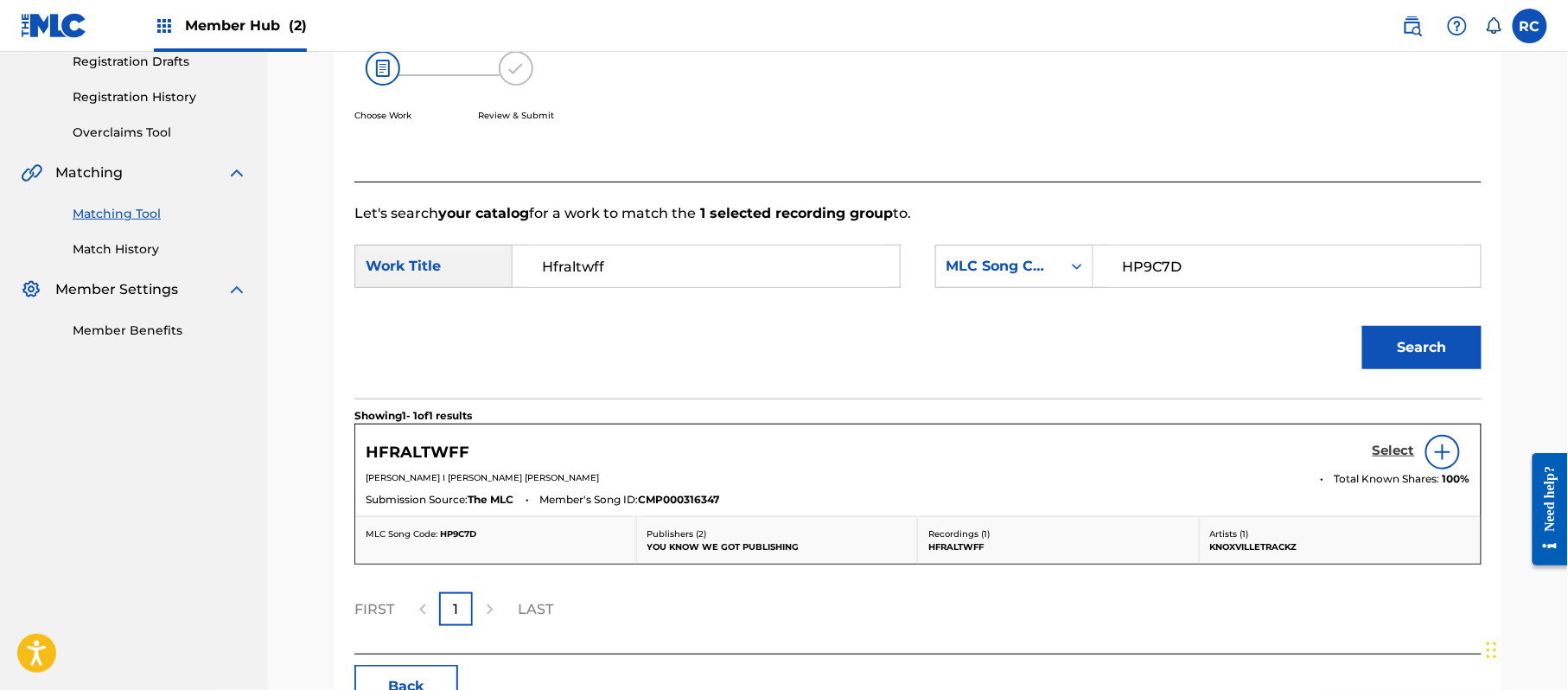
click at [1384, 451] on h5 "Select" at bounding box center [1394, 451] width 42 height 16
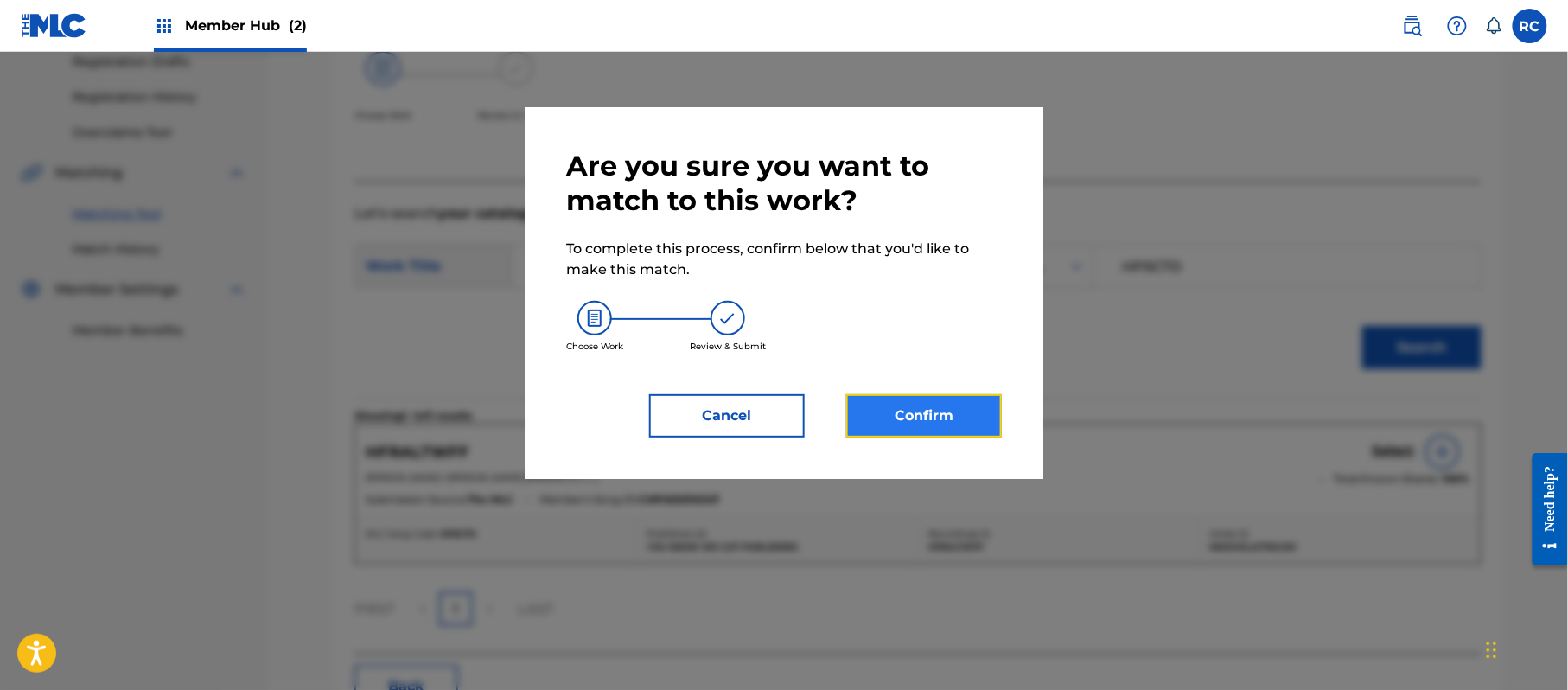
click at [953, 410] on button "Confirm" at bounding box center [924, 415] width 155 height 43
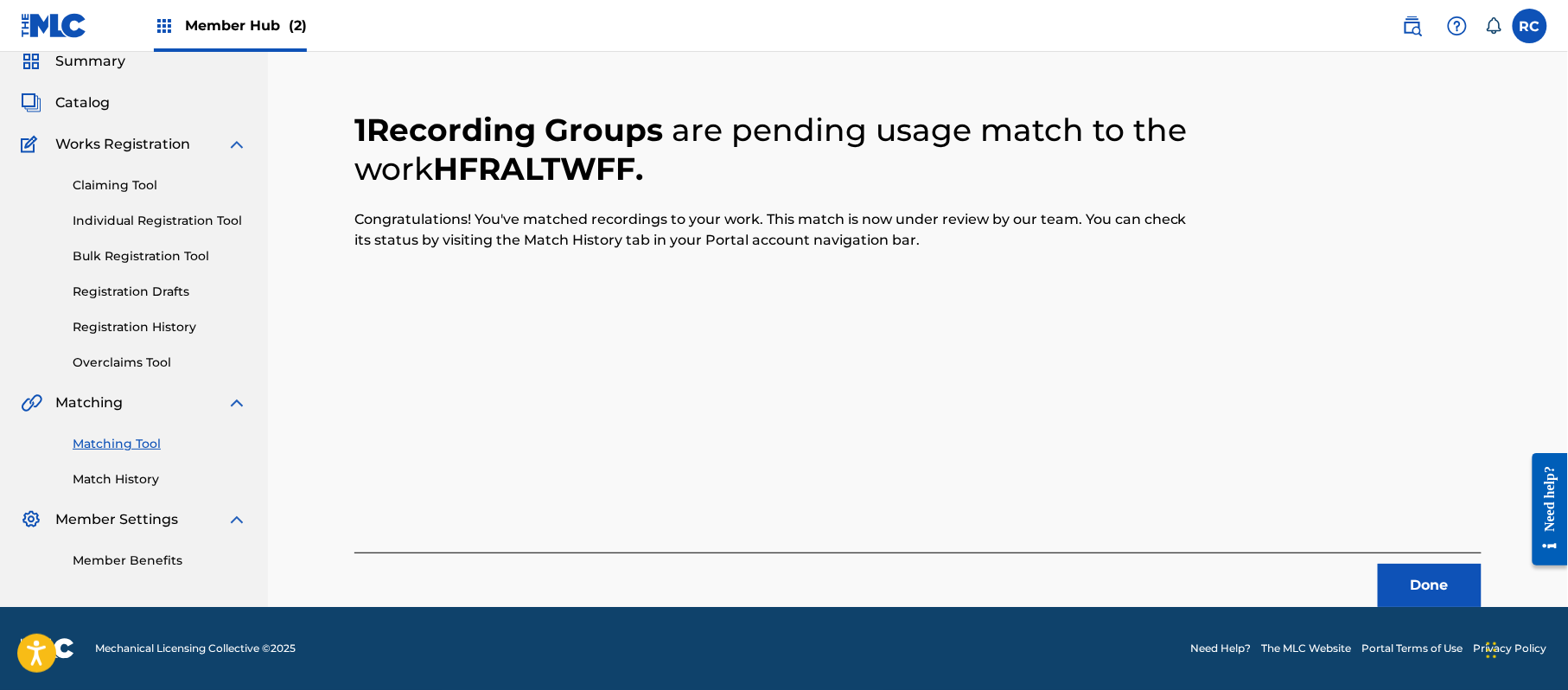
scroll to position [69, 0]
click at [1416, 589] on button "Done" at bounding box center [1430, 585] width 104 height 43
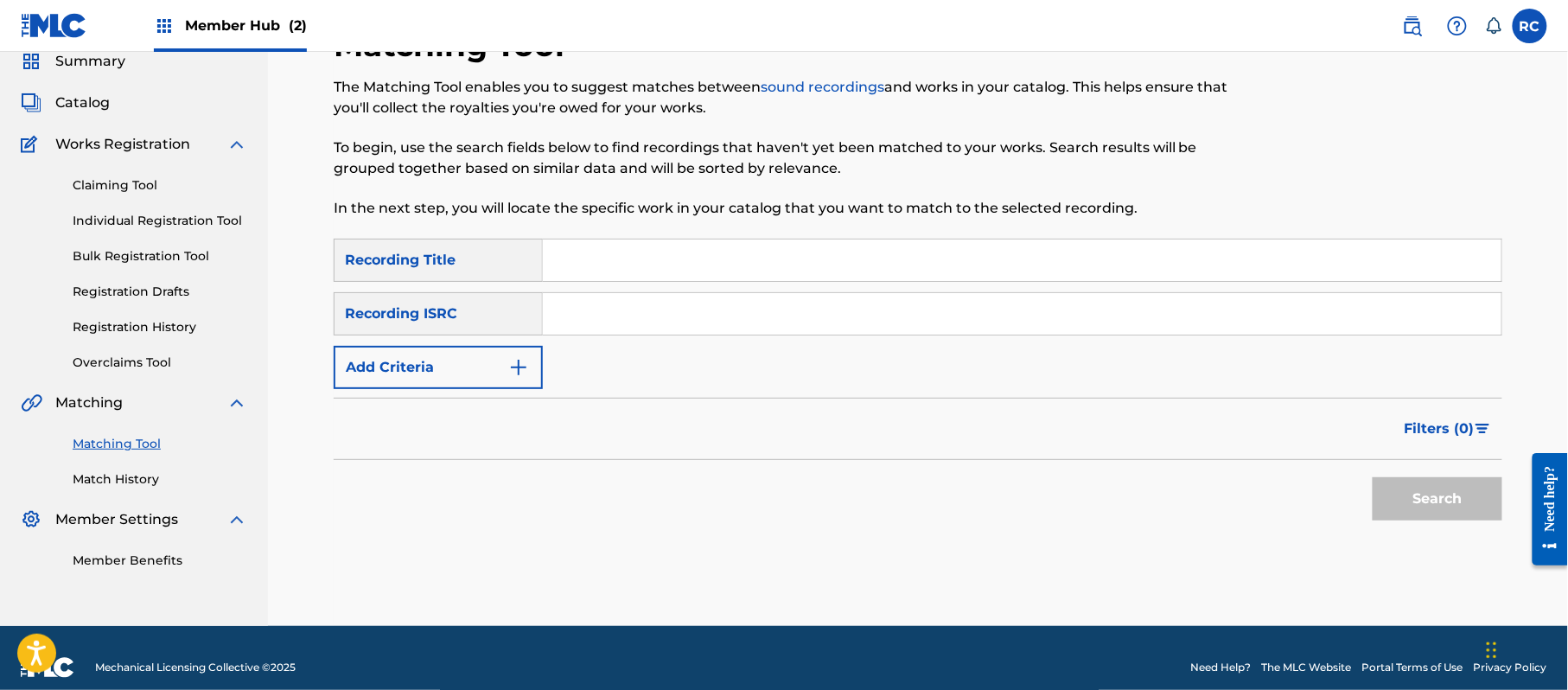
click at [735, 336] on div "SearchWithCriteria5df80841-9629-4178-8b4d-cf8d4b60a839 Recording Title SearchWi…" at bounding box center [918, 313] width 1168 height 151
click at [729, 317] on input "QZK6Q2432102" at bounding box center [1022, 313] width 958 height 41
click at [1444, 496] on button "Search" at bounding box center [1437, 498] width 130 height 43
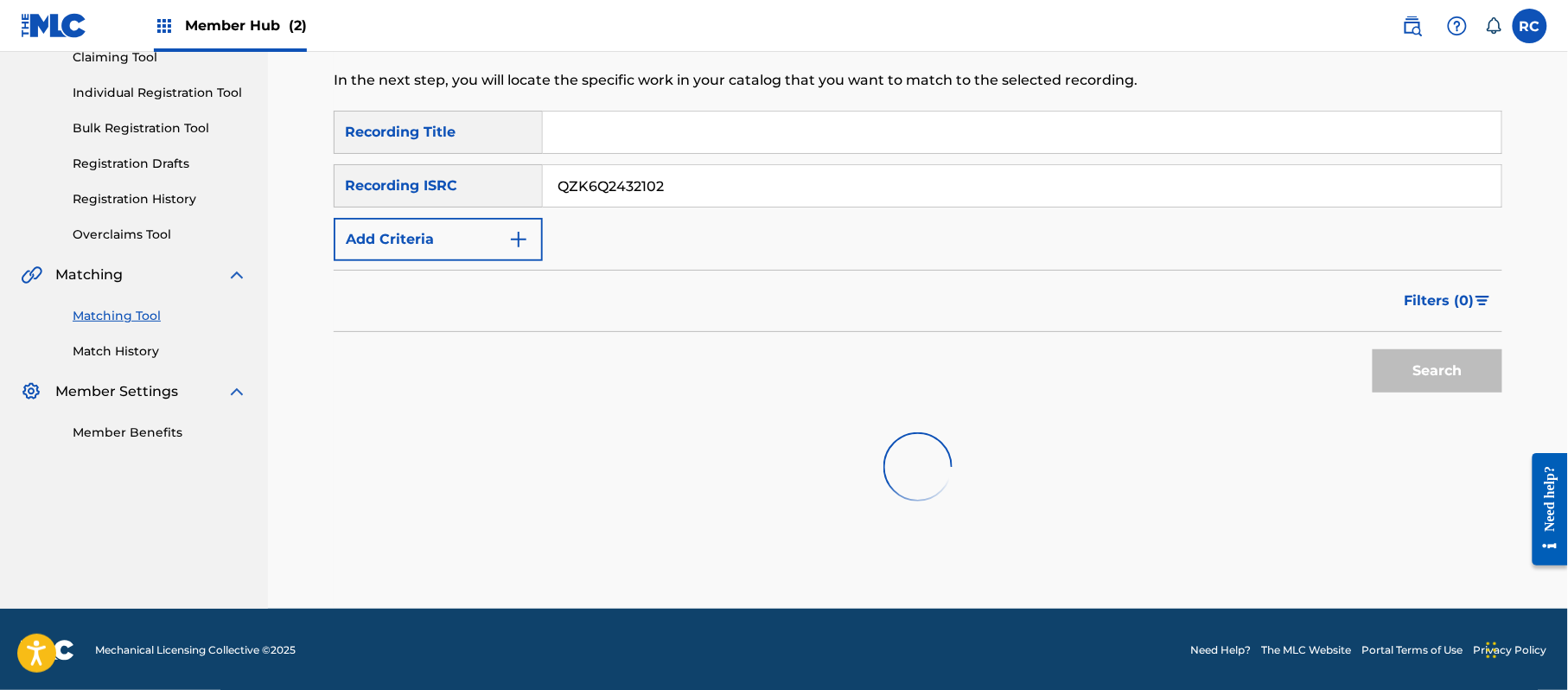
scroll to position [199, 0]
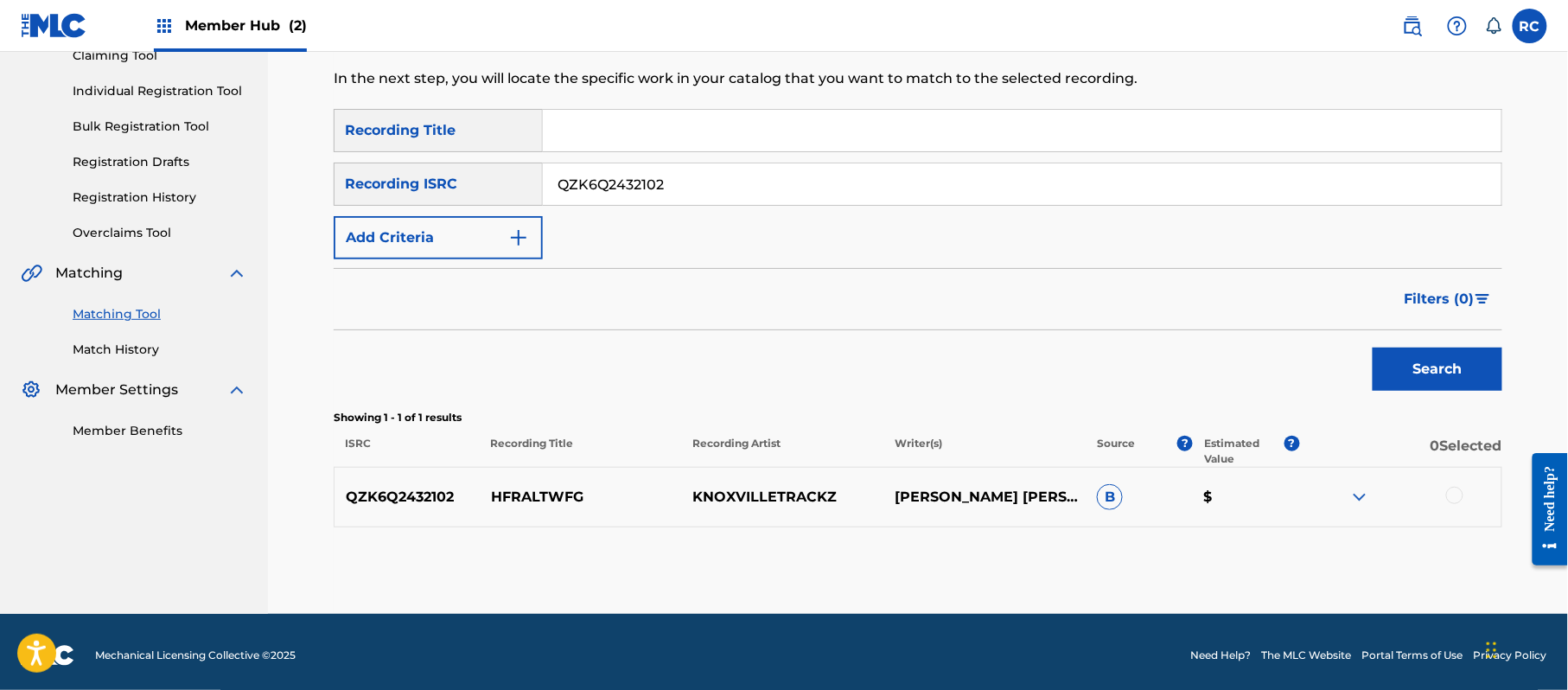
click at [1456, 493] on div at bounding box center [1454, 495] width 17 height 17
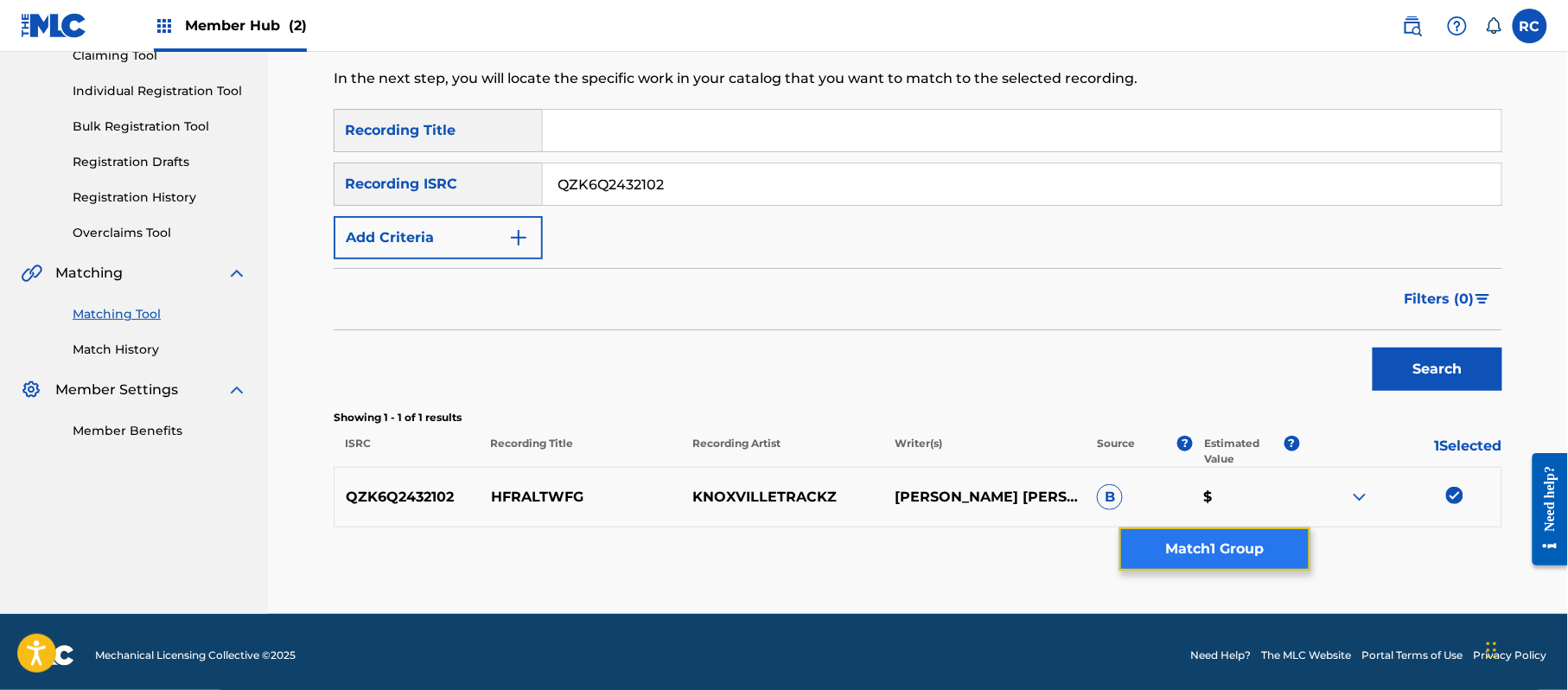
click at [1252, 541] on button "Match 1 Group" at bounding box center [1214, 549] width 191 height 43
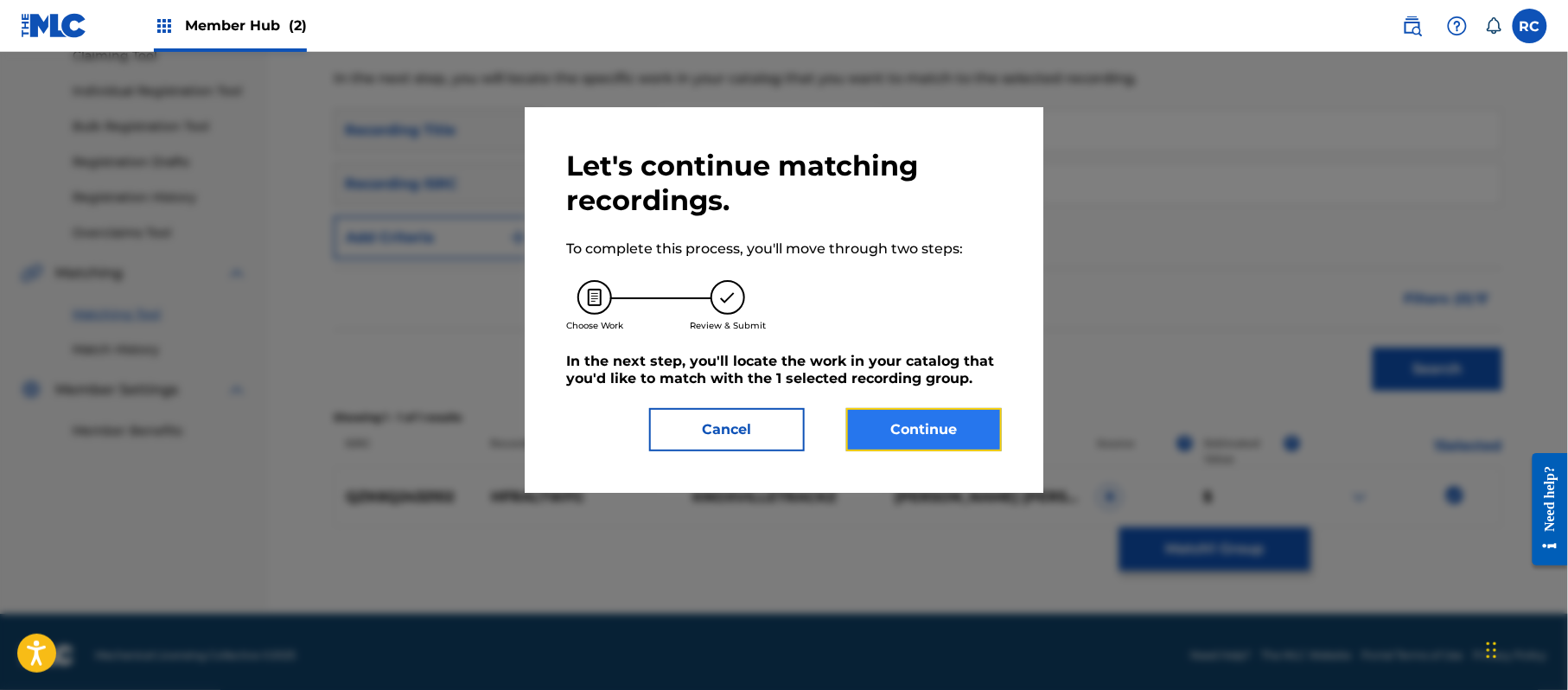
click at [977, 448] on button "Continue" at bounding box center [924, 429] width 155 height 43
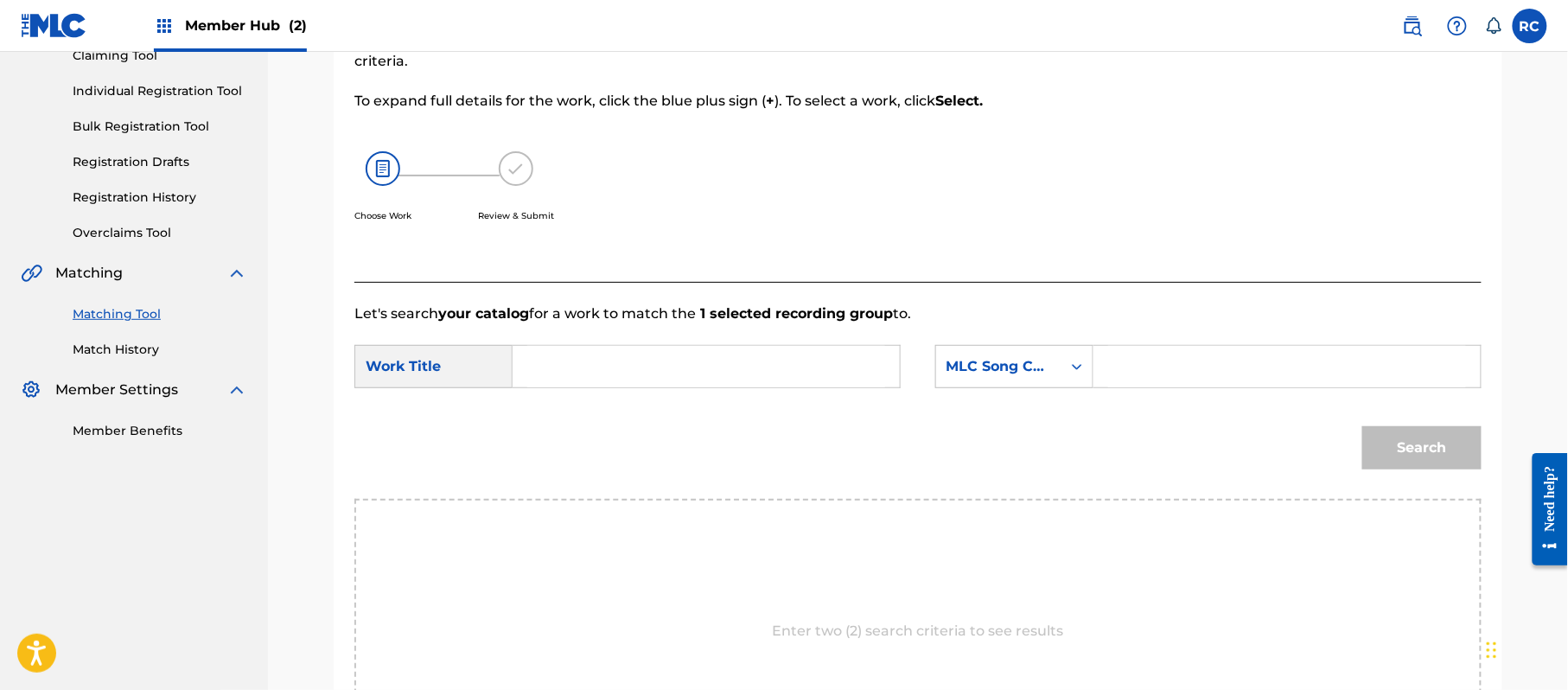
click at [685, 358] on input "Search Form" at bounding box center [706, 366] width 358 height 41
click at [668, 378] on input "Hfraltwfg HP9C8R" at bounding box center [706, 366] width 358 height 41
click at [1273, 378] on input "Search Form" at bounding box center [1287, 366] width 358 height 41
click at [1418, 451] on button "Search" at bounding box center [1422, 447] width 120 height 43
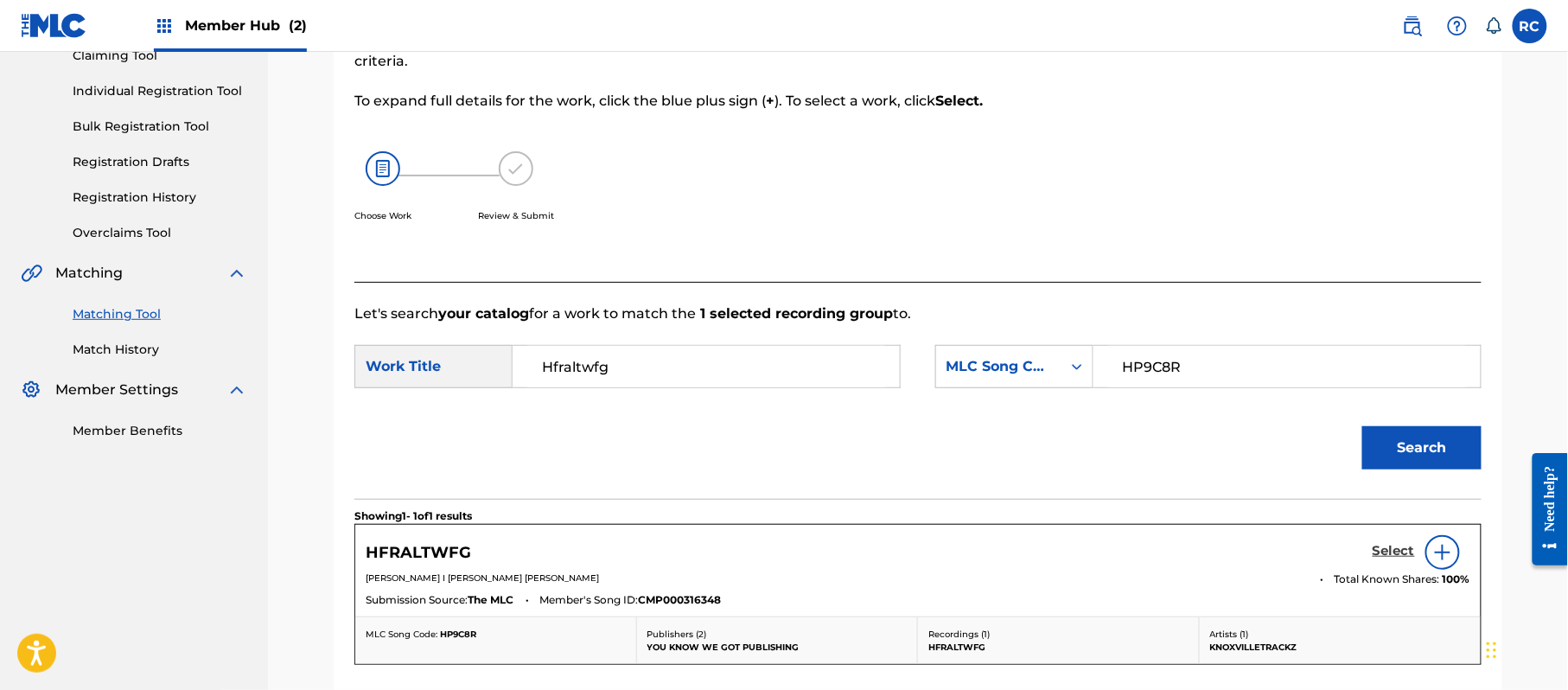
click at [1376, 551] on h5 "Select" at bounding box center [1394, 551] width 42 height 16
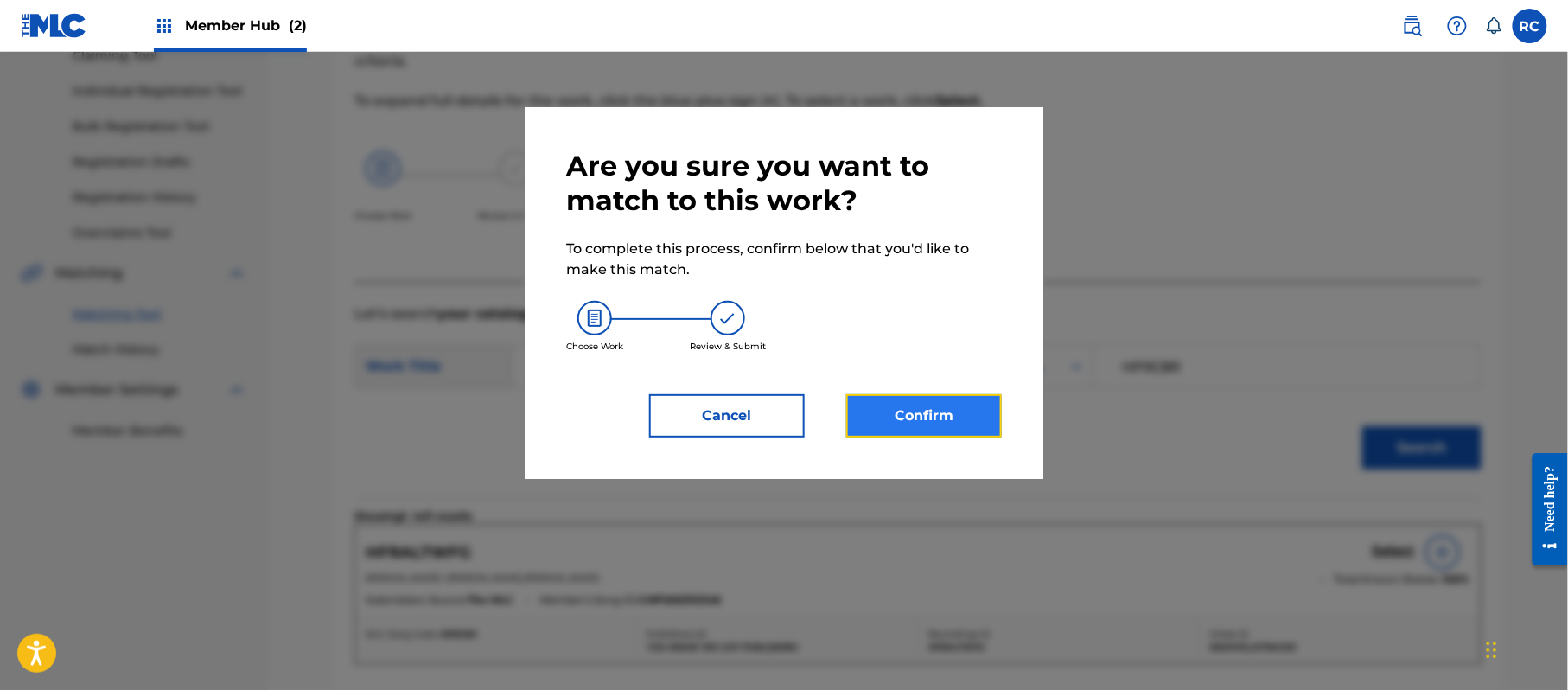
click at [967, 412] on button "Confirm" at bounding box center [924, 415] width 155 height 43
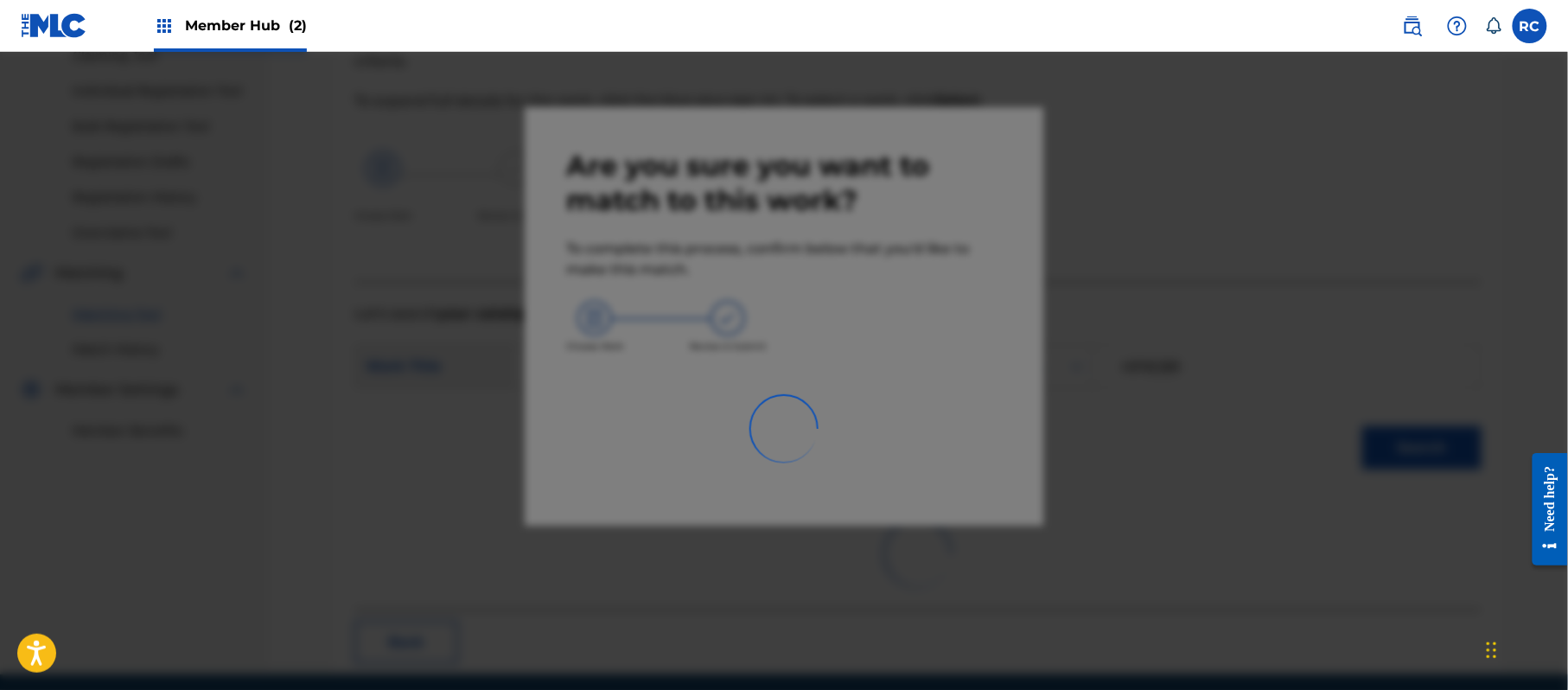
scroll to position [69, 0]
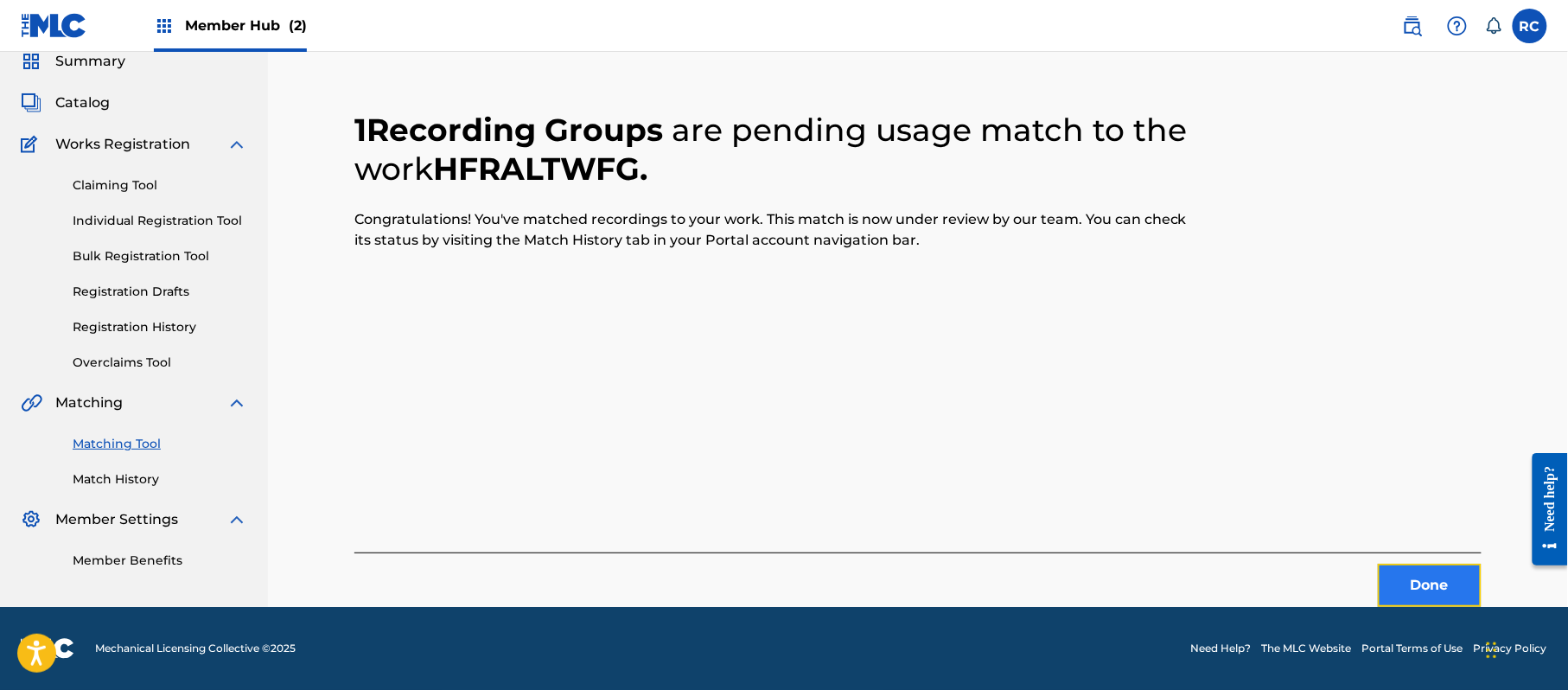
click at [1417, 584] on button "Done" at bounding box center [1430, 585] width 104 height 43
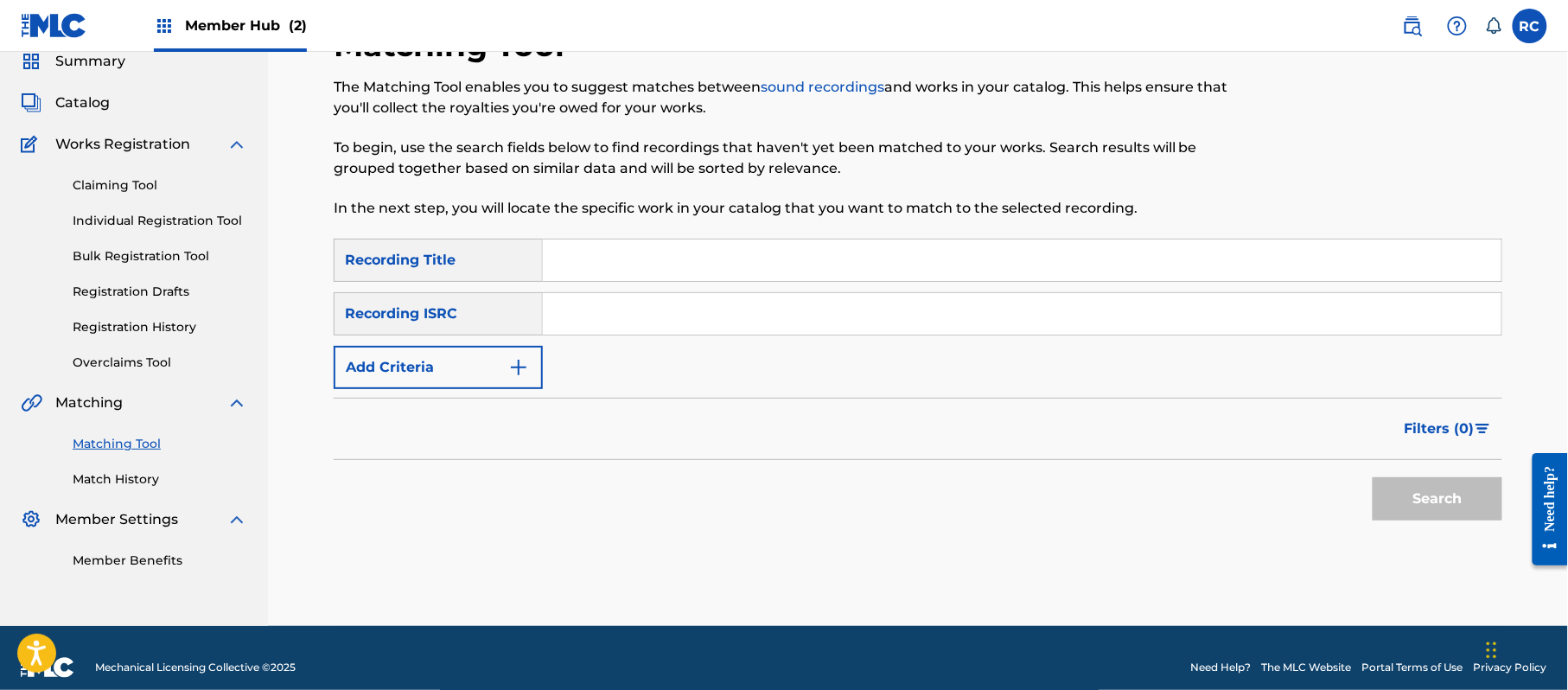
click at [658, 315] on input "Search Form" at bounding box center [1022, 313] width 958 height 41
click at [1422, 506] on button "Search" at bounding box center [1437, 498] width 130 height 43
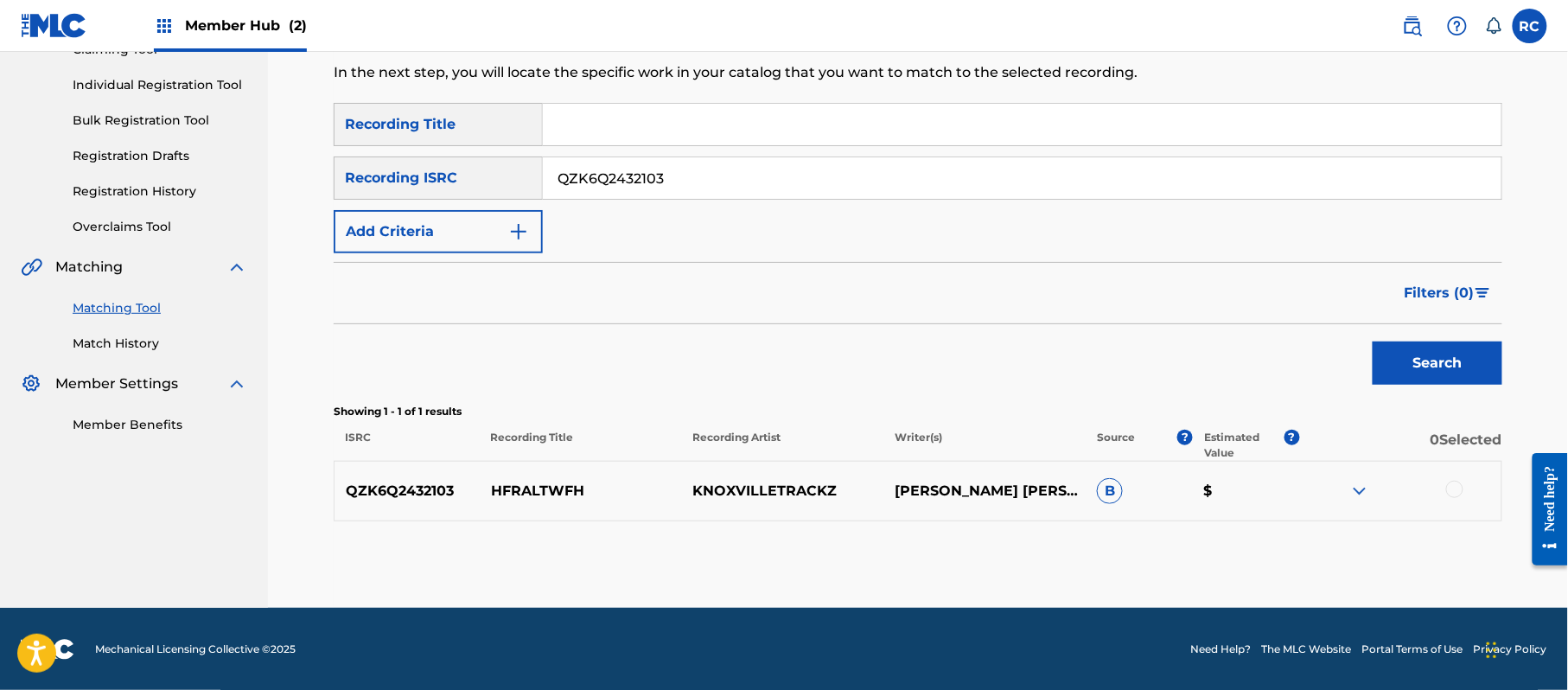
scroll to position [205, 0]
click at [1447, 482] on div at bounding box center [1454, 488] width 17 height 17
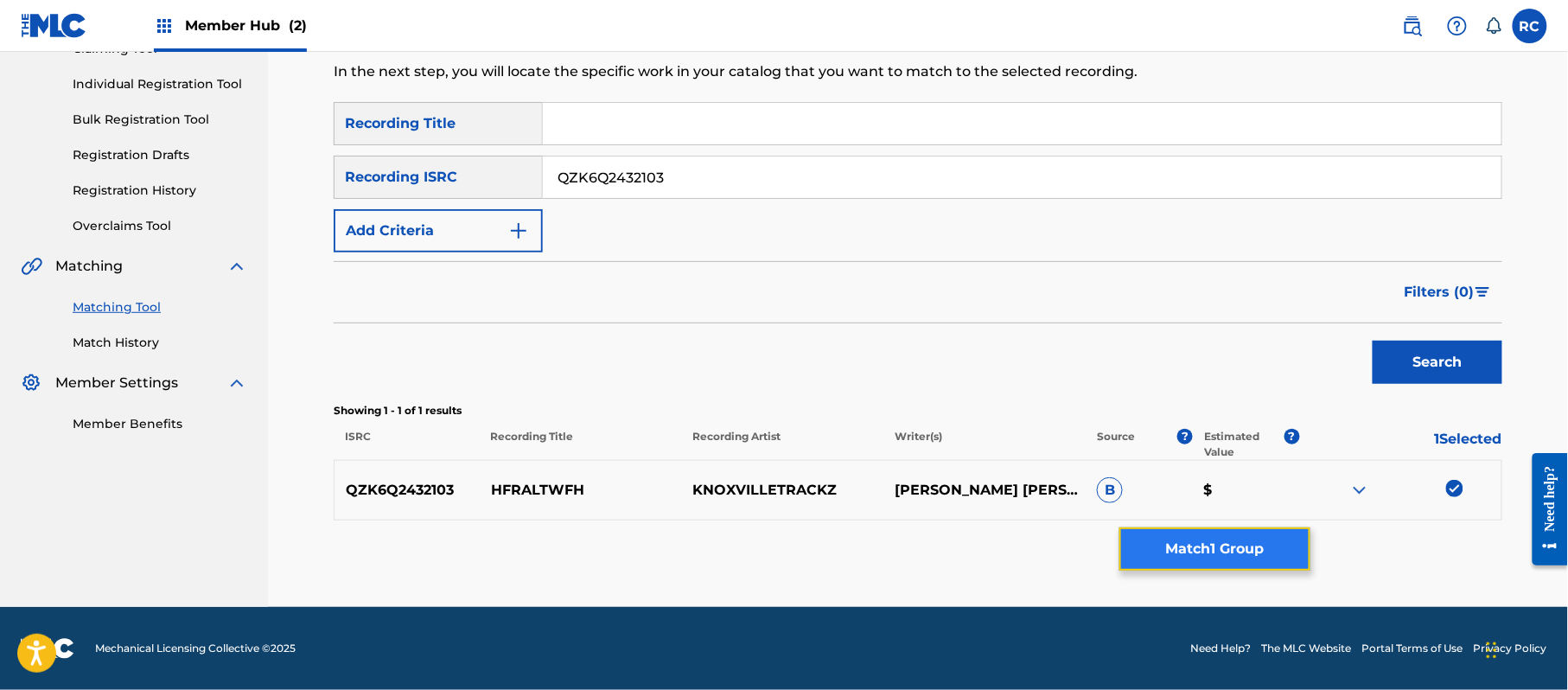
click at [1280, 547] on button "Match 1 Group" at bounding box center [1214, 549] width 191 height 43
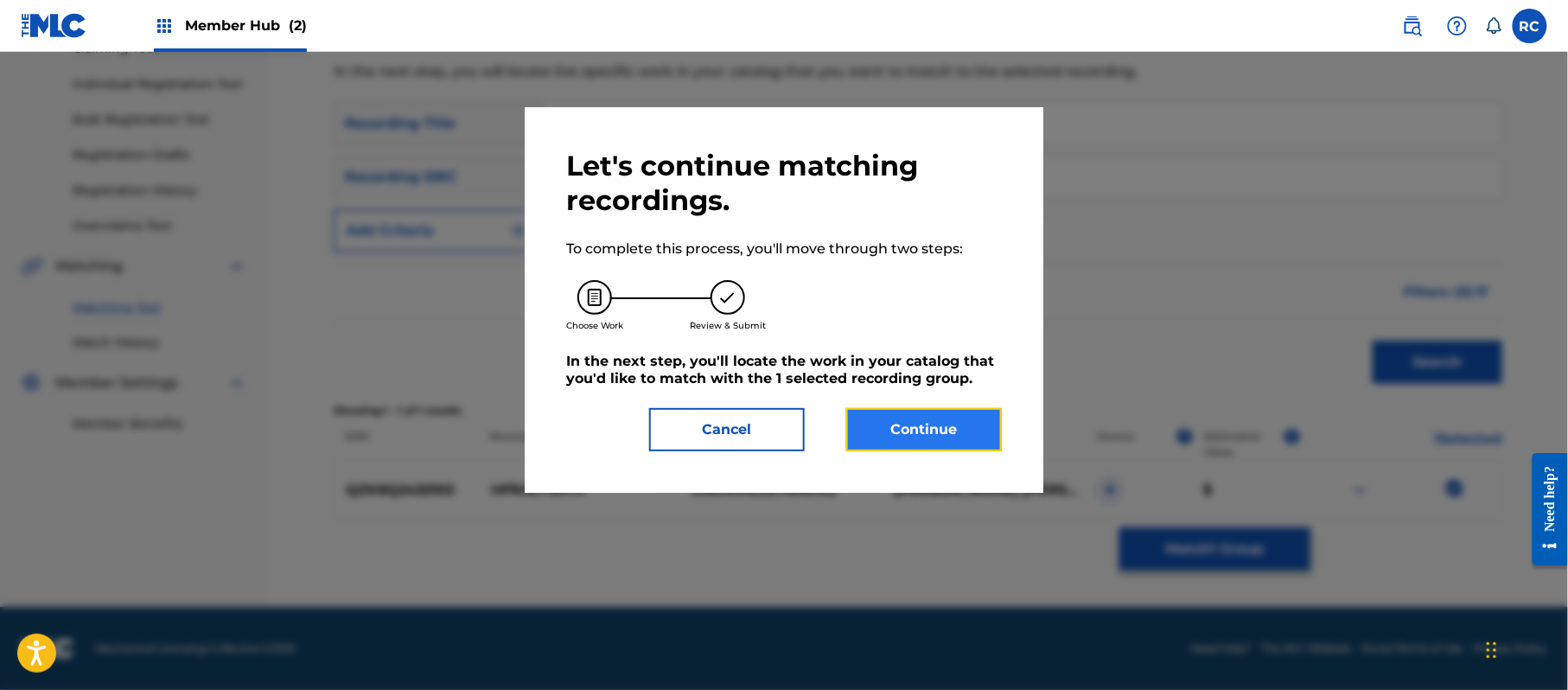
click at [901, 433] on button "Continue" at bounding box center [924, 429] width 155 height 43
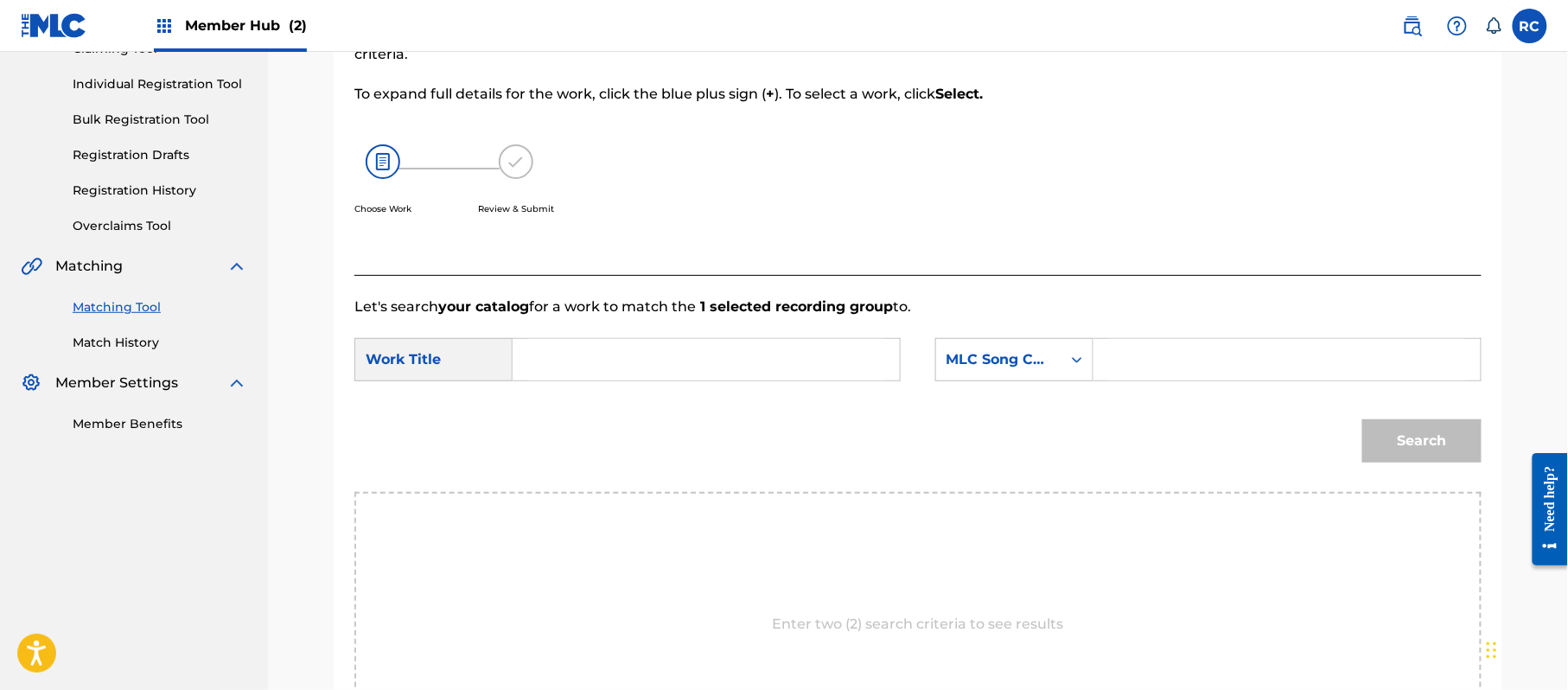
click at [640, 358] on input "Search Form" at bounding box center [706, 359] width 358 height 41
click at [633, 365] on input "Hfraltwfh HP9C1A" at bounding box center [706, 359] width 358 height 41
click at [1218, 368] on input "Search Form" at bounding box center [1287, 359] width 358 height 41
click at [1394, 441] on button "Search" at bounding box center [1422, 440] width 120 height 43
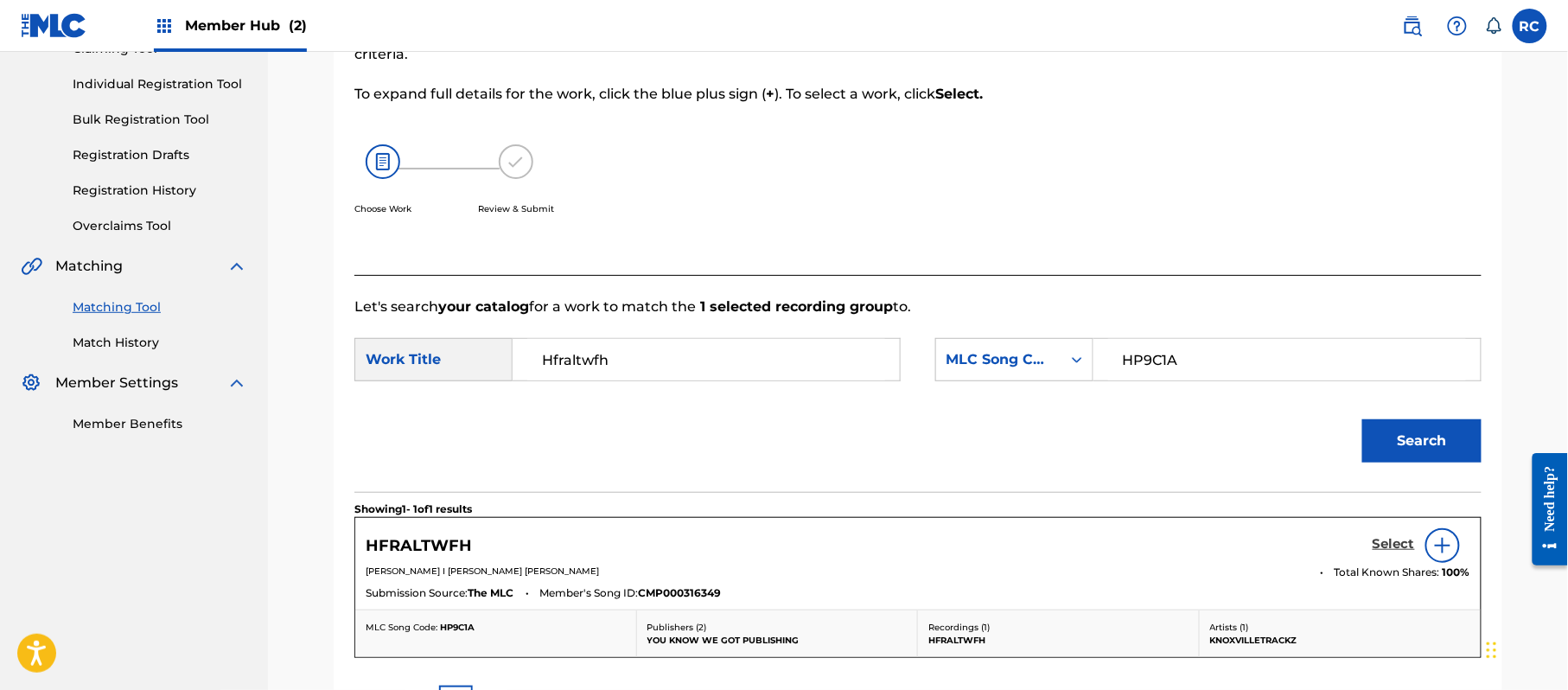
click at [1380, 541] on h5 "Select" at bounding box center [1394, 544] width 42 height 16
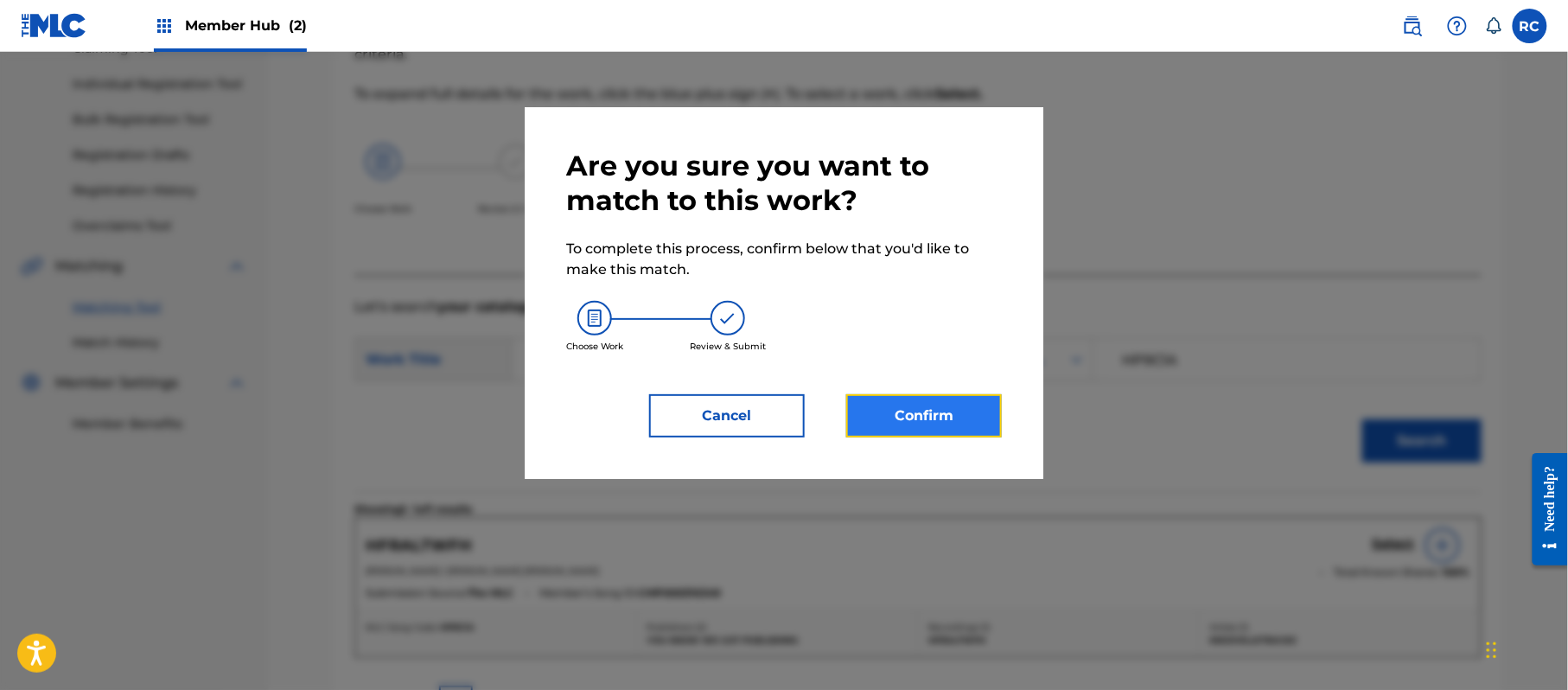
click at [967, 415] on button "Confirm" at bounding box center [924, 415] width 155 height 43
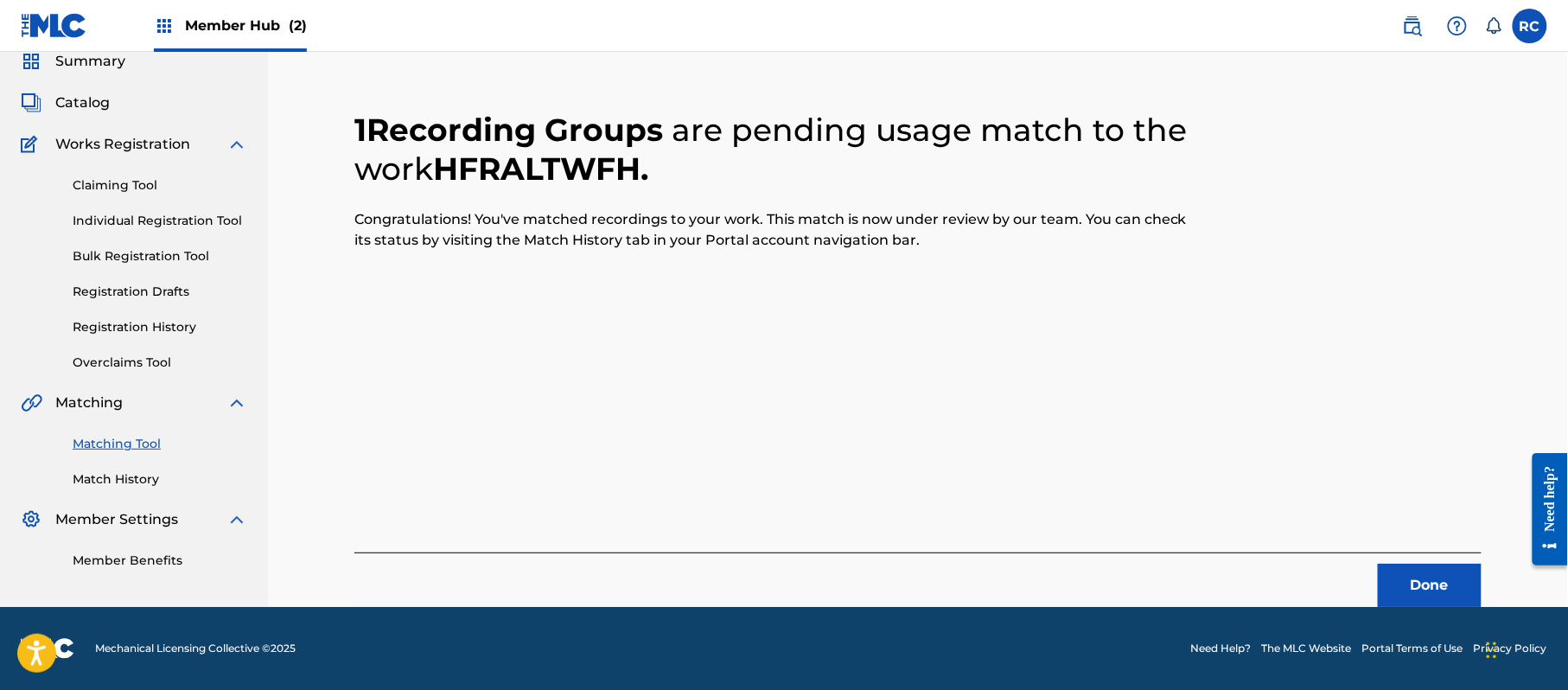
scroll to position [69, 0]
click at [1408, 574] on button "Done" at bounding box center [1430, 585] width 104 height 43
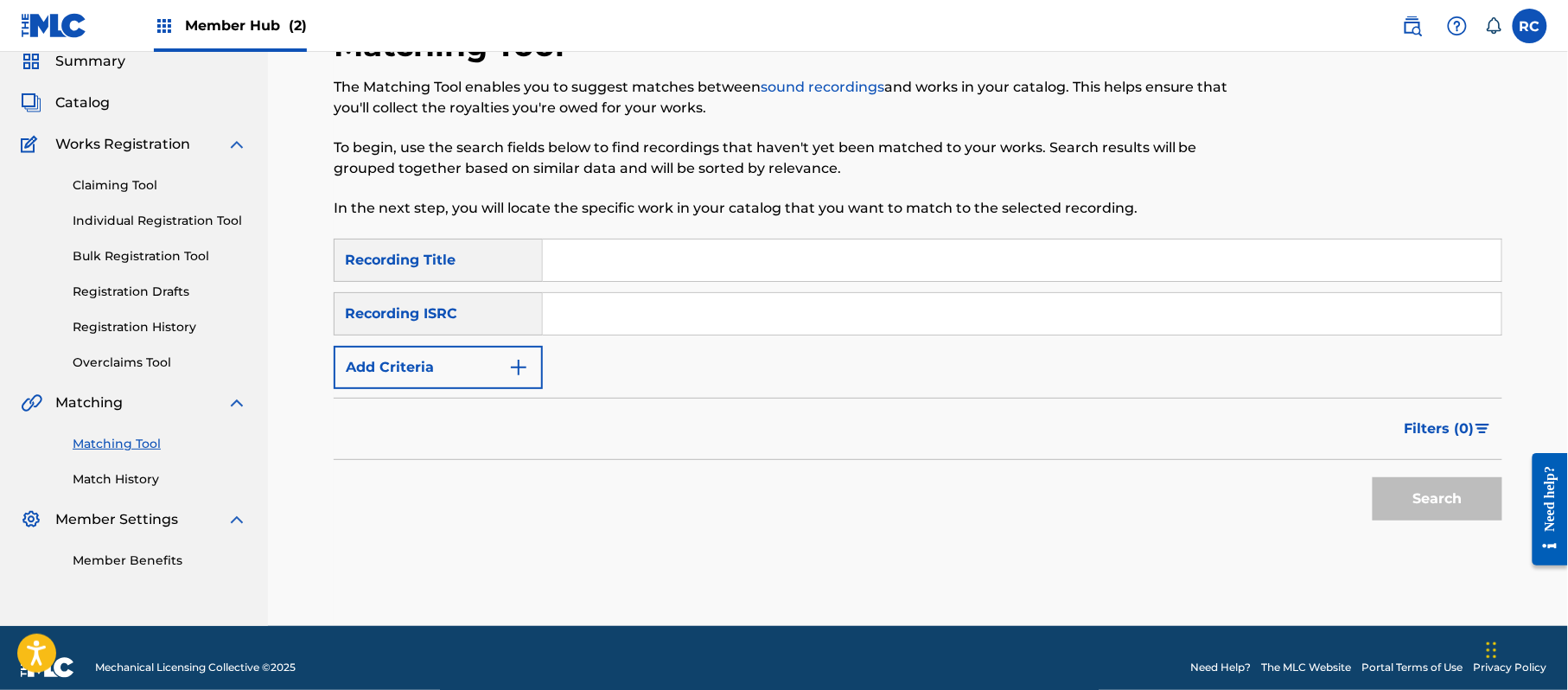
click at [694, 298] on input "Search Form" at bounding box center [1022, 313] width 958 height 41
click at [1514, 516] on div "Matching Tool The Matching Tool enables you to suggest matches between sound re…" at bounding box center [918, 325] width 1210 height 600
click at [1463, 507] on button "Search" at bounding box center [1437, 498] width 130 height 43
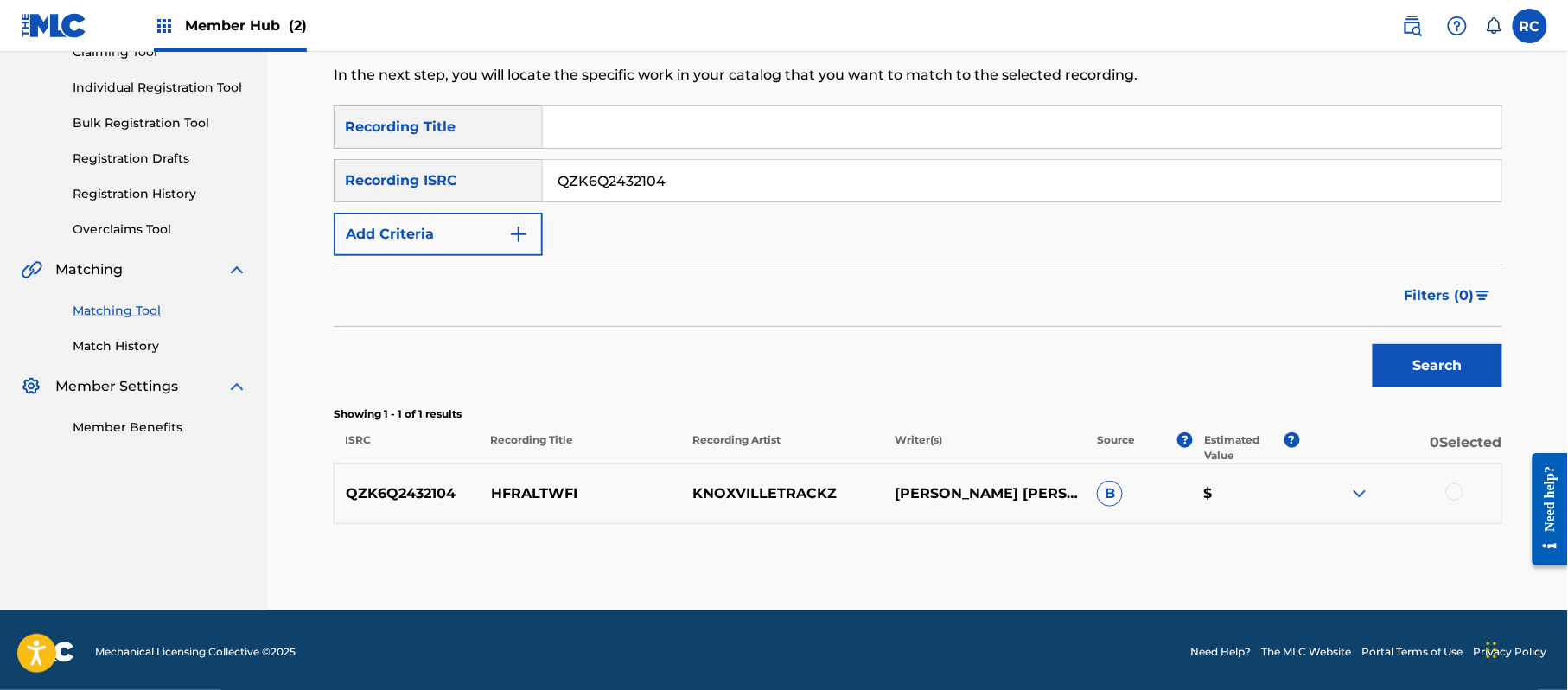
scroll to position [205, 0]
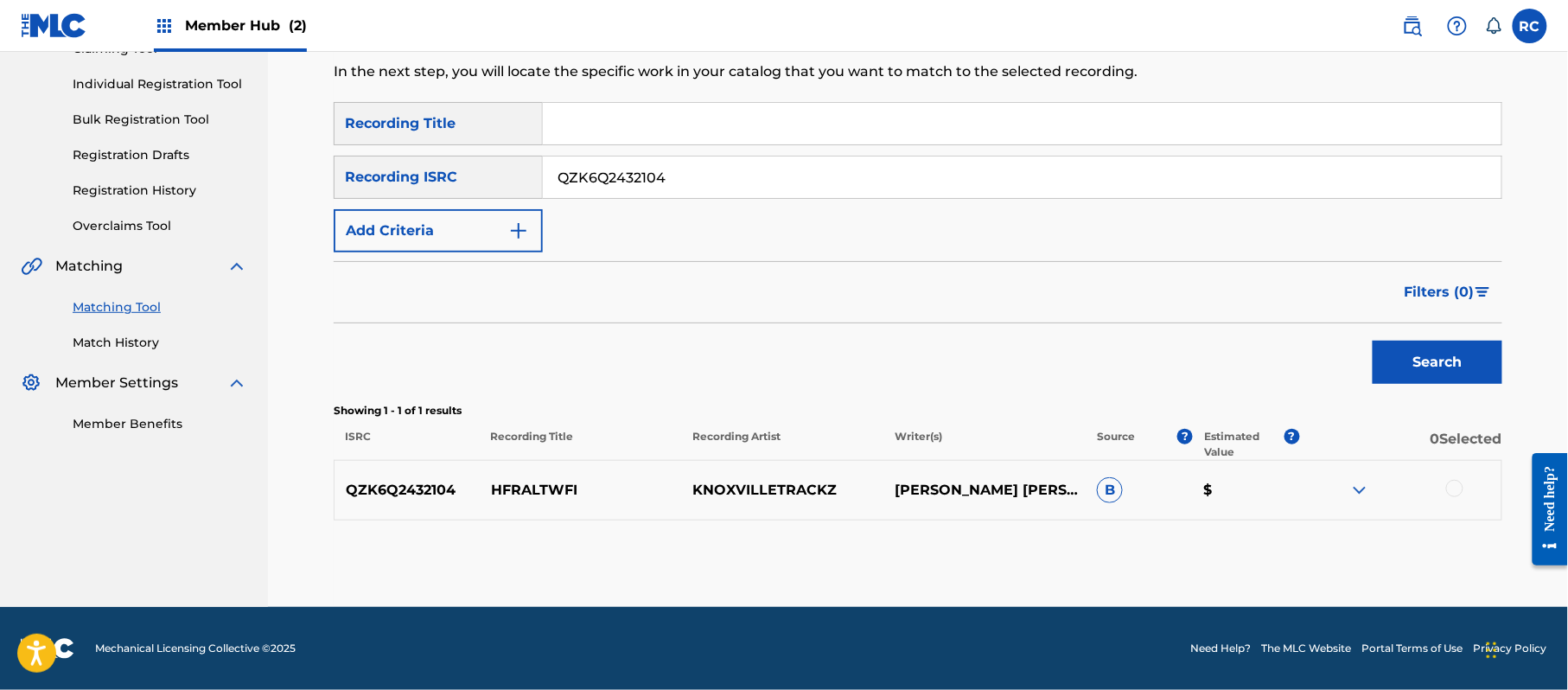
click at [1459, 485] on div at bounding box center [1454, 488] width 17 height 17
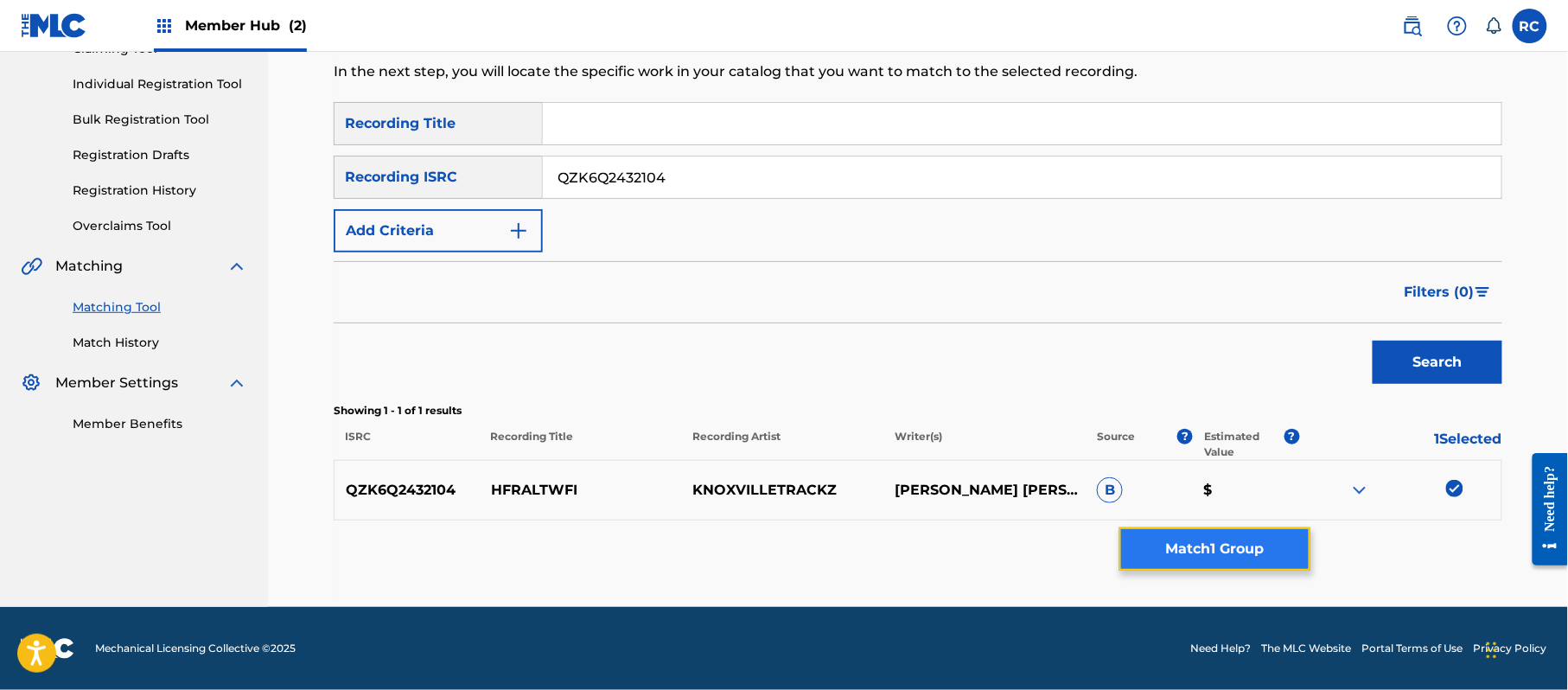
click at [1191, 557] on button "Match 1 Group" at bounding box center [1214, 549] width 191 height 43
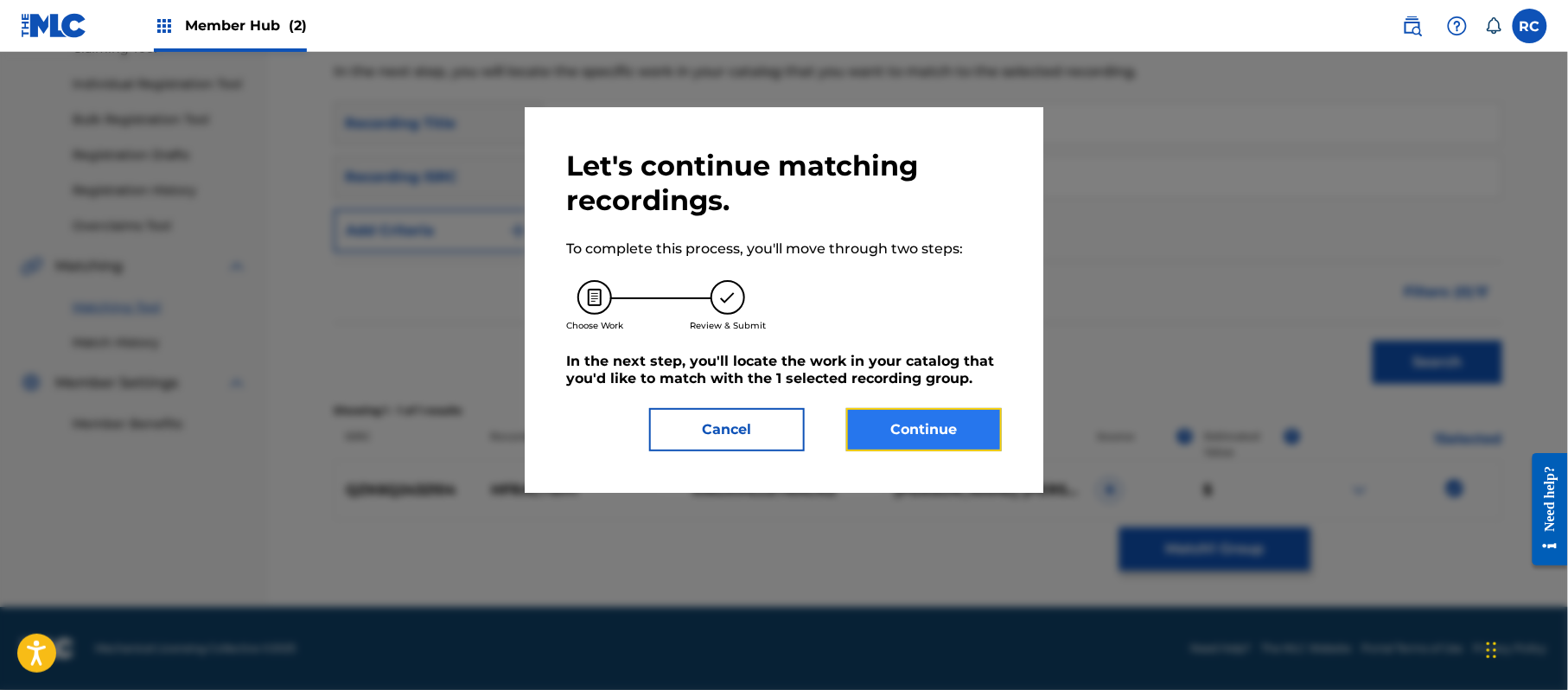
click at [975, 439] on button "Continue" at bounding box center [924, 429] width 155 height 43
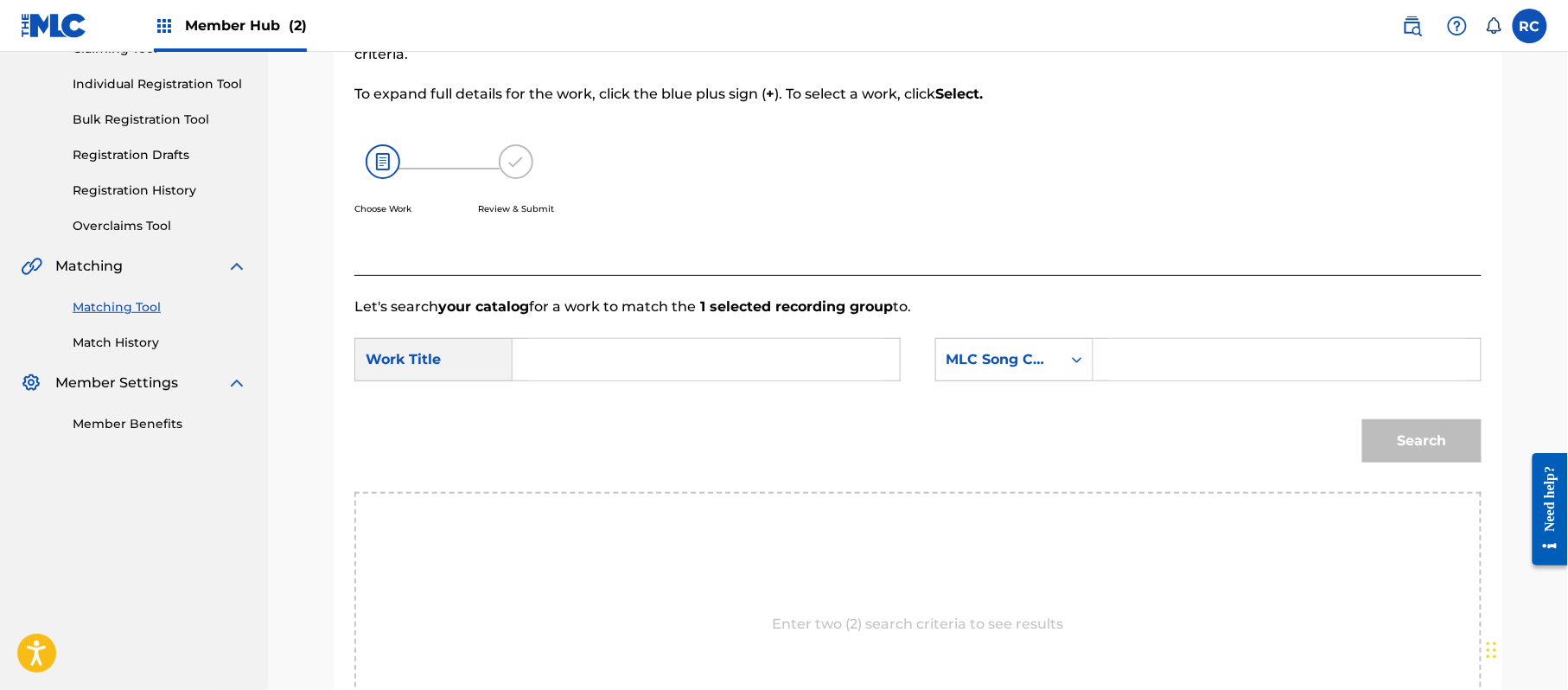
click at [596, 371] on input "Search Form" at bounding box center [706, 359] width 358 height 41
click at [642, 367] on input "Hfraltwfi HP9C8T" at bounding box center [706, 359] width 358 height 41
click at [1242, 367] on input "Search Form" at bounding box center [1287, 359] width 358 height 41
click at [1380, 433] on button "Search" at bounding box center [1422, 440] width 120 height 43
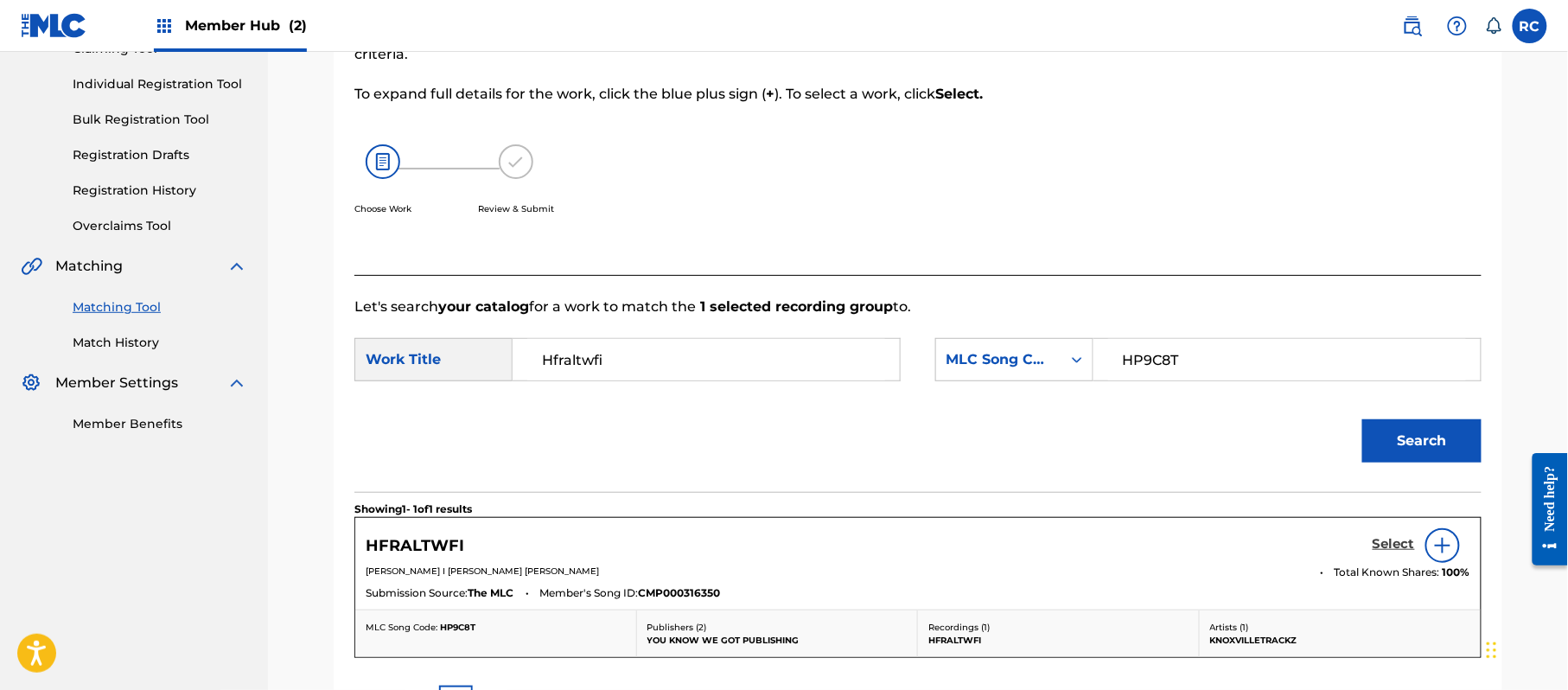
click at [1400, 543] on h5 "Select" at bounding box center [1394, 544] width 42 height 16
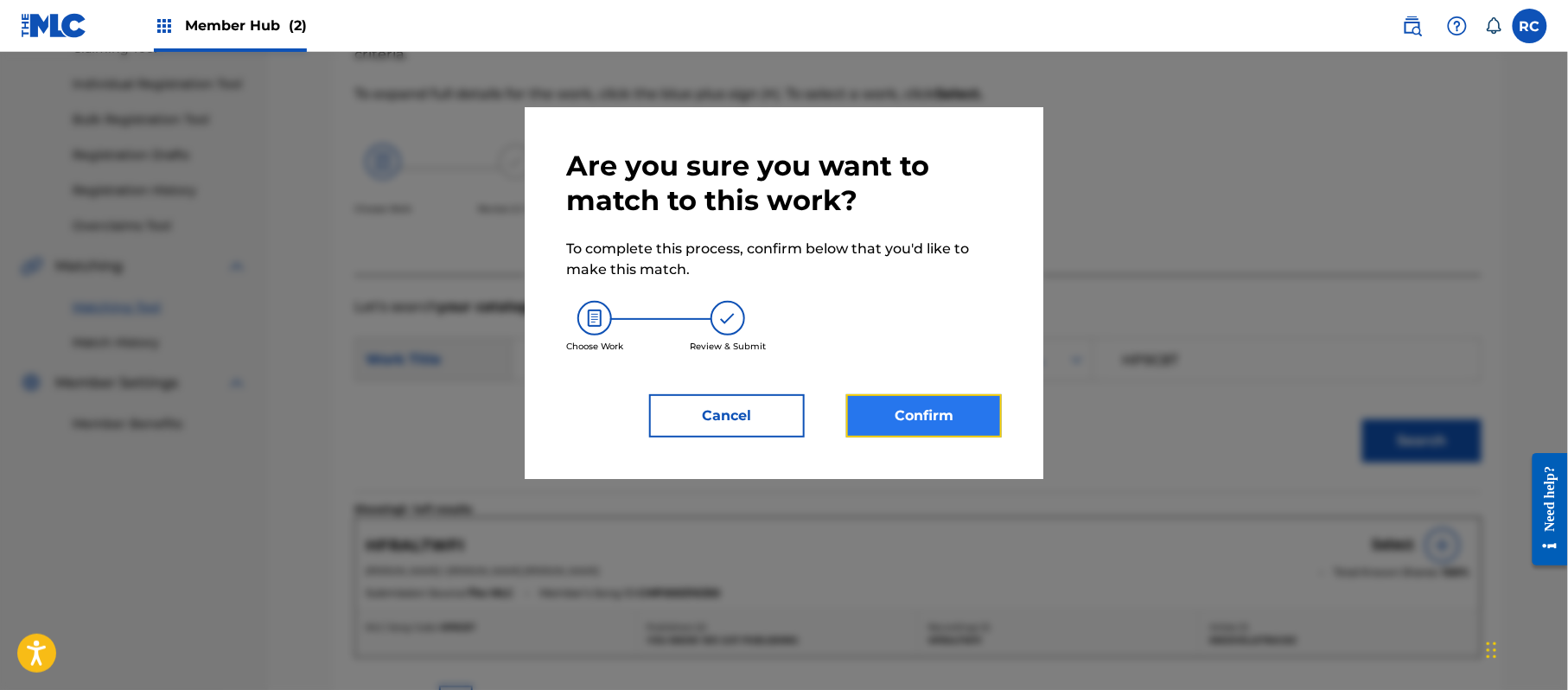
click at [976, 423] on button "Confirm" at bounding box center [924, 415] width 155 height 43
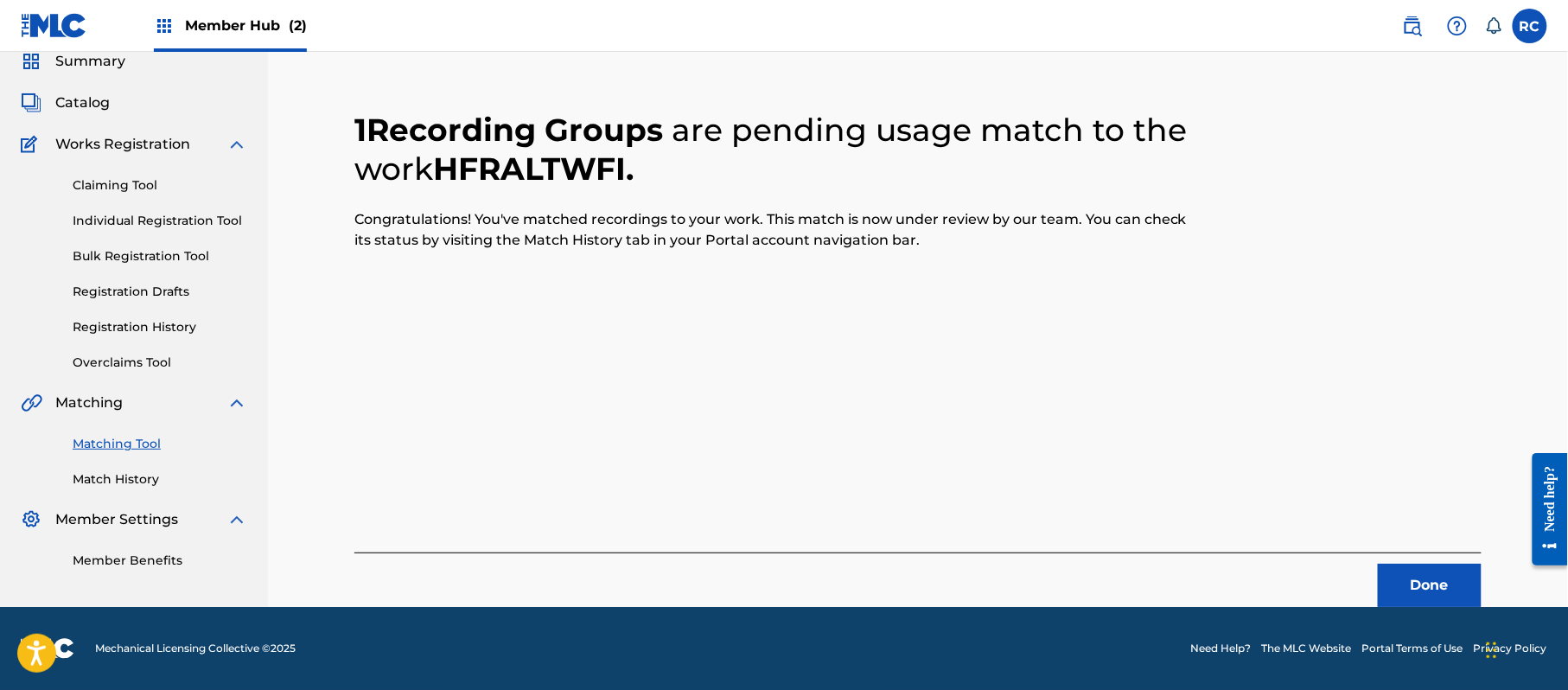
scroll to position [69, 0]
click at [1402, 575] on button "Done" at bounding box center [1430, 585] width 104 height 43
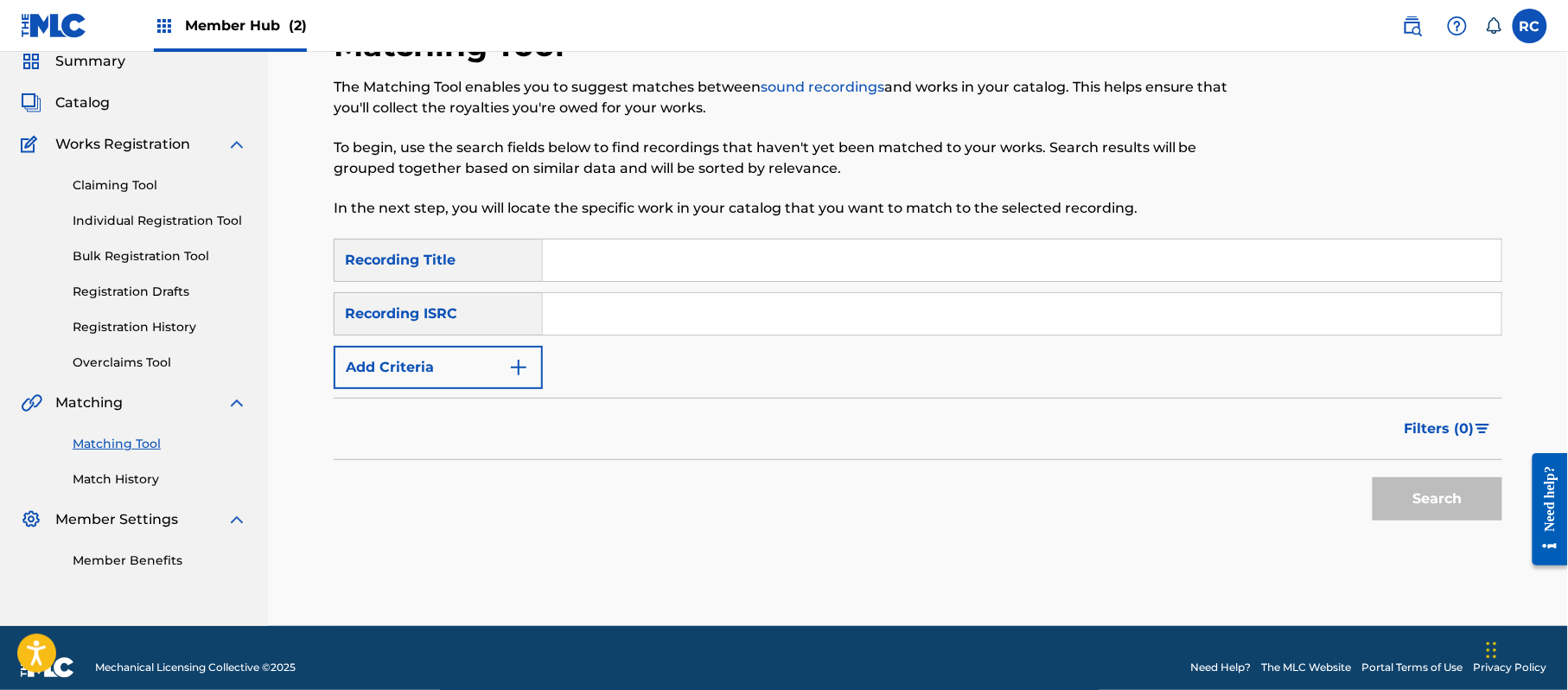
click at [741, 311] on input "Search Form" at bounding box center [1022, 313] width 958 height 41
click at [1407, 498] on button "Search" at bounding box center [1437, 498] width 130 height 43
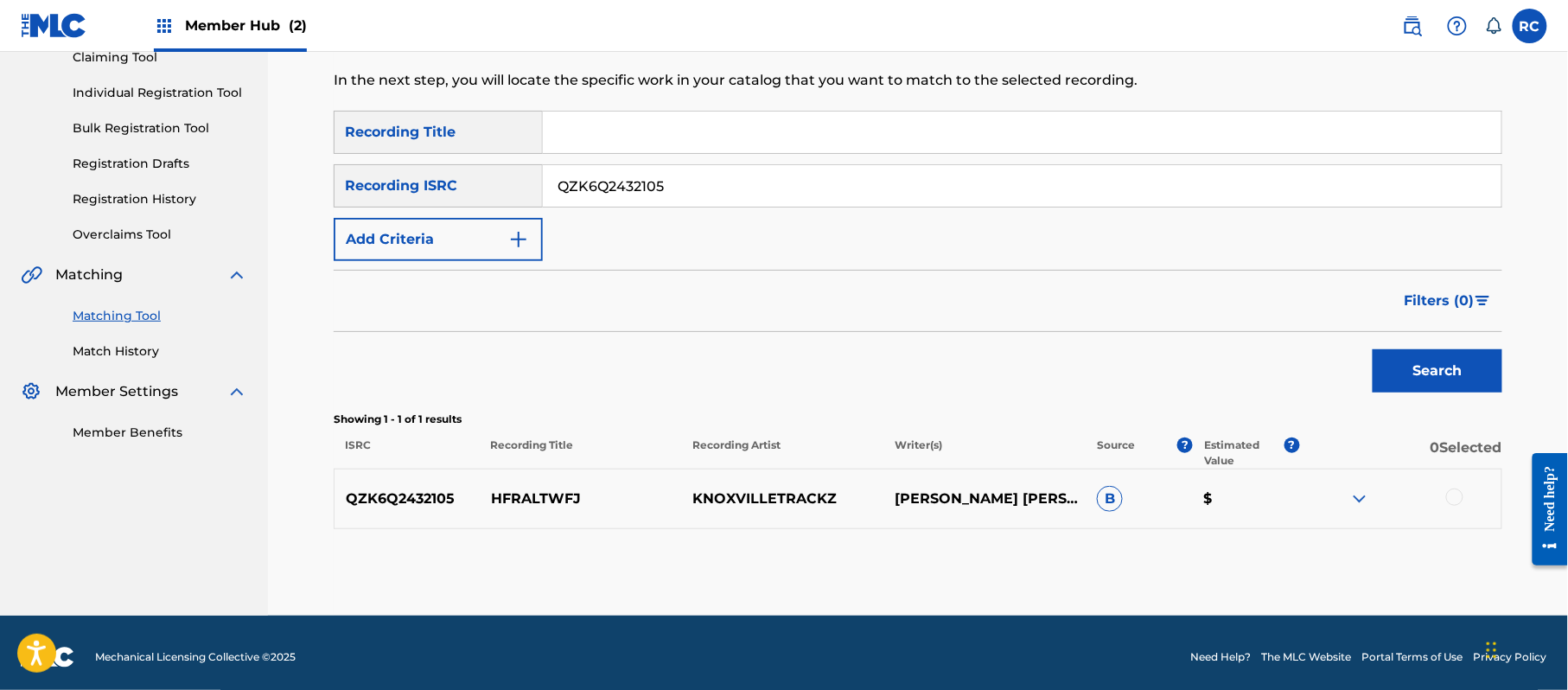
scroll to position [205, 0]
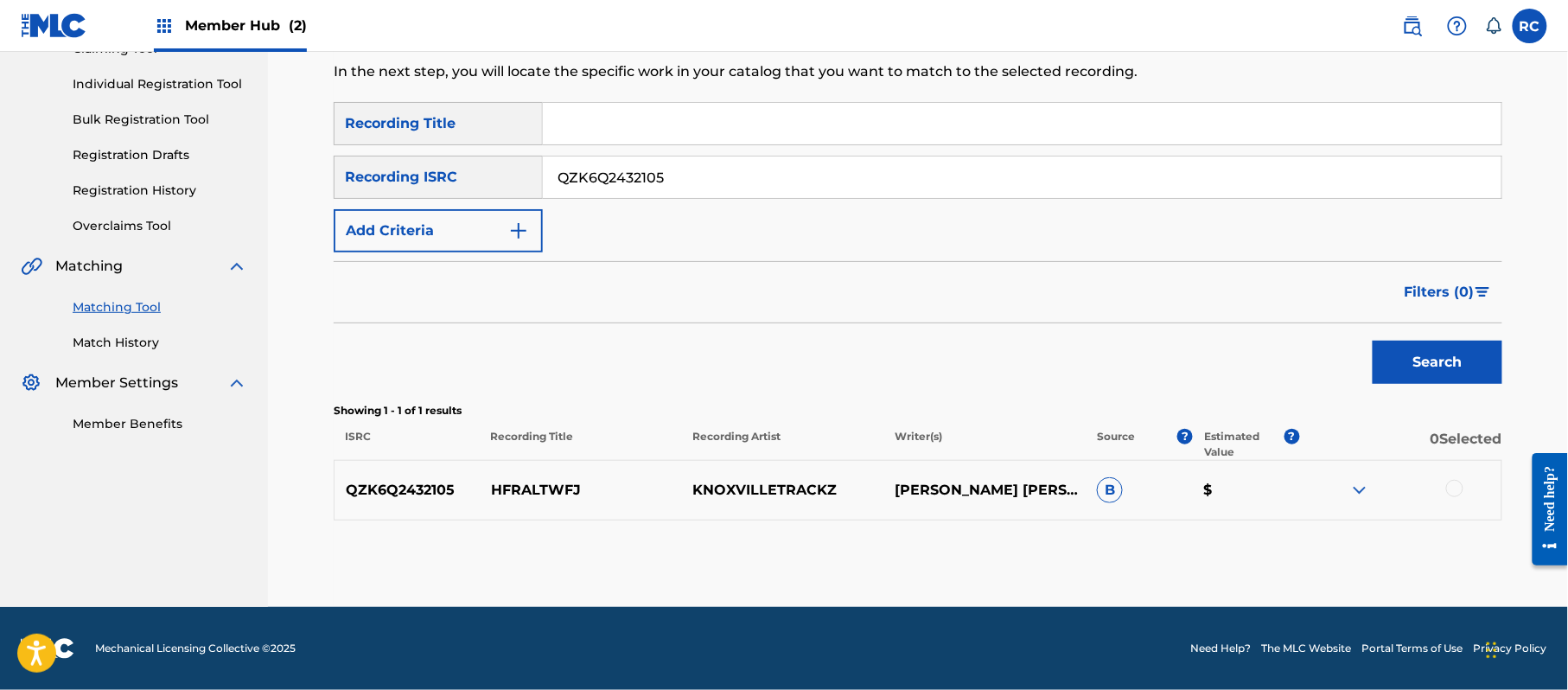
click at [1450, 488] on div at bounding box center [1454, 488] width 17 height 17
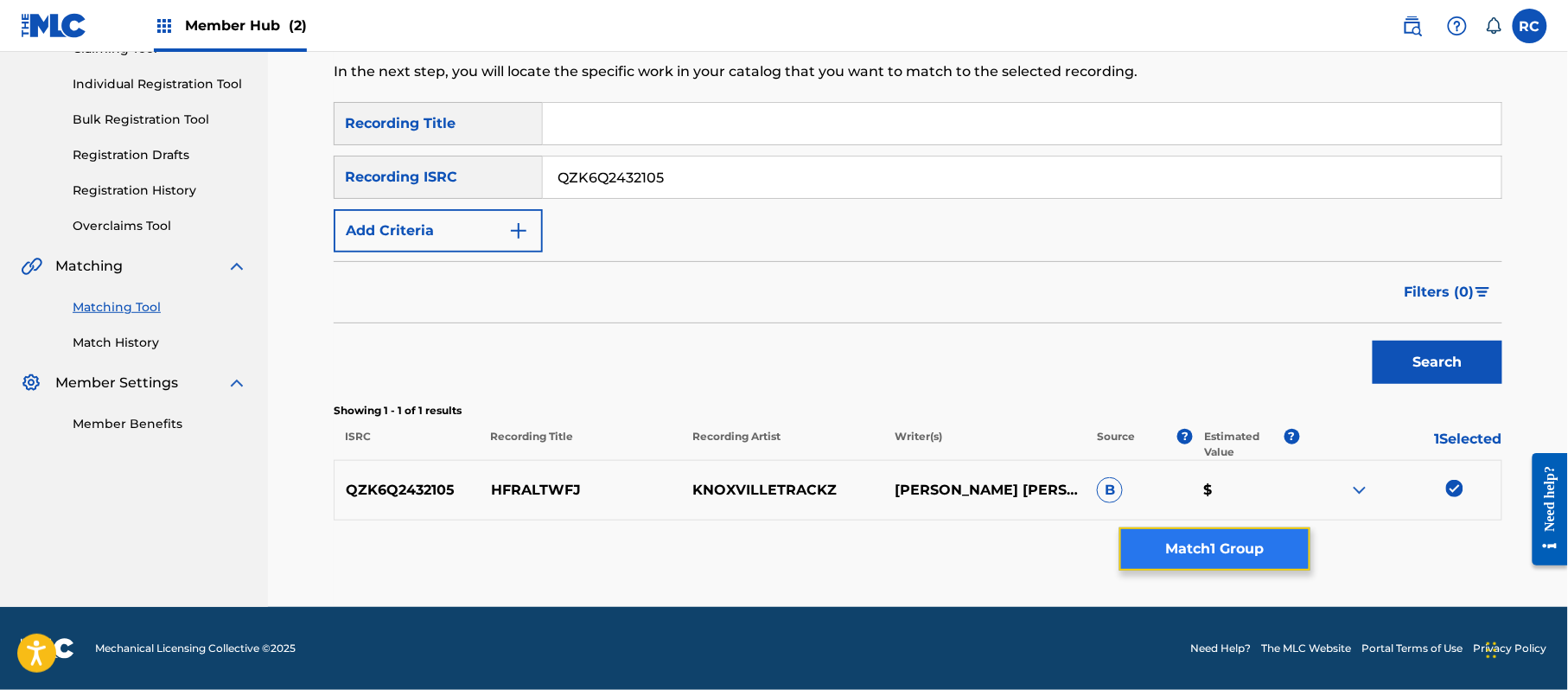
click at [1222, 548] on button "Match 1 Group" at bounding box center [1214, 549] width 191 height 43
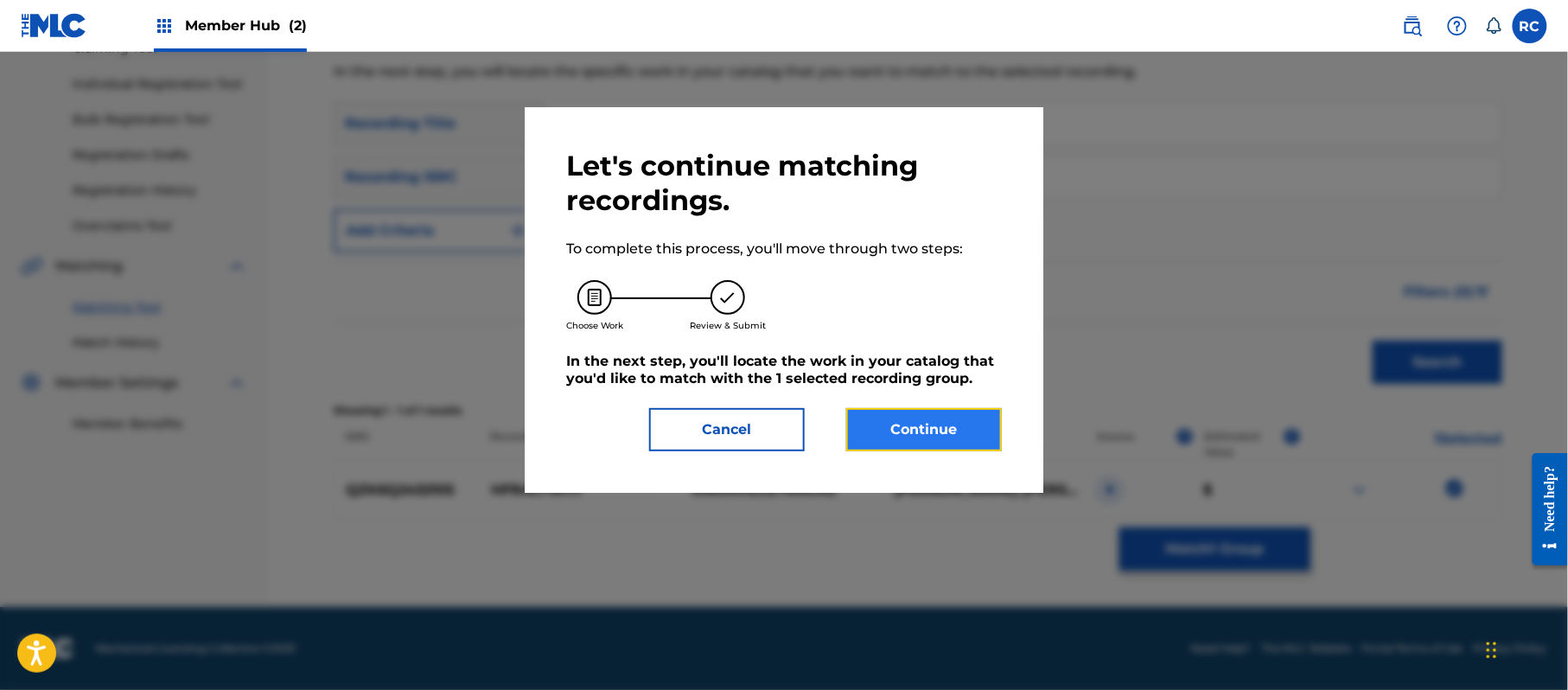
click at [959, 418] on button "Continue" at bounding box center [924, 429] width 155 height 43
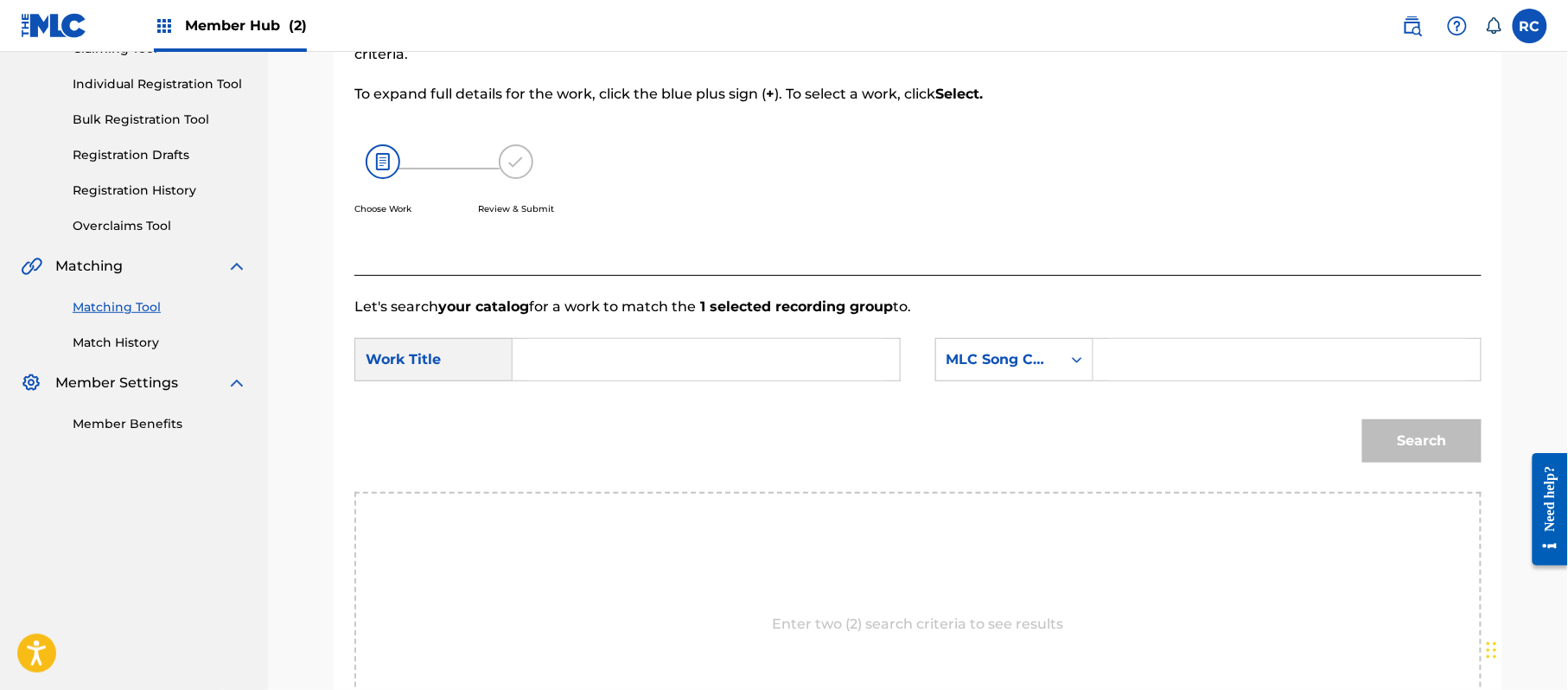
click at [738, 384] on div "SearchWithCriteria116754d8-d51e-4542-8427-6facf1cfe1a0 Work Title SearchWithCri…" at bounding box center [917, 364] width 1127 height 54
drag, startPoint x: 707, startPoint y: 361, endPoint x: 688, endPoint y: 367, distance: 19.9
click at [706, 361] on input "Search Form" at bounding box center [706, 359] width 358 height 41
click at [678, 367] on input "Hfraltwfj HP9C0D" at bounding box center [706, 359] width 358 height 41
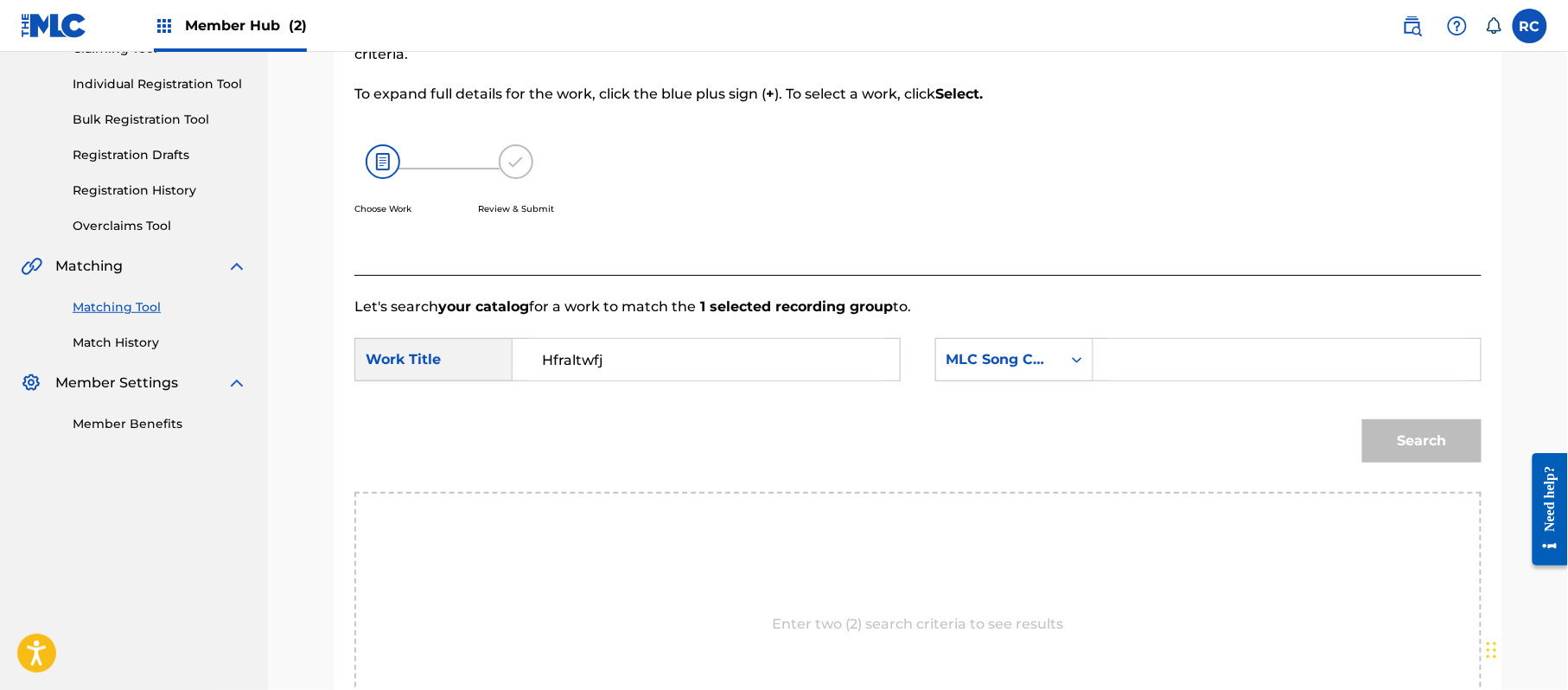
click at [1200, 367] on input "Search Form" at bounding box center [1287, 359] width 358 height 41
click at [1413, 437] on button "Search" at bounding box center [1422, 440] width 120 height 43
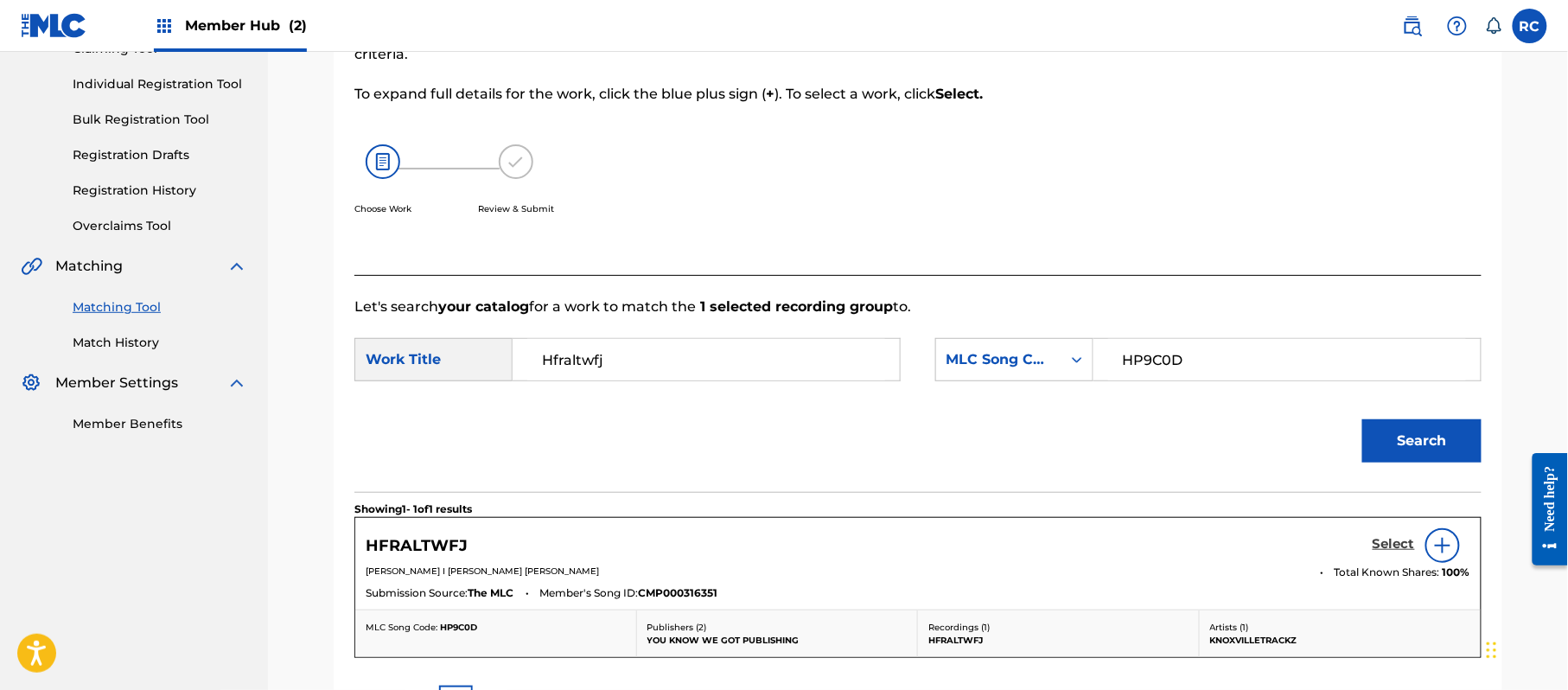
click at [1378, 548] on h5 "Select" at bounding box center [1394, 544] width 42 height 16
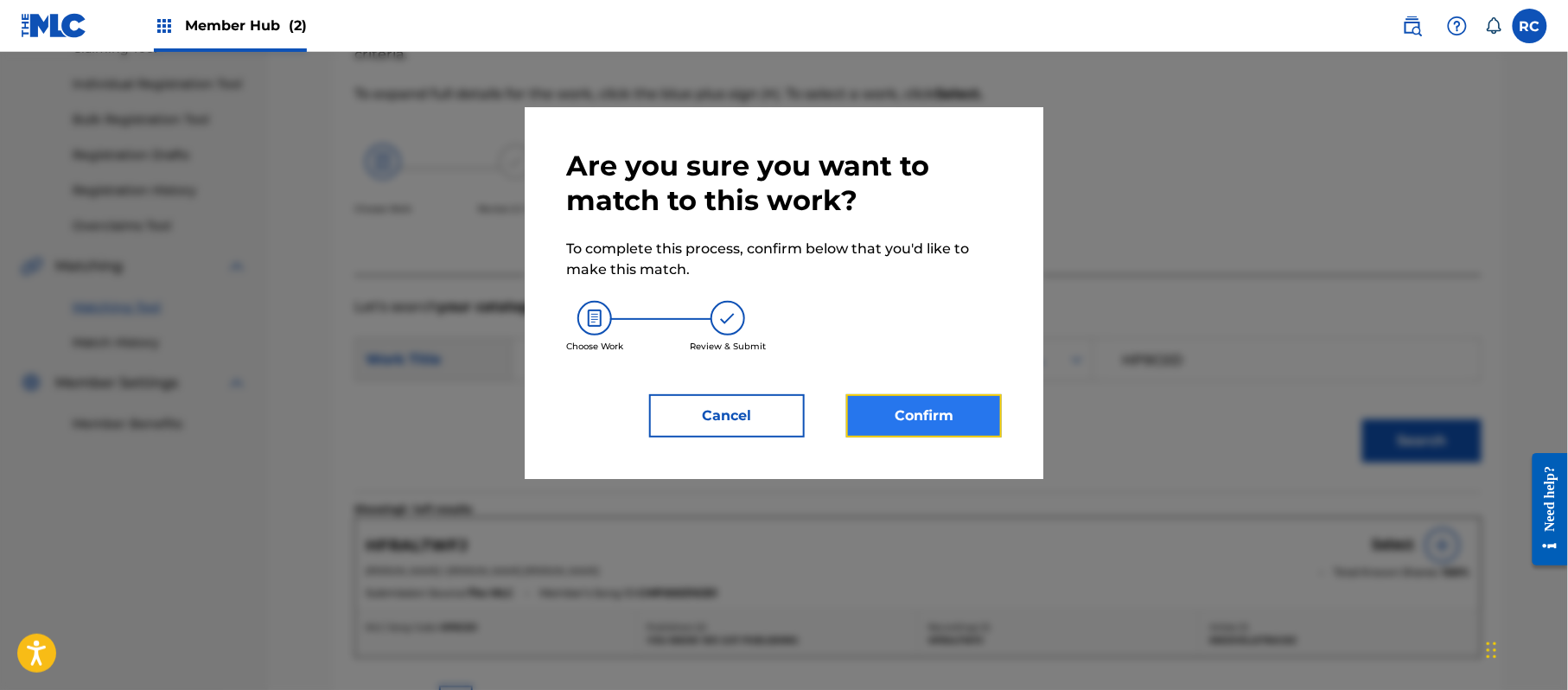
click at [947, 408] on button "Confirm" at bounding box center [924, 415] width 155 height 43
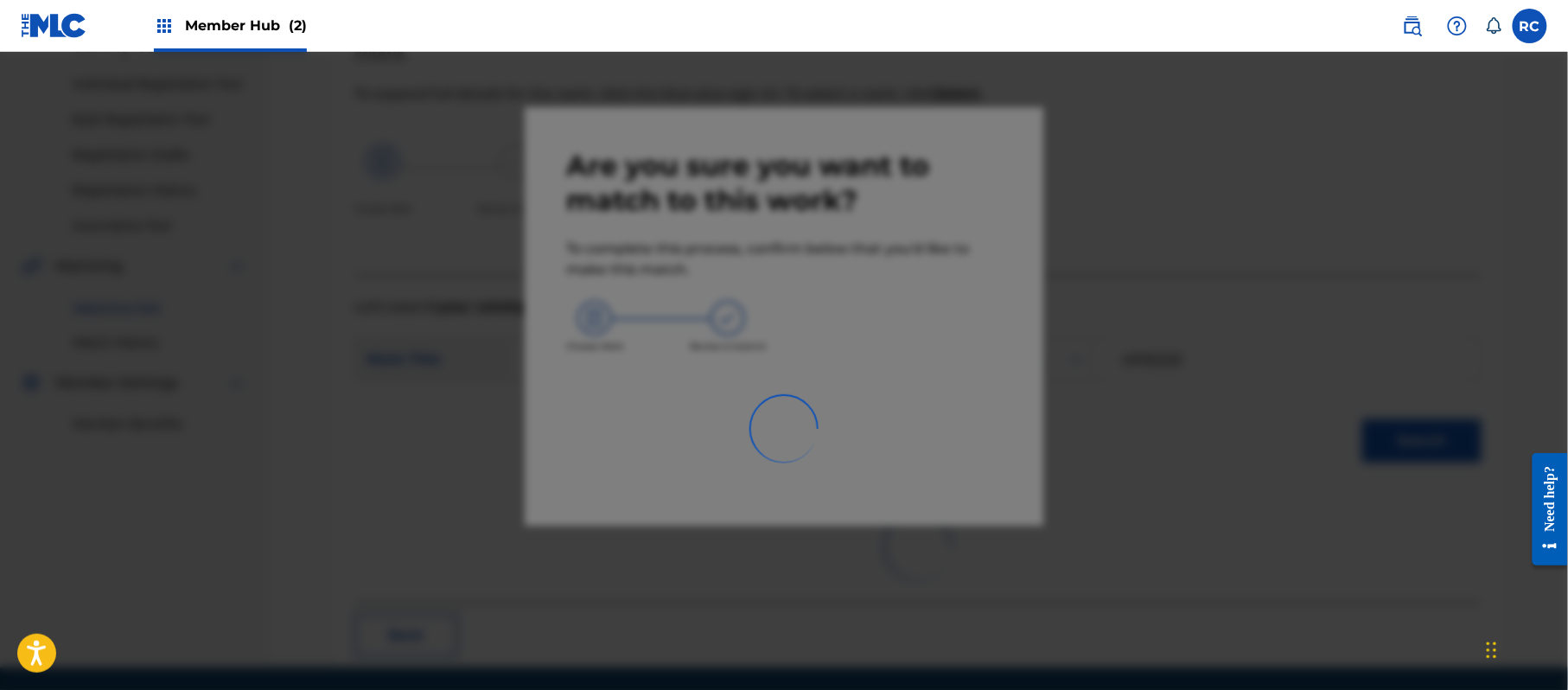
scroll to position [69, 0]
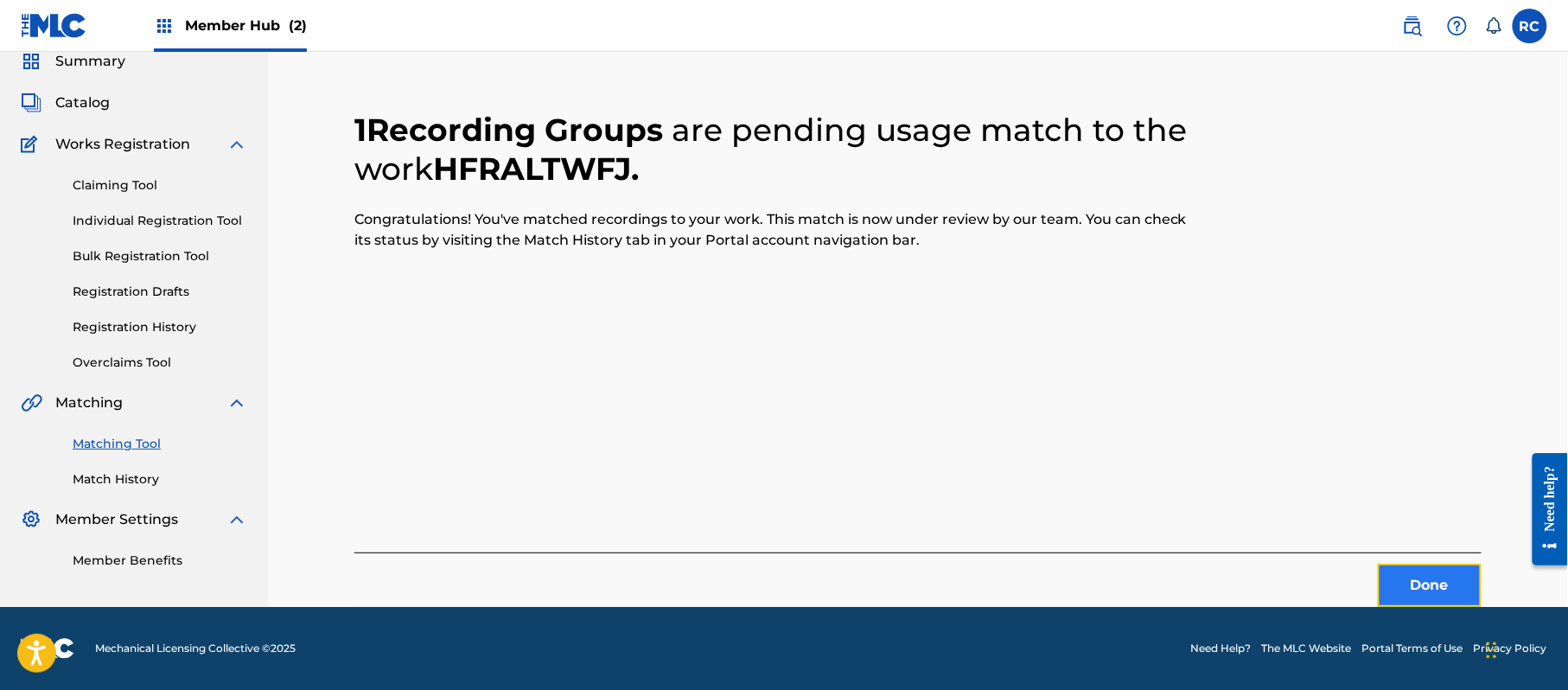
click at [1416, 601] on button "Done" at bounding box center [1430, 585] width 104 height 43
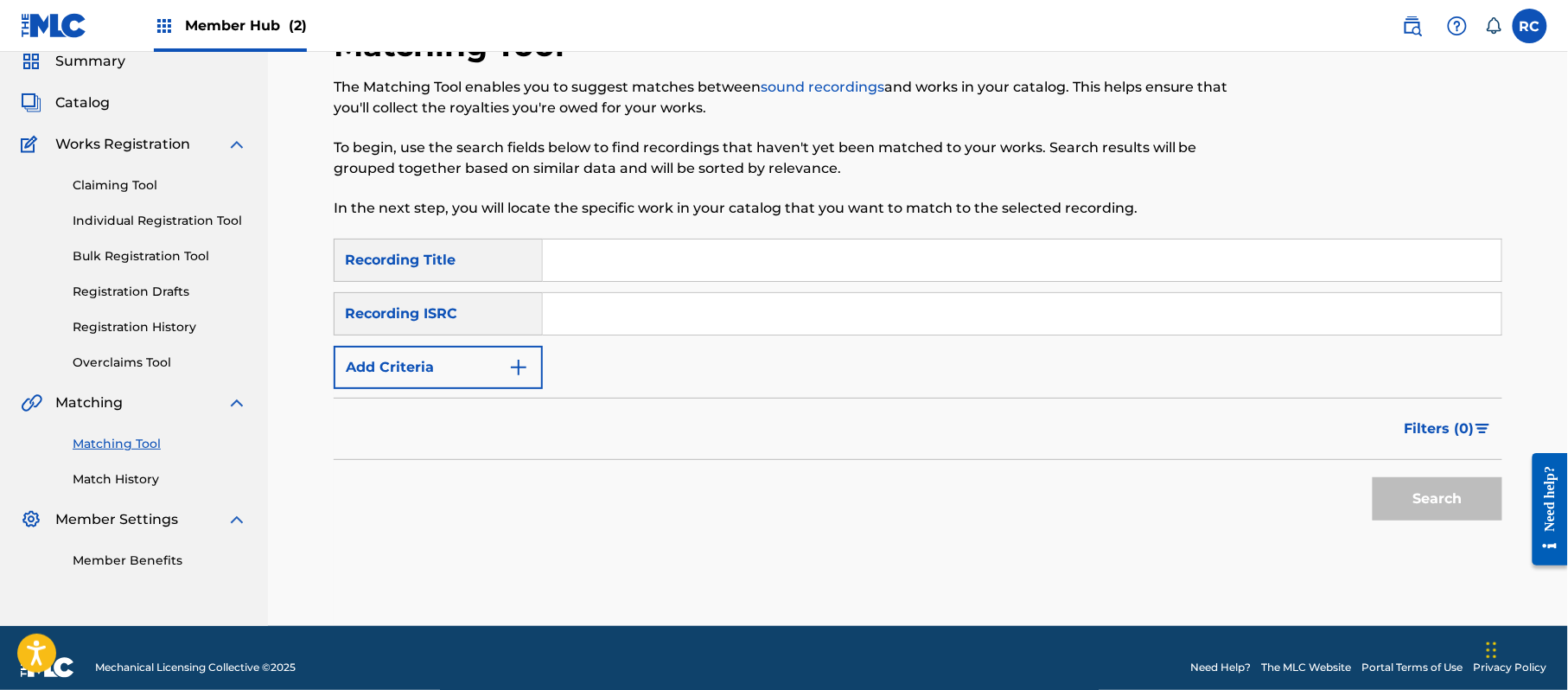
click at [626, 323] on input "Search Form" at bounding box center [1022, 313] width 958 height 41
click at [1418, 513] on button "Search" at bounding box center [1437, 498] width 130 height 43
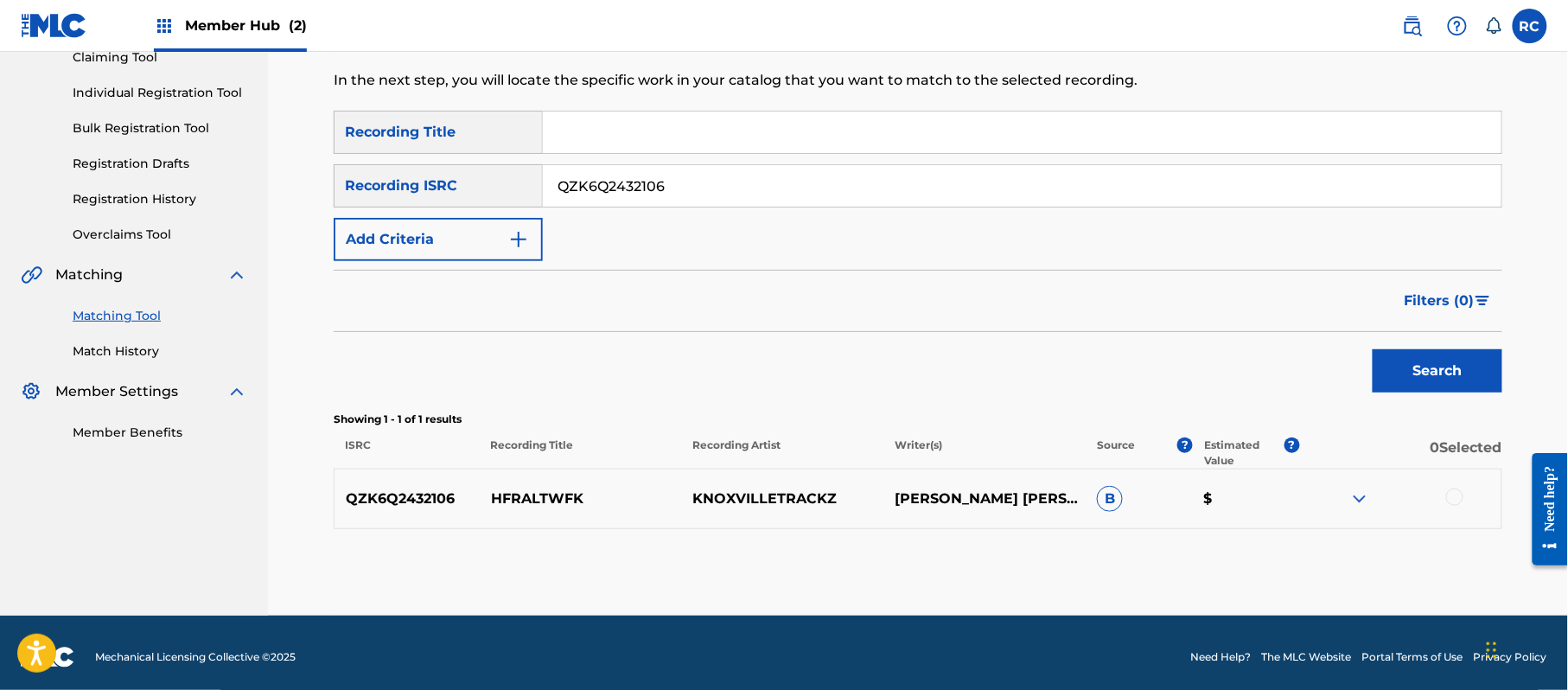
scroll to position [199, 0]
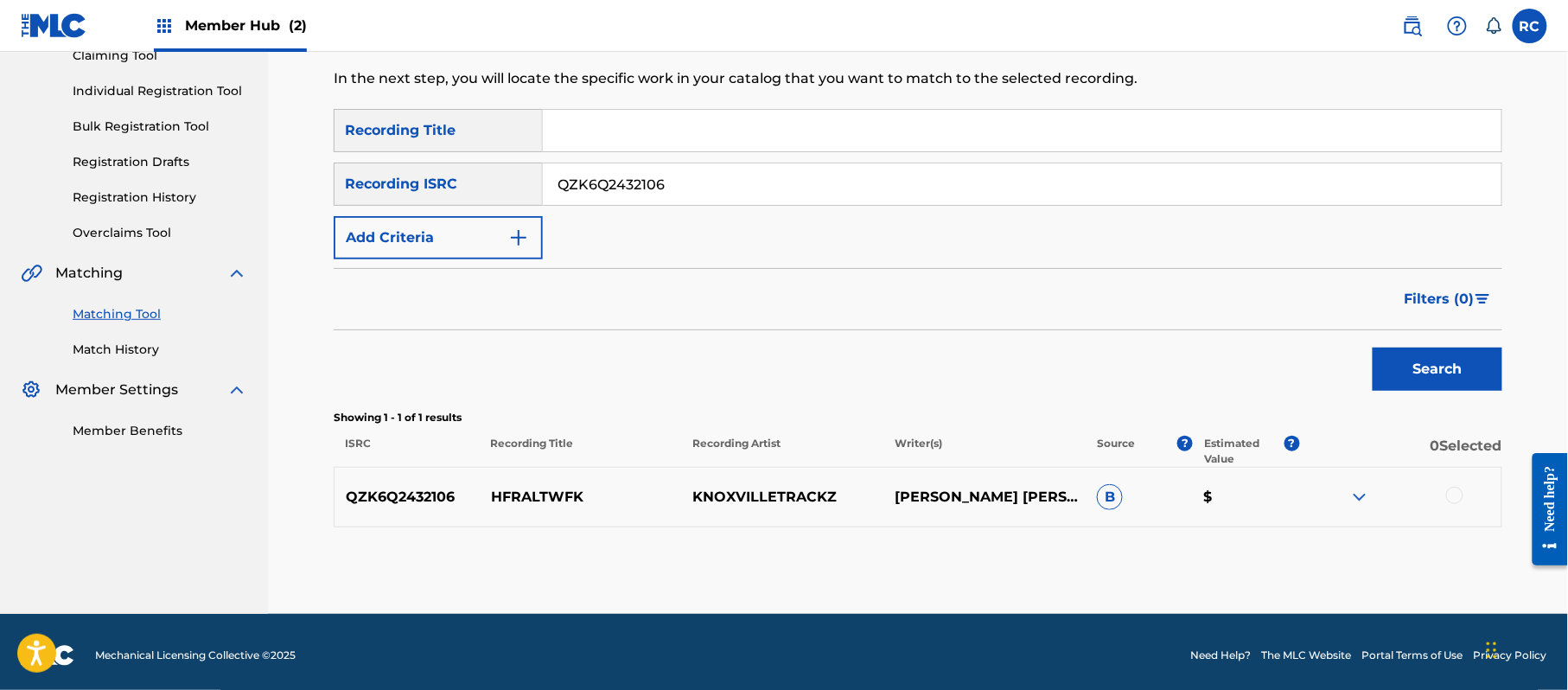
click at [1450, 495] on div at bounding box center [1454, 495] width 17 height 17
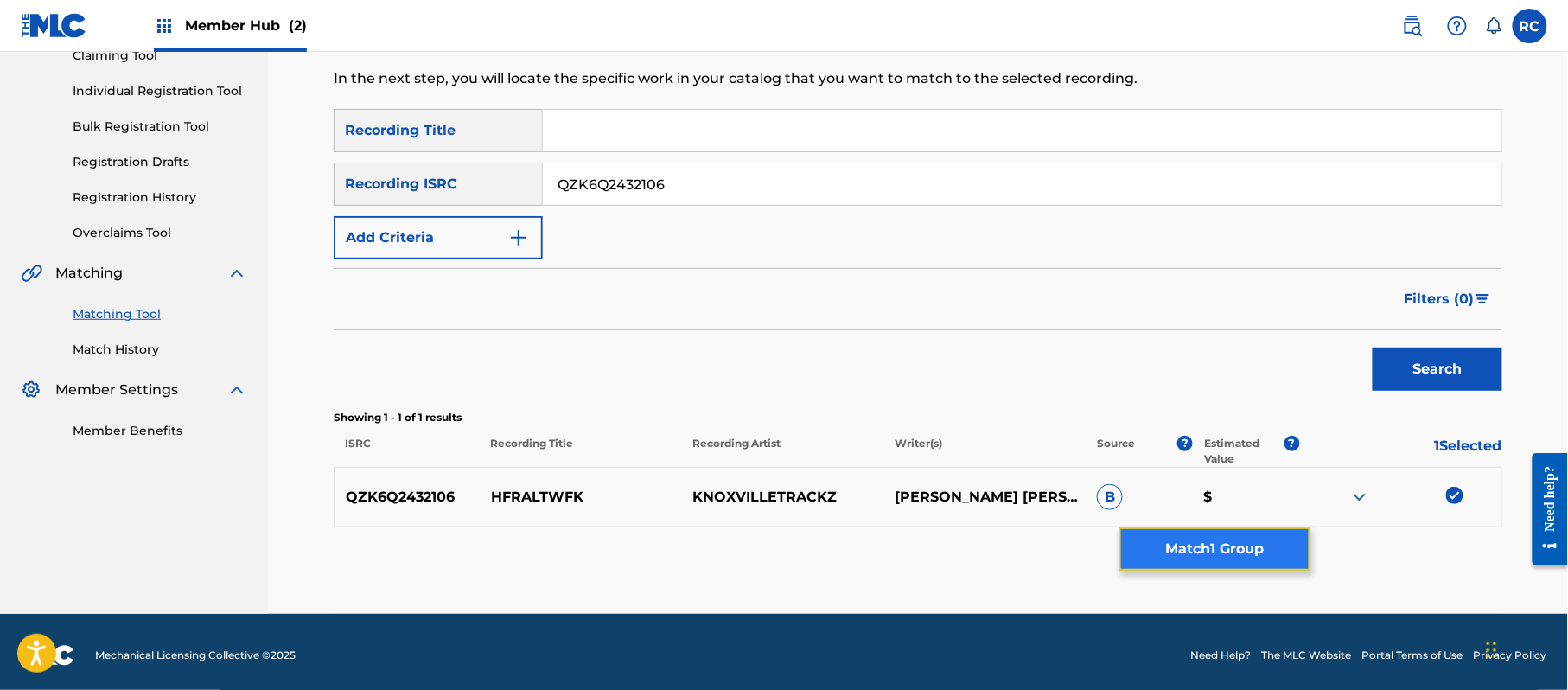
click at [1259, 540] on button "Match 1 Group" at bounding box center [1214, 549] width 191 height 43
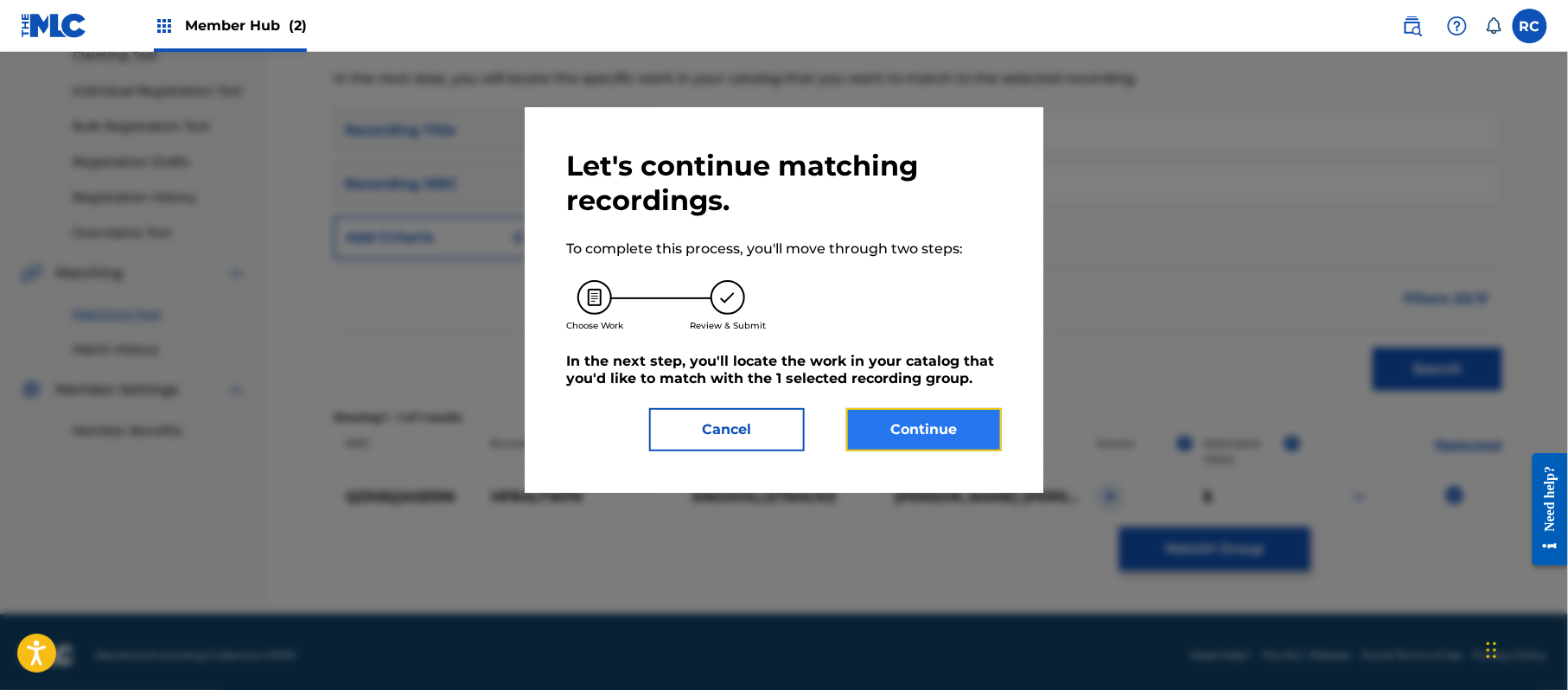
click at [928, 437] on button "Continue" at bounding box center [924, 429] width 155 height 43
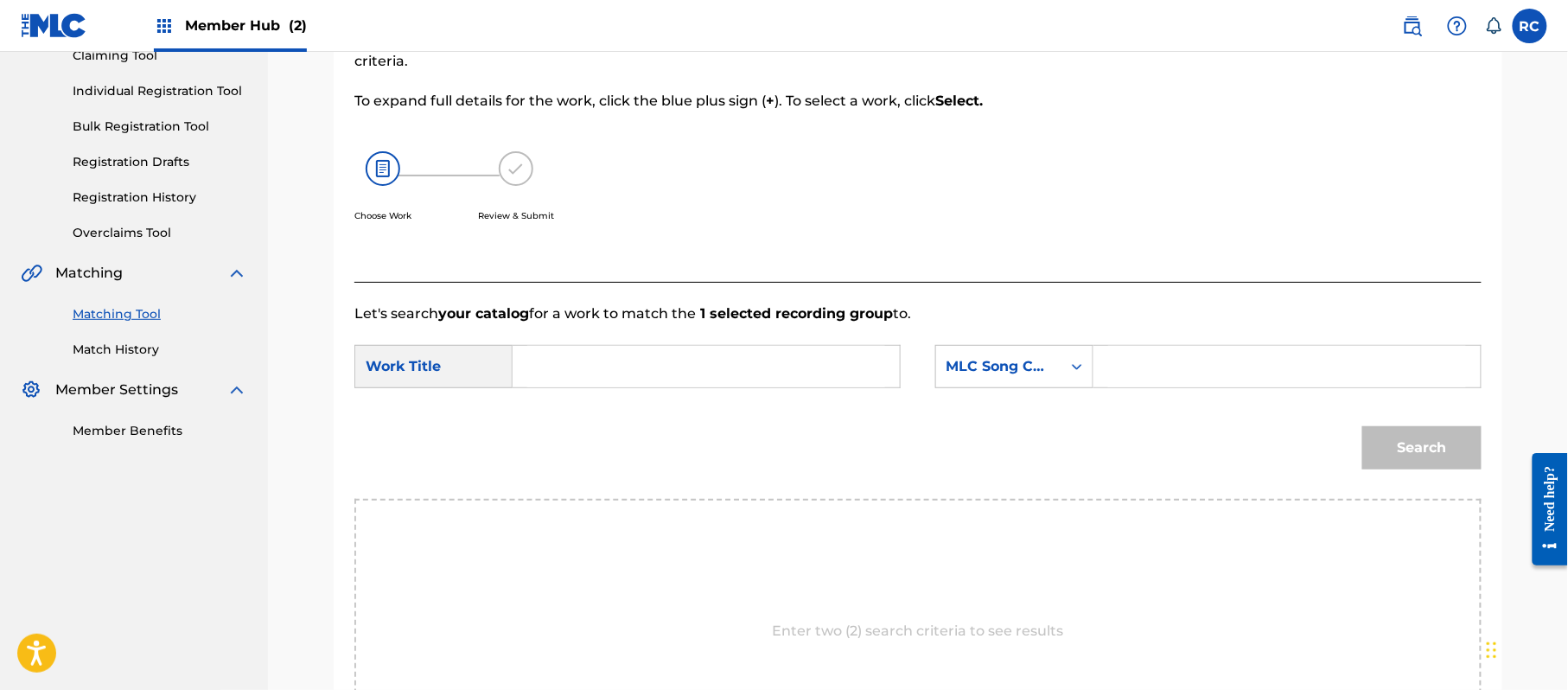
click at [598, 368] on input "Search Form" at bounding box center [706, 366] width 358 height 41
click at [661, 371] on input "Hfraltwfk HP9C2M" at bounding box center [706, 366] width 358 height 41
click at [1221, 367] on input "Search Form" at bounding box center [1287, 366] width 358 height 41
click at [1417, 439] on button "Search" at bounding box center [1422, 447] width 120 height 43
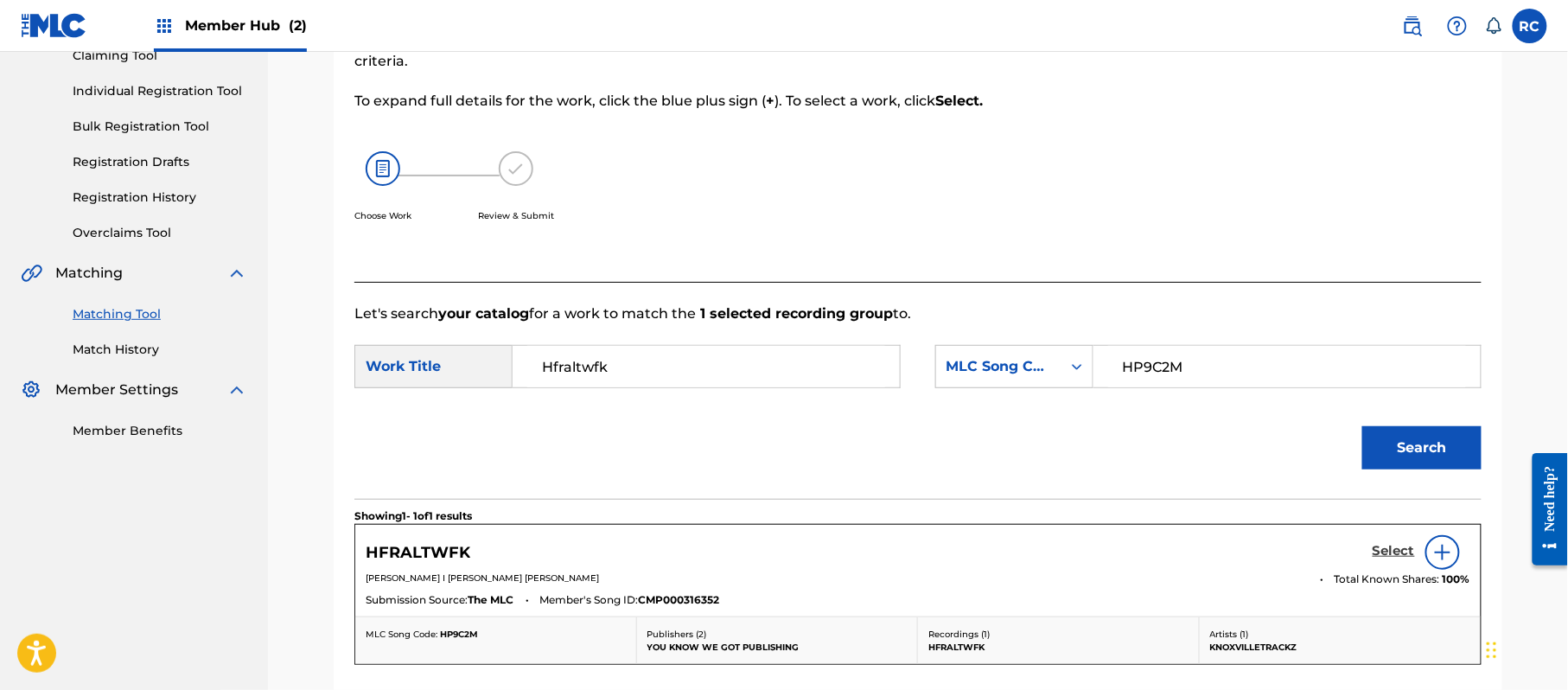
click at [1381, 553] on h5 "Select" at bounding box center [1394, 551] width 42 height 16
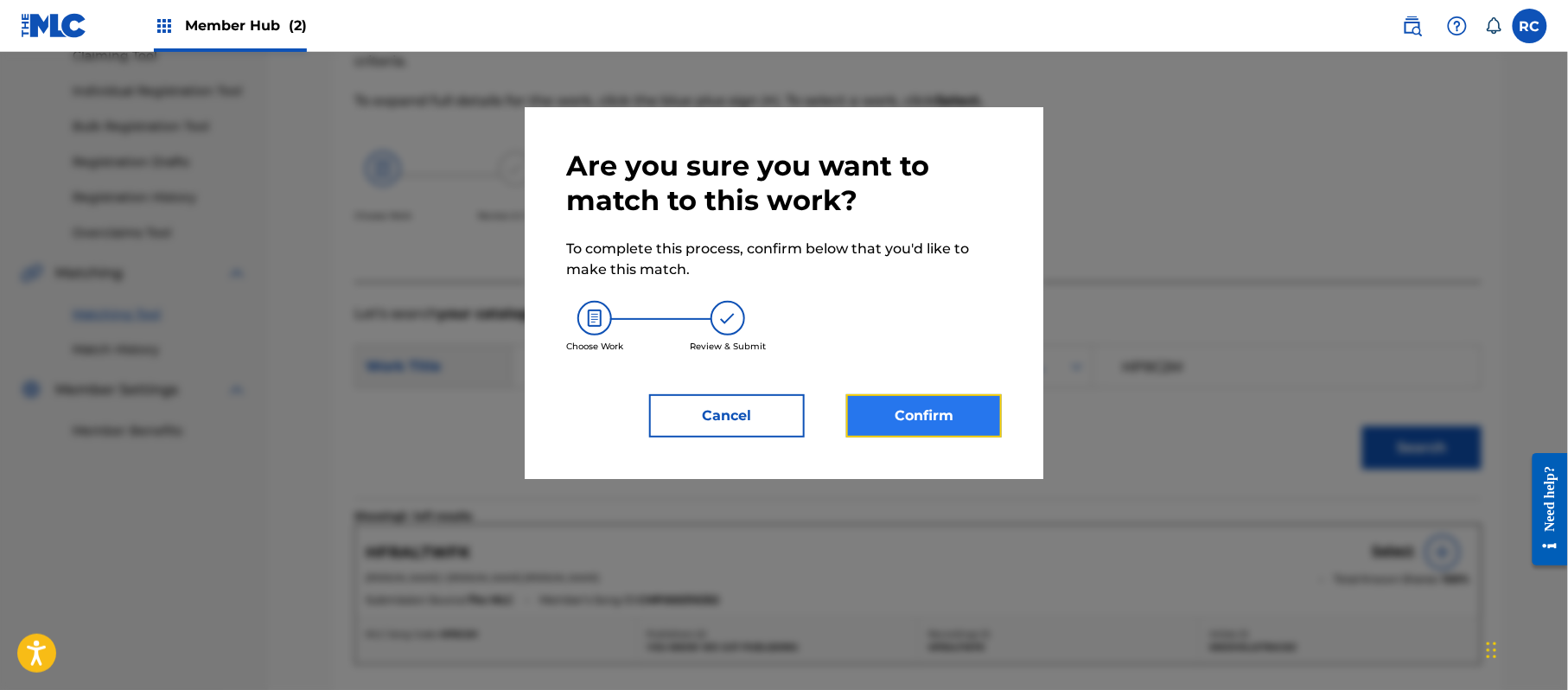
click at [956, 413] on button "Confirm" at bounding box center [924, 415] width 155 height 43
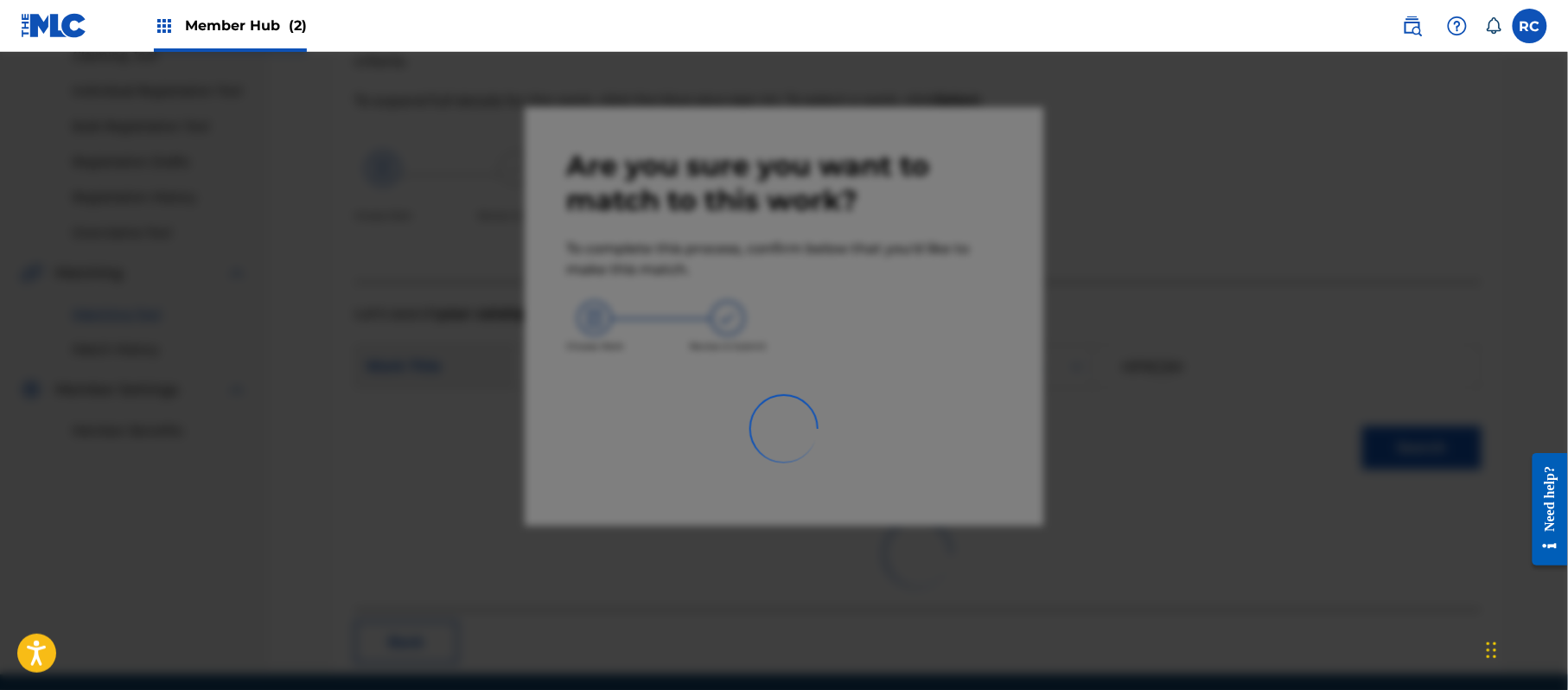
scroll to position [69, 0]
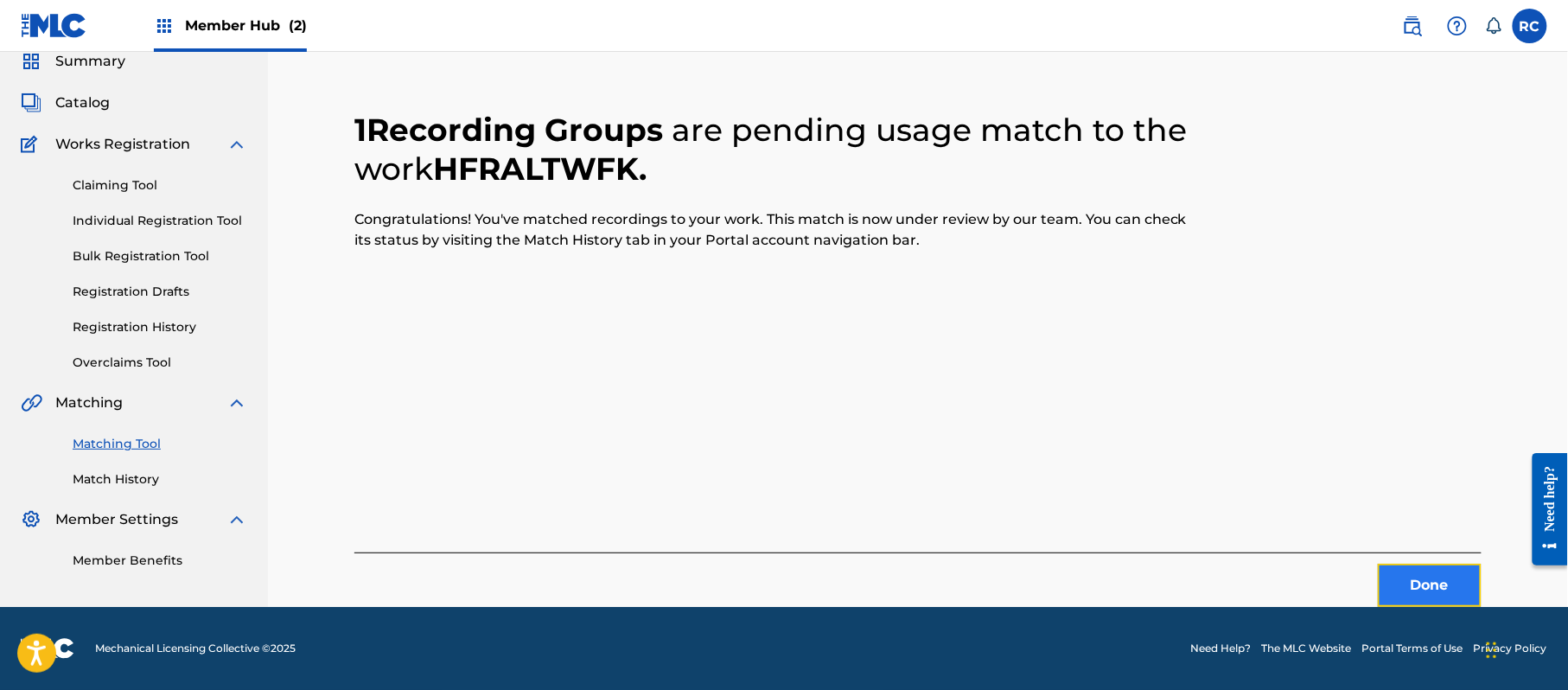
click at [1426, 574] on button "Done" at bounding box center [1430, 585] width 104 height 43
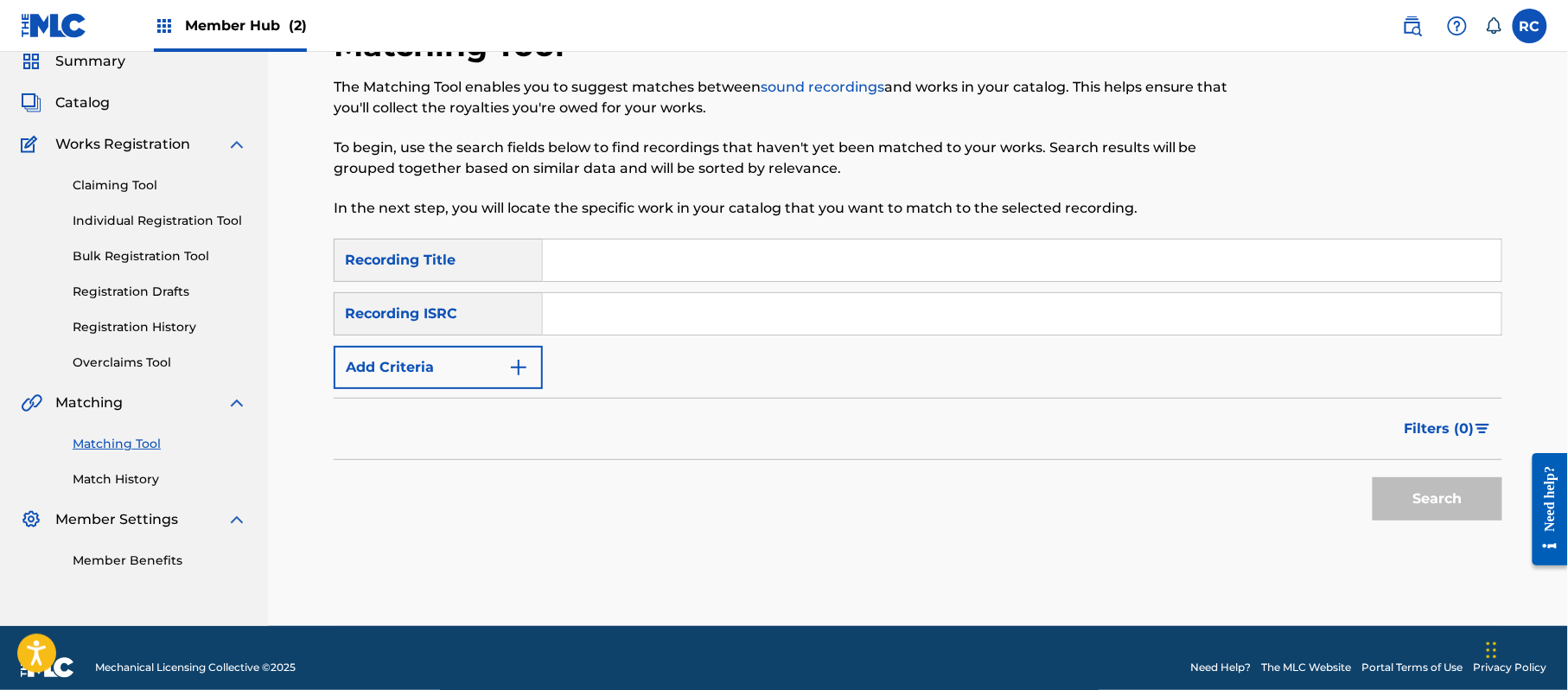
click at [716, 312] on input "Search Form" at bounding box center [1022, 313] width 958 height 41
click at [1406, 496] on button "Search" at bounding box center [1437, 498] width 130 height 43
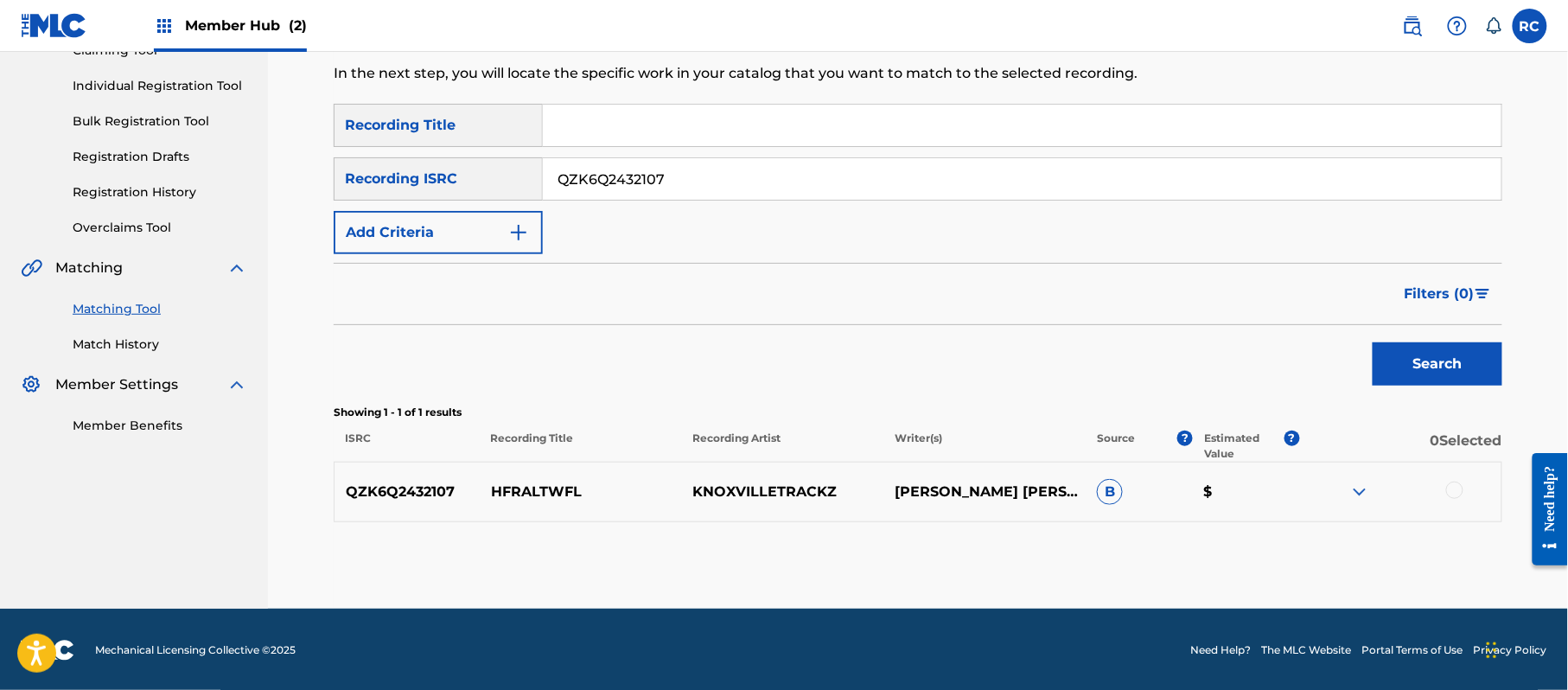
scroll to position [205, 0]
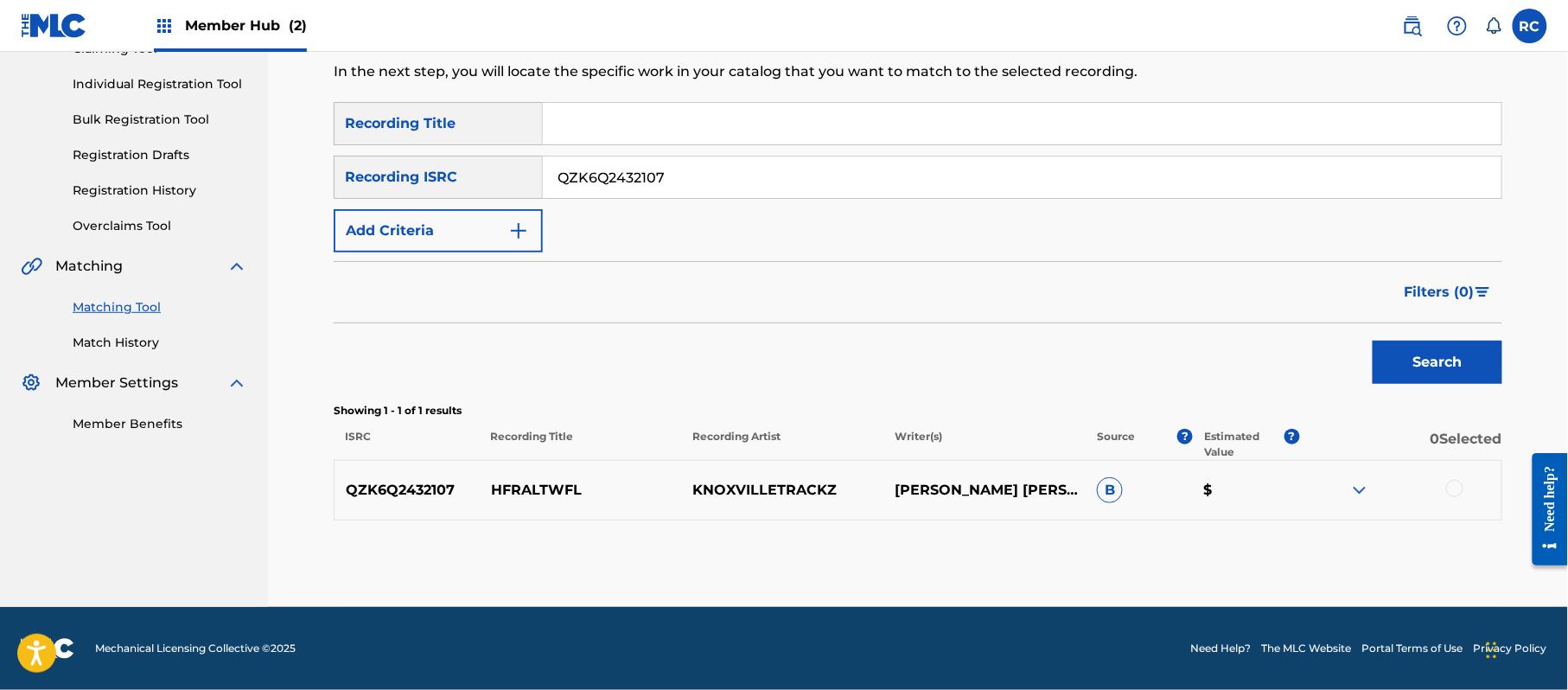
click at [1459, 491] on div at bounding box center [1454, 488] width 17 height 17
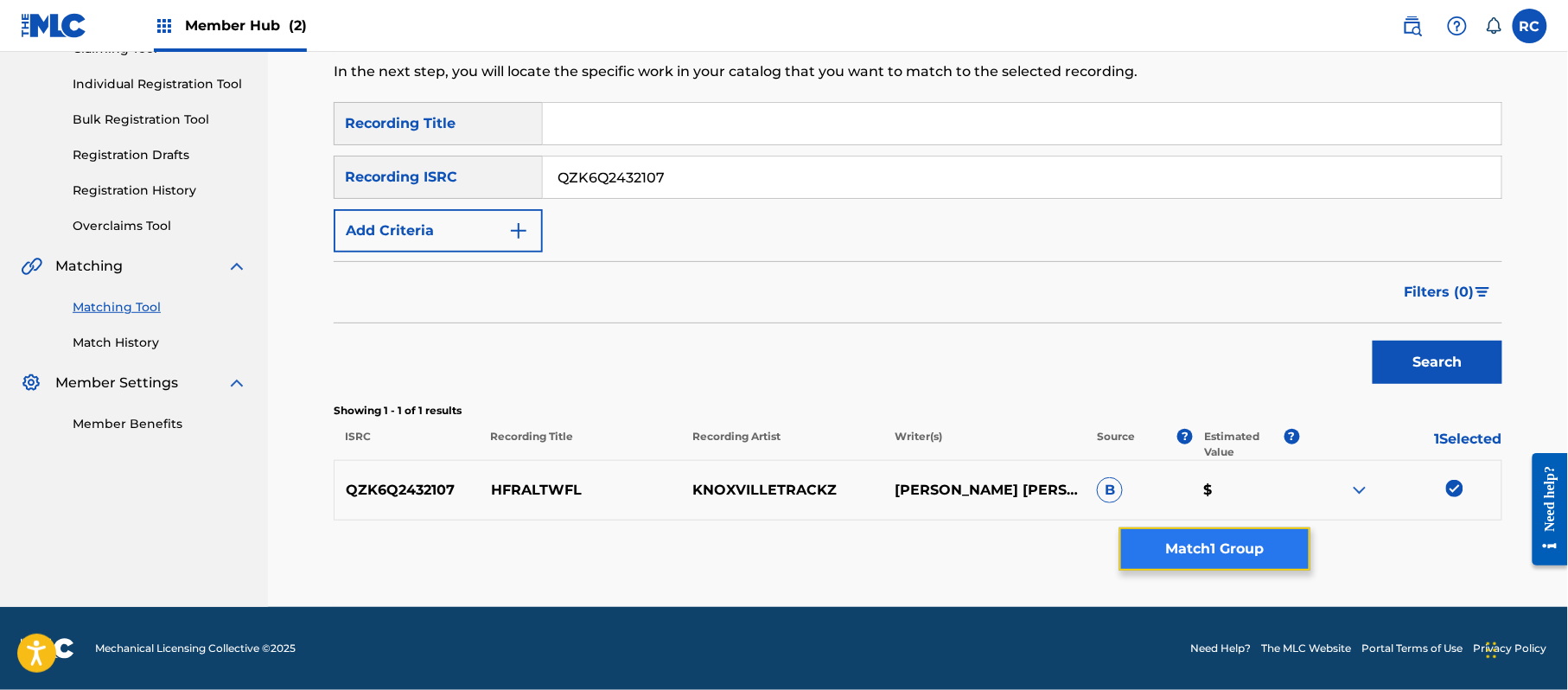
click at [1273, 537] on button "Match 1 Group" at bounding box center [1214, 549] width 191 height 43
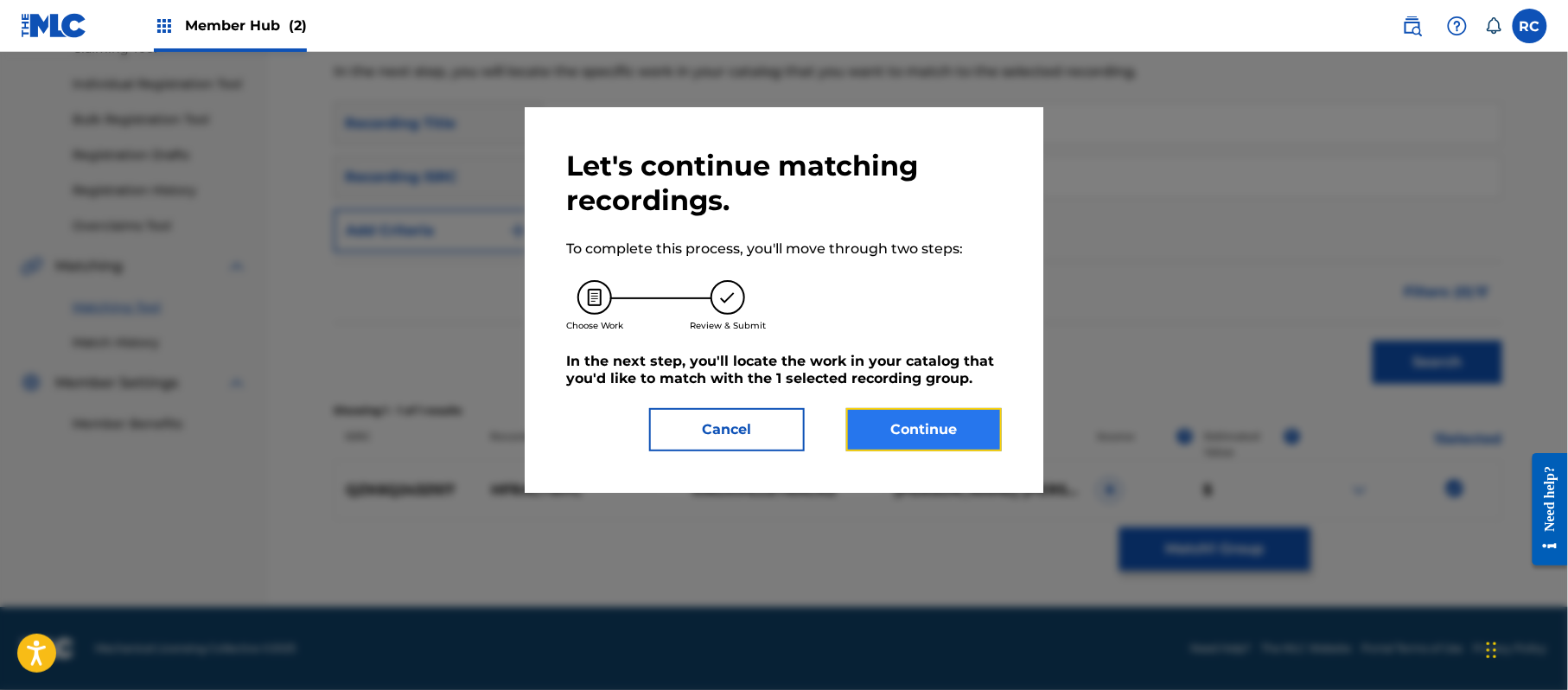
click at [965, 431] on button "Continue" at bounding box center [924, 429] width 155 height 43
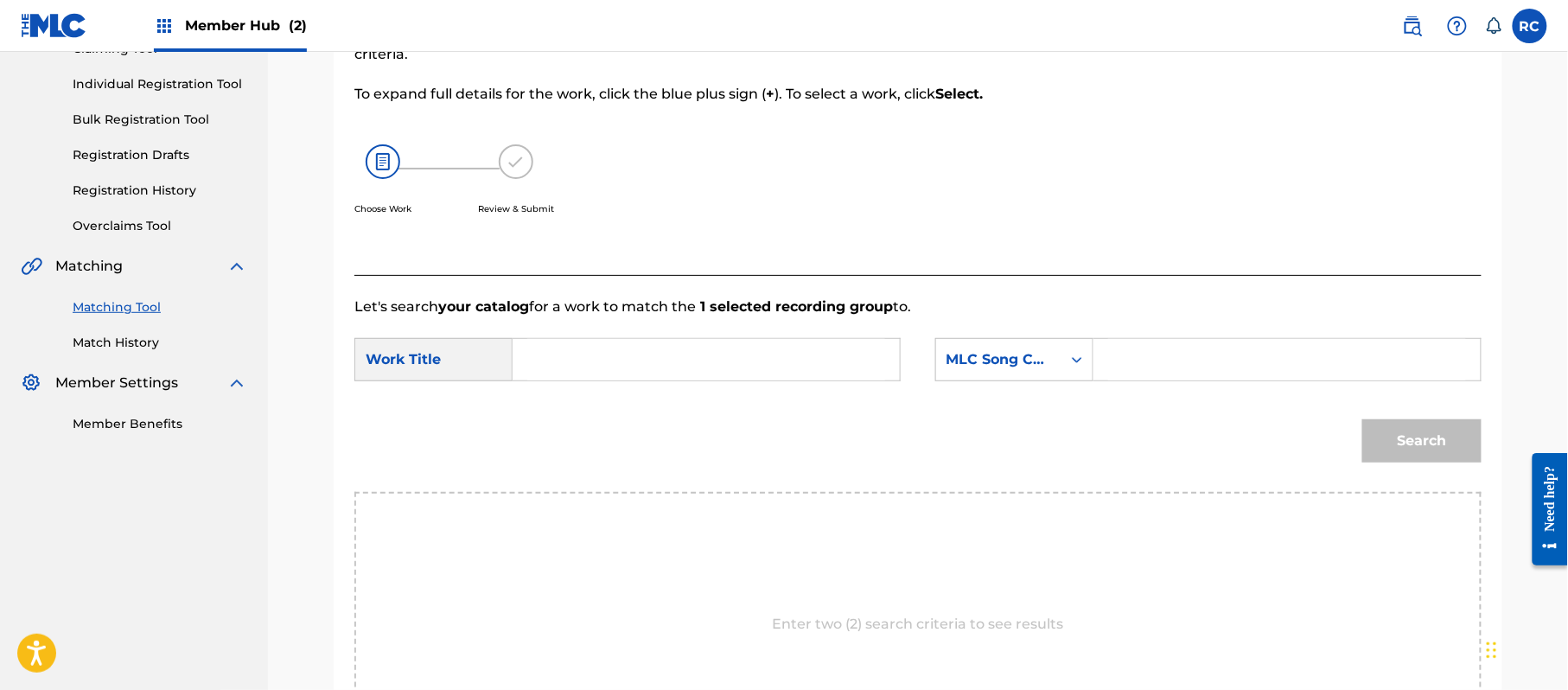
click at [781, 368] on input "Search Form" at bounding box center [706, 359] width 358 height 41
click at [674, 370] on input "Hfraltwfl HP9C9P" at bounding box center [706, 359] width 358 height 41
click at [1232, 364] on input "Search Form" at bounding box center [1287, 359] width 358 height 41
click at [1414, 436] on button "Search" at bounding box center [1422, 440] width 120 height 43
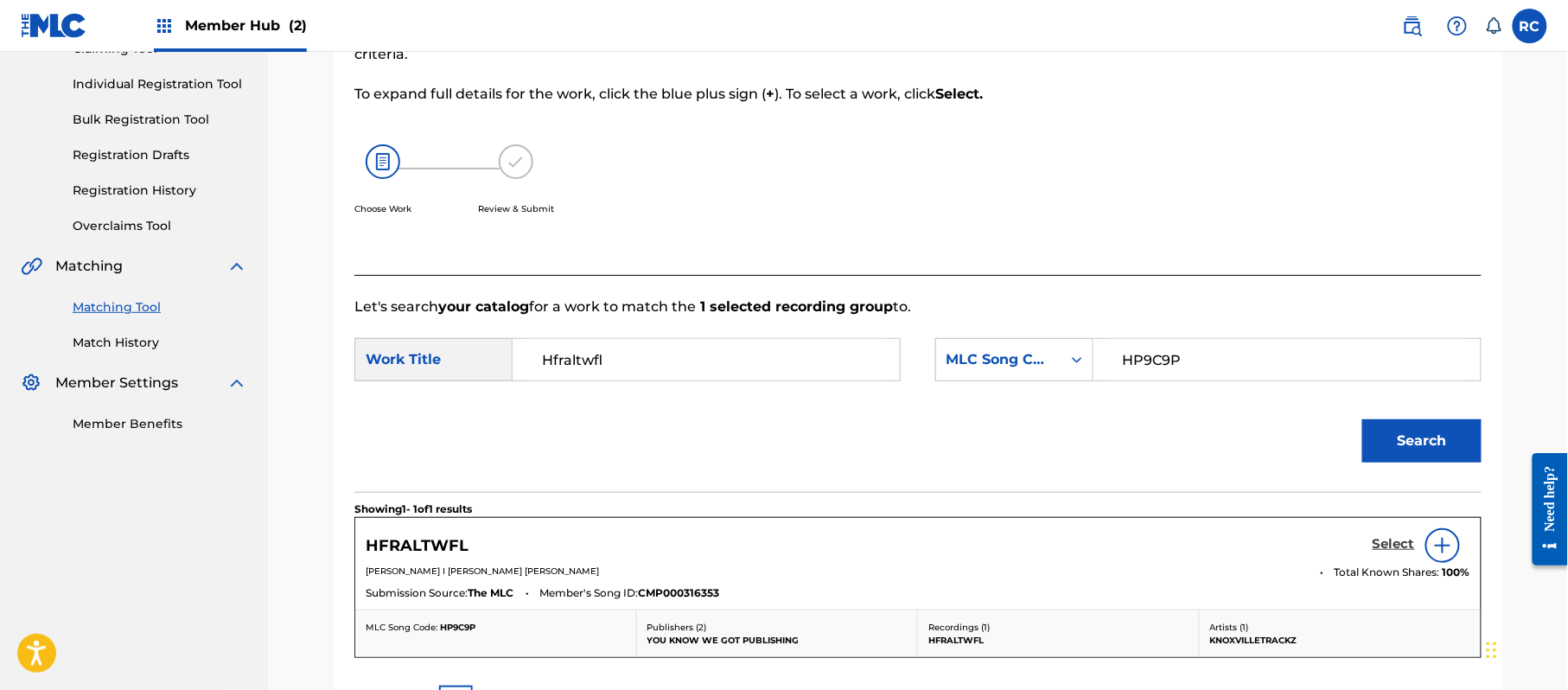
click at [1394, 545] on h5 "Select" at bounding box center [1394, 544] width 42 height 16
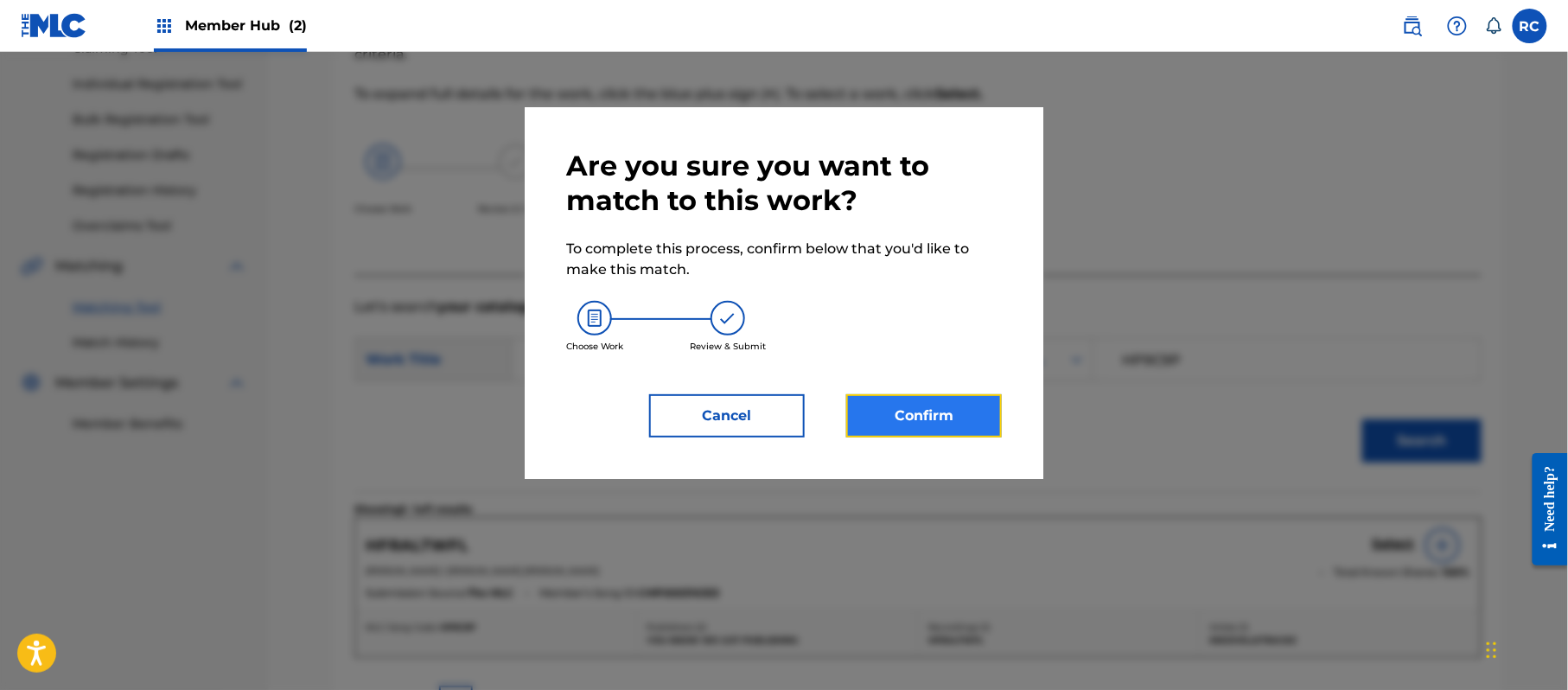
click at [972, 406] on button "Confirm" at bounding box center [924, 415] width 155 height 43
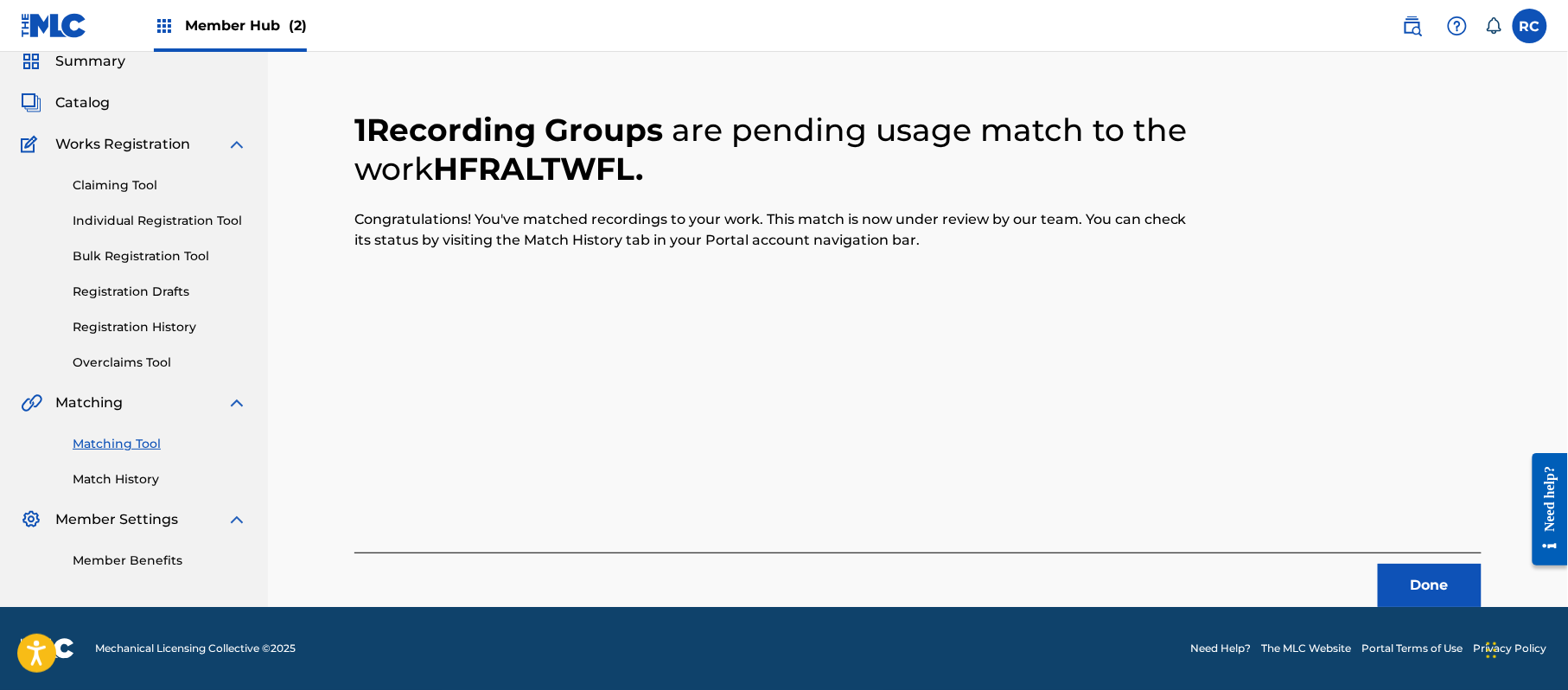
scroll to position [69, 0]
click at [1415, 579] on button "Done" at bounding box center [1430, 585] width 104 height 43
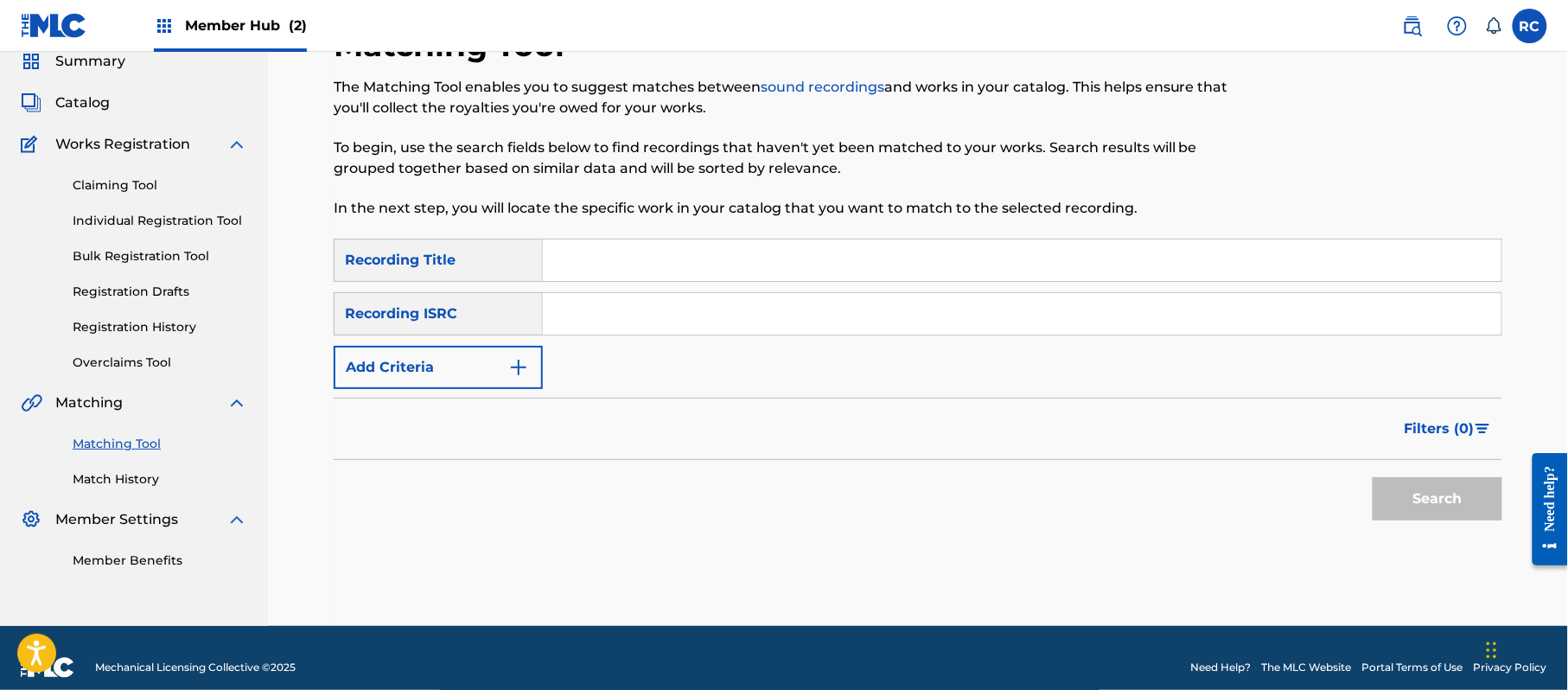
click at [600, 322] on input "Search Form" at bounding box center [1022, 313] width 958 height 41
click at [1388, 496] on button "Search" at bounding box center [1437, 498] width 130 height 43
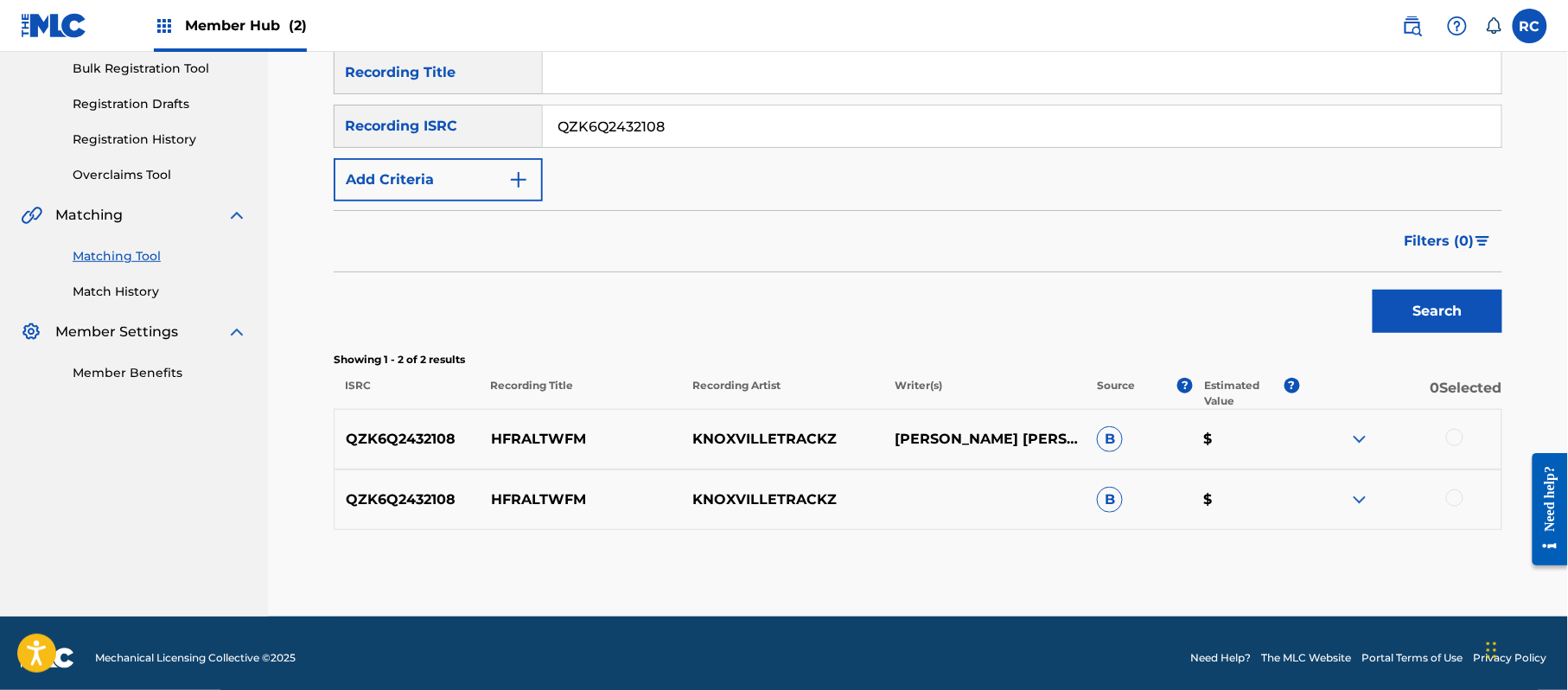
scroll to position [267, 0]
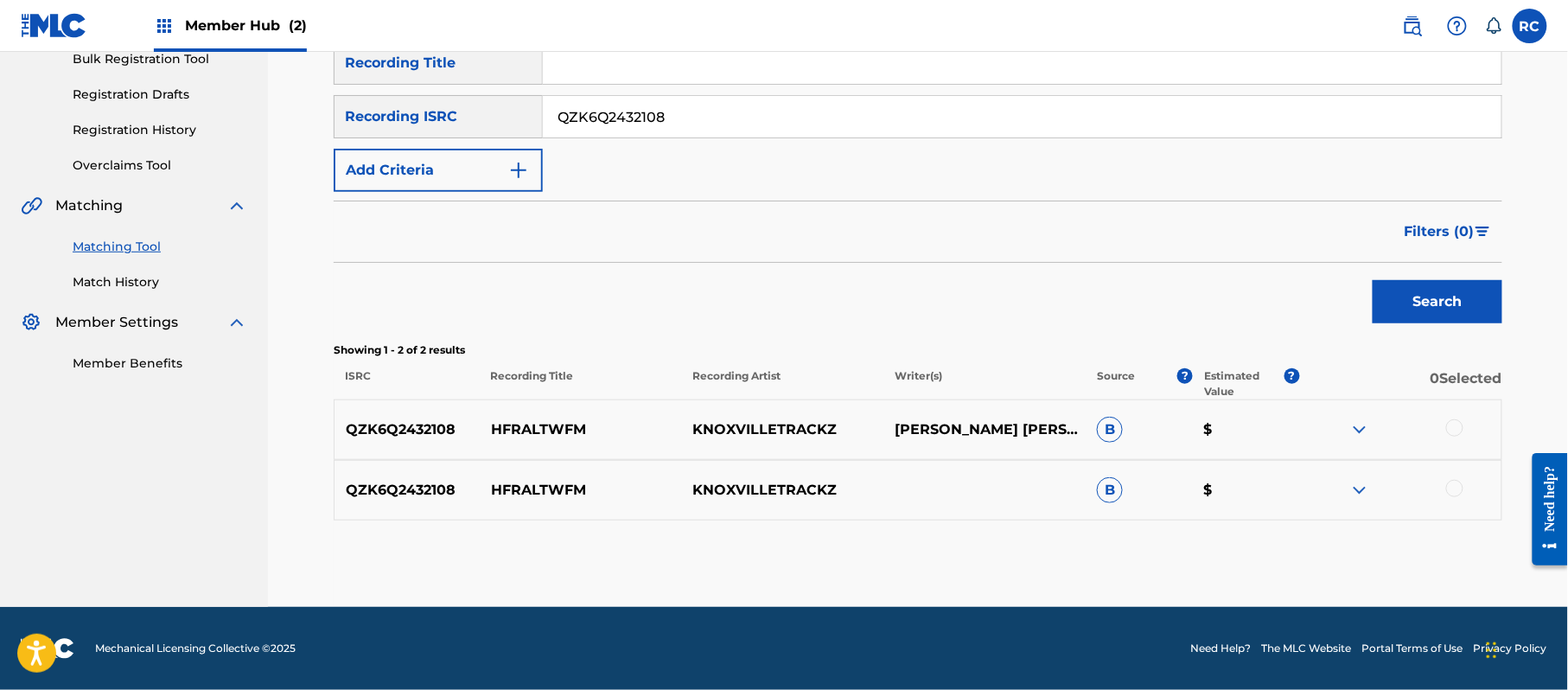
click at [1456, 429] on div at bounding box center [1454, 427] width 17 height 17
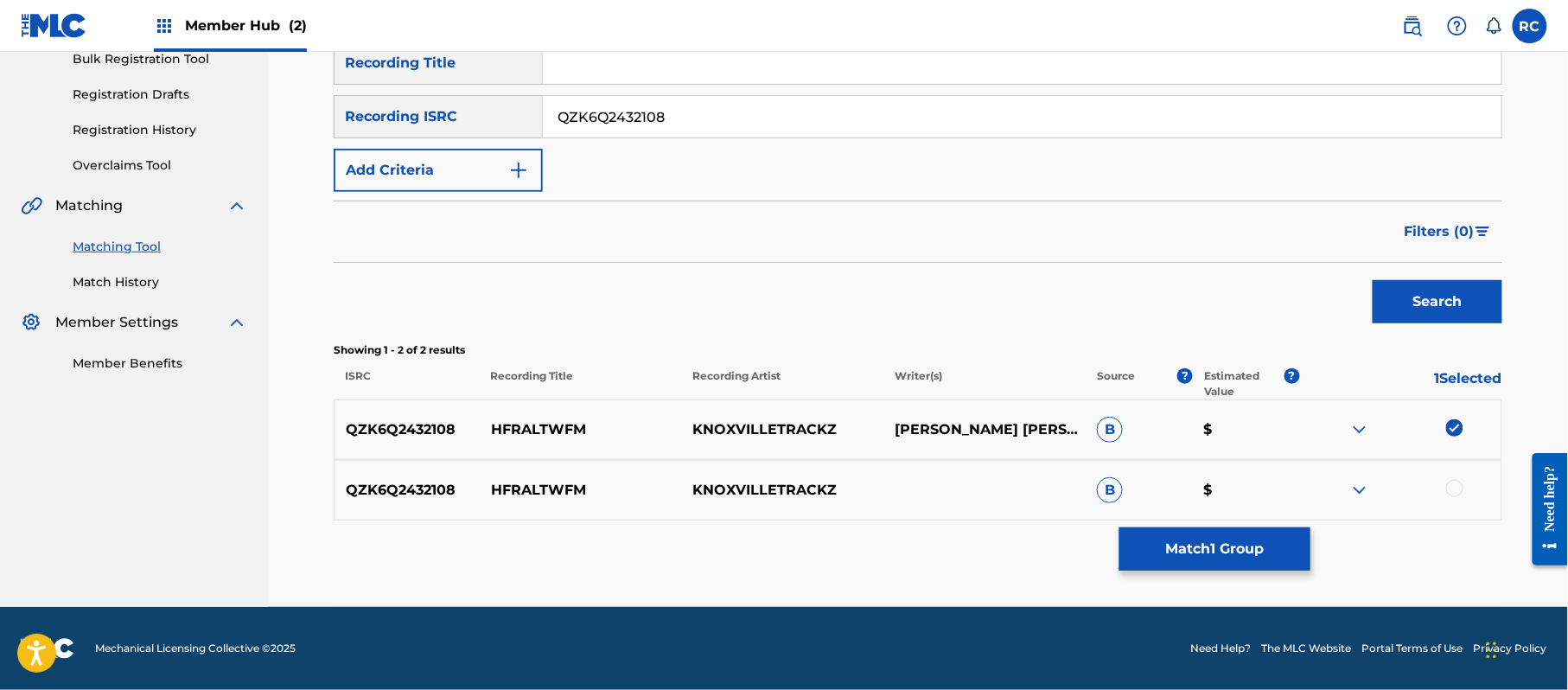
click at [1459, 489] on div at bounding box center [1454, 488] width 17 height 17
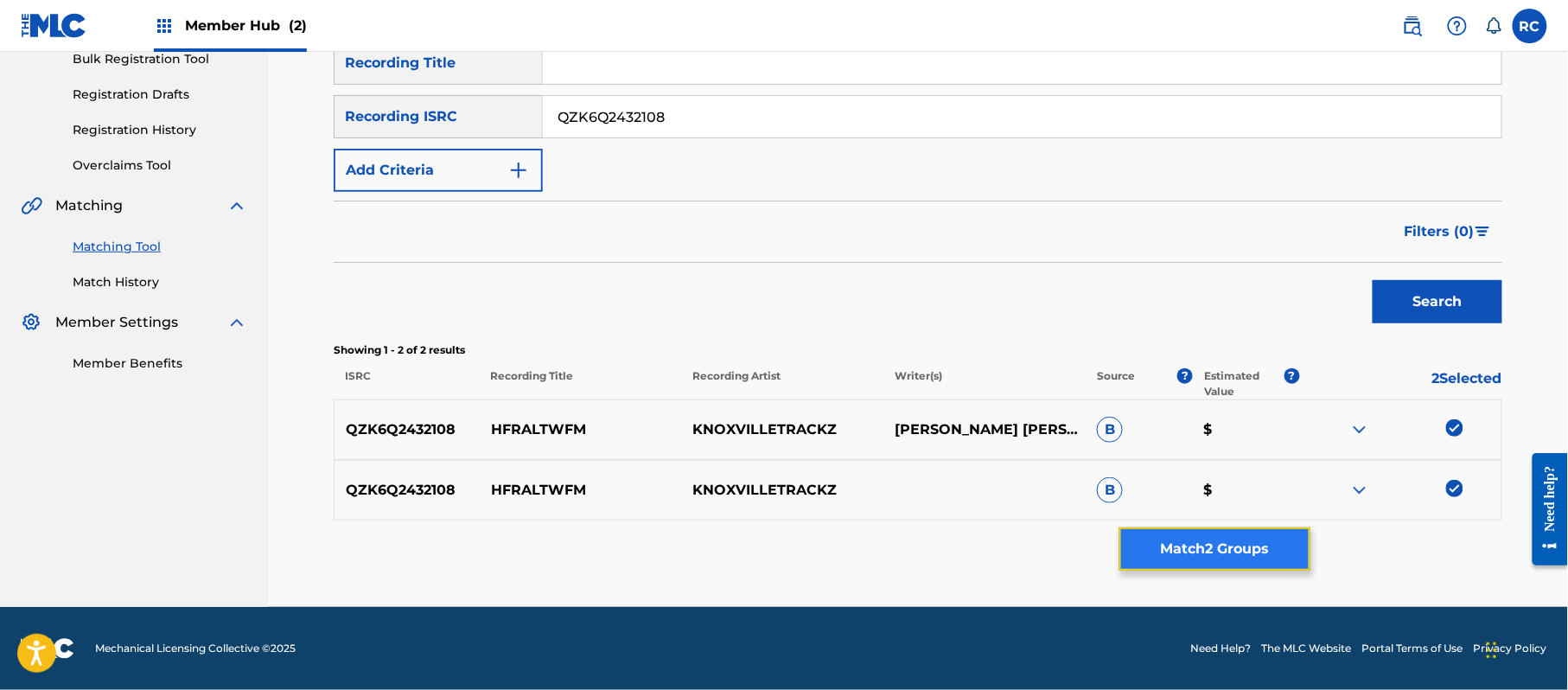
click at [1224, 543] on button "Match 2 Groups" at bounding box center [1214, 549] width 191 height 43
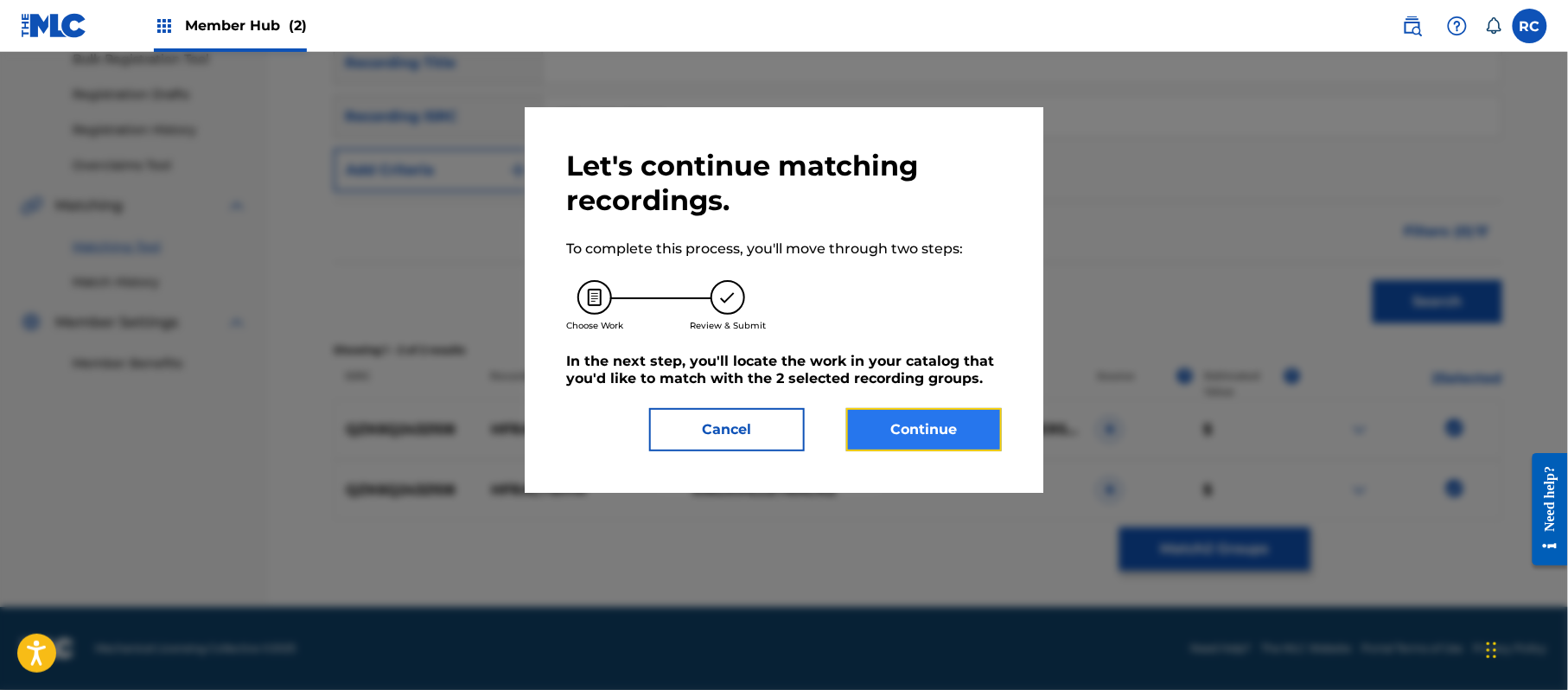
click at [966, 416] on button "Continue" at bounding box center [924, 429] width 155 height 43
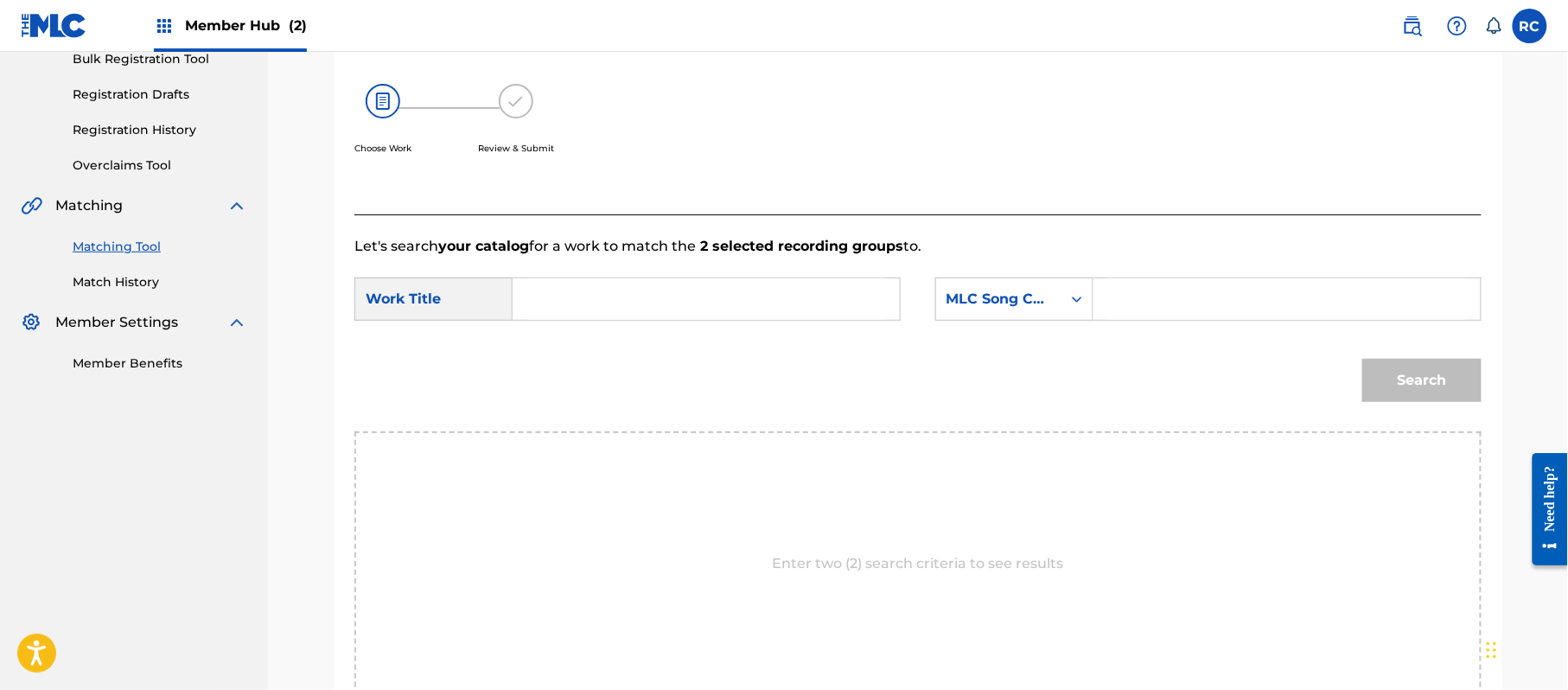
click at [668, 288] on input "Search Form" at bounding box center [706, 298] width 358 height 41
click at [646, 302] on input "Hfraltwfm HP9C9K" at bounding box center [706, 298] width 358 height 41
drag, startPoint x: 646, startPoint y: 302, endPoint x: 658, endPoint y: 302, distance: 12.0
click at [648, 302] on input "Hfraltwfm HP9C9K" at bounding box center [706, 298] width 358 height 41
click at [1259, 302] on input "Search Form" at bounding box center [1287, 298] width 358 height 41
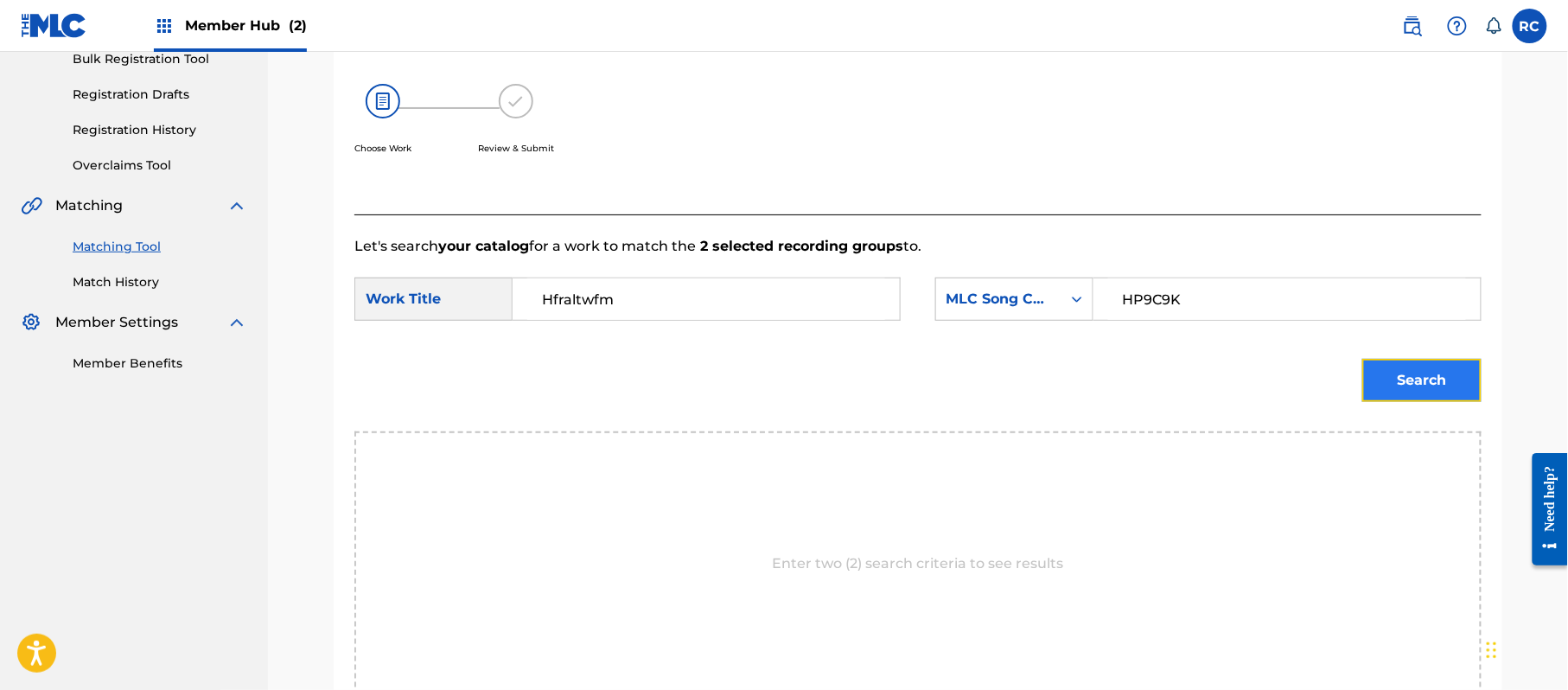
click at [1375, 385] on button "Search" at bounding box center [1422, 380] width 120 height 43
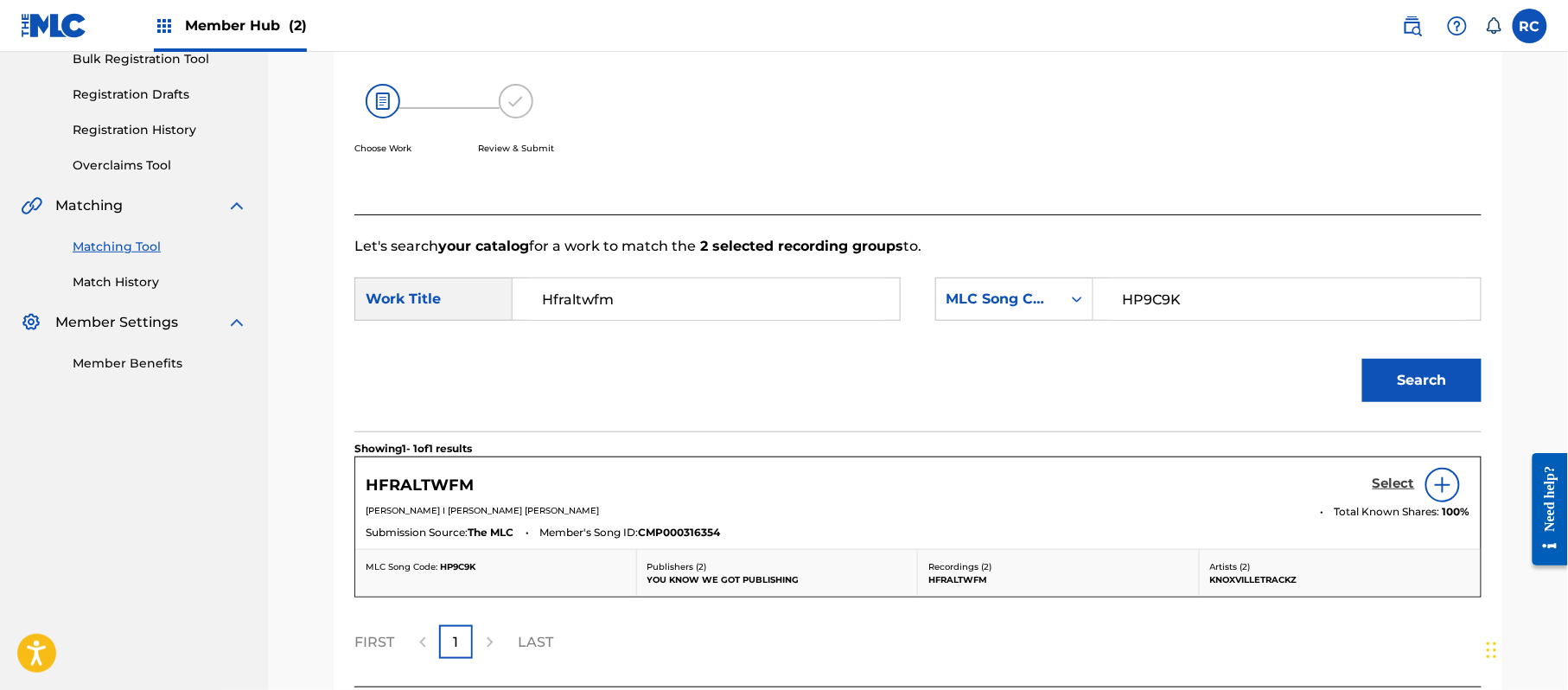
click at [1395, 493] on link "Select" at bounding box center [1394, 485] width 42 height 19
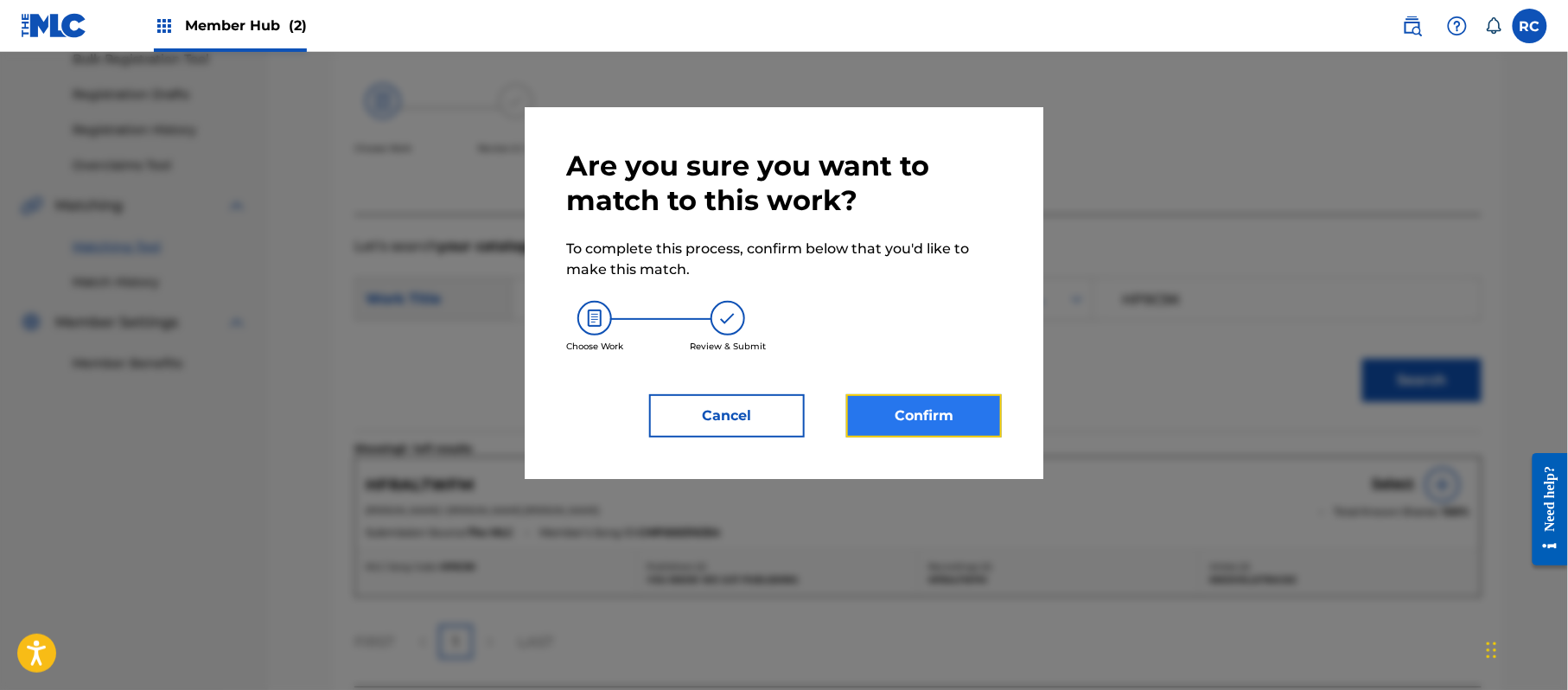
click at [948, 409] on button "Confirm" at bounding box center [924, 415] width 155 height 43
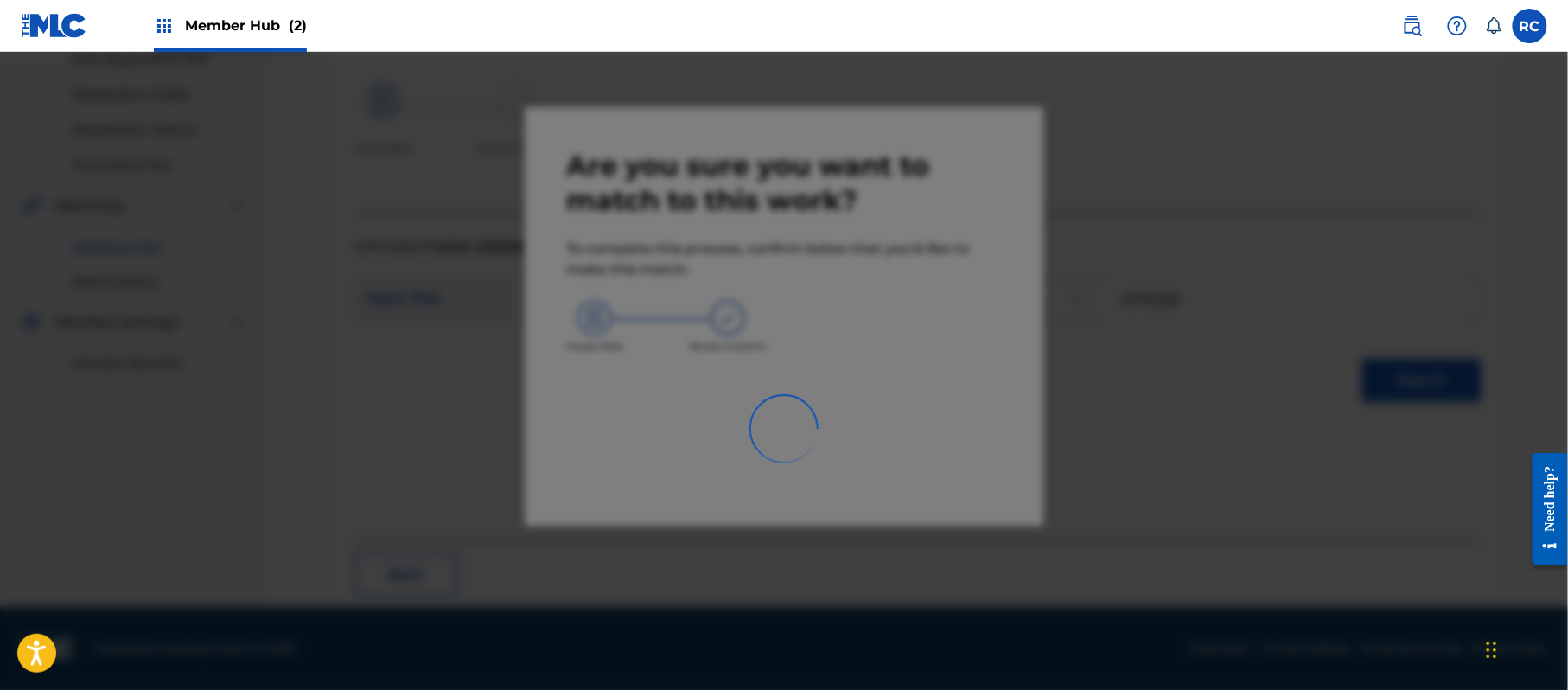
scroll to position [69, 0]
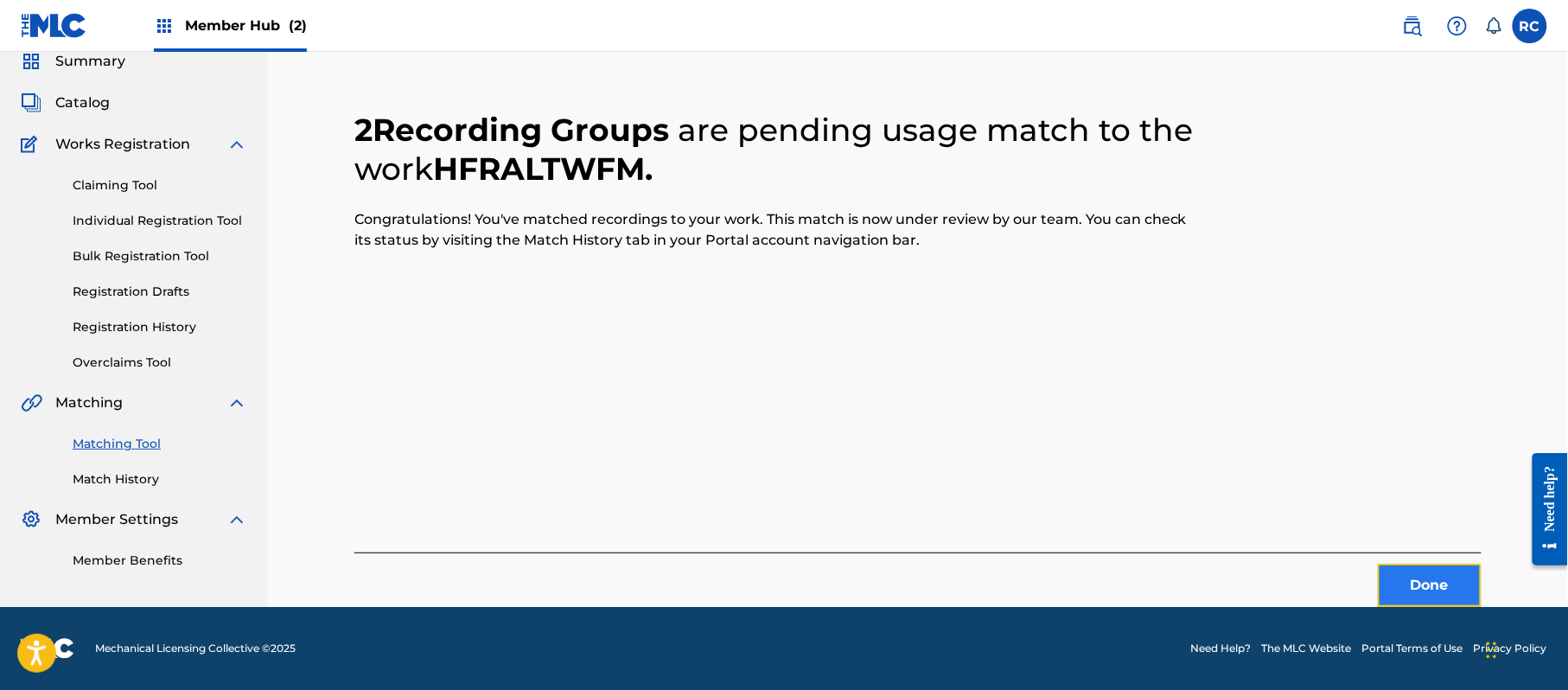
click at [1422, 582] on button "Done" at bounding box center [1430, 585] width 104 height 43
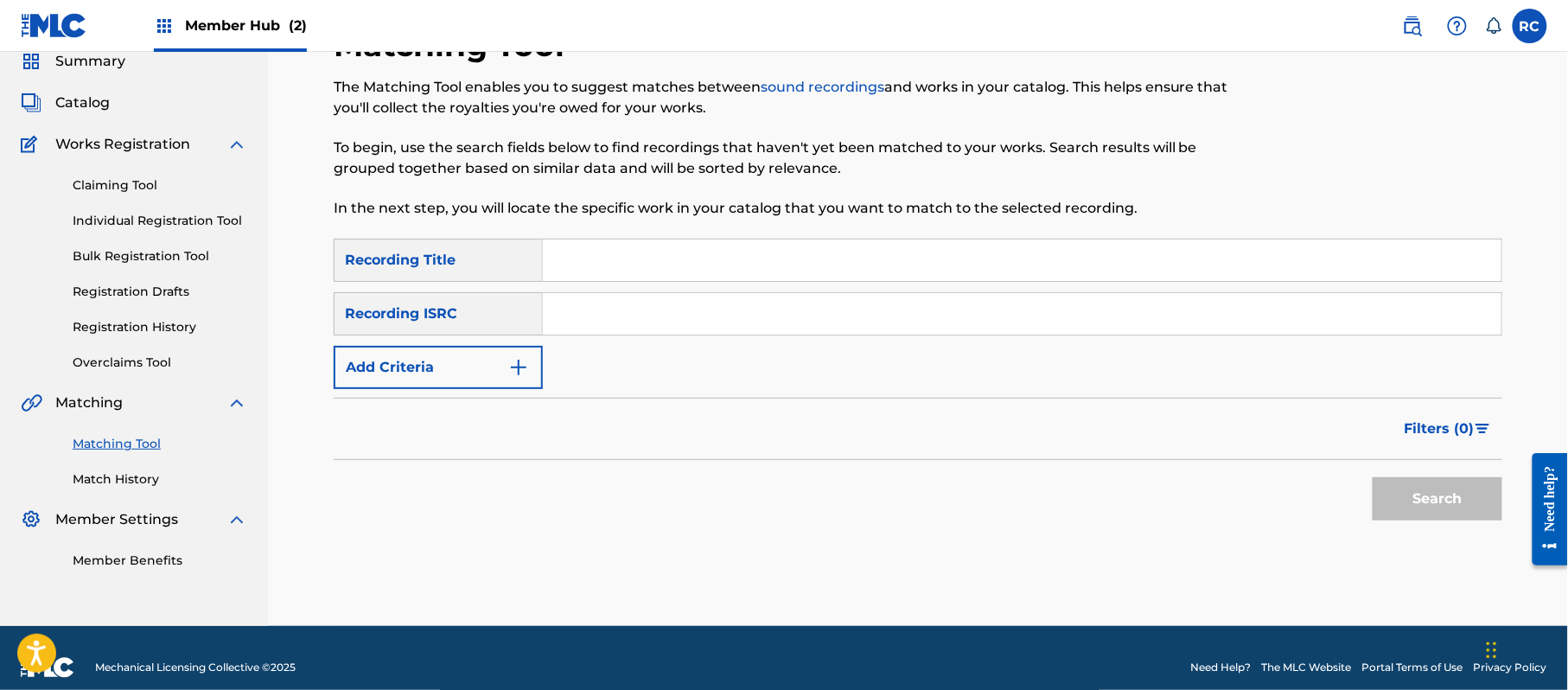
click at [596, 319] on input "Search Form" at bounding box center [1022, 313] width 958 height 41
click at [1417, 481] on button "Search" at bounding box center [1437, 498] width 130 height 43
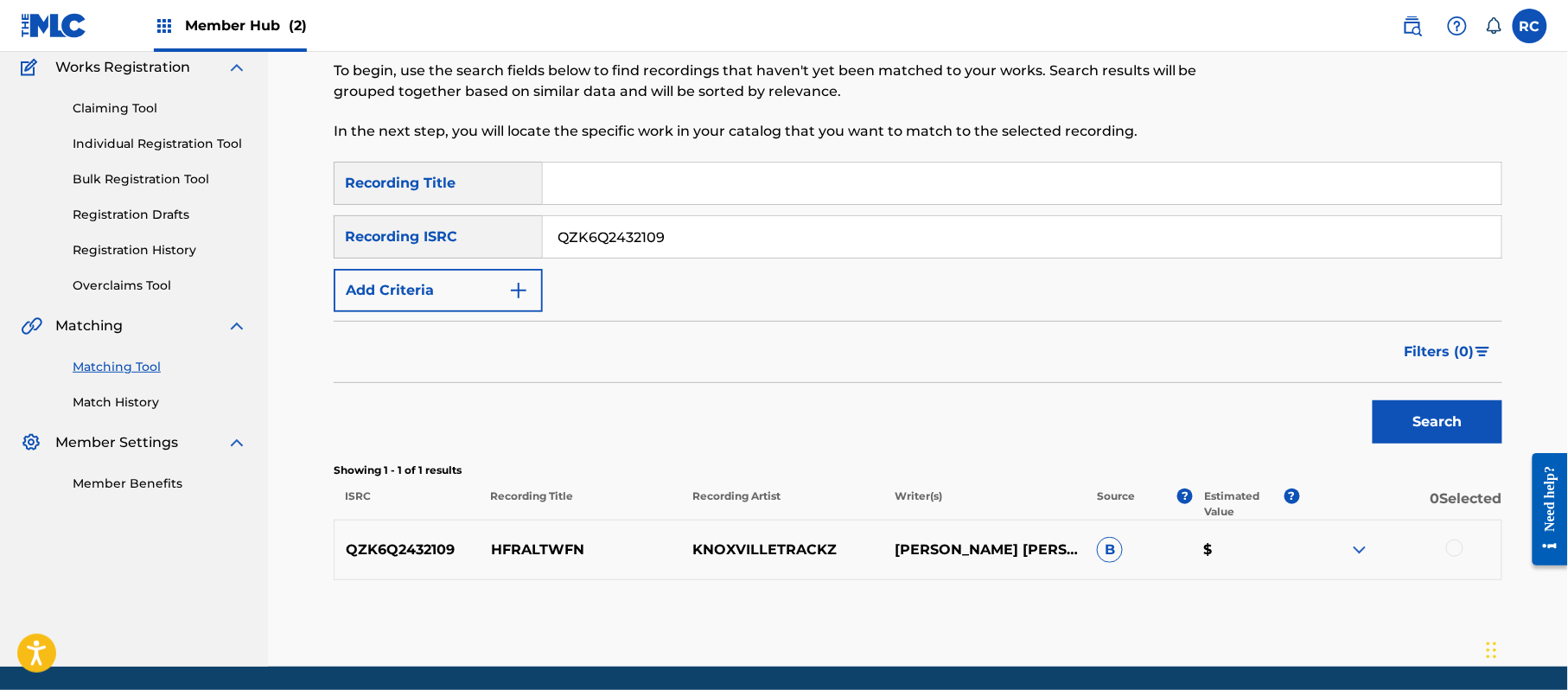
scroll to position [184, 0]
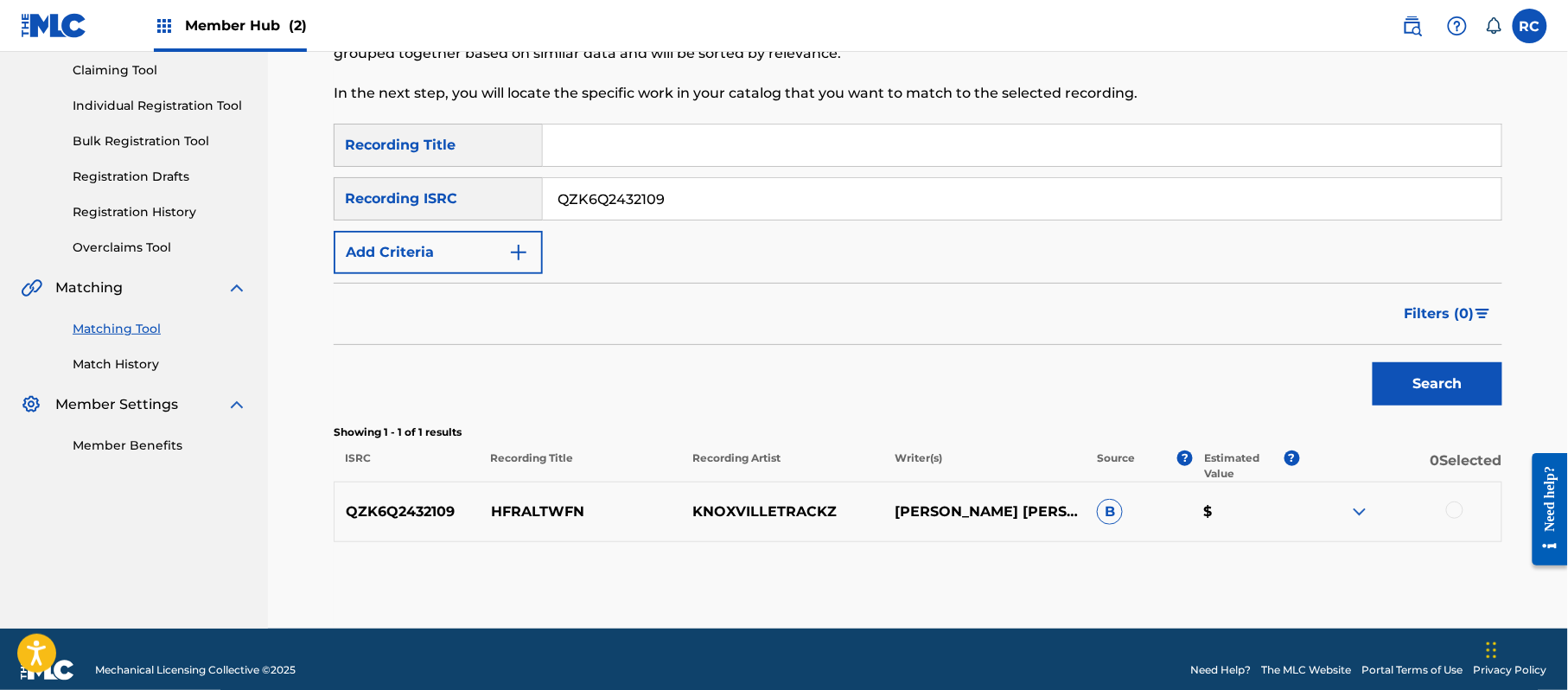
click at [1460, 506] on div at bounding box center [1454, 509] width 17 height 17
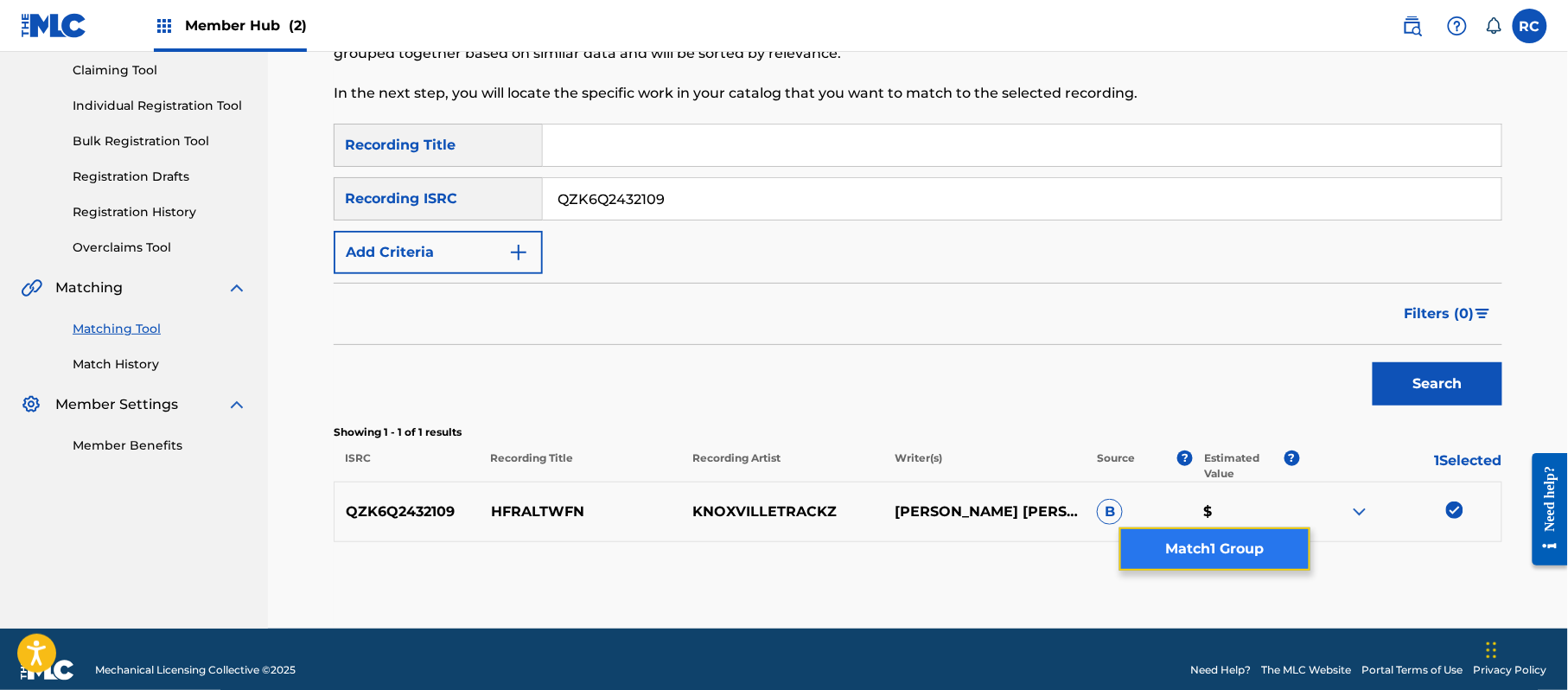
click at [1270, 548] on button "Match 1 Group" at bounding box center [1214, 549] width 191 height 43
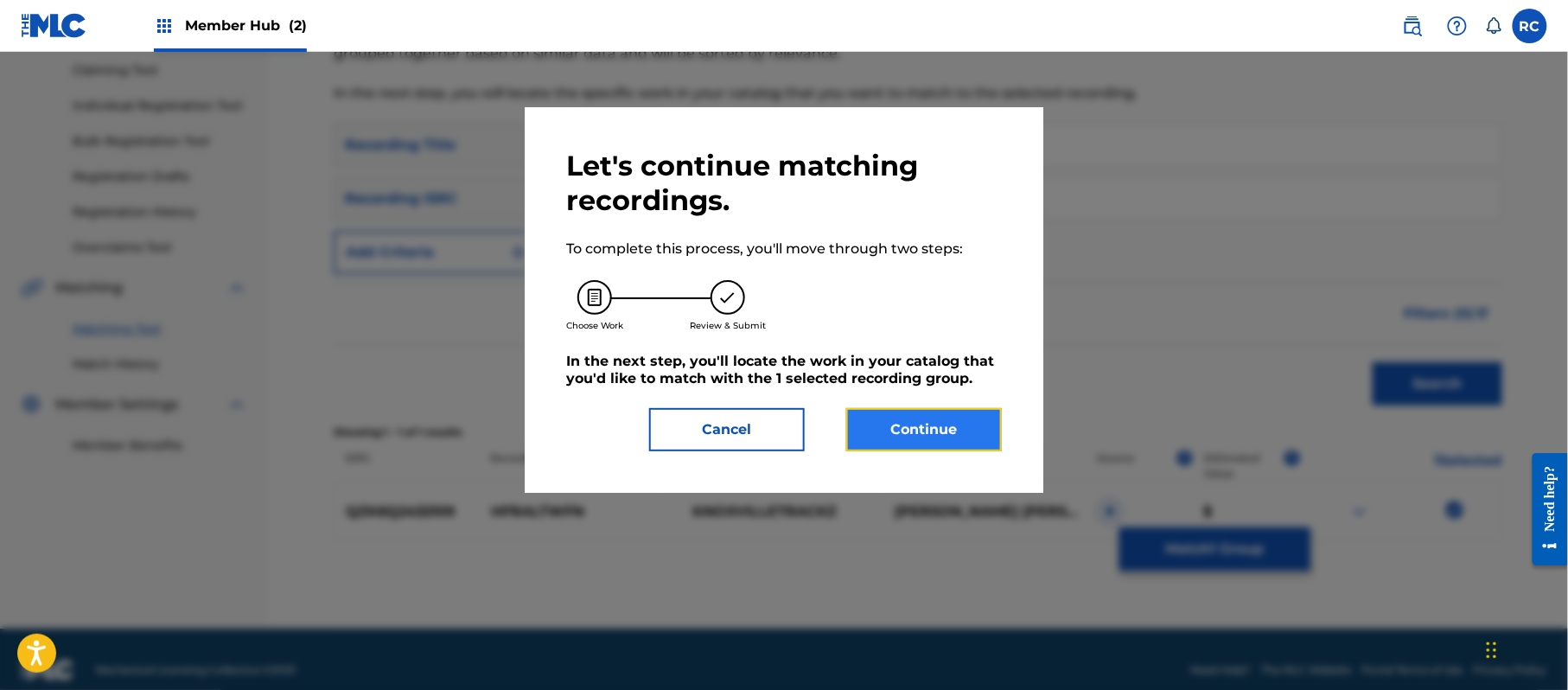
click at [959, 416] on button "Continue" at bounding box center [924, 429] width 155 height 43
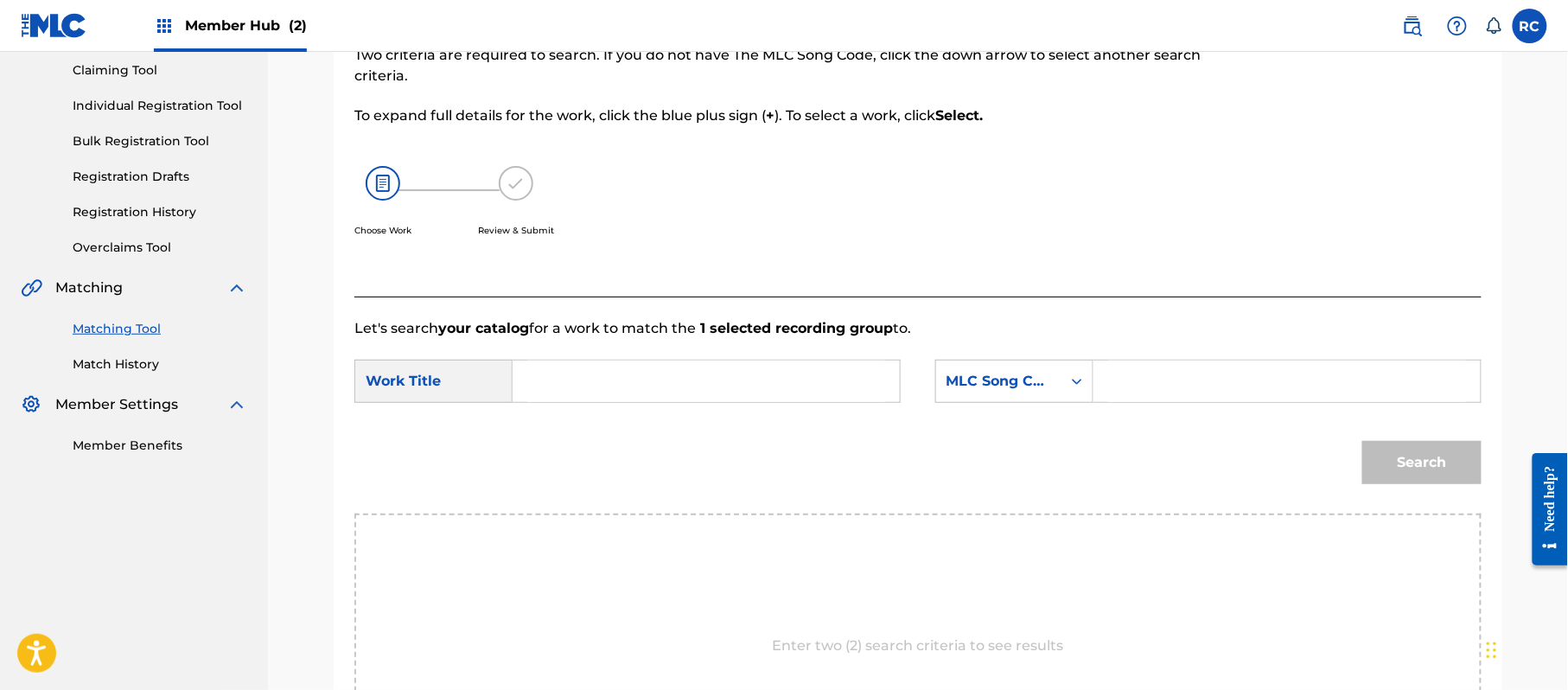
click at [613, 384] on input "Search Form" at bounding box center [706, 381] width 358 height 41
click at [641, 389] on input "Hfraltwfn HP9C9O" at bounding box center [706, 381] width 358 height 41
click at [1137, 385] on input "Search Form" at bounding box center [1287, 381] width 358 height 41
click at [1464, 481] on button "Search" at bounding box center [1422, 462] width 120 height 43
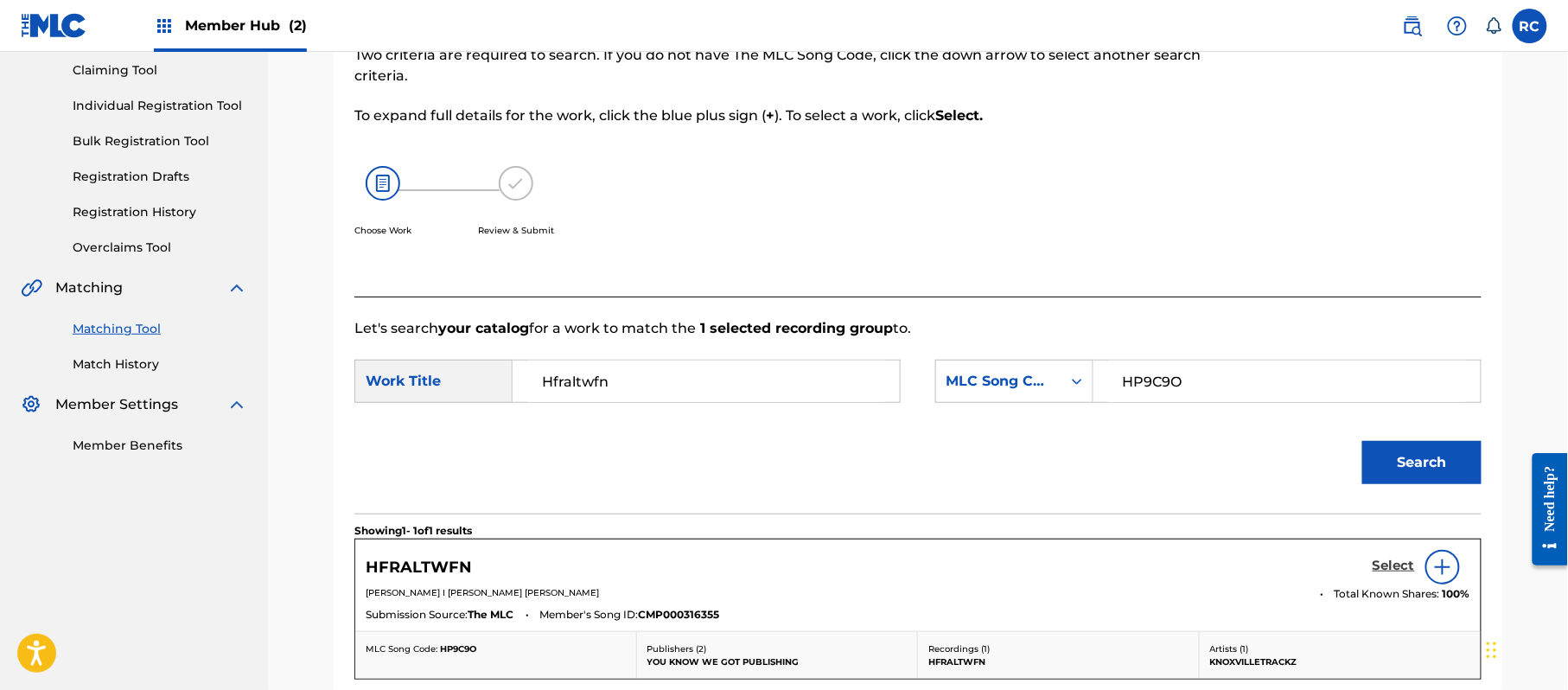
click at [1381, 567] on h5 "Select" at bounding box center [1394, 566] width 42 height 16
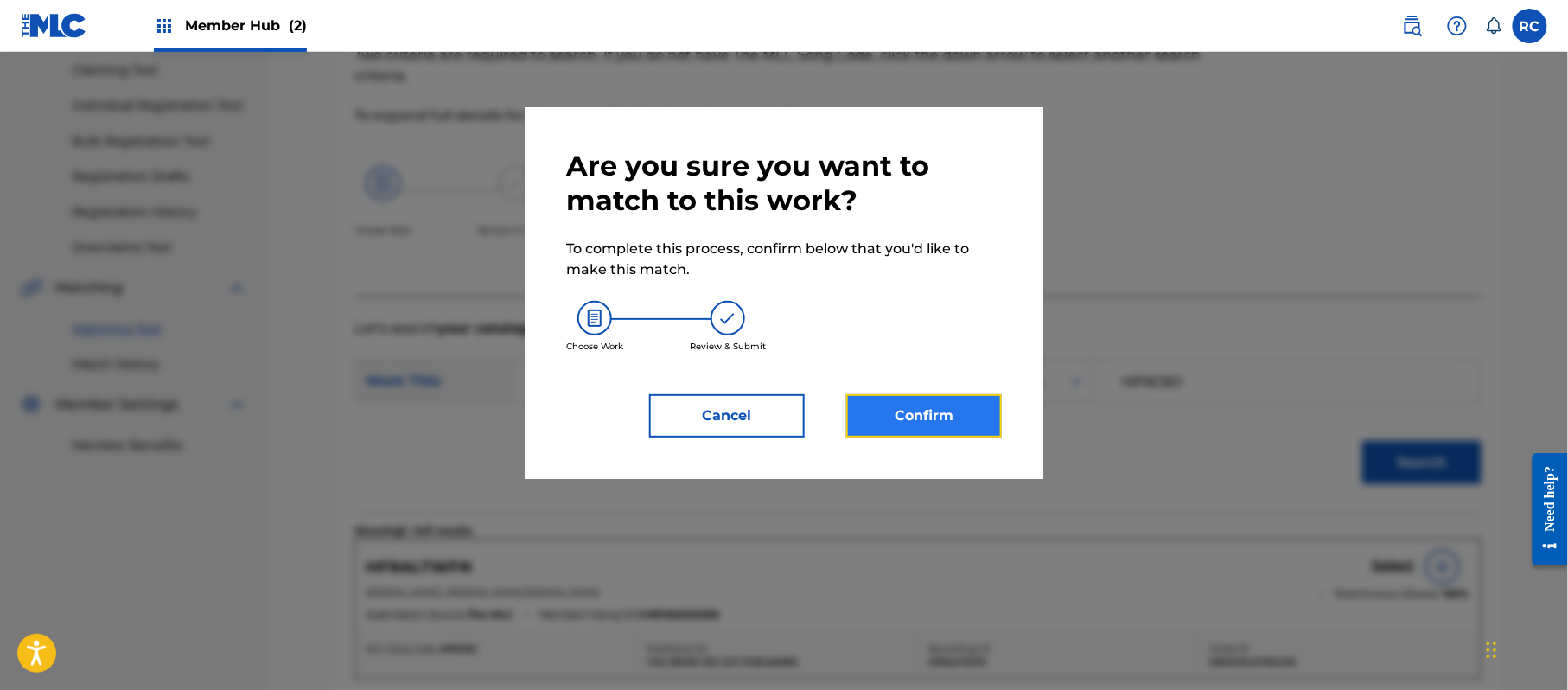
click at [924, 430] on button "Confirm" at bounding box center [924, 415] width 155 height 43
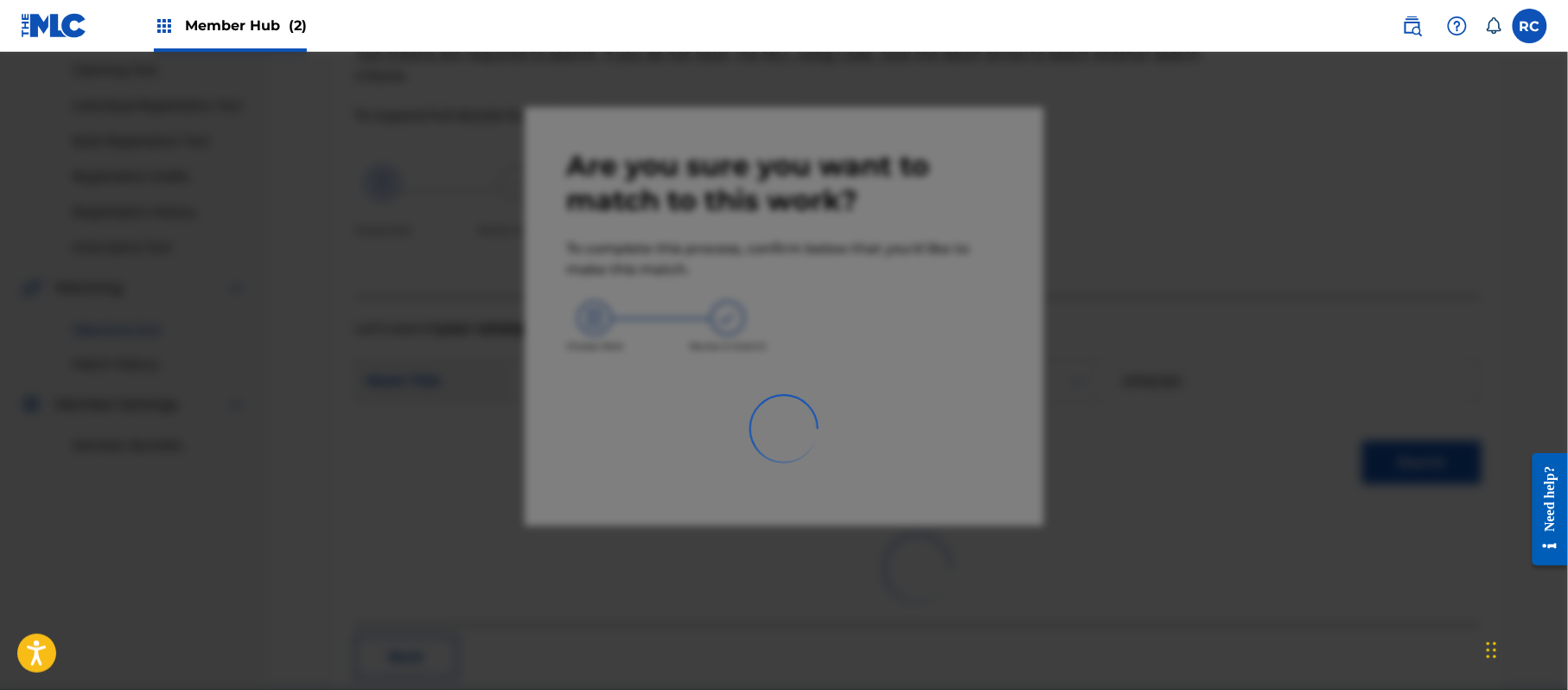
scroll to position [69, 0]
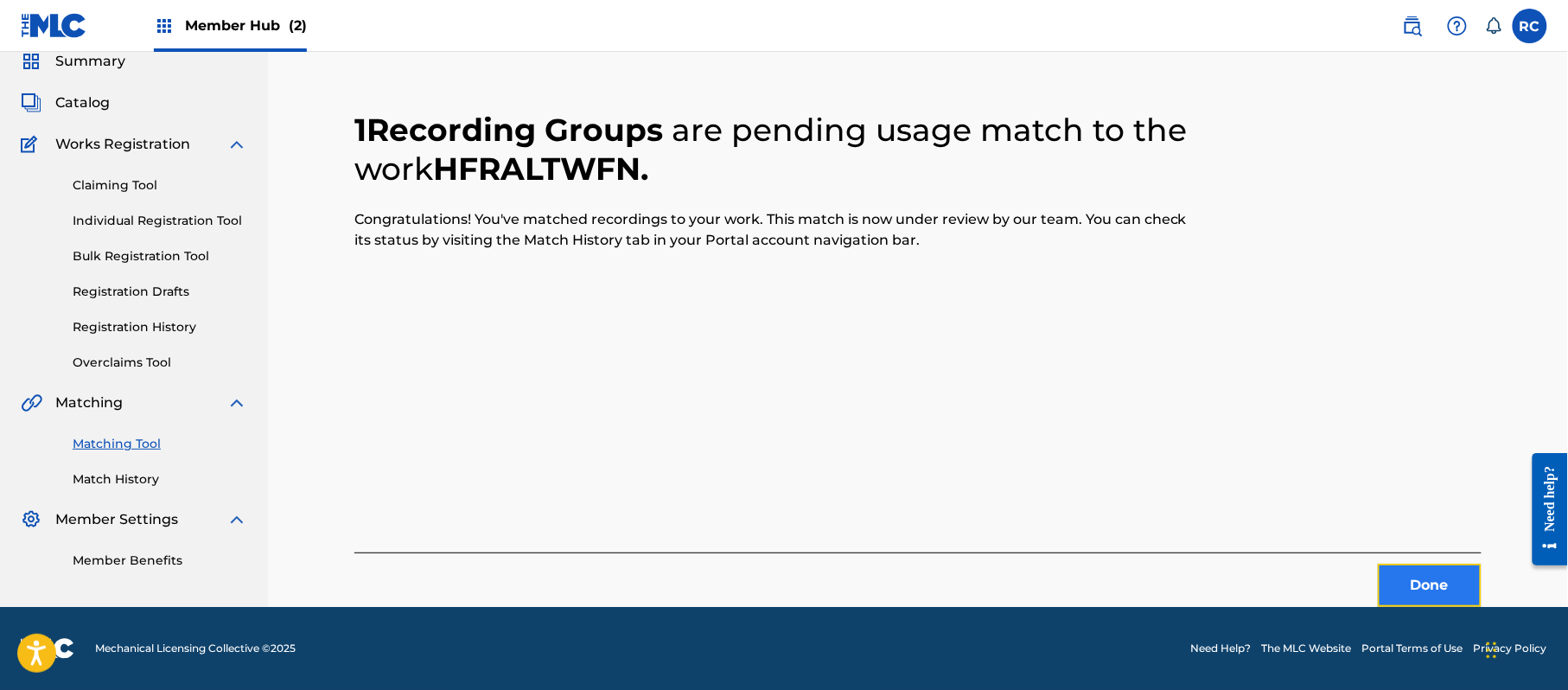
click at [1398, 580] on button "Done" at bounding box center [1430, 585] width 104 height 43
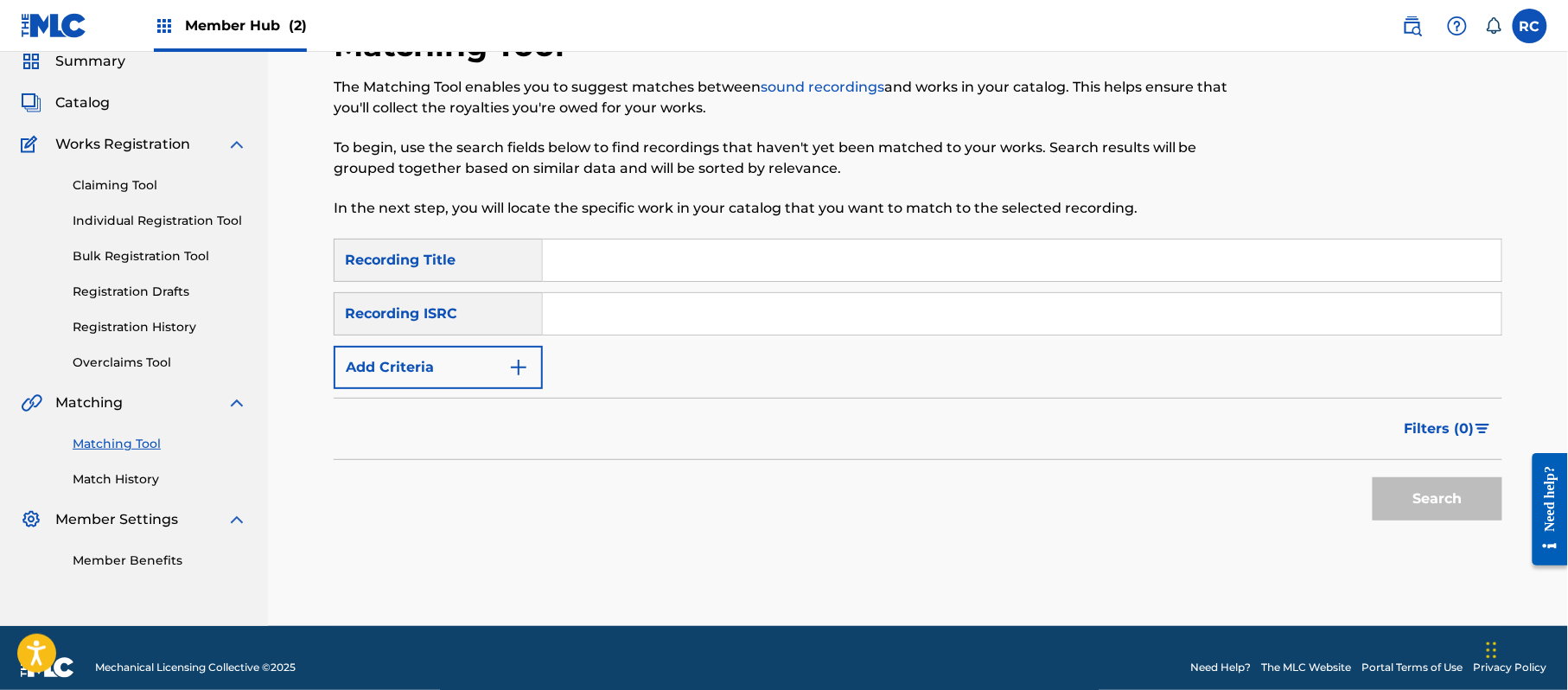
click at [642, 317] on input "Search Form" at bounding box center [1022, 313] width 958 height 41
click at [1395, 498] on button "Search" at bounding box center [1437, 498] width 130 height 43
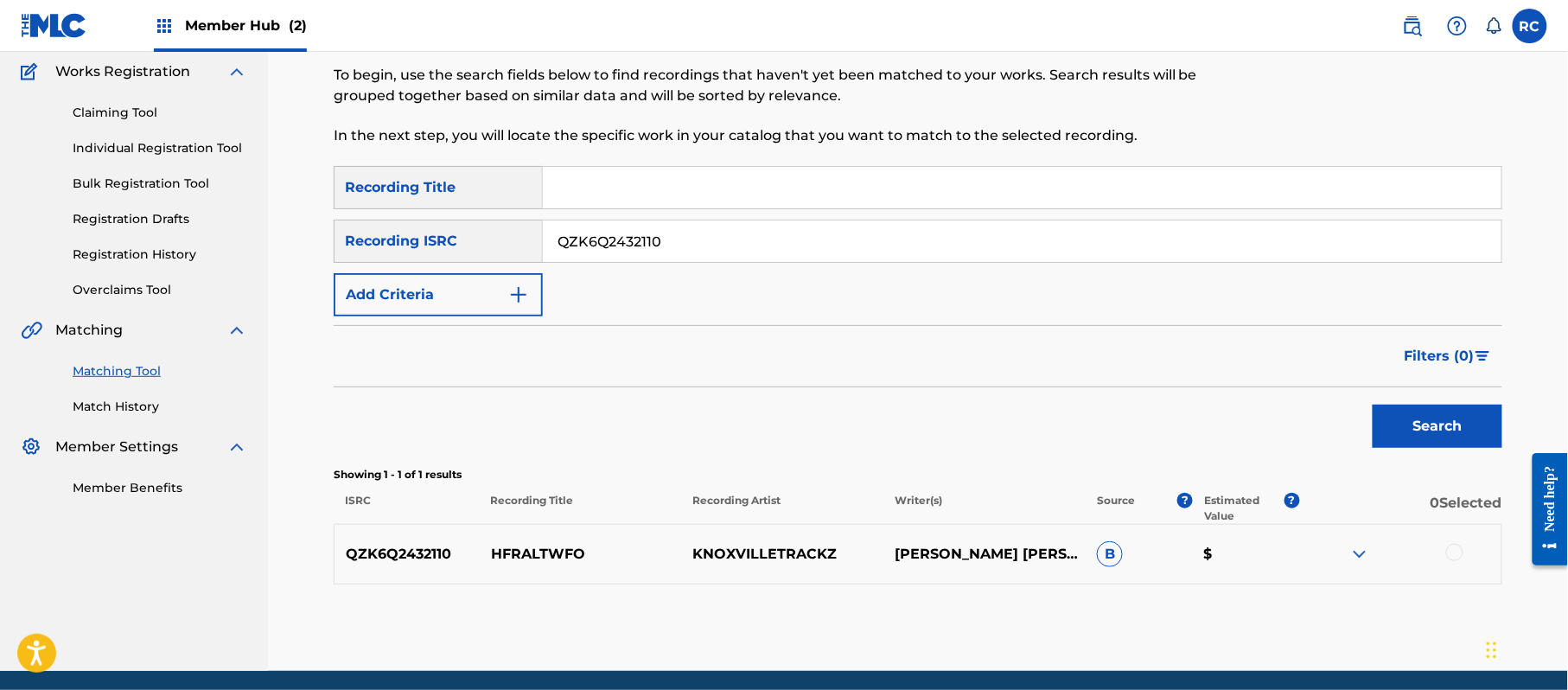
scroll to position [205, 0]
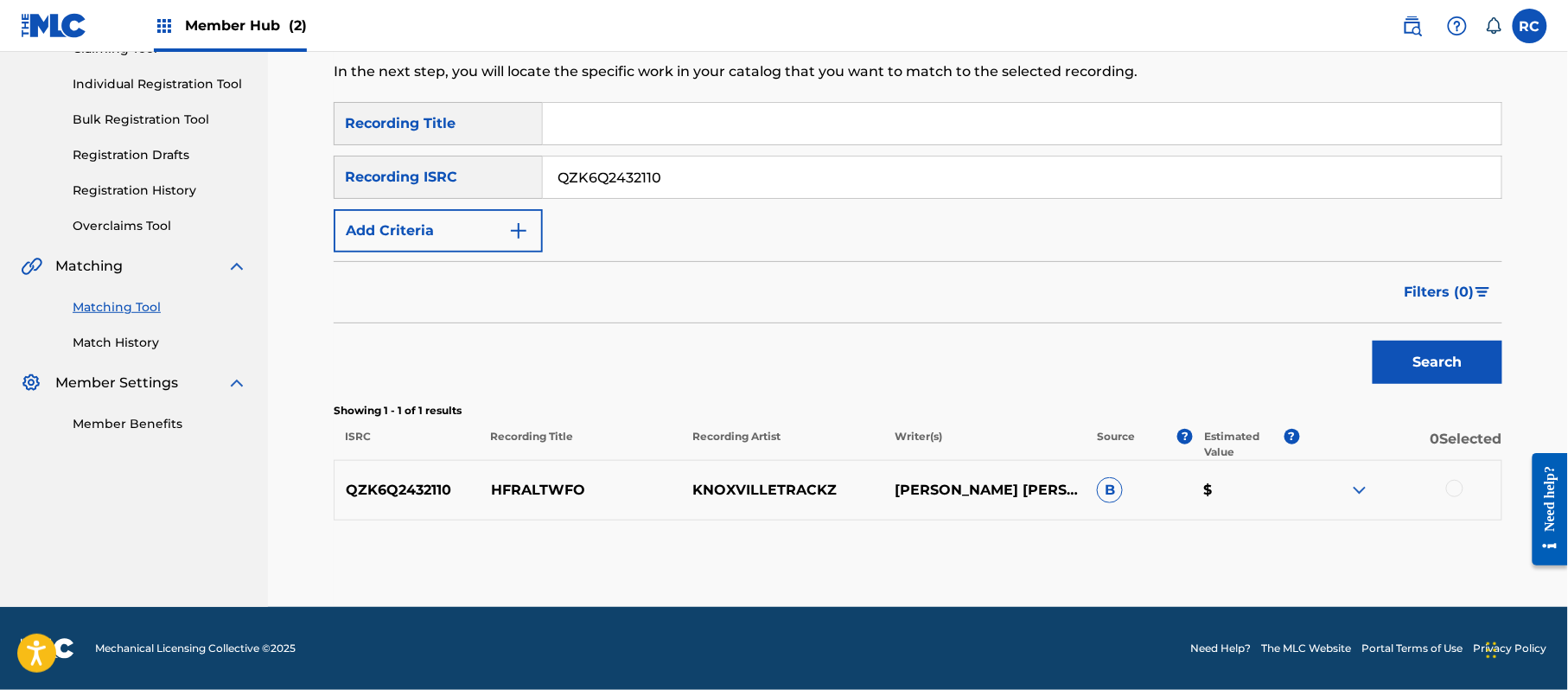
click at [1456, 488] on div at bounding box center [1454, 488] width 17 height 17
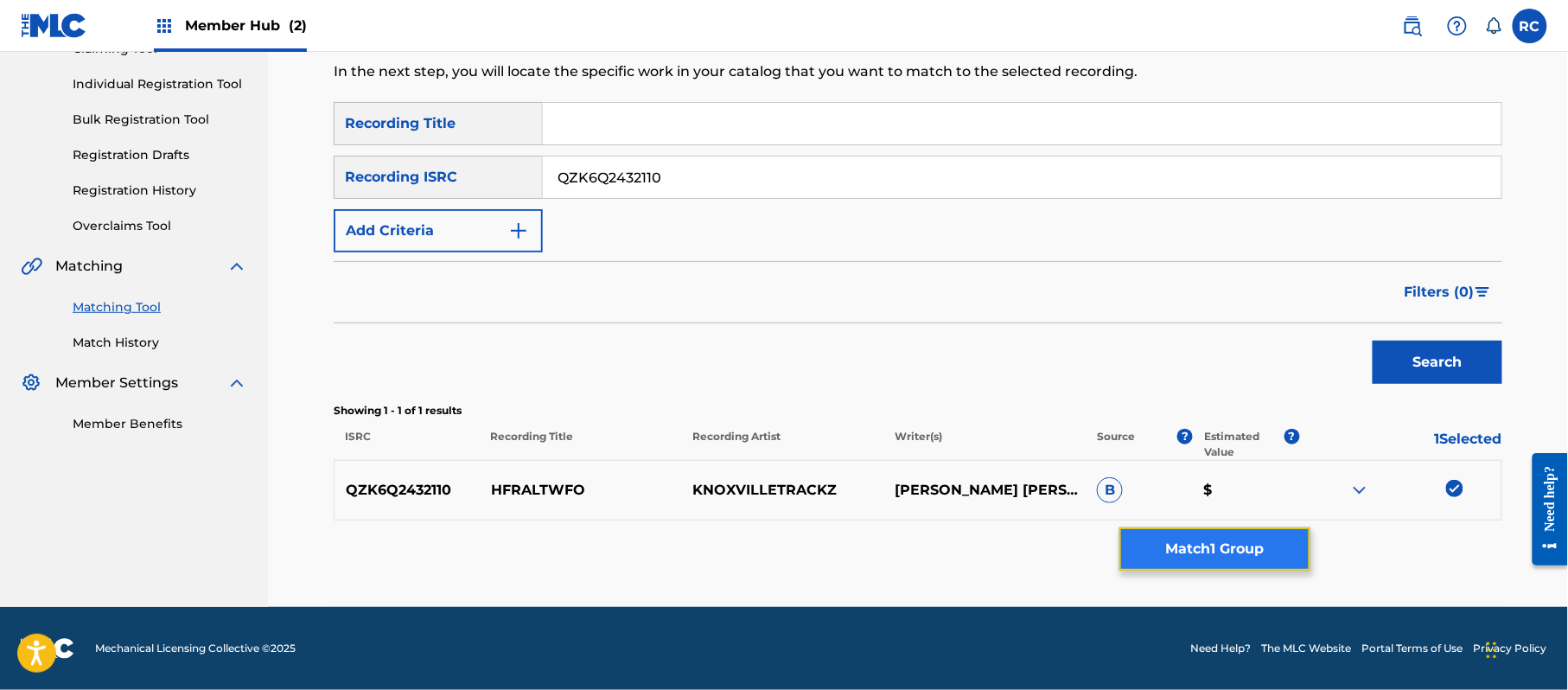
click at [1226, 539] on button "Match 1 Group" at bounding box center [1214, 549] width 191 height 43
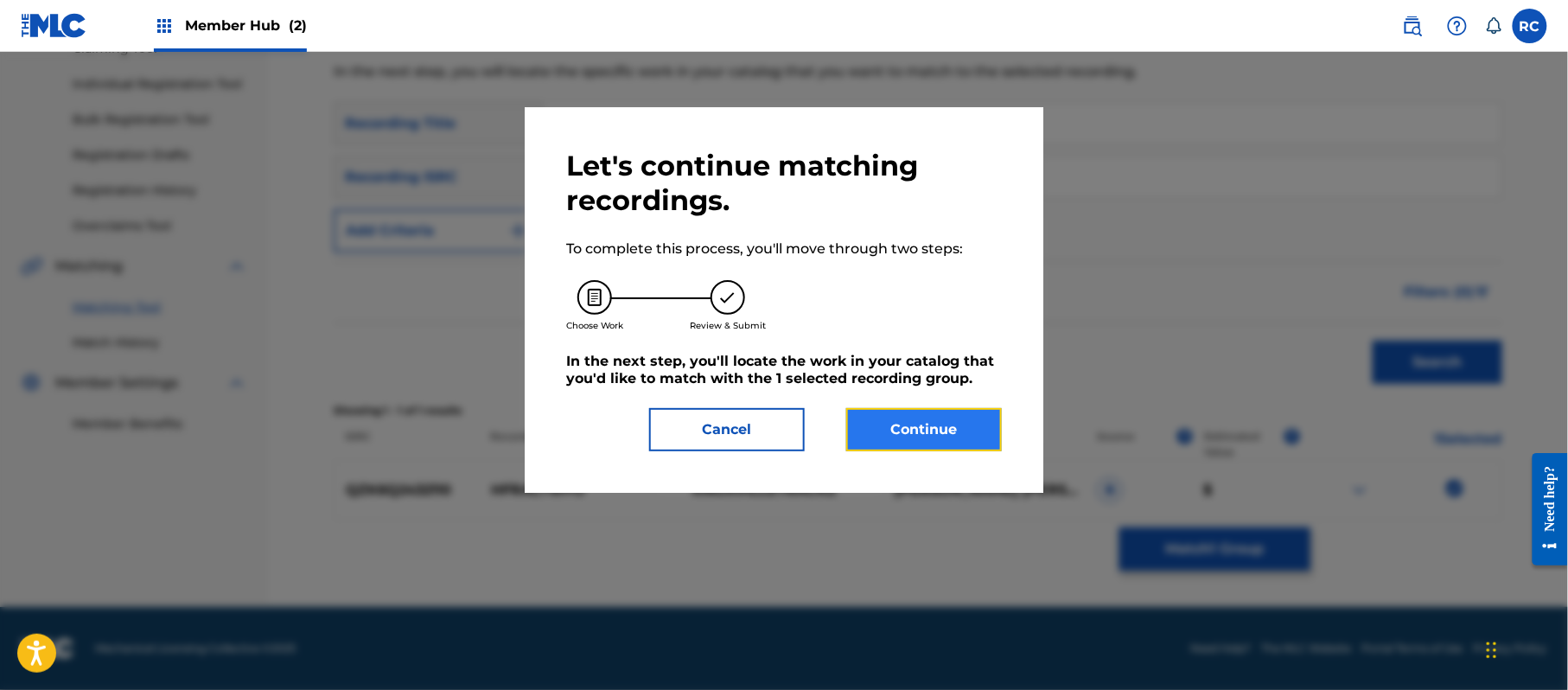
click at [932, 423] on button "Continue" at bounding box center [924, 429] width 155 height 43
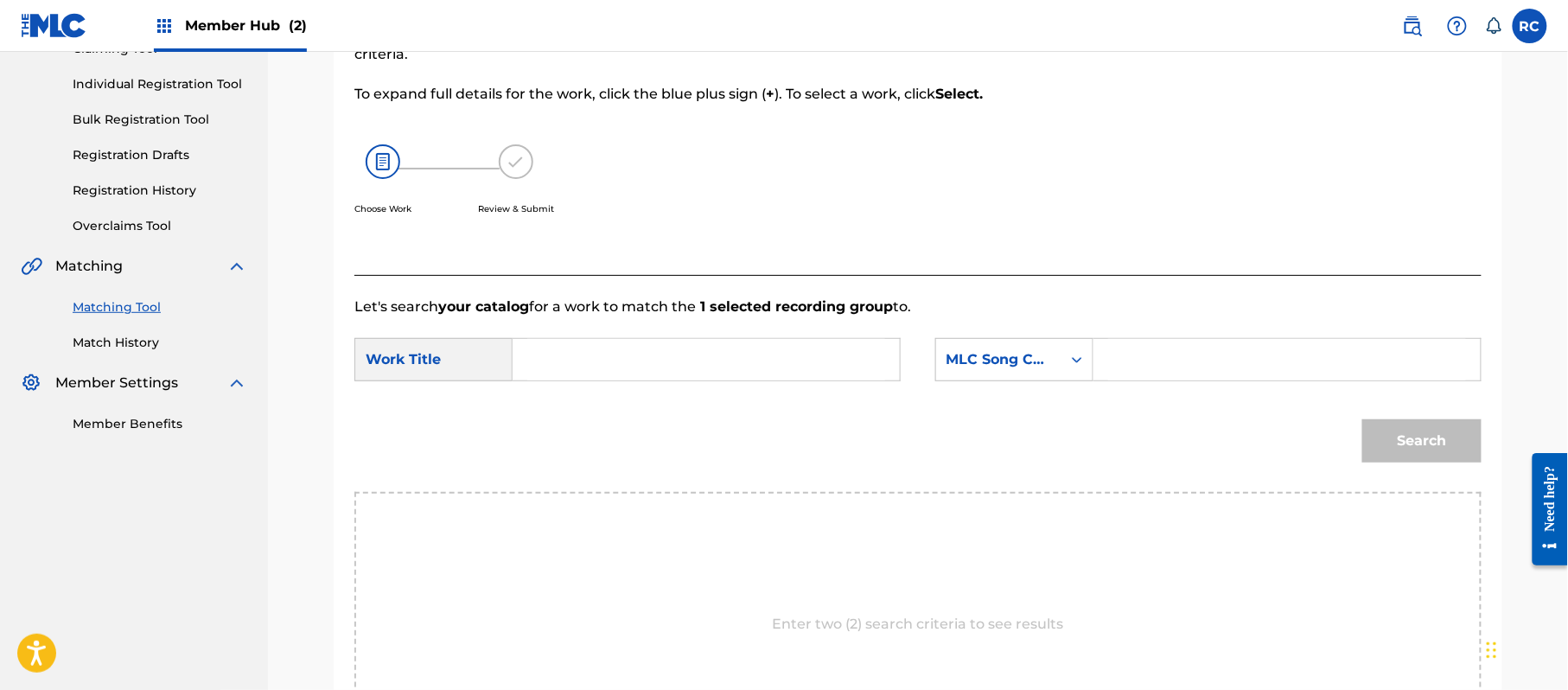
click at [579, 365] on input "Search Form" at bounding box center [706, 359] width 358 height 41
click at [640, 358] on input "Hfraltwfo HP9C2O" at bounding box center [706, 359] width 358 height 41
click at [1203, 365] on input "Search Form" at bounding box center [1287, 359] width 358 height 41
click at [1397, 444] on button "Search" at bounding box center [1422, 440] width 120 height 43
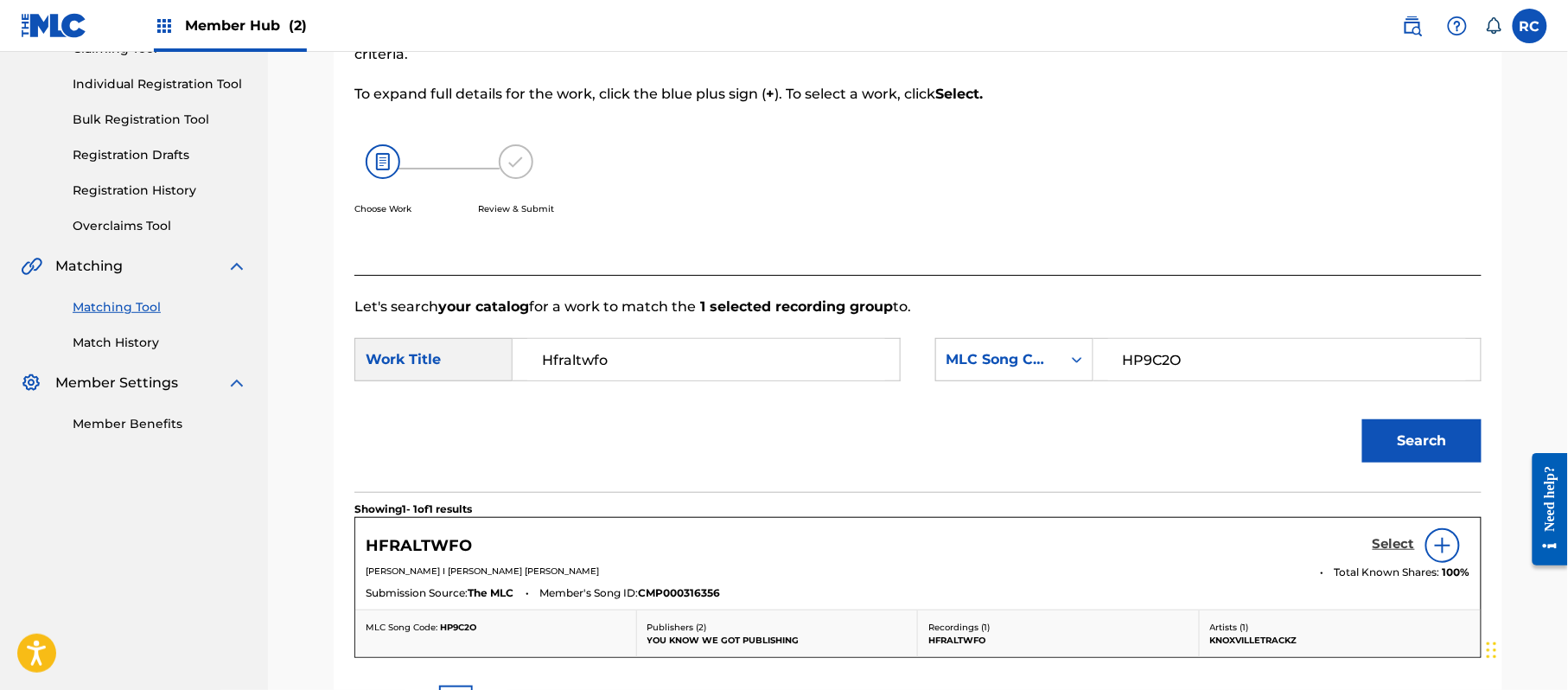
click at [1397, 545] on h5 "Select" at bounding box center [1394, 544] width 42 height 16
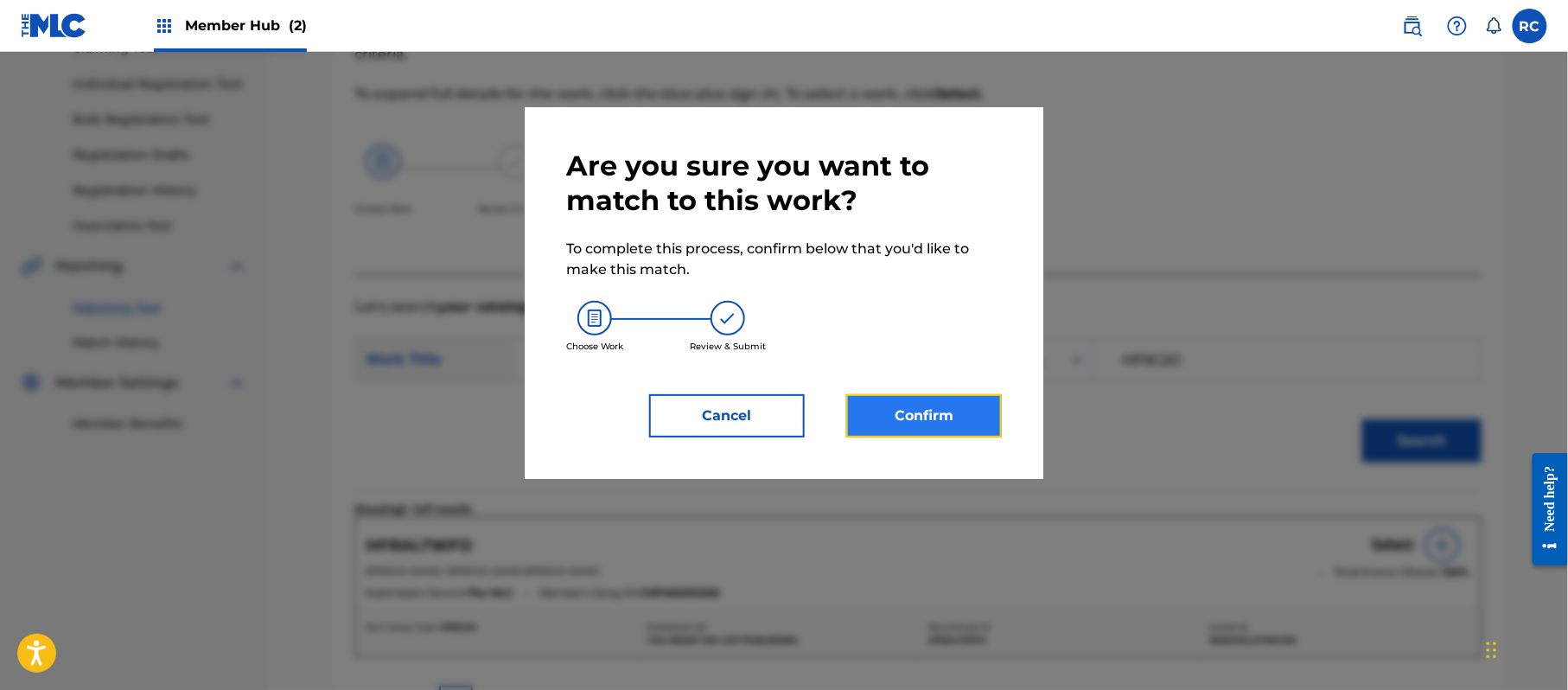
click at [941, 410] on button "Confirm" at bounding box center [924, 415] width 155 height 43
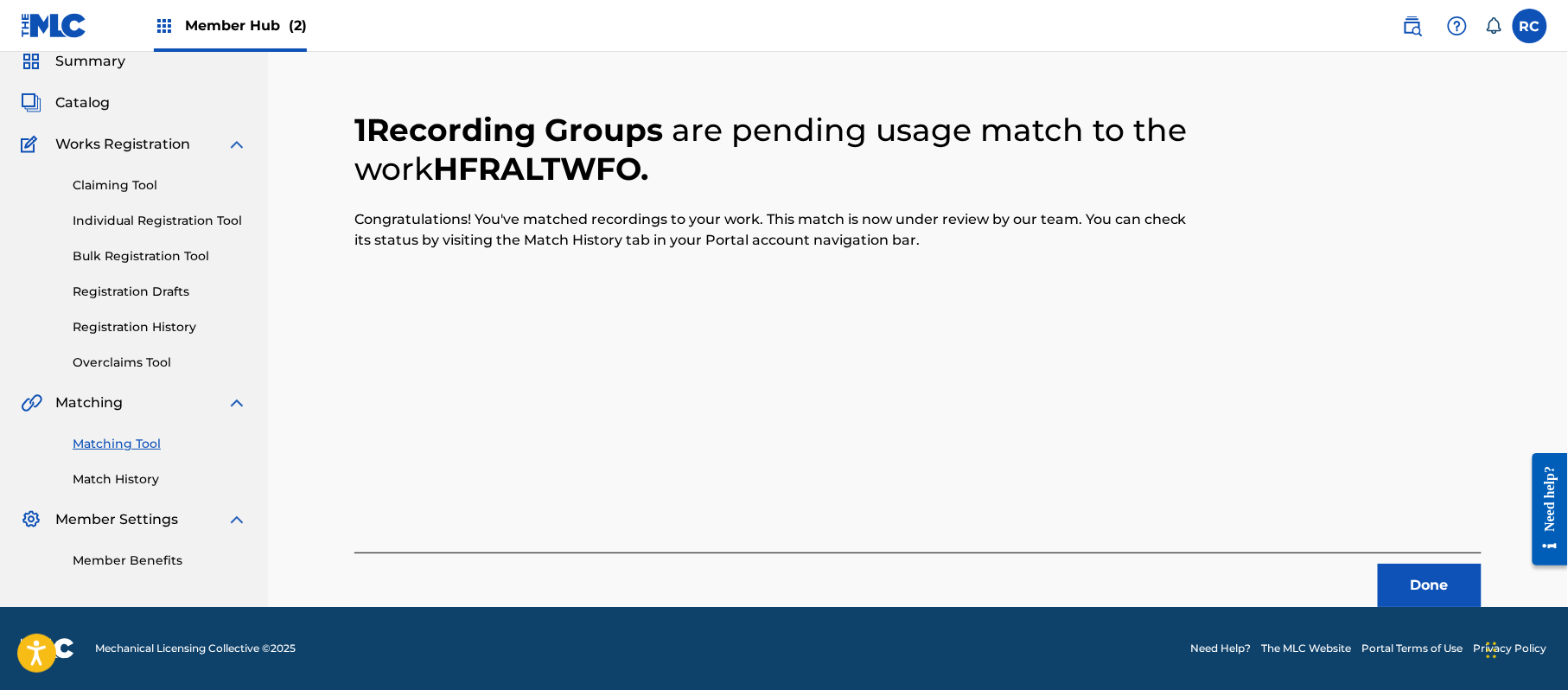
scroll to position [69, 0]
click at [1421, 584] on button "Done" at bounding box center [1430, 585] width 104 height 43
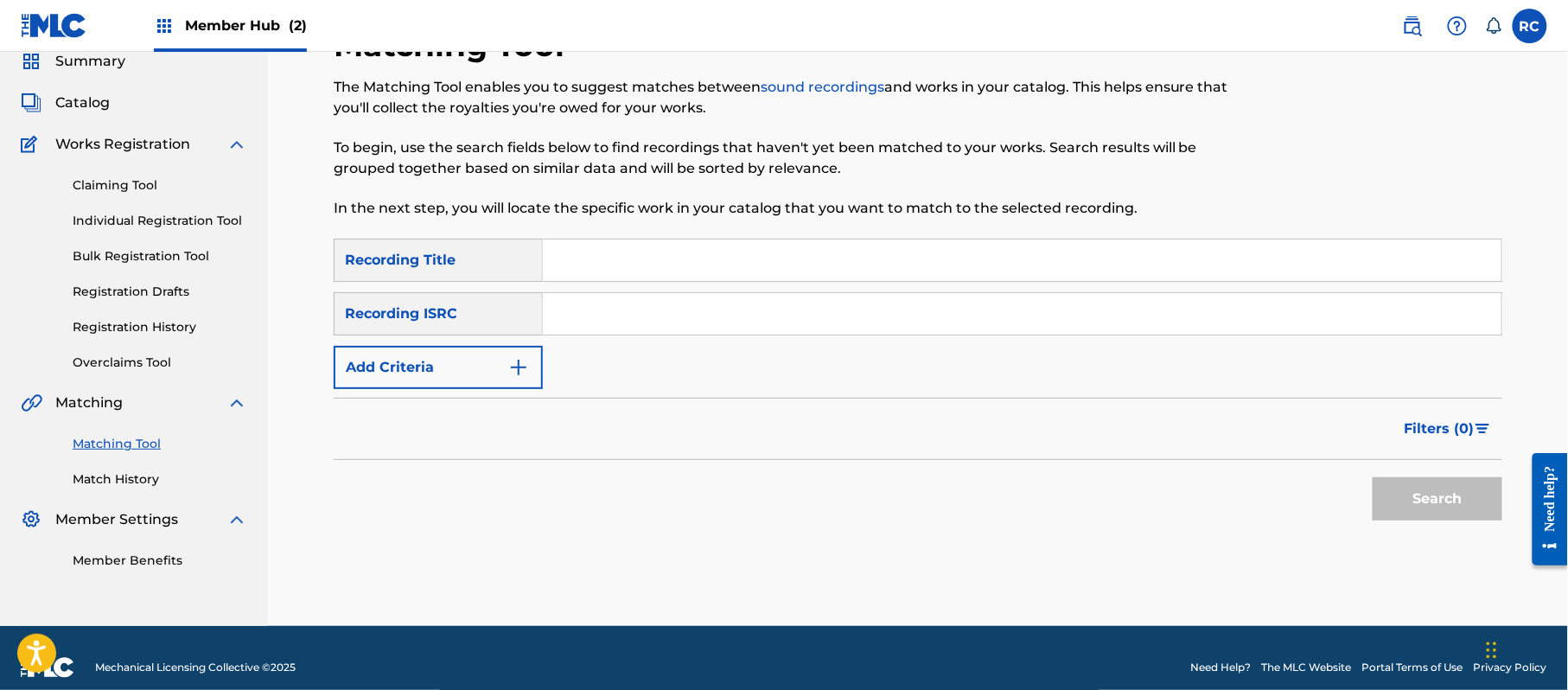
click at [580, 325] on input "Search Form" at bounding box center [1022, 313] width 958 height 41
drag, startPoint x: 1449, startPoint y: 506, endPoint x: 965, endPoint y: 434, distance: 489.3
click at [1446, 507] on button "Search" at bounding box center [1437, 498] width 130 height 43
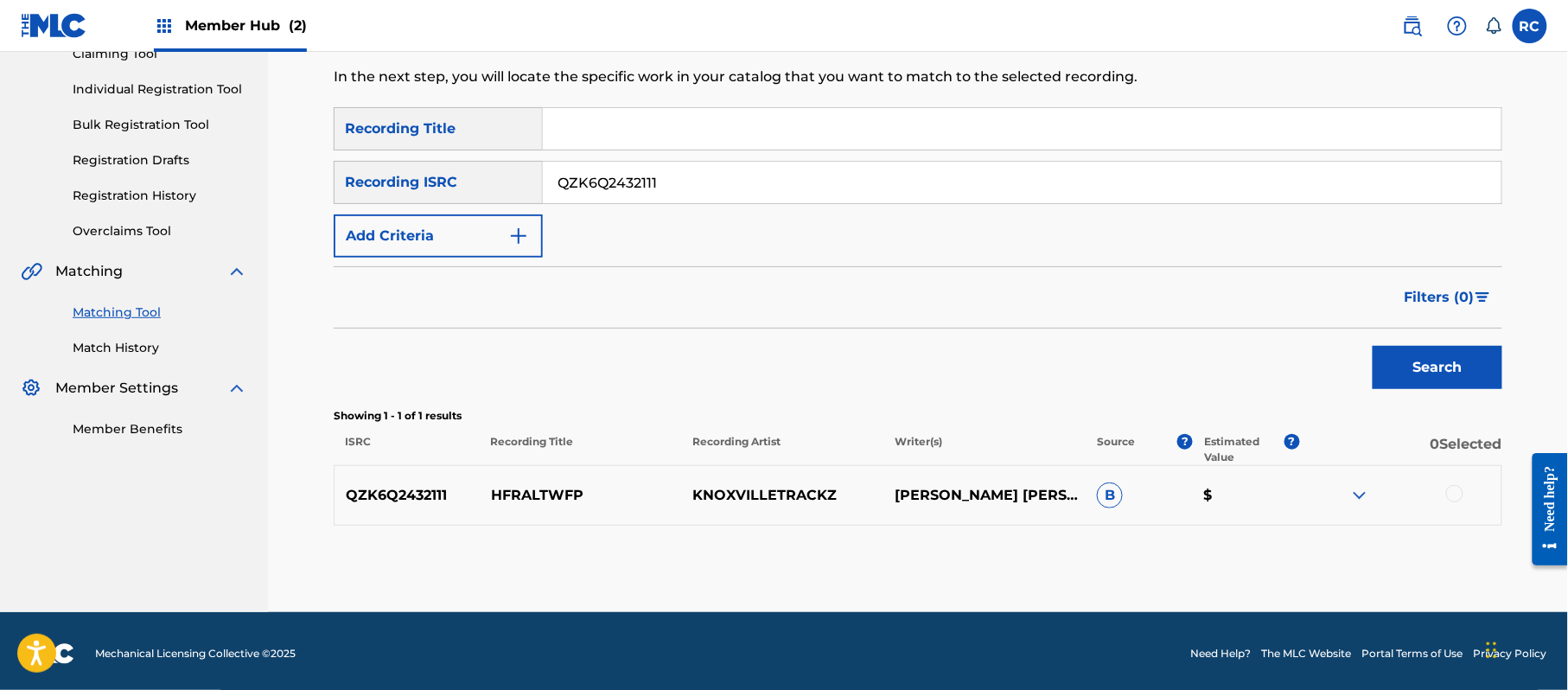
scroll to position [205, 0]
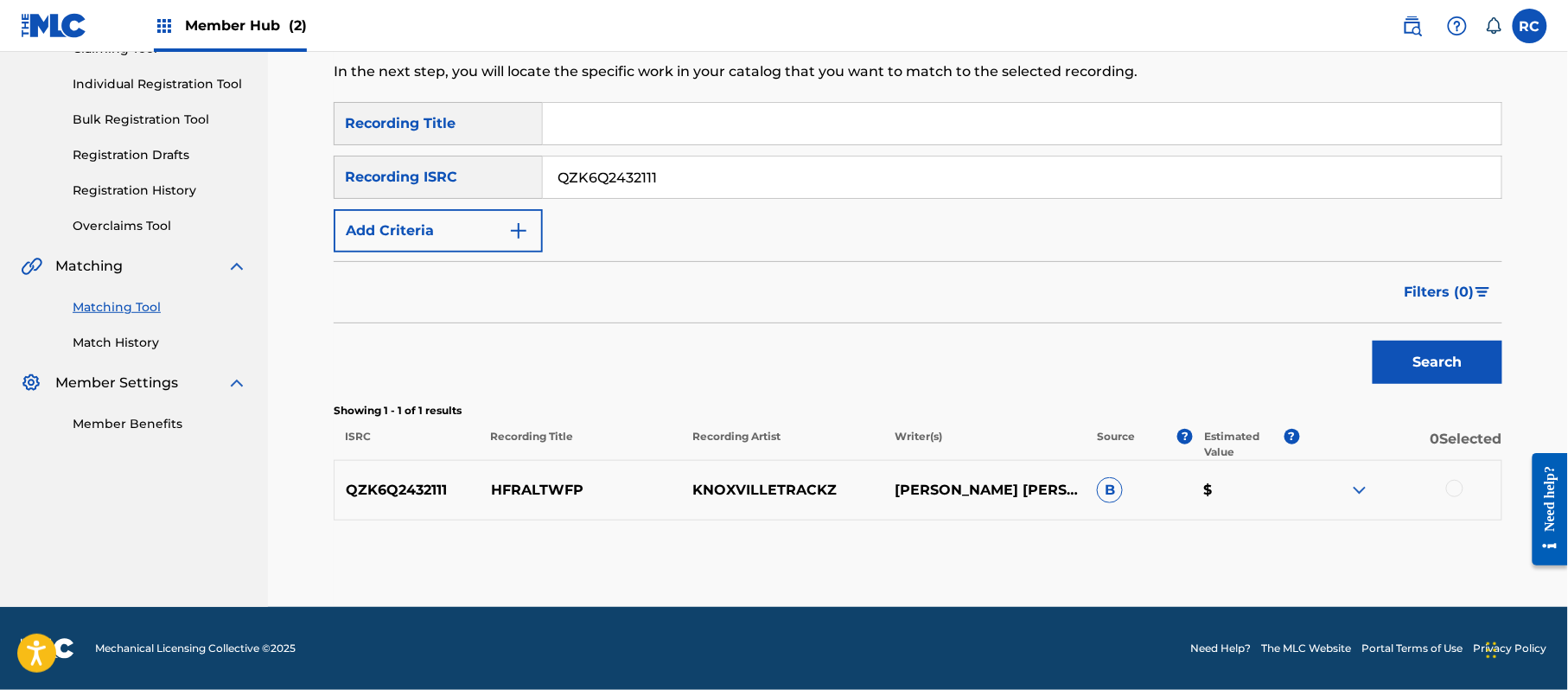
drag, startPoint x: 1460, startPoint y: 487, endPoint x: 1367, endPoint y: 523, distance: 99.7
click at [1459, 488] on div at bounding box center [1454, 488] width 17 height 17
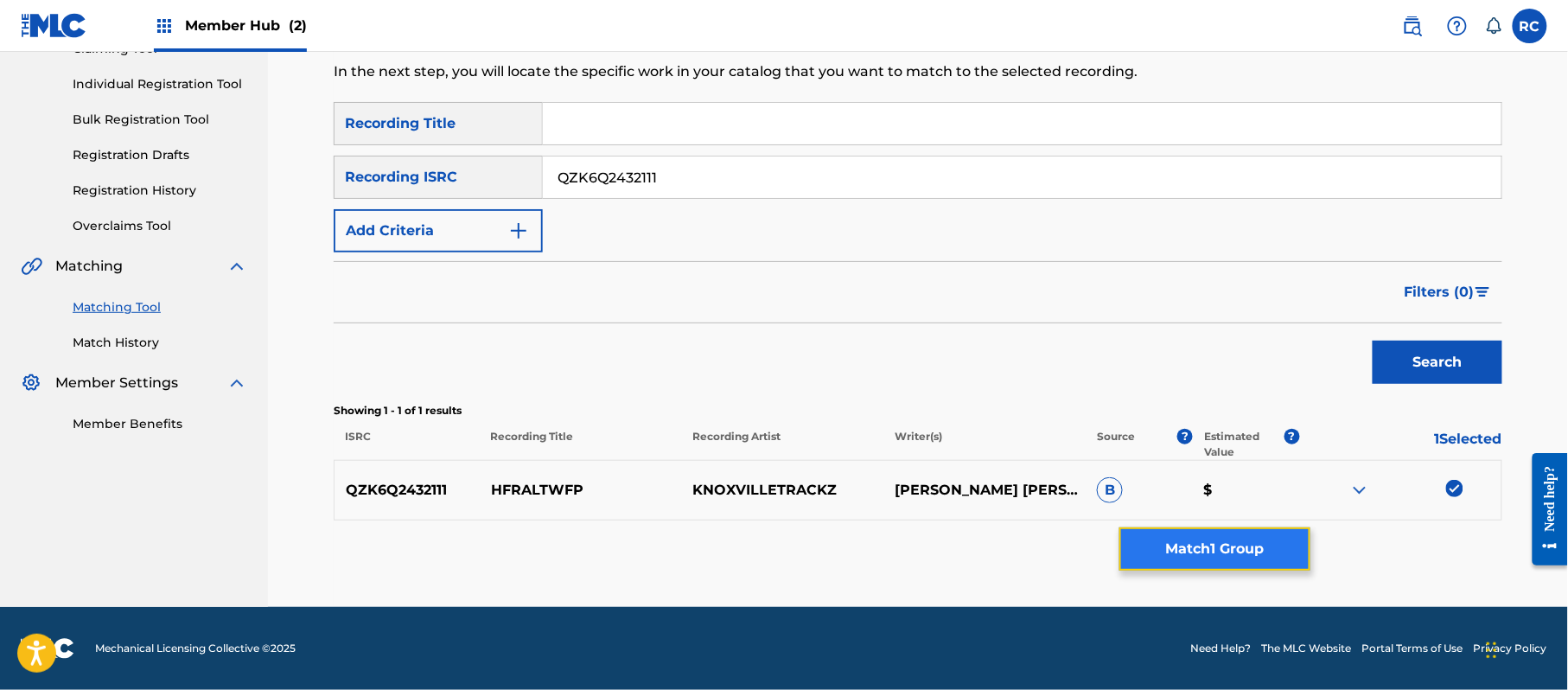
click at [1269, 559] on button "Match 1 Group" at bounding box center [1214, 549] width 191 height 43
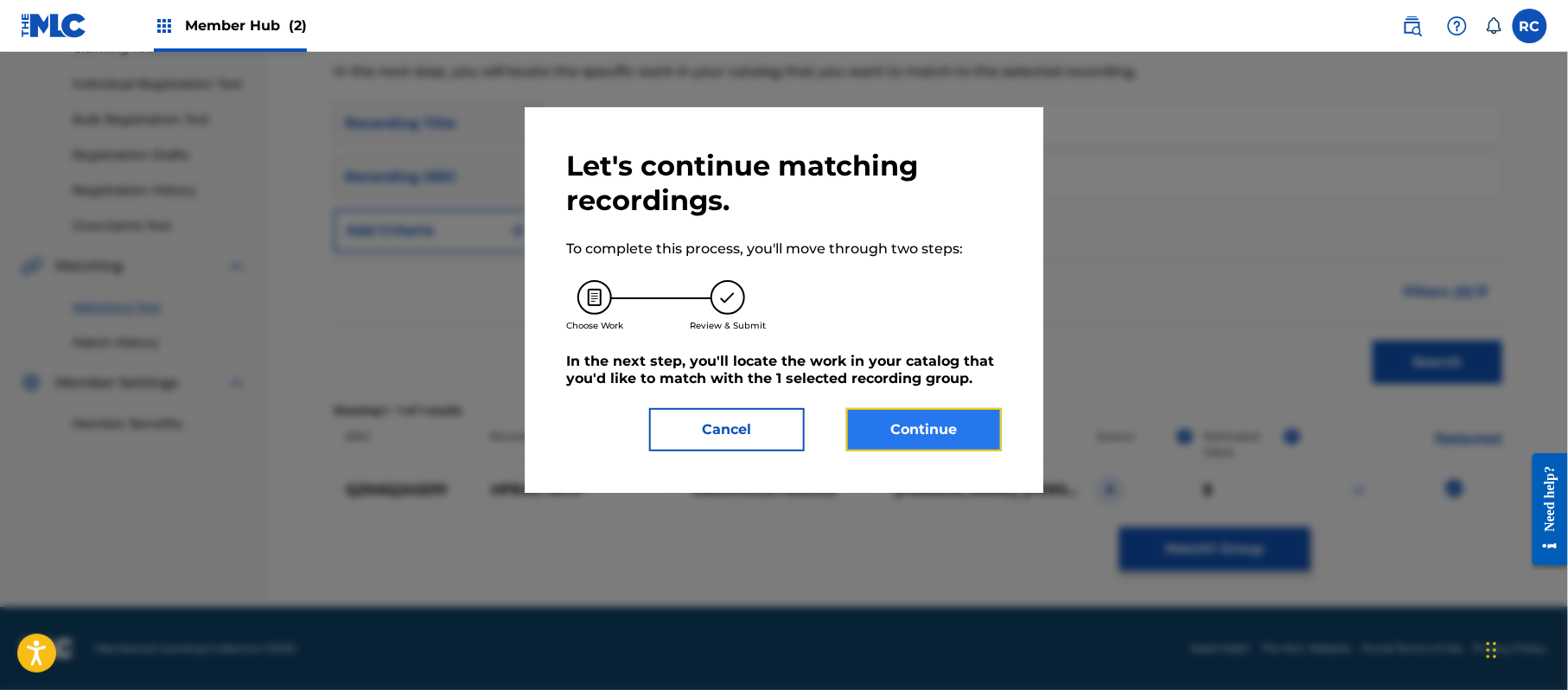
click at [895, 430] on button "Continue" at bounding box center [924, 429] width 155 height 43
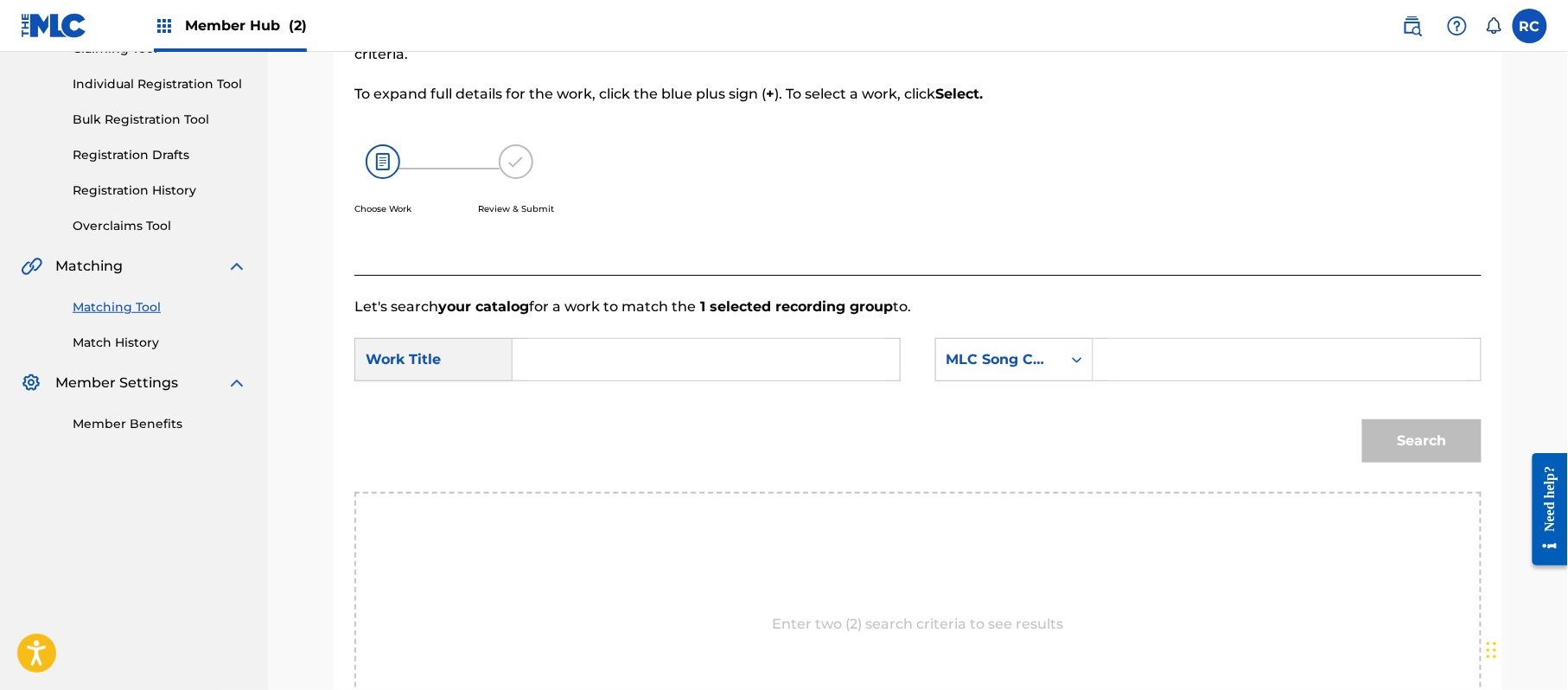
click at [591, 350] on input "Search Form" at bounding box center [706, 359] width 358 height 41
click at [643, 352] on input "Hfraltwfp HP9C45" at bounding box center [706, 359] width 358 height 41
click at [1224, 343] on input "Search Form" at bounding box center [1287, 359] width 358 height 41
click at [1394, 427] on button "Search" at bounding box center [1422, 440] width 120 height 43
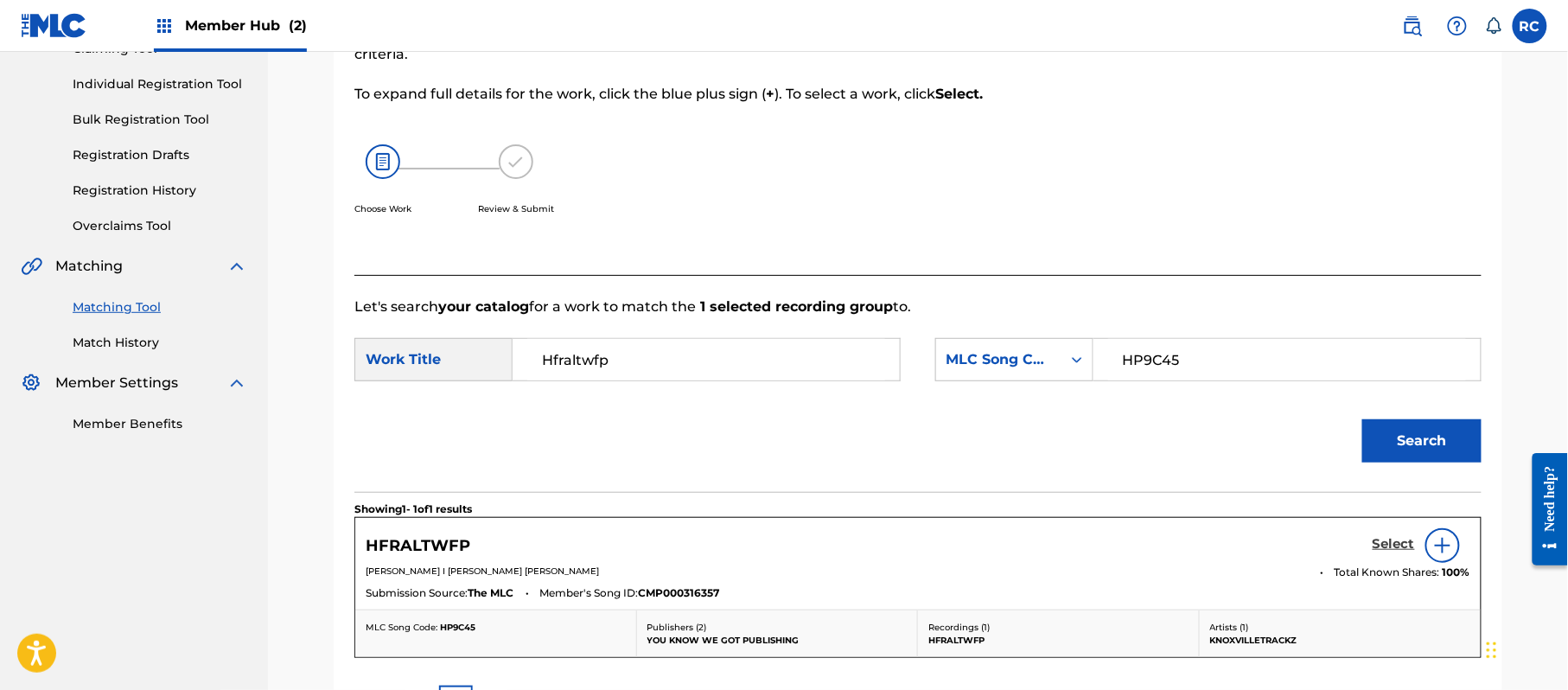
click at [1390, 545] on h5 "Select" at bounding box center [1394, 544] width 42 height 16
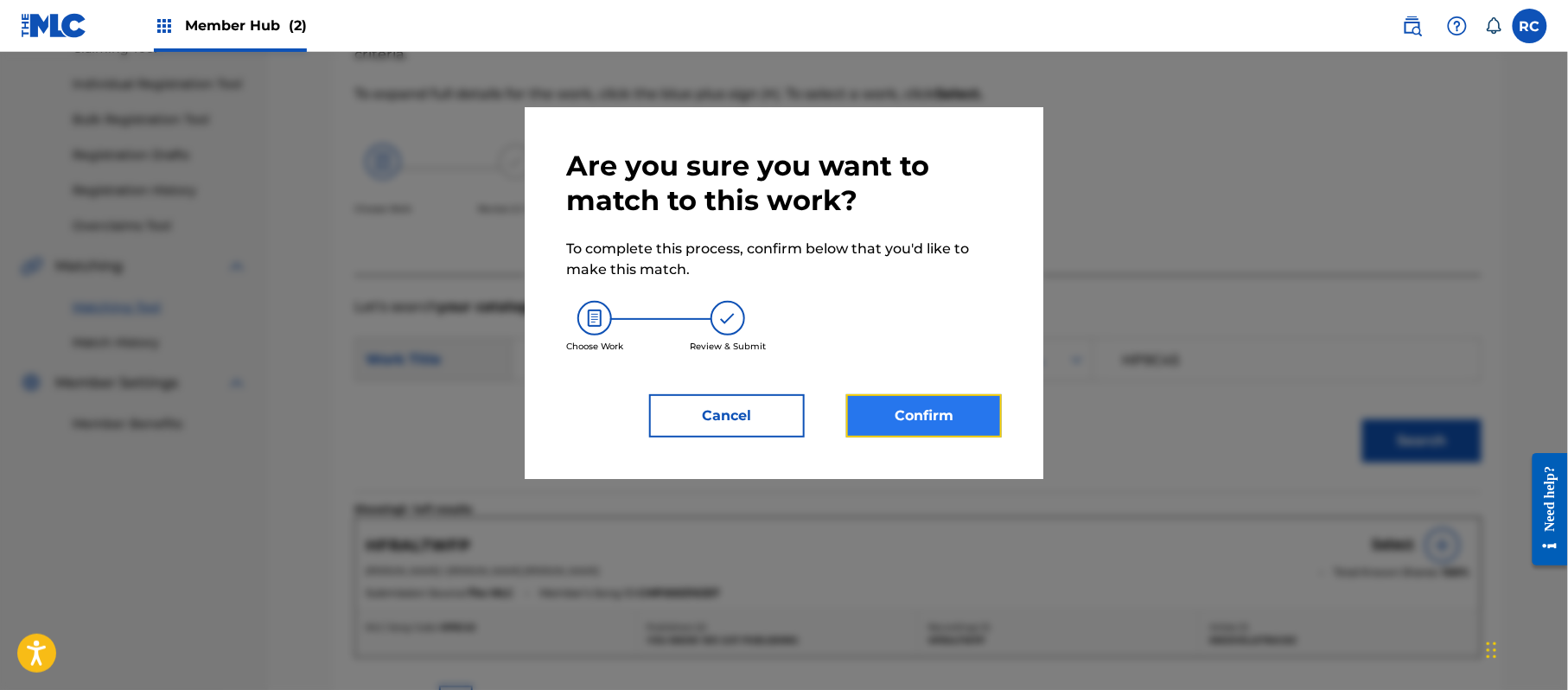
click at [976, 415] on button "Confirm" at bounding box center [924, 415] width 155 height 43
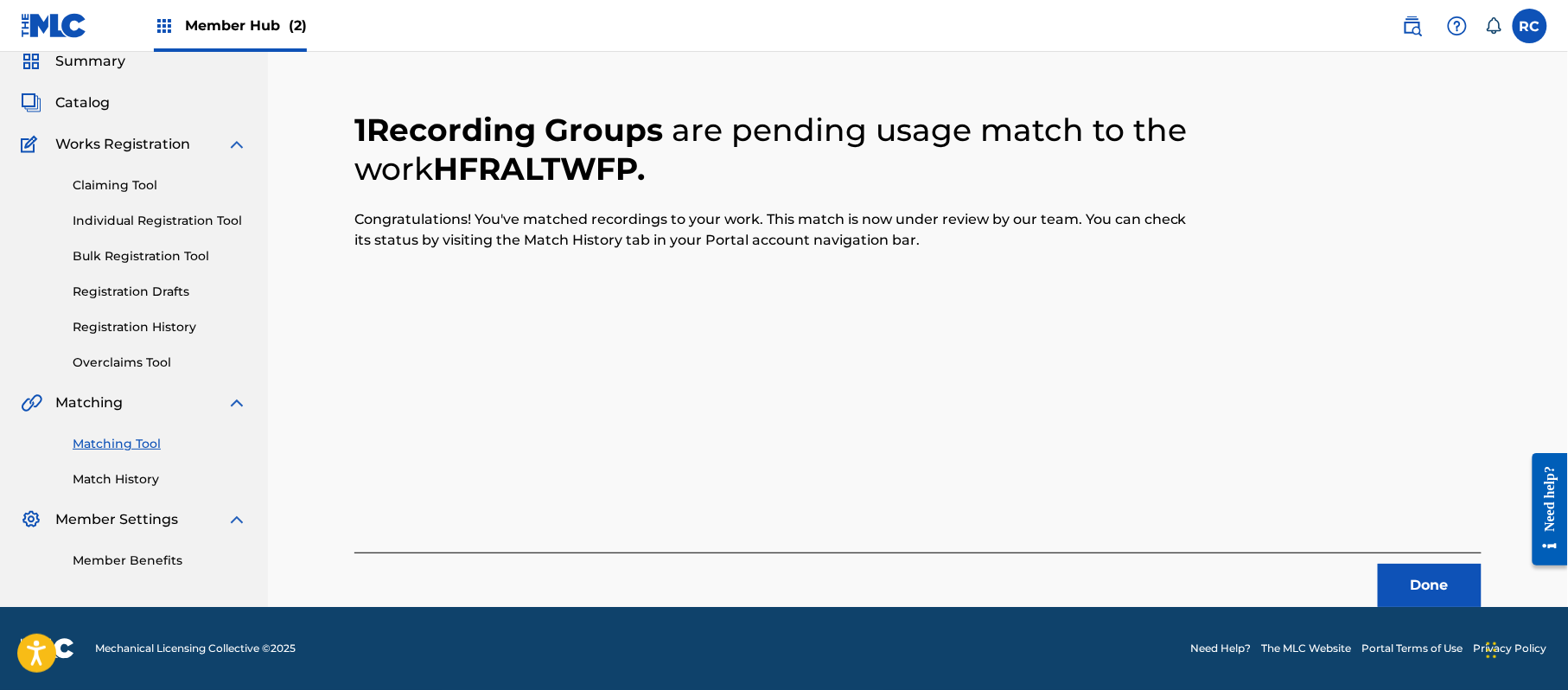
scroll to position [69, 0]
click at [1397, 576] on button "Done" at bounding box center [1430, 585] width 104 height 43
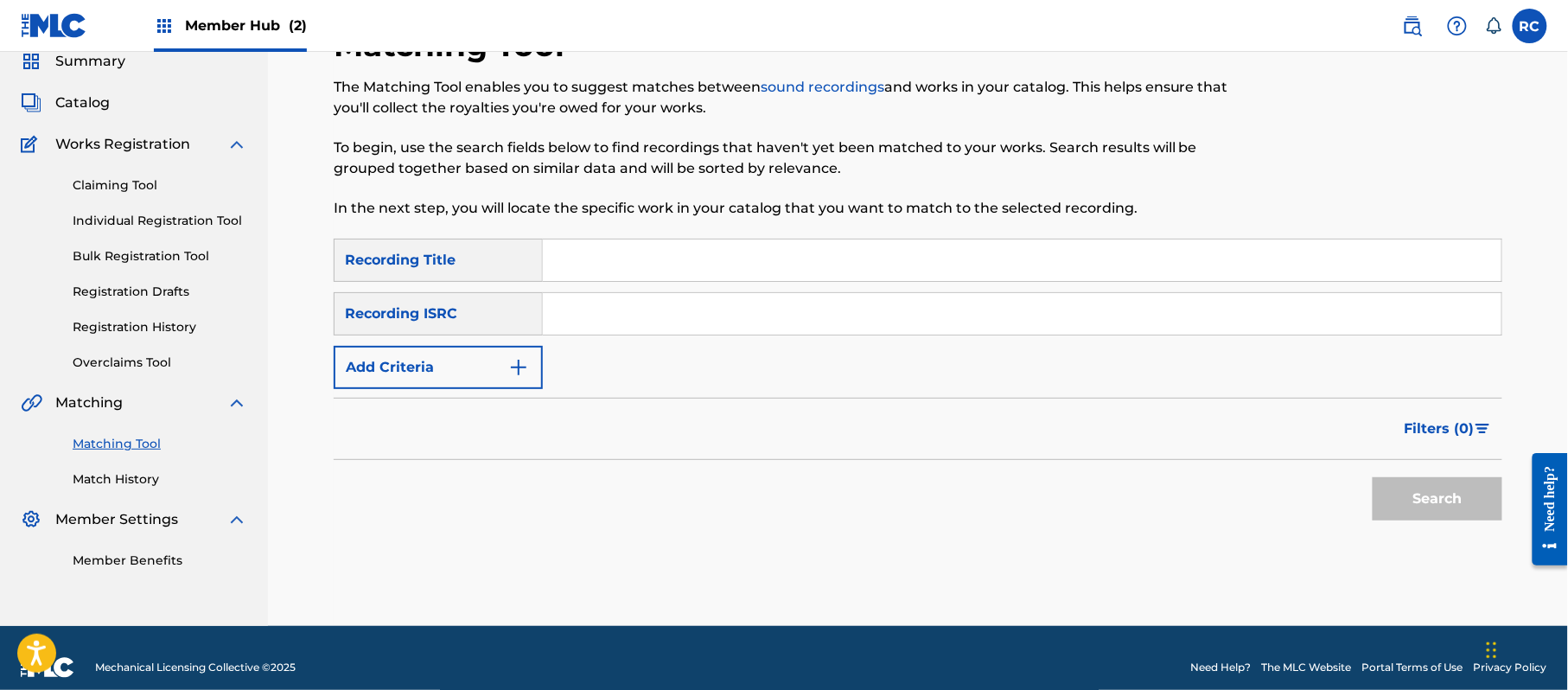
click at [599, 330] on input "Search Form" at bounding box center [1022, 313] width 958 height 41
click at [1390, 496] on button "Search" at bounding box center [1437, 498] width 130 height 43
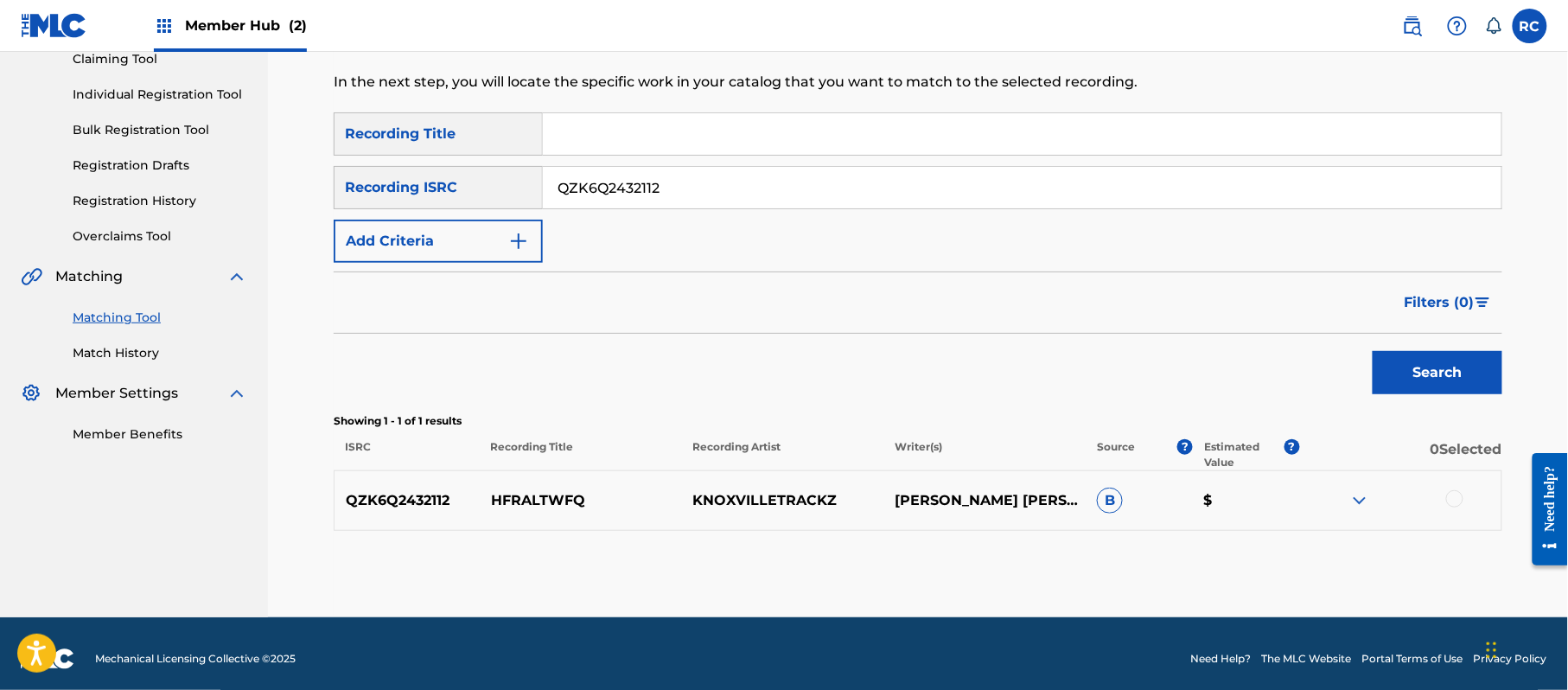
scroll to position [205, 0]
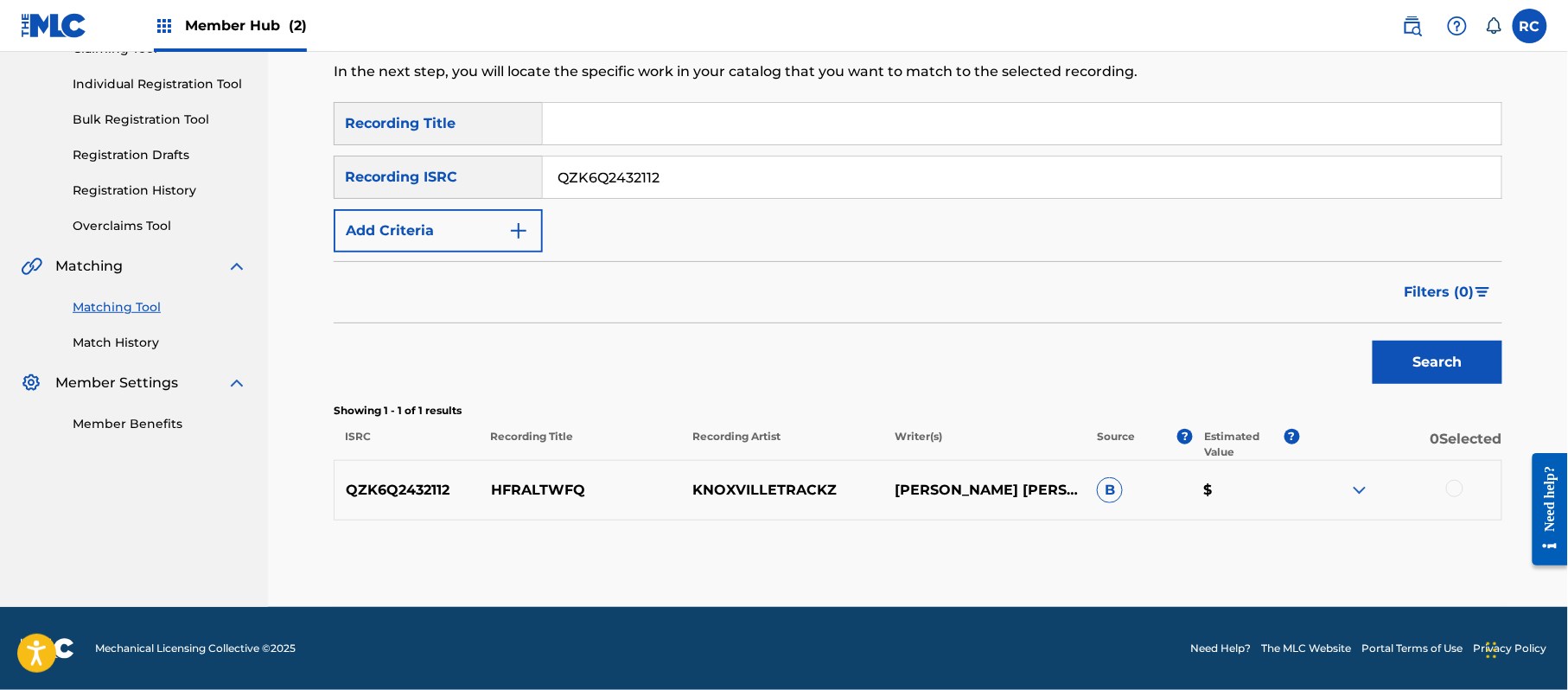
click at [1453, 489] on div at bounding box center [1454, 488] width 17 height 17
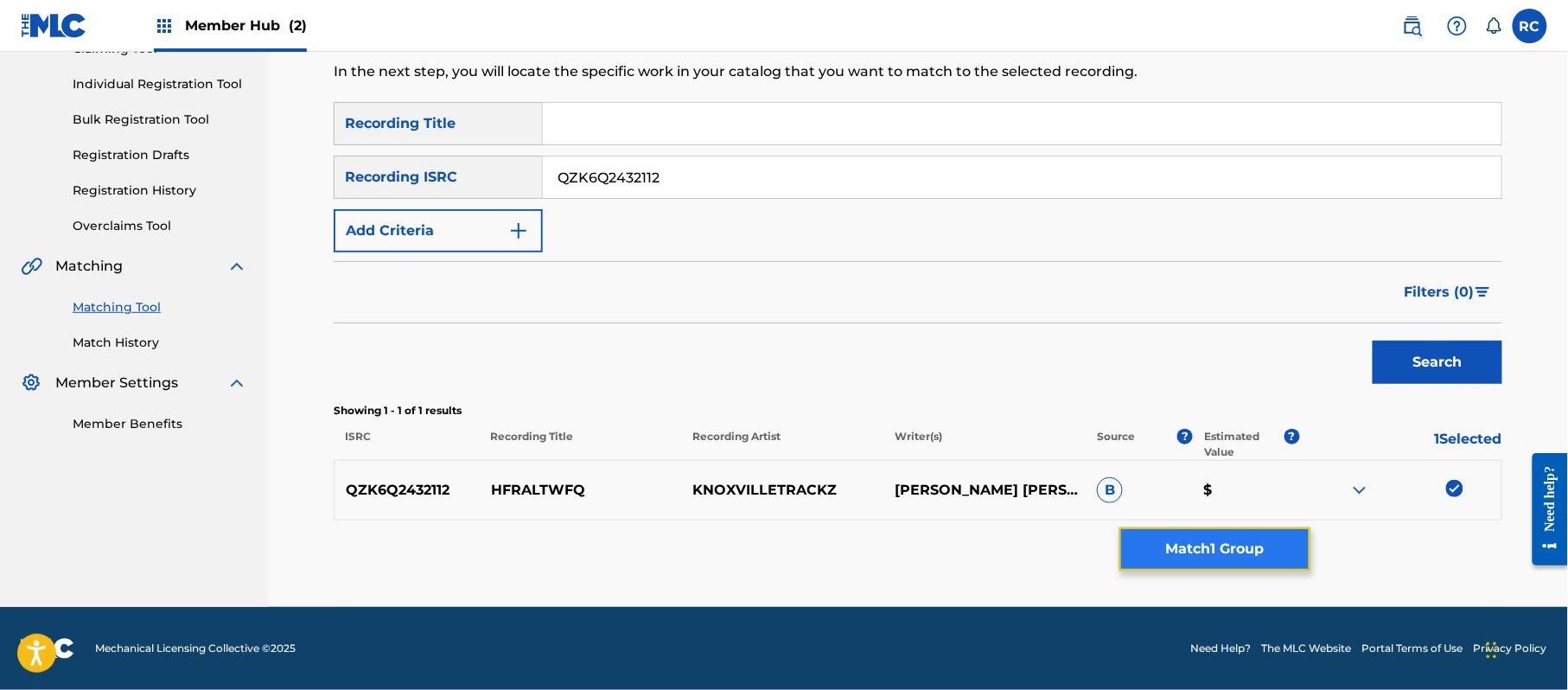
click at [1264, 544] on button "Match 1 Group" at bounding box center [1214, 549] width 191 height 43
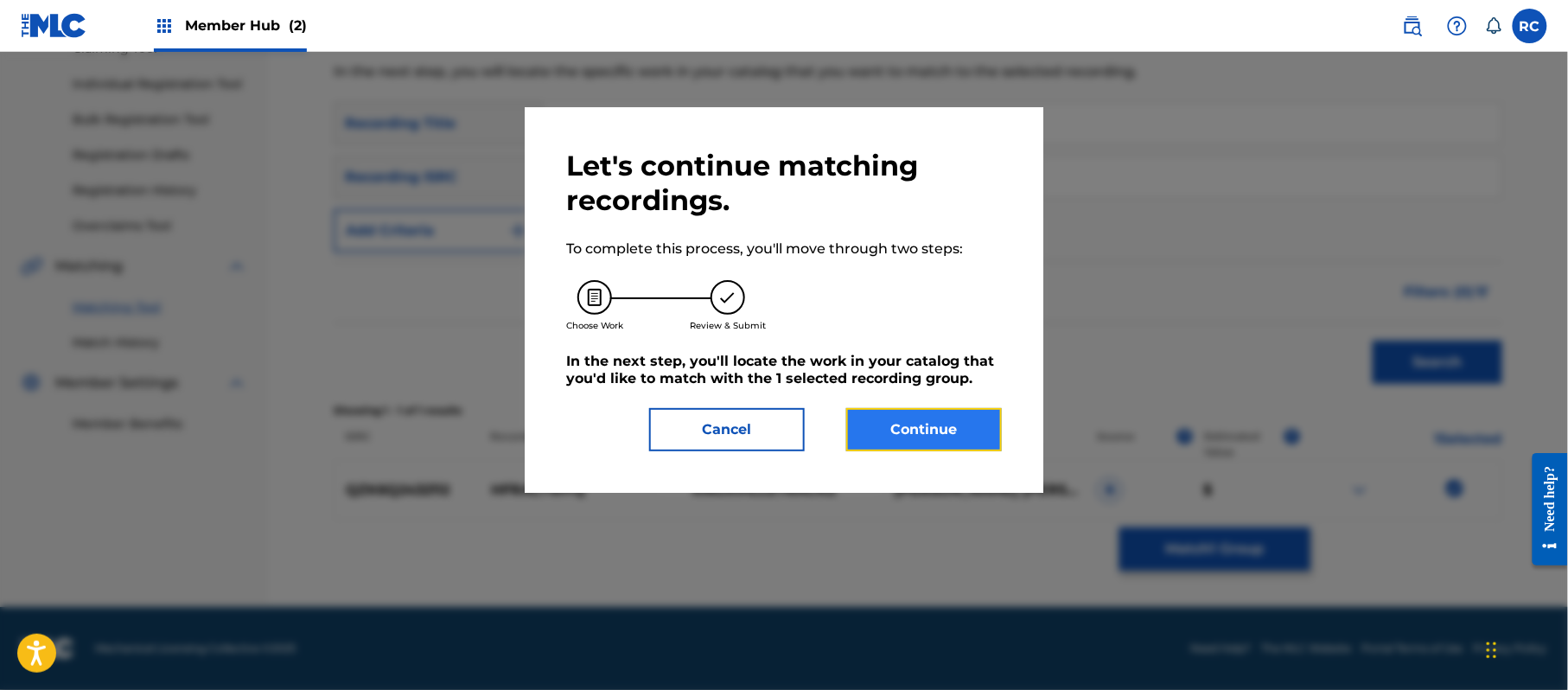
click at [988, 440] on button "Continue" at bounding box center [924, 429] width 155 height 43
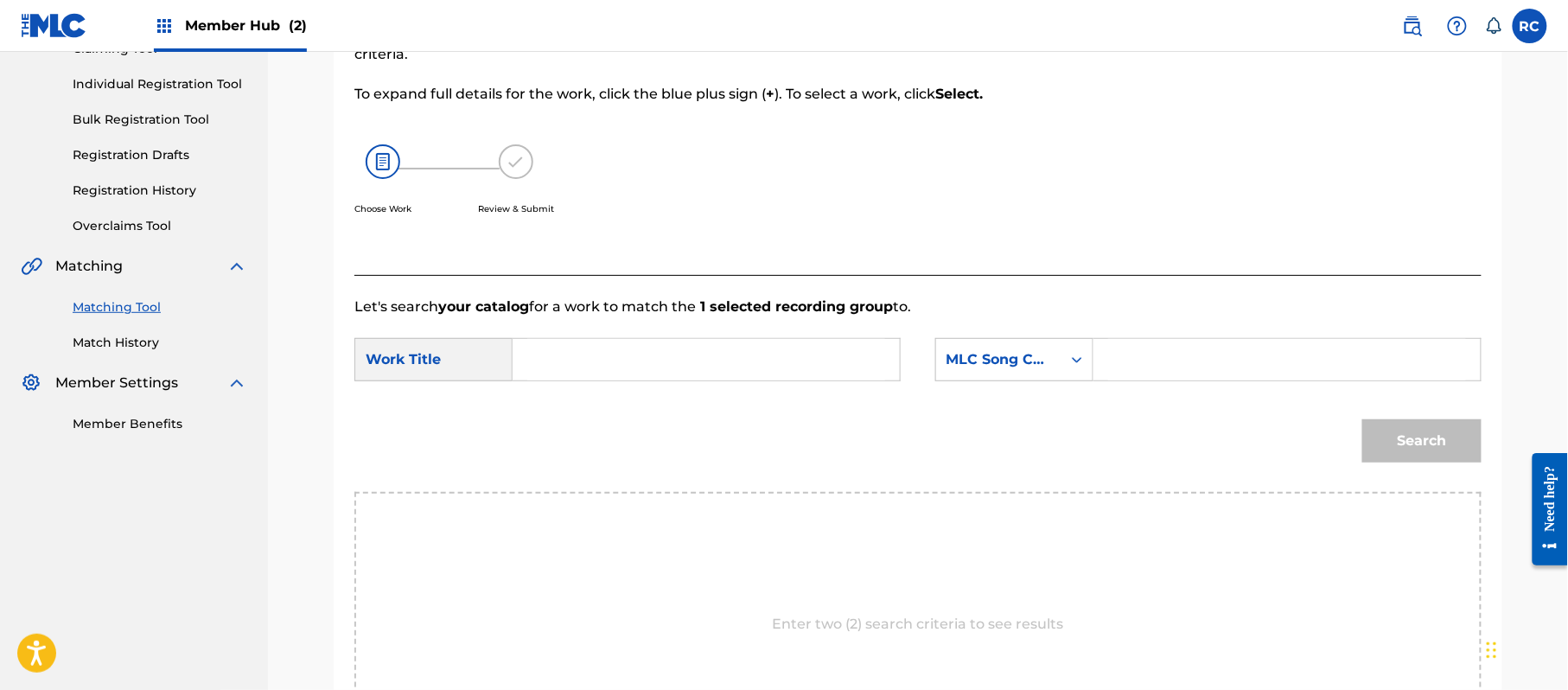
click at [696, 353] on input "Search Form" at bounding box center [706, 359] width 358 height 41
click at [642, 367] on input "Hfraltwfq HP9C87" at bounding box center [706, 359] width 358 height 41
drag, startPoint x: 1183, startPoint y: 363, endPoint x: 1191, endPoint y: 365, distance: 8.2
click at [1183, 363] on input "Search Form" at bounding box center [1287, 359] width 358 height 41
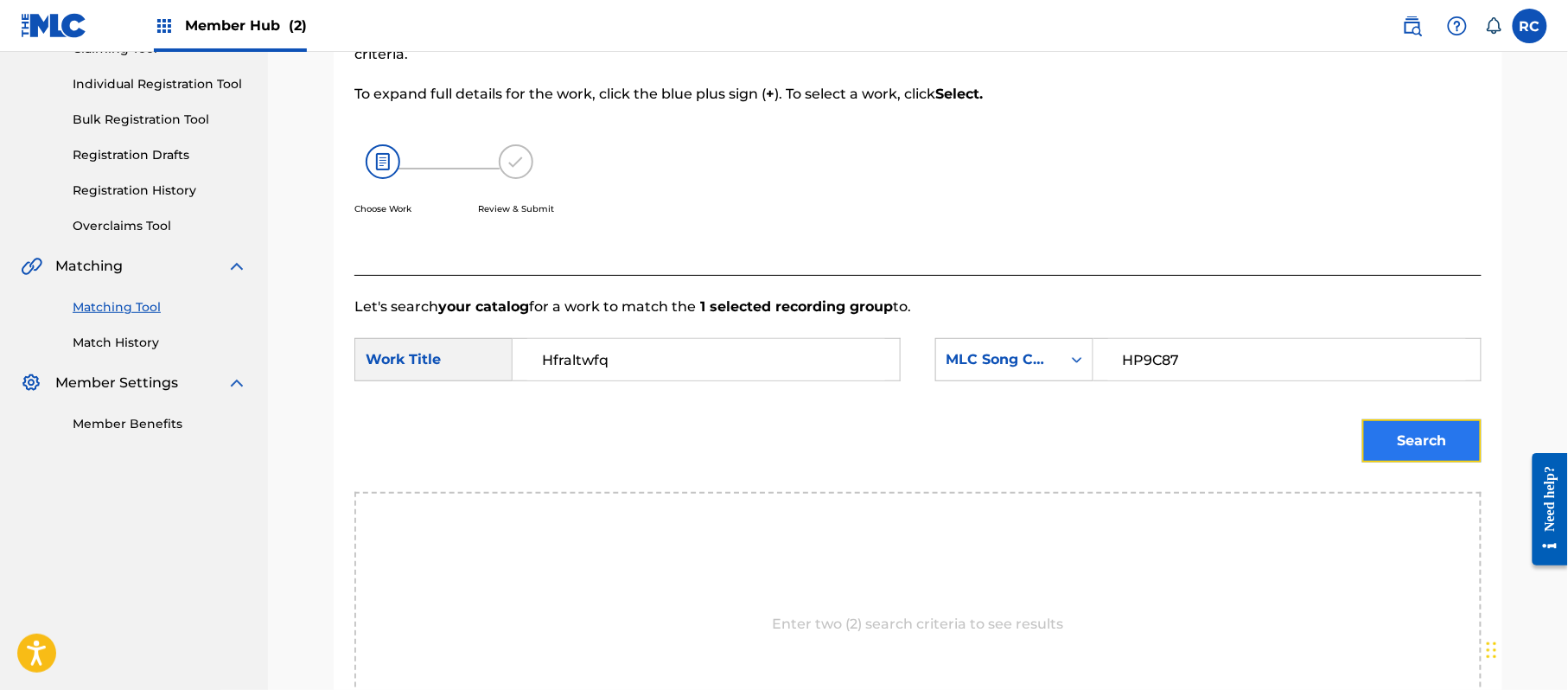
click at [1417, 437] on button "Search" at bounding box center [1422, 440] width 120 height 43
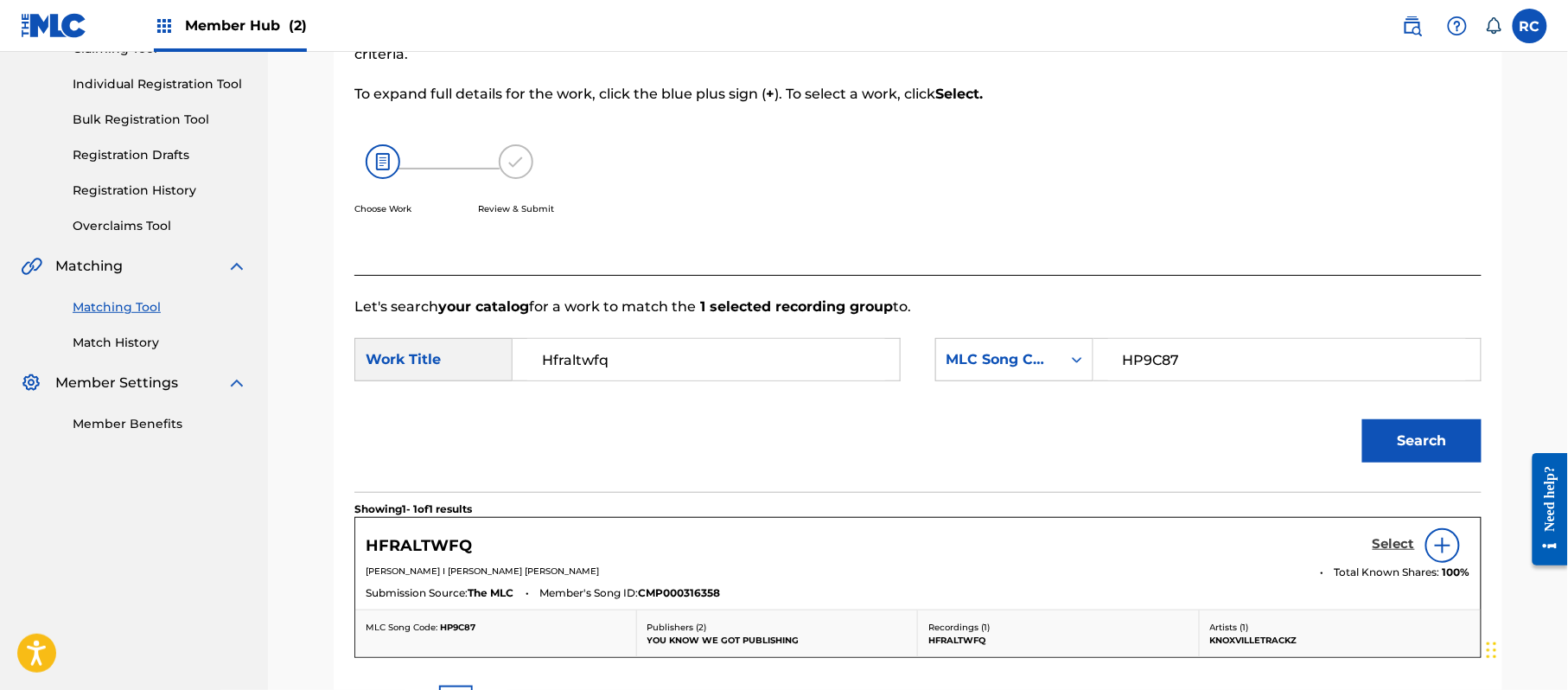
click at [1397, 543] on h5 "Select" at bounding box center [1394, 544] width 42 height 16
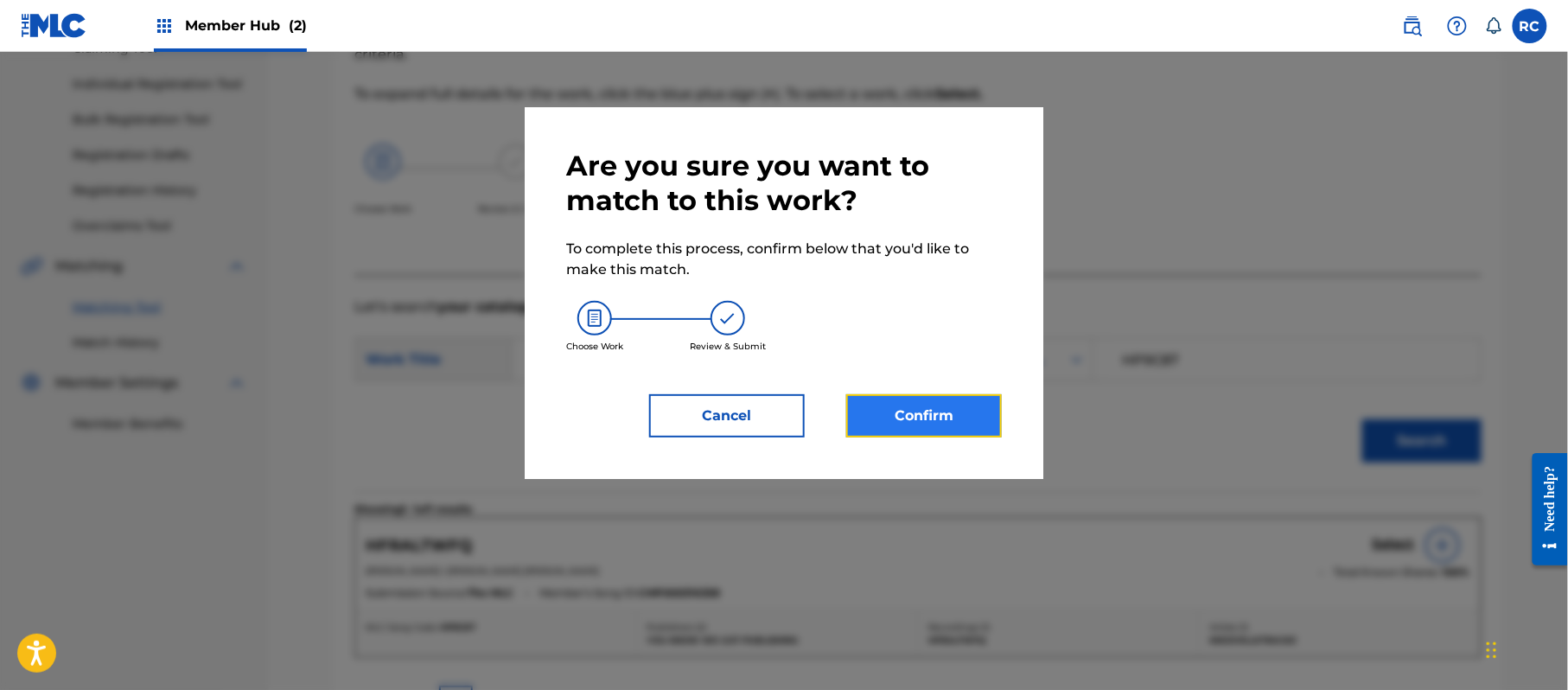
click at [906, 420] on button "Confirm" at bounding box center [924, 415] width 155 height 43
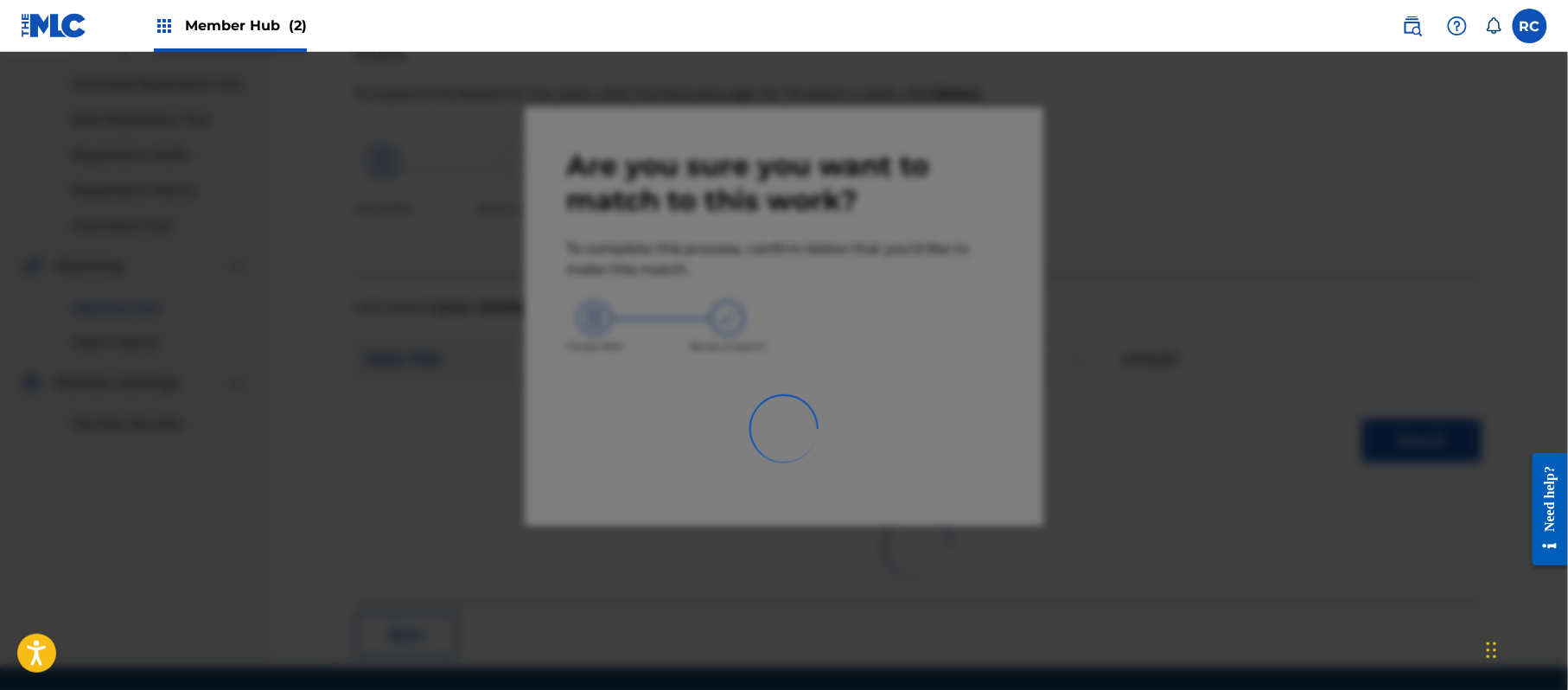
scroll to position [69, 0]
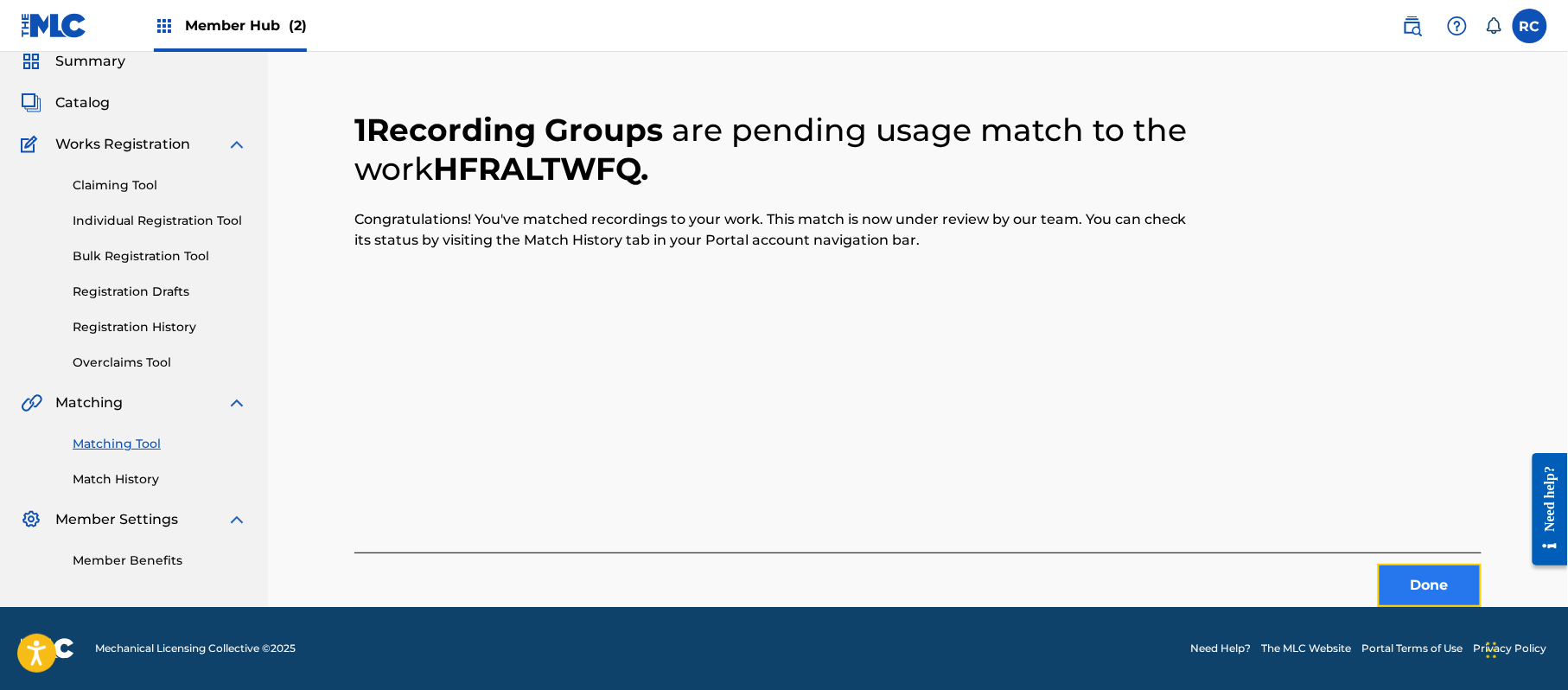
click at [1400, 580] on button "Done" at bounding box center [1430, 585] width 104 height 43
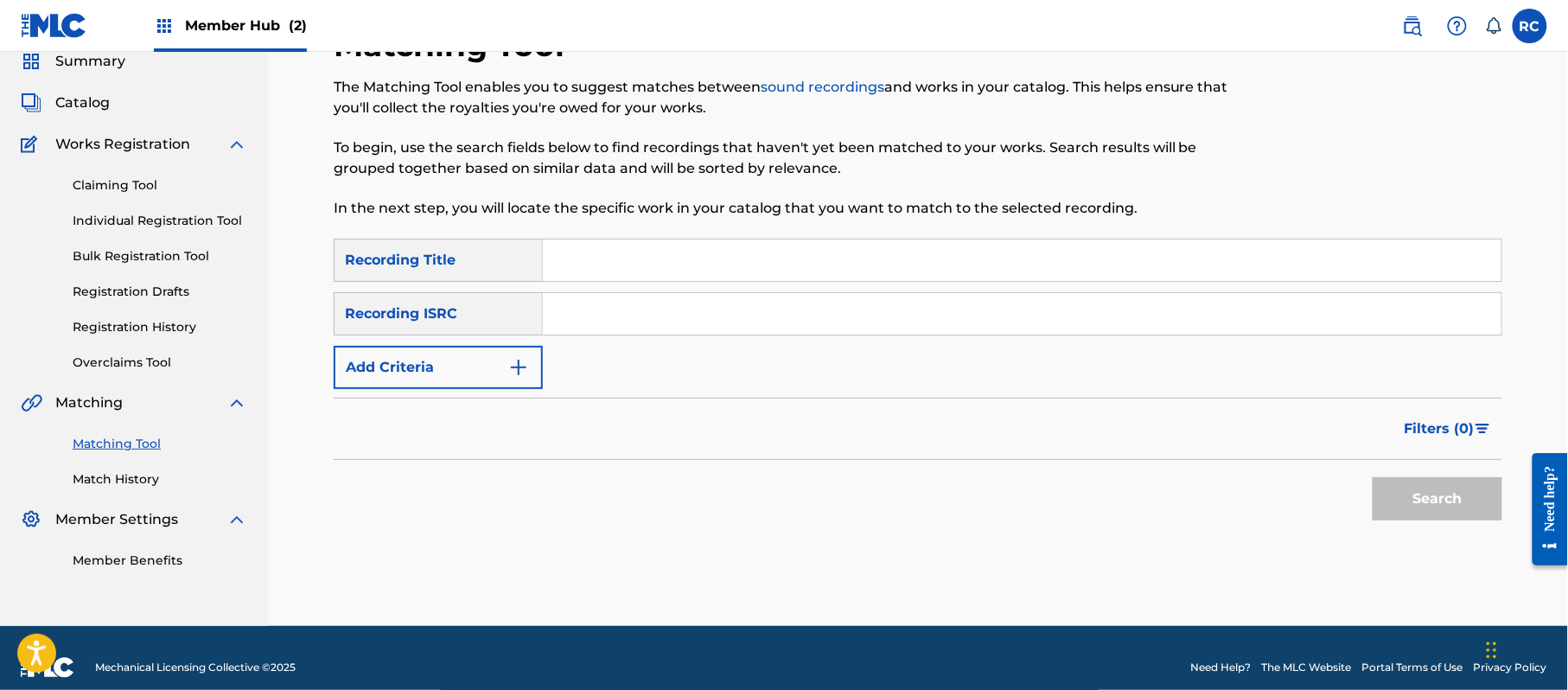
click at [580, 308] on input "Search Form" at bounding box center [1022, 313] width 958 height 41
click at [1402, 515] on button "Search" at bounding box center [1437, 498] width 130 height 43
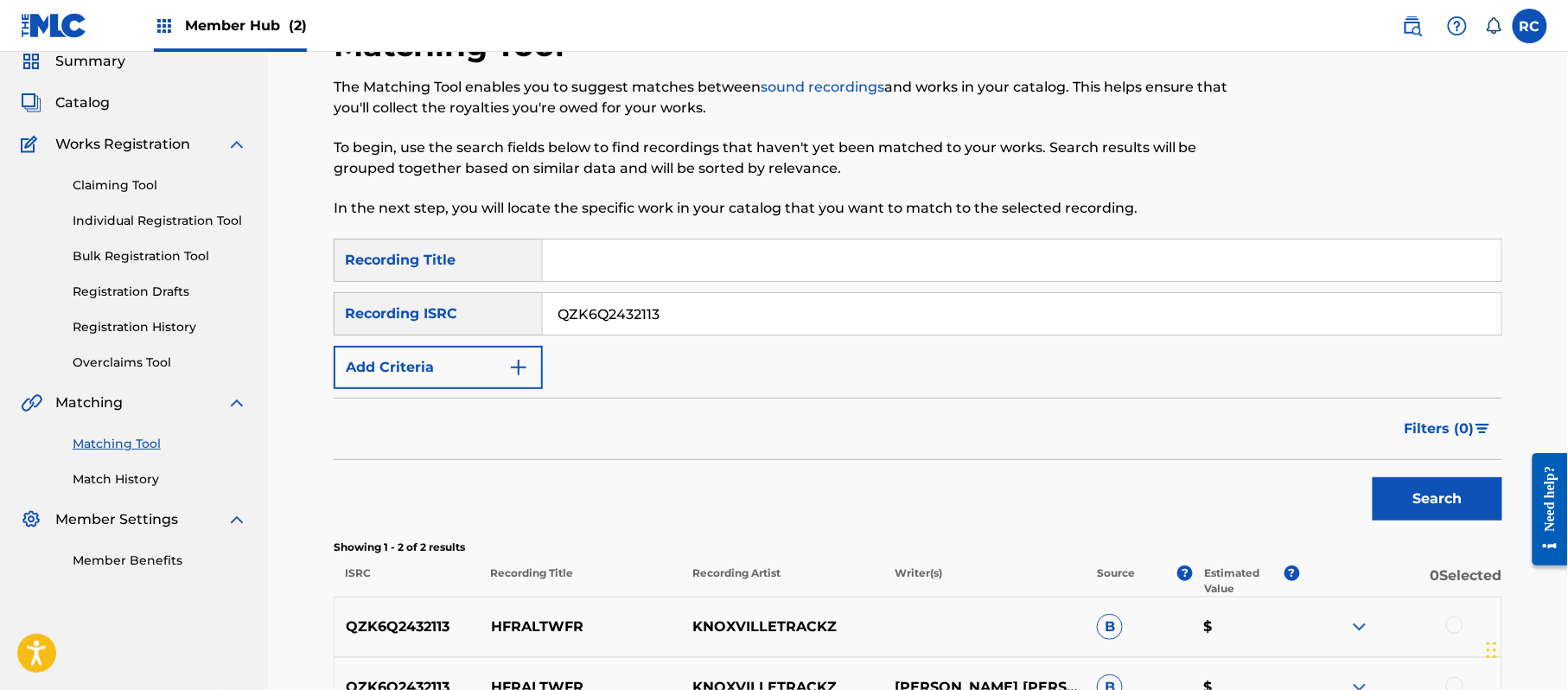
scroll to position [184, 0]
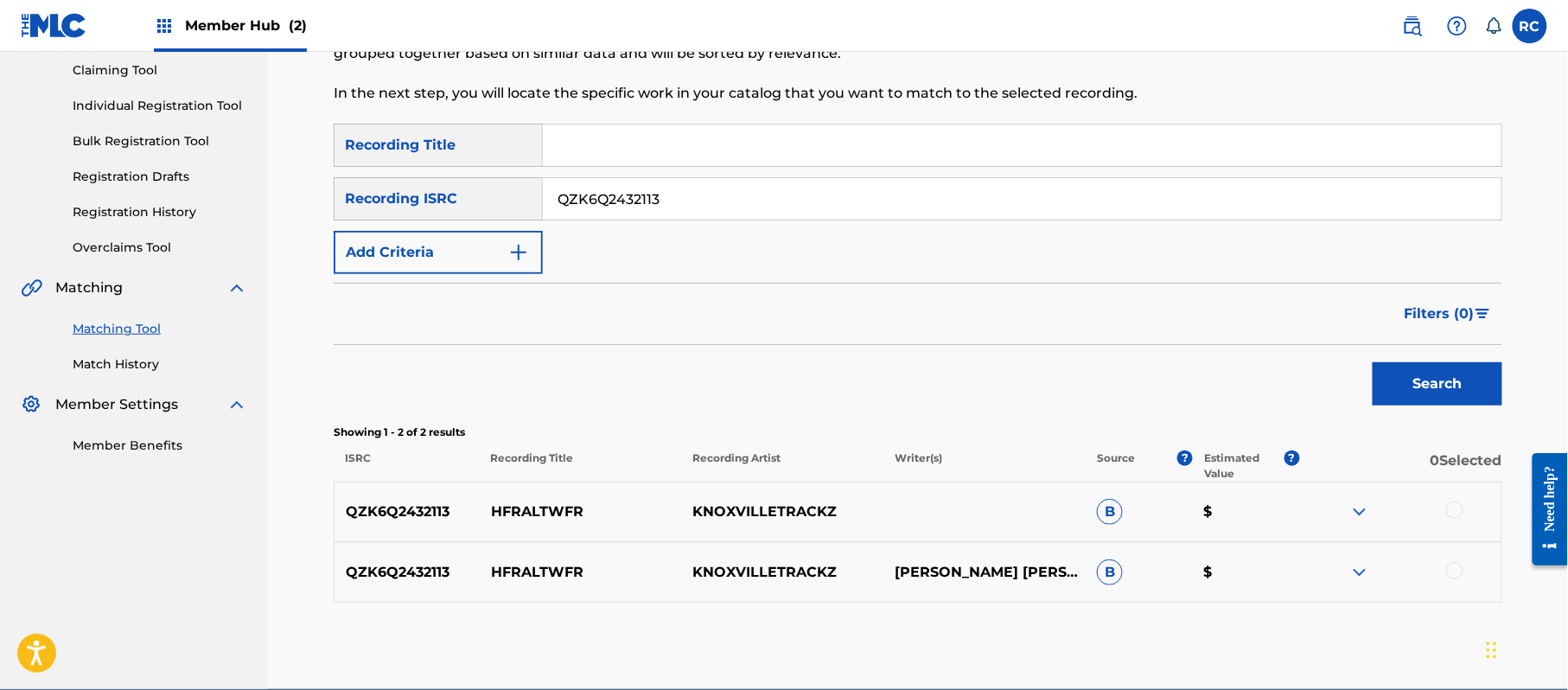
click at [1449, 509] on div at bounding box center [1454, 509] width 17 height 17
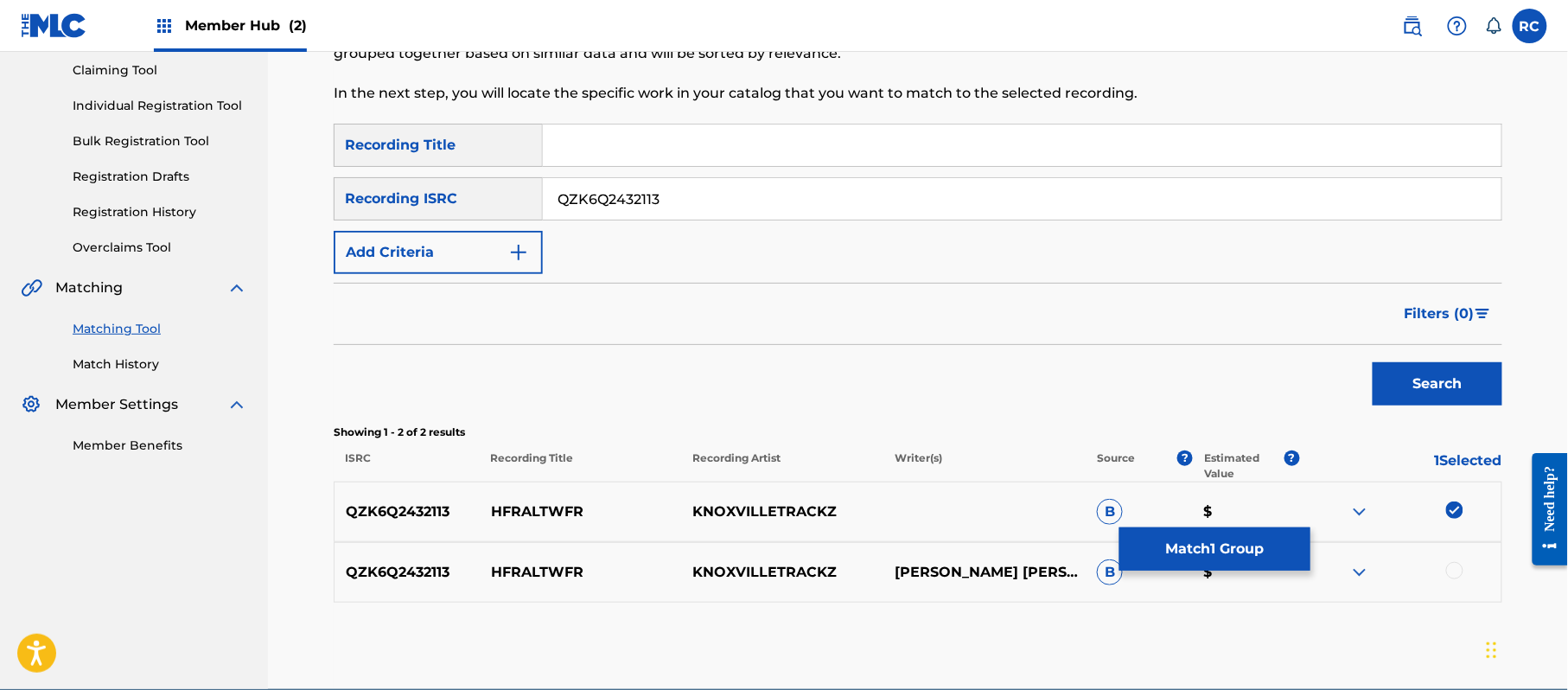
click at [1449, 568] on div at bounding box center [1454, 570] width 17 height 17
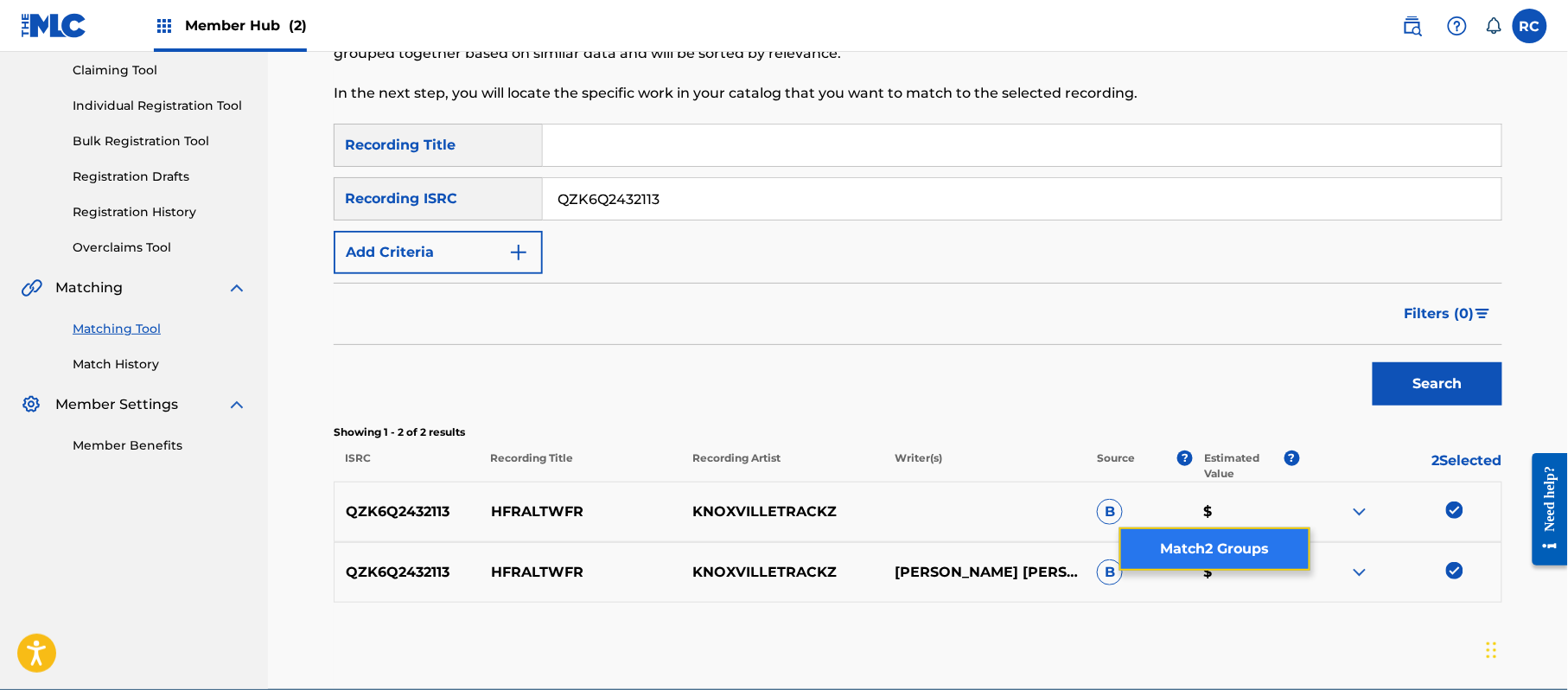
click at [1235, 530] on button "Match 2 Groups" at bounding box center [1214, 549] width 191 height 43
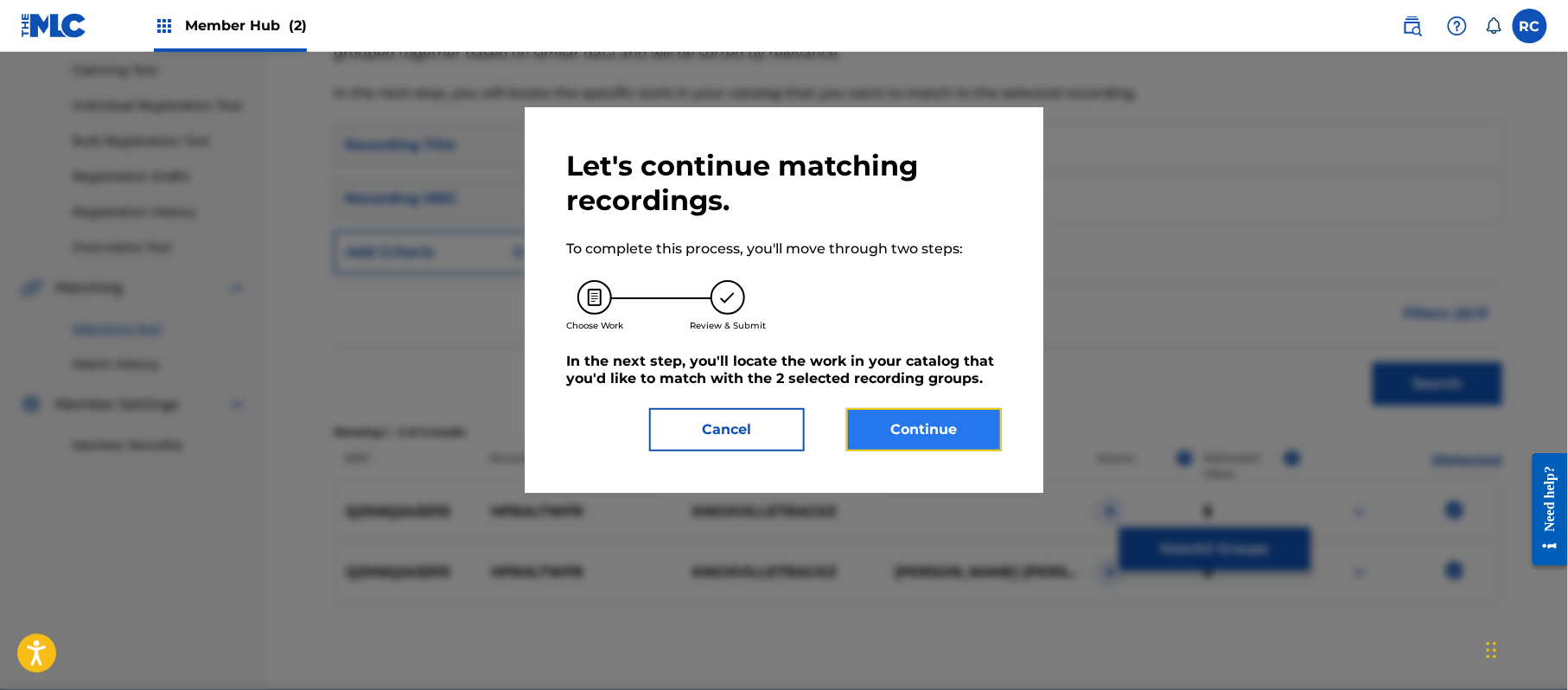
click at [928, 418] on button "Continue" at bounding box center [924, 429] width 155 height 43
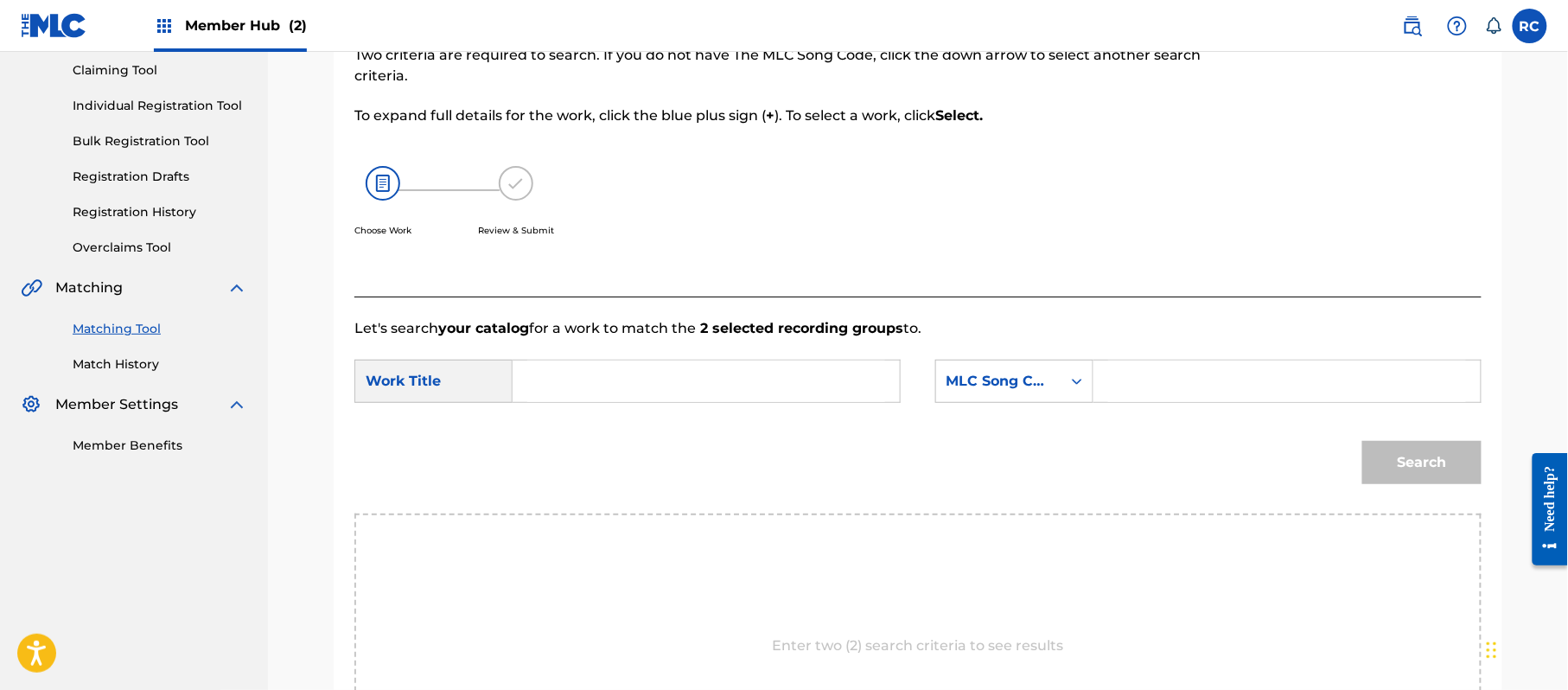
click at [580, 394] on input "Search Form" at bounding box center [706, 381] width 358 height 41
click at [633, 384] on input "Hfraltwfr HP9C9D" at bounding box center [706, 381] width 358 height 41
click at [1142, 379] on input "Search Form" at bounding box center [1287, 381] width 358 height 41
click at [1397, 471] on button "Search" at bounding box center [1422, 462] width 120 height 43
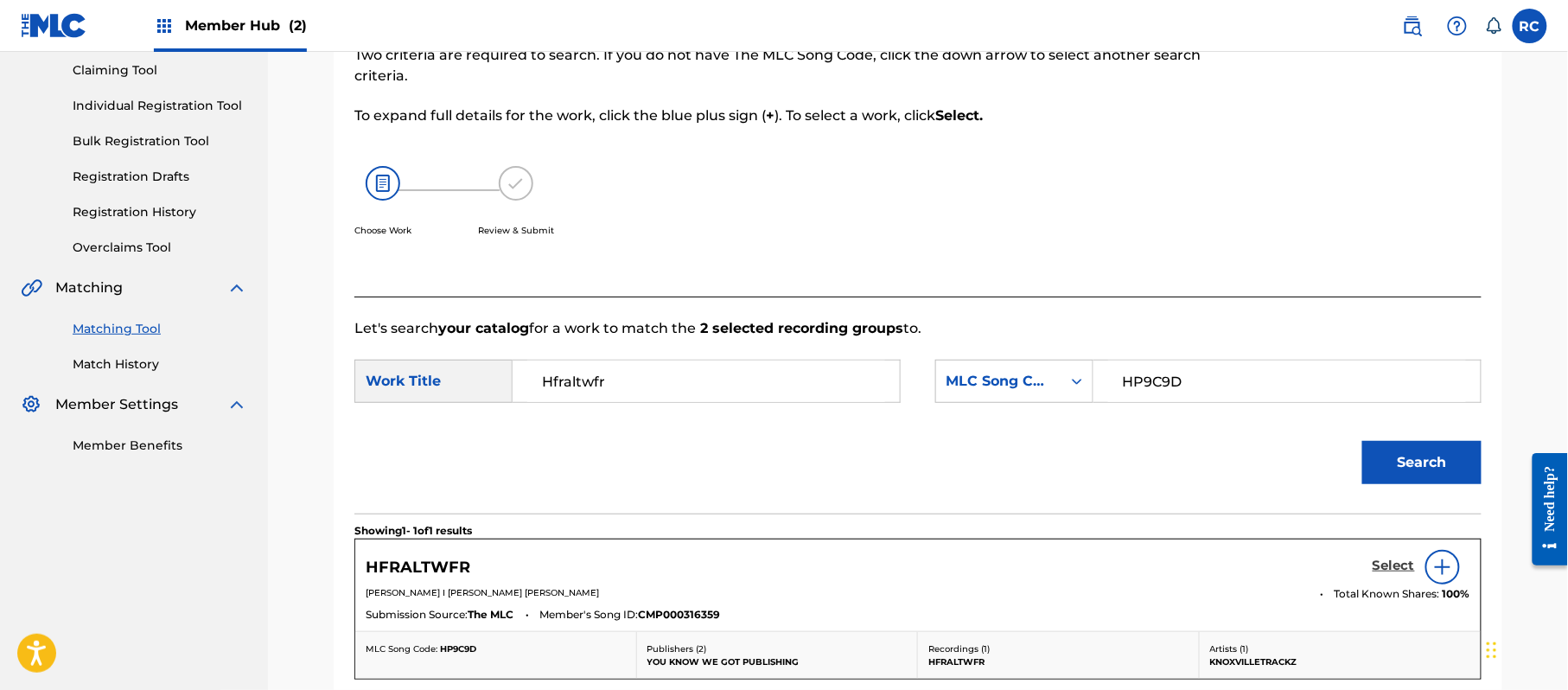
click at [1377, 562] on h5 "Select" at bounding box center [1394, 566] width 42 height 16
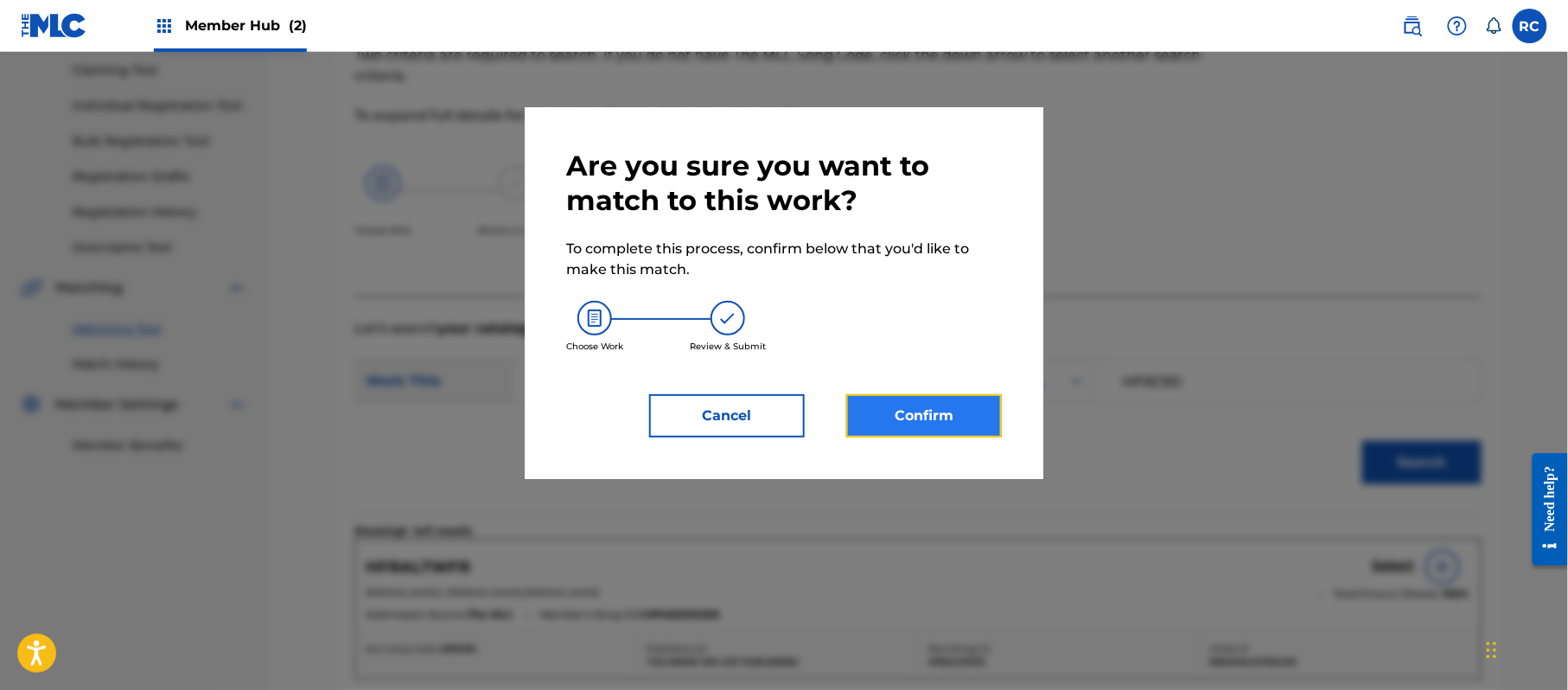
click at [907, 413] on button "Confirm" at bounding box center [924, 415] width 155 height 43
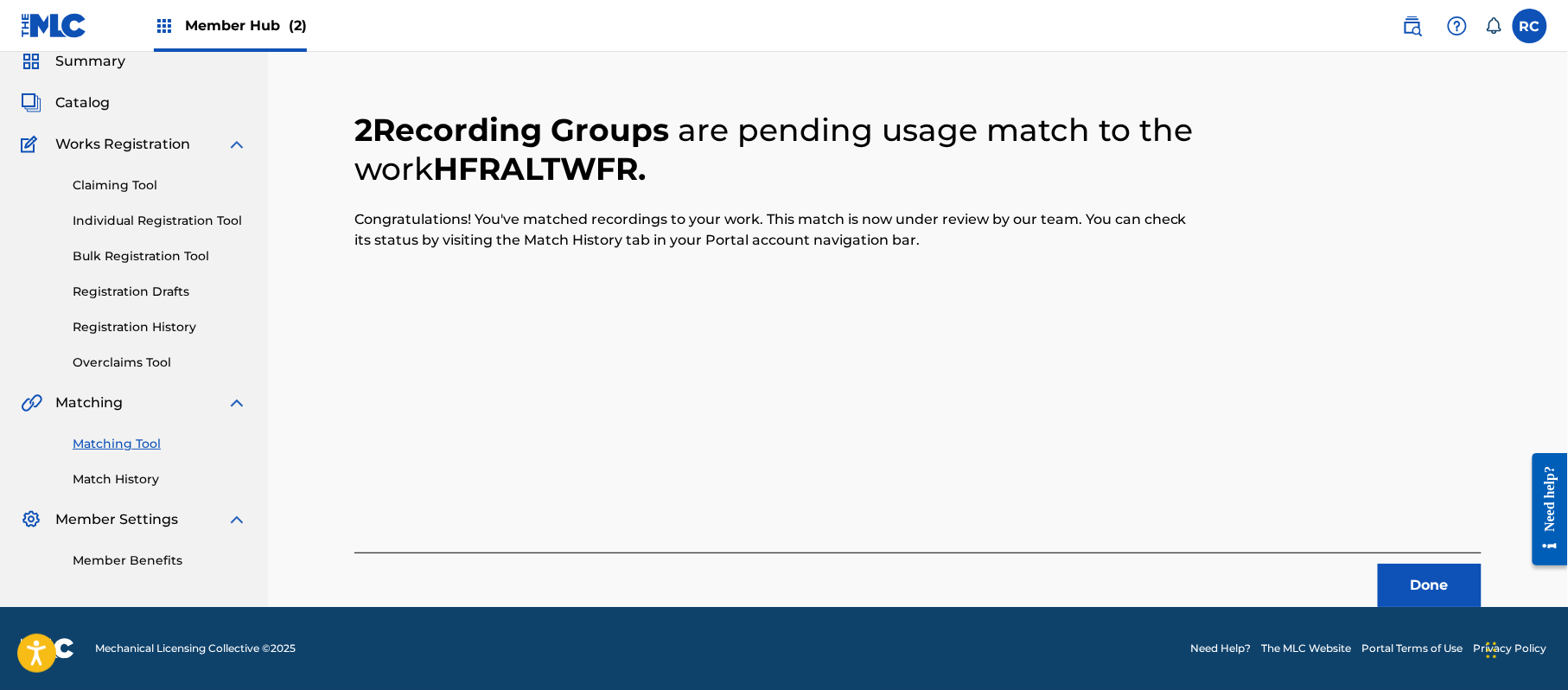
scroll to position [69, 0]
click at [1414, 585] on button "Done" at bounding box center [1430, 585] width 104 height 43
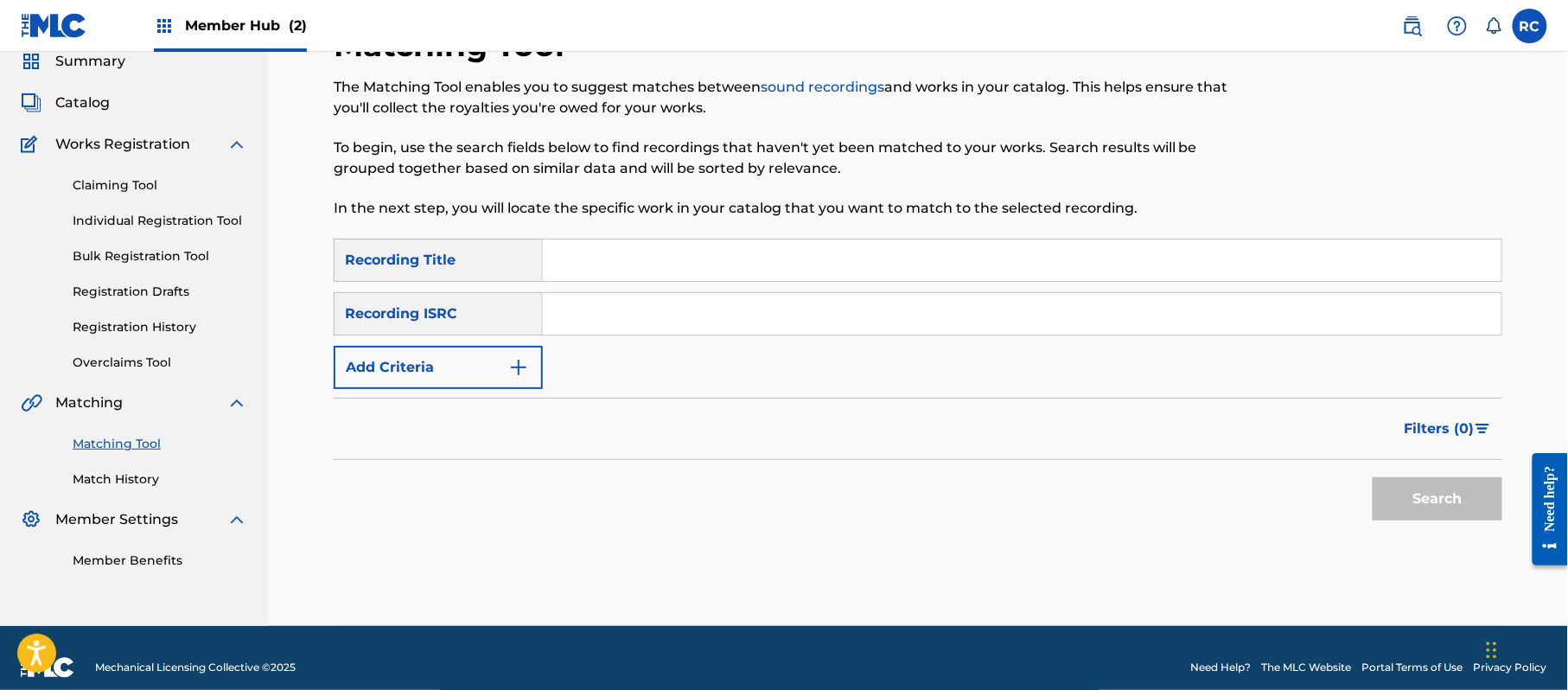
drag, startPoint x: 606, startPoint y: 327, endPoint x: 631, endPoint y: 340, distance: 28.2
click at [606, 327] on input "Search Form" at bounding box center [1022, 313] width 958 height 41
click at [1405, 506] on button "Search" at bounding box center [1437, 498] width 130 height 43
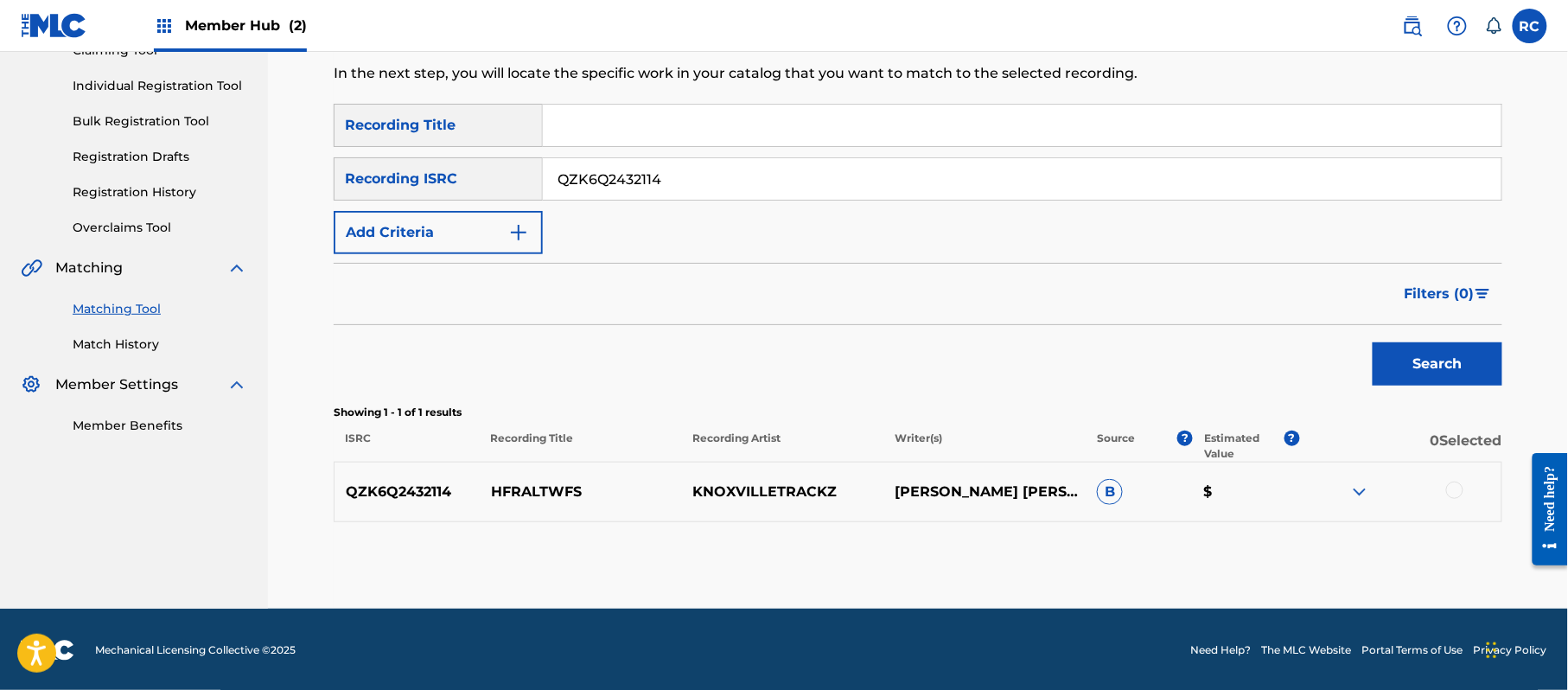
scroll to position [205, 0]
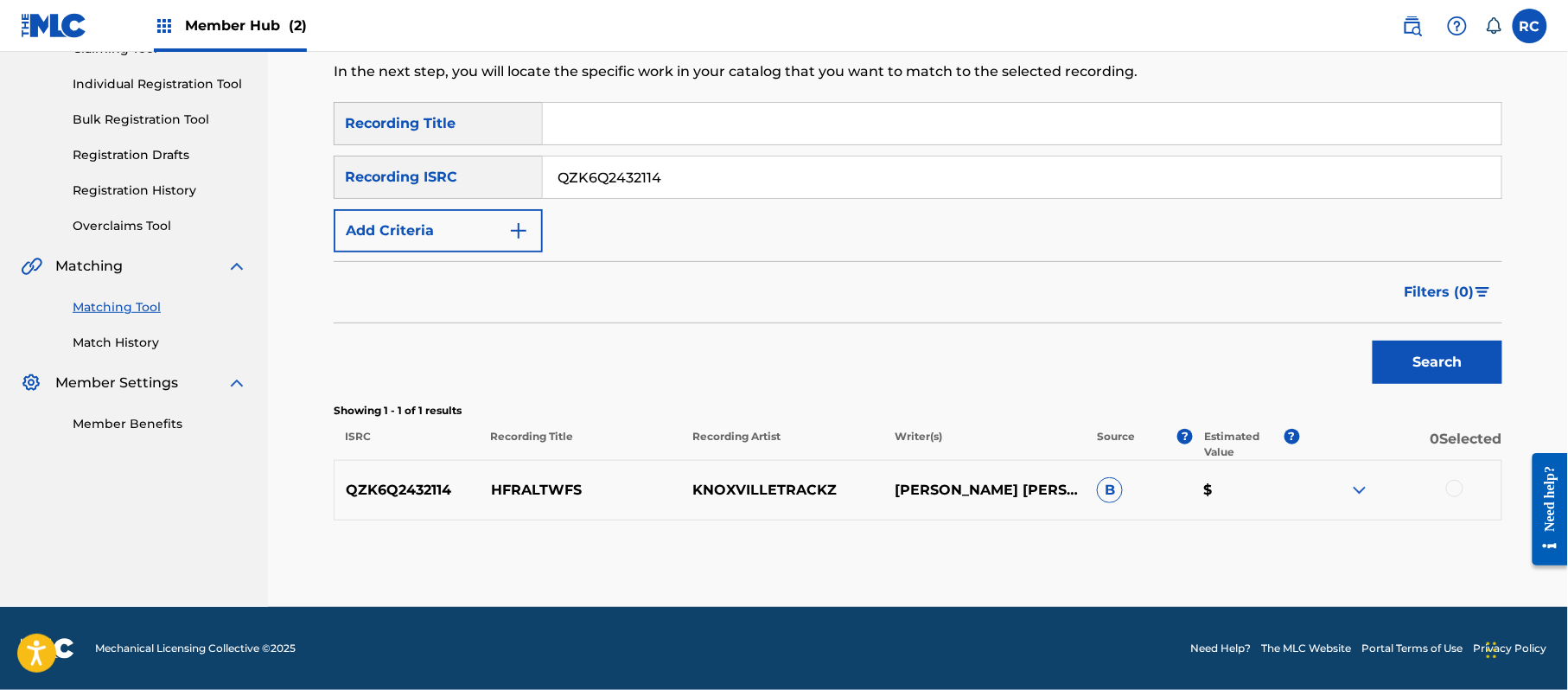
click at [1448, 489] on div at bounding box center [1454, 488] width 17 height 17
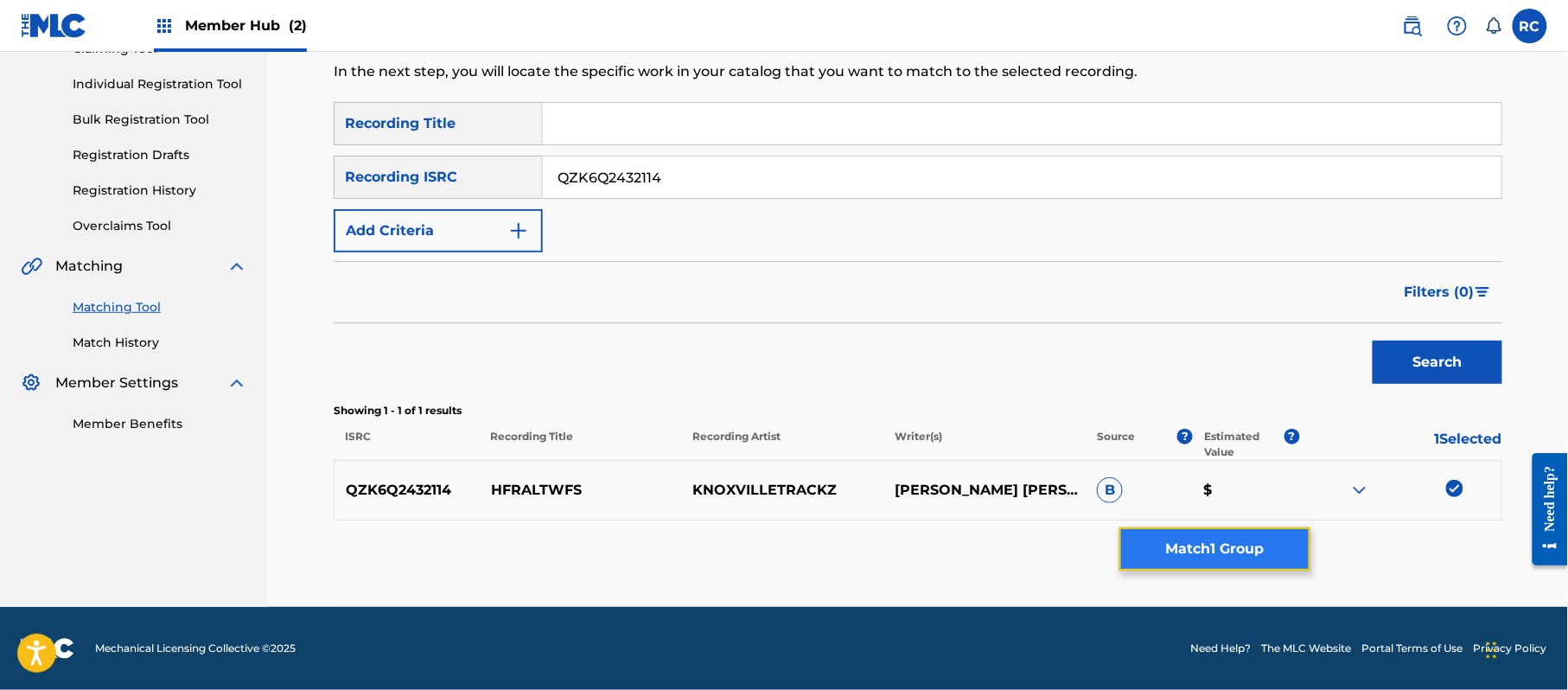
click at [1281, 554] on button "Match 1 Group" at bounding box center [1214, 549] width 191 height 43
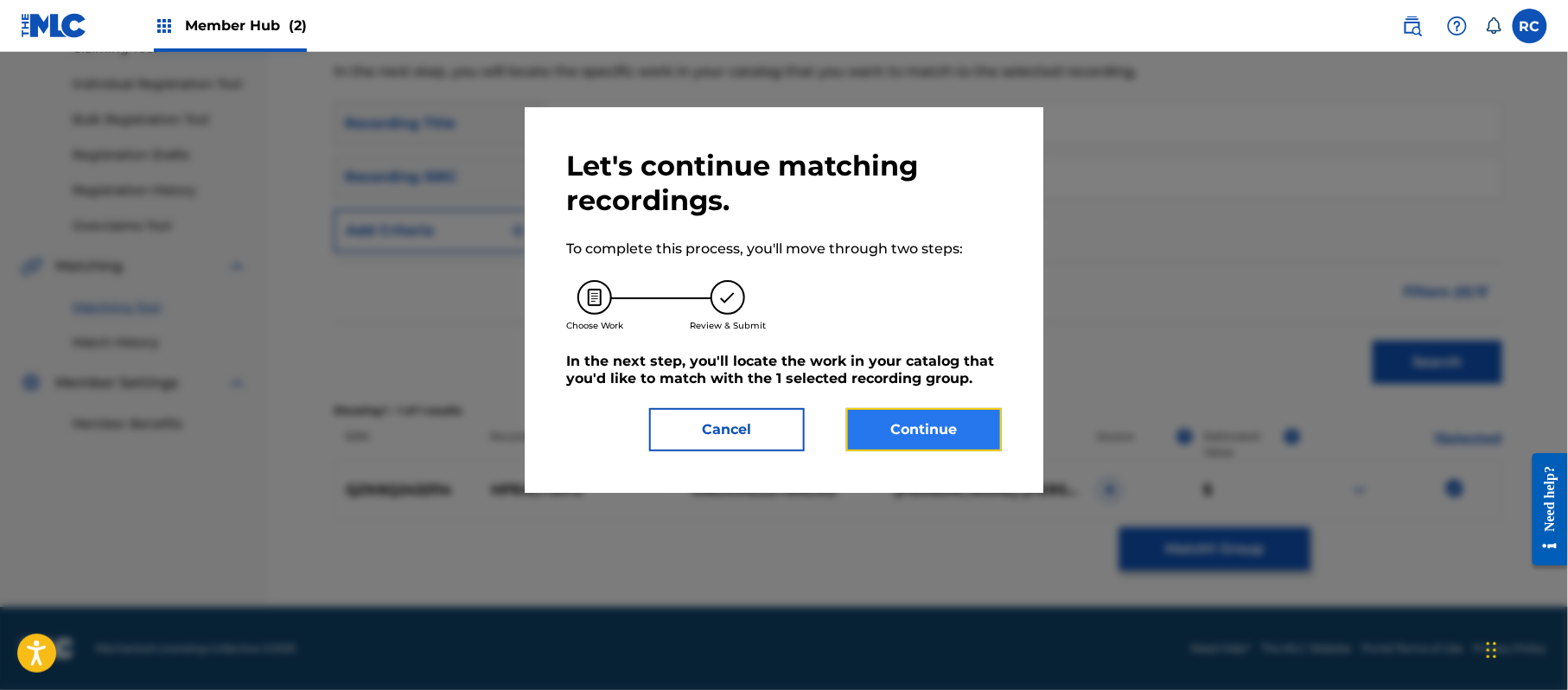
click at [968, 426] on button "Continue" at bounding box center [924, 429] width 155 height 43
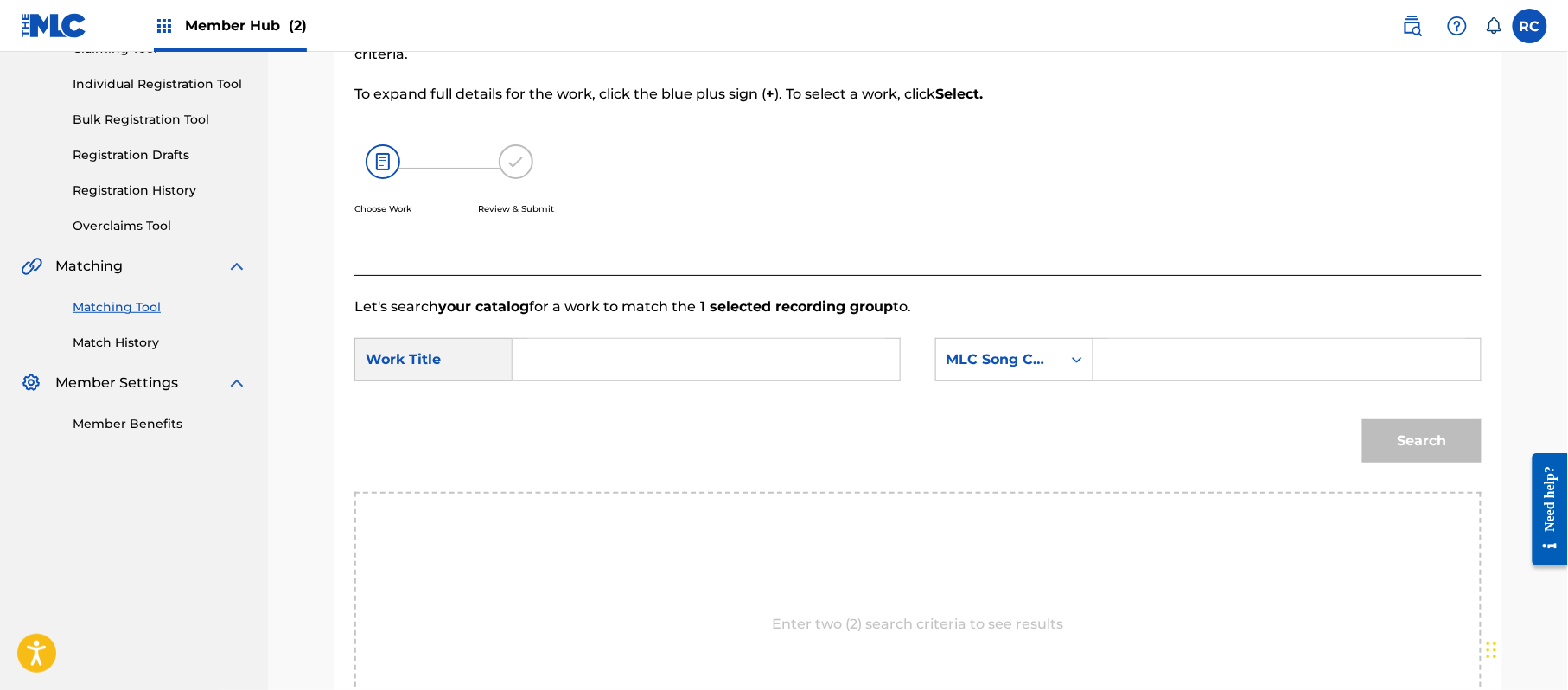
click at [664, 368] on input "Search Form" at bounding box center [706, 359] width 358 height 41
click at [647, 374] on input "Hfraltwfs HP9C7W" at bounding box center [706, 359] width 358 height 41
drag, startPoint x: 1232, startPoint y: 357, endPoint x: 1239, endPoint y: 363, distance: 9.2
click at [1232, 357] on input "Search Form" at bounding box center [1287, 359] width 358 height 41
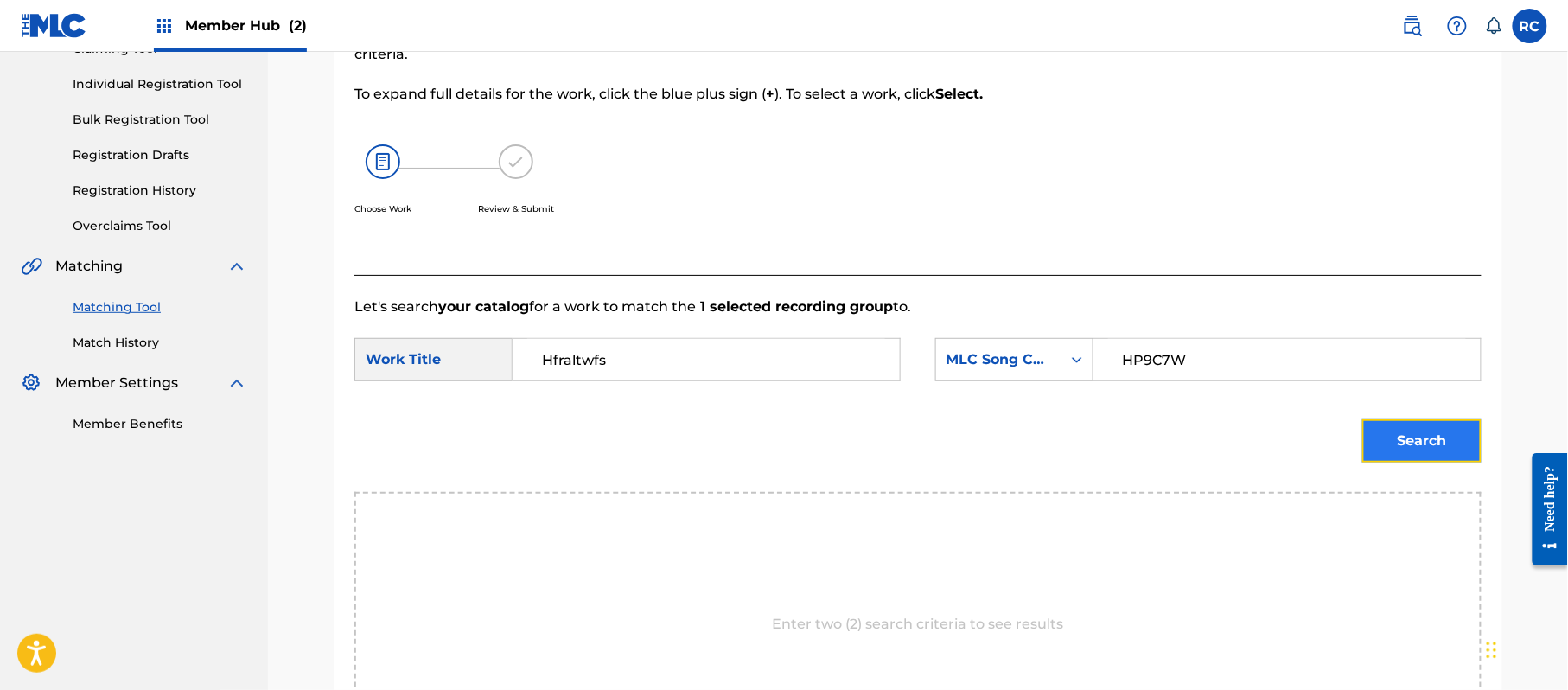
click at [1429, 446] on button "Search" at bounding box center [1422, 440] width 120 height 43
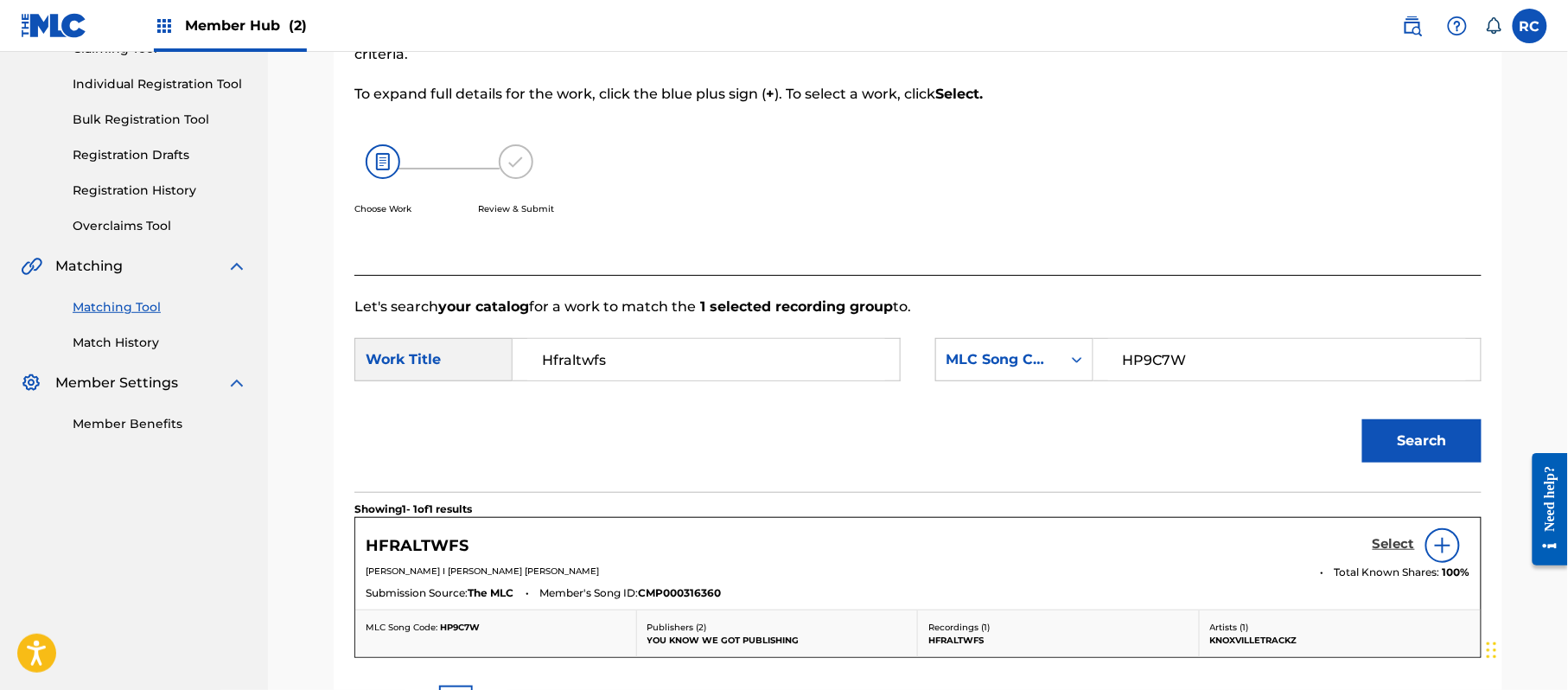
click at [1380, 549] on h5 "Select" at bounding box center [1394, 544] width 42 height 16
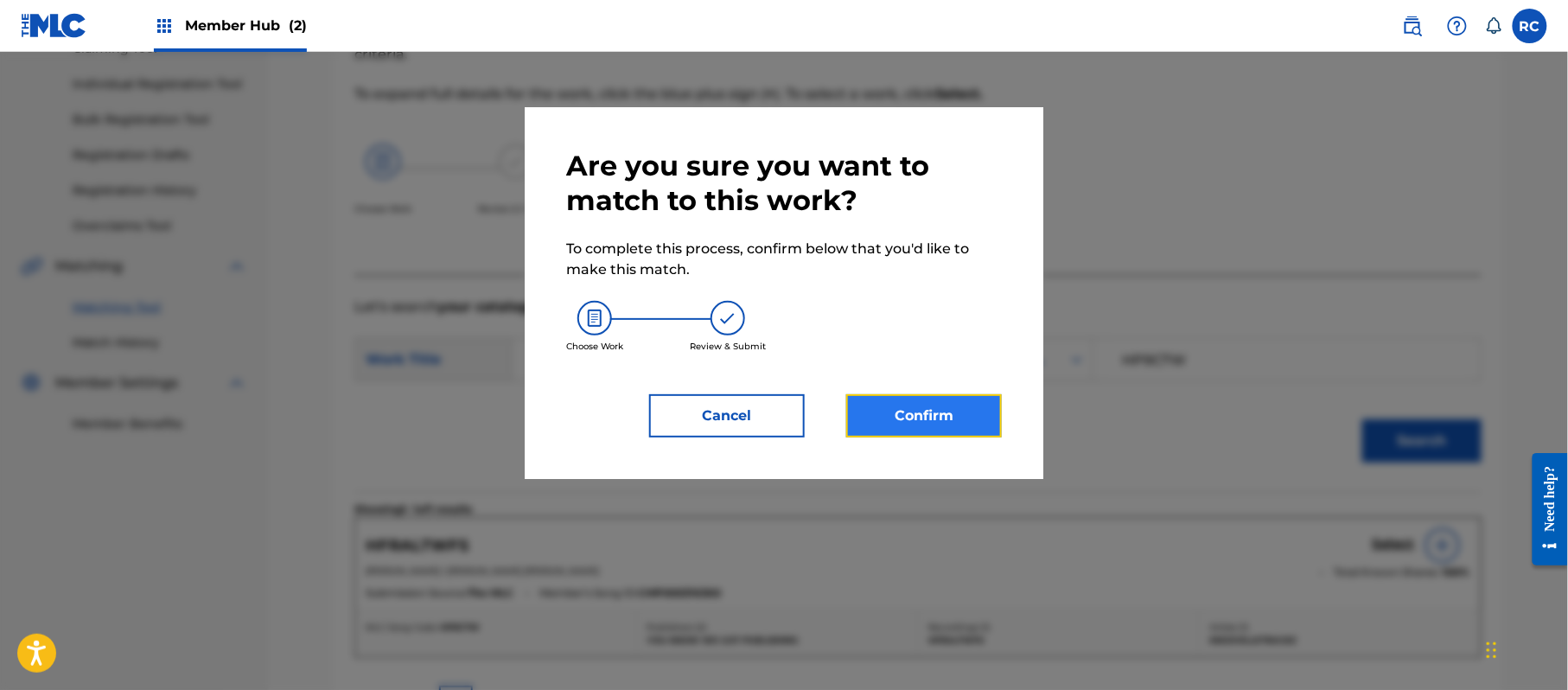
click at [970, 404] on button "Confirm" at bounding box center [924, 415] width 155 height 43
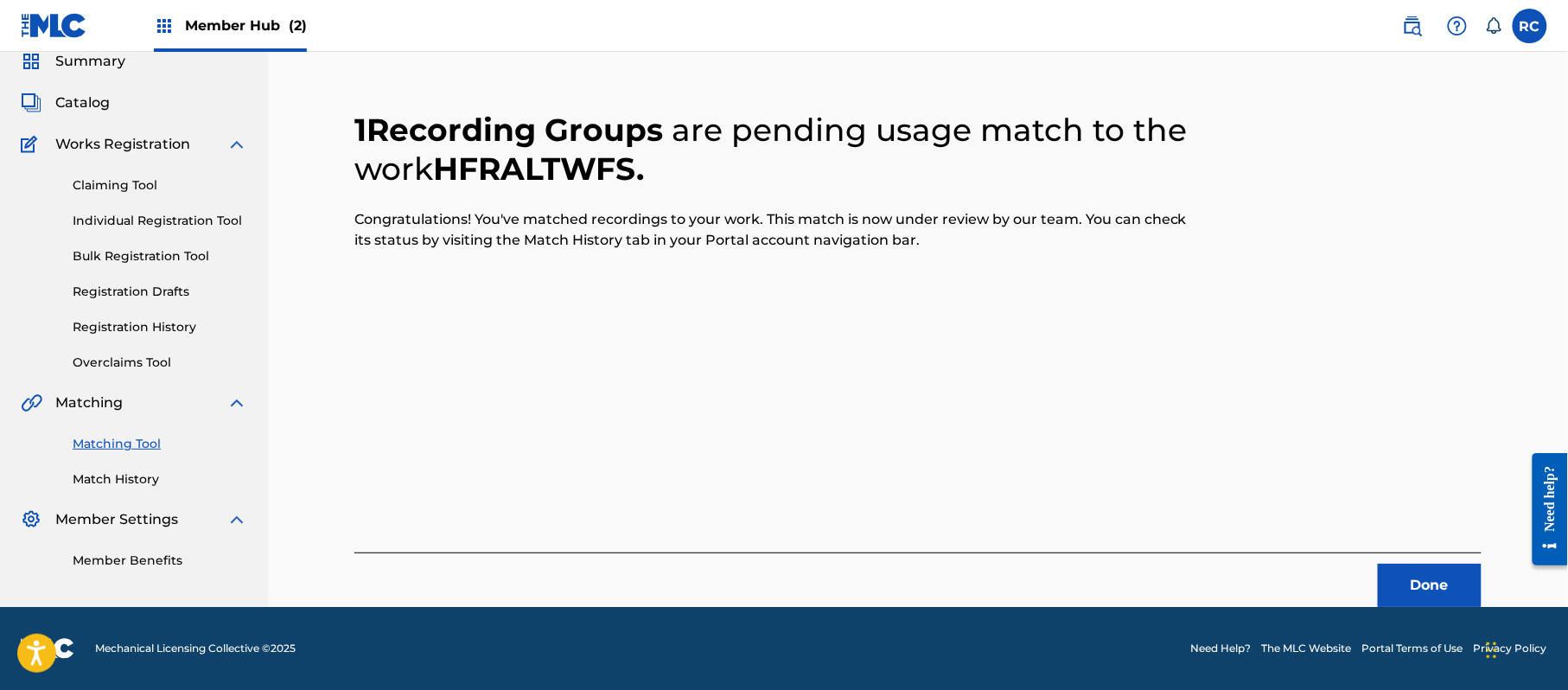
scroll to position [69, 0]
click at [1390, 574] on button "Done" at bounding box center [1430, 585] width 104 height 43
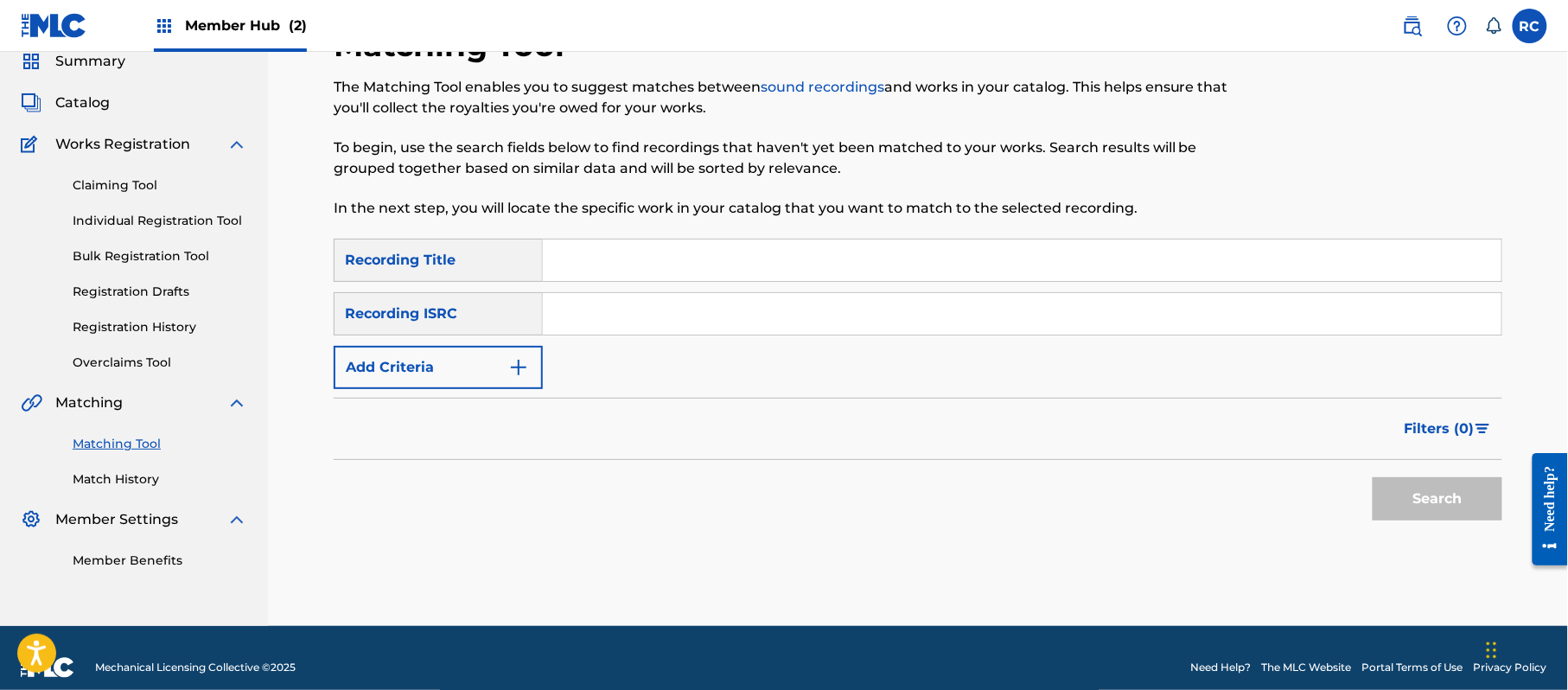
click at [578, 323] on input "Search Form" at bounding box center [1022, 313] width 958 height 41
click at [1450, 489] on button "Search" at bounding box center [1437, 498] width 130 height 43
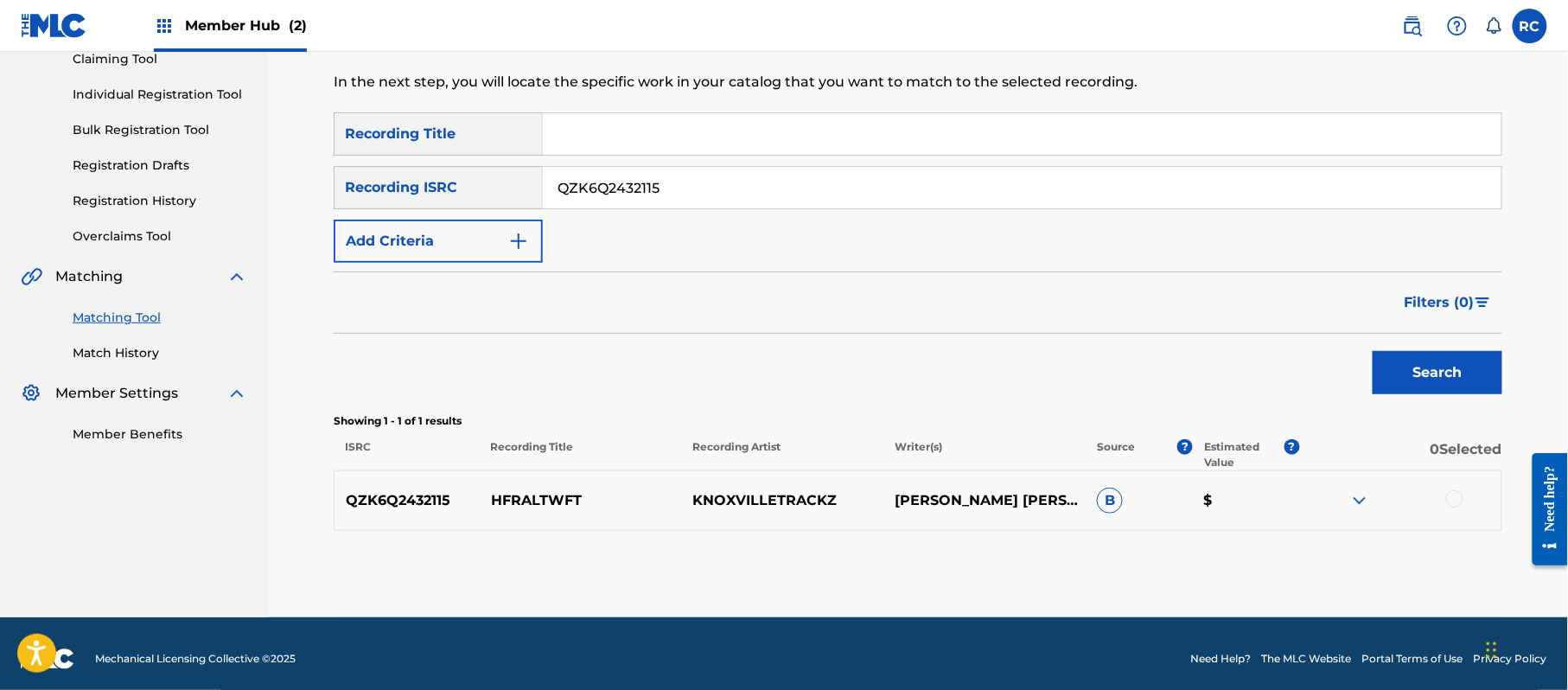
scroll to position [199, 0]
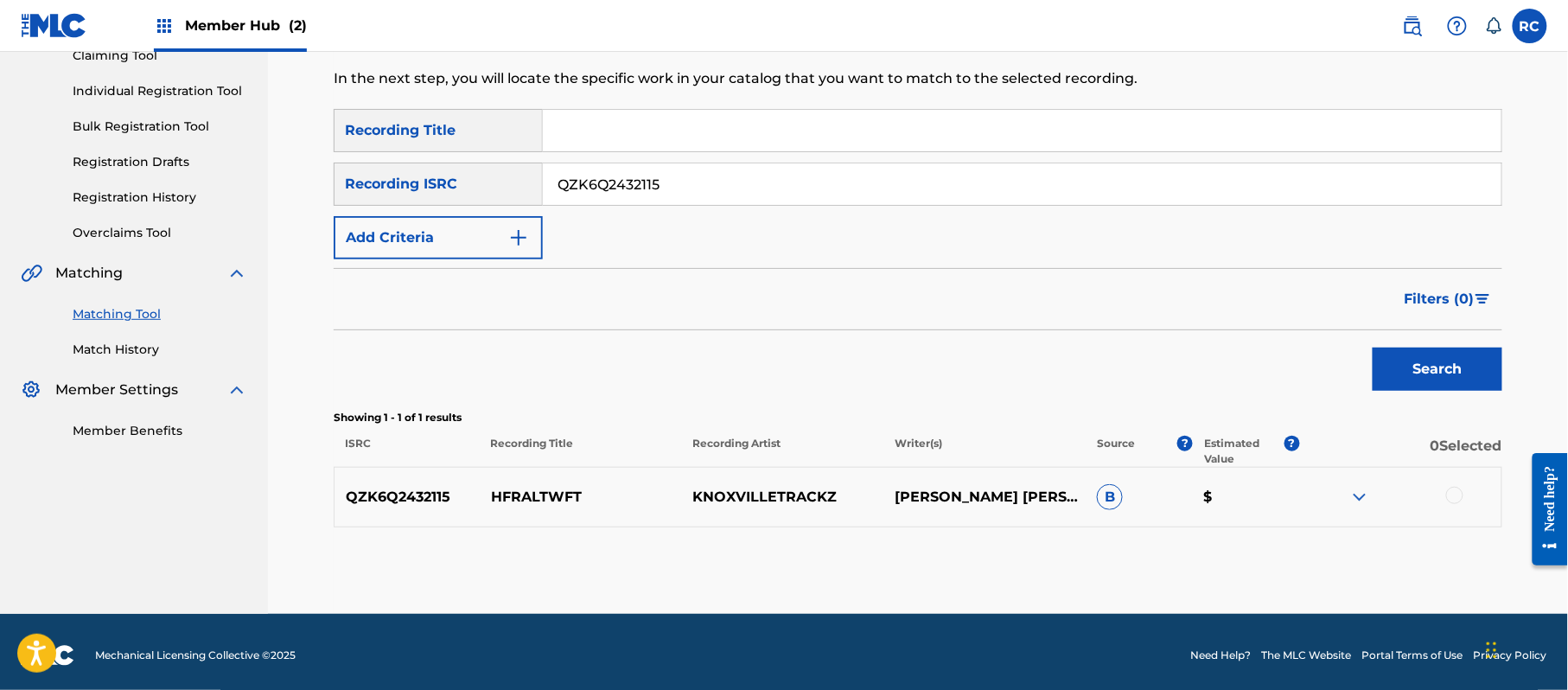
click at [1456, 488] on div at bounding box center [1454, 495] width 17 height 17
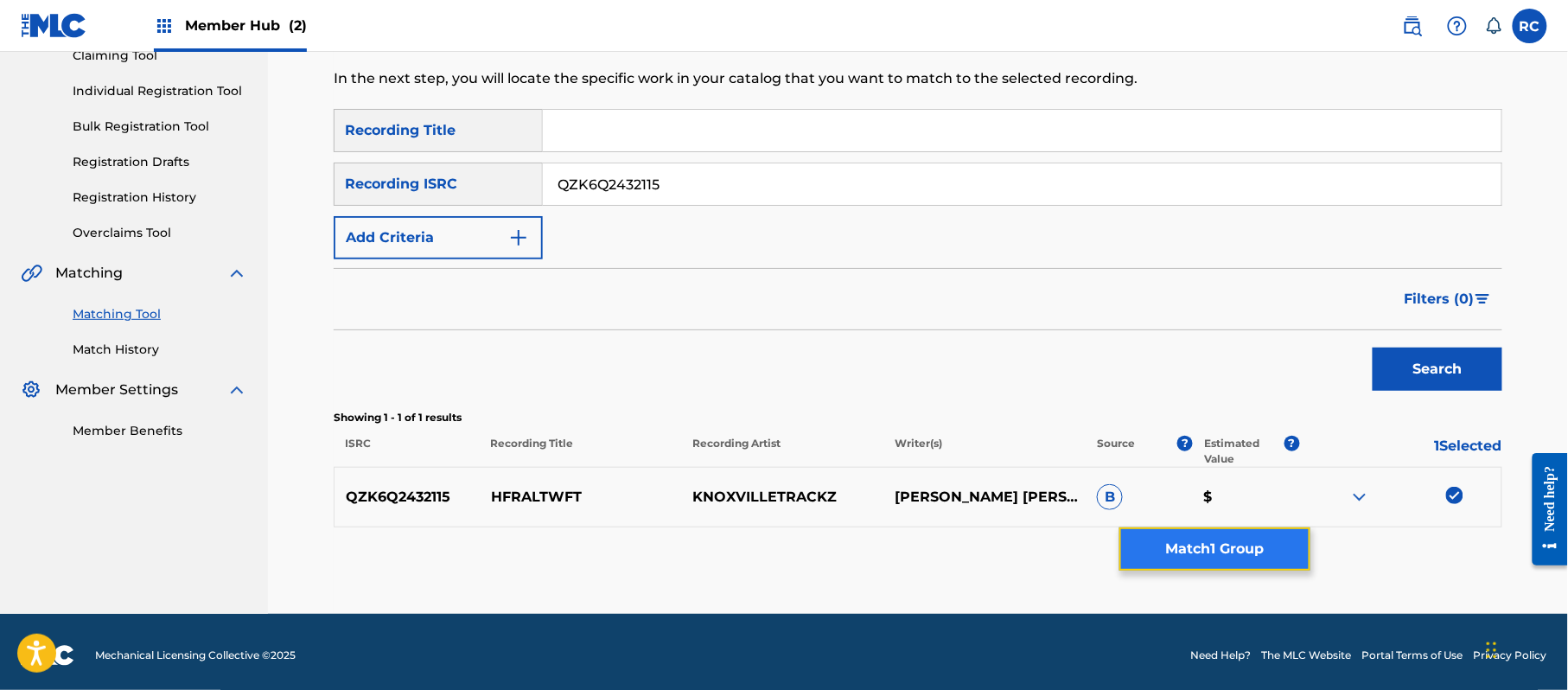
click at [1272, 561] on button "Match 1 Group" at bounding box center [1214, 549] width 191 height 43
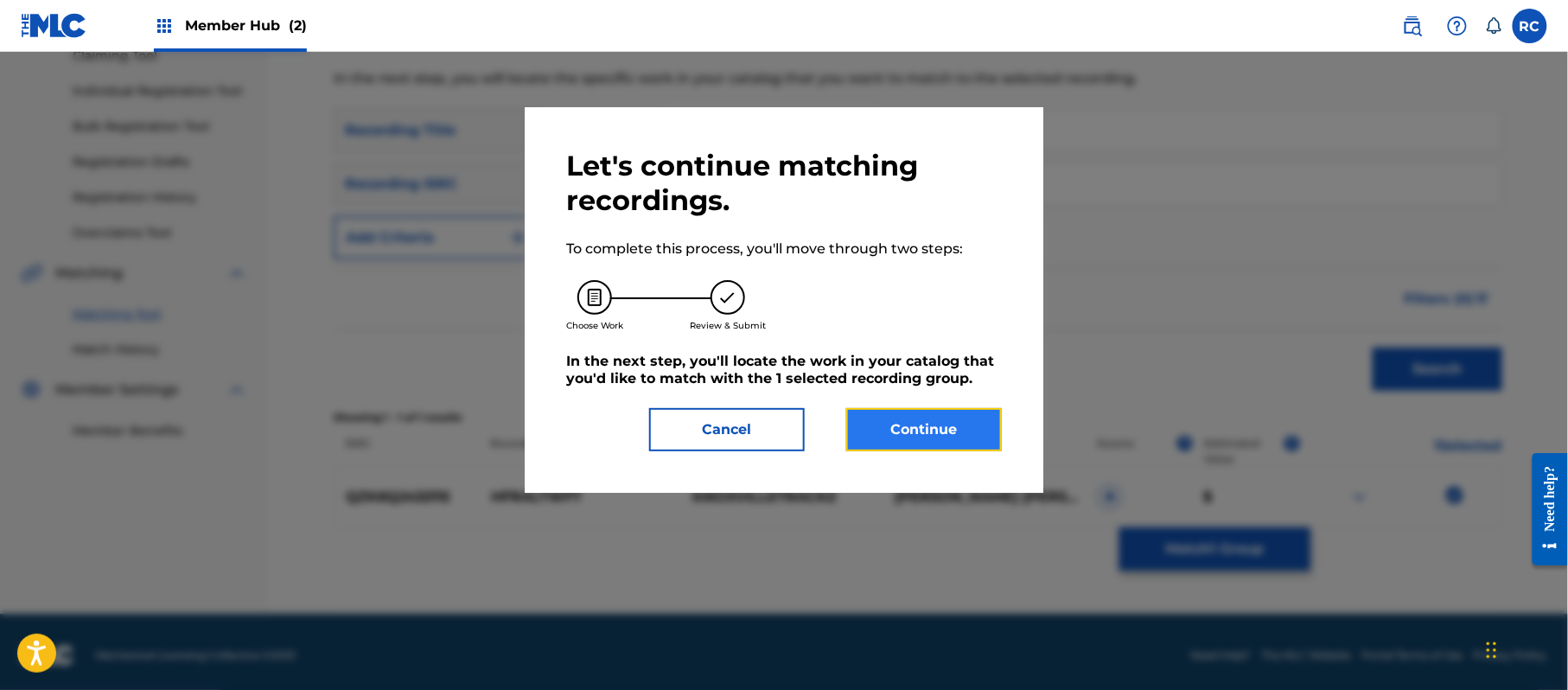
click at [928, 410] on button "Continue" at bounding box center [924, 429] width 155 height 43
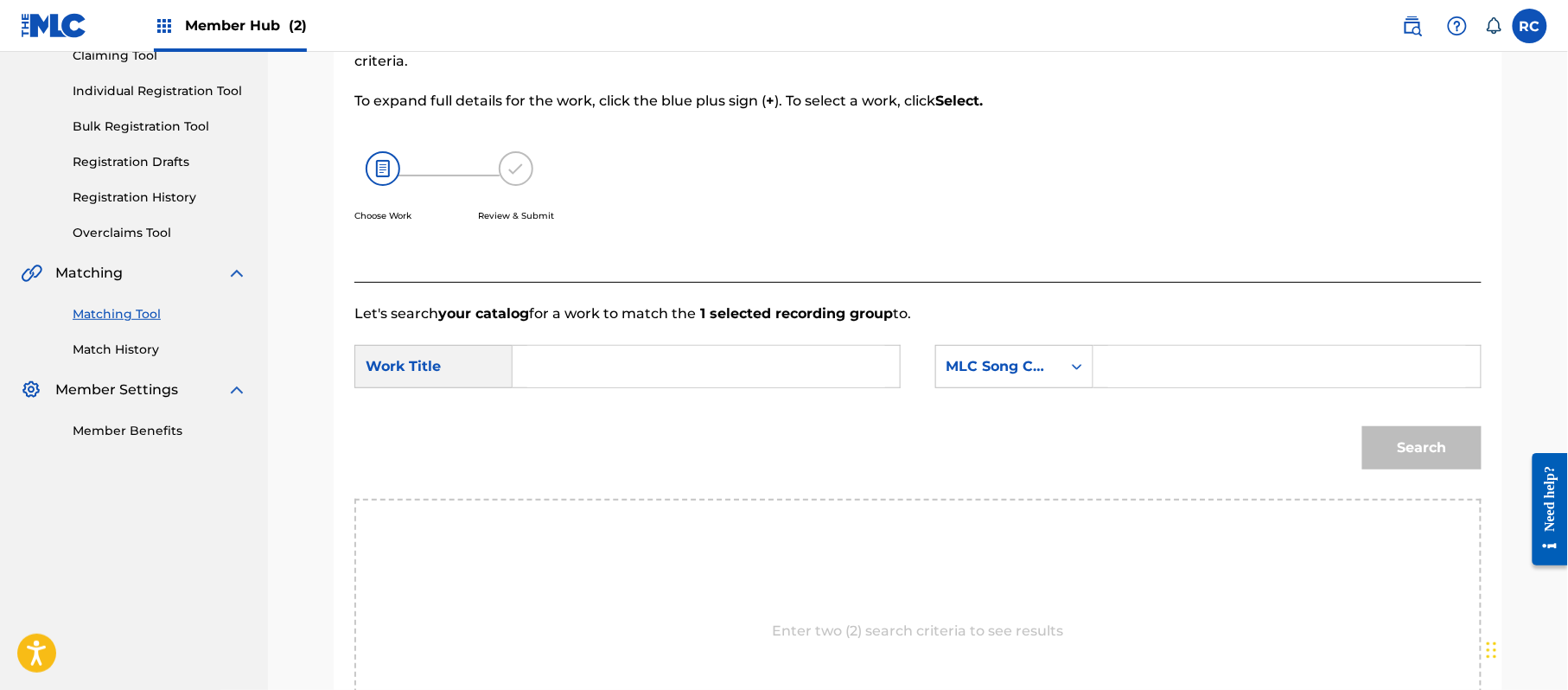
click at [664, 371] on input "Search Form" at bounding box center [706, 366] width 358 height 41
click at [638, 378] on input "Hfraltwft HP9C0Q" at bounding box center [706, 366] width 358 height 41
drag, startPoint x: 1218, startPoint y: 377, endPoint x: 1246, endPoint y: 387, distance: 29.7
click at [1218, 377] on input "Search Form" at bounding box center [1287, 366] width 358 height 41
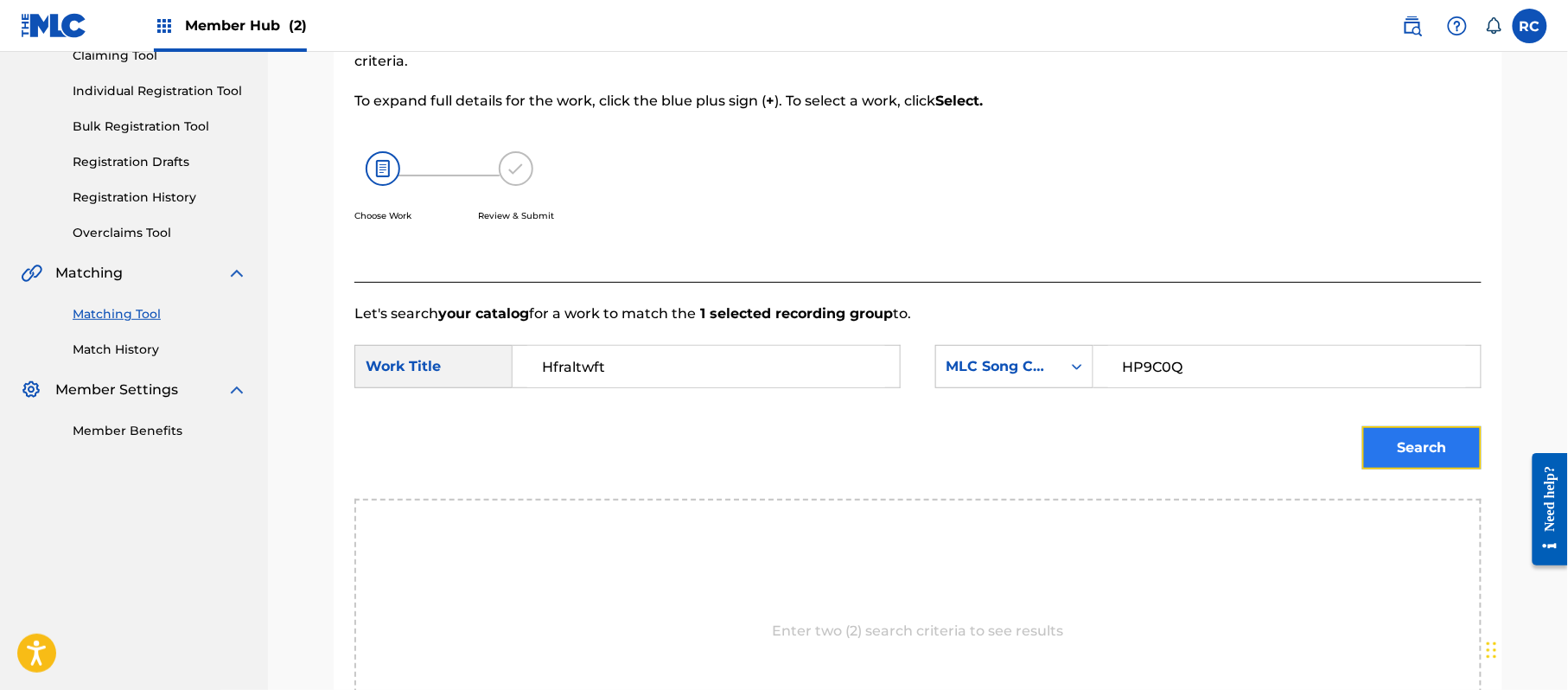
click at [1425, 447] on button "Search" at bounding box center [1422, 447] width 120 height 43
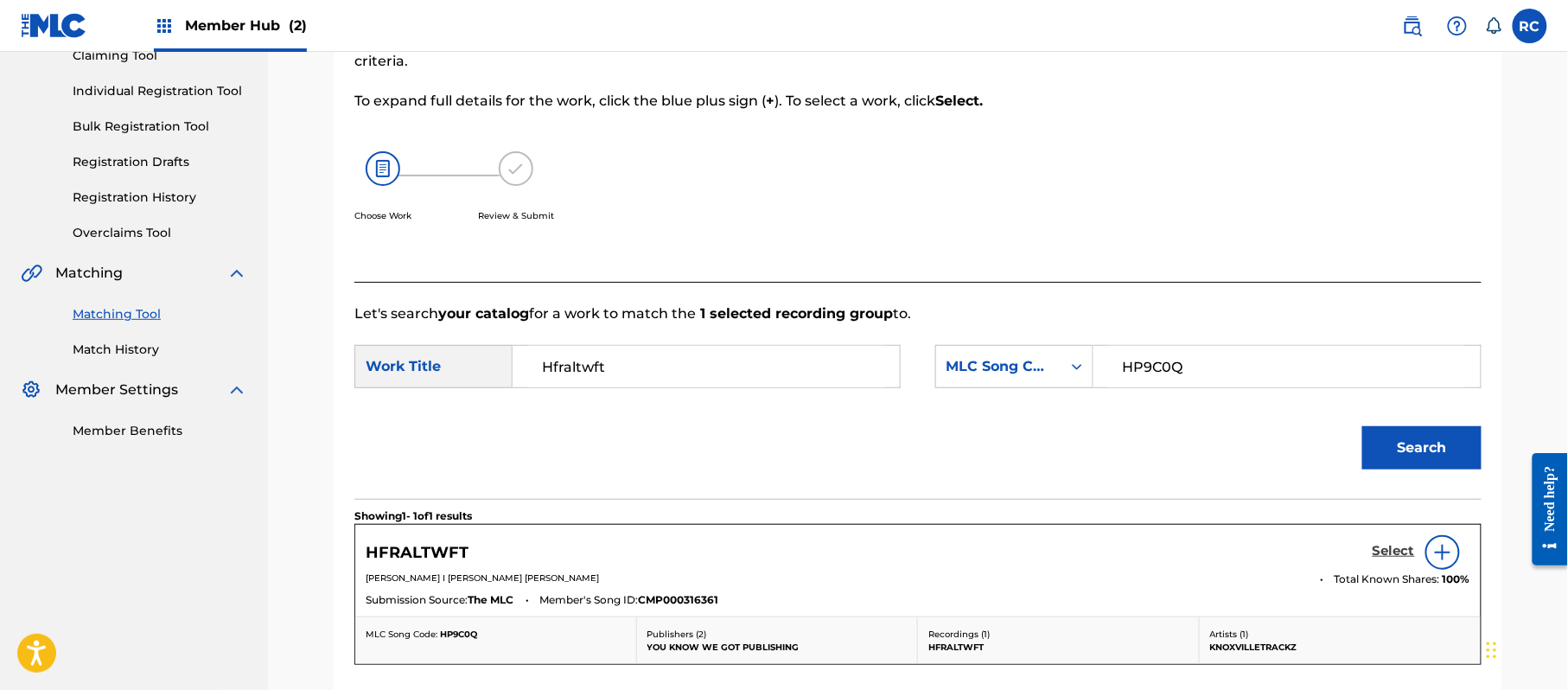
click at [1392, 547] on h5 "Select" at bounding box center [1394, 551] width 42 height 16
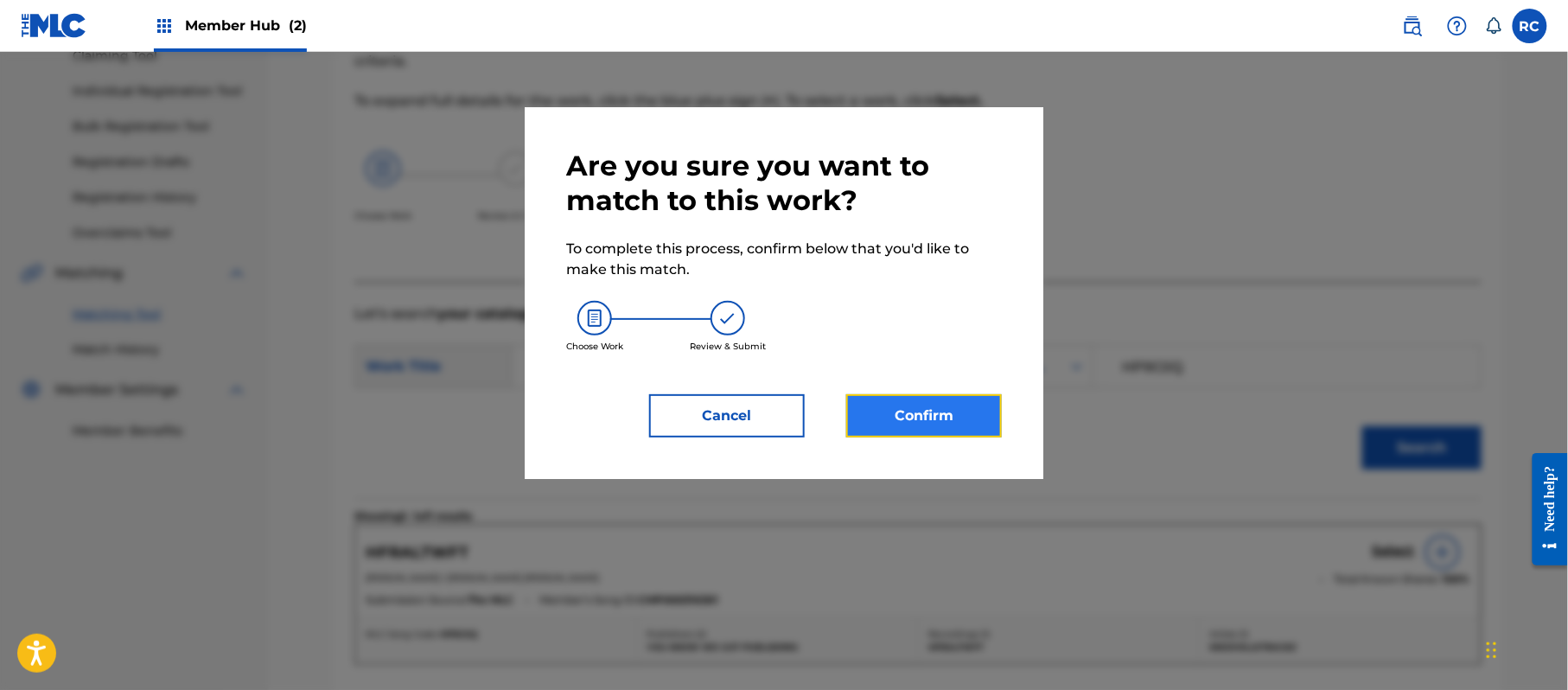
click at [899, 417] on button "Confirm" at bounding box center [924, 415] width 155 height 43
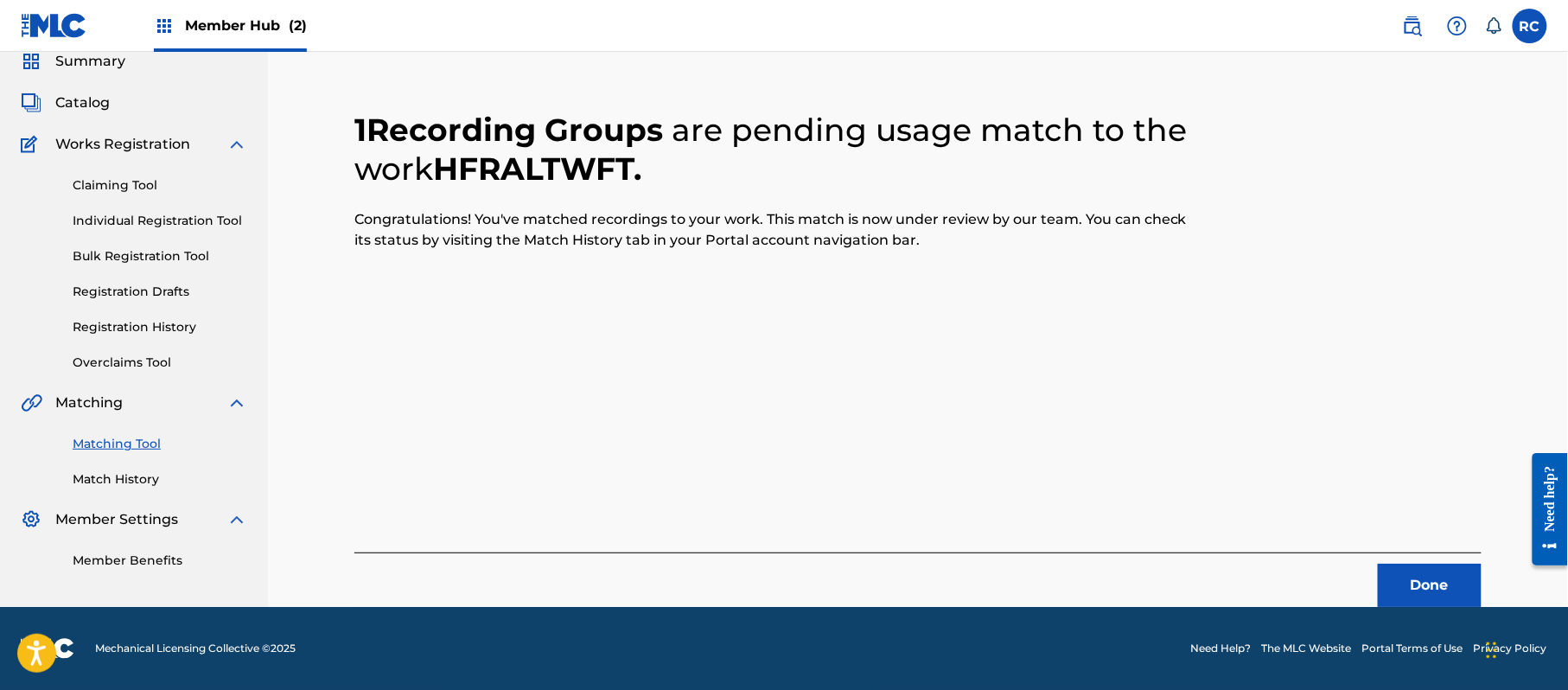
scroll to position [69, 0]
click at [1409, 581] on button "Done" at bounding box center [1430, 585] width 104 height 43
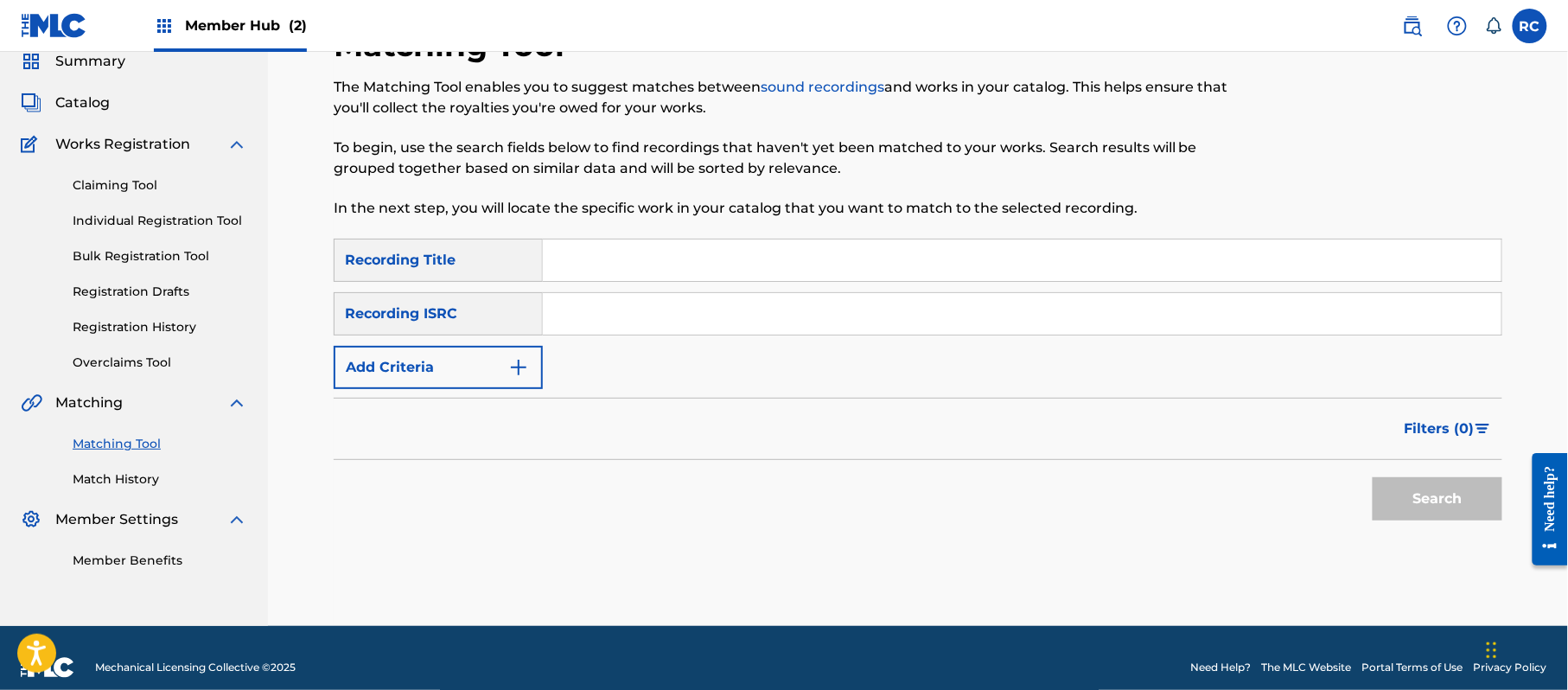
click at [616, 319] on input "Search Form" at bounding box center [1022, 313] width 958 height 41
click at [1457, 497] on button "Search" at bounding box center [1437, 498] width 130 height 43
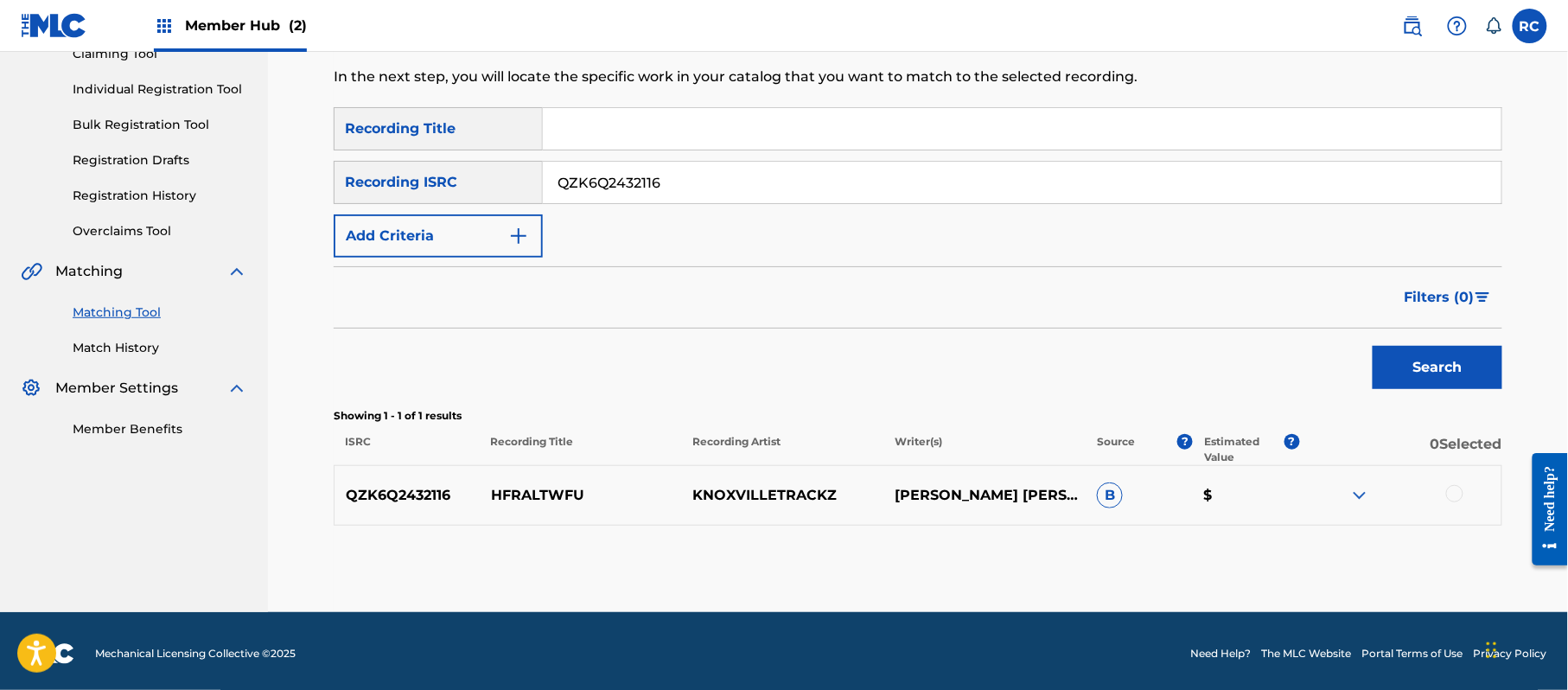
scroll to position [205, 0]
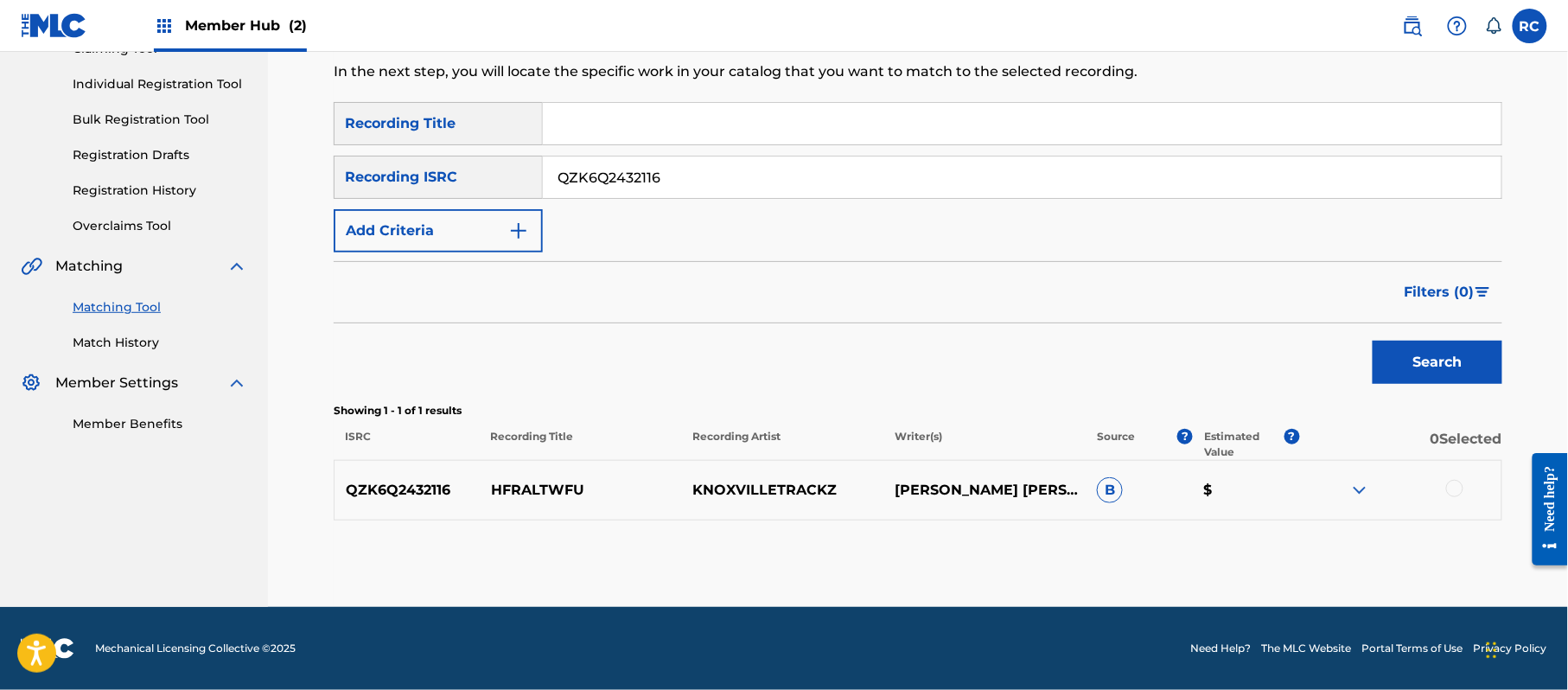
click at [1457, 489] on div at bounding box center [1454, 488] width 17 height 17
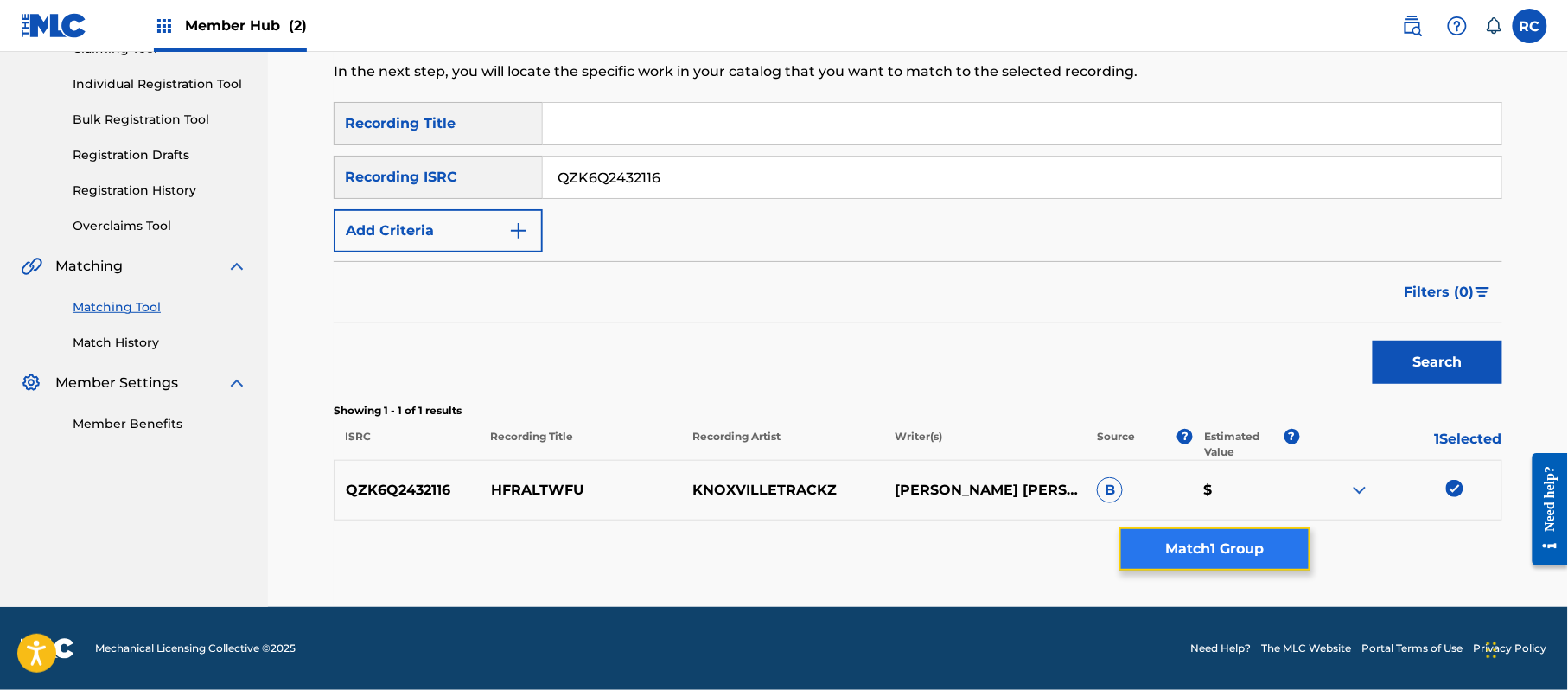
click at [1191, 548] on button "Match 1 Group" at bounding box center [1214, 549] width 191 height 43
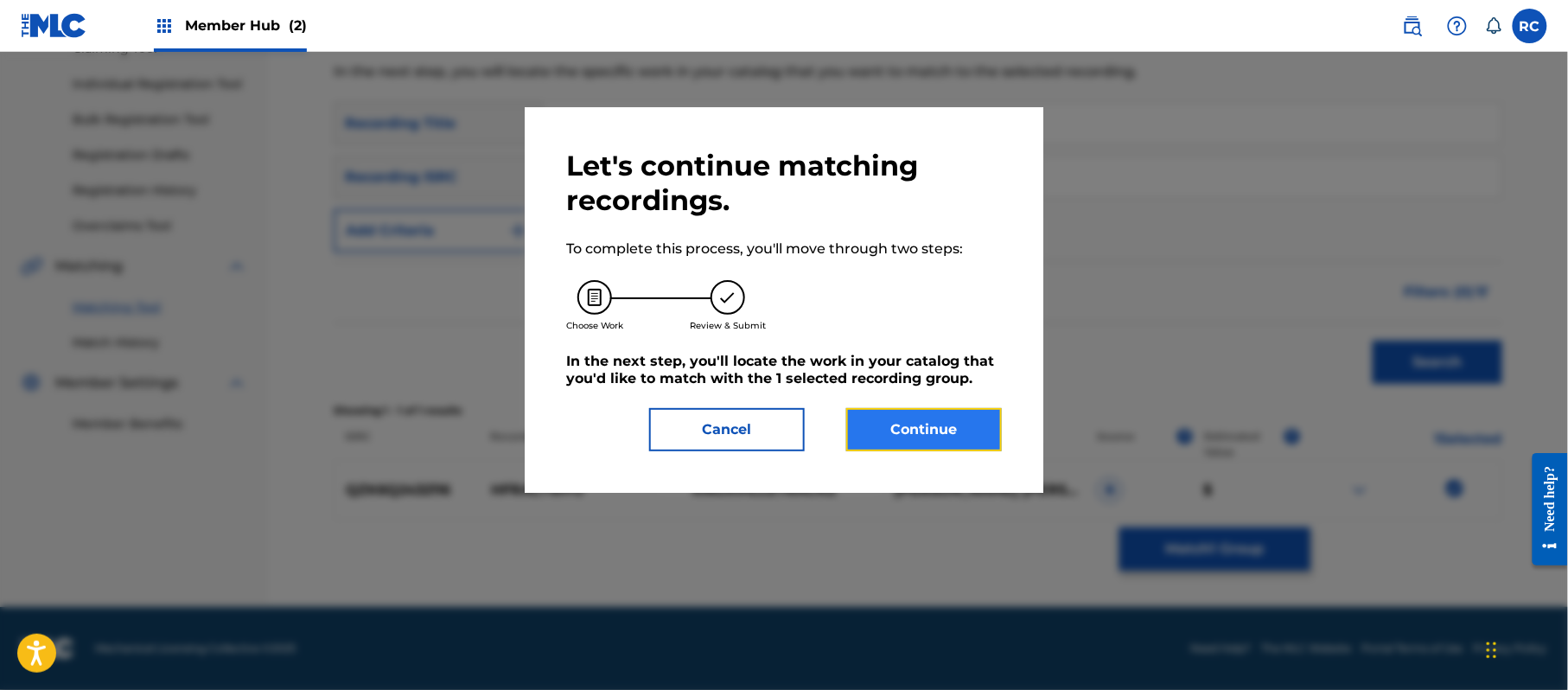
click at [904, 434] on button "Continue" at bounding box center [924, 429] width 155 height 43
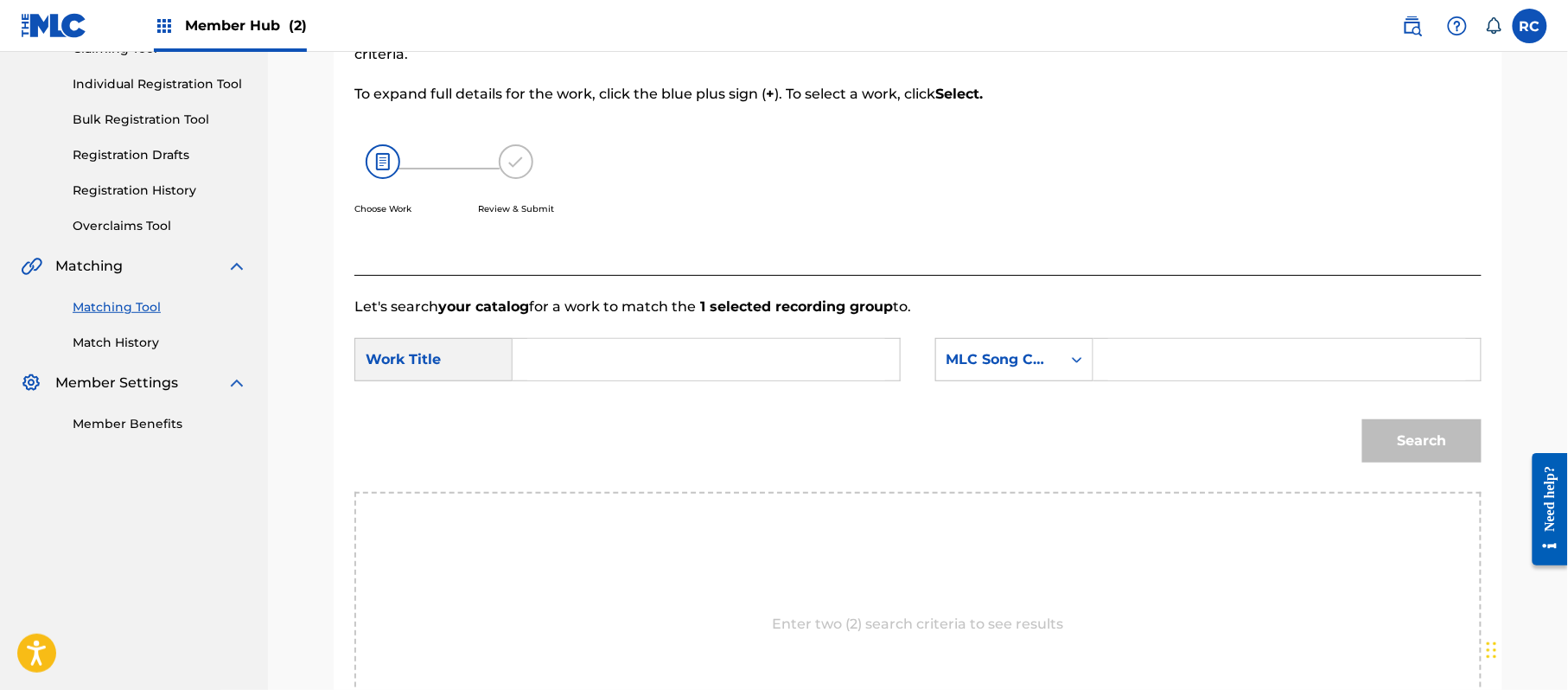
drag, startPoint x: 616, startPoint y: 360, endPoint x: 619, endPoint y: 370, distance: 10.4
click at [616, 361] on input "Search Form" at bounding box center [706, 359] width 358 height 41
click at [648, 361] on input "Hfraltwfu HP9C6U" at bounding box center [706, 359] width 358 height 41
click at [1221, 367] on input "Search Form" at bounding box center [1287, 359] width 358 height 41
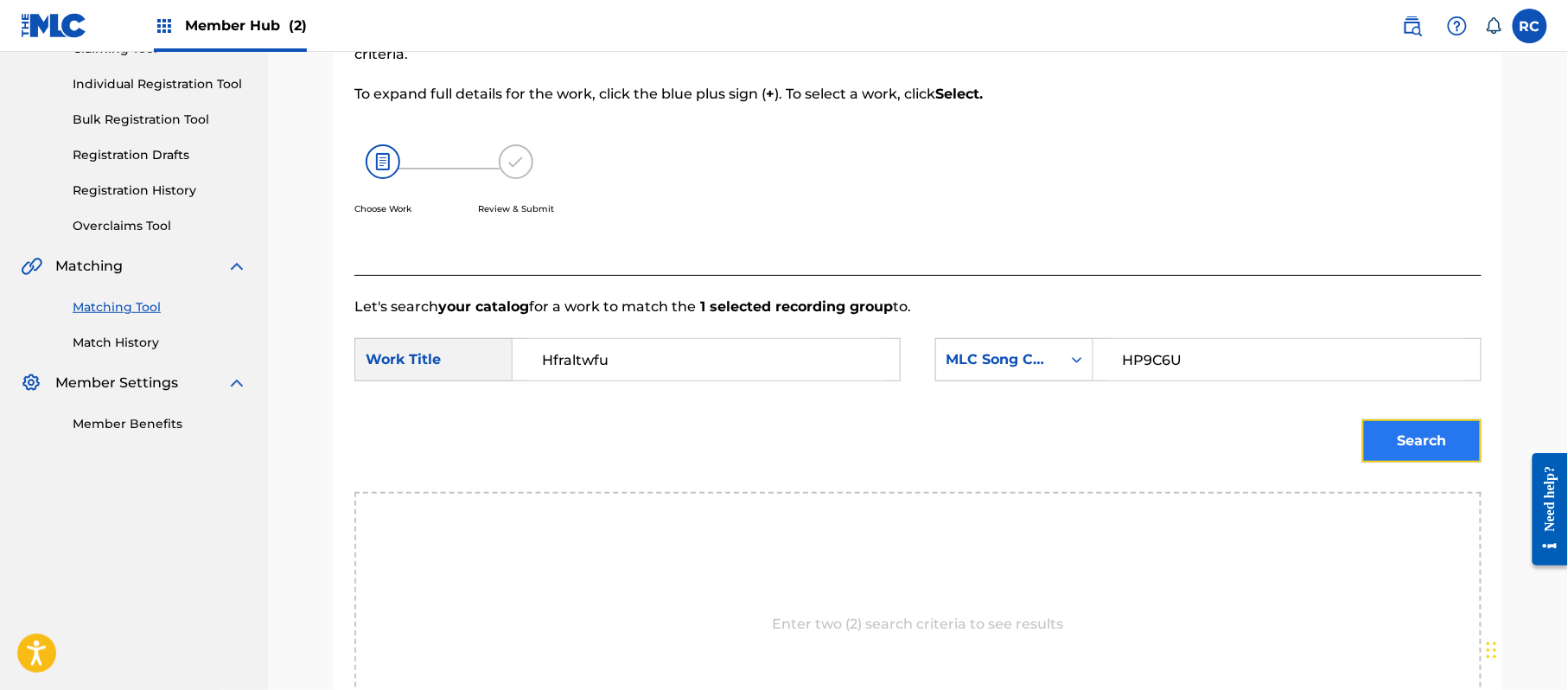
click at [1390, 429] on button "Search" at bounding box center [1422, 440] width 120 height 43
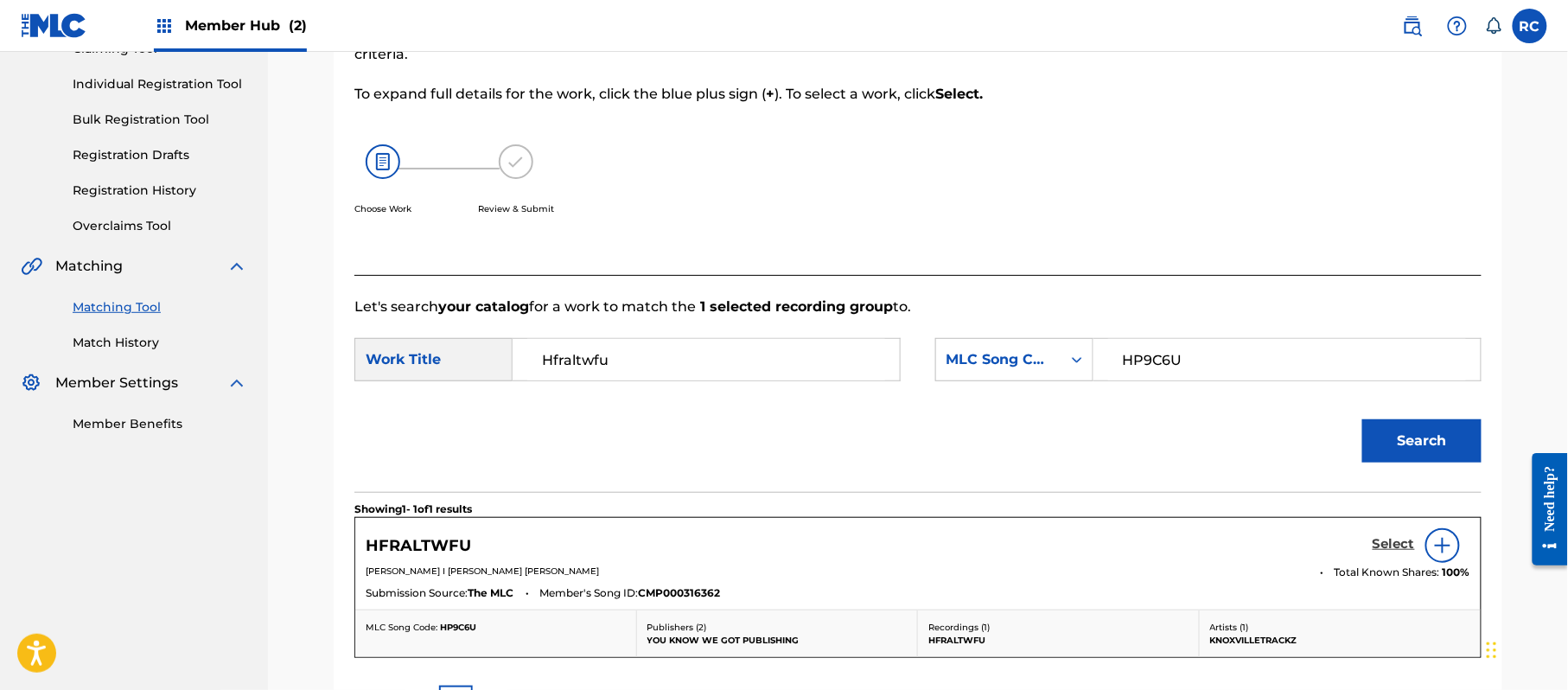
click at [1385, 541] on h5 "Select" at bounding box center [1394, 544] width 42 height 16
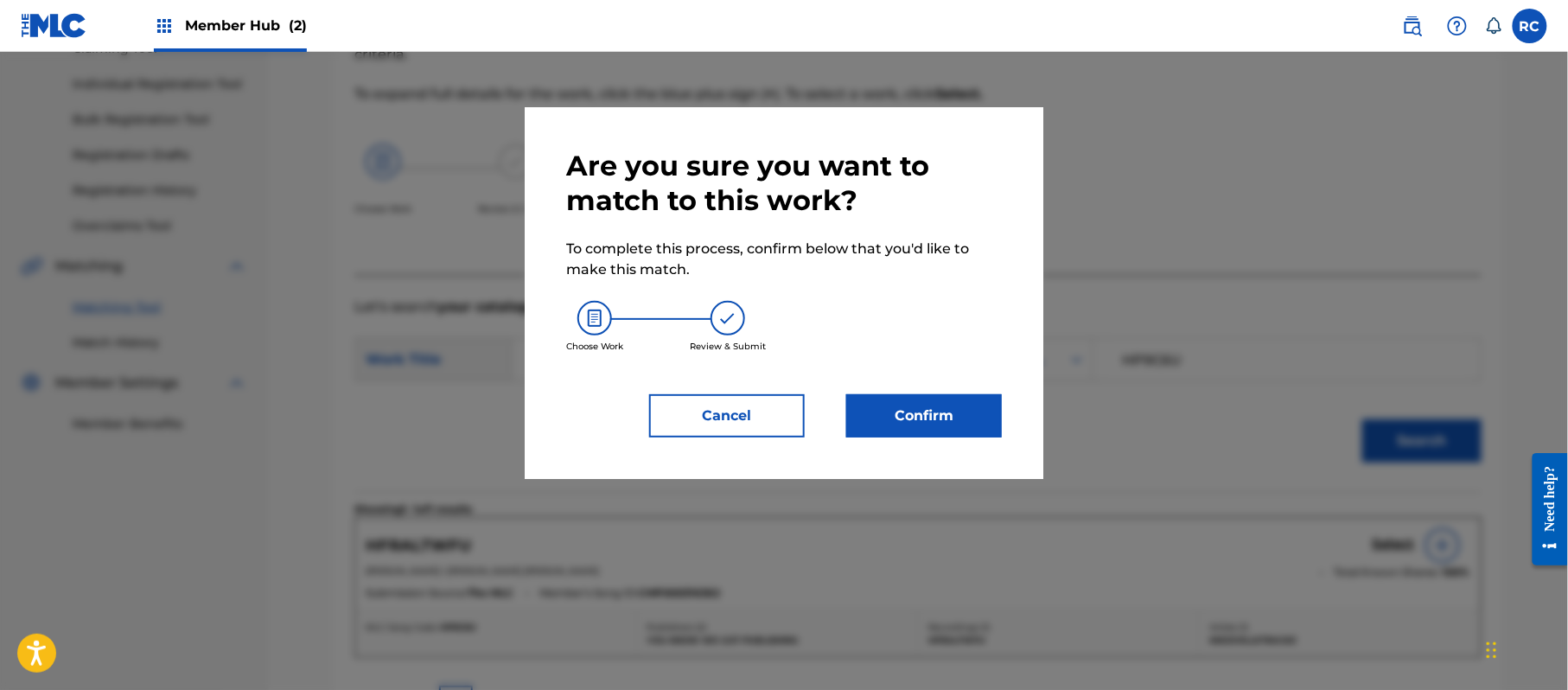
click at [956, 392] on div "Are you sure you want to match to this work? To complete this process, confirm …" at bounding box center [783, 293] width 435 height 288
click at [956, 416] on button "Confirm" at bounding box center [924, 415] width 155 height 43
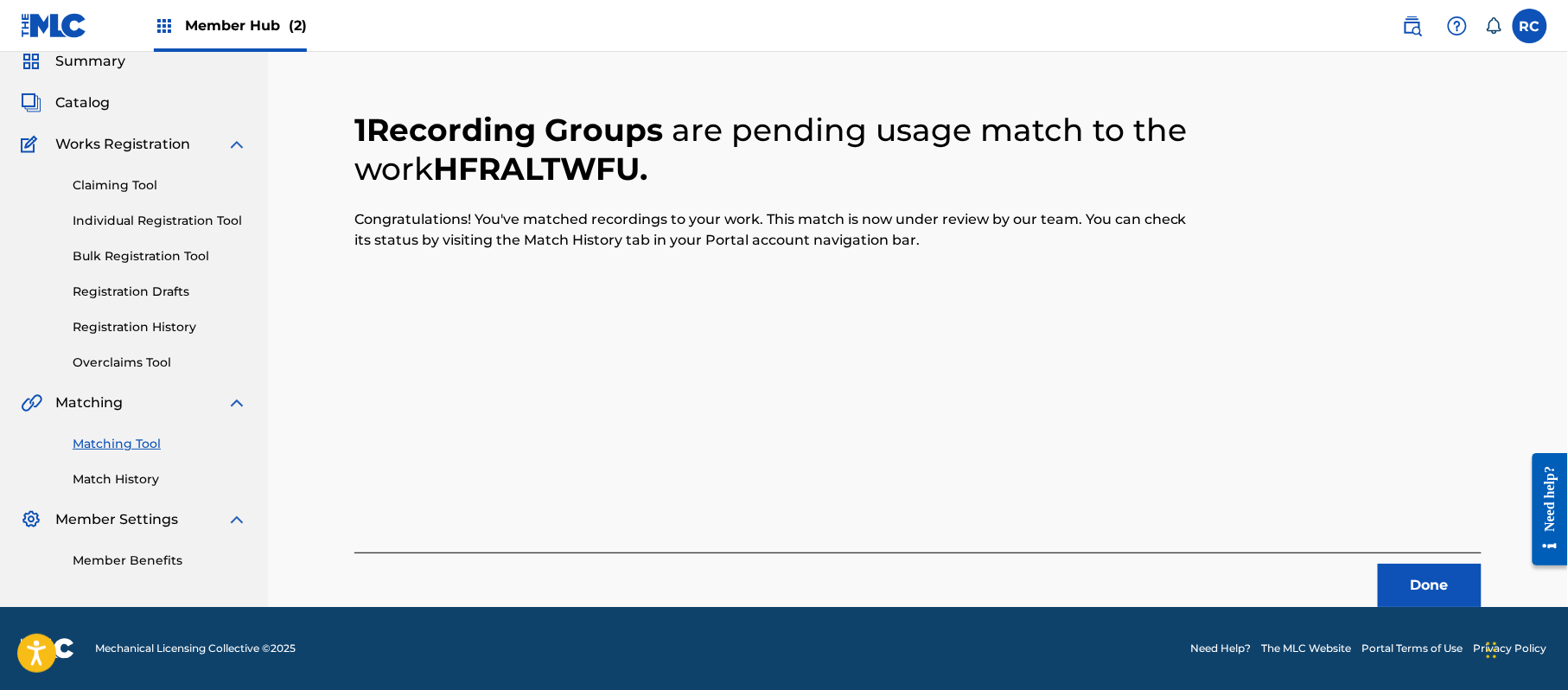
scroll to position [69, 0]
click at [1391, 571] on button "Done" at bounding box center [1430, 585] width 104 height 43
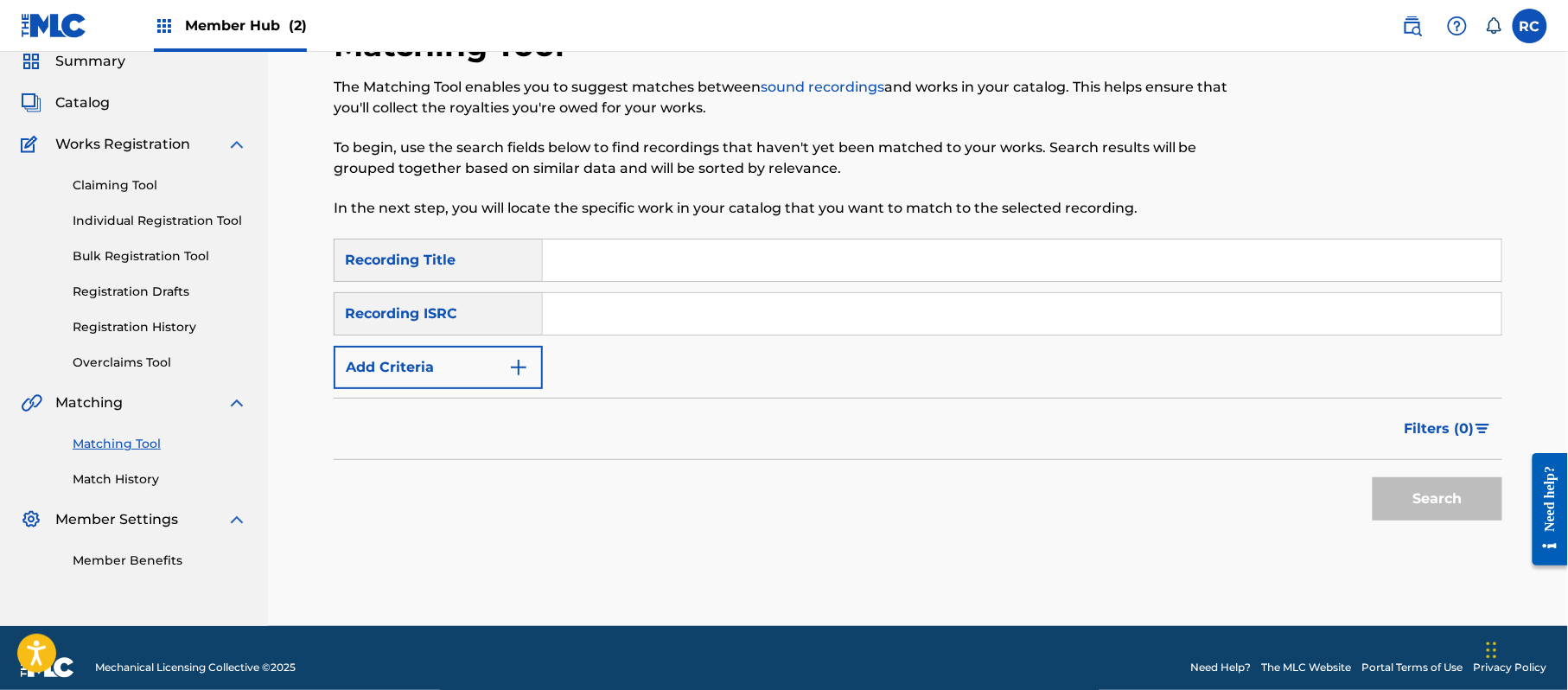
click at [633, 315] on input "Search Form" at bounding box center [1022, 313] width 958 height 41
click at [1391, 501] on button "Search" at bounding box center [1437, 498] width 130 height 43
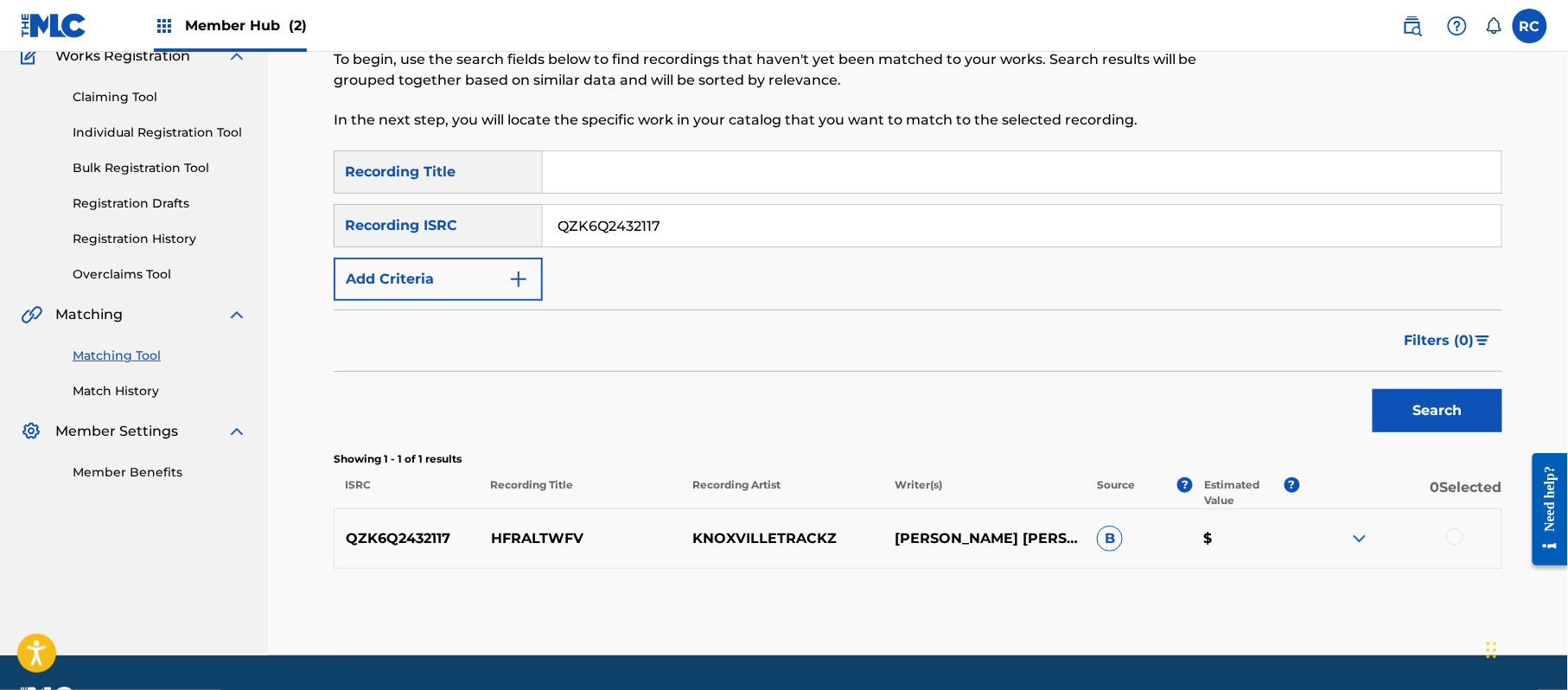
scroll to position [205, 0]
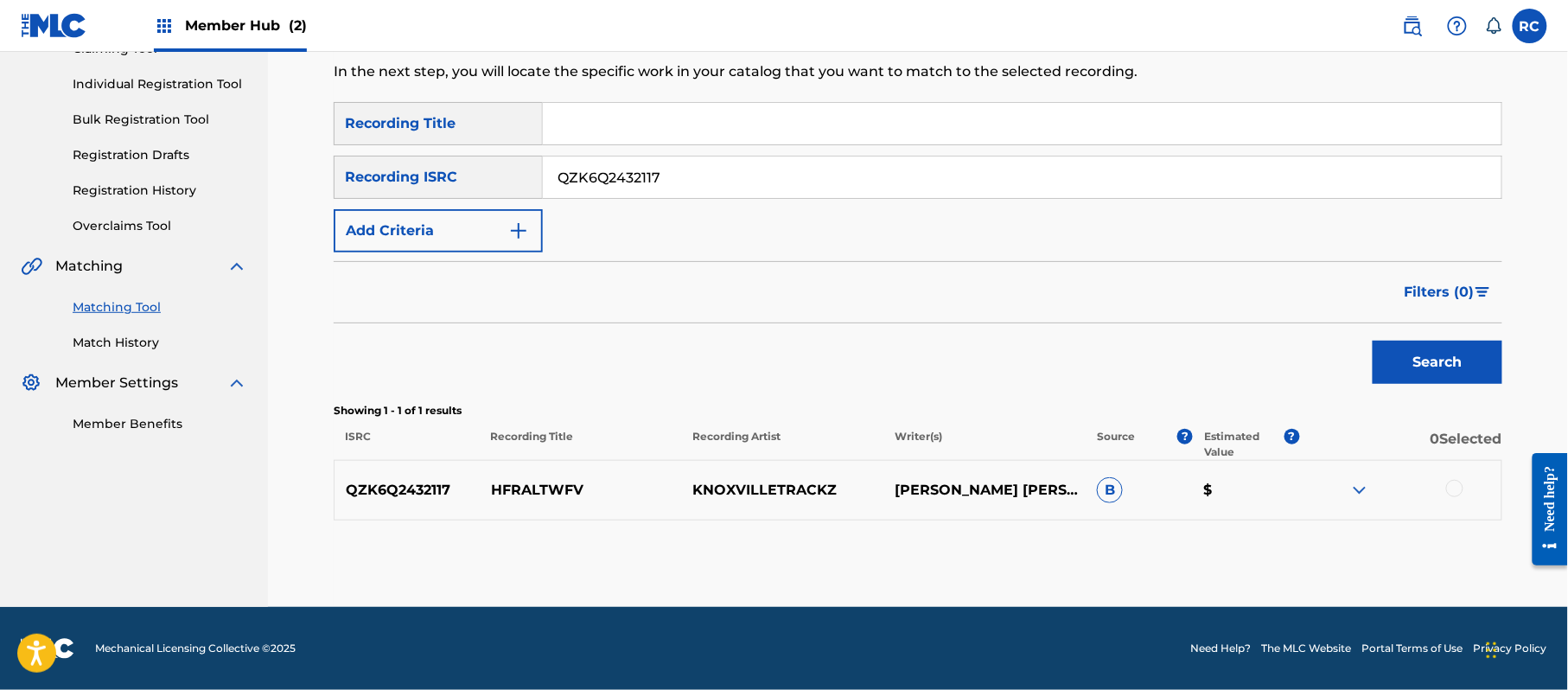
click at [1446, 485] on div at bounding box center [1454, 488] width 17 height 17
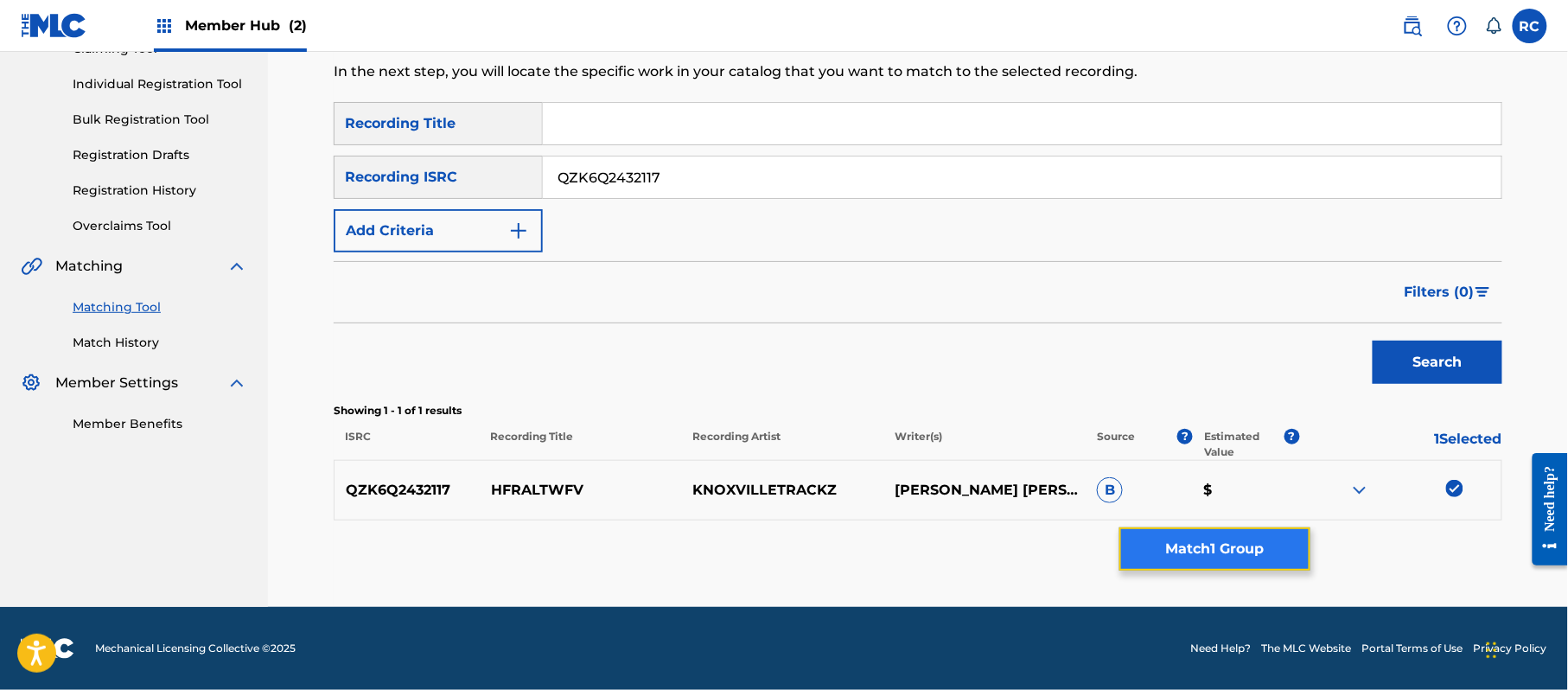
click at [1270, 538] on button "Match 1 Group" at bounding box center [1214, 549] width 191 height 43
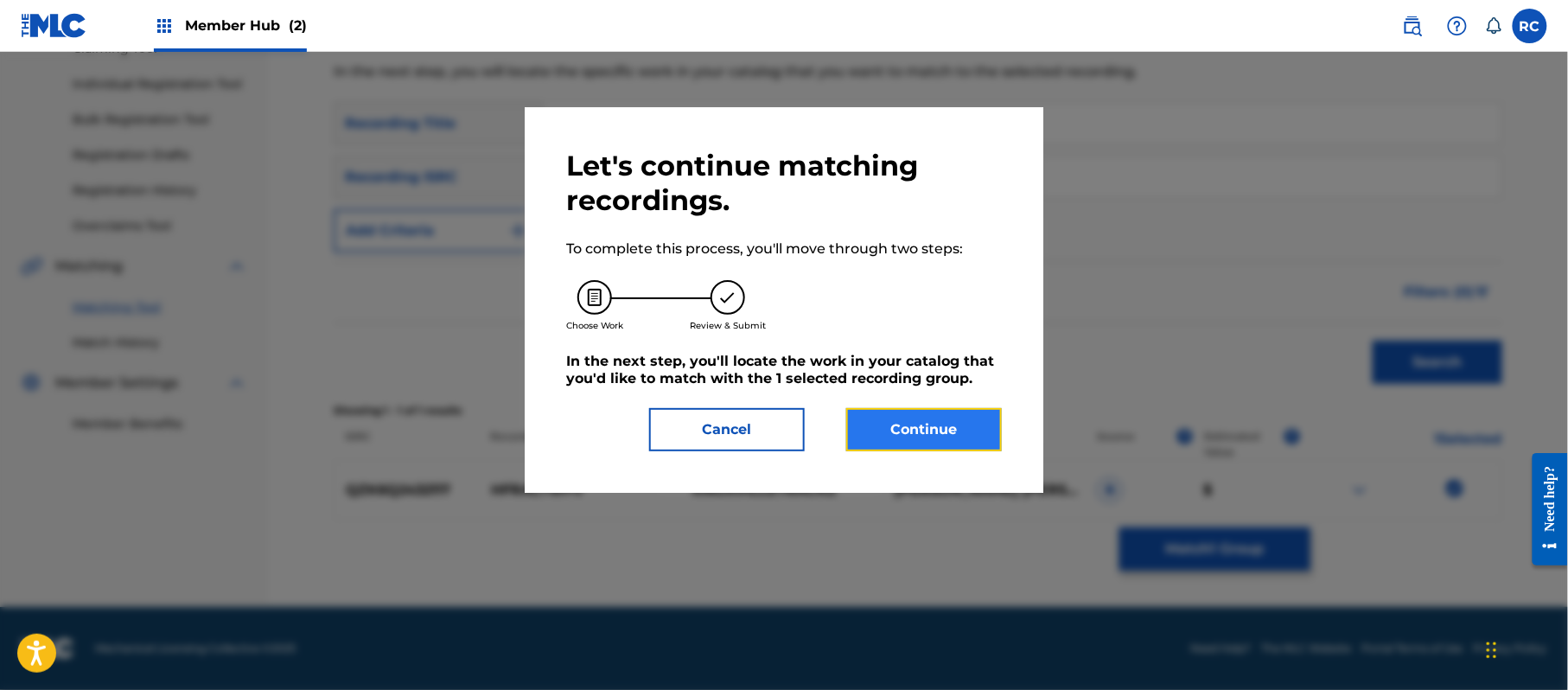
click at [944, 425] on button "Continue" at bounding box center [924, 429] width 155 height 43
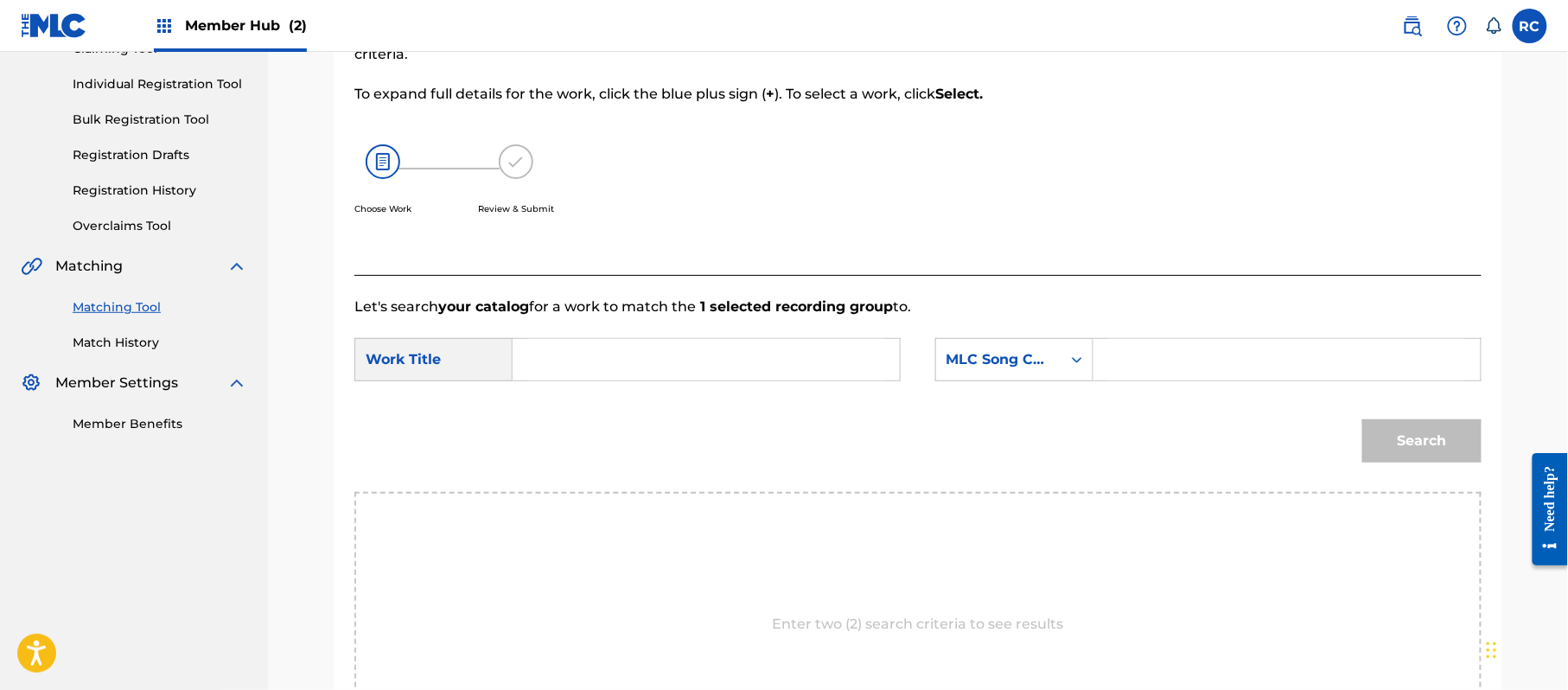
drag, startPoint x: 667, startPoint y: 335, endPoint x: 636, endPoint y: 358, distance: 38.6
click at [664, 337] on form "SearchWithCriteria116754d8-d51e-4542-8427-6facf1cfe1a0 Work Title SearchWithCri…" at bounding box center [917, 404] width 1127 height 174
click at [627, 365] on input "Search Form" at bounding box center [706, 359] width 358 height 41
click at [647, 365] on input "Hfraltwfv HP9C50" at bounding box center [706, 359] width 358 height 41
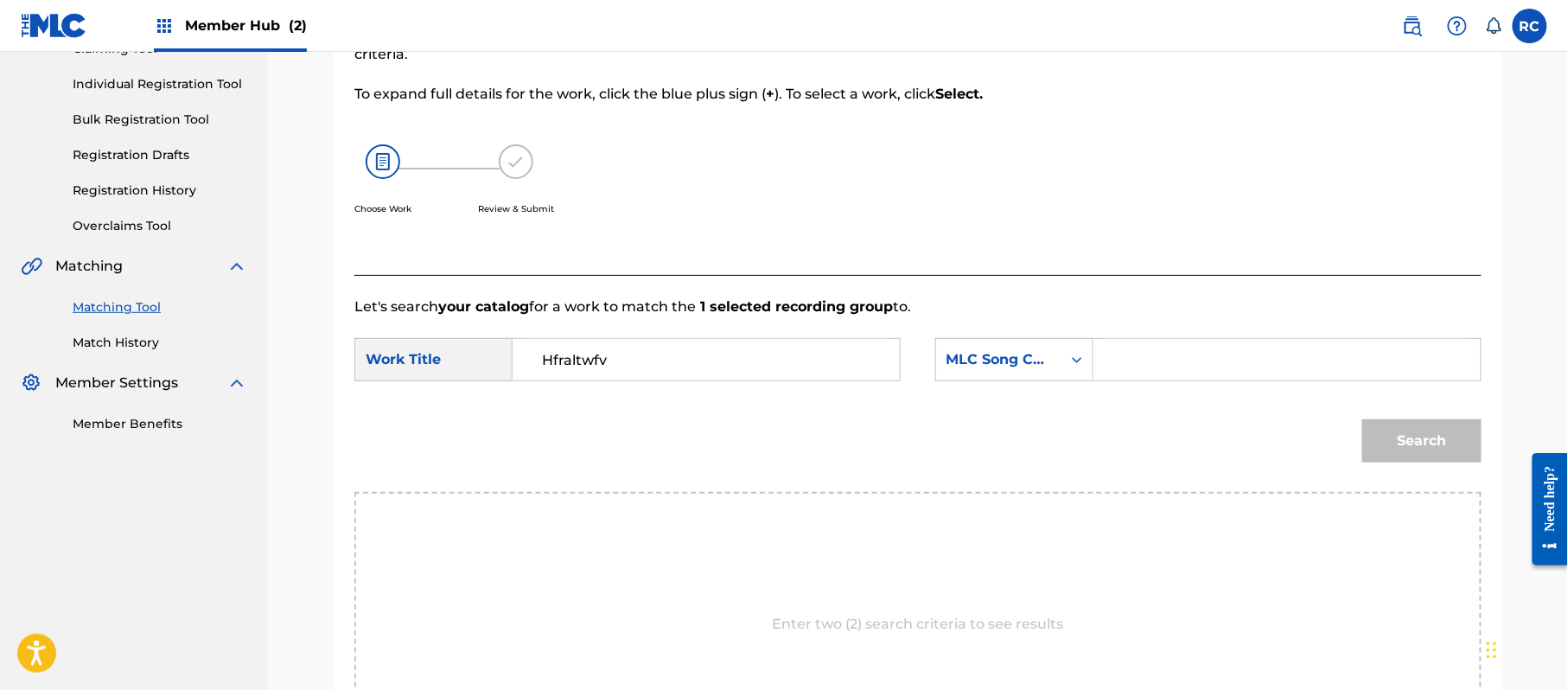
drag, startPoint x: 1281, startPoint y: 370, endPoint x: 1291, endPoint y: 378, distance: 12.8
click at [1281, 370] on input "Search Form" at bounding box center [1287, 359] width 358 height 41
click at [1404, 436] on button "Search" at bounding box center [1422, 440] width 120 height 43
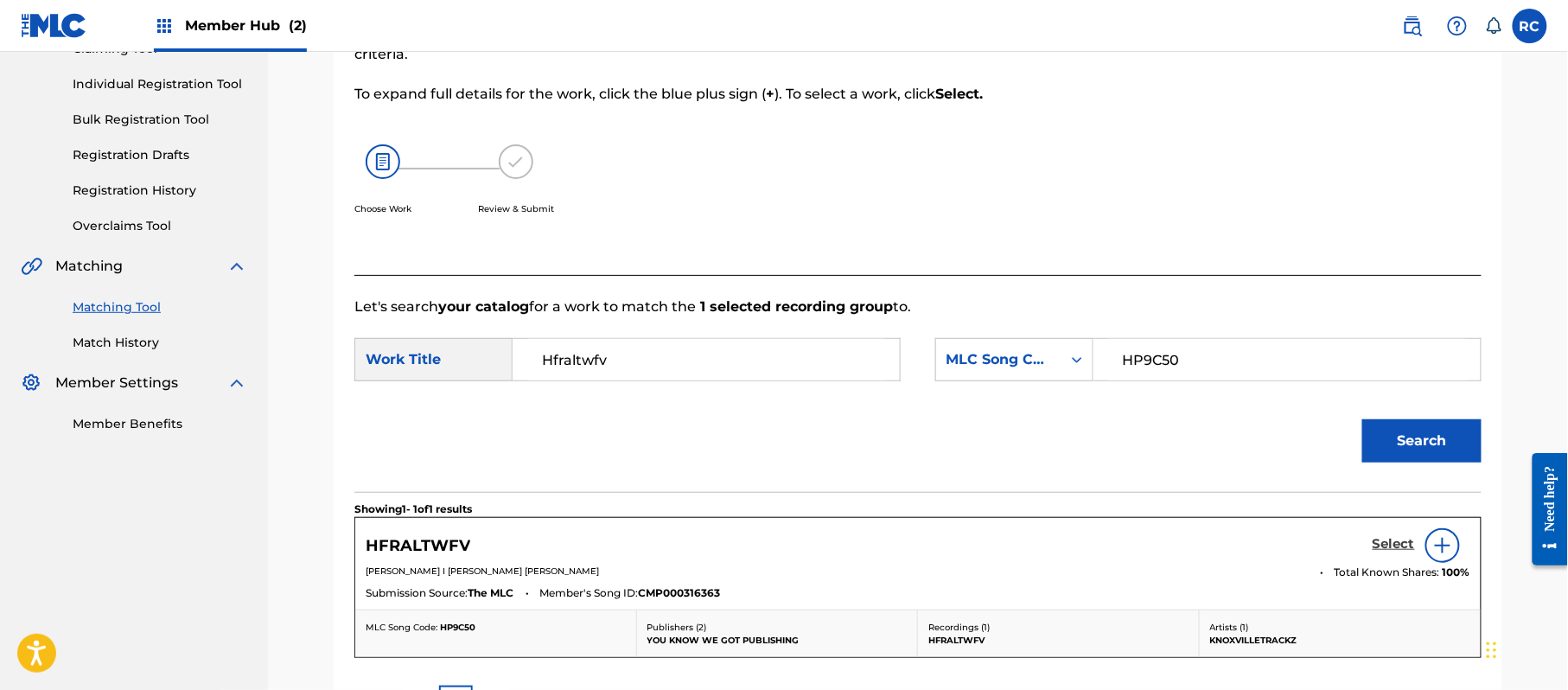
click at [1383, 541] on h5 "Select" at bounding box center [1394, 544] width 42 height 16
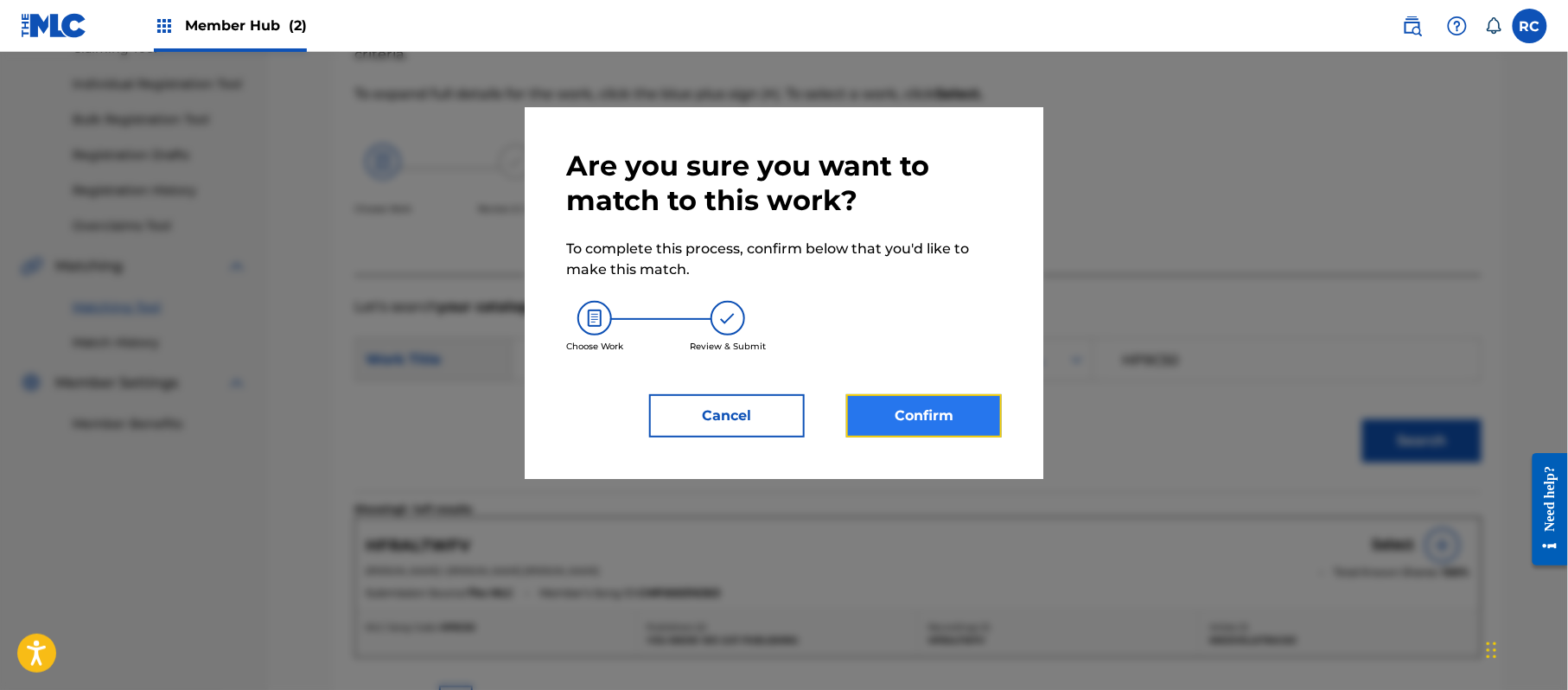
click at [948, 399] on button "Confirm" at bounding box center [924, 415] width 155 height 43
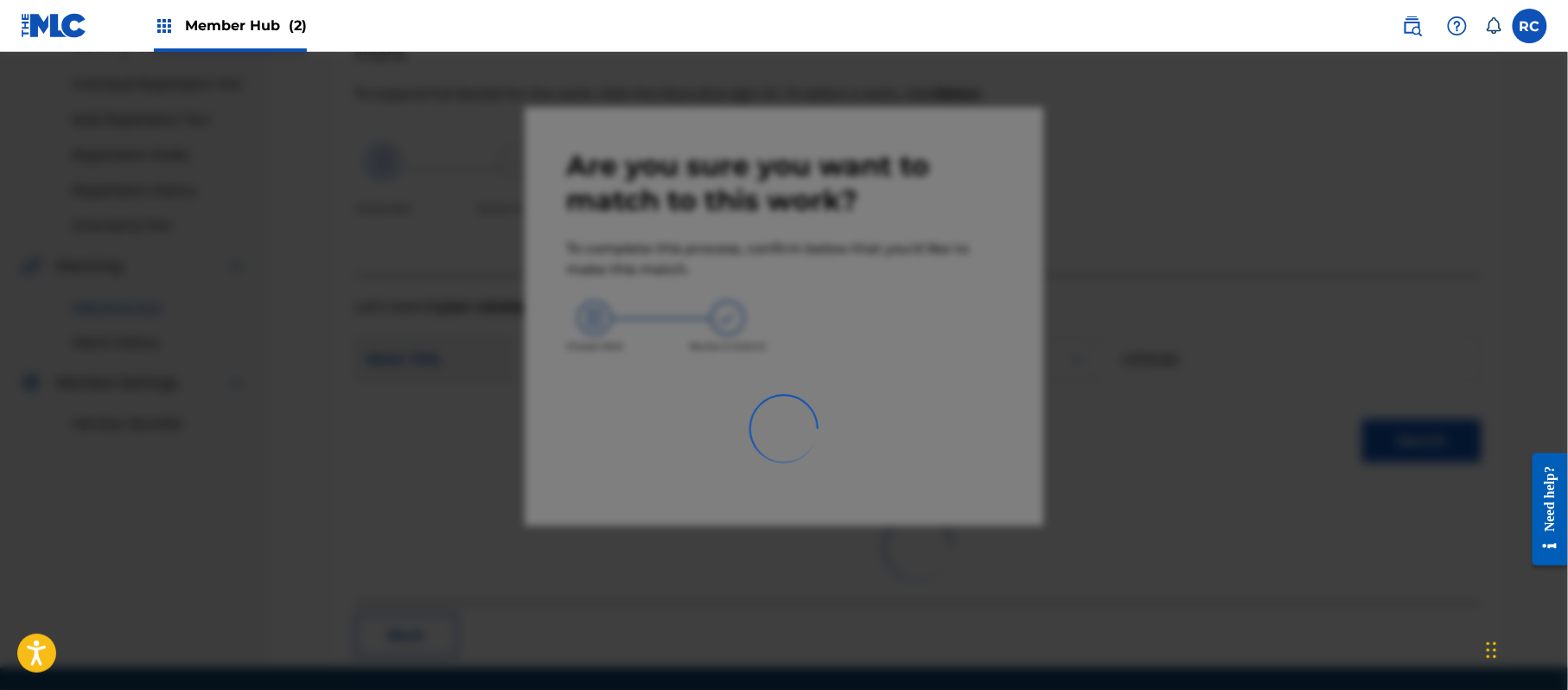
scroll to position [69, 0]
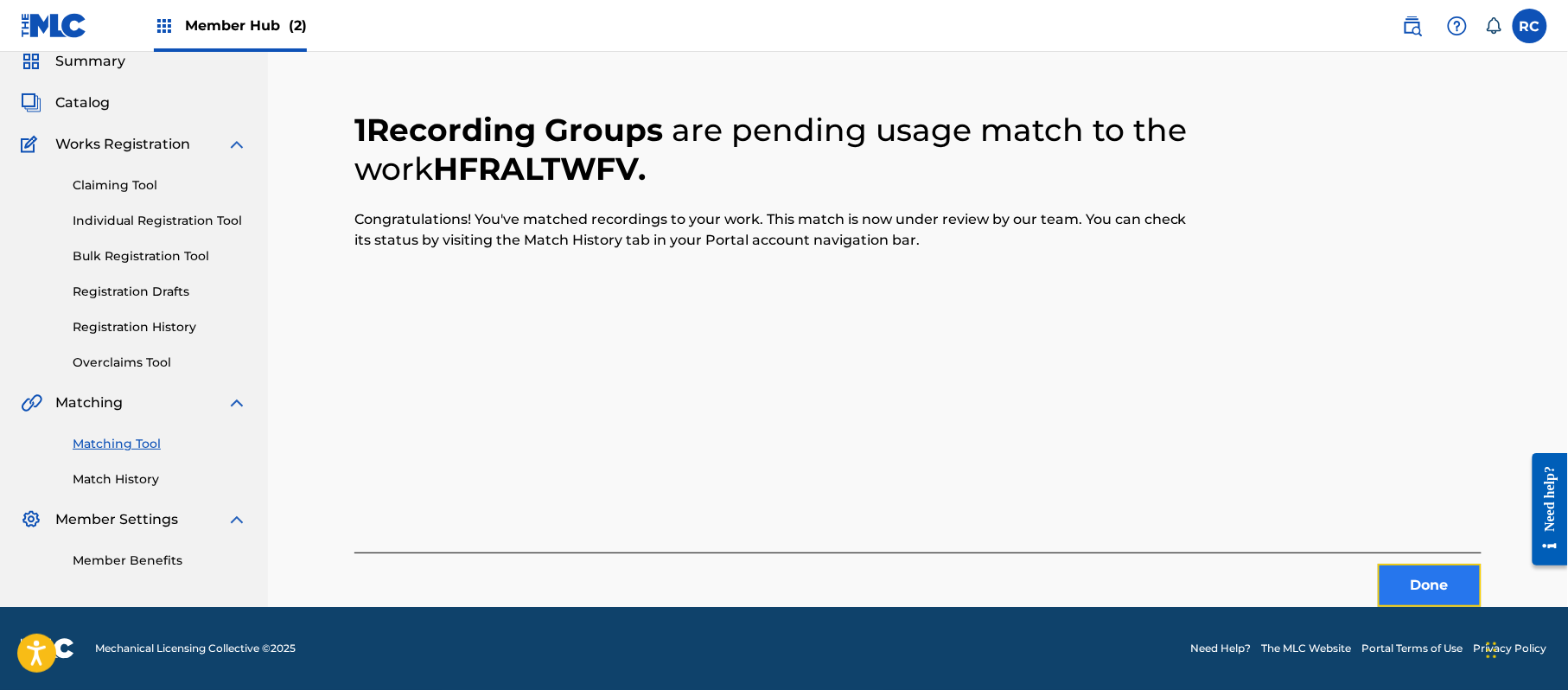
click at [1422, 580] on button "Done" at bounding box center [1430, 585] width 104 height 43
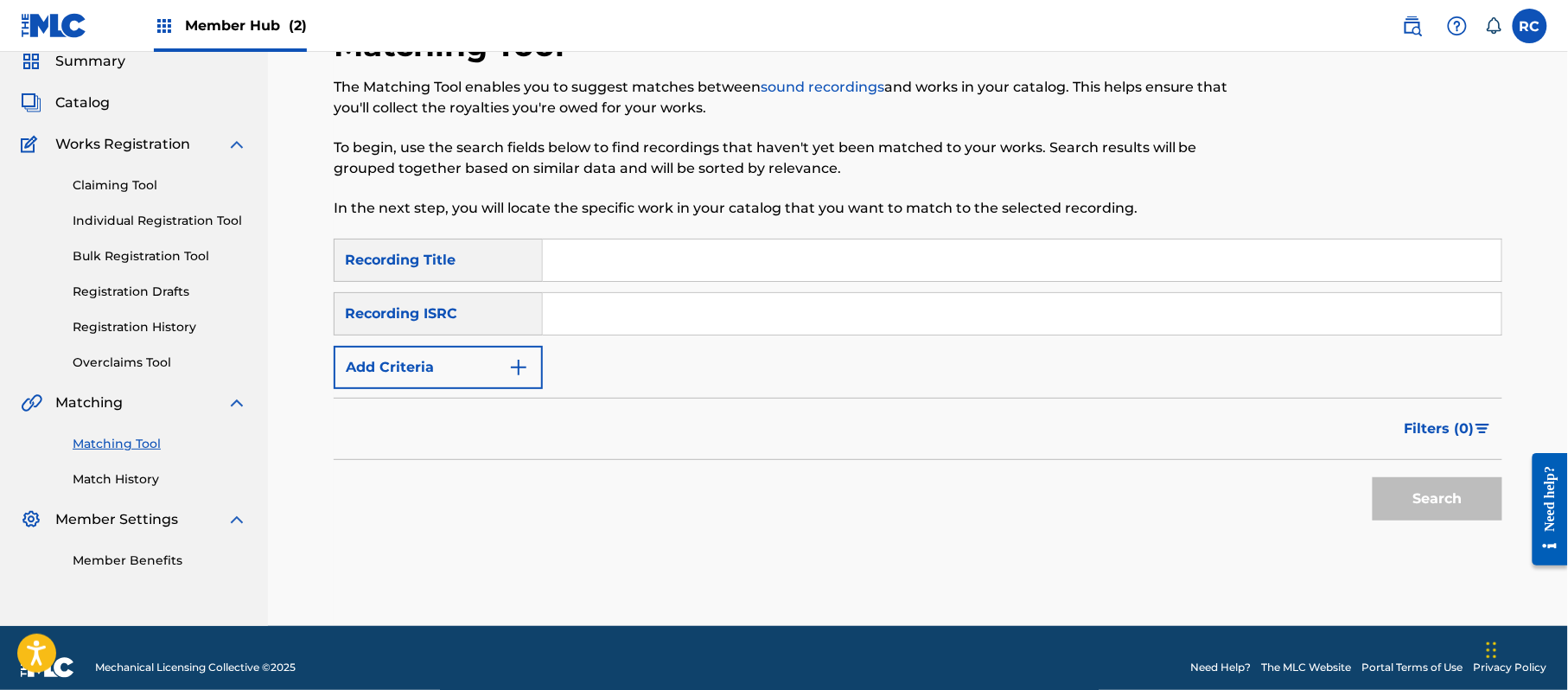
click at [623, 319] on input "Search Form" at bounding box center [1022, 313] width 958 height 41
click at [1404, 495] on button "Search" at bounding box center [1437, 498] width 130 height 43
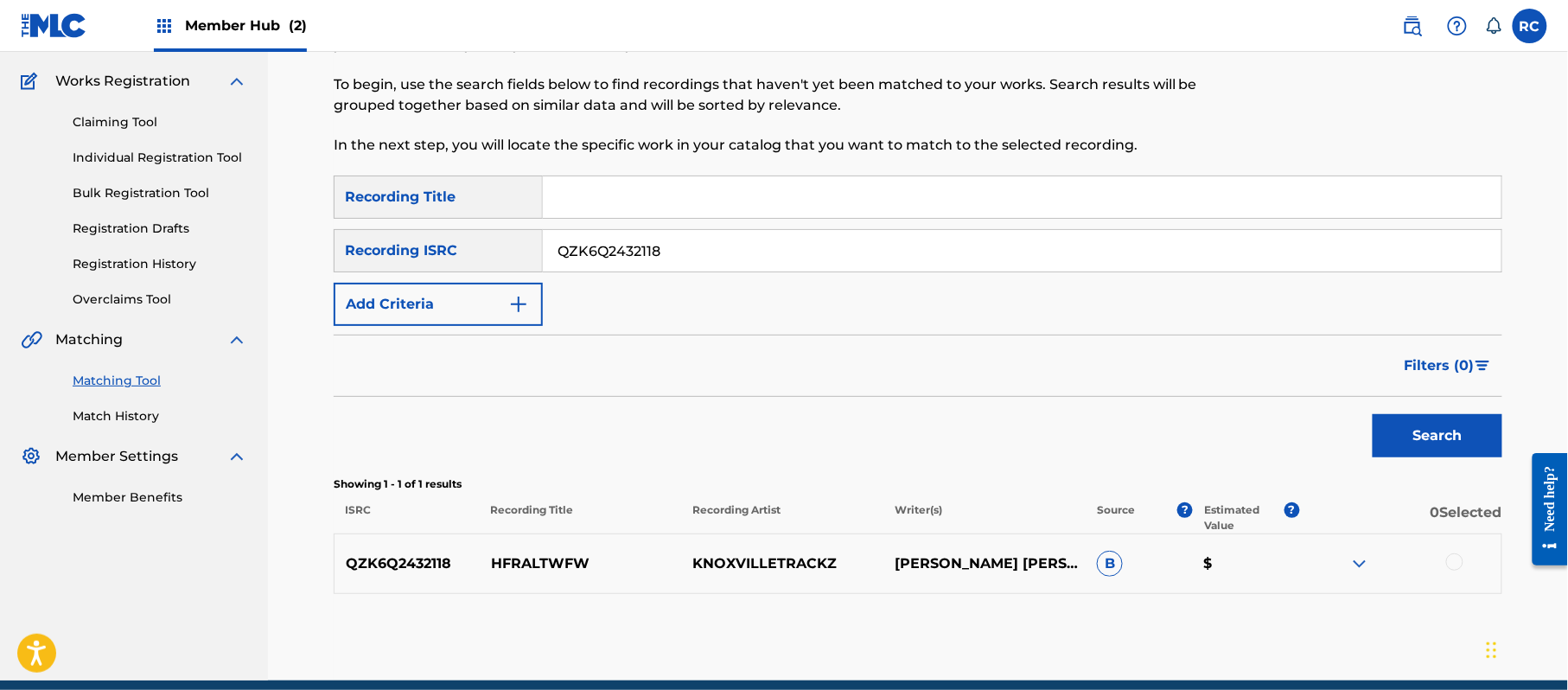
scroll to position [205, 0]
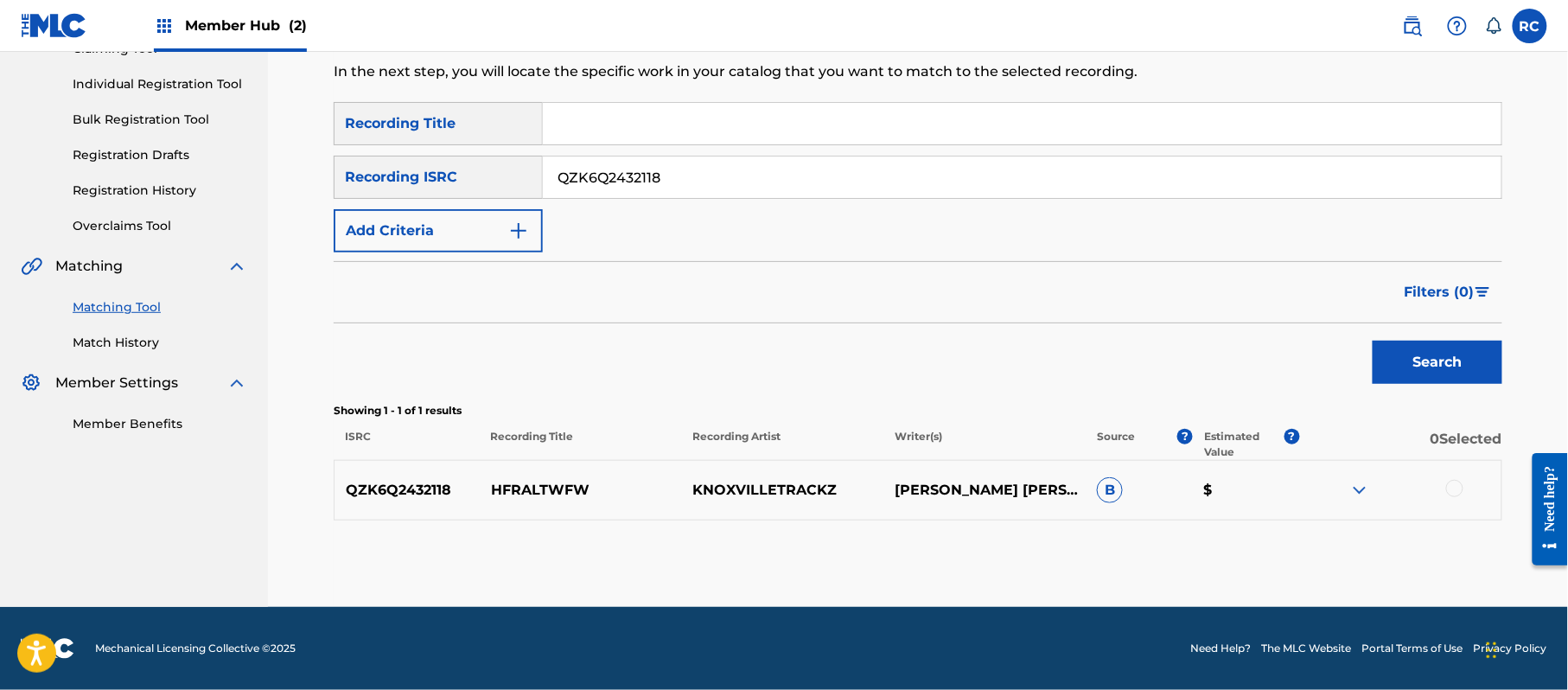
click at [1456, 486] on div at bounding box center [1454, 488] width 17 height 17
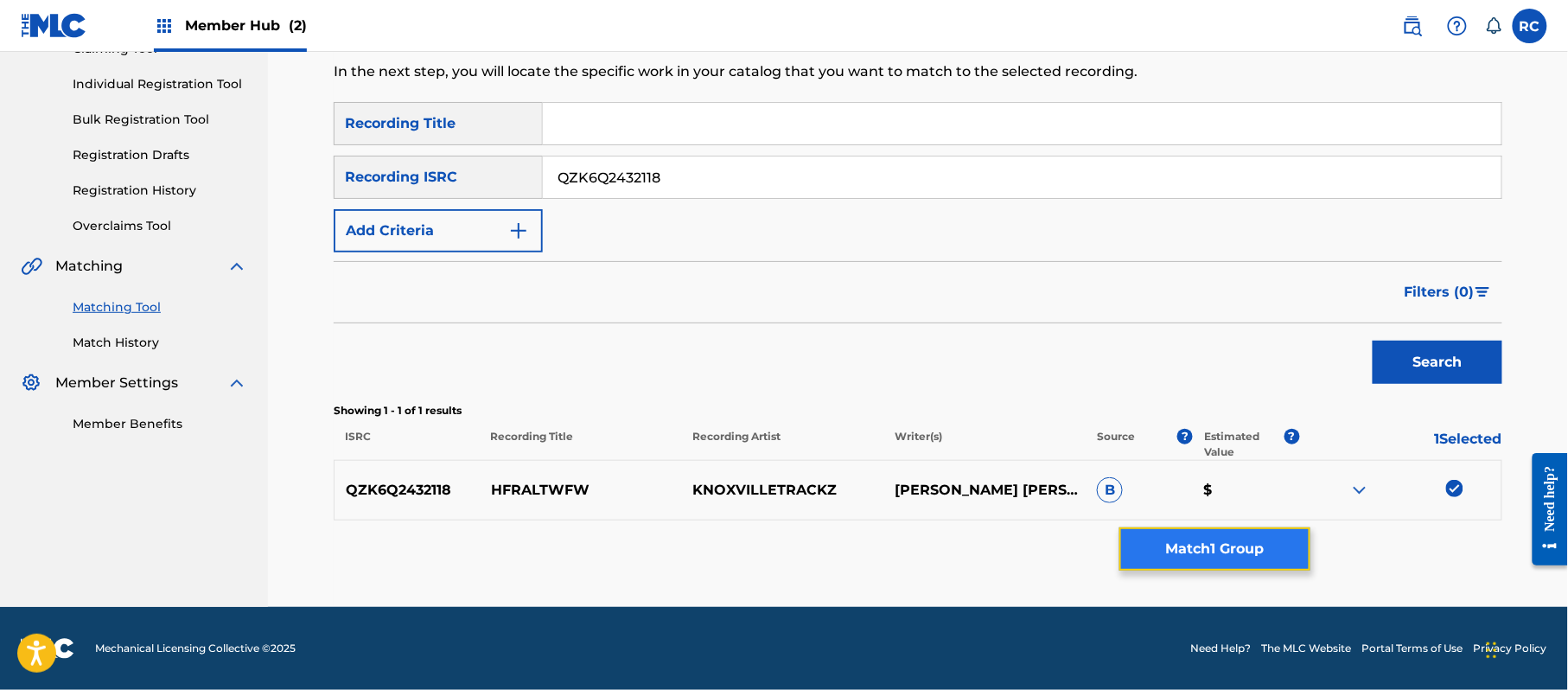
click at [1282, 543] on button "Match 1 Group" at bounding box center [1214, 549] width 191 height 43
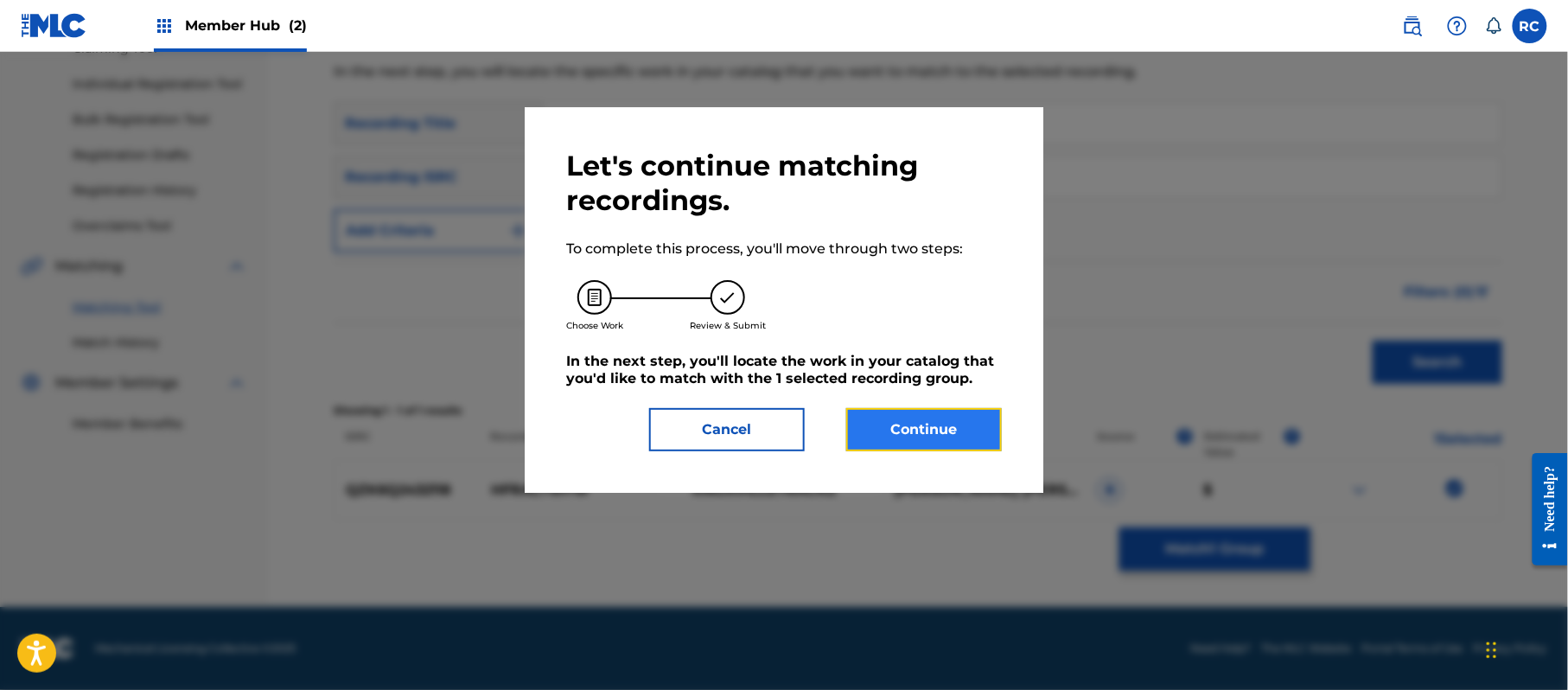
click at [966, 416] on button "Continue" at bounding box center [924, 429] width 155 height 43
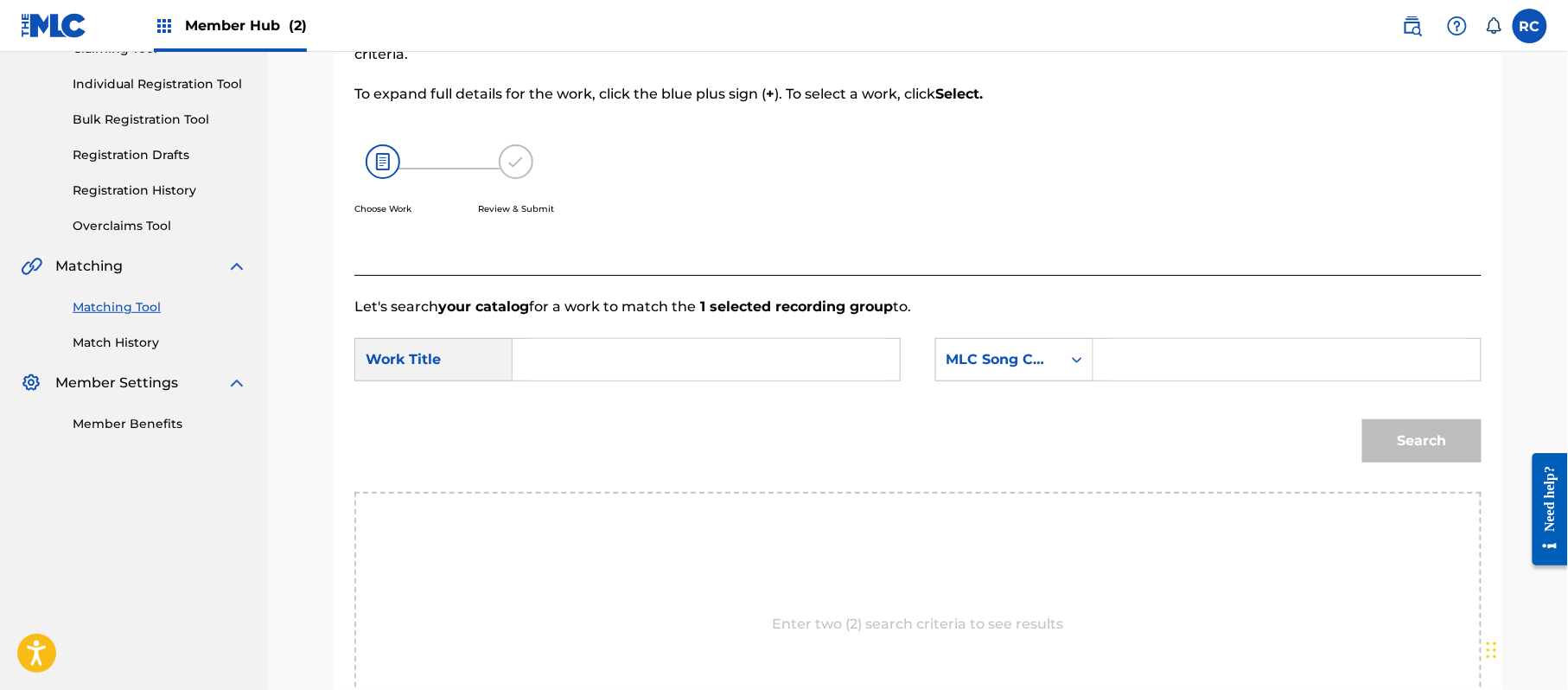
click at [747, 358] on input "Search Form" at bounding box center [706, 359] width 358 height 41
click at [636, 360] on input "Hfraltwfw HP9C83" at bounding box center [706, 359] width 358 height 41
click at [1232, 375] on input "Search Form" at bounding box center [1287, 359] width 358 height 41
click at [1404, 433] on button "Search" at bounding box center [1422, 440] width 120 height 43
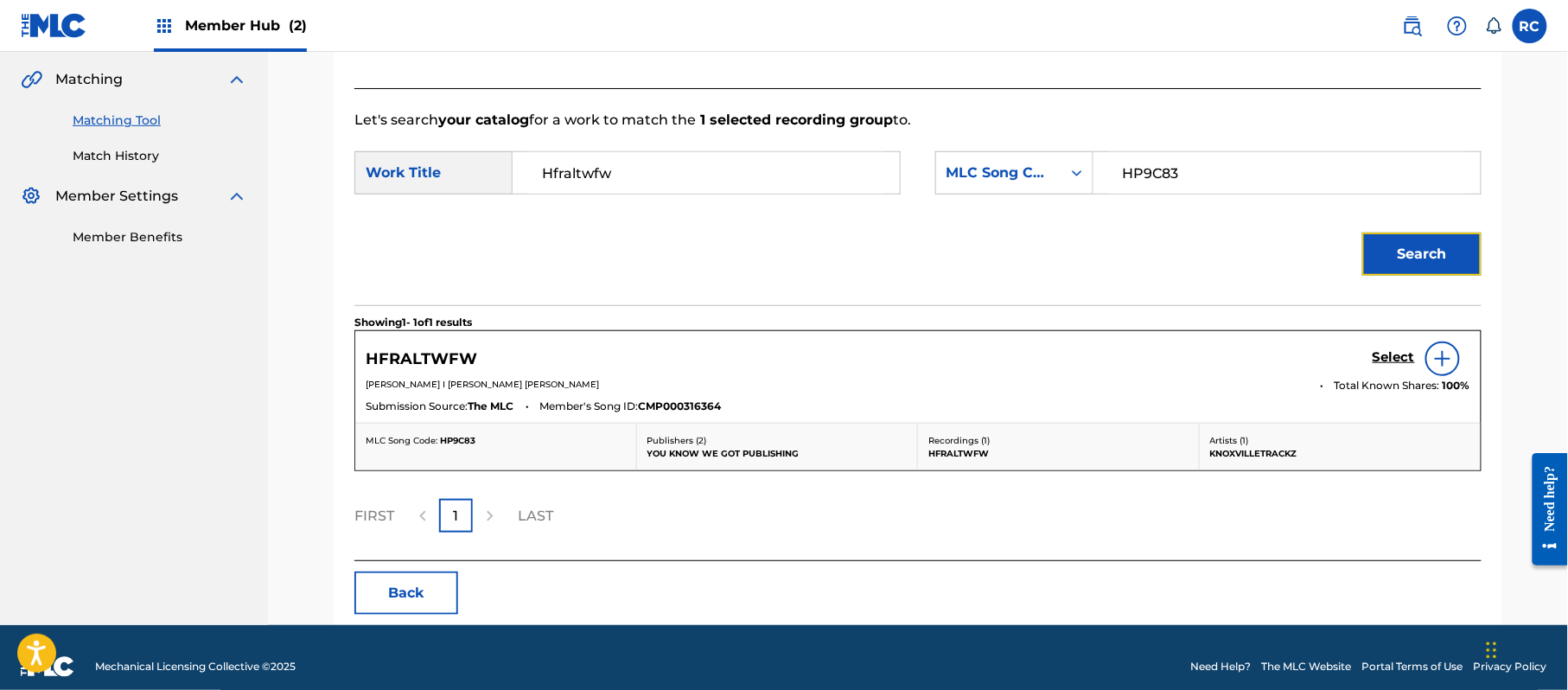
scroll to position [412, 0]
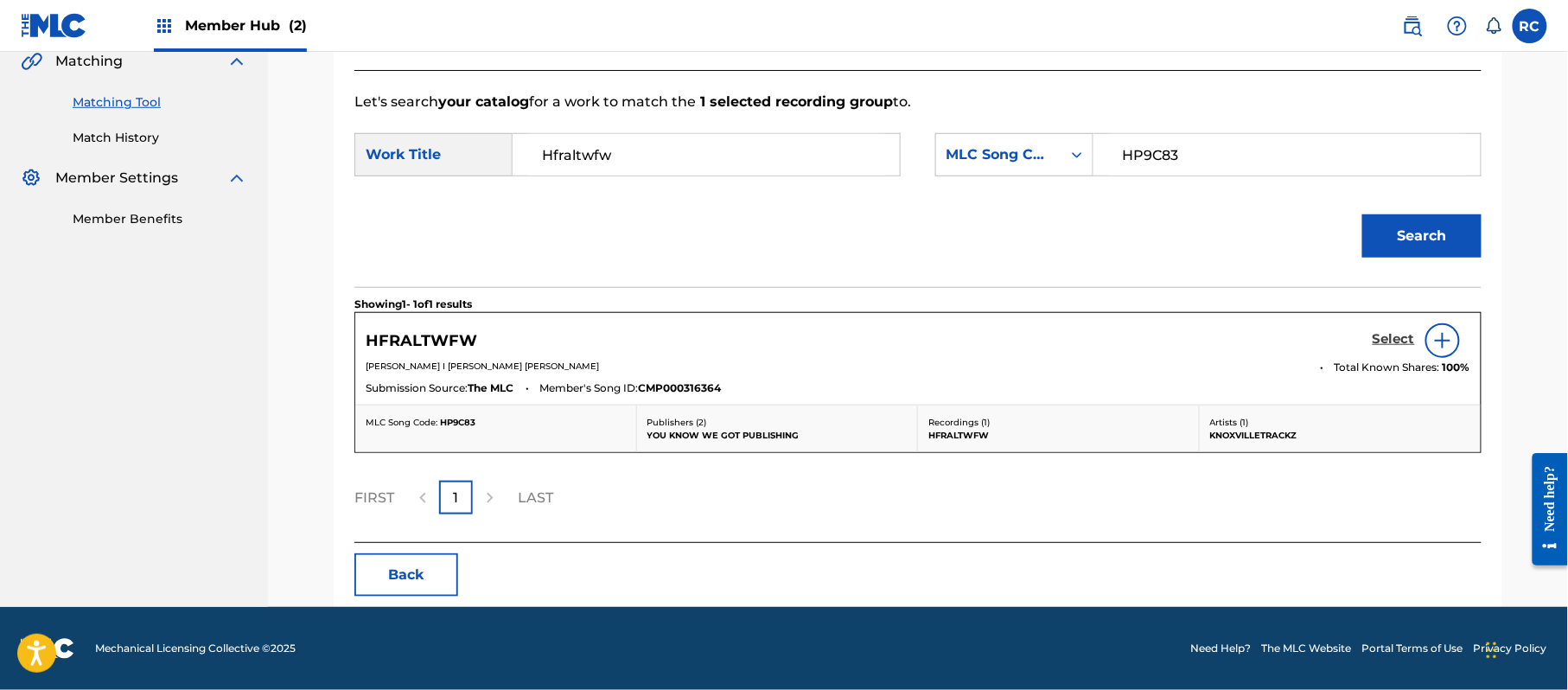
click at [1390, 337] on h5 "Select" at bounding box center [1394, 340] width 42 height 16
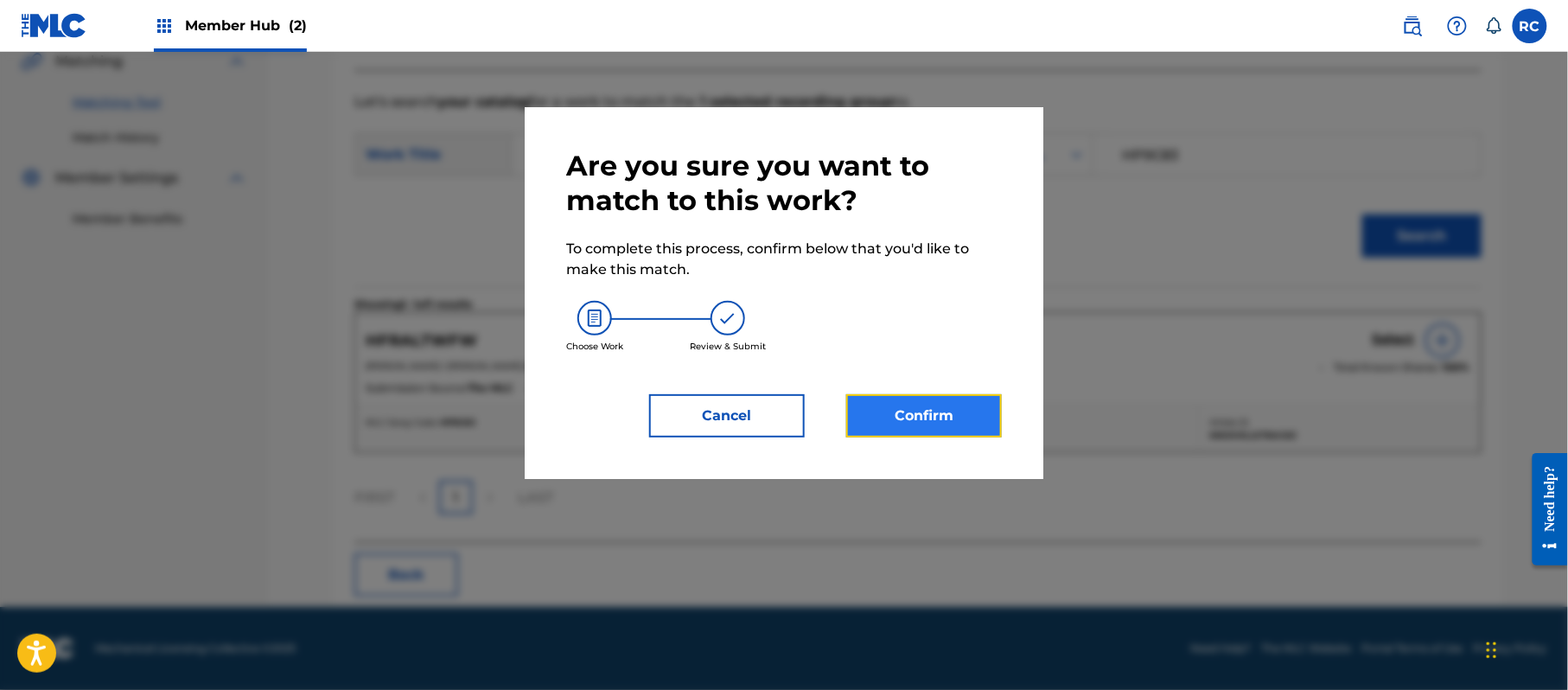
click at [982, 419] on button "Confirm" at bounding box center [924, 415] width 155 height 43
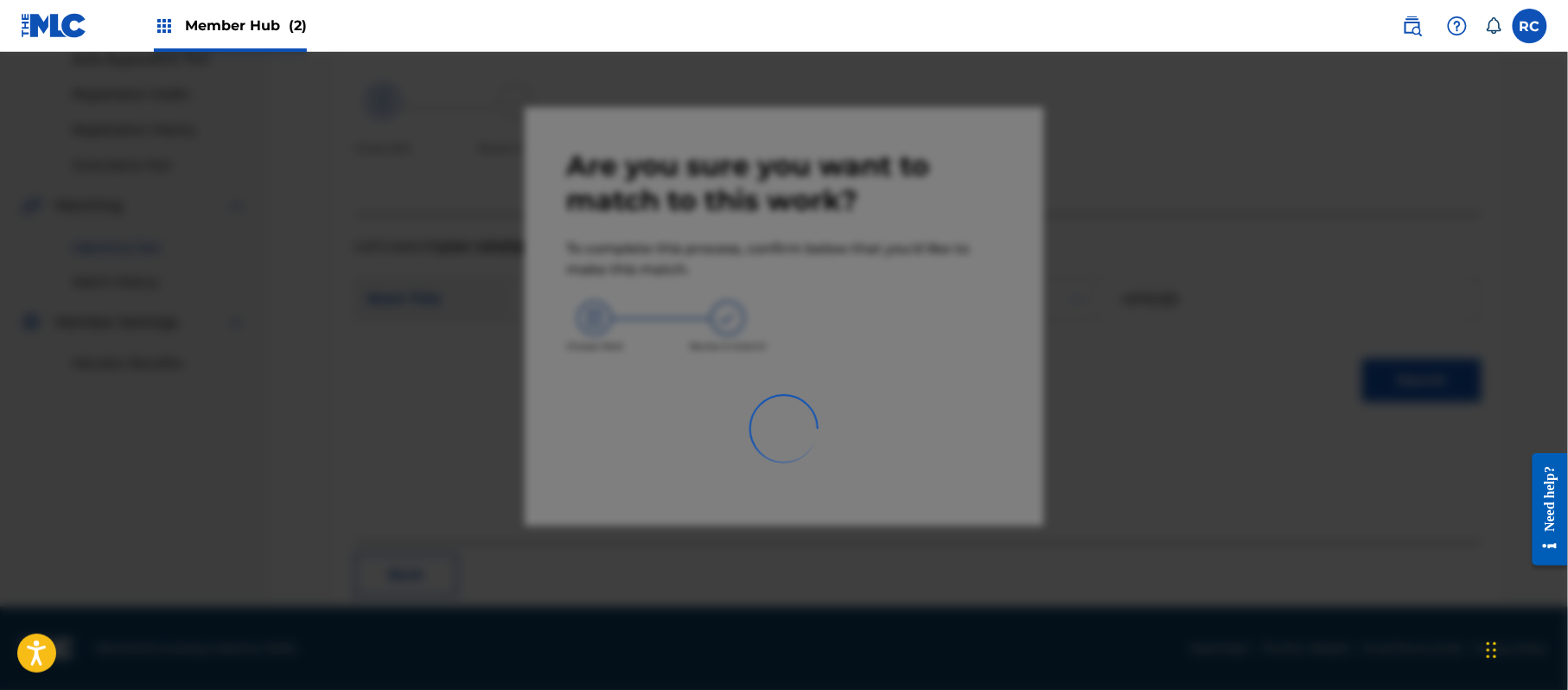
scroll to position [69, 0]
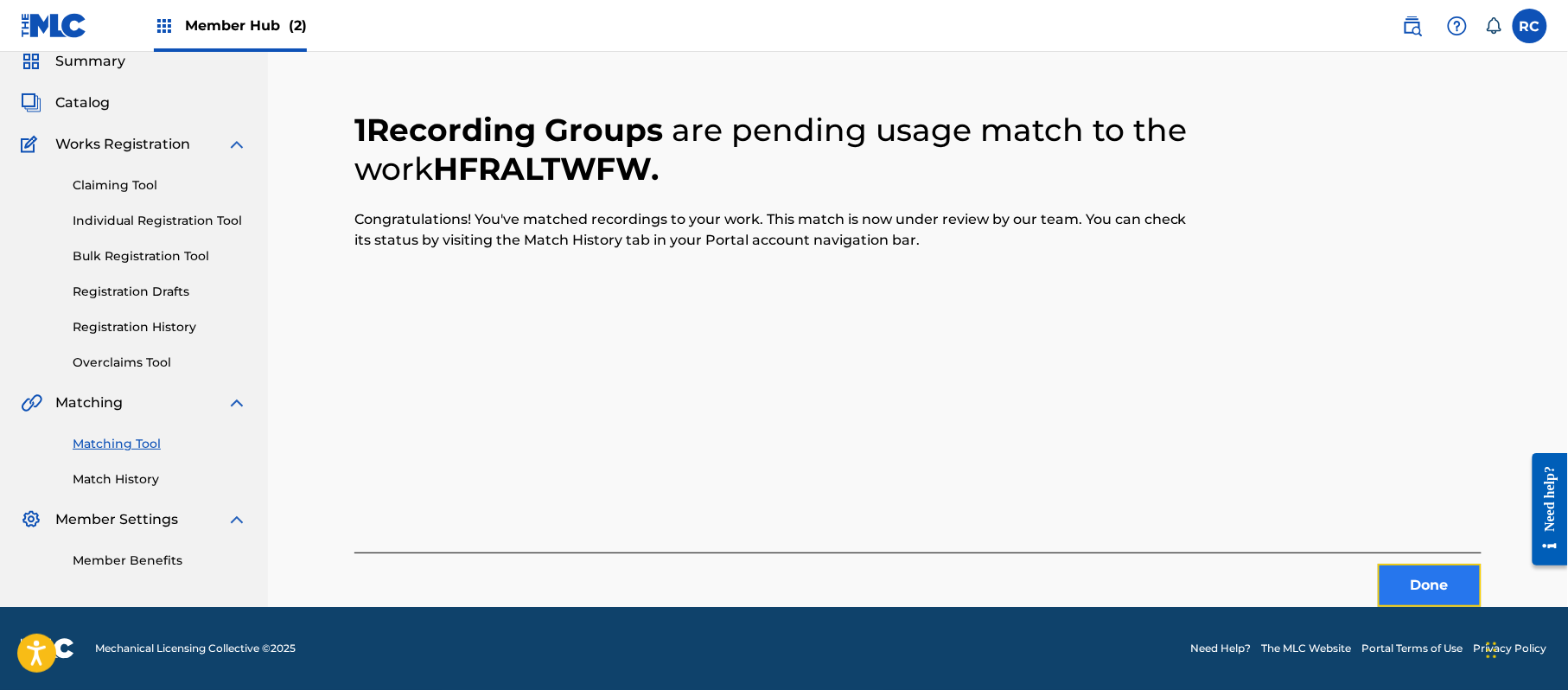
click at [1397, 576] on button "Done" at bounding box center [1430, 585] width 104 height 43
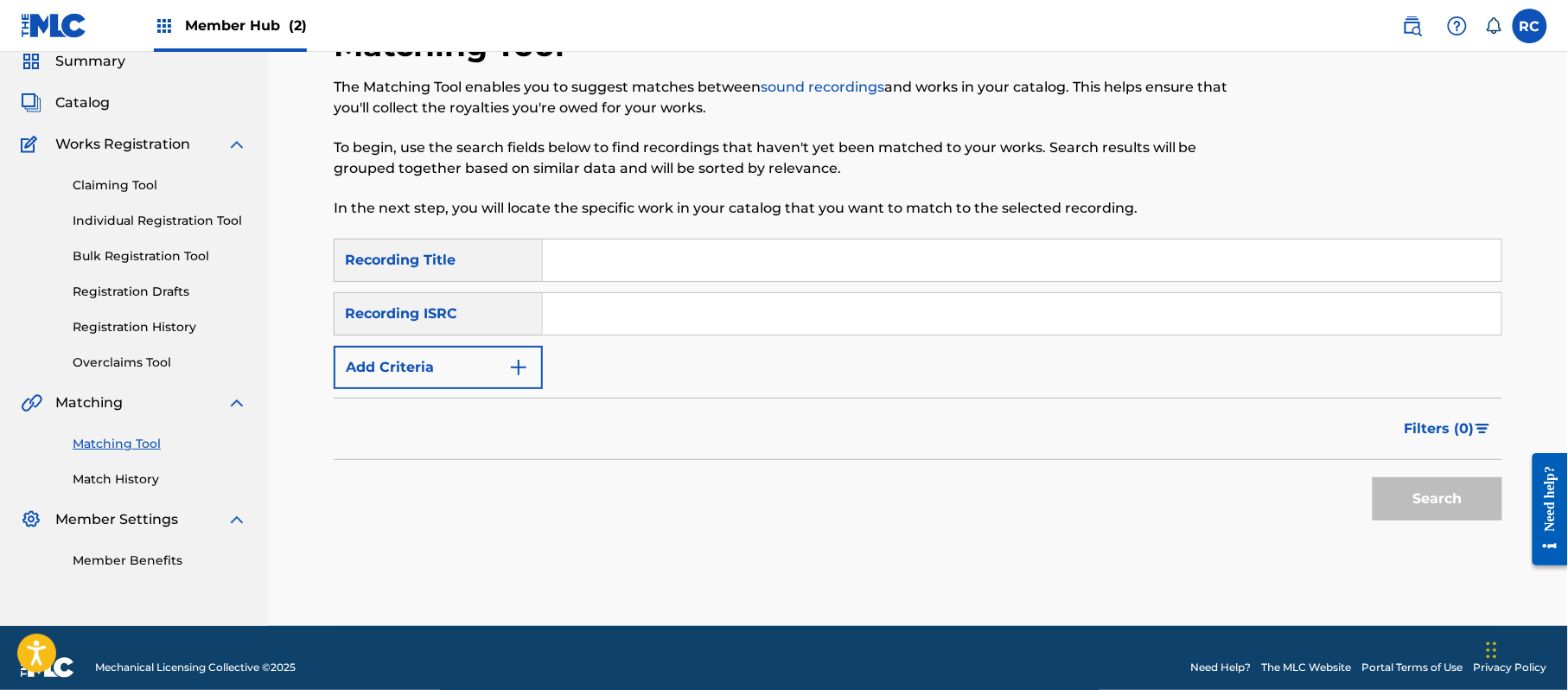
click at [605, 316] on input "Search Form" at bounding box center [1022, 313] width 958 height 41
click at [1406, 493] on button "Search" at bounding box center [1437, 498] width 130 height 43
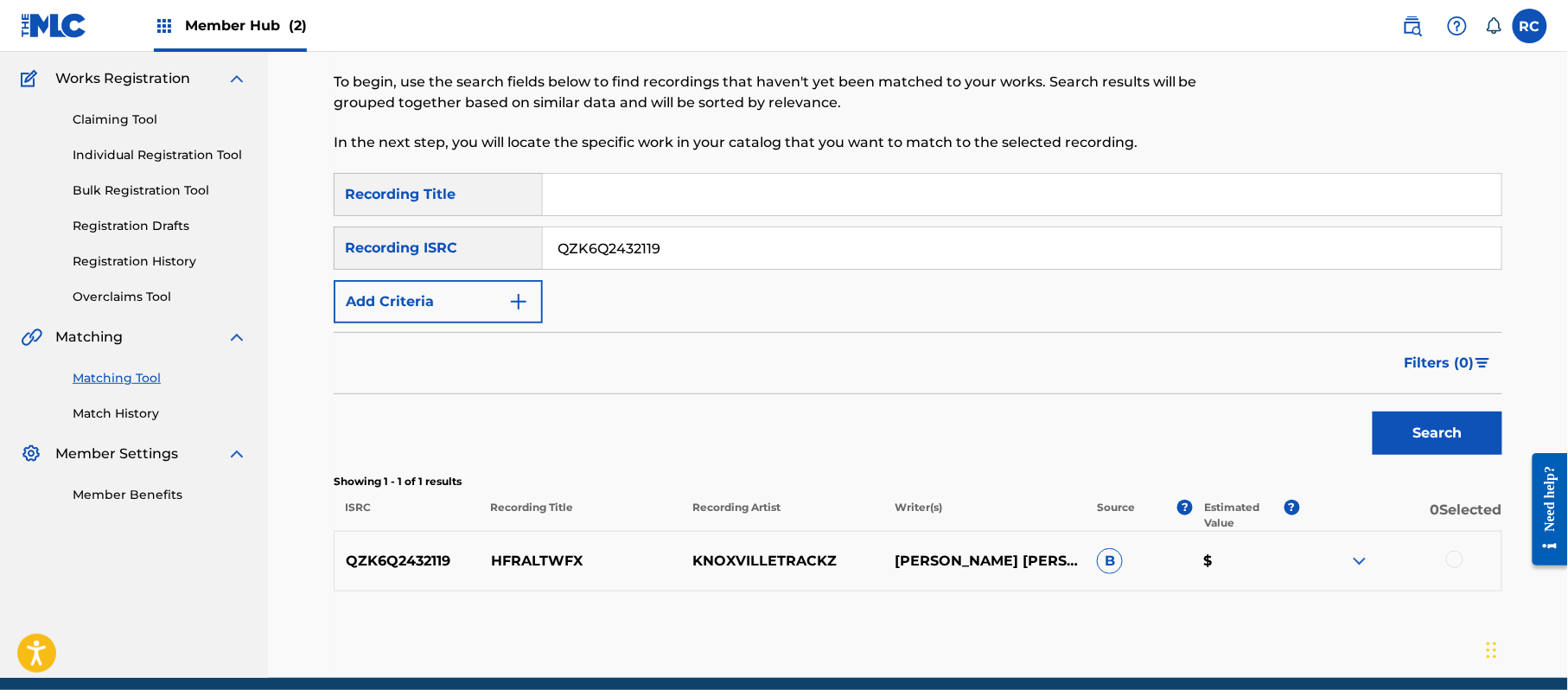
scroll to position [205, 0]
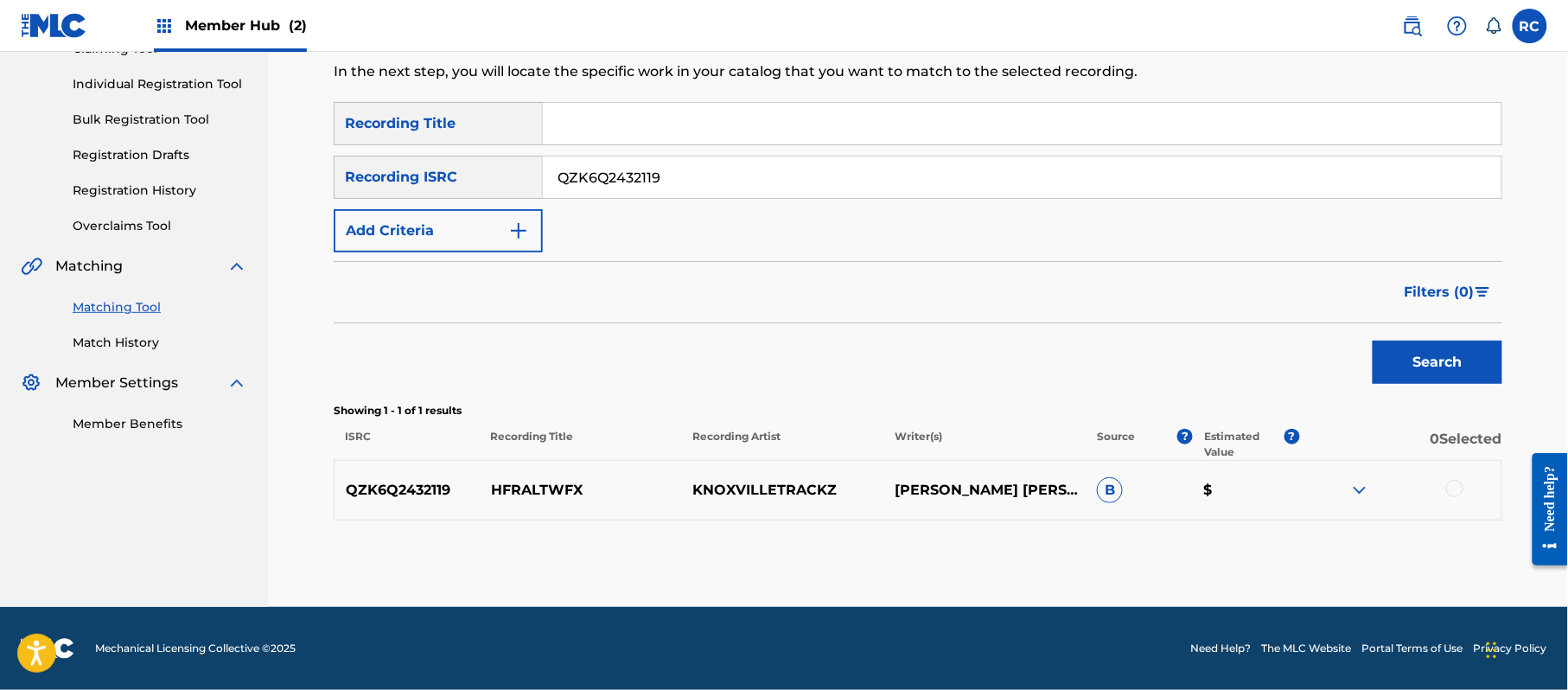
click at [1454, 492] on div at bounding box center [1454, 488] width 17 height 17
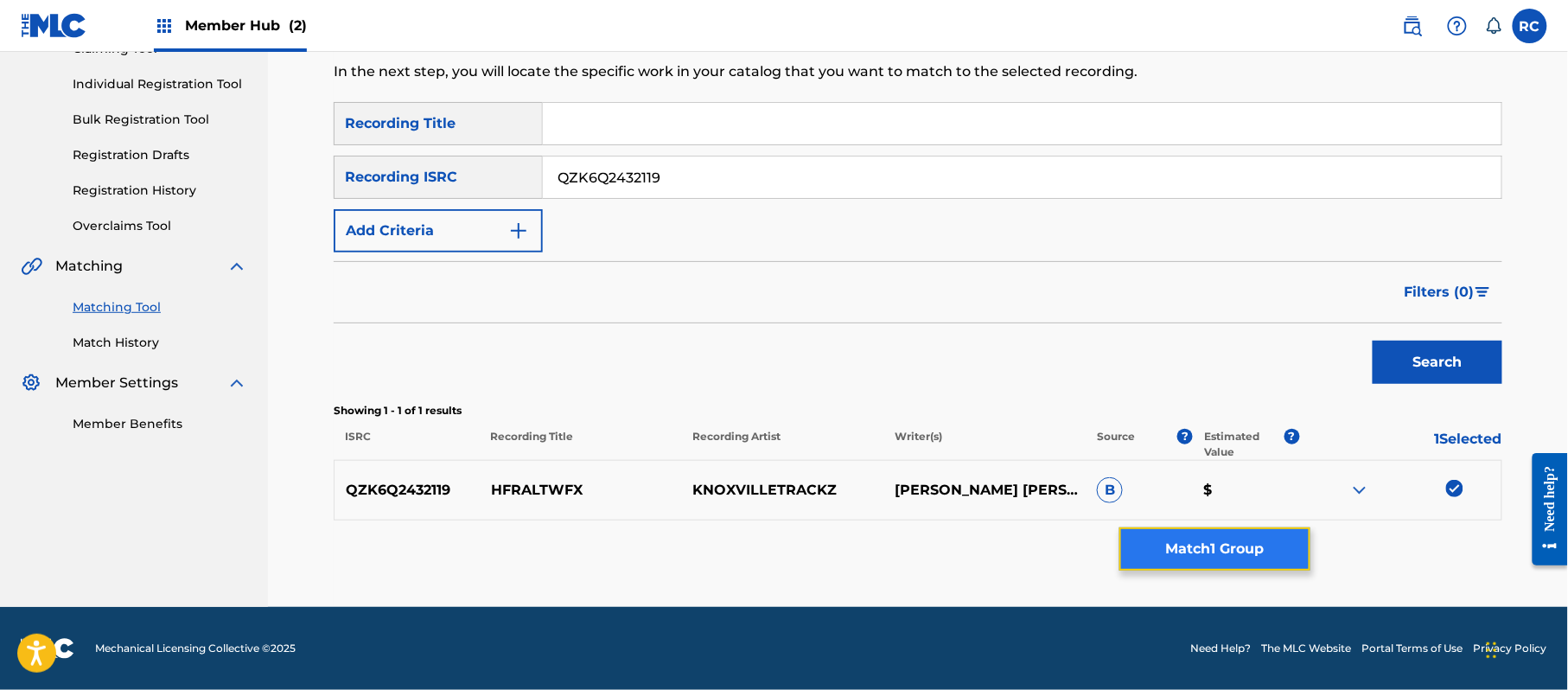
click at [1242, 550] on button "Match 1 Group" at bounding box center [1214, 549] width 191 height 43
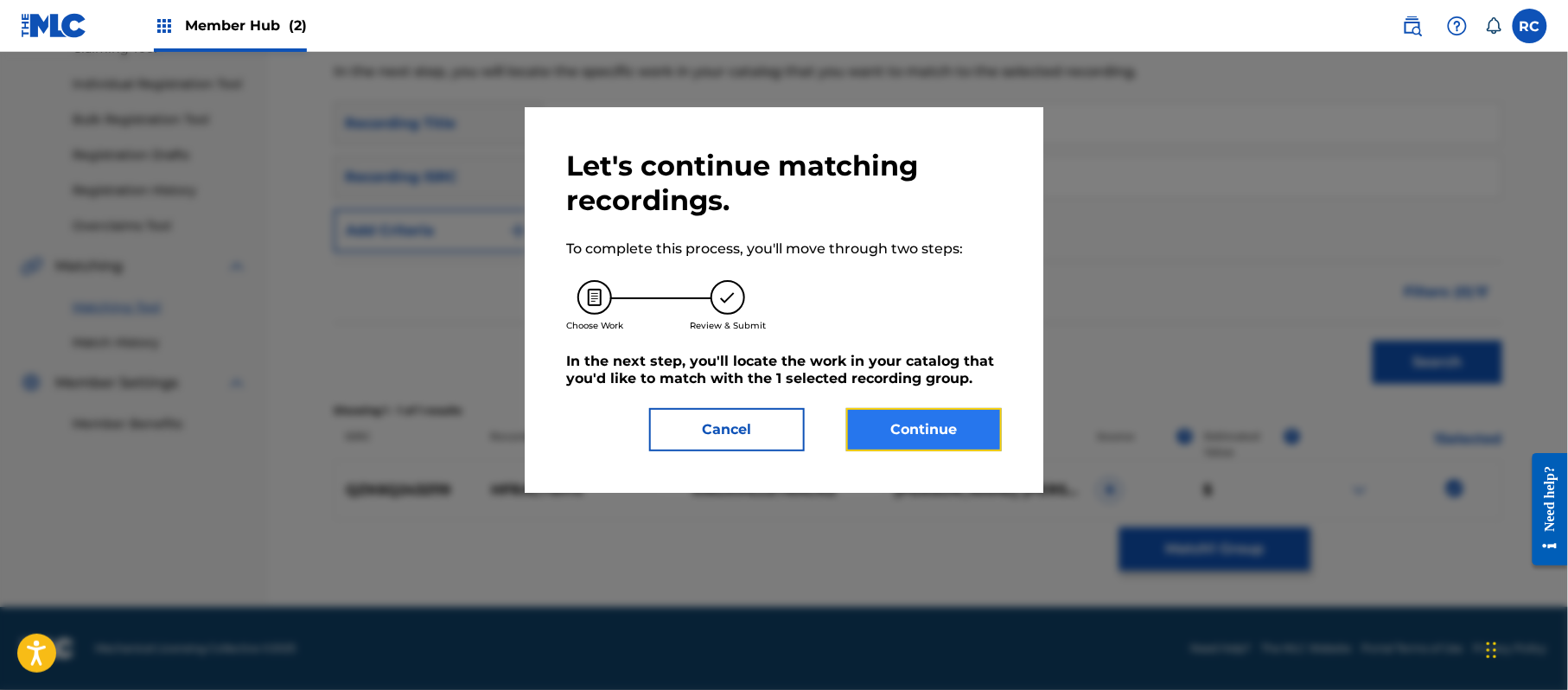
click at [975, 419] on button "Continue" at bounding box center [924, 429] width 155 height 43
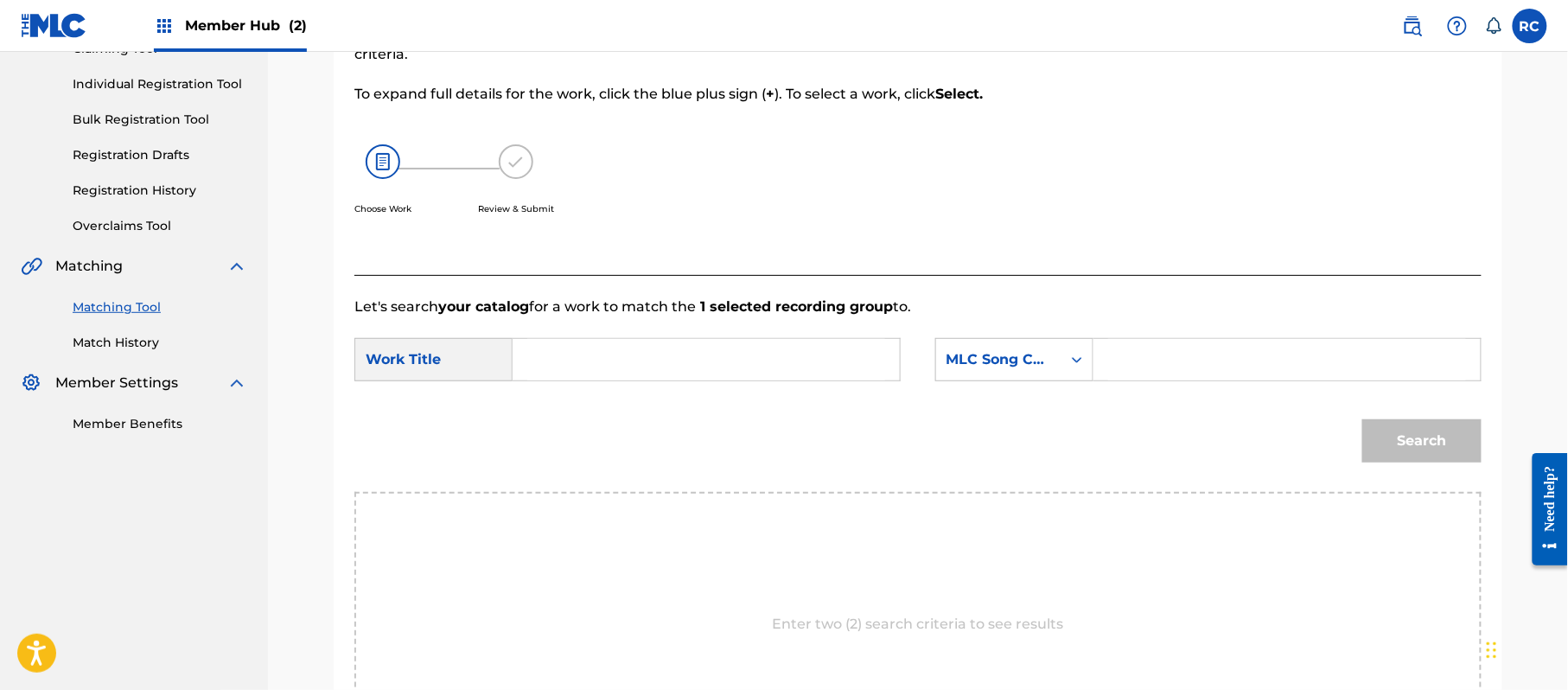
click at [657, 358] on input "Search Form" at bounding box center [706, 359] width 358 height 41
click at [645, 364] on input "Hfraltwfx HP9C7X" at bounding box center [706, 359] width 358 height 41
drag, startPoint x: 1155, startPoint y: 365, endPoint x: 1166, endPoint y: 368, distance: 11.4
click at [1155, 365] on input "Search Form" at bounding box center [1287, 359] width 358 height 41
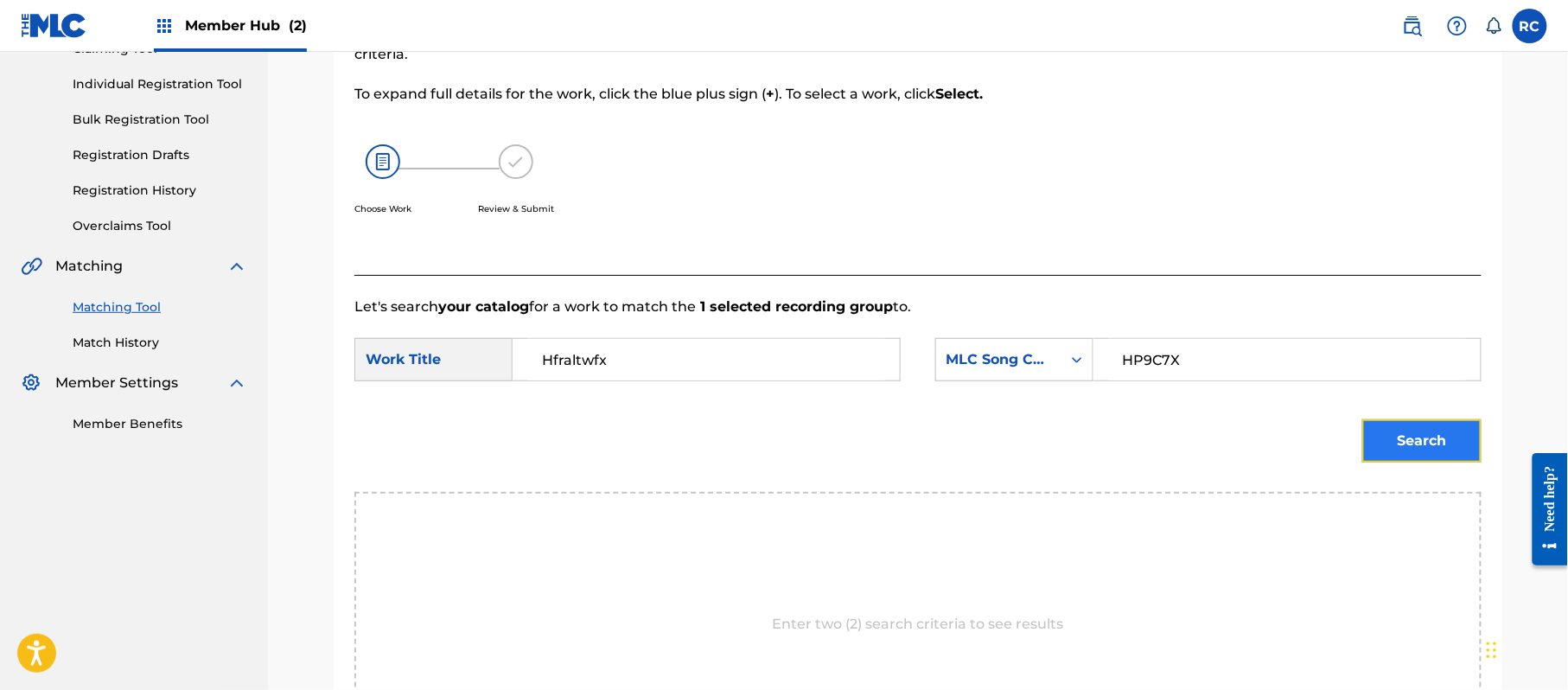
click at [1397, 434] on button "Search" at bounding box center [1422, 440] width 120 height 43
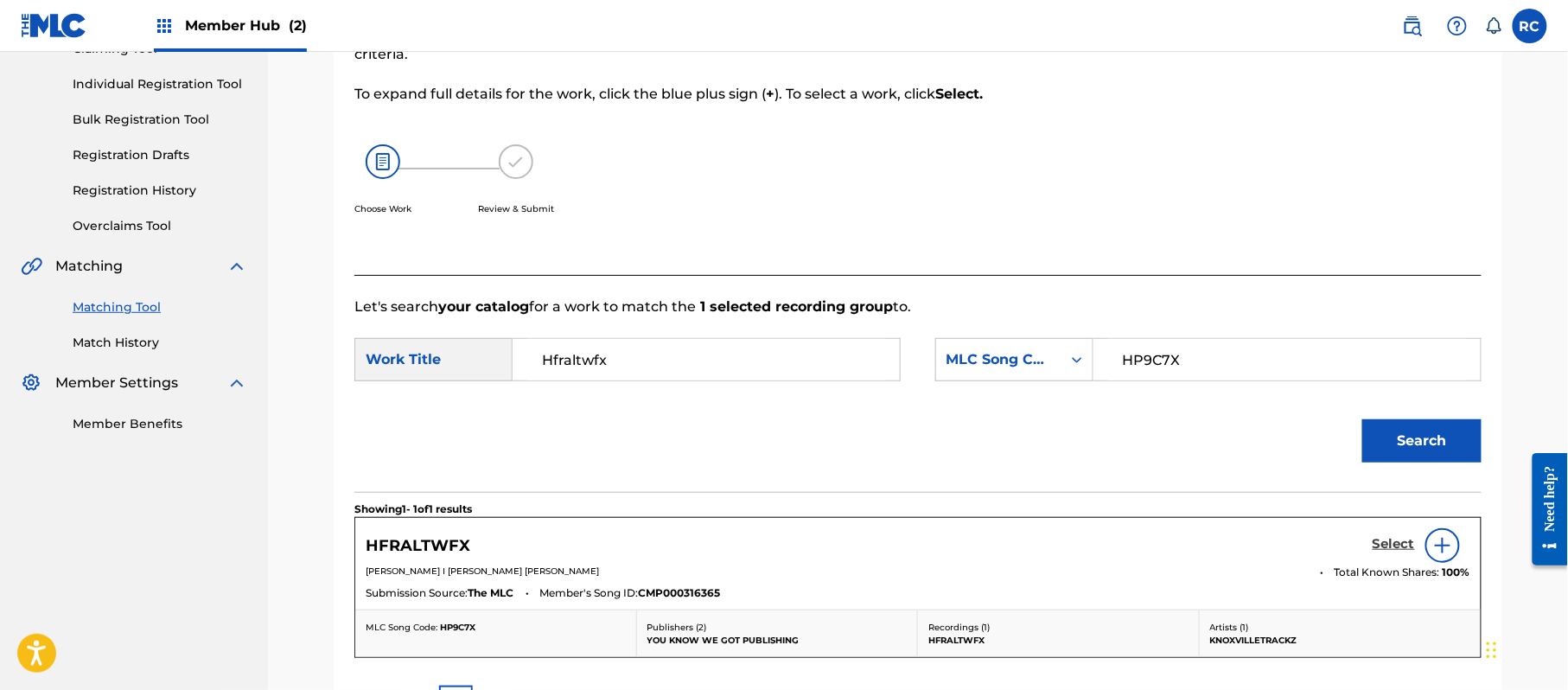
click at [1392, 541] on h5 "Select" at bounding box center [1394, 544] width 42 height 16
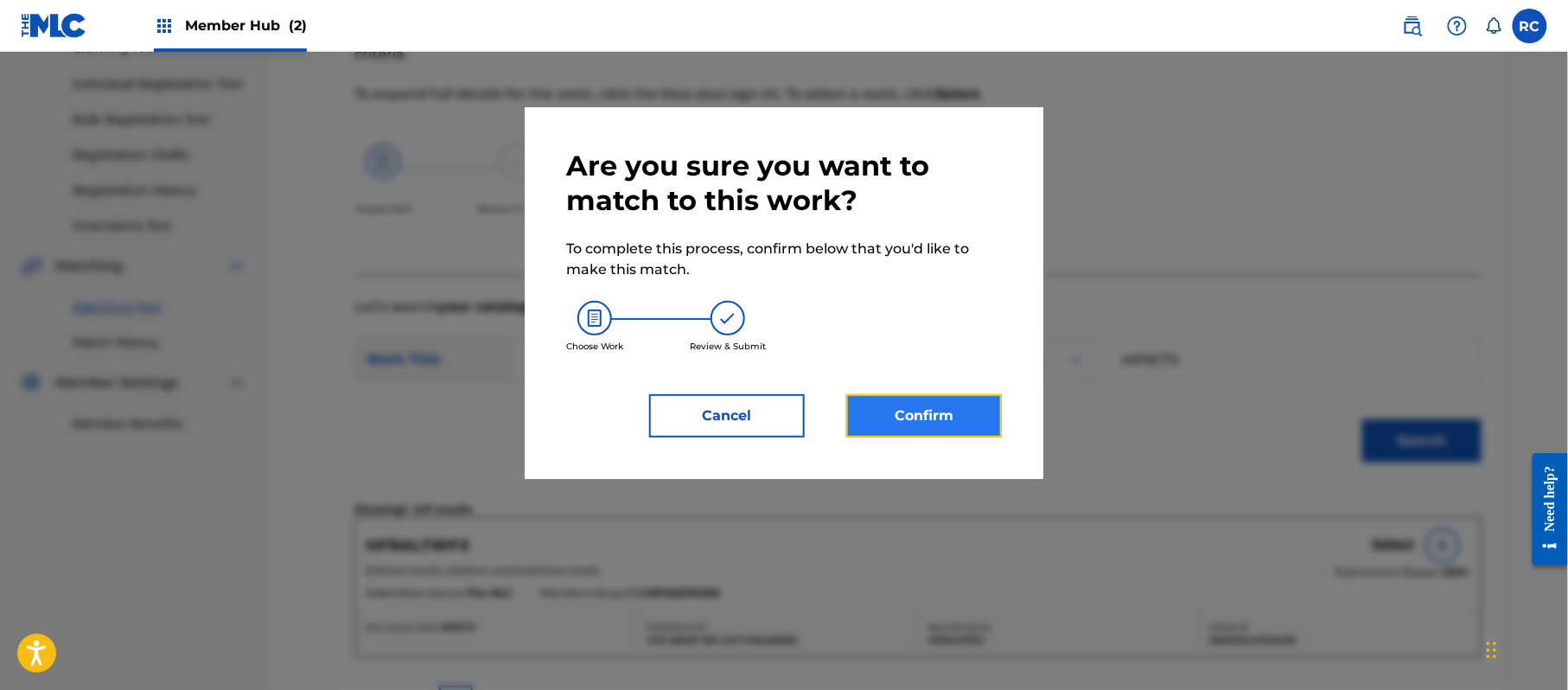
click at [965, 415] on button "Confirm" at bounding box center [924, 415] width 155 height 43
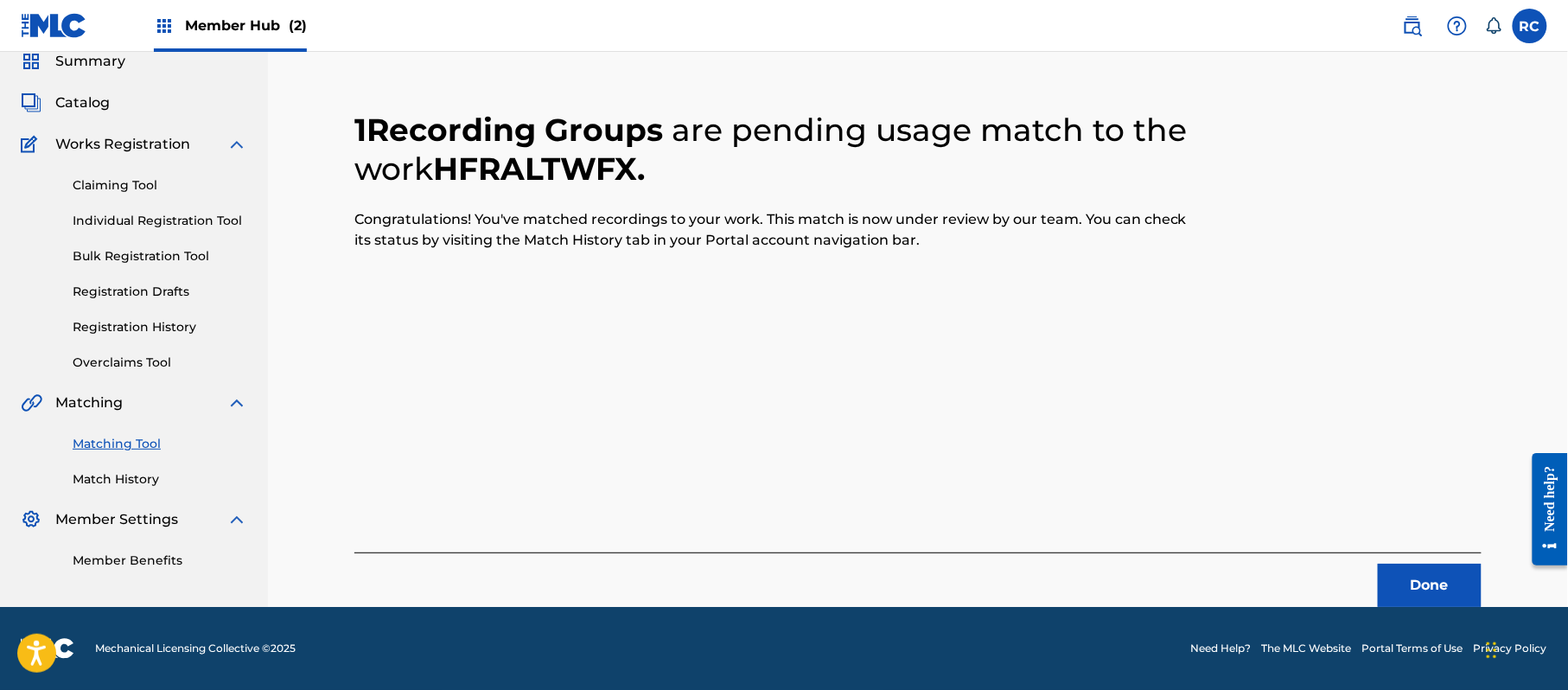
scroll to position [69, 0]
click at [1415, 586] on button "Done" at bounding box center [1430, 585] width 104 height 43
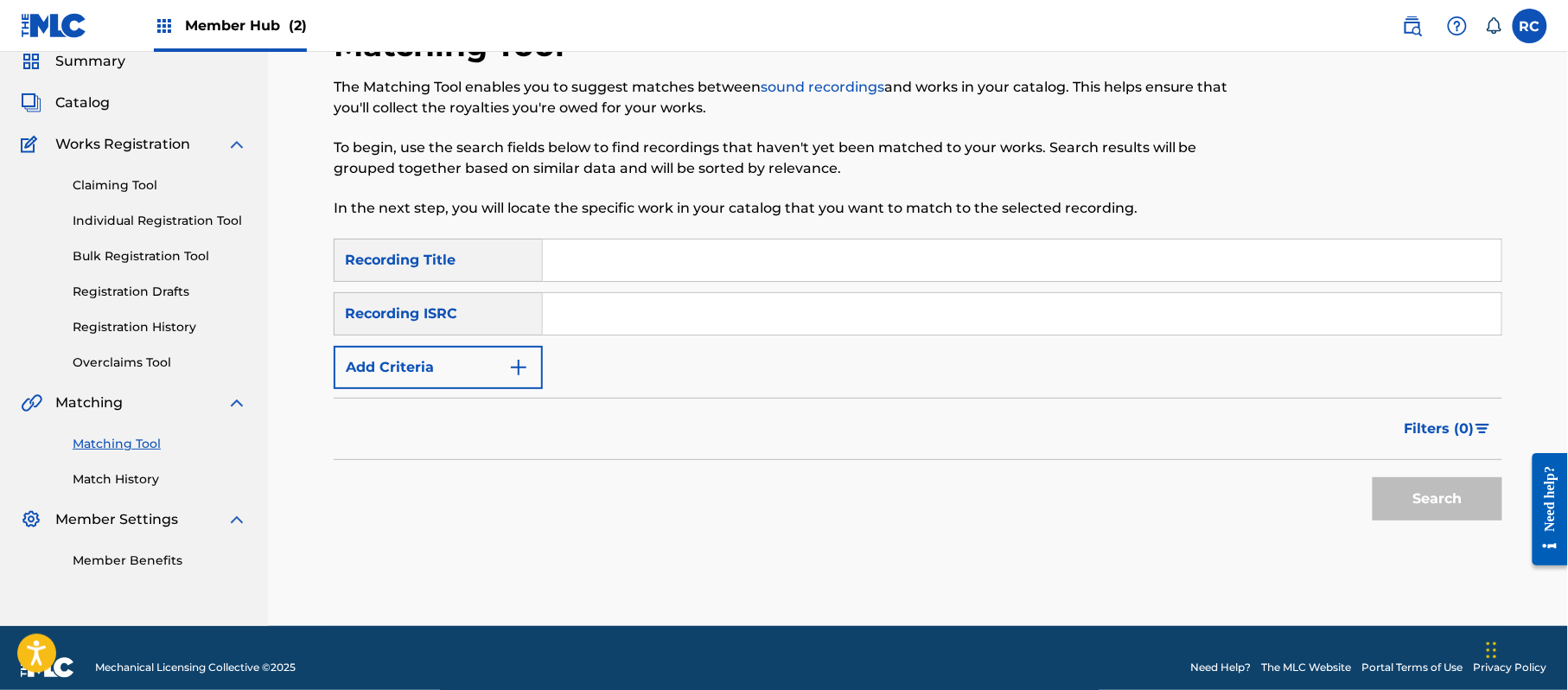
click at [598, 326] on input "Search Form" at bounding box center [1022, 313] width 958 height 41
click at [1394, 506] on button "Search" at bounding box center [1437, 498] width 130 height 43
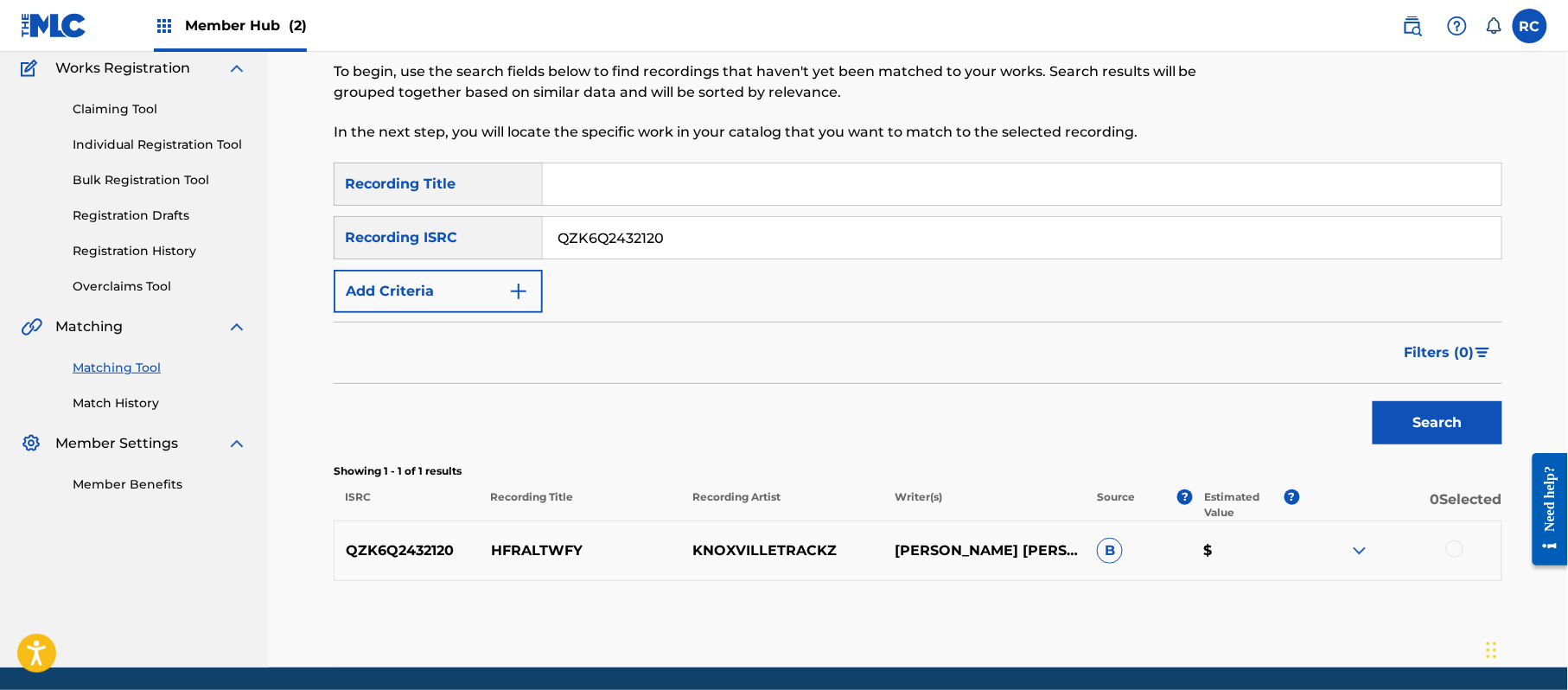
scroll to position [205, 0]
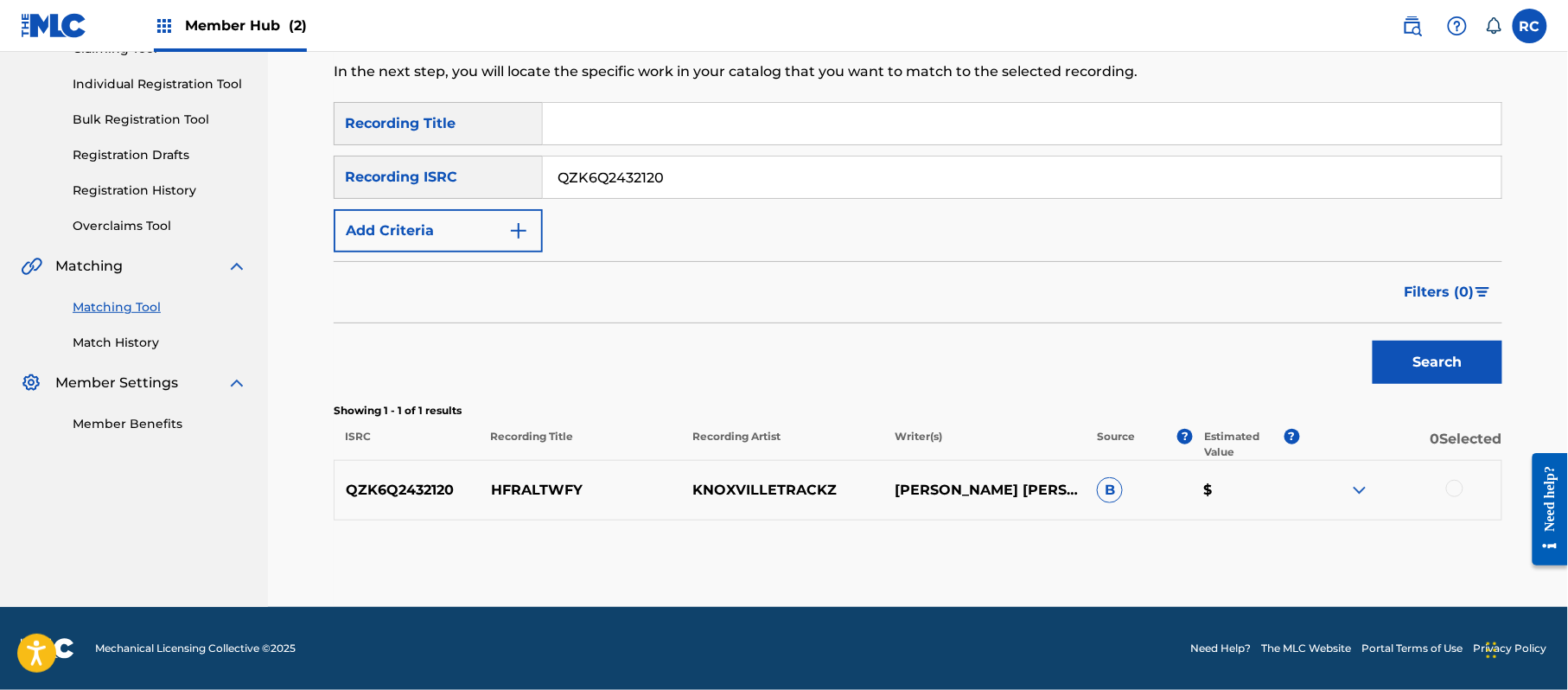
click at [1447, 489] on div at bounding box center [1454, 488] width 17 height 17
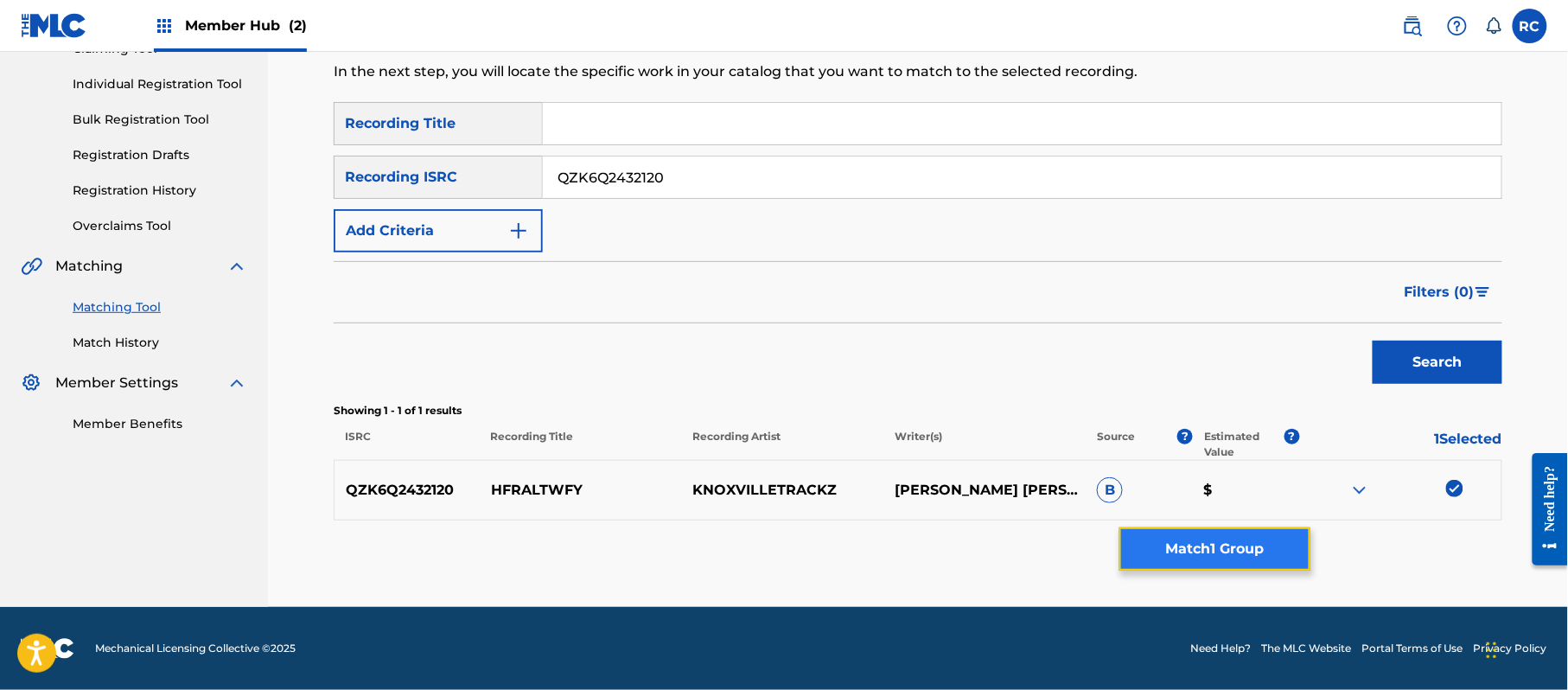
click at [1246, 550] on button "Match 1 Group" at bounding box center [1214, 549] width 191 height 43
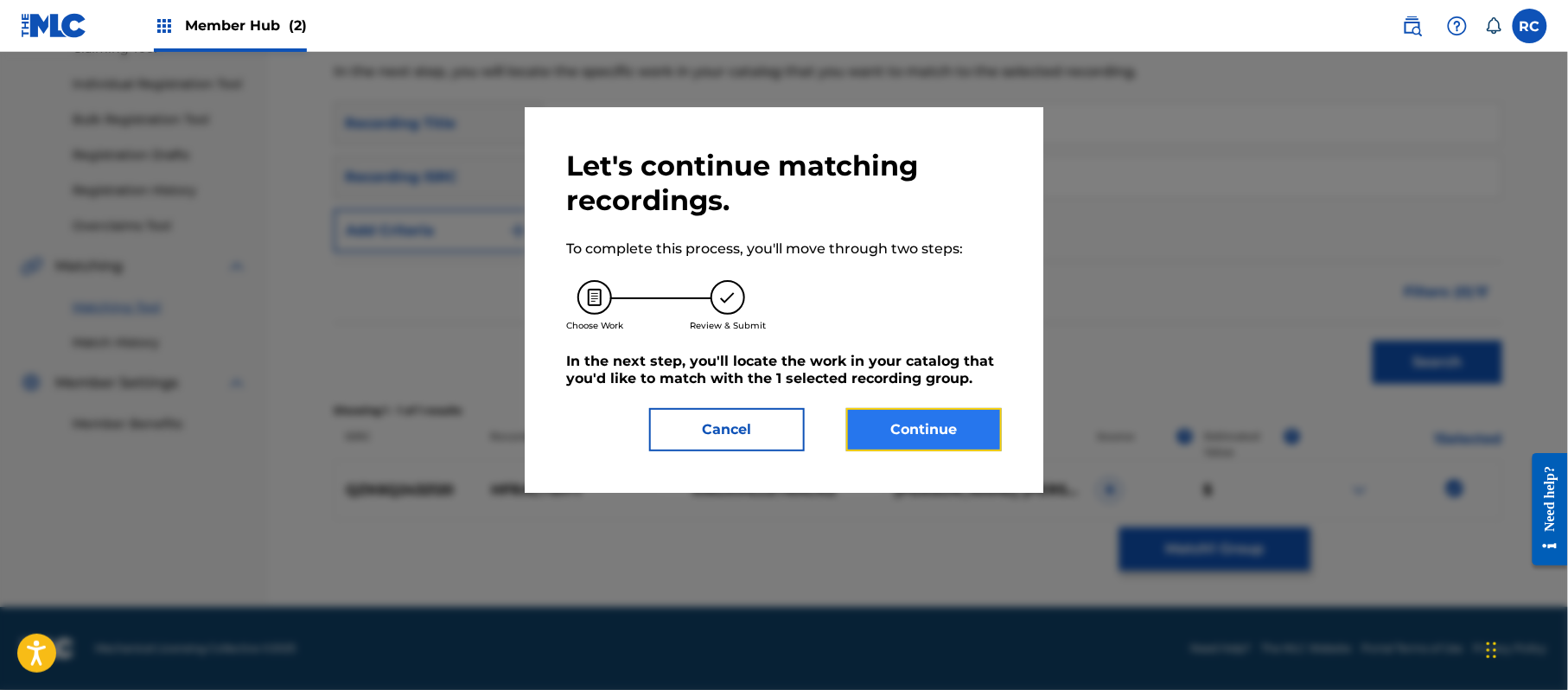
click at [906, 427] on button "Continue" at bounding box center [924, 429] width 155 height 43
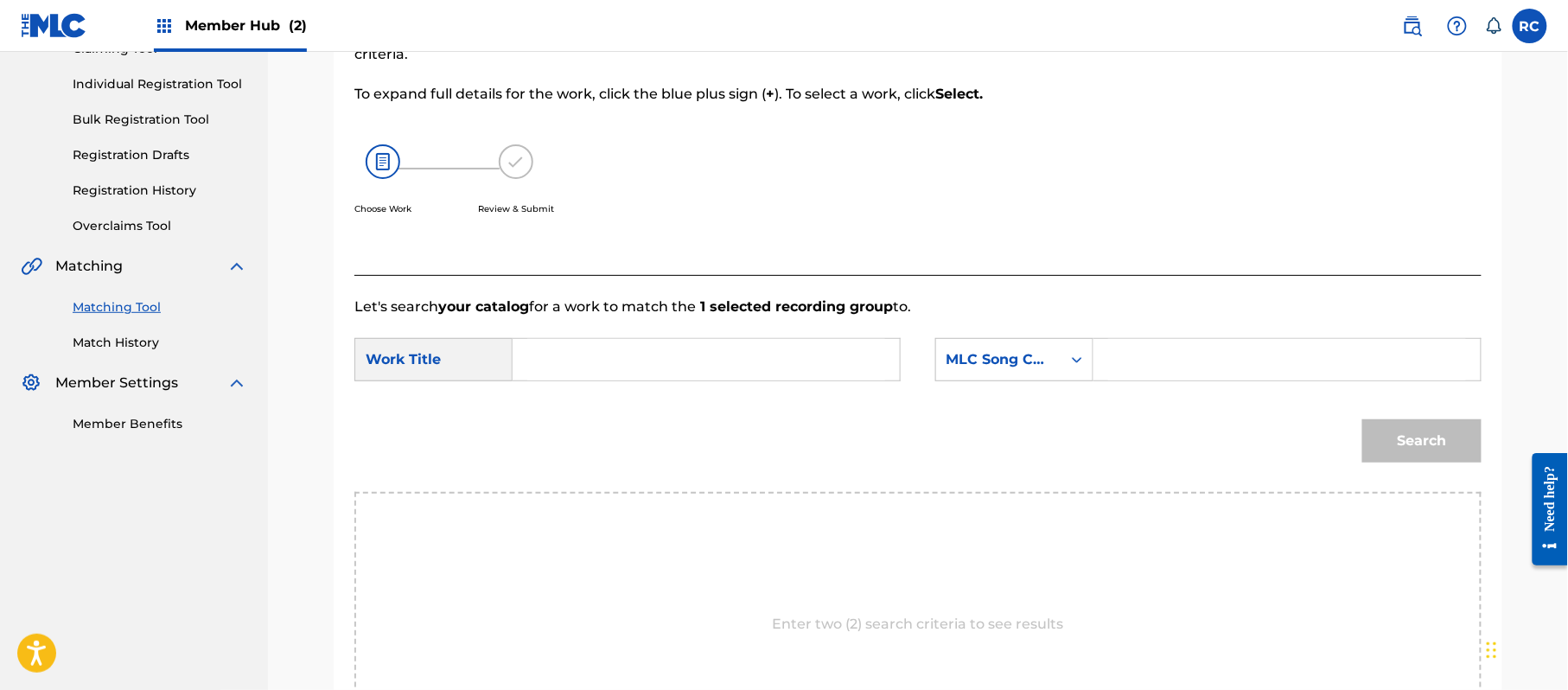
click at [581, 350] on input "Search Form" at bounding box center [706, 359] width 358 height 41
click at [632, 360] on input "Hfraltwfy HP9C27" at bounding box center [706, 359] width 358 height 41
click at [1239, 371] on input "Search Form" at bounding box center [1287, 359] width 358 height 41
click at [1425, 455] on button "Search" at bounding box center [1422, 440] width 120 height 43
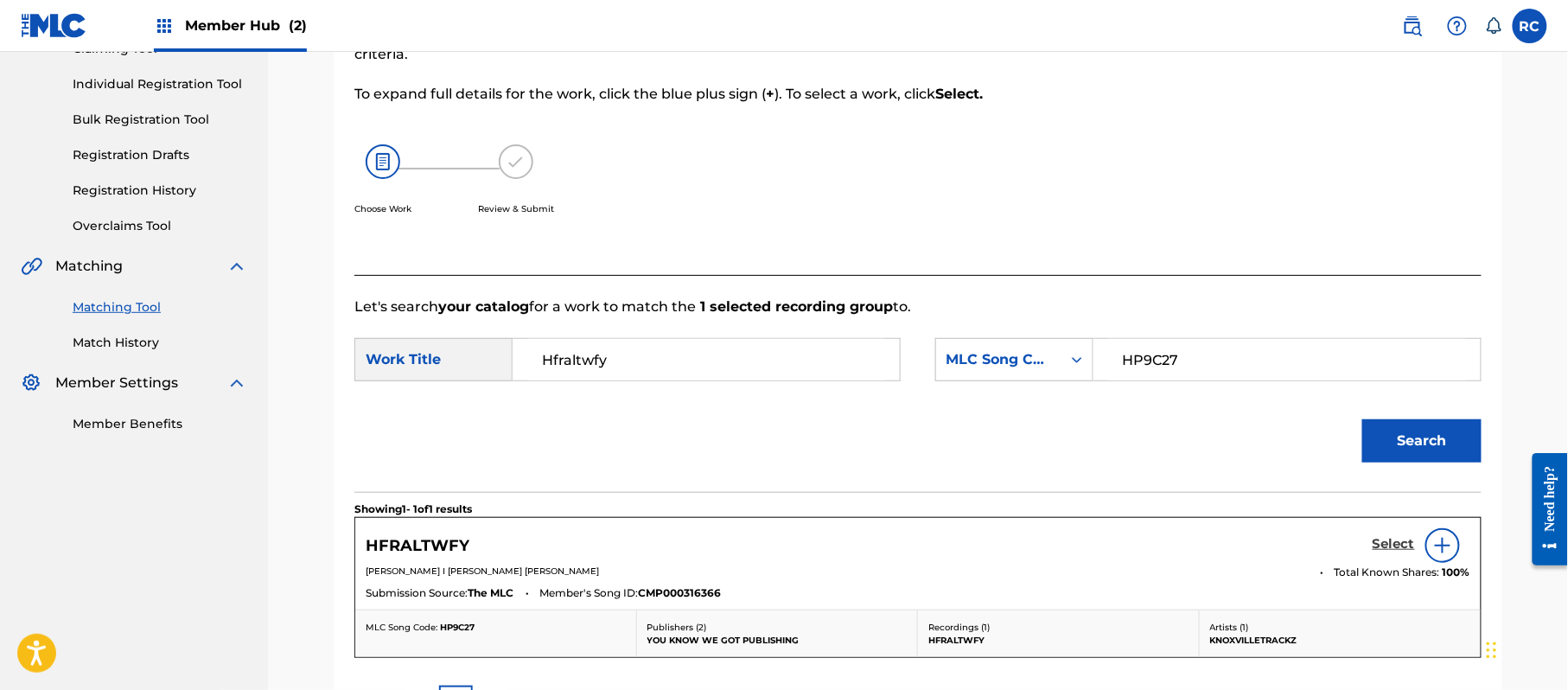
click at [1383, 543] on h5 "Select" at bounding box center [1394, 544] width 42 height 16
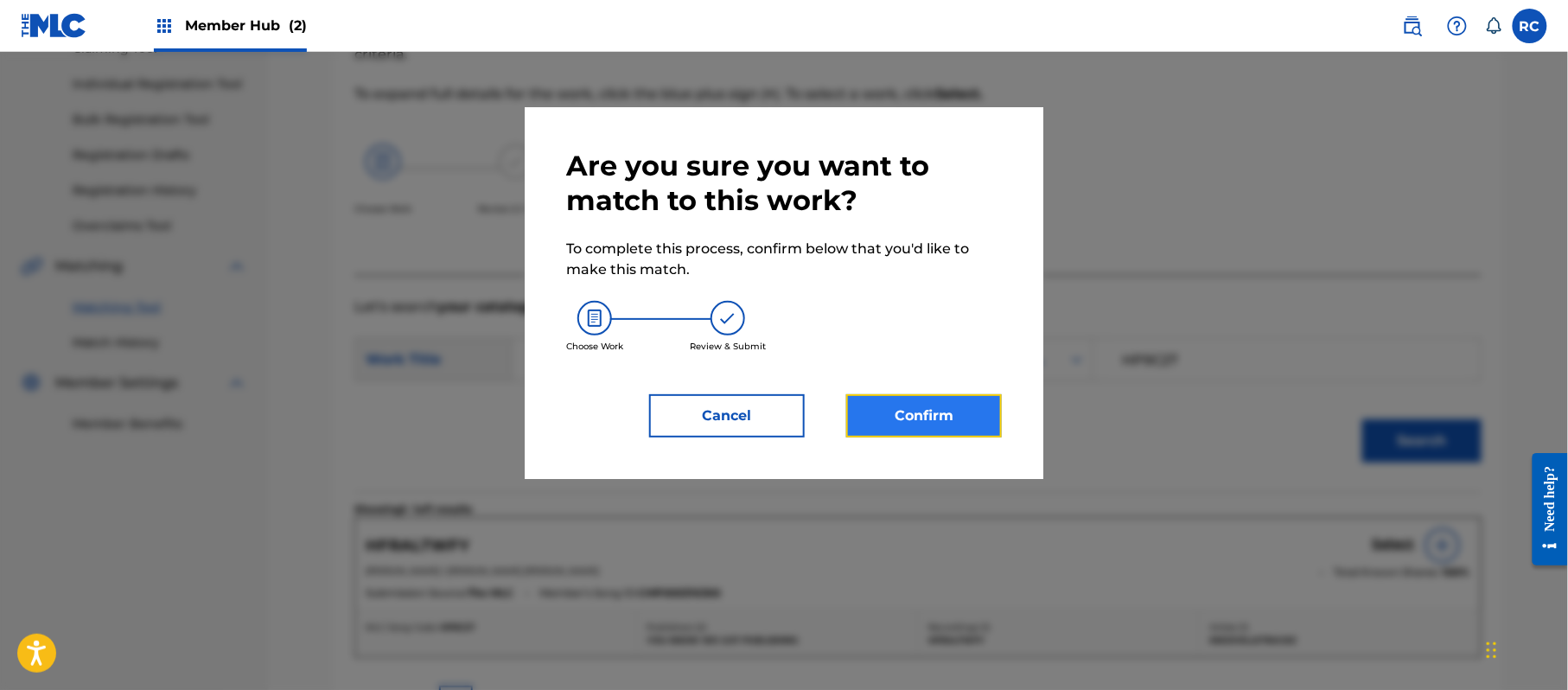
click at [899, 412] on button "Confirm" at bounding box center [924, 415] width 155 height 43
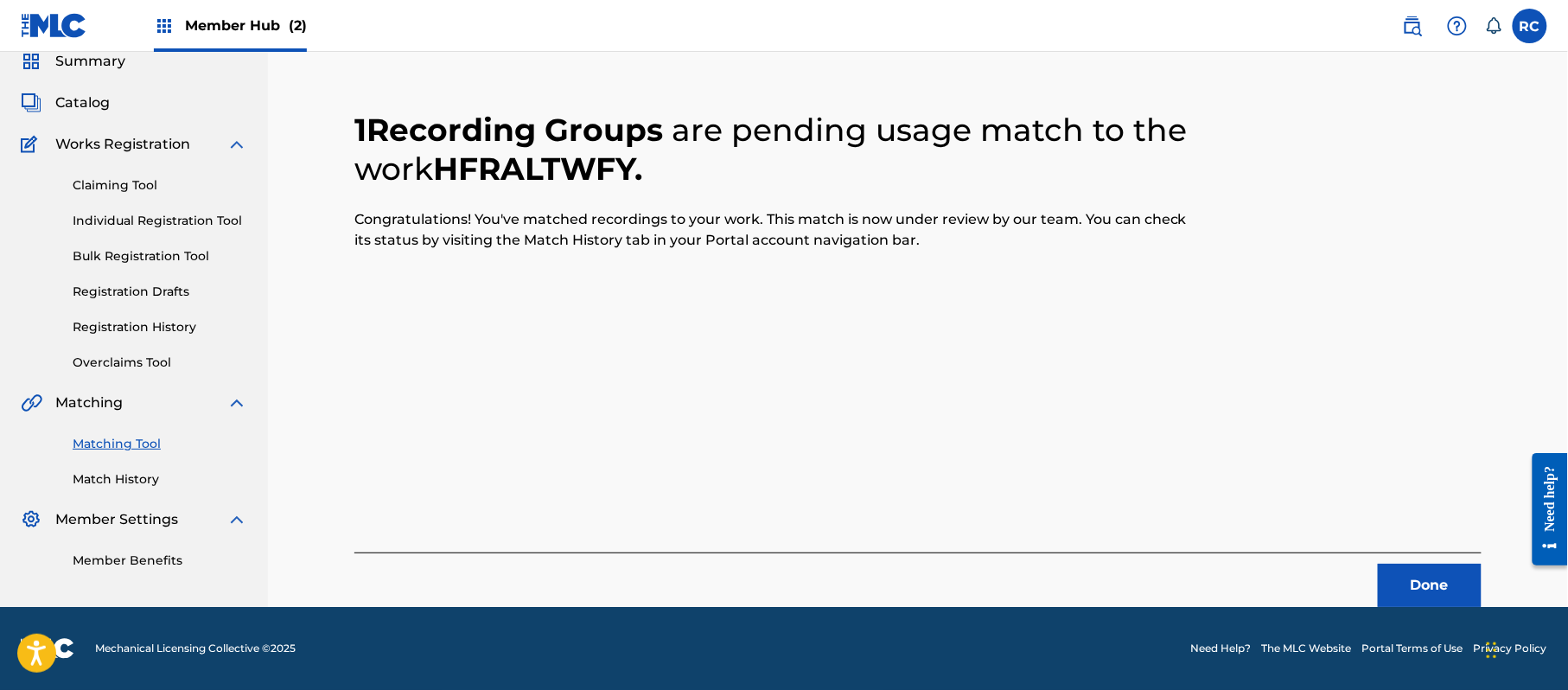
scroll to position [69, 0]
click at [1404, 572] on button "Done" at bounding box center [1430, 585] width 104 height 43
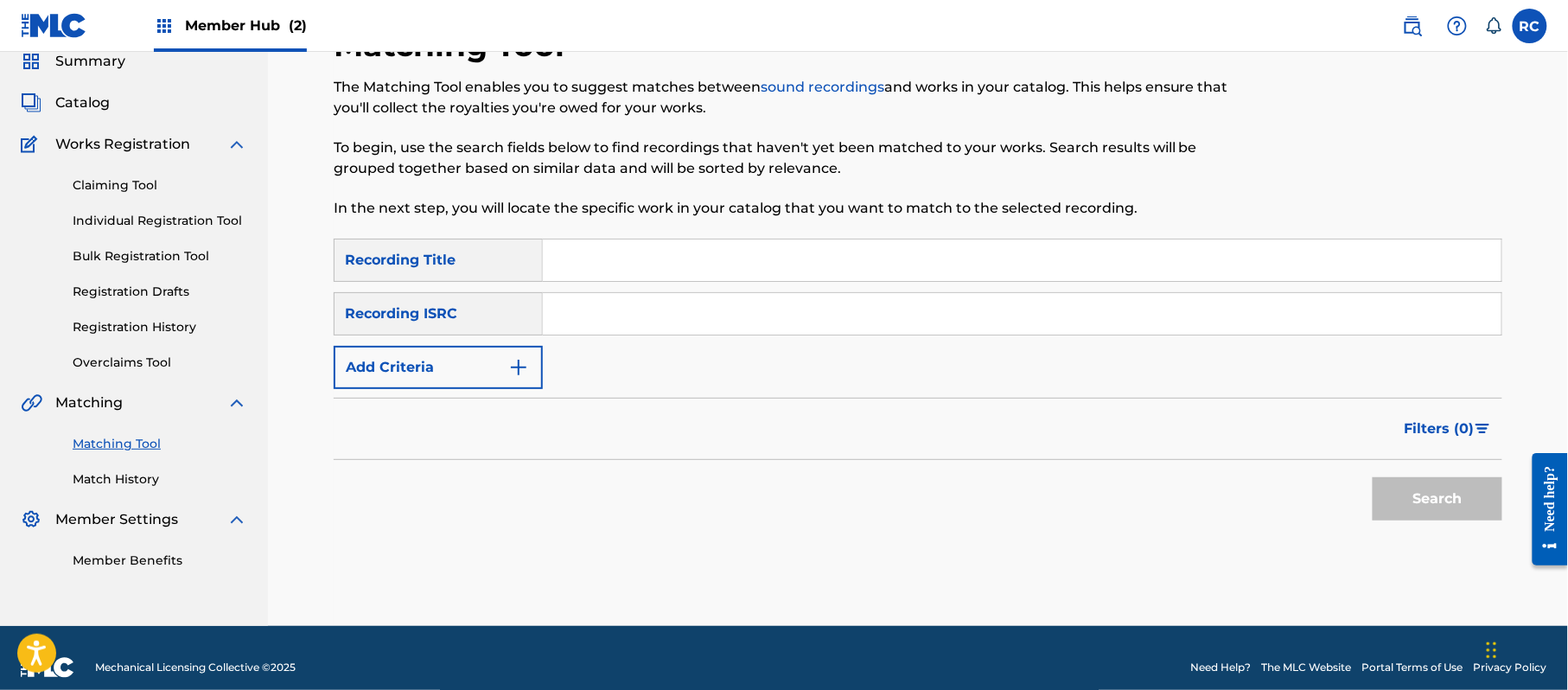
click at [598, 316] on input "Search Form" at bounding box center [1022, 313] width 958 height 41
click at [1425, 482] on button "Search" at bounding box center [1437, 498] width 130 height 43
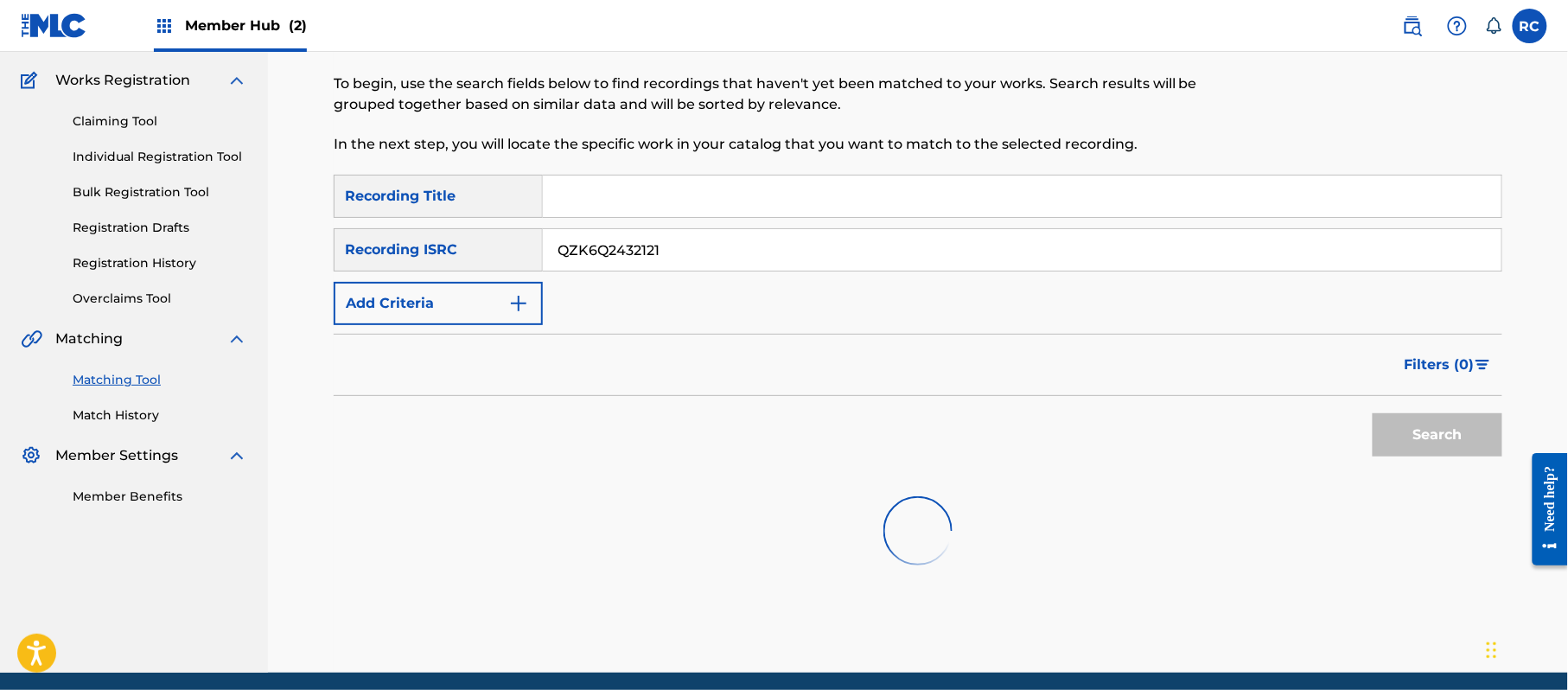
scroll to position [199, 0]
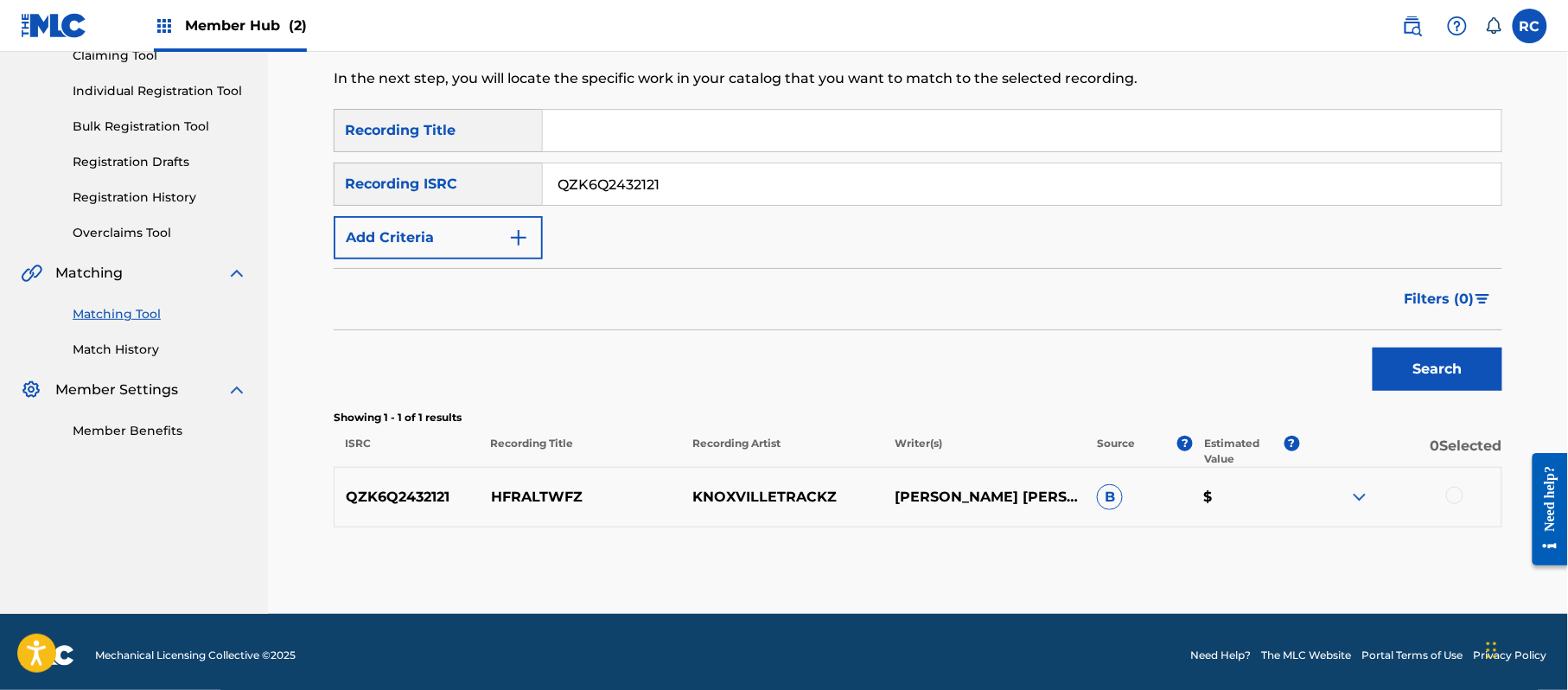
click at [1457, 497] on div at bounding box center [1454, 495] width 17 height 17
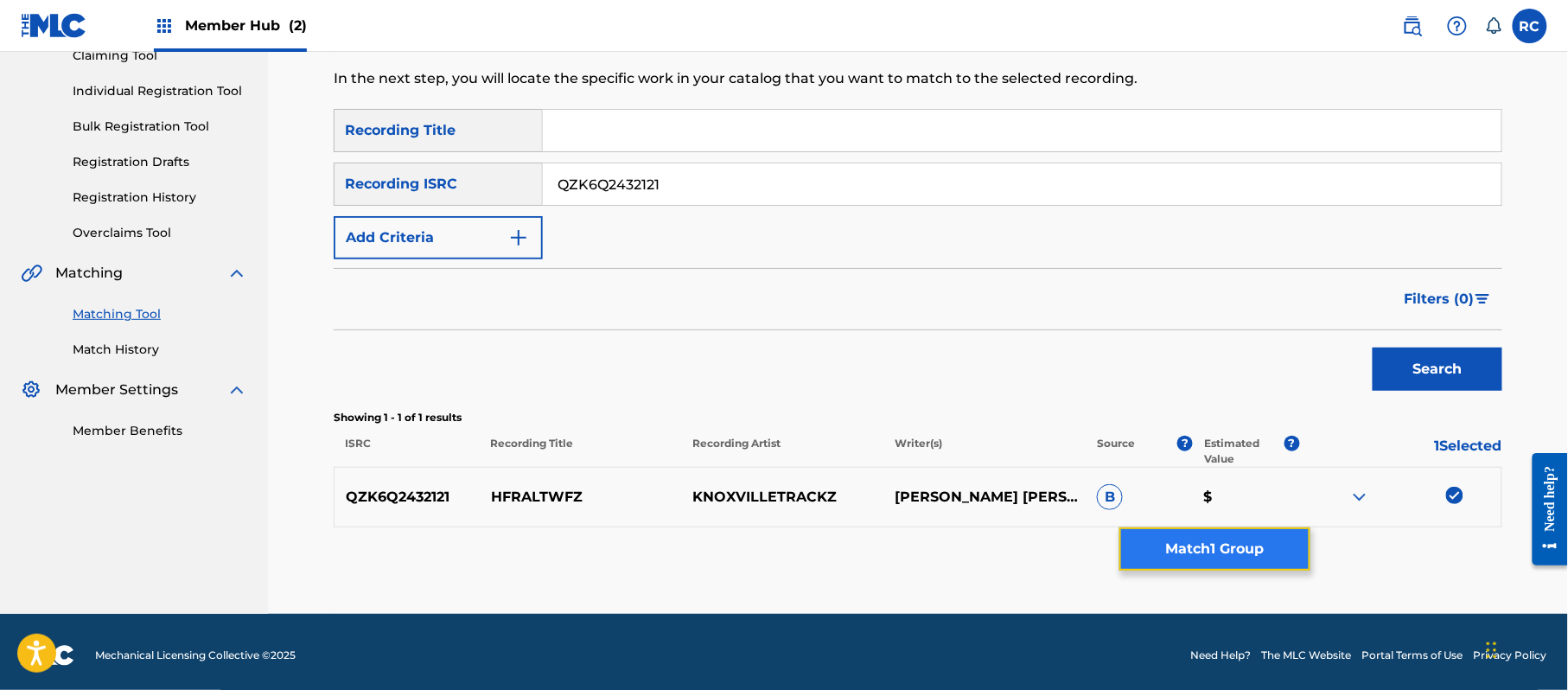
click at [1274, 545] on button "Match 1 Group" at bounding box center [1214, 549] width 191 height 43
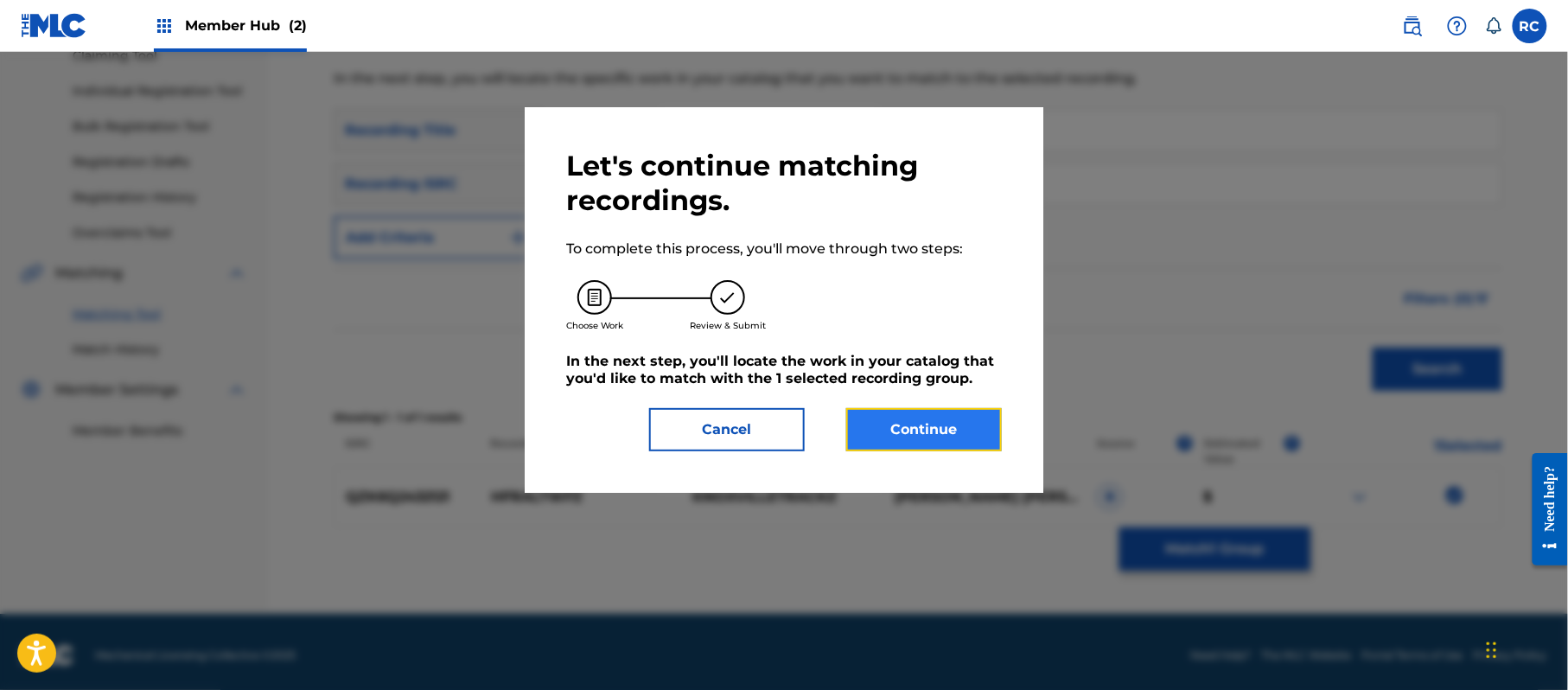
click at [953, 423] on button "Continue" at bounding box center [924, 429] width 155 height 43
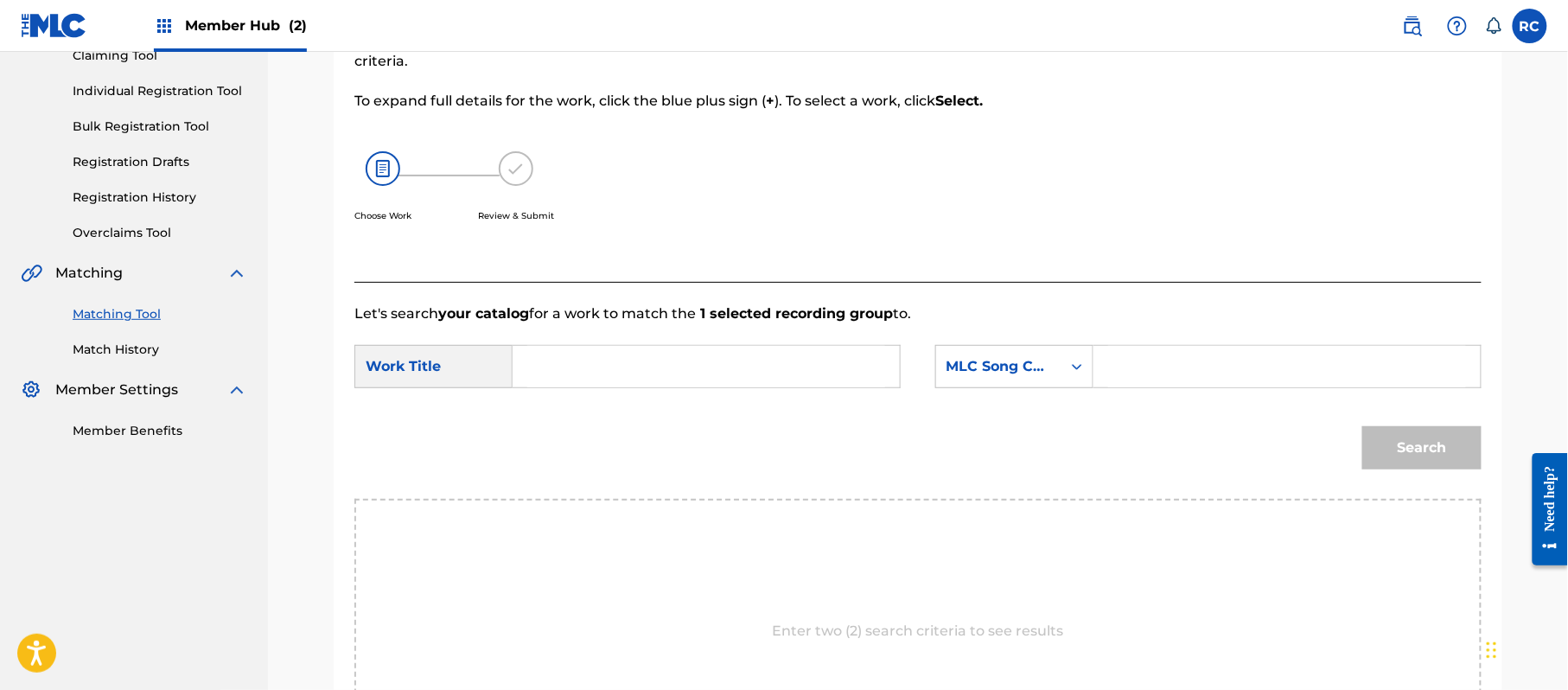
click at [712, 361] on input "Search Form" at bounding box center [706, 366] width 358 height 41
click at [648, 370] on input "Hfraltwfz HP9C9C" at bounding box center [706, 366] width 358 height 41
click at [1242, 370] on input "Search Form" at bounding box center [1287, 366] width 358 height 41
click at [1421, 449] on button "Search" at bounding box center [1422, 447] width 120 height 43
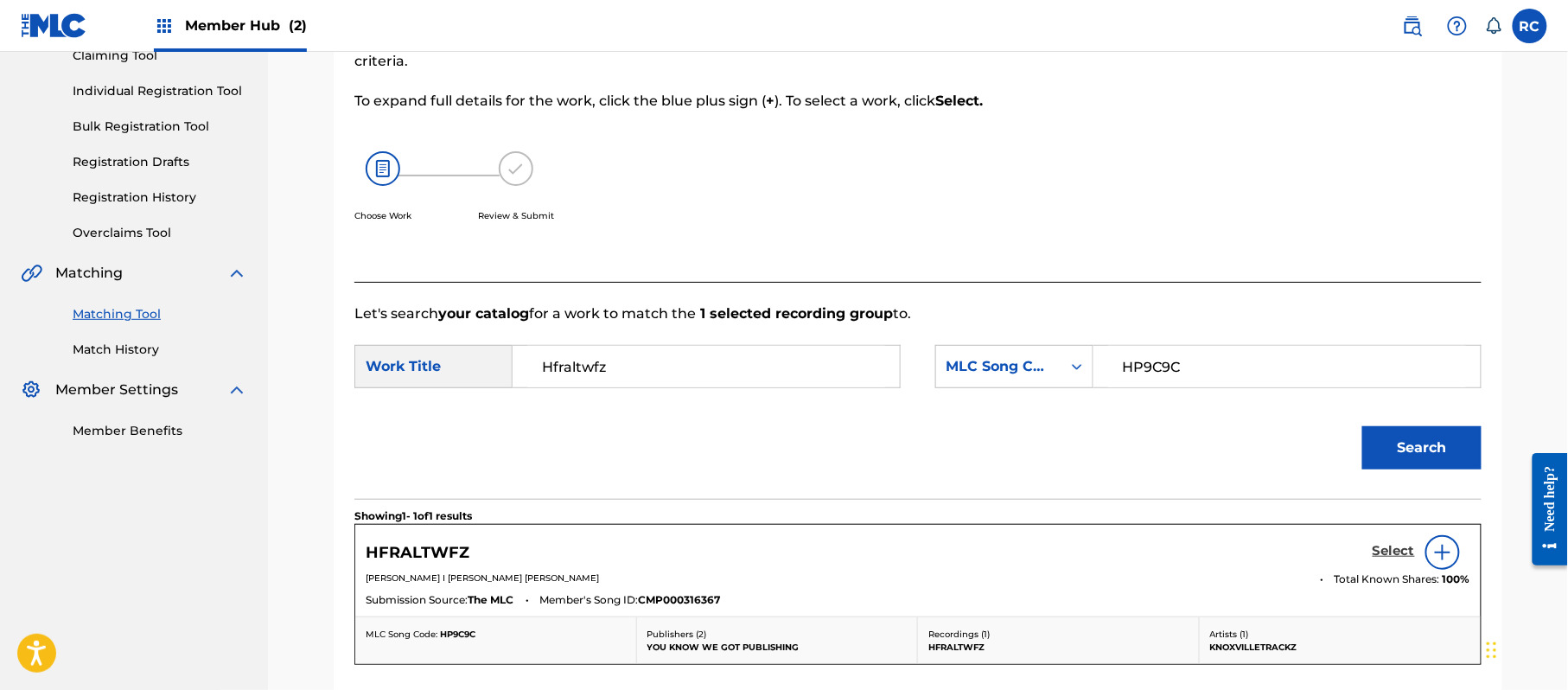
click at [1383, 557] on h5 "Select" at bounding box center [1394, 551] width 42 height 16
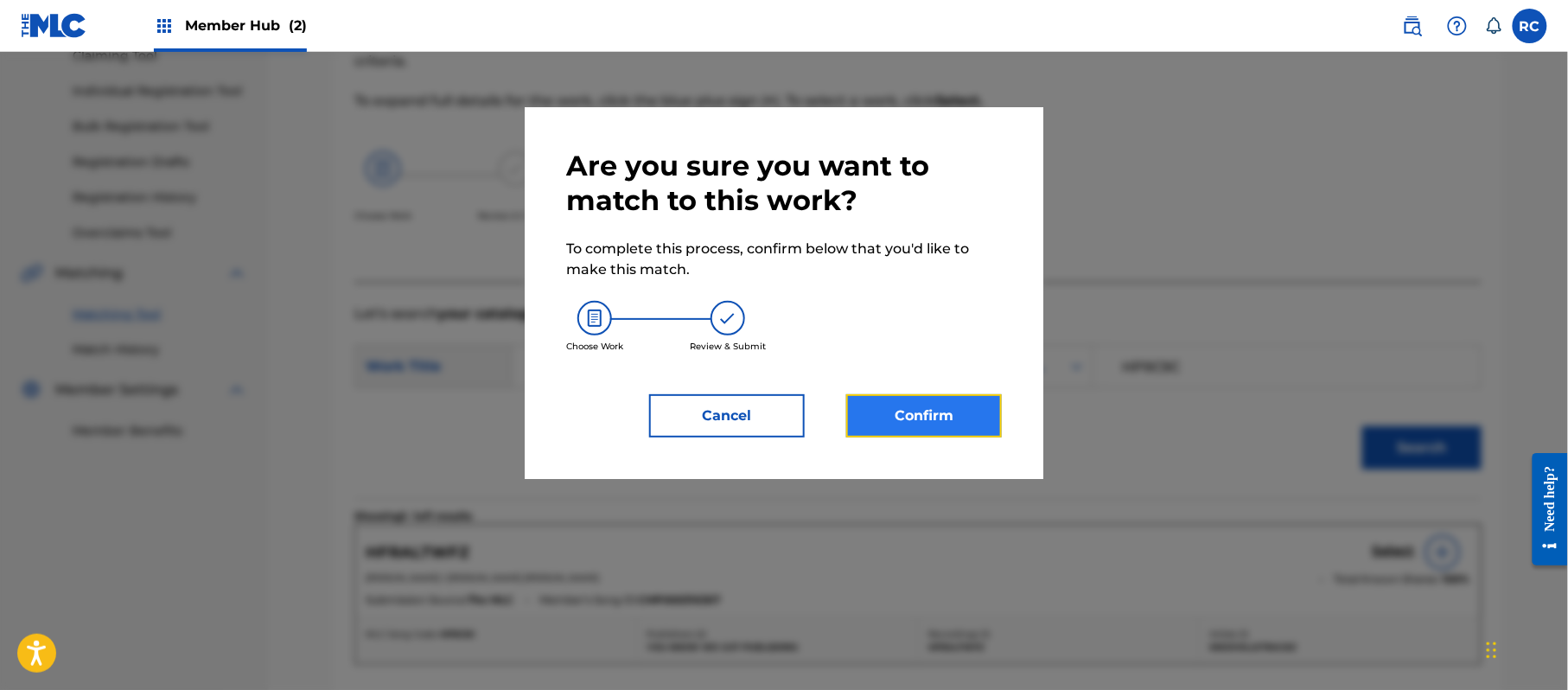
click at [972, 415] on button "Confirm" at bounding box center [924, 415] width 155 height 43
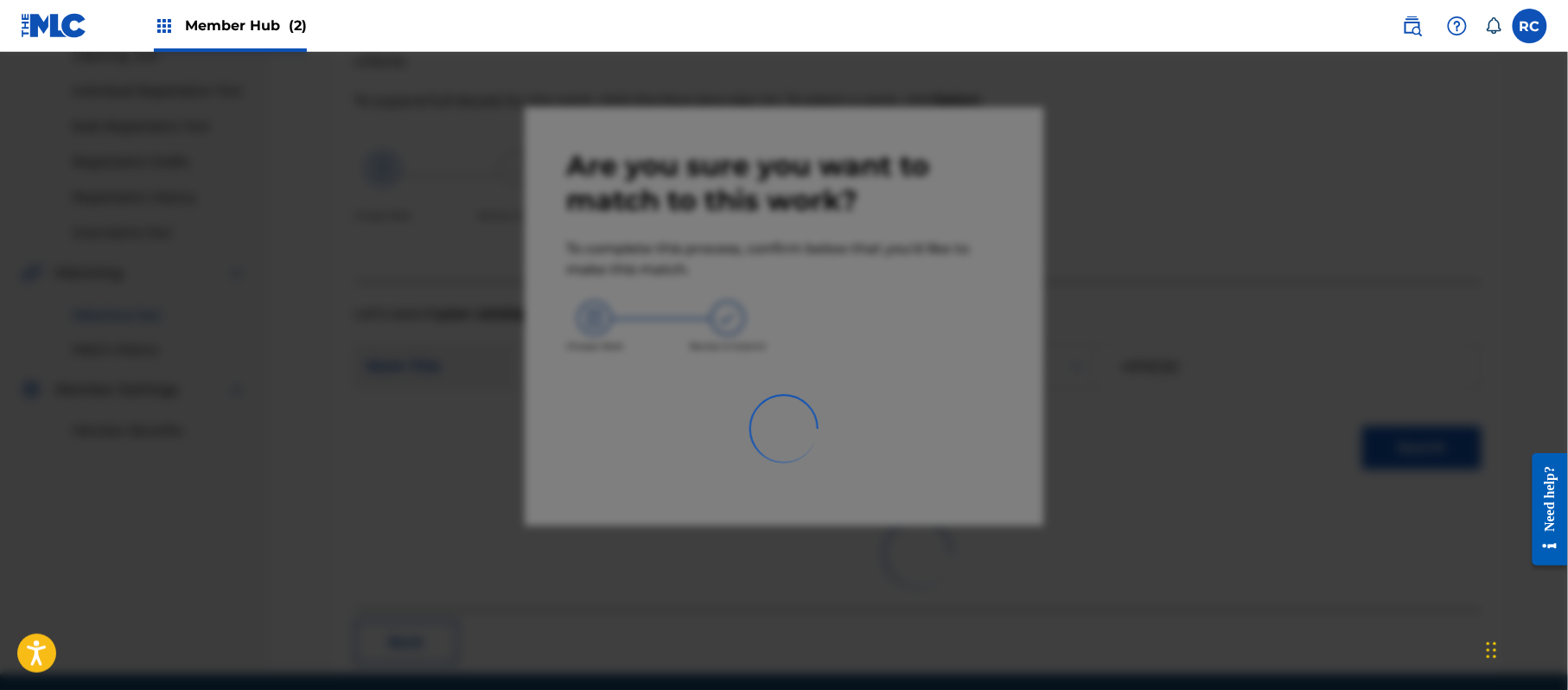
scroll to position [69, 0]
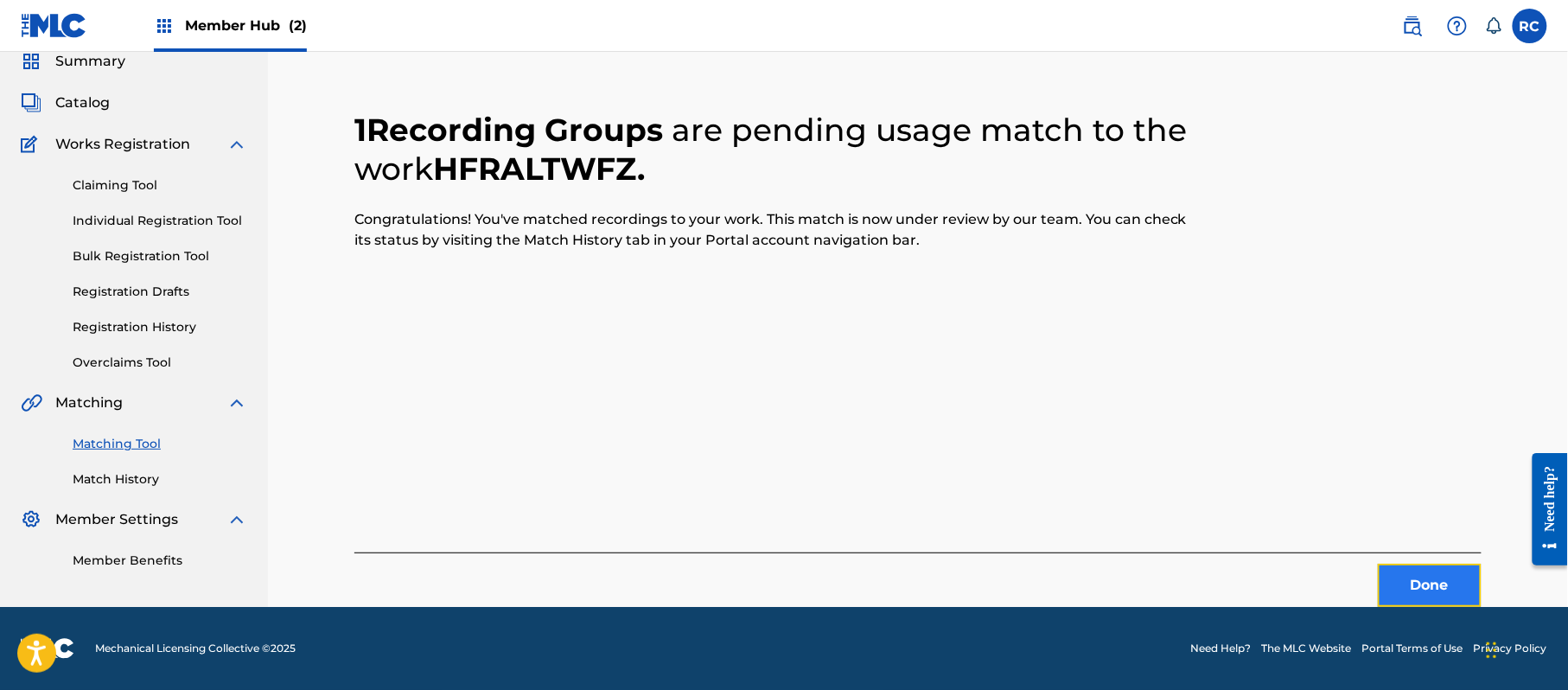
click at [1416, 589] on button "Done" at bounding box center [1430, 585] width 104 height 43
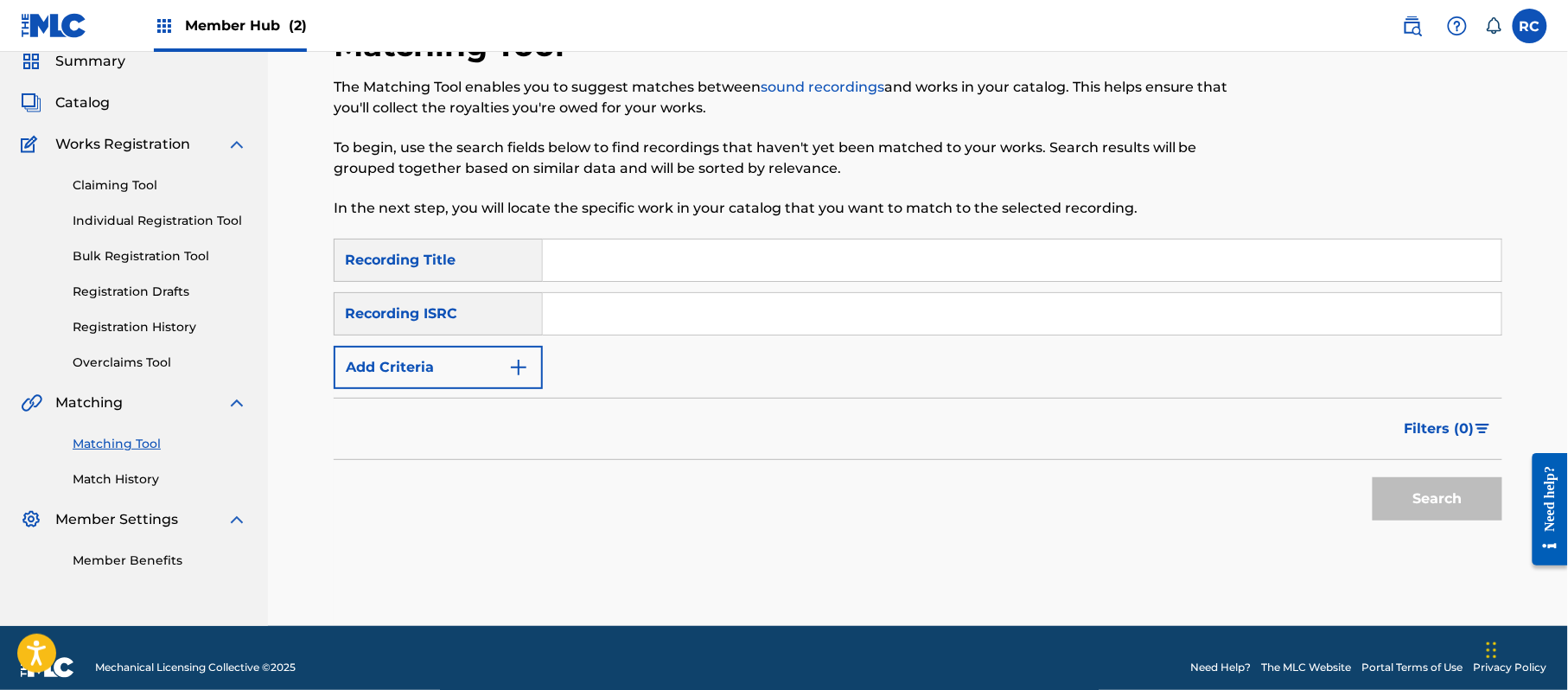
click at [561, 311] on input "Search Form" at bounding box center [1022, 313] width 958 height 41
click at [1413, 484] on button "Search" at bounding box center [1437, 498] width 130 height 43
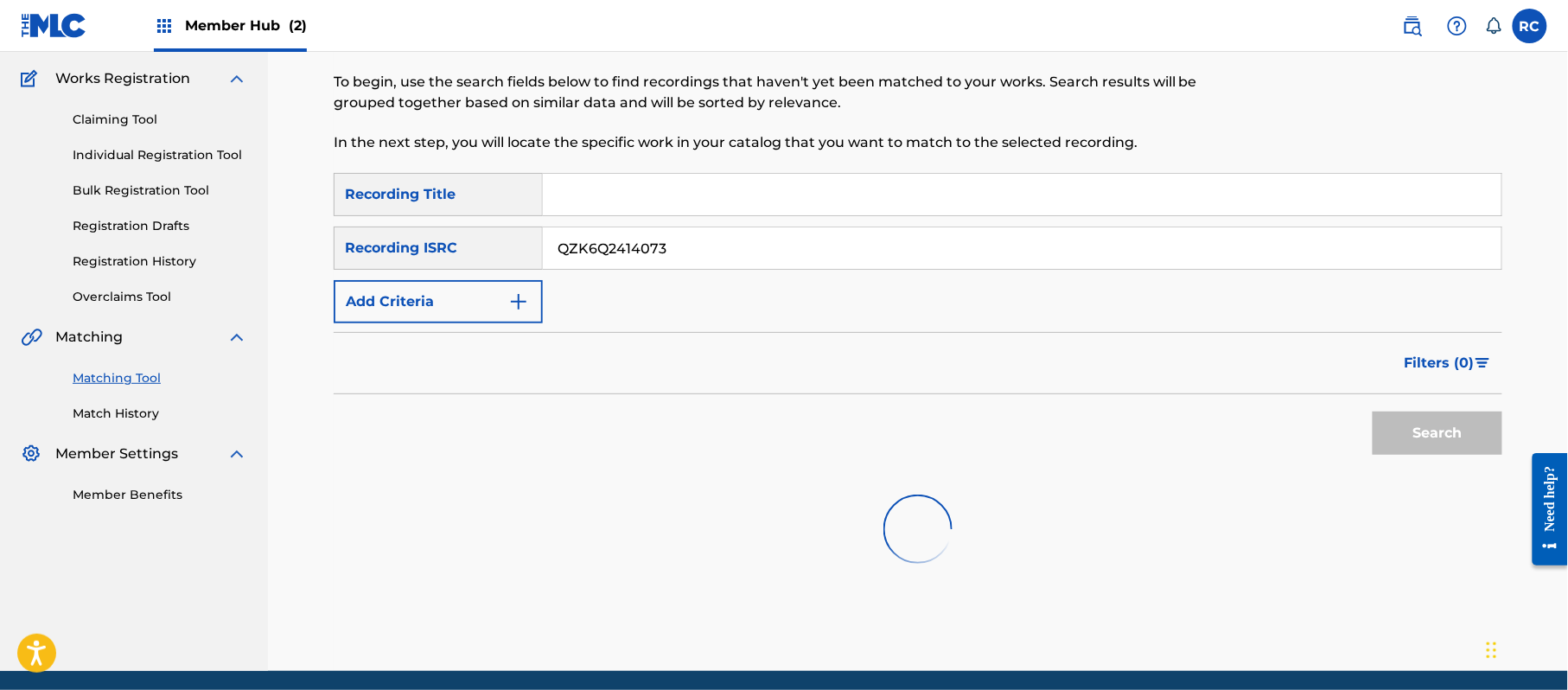
scroll to position [199, 0]
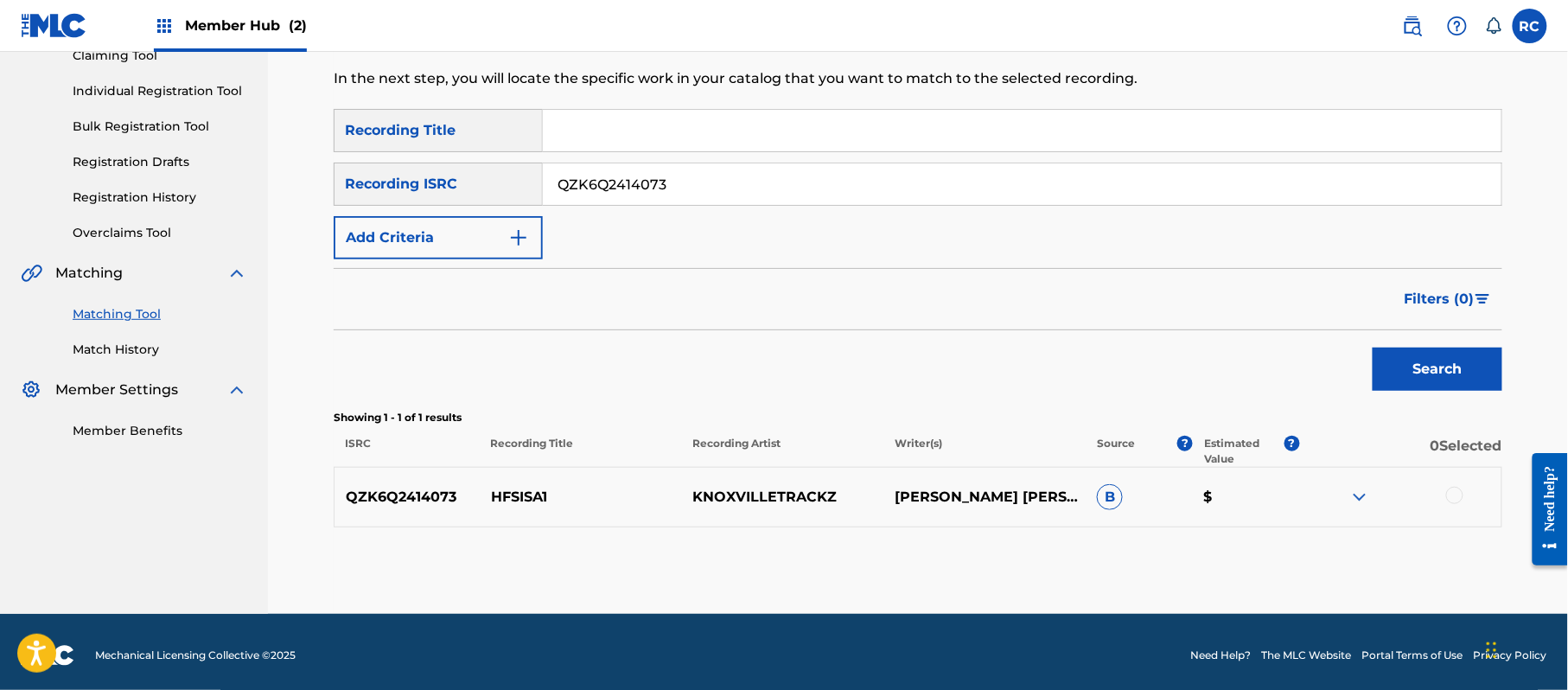
click at [1458, 493] on div at bounding box center [1454, 495] width 17 height 17
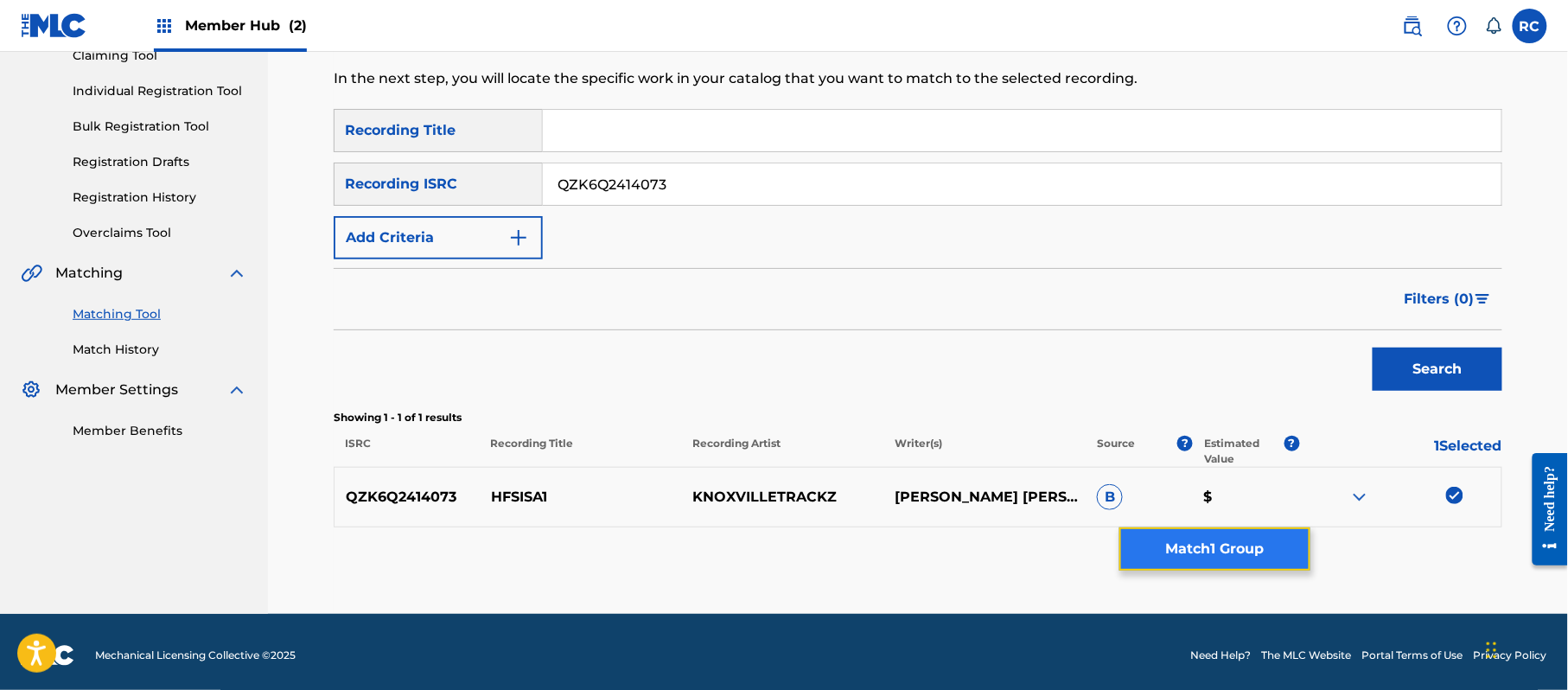
click at [1281, 565] on button "Match 1 Group" at bounding box center [1214, 549] width 191 height 43
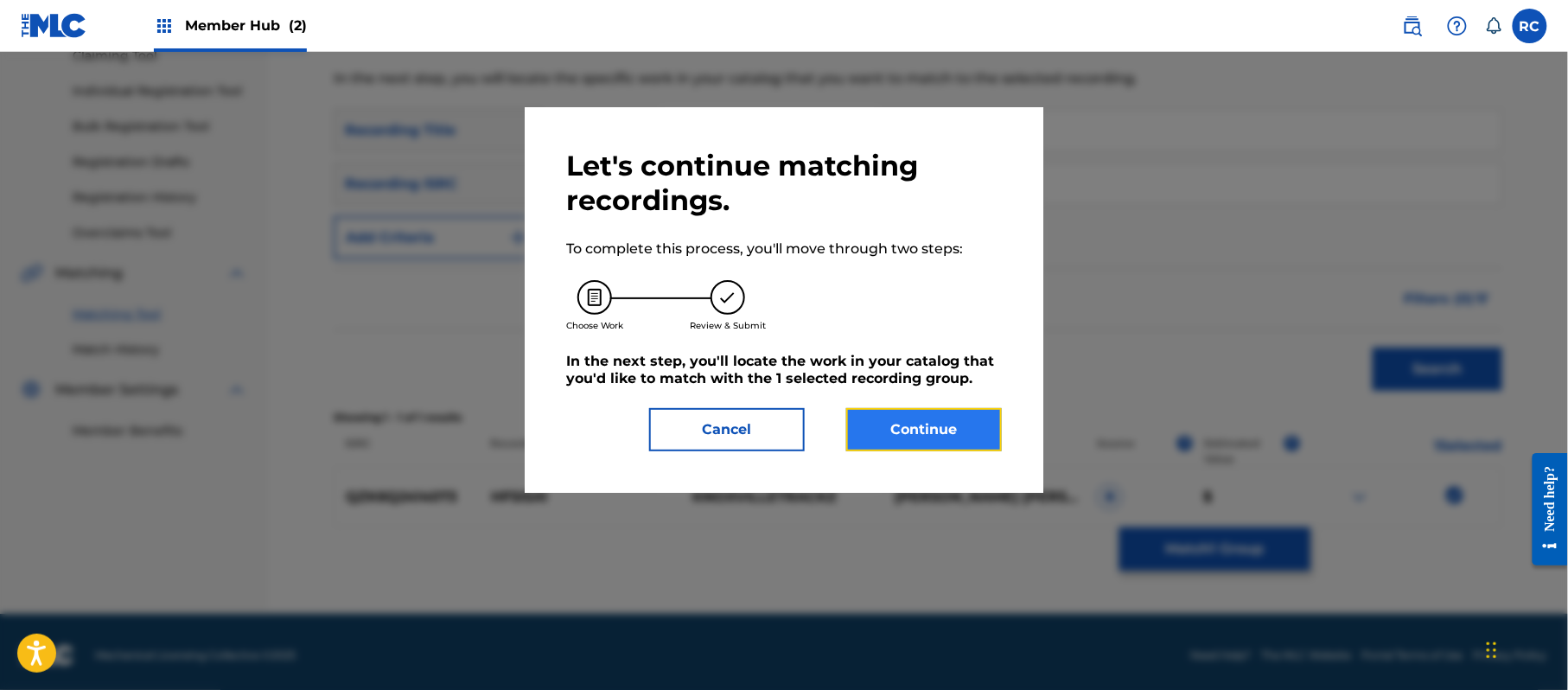
click at [963, 425] on button "Continue" at bounding box center [924, 429] width 155 height 43
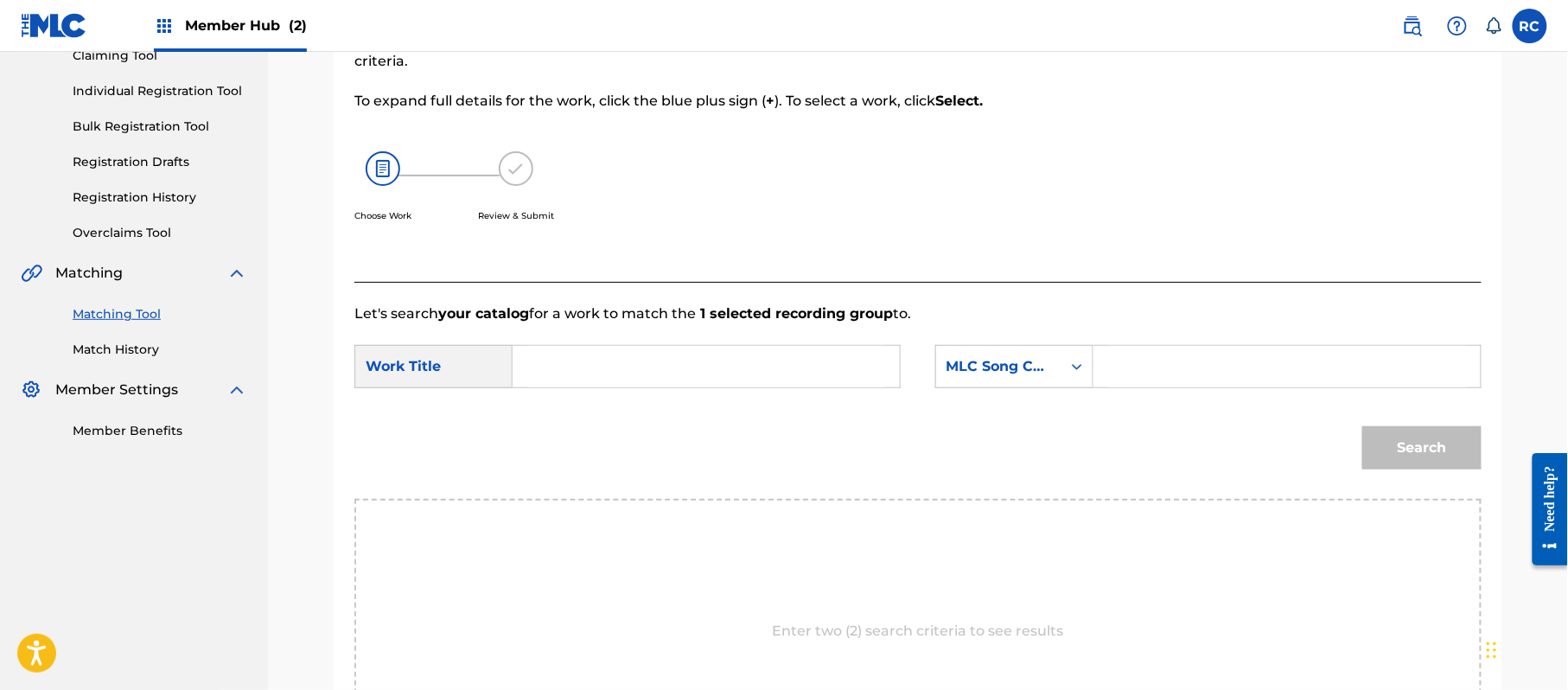
click at [638, 360] on input "Search Form" at bounding box center [706, 366] width 358 height 41
click at [629, 368] on input "Hfsisa1 HP9C6W" at bounding box center [706, 366] width 358 height 41
drag, startPoint x: 1186, startPoint y: 368, endPoint x: 1205, endPoint y: 377, distance: 21.0
click at [1186, 368] on input "Search Form" at bounding box center [1287, 366] width 358 height 41
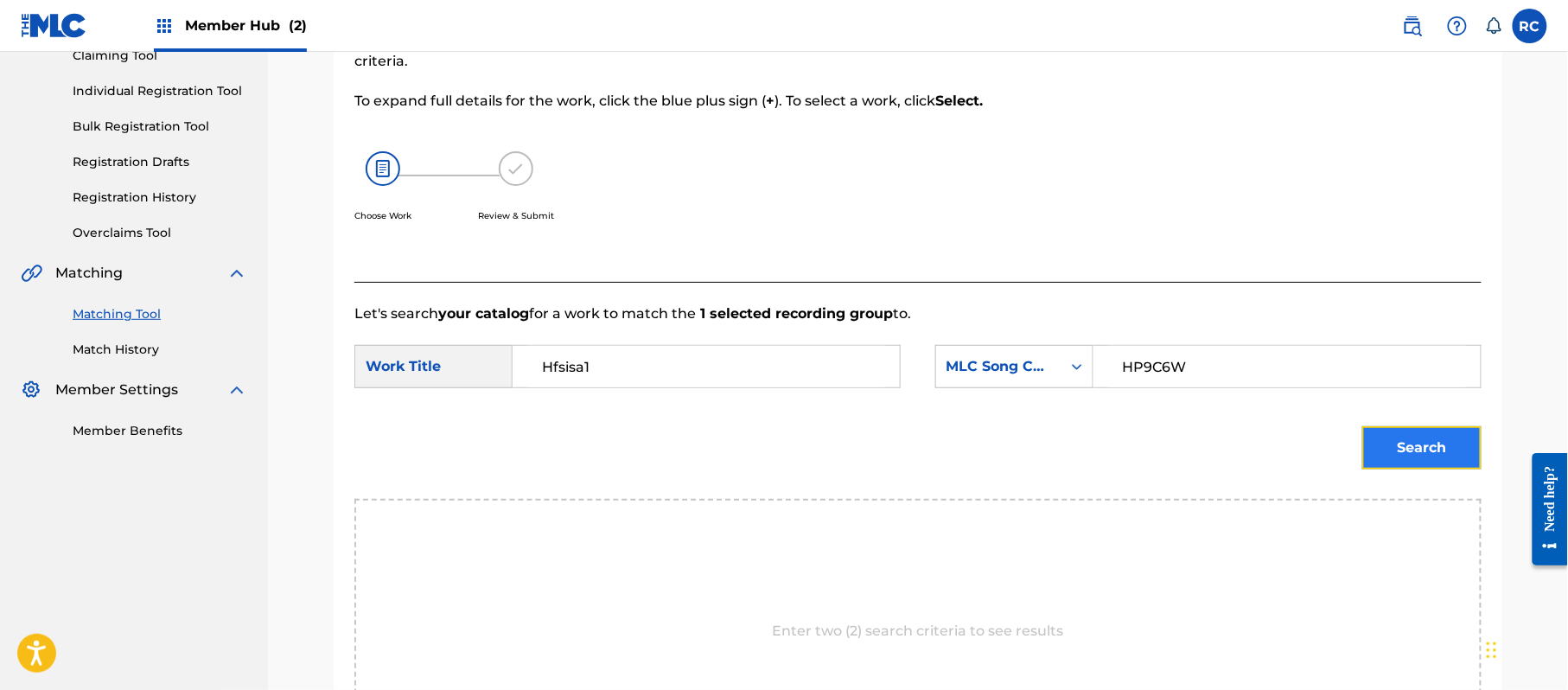
click at [1414, 450] on button "Search" at bounding box center [1422, 447] width 120 height 43
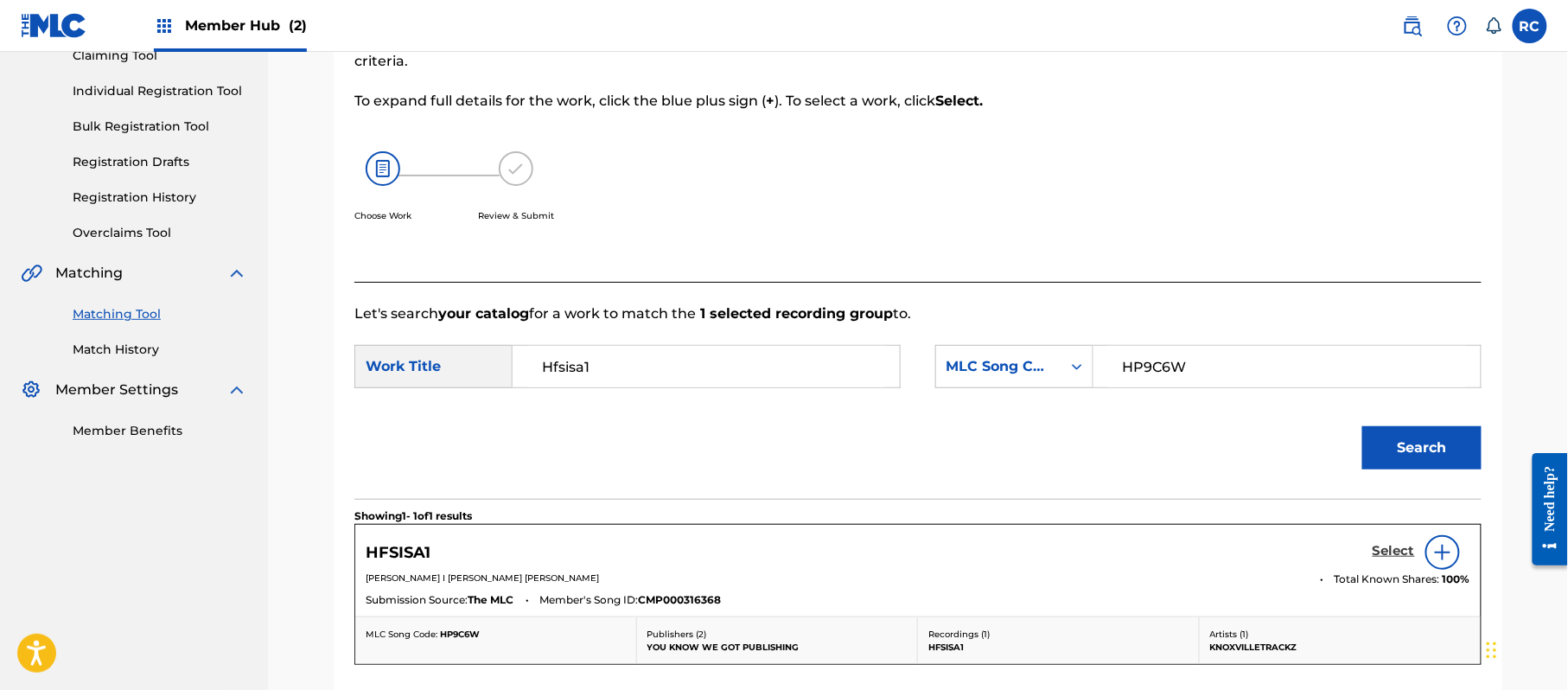
click at [1387, 553] on h5 "Select" at bounding box center [1394, 551] width 42 height 16
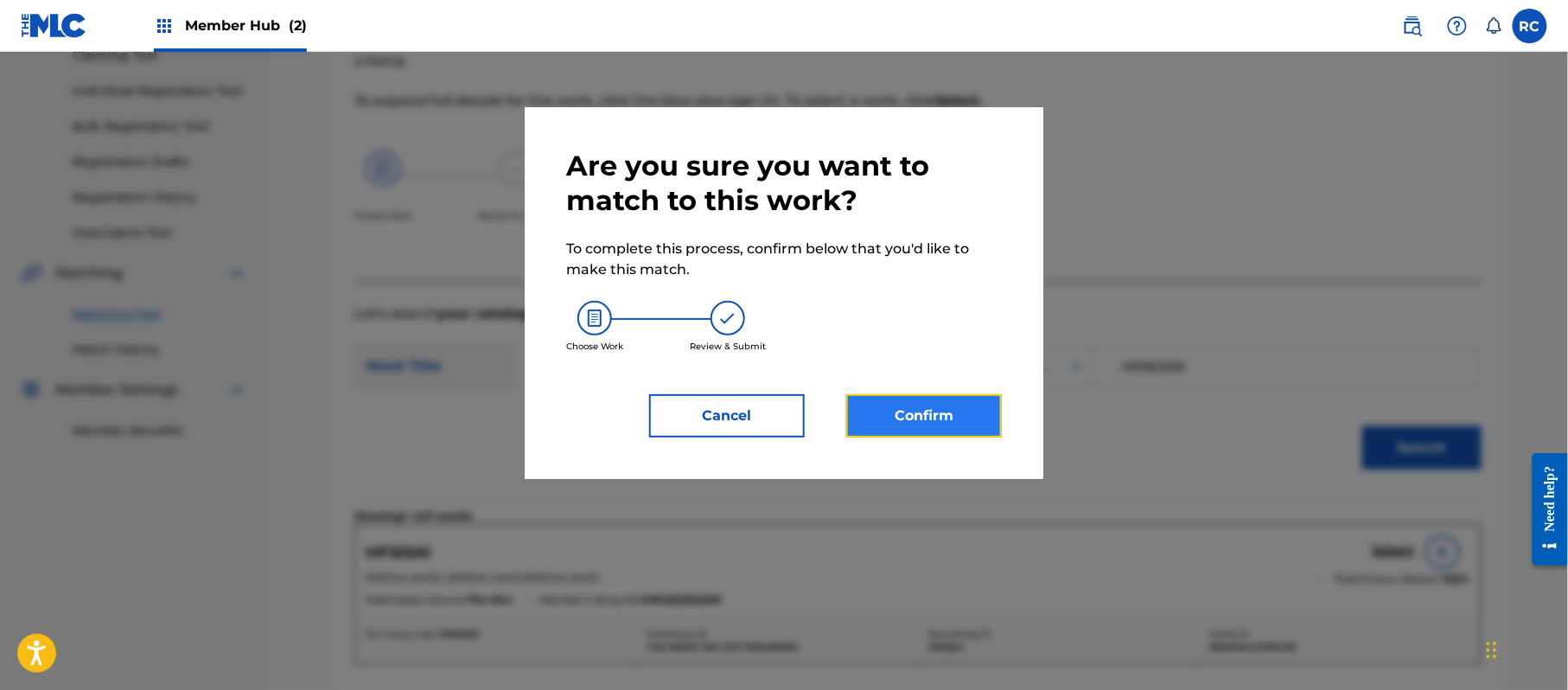
click at [928, 415] on button "Confirm" at bounding box center [924, 415] width 155 height 43
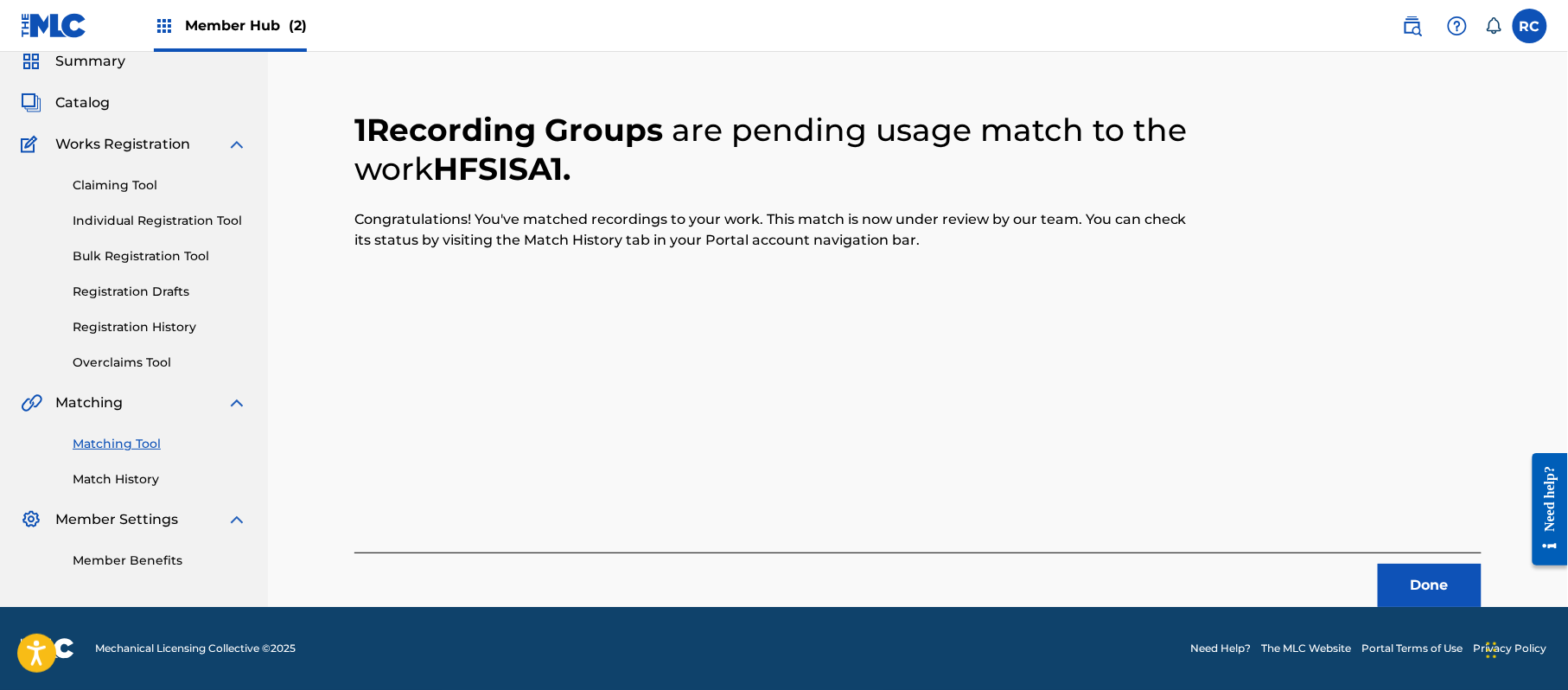
scroll to position [69, 0]
click at [1412, 581] on button "Done" at bounding box center [1430, 585] width 104 height 43
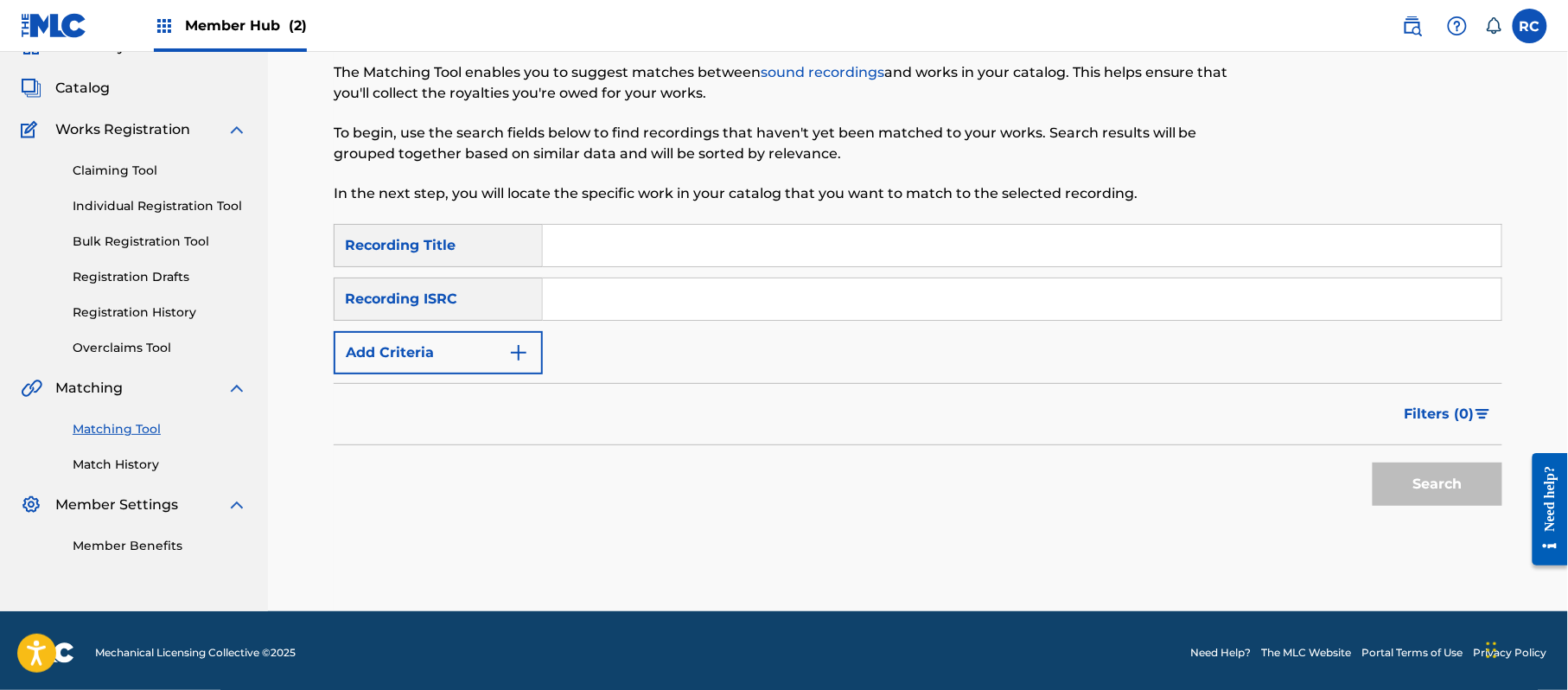
scroll to position [89, 0]
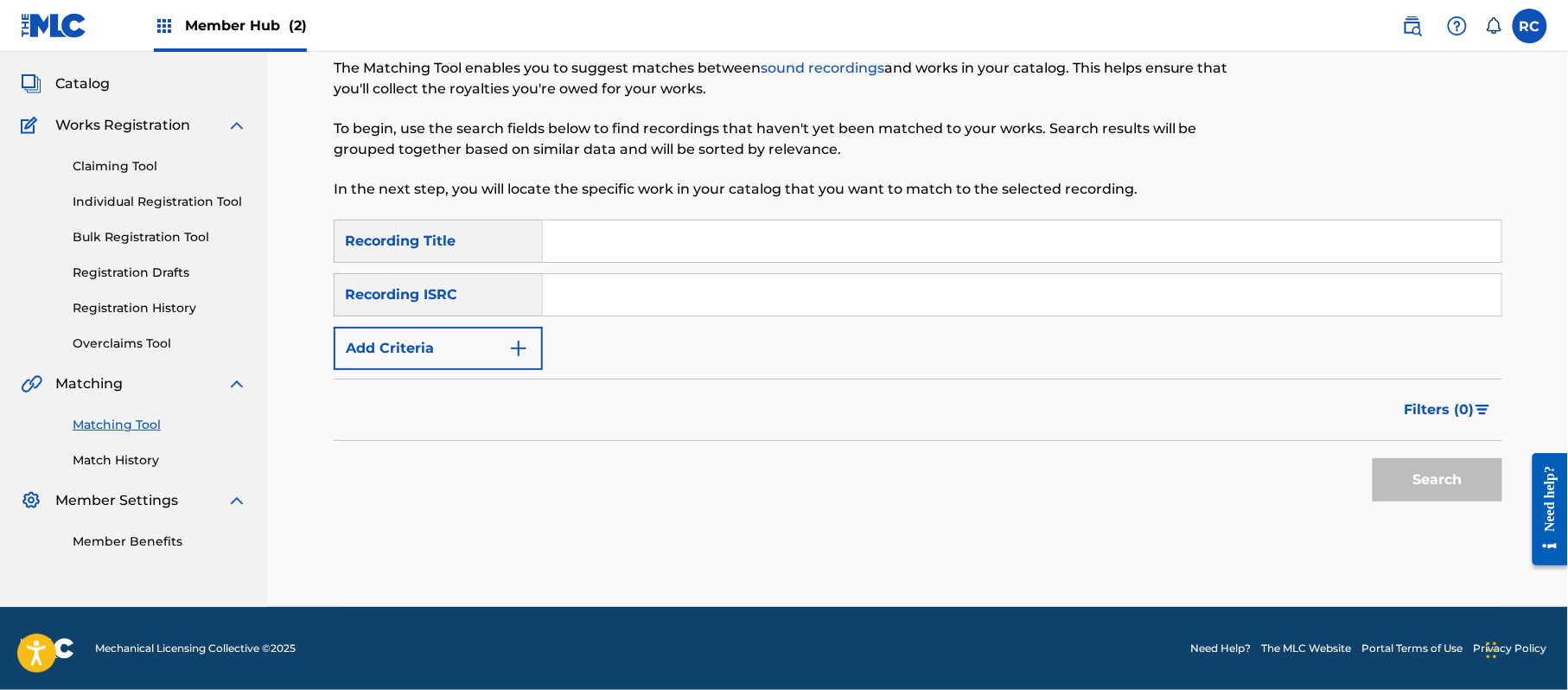
click at [785, 302] on input "Search Form" at bounding box center [1022, 294] width 958 height 41
click at [1453, 477] on button "Search" at bounding box center [1437, 479] width 130 height 43
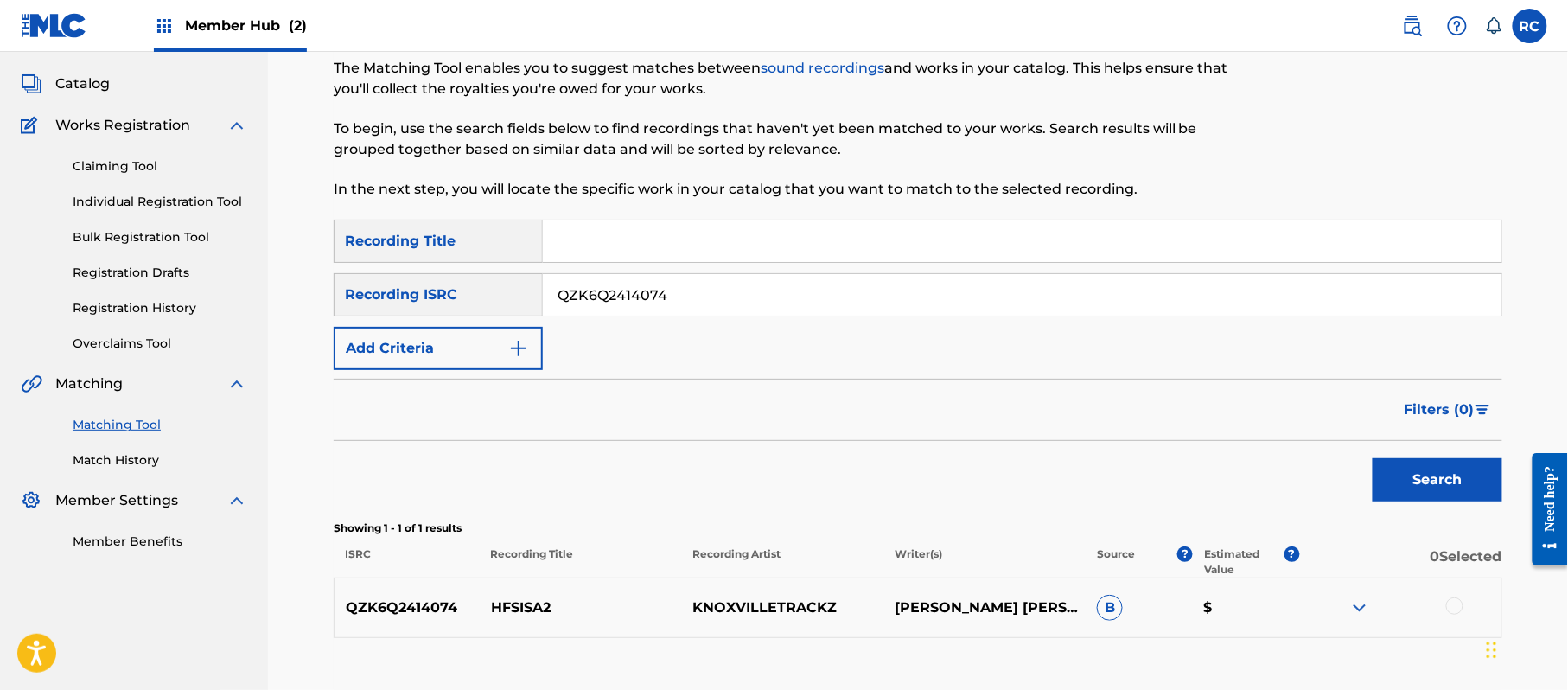
click at [1466, 612] on div at bounding box center [1400, 607] width 203 height 21
click at [1454, 611] on div at bounding box center [1454, 605] width 17 height 17
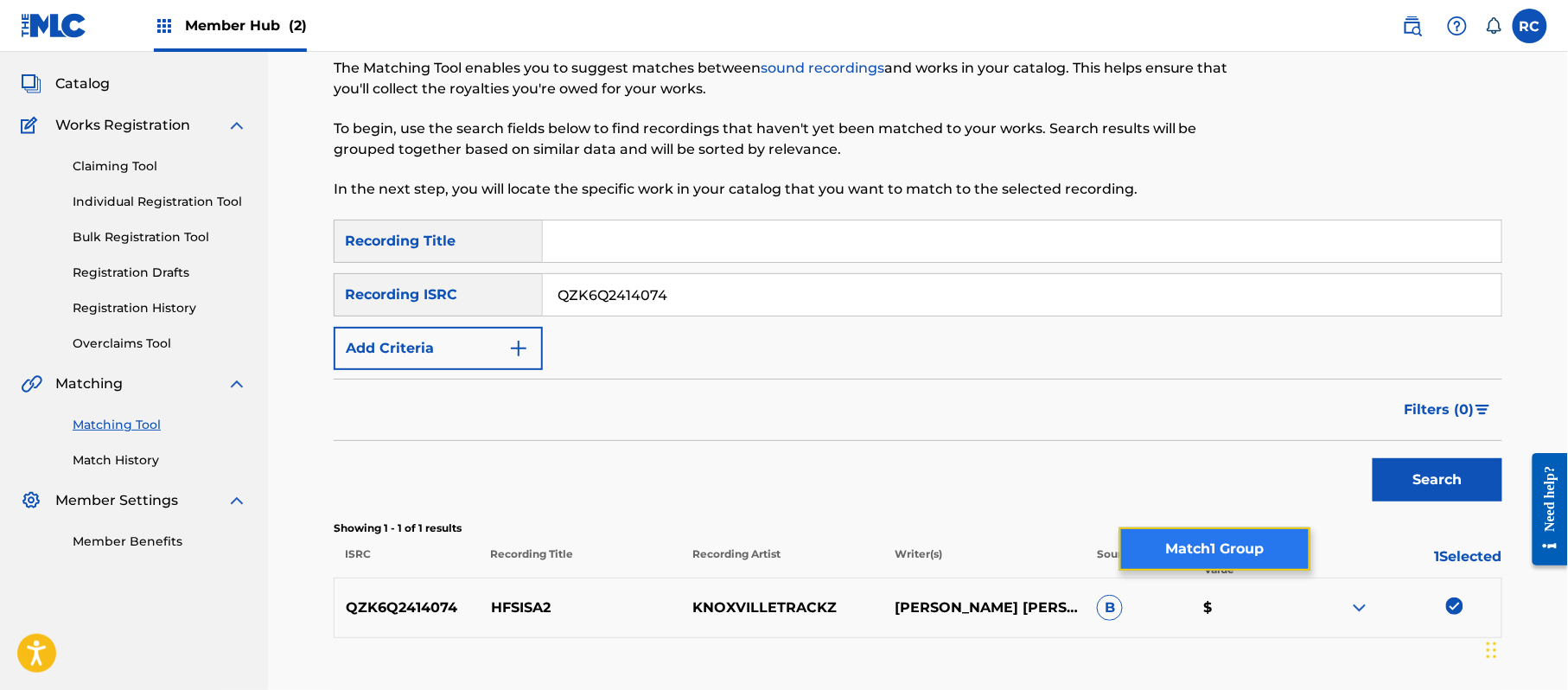
click at [1256, 558] on button "Match 1 Group" at bounding box center [1214, 549] width 191 height 43
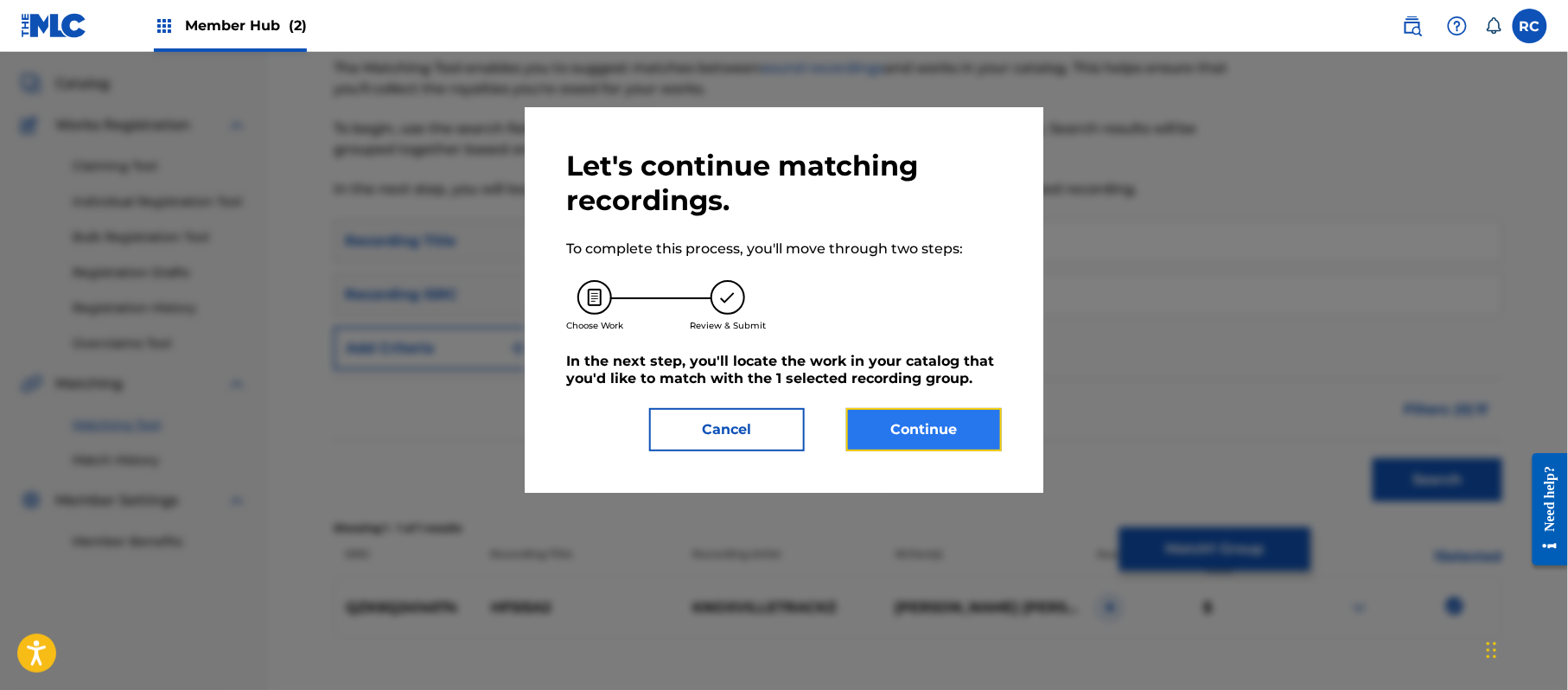
click at [965, 429] on button "Continue" at bounding box center [924, 429] width 155 height 43
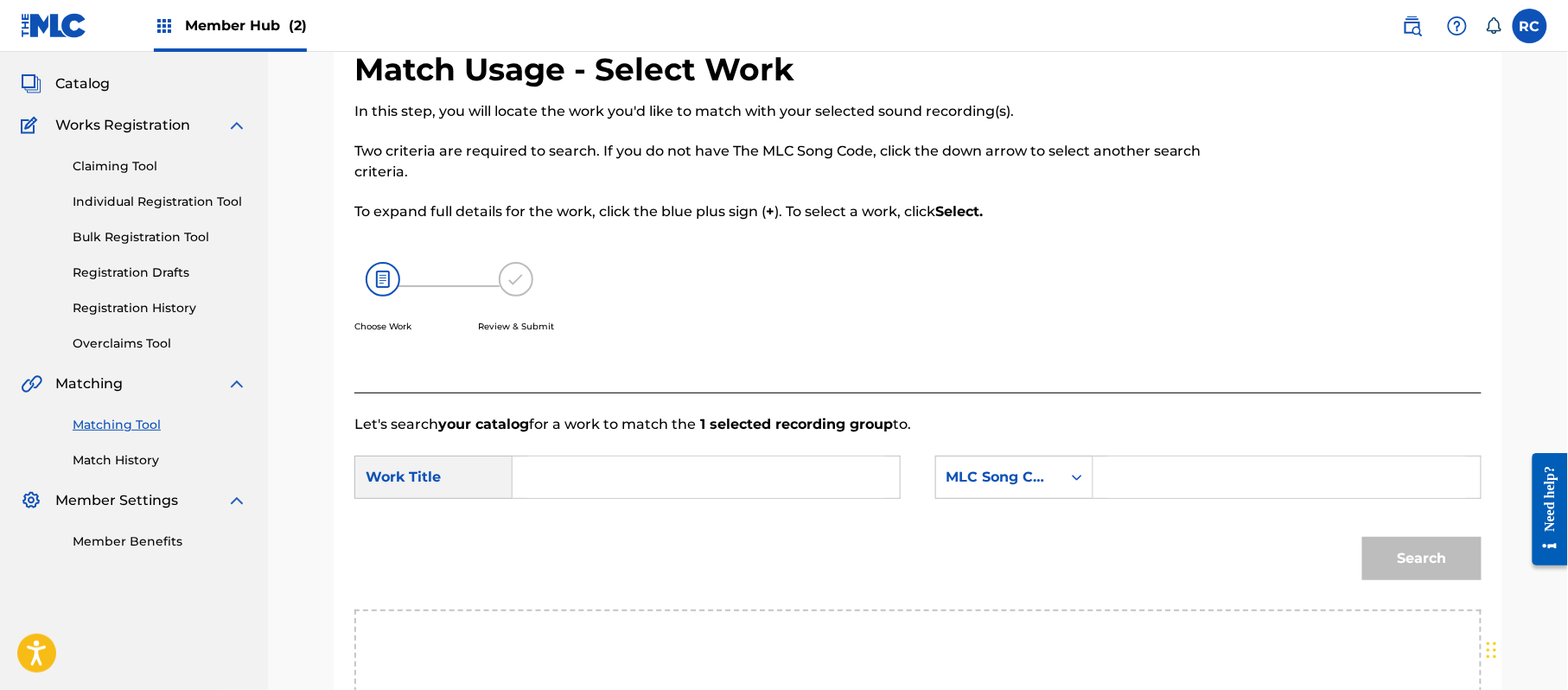
click at [612, 474] on input "Search Form" at bounding box center [706, 476] width 358 height 41
click at [621, 475] on input "Hfsisa2 HP9C3U" at bounding box center [706, 476] width 358 height 41
click at [1141, 474] on input "Search Form" at bounding box center [1287, 476] width 358 height 41
click at [1377, 538] on button "Search" at bounding box center [1422, 558] width 120 height 43
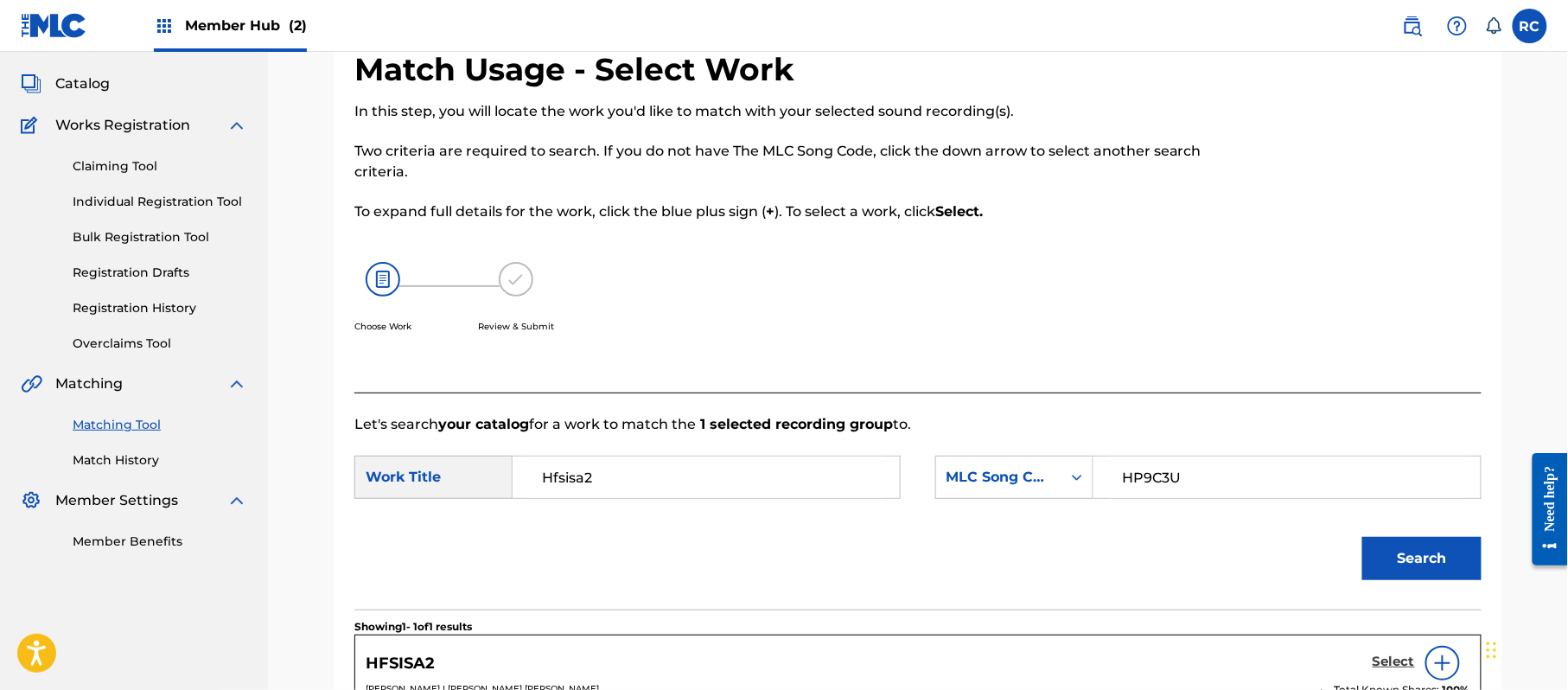
click at [1383, 664] on h5 "Select" at bounding box center [1394, 662] width 42 height 16
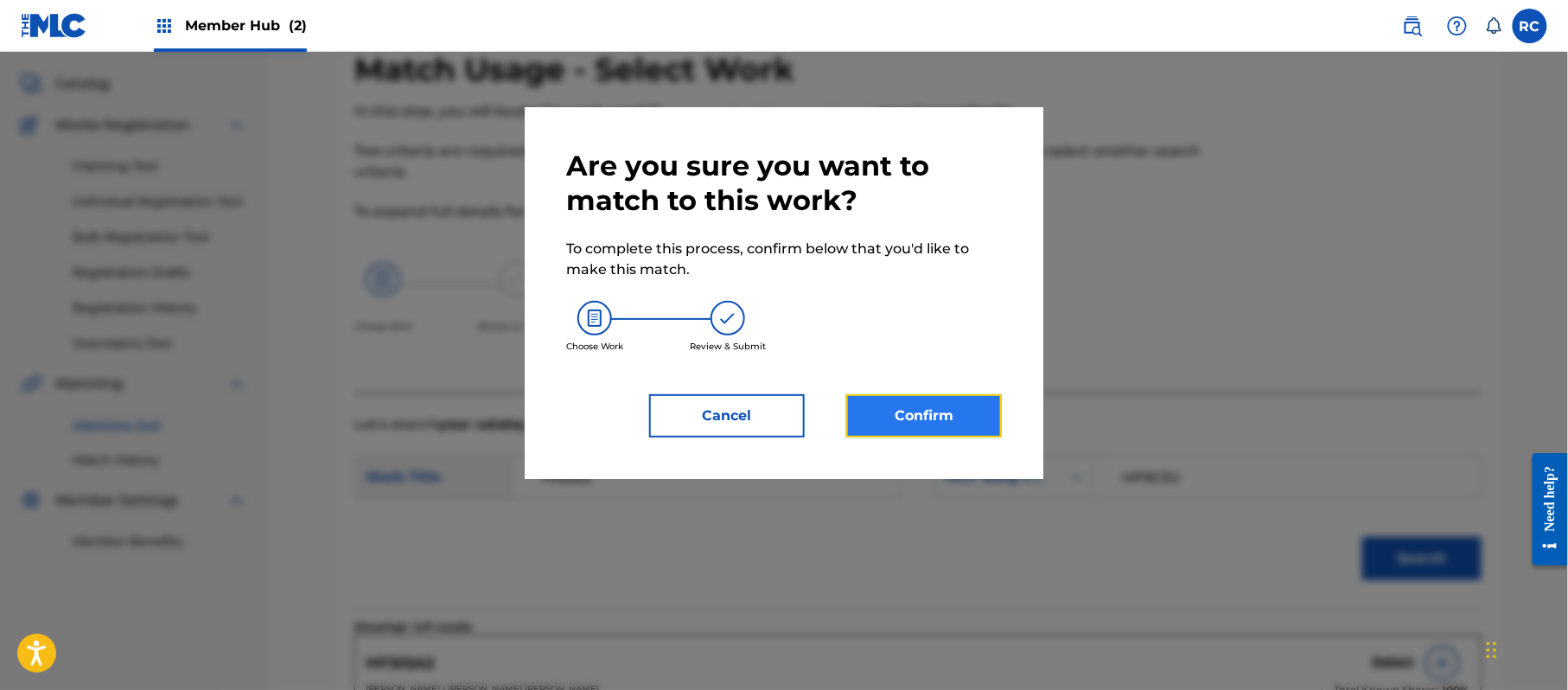
click at [963, 426] on button "Confirm" at bounding box center [924, 415] width 155 height 43
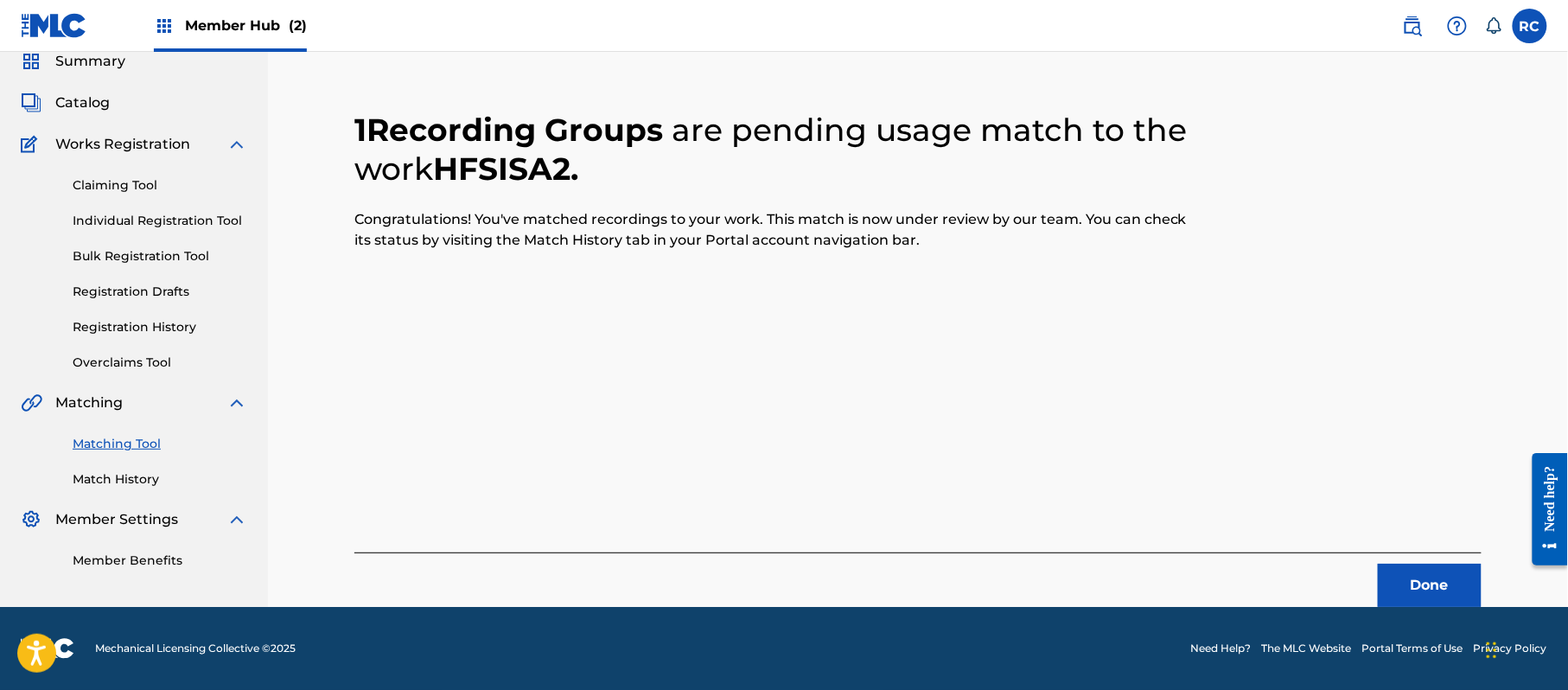
scroll to position [69, 0]
click at [1446, 588] on button "Done" at bounding box center [1430, 585] width 104 height 43
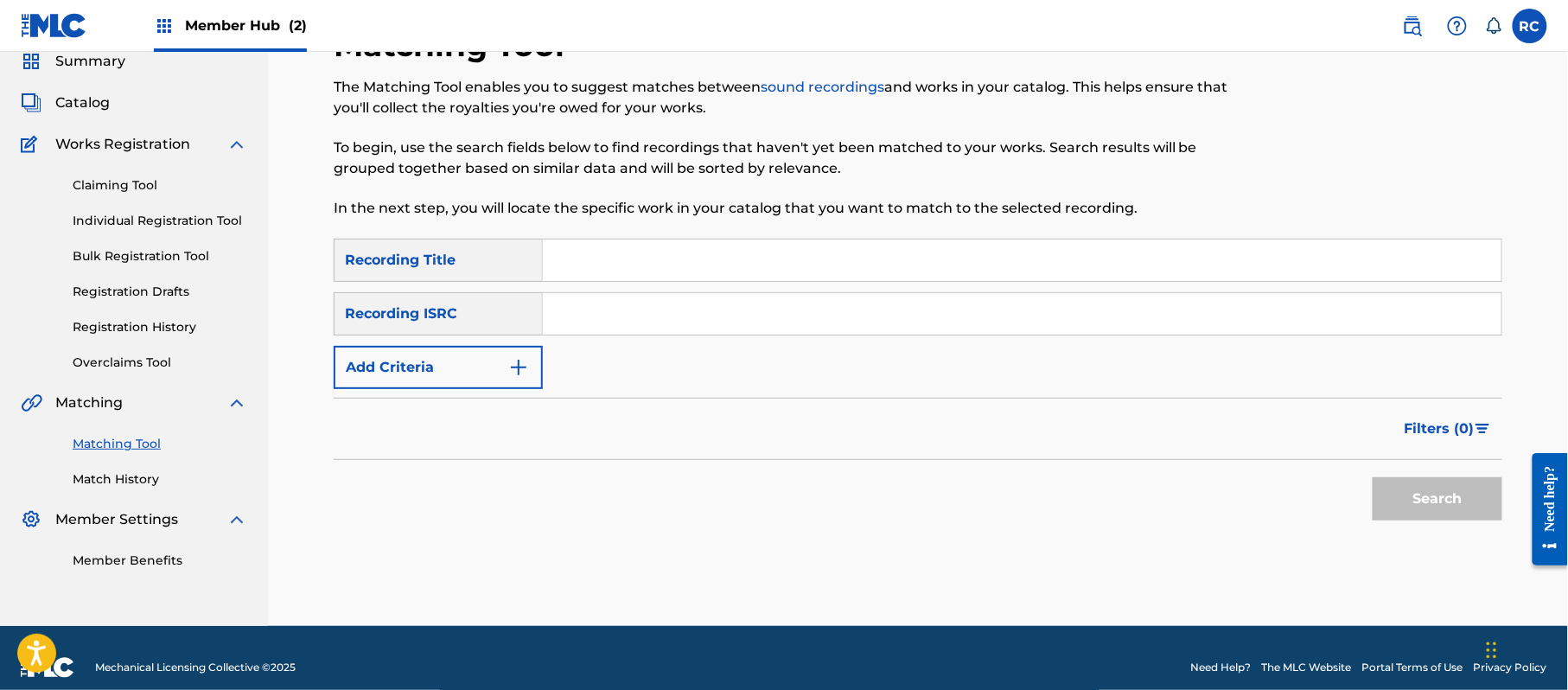
click at [596, 319] on input "Search Form" at bounding box center [1022, 313] width 958 height 41
click at [1387, 493] on button "Search" at bounding box center [1437, 498] width 130 height 43
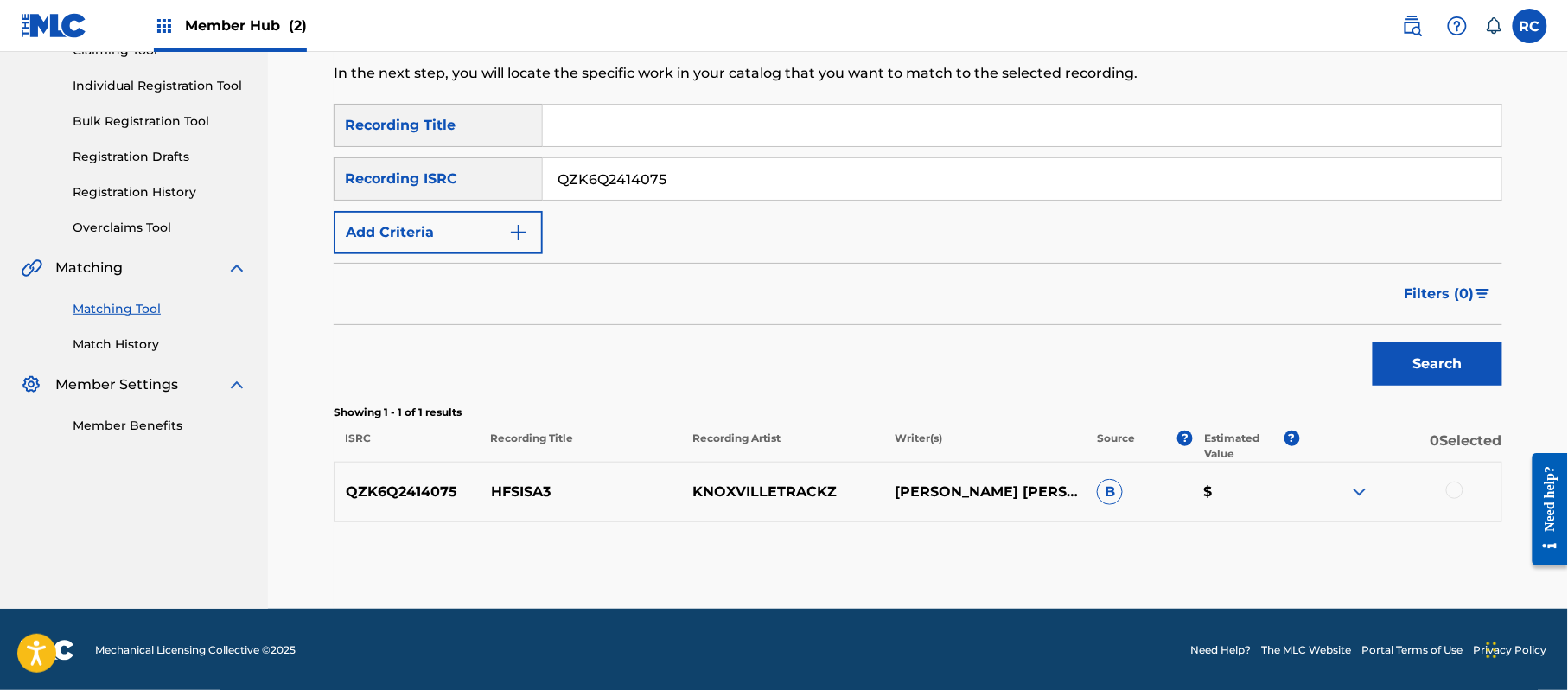
scroll to position [205, 0]
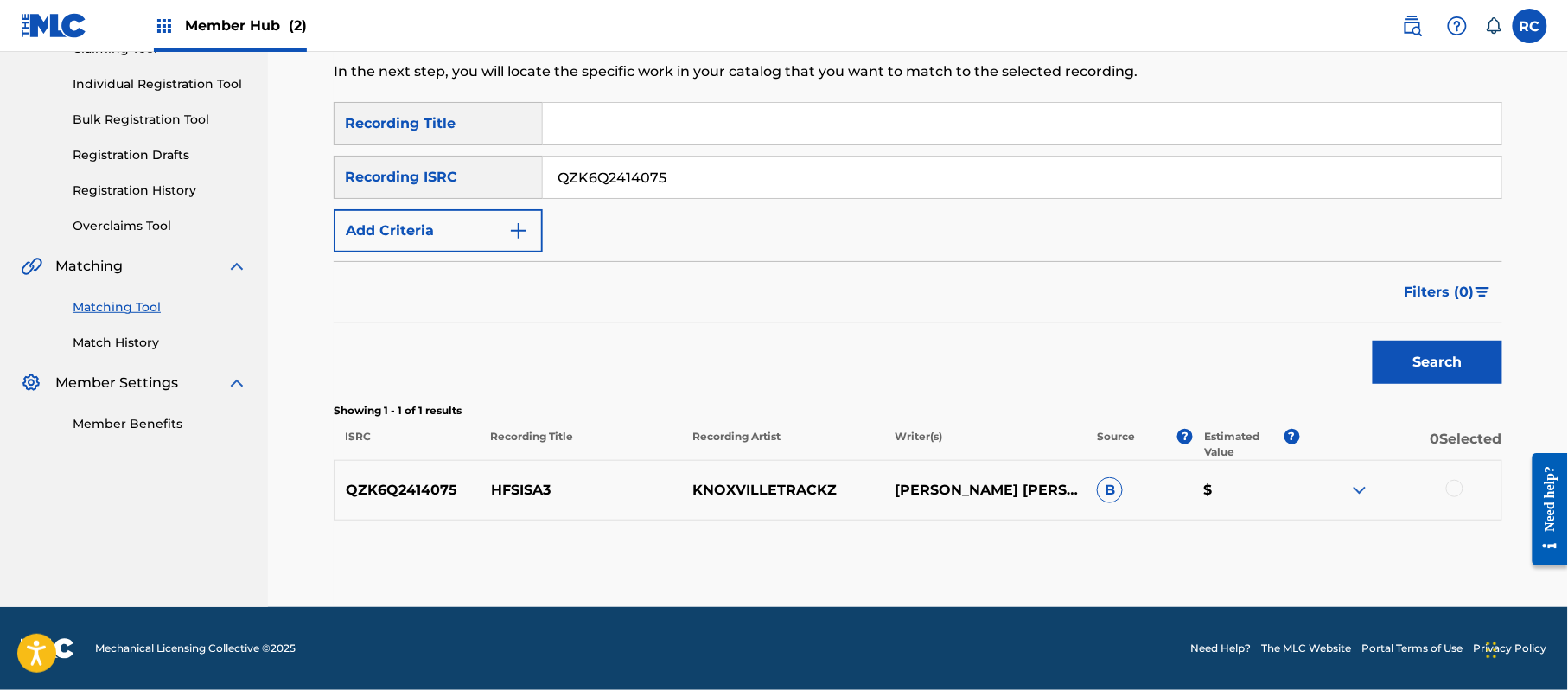
click at [1456, 488] on div at bounding box center [1454, 488] width 17 height 17
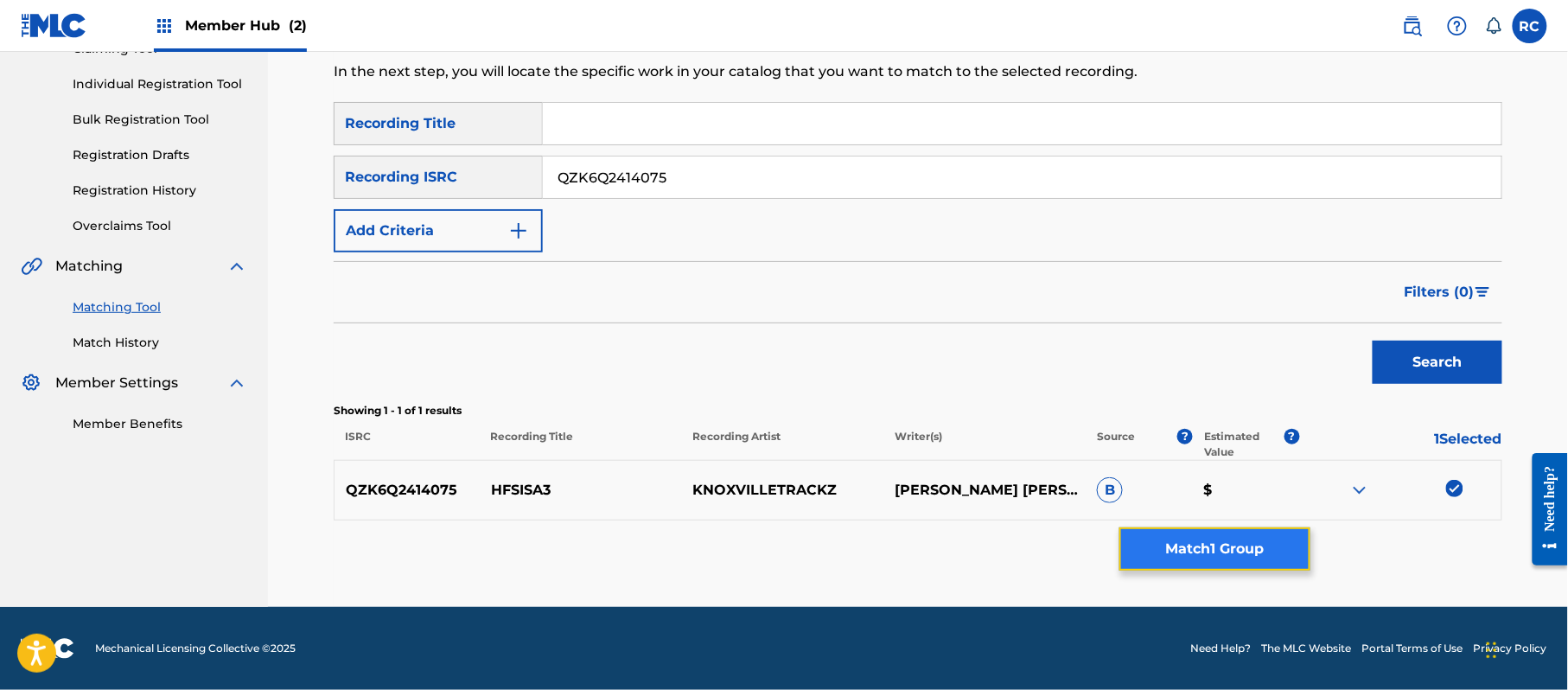
click at [1255, 544] on button "Match 1 Group" at bounding box center [1214, 549] width 191 height 43
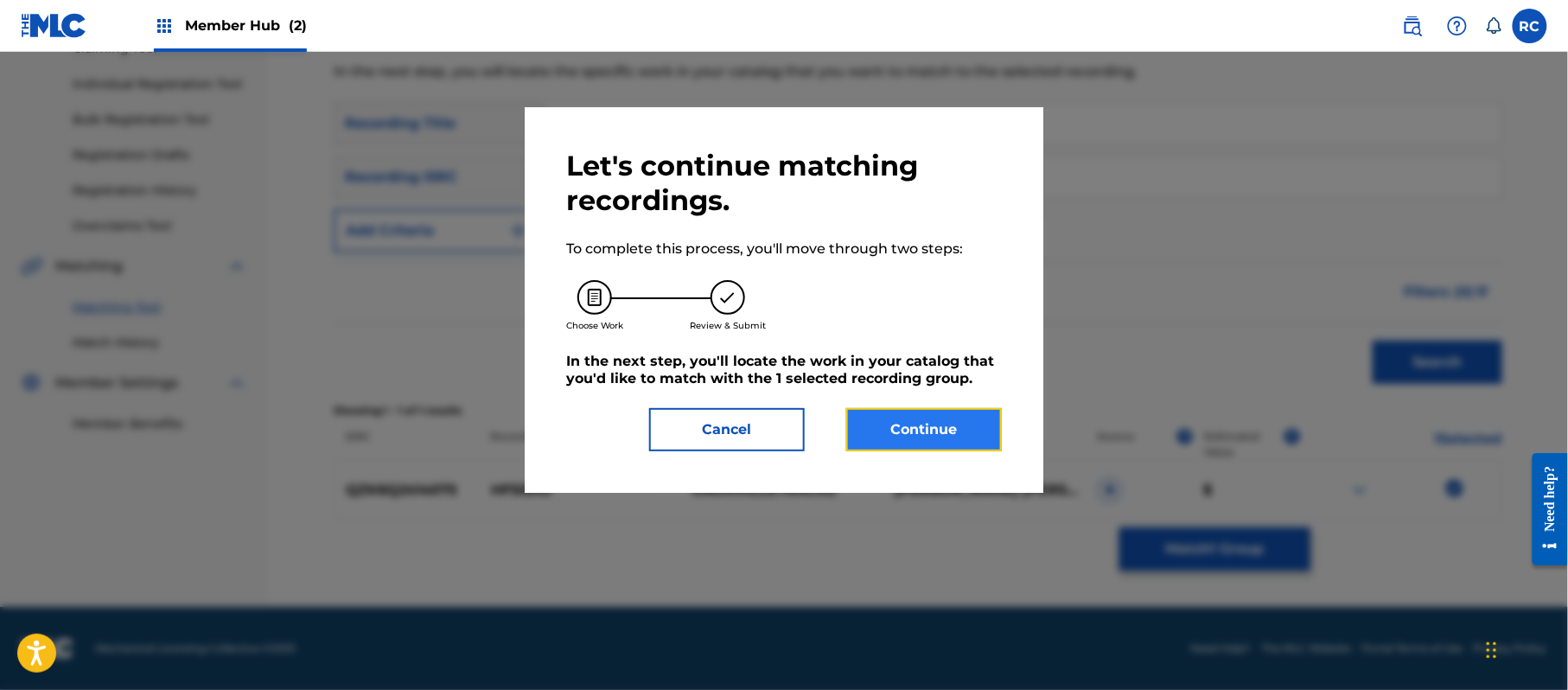
click at [969, 420] on button "Continue" at bounding box center [924, 429] width 155 height 43
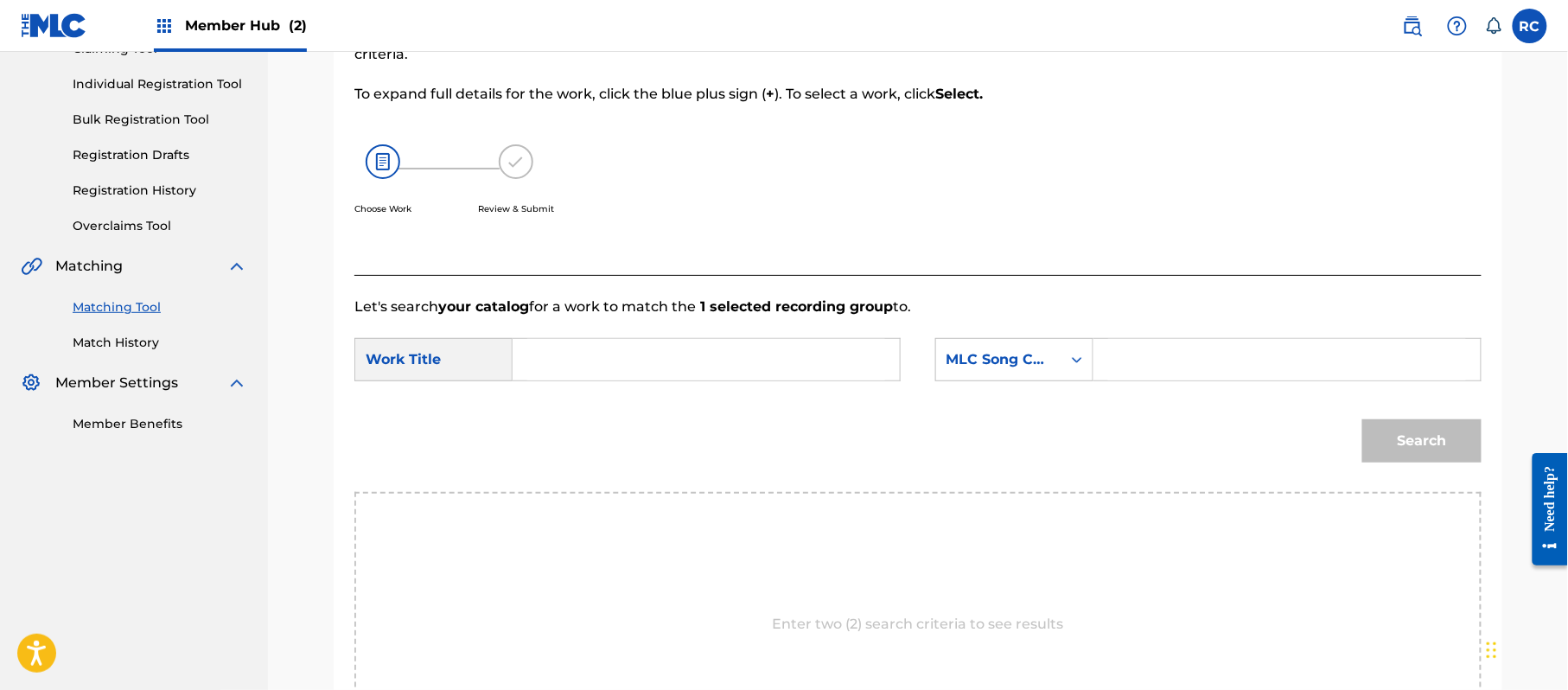
click at [681, 358] on input "Search Form" at bounding box center [706, 359] width 358 height 41
click at [646, 368] on input "Hfsisa3 HP9C31" at bounding box center [706, 359] width 358 height 41
click at [1272, 356] on input "Search Form" at bounding box center [1287, 359] width 358 height 41
click at [1395, 454] on button "Search" at bounding box center [1422, 440] width 120 height 43
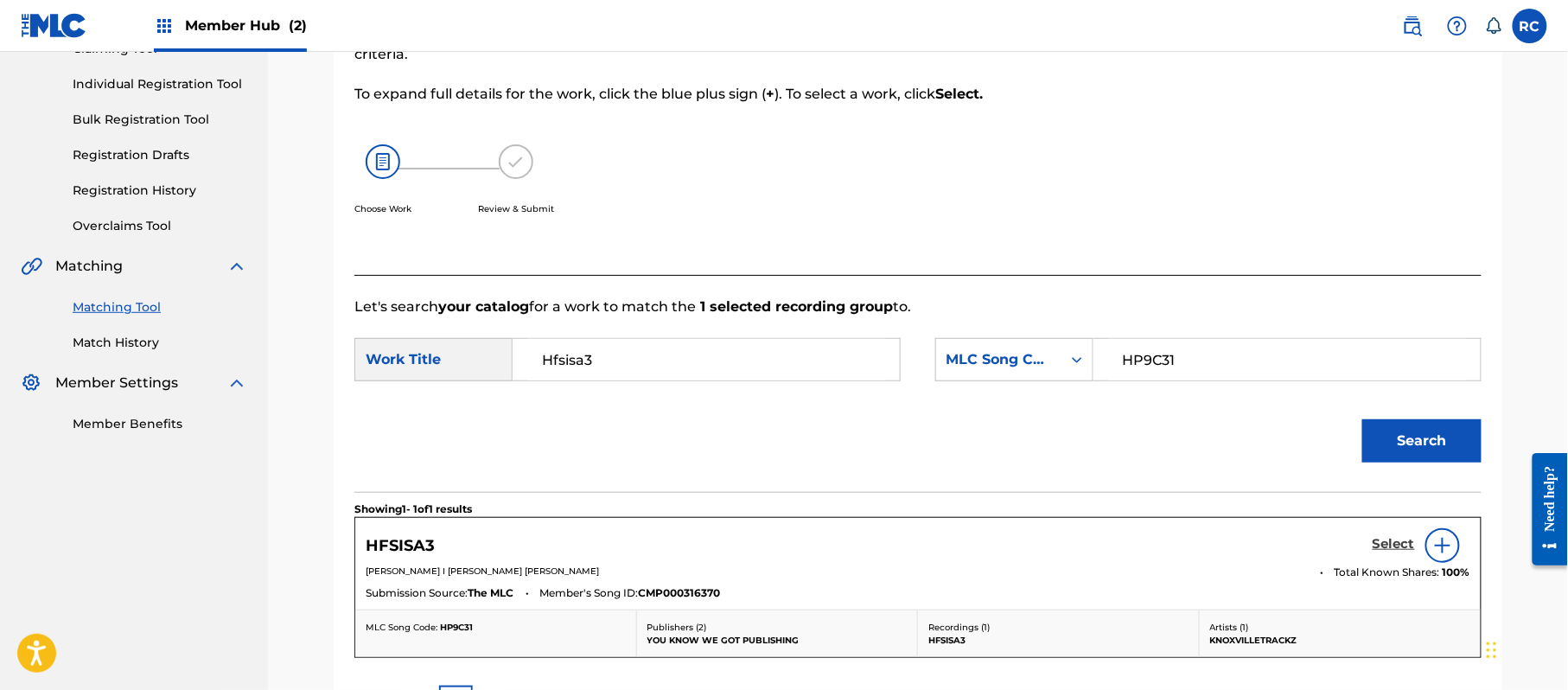
click at [1388, 540] on h5 "Select" at bounding box center [1394, 544] width 42 height 16
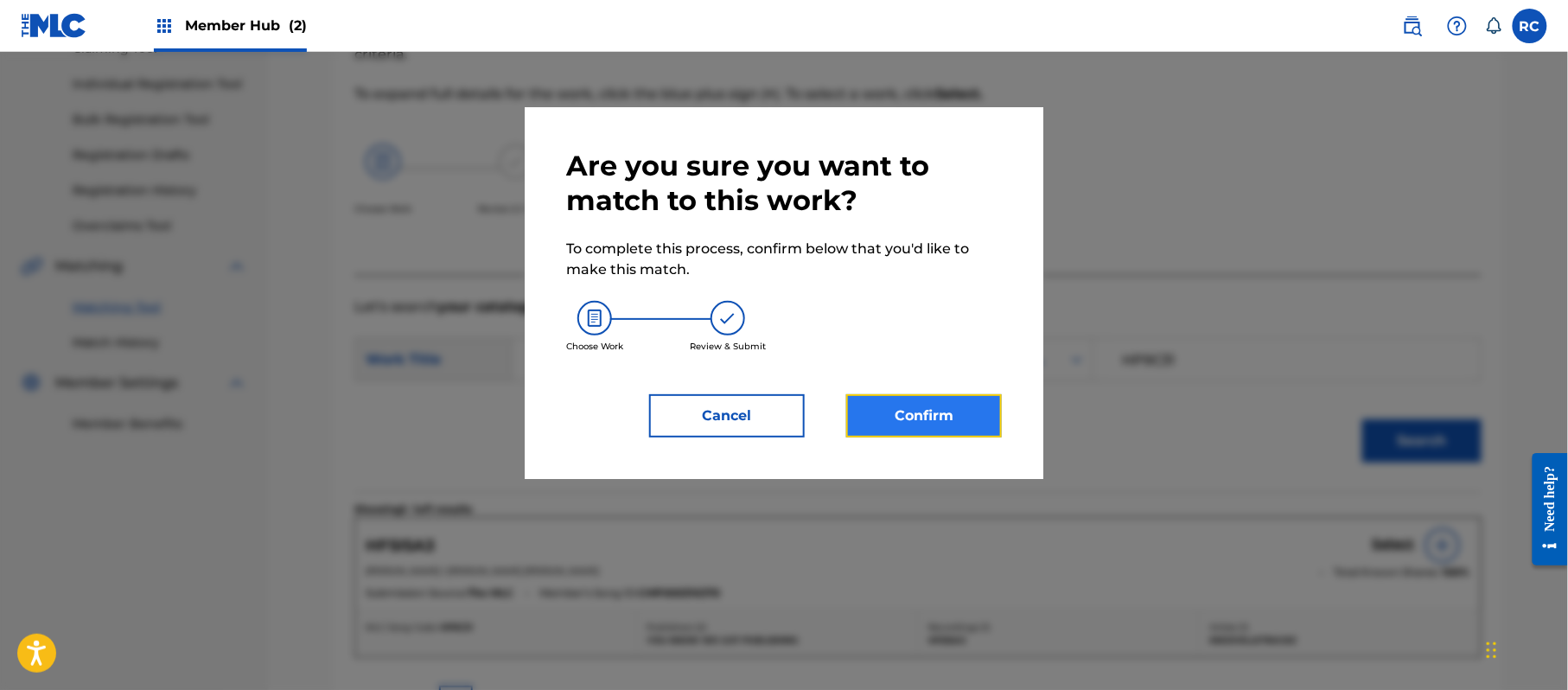
click at [948, 410] on button "Confirm" at bounding box center [924, 415] width 155 height 43
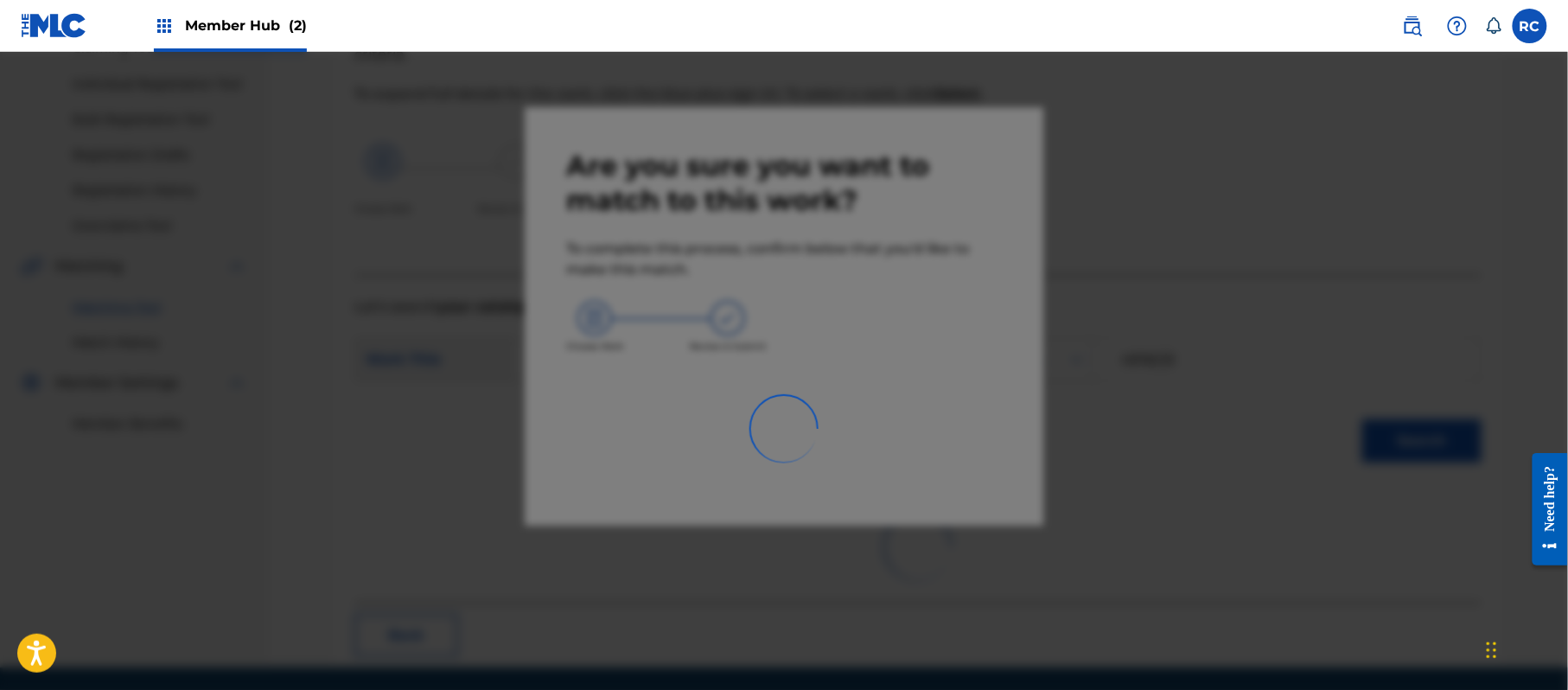
scroll to position [69, 0]
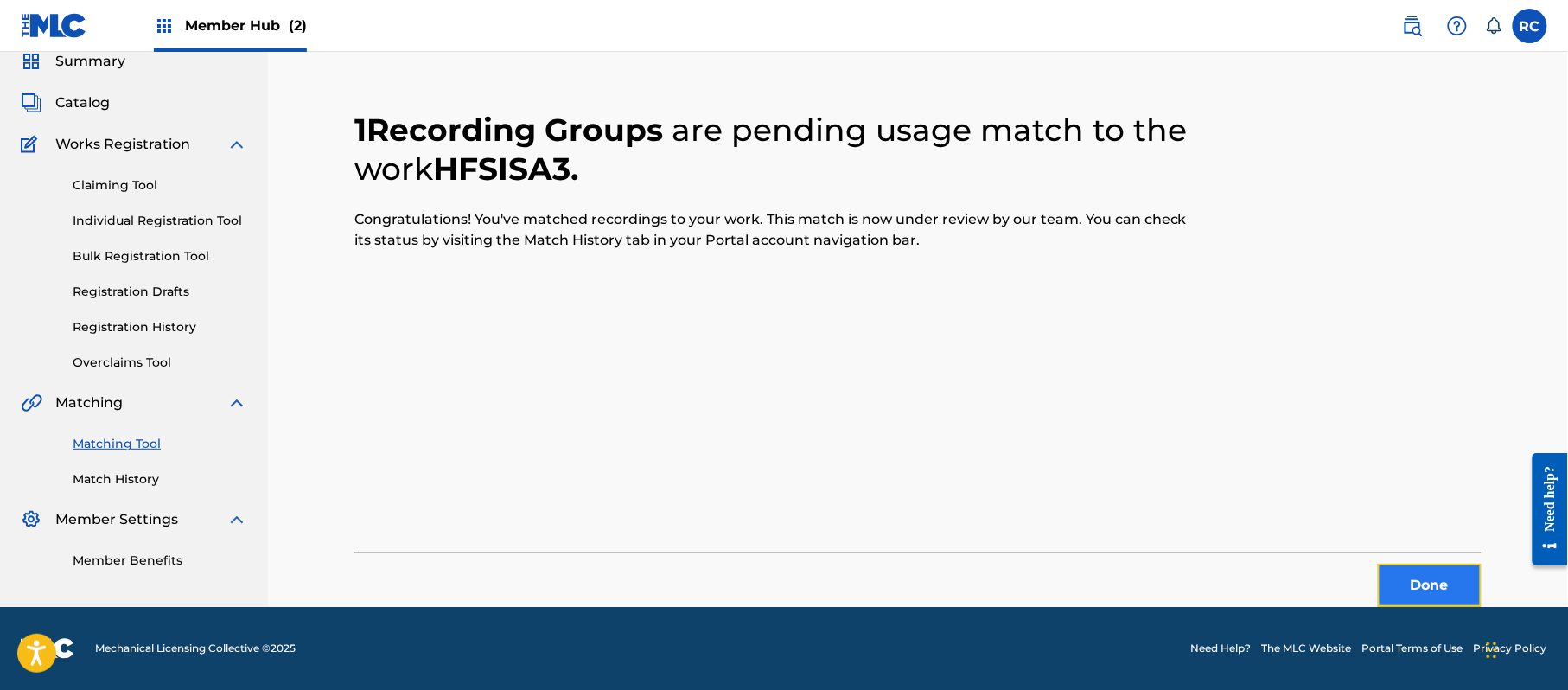
click at [1435, 581] on button "Done" at bounding box center [1430, 585] width 104 height 43
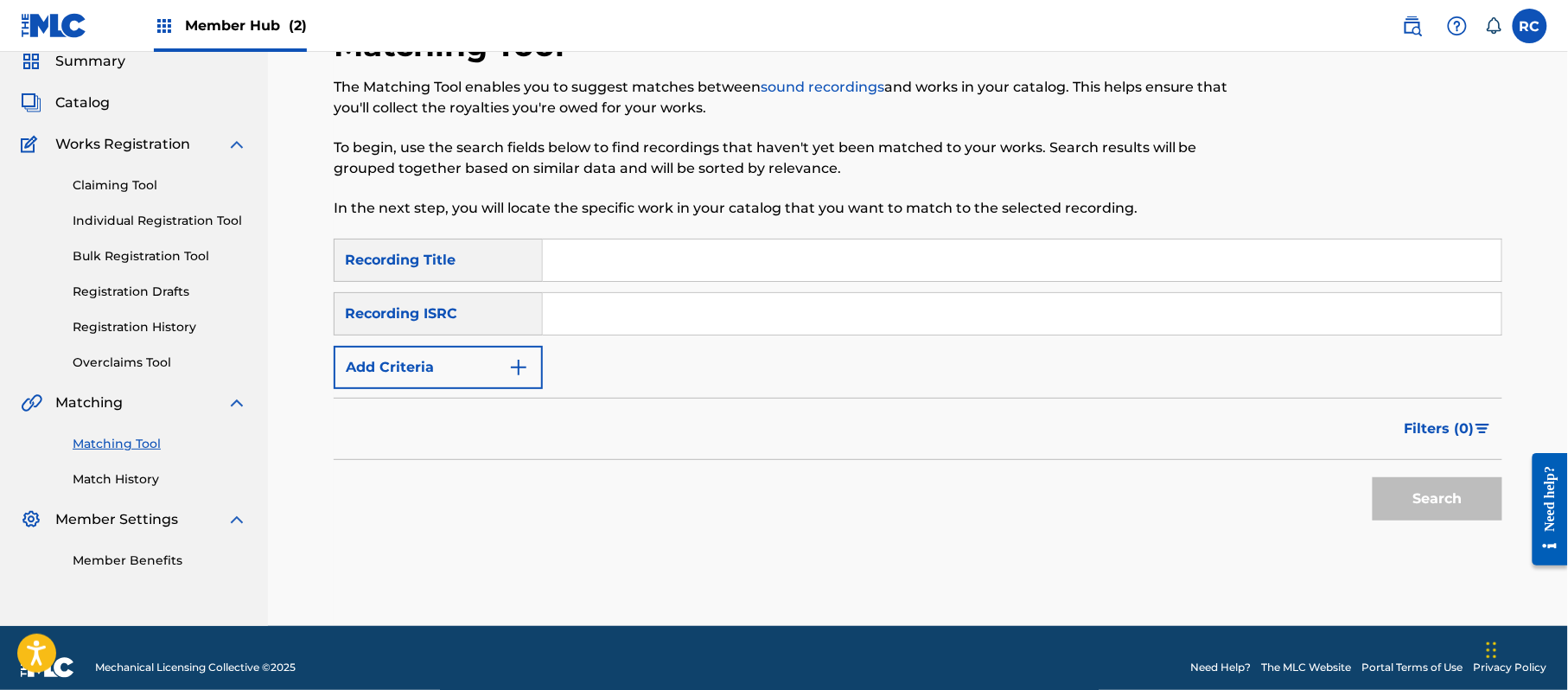
click at [828, 322] on input "Search Form" at bounding box center [1022, 313] width 958 height 41
click at [1425, 505] on button "Search" at bounding box center [1437, 498] width 130 height 43
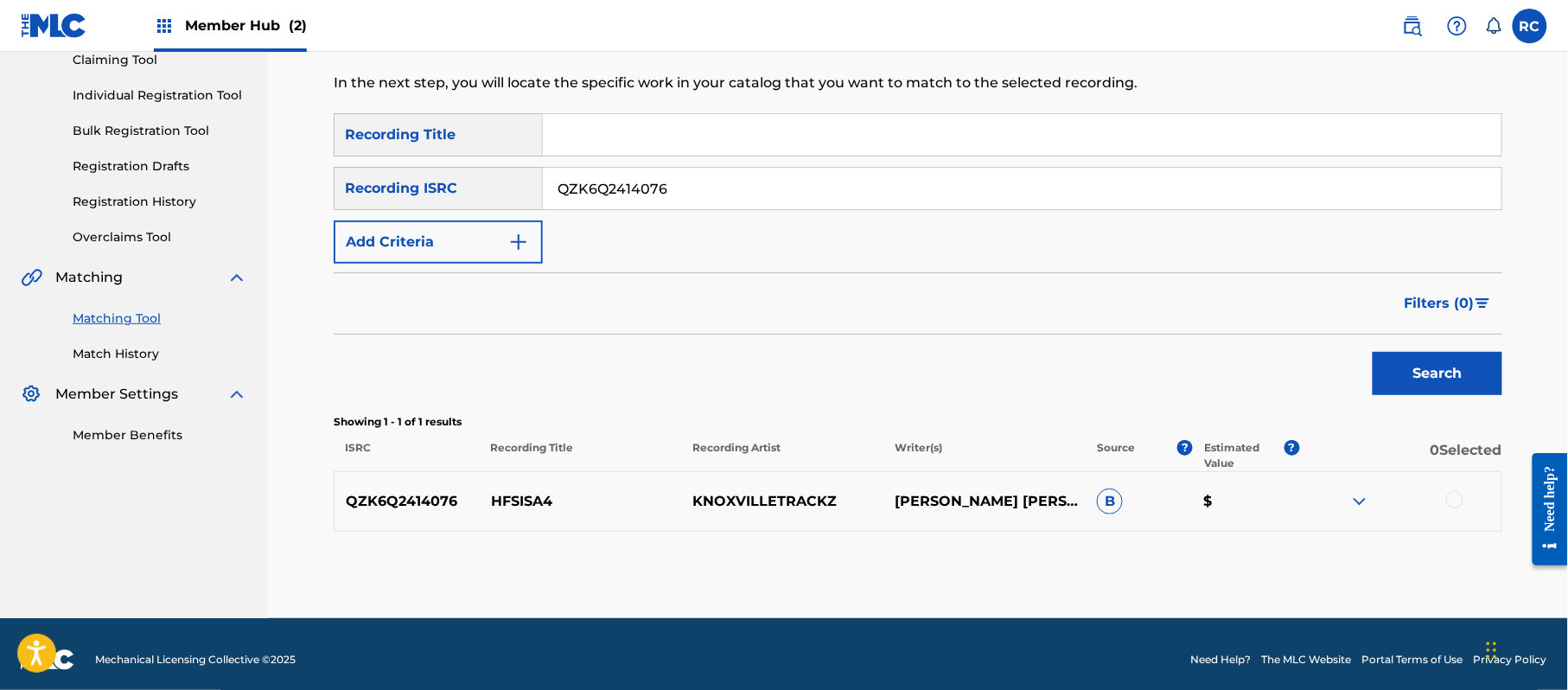
scroll to position [205, 0]
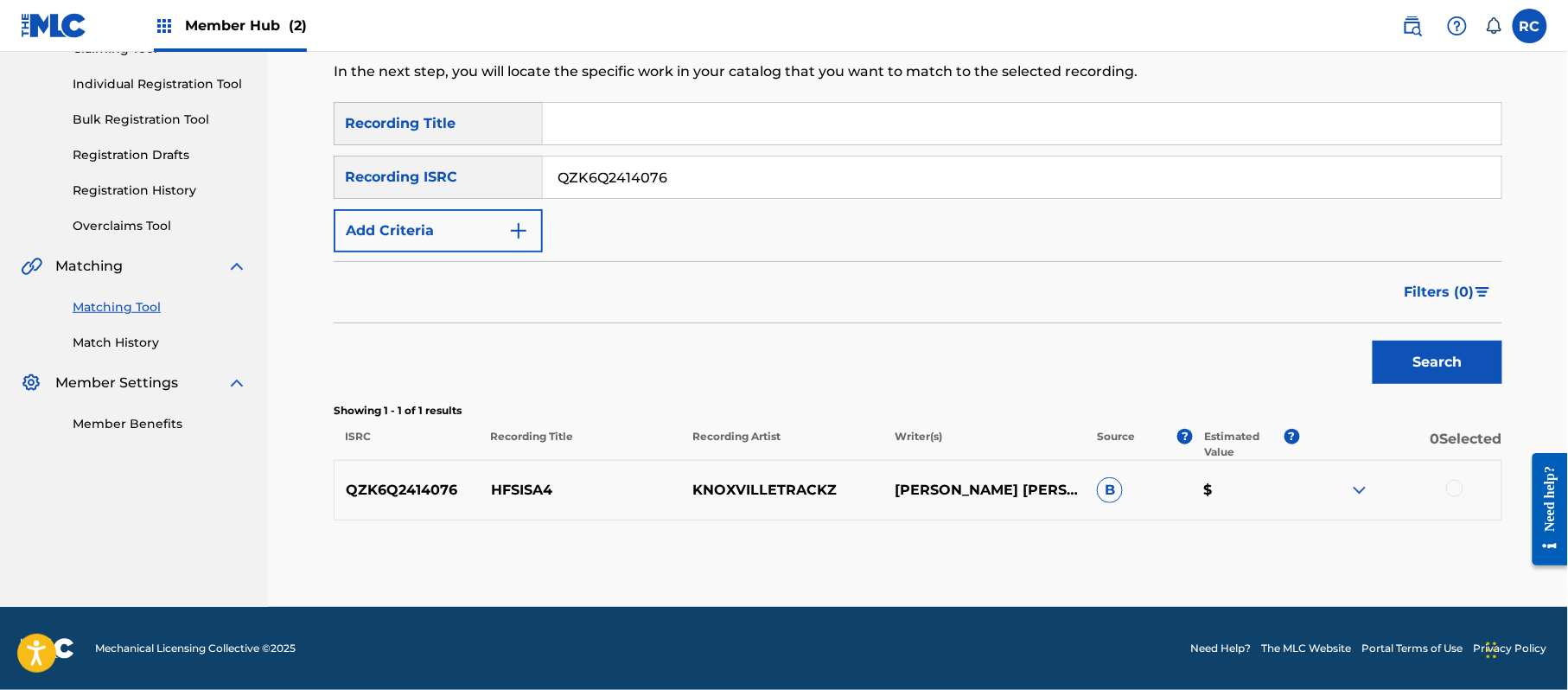
drag, startPoint x: 1461, startPoint y: 489, endPoint x: 1406, endPoint y: 495, distance: 55.3
click at [1460, 489] on div at bounding box center [1454, 488] width 17 height 17
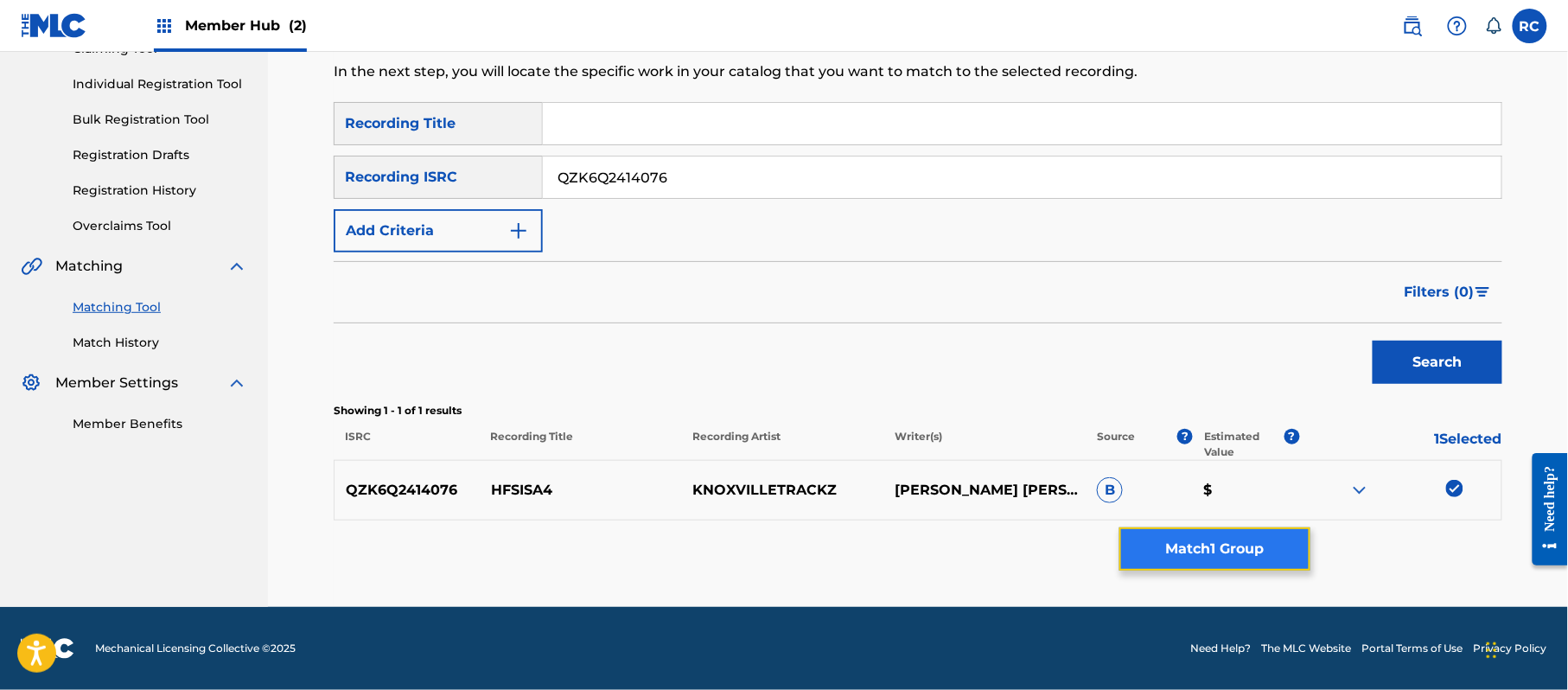
click at [1215, 555] on button "Match 1 Group" at bounding box center [1214, 549] width 191 height 43
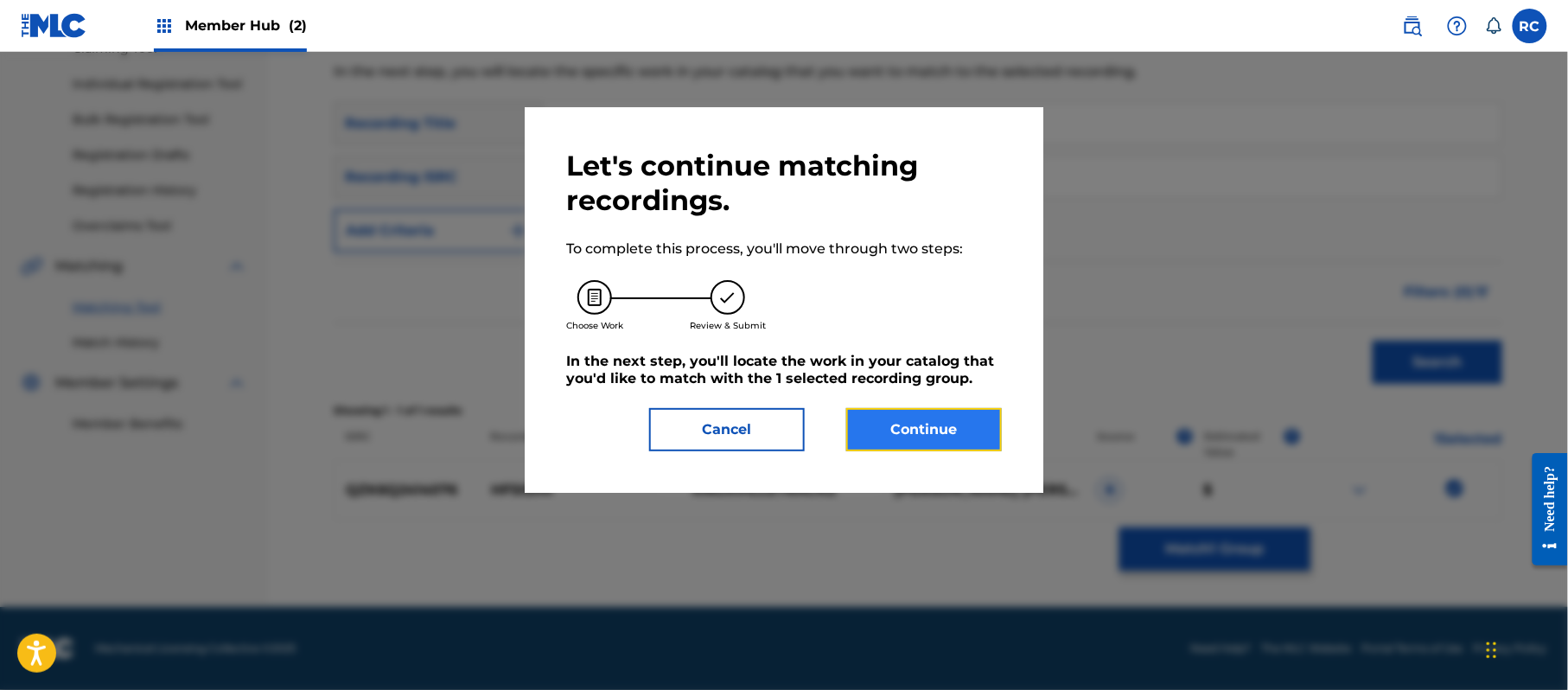
click at [962, 419] on button "Continue" at bounding box center [924, 429] width 155 height 43
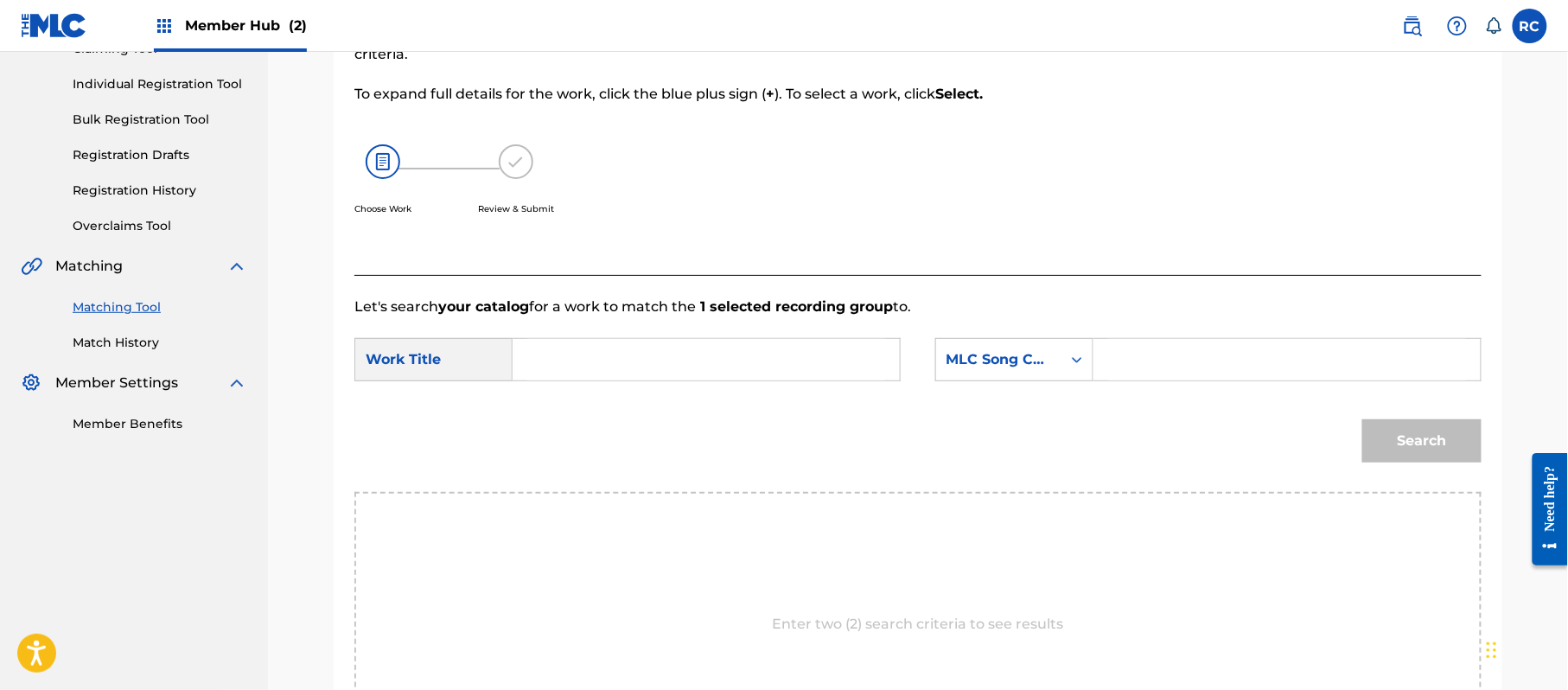
click at [776, 361] on input "Search Form" at bounding box center [706, 359] width 358 height 41
click at [631, 365] on input "Hfsisa4 HP9C89" at bounding box center [706, 359] width 358 height 41
drag, startPoint x: 1174, startPoint y: 354, endPoint x: 1184, endPoint y: 360, distance: 11.7
click at [1174, 354] on input "Search Form" at bounding box center [1287, 359] width 358 height 41
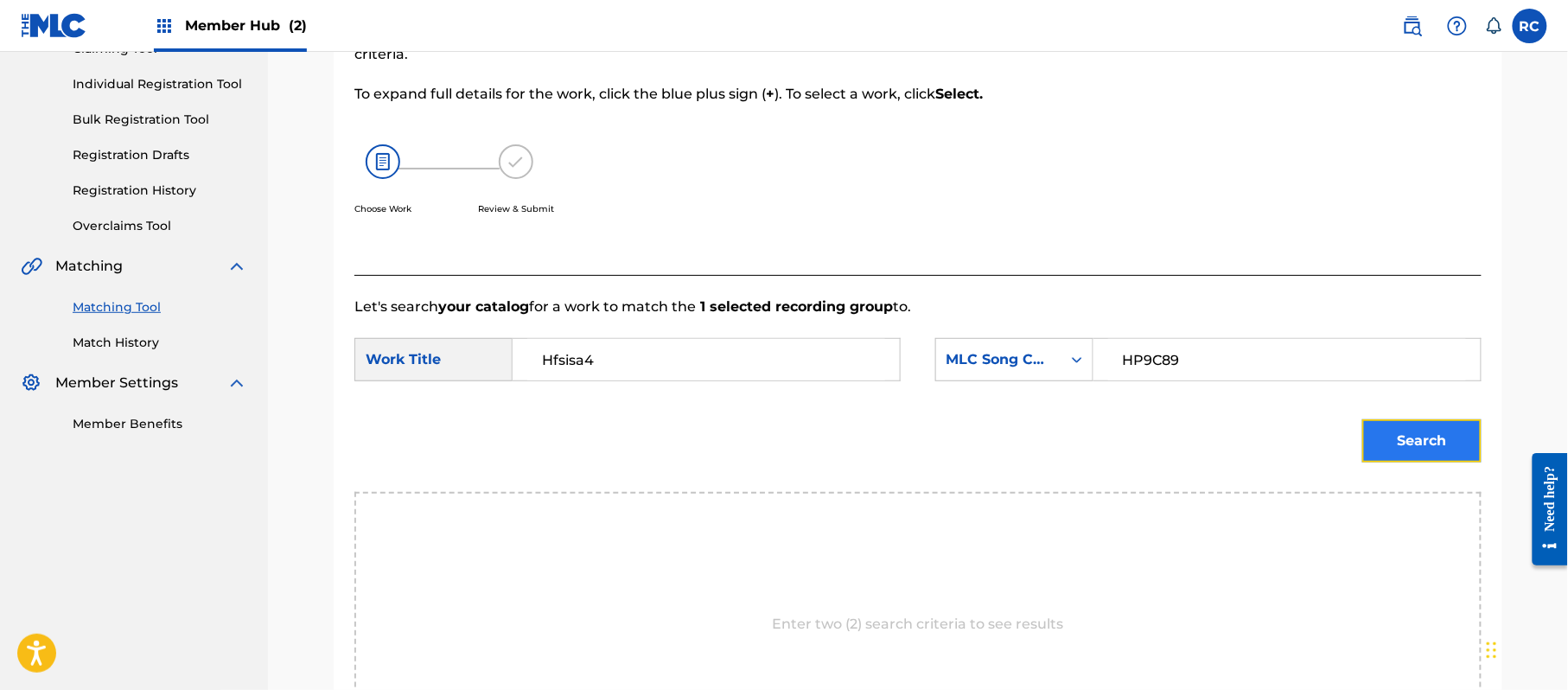
click at [1416, 439] on button "Search" at bounding box center [1422, 440] width 120 height 43
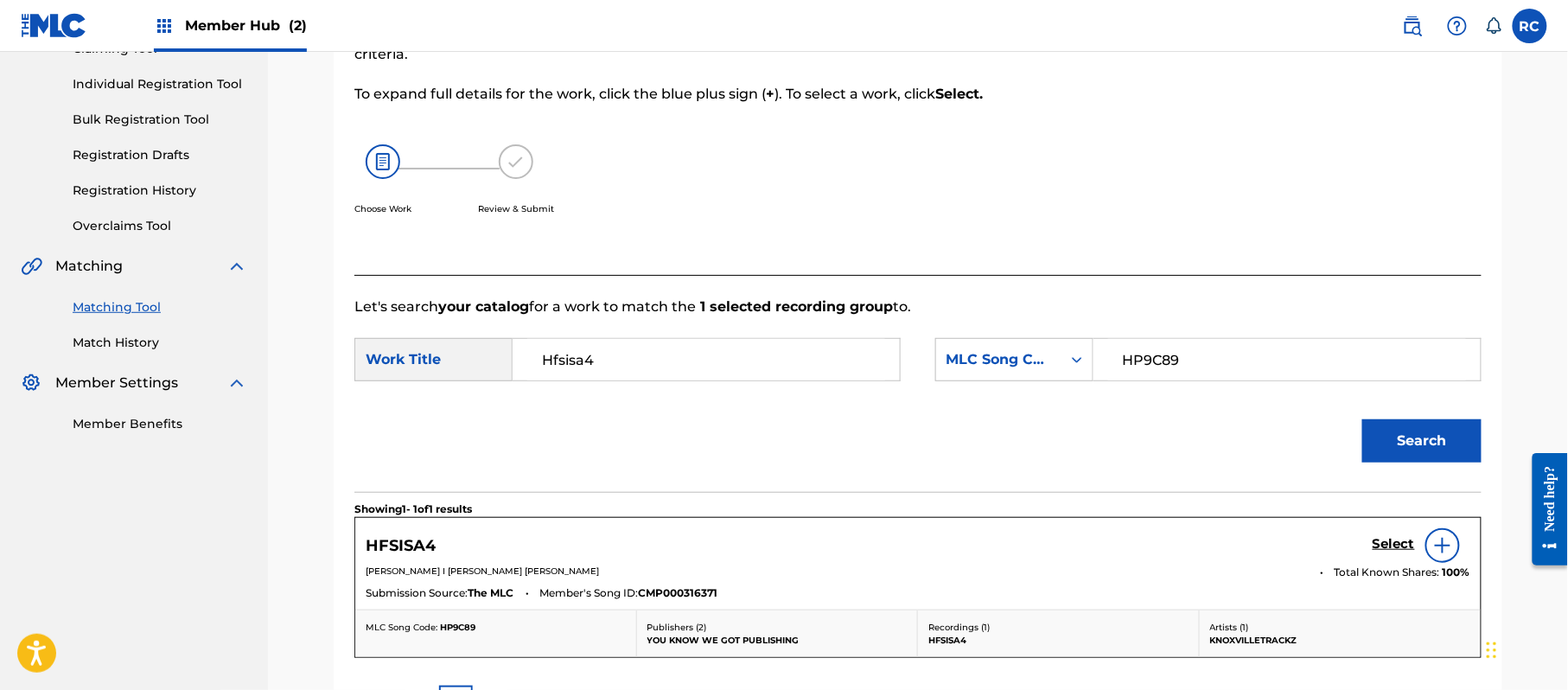
click at [1386, 534] on div "Select" at bounding box center [1421, 546] width 98 height 35
click at [1376, 541] on h5 "Select" at bounding box center [1394, 544] width 42 height 16
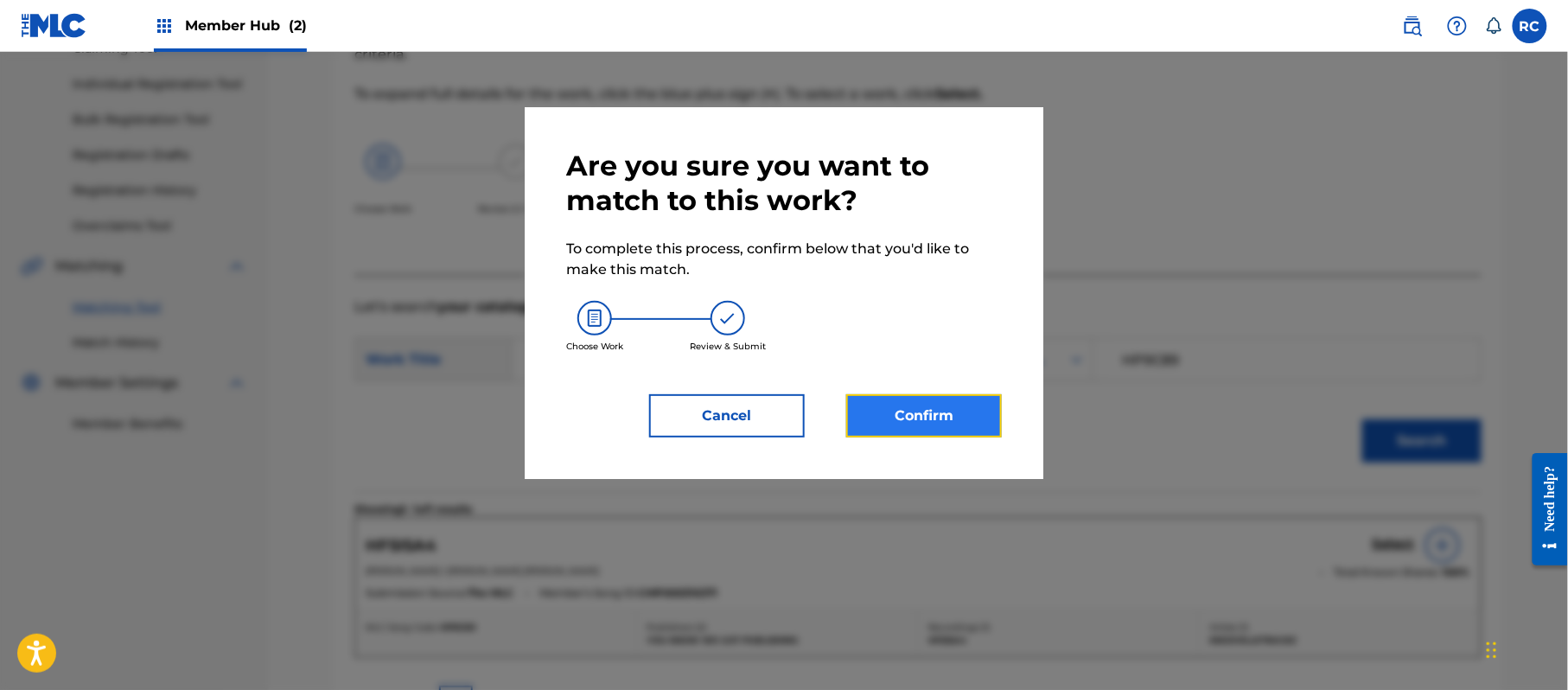
click at [958, 410] on button "Confirm" at bounding box center [924, 415] width 155 height 43
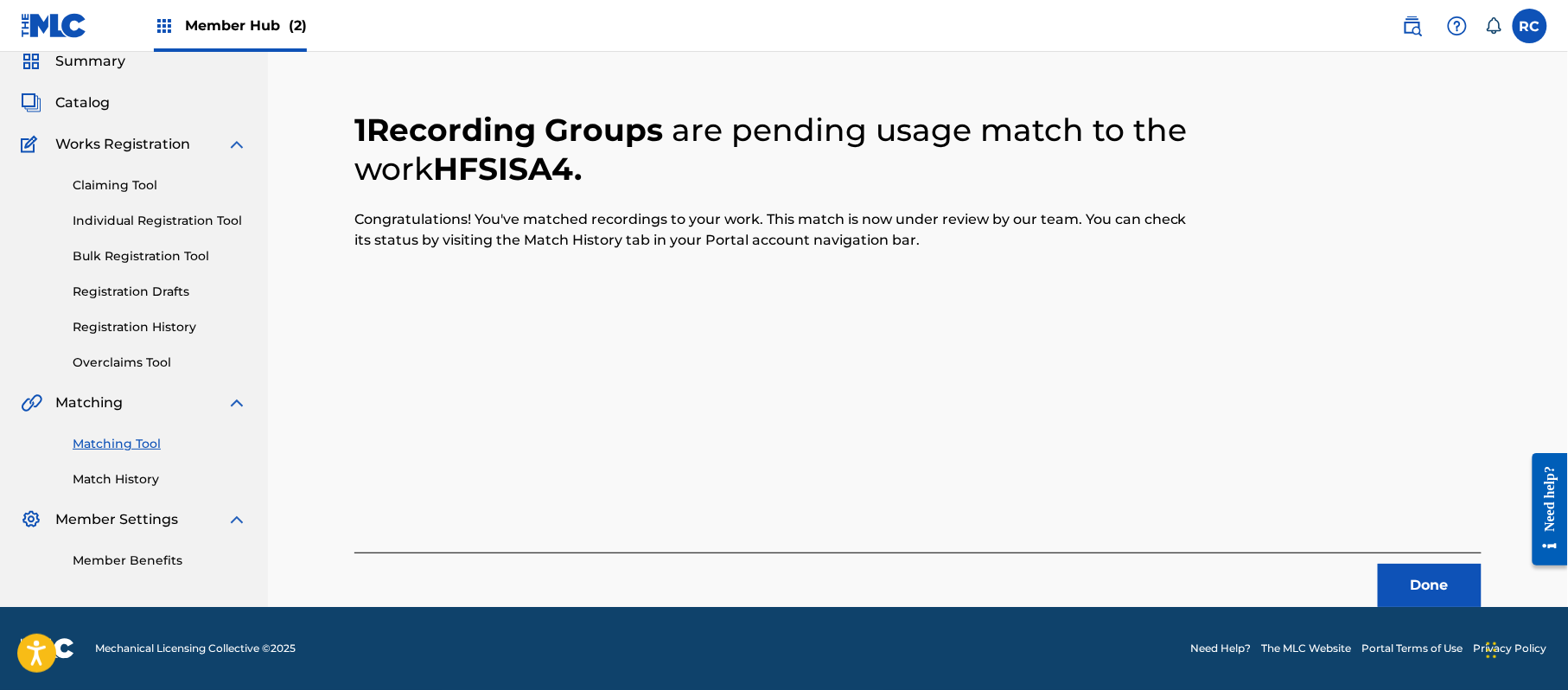
scroll to position [69, 0]
click at [1402, 582] on button "Done" at bounding box center [1430, 585] width 104 height 43
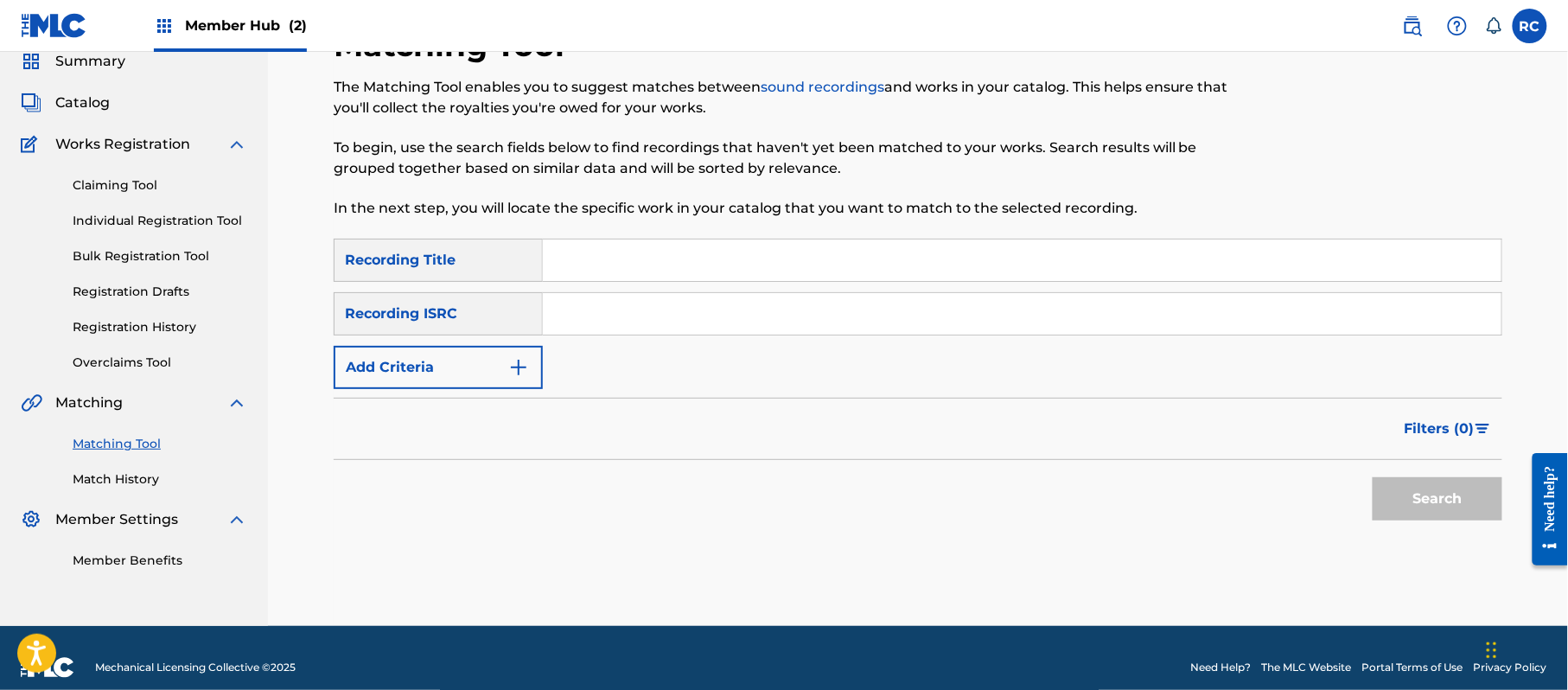
click at [637, 322] on input "Search Form" at bounding box center [1022, 313] width 958 height 41
click at [1397, 496] on button "Search" at bounding box center [1437, 498] width 130 height 43
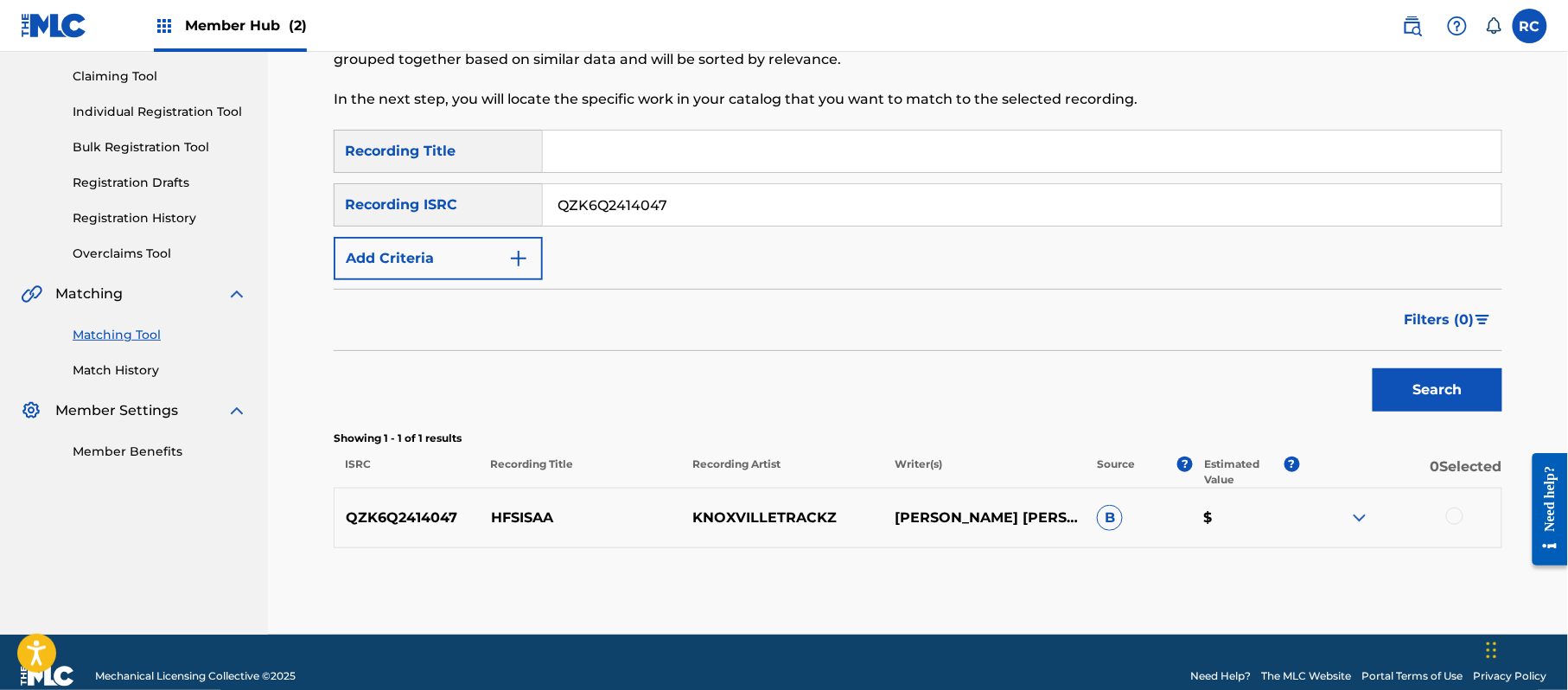
scroll to position [205, 0]
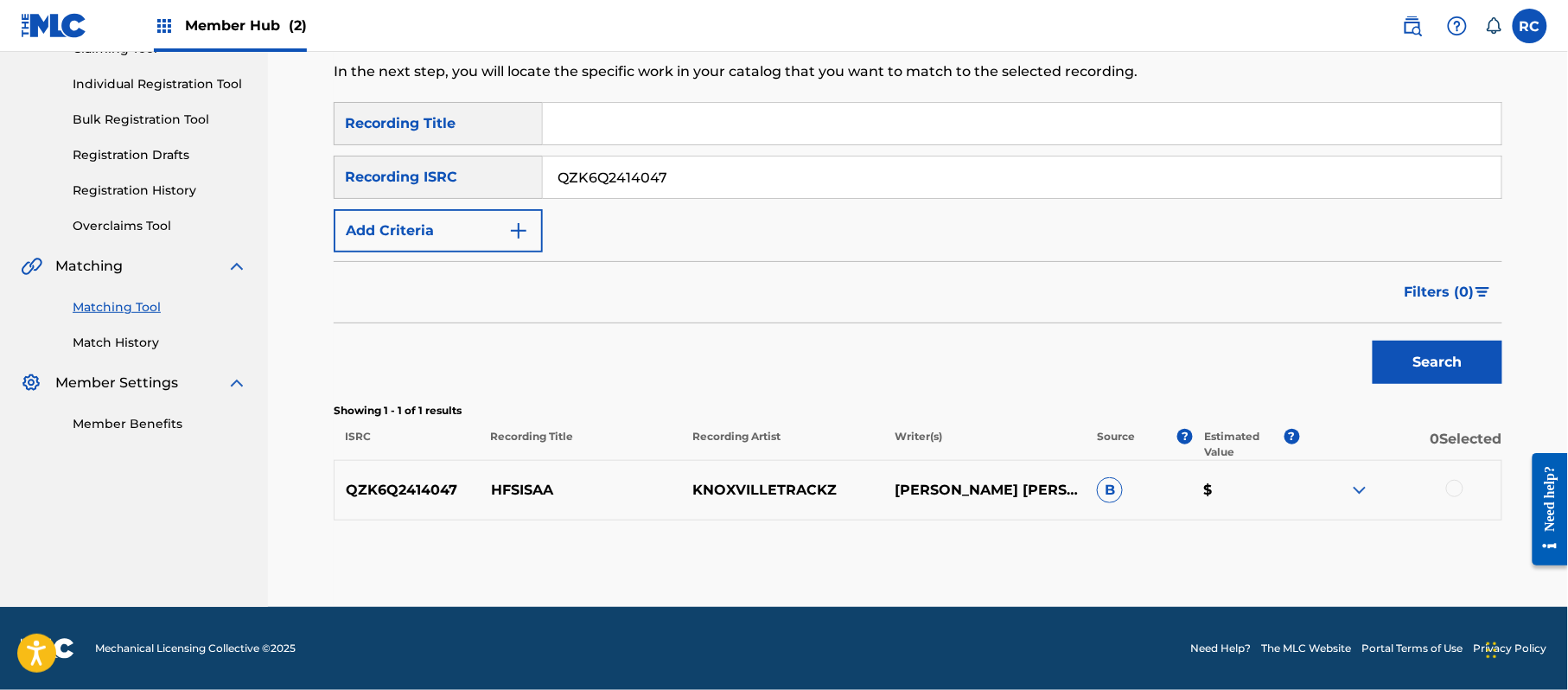
click at [1458, 487] on div at bounding box center [1454, 488] width 17 height 17
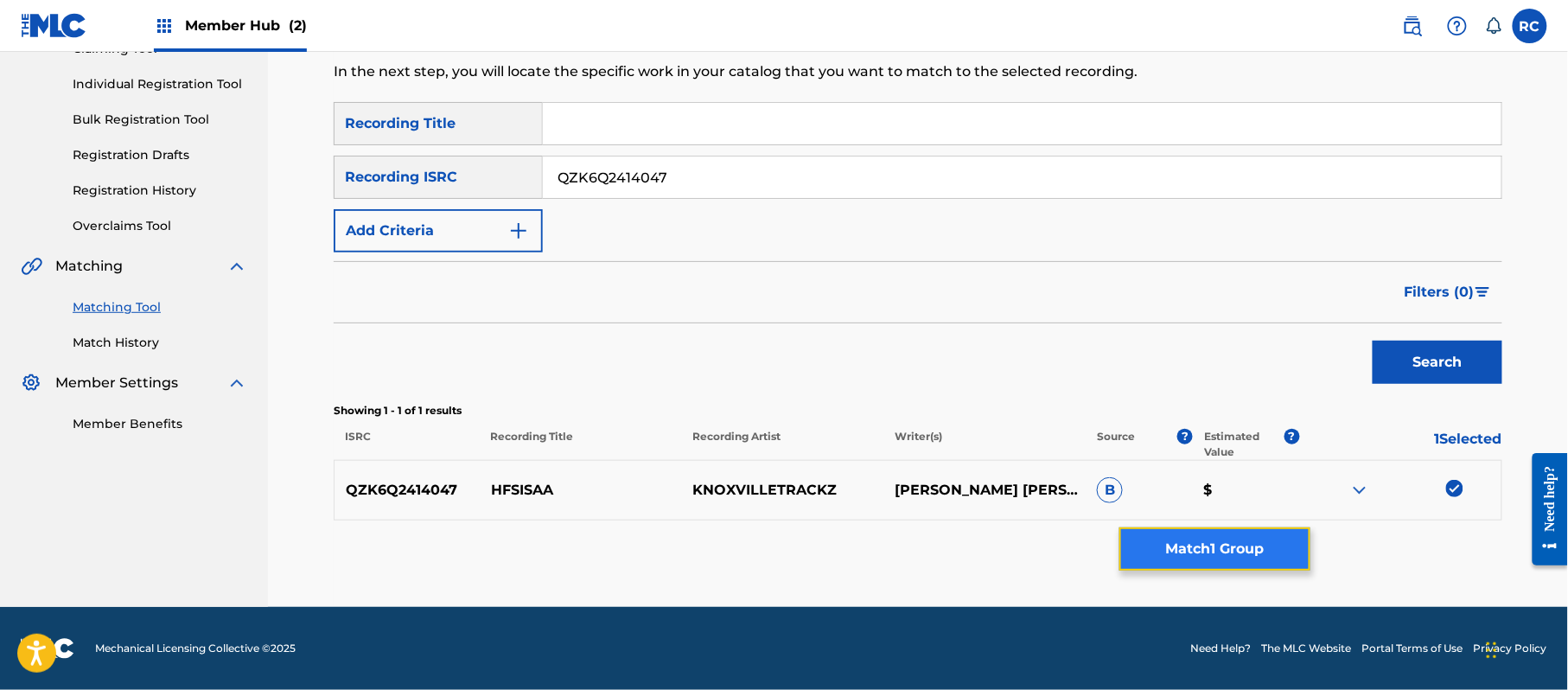
click at [1173, 545] on button "Match 1 Group" at bounding box center [1214, 549] width 191 height 43
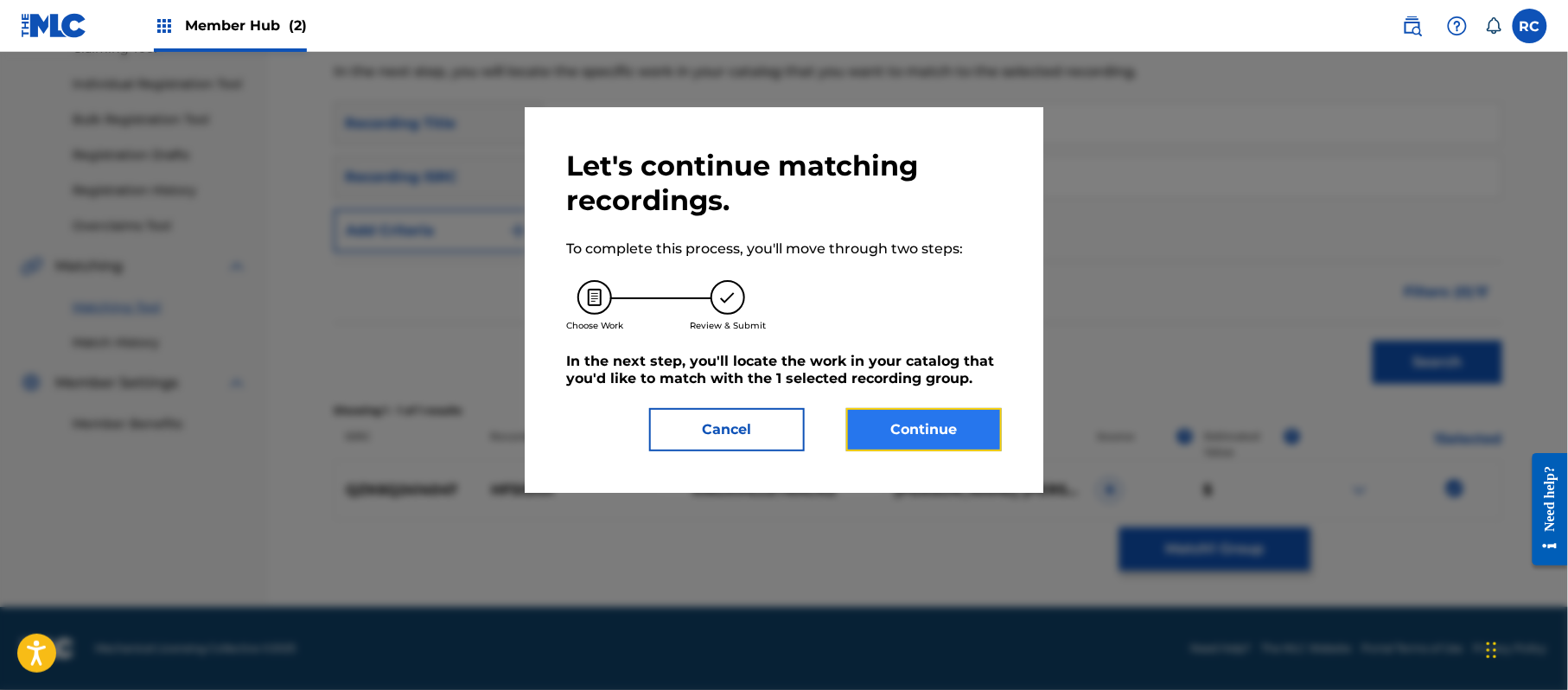
click at [873, 431] on button "Continue" at bounding box center [924, 429] width 155 height 43
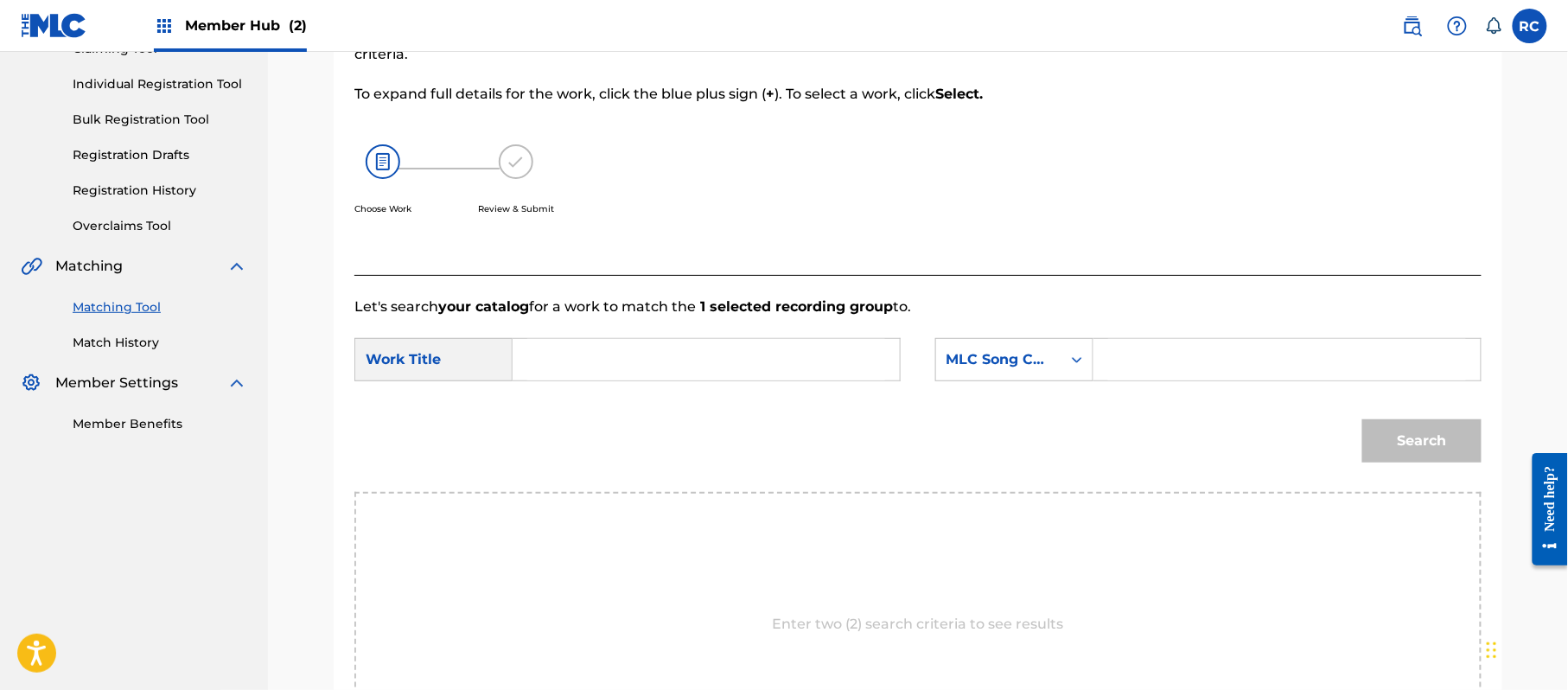
click at [725, 361] on input "Search Form" at bounding box center [706, 359] width 358 height 41
click at [631, 352] on input "Hfsisaa HP9C84" at bounding box center [706, 359] width 358 height 41
drag, startPoint x: 1174, startPoint y: 361, endPoint x: 1194, endPoint y: 368, distance: 21.2
click at [1174, 361] on input "Search Form" at bounding box center [1287, 359] width 358 height 41
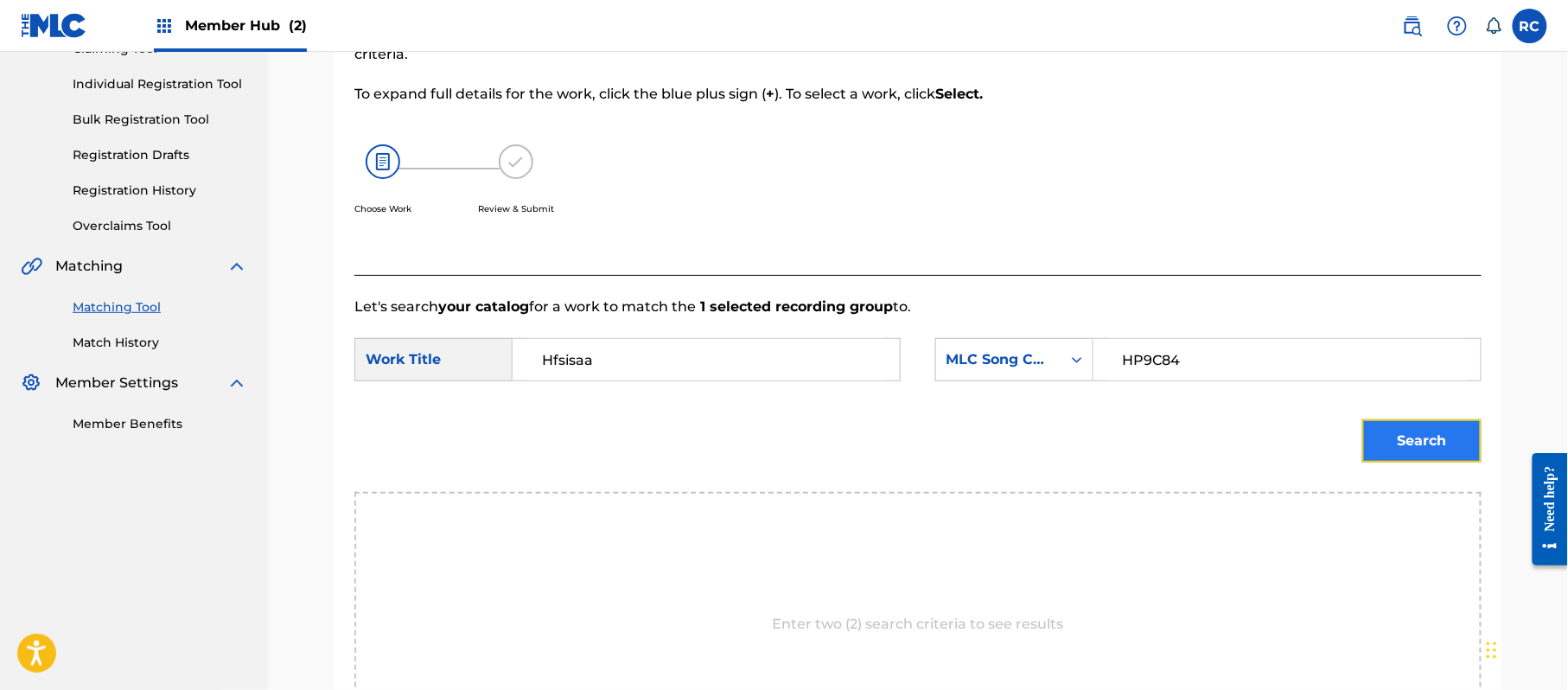
click at [1428, 444] on button "Search" at bounding box center [1422, 440] width 120 height 43
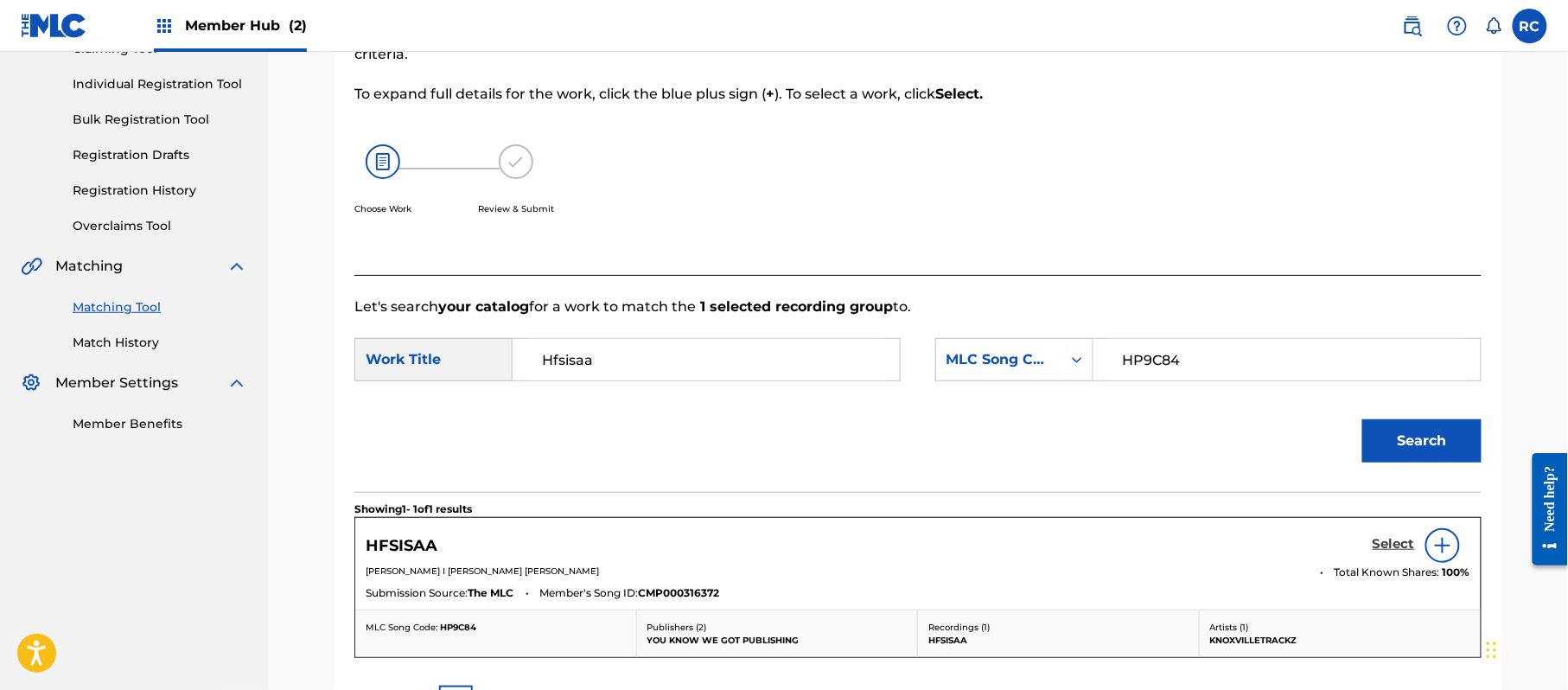
click at [1388, 548] on h5 "Select" at bounding box center [1394, 544] width 42 height 16
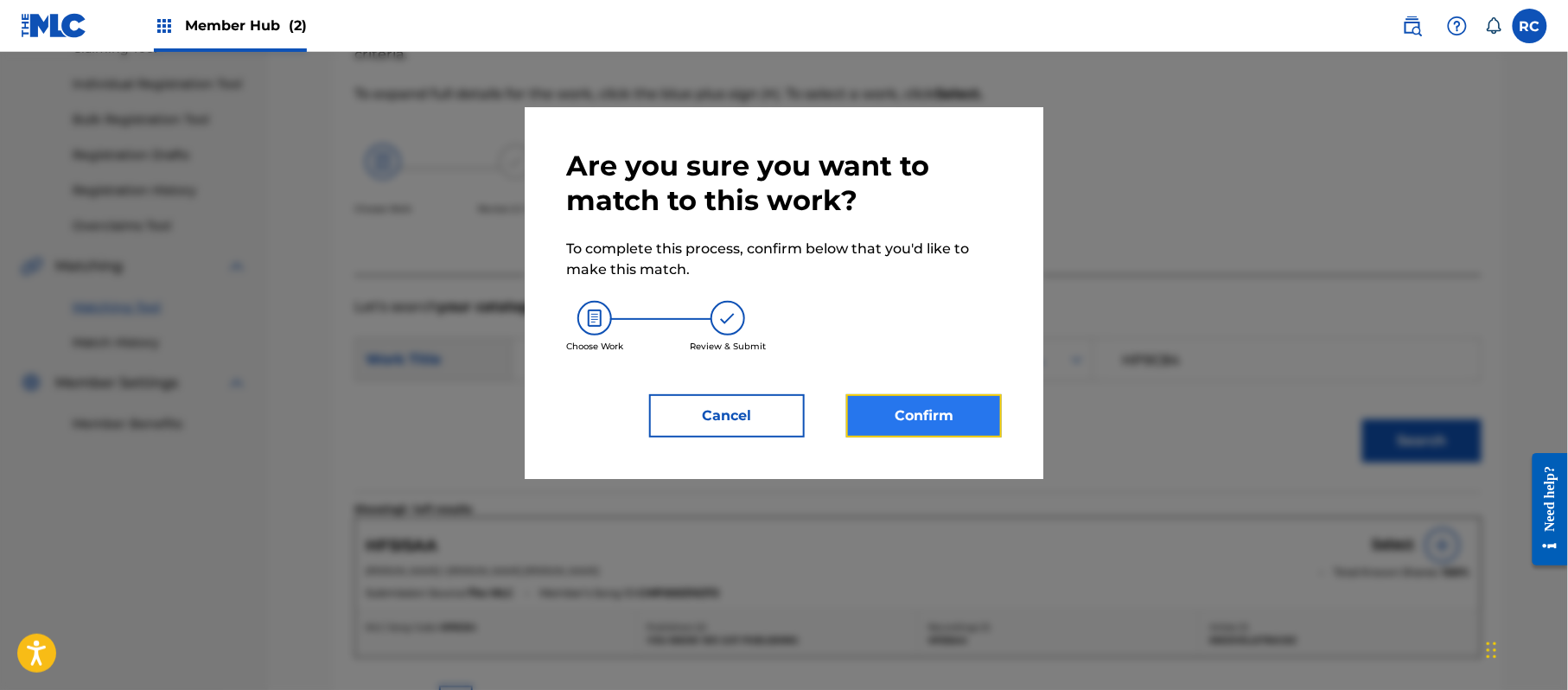
click at [938, 418] on button "Confirm" at bounding box center [924, 415] width 155 height 43
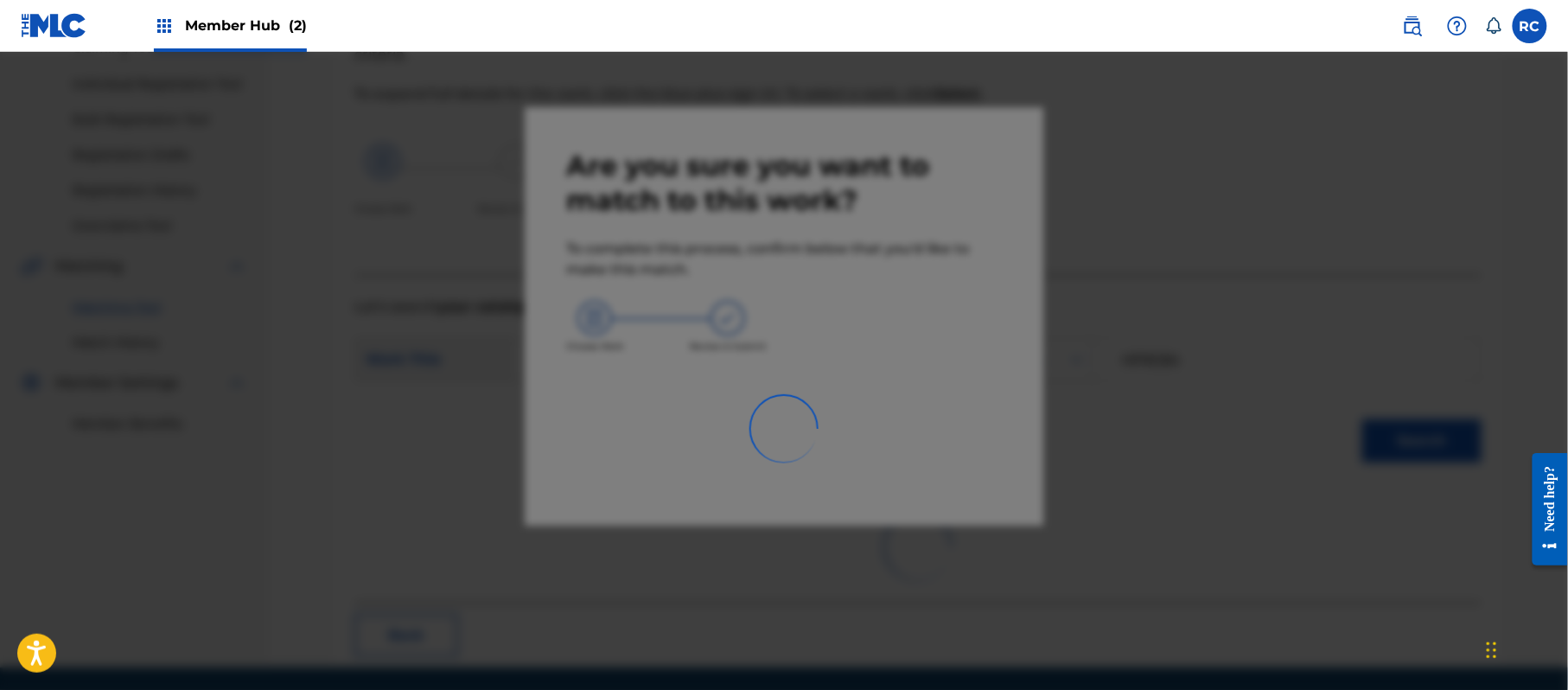
scroll to position [69, 0]
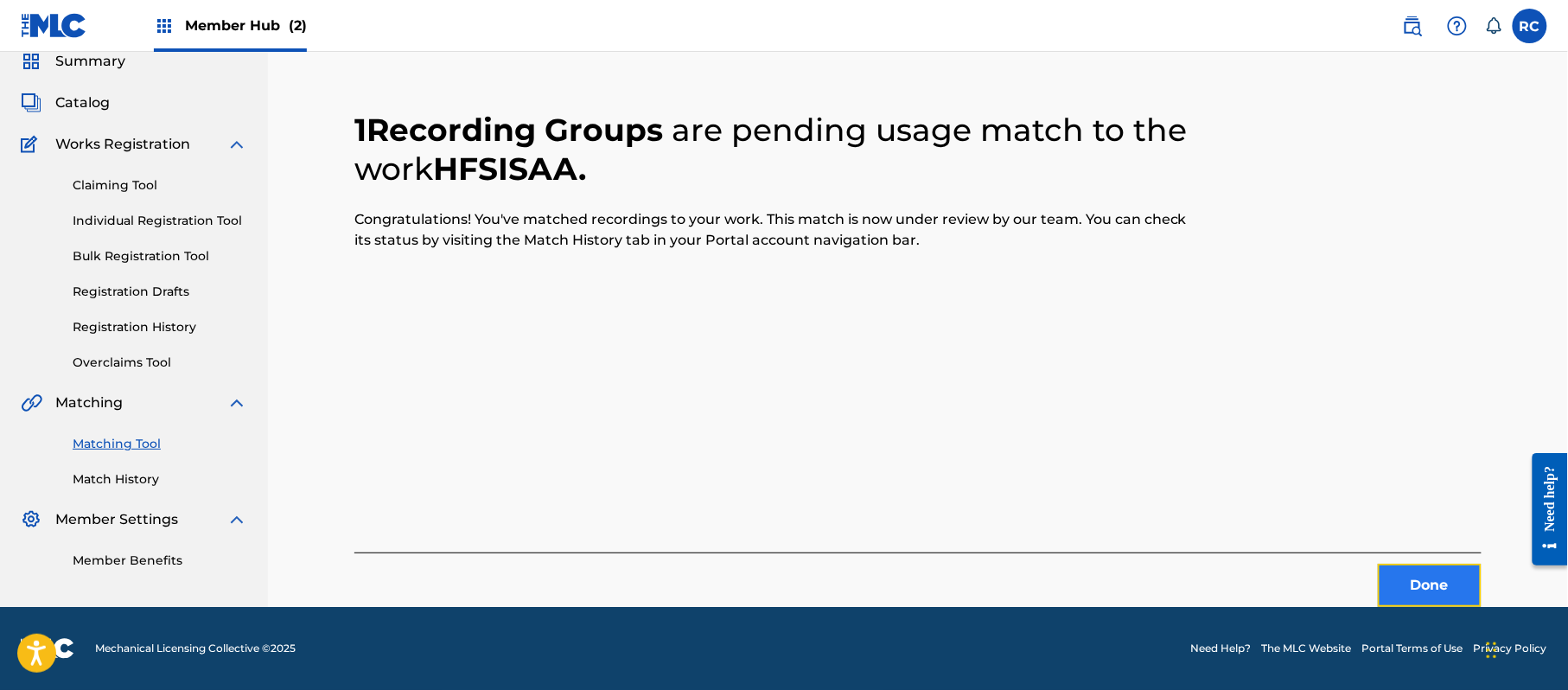
click at [1407, 591] on button "Done" at bounding box center [1430, 585] width 104 height 43
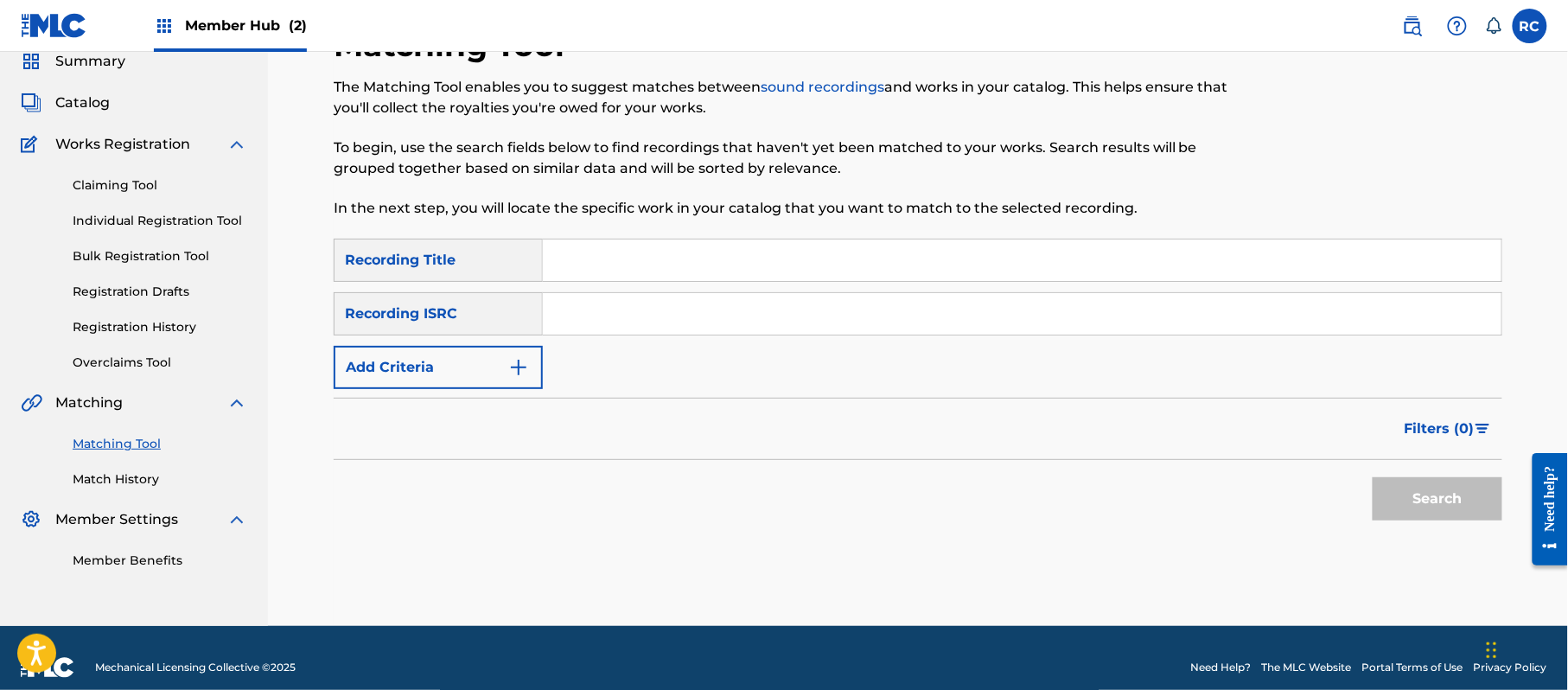
click at [692, 327] on input "Search Form" at bounding box center [1022, 313] width 958 height 41
click at [1426, 512] on button "Search" at bounding box center [1437, 498] width 130 height 43
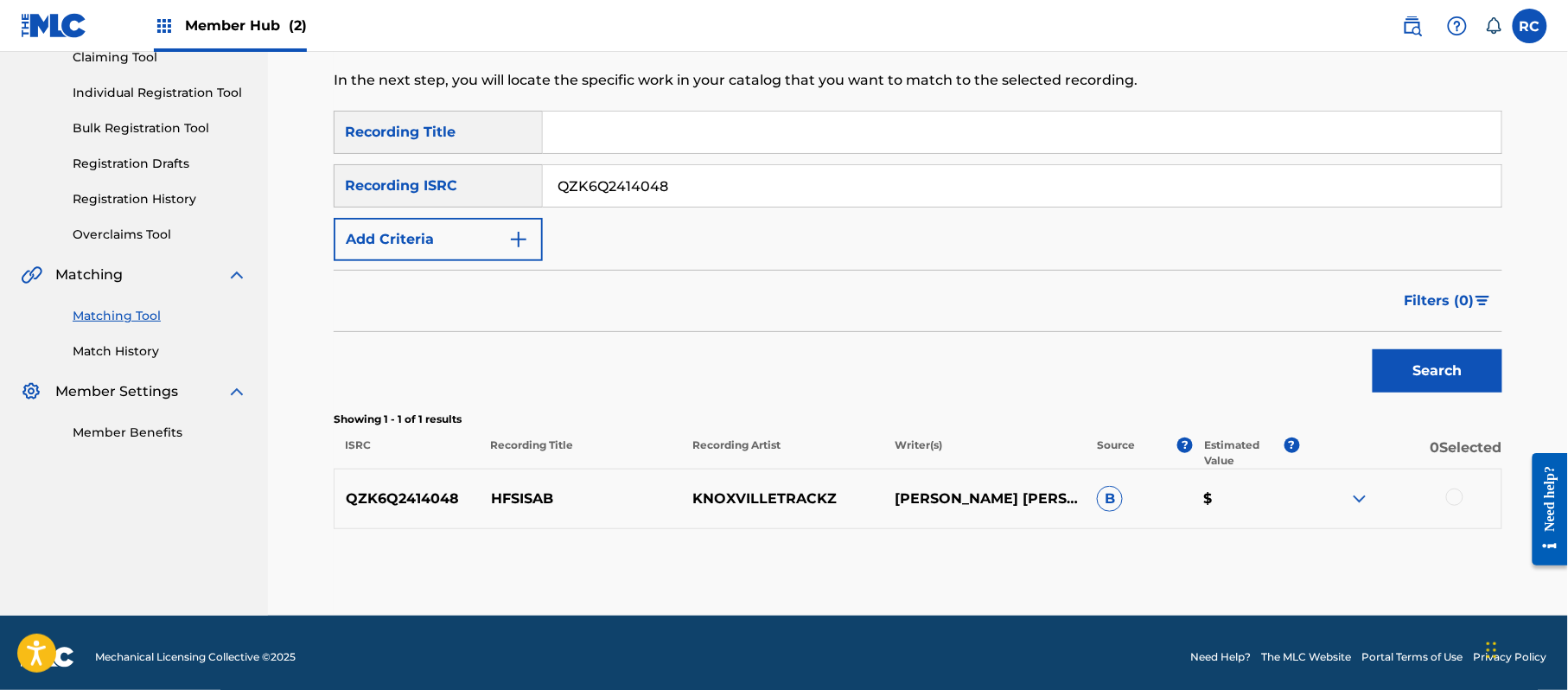
scroll to position [199, 0]
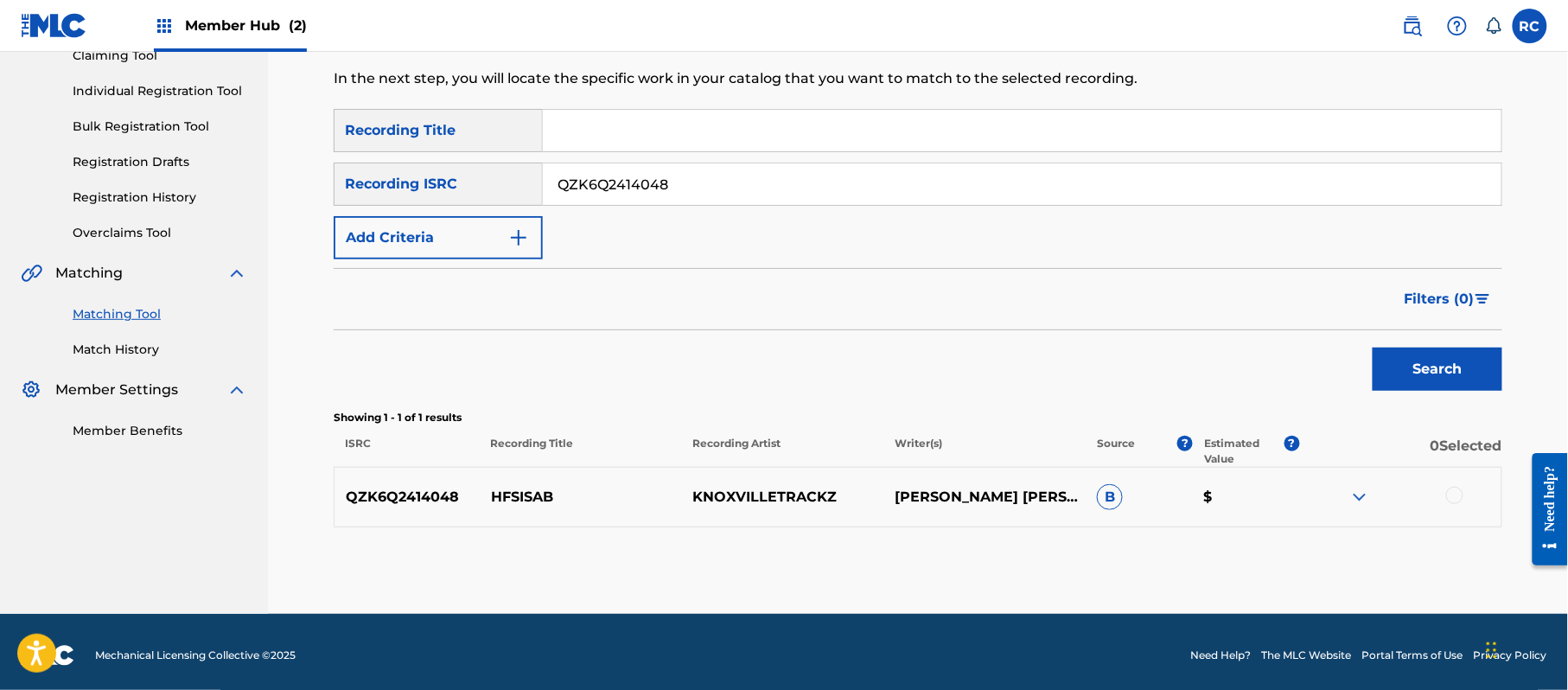
click at [1449, 496] on div at bounding box center [1454, 495] width 17 height 17
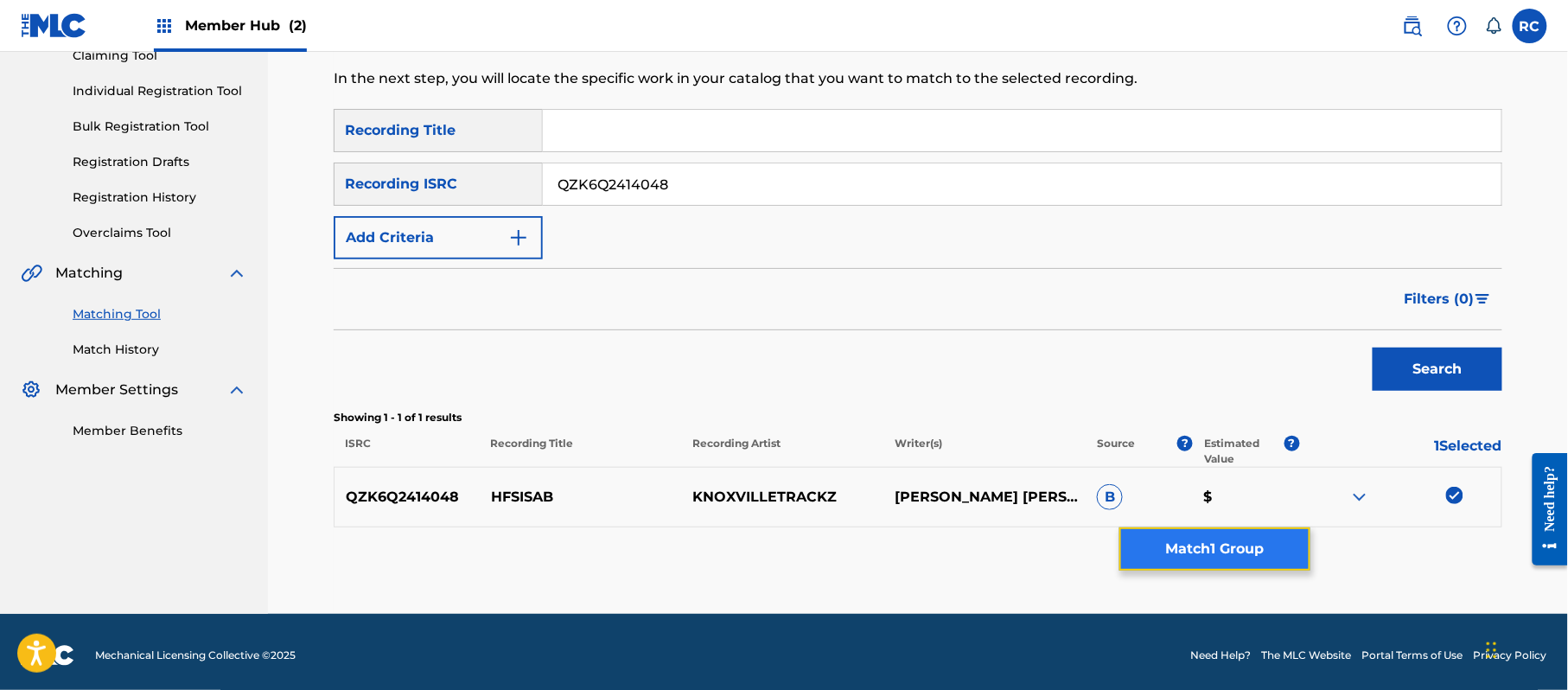
click at [1256, 547] on button "Match 1 Group" at bounding box center [1214, 549] width 191 height 43
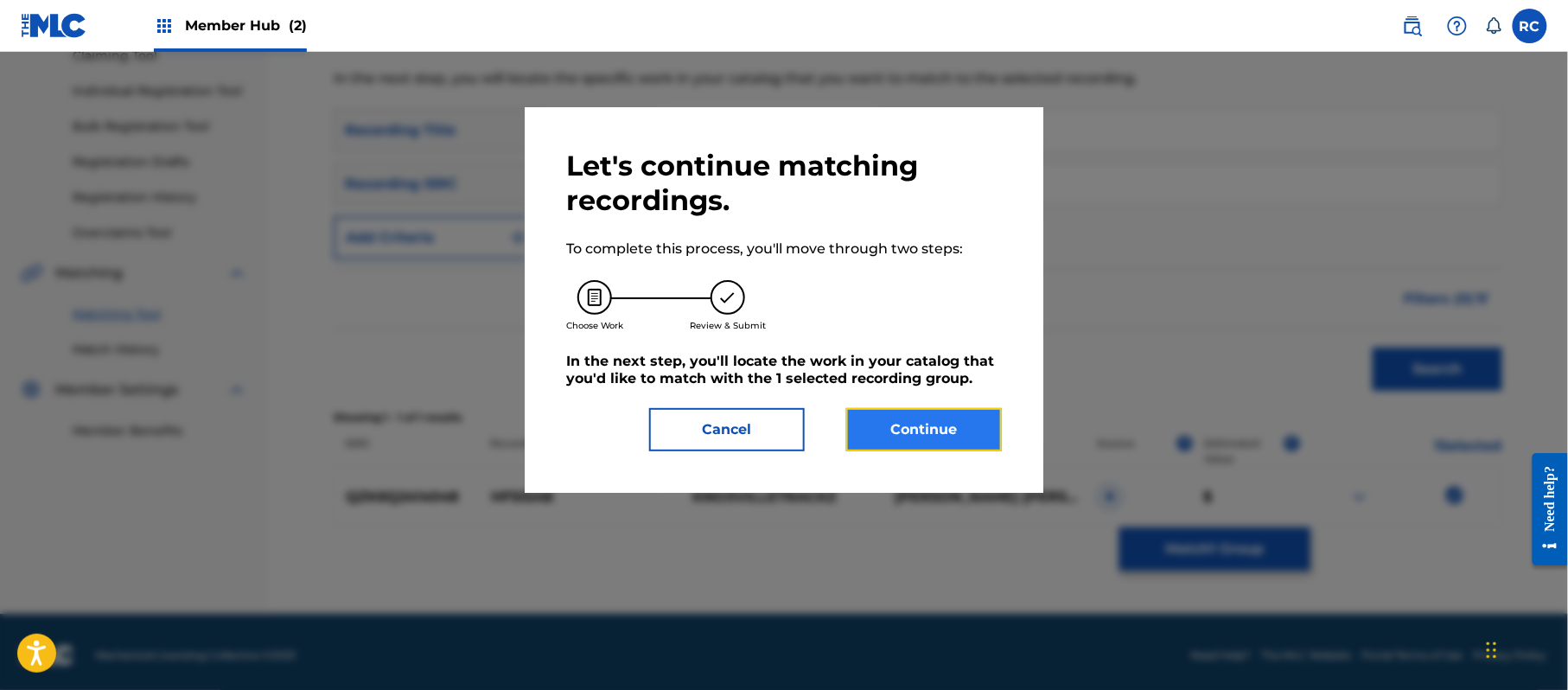
click at [966, 434] on button "Continue" at bounding box center [924, 429] width 155 height 43
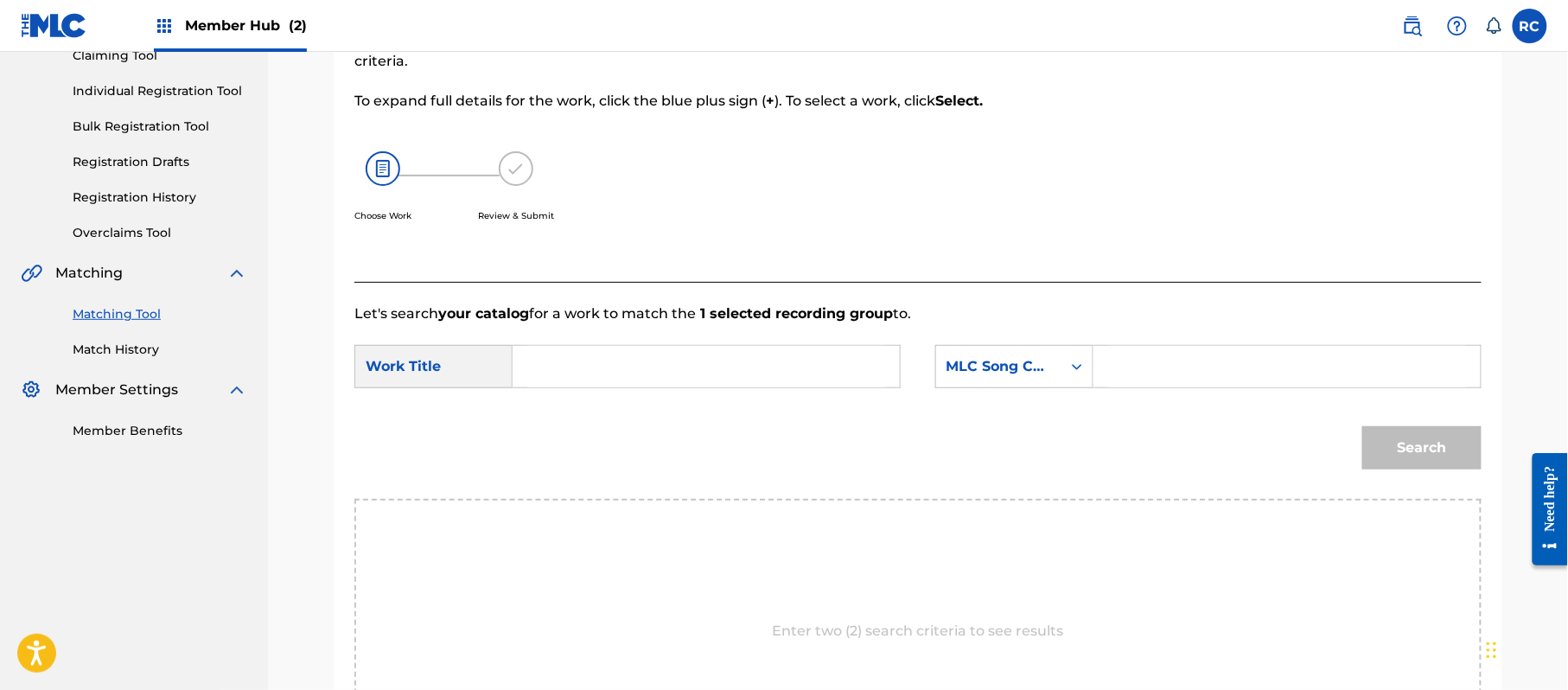
click at [598, 368] on input "Search Form" at bounding box center [706, 366] width 358 height 41
click at [652, 363] on input "Hfsisab HP9C4X" at bounding box center [706, 366] width 358 height 41
click at [1172, 377] on input "Search Form" at bounding box center [1287, 366] width 358 height 41
click at [1446, 461] on button "Search" at bounding box center [1422, 447] width 120 height 43
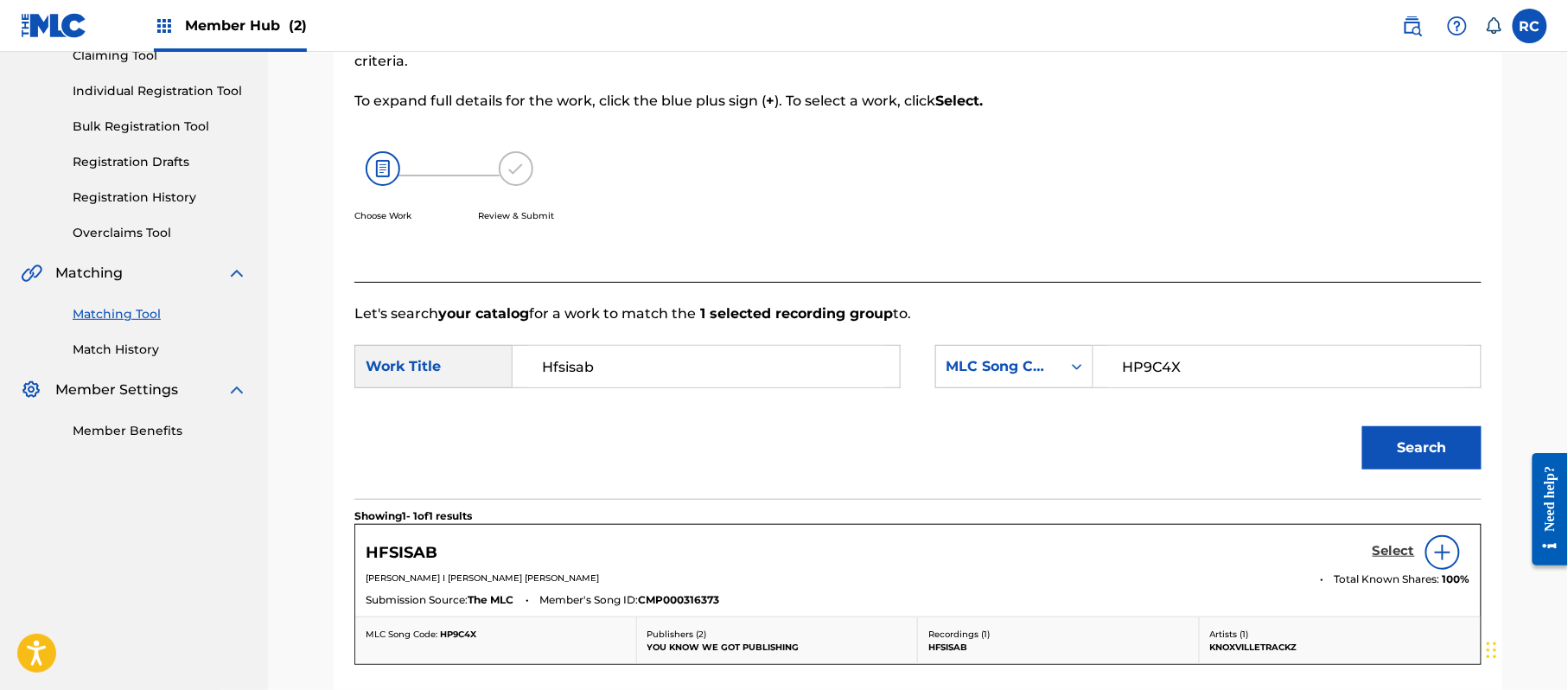
click at [1387, 555] on h5 "Select" at bounding box center [1394, 551] width 42 height 16
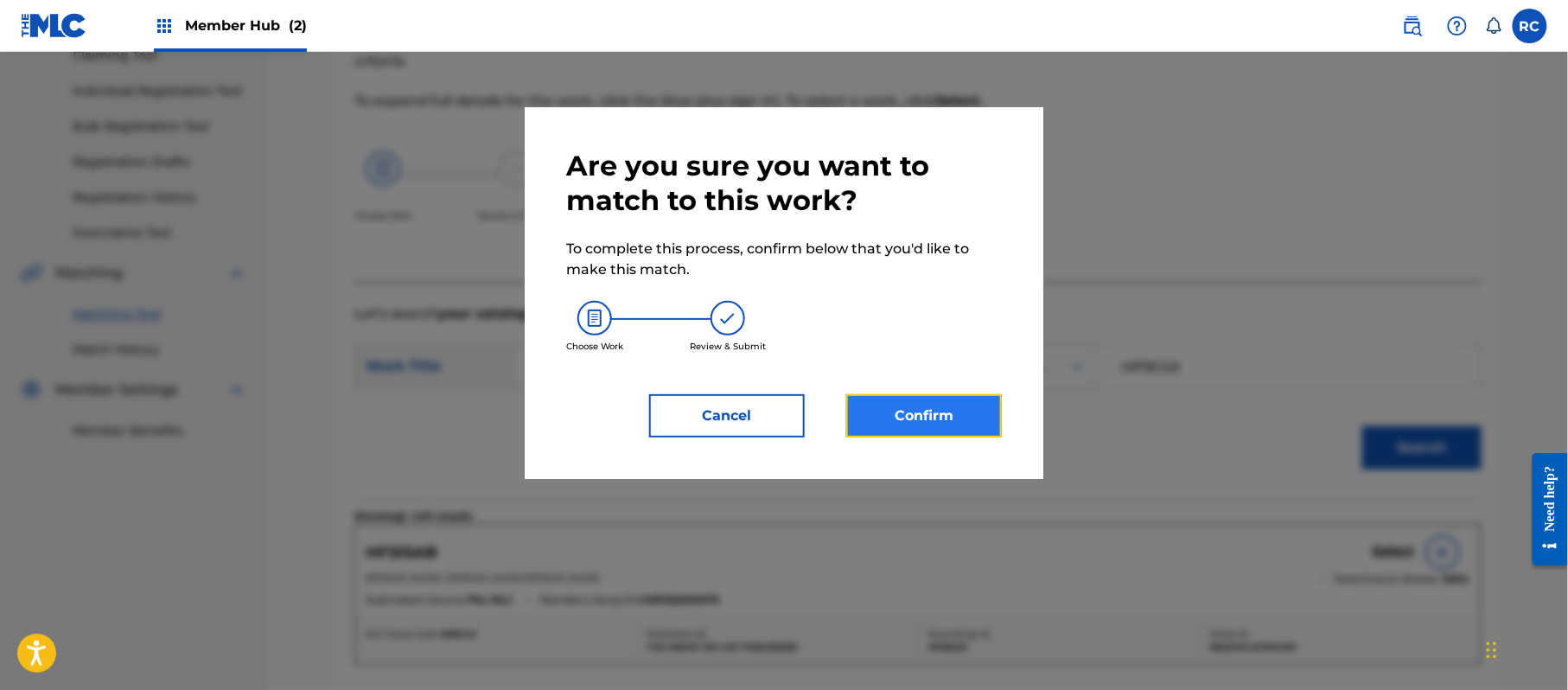
click at [988, 416] on button "Confirm" at bounding box center [924, 415] width 155 height 43
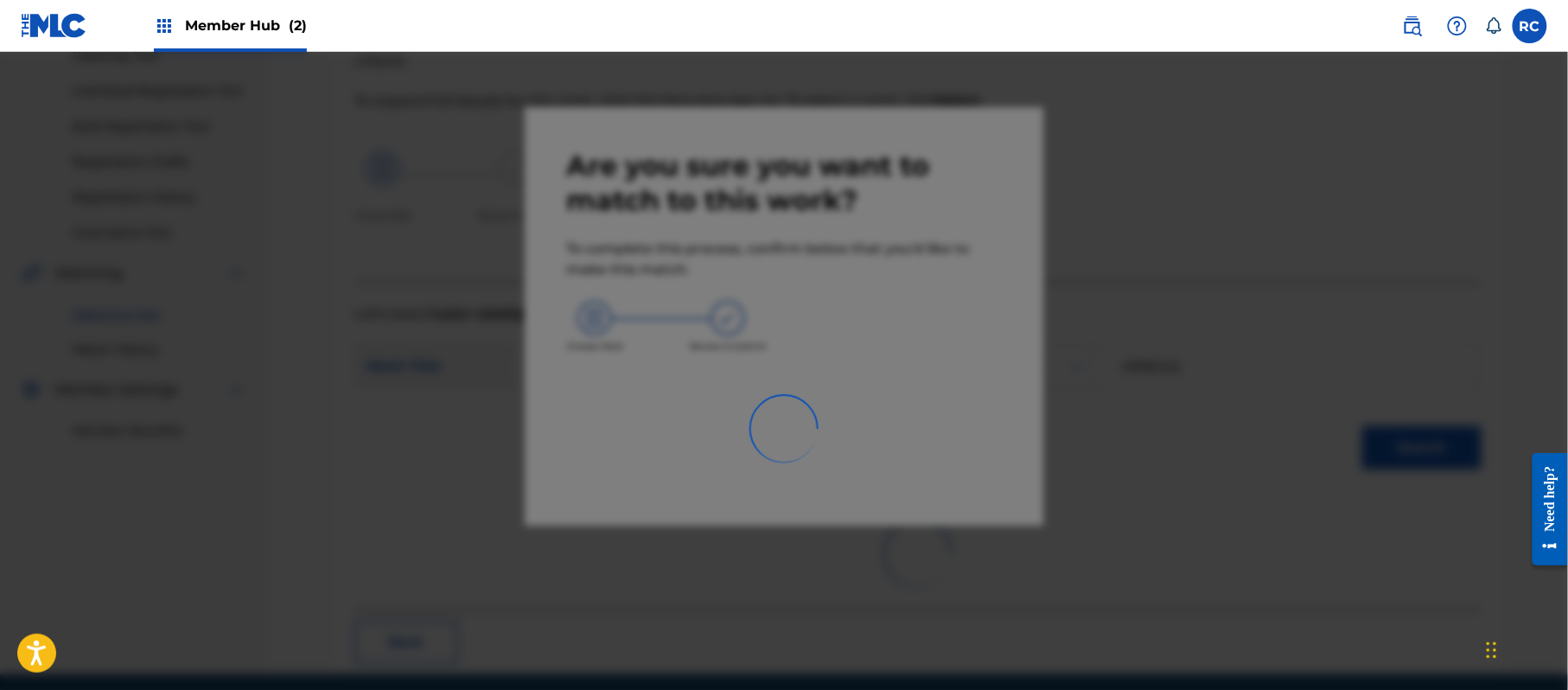
scroll to position [69, 0]
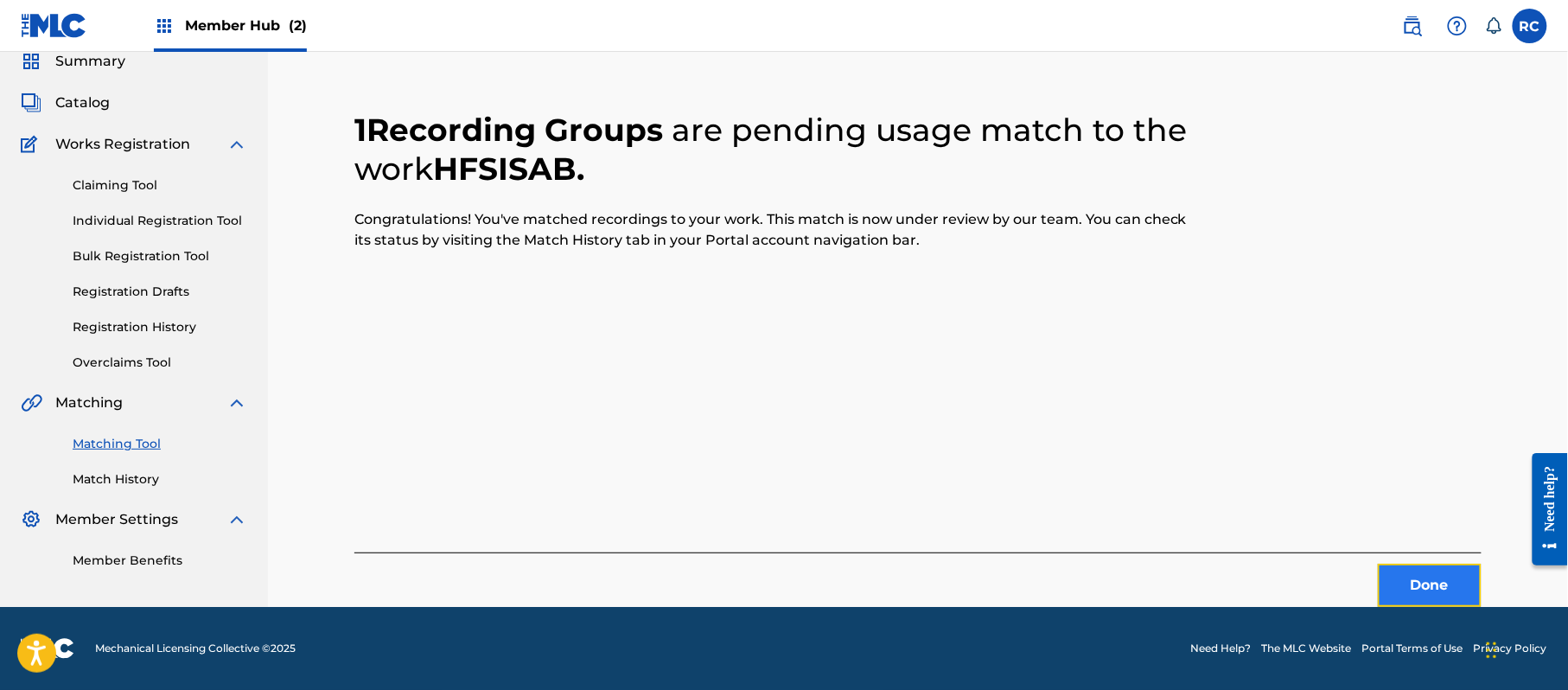
click at [1417, 579] on button "Done" at bounding box center [1430, 585] width 104 height 43
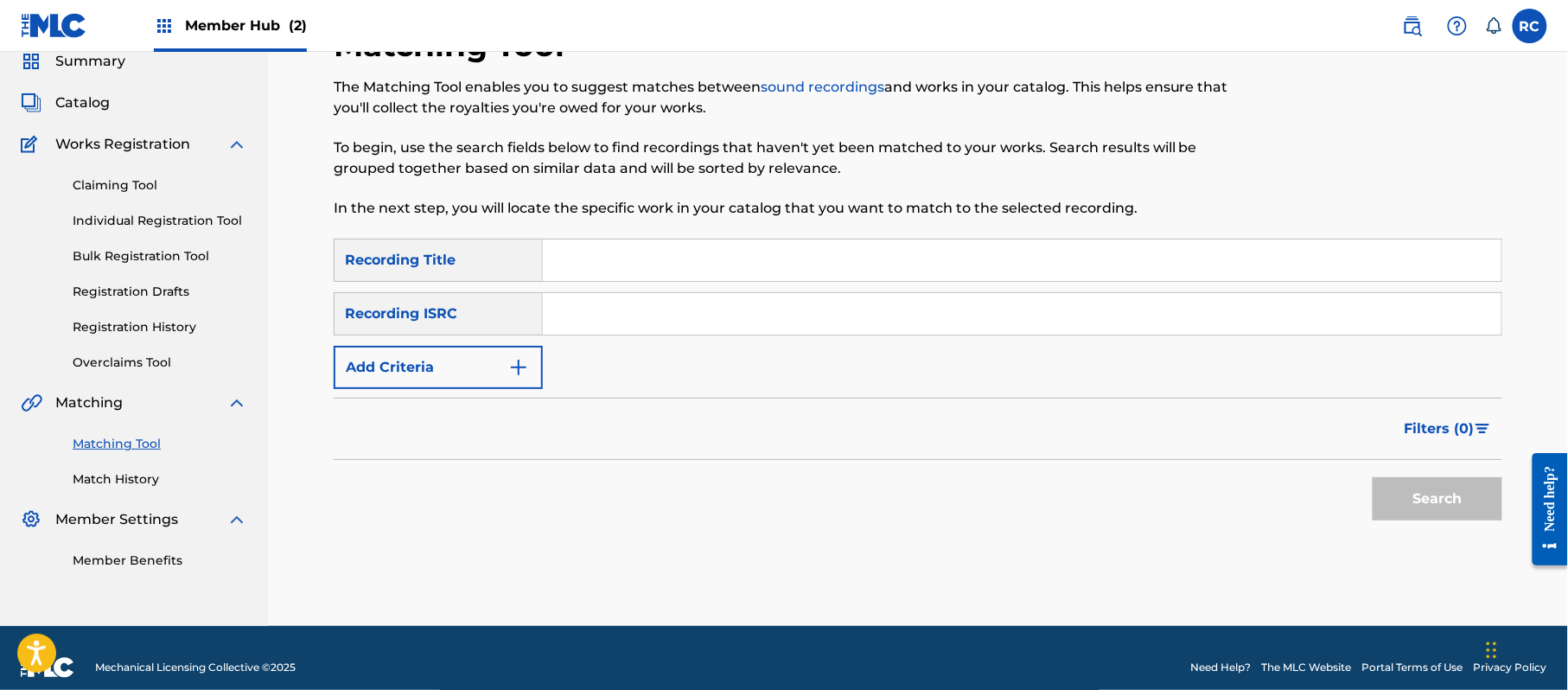
click at [631, 293] on input "Search Form" at bounding box center [1022, 313] width 958 height 41
drag, startPoint x: 1413, startPoint y: 496, endPoint x: 1406, endPoint y: 506, distance: 12.2
click at [1413, 498] on button "Search" at bounding box center [1437, 498] width 130 height 43
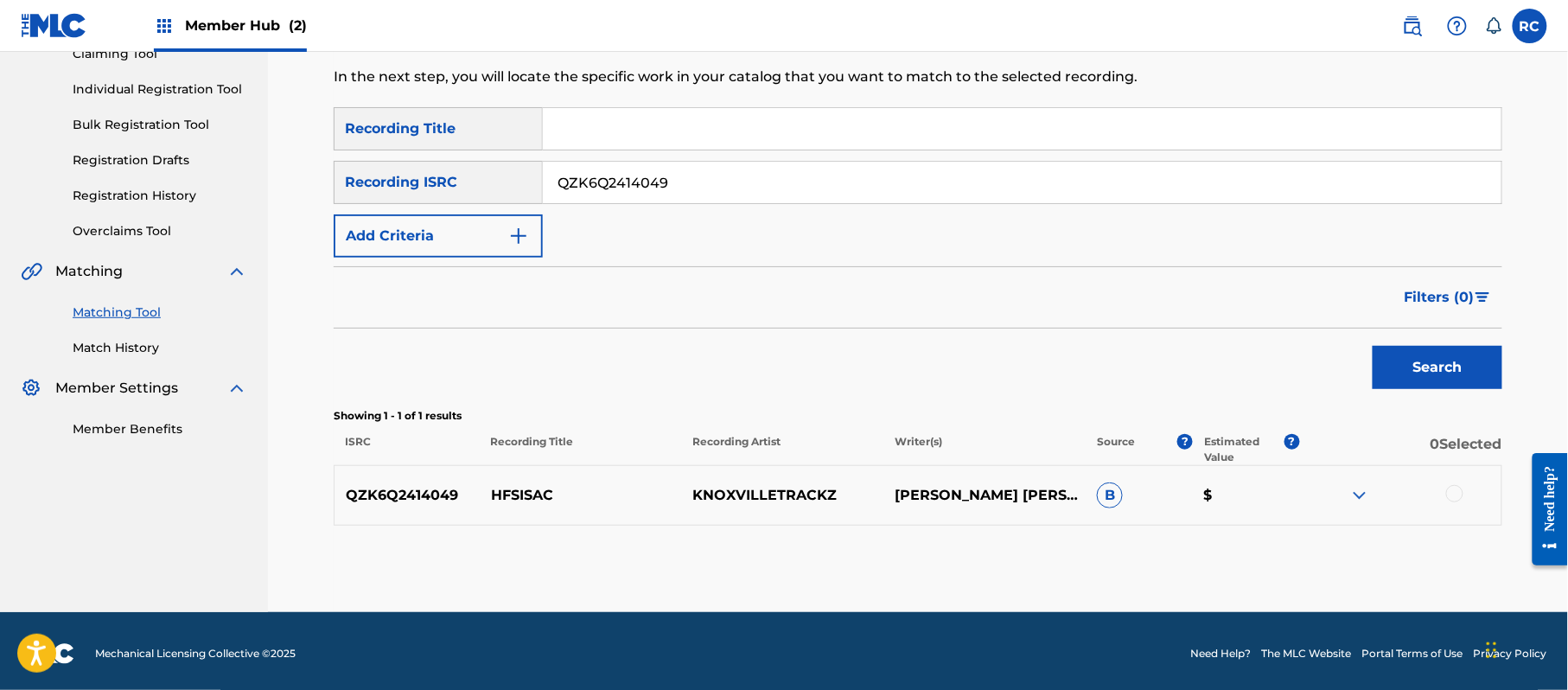
scroll to position [205, 0]
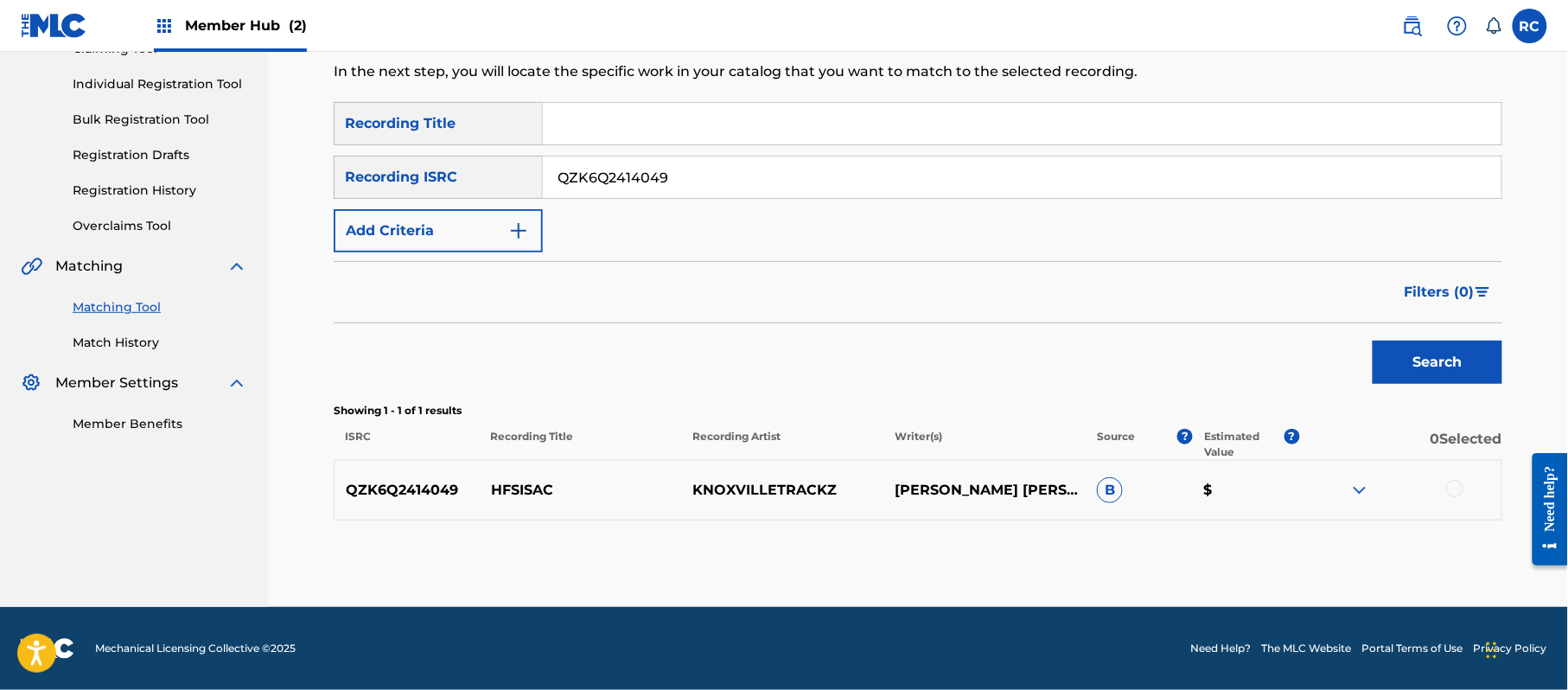
click at [1452, 488] on div at bounding box center [1454, 488] width 17 height 17
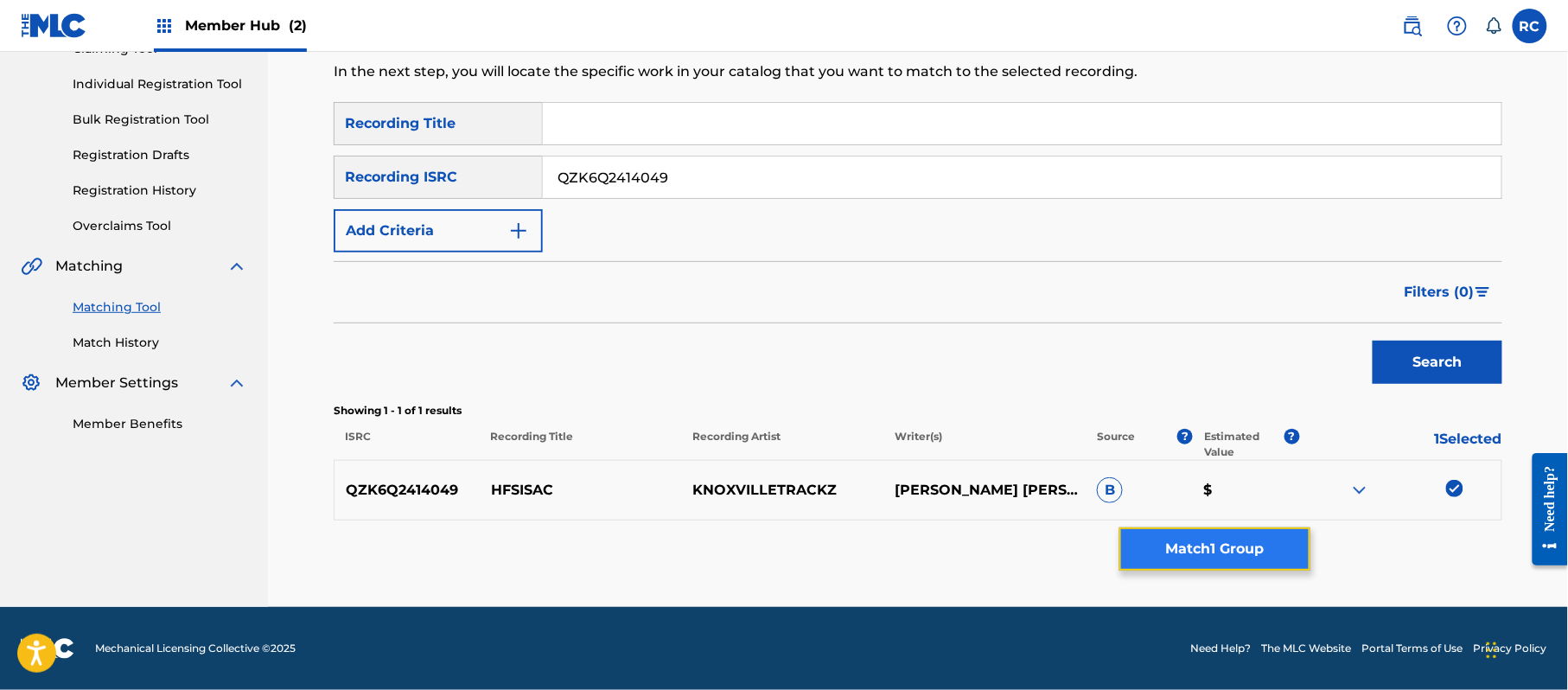
click at [1180, 544] on button "Match 1 Group" at bounding box center [1214, 549] width 191 height 43
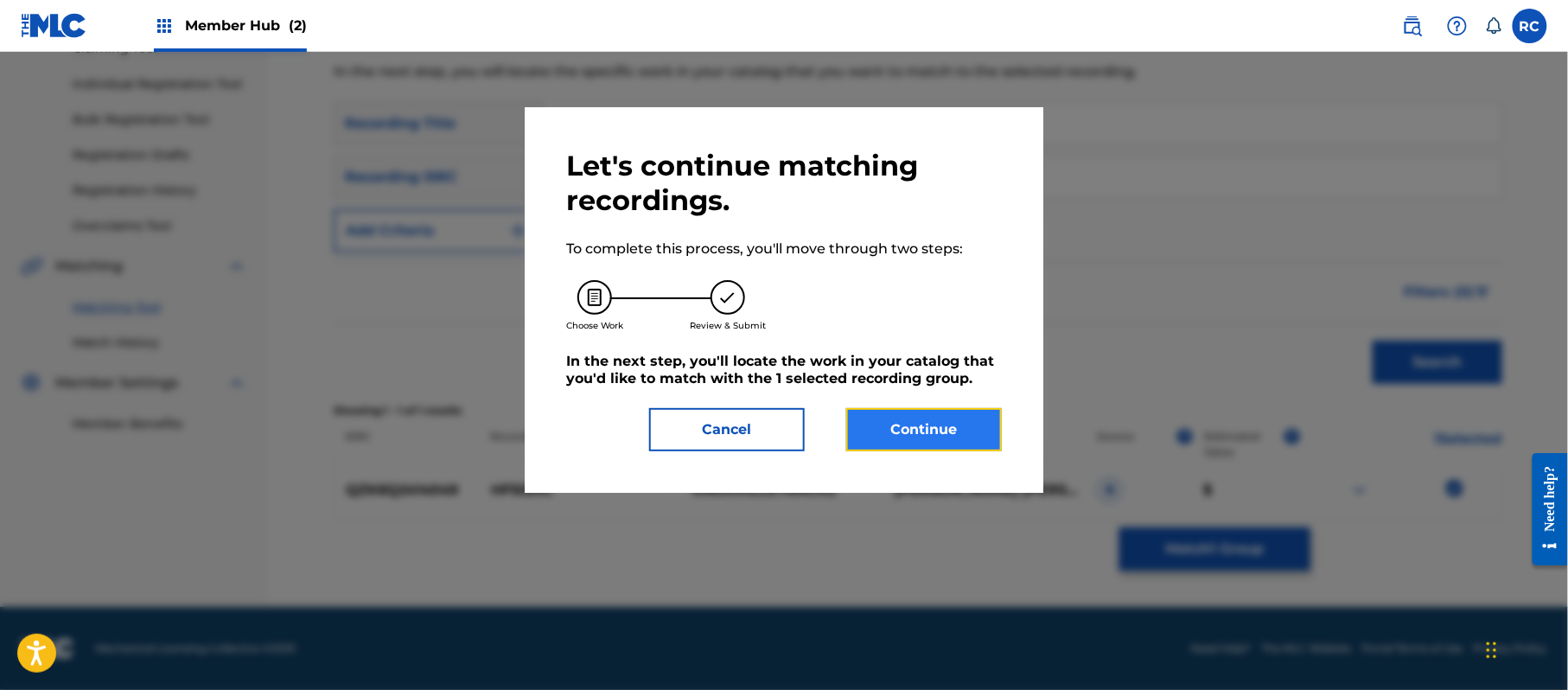
click at [942, 417] on button "Continue" at bounding box center [924, 429] width 155 height 43
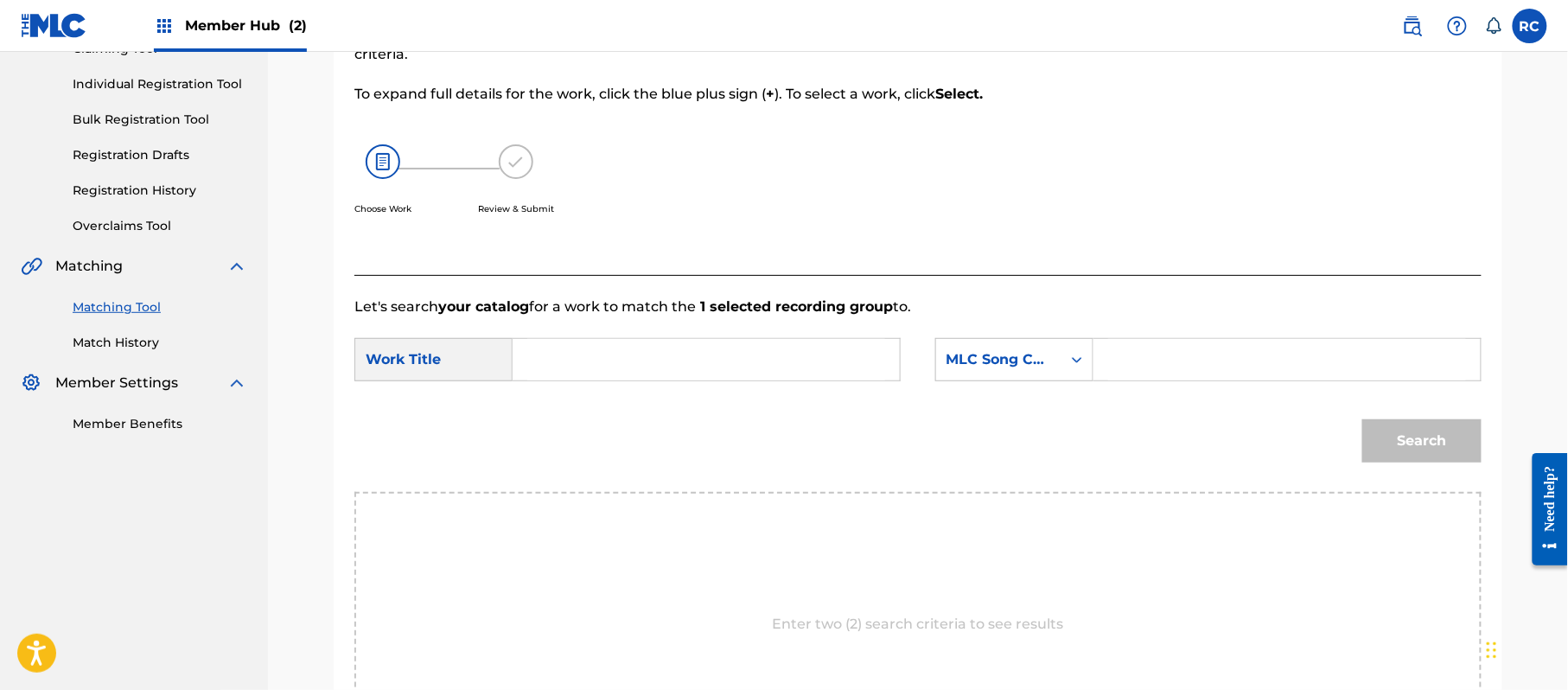
click at [645, 374] on input "Search Form" at bounding box center [706, 359] width 358 height 41
click at [648, 374] on input "Hfsisac HP9C9E" at bounding box center [706, 359] width 358 height 41
click at [1201, 358] on input "Search Form" at bounding box center [1287, 359] width 358 height 41
click at [1430, 450] on button "Search" at bounding box center [1422, 440] width 120 height 43
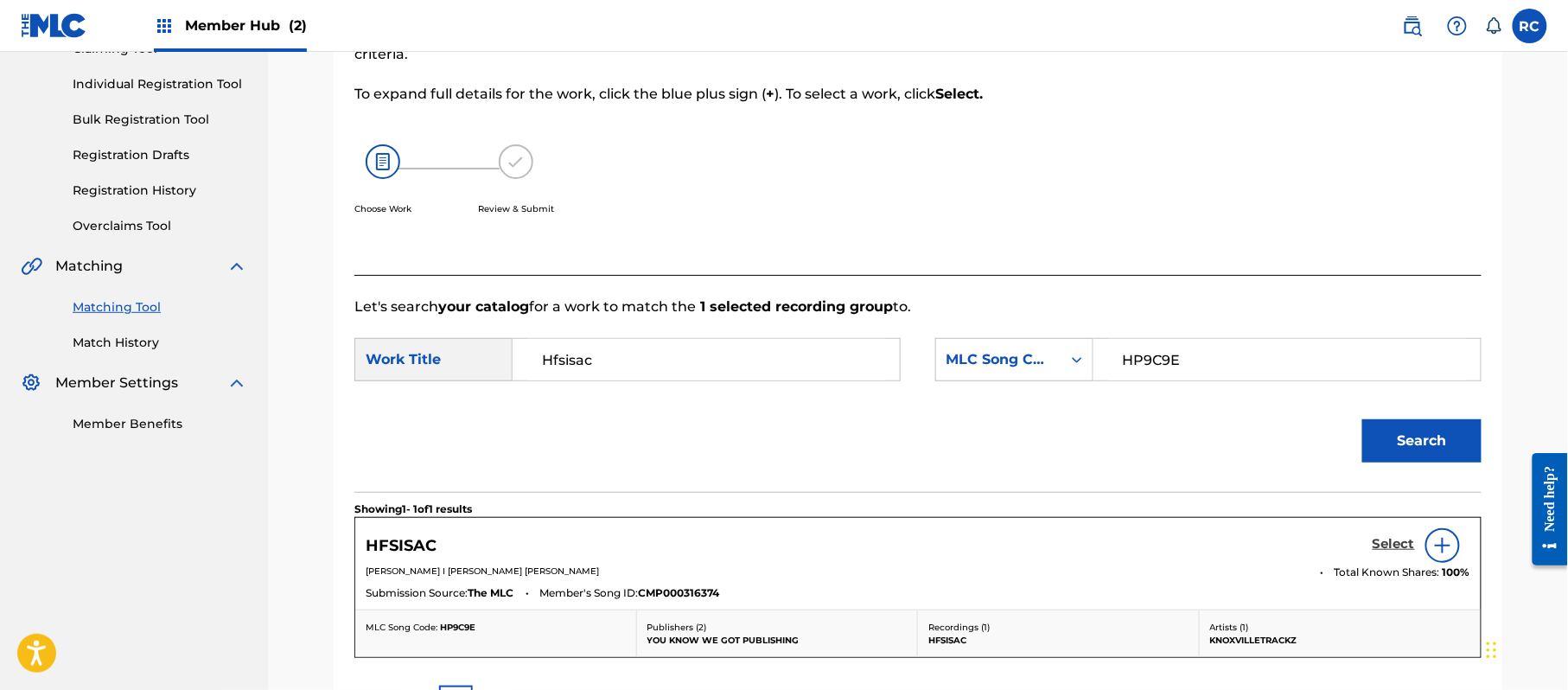
click at [1385, 549] on h5 "Select" at bounding box center [1394, 544] width 42 height 16
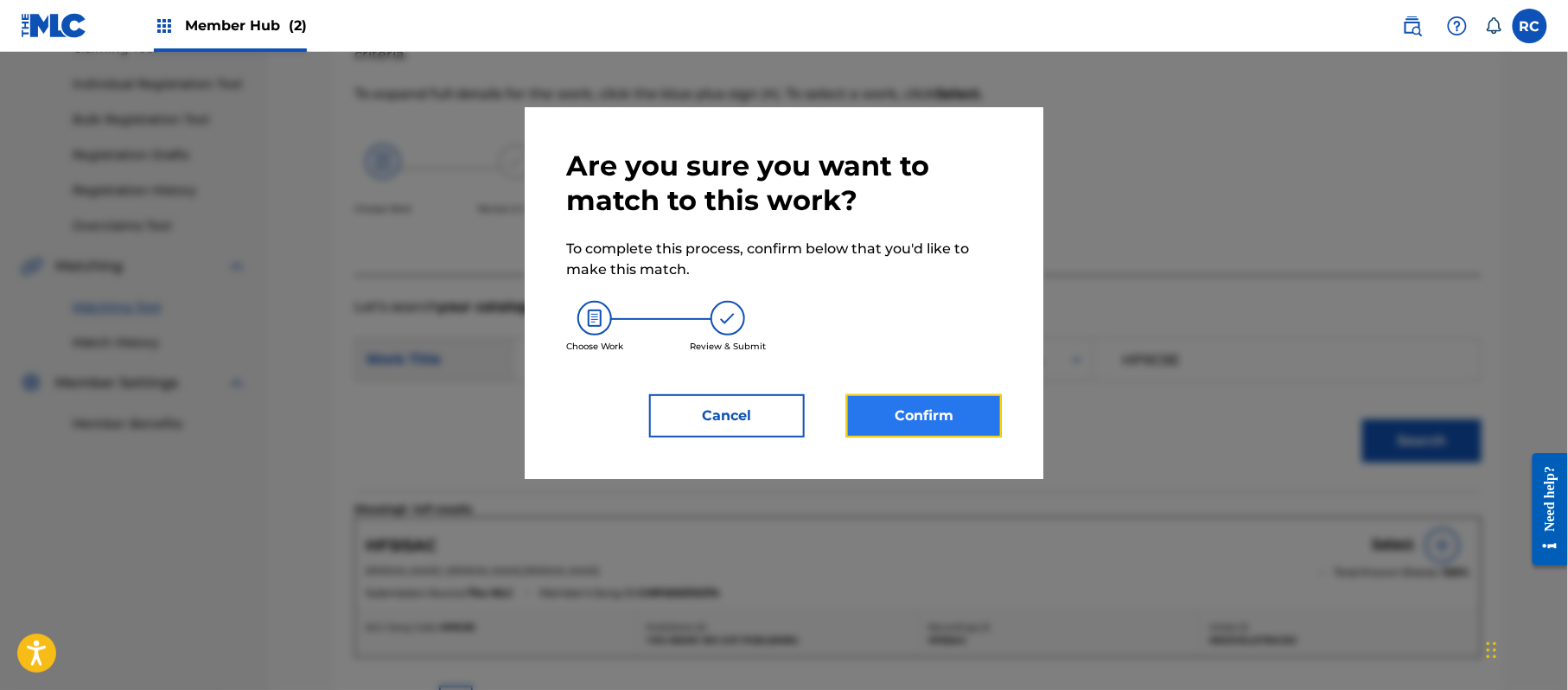
click at [948, 416] on button "Confirm" at bounding box center [924, 415] width 155 height 43
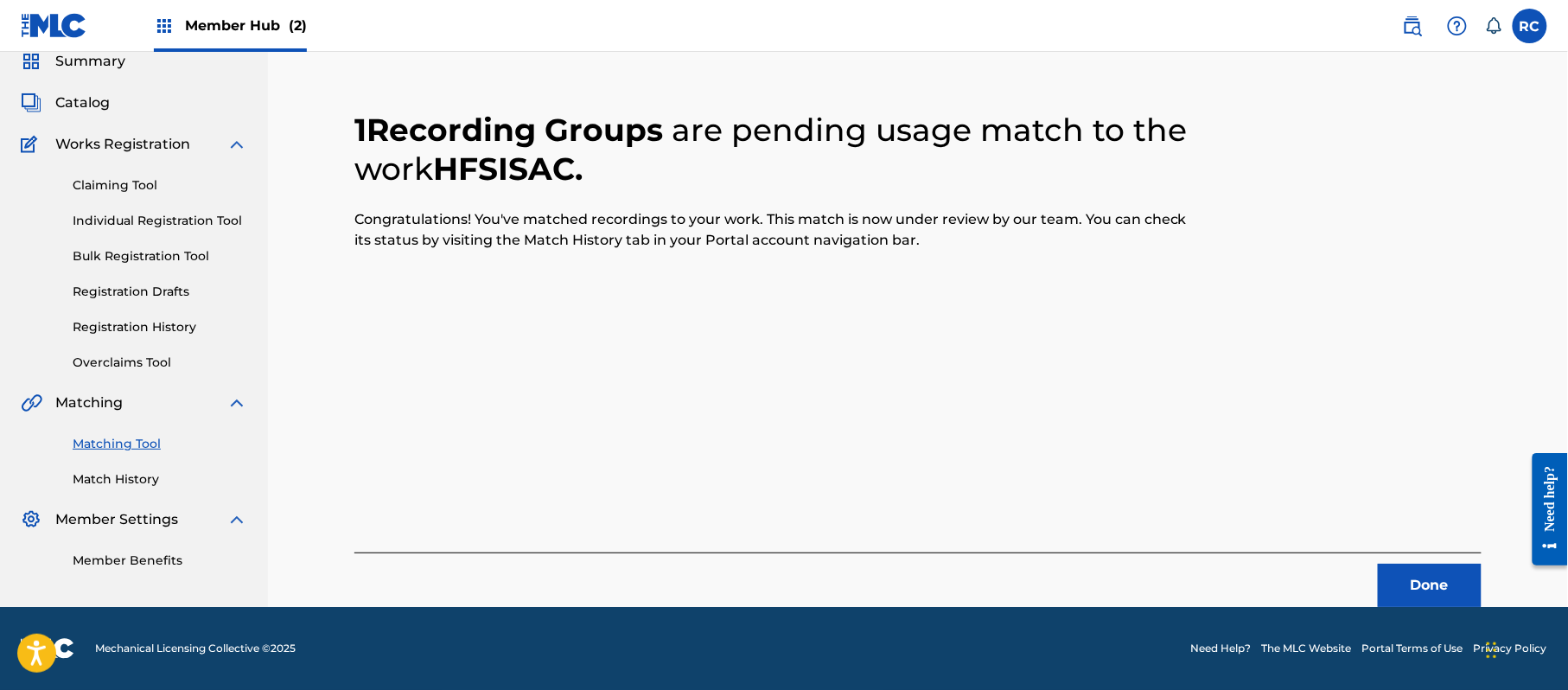
scroll to position [69, 0]
click at [1433, 600] on button "Done" at bounding box center [1430, 585] width 104 height 43
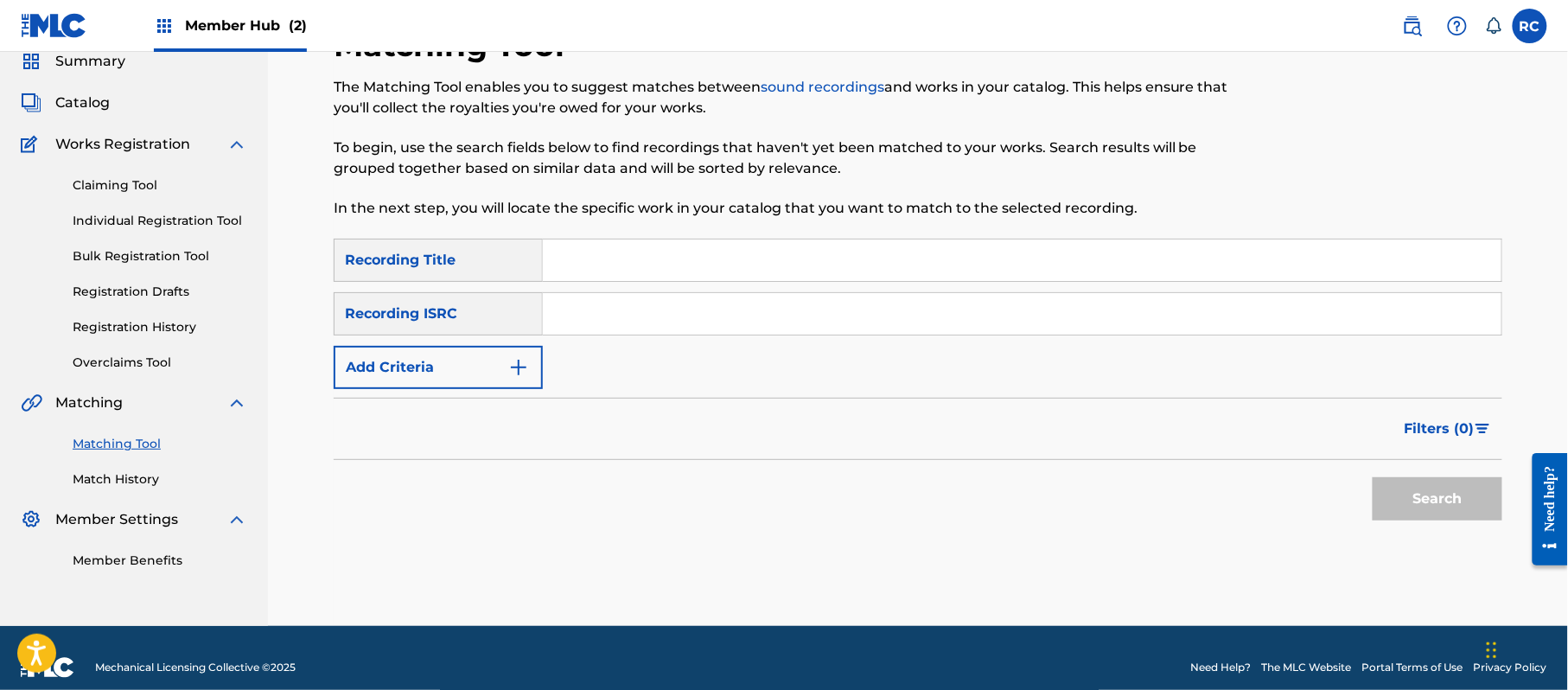
drag, startPoint x: 593, startPoint y: 329, endPoint x: 612, endPoint y: 333, distance: 19.4
click at [593, 329] on input "Search Form" at bounding box center [1022, 313] width 958 height 41
click at [1395, 503] on button "Search" at bounding box center [1437, 498] width 130 height 43
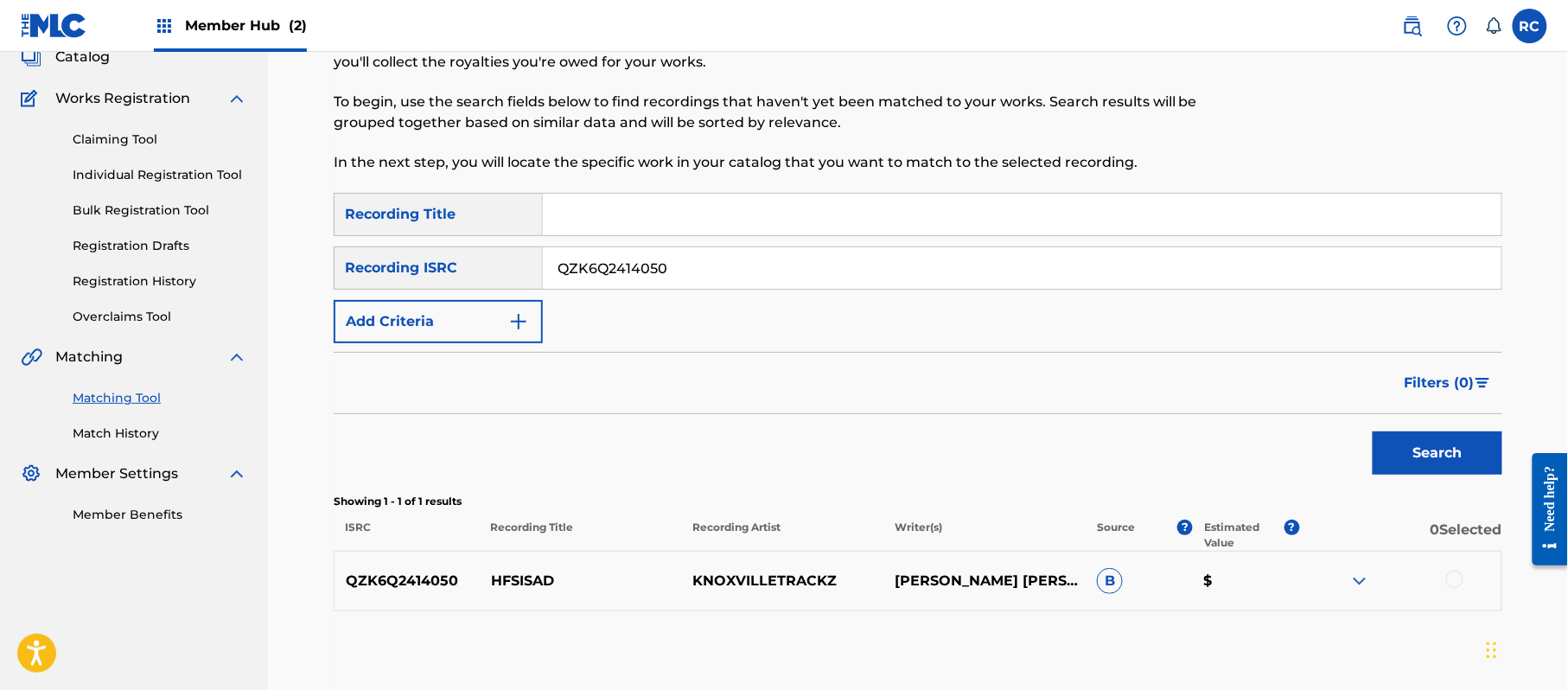
scroll to position [184, 0]
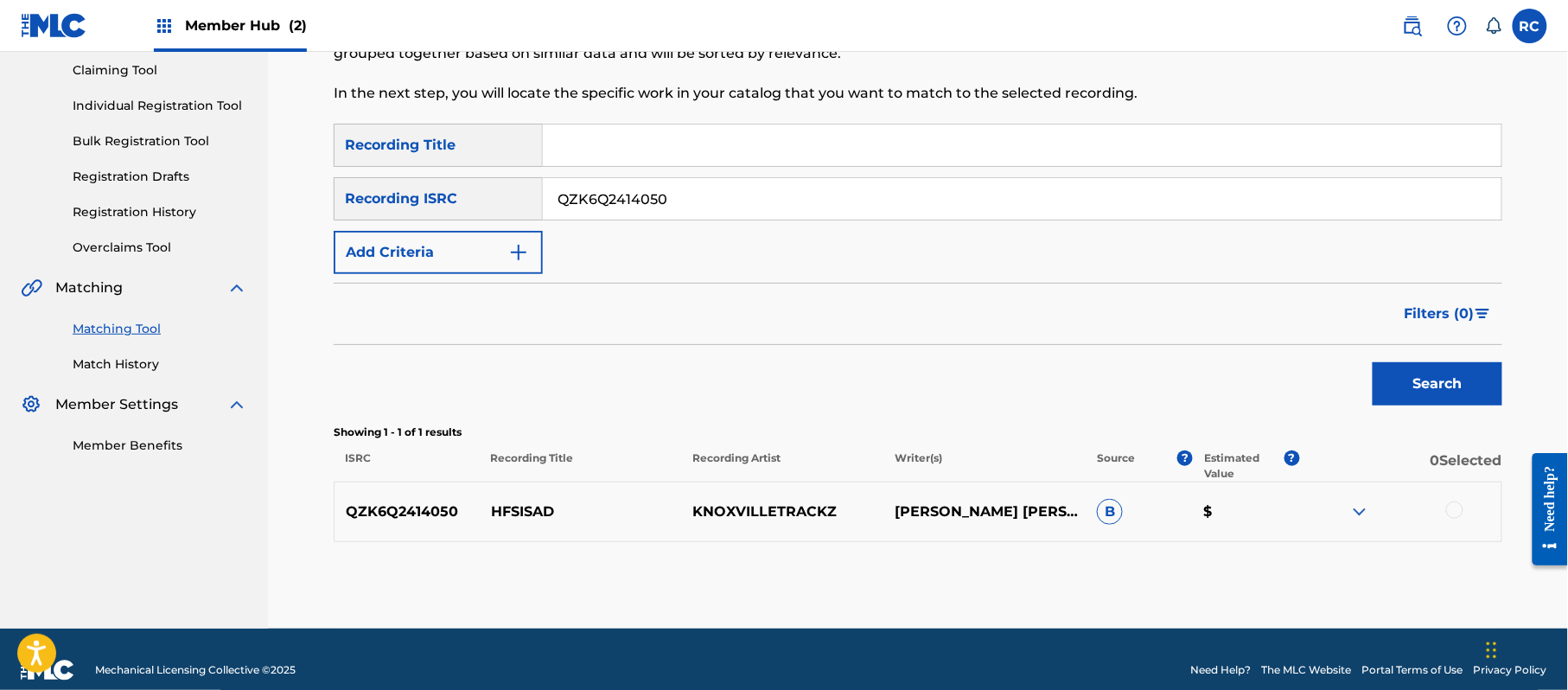
click at [1461, 515] on div at bounding box center [1454, 509] width 17 height 17
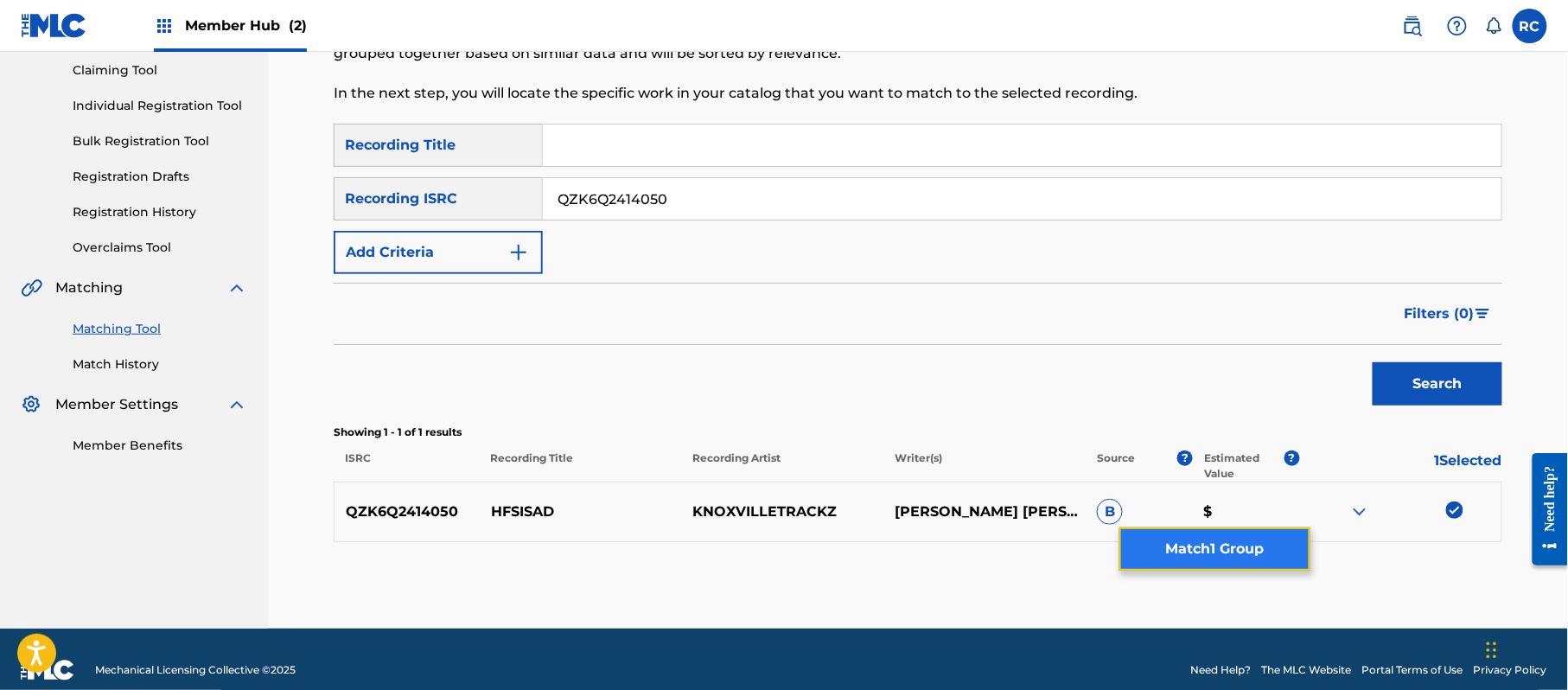
click at [1267, 554] on button "Match 1 Group" at bounding box center [1214, 549] width 191 height 43
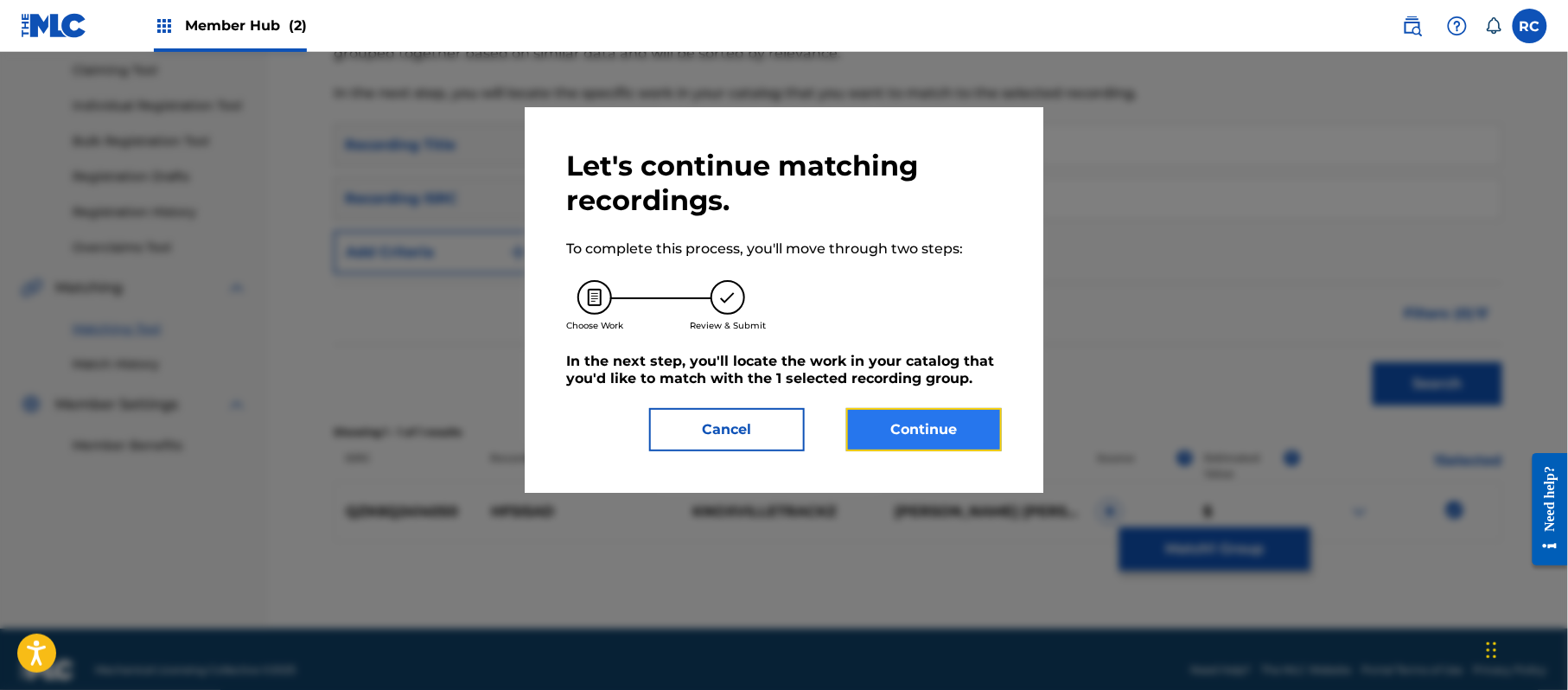
click at [986, 430] on button "Continue" at bounding box center [924, 429] width 155 height 43
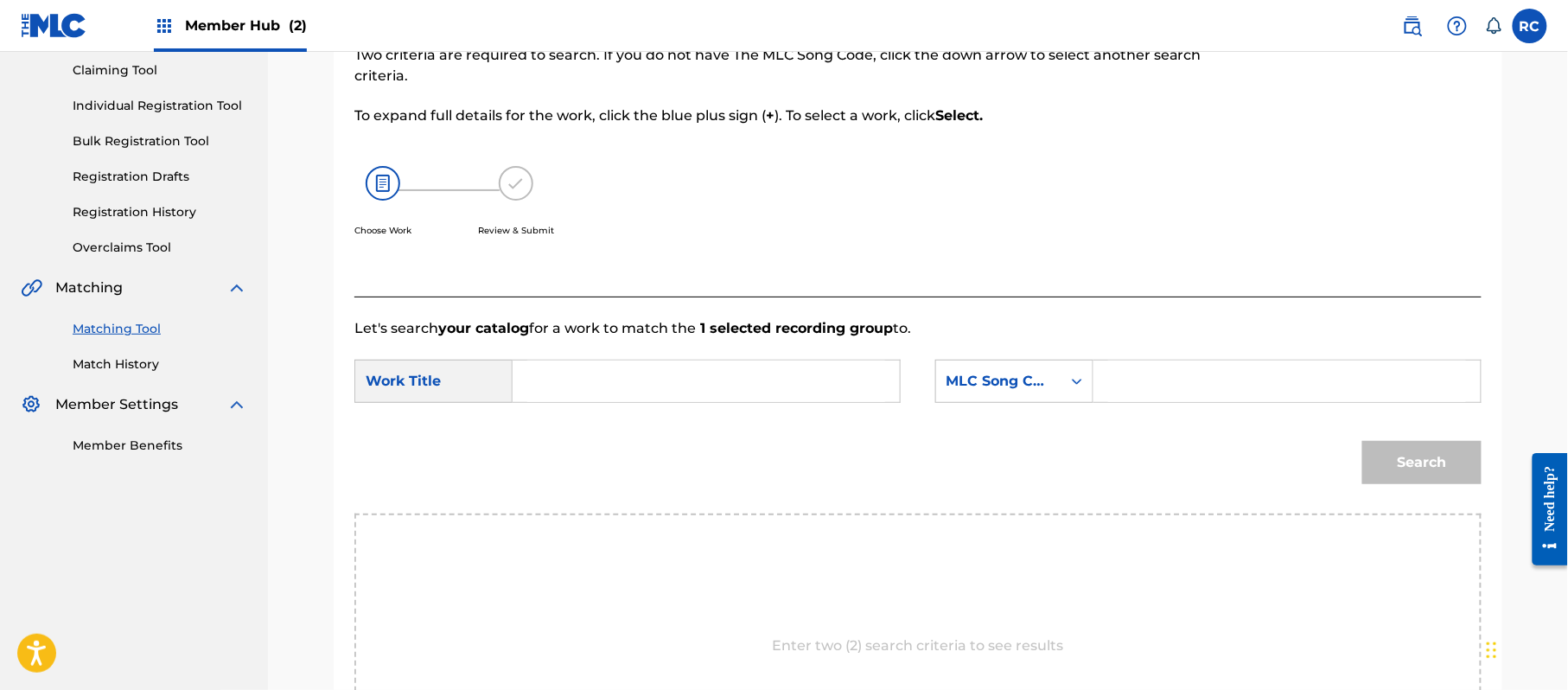
click at [610, 388] on input "Search Form" at bounding box center [706, 381] width 358 height 41
click at [648, 381] on input "Hfsisad HP9C8D" at bounding box center [706, 381] width 358 height 41
click at [1137, 381] on input "Search Form" at bounding box center [1287, 381] width 358 height 41
click at [1436, 472] on button "Search" at bounding box center [1422, 462] width 120 height 43
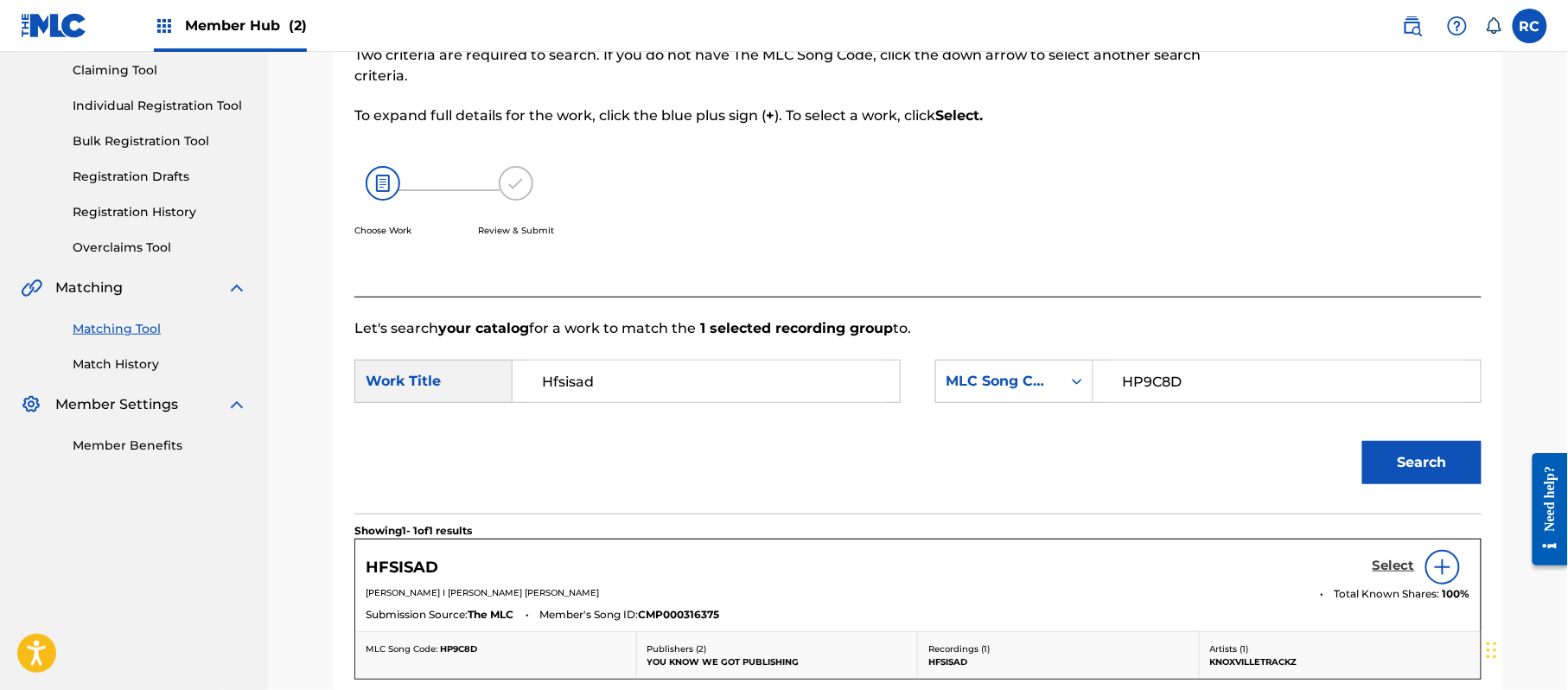
click at [1390, 569] on h5 "Select" at bounding box center [1394, 566] width 42 height 16
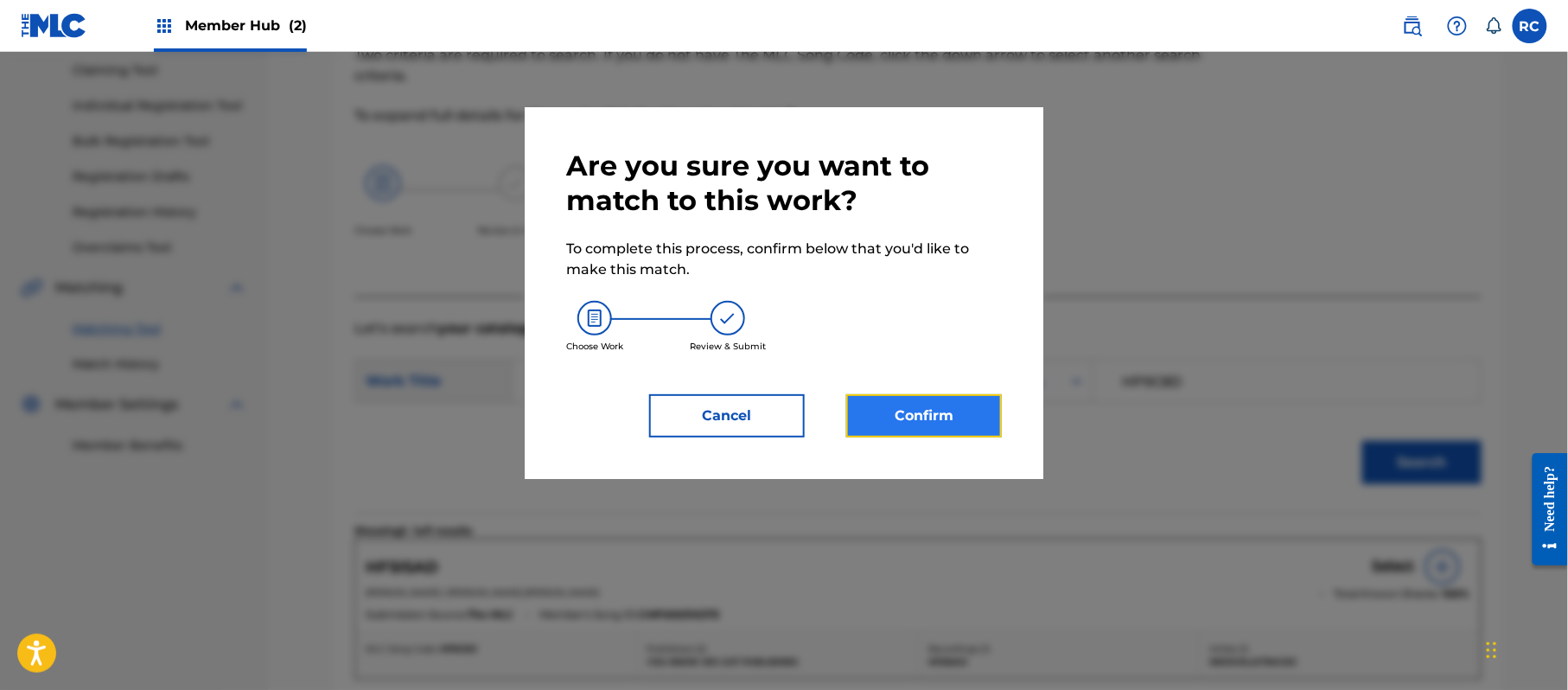
click at [962, 402] on button "Confirm" at bounding box center [924, 415] width 155 height 43
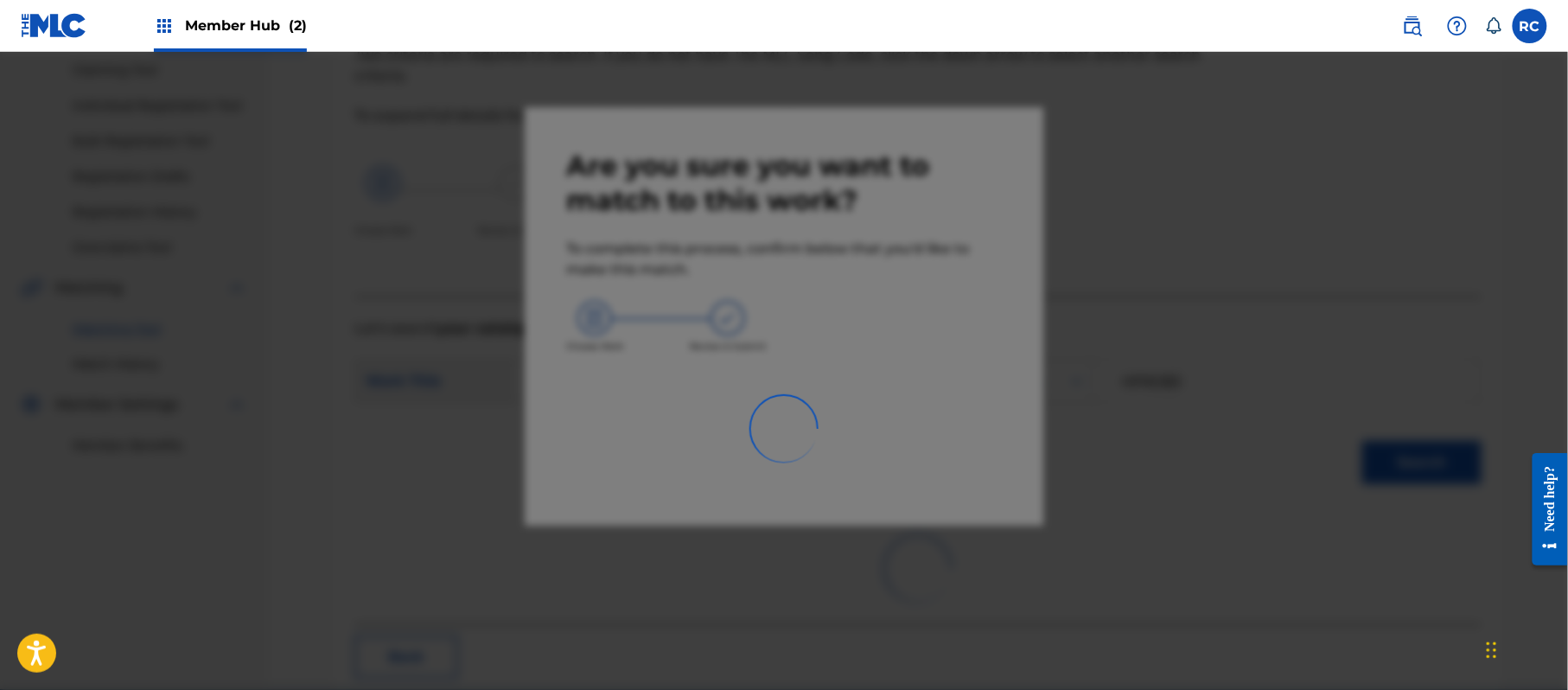
scroll to position [69, 0]
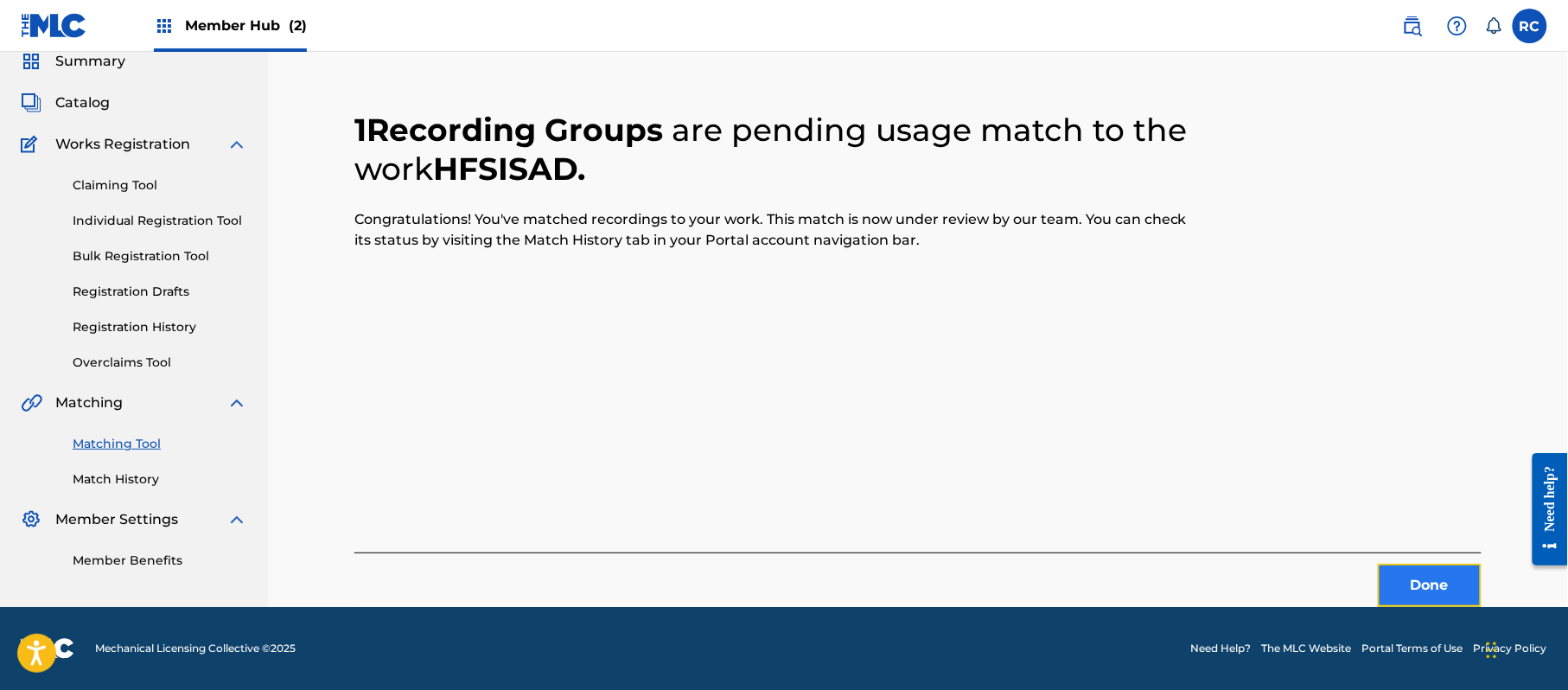
click at [1396, 579] on button "Done" at bounding box center [1430, 585] width 104 height 43
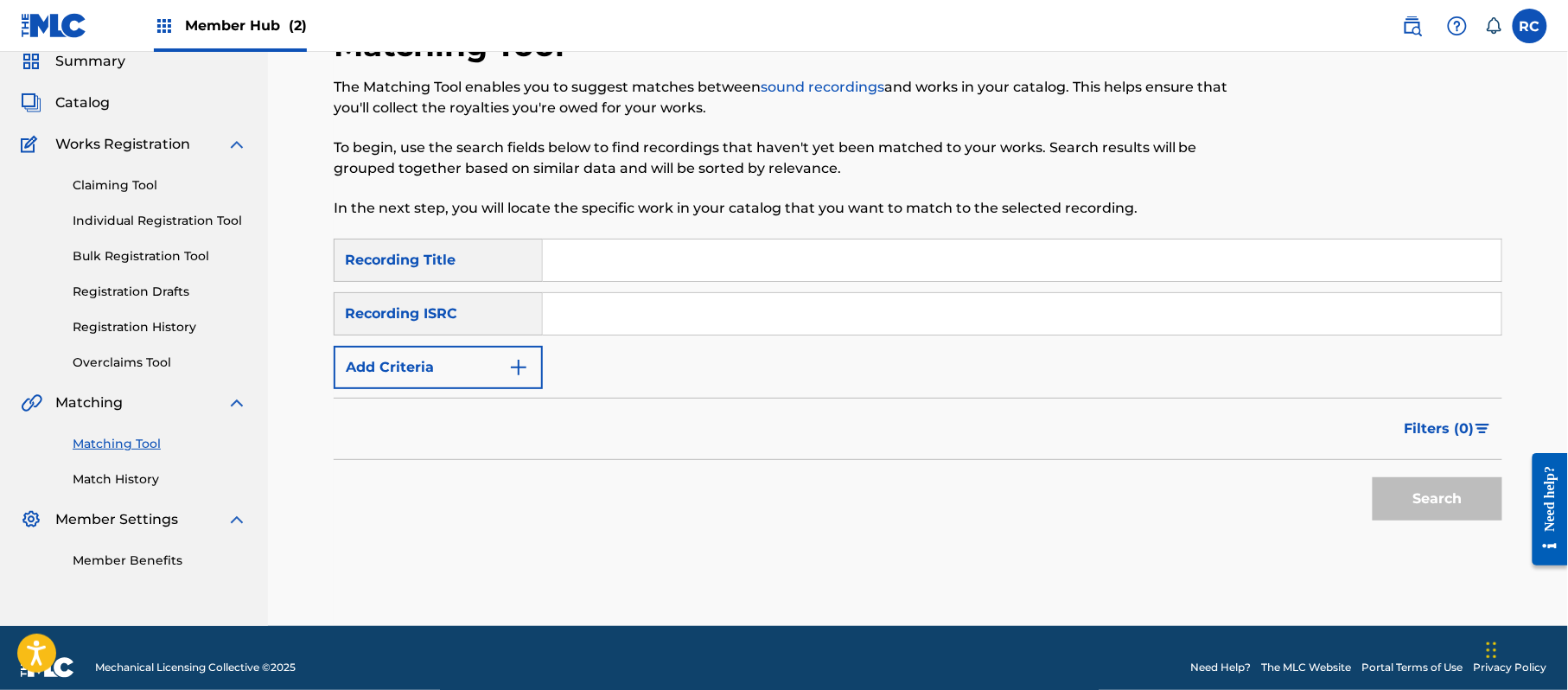
drag, startPoint x: 662, startPoint y: 316, endPoint x: 702, endPoint y: 333, distance: 43.5
click at [662, 316] on input "Search Form" at bounding box center [1022, 313] width 958 height 41
click at [1398, 492] on button "Search" at bounding box center [1437, 498] width 130 height 43
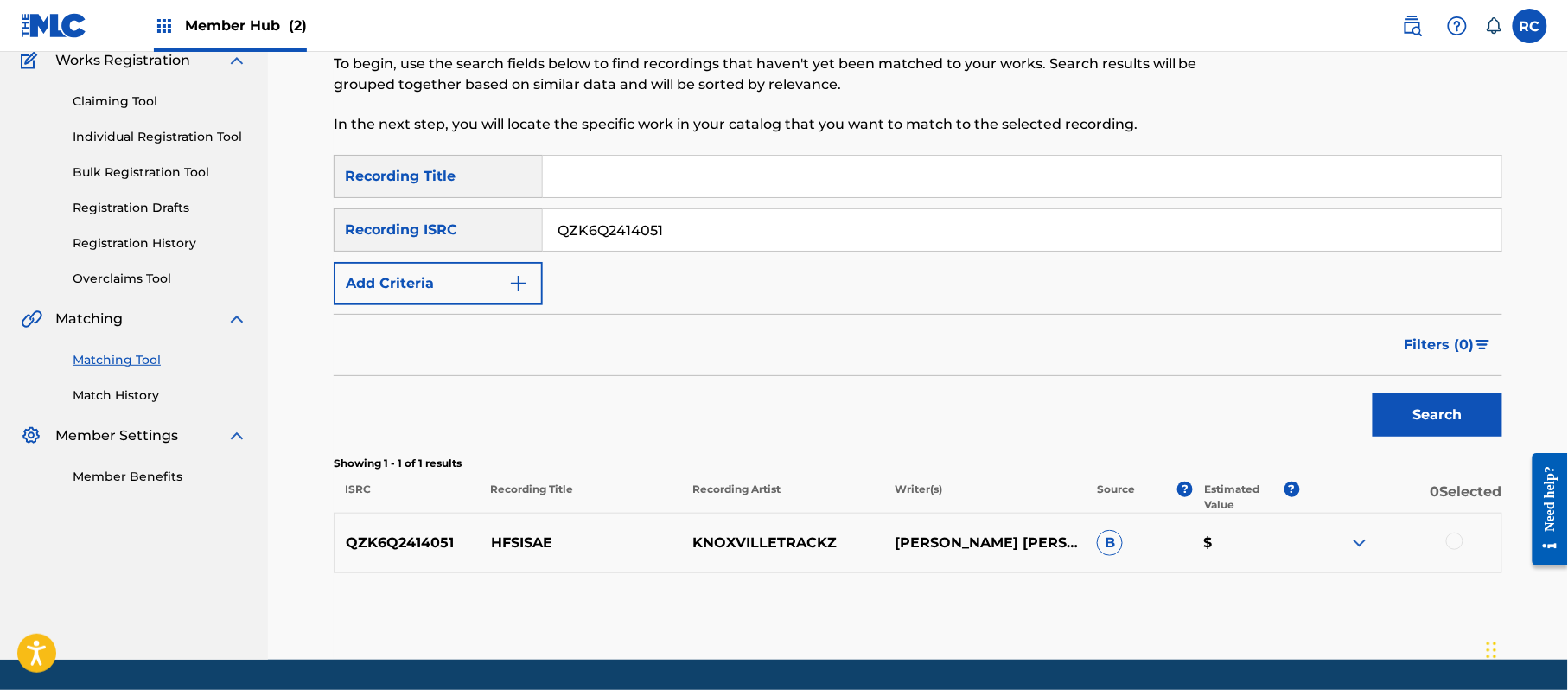
scroll to position [184, 0]
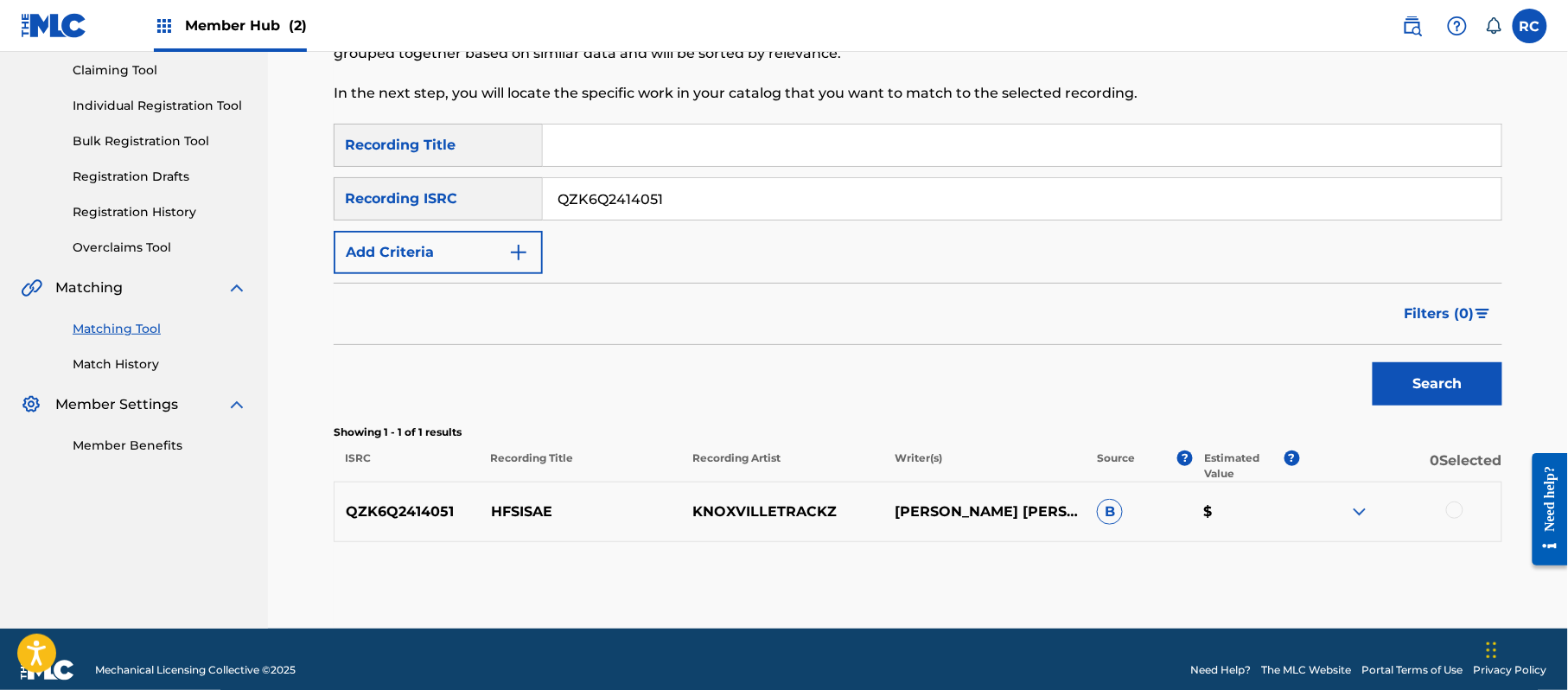
click at [1453, 507] on div at bounding box center [1454, 509] width 17 height 17
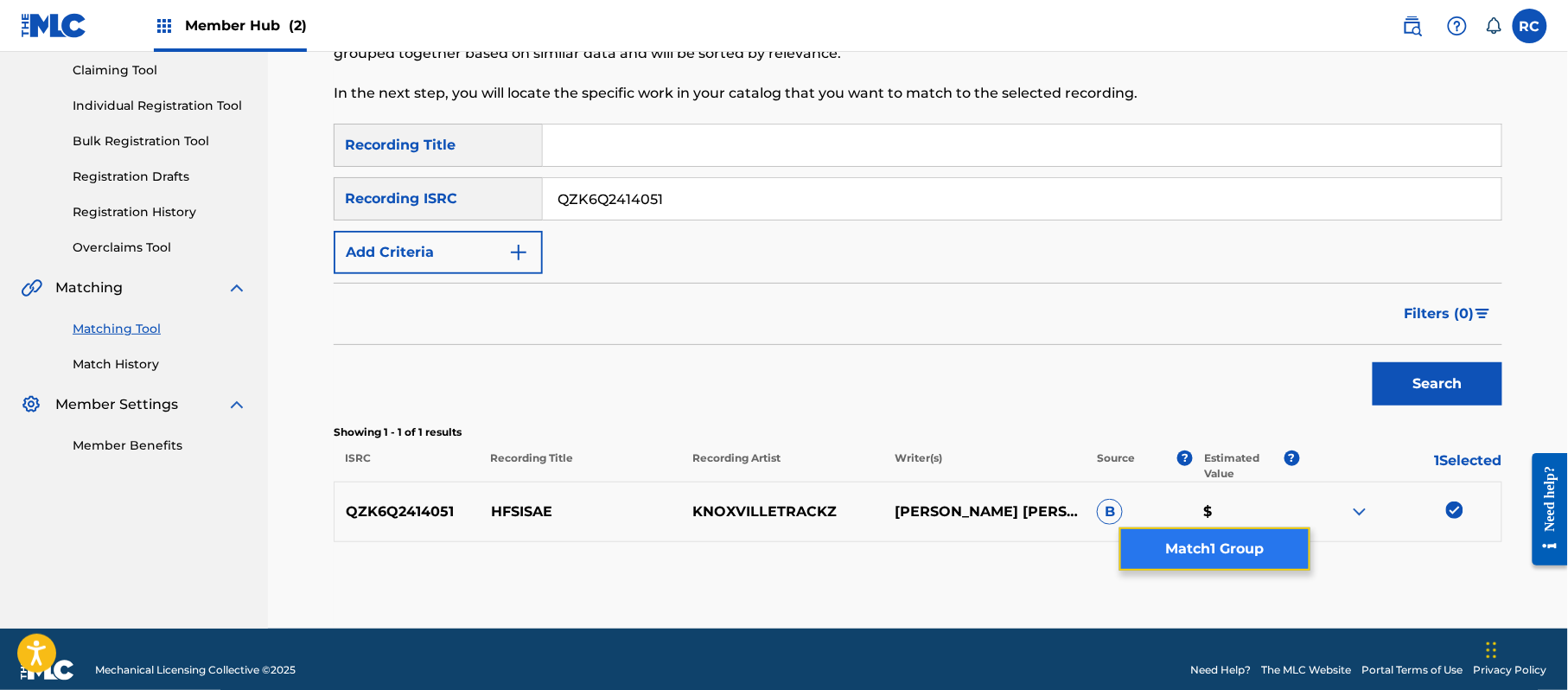
click at [1281, 561] on button "Match 1 Group" at bounding box center [1214, 549] width 191 height 43
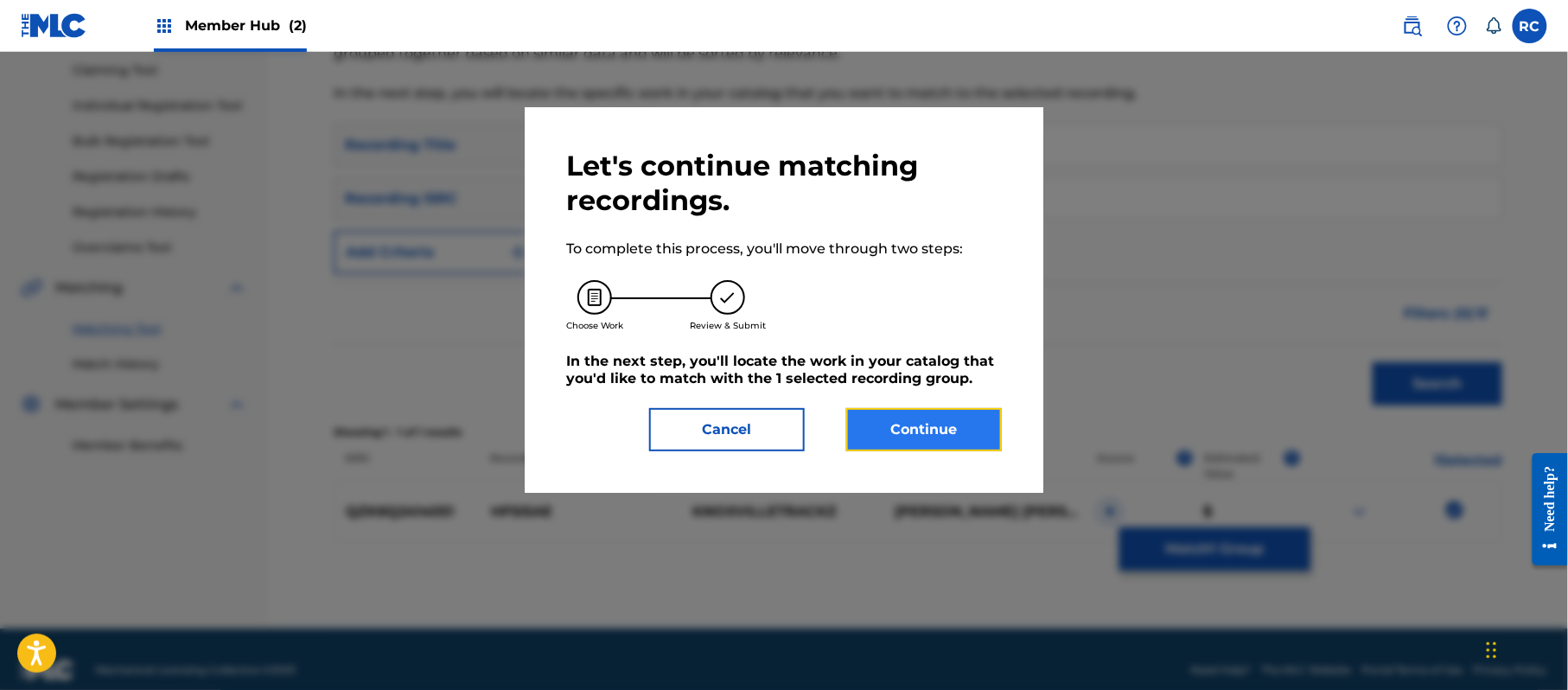
click at [992, 441] on button "Continue" at bounding box center [924, 429] width 155 height 43
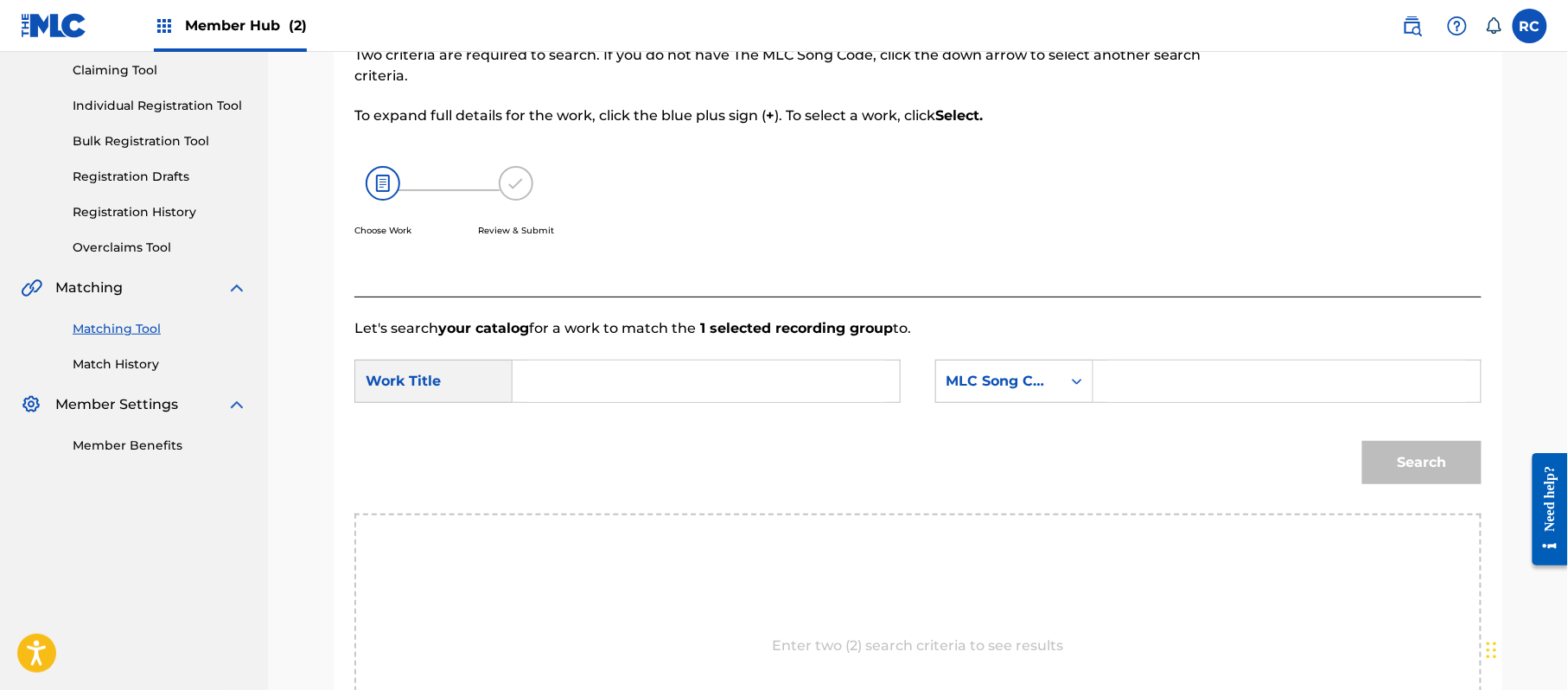
click at [634, 384] on input "Search Form" at bounding box center [706, 381] width 358 height 41
click at [638, 382] on input "Hfsisae HP9C68" at bounding box center [706, 381] width 358 height 41
click at [1228, 379] on input "Search Form" at bounding box center [1287, 381] width 358 height 41
click at [1417, 470] on button "Search" at bounding box center [1422, 462] width 120 height 43
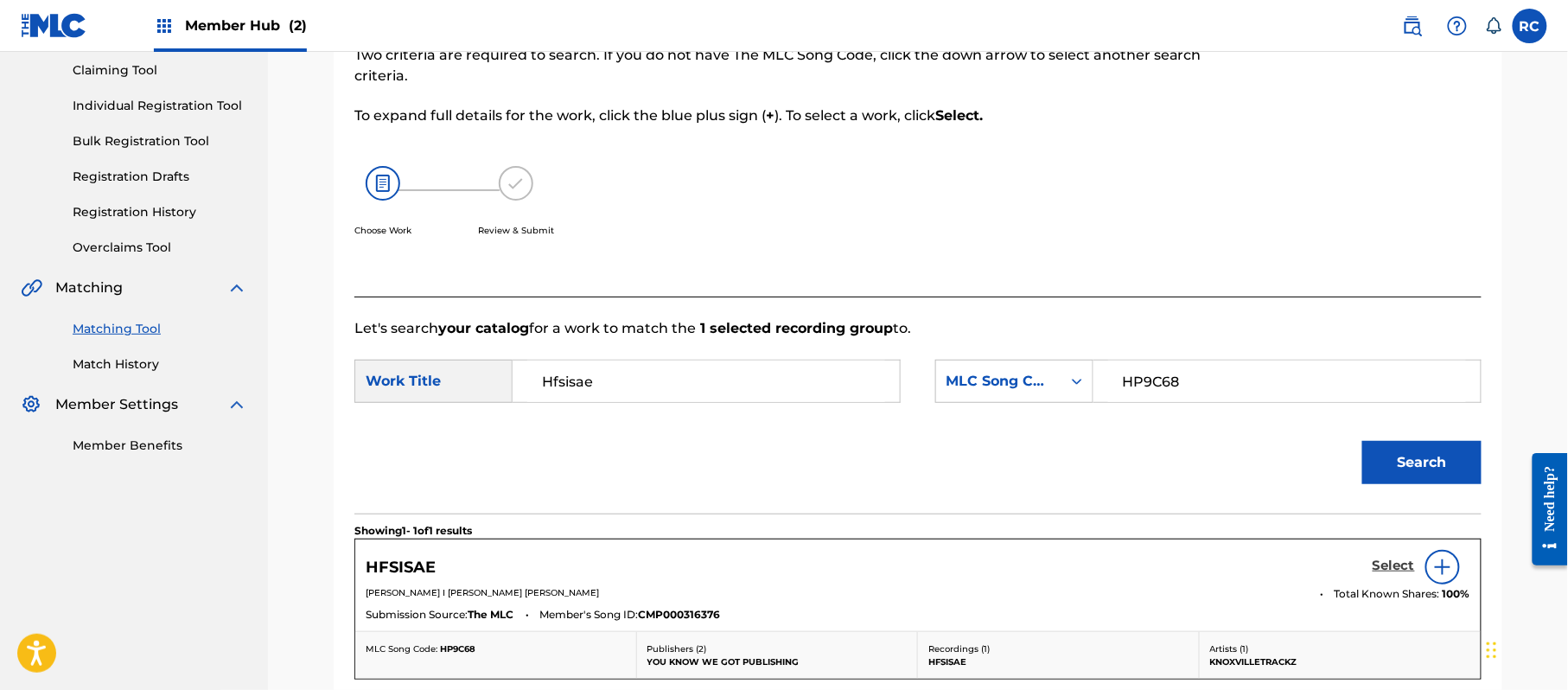
click at [1396, 572] on h5 "Select" at bounding box center [1394, 566] width 42 height 16
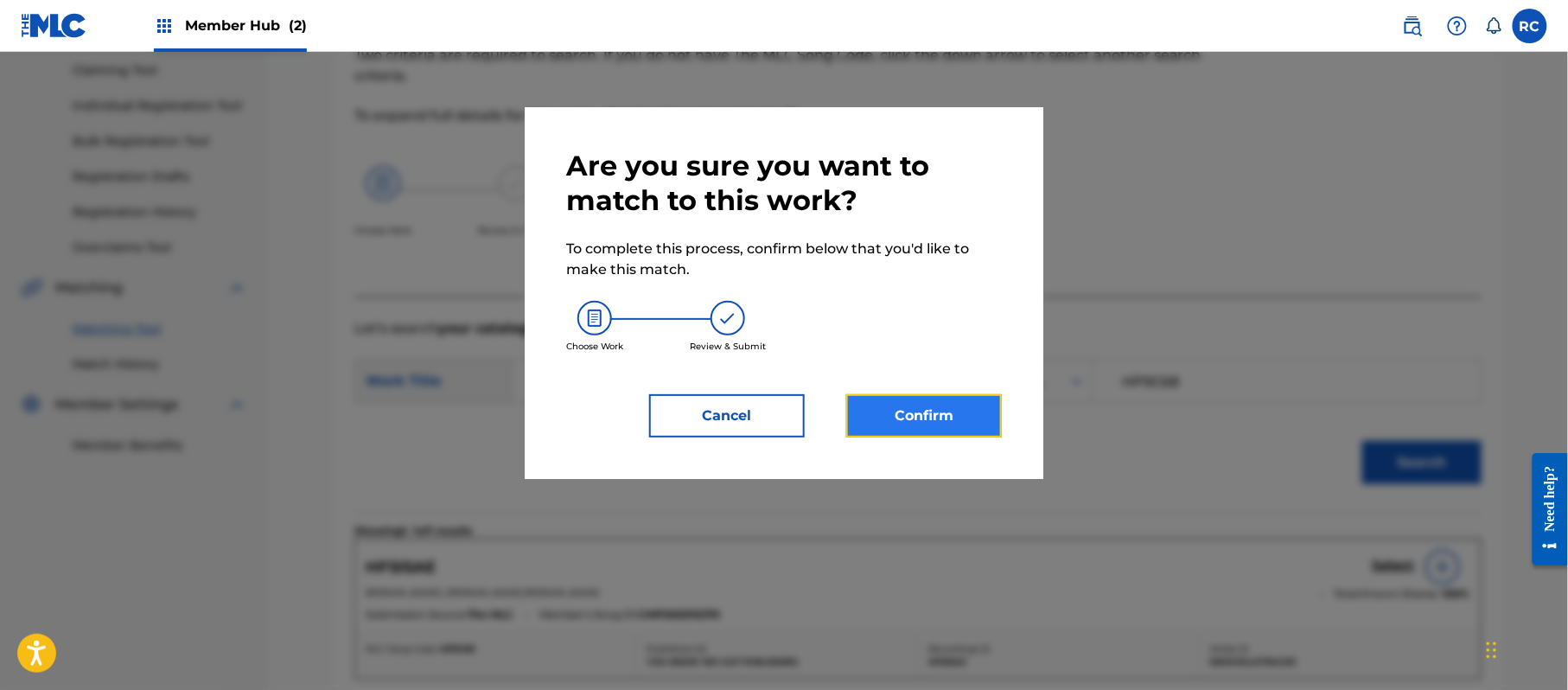
click at [941, 404] on button "Confirm" at bounding box center [924, 415] width 155 height 43
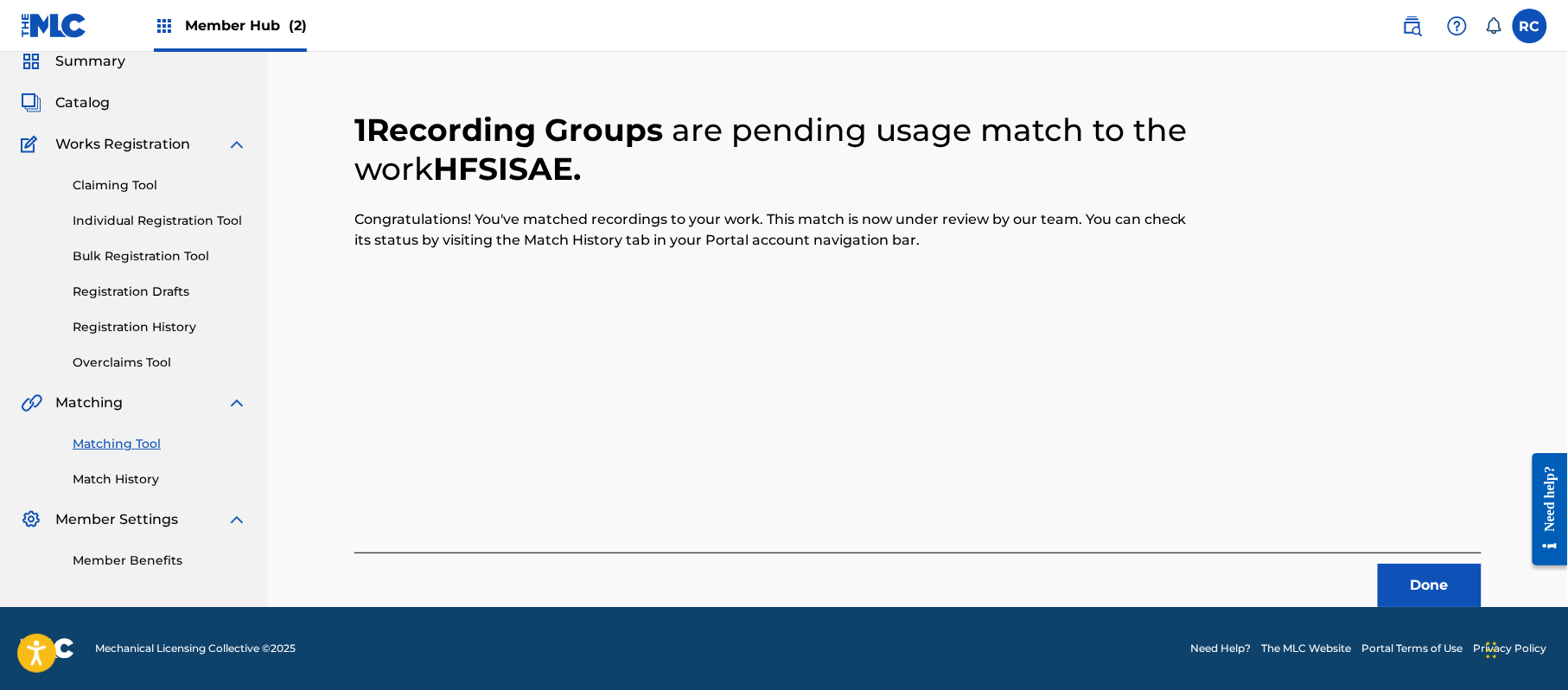
scroll to position [69, 0]
click at [1421, 599] on button "Done" at bounding box center [1430, 585] width 104 height 43
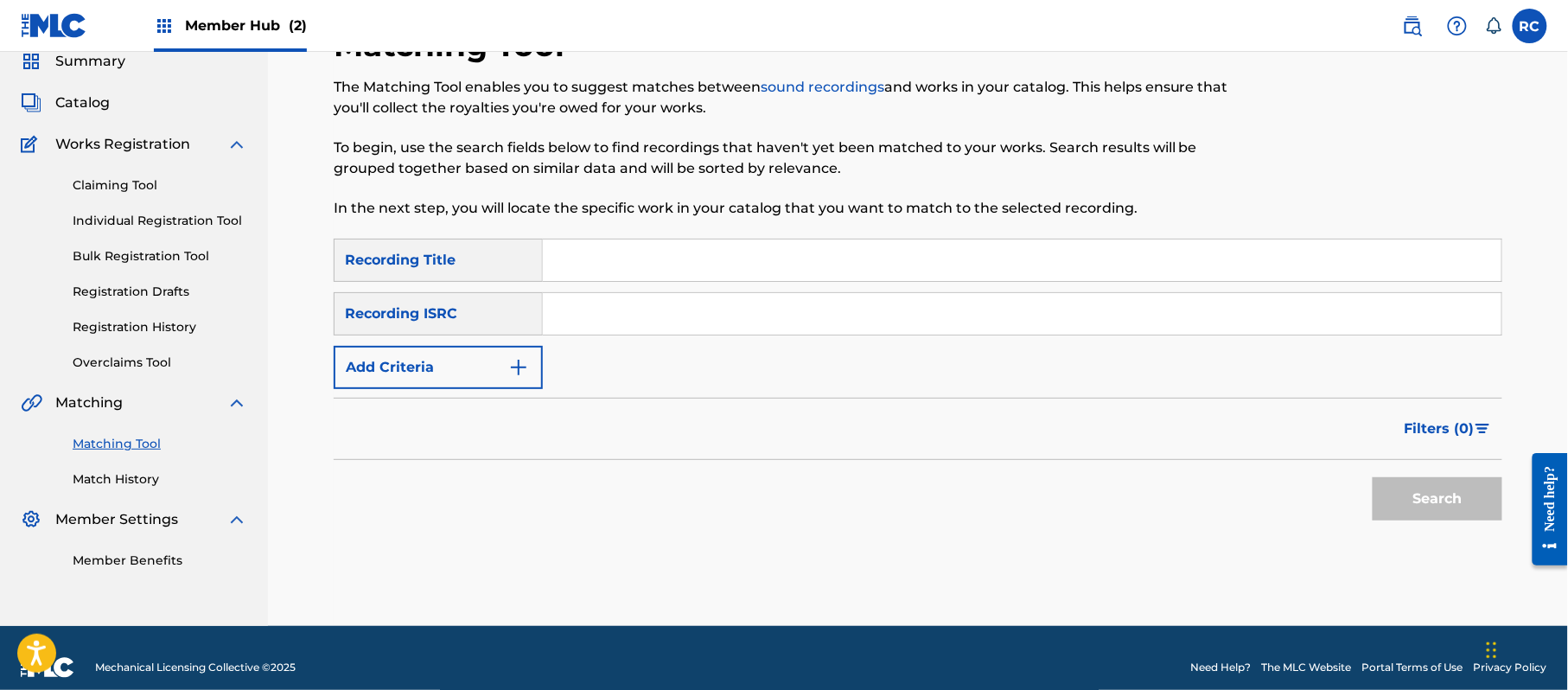
click at [698, 315] on input "Search Form" at bounding box center [1022, 313] width 958 height 41
click at [1405, 491] on button "Search" at bounding box center [1437, 498] width 130 height 43
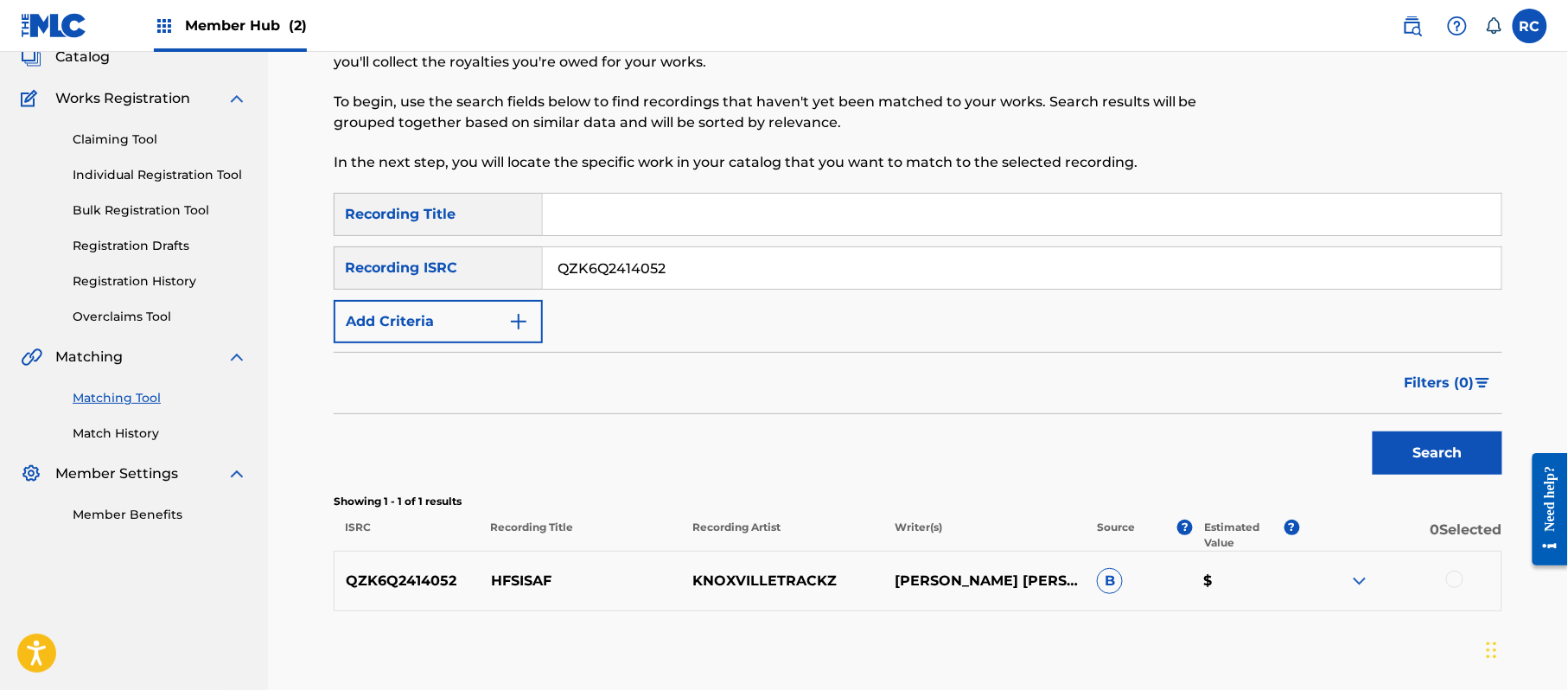
scroll to position [184, 0]
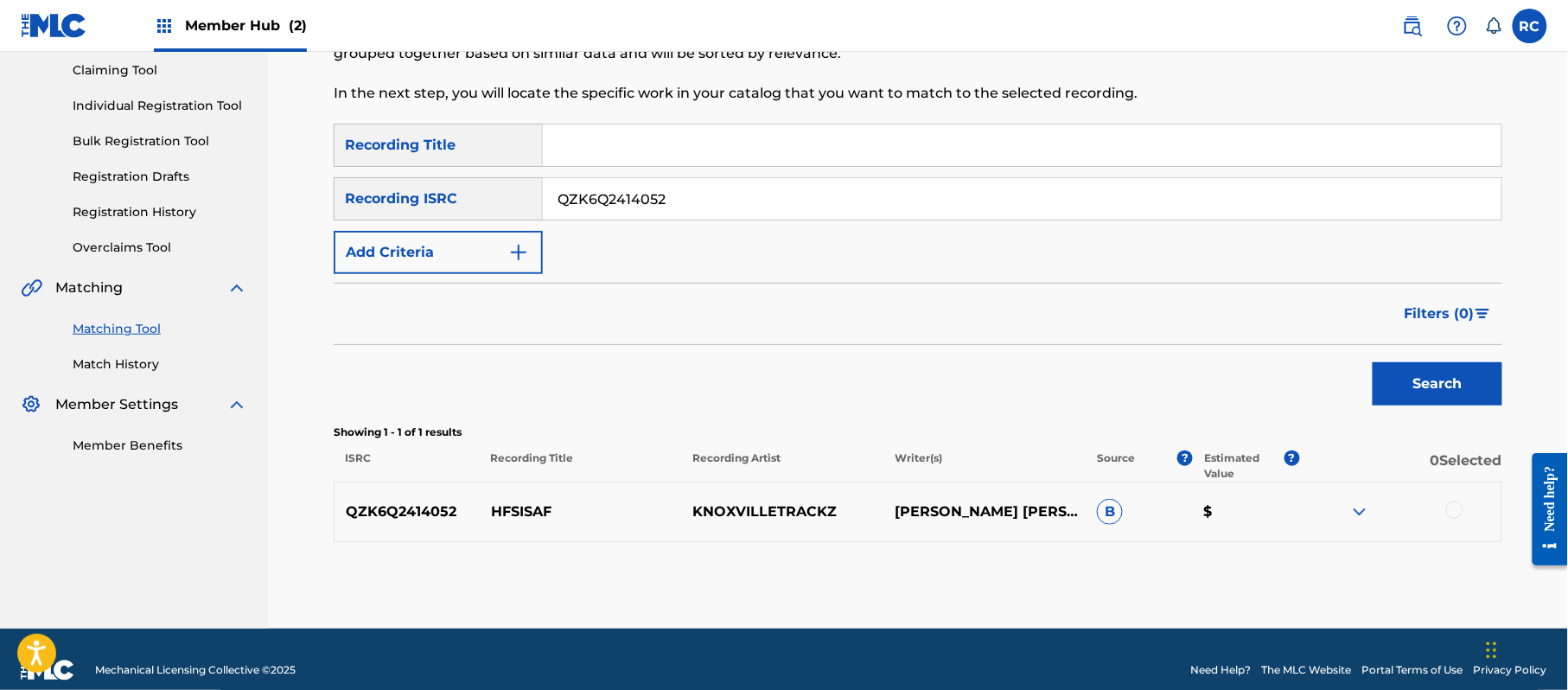
drag, startPoint x: 1459, startPoint y: 513, endPoint x: 1374, endPoint y: 513, distance: 85.0
click at [1458, 513] on div at bounding box center [1454, 509] width 17 height 17
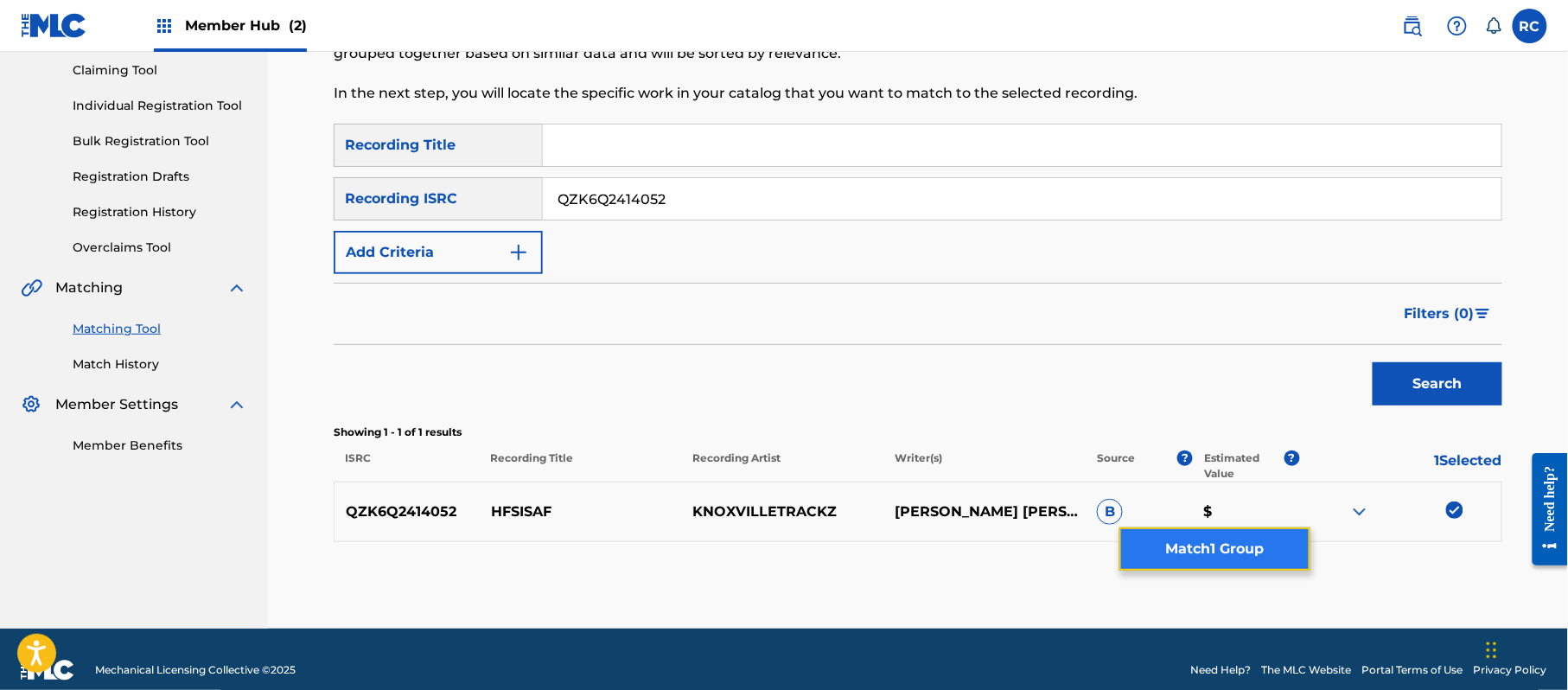
click at [1232, 534] on button "Match 1 Group" at bounding box center [1214, 549] width 191 height 43
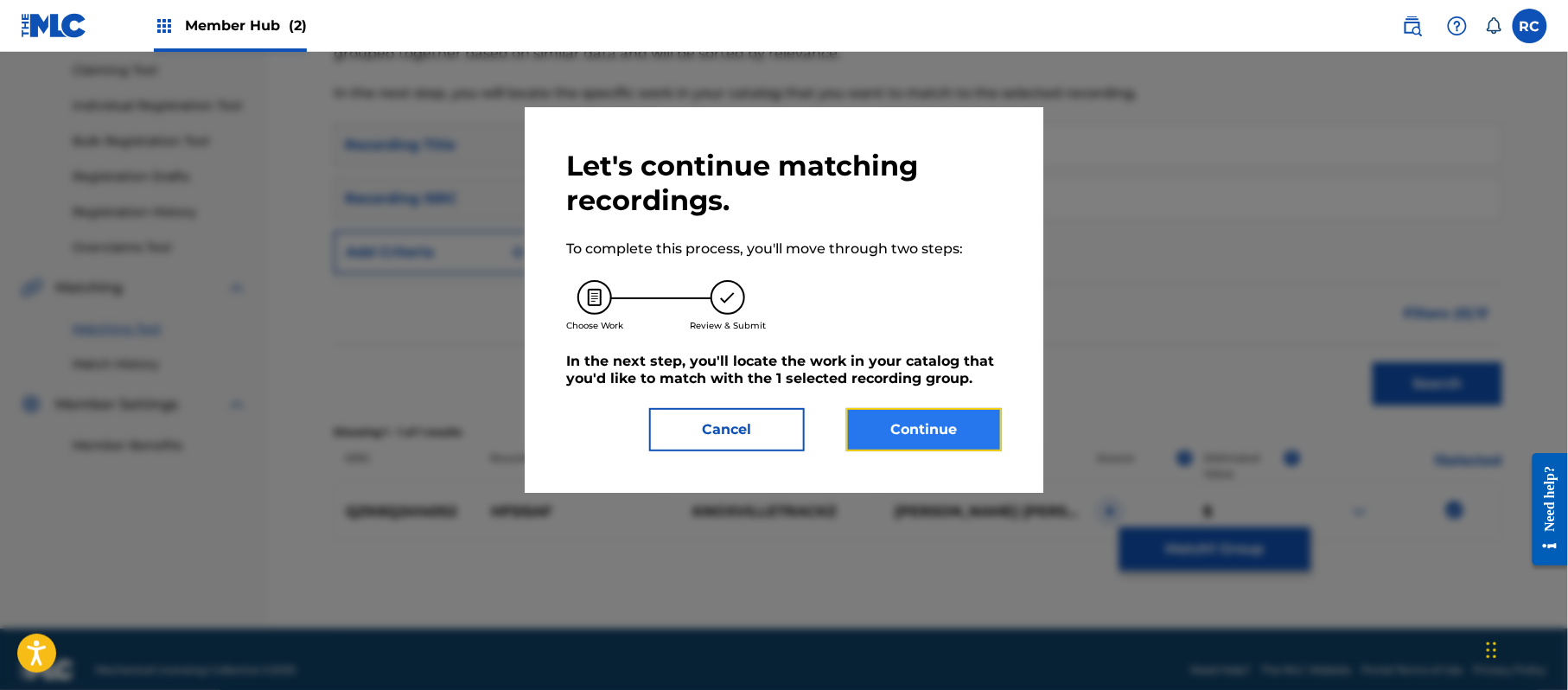
click at [947, 423] on button "Continue" at bounding box center [924, 429] width 155 height 43
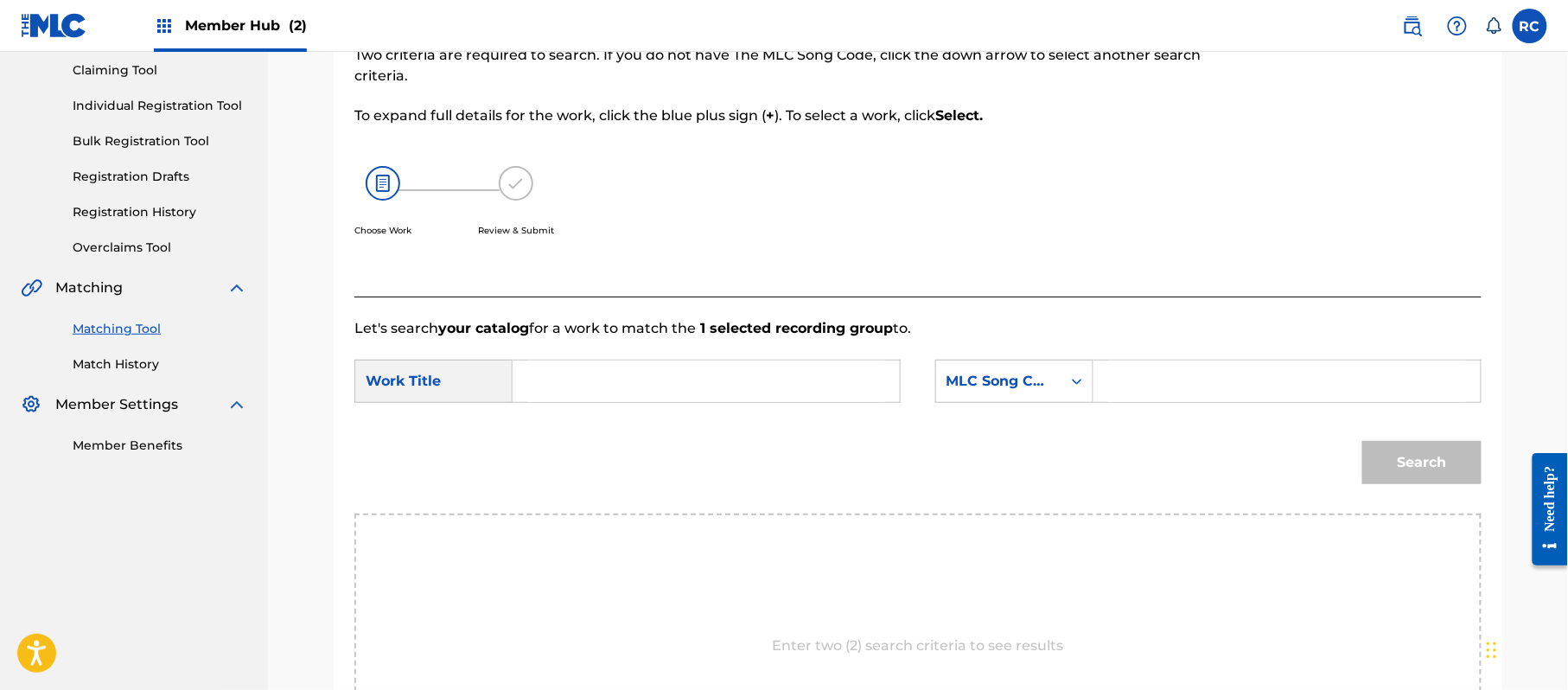
click at [599, 387] on input "Search Form" at bounding box center [706, 381] width 358 height 41
click at [622, 382] on input "Hfsisaf HP9C4E" at bounding box center [706, 381] width 358 height 41
drag, startPoint x: 1135, startPoint y: 382, endPoint x: 1195, endPoint y: 392, distance: 60.8
click at [1135, 382] on input "Search Form" at bounding box center [1287, 381] width 358 height 41
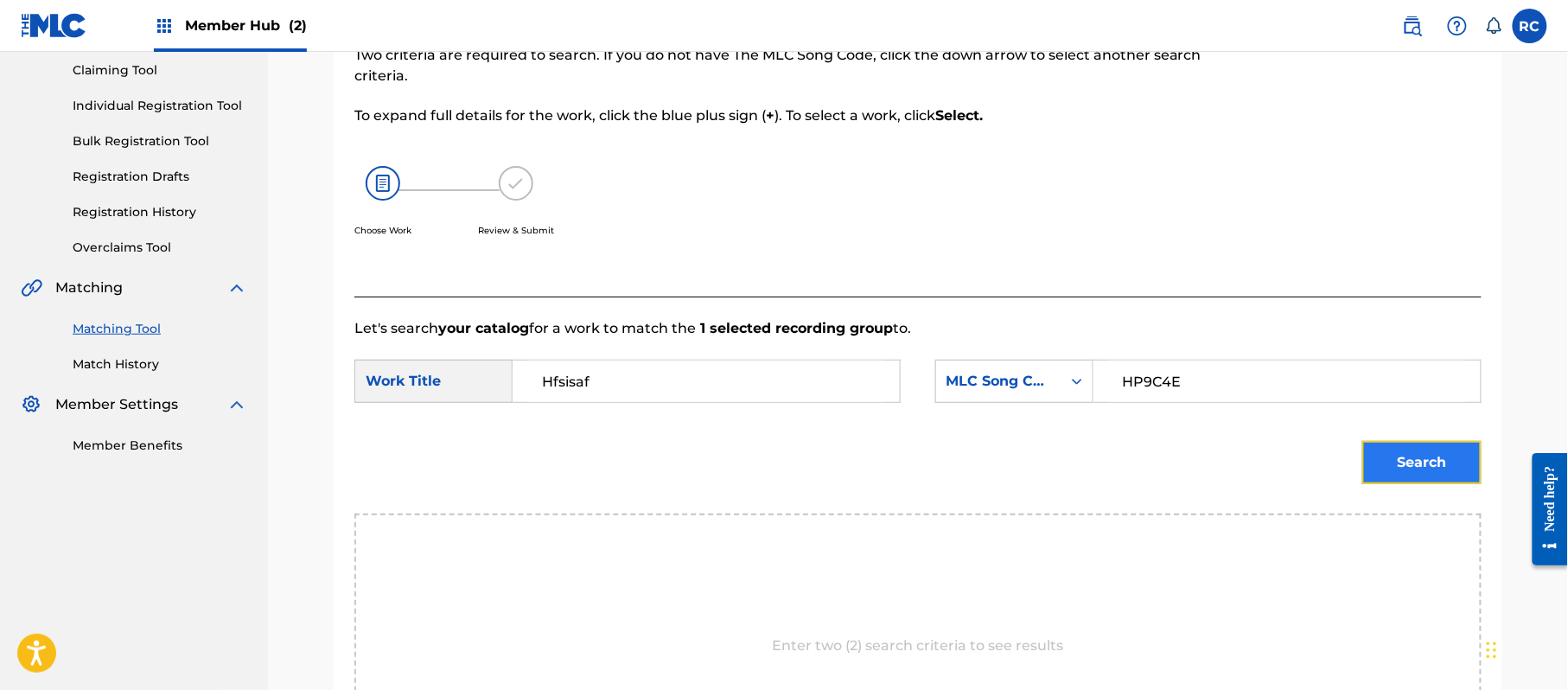
click at [1388, 449] on button "Search" at bounding box center [1422, 462] width 120 height 43
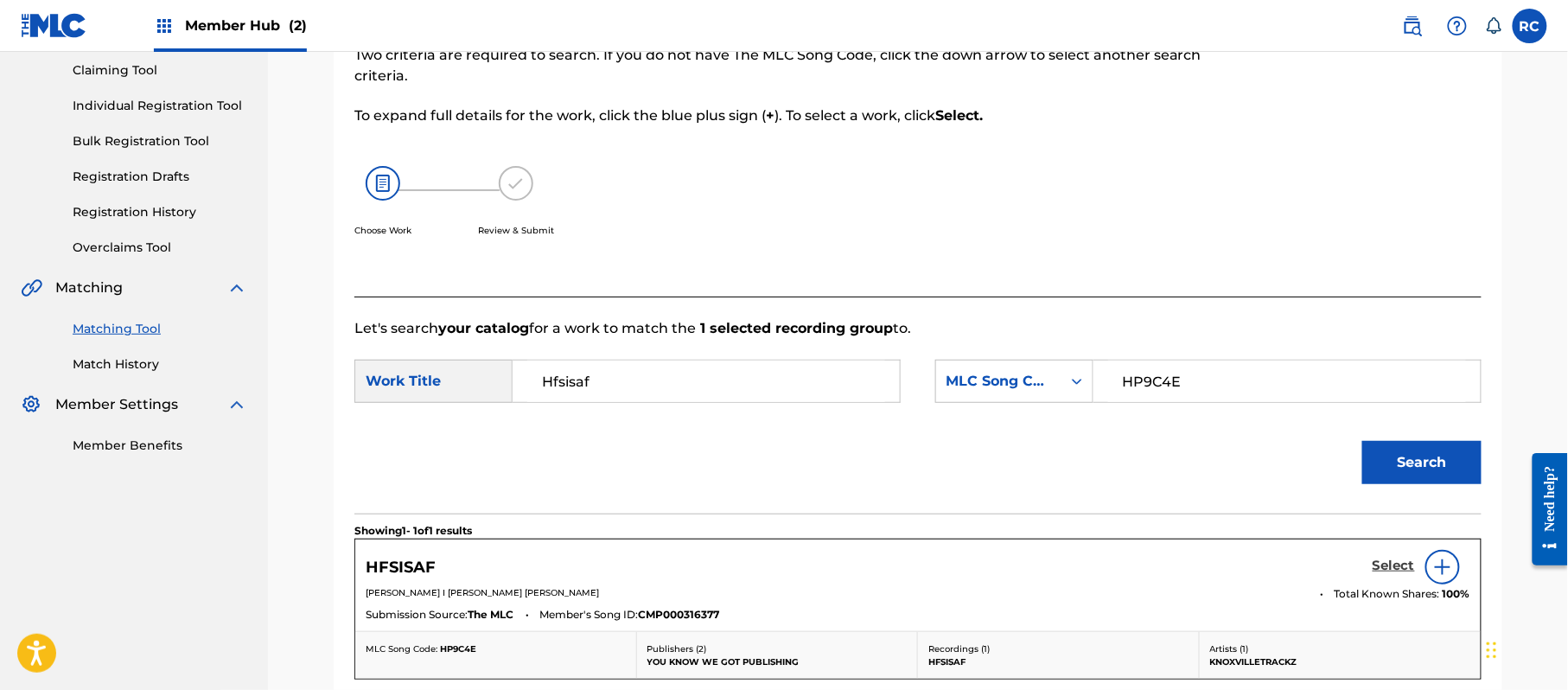
click at [1386, 562] on h5 "Select" at bounding box center [1394, 566] width 42 height 16
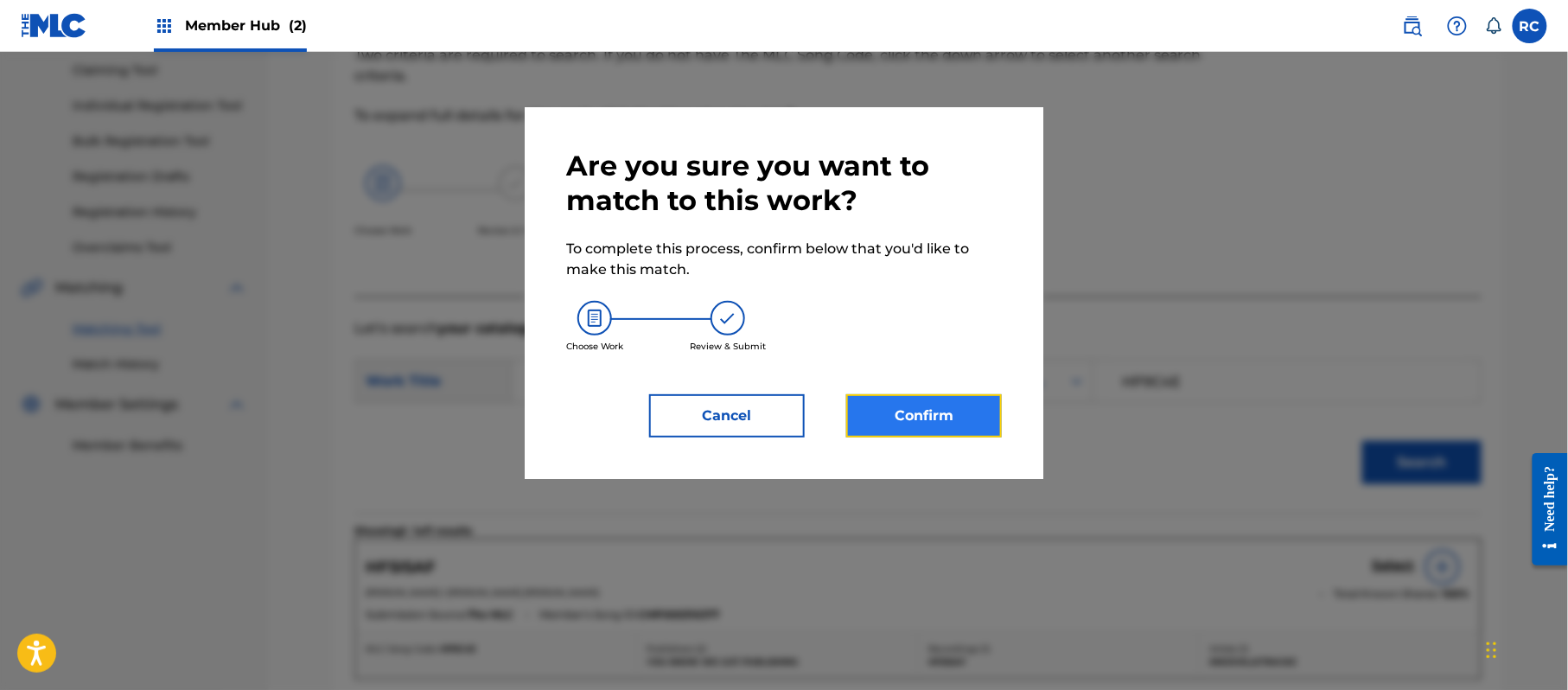
click at [949, 399] on button "Confirm" at bounding box center [924, 415] width 155 height 43
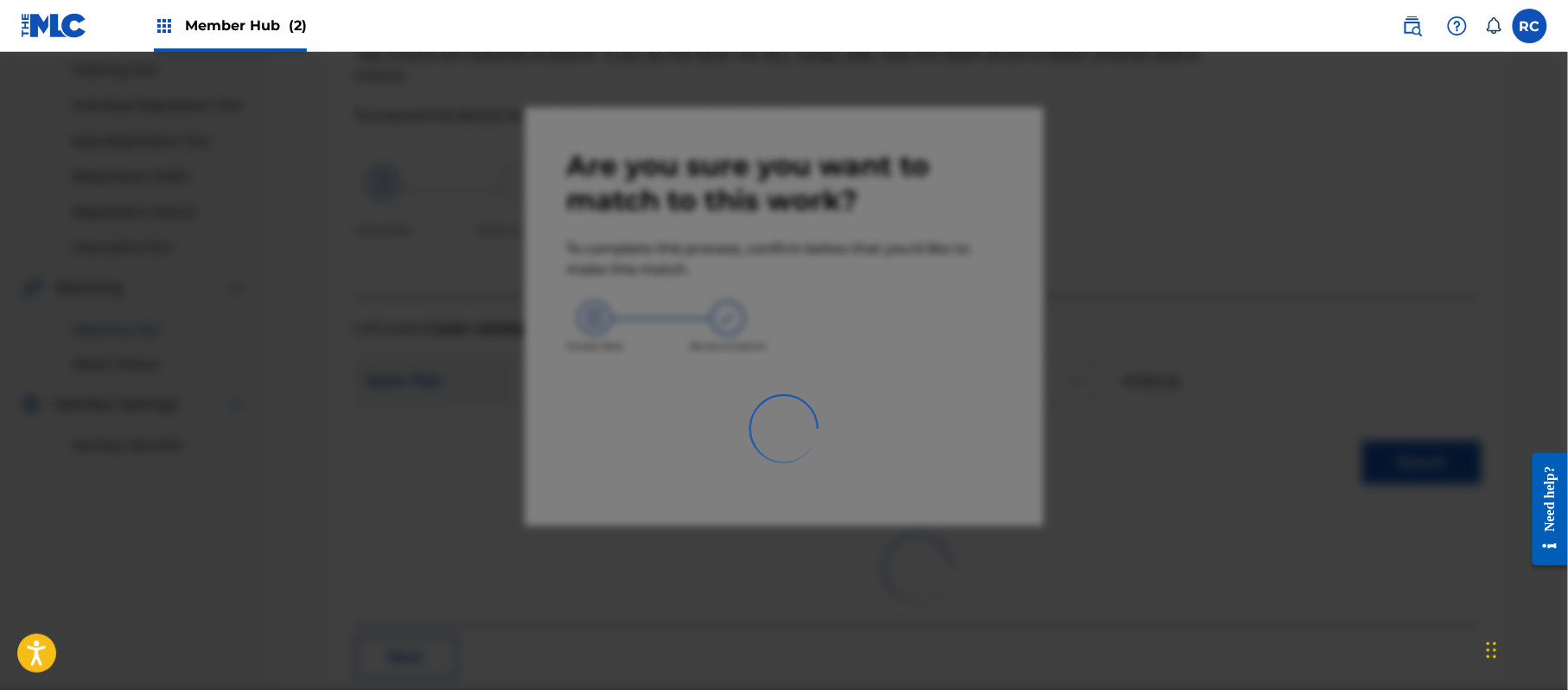
scroll to position [69, 0]
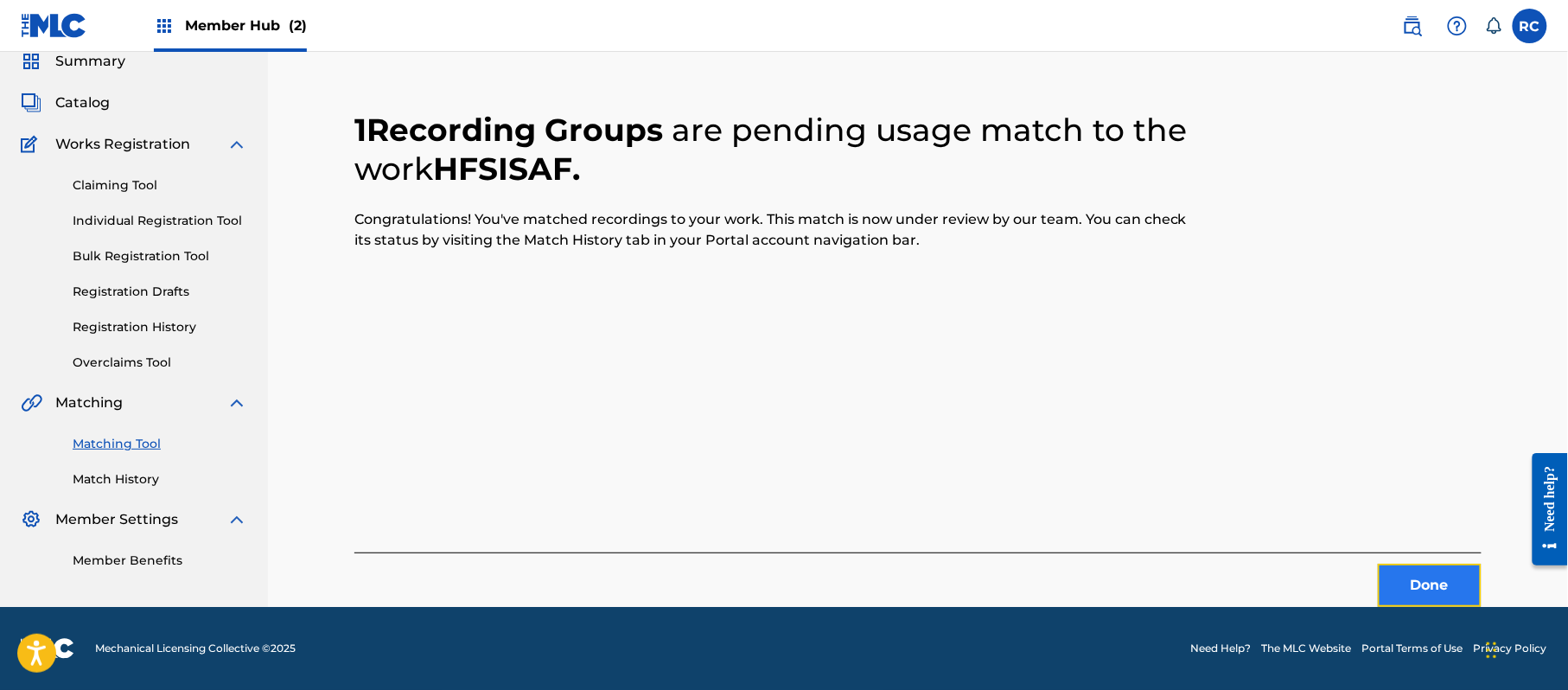
click at [1411, 595] on button "Done" at bounding box center [1430, 585] width 104 height 43
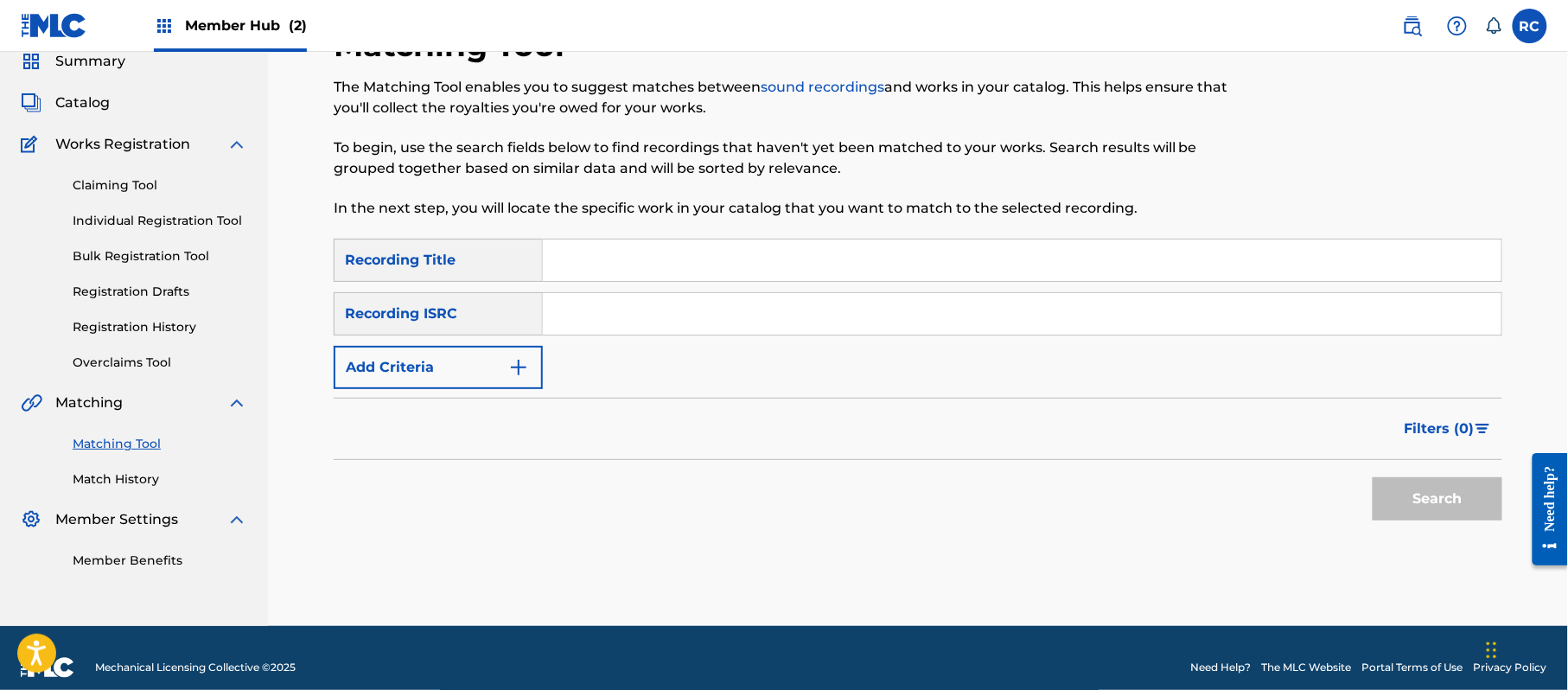
drag, startPoint x: 668, startPoint y: 321, endPoint x: 709, endPoint y: 332, distance: 42.4
click at [668, 321] on input "Search Form" at bounding box center [1022, 313] width 958 height 41
click at [1432, 484] on button "Search" at bounding box center [1437, 498] width 130 height 43
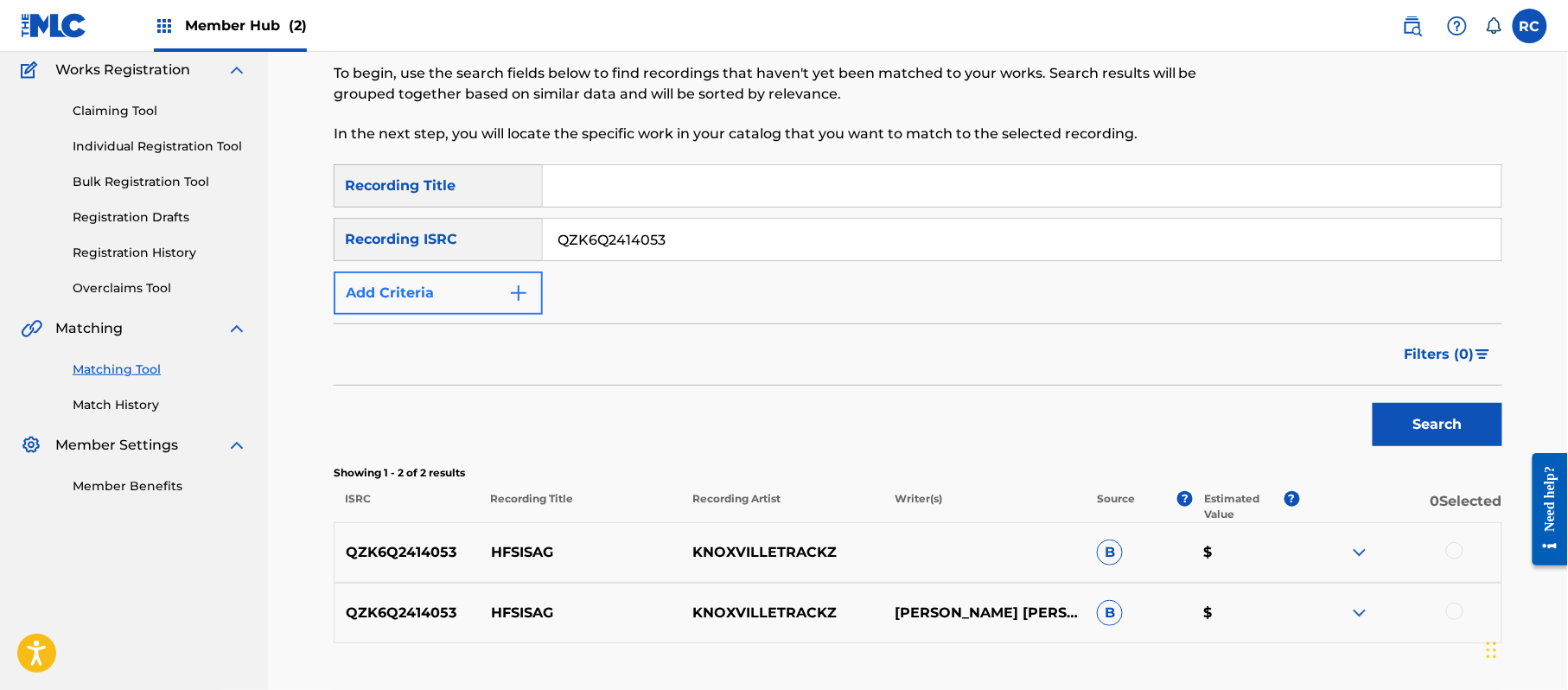
scroll to position [184, 0]
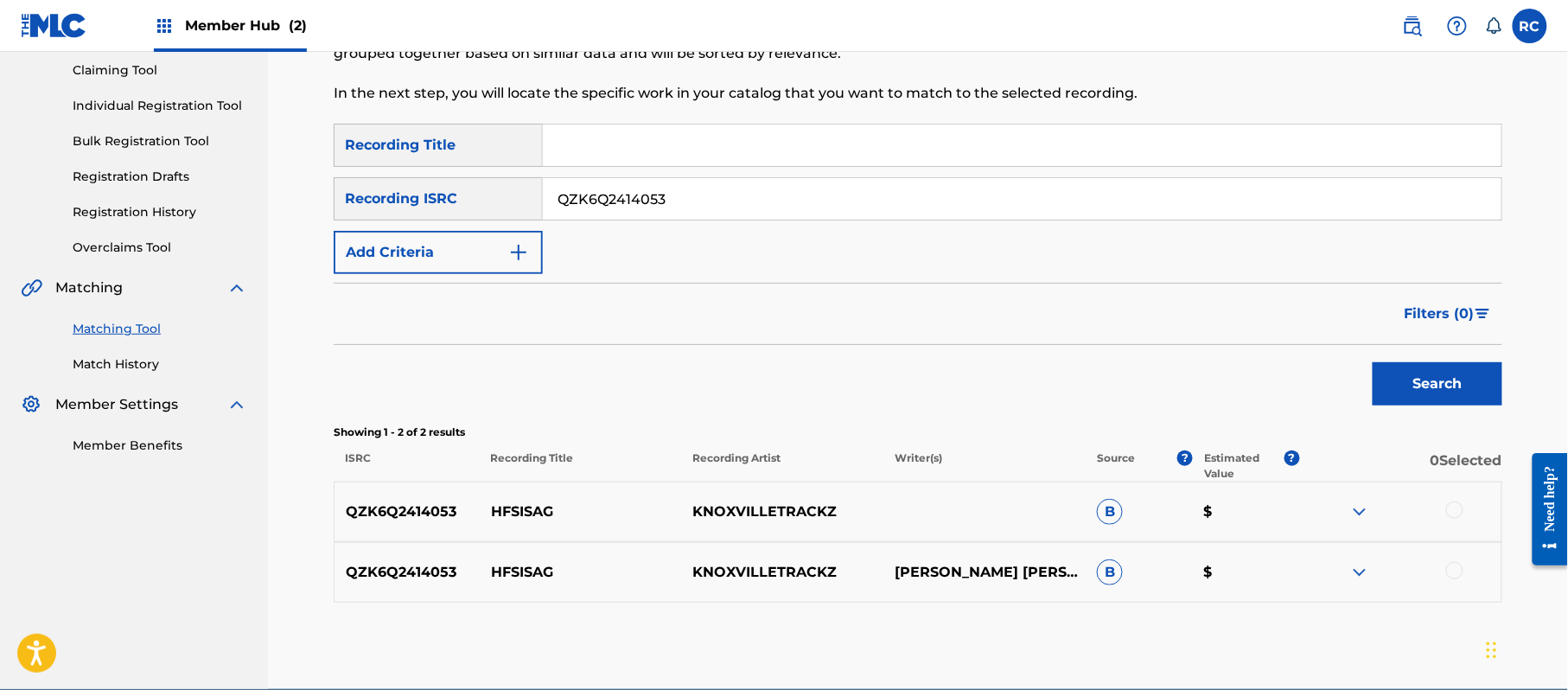
click at [1453, 509] on div at bounding box center [1454, 509] width 17 height 17
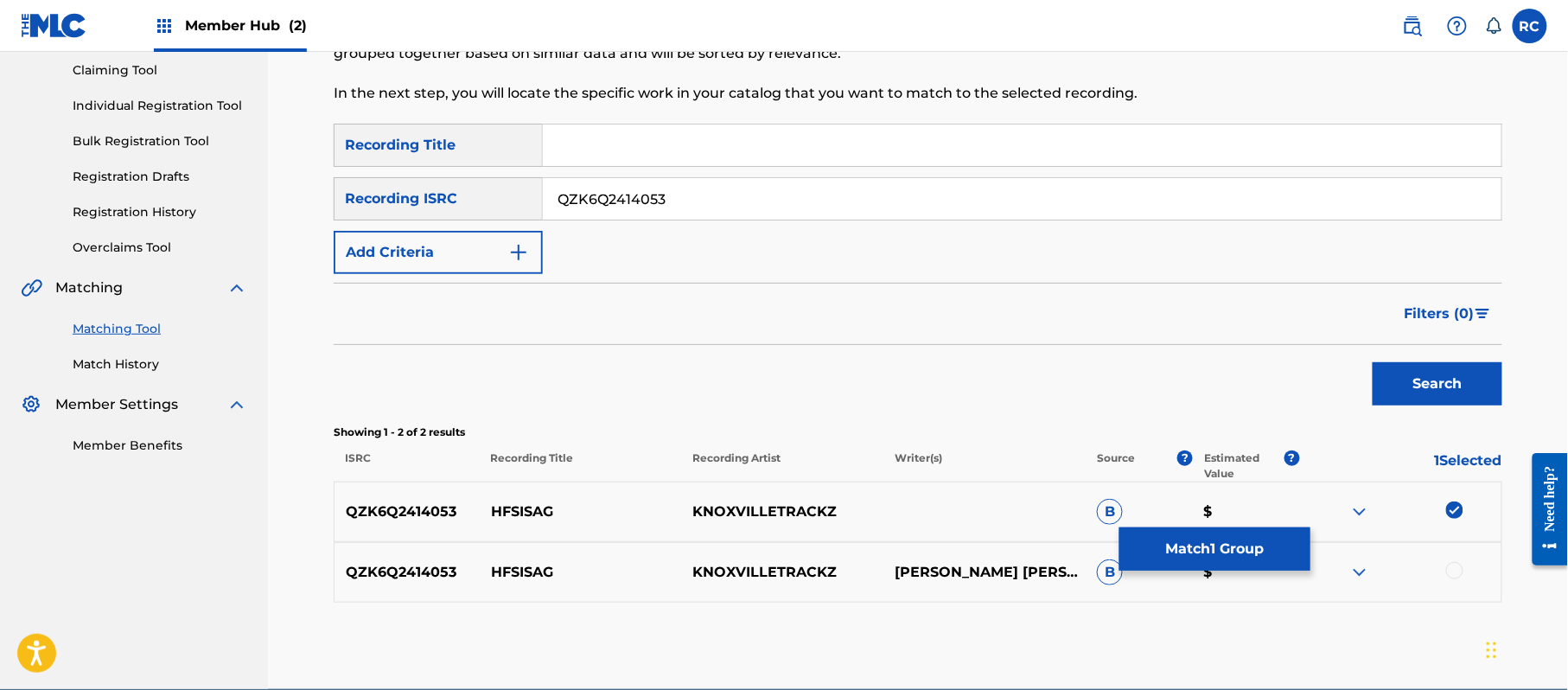
click at [1459, 572] on div at bounding box center [1454, 570] width 17 height 17
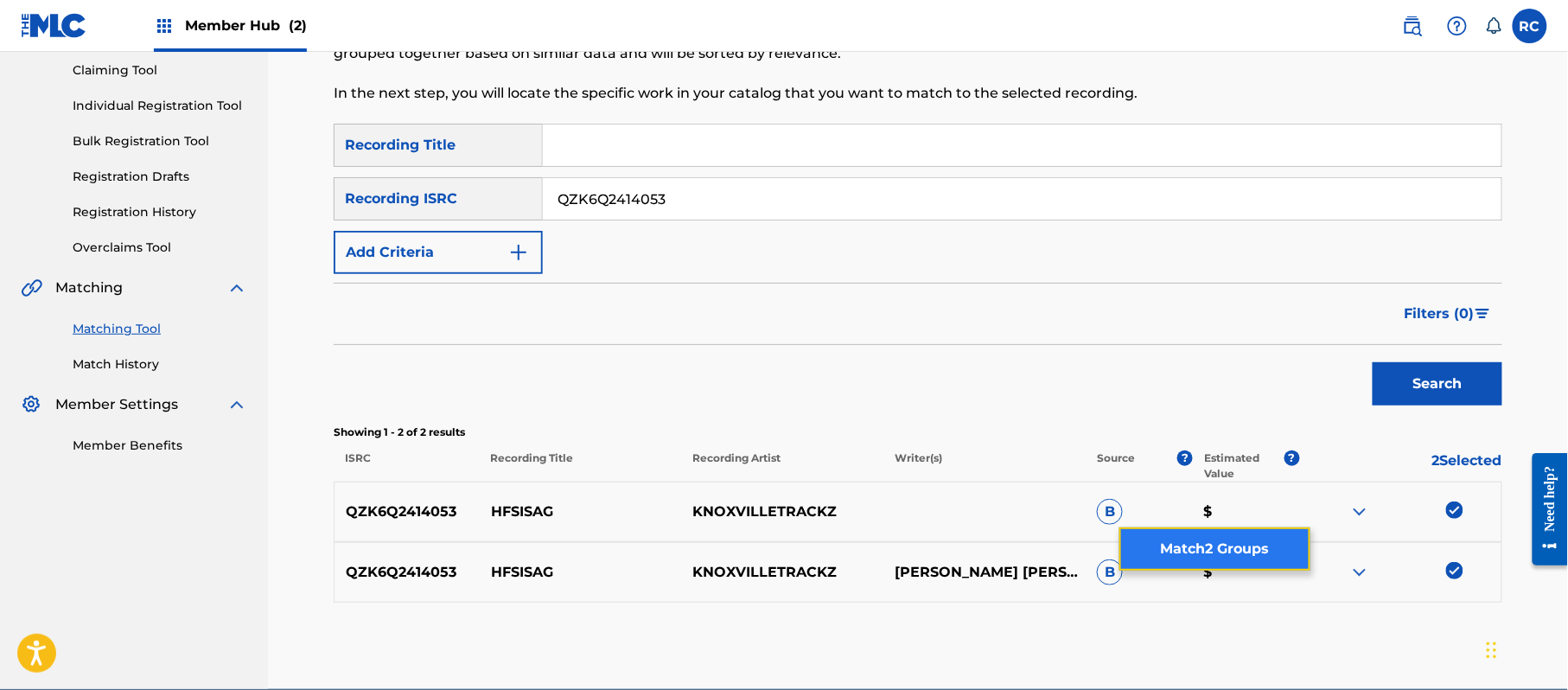
click at [1243, 539] on button "Match 2 Groups" at bounding box center [1214, 549] width 191 height 43
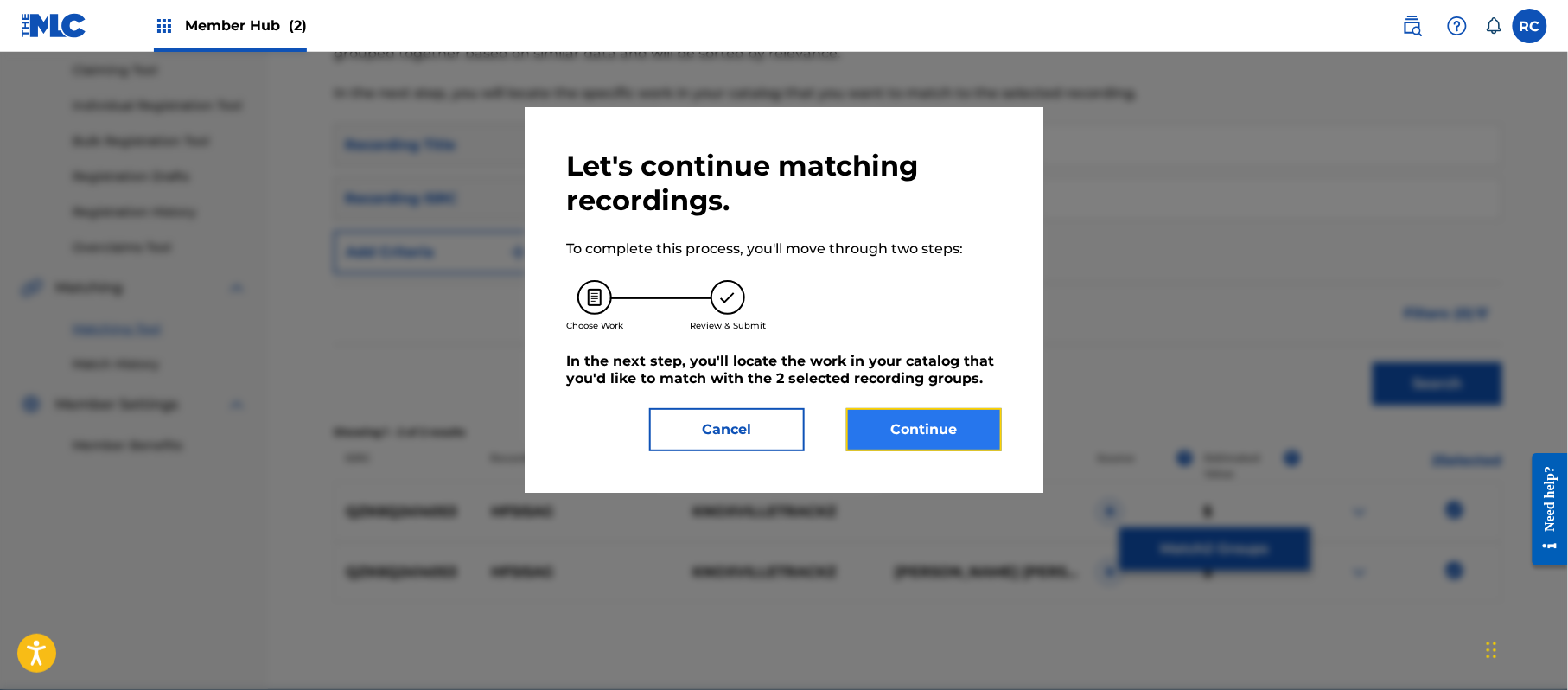
click at [951, 423] on button "Continue" at bounding box center [924, 429] width 155 height 43
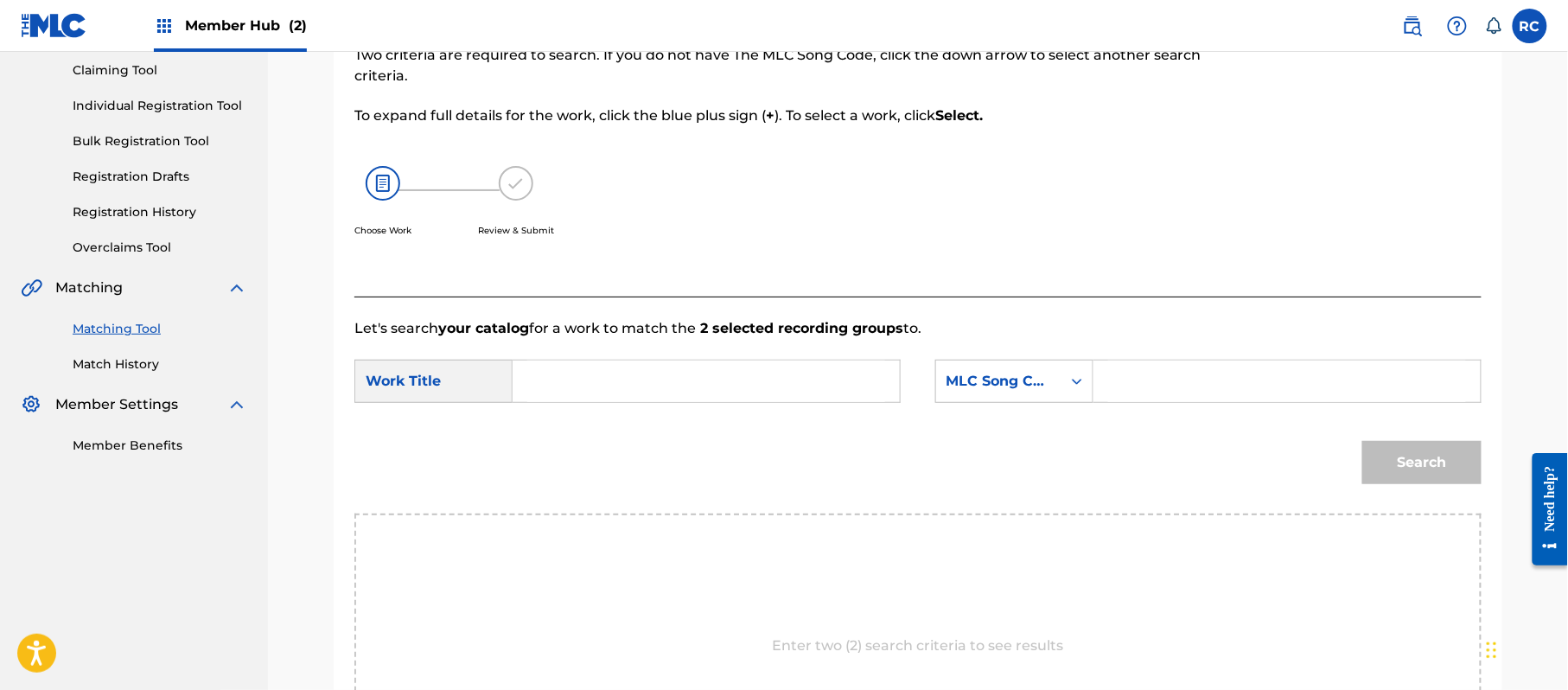
drag, startPoint x: 654, startPoint y: 365, endPoint x: 647, endPoint y: 373, distance: 10.6
click at [651, 371] on input "Search Form" at bounding box center [706, 381] width 358 height 41
click at [621, 382] on input "Hfsisag HP9C1N" at bounding box center [706, 381] width 358 height 41
drag, startPoint x: 1197, startPoint y: 382, endPoint x: 1212, endPoint y: 387, distance: 15.8
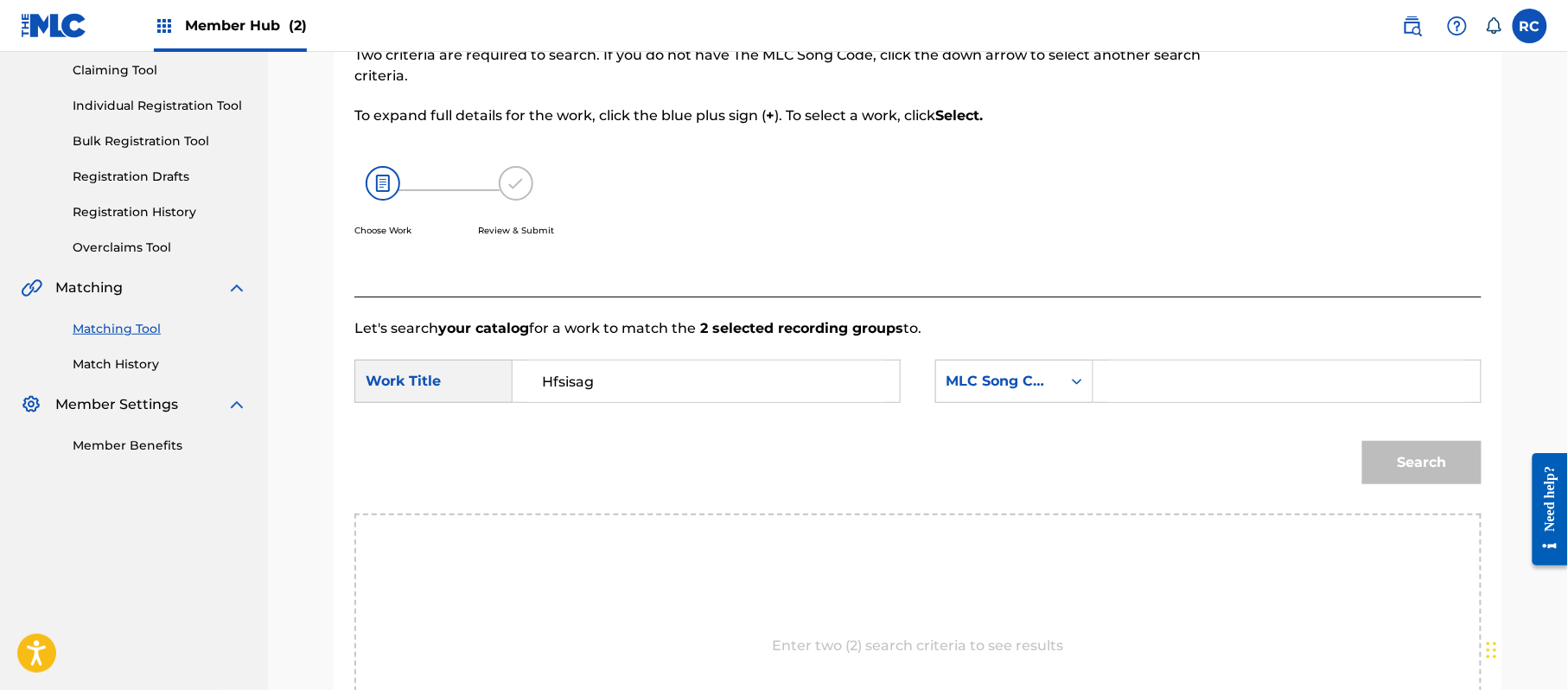
click at [1197, 382] on input "Search Form" at bounding box center [1287, 381] width 358 height 41
click at [1428, 466] on button "Search" at bounding box center [1422, 462] width 120 height 43
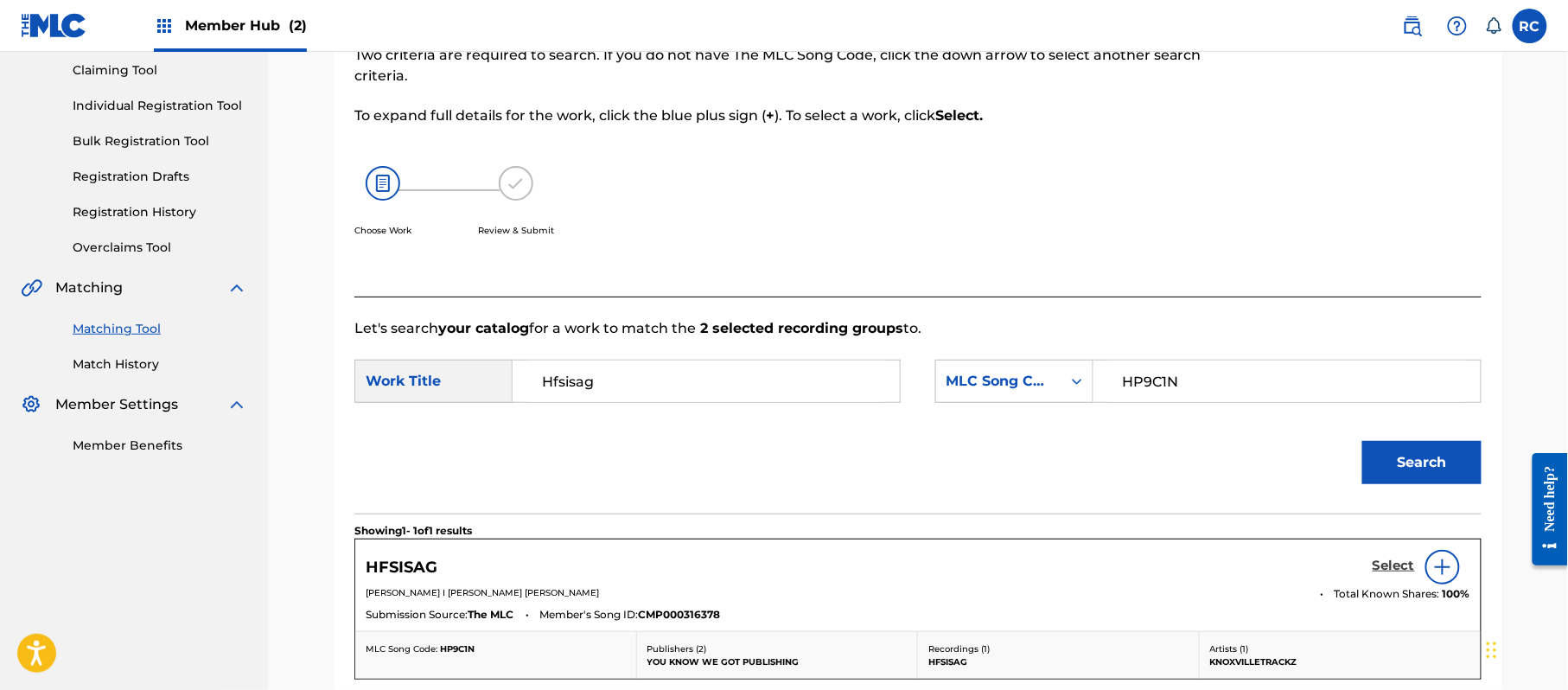
click at [1374, 560] on h5 "Select" at bounding box center [1394, 566] width 42 height 16
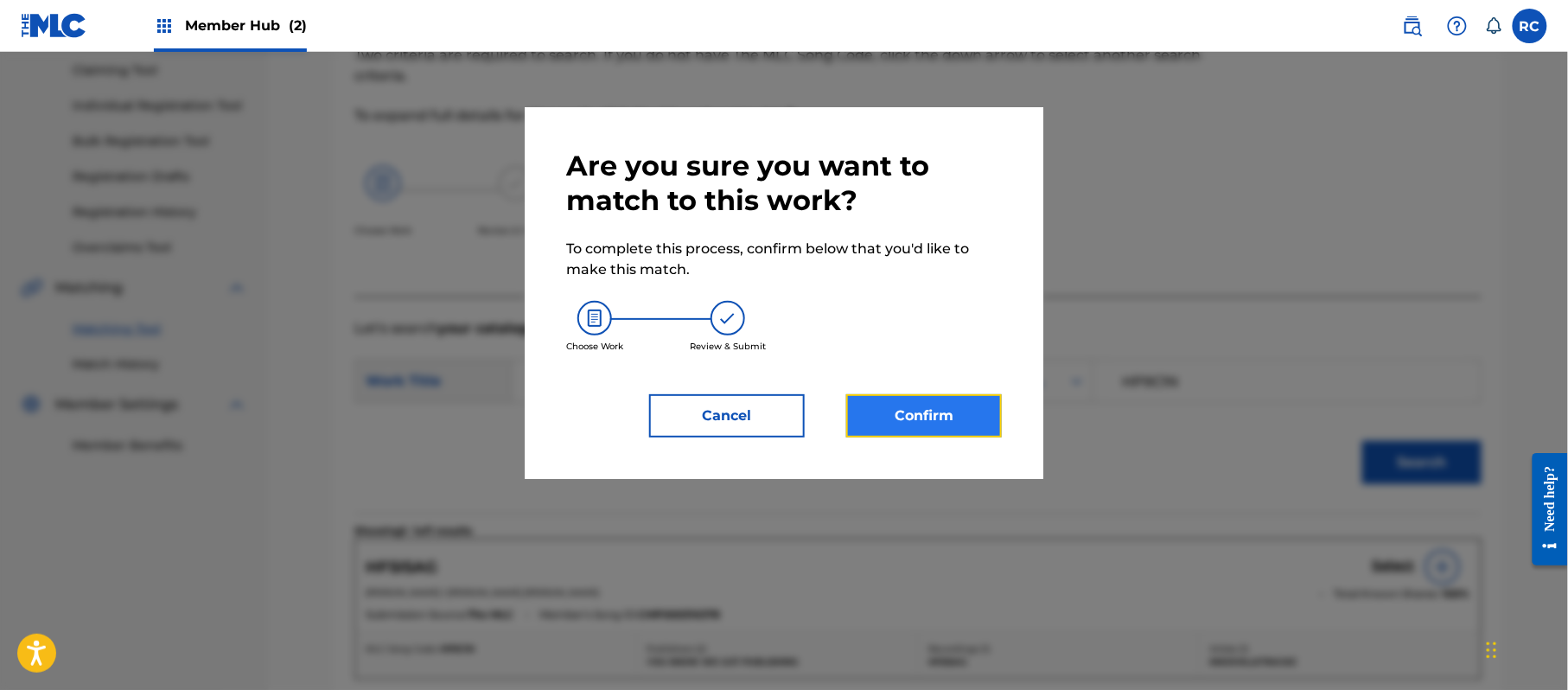
click at [946, 413] on button "Confirm" at bounding box center [924, 415] width 155 height 43
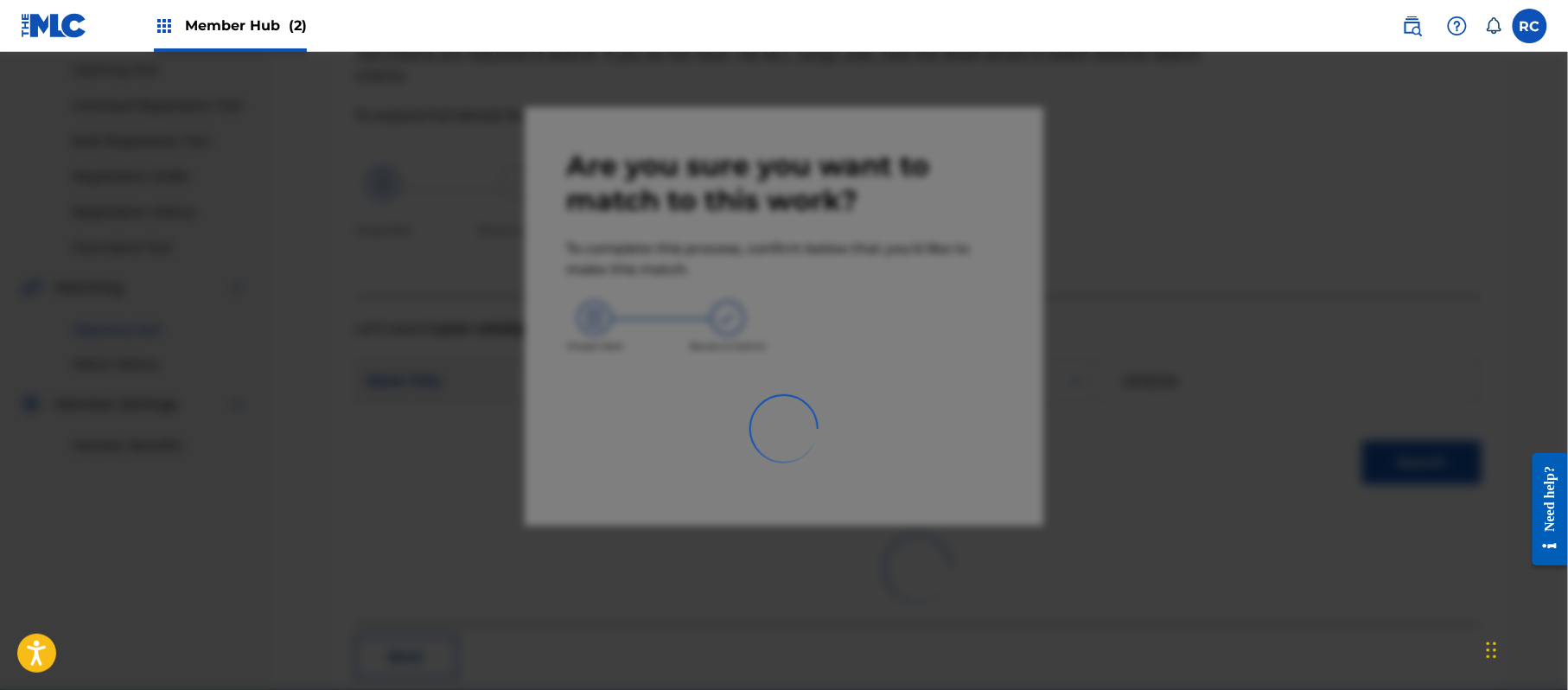
scroll to position [69, 0]
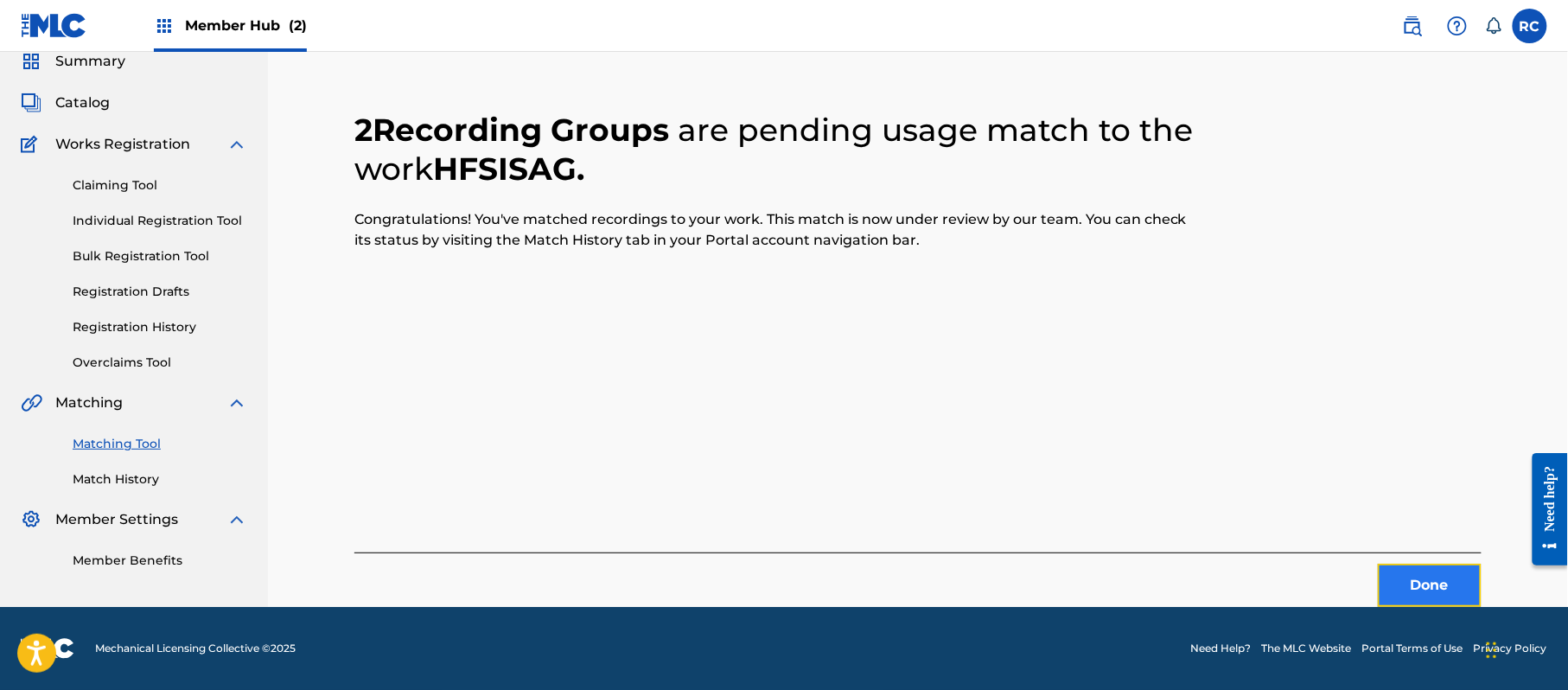
click at [1406, 580] on button "Done" at bounding box center [1430, 585] width 104 height 43
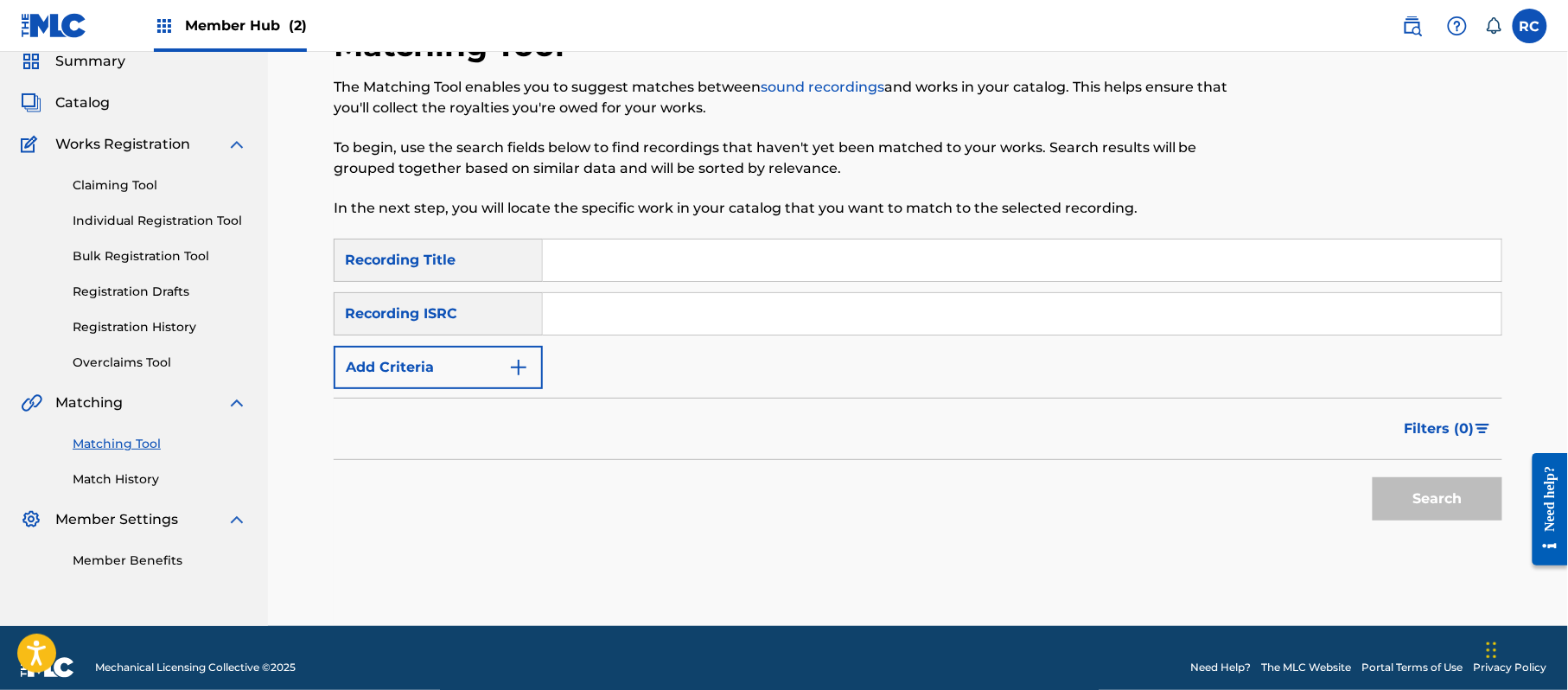
click at [658, 315] on input "Search Form" at bounding box center [1022, 313] width 958 height 41
click at [1391, 505] on button "Search" at bounding box center [1437, 498] width 130 height 43
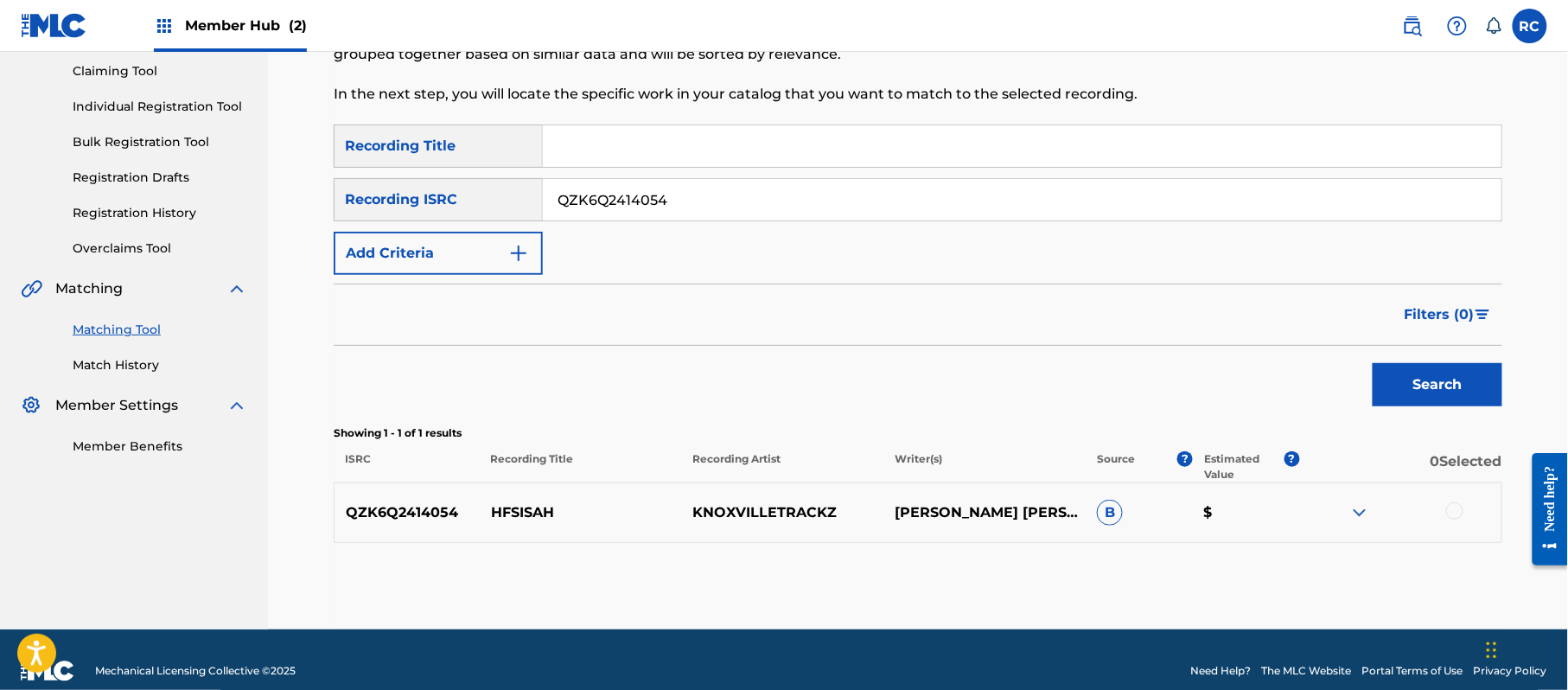
scroll to position [205, 0]
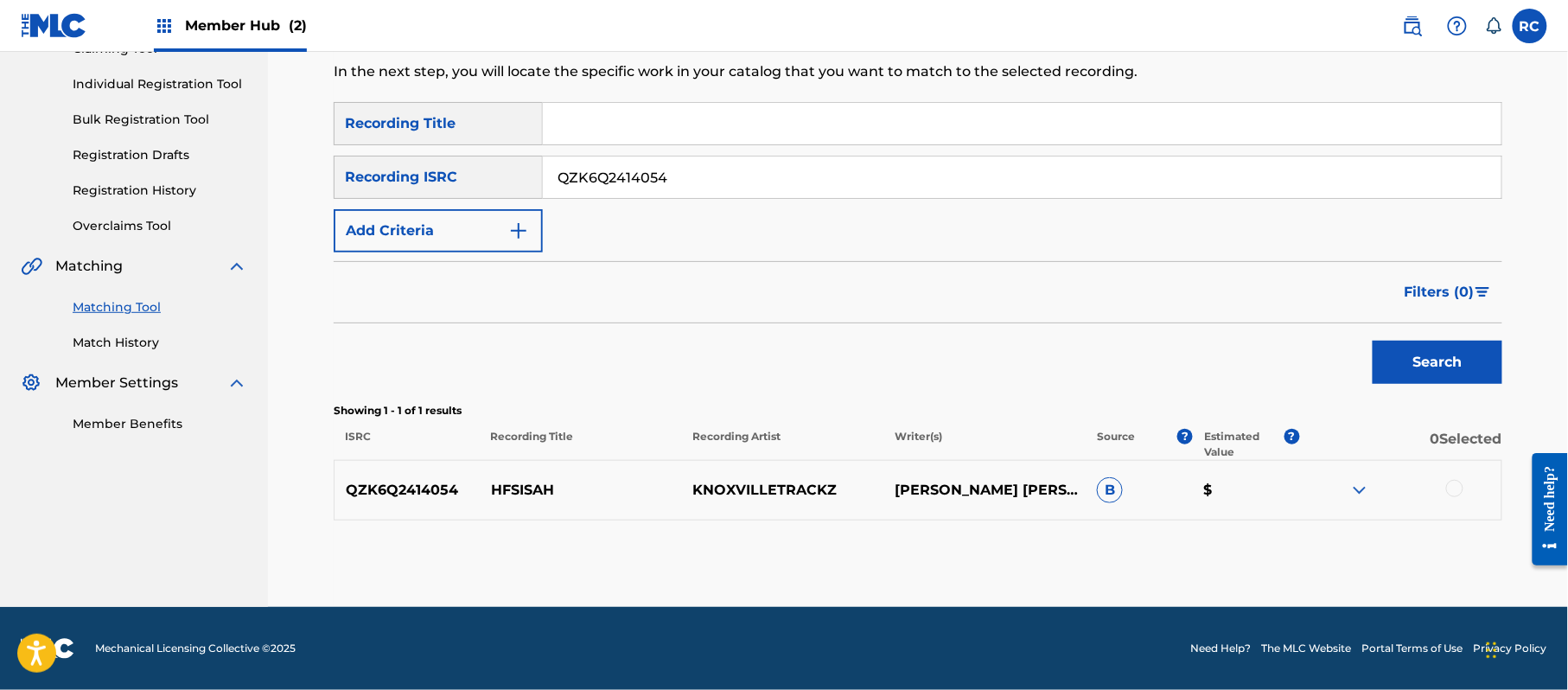
click at [1456, 487] on div at bounding box center [1454, 488] width 17 height 17
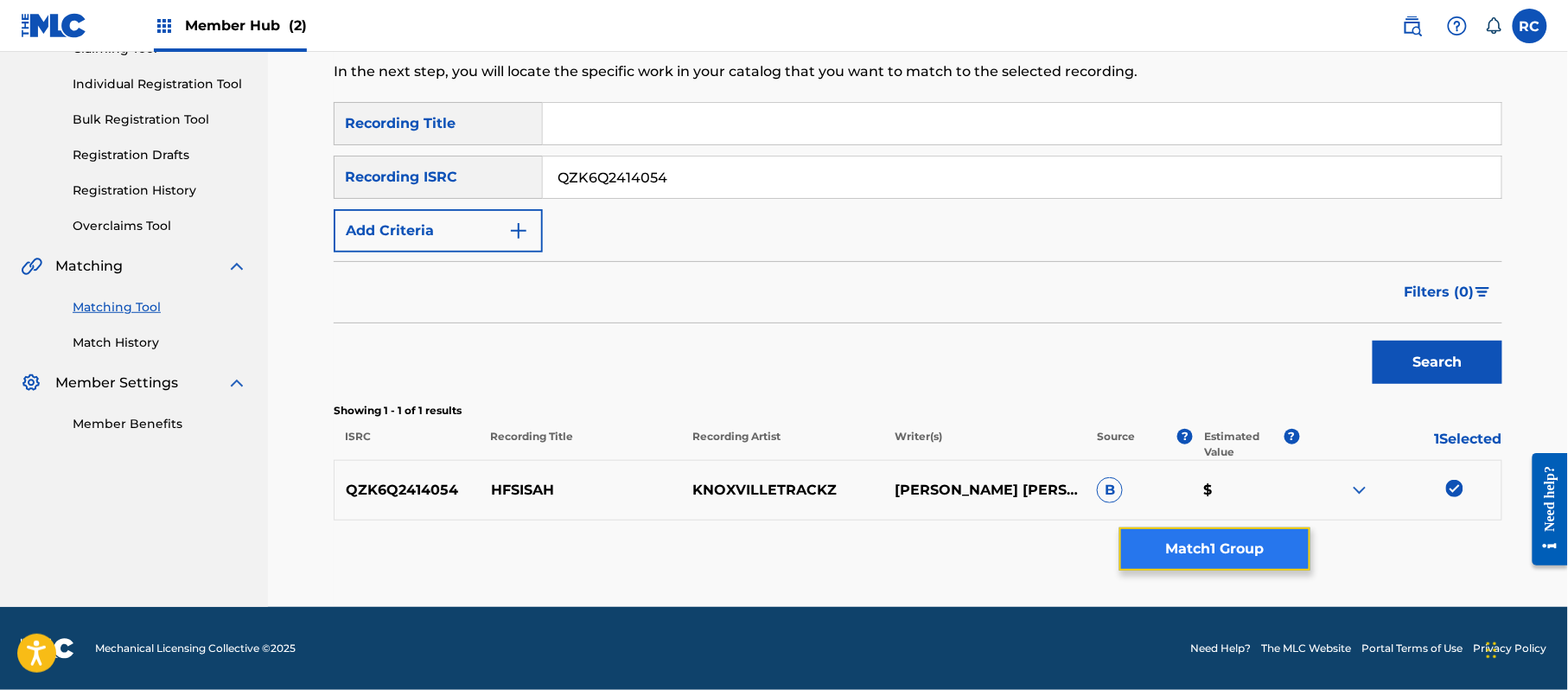
click at [1287, 549] on button "Match 1 Group" at bounding box center [1214, 549] width 191 height 43
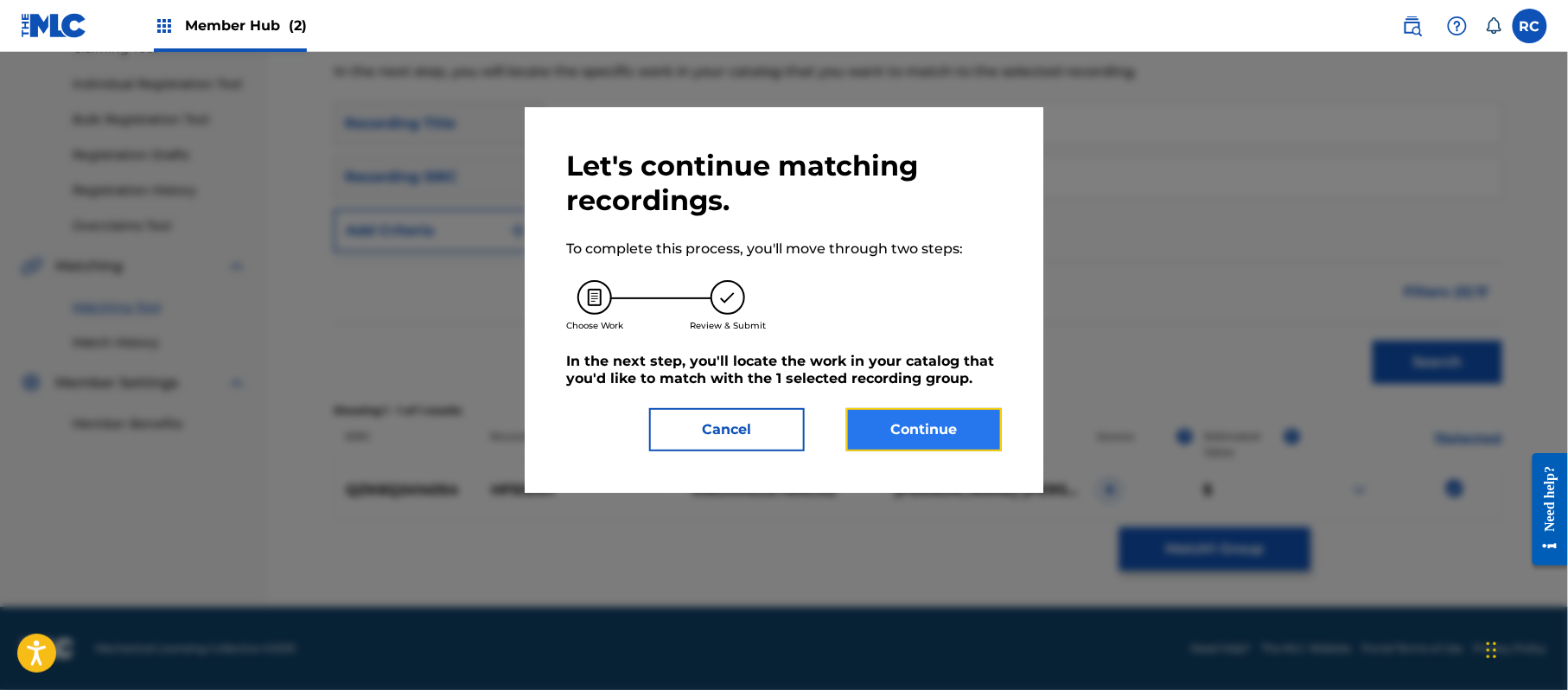
click at [953, 435] on button "Continue" at bounding box center [924, 429] width 155 height 43
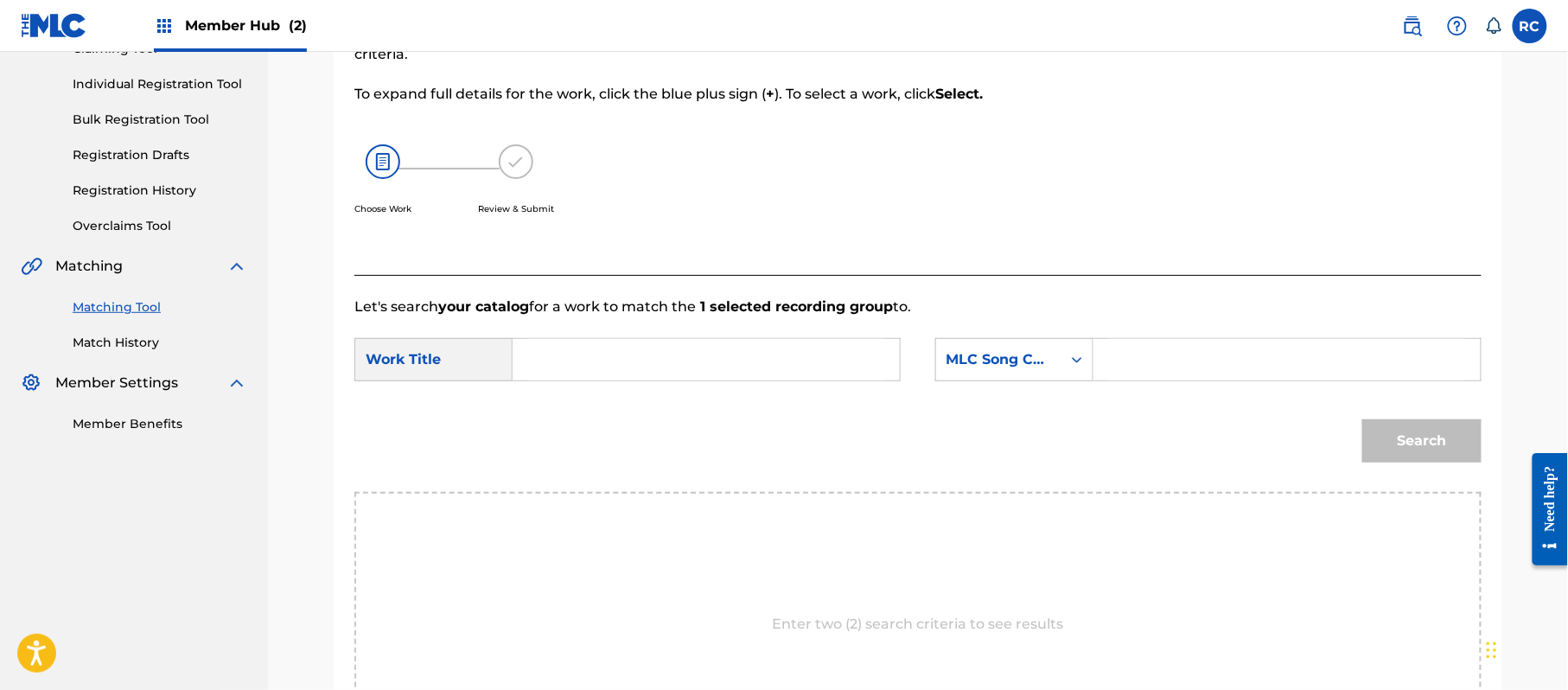
click at [586, 360] on input "Search Form" at bounding box center [706, 359] width 358 height 41
click at [612, 365] on input "Hfsisah HP9C2T" at bounding box center [706, 359] width 358 height 41
drag, startPoint x: 1203, startPoint y: 361, endPoint x: 1212, endPoint y: 365, distance: 9.8
click at [1203, 361] on input "Search Form" at bounding box center [1287, 359] width 358 height 41
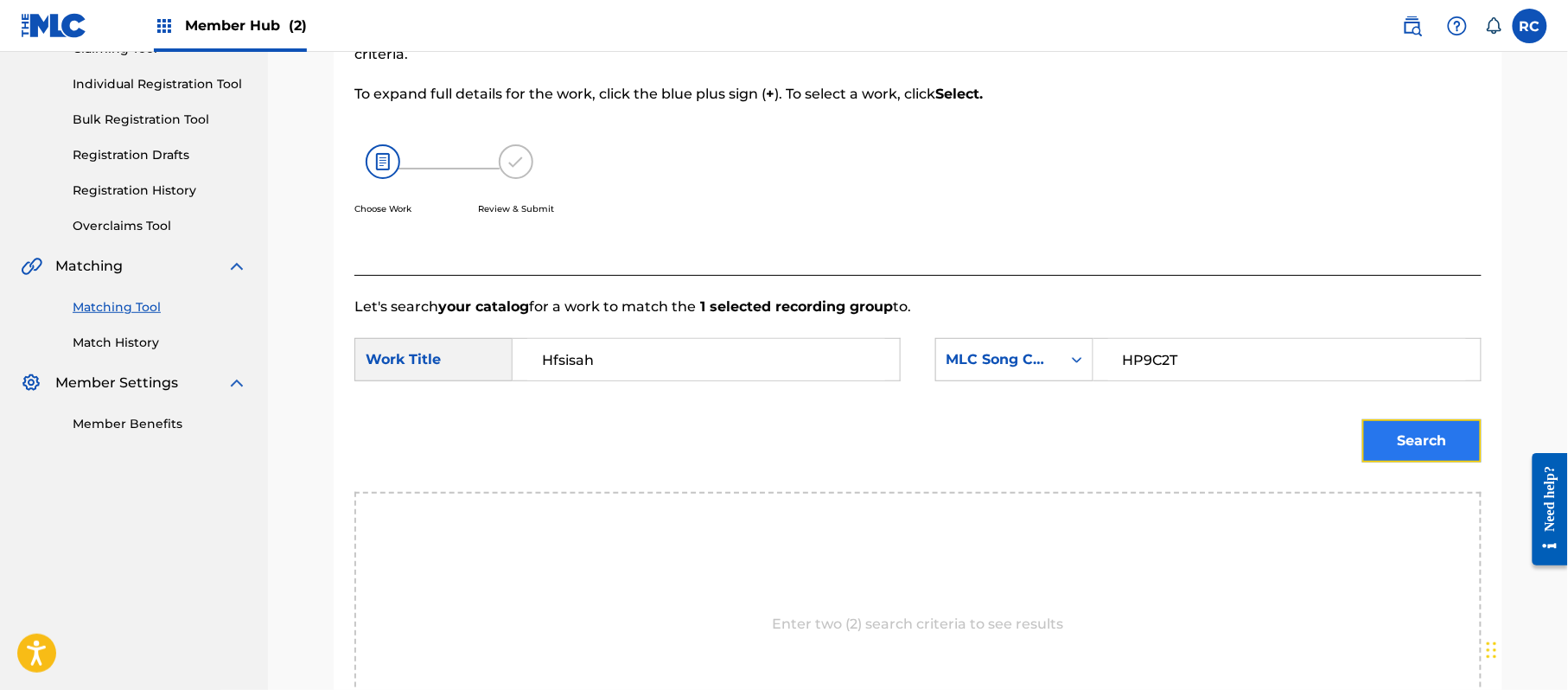
click at [1406, 444] on button "Search" at bounding box center [1422, 440] width 120 height 43
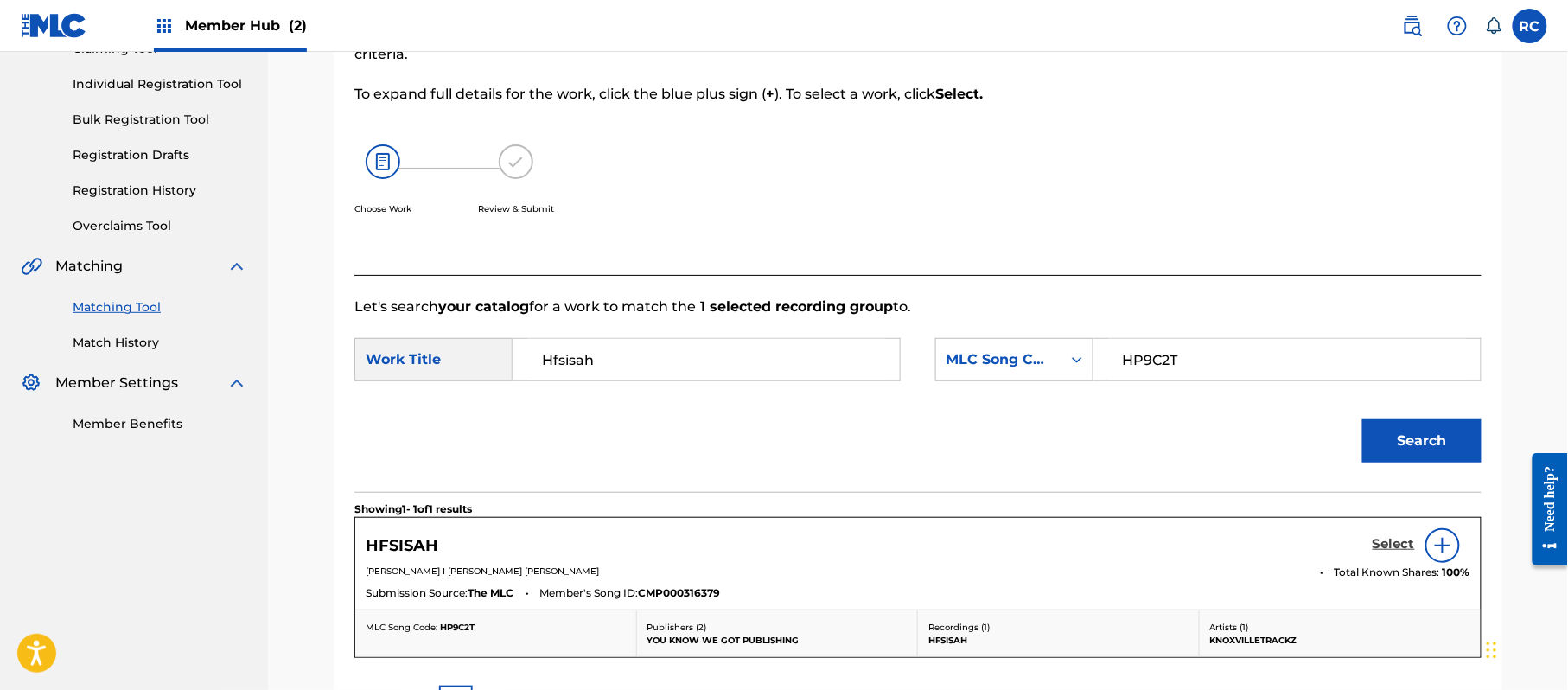
click at [1397, 545] on h5 "Select" at bounding box center [1394, 544] width 42 height 16
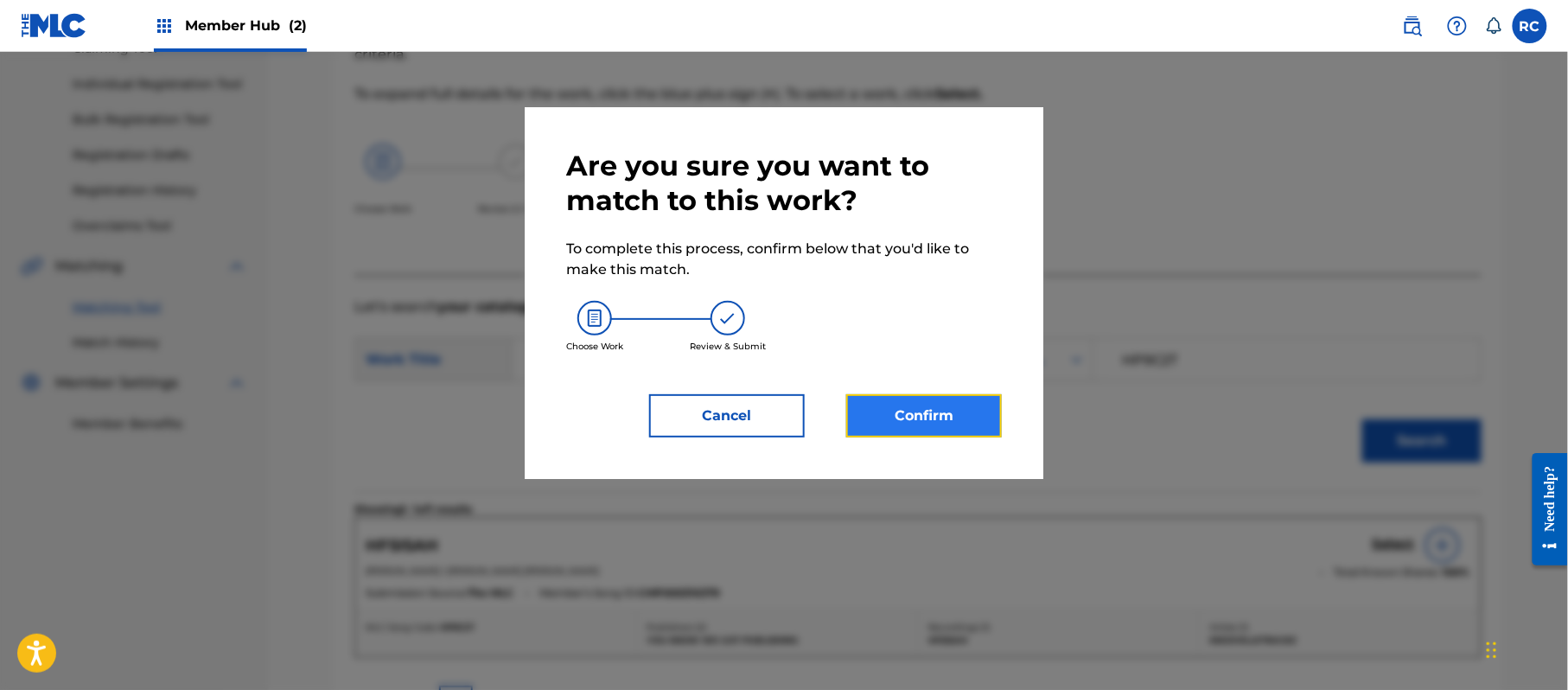
click at [962, 415] on button "Confirm" at bounding box center [924, 415] width 155 height 43
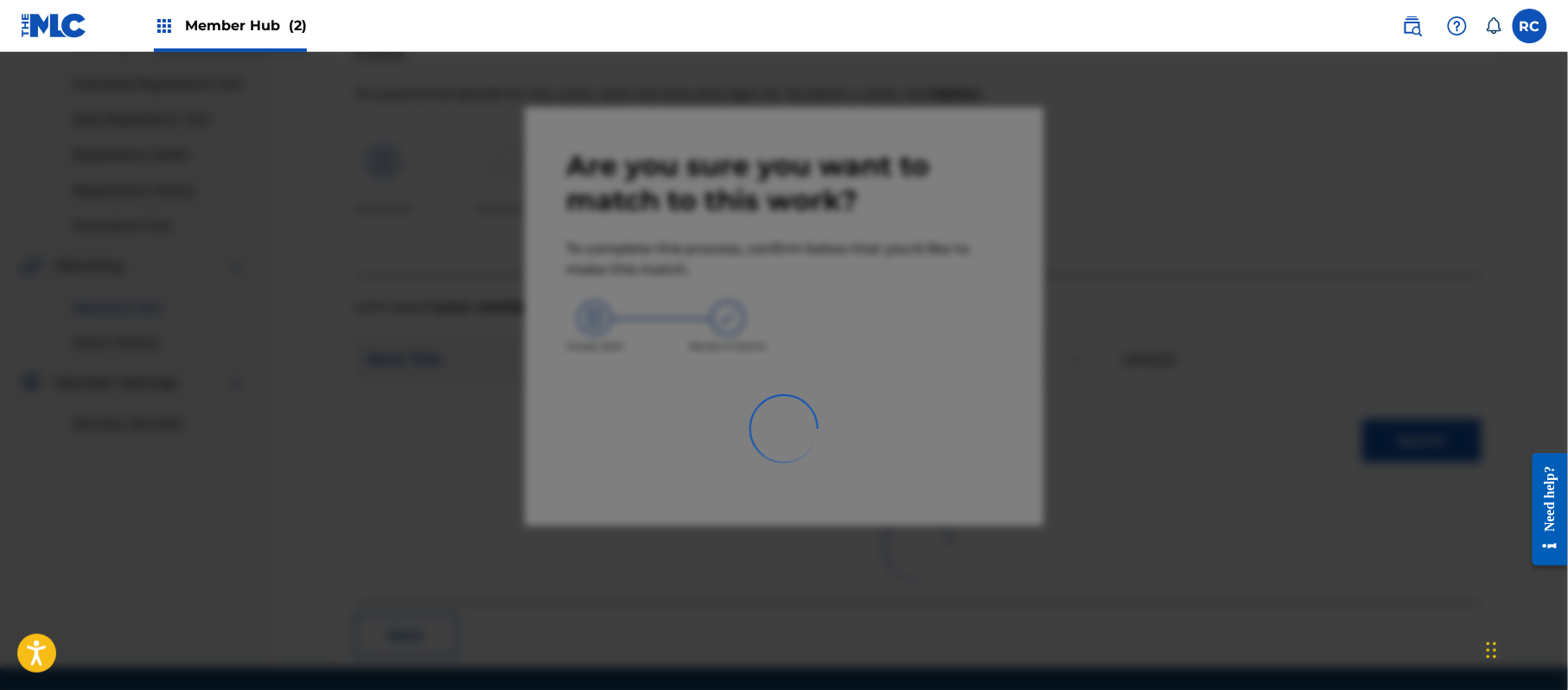
scroll to position [69, 0]
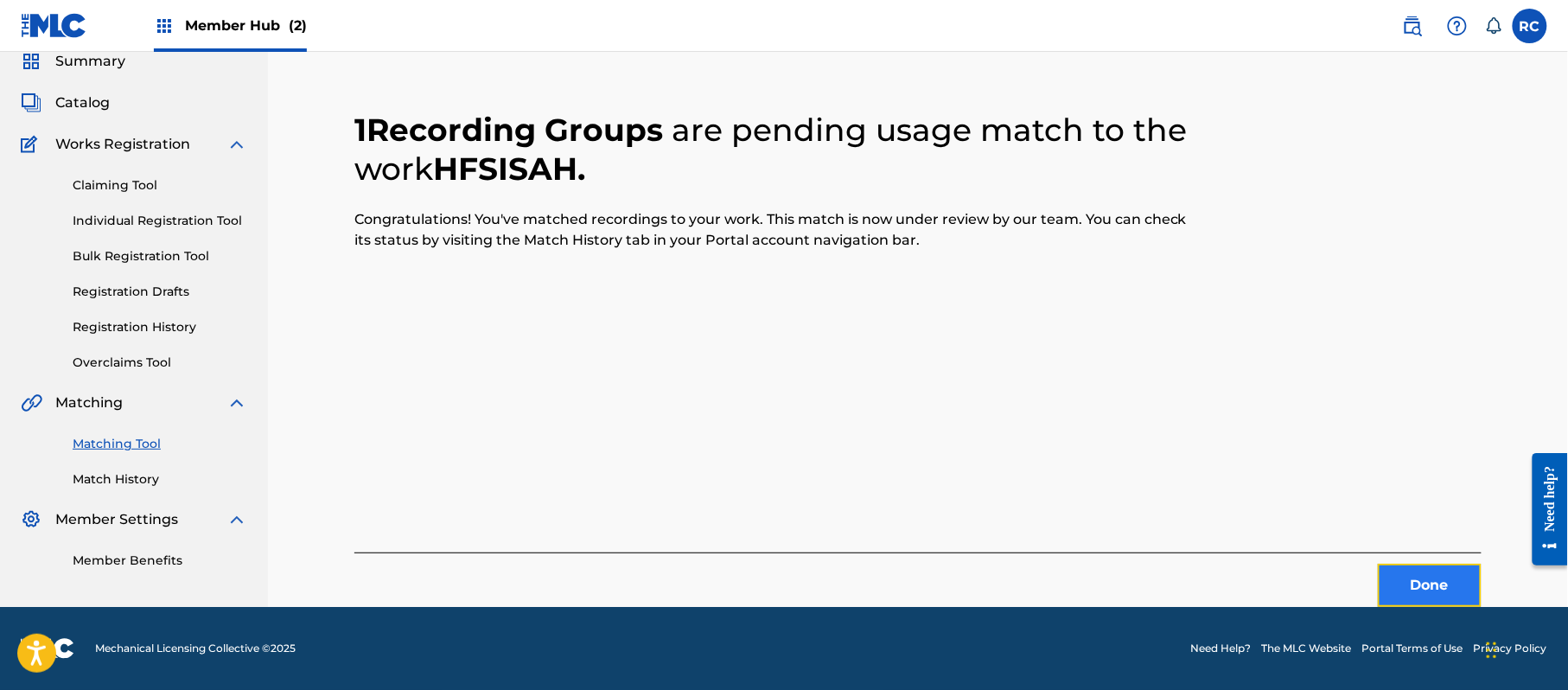
click at [1423, 584] on button "Done" at bounding box center [1430, 585] width 104 height 43
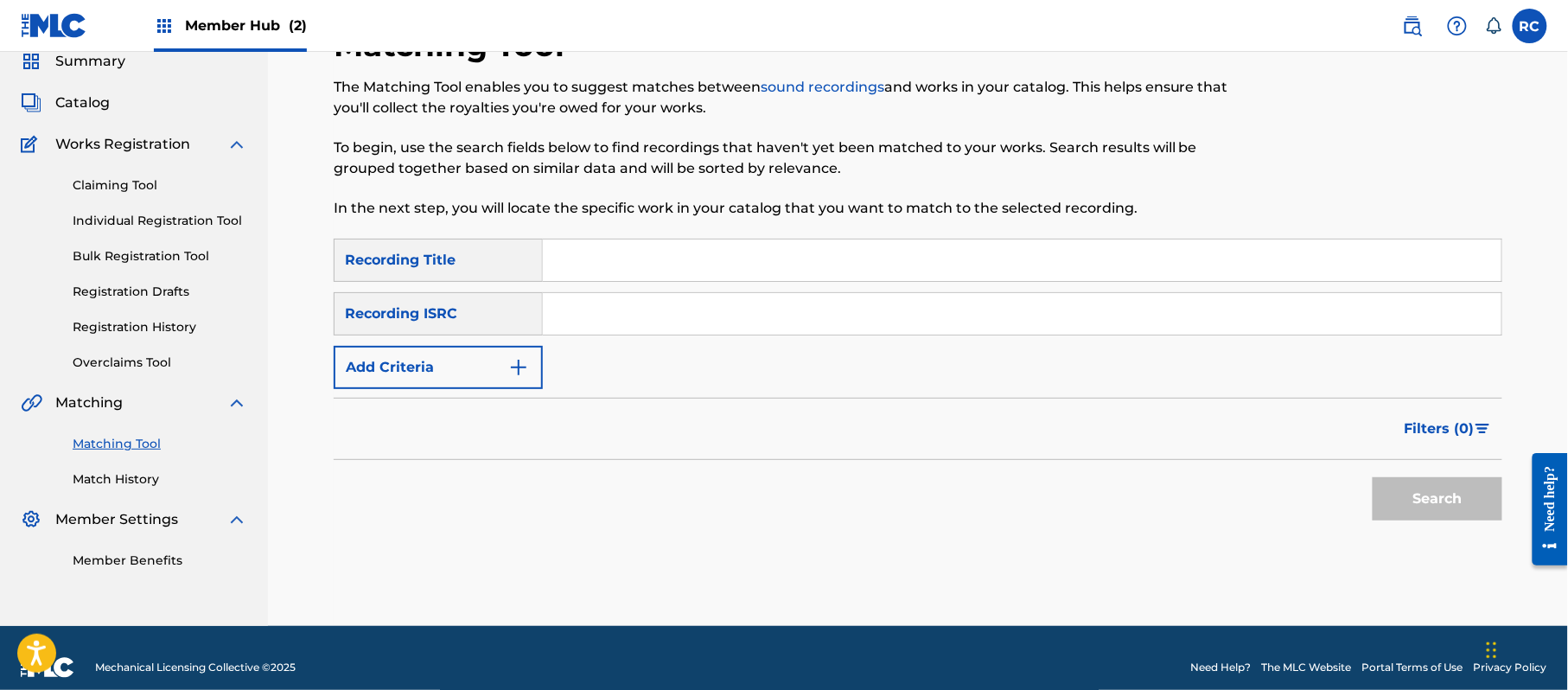
click at [664, 323] on input "Search Form" at bounding box center [1022, 313] width 958 height 41
click at [1385, 506] on button "Search" at bounding box center [1437, 498] width 130 height 43
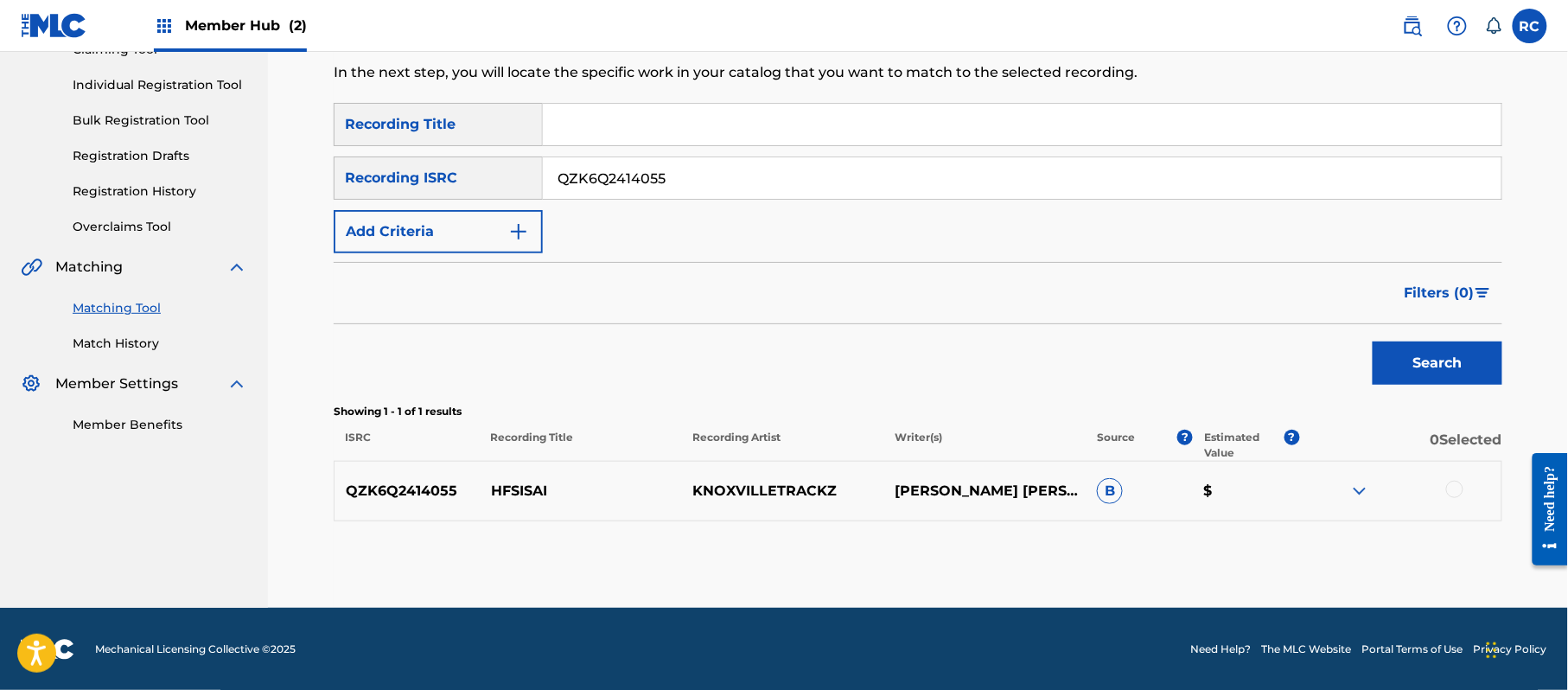
scroll to position [205, 0]
click at [1452, 488] on div at bounding box center [1454, 488] width 17 height 17
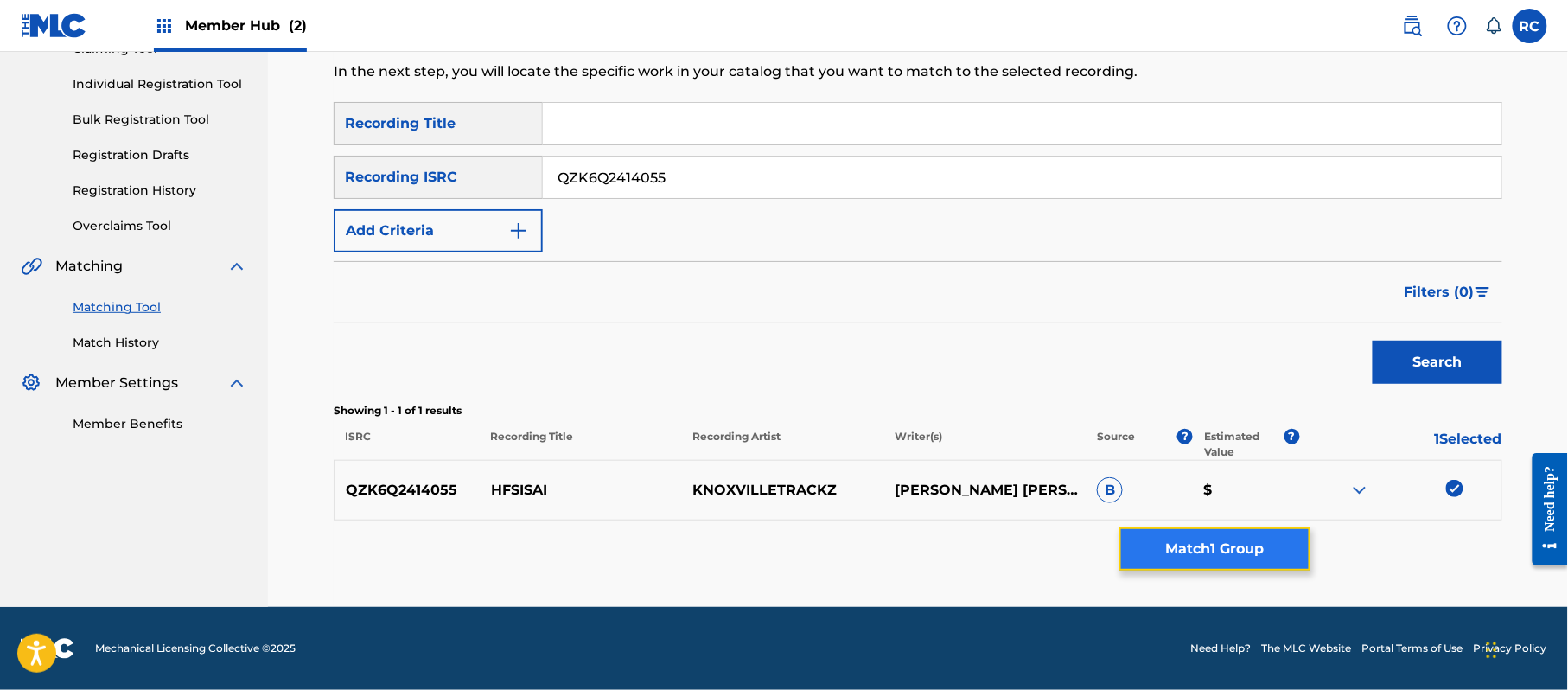
click at [1160, 532] on button "Match 1 Group" at bounding box center [1214, 549] width 191 height 43
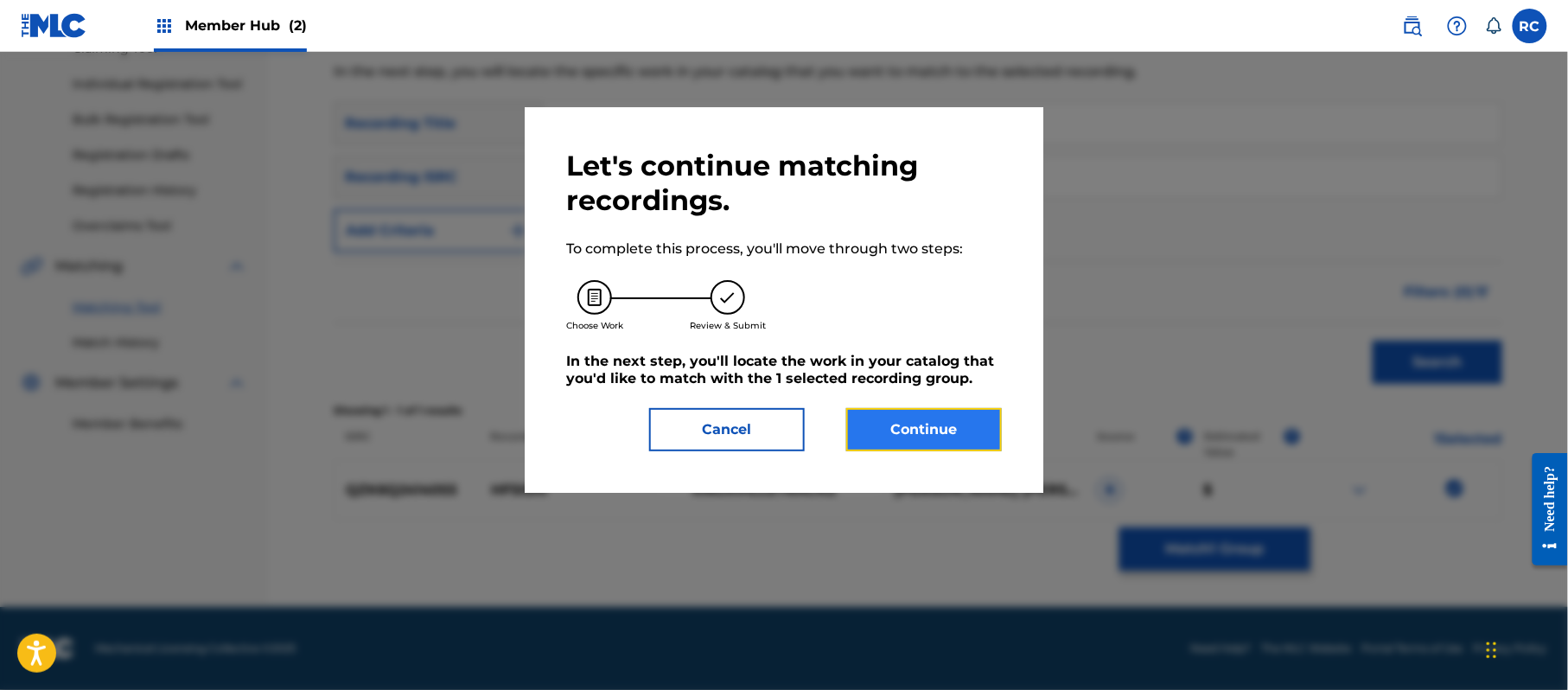
click at [911, 436] on button "Continue" at bounding box center [924, 429] width 155 height 43
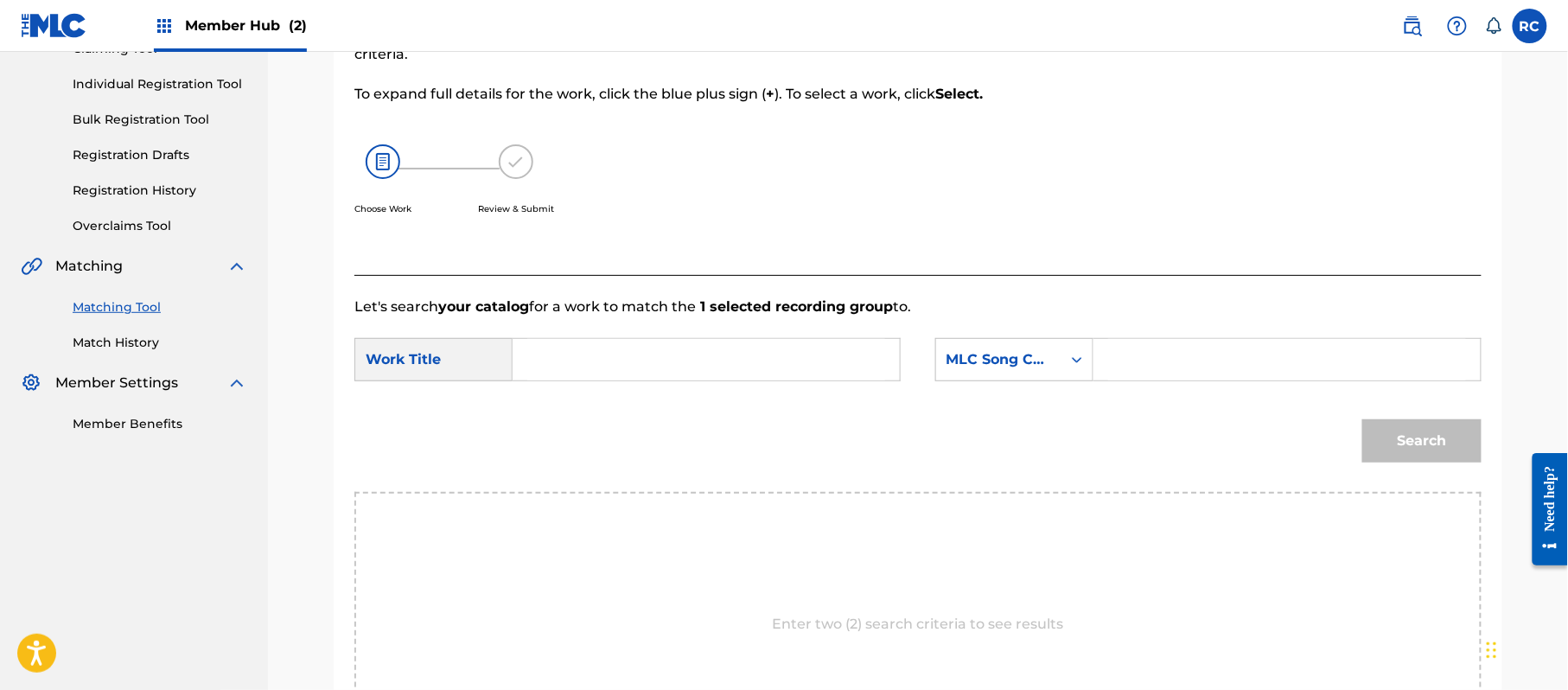
click at [650, 350] on input "Search Form" at bounding box center [706, 359] width 358 height 41
click at [645, 361] on input "Hfsisai HP9C8Q" at bounding box center [706, 359] width 358 height 41
click at [562, 371] on input "Hfsisai x" at bounding box center [706, 359] width 358 height 41
drag, startPoint x: 669, startPoint y: 361, endPoint x: 457, endPoint y: 377, distance: 212.6
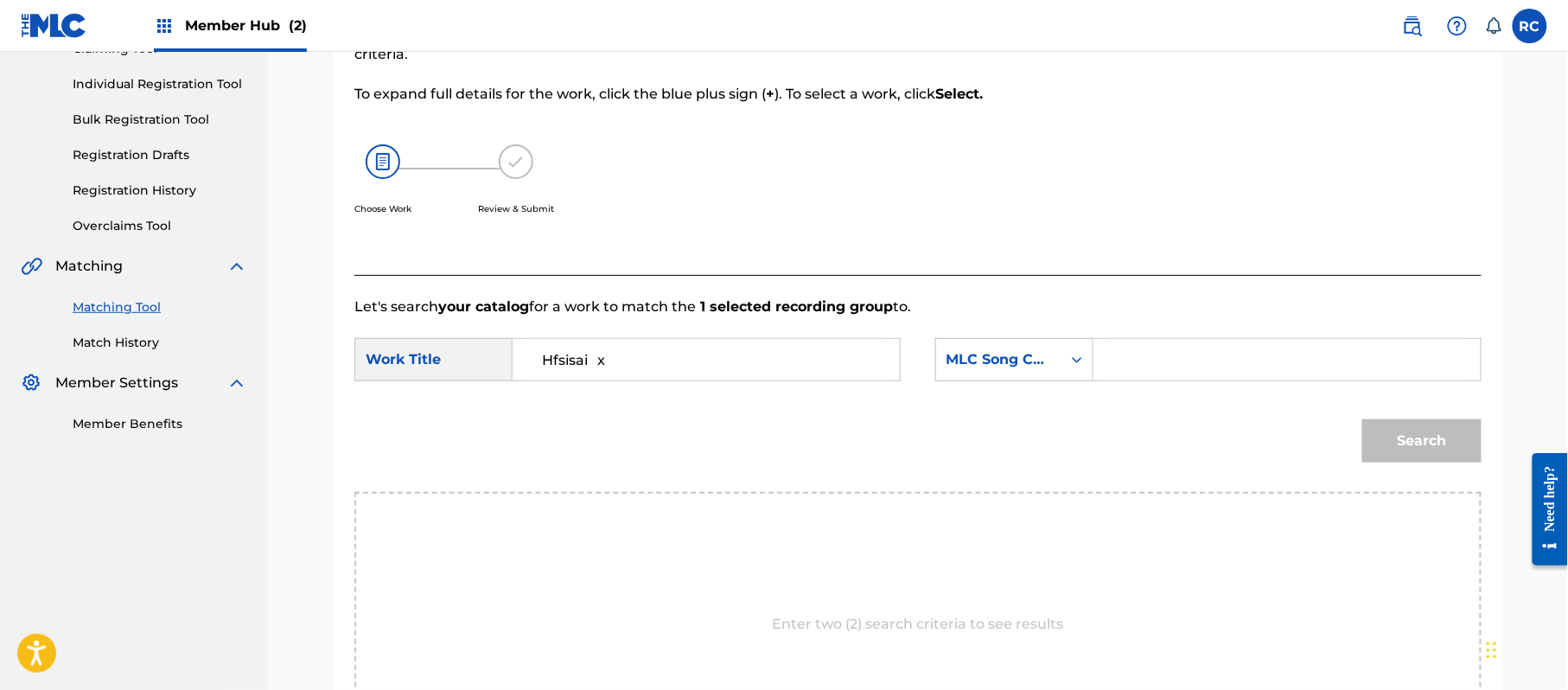
click at [457, 377] on div "SearchWithCriteria116754d8-d51e-4542-8427-6facf1cfe1a0 Work Title Hfsisai x" at bounding box center [627, 359] width 547 height 43
click at [615, 370] on input "Hfsisai HP9C8Q" at bounding box center [706, 359] width 358 height 41
click at [1168, 368] on input "Search Form" at bounding box center [1287, 359] width 358 height 41
click at [1425, 435] on button "Search" at bounding box center [1422, 440] width 120 height 43
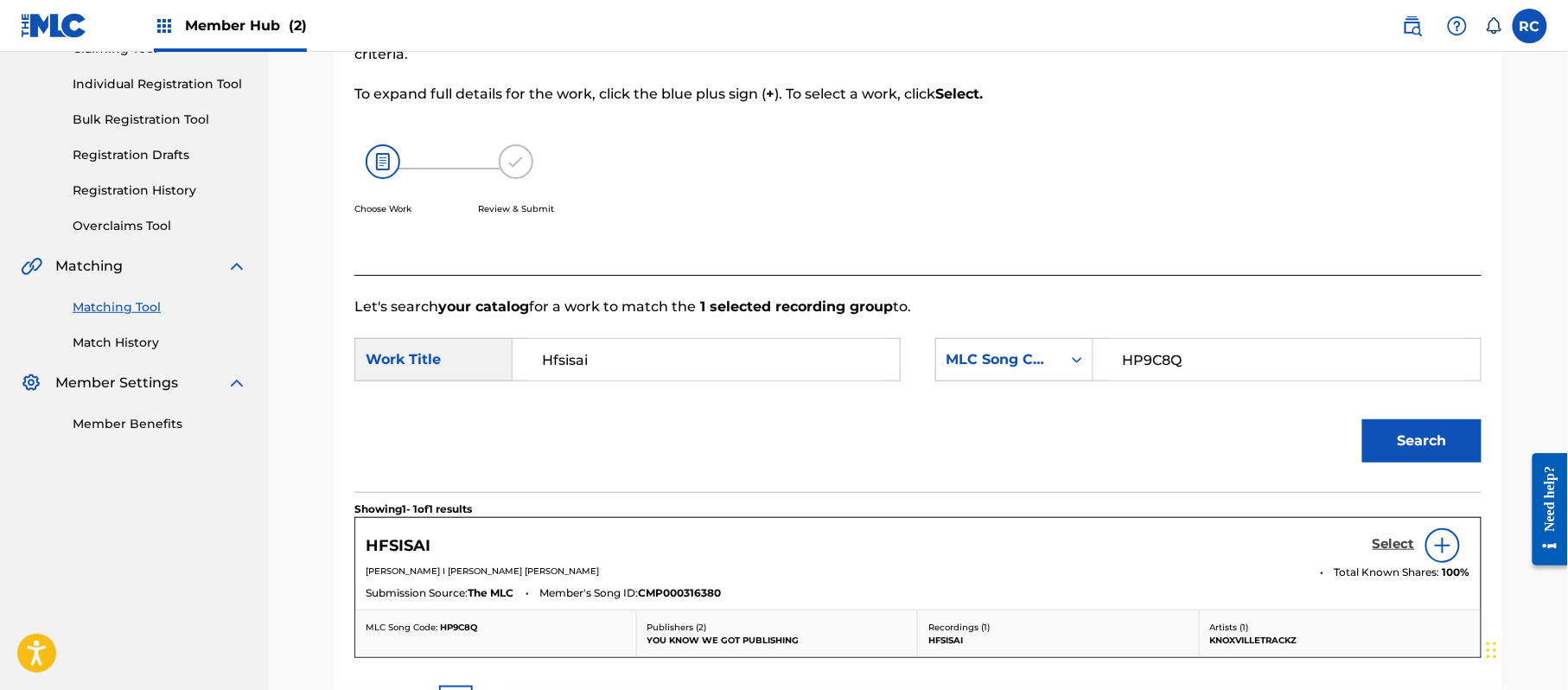
click at [1376, 541] on h5 "Select" at bounding box center [1394, 544] width 42 height 16
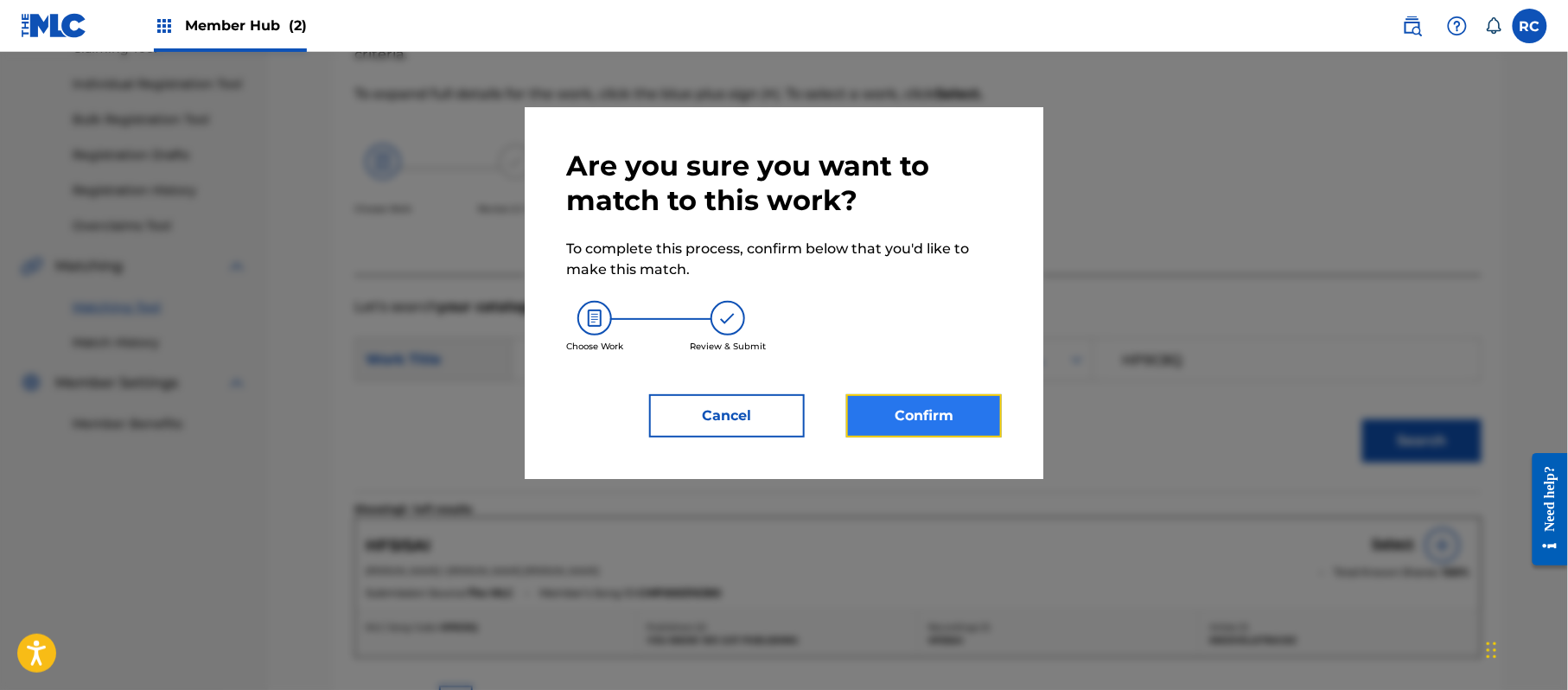
click at [920, 408] on button "Confirm" at bounding box center [924, 415] width 155 height 43
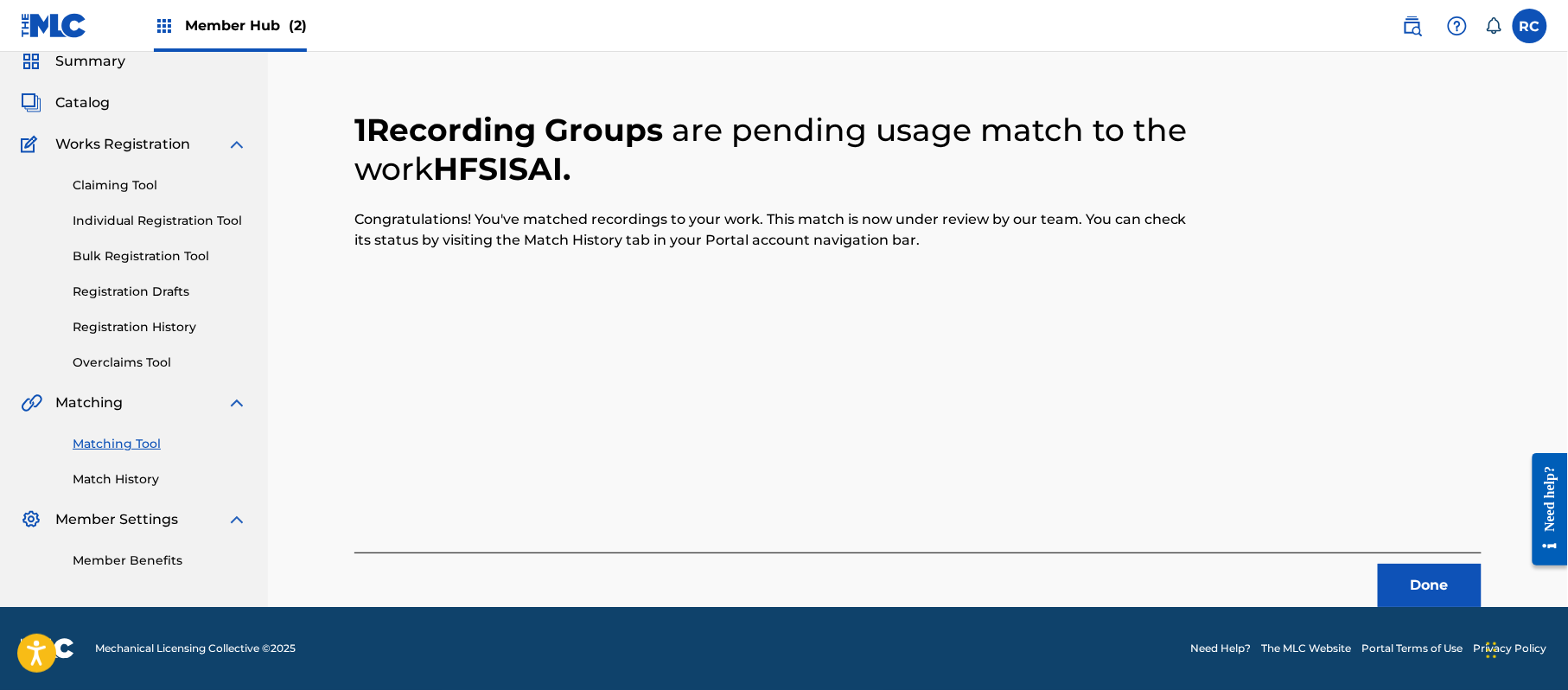
scroll to position [69, 0]
click at [1411, 579] on button "Done" at bounding box center [1430, 585] width 104 height 43
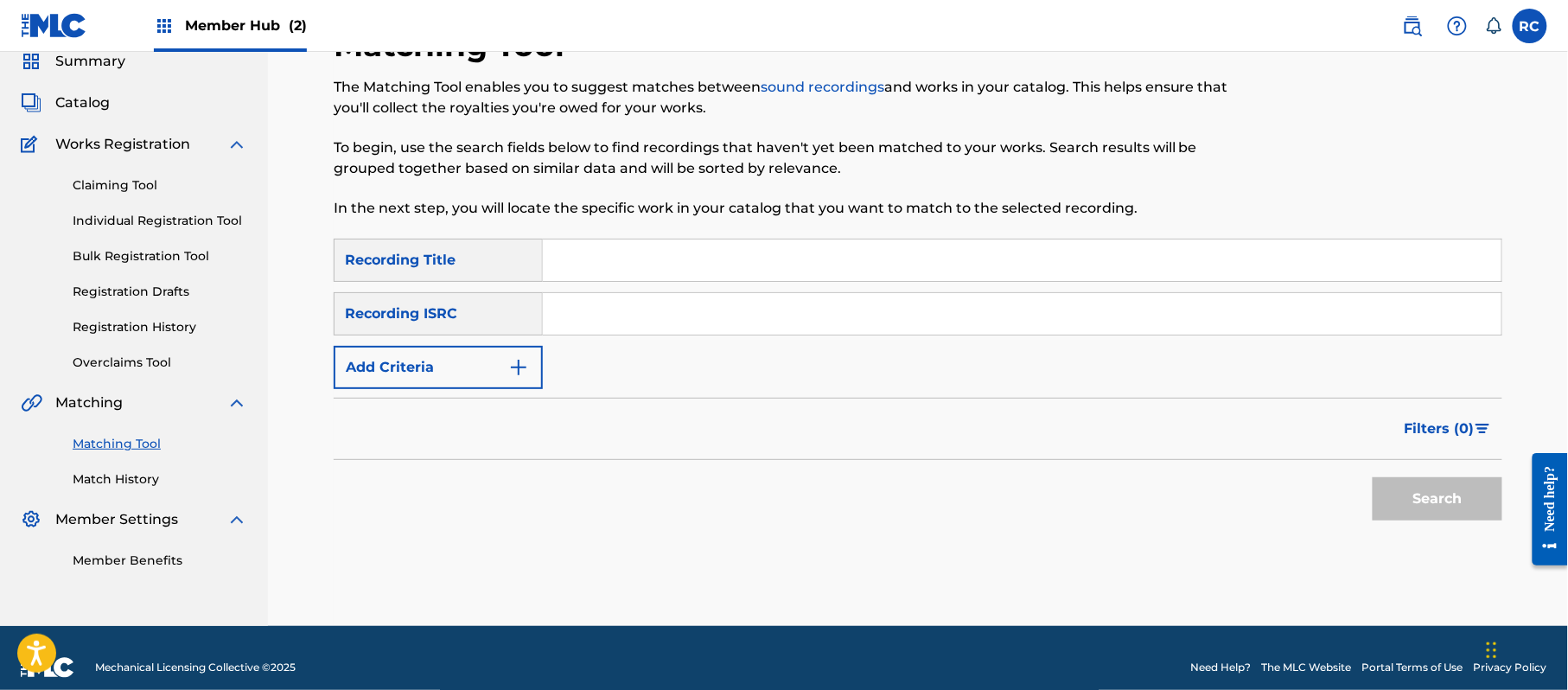
click at [683, 321] on input "Search Form" at bounding box center [1022, 313] width 958 height 41
click at [1408, 503] on button "Search" at bounding box center [1437, 498] width 130 height 43
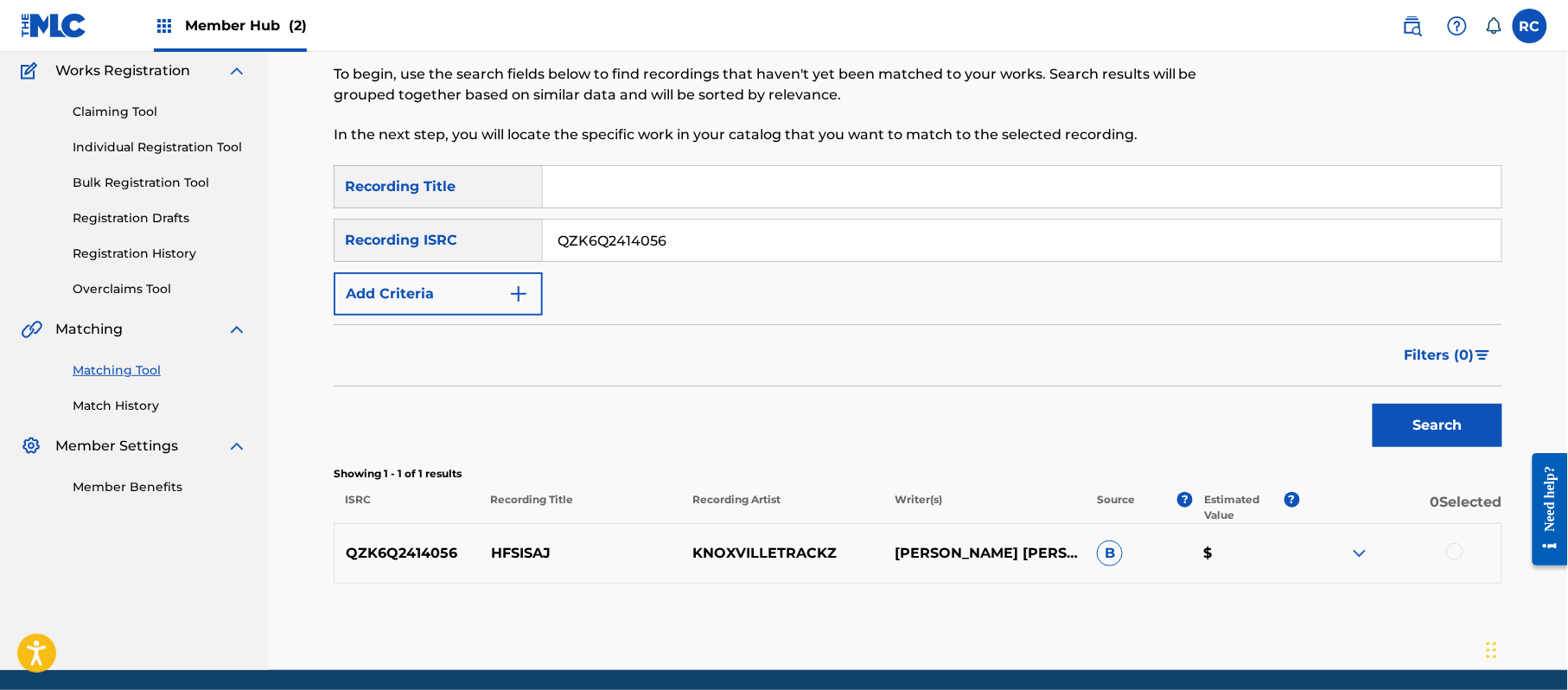
scroll to position [184, 0]
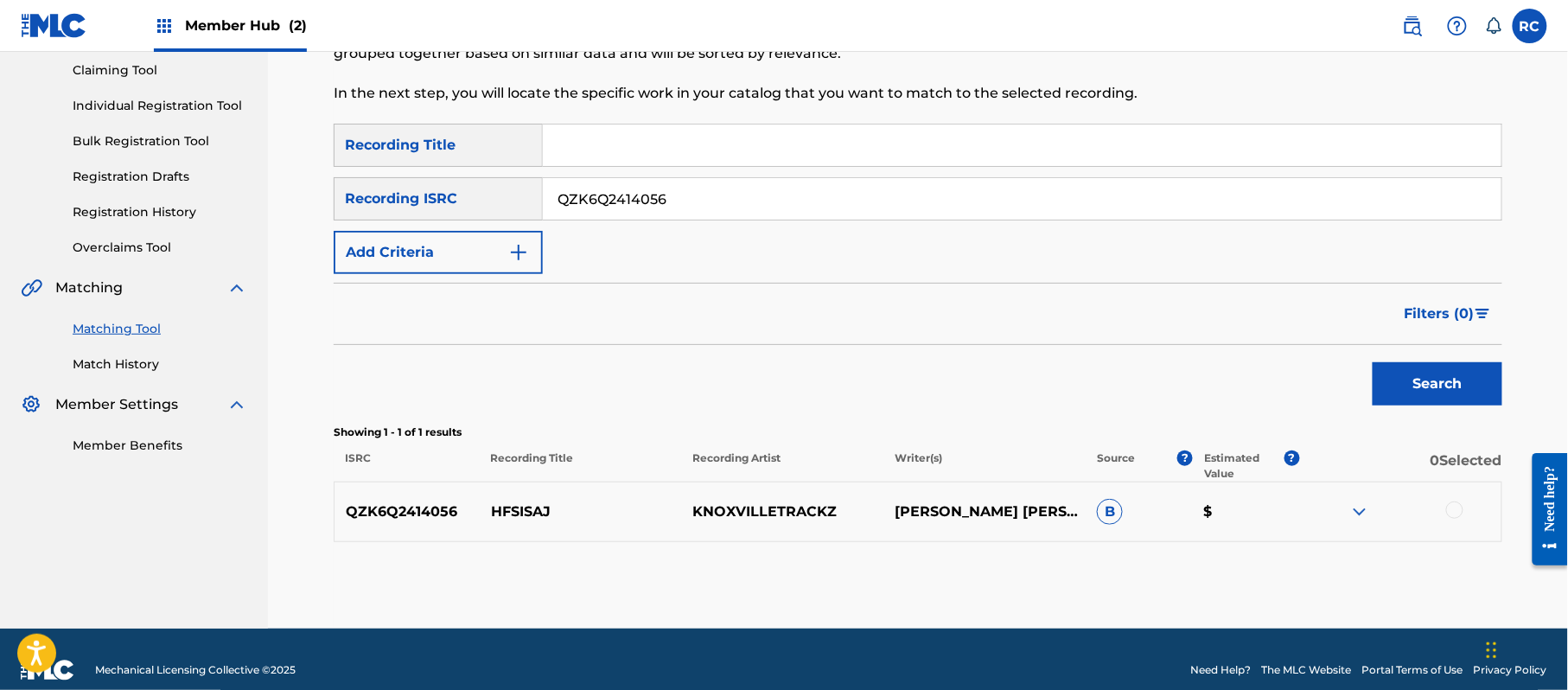
click at [1453, 513] on div at bounding box center [1454, 509] width 17 height 17
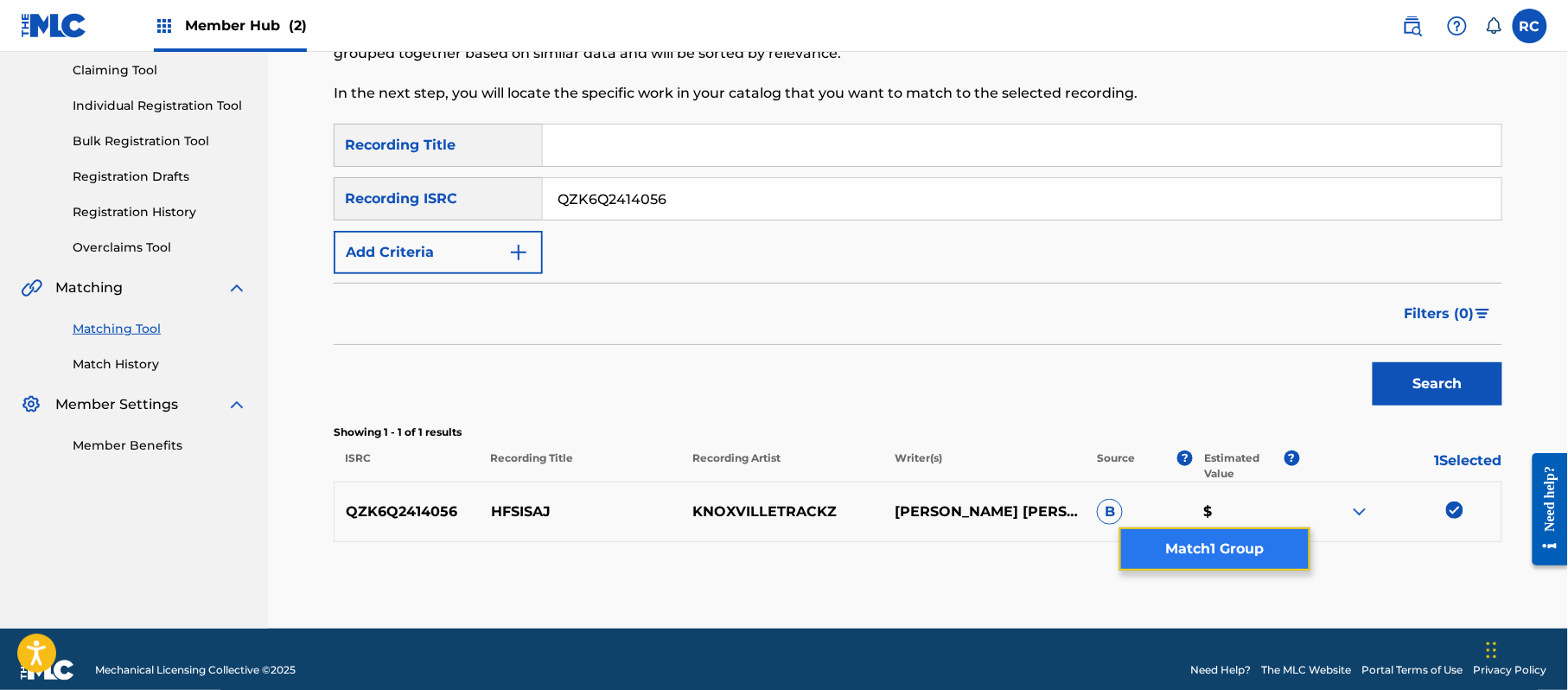
click at [1282, 548] on button "Match 1 Group" at bounding box center [1214, 549] width 191 height 43
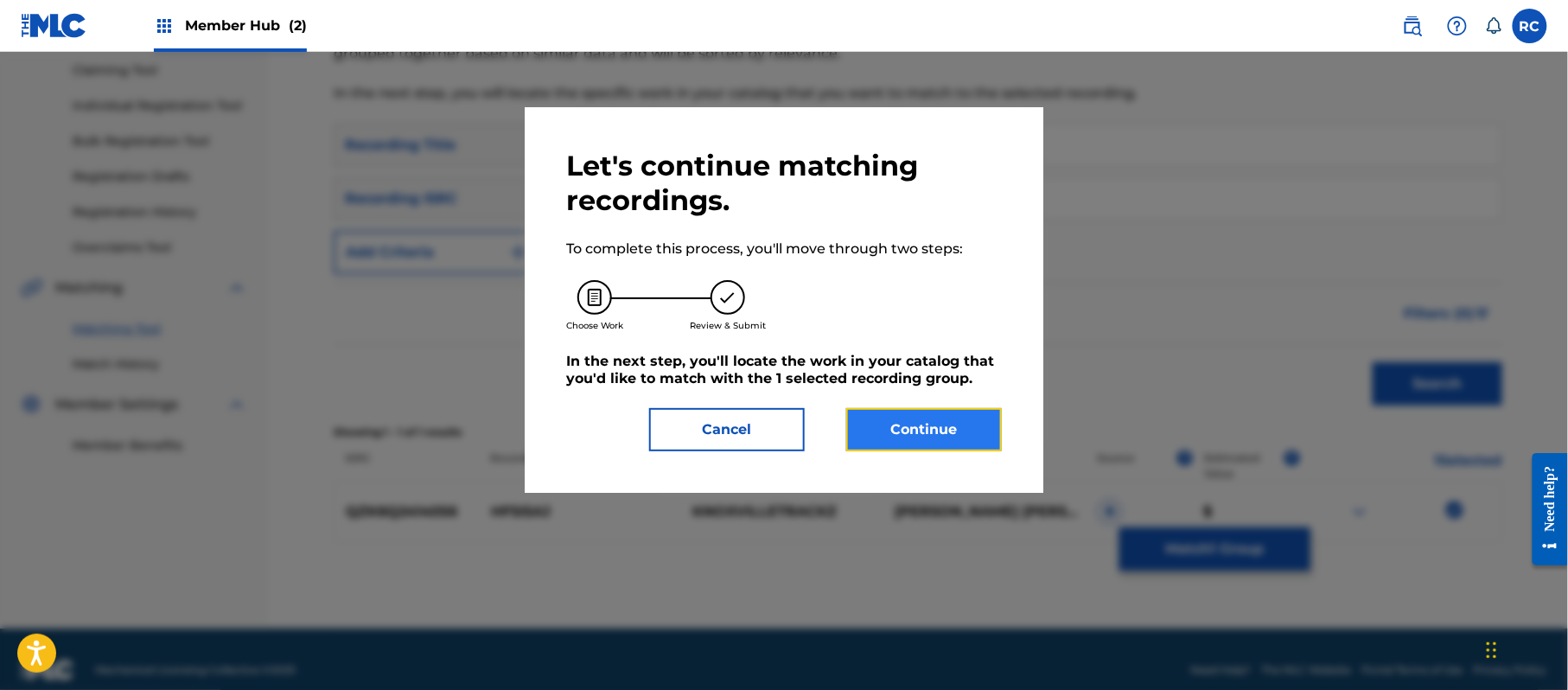
click at [955, 426] on button "Continue" at bounding box center [924, 429] width 155 height 43
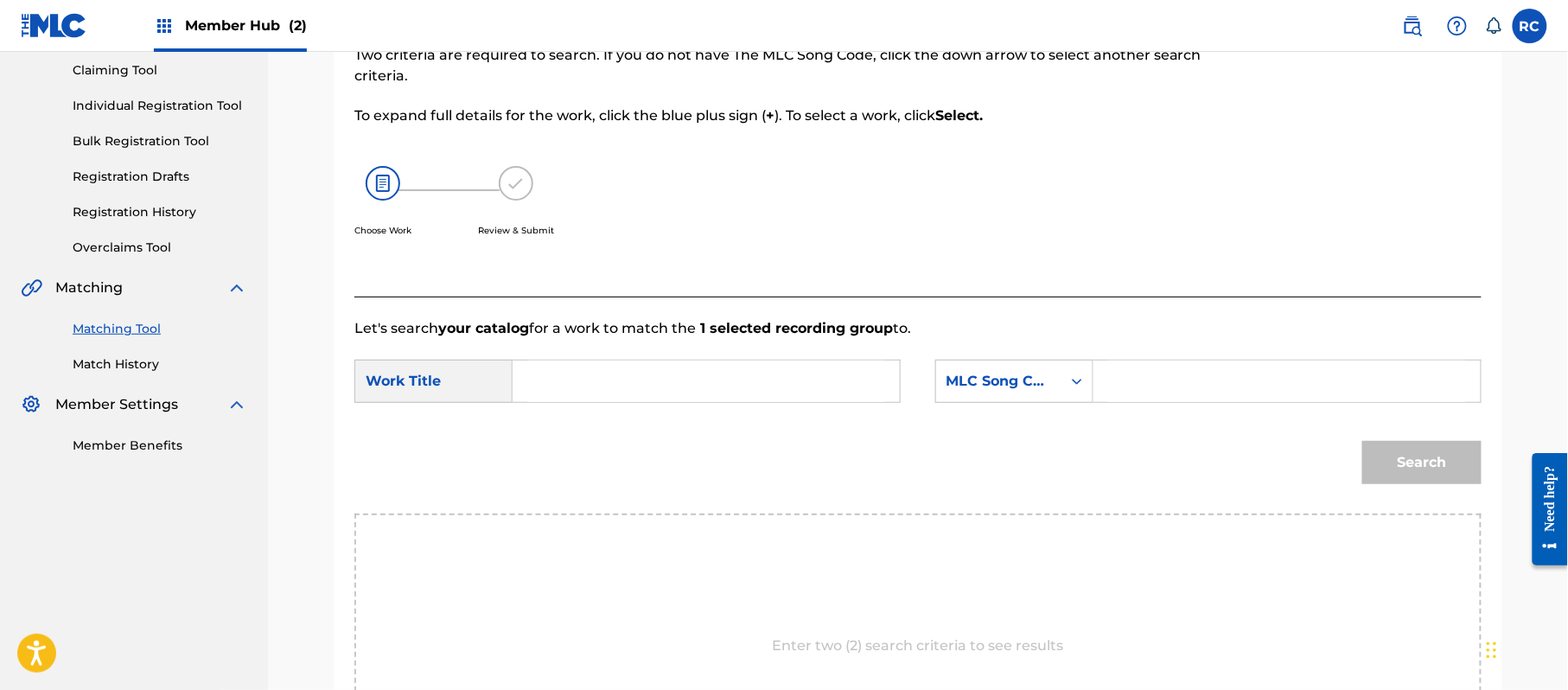
click at [652, 381] on input "Search Form" at bounding box center [706, 381] width 358 height 41
click at [632, 389] on input "Hfsisaj HP9C8X" at bounding box center [706, 381] width 358 height 41
click at [1284, 389] on input "Search Form" at bounding box center [1287, 381] width 358 height 41
click at [1388, 450] on button "Search" at bounding box center [1422, 462] width 120 height 43
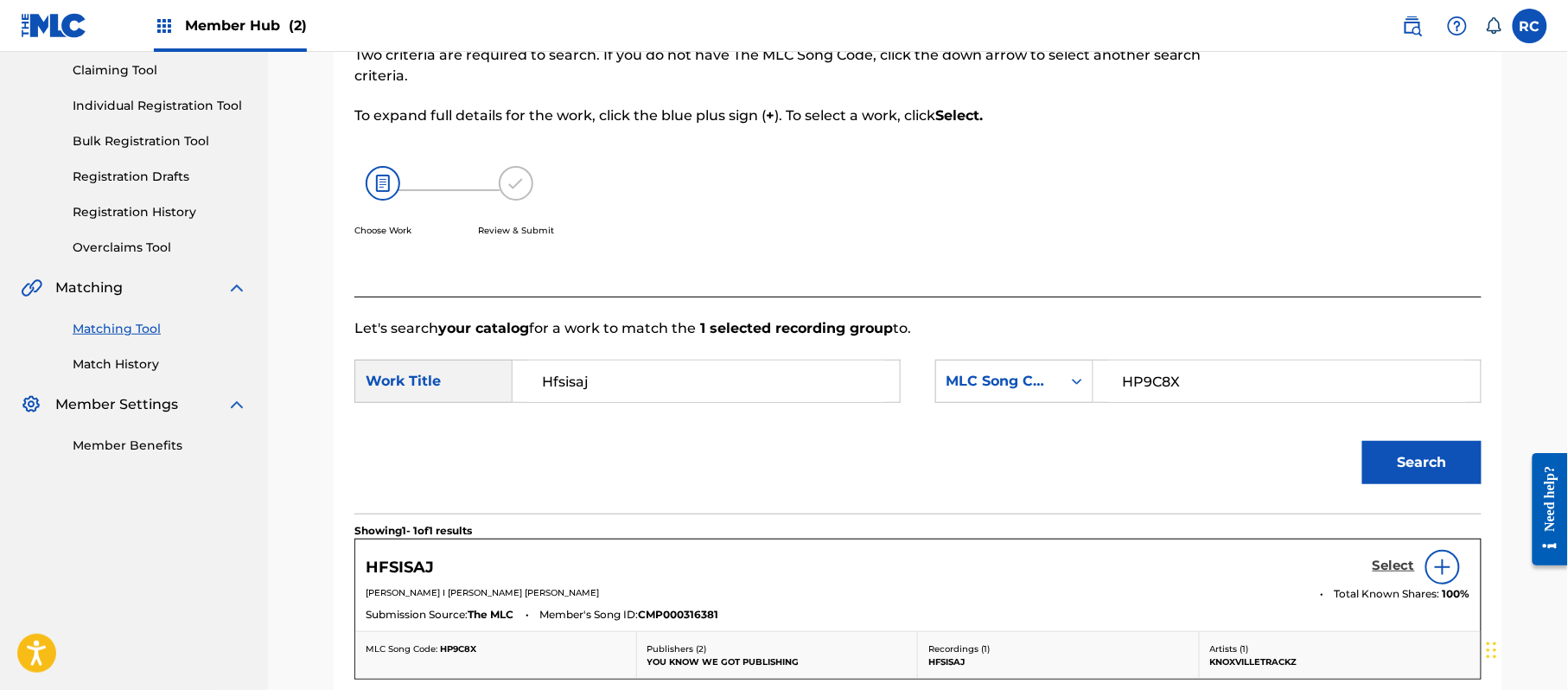
click at [1394, 569] on h5 "Select" at bounding box center [1394, 566] width 42 height 16
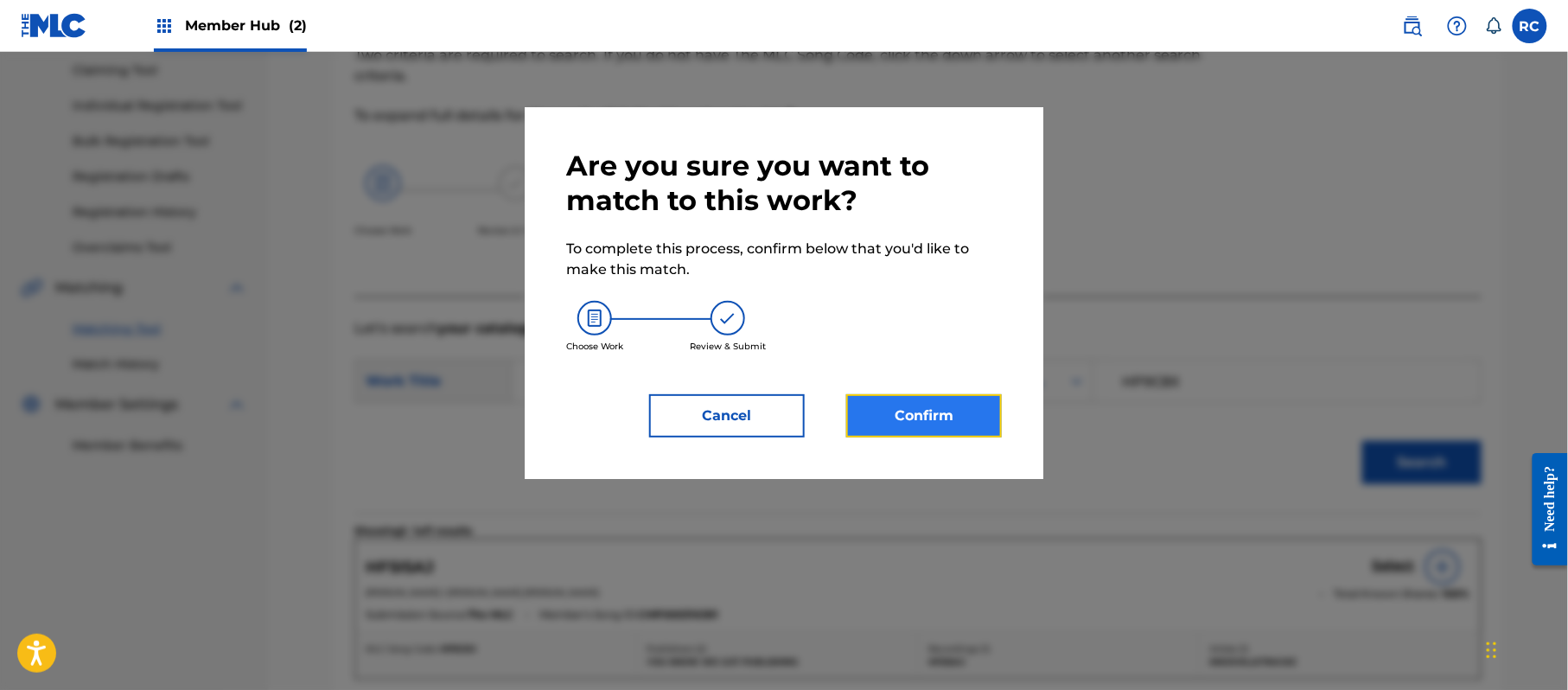
click at [972, 418] on button "Confirm" at bounding box center [924, 415] width 155 height 43
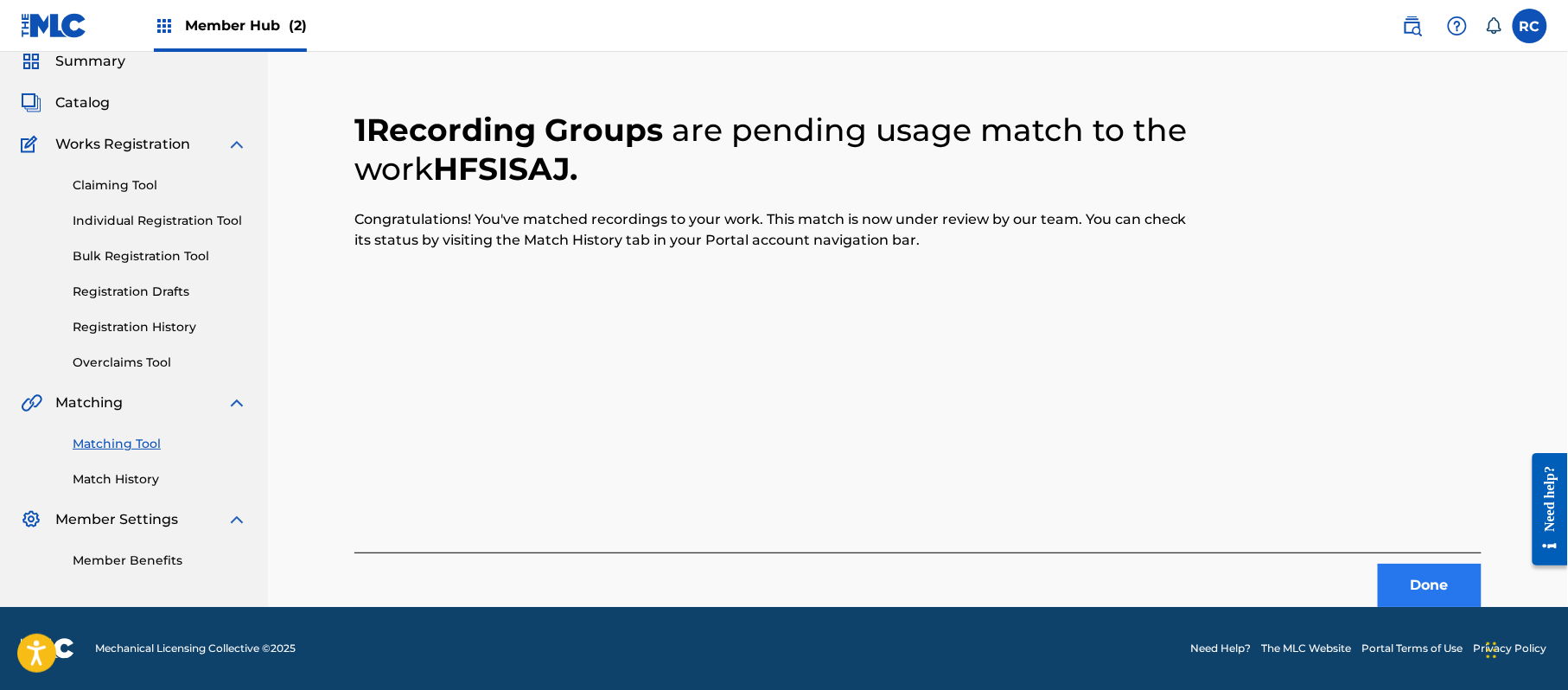
scroll to position [69, 0]
click at [1398, 581] on button "Done" at bounding box center [1430, 585] width 104 height 43
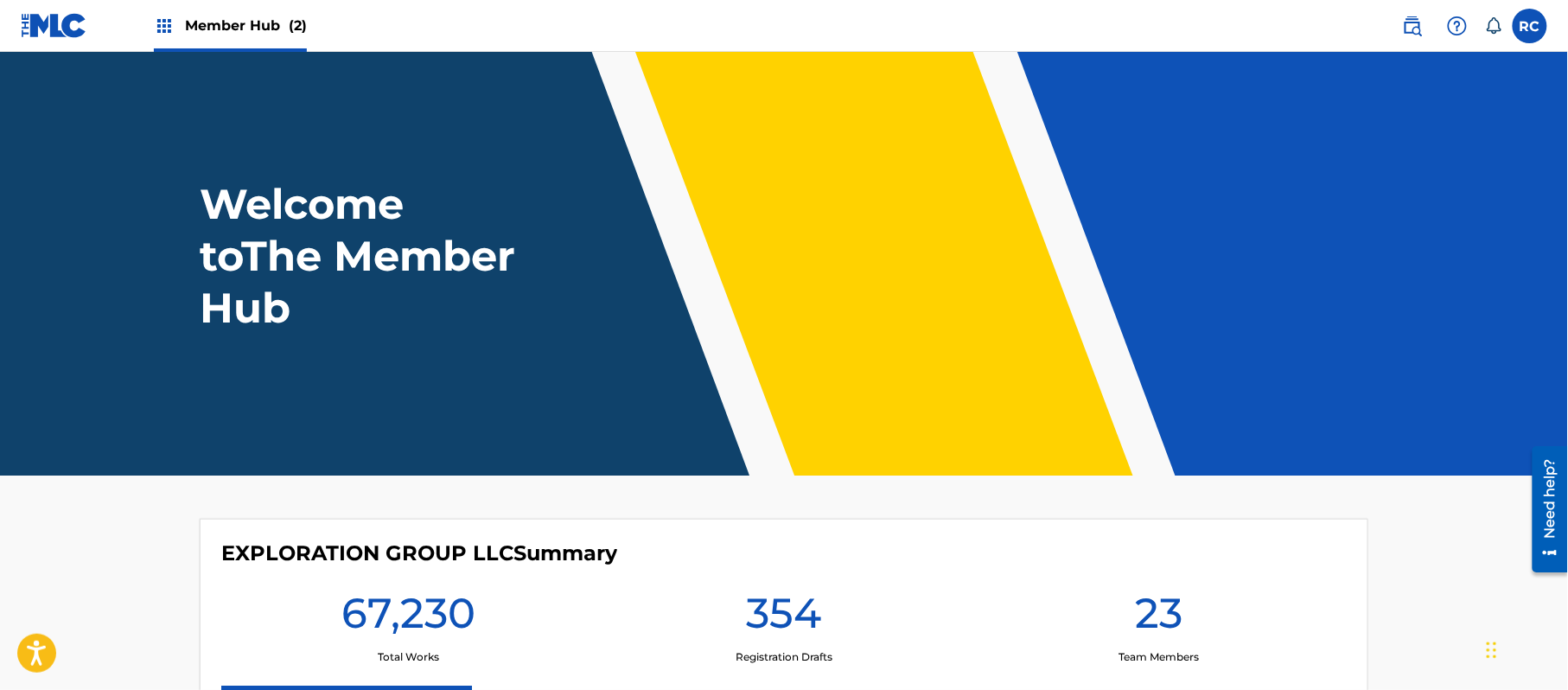
click at [228, 31] on span "Member Hub (2)" at bounding box center [246, 26] width 122 height 20
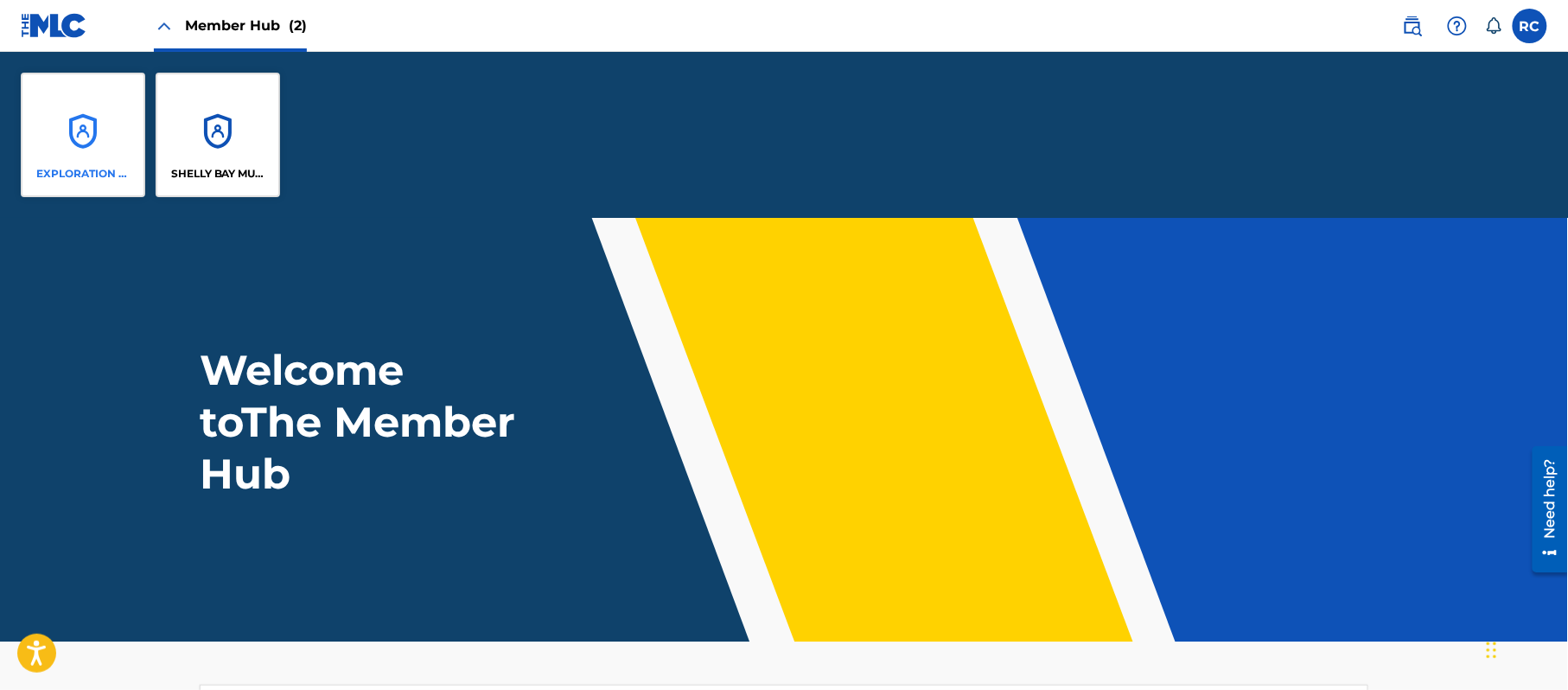
click at [71, 153] on div "EXPLORATION GROUP LLC" at bounding box center [83, 135] width 124 height 124
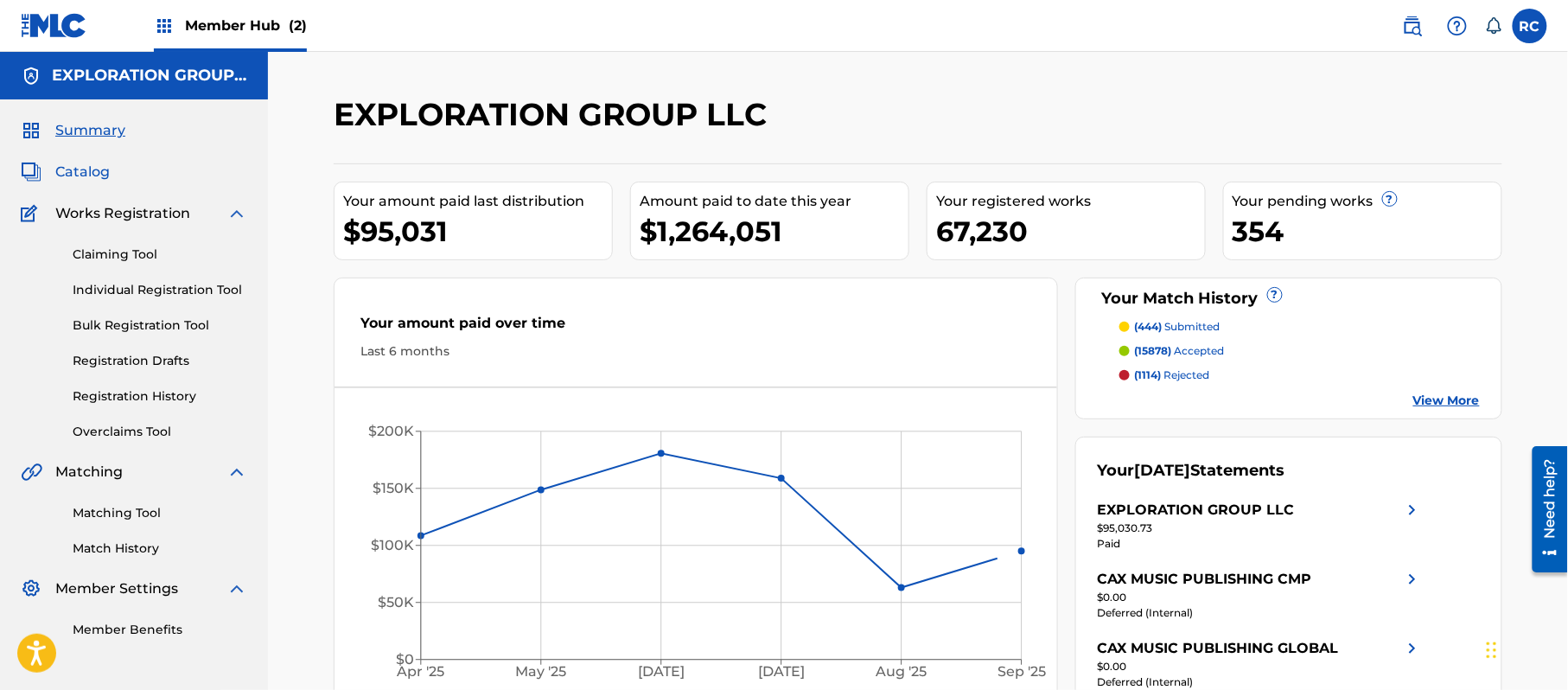
click at [79, 174] on span "Catalog" at bounding box center [83, 172] width 55 height 21
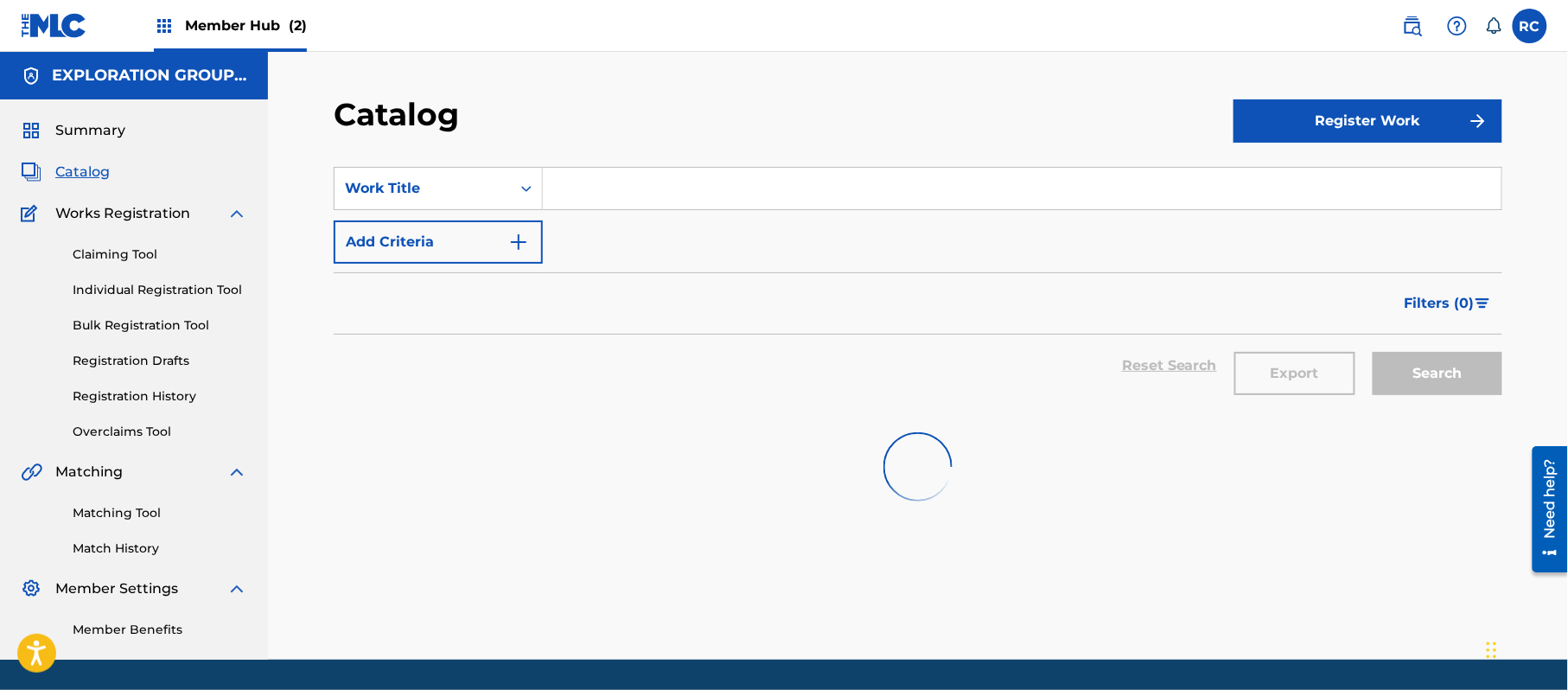
click at [570, 191] on input "Search Form" at bounding box center [1022, 188] width 958 height 41
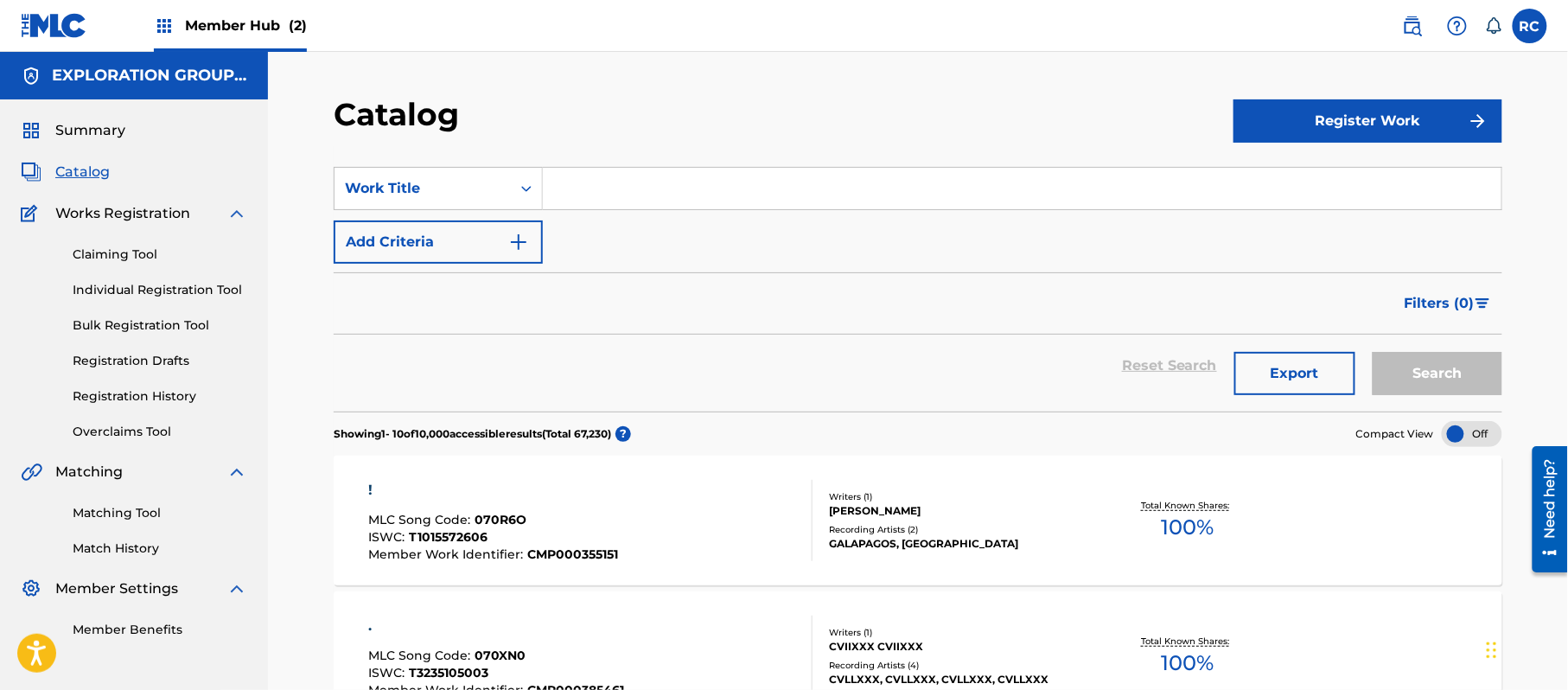
paste input "Prospera Abel Osvaldo Diaz|Raydel Pimienta|Yosdany Jacob Carmenates|Jonathan Fe…"
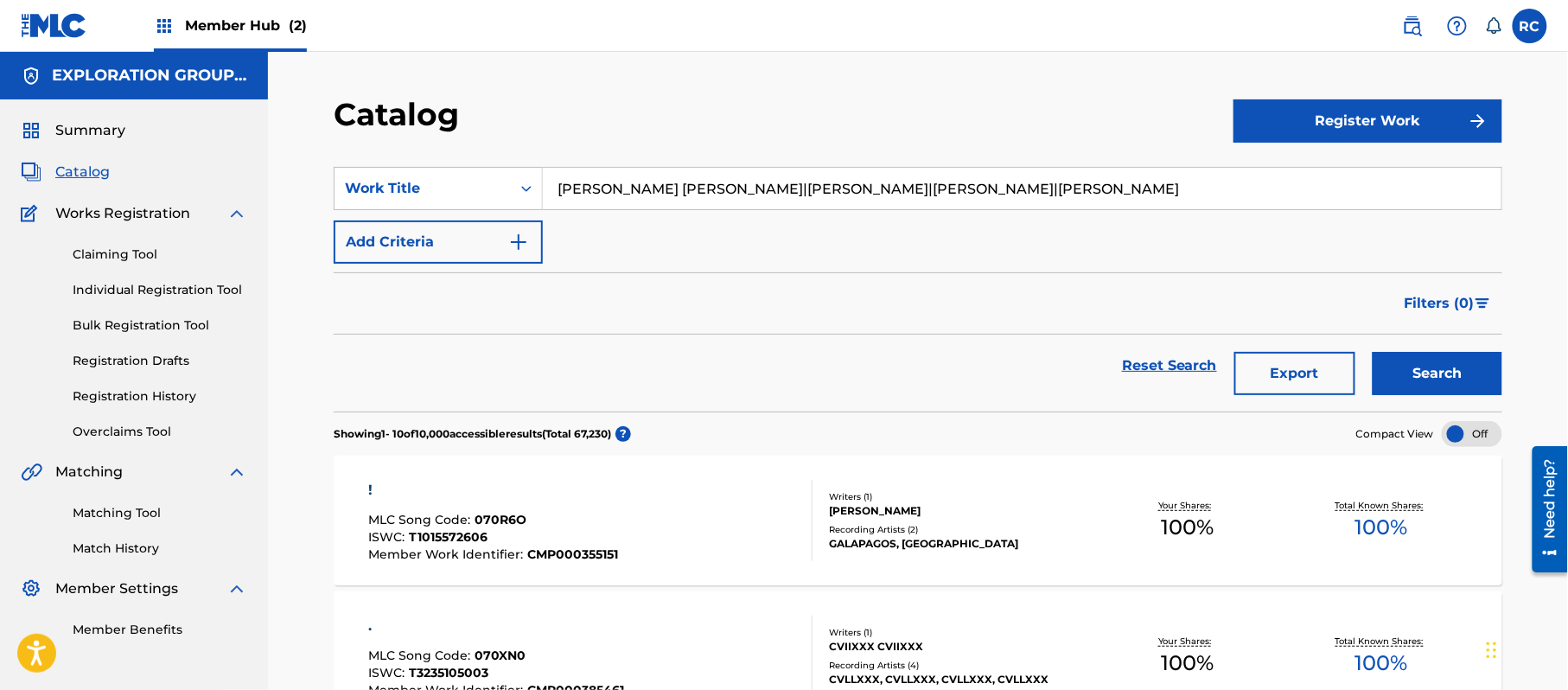
drag, startPoint x: 647, startPoint y: 190, endPoint x: 1435, endPoint y: 216, distance: 788.4
click at [1435, 216] on div "SearchWithCriteria5310eeb4-6957-45f0-8772-dfe73128baf9 Work Title Prospera Abel…" at bounding box center [918, 215] width 1168 height 97
type input "Prospera"
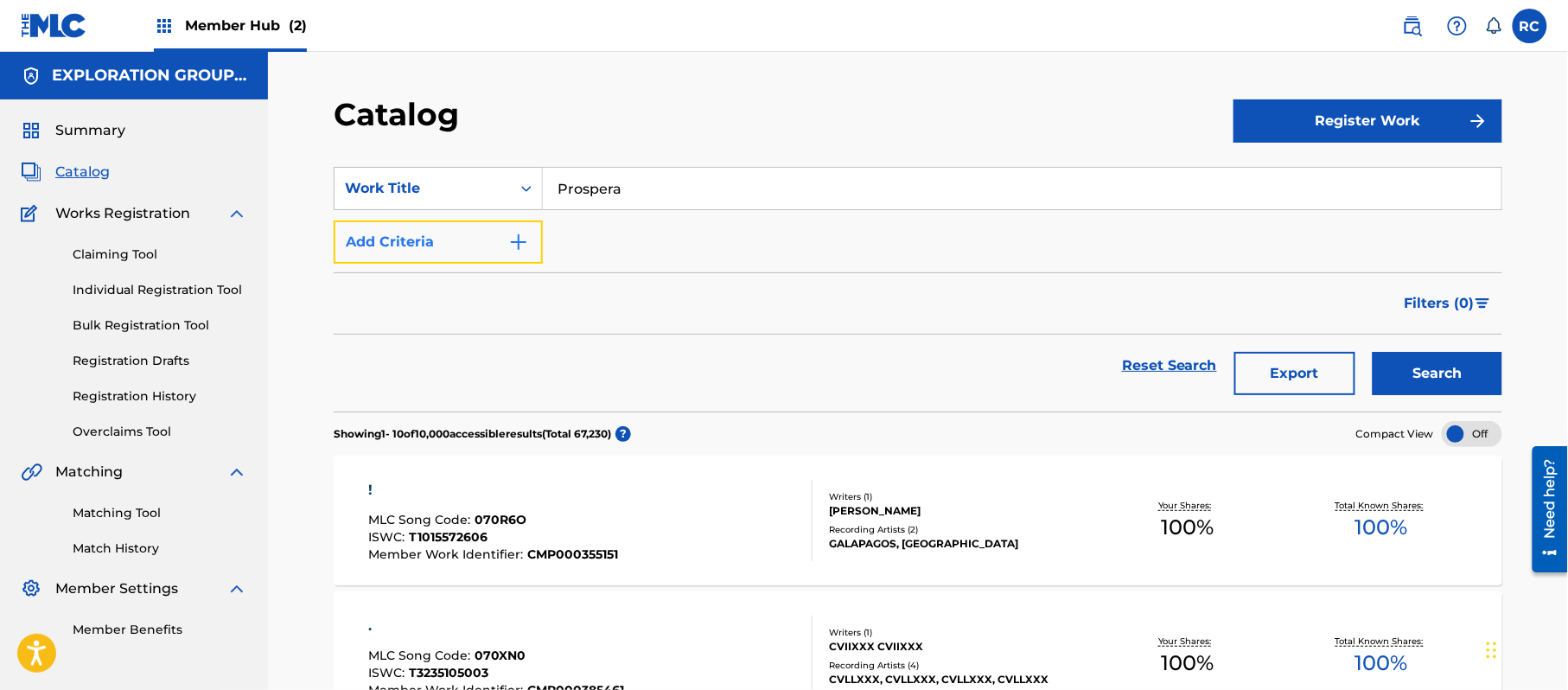
click at [422, 232] on button "Add Criteria" at bounding box center [438, 242] width 209 height 43
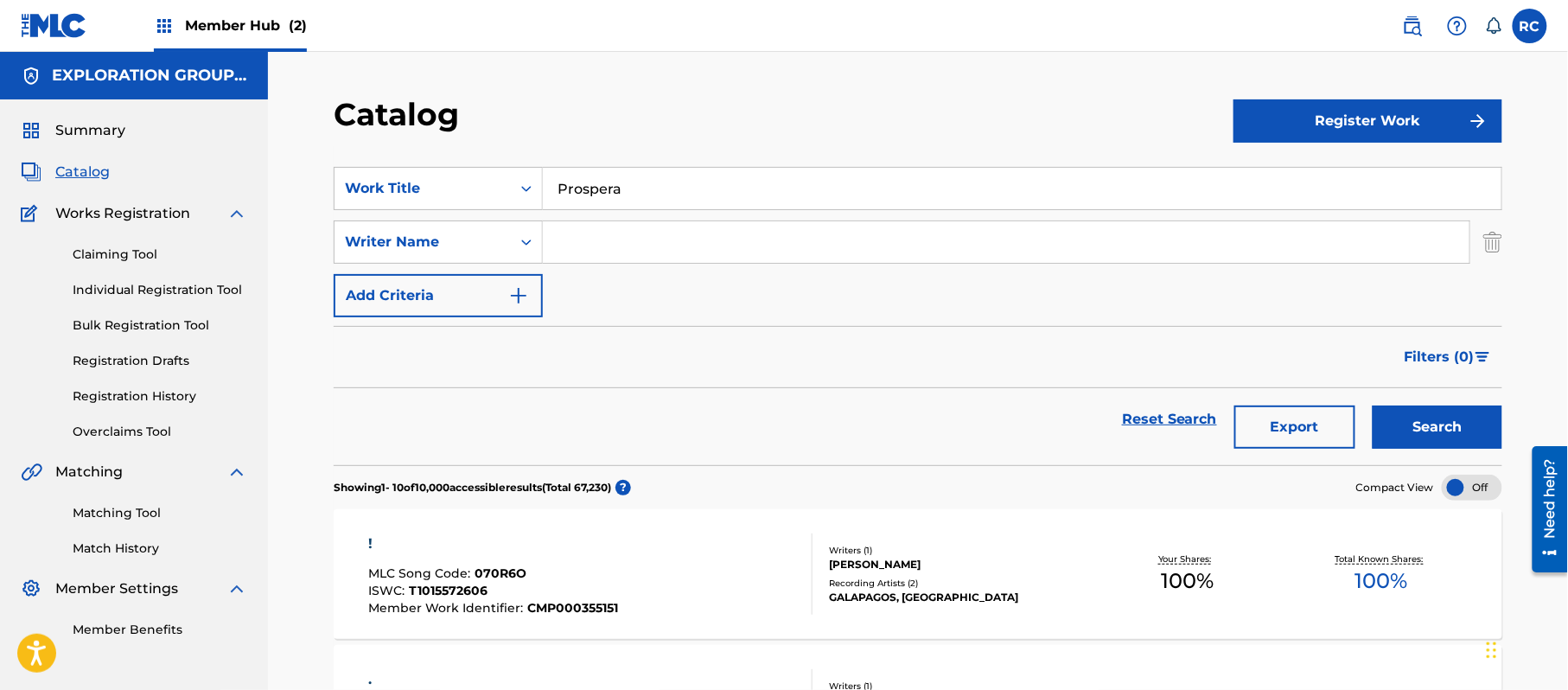
click at [586, 244] on input "Search Form" at bounding box center [1006, 241] width 926 height 41
paste input "Abel Osvaldo Diaz|Raydel Pimienta|Yosdany Jacob Carmenates|Jonathan Fermin Vald…"
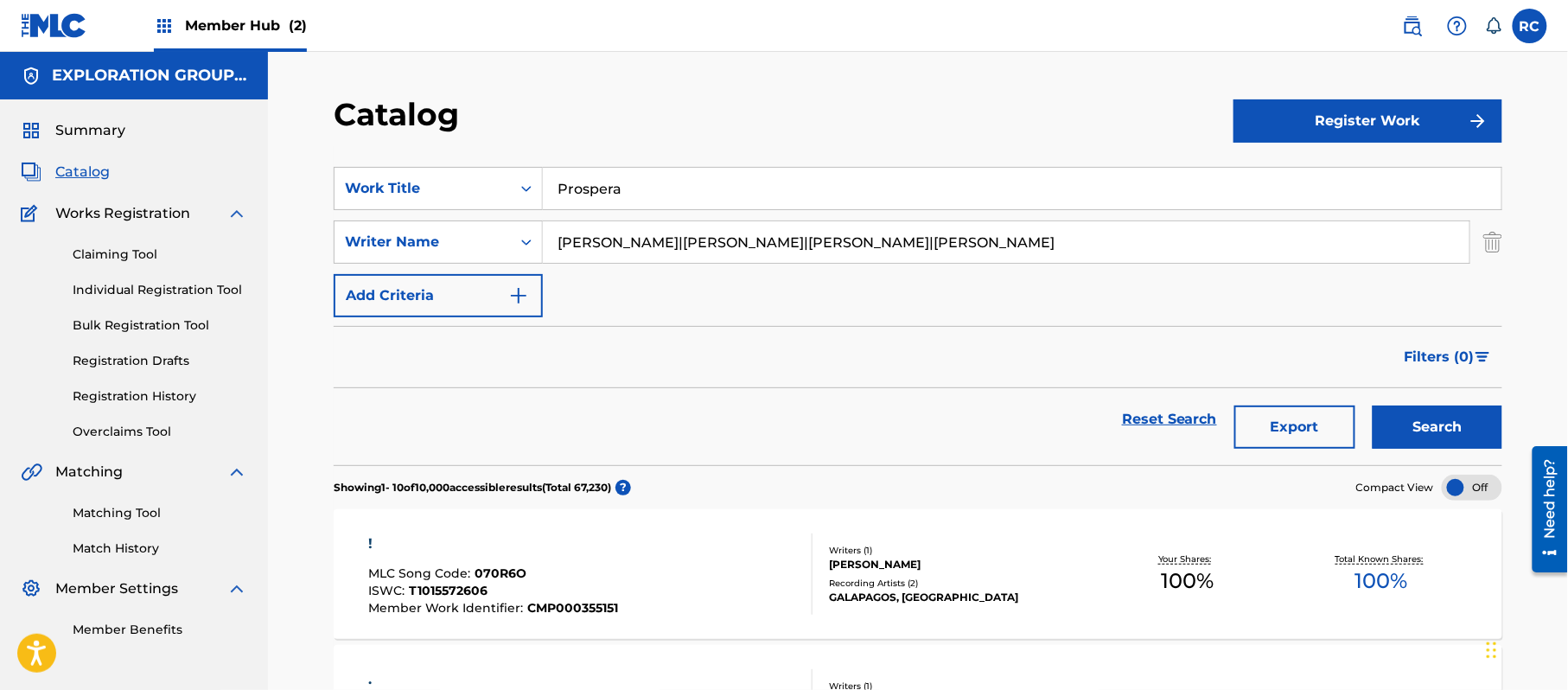
drag, startPoint x: 682, startPoint y: 242, endPoint x: 1216, endPoint y: 256, distance: 534.2
click at [1216, 256] on input "Abel Osvaldo Diaz|Raydel Pimienta|Yosdany Jacob Carmenates|Jonathan Fermin Vald…" at bounding box center [1006, 241] width 926 height 41
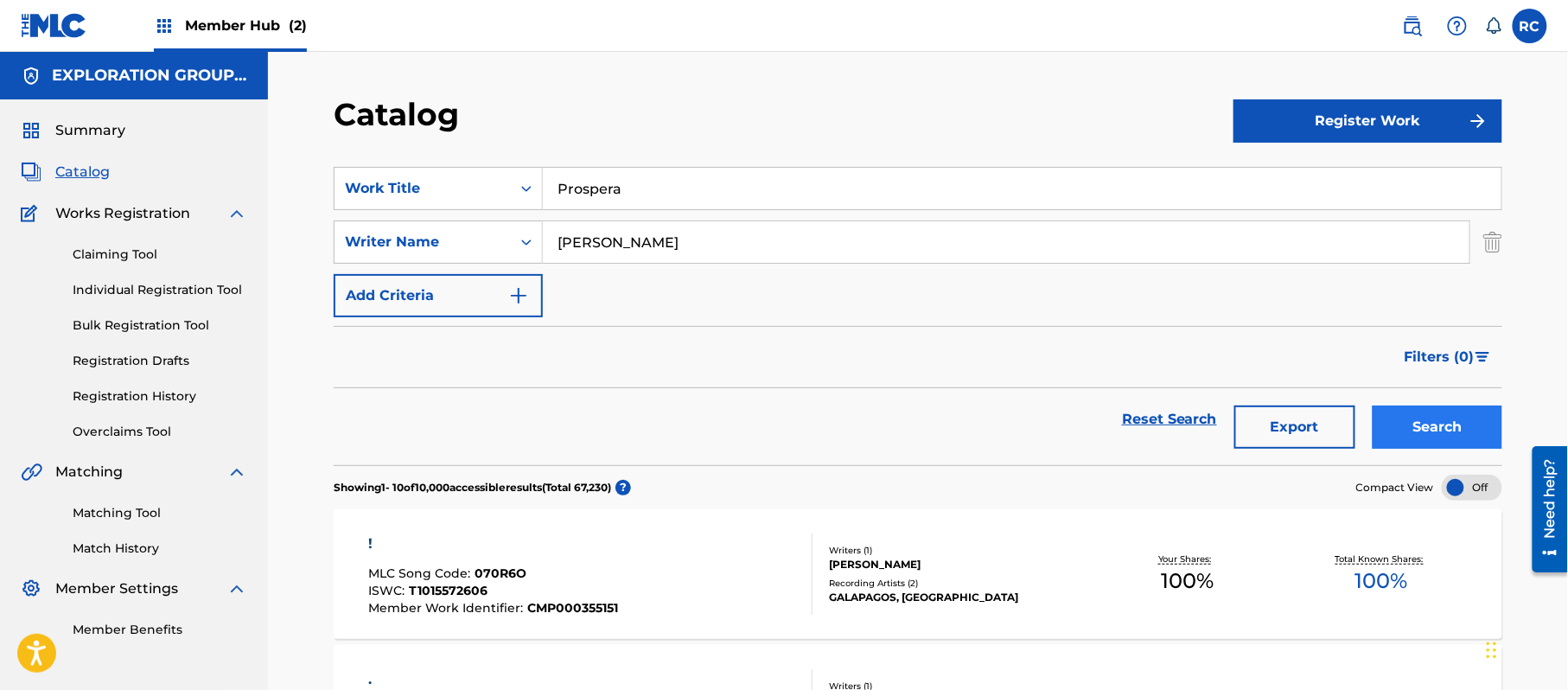
type input "[PERSON_NAME]"
click at [1396, 417] on button "Search" at bounding box center [1437, 426] width 130 height 43
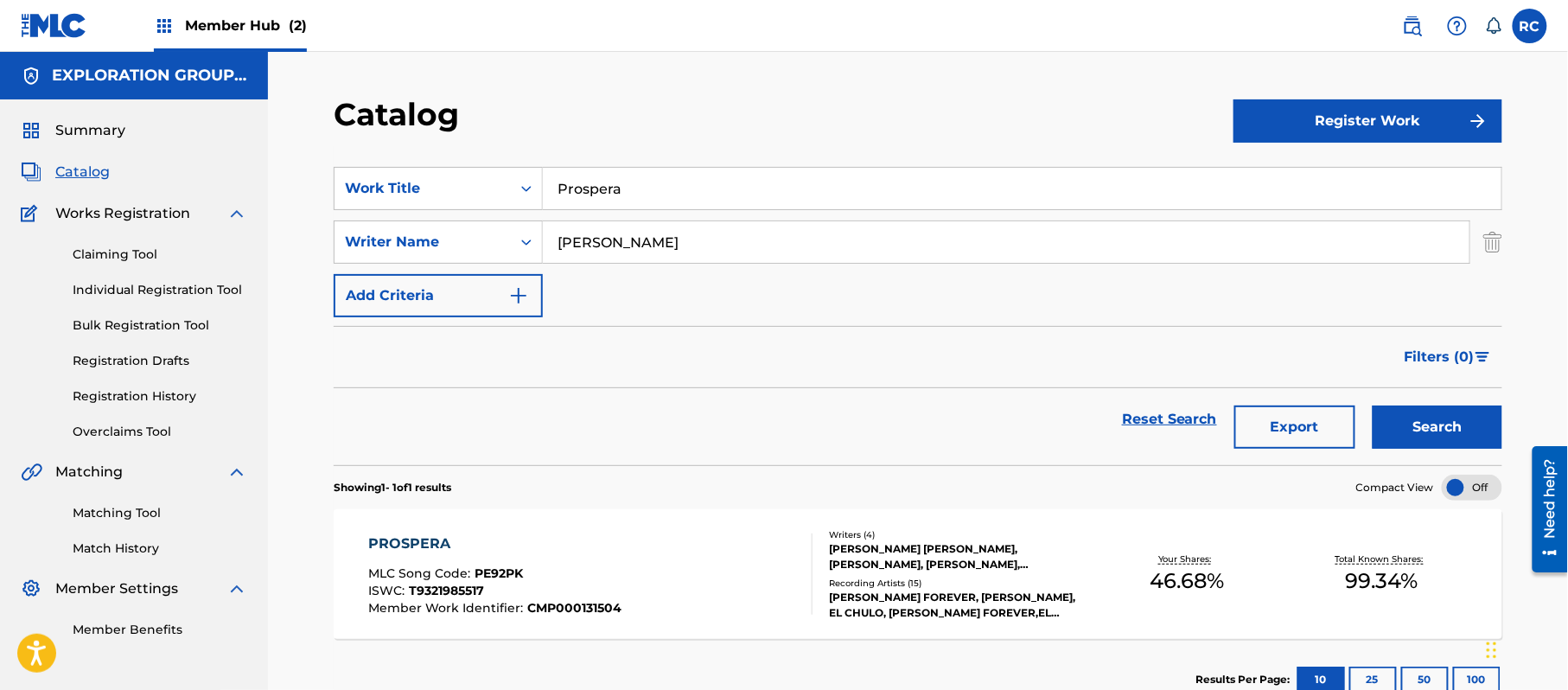
click at [486, 565] on div "PROSPERA MLC Song Code : PE92PK ISWC : T9321985517 Member Work Identifier : CMP…" at bounding box center [496, 573] width 254 height 81
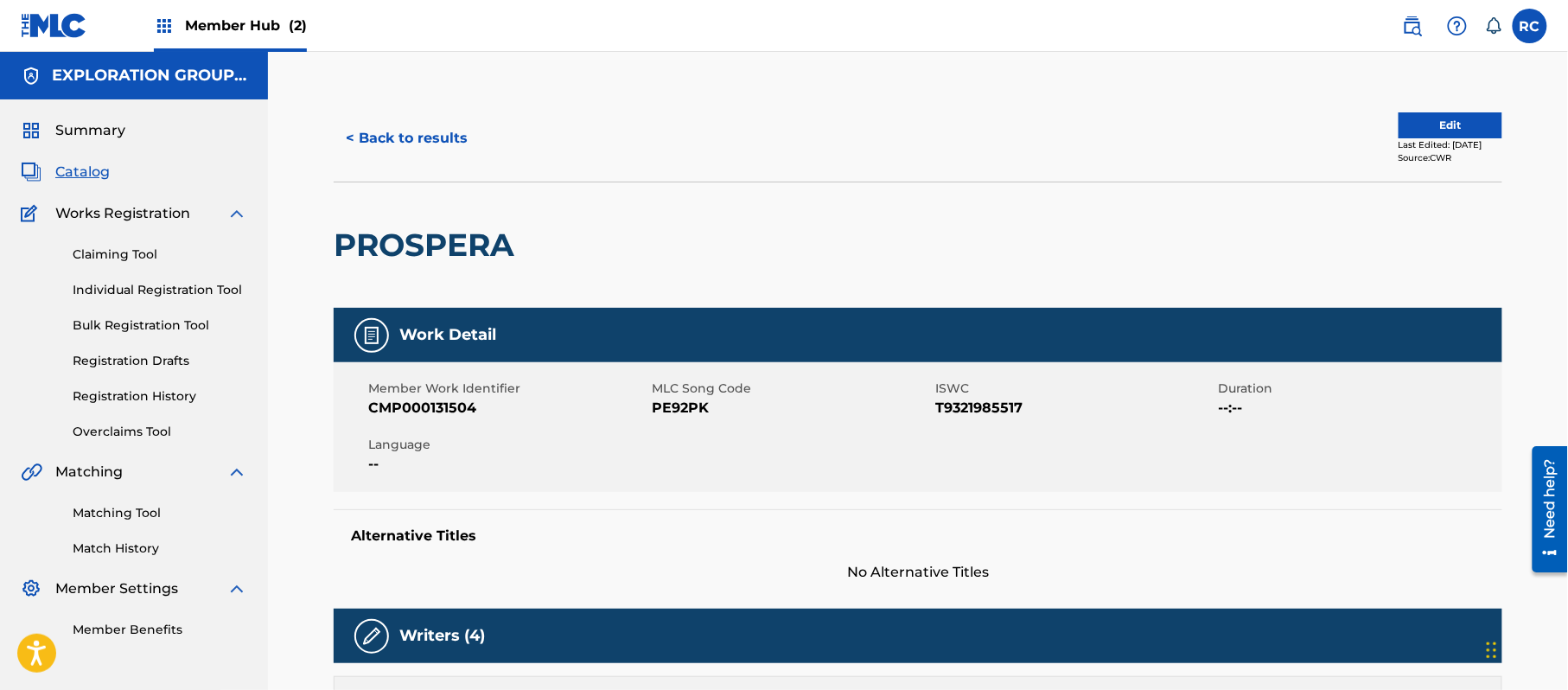
click at [688, 410] on span "PE92PK" at bounding box center [791, 408] width 279 height 21
drag, startPoint x: 688, startPoint y: 410, endPoint x: 665, endPoint y: 457, distance: 52.3
click at [686, 410] on span "PE92PK" at bounding box center [791, 408] width 279 height 21
copy span "PE92PK"
click at [361, 139] on button "< Back to results" at bounding box center [407, 138] width 146 height 43
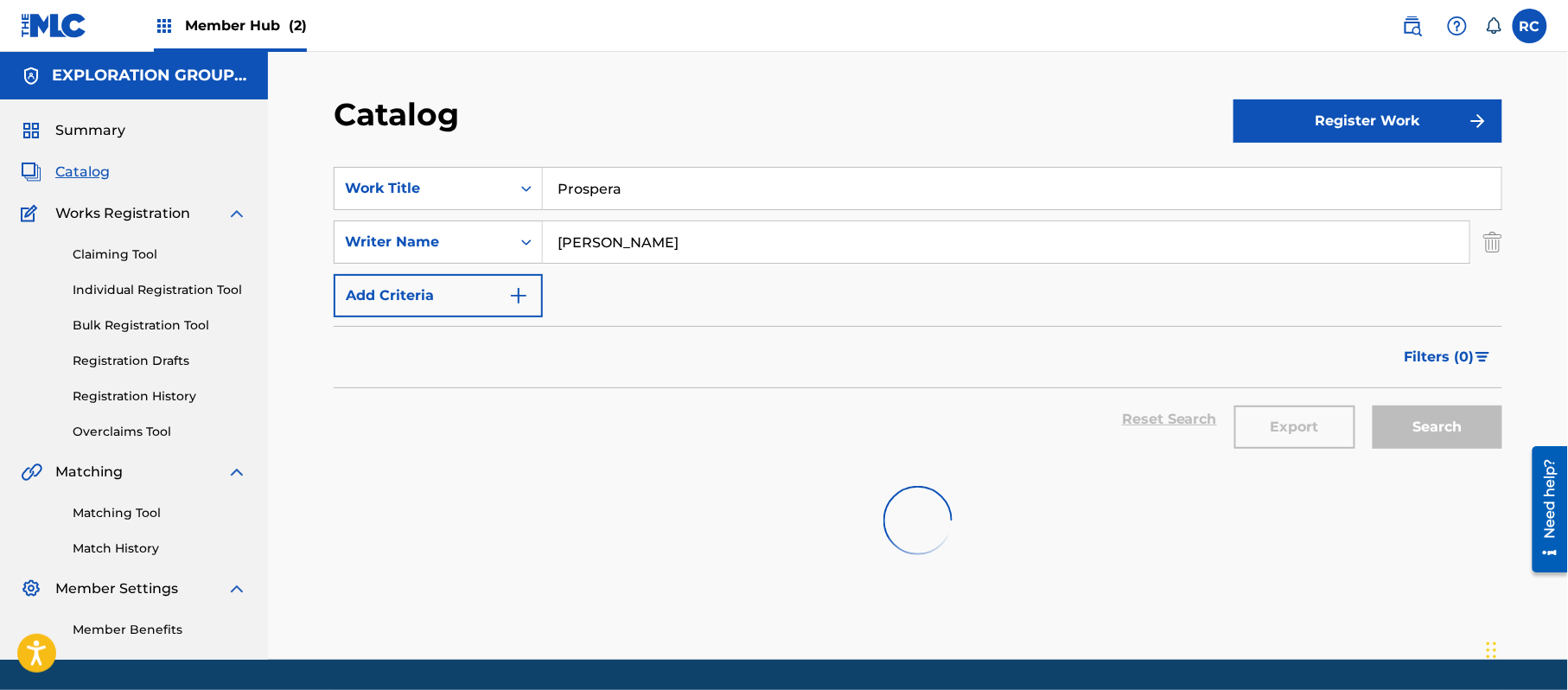
click at [610, 194] on input "Prospera" at bounding box center [1022, 188] width 958 height 41
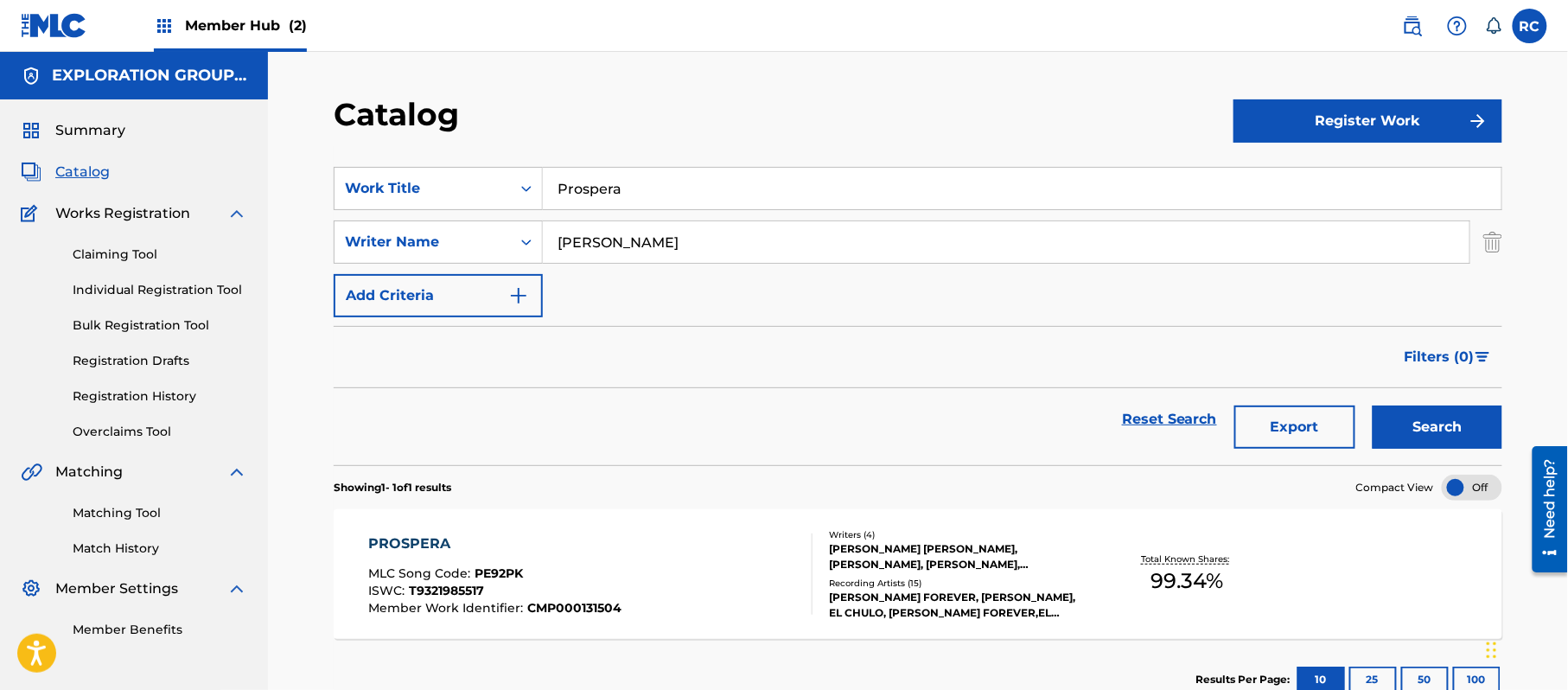
click at [610, 194] on input "Prospera" at bounding box center [1022, 188] width 958 height 41
paste input "Te Quiero Amar"
type input "Te Quiero Amar"
drag, startPoint x: 719, startPoint y: 250, endPoint x: 430, endPoint y: 264, distance: 289.3
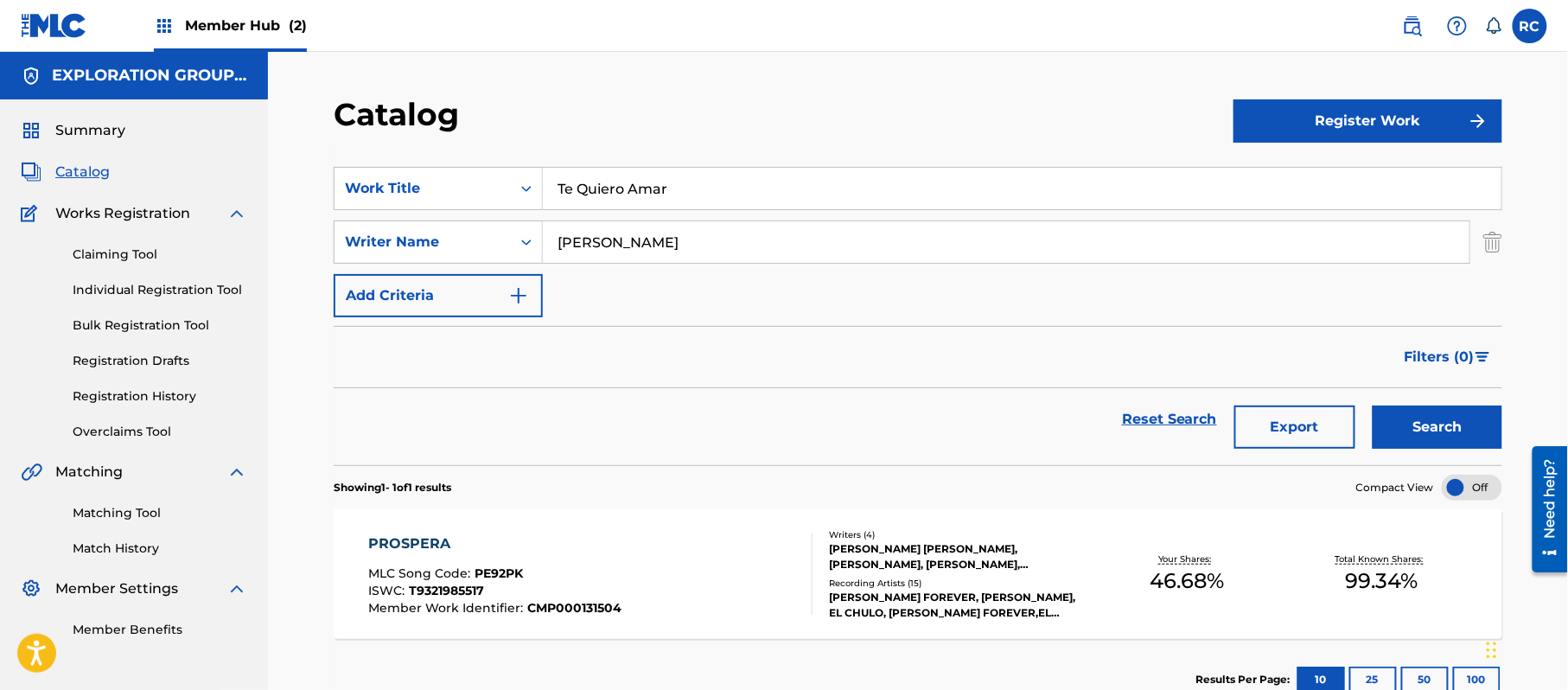
click at [430, 264] on div "SearchWithCriteria5310eeb4-6957-45f0-8772-dfe73128baf9 Work Title Te Quiero Ama…" at bounding box center [918, 242] width 1168 height 151
paste input "Yulien"
type input "Yulien"
click at [1435, 433] on button "Search" at bounding box center [1437, 426] width 130 height 43
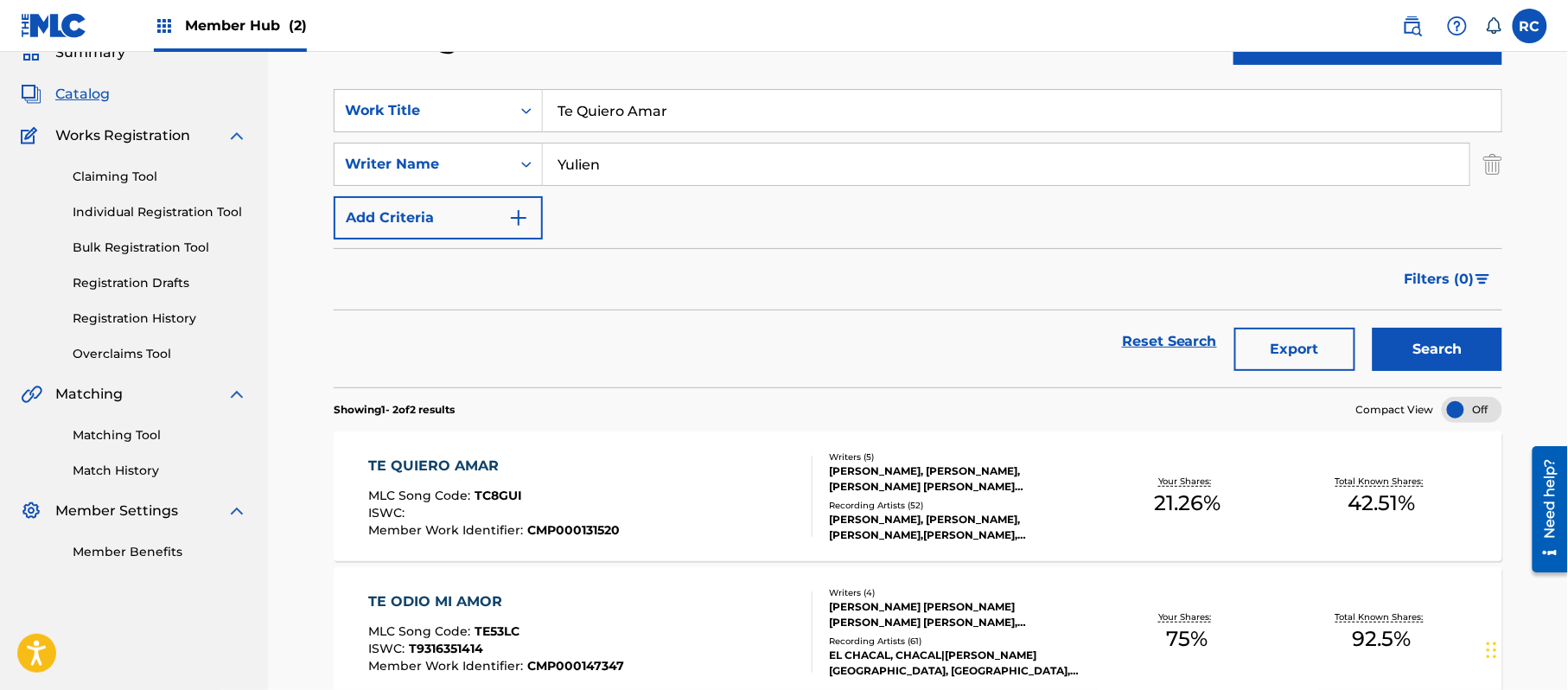
scroll to position [115, 0]
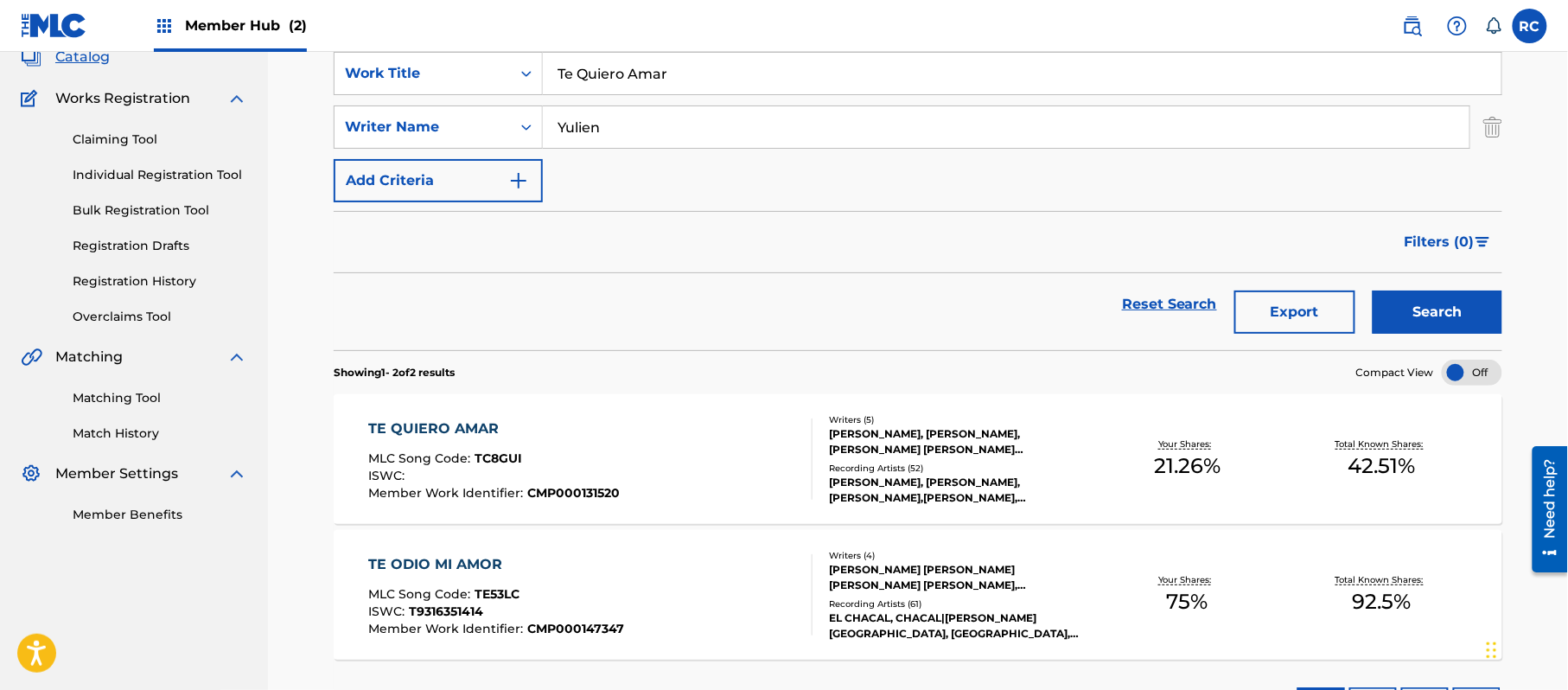
click at [482, 415] on div "TE QUIERO AMAR MLC Song Code : TC8GUI ISWC : Member Work Identifier : CMP000131…" at bounding box center [918, 459] width 1168 height 130
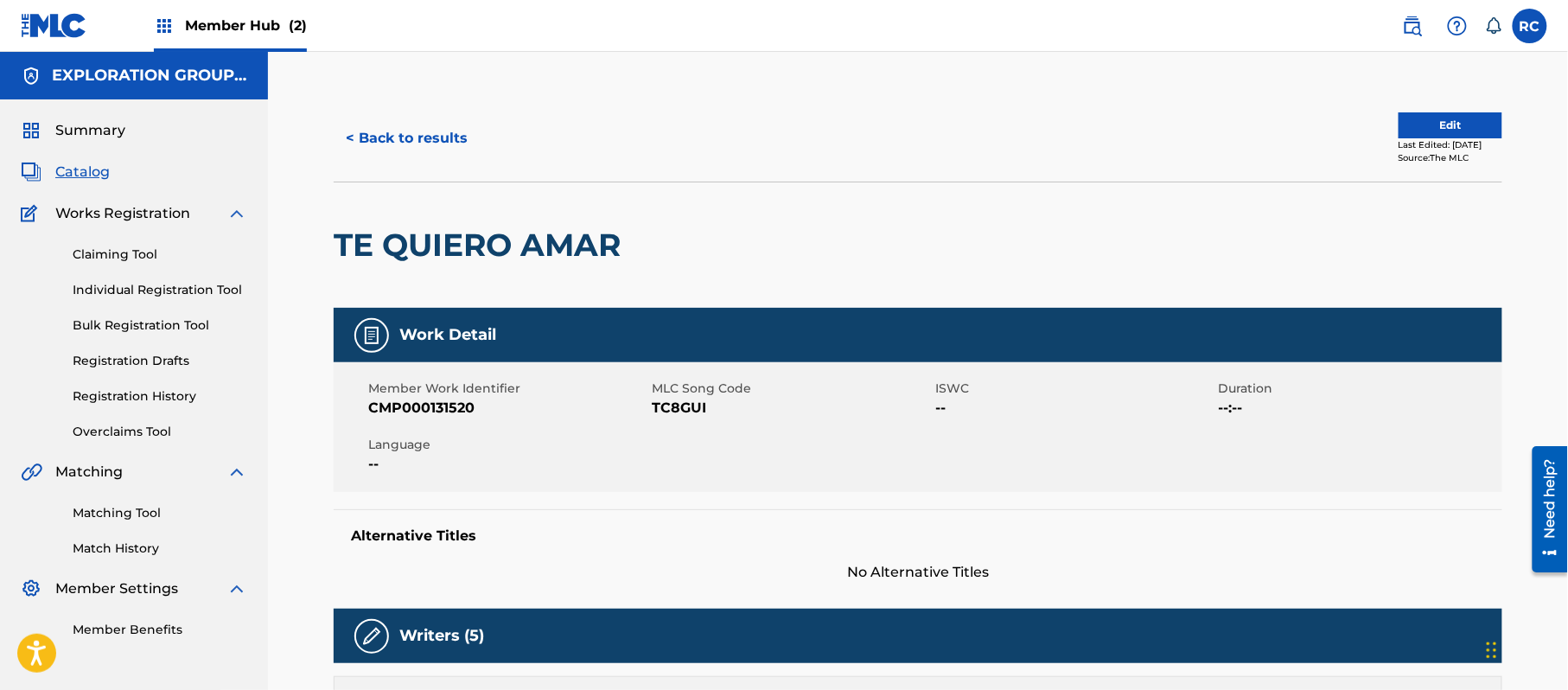
click at [675, 413] on span "TC8GUI" at bounding box center [791, 408] width 279 height 21
copy span "TC8GUI"
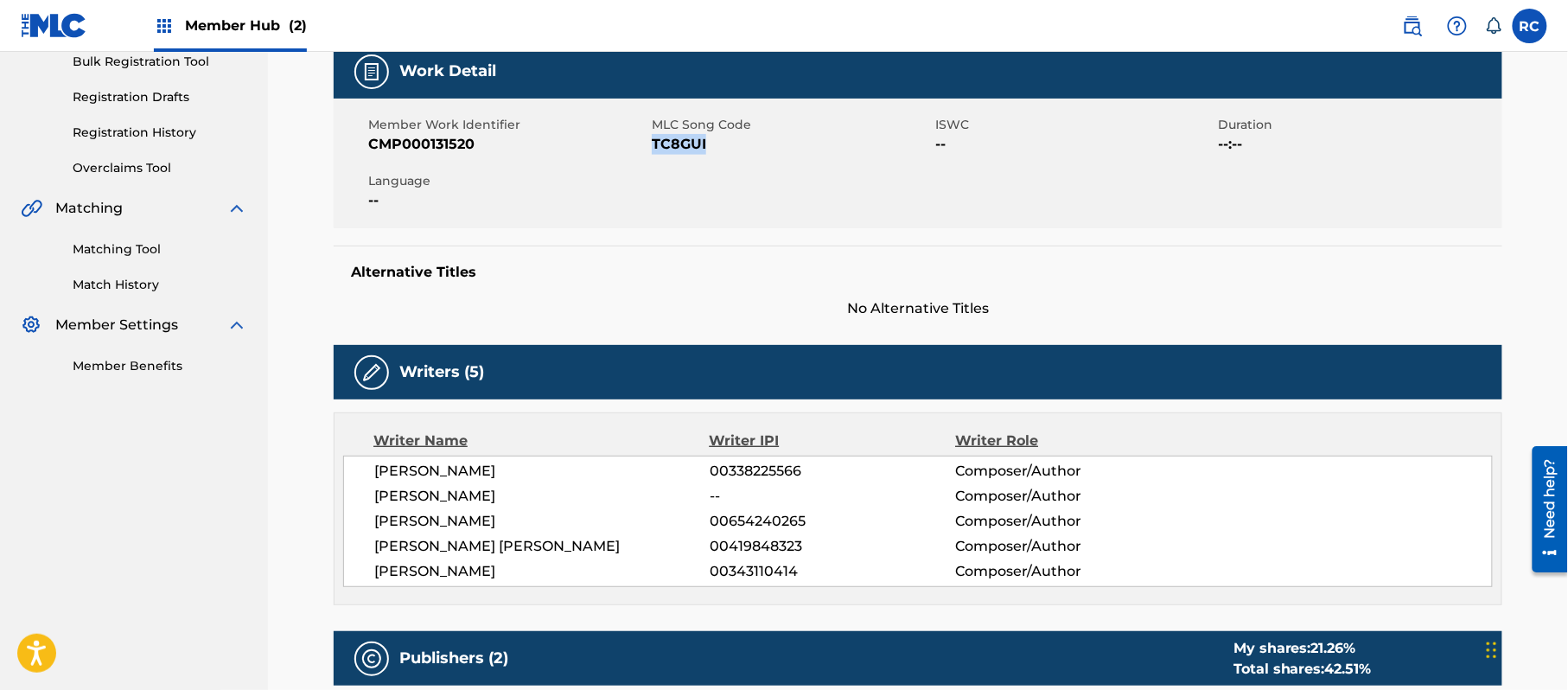
scroll to position [346, 0]
